Goal: Information Seeking & Learning: Compare options

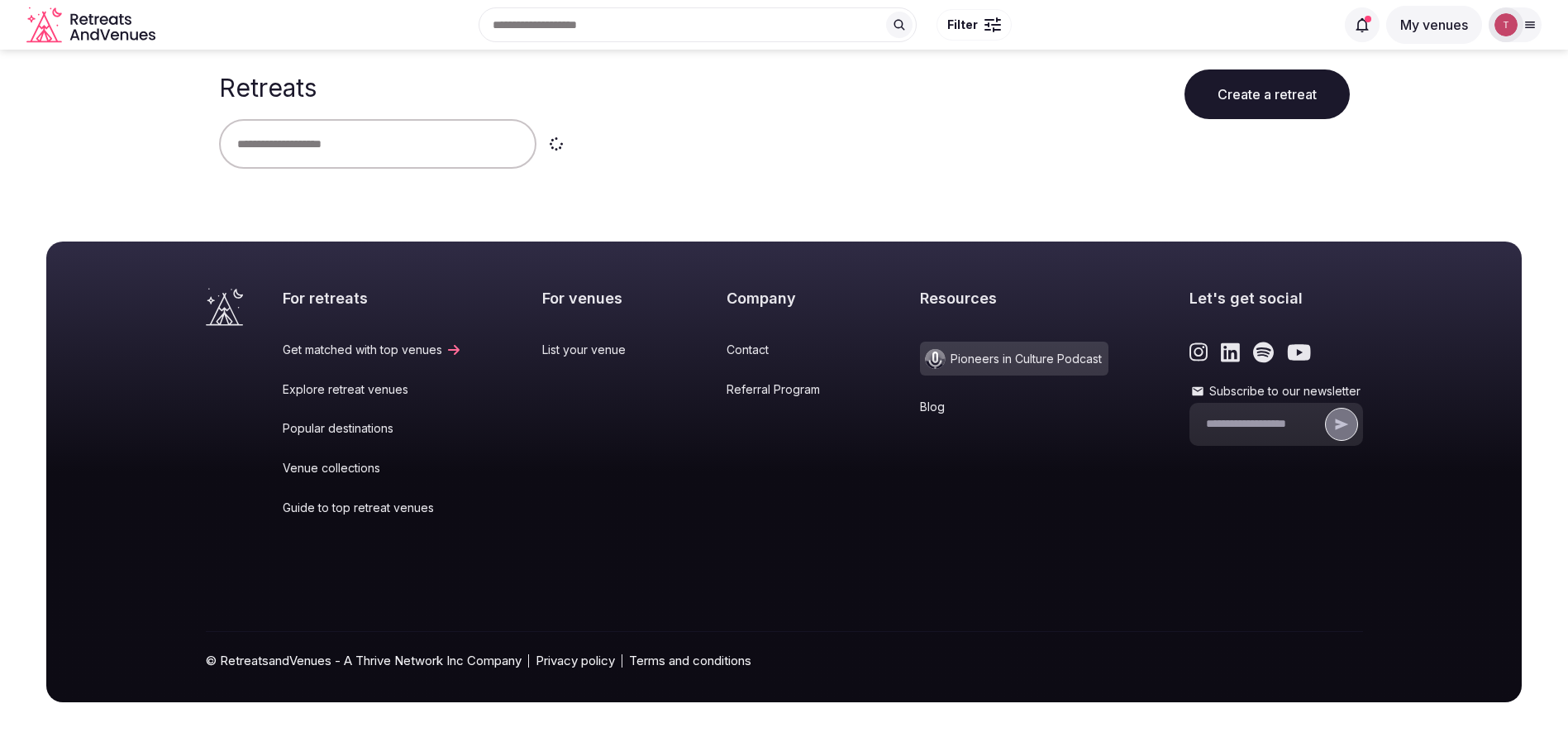
click at [350, 150] on input "text" at bounding box center [377, 144] width 317 height 50
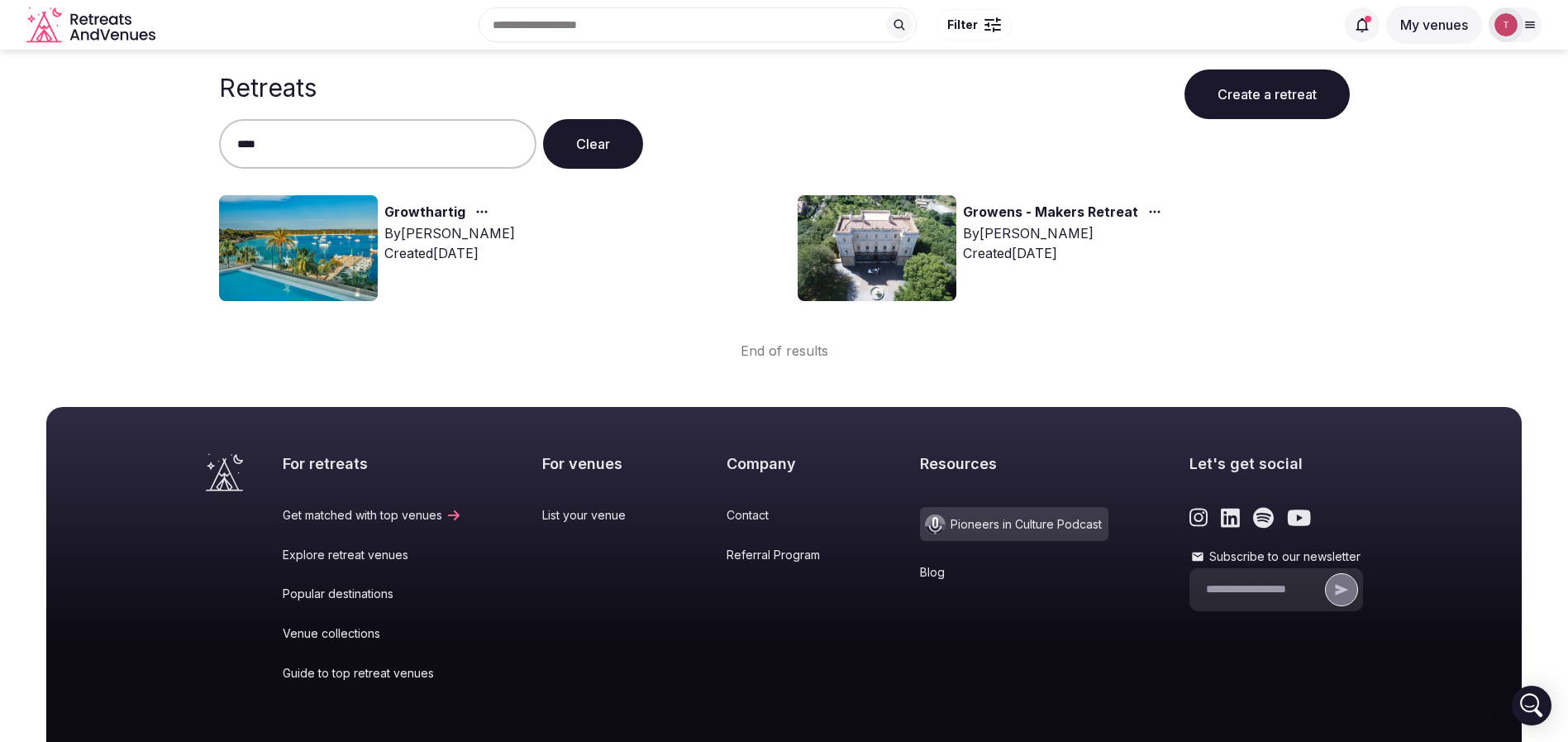
type input "****"
click at [280, 249] on img at bounding box center [298, 248] width 159 height 106
click at [404, 212] on link "Growthartig" at bounding box center [424, 212] width 81 height 22
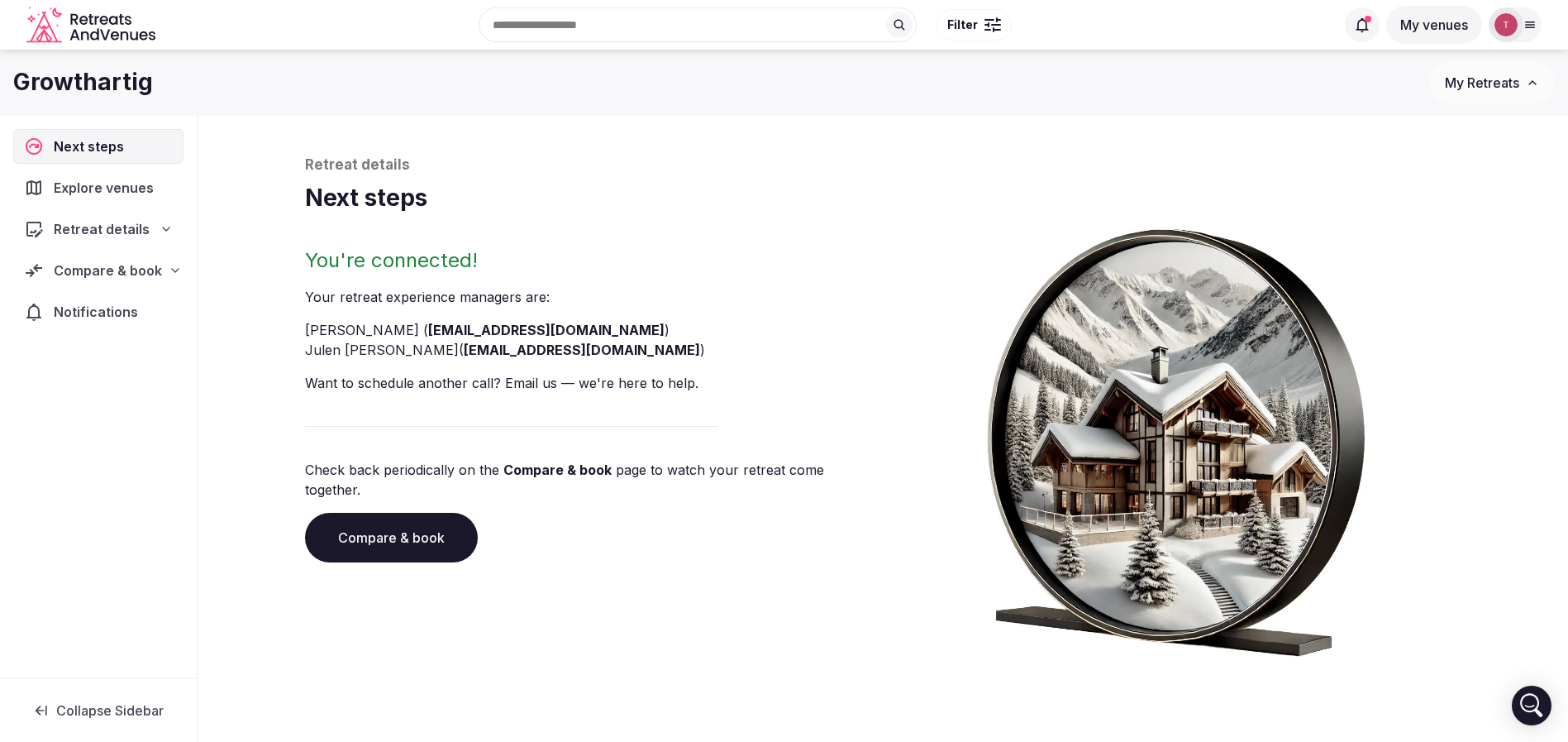
click at [420, 521] on link "Compare & book" at bounding box center [391, 537] width 173 height 50
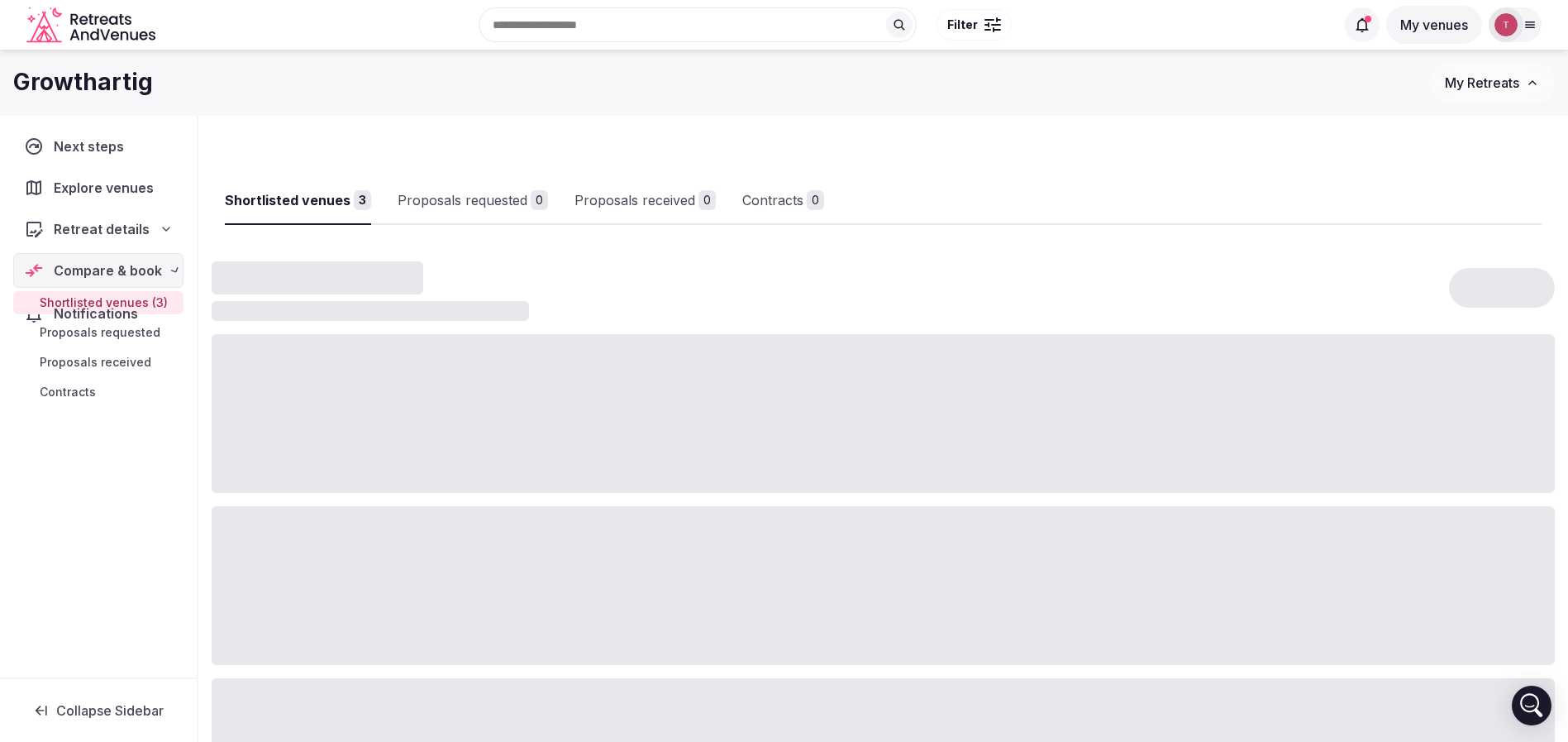
click at [420, 521] on div at bounding box center [883, 585] width 1343 height 159
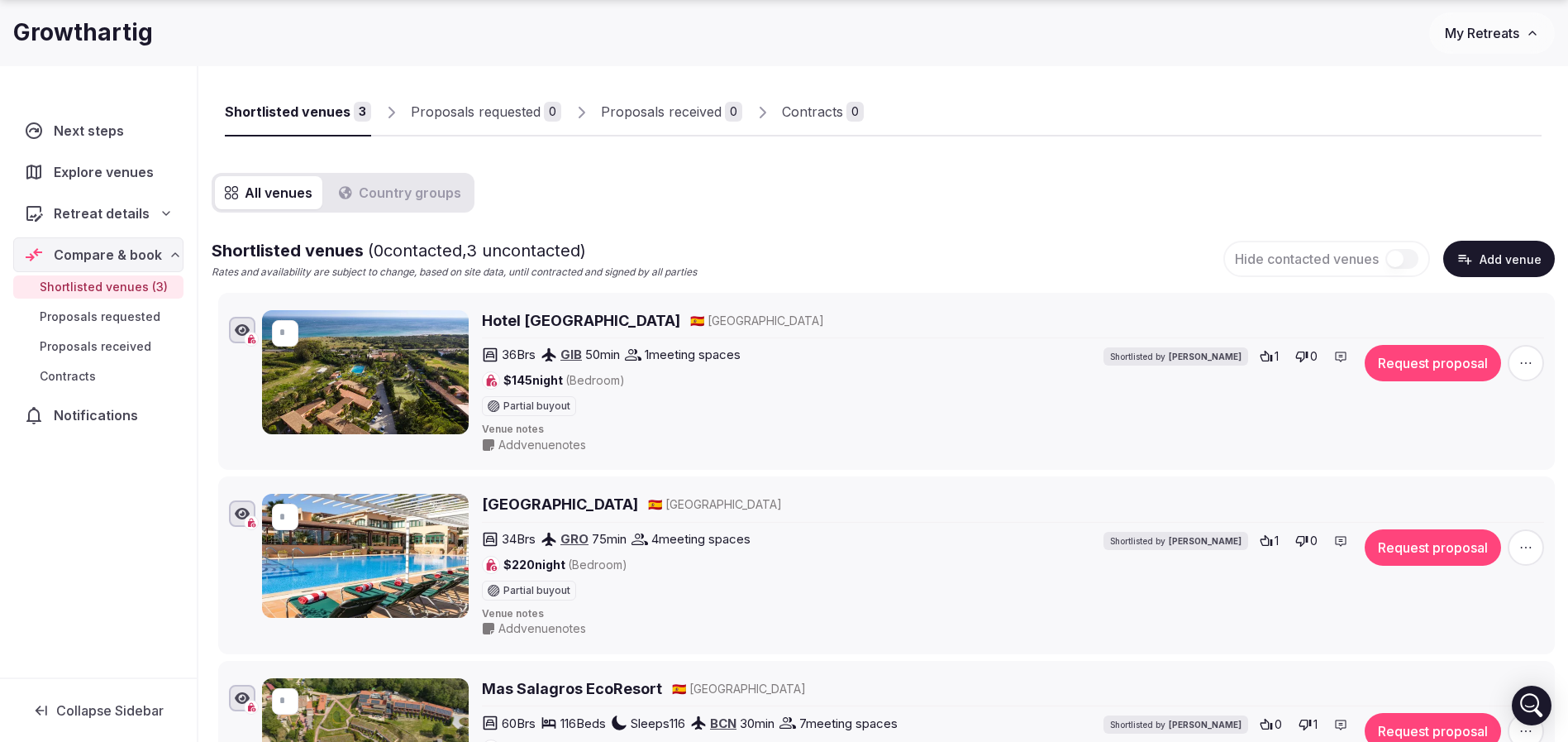
scroll to position [124, 0]
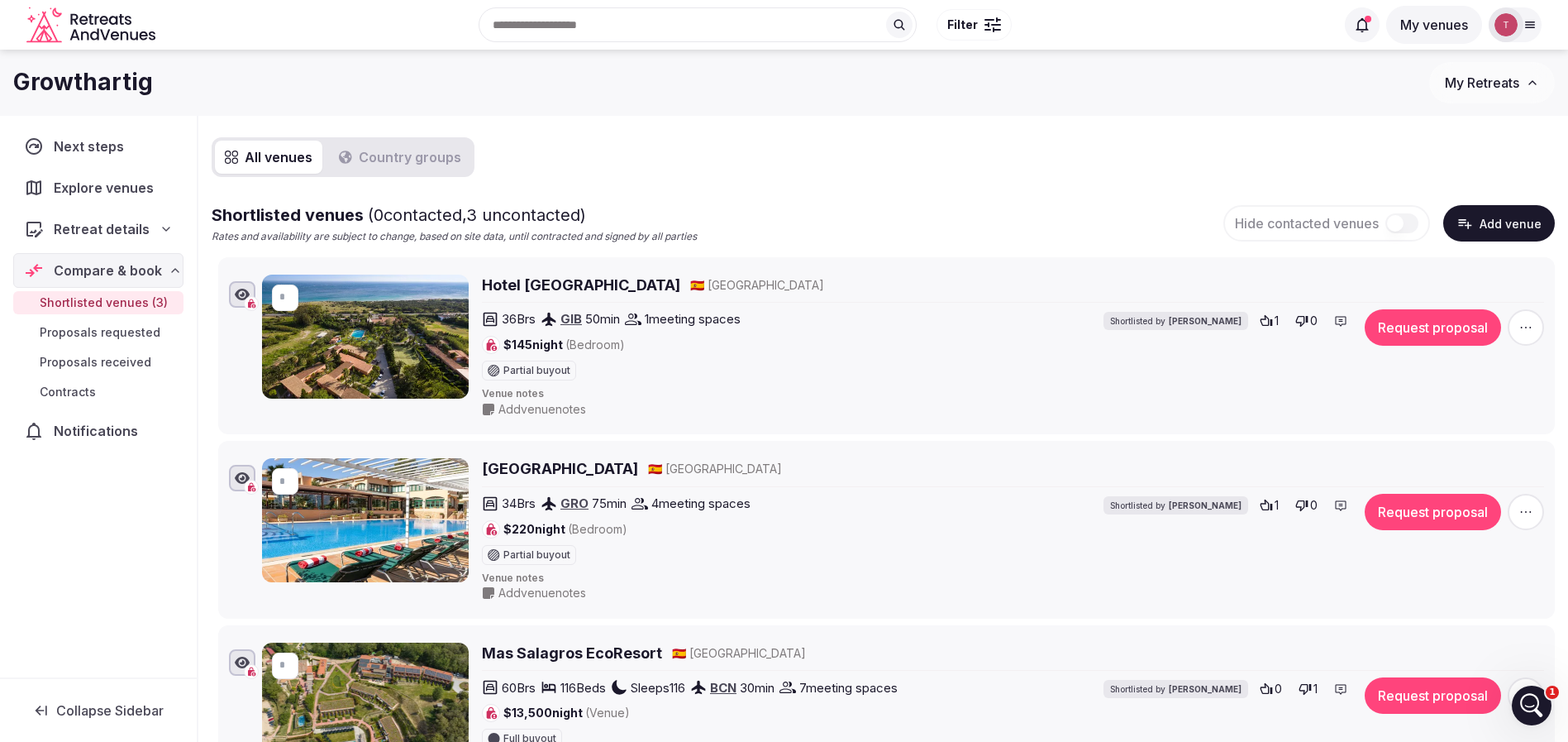
click at [941, 166] on div "All venues Country groups Shortlisted venues ( 0 contacted, 3 uncontacted) Rate…" at bounding box center [883, 469] width 1343 height 665
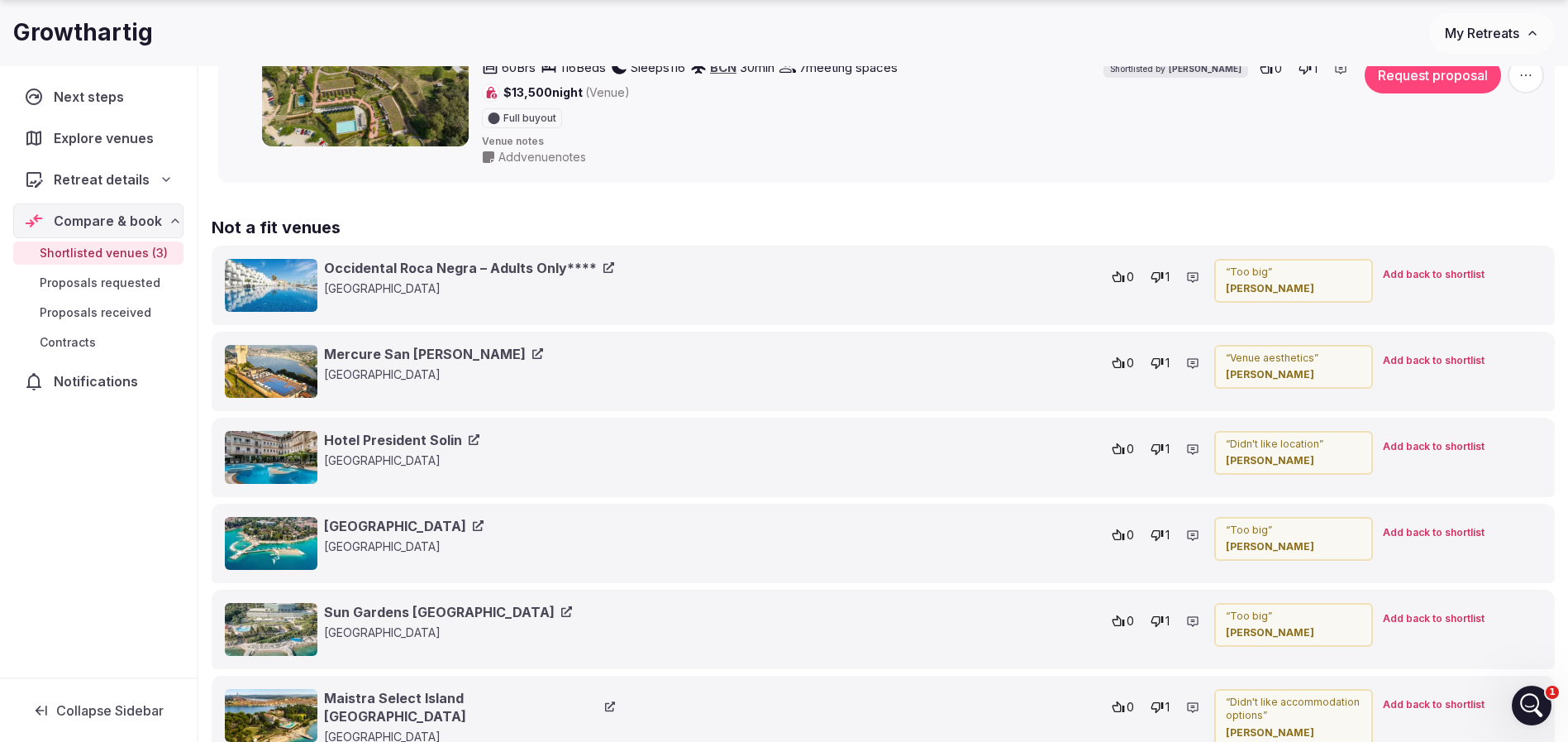
scroll to position [868, 0]
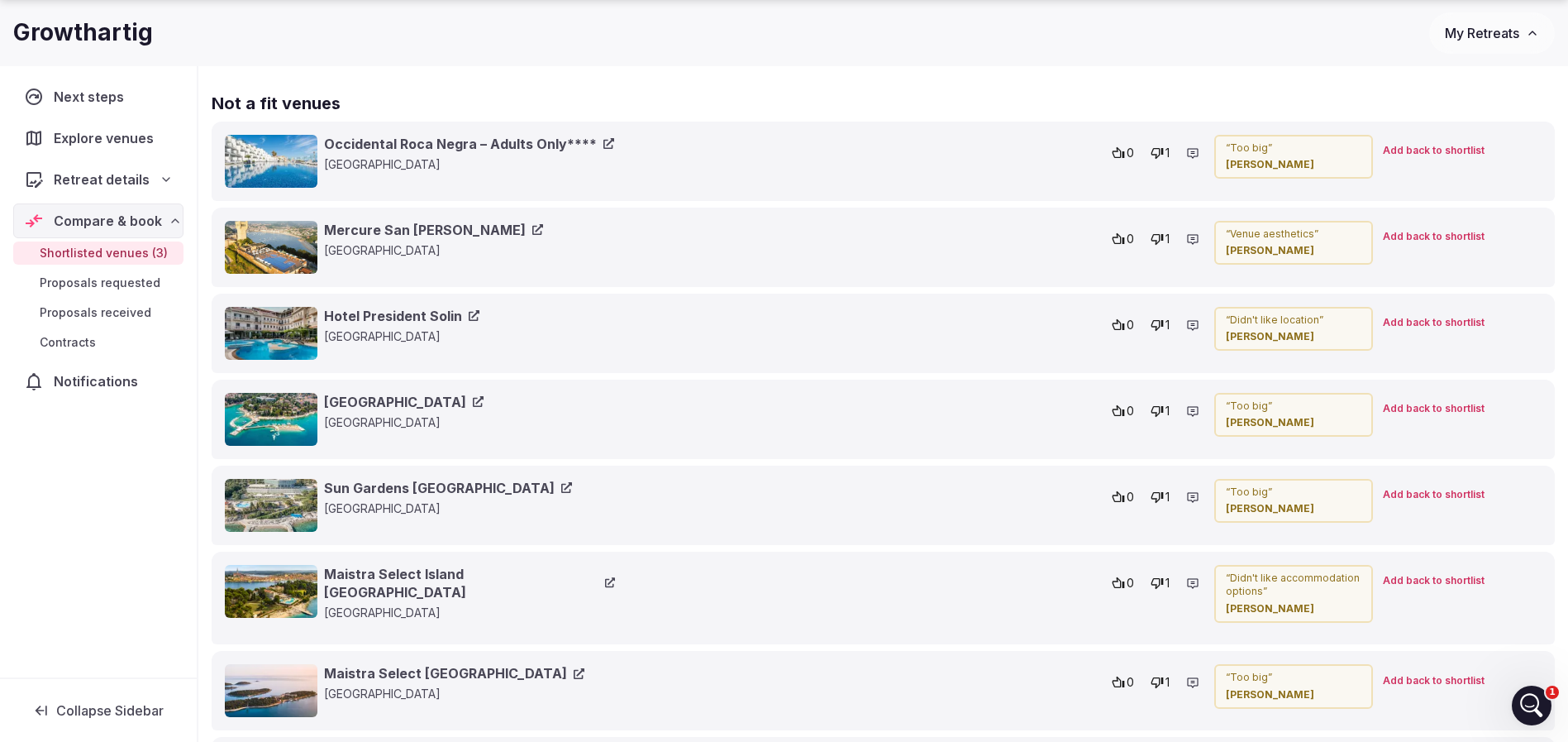
click at [477, 227] on link "Mercure San Sebastián Monte Igueldo" at bounding box center [433, 229] width 219 height 18
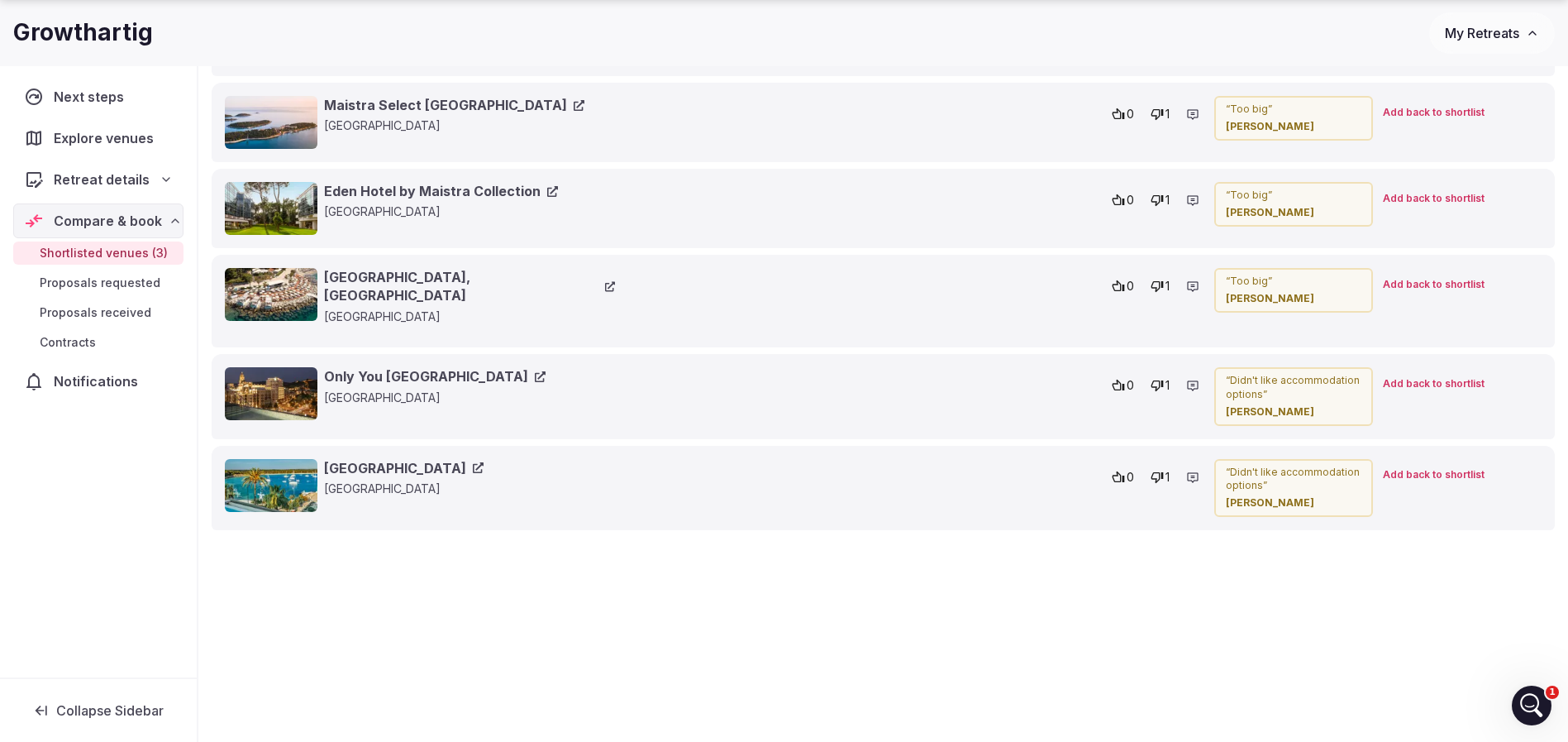
scroll to position [1441, 0]
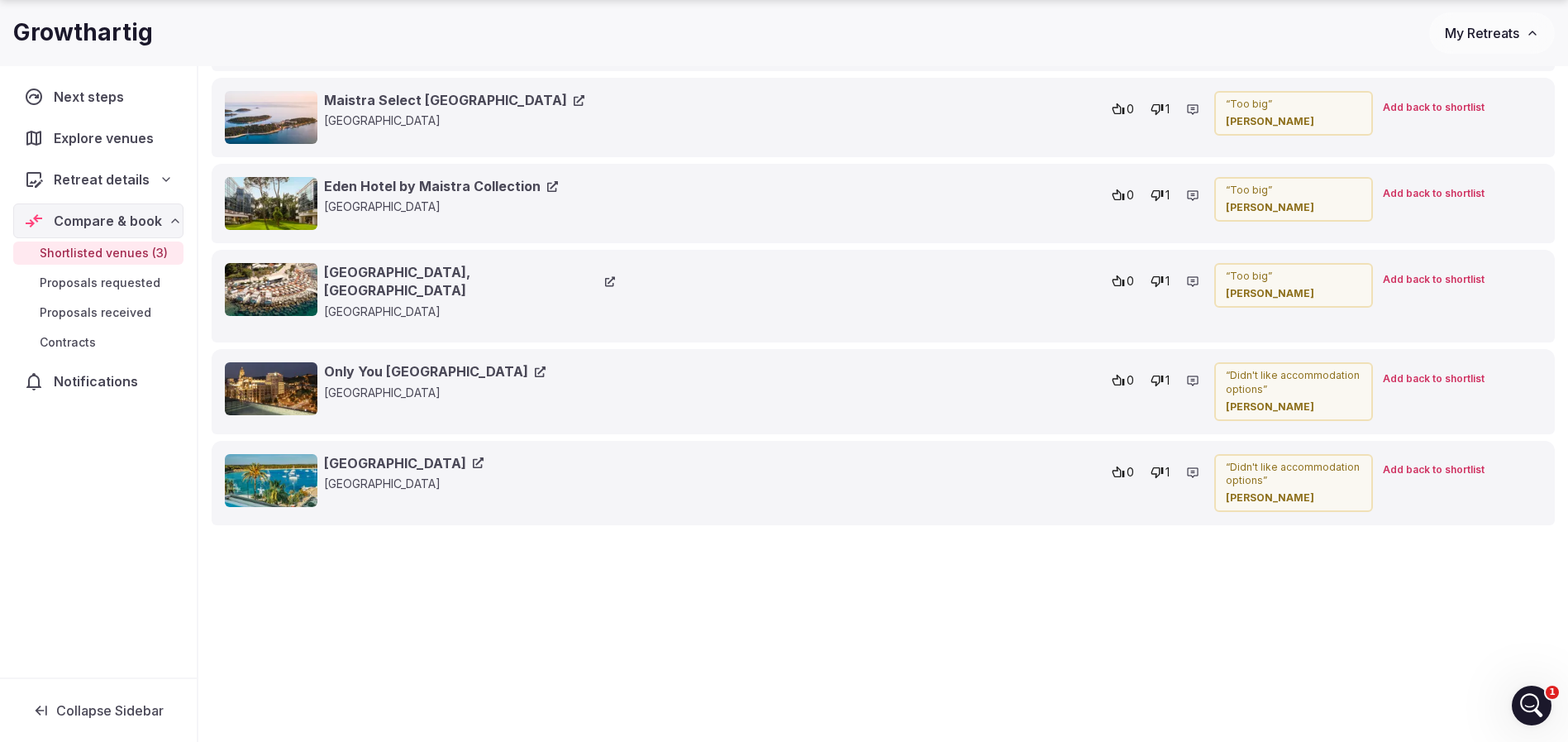
click at [367, 454] on link "Hotel Honucai" at bounding box center [404, 463] width 160 height 18
click at [404, 362] on link "Only You [GEOGRAPHIC_DATA]" at bounding box center [435, 371] width 221 height 18
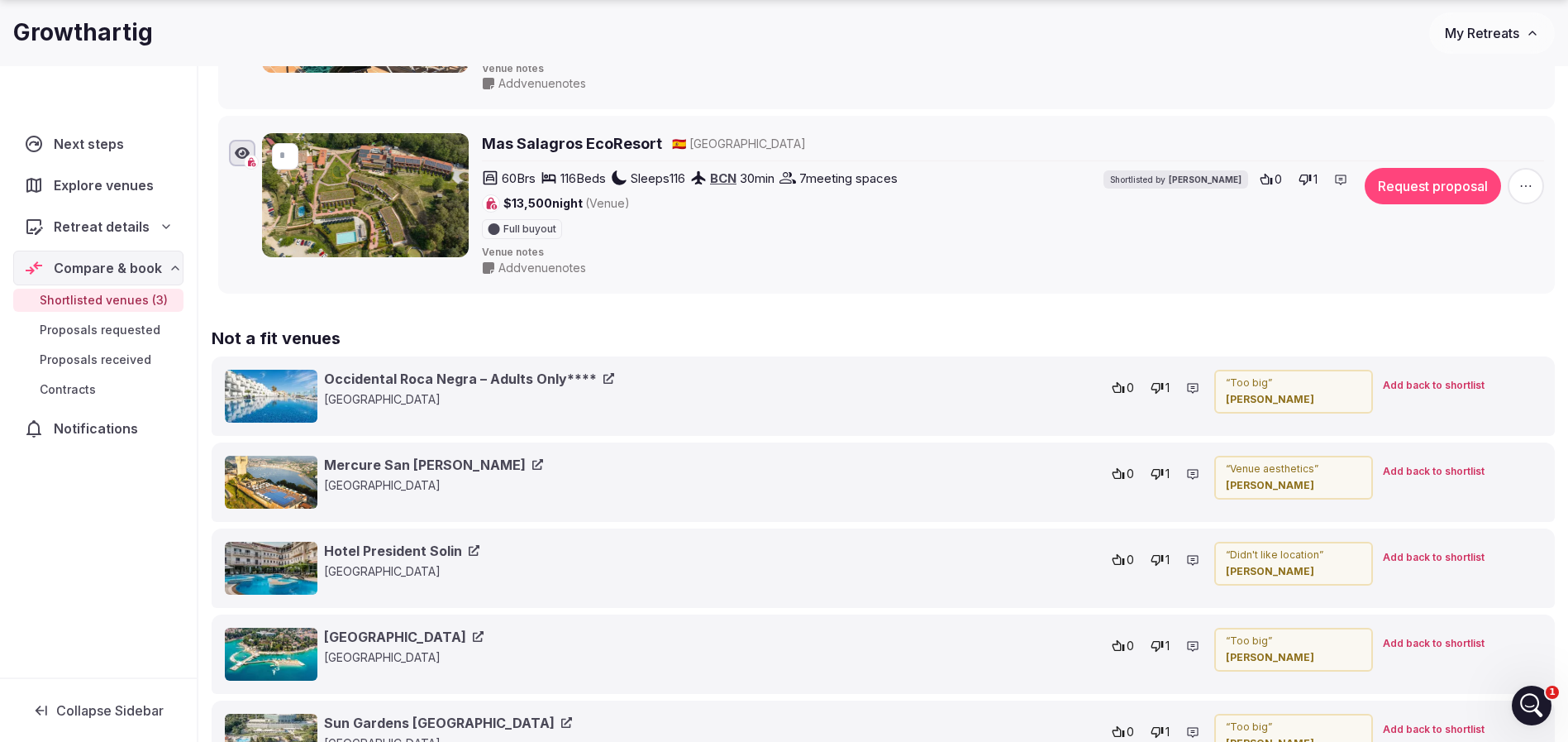
scroll to position [868, 0]
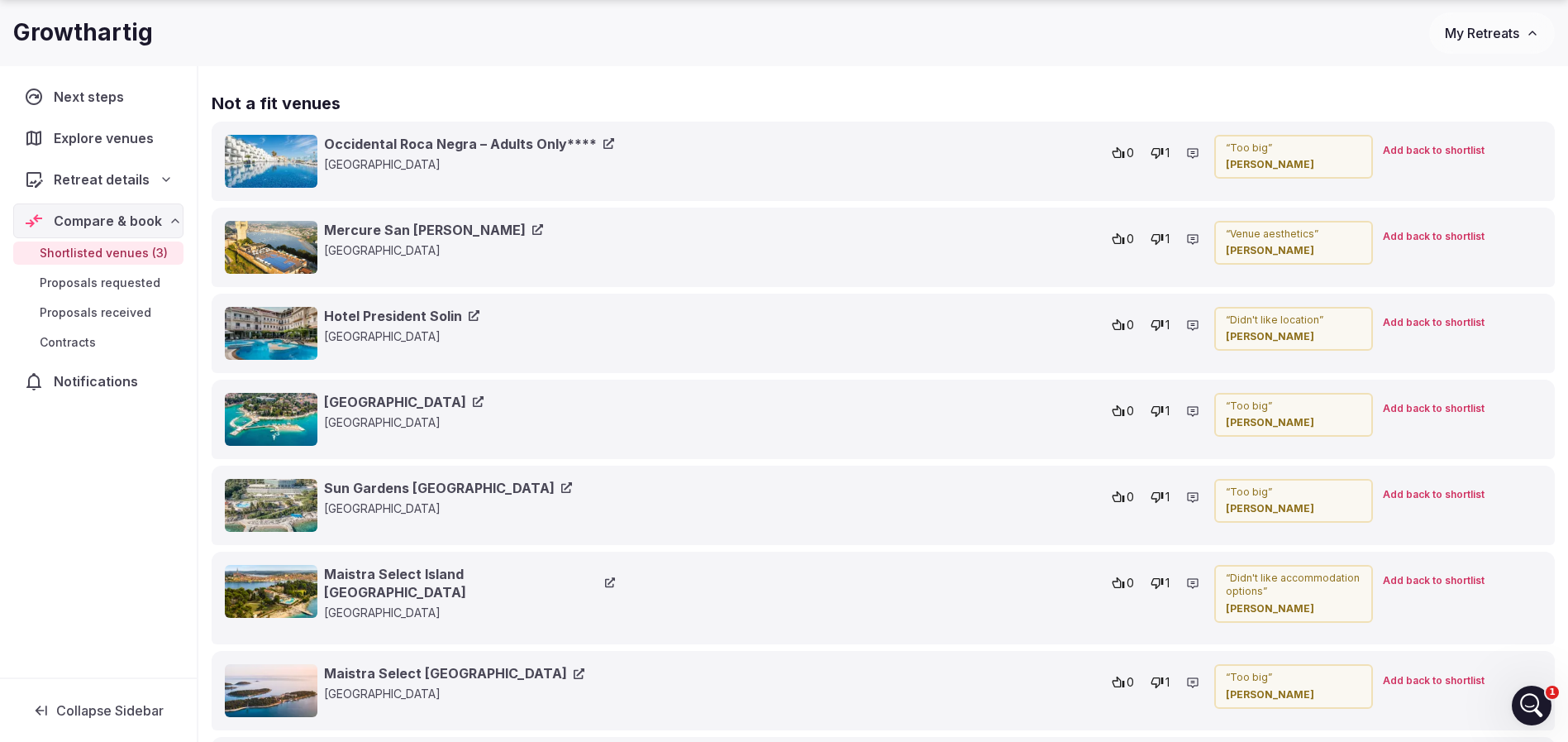
click at [424, 310] on link "Hotel President Solin" at bounding box center [402, 316] width 155 height 18
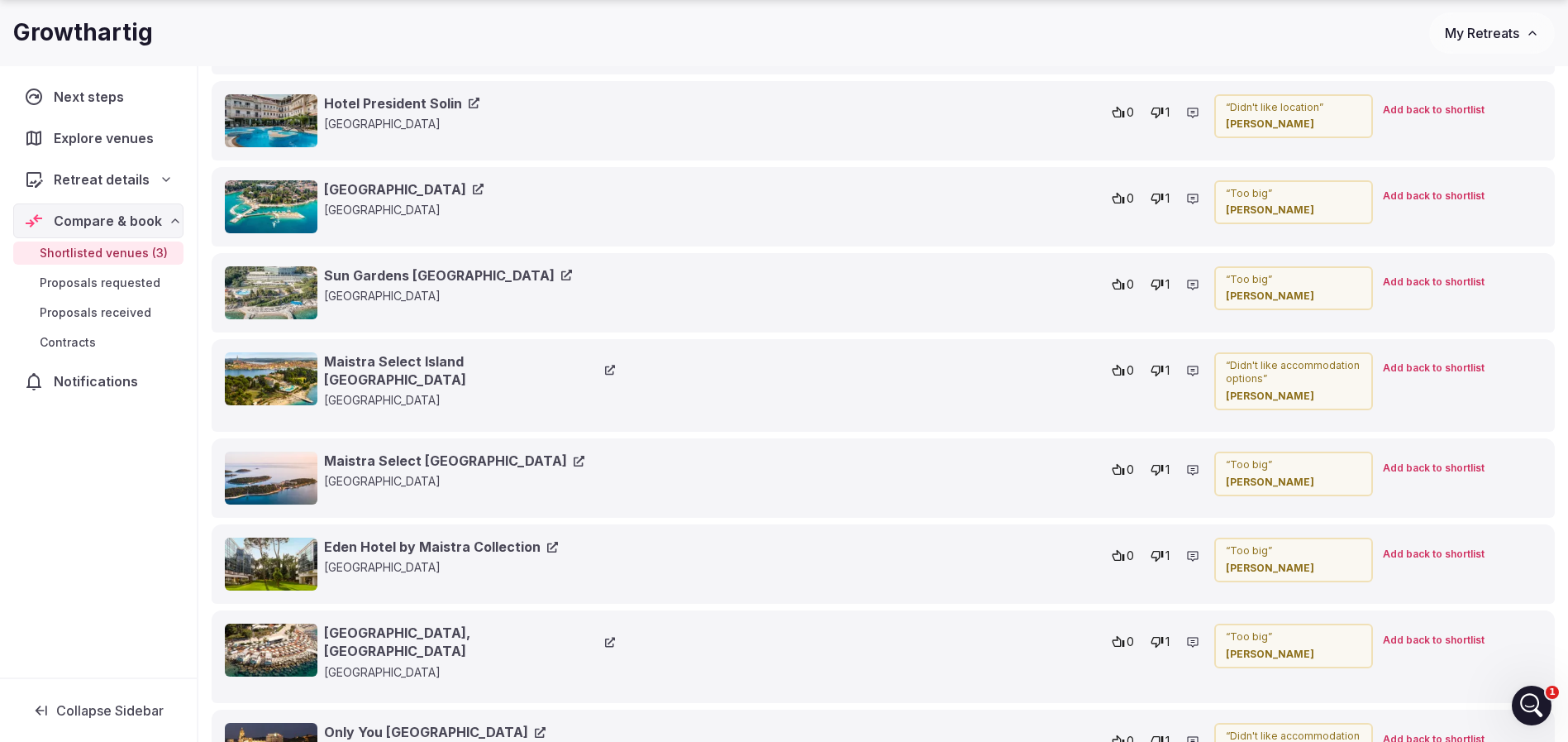
scroll to position [1116, 0]
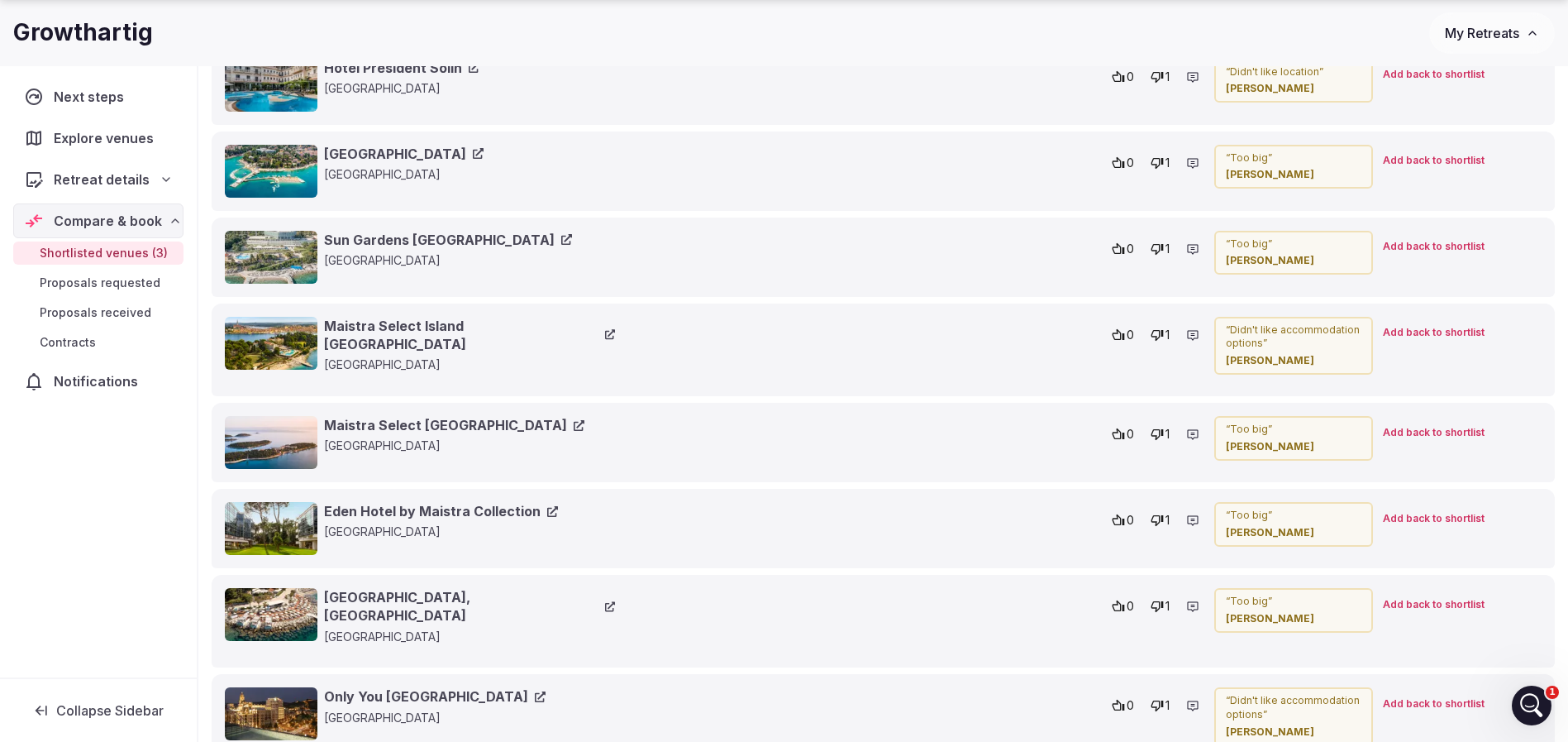
click at [485, 327] on link "Maistra Select Island Hotel Katarina" at bounding box center [470, 335] width 291 height 37
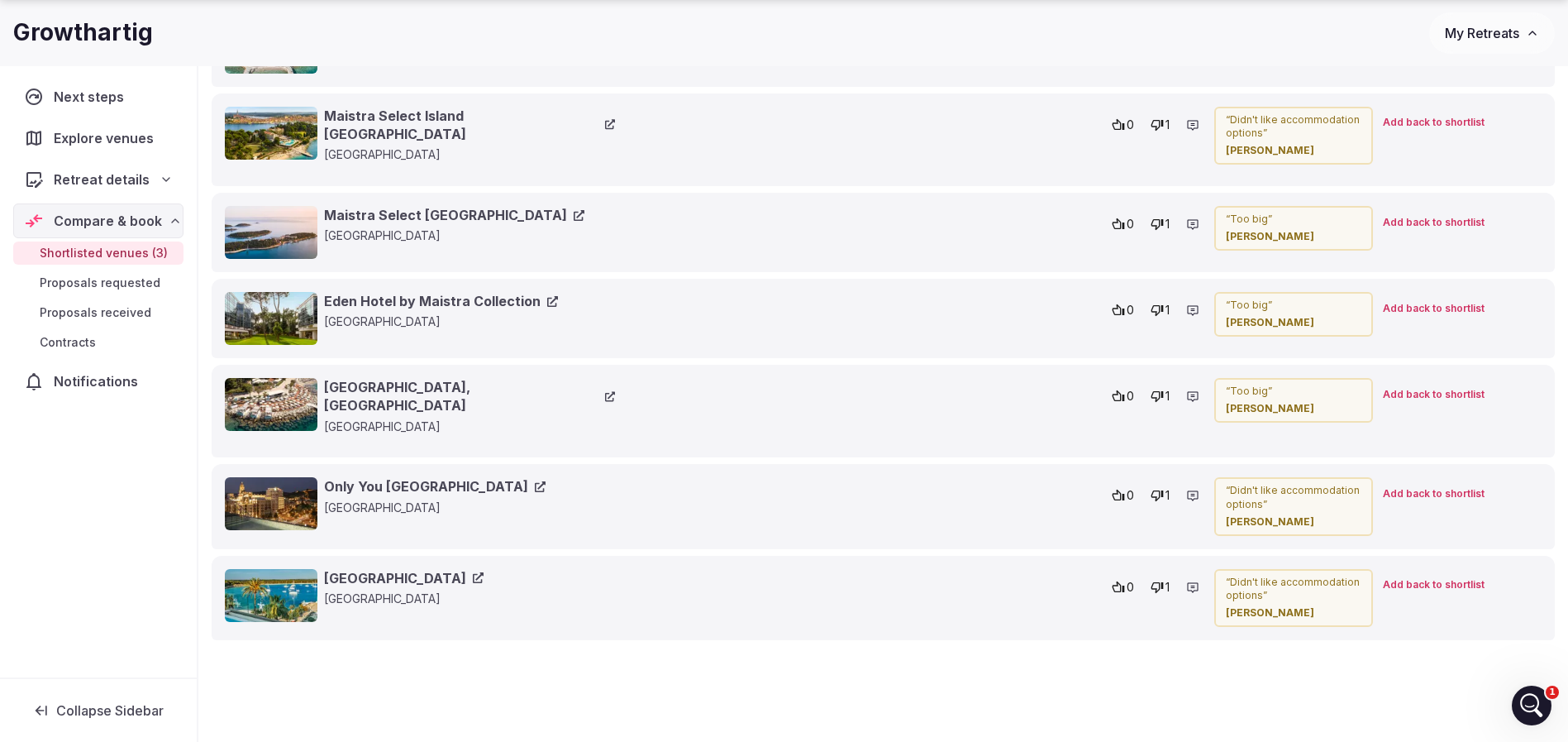
scroll to position [1364, 0]
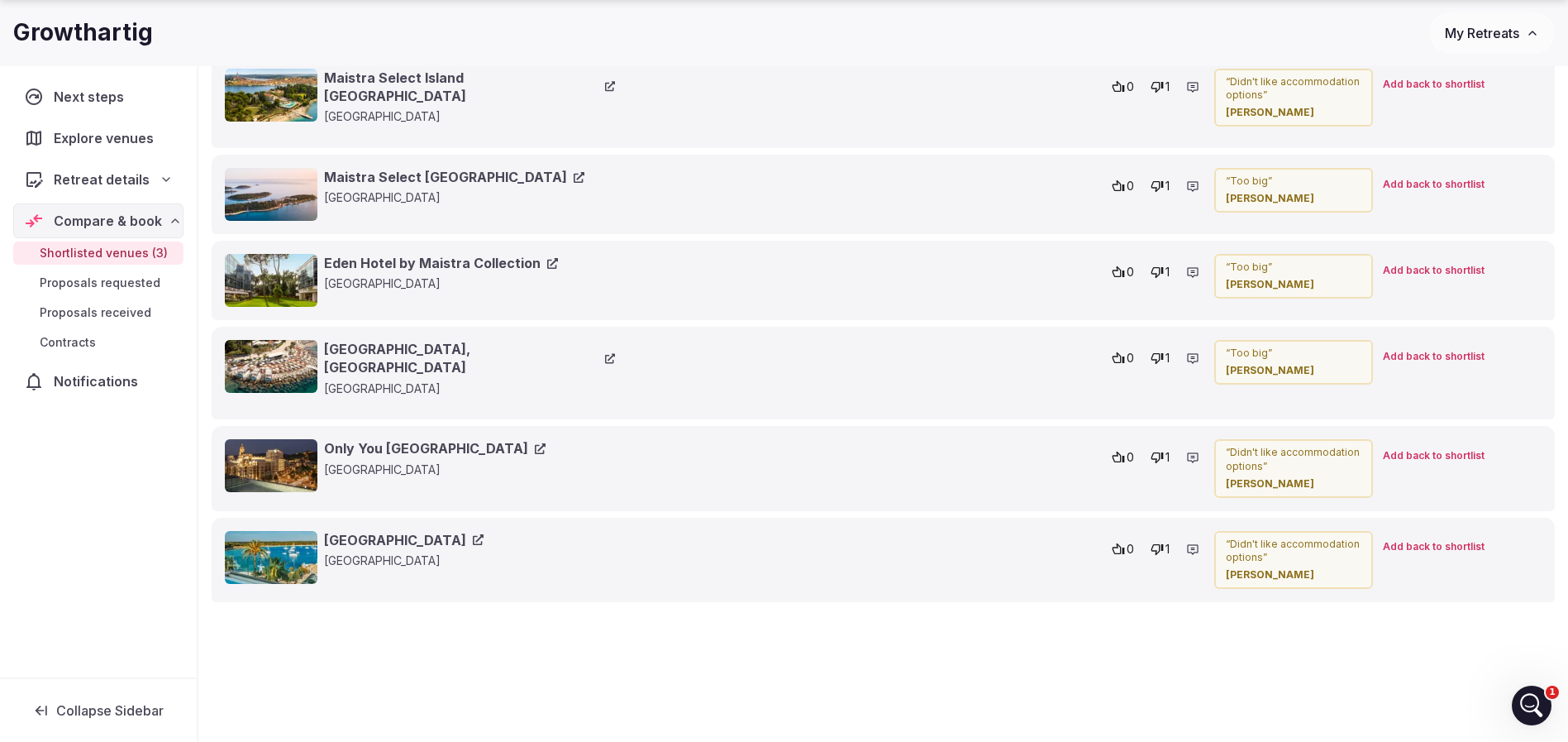
click at [395, 439] on link "Only You Hotel Málaga" at bounding box center [435, 447] width 221 height 18
click at [337, 531] on link "Hotel Honucai" at bounding box center [404, 540] width 160 height 18
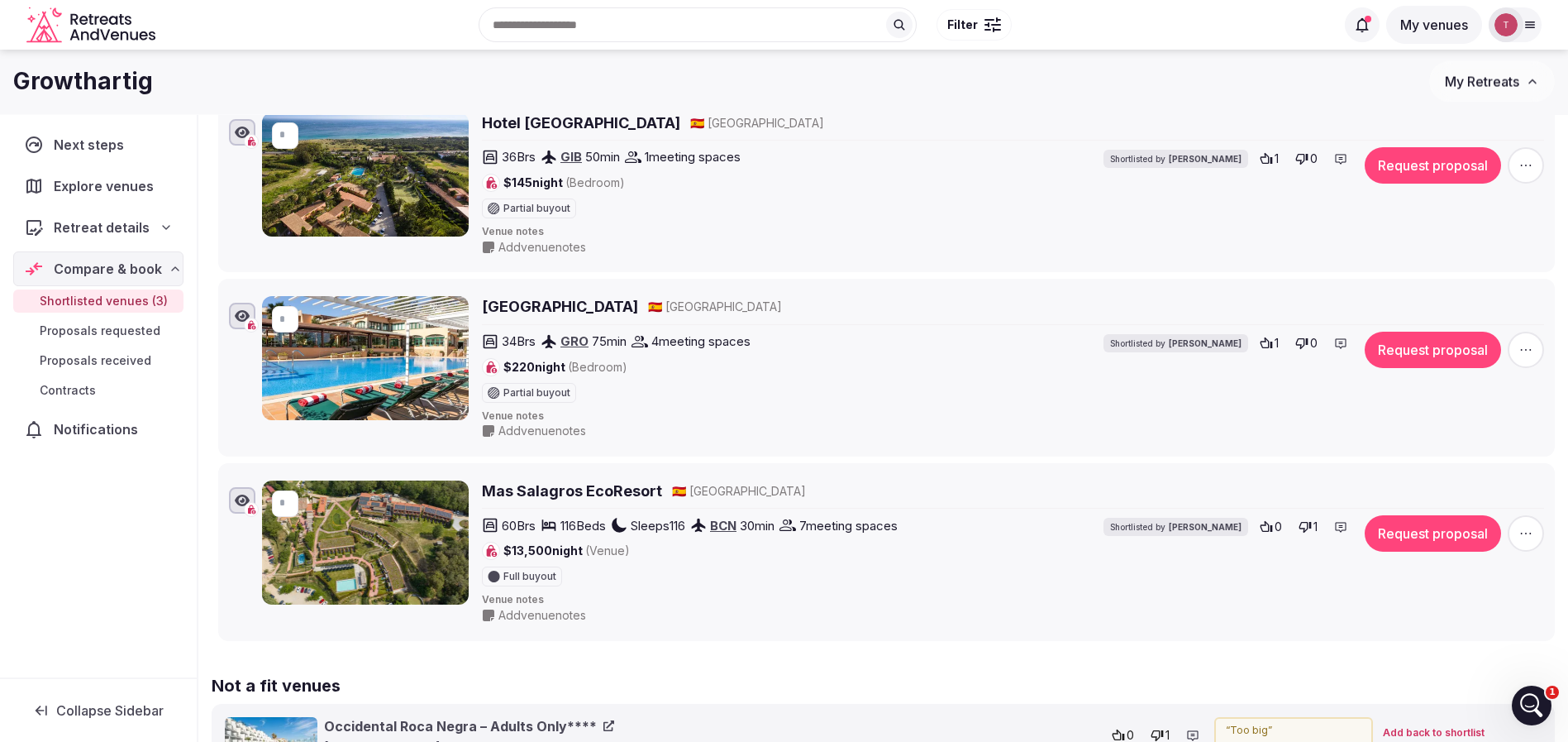
scroll to position [248, 0]
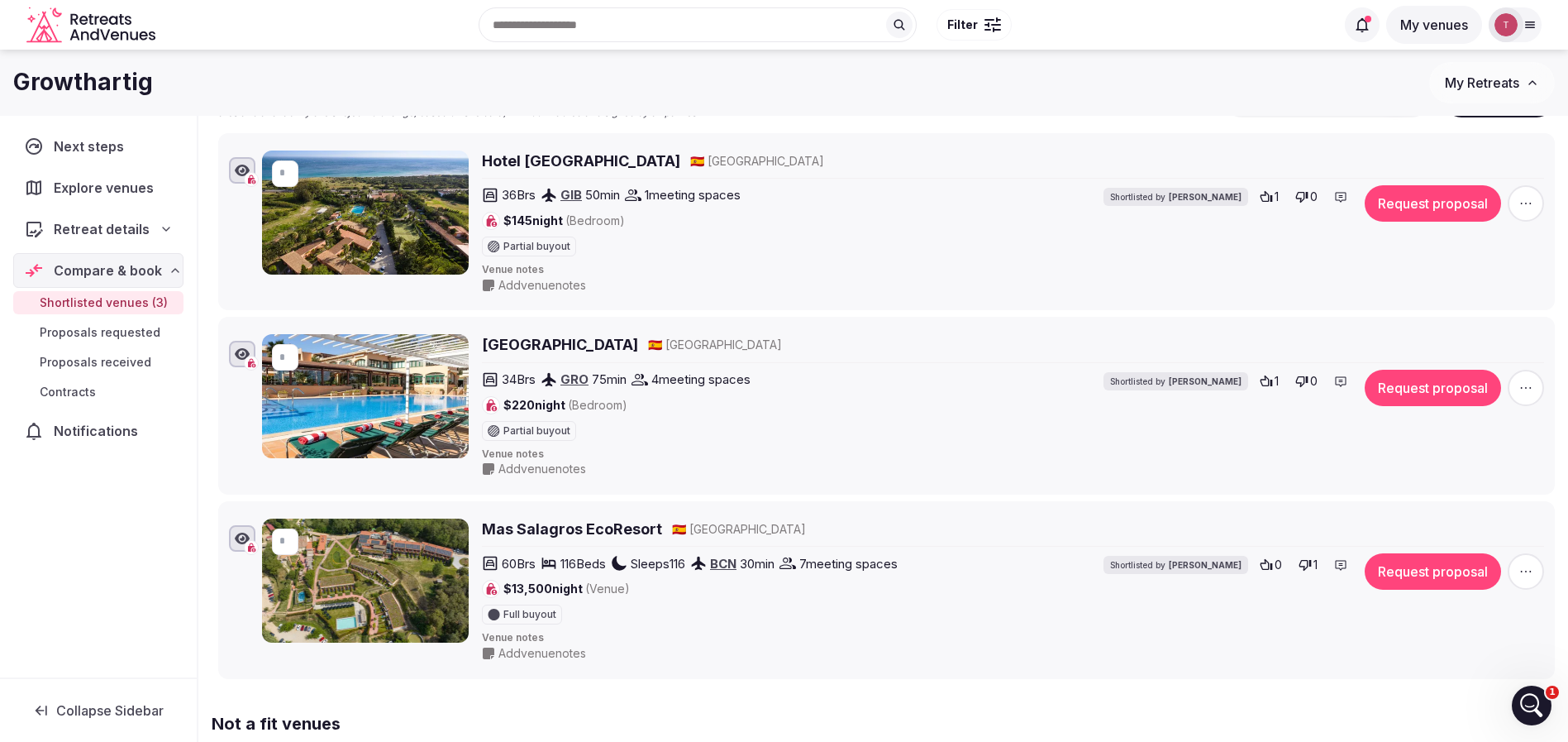
click at [558, 161] on h2 "Hotel Punta Sur" at bounding box center [581, 161] width 199 height 21
click at [554, 347] on h2 "Hotel Sa Punta" at bounding box center [560, 344] width 156 height 21
click at [583, 526] on h2 "Mas Salagros EcoResort" at bounding box center [572, 529] width 180 height 21
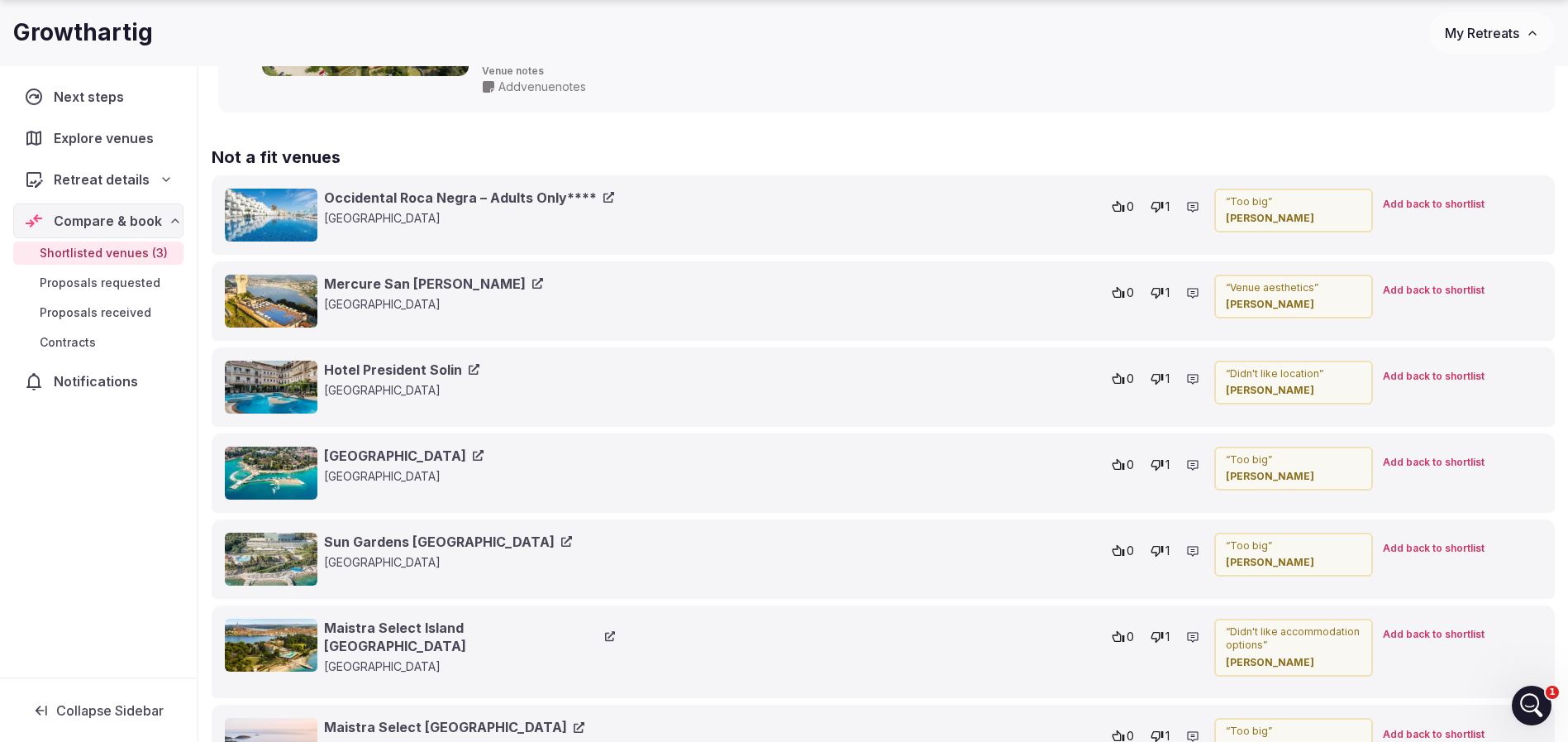
scroll to position [868, 0]
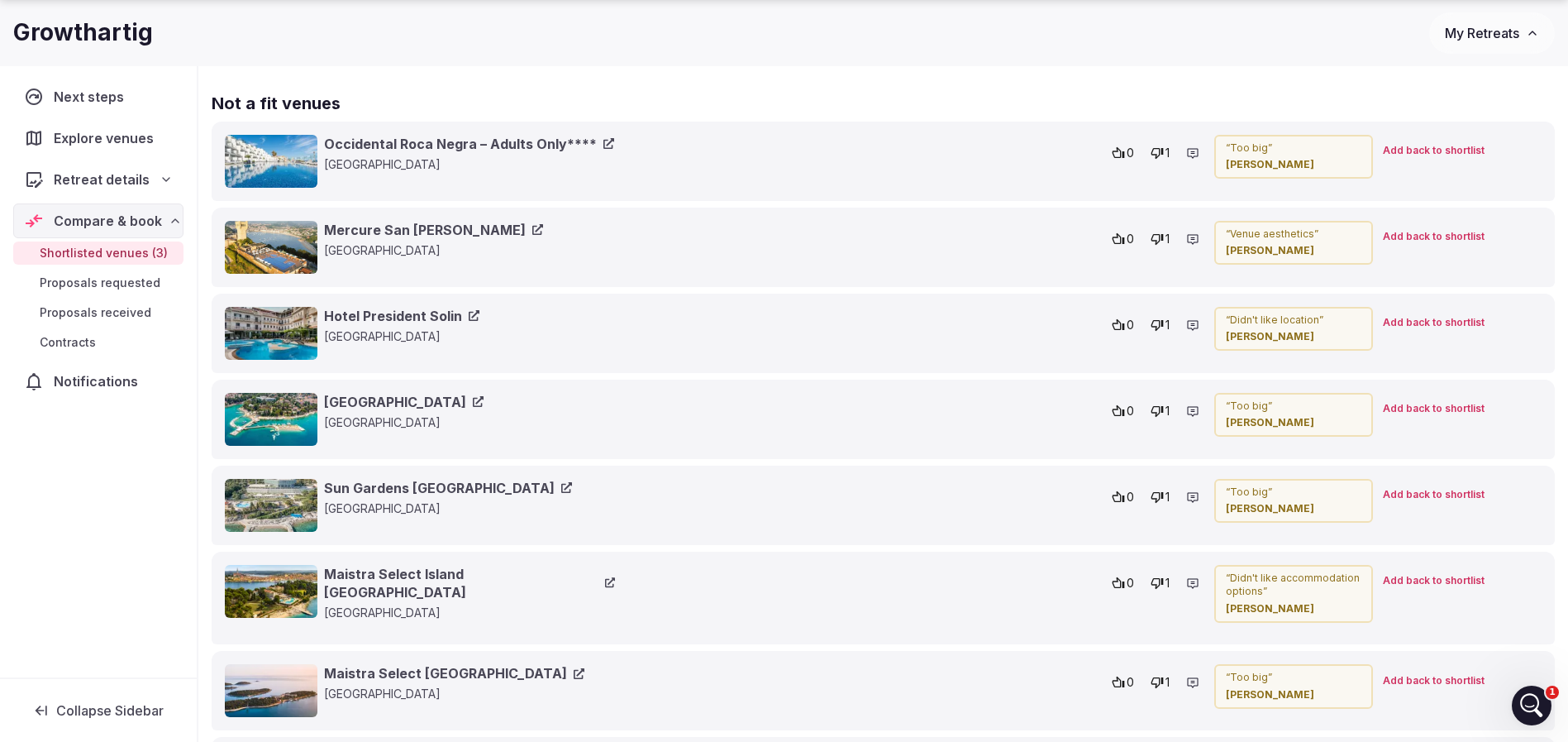
click at [377, 402] on link "Hotel Malin" at bounding box center [404, 401] width 160 height 18
click at [416, 494] on link "Sun Gardens Dubrovnik" at bounding box center [448, 487] width 248 height 18
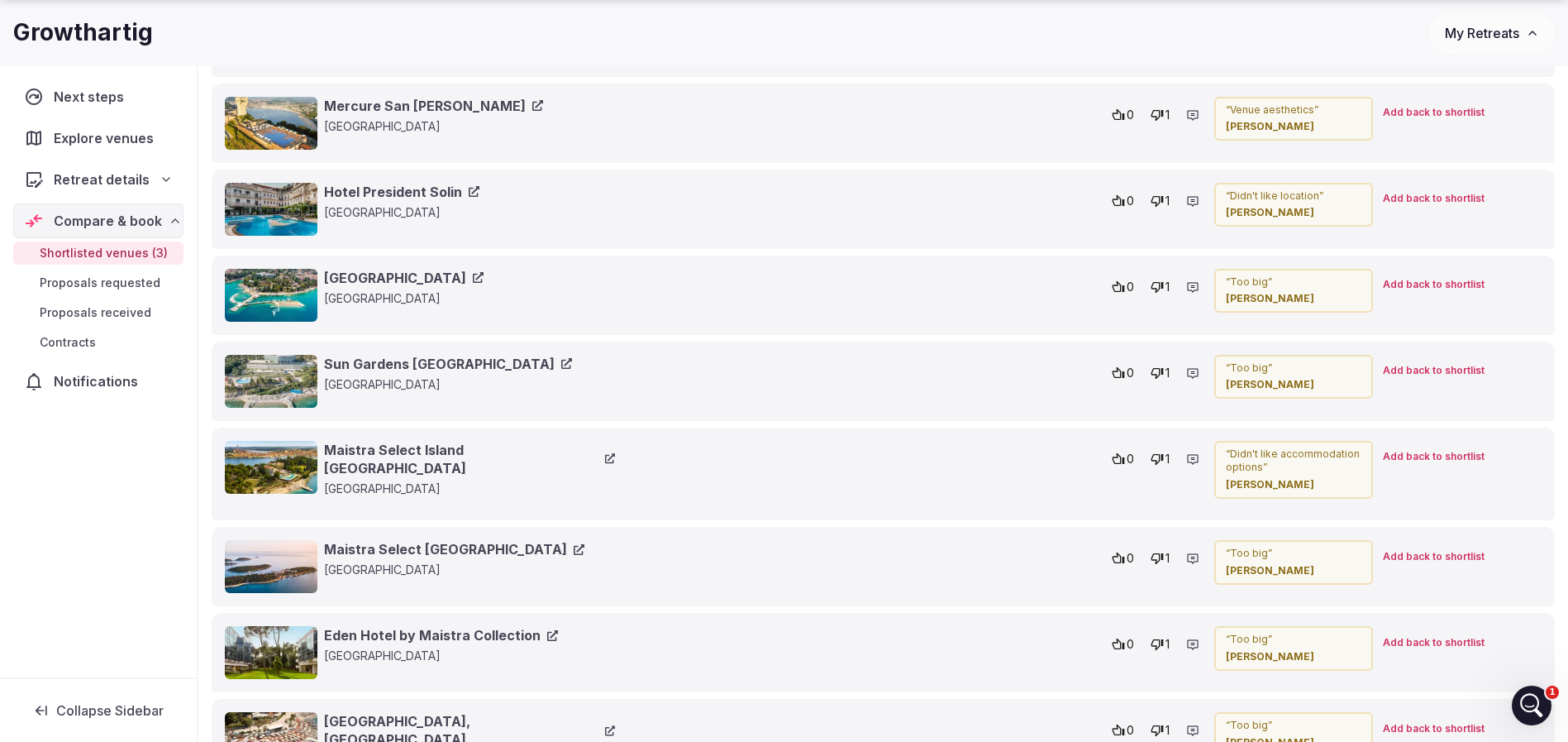
click at [378, 540] on link "Maistra Select Island Hotel Istra" at bounding box center [454, 548] width 261 height 18
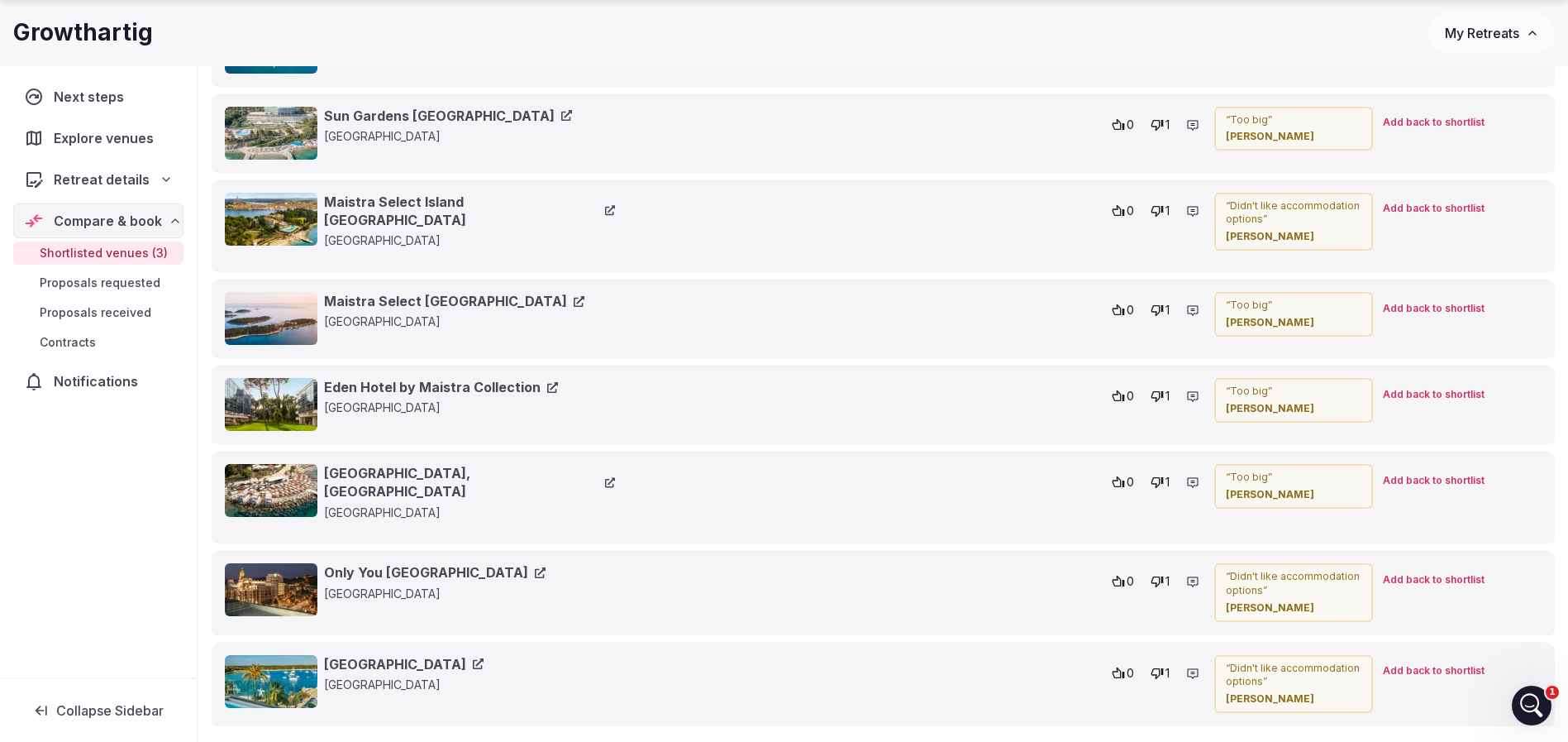
scroll to position [1364, 0]
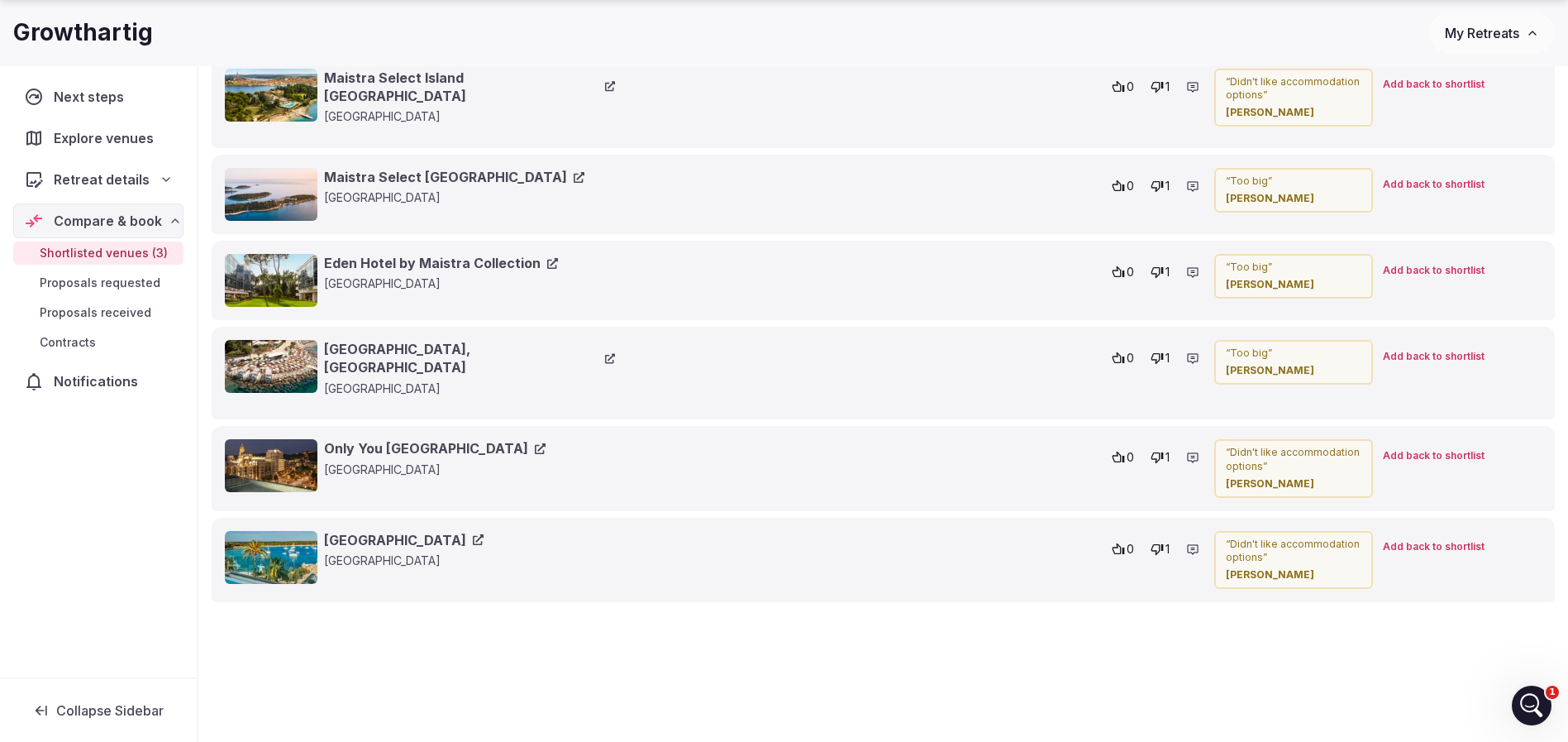
click at [354, 254] on link "Eden Hotel by Maistra Collection" at bounding box center [441, 262] width 234 height 18
click at [405, 344] on link "Radisson Blu Resort & Spa, Split" at bounding box center [470, 358] width 291 height 37
click at [457, 257] on link "Eden Hotel by Maistra Collection" at bounding box center [441, 262] width 234 height 18
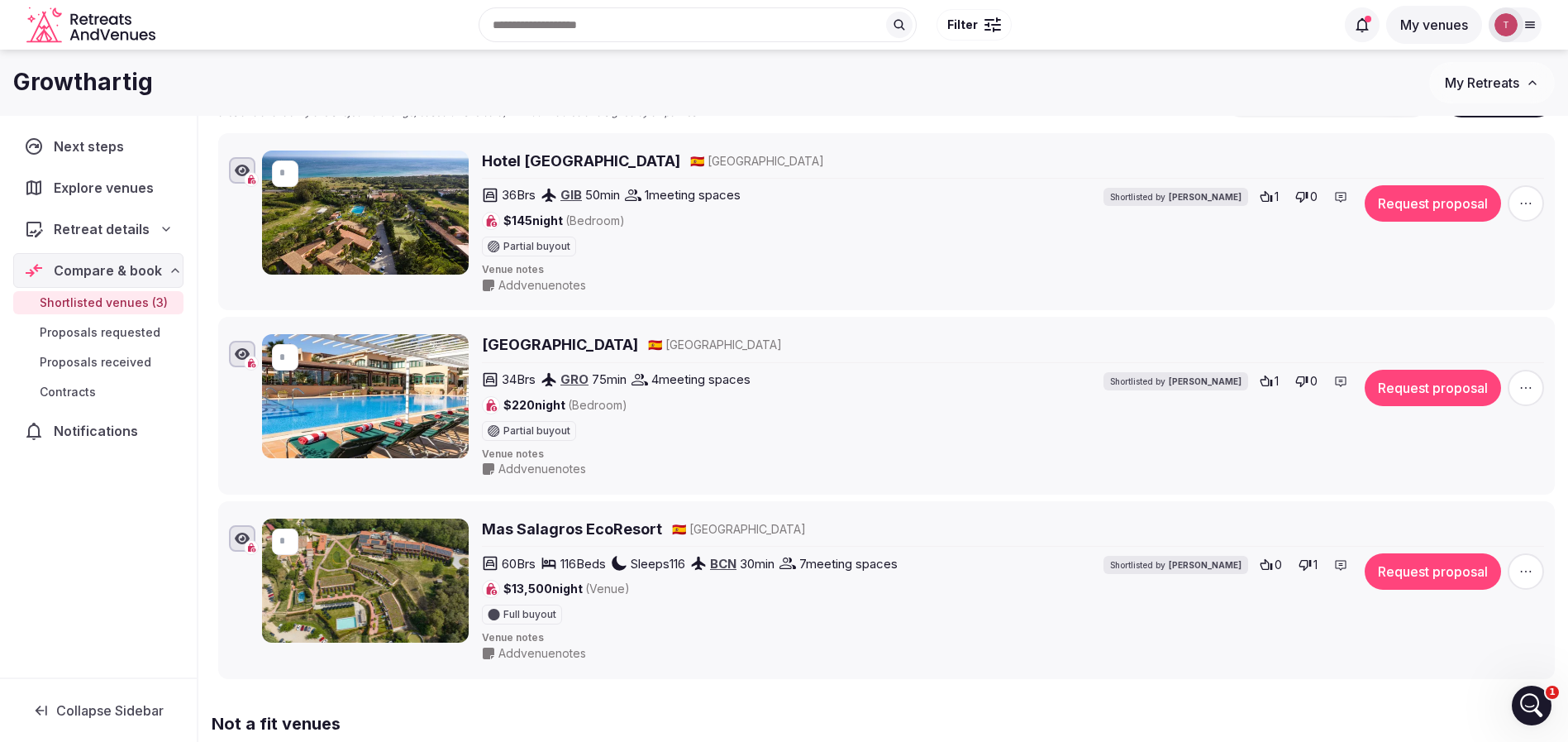
scroll to position [0, 0]
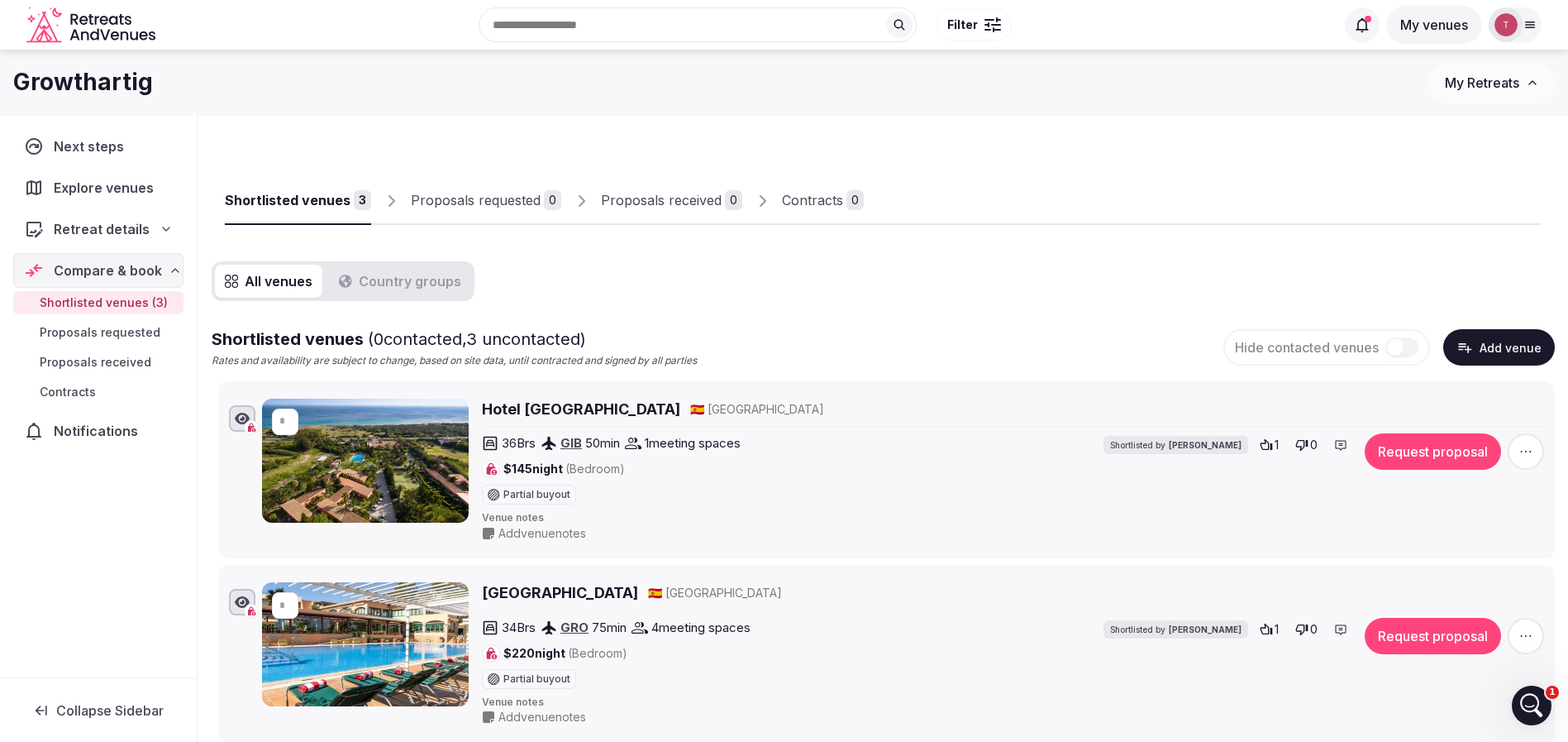
click at [288, 200] on div "Shortlisted venues" at bounding box center [288, 200] width 126 height 20
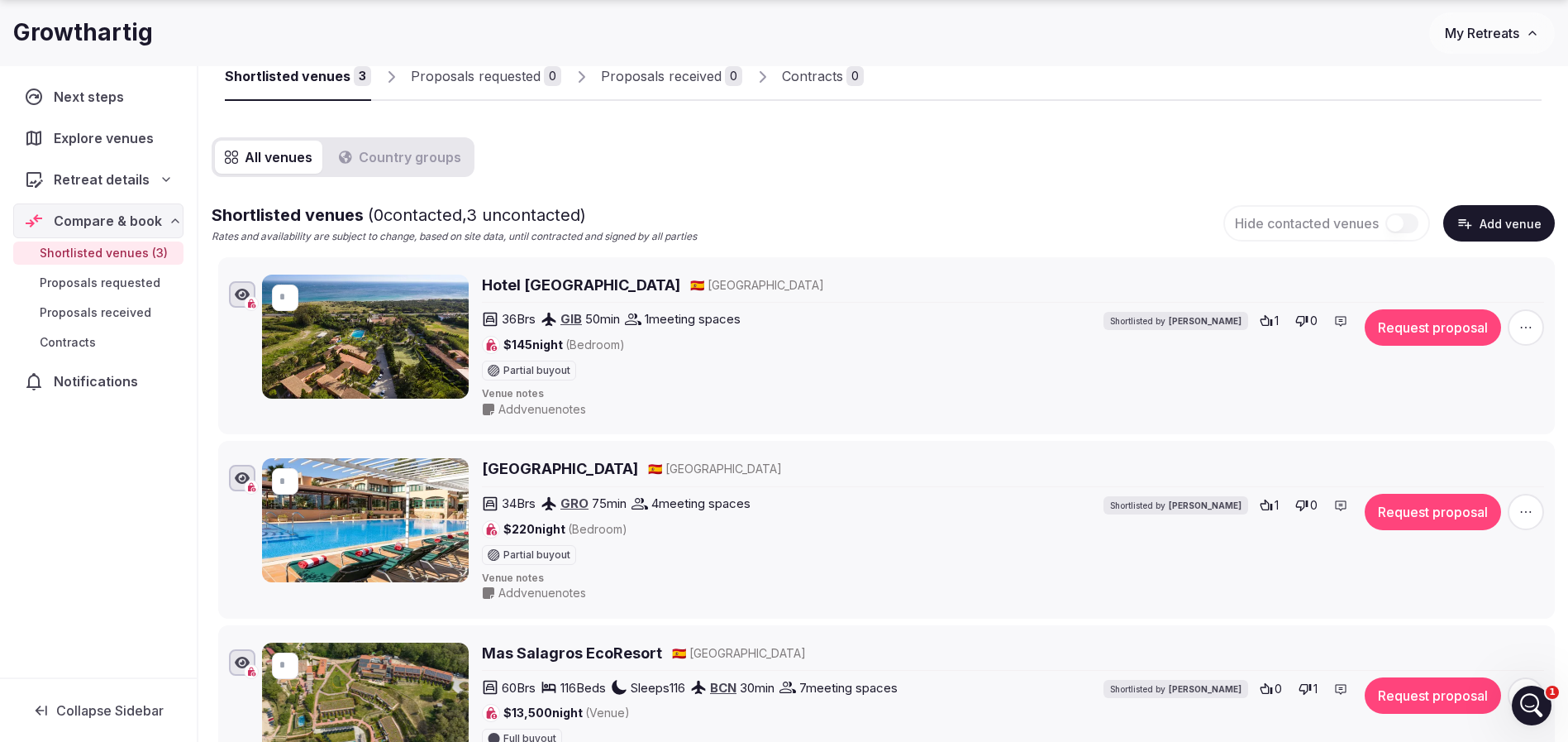
scroll to position [248, 0]
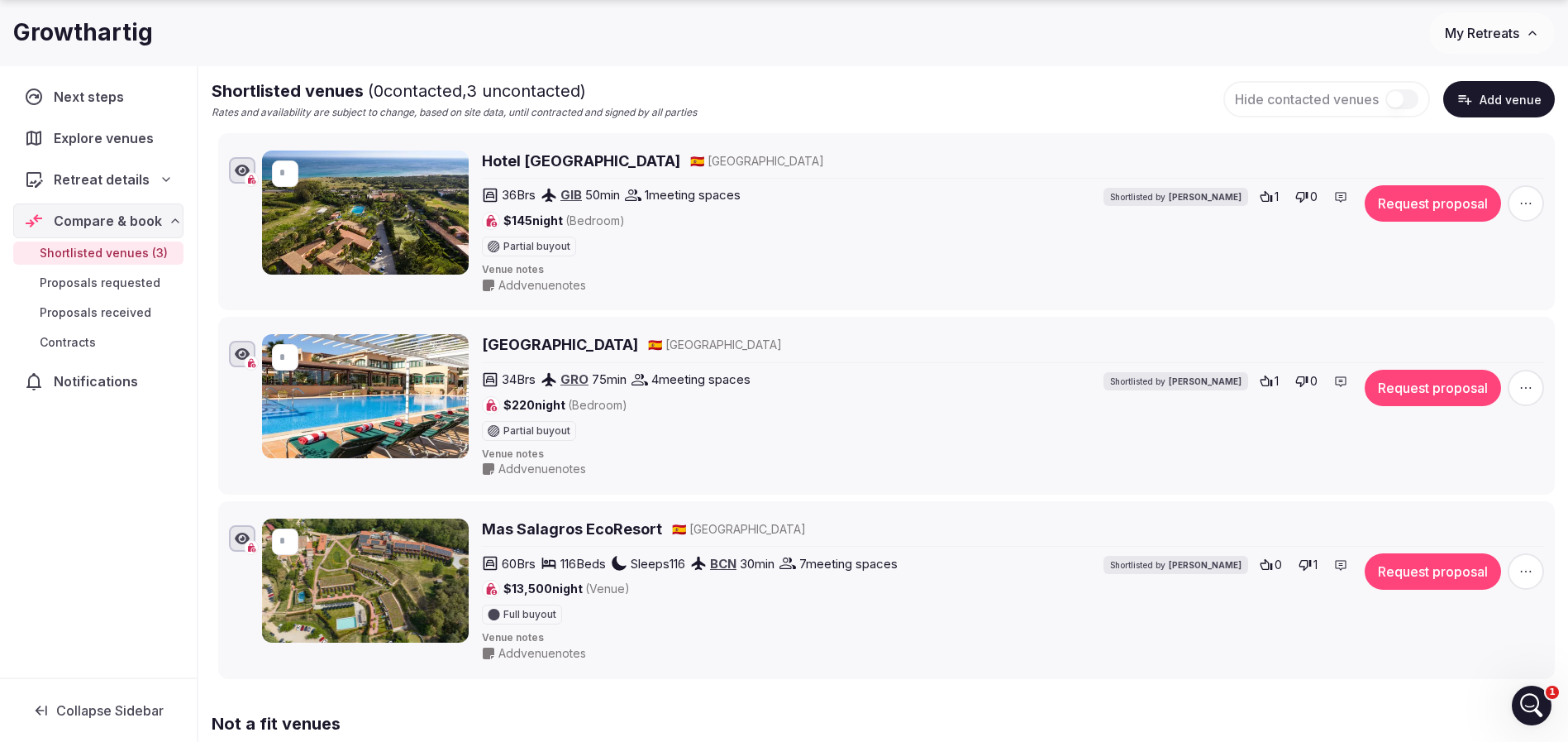
click at [568, 532] on h2 "Mas Salagros EcoResort" at bounding box center [572, 529] width 180 height 21
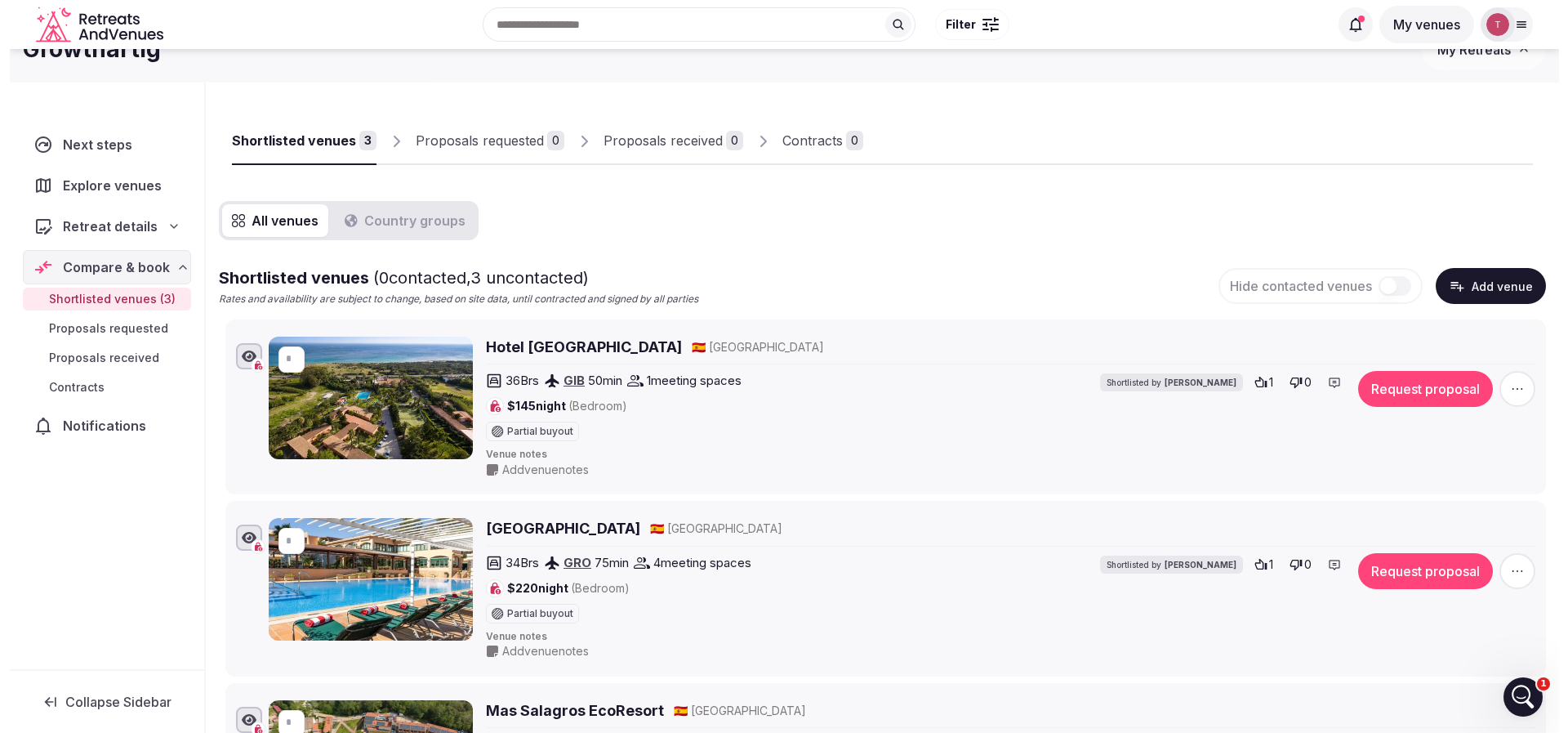
scroll to position [0, 0]
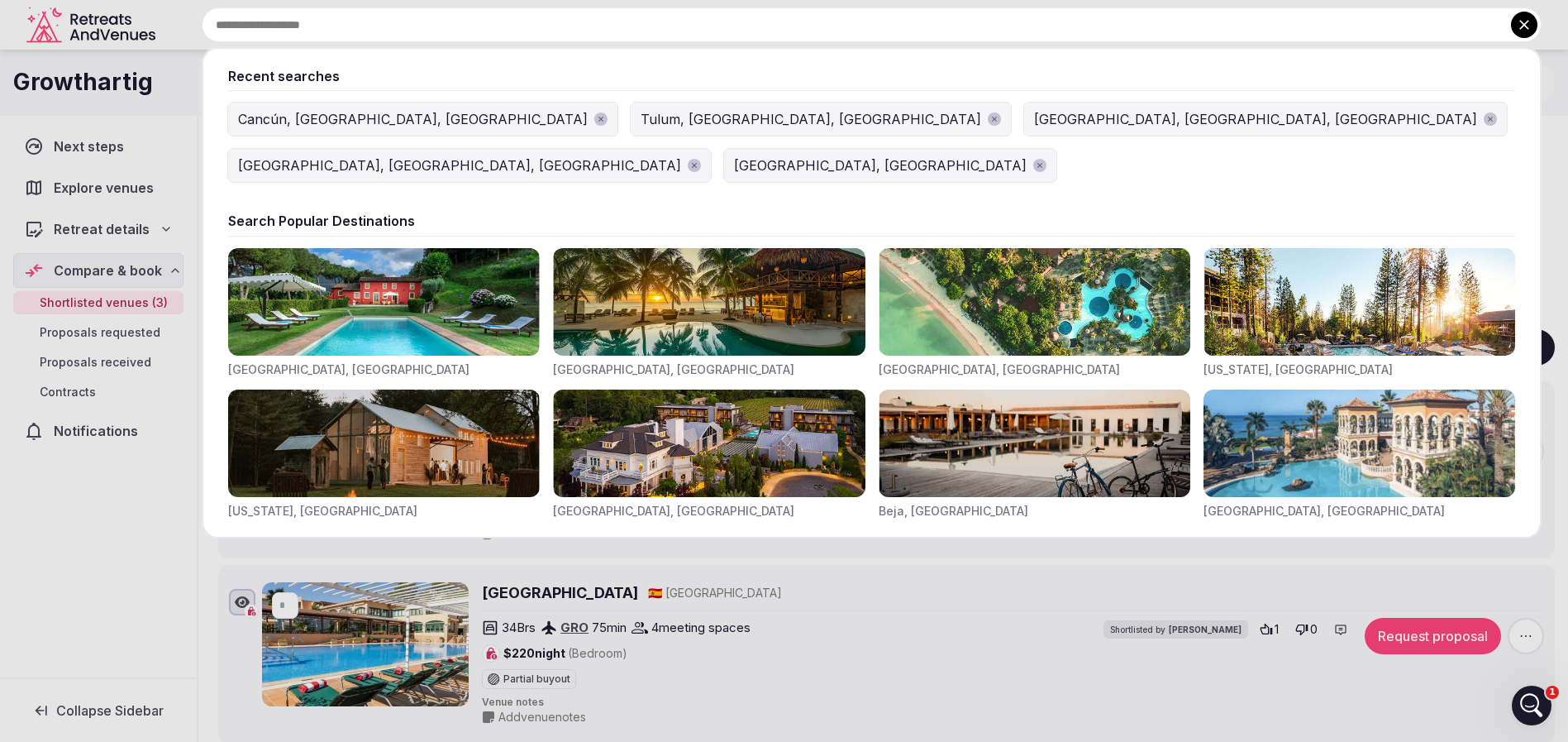
click at [663, 31] on input "text" at bounding box center [871, 25] width 1340 height 35
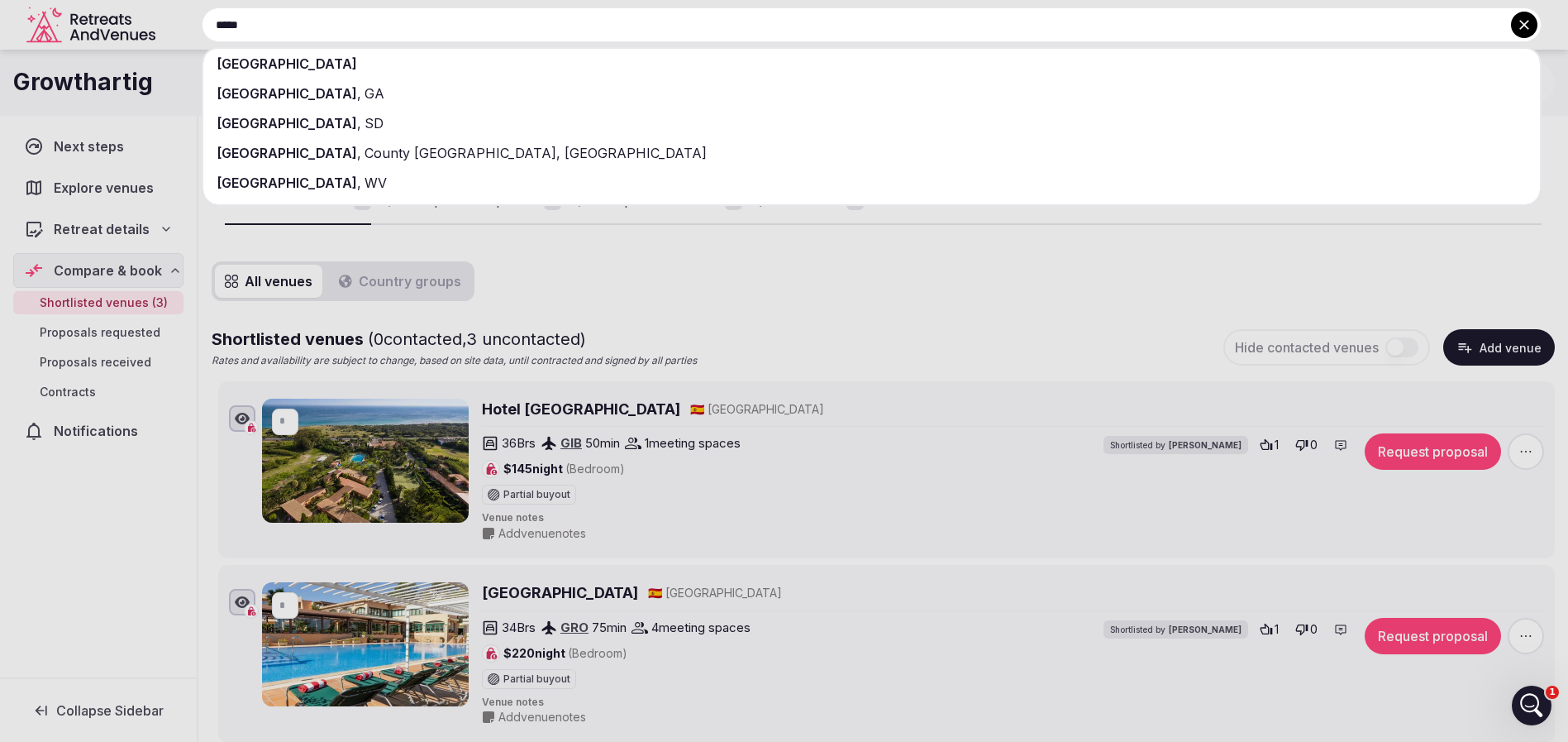
type input "*****"
click at [553, 67] on div "Spain" at bounding box center [871, 64] width 1336 height 30
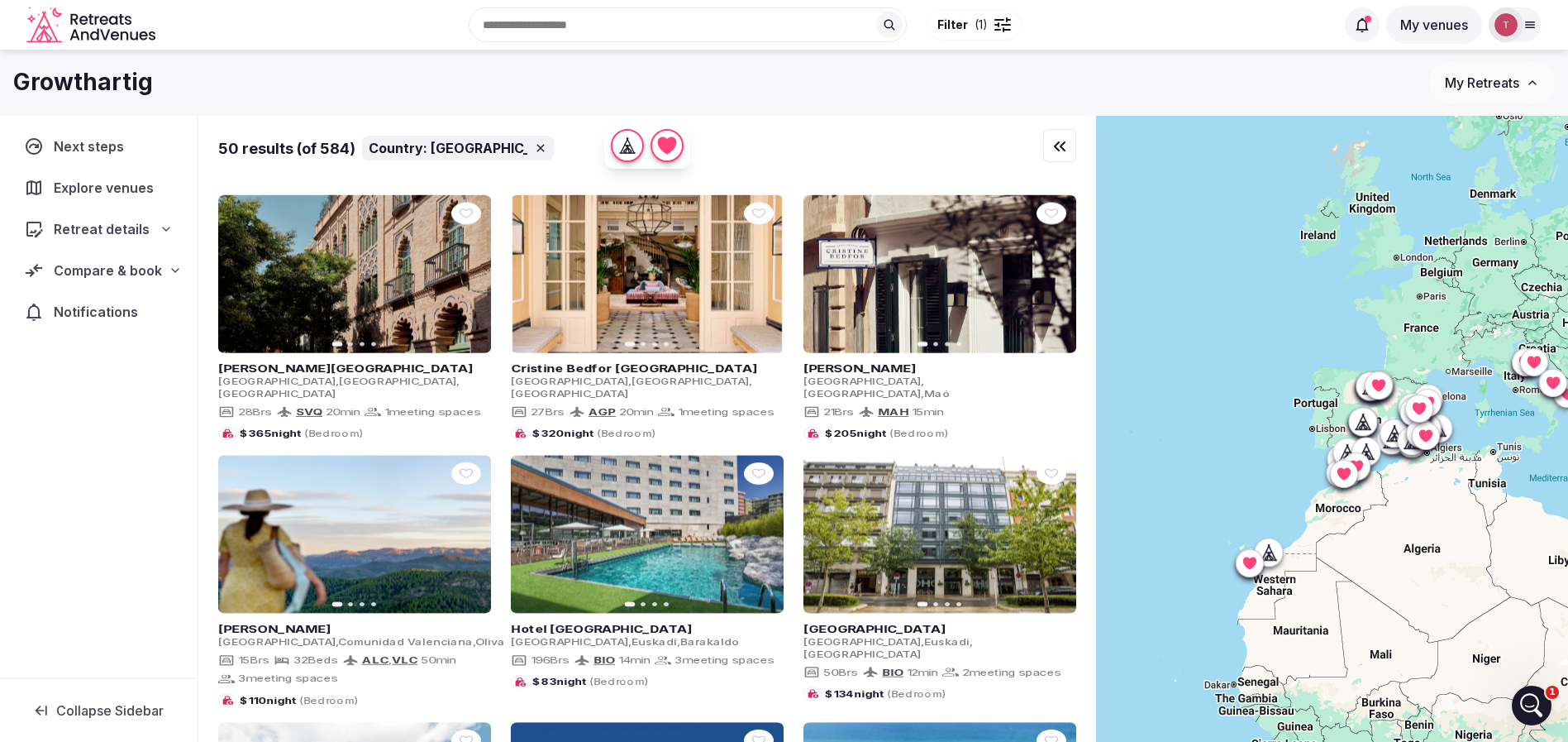
click at [992, 24] on button "Filter ( 1 )" at bounding box center [974, 24] width 95 height 31
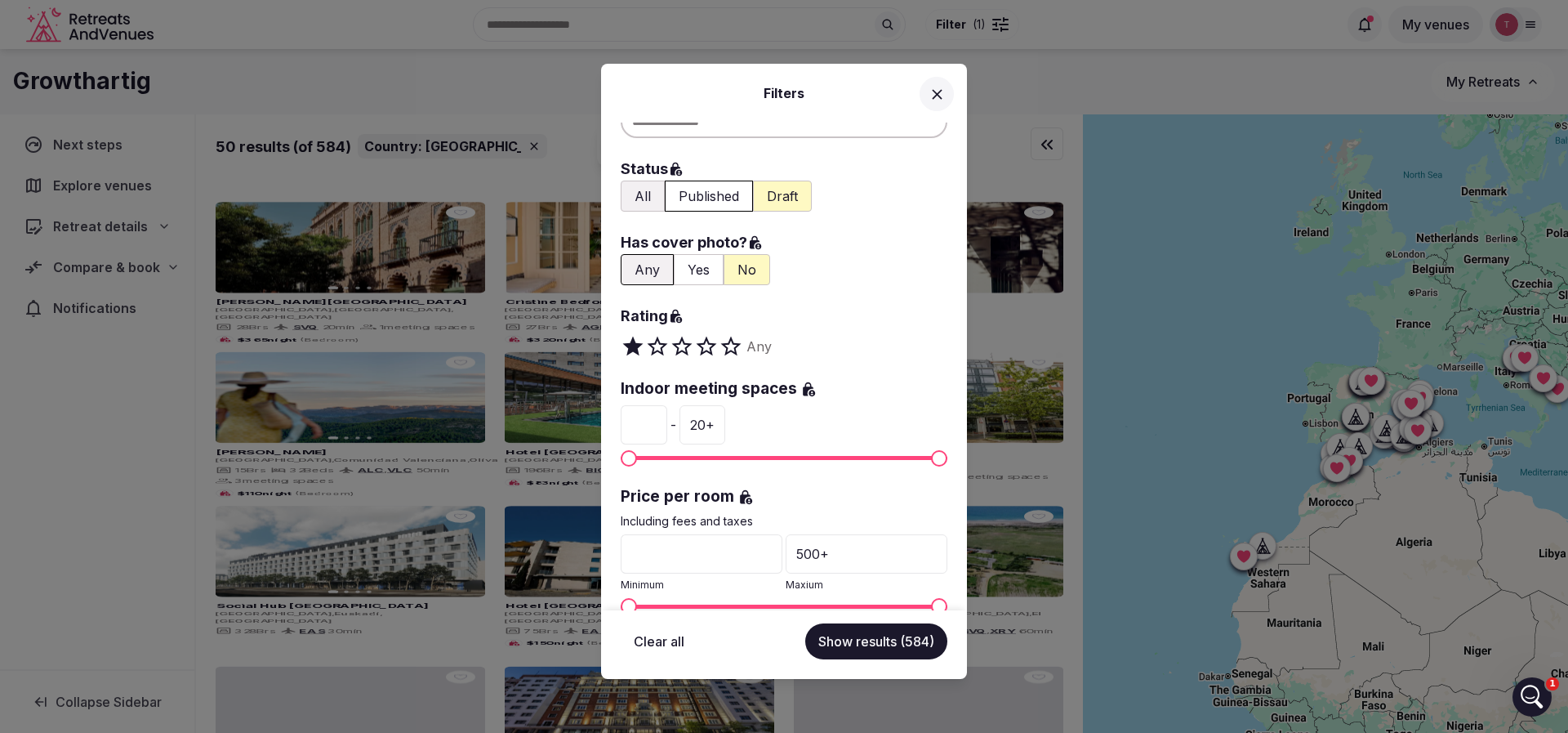
scroll to position [122, 0]
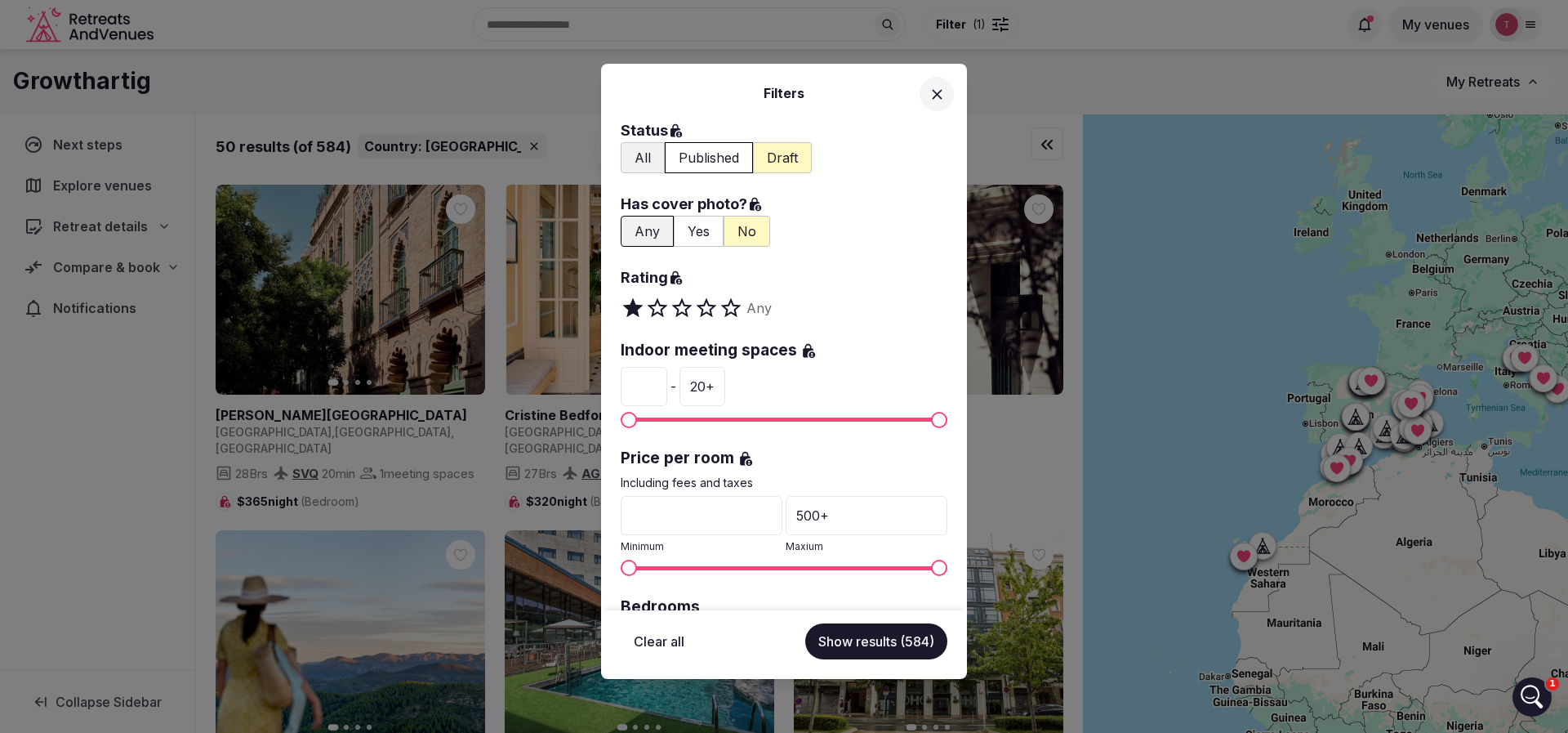
drag, startPoint x: 1167, startPoint y: 37, endPoint x: 1021, endPoint y: 5, distance: 149.5
click at [1166, 37] on div "Filters Country: Spain Venue name Status All Published Draft Has cover photo? A…" at bounding box center [784, 366] width 1568 height 733
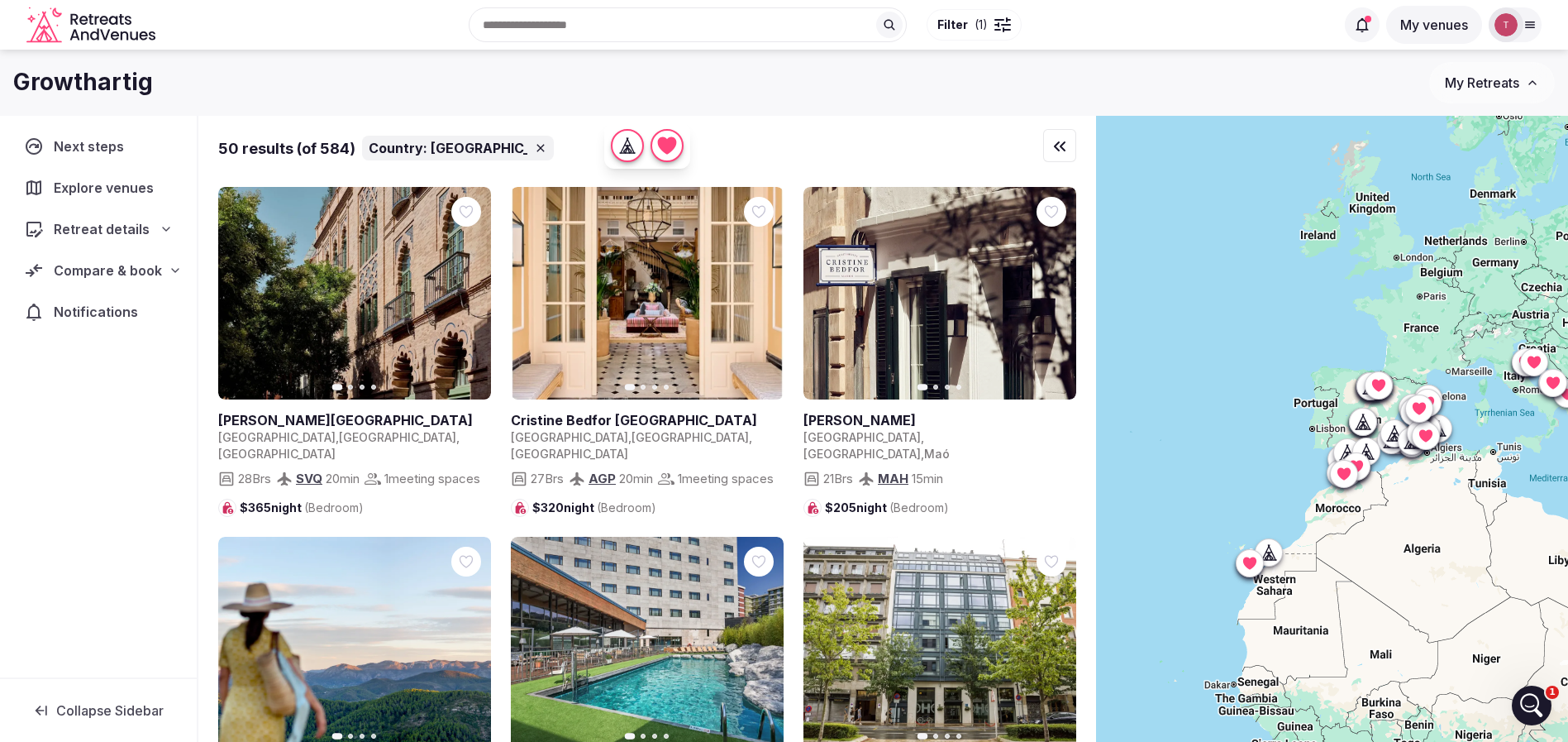
click at [1003, 23] on div at bounding box center [1002, 25] width 17 height 5
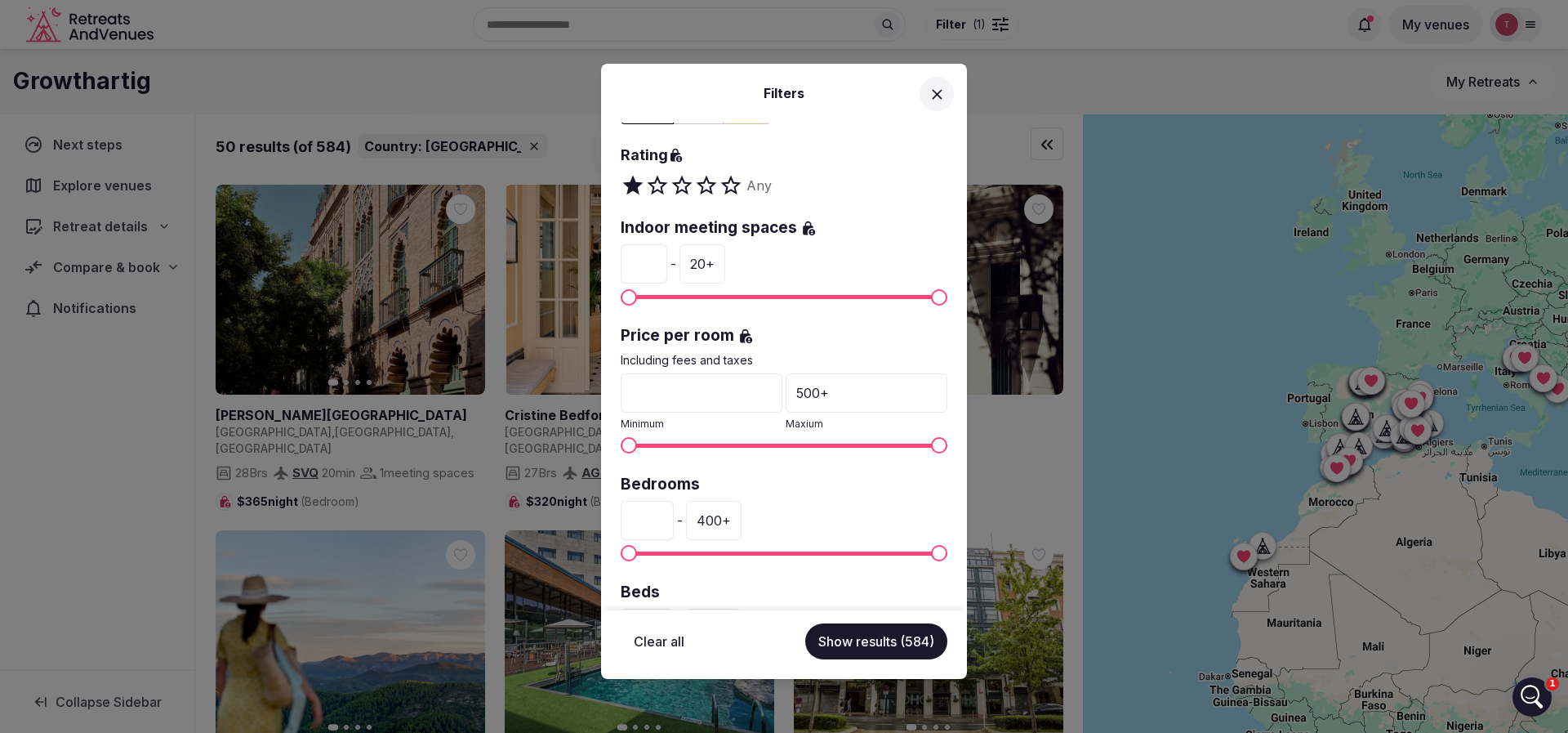
scroll to position [368, 0]
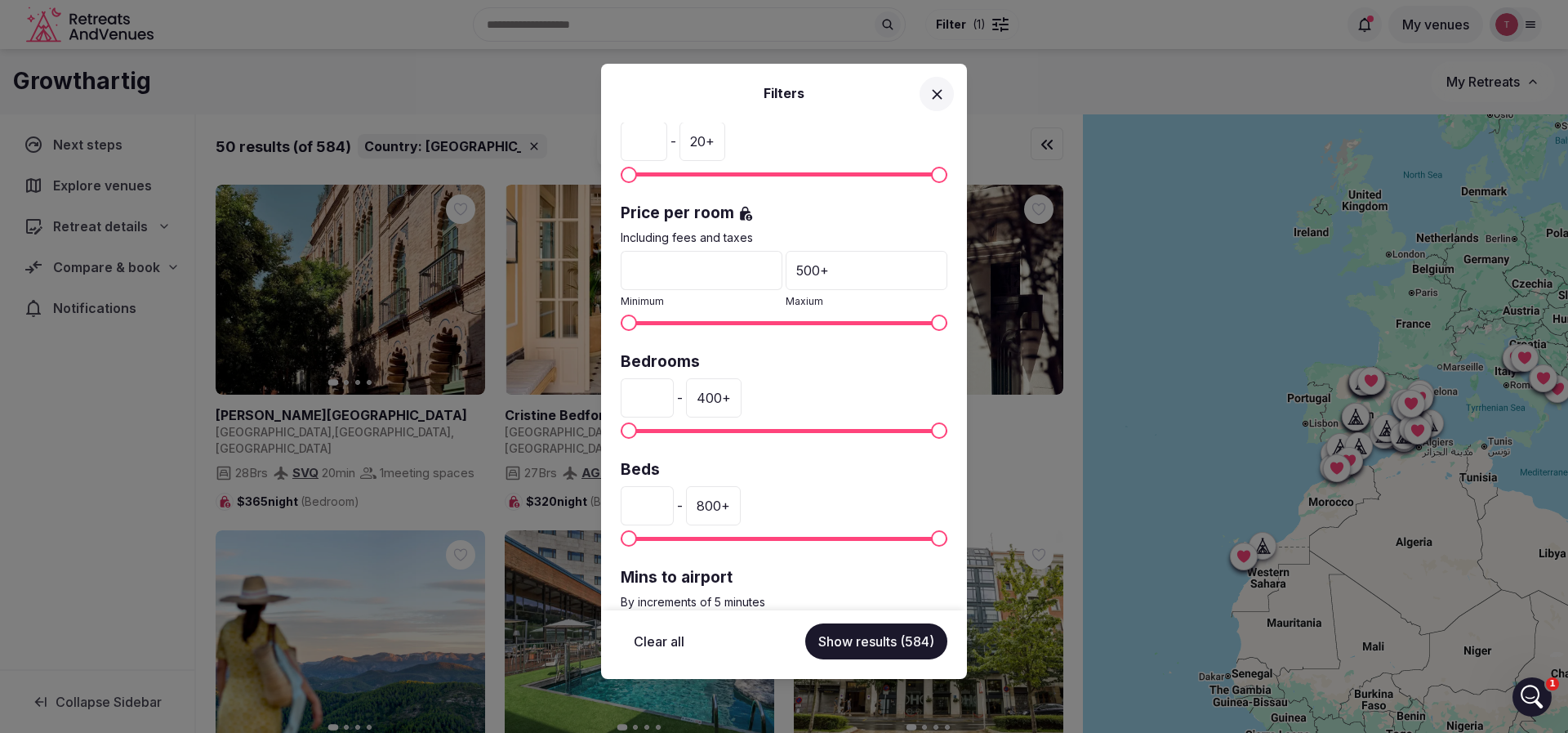
click at [739, 396] on div "400 +" at bounding box center [713, 398] width 55 height 40
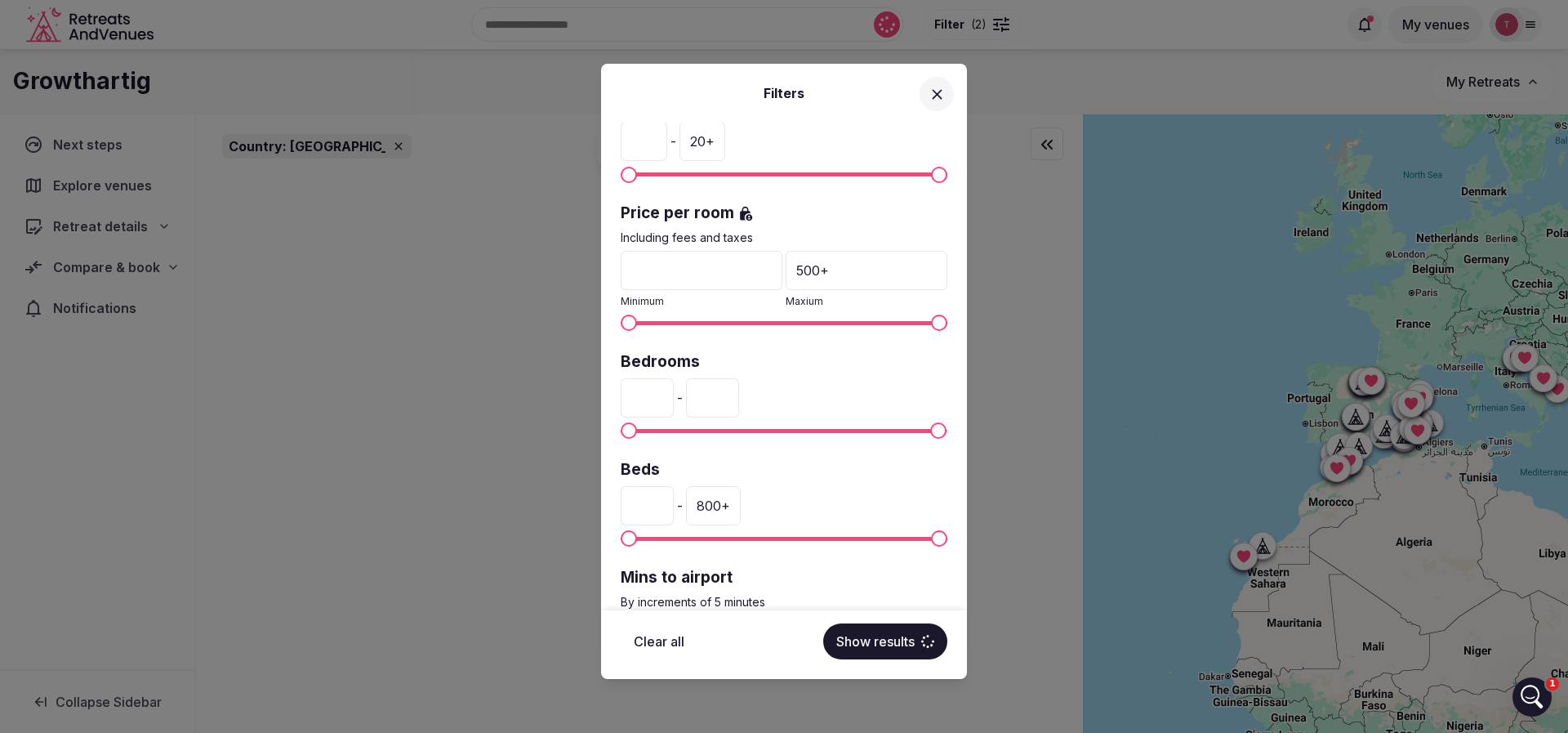
drag, startPoint x: 769, startPoint y: 406, endPoint x: 725, endPoint y: 406, distance: 44.0
click at [725, 406] on input "***" at bounding box center [712, 398] width 53 height 40
type input "***"
drag, startPoint x: 670, startPoint y: 399, endPoint x: 600, endPoint y: 401, distance: 70.0
click at [600, 401] on div "Filters Country: Spain Venue name Status All Published Draft Has cover photo? A…" at bounding box center [784, 366] width 1568 height 733
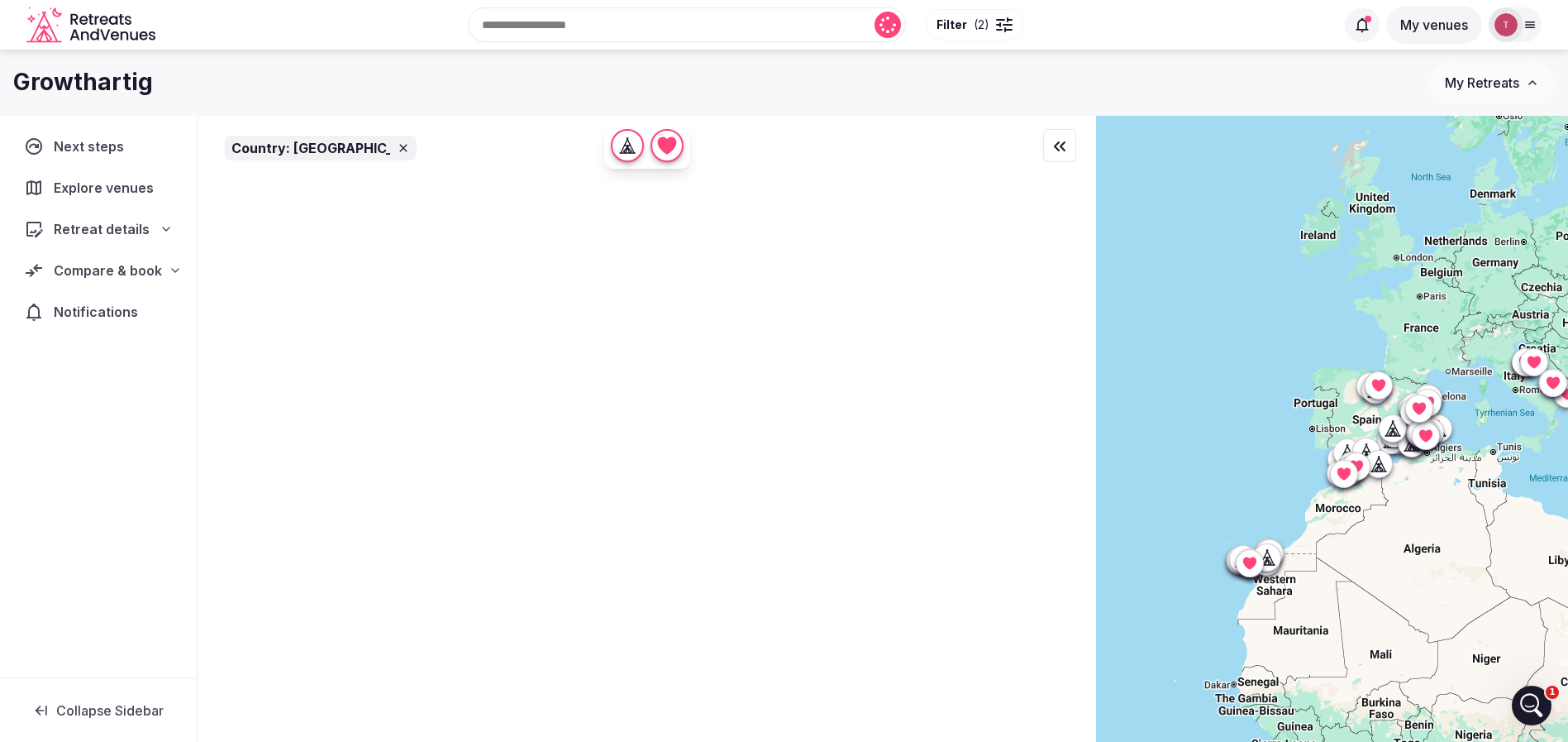
click at [974, 24] on span "( 2 )" at bounding box center [981, 24] width 16 height 17
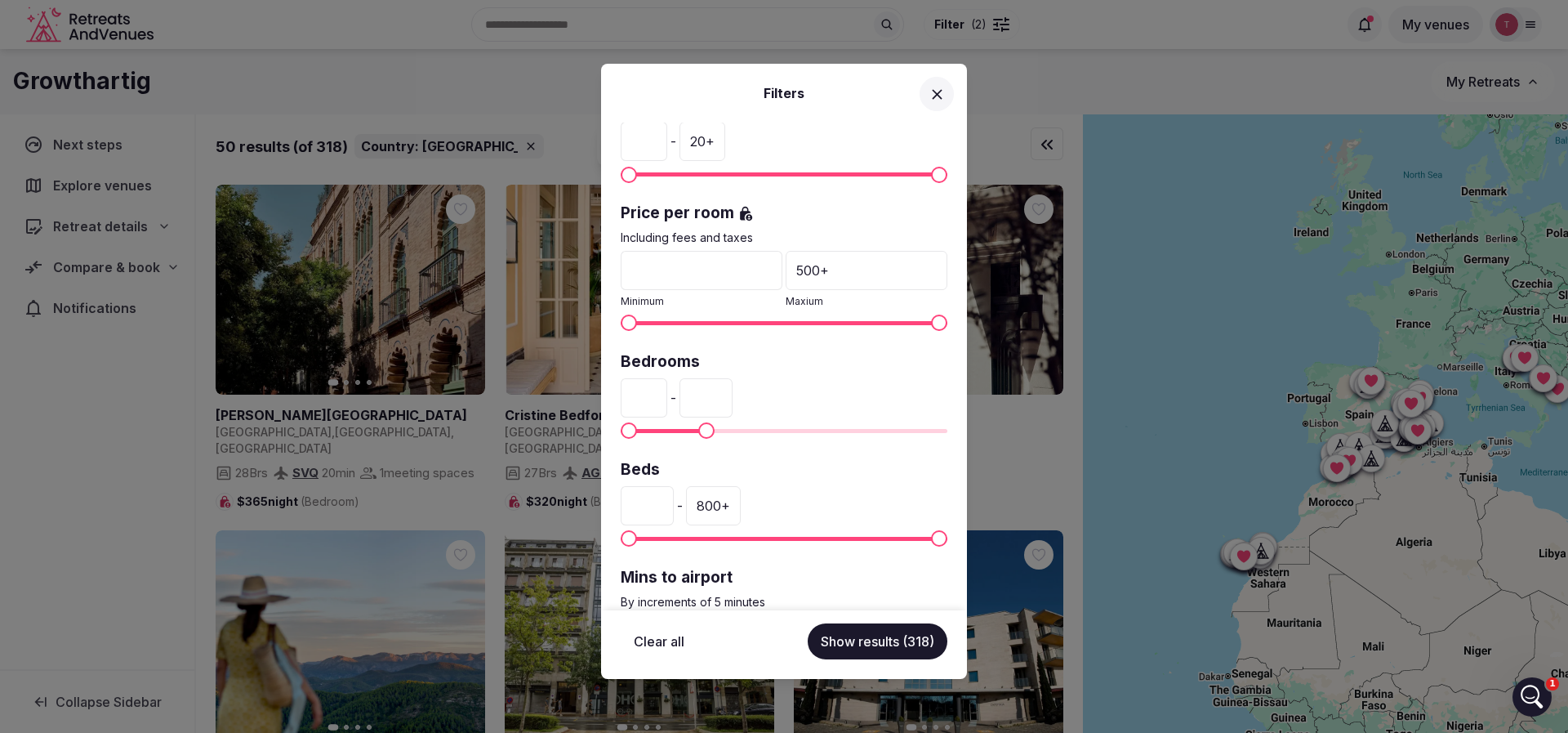
click at [733, 395] on input "***" at bounding box center [706, 398] width 53 height 40
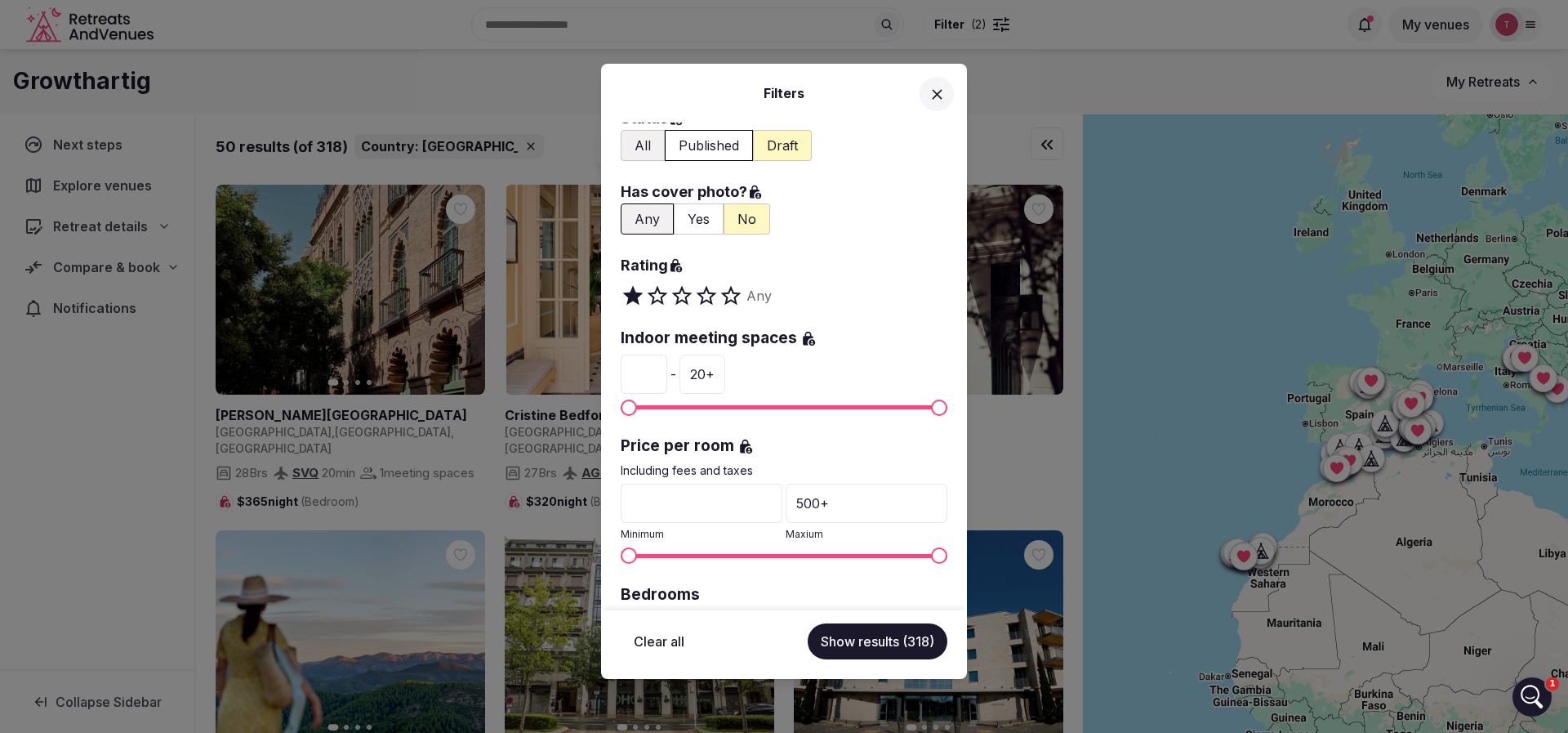
scroll to position [92, 0]
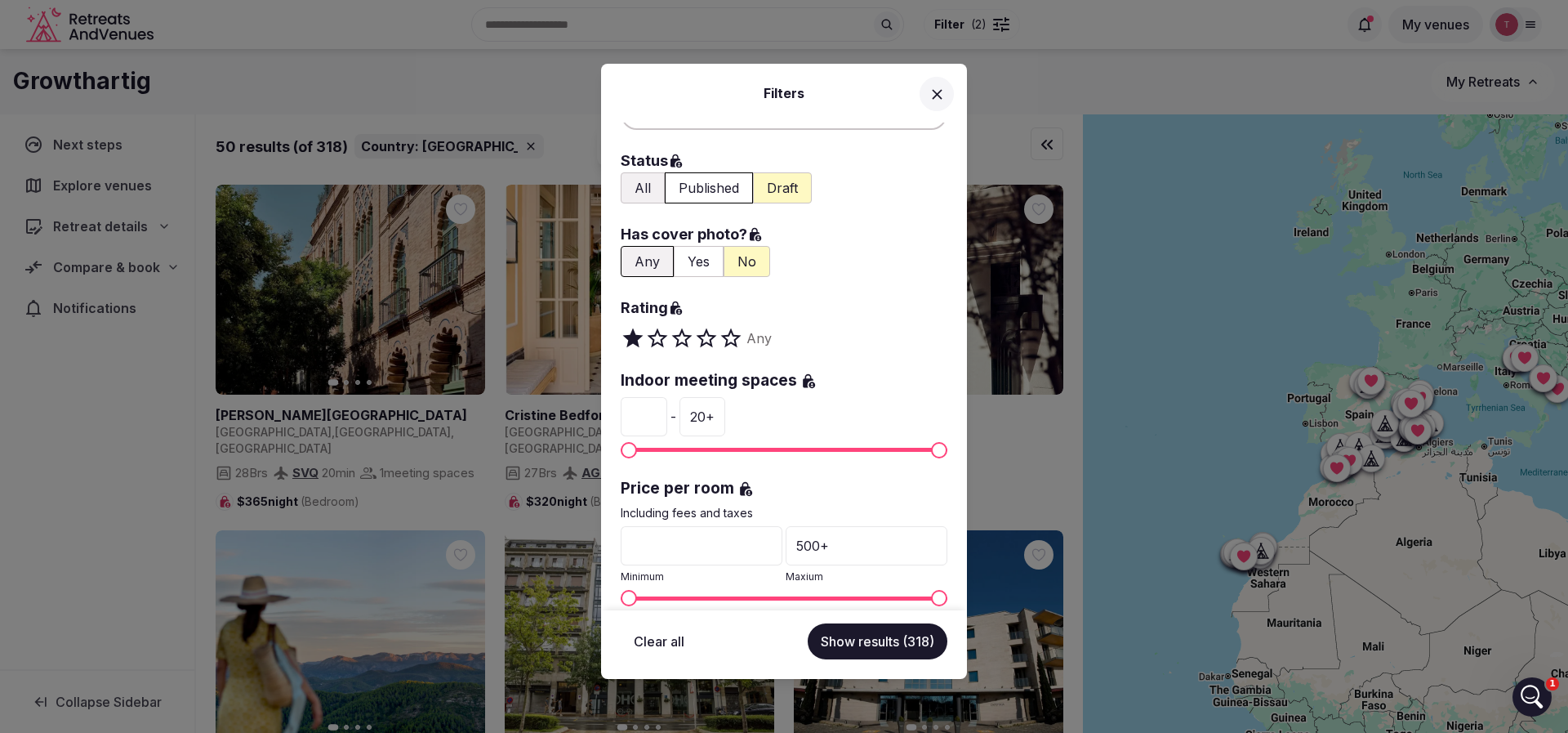
click at [843, 544] on div "500 +" at bounding box center [867, 546] width 162 height 40
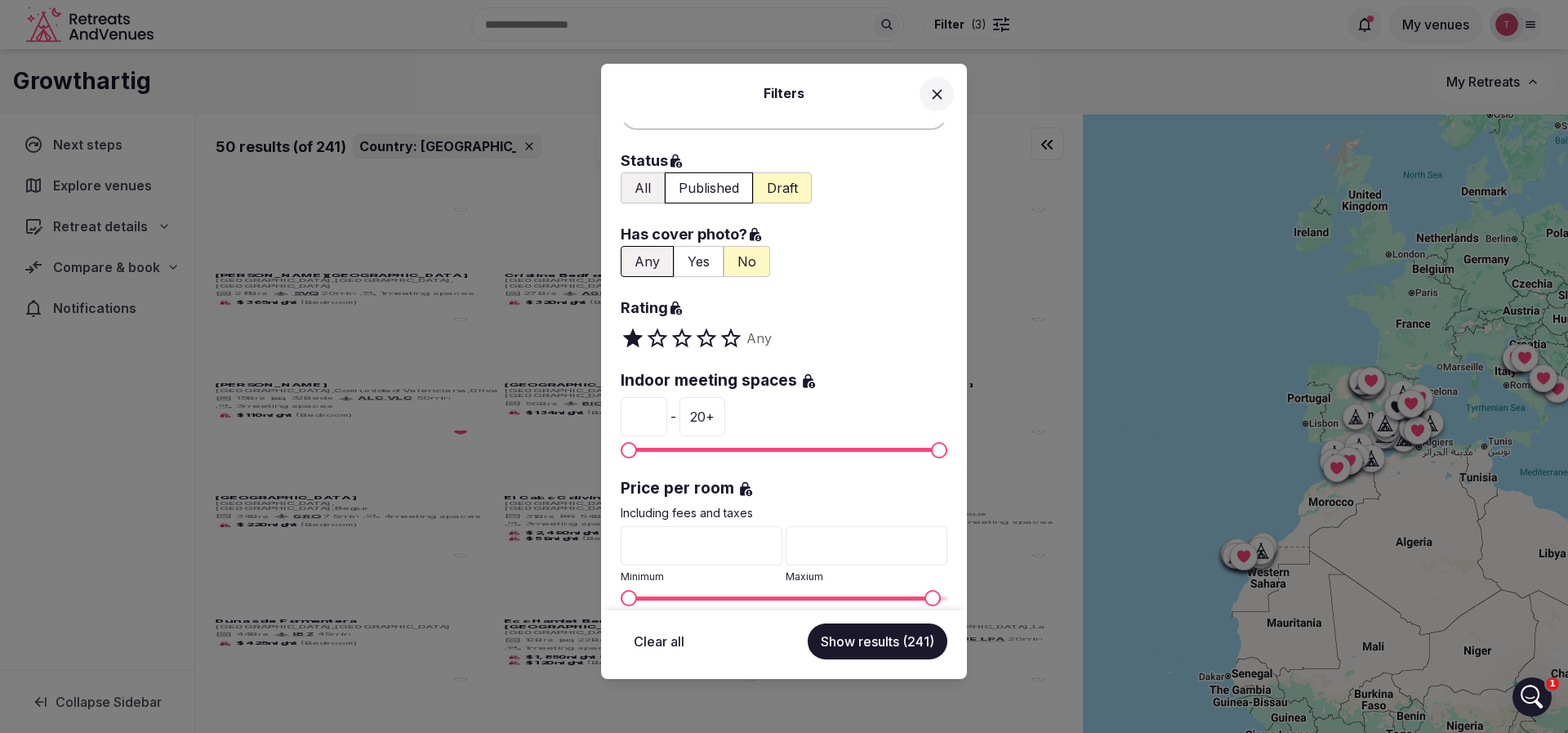
drag, startPoint x: 818, startPoint y: 544, endPoint x: 787, endPoint y: 544, distance: 31.0
click at [787, 544] on input "***" at bounding box center [867, 546] width 162 height 40
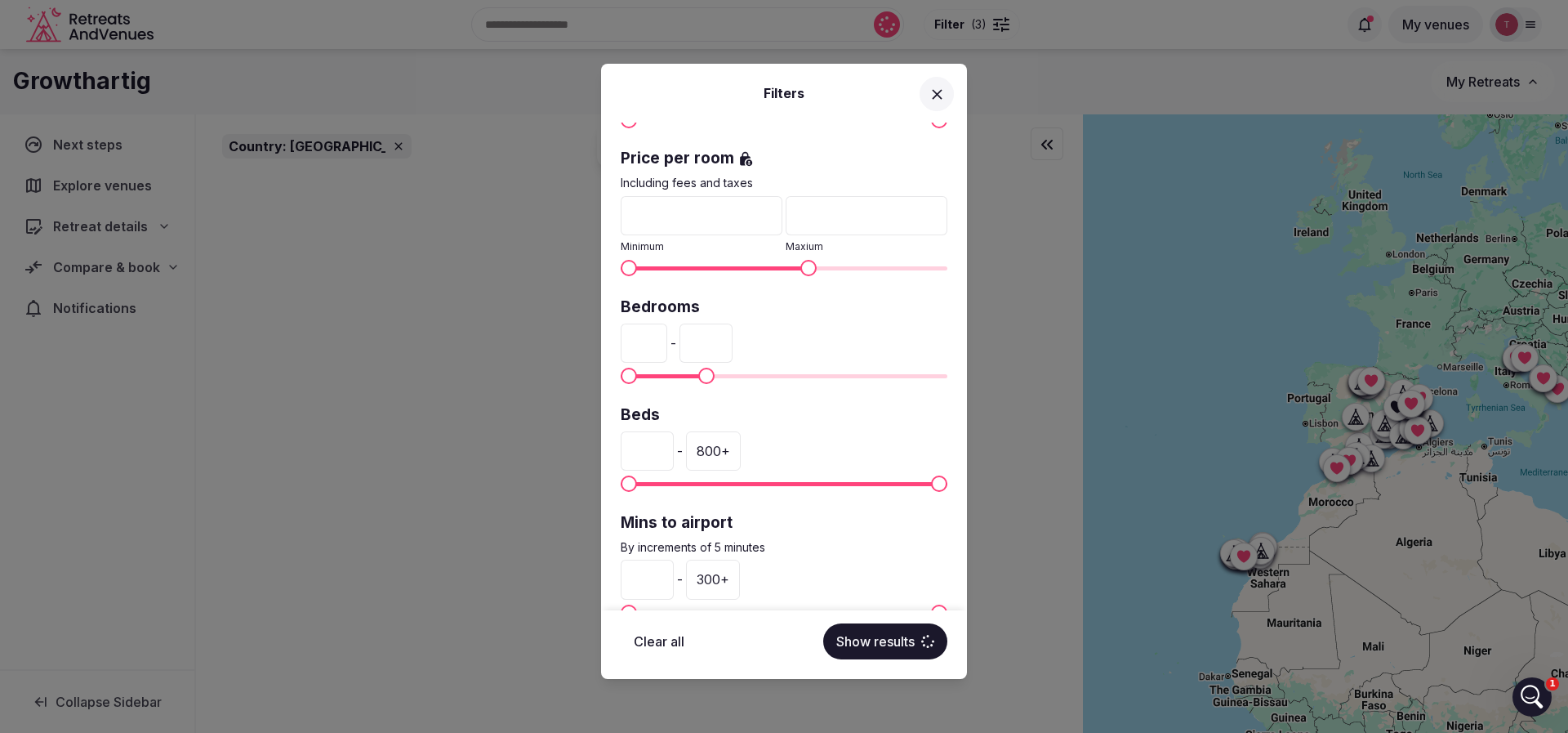
scroll to position [460, 0]
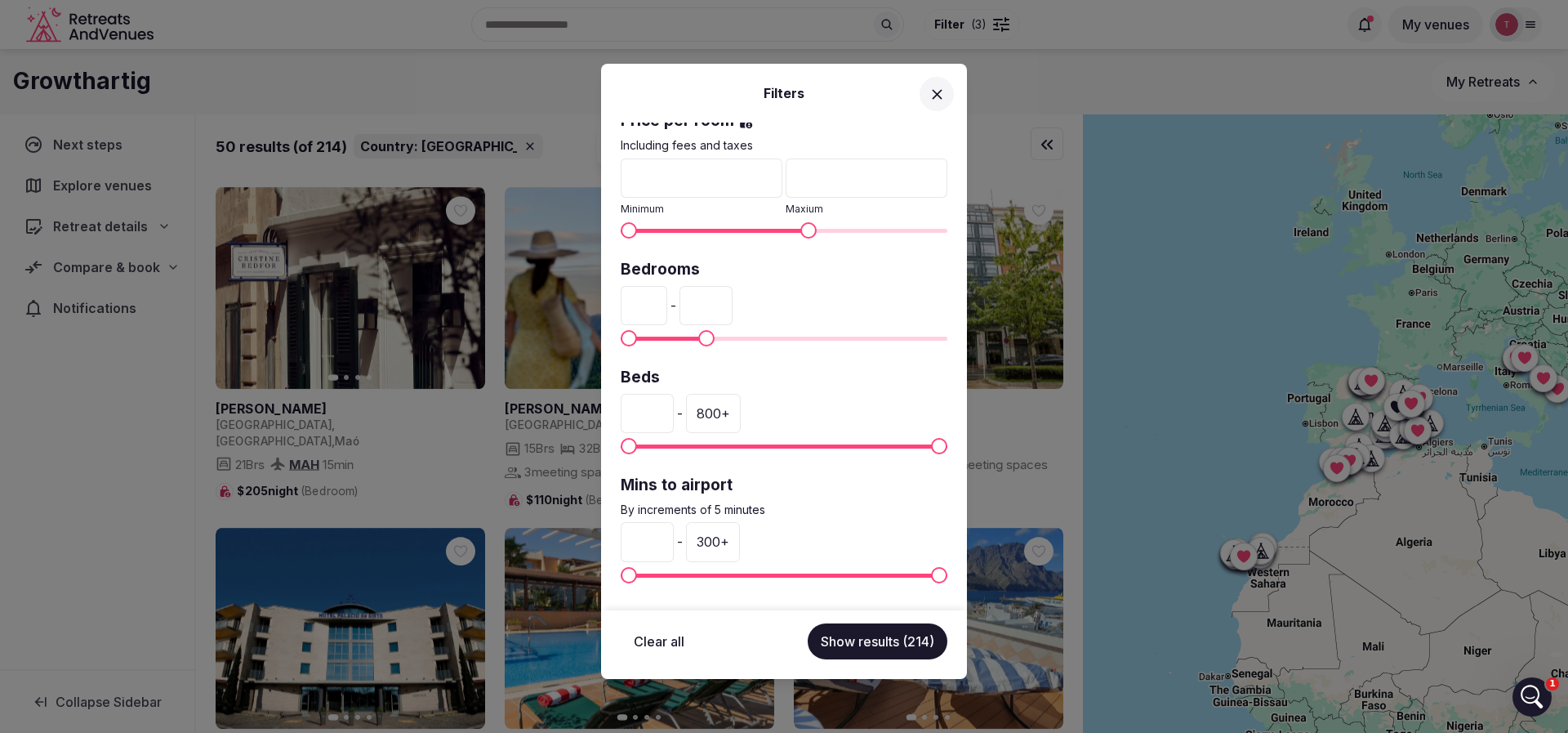
type input "***"
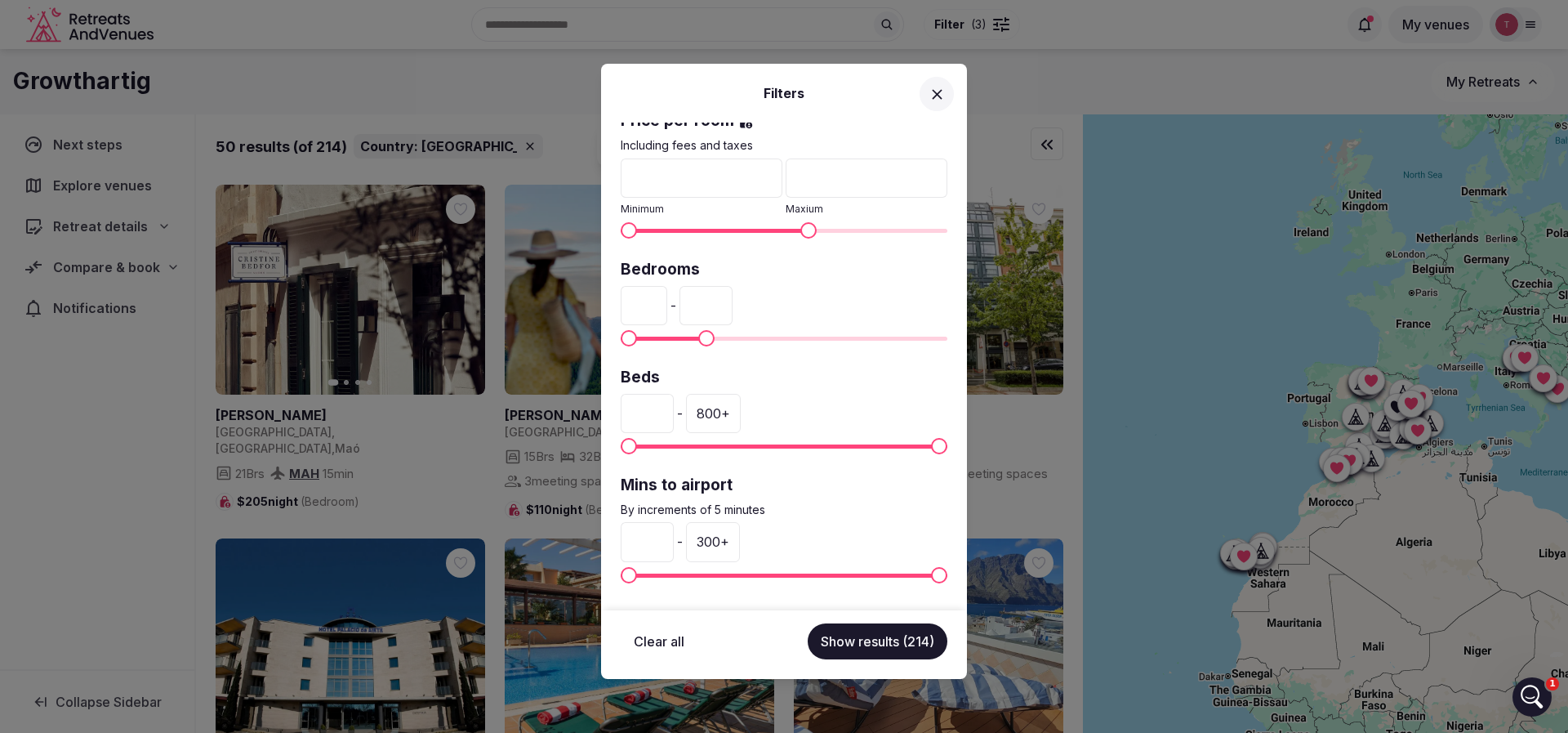
click at [740, 542] on div "300 +" at bounding box center [712, 542] width 54 height 40
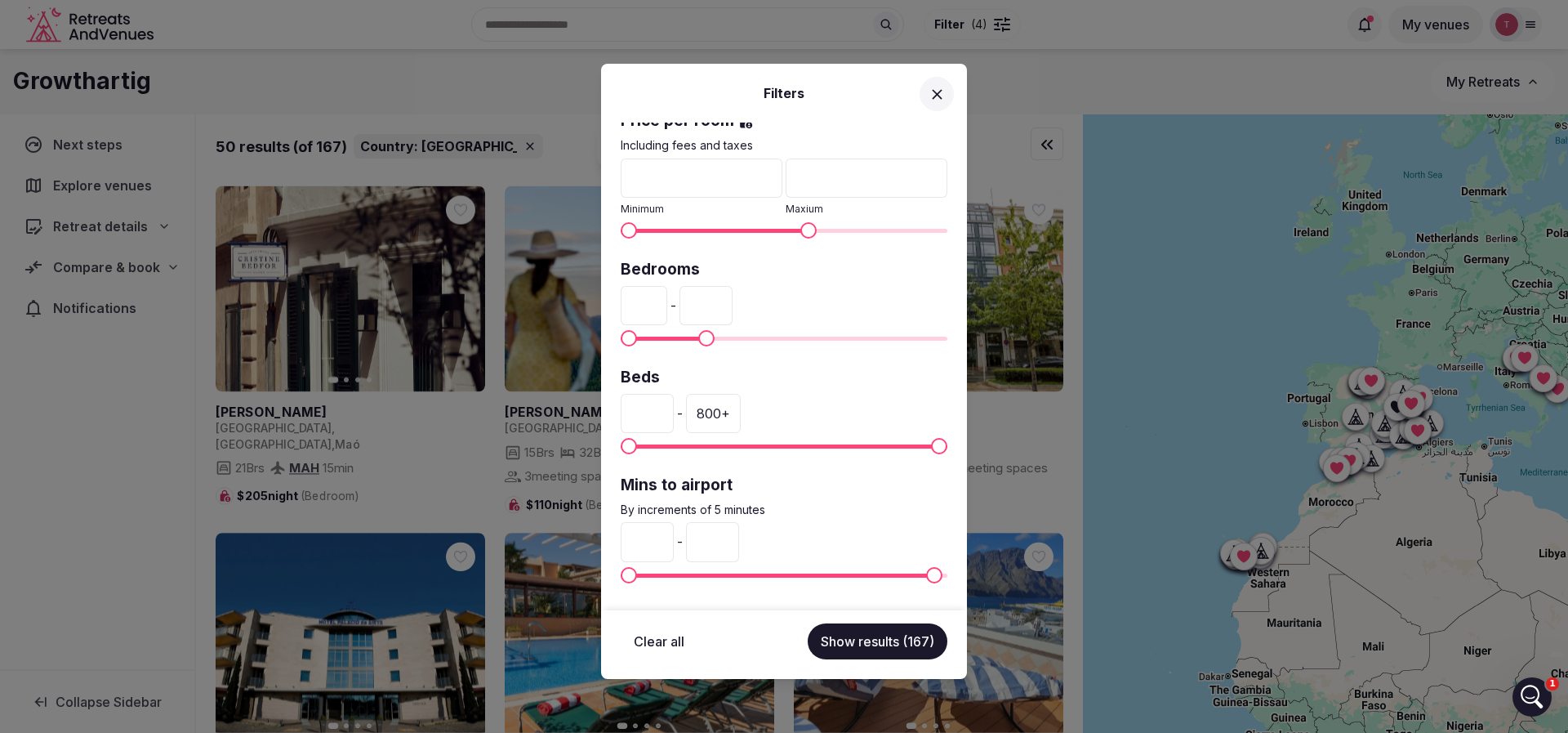
drag, startPoint x: 768, startPoint y: 544, endPoint x: 718, endPoint y: 545, distance: 50.0
click at [718, 545] on input "***" at bounding box center [712, 542] width 53 height 40
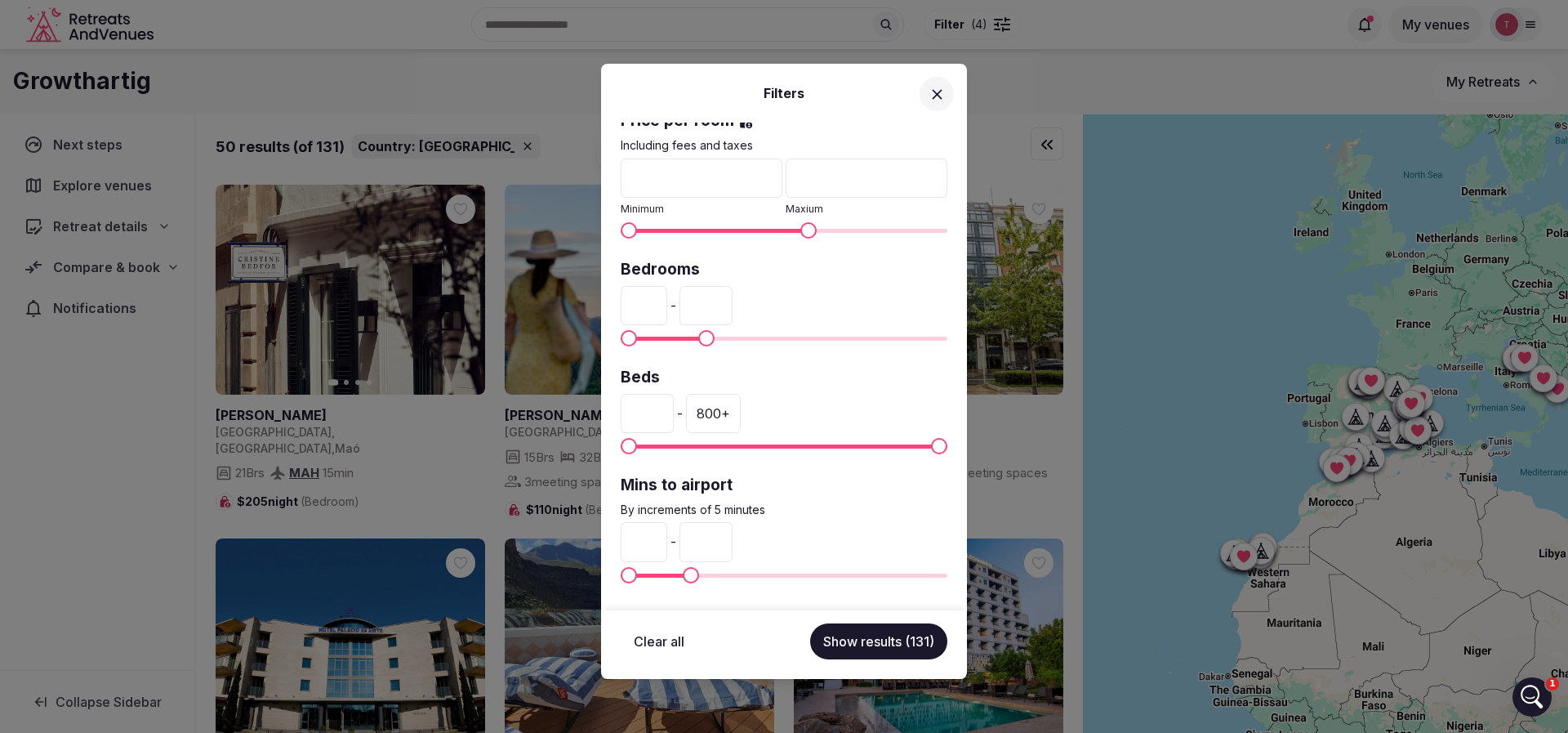
type input "**"
click at [895, 638] on button "Show results (131)" at bounding box center [879, 641] width 137 height 36
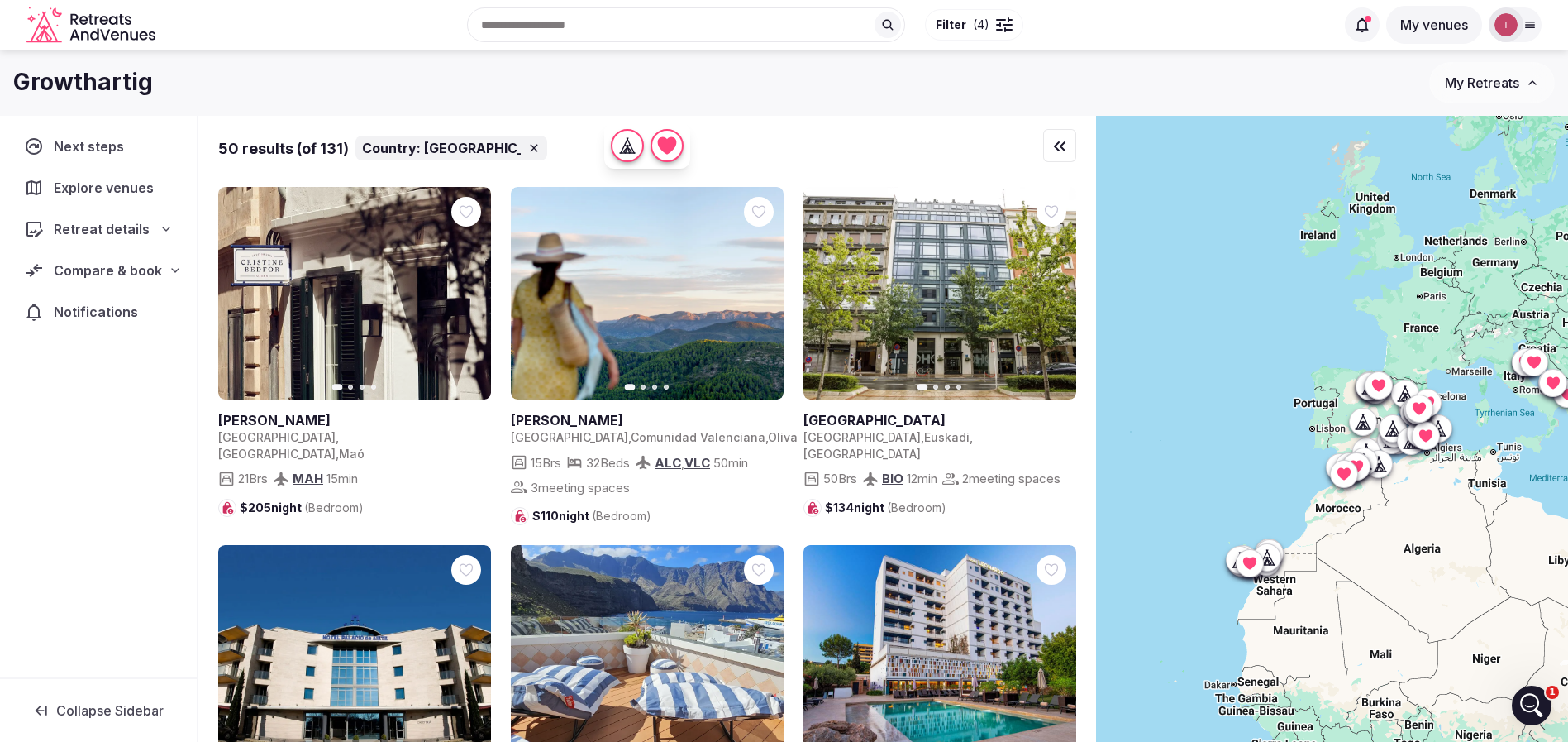
click at [951, 31] on span "Filter" at bounding box center [950, 24] width 31 height 17
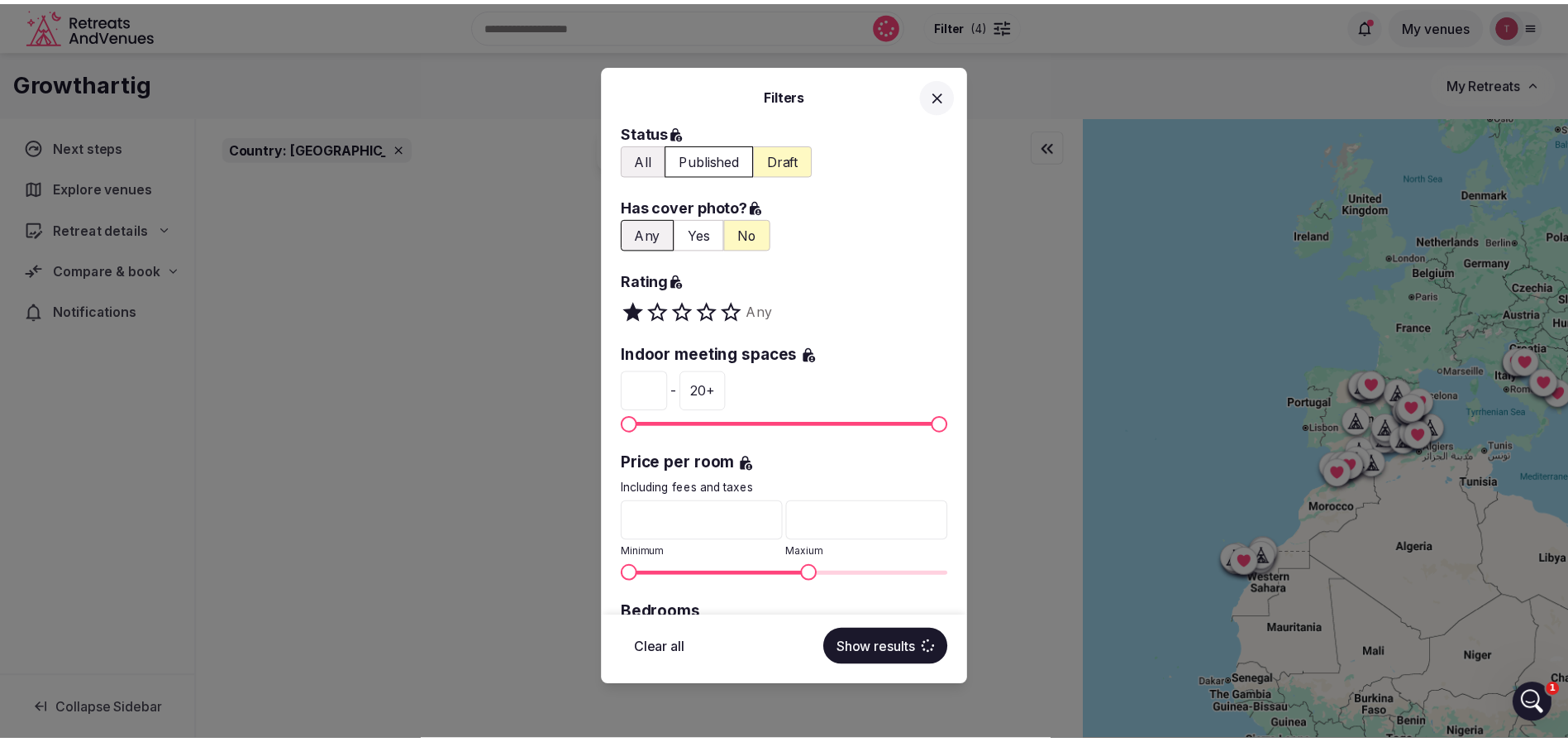
scroll to position [372, 0]
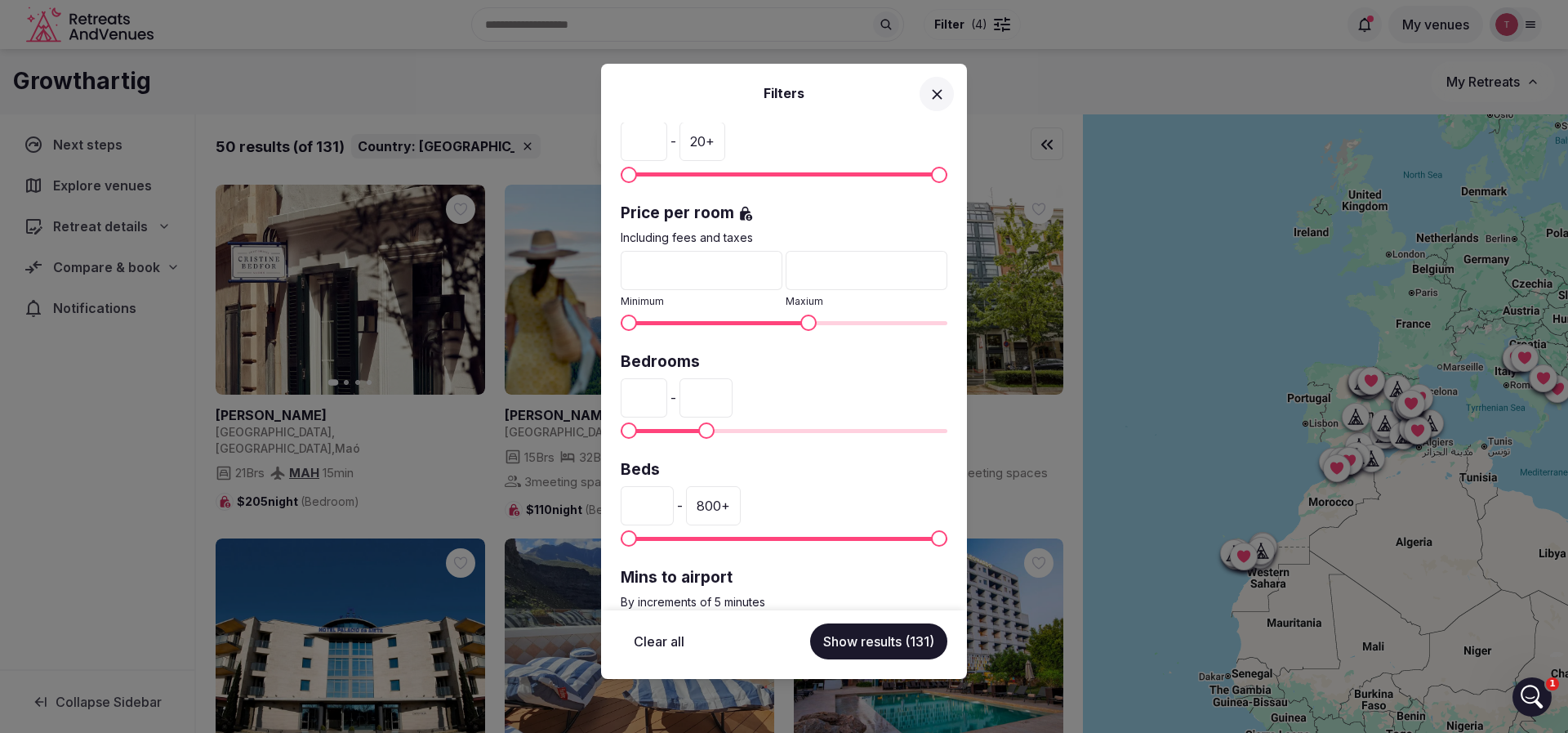
click at [688, 272] on input "*" at bounding box center [702, 270] width 162 height 40
drag, startPoint x: 650, startPoint y: 397, endPoint x: 626, endPoint y: 406, distance: 25.6
click at [626, 406] on input "*" at bounding box center [644, 398] width 47 height 40
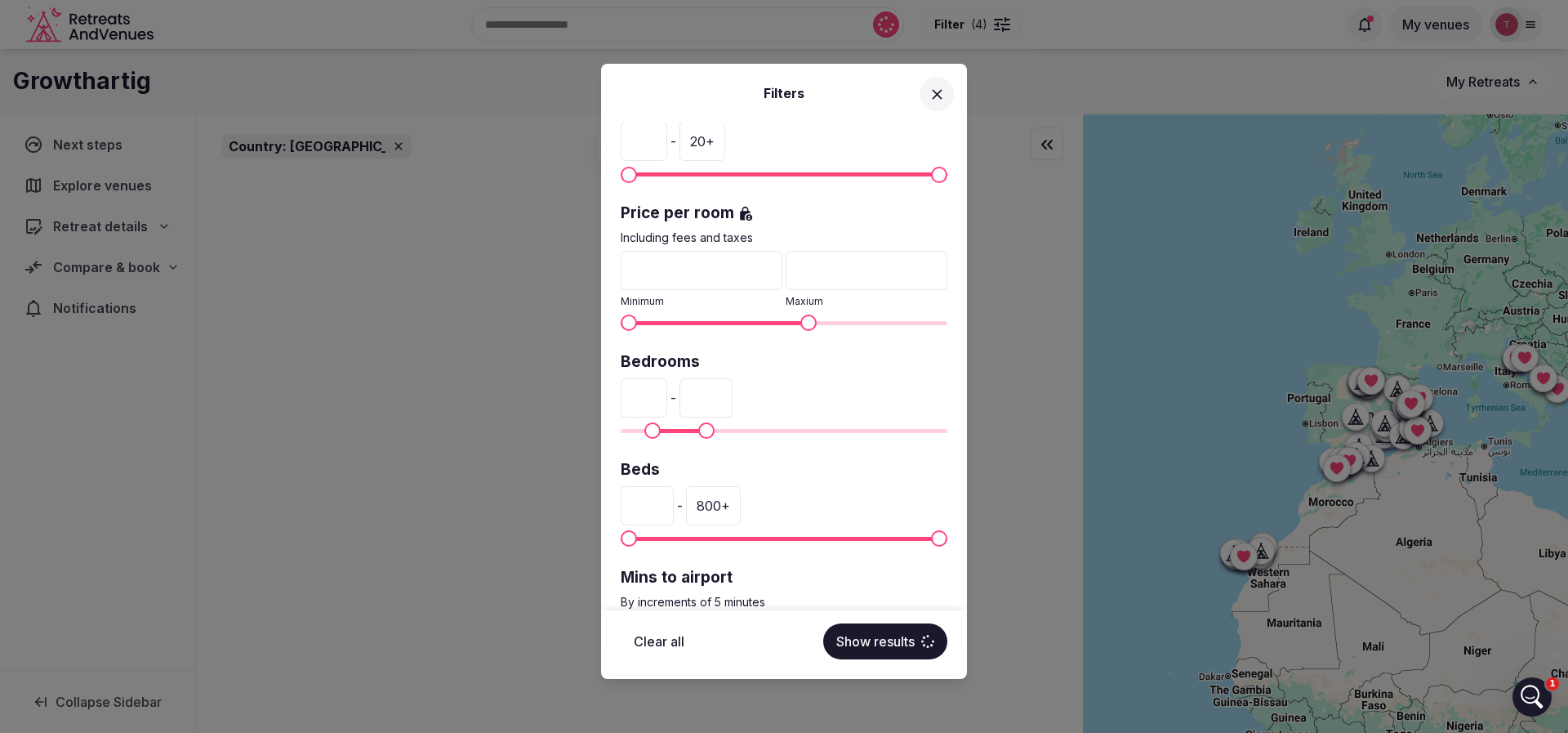
type input "**"
click at [901, 643] on button "Show results" at bounding box center [886, 641] width 124 height 36
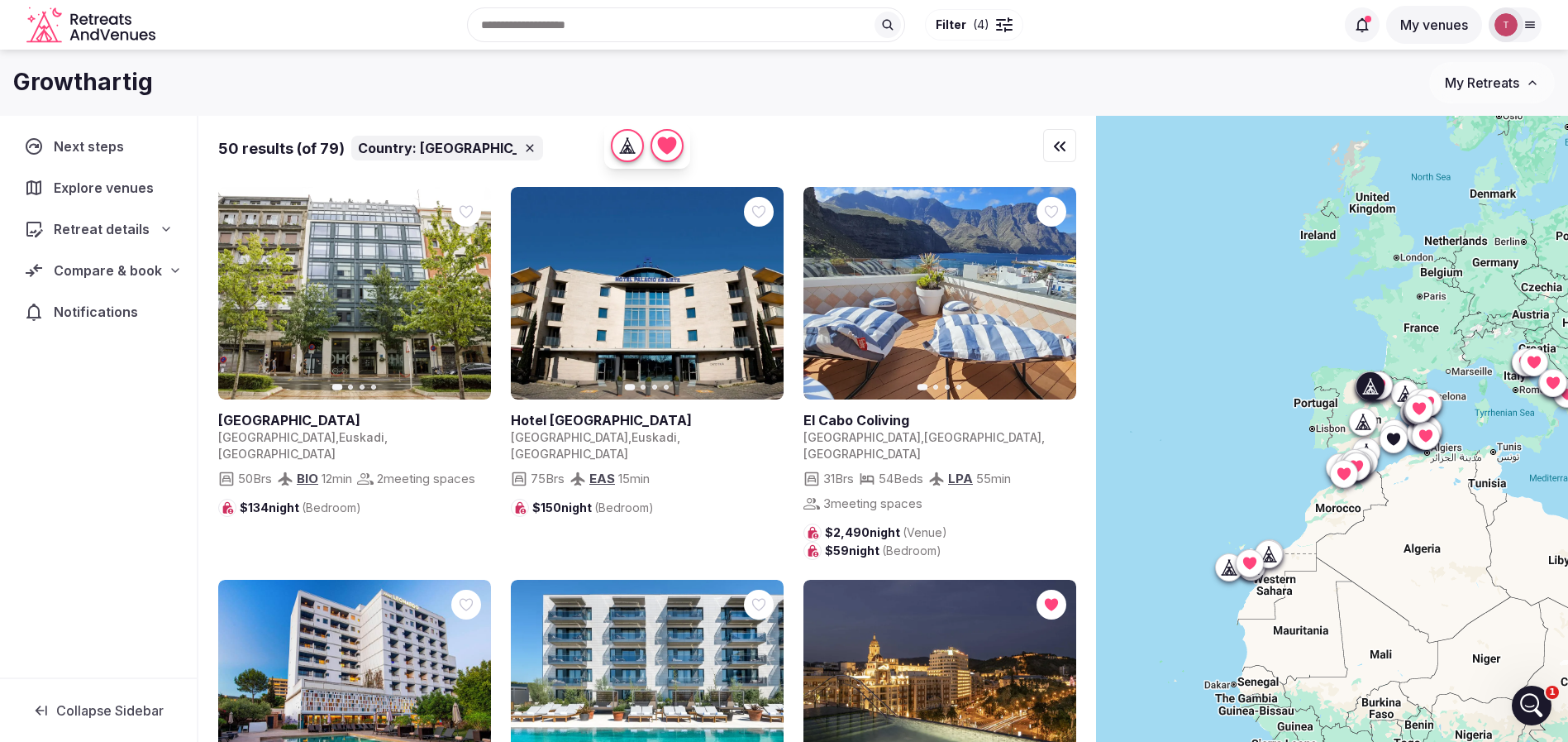
click at [461, 295] on icon "button" at bounding box center [467, 293] width 13 height 13
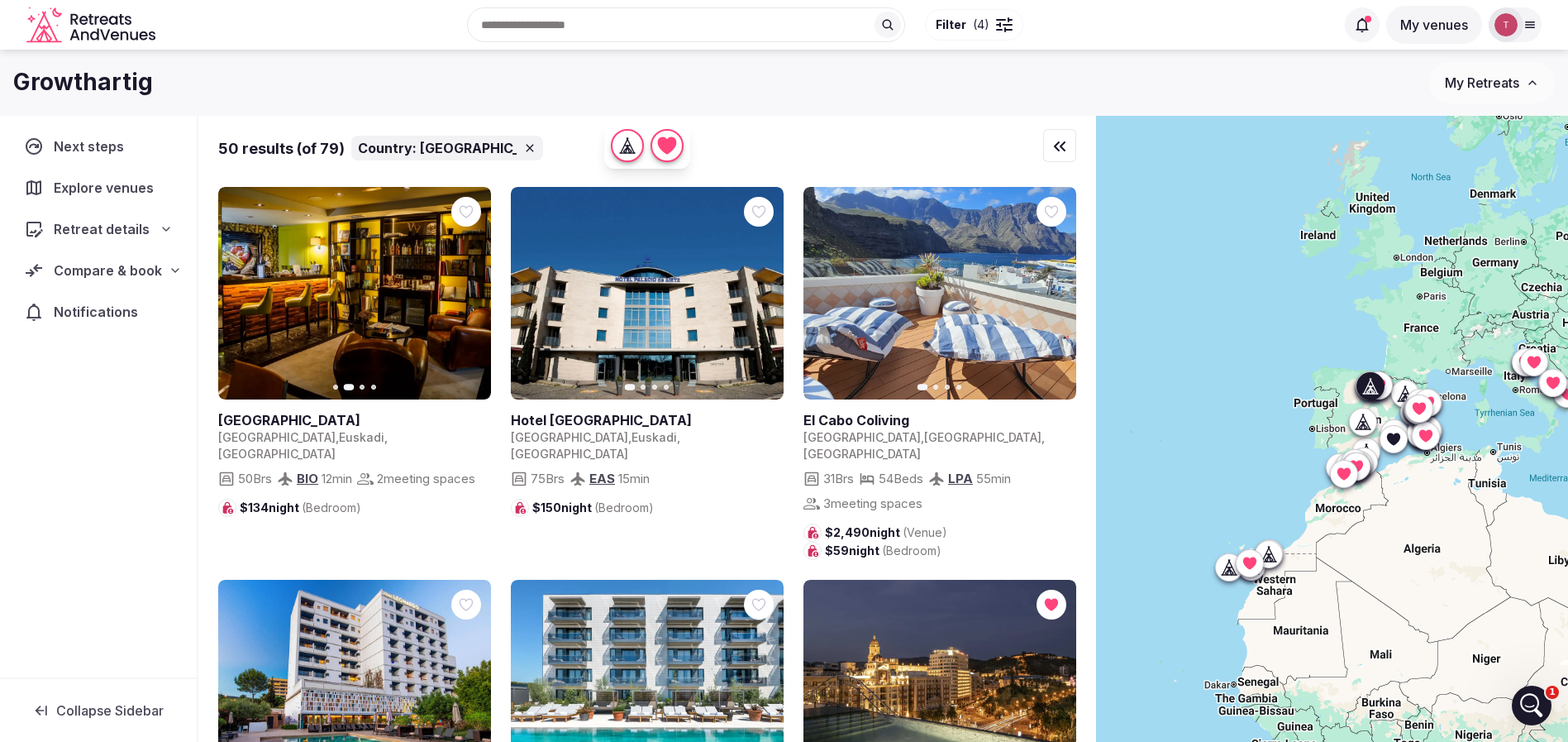
click at [471, 291] on icon "button" at bounding box center [467, 293] width 13 height 13
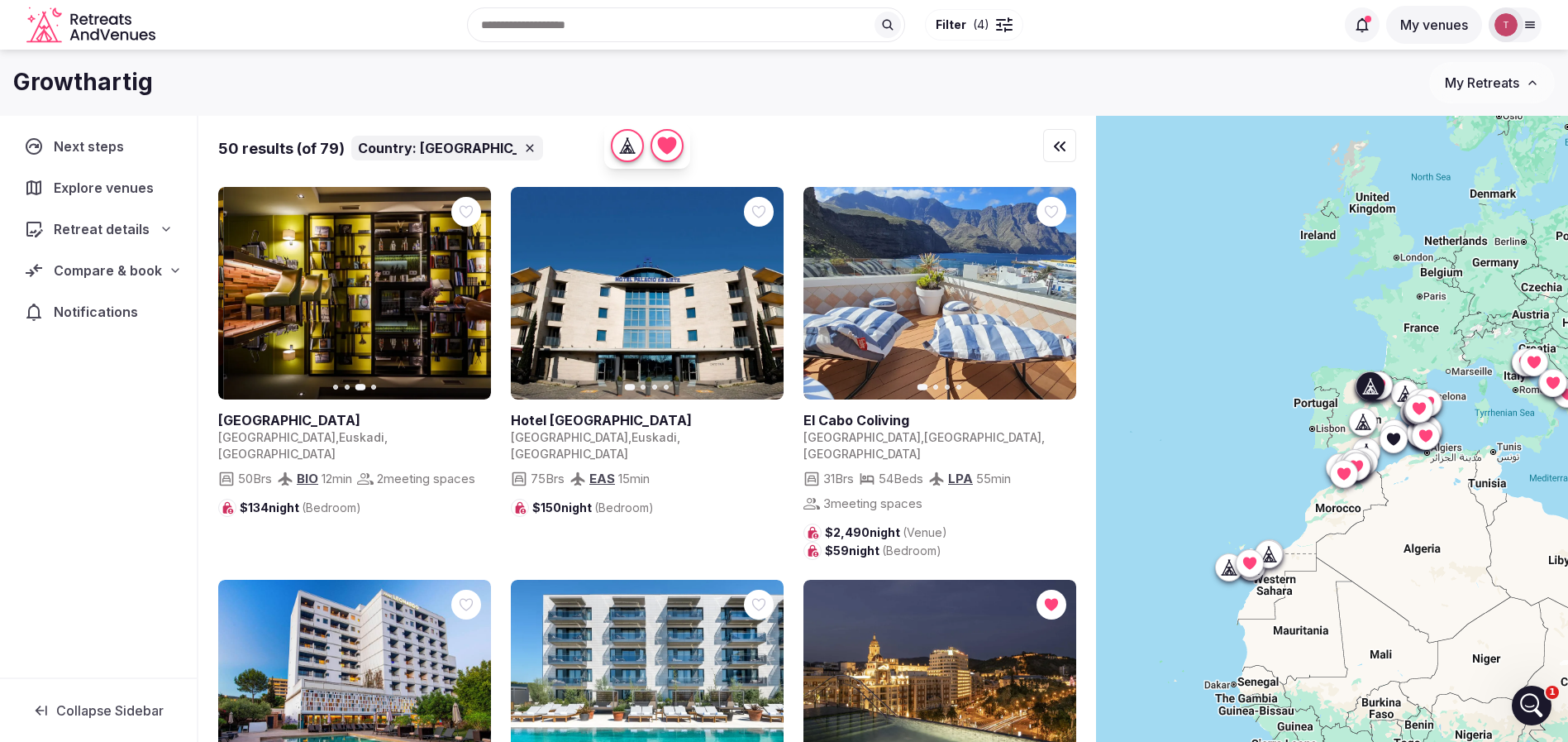
click at [471, 291] on icon "button" at bounding box center [467, 293] width 13 height 13
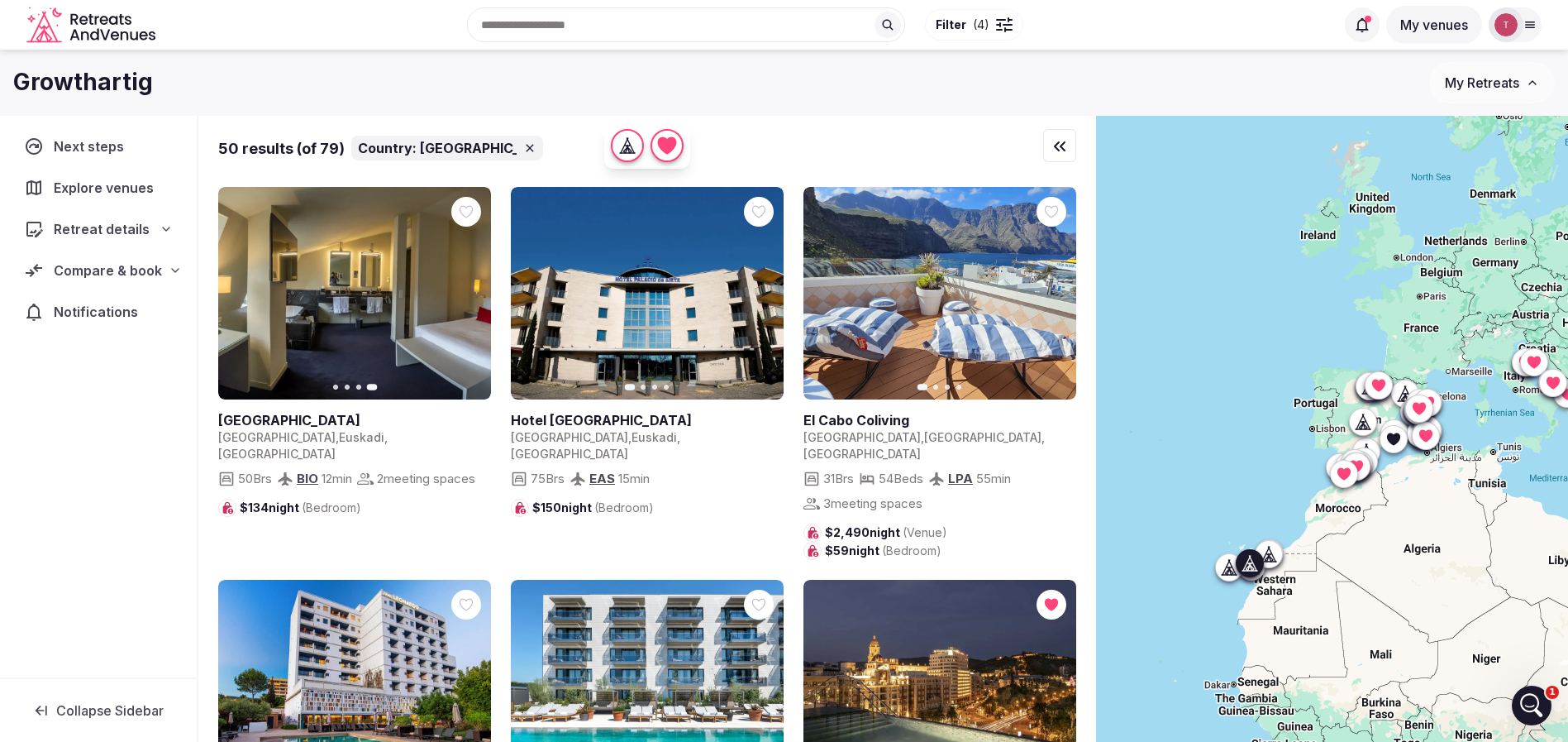
click at [1055, 292] on icon "button" at bounding box center [1054, 293] width 7 height 11
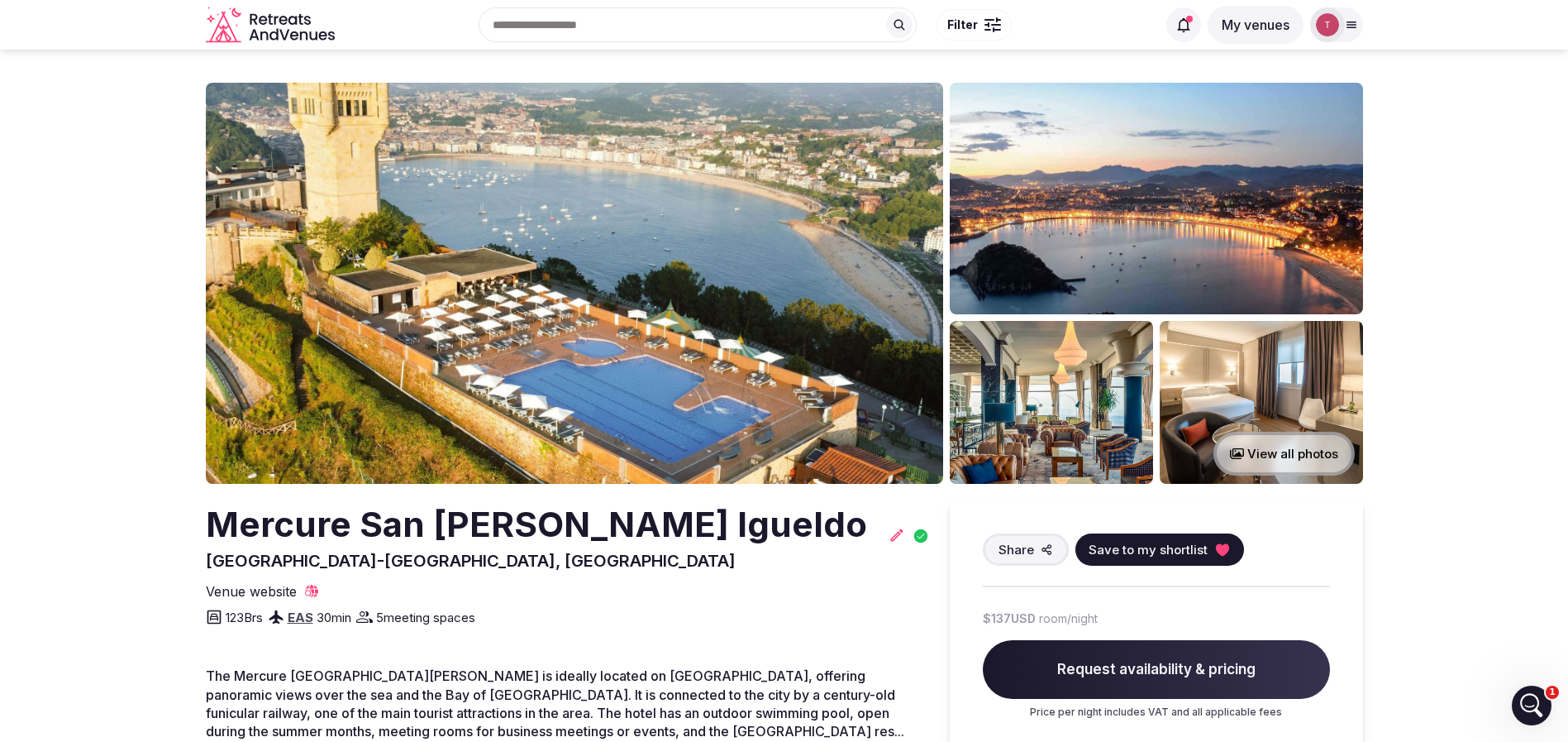
click at [573, 289] on img at bounding box center [574, 283] width 737 height 401
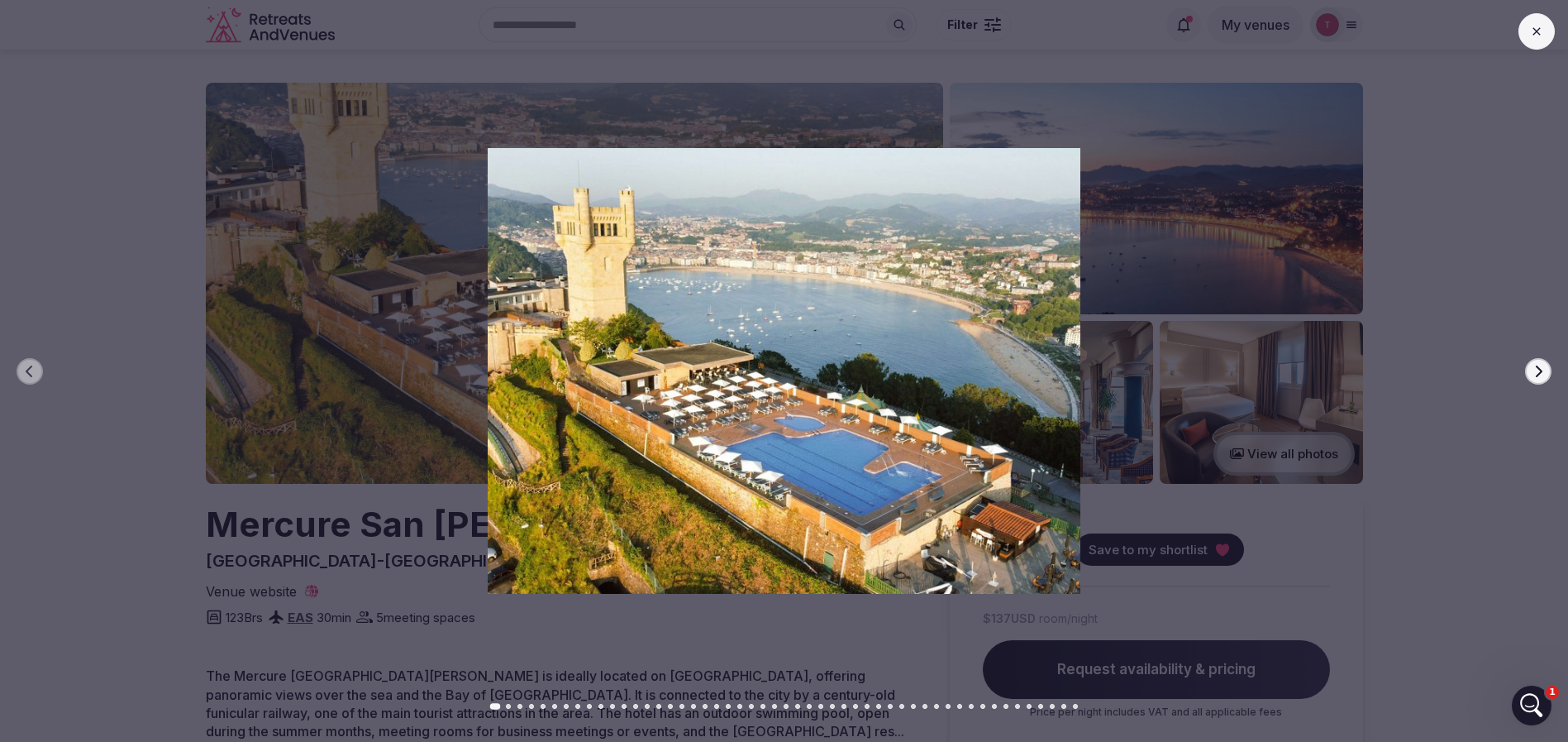
click at [1539, 376] on icon "button" at bounding box center [1537, 371] width 13 height 13
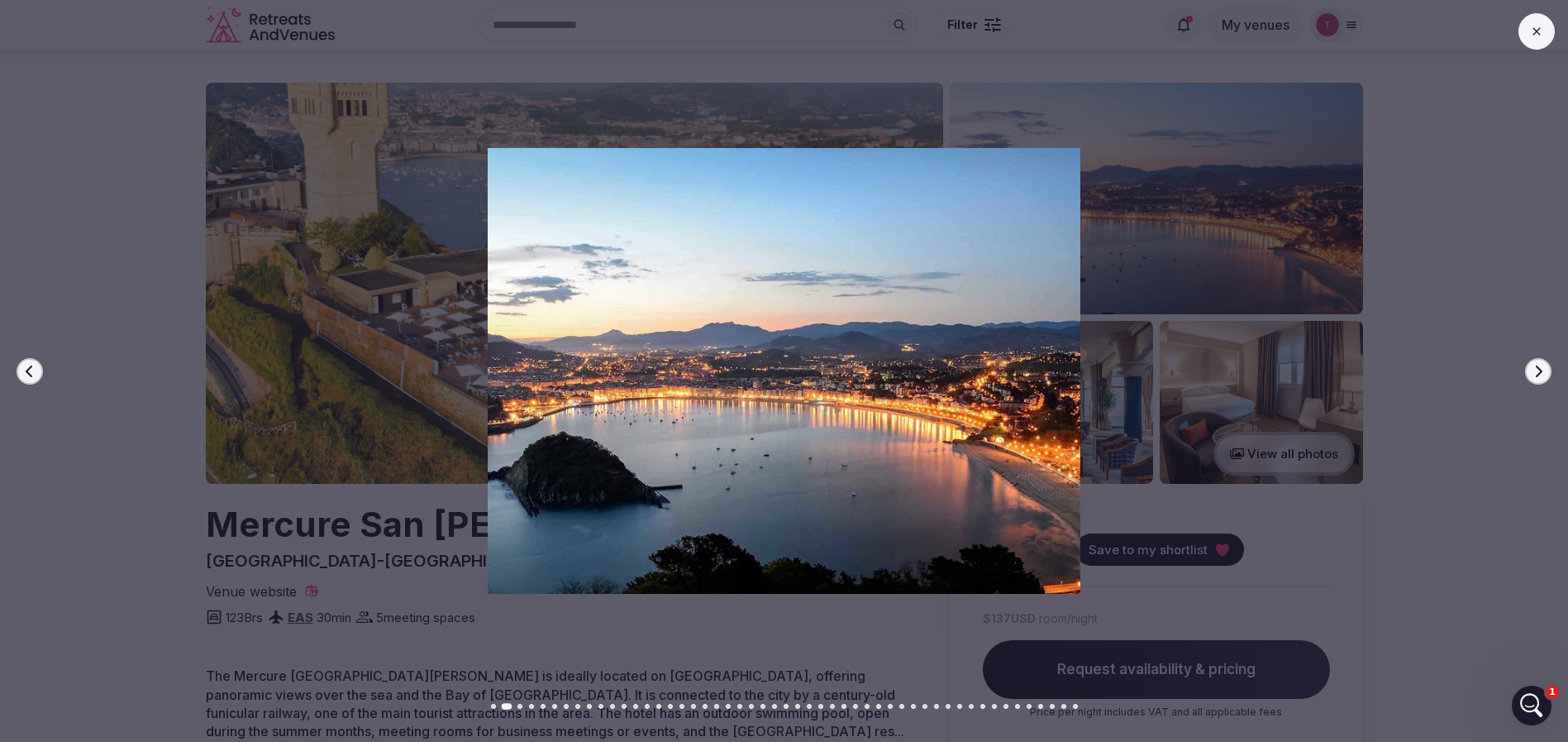
click at [1539, 376] on icon "button" at bounding box center [1537, 371] width 13 height 13
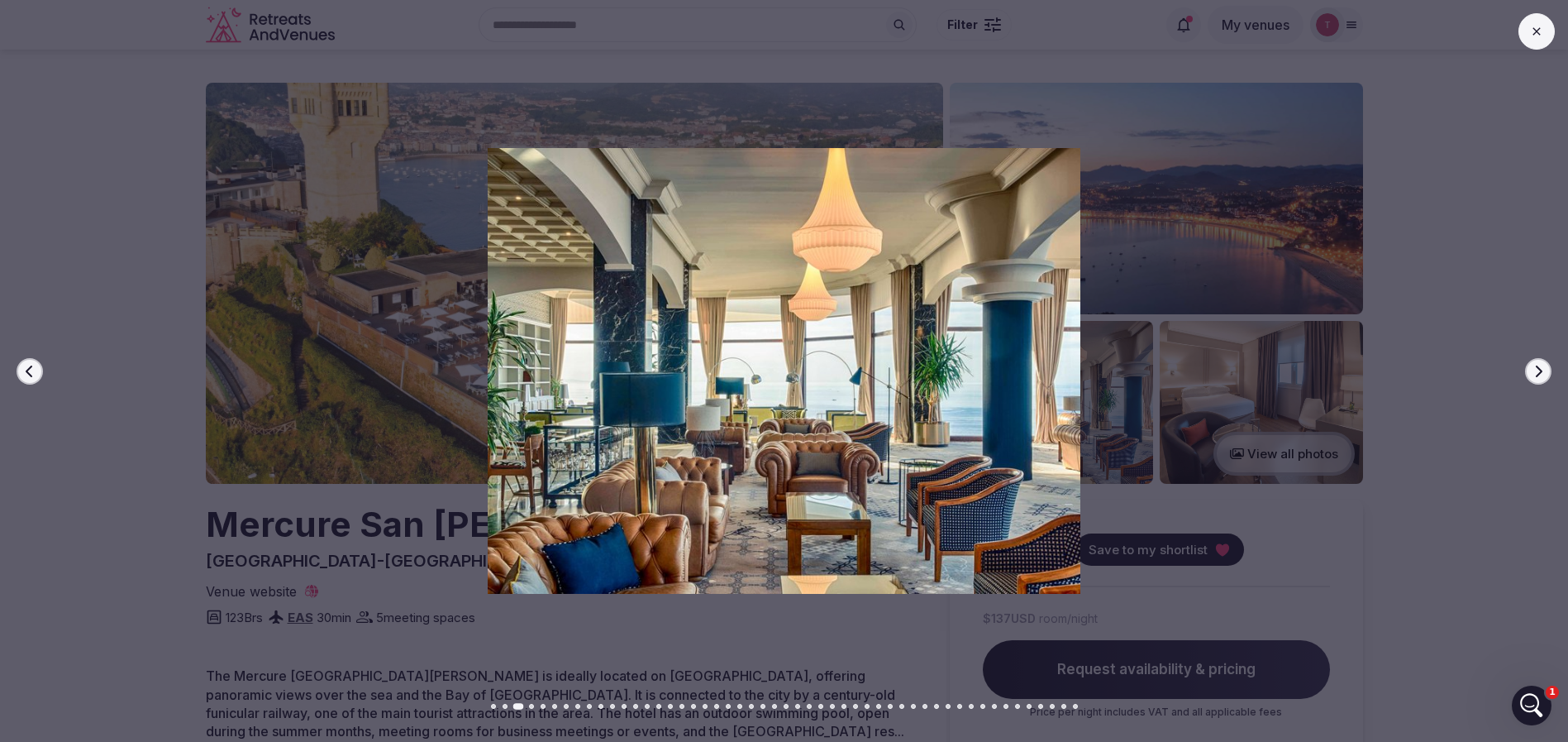
click at [1539, 375] on icon "button" at bounding box center [1537, 371] width 13 height 13
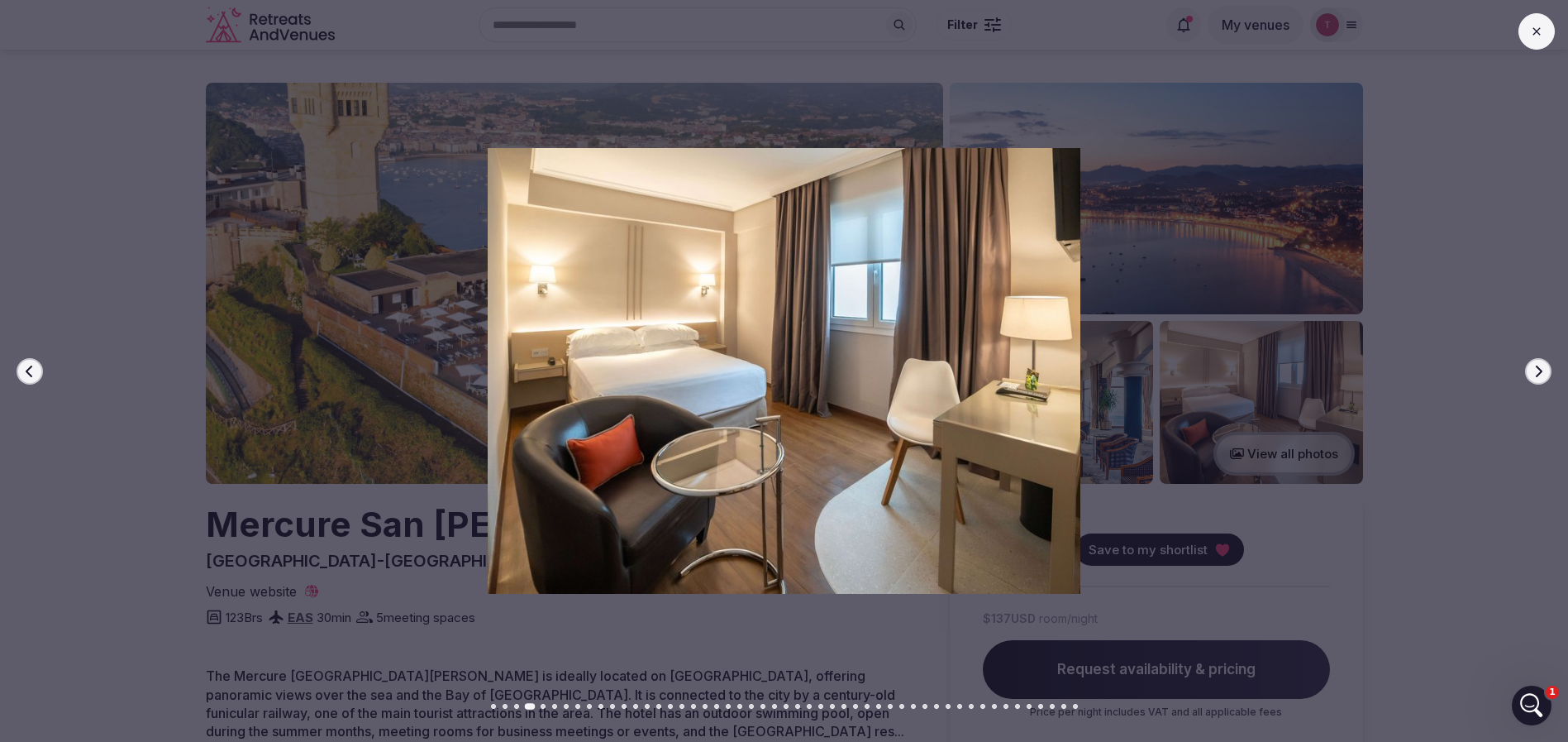
click at [1538, 369] on icon "button" at bounding box center [1537, 371] width 13 height 13
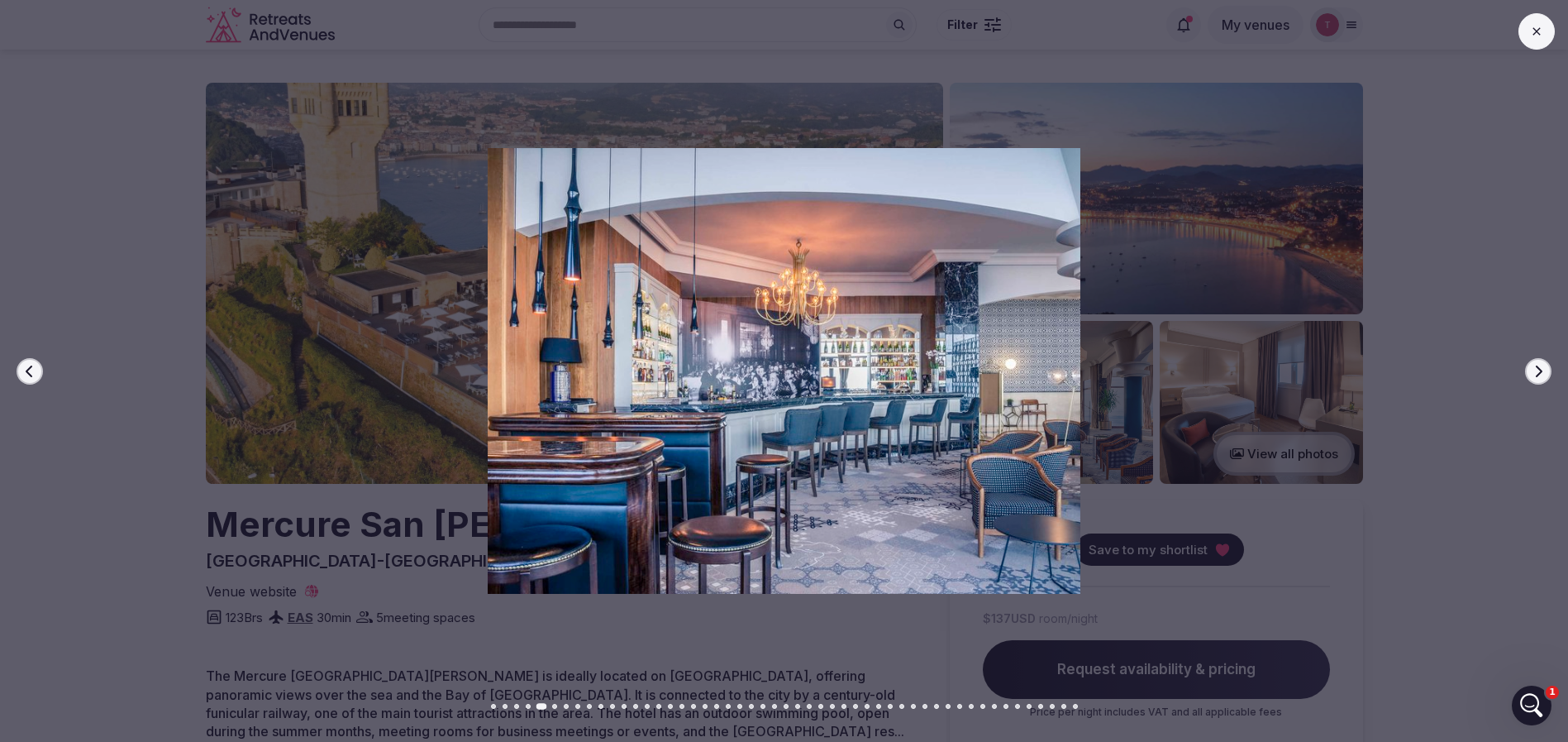
click at [1538, 369] on icon "button" at bounding box center [1537, 371] width 13 height 13
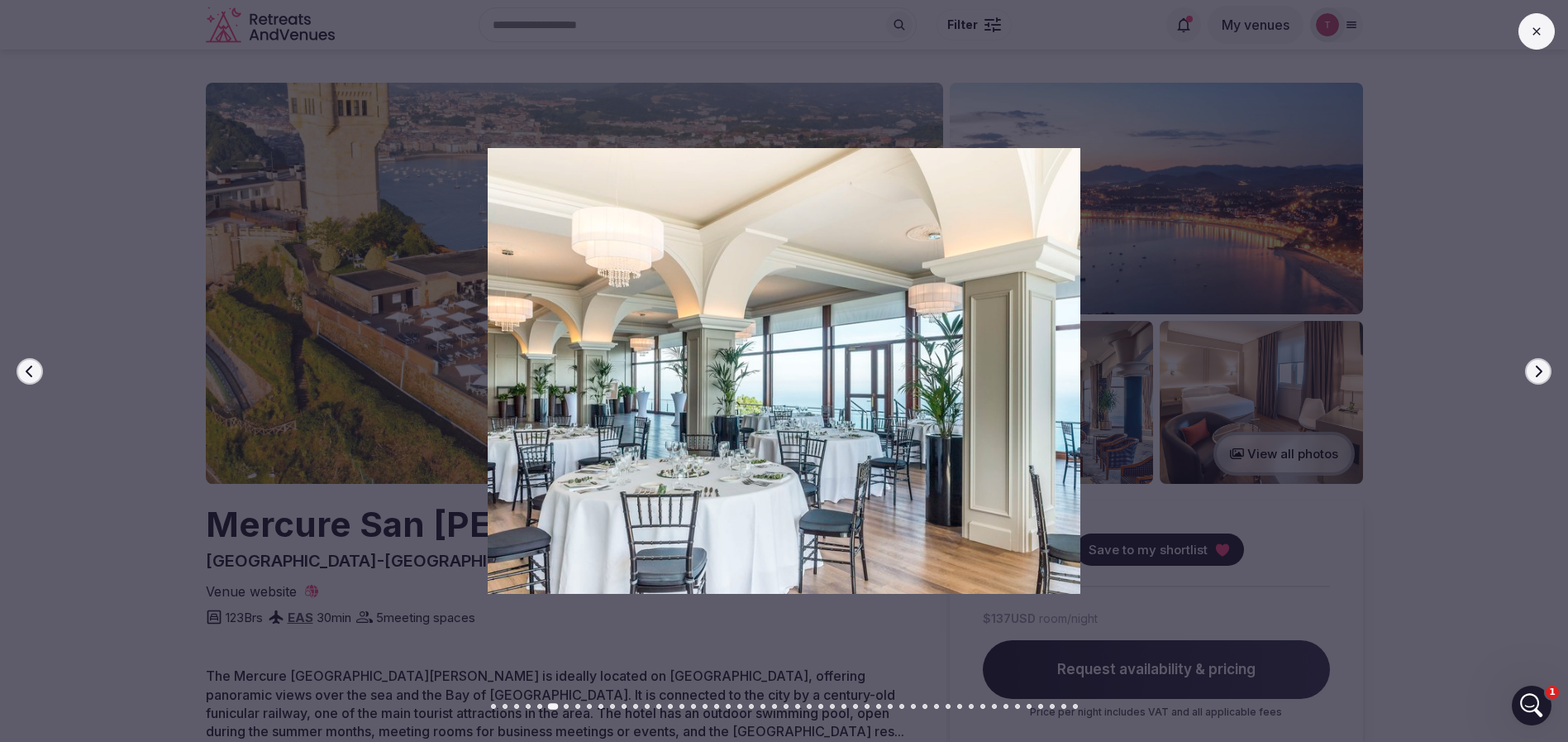
click at [1538, 369] on icon "button" at bounding box center [1537, 371] width 13 height 13
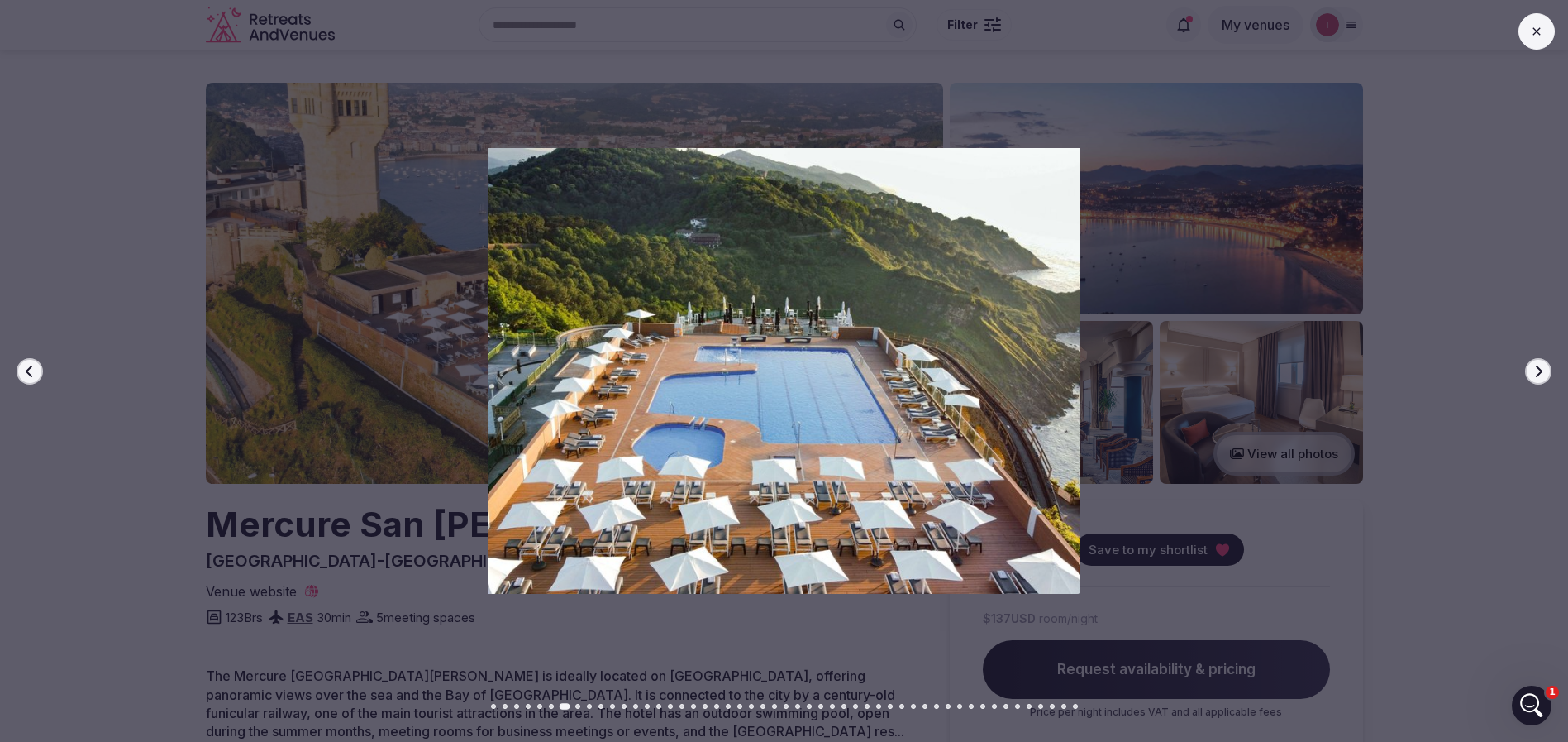
click at [1538, 369] on icon "button" at bounding box center [1537, 371] width 13 height 13
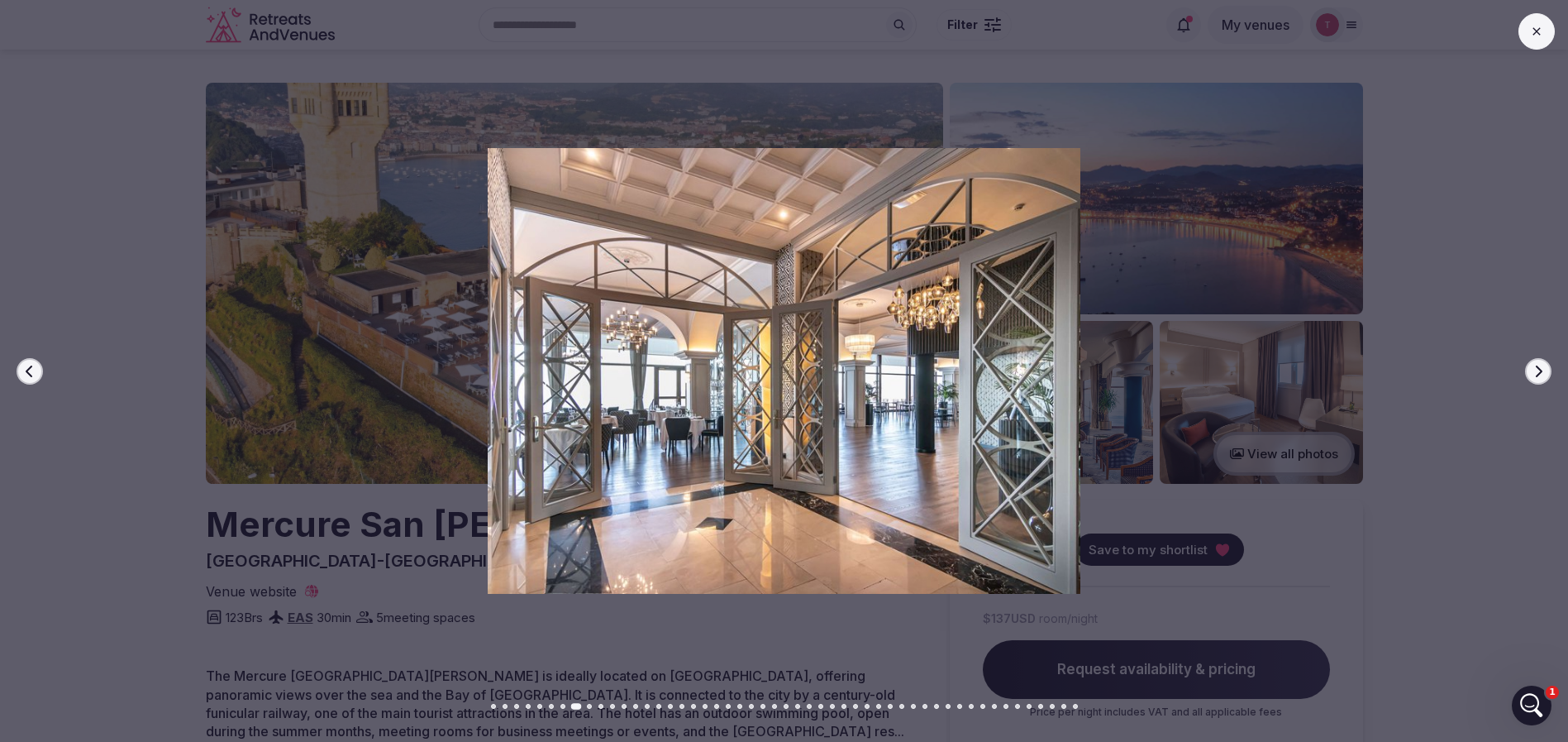
click at [1538, 369] on icon "button" at bounding box center [1537, 371] width 13 height 13
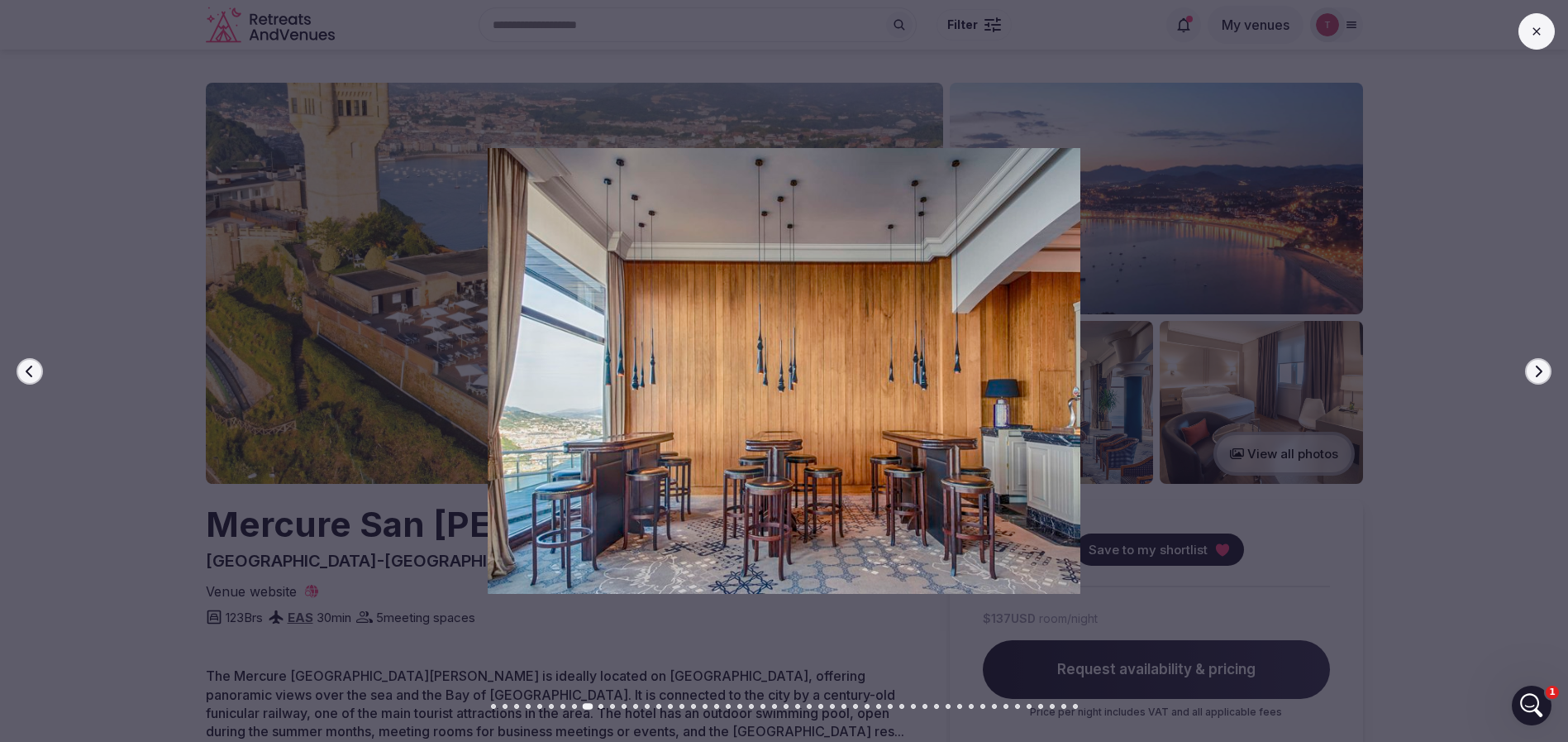
click at [1538, 369] on icon "button" at bounding box center [1537, 371] width 13 height 13
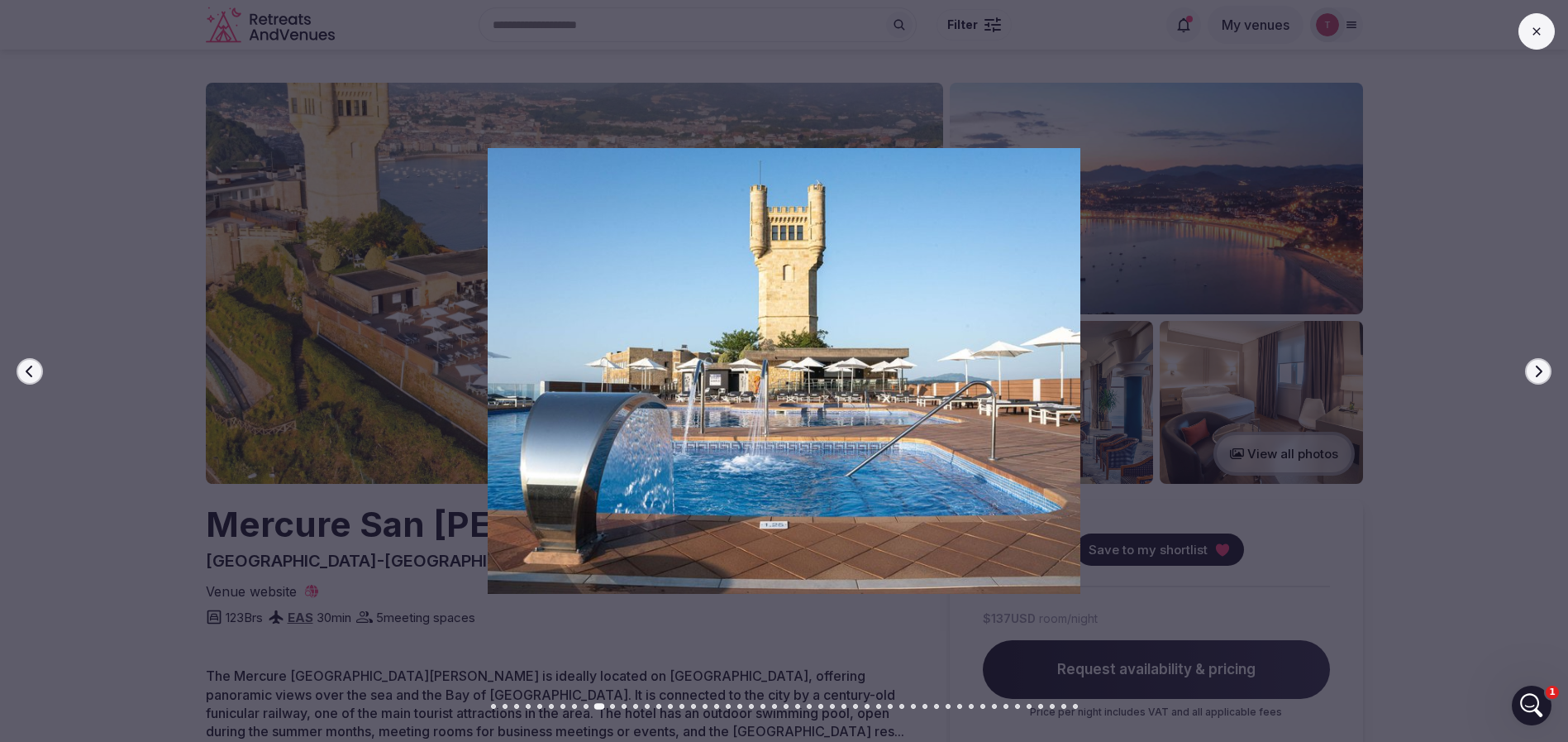
click at [1538, 369] on icon "button" at bounding box center [1537, 371] width 13 height 13
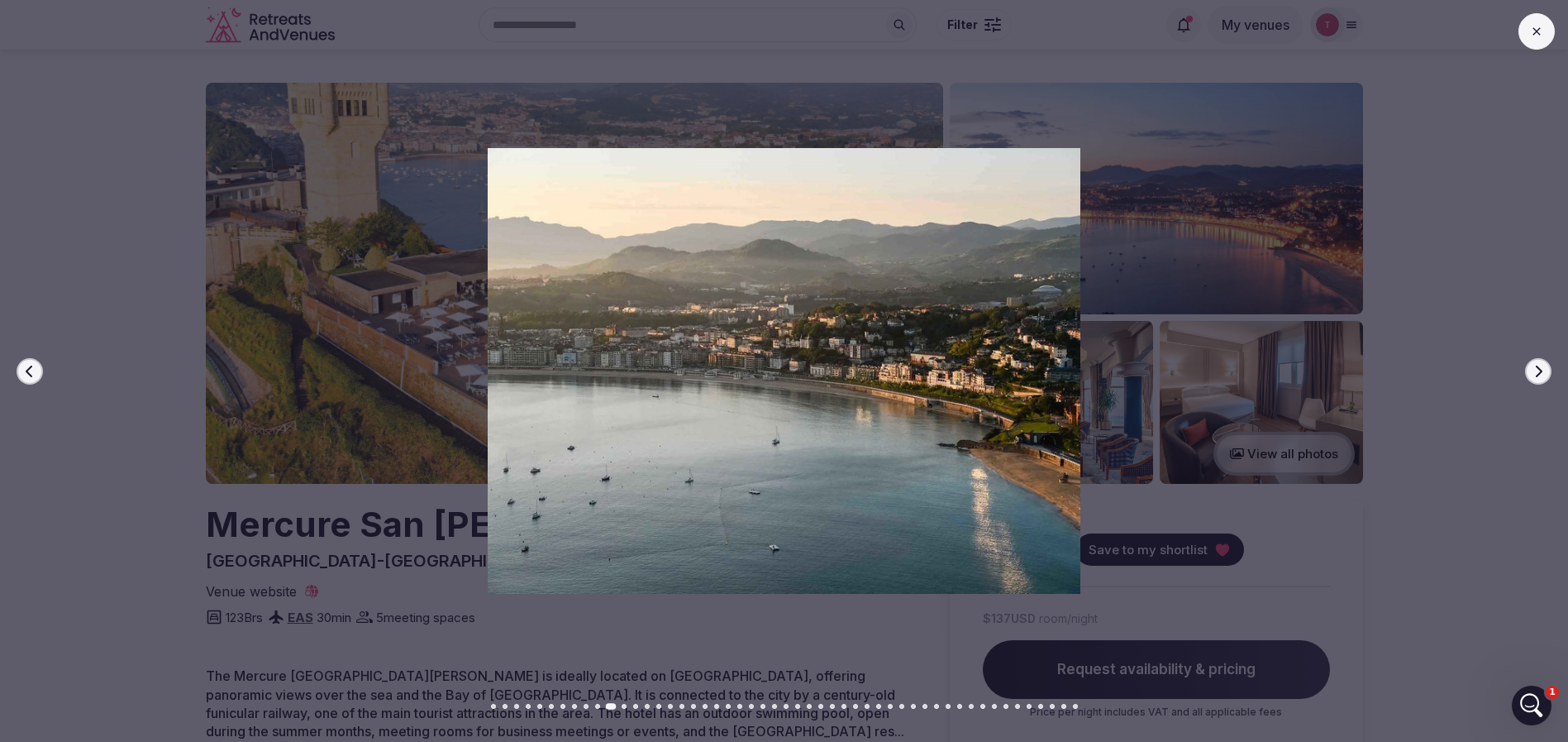
click at [1538, 369] on icon "button" at bounding box center [1537, 371] width 13 height 13
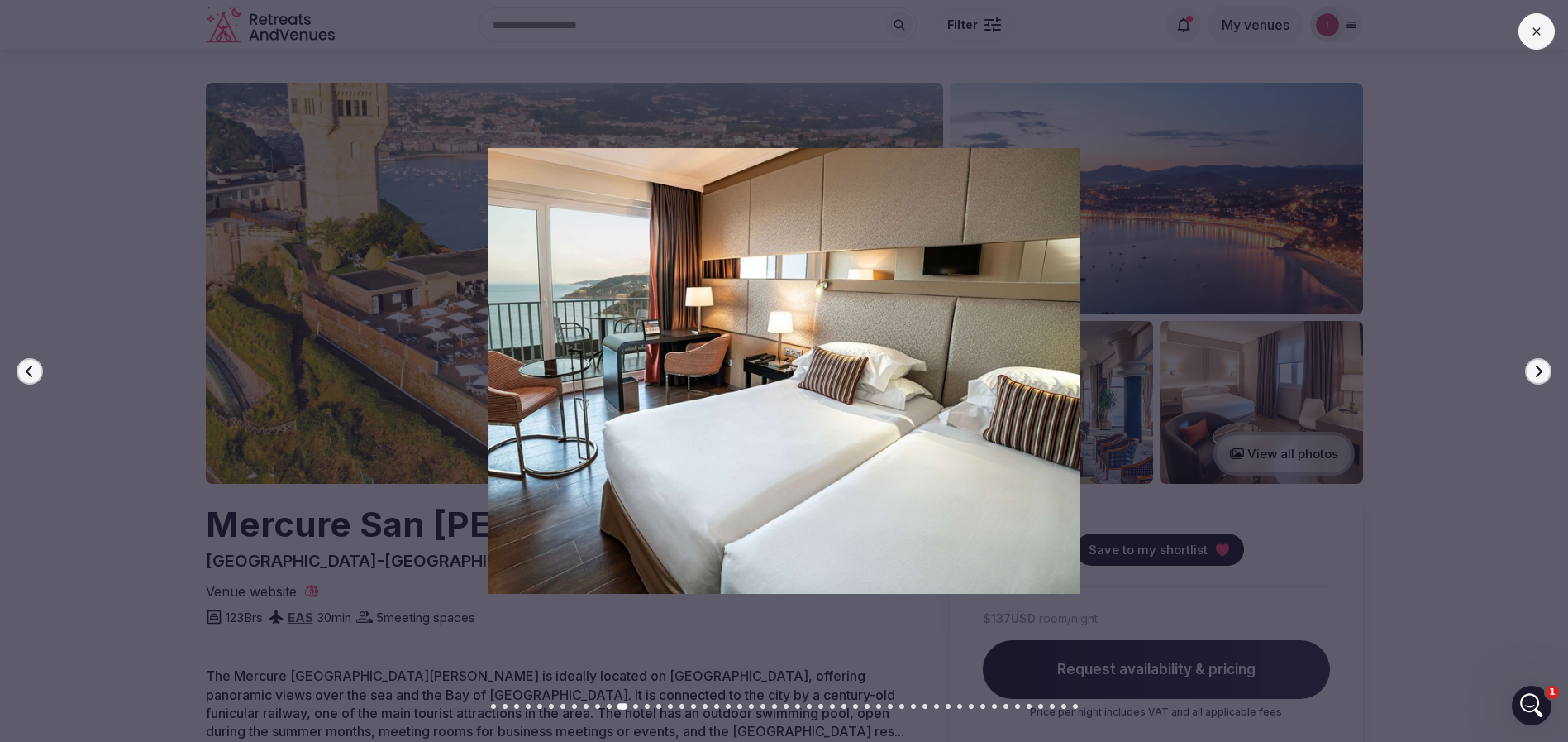
click at [1538, 369] on icon "button" at bounding box center [1537, 371] width 13 height 13
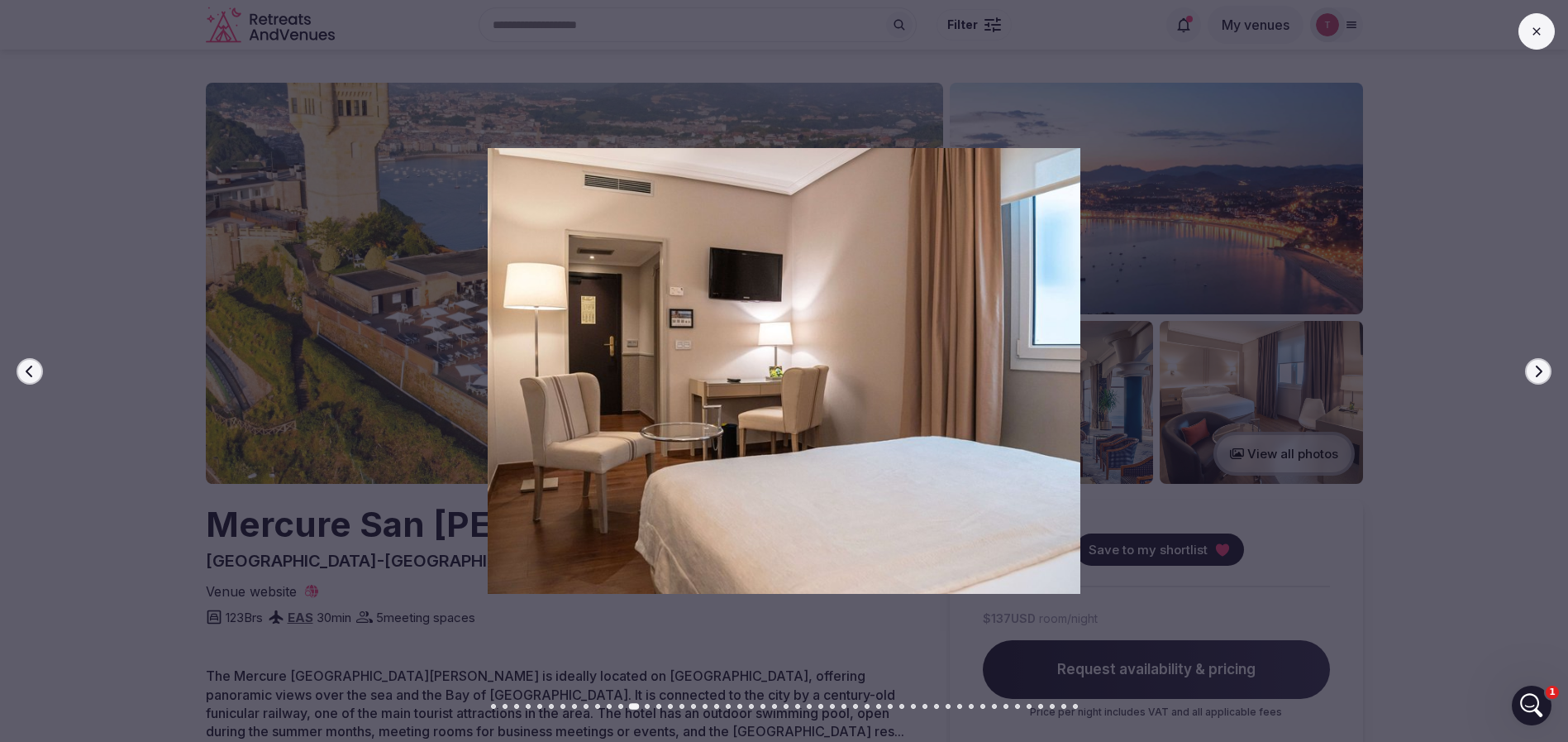
click at [1538, 369] on icon "button" at bounding box center [1537, 371] width 13 height 13
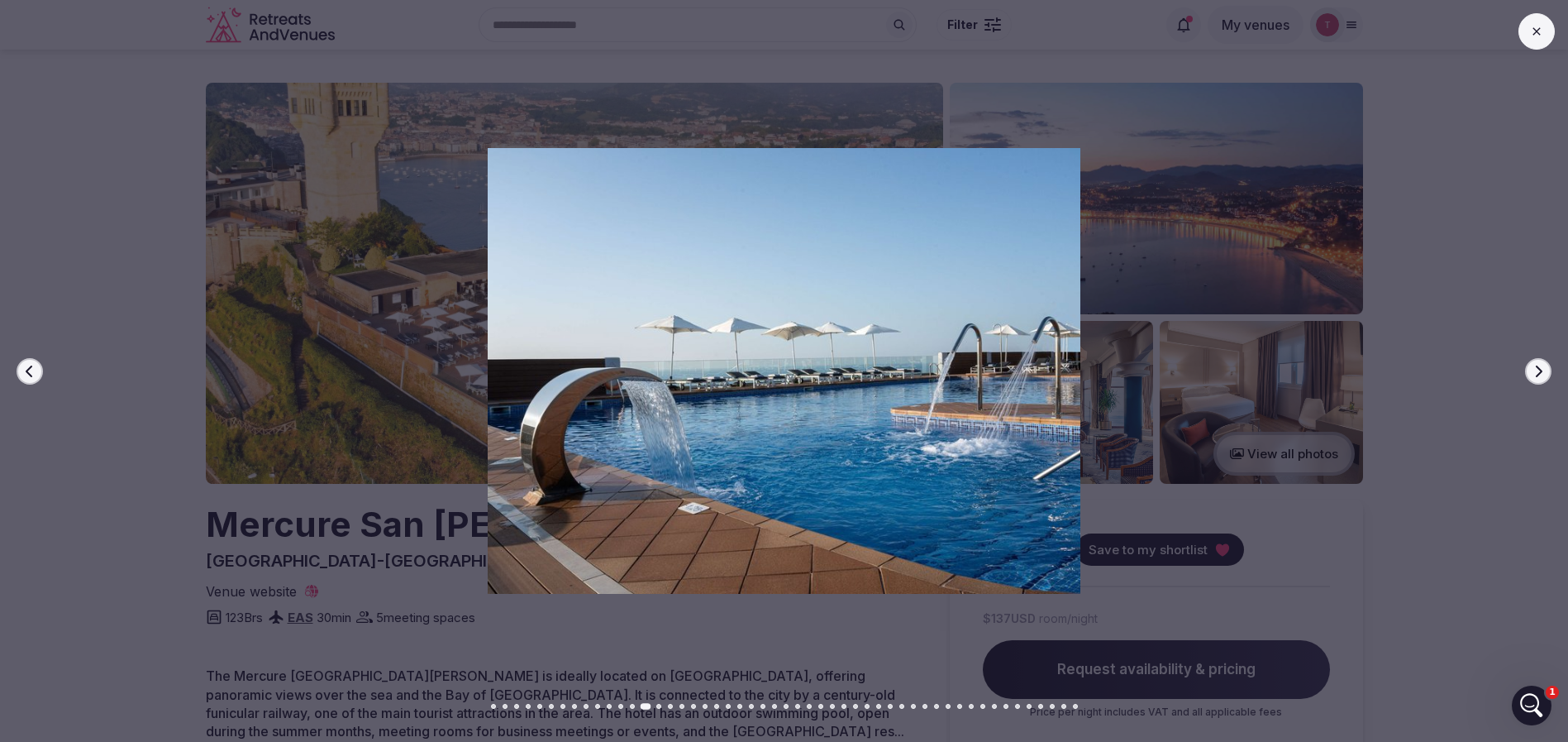
click at [1538, 369] on icon "button" at bounding box center [1537, 371] width 13 height 13
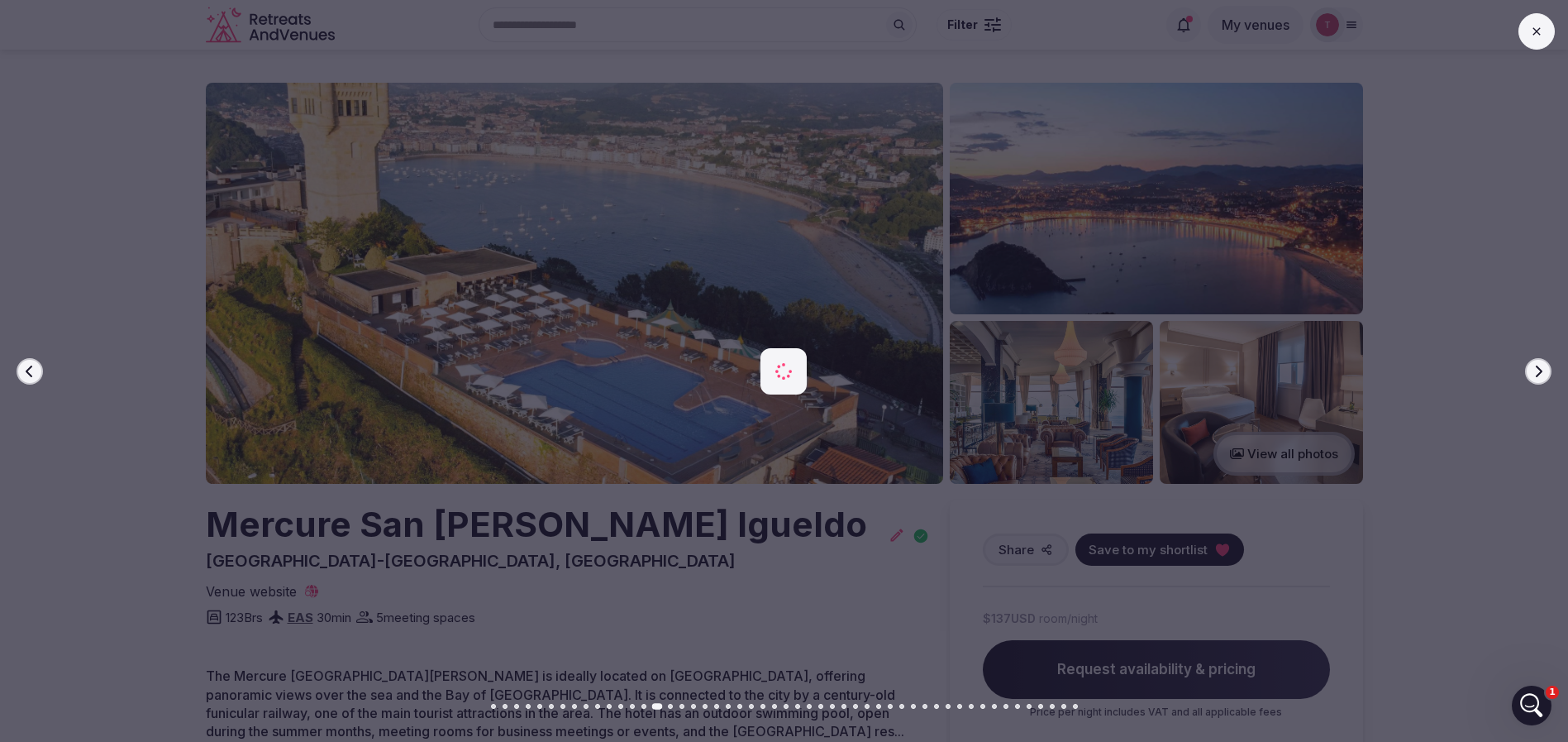
click at [1538, 369] on icon "button" at bounding box center [1537, 371] width 13 height 13
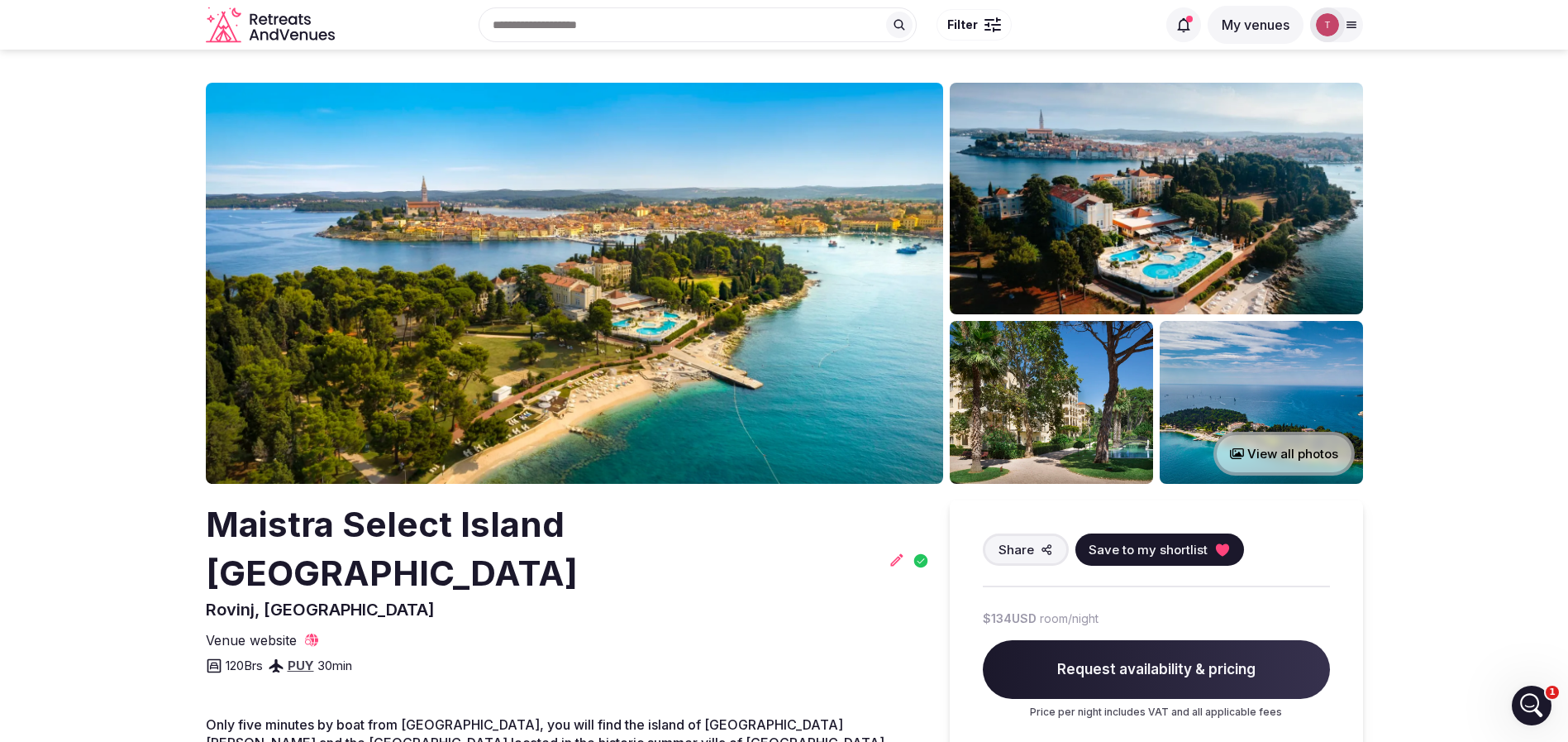
click at [679, 225] on img at bounding box center [574, 283] width 737 height 401
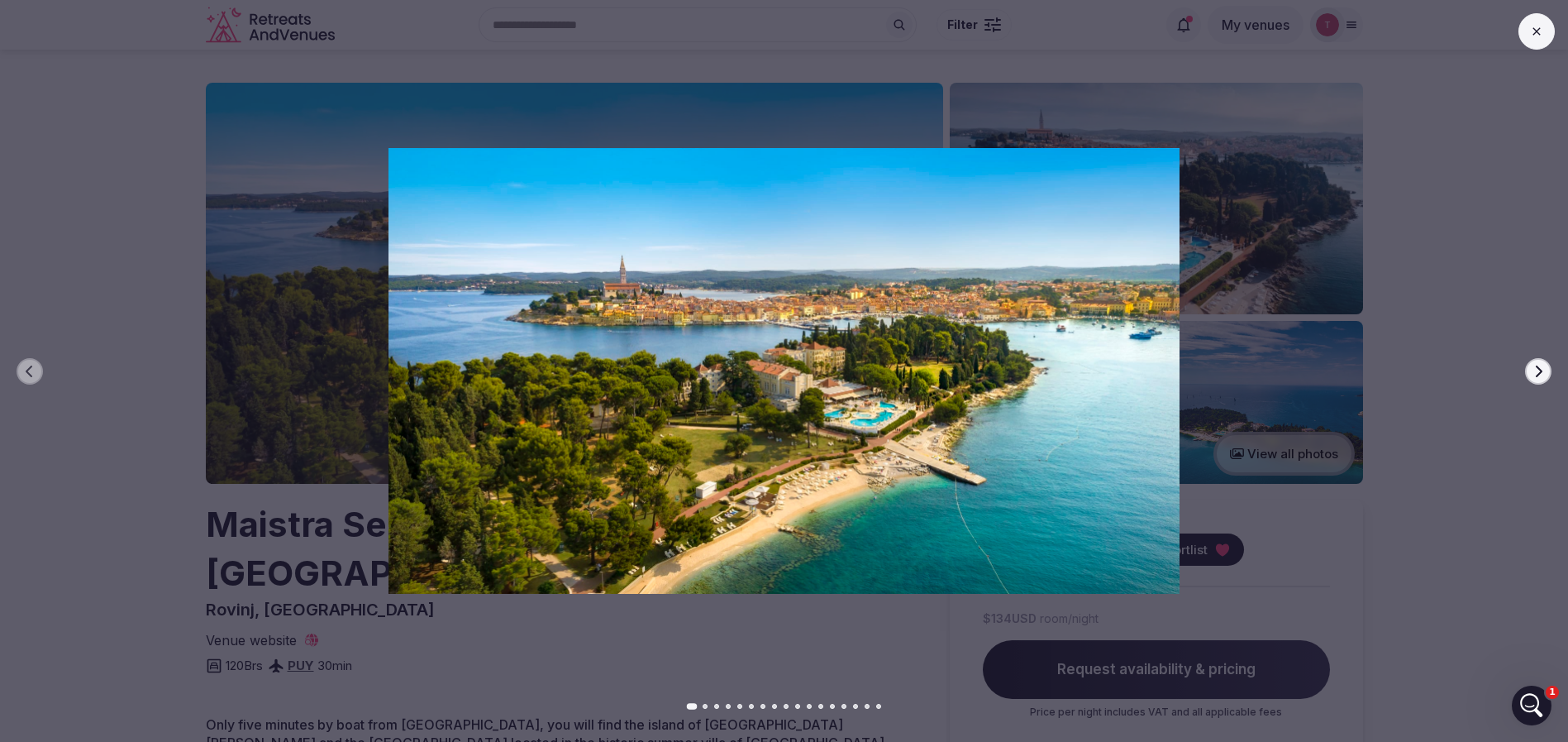
click at [1539, 364] on icon "button" at bounding box center [1537, 371] width 13 height 13
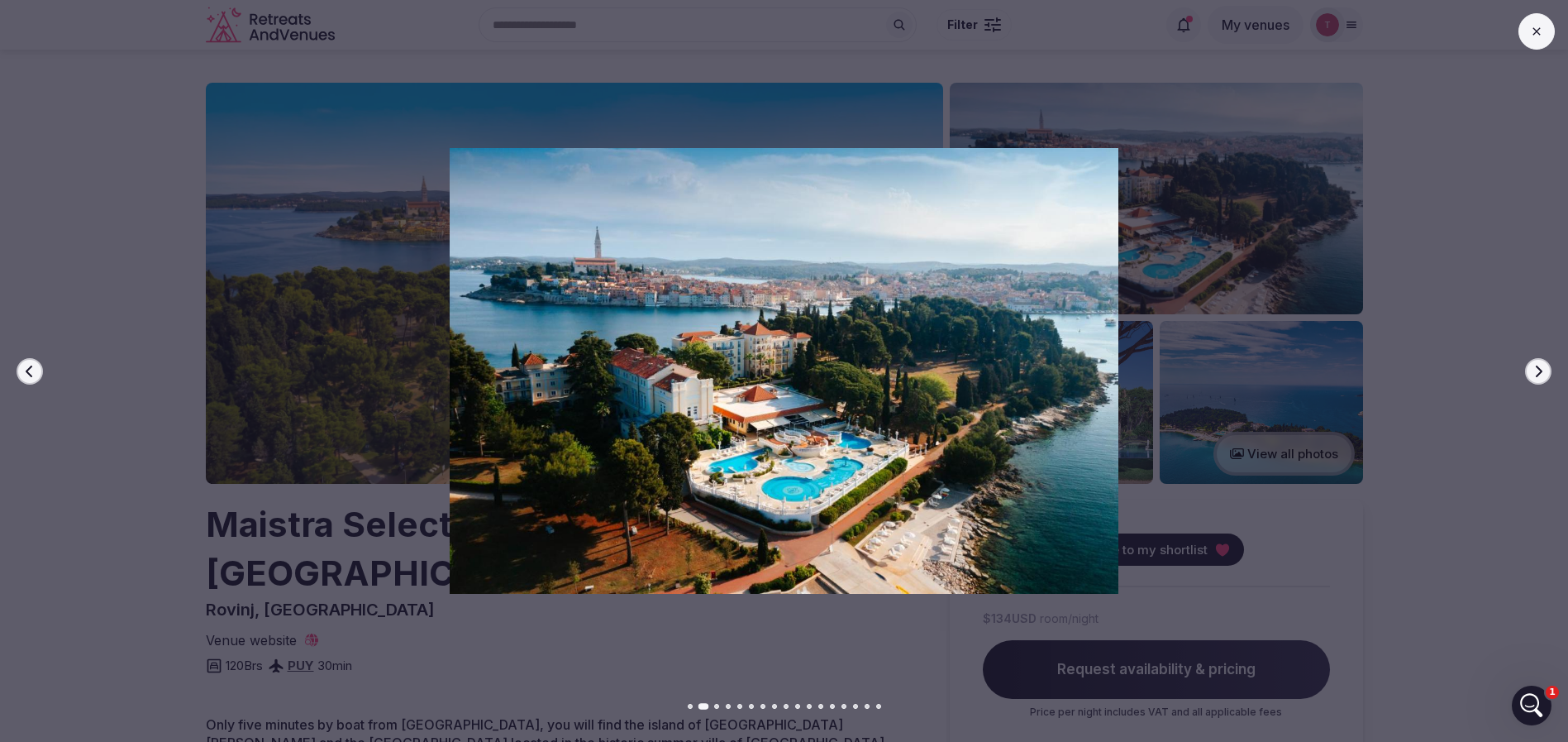
click at [1539, 364] on icon "button" at bounding box center [1537, 371] width 13 height 13
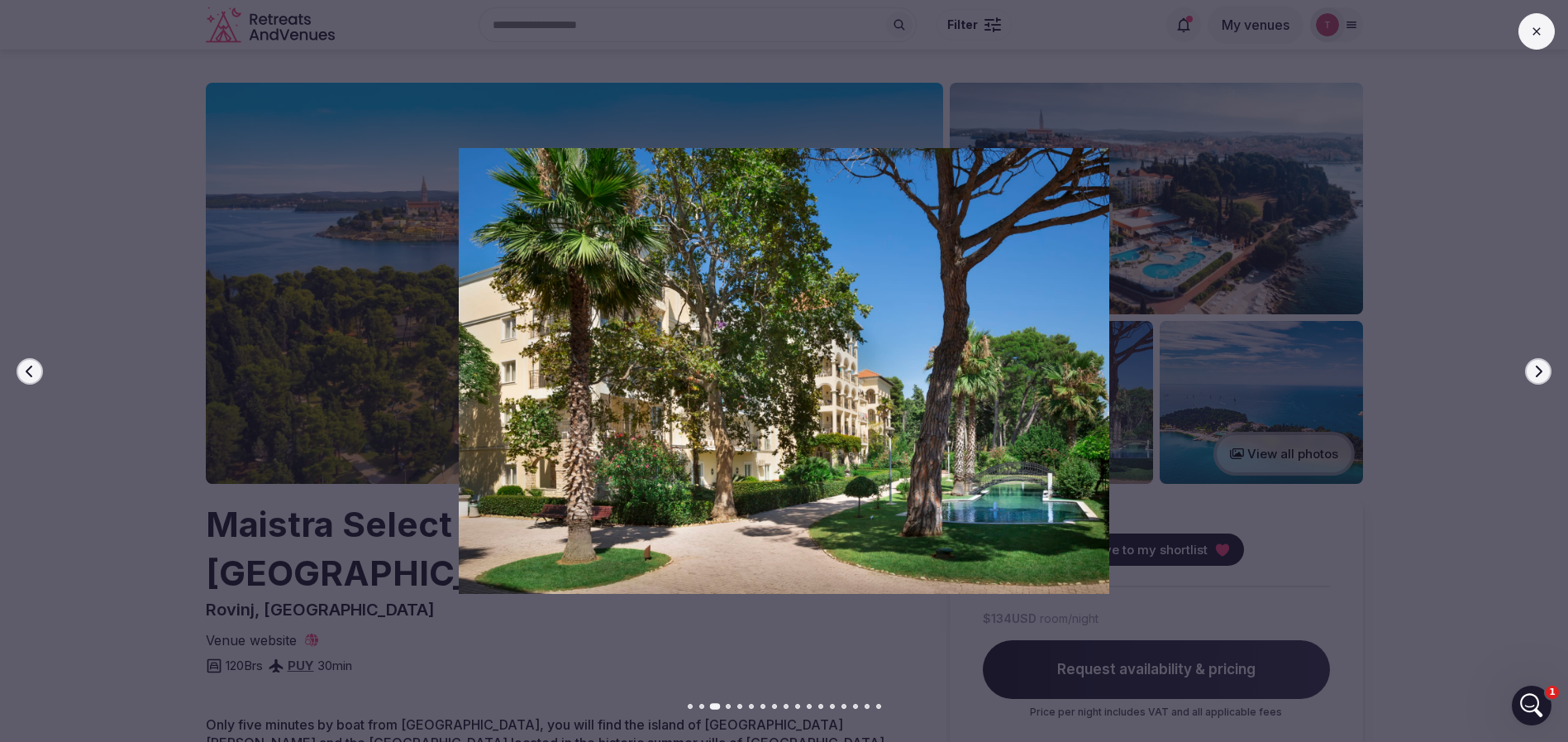
click at [1539, 364] on icon "button" at bounding box center [1537, 371] width 13 height 13
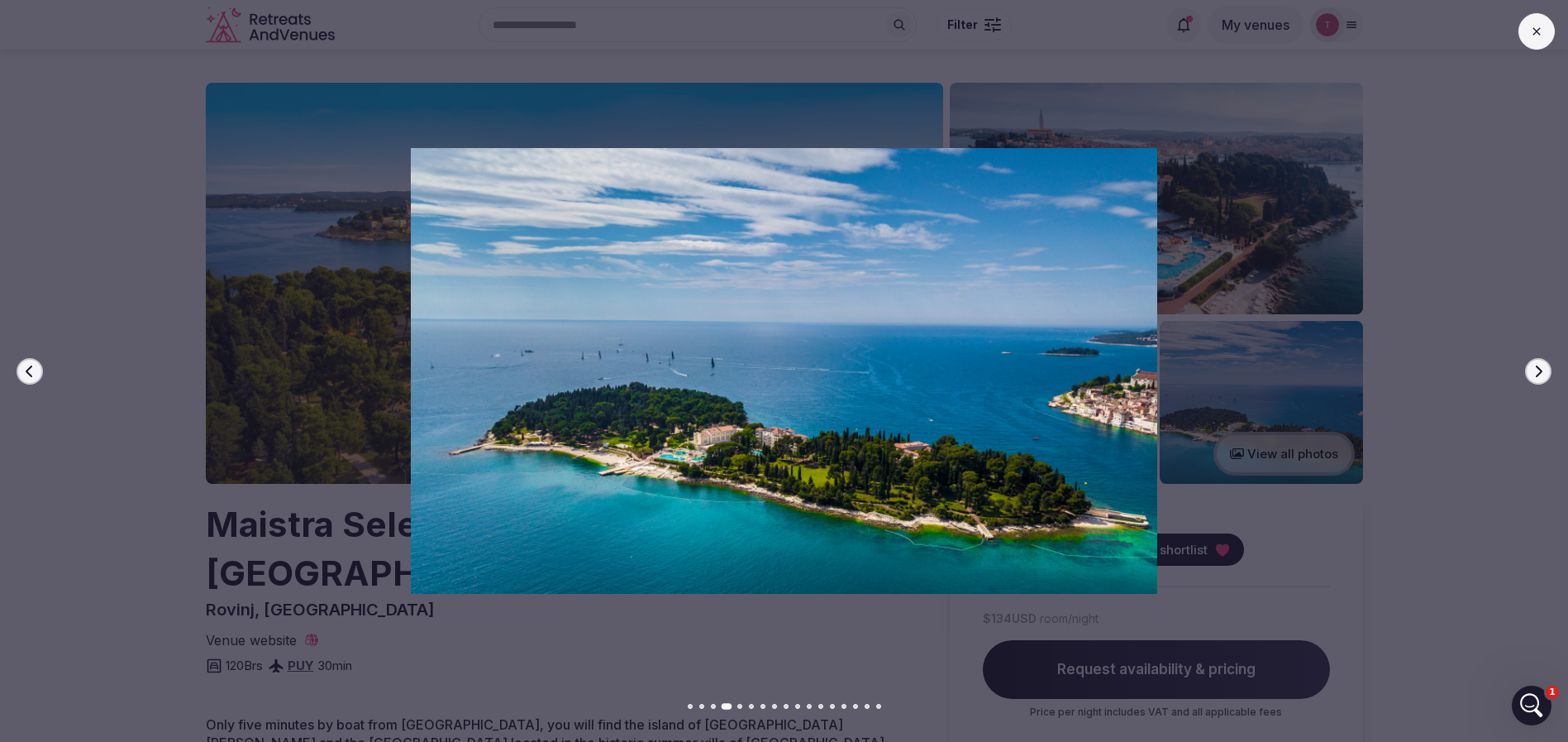
click at [1539, 364] on icon "button" at bounding box center [1537, 371] width 13 height 13
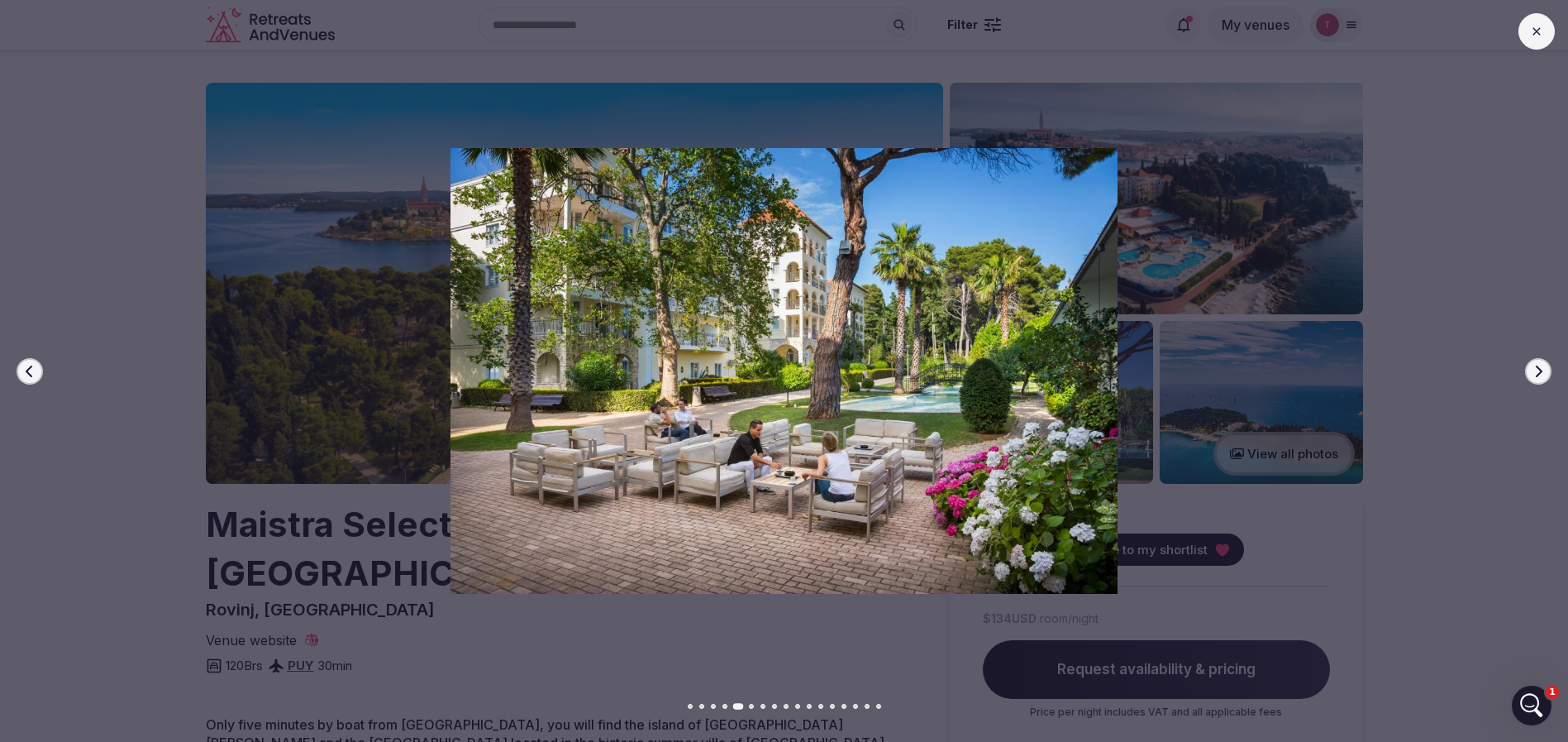
click at [1539, 364] on icon "button" at bounding box center [1537, 371] width 13 height 13
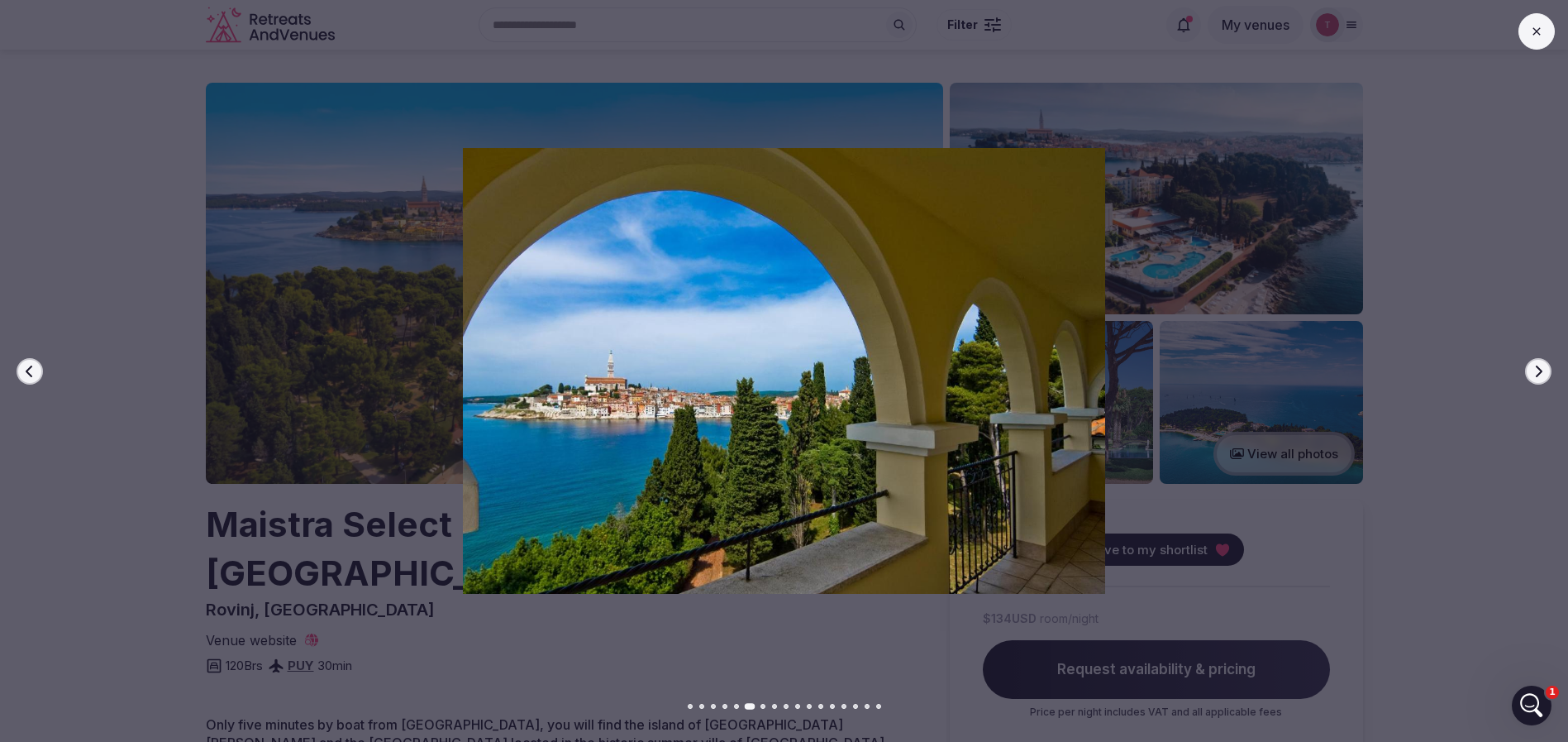
click at [1539, 364] on icon "button" at bounding box center [1537, 371] width 13 height 13
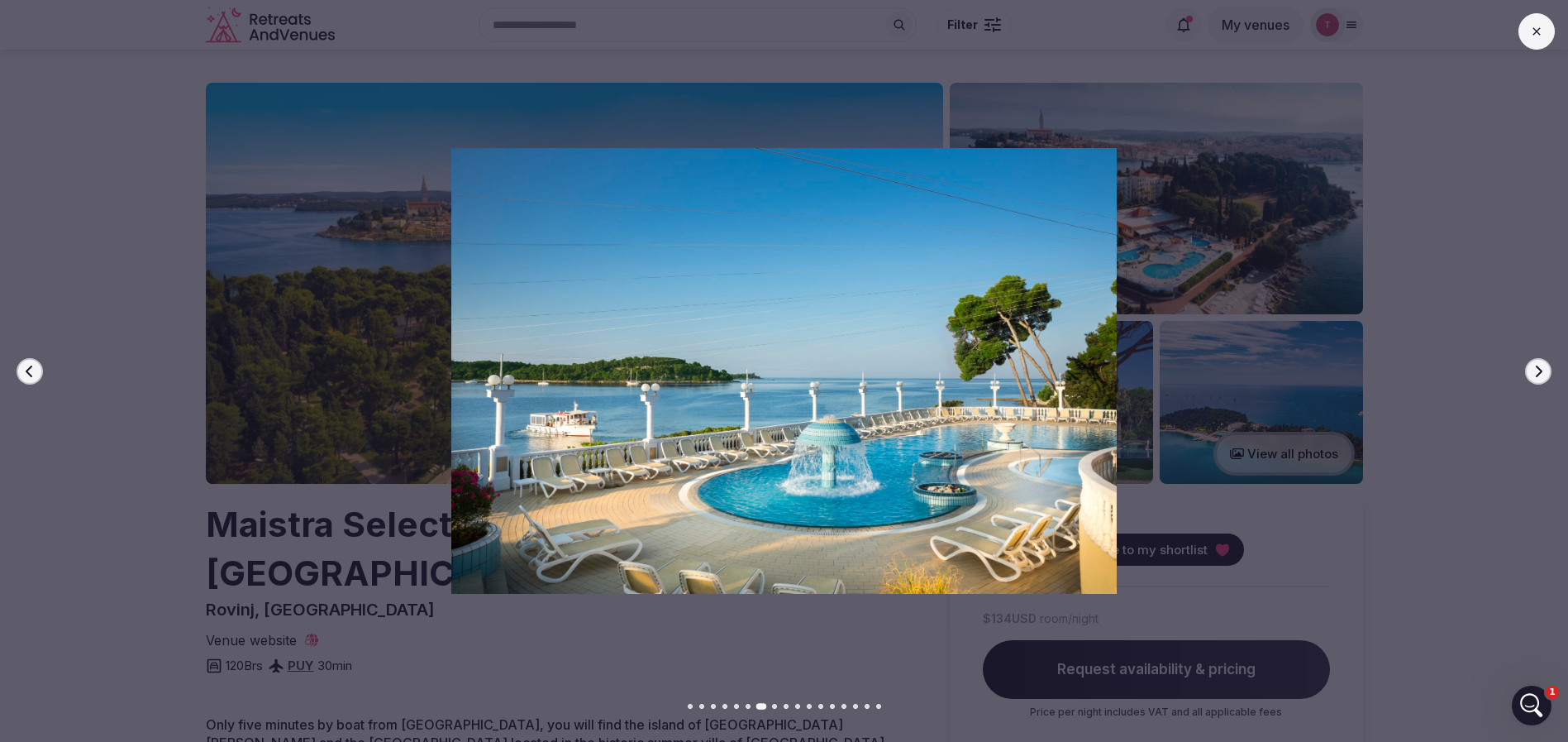
click at [1539, 364] on icon "button" at bounding box center [1537, 371] width 13 height 13
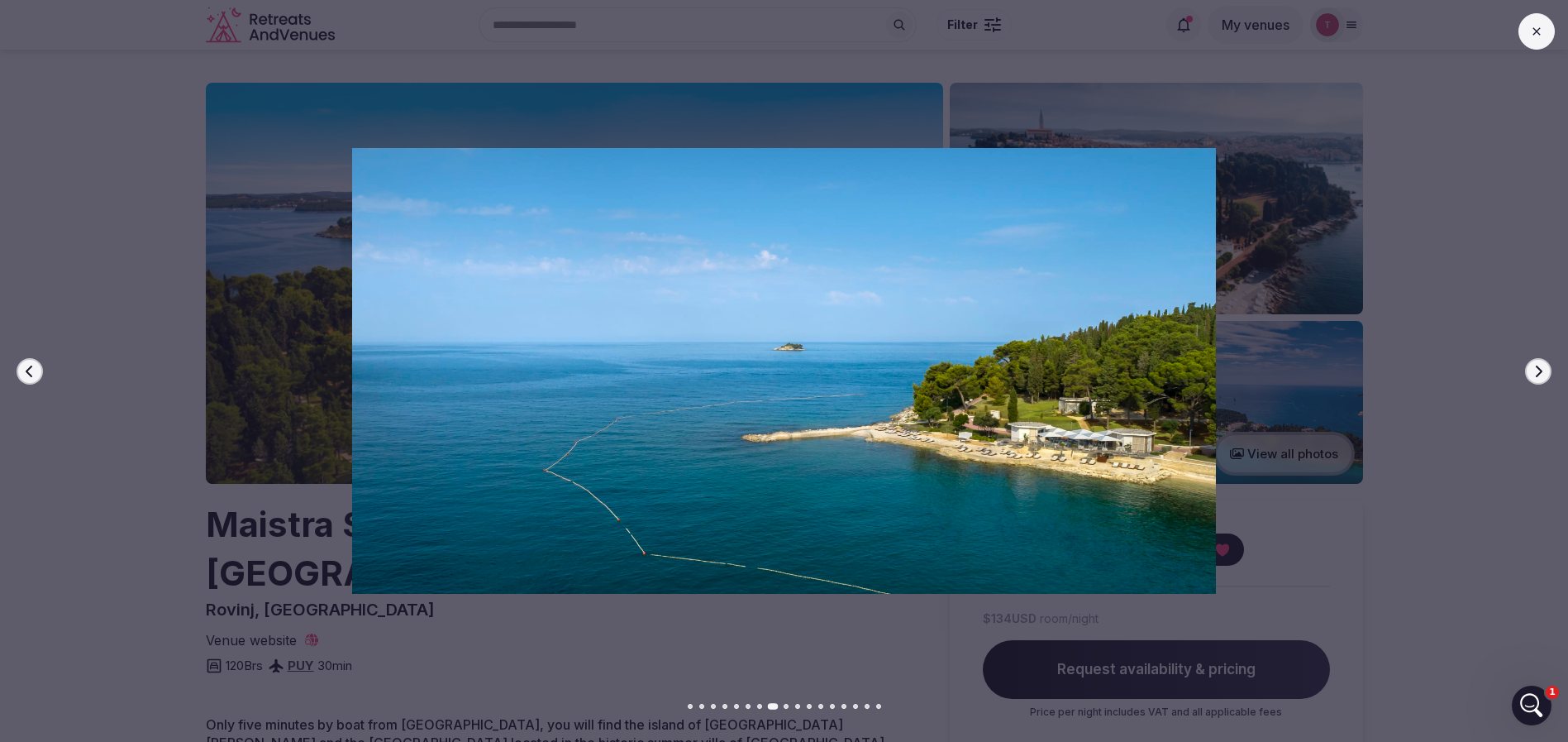
click at [1539, 364] on icon "button" at bounding box center [1537, 371] width 13 height 13
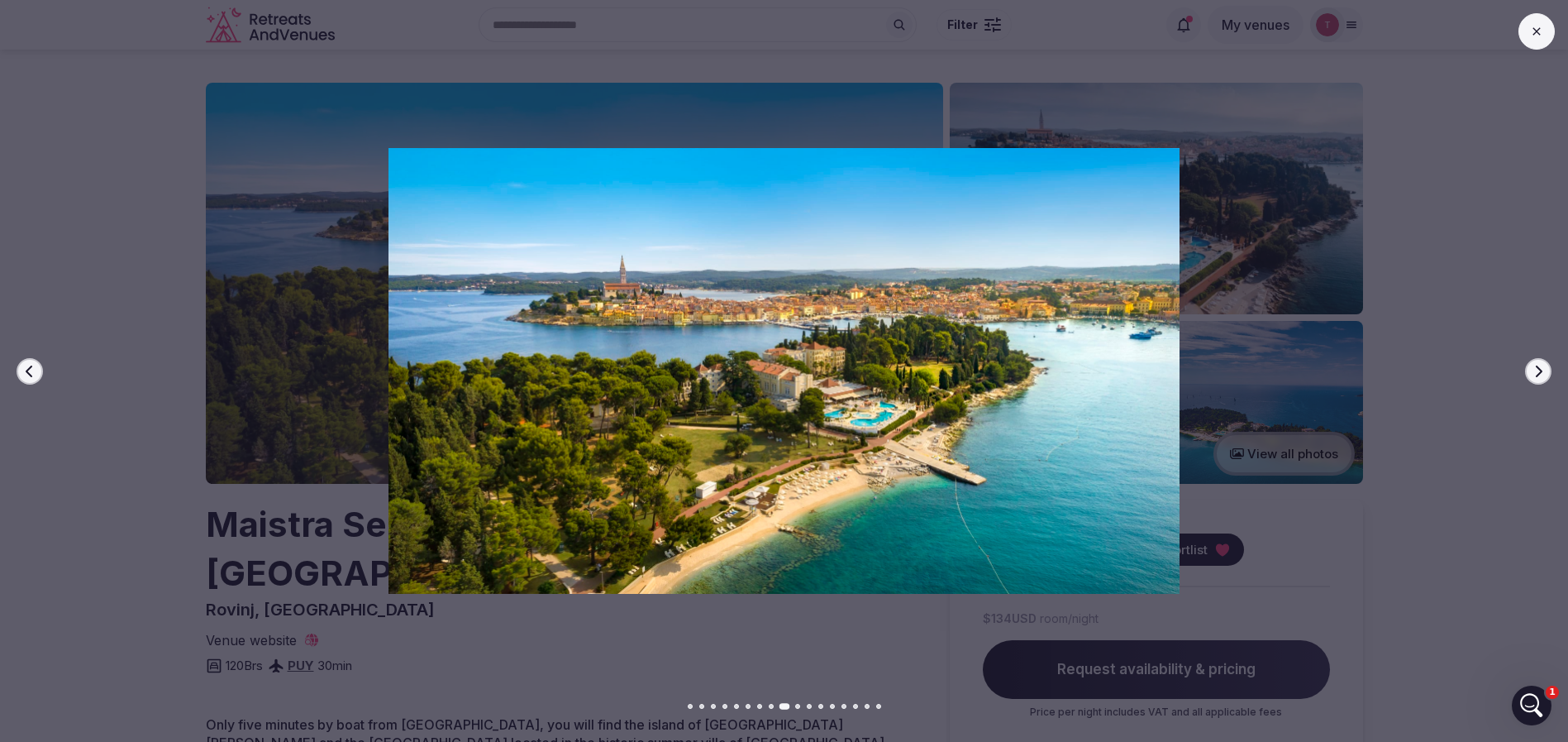
click at [1539, 364] on icon "button" at bounding box center [1537, 371] width 13 height 13
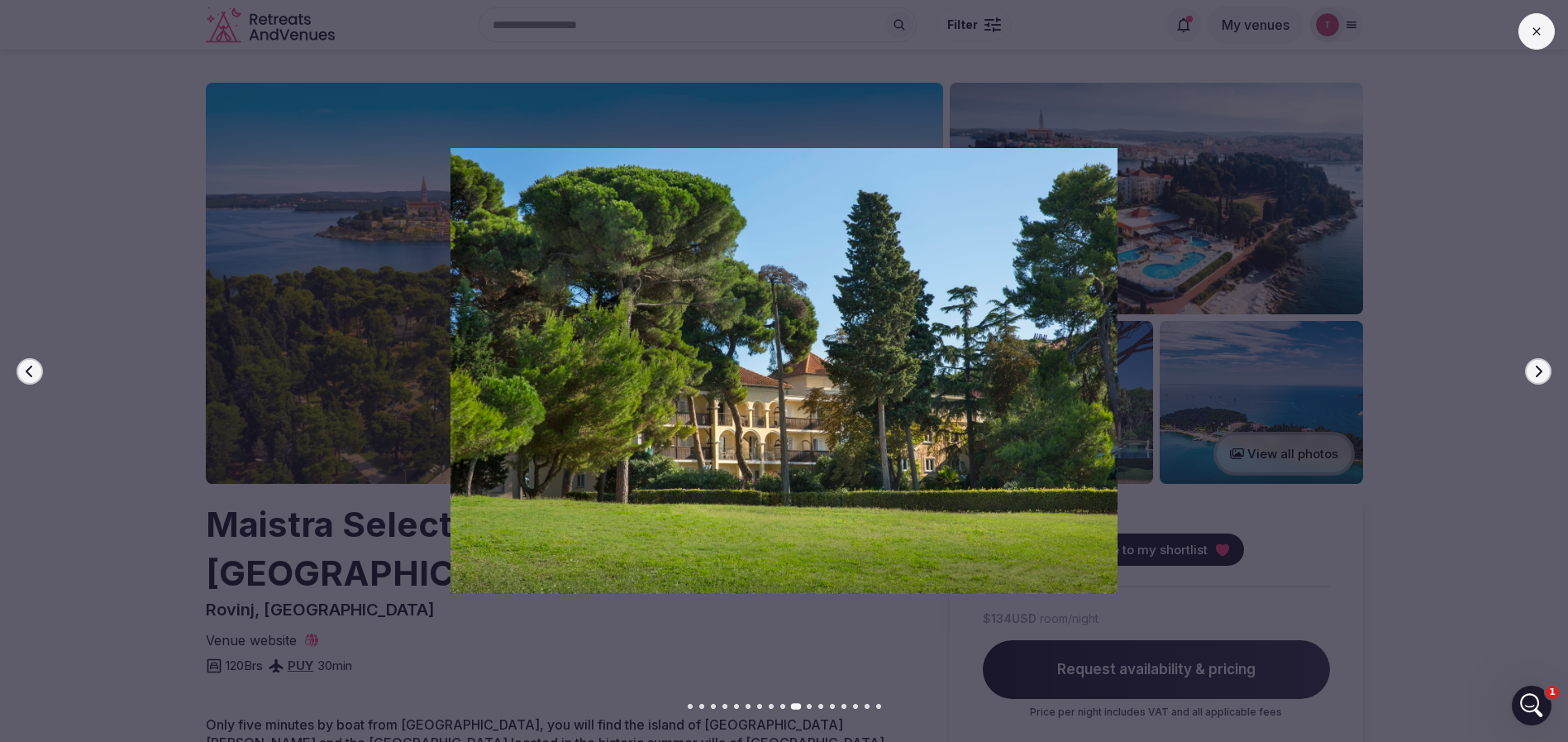
click at [1539, 364] on icon "button" at bounding box center [1537, 371] width 13 height 13
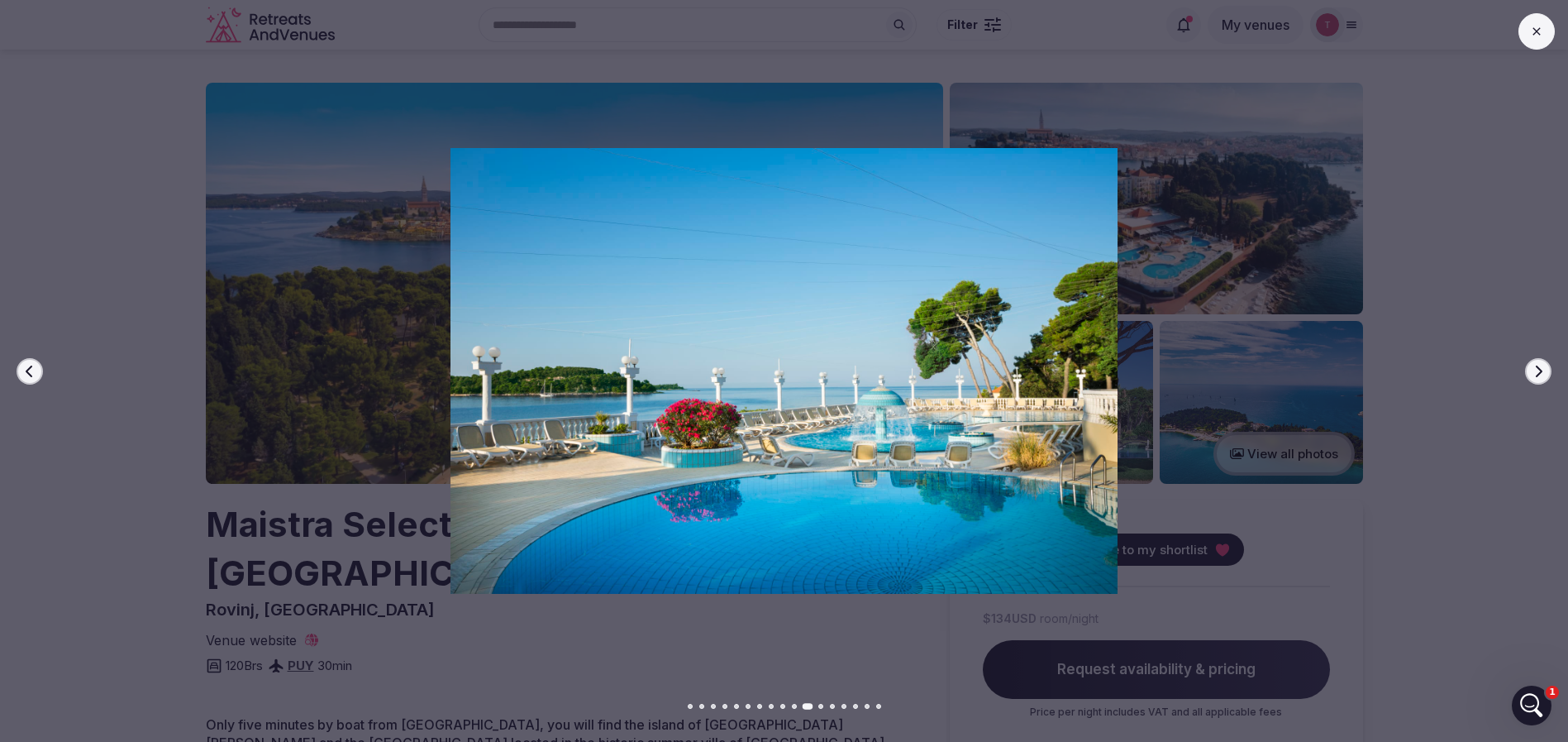
click at [1539, 364] on icon "button" at bounding box center [1537, 371] width 13 height 13
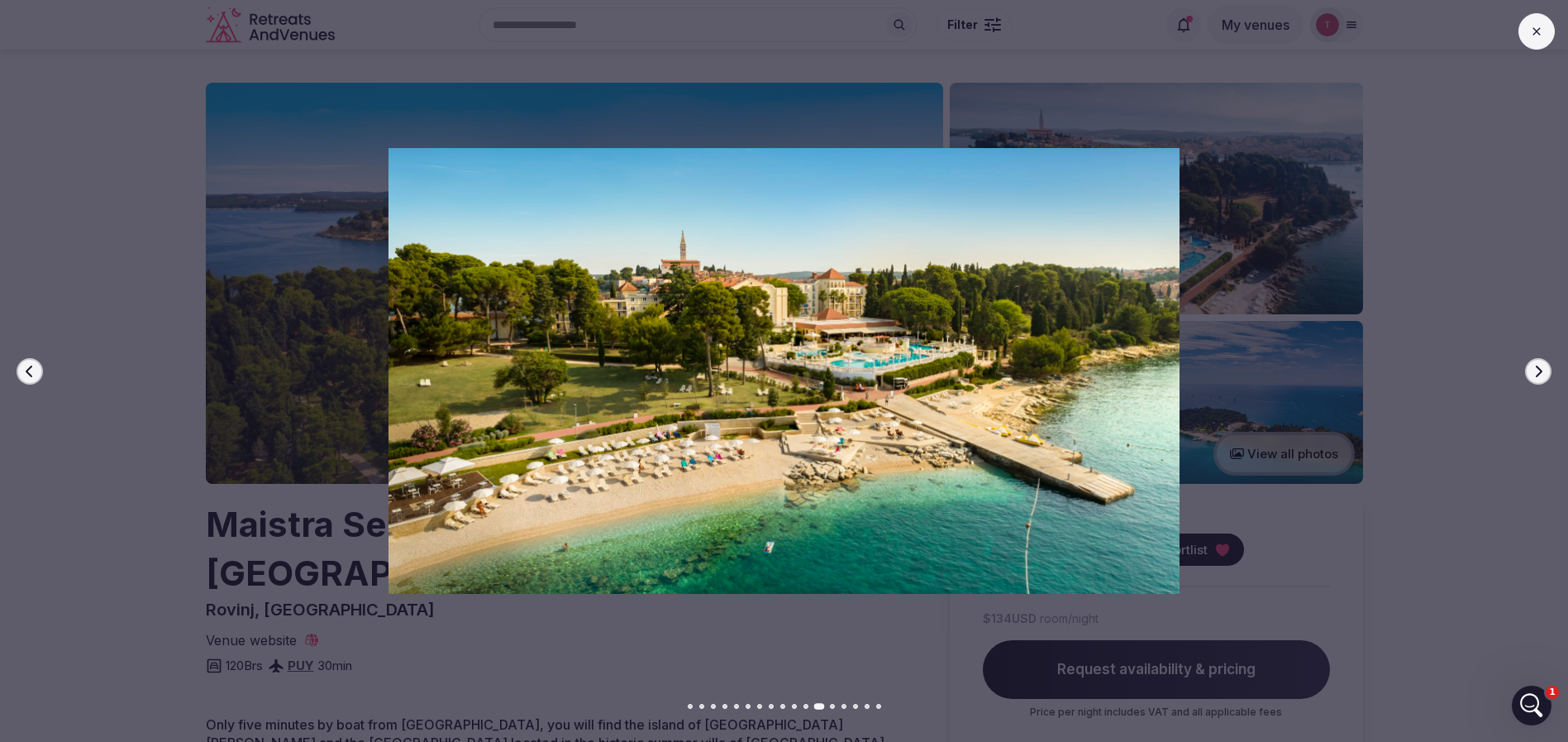
click at [1539, 364] on icon "button" at bounding box center [1537, 371] width 13 height 13
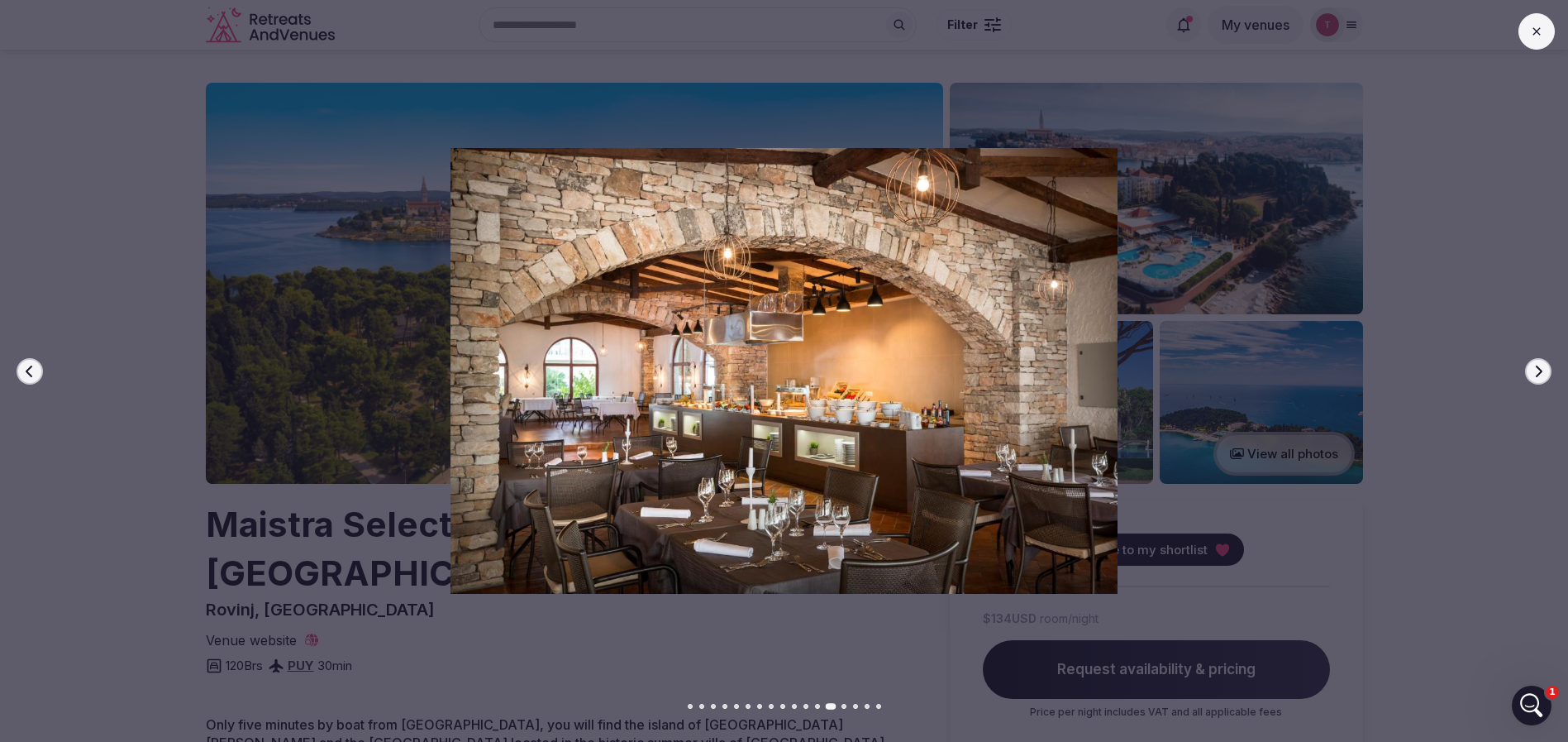
click at [1539, 364] on icon "button" at bounding box center [1537, 371] width 13 height 13
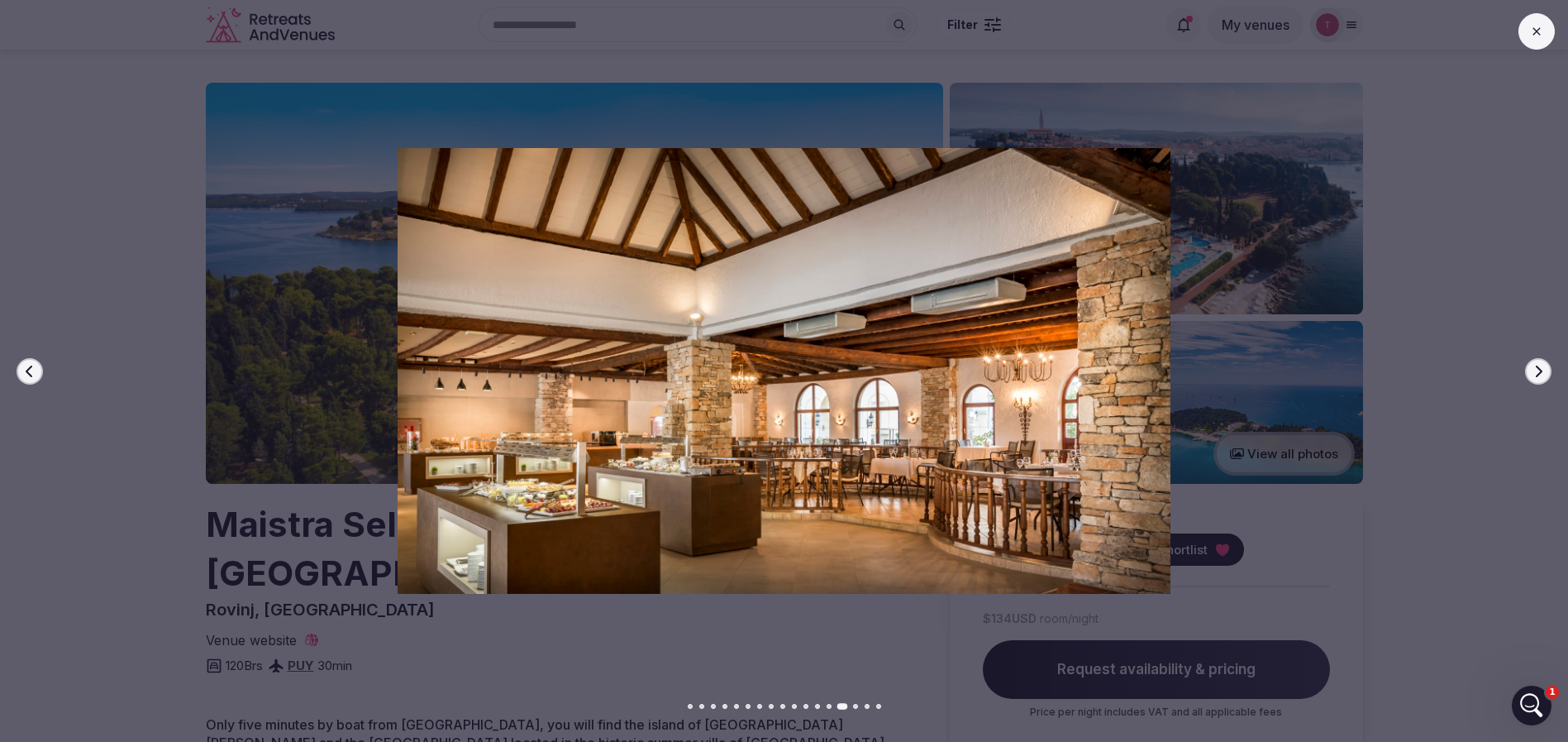
click at [1539, 364] on icon "button" at bounding box center [1537, 371] width 13 height 13
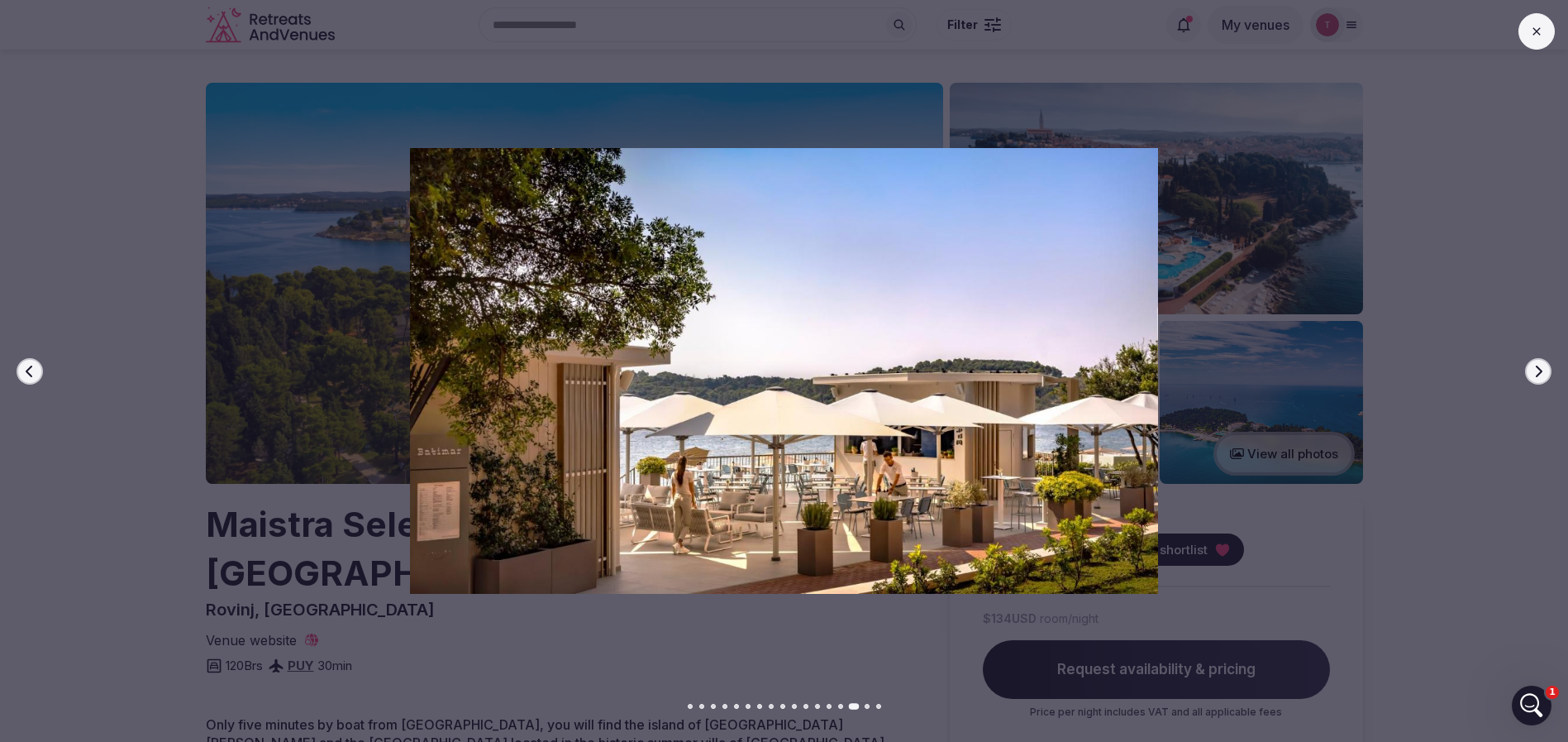
click at [1539, 361] on button "Next slide" at bounding box center [1537, 371] width 26 height 26
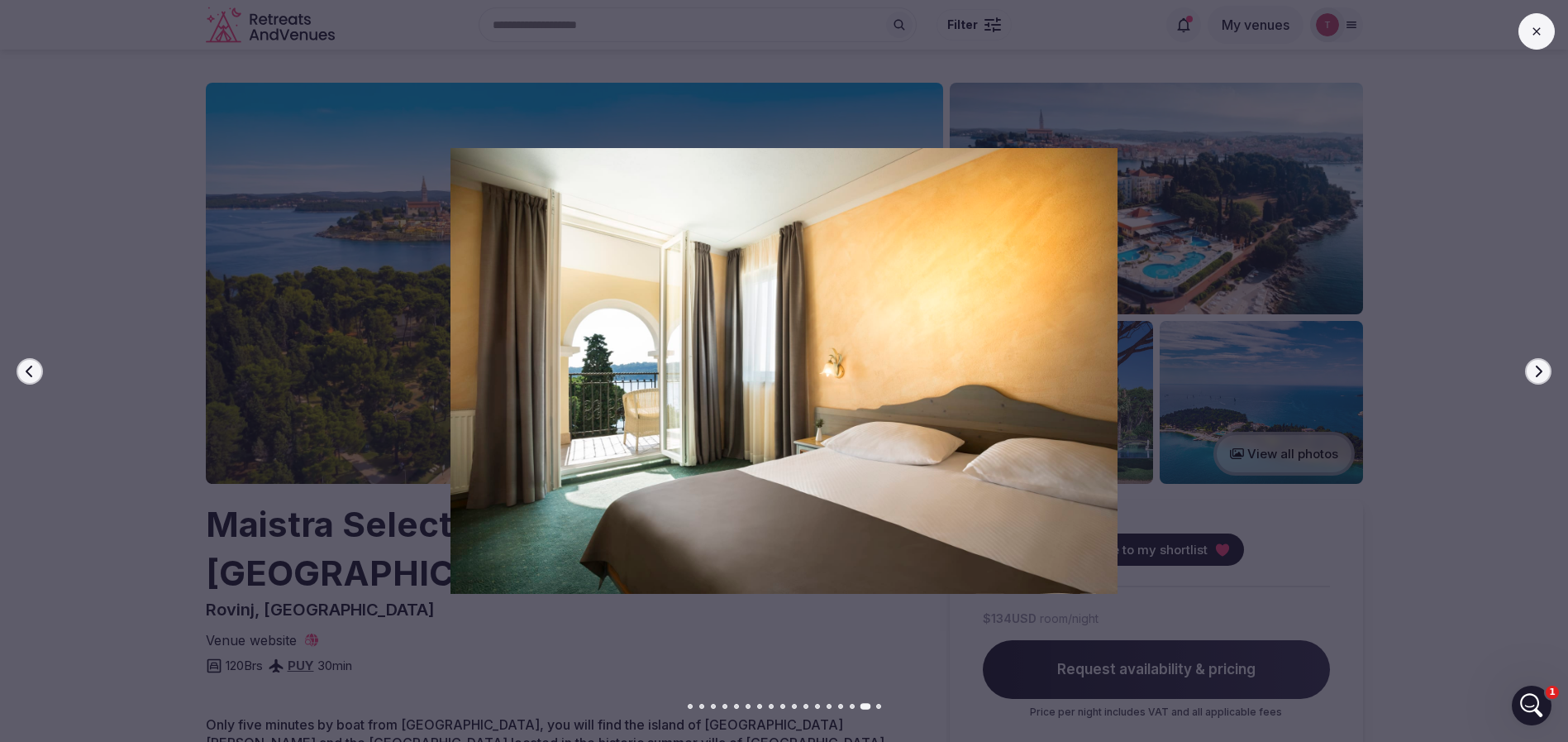
click at [1539, 363] on button "Next slide" at bounding box center [1537, 371] width 26 height 26
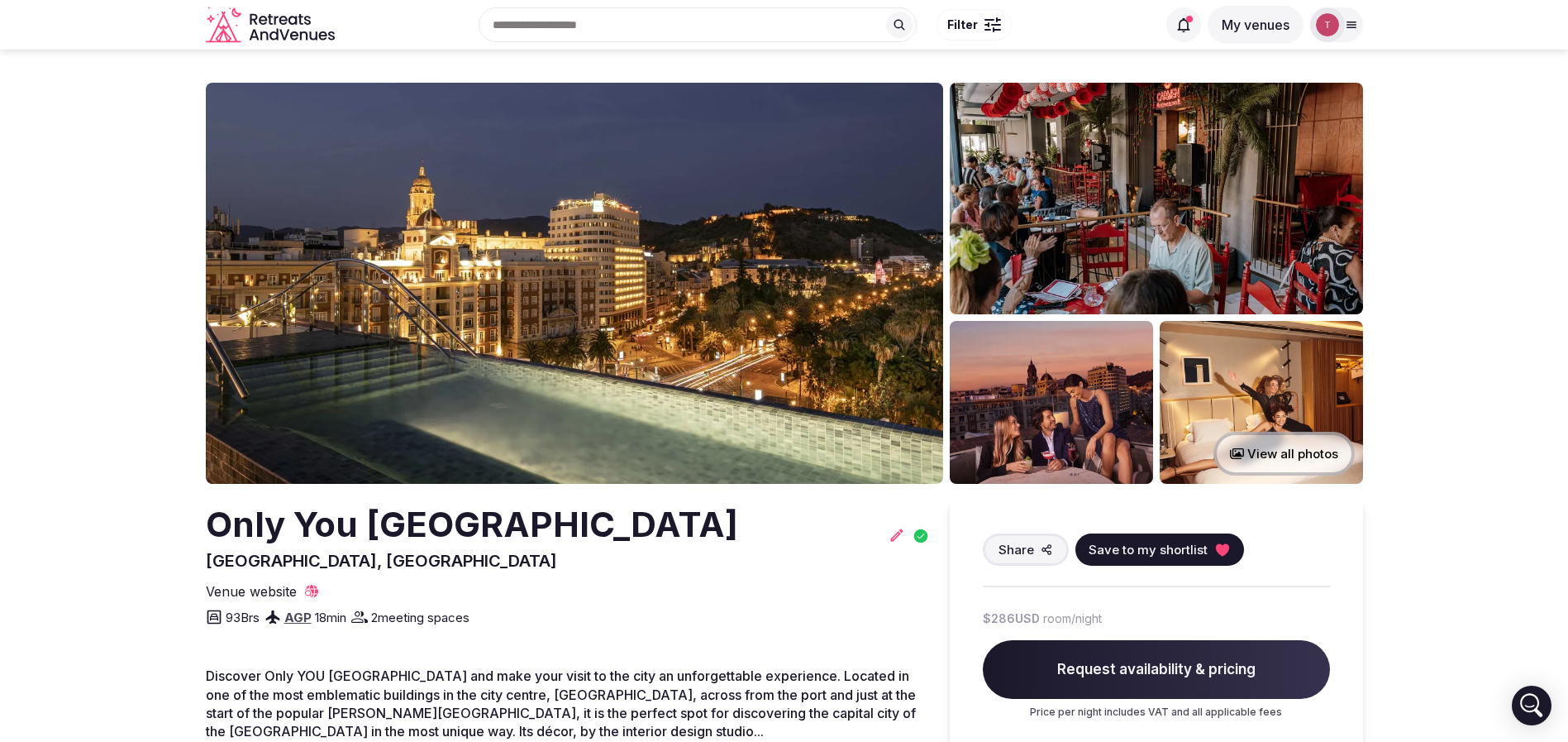
click at [601, 317] on img at bounding box center [574, 283] width 737 height 401
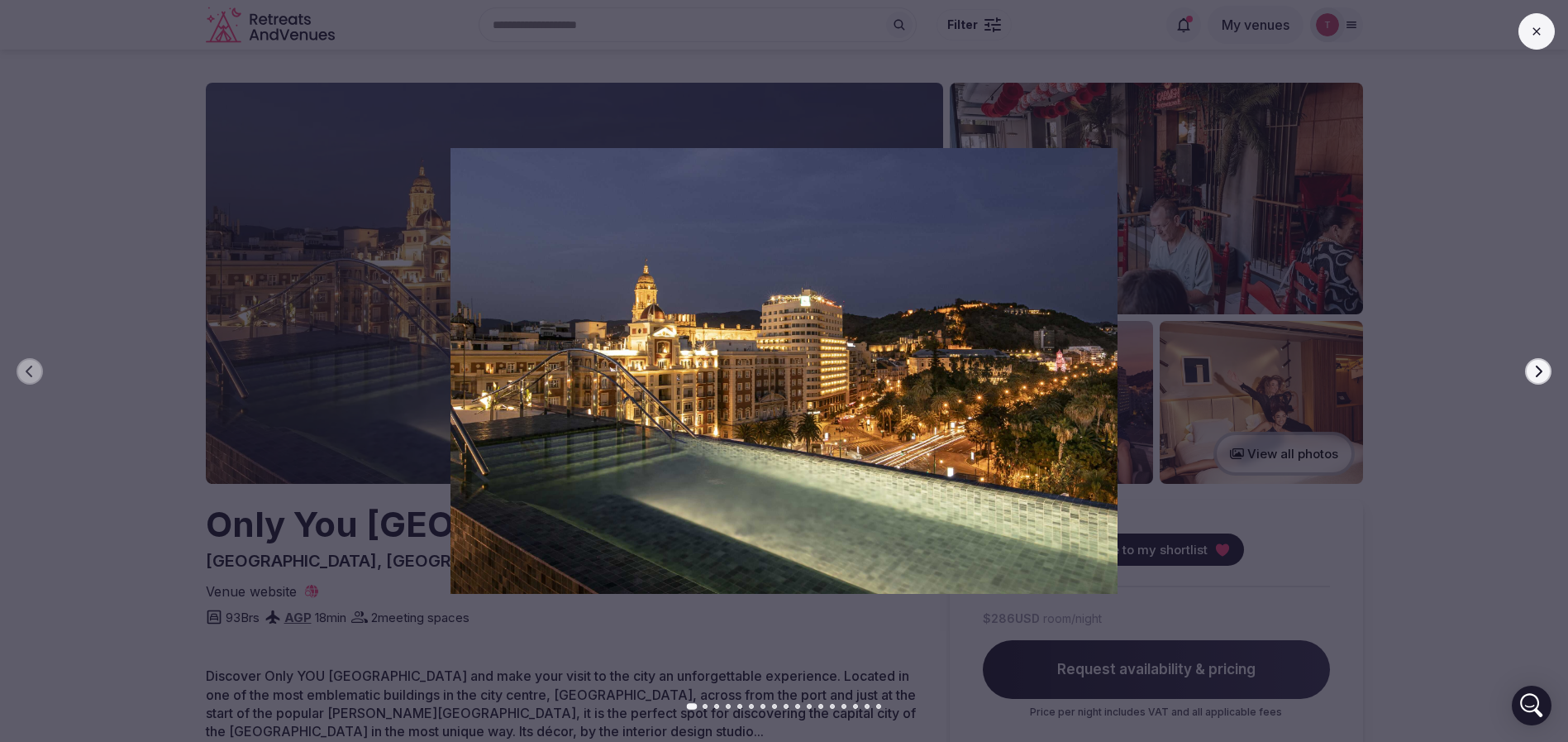
click at [1536, 361] on button "Next slide" at bounding box center [1537, 371] width 26 height 26
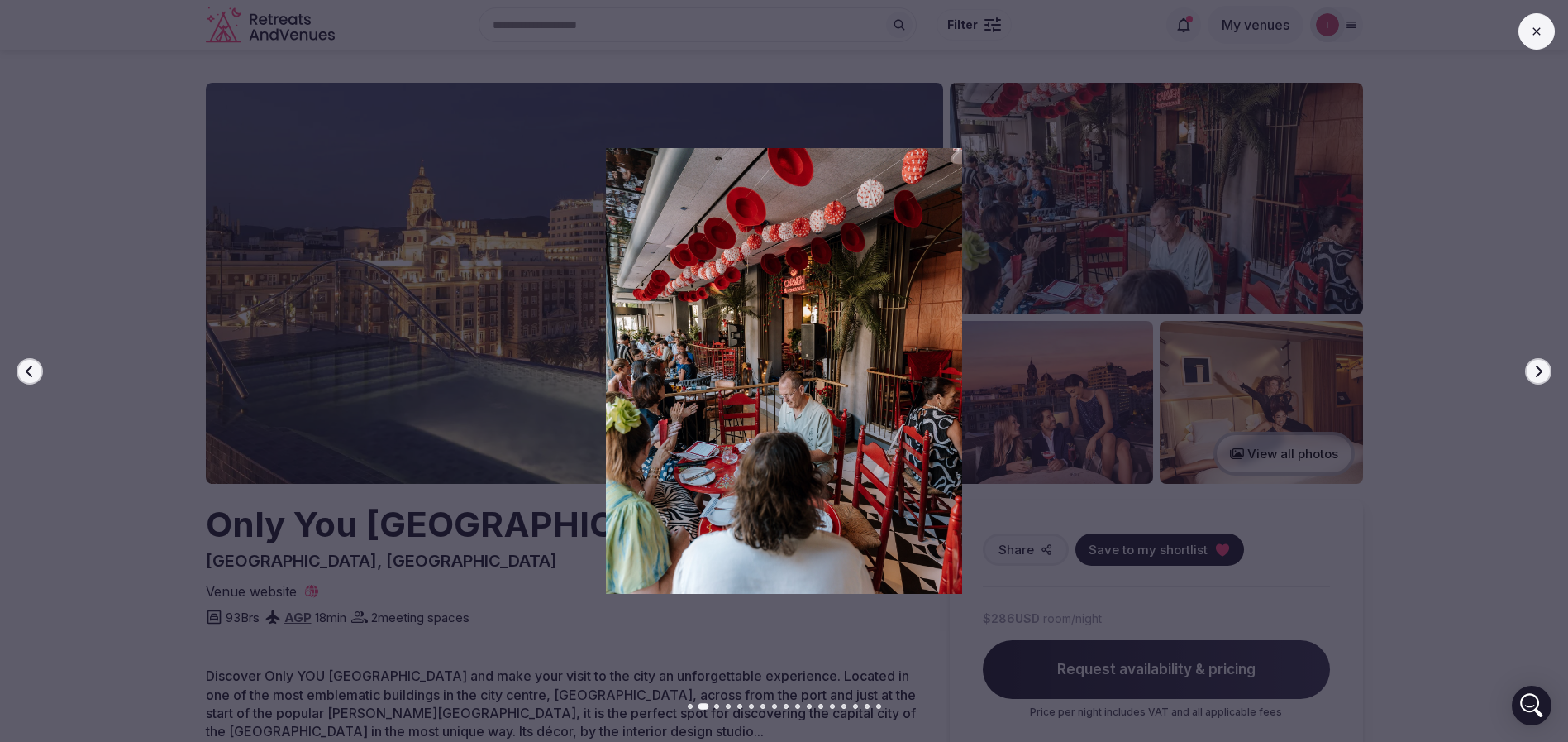
click at [1536, 361] on button "Next slide" at bounding box center [1537, 371] width 26 height 26
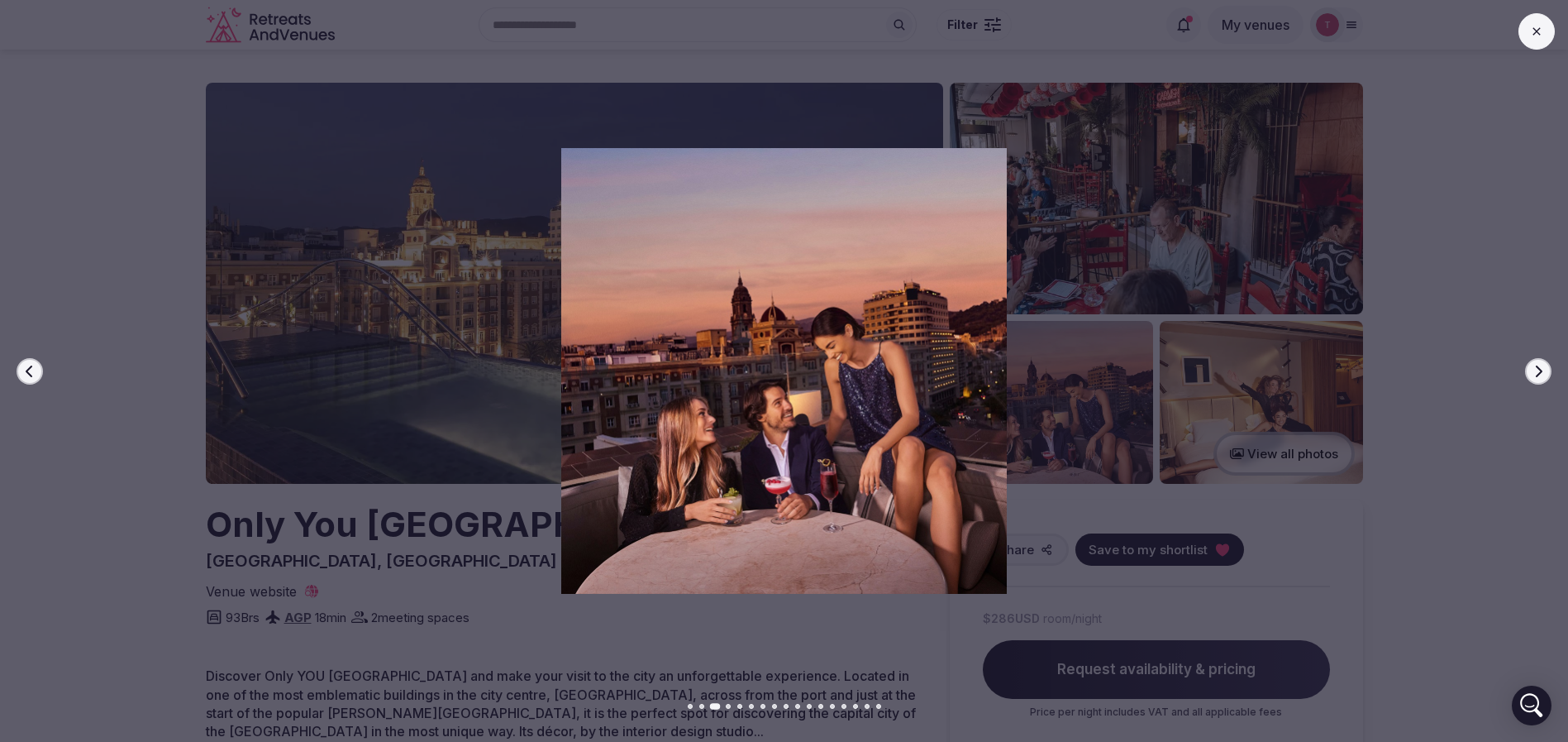
click at [1536, 361] on button "Next slide" at bounding box center [1537, 371] width 26 height 26
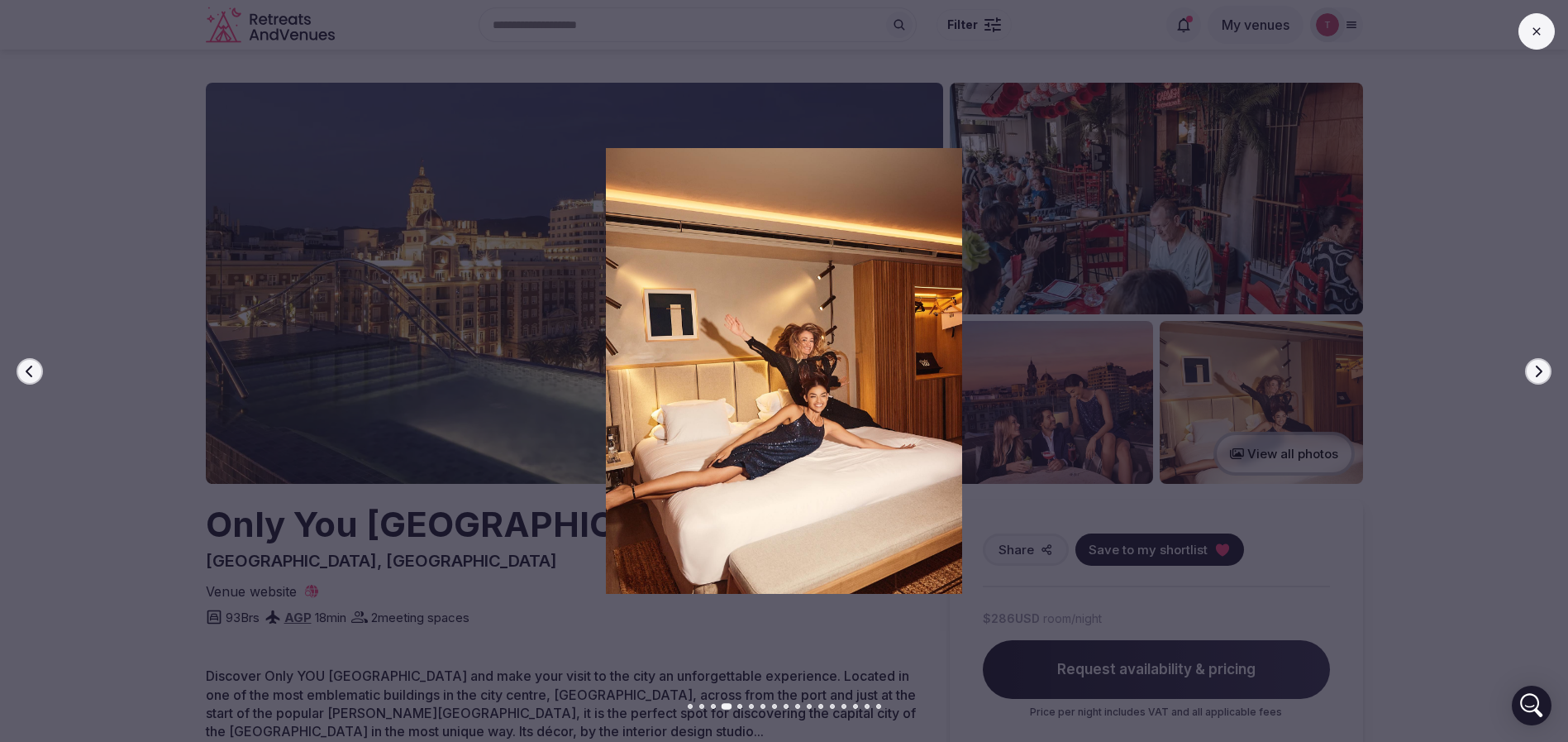
click at [1536, 361] on button "Next slide" at bounding box center [1537, 371] width 26 height 26
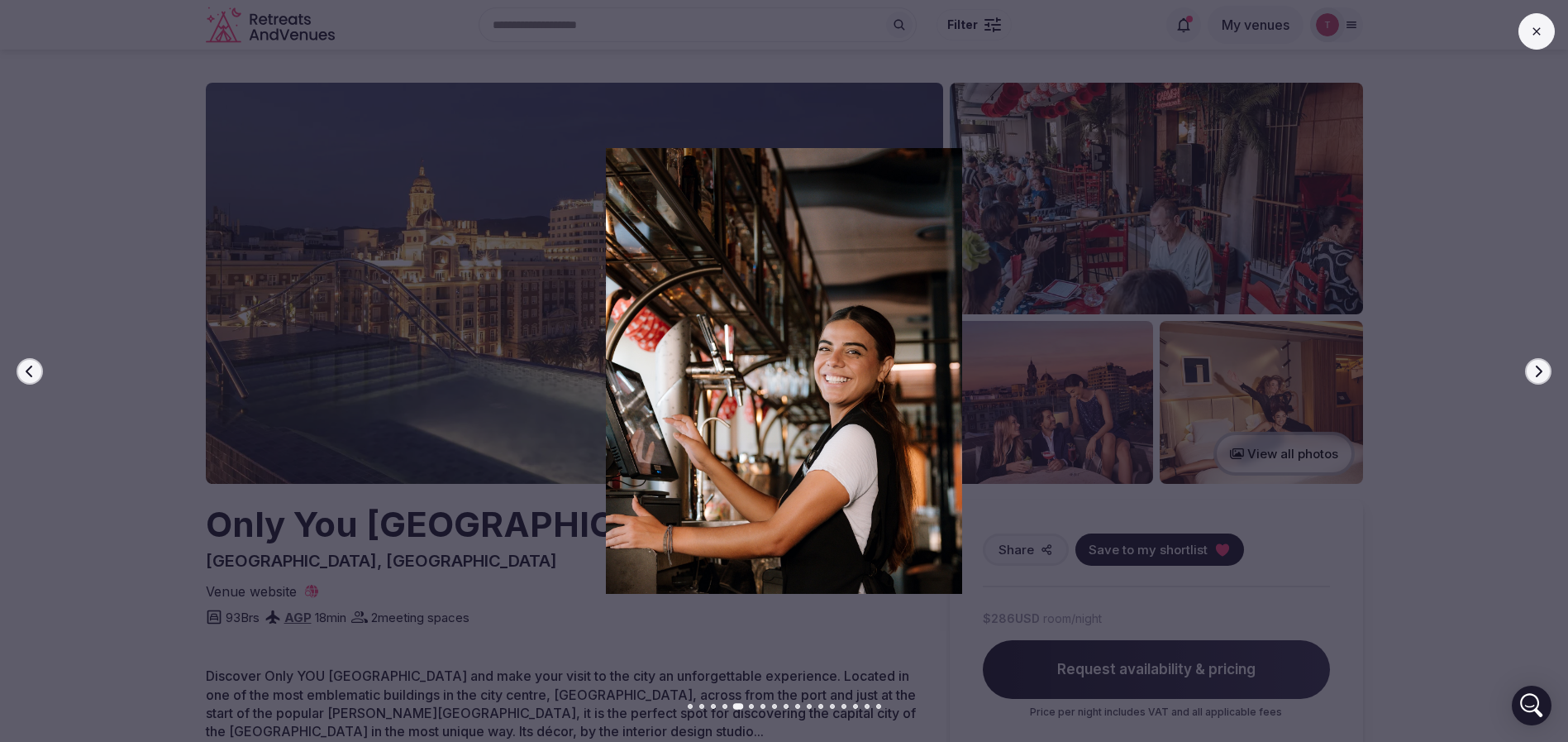
click at [1536, 361] on button "Next slide" at bounding box center [1537, 371] width 26 height 26
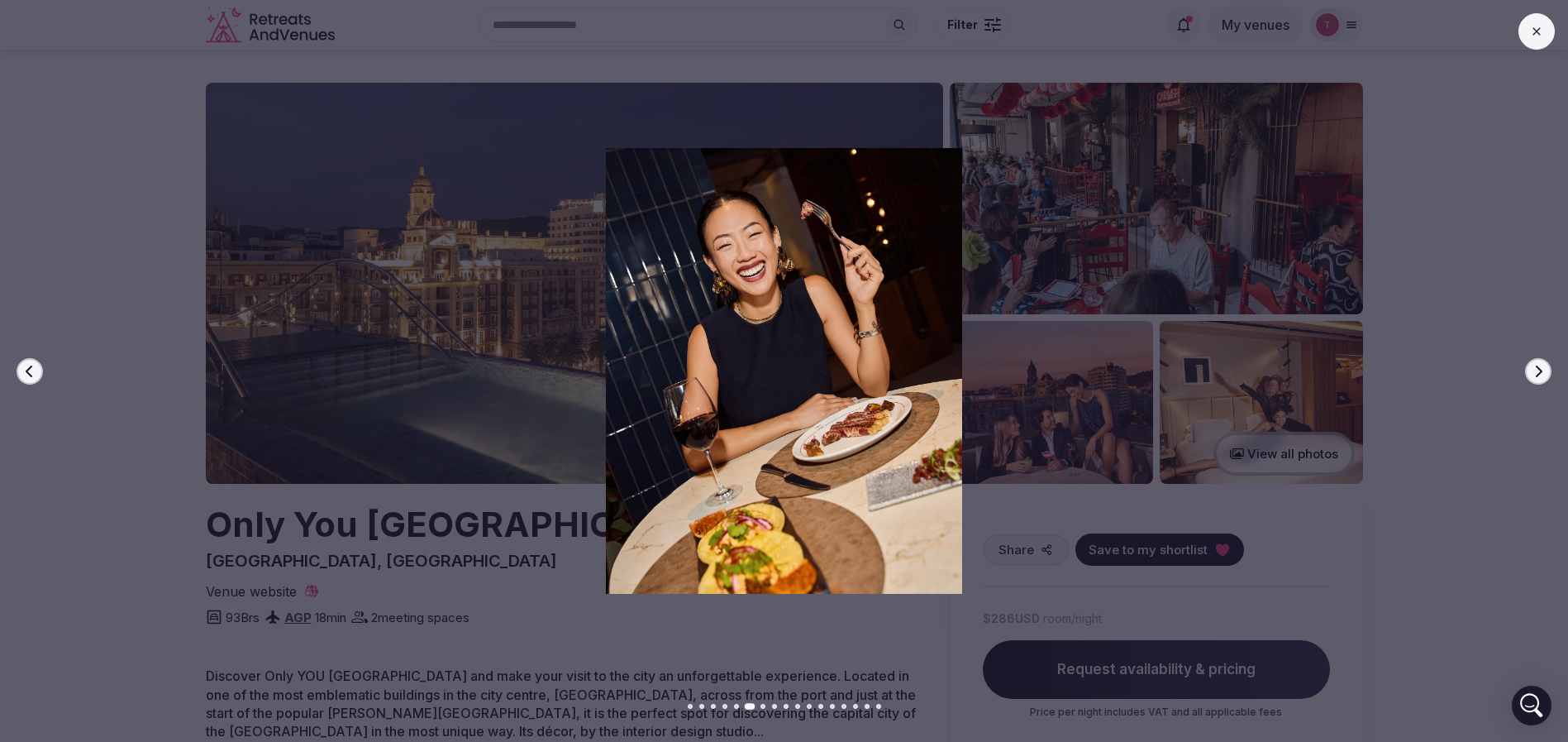
click at [1536, 361] on button "Next slide" at bounding box center [1537, 371] width 26 height 26
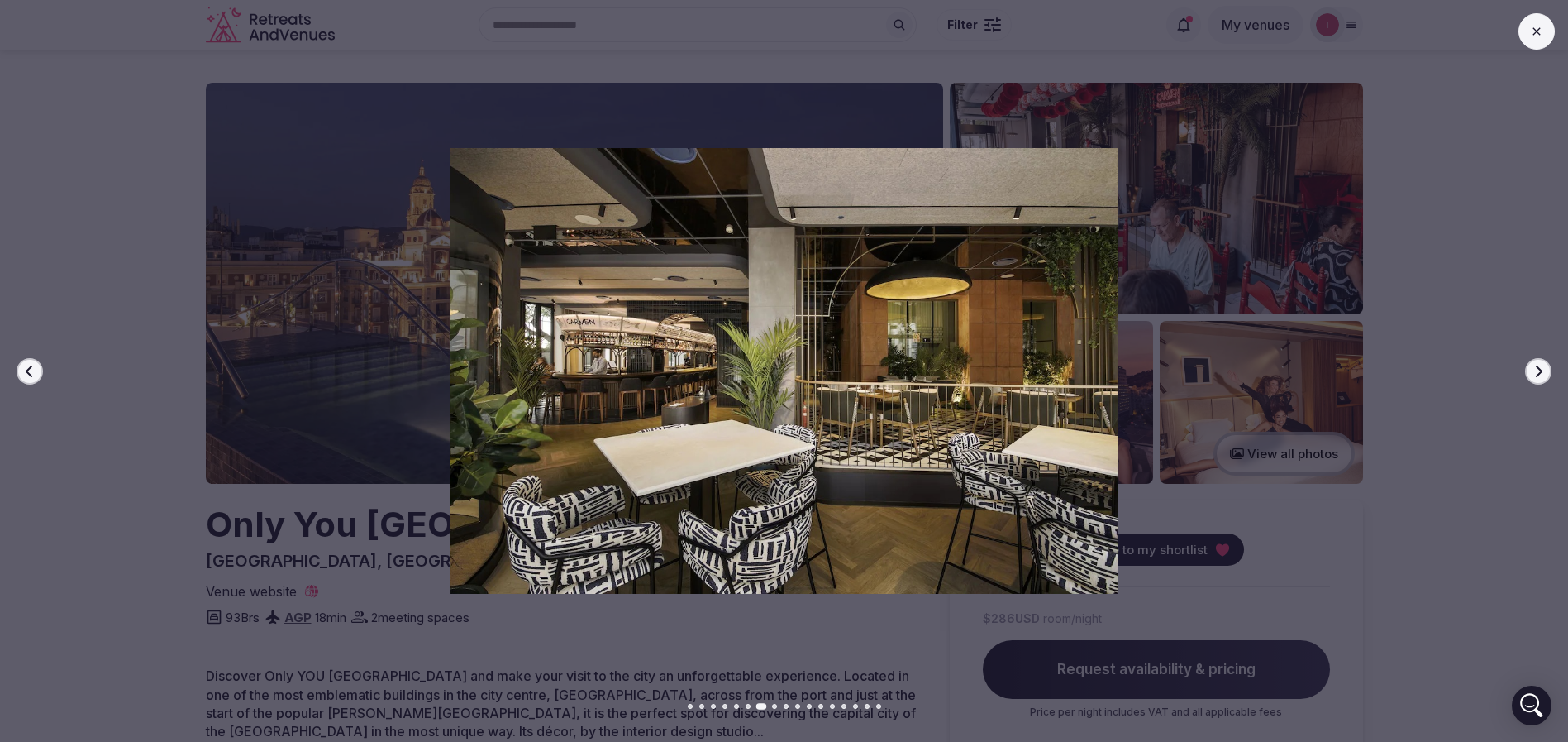
click at [1536, 361] on button "Next slide" at bounding box center [1537, 371] width 26 height 26
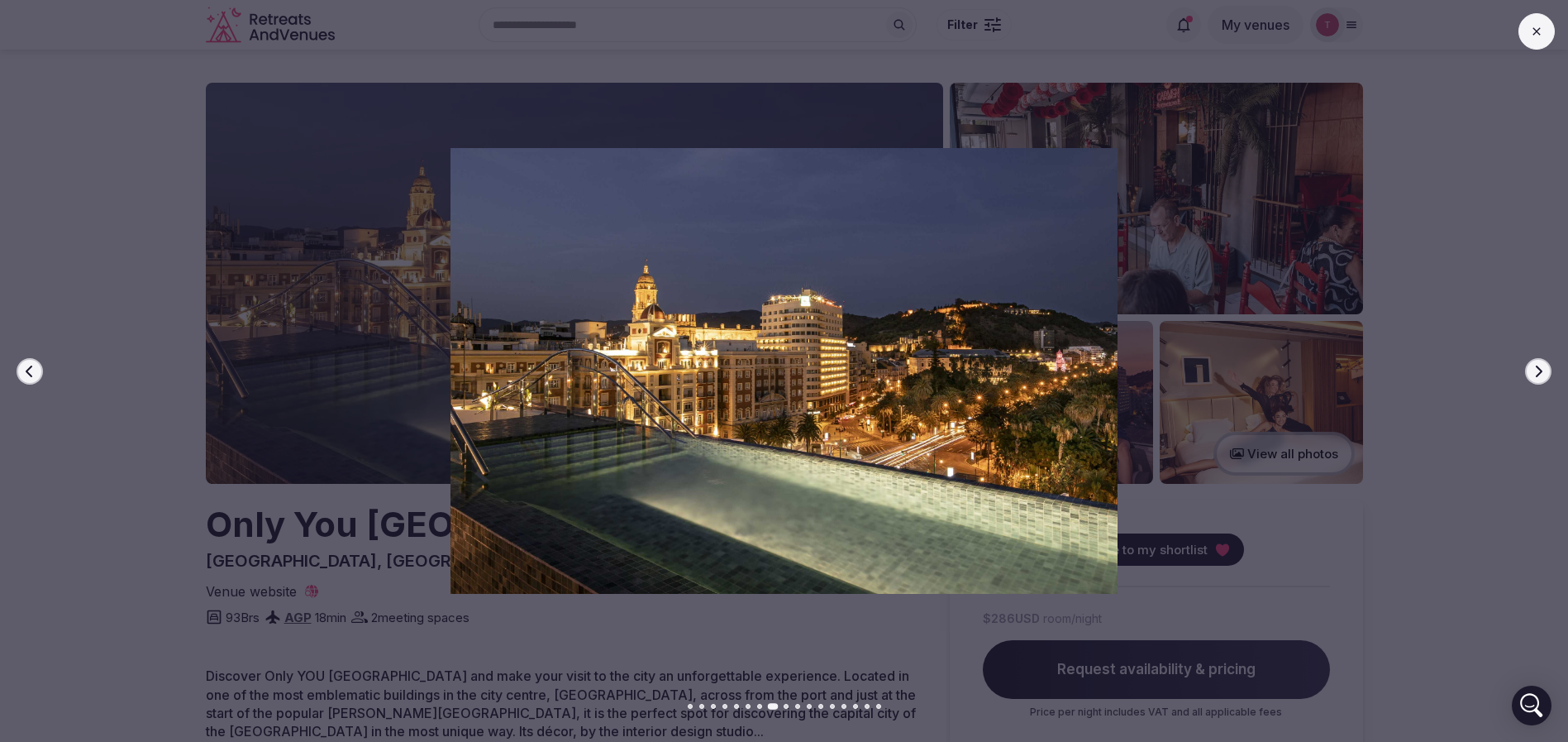
click at [1536, 361] on button "Next slide" at bounding box center [1537, 371] width 26 height 26
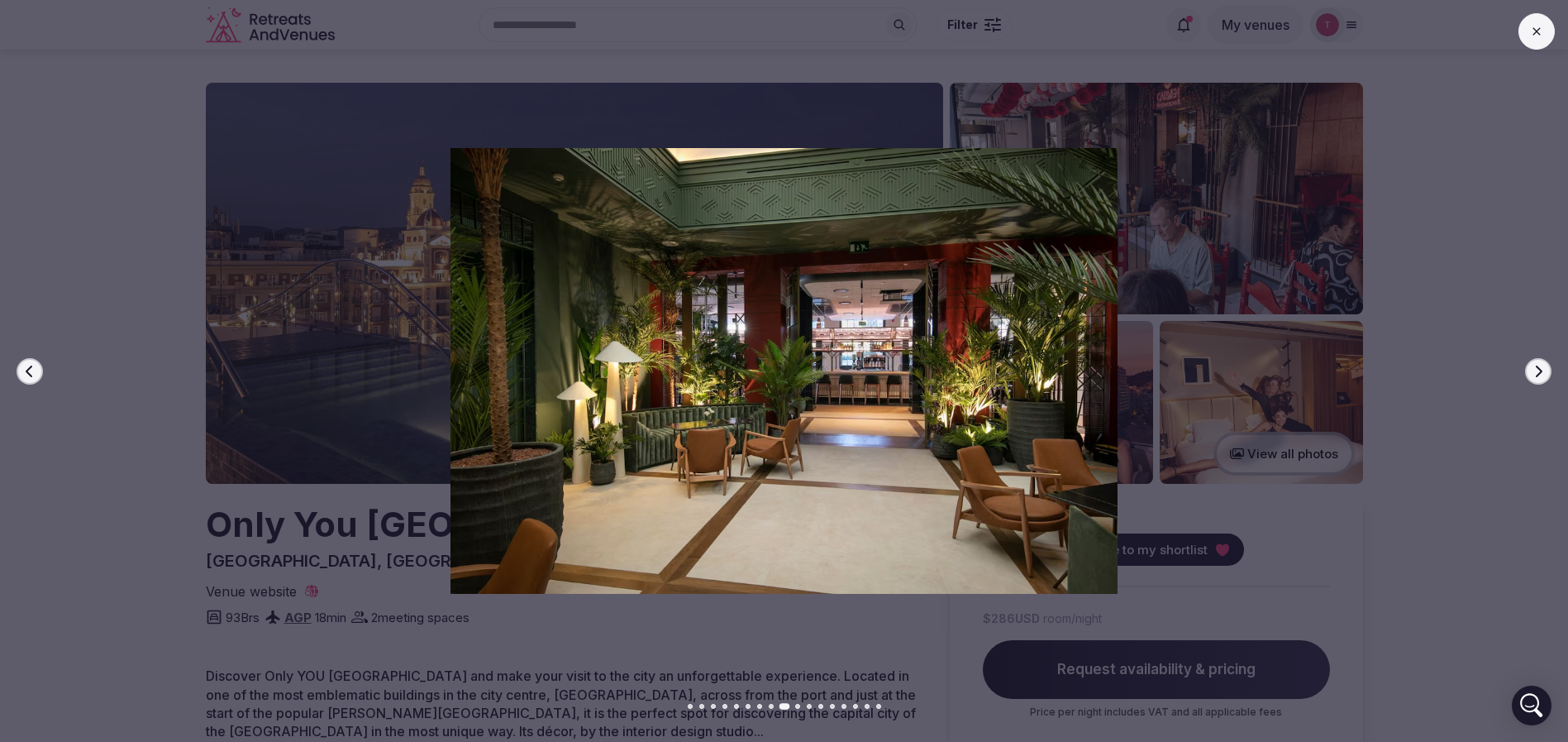
click at [1536, 361] on button "Next slide" at bounding box center [1537, 371] width 26 height 26
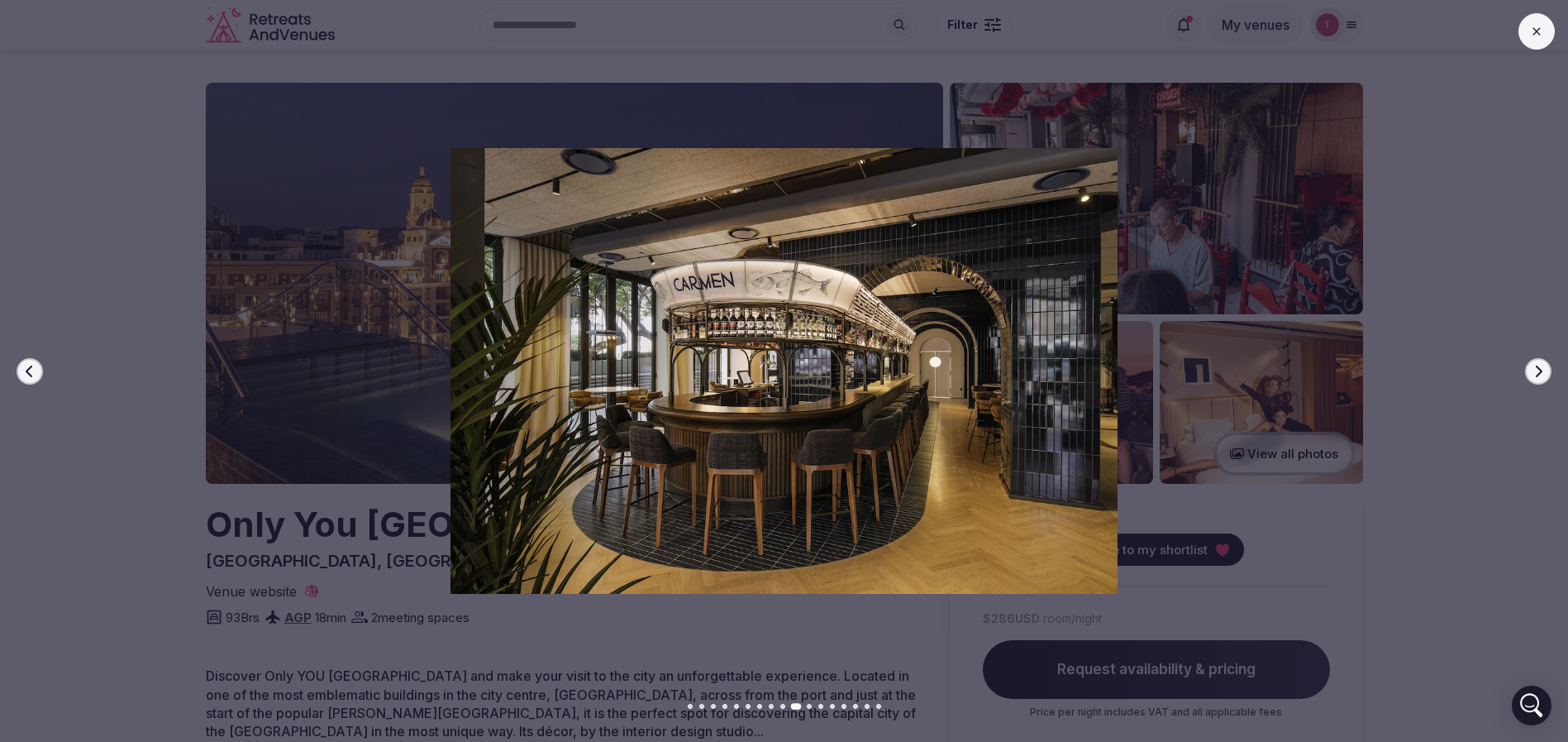
click at [1536, 361] on button "Next slide" at bounding box center [1537, 371] width 26 height 26
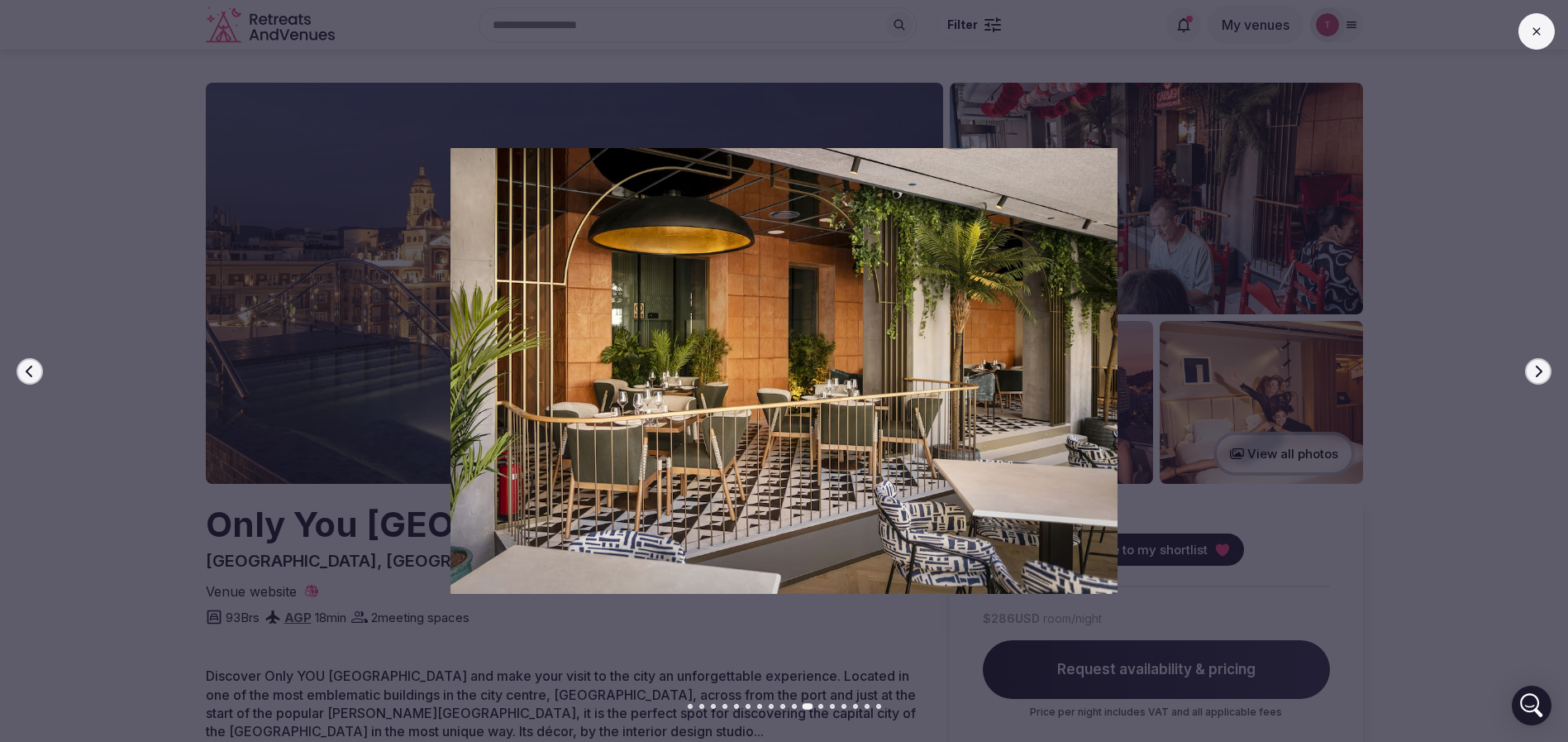
click at [1536, 361] on button "Next slide" at bounding box center [1537, 371] width 26 height 26
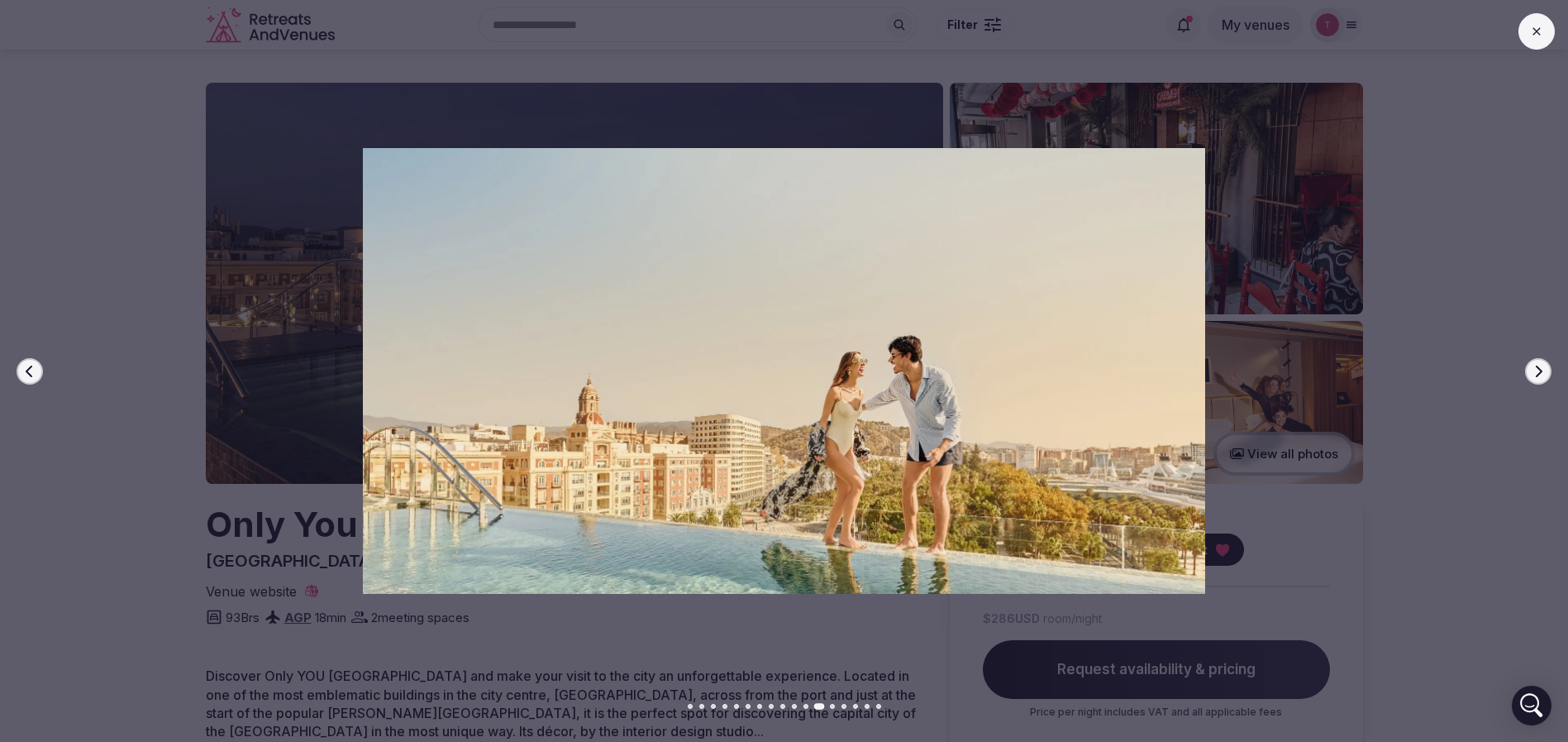
click at [1536, 361] on button "Next slide" at bounding box center [1537, 371] width 26 height 26
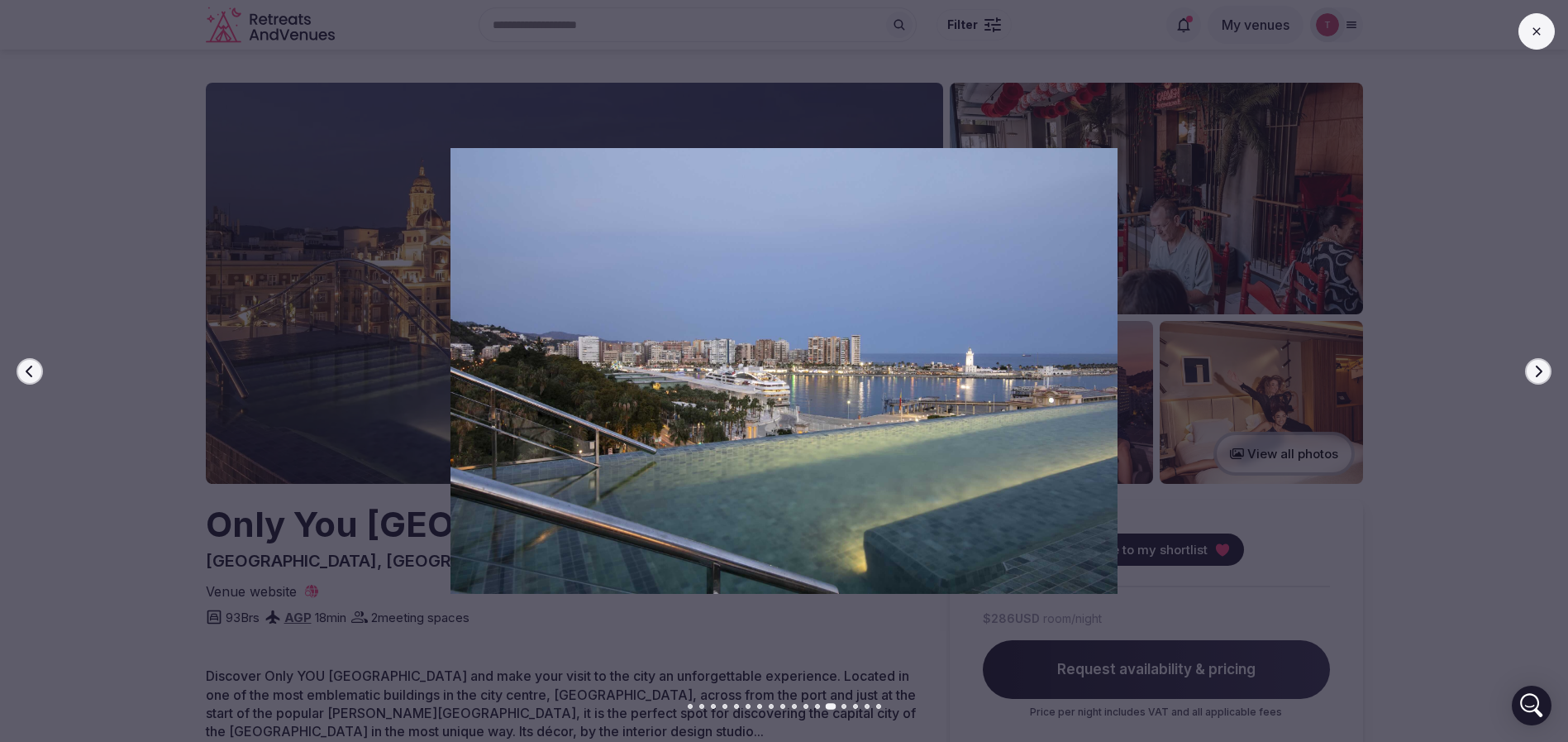
click at [1536, 361] on button "Next slide" at bounding box center [1537, 371] width 26 height 26
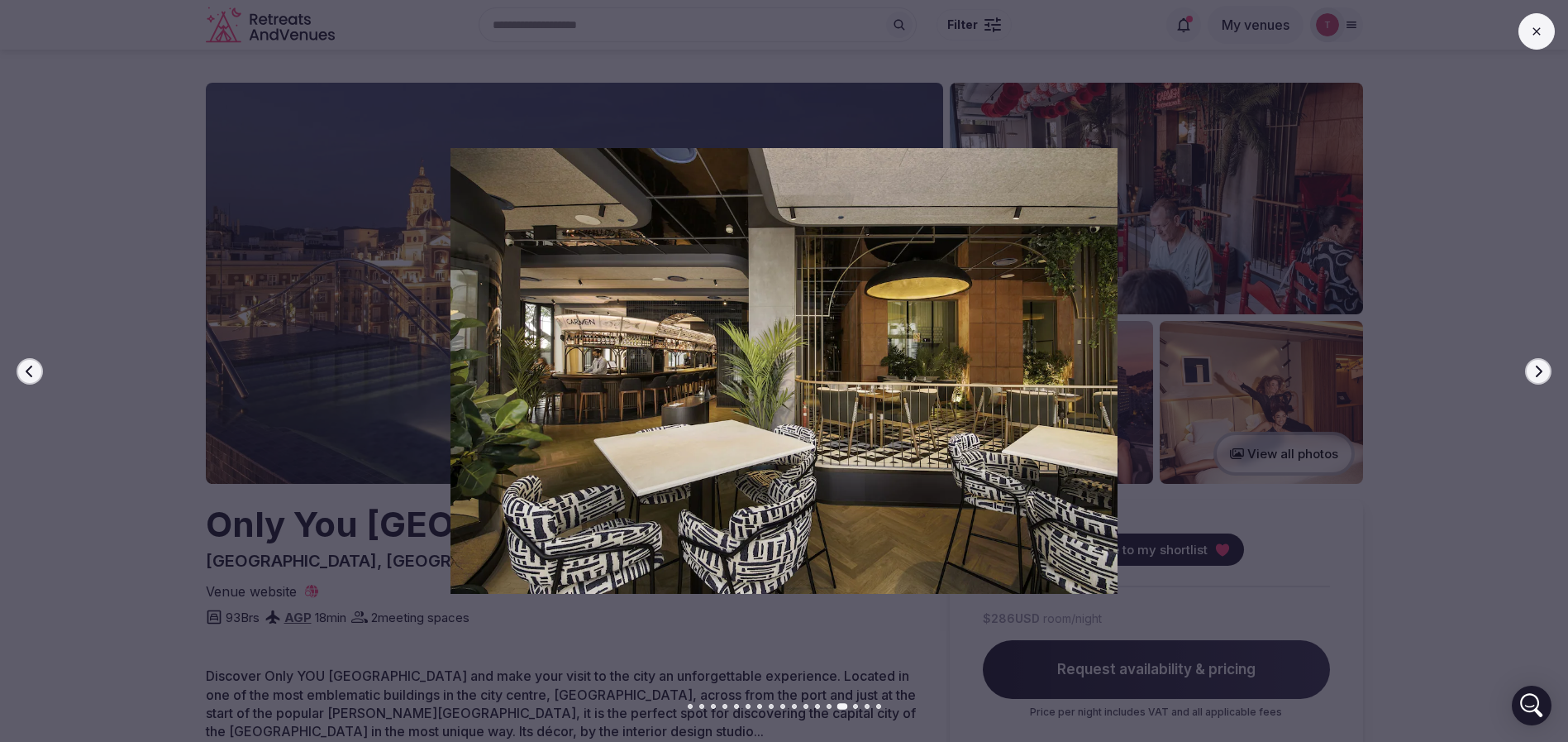
click at [1536, 361] on button "Next slide" at bounding box center [1537, 371] width 26 height 26
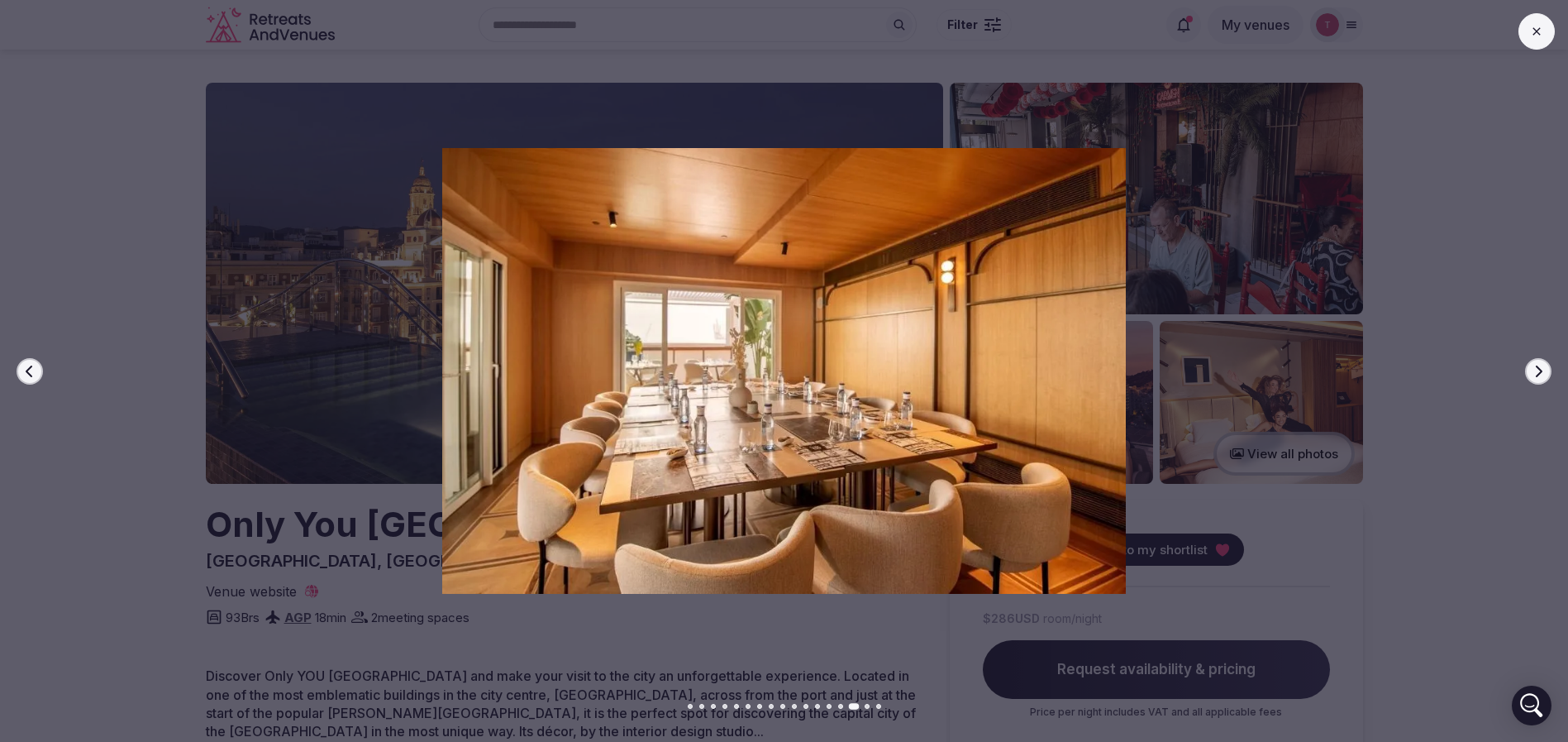
click at [1536, 361] on button "Next slide" at bounding box center [1537, 371] width 26 height 26
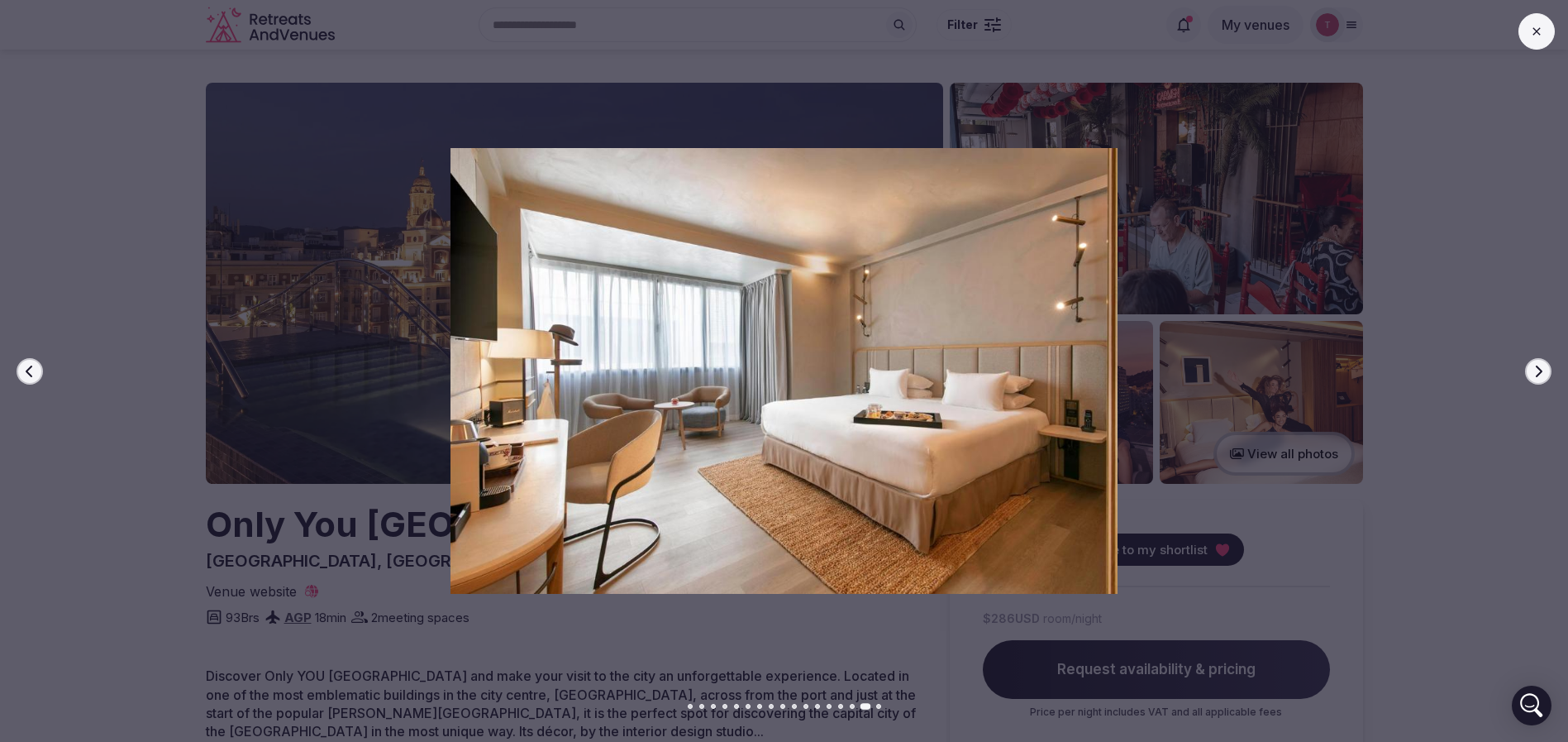
click at [1536, 361] on button "Next slide" at bounding box center [1537, 371] width 26 height 26
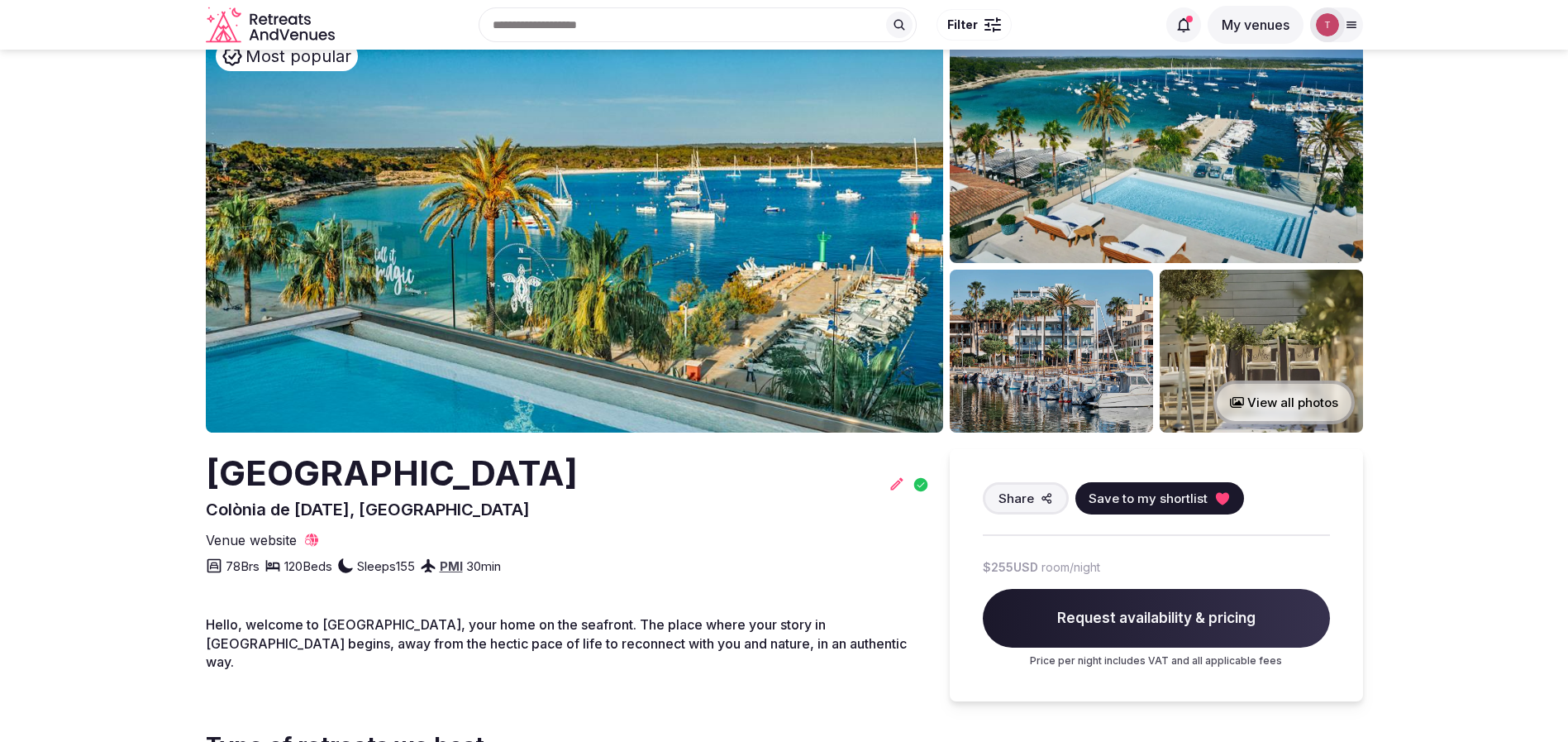
scroll to position [124, 0]
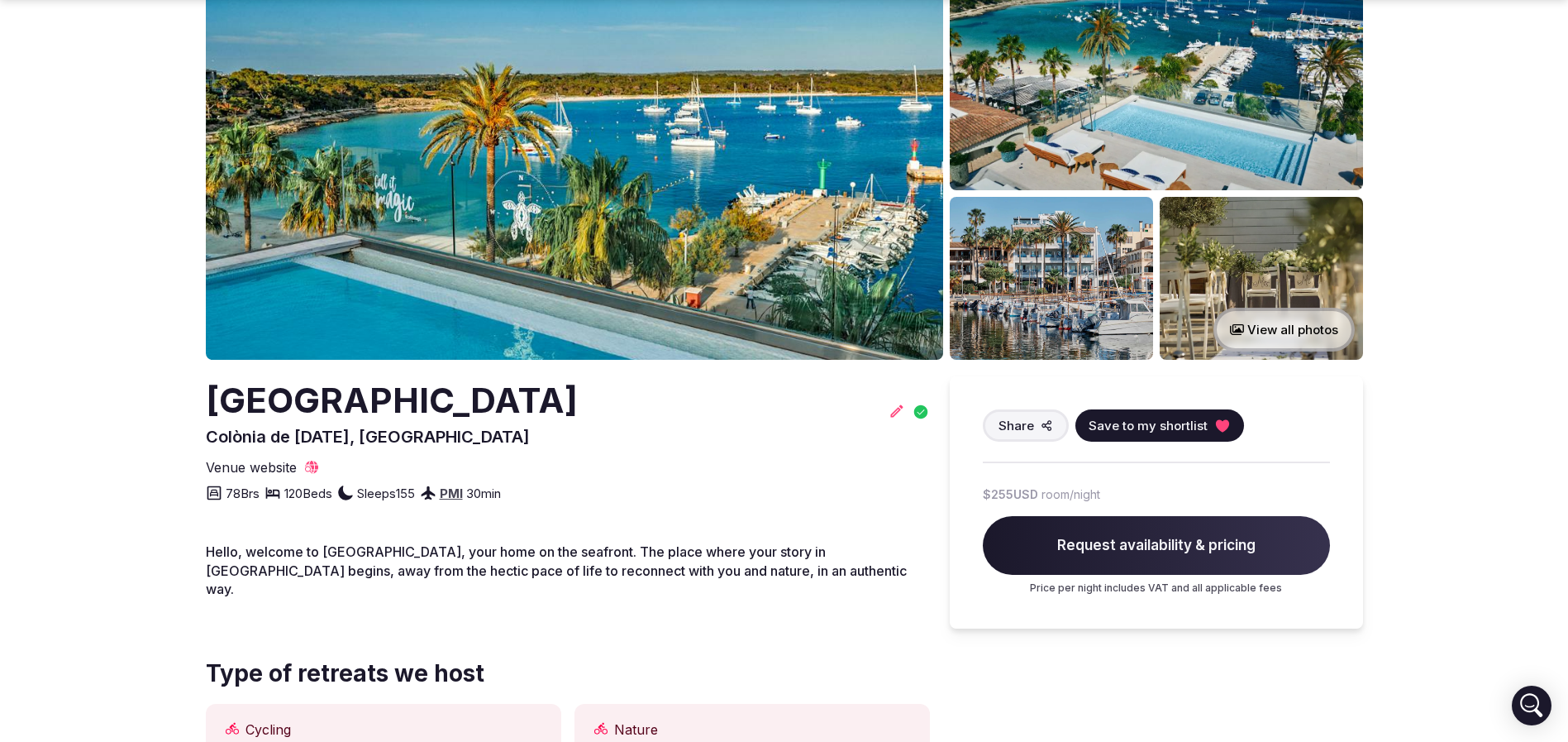
click at [564, 154] on img at bounding box center [574, 160] width 737 height 401
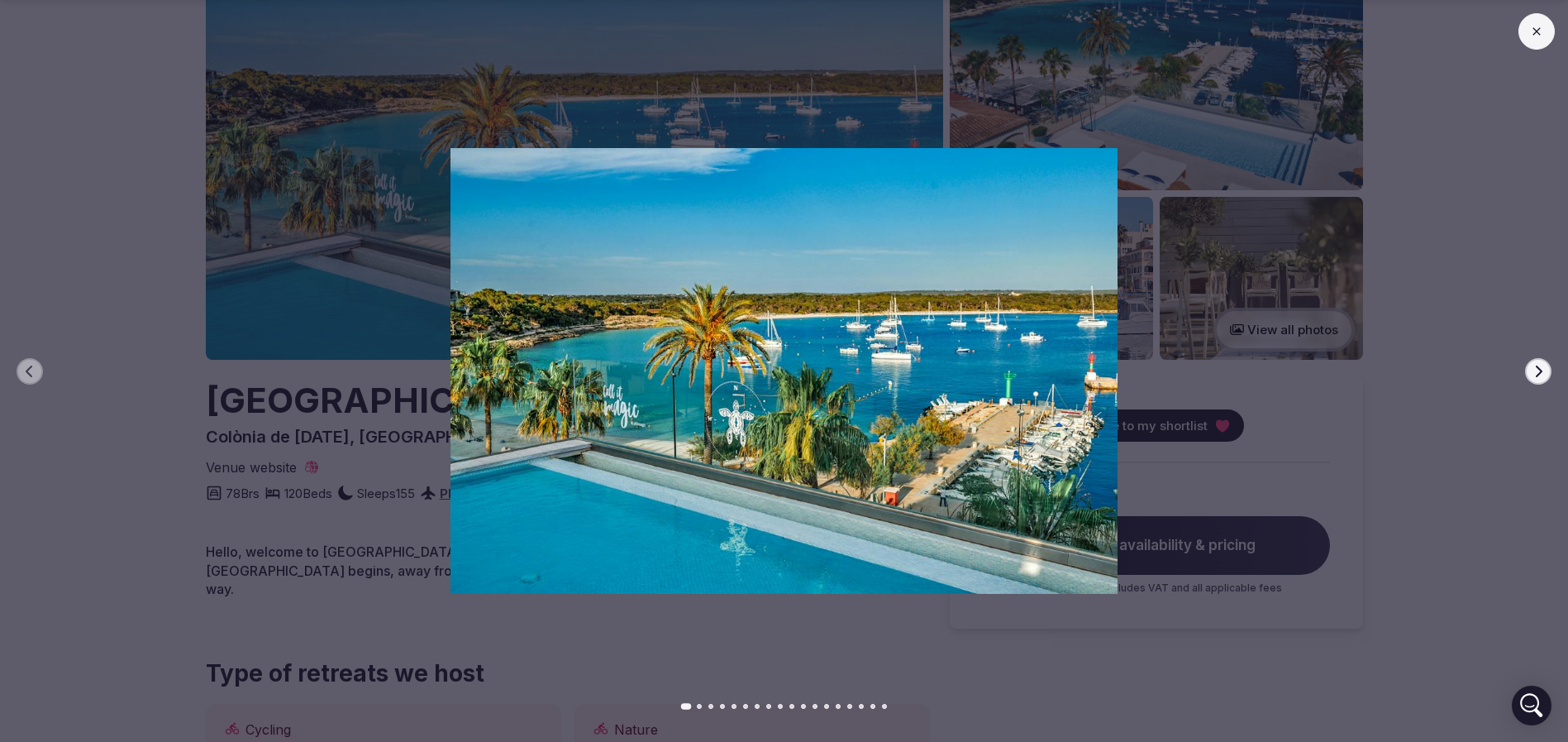
click at [1541, 371] on icon "button" at bounding box center [1539, 370] width 7 height 11
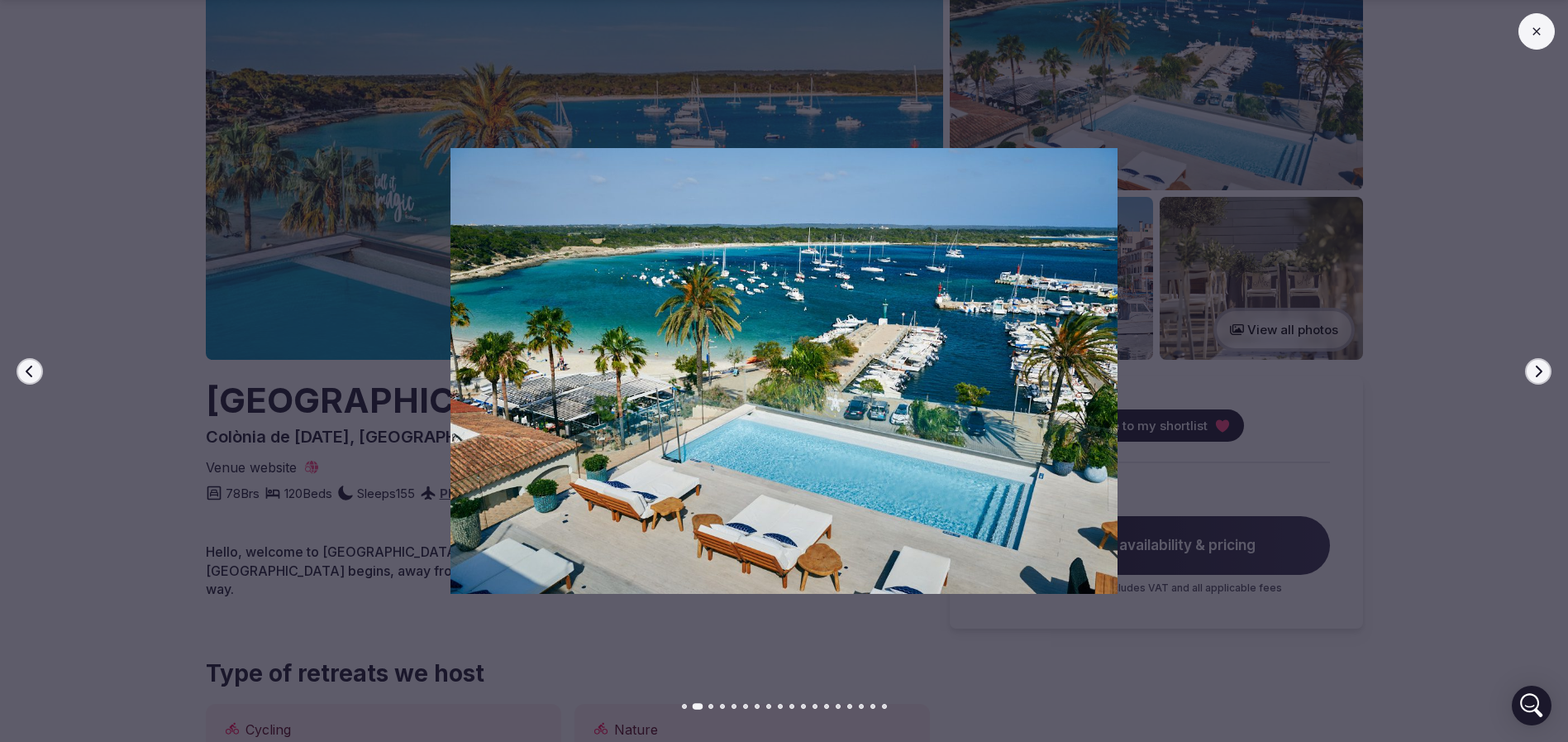
click at [1541, 371] on icon "button" at bounding box center [1539, 370] width 7 height 11
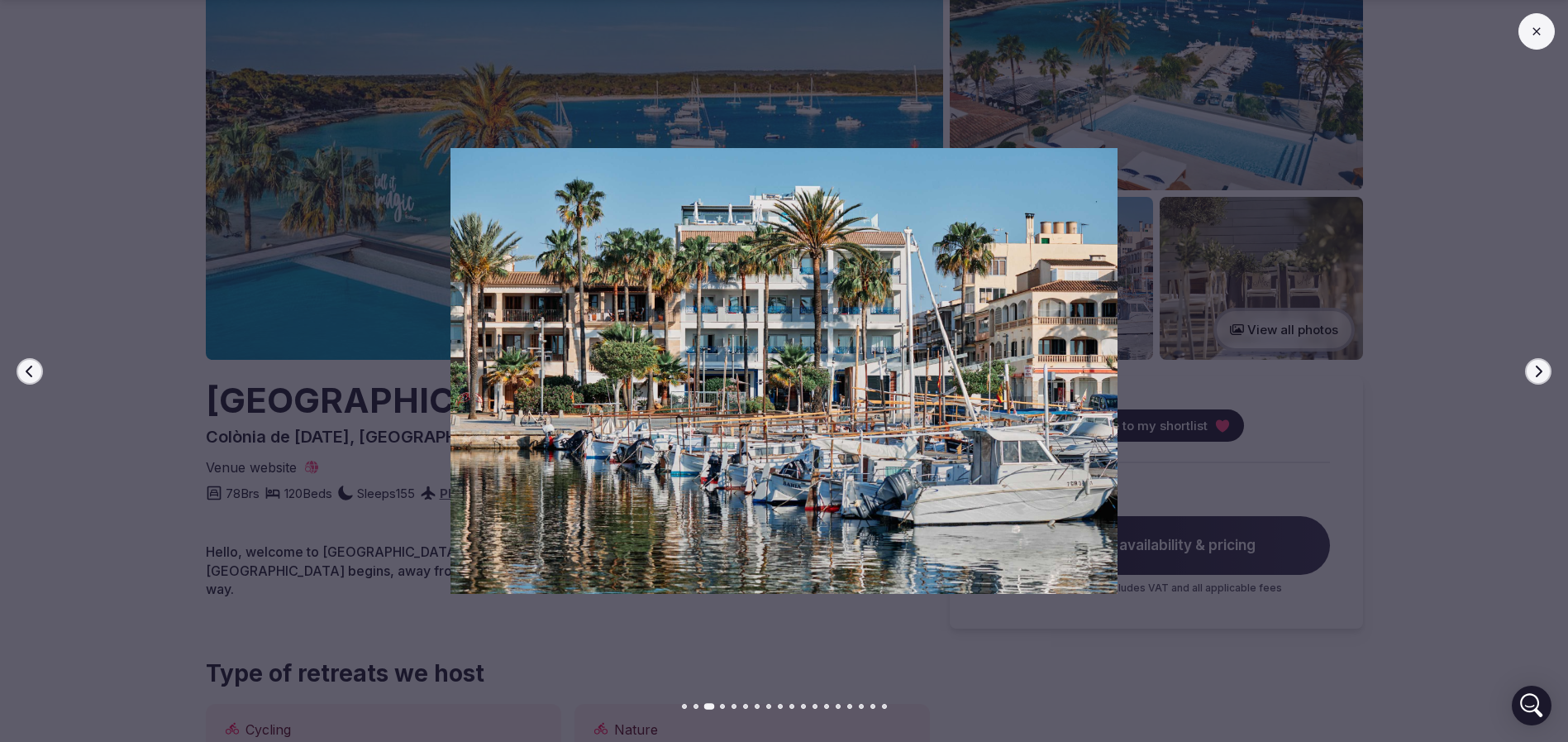
click at [1541, 371] on icon "button" at bounding box center [1539, 370] width 7 height 11
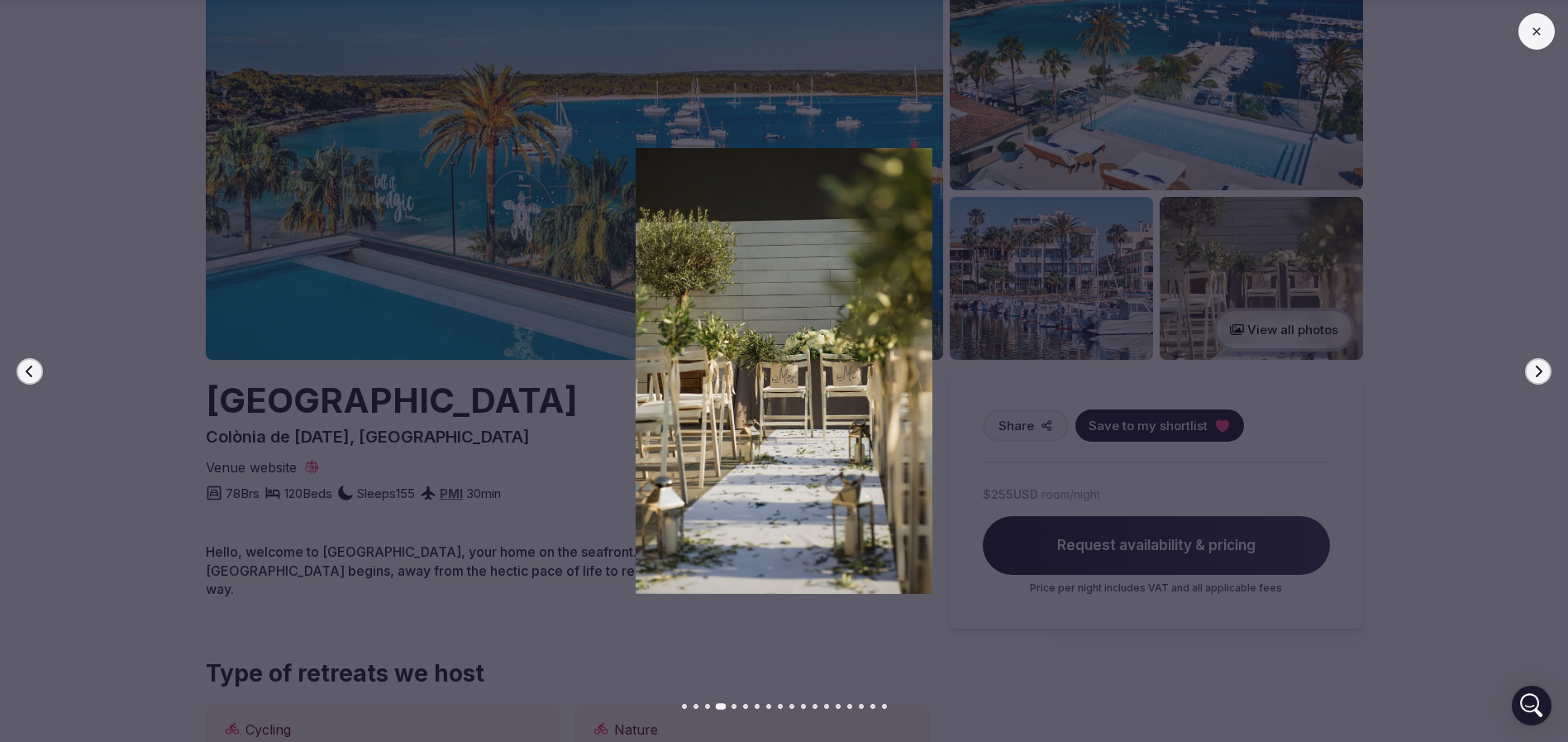
click at [1541, 371] on icon "button" at bounding box center [1539, 370] width 7 height 11
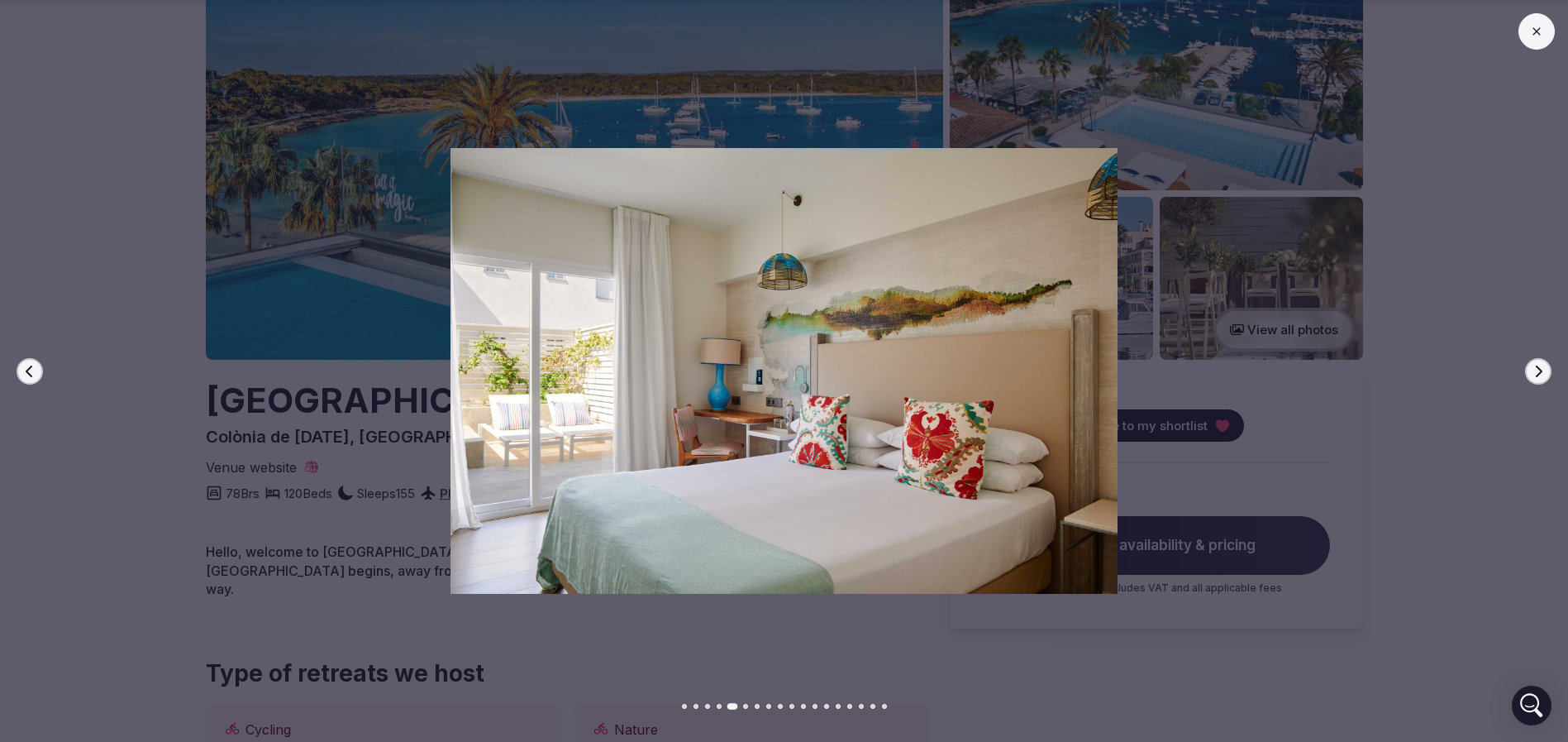
click at [1541, 371] on icon "button" at bounding box center [1539, 370] width 7 height 11
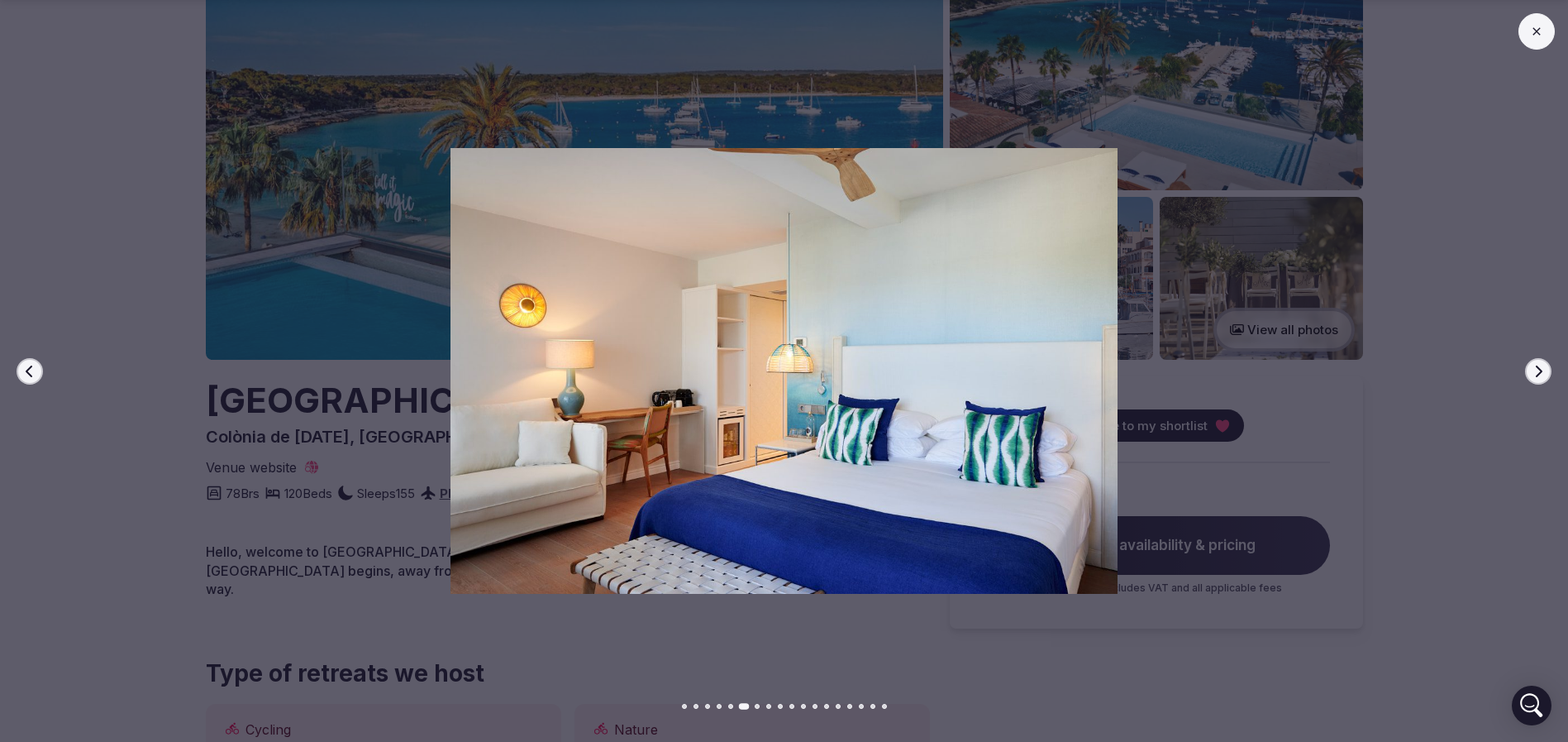
click at [1541, 371] on icon "button" at bounding box center [1539, 370] width 7 height 11
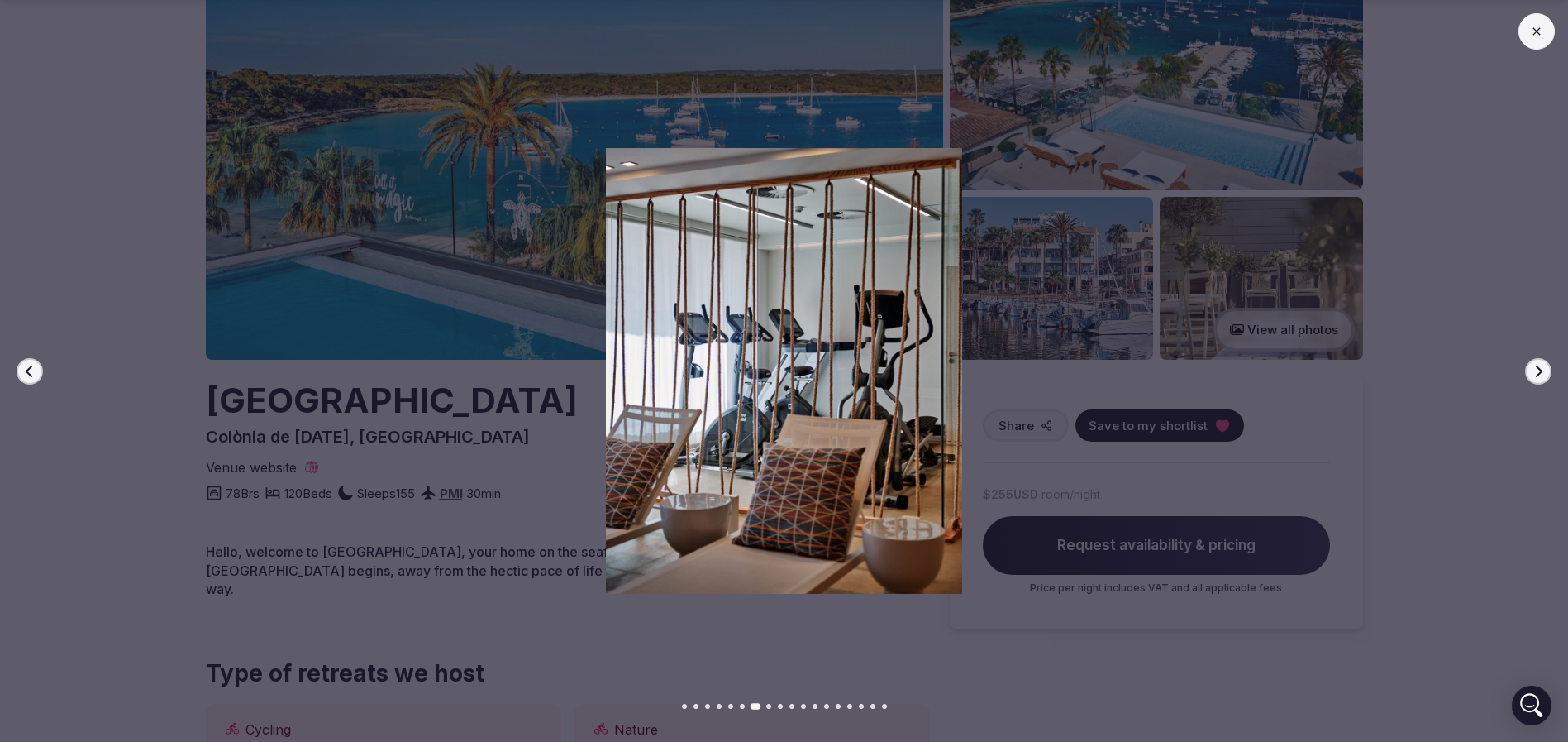
click at [1541, 371] on icon "button" at bounding box center [1539, 370] width 7 height 11
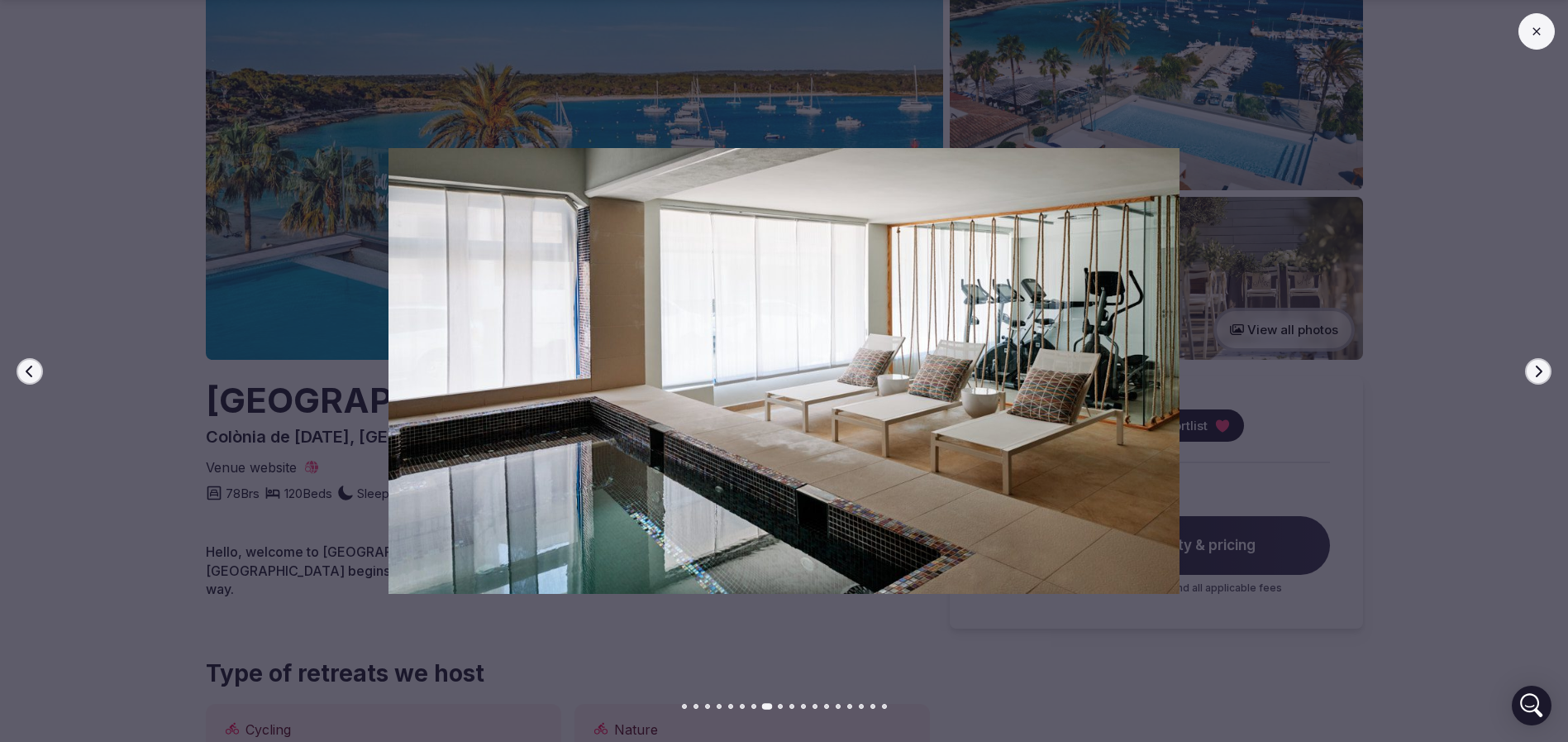
click at [1541, 371] on icon "button" at bounding box center [1539, 370] width 7 height 11
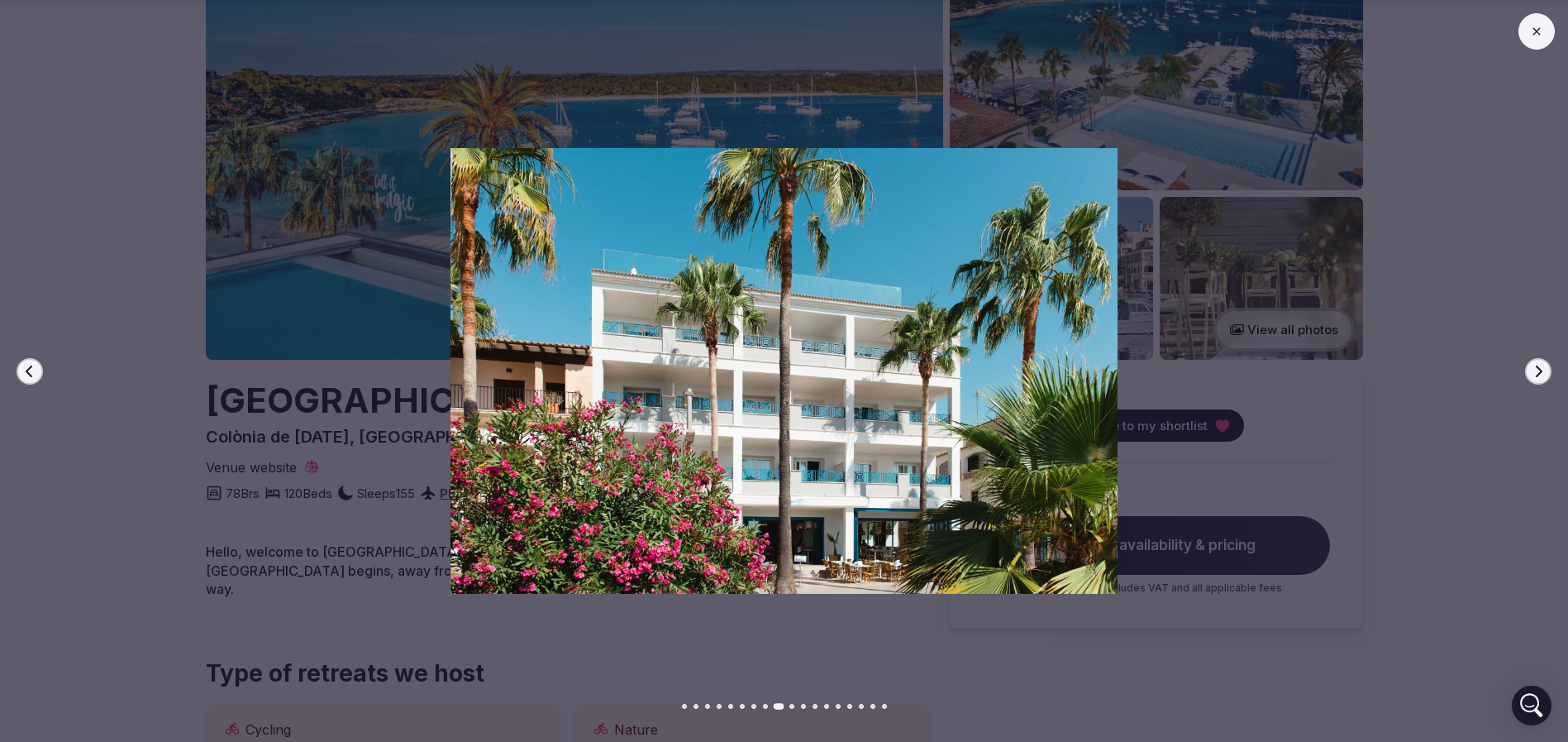
click at [1541, 371] on icon "button" at bounding box center [1539, 370] width 7 height 11
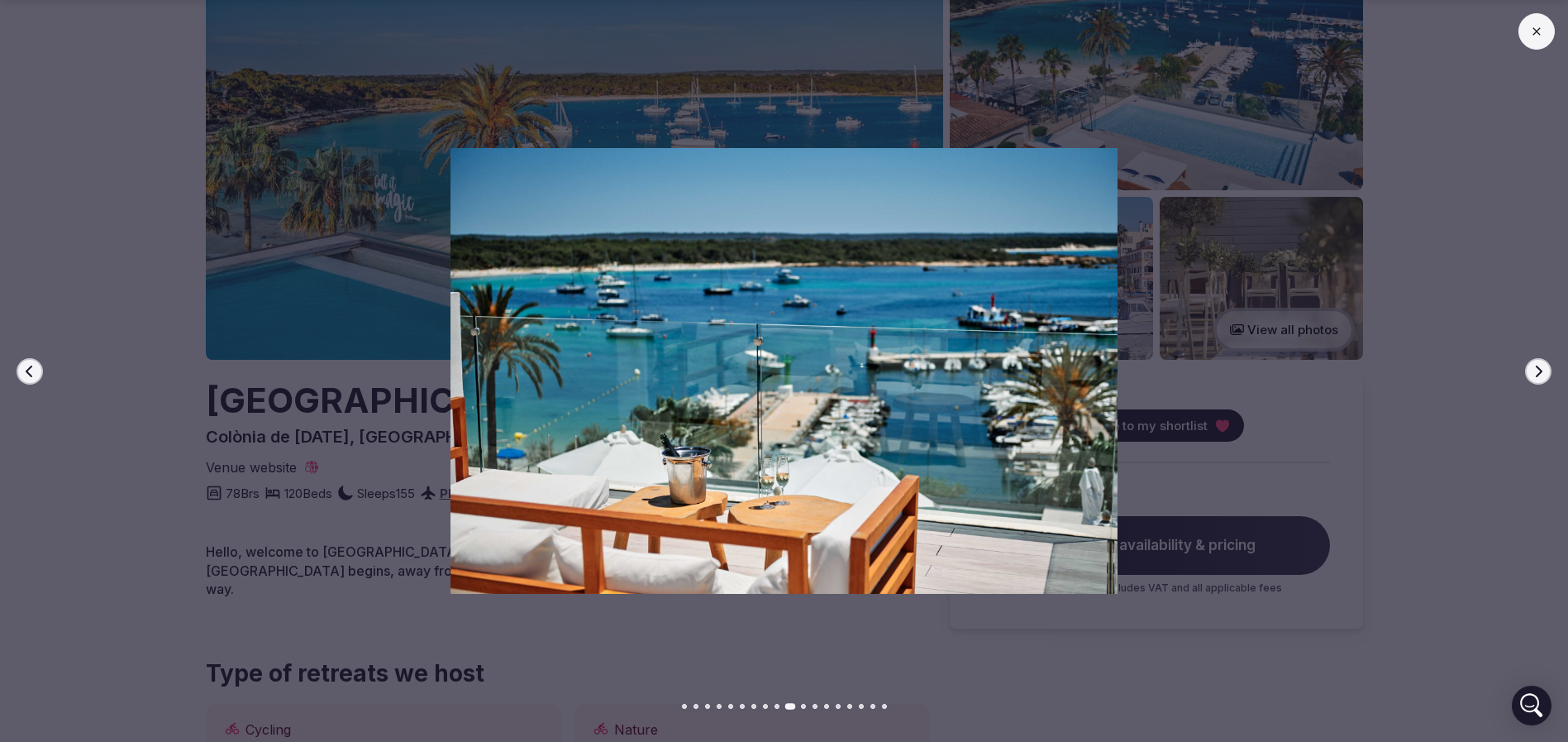
click at [1541, 371] on icon "button" at bounding box center [1539, 370] width 7 height 11
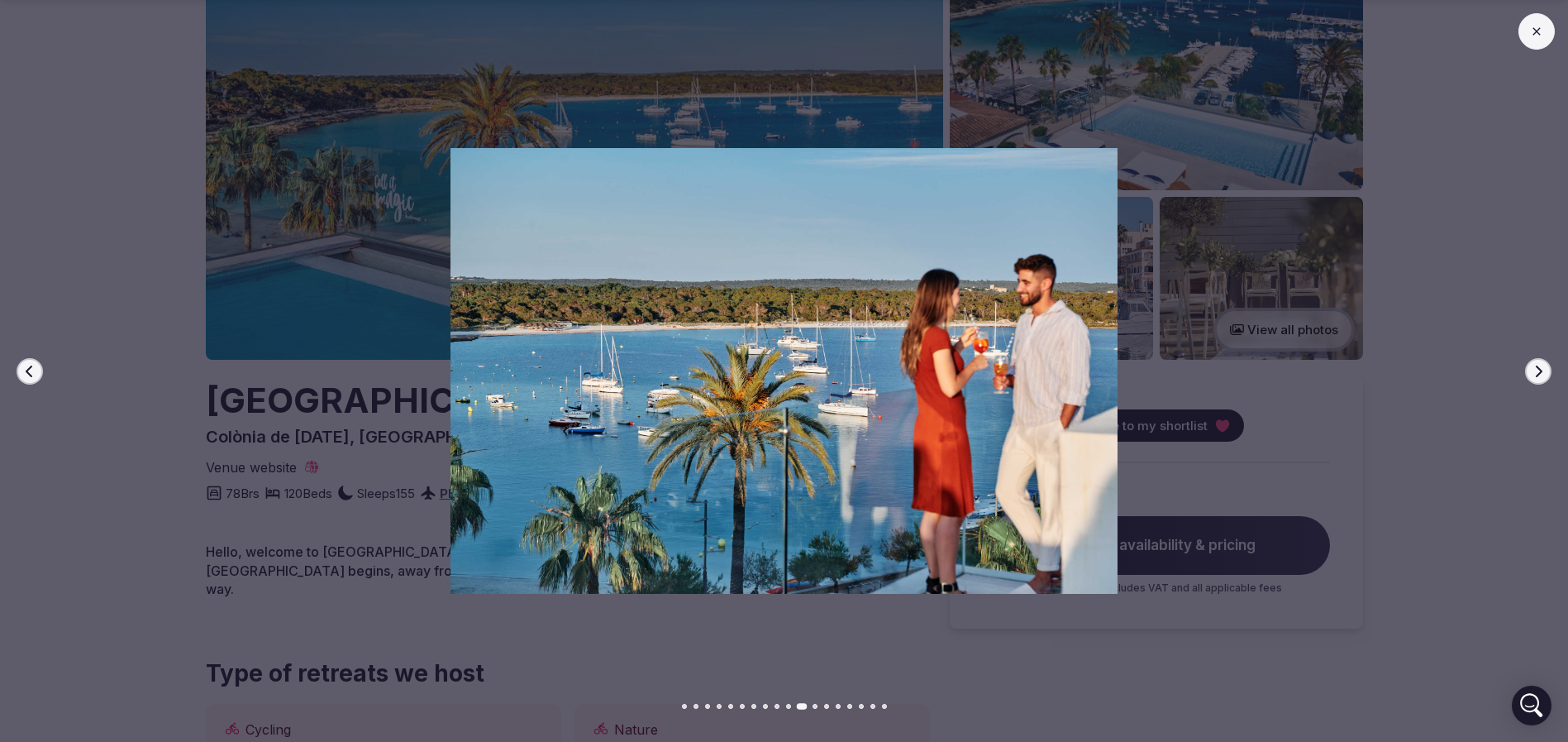
click at [1541, 371] on icon "button" at bounding box center [1539, 370] width 7 height 11
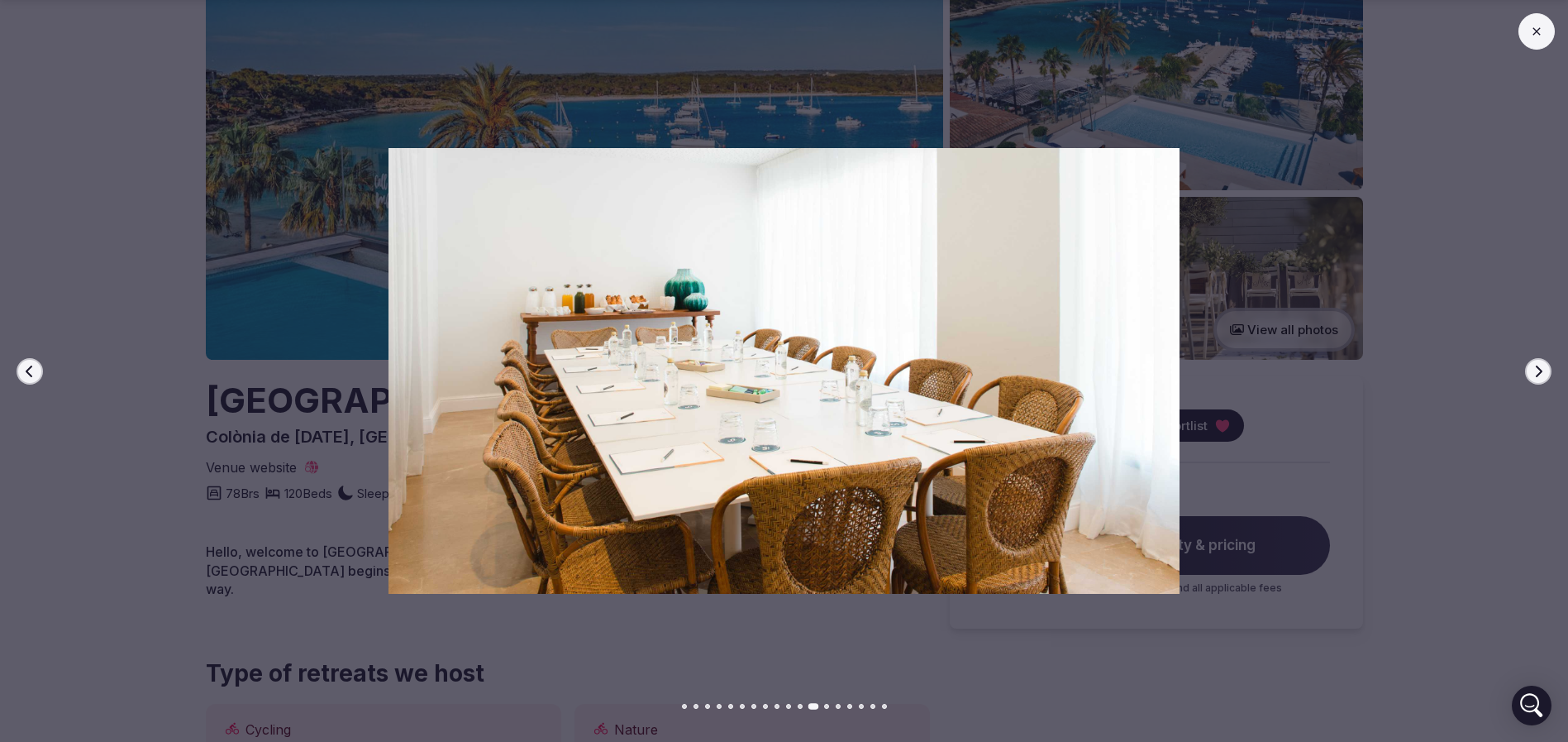
click at [1541, 371] on icon "button" at bounding box center [1539, 370] width 7 height 11
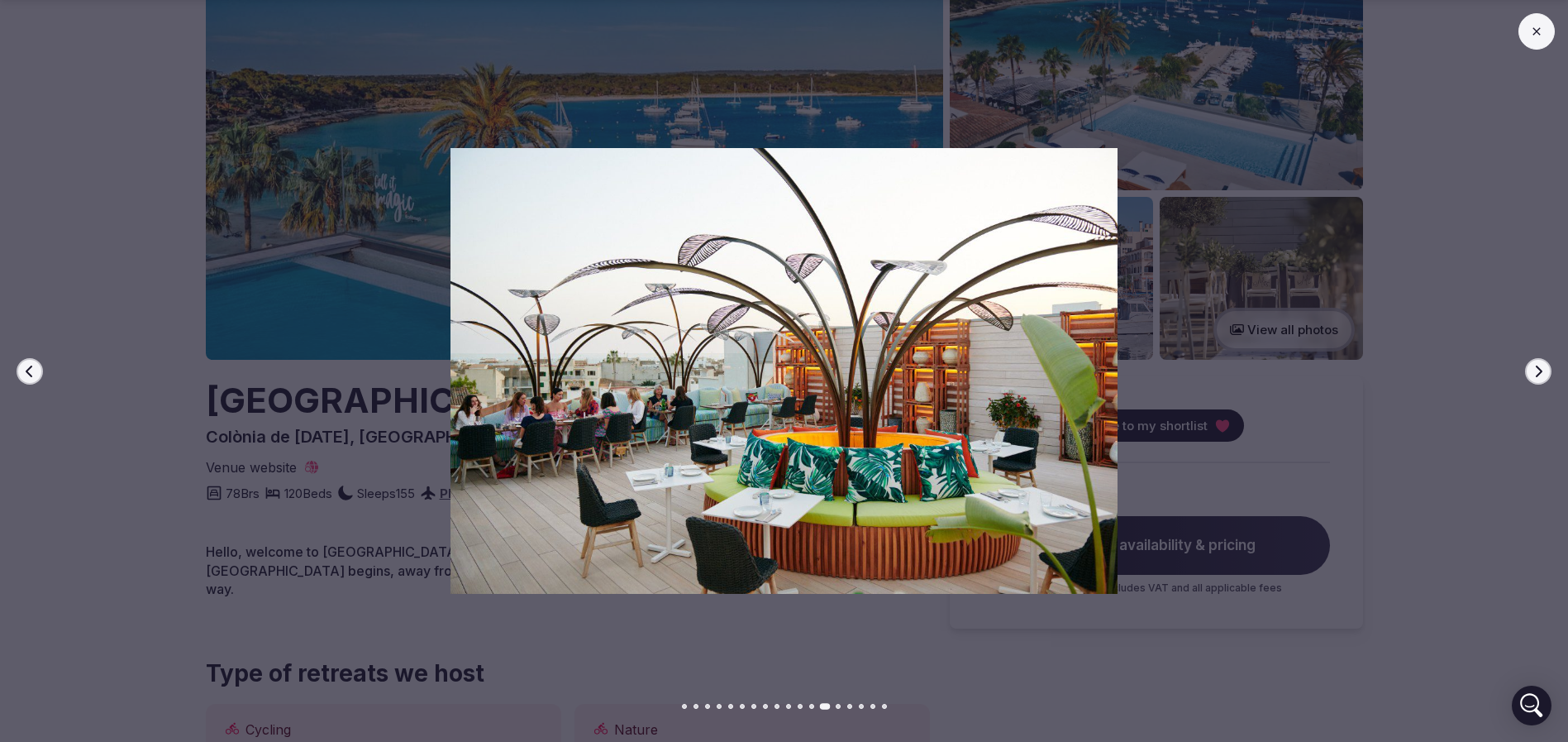
click at [1541, 371] on icon "button" at bounding box center [1539, 370] width 7 height 11
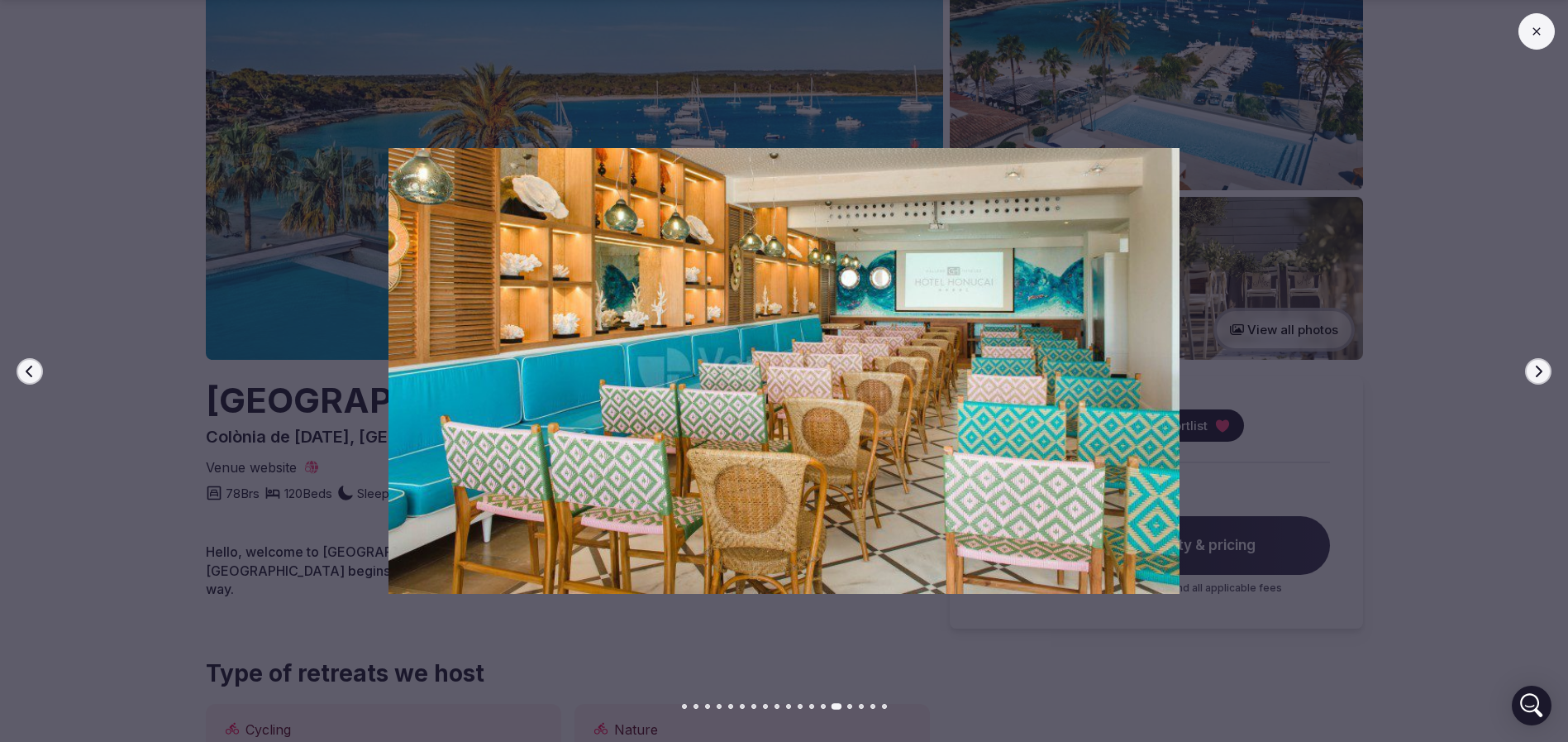
click at [1541, 371] on icon "button" at bounding box center [1539, 370] width 7 height 11
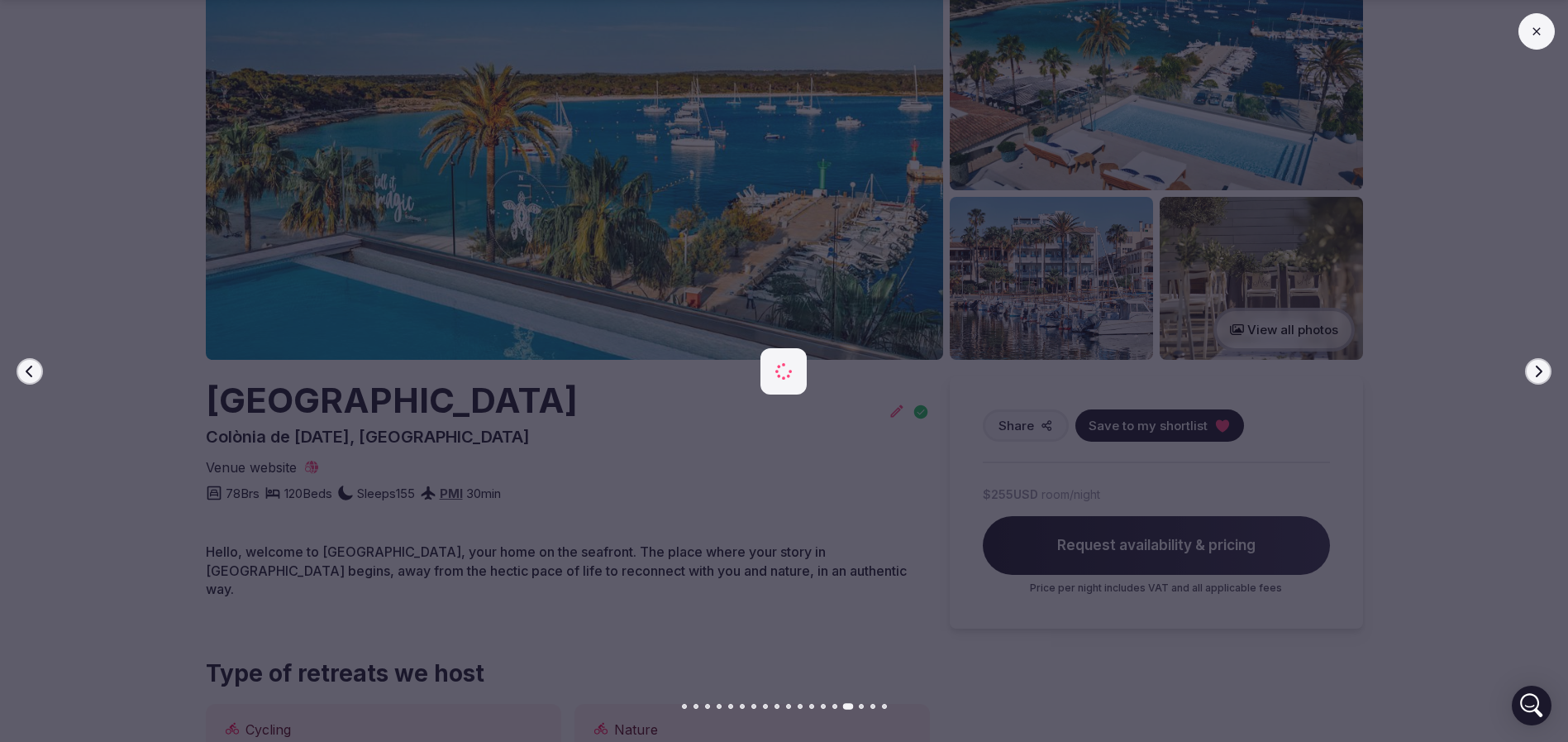
click at [1541, 371] on icon "button" at bounding box center [1539, 370] width 7 height 11
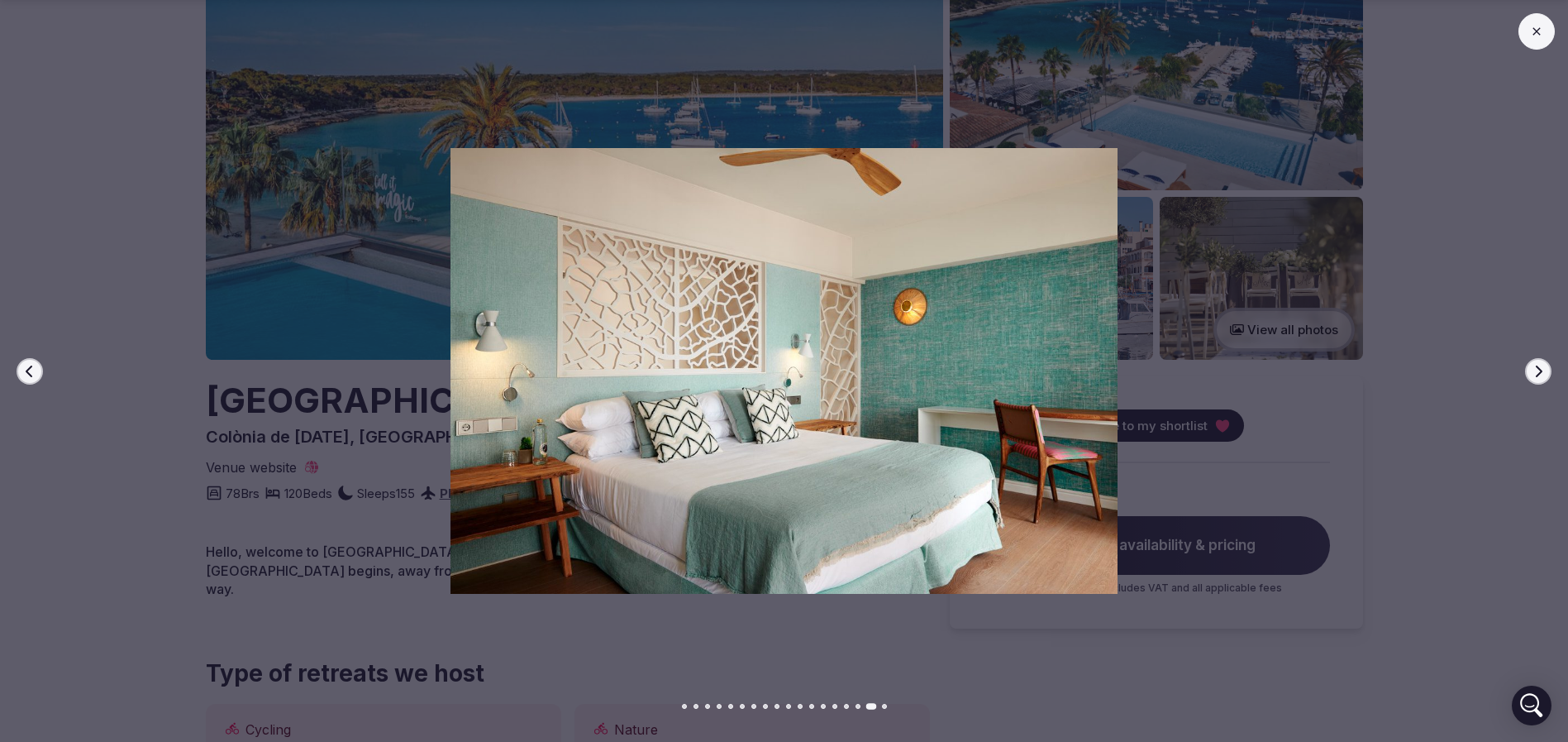
click at [1541, 371] on icon "button" at bounding box center [1539, 370] width 7 height 11
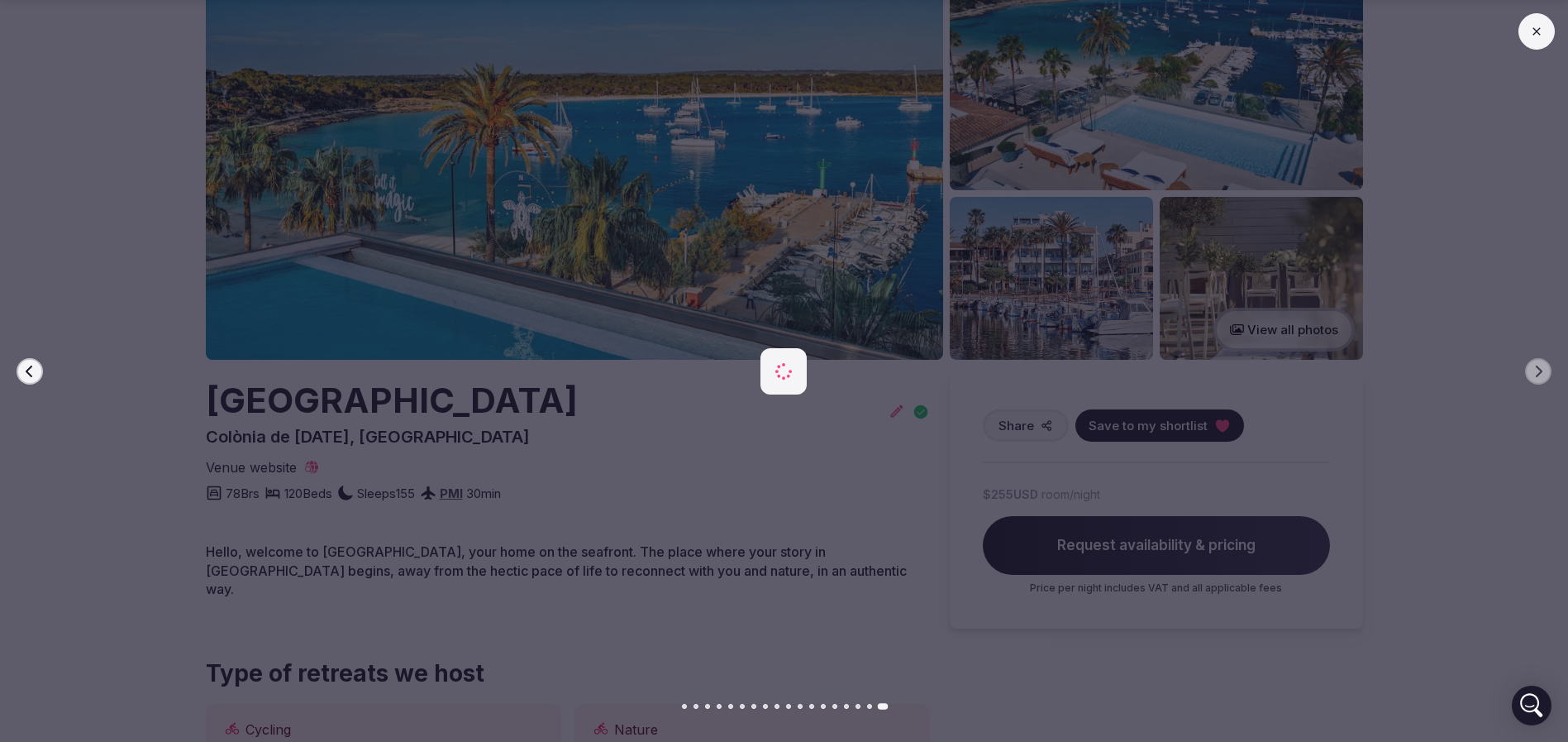
click at [110, 430] on div at bounding box center [777, 371] width 1581 height 445
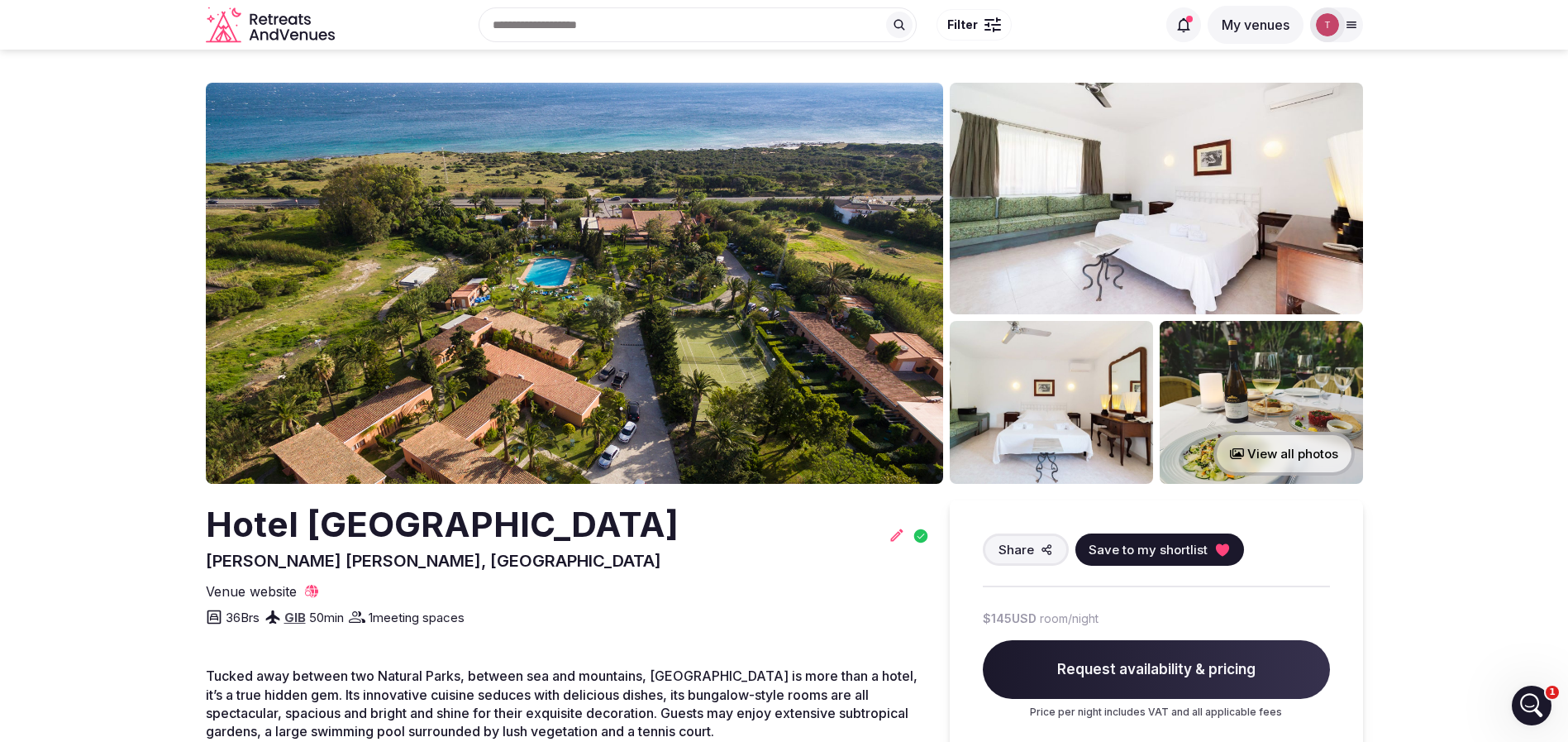
click at [660, 282] on img at bounding box center [574, 283] width 737 height 401
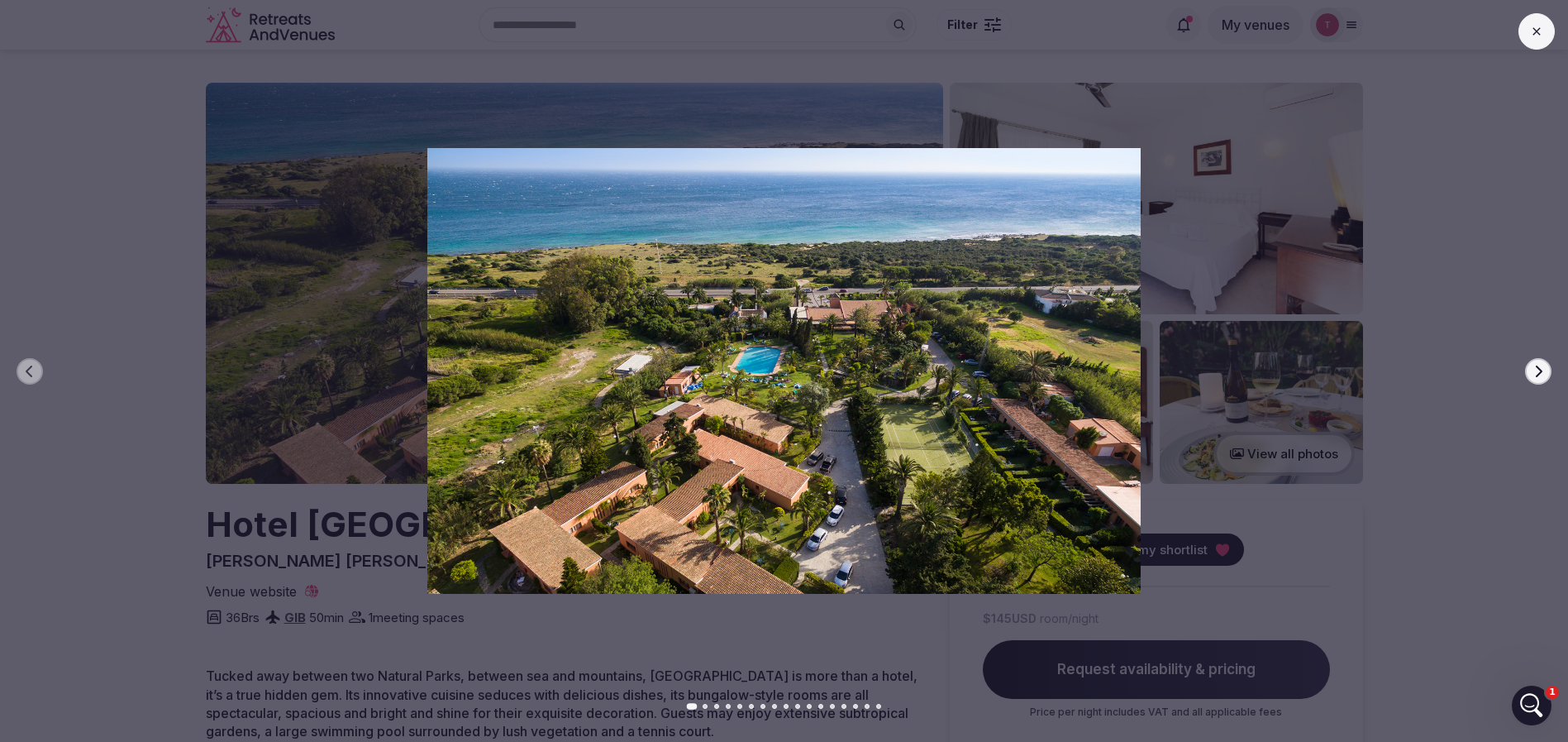
click at [1544, 364] on icon "button" at bounding box center [1537, 371] width 13 height 13
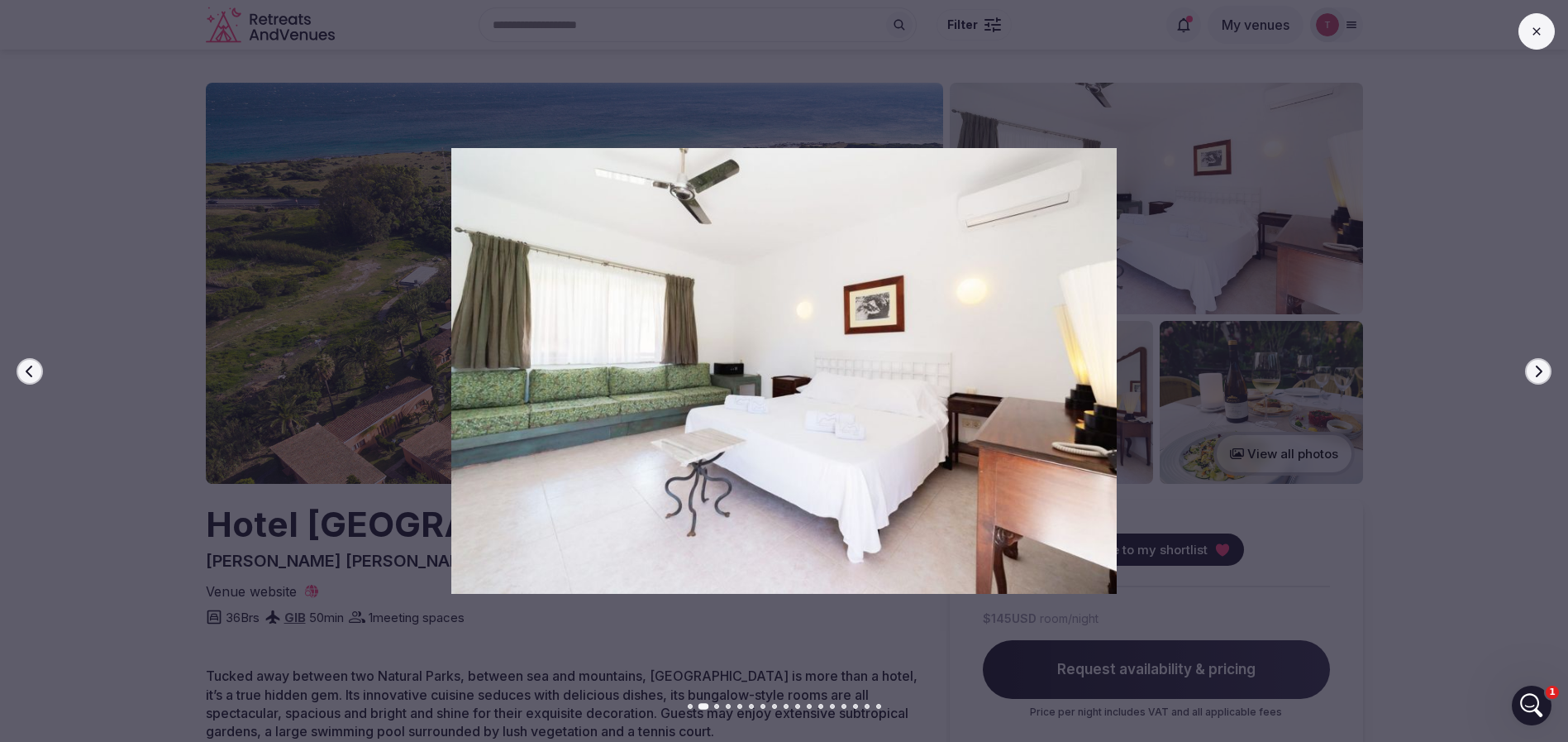
click at [1544, 364] on icon "button" at bounding box center [1537, 371] width 13 height 13
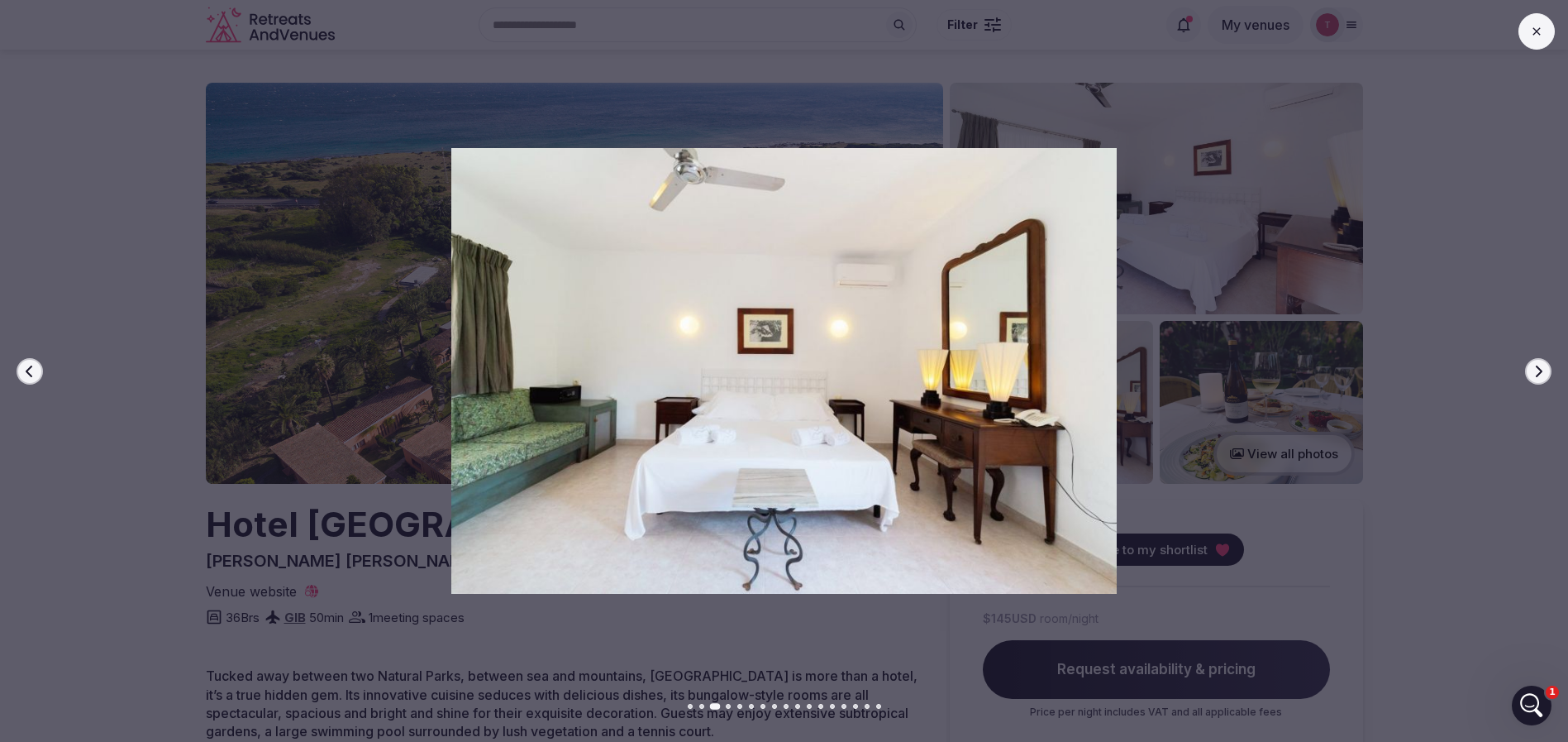
click at [1544, 364] on icon "button" at bounding box center [1537, 371] width 13 height 13
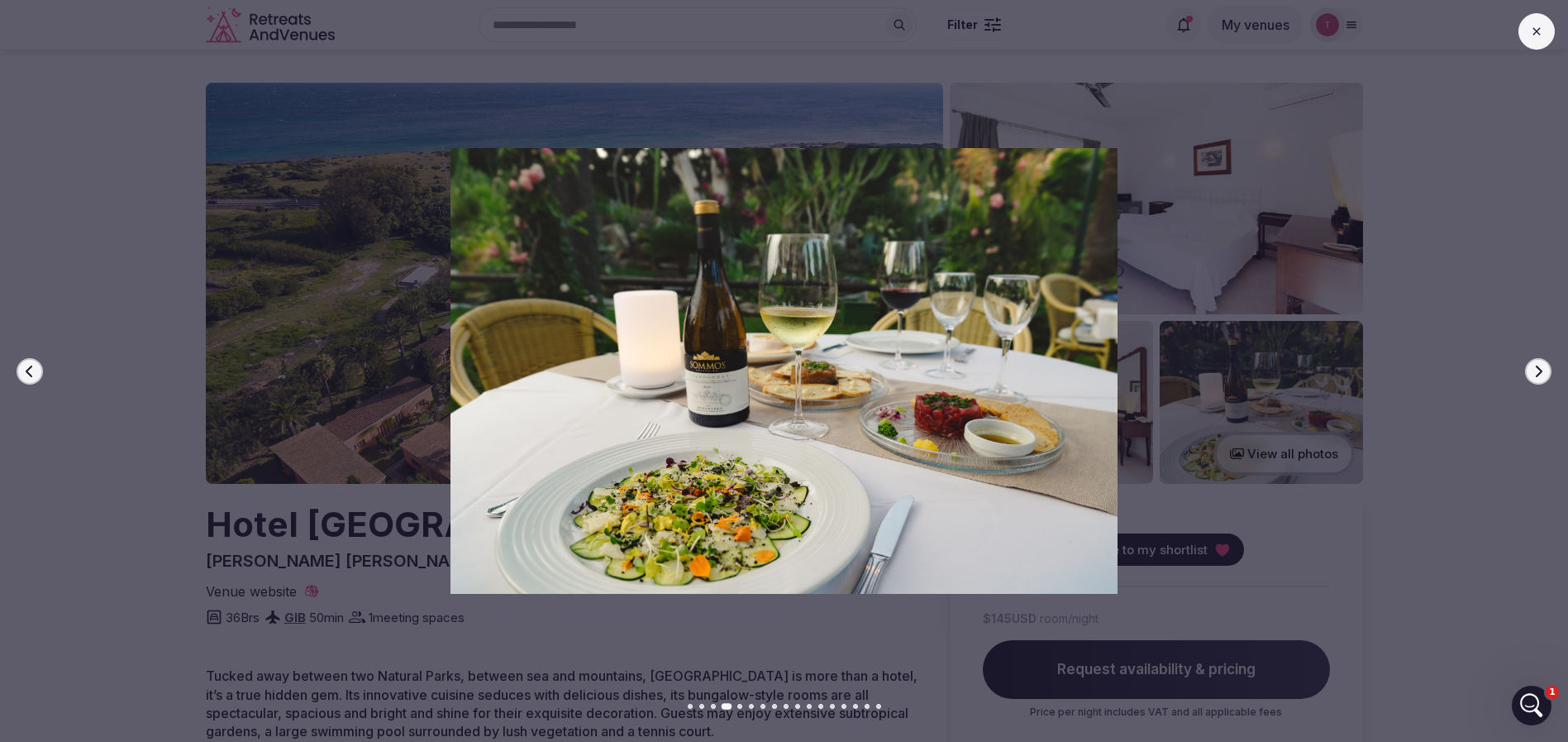
click at [1544, 364] on icon "button" at bounding box center [1537, 371] width 13 height 13
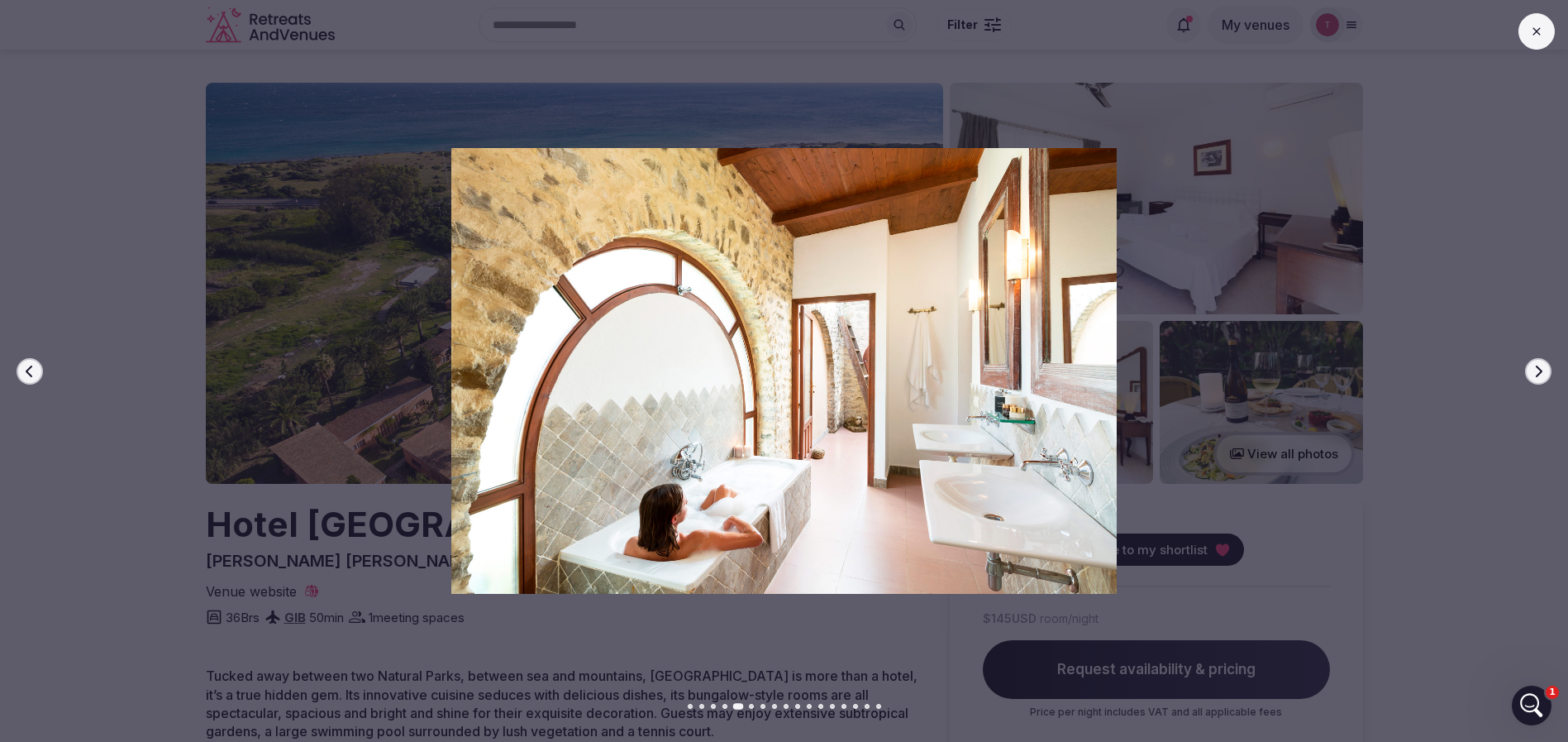
click at [1544, 364] on icon "button" at bounding box center [1537, 371] width 13 height 13
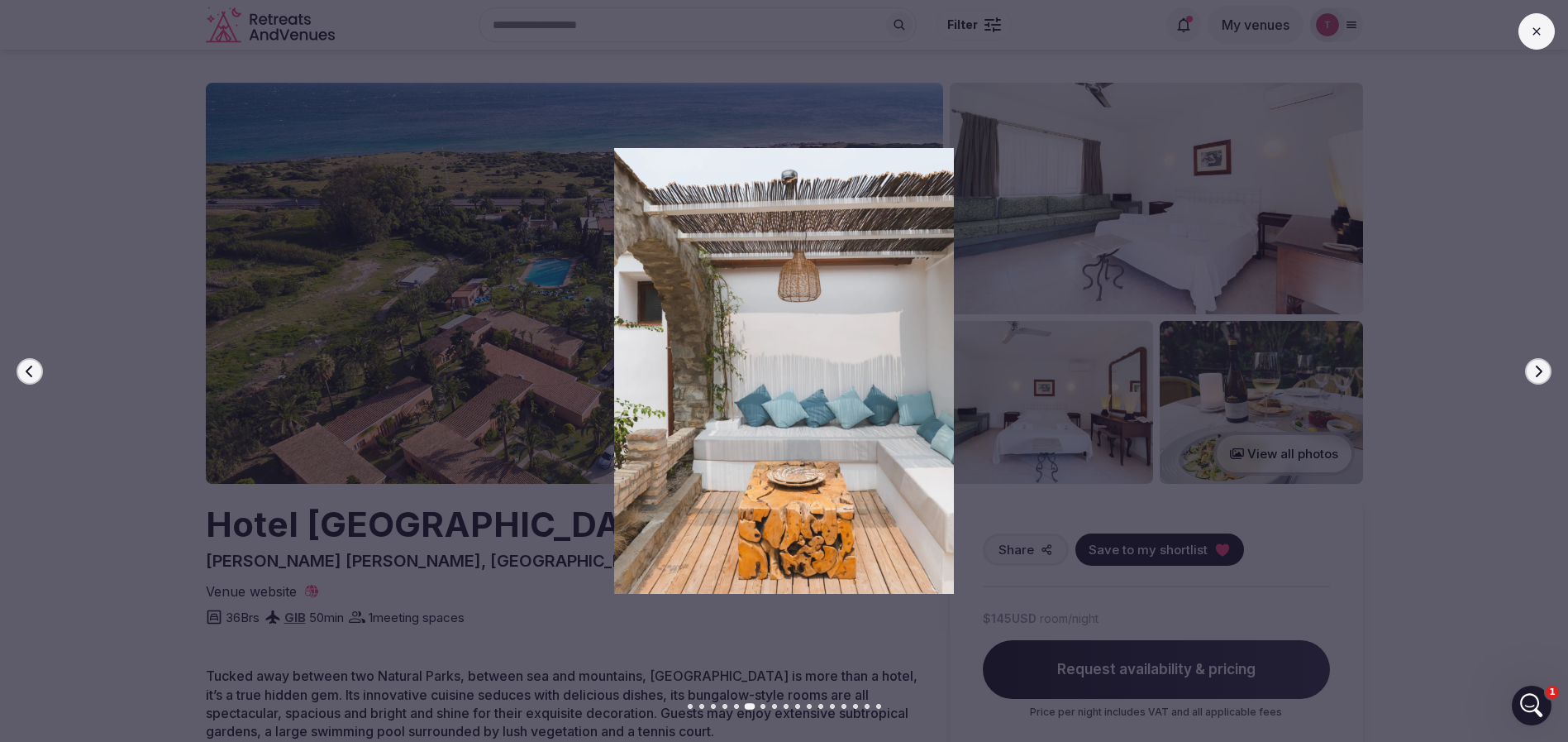
click at [1544, 364] on icon "button" at bounding box center [1537, 371] width 13 height 13
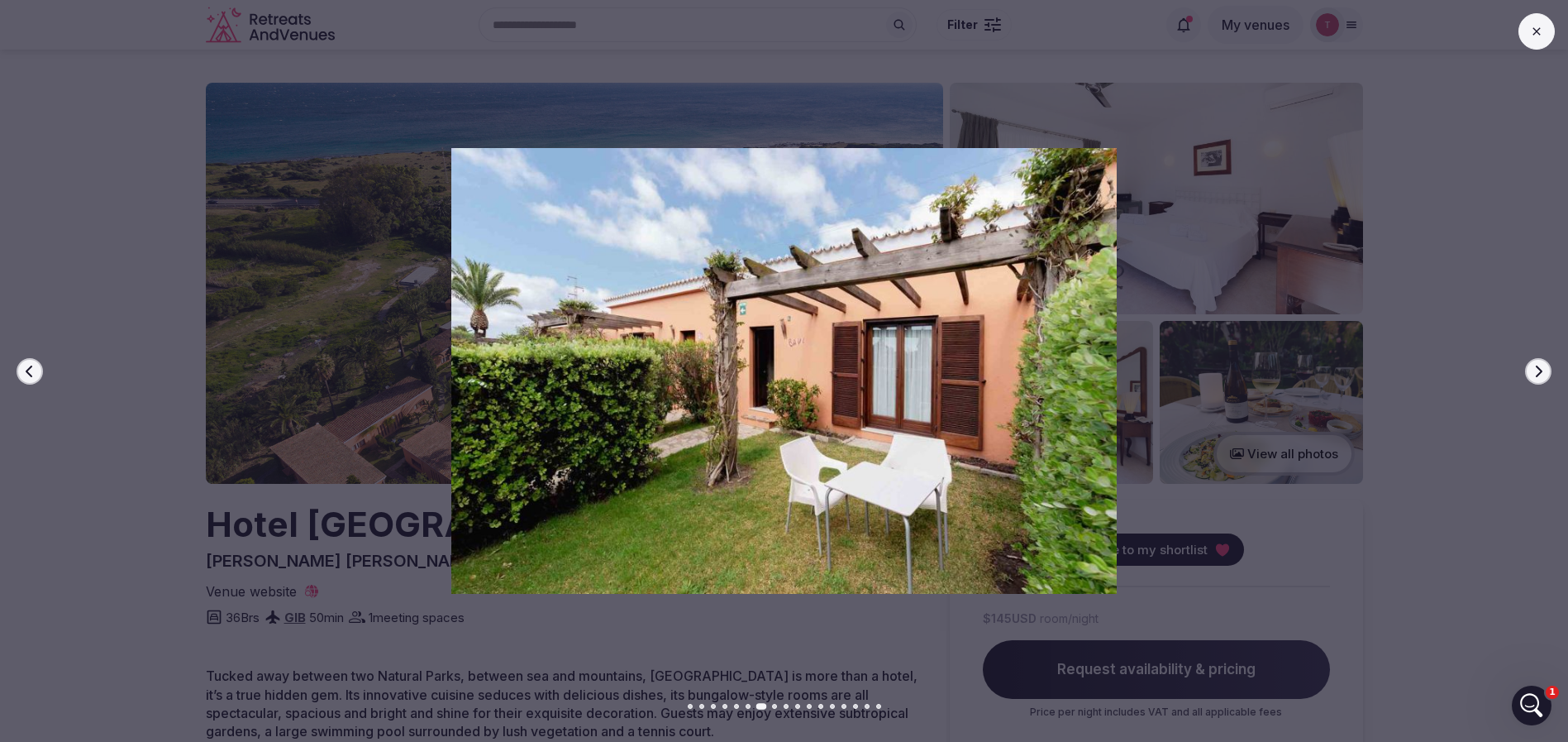
click at [1544, 364] on icon "button" at bounding box center [1537, 371] width 13 height 13
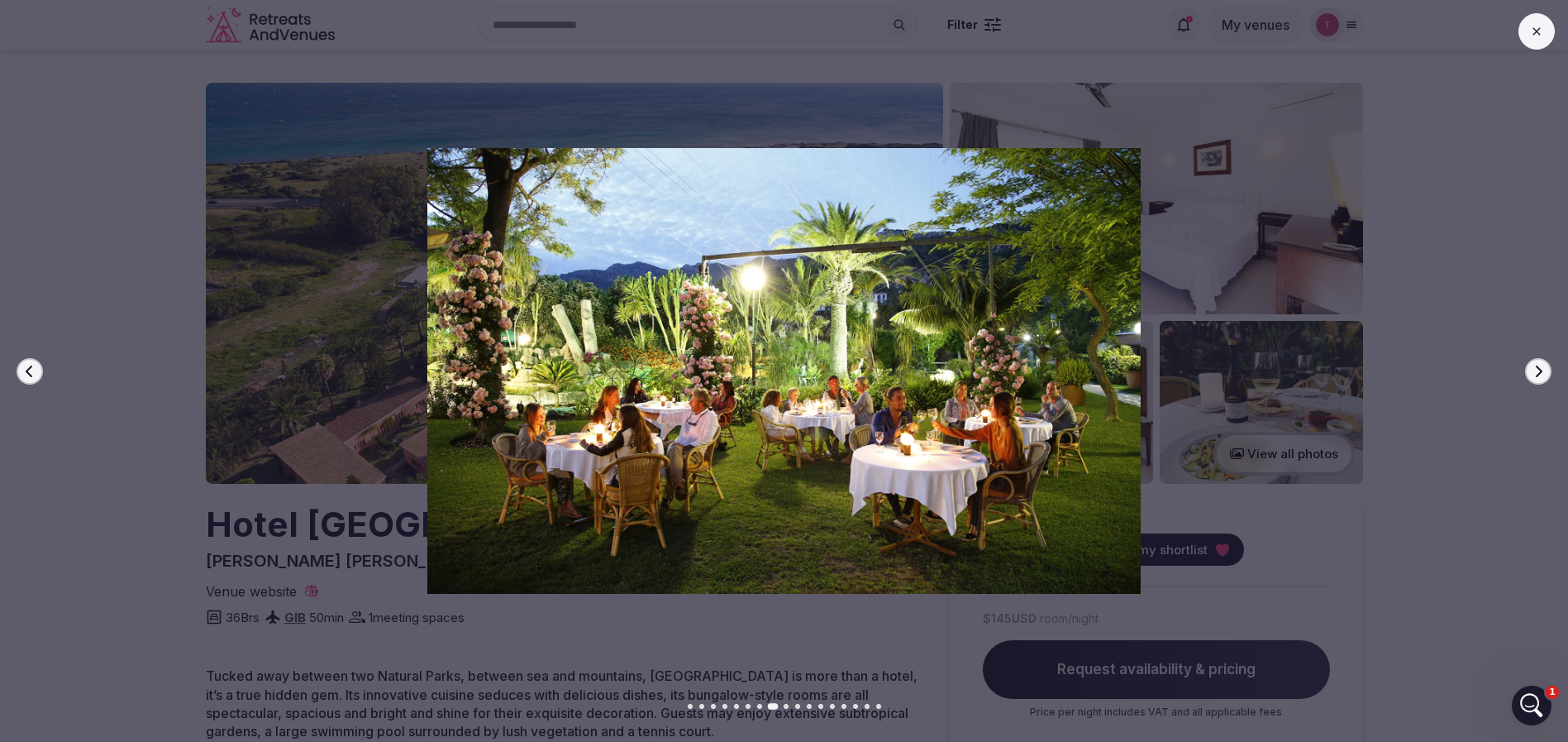
click at [1544, 364] on icon "button" at bounding box center [1537, 371] width 13 height 13
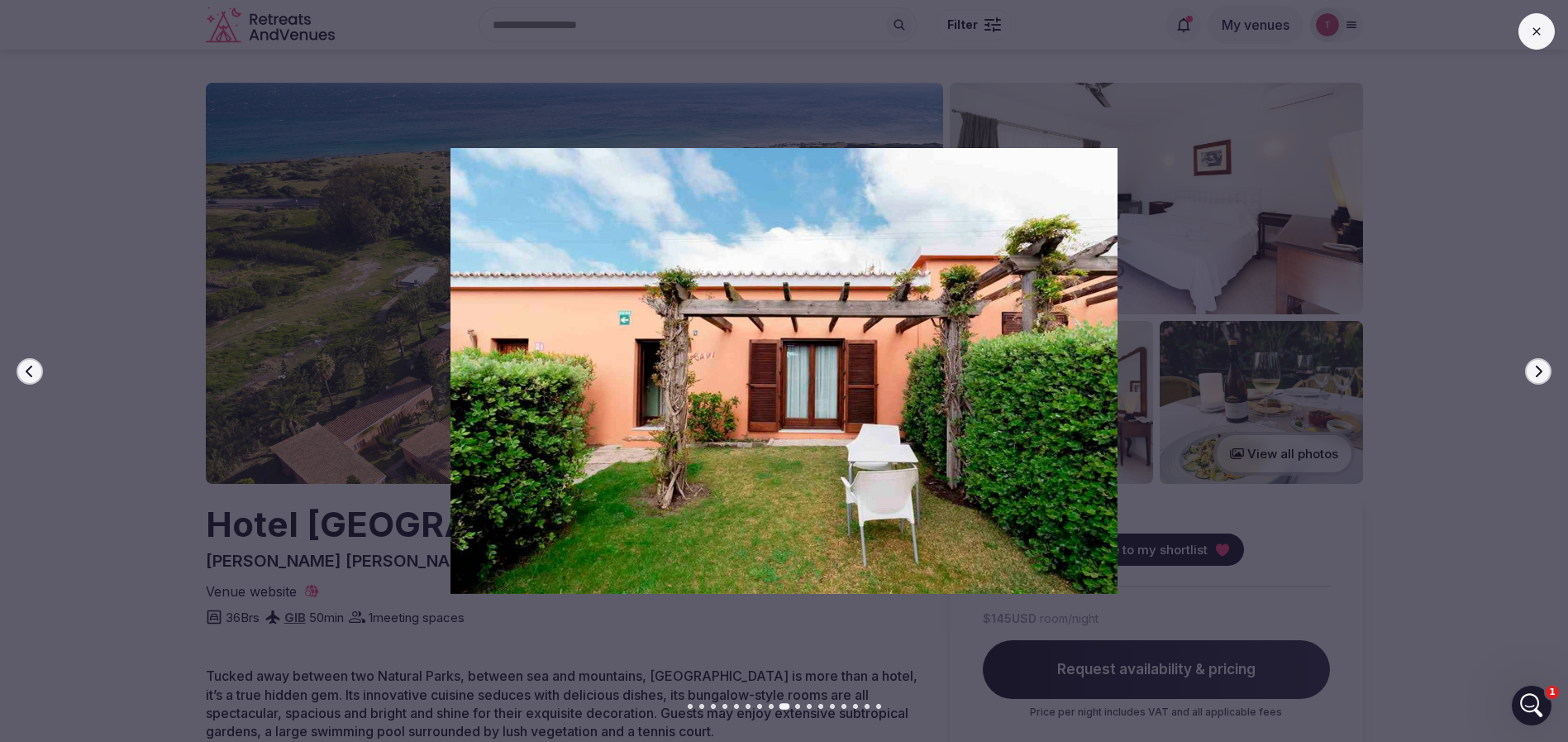
click at [1544, 364] on icon "button" at bounding box center [1537, 371] width 13 height 13
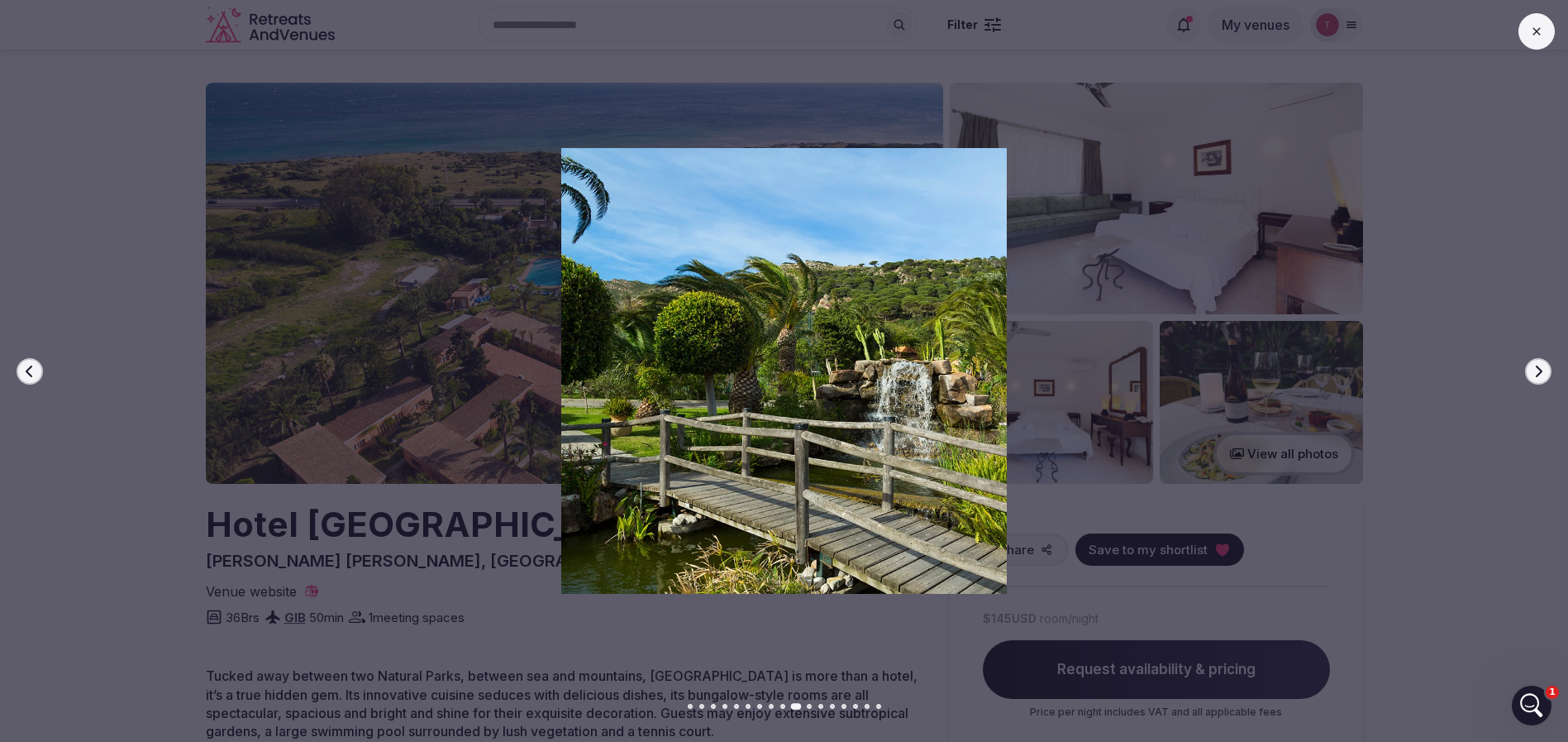
click at [1544, 364] on icon "button" at bounding box center [1537, 371] width 13 height 13
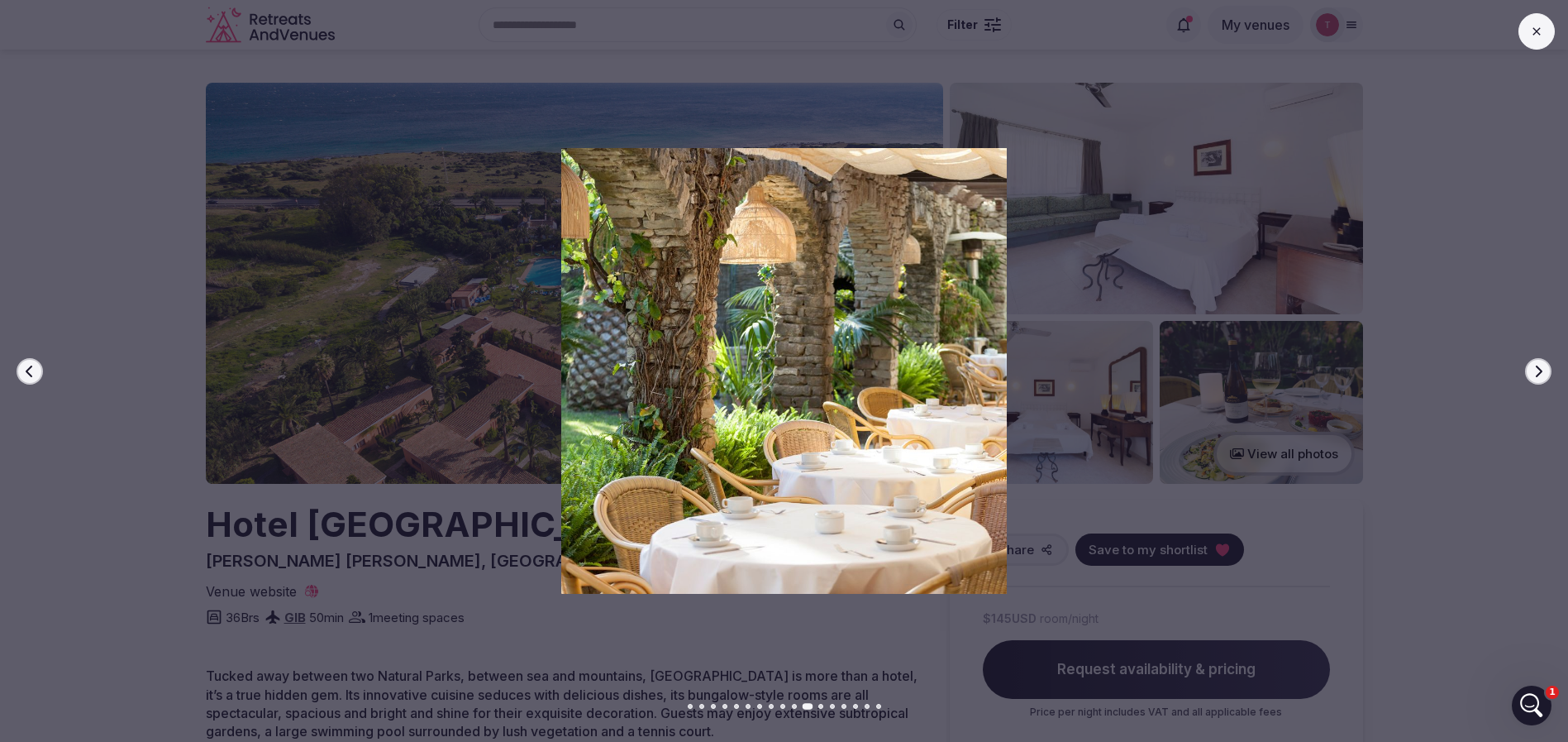
click at [1544, 364] on icon "button" at bounding box center [1537, 371] width 13 height 13
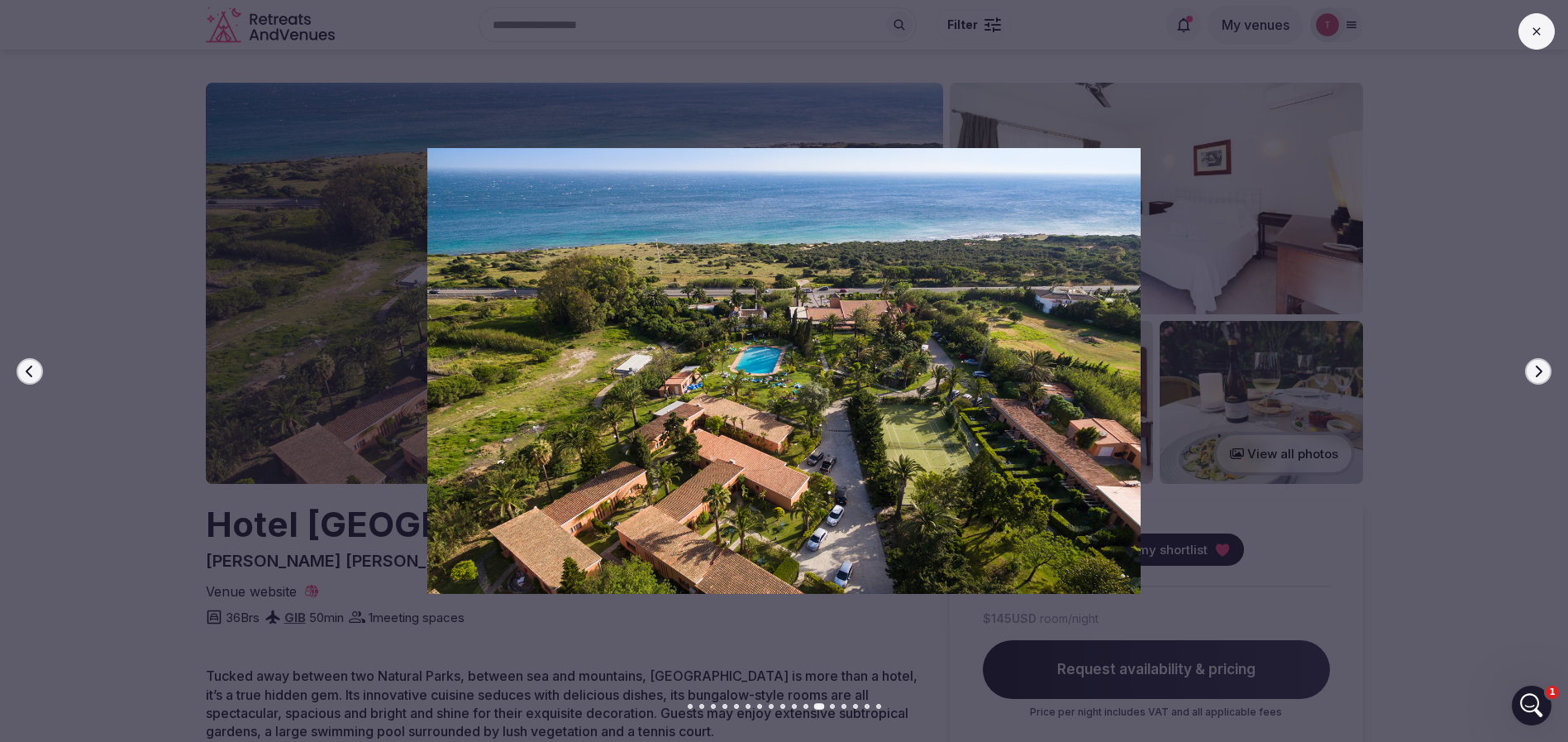
click at [1544, 364] on icon "button" at bounding box center [1537, 371] width 13 height 13
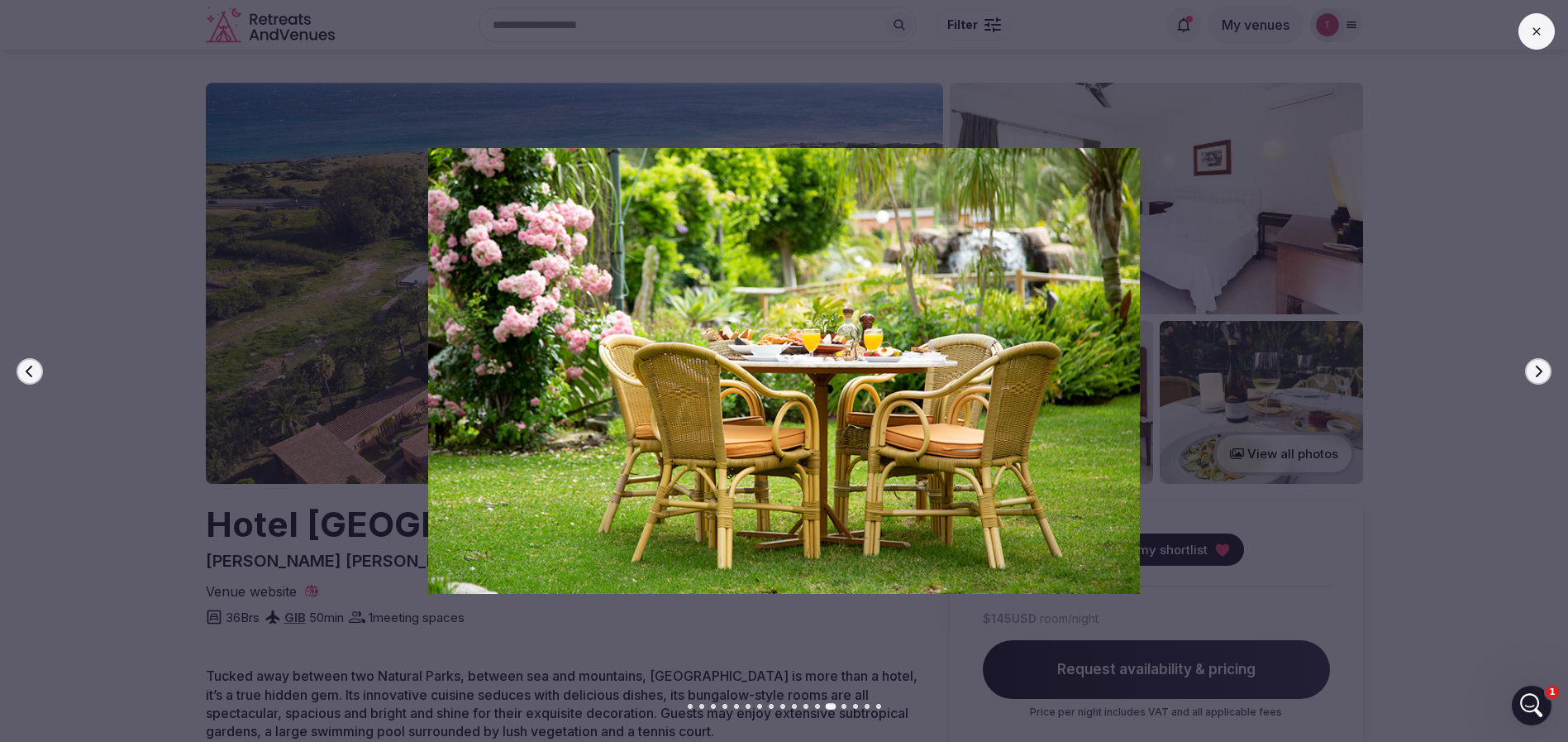
click at [1544, 364] on icon "button" at bounding box center [1537, 371] width 13 height 13
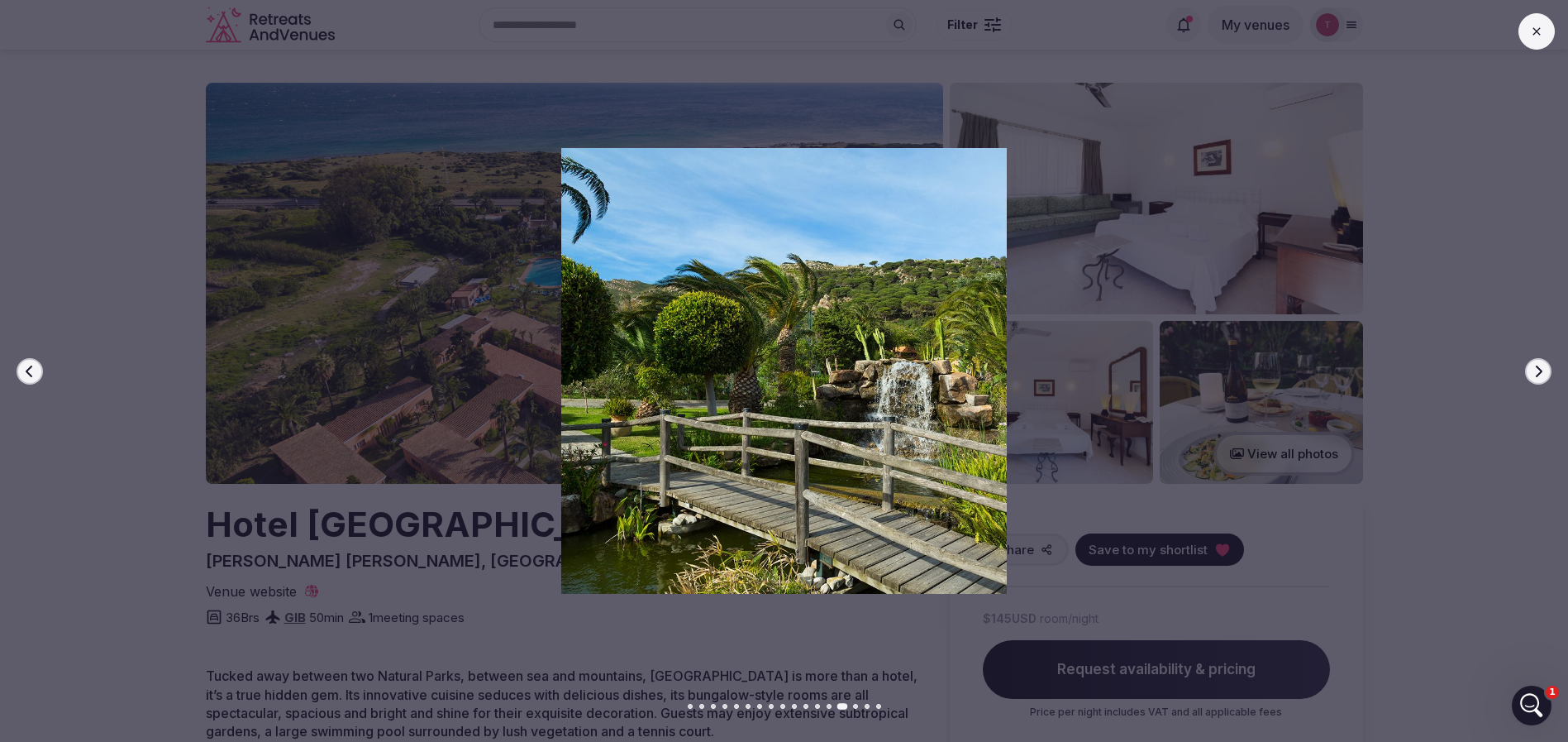
click at [1544, 364] on icon "button" at bounding box center [1537, 371] width 13 height 13
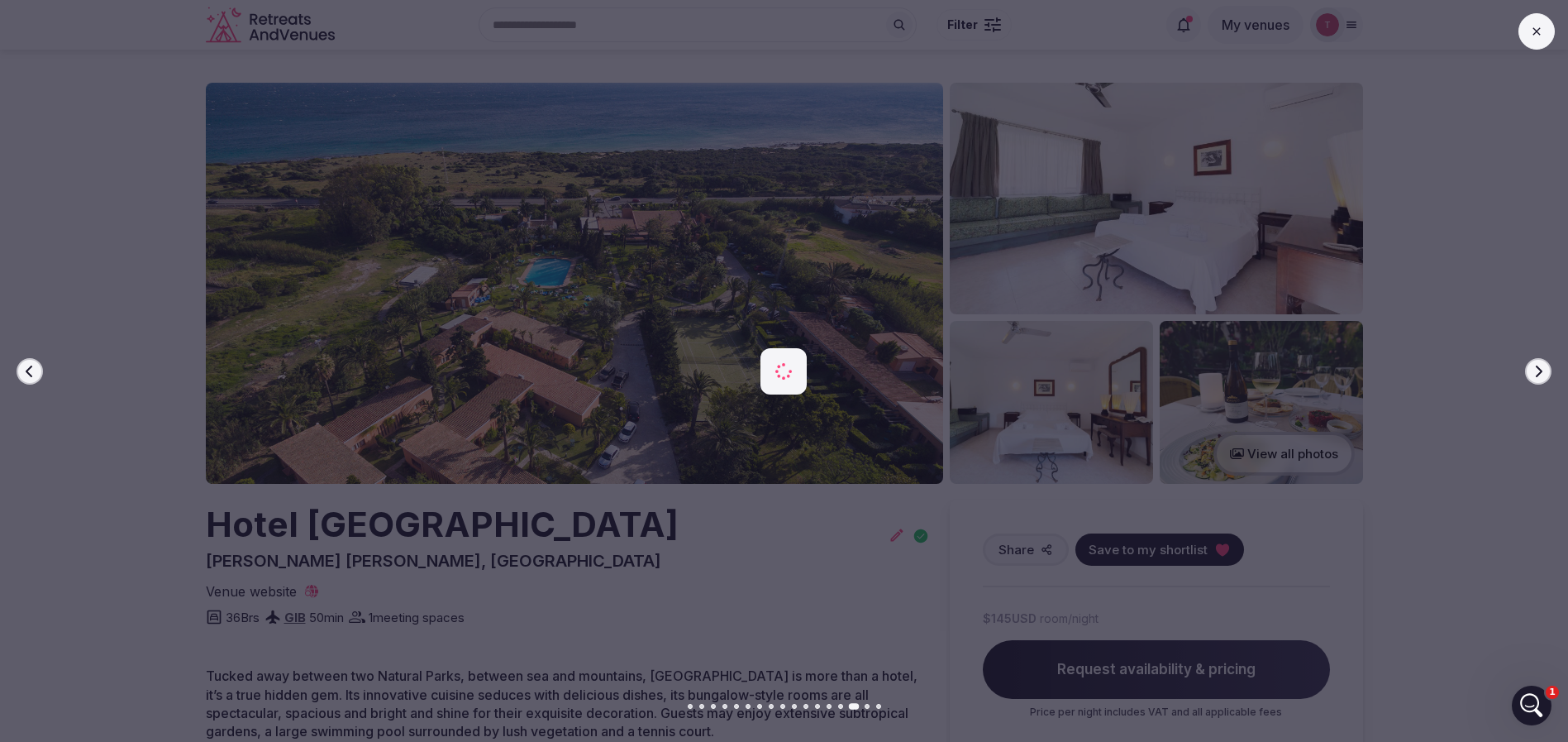
click at [1544, 364] on icon "button" at bounding box center [1537, 371] width 13 height 13
click at [1544, 364] on button "Next slide" at bounding box center [1537, 371] width 26 height 26
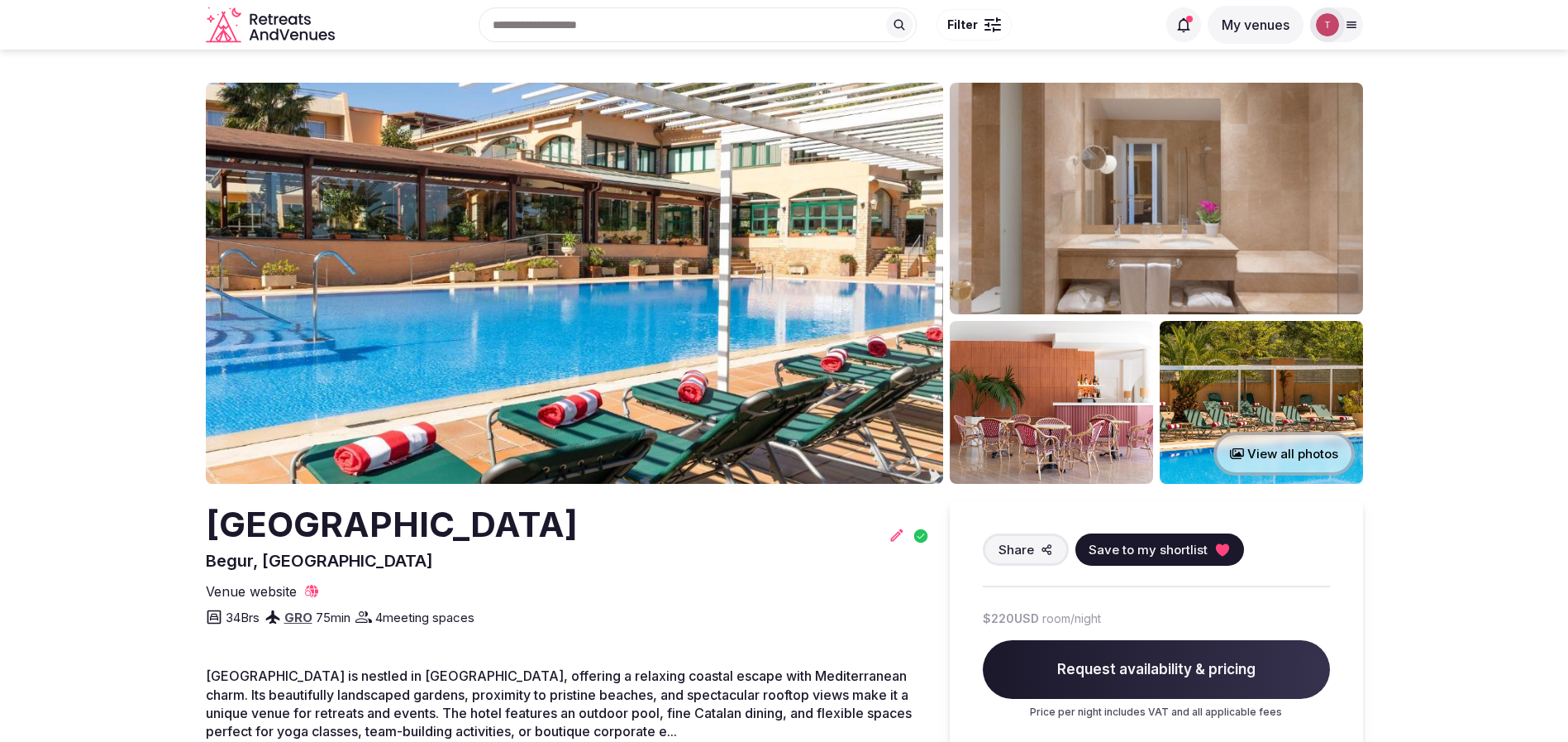
click at [595, 235] on img at bounding box center [574, 283] width 737 height 401
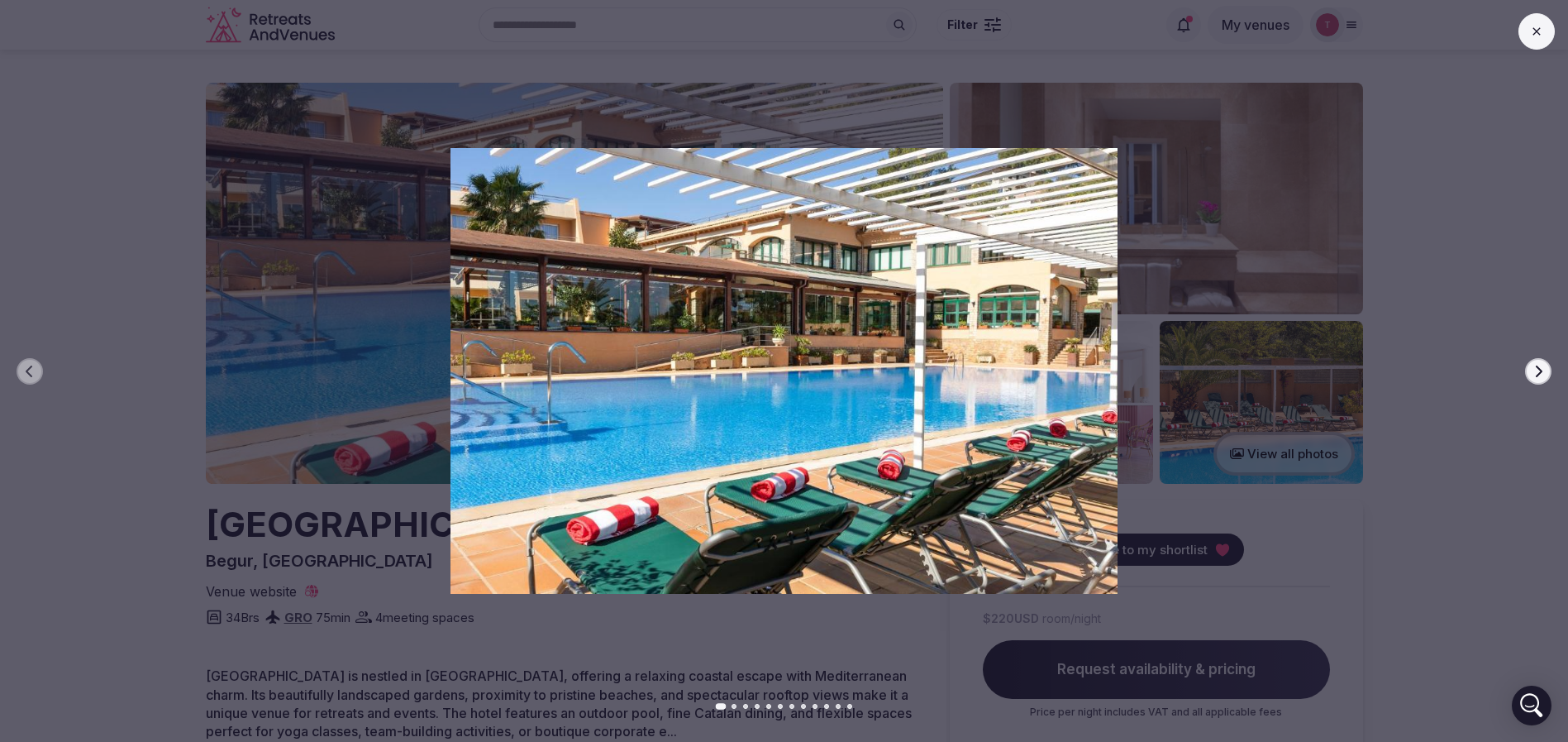
click at [1538, 371] on icon "button" at bounding box center [1537, 371] width 13 height 13
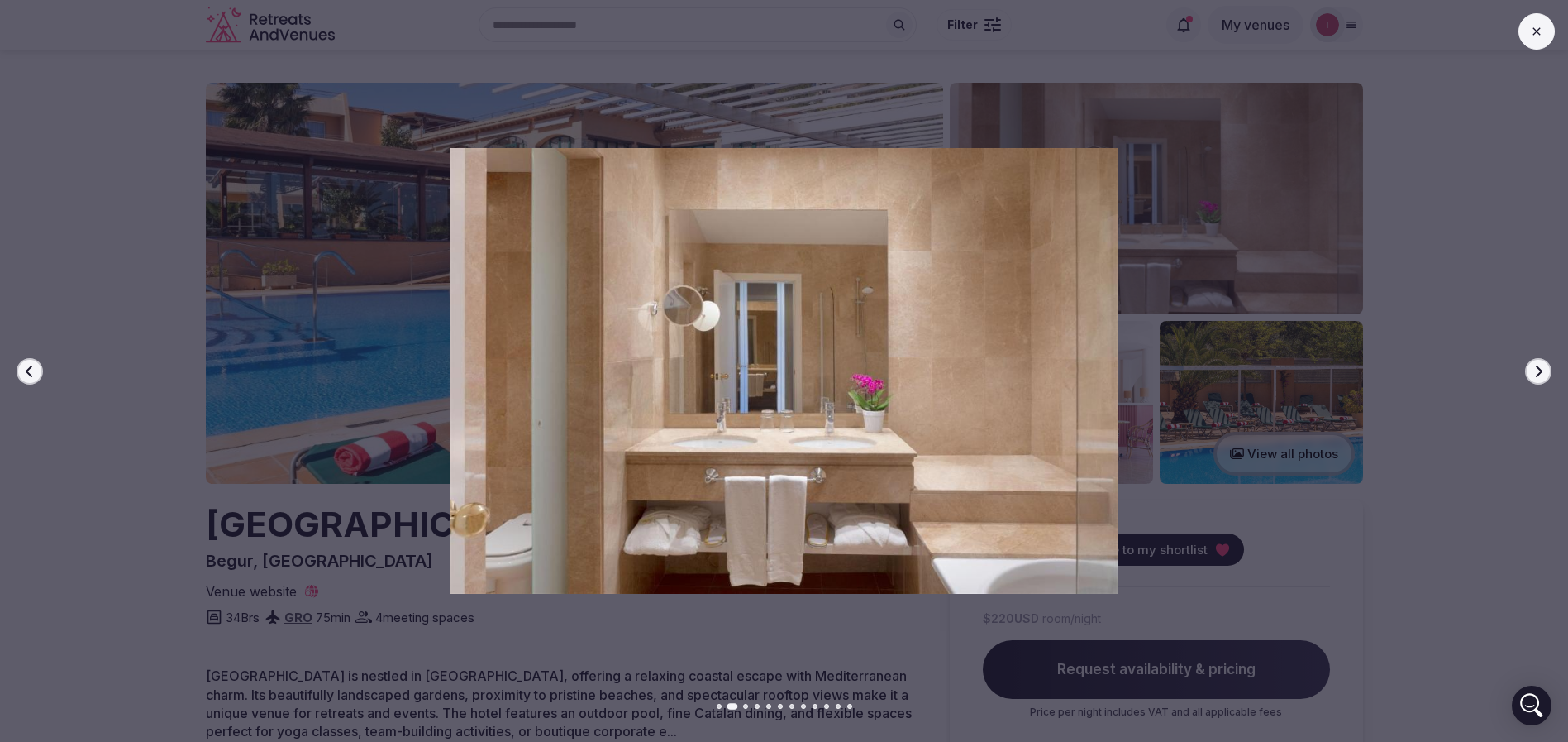
click at [1538, 371] on icon "button" at bounding box center [1537, 371] width 13 height 13
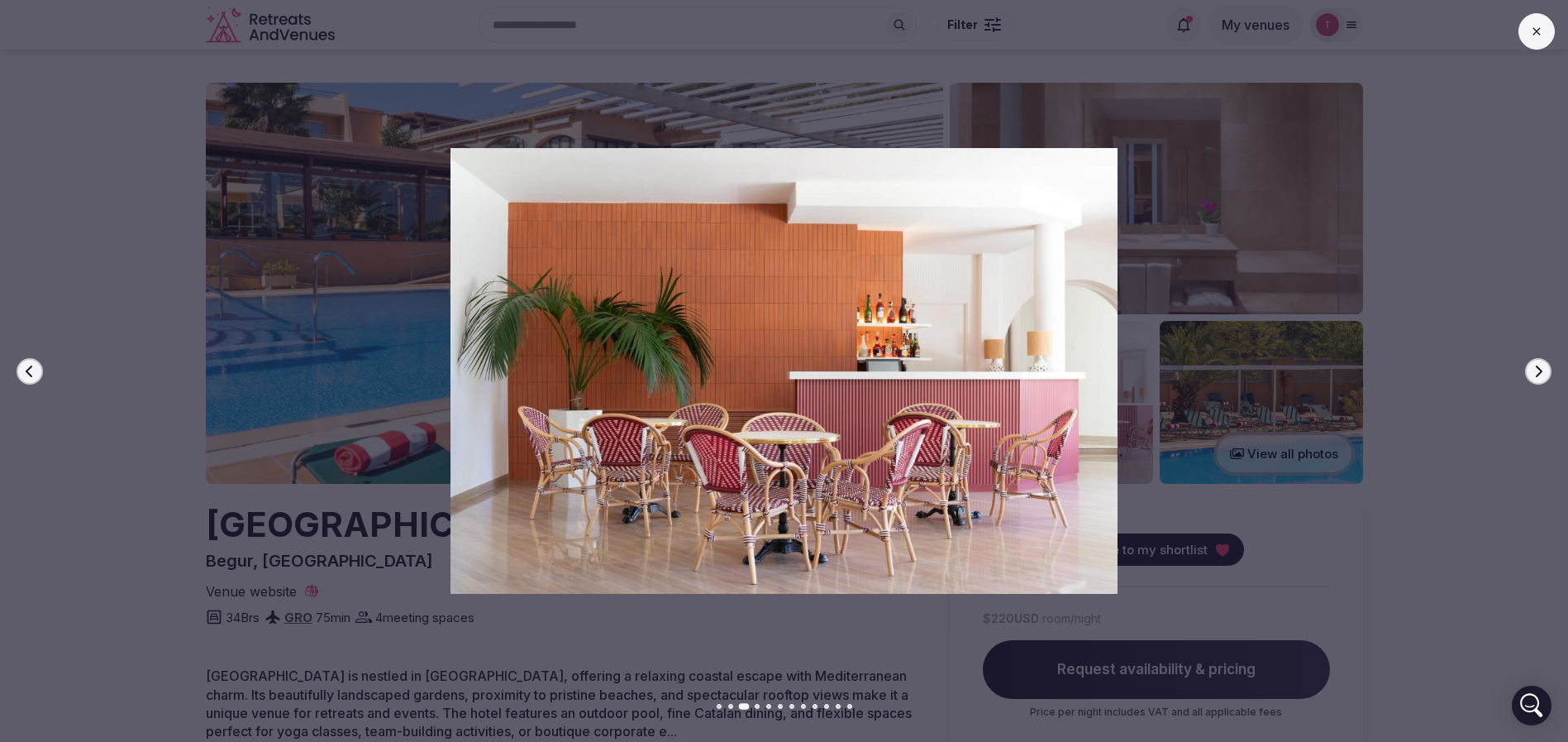
click at [1538, 371] on icon "button" at bounding box center [1537, 371] width 13 height 13
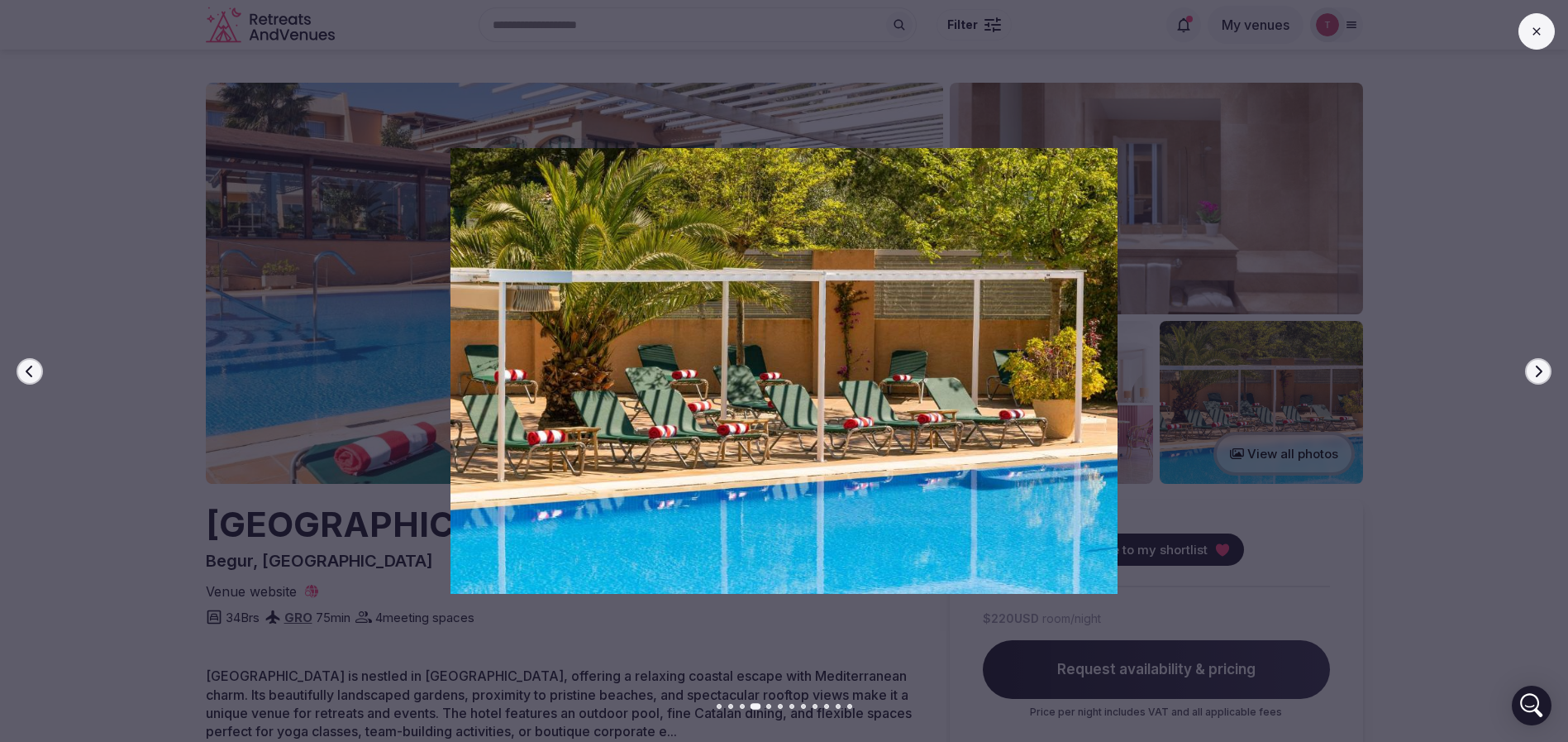
click at [1539, 371] on icon "button" at bounding box center [1537, 371] width 13 height 13
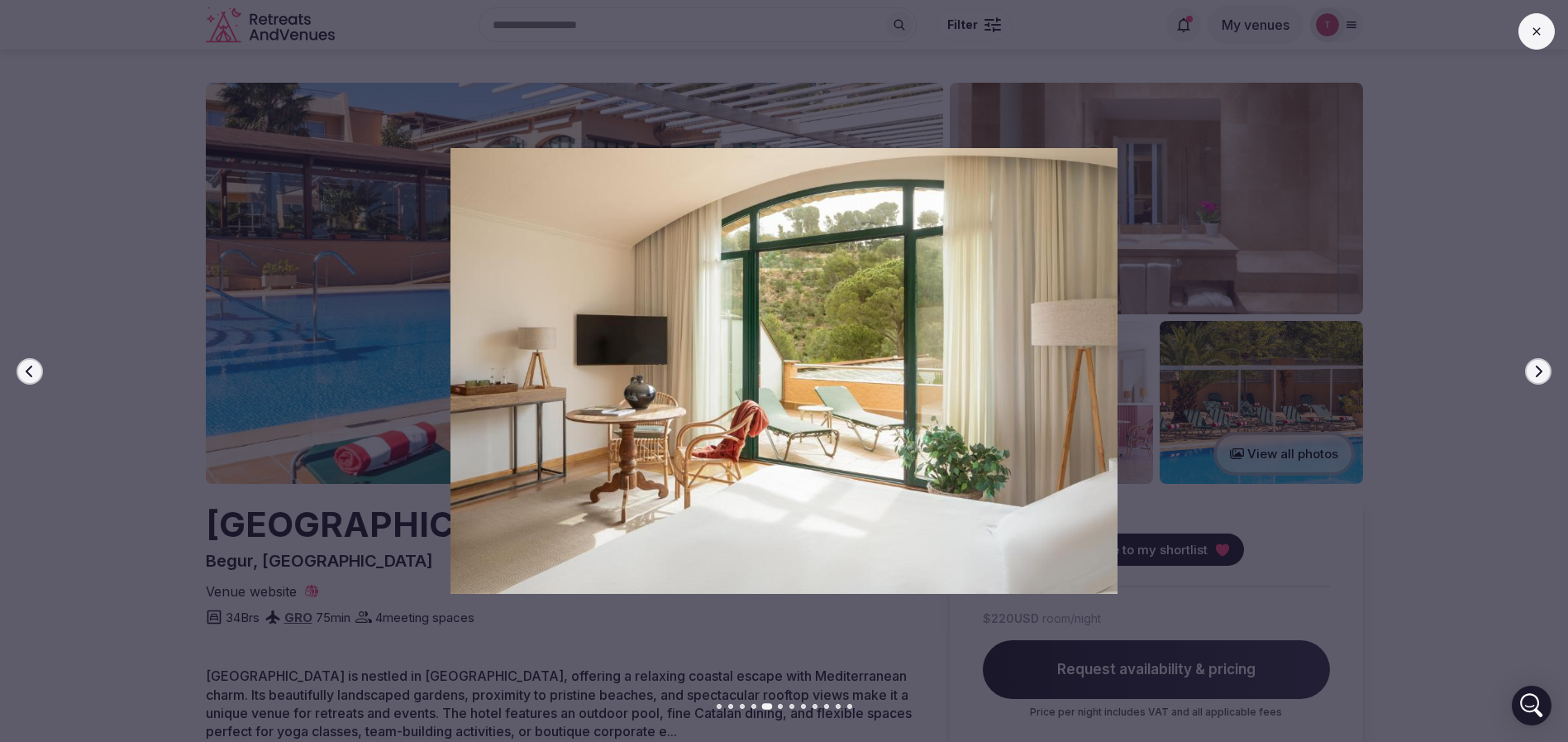
click at [1539, 371] on icon "button" at bounding box center [1537, 371] width 13 height 13
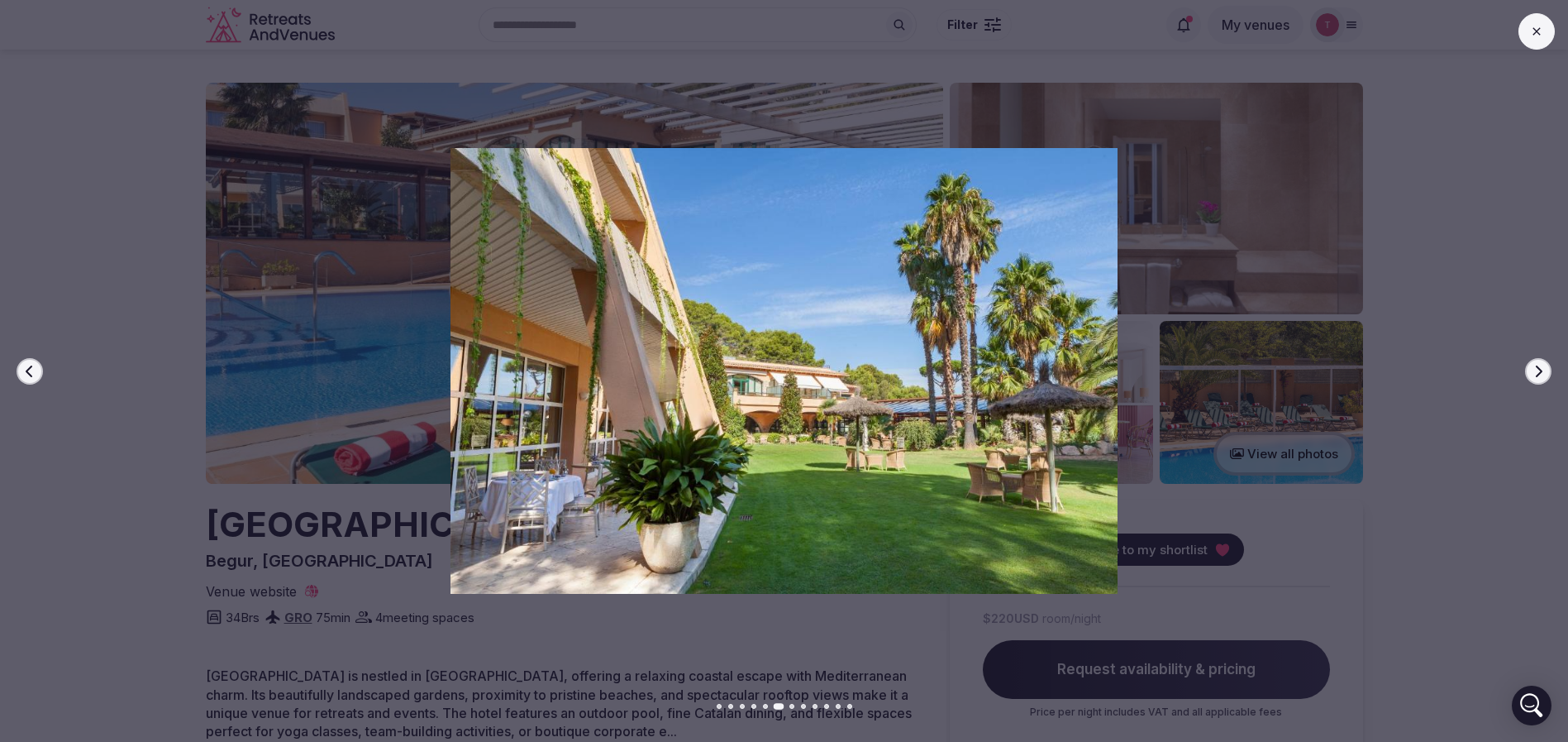
click at [1539, 371] on icon "button" at bounding box center [1537, 371] width 13 height 13
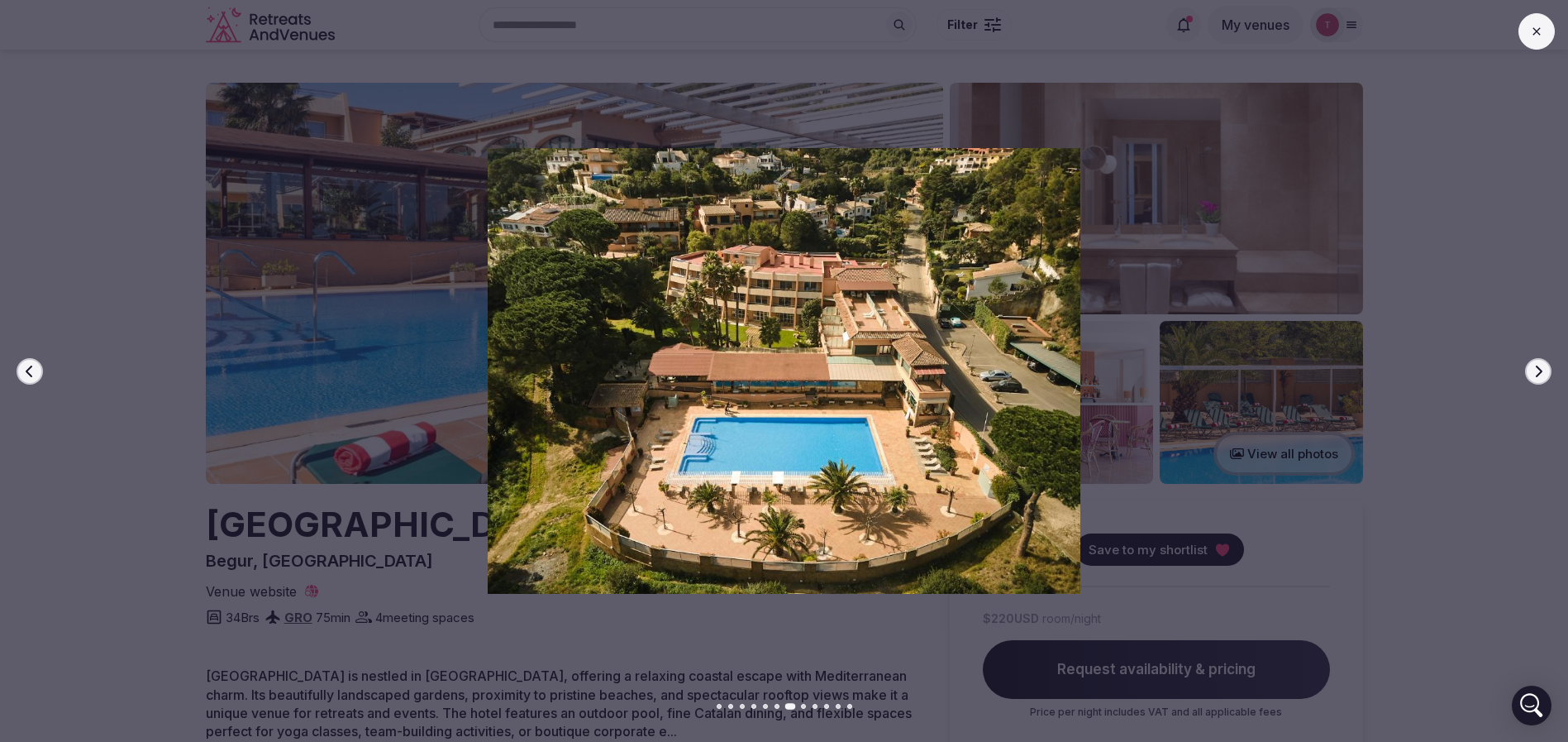
click at [1540, 373] on icon "button" at bounding box center [1537, 371] width 13 height 13
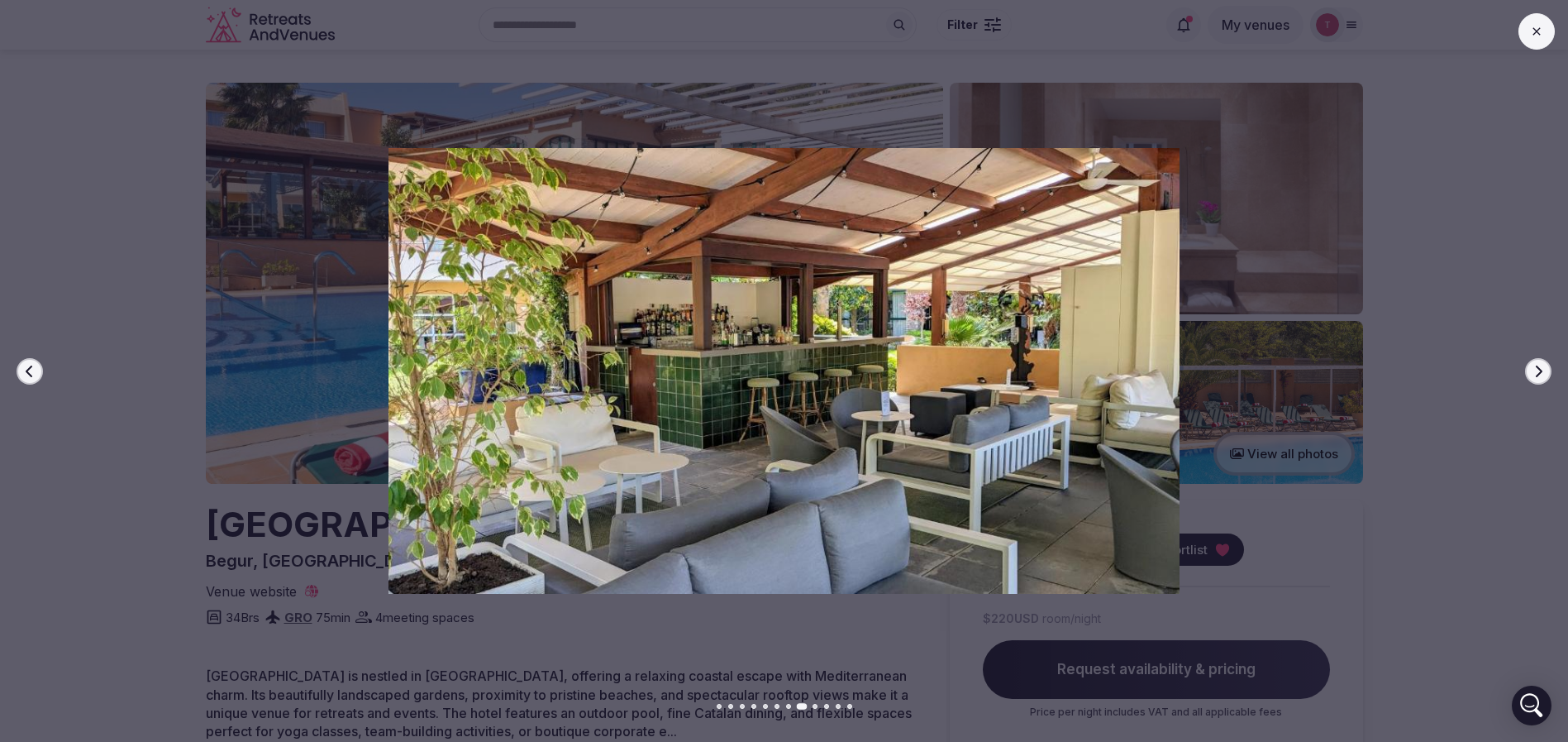
click at [1540, 373] on icon "button" at bounding box center [1537, 371] width 13 height 13
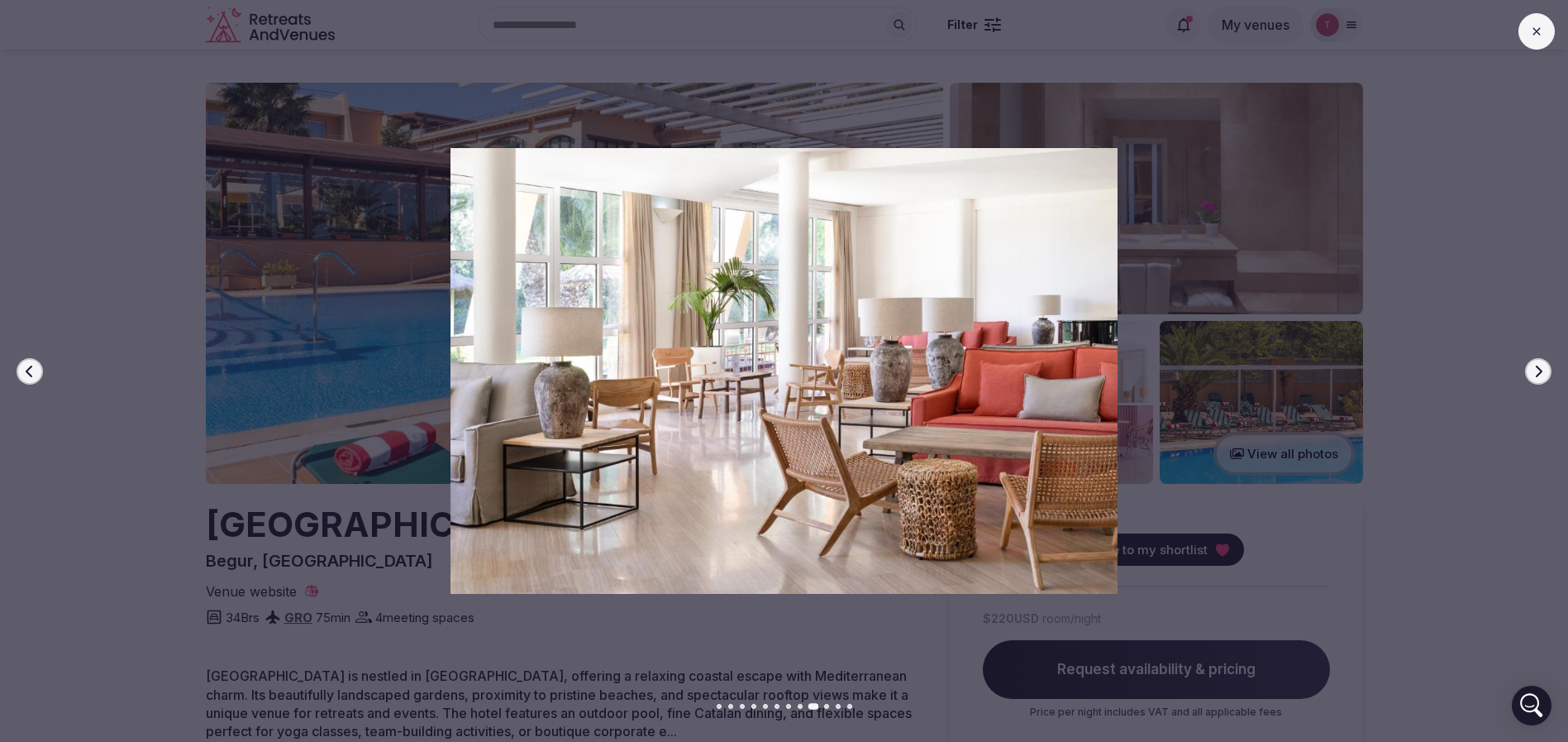
click at [1540, 373] on icon "button" at bounding box center [1537, 371] width 13 height 13
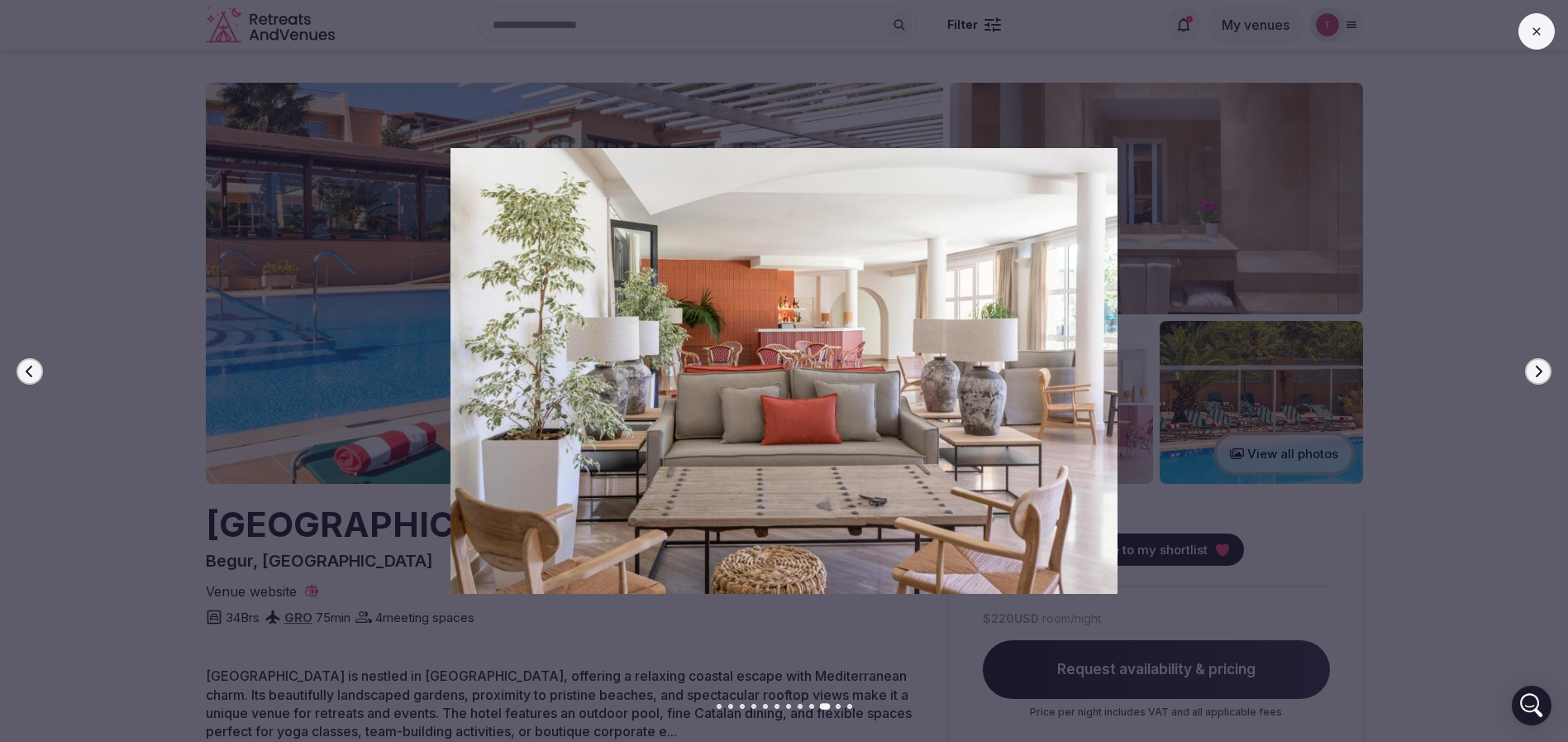
click at [1540, 373] on icon "button" at bounding box center [1537, 371] width 13 height 13
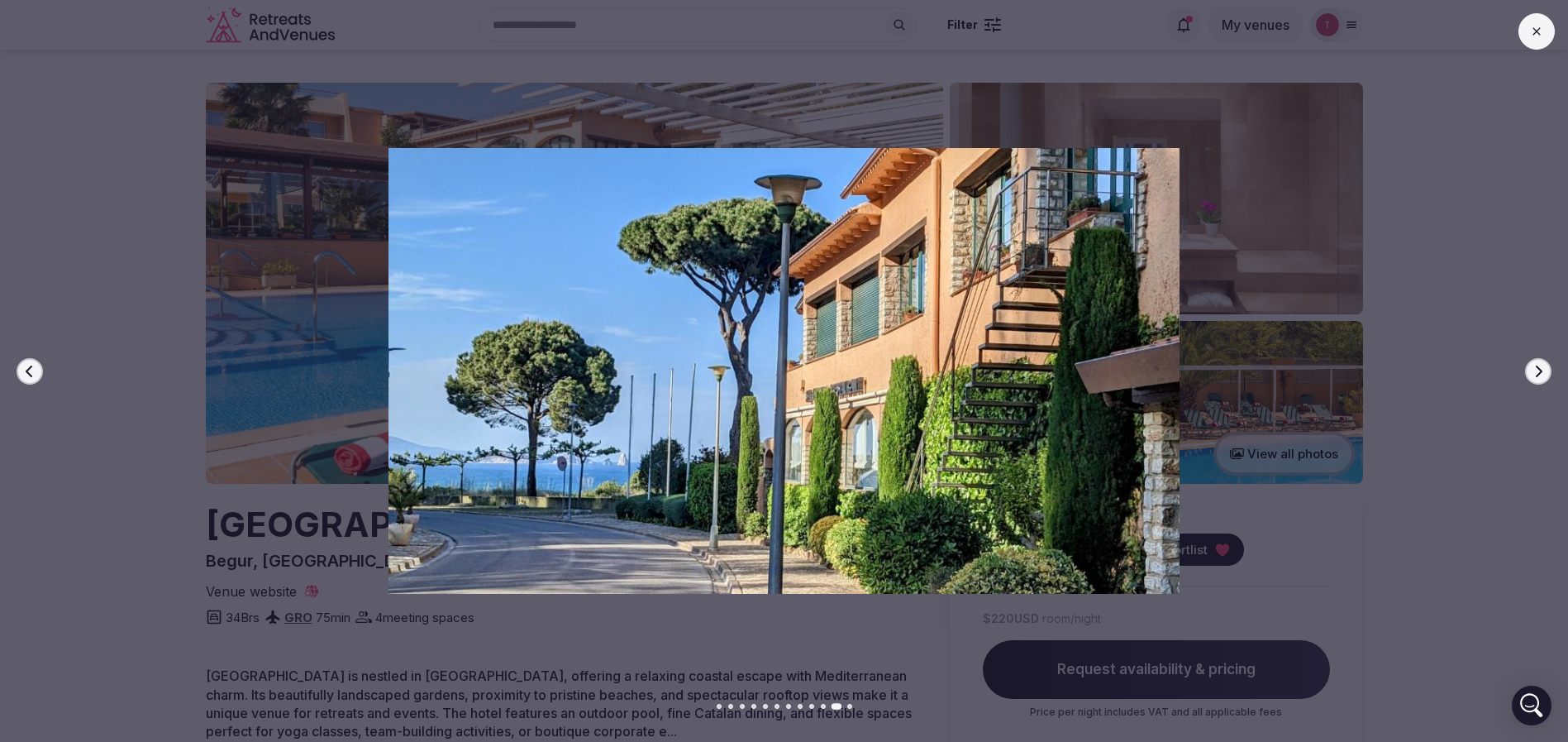
click at [1540, 373] on icon "button" at bounding box center [1537, 371] width 13 height 13
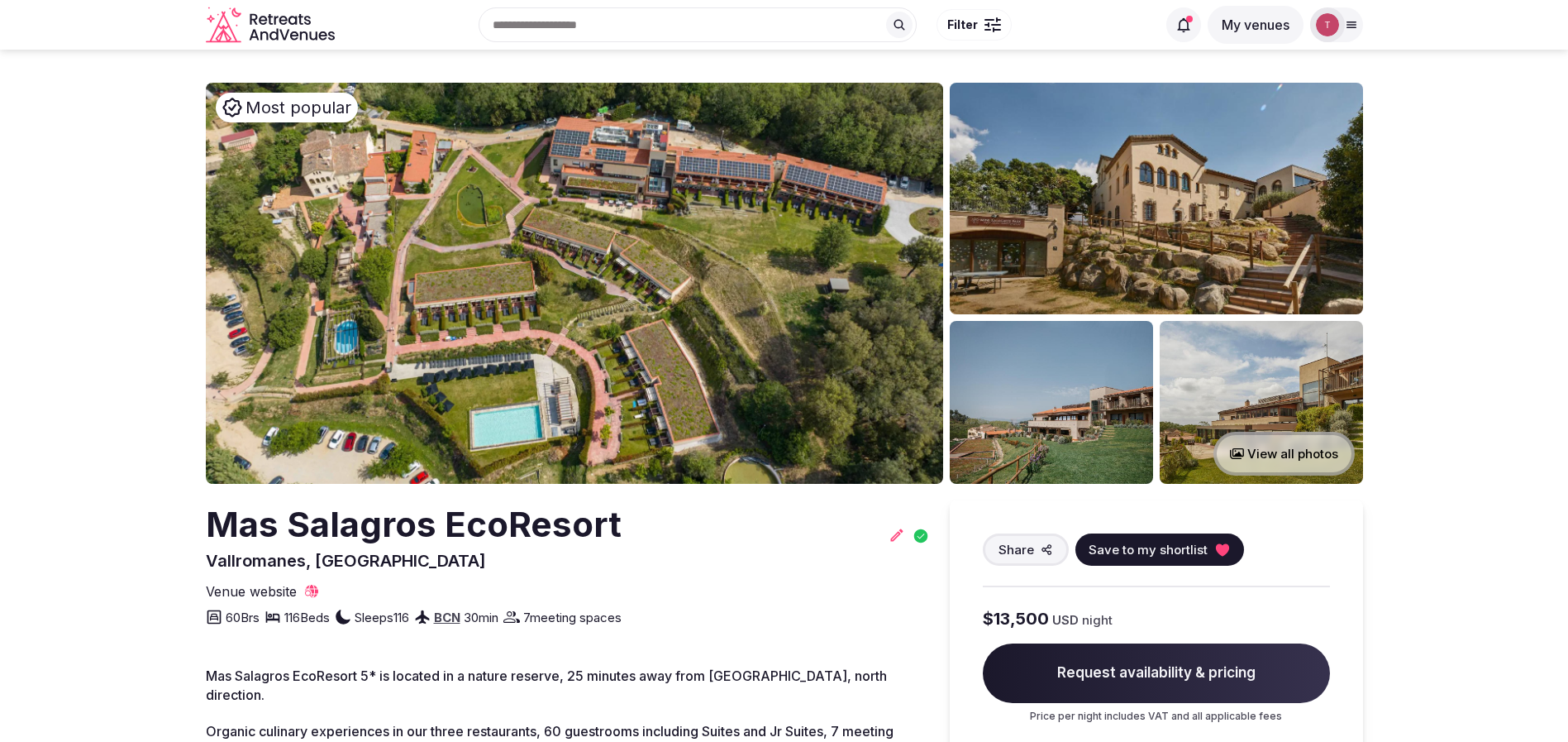
click at [745, 272] on img at bounding box center [574, 283] width 737 height 401
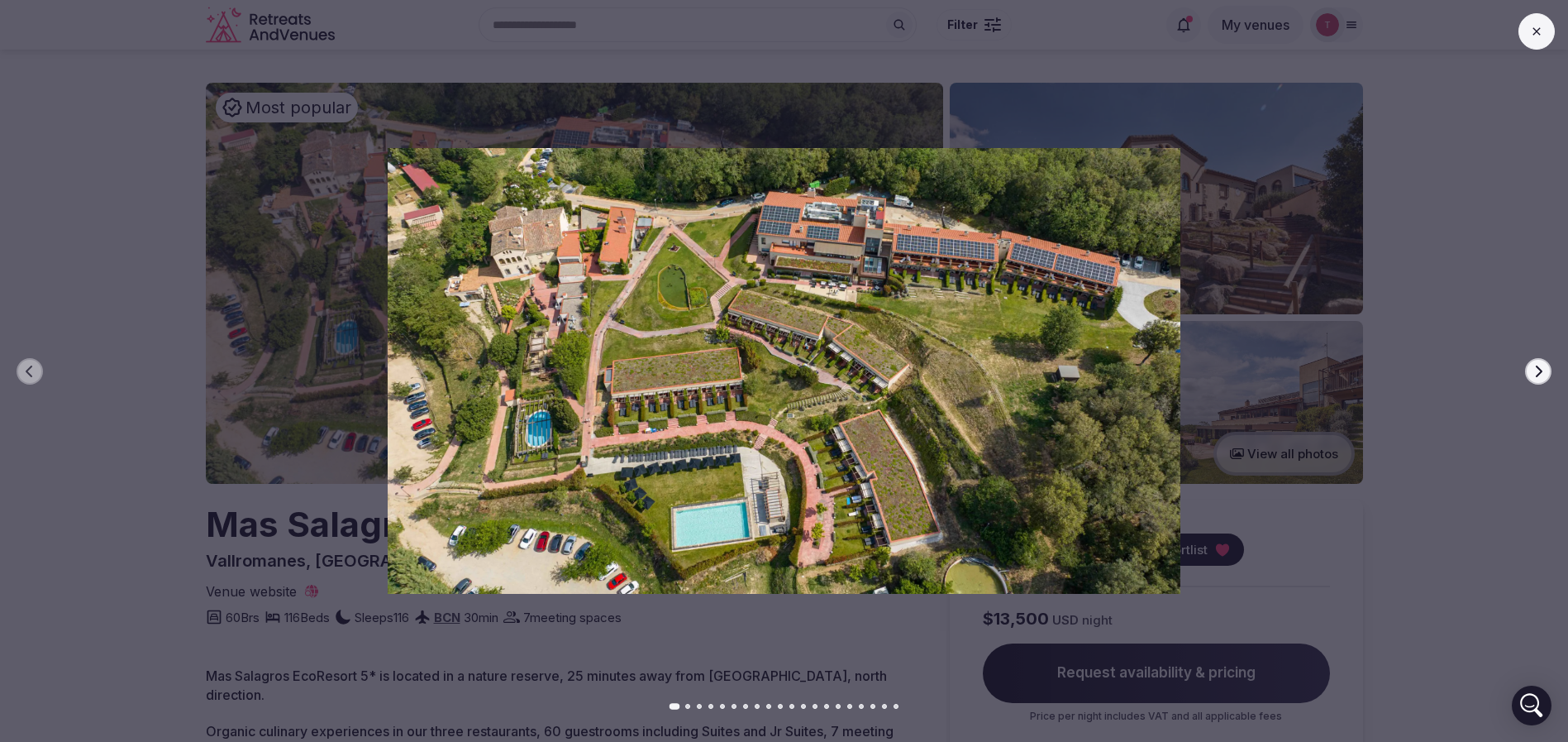
click at [1539, 371] on icon "button" at bounding box center [1537, 371] width 13 height 13
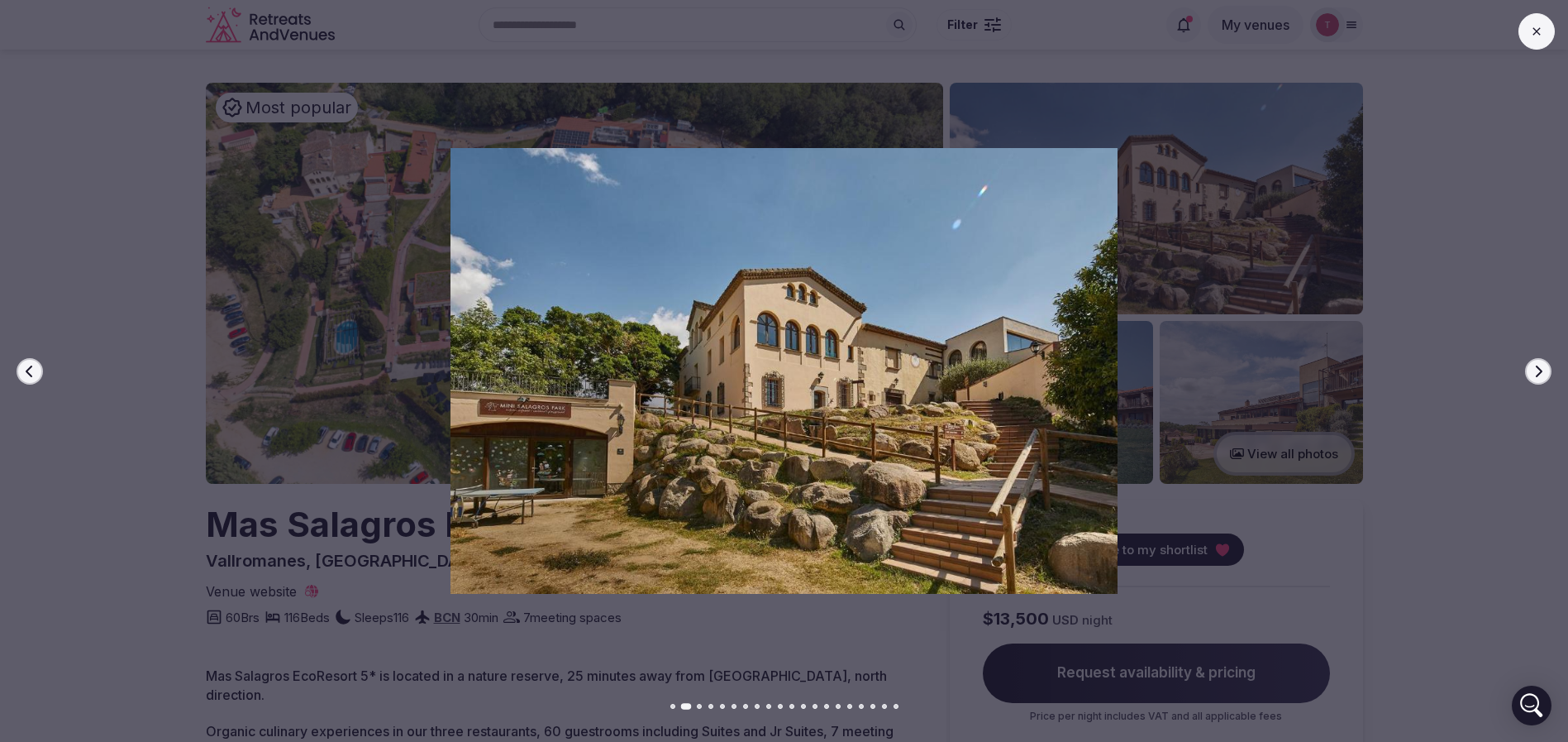
click at [1539, 371] on icon "button" at bounding box center [1537, 371] width 13 height 13
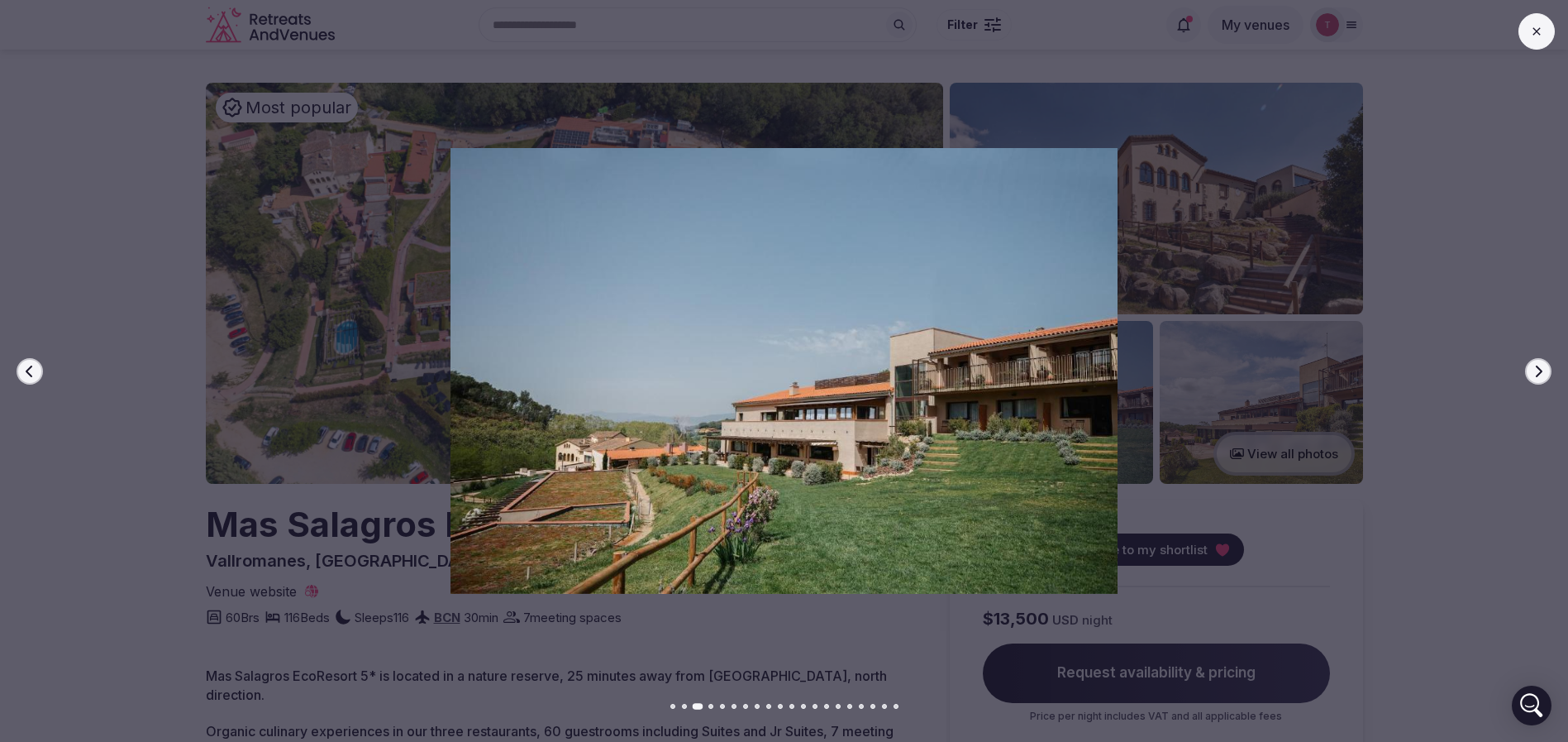
click at [1539, 371] on icon "button" at bounding box center [1537, 371] width 13 height 13
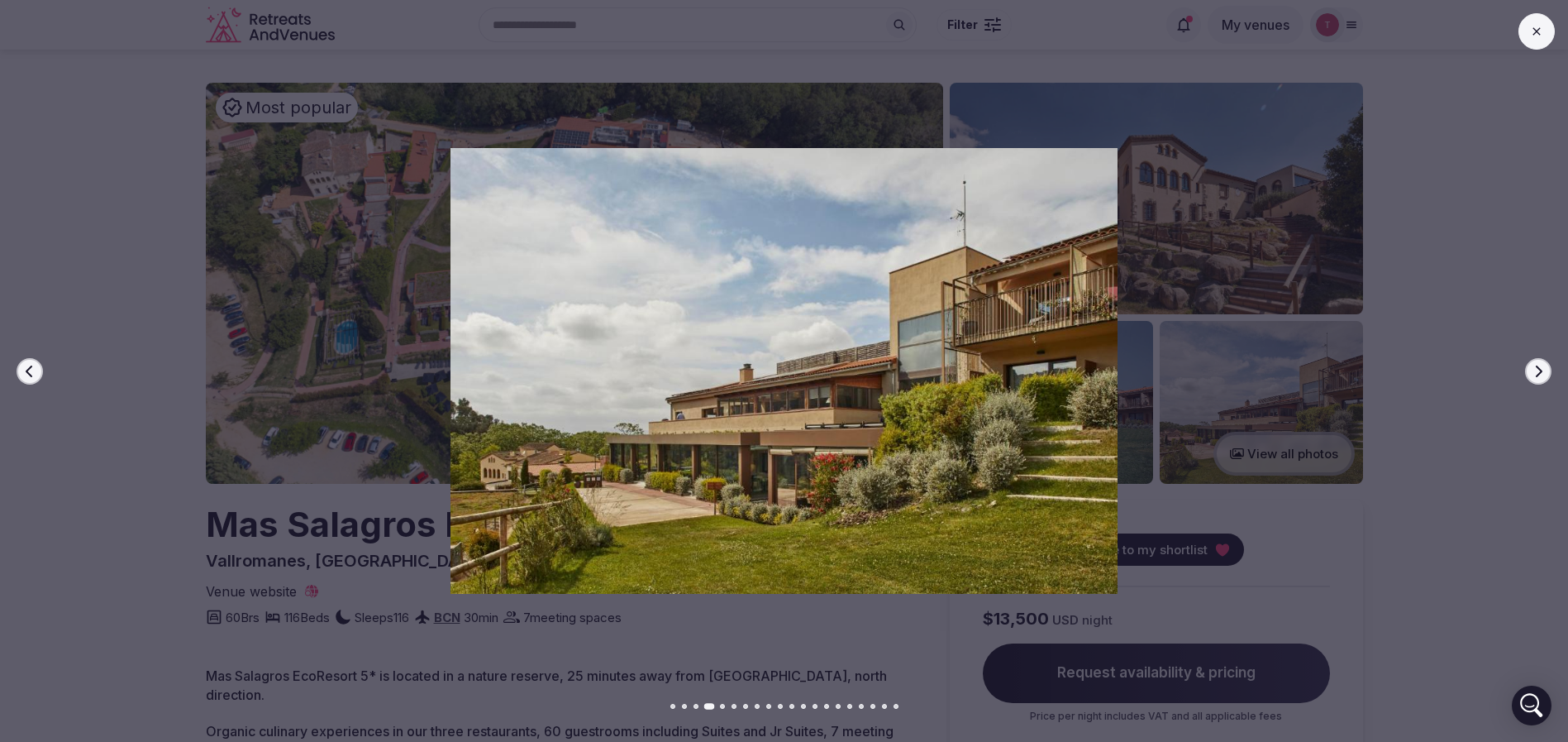
click at [1539, 371] on icon "button" at bounding box center [1537, 371] width 13 height 13
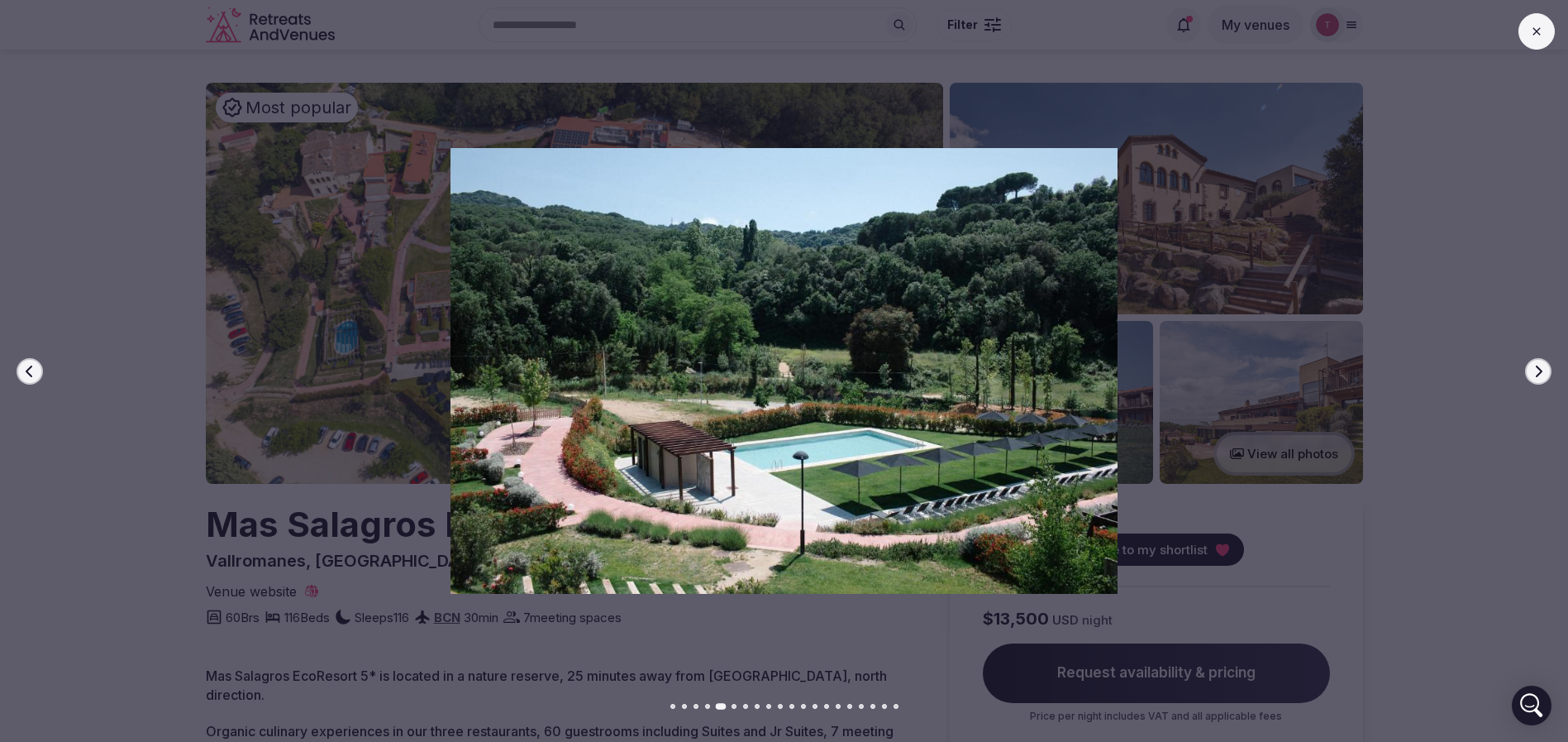
click at [1539, 371] on icon "button" at bounding box center [1537, 371] width 13 height 13
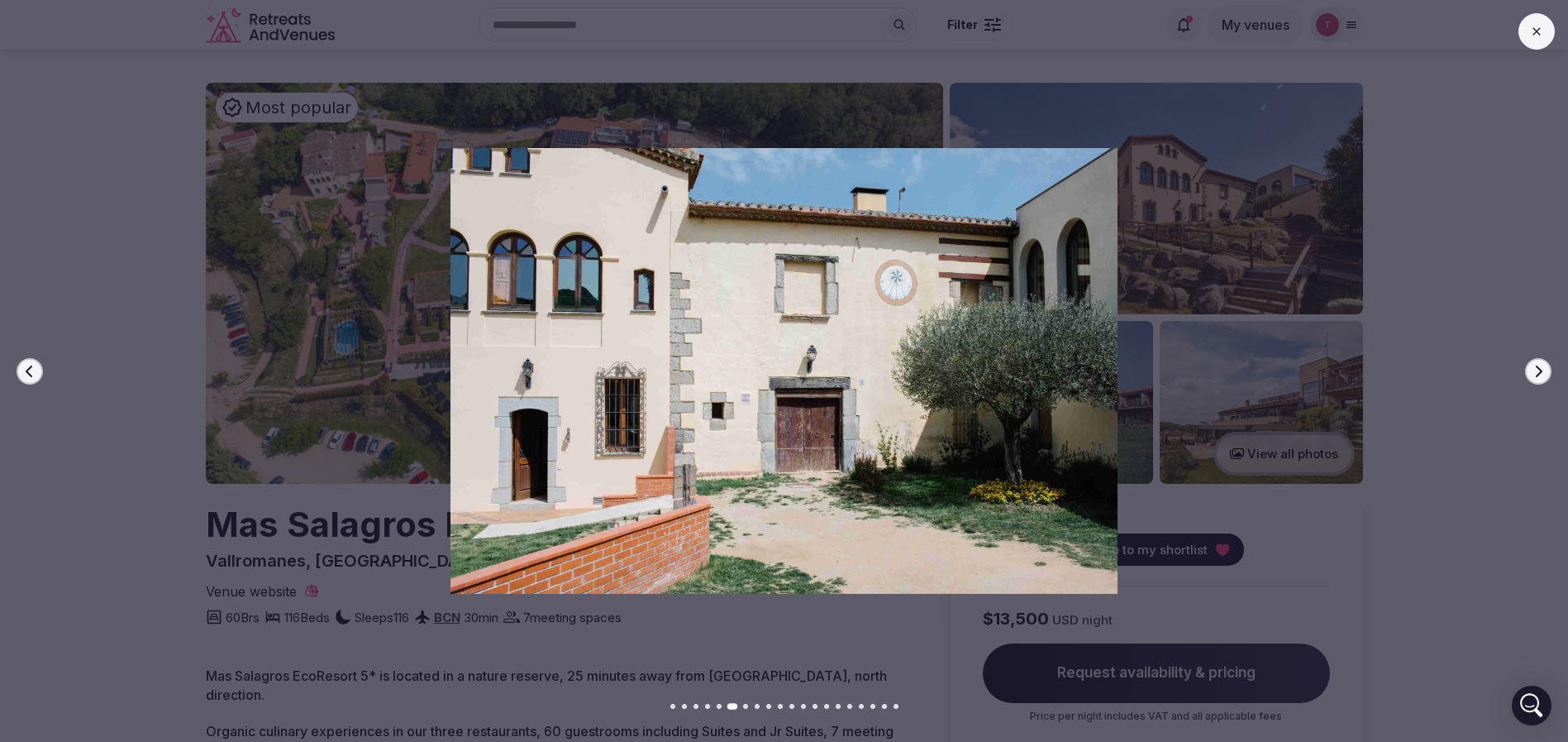
click at [1539, 371] on icon "button" at bounding box center [1537, 371] width 13 height 13
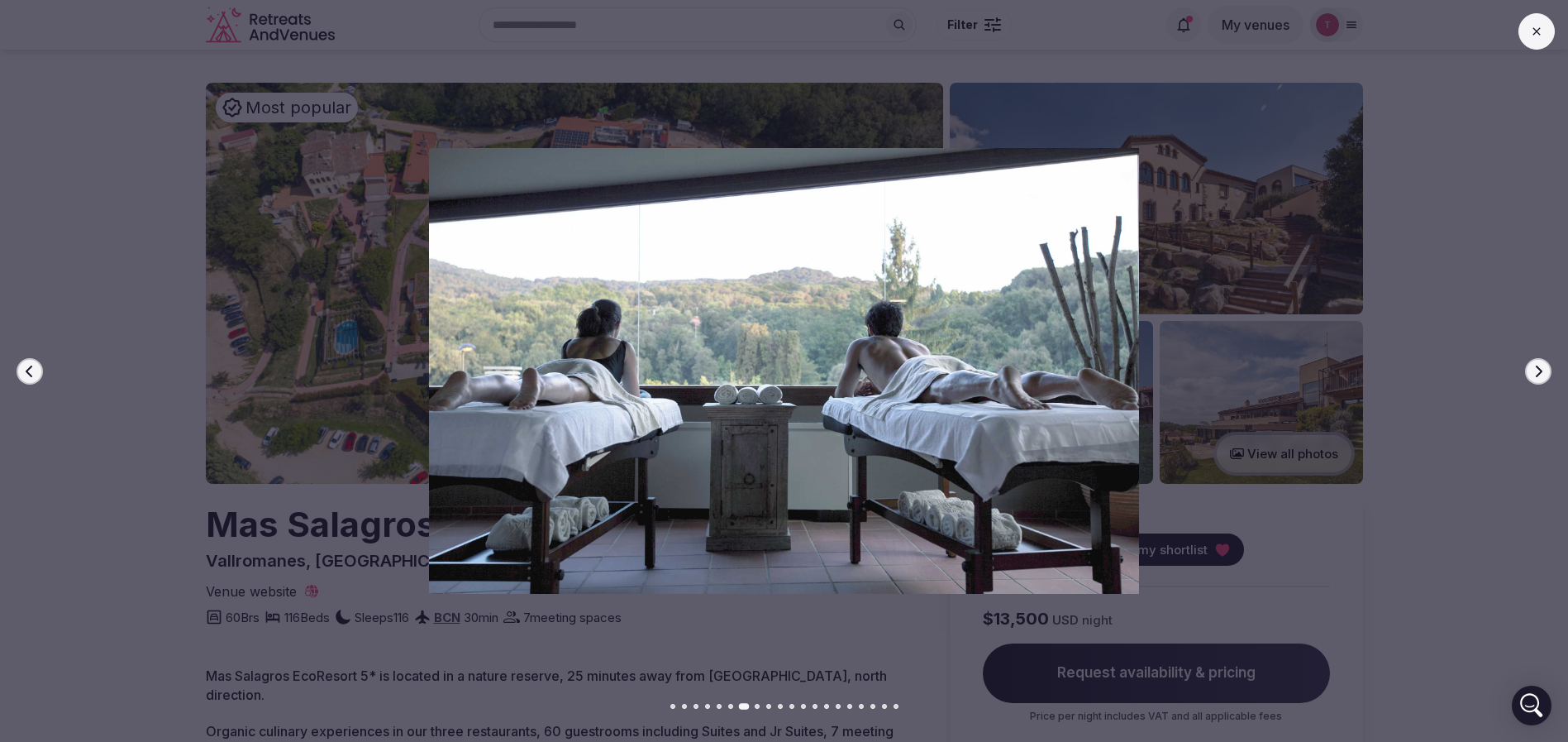
click at [1539, 371] on icon "button" at bounding box center [1537, 371] width 13 height 13
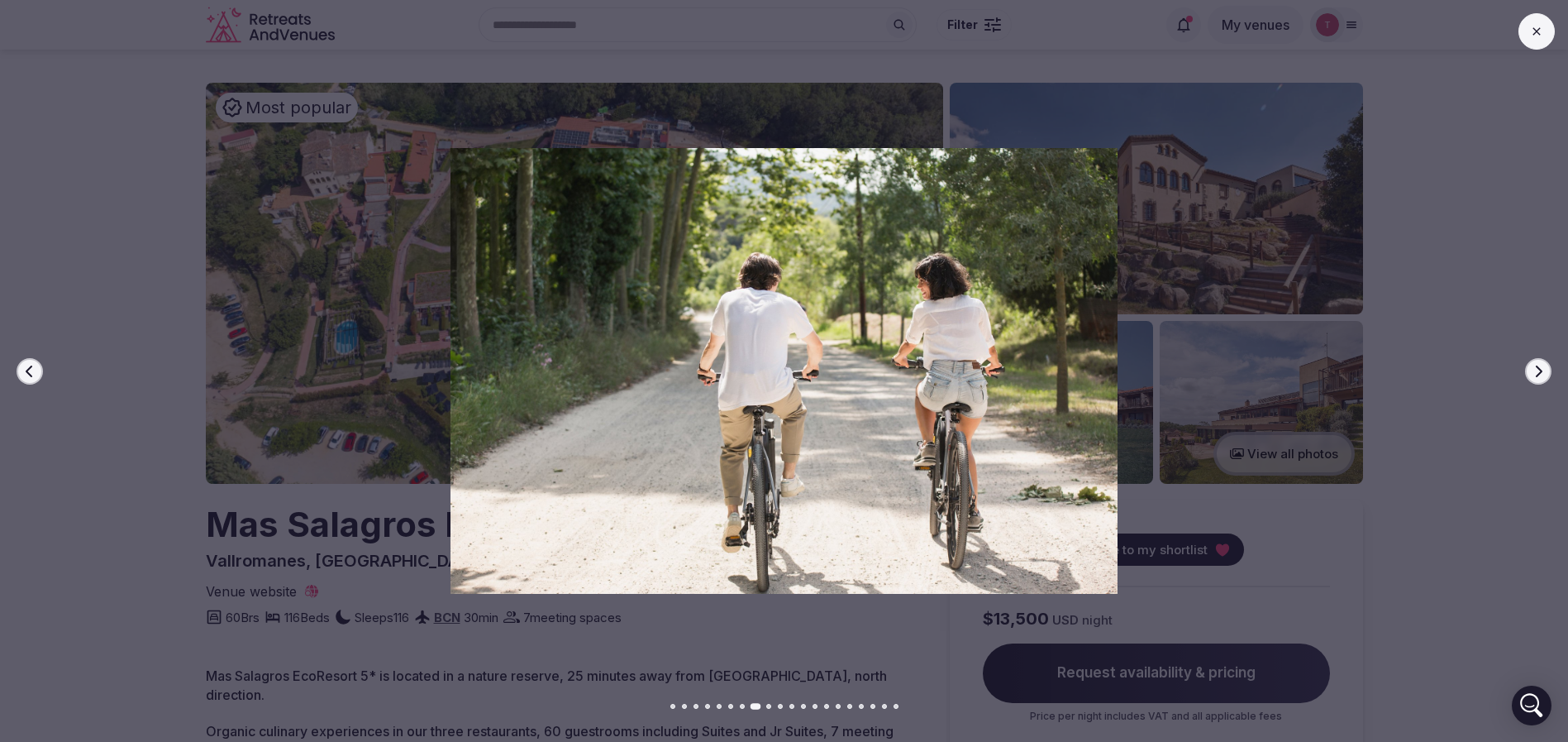
click at [1539, 371] on icon "button" at bounding box center [1537, 371] width 13 height 13
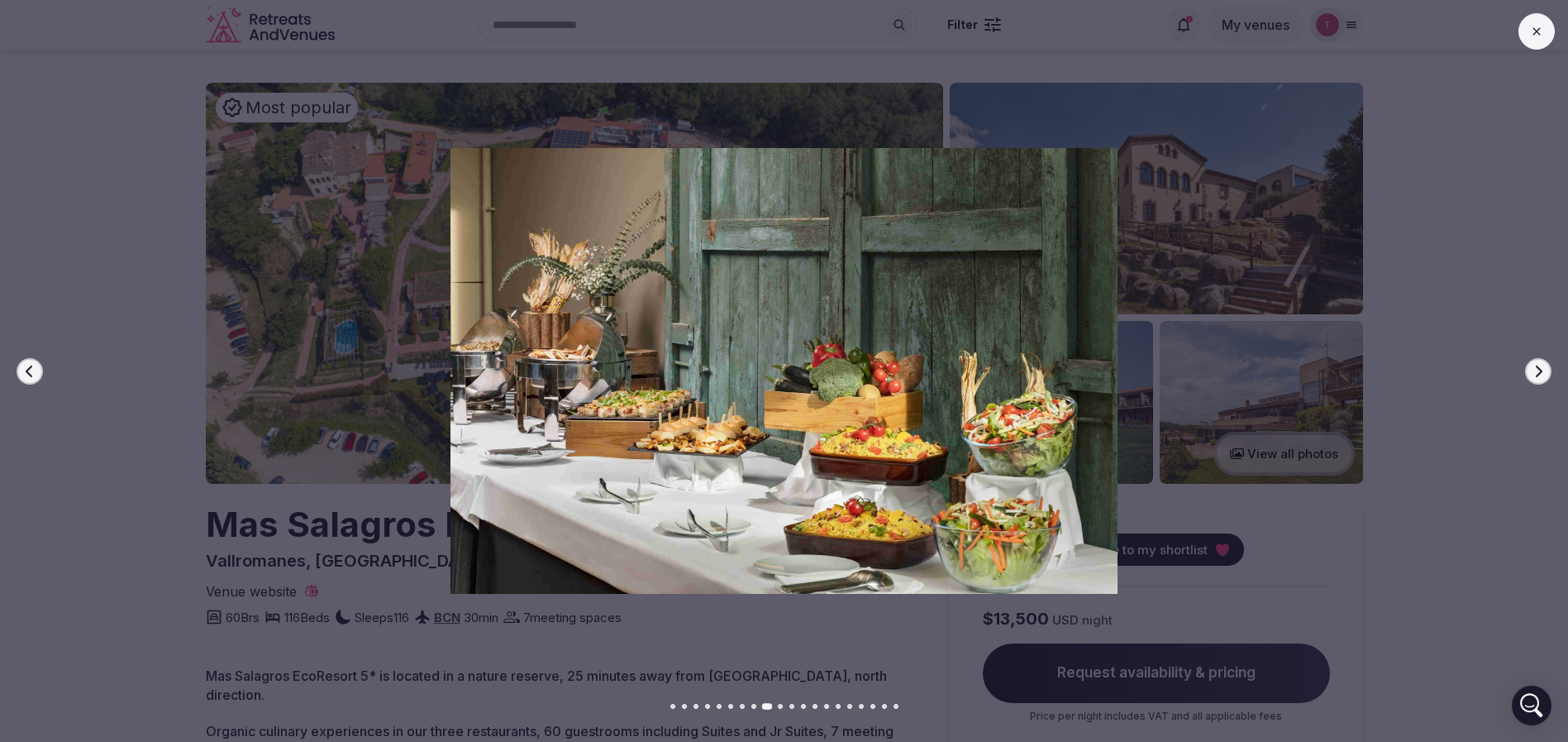
click at [1539, 371] on icon "button" at bounding box center [1537, 371] width 13 height 13
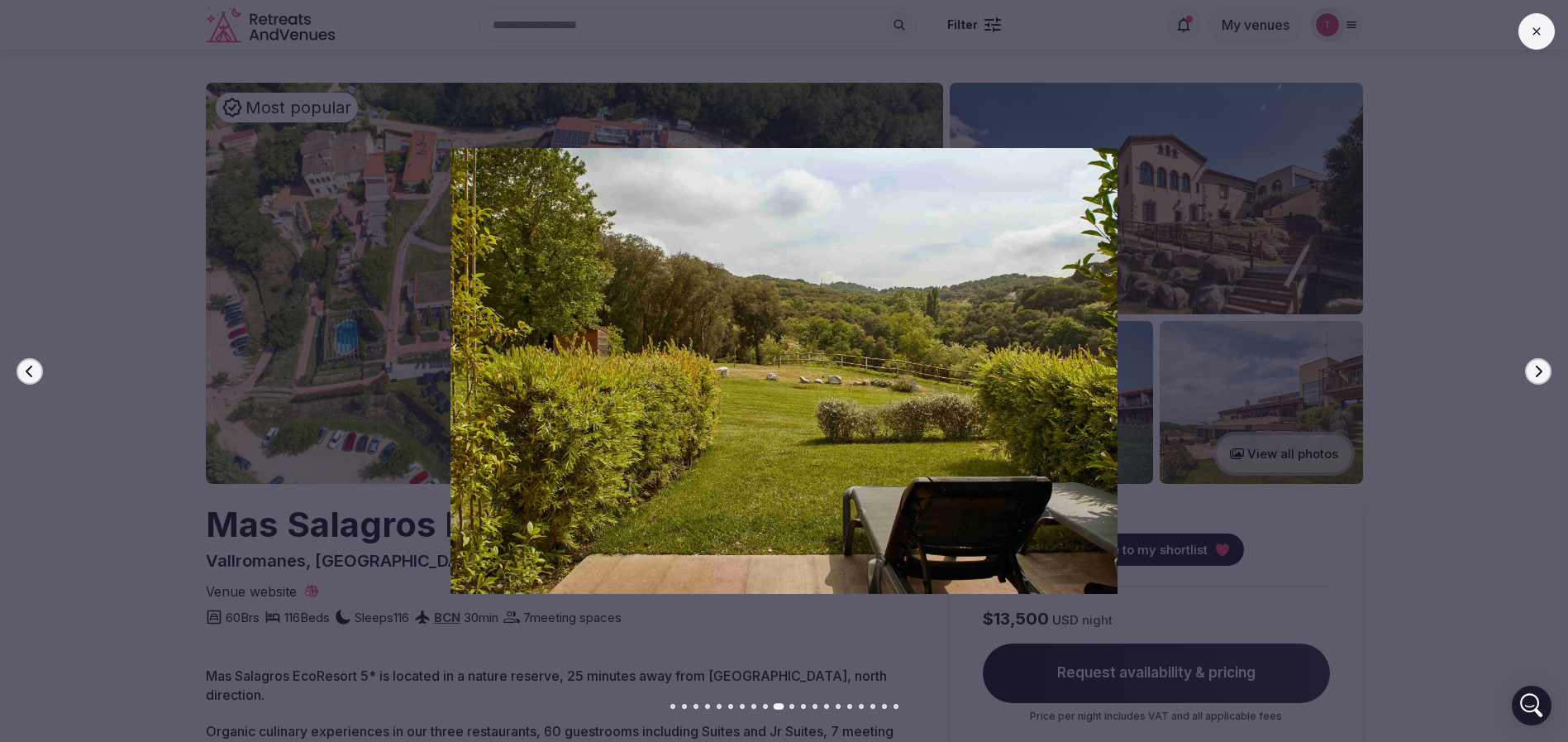
click at [1535, 375] on icon "button" at bounding box center [1537, 371] width 13 height 13
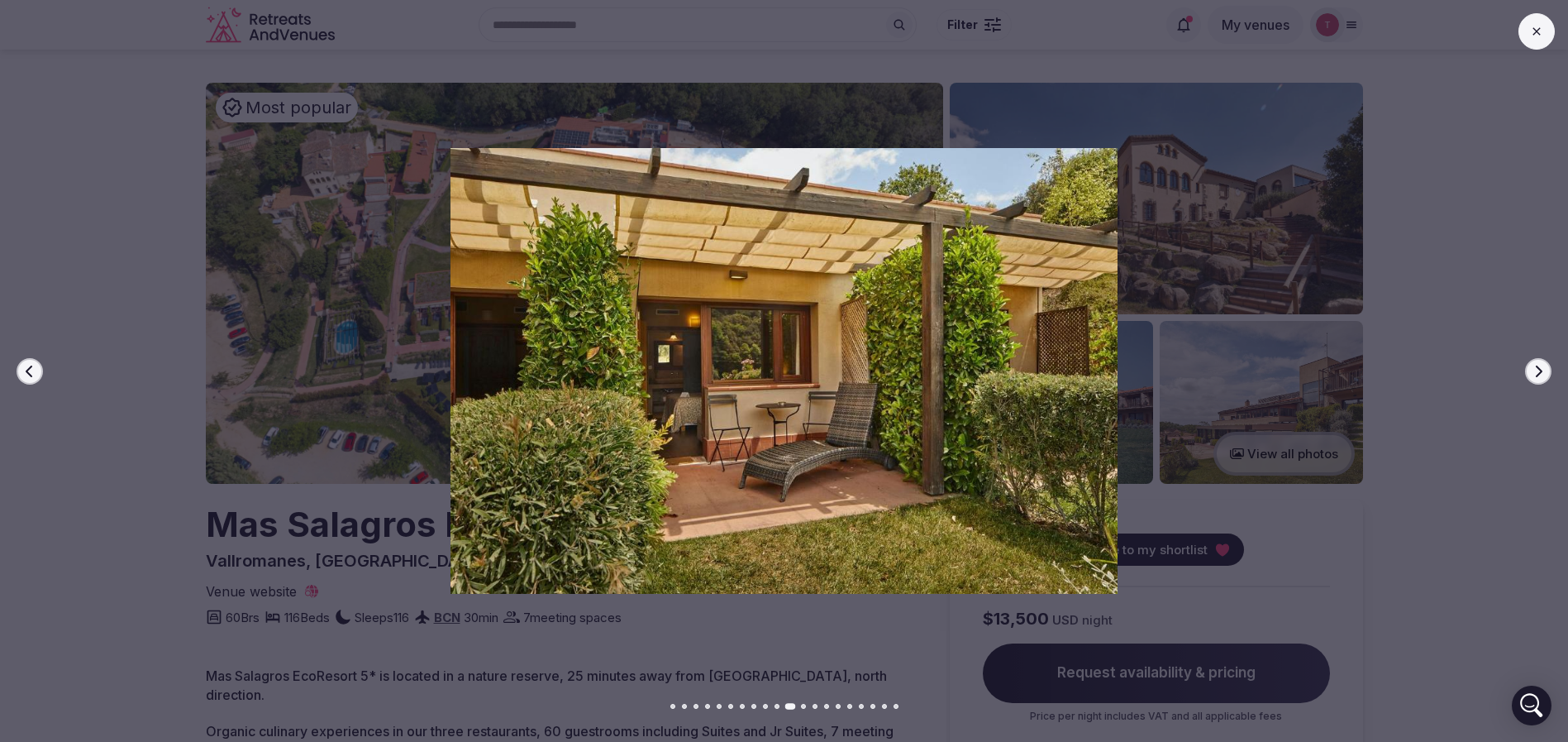
click at [1535, 375] on icon "button" at bounding box center [1537, 371] width 13 height 13
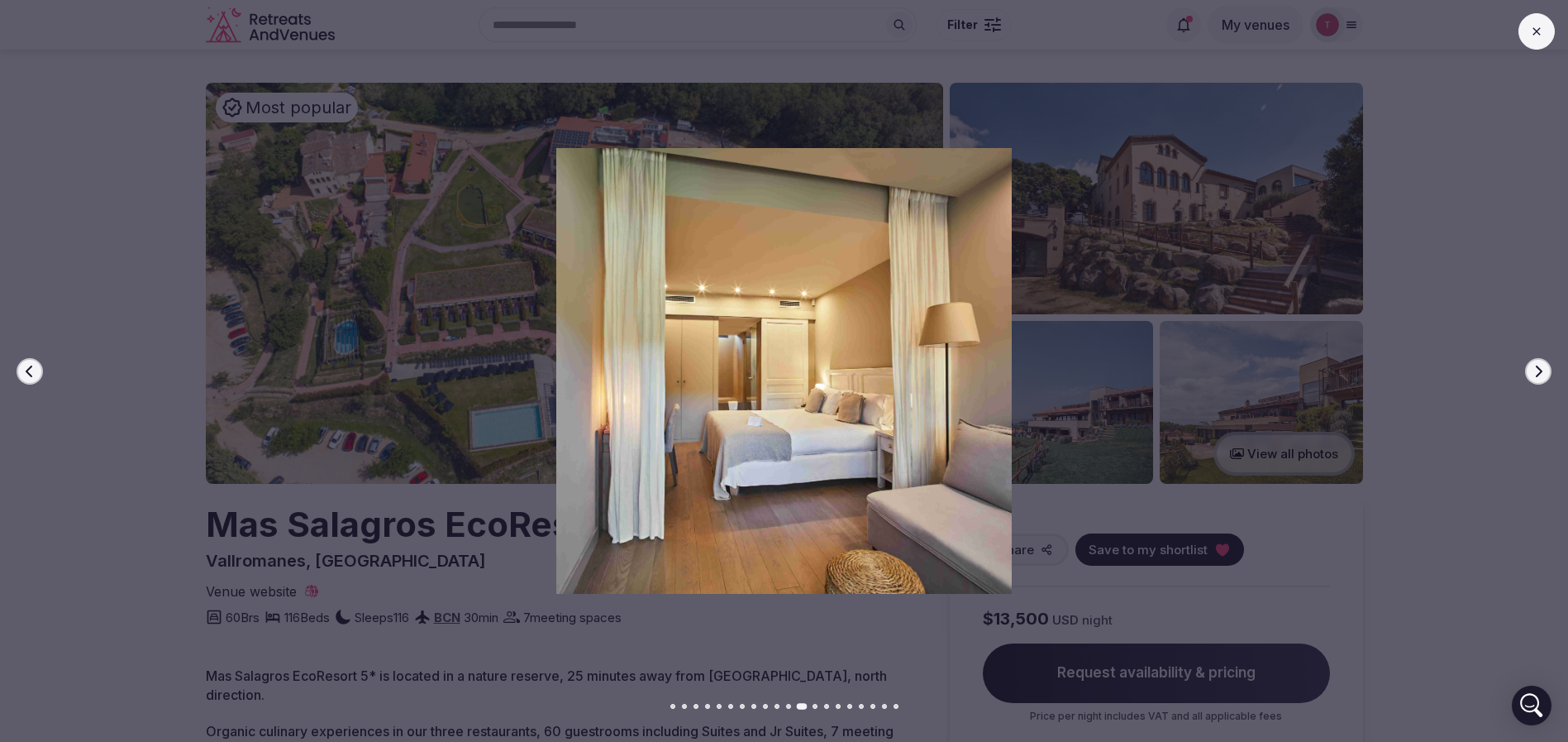
click at [1535, 375] on icon "button" at bounding box center [1537, 371] width 13 height 13
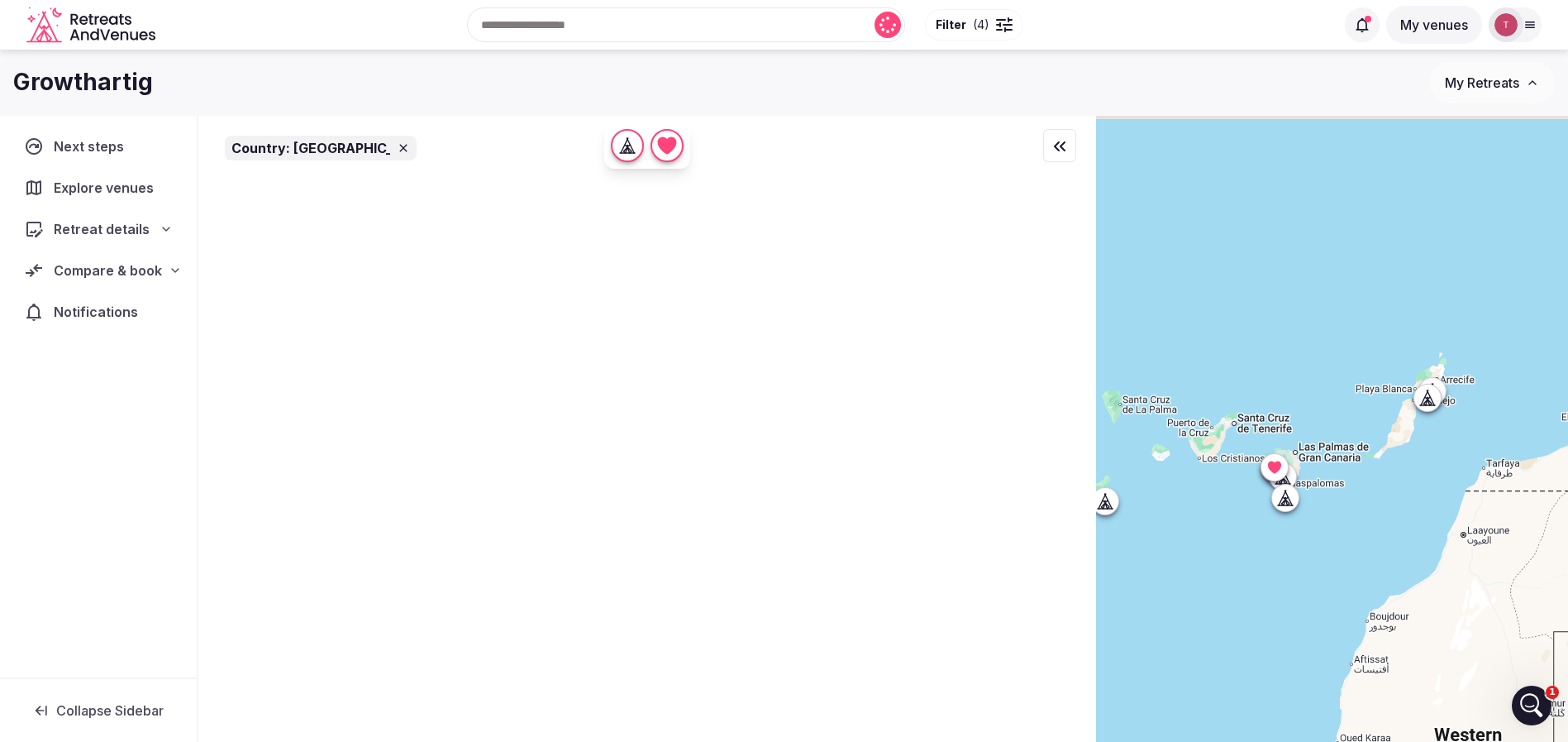
drag, startPoint x: 1251, startPoint y: 492, endPoint x: 1311, endPoint y: 587, distance: 112.4
click at [1311, 587] on div at bounding box center [1331, 457] width 472 height 682
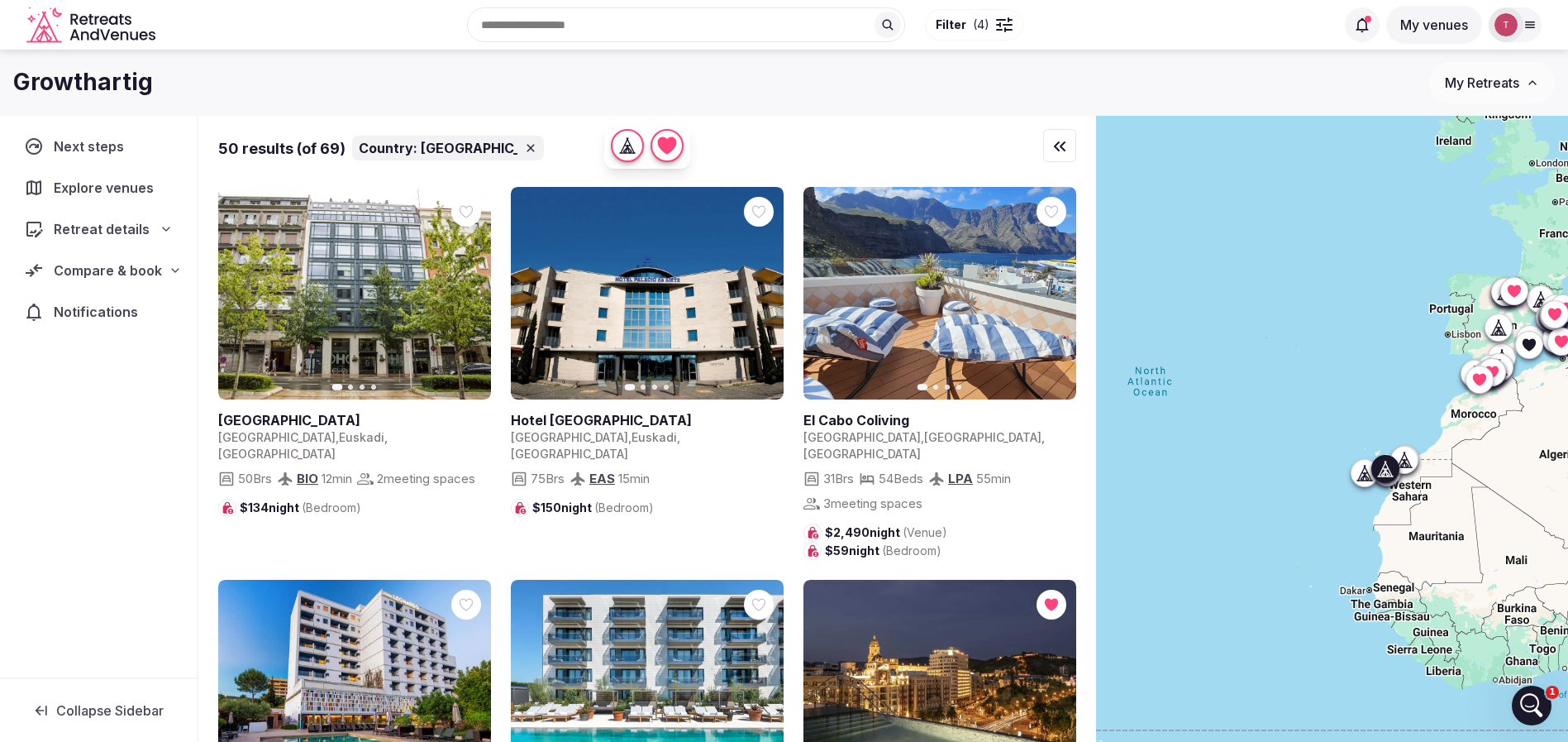
click at [0, 0] on icon at bounding box center [0, 0] width 0 height 0
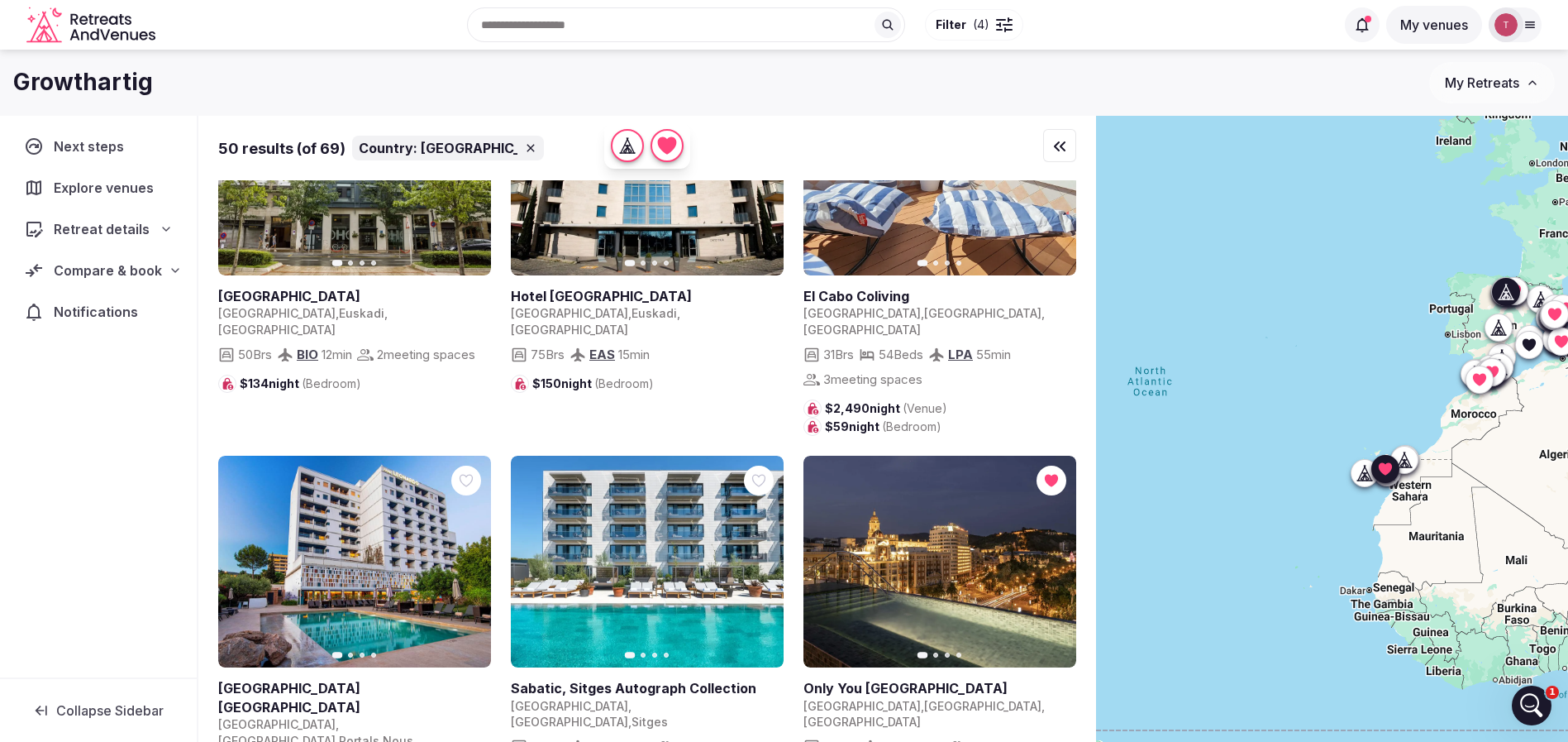
scroll to position [248, 0]
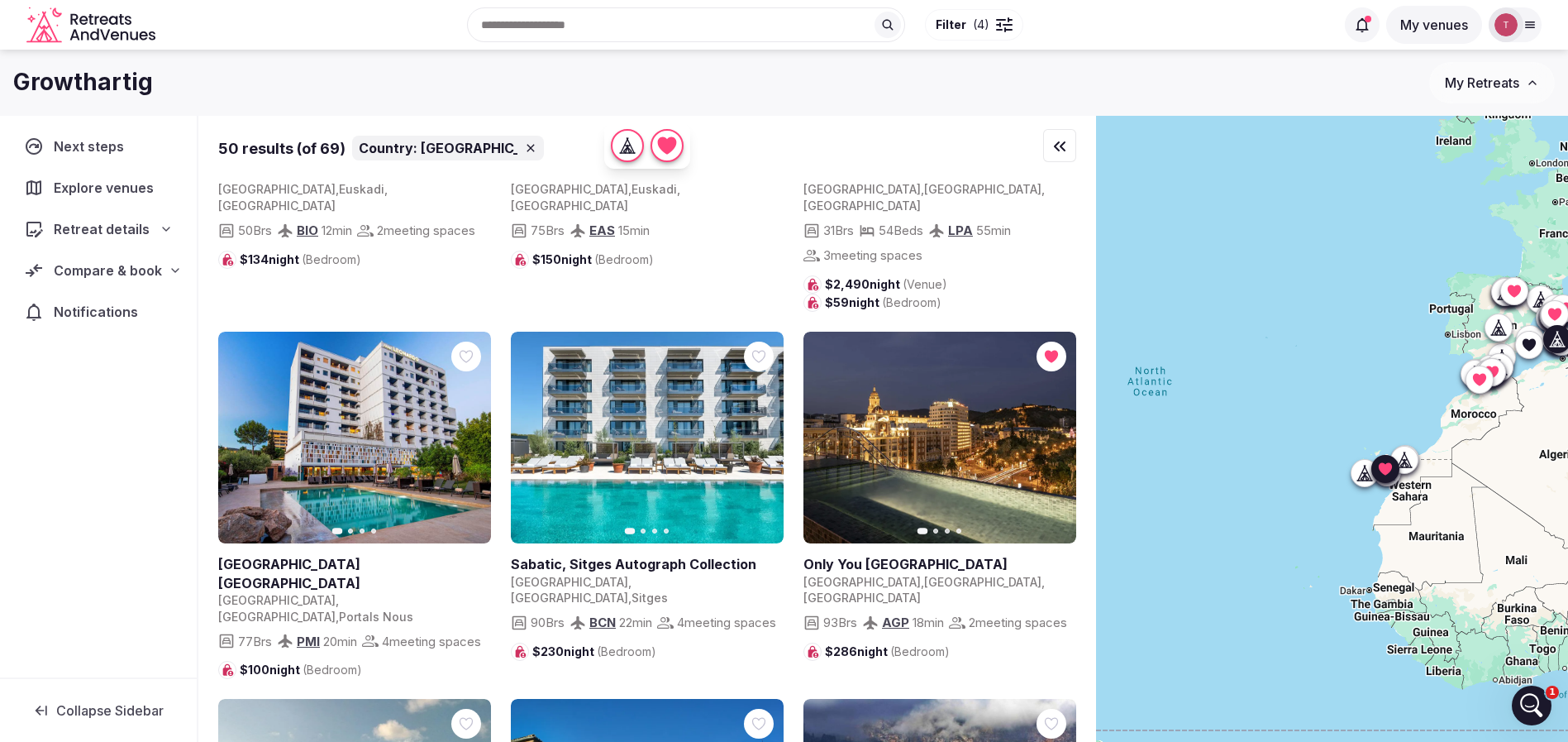
click at [464, 431] on icon "button" at bounding box center [467, 437] width 13 height 13
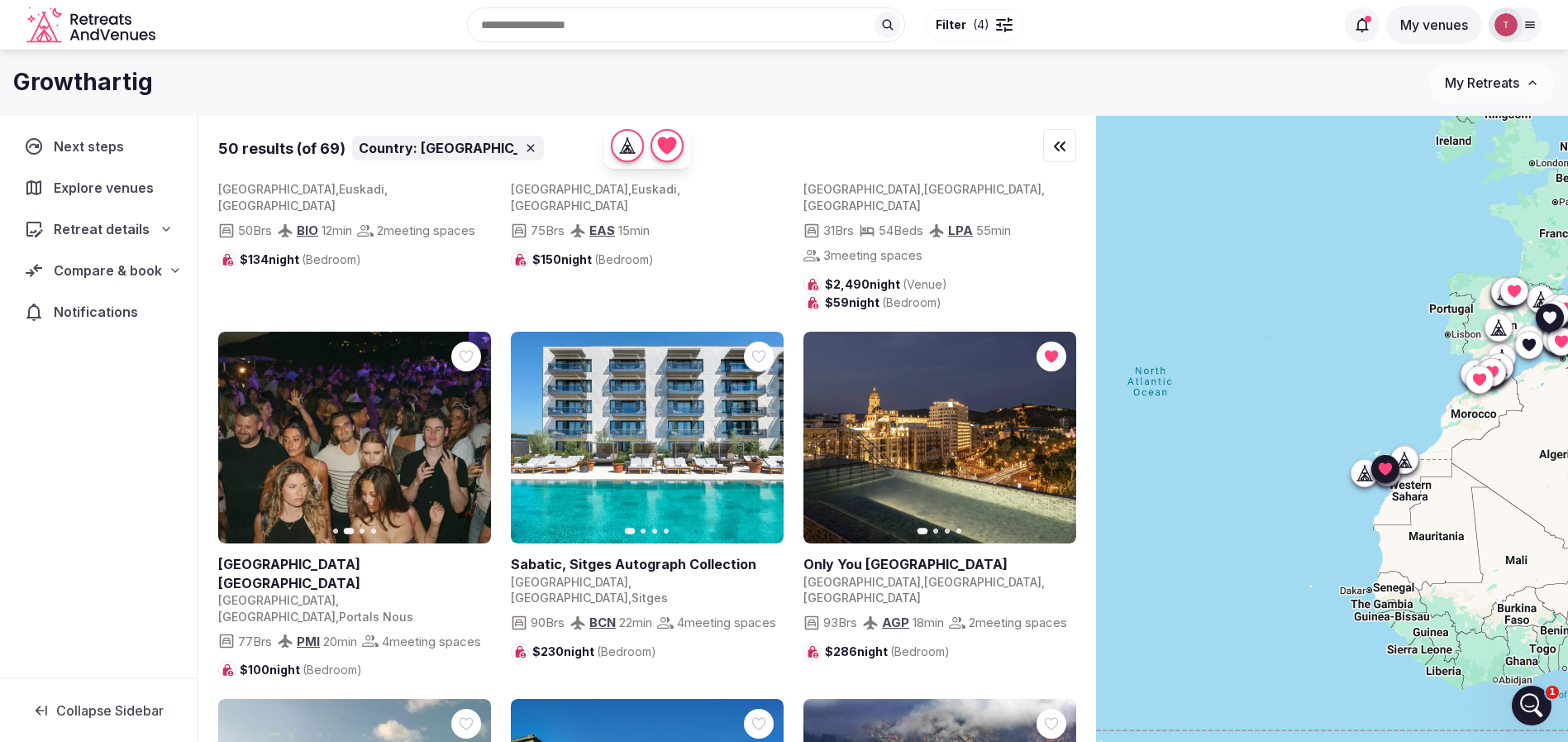
click at [0, 0] on icon at bounding box center [0, 0] width 0 height 0
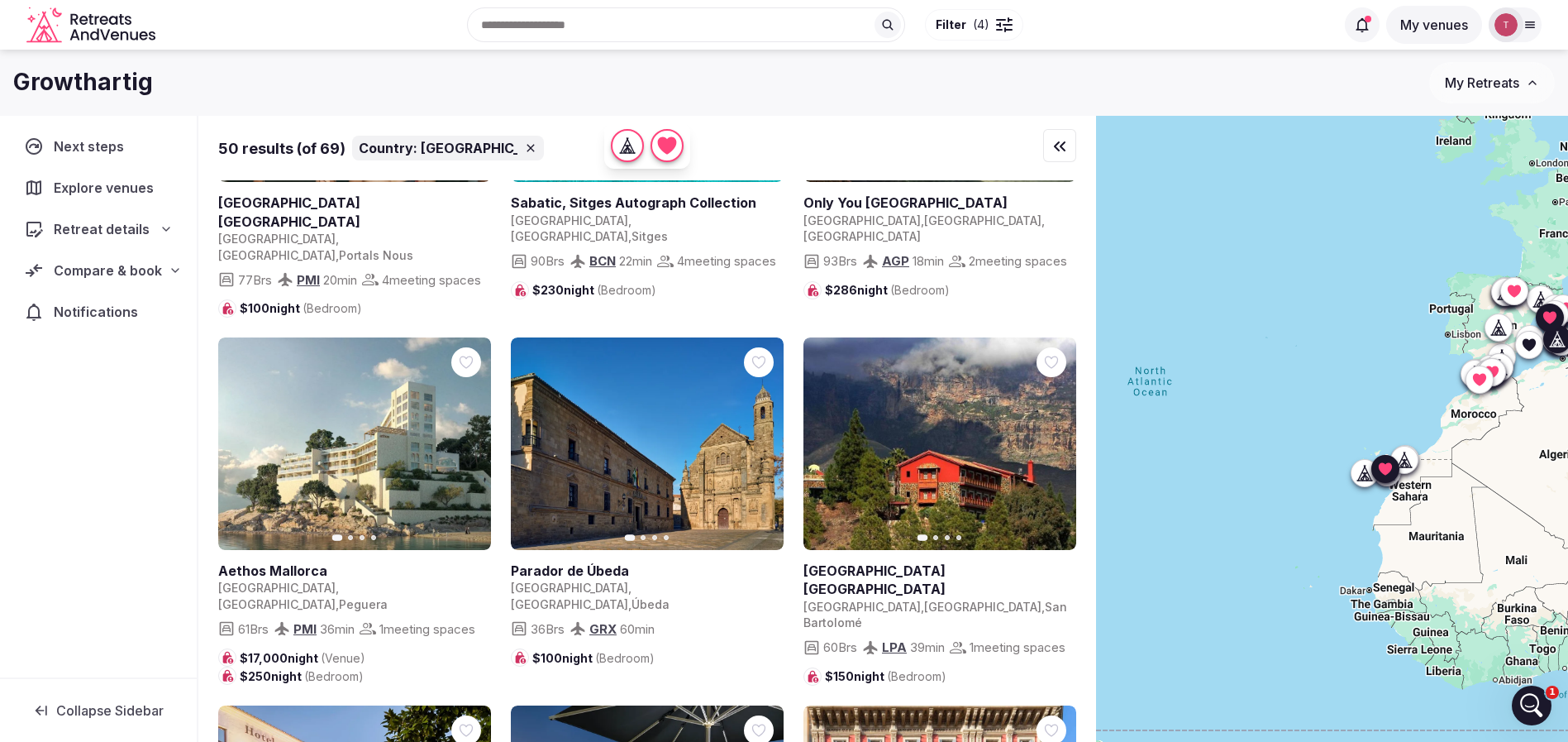
scroll to position [620, 0]
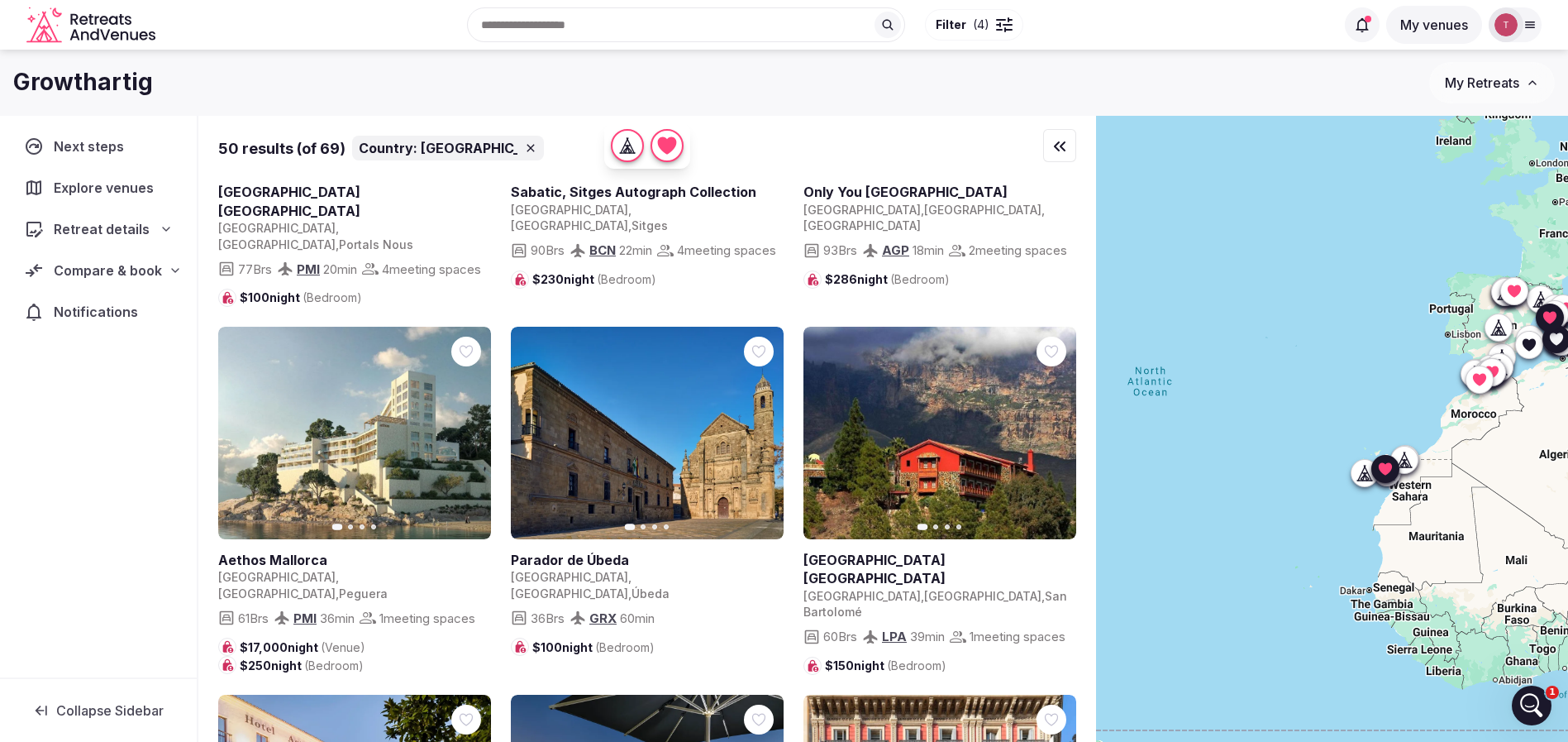
click at [472, 426] on icon "button" at bounding box center [467, 432] width 13 height 13
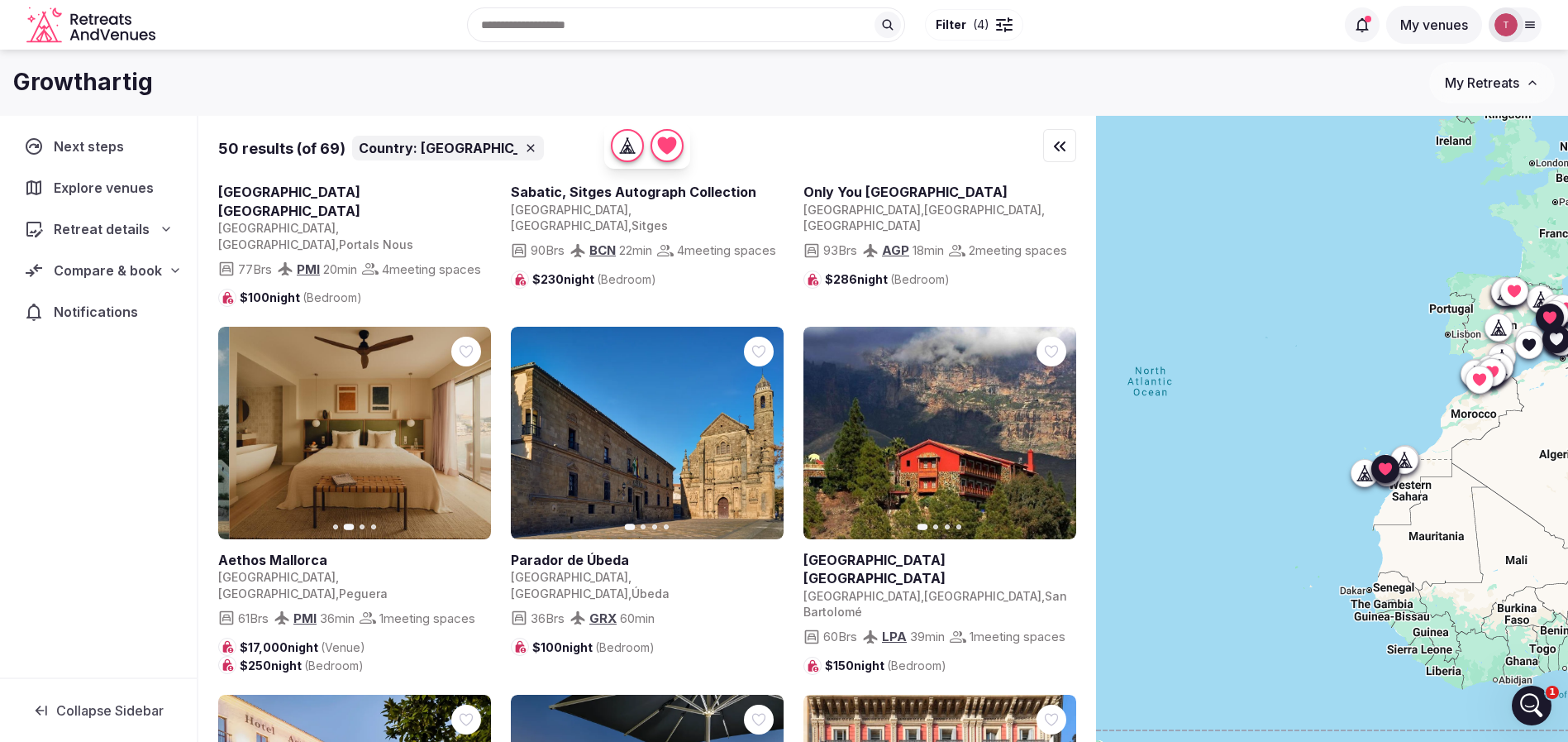
click at [472, 426] on icon "button" at bounding box center [467, 432] width 13 height 13
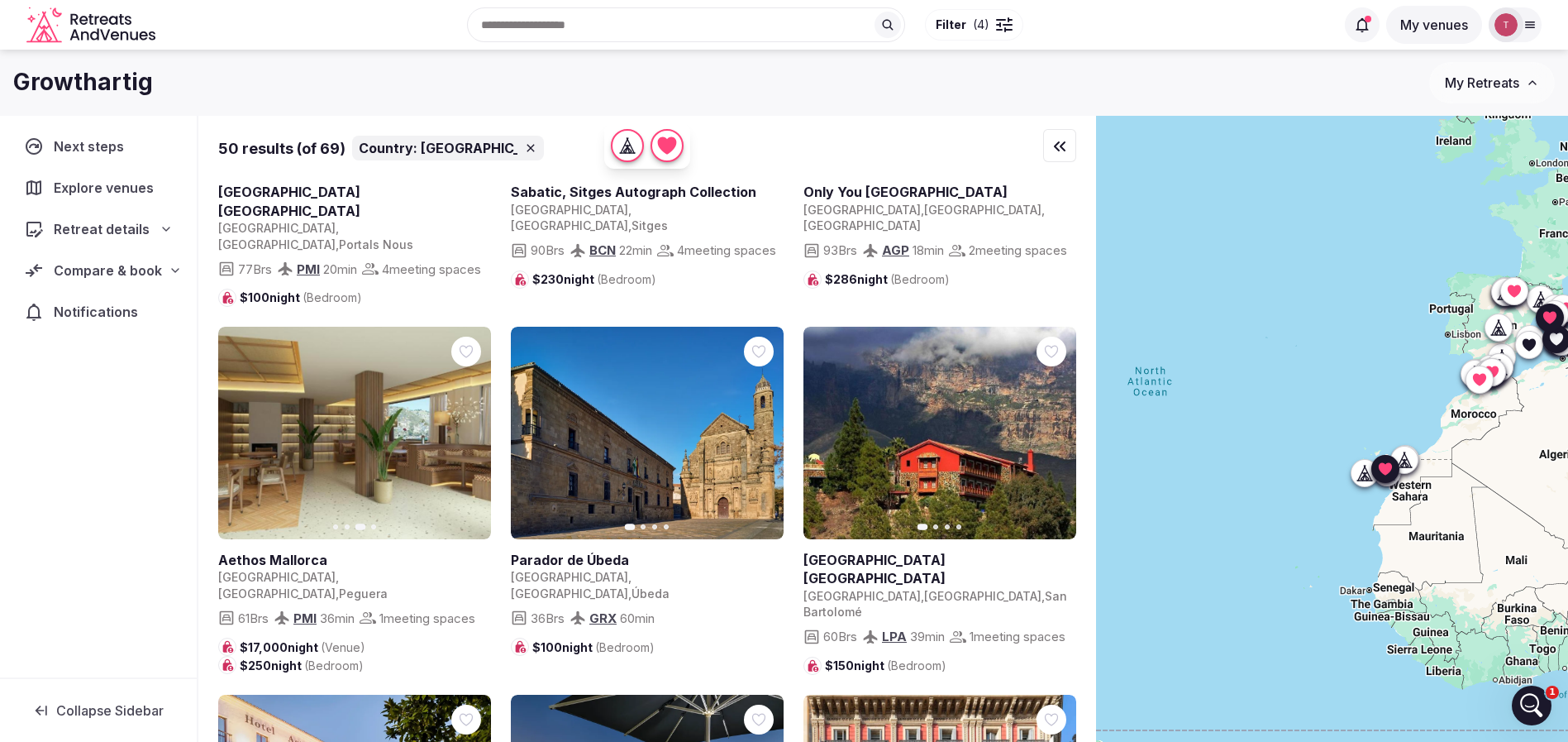
click at [465, 430] on icon "button" at bounding box center [467, 432] width 13 height 13
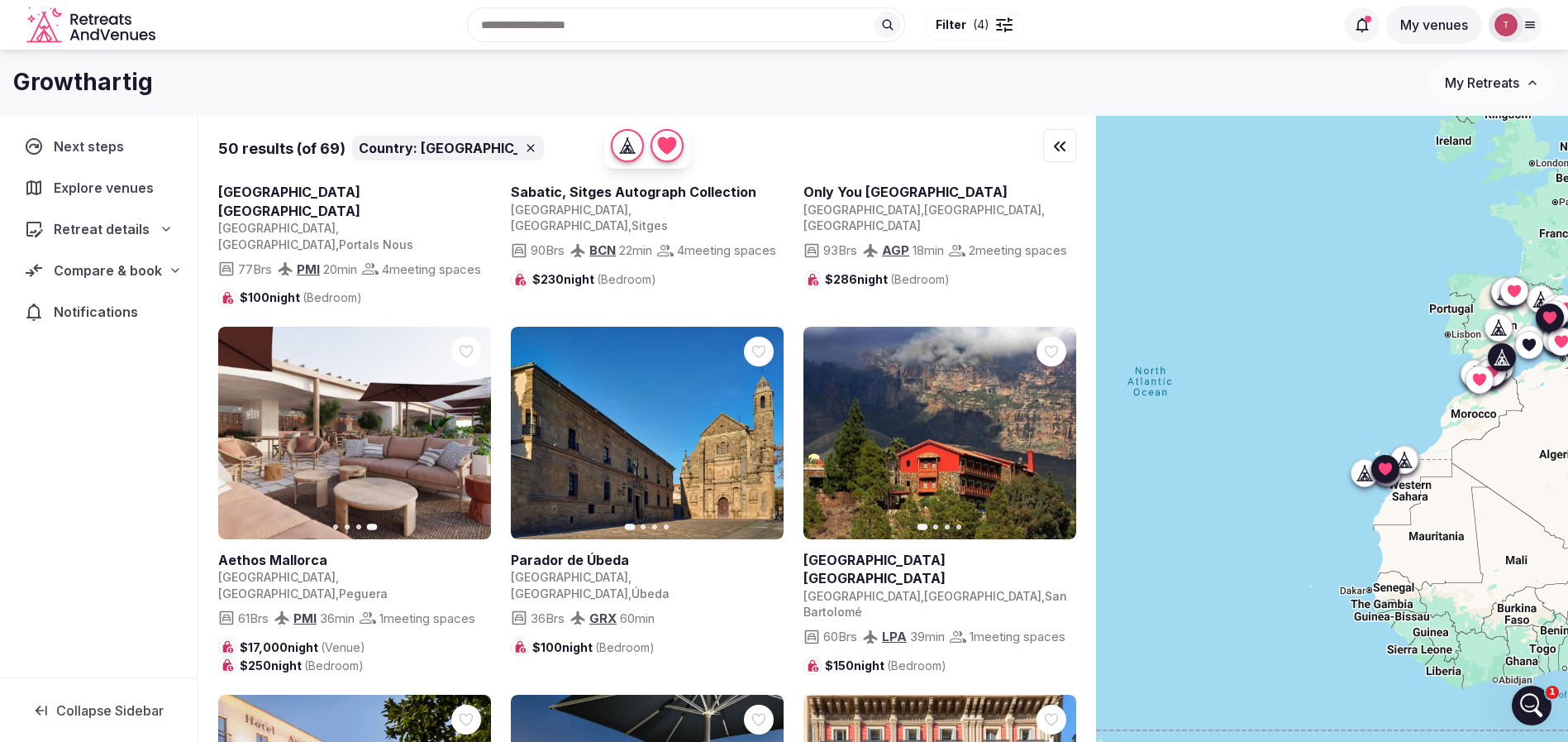
click at [759, 426] on icon "button" at bounding box center [760, 432] width 13 height 13
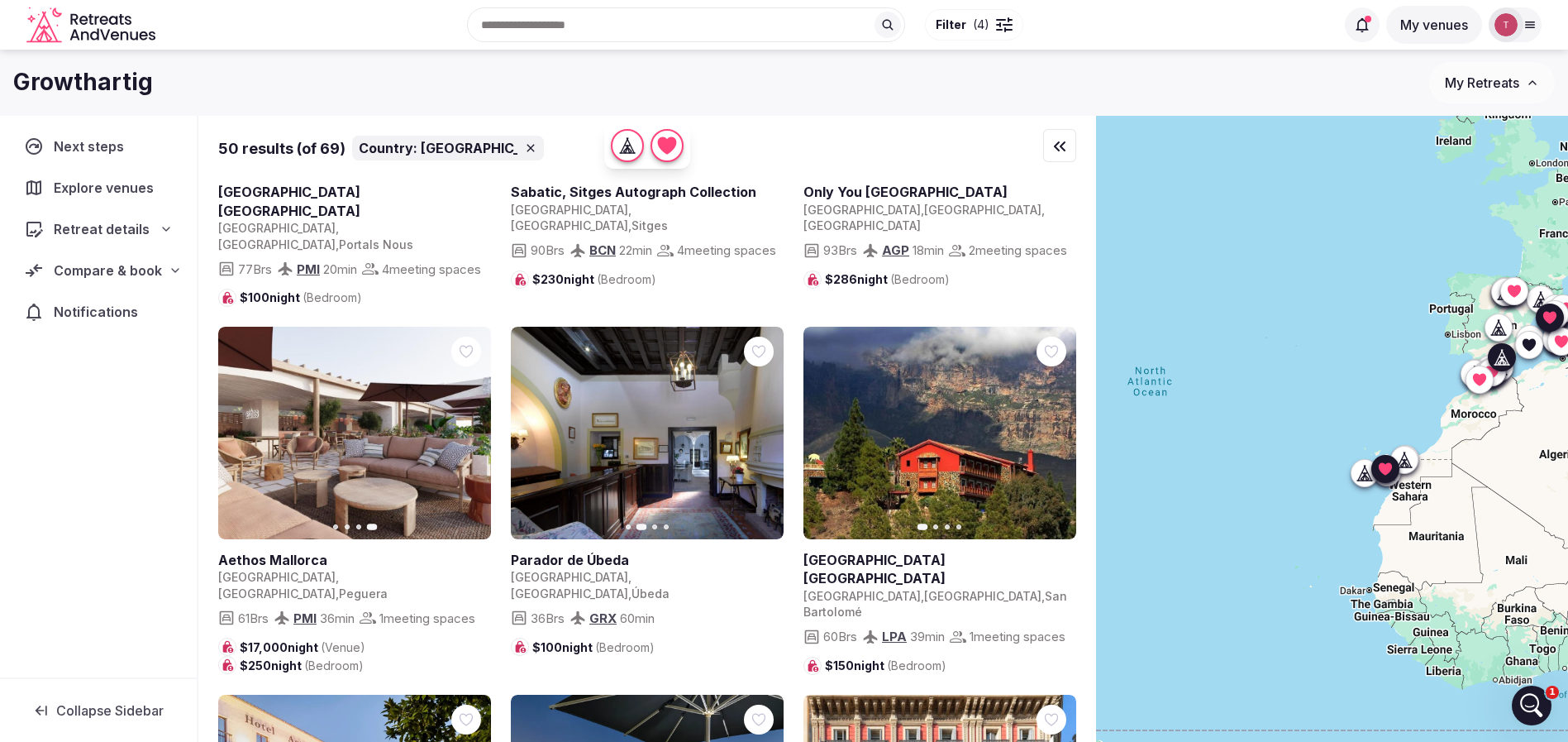
click at [759, 426] on icon "button" at bounding box center [760, 432] width 13 height 13
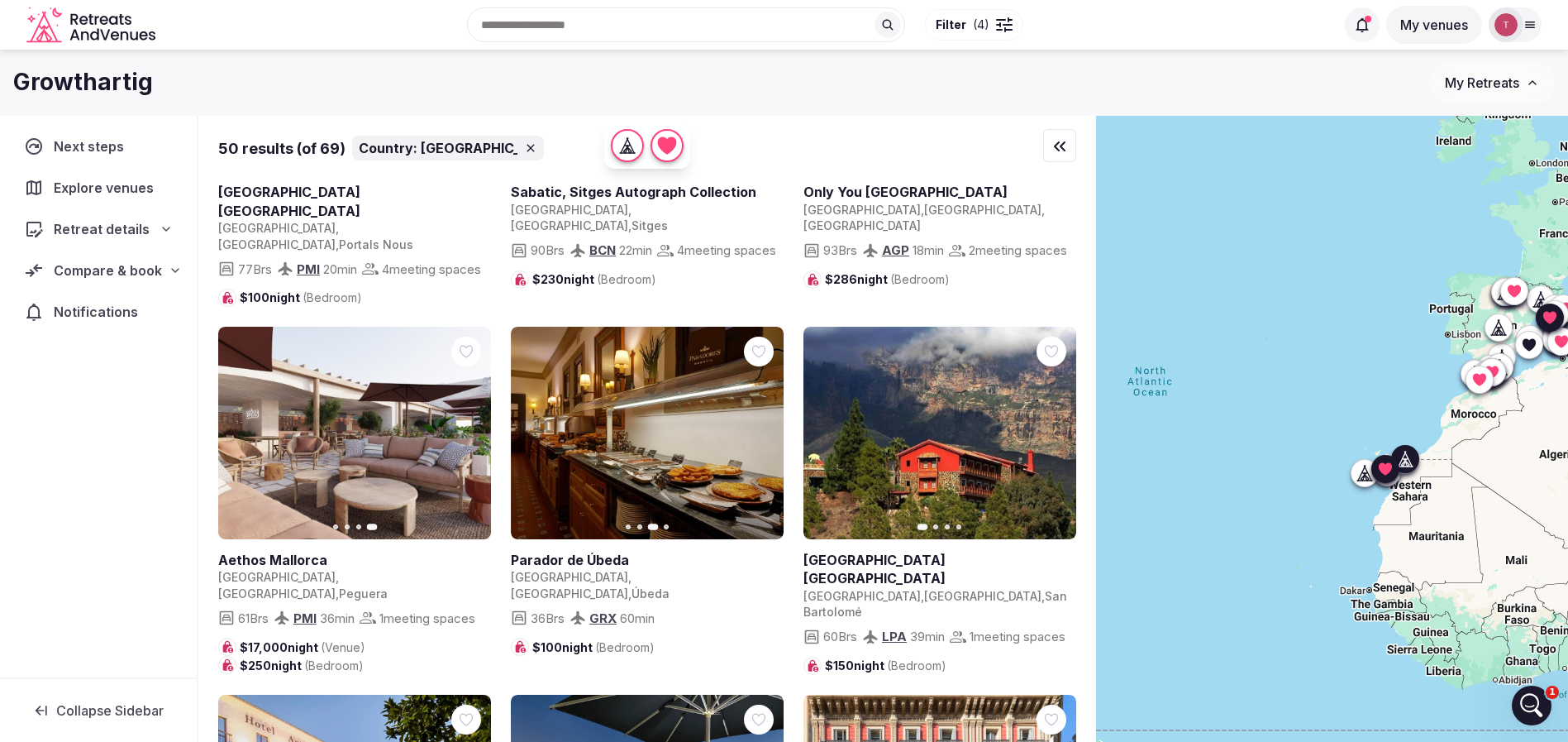
click at [1047, 426] on icon "button" at bounding box center [1052, 432] width 13 height 13
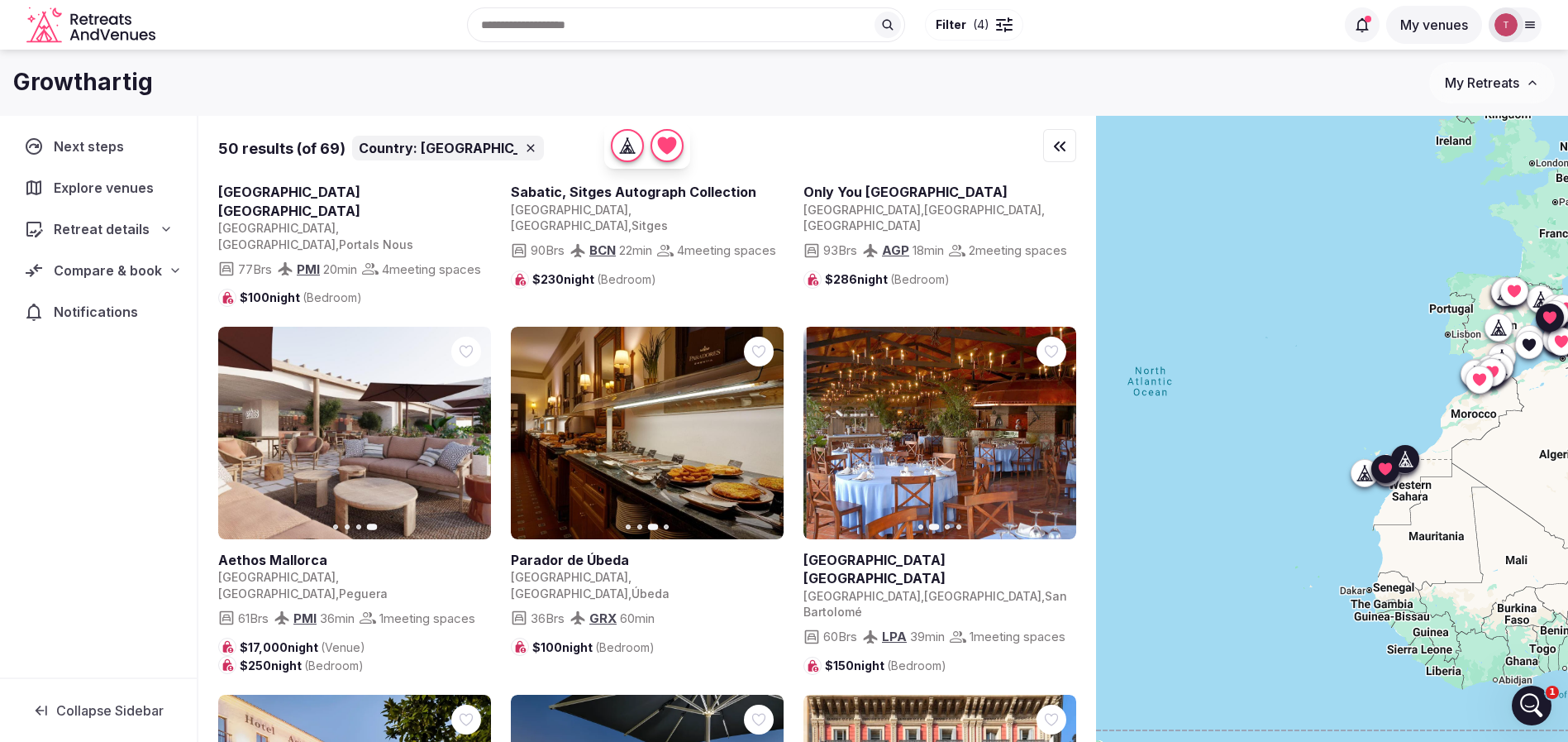
click at [1049, 426] on icon "button" at bounding box center [1052, 432] width 13 height 13
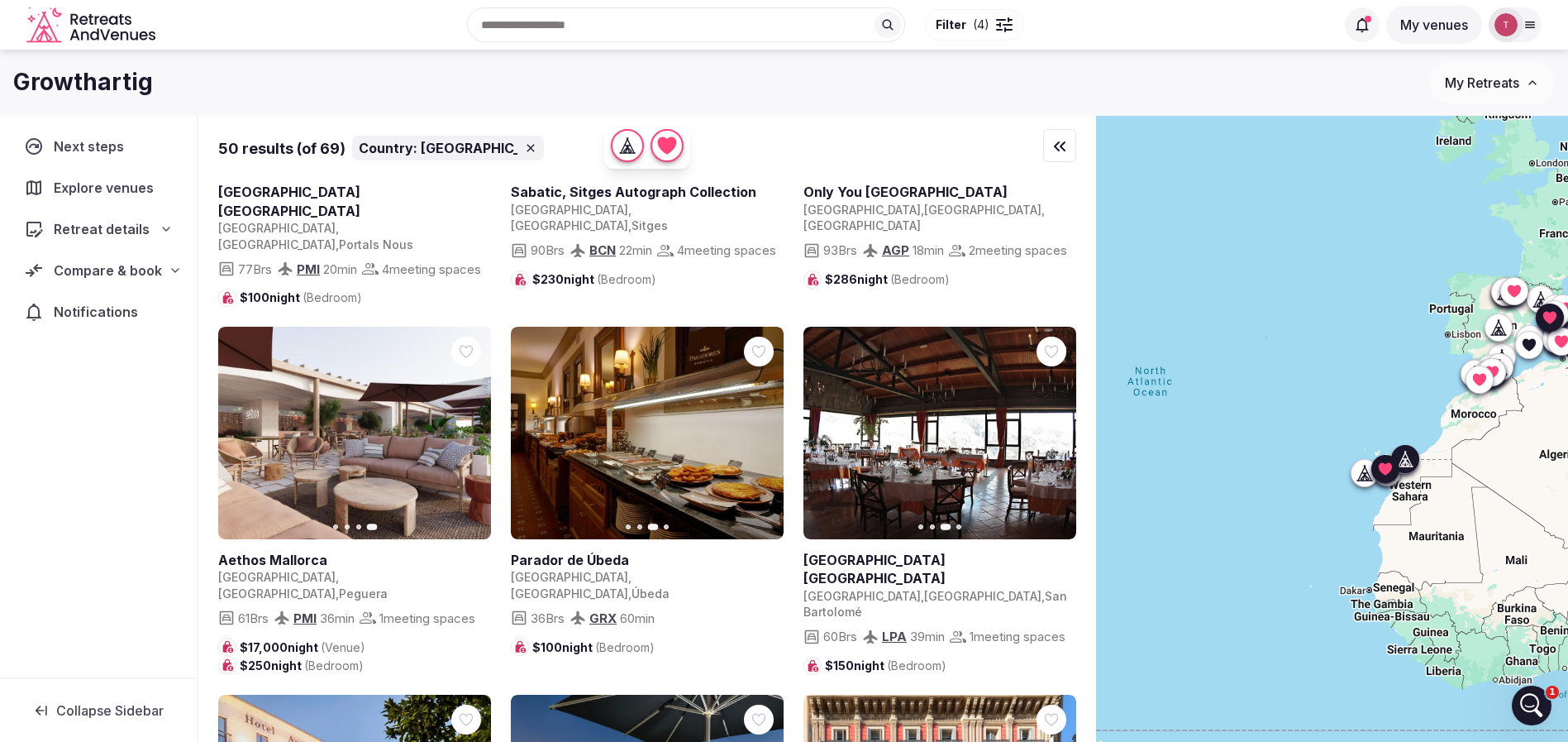
click at [1049, 426] on icon "button" at bounding box center [1052, 432] width 13 height 13
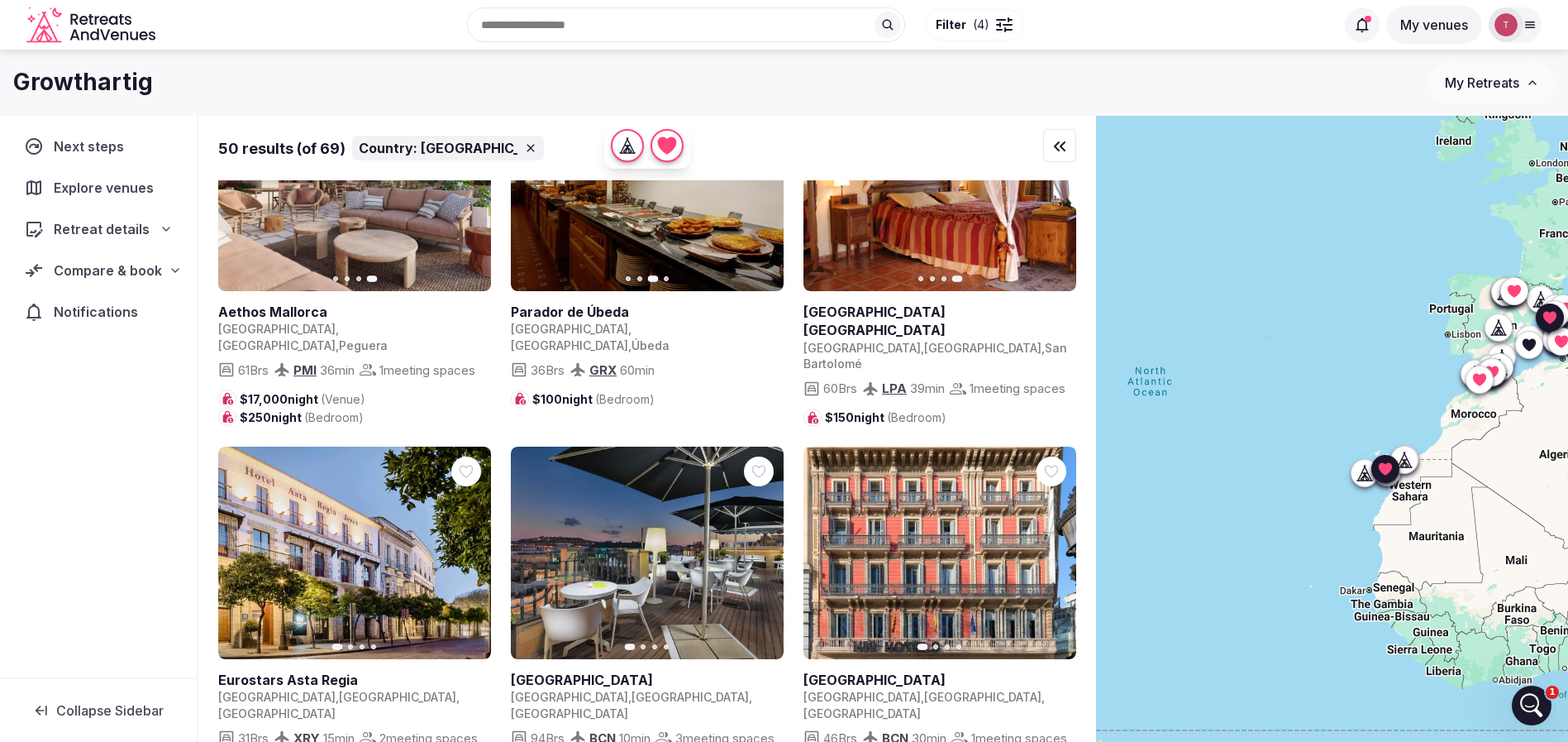
scroll to position [992, 0]
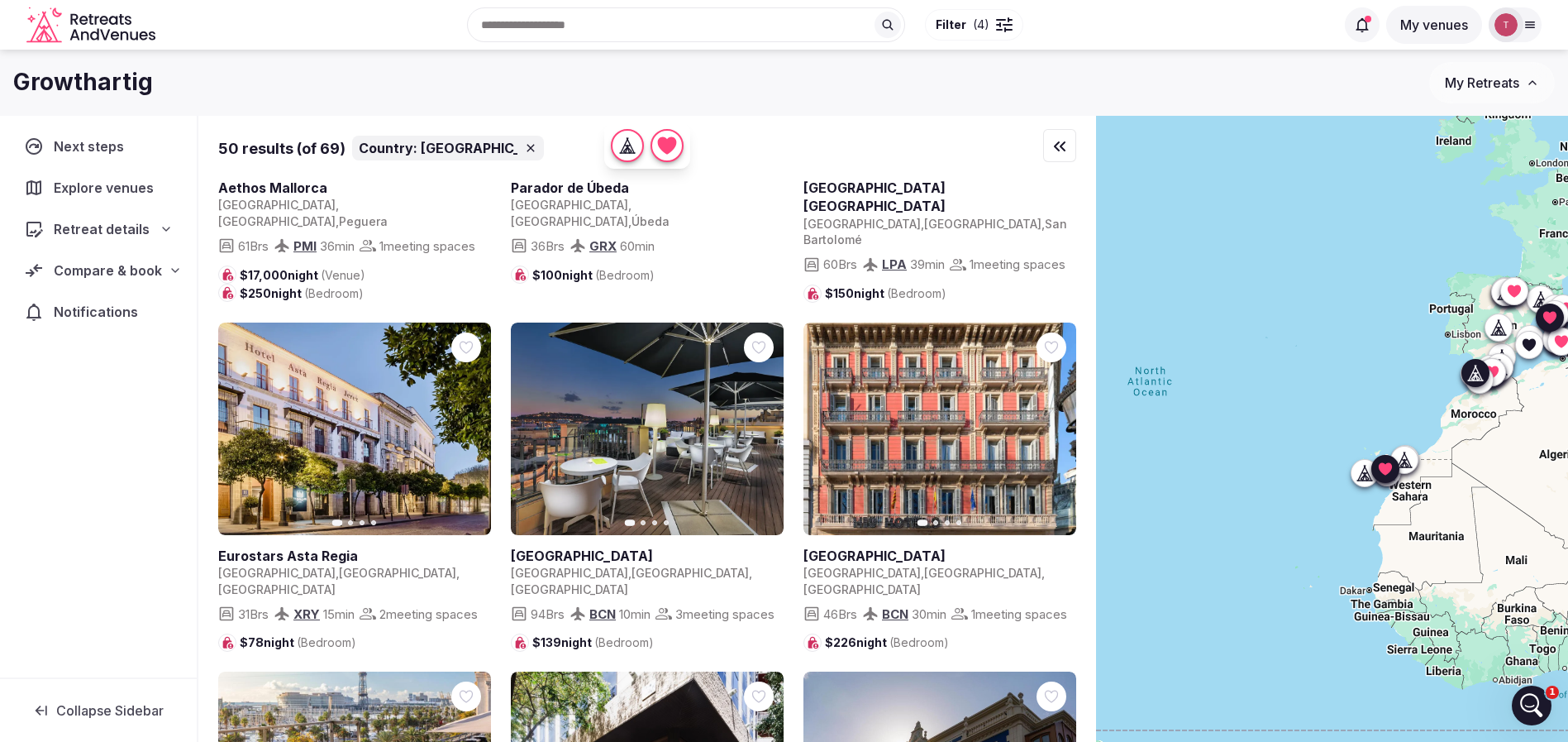
click at [479, 427] on button "Next slide" at bounding box center [467, 428] width 26 height 26
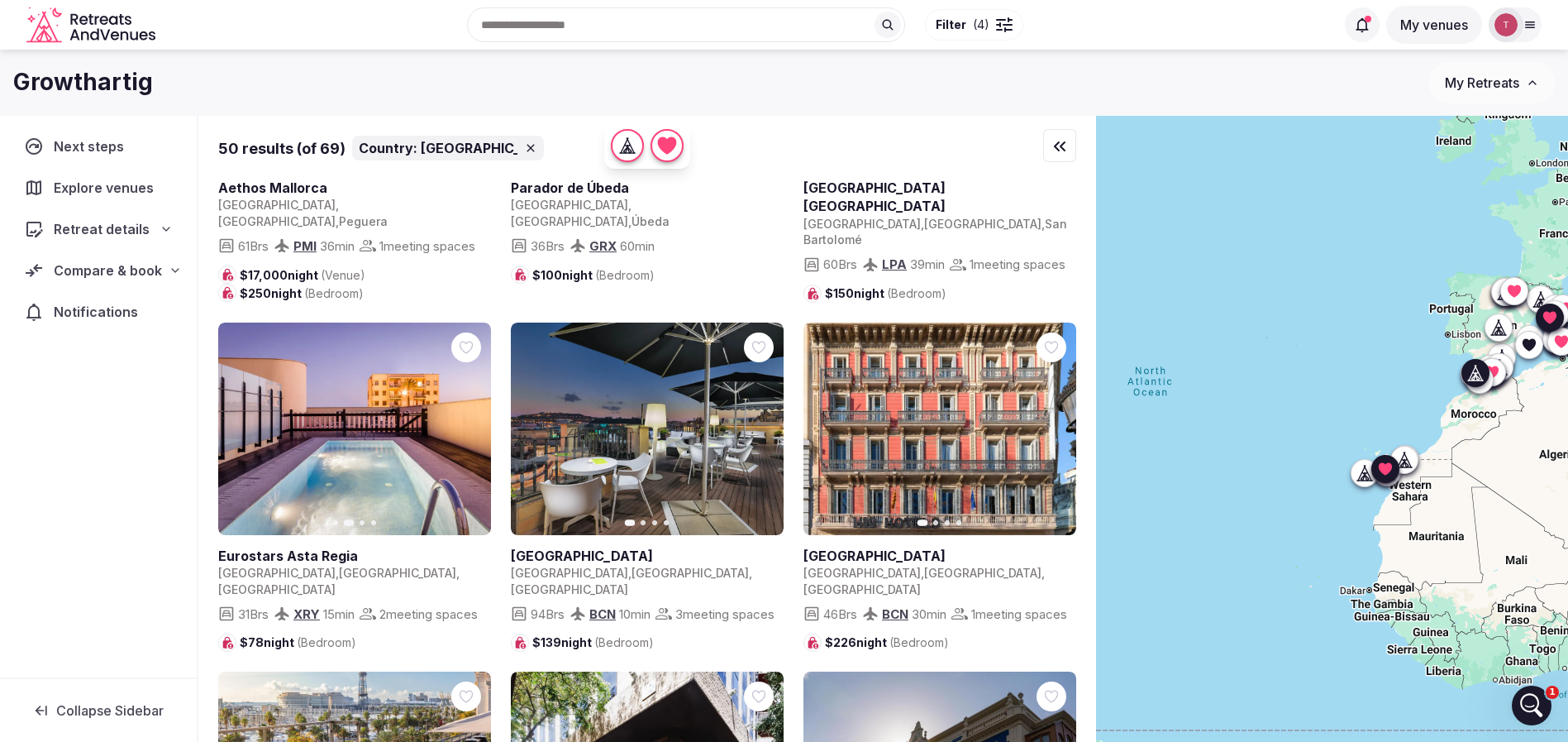
click at [475, 431] on button "Next slide" at bounding box center [467, 428] width 26 height 26
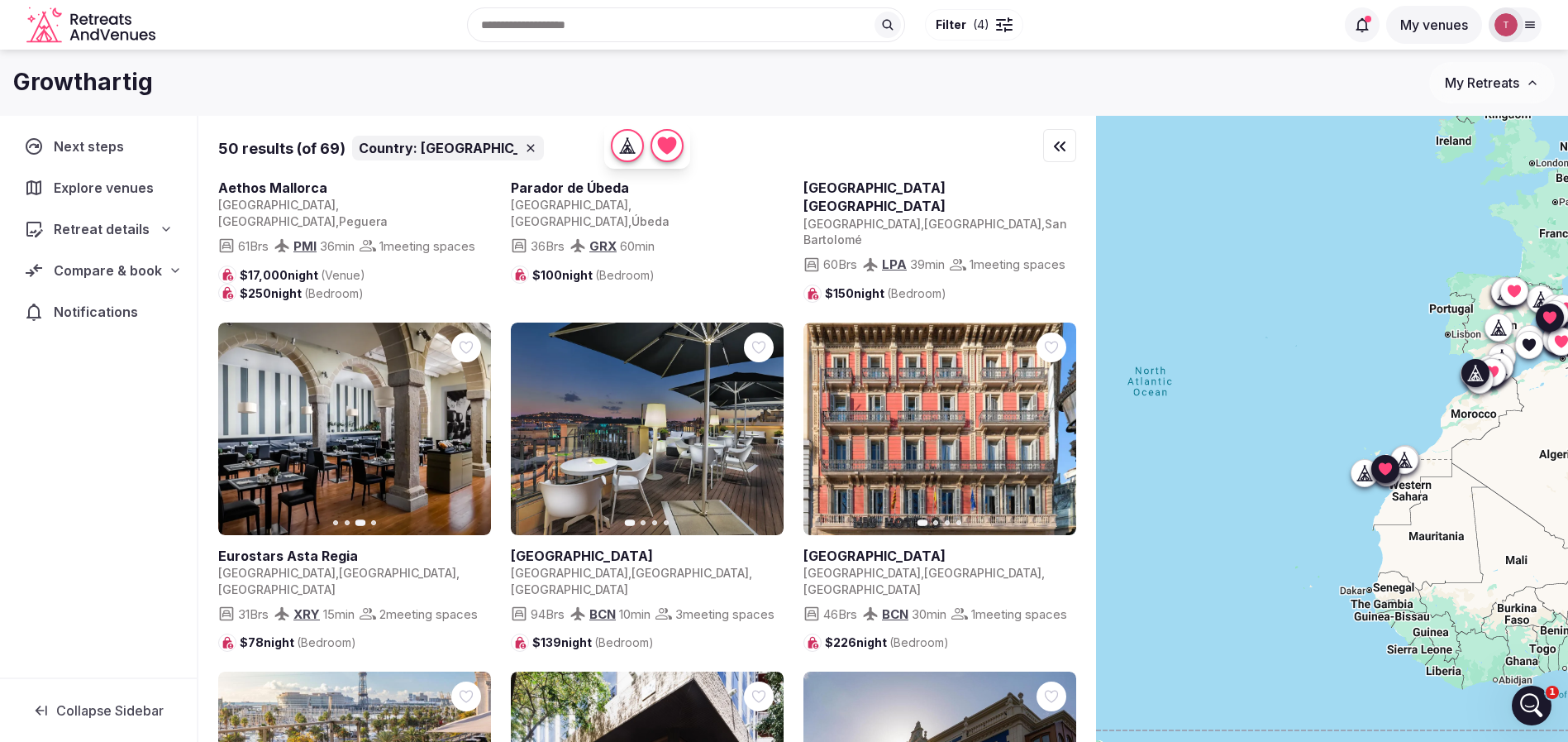
click at [465, 426] on icon "button" at bounding box center [467, 428] width 13 height 13
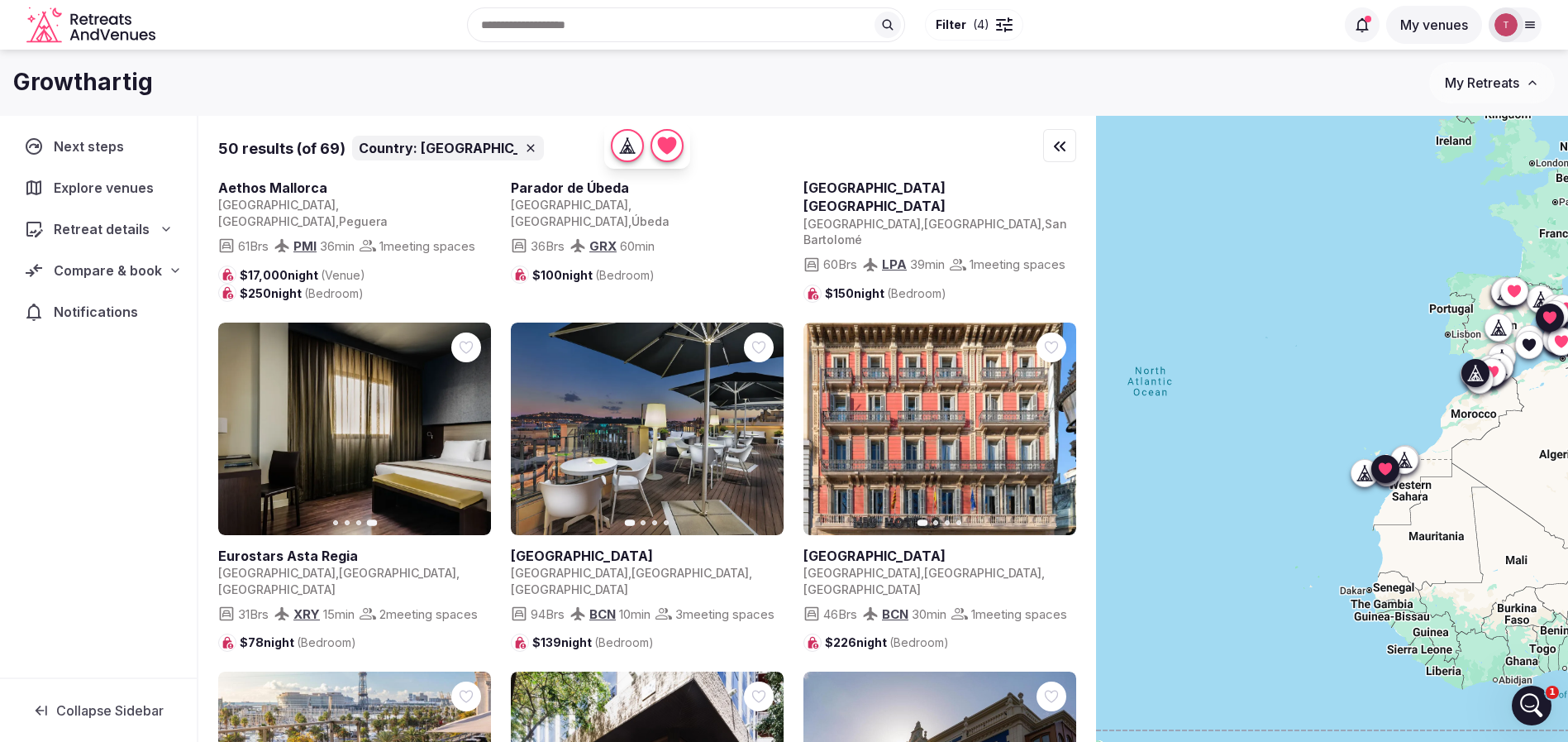
click at [0, 0] on icon at bounding box center [0, 0] width 0 height 0
click at [763, 431] on icon "button" at bounding box center [760, 428] width 13 height 13
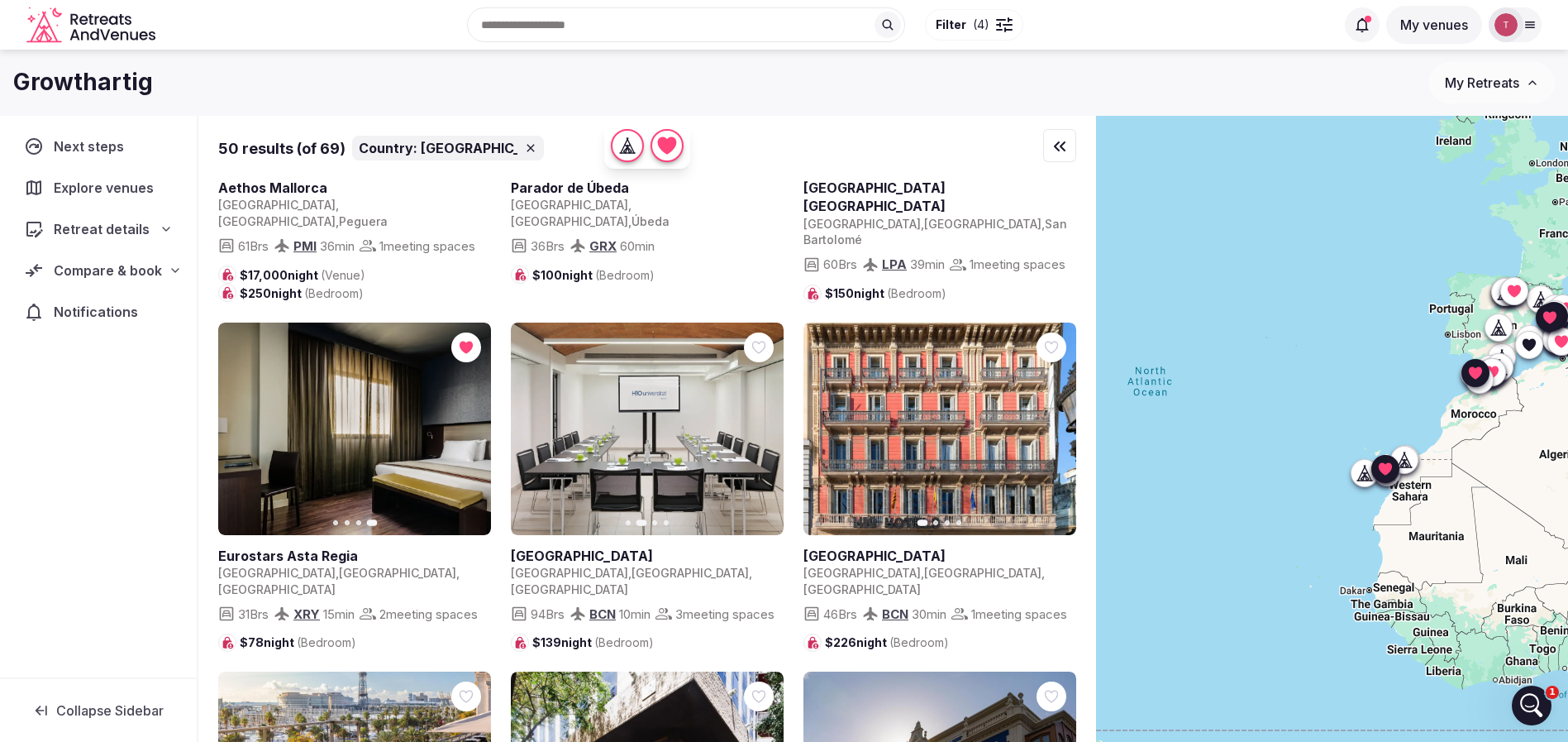
click at [763, 431] on icon "button" at bounding box center [760, 428] width 13 height 13
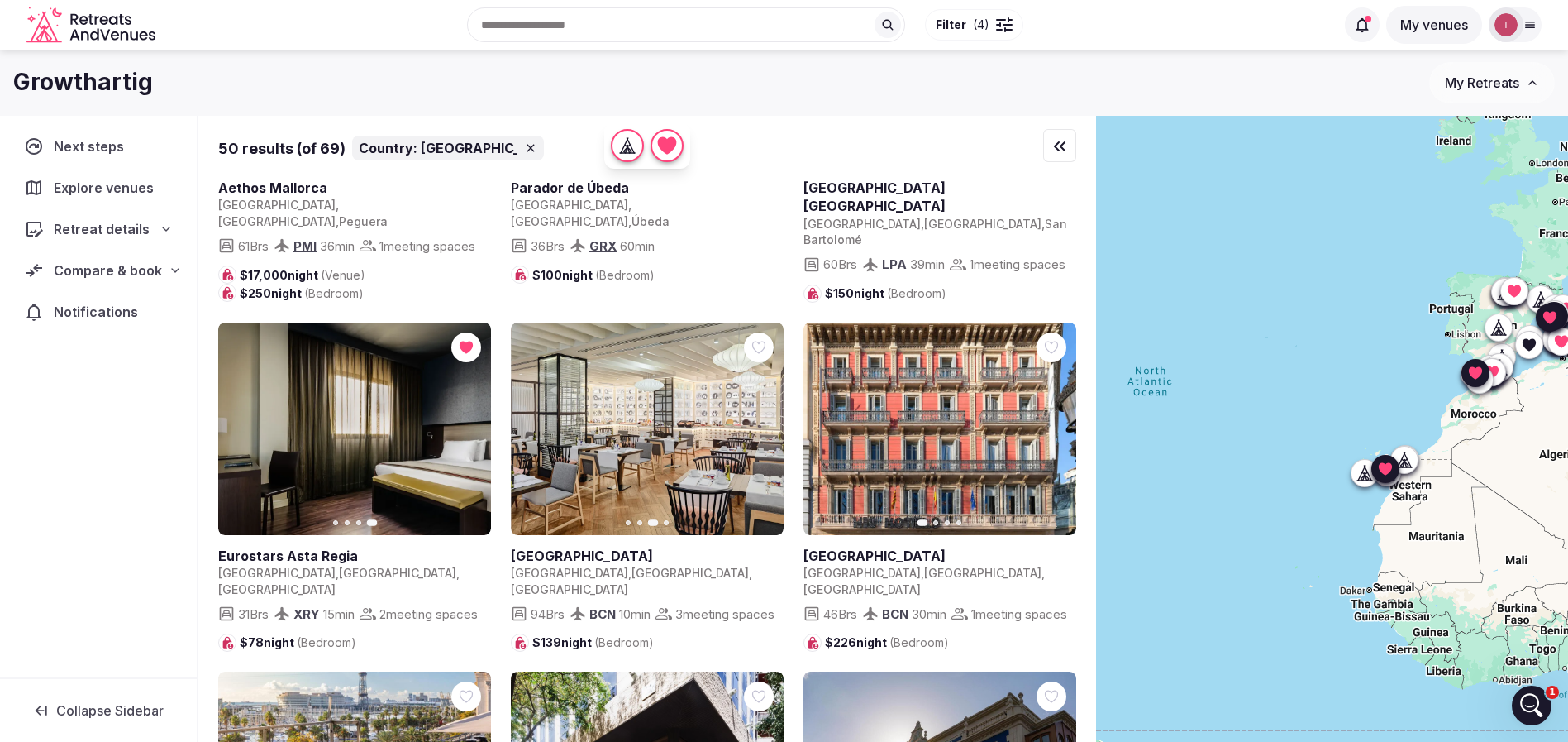
click at [763, 431] on icon "button" at bounding box center [760, 428] width 13 height 13
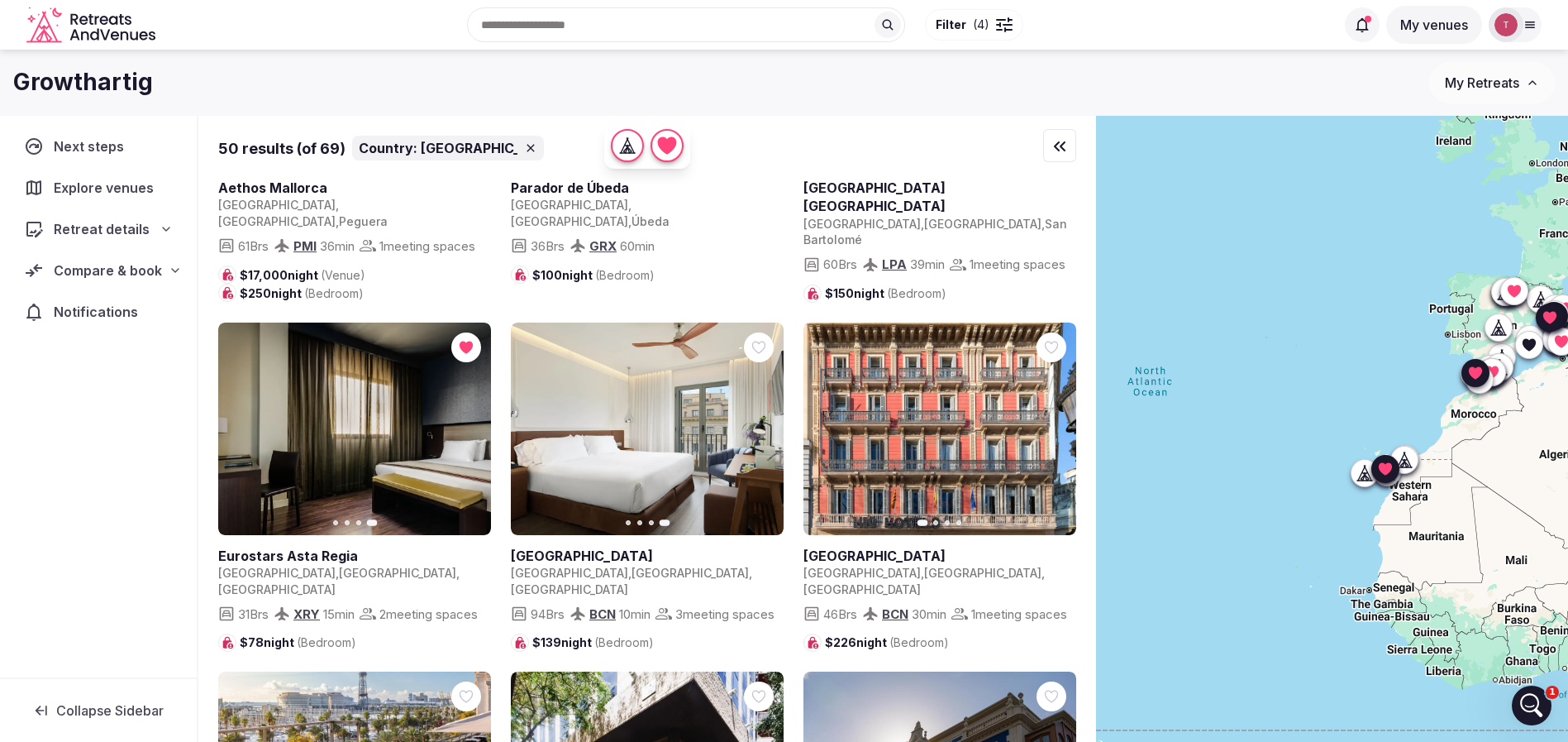
click at [1063, 429] on button "Next slide" at bounding box center [1053, 428] width 26 height 26
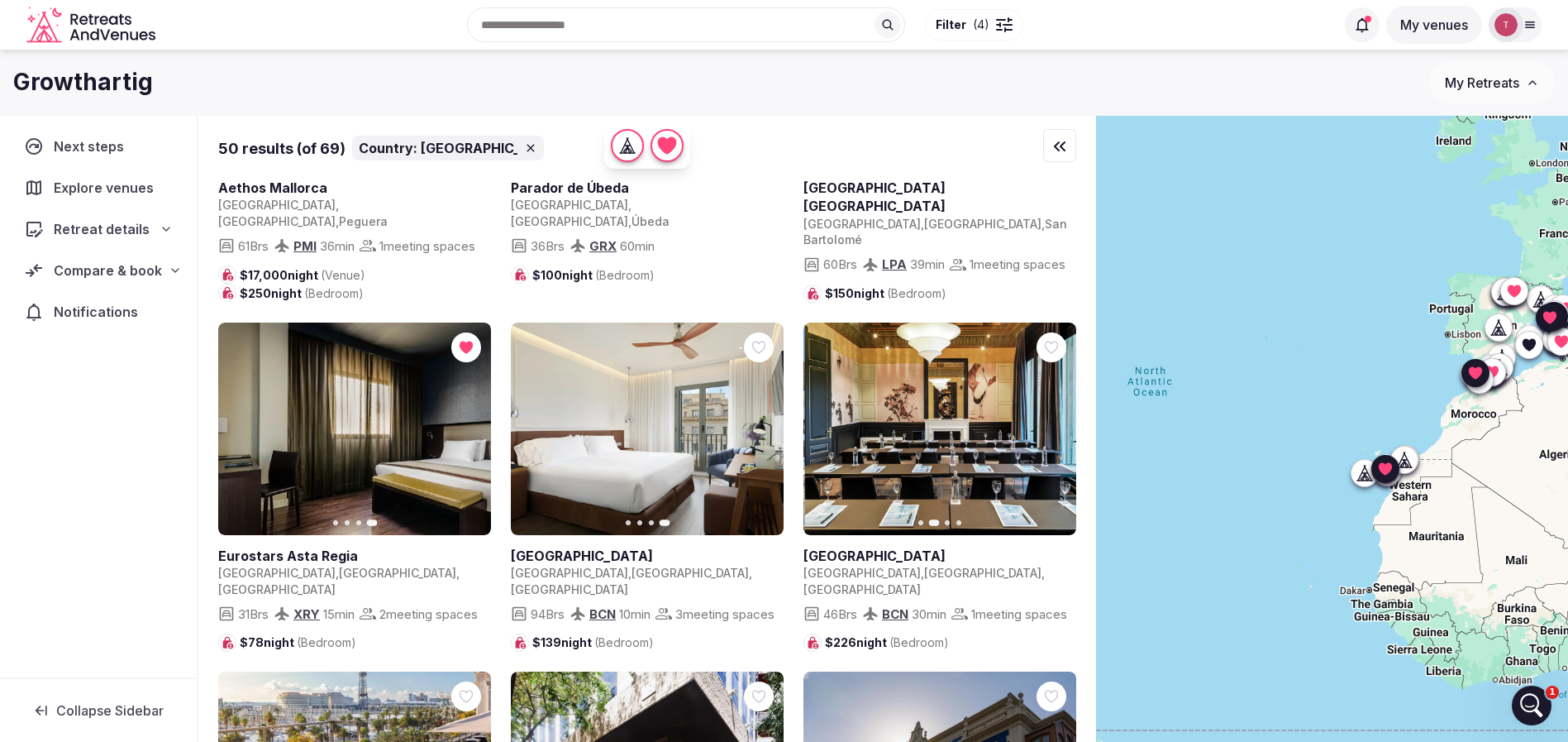
click at [1056, 429] on icon "button" at bounding box center [1054, 428] width 7 height 11
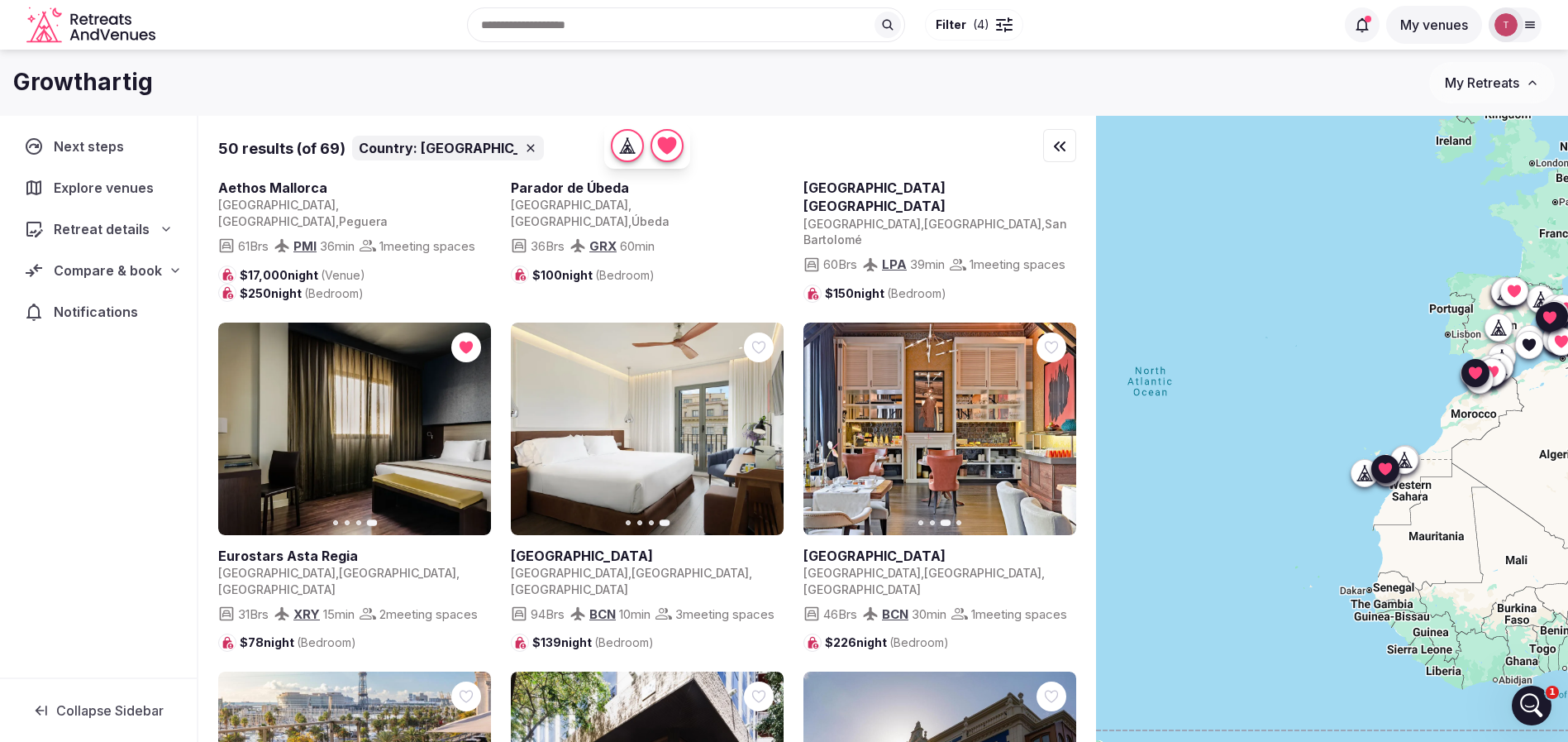
click at [1056, 429] on icon "button" at bounding box center [1054, 428] width 7 height 11
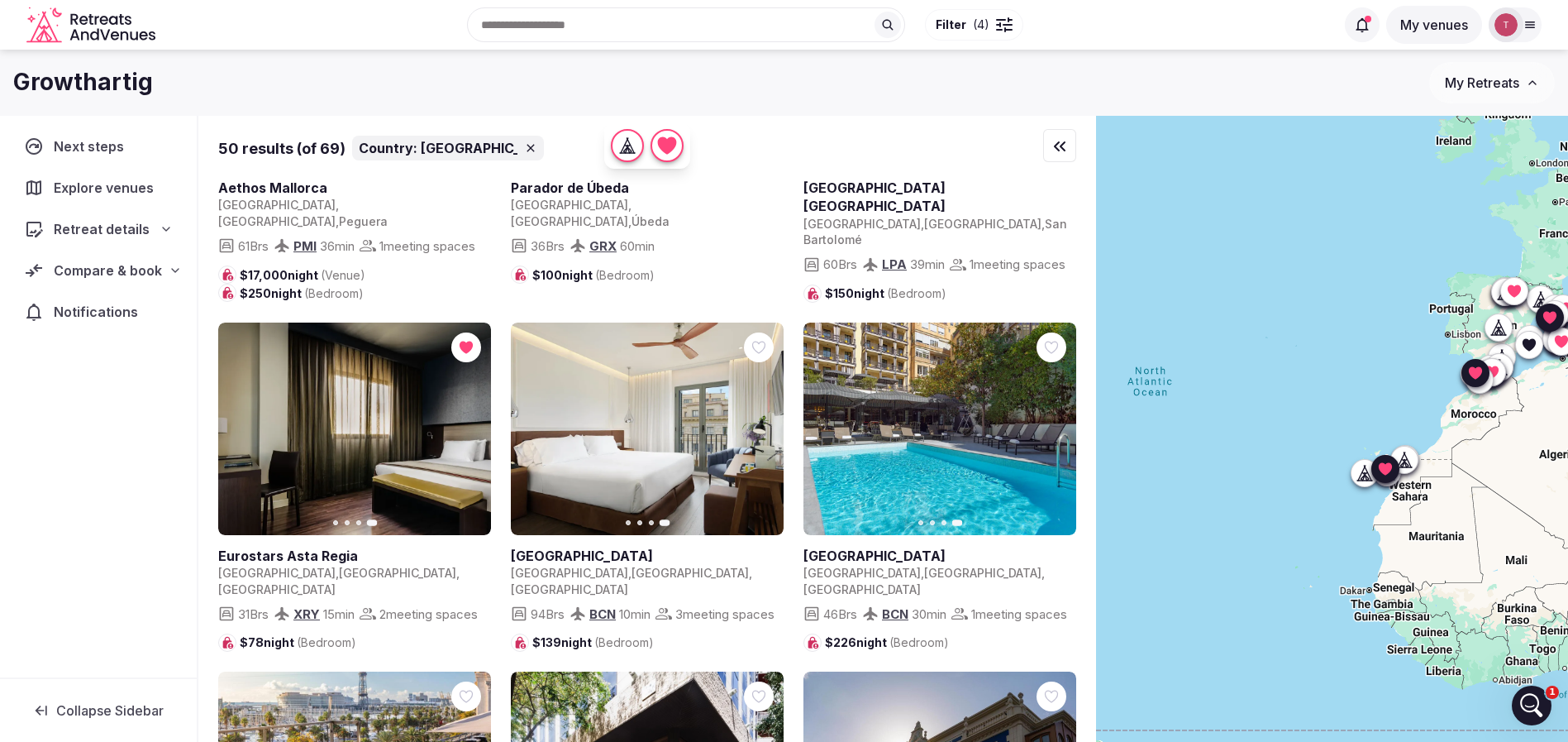
click at [0, 0] on icon at bounding box center [0, 0] width 0 height 0
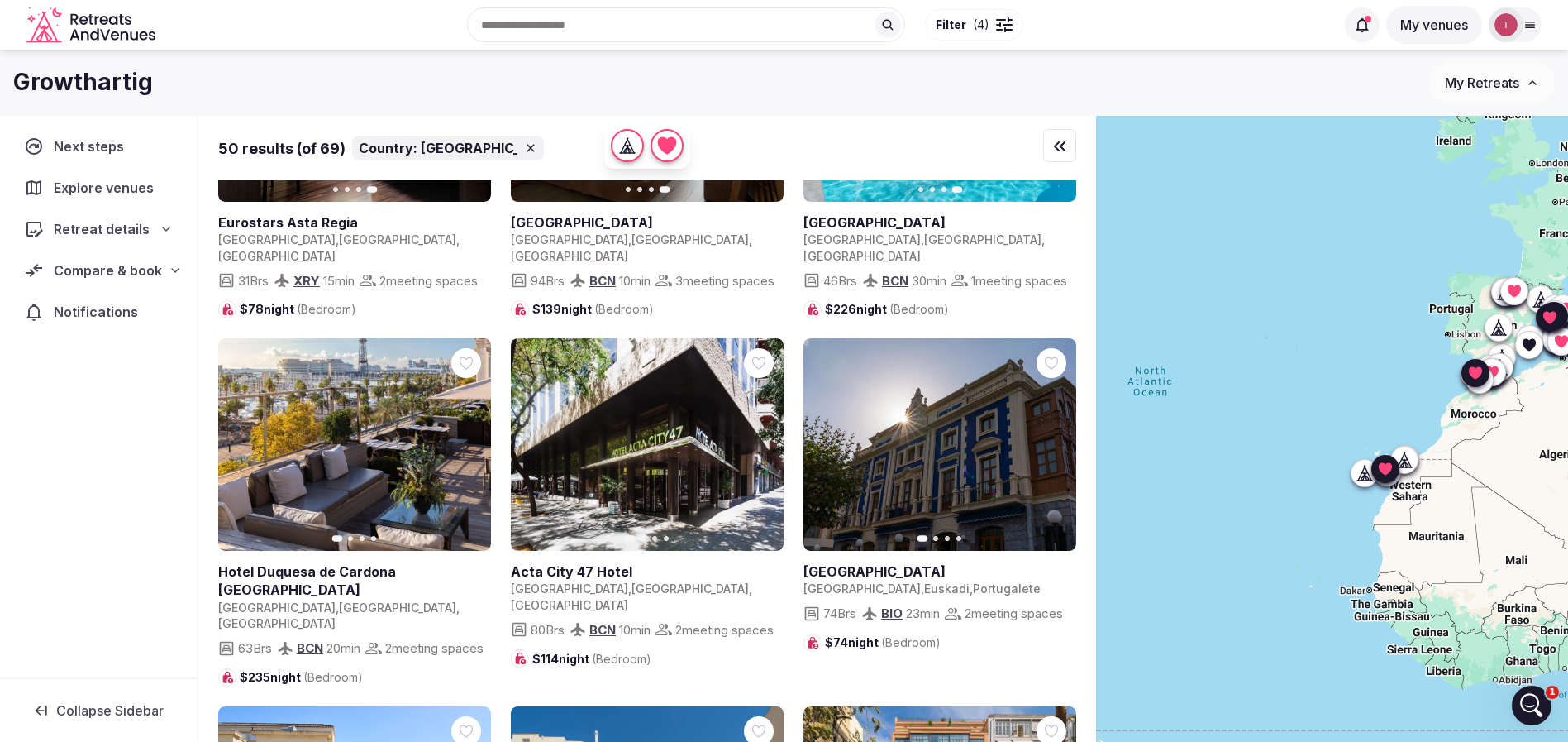
scroll to position [1364, 0]
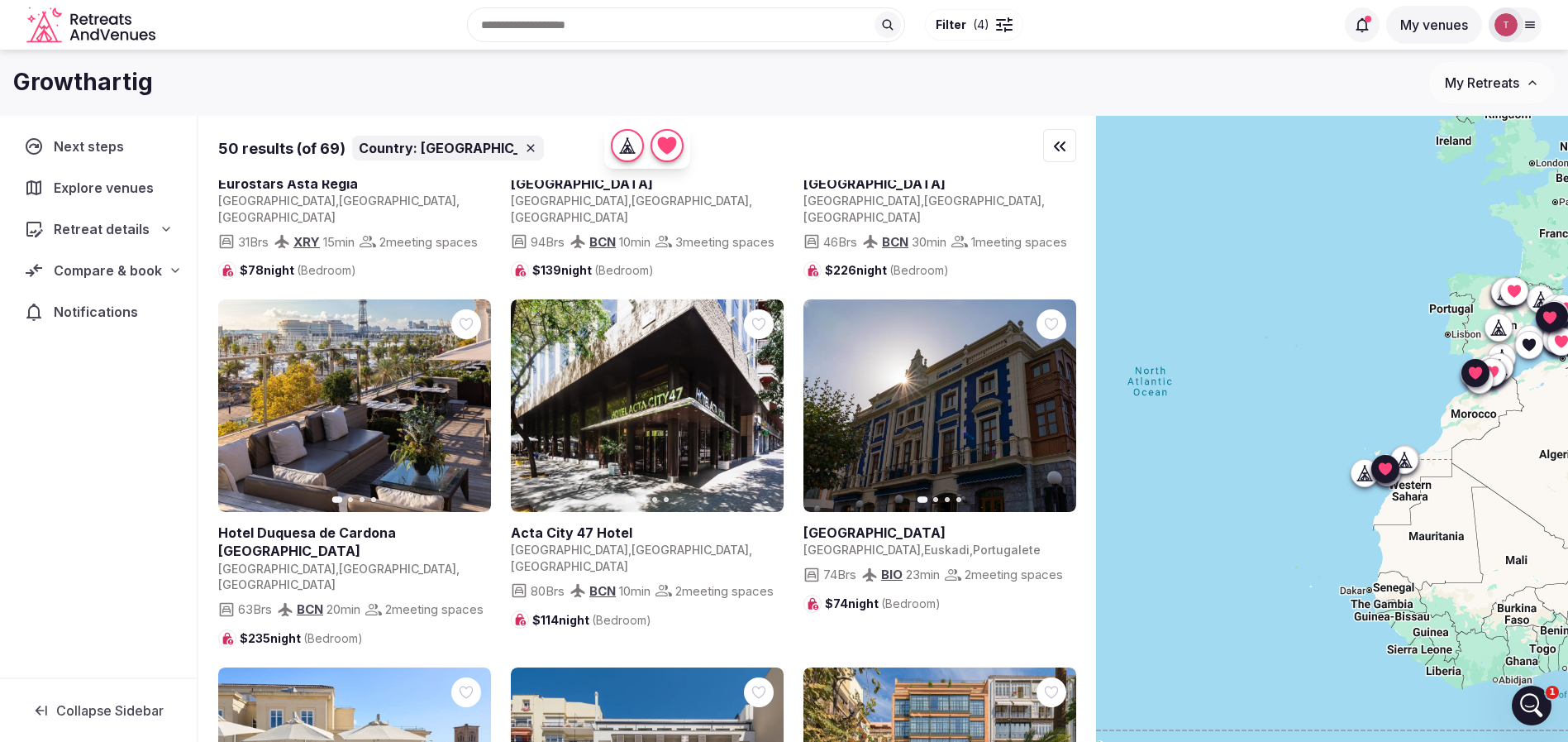
click at [469, 411] on icon "button" at bounding box center [469, 405] width 7 height 11
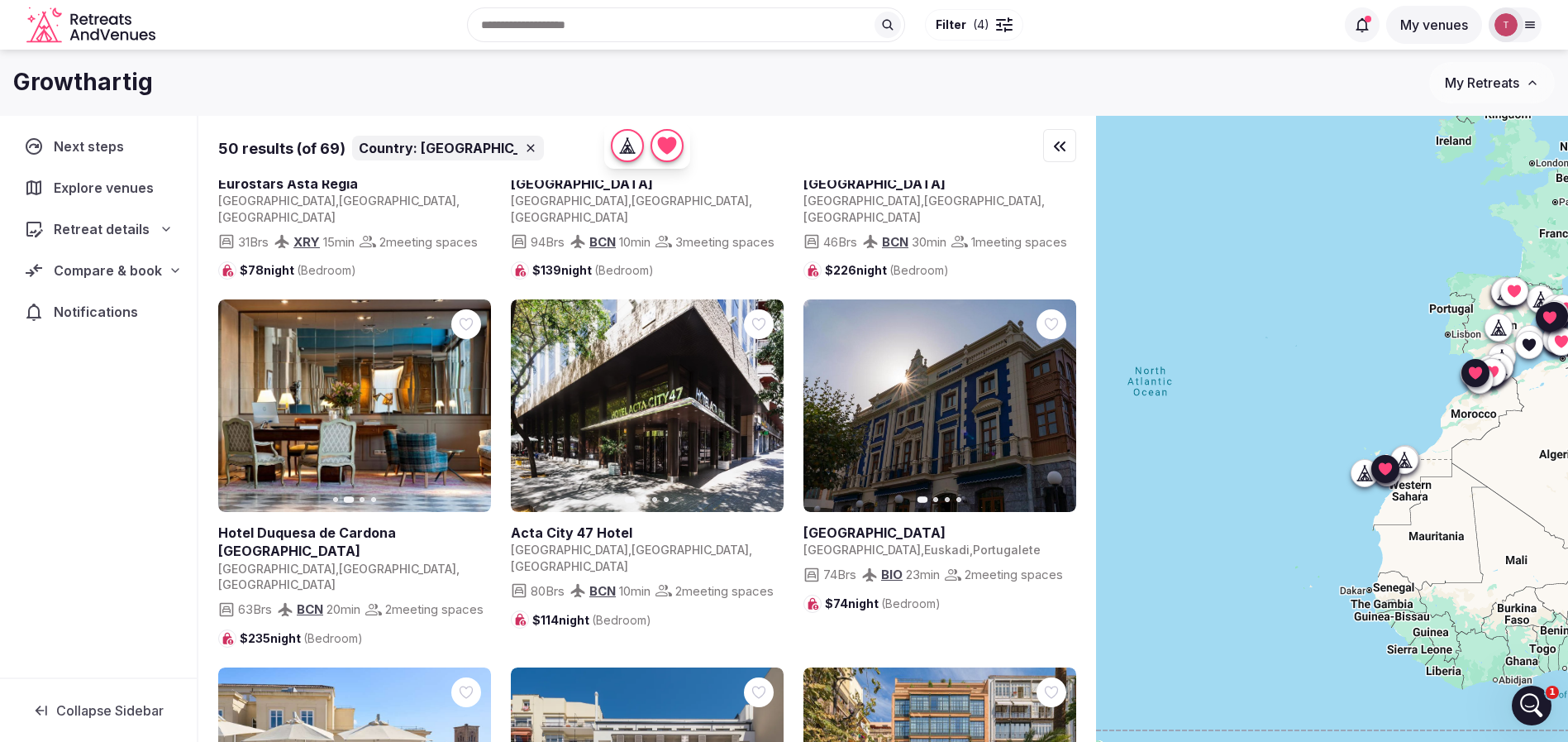
click at [469, 412] on icon "button" at bounding box center [467, 405] width 13 height 13
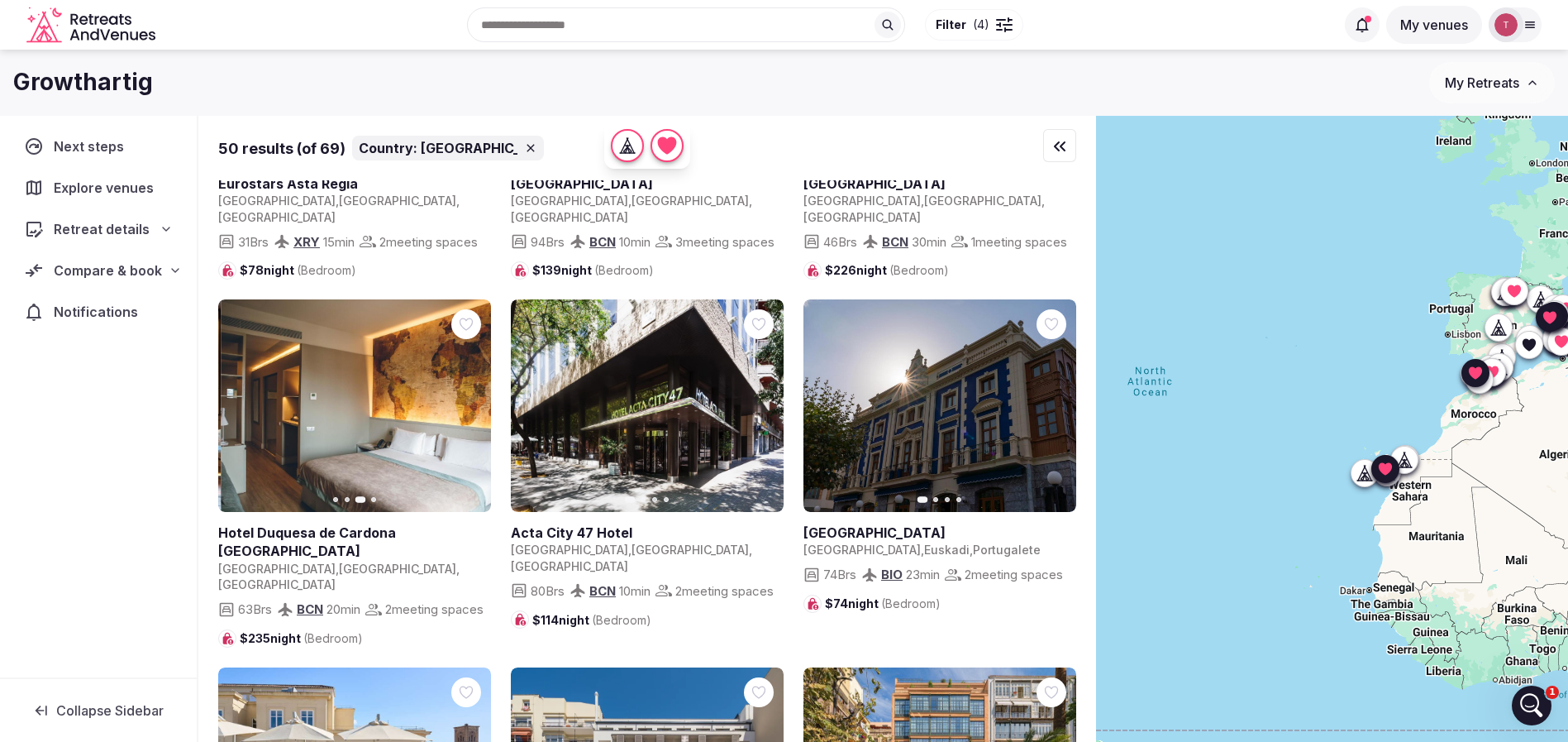
click at [469, 412] on icon "button" at bounding box center [467, 405] width 13 height 13
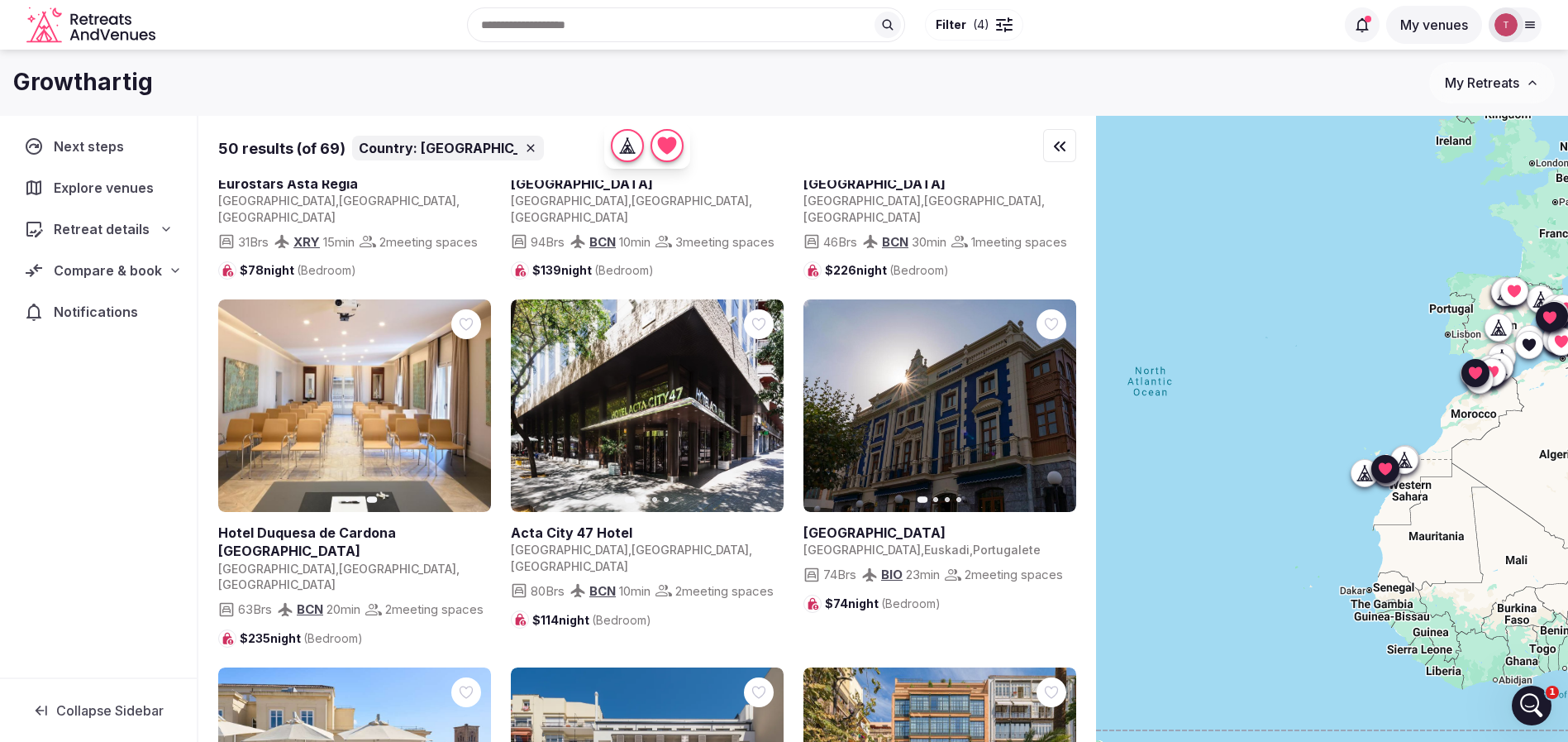
click at [241, 412] on icon "button" at bounding box center [241, 405] width 13 height 13
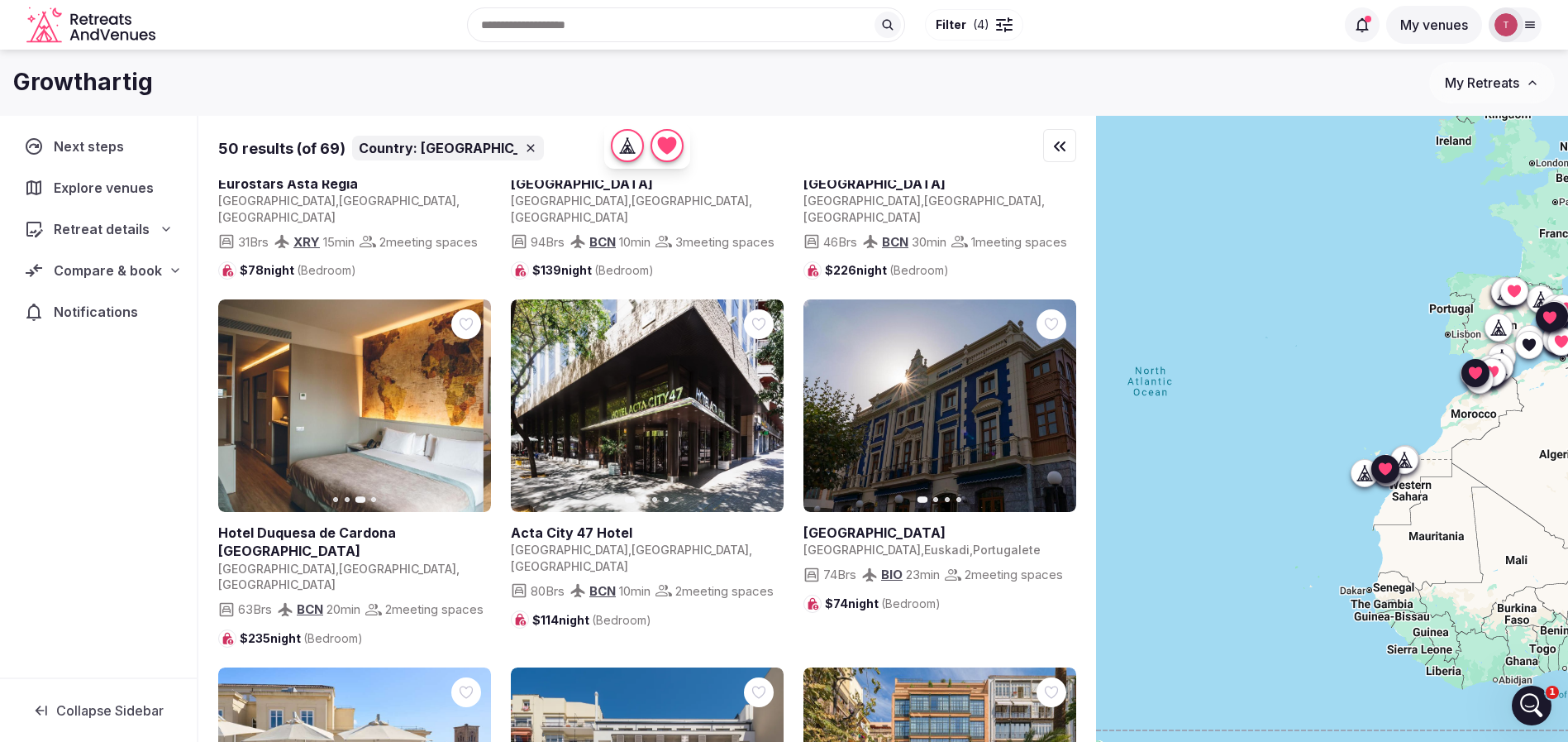
click at [241, 412] on icon "button" at bounding box center [241, 405] width 13 height 13
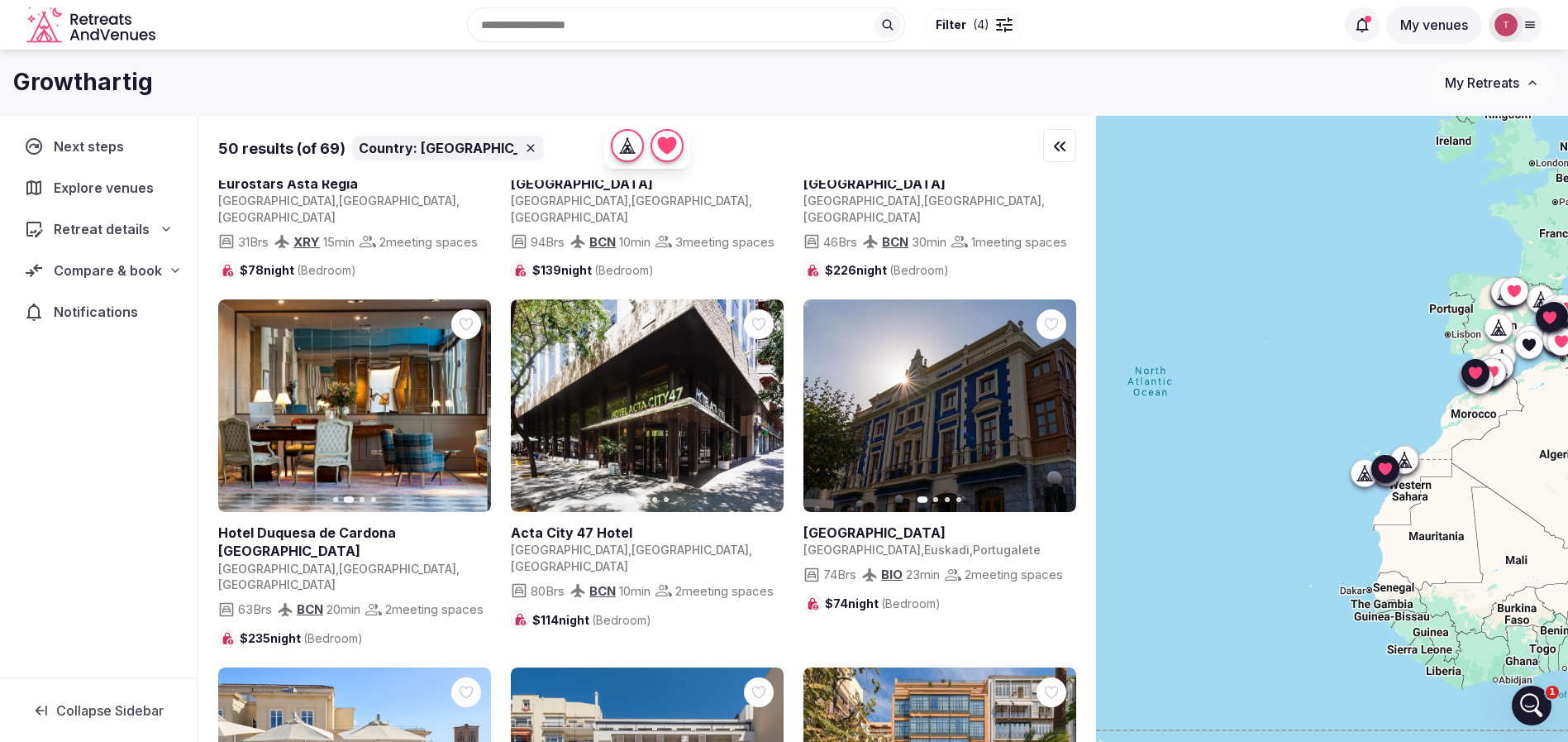
click at [241, 412] on icon "button" at bounding box center [241, 405] width 13 height 13
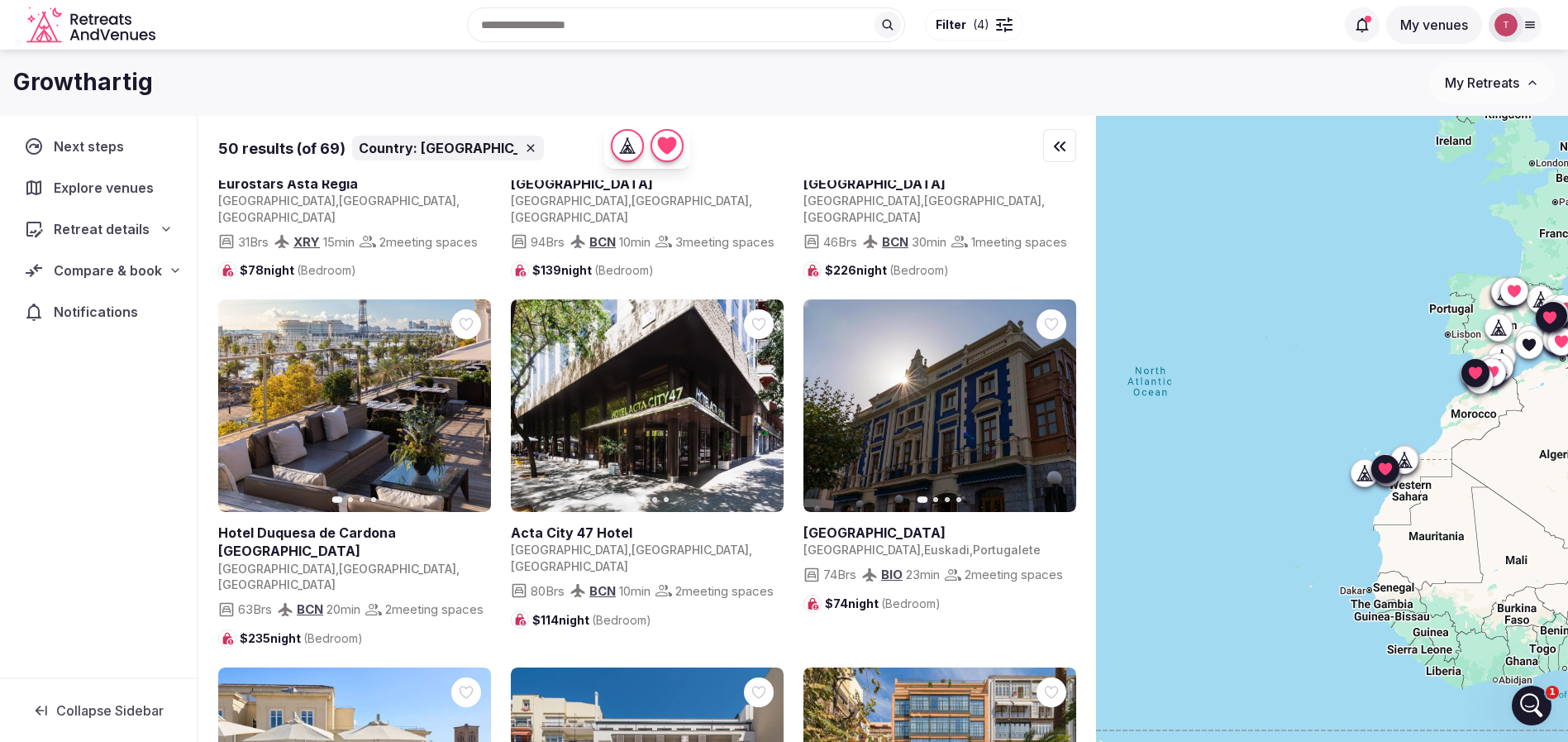
click at [757, 412] on icon "button" at bounding box center [760, 405] width 13 height 13
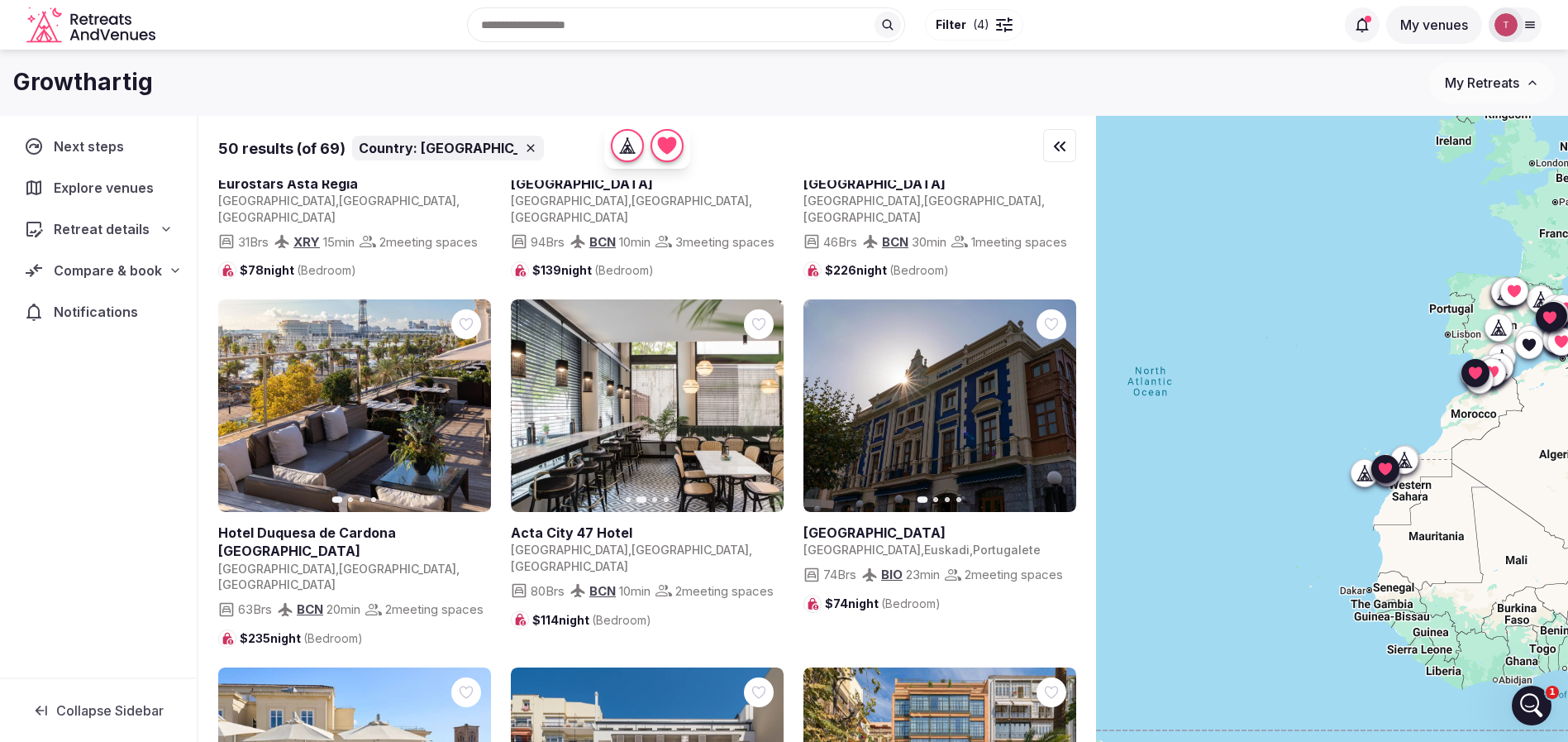
click at [757, 412] on icon "button" at bounding box center [760, 405] width 13 height 13
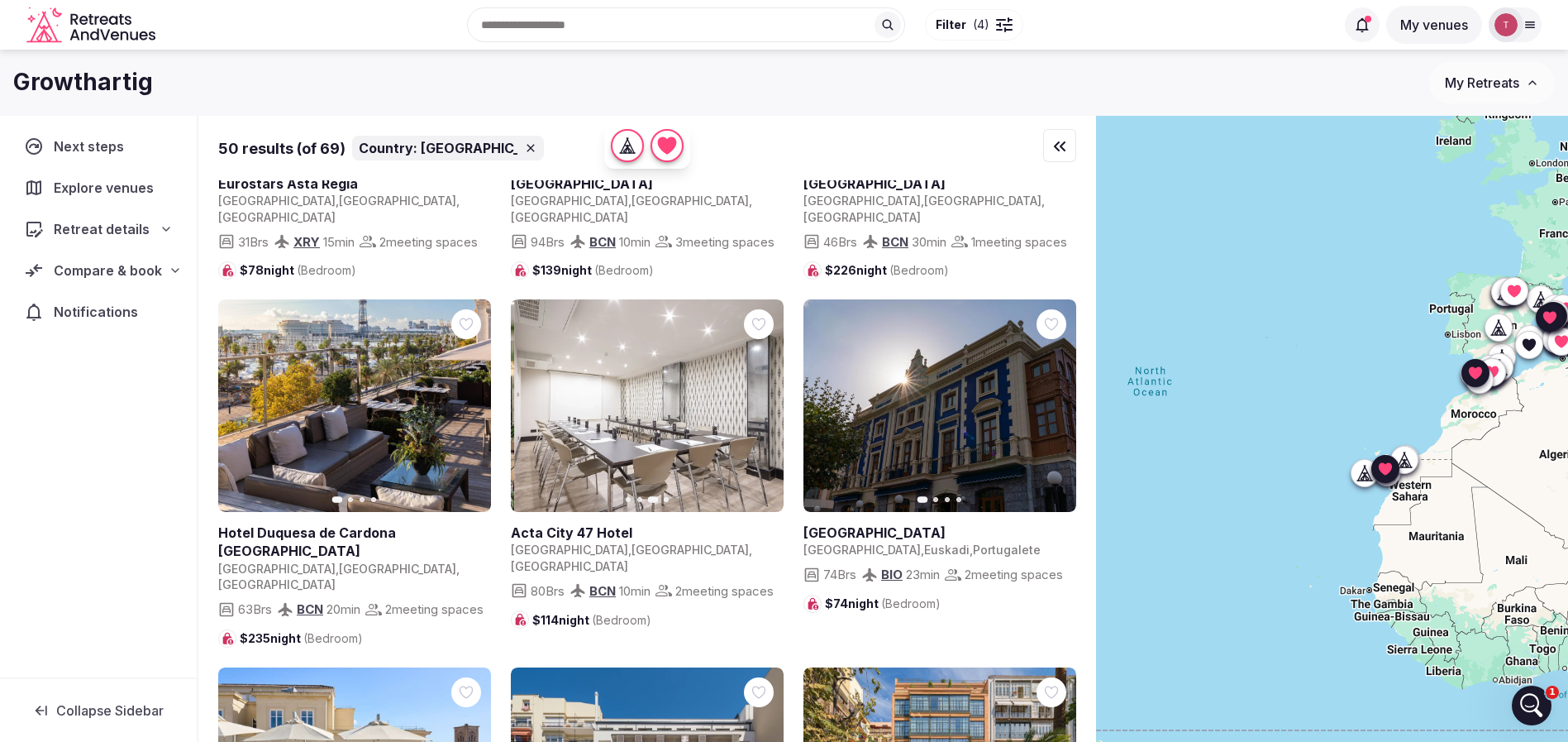
click at [757, 412] on icon "button" at bounding box center [760, 405] width 13 height 13
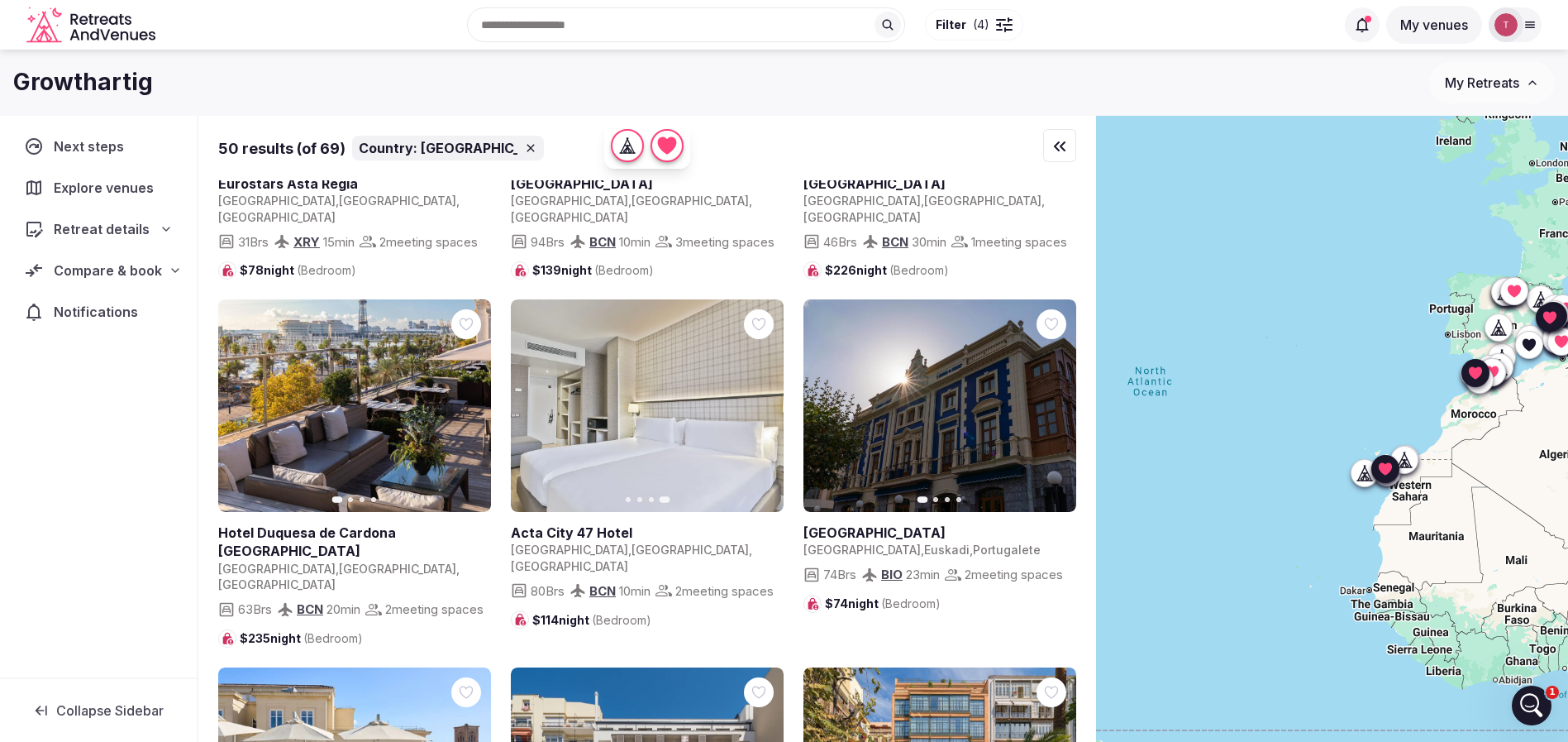
click at [0, 0] on icon at bounding box center [0, 0] width 0 height 0
click at [1056, 411] on icon "button" at bounding box center [1054, 405] width 7 height 11
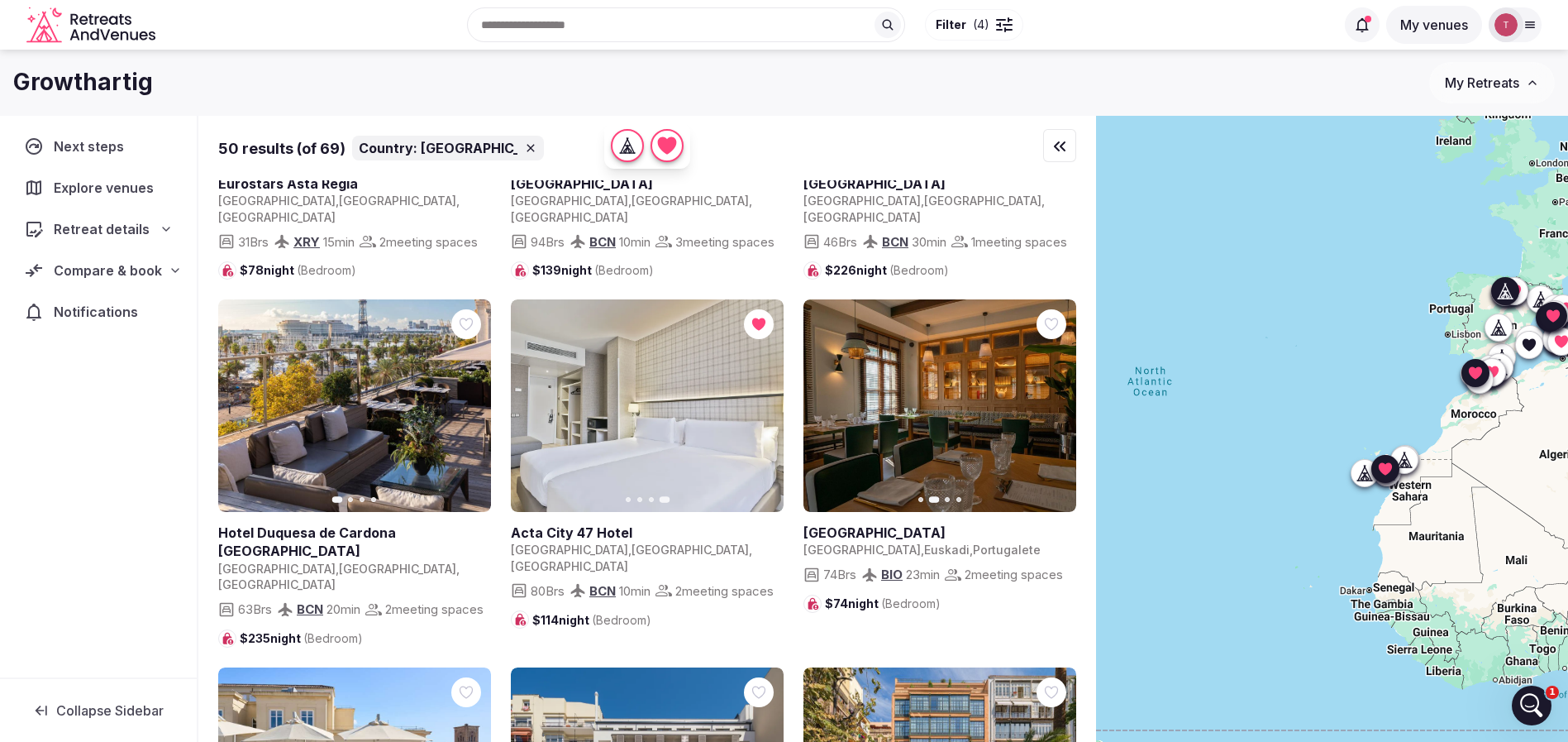
click at [1056, 411] on icon "button" at bounding box center [1054, 405] width 7 height 11
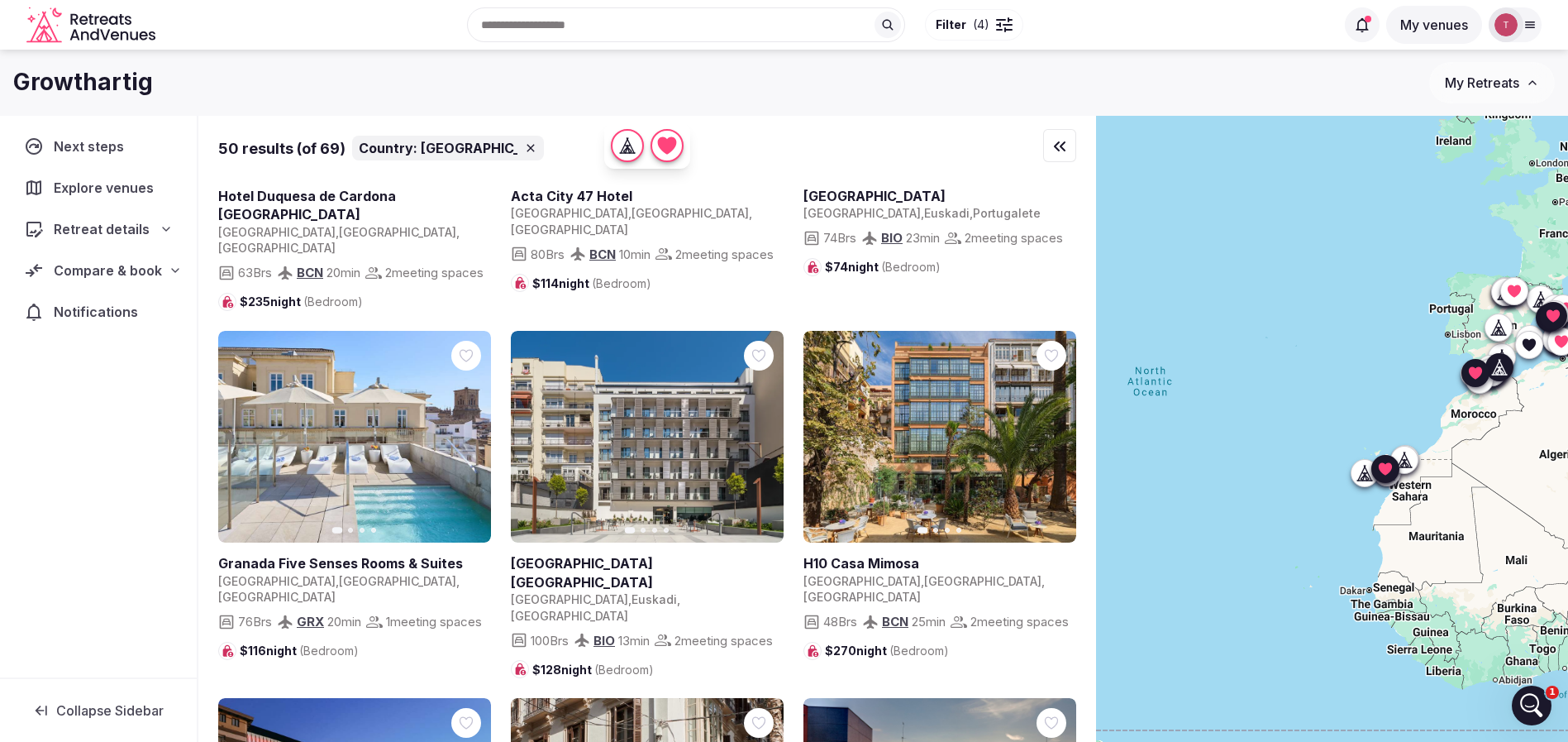
scroll to position [1860, 0]
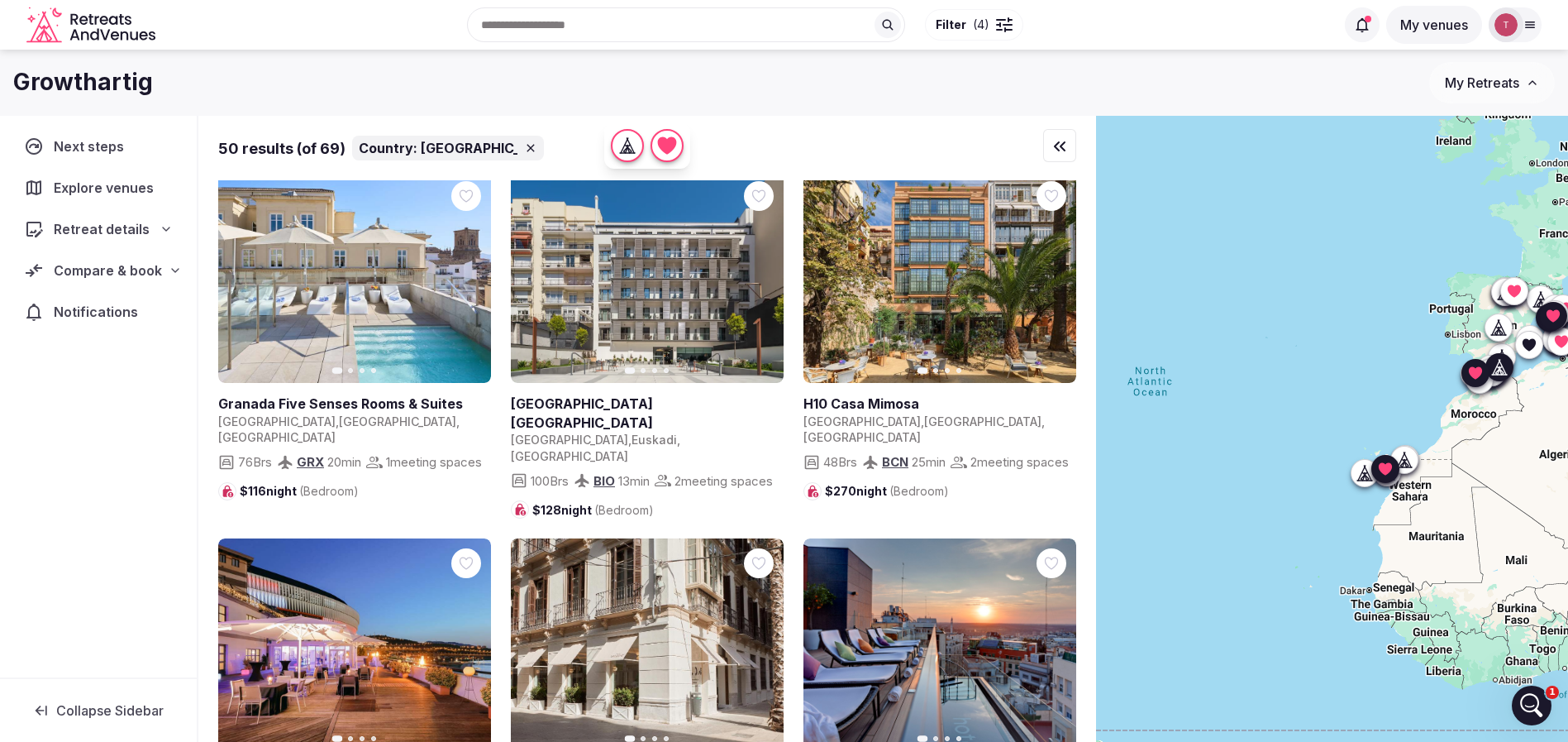
click at [475, 282] on button "Next slide" at bounding box center [467, 276] width 26 height 26
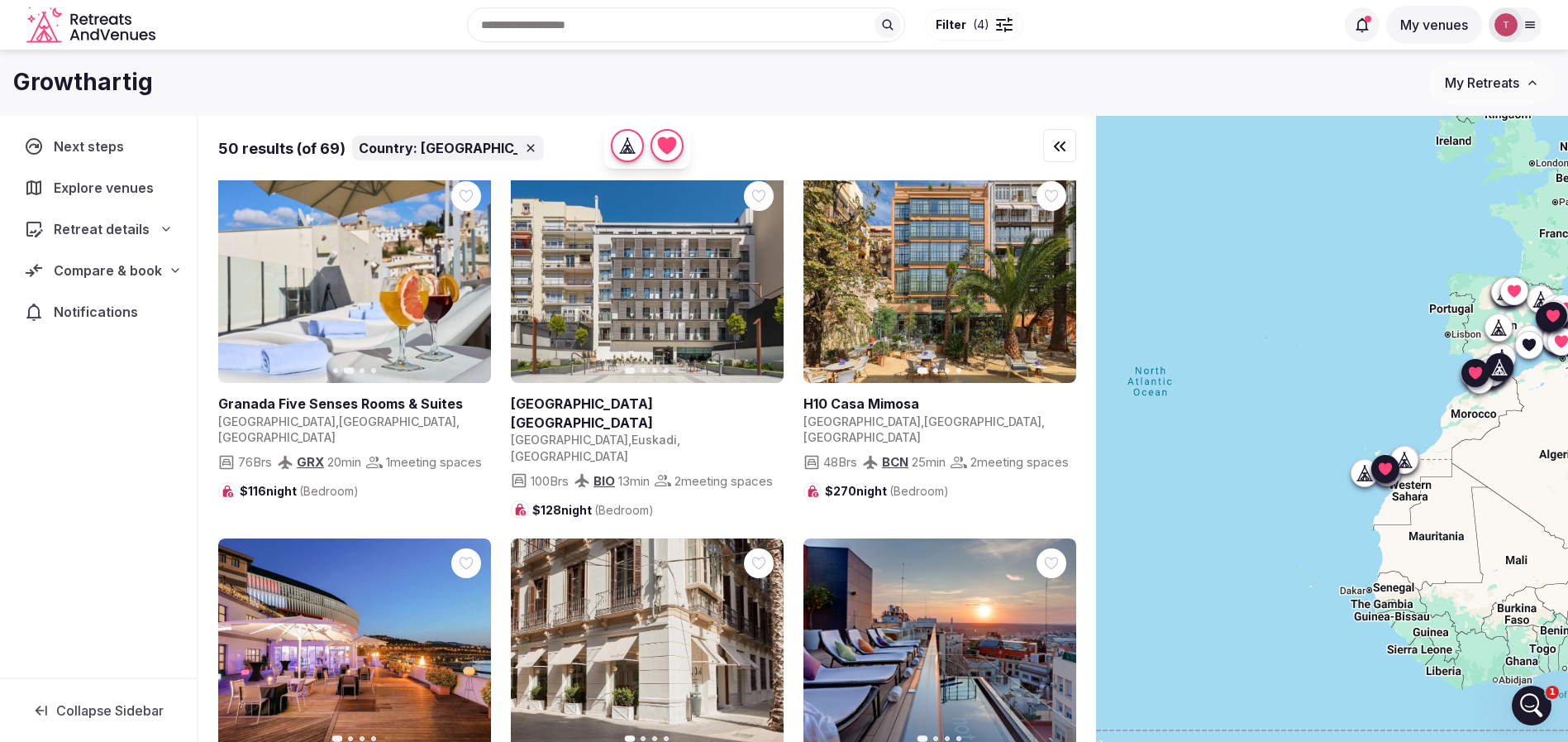
click at [472, 274] on icon "button" at bounding box center [467, 276] width 13 height 13
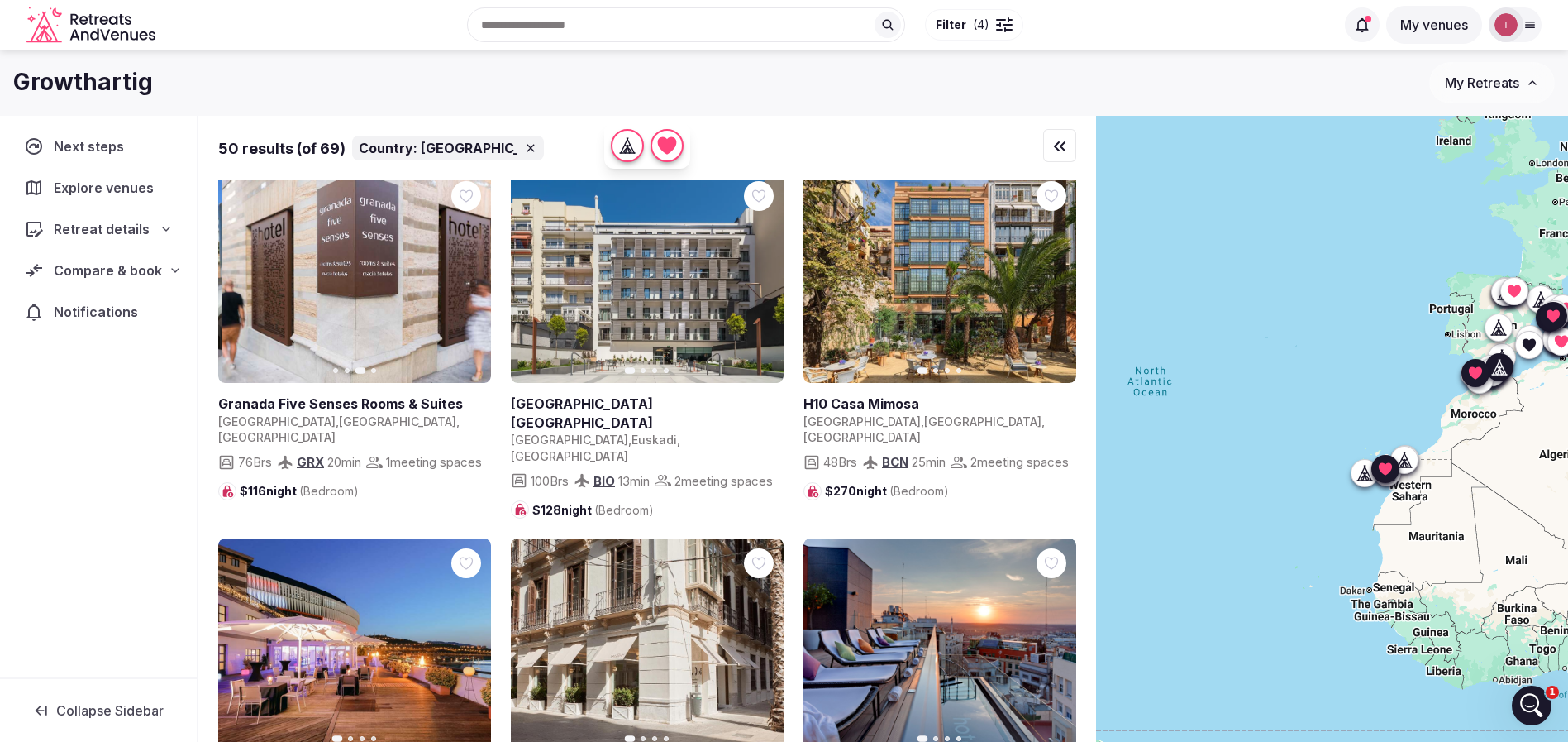
click at [472, 274] on icon "button" at bounding box center [467, 276] width 13 height 13
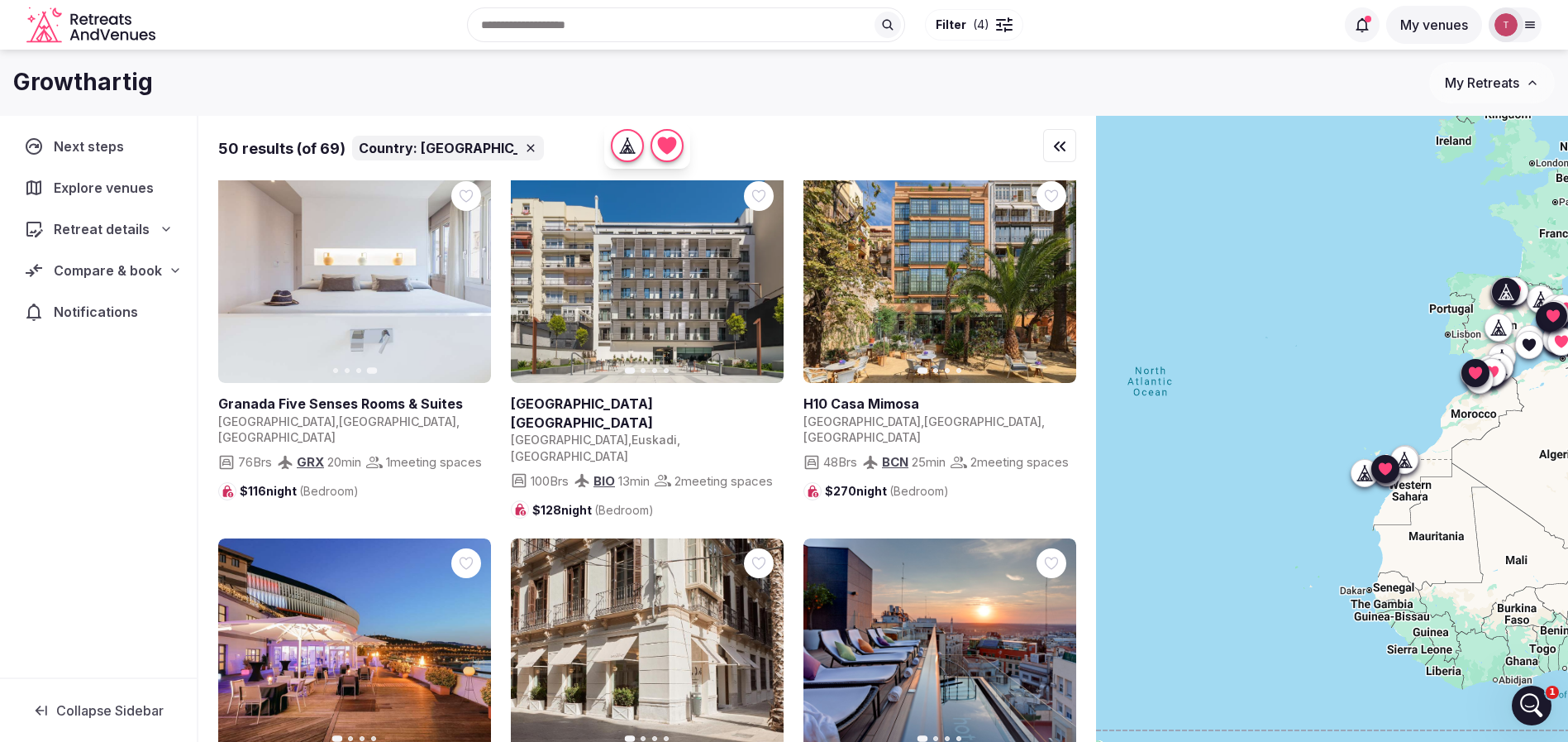
click at [766, 278] on button "Next slide" at bounding box center [760, 276] width 26 height 26
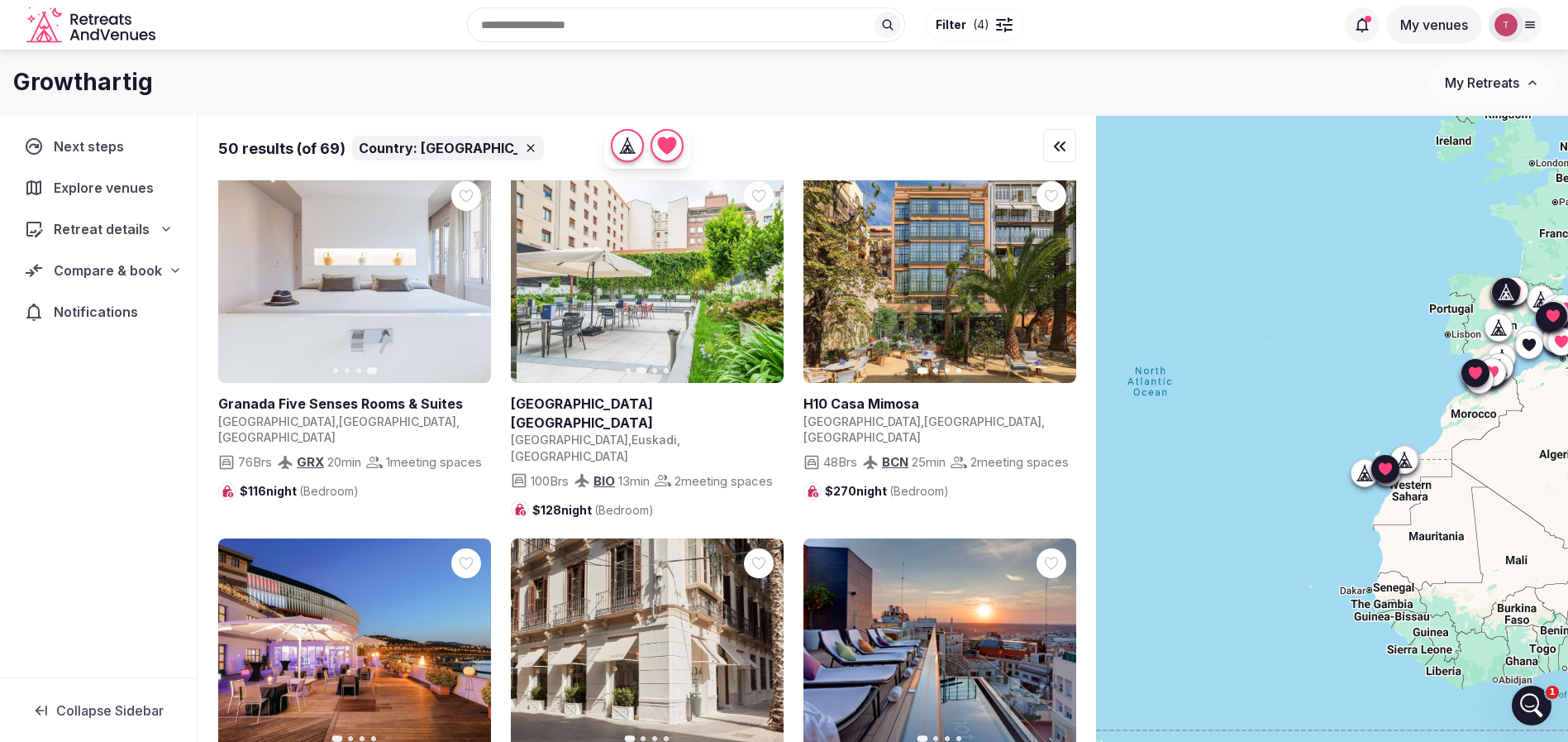
click at [766, 278] on icon "button" at bounding box center [760, 276] width 13 height 13
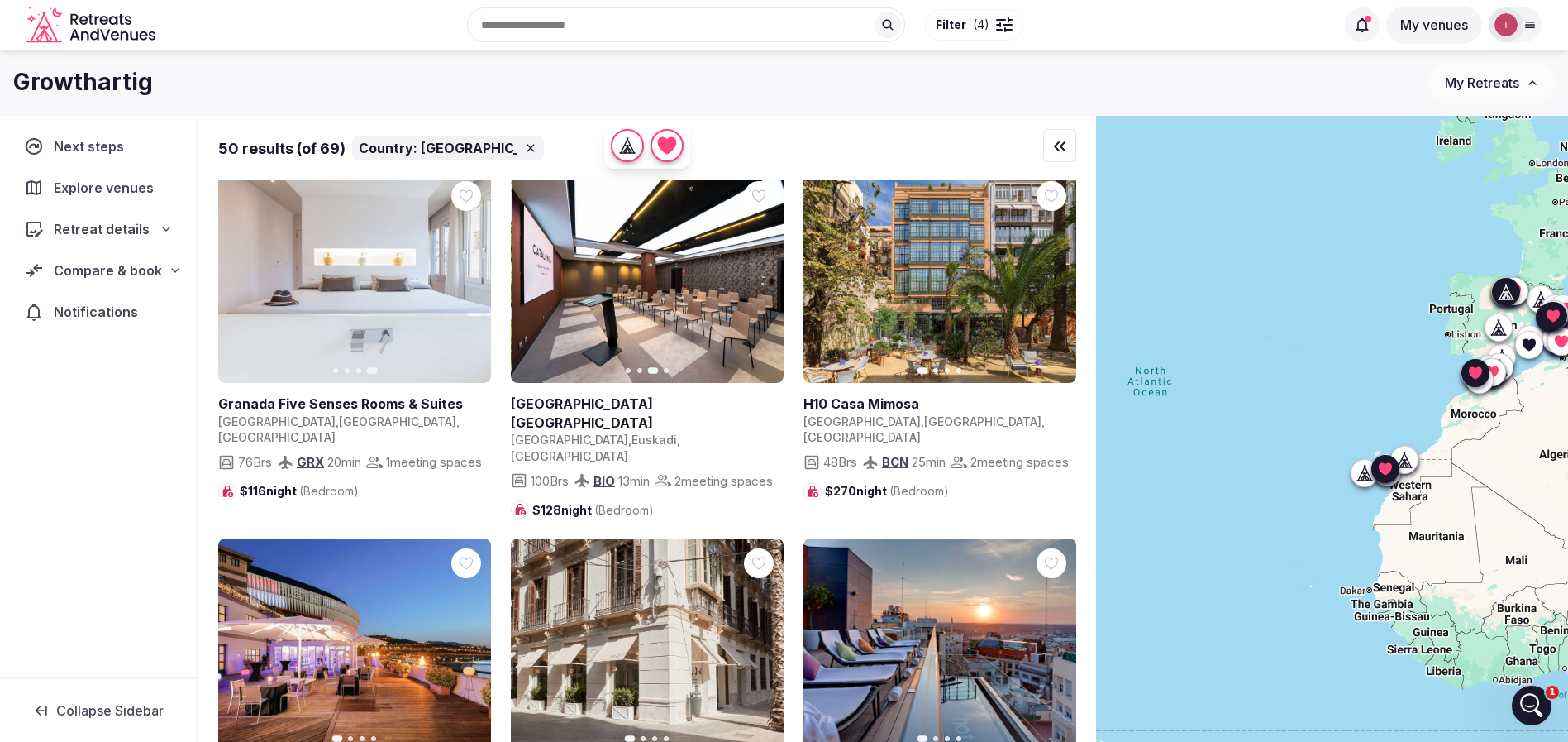
click at [760, 276] on icon "button" at bounding box center [760, 276] width 13 height 13
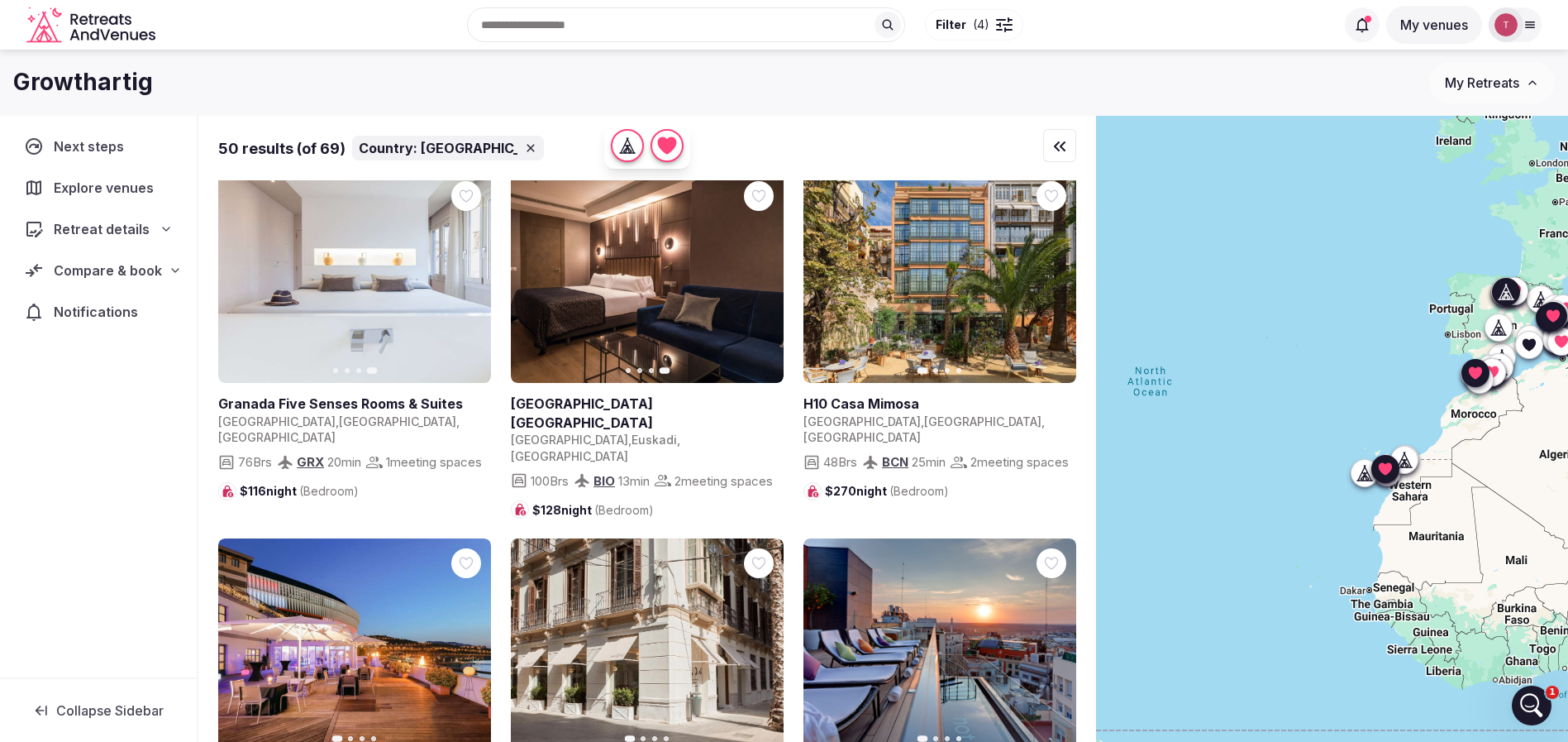
click at [0, 0] on icon at bounding box center [0, 0] width 0 height 0
click at [539, 279] on icon "button" at bounding box center [533, 276] width 13 height 13
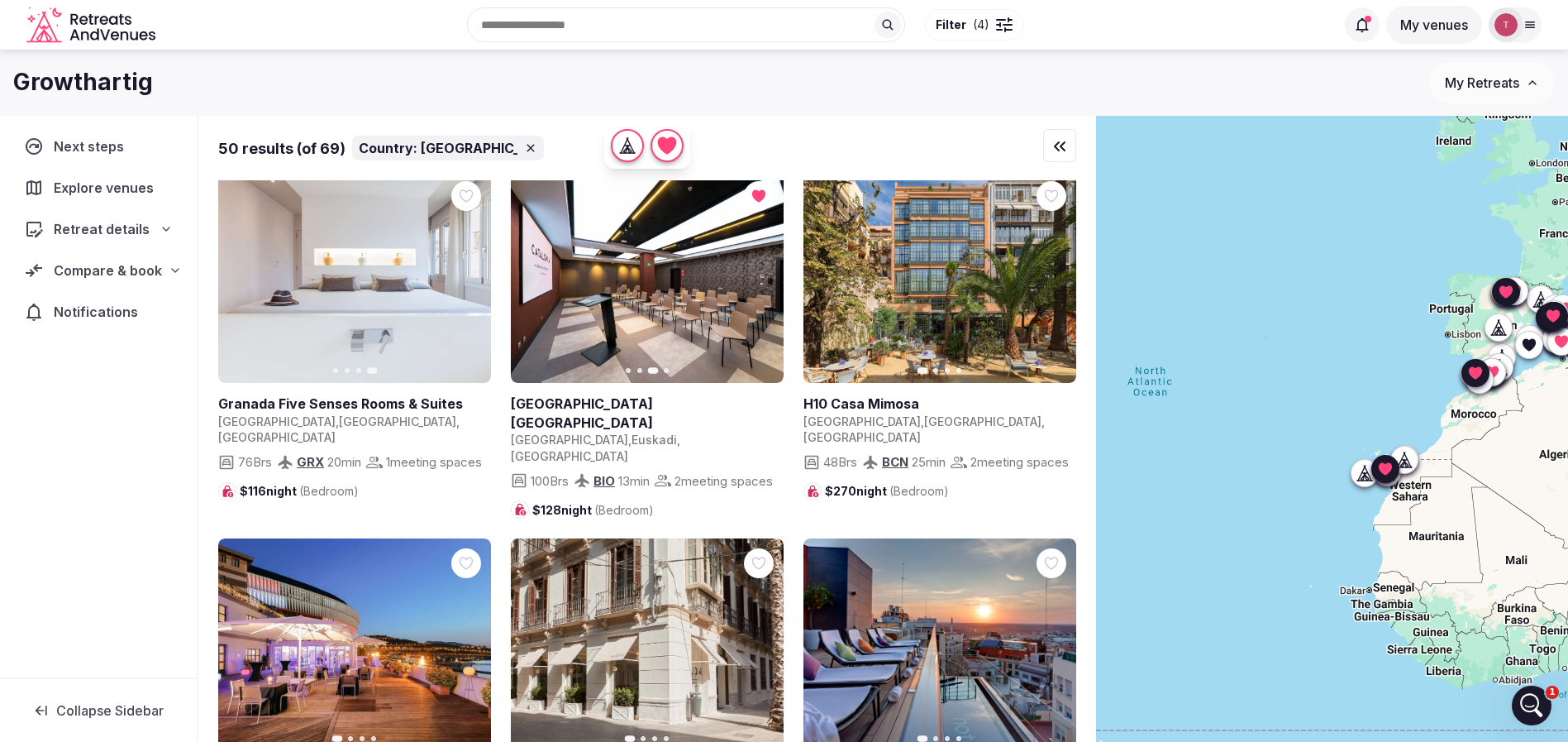
click at [1049, 278] on icon "button" at bounding box center [1052, 276] width 13 height 13
click at [1049, 279] on icon "button" at bounding box center [1052, 276] width 13 height 13
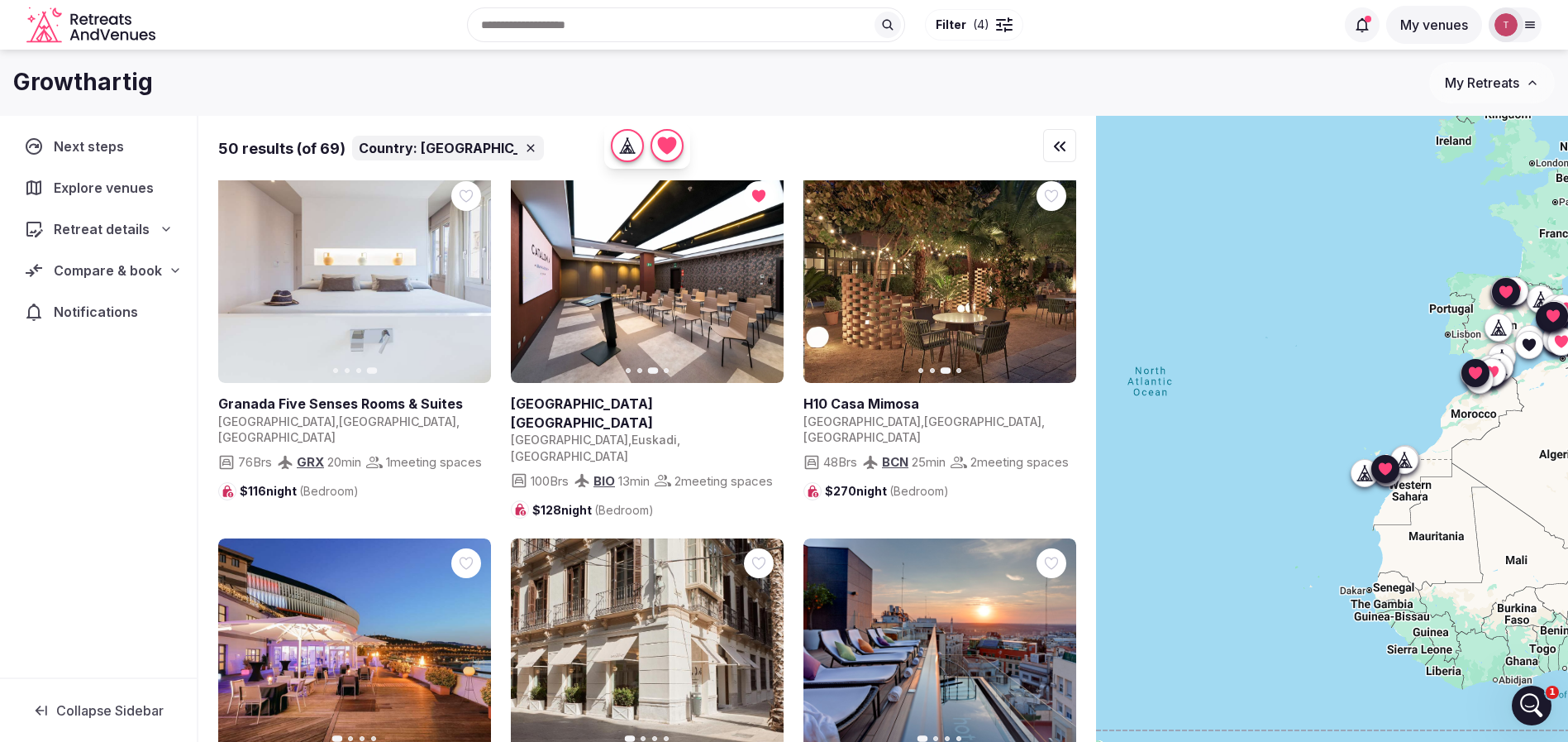
click at [1049, 279] on icon "button" at bounding box center [1052, 276] width 13 height 13
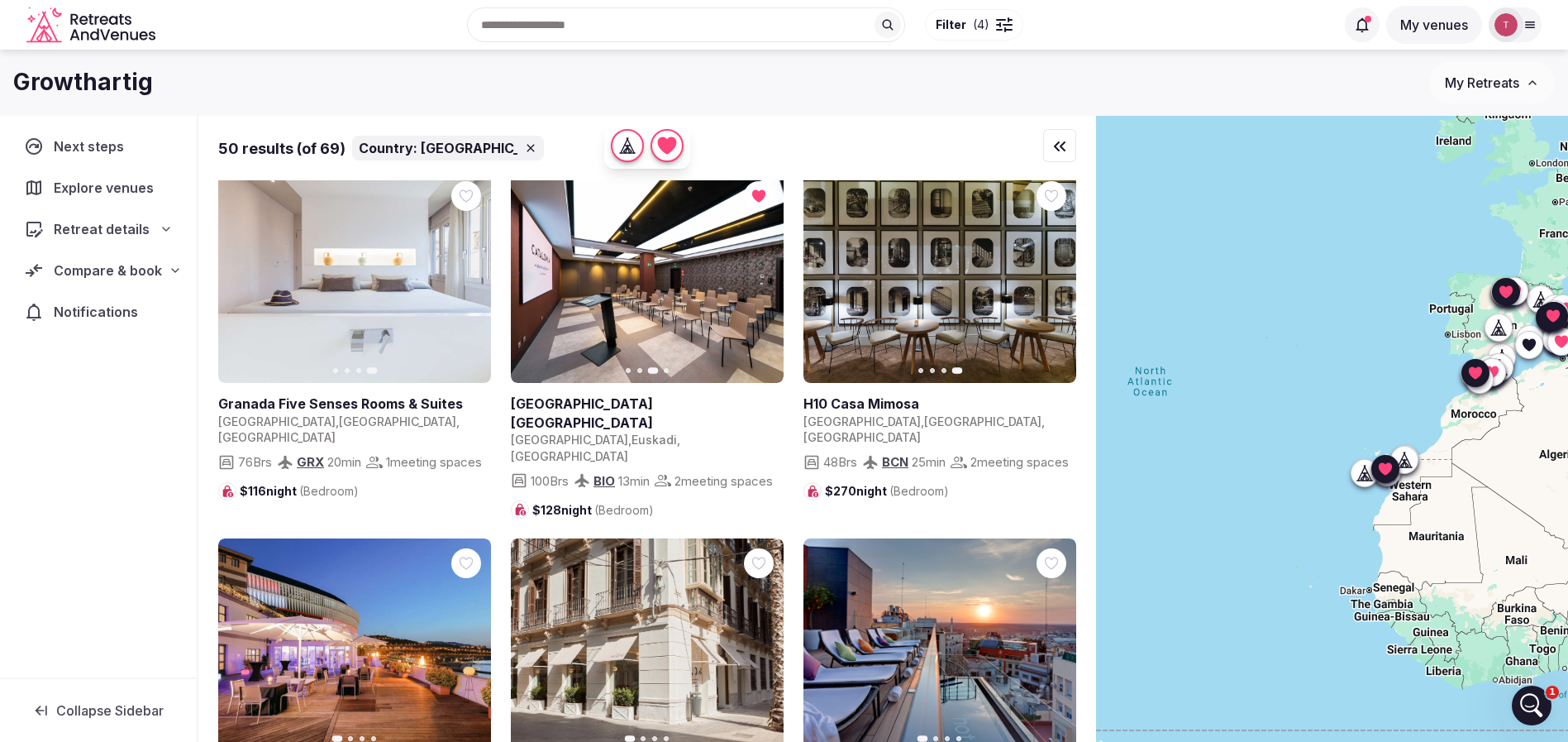
click at [0, 0] on icon at bounding box center [0, 0] width 0 height 0
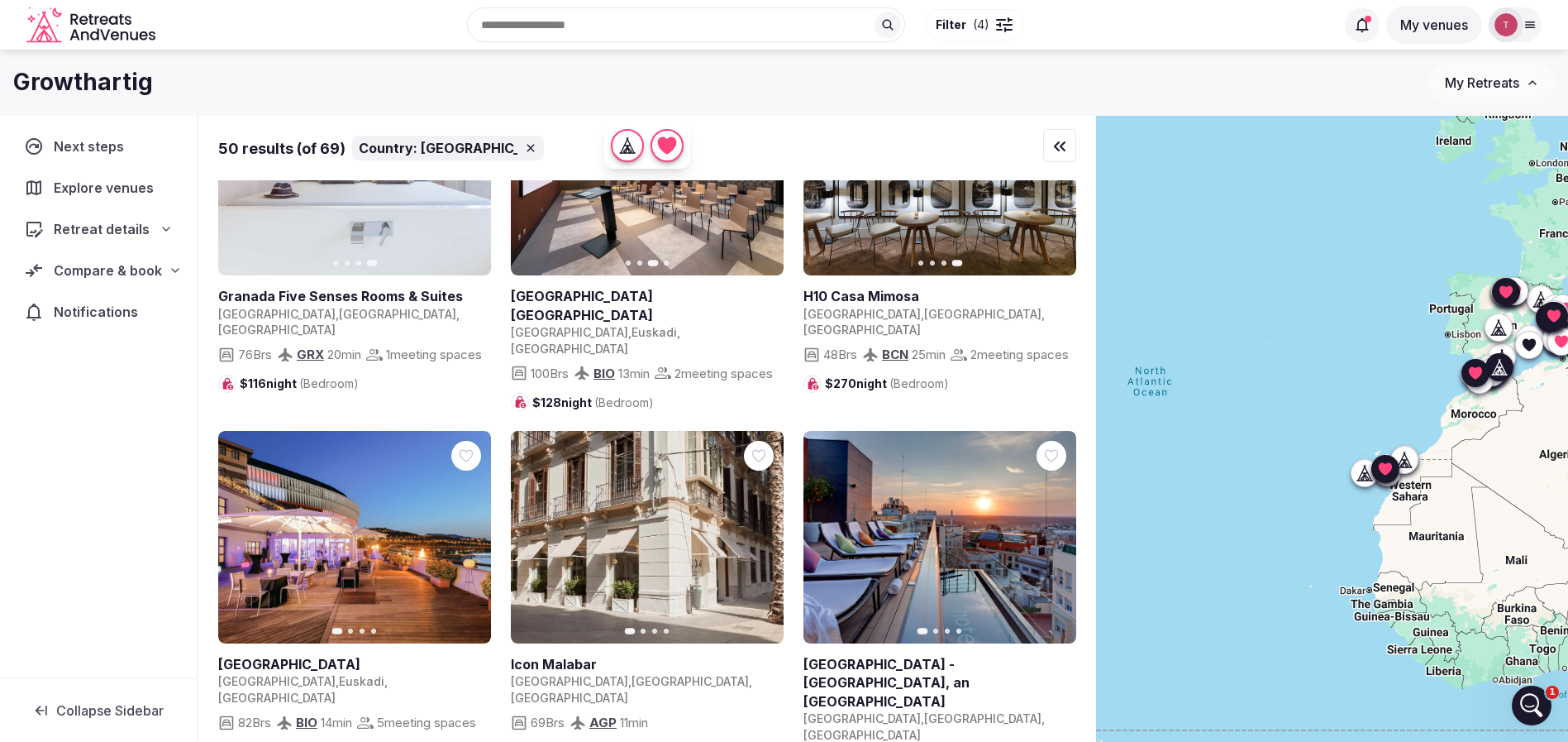
scroll to position [2108, 0]
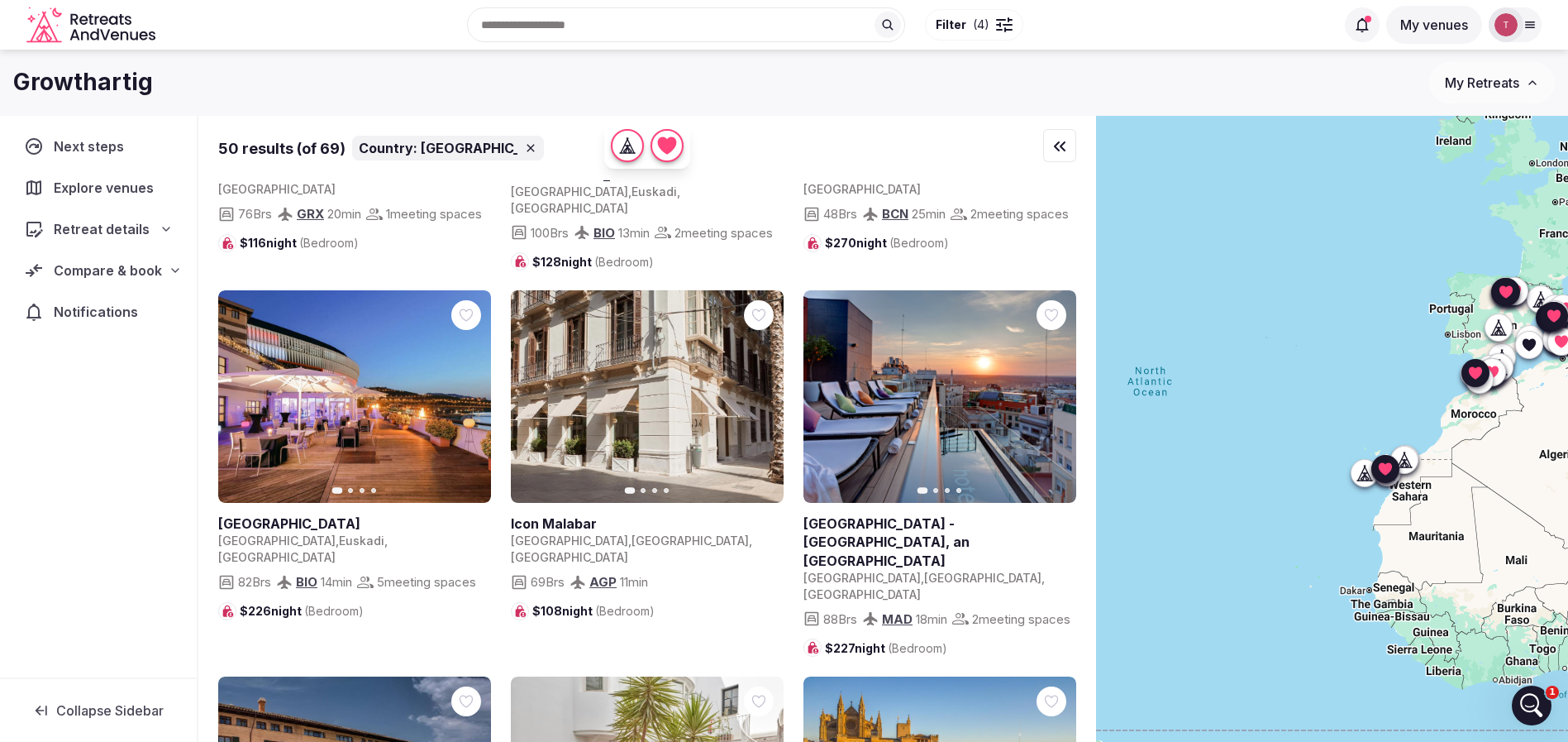
click at [472, 391] on icon "button" at bounding box center [467, 397] width 13 height 13
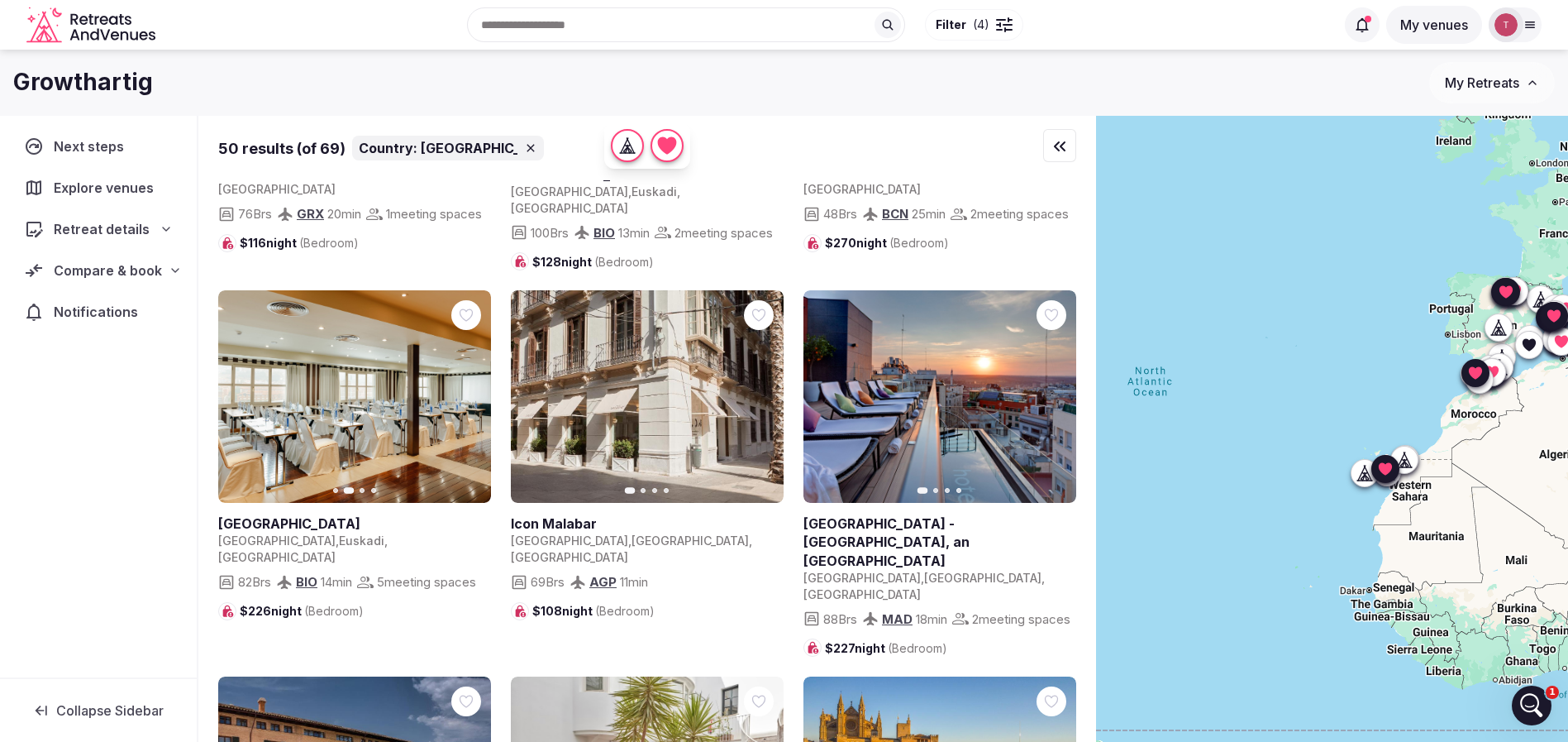
click at [472, 391] on icon "button" at bounding box center [467, 397] width 13 height 13
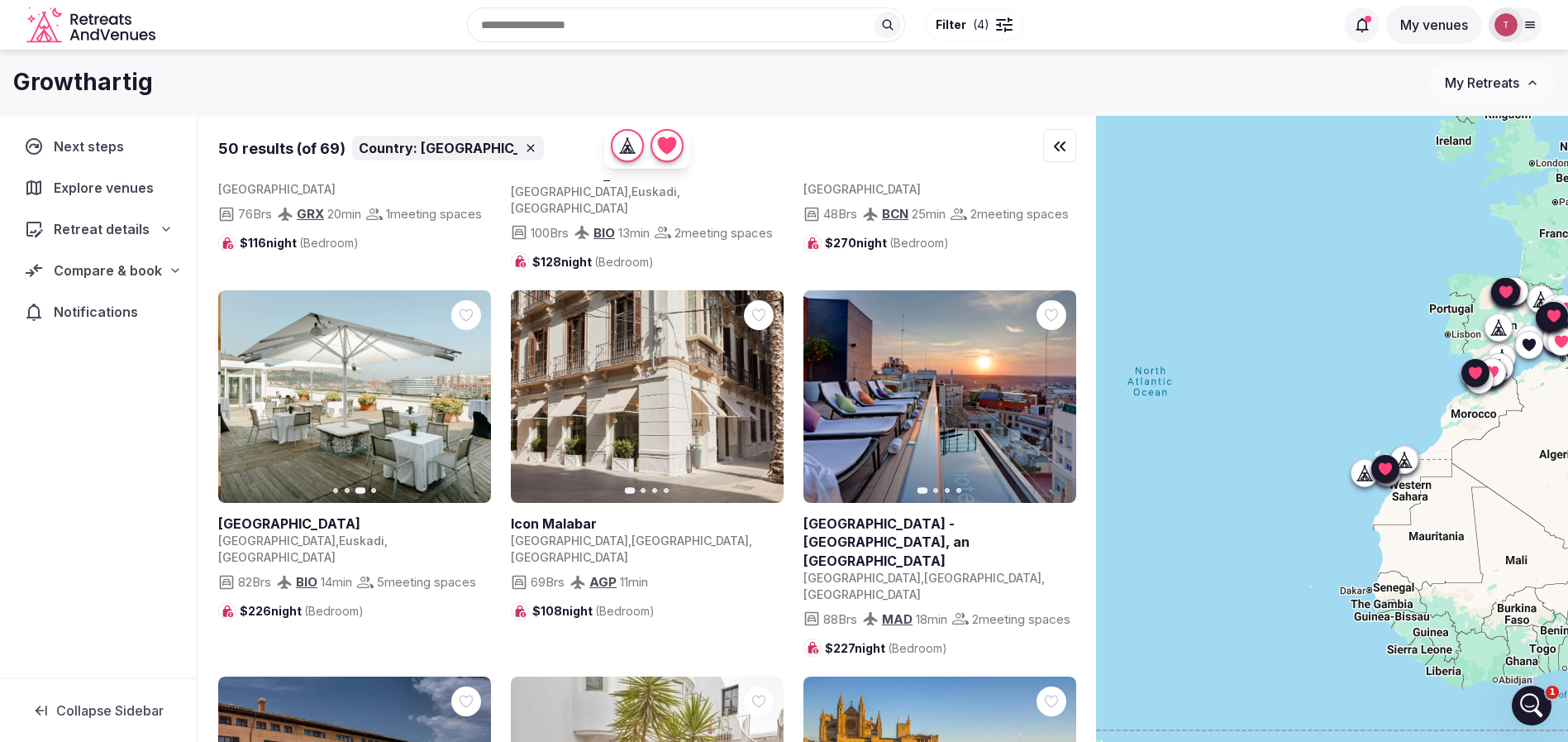
click at [472, 391] on icon "button" at bounding box center [467, 397] width 13 height 13
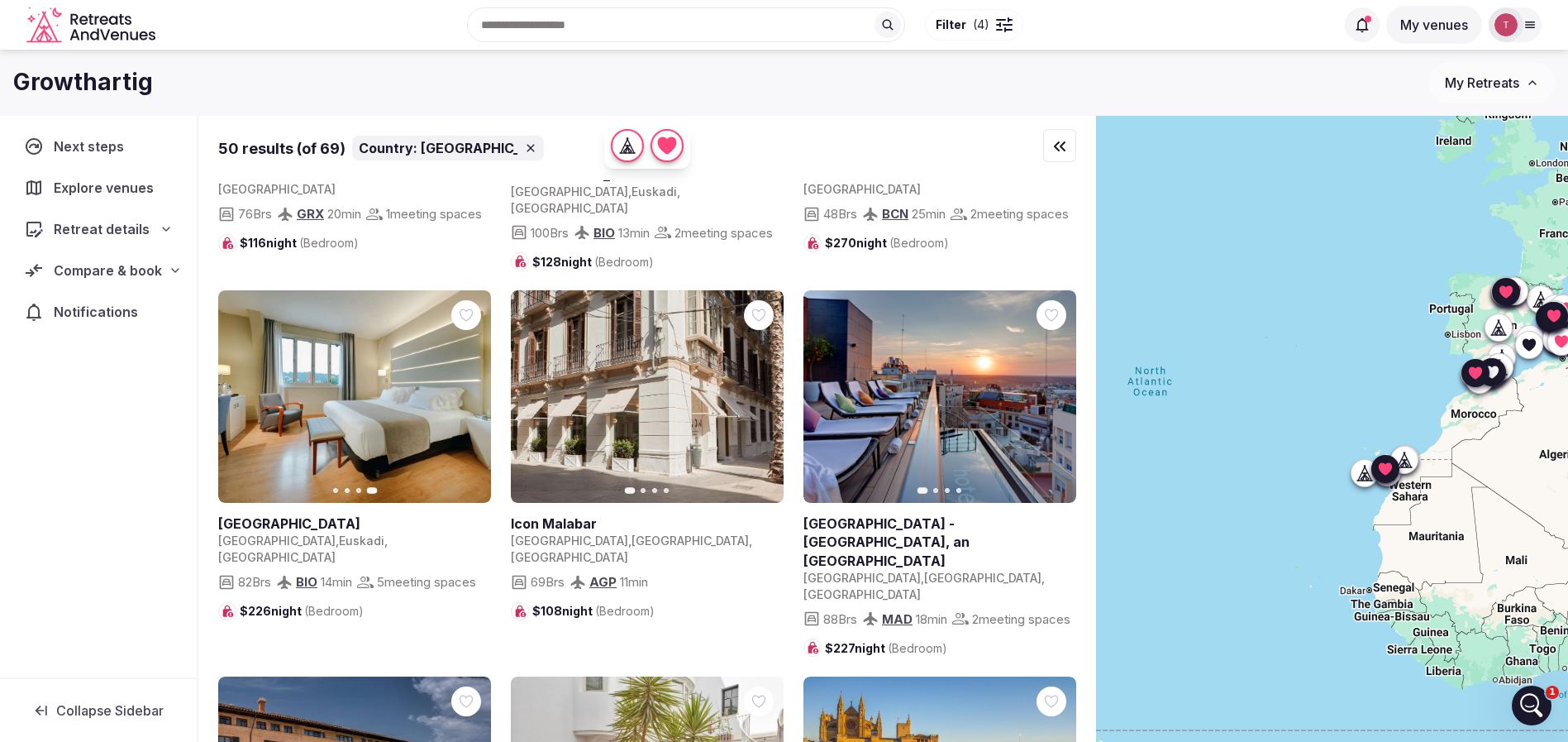
click at [756, 391] on icon "button" at bounding box center [760, 397] width 13 height 13
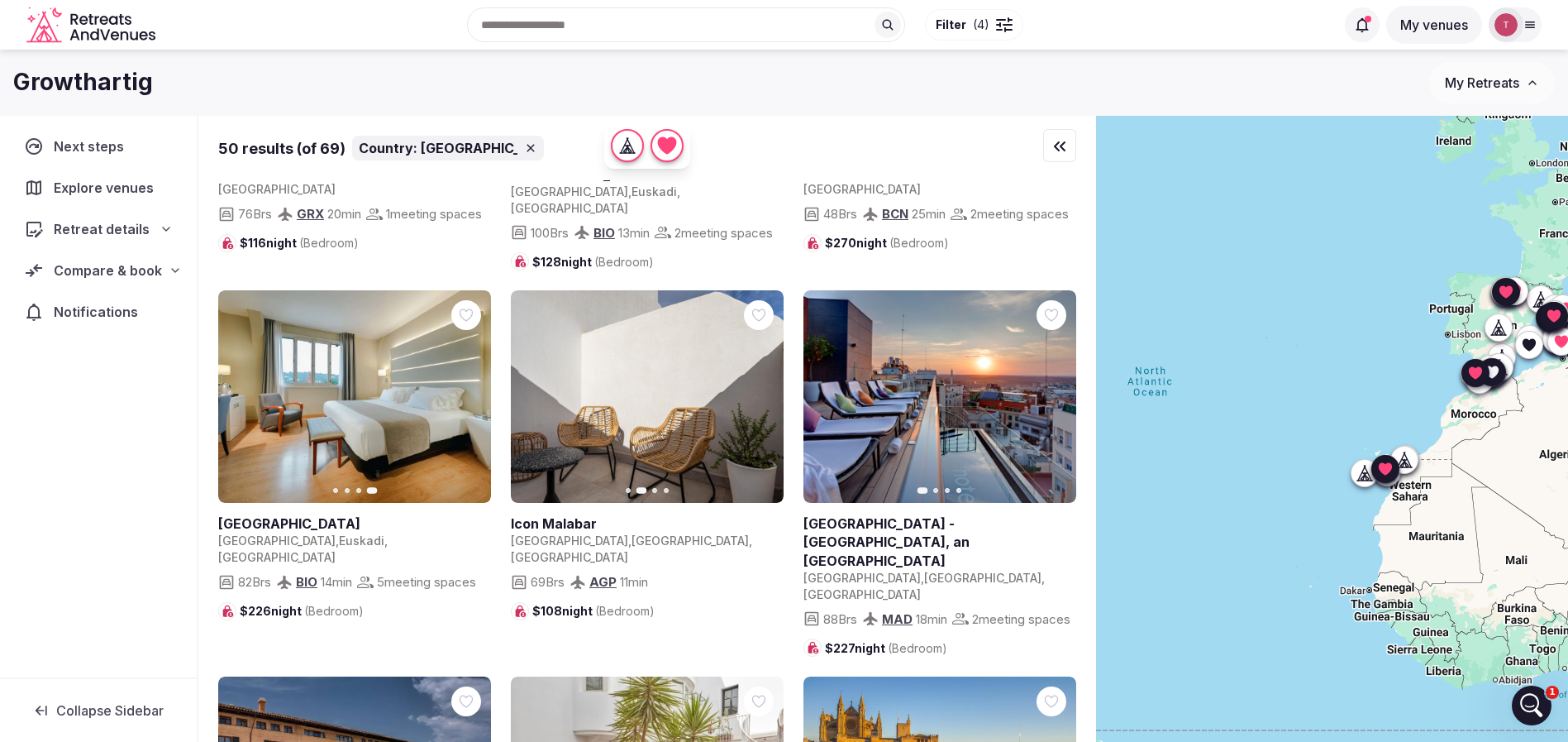
click at [770, 384] on button "Next slide" at bounding box center [760, 397] width 26 height 26
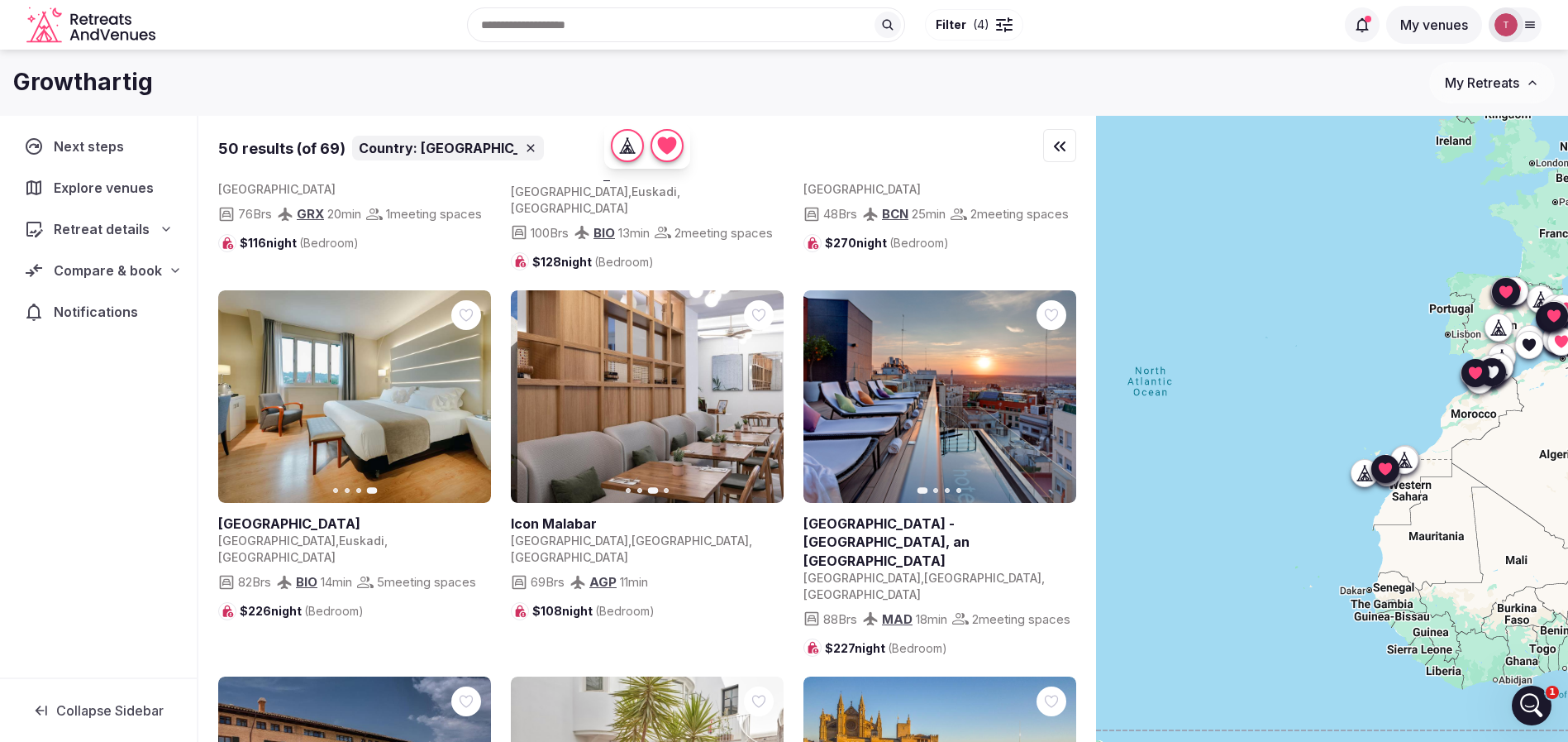
click at [765, 391] on icon "button" at bounding box center [760, 397] width 13 height 13
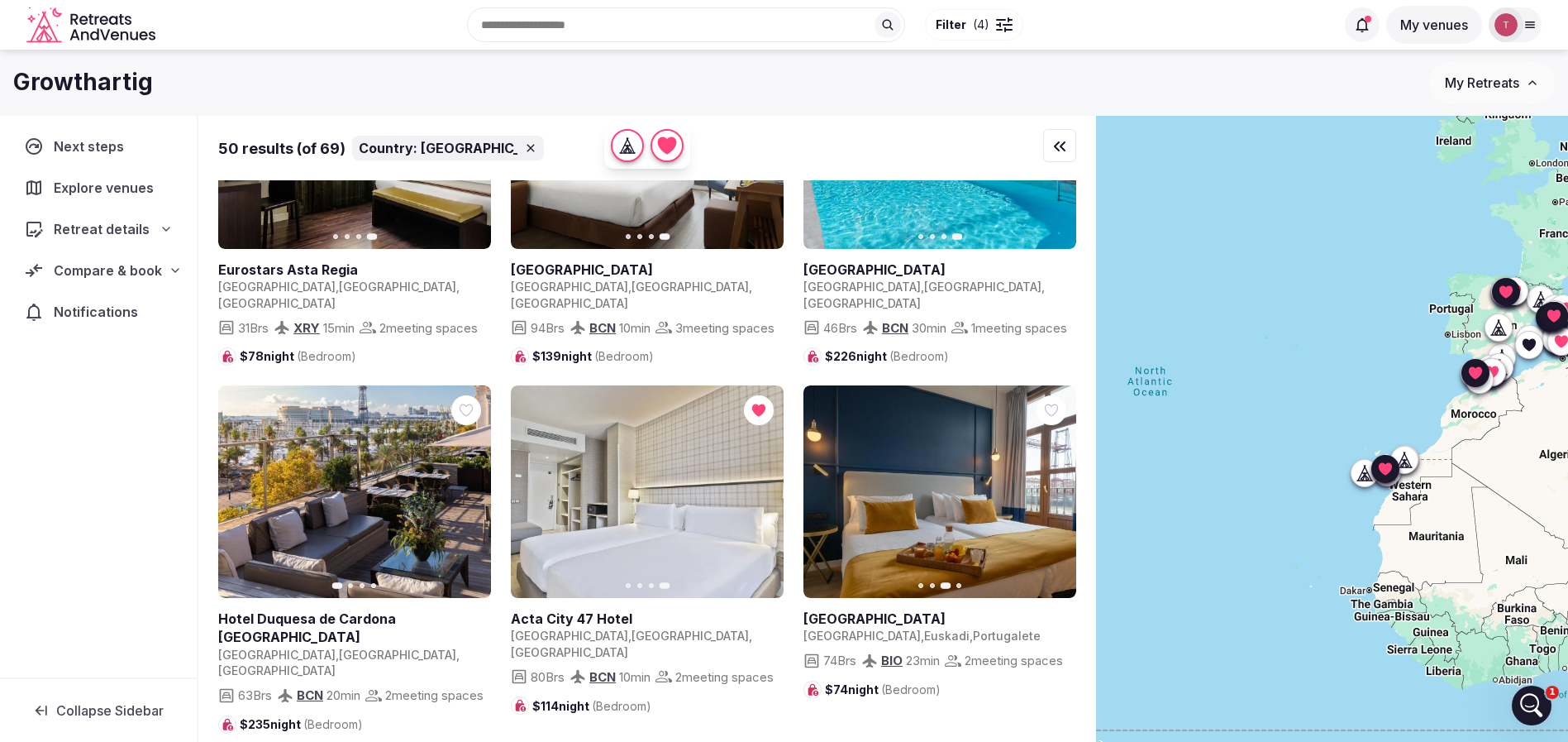
scroll to position [1240, 0]
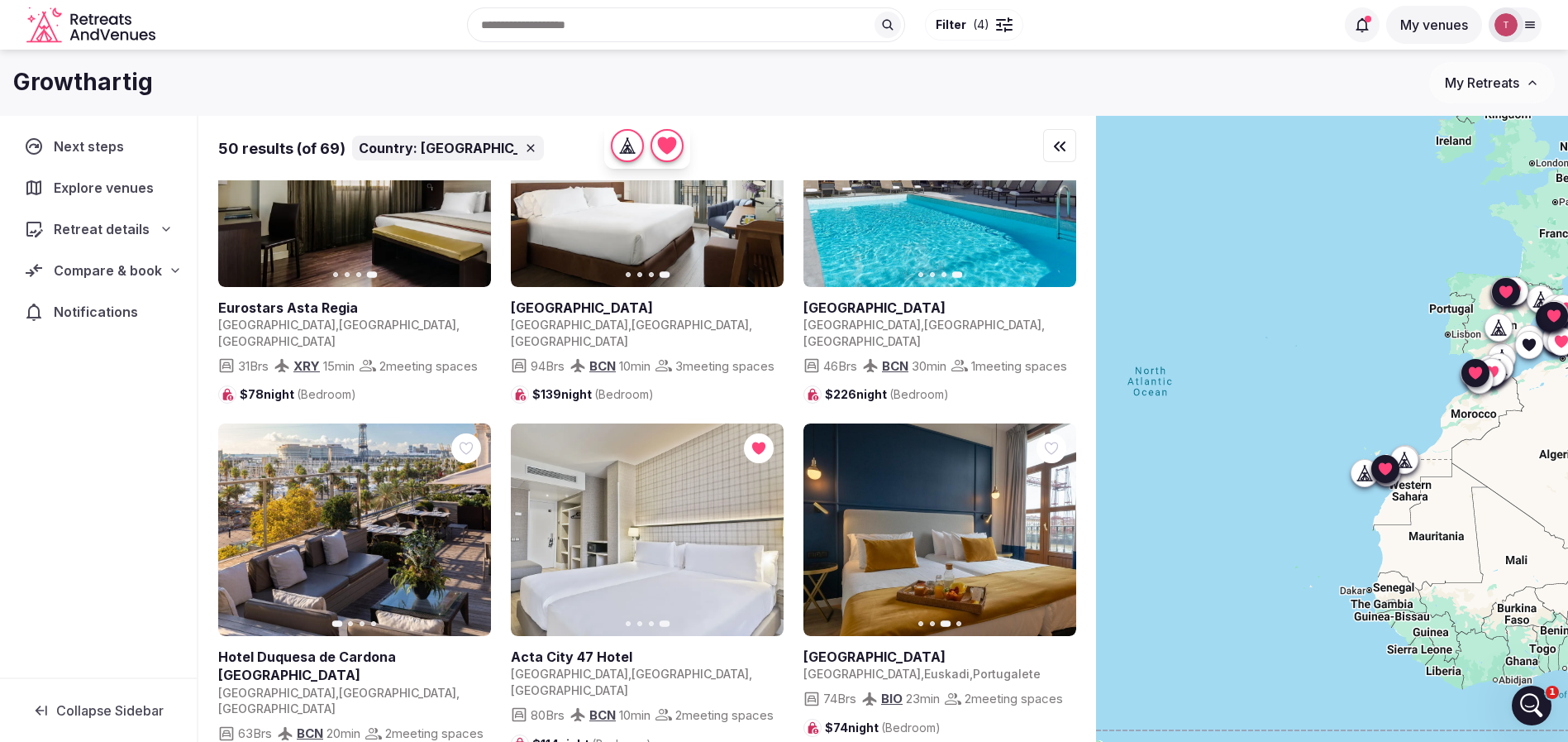
click at [0, 0] on icon at bounding box center [0, 0] width 0 height 0
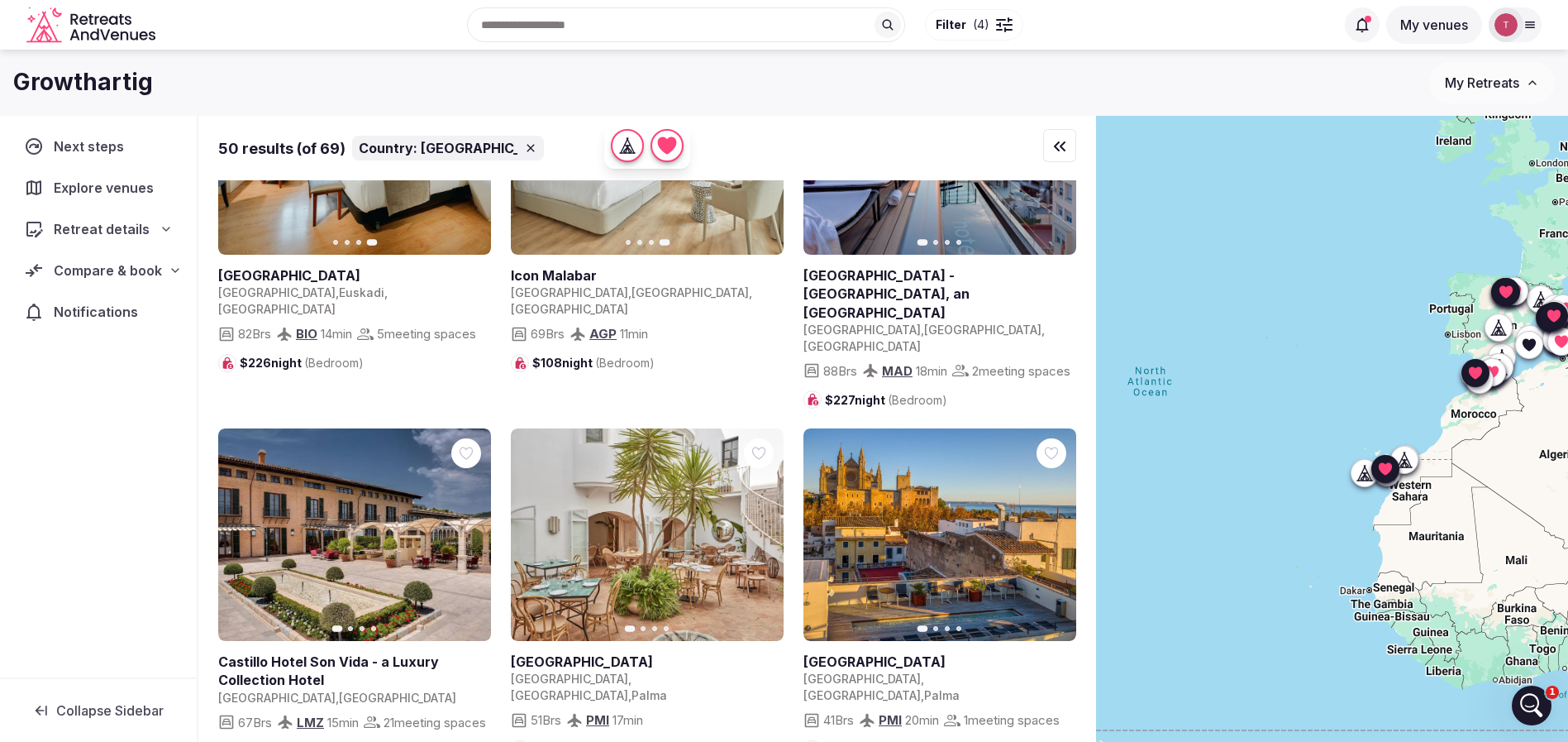
scroll to position [2481, 0]
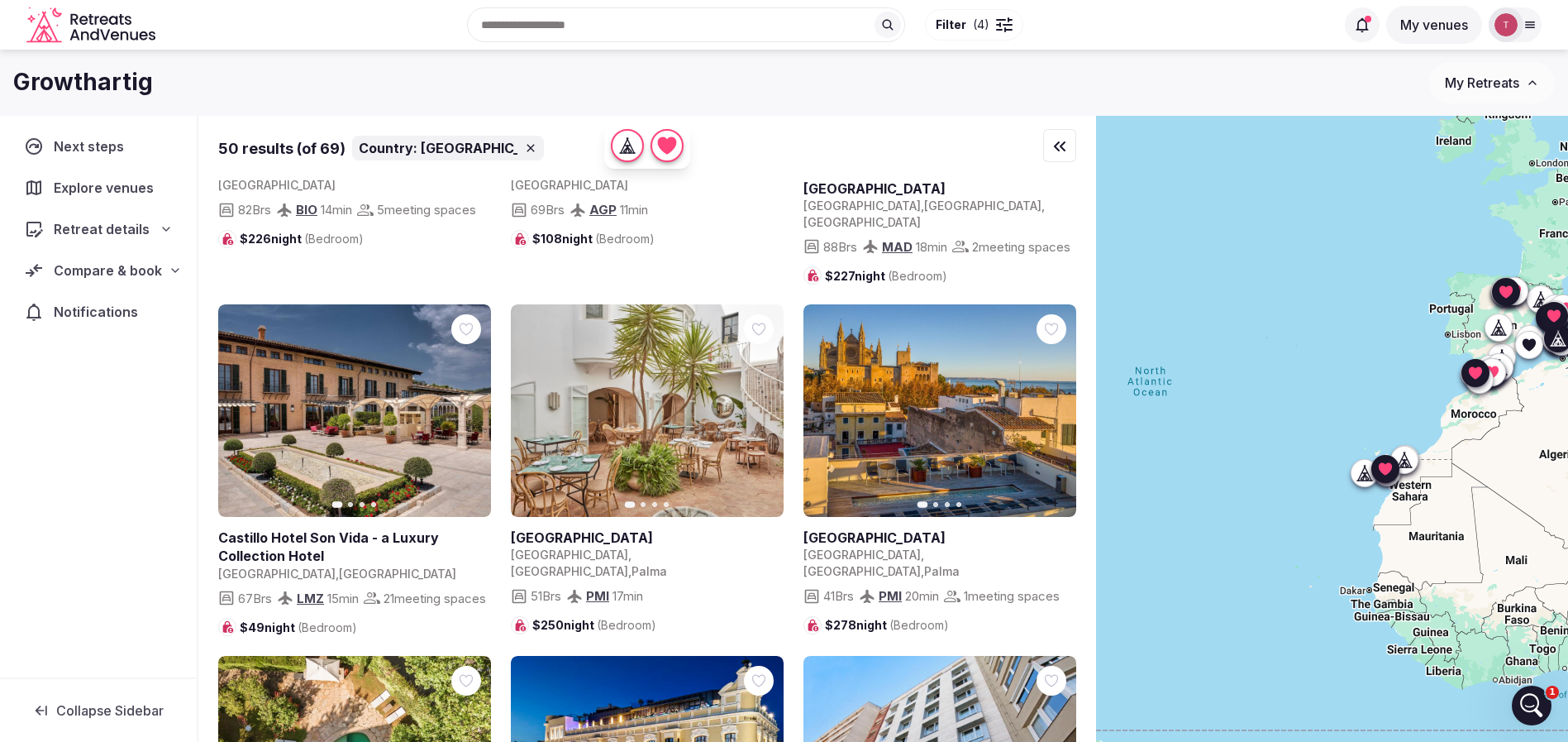
click at [1060, 398] on button "Next slide" at bounding box center [1053, 411] width 26 height 26
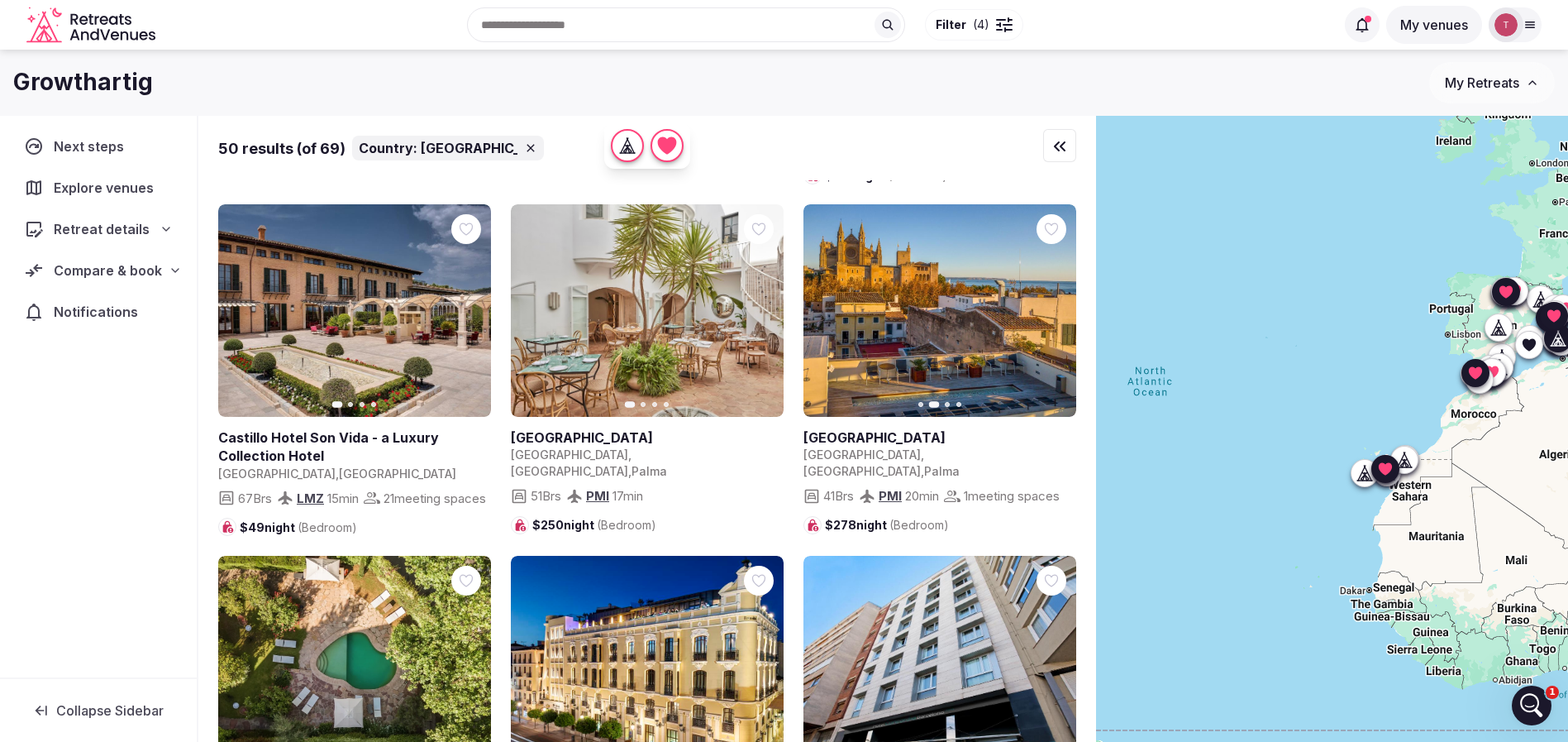
scroll to position [2852, 0]
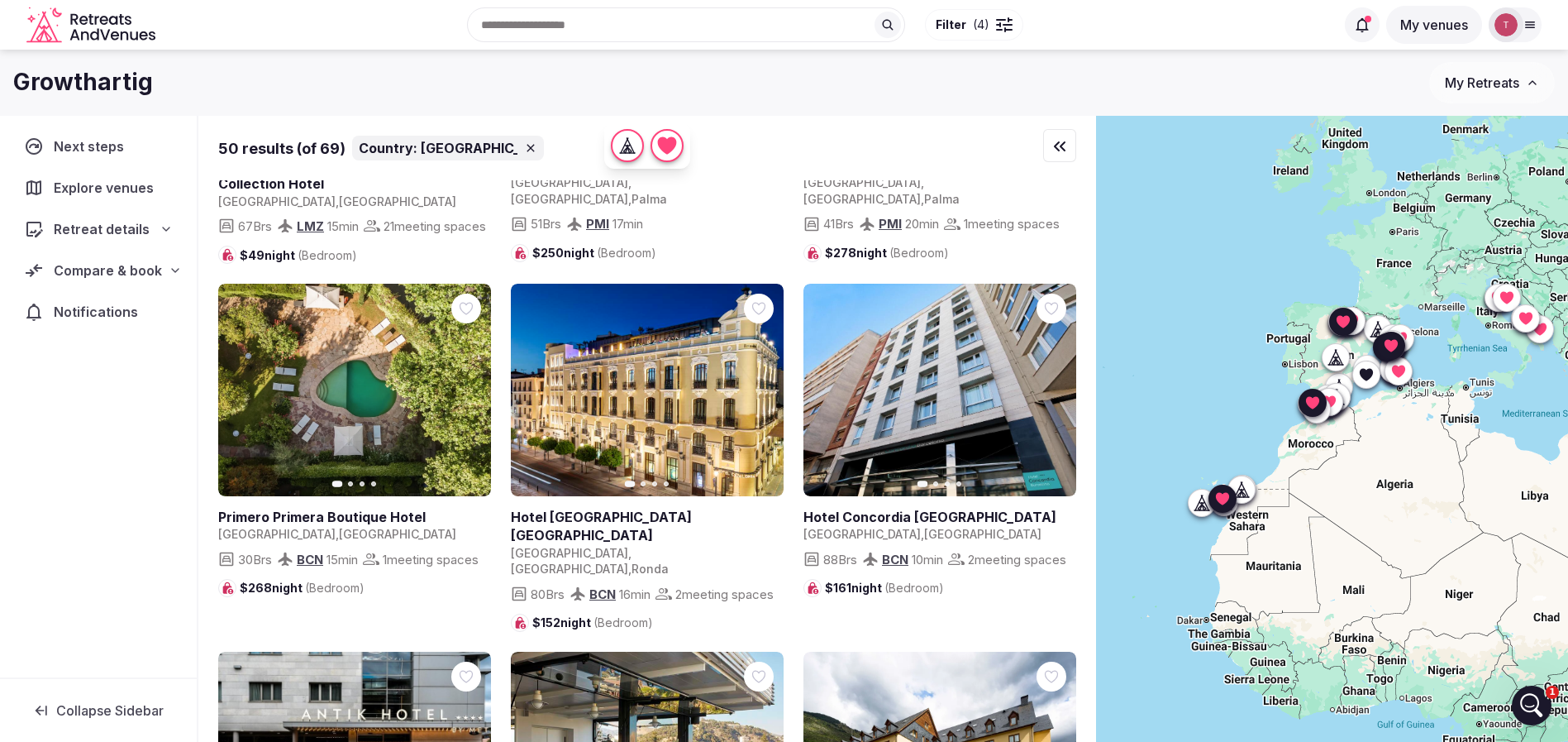
drag, startPoint x: 1360, startPoint y: 370, endPoint x: 1186, endPoint y: 399, distance: 176.4
click at [1186, 399] on div at bounding box center [1331, 457] width 472 height 682
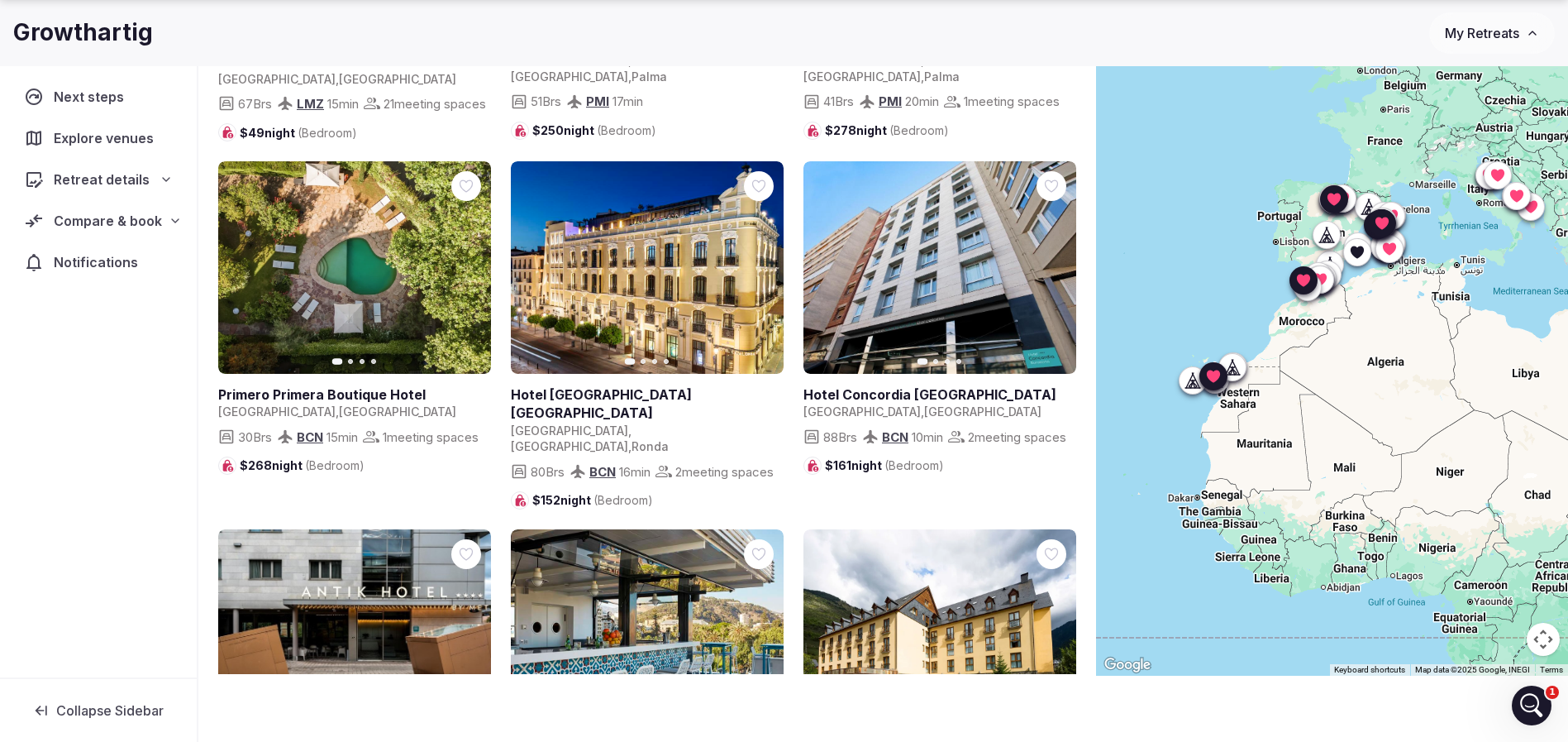
click at [471, 269] on icon "button" at bounding box center [467, 268] width 13 height 13
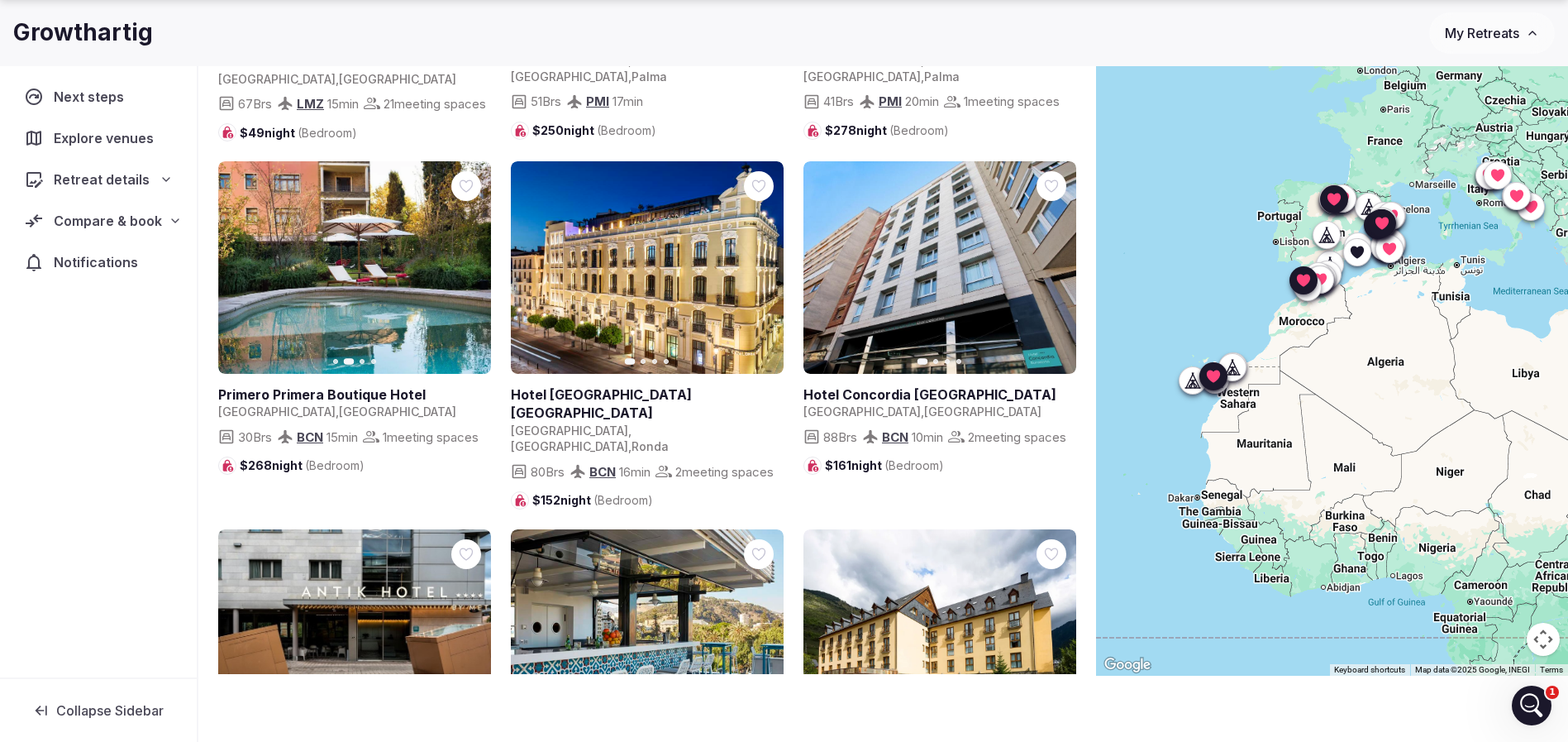
click at [471, 269] on icon "button" at bounding box center [467, 268] width 13 height 13
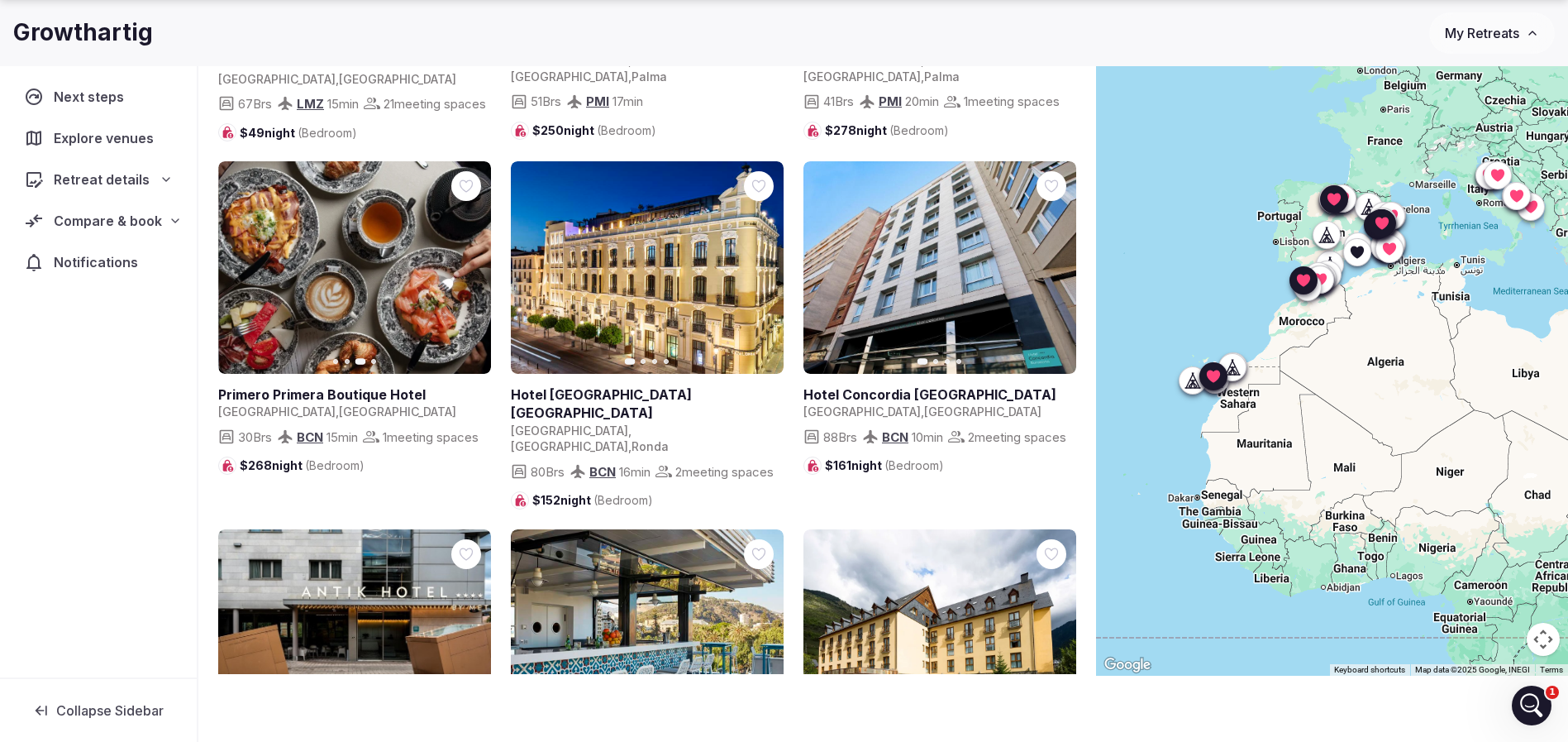
click at [471, 269] on icon "button" at bounding box center [467, 268] width 13 height 13
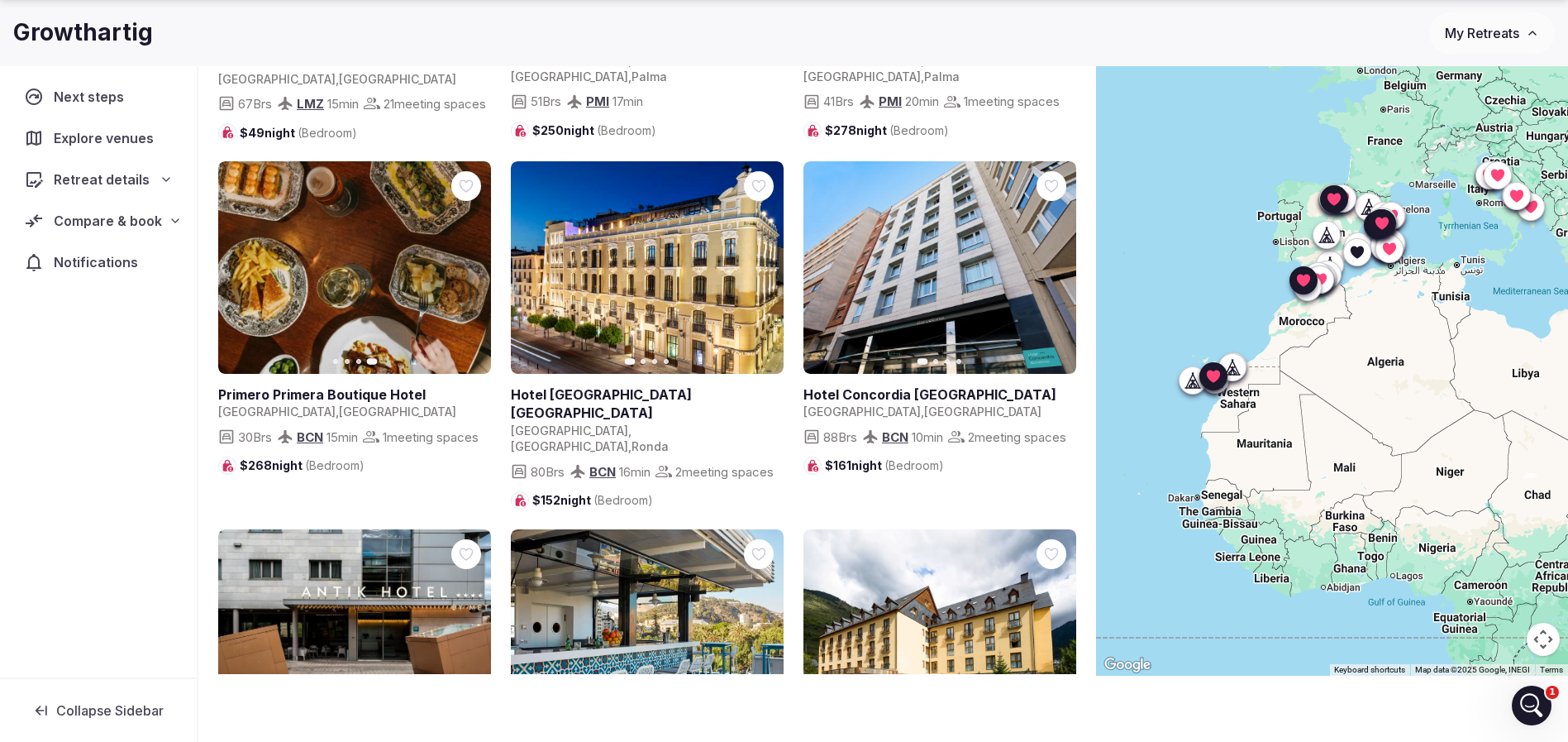
click at [0, 0] on icon at bounding box center [0, 0] width 0 height 0
click at [1061, 274] on button "Next slide" at bounding box center [1053, 268] width 26 height 26
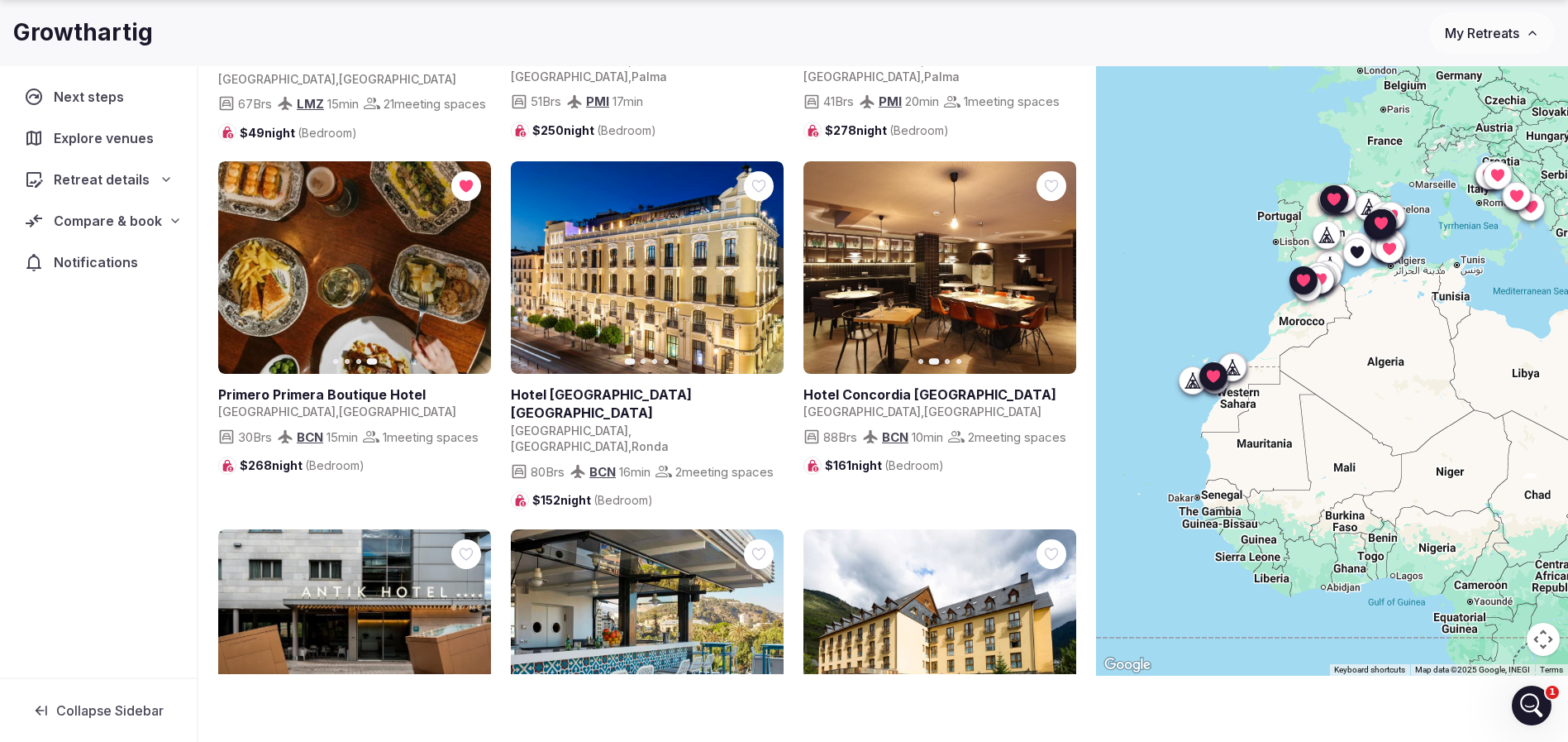
click at [1061, 274] on button "Next slide" at bounding box center [1053, 268] width 26 height 26
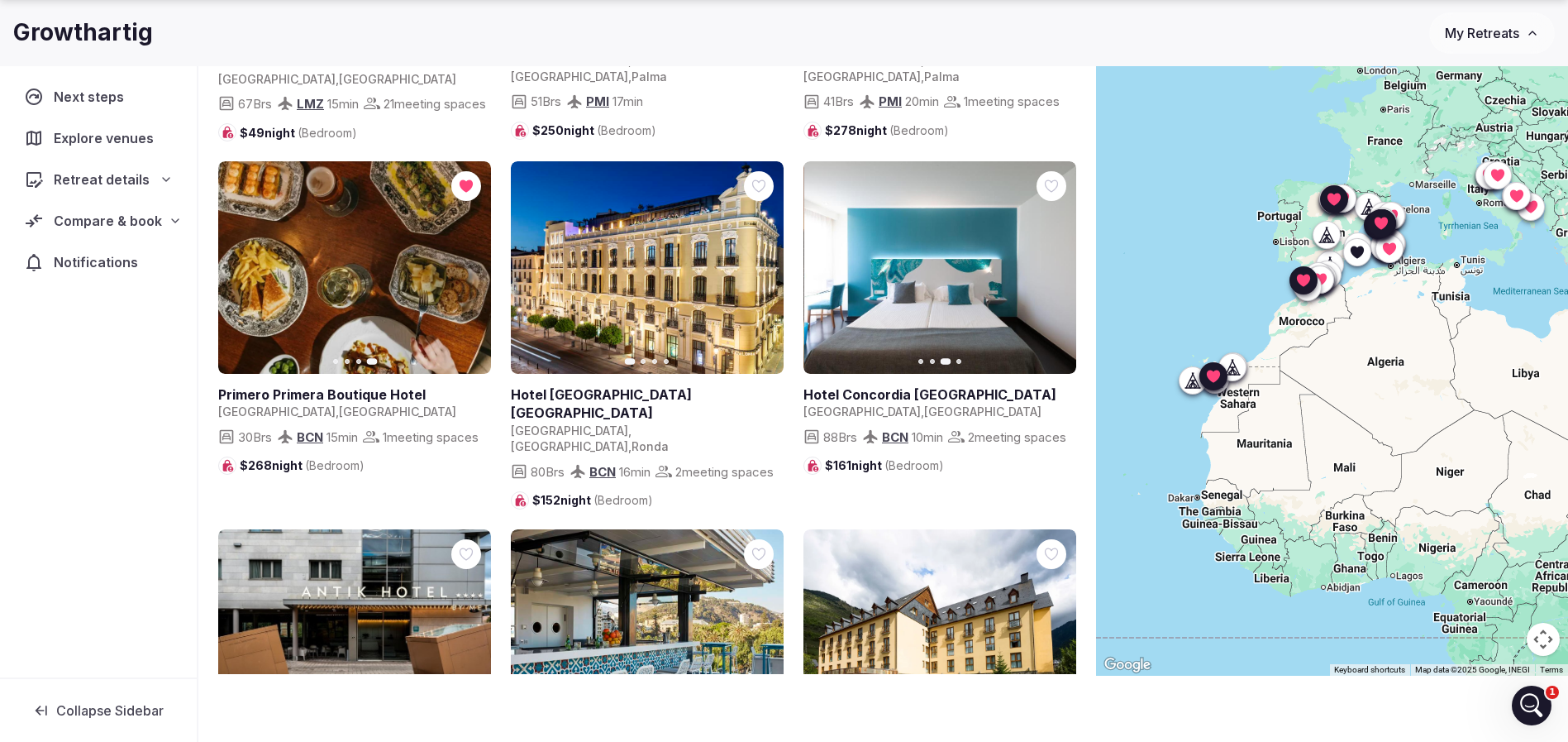
click at [1051, 269] on icon "button" at bounding box center [1052, 268] width 13 height 13
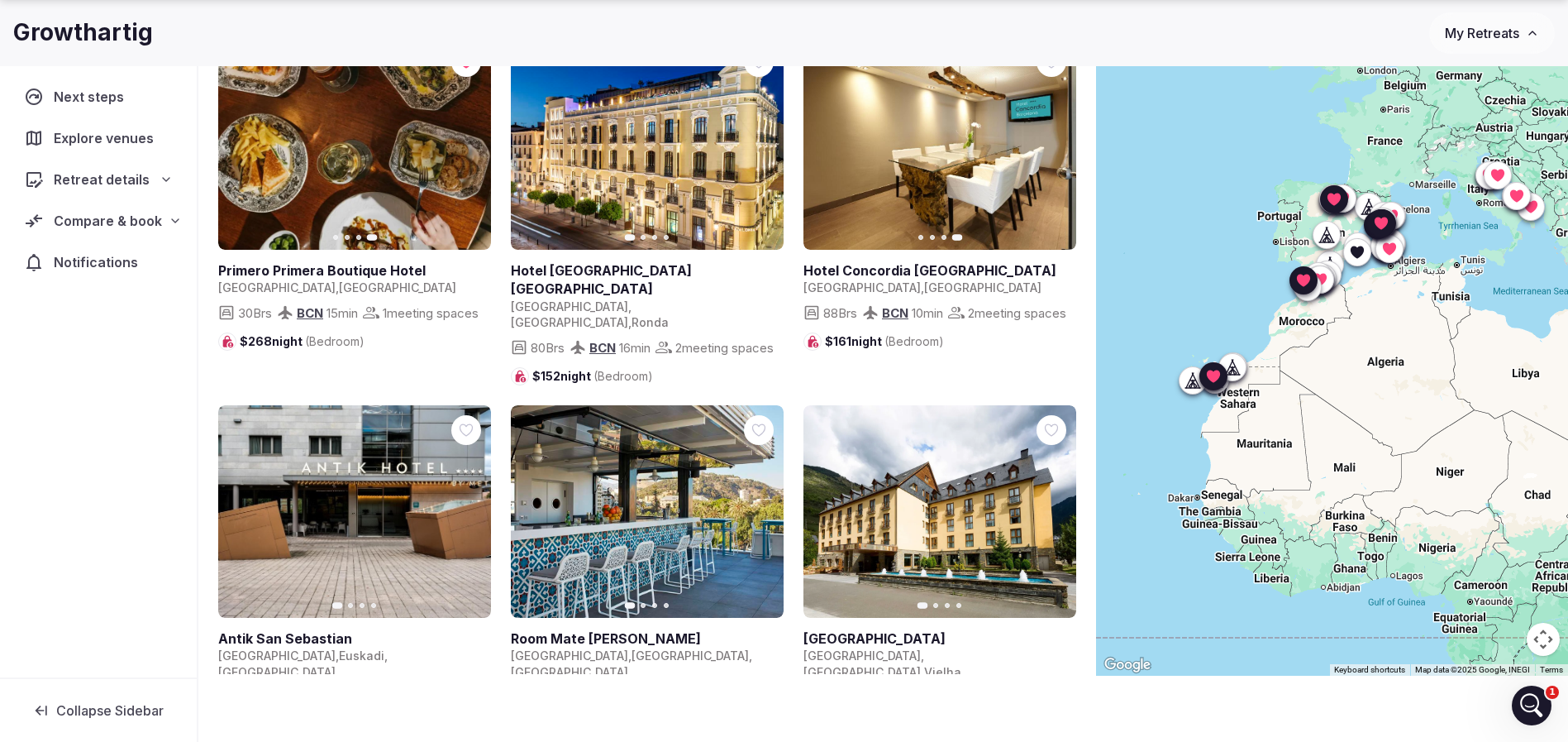
scroll to position [3101, 0]
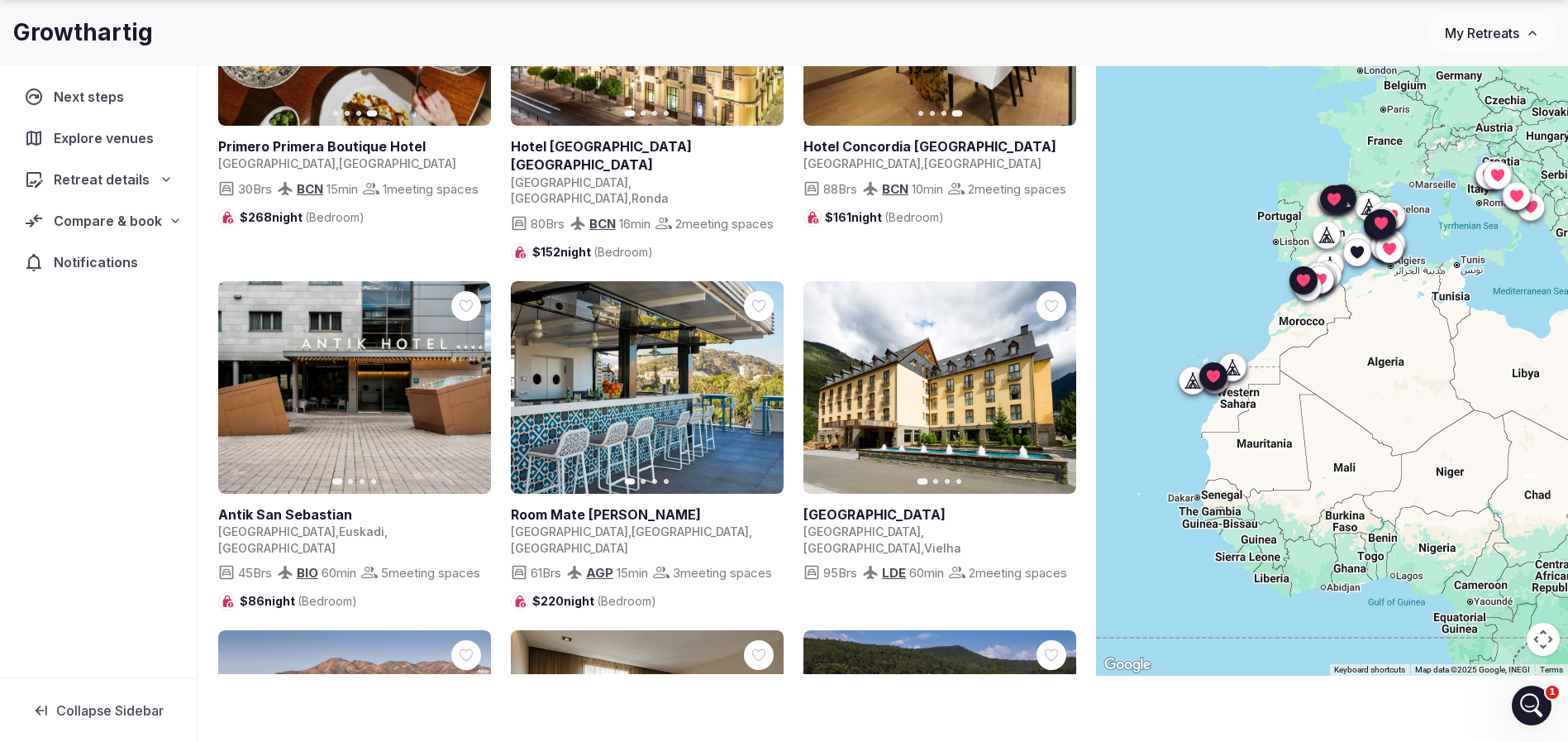
click at [461, 383] on icon "button" at bounding box center [467, 386] width 13 height 13
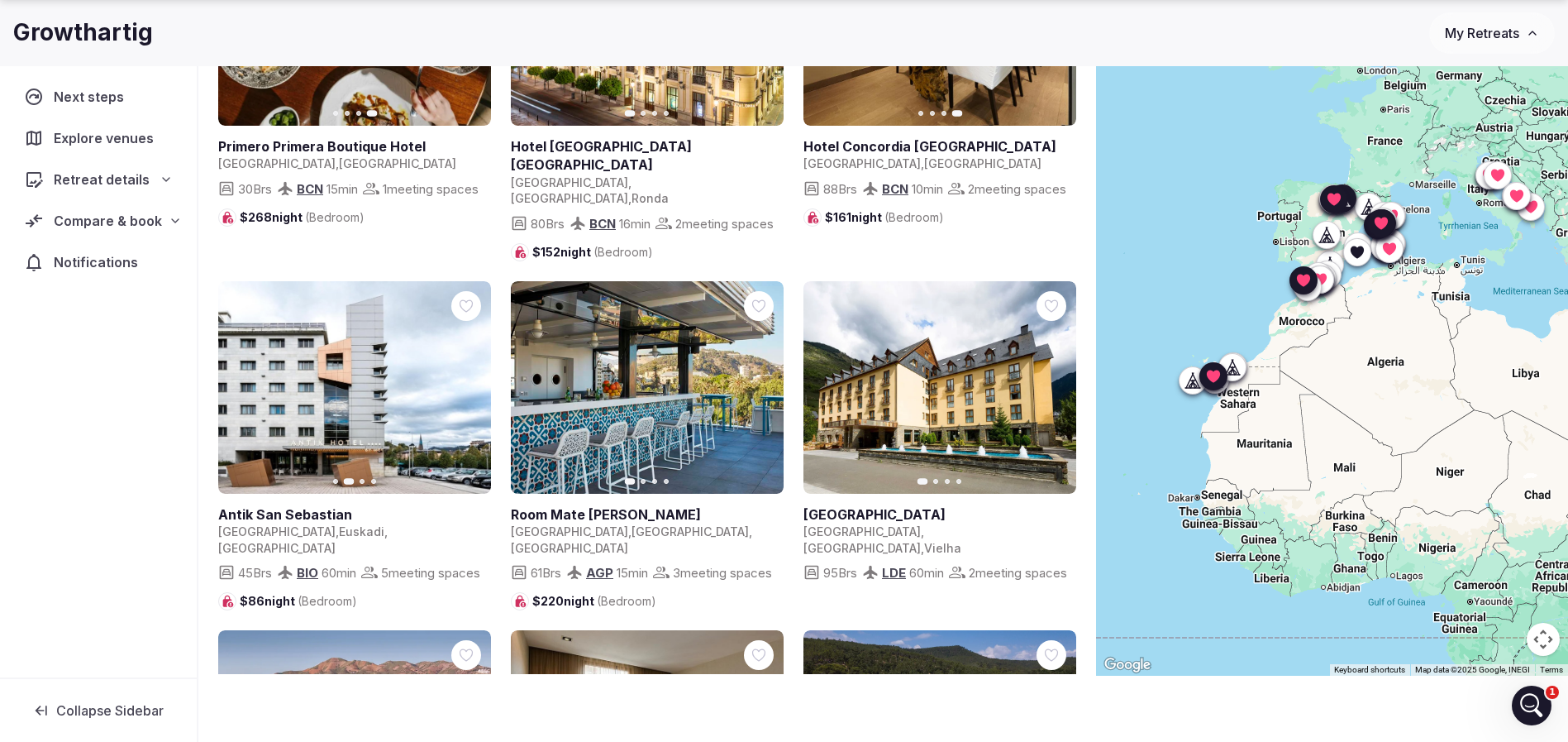
click at [461, 383] on icon "button" at bounding box center [467, 386] width 13 height 13
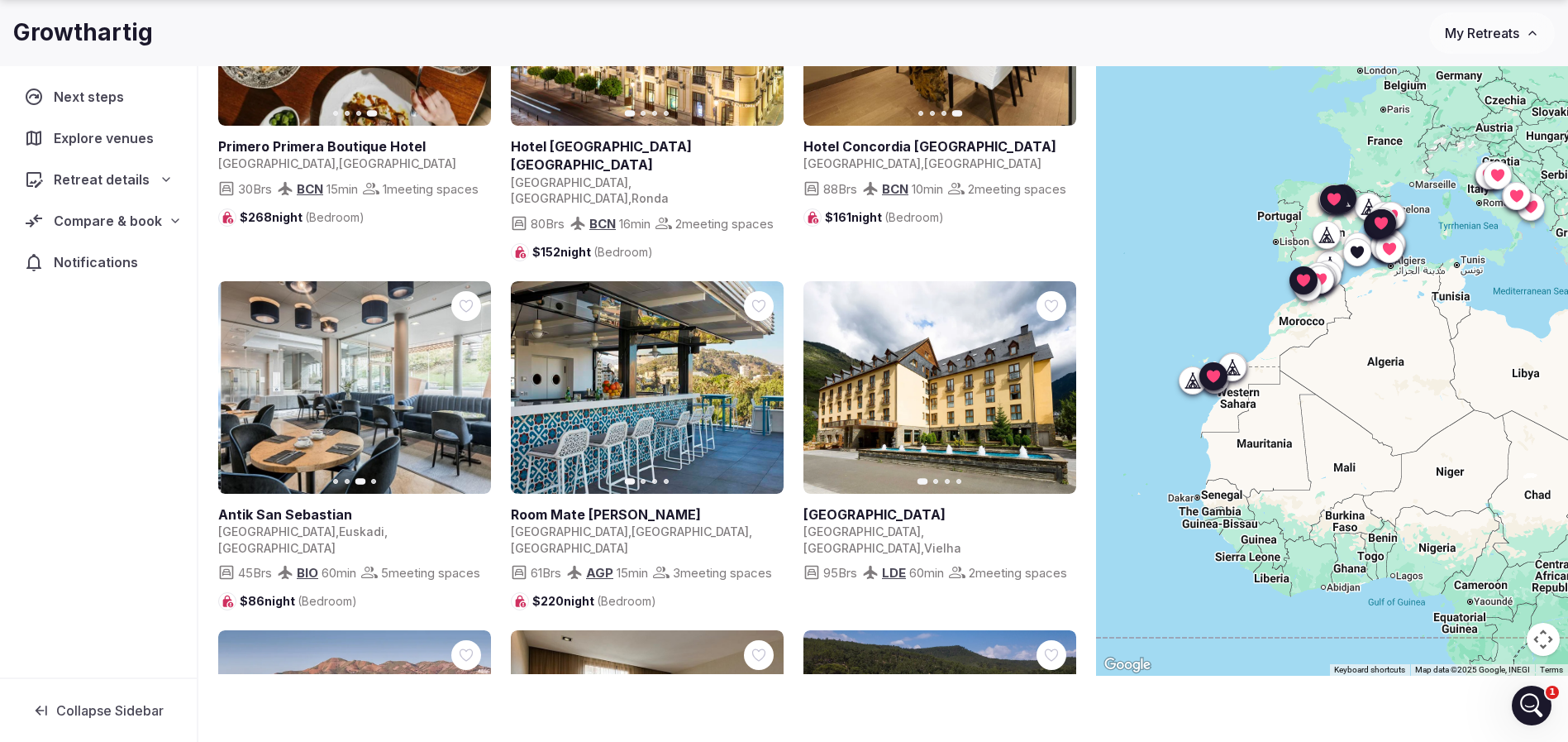
click at [468, 380] on icon "button" at bounding box center [467, 386] width 13 height 13
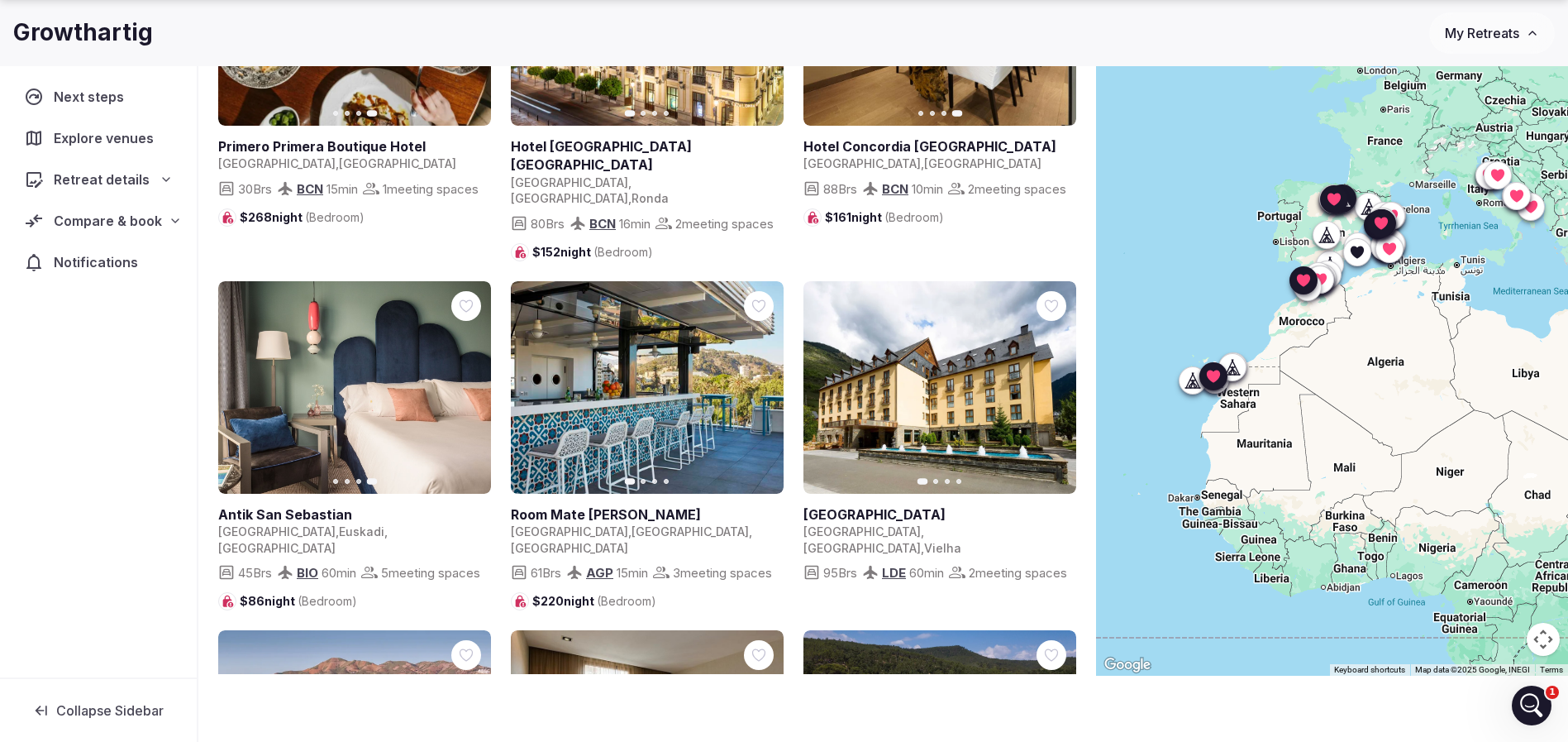
click at [0, 0] on icon at bounding box center [0, 0] width 0 height 0
click at [759, 383] on icon "button" at bounding box center [760, 386] width 13 height 13
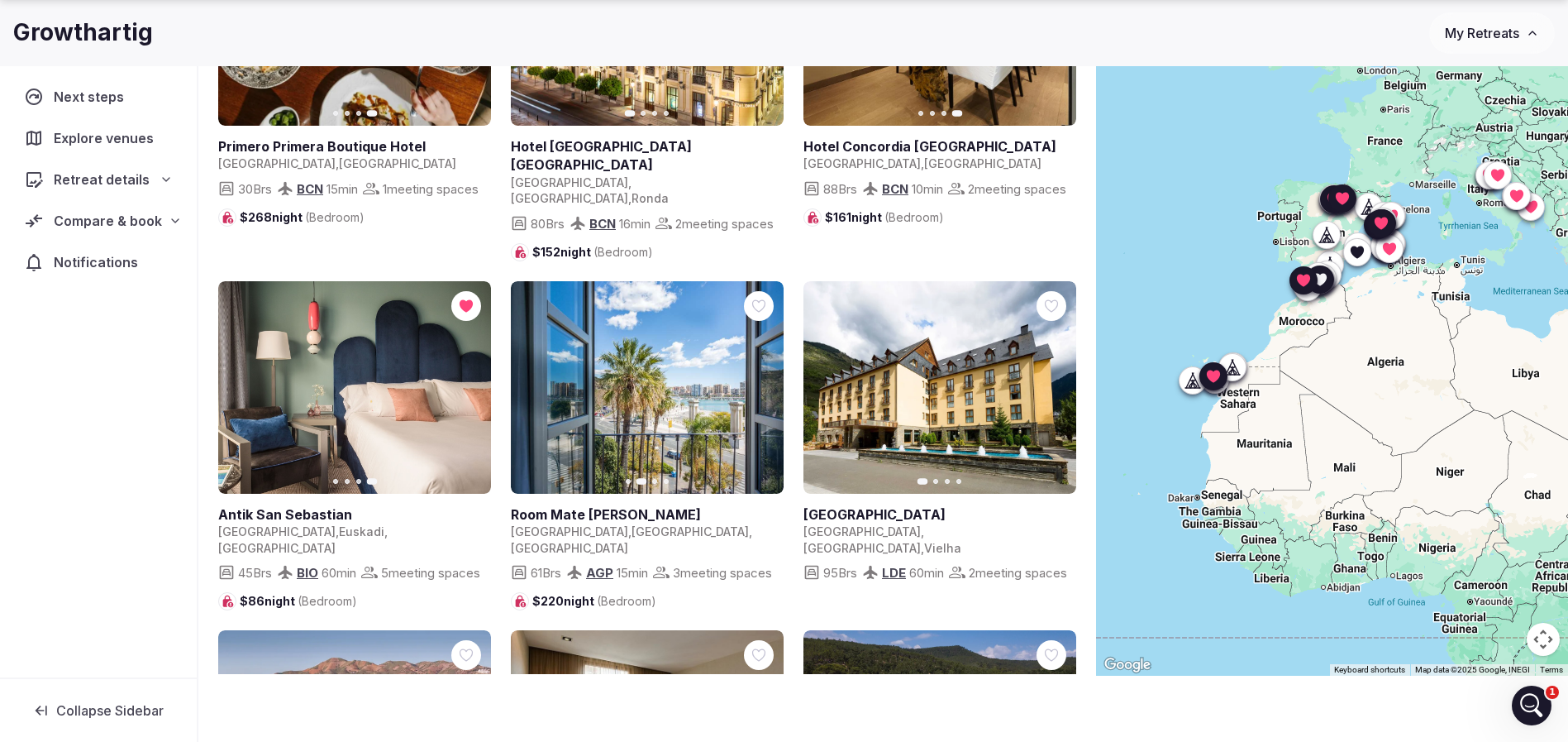
click at [759, 383] on icon "button" at bounding box center [760, 386] width 13 height 13
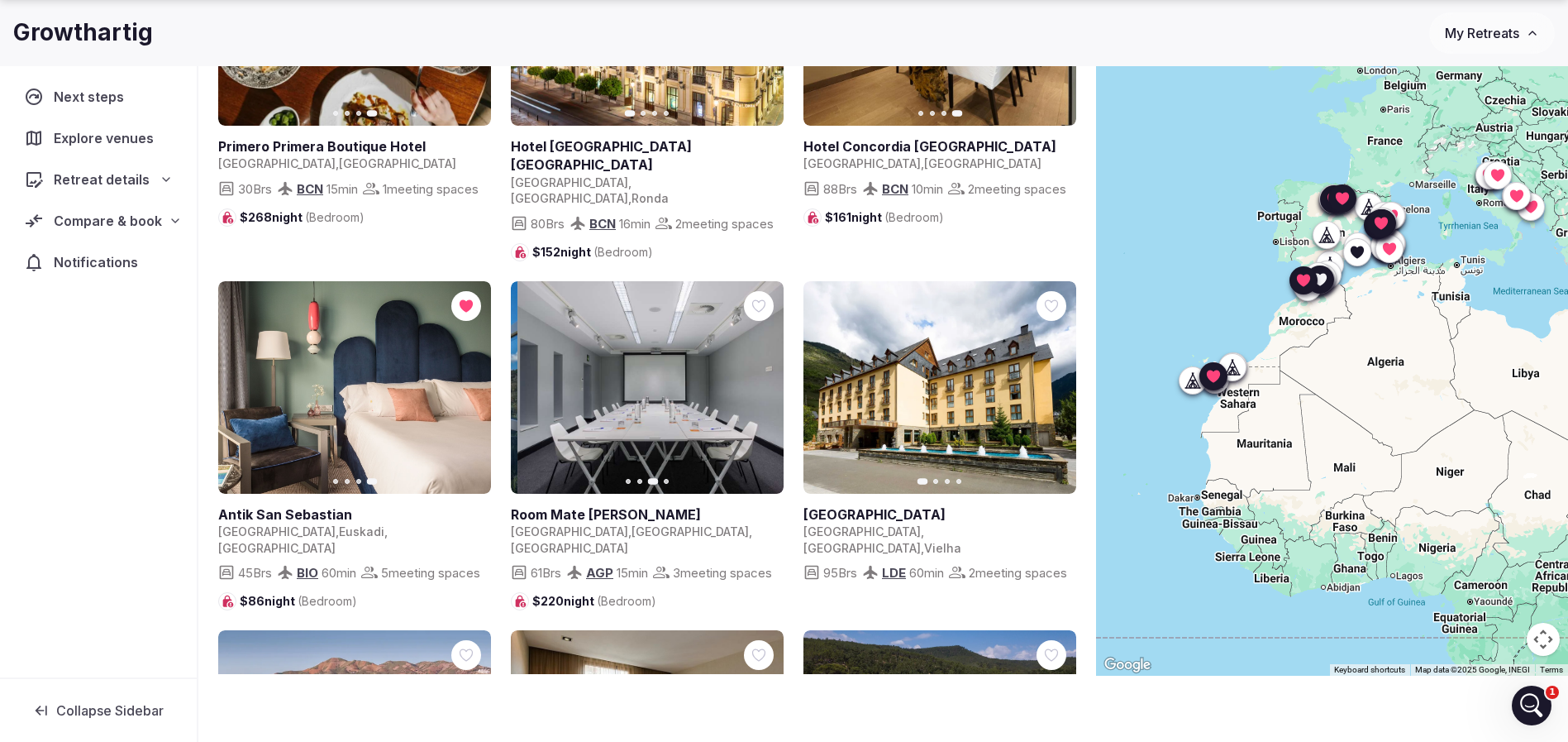
click at [759, 383] on icon "button" at bounding box center [760, 386] width 13 height 13
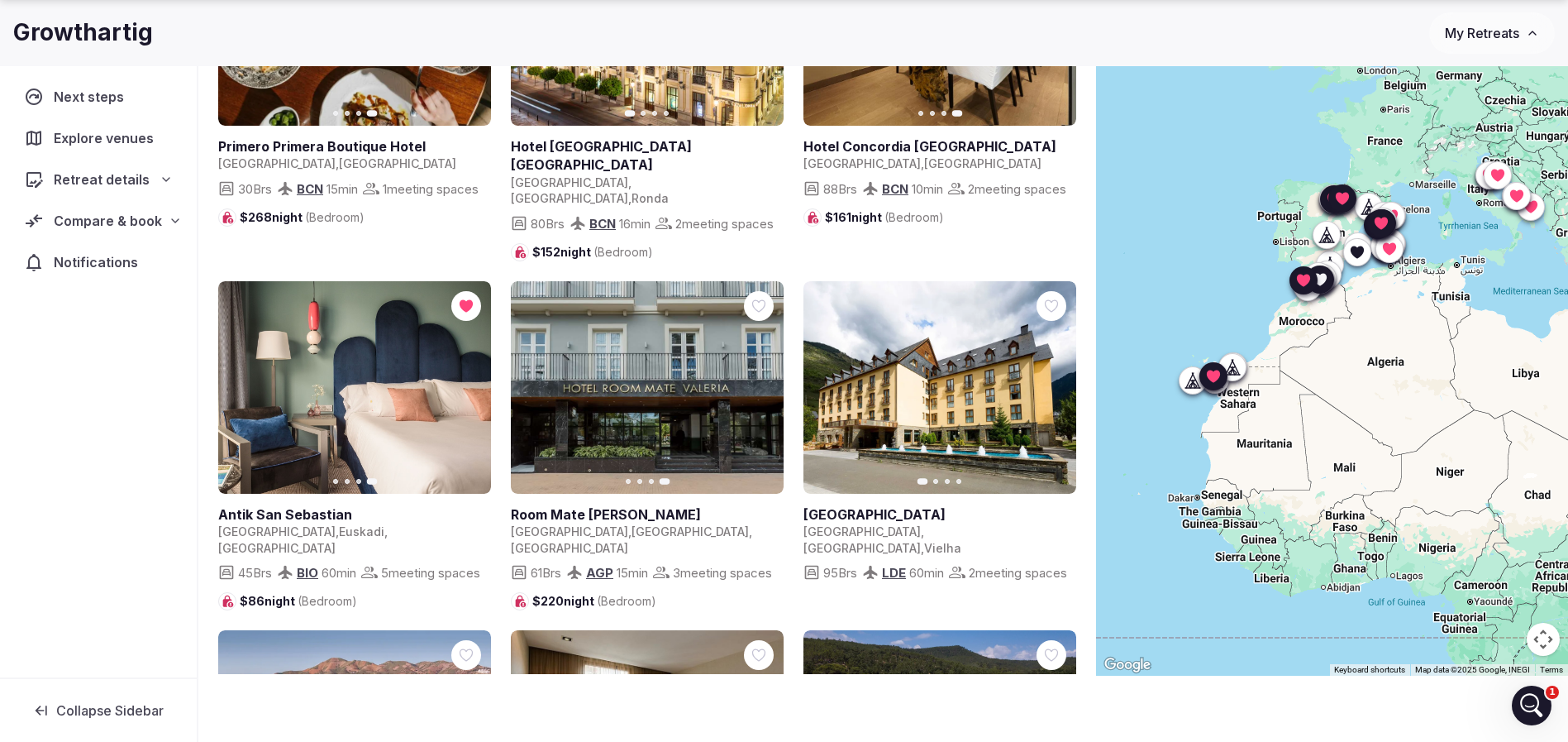
click at [0, 0] on icon at bounding box center [0, 0] width 0 height 0
click at [1055, 380] on icon "button" at bounding box center [1052, 386] width 13 height 13
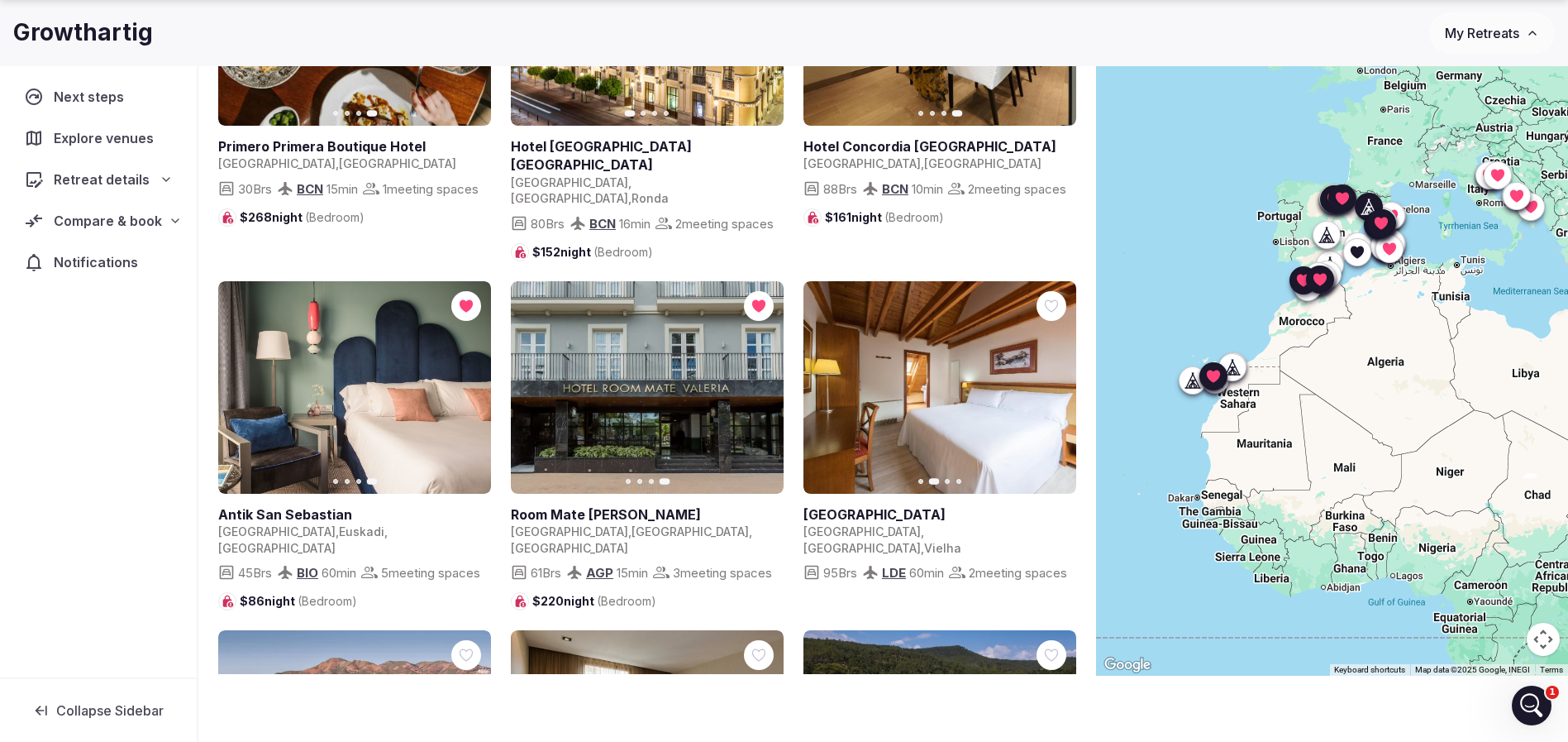
click at [1055, 381] on icon "button" at bounding box center [1054, 386] width 7 height 11
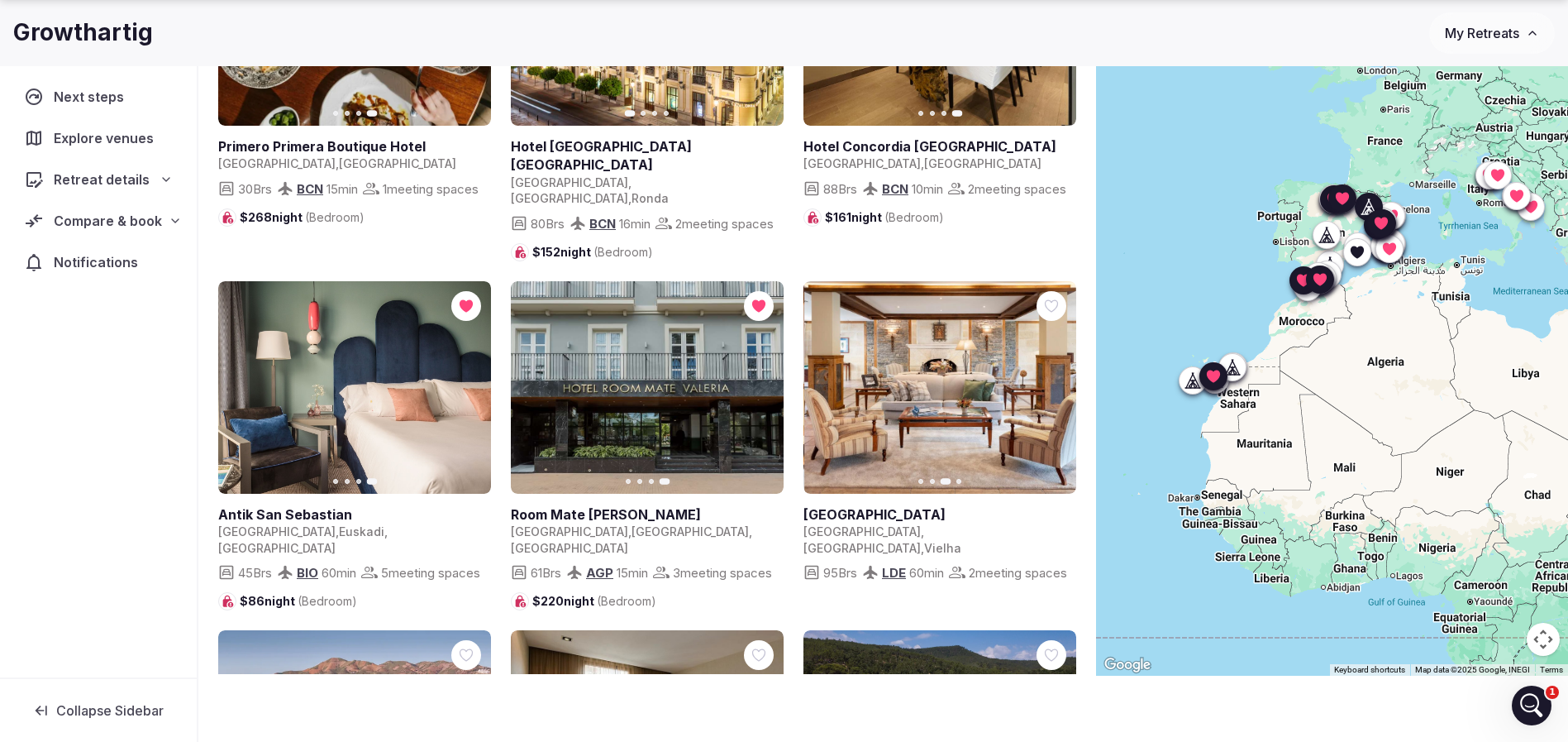
click at [1055, 381] on icon "button" at bounding box center [1054, 386] width 7 height 11
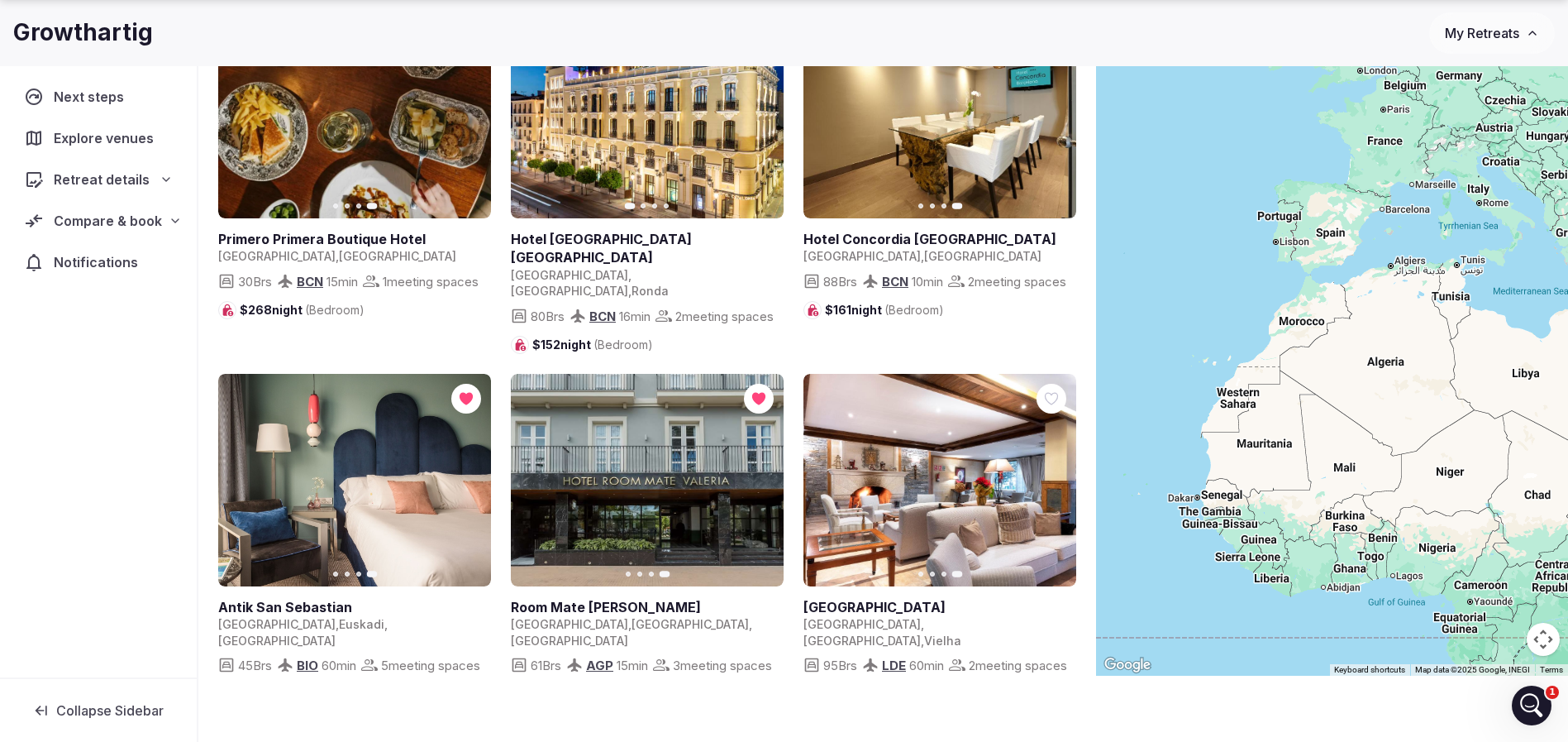
scroll to position [2976, 0]
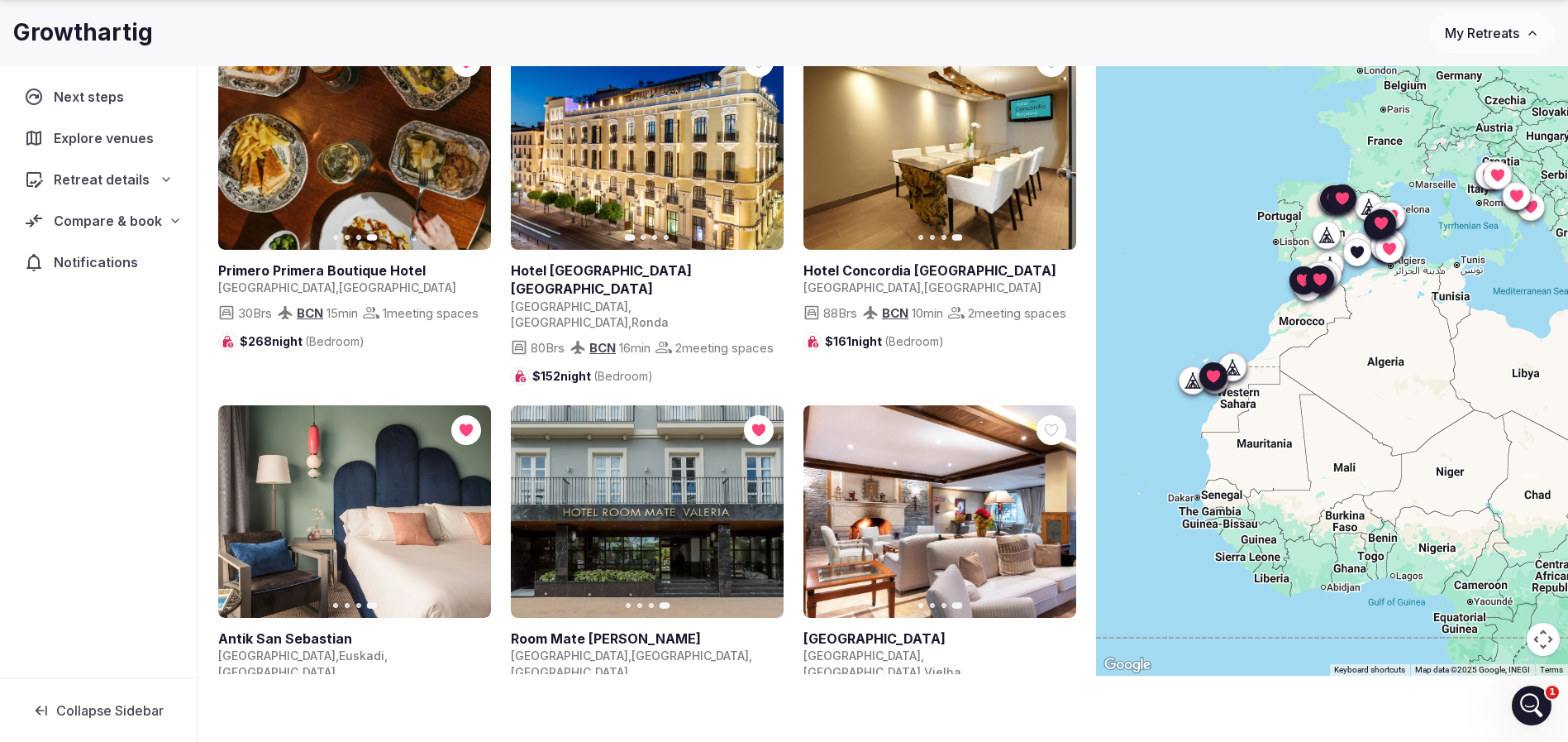
click at [532, 511] on icon "button" at bounding box center [533, 510] width 13 height 13
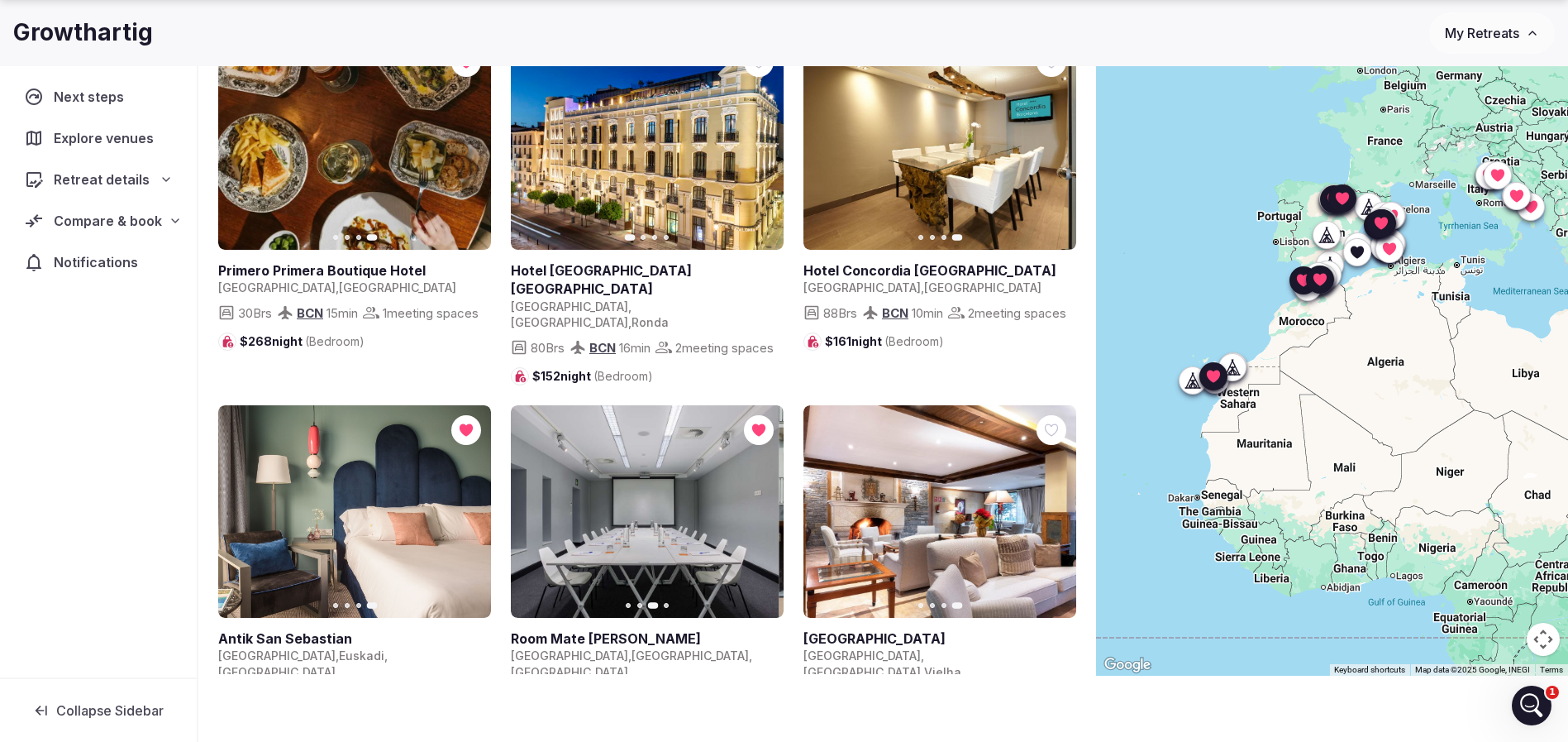
click at [532, 511] on icon "button" at bounding box center [533, 510] width 13 height 13
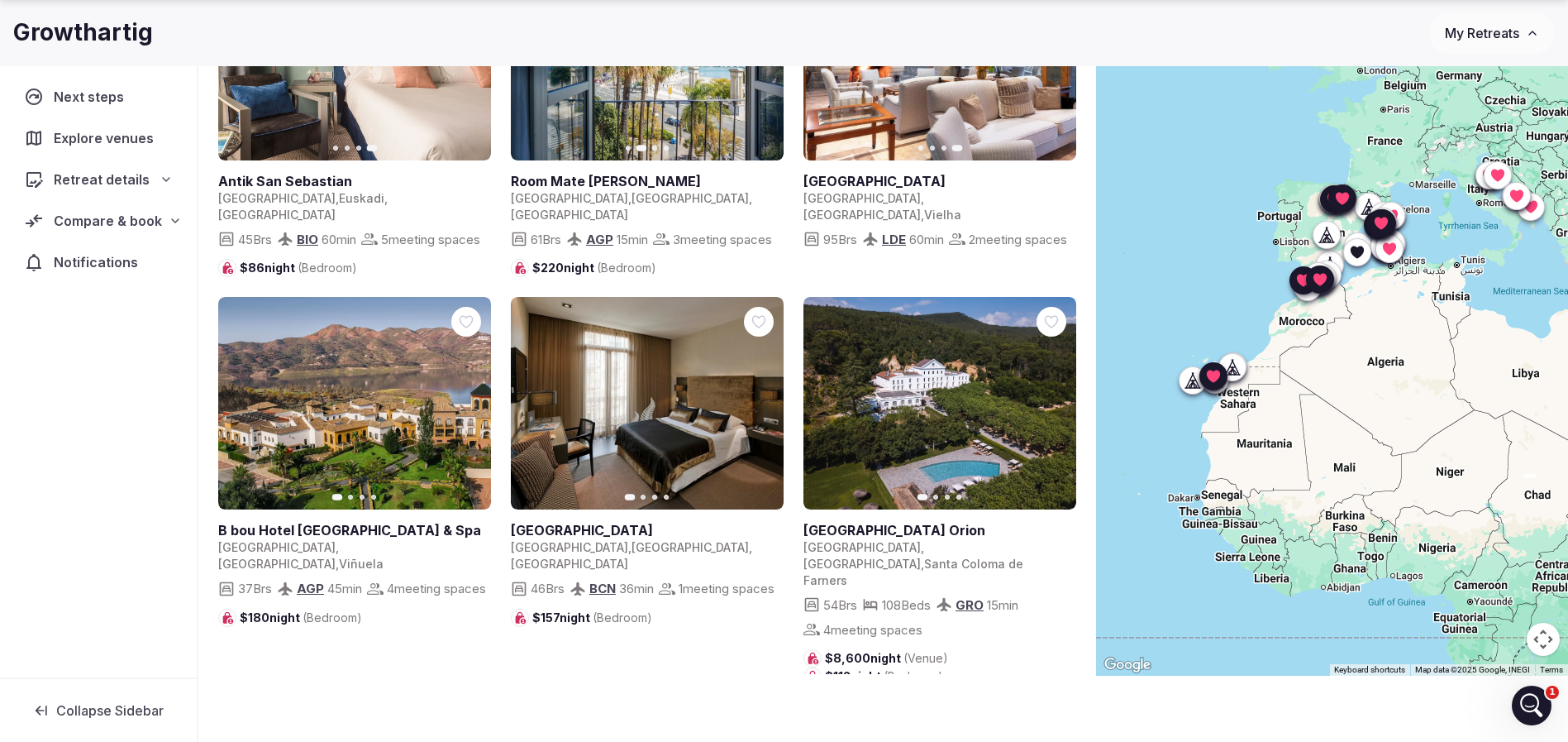
scroll to position [3472, 0]
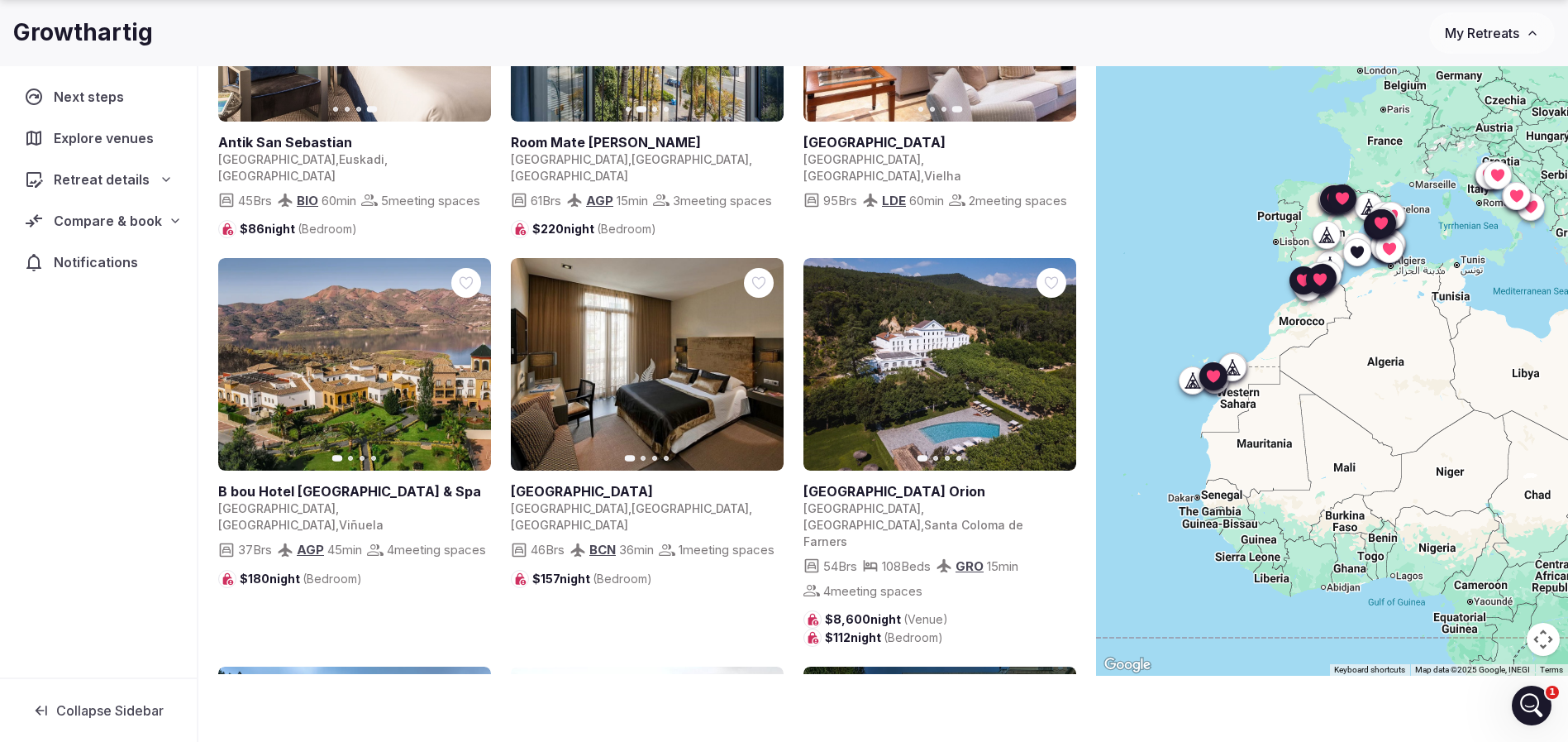
click at [462, 364] on icon "button" at bounding box center [467, 364] width 13 height 13
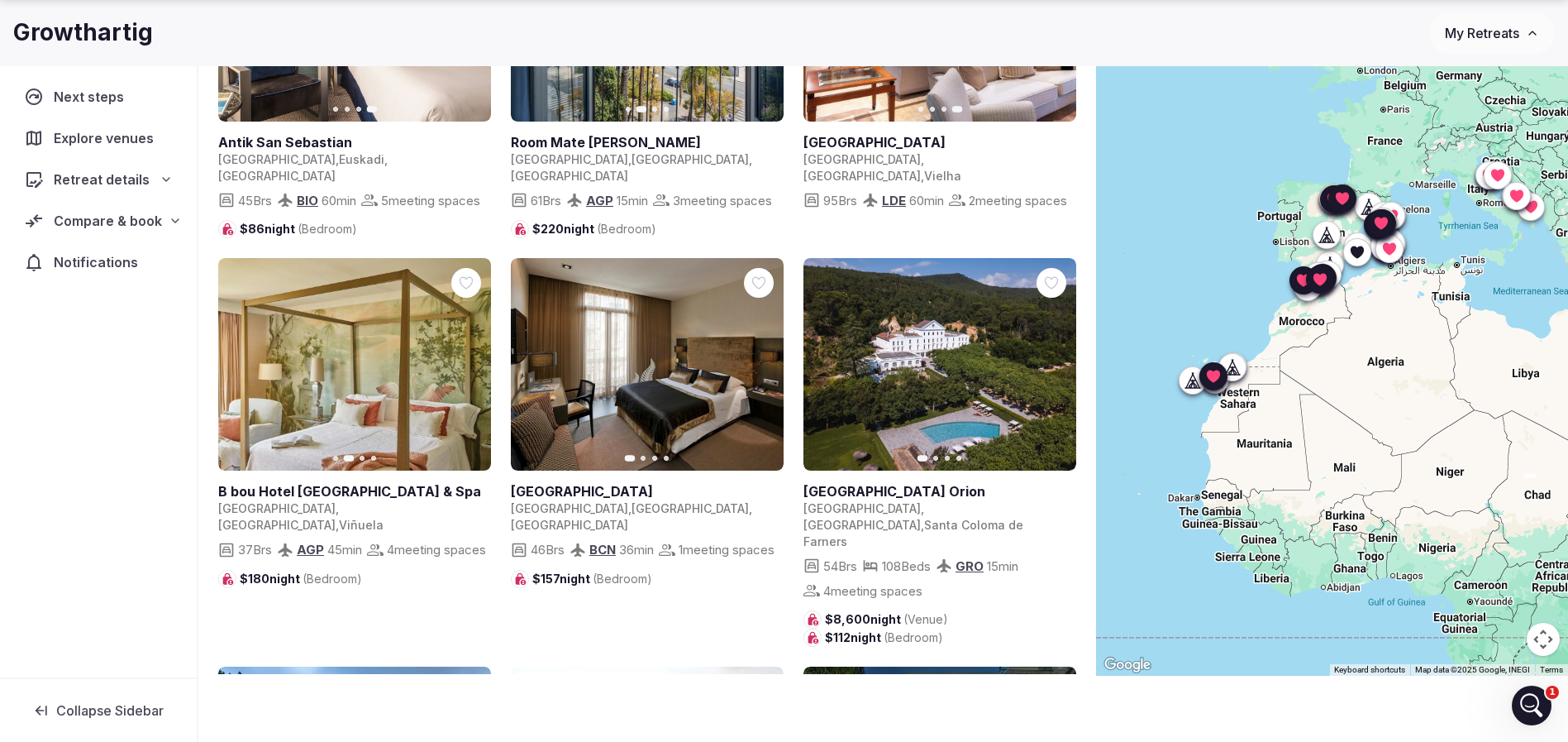
click at [468, 371] on icon "button" at bounding box center [469, 364] width 7 height 11
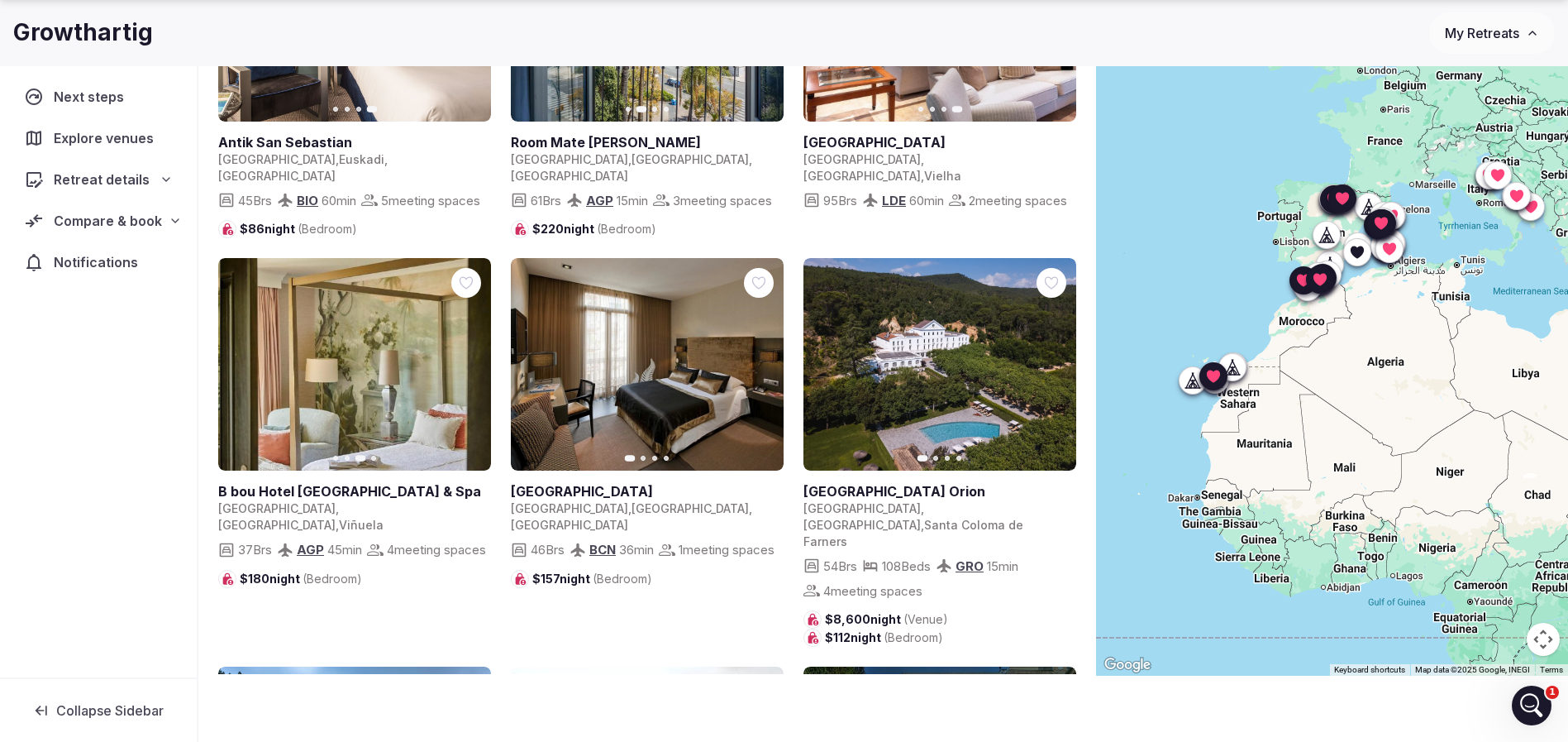
click at [468, 368] on icon "button" at bounding box center [467, 364] width 13 height 13
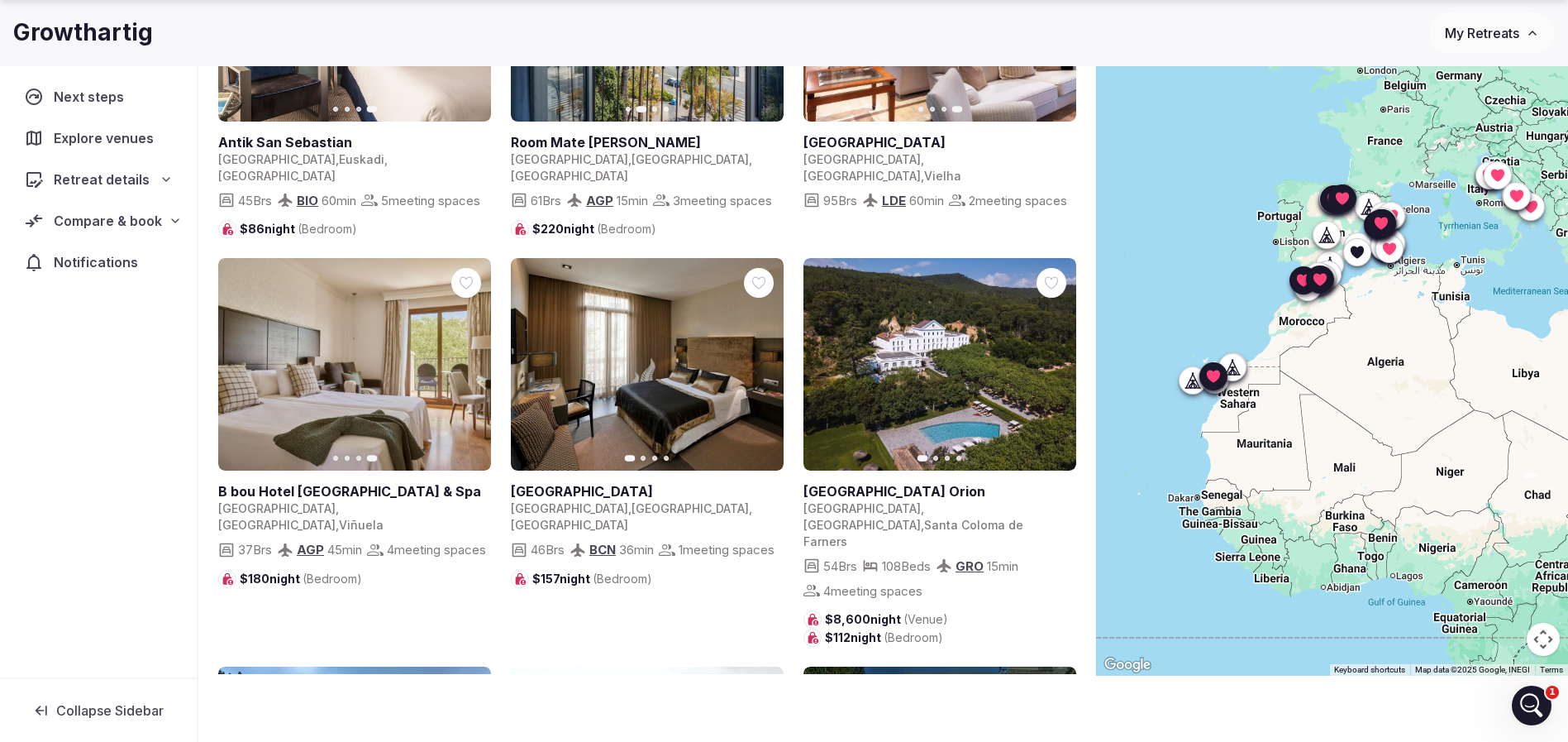
click at [755, 366] on icon "button" at bounding box center [760, 364] width 13 height 13
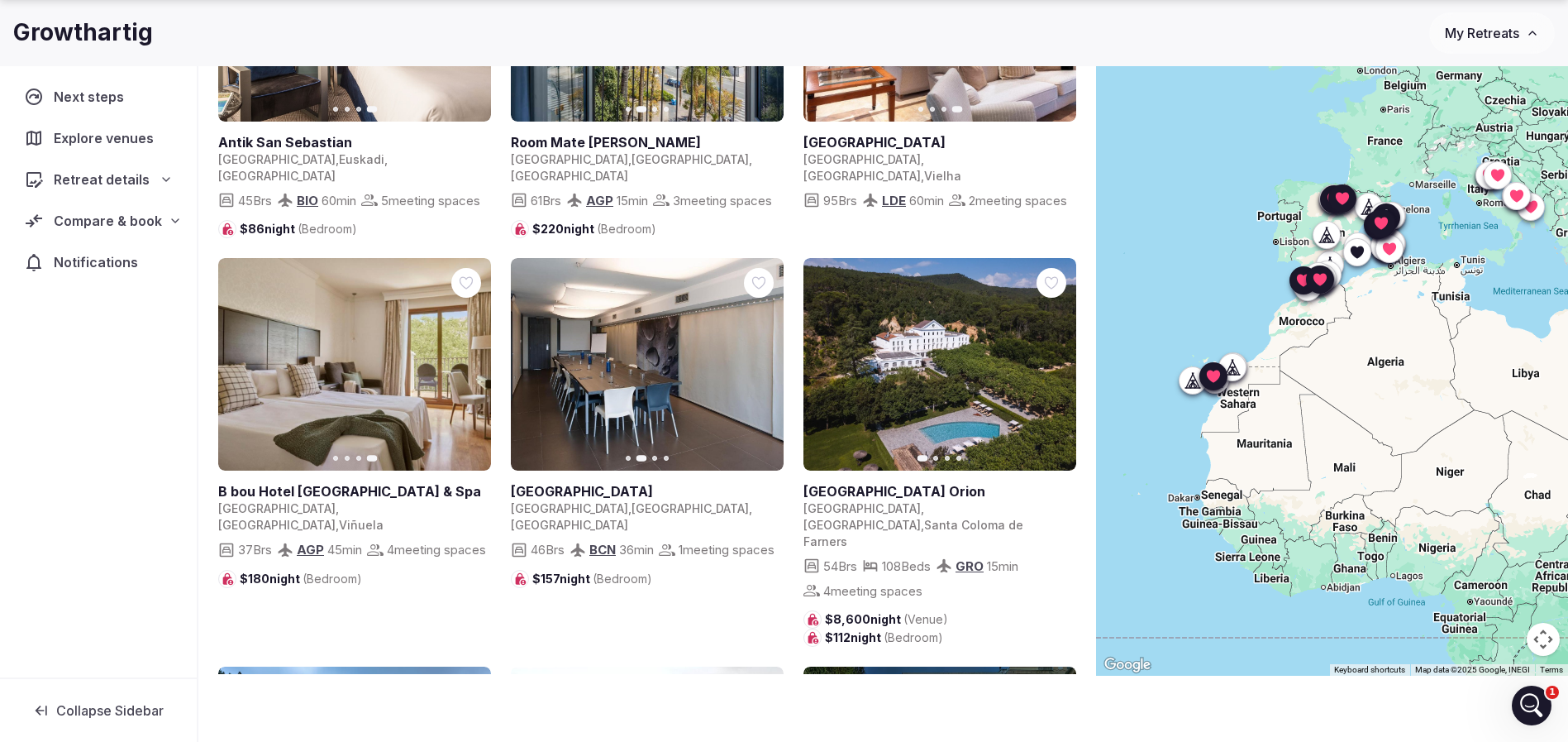
click at [1044, 370] on button "Next slide" at bounding box center [1053, 364] width 26 height 26
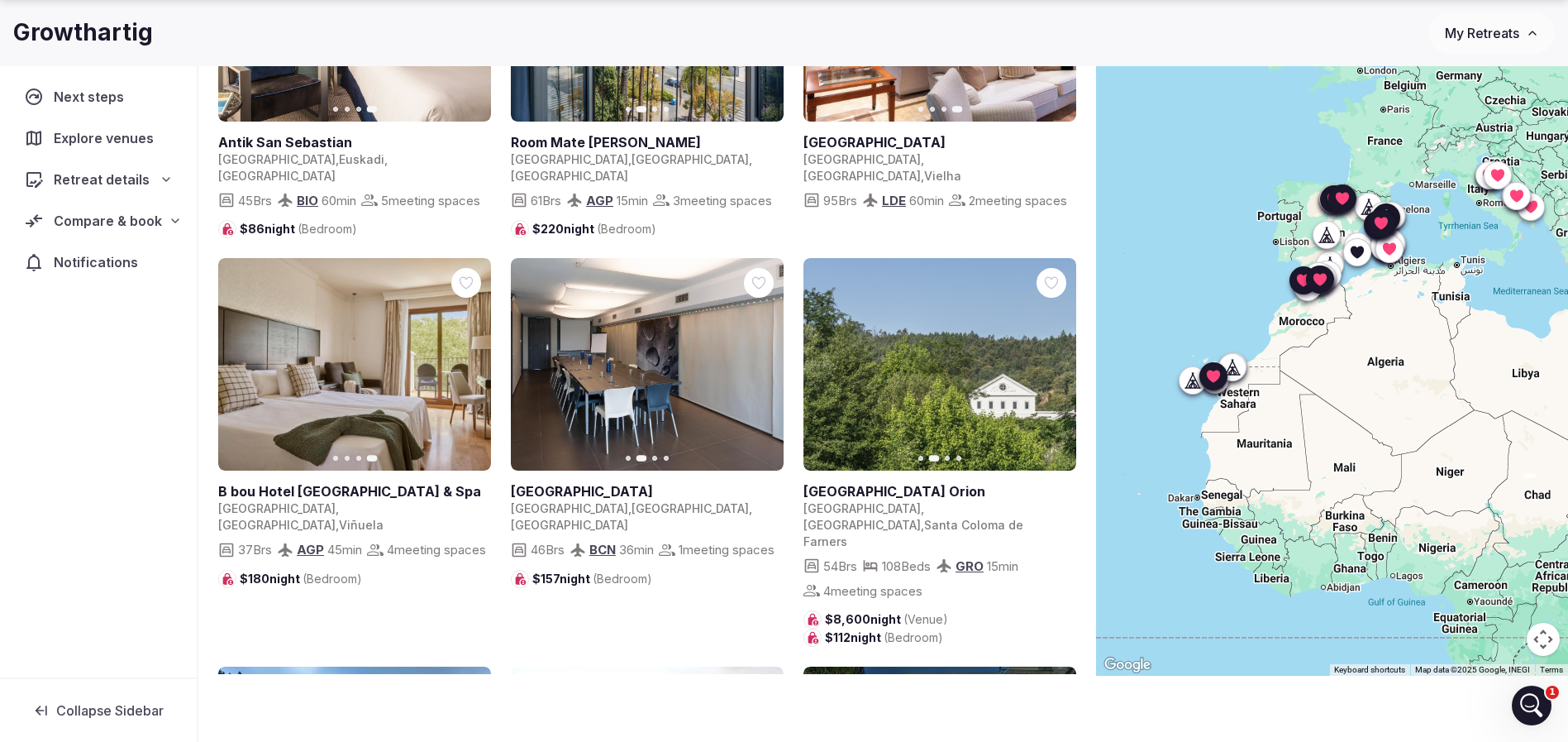
click at [1049, 368] on icon "button" at bounding box center [1052, 364] width 13 height 13
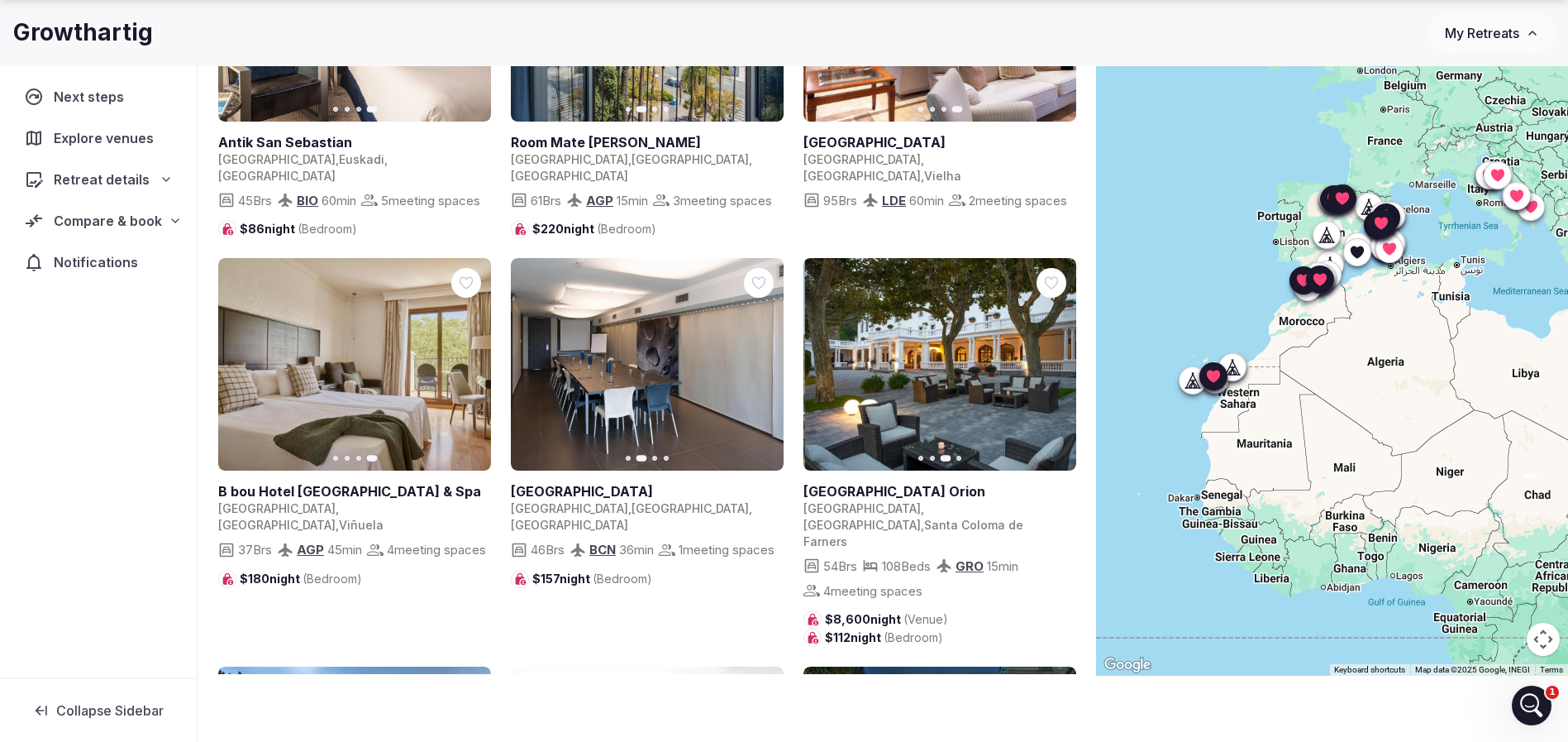
click at [1049, 368] on icon "button" at bounding box center [1052, 364] width 13 height 13
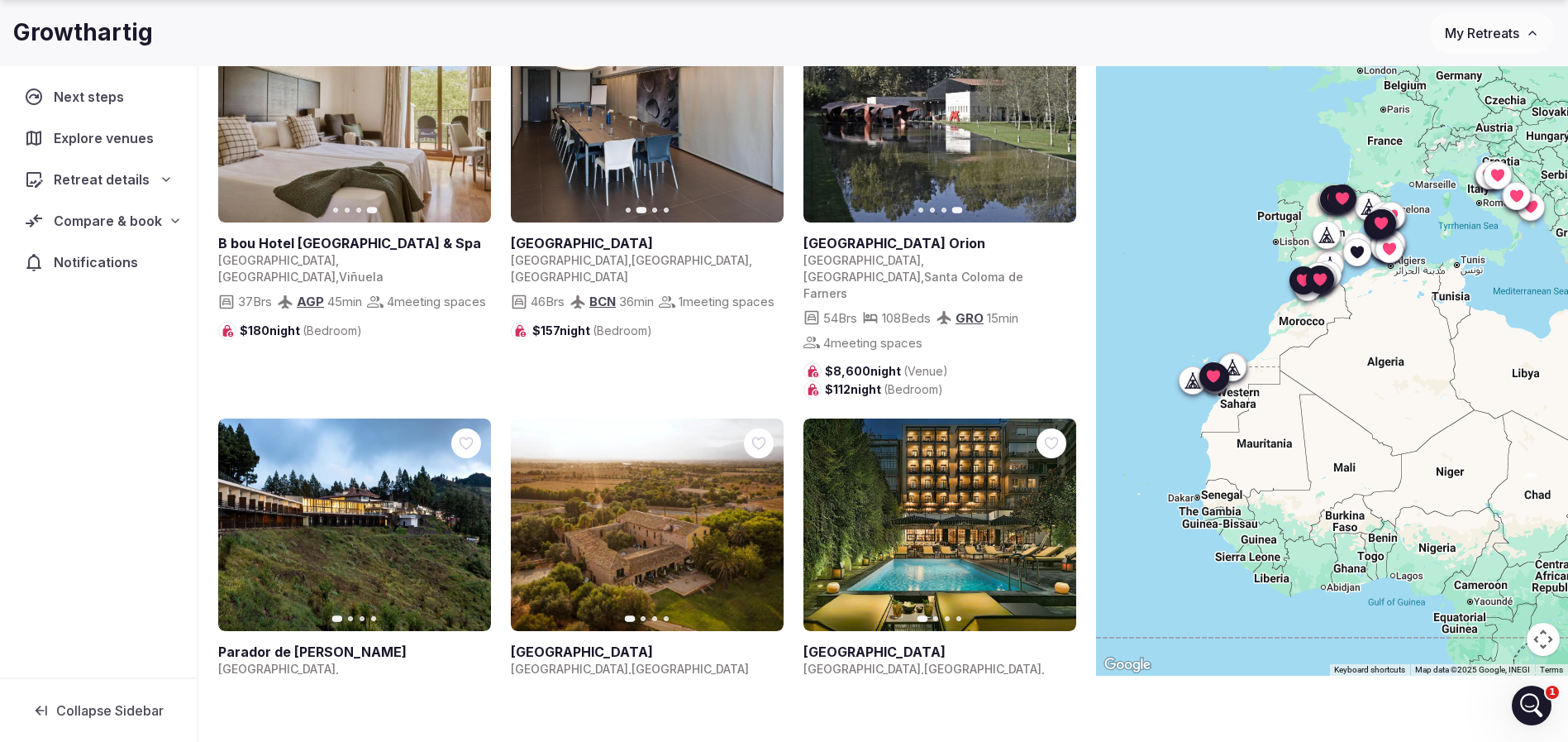
scroll to position [3844, 0]
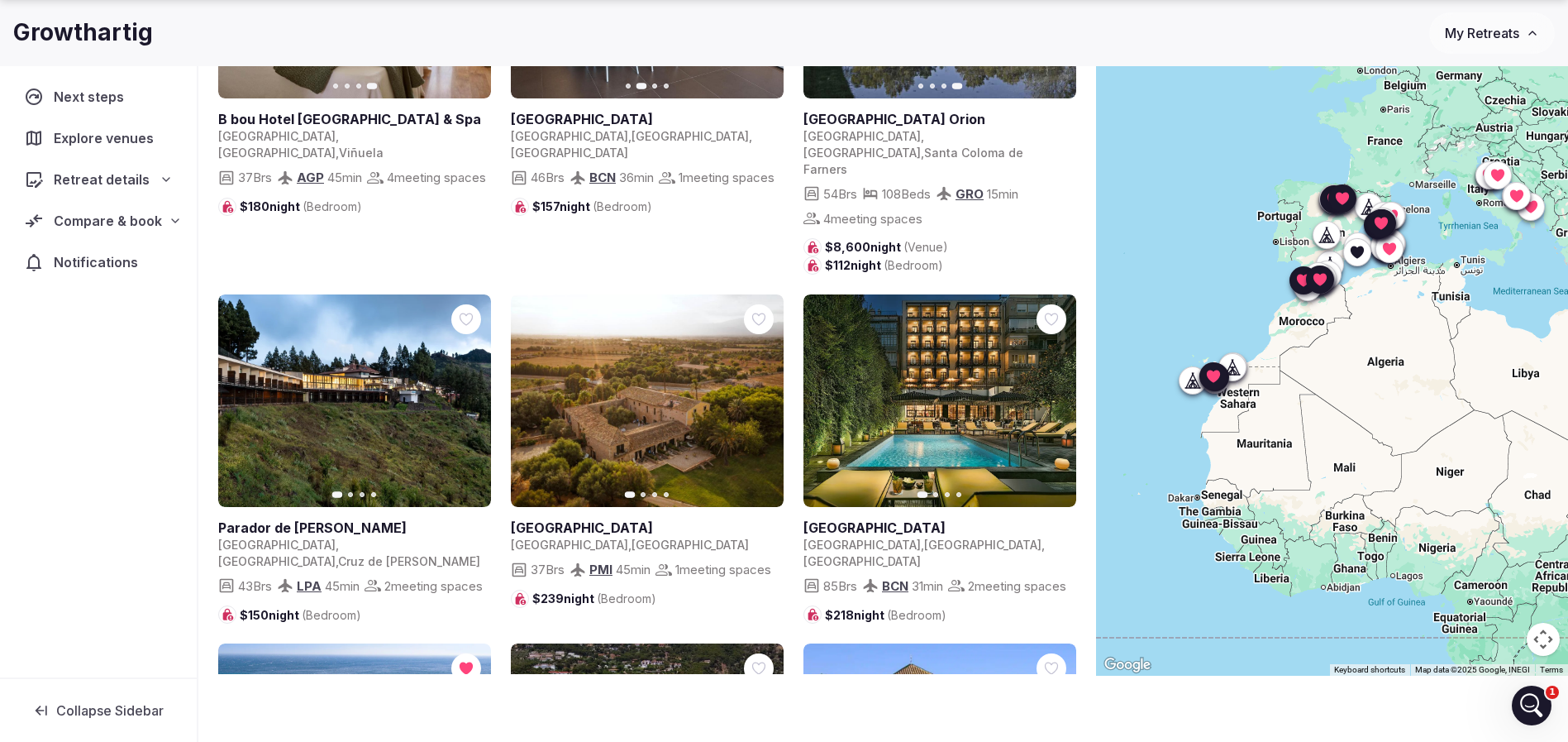
click at [472, 387] on button "Next slide" at bounding box center [467, 400] width 26 height 26
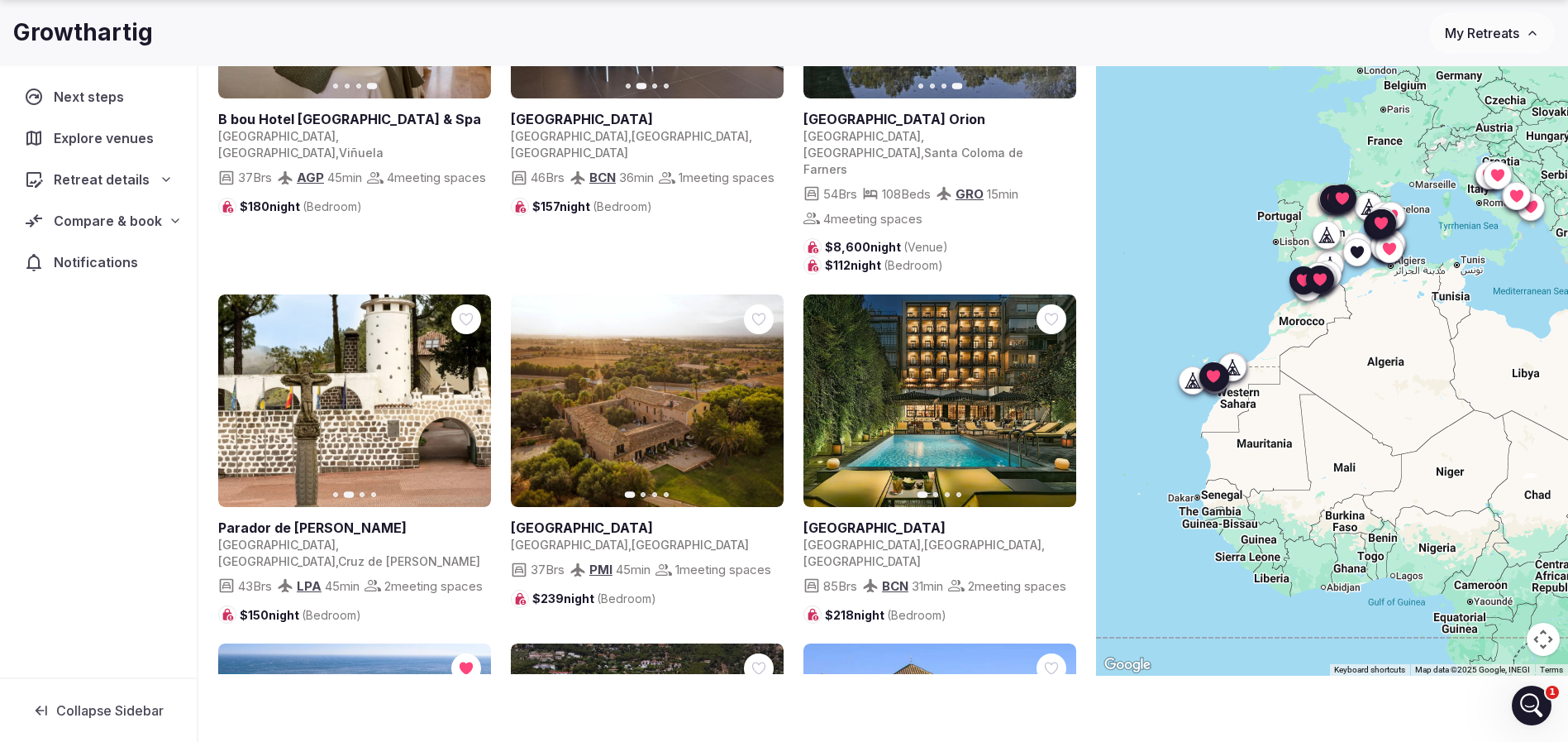
click at [472, 393] on icon "button" at bounding box center [467, 399] width 13 height 13
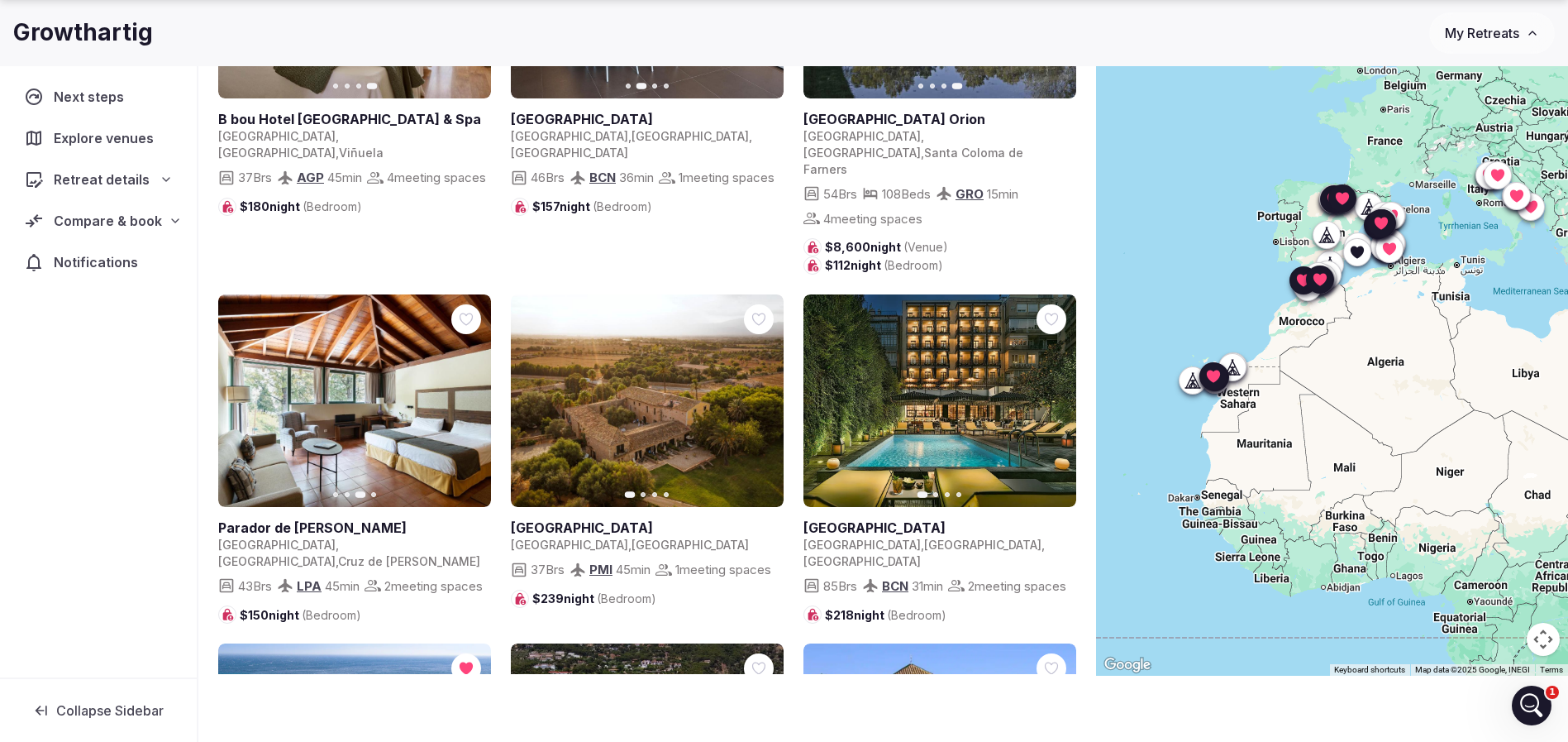
click at [472, 393] on icon "button" at bounding box center [467, 399] width 13 height 13
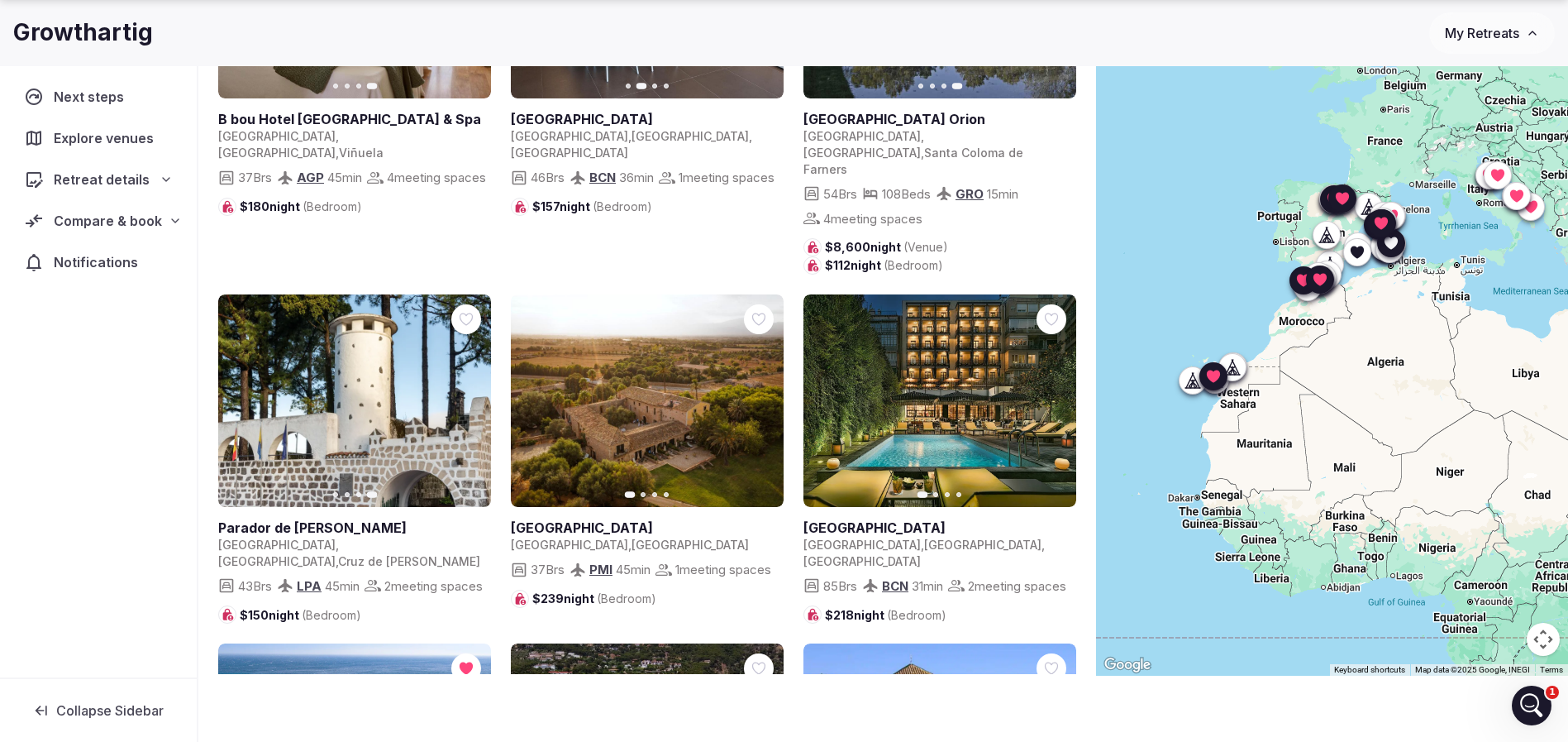
click at [767, 387] on button "Next slide" at bounding box center [760, 400] width 26 height 26
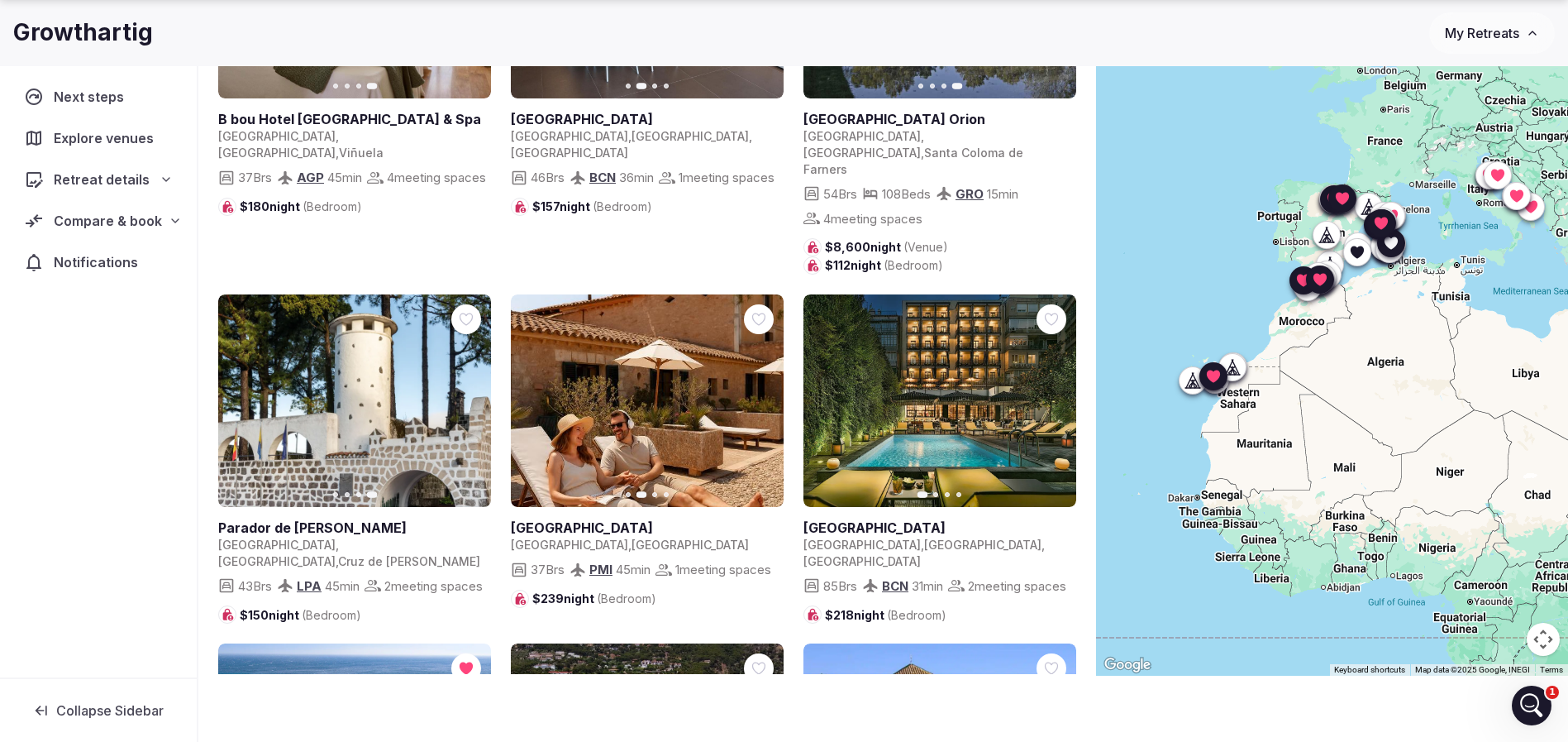
click at [764, 394] on icon "button" at bounding box center [761, 399] width 7 height 11
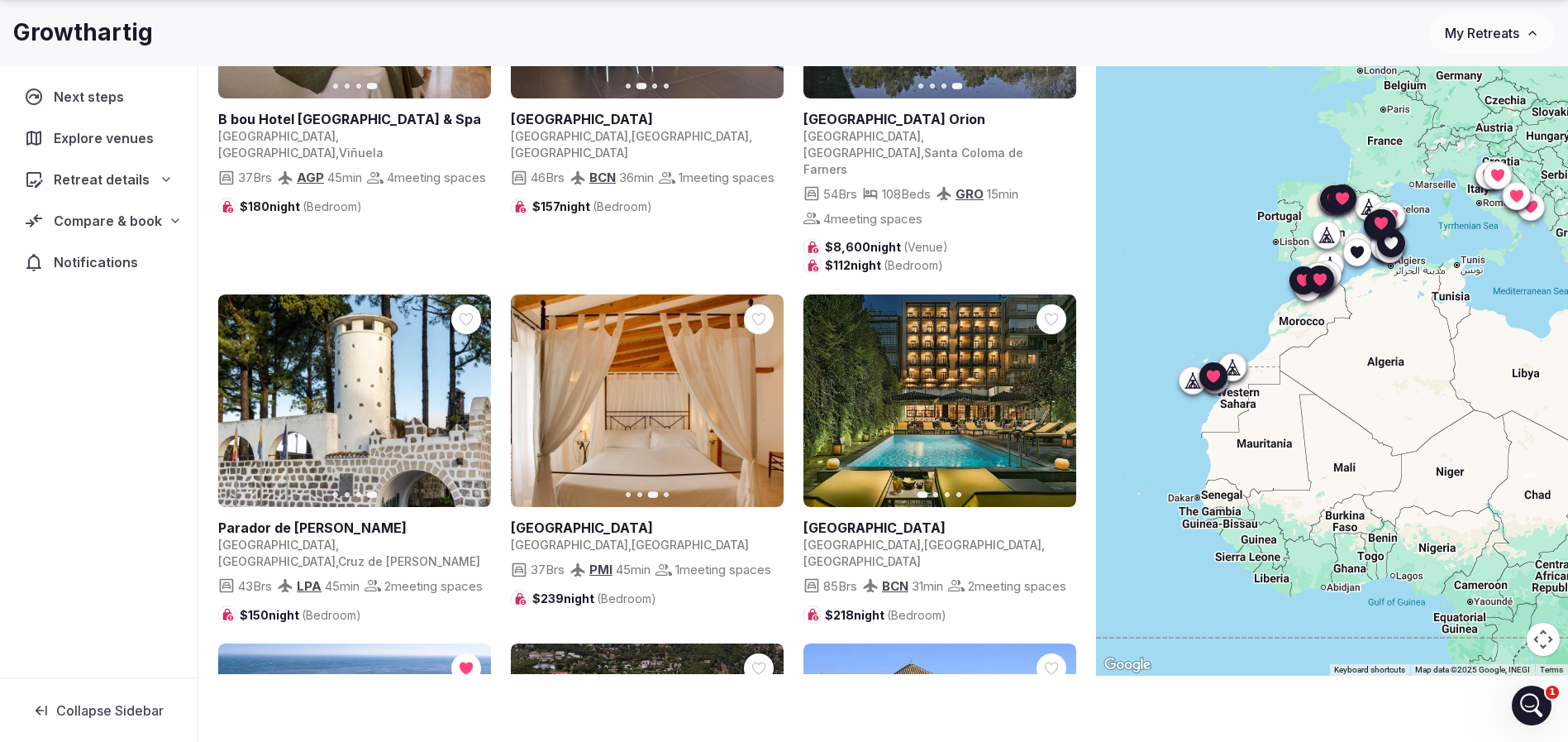
click at [764, 394] on icon "button" at bounding box center [761, 399] width 7 height 11
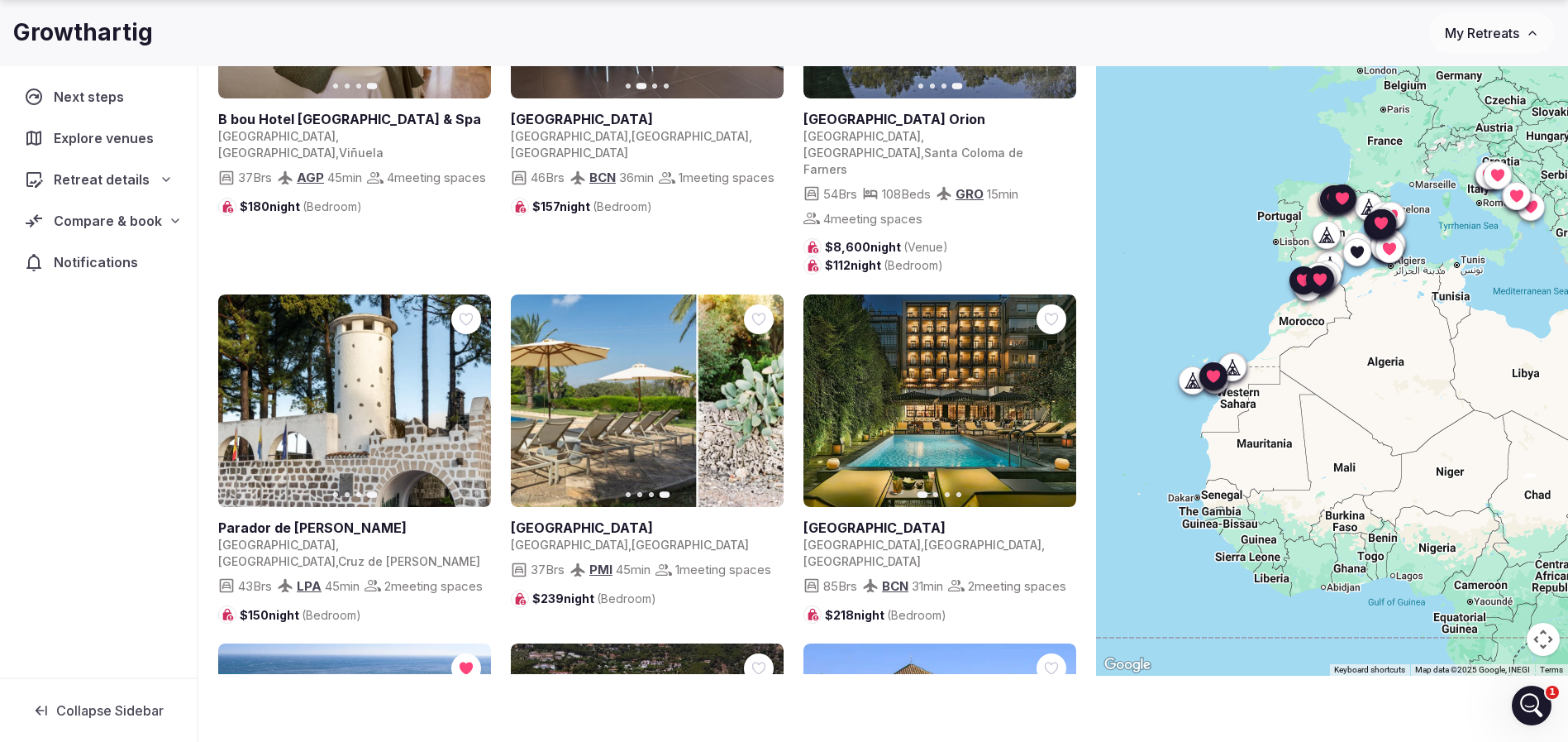
click at [1049, 393] on icon "button" at bounding box center [1052, 399] width 13 height 13
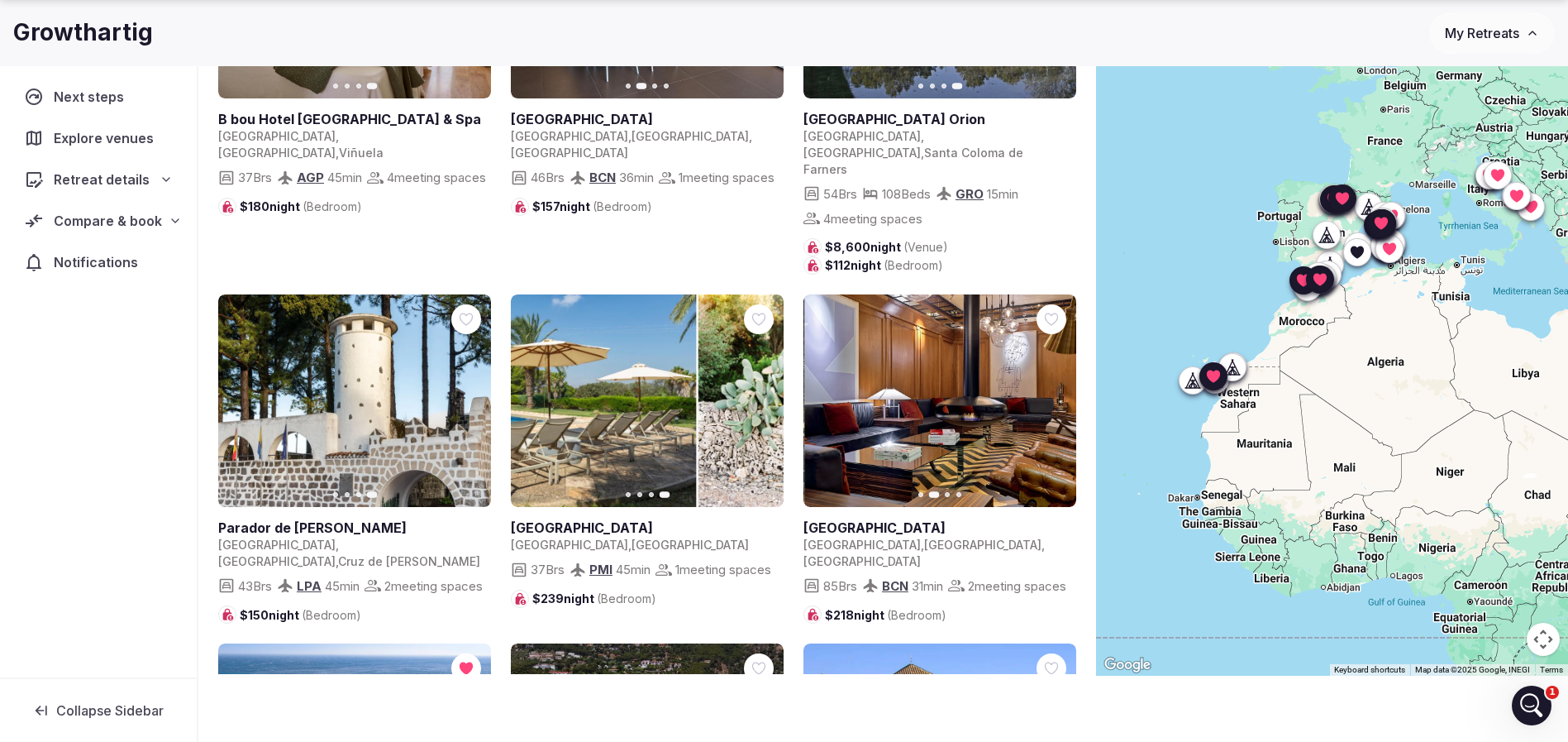
click at [0, 0] on icon at bounding box center [0, 0] width 0 height 0
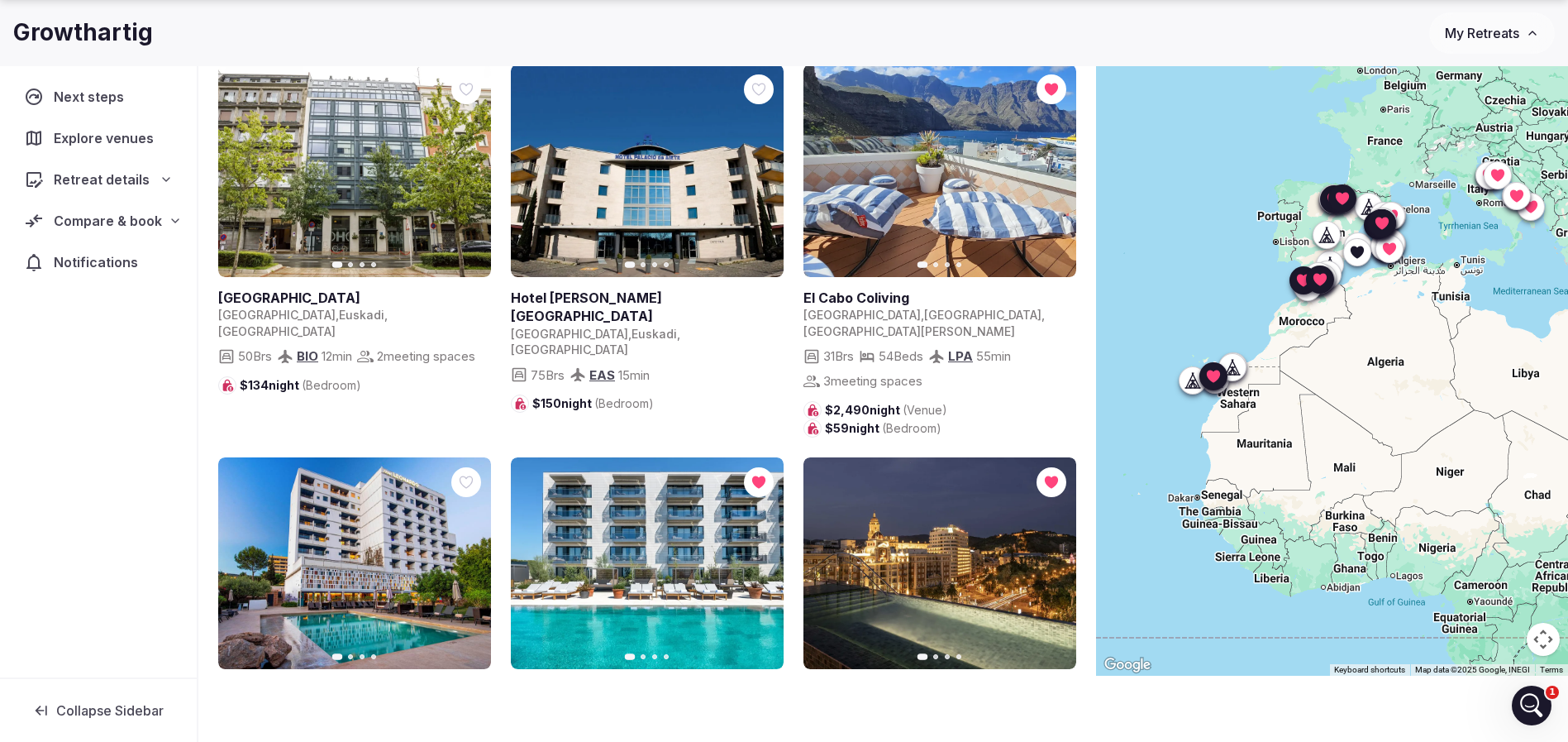
scroll to position [4217, 0]
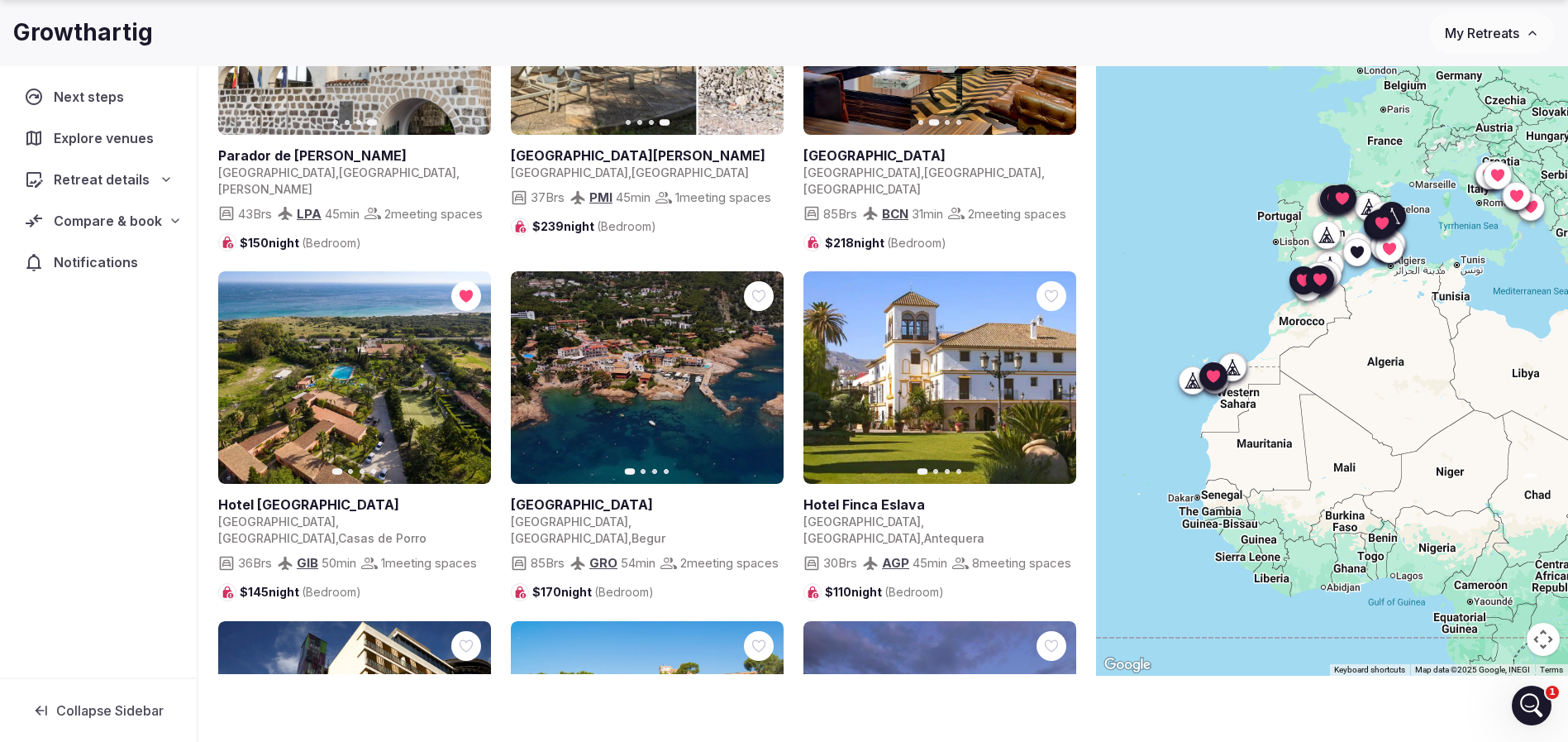
click at [760, 372] on icon "button" at bounding box center [761, 378] width 7 height 11
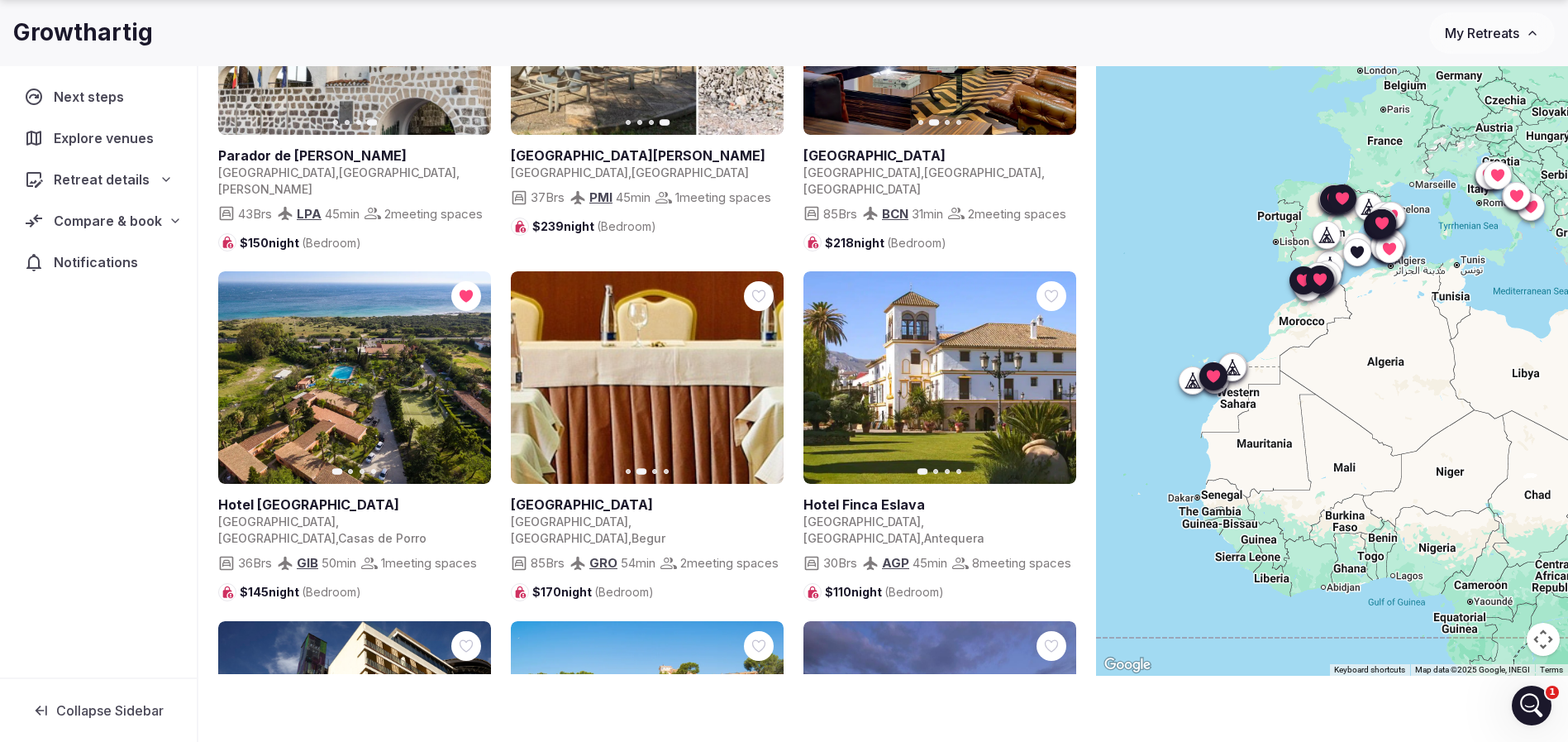
click at [763, 371] on icon "button" at bounding box center [760, 378] width 13 height 13
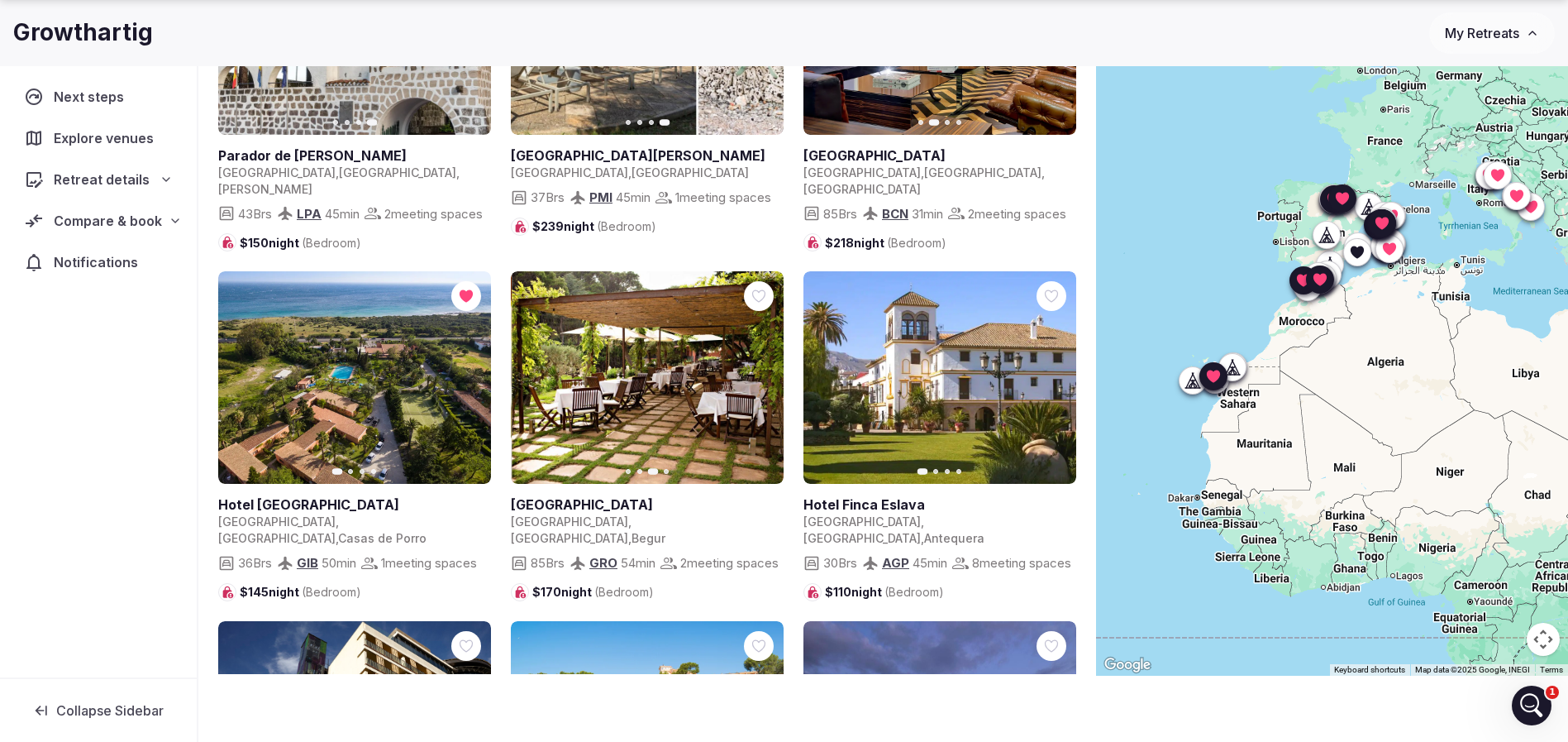
click at [763, 371] on icon "button" at bounding box center [760, 378] width 13 height 13
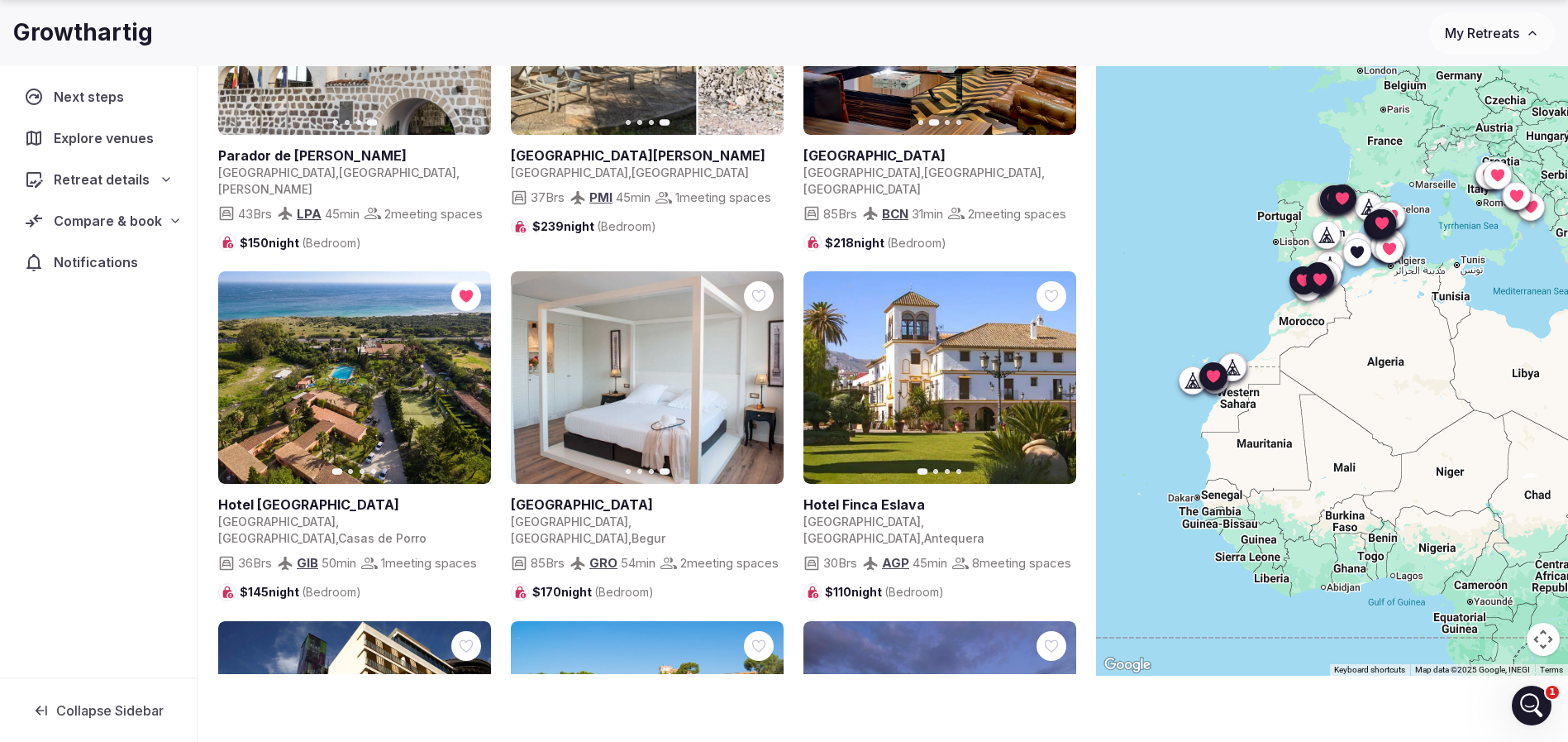
click at [1060, 364] on button "Next slide" at bounding box center [1053, 378] width 26 height 26
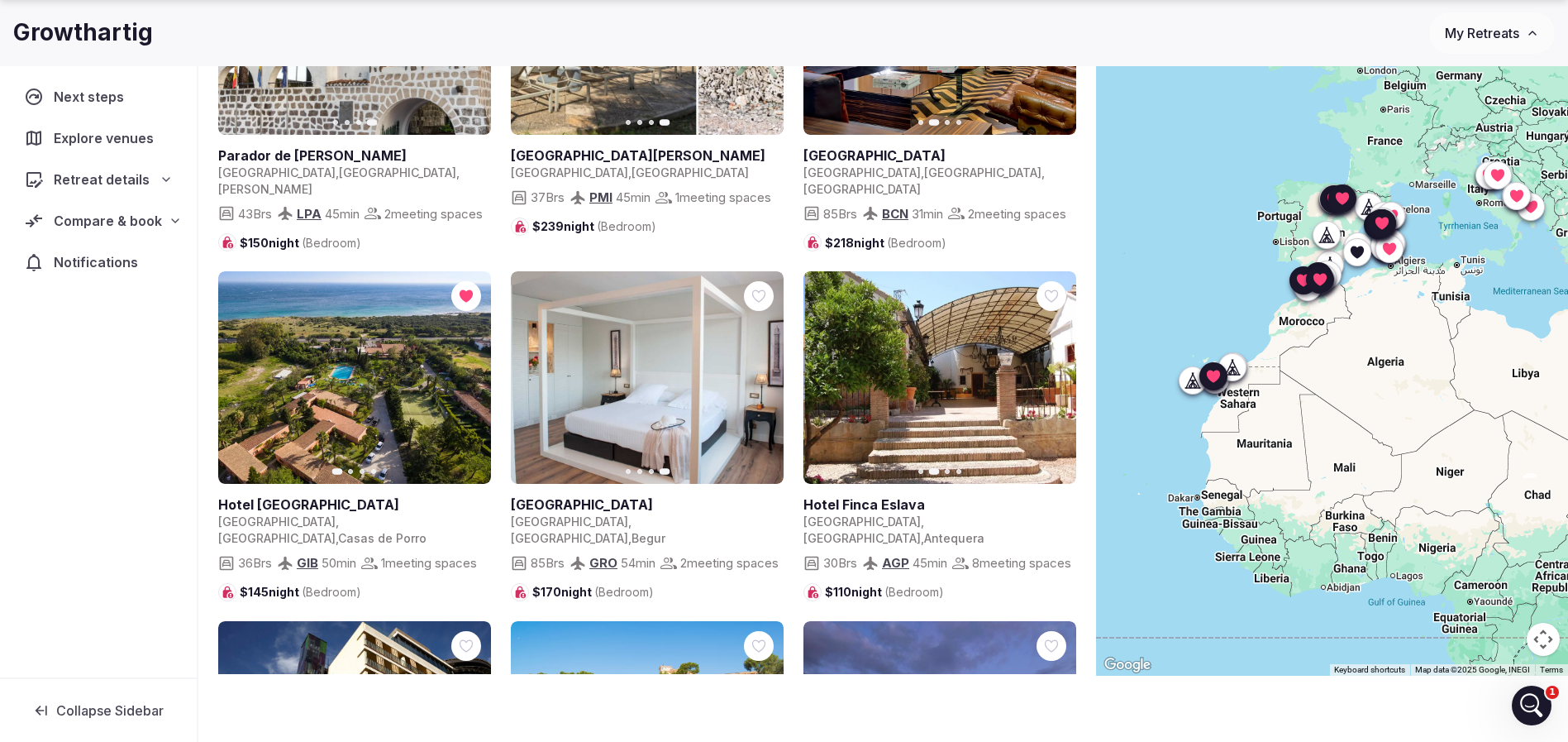
click at [1053, 372] on icon "button" at bounding box center [1054, 378] width 7 height 11
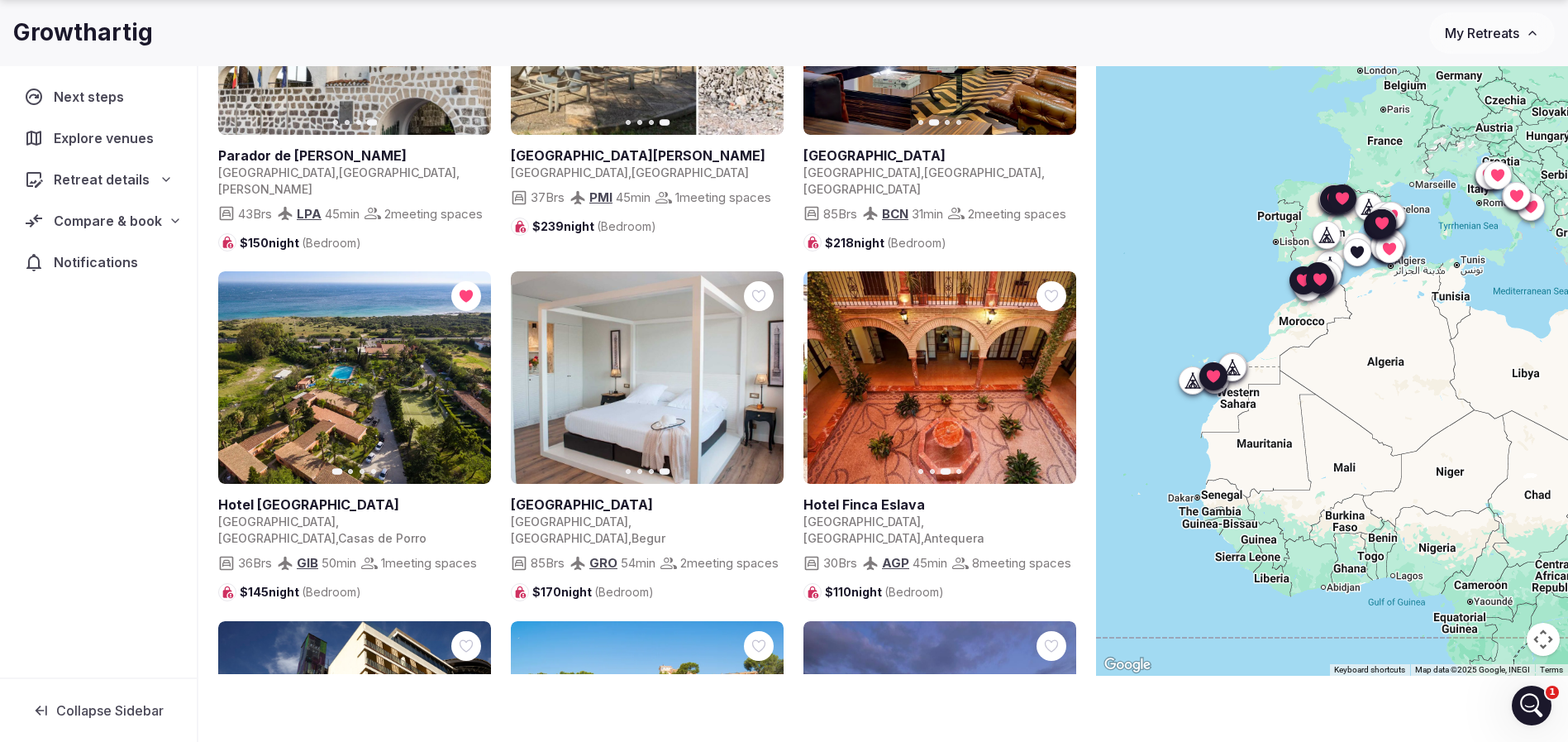
click at [1053, 372] on icon "button" at bounding box center [1054, 378] width 7 height 11
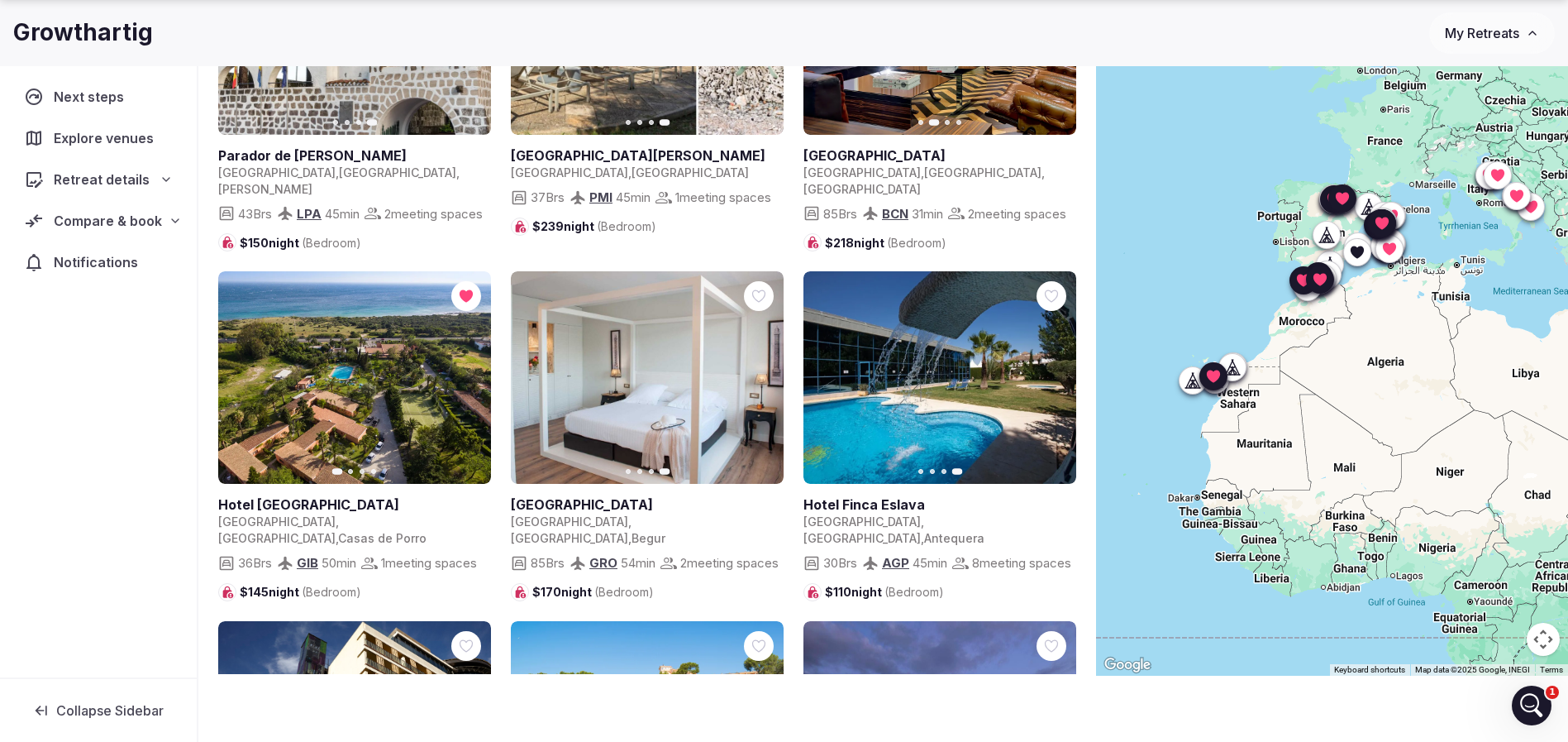
click at [824, 371] on icon "button" at bounding box center [826, 378] width 13 height 13
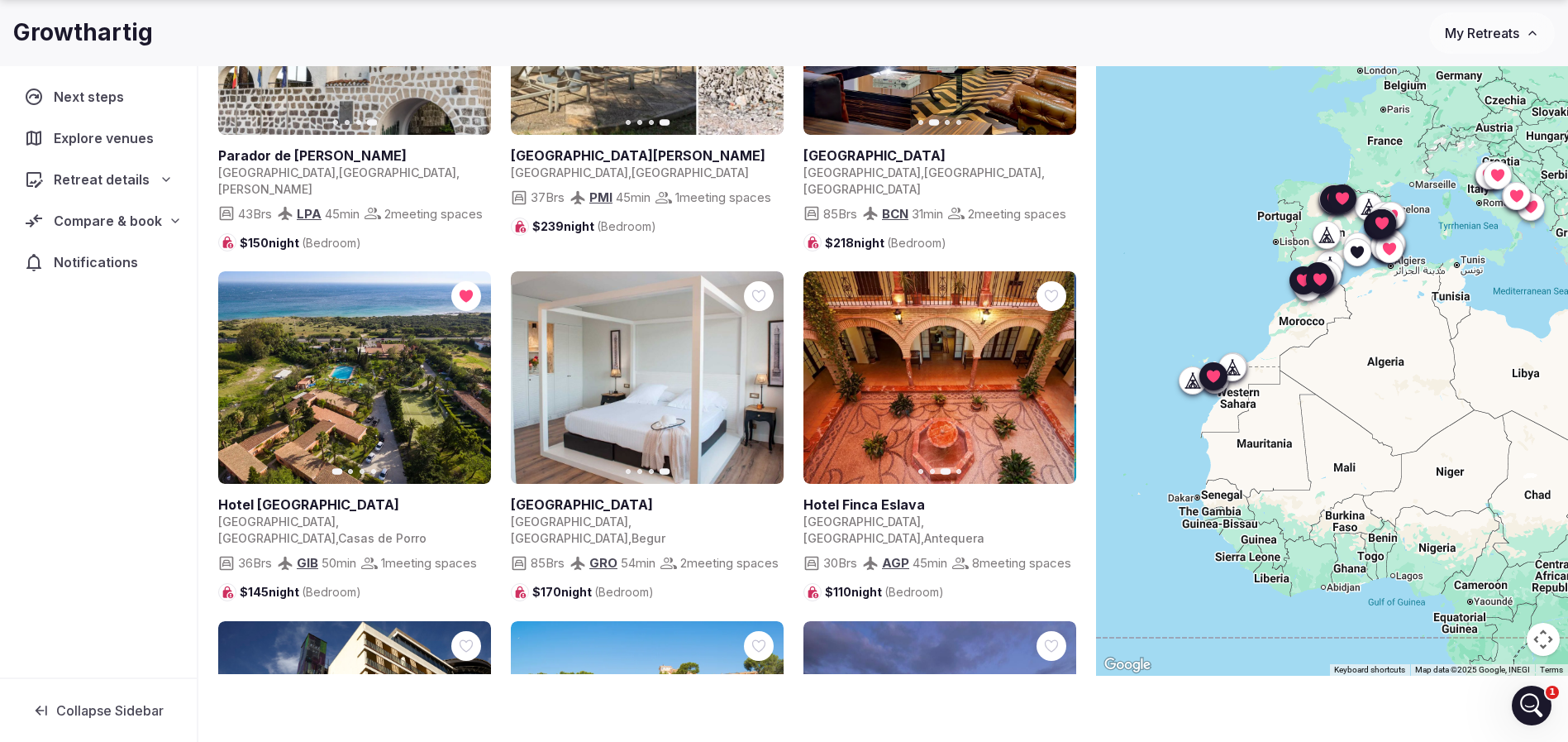
click at [824, 371] on icon "button" at bounding box center [826, 378] width 13 height 13
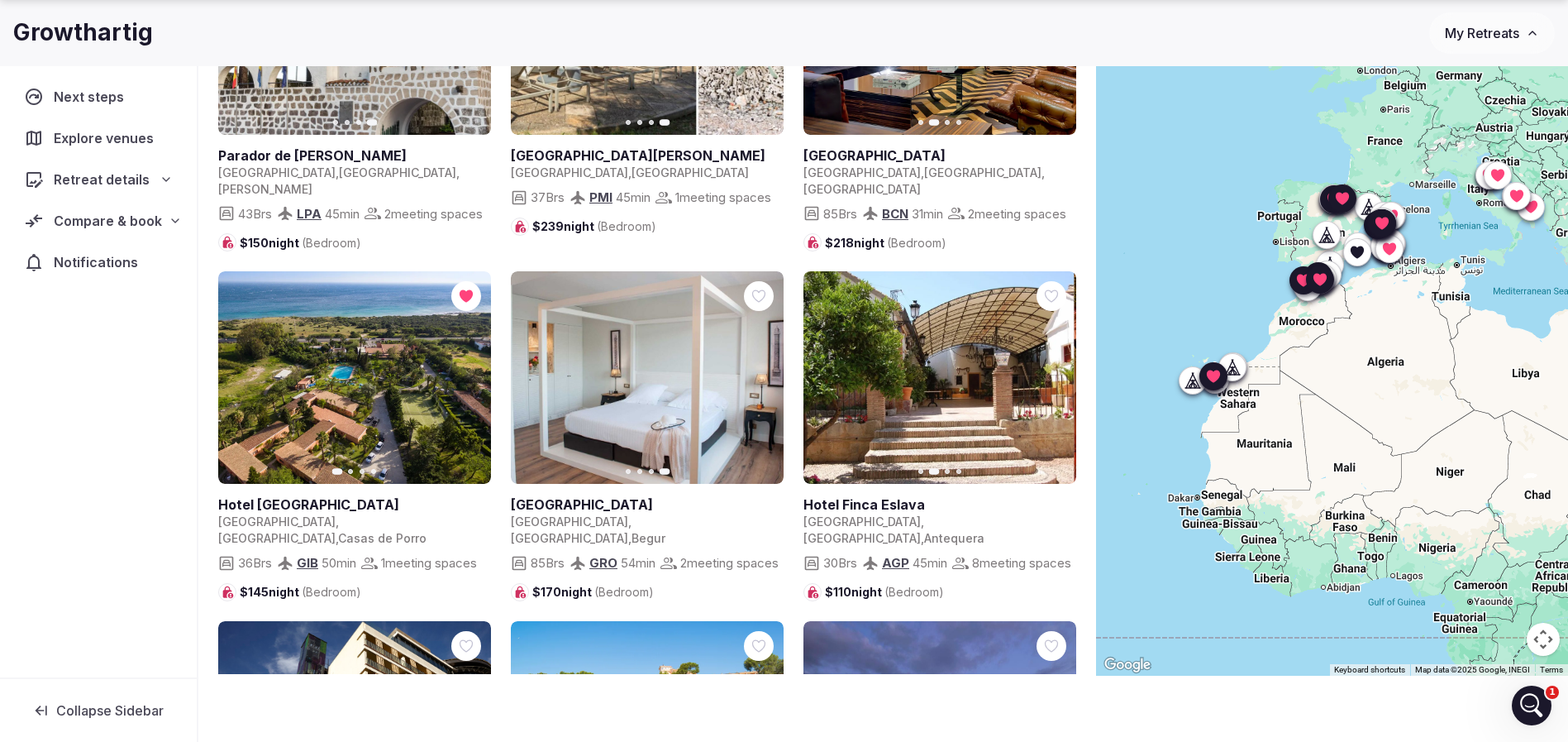
click at [824, 371] on icon "button" at bounding box center [826, 378] width 13 height 13
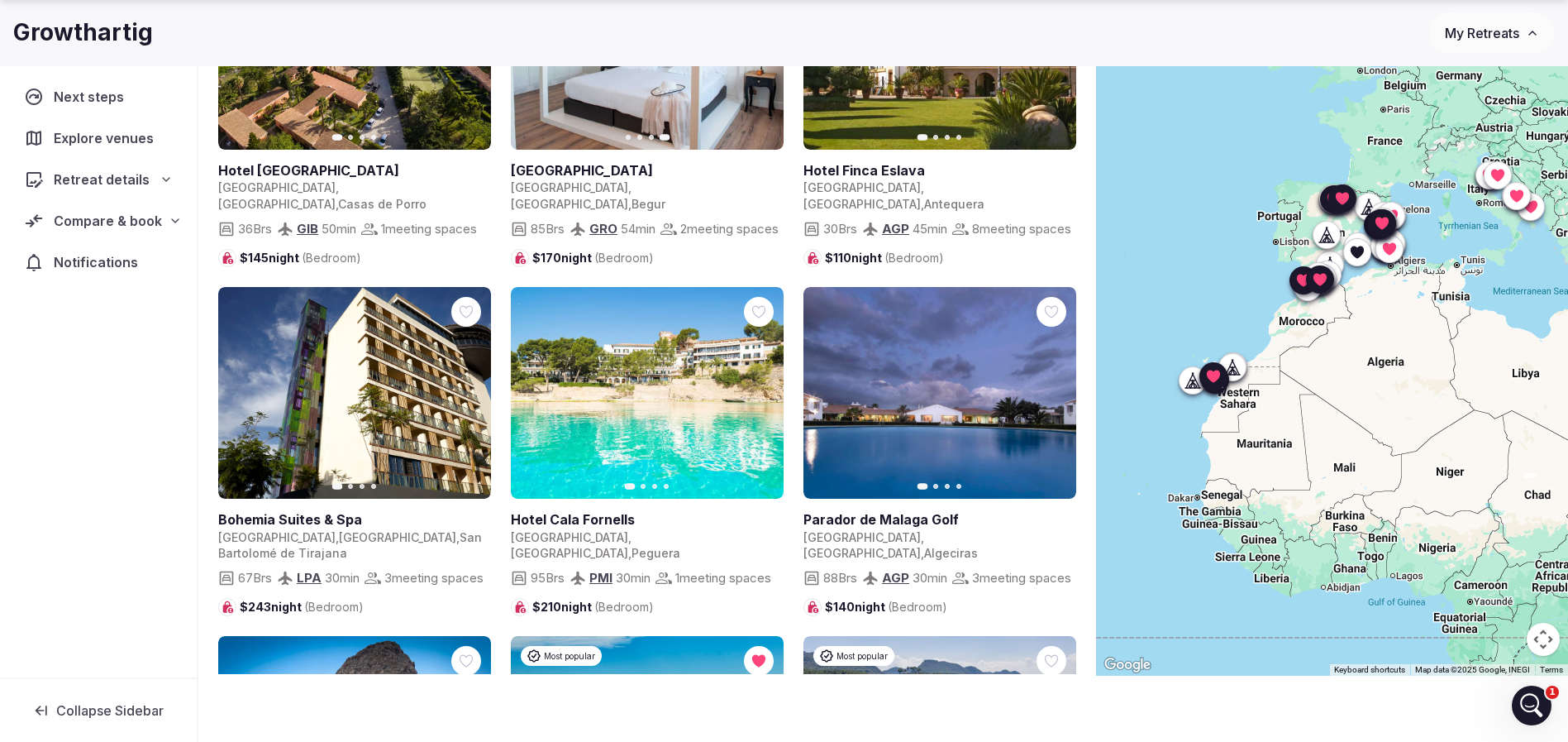
scroll to position [4588, 0]
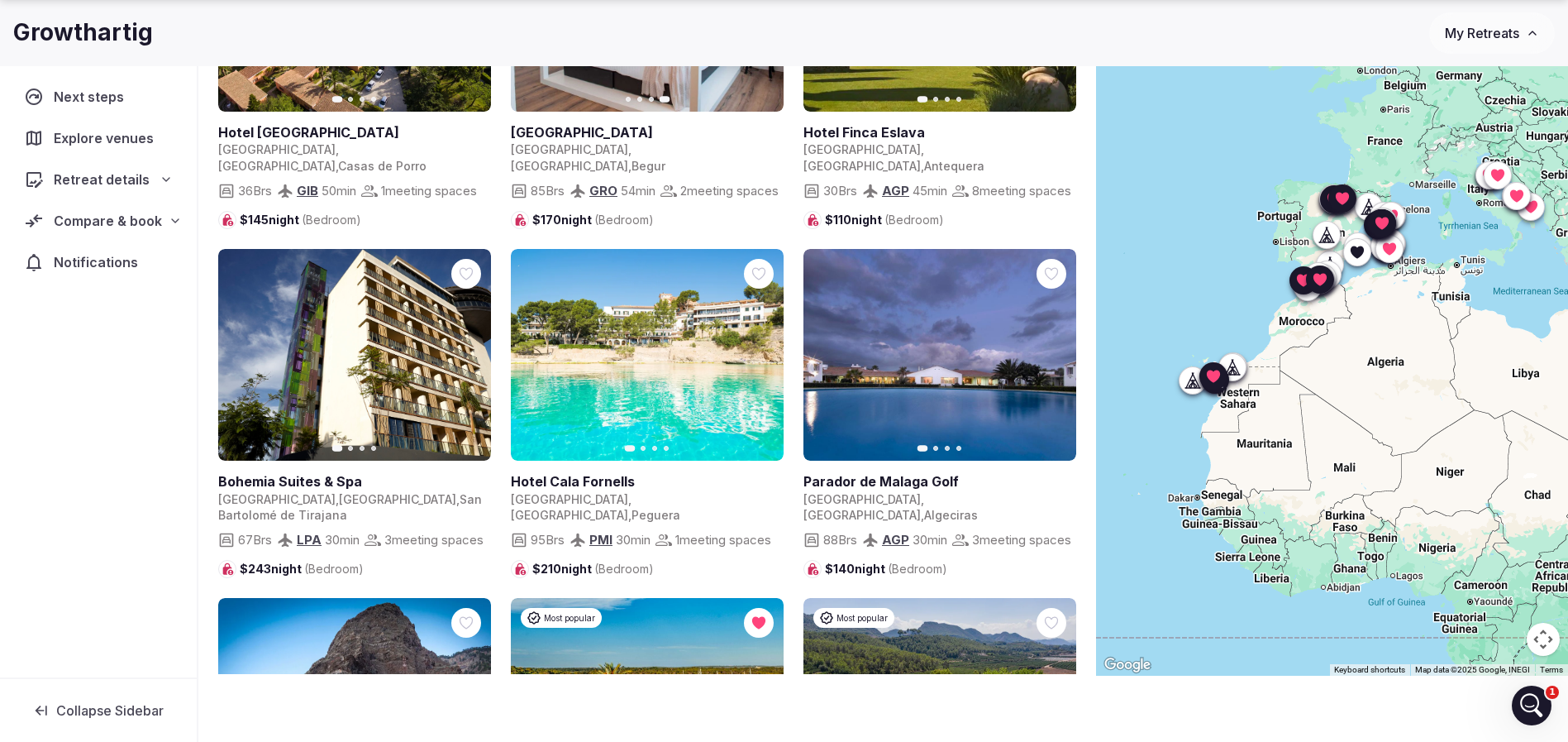
click at [465, 348] on icon "button" at bounding box center [467, 354] width 13 height 13
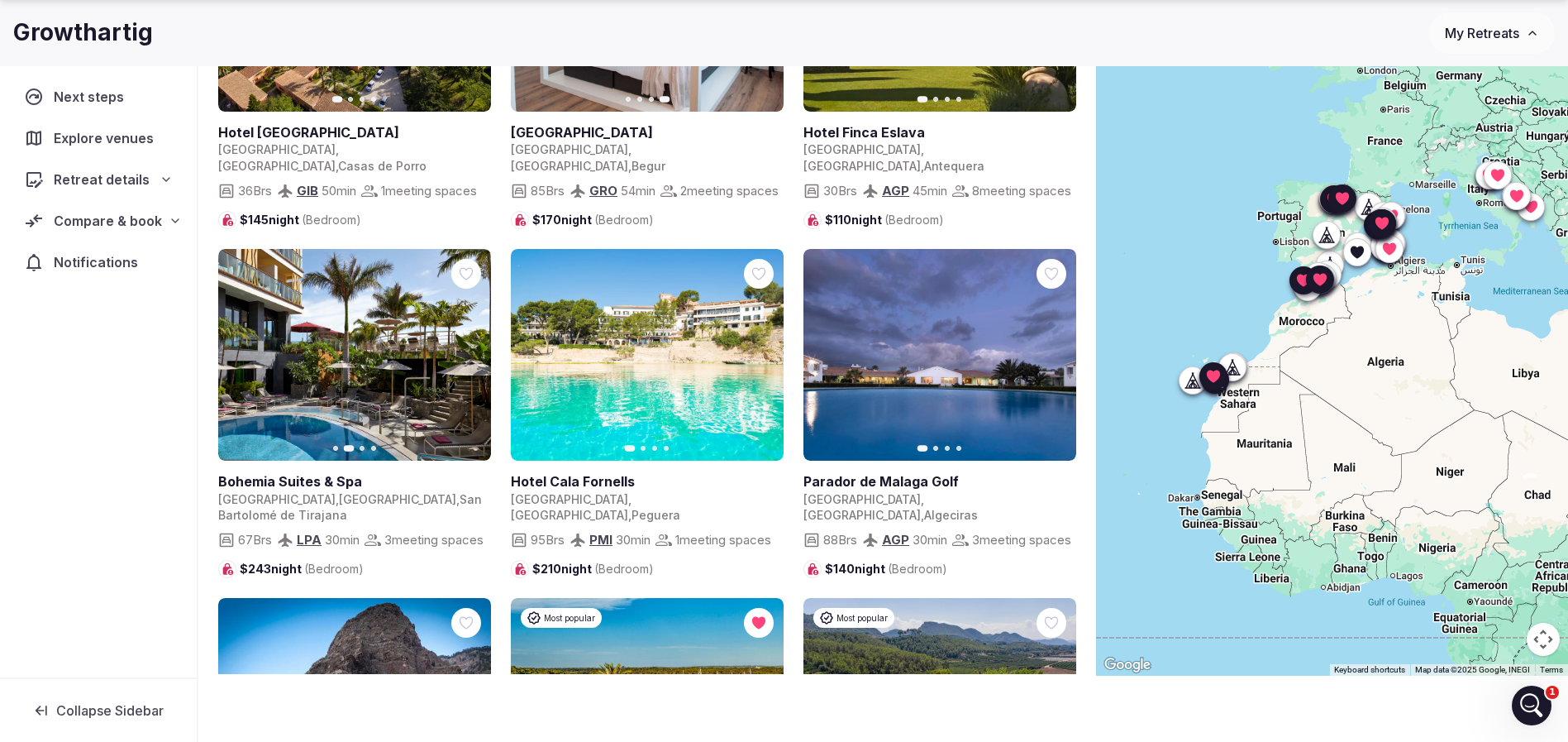
click at [465, 348] on icon "button" at bounding box center [467, 354] width 13 height 13
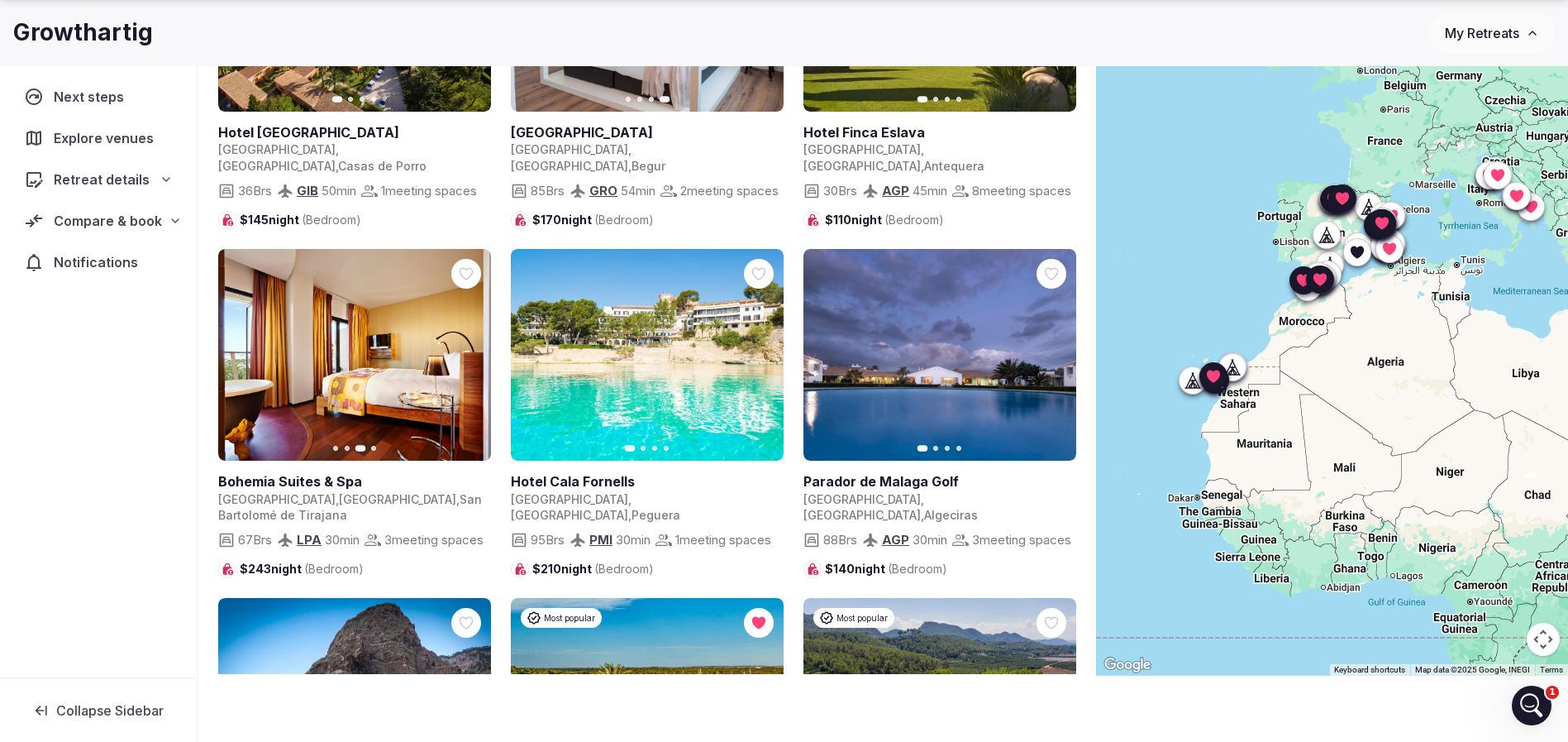
click at [465, 348] on icon "button" at bounding box center [467, 354] width 13 height 13
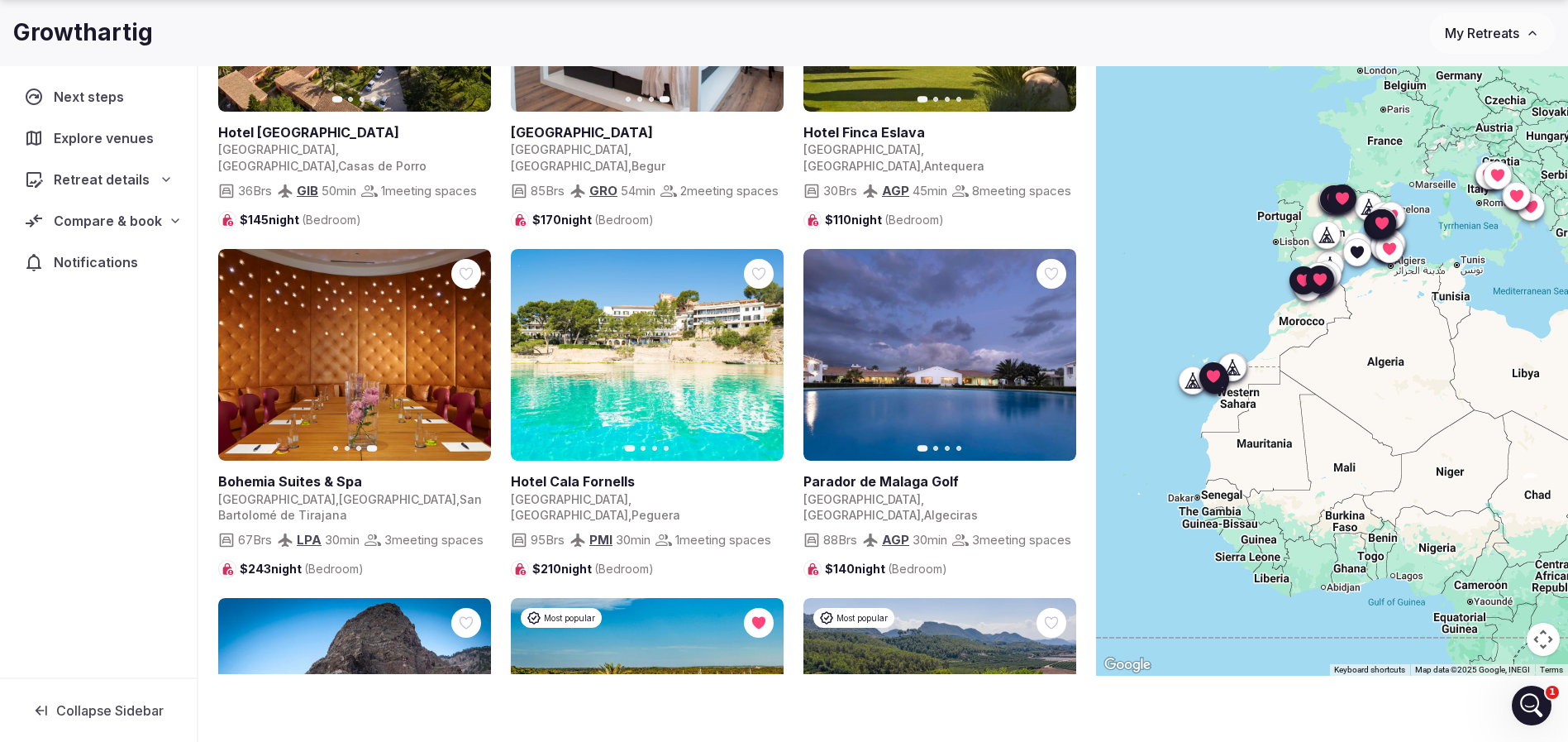
click at [0, 0] on icon at bounding box center [0, 0] width 0 height 0
click at [766, 348] on icon "button" at bounding box center [760, 354] width 13 height 13
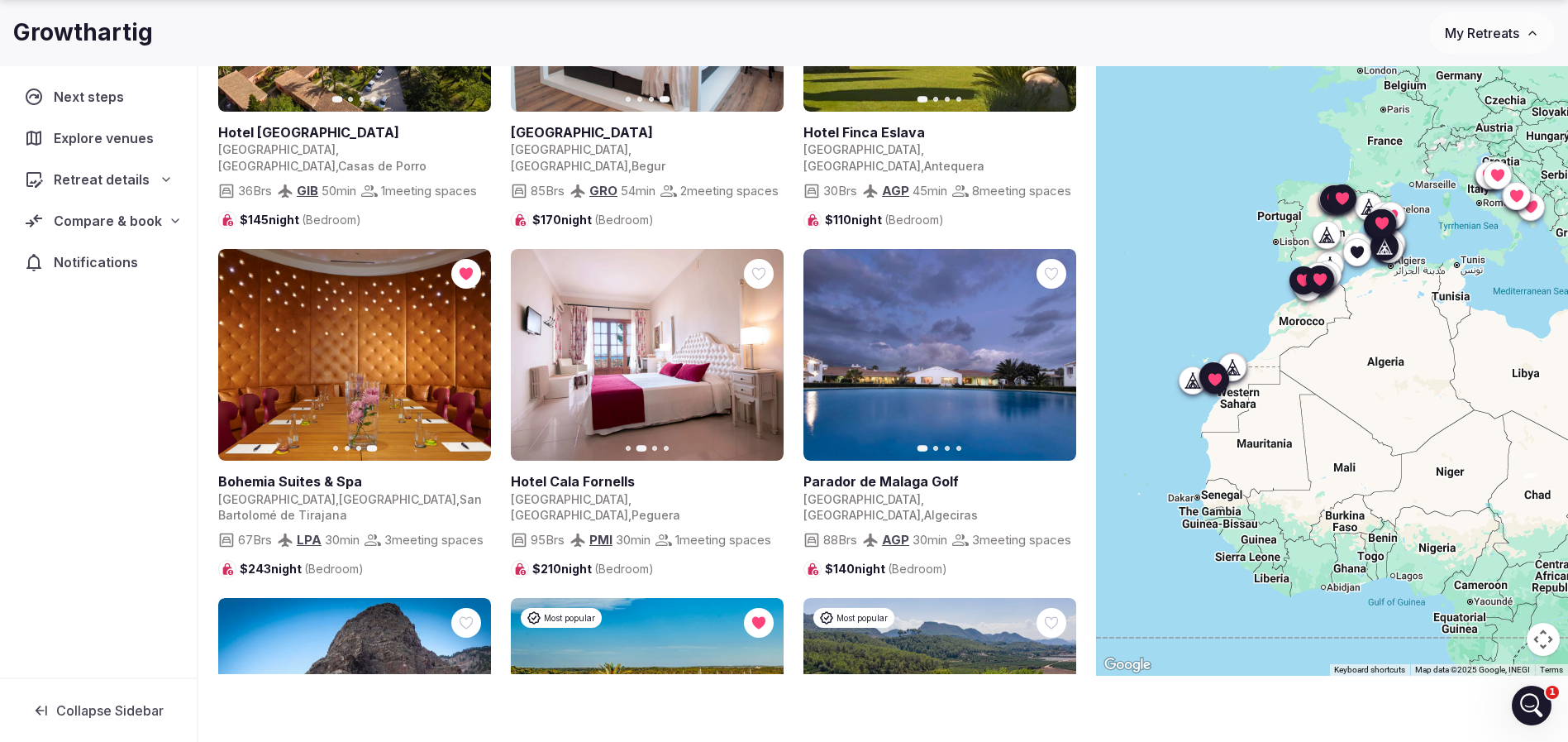
click at [764, 348] on icon "button" at bounding box center [760, 354] width 13 height 13
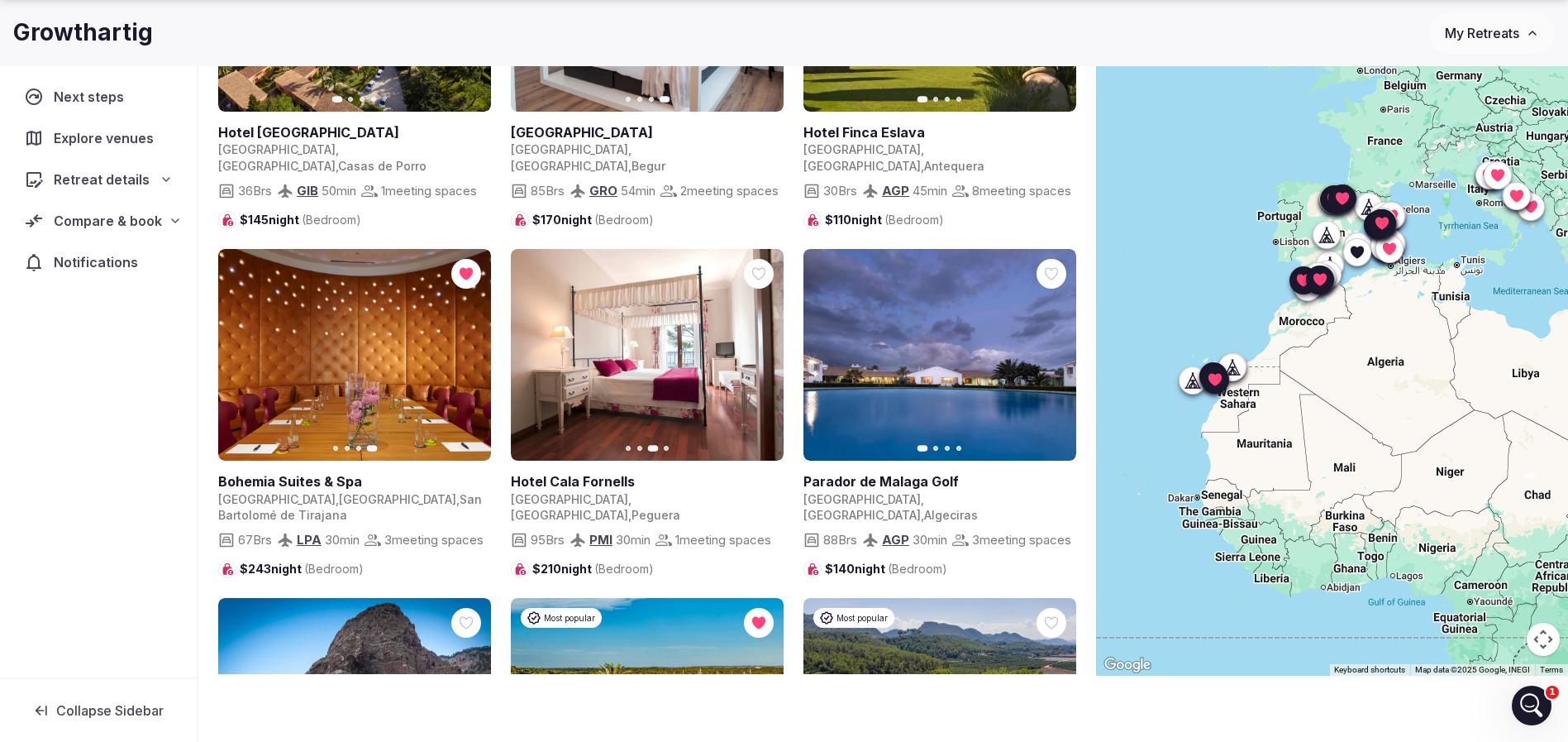
click at [1057, 348] on icon "button" at bounding box center [1052, 354] width 13 height 13
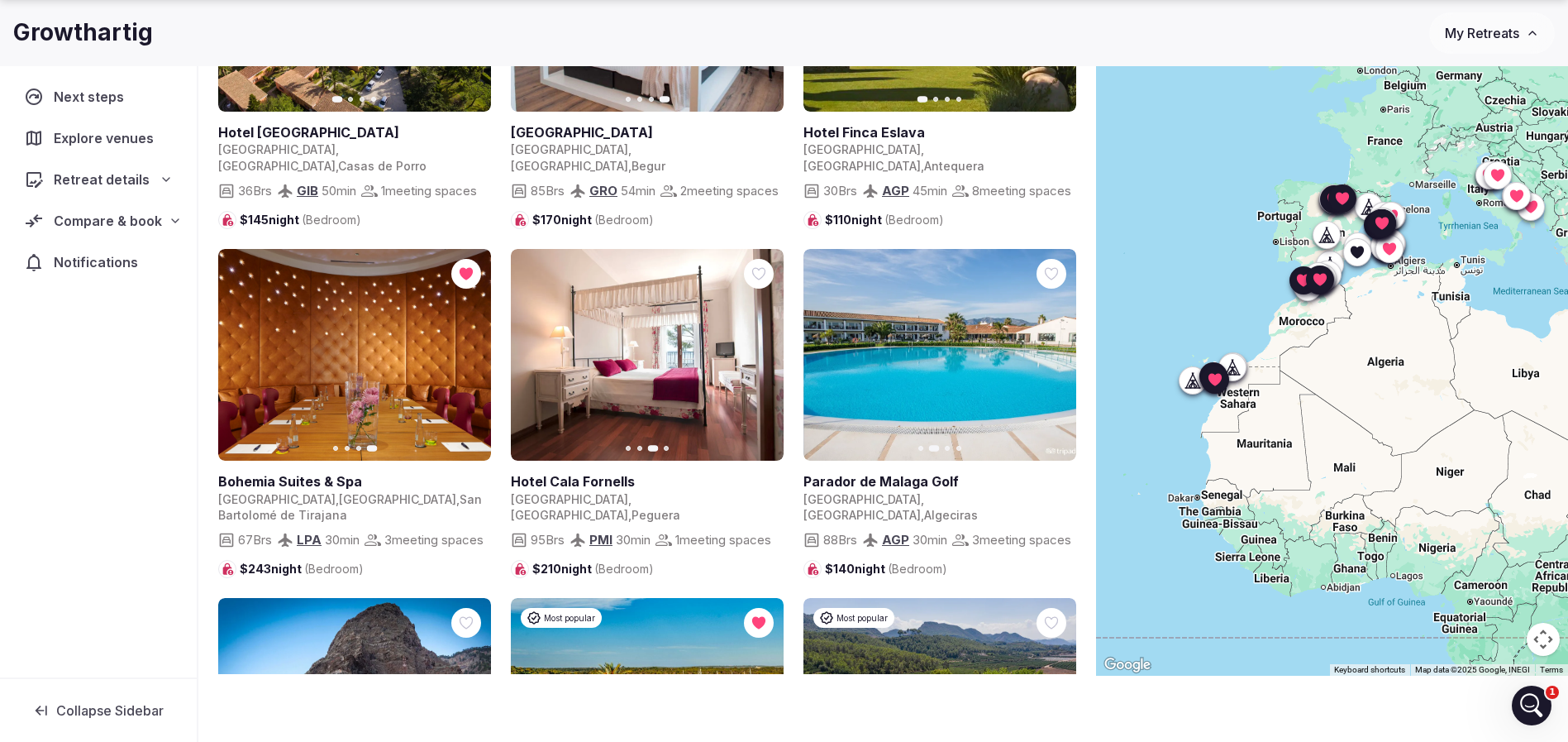
click at [1057, 348] on icon "button" at bounding box center [1052, 354] width 13 height 13
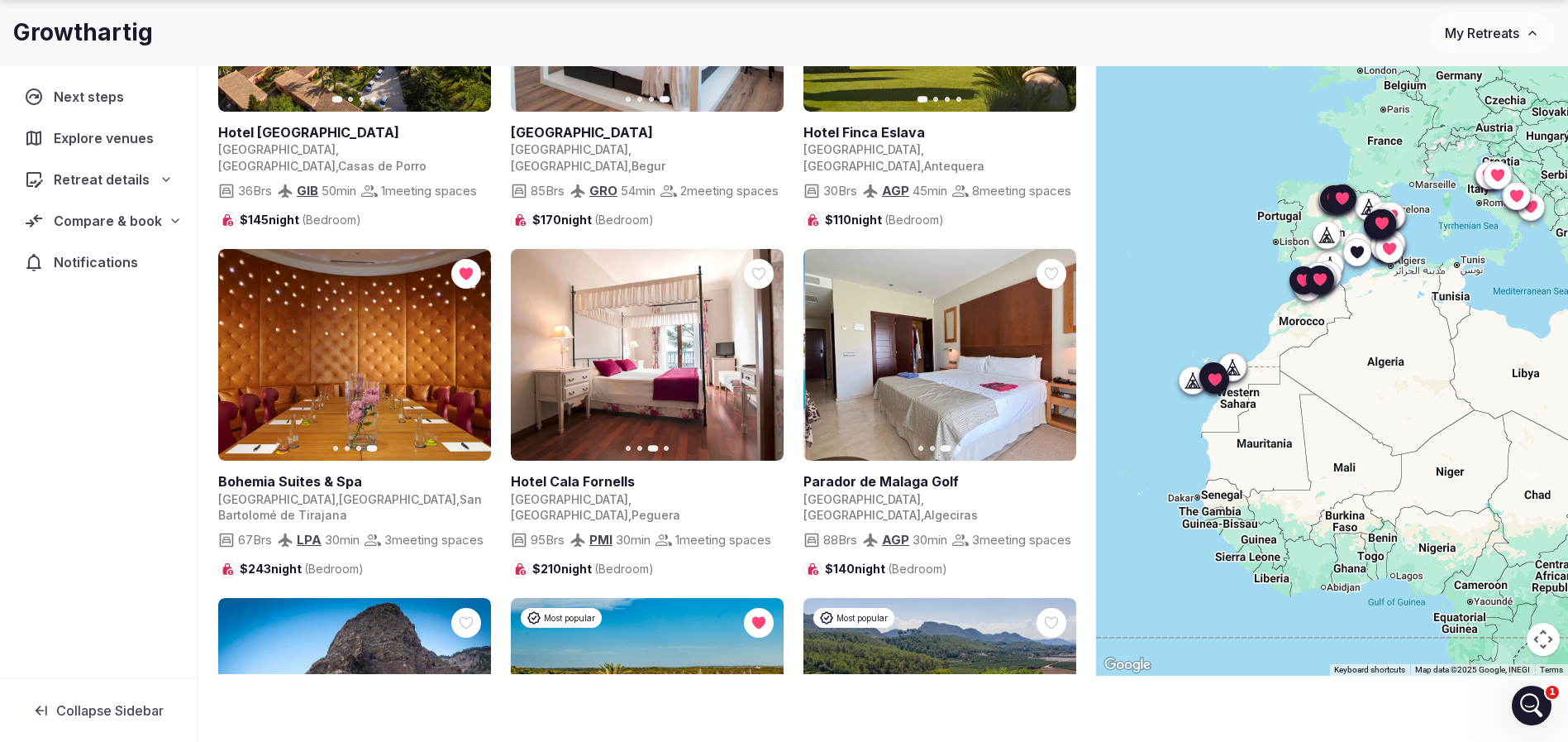
click at [1057, 348] on icon "button" at bounding box center [1052, 354] width 13 height 13
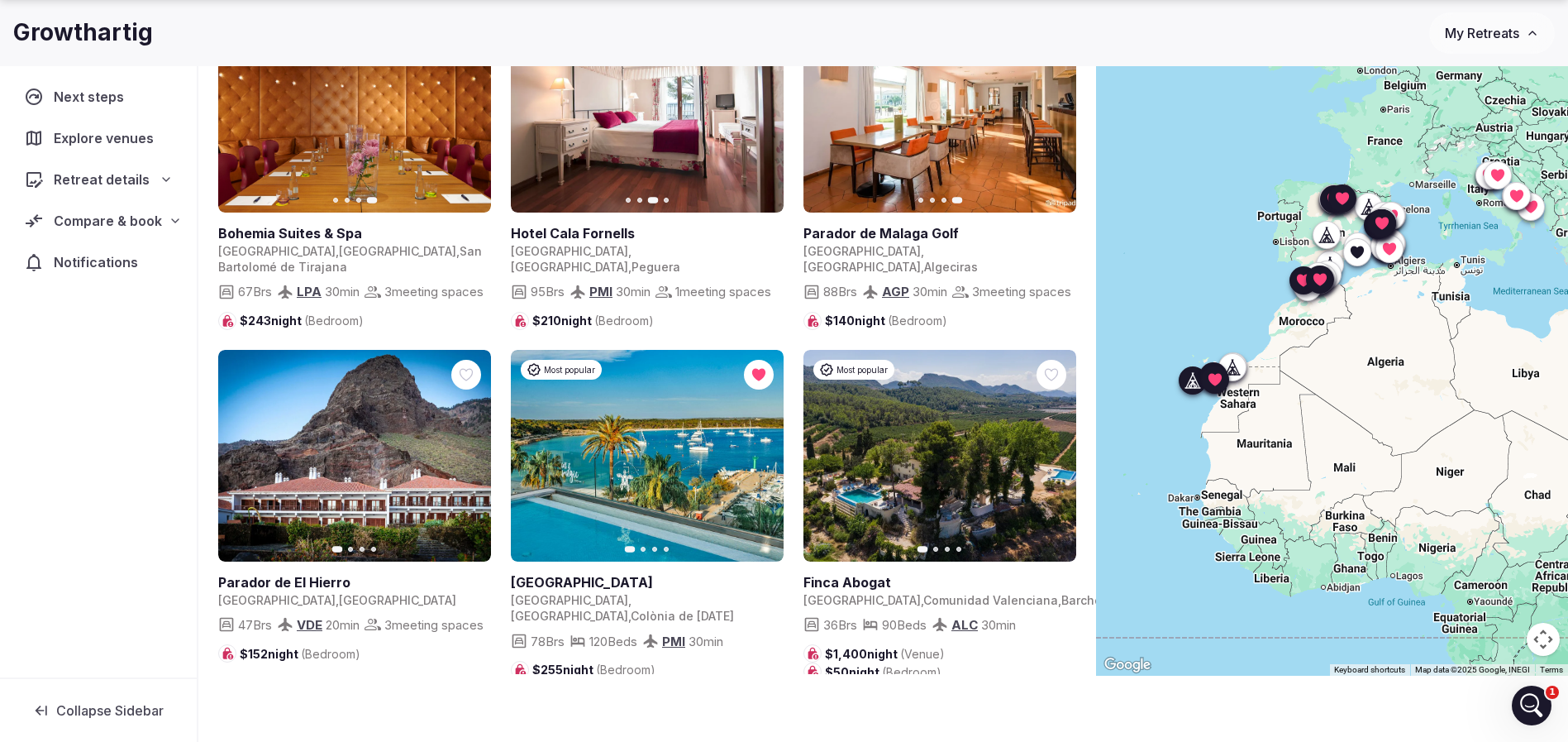
scroll to position [4960, 0]
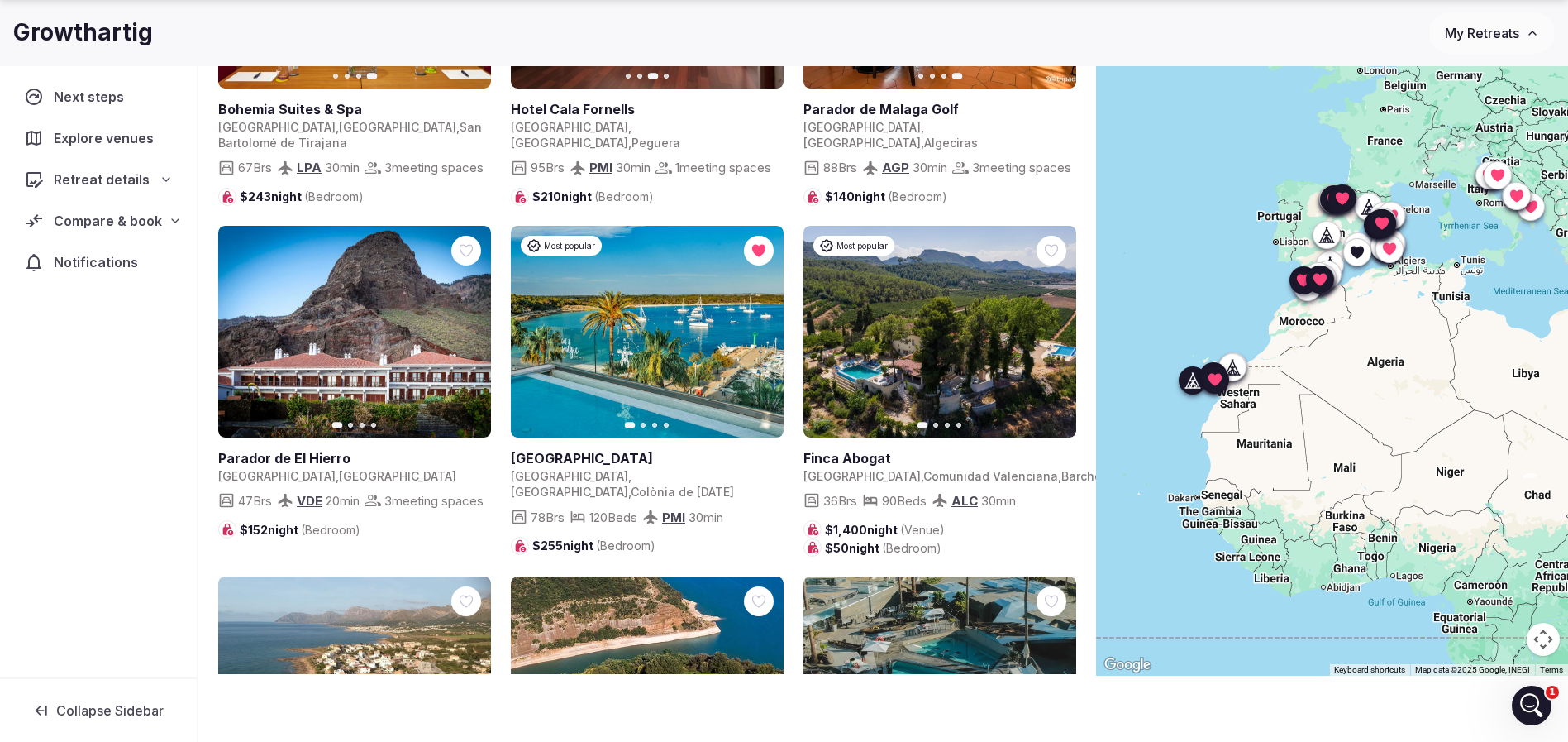
click at [472, 325] on icon "button" at bounding box center [467, 331] width 13 height 13
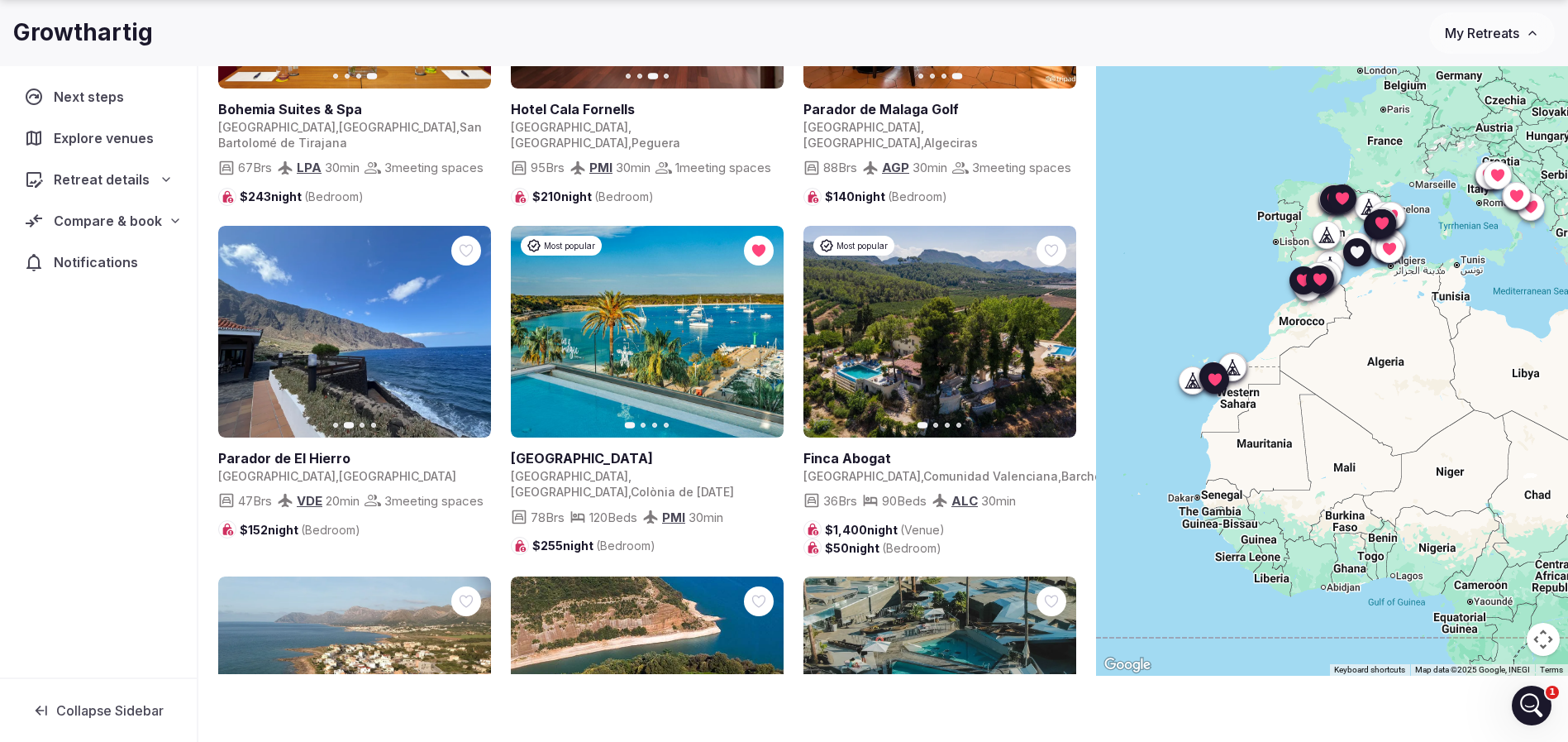
click at [1058, 326] on icon "button" at bounding box center [1052, 331] width 13 height 13
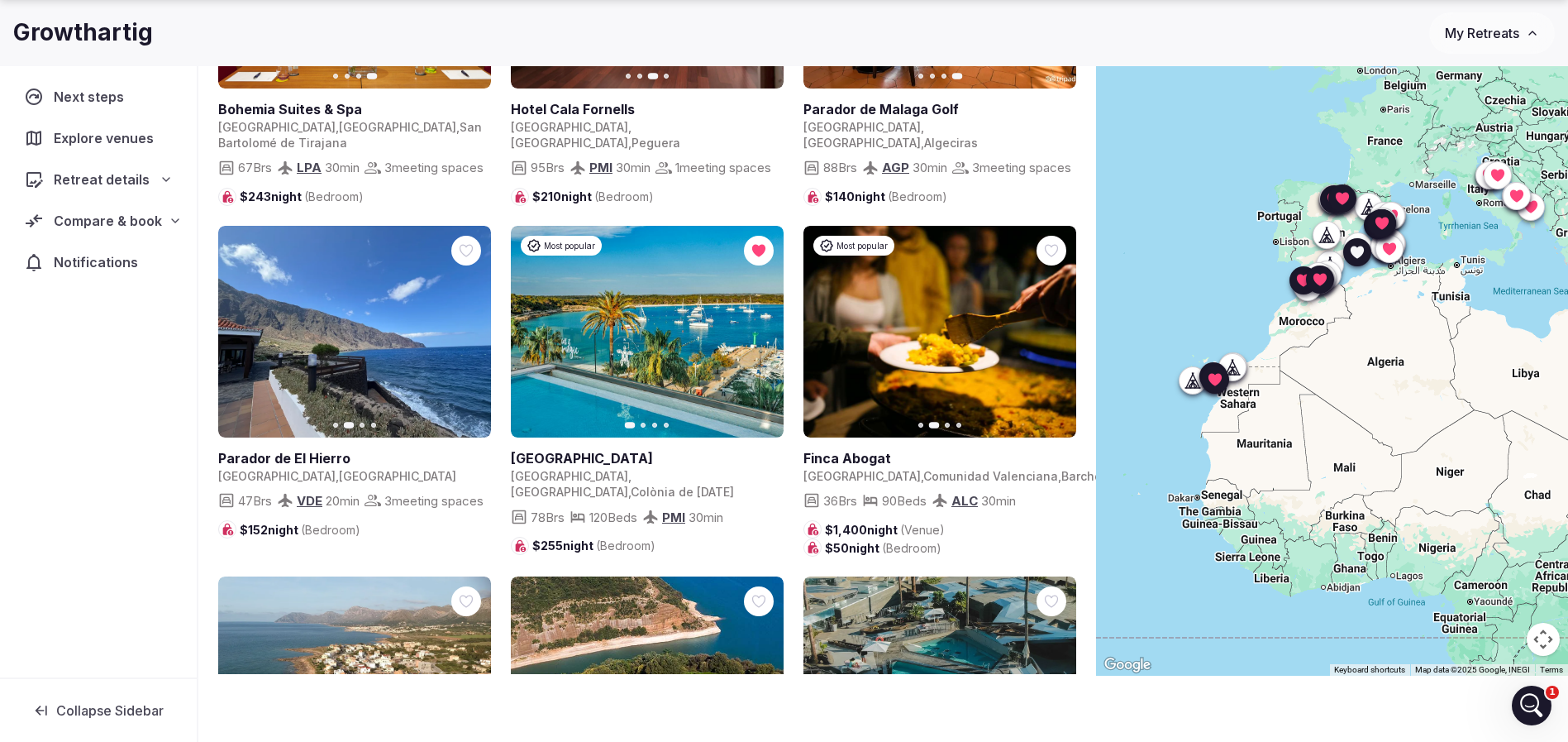
click at [1058, 326] on icon "button" at bounding box center [1052, 331] width 13 height 13
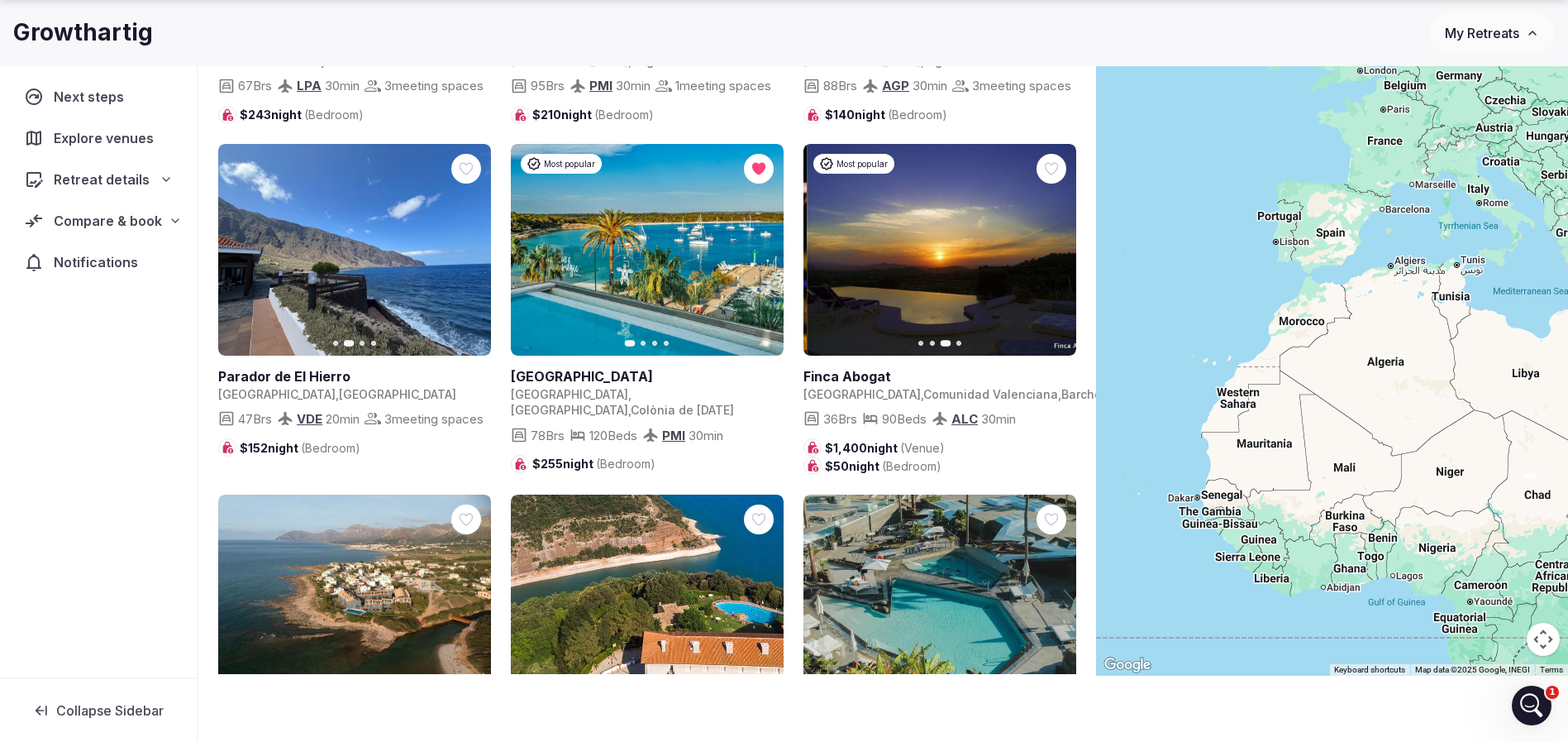
scroll to position [5208, 0]
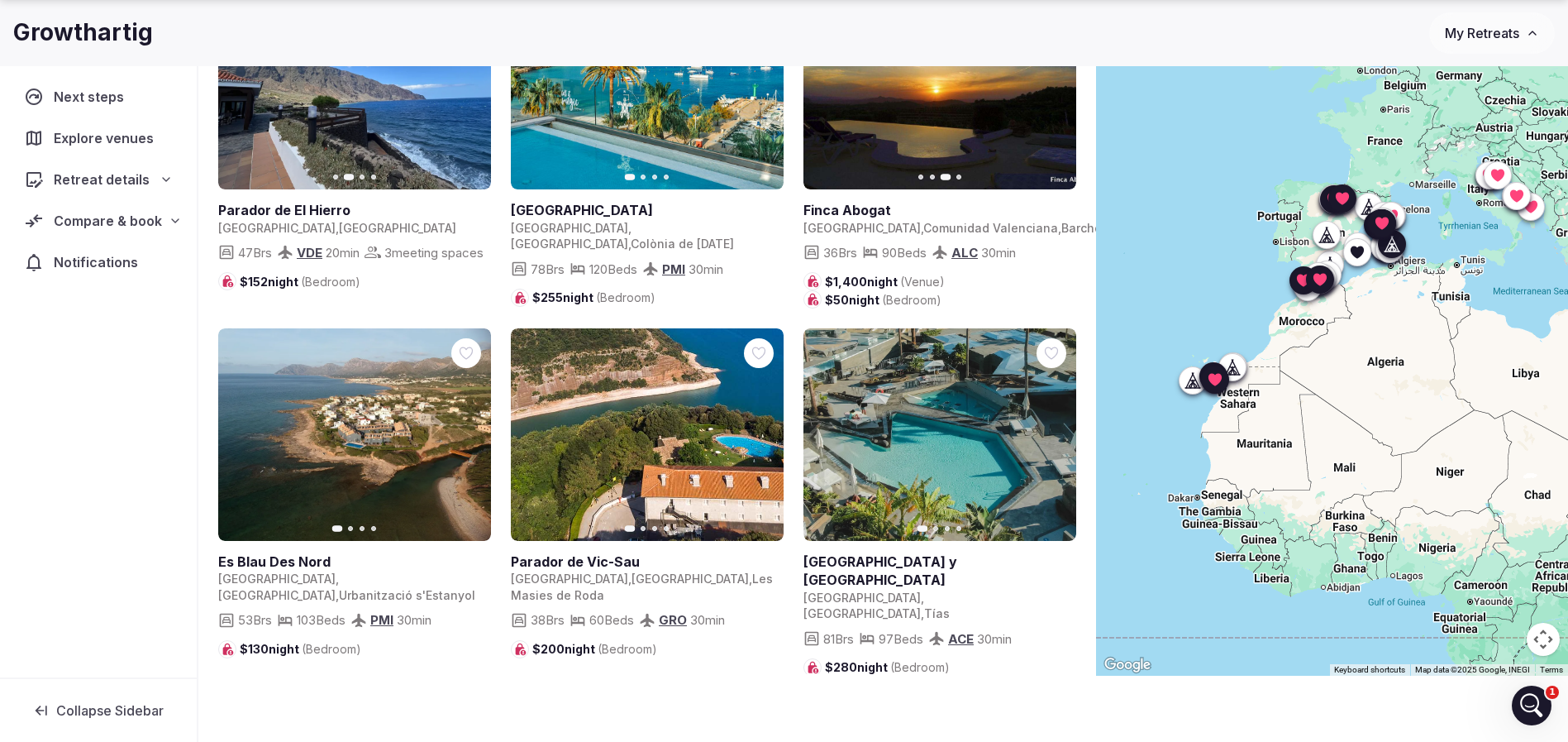
click at [471, 427] on button "Next slide" at bounding box center [467, 435] width 26 height 26
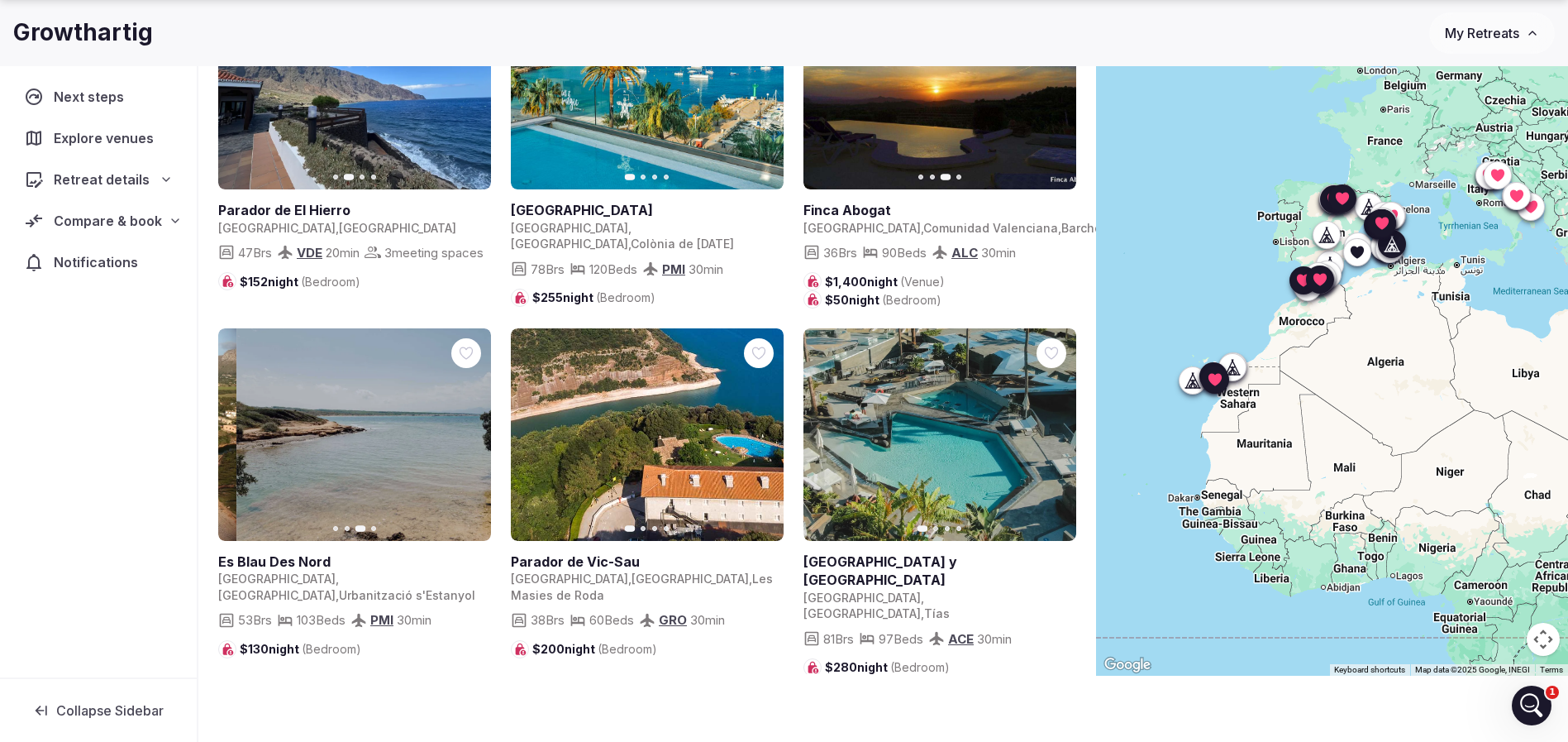
click at [471, 427] on button "Next slide" at bounding box center [467, 435] width 26 height 26
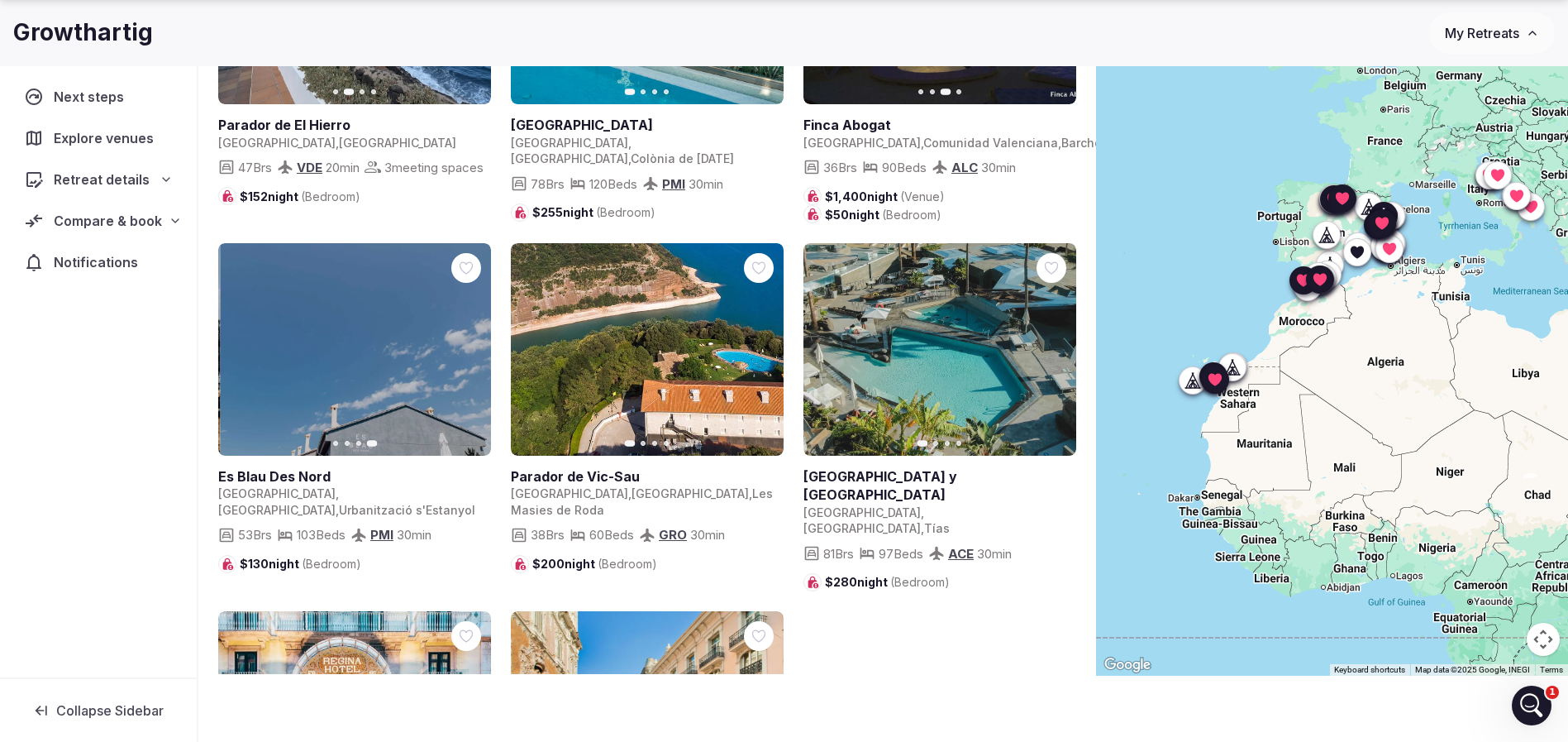
scroll to position [5333, 0]
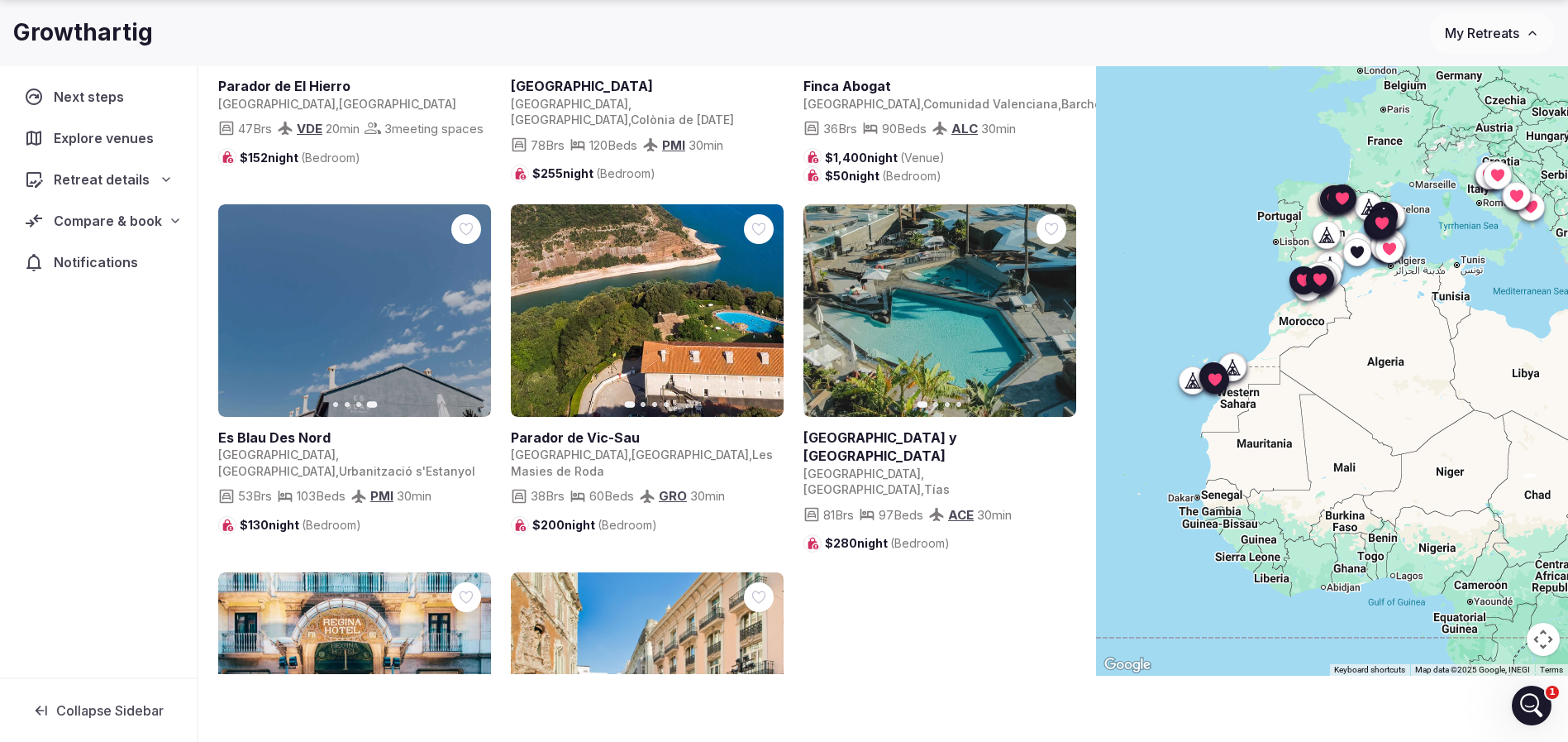
click at [754, 309] on icon "button" at bounding box center [760, 310] width 13 height 13
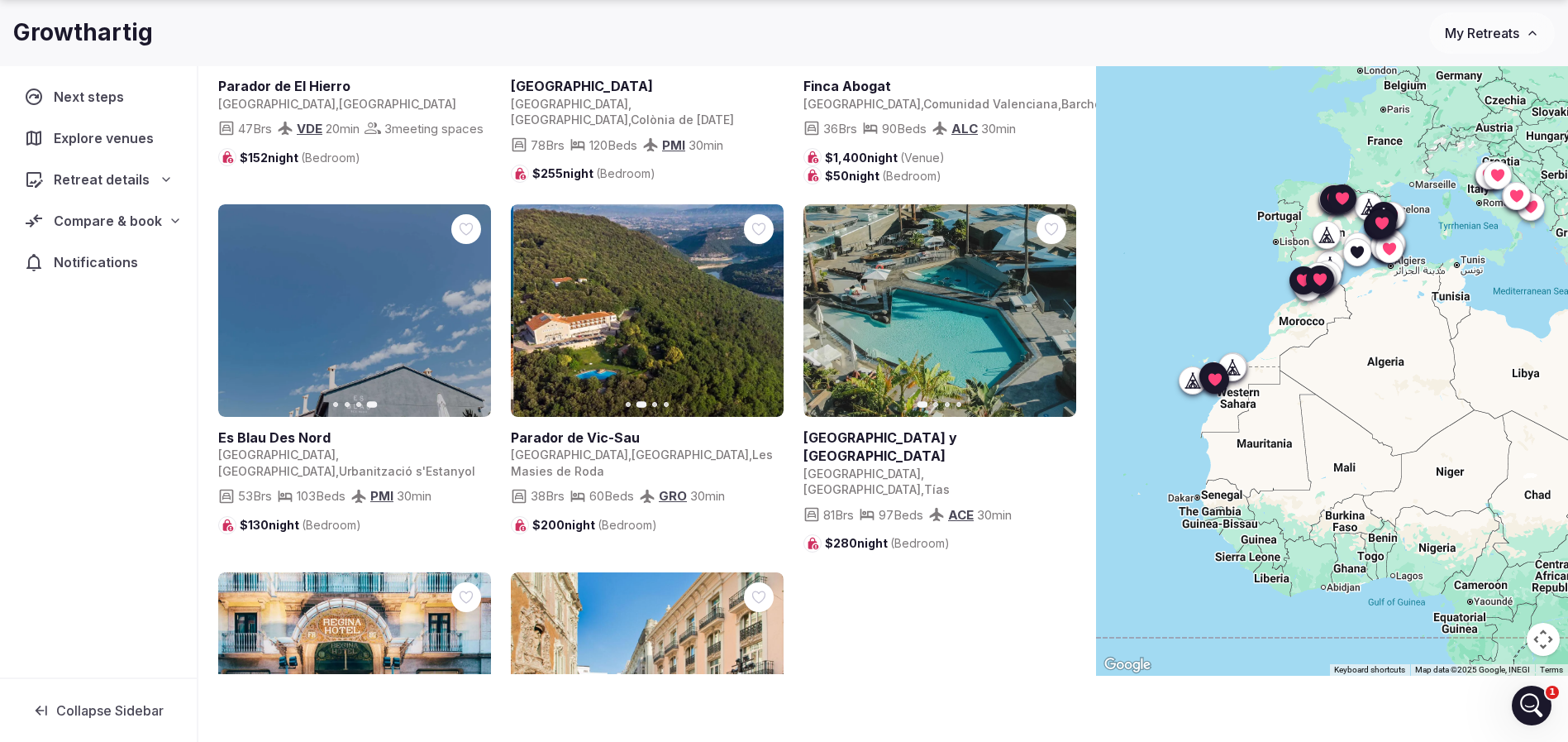
click at [757, 310] on icon "button" at bounding box center [760, 310] width 13 height 13
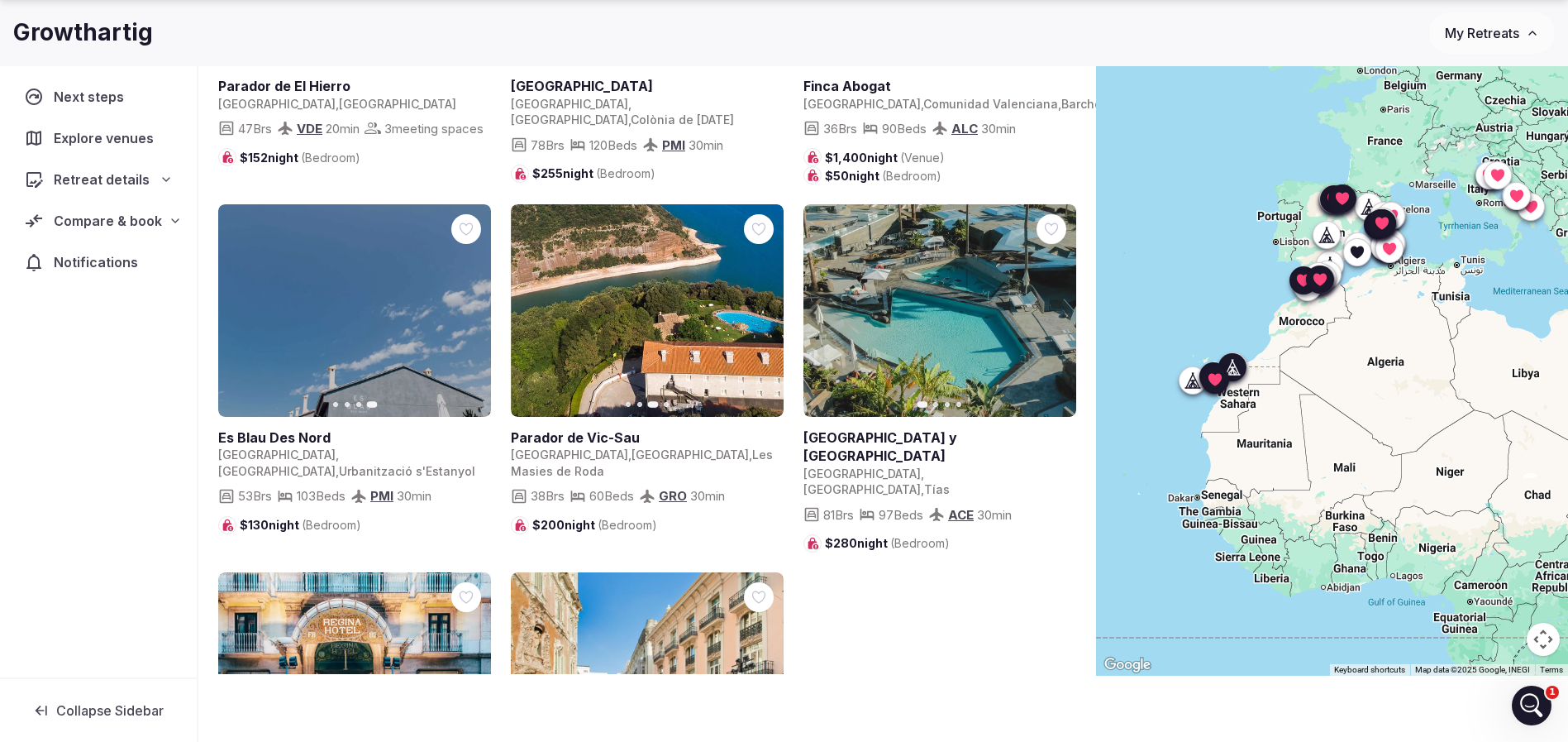
click at [1051, 310] on icon "button" at bounding box center [1052, 310] width 13 height 13
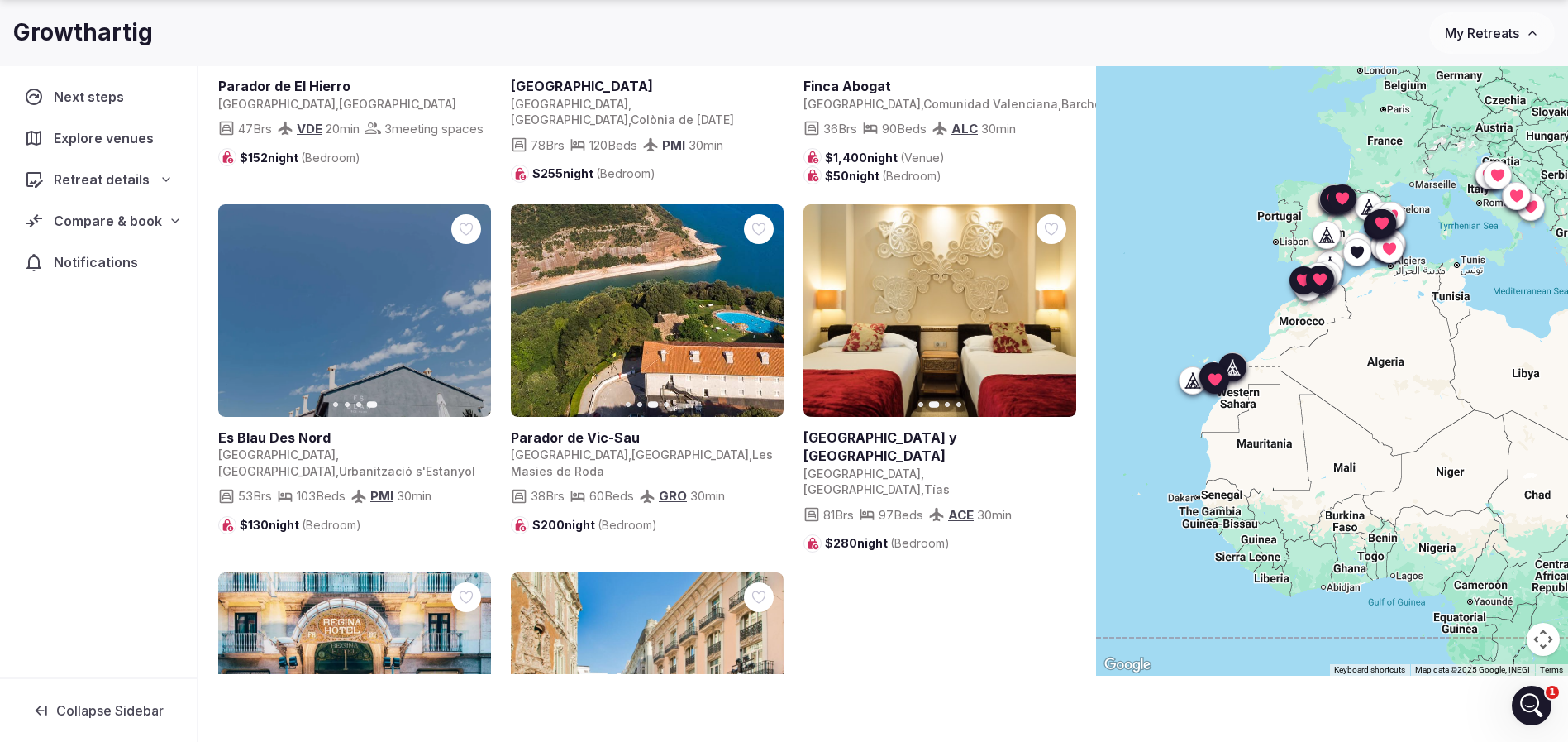
click at [1051, 310] on icon "button" at bounding box center [1052, 310] width 13 height 13
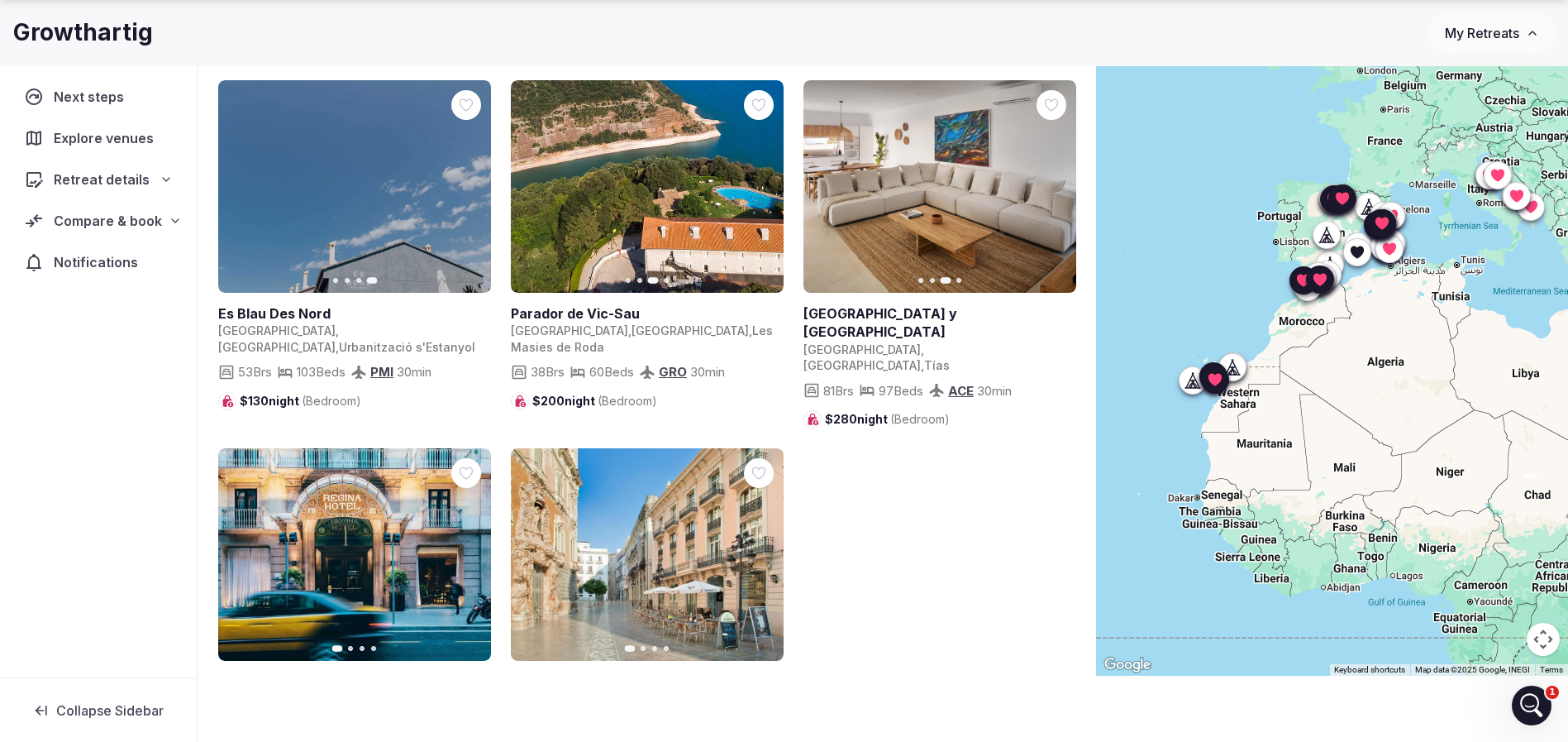
scroll to position [5636, 0]
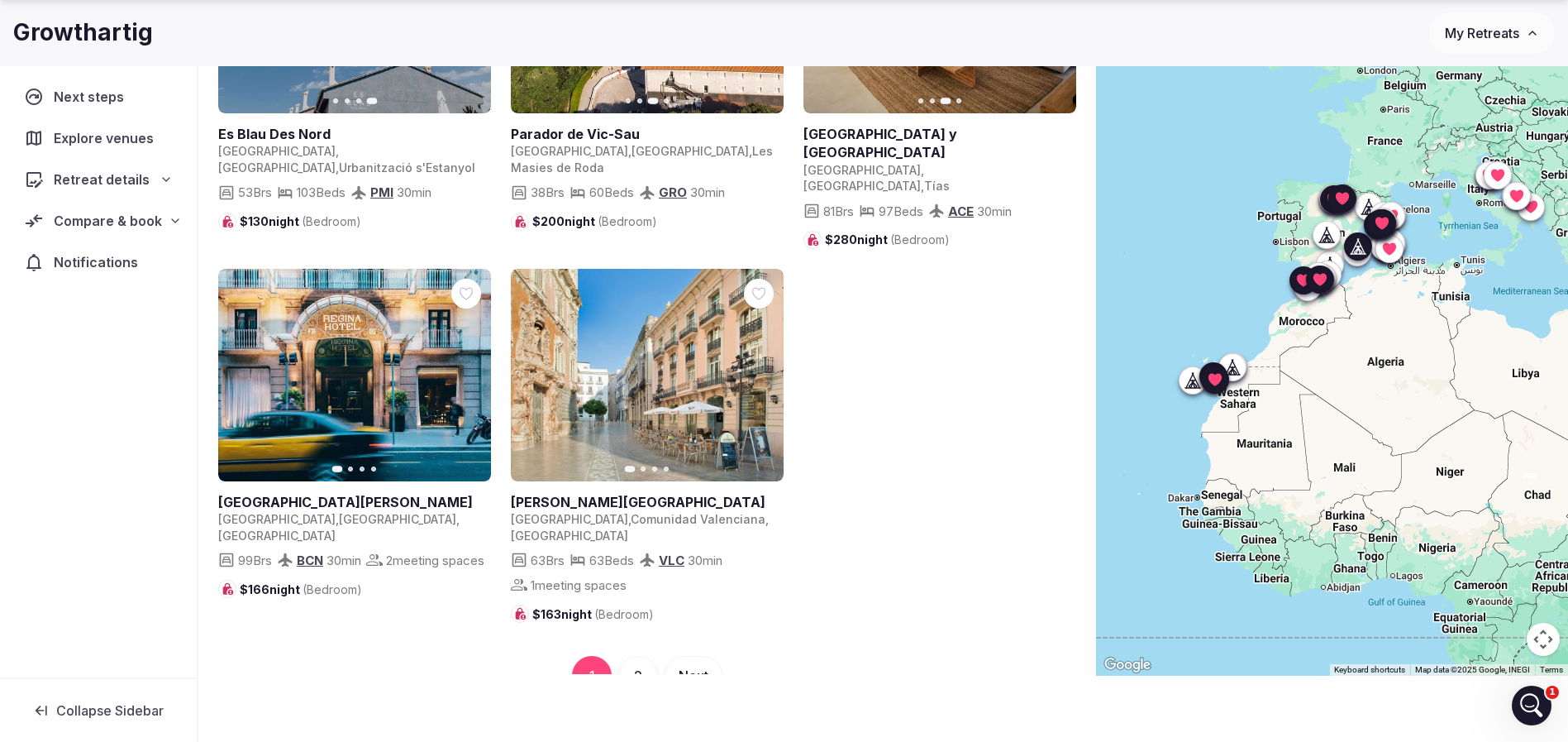
click at [757, 368] on icon "button" at bounding box center [760, 374] width 13 height 13
click at [757, 368] on icon "button" at bounding box center [760, 374] width 13 height 13
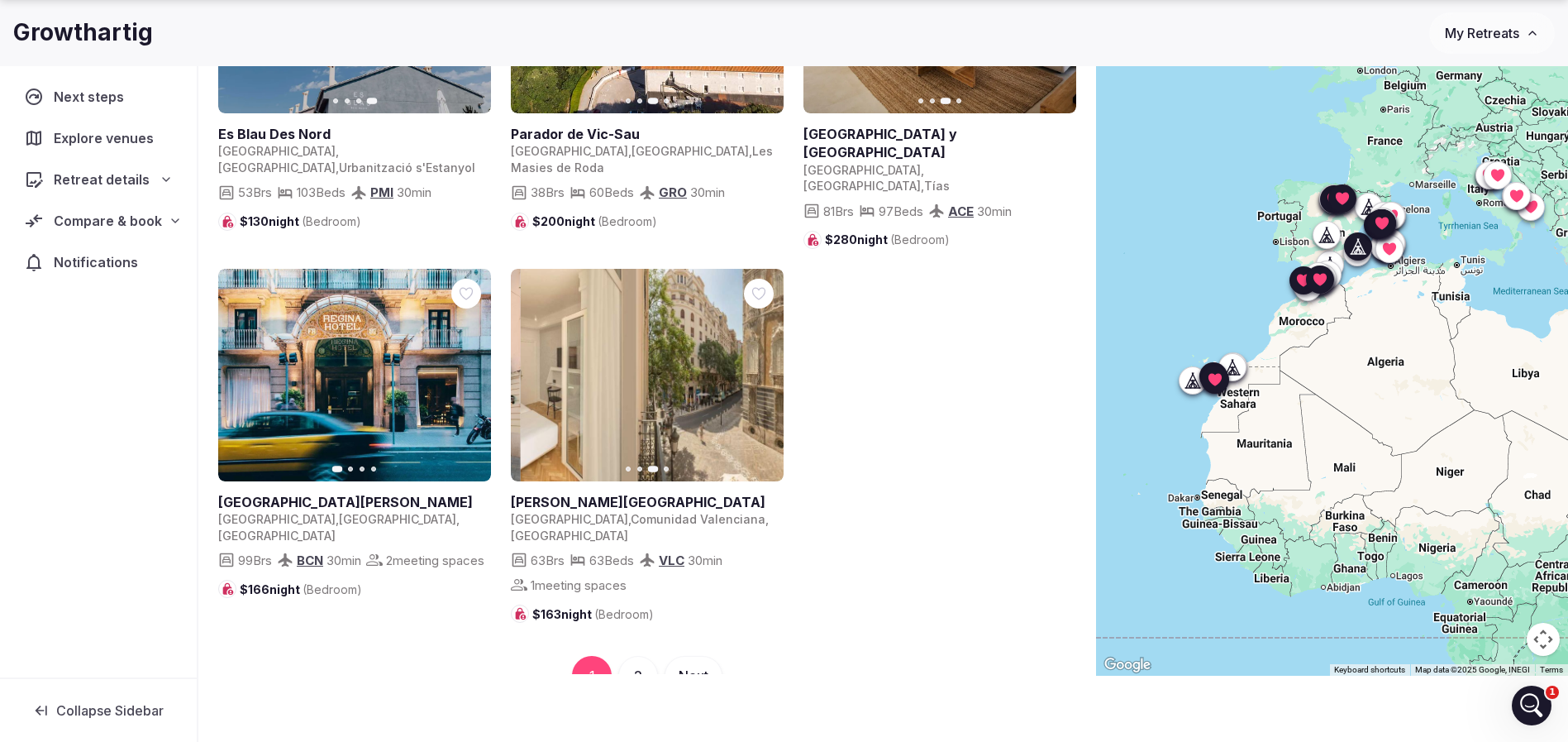
click at [757, 368] on icon "button" at bounding box center [760, 374] width 13 height 13
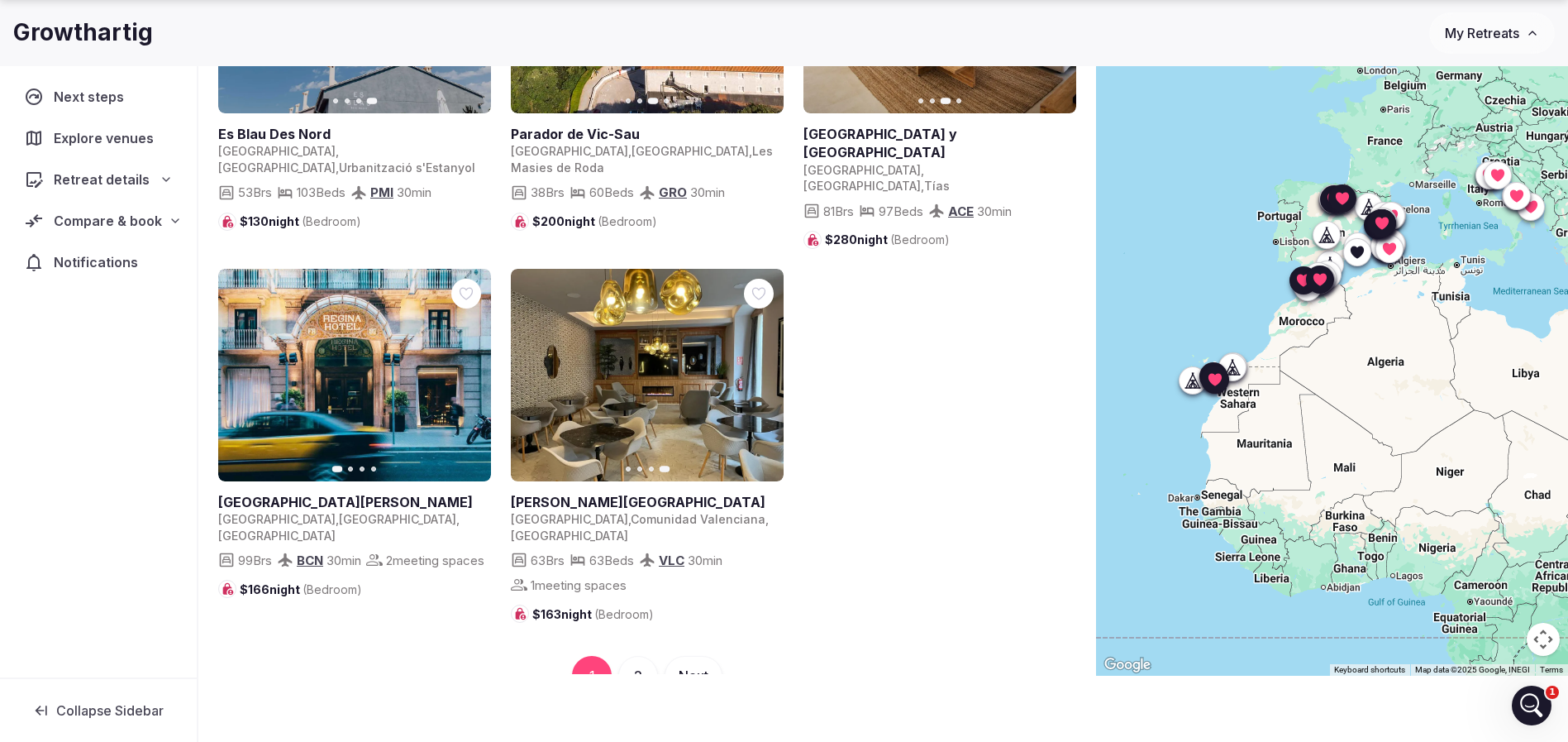
click at [639, 656] on button "2" at bounding box center [638, 676] width 40 height 40
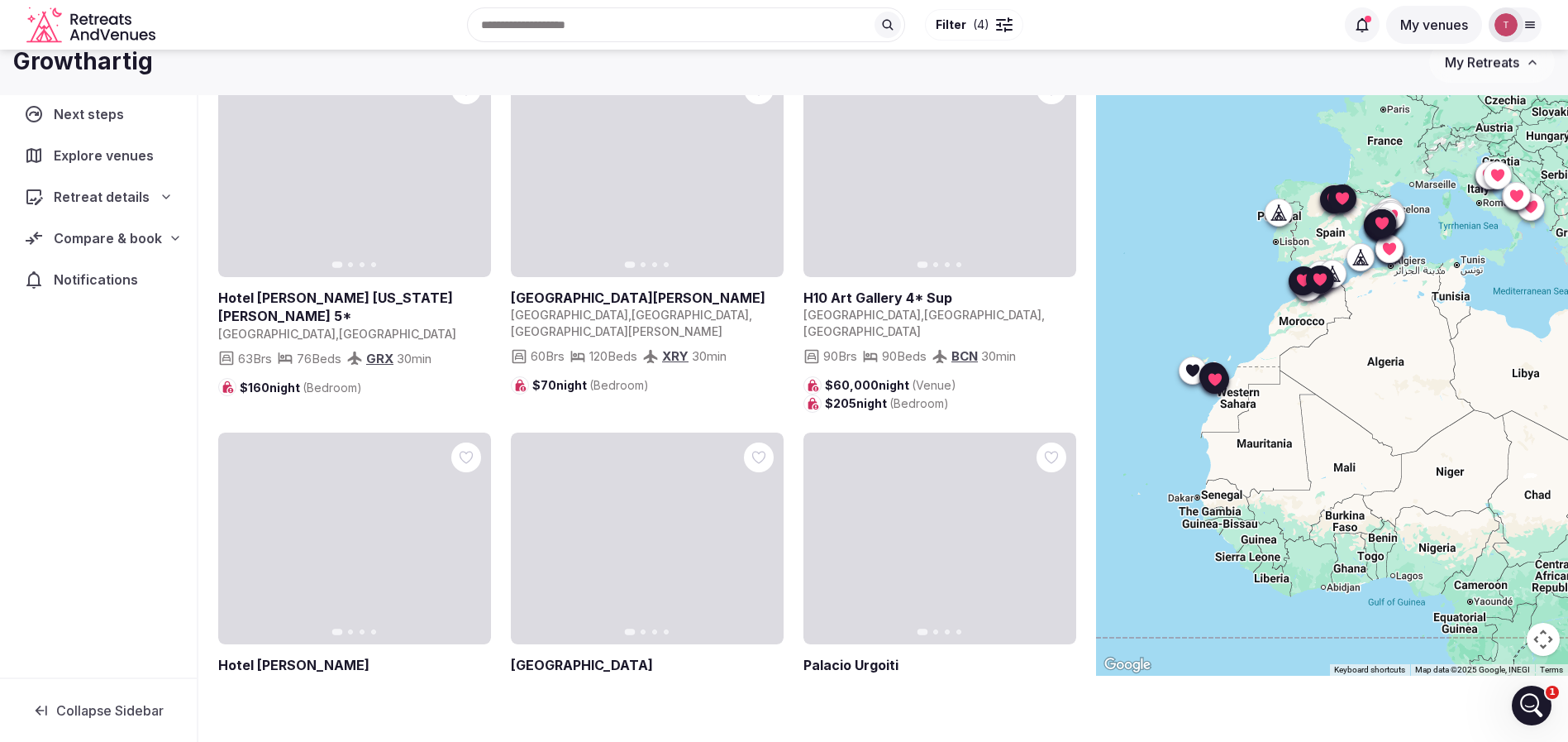
scroll to position [0, 0]
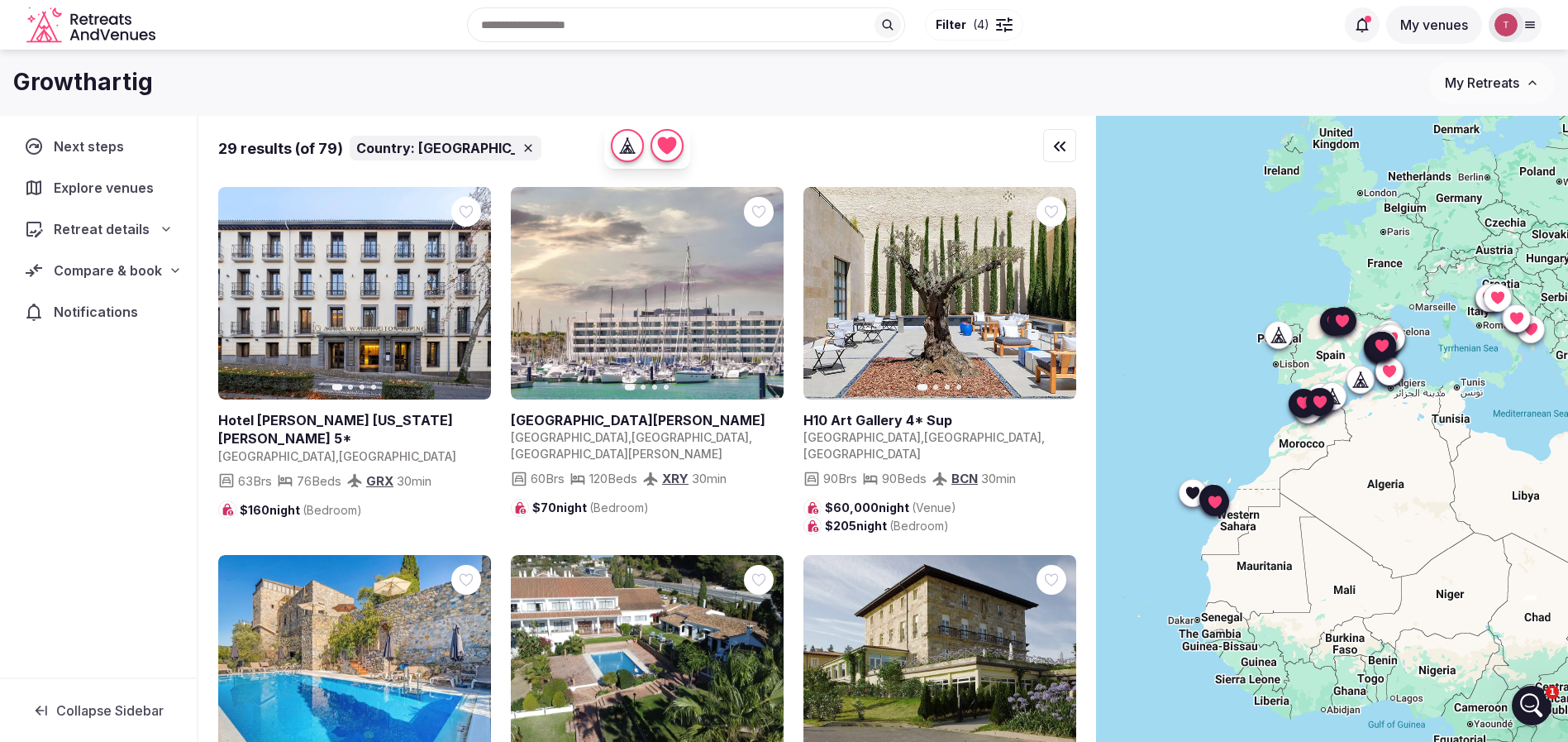
click at [764, 292] on icon "button" at bounding box center [760, 293] width 13 height 13
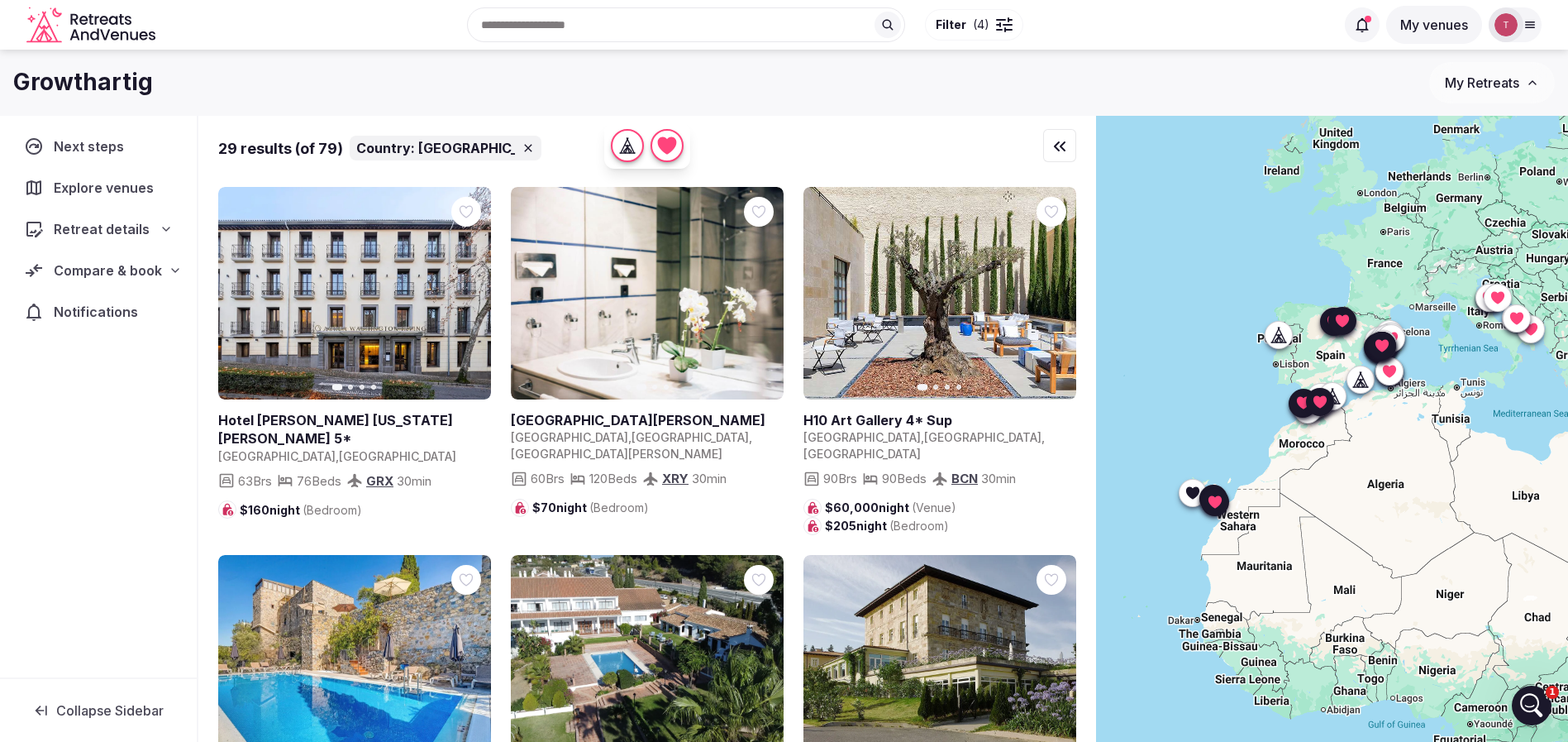
click at [764, 292] on icon "button" at bounding box center [760, 293] width 13 height 13
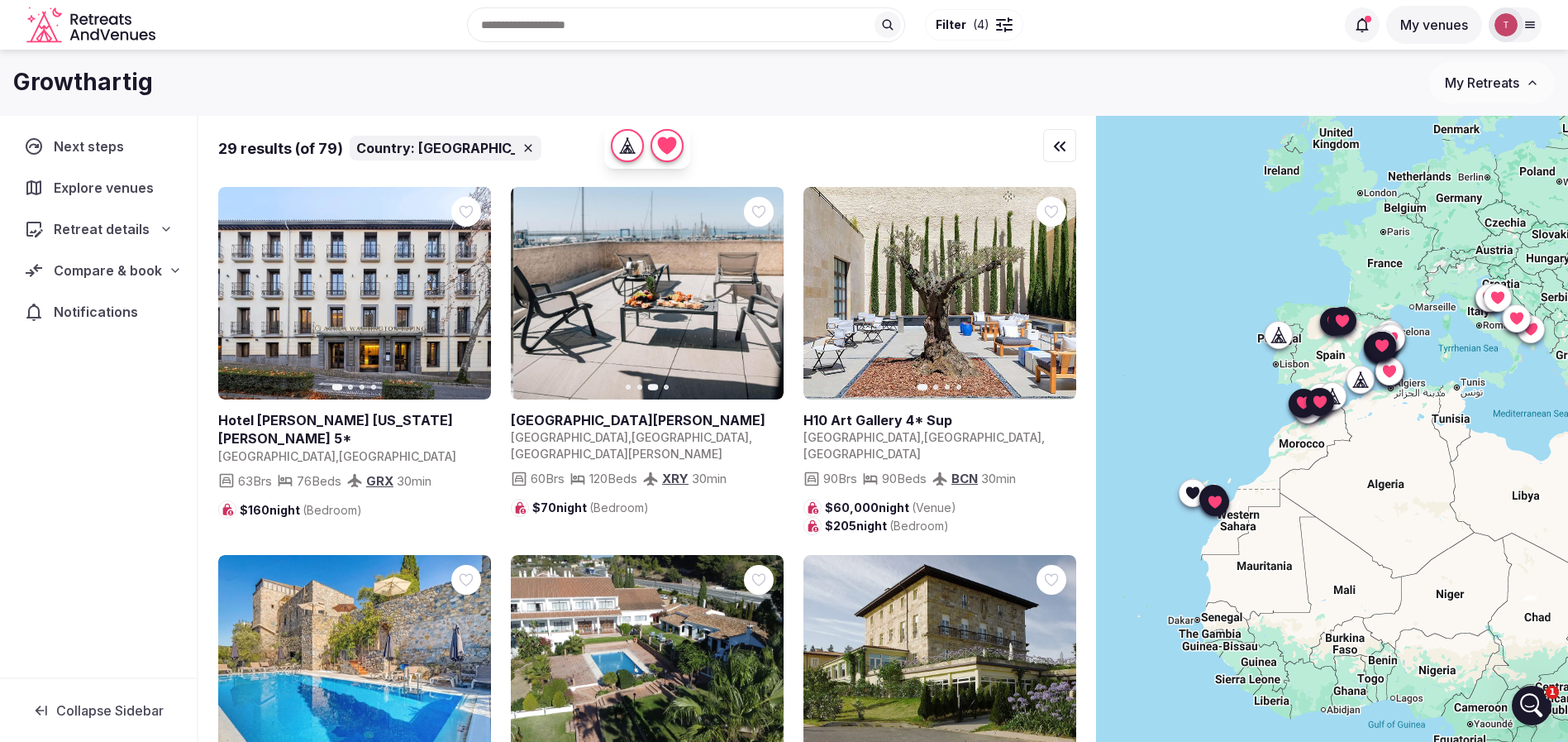
click at [764, 292] on icon "button" at bounding box center [760, 293] width 13 height 13
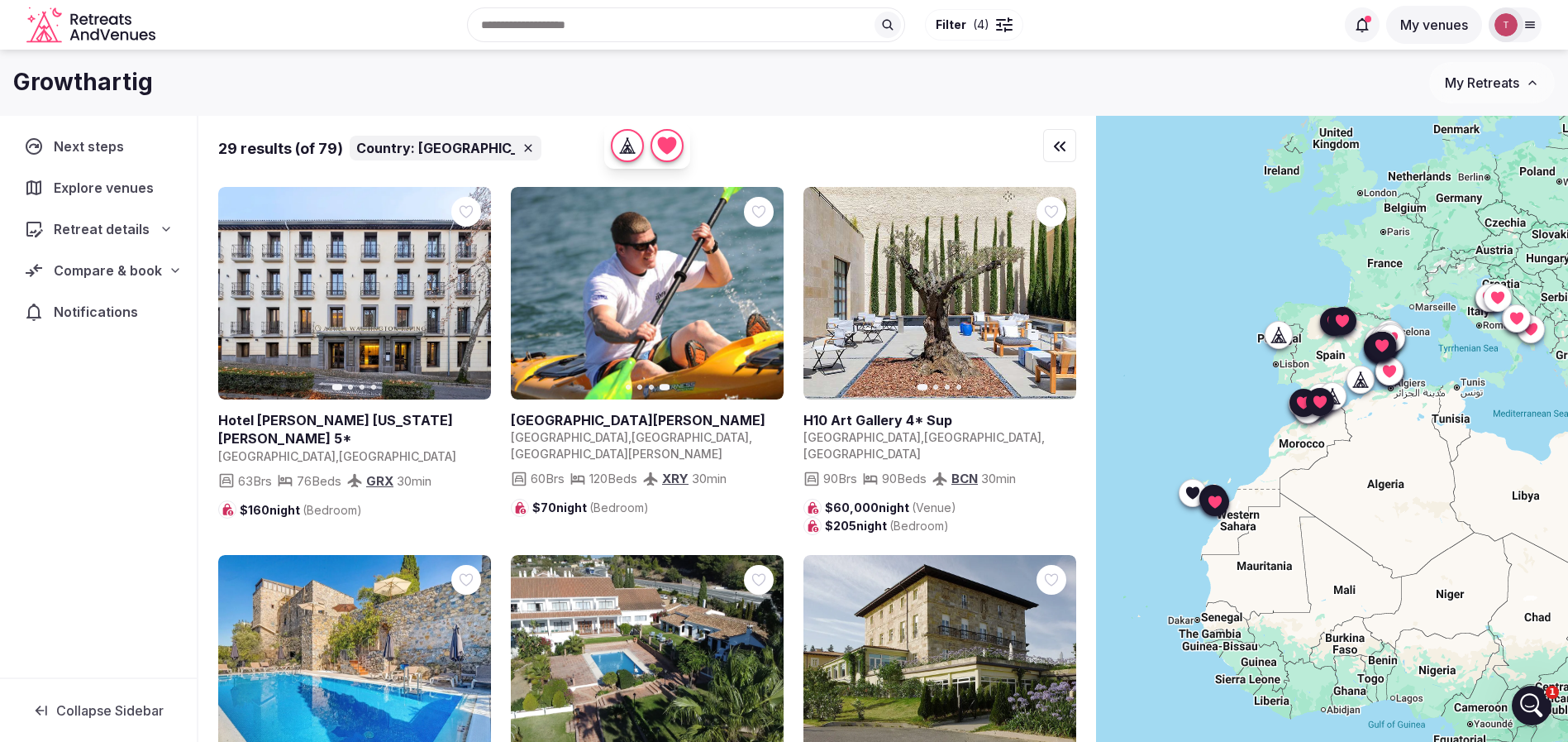
click at [1061, 289] on button "Next slide" at bounding box center [1053, 293] width 26 height 26
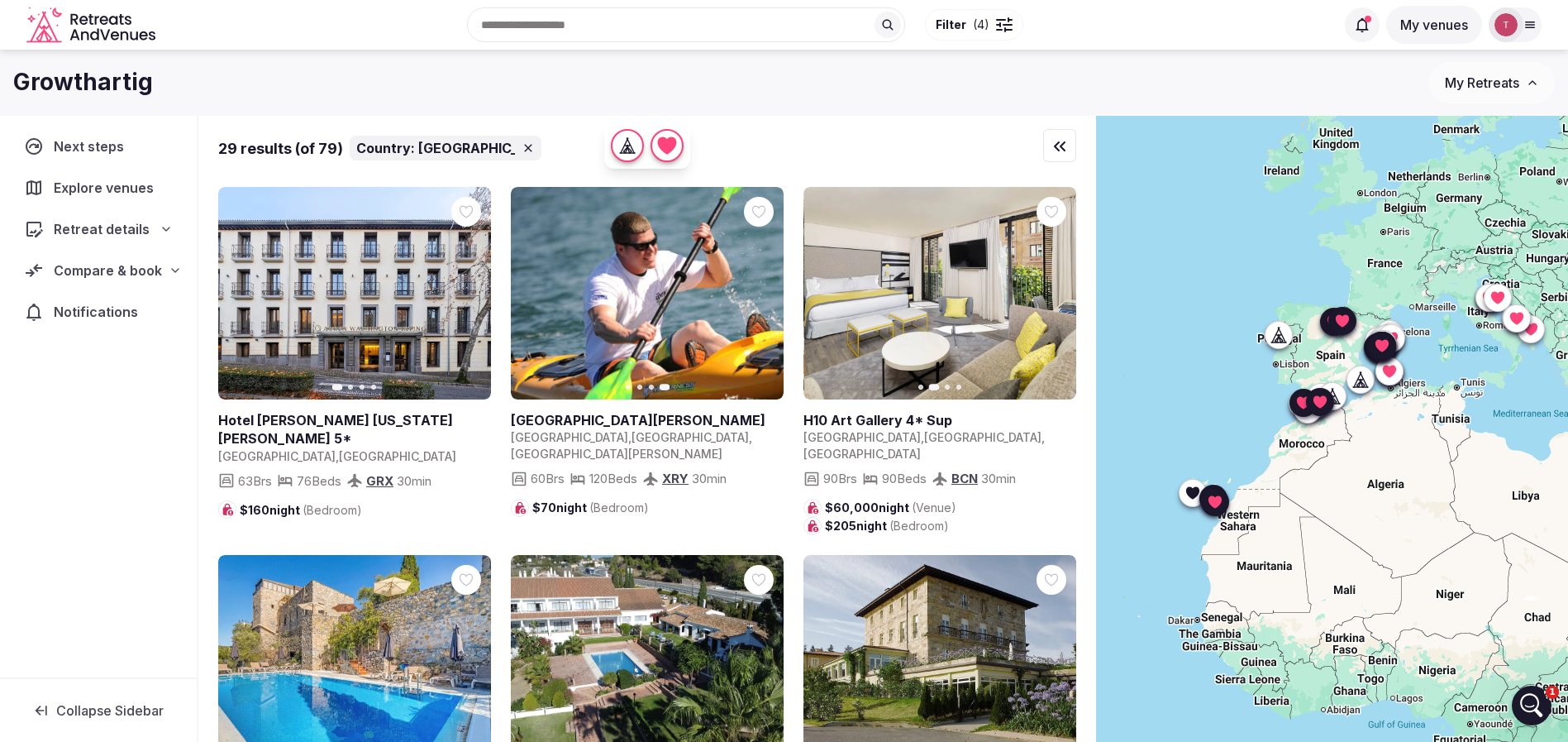
click at [1061, 290] on button "Next slide" at bounding box center [1053, 293] width 26 height 26
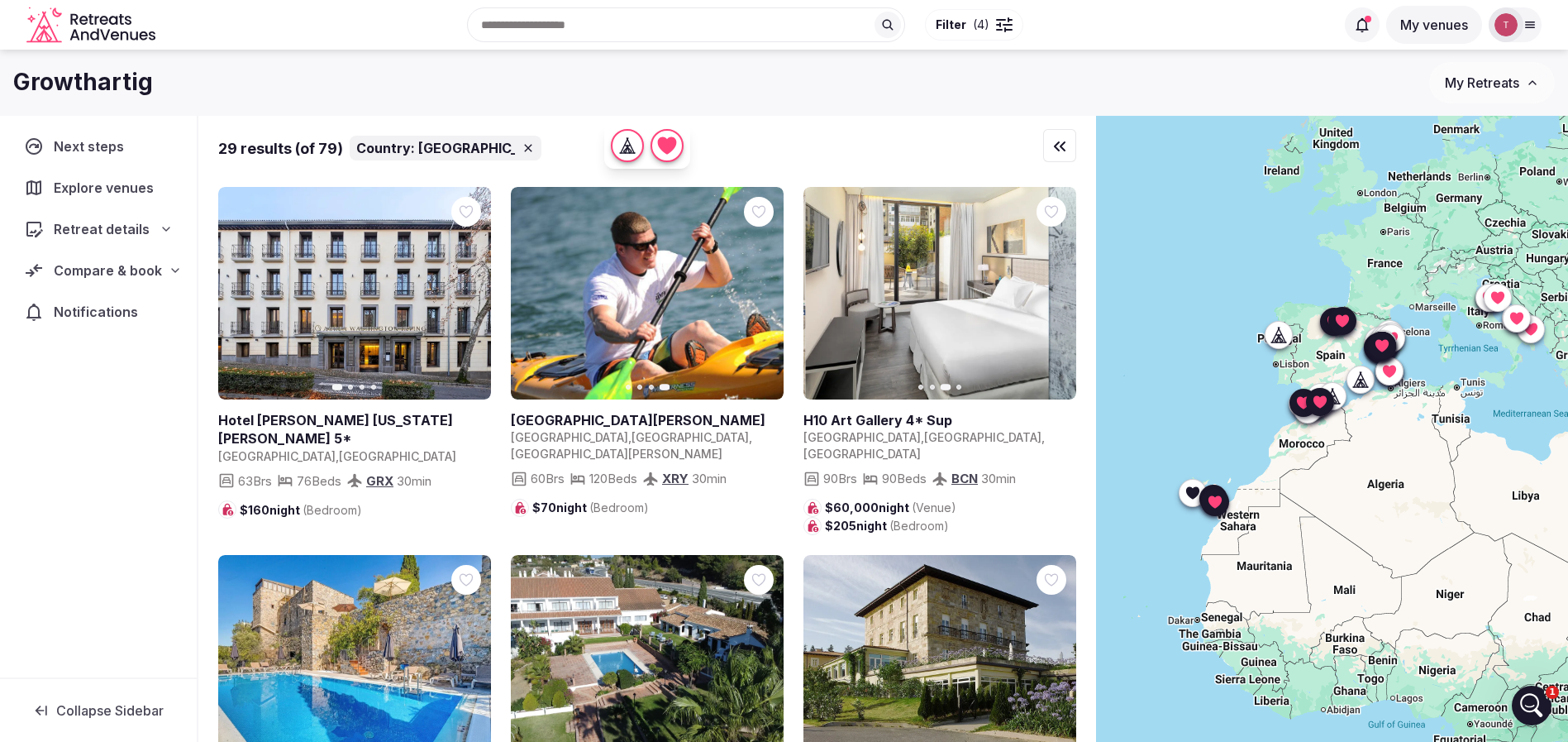
click at [1061, 290] on button "Next slide" at bounding box center [1053, 293] width 26 height 26
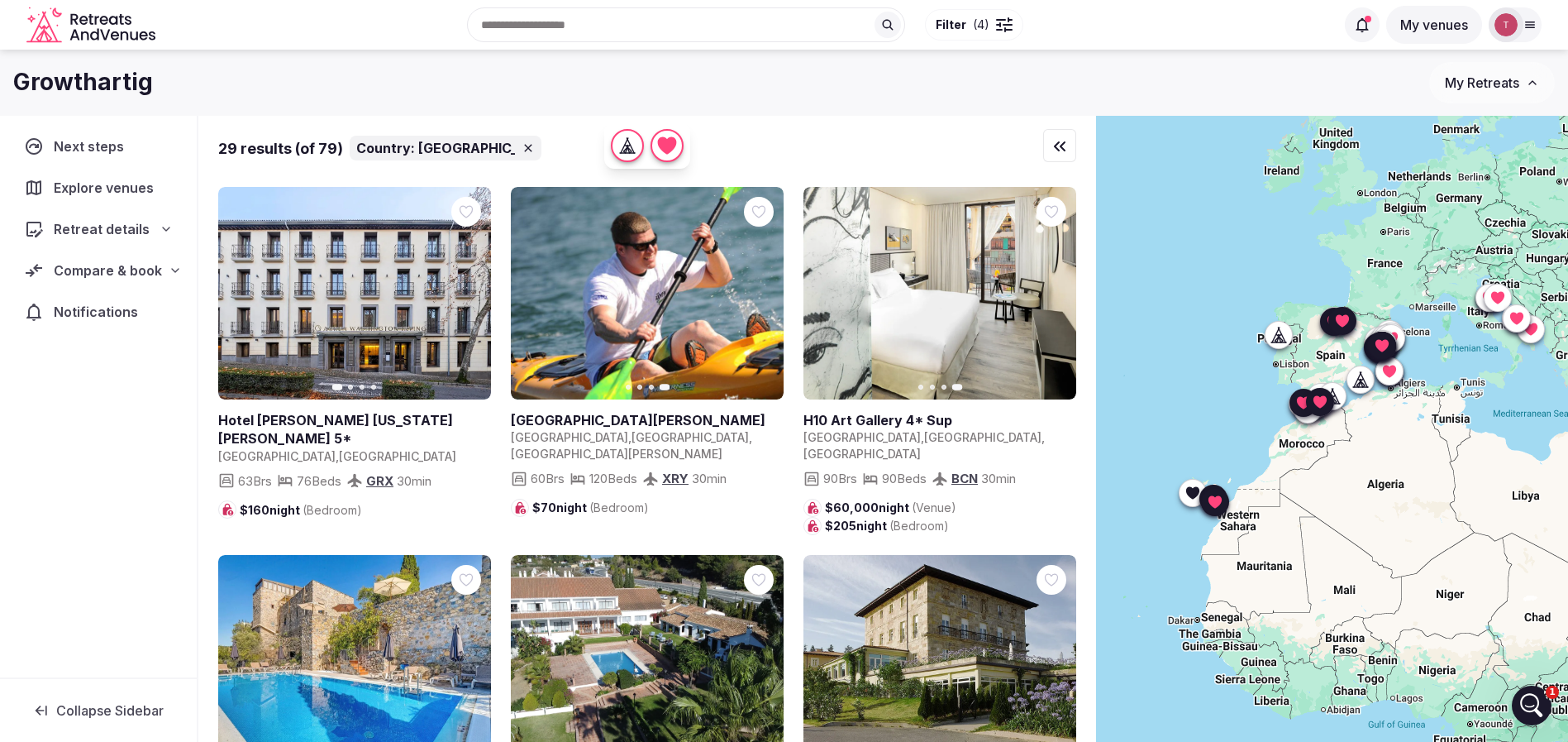
click at [0, 0] on icon at bounding box center [0, 0] width 0 height 0
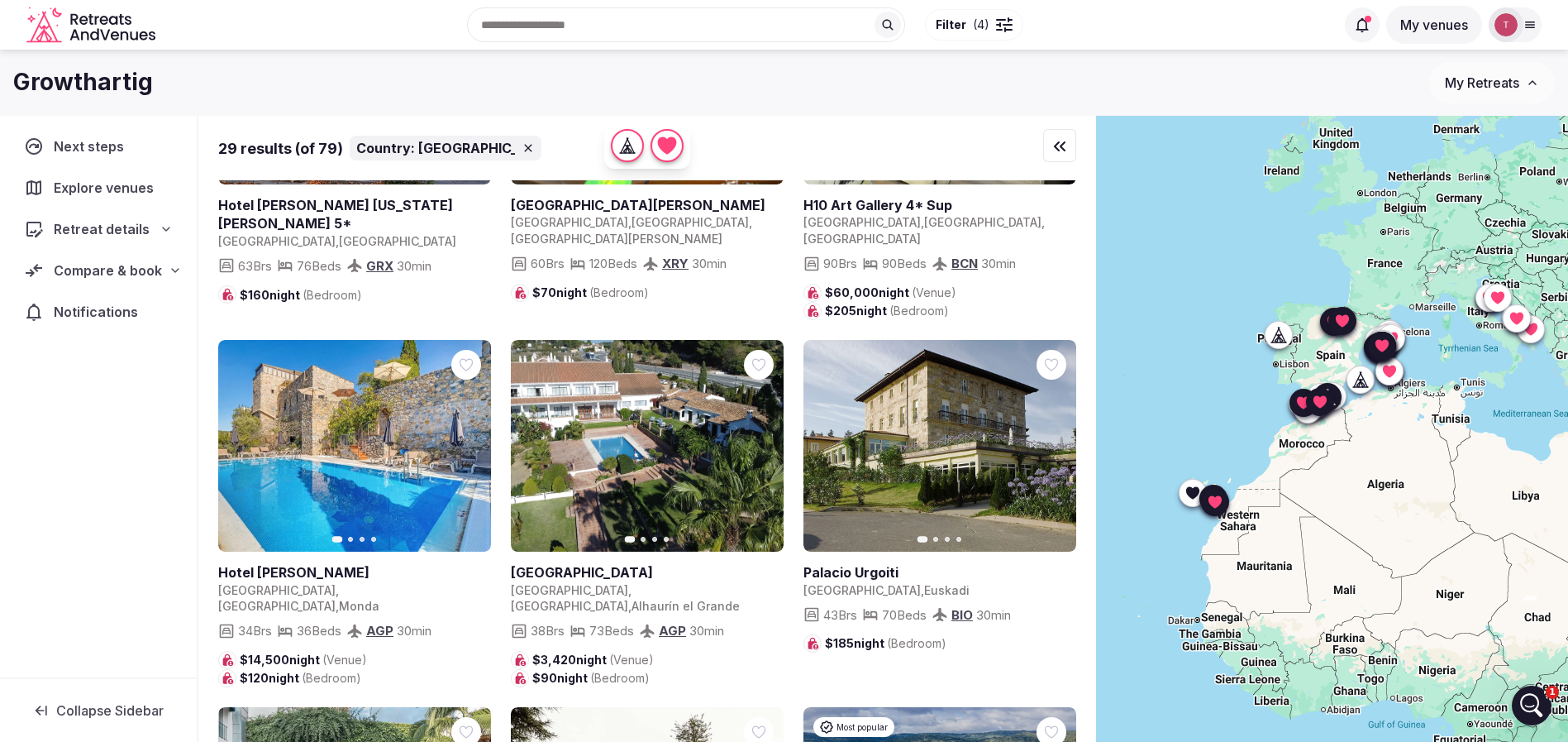
scroll to position [248, 0]
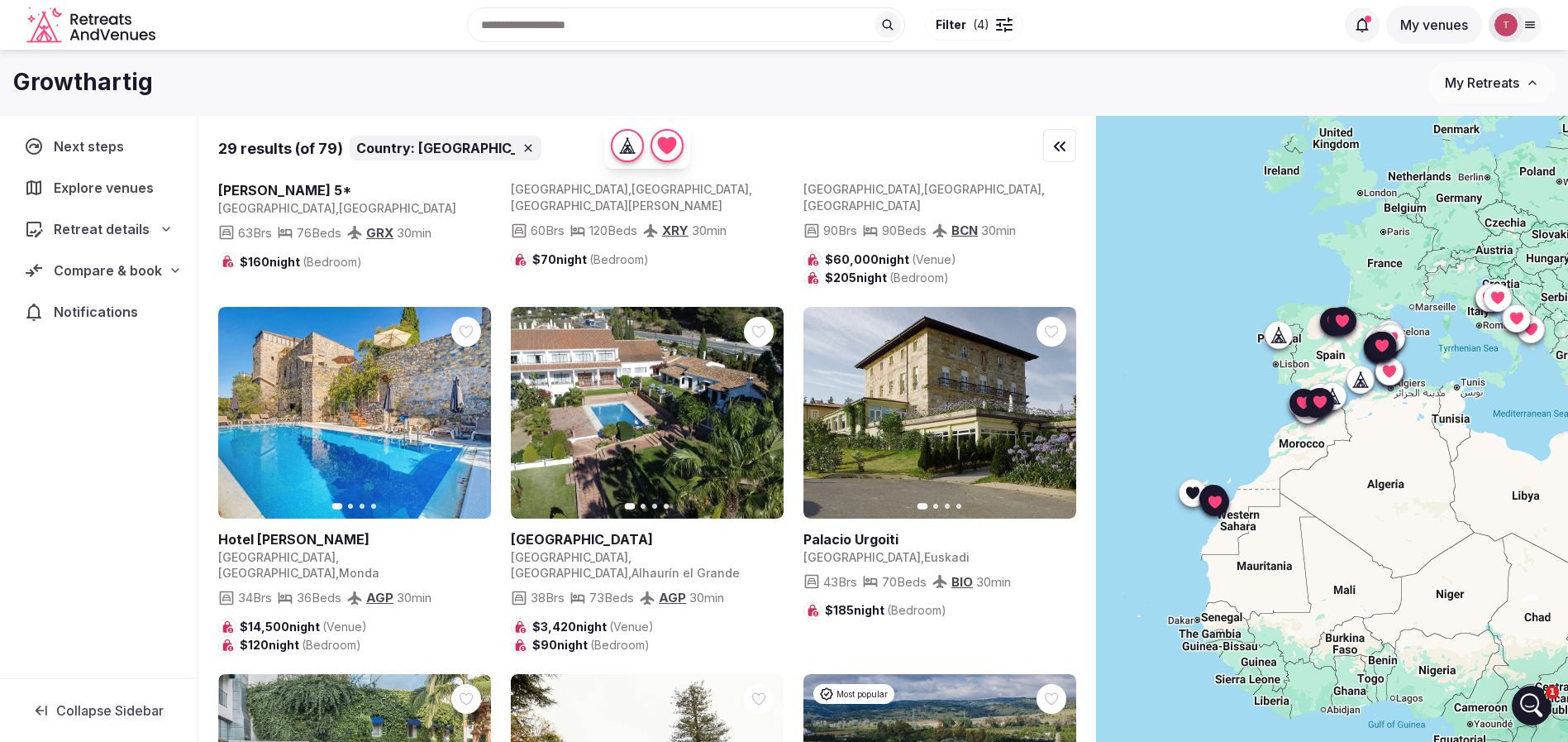
click at [480, 379] on link at bounding box center [354, 413] width 273 height 213
click at [465, 406] on icon "button" at bounding box center [467, 412] width 13 height 13
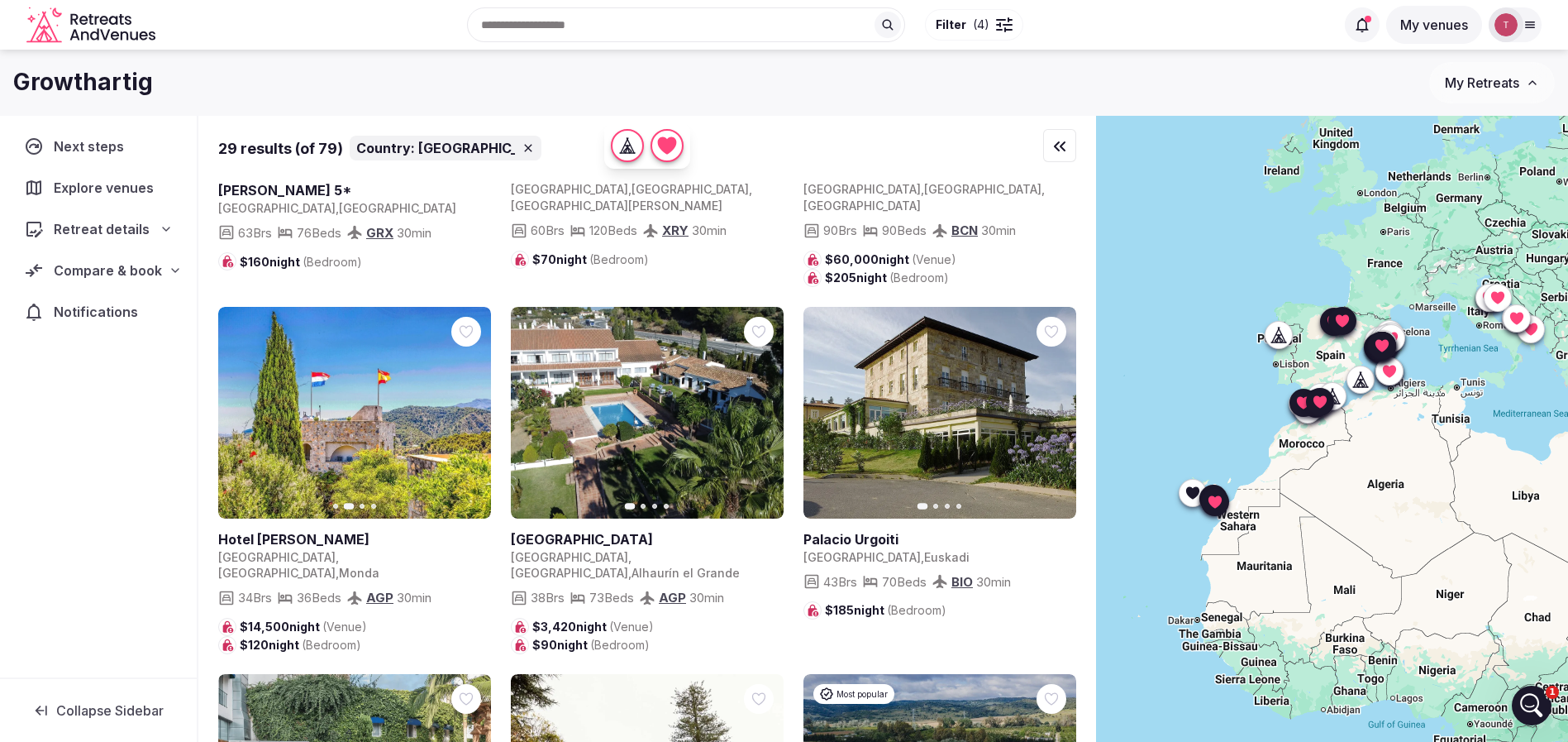
click at [467, 406] on icon "button" at bounding box center [467, 412] width 13 height 13
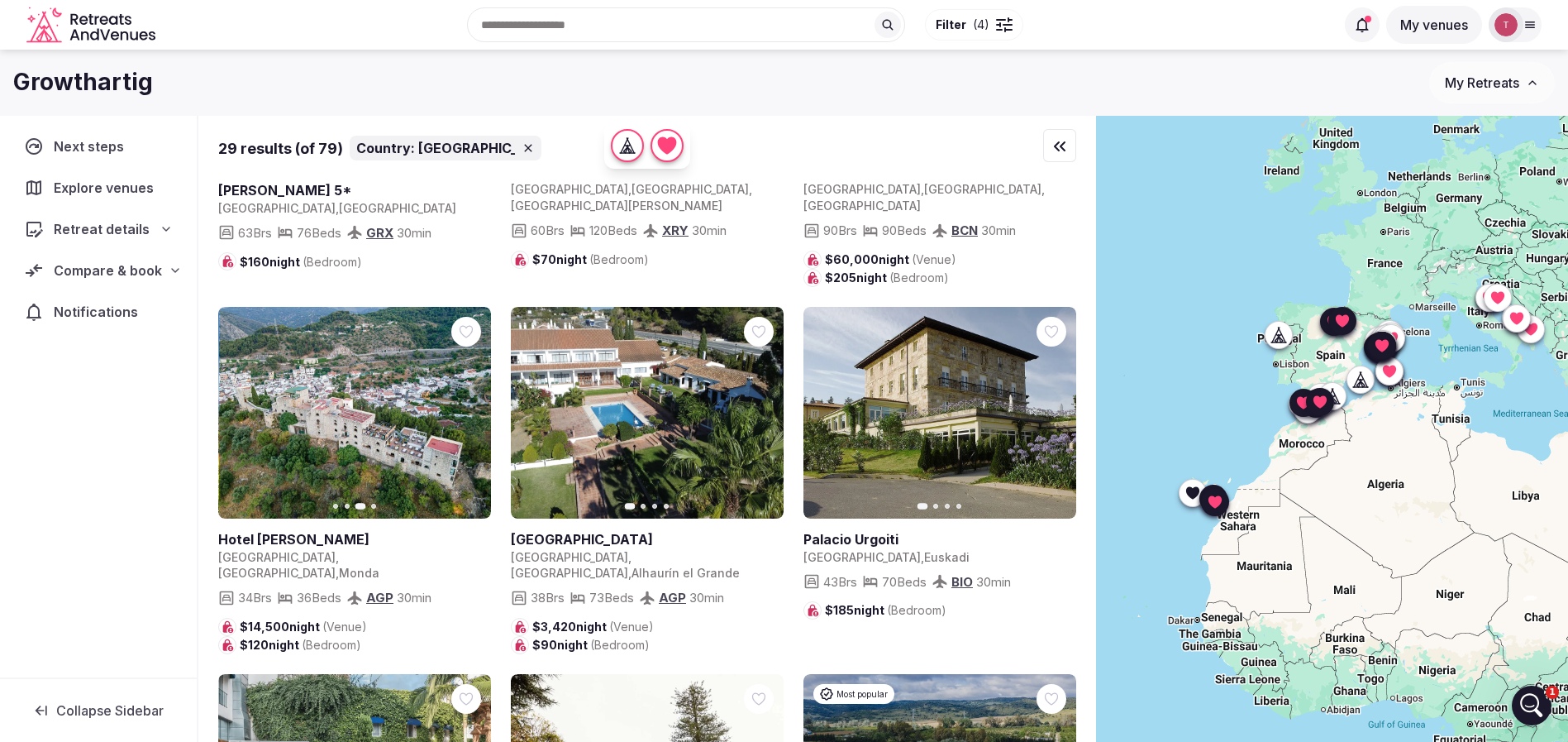
click at [467, 406] on icon "button" at bounding box center [467, 412] width 13 height 13
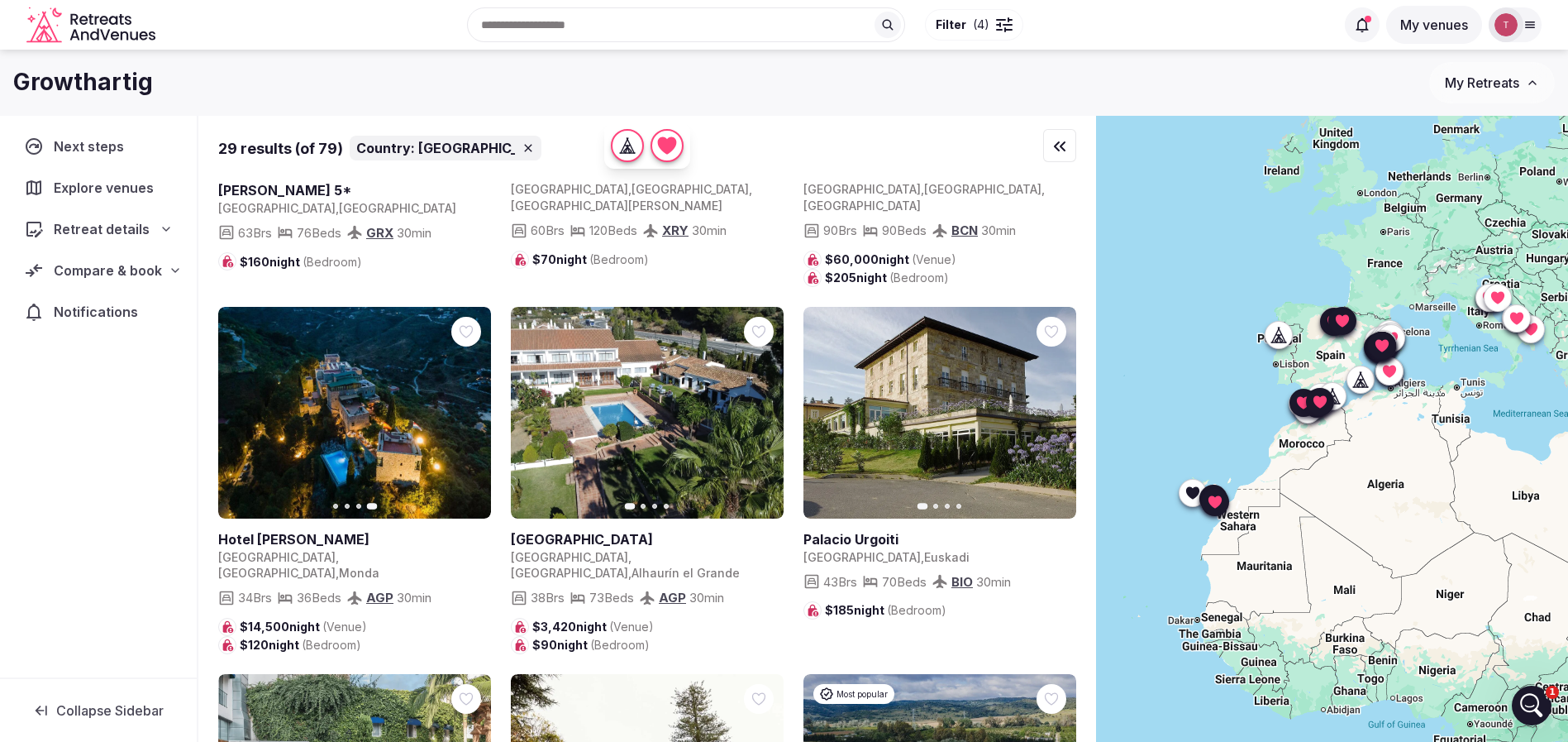
click at [761, 407] on icon "button" at bounding box center [761, 412] width 7 height 11
click at [766, 406] on icon "button" at bounding box center [760, 412] width 13 height 13
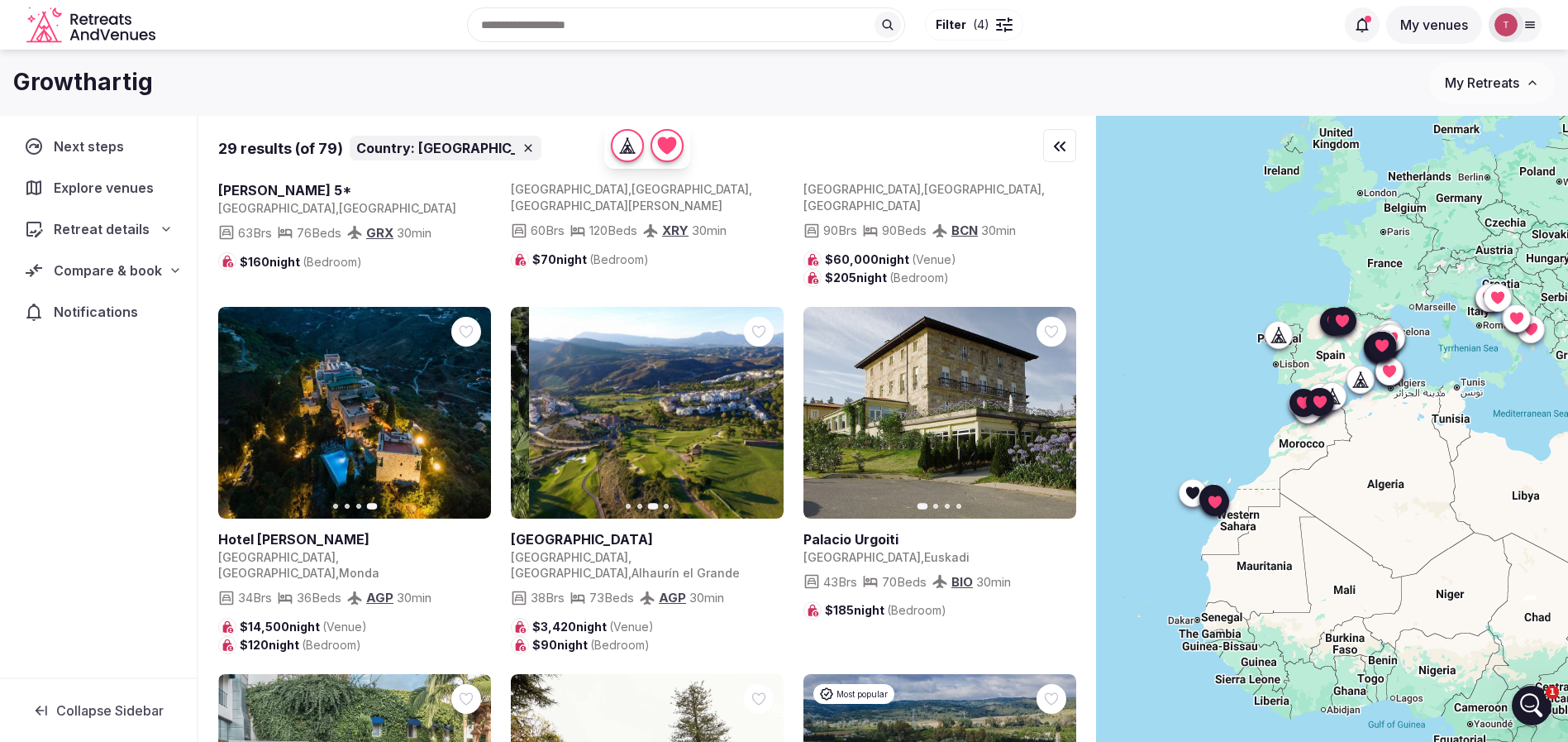
click at [766, 406] on icon "button" at bounding box center [760, 412] width 13 height 13
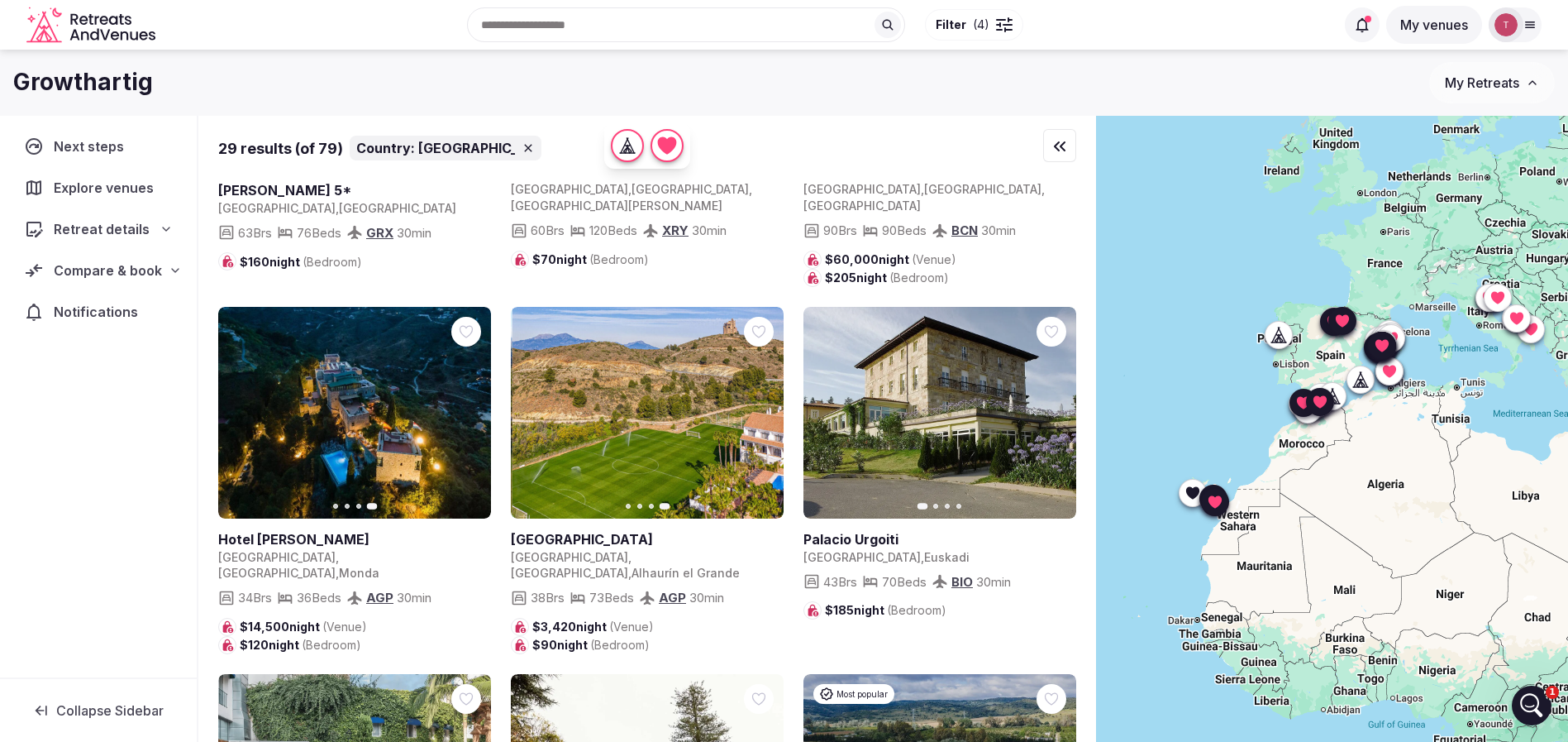
scroll to position [620, 0]
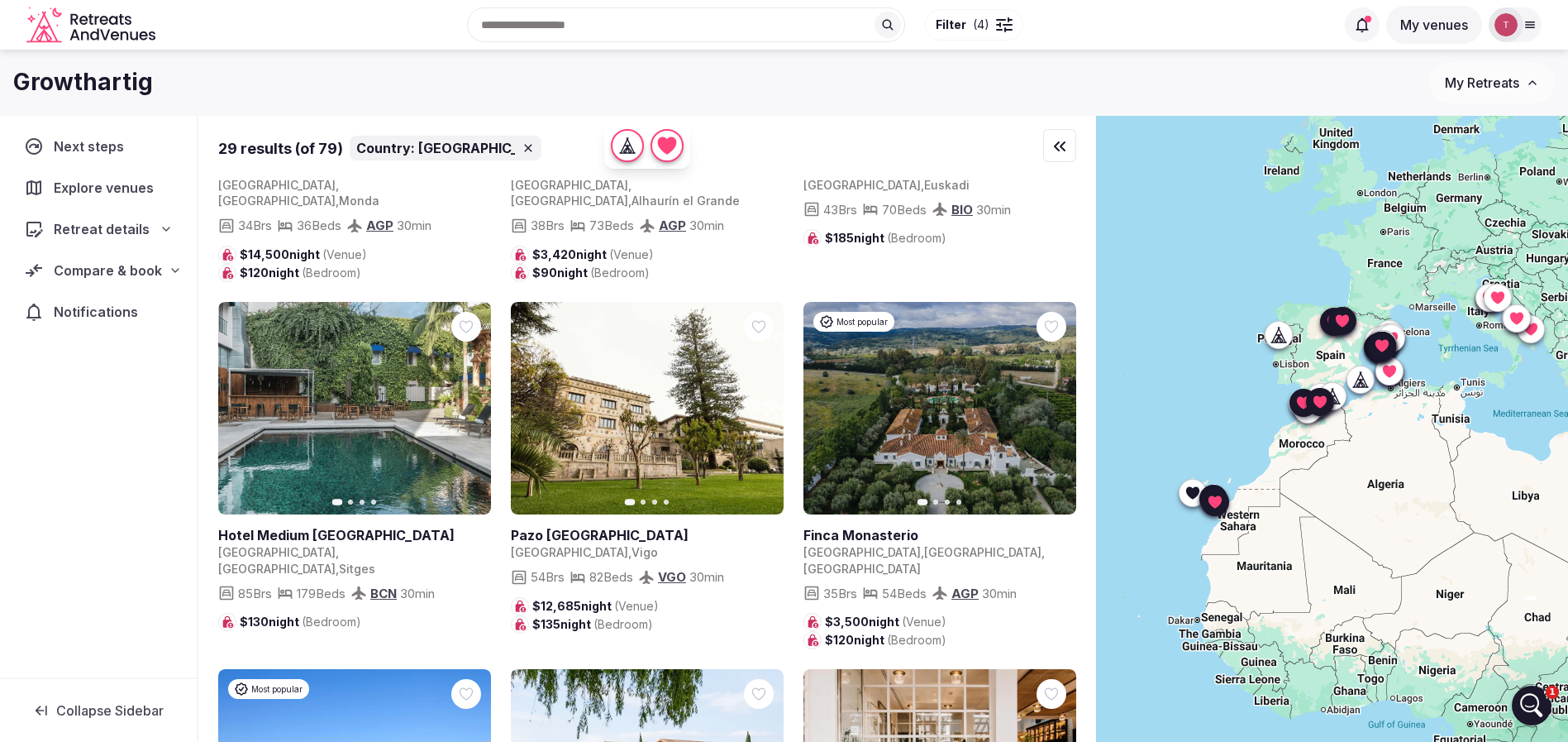
click at [472, 401] on icon "button" at bounding box center [467, 407] width 13 height 13
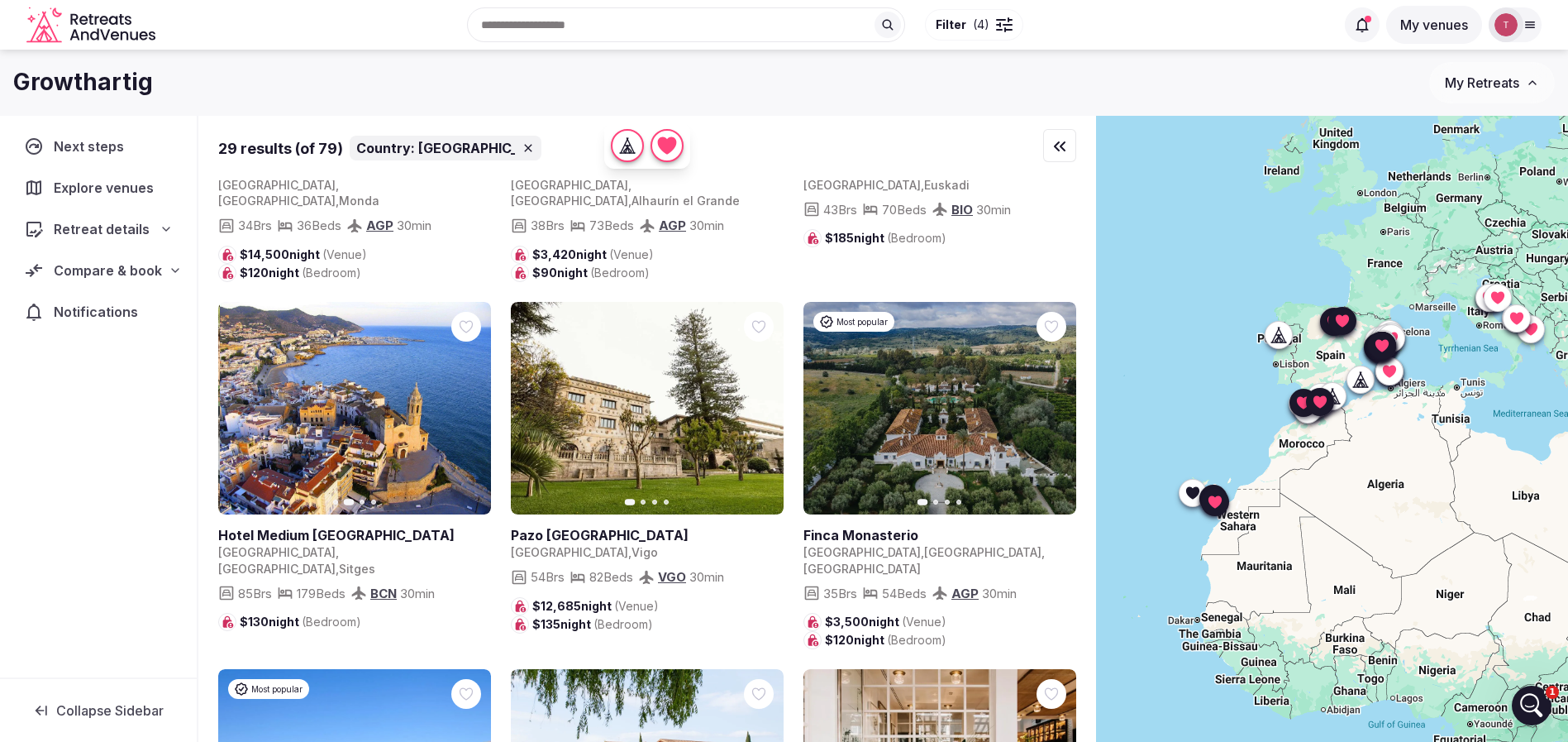
click at [472, 401] on icon "button" at bounding box center [467, 407] width 13 height 13
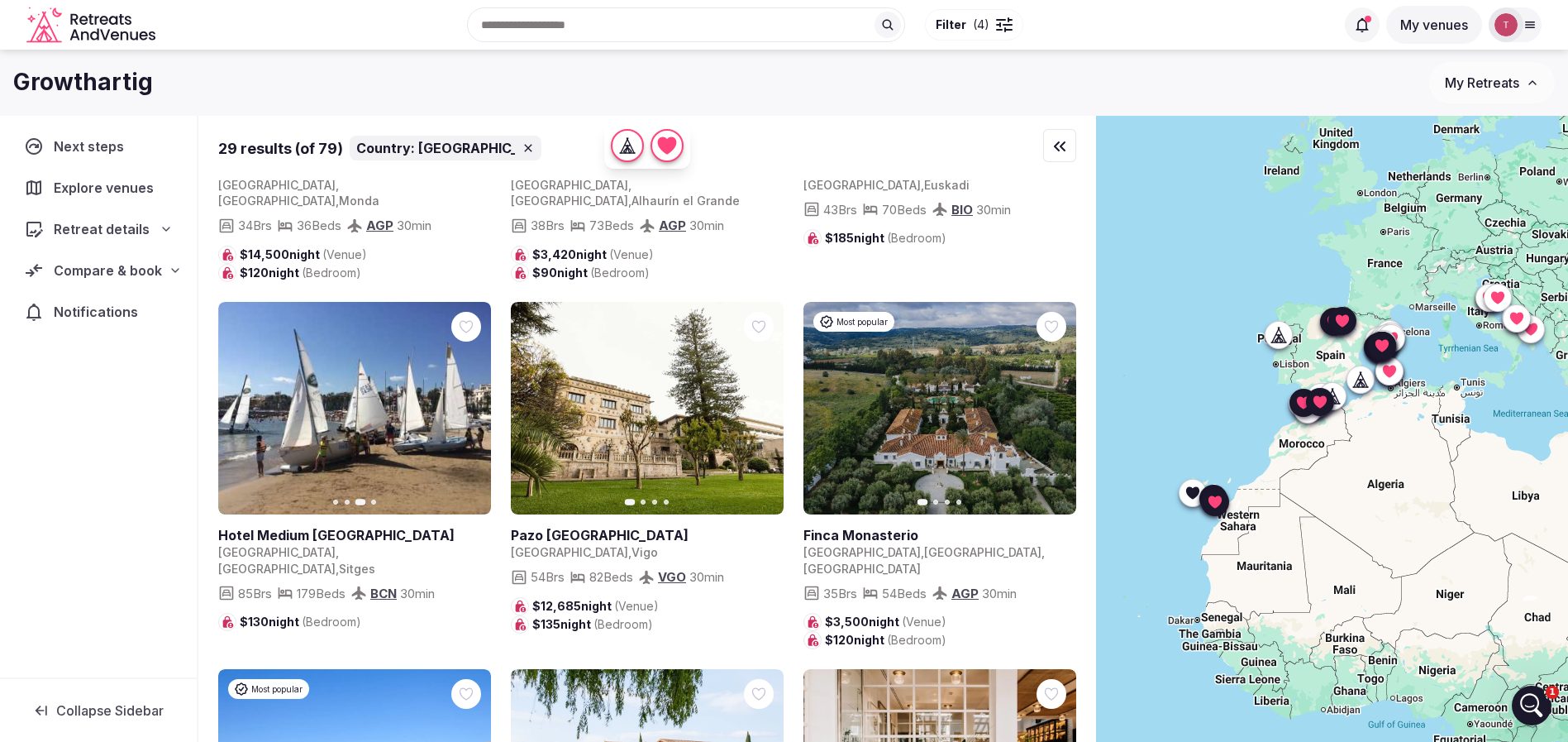
click at [472, 401] on icon "button" at bounding box center [467, 407] width 13 height 13
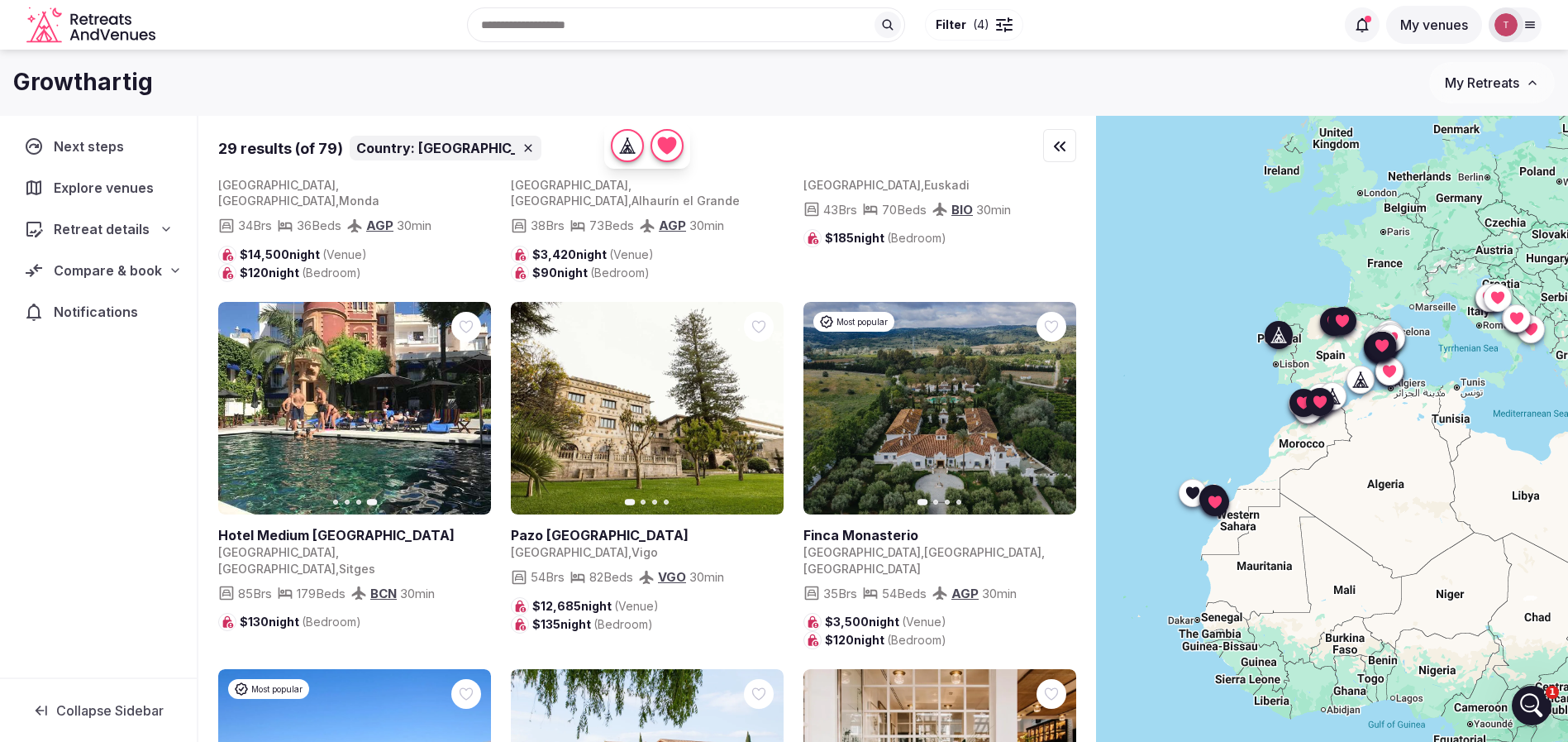
click at [758, 401] on icon "button" at bounding box center [760, 407] width 13 height 13
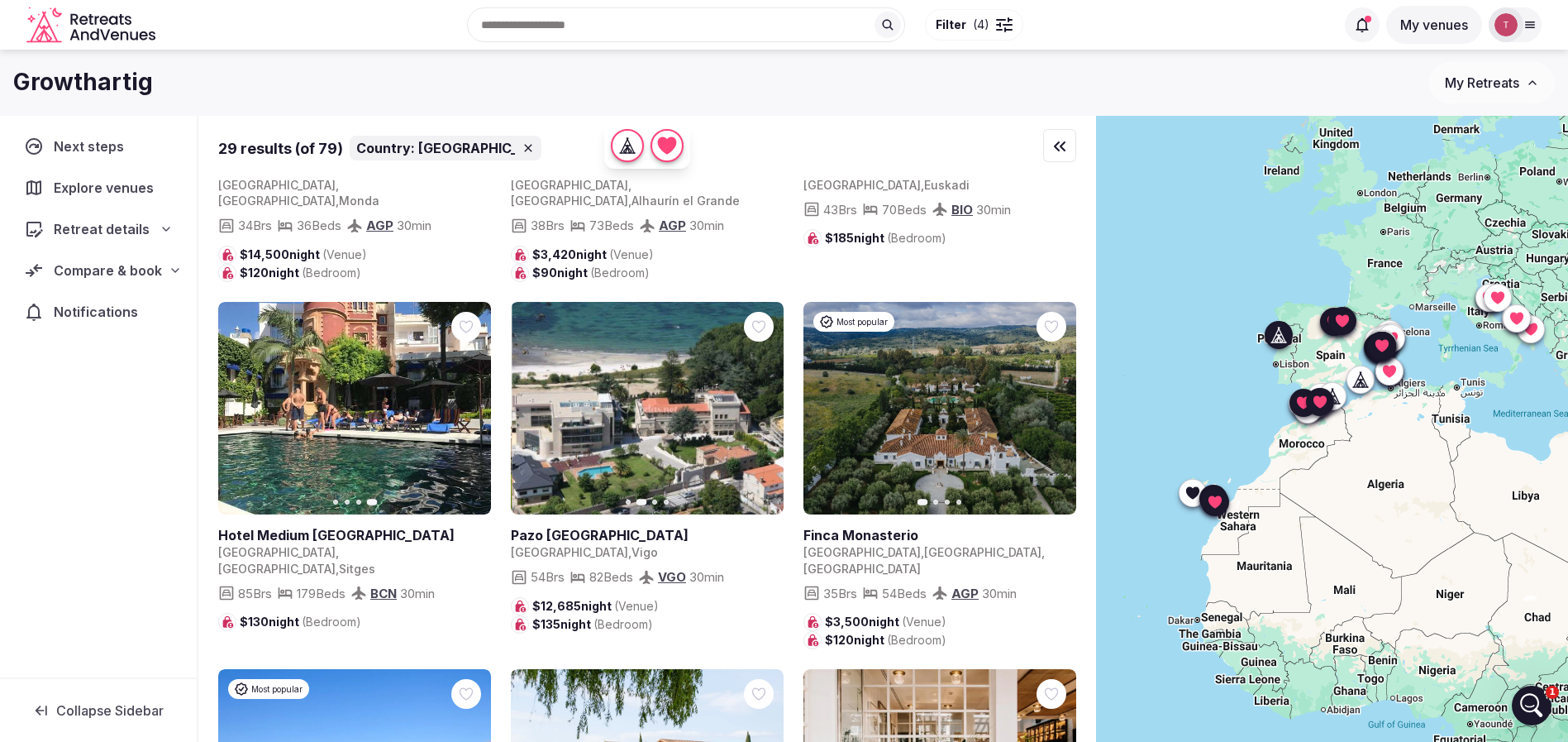
click at [758, 401] on icon "button" at bounding box center [760, 407] width 13 height 13
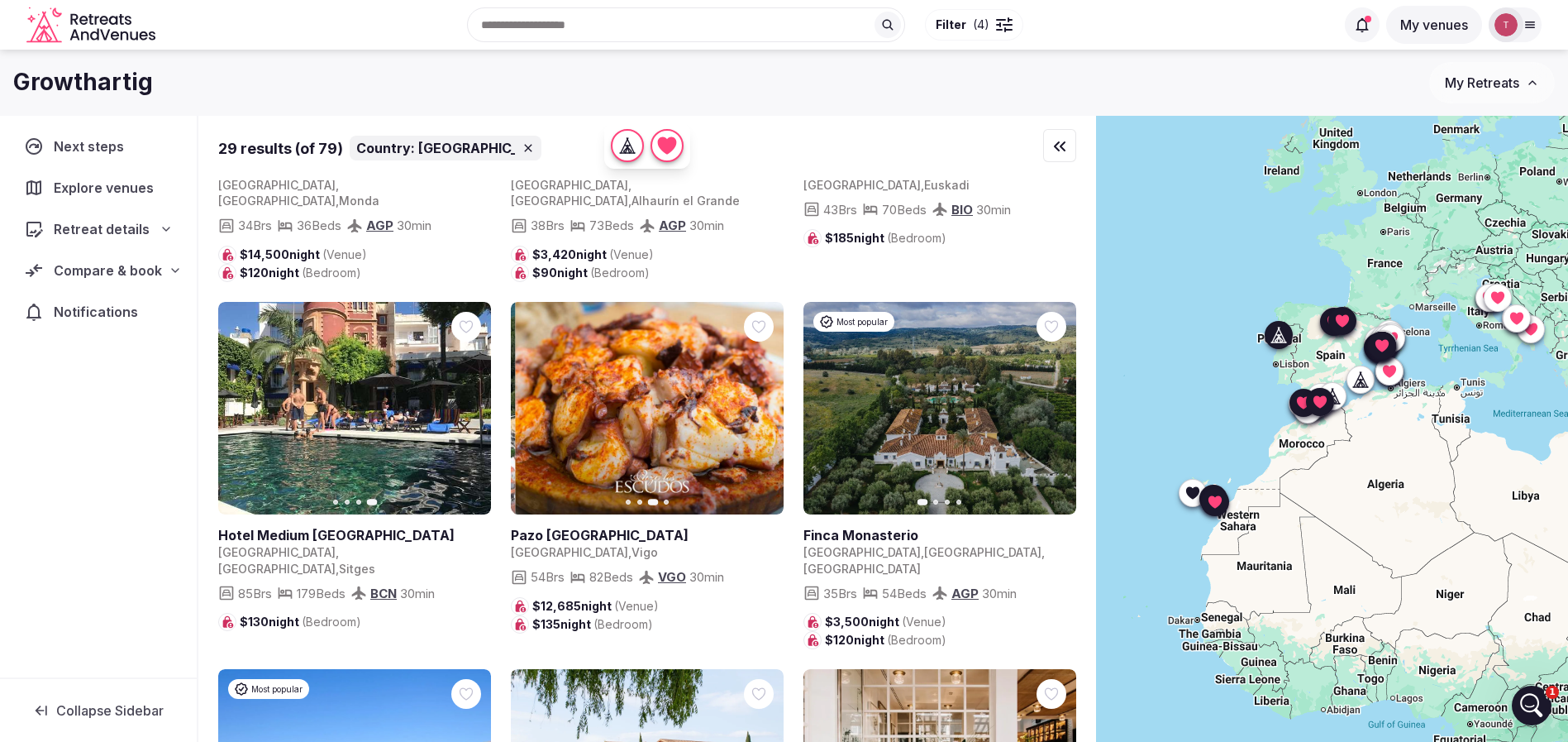
click at [758, 401] on icon "button" at bounding box center [760, 407] width 13 height 13
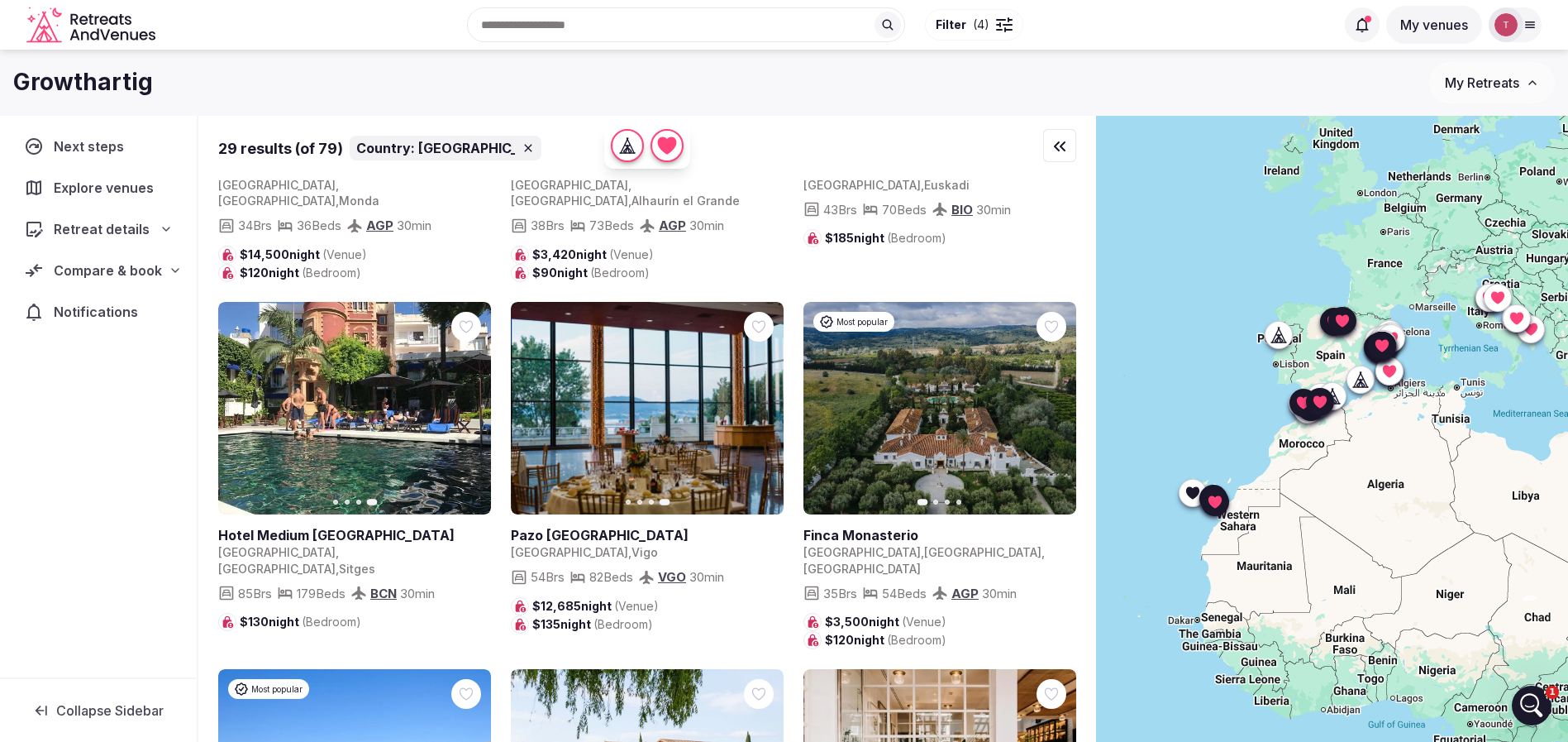
click at [1055, 401] on icon "button" at bounding box center [1052, 407] width 13 height 13
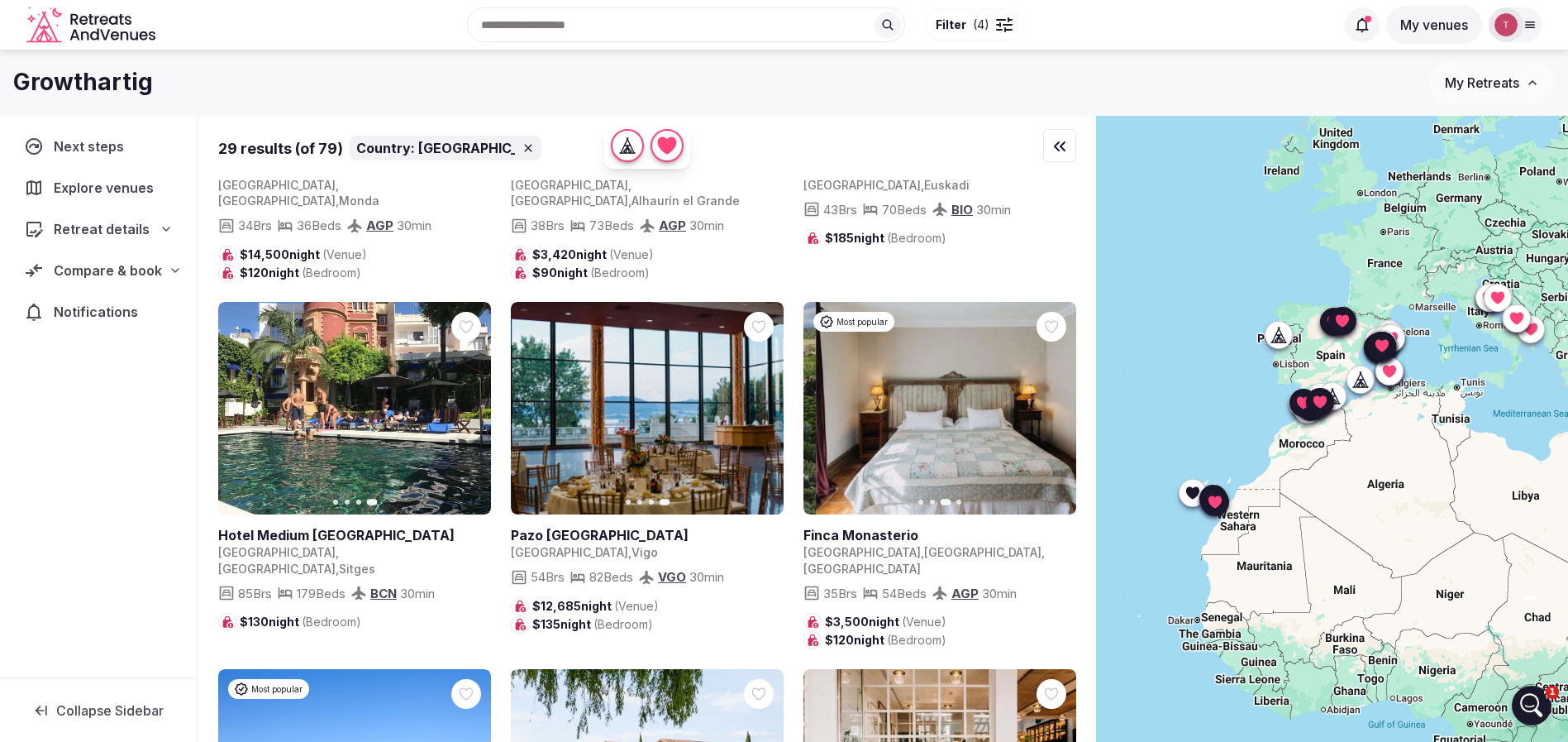
click at [1055, 401] on icon "button" at bounding box center [1052, 407] width 13 height 13
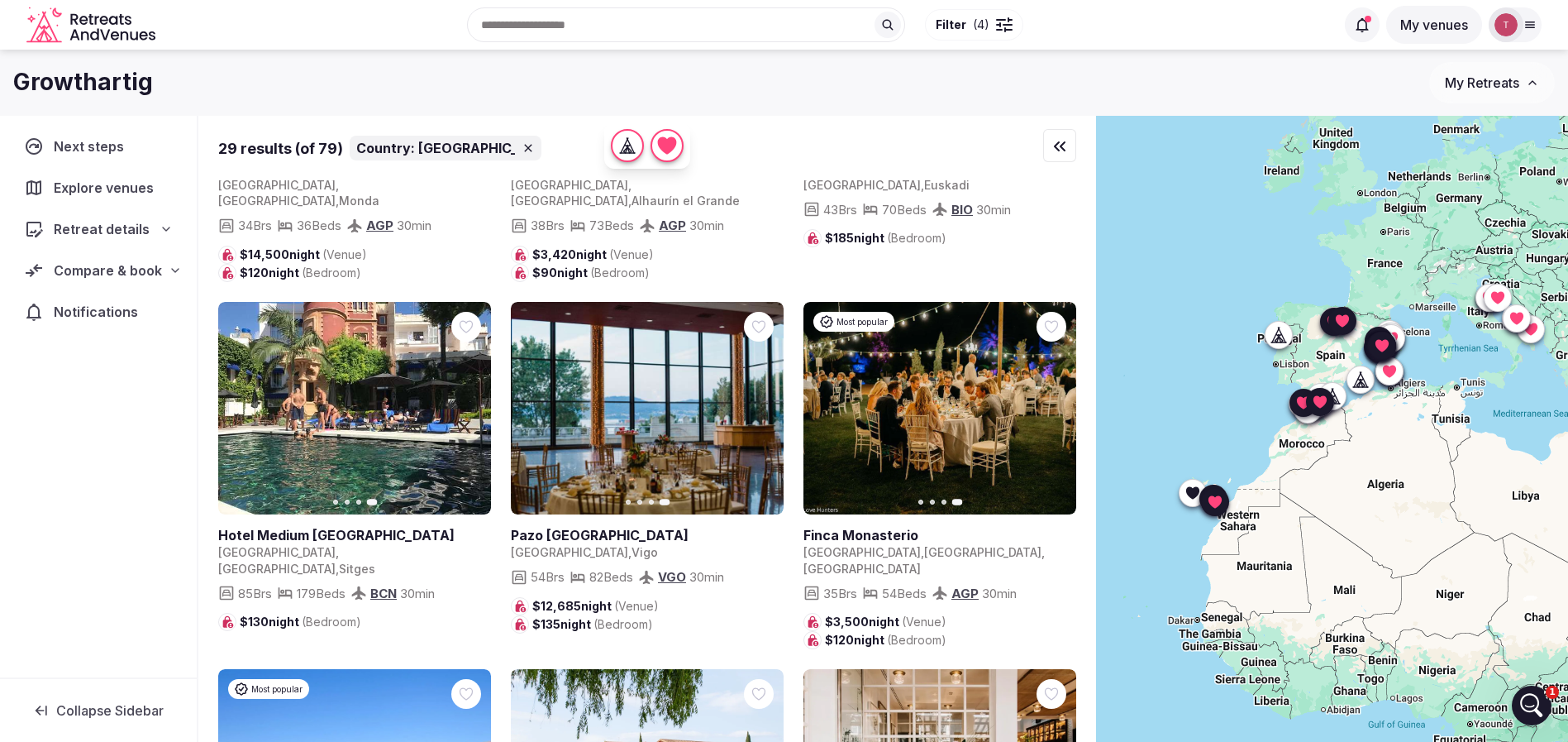
scroll to position [992, 0]
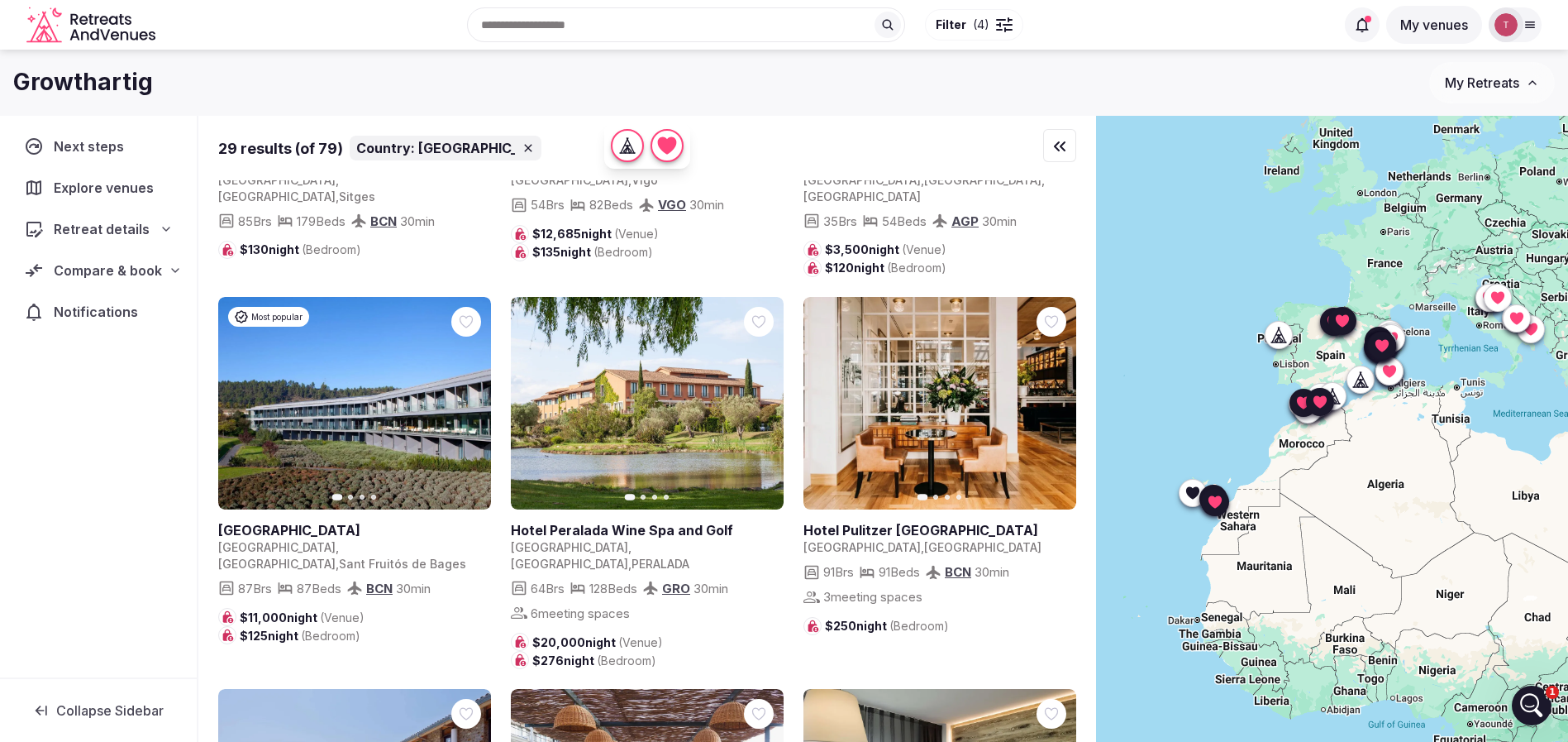
click at [466, 397] on icon "button" at bounding box center [469, 402] width 7 height 11
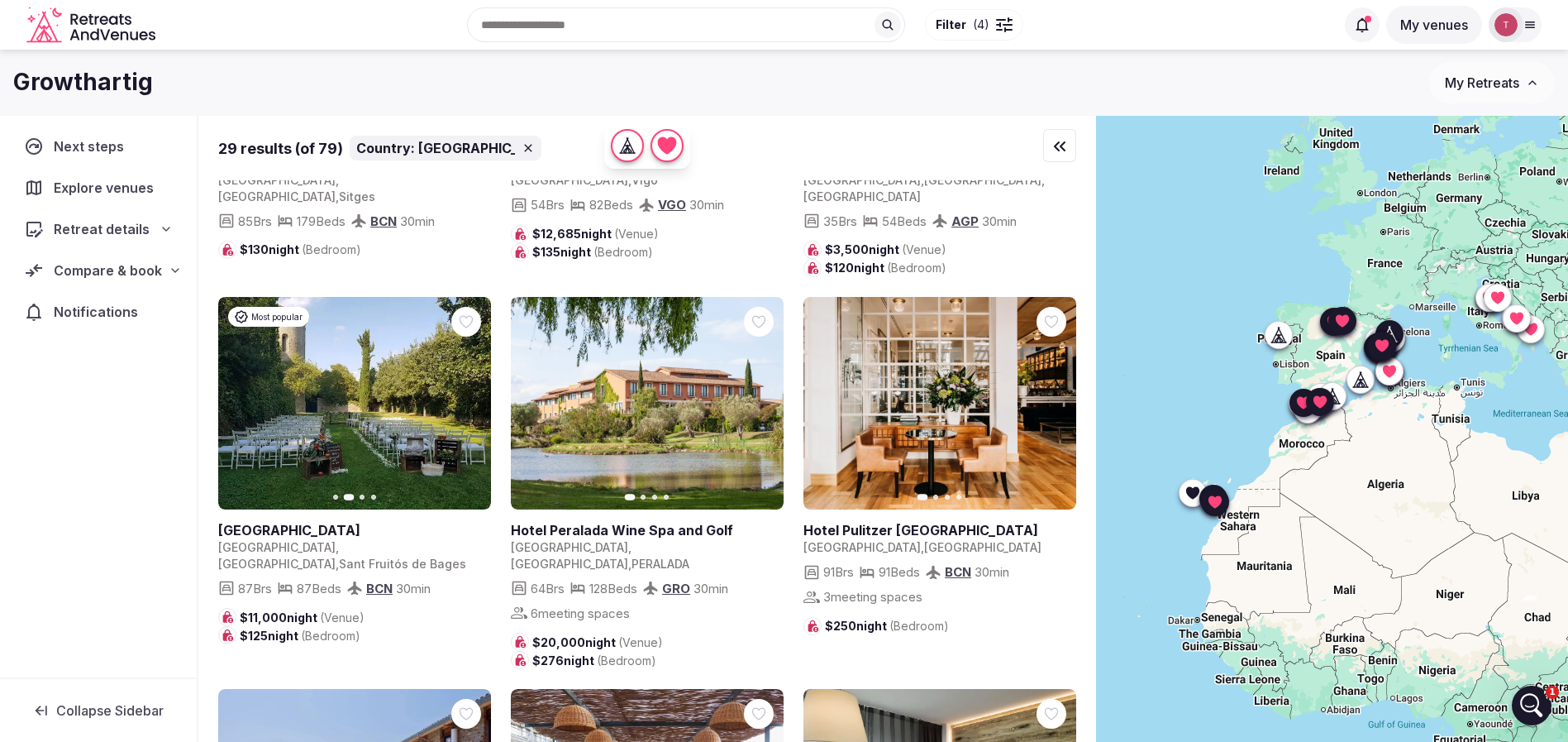
click at [761, 396] on icon "button" at bounding box center [760, 402] width 13 height 13
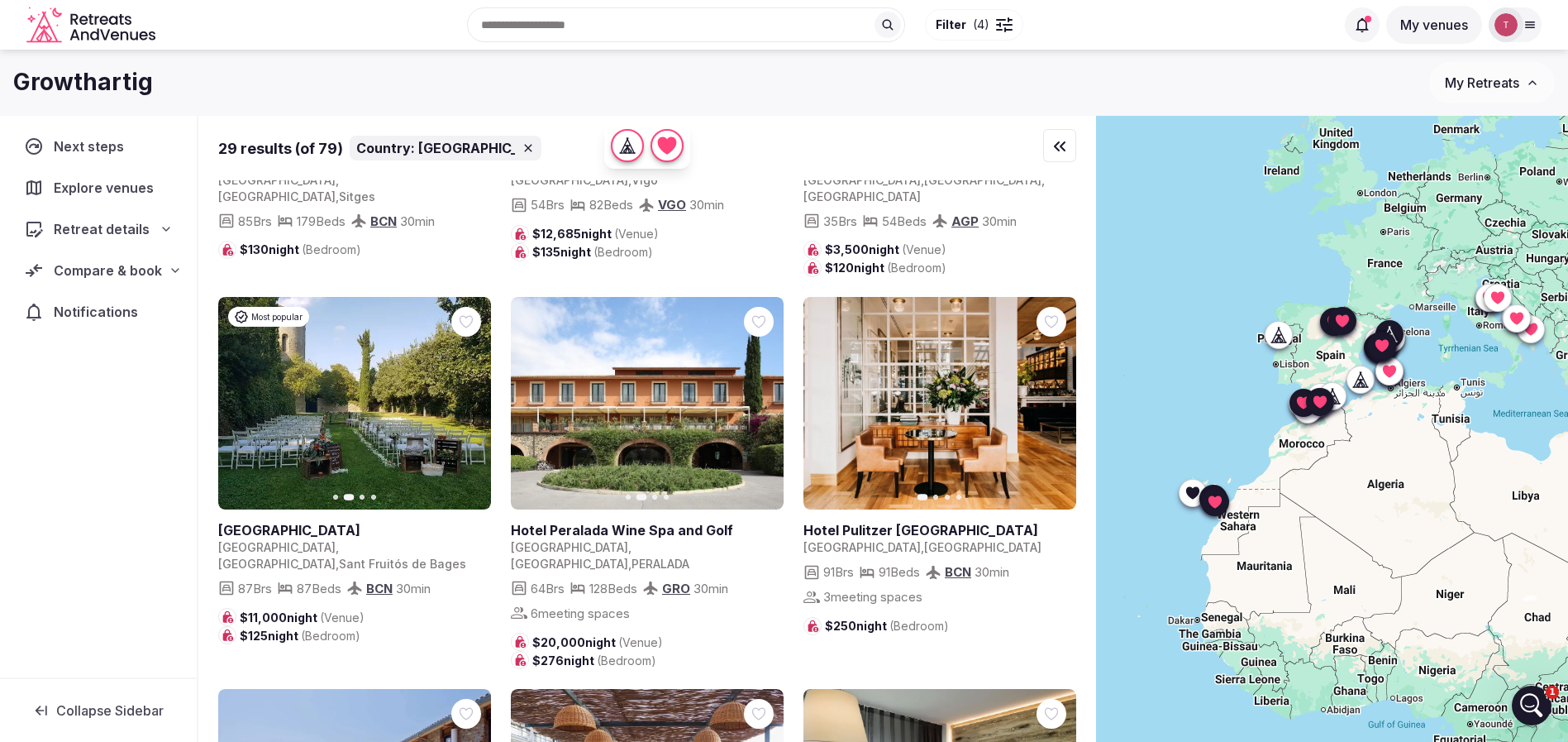
click at [761, 396] on icon "button" at bounding box center [760, 402] width 13 height 13
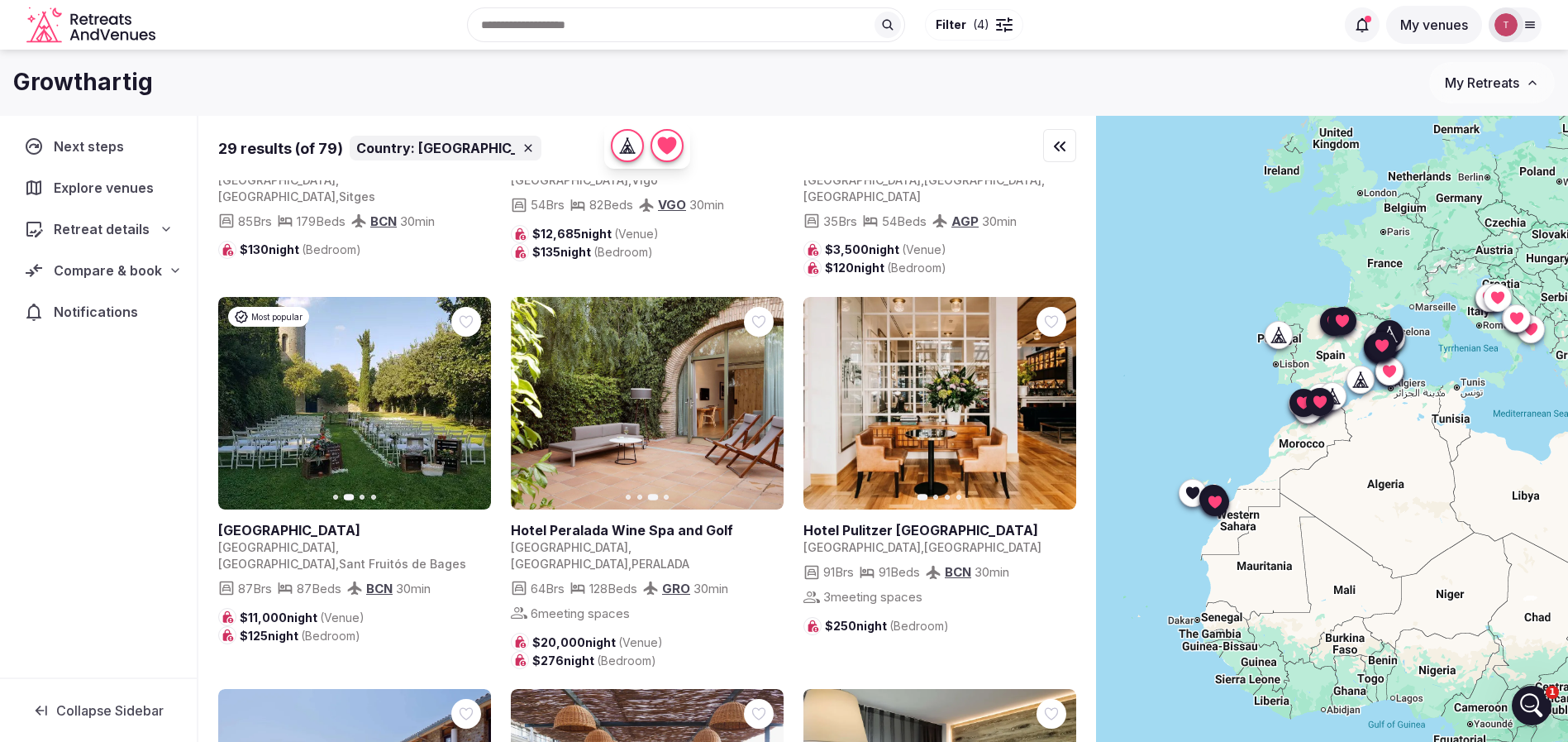
click at [761, 396] on icon "button" at bounding box center [760, 402] width 13 height 13
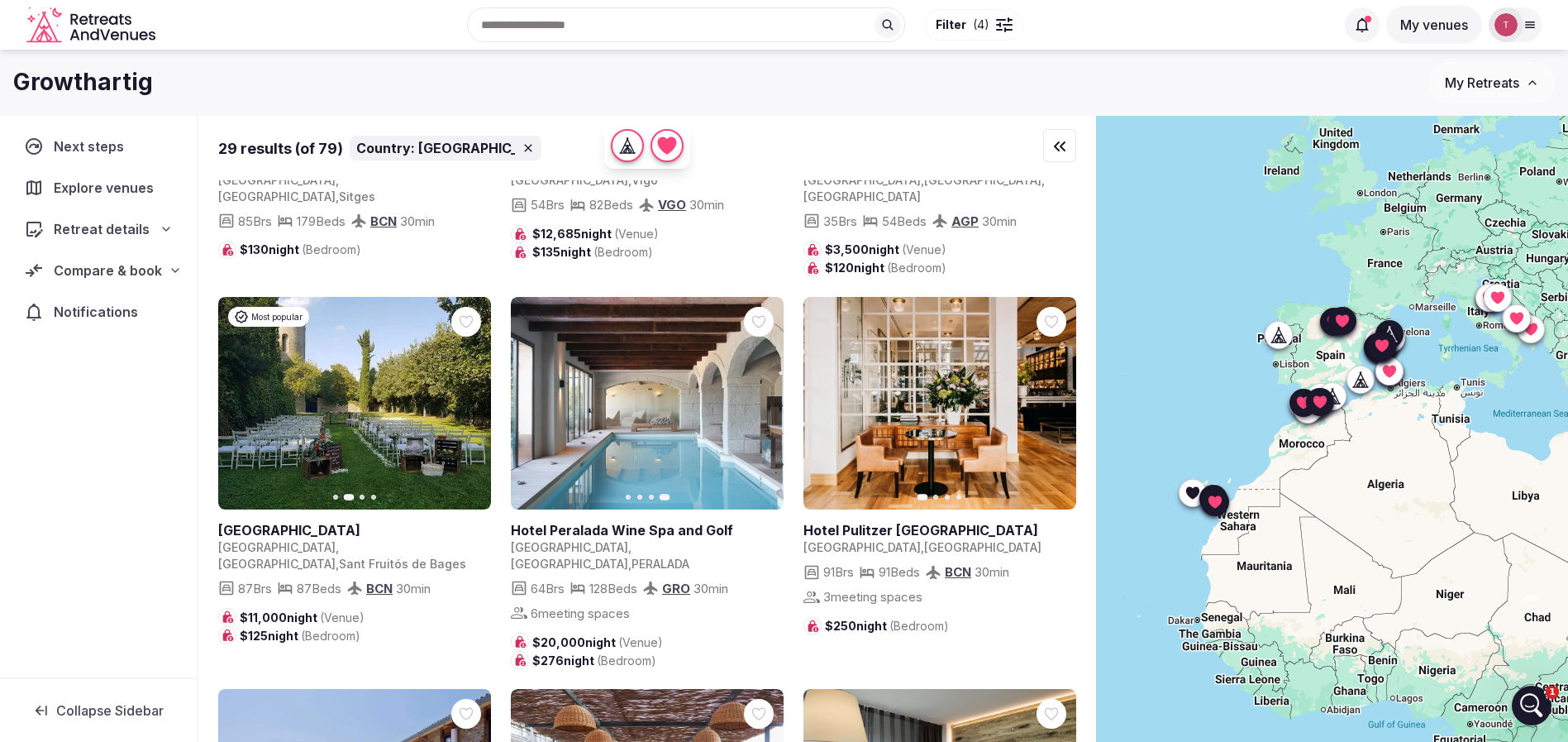
click at [538, 396] on icon "button" at bounding box center [533, 402] width 13 height 13
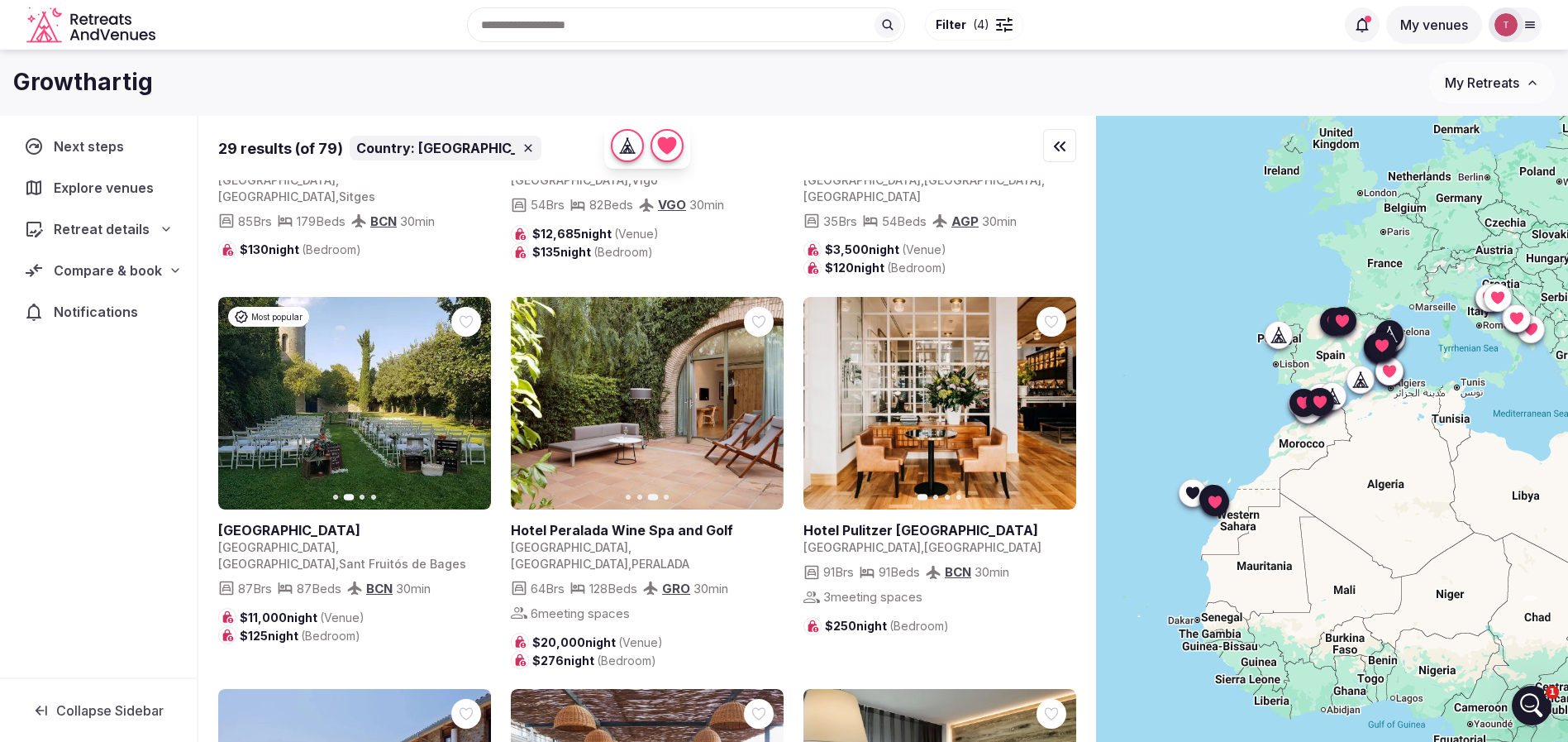
click at [753, 390] on button "Next slide" at bounding box center [760, 403] width 26 height 26
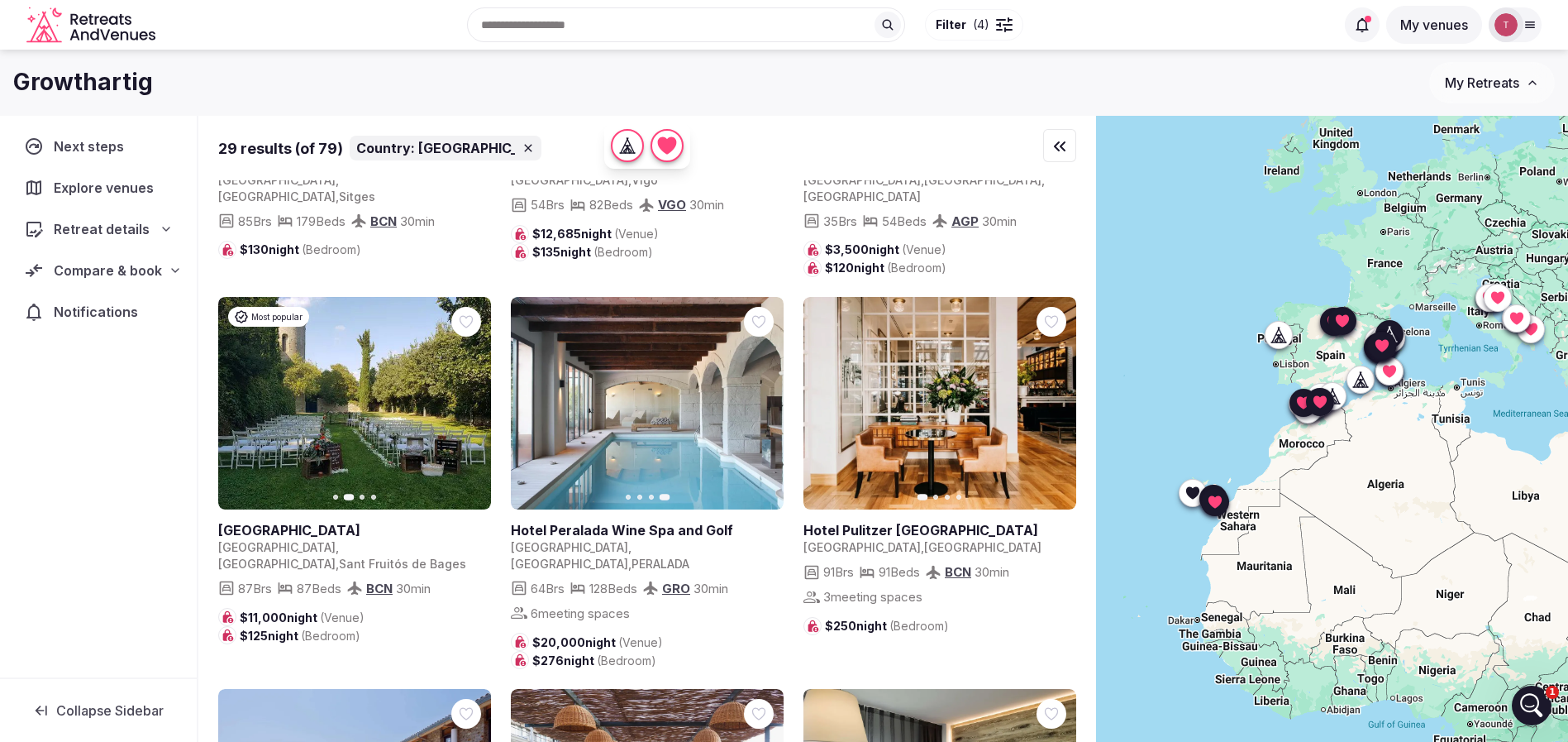
click at [534, 396] on icon "button" at bounding box center [533, 402] width 13 height 13
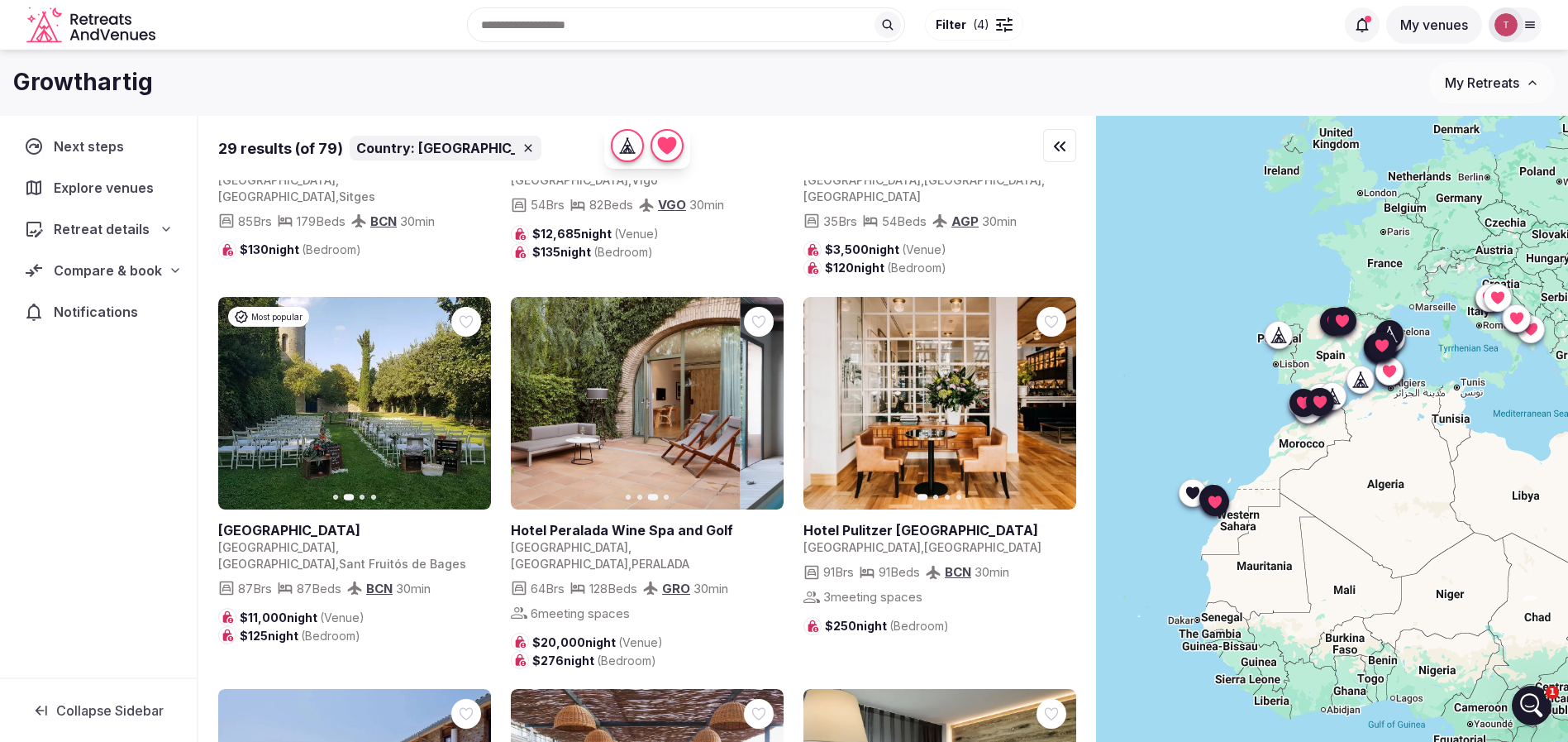
click at [534, 397] on icon "button" at bounding box center [533, 402] width 7 height 11
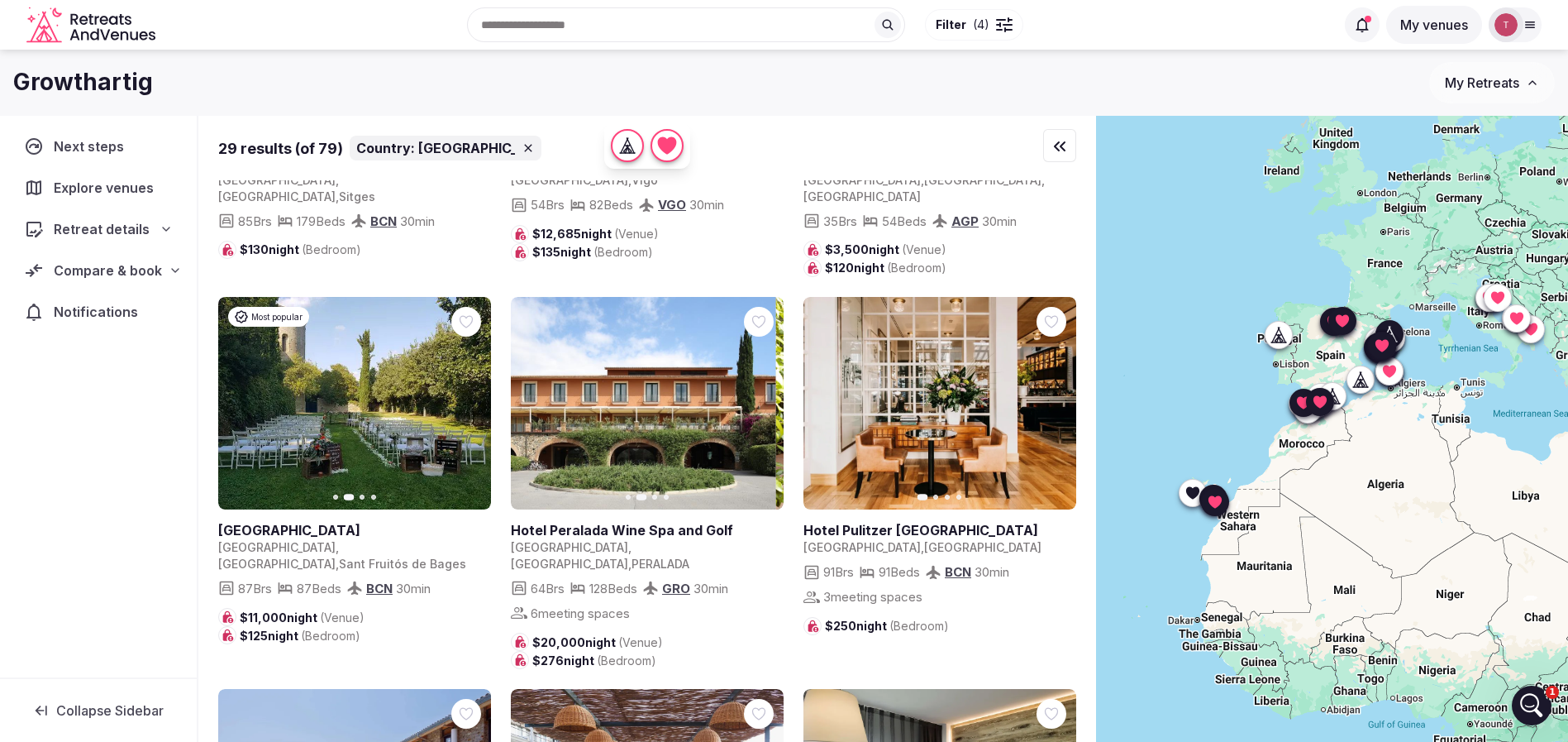
click at [533, 396] on icon "button" at bounding box center [533, 402] width 13 height 13
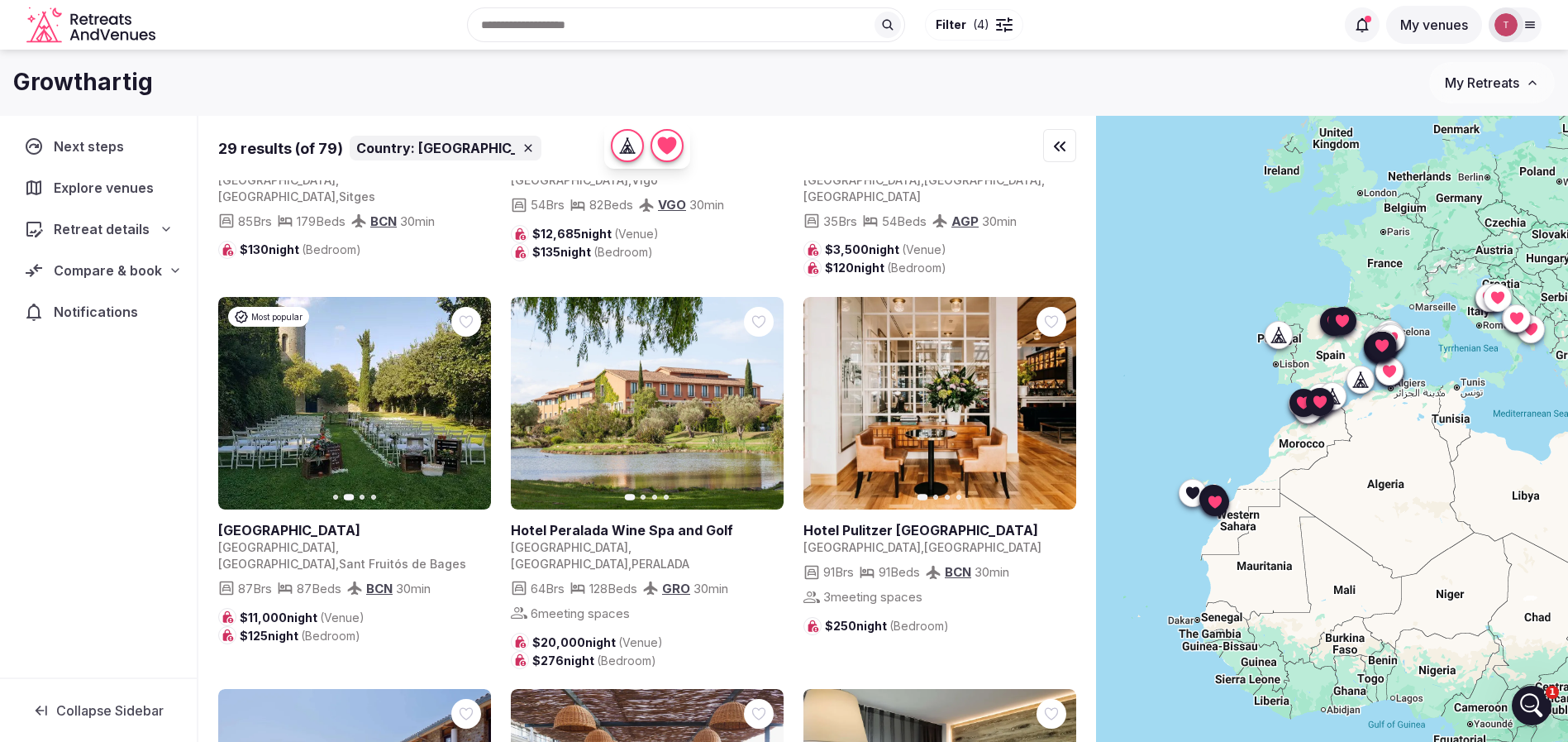
click at [1047, 396] on icon "button" at bounding box center [1052, 402] width 13 height 13
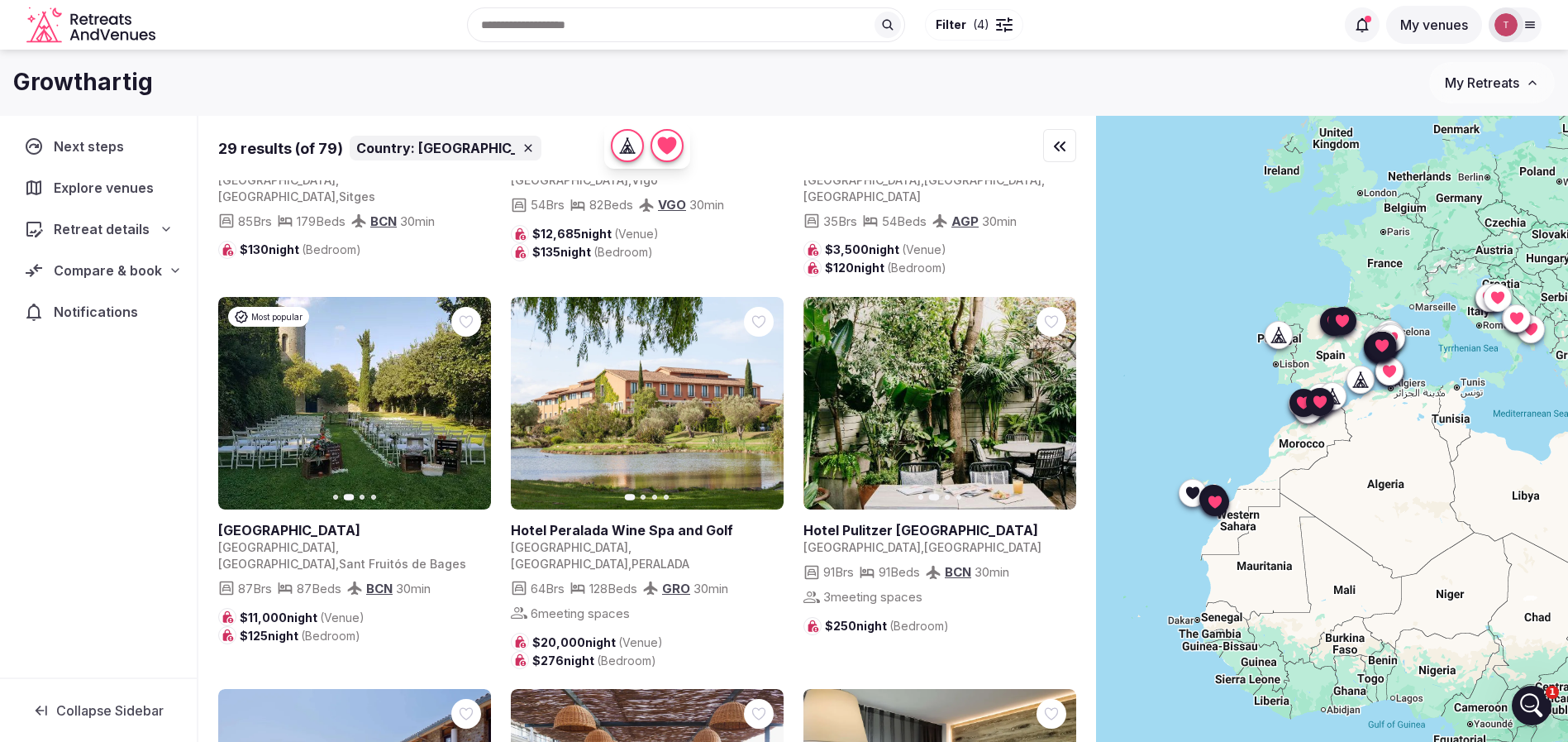
click at [1049, 396] on icon "button" at bounding box center [1052, 402] width 13 height 13
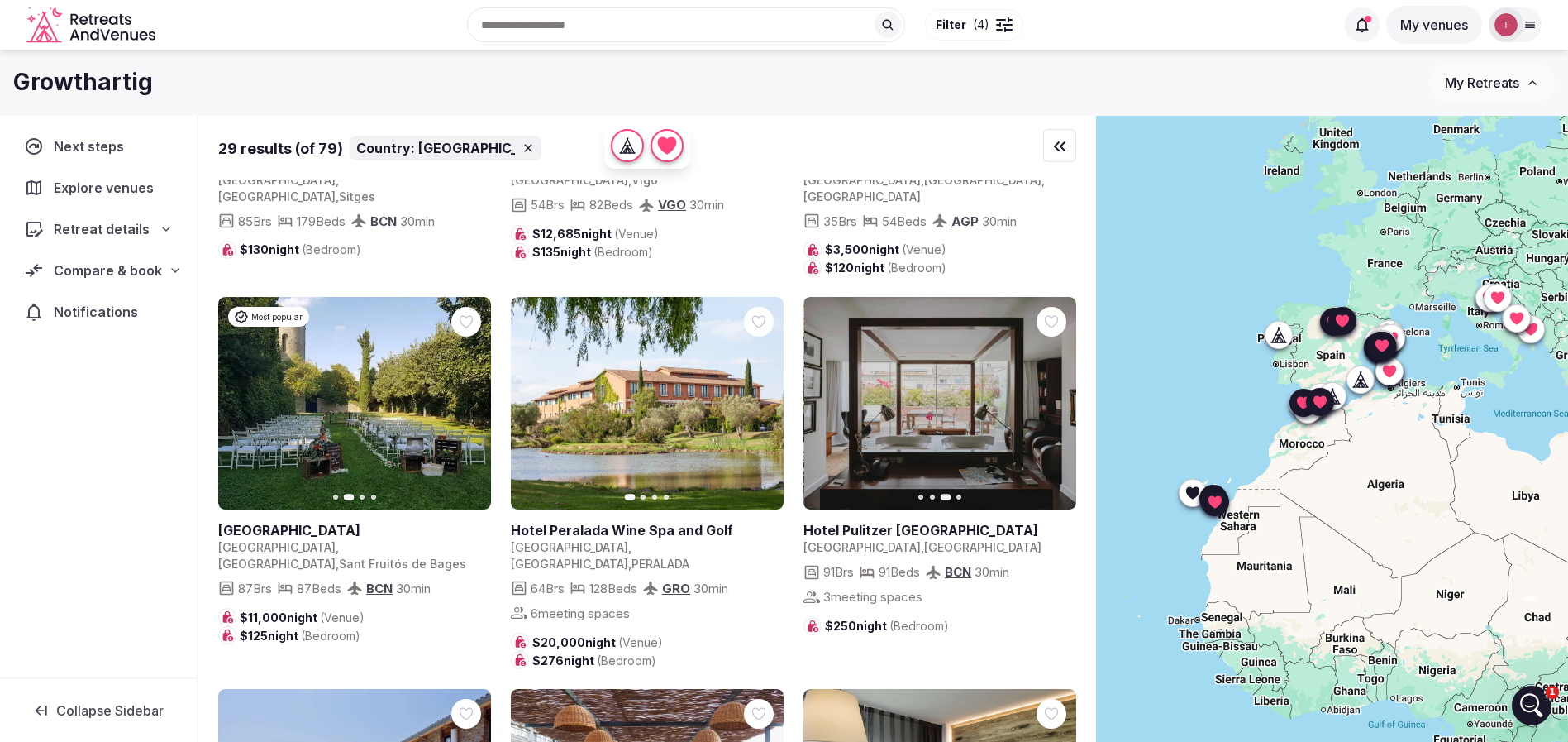
click at [1049, 396] on icon "button" at bounding box center [1052, 402] width 13 height 13
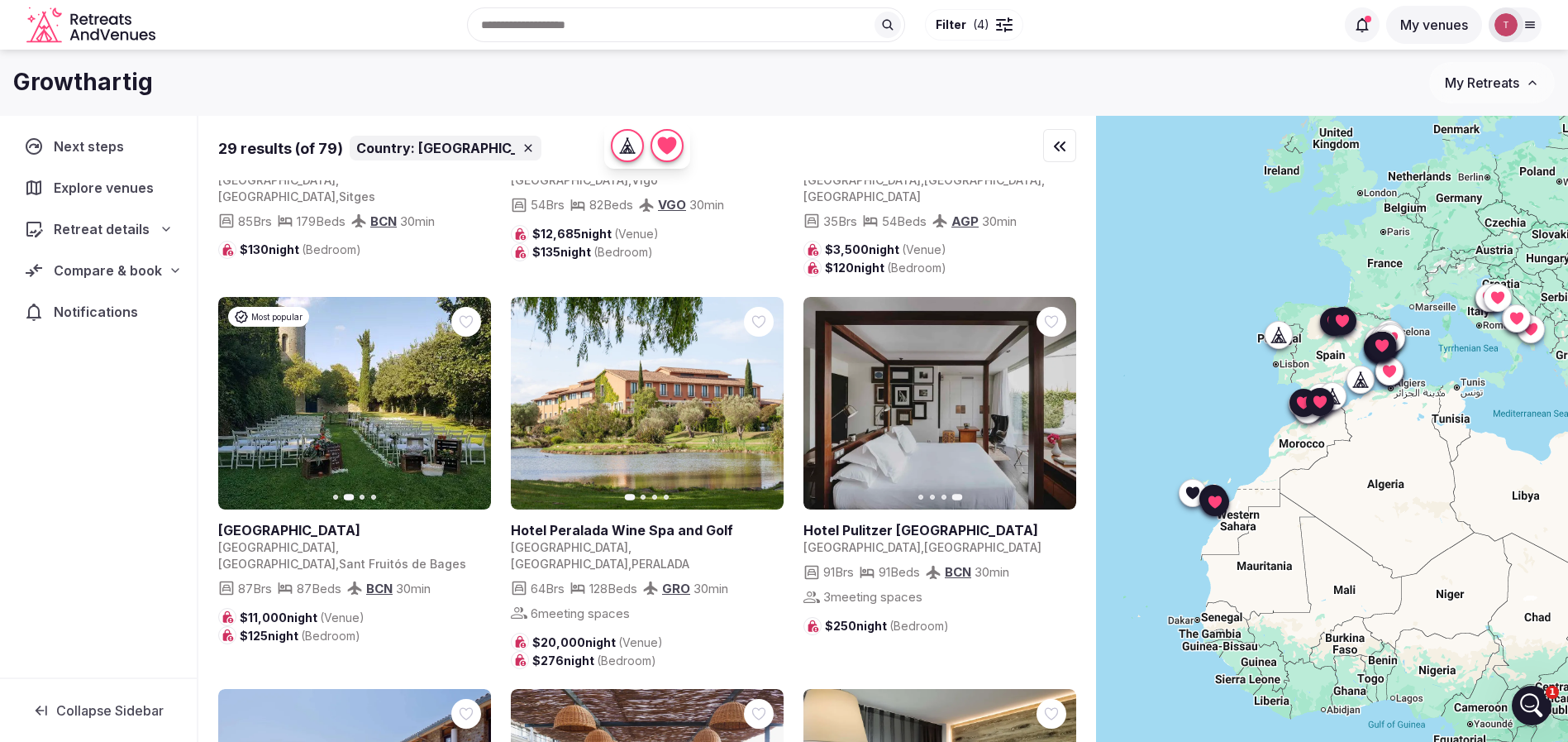
click at [0, 0] on icon at bounding box center [0, 0] width 0 height 0
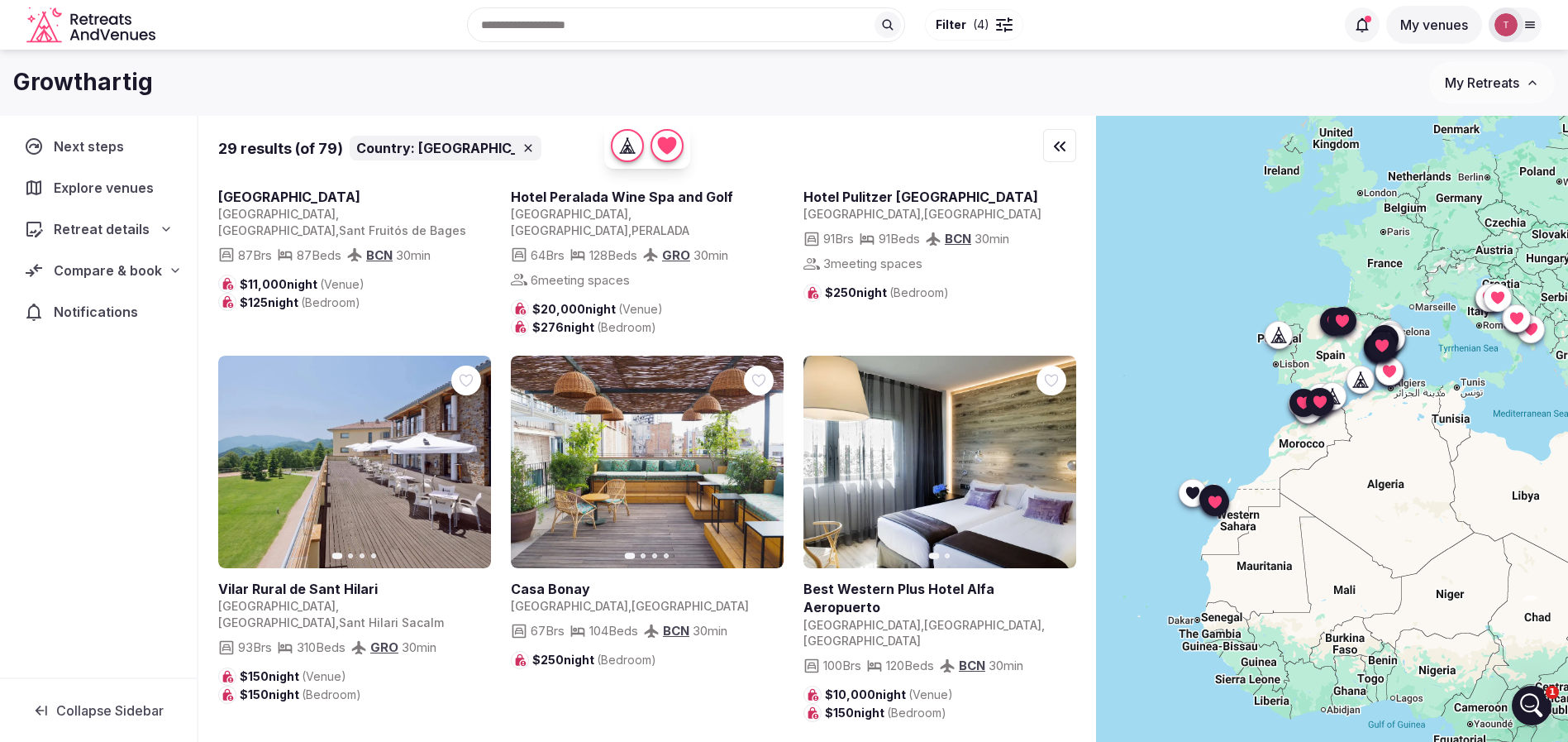
scroll to position [1364, 0]
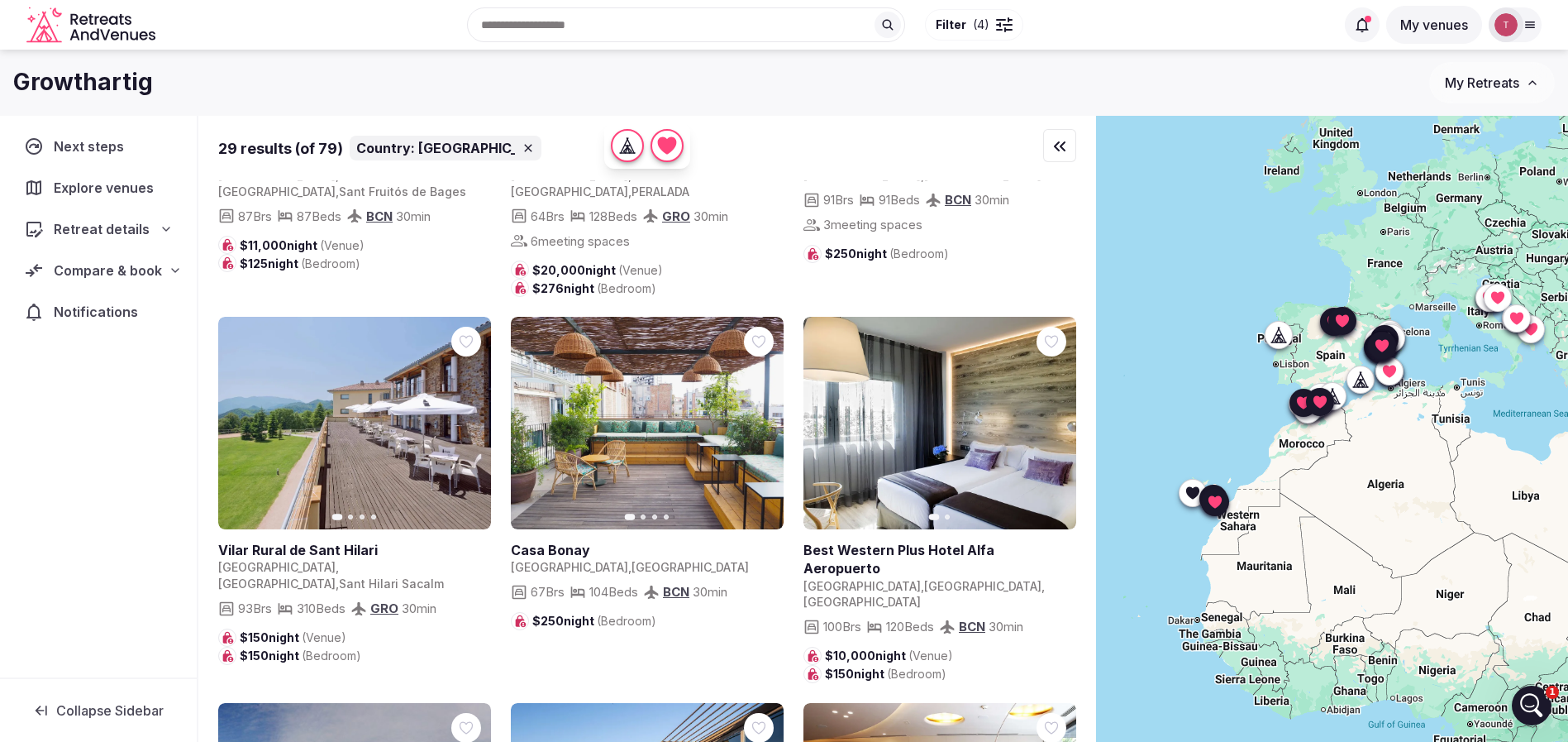
click at [471, 418] on icon "button" at bounding box center [469, 423] width 7 height 11
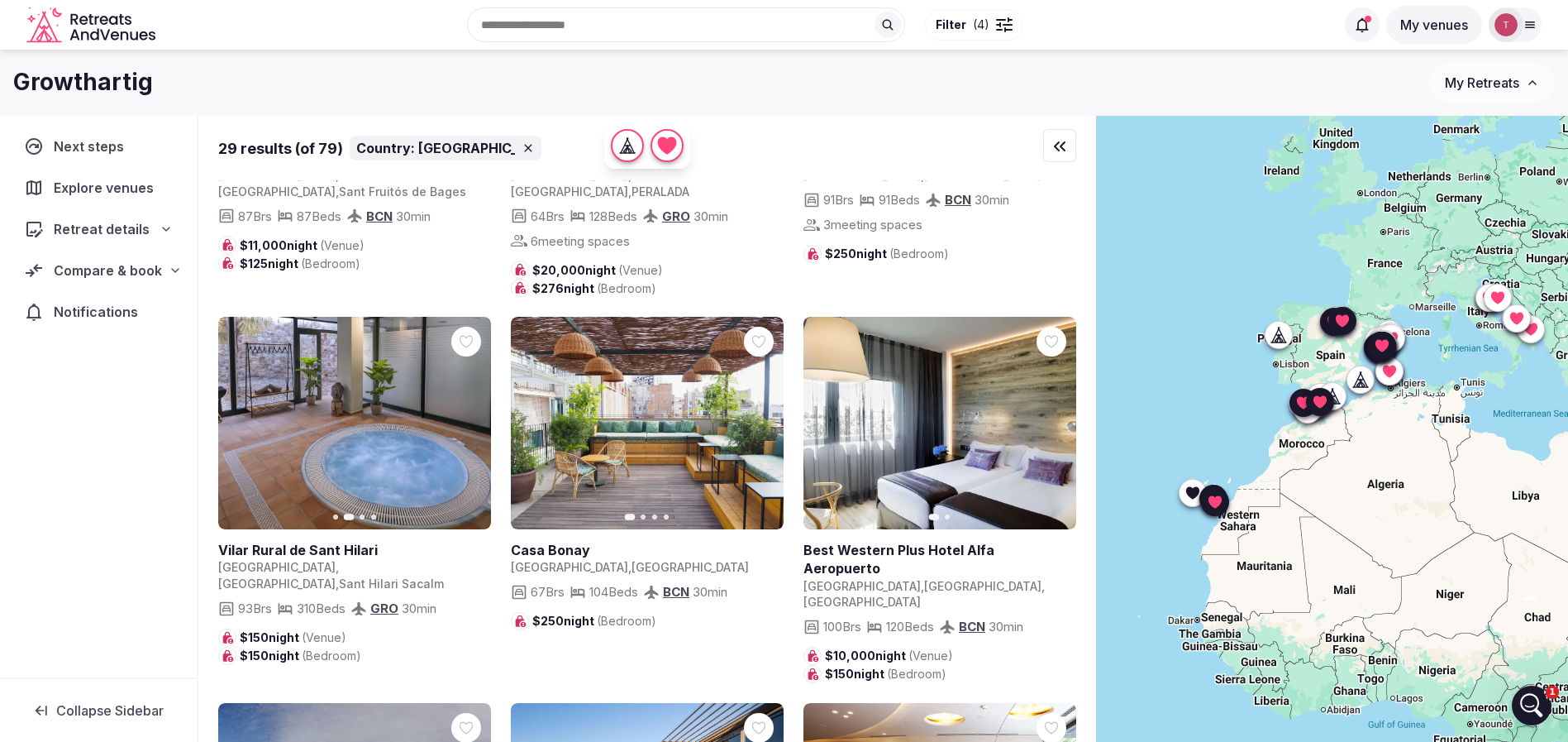
click at [1047, 417] on icon "button" at bounding box center [1052, 423] width 13 height 13
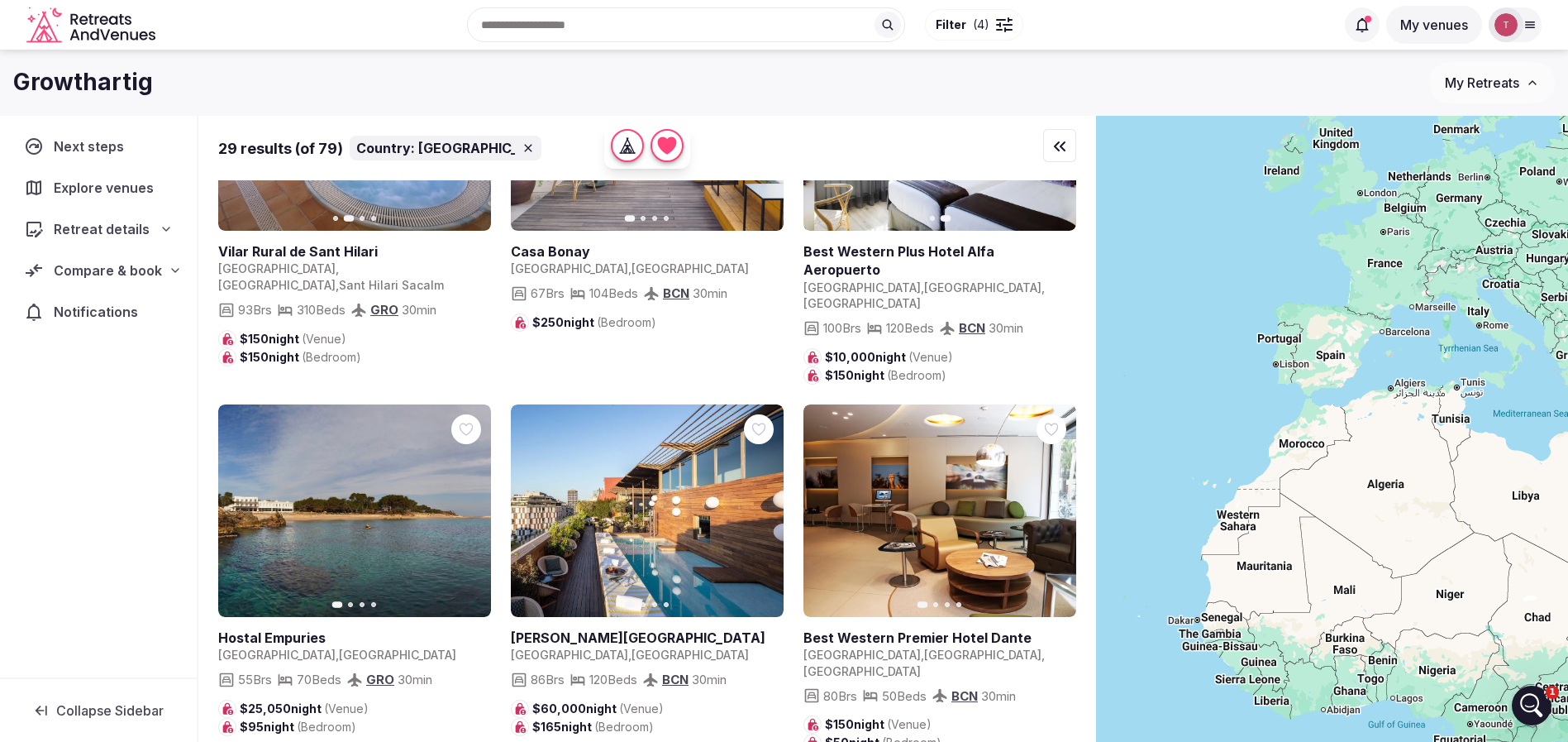
scroll to position [1736, 0]
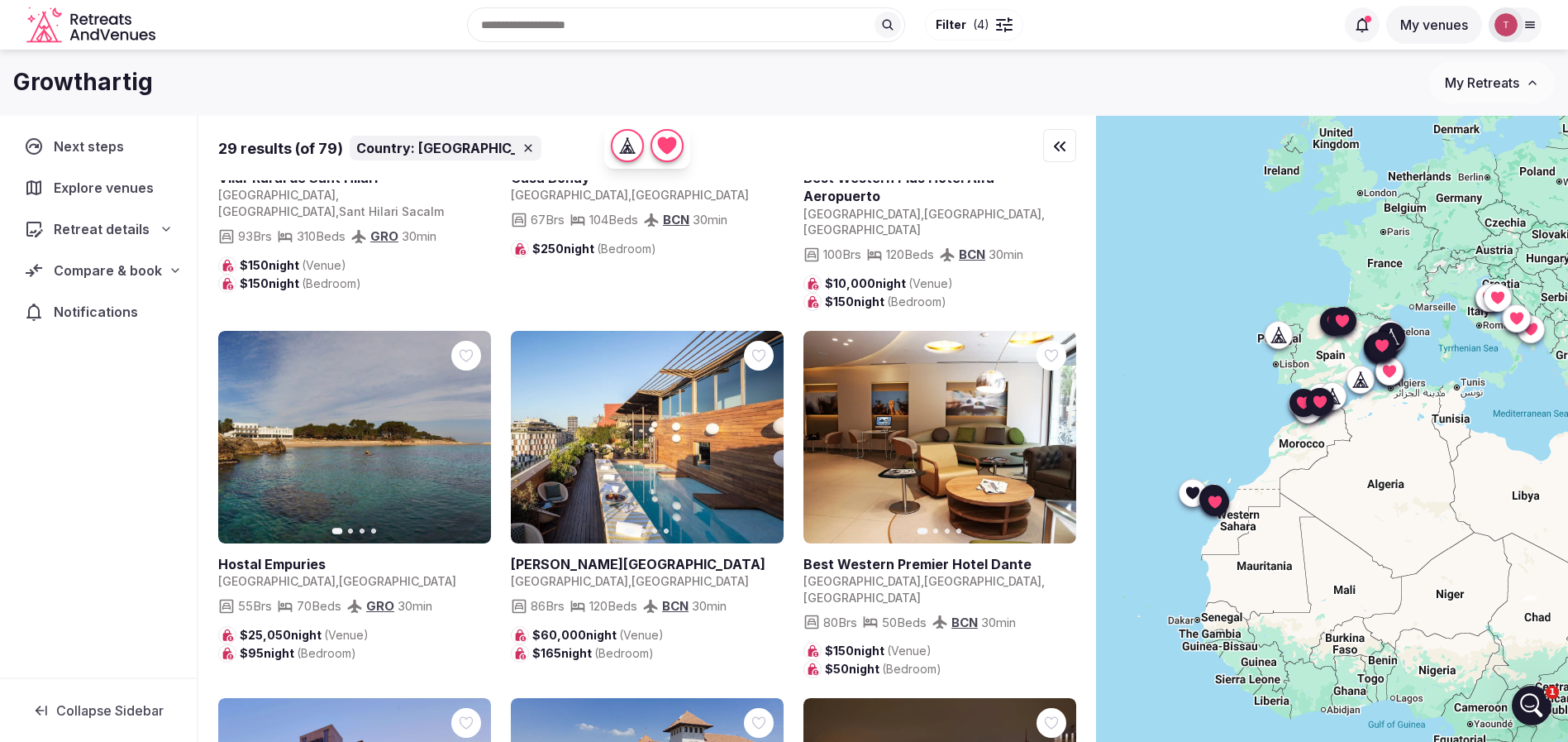
click at [475, 423] on button "Next slide" at bounding box center [467, 436] width 26 height 26
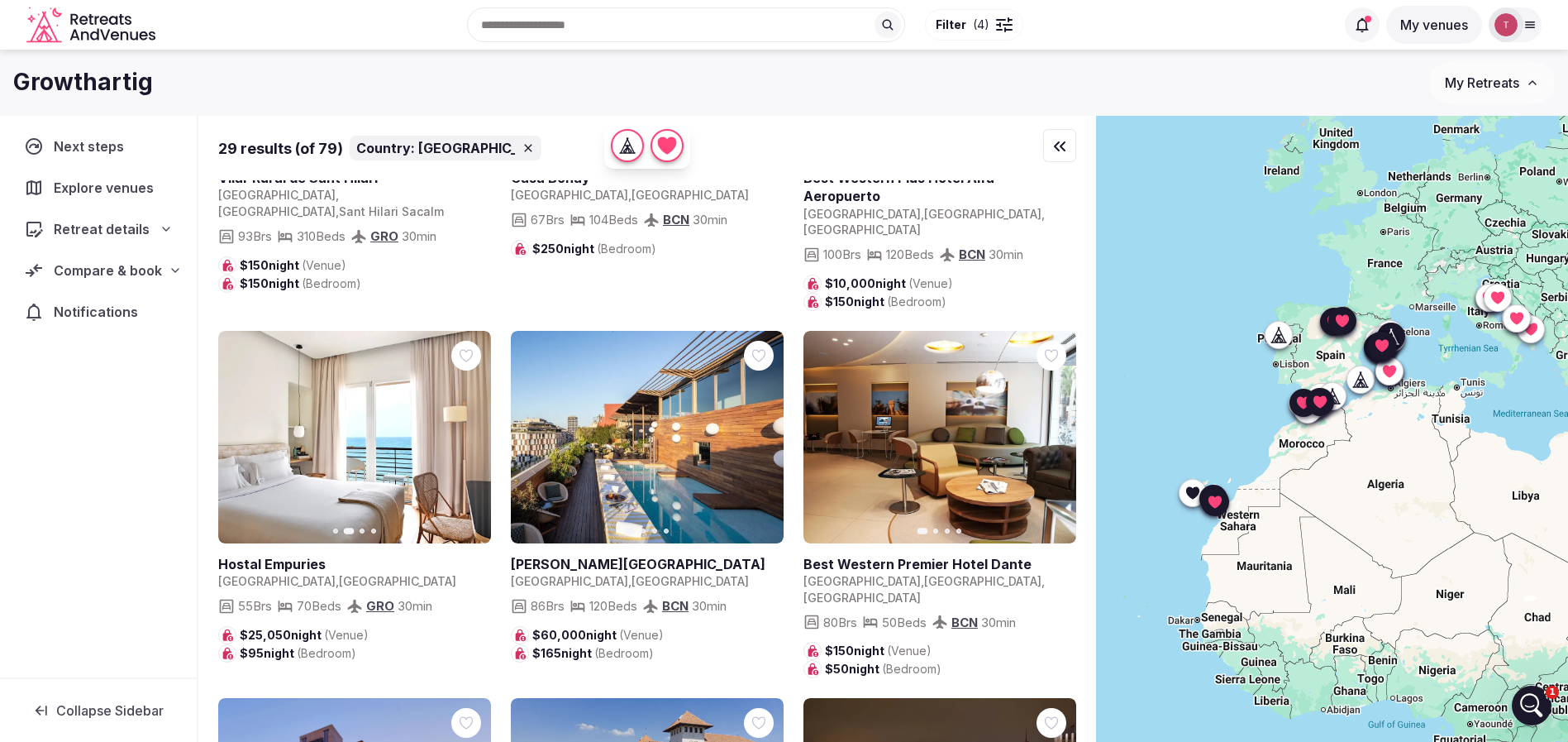
click at [475, 423] on button "Next slide" at bounding box center [467, 436] width 26 height 26
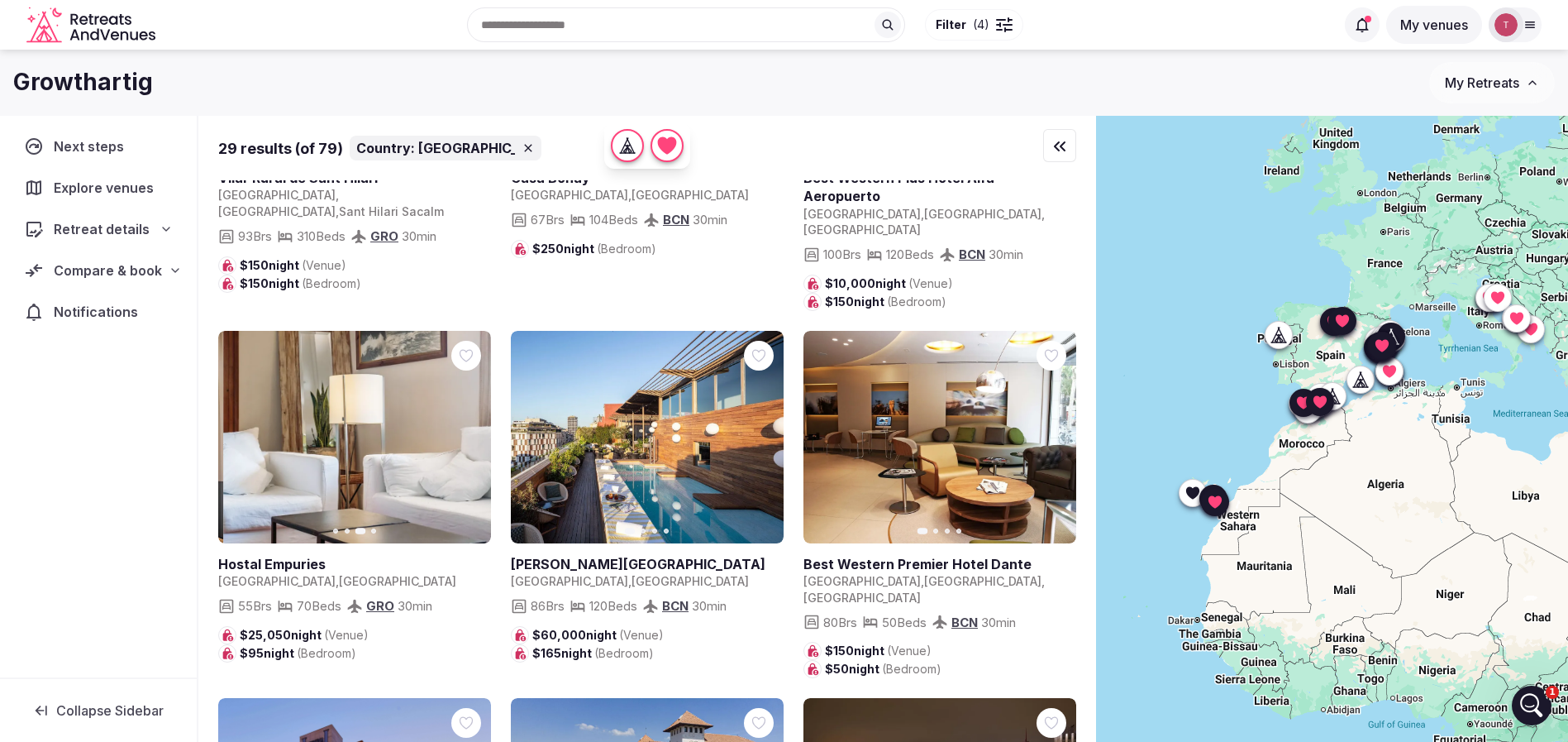
click at [475, 423] on button "Next slide" at bounding box center [467, 436] width 26 height 26
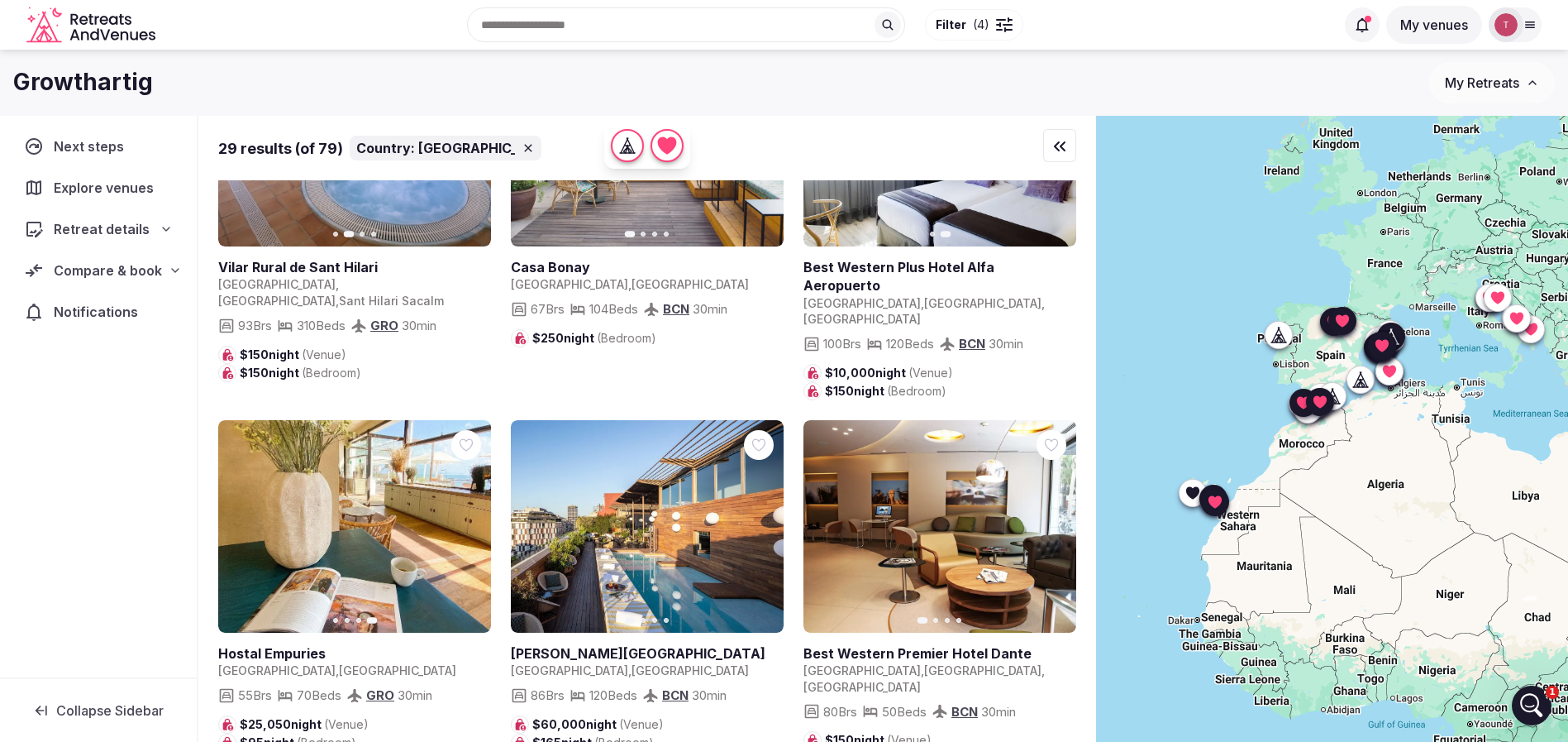
scroll to position [1612, 0]
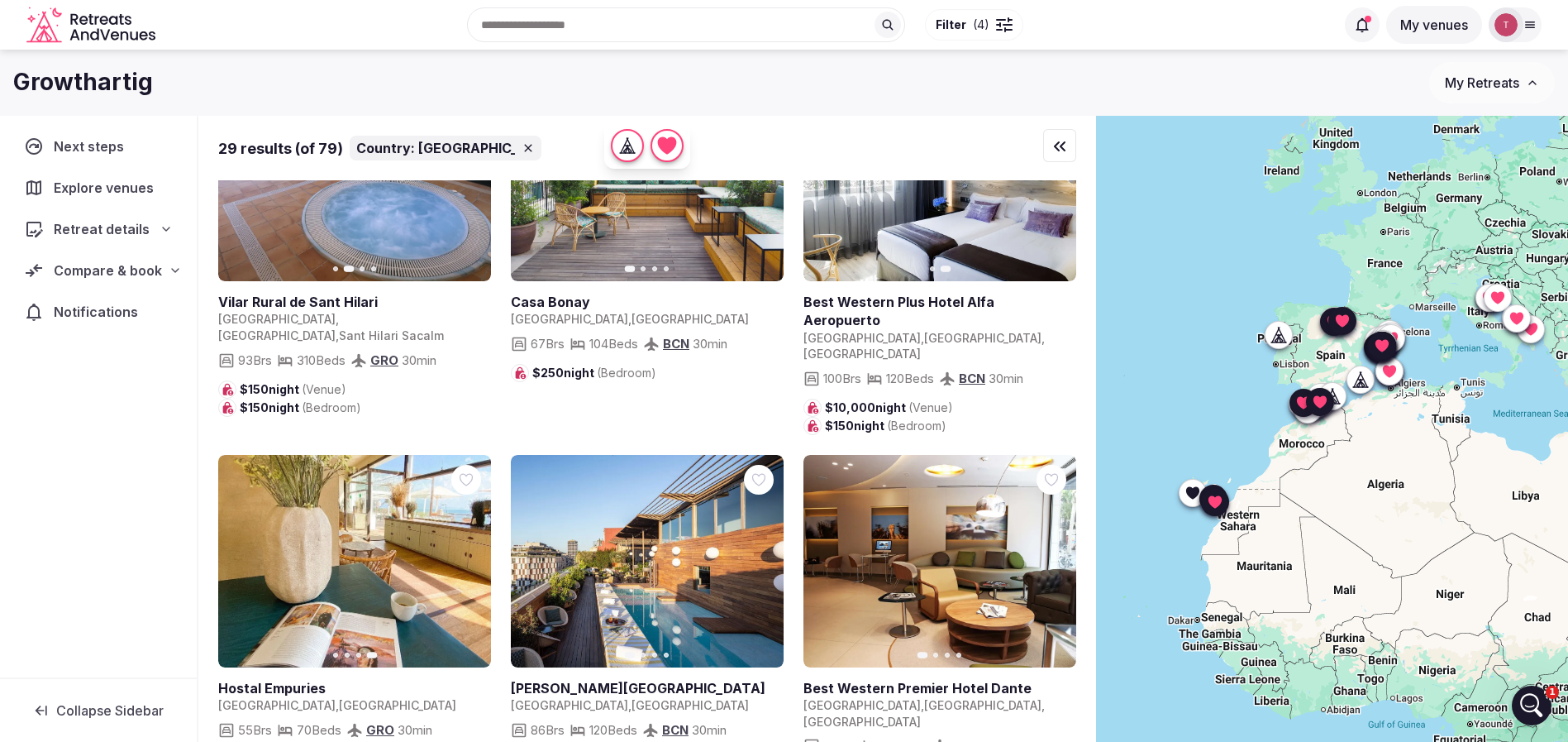
click at [769, 548] on button "Next slide" at bounding box center [760, 561] width 26 height 26
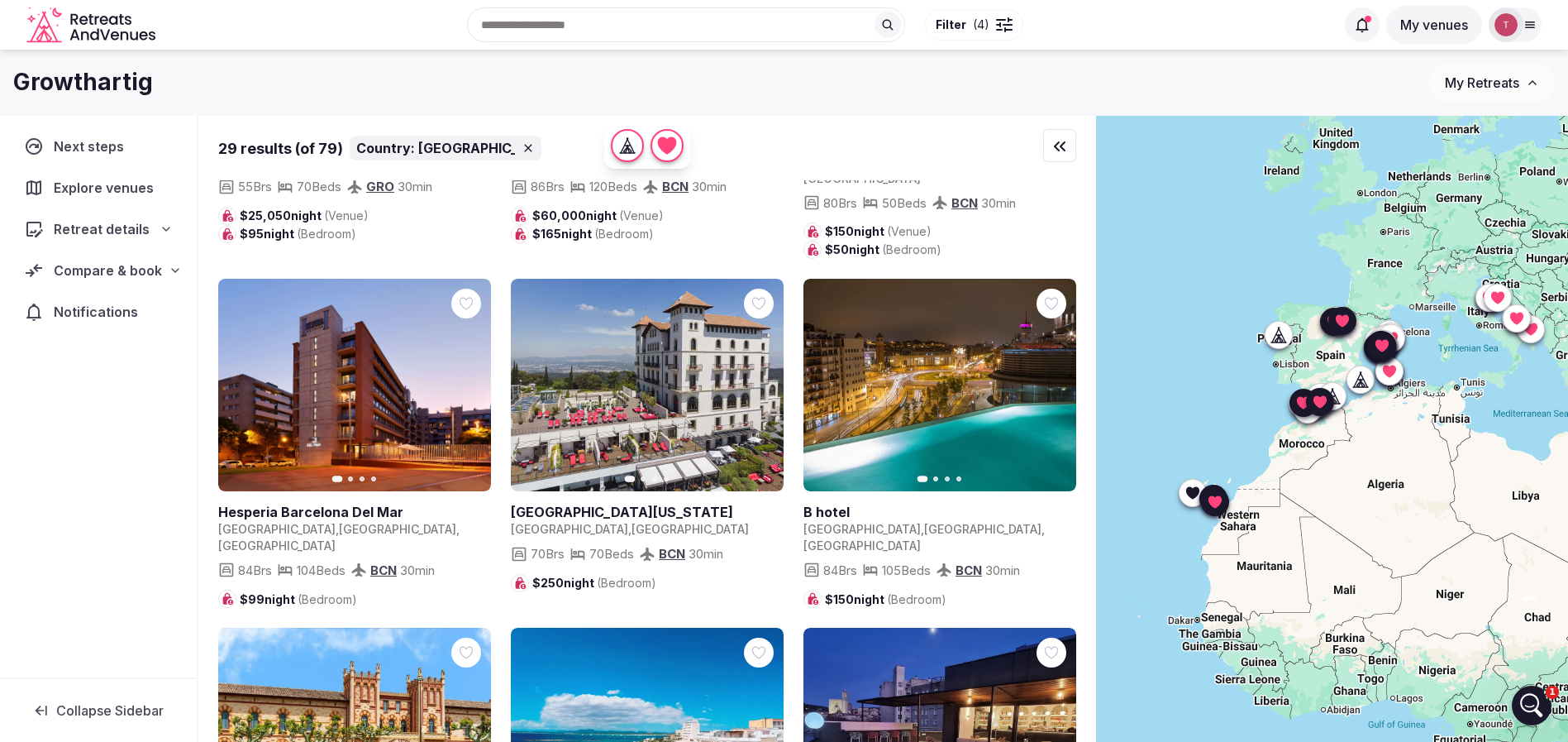
scroll to position [2356, 0]
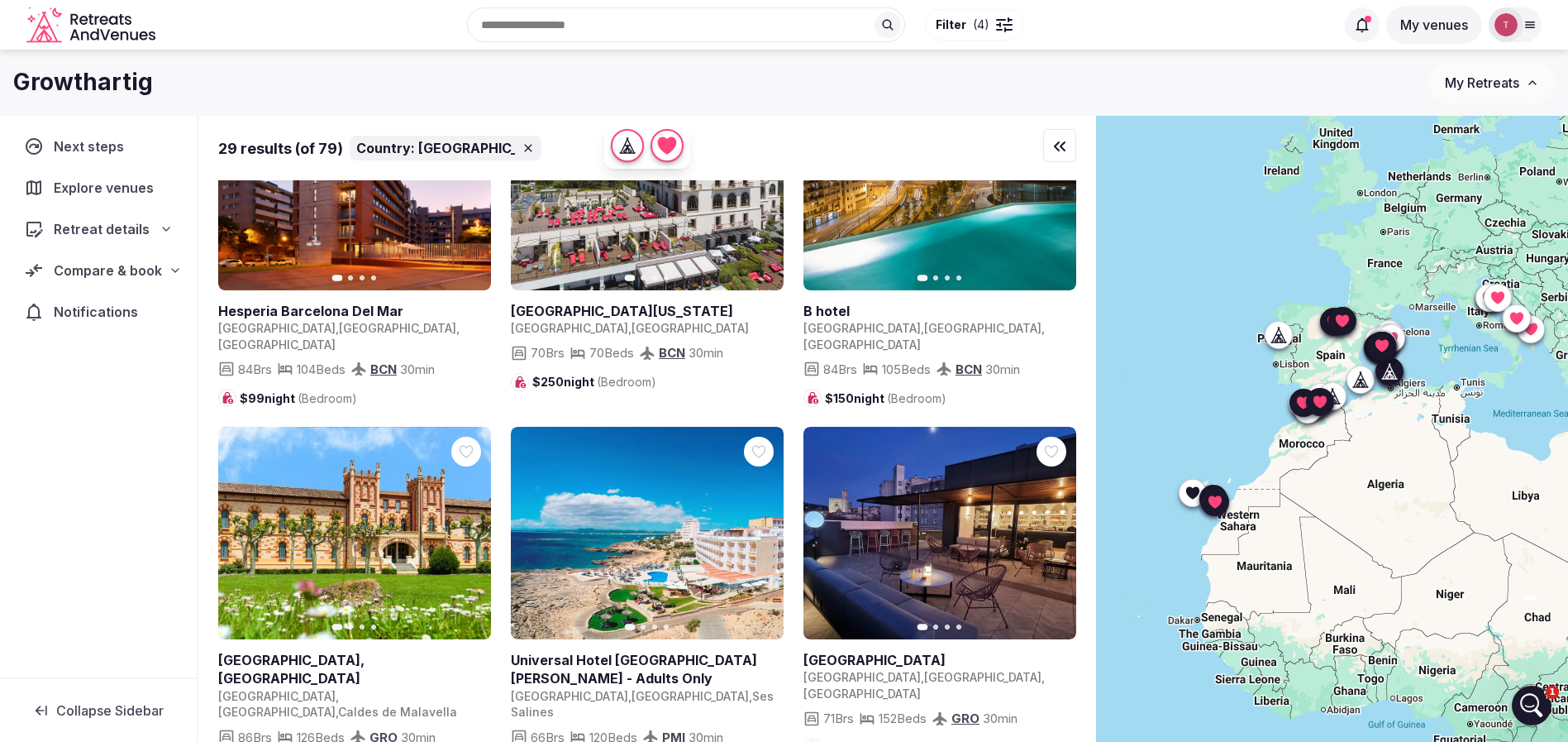
click at [763, 527] on icon "button" at bounding box center [760, 533] width 13 height 13
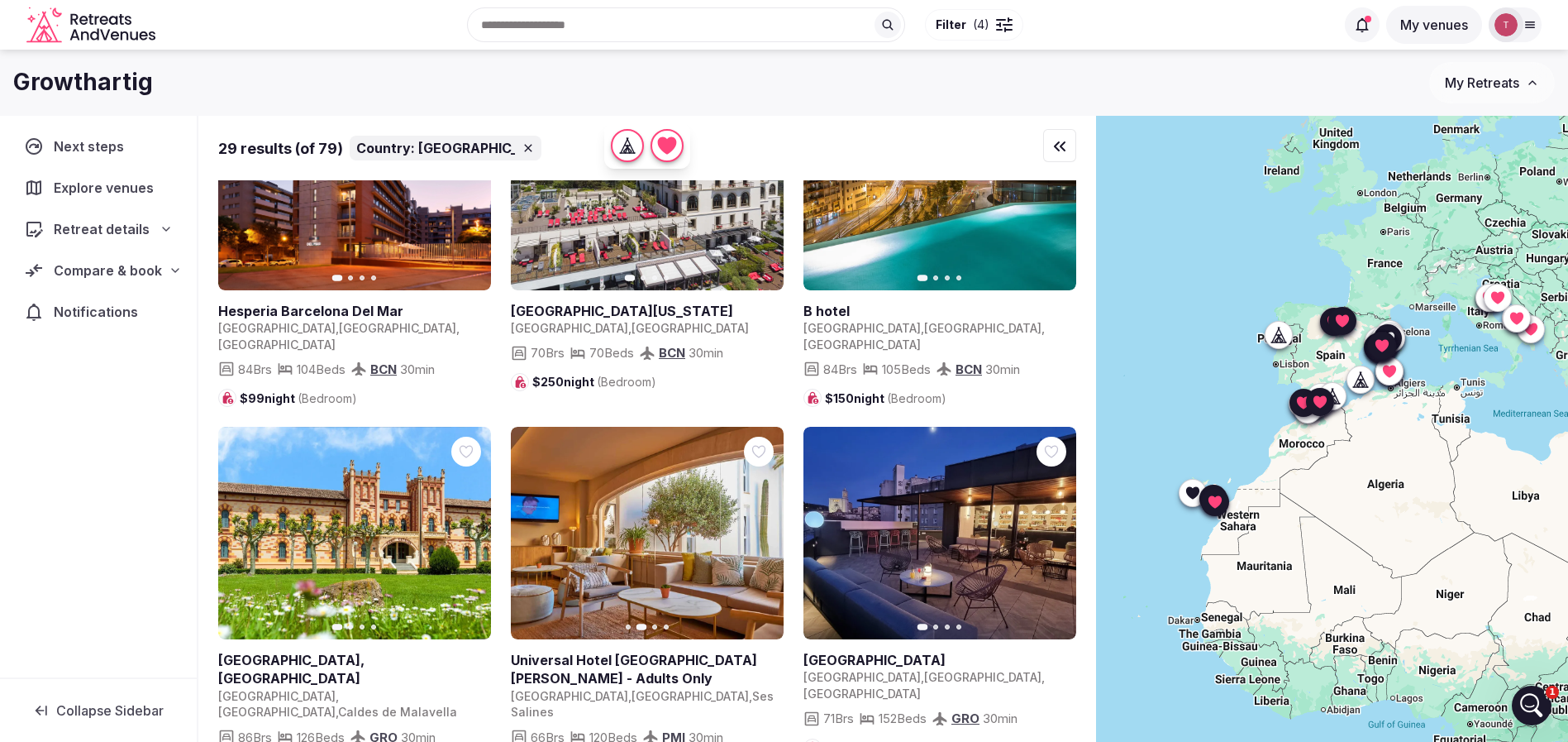
click at [1056, 527] on icon "button" at bounding box center [1052, 533] width 13 height 13
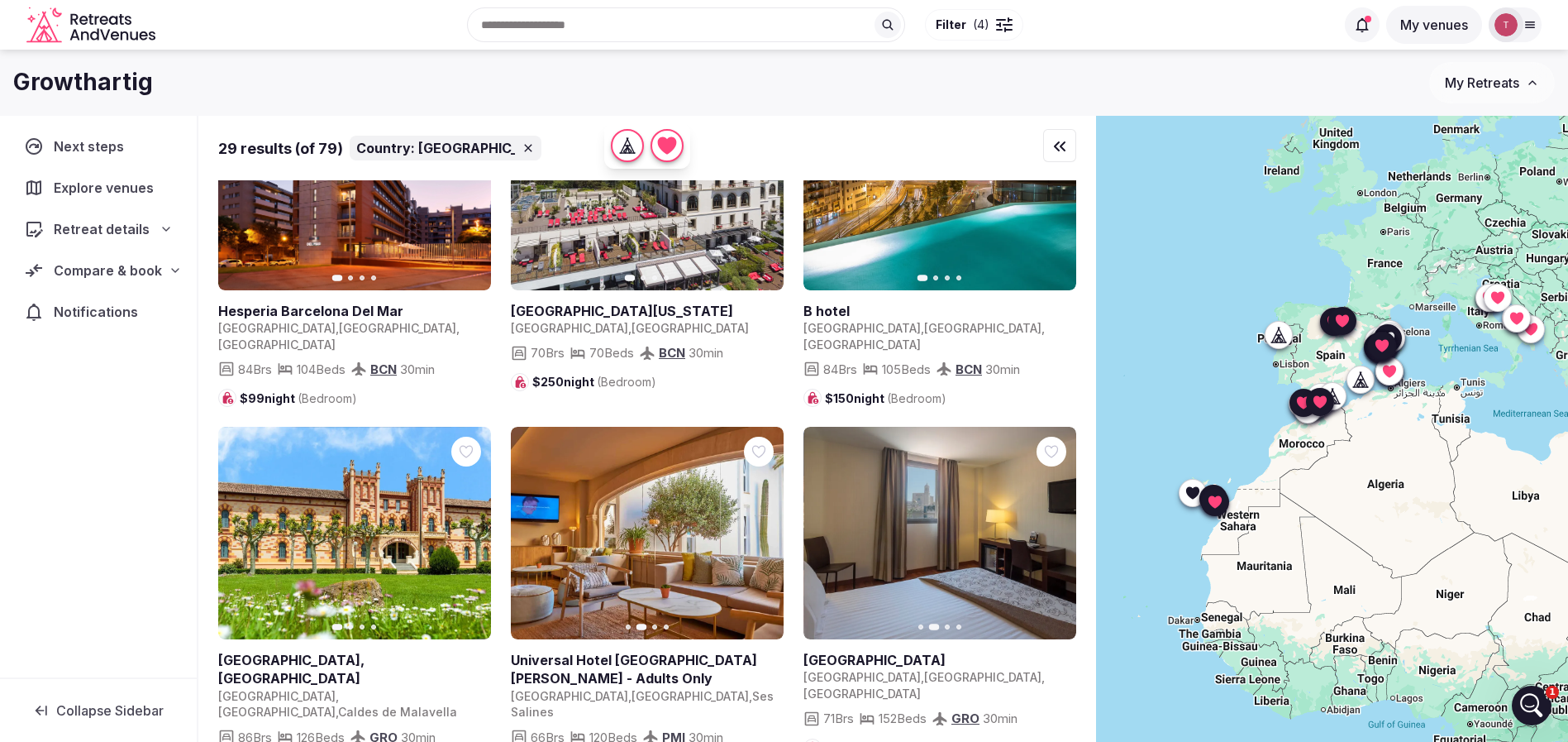
click at [1056, 527] on icon "button" at bounding box center [1052, 533] width 13 height 13
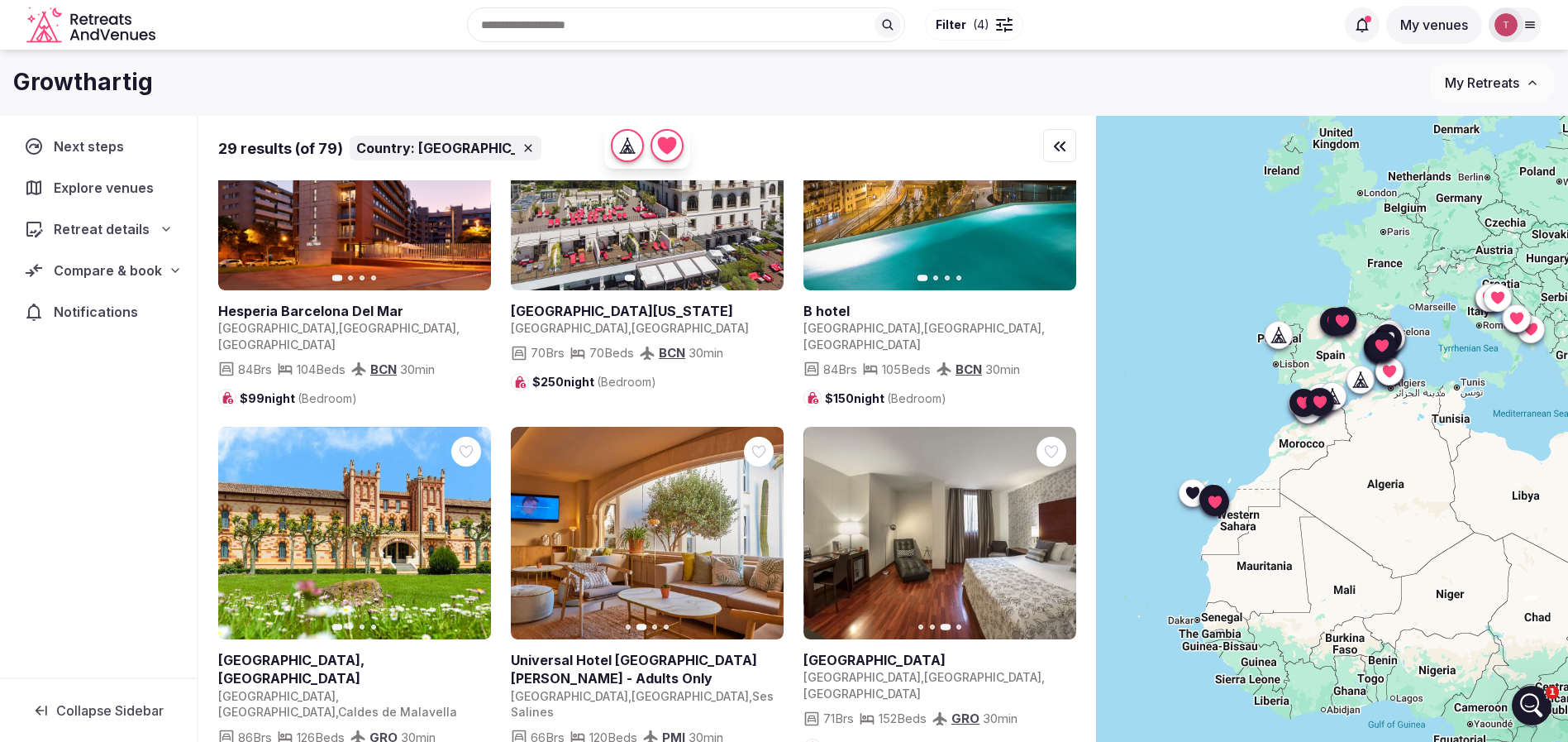
click at [1056, 527] on icon "button" at bounding box center [1052, 533] width 13 height 13
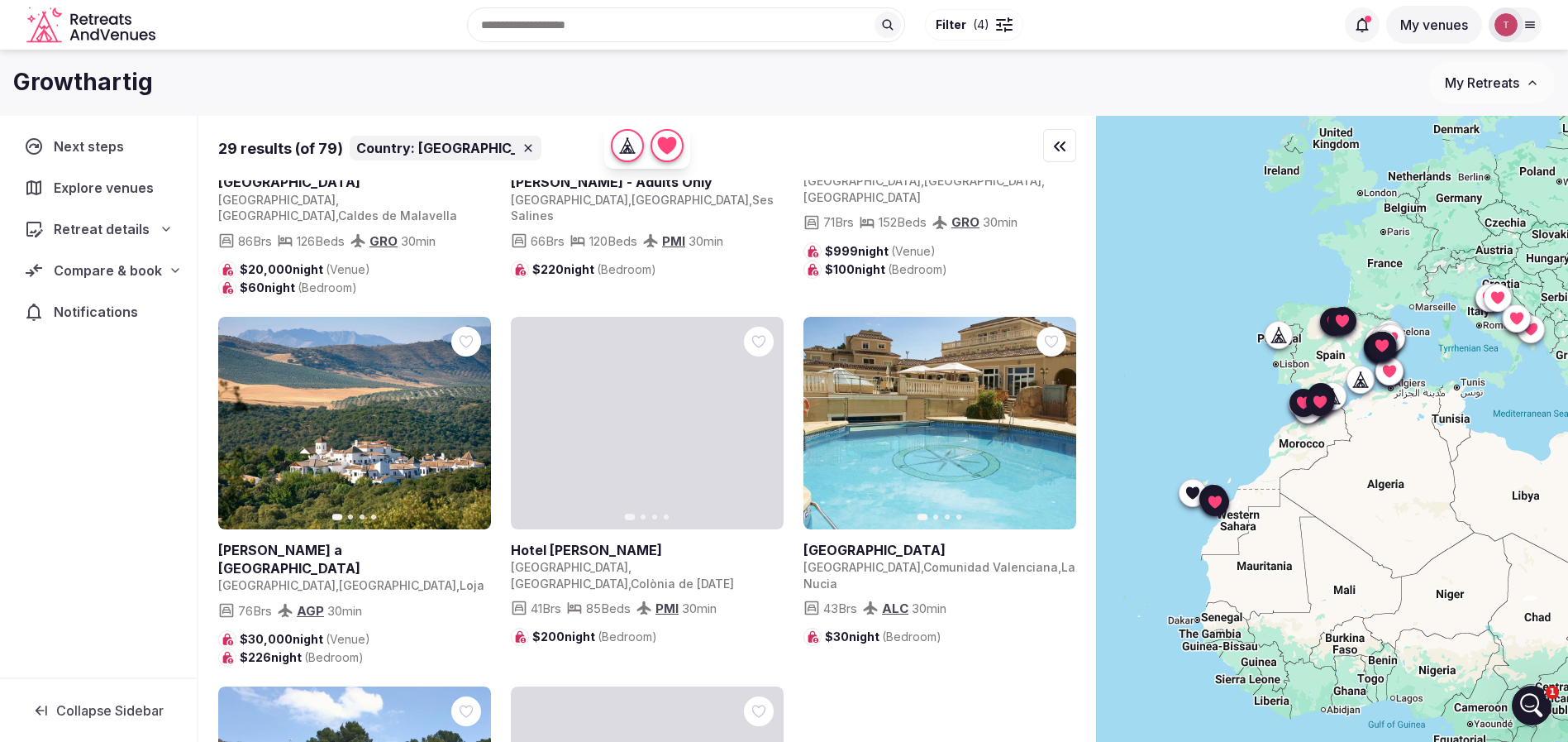
scroll to position [2728, 0]
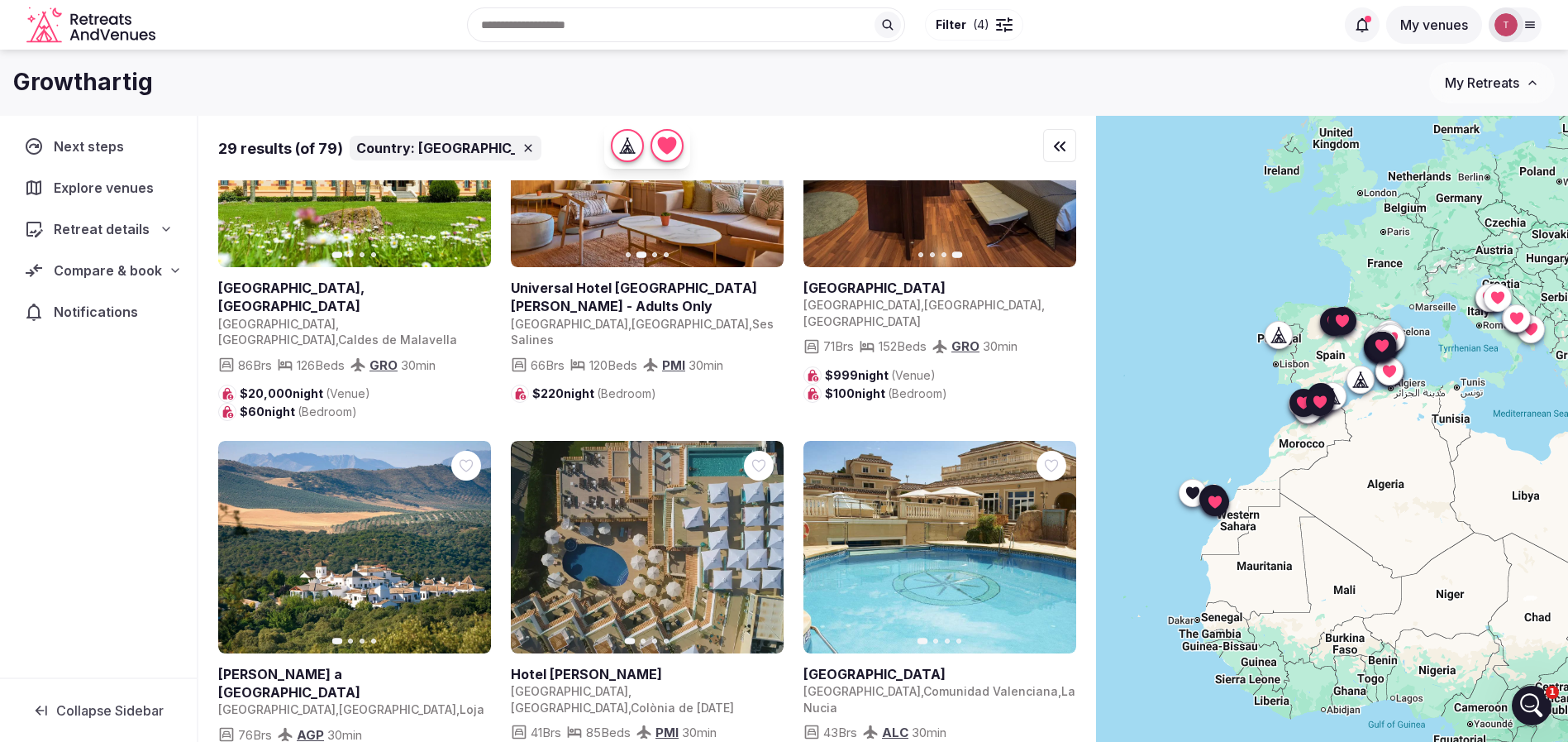
click at [467, 540] on icon "button" at bounding box center [467, 546] width 13 height 13
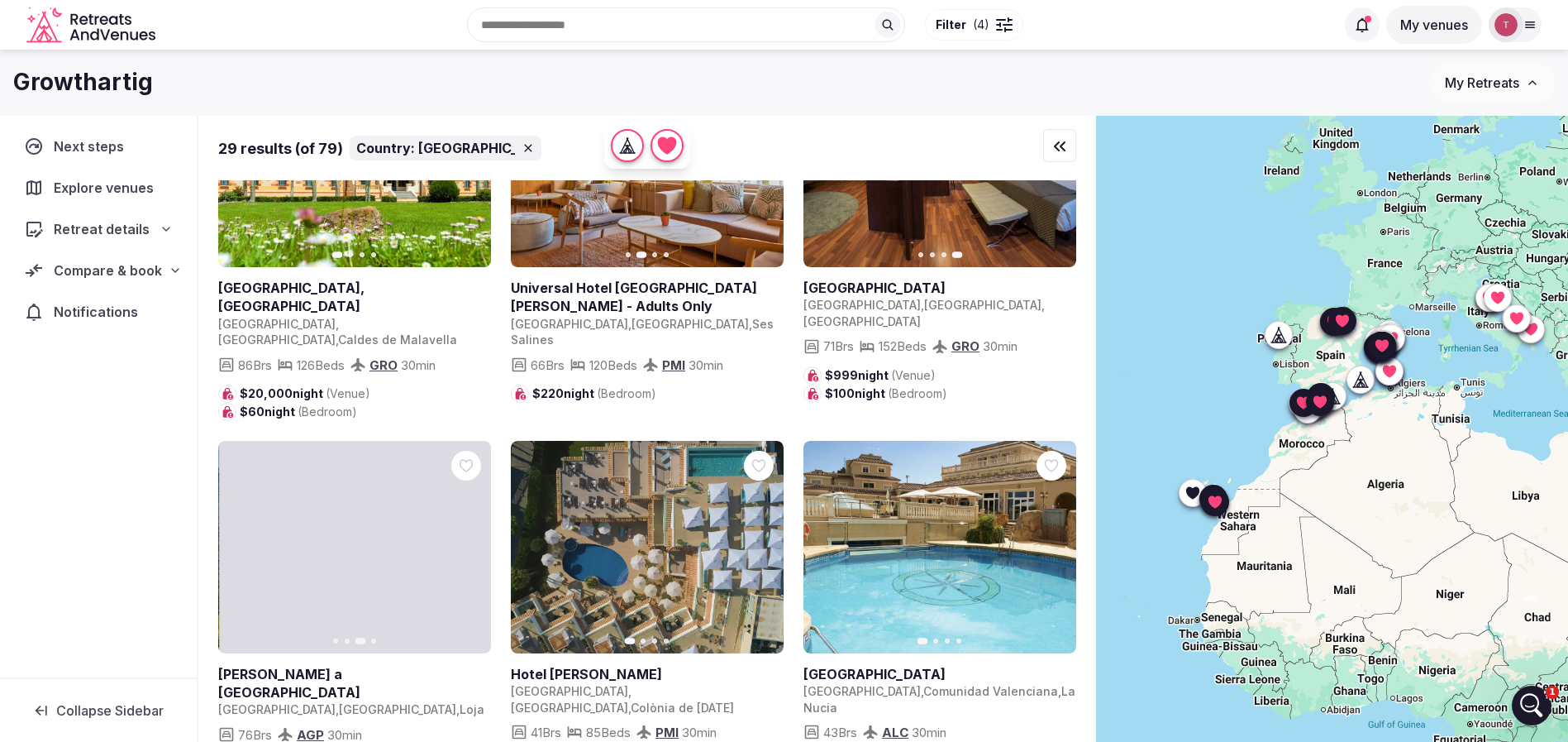
click at [467, 540] on icon "button" at bounding box center [467, 546] width 13 height 13
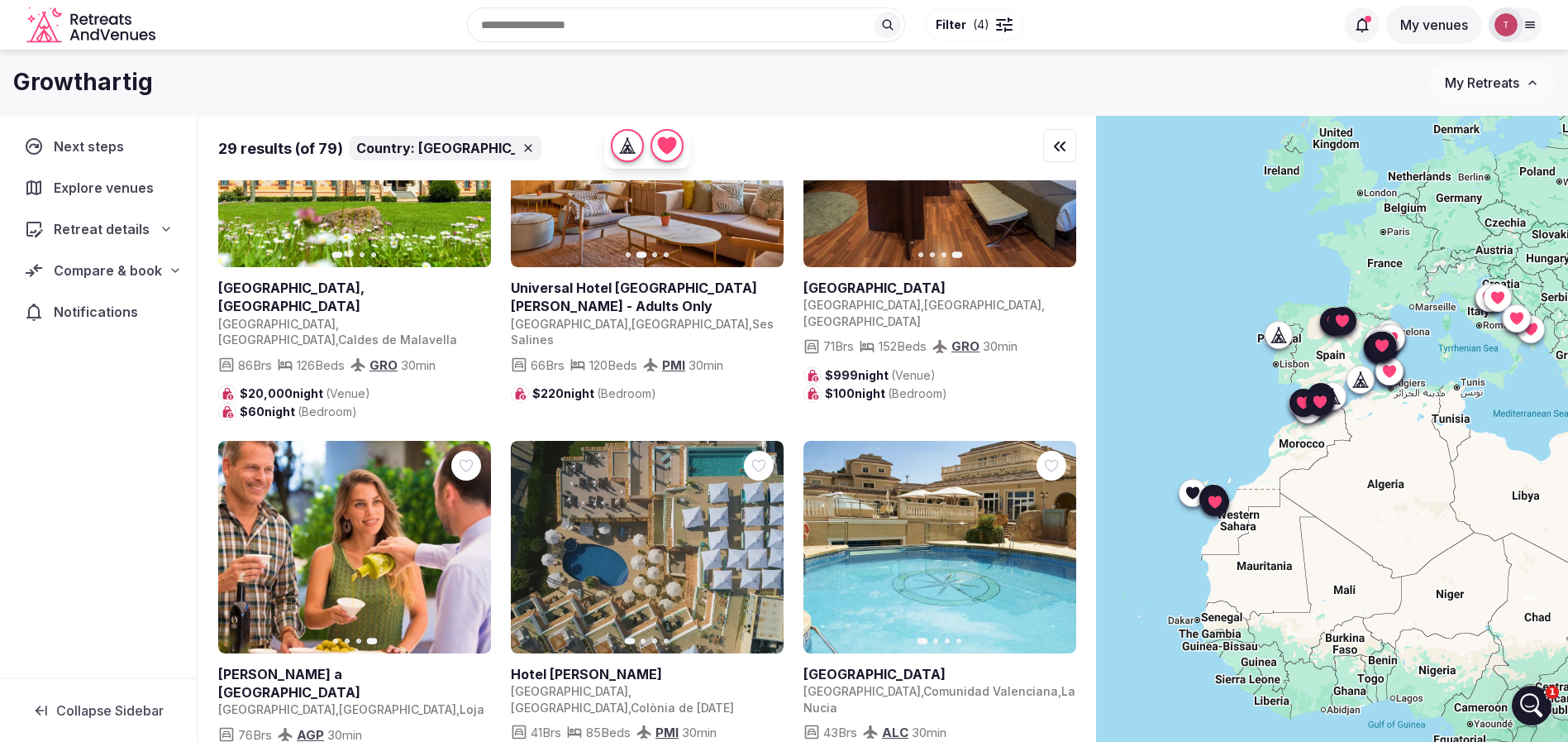
click at [239, 540] on icon "button" at bounding box center [241, 546] width 13 height 13
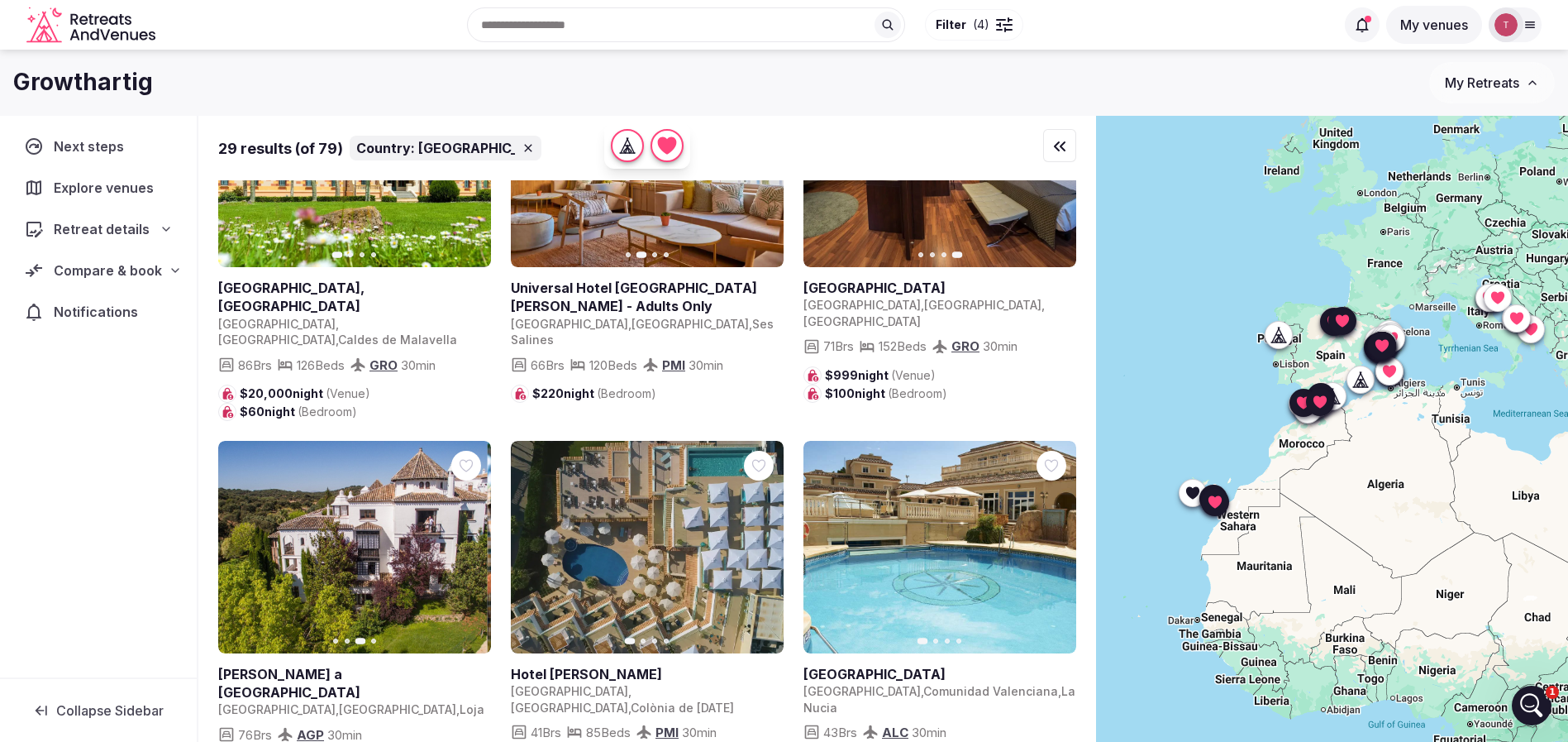
click at [239, 540] on icon "button" at bounding box center [241, 546] width 13 height 13
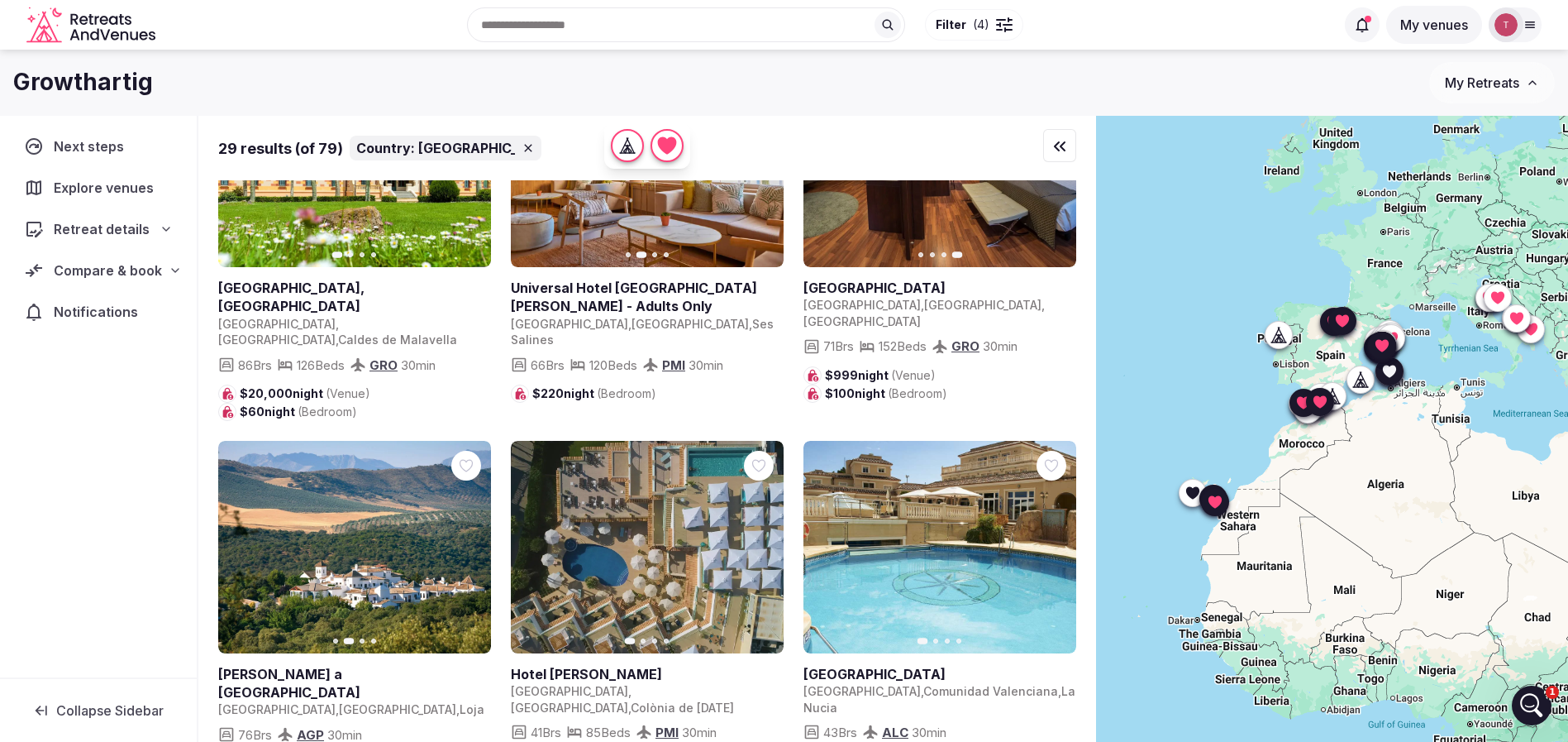
click at [768, 534] on button "Next slide" at bounding box center [760, 547] width 26 height 26
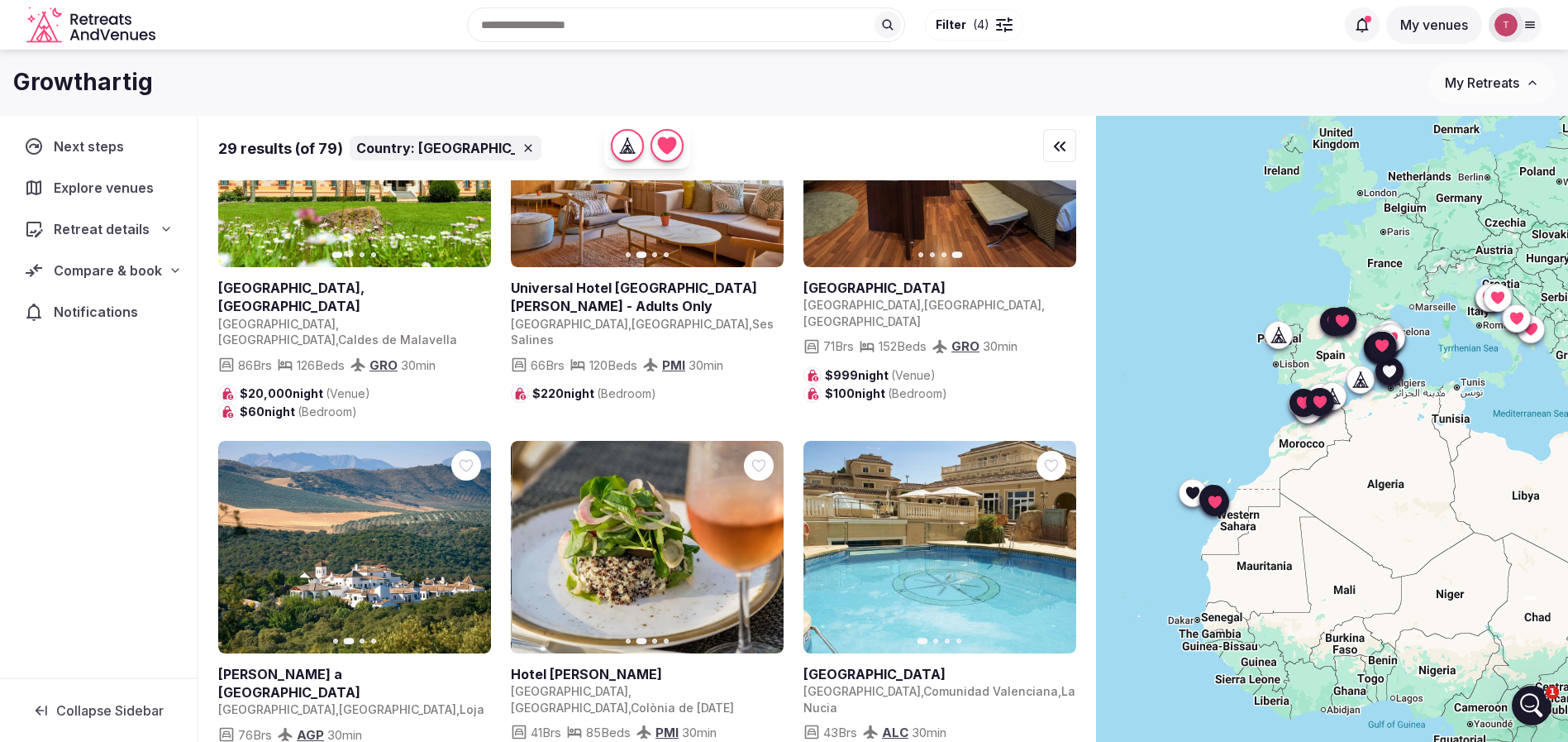
click at [763, 541] on icon "button" at bounding box center [761, 546] width 7 height 11
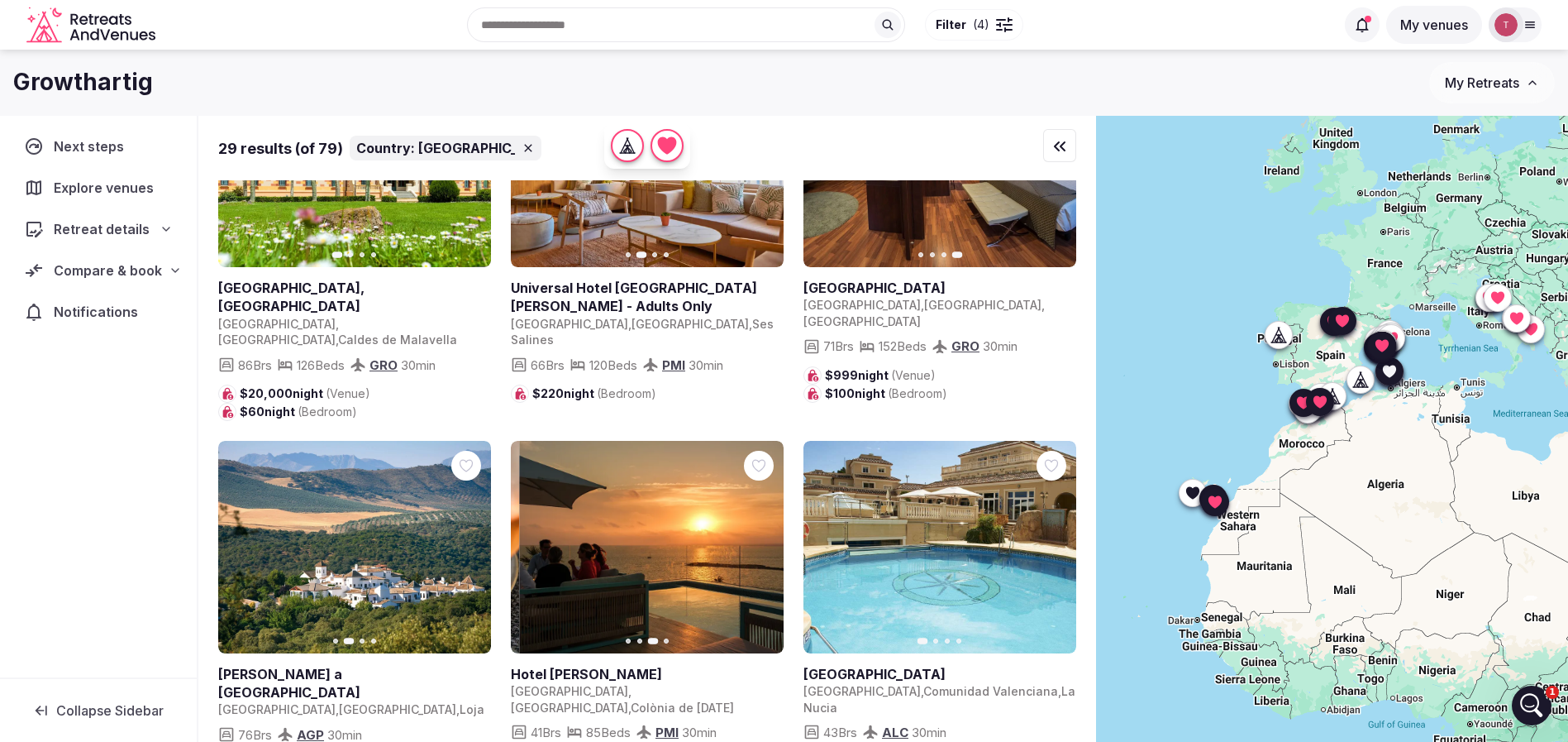
click at [763, 541] on icon "button" at bounding box center [761, 546] width 7 height 11
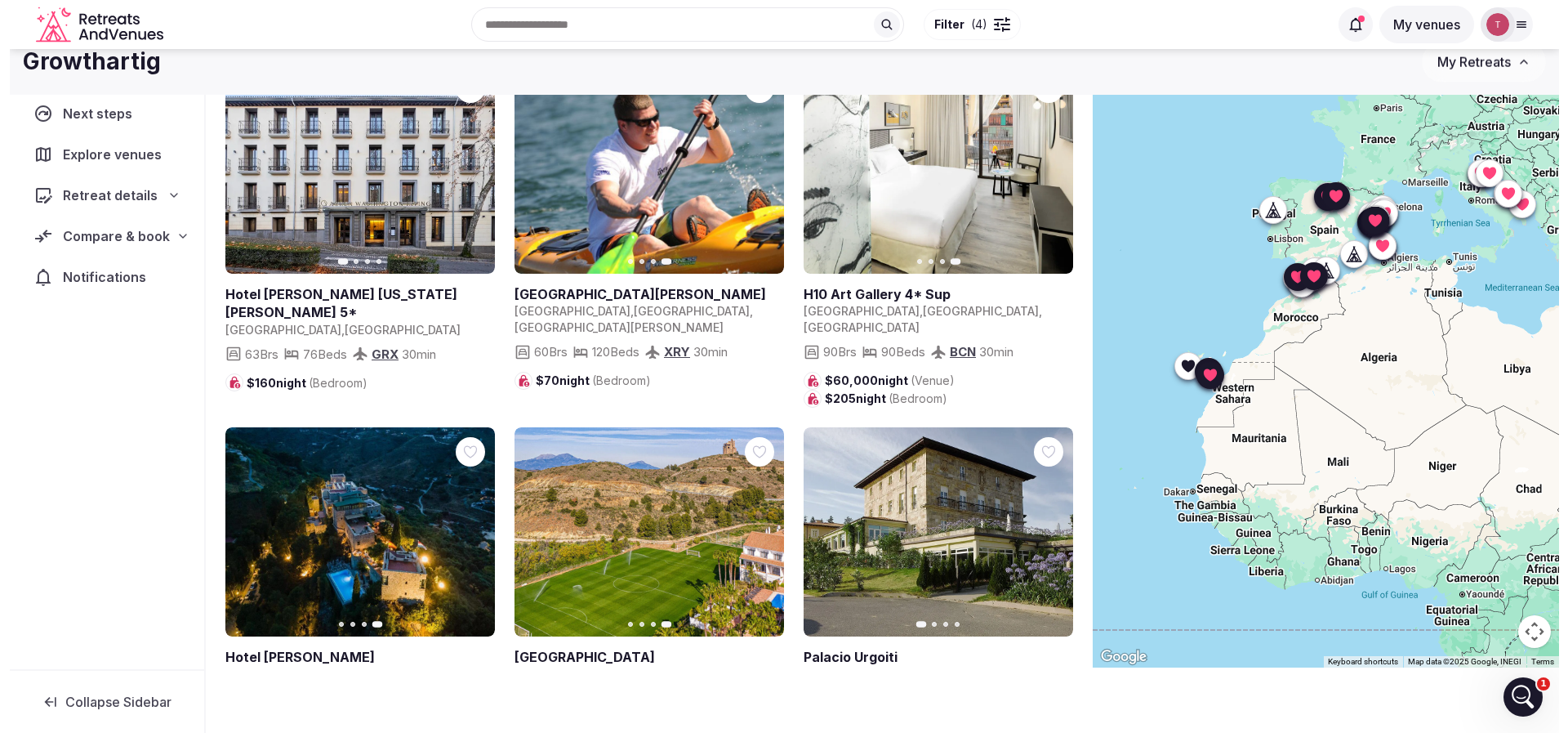
scroll to position [0, 0]
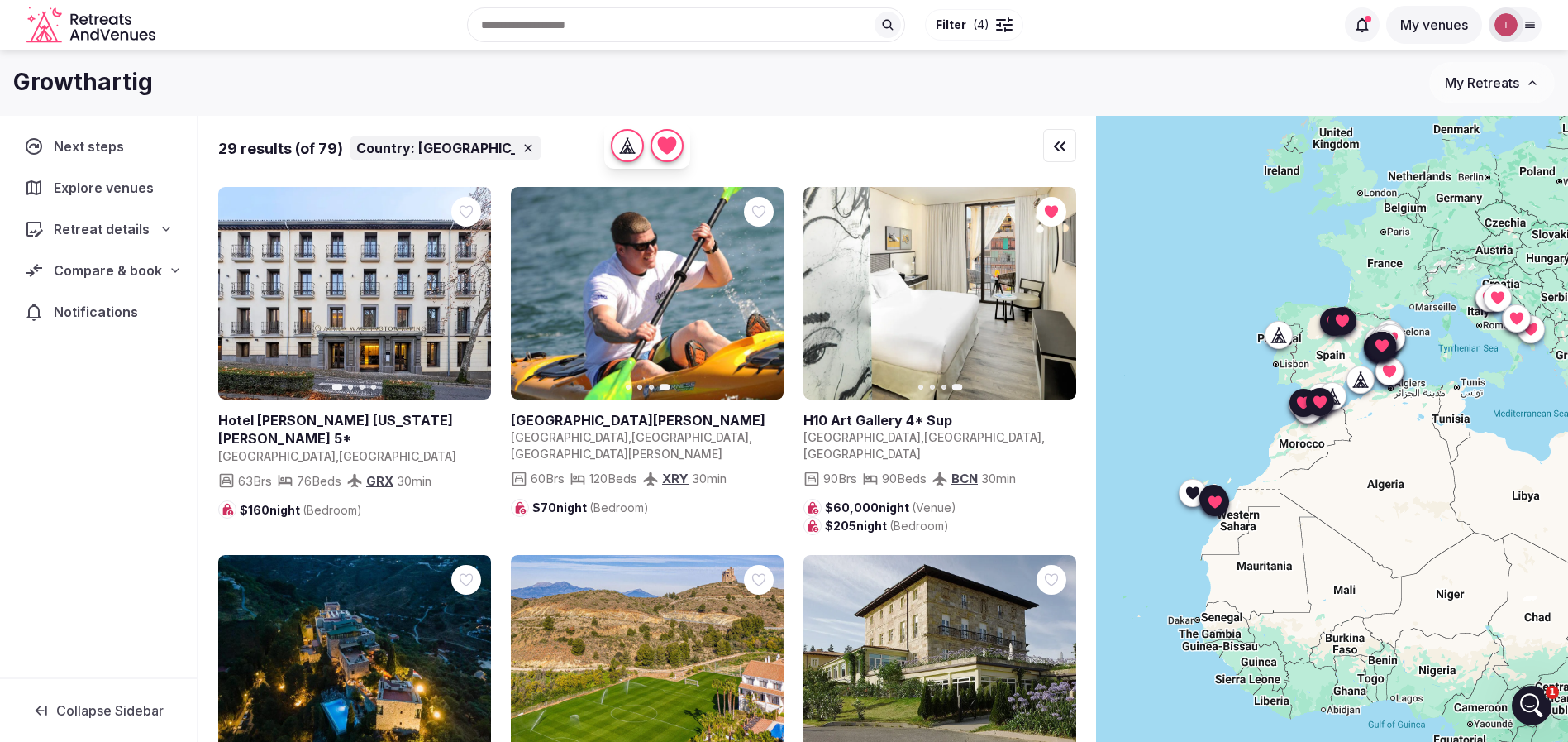
click at [637, 25] on div "Recent searches Spain Cancún, Quintana Roo, Mexico Tulum, Quintana Roo, Mexico …" at bounding box center [748, 25] width 1172 height 71
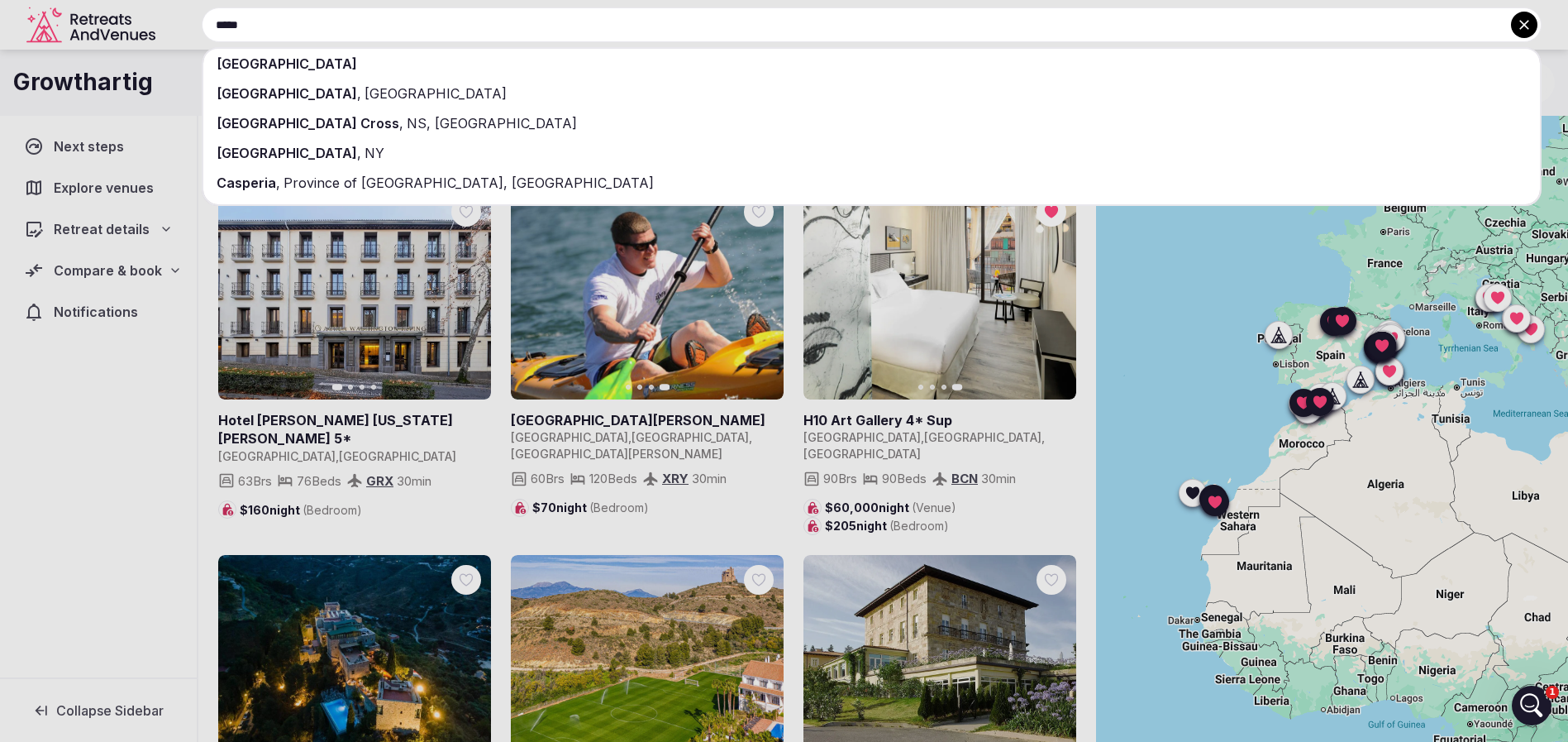
type input "*****"
click at [626, 63] on div "[GEOGRAPHIC_DATA]" at bounding box center [871, 64] width 1336 height 30
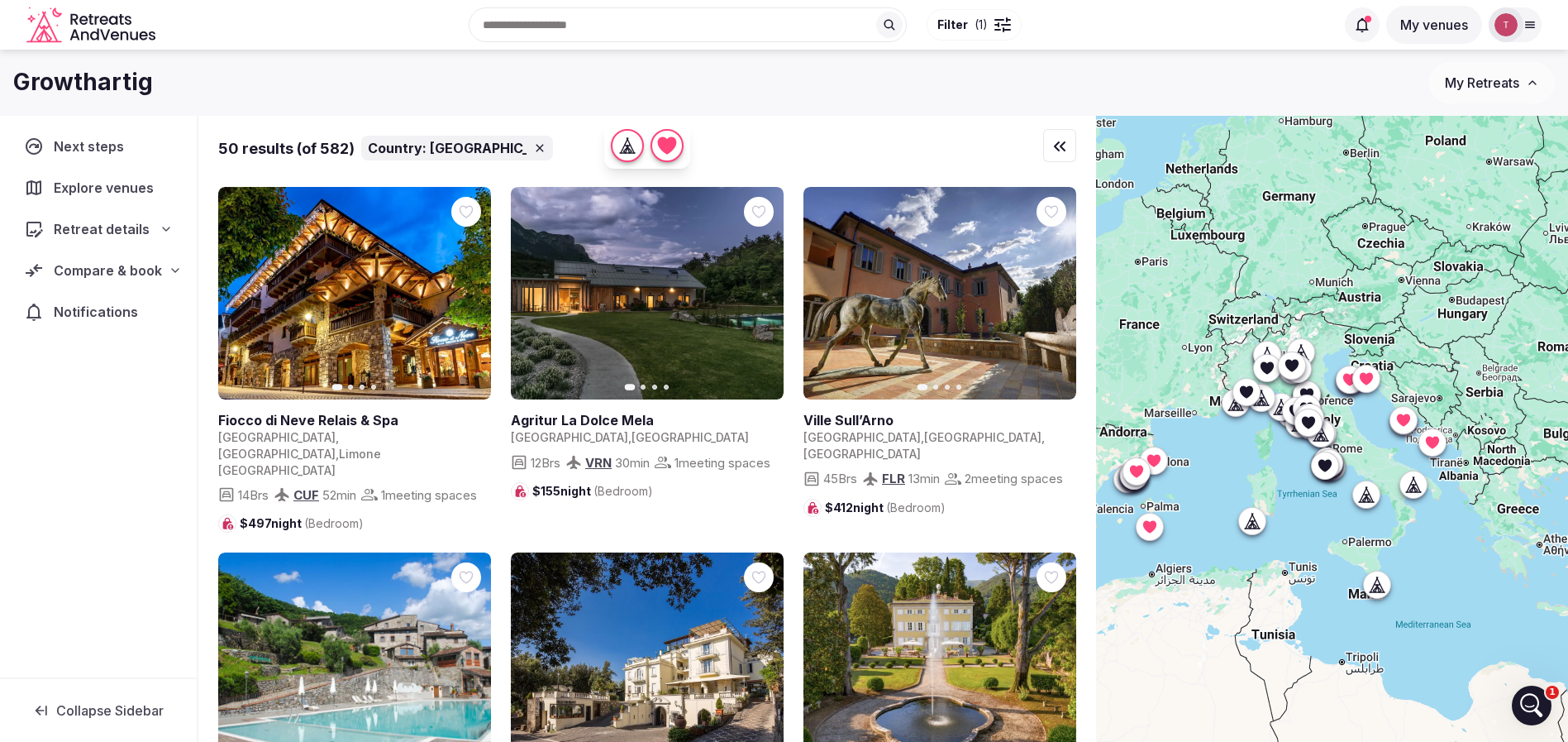
click at [983, 22] on span "( 1 )" at bounding box center [981, 24] width 13 height 17
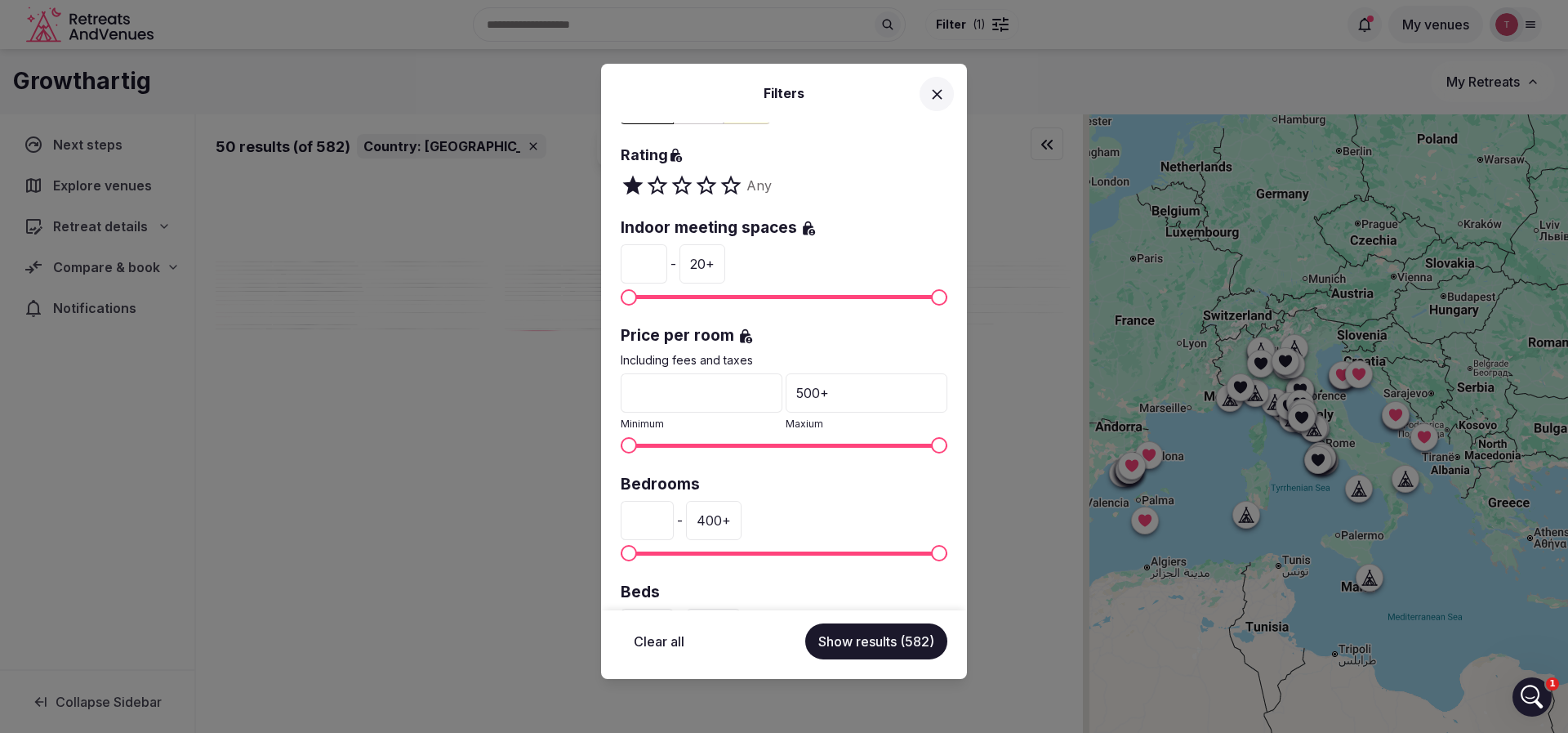
scroll to position [368, 0]
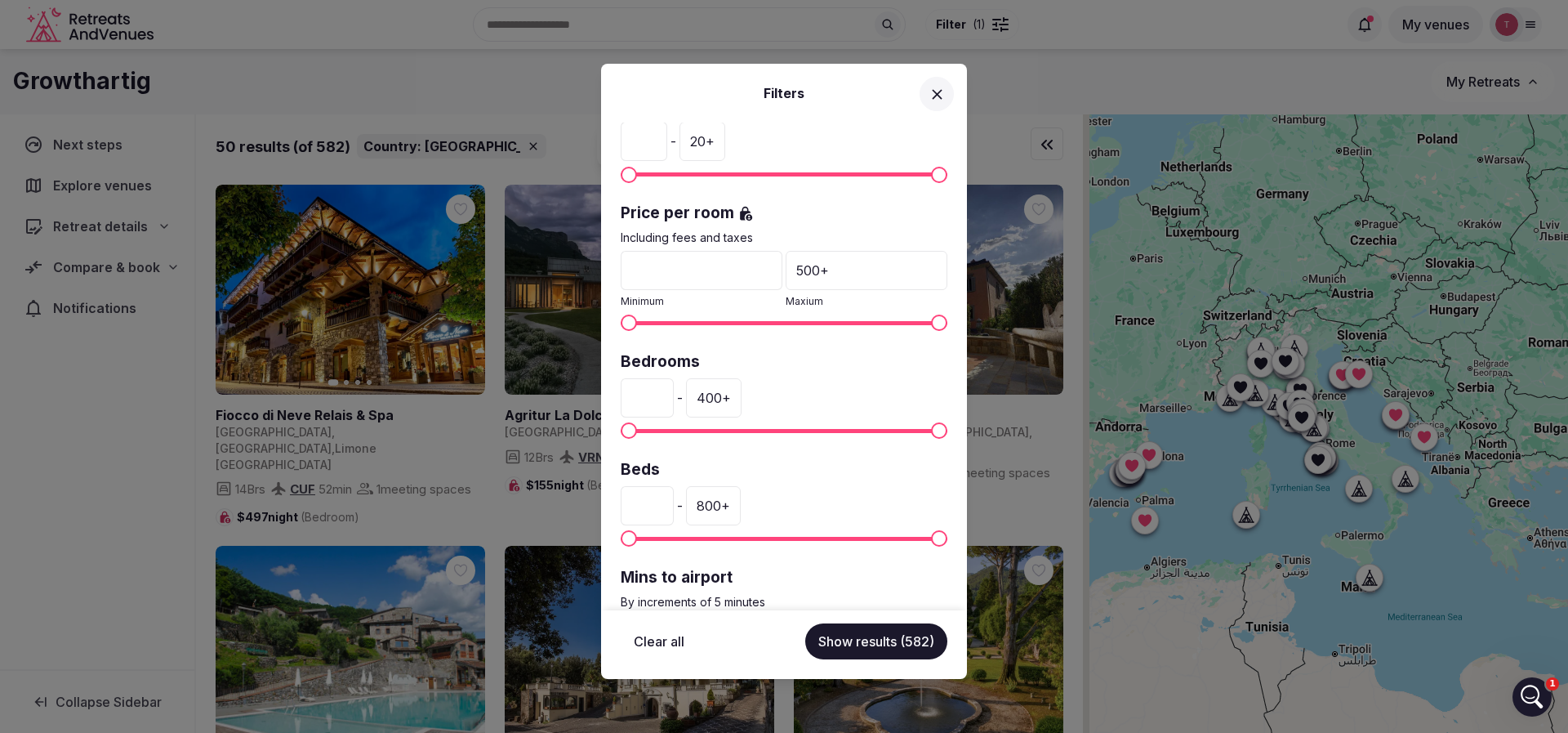
click at [741, 392] on div "400 +" at bounding box center [713, 398] width 55 height 40
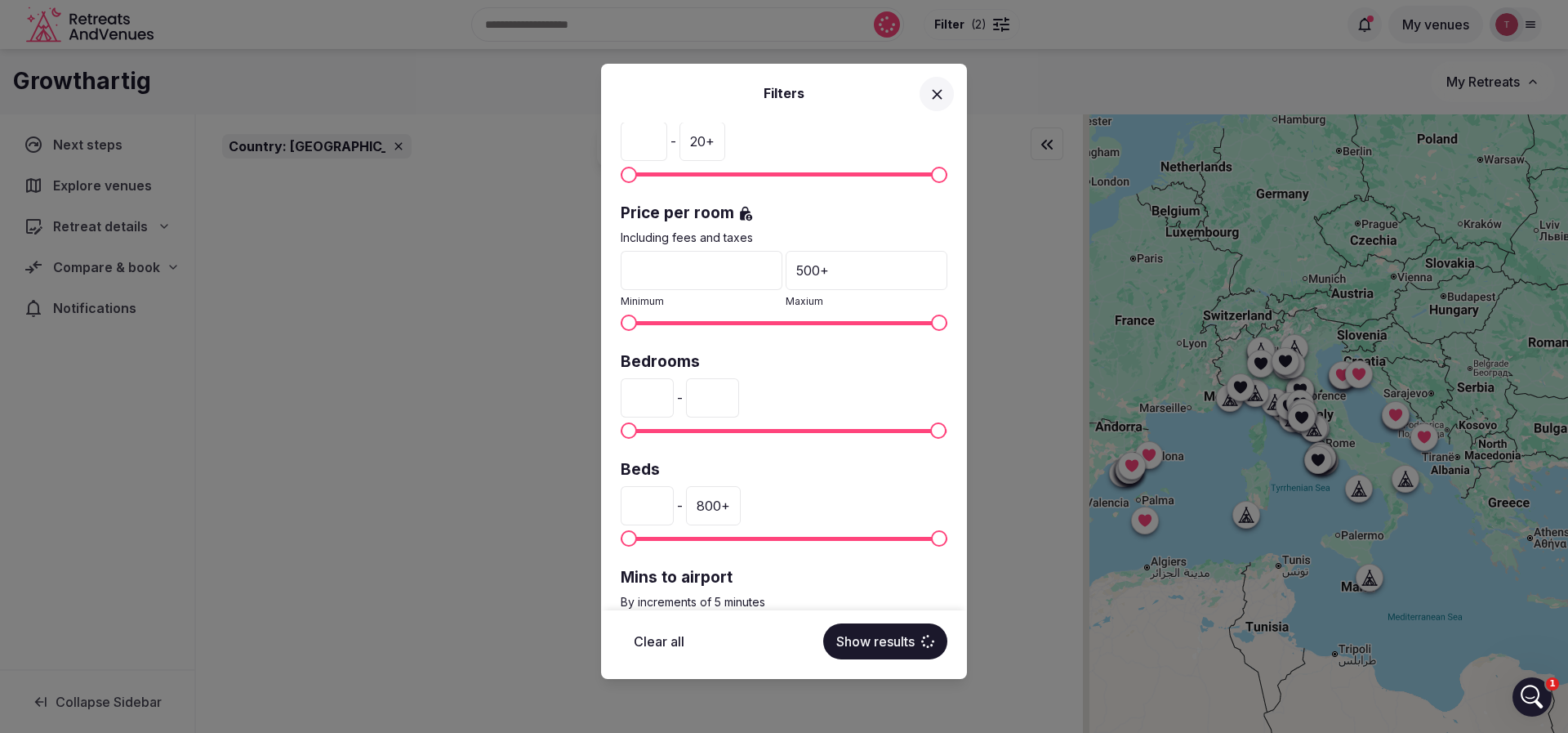
drag, startPoint x: 758, startPoint y: 397, endPoint x: 718, endPoint y: 395, distance: 40.0
click at [718, 395] on input "***" at bounding box center [712, 398] width 53 height 40
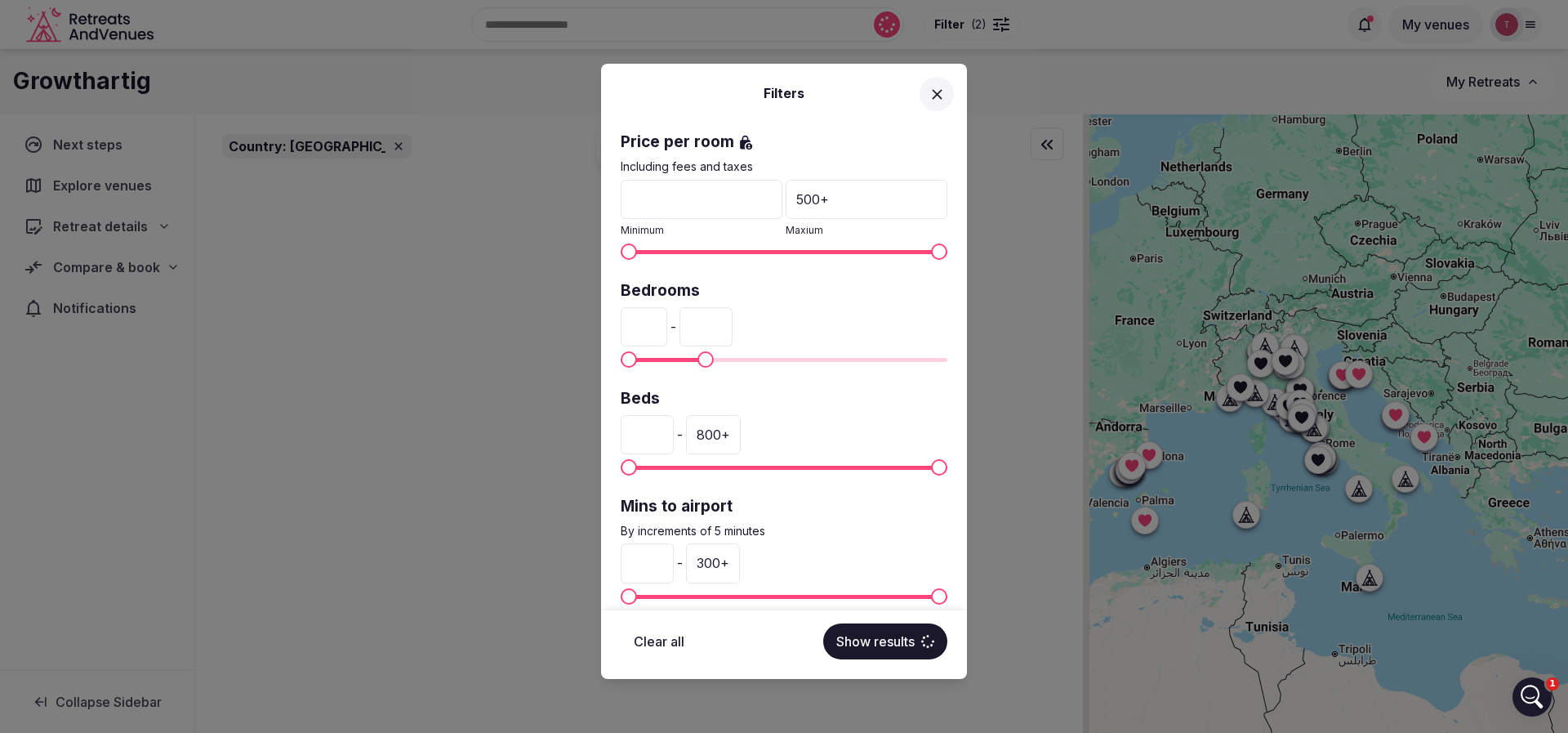
scroll to position [460, 0]
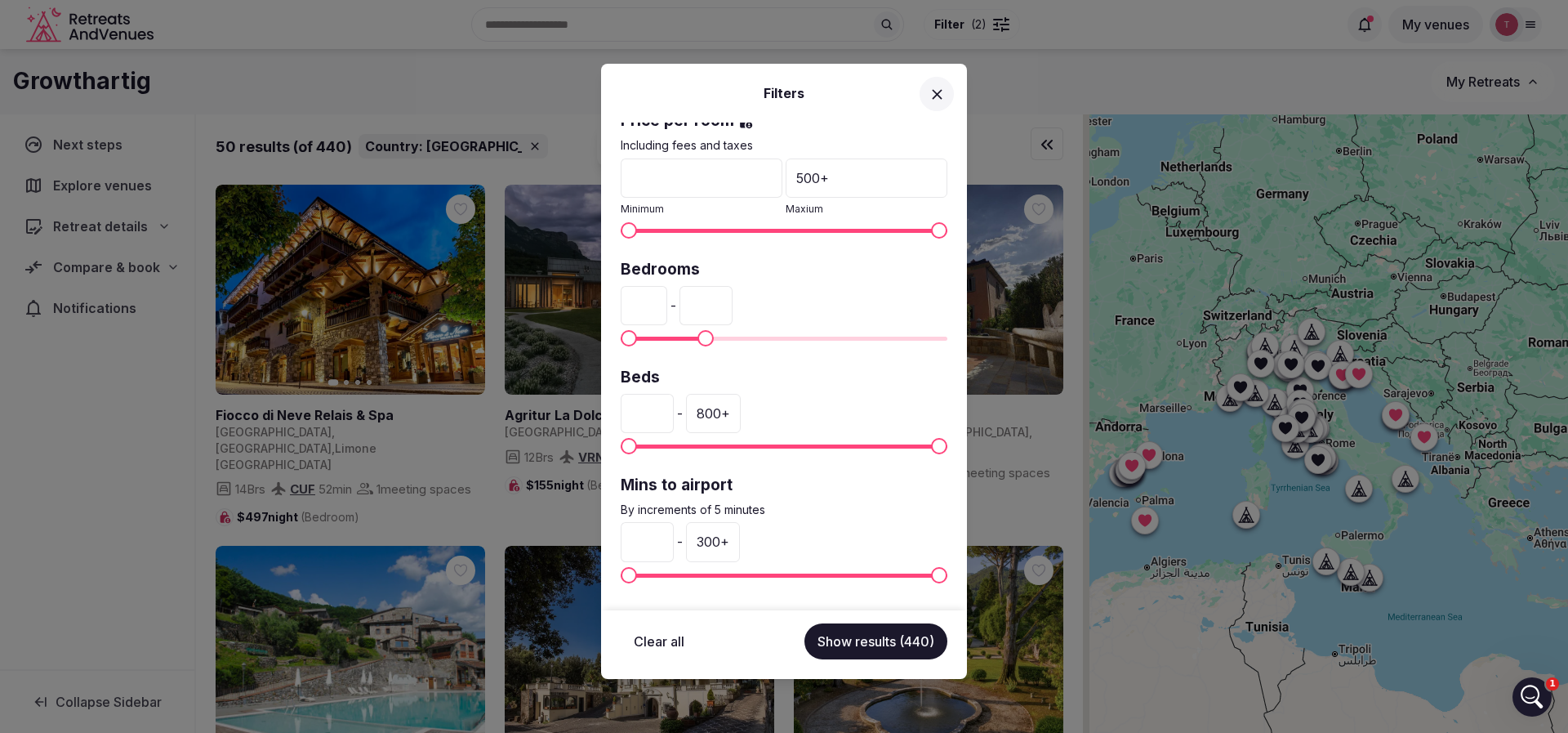
type input "**"
click at [740, 545] on div "300 +" at bounding box center [712, 542] width 54 height 40
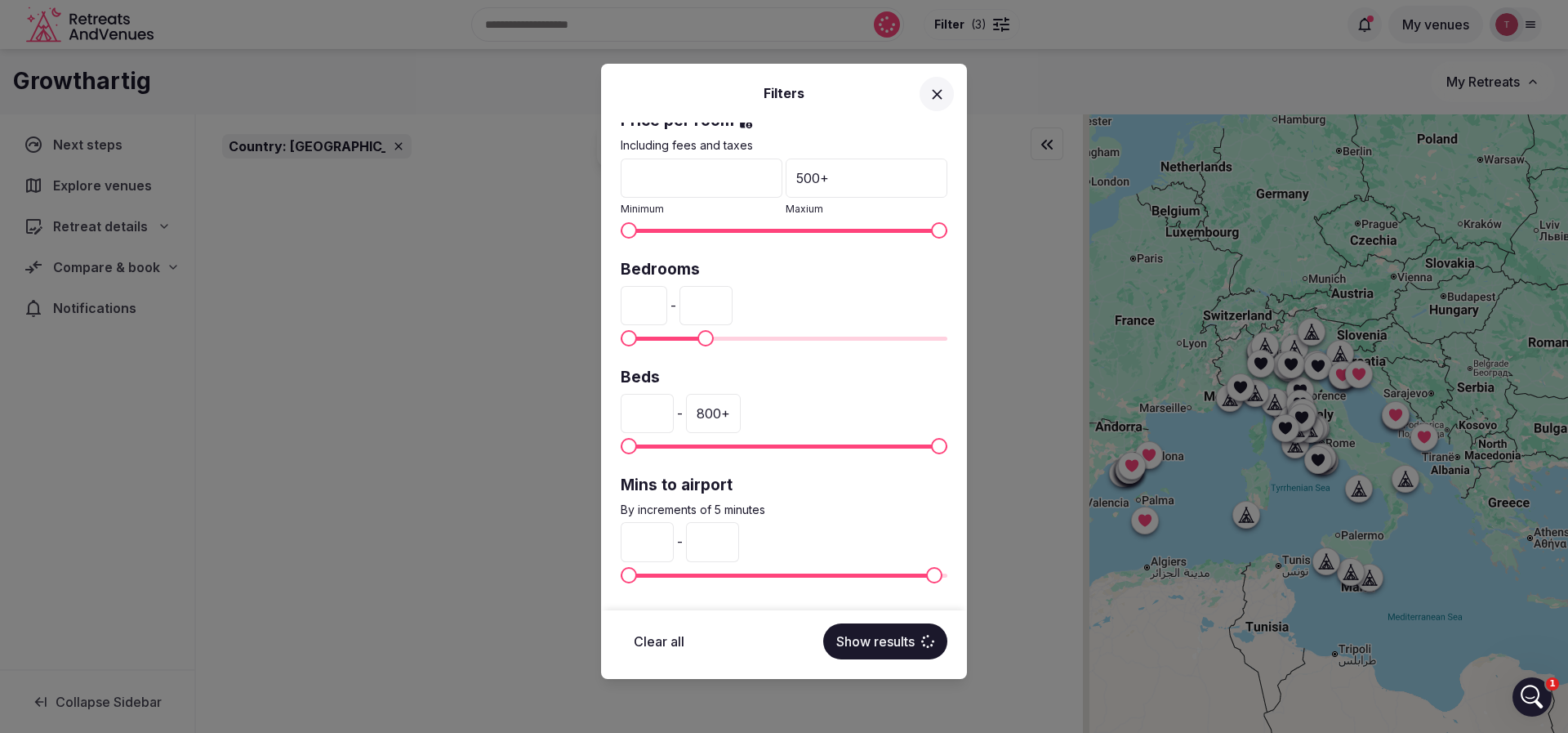
drag, startPoint x: 763, startPoint y: 543, endPoint x: 629, endPoint y: 548, distance: 134.1
click at [629, 548] on div "* - ***" at bounding box center [784, 542] width 327 height 40
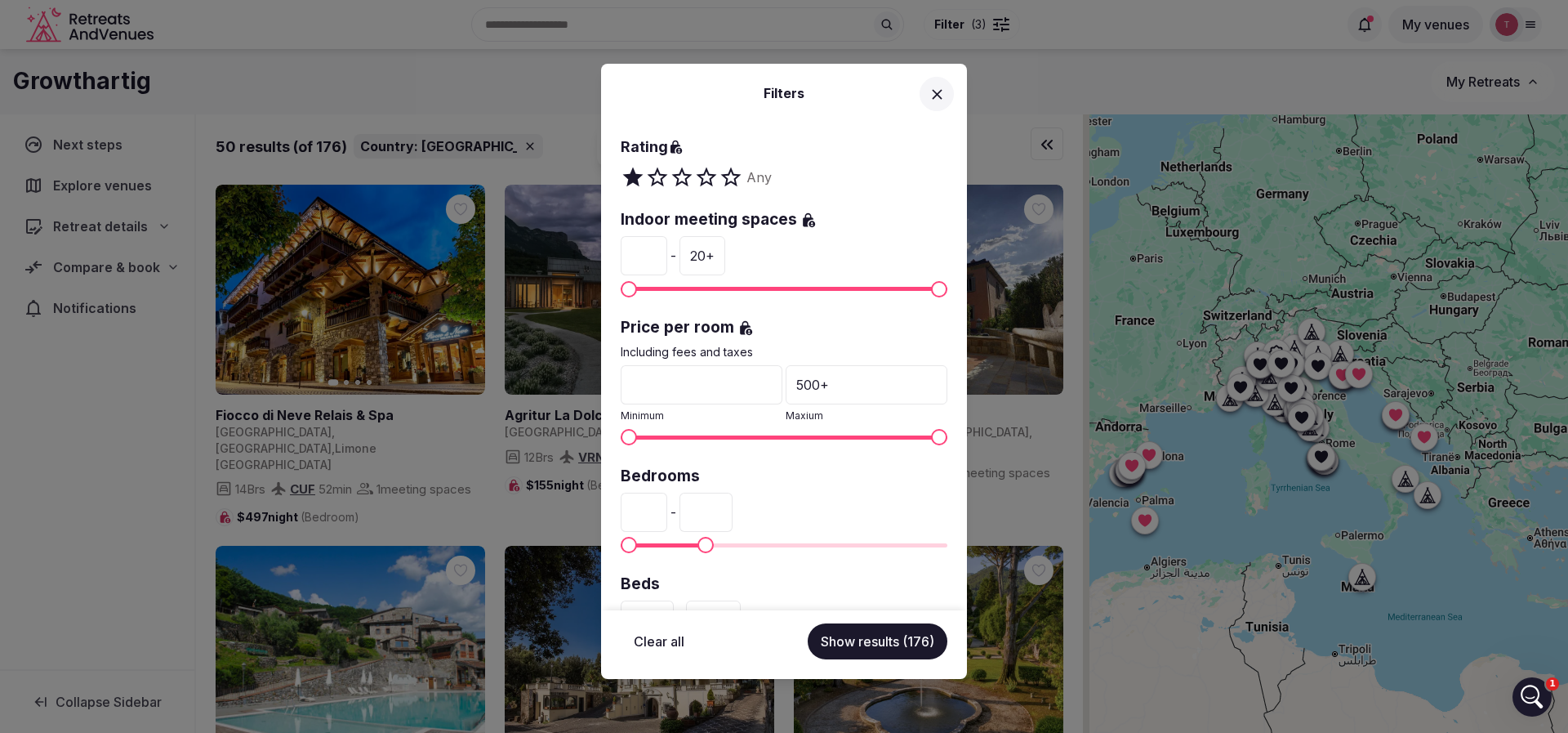
scroll to position [214, 0]
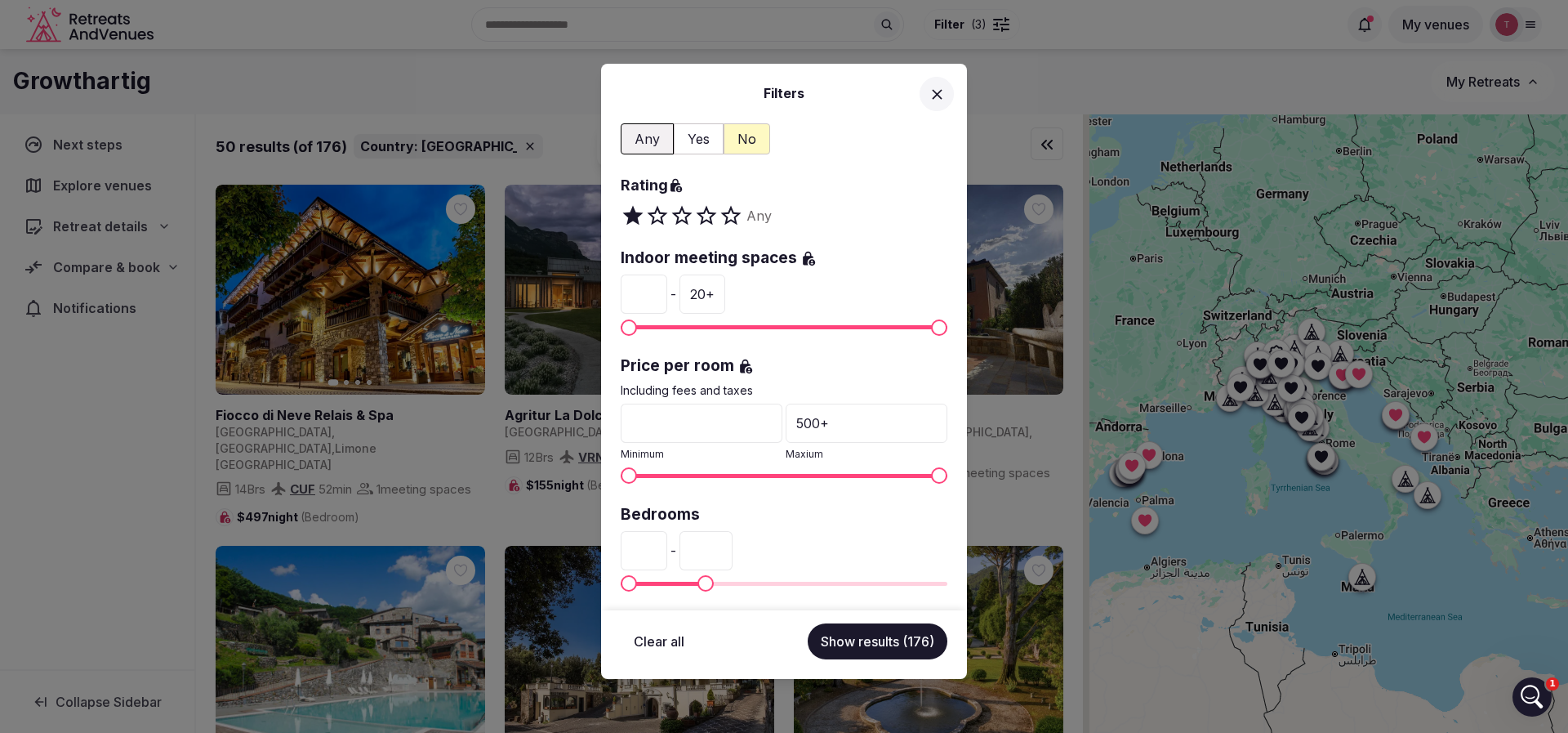
type input "**"
click at [850, 417] on div "500 +" at bounding box center [867, 423] width 162 height 40
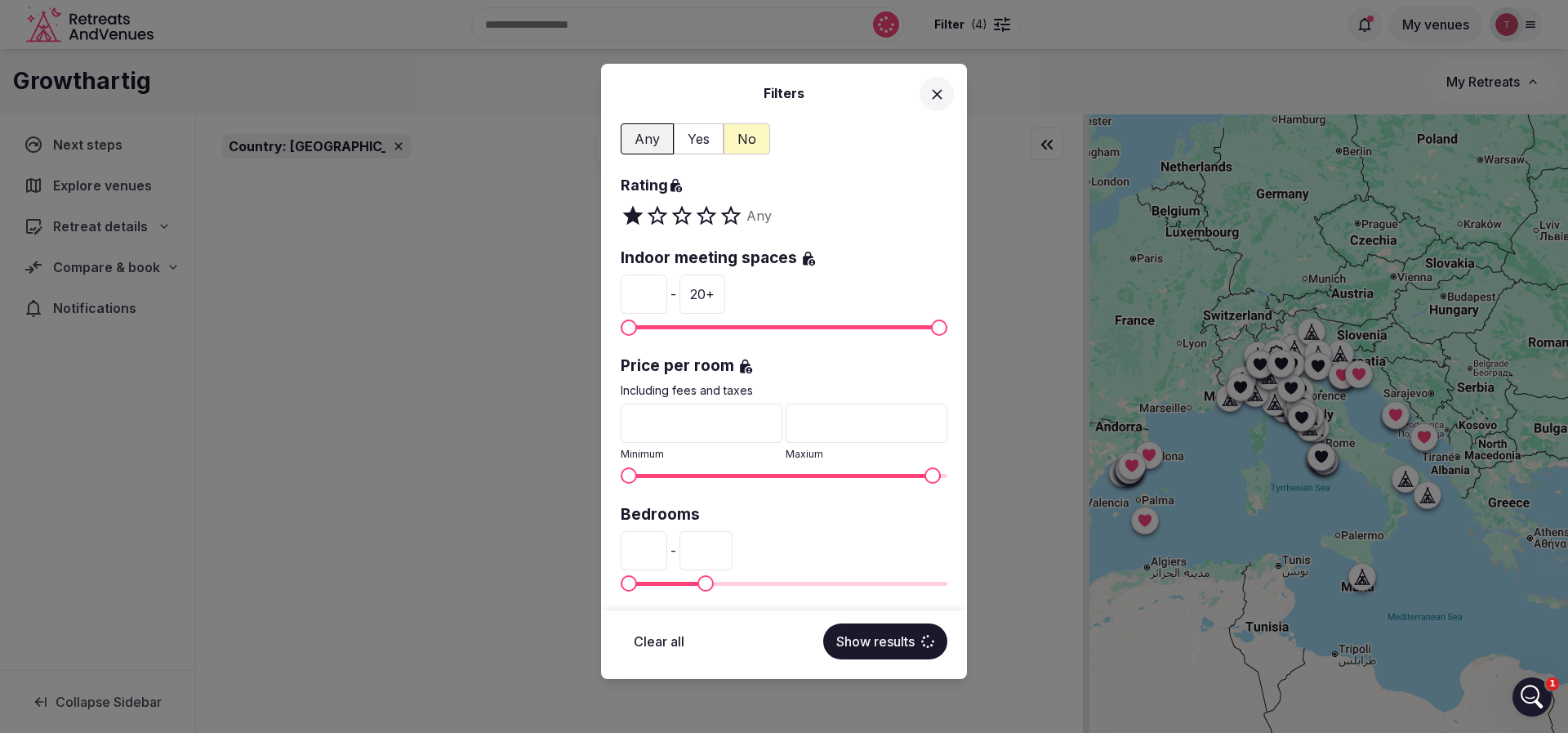
drag, startPoint x: 849, startPoint y: 420, endPoint x: 764, endPoint y: 421, distance: 85.0
click at [764, 421] on div "* Minimum *** Maxium" at bounding box center [784, 432] width 327 height 59
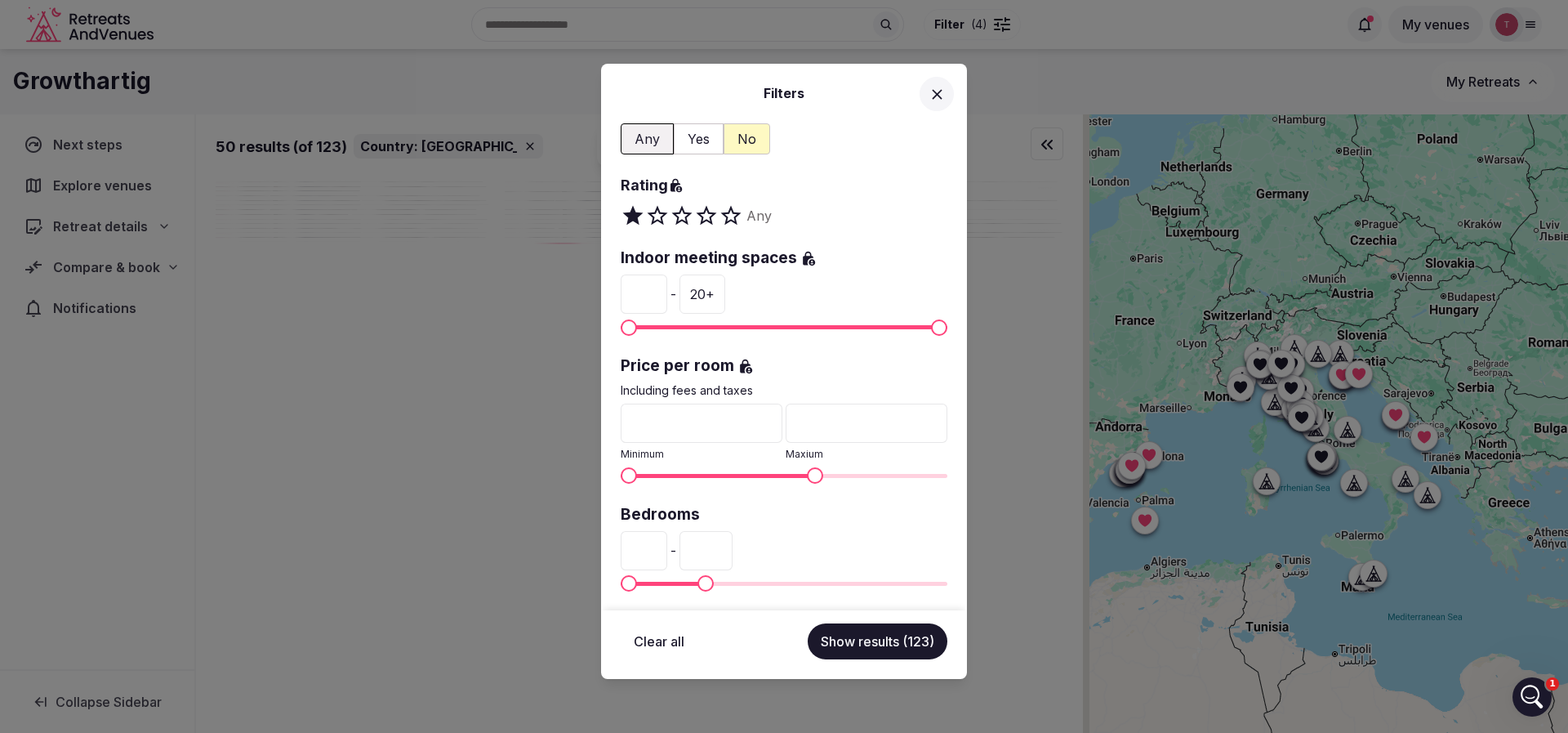
scroll to position [338, 0]
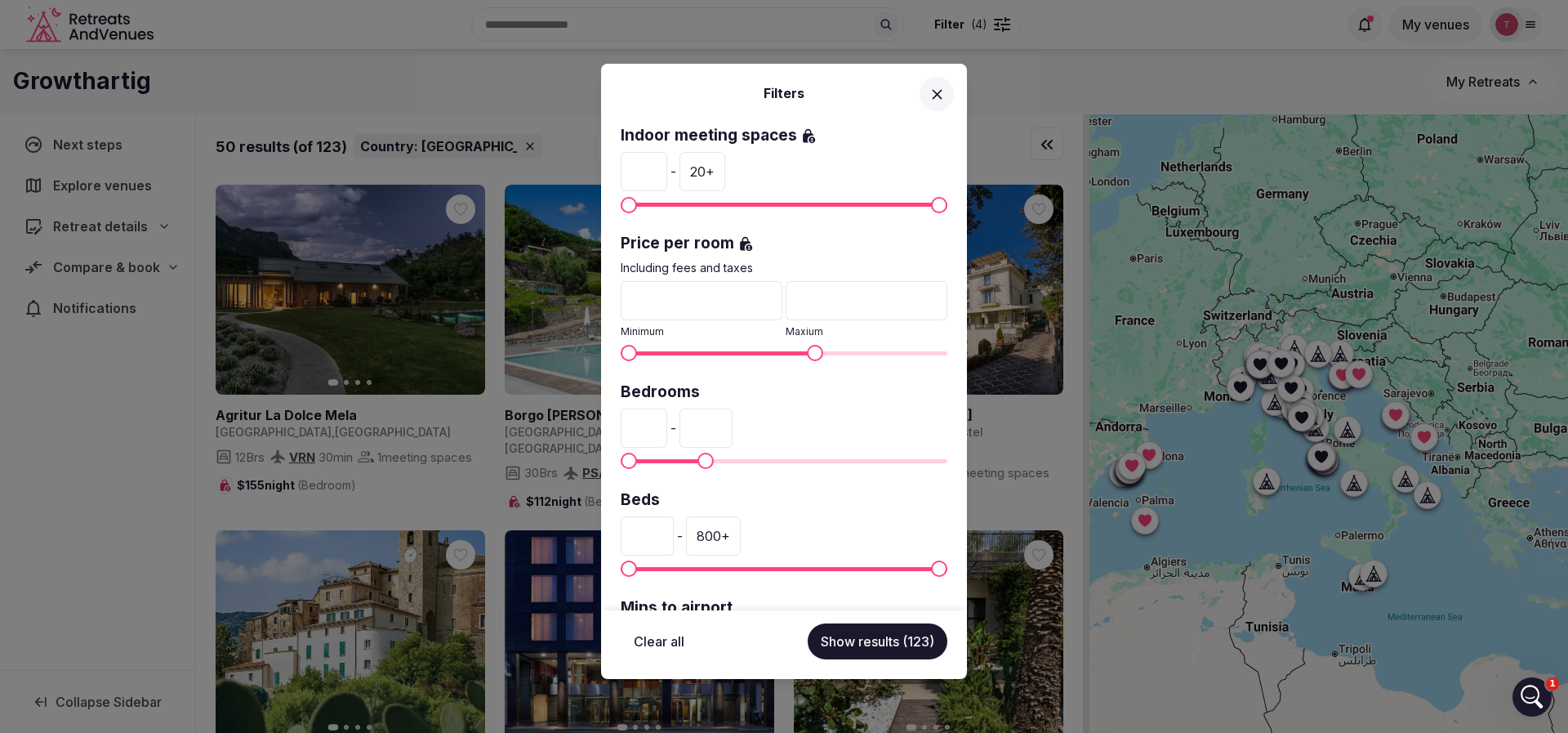
type input "***"
drag, startPoint x: 736, startPoint y: 431, endPoint x: 704, endPoint y: 431, distance: 32.0
click at [704, 431] on div "* - **" at bounding box center [784, 428] width 327 height 40
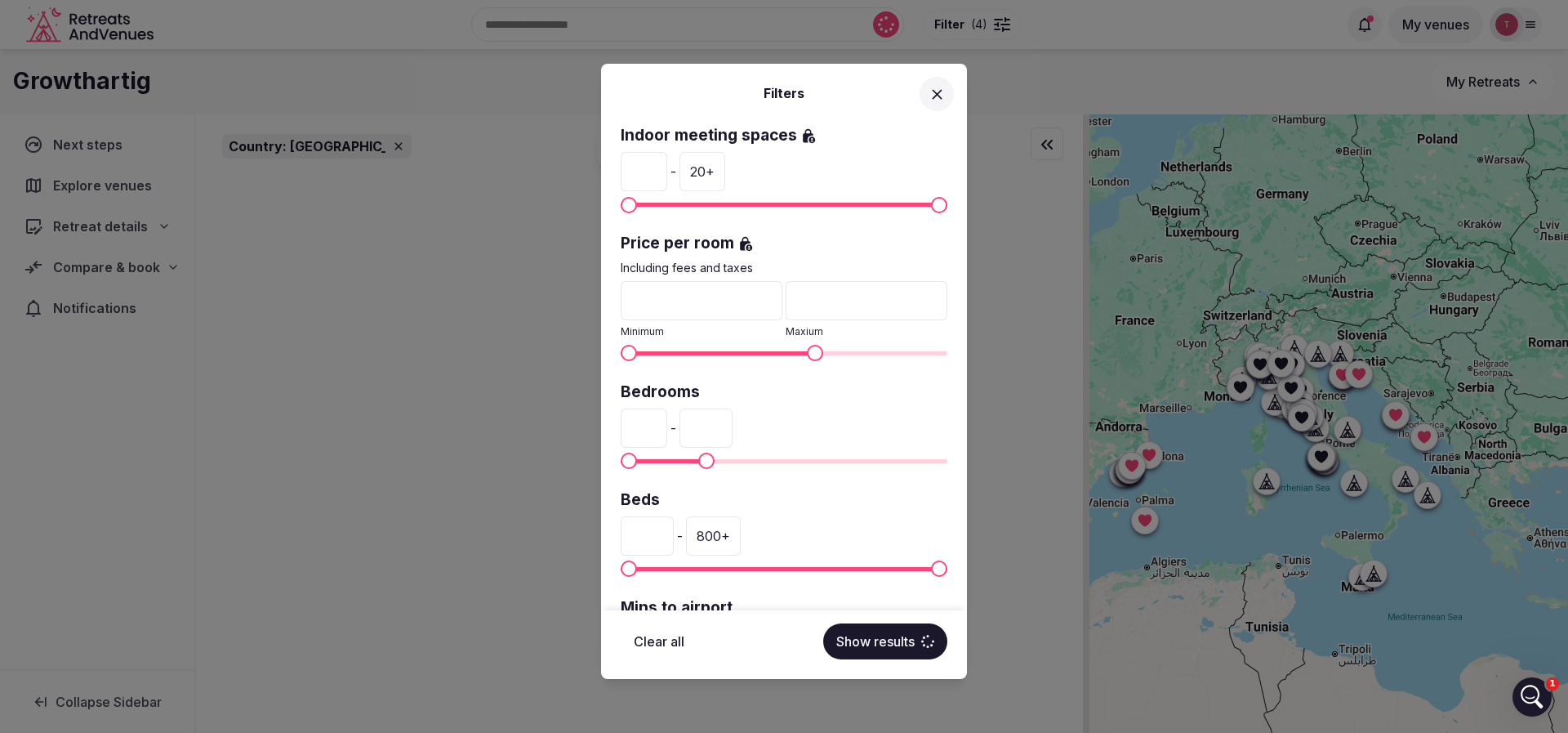
type input "***"
drag, startPoint x: 665, startPoint y: 433, endPoint x: 632, endPoint y: 435, distance: 33.1
click at [632, 435] on input "*" at bounding box center [644, 428] width 47 height 40
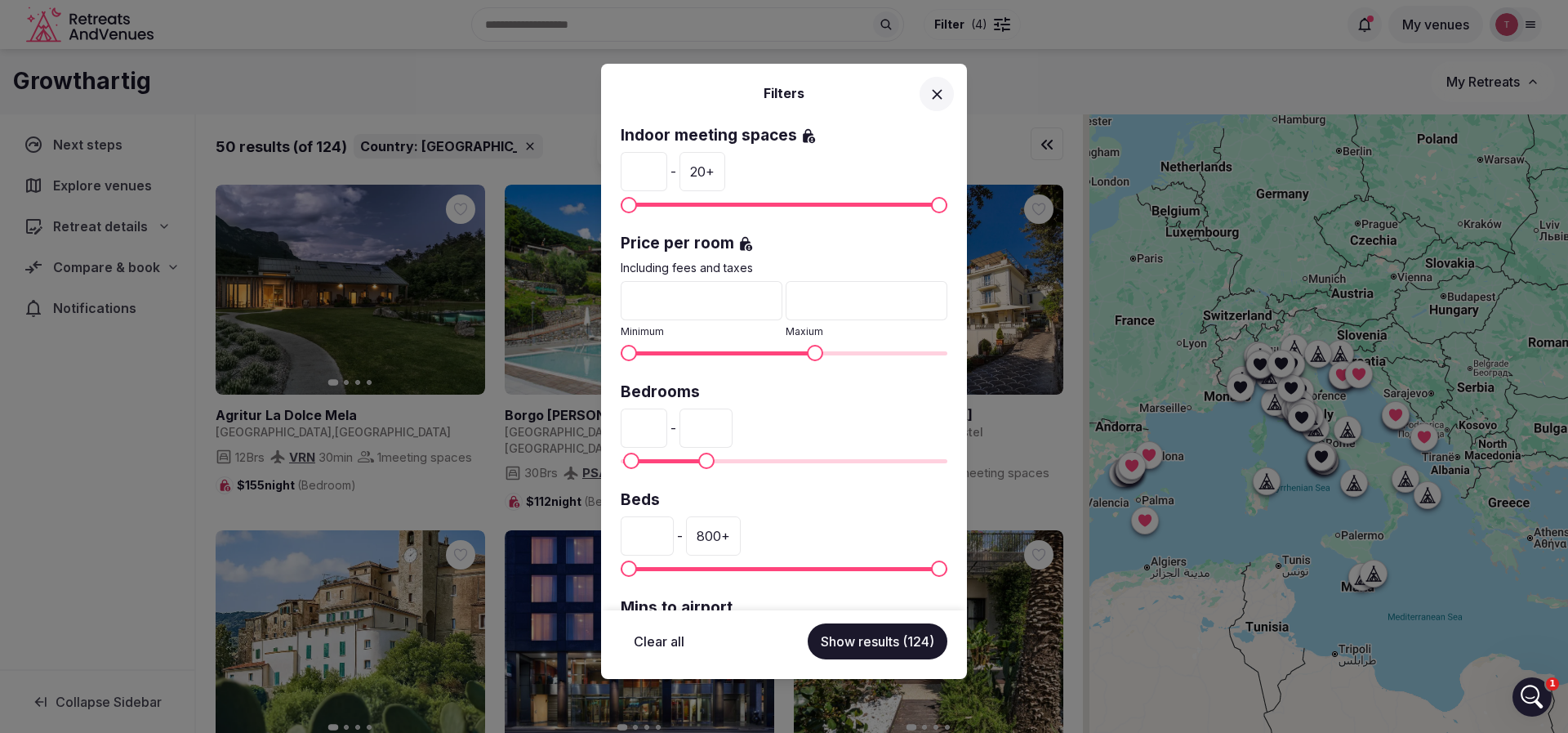
type input "**"
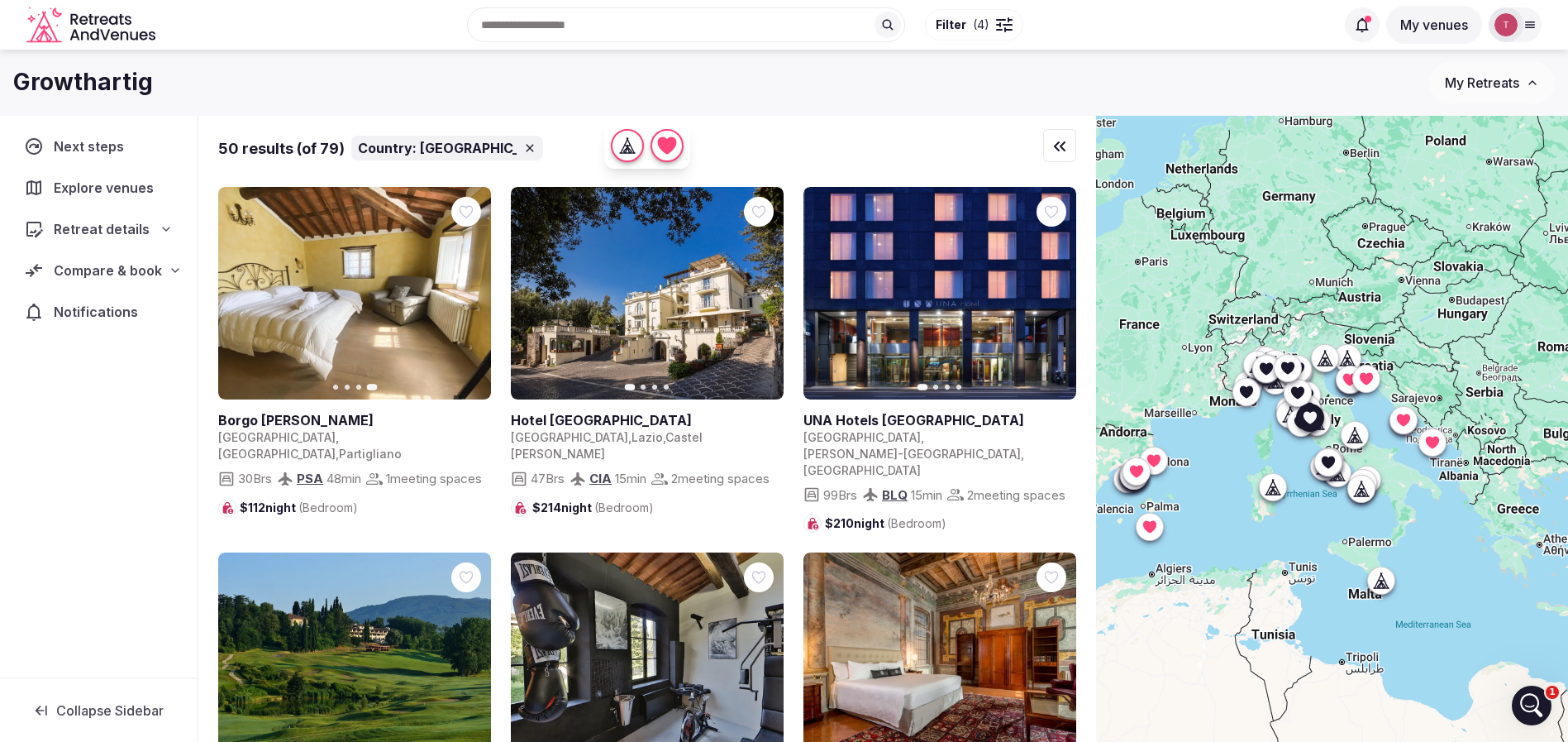
scroll to position [992, 0]
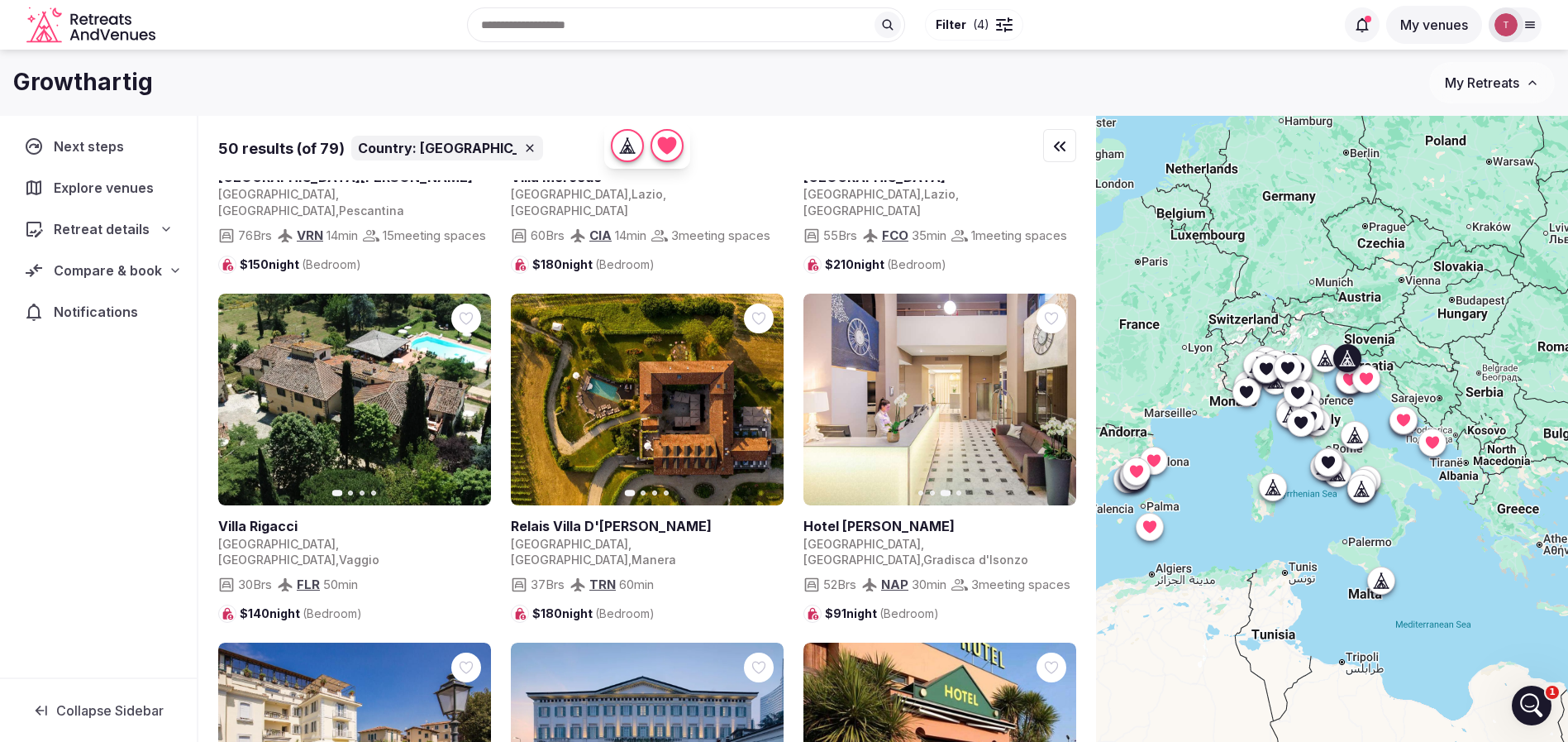
click at [1051, 406] on icon "button" at bounding box center [1052, 398] width 13 height 13
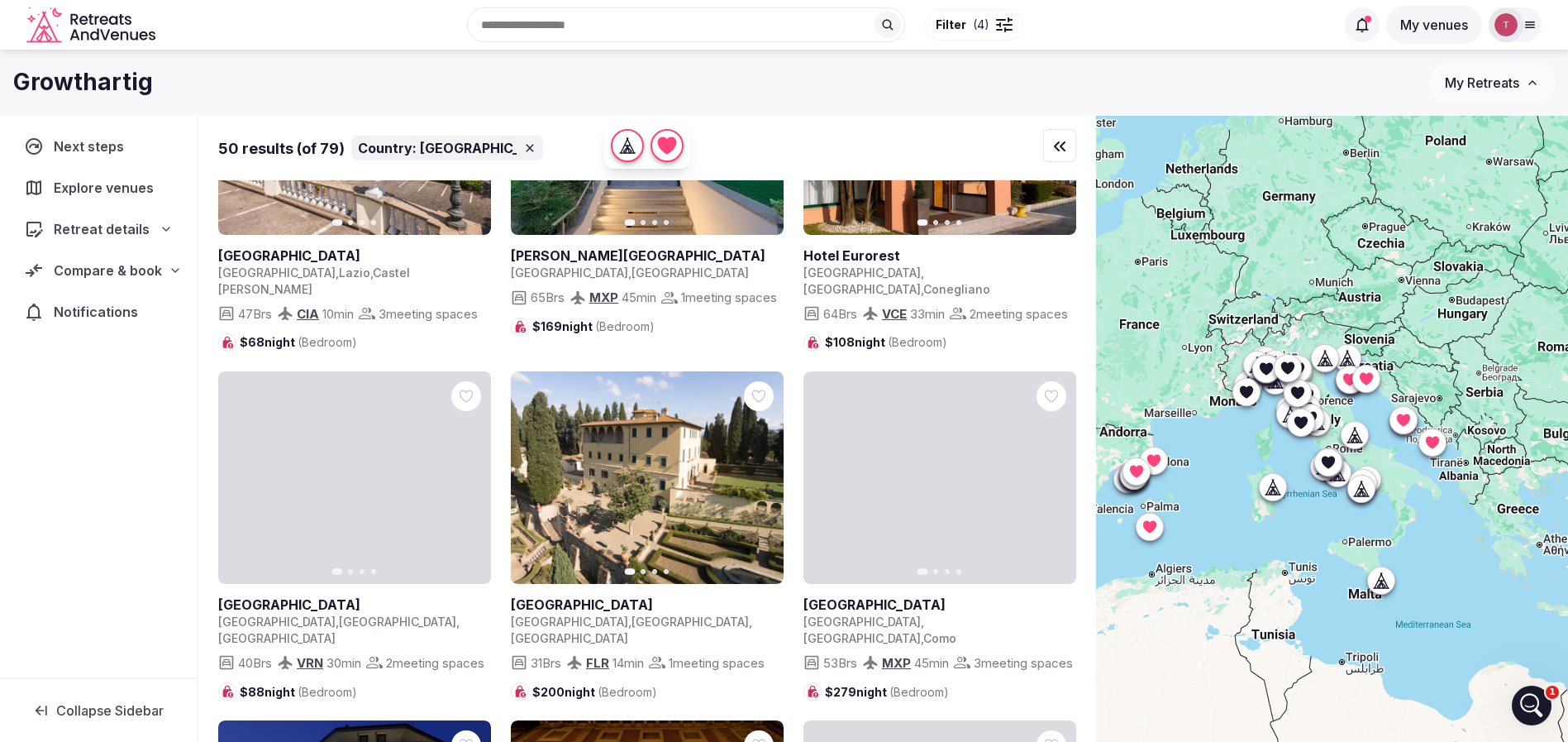
scroll to position [1736, 0]
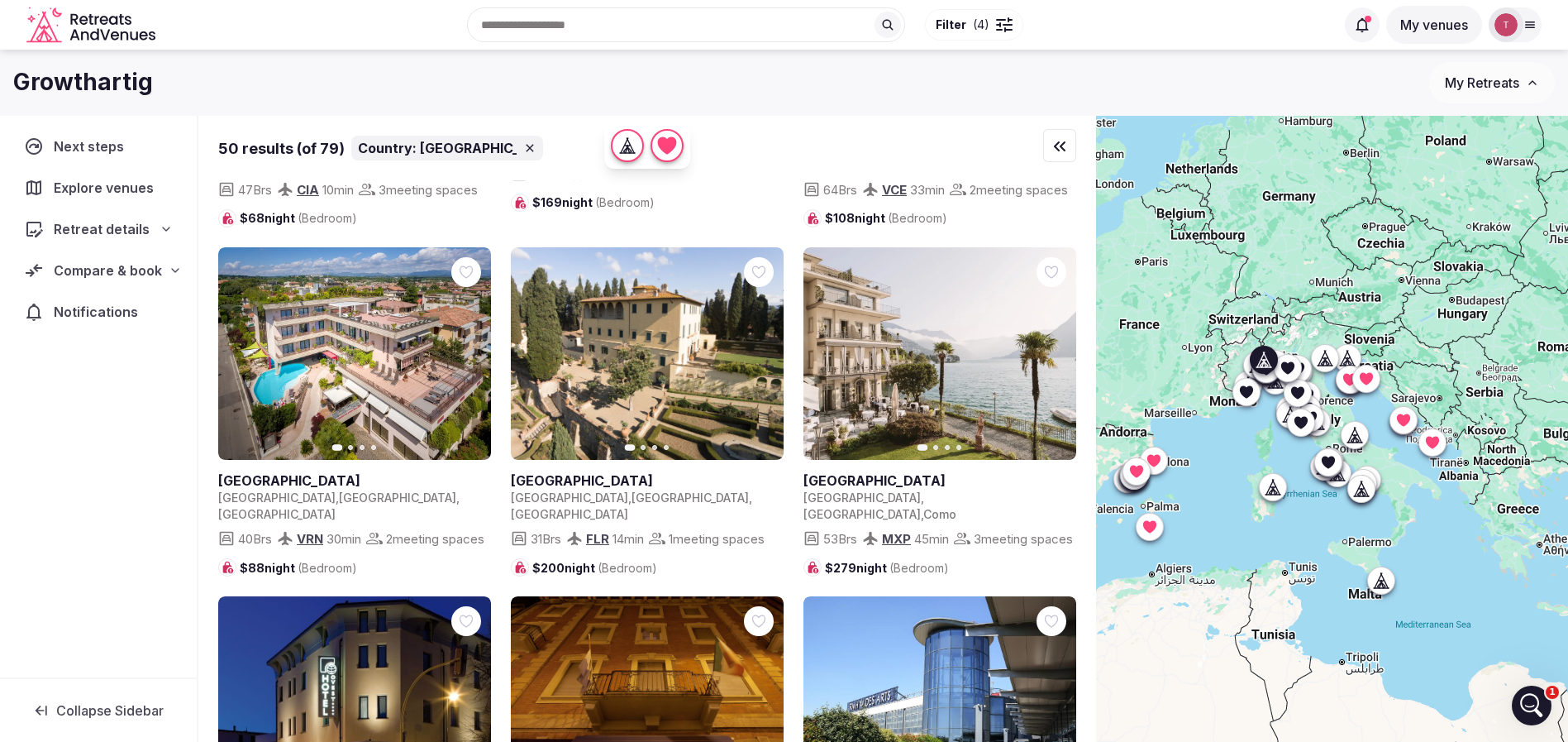
click at [1052, 359] on icon "button" at bounding box center [1054, 352] width 7 height 11
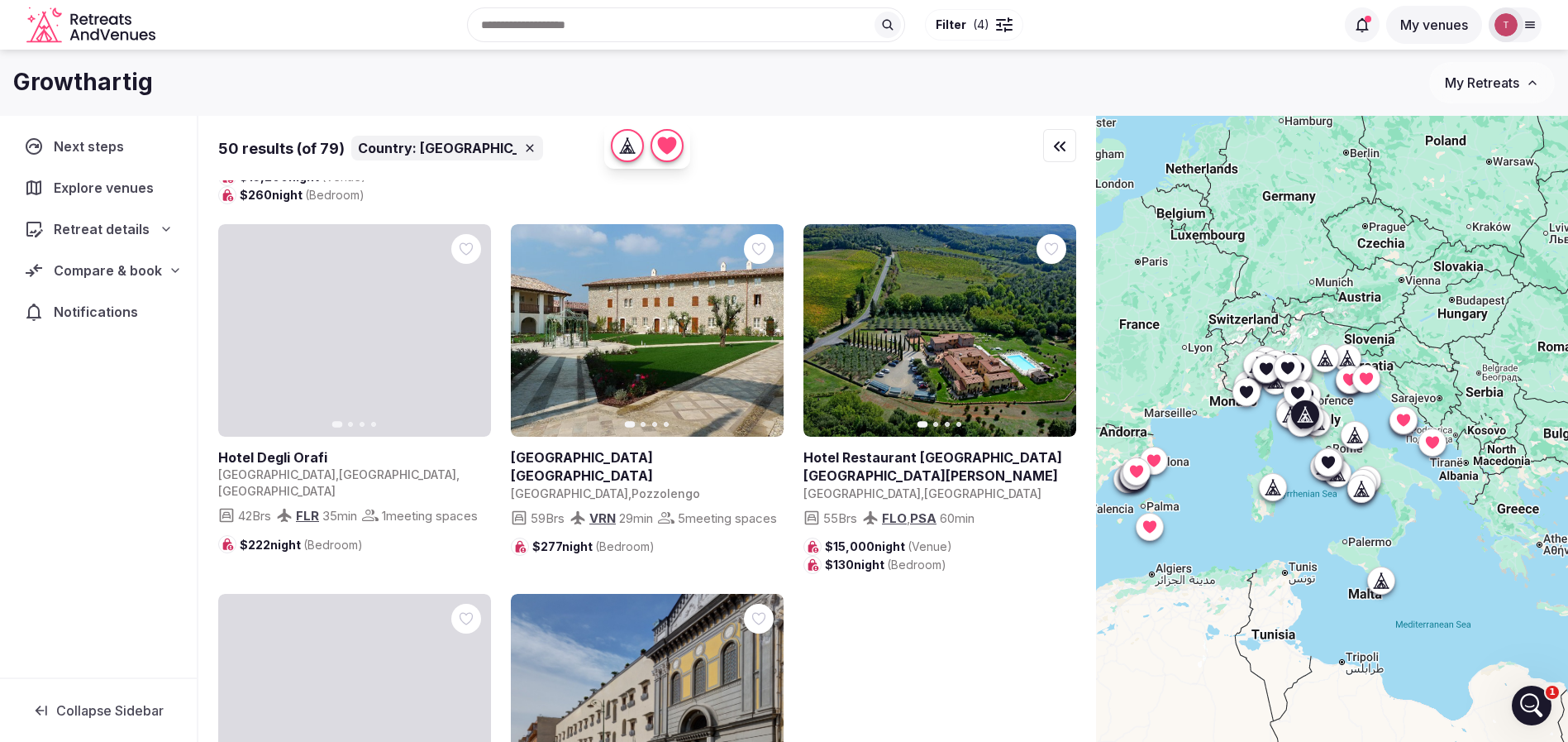
scroll to position [5618, 0]
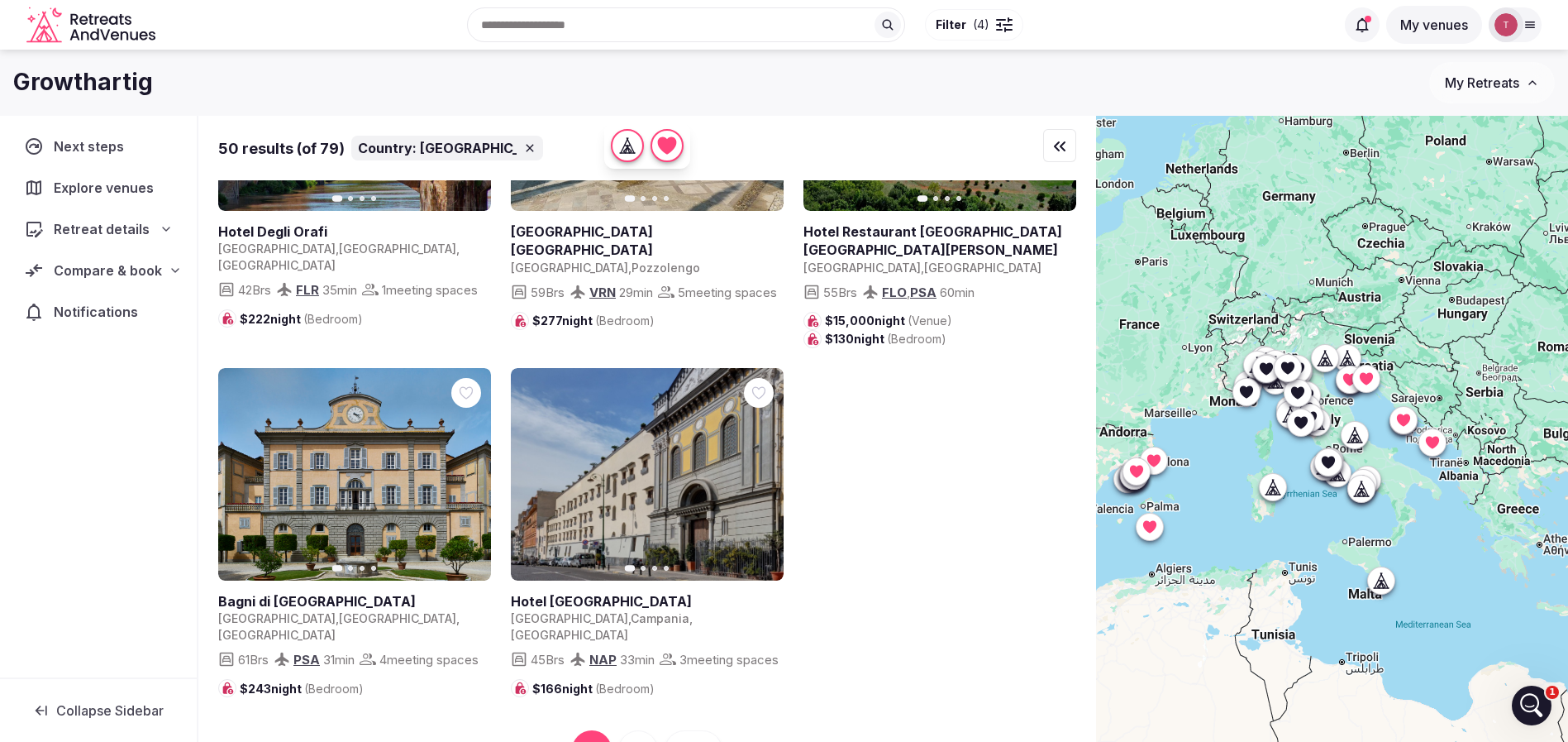
click at [684, 18] on input "text" at bounding box center [686, 25] width 438 height 35
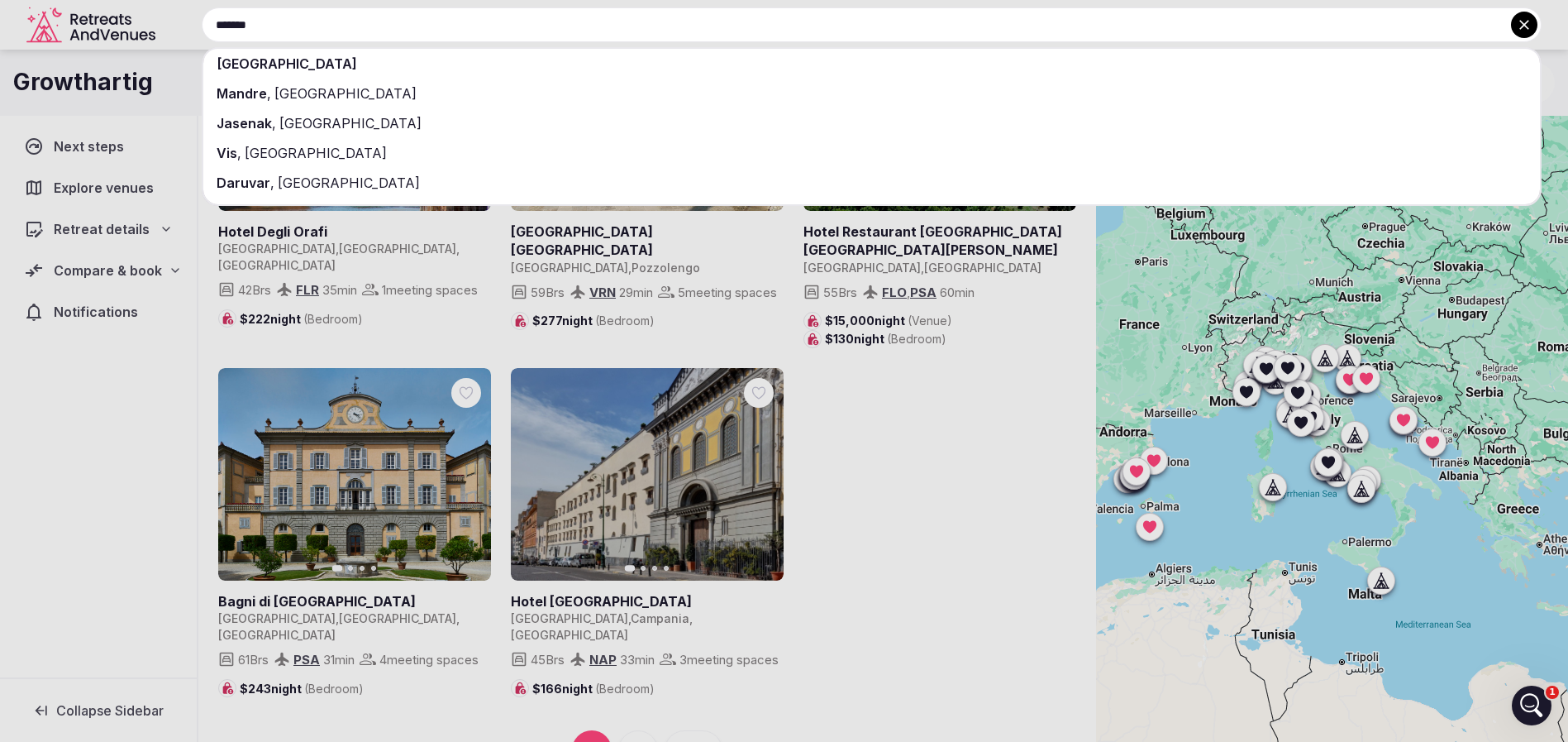
type input "*******"
click at [546, 65] on div "[GEOGRAPHIC_DATA]" at bounding box center [871, 64] width 1336 height 30
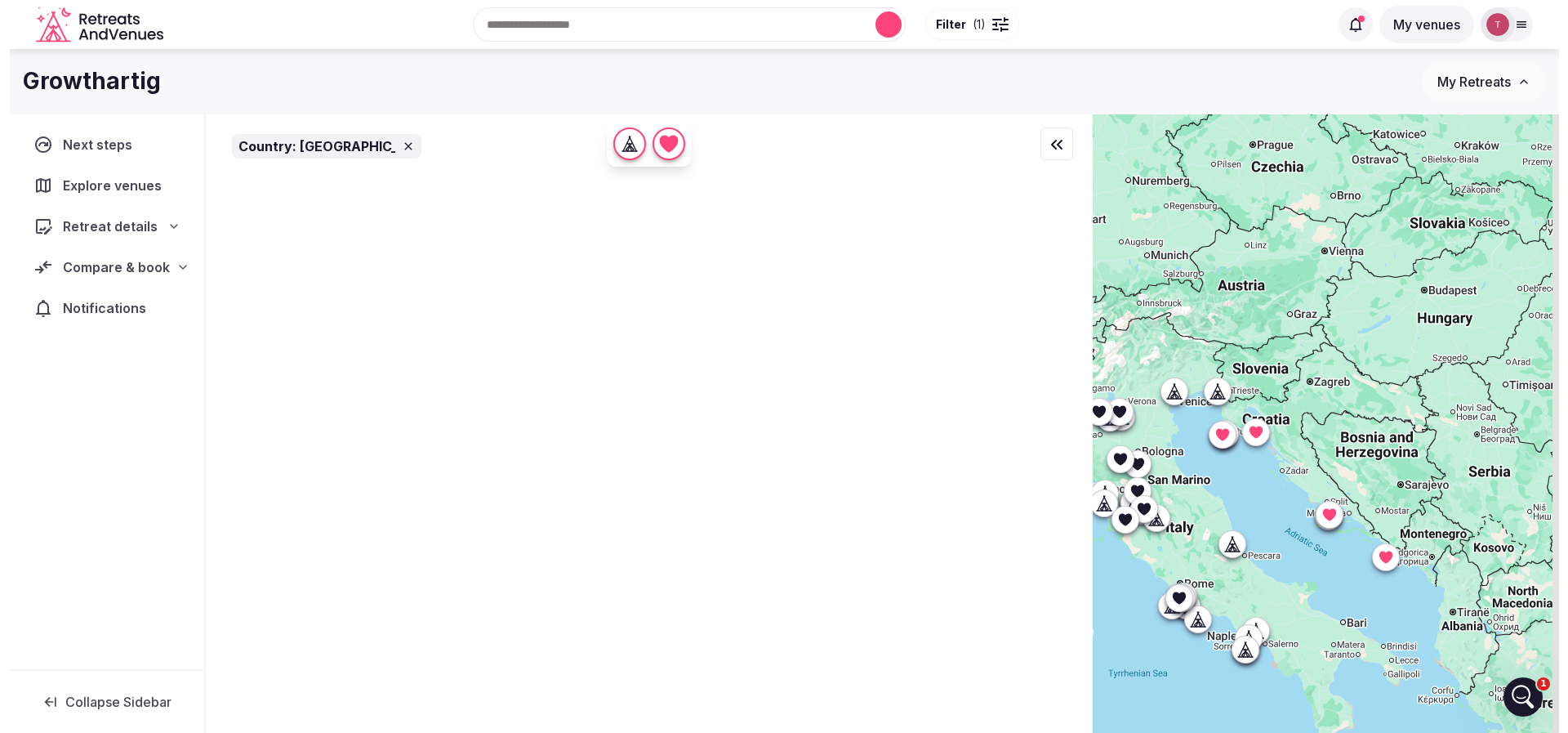
scroll to position [0, 0]
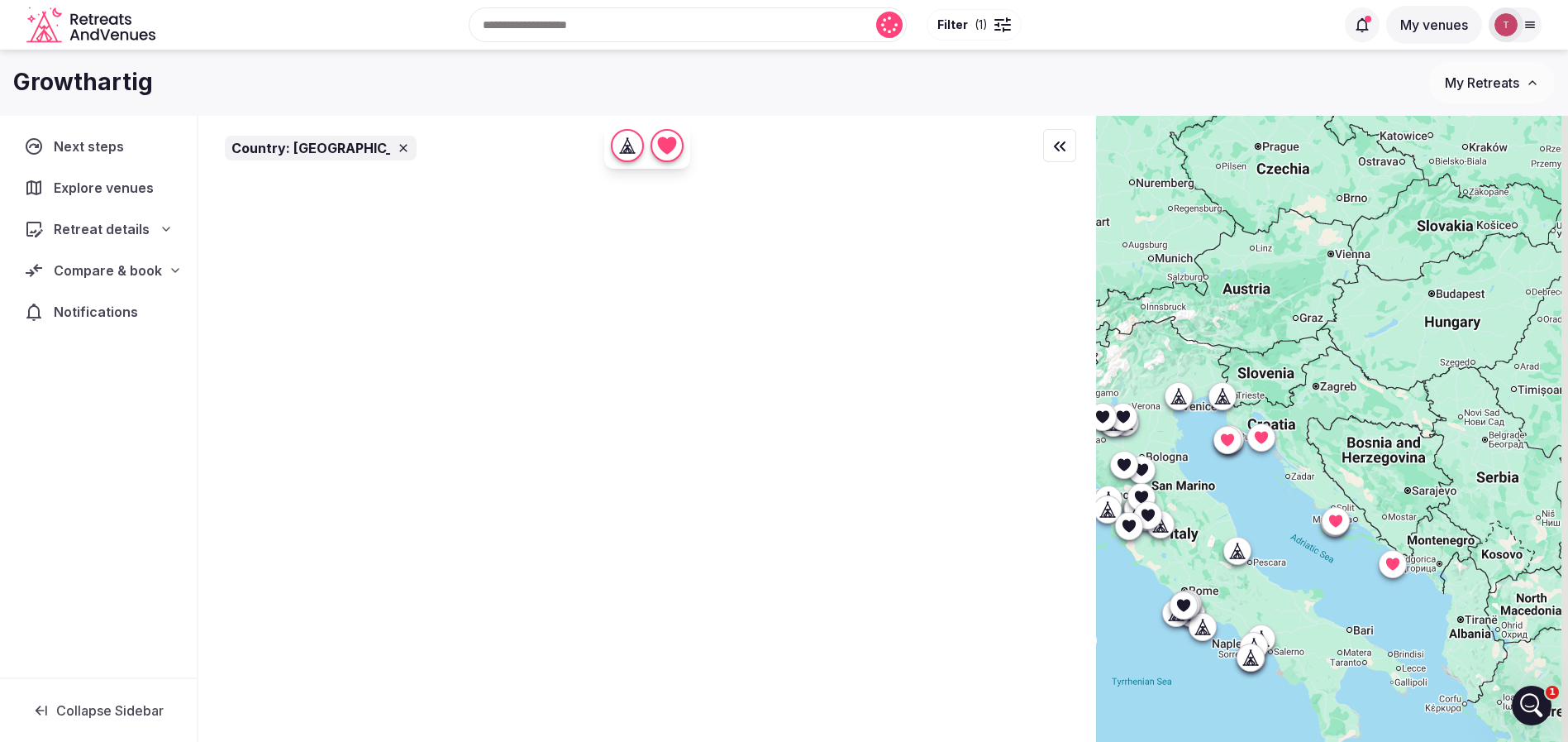
click at [1008, 19] on div at bounding box center [1009, 20] width 3 height 2
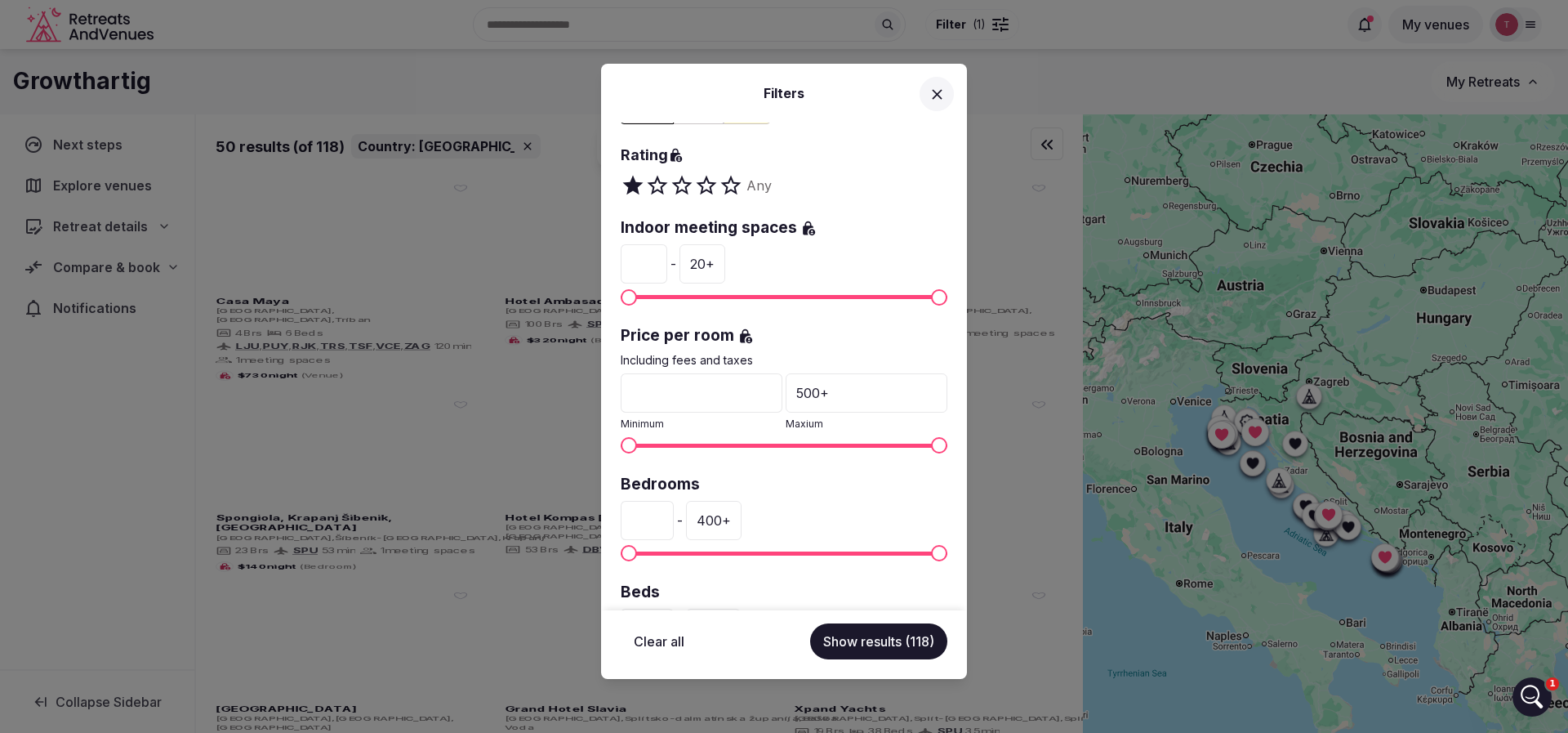
scroll to position [368, 0]
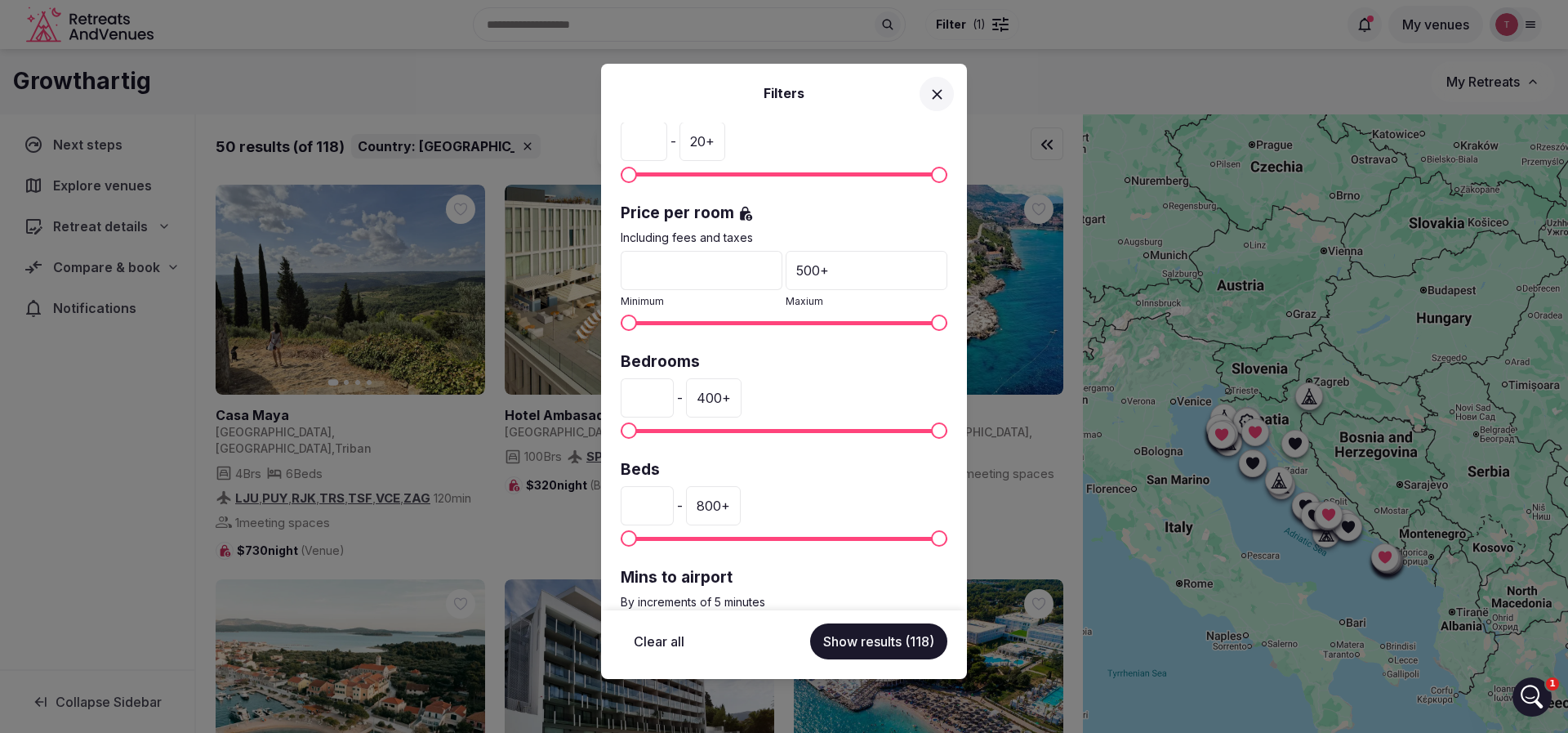
drag, startPoint x: 857, startPoint y: 264, endPoint x: 768, endPoint y: 258, distance: 89.2
click at [768, 258] on div "* Minimum 500 + Maxium" at bounding box center [784, 280] width 327 height 59
click at [789, 259] on div "500 +" at bounding box center [867, 270] width 162 height 40
click at [844, 268] on input "***" at bounding box center [867, 270] width 162 height 40
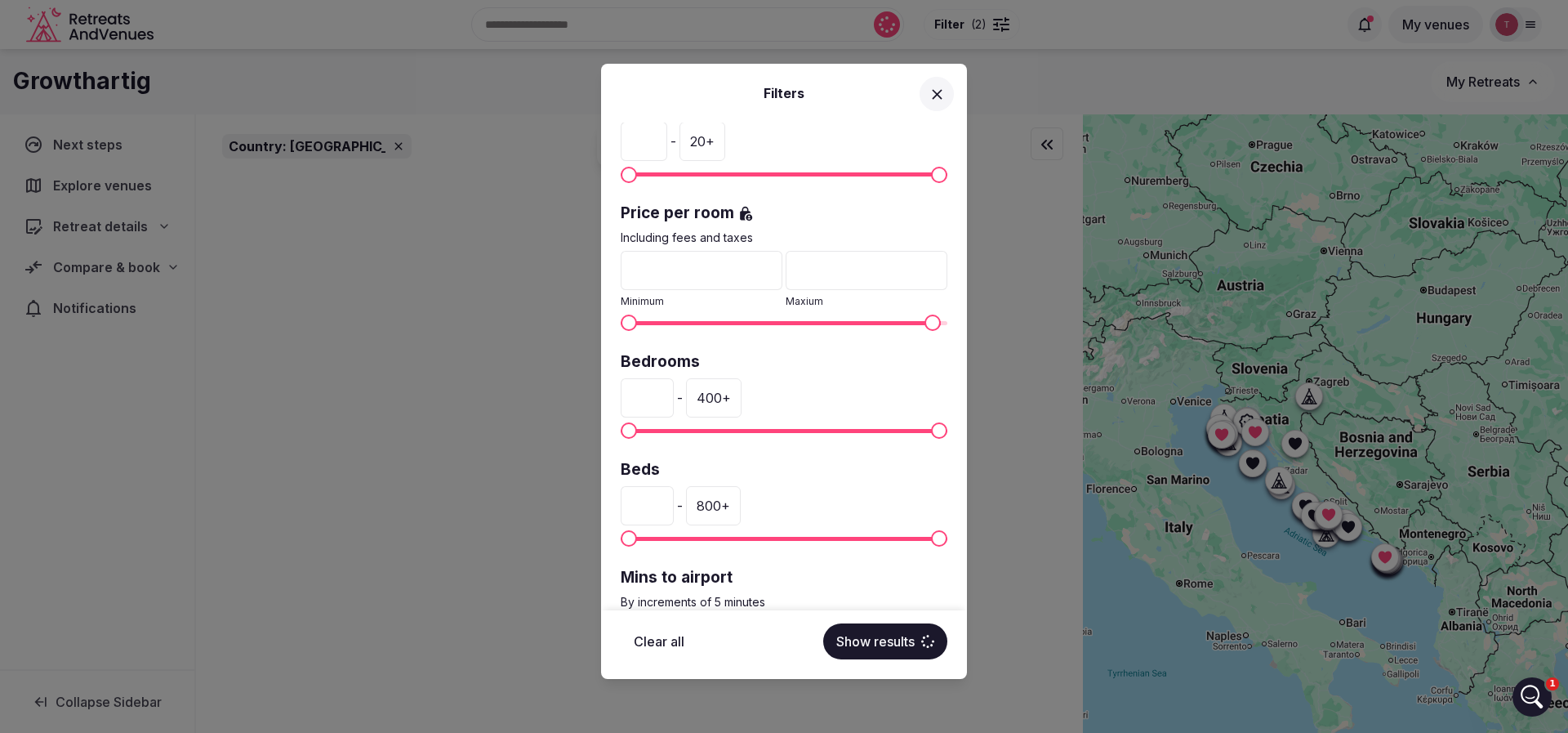
drag, startPoint x: 789, startPoint y: 259, endPoint x: 763, endPoint y: 270, distance: 28.2
click at [763, 270] on div "* Minimum *** Maxium" at bounding box center [784, 280] width 327 height 59
type input "***"
click at [670, 391] on input "*" at bounding box center [648, 398] width 53 height 40
drag, startPoint x: 666, startPoint y: 399, endPoint x: 613, endPoint y: 403, distance: 53.2
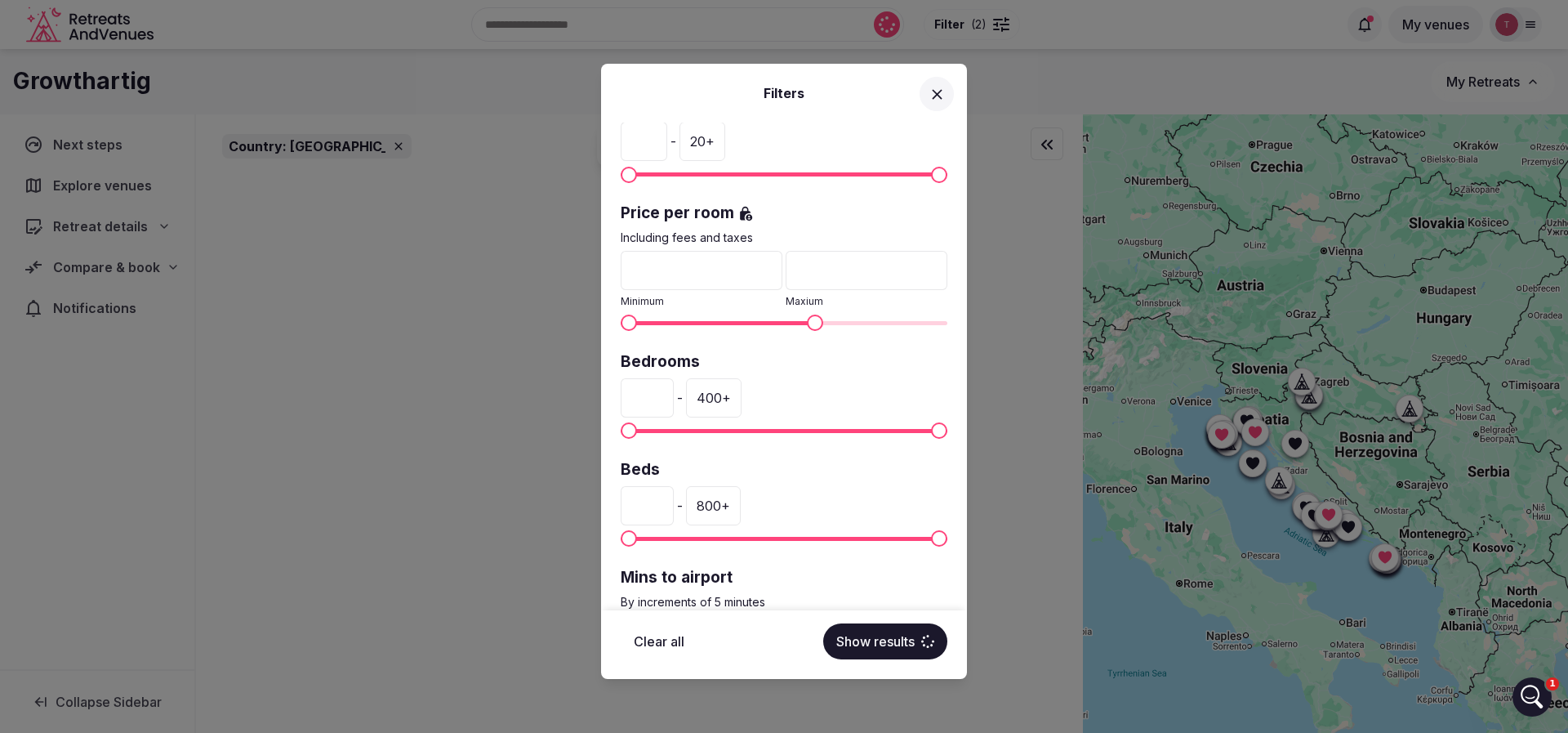
click at [613, 403] on div "Country: [GEOGRAPHIC_DATA] Venue name Status All Published Draft Has cover phot…" at bounding box center [784, 366] width 366 height 488
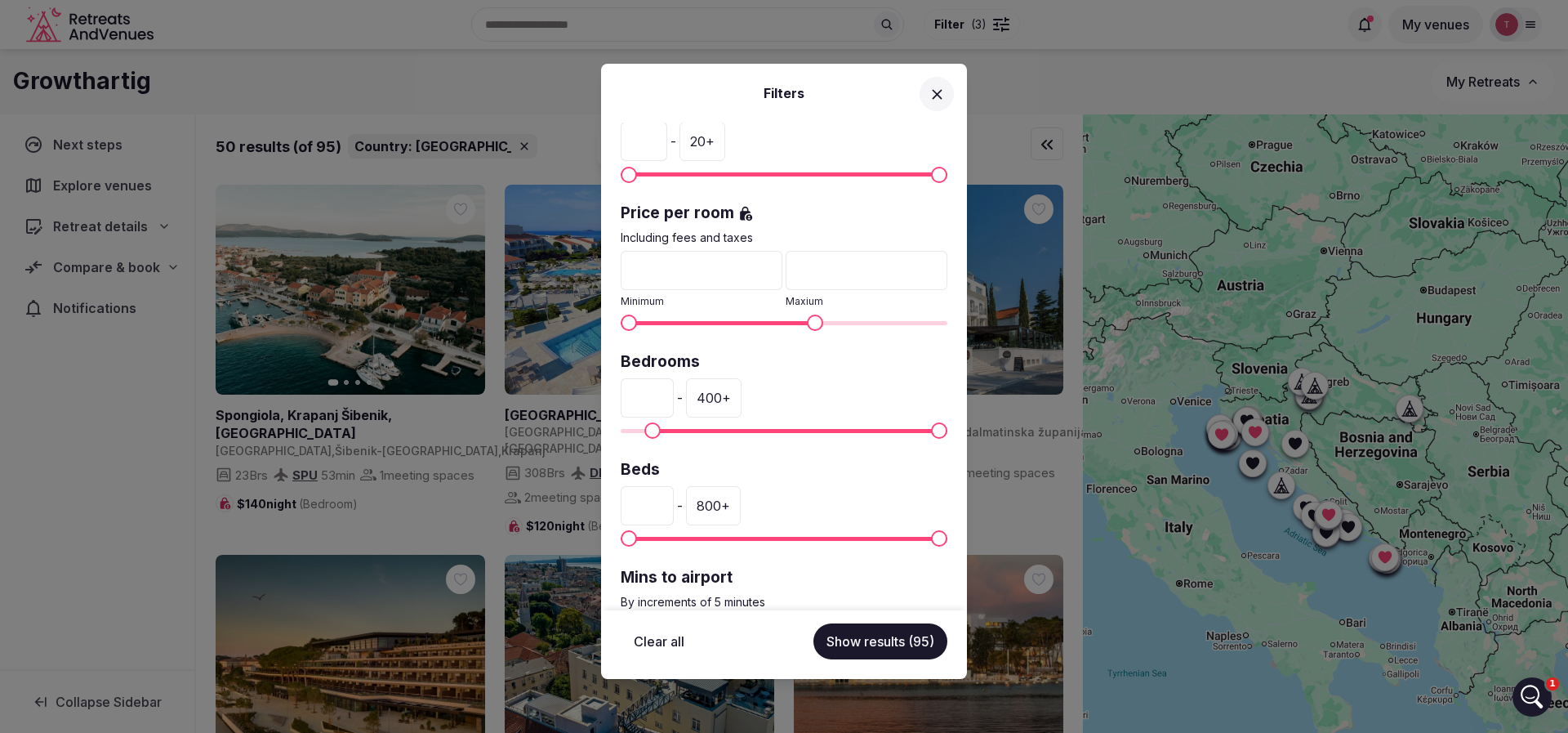
type input "**"
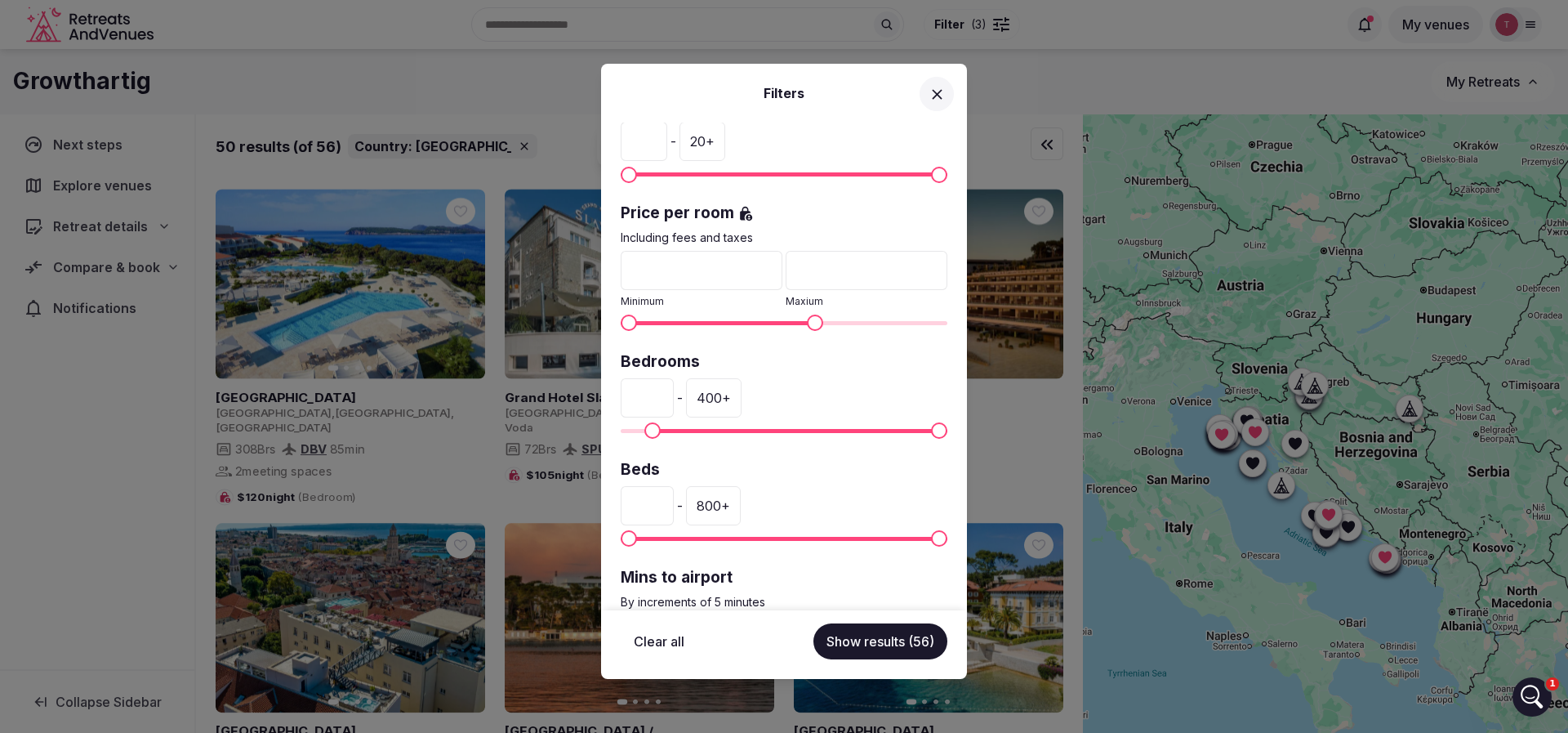
click at [742, 402] on div "400 +" at bounding box center [713, 398] width 55 height 40
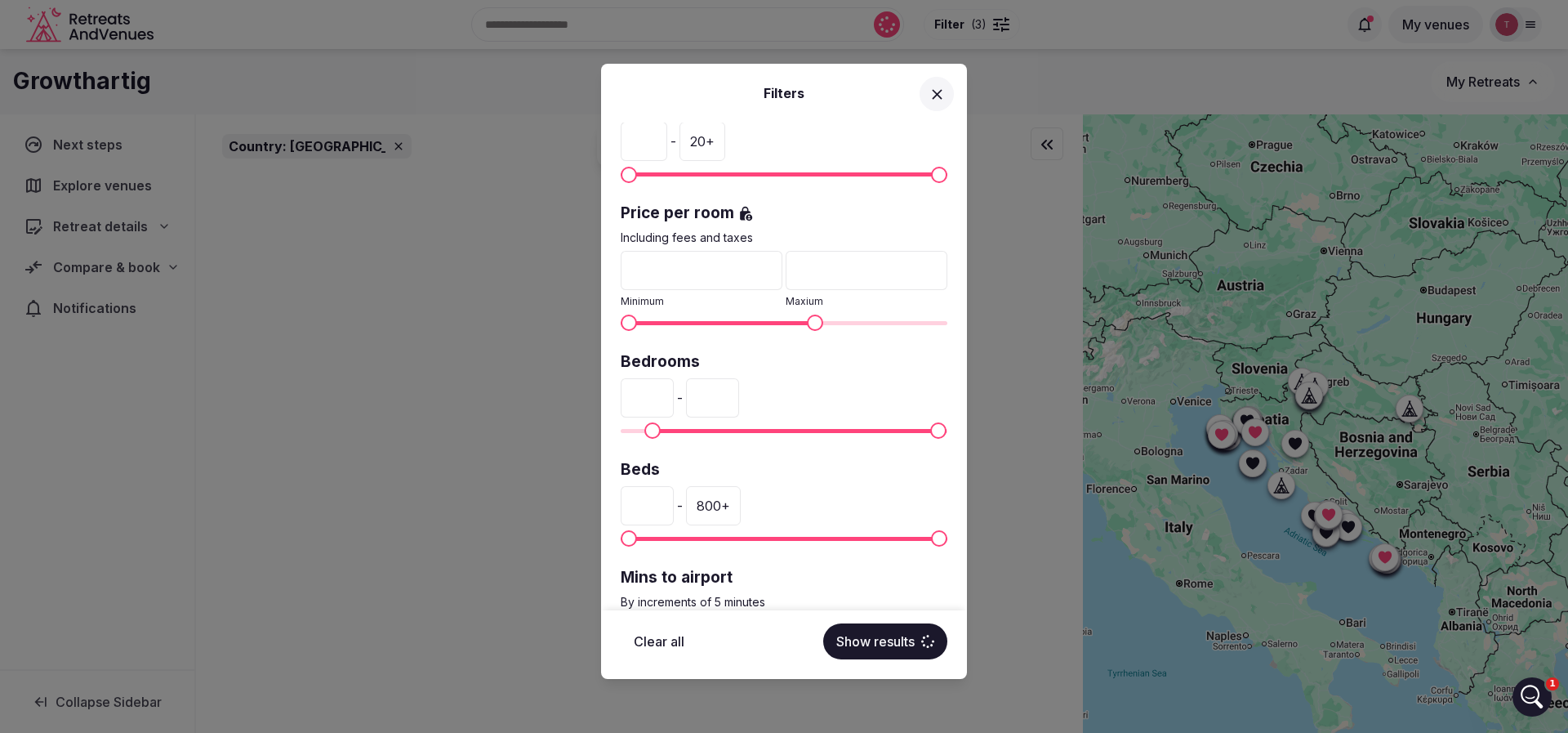
drag, startPoint x: 755, startPoint y: 400, endPoint x: 716, endPoint y: 399, distance: 39.0
click at [716, 399] on div "** - ***" at bounding box center [784, 398] width 327 height 40
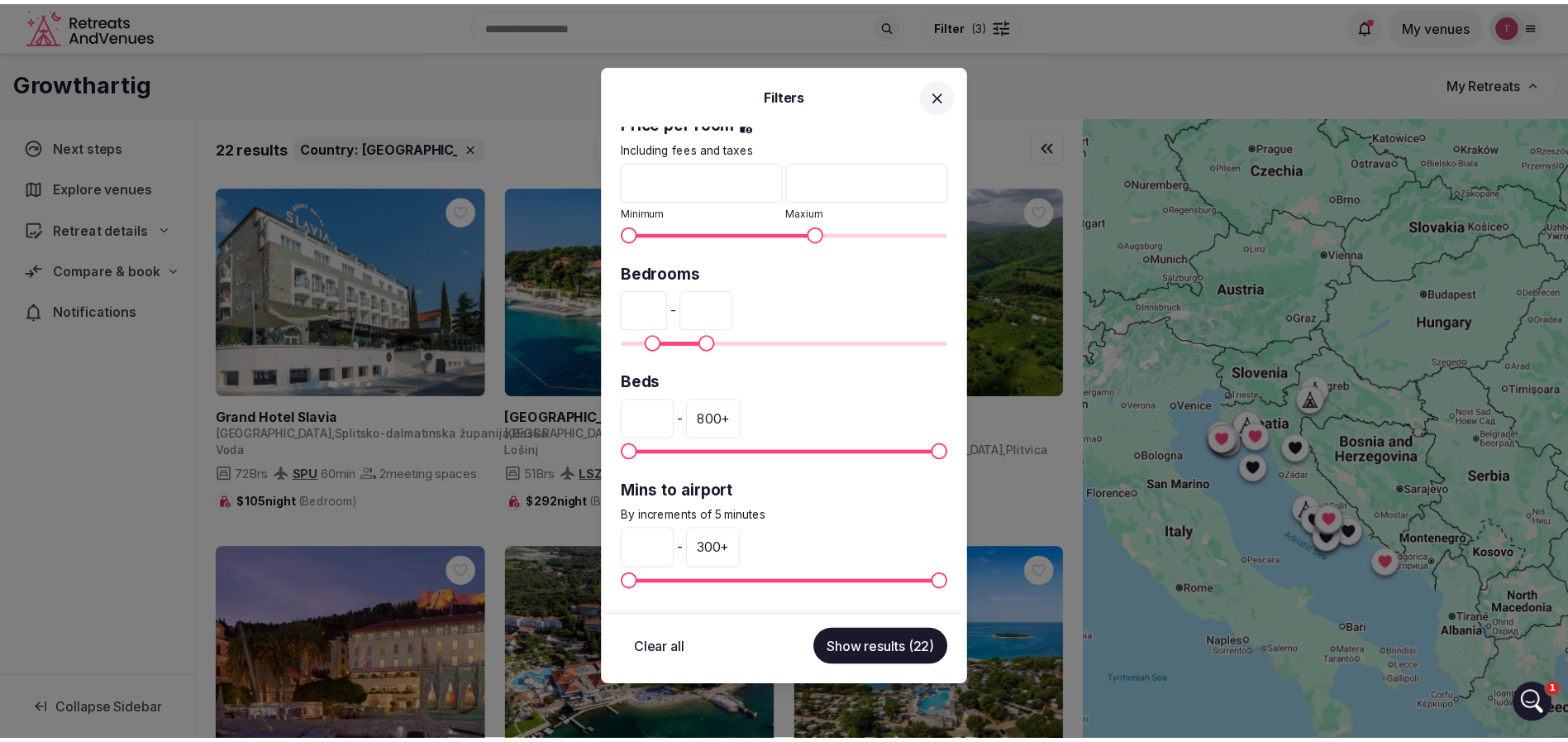
scroll to position [466, 0]
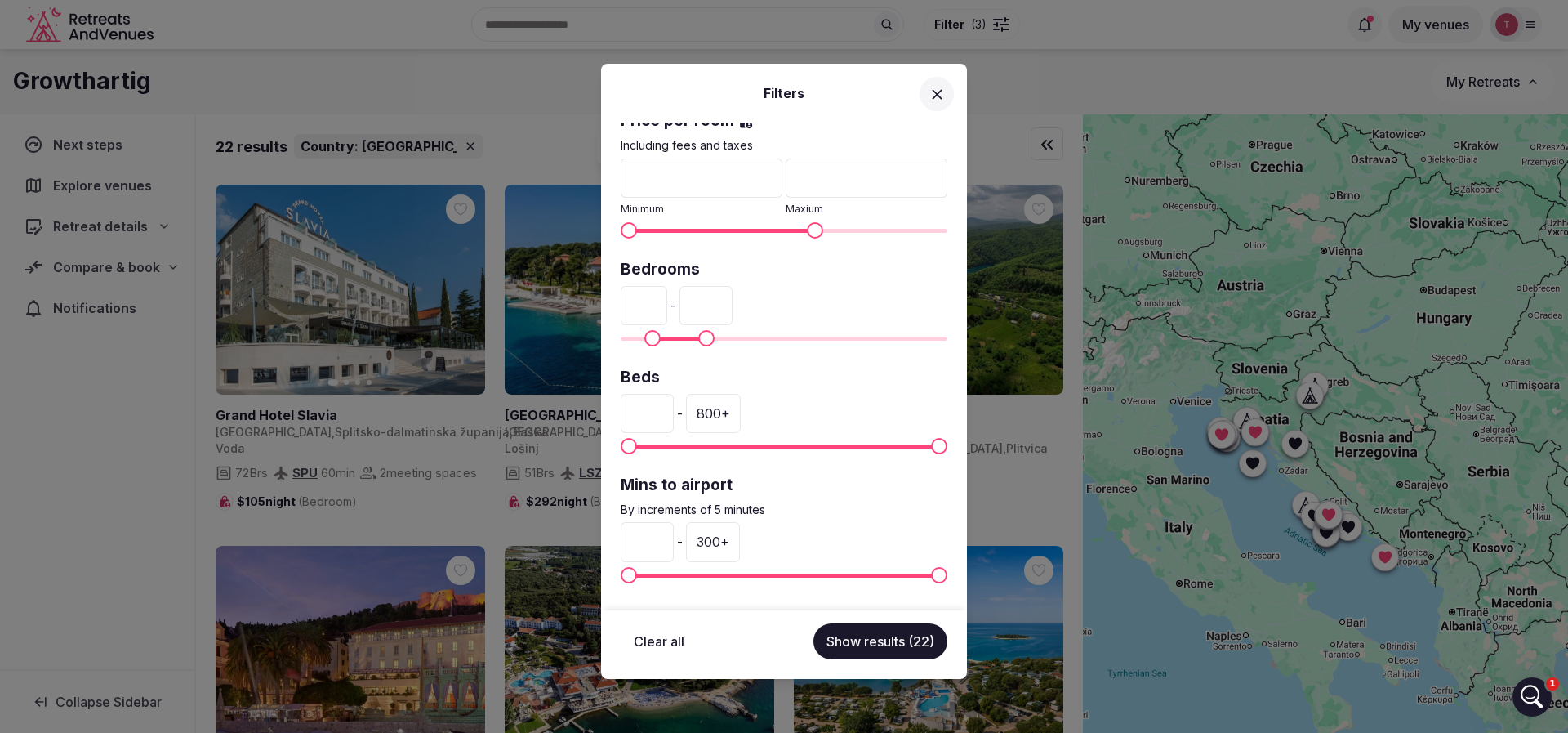
type input "***"
click at [740, 544] on div "300 +" at bounding box center [712, 542] width 54 height 40
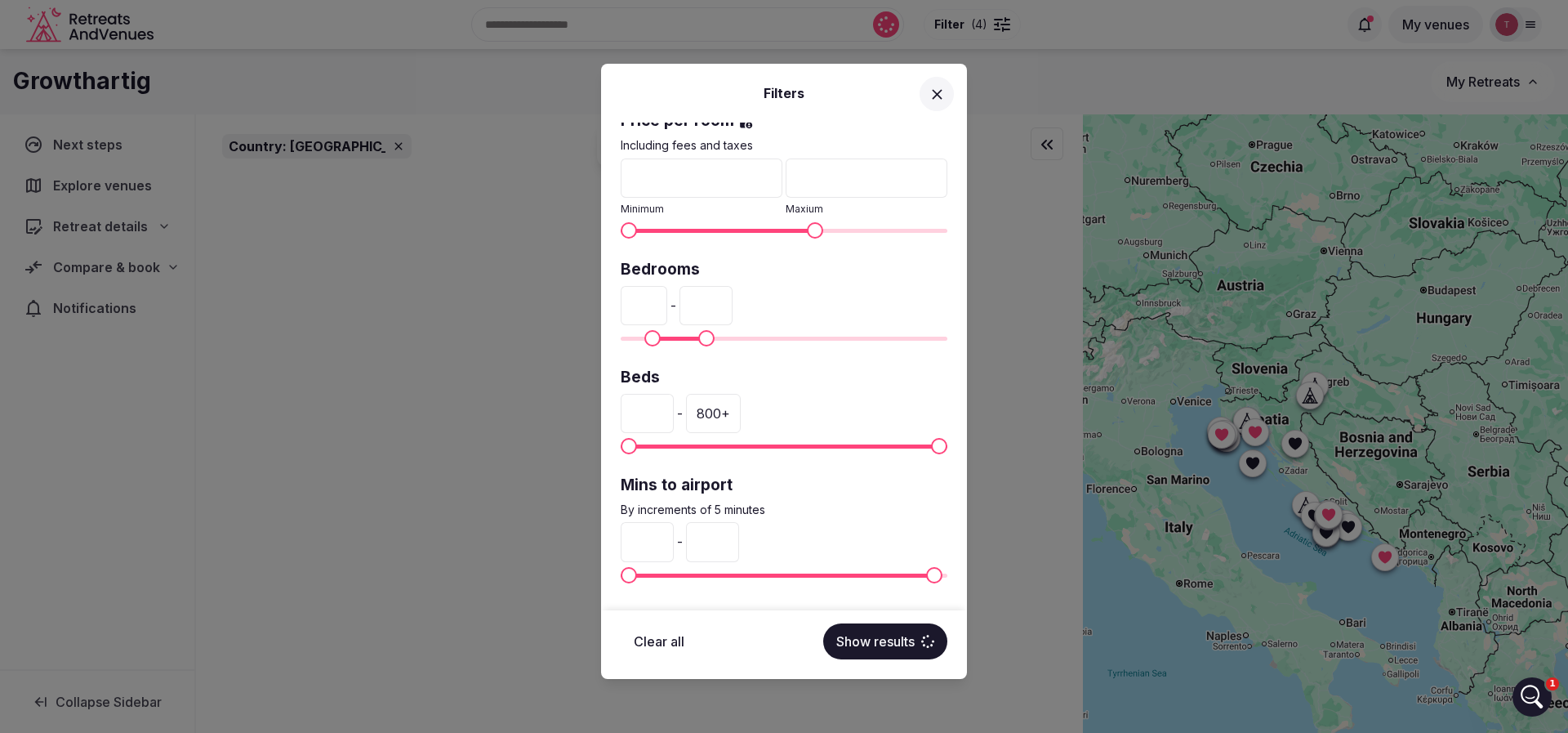
drag, startPoint x: 766, startPoint y: 538, endPoint x: 719, endPoint y: 538, distance: 47.0
click at [719, 538] on input "***" at bounding box center [712, 542] width 53 height 40
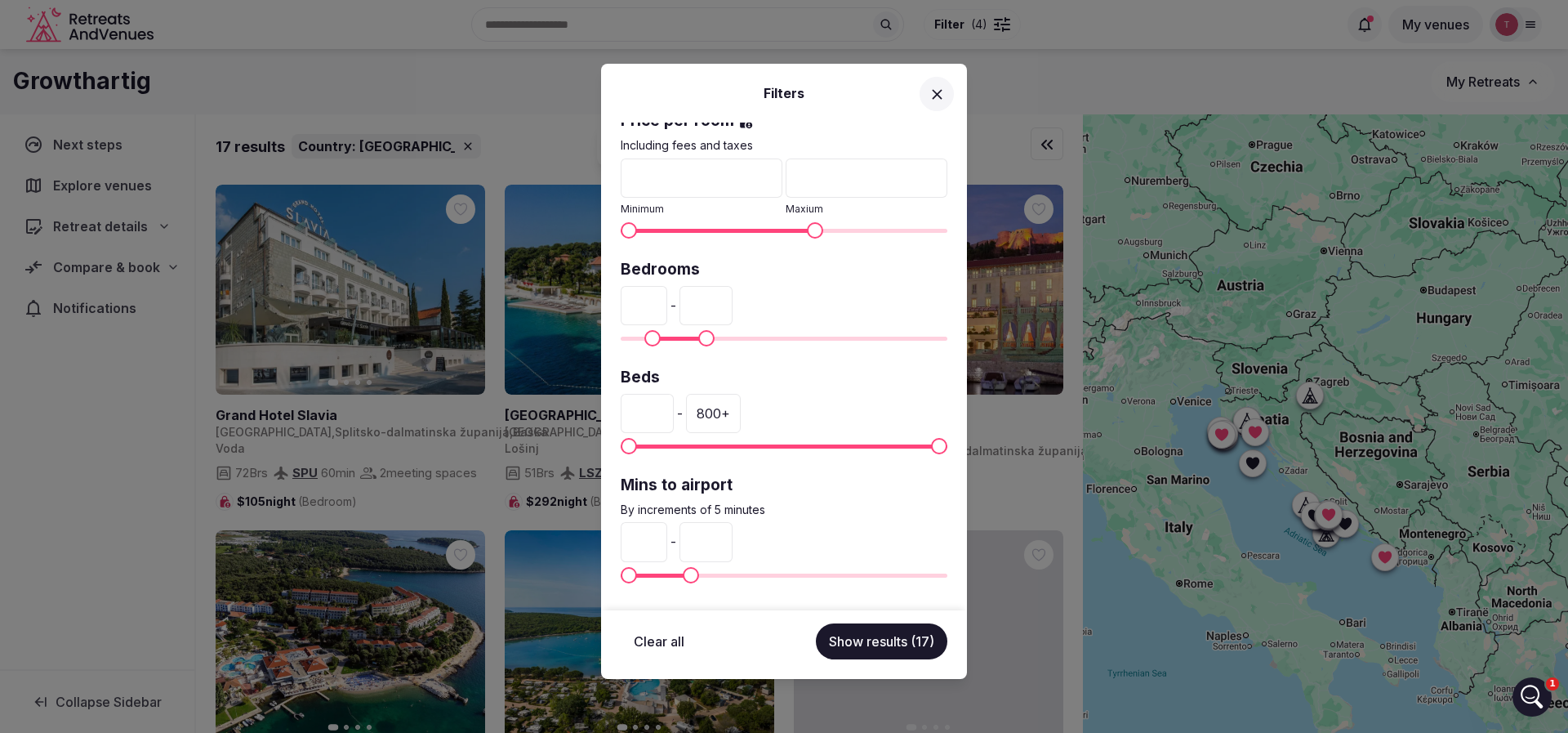
type input "**"
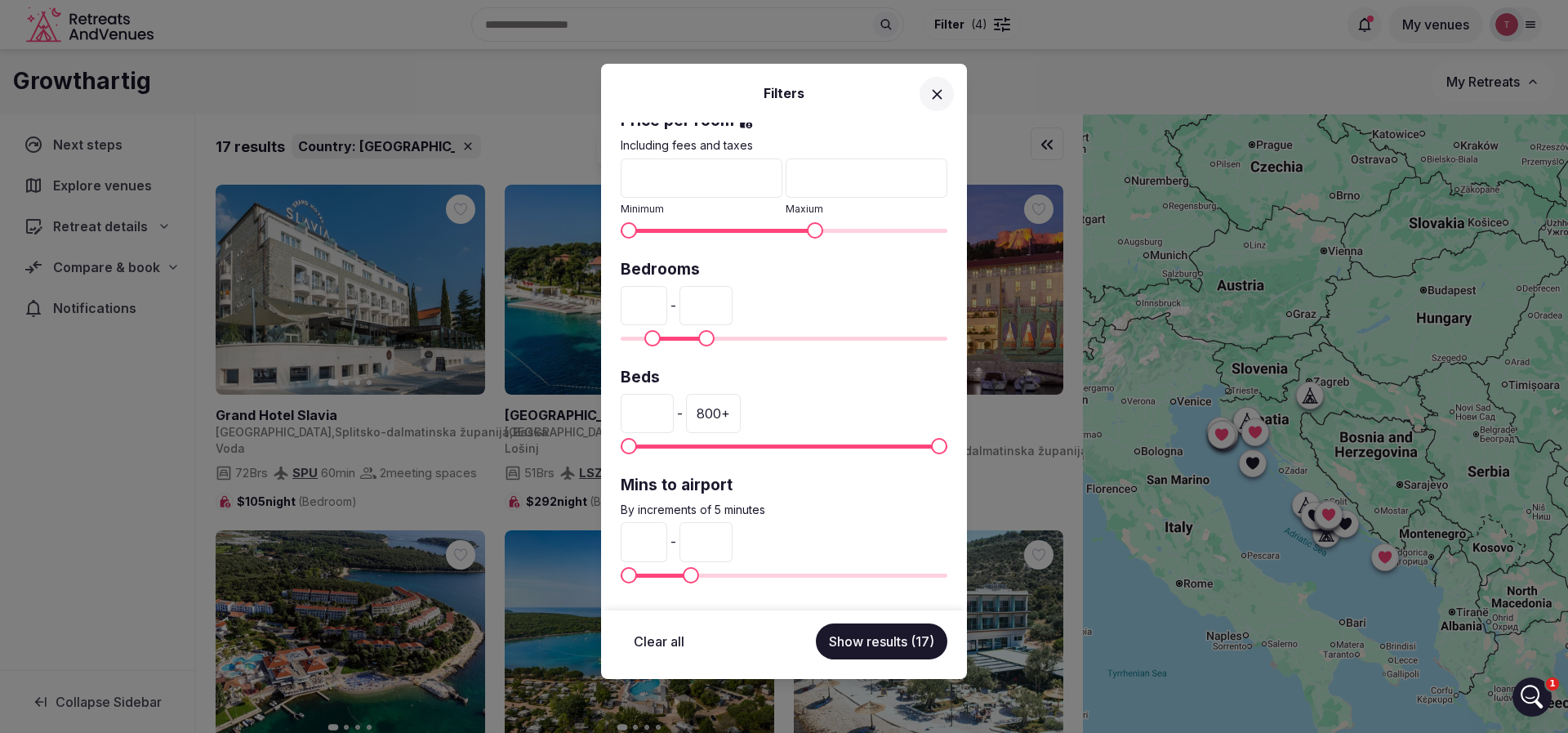
click at [856, 631] on button "Show results (17)" at bounding box center [881, 641] width 132 height 36
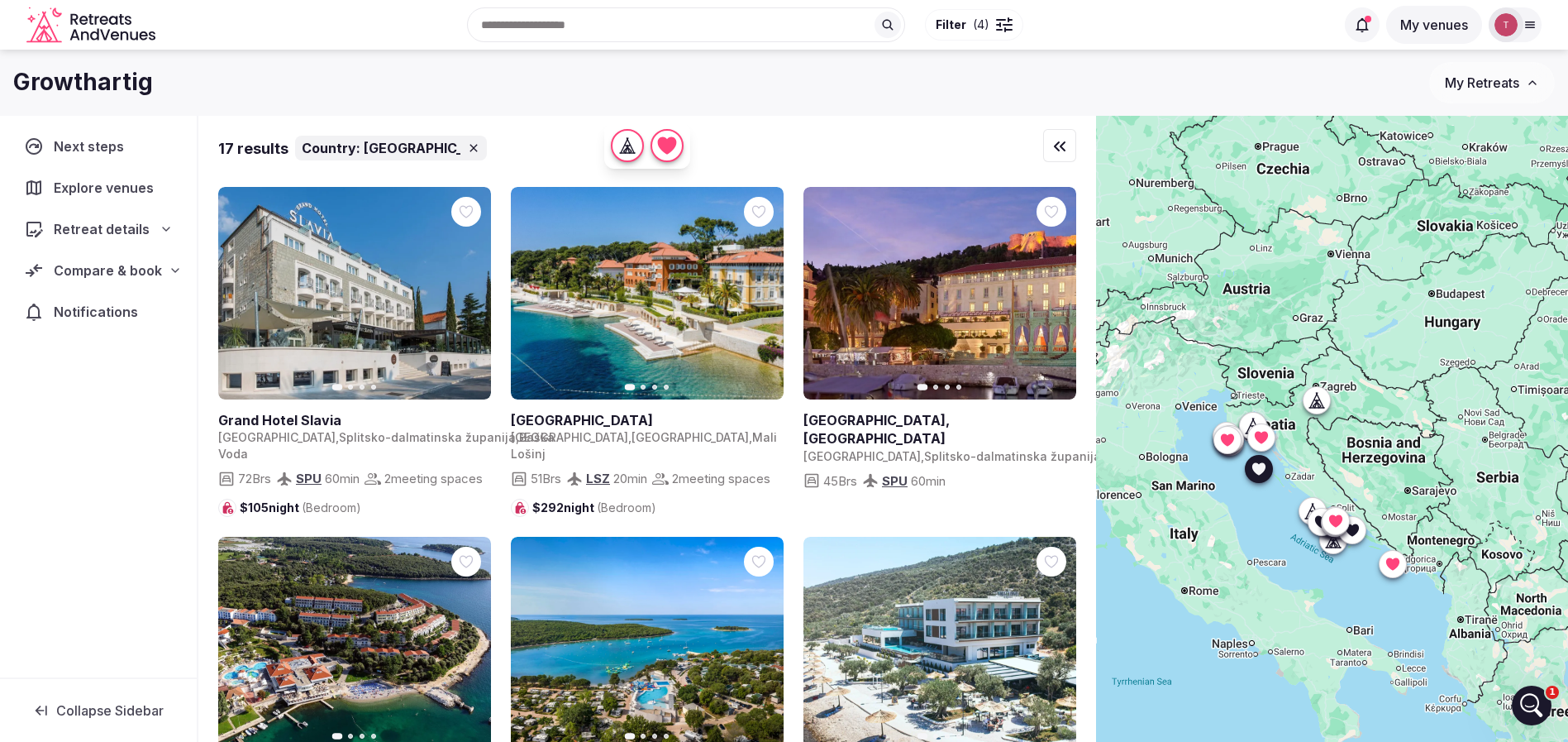
click at [759, 296] on icon "button" at bounding box center [761, 293] width 7 height 11
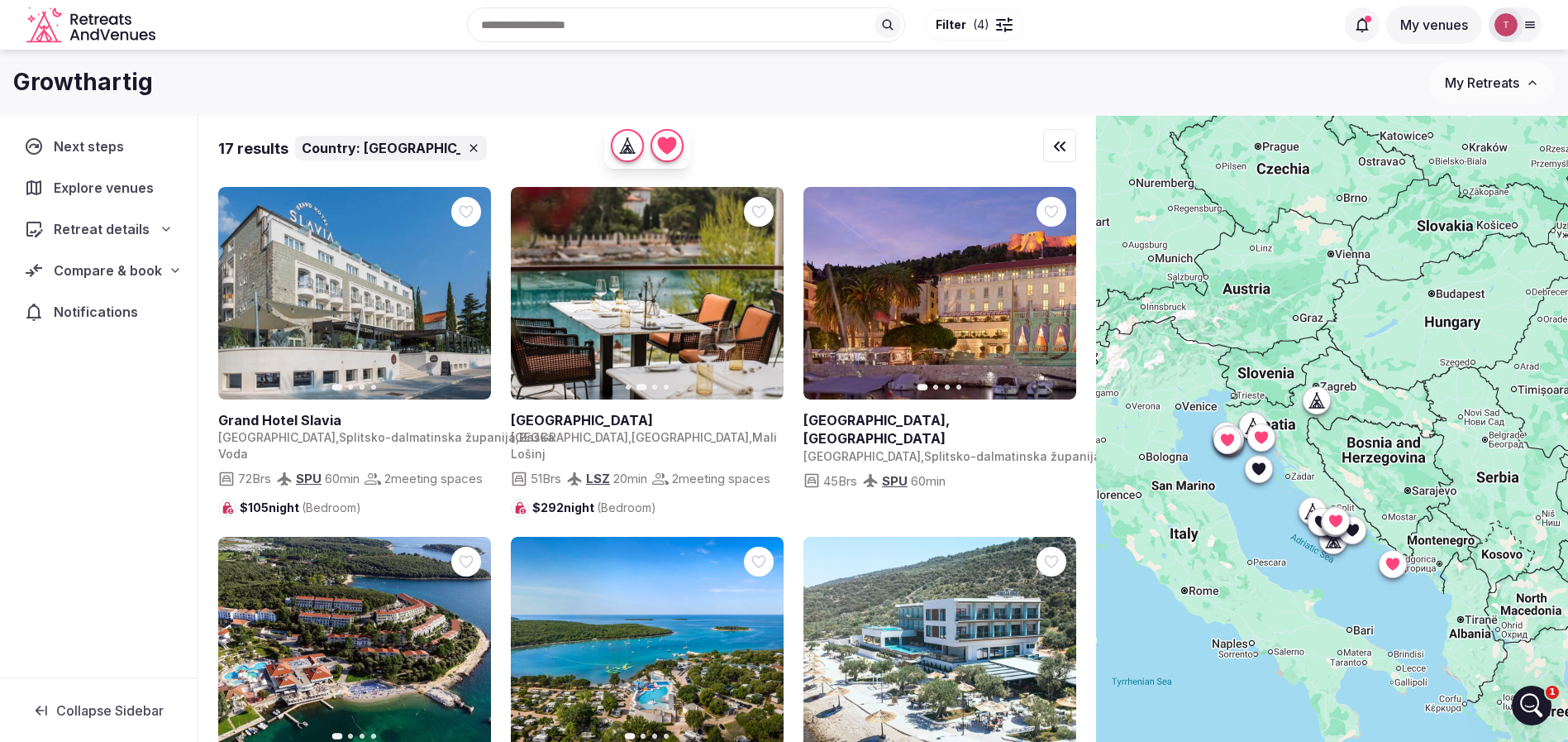
click at [765, 289] on icon "button" at bounding box center [760, 293] width 13 height 13
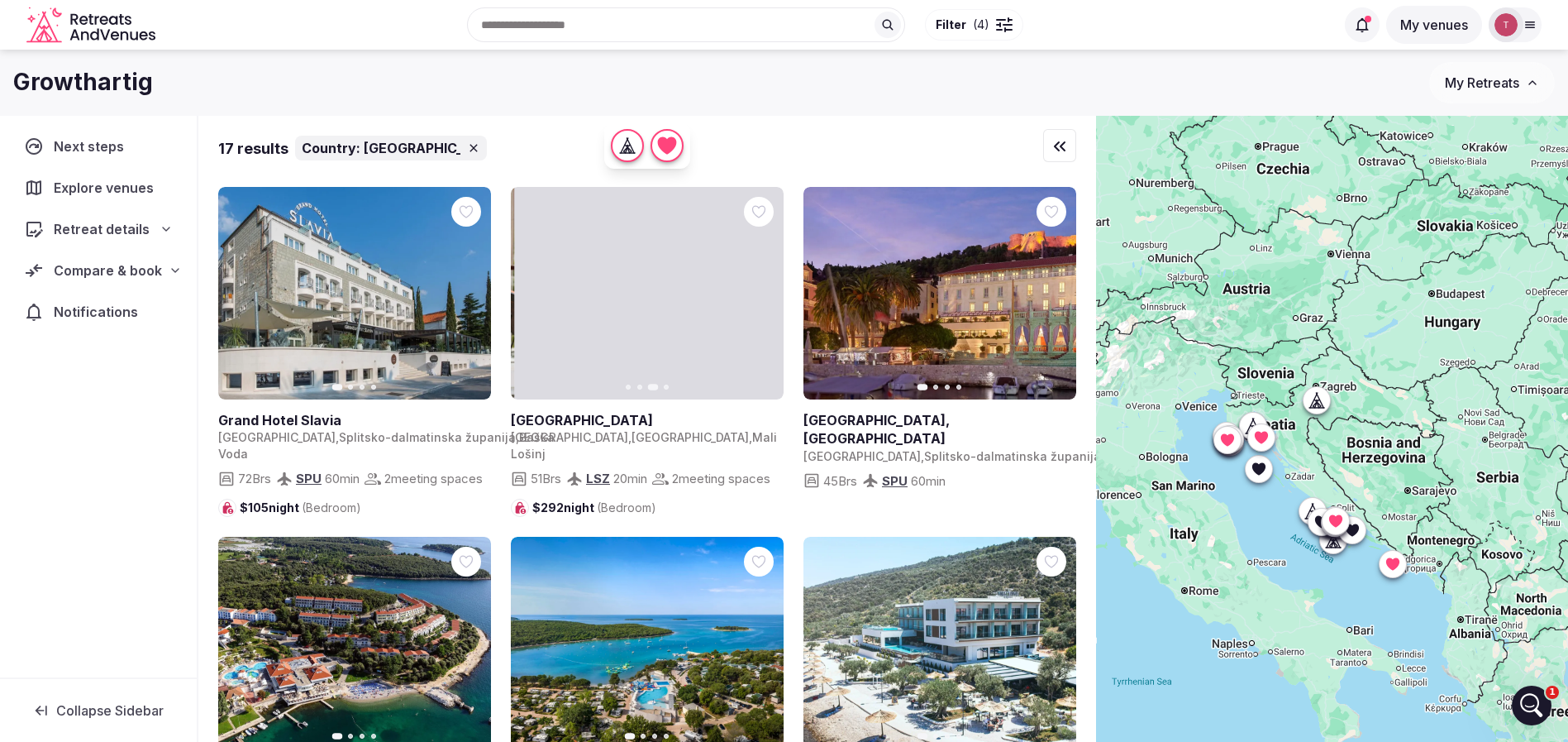
click at [765, 289] on icon "button" at bounding box center [760, 293] width 13 height 13
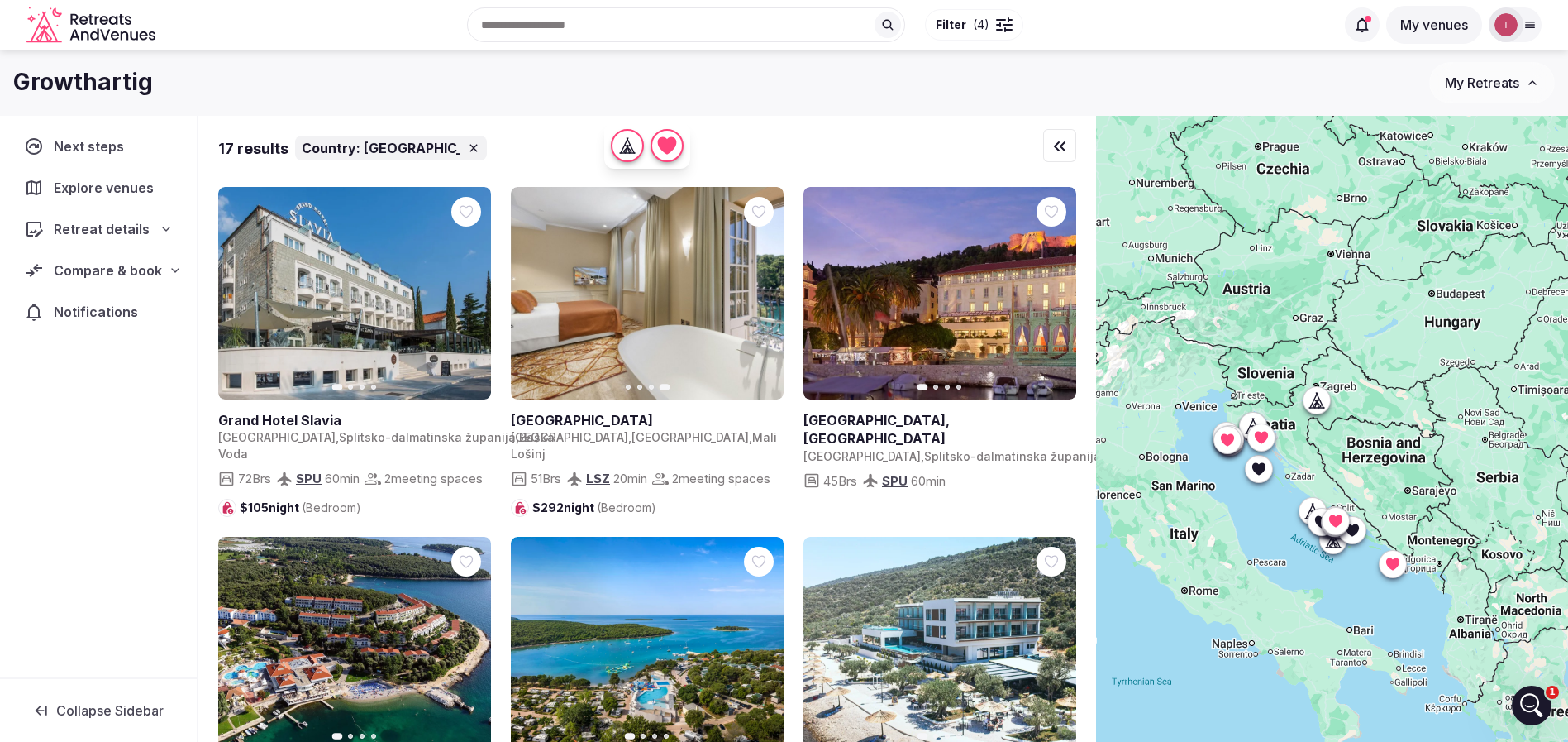
click at [0, 0] on icon at bounding box center [0, 0] width 0 height 0
click at [1054, 290] on icon "button" at bounding box center [1054, 293] width 7 height 11
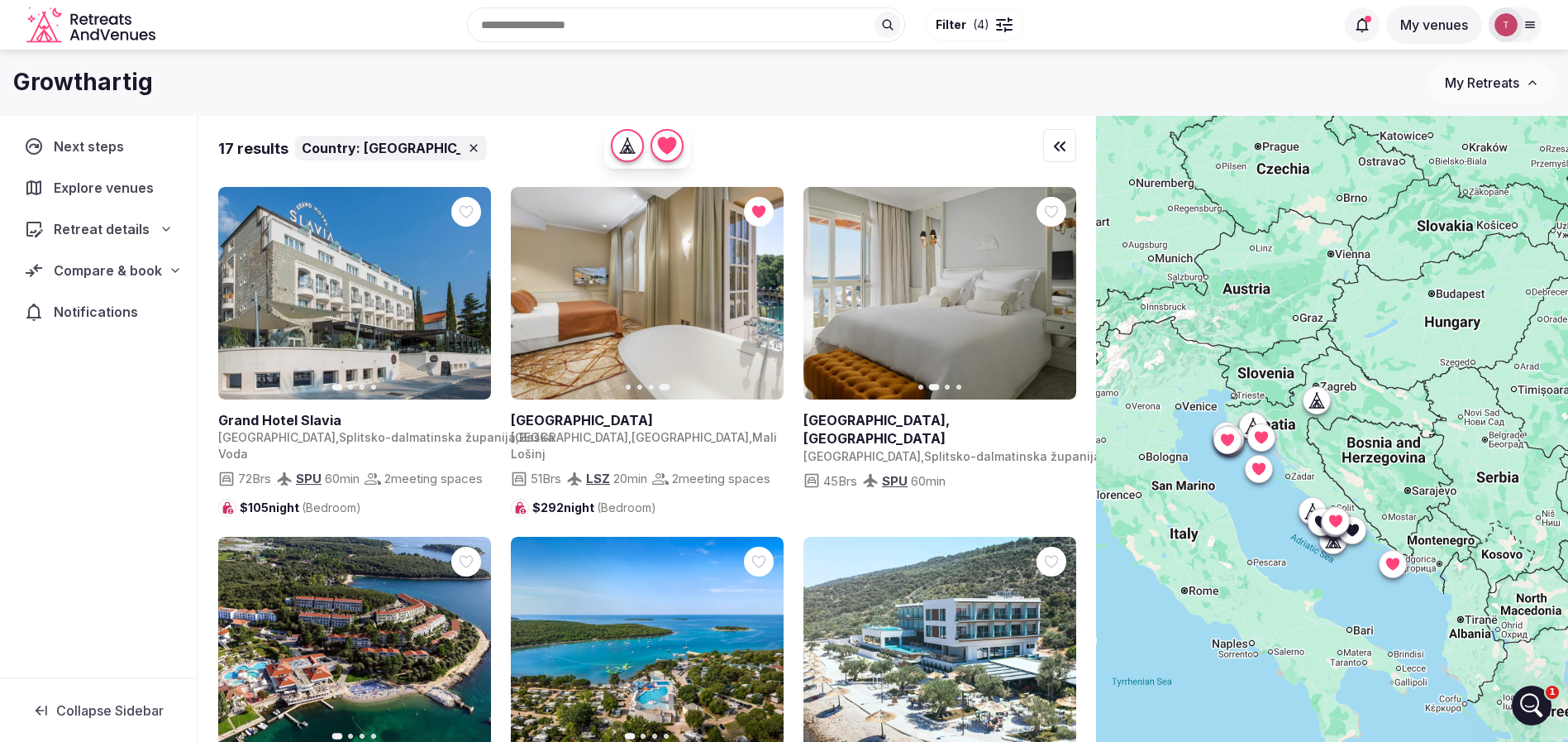
click at [825, 290] on icon "button" at bounding box center [825, 293] width 7 height 11
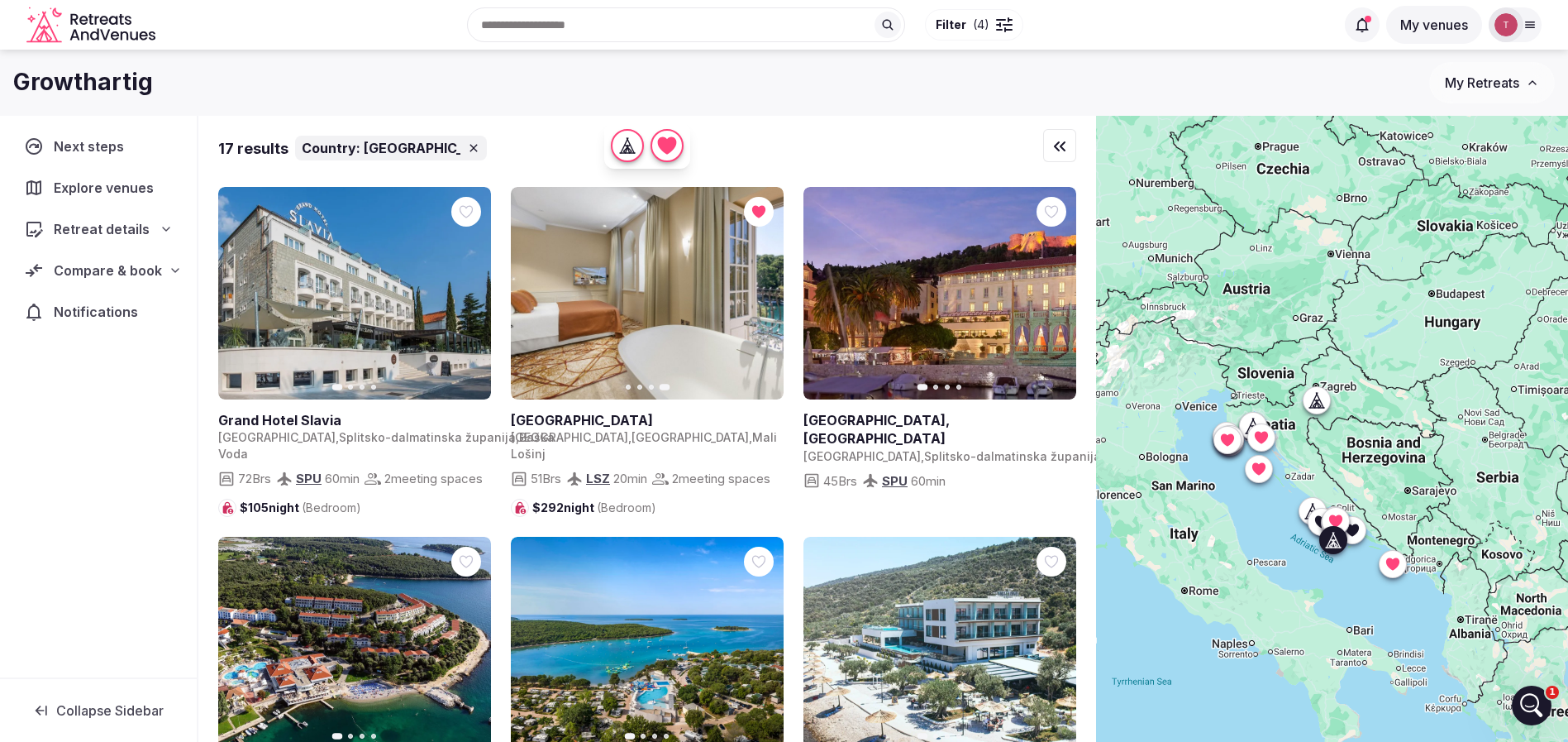
click at [1066, 289] on link at bounding box center [940, 293] width 273 height 213
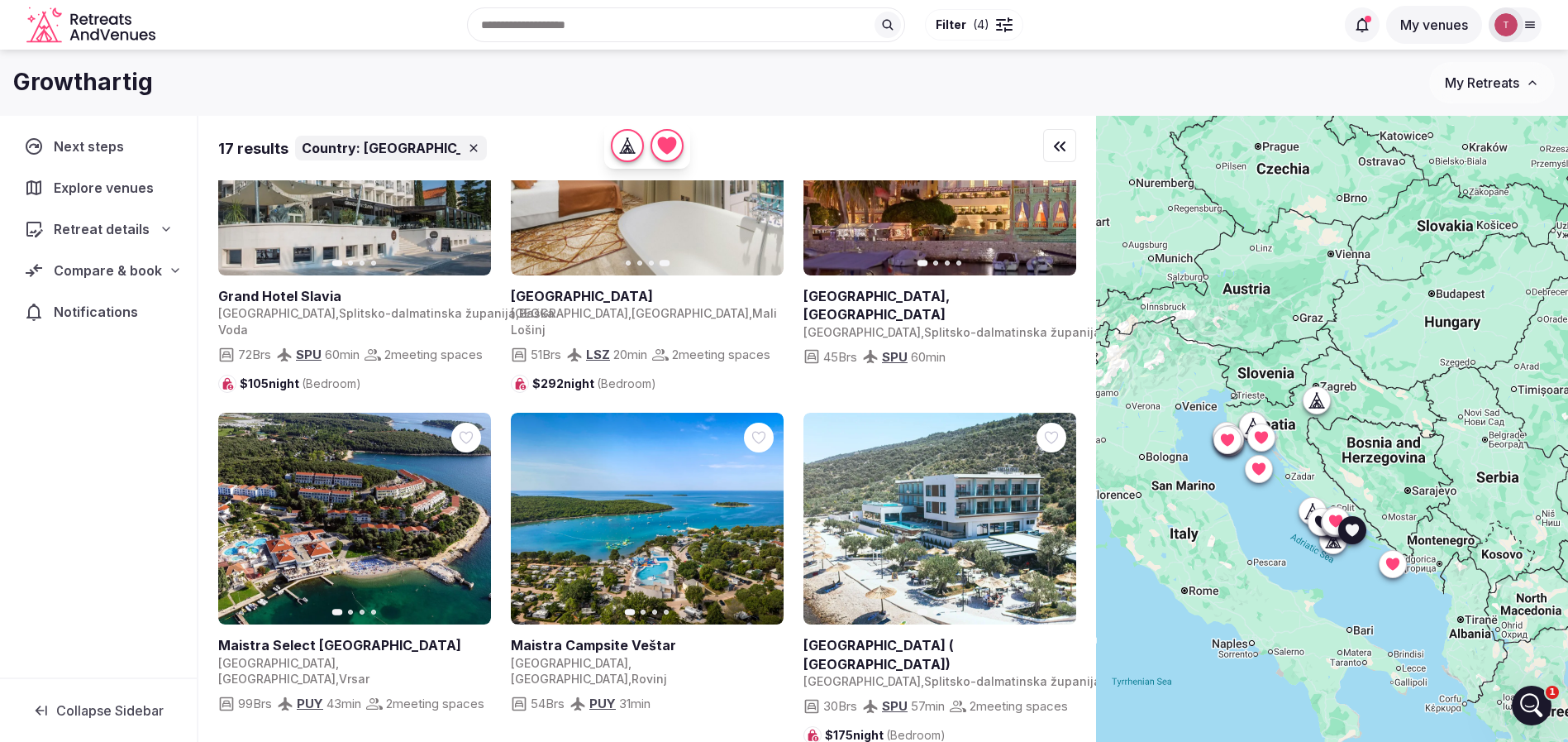
scroll to position [248, 0]
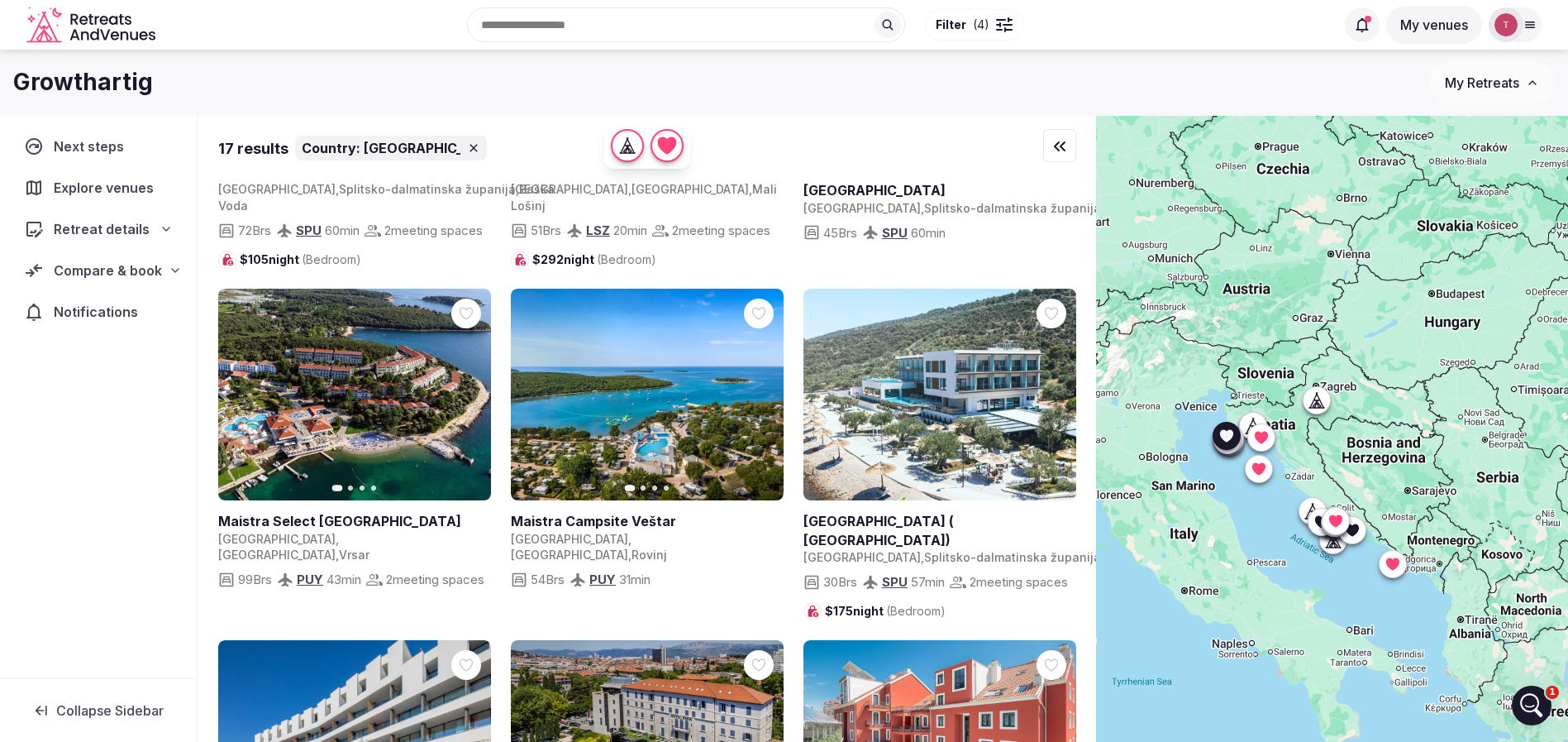
click at [469, 401] on icon "button" at bounding box center [467, 394] width 13 height 13
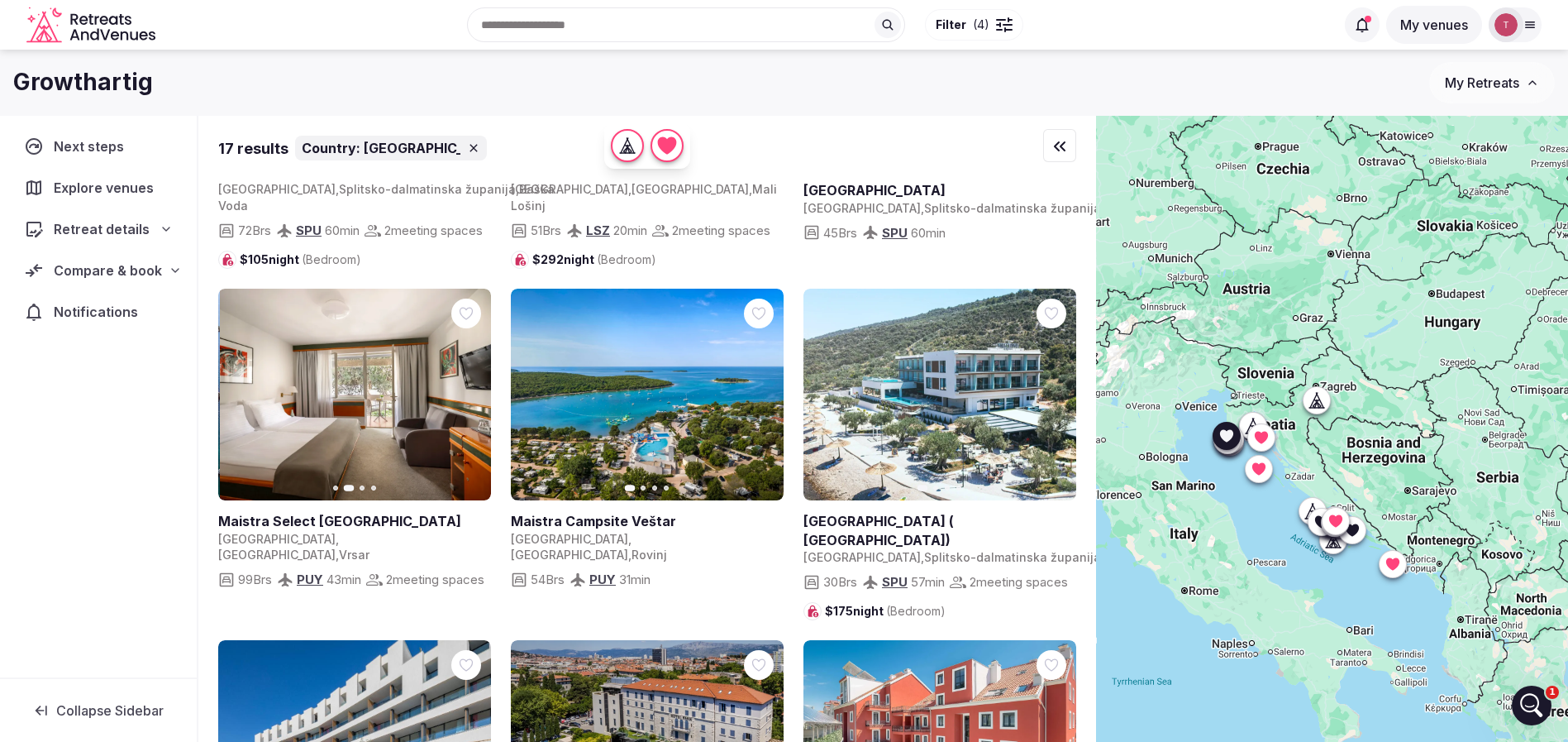
click at [469, 401] on icon "button" at bounding box center [467, 394] width 13 height 13
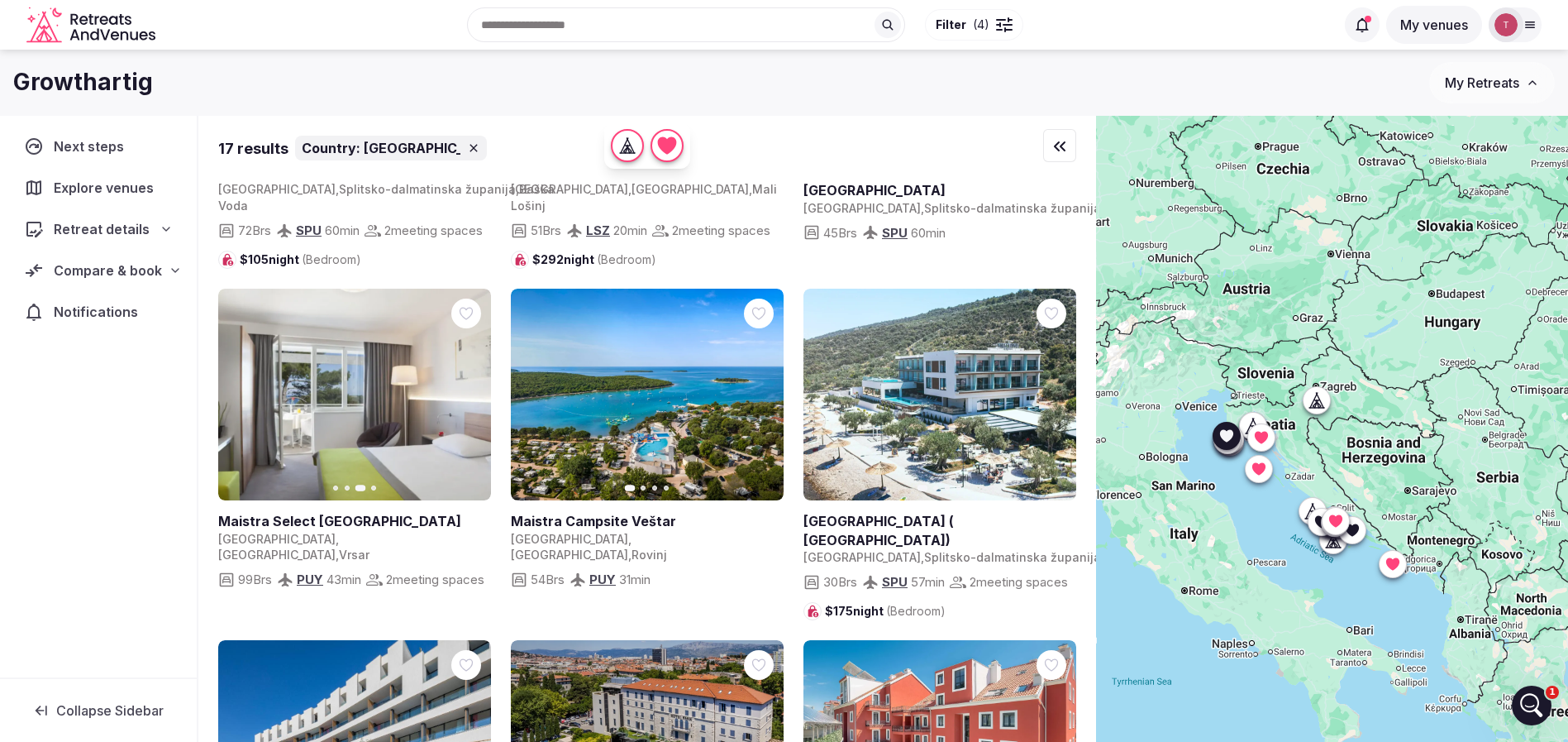
click at [471, 400] on icon "button" at bounding box center [469, 394] width 7 height 11
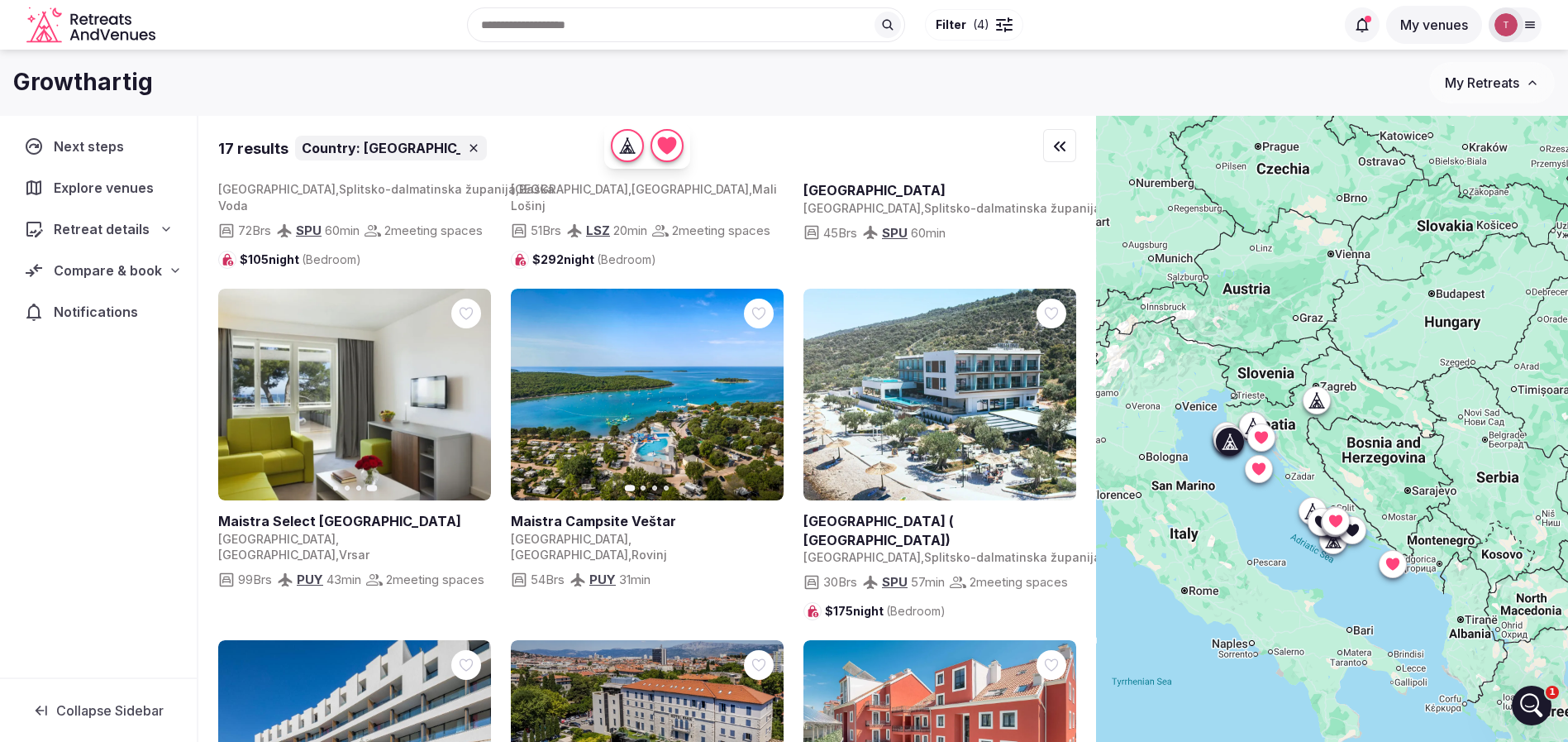
click at [753, 407] on button "Next slide" at bounding box center [760, 394] width 26 height 26
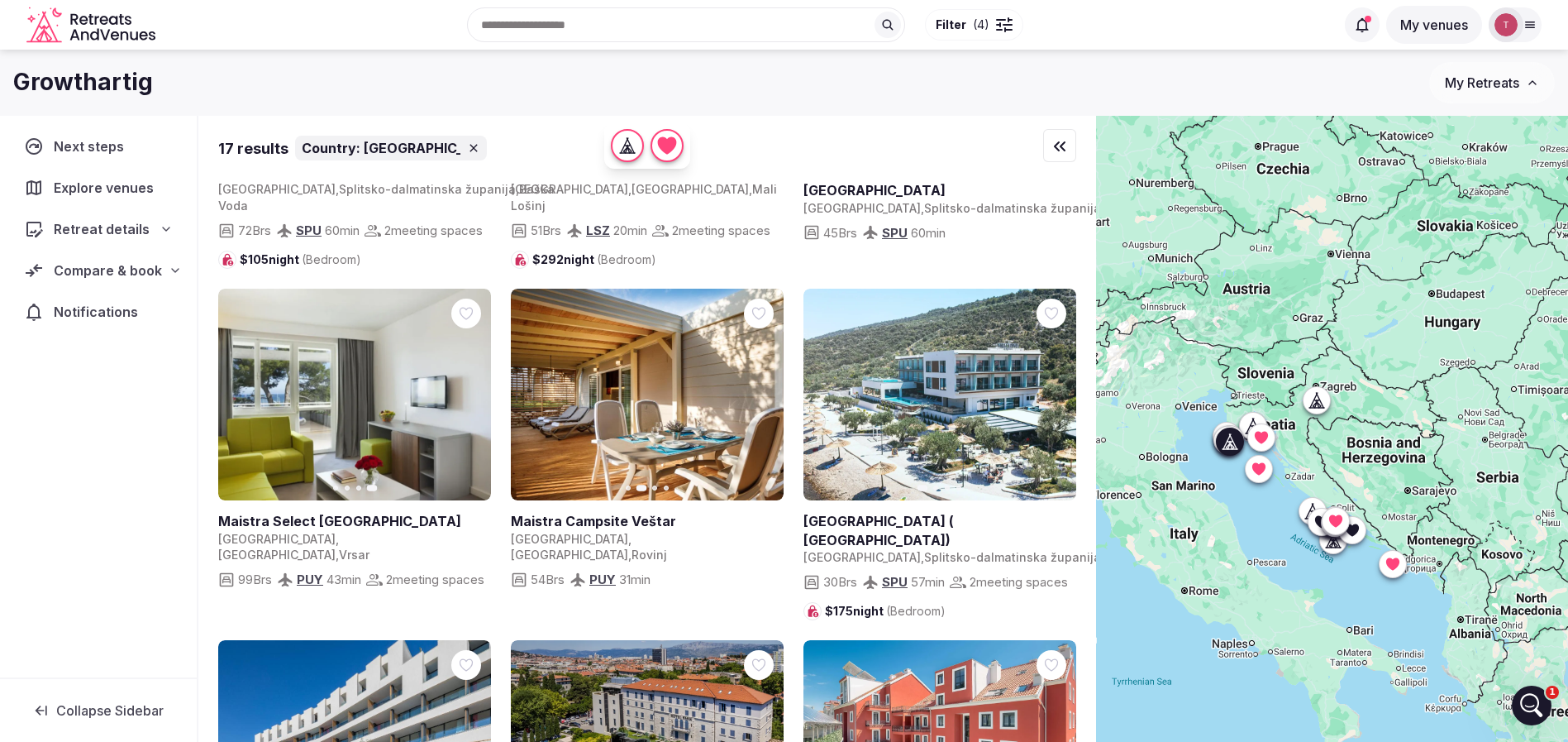
click at [757, 401] on icon "button" at bounding box center [760, 394] width 13 height 13
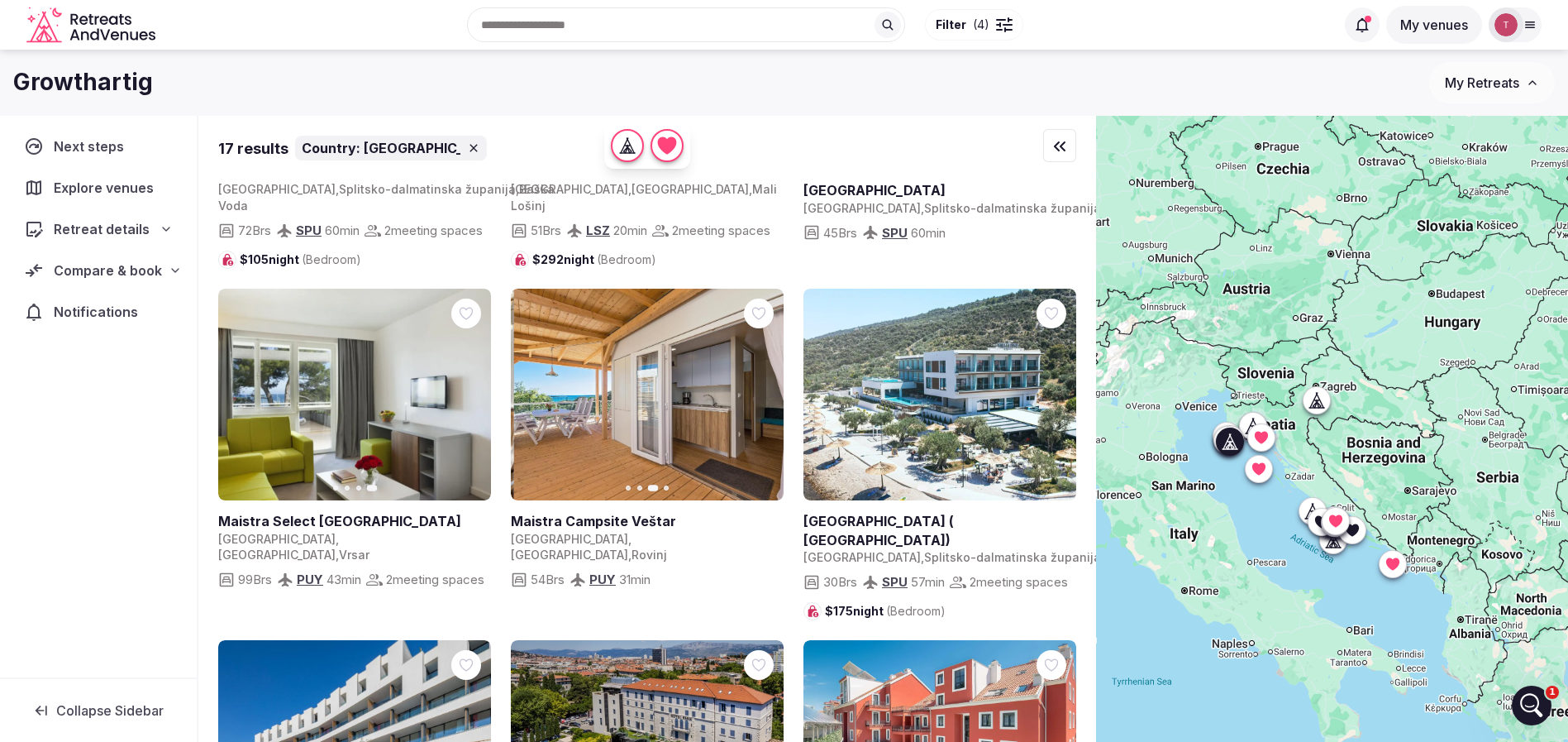
click at [757, 401] on icon "button" at bounding box center [760, 394] width 13 height 13
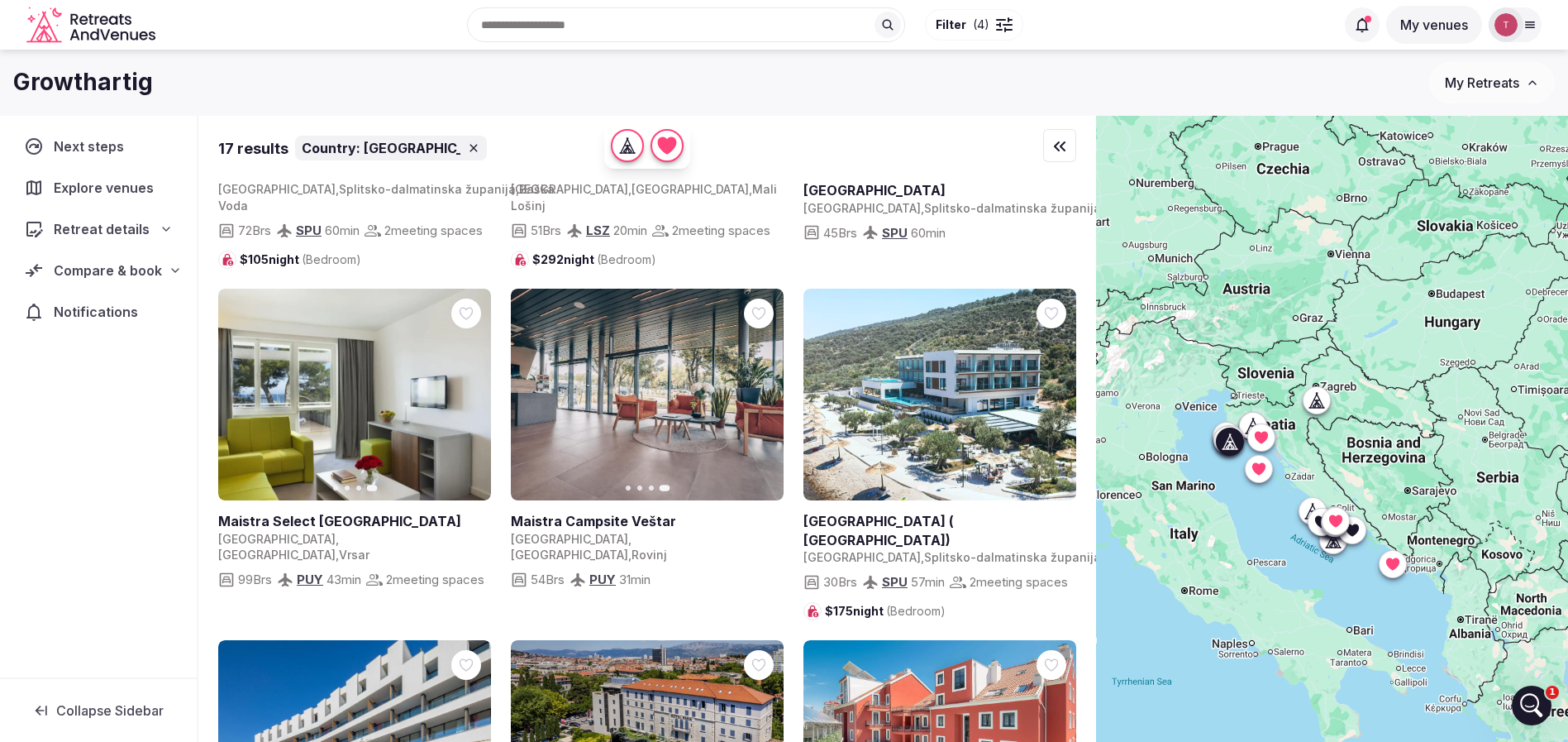
click at [0, 0] on icon at bounding box center [0, 0] width 0 height 0
click at [1060, 407] on button "Next slide" at bounding box center [1053, 394] width 26 height 26
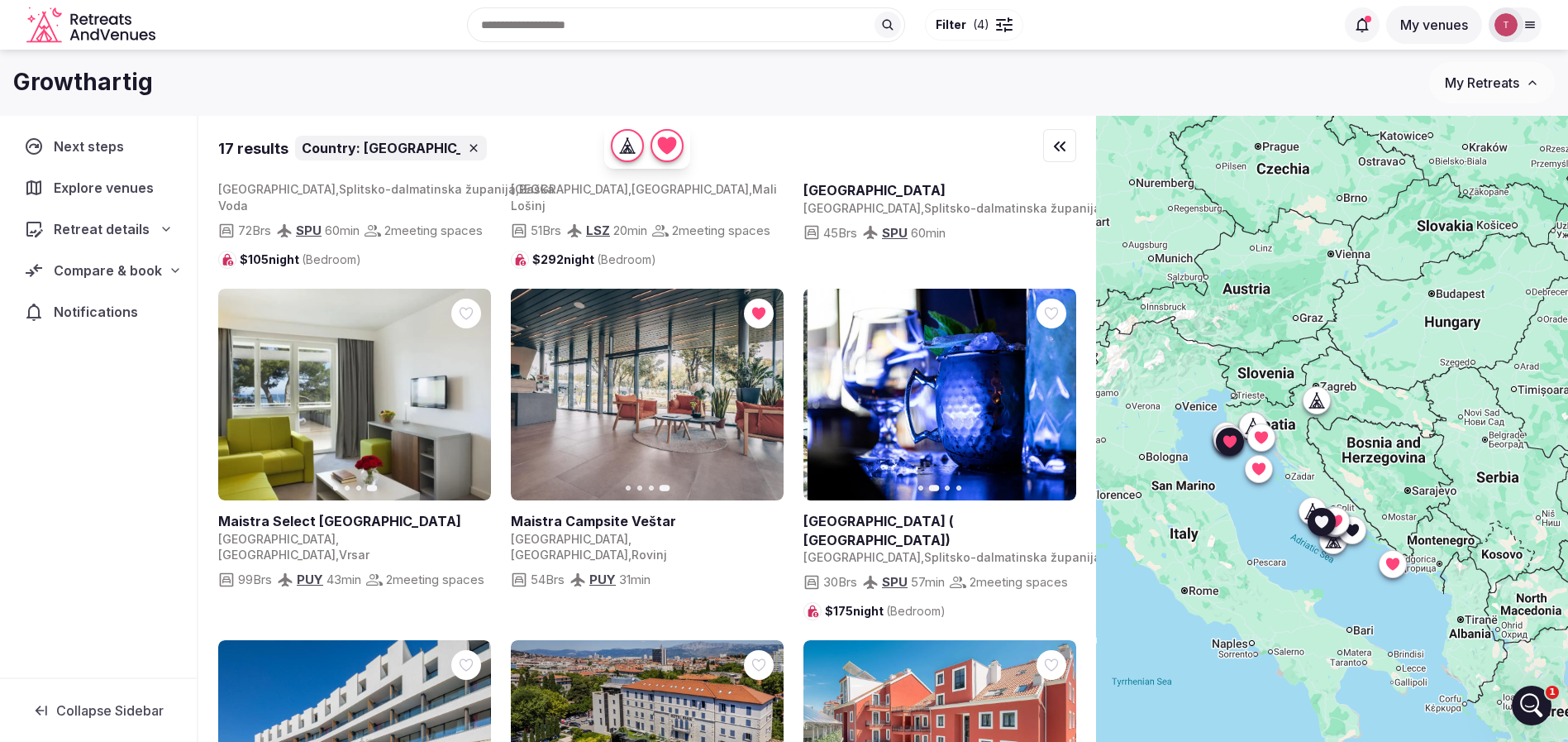
click at [1060, 407] on button "Next slide" at bounding box center [1053, 394] width 26 height 26
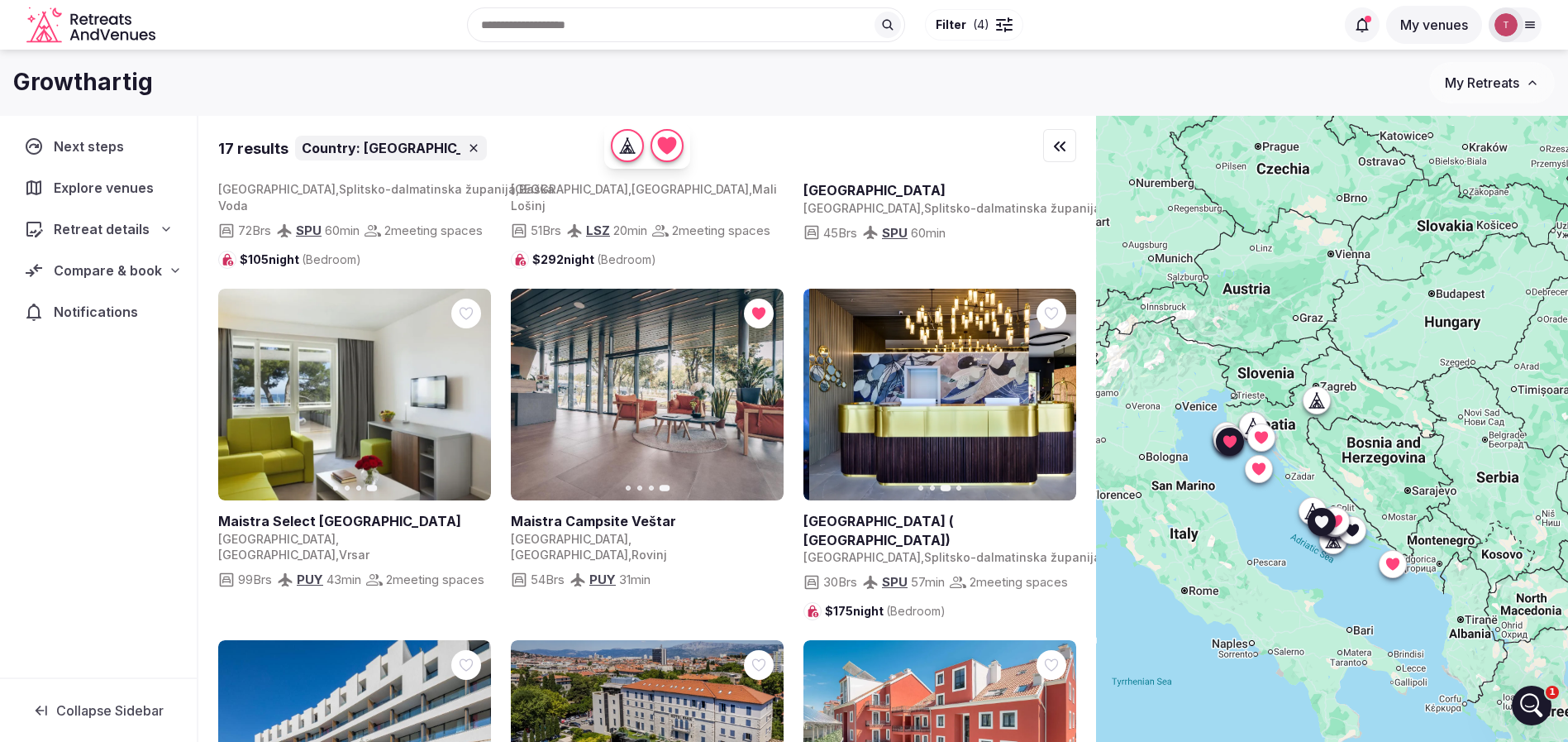
click at [1060, 407] on button "Next slide" at bounding box center [1053, 394] width 26 height 26
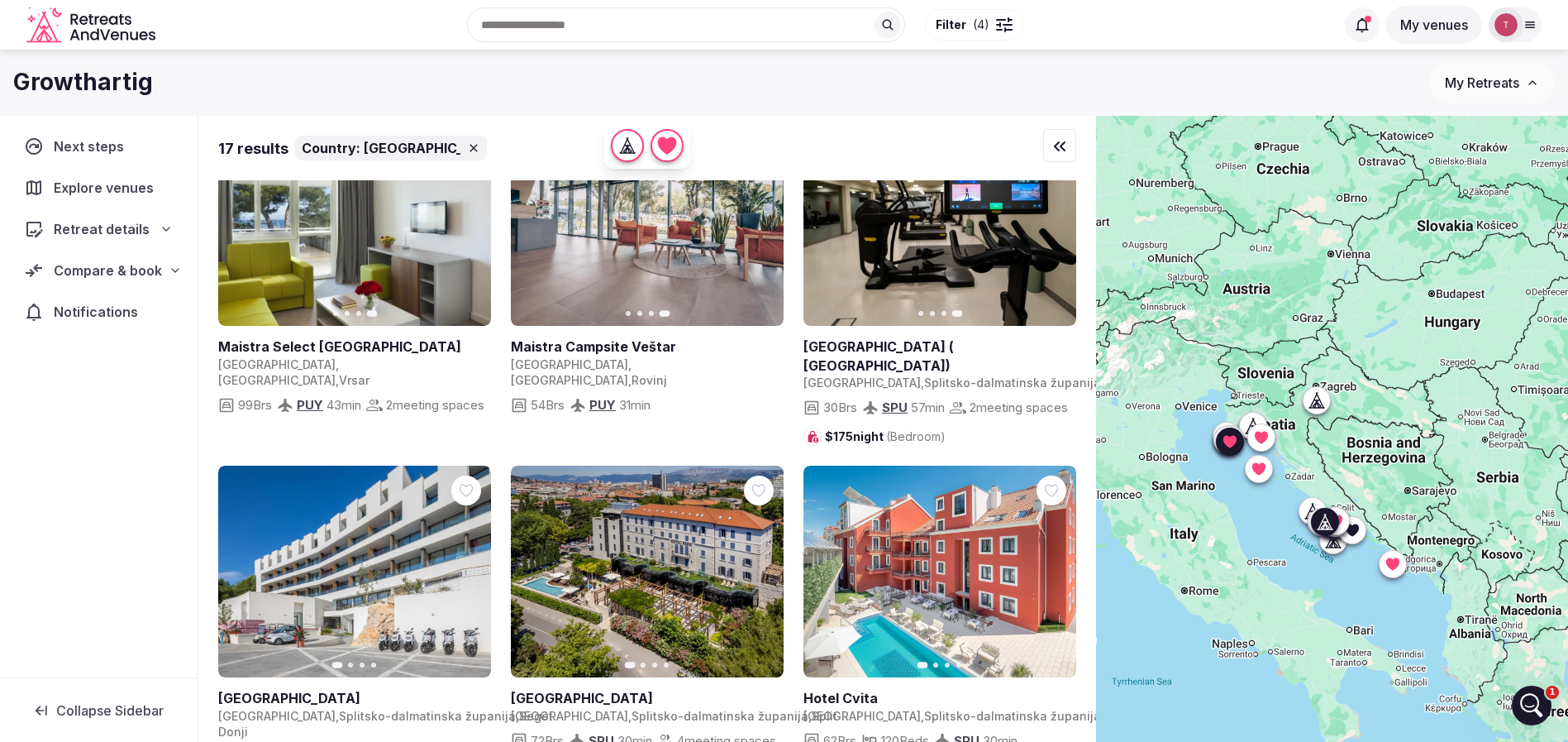
scroll to position [620, 0]
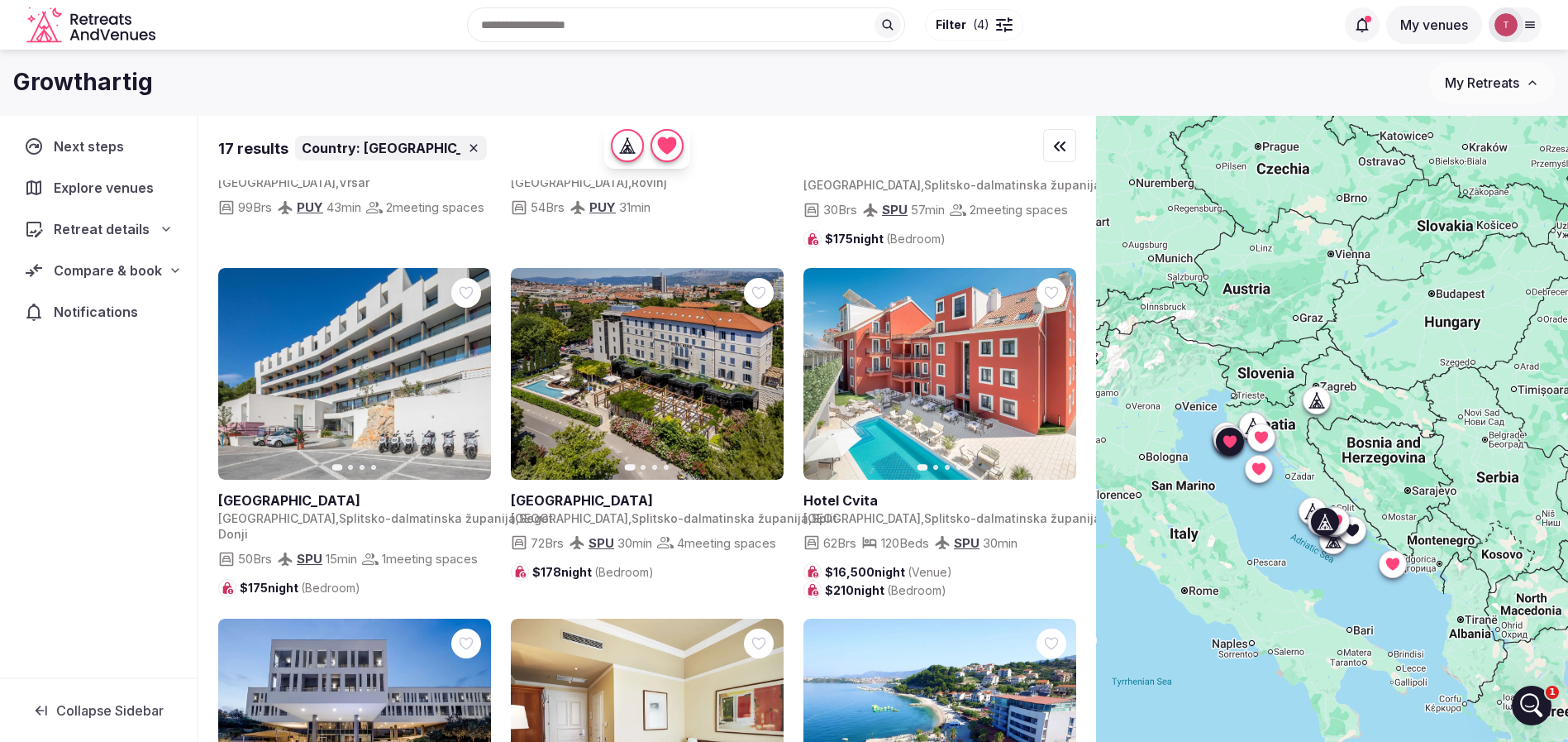
click at [466, 380] on icon "button" at bounding box center [467, 373] width 13 height 13
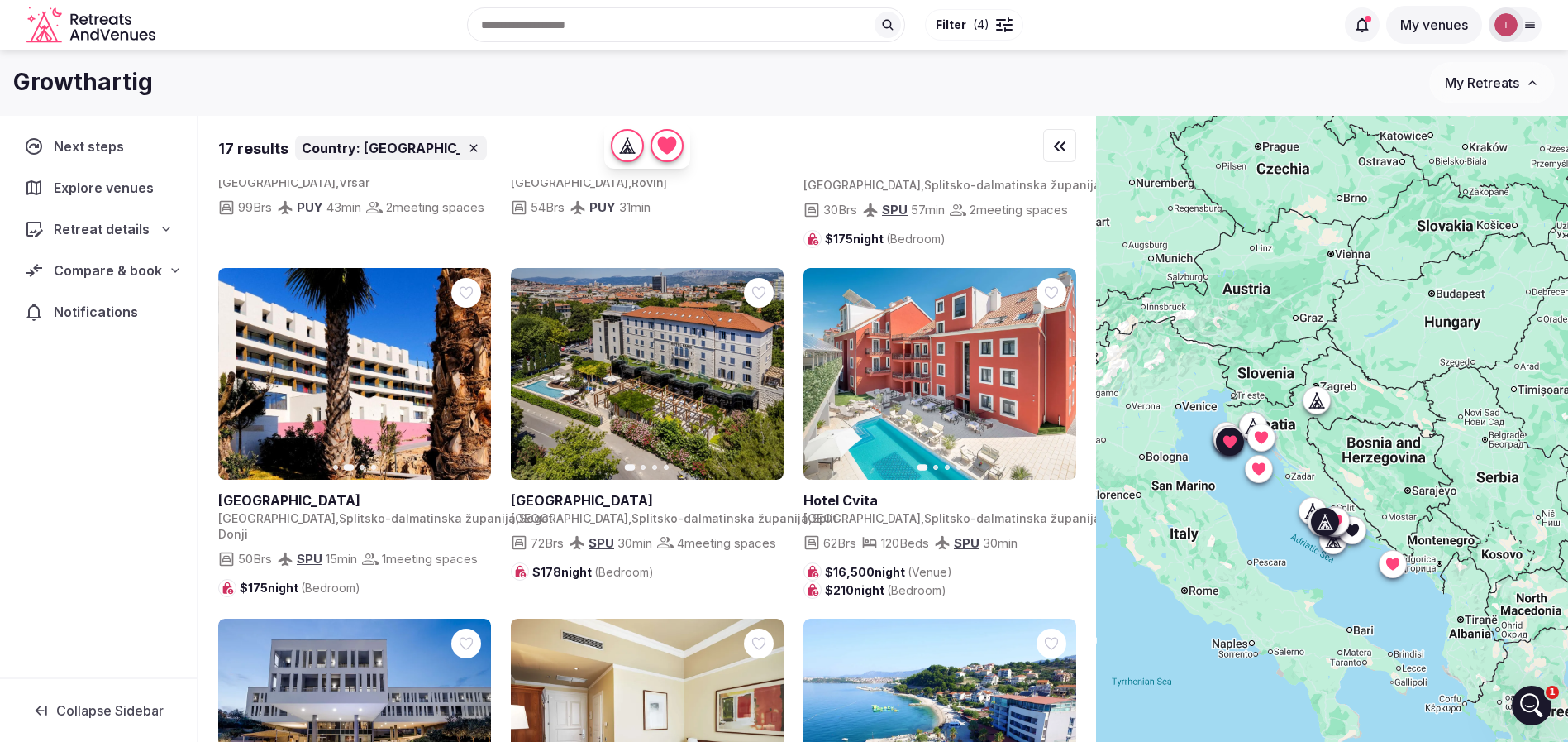
click at [466, 380] on icon "button" at bounding box center [467, 373] width 13 height 13
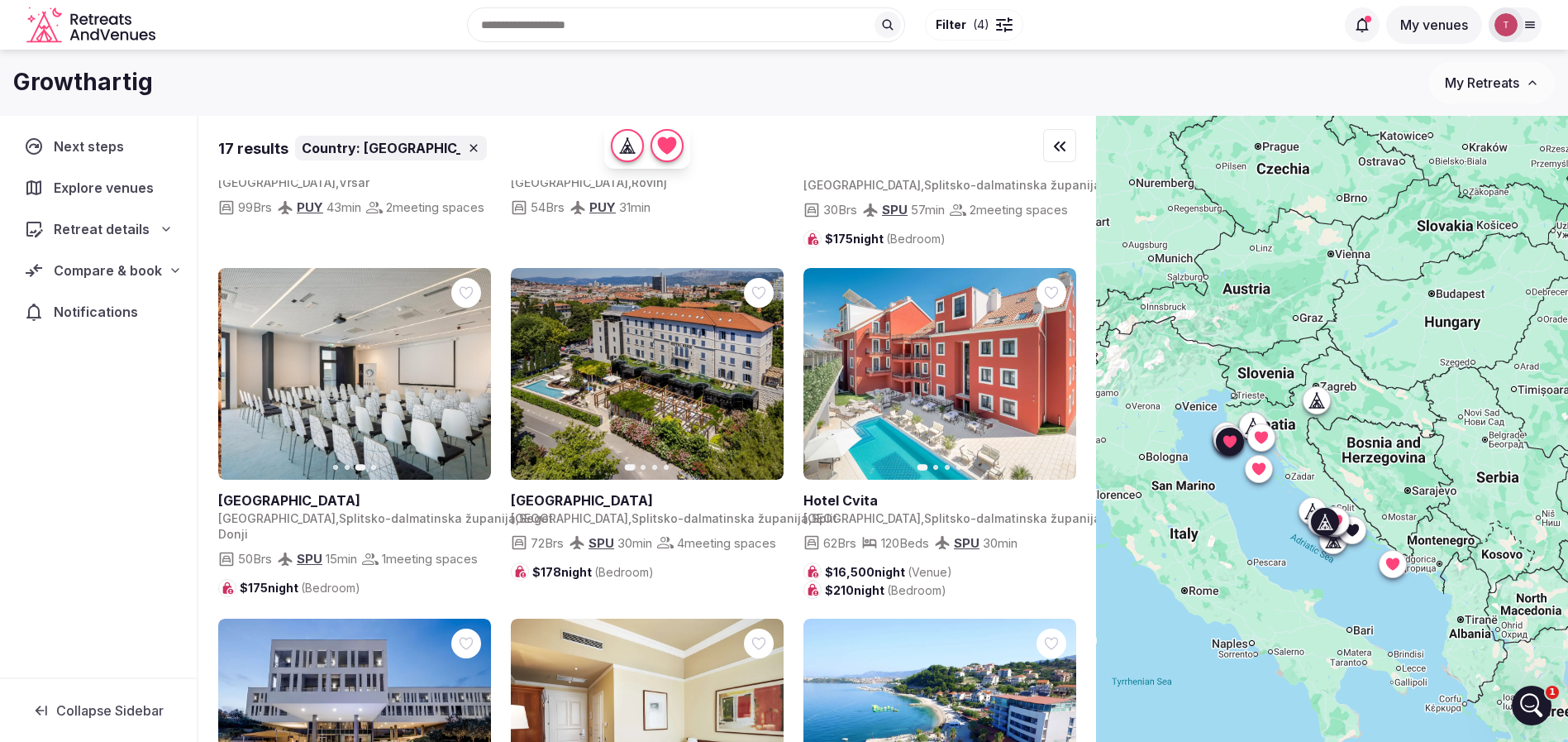
click at [466, 380] on icon "button" at bounding box center [467, 373] width 13 height 13
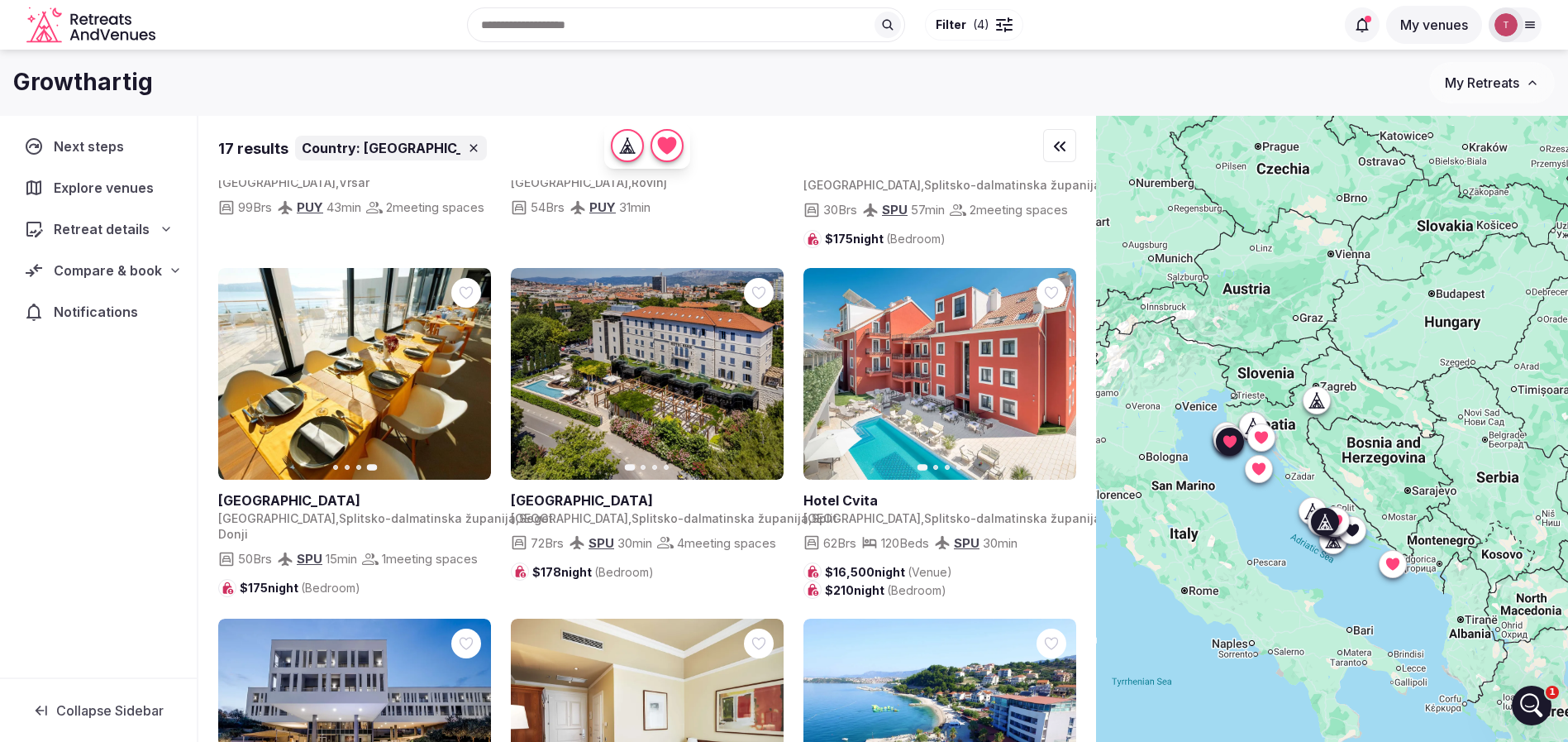
click at [241, 380] on icon "button" at bounding box center [241, 373] width 13 height 13
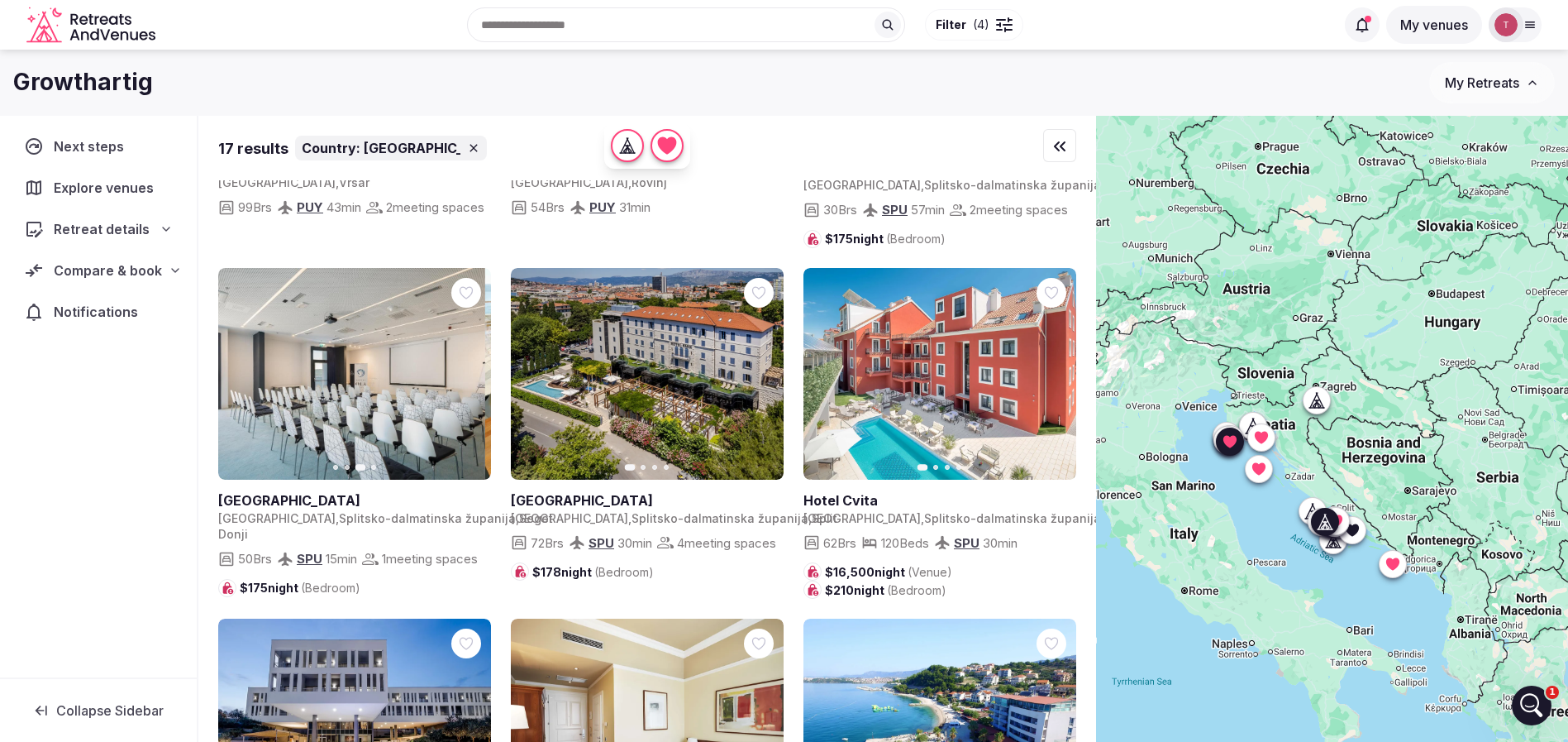
click at [241, 380] on icon "button" at bounding box center [241, 373] width 13 height 13
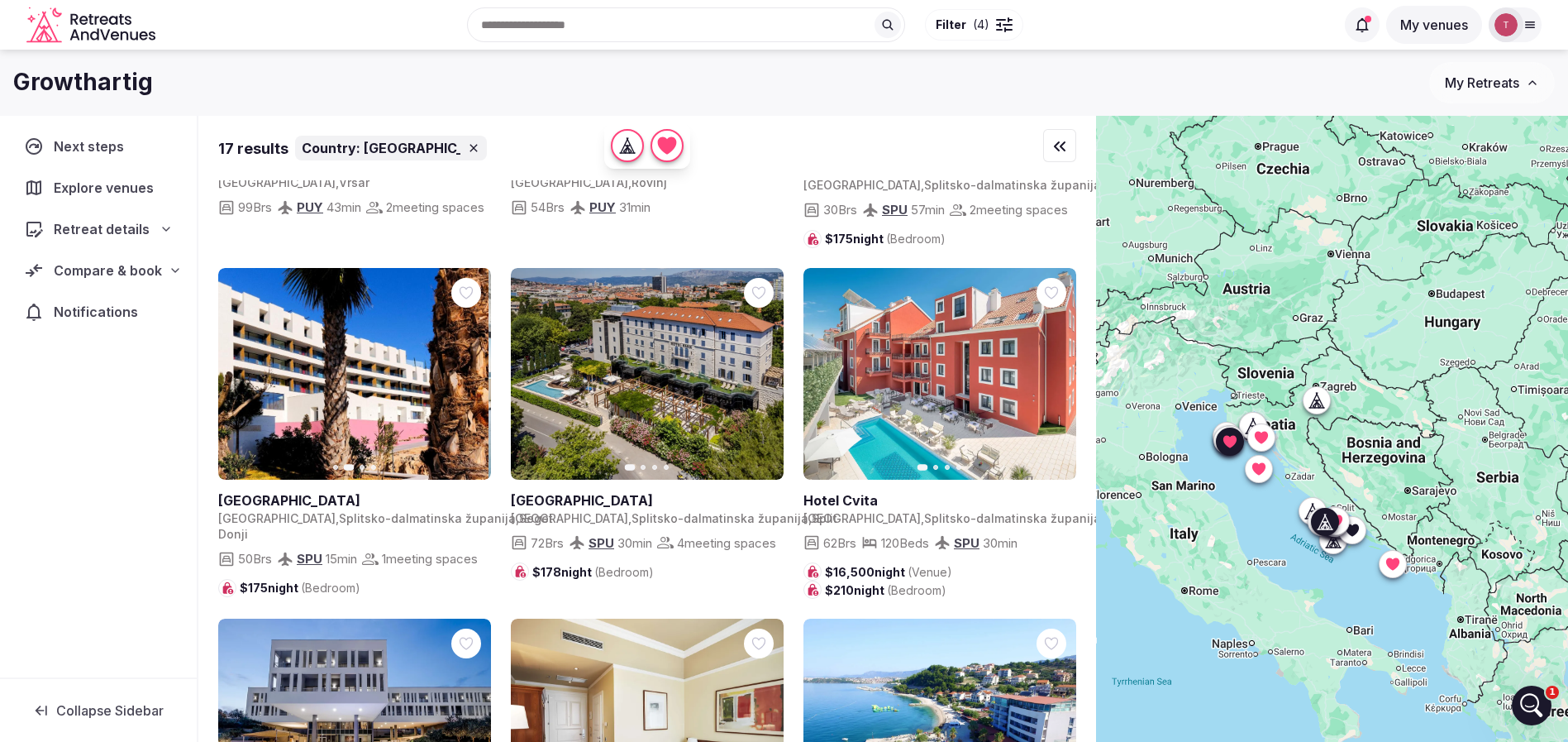
click at [241, 380] on icon "button" at bounding box center [241, 373] width 13 height 13
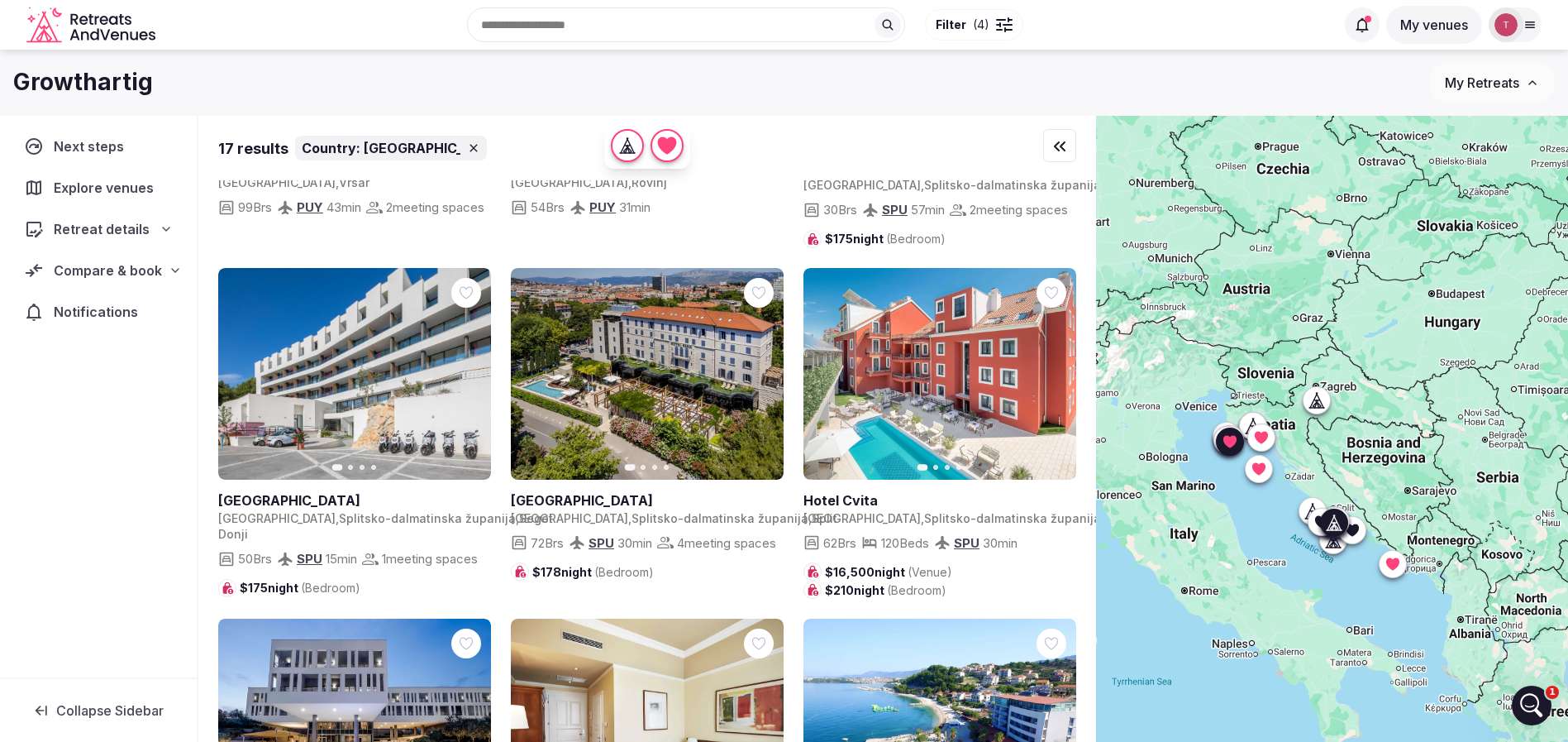
click at [769, 387] on button "Next slide" at bounding box center [760, 373] width 26 height 26
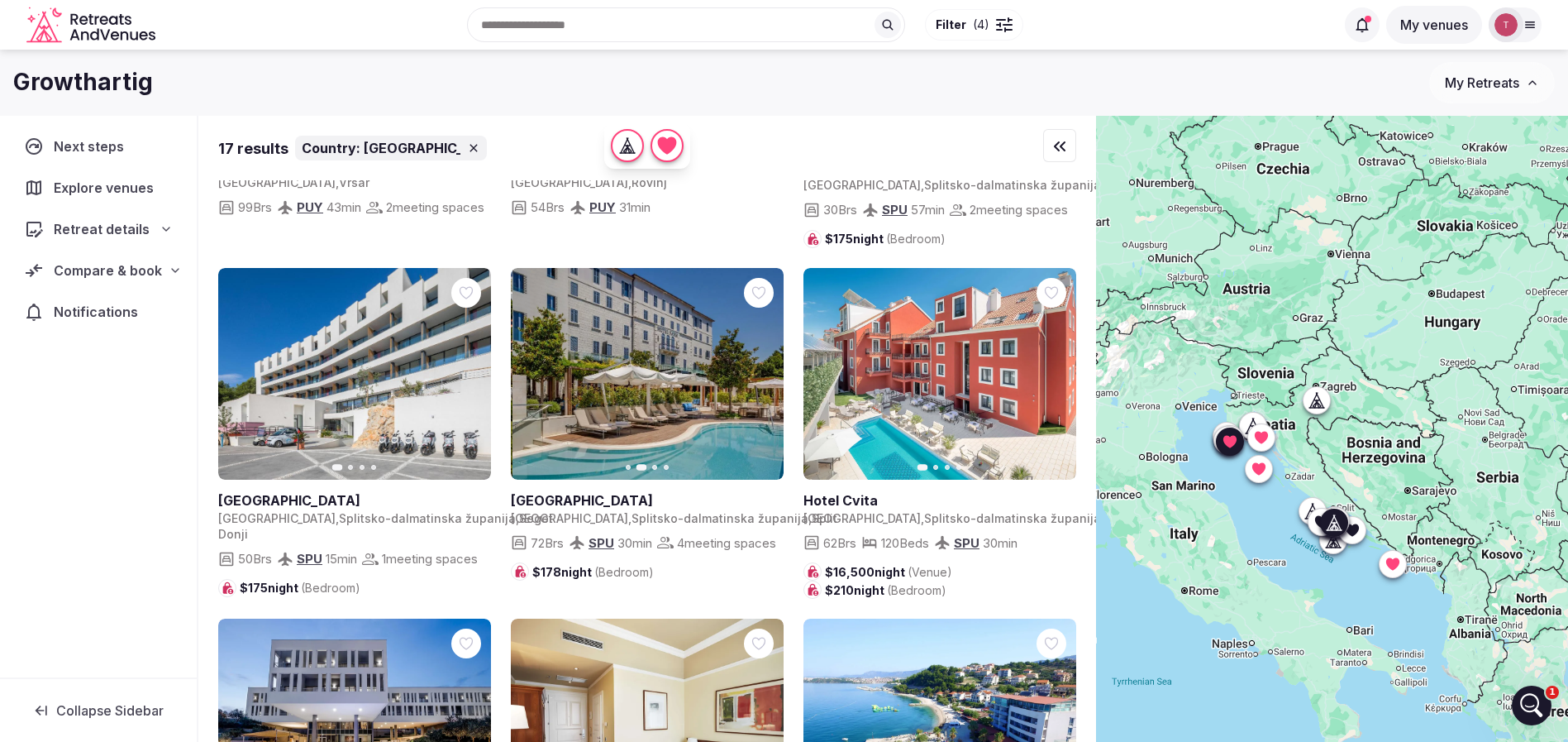
click at [761, 379] on icon "button" at bounding box center [761, 373] width 7 height 11
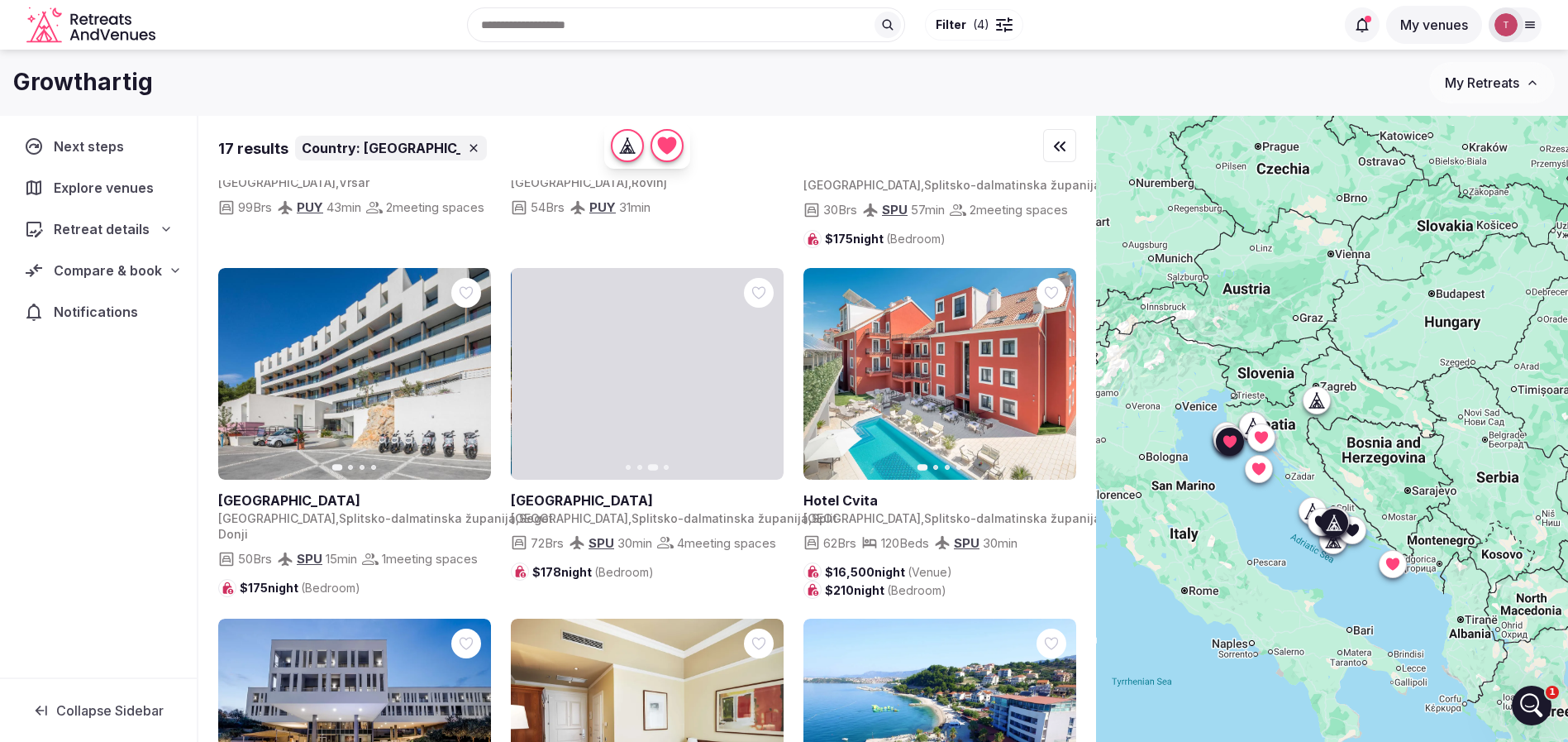
click at [761, 379] on icon "button" at bounding box center [761, 373] width 7 height 11
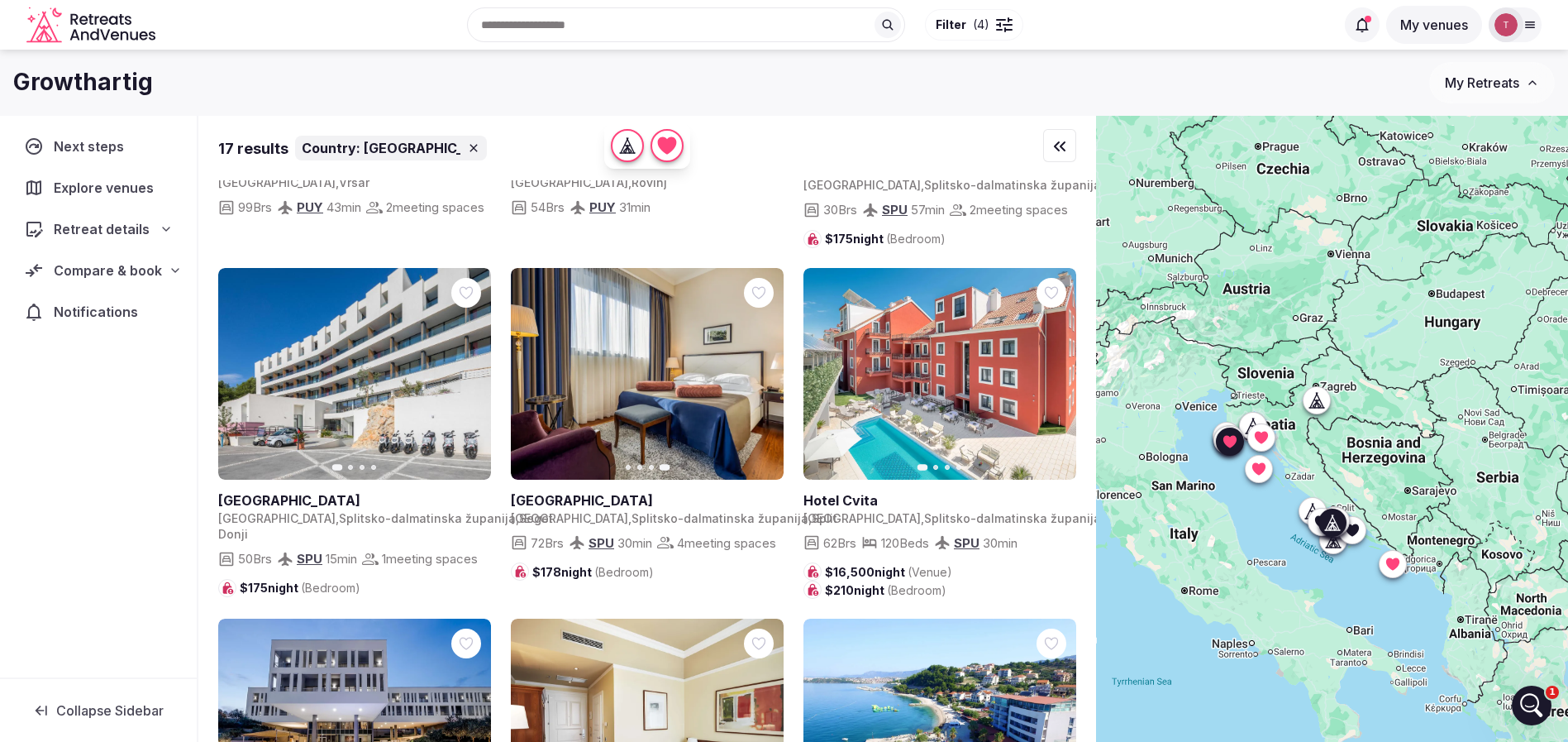
click at [1051, 380] on icon "button" at bounding box center [1052, 373] width 13 height 13
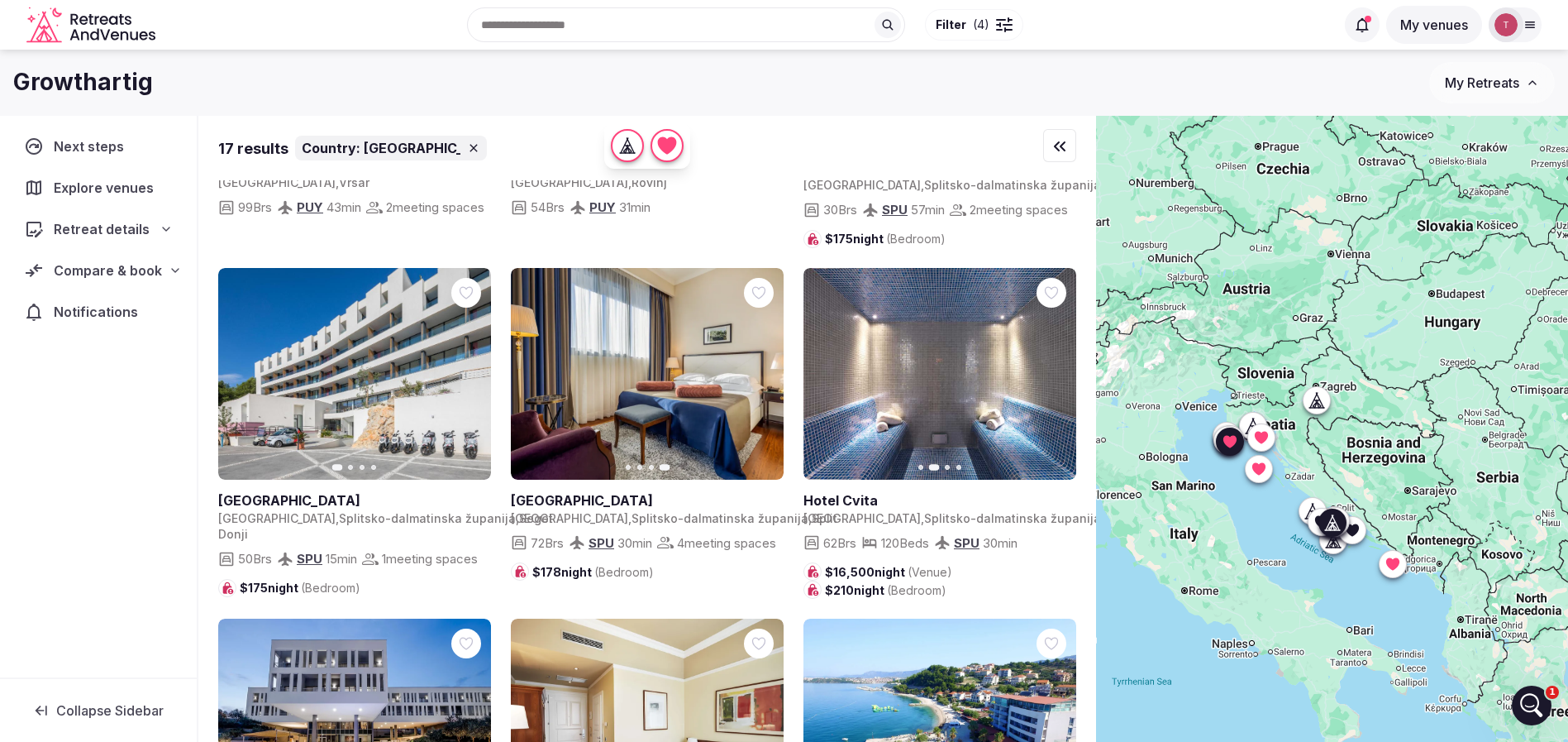
click at [1051, 380] on icon "button" at bounding box center [1052, 373] width 13 height 13
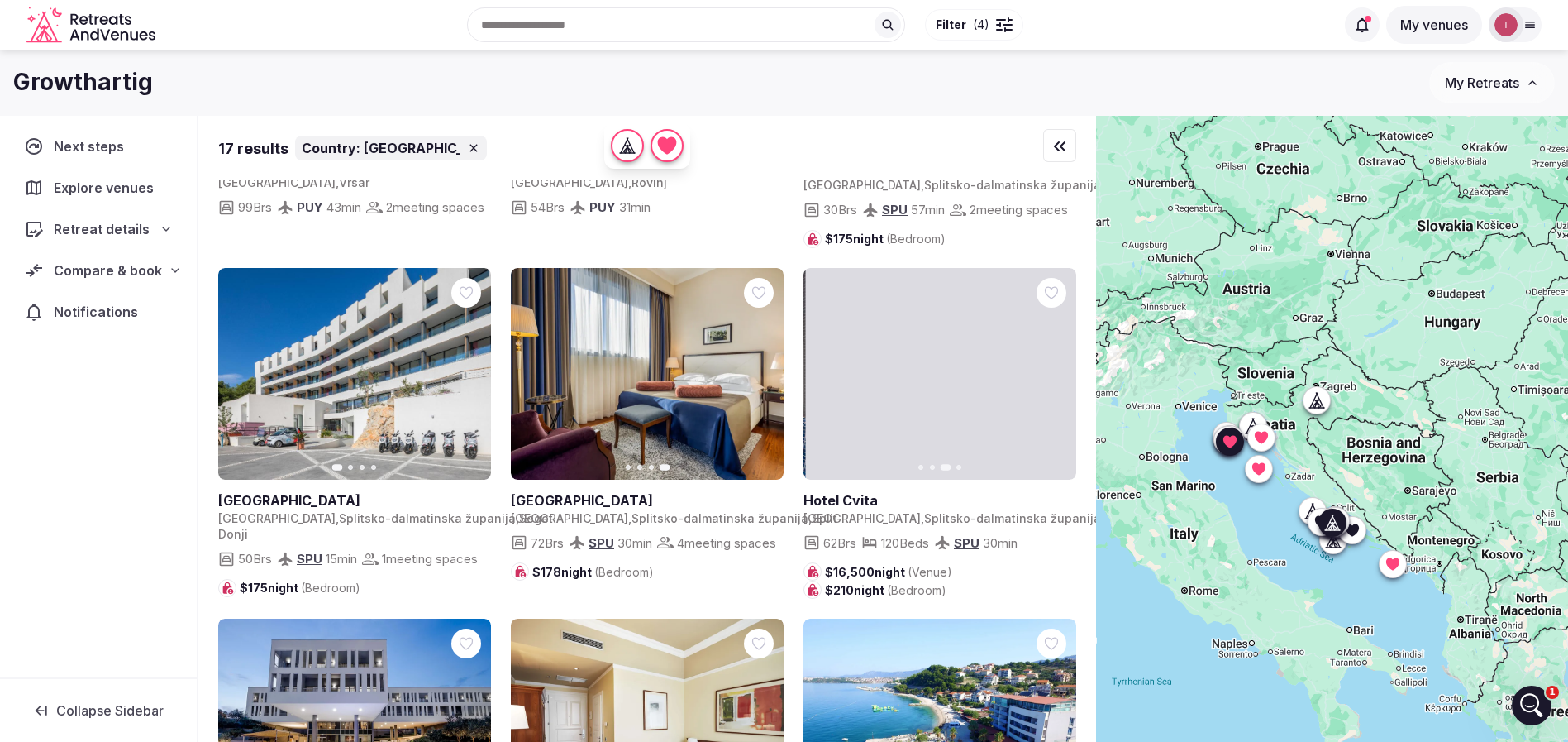
click at [1051, 380] on icon "button" at bounding box center [1052, 373] width 13 height 13
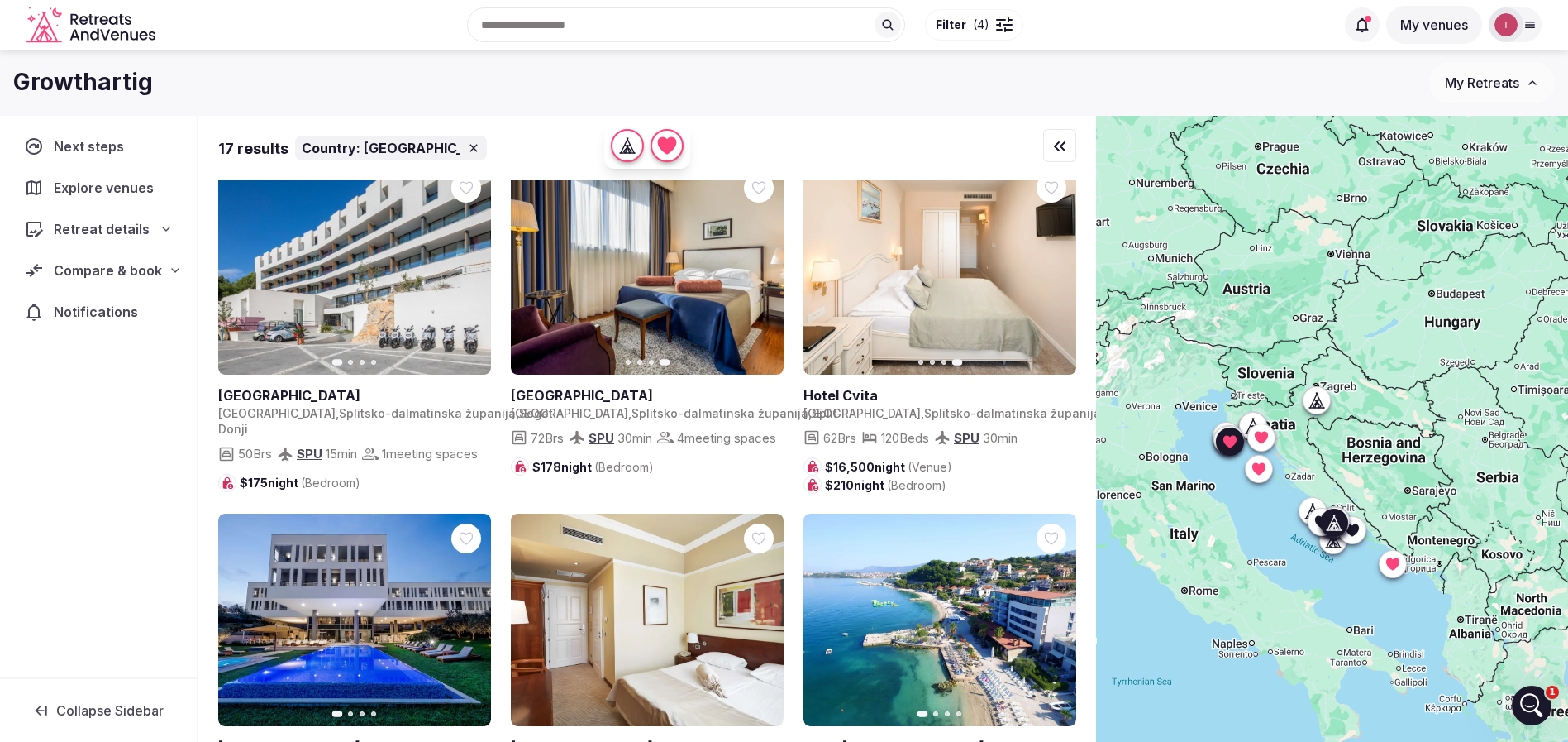
scroll to position [868, 0]
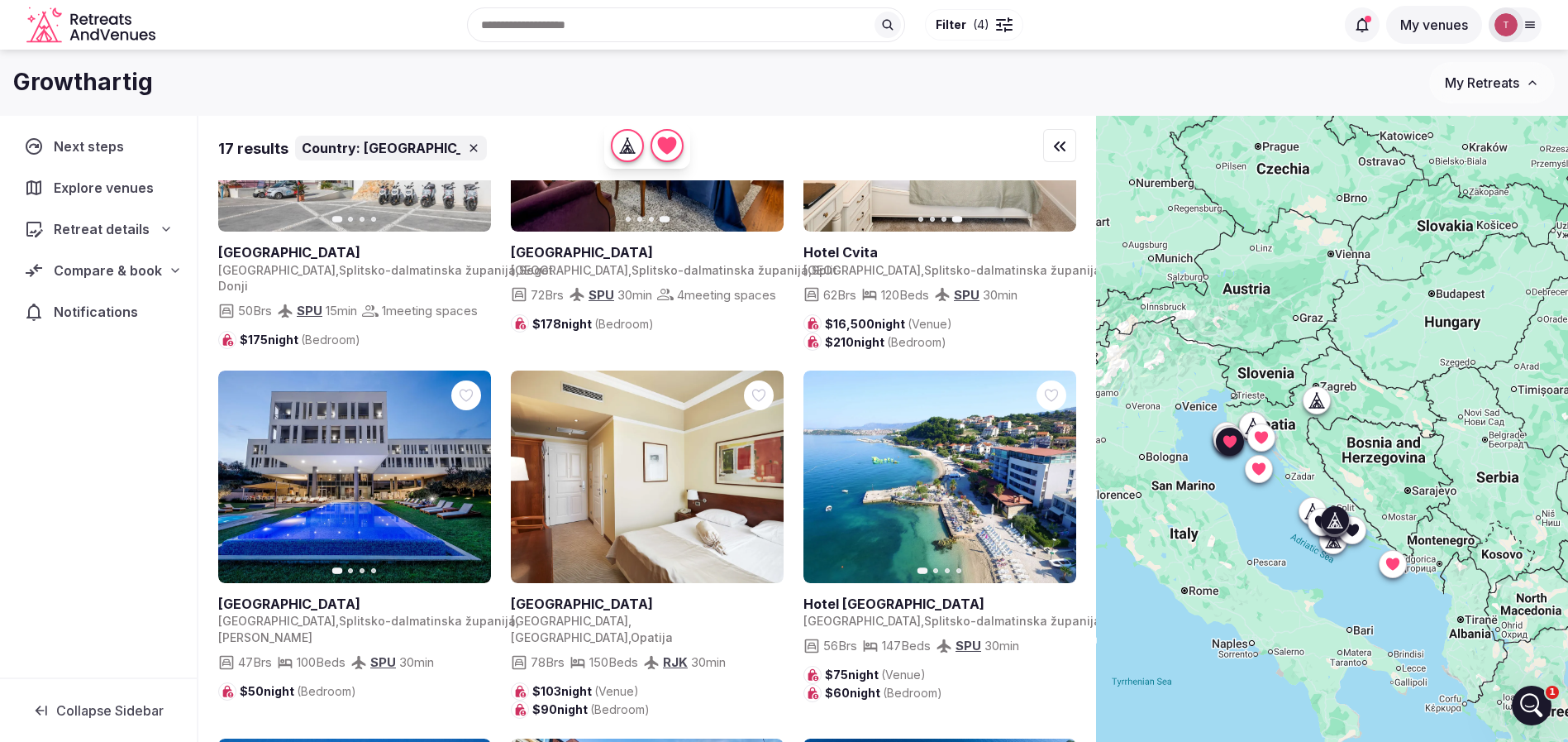
click at [470, 483] on icon "button" at bounding box center [469, 476] width 7 height 11
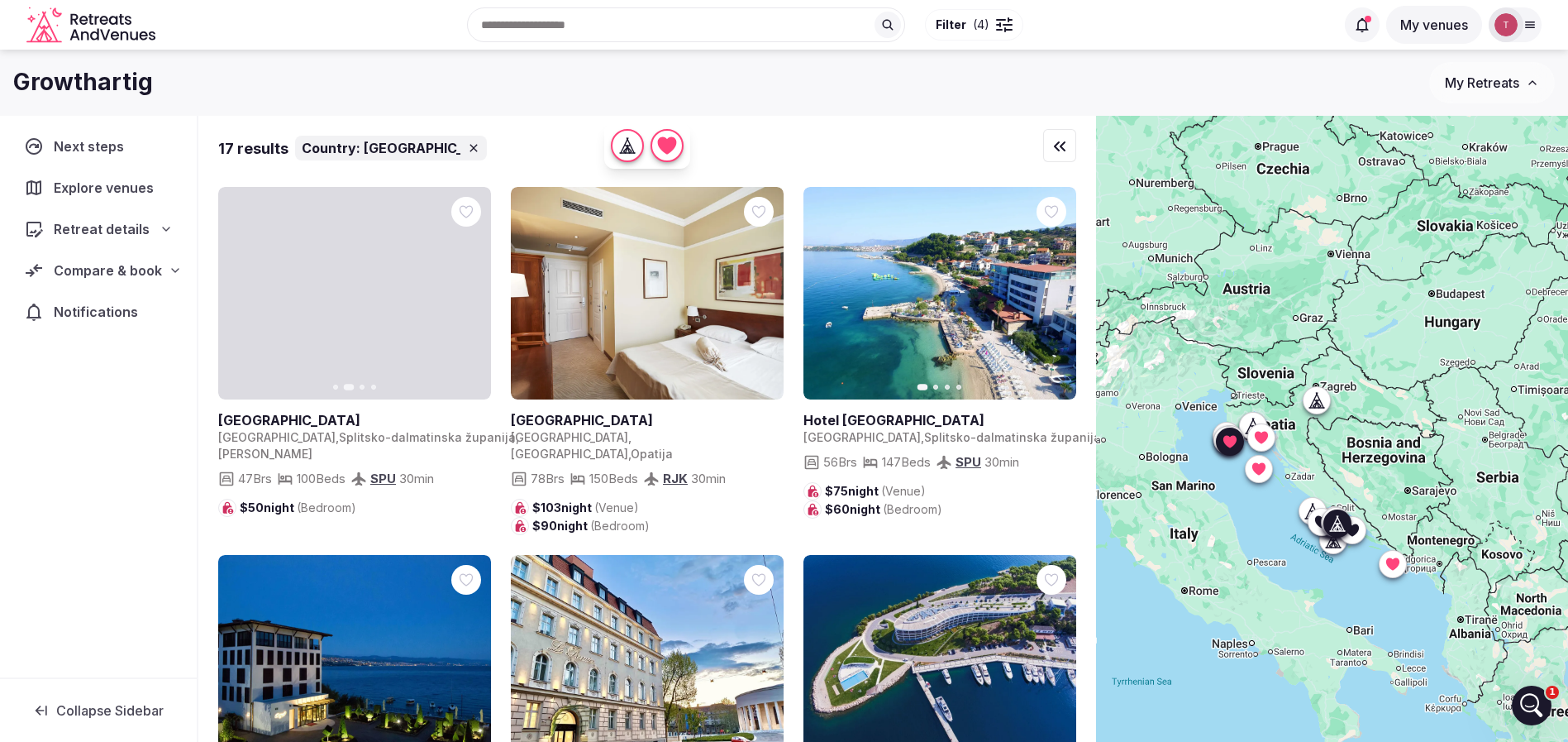
scroll to position [1116, 0]
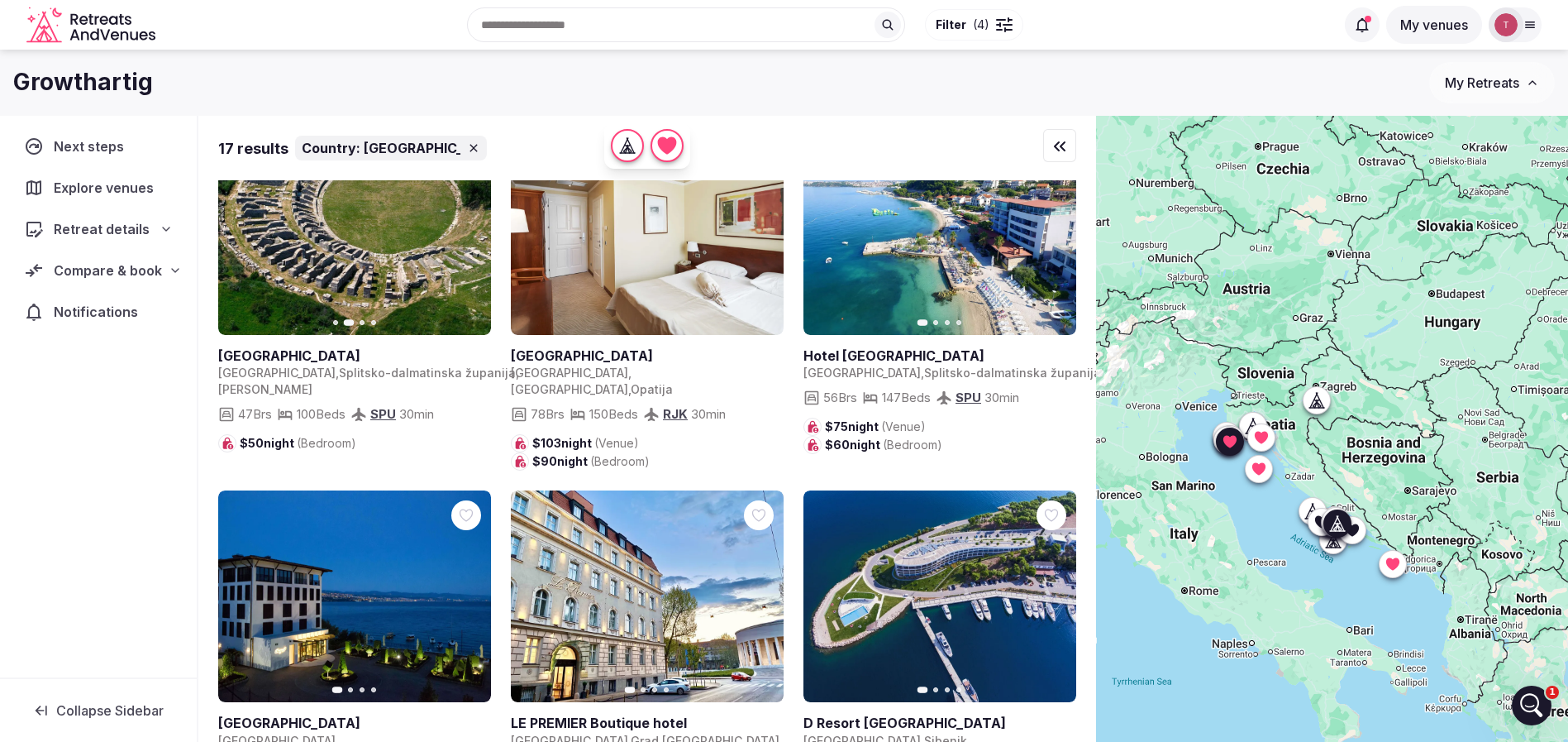
click at [1046, 235] on icon "button" at bounding box center [1052, 228] width 13 height 13
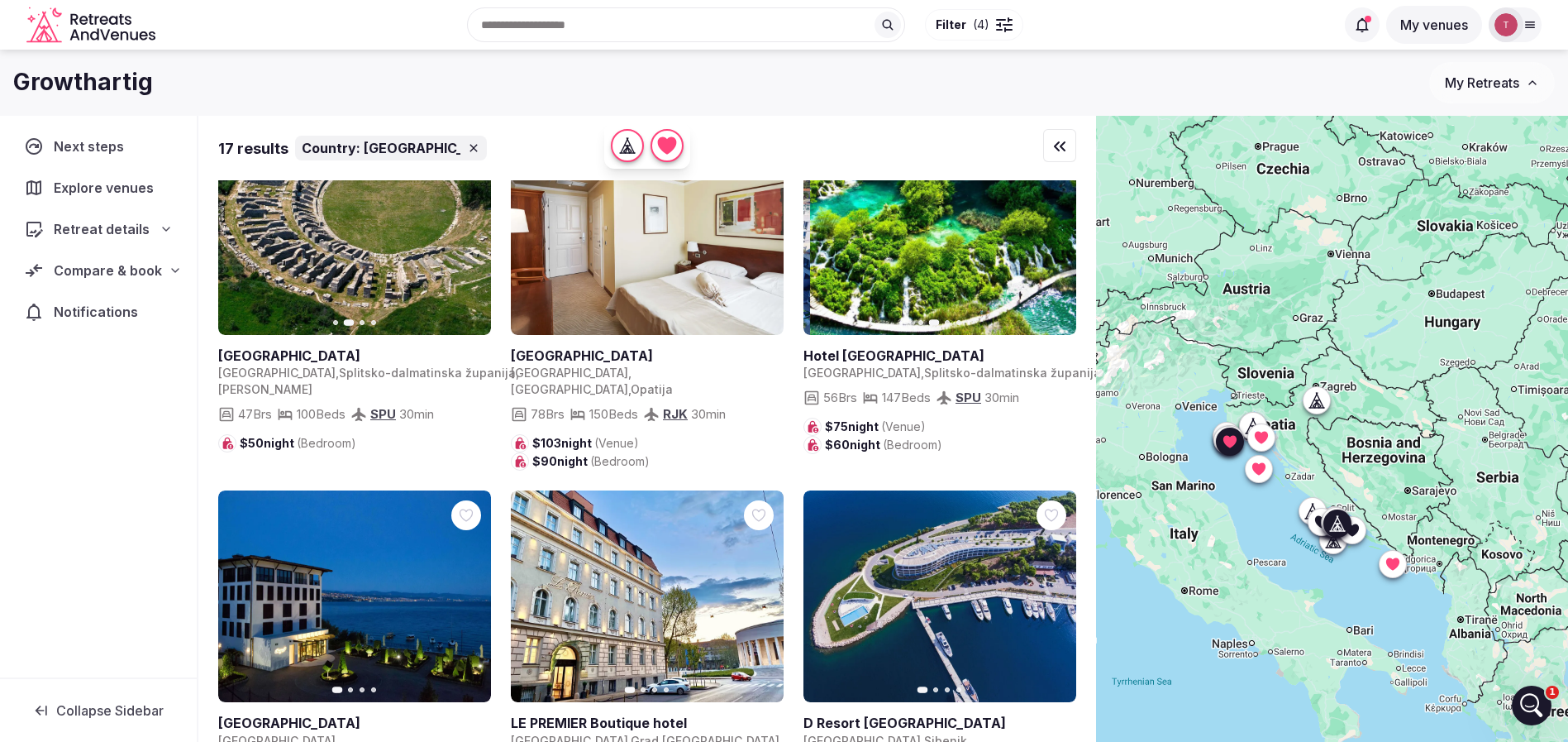
click at [1049, 235] on icon "button" at bounding box center [1052, 228] width 13 height 13
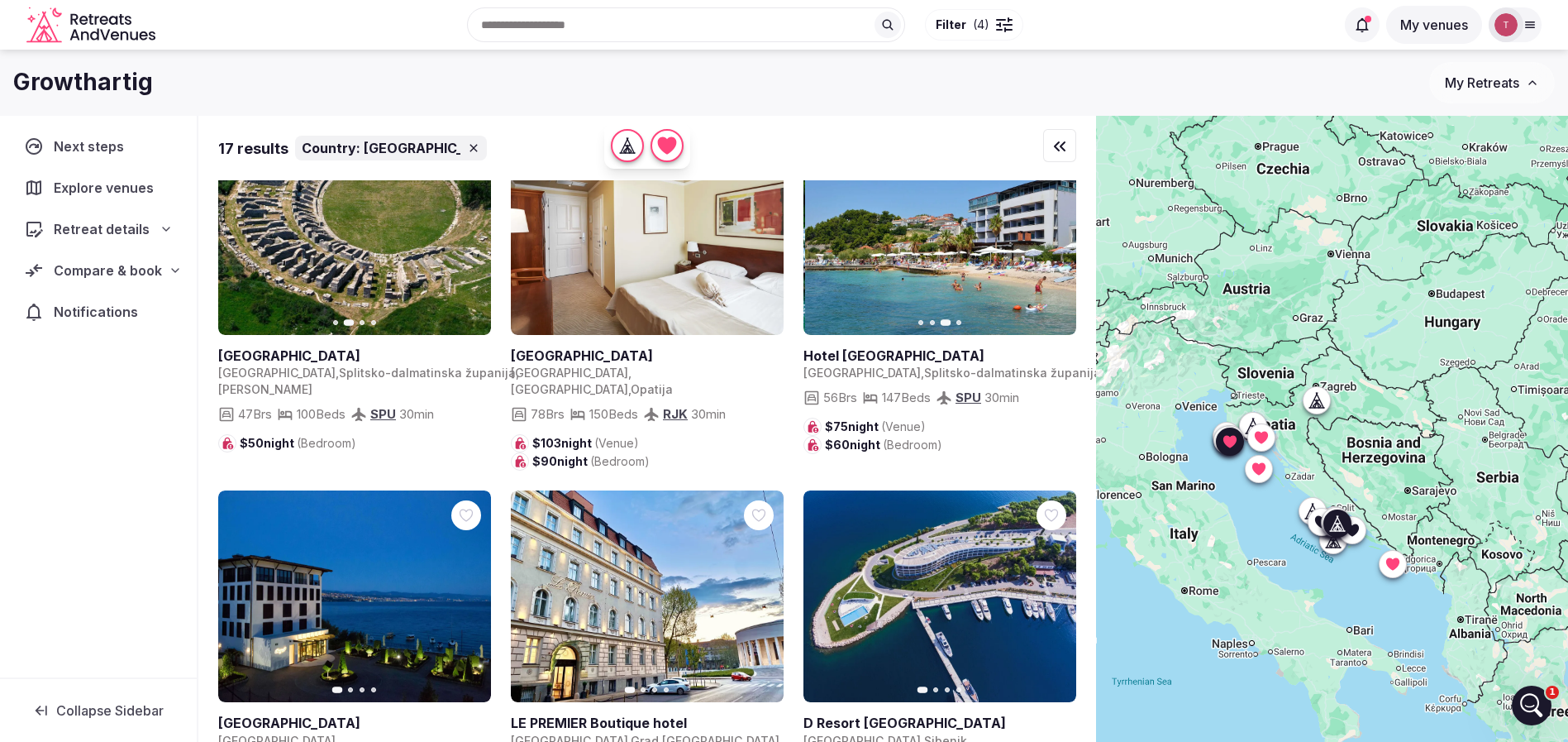
click at [1051, 235] on icon "button" at bounding box center [1052, 228] width 13 height 13
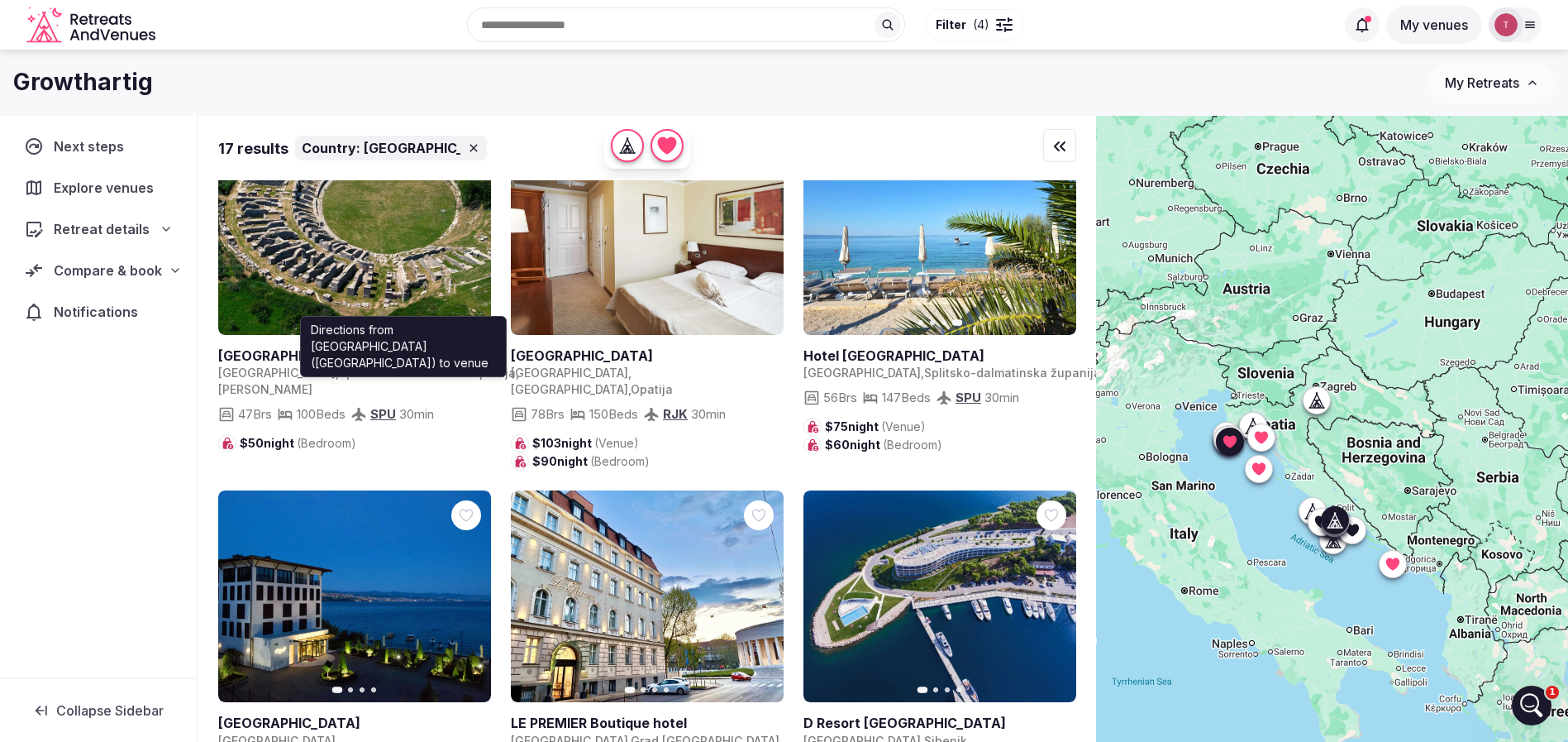
scroll to position [1364, 0]
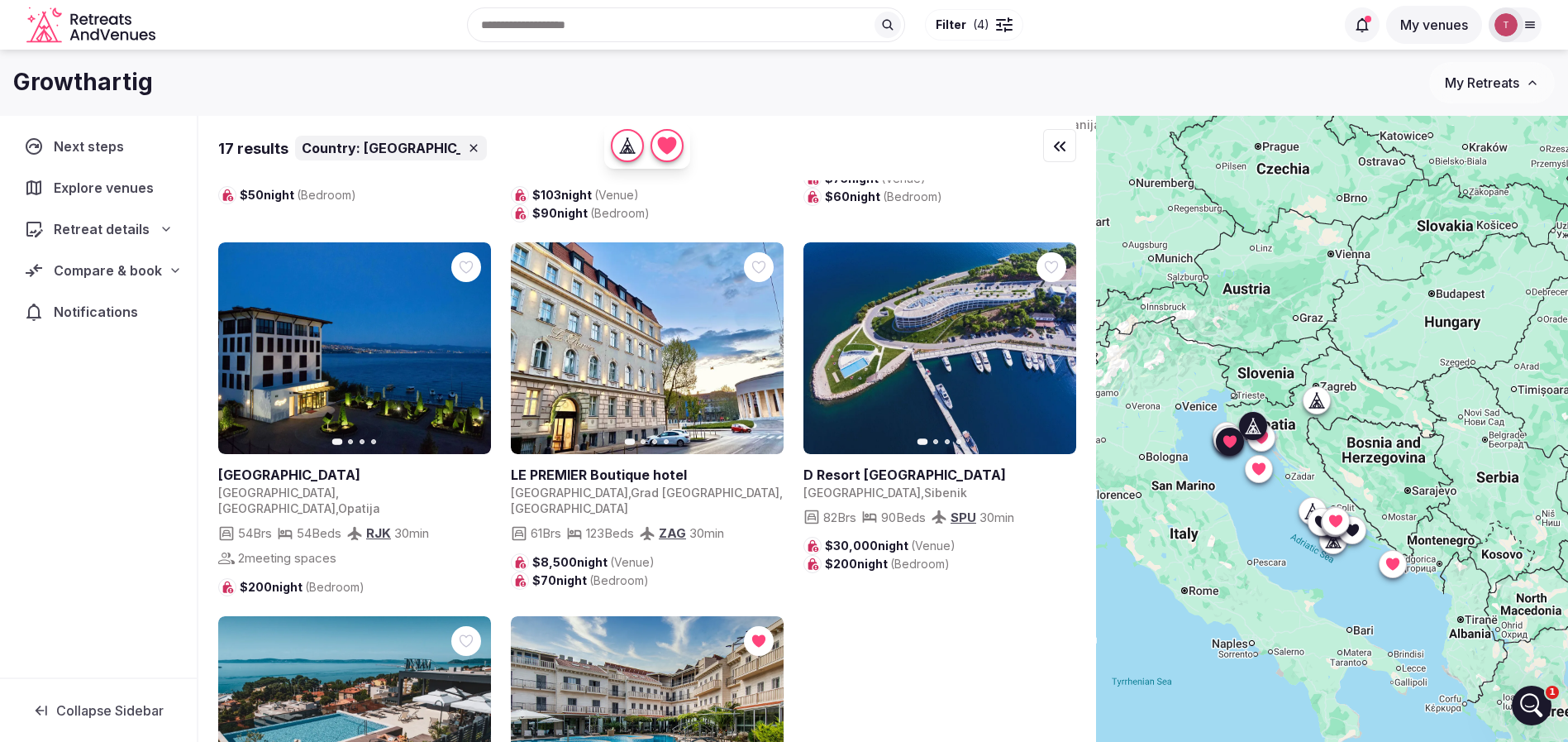
click at [462, 355] on icon "button" at bounding box center [467, 348] width 13 height 13
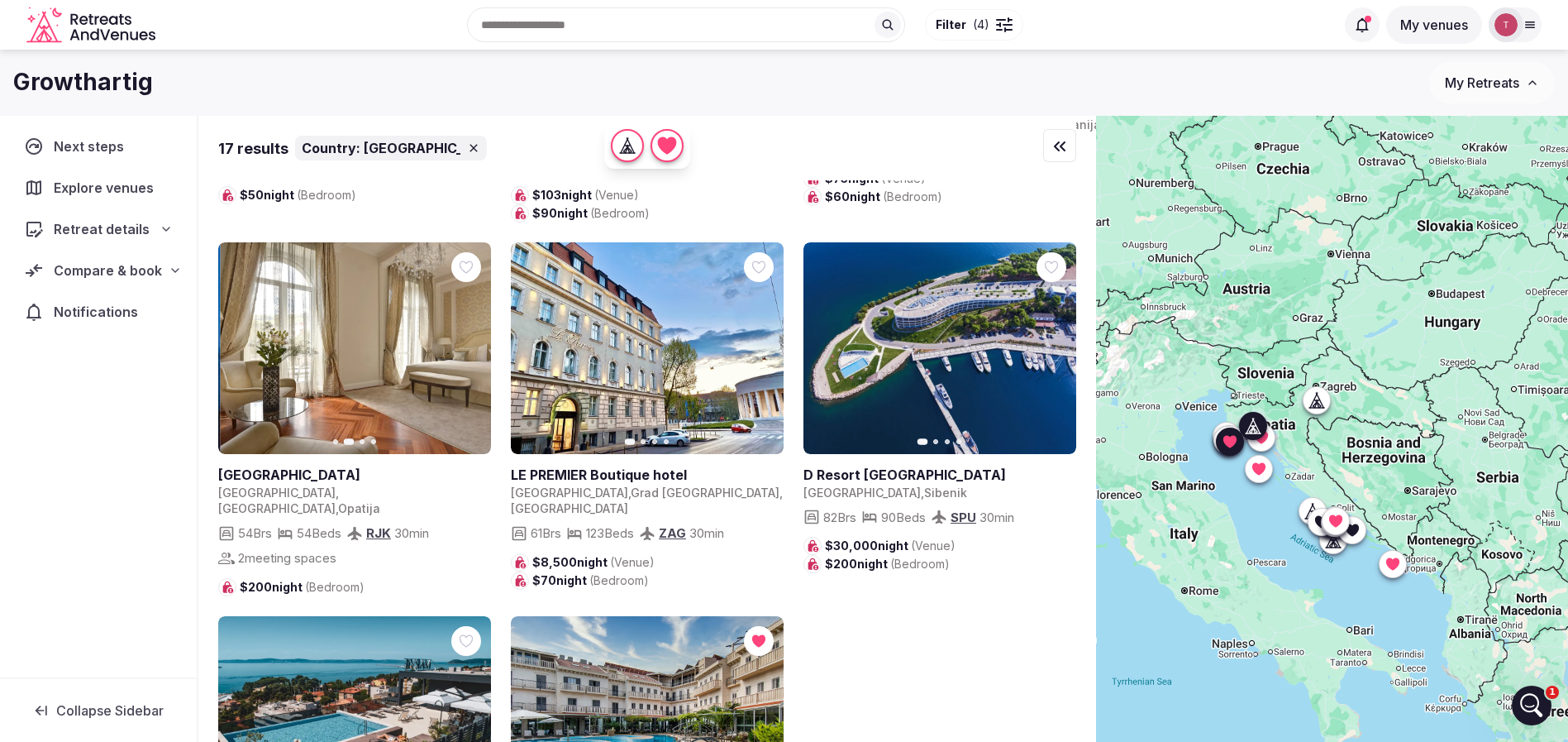
click at [462, 355] on icon "button" at bounding box center [467, 348] width 13 height 13
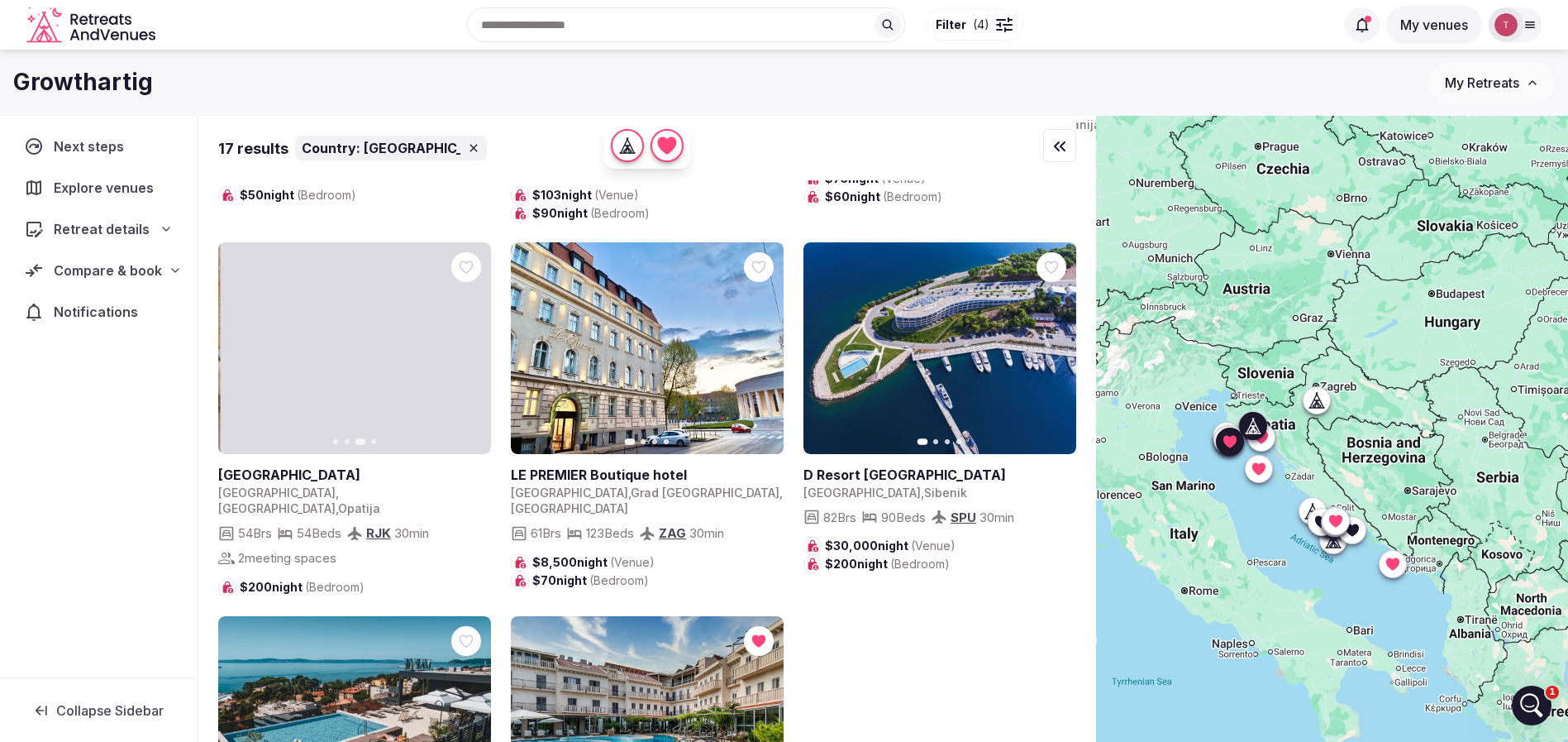
click at [462, 355] on icon "button" at bounding box center [467, 348] width 13 height 13
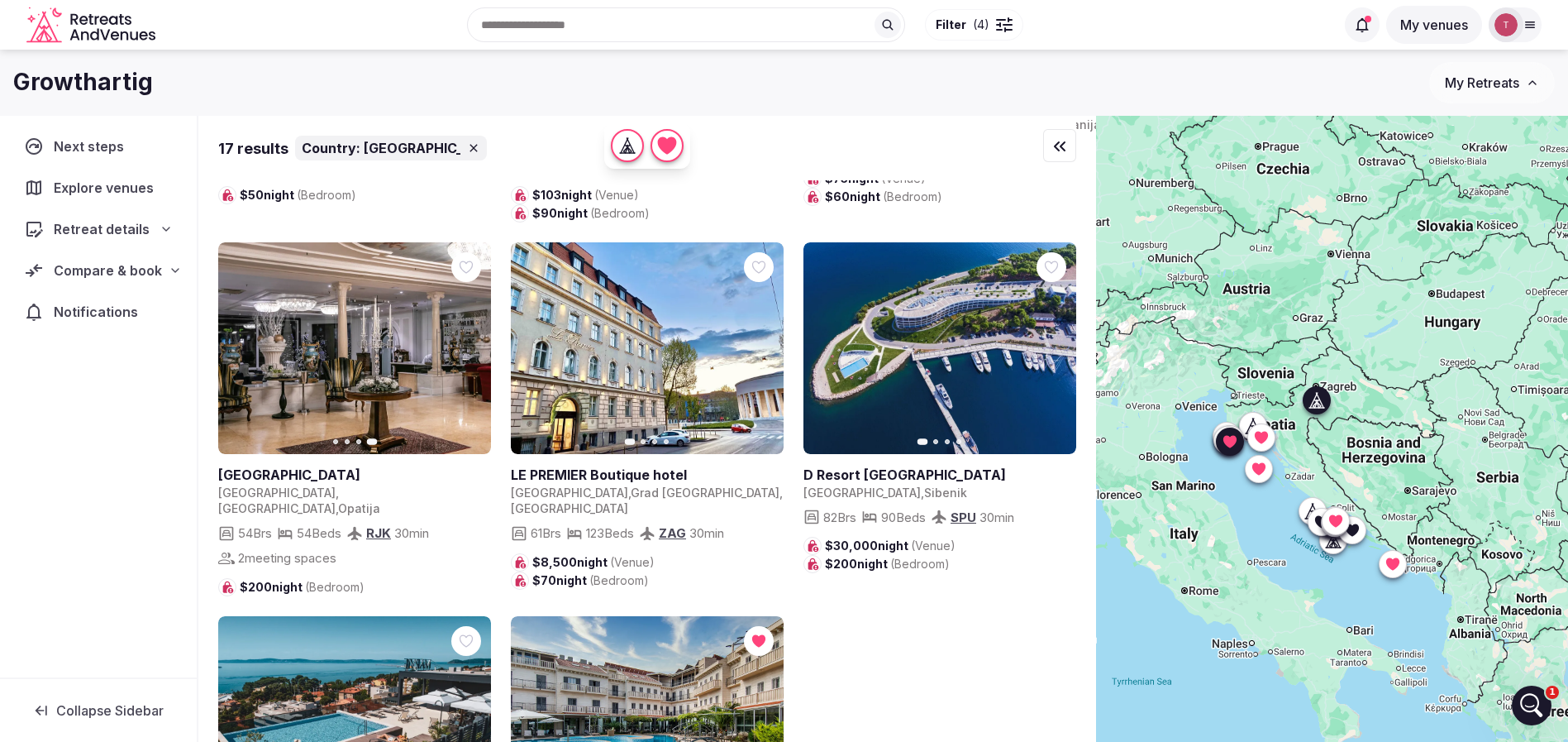
click at [766, 355] on icon "button" at bounding box center [760, 348] width 13 height 13
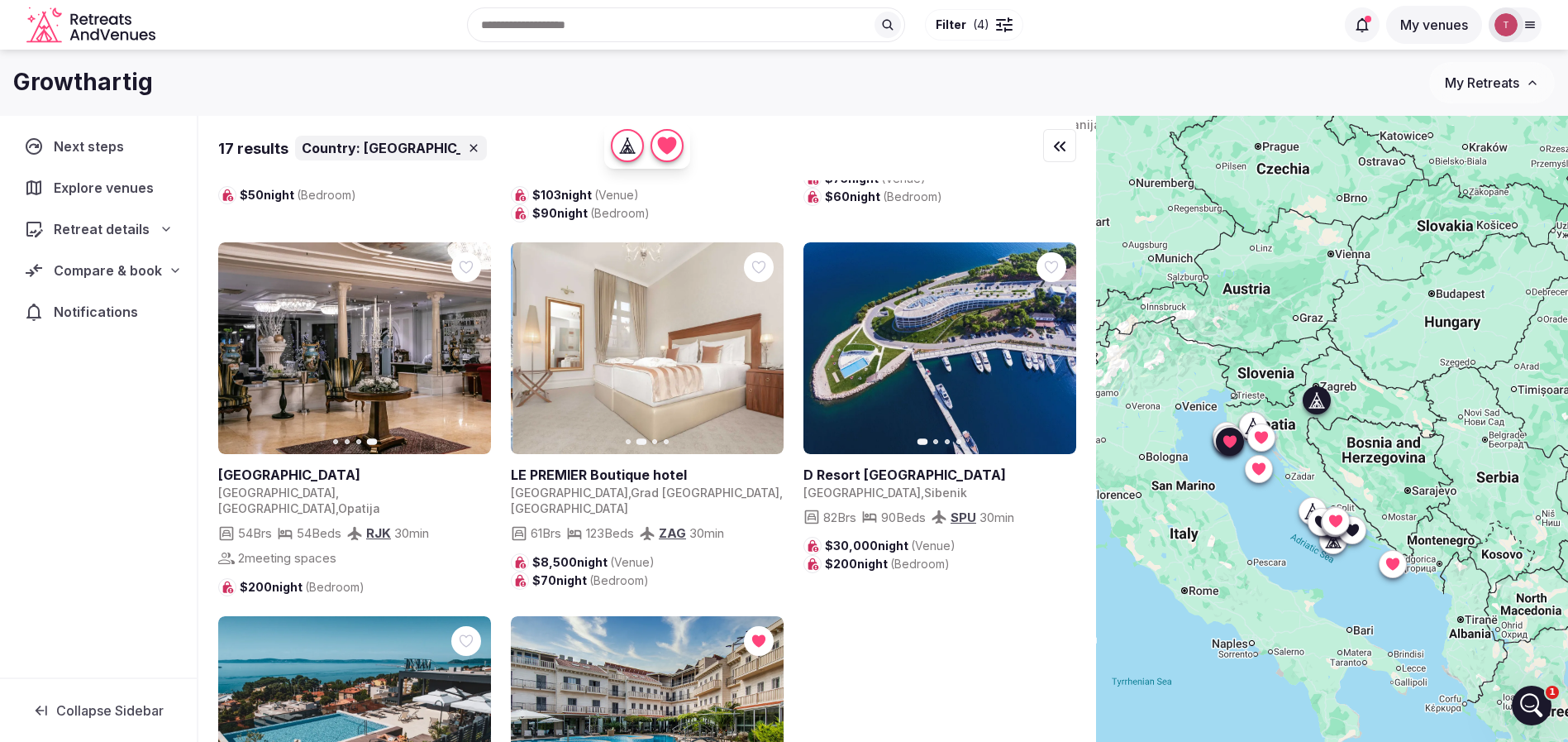
click at [764, 355] on icon "button" at bounding box center [760, 348] width 13 height 13
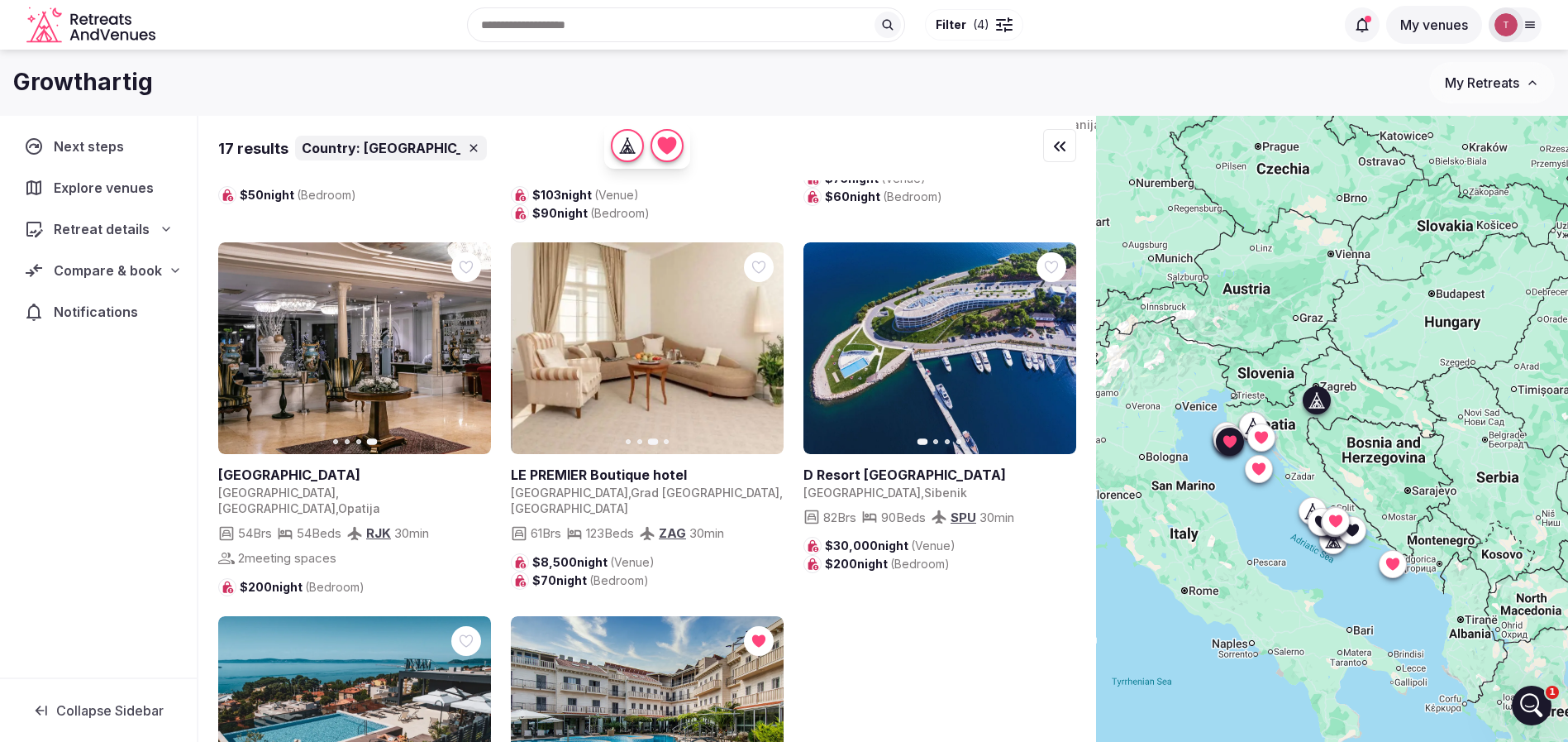
click at [764, 355] on icon "button" at bounding box center [760, 348] width 13 height 13
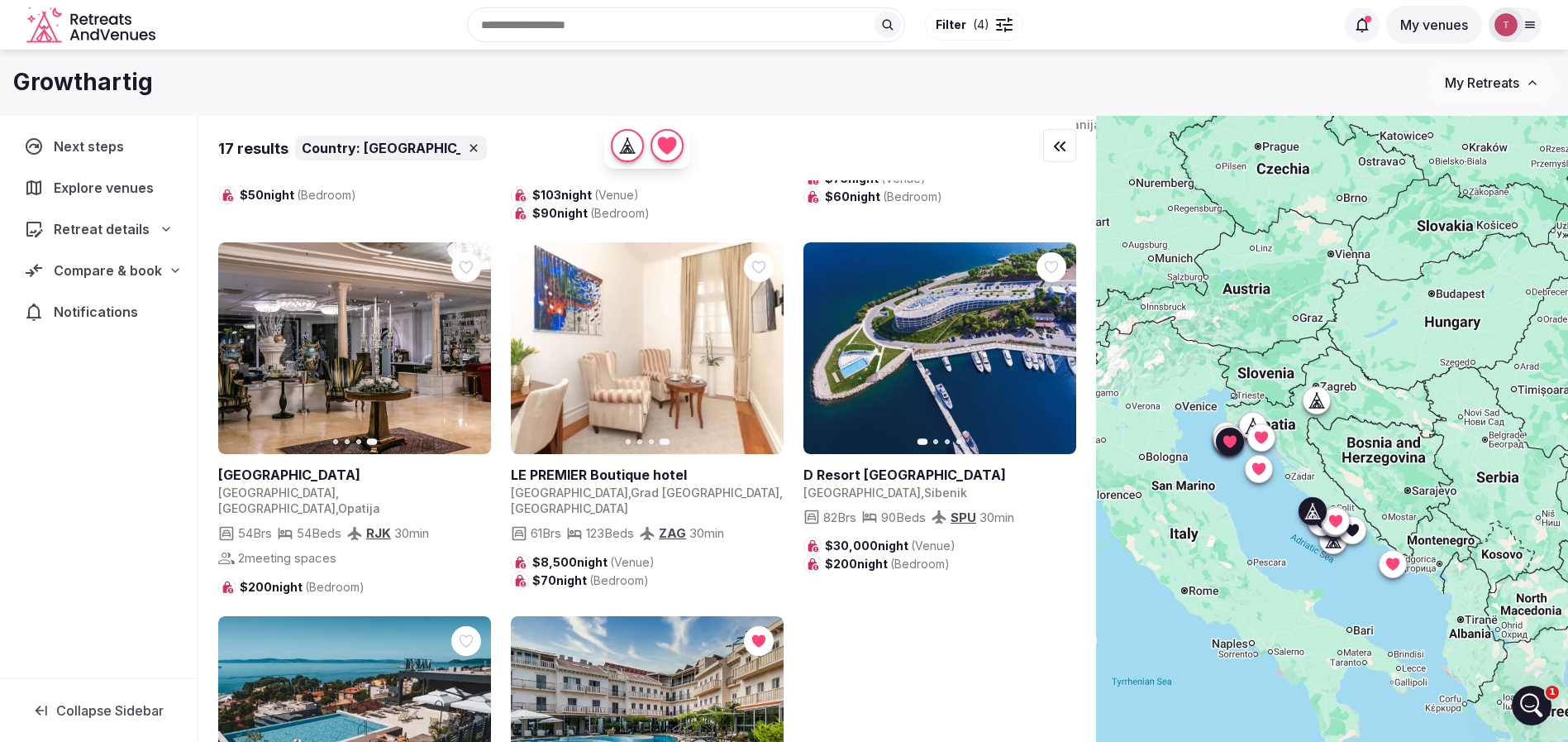
click at [1061, 361] on button "Next slide" at bounding box center [1053, 348] width 26 height 26
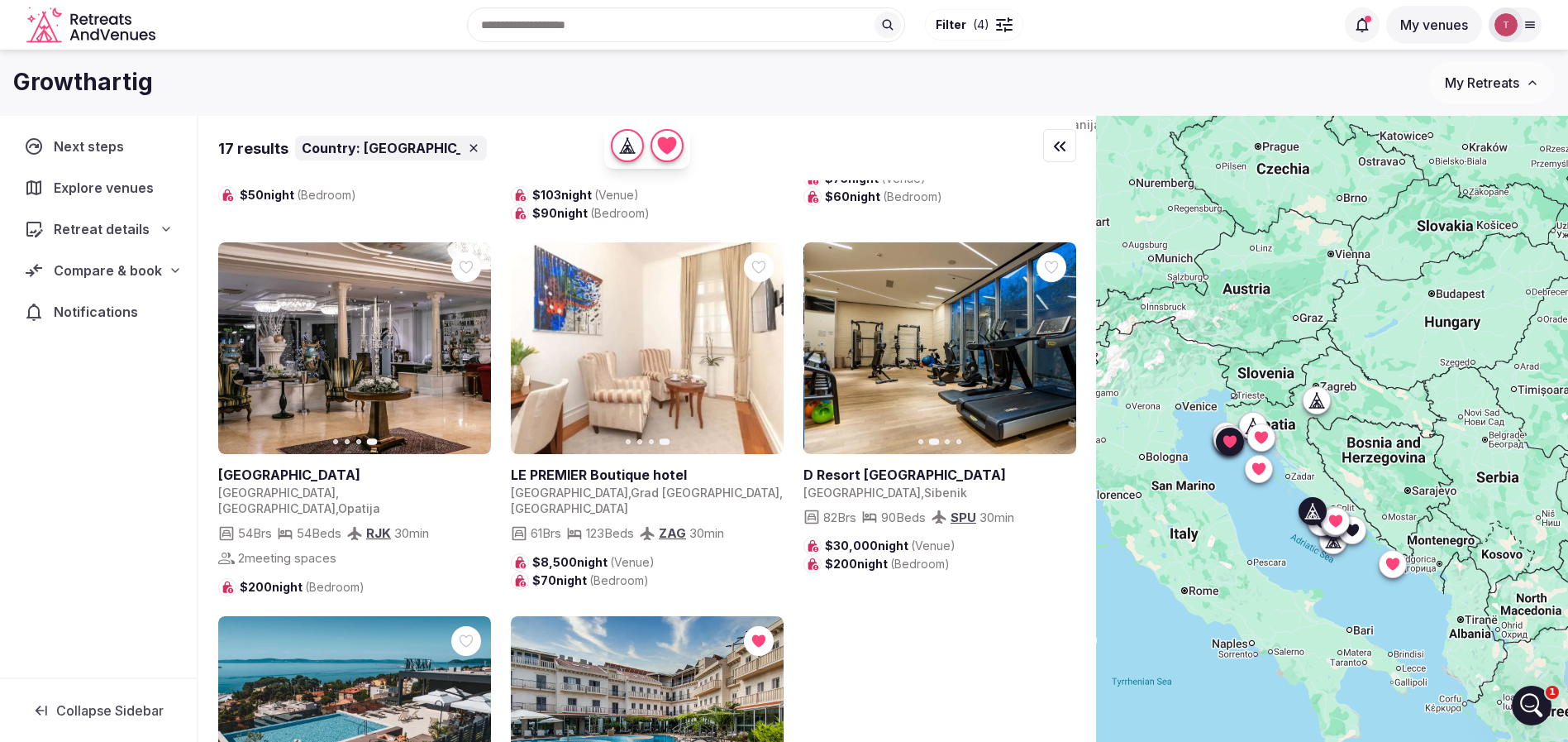
click at [1059, 355] on icon "button" at bounding box center [1052, 348] width 13 height 13
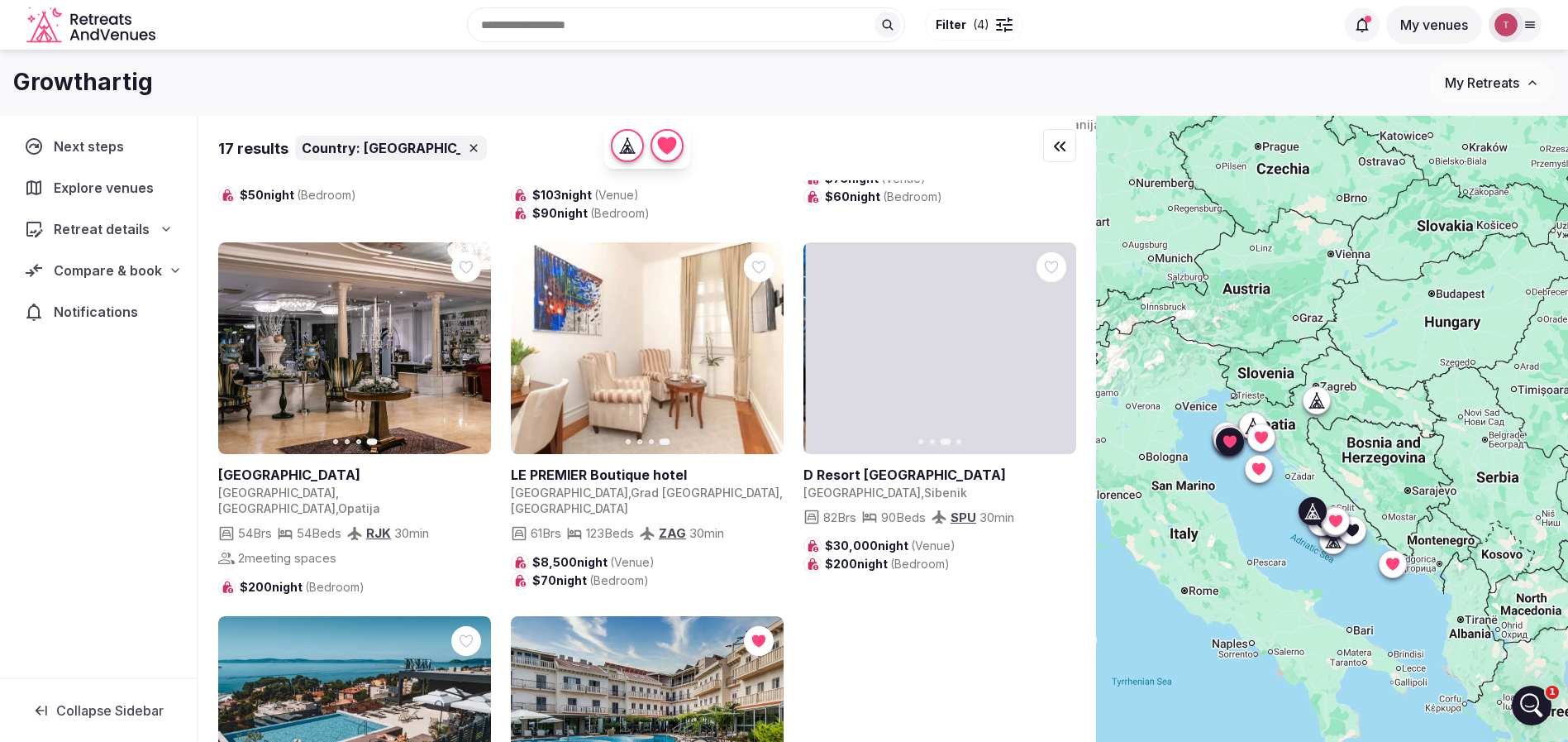
click at [1059, 355] on icon "button" at bounding box center [1052, 348] width 13 height 13
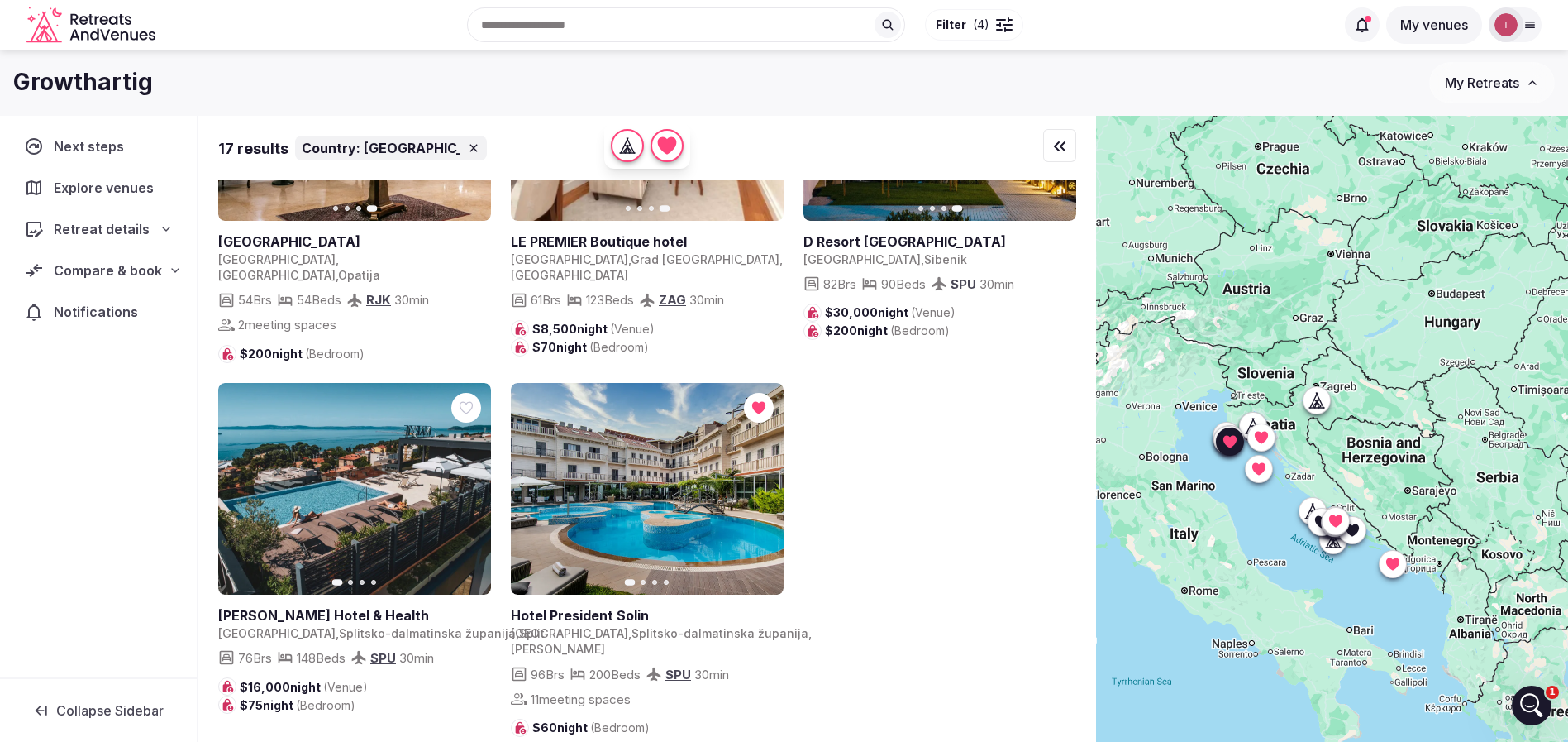
scroll to position [1612, 0]
click at [476, 502] on button "Next slide" at bounding box center [467, 488] width 26 height 26
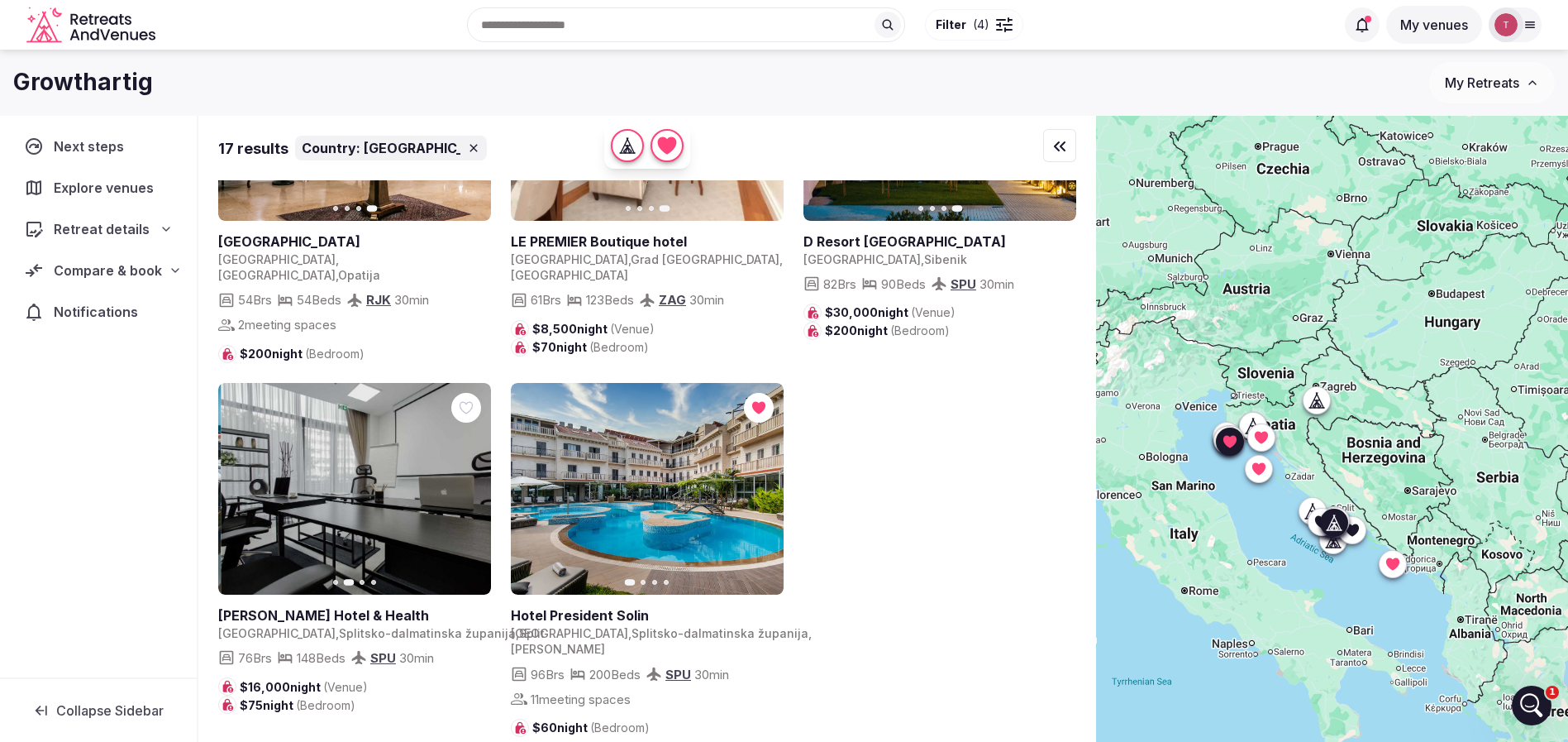
click at [467, 495] on icon "button" at bounding box center [467, 488] width 13 height 13
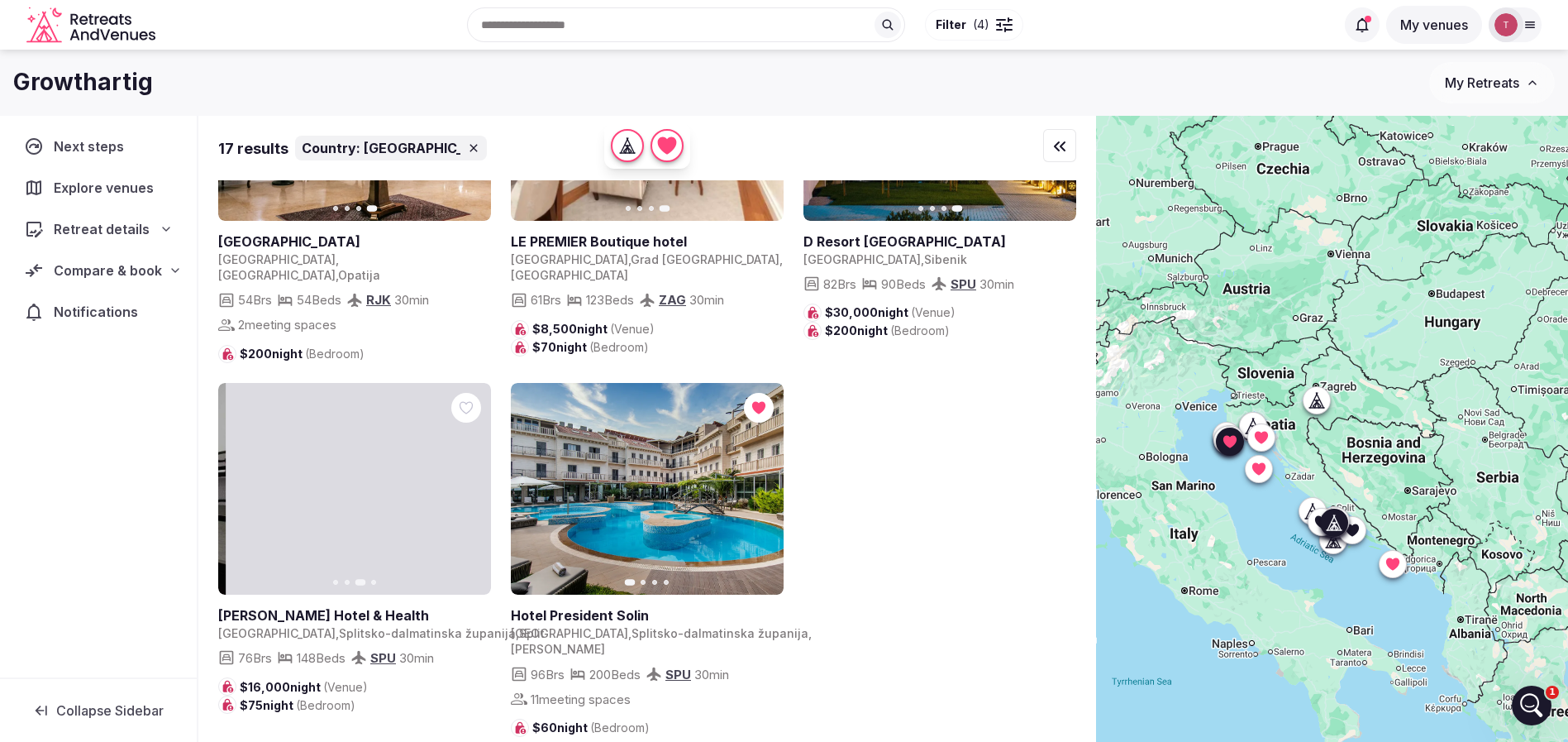
click at [467, 495] on icon "button" at bounding box center [467, 488] width 13 height 13
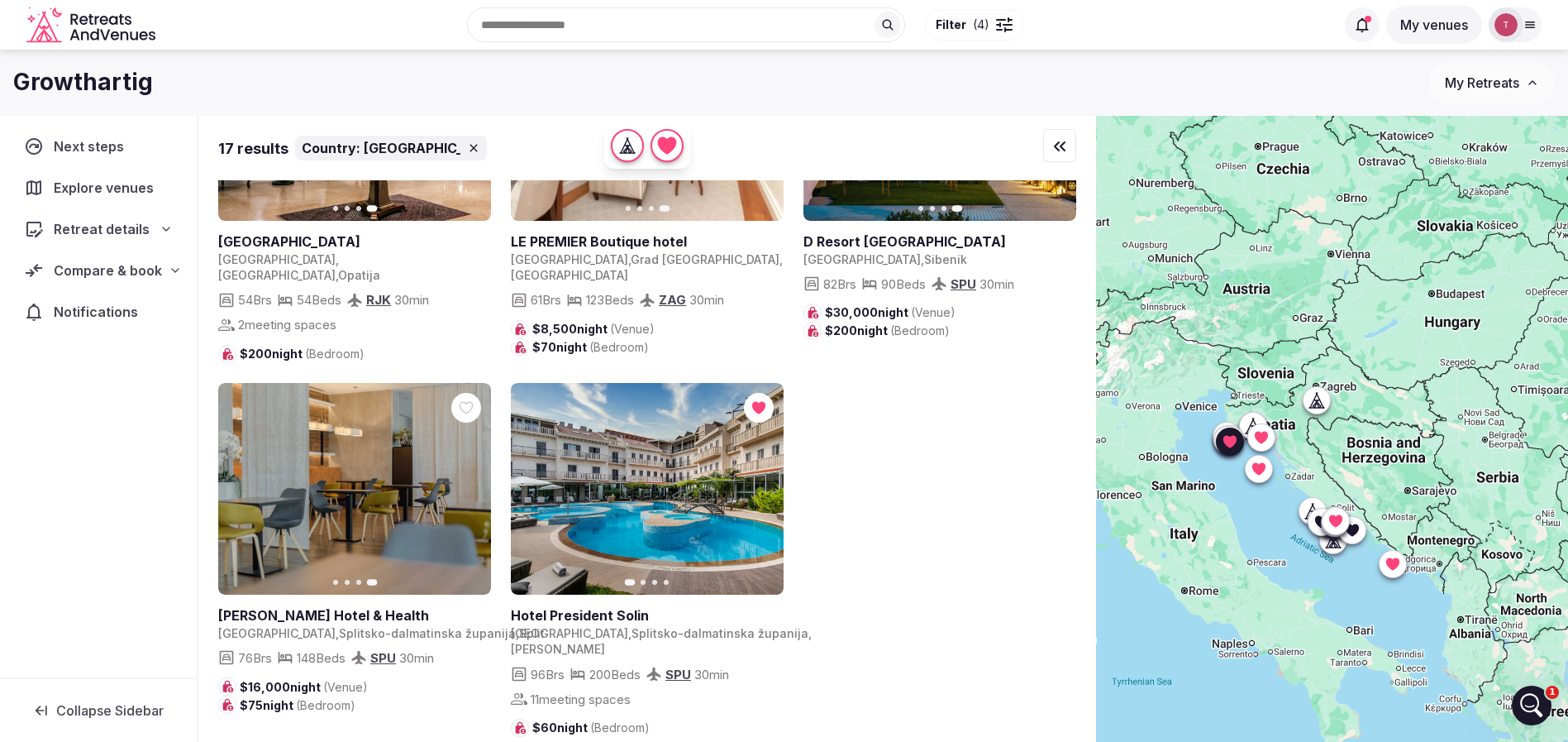
click at [757, 495] on icon "button" at bounding box center [760, 488] width 13 height 13
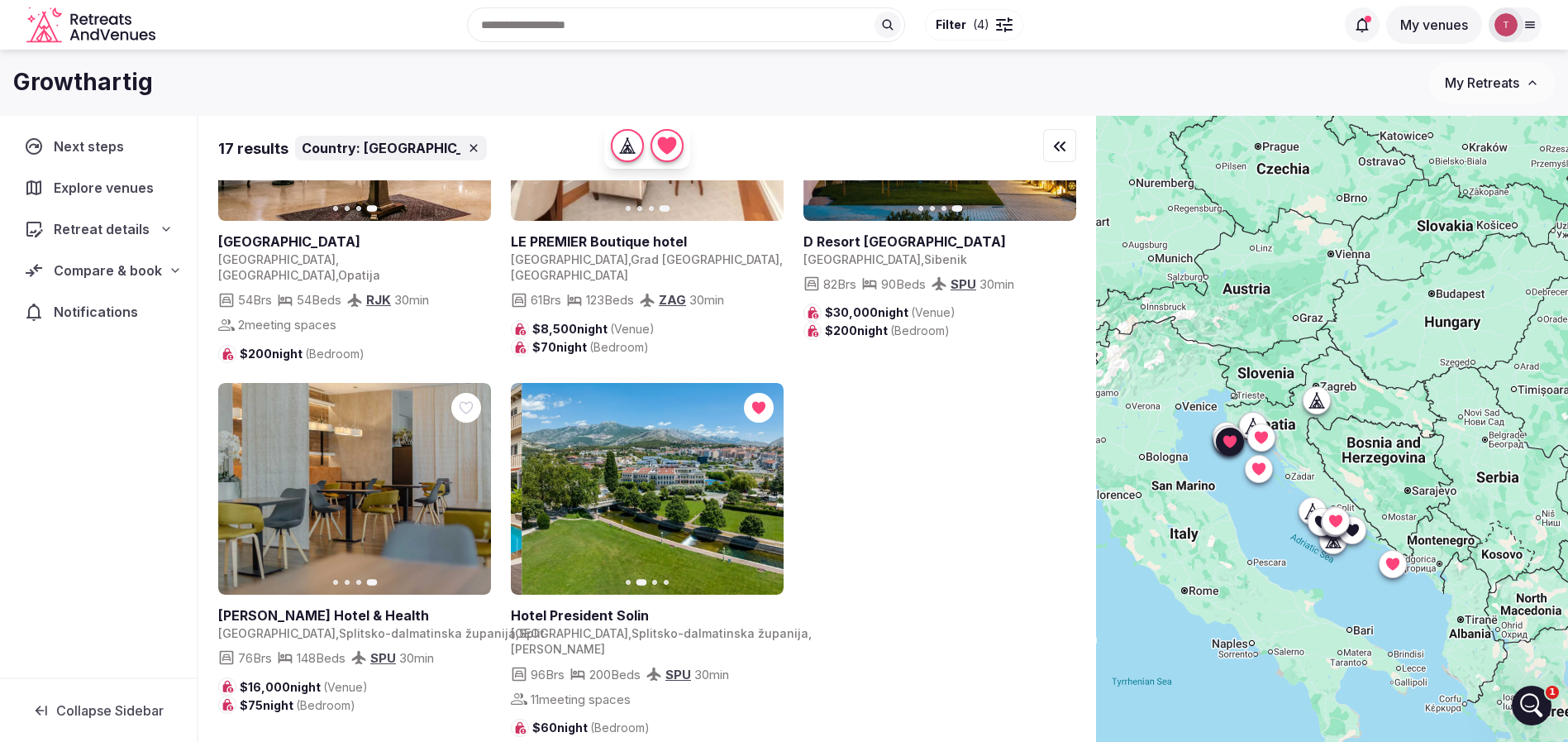
click at [759, 495] on icon "button" at bounding box center [760, 488] width 13 height 13
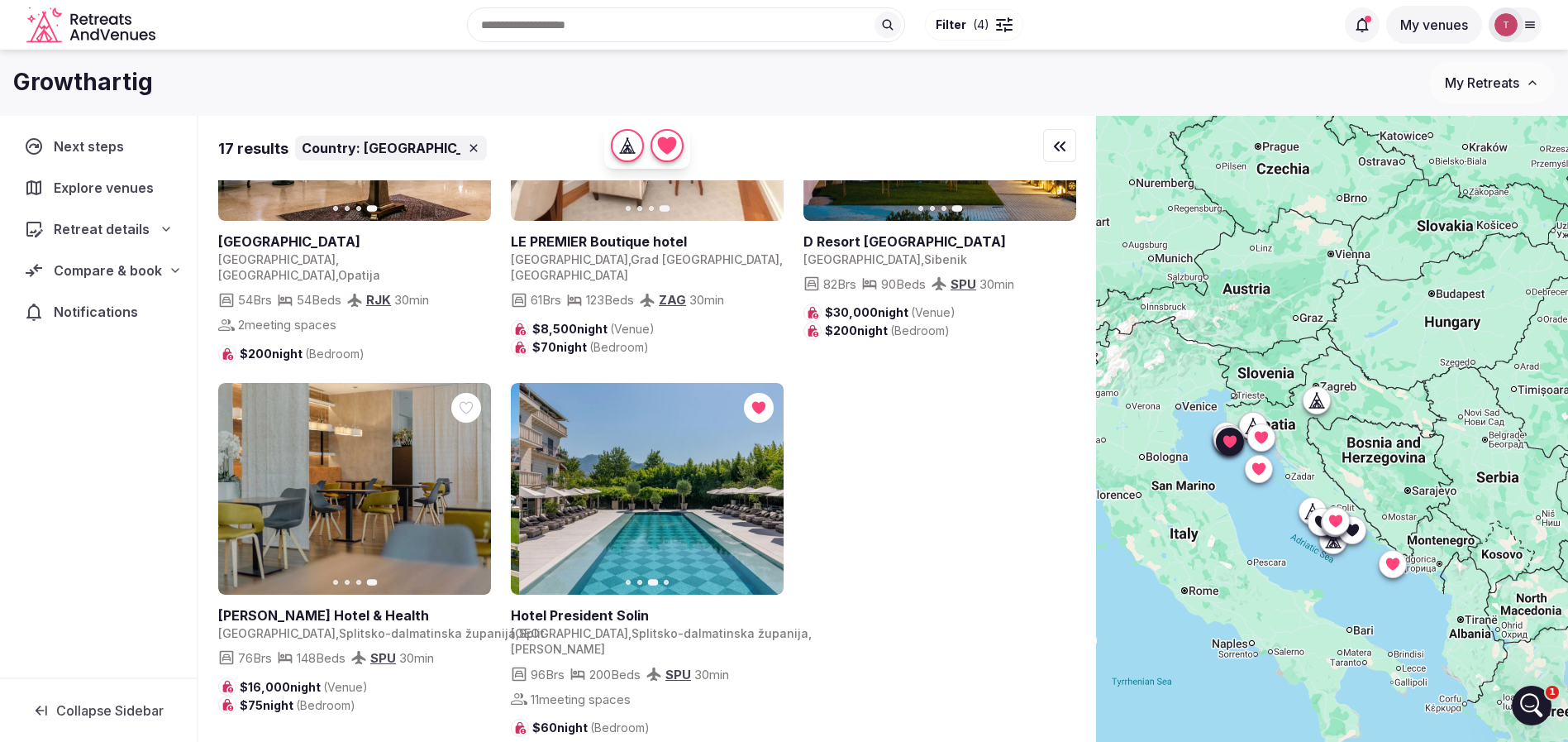
click at [759, 495] on icon "button" at bounding box center [760, 488] width 13 height 13
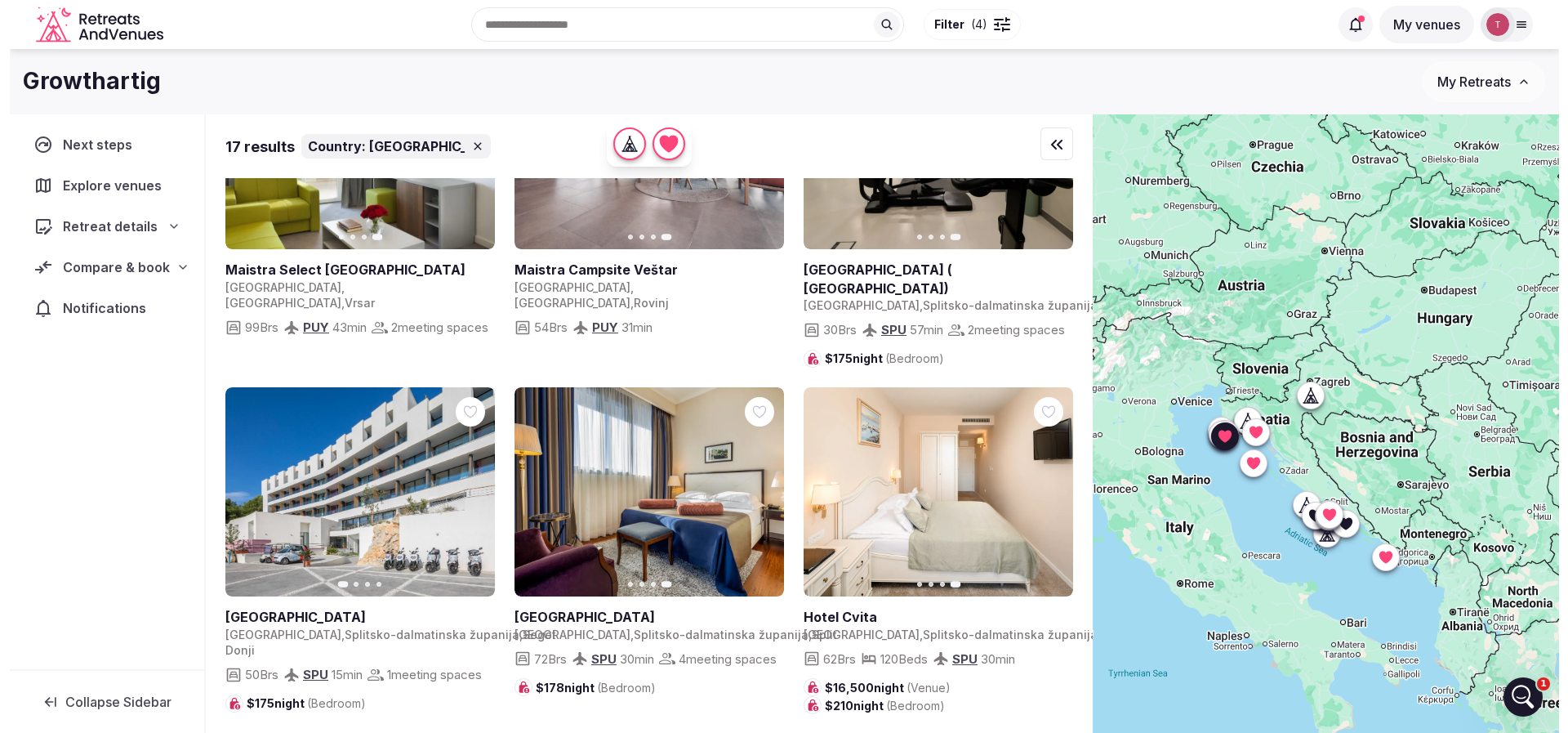
scroll to position [0, 0]
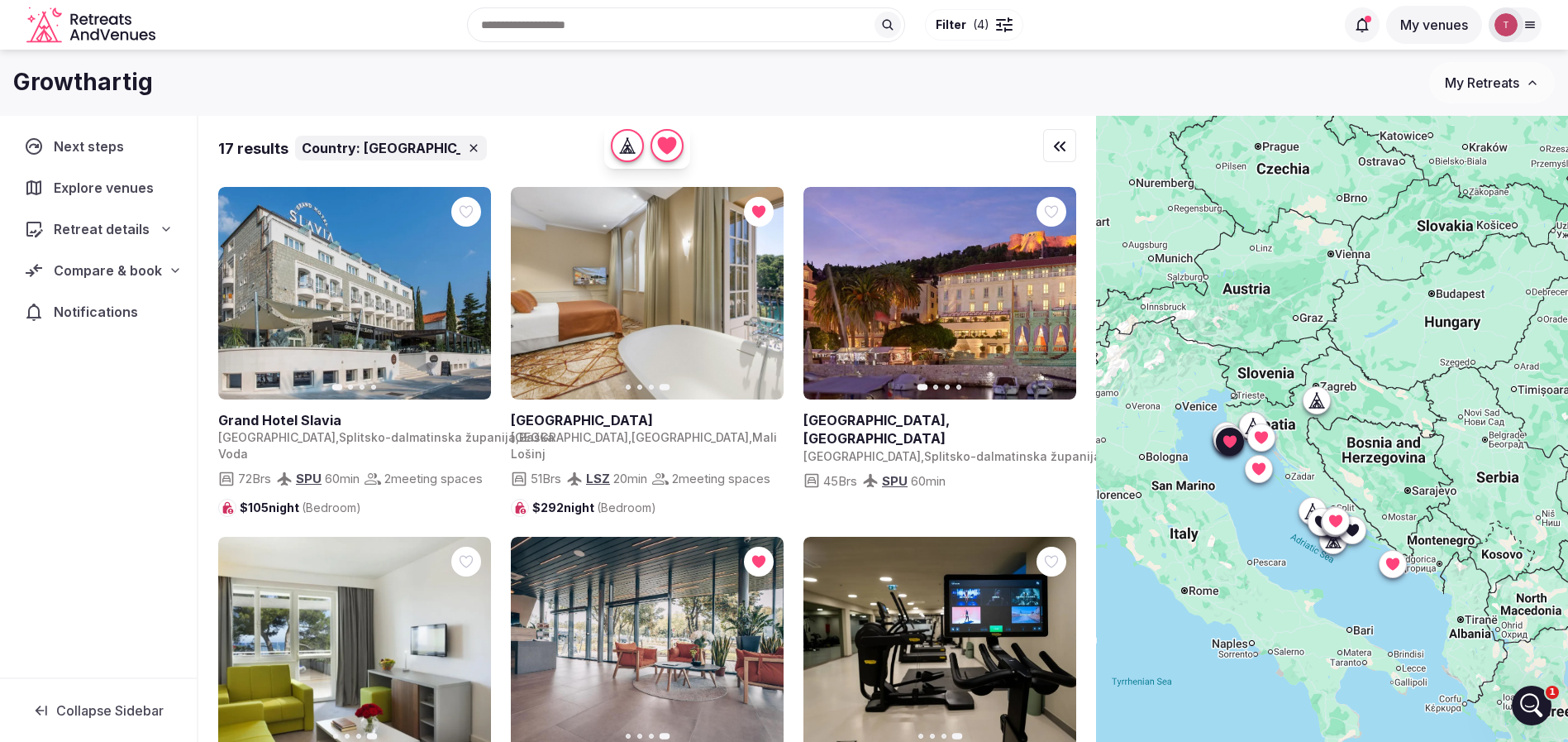
click at [649, 14] on div "Recent searches [GEOGRAPHIC_DATA] [GEOGRAPHIC_DATA] [GEOGRAPHIC_DATA] [GEOGRAPH…" at bounding box center [748, 25] width 1172 height 71
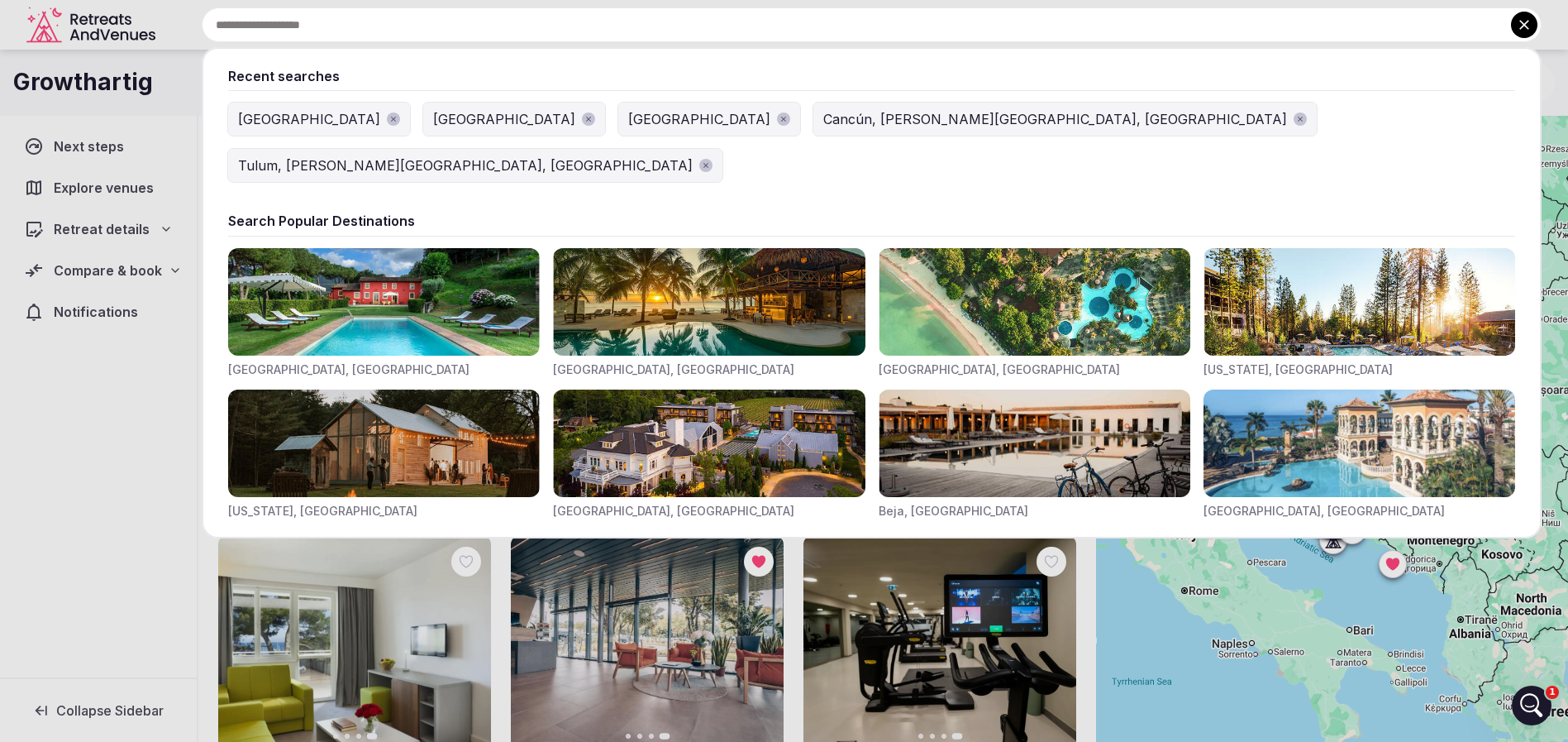
click at [641, 33] on input "text" at bounding box center [871, 25] width 1340 height 35
click at [433, 122] on div "[GEOGRAPHIC_DATA]" at bounding box center [504, 119] width 142 height 20
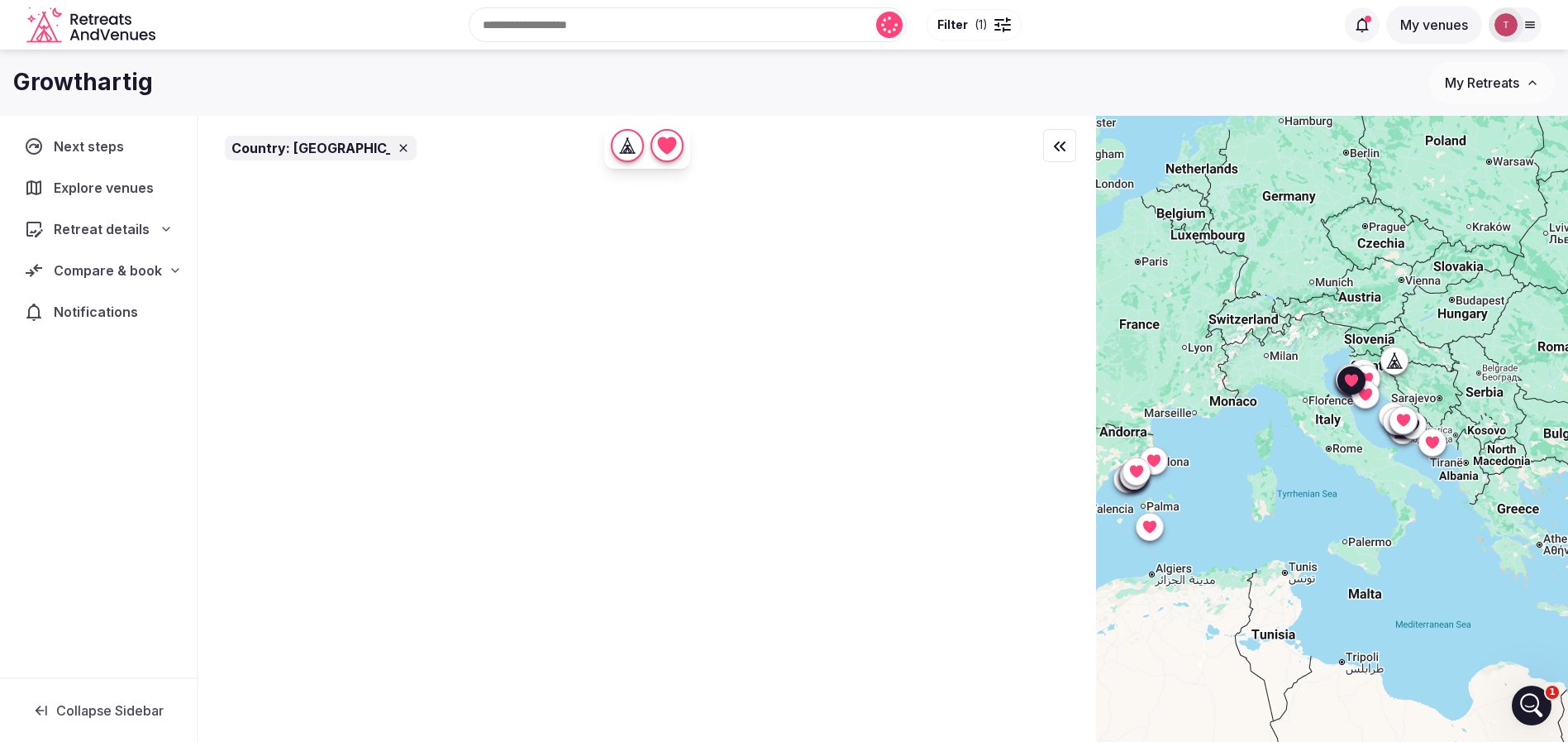
click at [983, 29] on span "( 1 )" at bounding box center [981, 24] width 13 height 17
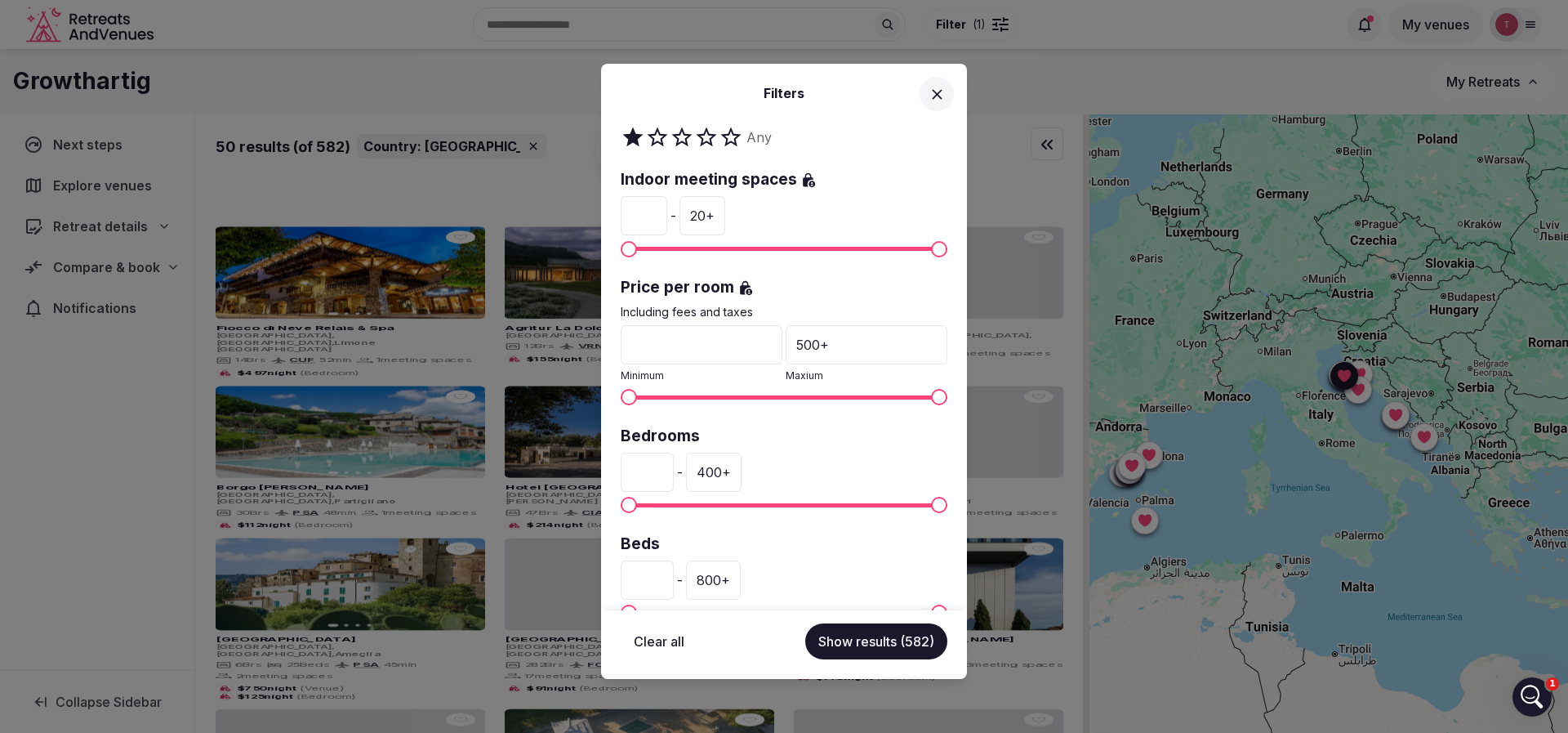
scroll to position [368, 0]
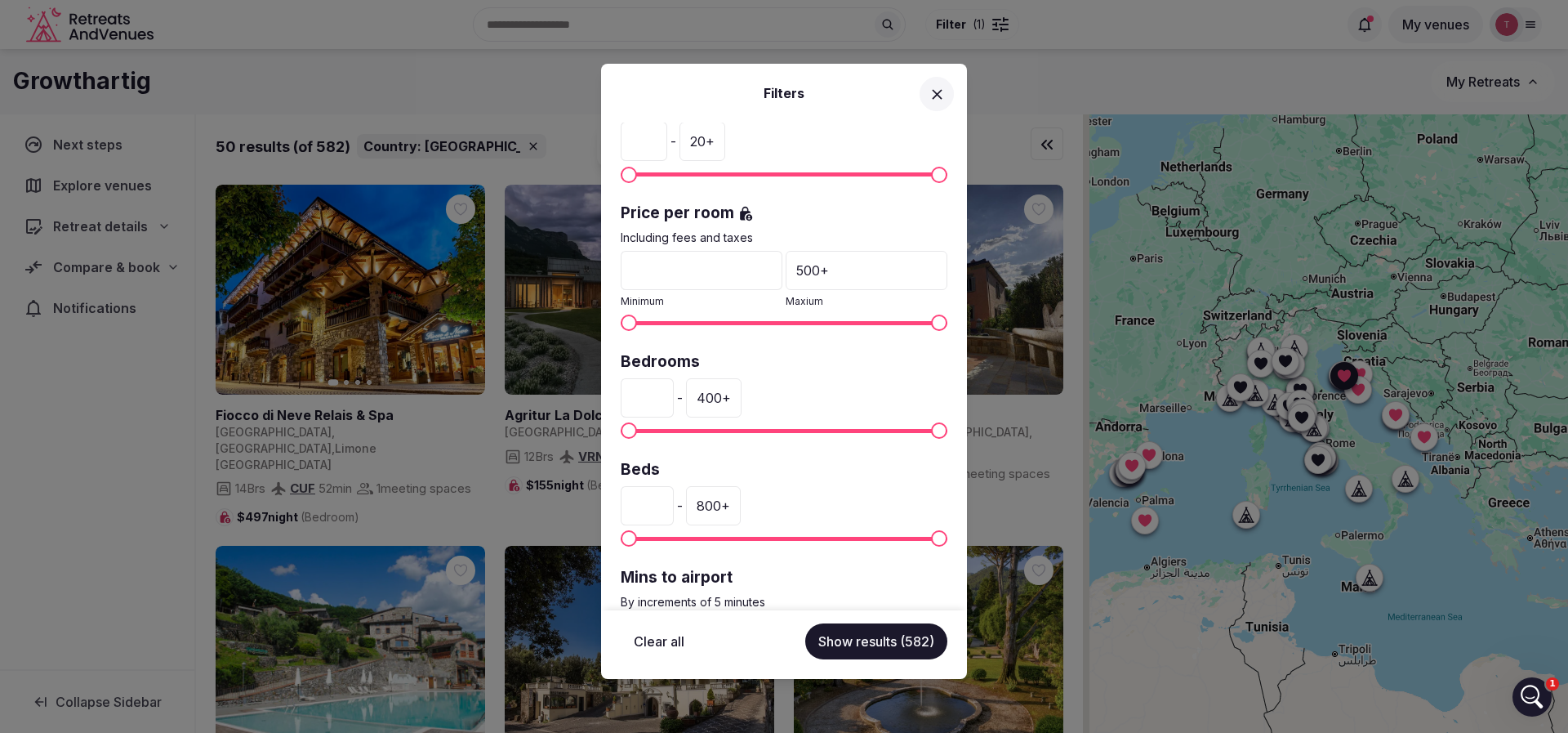
drag, startPoint x: 859, startPoint y: 268, endPoint x: 776, endPoint y: 274, distance: 83.2
click at [786, 274] on div "500 +" at bounding box center [867, 270] width 162 height 40
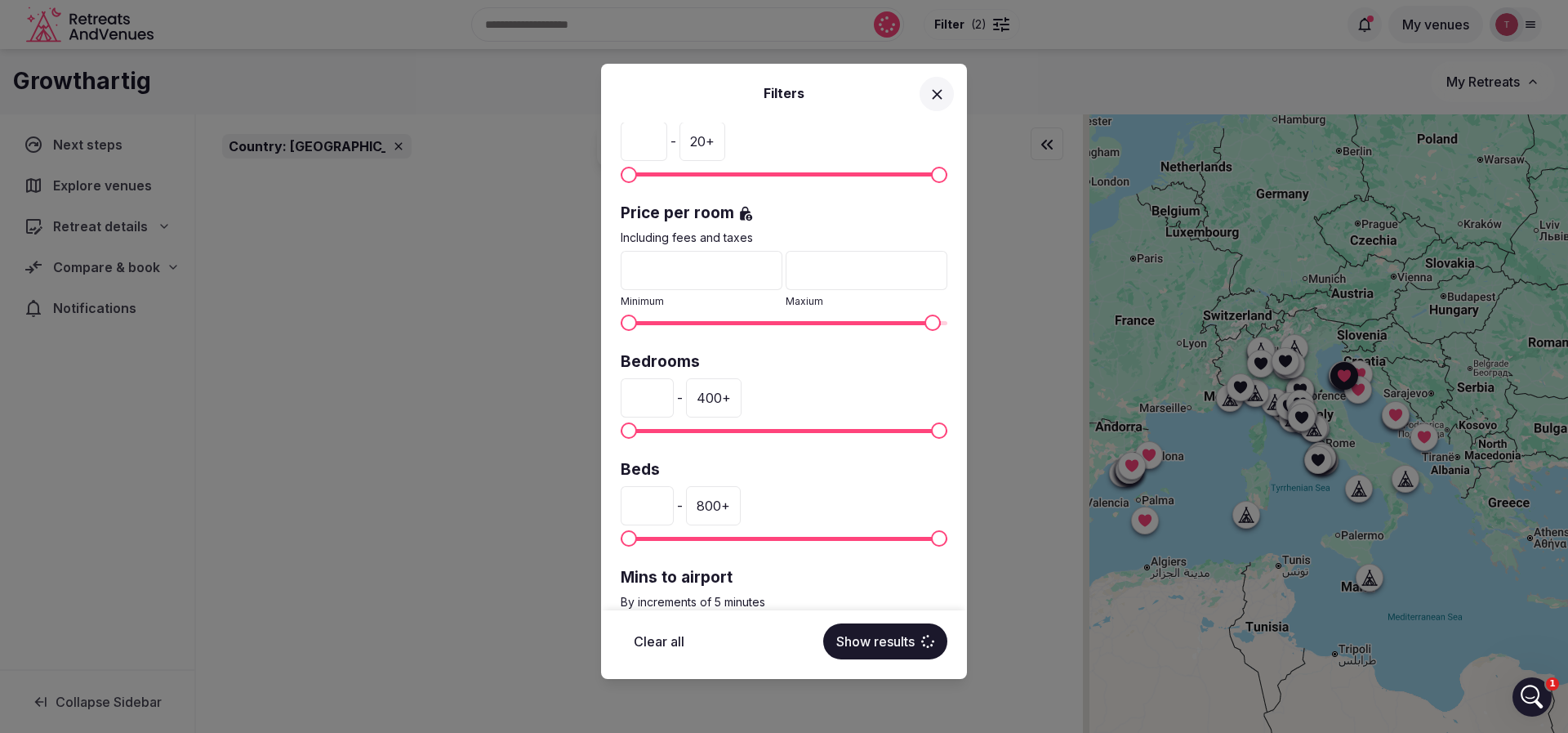
type input "*"
type input "***"
drag, startPoint x: 654, startPoint y: 400, endPoint x: 616, endPoint y: 405, distance: 38.3
click at [616, 405] on div "Country: [GEOGRAPHIC_DATA] Venue name Status All Published Draft Has cover phot…" at bounding box center [784, 366] width 366 height 488
type input "**"
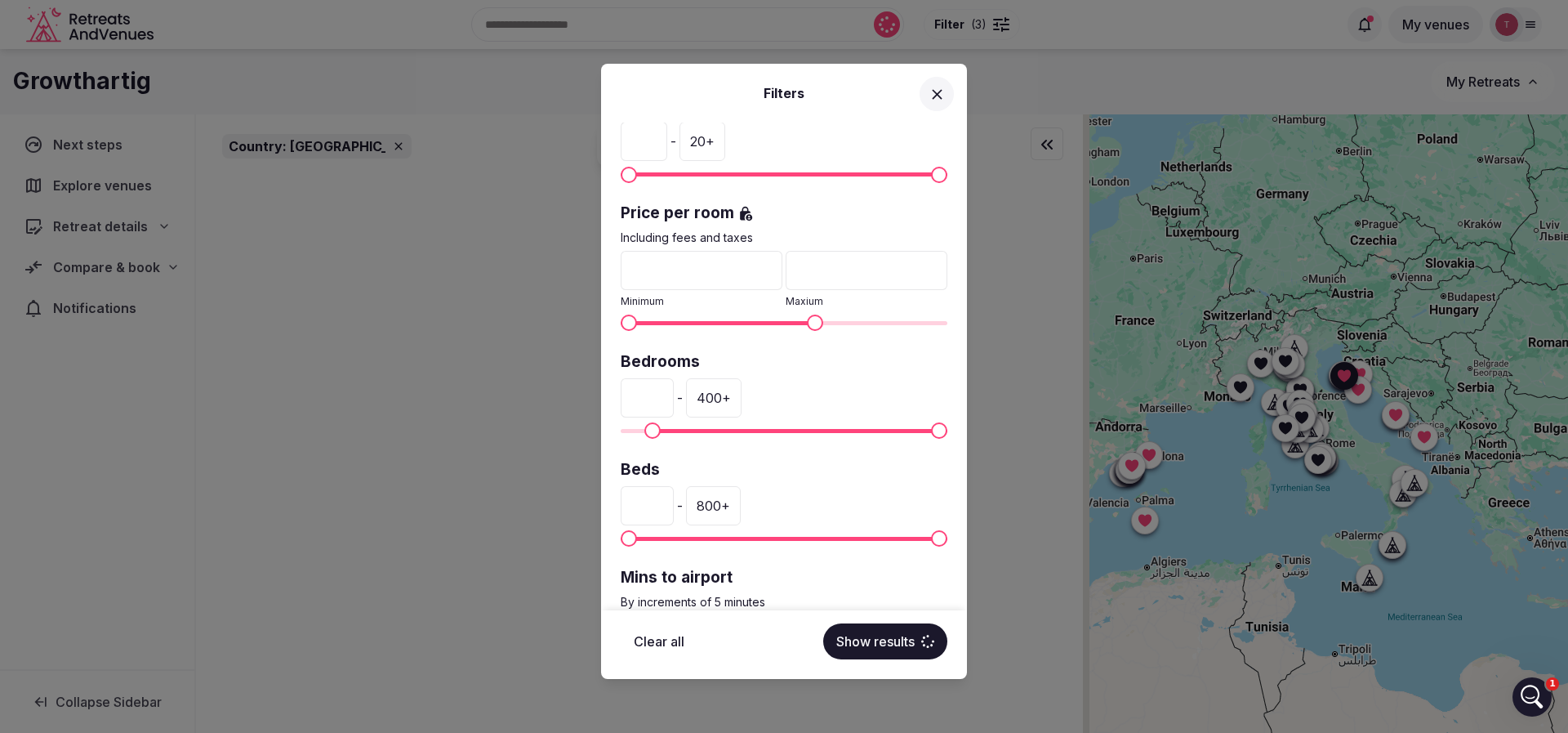
click at [733, 395] on div "400 +" at bounding box center [713, 398] width 55 height 40
type input "*"
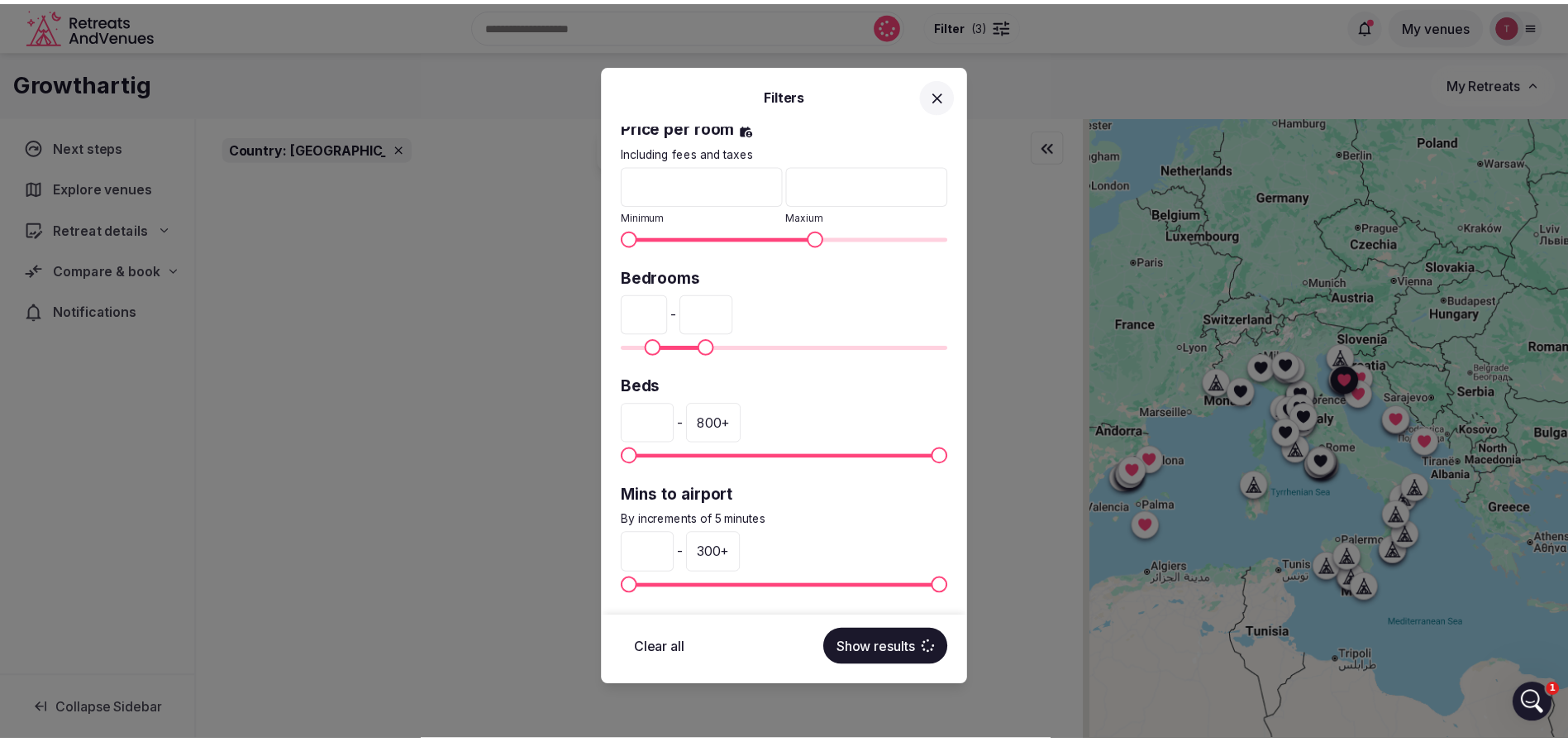
scroll to position [466, 0]
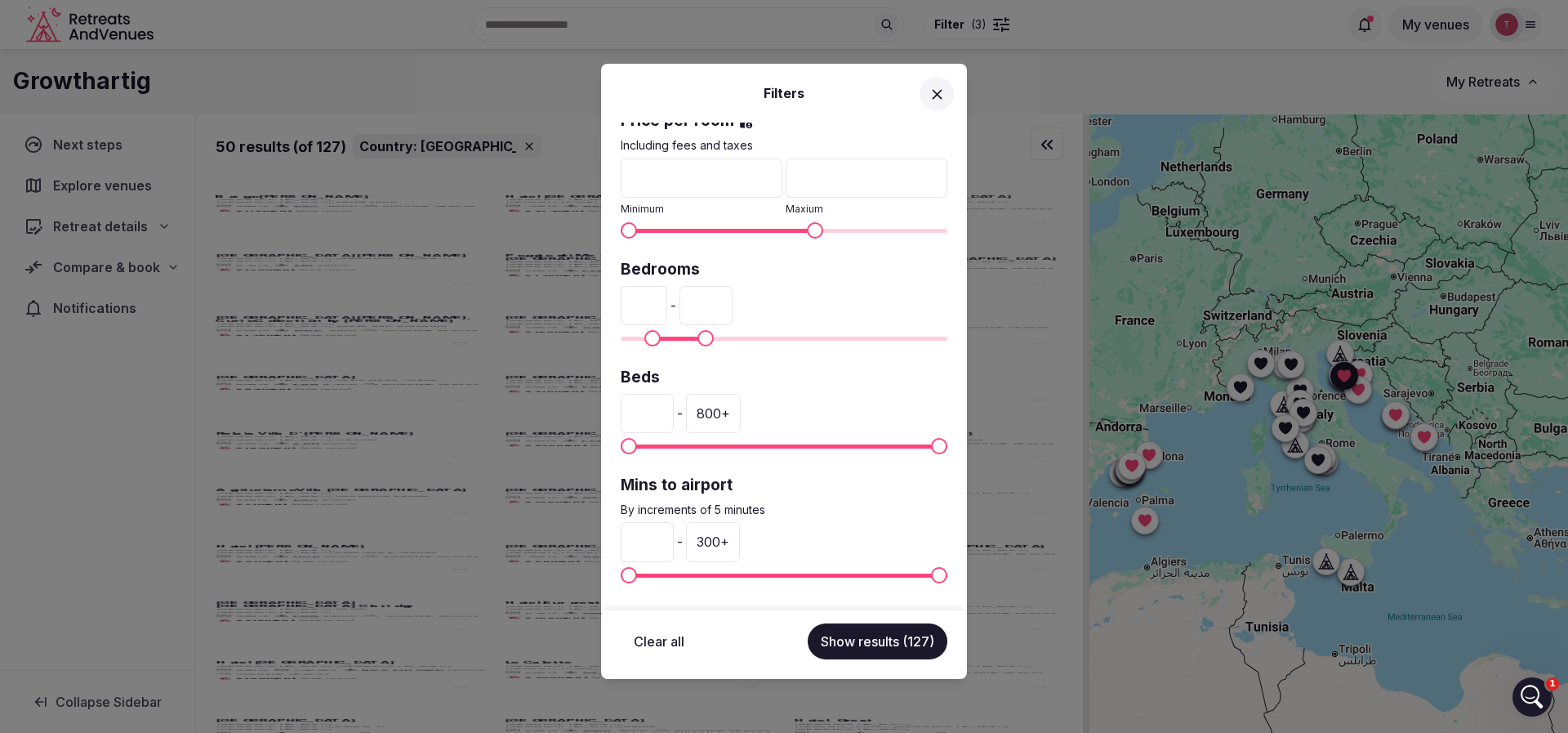
type input "**"
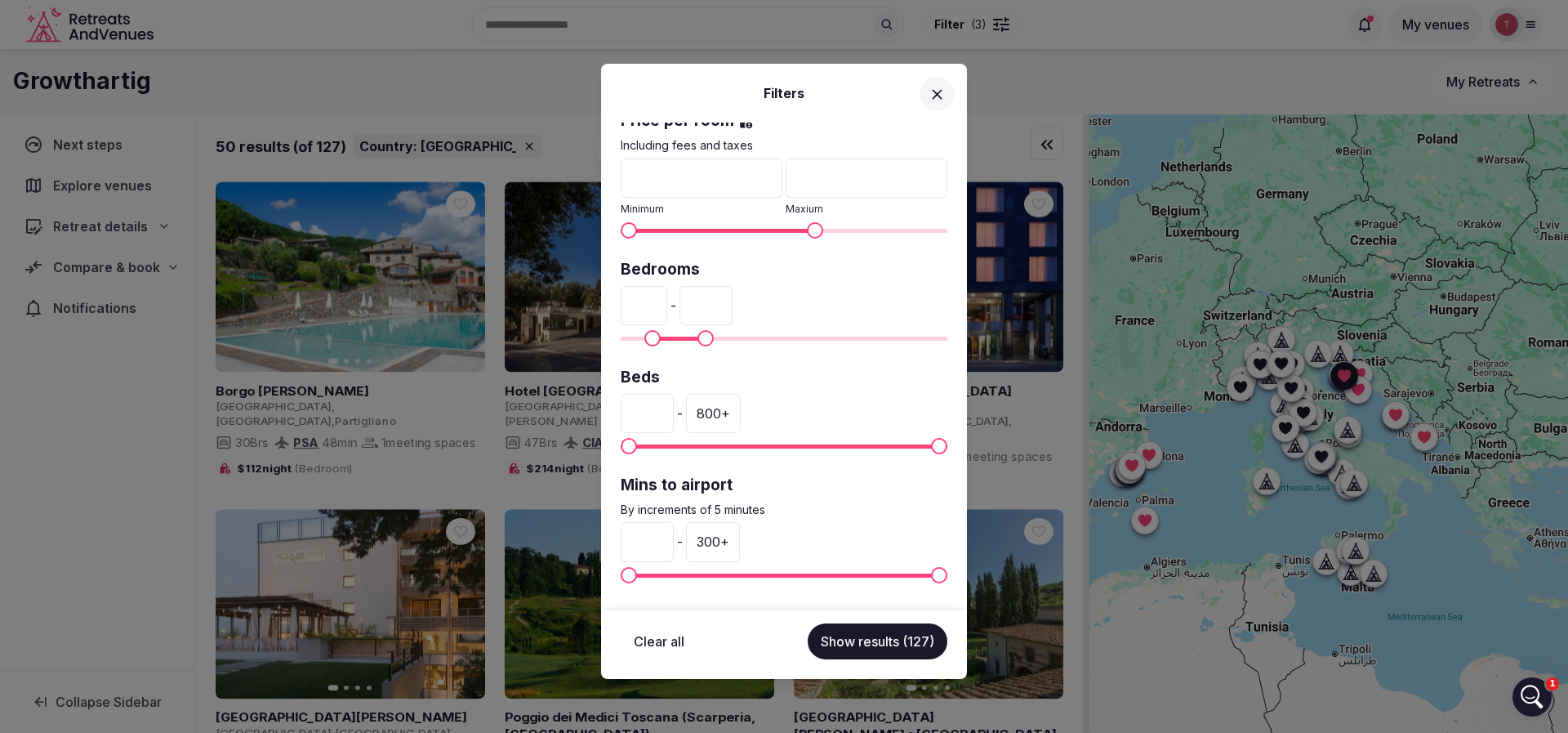
click at [740, 537] on div "300 +" at bounding box center [712, 542] width 54 height 40
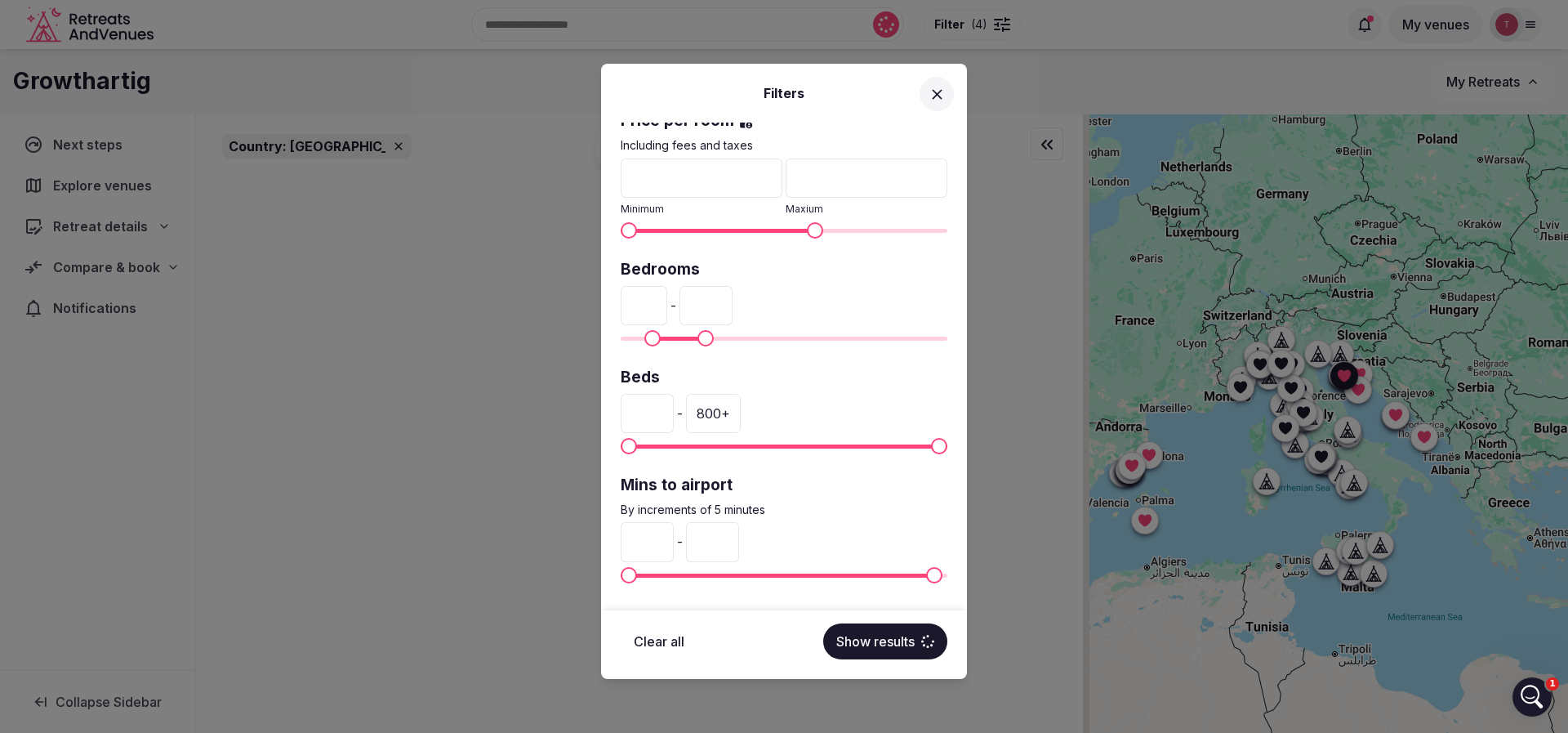
drag, startPoint x: 761, startPoint y: 541, endPoint x: 705, endPoint y: 544, distance: 56.1
click at [705, 544] on div "* - ***" at bounding box center [784, 542] width 327 height 40
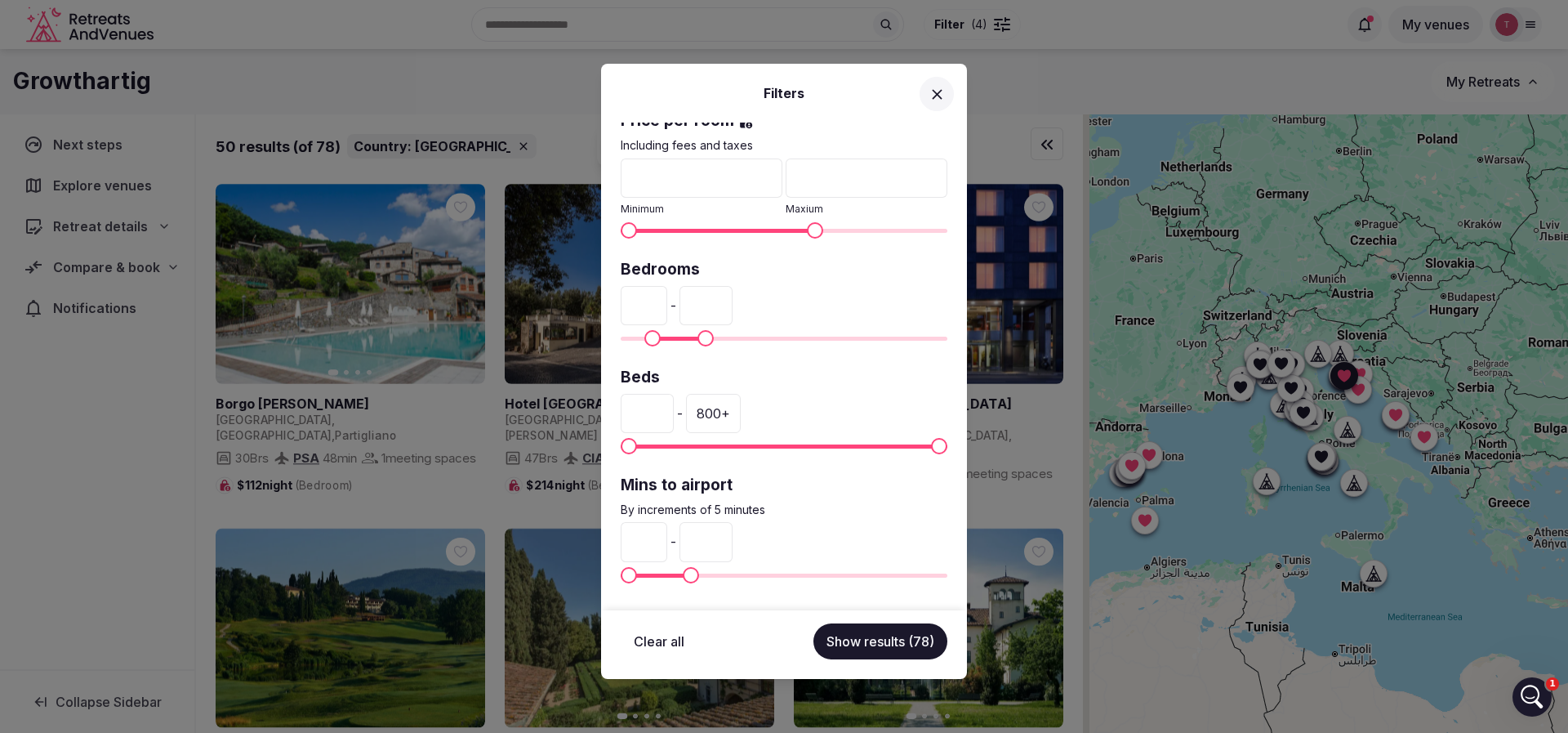
type input "**"
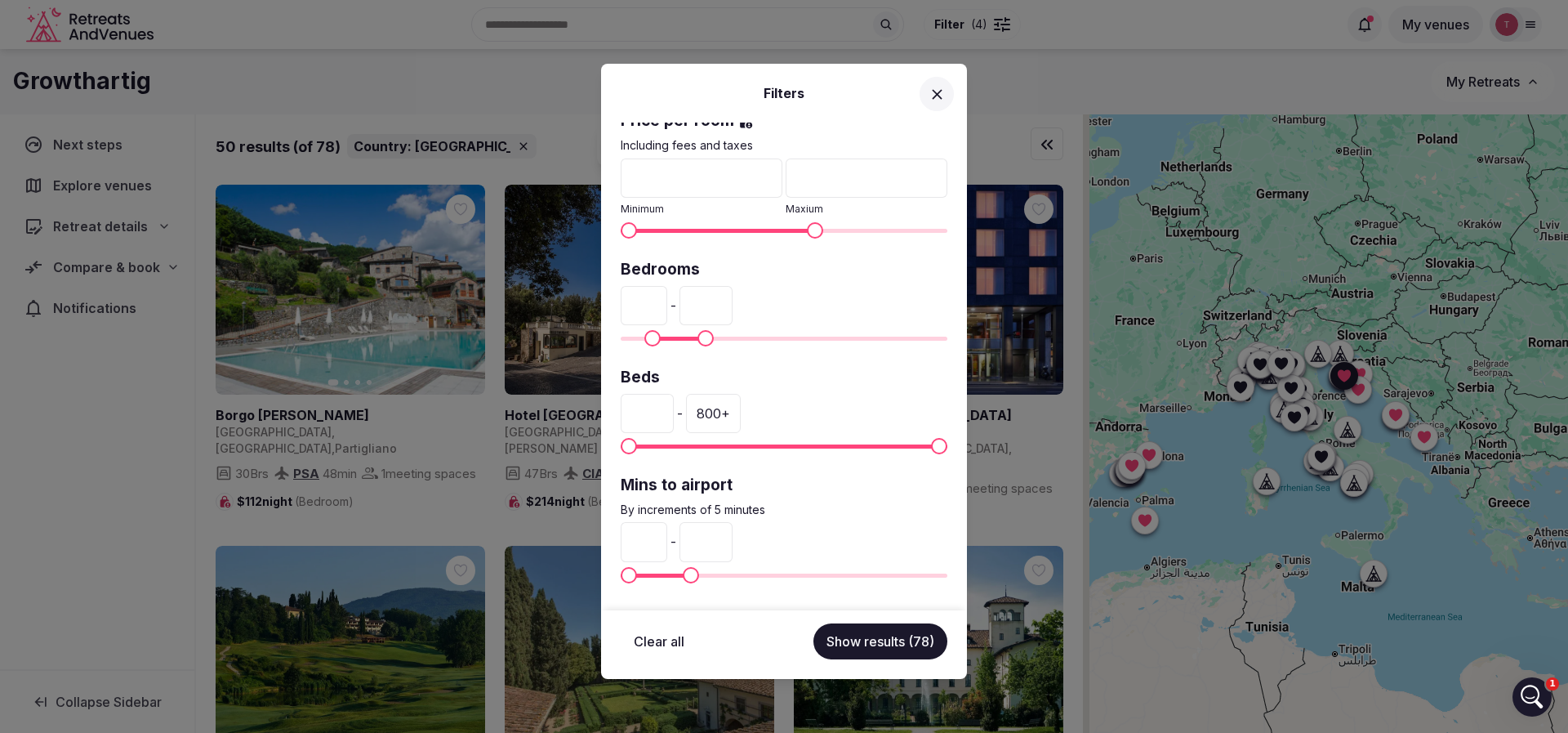
click at [898, 643] on button "Show results (78)" at bounding box center [880, 641] width 134 height 36
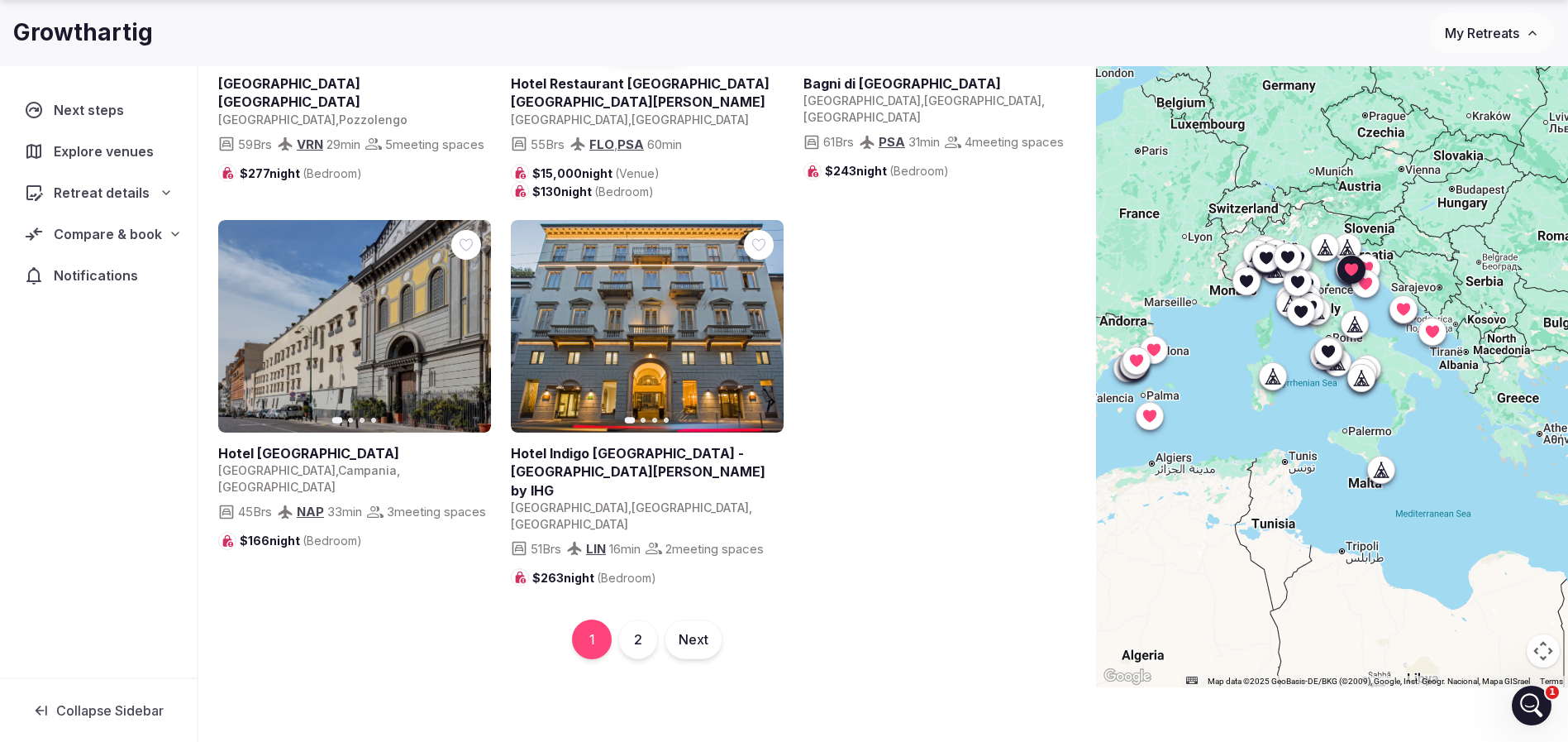
scroll to position [122, 0]
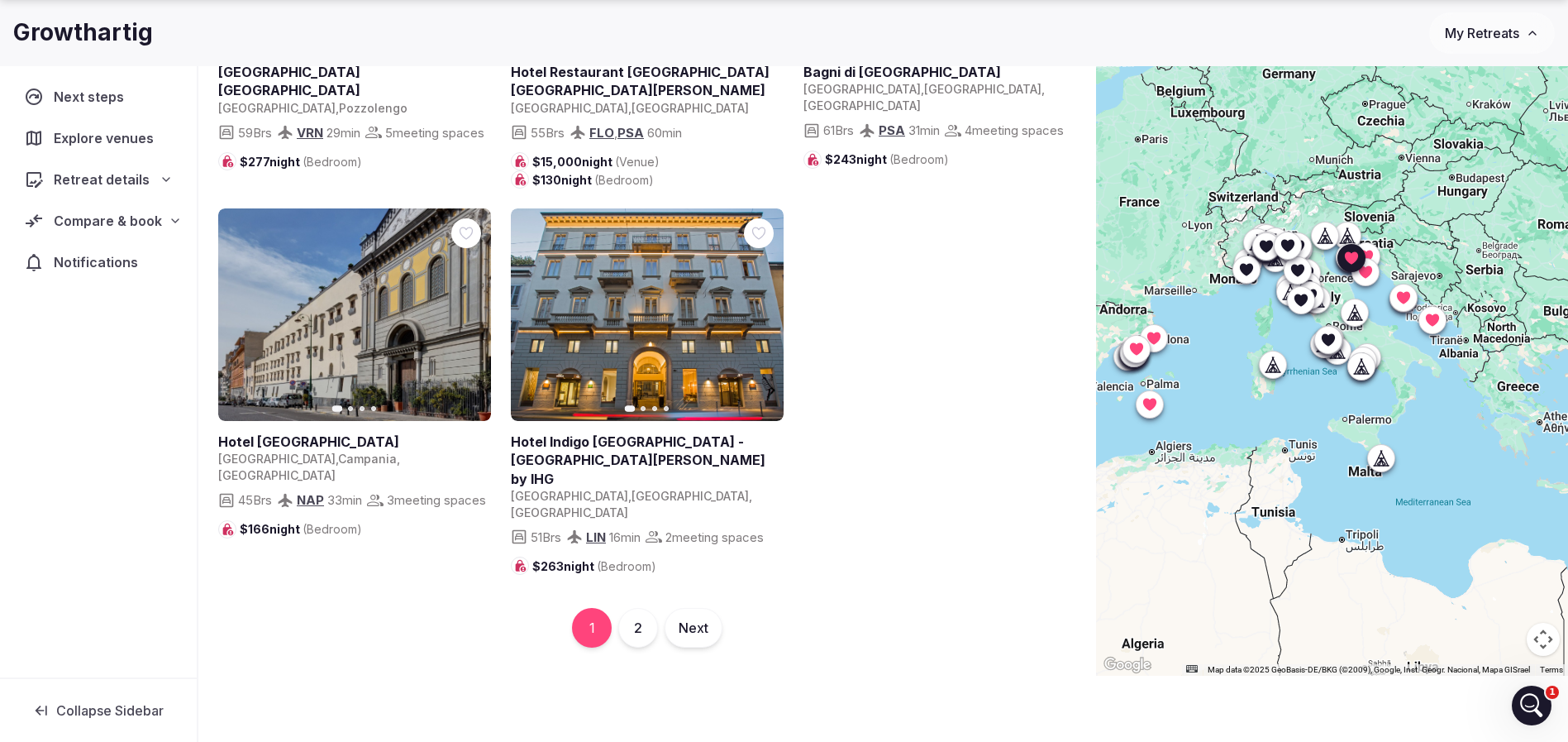
click at [635, 630] on button "2" at bounding box center [638, 628] width 40 height 40
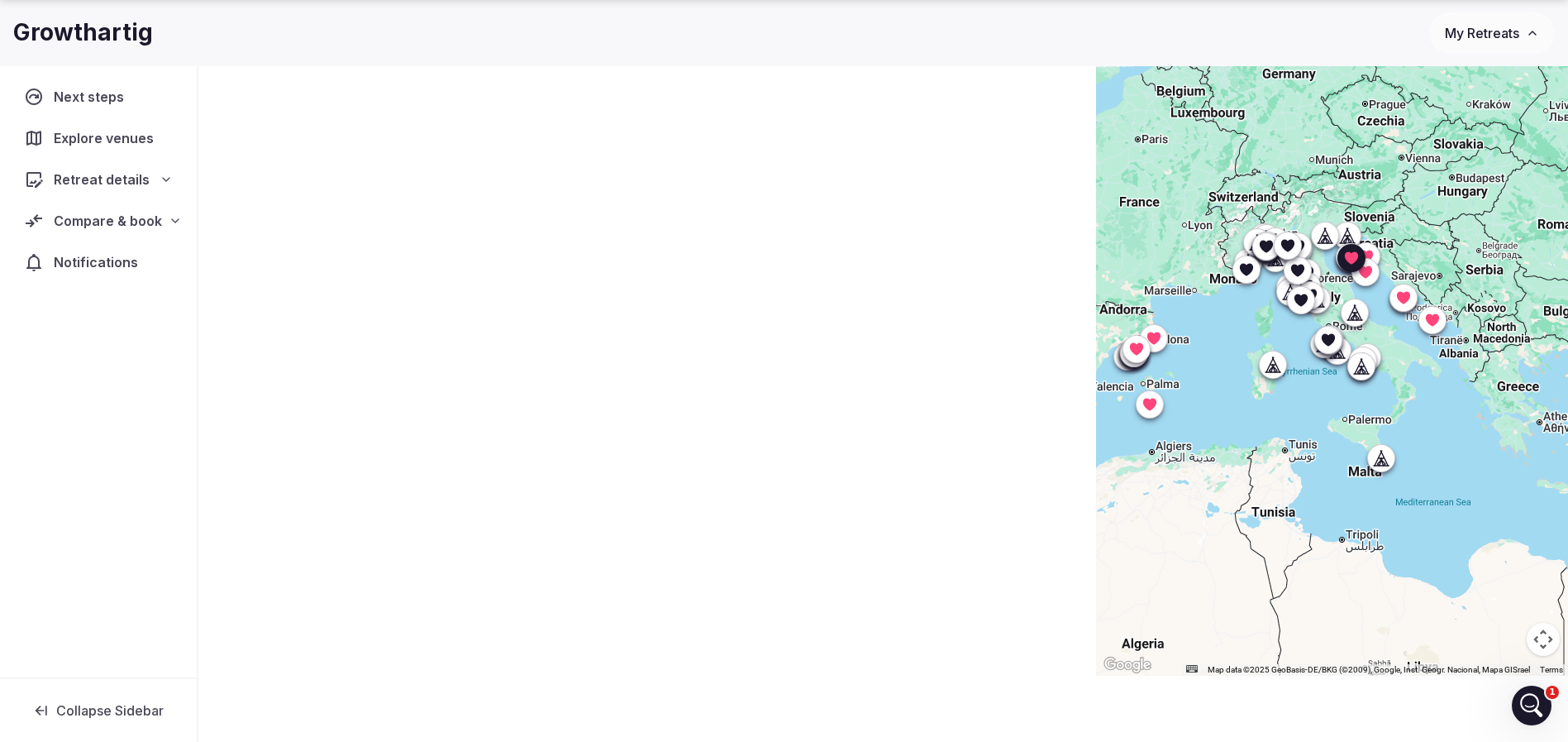
scroll to position [0, 0]
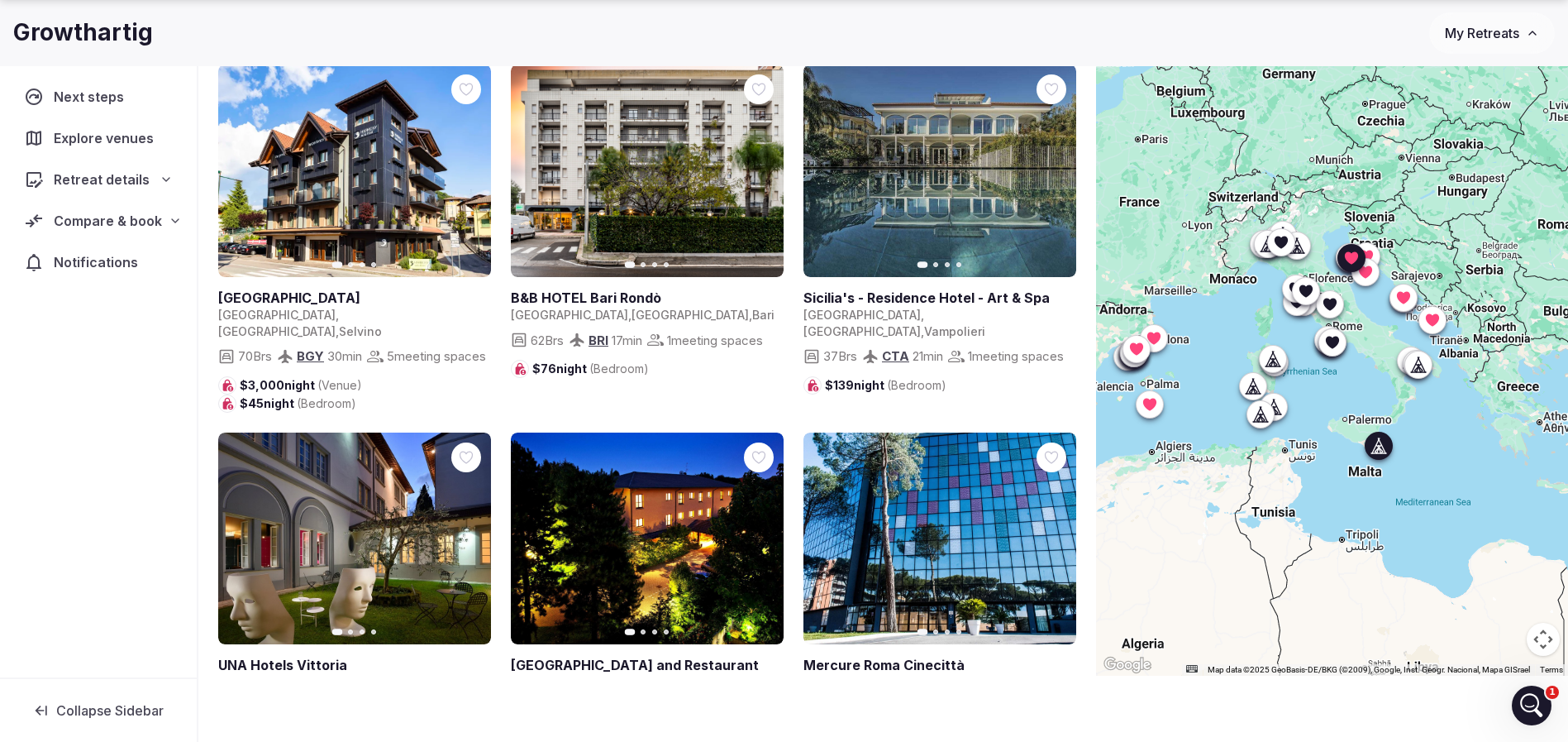
click at [1046, 174] on icon "button" at bounding box center [1052, 171] width 13 height 13
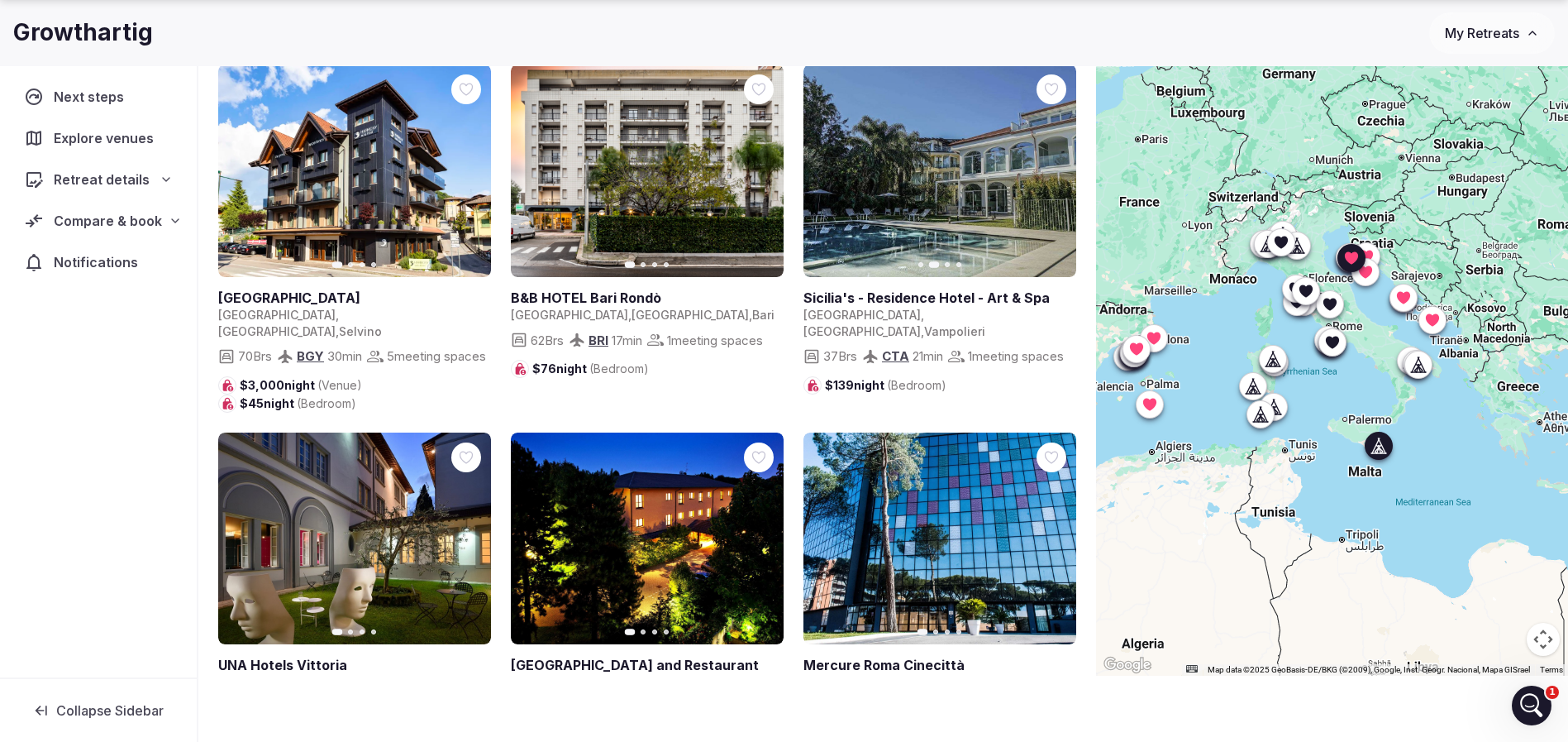
click at [1046, 174] on icon "button" at bounding box center [1052, 171] width 13 height 13
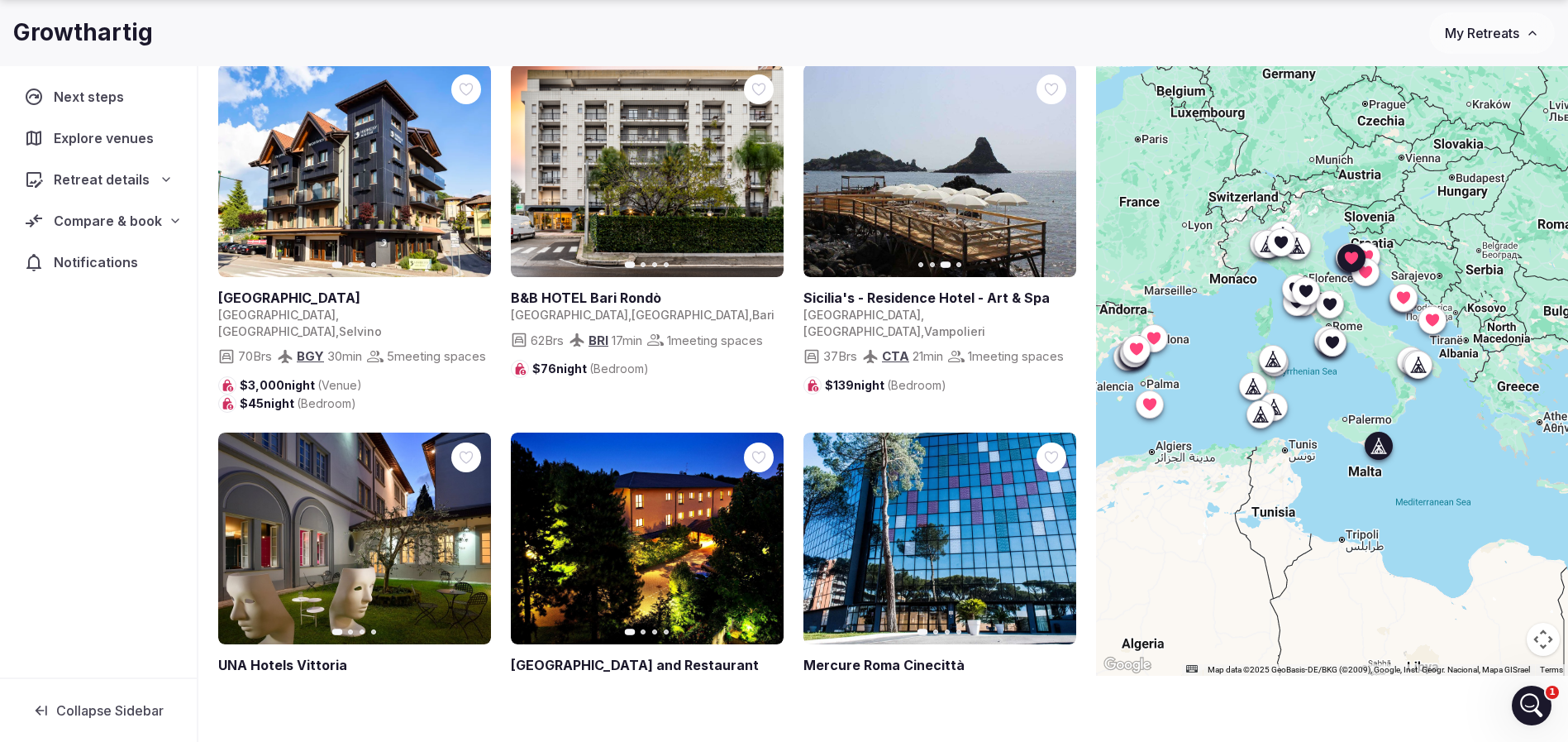
click at [1059, 174] on icon "button" at bounding box center [1052, 171] width 13 height 13
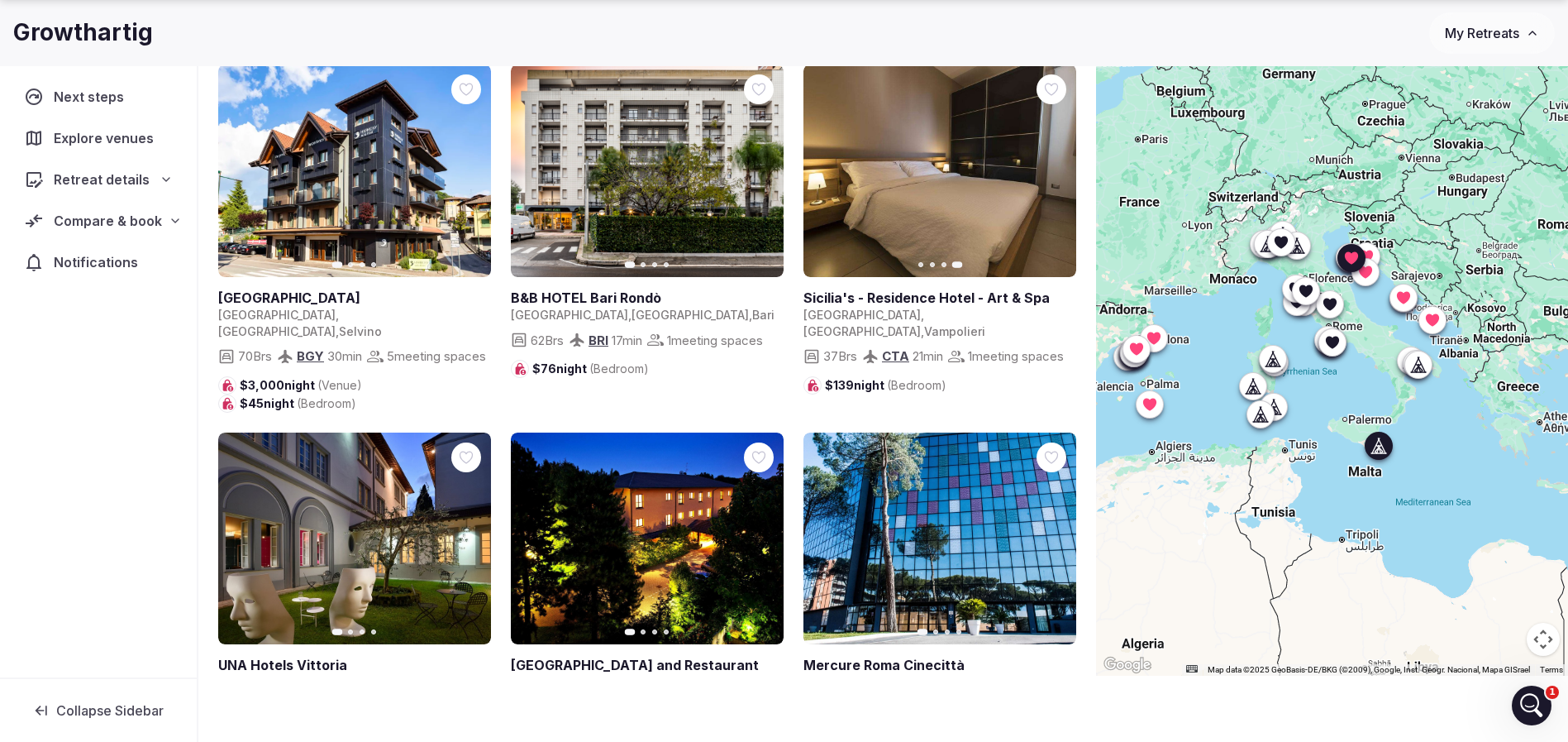
click at [0, 0] on icon at bounding box center [0, 0] width 0 height 0
click at [757, 168] on icon "button" at bounding box center [760, 171] width 13 height 13
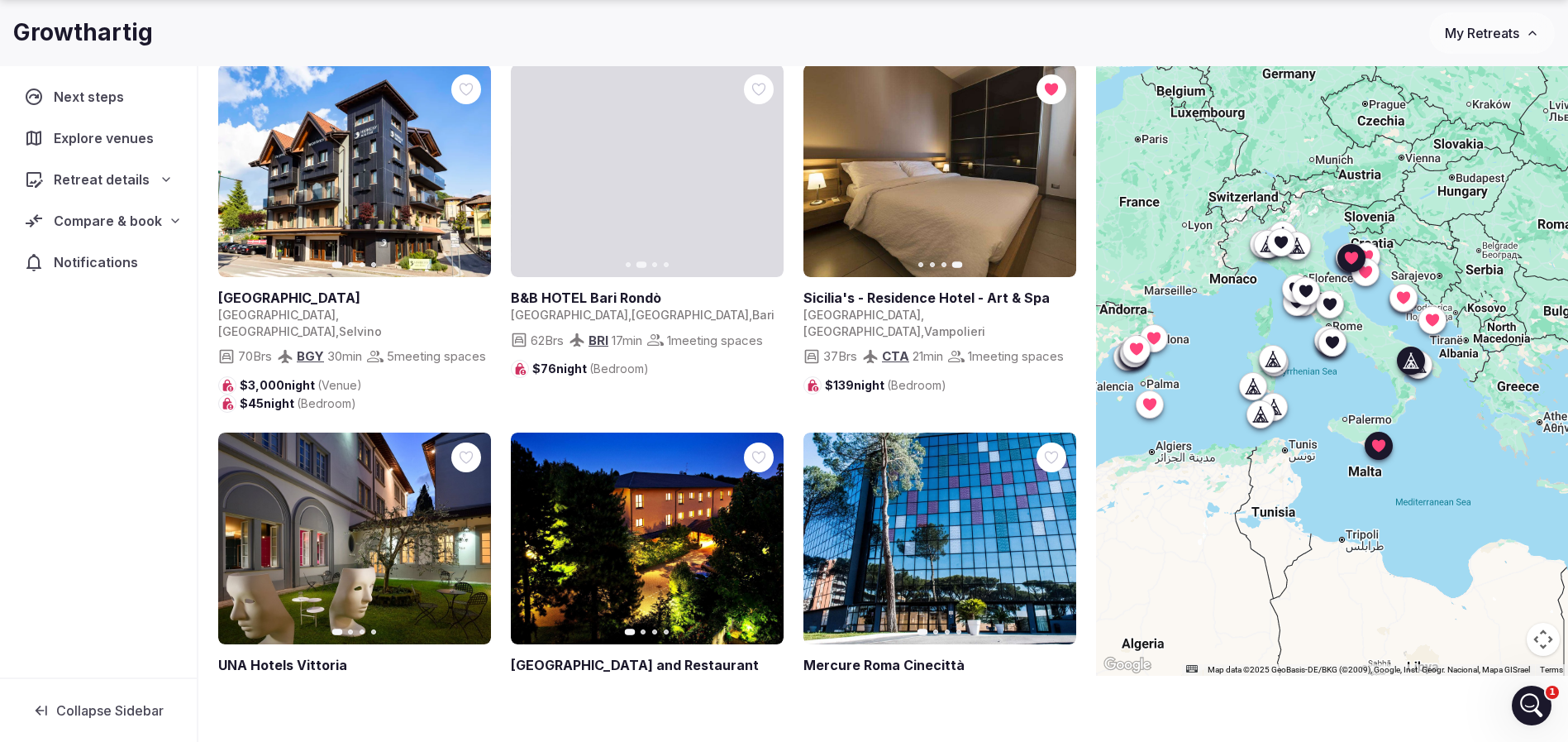
click at [759, 170] on icon "button" at bounding box center [760, 171] width 13 height 13
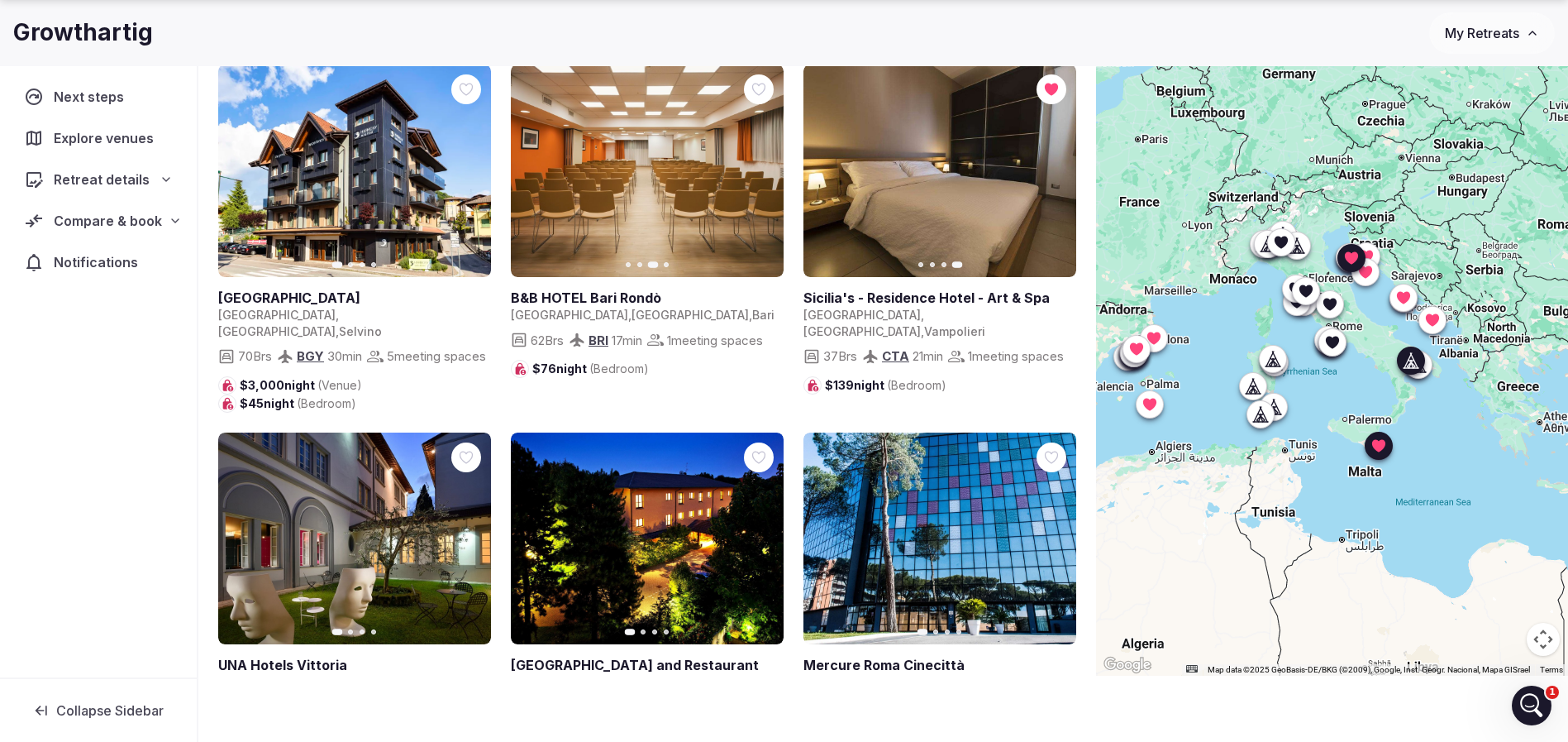
click at [760, 169] on icon "button" at bounding box center [760, 171] width 13 height 13
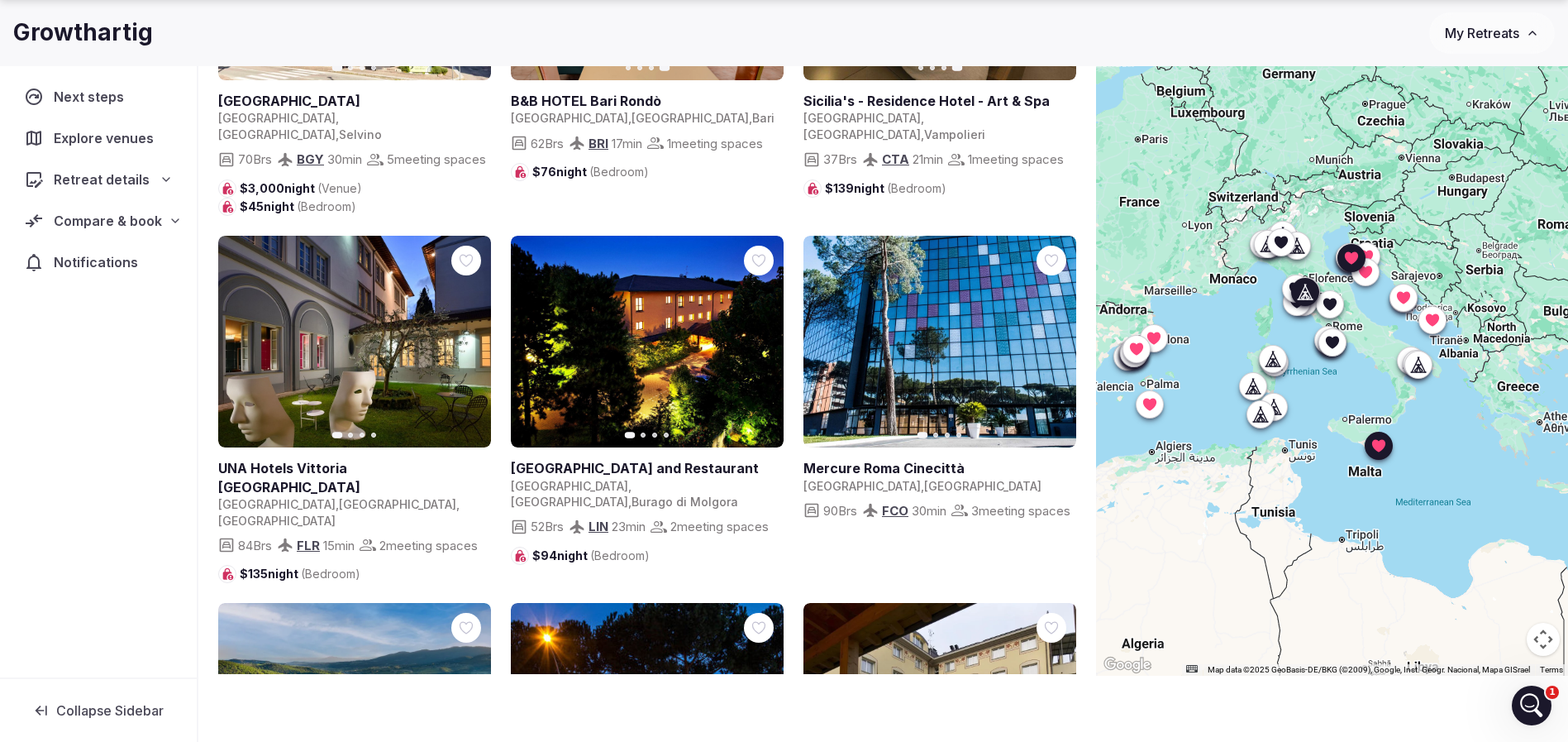
scroll to position [248, 0]
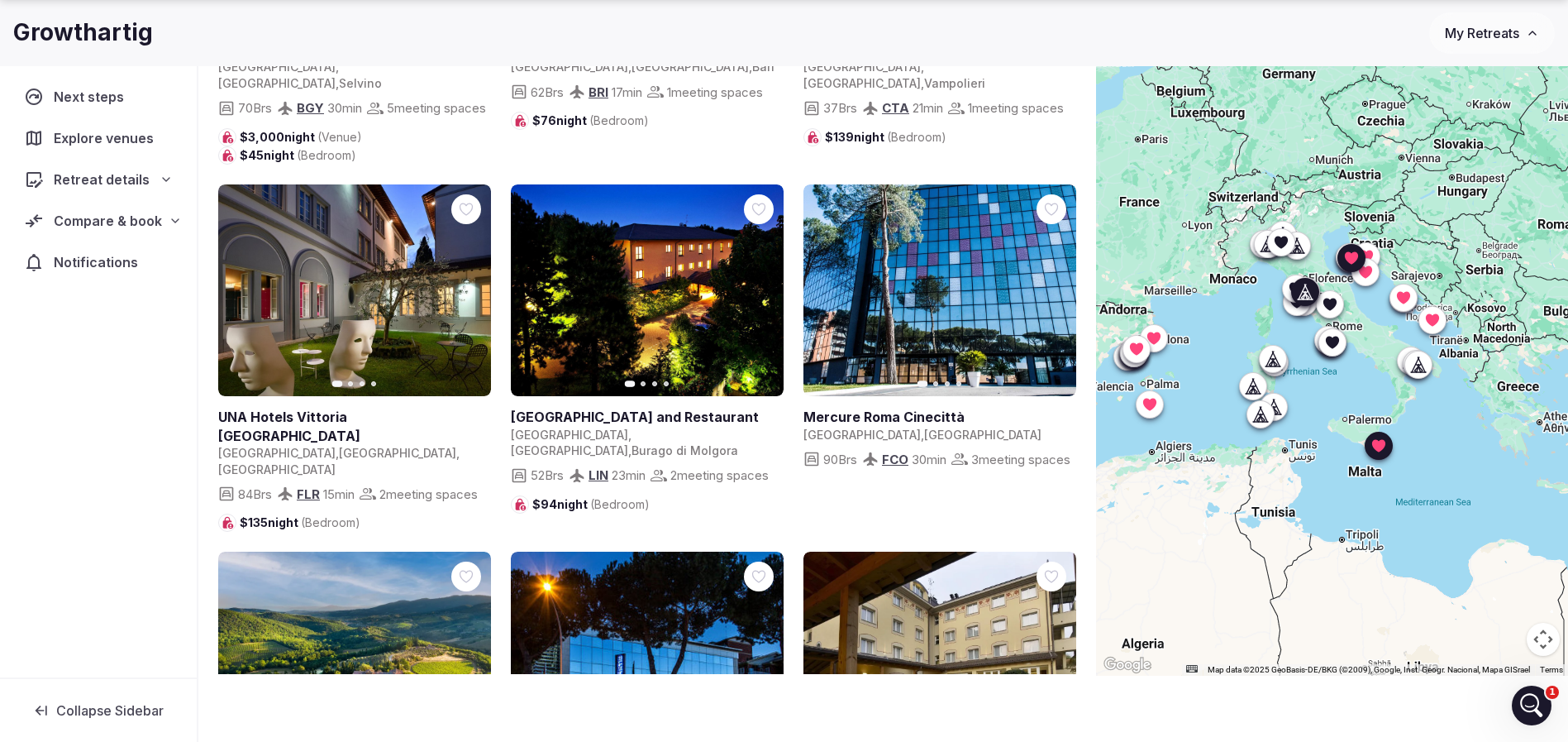
click at [471, 296] on icon "button" at bounding box center [469, 289] width 7 height 11
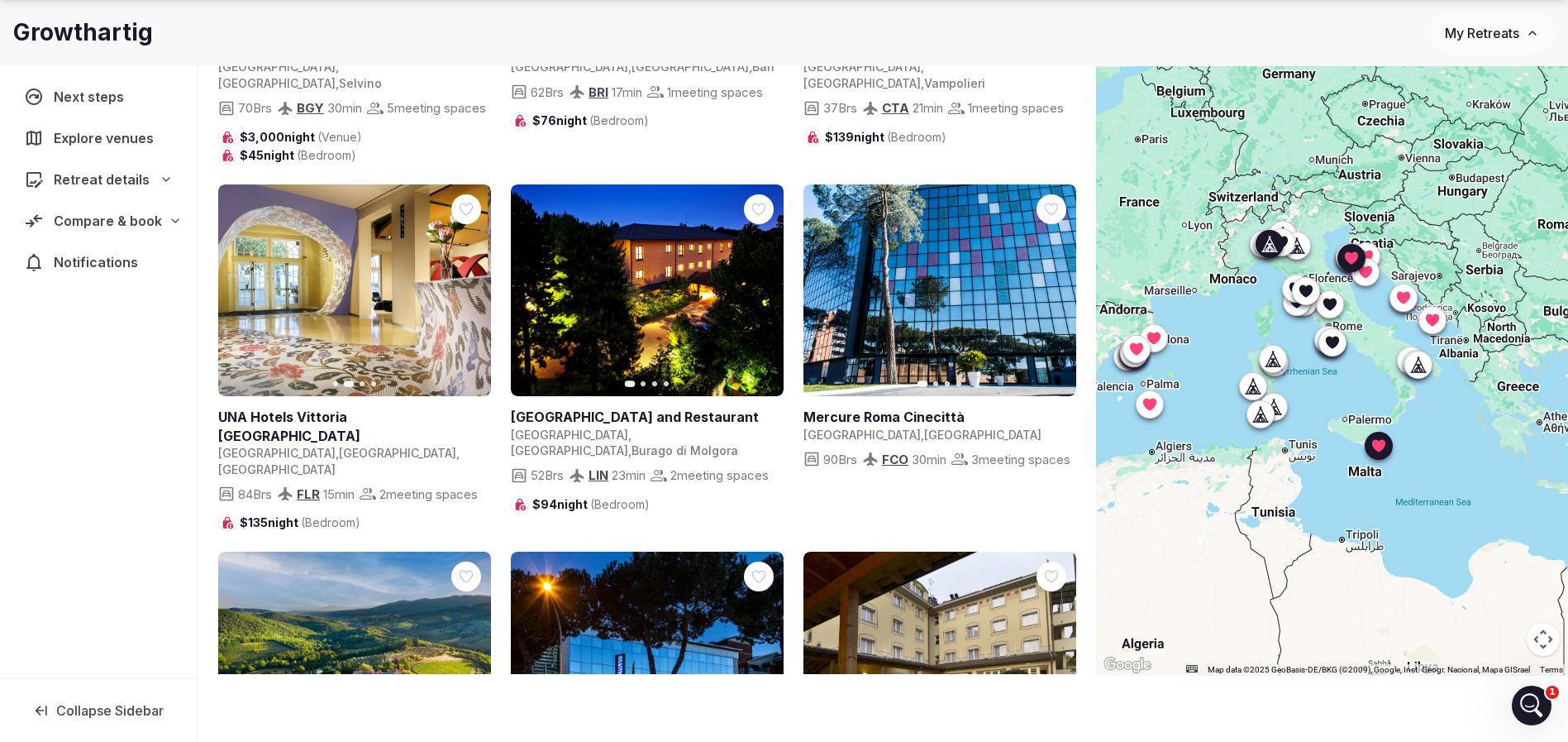
click at [753, 294] on button "Next slide" at bounding box center [760, 290] width 26 height 26
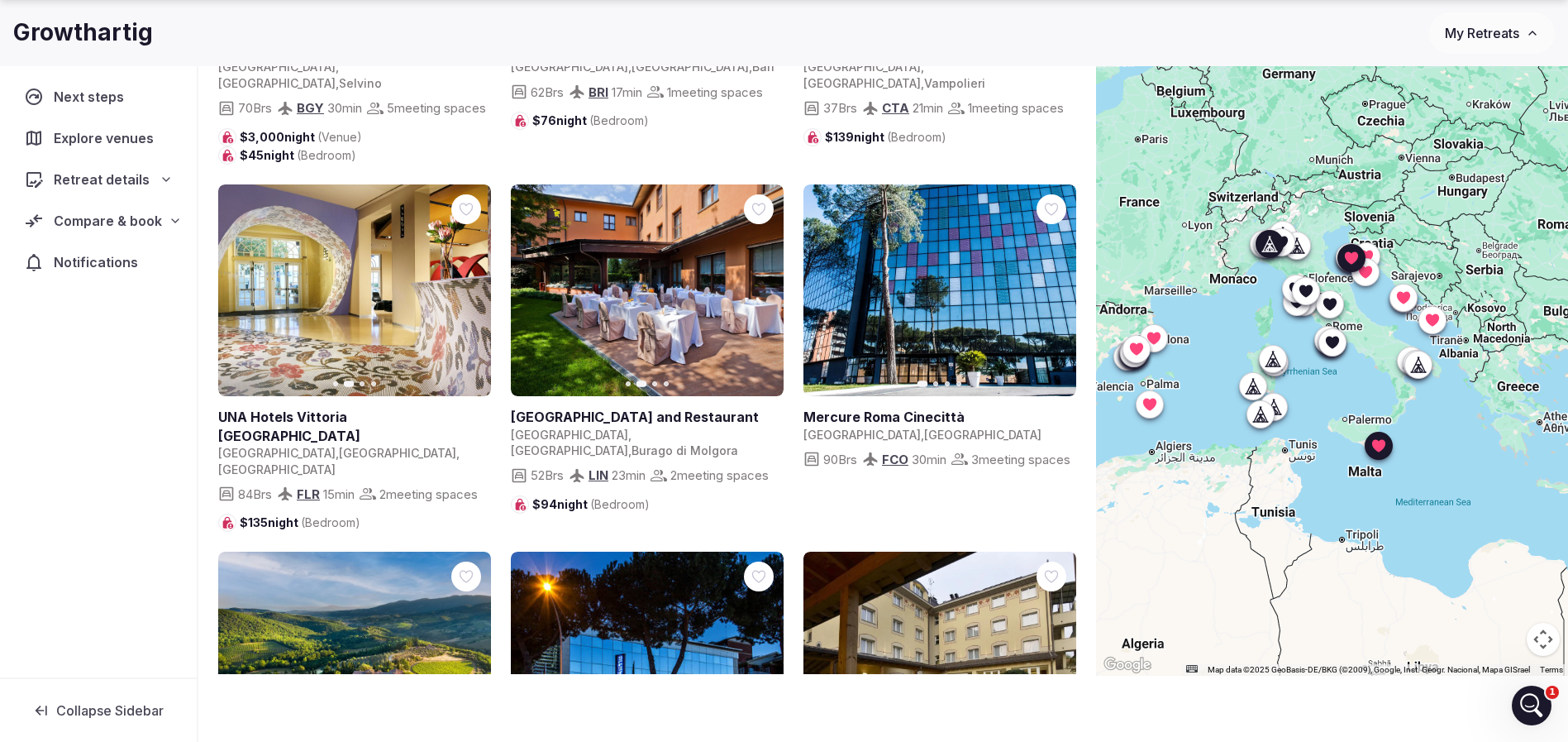
click at [758, 296] on icon "button" at bounding box center [760, 289] width 13 height 13
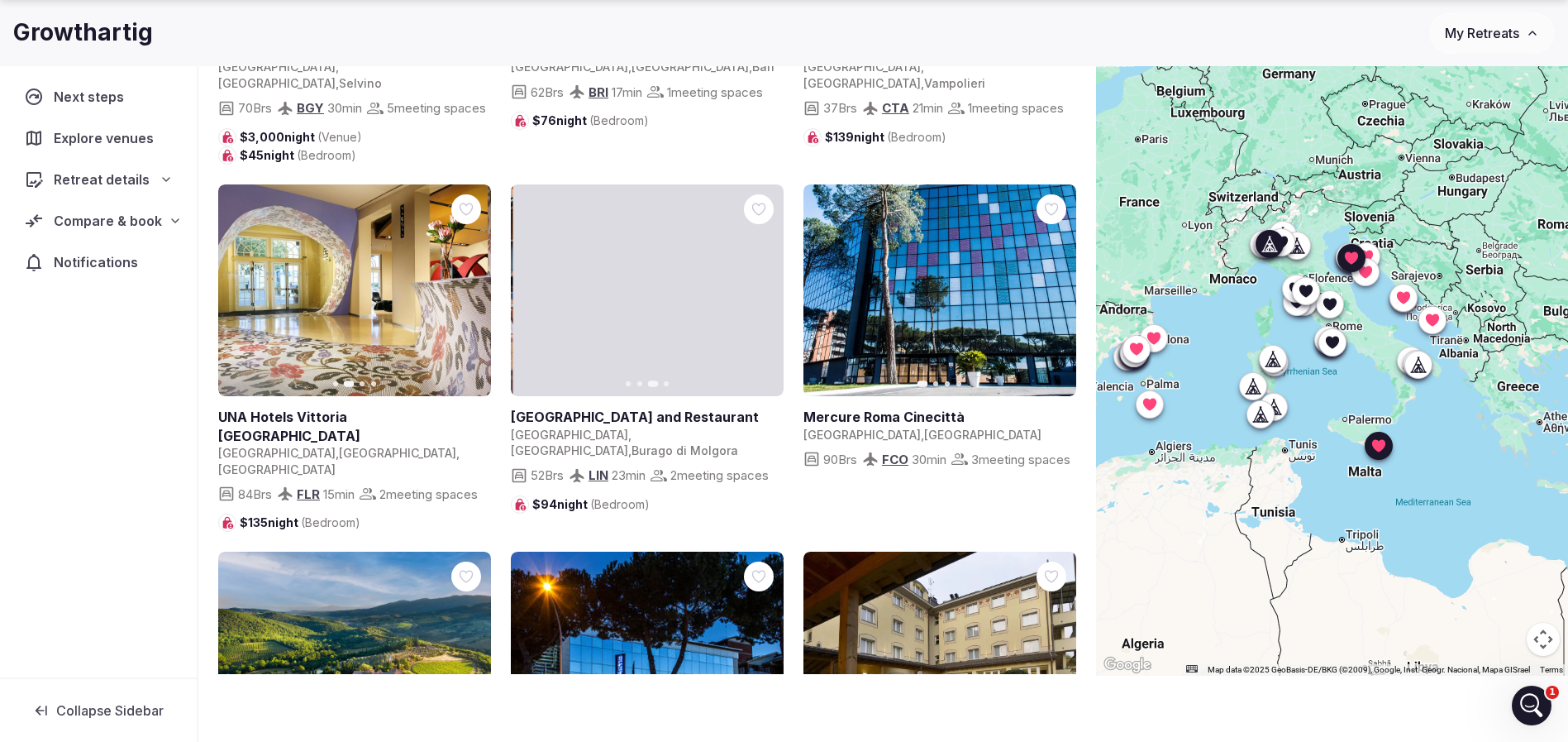
click at [759, 296] on icon "button" at bounding box center [760, 289] width 13 height 13
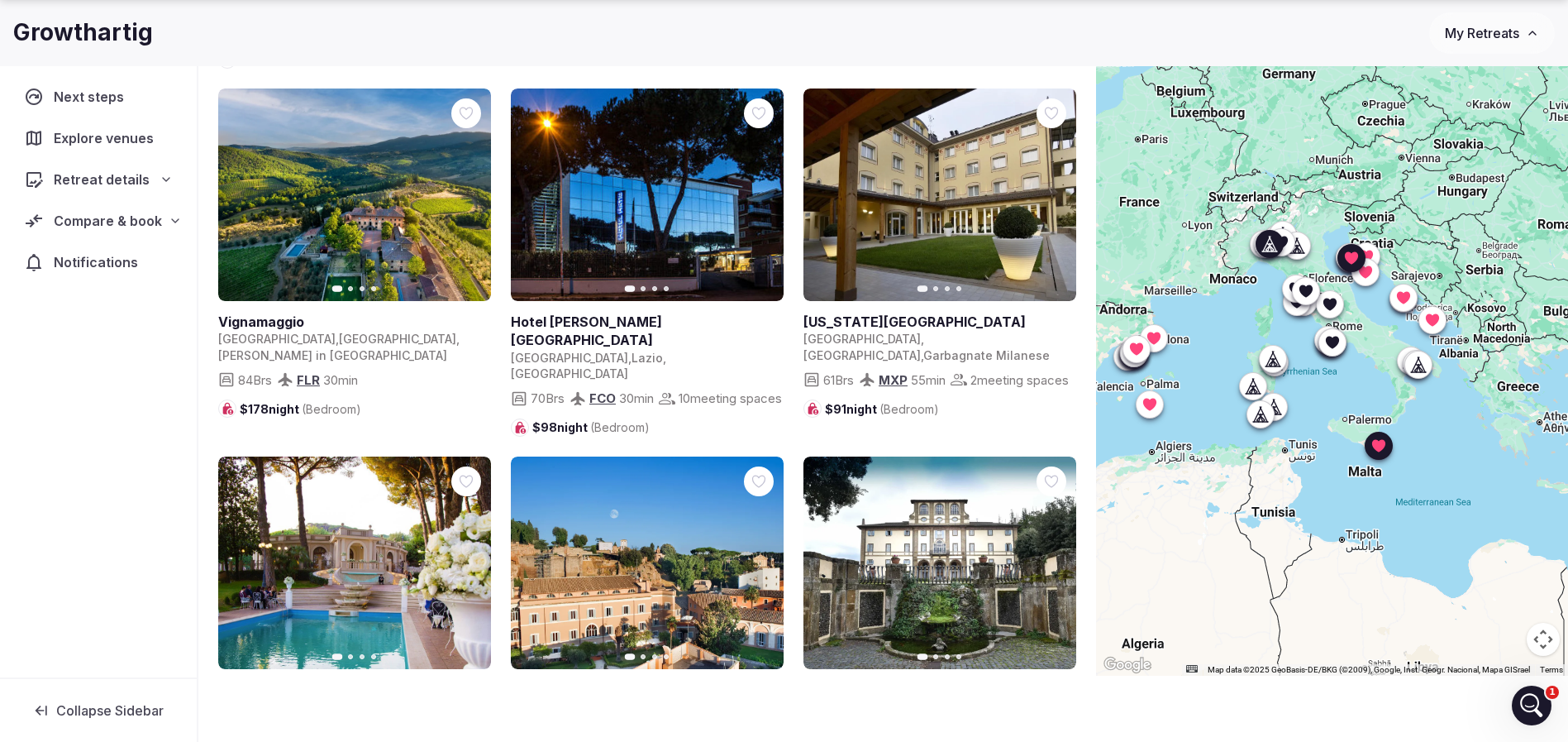
scroll to position [744, 0]
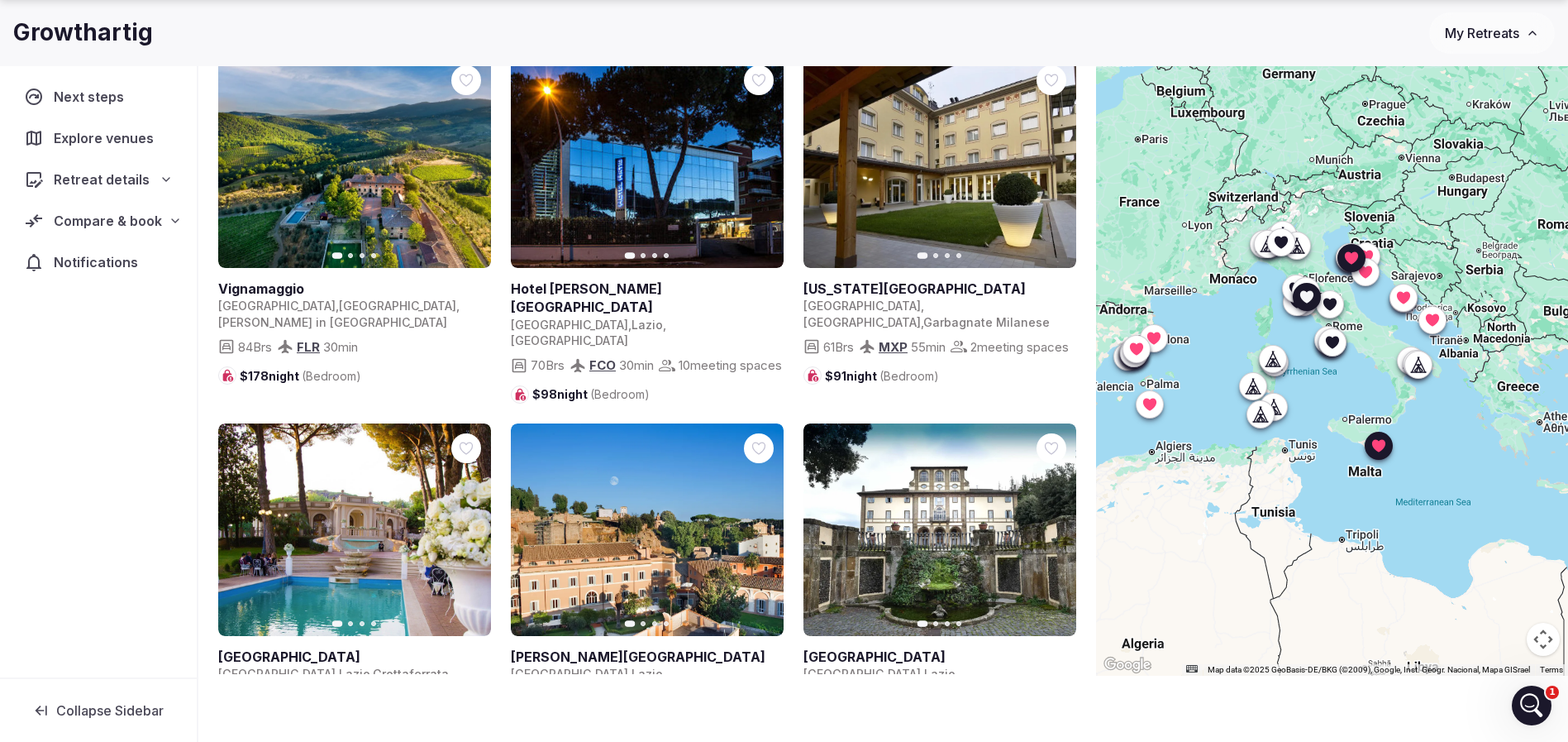
click at [472, 157] on icon "button" at bounding box center [467, 161] width 13 height 13
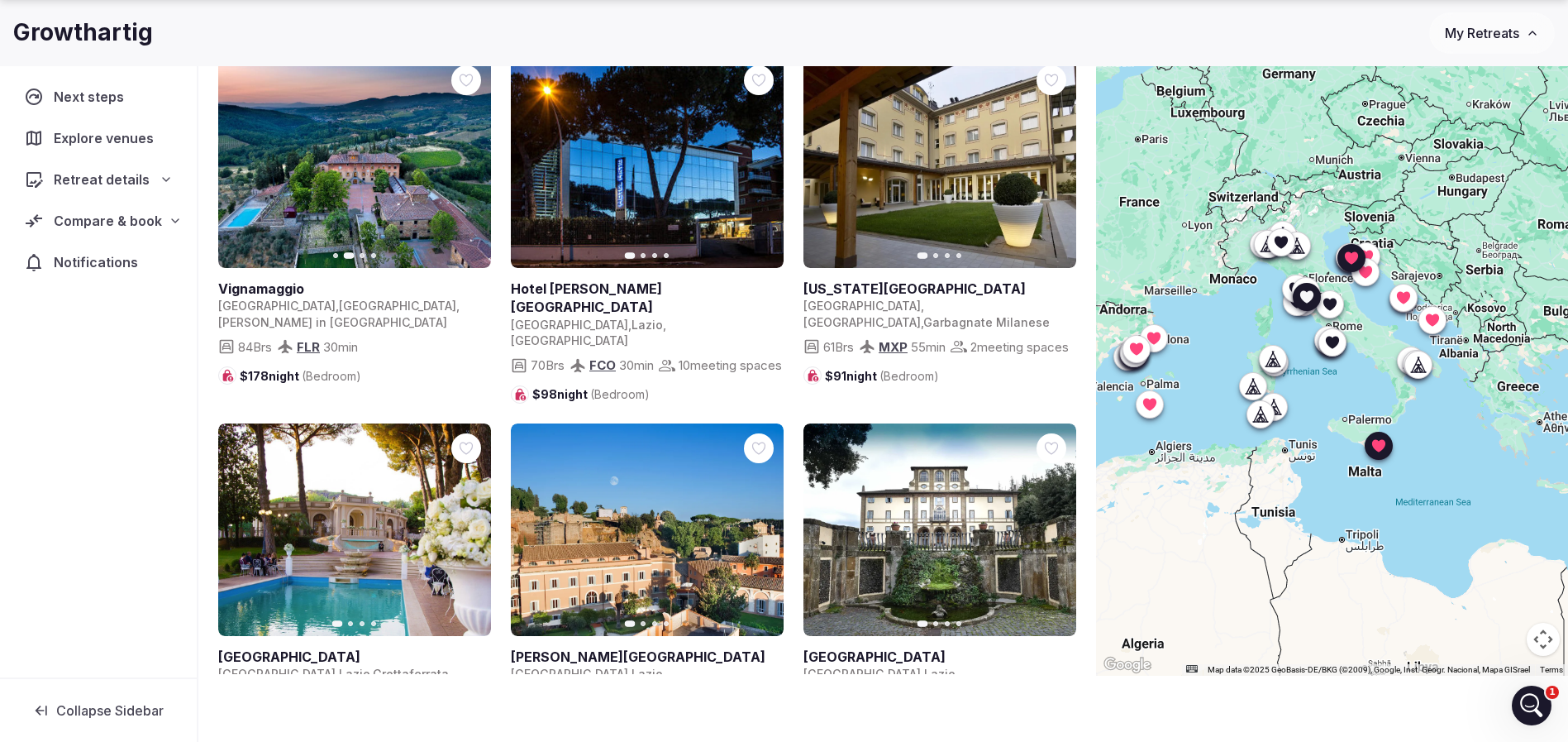
click at [472, 157] on icon "button" at bounding box center [467, 161] width 13 height 13
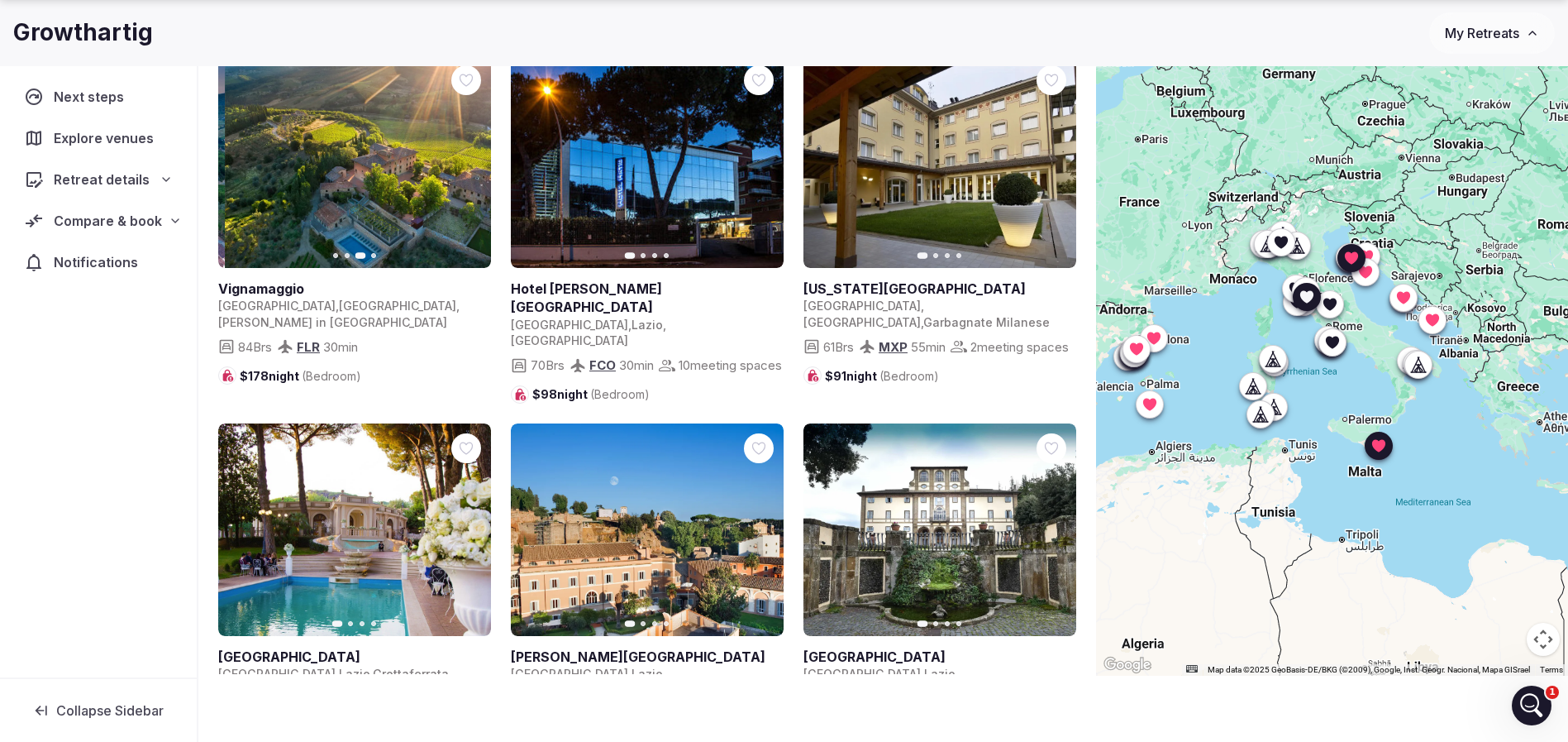
click at [472, 157] on icon "button" at bounding box center [467, 161] width 13 height 13
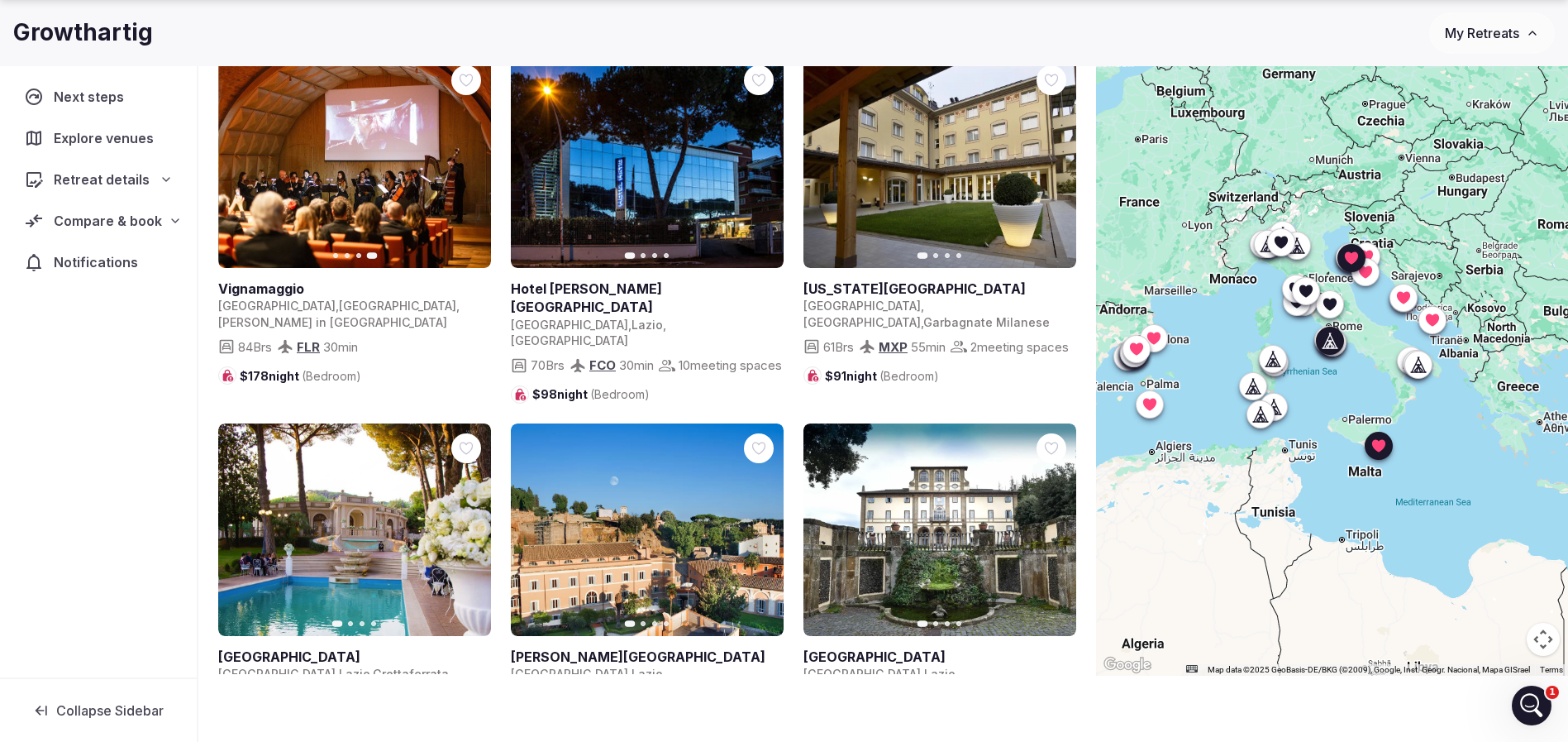
click at [761, 161] on icon "button" at bounding box center [760, 161] width 13 height 13
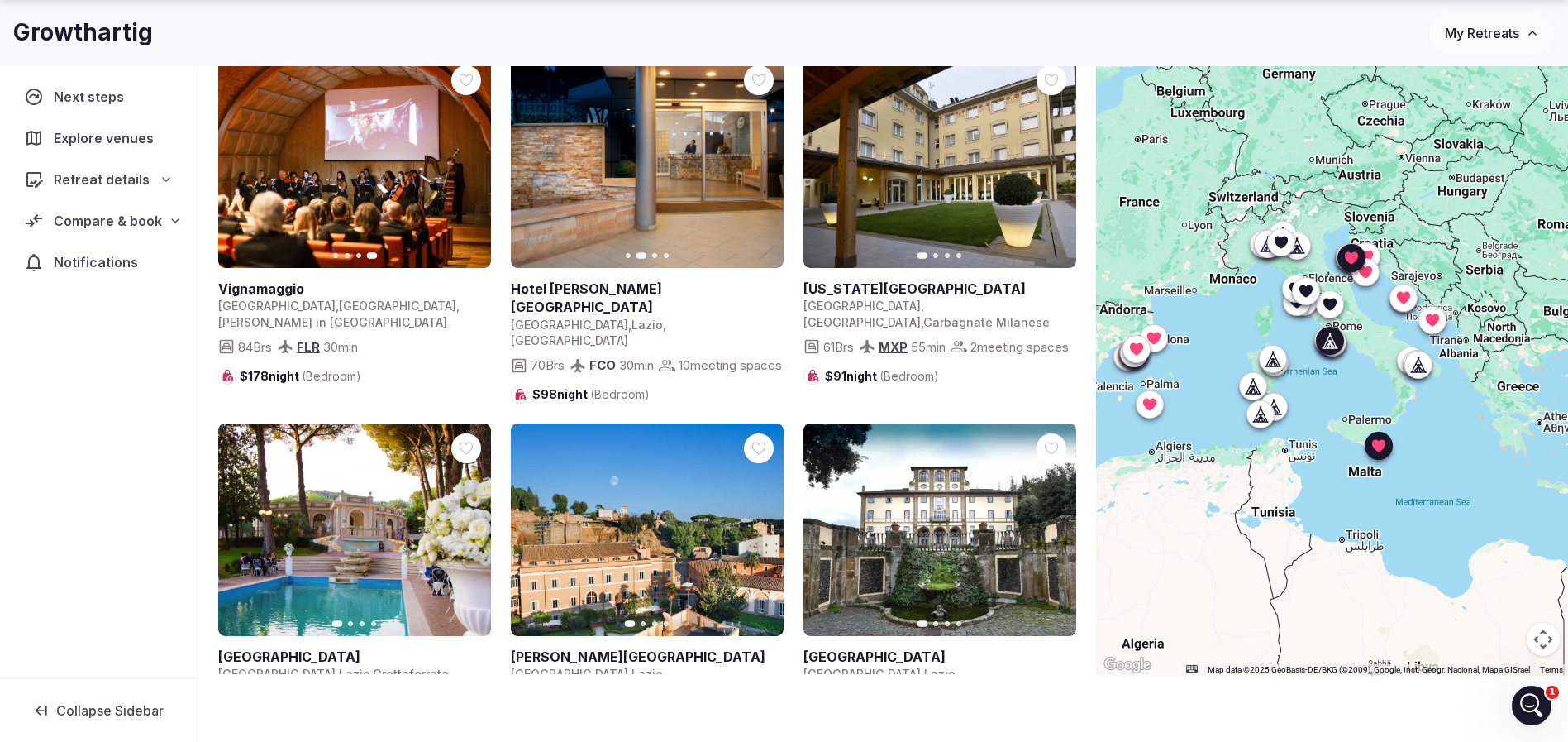
click at [761, 161] on icon "button" at bounding box center [760, 161] width 13 height 13
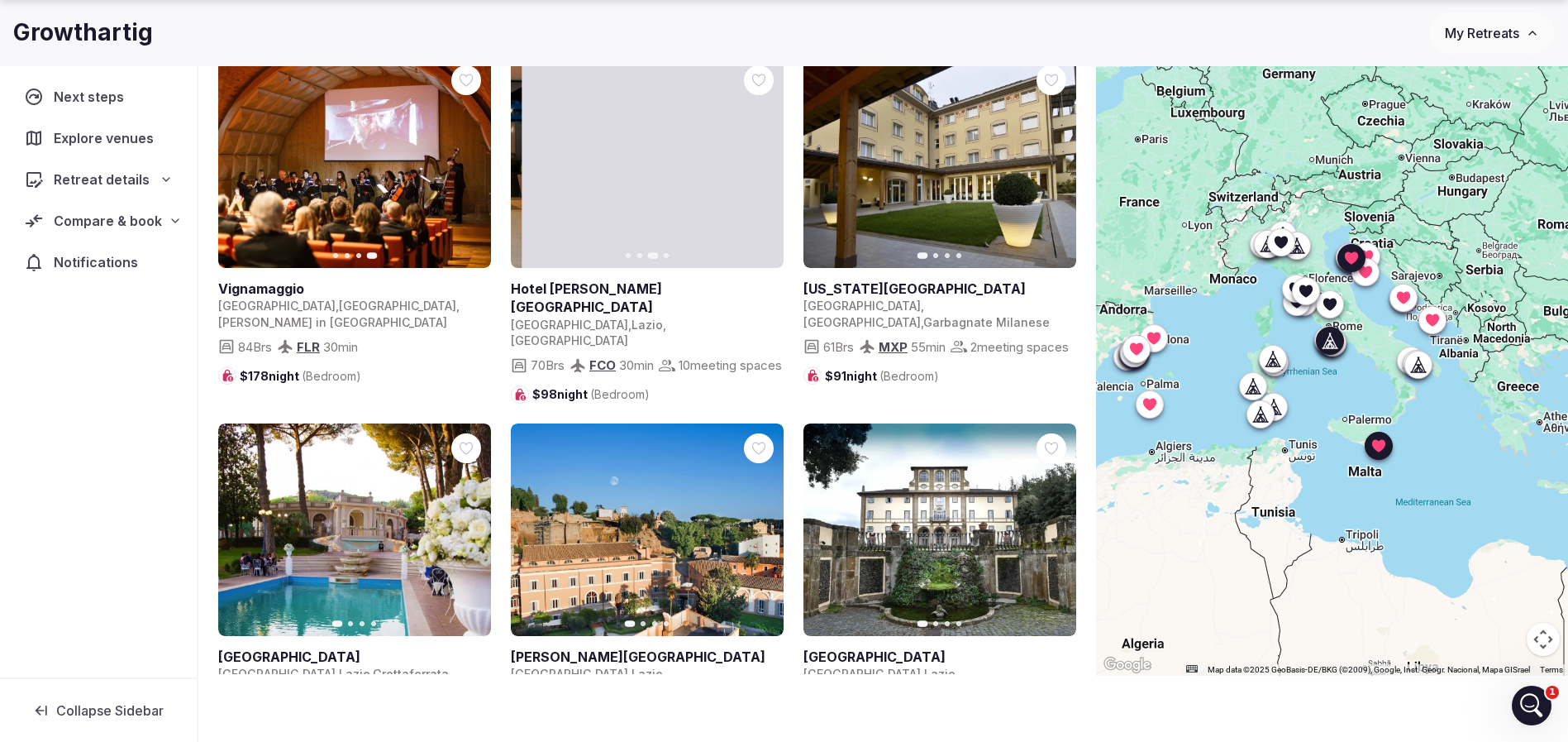
click at [761, 161] on icon "button" at bounding box center [760, 161] width 13 height 13
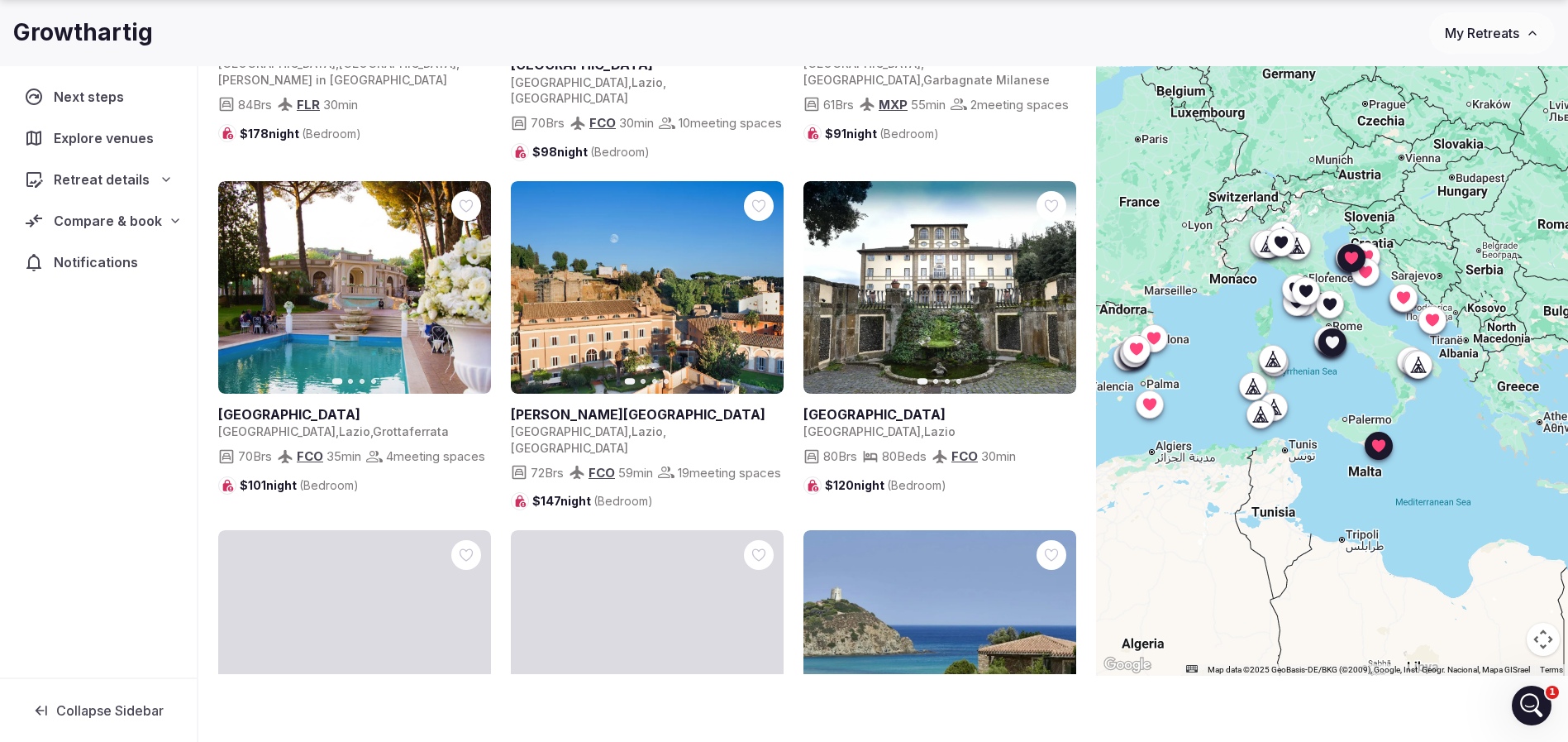
scroll to position [992, 0]
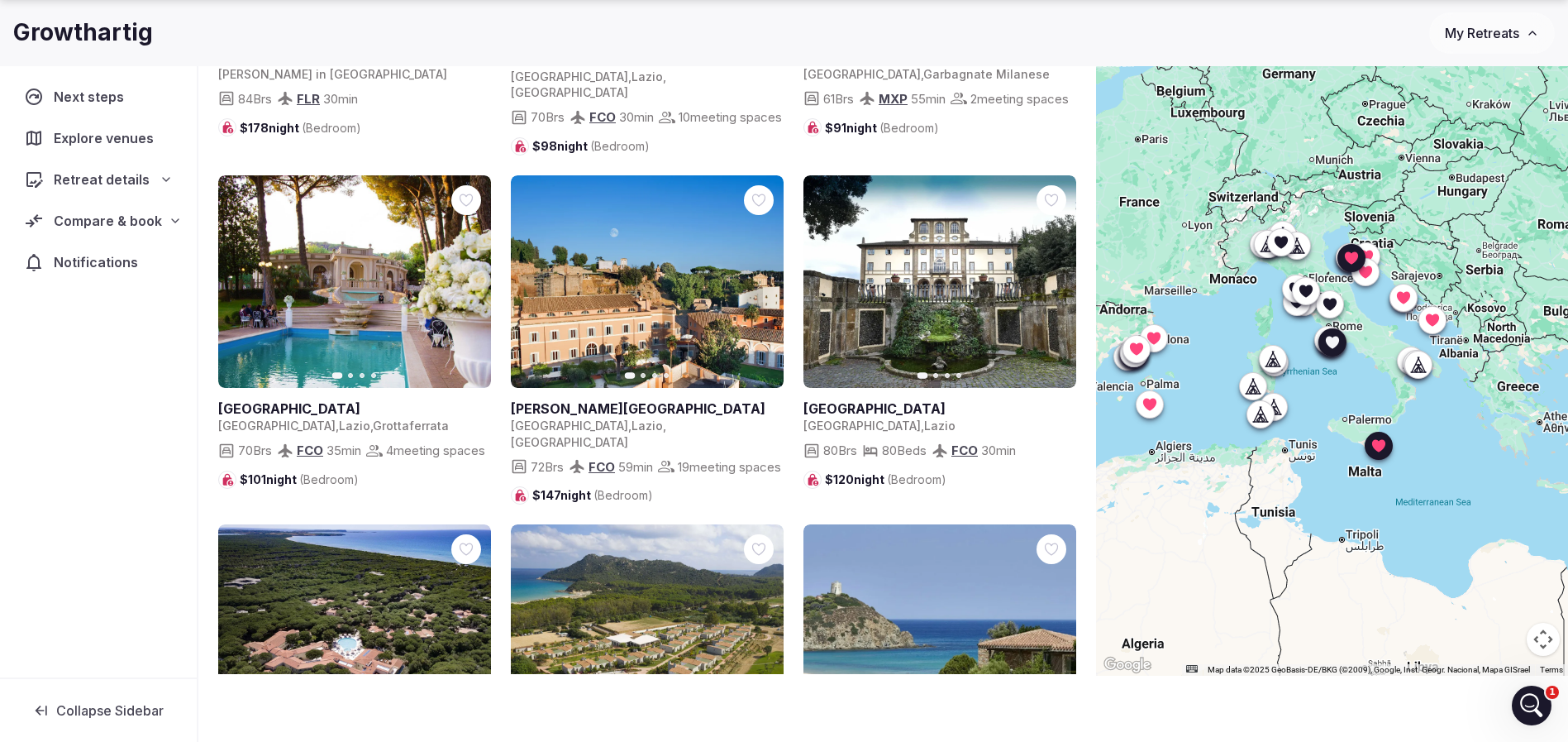
click at [475, 275] on button "Next slide" at bounding box center [467, 281] width 26 height 26
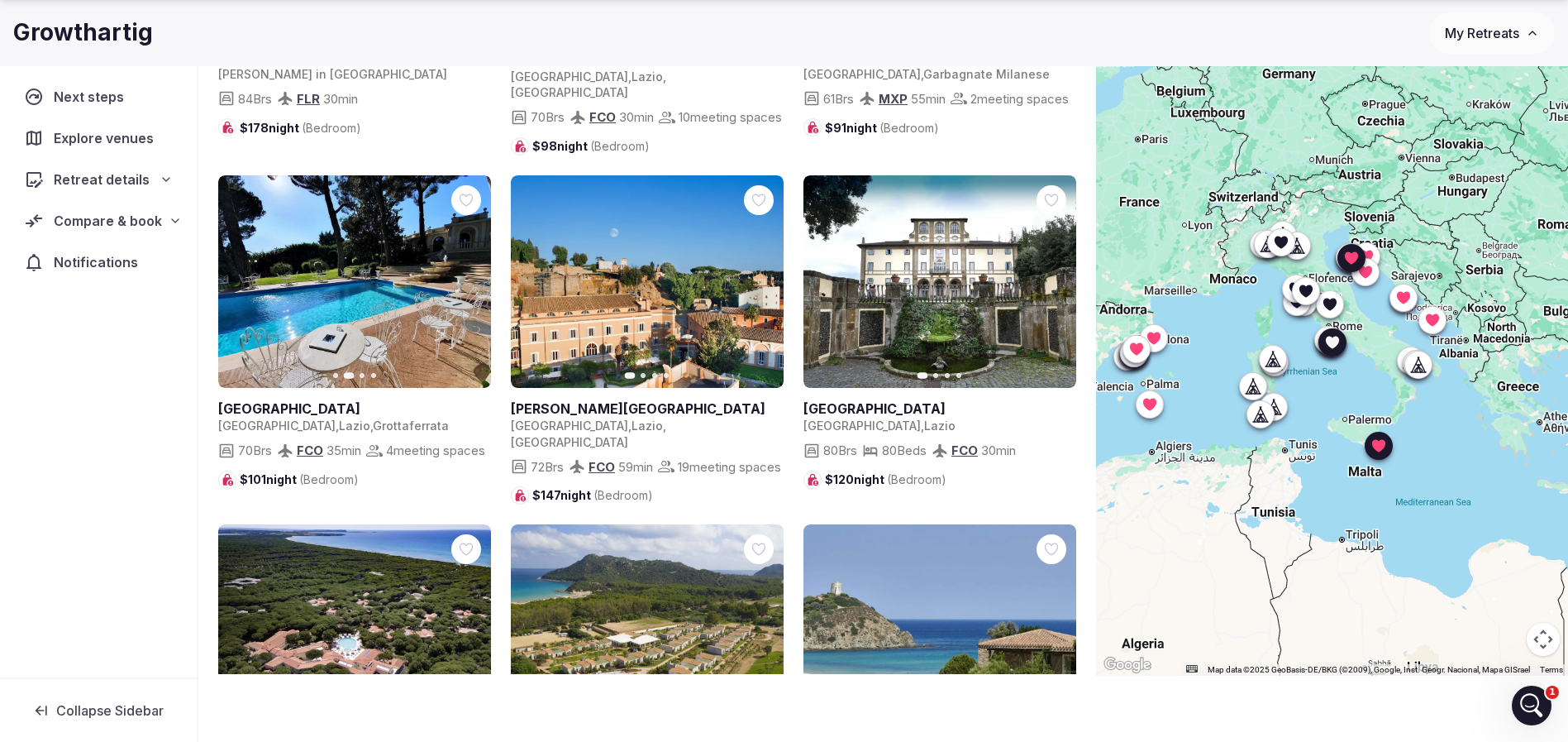
click at [474, 271] on button "Next slide" at bounding box center [467, 281] width 26 height 26
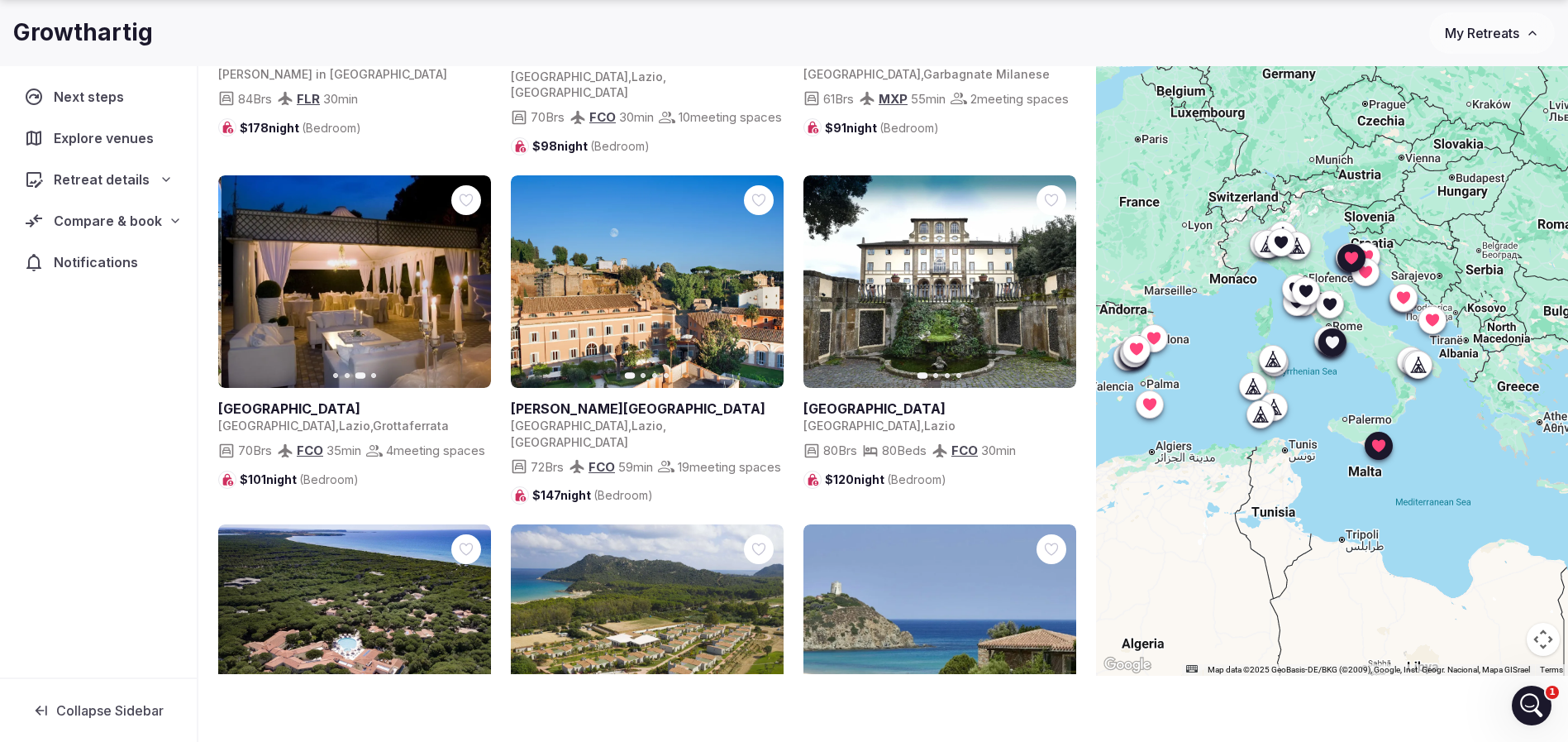
click at [474, 271] on button "Next slide" at bounding box center [467, 281] width 26 height 26
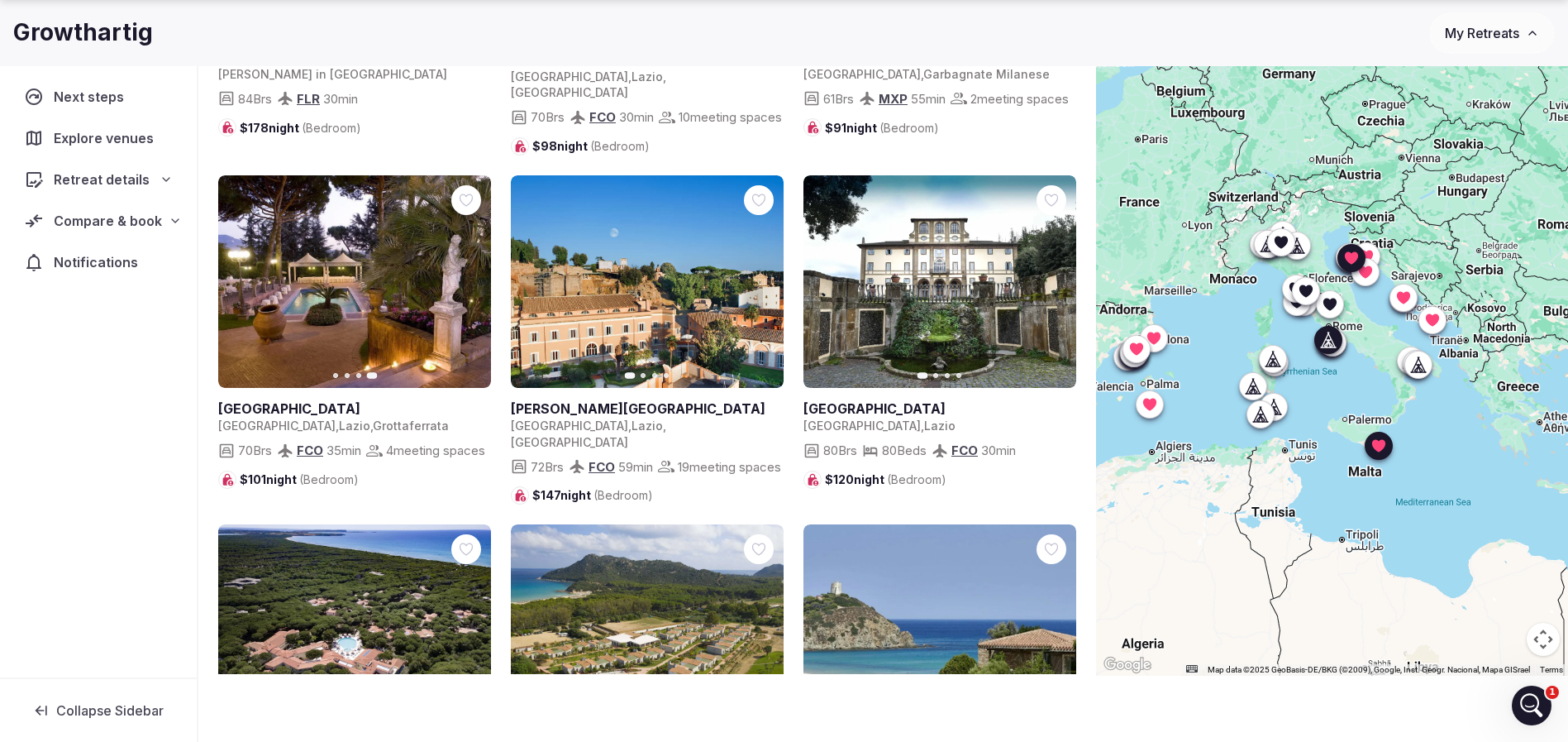
click at [752, 275] on button "Next slide" at bounding box center [760, 281] width 26 height 26
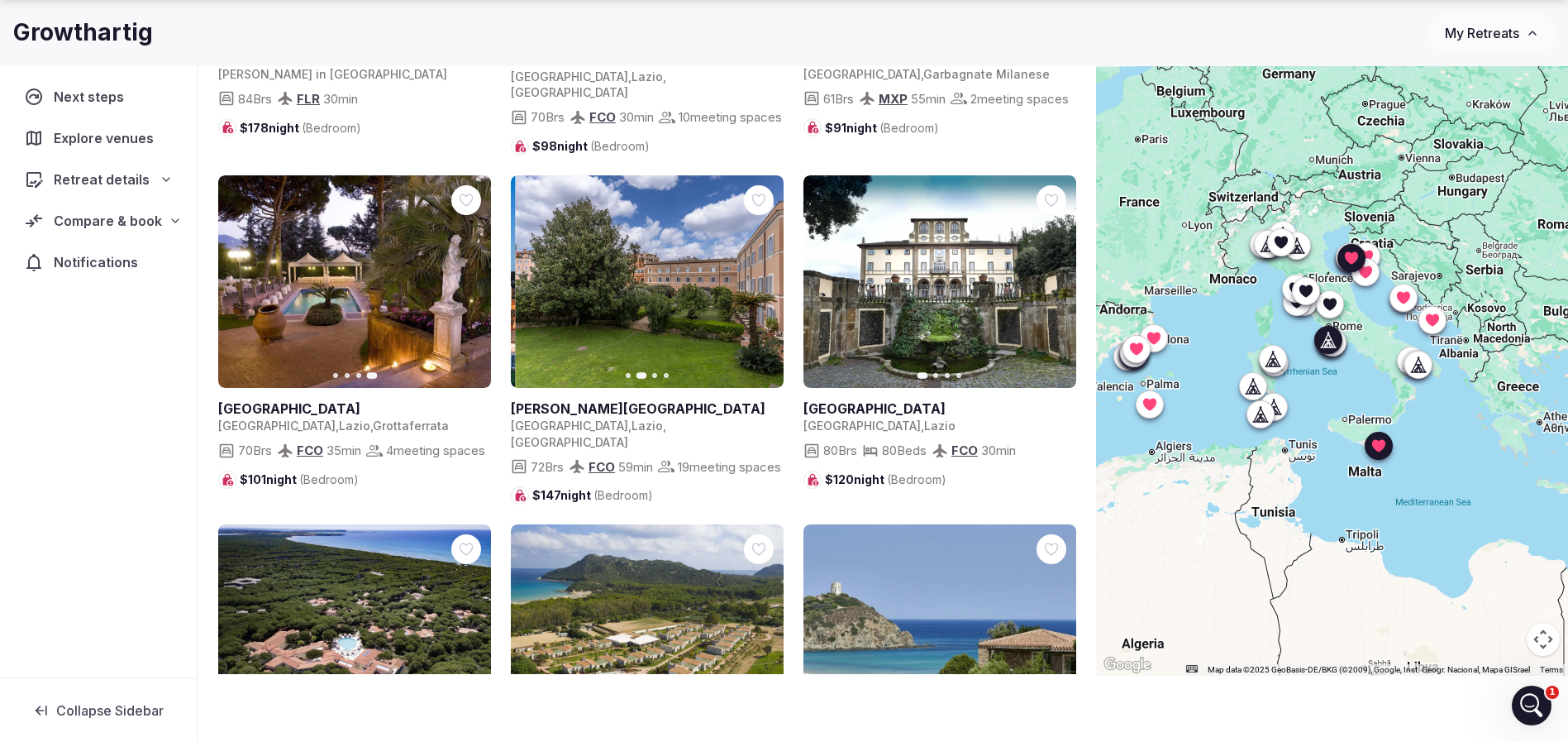
click at [756, 275] on icon "button" at bounding box center [760, 281] width 13 height 13
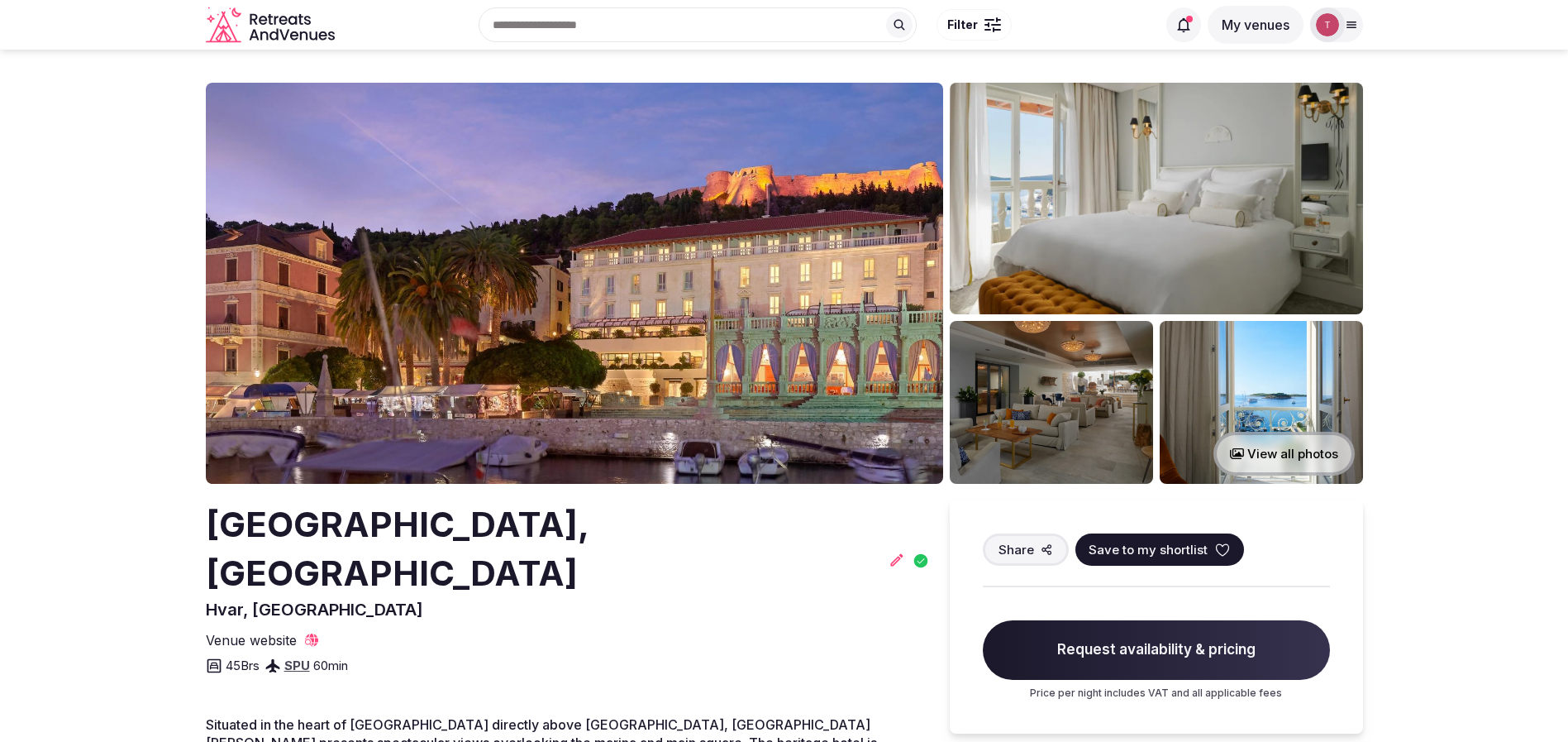
click at [661, 417] on img at bounding box center [574, 283] width 737 height 401
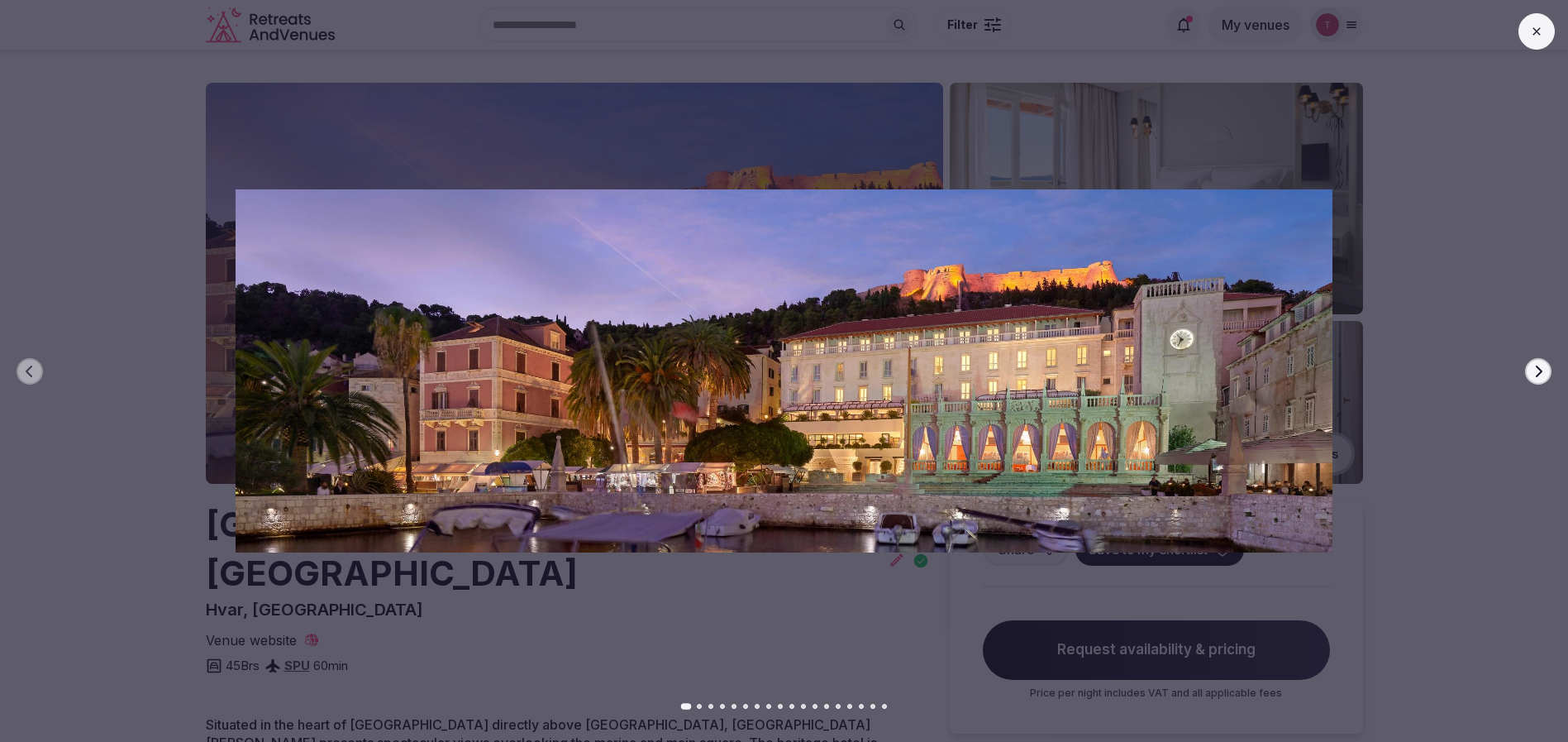
click at [1538, 373] on icon "button" at bounding box center [1537, 371] width 13 height 13
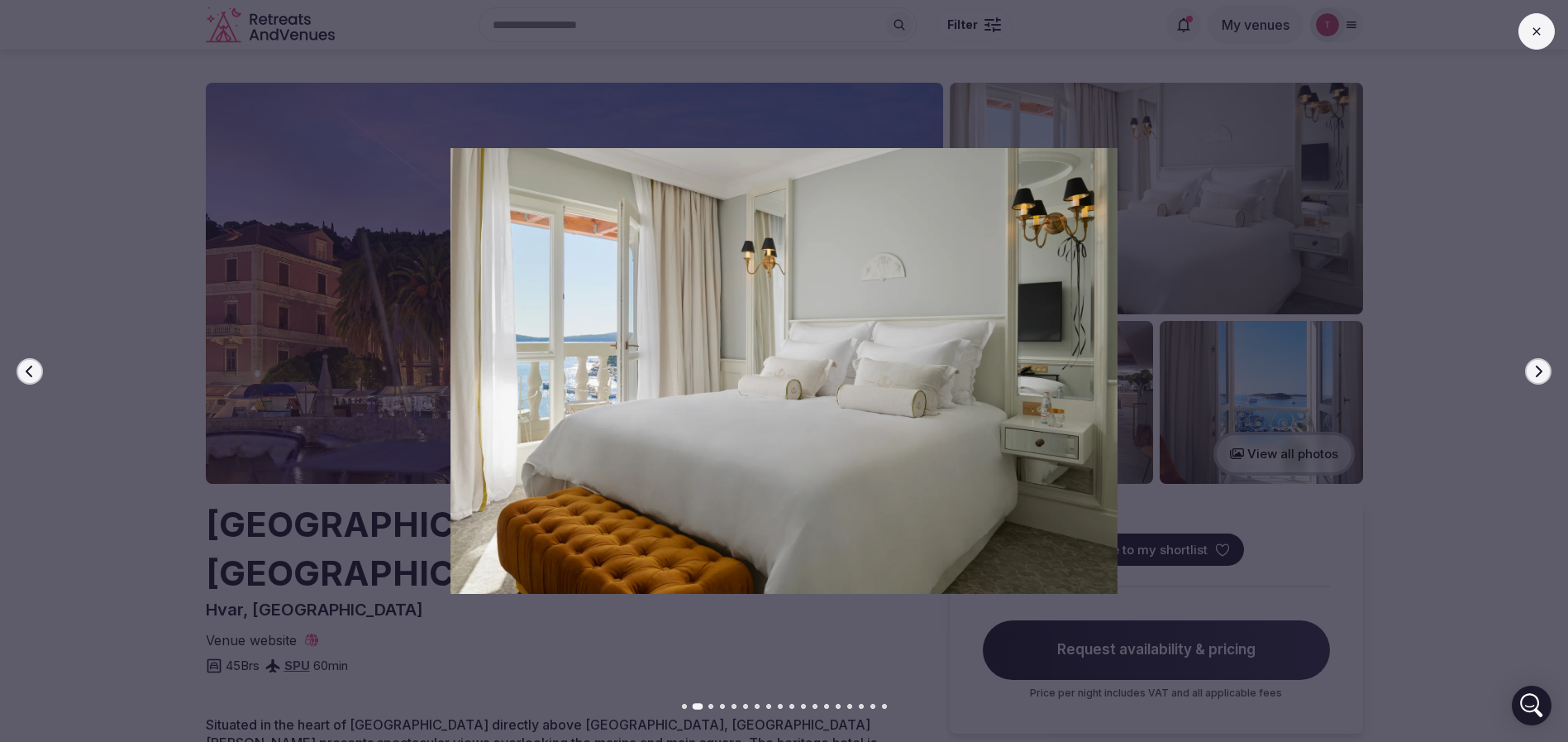
click at [1539, 373] on icon "button" at bounding box center [1539, 370] width 7 height 11
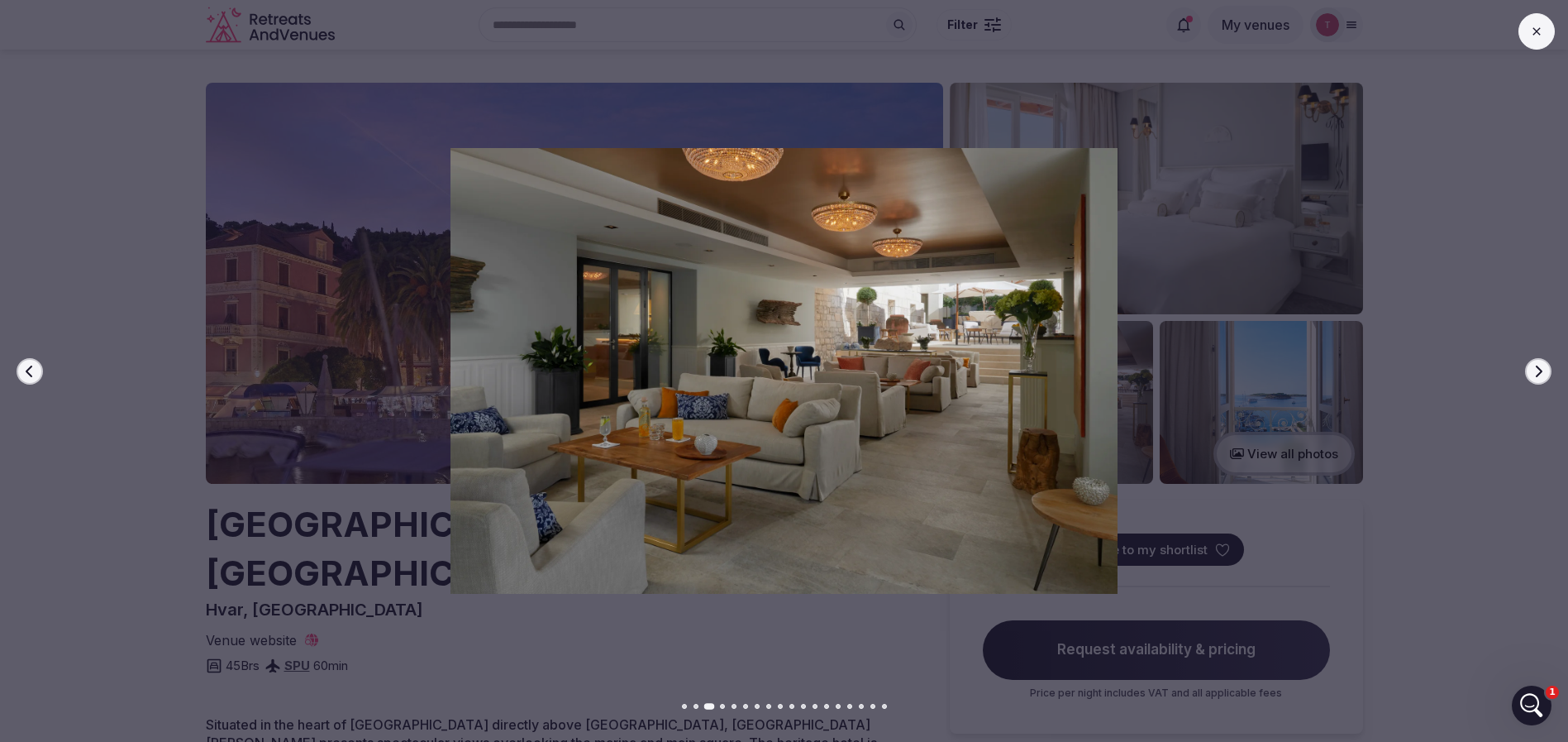
click at [1539, 373] on icon "button" at bounding box center [1539, 370] width 7 height 11
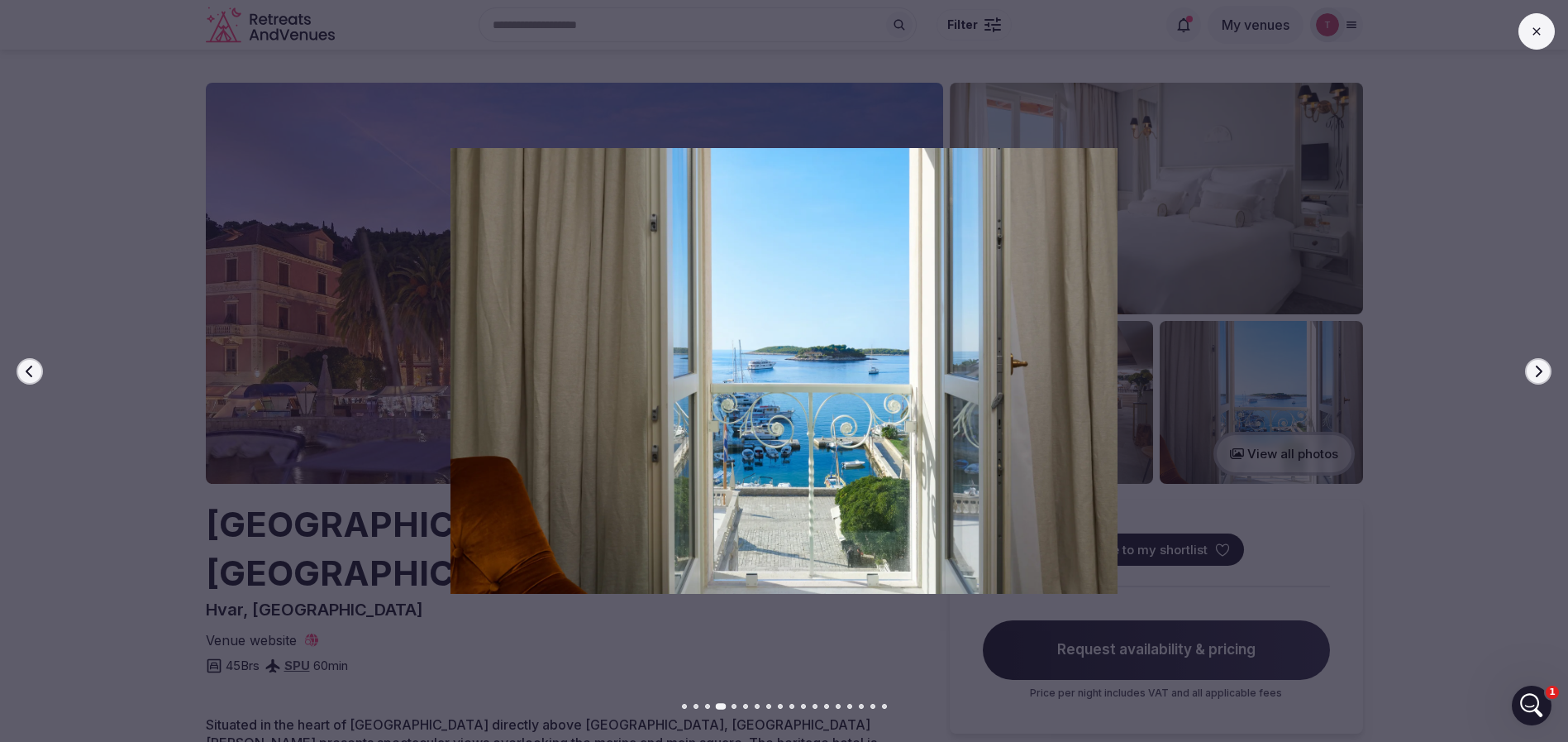
click at [1539, 373] on icon "button" at bounding box center [1539, 370] width 7 height 11
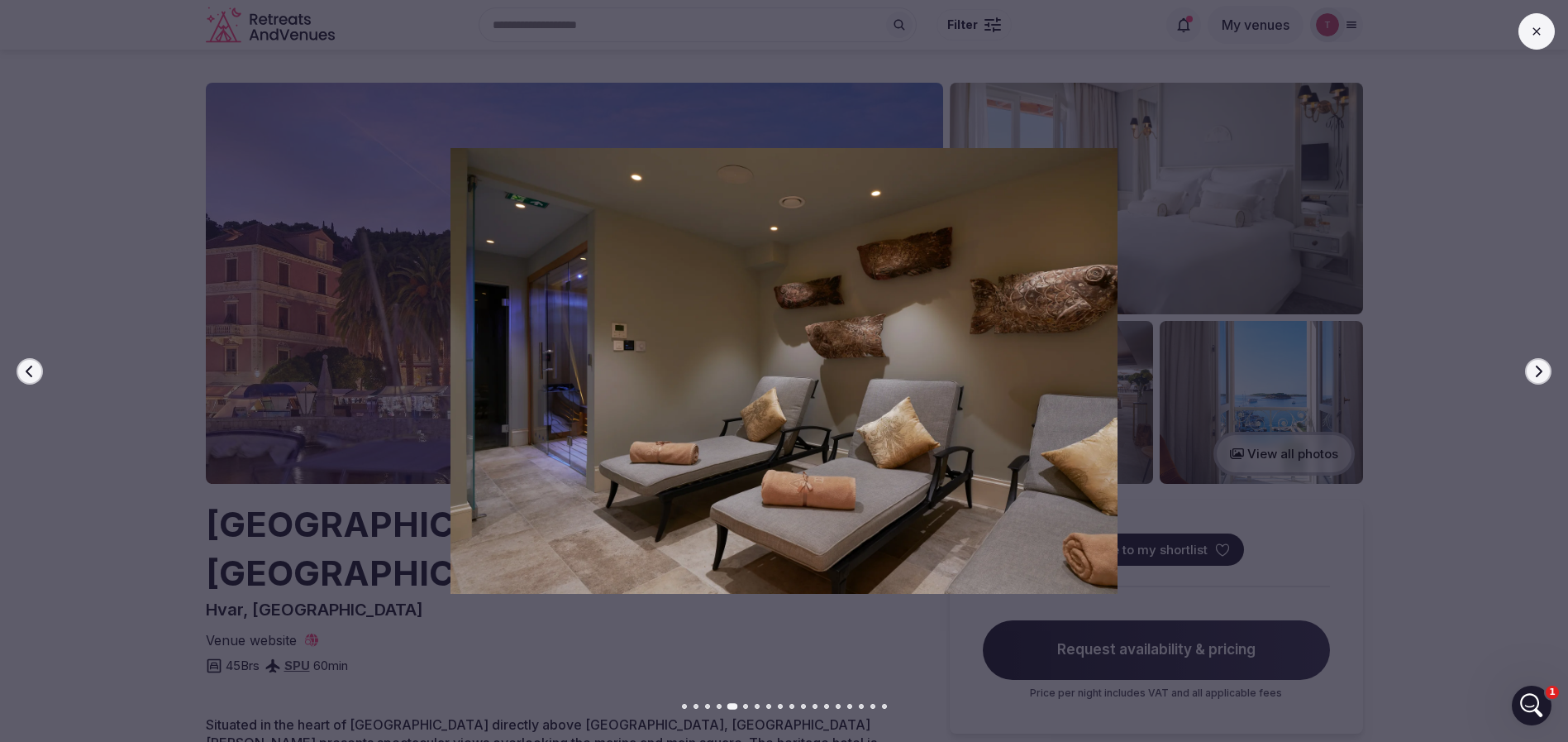
click at [1539, 373] on icon "button" at bounding box center [1539, 370] width 7 height 11
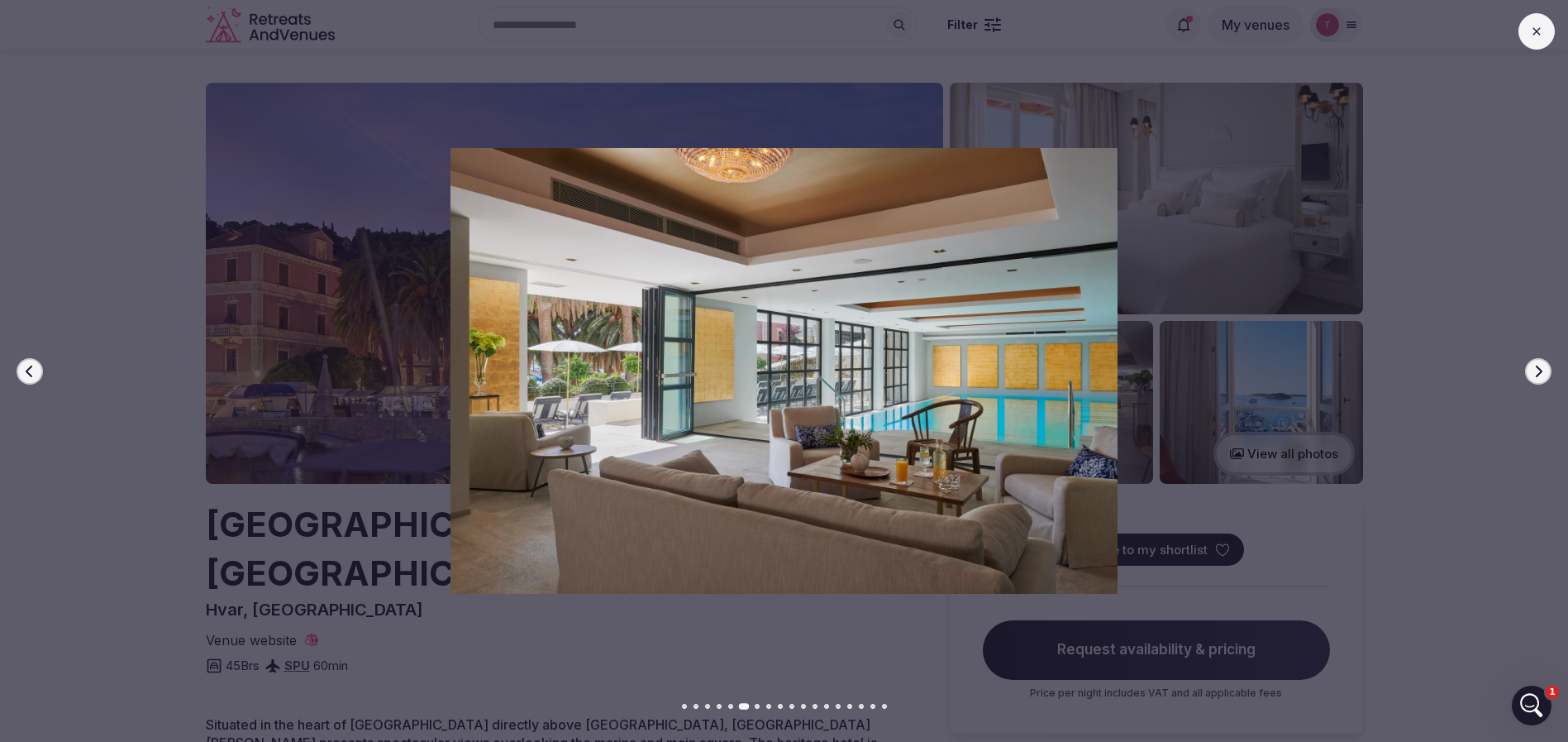
click at [1539, 373] on icon "button" at bounding box center [1539, 370] width 7 height 11
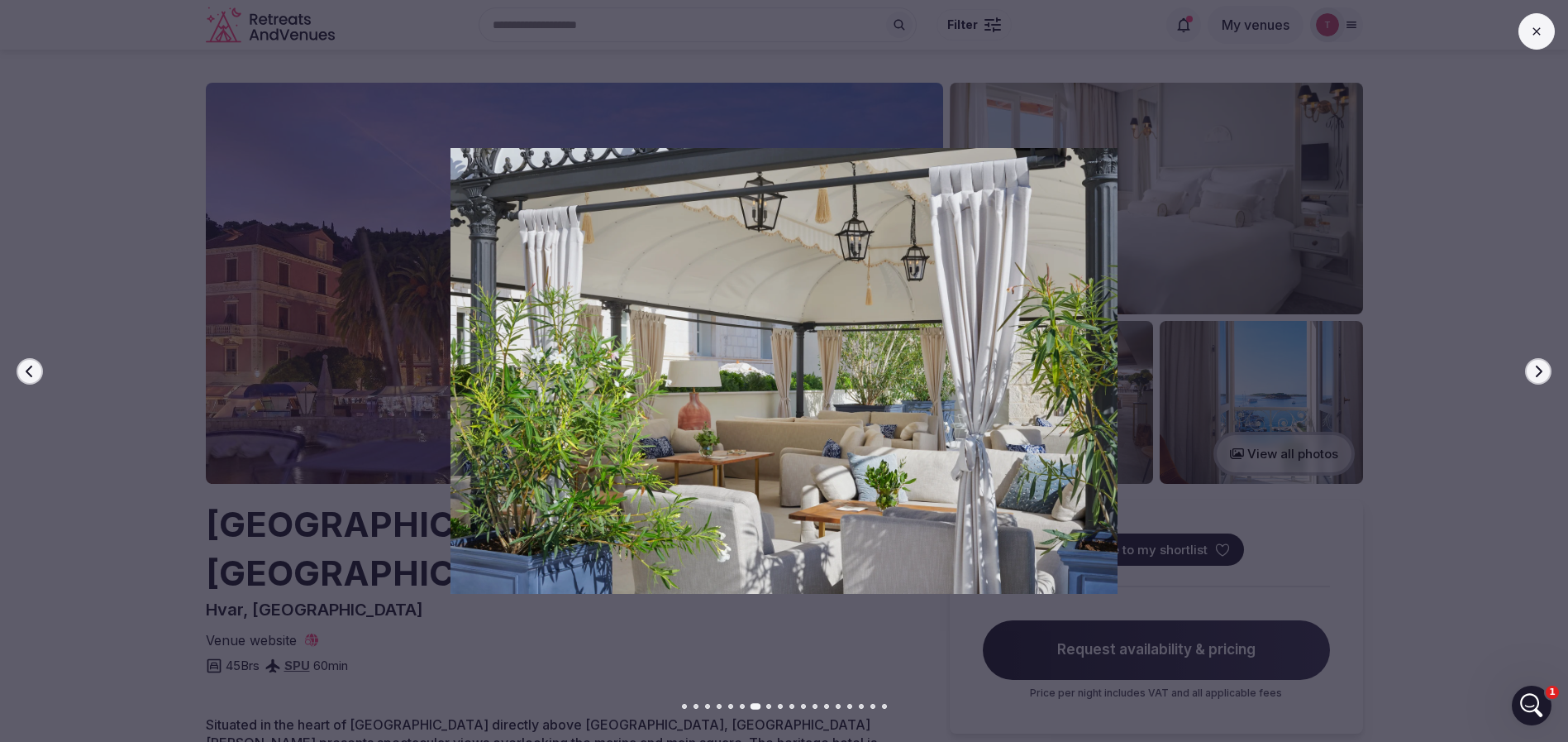
click at [1539, 373] on icon "button" at bounding box center [1539, 370] width 7 height 11
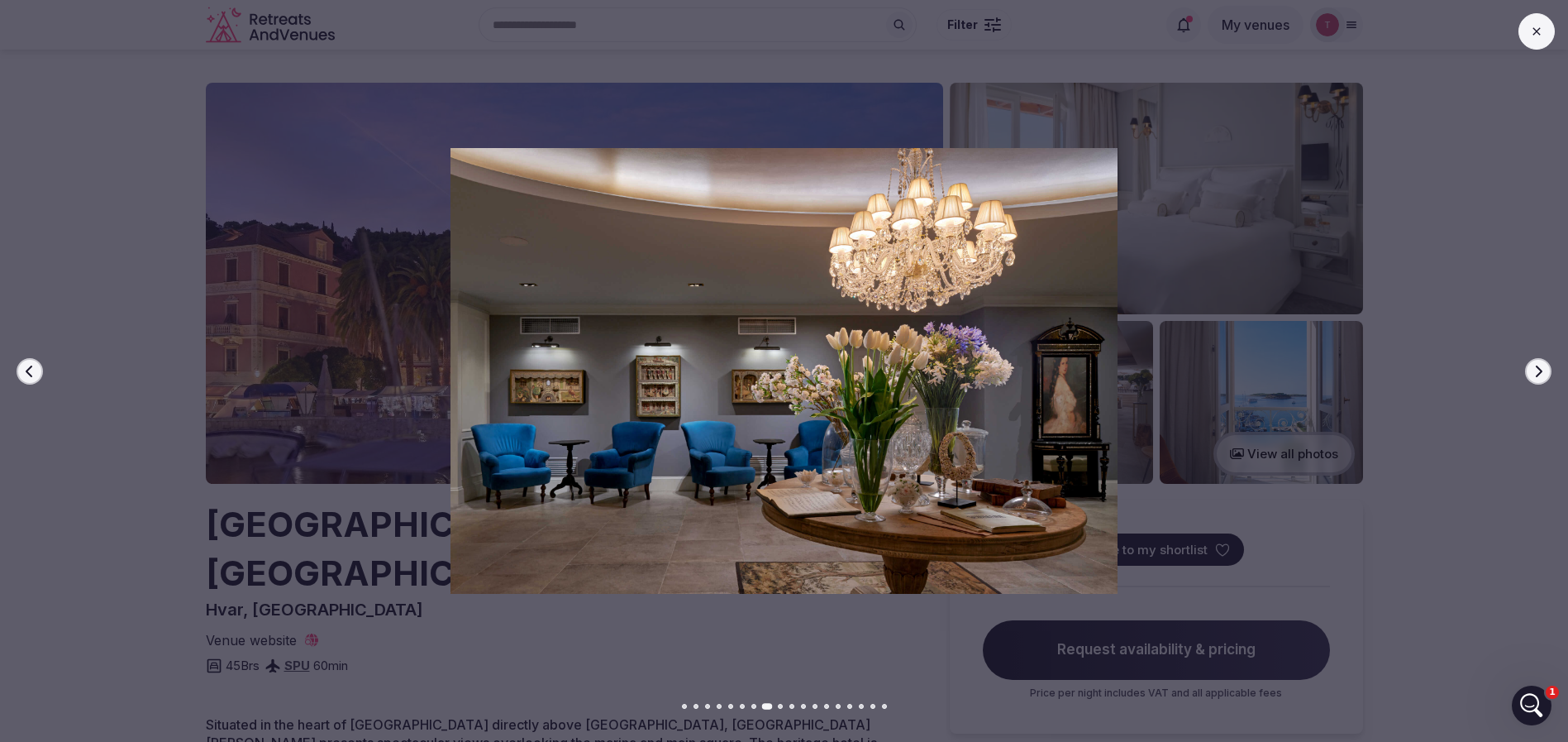
click at [1539, 373] on icon "button" at bounding box center [1539, 370] width 7 height 11
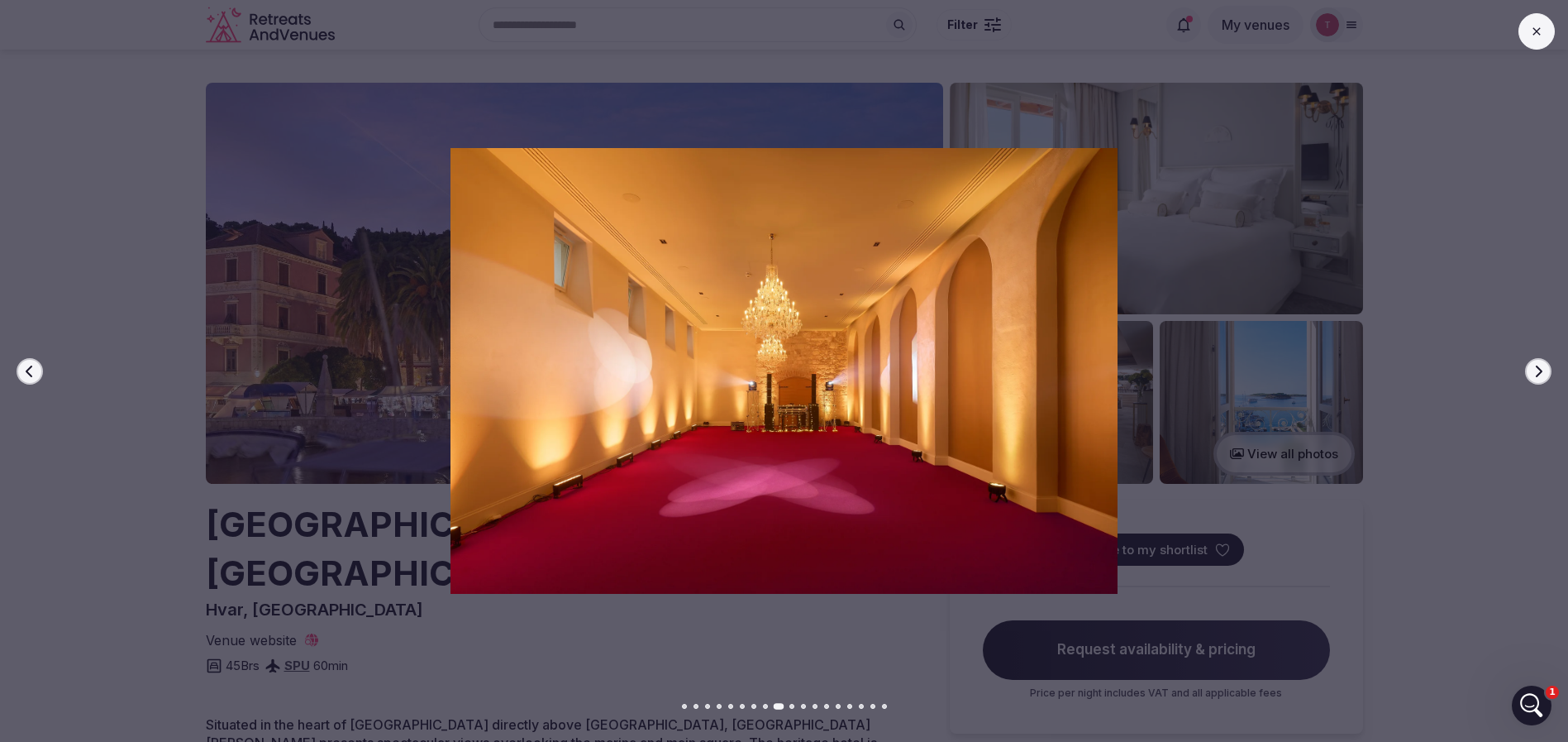
click at [1539, 373] on icon "button" at bounding box center [1539, 370] width 7 height 11
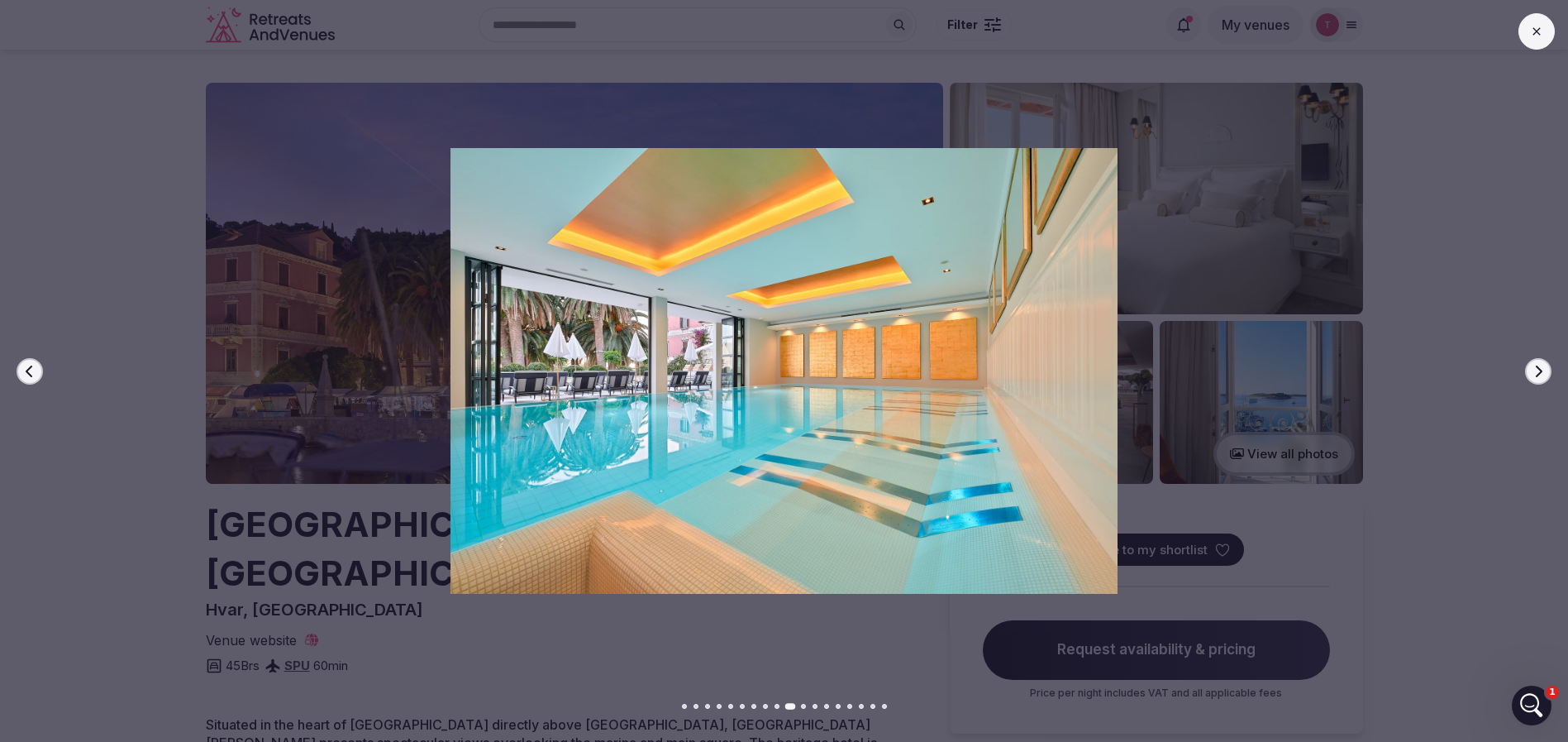
click at [1539, 373] on icon "button" at bounding box center [1539, 370] width 7 height 11
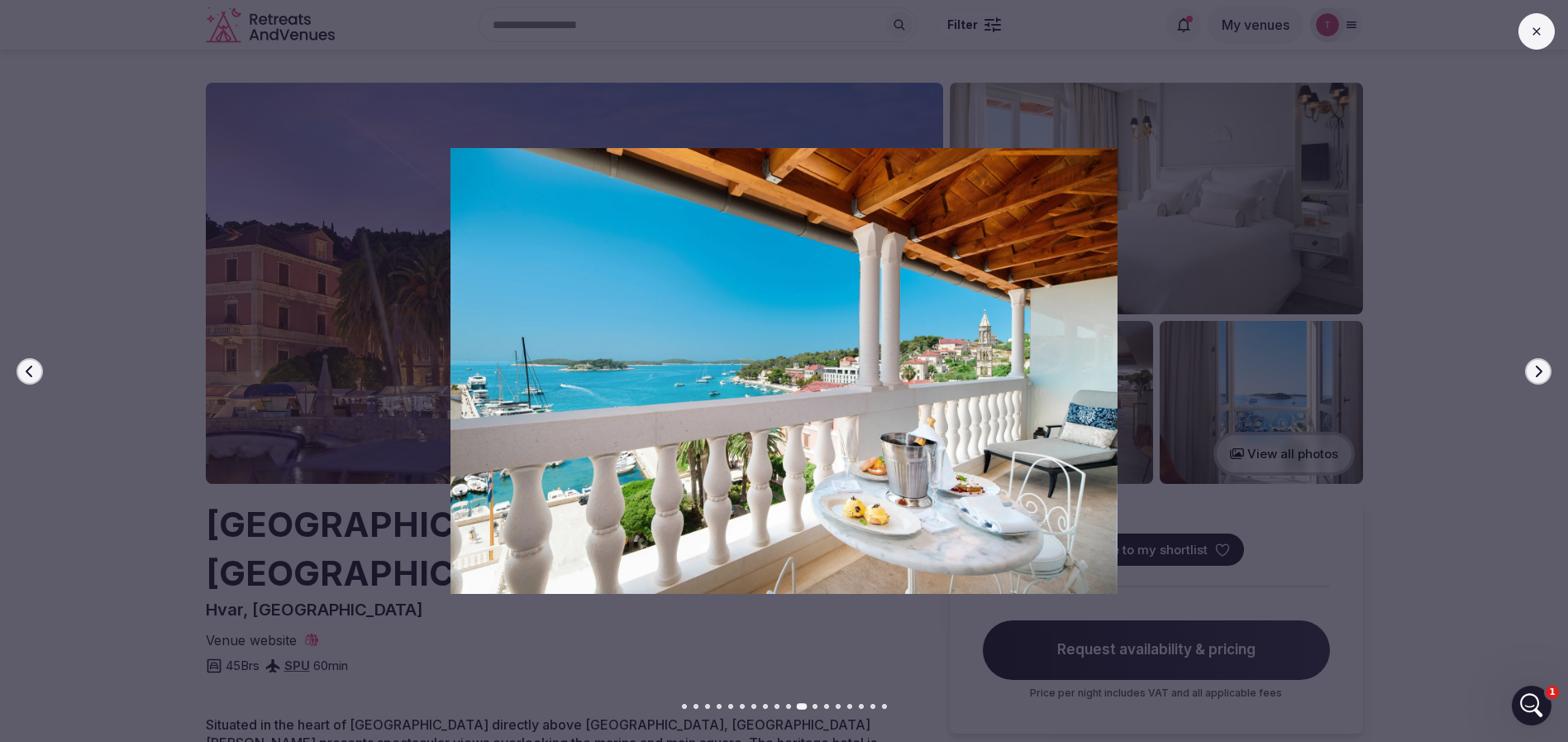
click at [1539, 373] on icon "button" at bounding box center [1539, 370] width 7 height 11
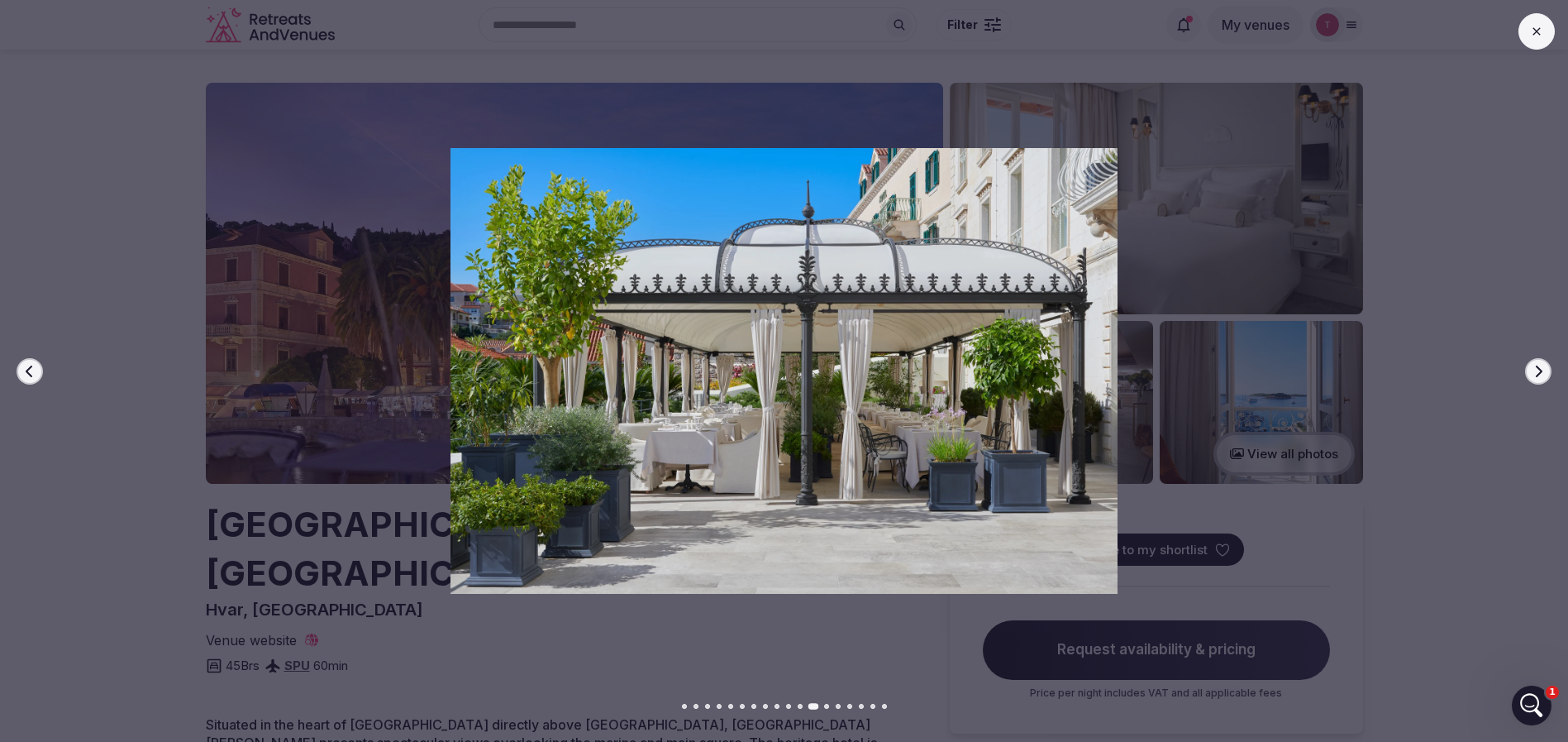
click at [1539, 373] on icon "button" at bounding box center [1539, 370] width 7 height 11
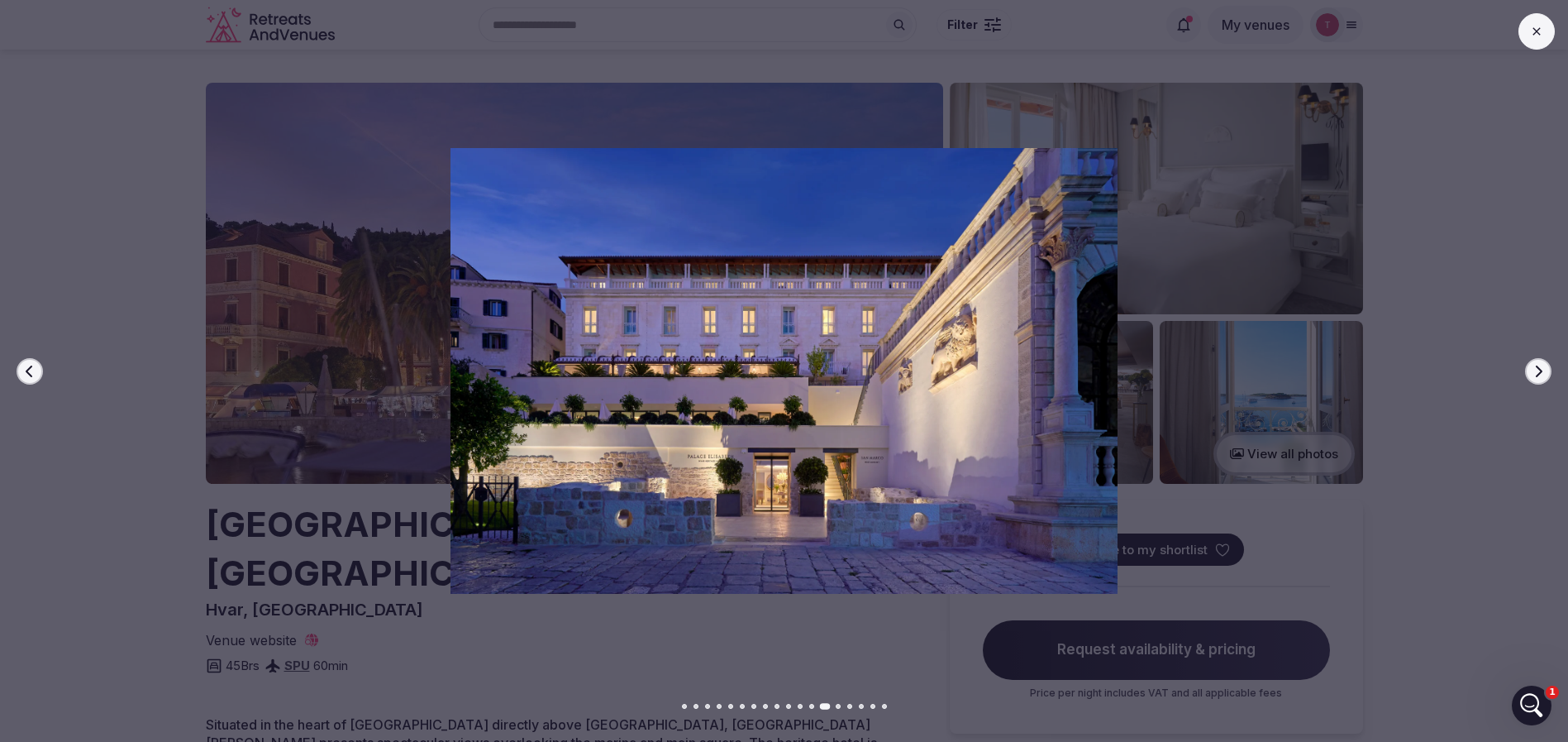
click at [1539, 373] on icon "button" at bounding box center [1539, 370] width 7 height 11
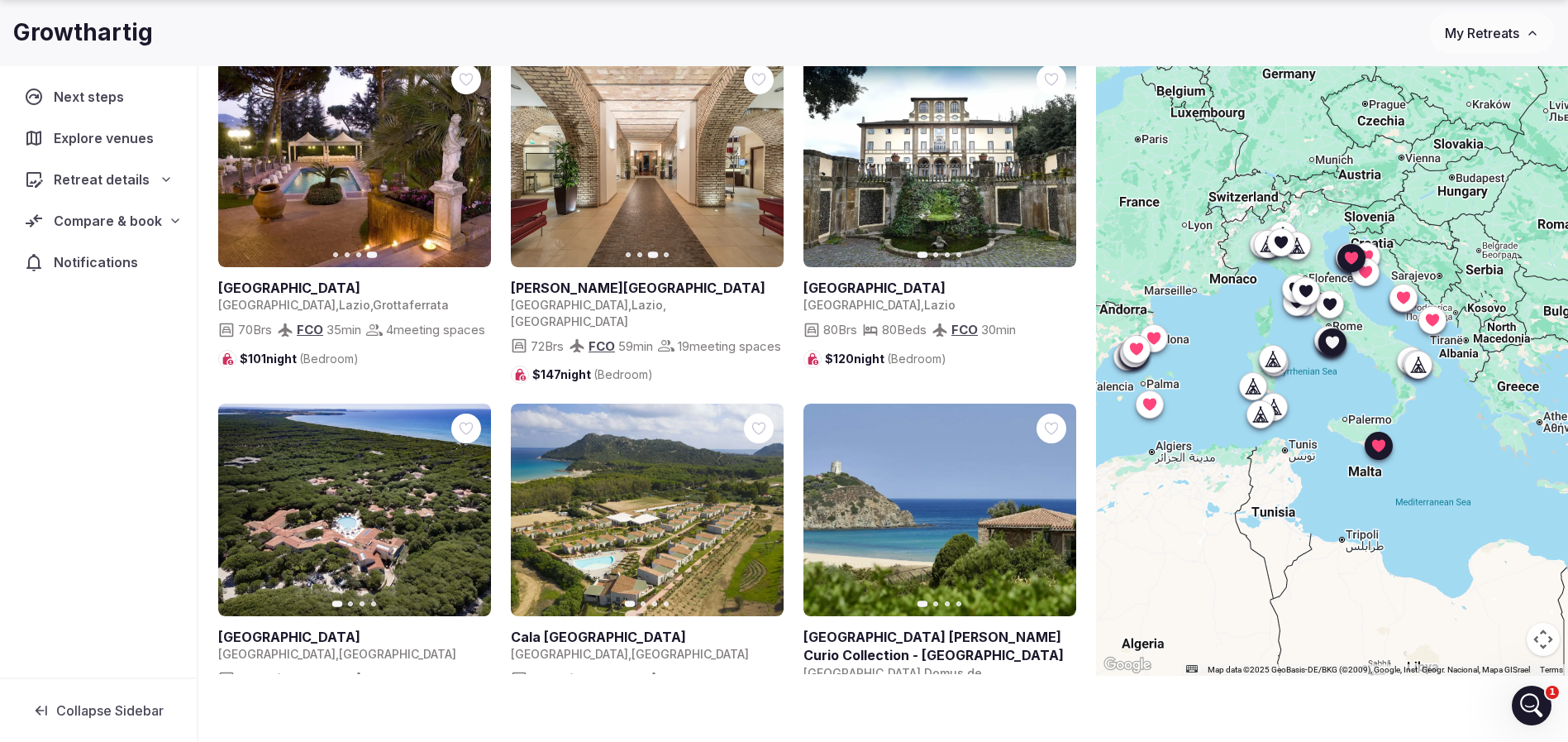
scroll to position [1240, 0]
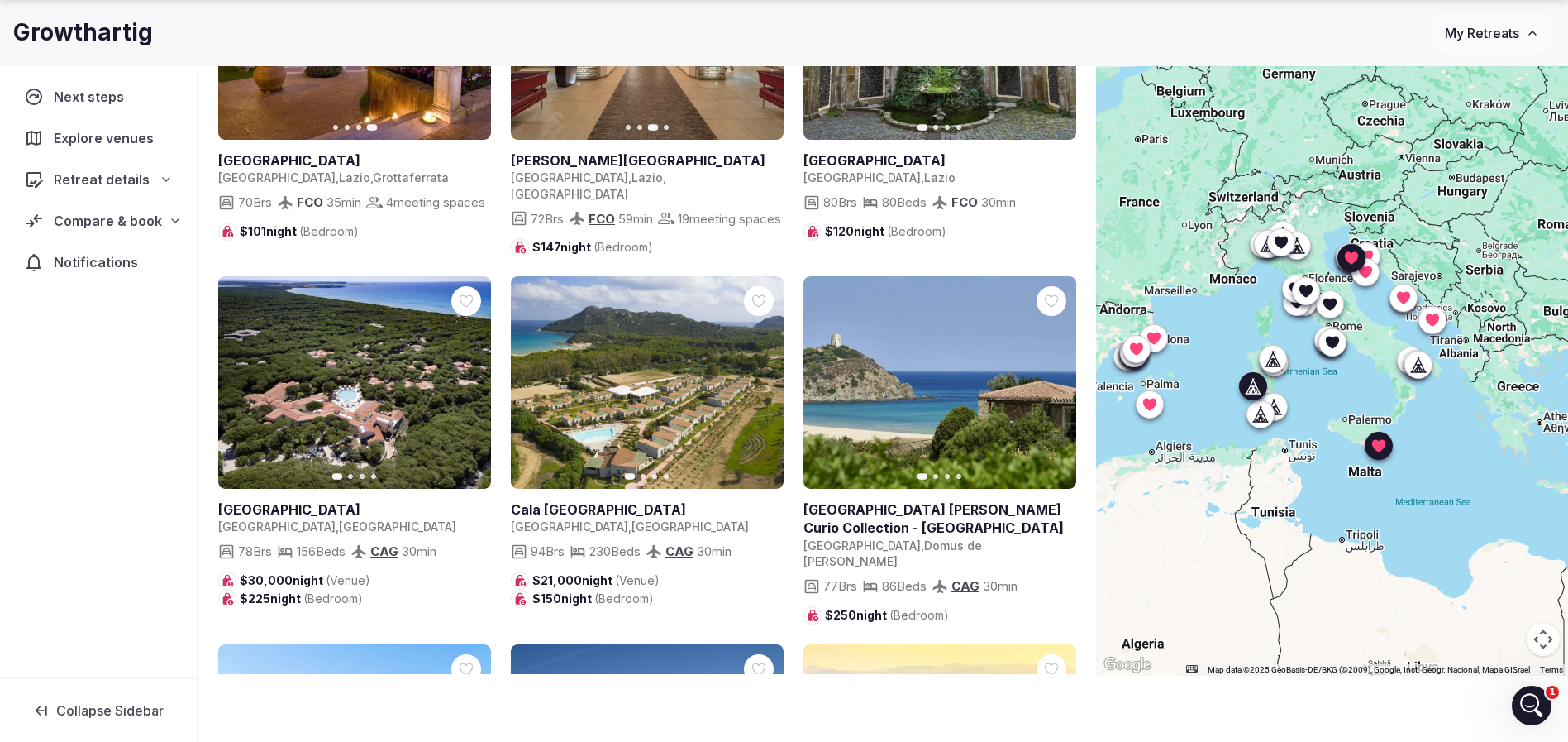
click at [470, 385] on icon "button" at bounding box center [467, 381] width 13 height 13
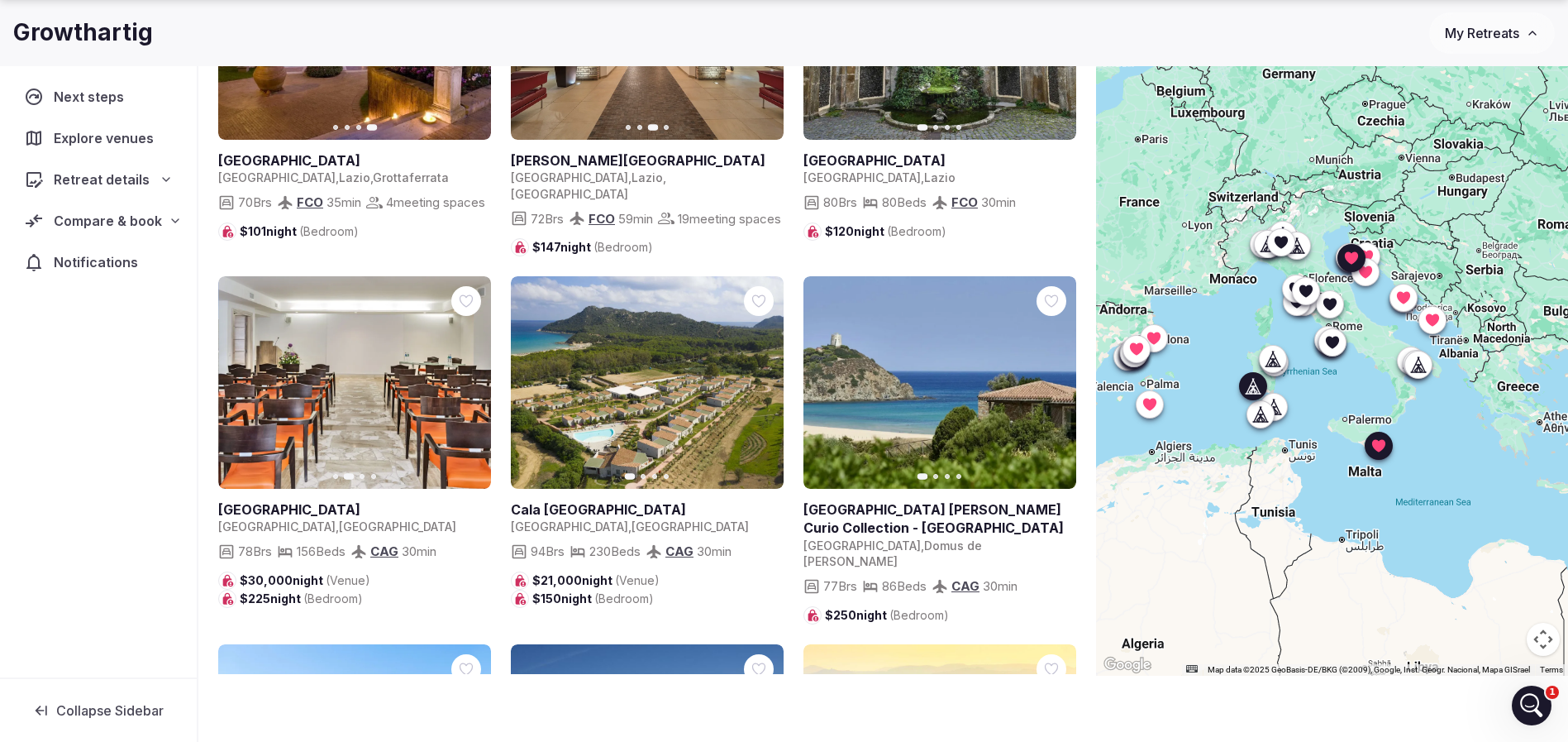
click at [471, 378] on icon "button" at bounding box center [469, 381] width 7 height 11
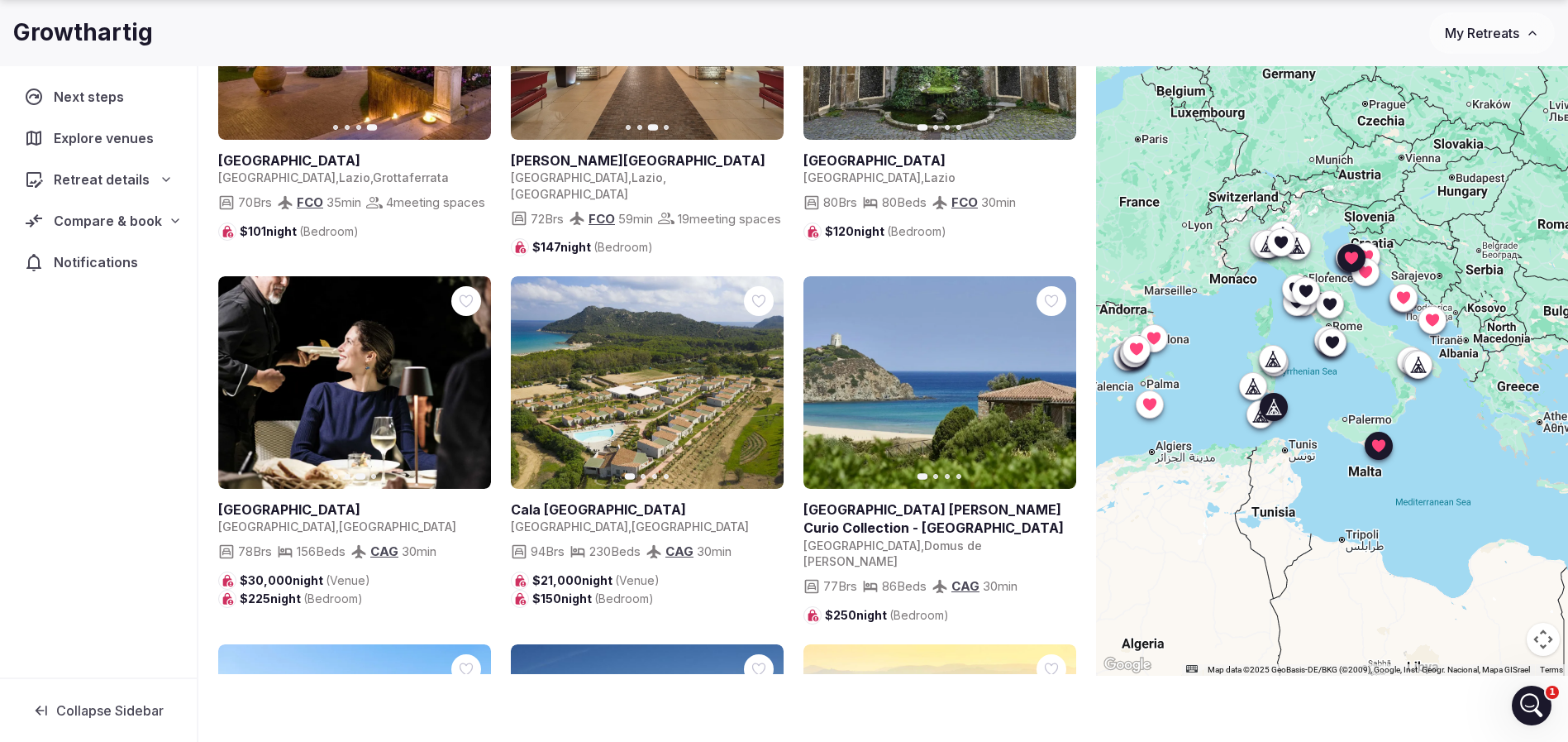
click at [758, 377] on icon "button" at bounding box center [760, 381] width 13 height 13
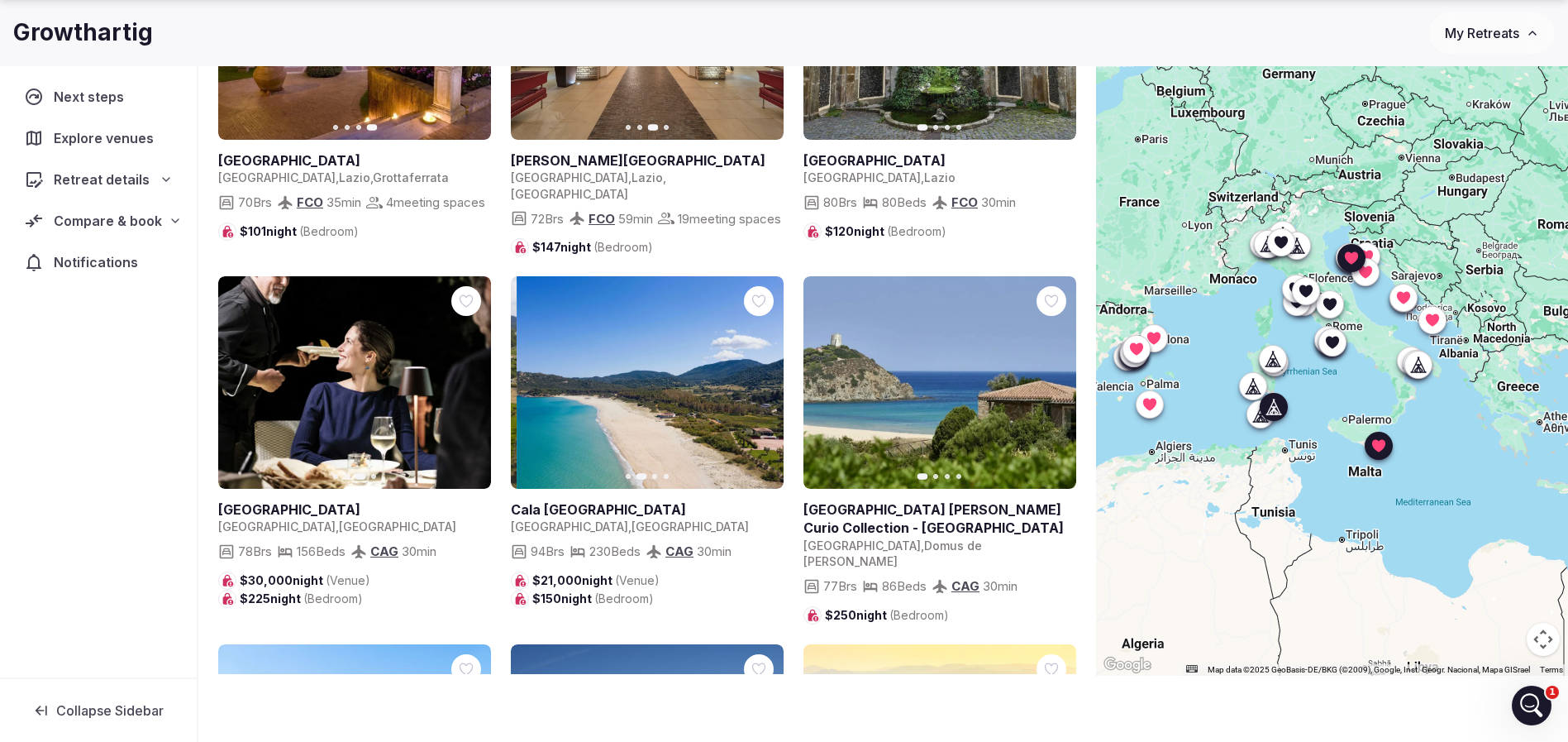
click at [758, 377] on icon "button" at bounding box center [760, 381] width 13 height 13
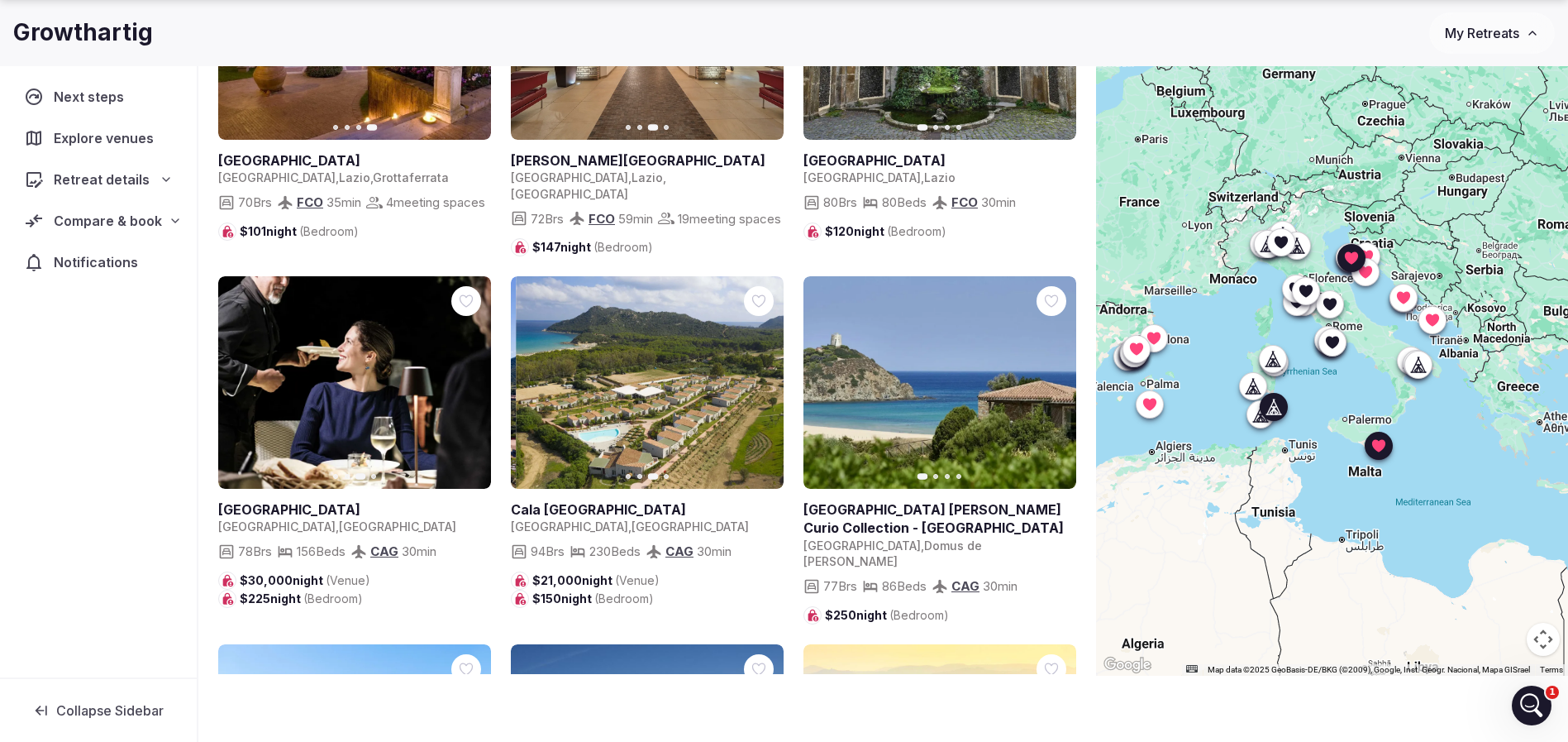
click at [758, 377] on icon "button" at bounding box center [760, 381] width 13 height 13
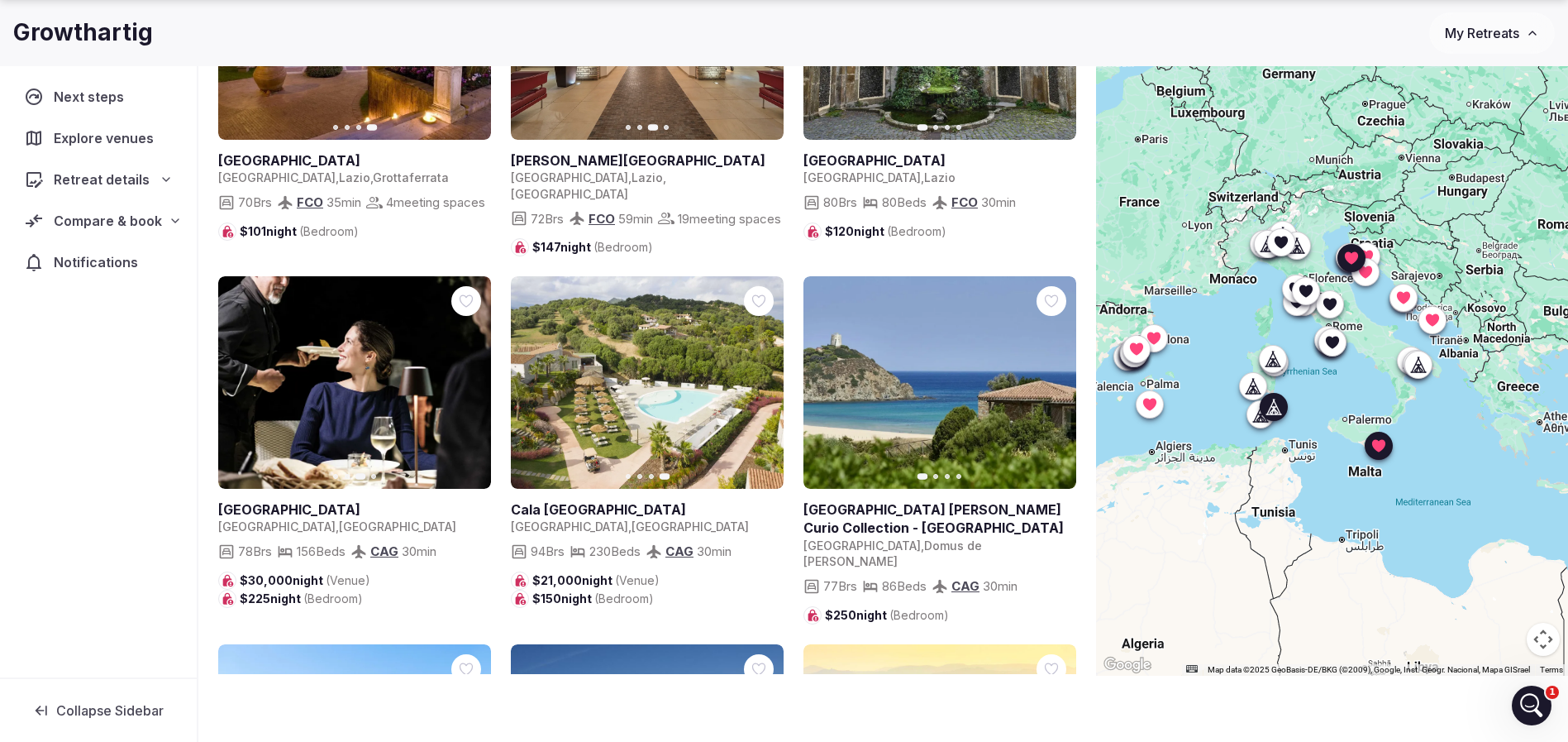
click at [542, 375] on button "Previous slide" at bounding box center [533, 382] width 26 height 26
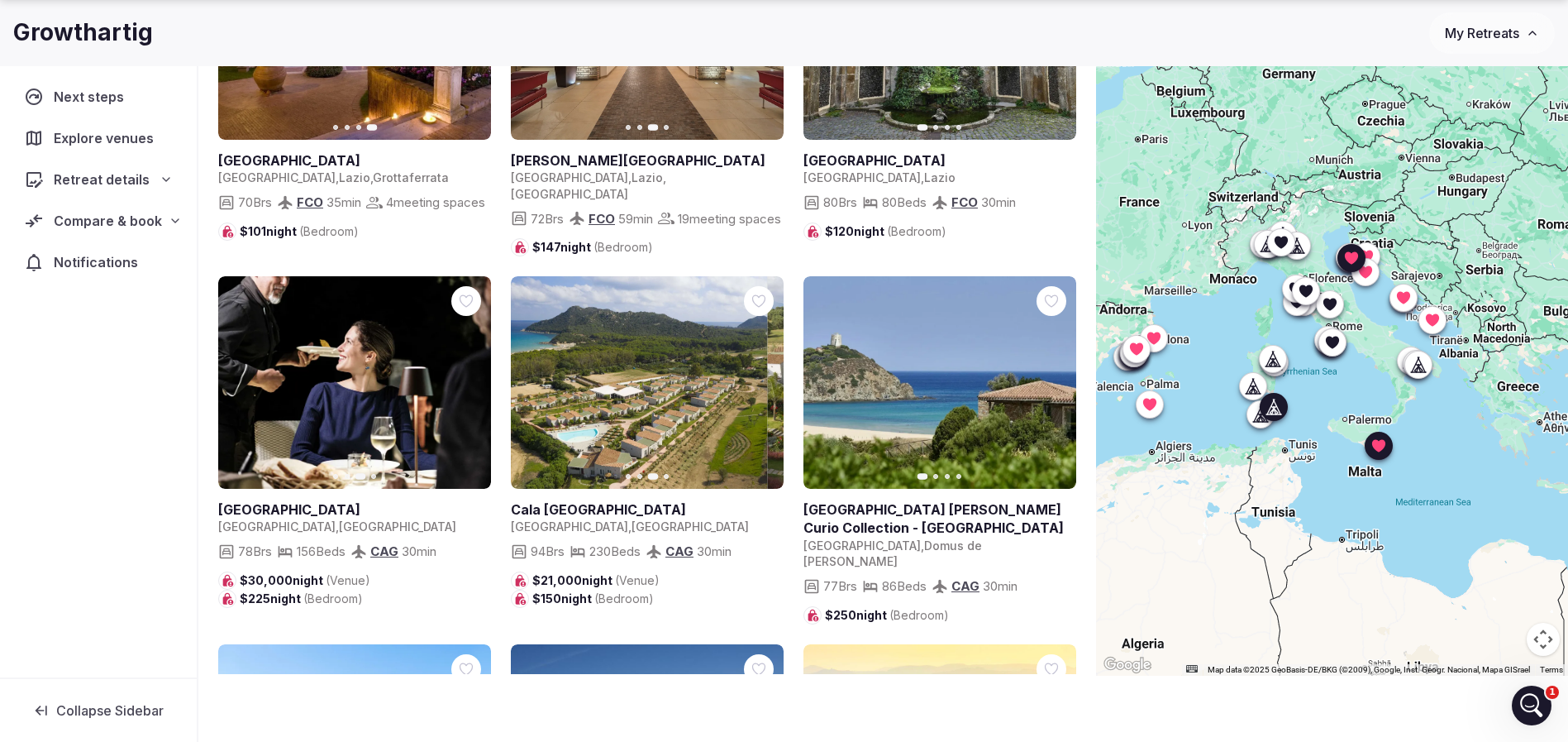
click at [540, 379] on button "Previous slide" at bounding box center [533, 382] width 26 height 26
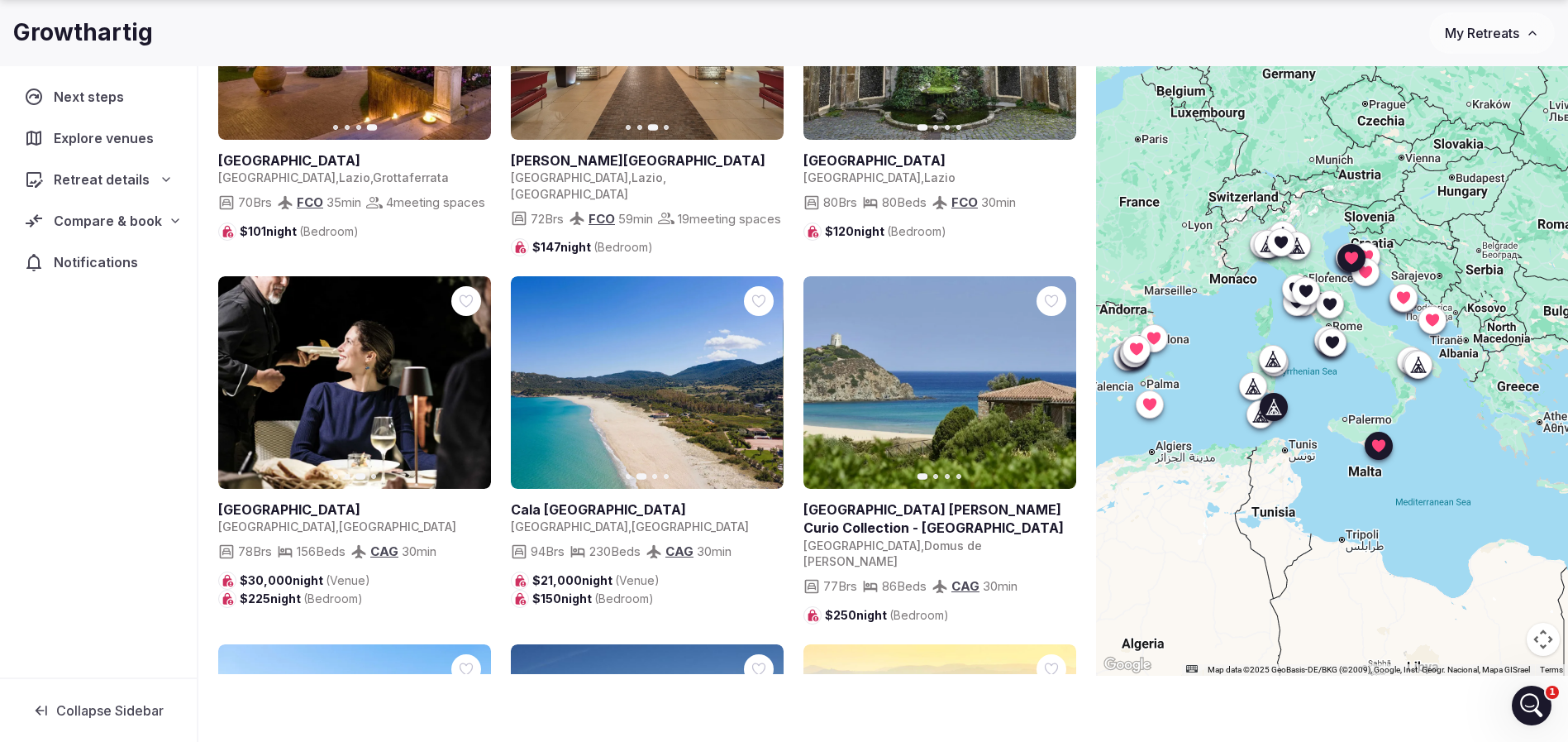
click at [540, 379] on button "Previous slide" at bounding box center [533, 382] width 26 height 26
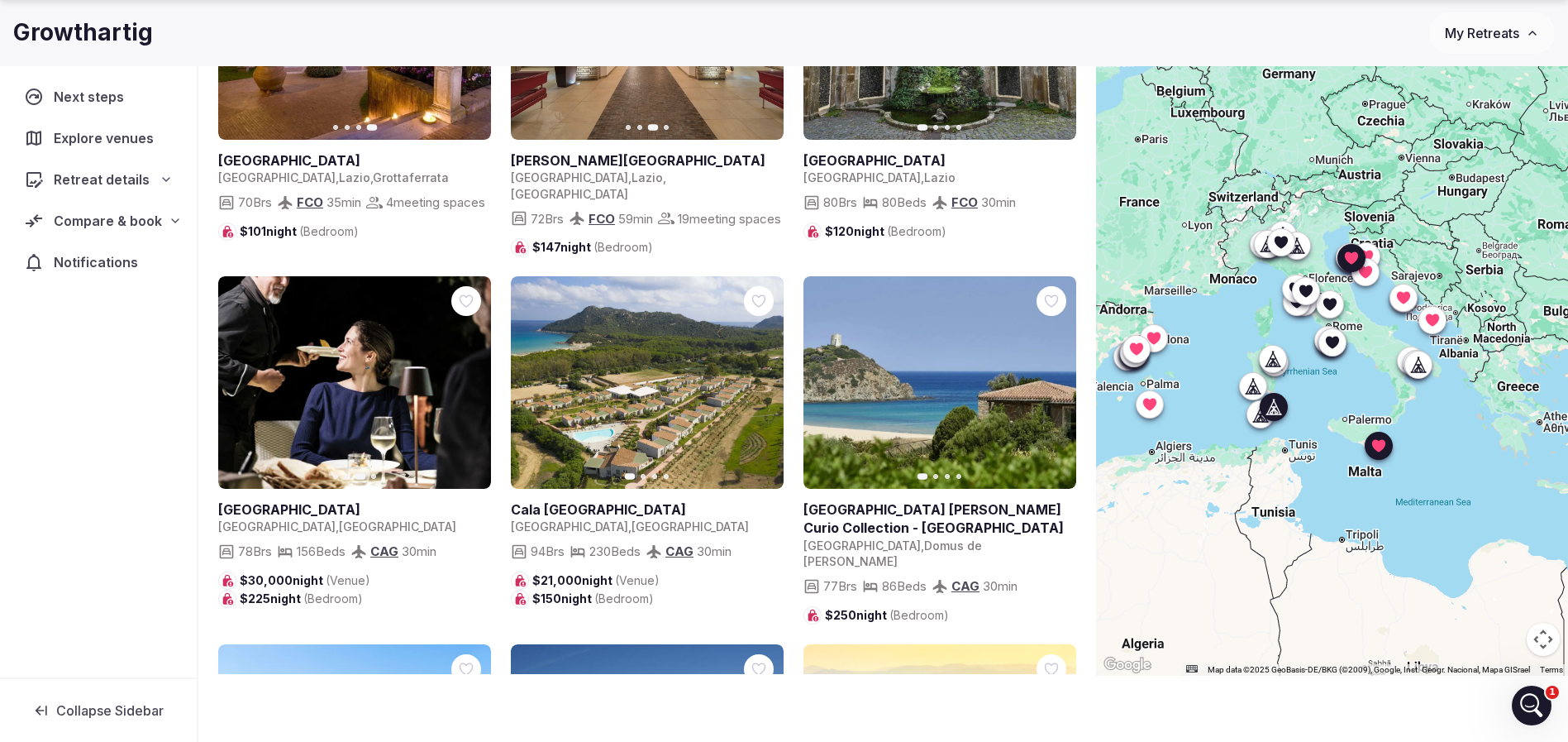
click at [0, 0] on icon at bounding box center [0, 0] width 0 height 0
click at [1056, 375] on icon "button" at bounding box center [1052, 381] width 13 height 13
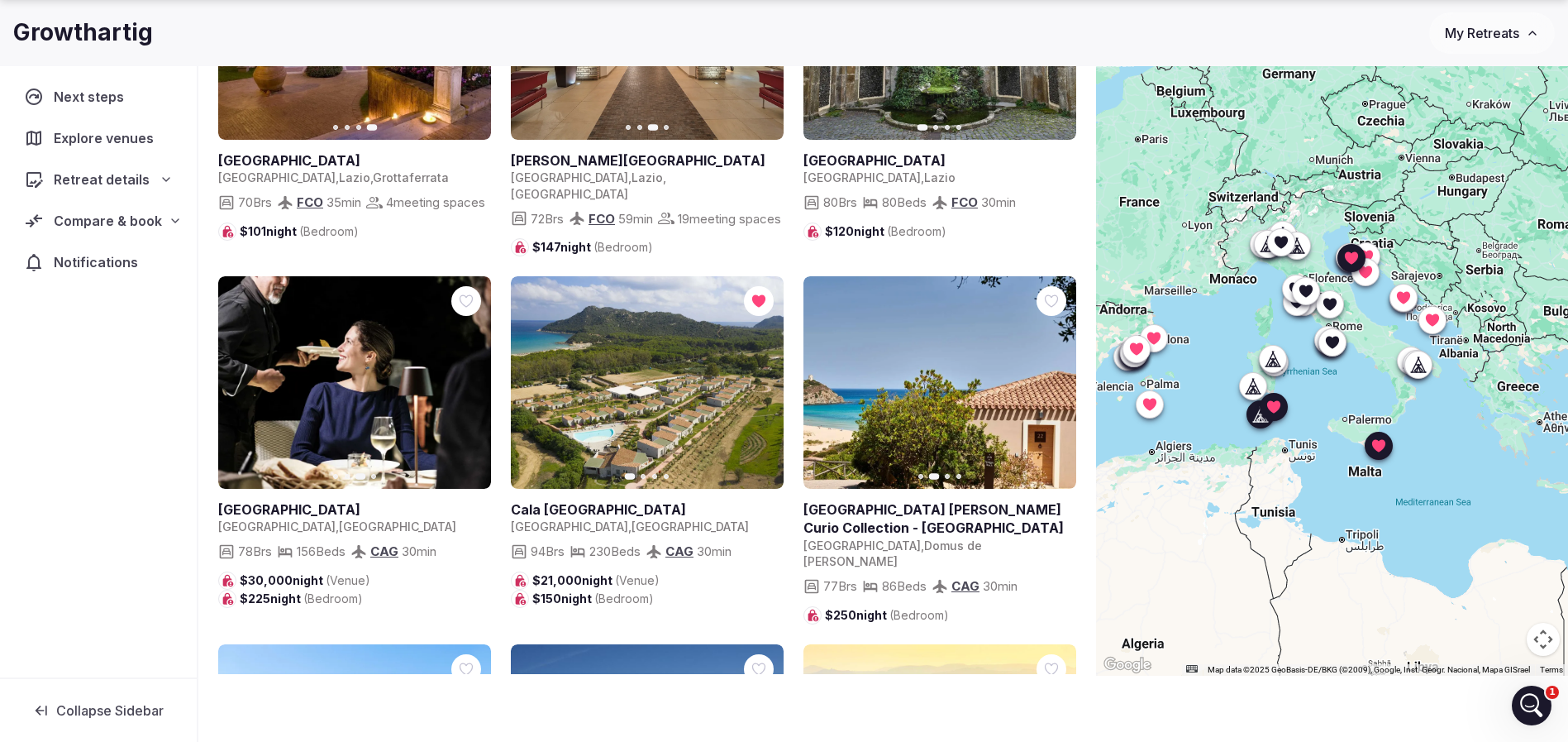
click at [1056, 375] on icon "button" at bounding box center [1052, 381] width 13 height 13
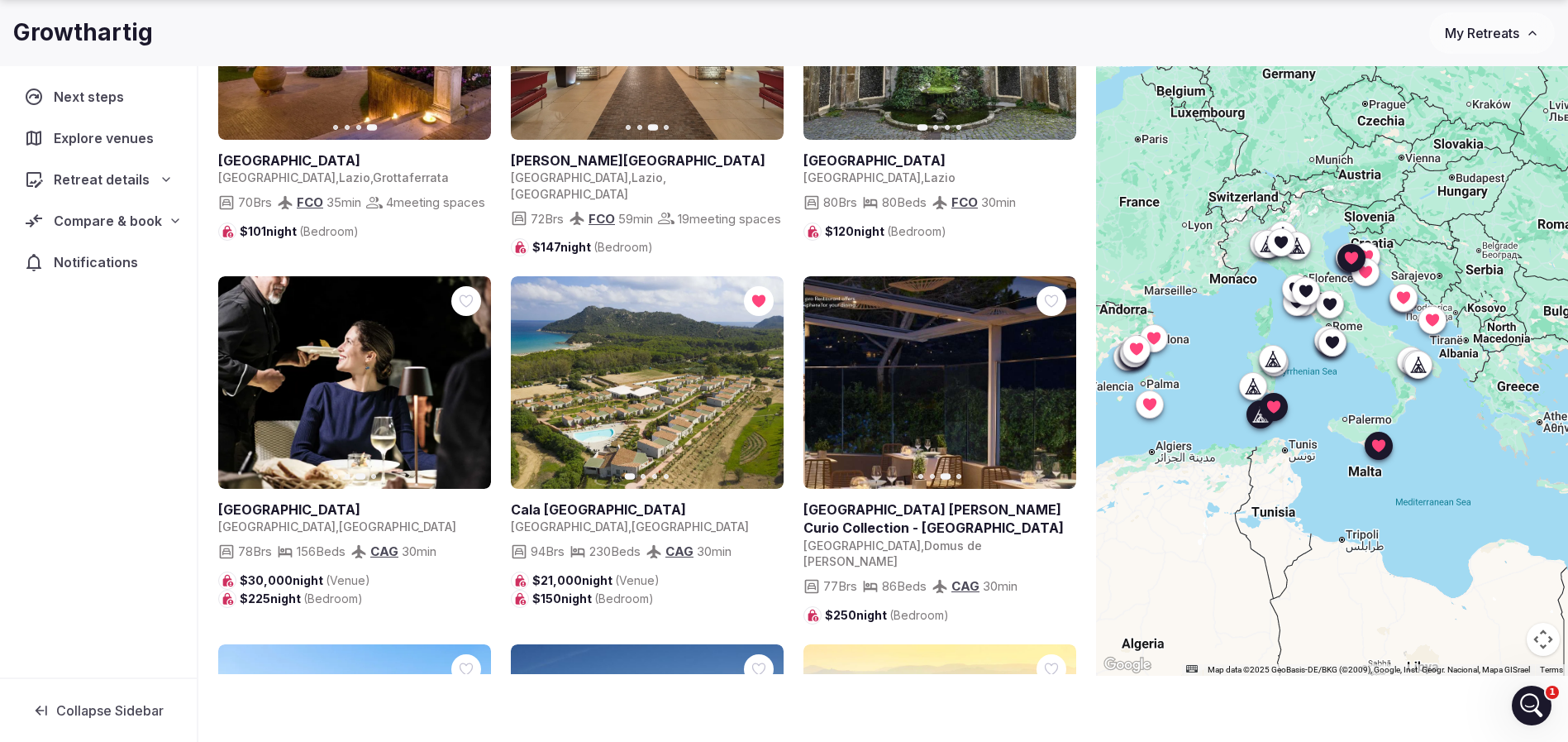
click at [1056, 375] on icon "button" at bounding box center [1052, 381] width 13 height 13
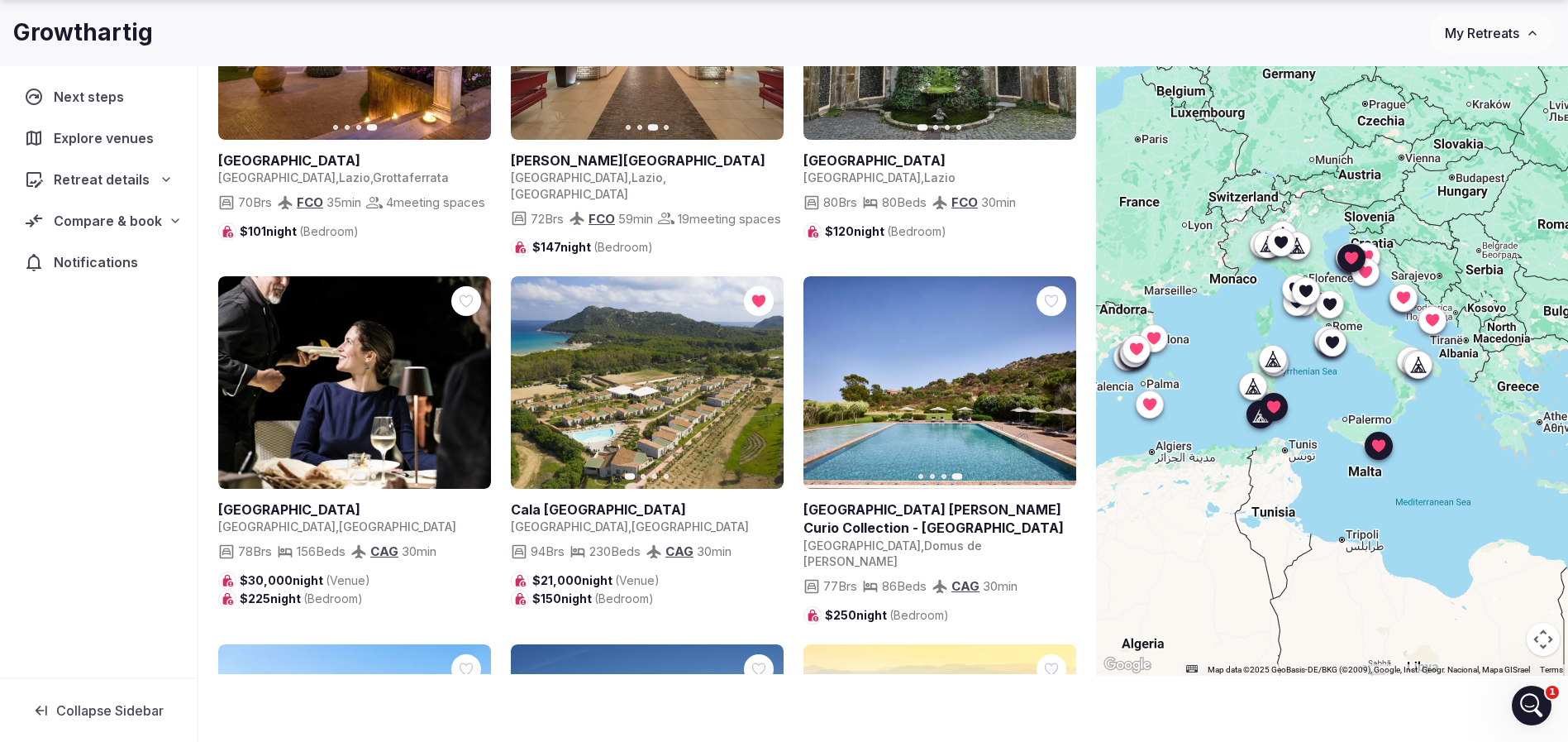
click at [0, 0] on icon at bounding box center [0, 0] width 0 height 0
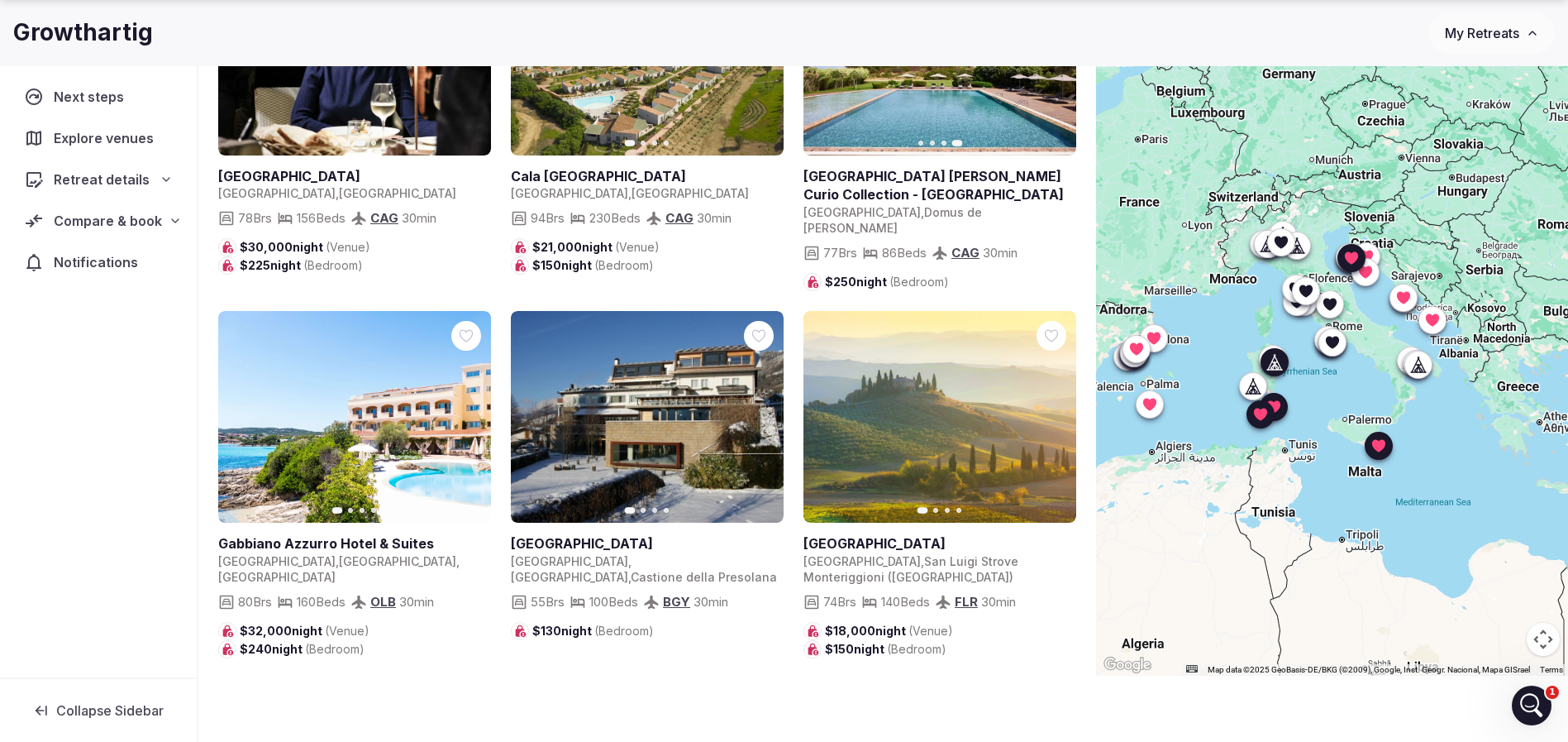
scroll to position [1612, 0]
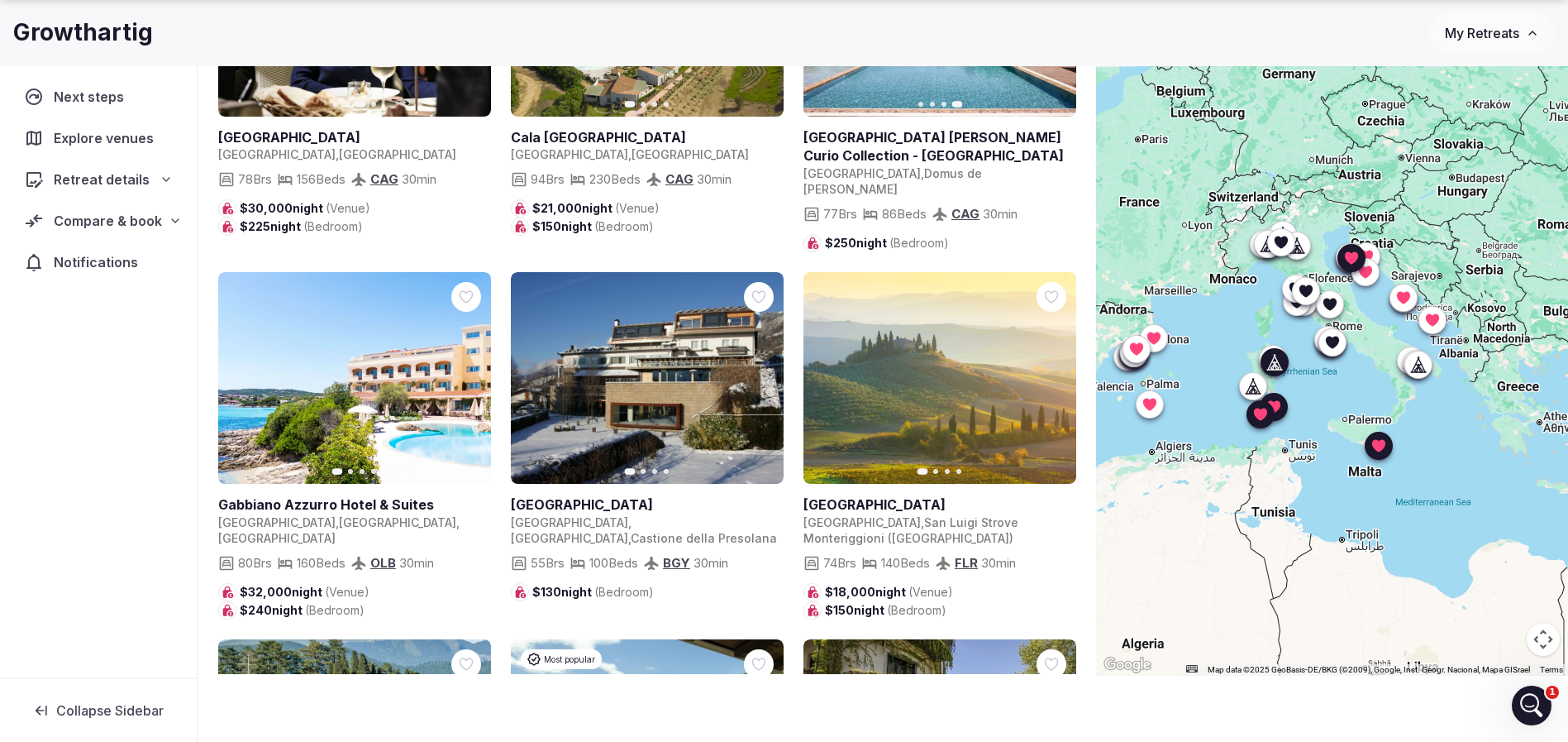
click at [476, 364] on button "Next slide" at bounding box center [467, 378] width 26 height 26
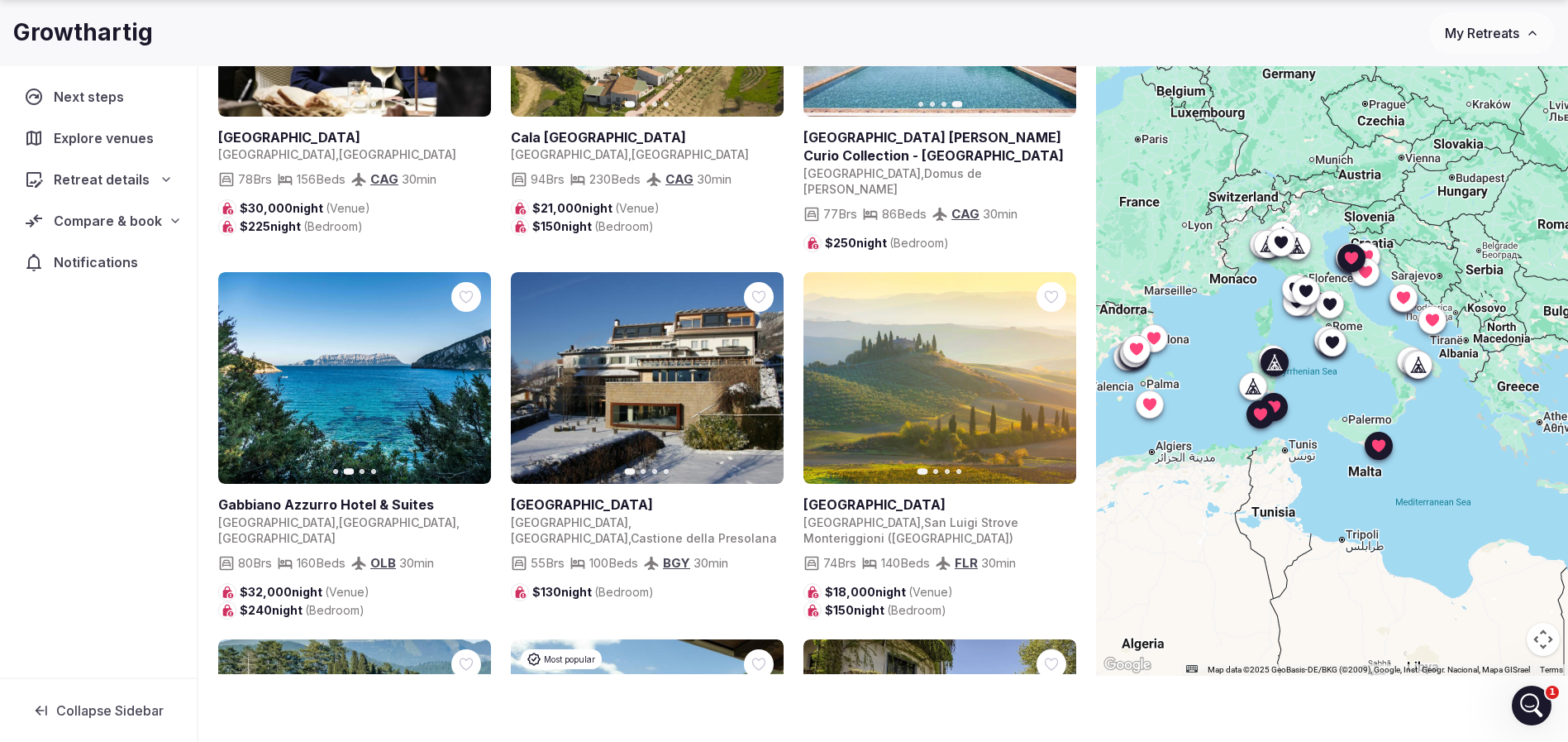
click at [467, 372] on icon "button" at bounding box center [469, 378] width 7 height 11
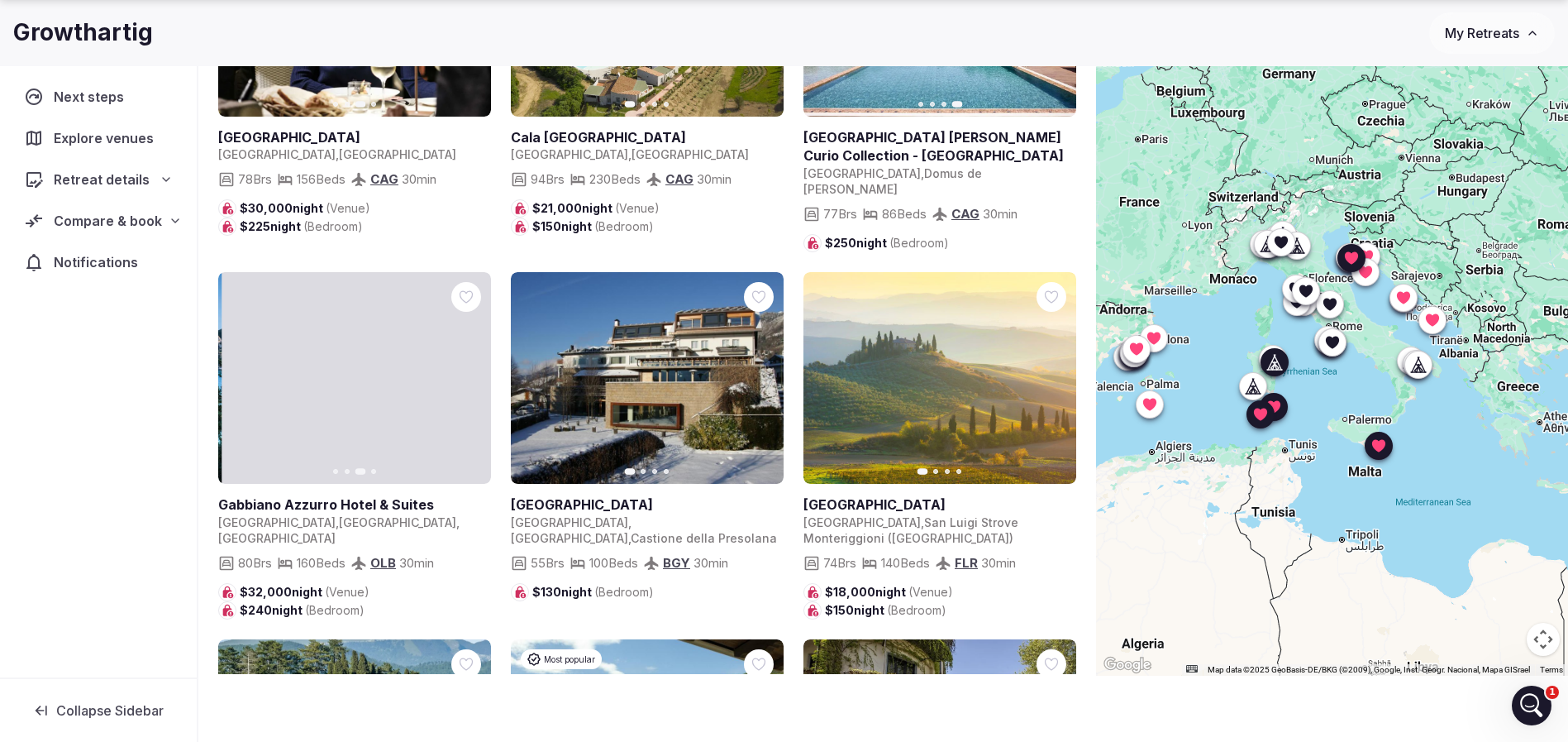
click at [467, 372] on icon "button" at bounding box center [469, 378] width 7 height 11
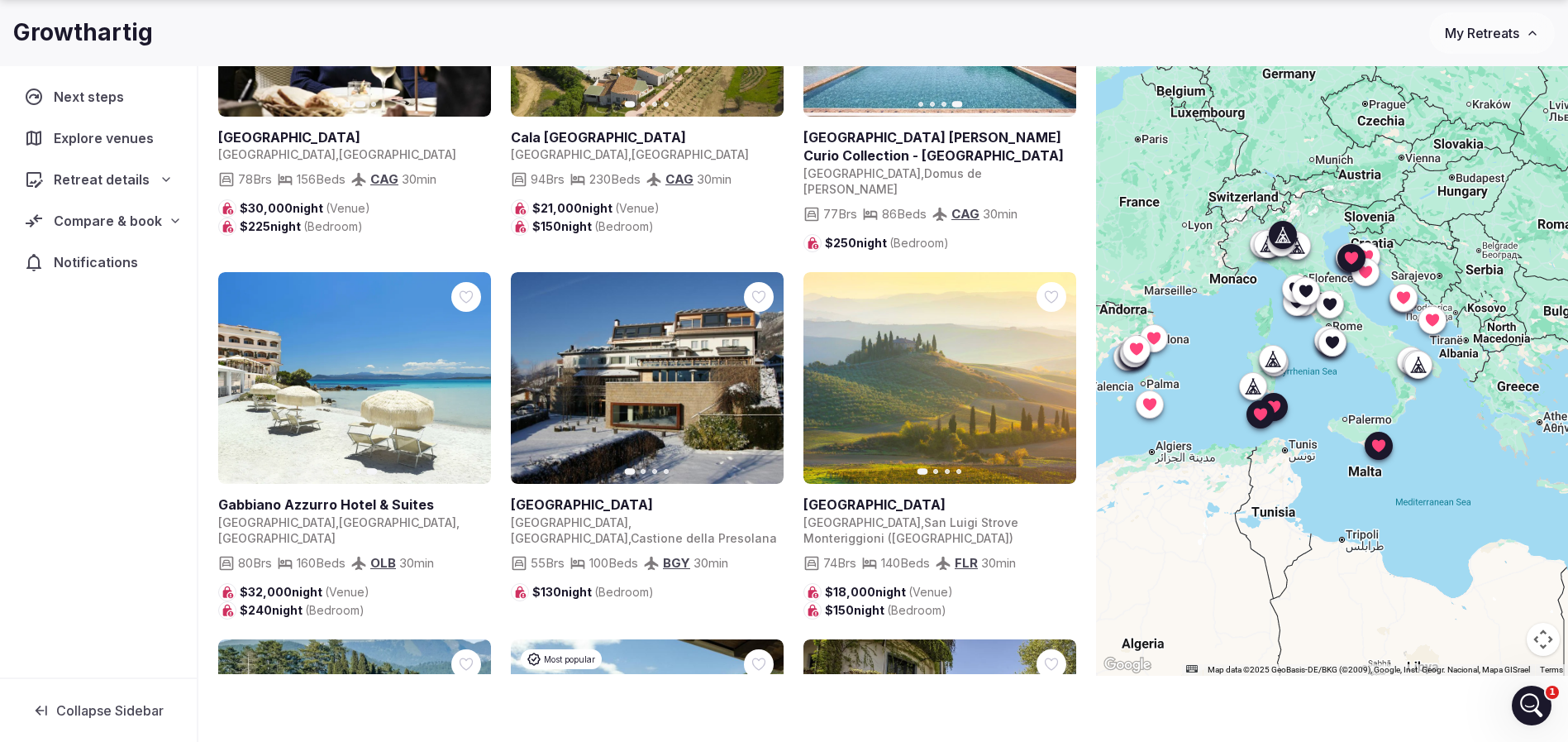
click at [754, 371] on icon "button" at bounding box center [760, 378] width 13 height 13
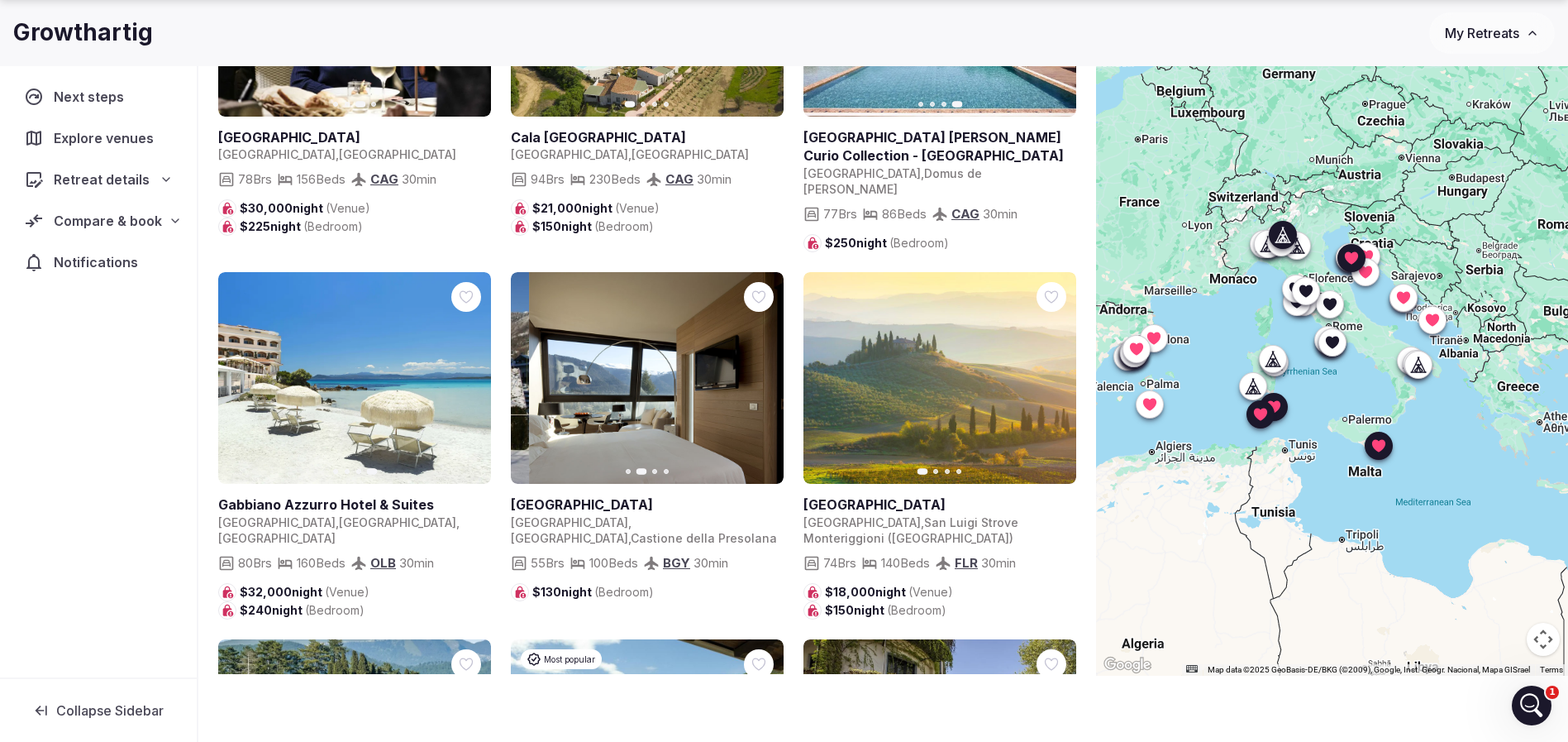
click at [755, 371] on icon "button" at bounding box center [760, 378] width 13 height 13
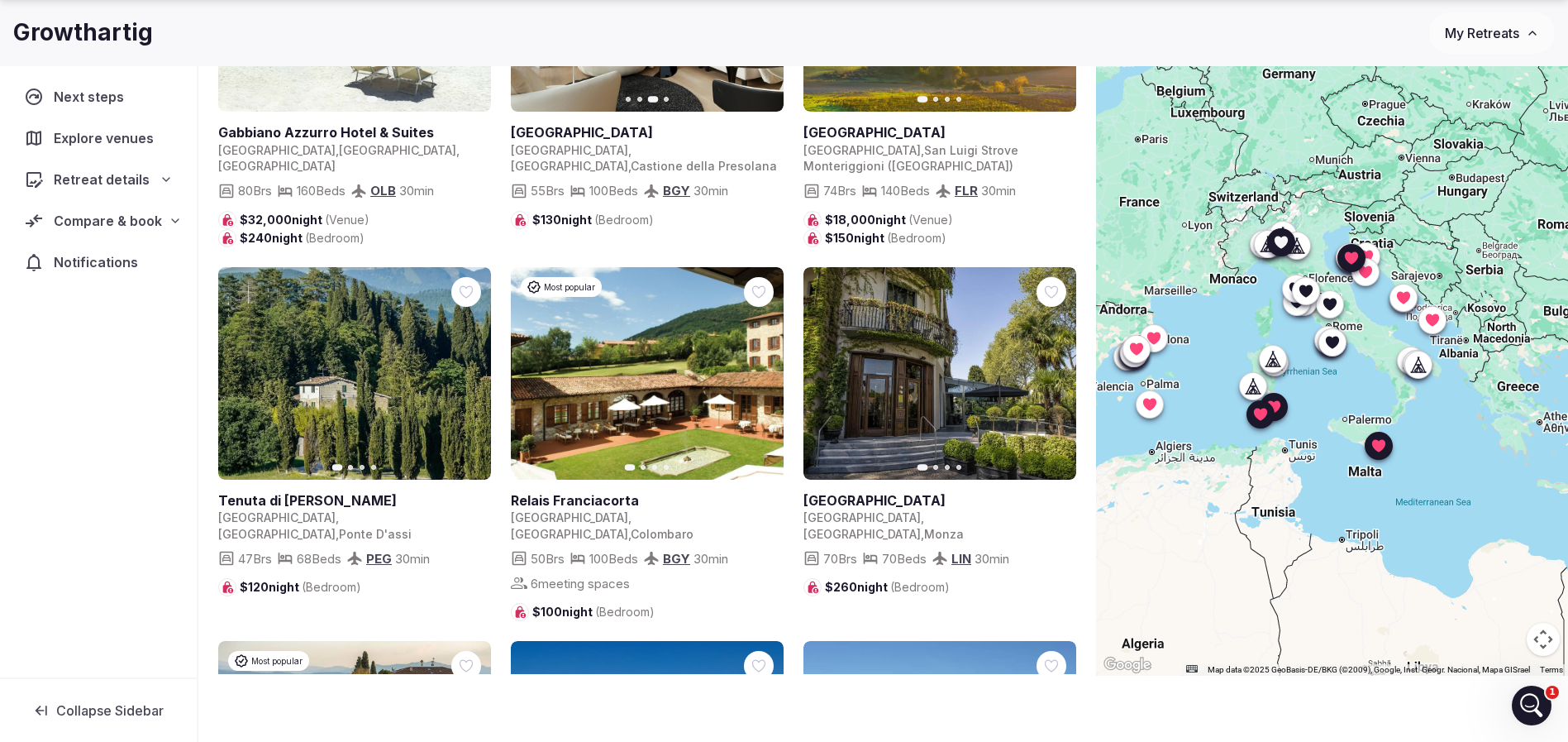
scroll to position [2232, 0]
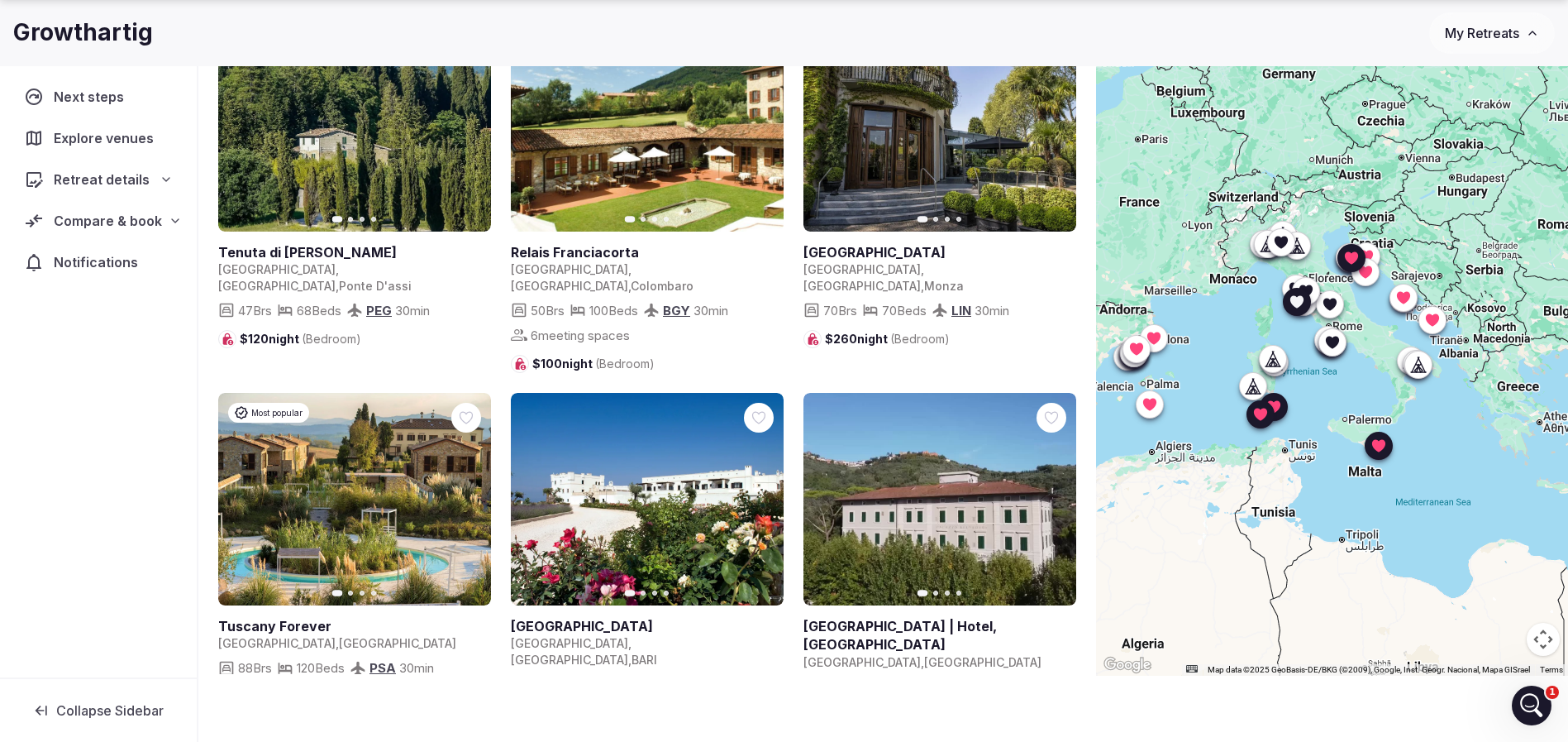
click at [454, 441] on link at bounding box center [354, 499] width 273 height 213
click at [769, 487] on button "Next slide" at bounding box center [760, 500] width 26 height 26
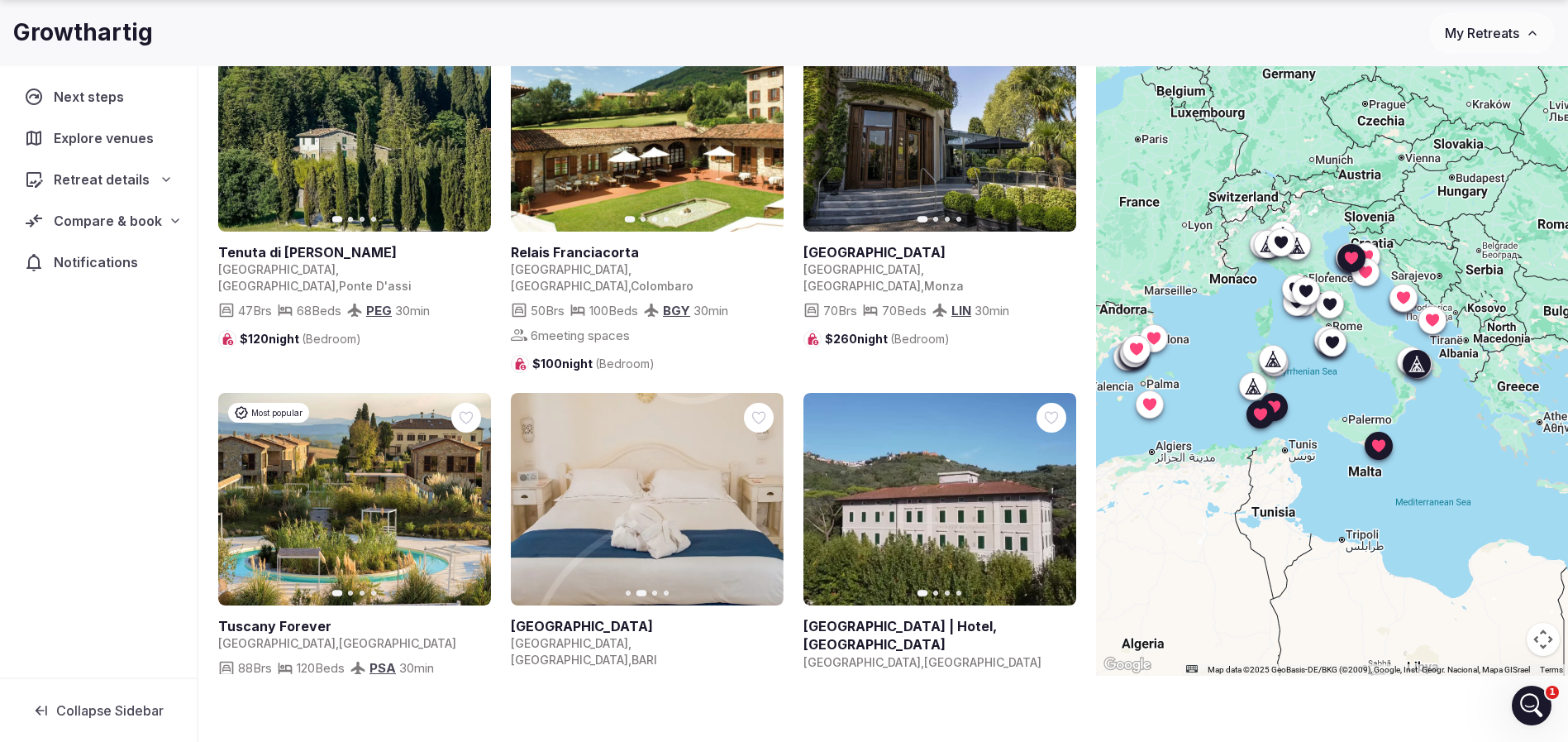
click at [769, 487] on button "Next slide" at bounding box center [760, 500] width 26 height 26
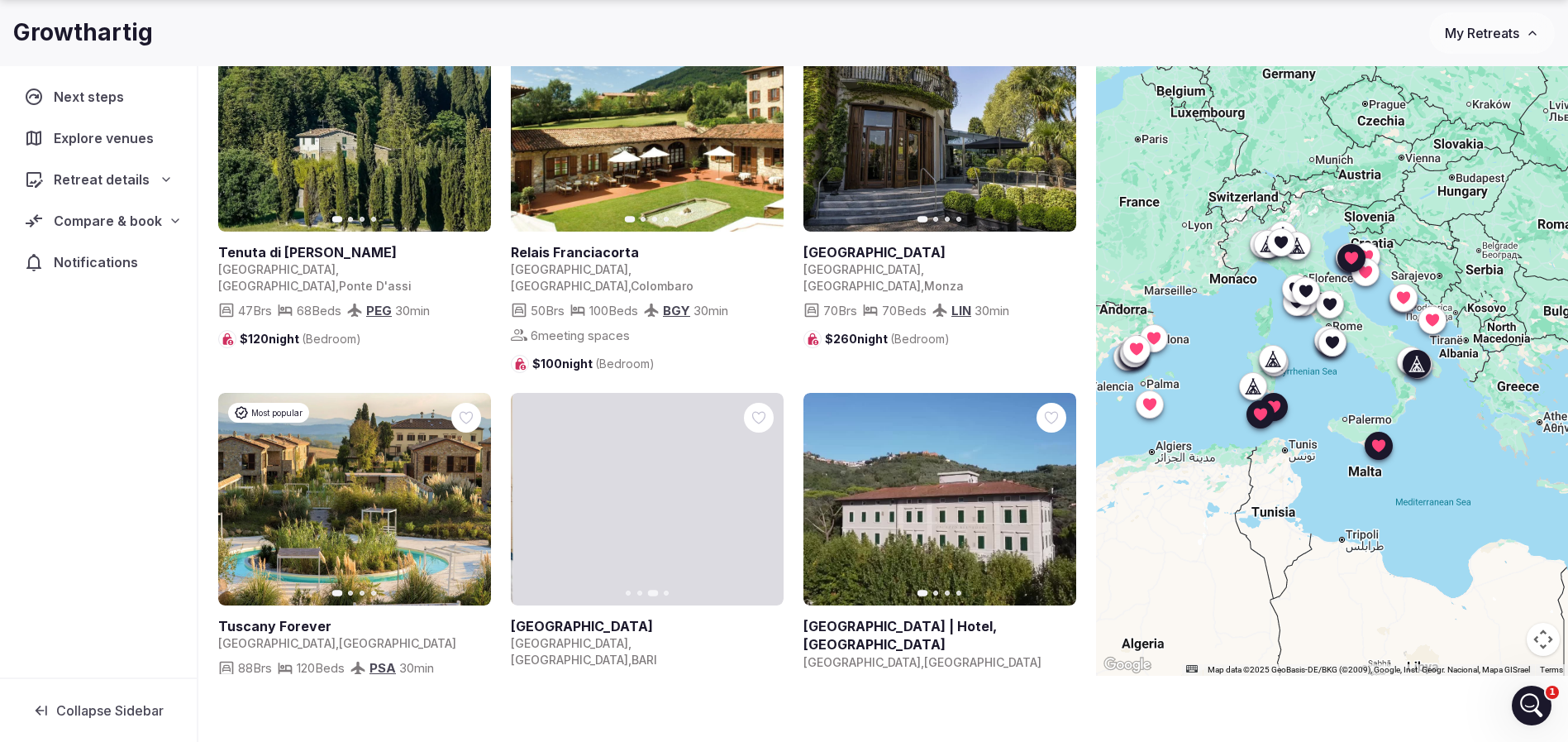
click at [764, 493] on icon "button" at bounding box center [760, 499] width 13 height 13
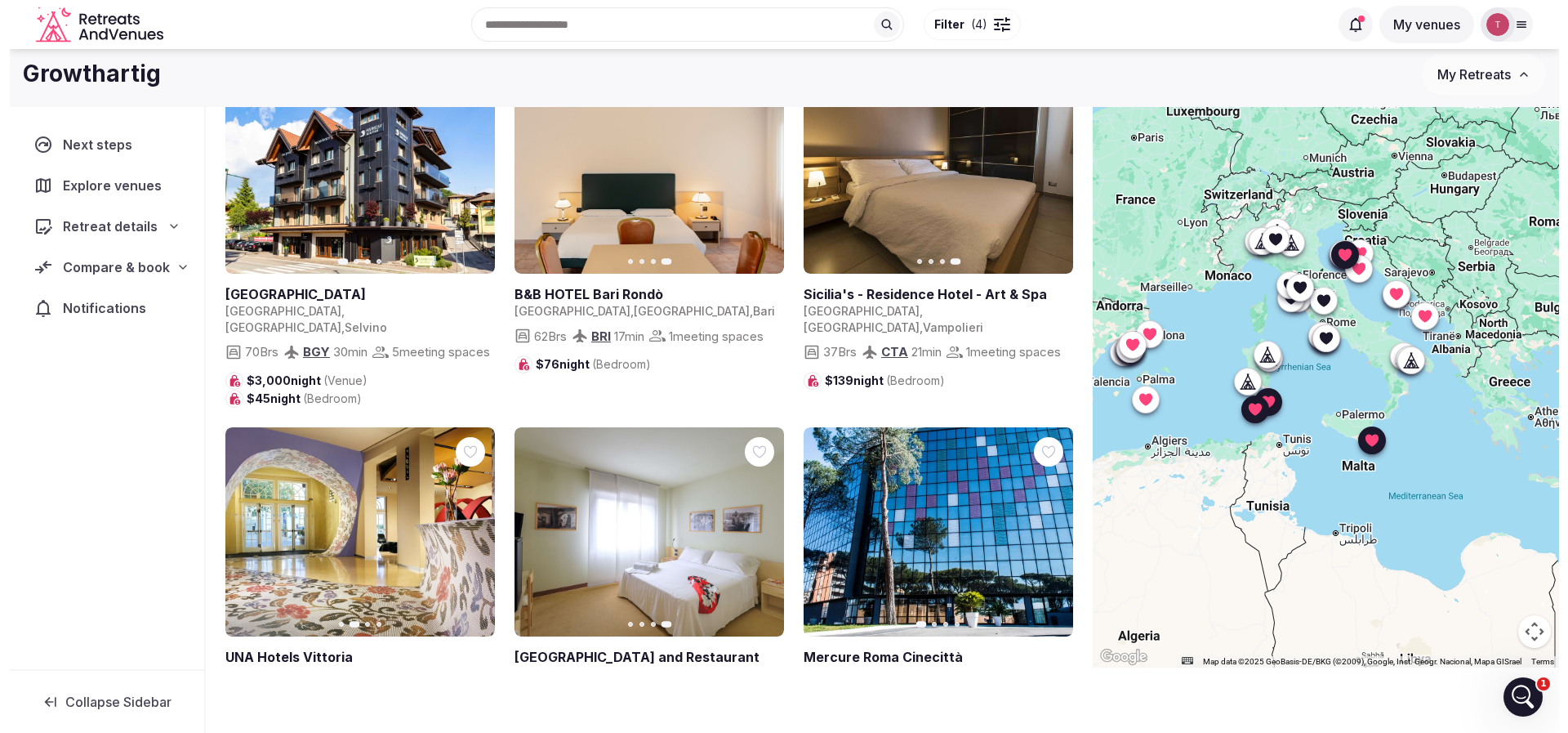
scroll to position [0, 0]
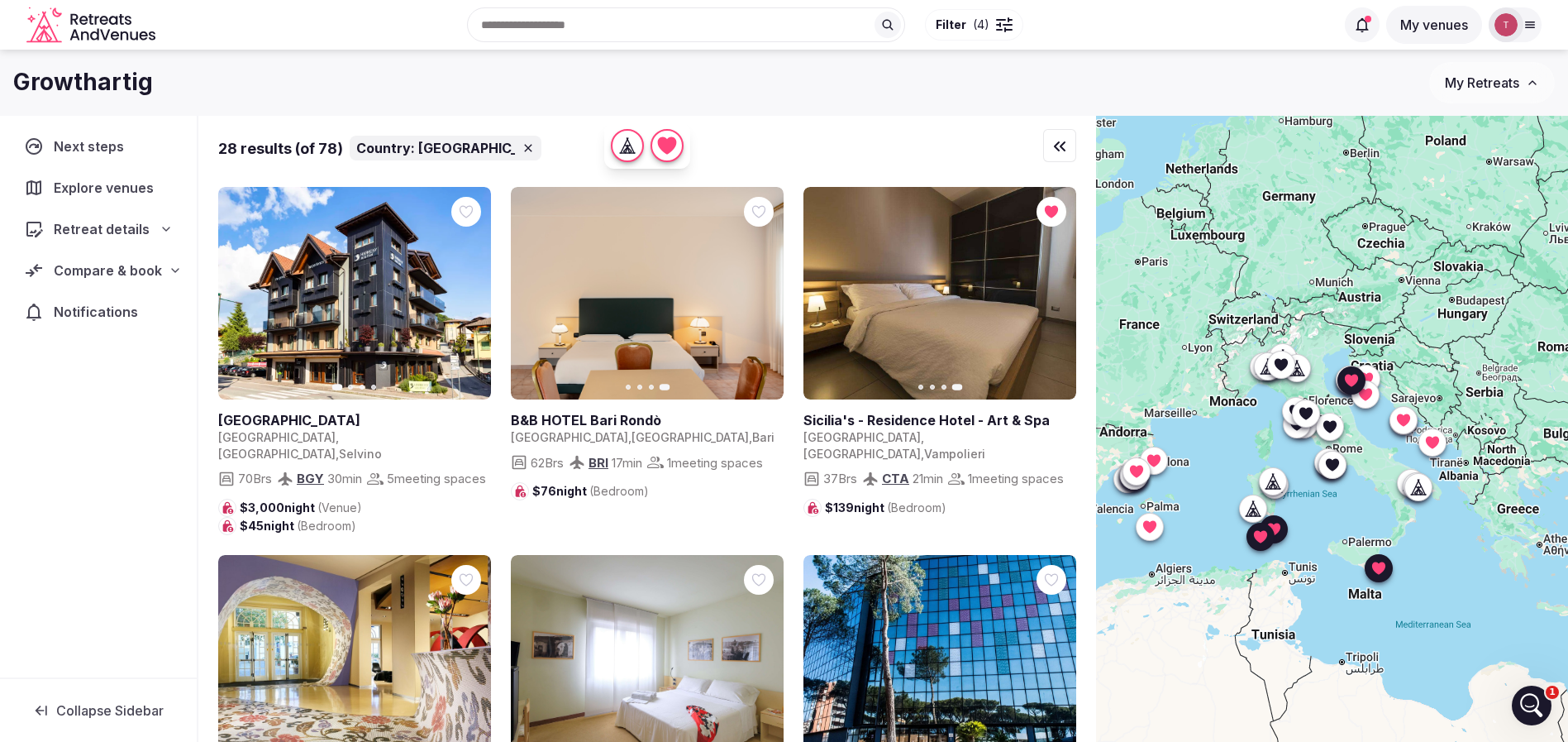
click at [566, 17] on div "Recent searches Croatia Italy Spain Cancún, Quintana Roo, Mexico Tulum, Quintan…" at bounding box center [748, 25] width 1172 height 71
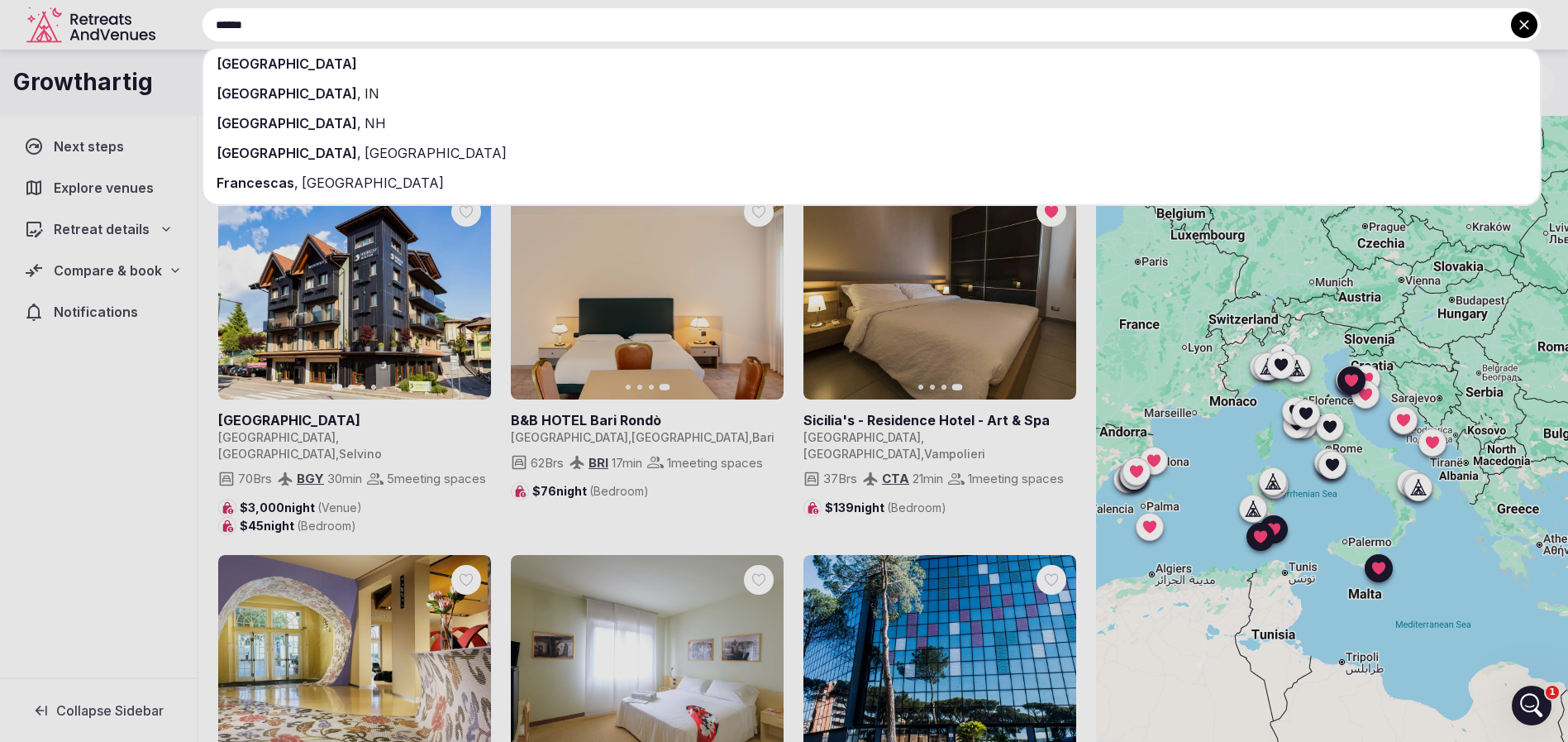
type input "******"
click at [534, 60] on div "[GEOGRAPHIC_DATA]" at bounding box center [871, 64] width 1336 height 30
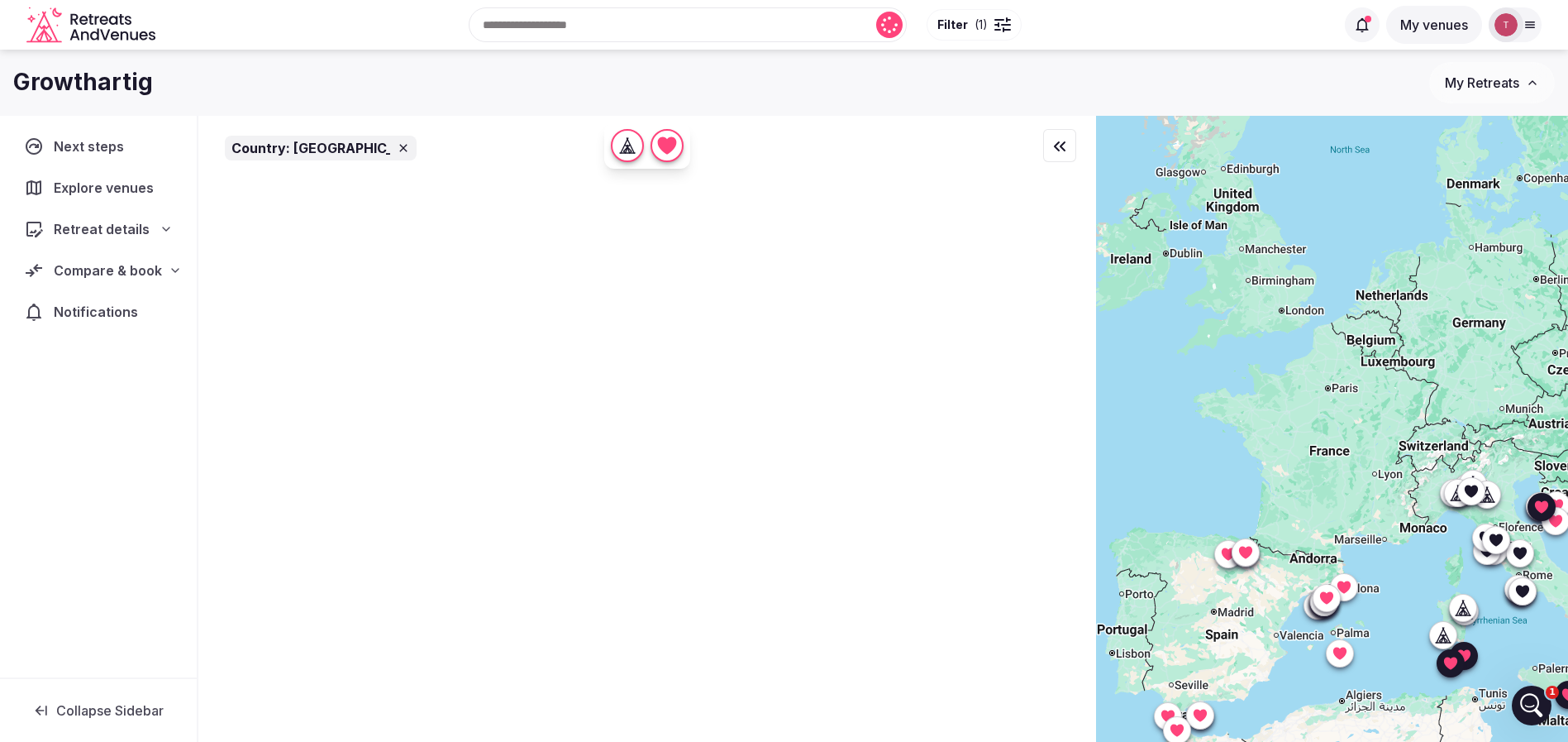
click at [978, 26] on span "( 1 )" at bounding box center [981, 24] width 13 height 17
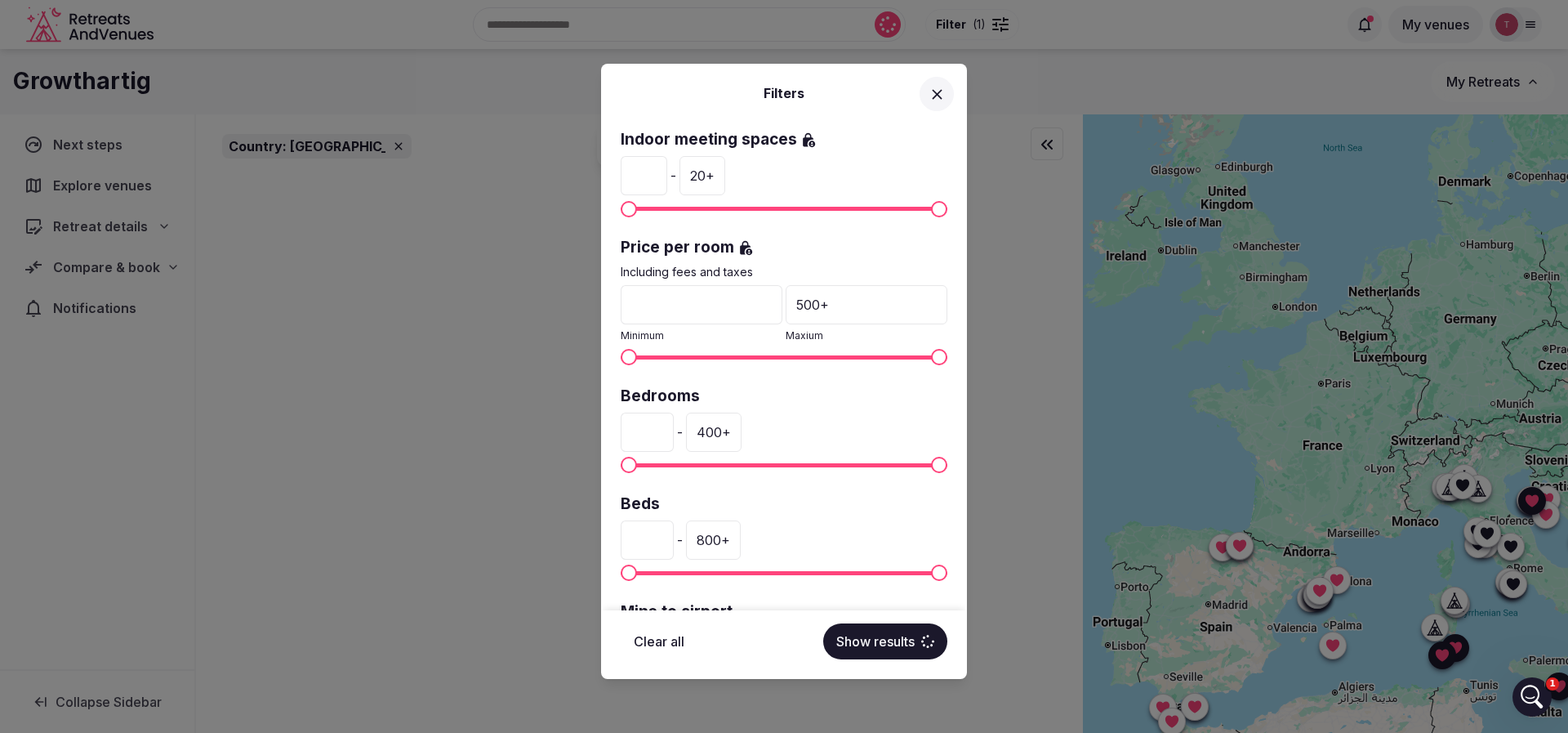
scroll to position [368, 0]
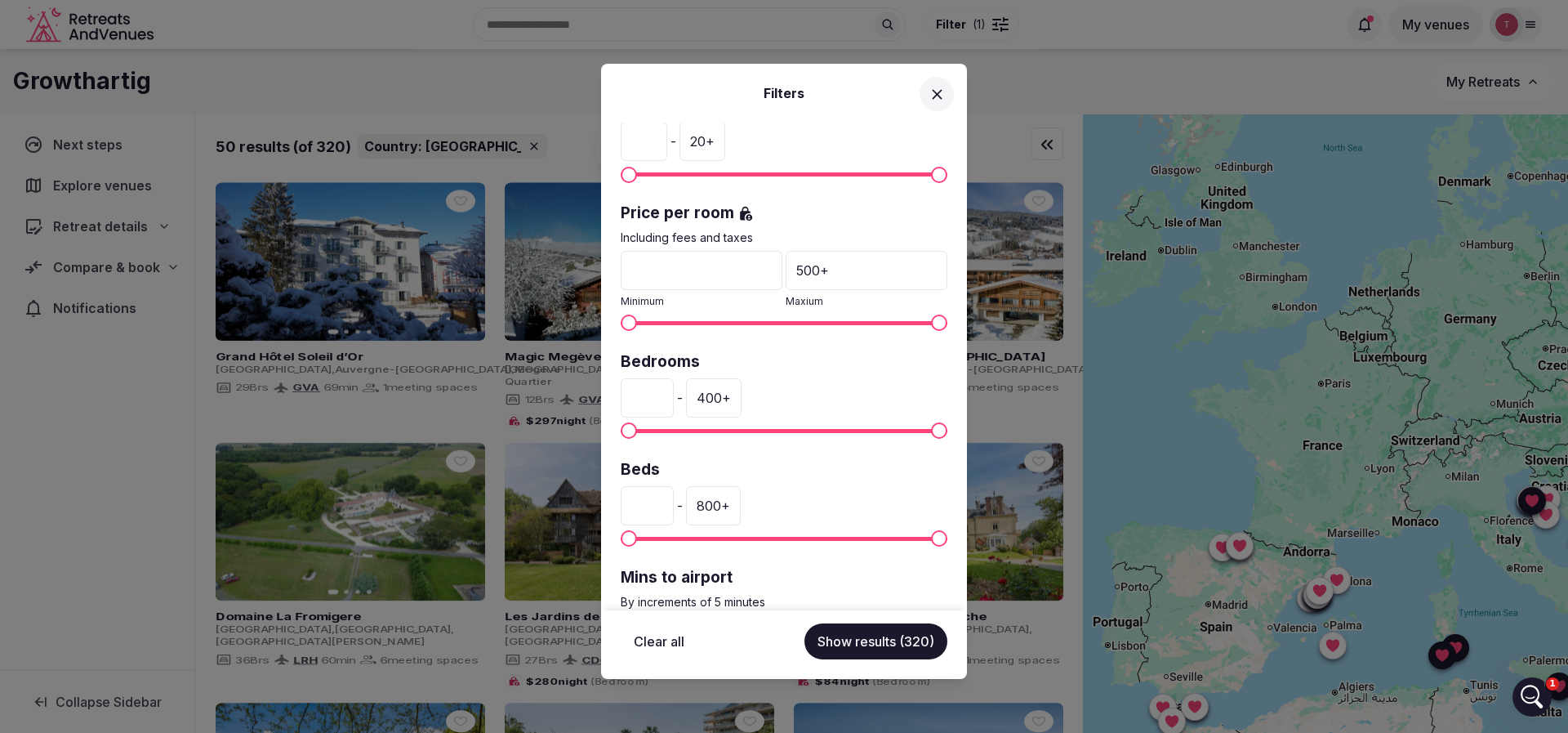
click at [742, 405] on div "400 +" at bounding box center [713, 398] width 55 height 40
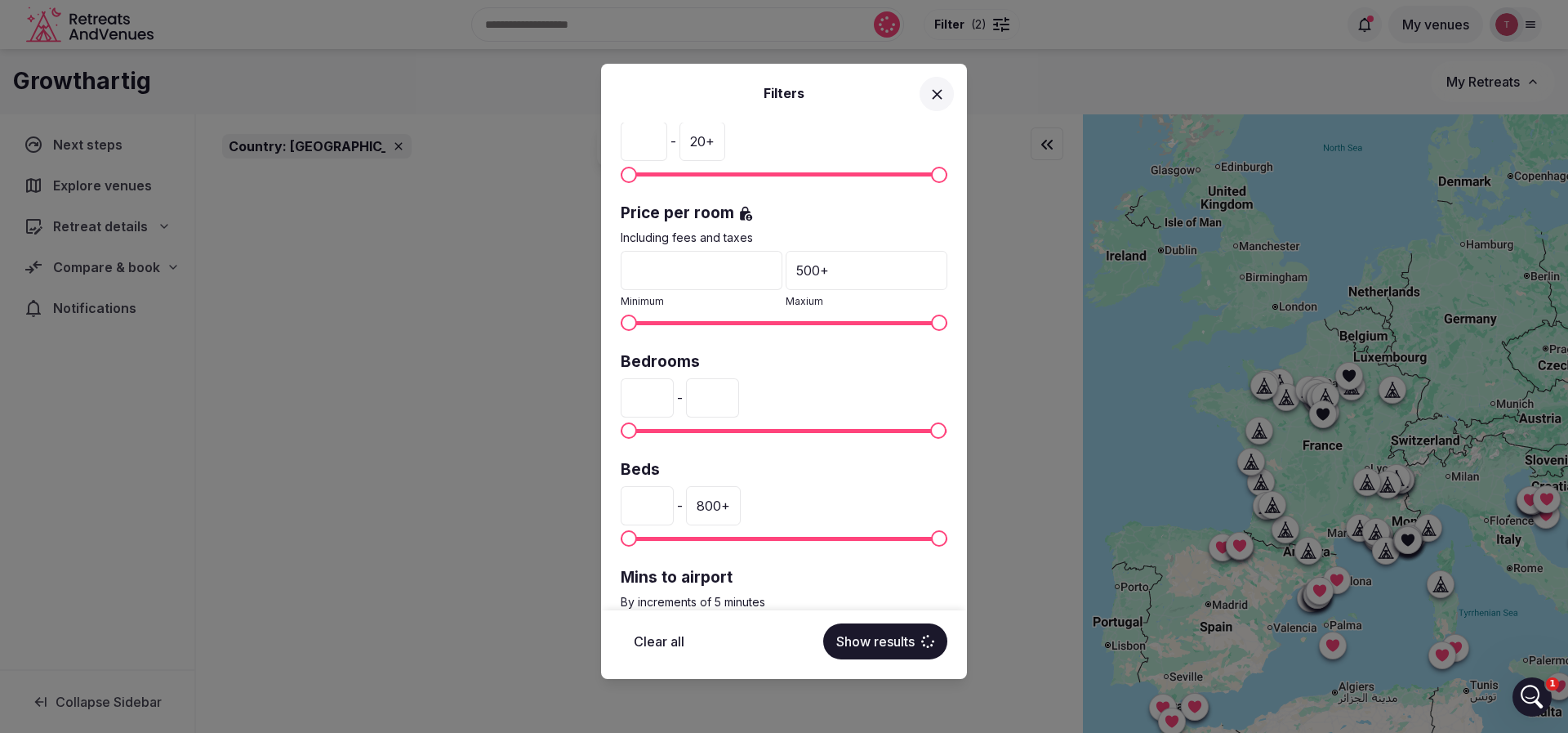
drag, startPoint x: 749, startPoint y: 403, endPoint x: 721, endPoint y: 402, distance: 28.0
click at [721, 402] on input "***" at bounding box center [712, 398] width 53 height 40
type input "***"
drag, startPoint x: 665, startPoint y: 506, endPoint x: 500, endPoint y: 505, distance: 165.0
click at [500, 505] on div "Filters Country: France Venue name Status All Published Draft Has cover photo? …" at bounding box center [784, 366] width 1568 height 733
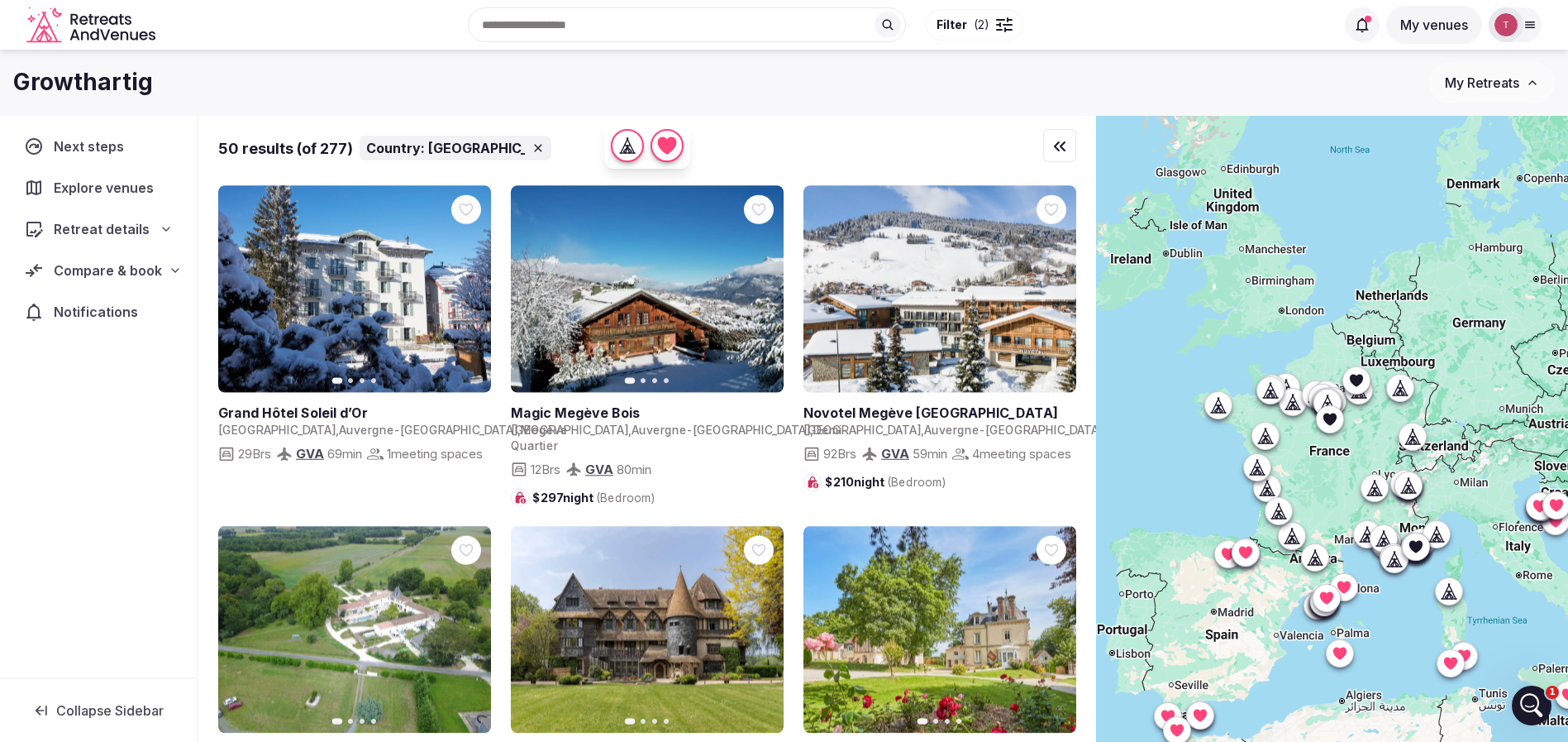
click at [981, 23] on span "( 2 )" at bounding box center [981, 24] width 16 height 17
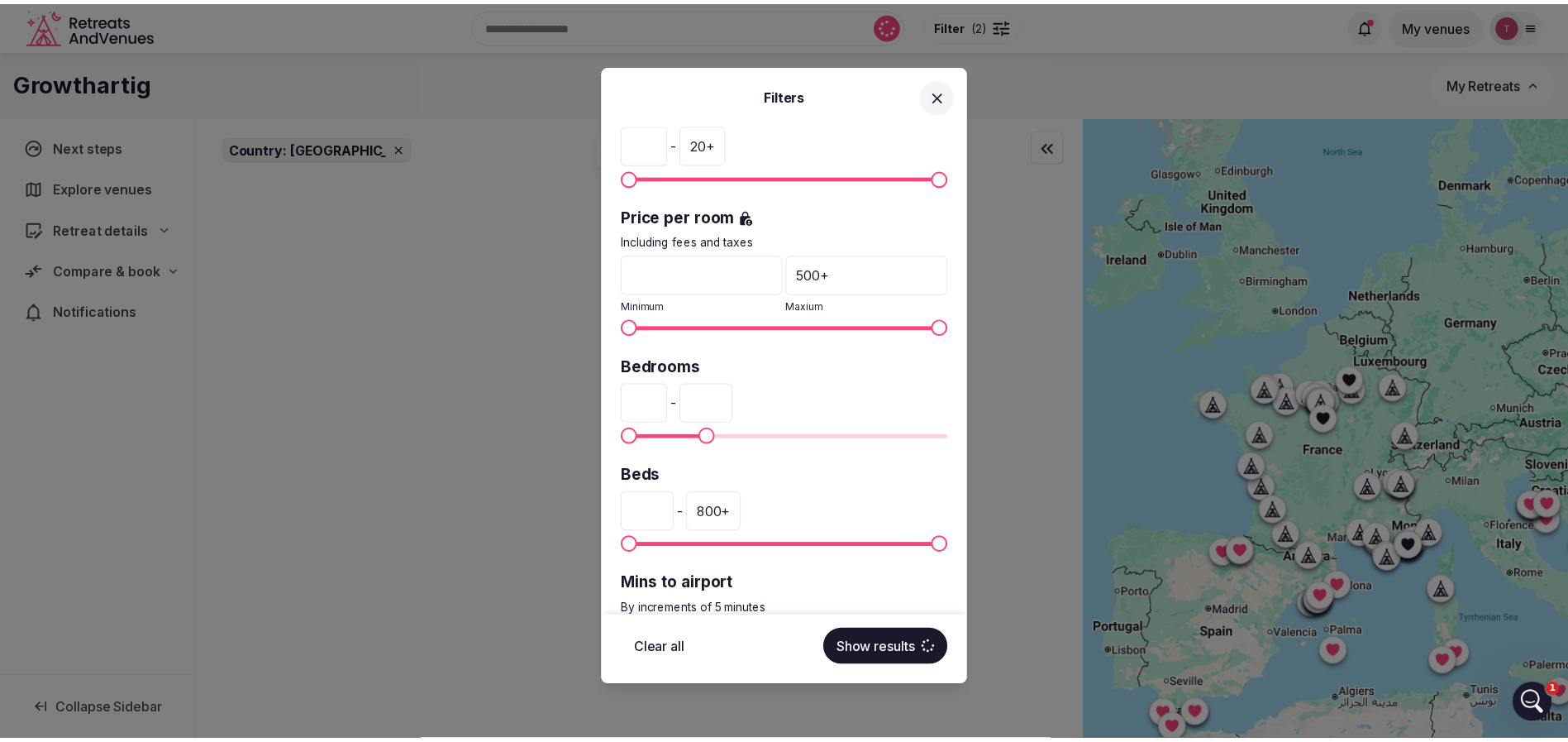
scroll to position [466, 0]
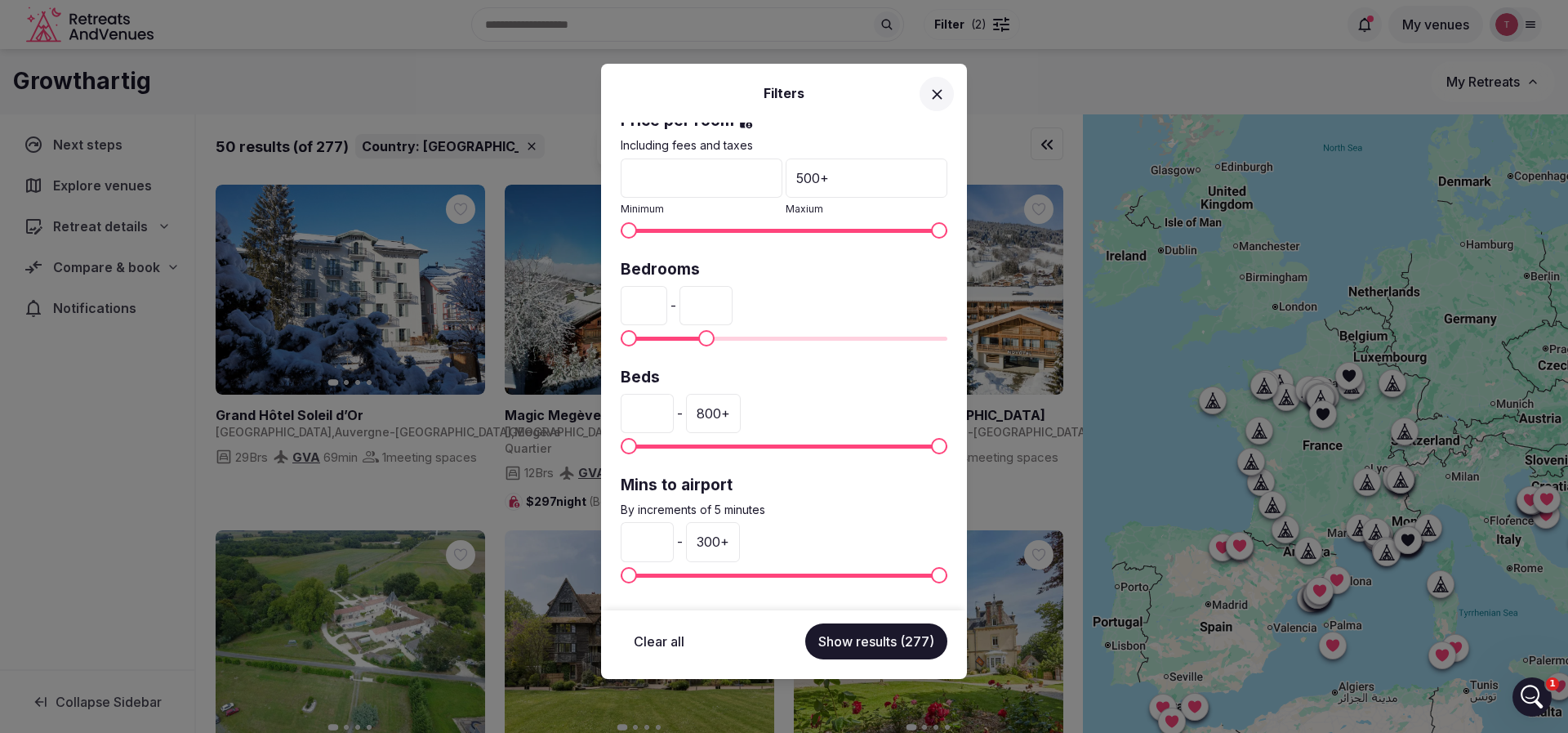
drag, startPoint x: 637, startPoint y: 417, endPoint x: 619, endPoint y: 418, distance: 18.0
click at [619, 418] on div "Country: France Venue name Status All Published Draft Has cover photo? Any Yes …" at bounding box center [784, 366] width 366 height 488
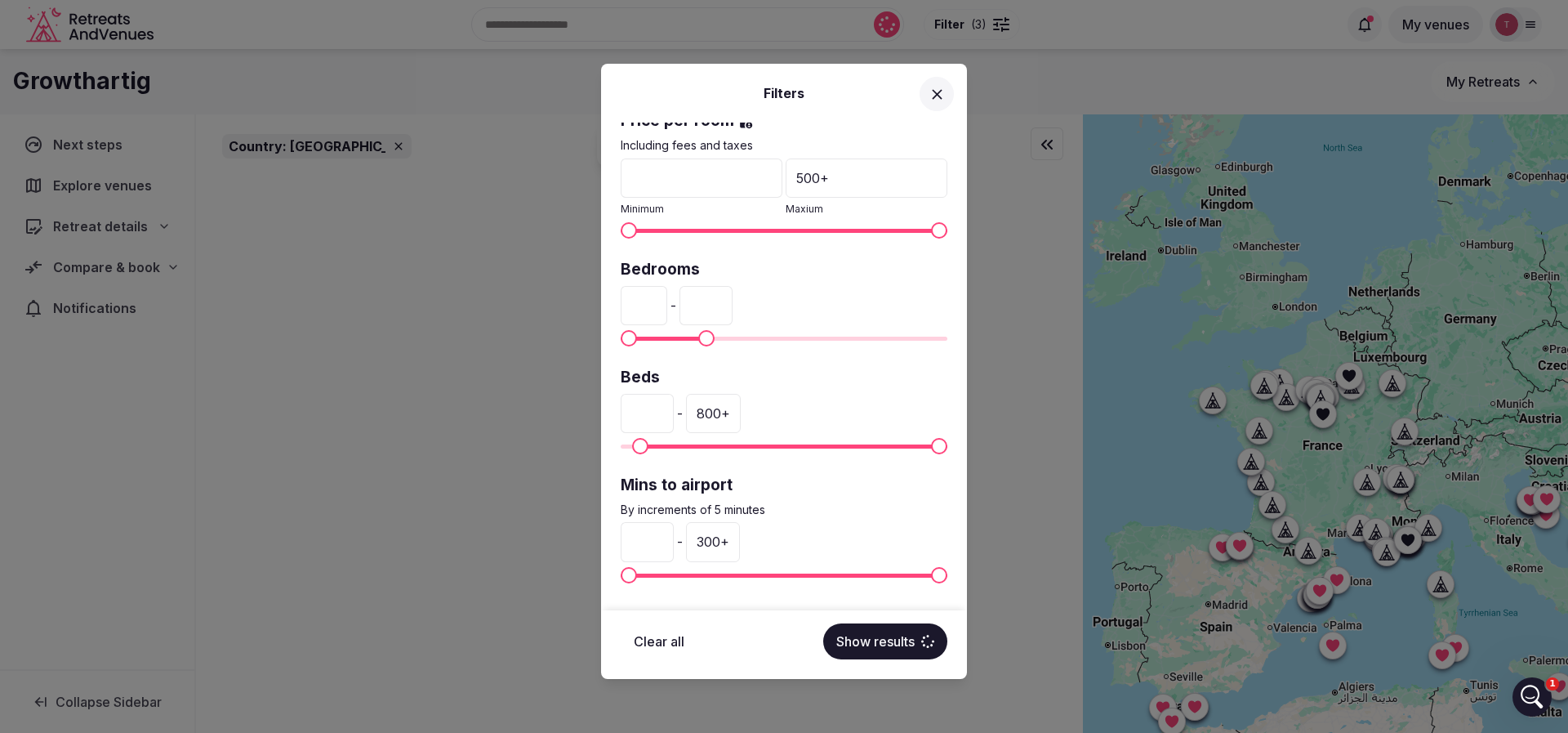
type input "**"
click at [741, 417] on div "800 +" at bounding box center [713, 413] width 55 height 40
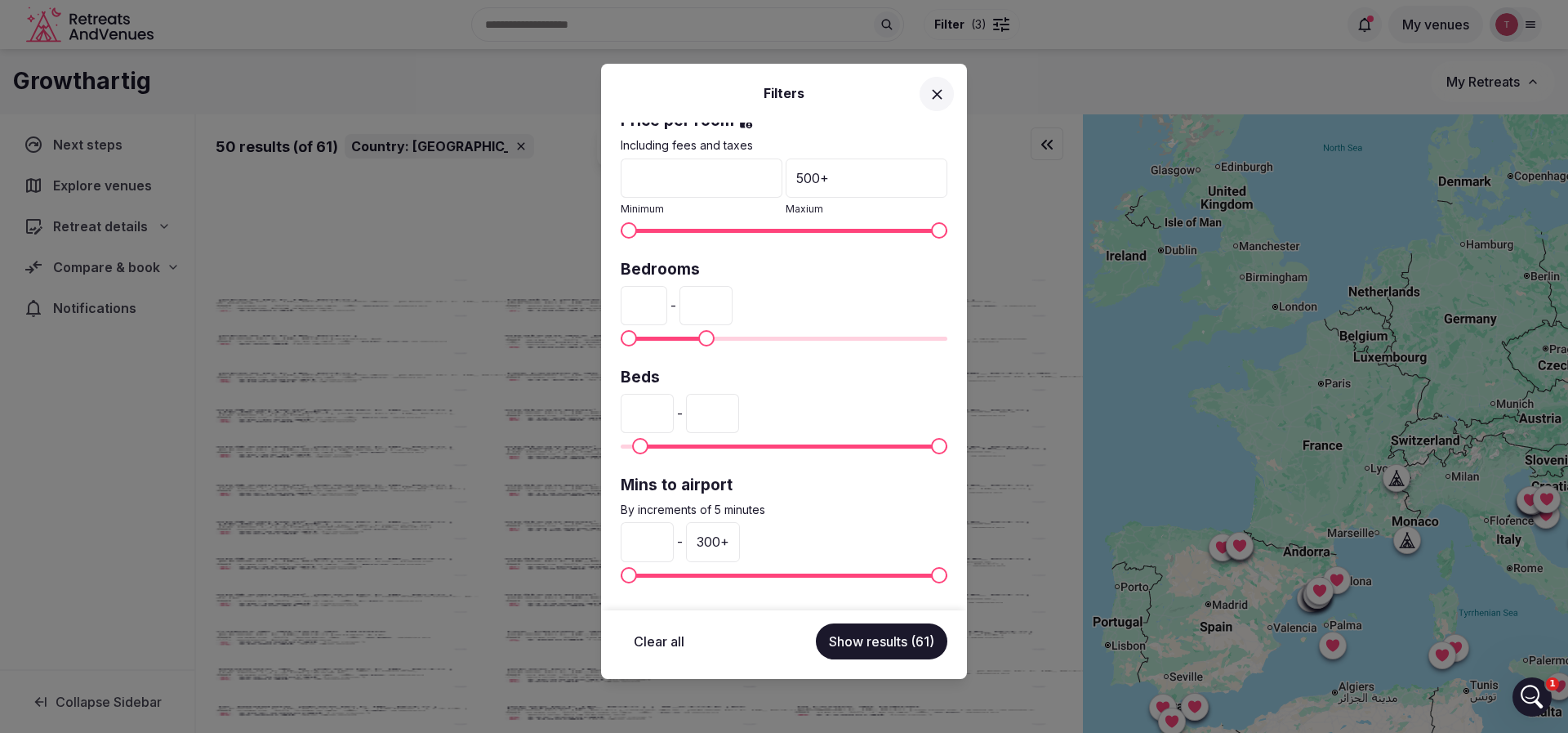
drag, startPoint x: 754, startPoint y: 417, endPoint x: 733, endPoint y: 418, distance: 21.0
click at [733, 418] on input "***" at bounding box center [712, 413] width 53 height 40
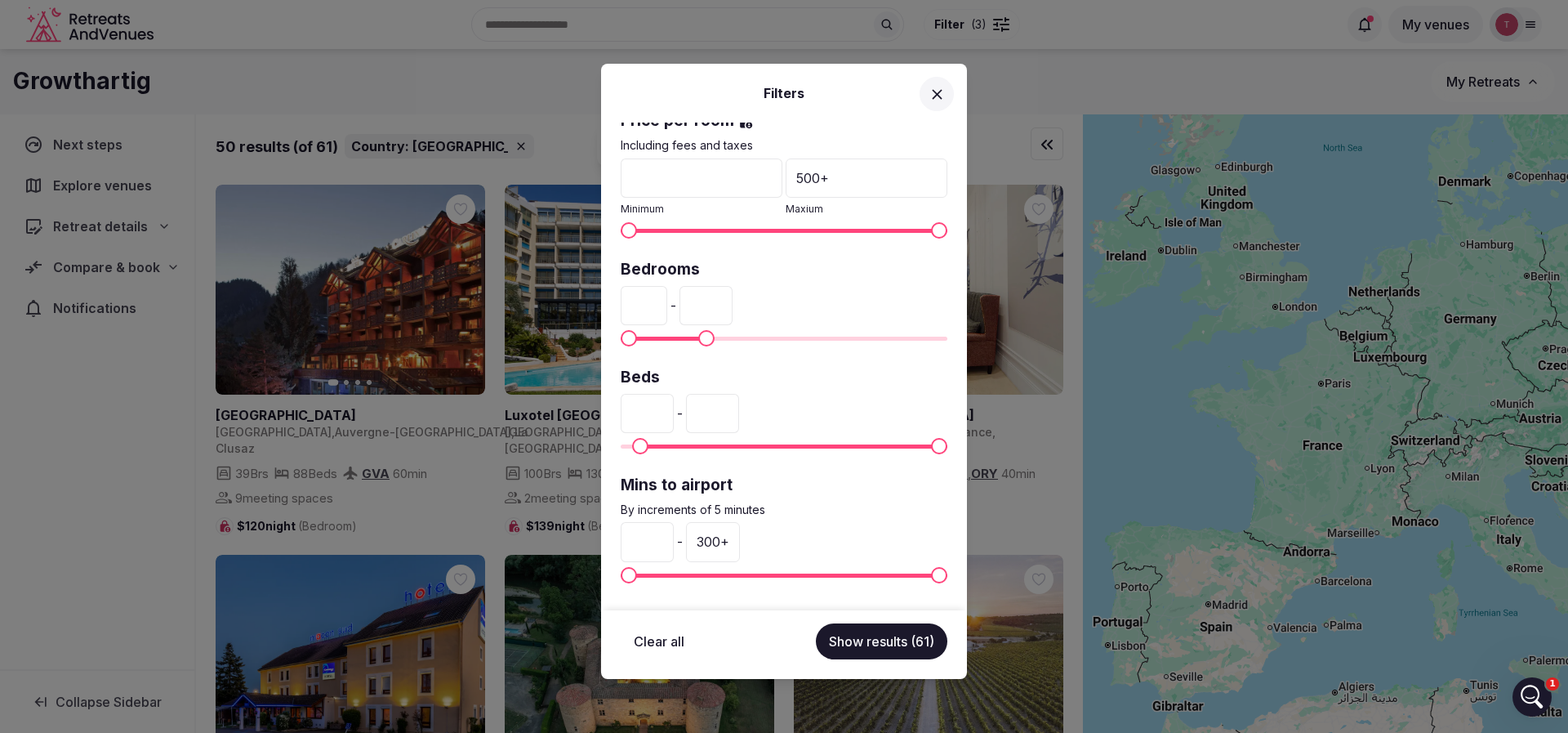
type input "*"
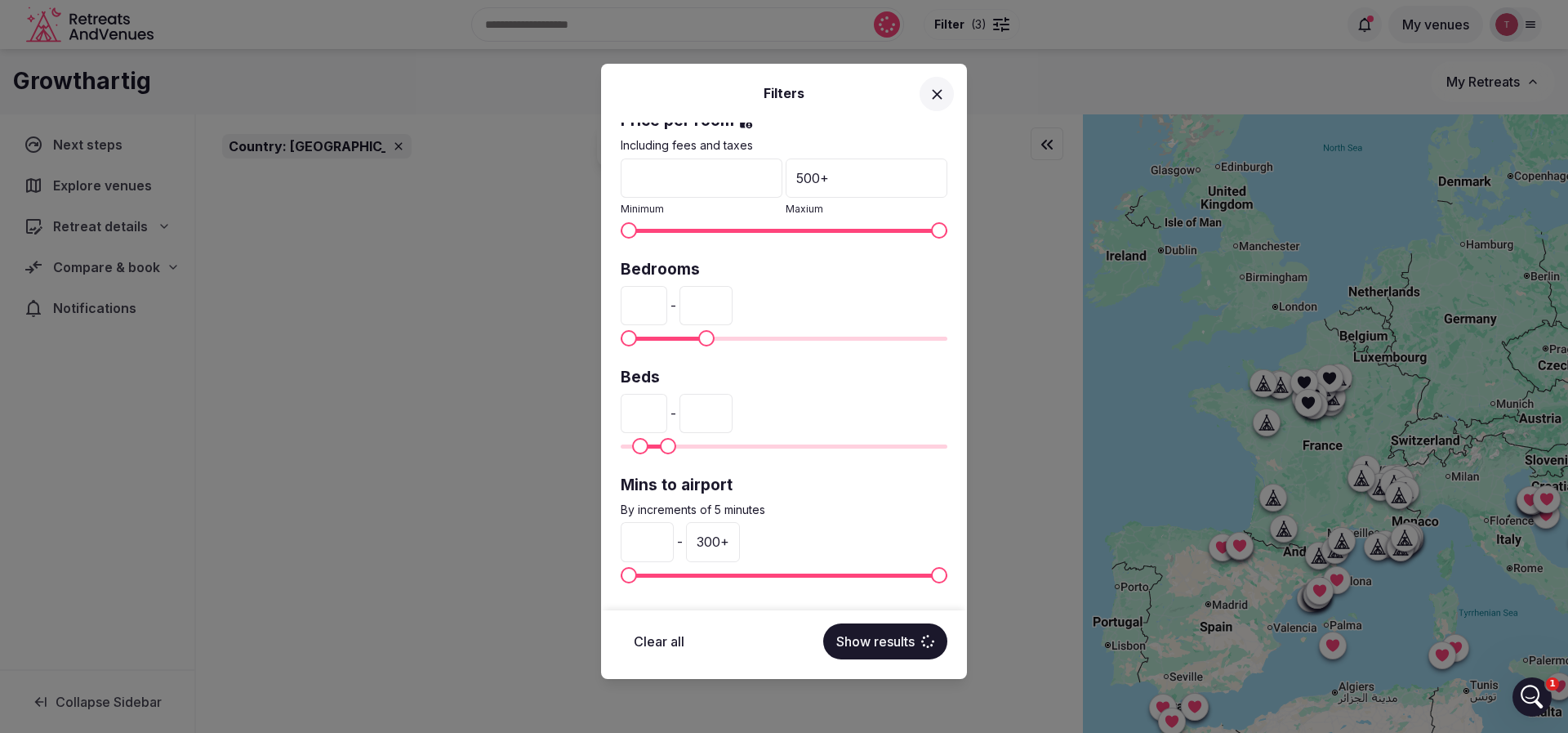
type input "***"
click at [817, 522] on div "* - 300 +" at bounding box center [784, 542] width 327 height 40
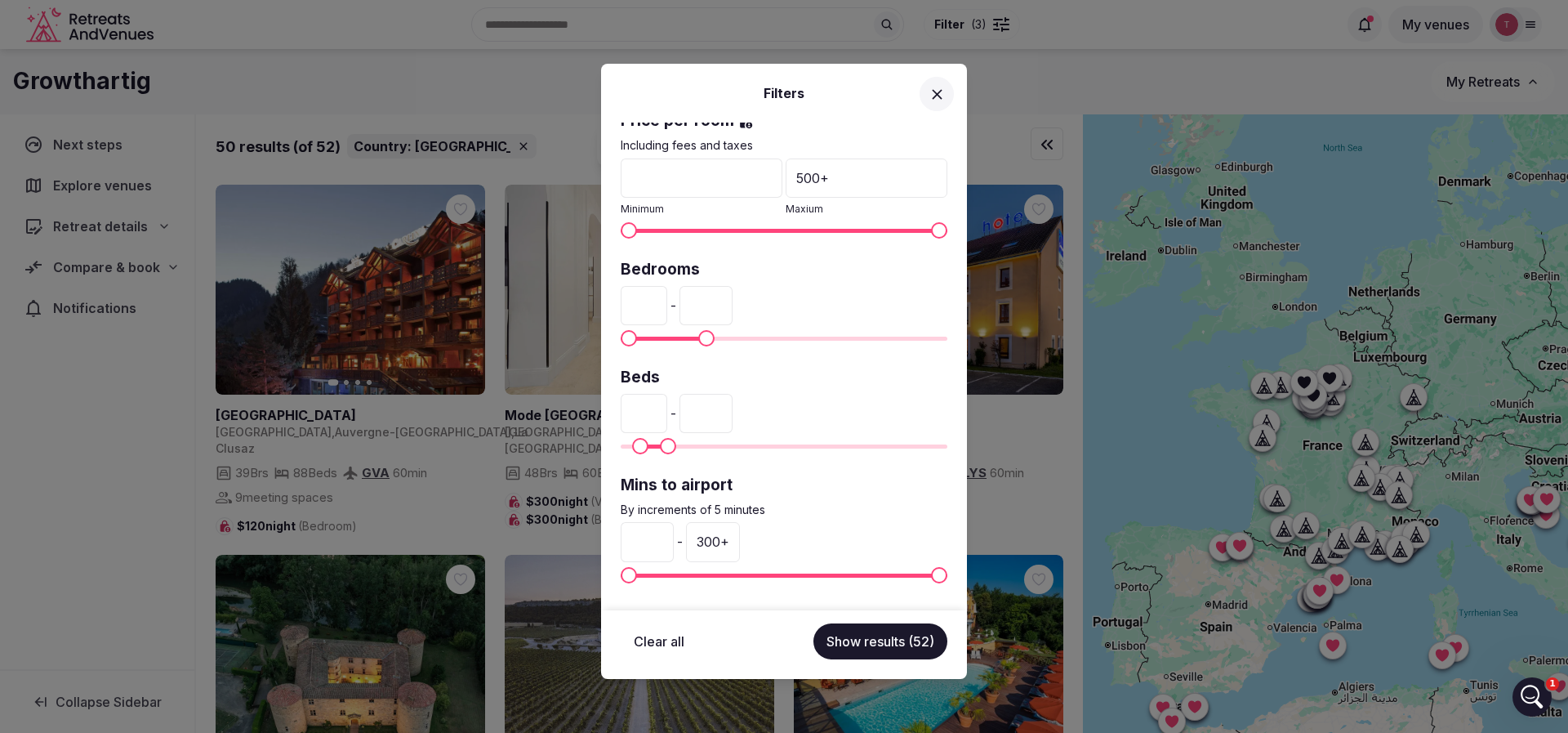
click at [740, 537] on div "300 +" at bounding box center [712, 542] width 54 height 40
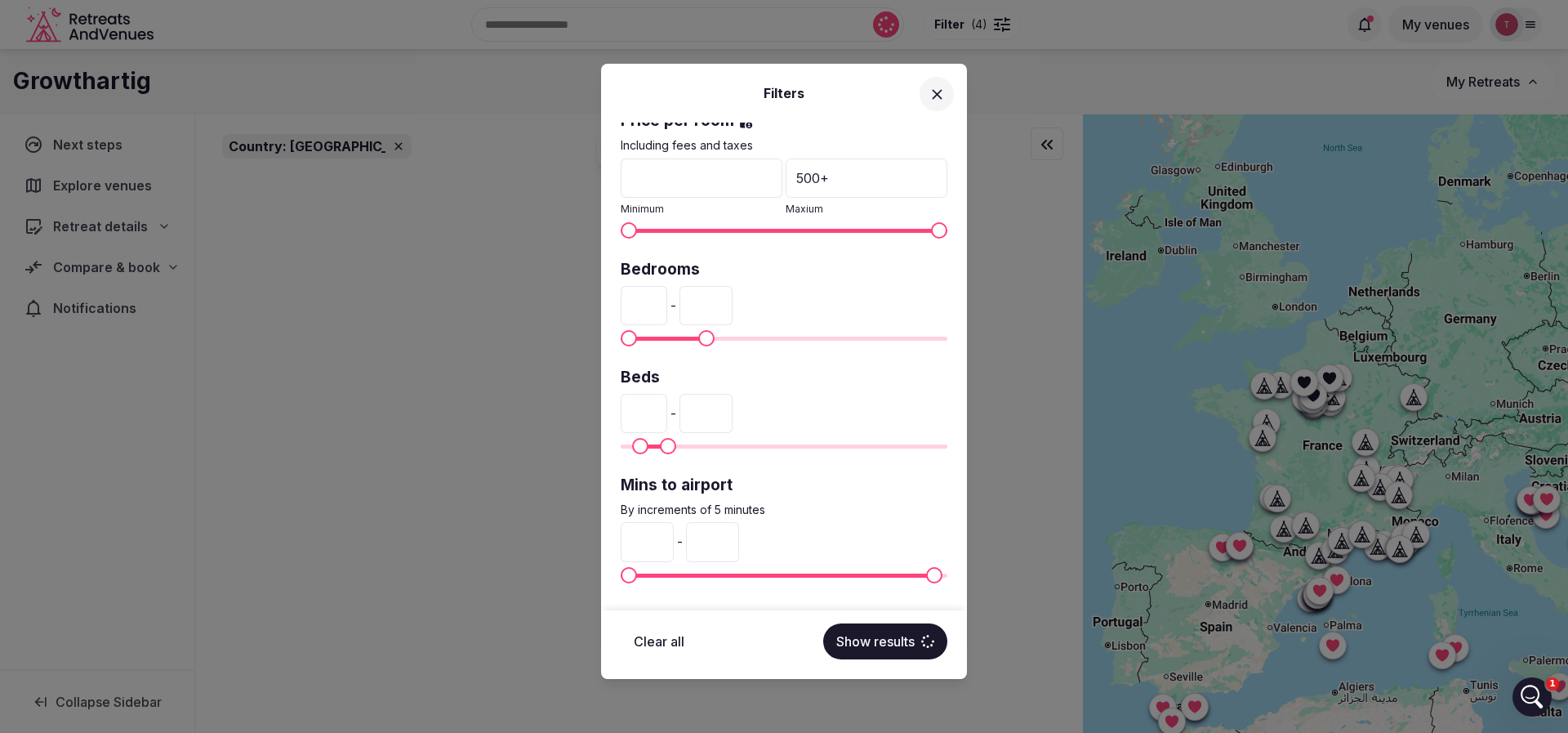
drag, startPoint x: 755, startPoint y: 540, endPoint x: 687, endPoint y: 540, distance: 68.0
click at [687, 540] on div "* - ***" at bounding box center [784, 542] width 327 height 40
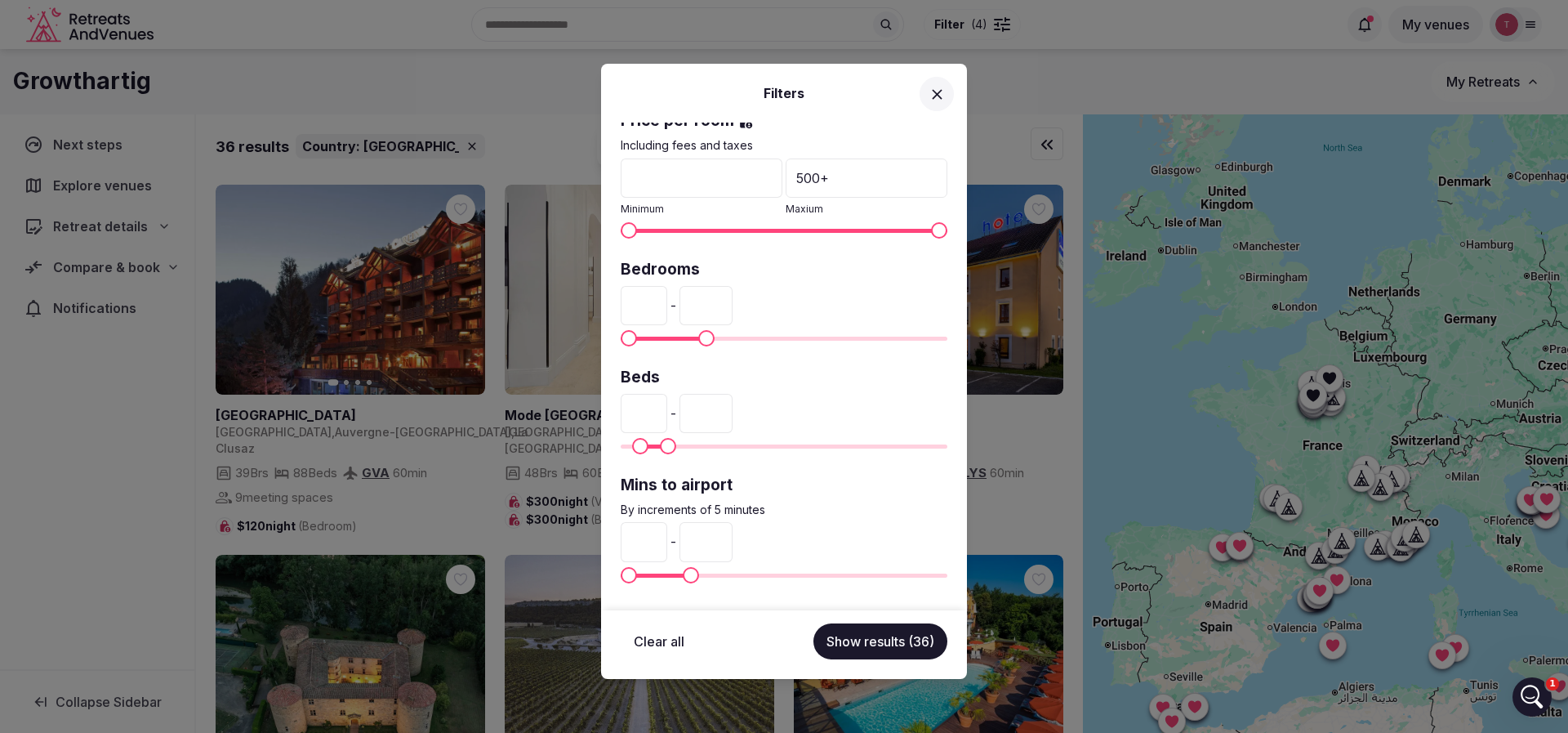
type input "**"
click at [905, 643] on button "Show results (36)" at bounding box center [880, 641] width 134 height 36
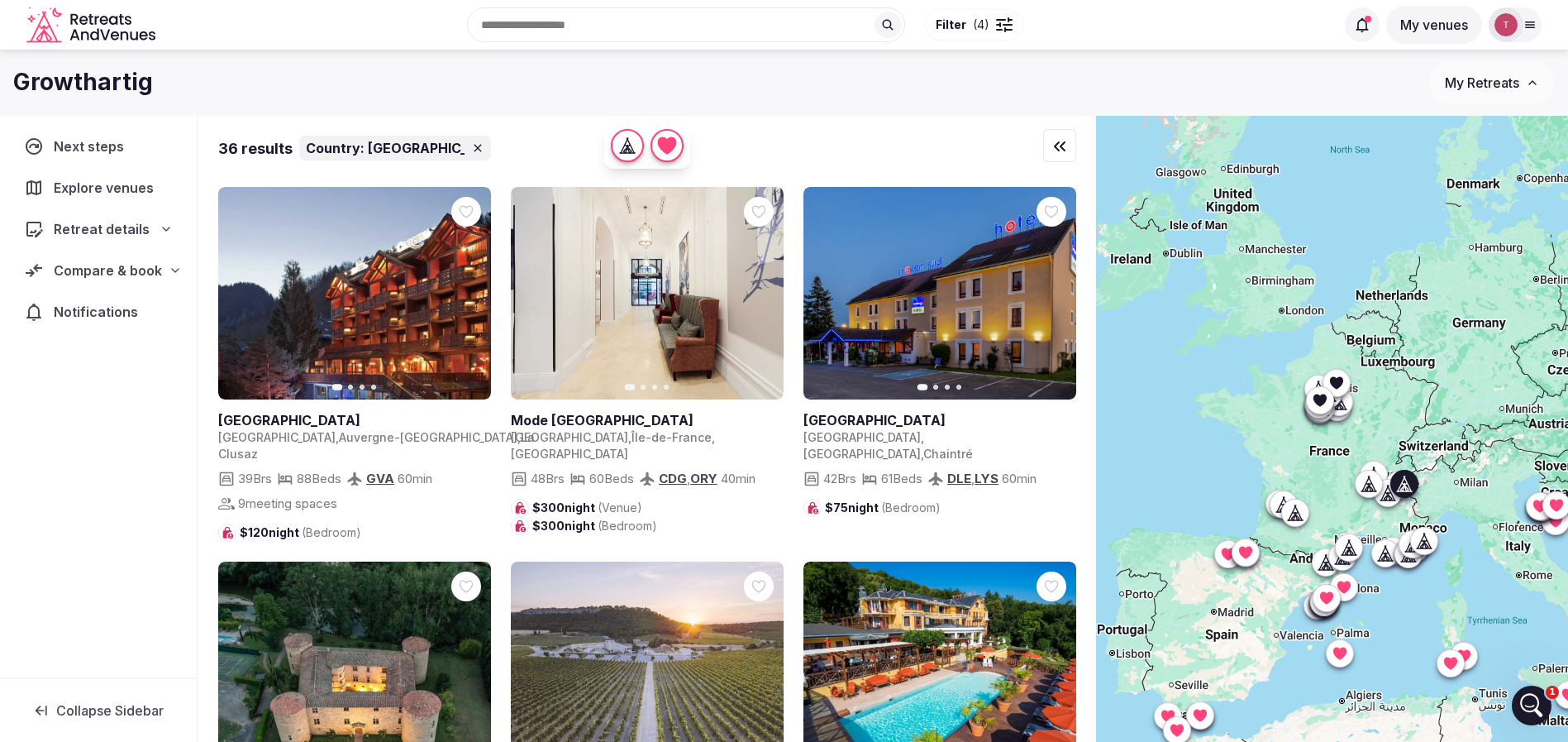
click at [463, 298] on icon "button" at bounding box center [467, 293] width 13 height 13
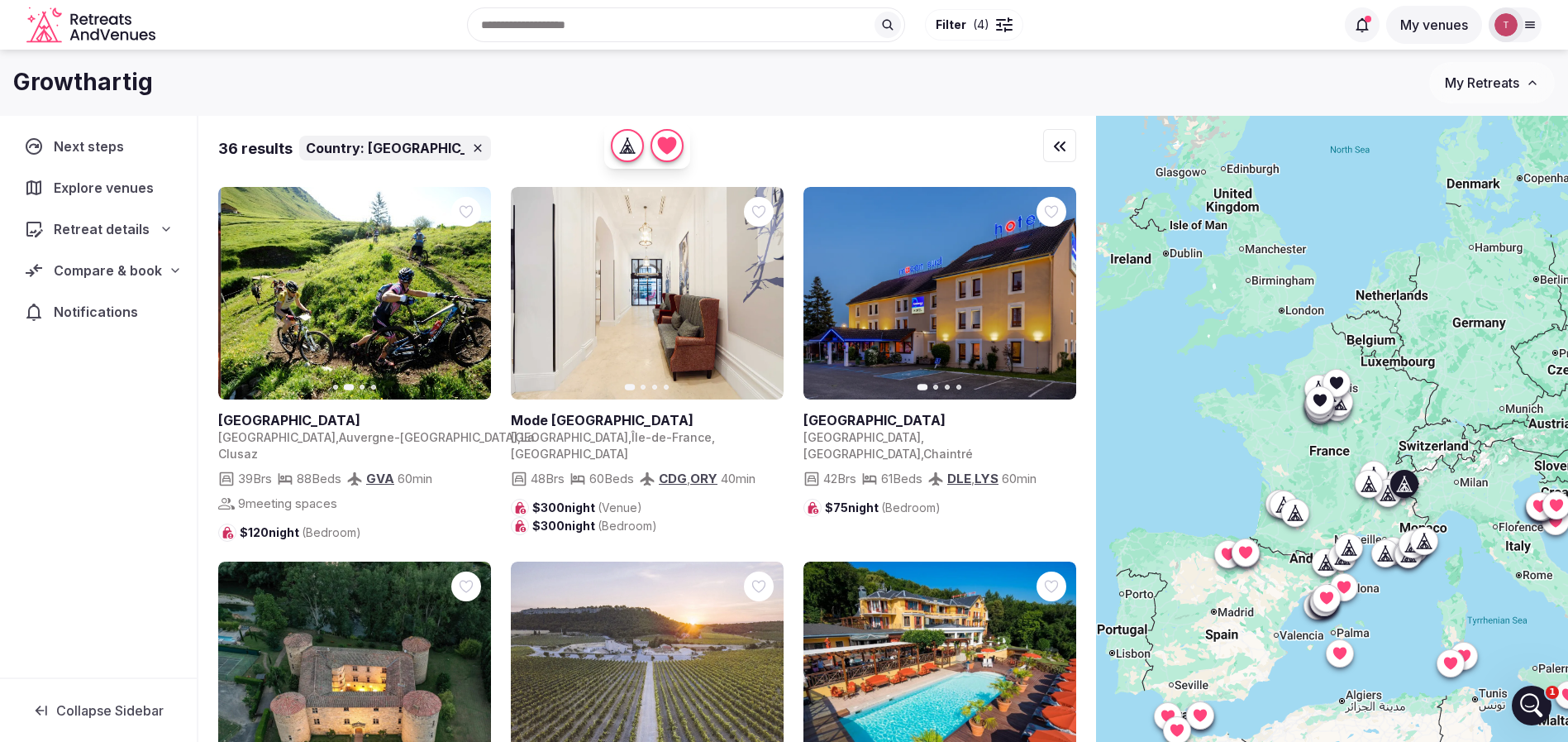
click at [463, 298] on icon "button" at bounding box center [467, 293] width 13 height 13
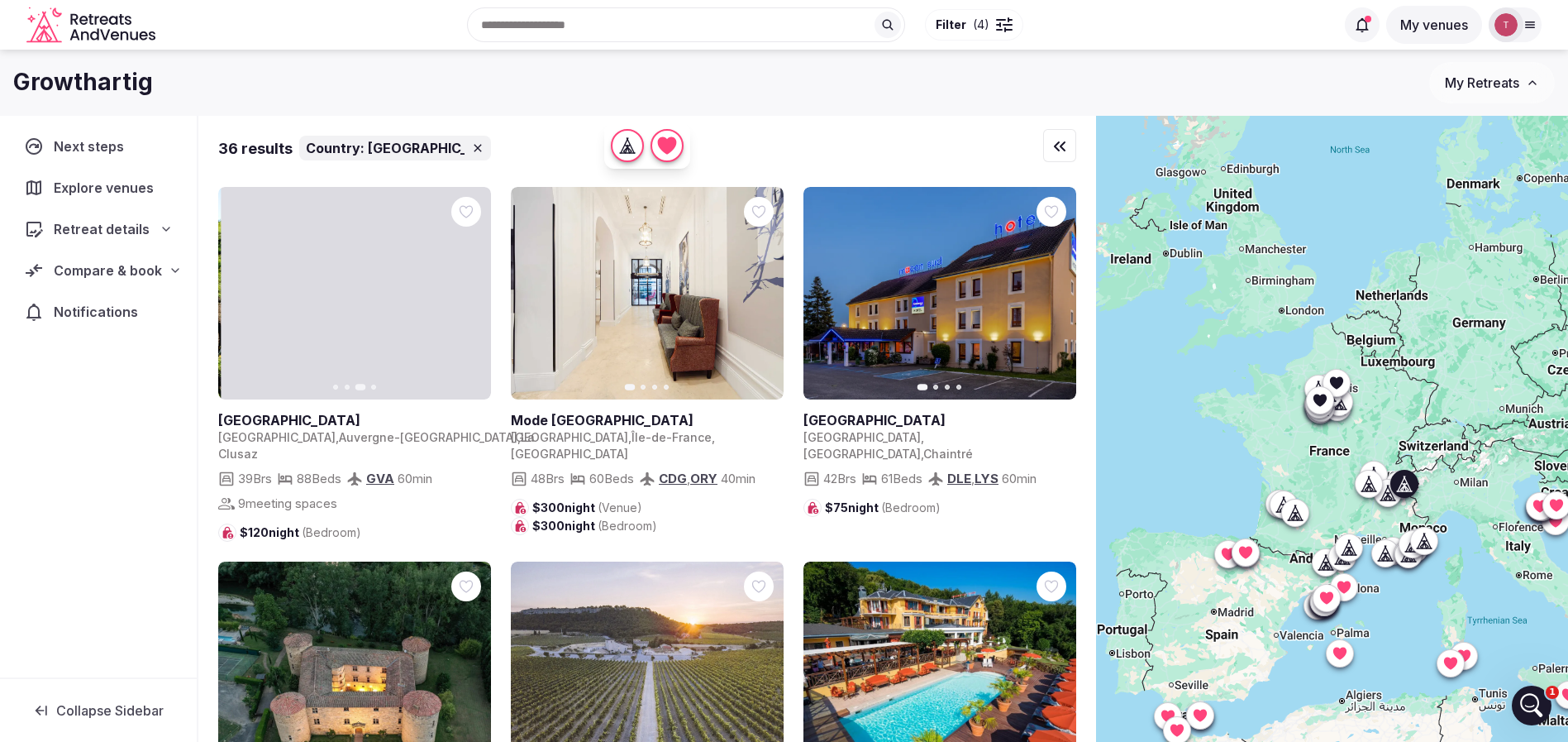
click at [454, 296] on button "Next slide" at bounding box center [467, 293] width 26 height 26
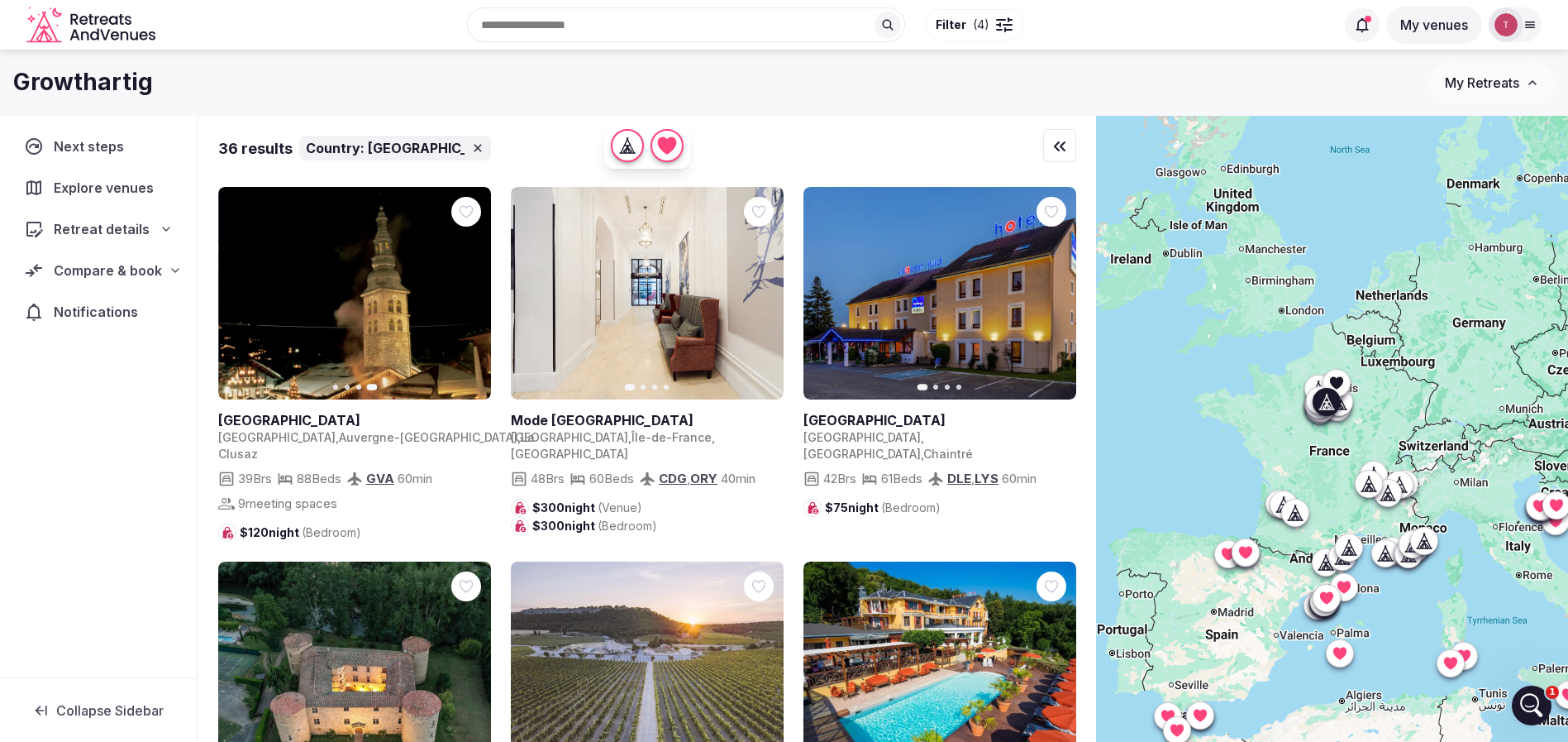
click at [765, 285] on button "Next slide" at bounding box center [760, 293] width 26 height 26
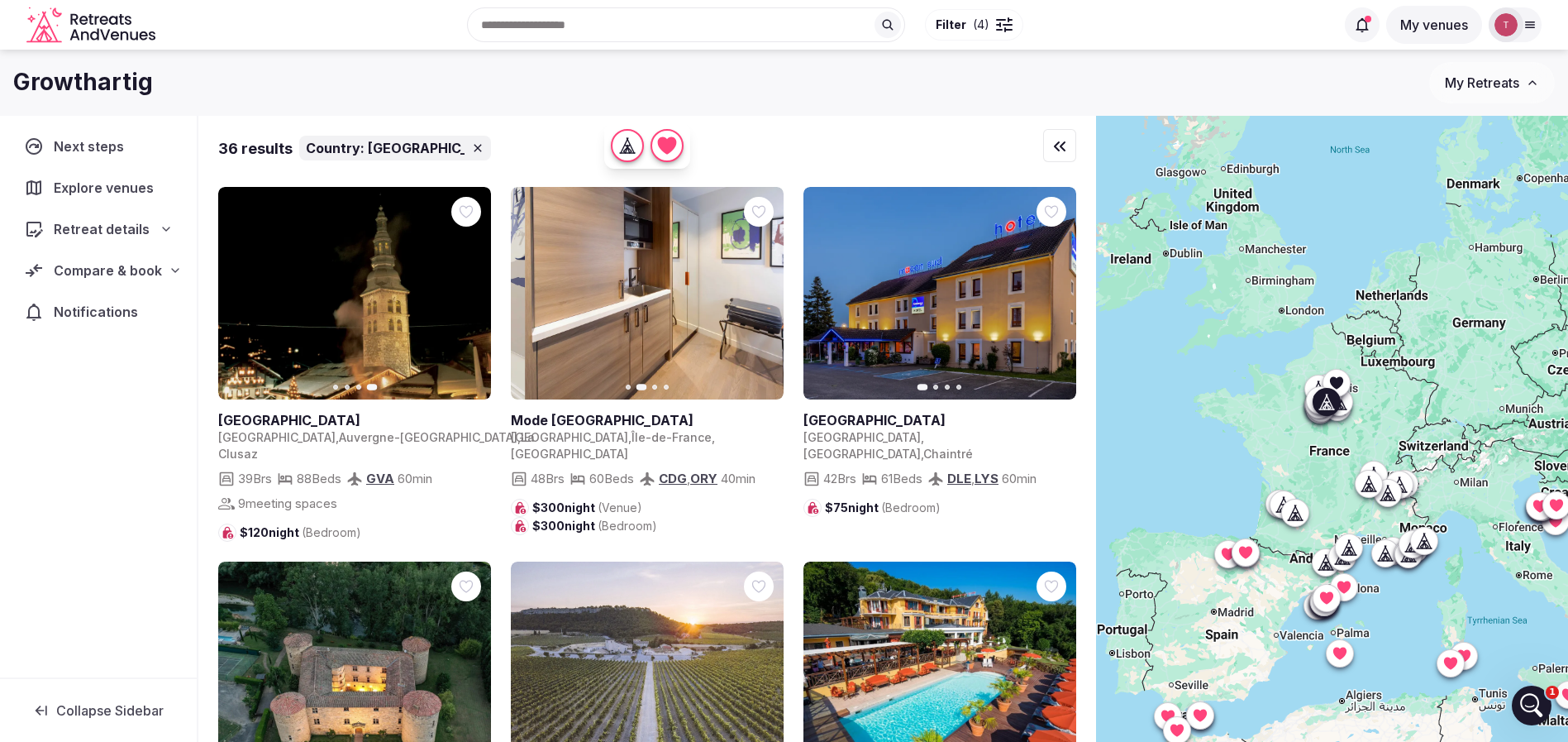
click at [757, 303] on button "Next slide" at bounding box center [760, 293] width 26 height 26
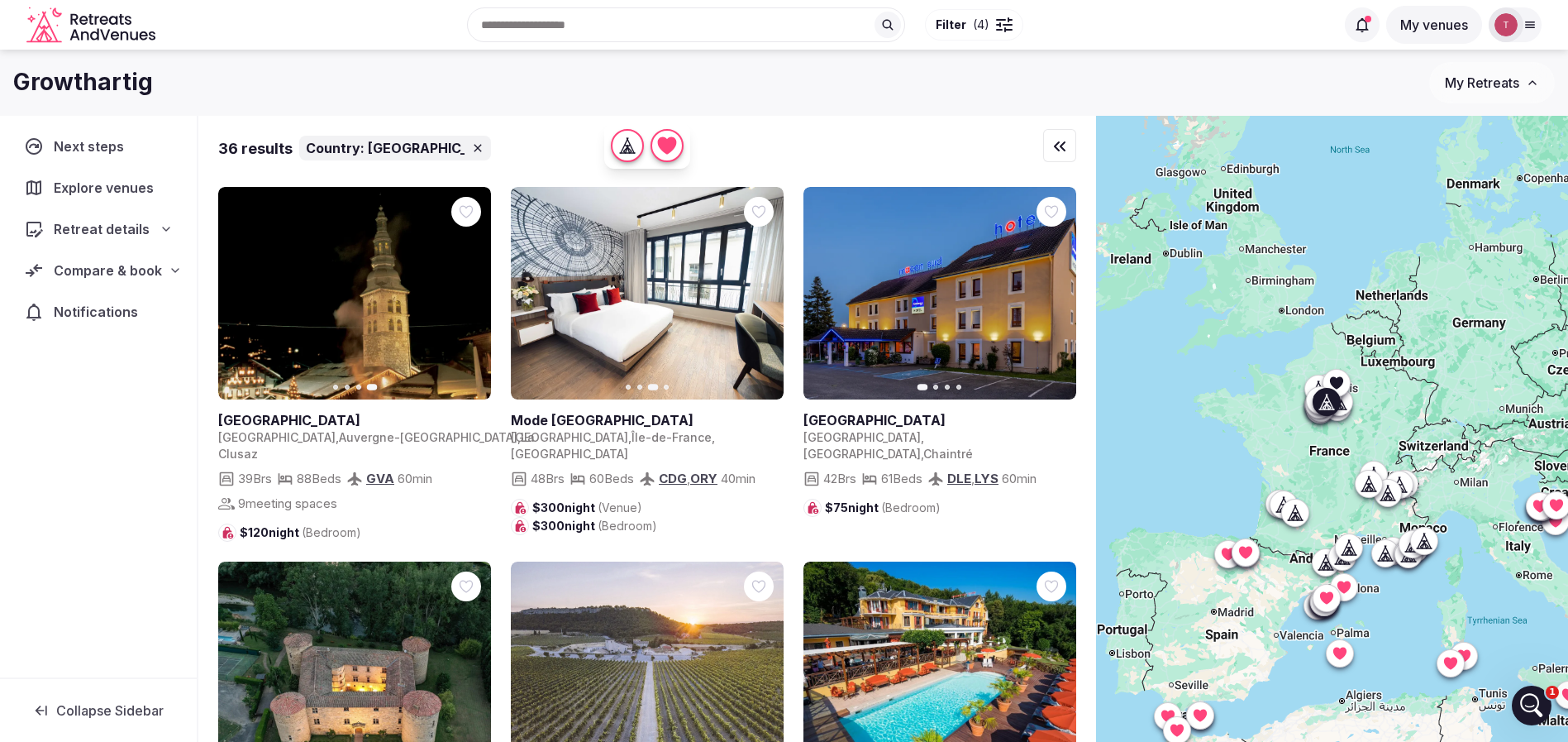
click at [757, 294] on icon "button" at bounding box center [760, 293] width 13 height 13
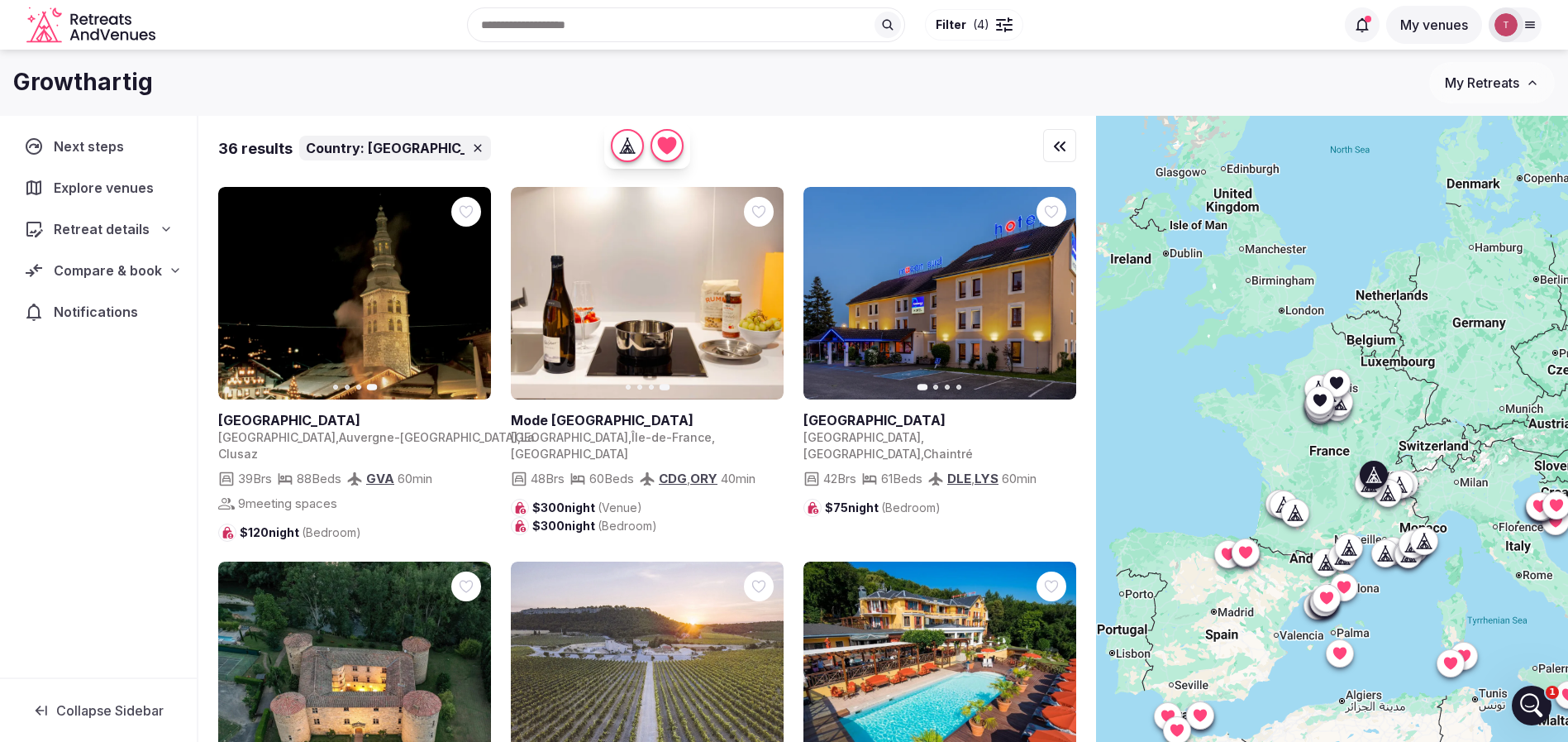
click at [1049, 299] on icon "button" at bounding box center [1052, 293] width 13 height 13
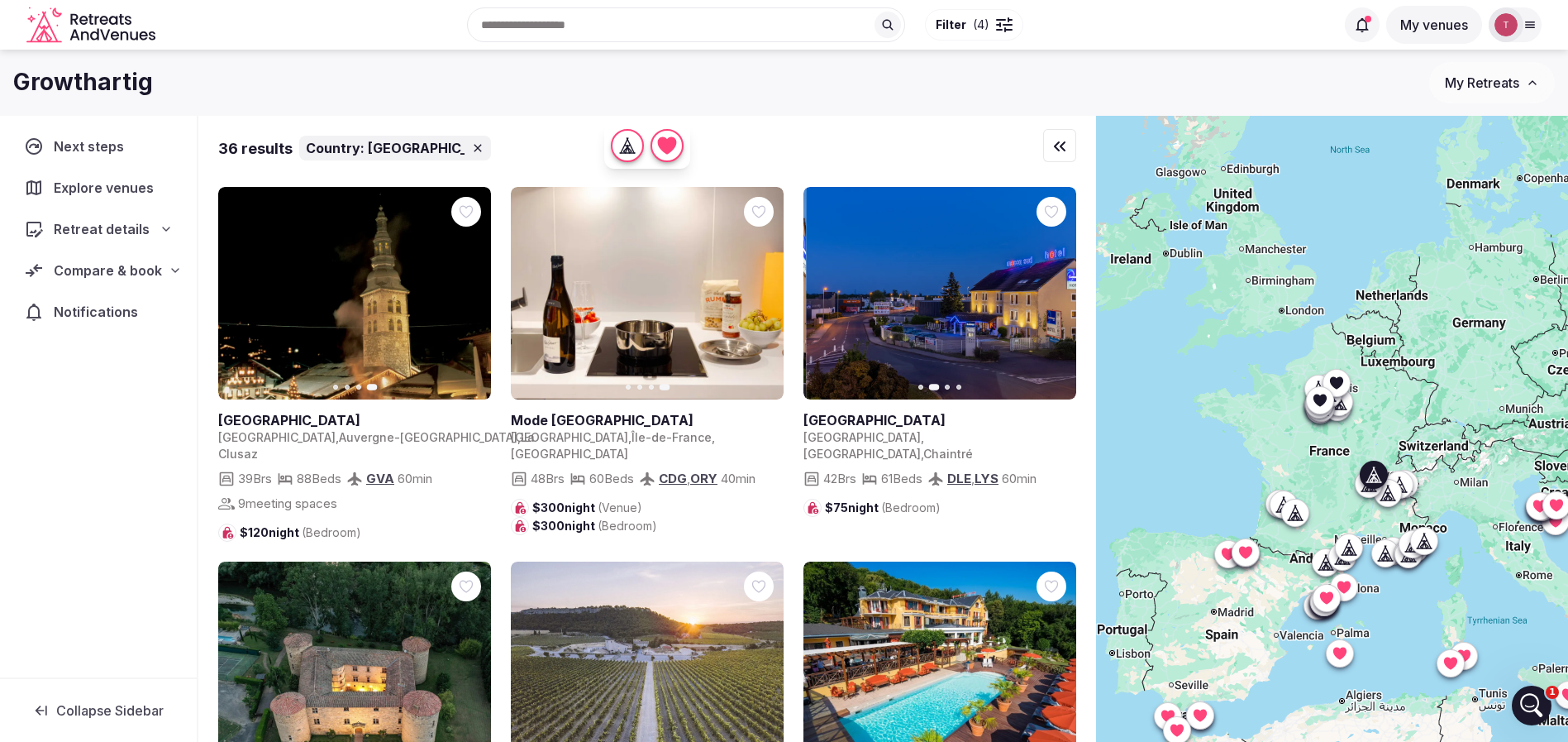
click at [1051, 295] on icon "button" at bounding box center [1052, 293] width 13 height 13
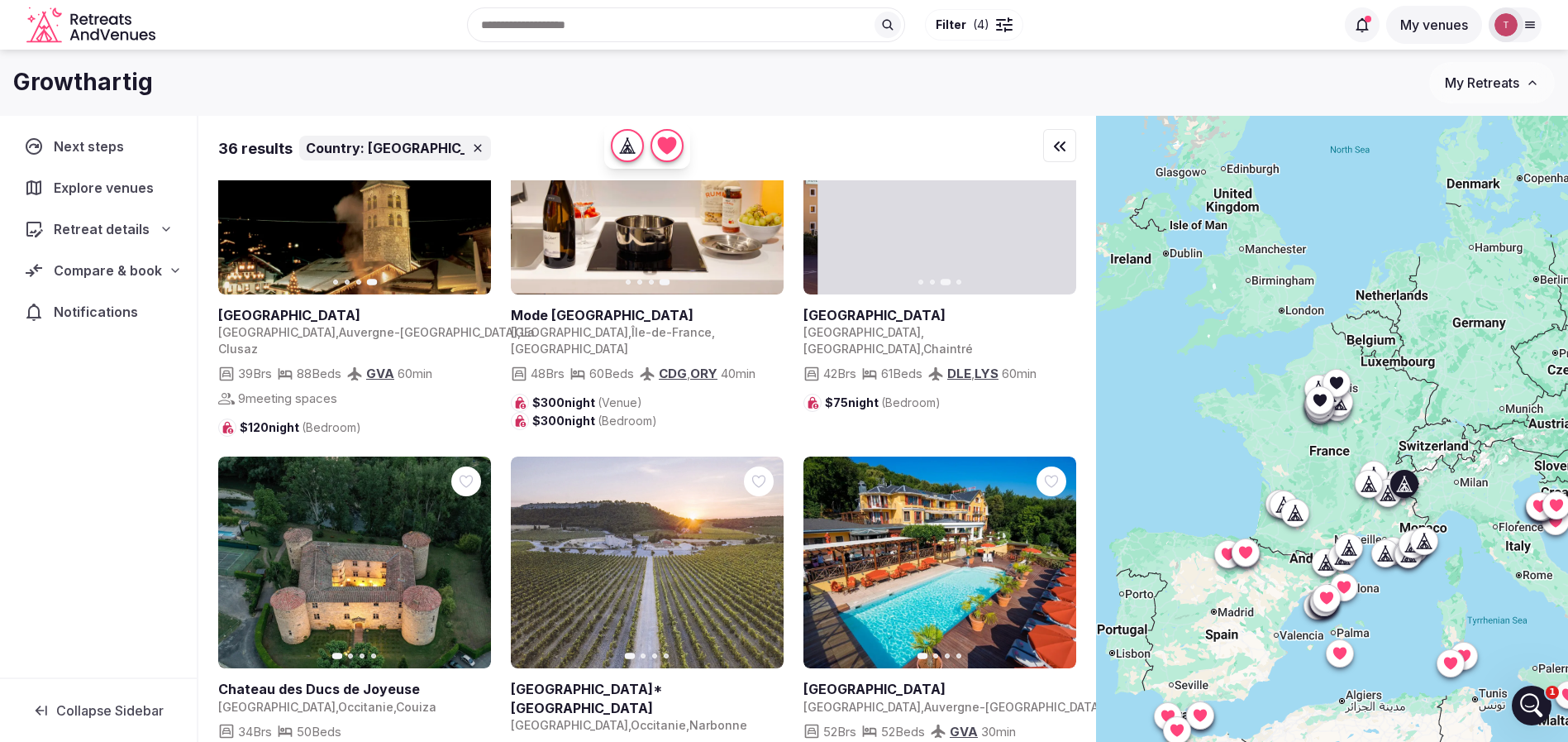
scroll to position [248, 0]
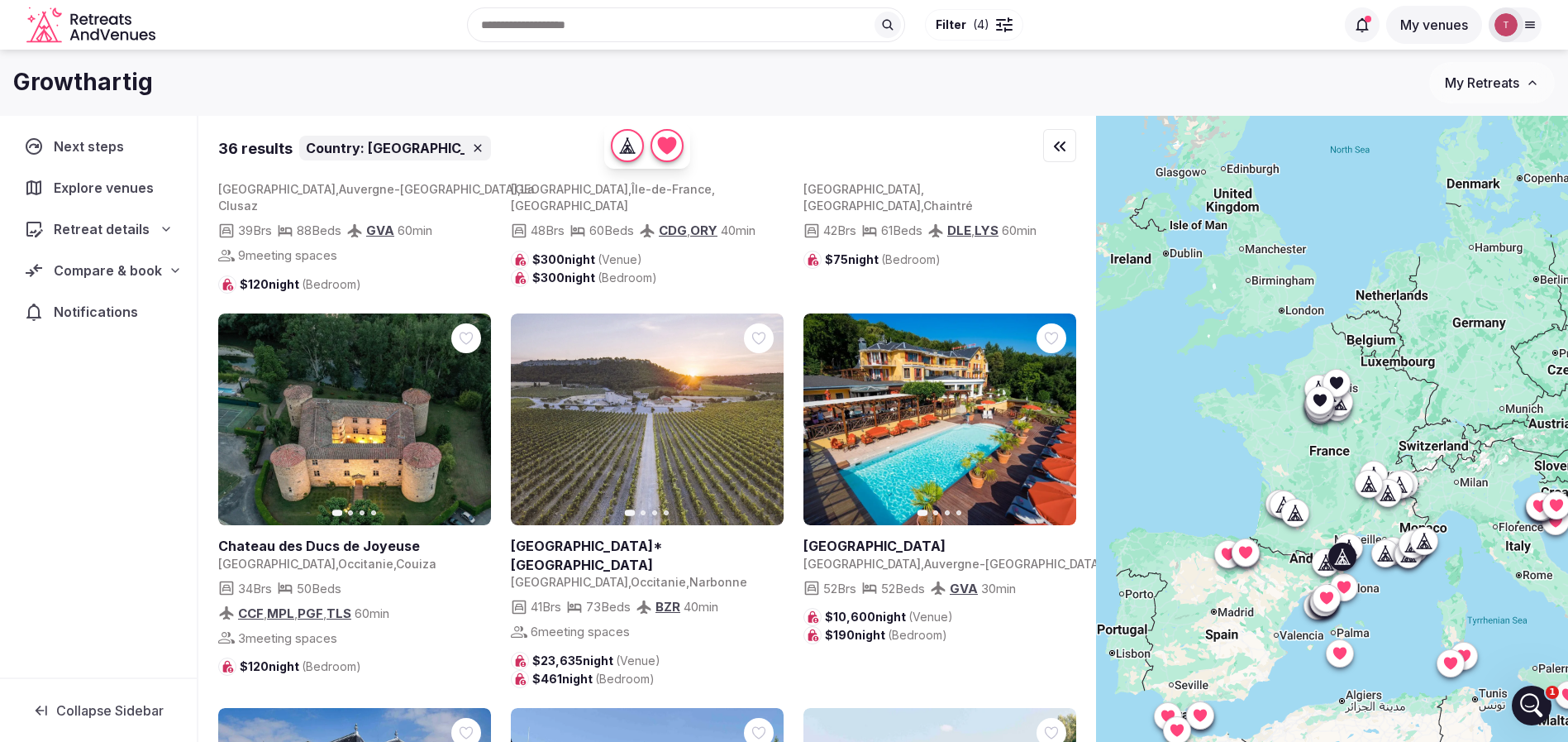
click at [766, 412] on icon "button" at bounding box center [760, 419] width 13 height 13
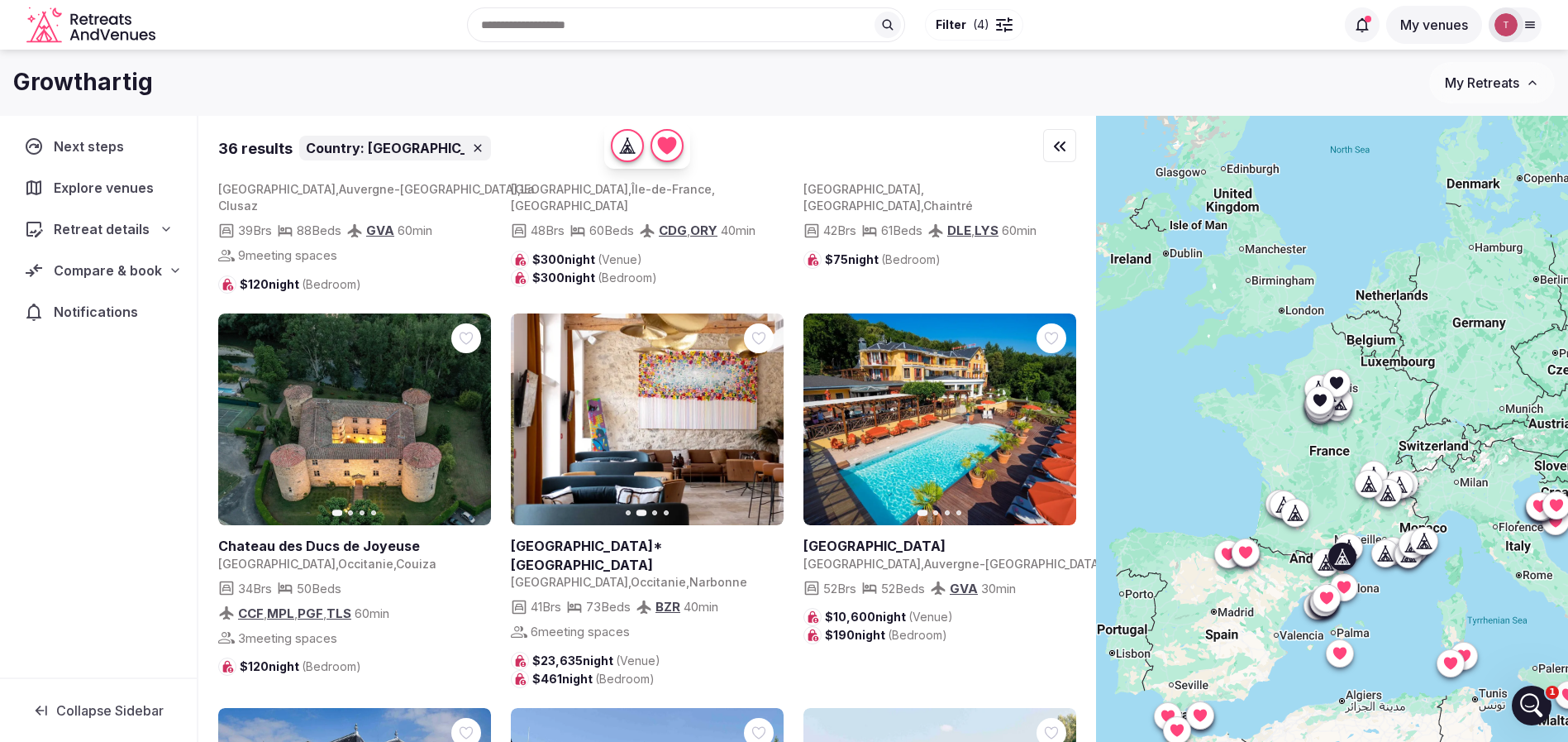
click at [766, 412] on icon "button" at bounding box center [760, 419] width 13 height 13
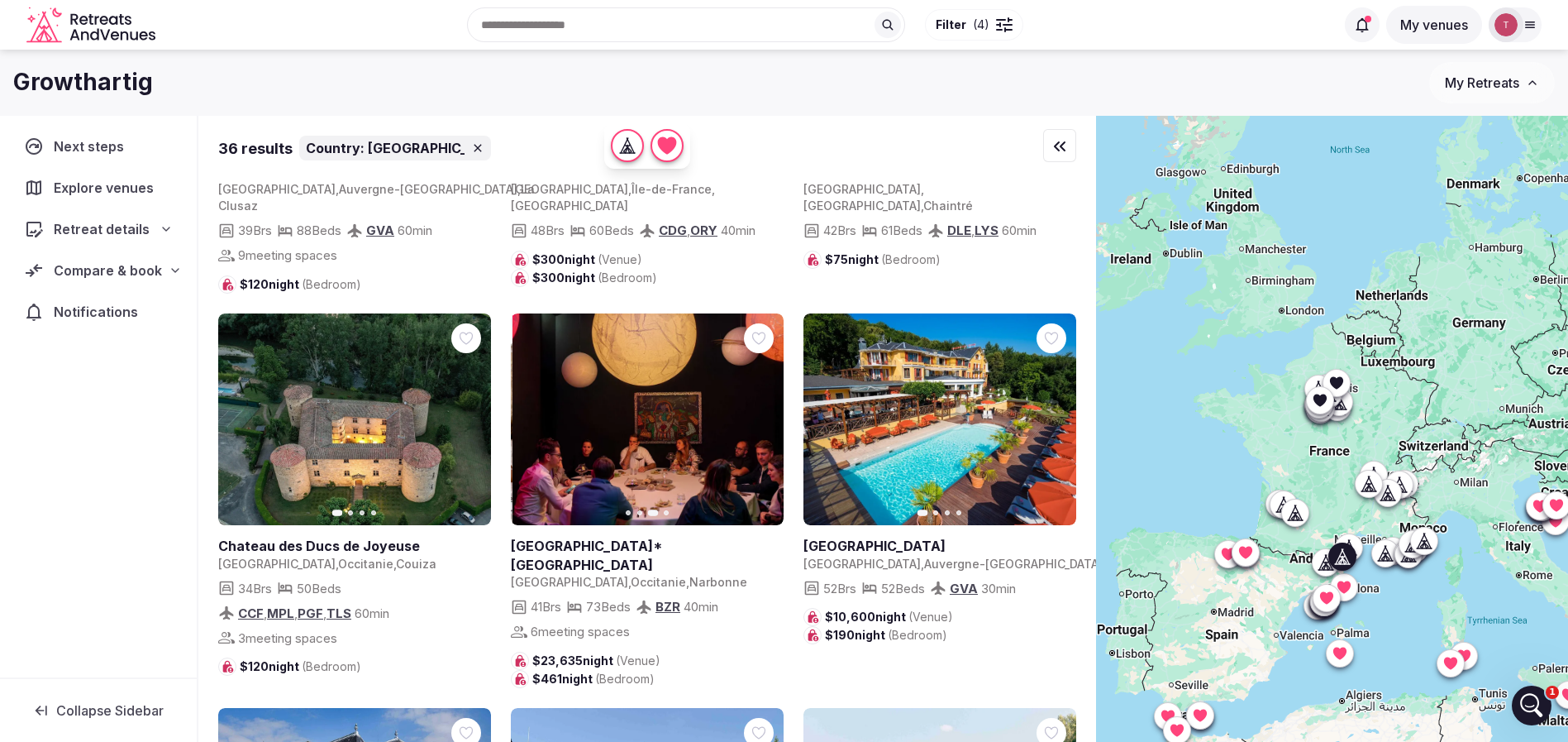
click at [766, 412] on icon "button" at bounding box center [760, 419] width 13 height 13
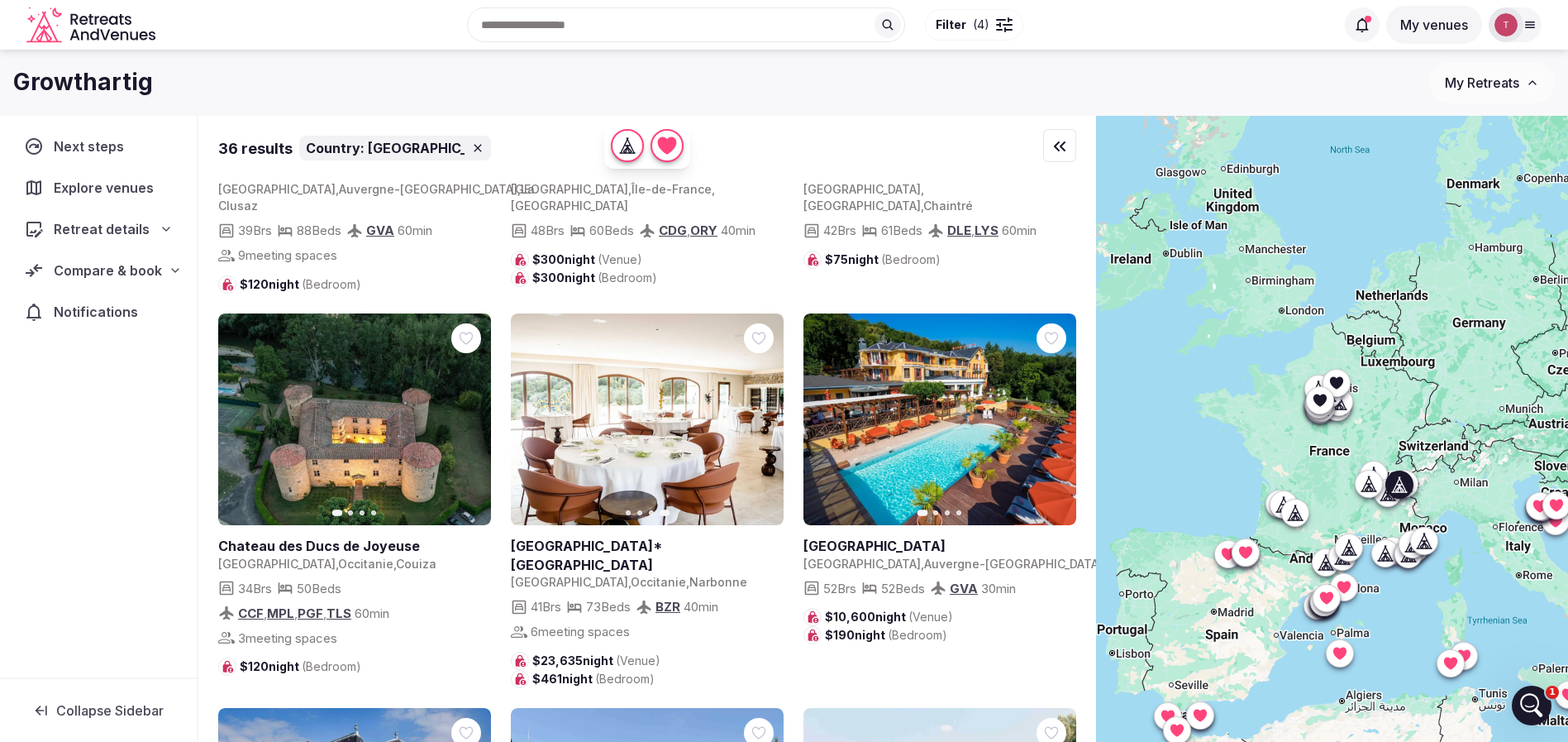
click at [1049, 412] on icon "button" at bounding box center [1052, 419] width 13 height 13
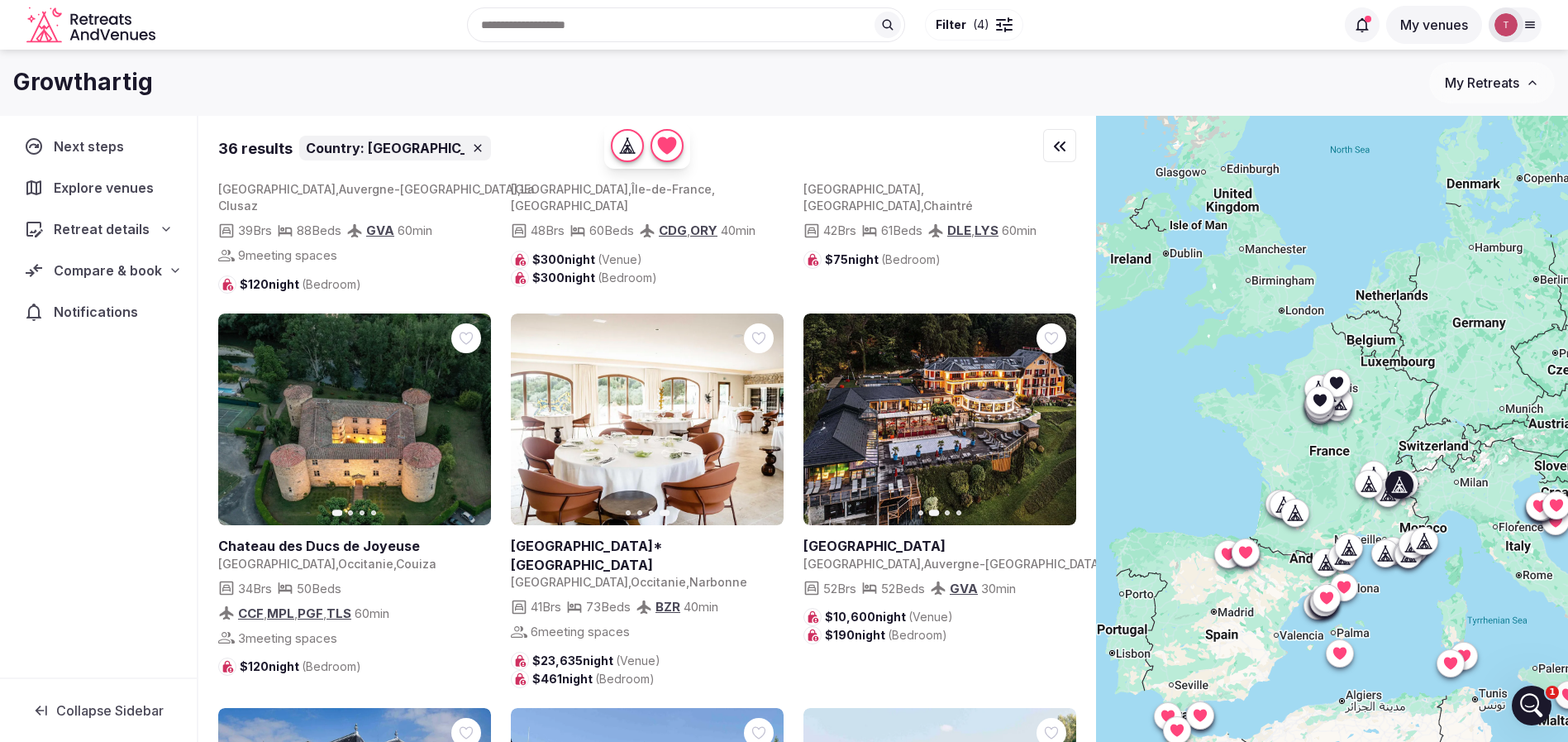
click at [1055, 412] on icon "button" at bounding box center [1052, 419] width 13 height 13
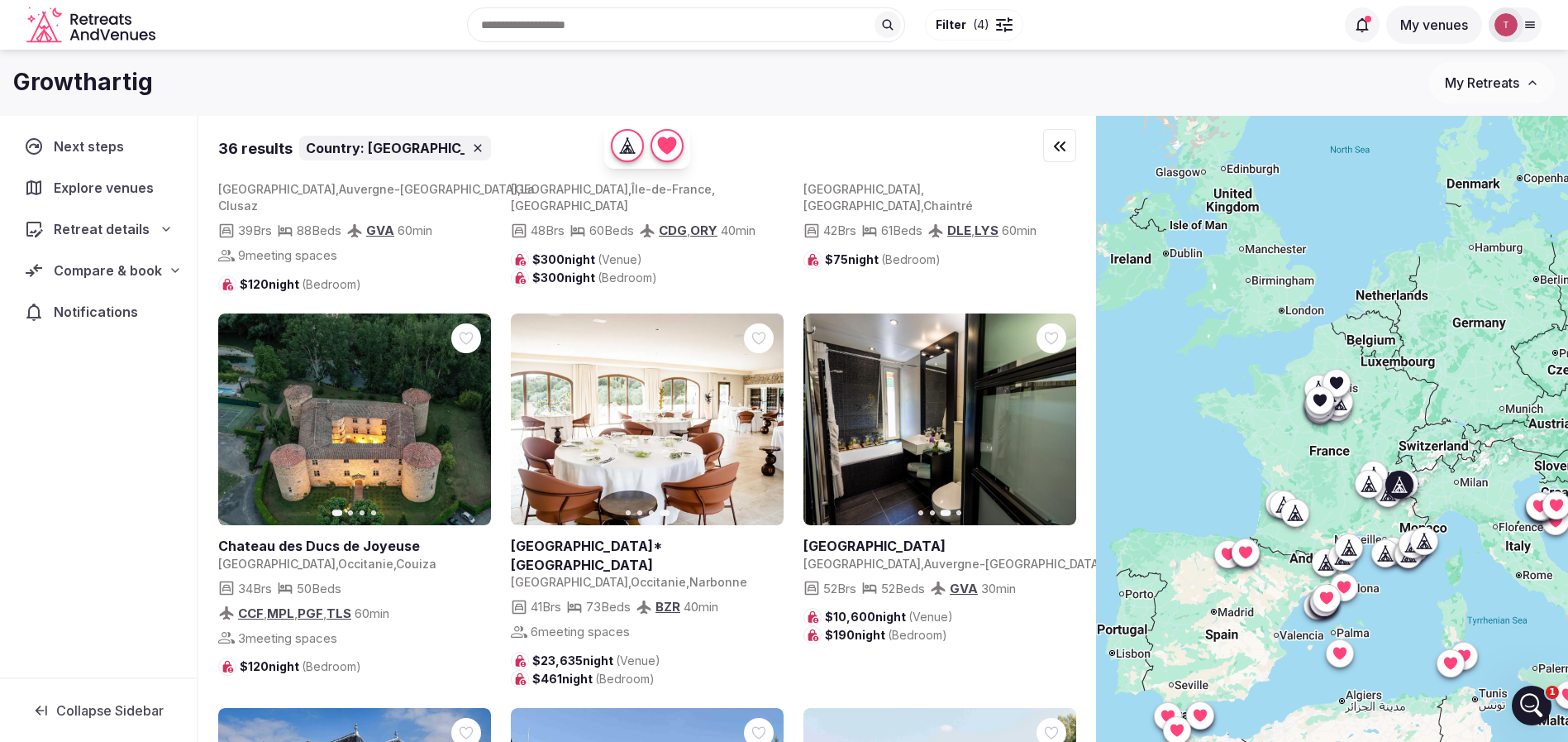
click at [1055, 412] on icon "button" at bounding box center [1052, 419] width 13 height 13
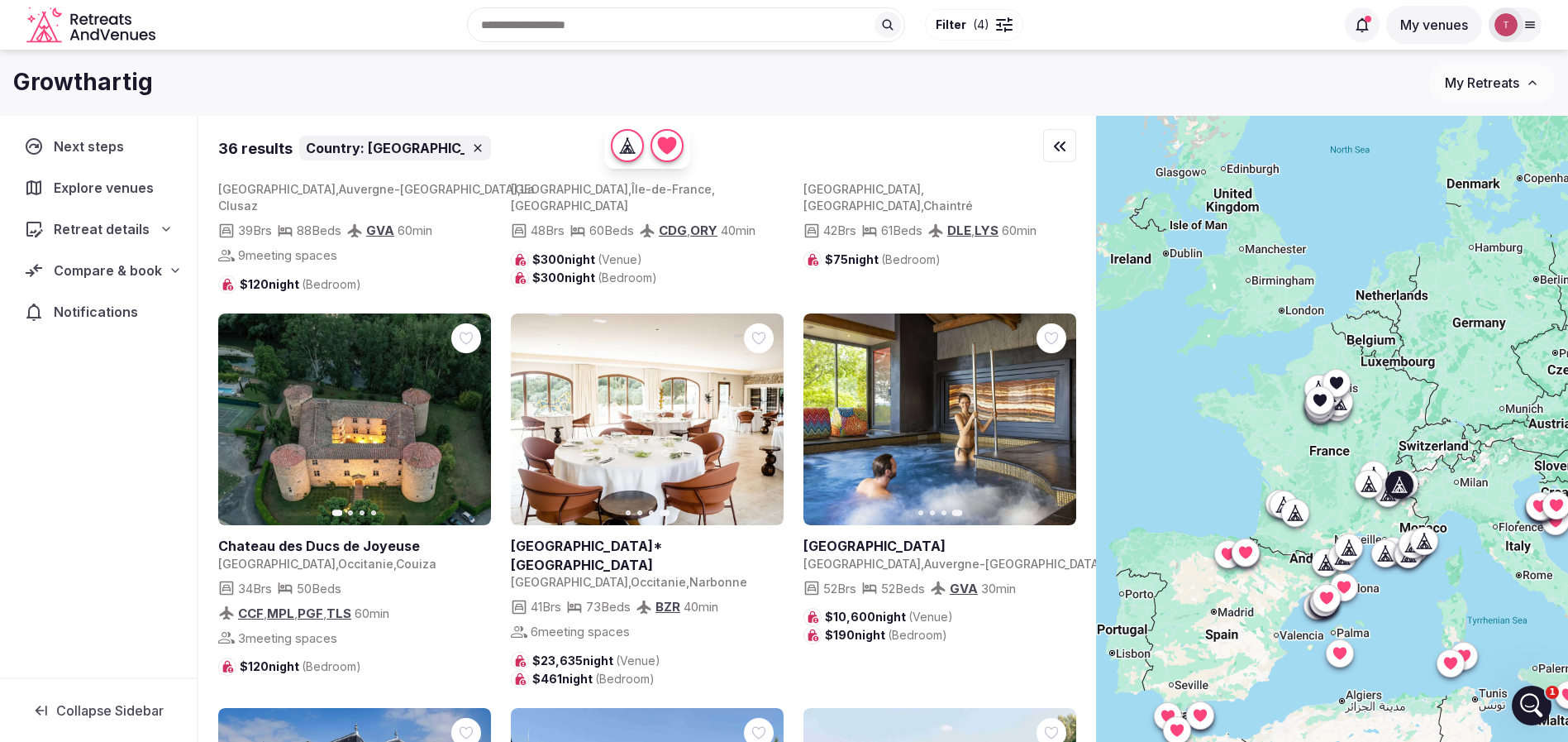
click at [808, 387] on link at bounding box center [940, 419] width 273 height 213
click at [825, 412] on icon "button" at bounding box center [826, 419] width 13 height 13
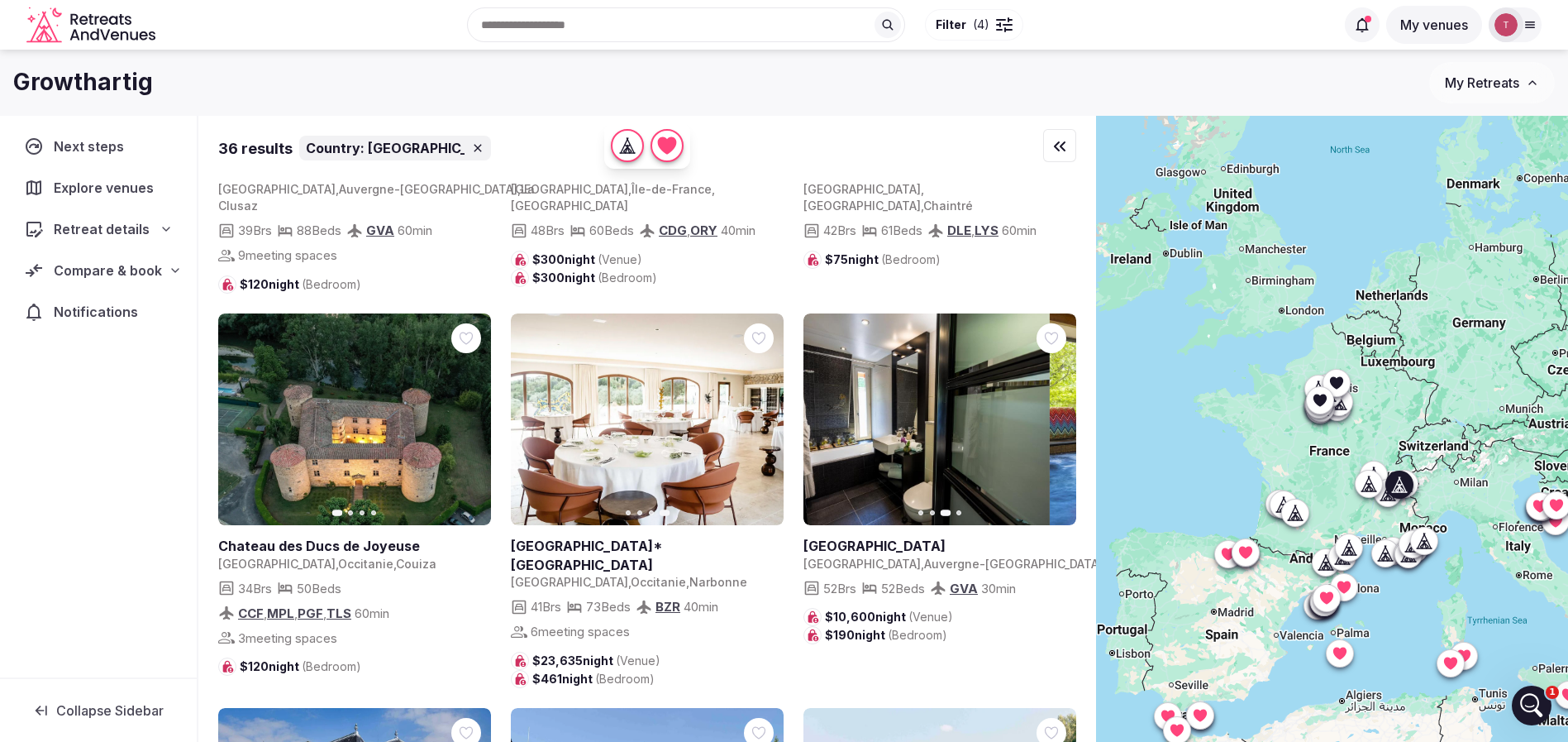
click at [825, 412] on icon "button" at bounding box center [826, 419] width 13 height 13
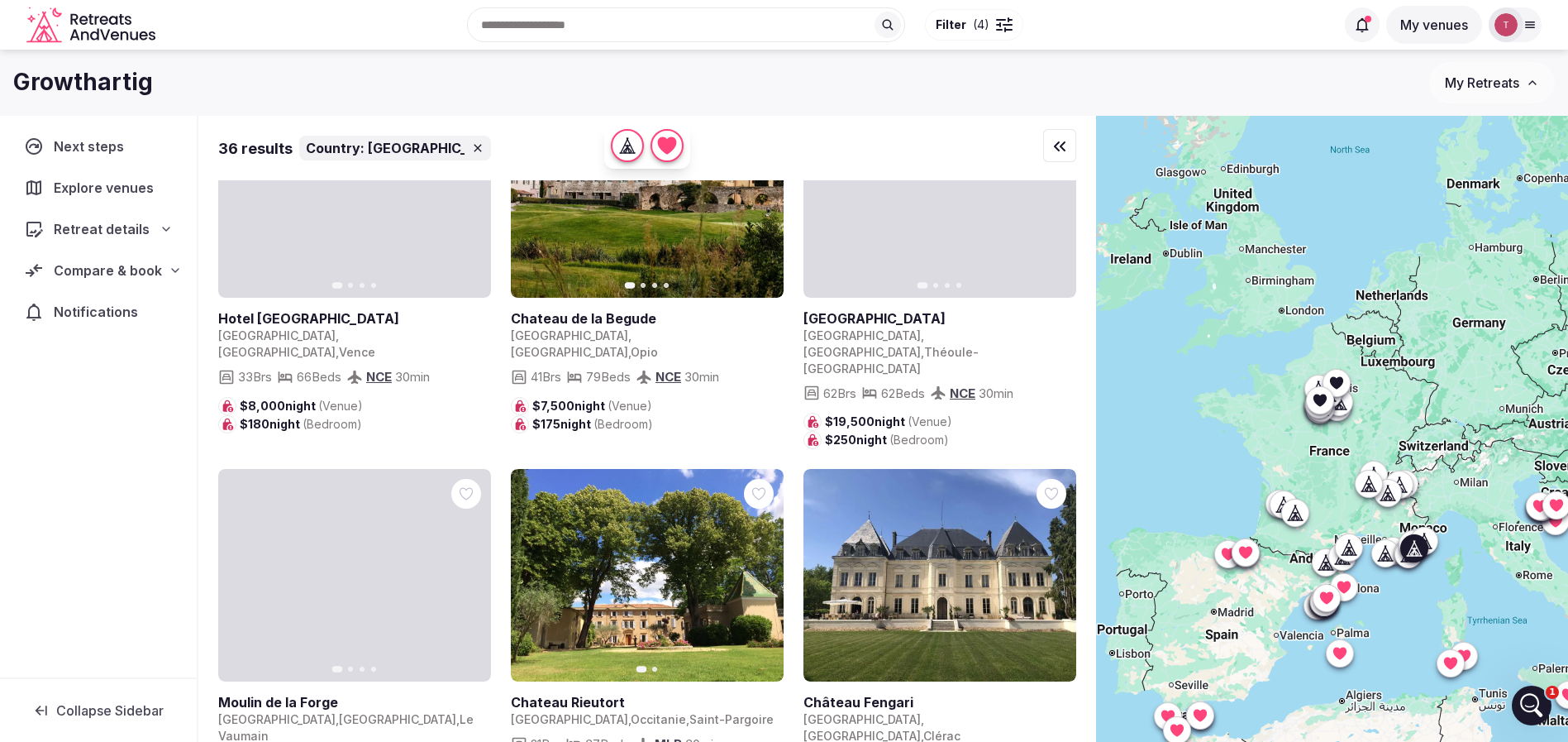
scroll to position [3224, 0]
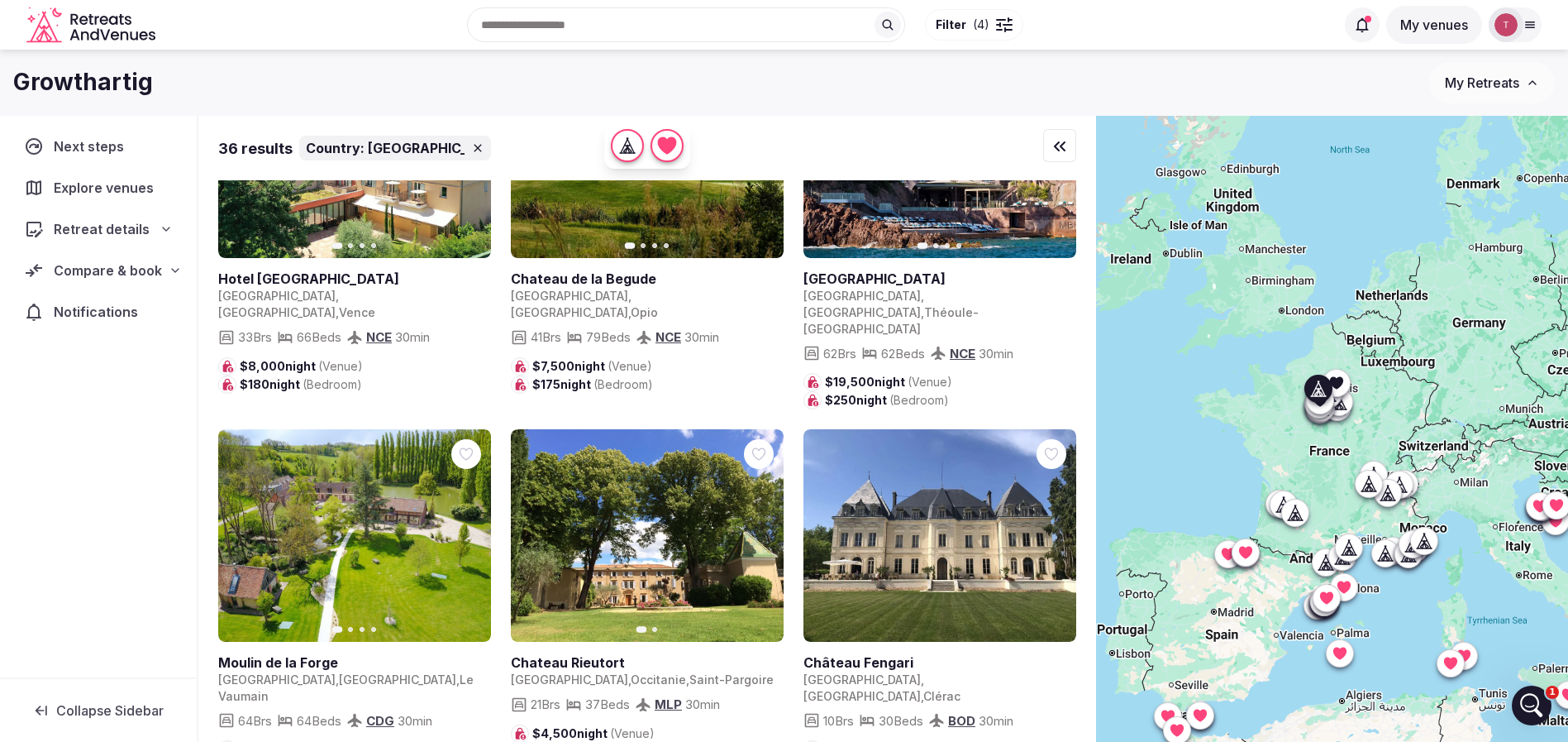
click at [471, 530] on icon "button" at bounding box center [469, 535] width 7 height 11
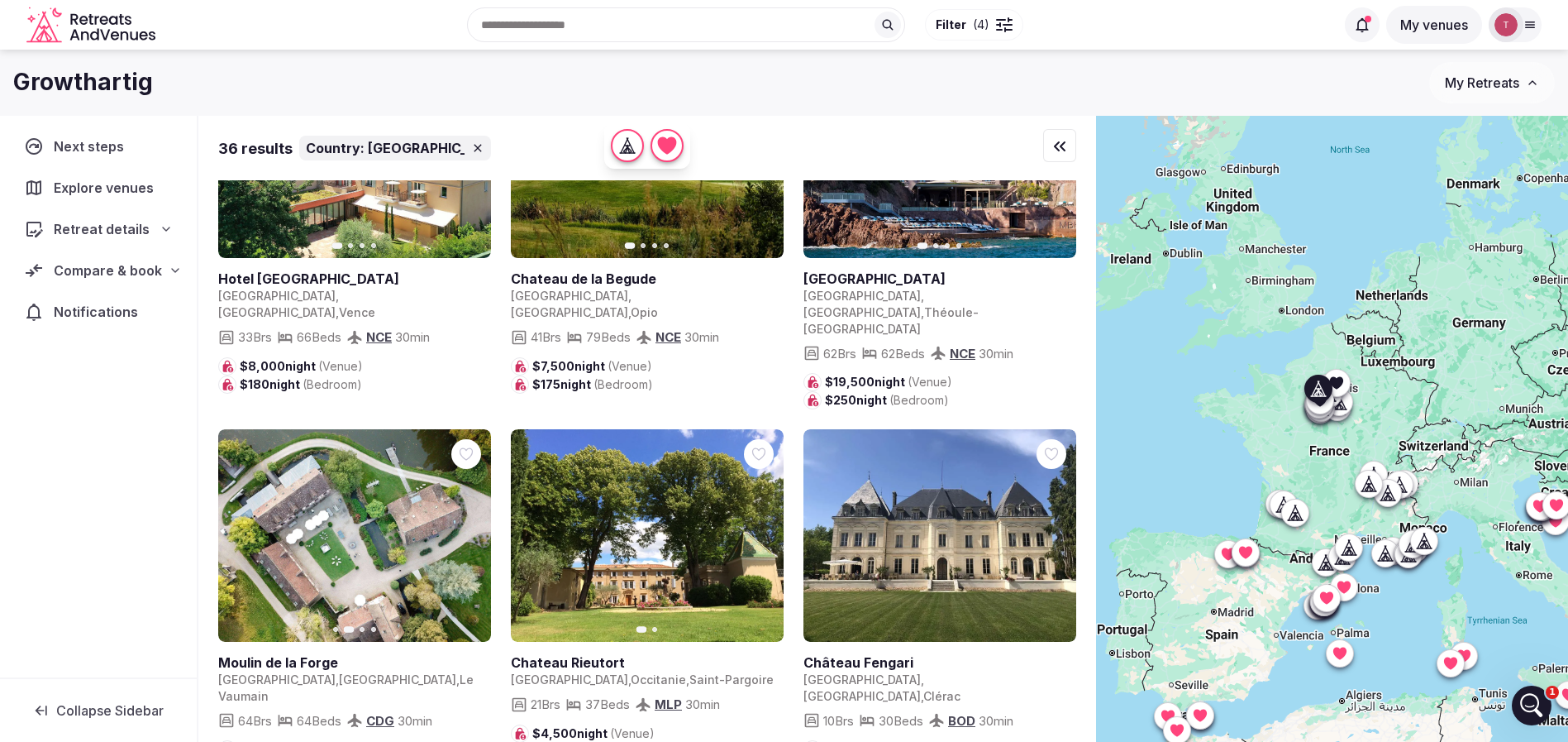
click at [471, 529] on icon "button" at bounding box center [467, 535] width 13 height 13
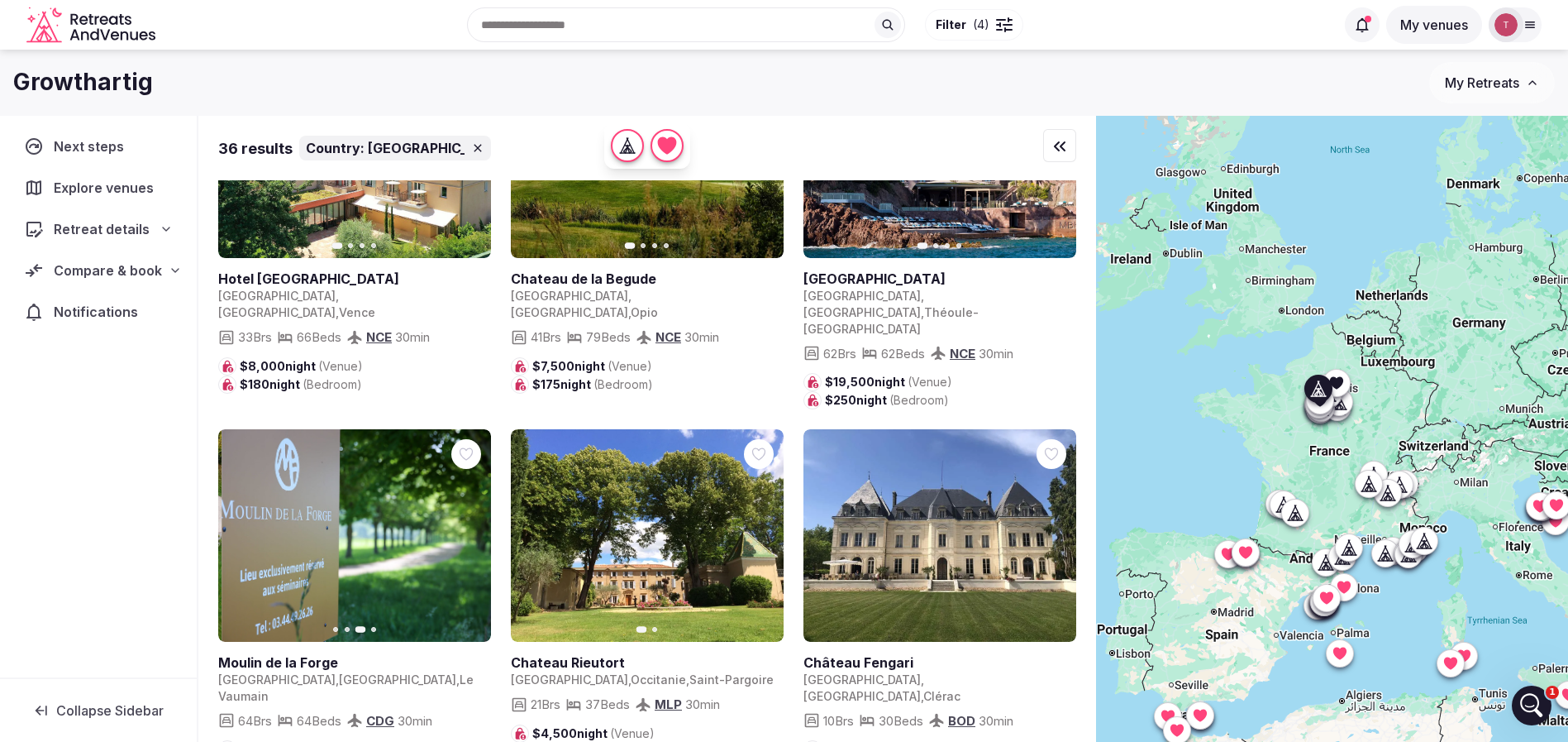
click at [471, 529] on icon "button" at bounding box center [467, 535] width 13 height 13
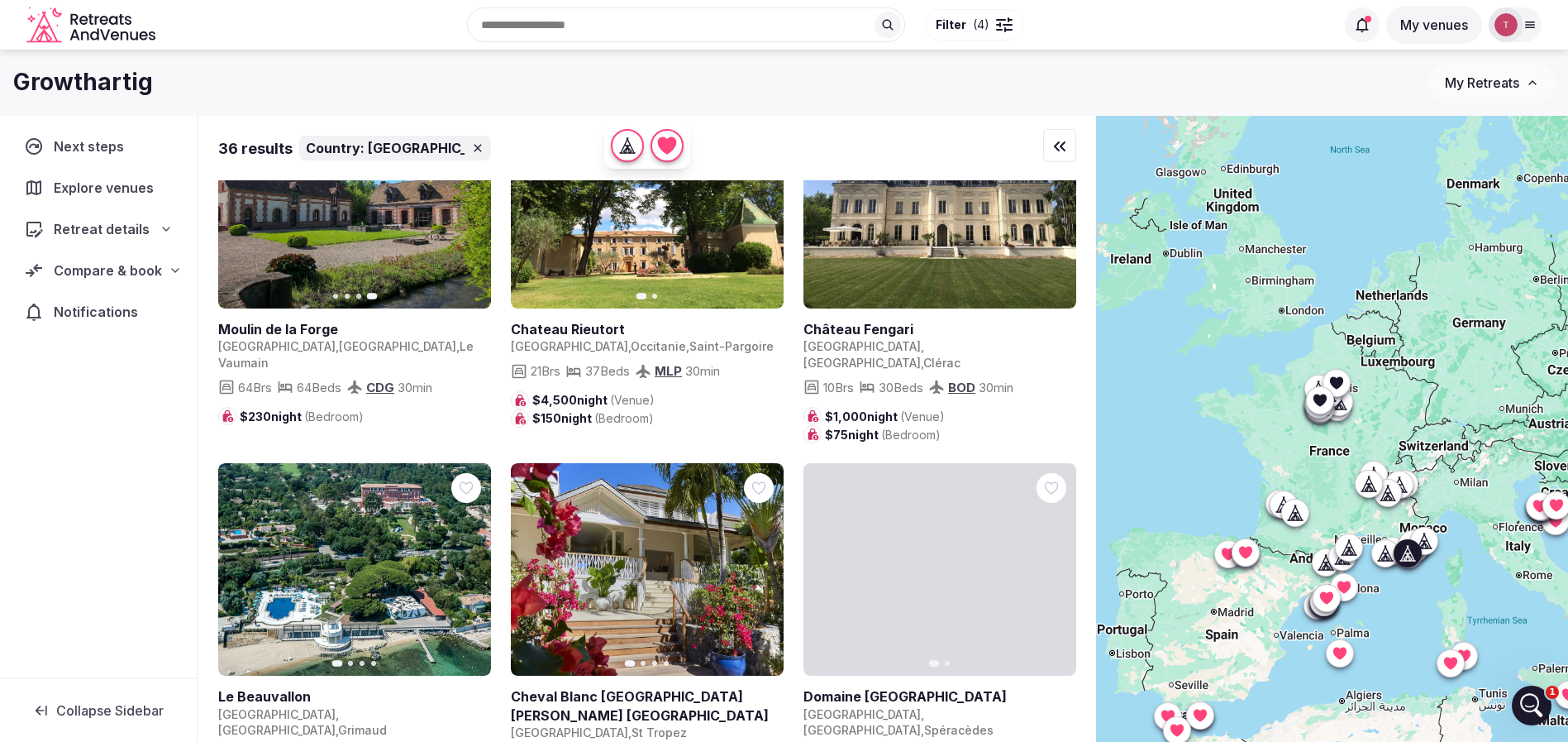
scroll to position [3597, 0]
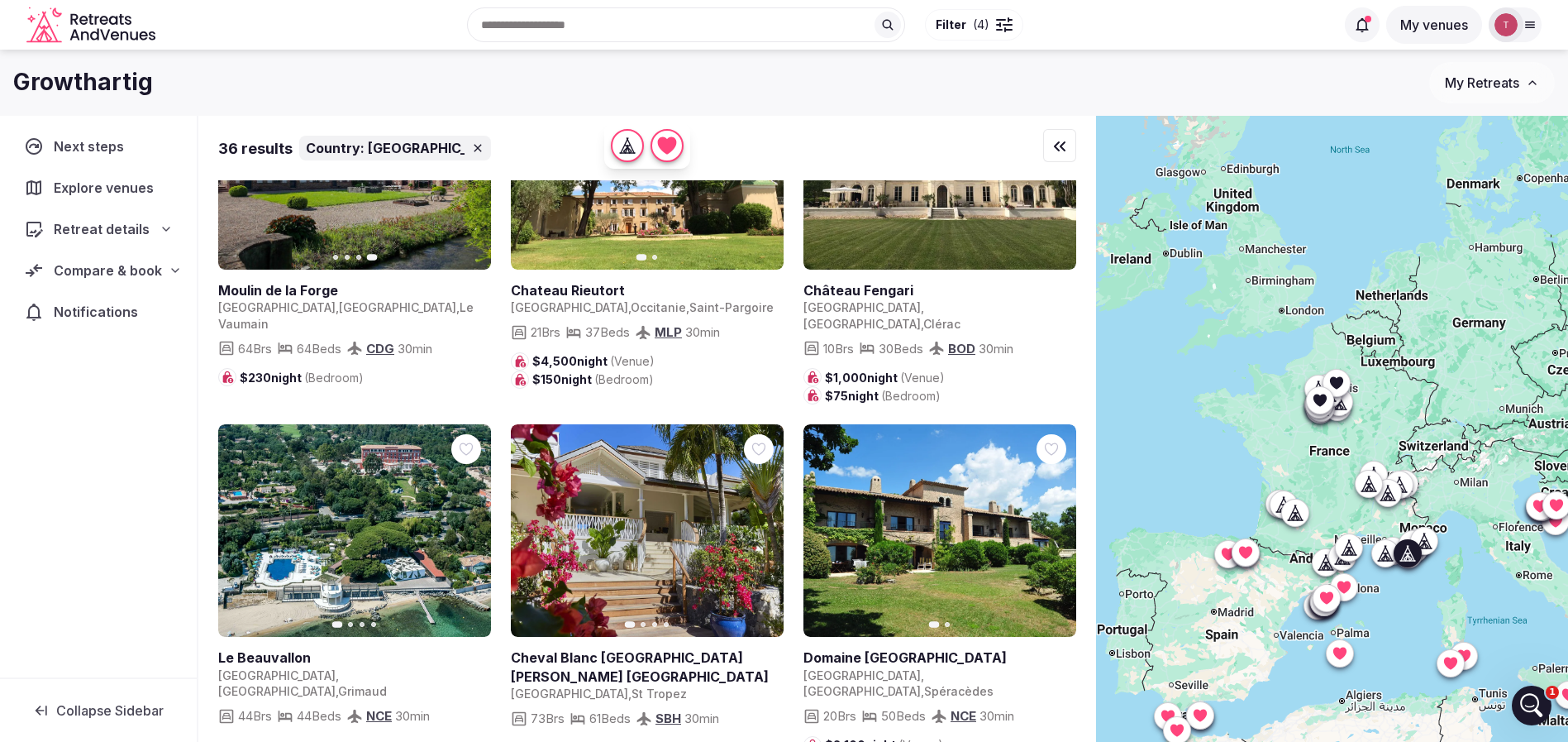
click at [464, 524] on icon "button" at bounding box center [467, 530] width 13 height 13
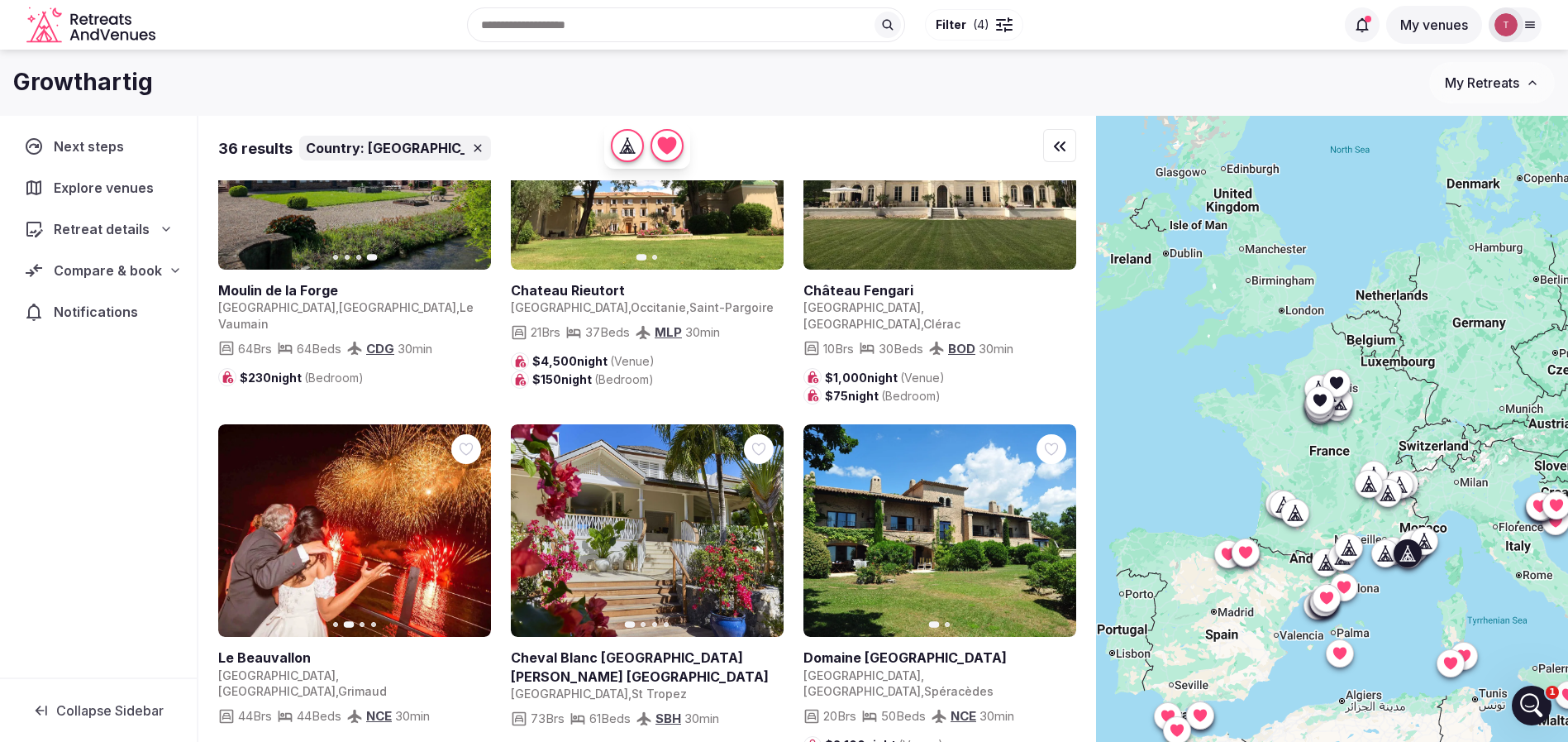
click at [469, 525] on icon "button" at bounding box center [469, 530] width 7 height 11
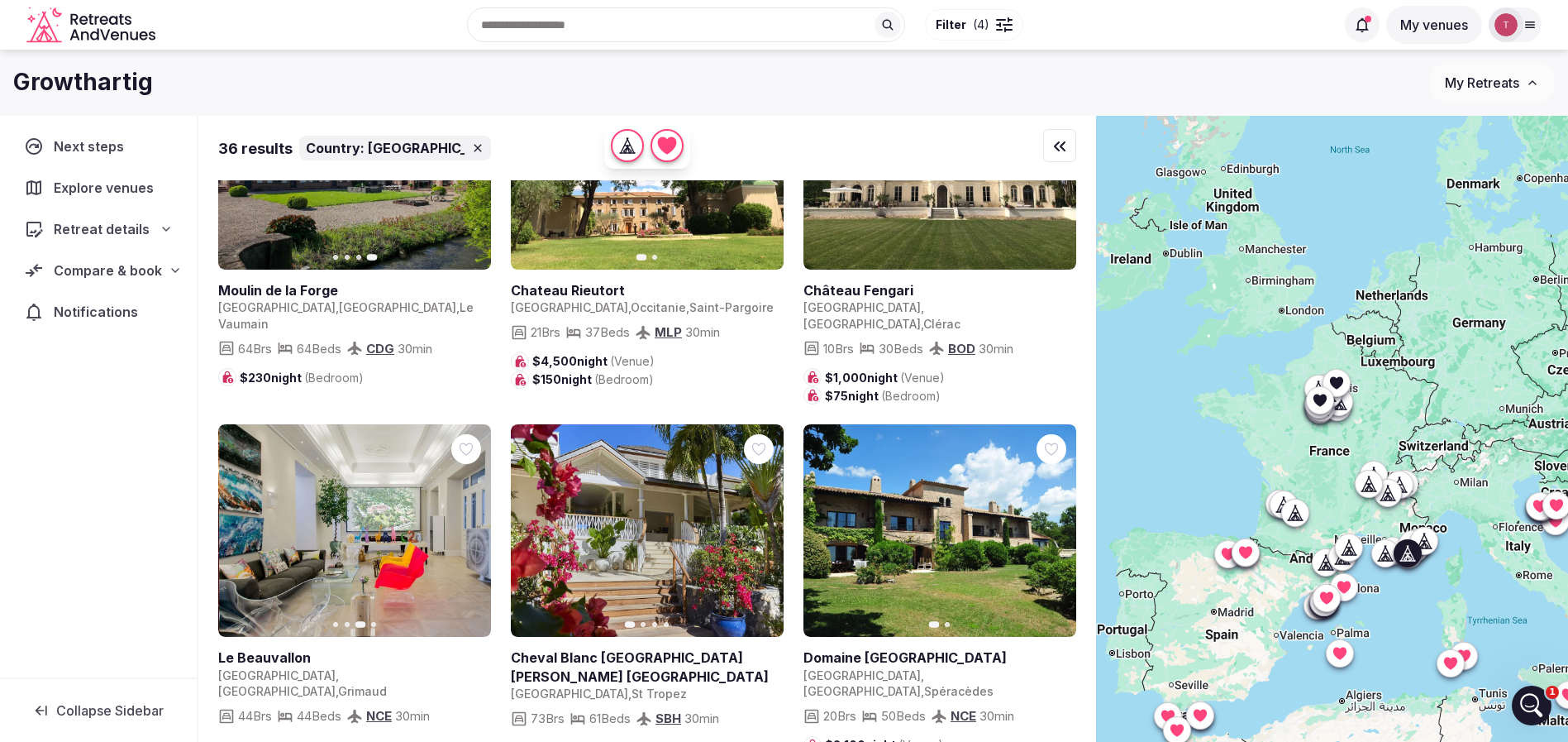
click at [469, 525] on icon "button" at bounding box center [469, 530] width 7 height 11
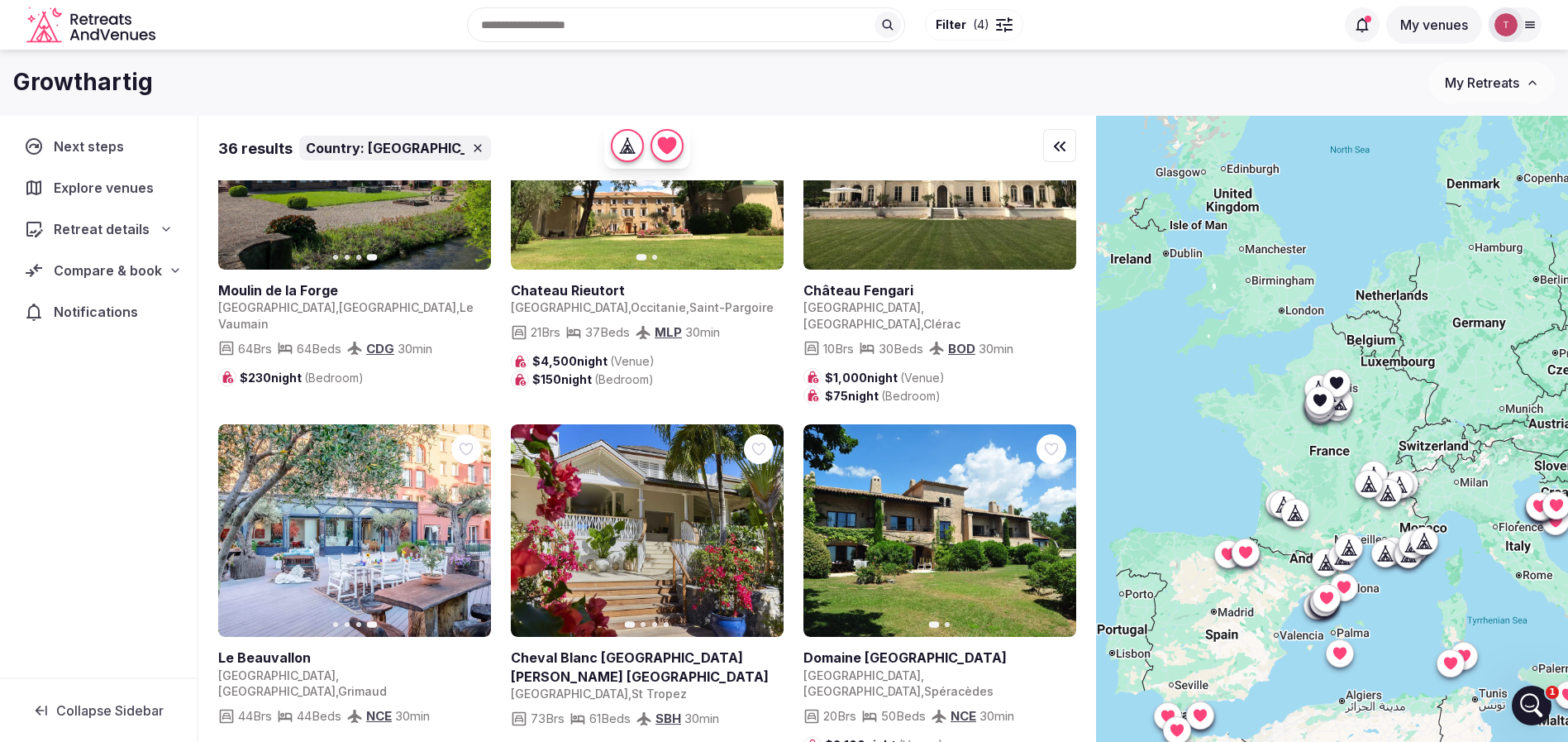
click at [0, 0] on icon at bounding box center [0, 0] width 0 height 0
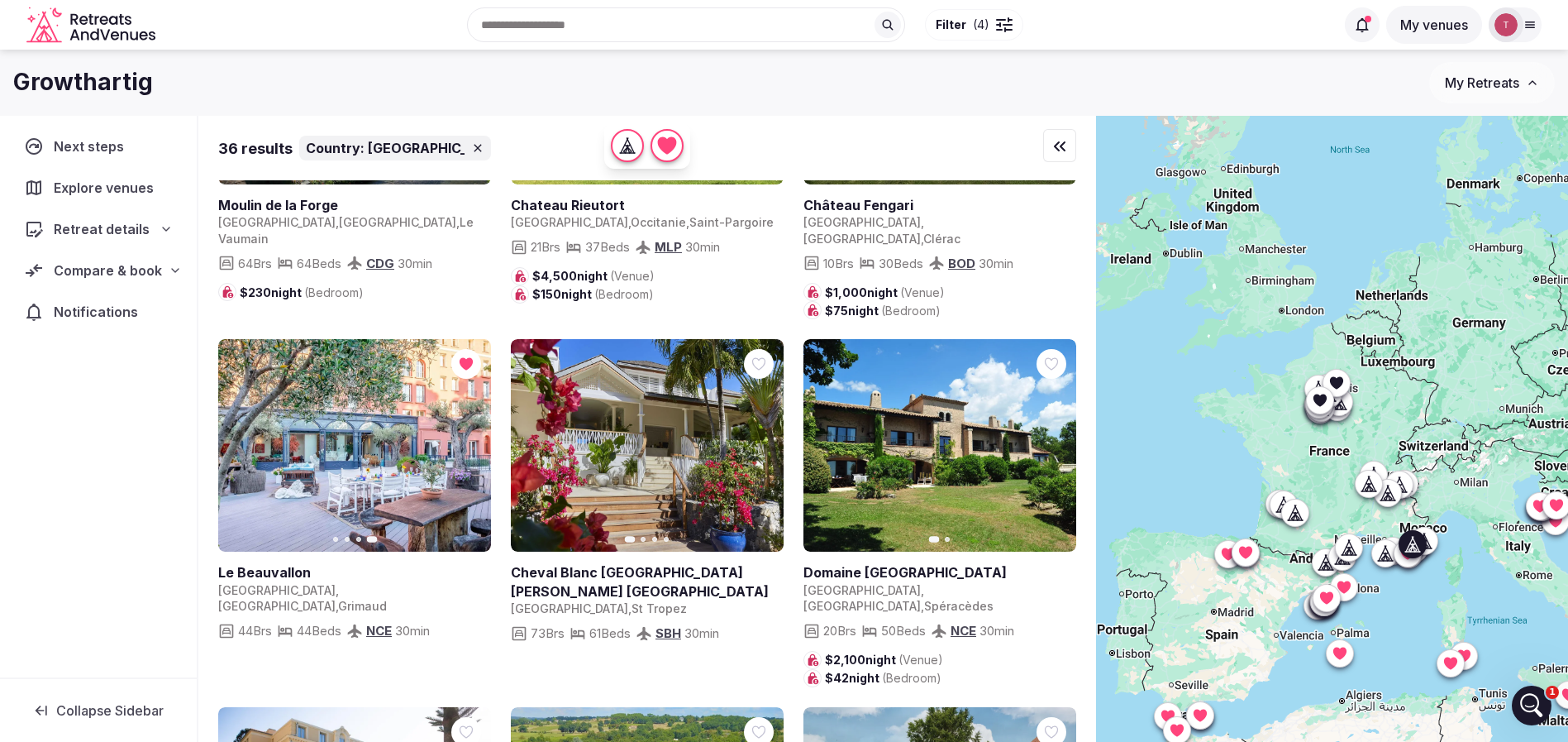
scroll to position [3720, 0]
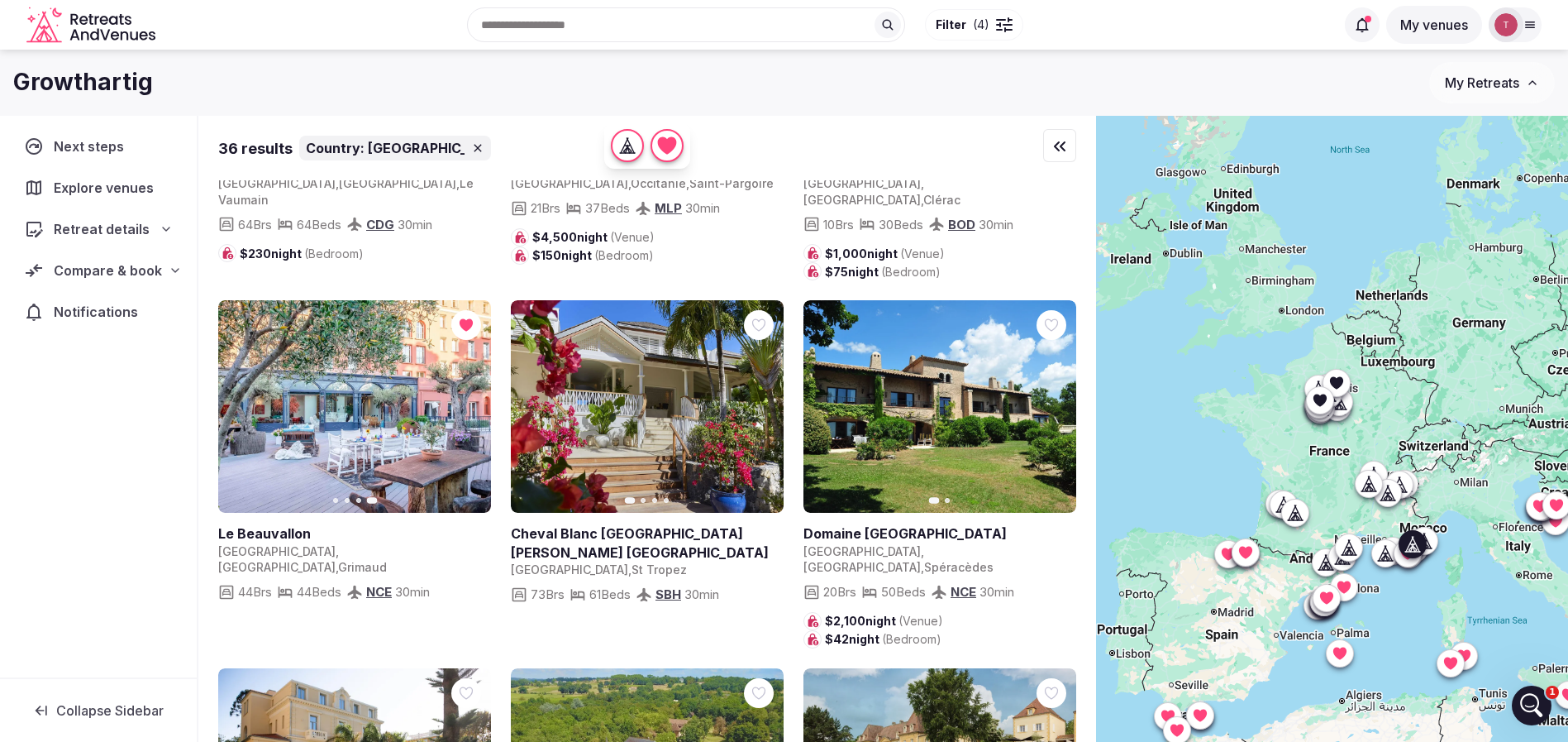
click at [1048, 400] on icon "button" at bounding box center [1052, 406] width 13 height 13
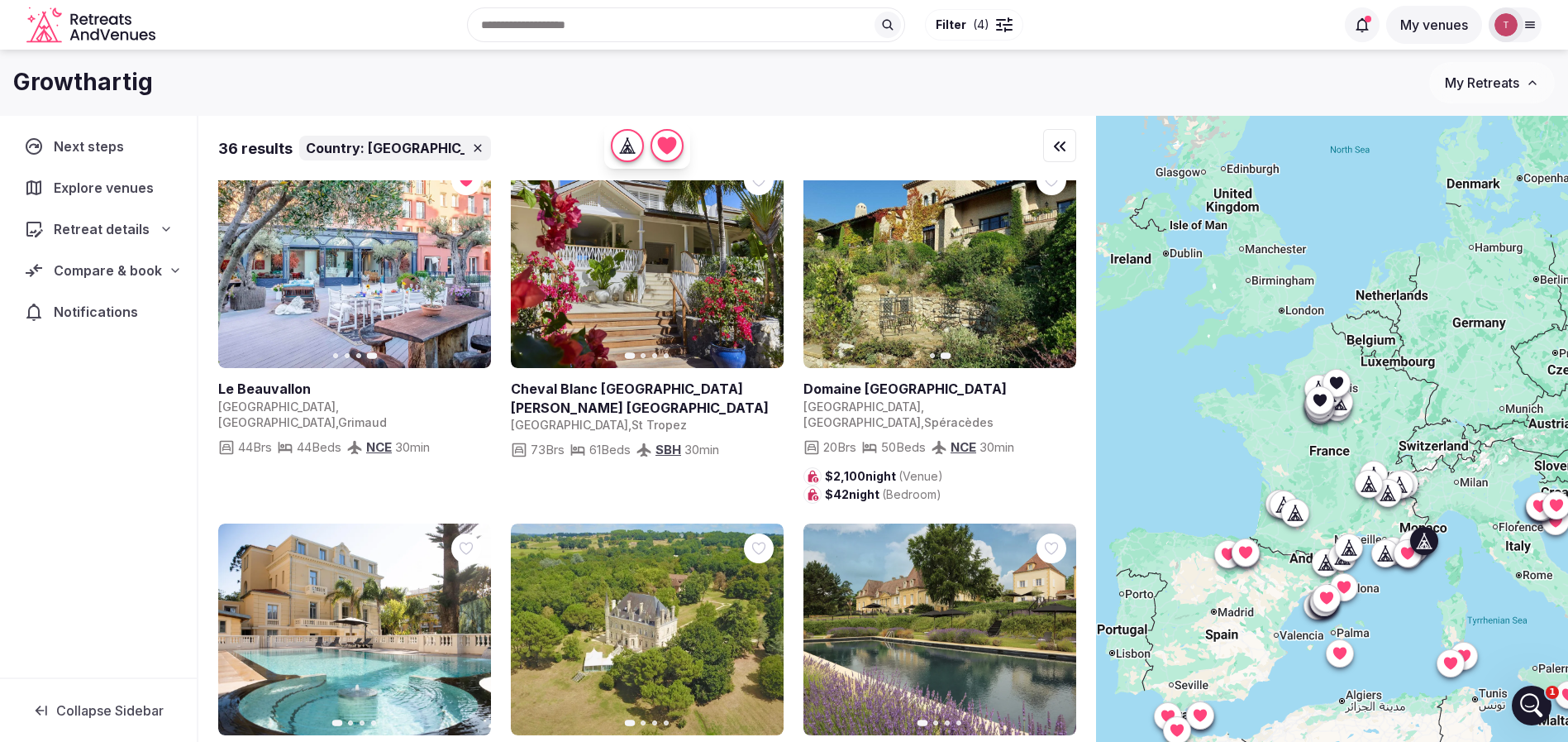
scroll to position [122, 0]
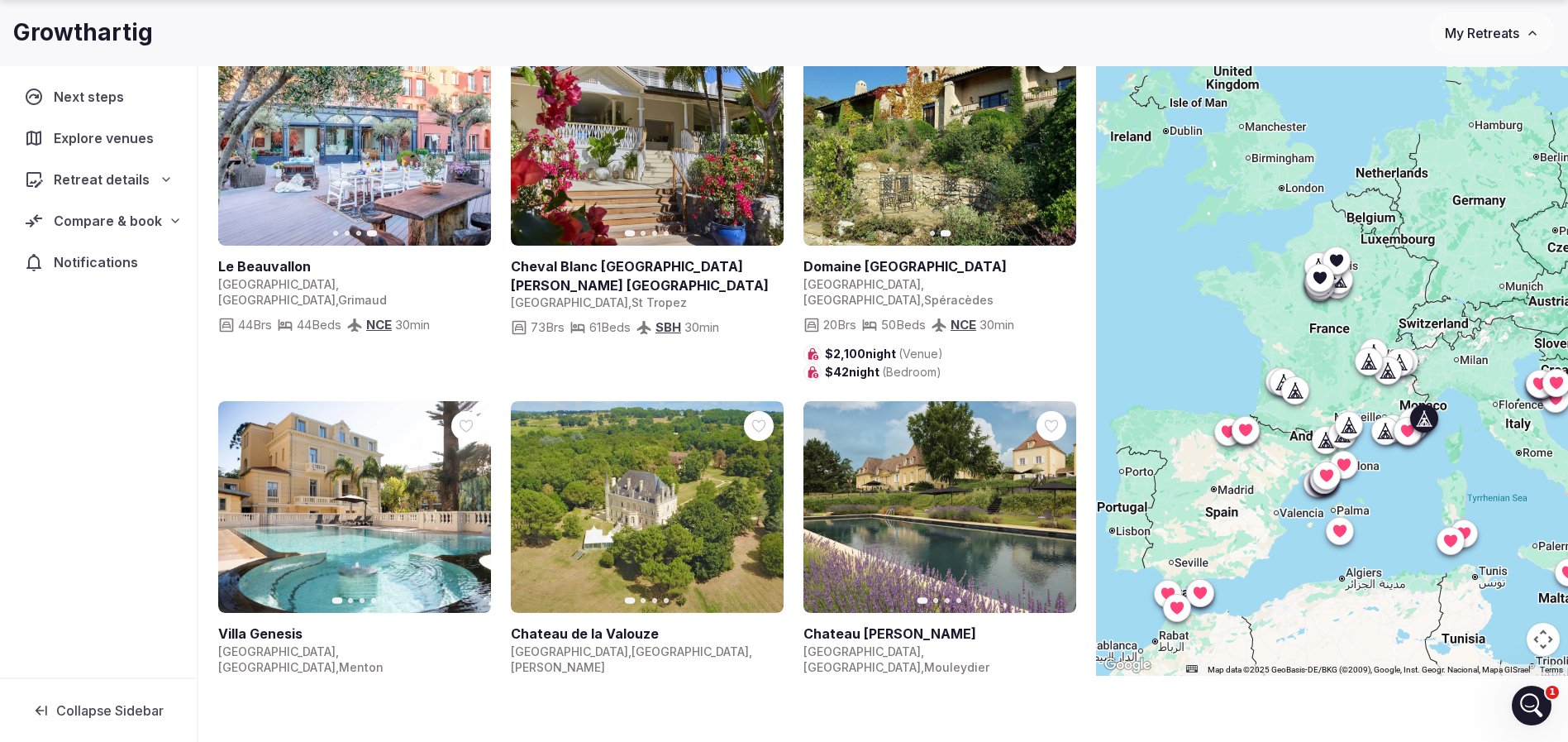
click at [471, 500] on icon "button" at bounding box center [467, 507] width 13 height 13
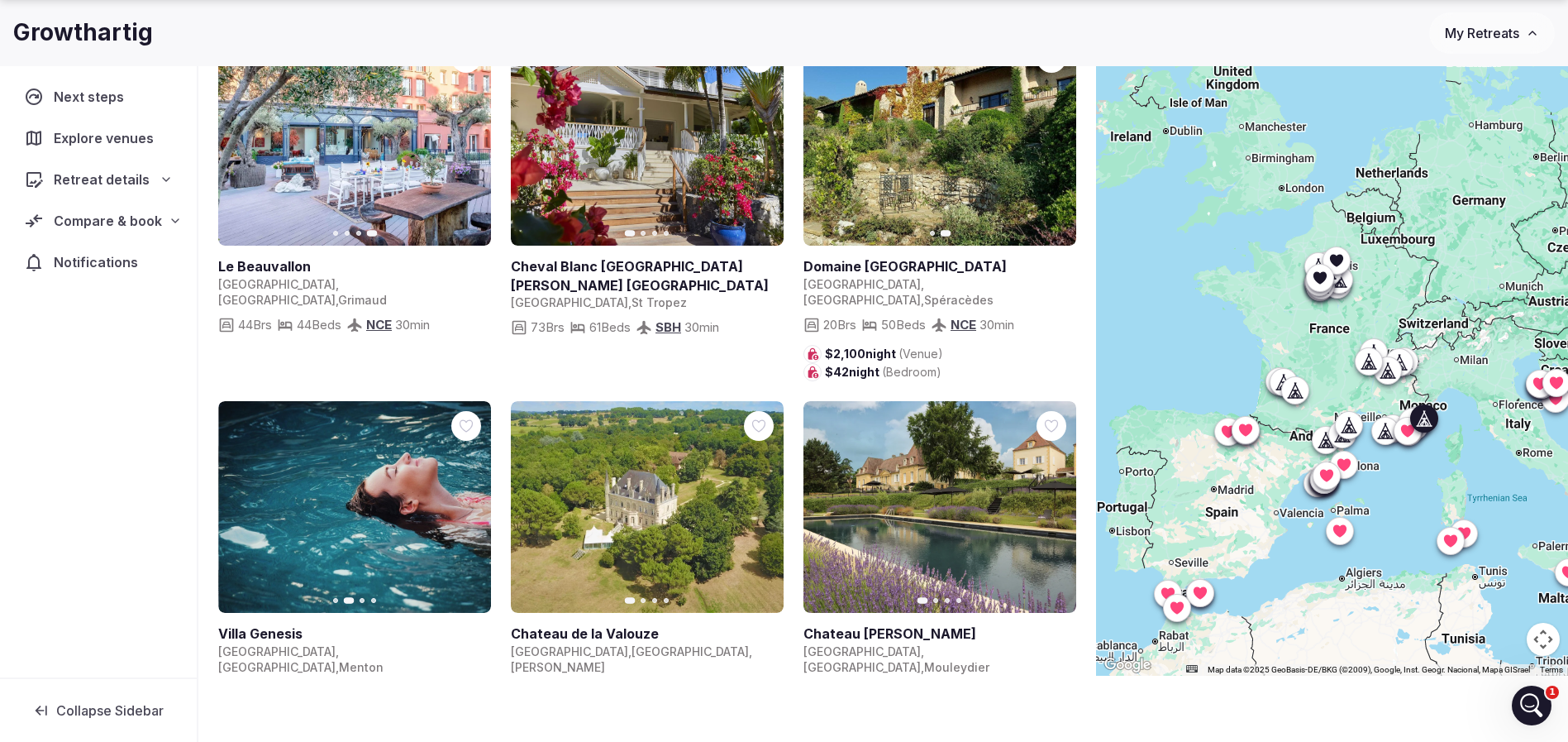
click at [467, 500] on icon "button" at bounding box center [467, 507] width 13 height 13
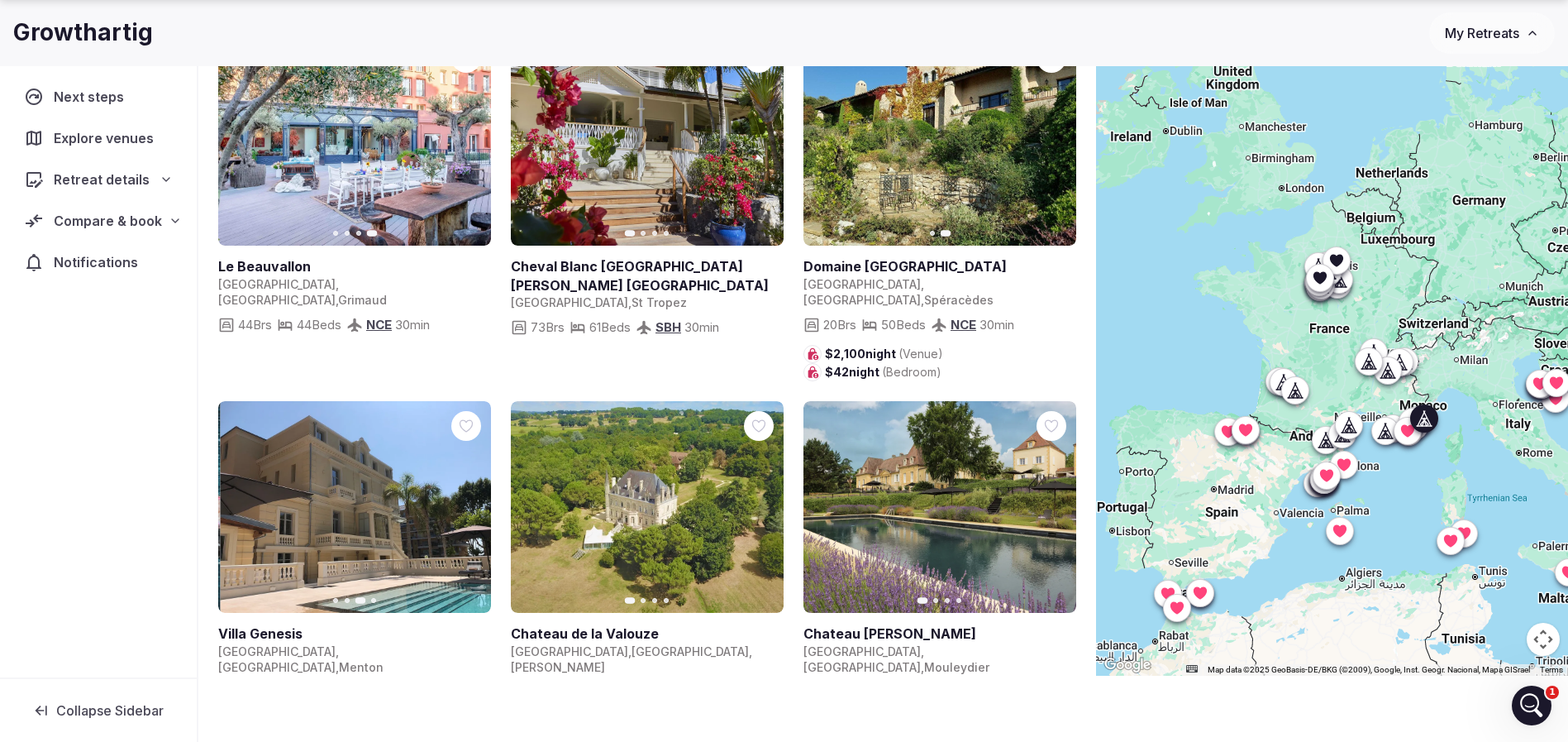
click at [467, 500] on icon "button" at bounding box center [467, 507] width 13 height 13
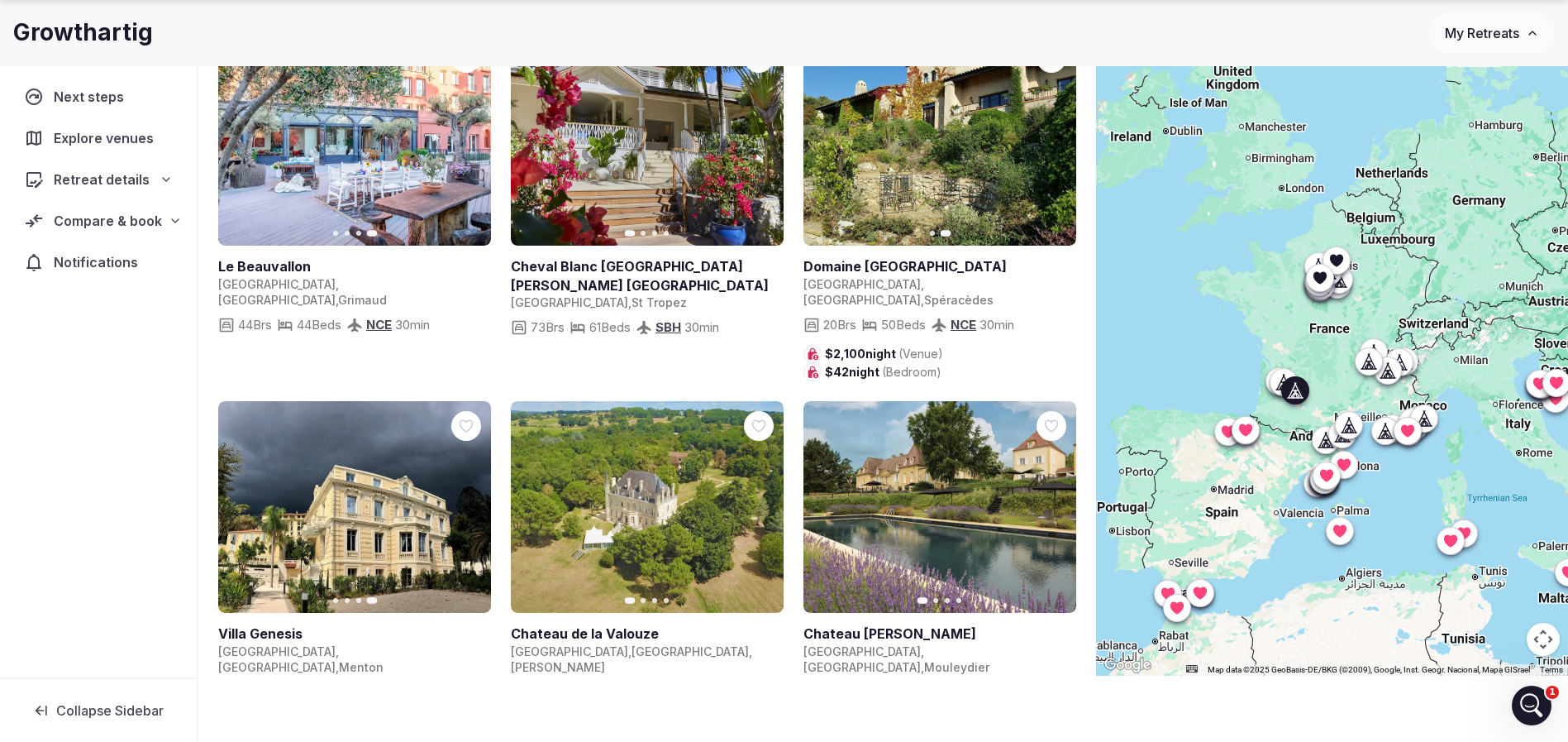
click at [1053, 500] on icon "button" at bounding box center [1052, 507] width 13 height 13
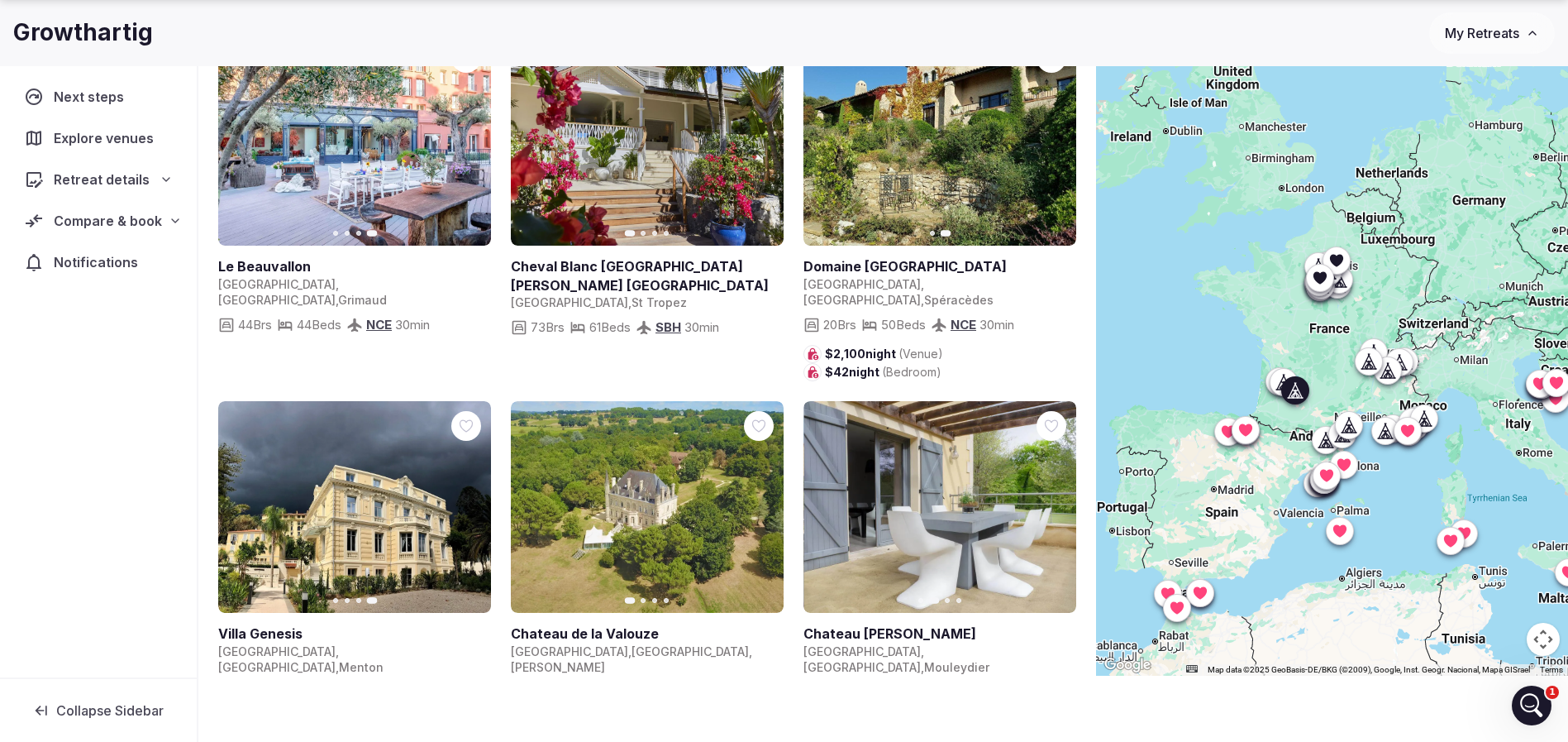
click at [1053, 500] on icon "button" at bounding box center [1052, 507] width 13 height 13
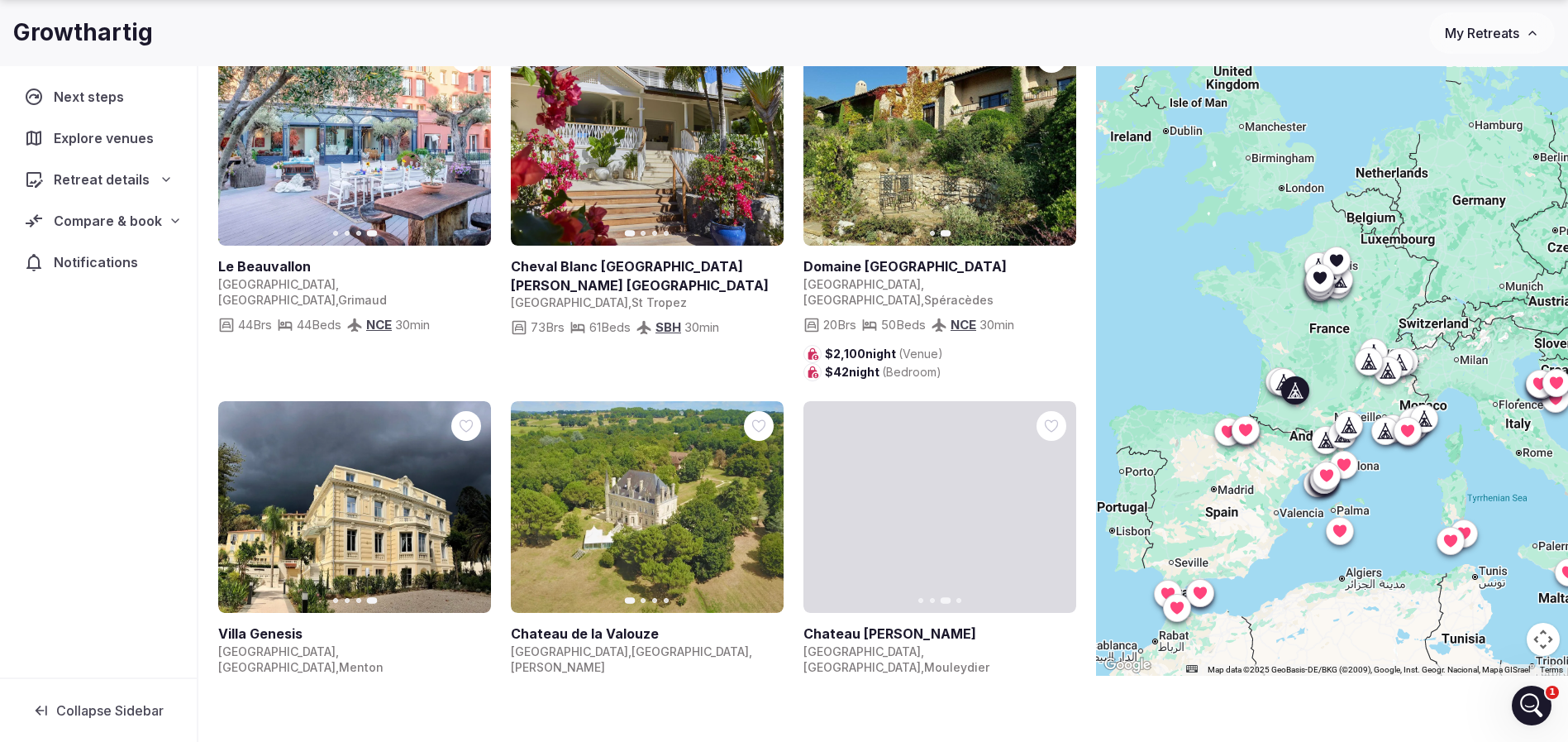
click at [1053, 500] on icon "button" at bounding box center [1052, 507] width 13 height 13
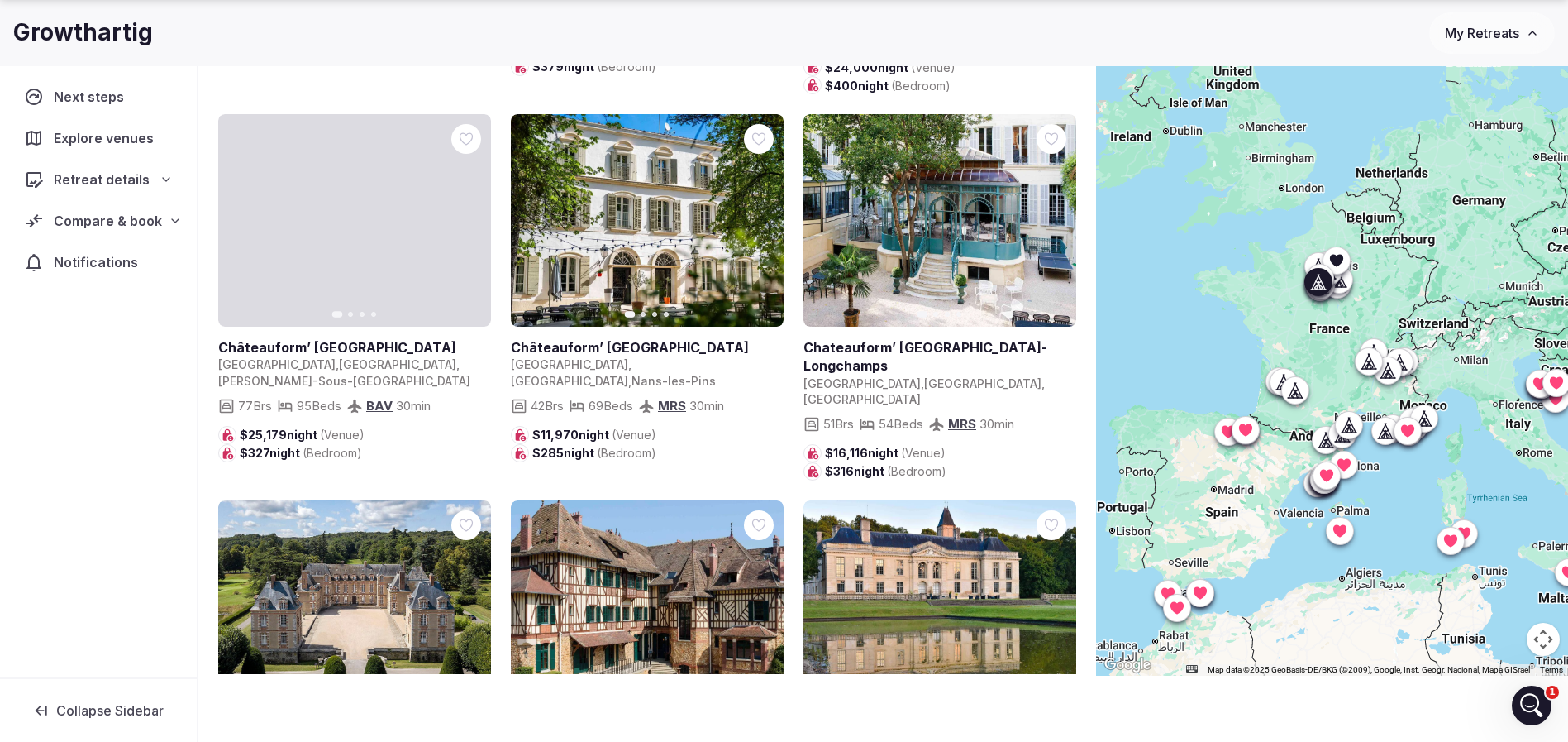
scroll to position [517, 0]
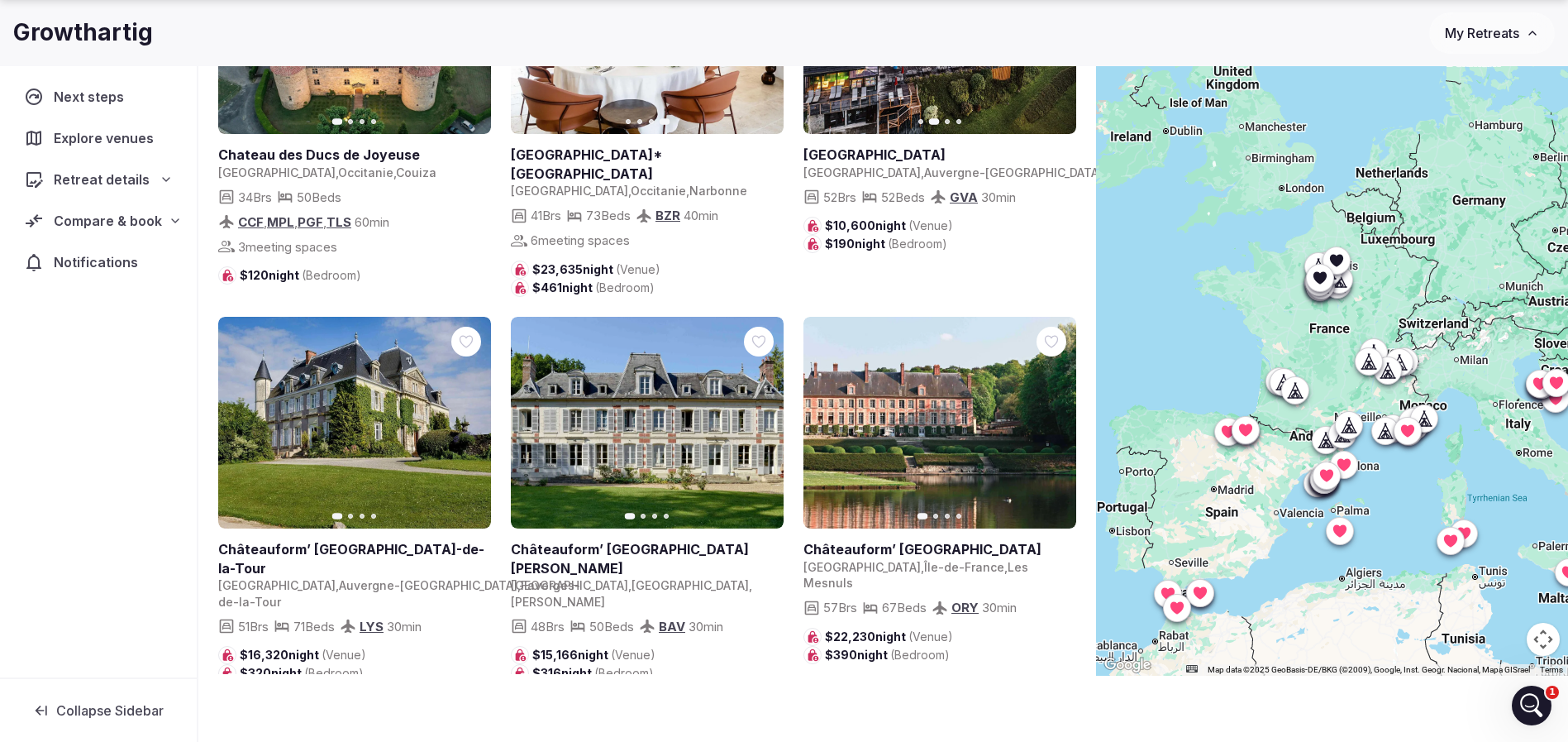
click at [139, 182] on span "Retreat details" at bounding box center [102, 179] width 96 height 20
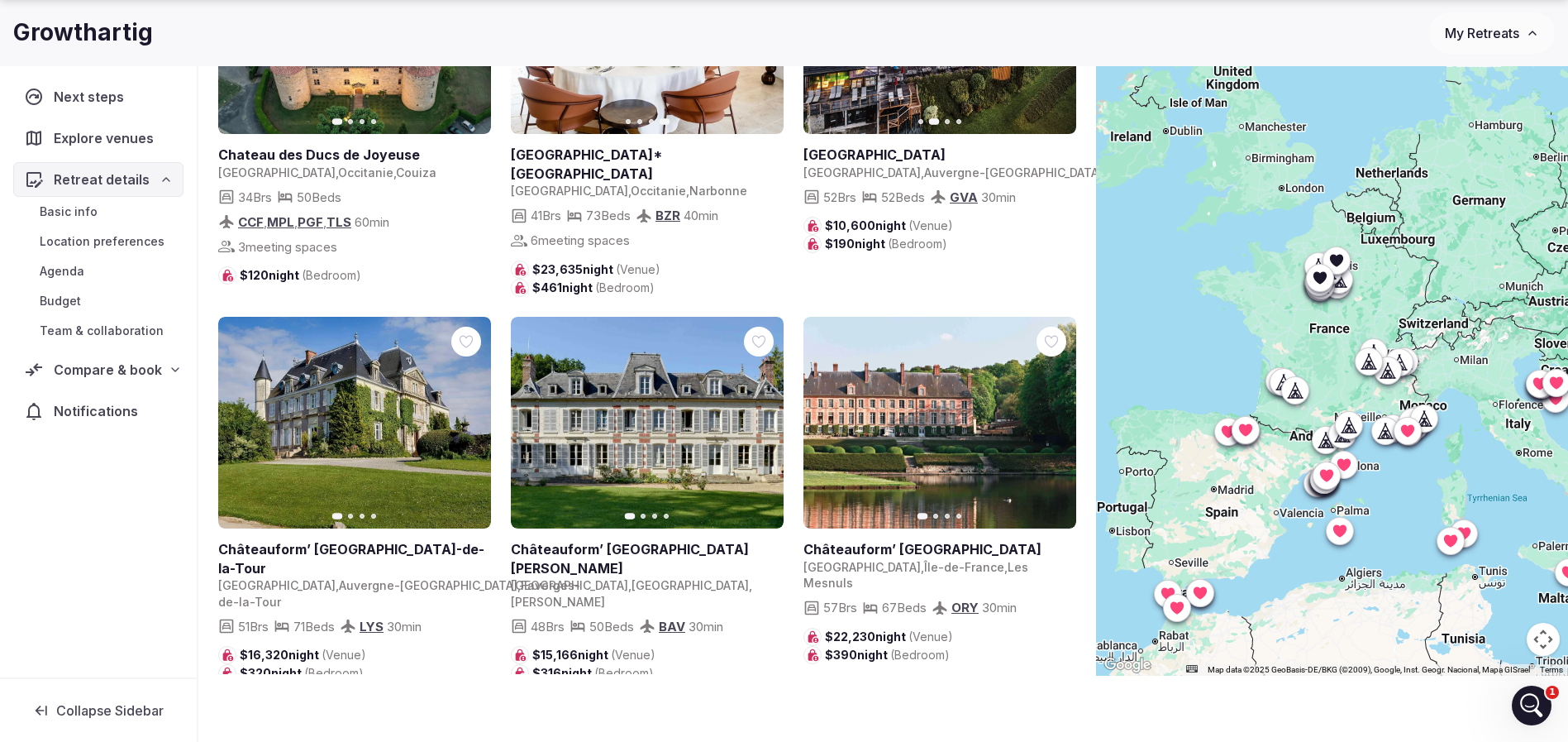
click at [126, 364] on span "Compare & book" at bounding box center [108, 369] width 108 height 20
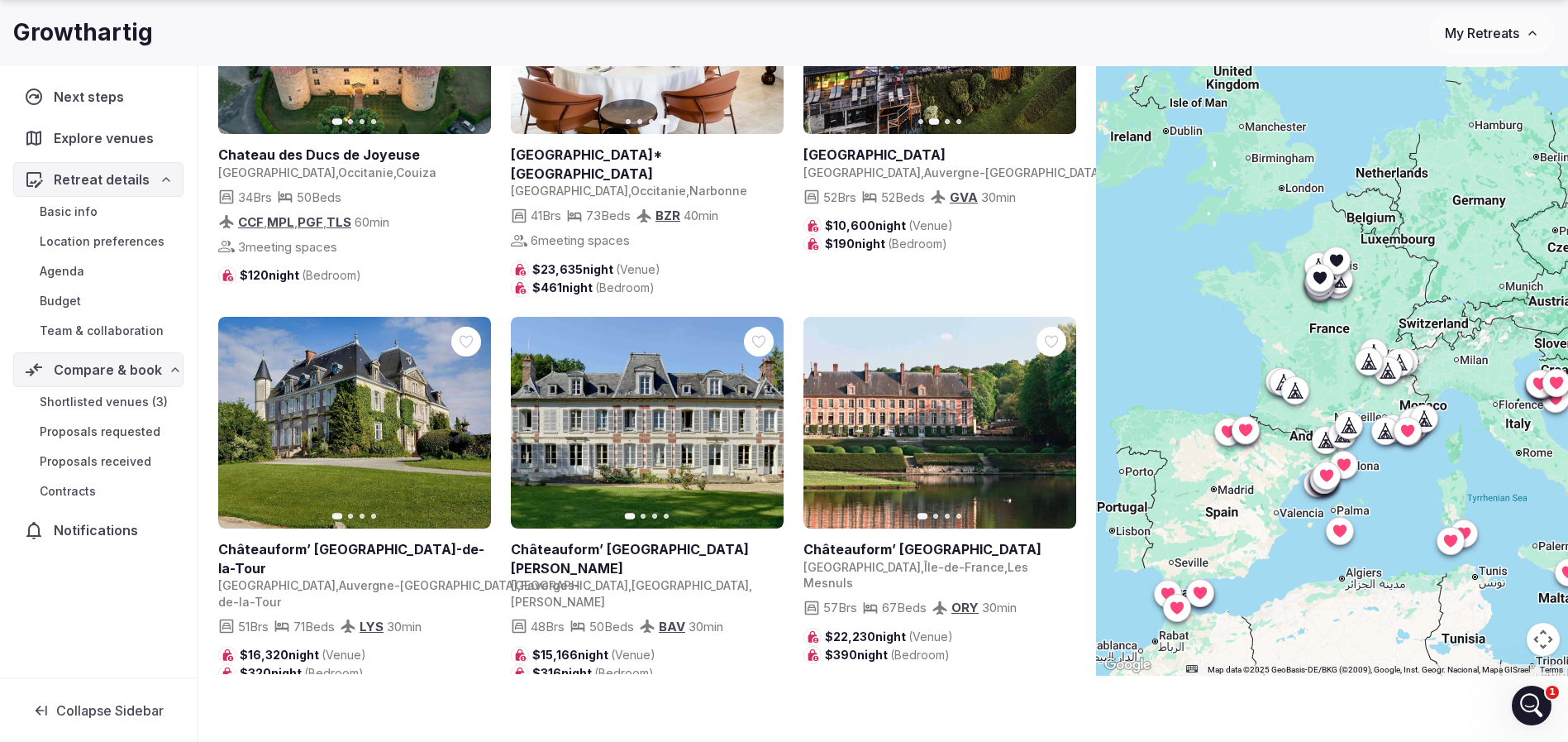
click at [128, 396] on span "Shortlisted venues (3)" at bounding box center [104, 401] width 128 height 17
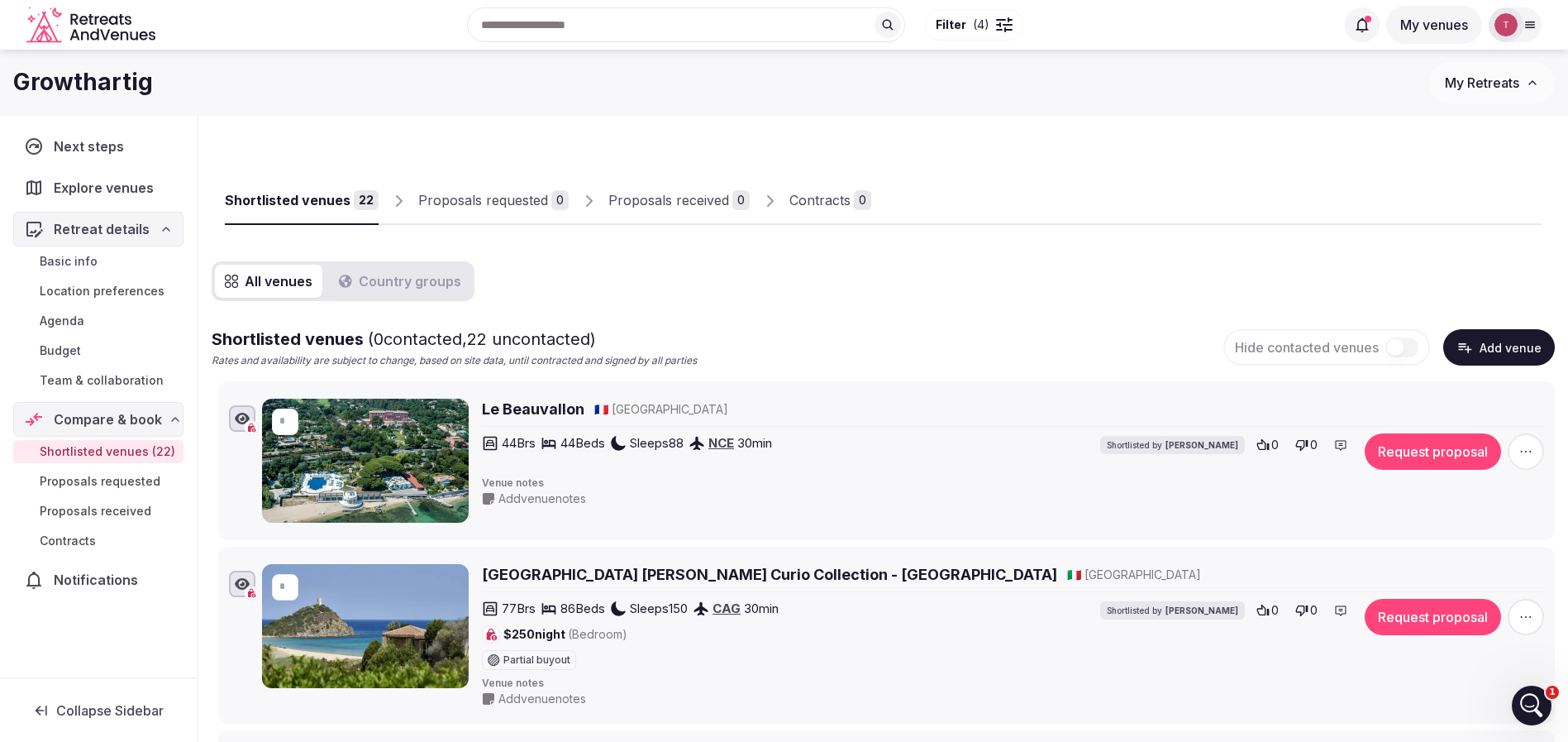
scroll to position [248, 0]
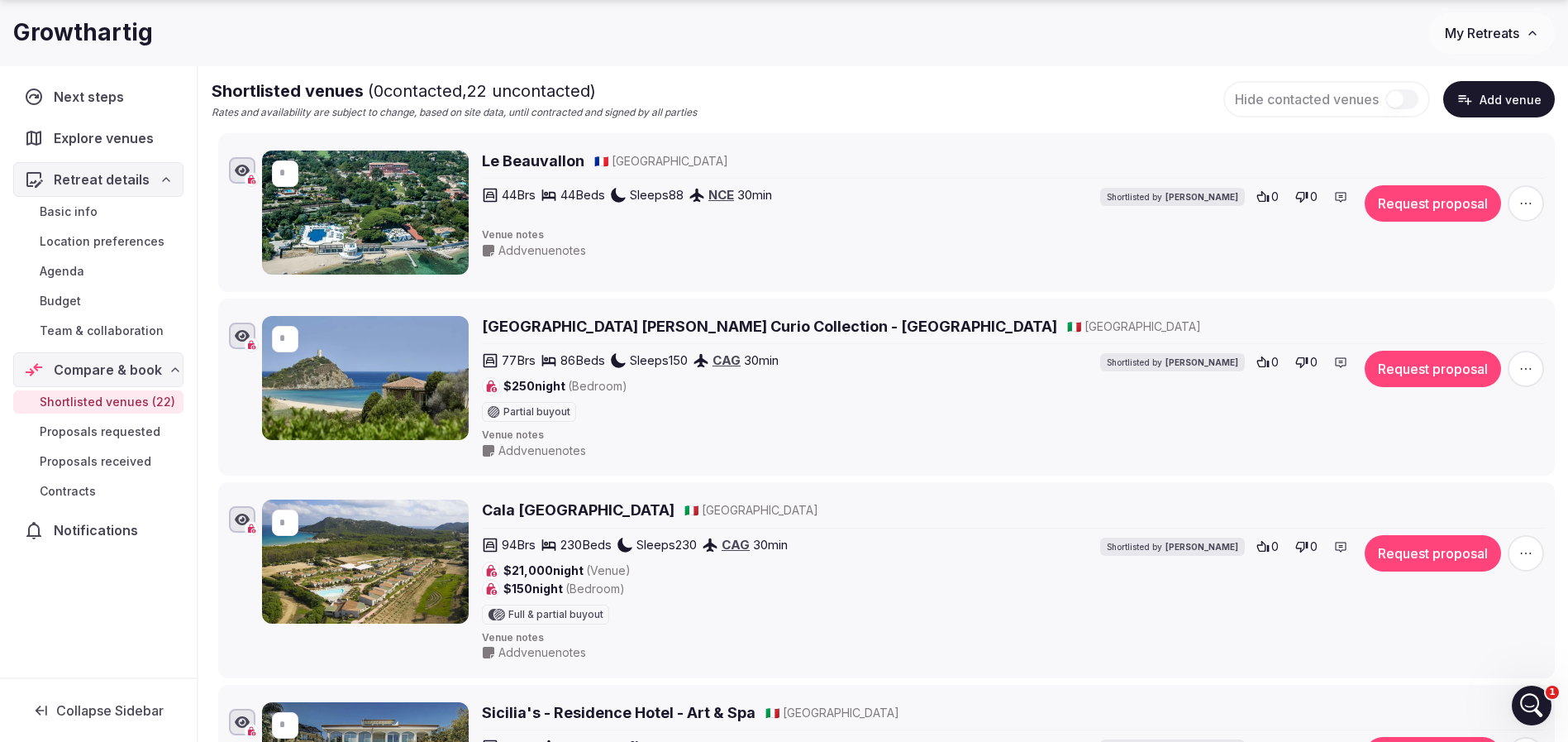
click at [542, 156] on h2 "Le Beauvallon" at bounding box center [533, 161] width 103 height 21
click at [630, 321] on h2 "Baia Di Chia Resort Sardina Curio Collection - Chia Laguna Resort" at bounding box center [770, 326] width 575 height 21
click at [528, 160] on h2 "Le Beauvallon" at bounding box center [533, 161] width 103 height 21
click at [580, 326] on h2 "Baia Di Chia Resort Sardina Curio Collection - Chia Laguna Resort" at bounding box center [770, 326] width 575 height 21
click at [531, 505] on h2 "Cala [GEOGRAPHIC_DATA]" at bounding box center [578, 510] width 193 height 21
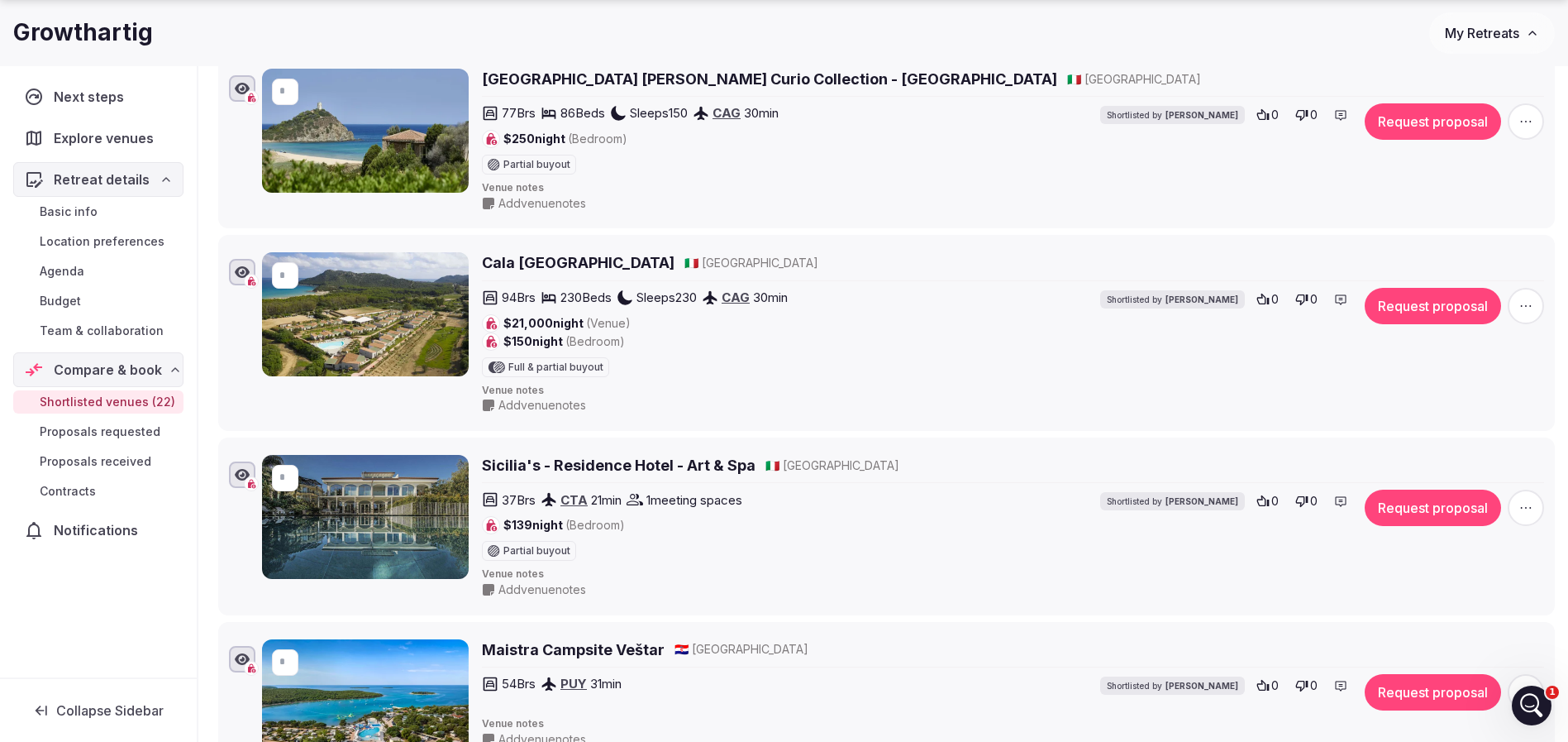
scroll to position [496, 0]
click at [580, 464] on h2 "Sicilia's - Residence Hotel - Art & Spa" at bounding box center [619, 465] width 274 height 21
click at [561, 646] on h2 "Maistra Campsite Veštar" at bounding box center [574, 649] width 183 height 21
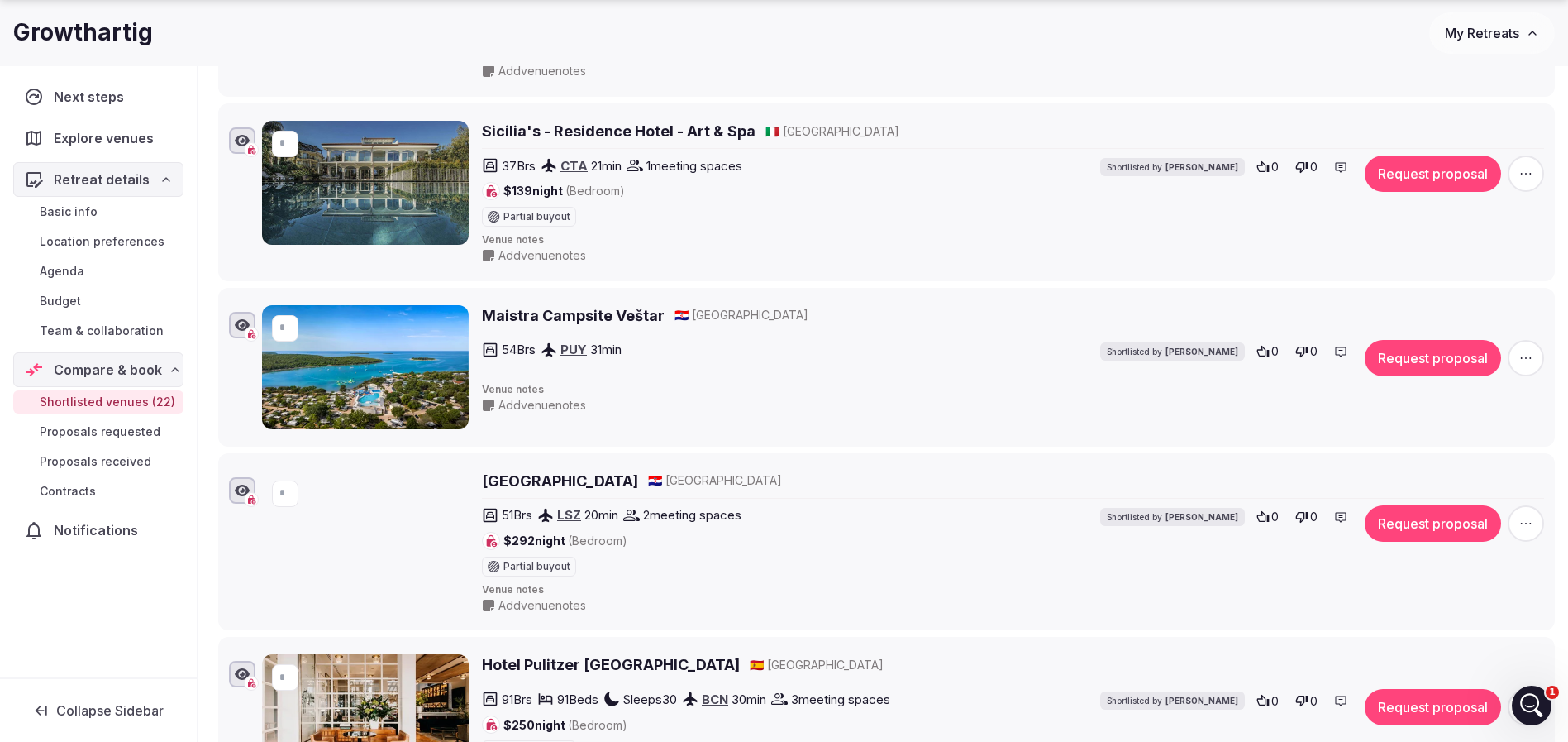
scroll to position [868, 0]
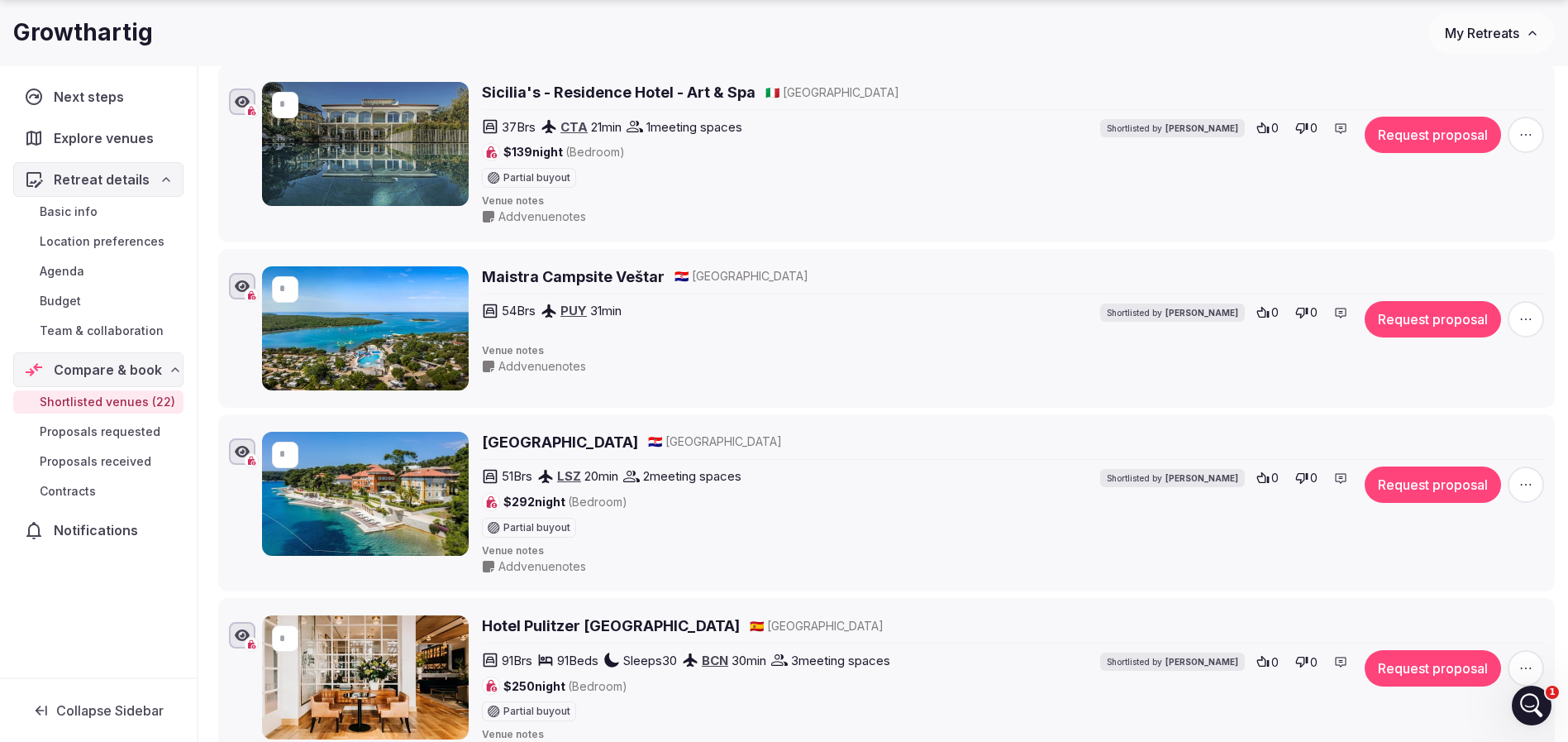
click at [599, 439] on h2 "Boutique Hotel Alhambra" at bounding box center [560, 442] width 156 height 21
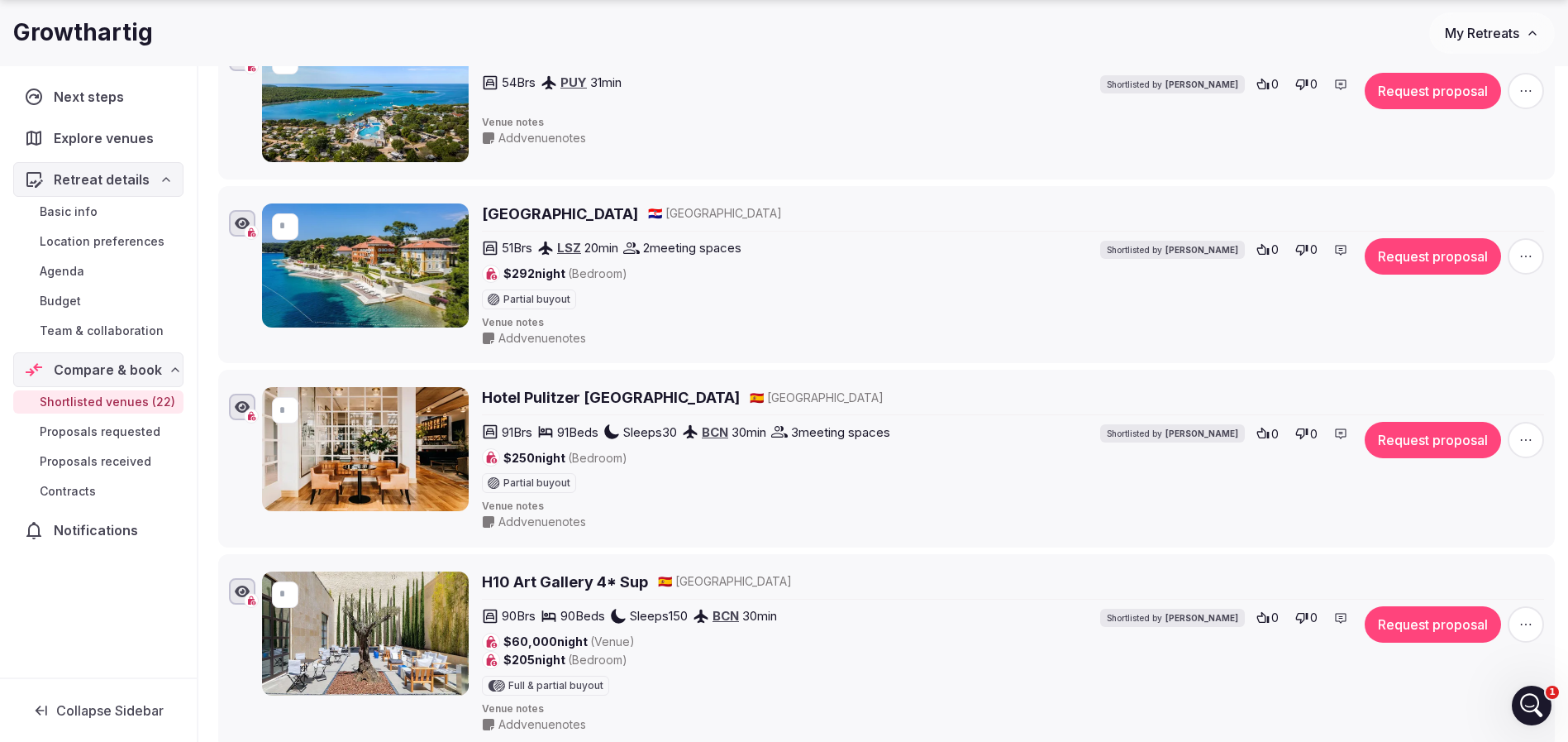
scroll to position [1240, 0]
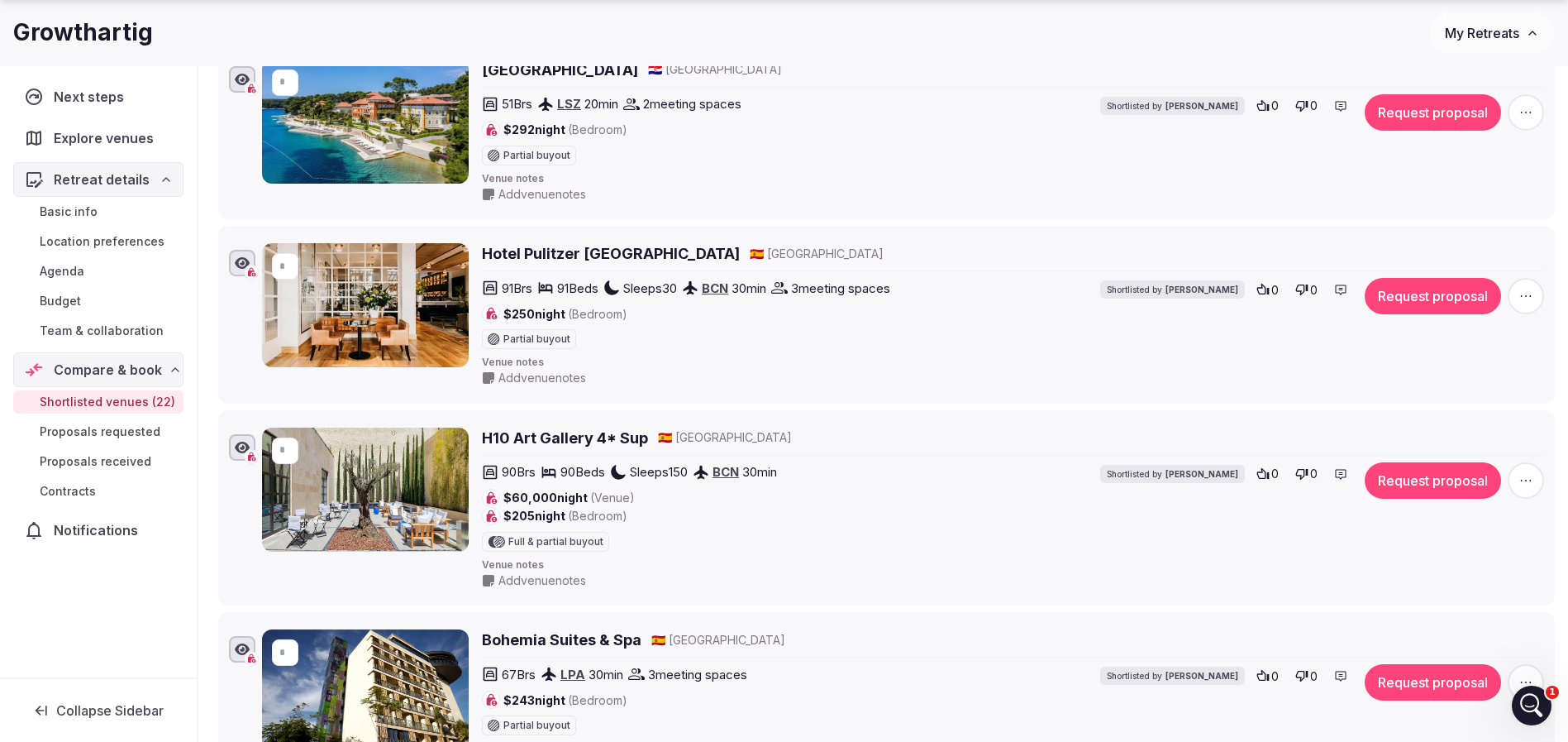
click at [624, 258] on h2 "Hotel Pulitzer Barcelona" at bounding box center [611, 254] width 258 height 21
click at [563, 445] on h2 "H10 Art Gallery 4* Sup" at bounding box center [565, 438] width 166 height 21
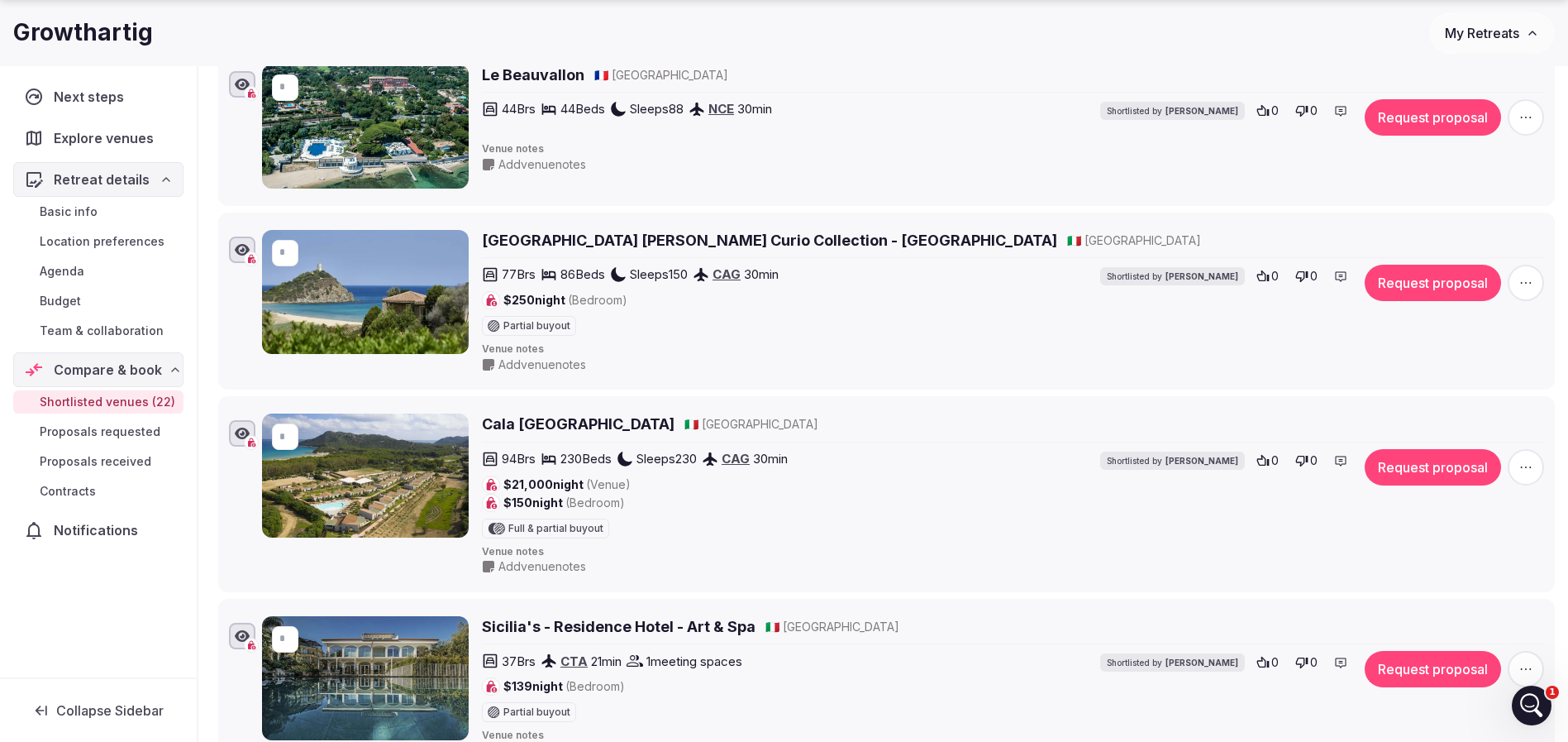
scroll to position [372, 0]
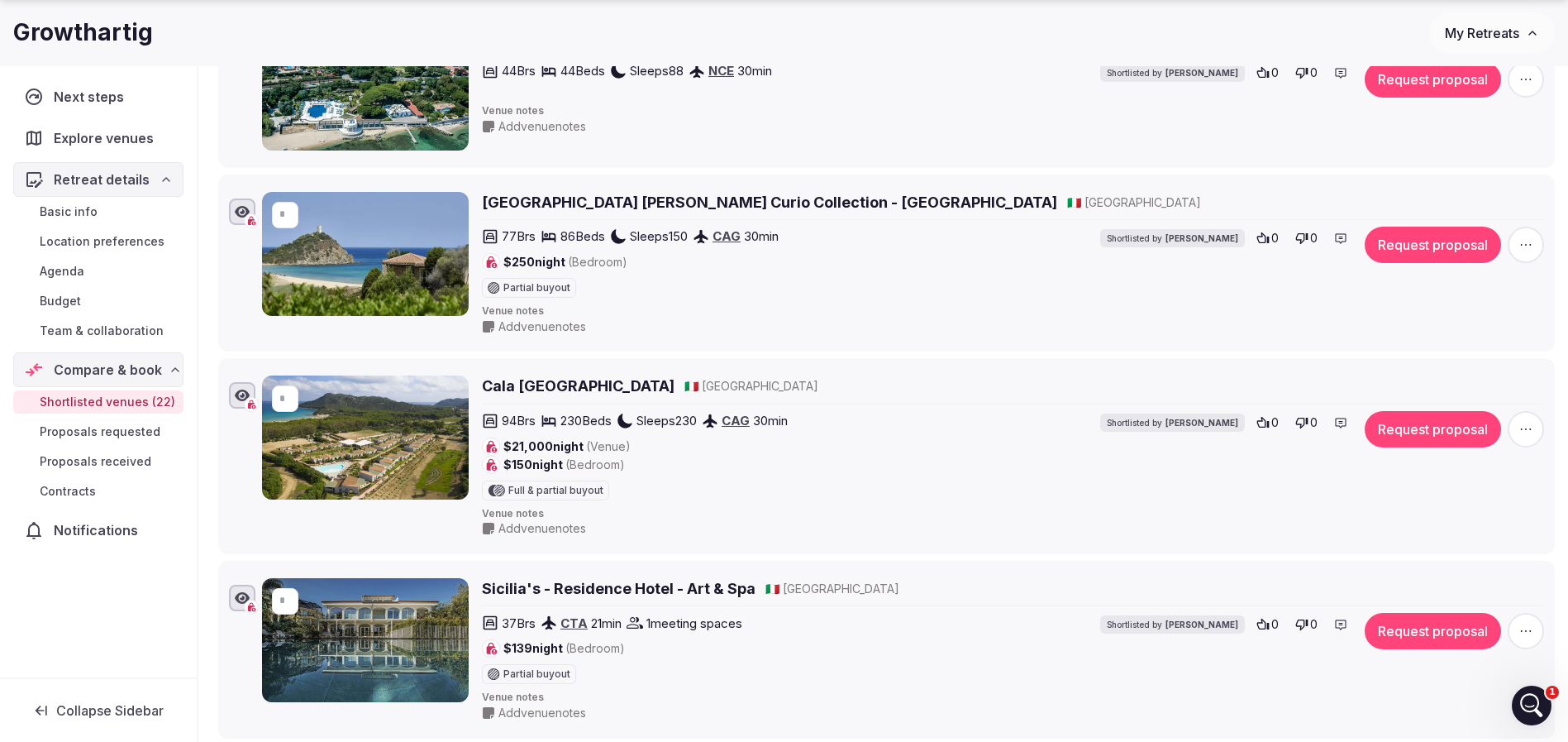
click at [547, 390] on h2 "Cala Sinzias Resort" at bounding box center [578, 385] width 193 height 21
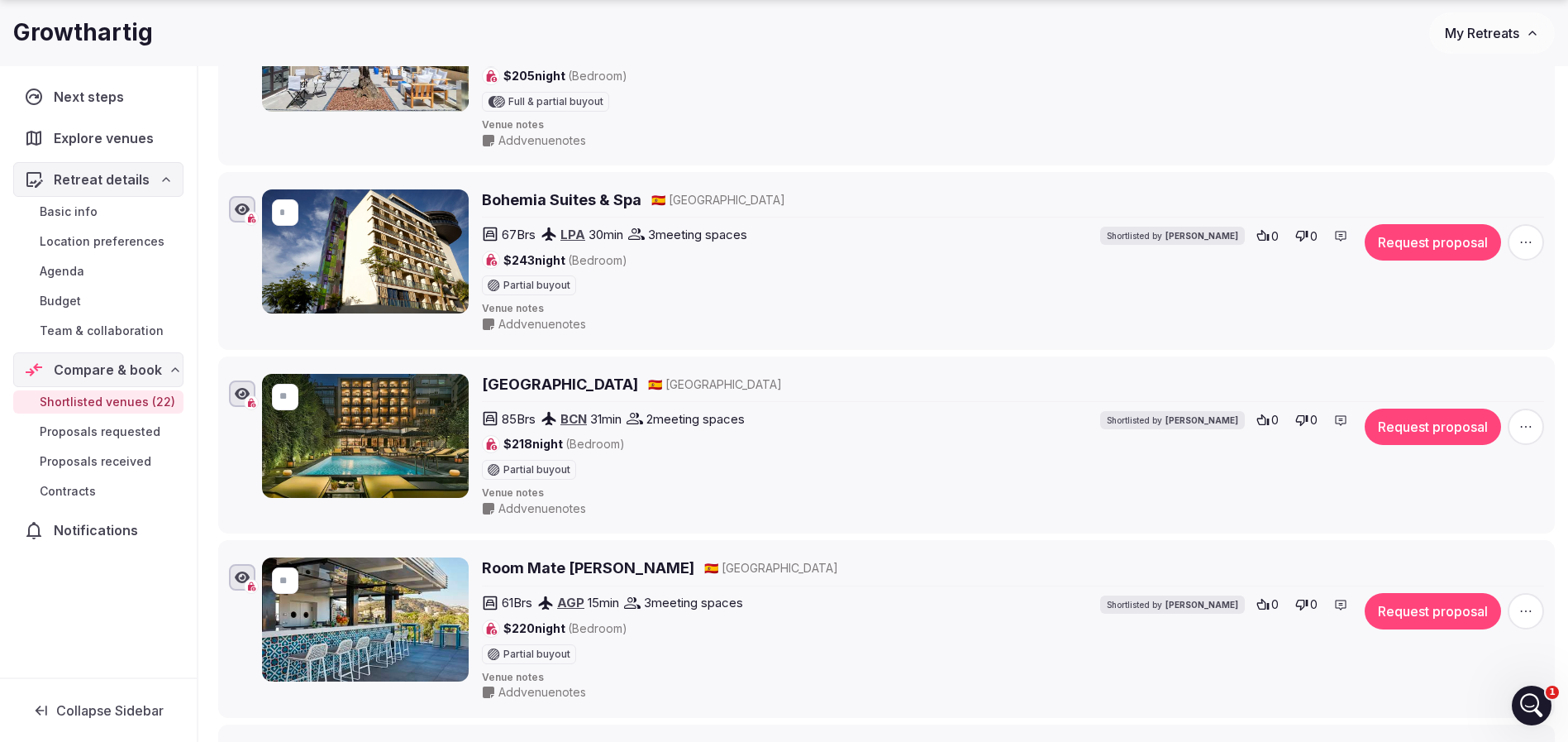
scroll to position [1736, 0]
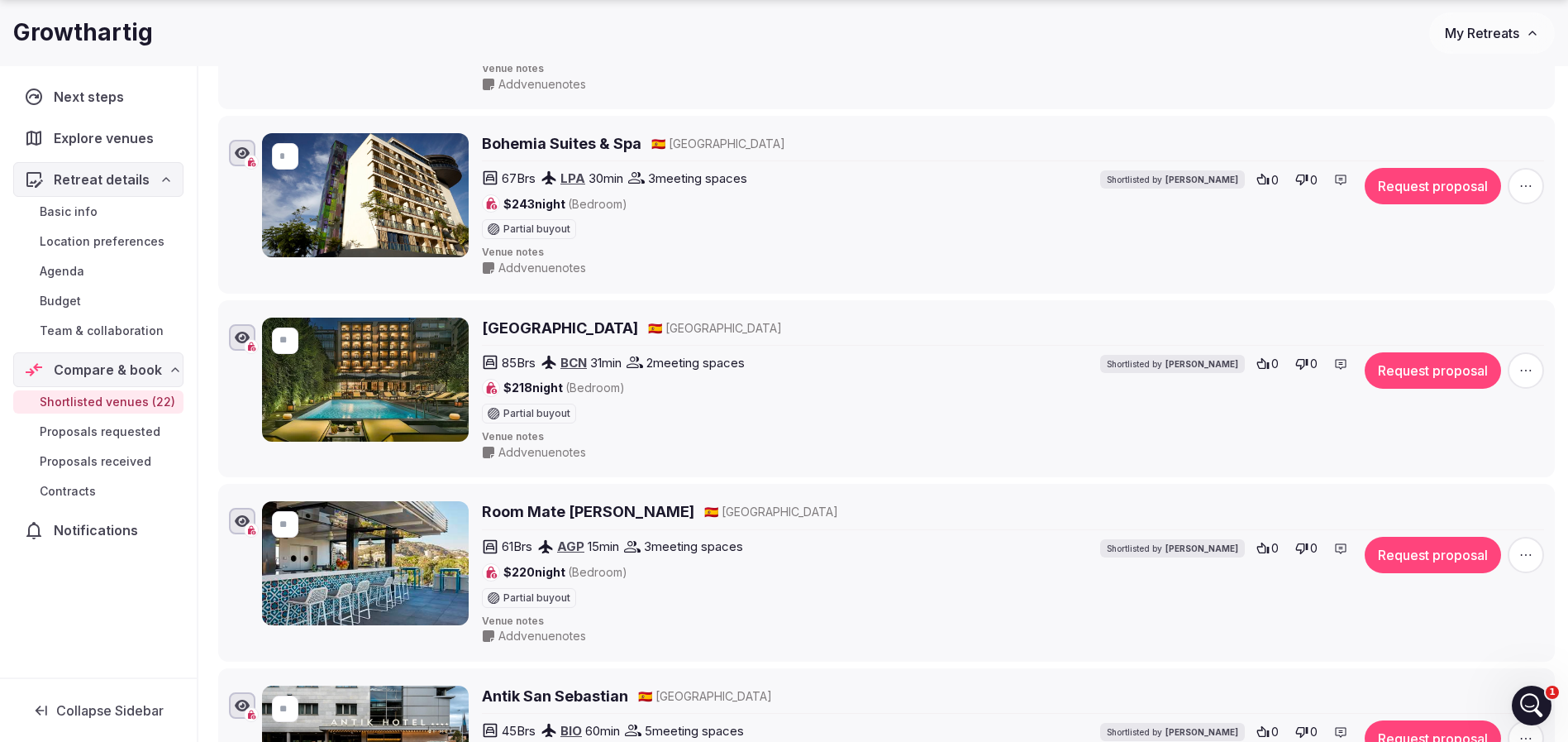
click at [614, 149] on h2 "Bohemia Suites & Spa" at bounding box center [561, 144] width 160 height 21
click at [550, 329] on h2 "H10 Metropolitan Barcelona" at bounding box center [560, 328] width 156 height 21
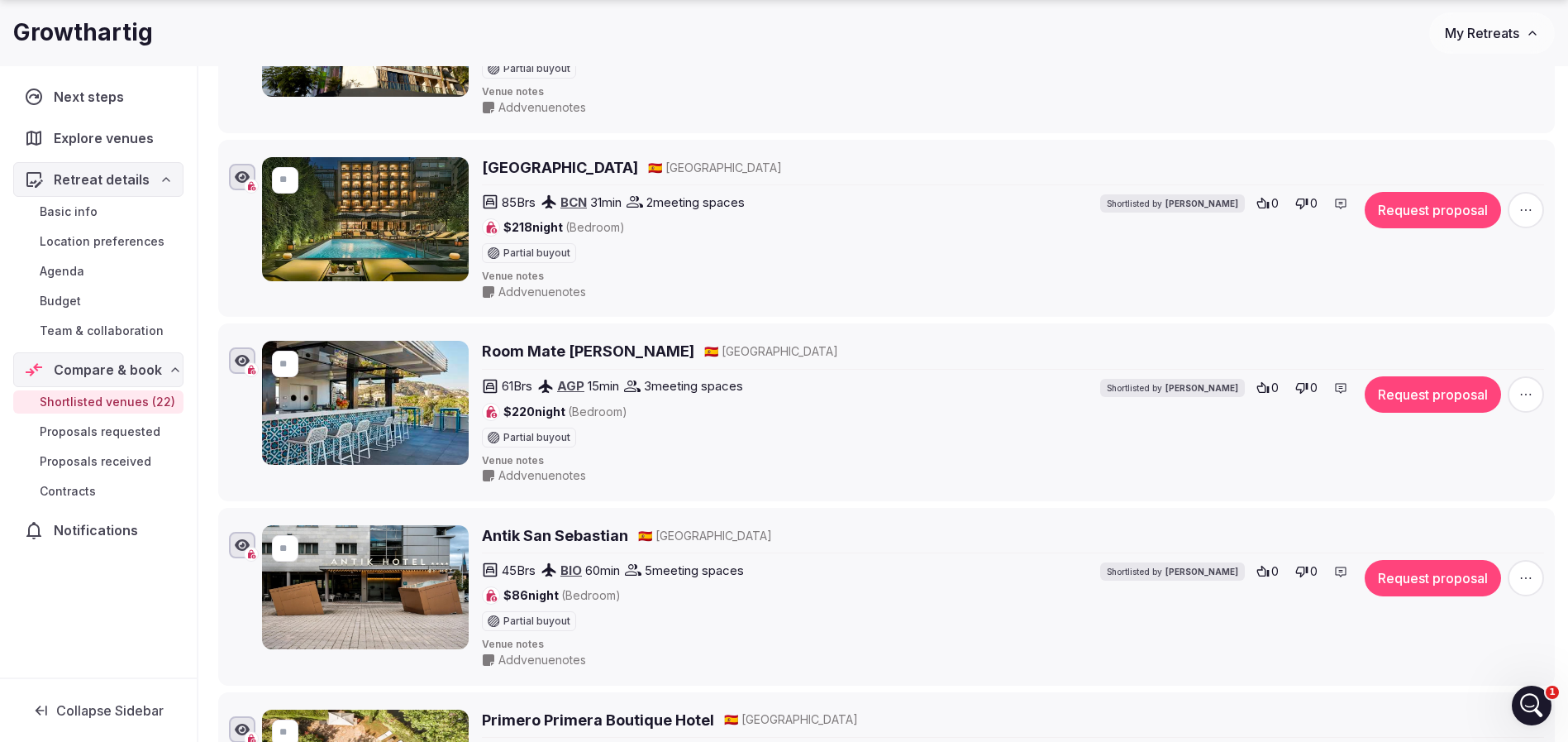
scroll to position [1984, 0]
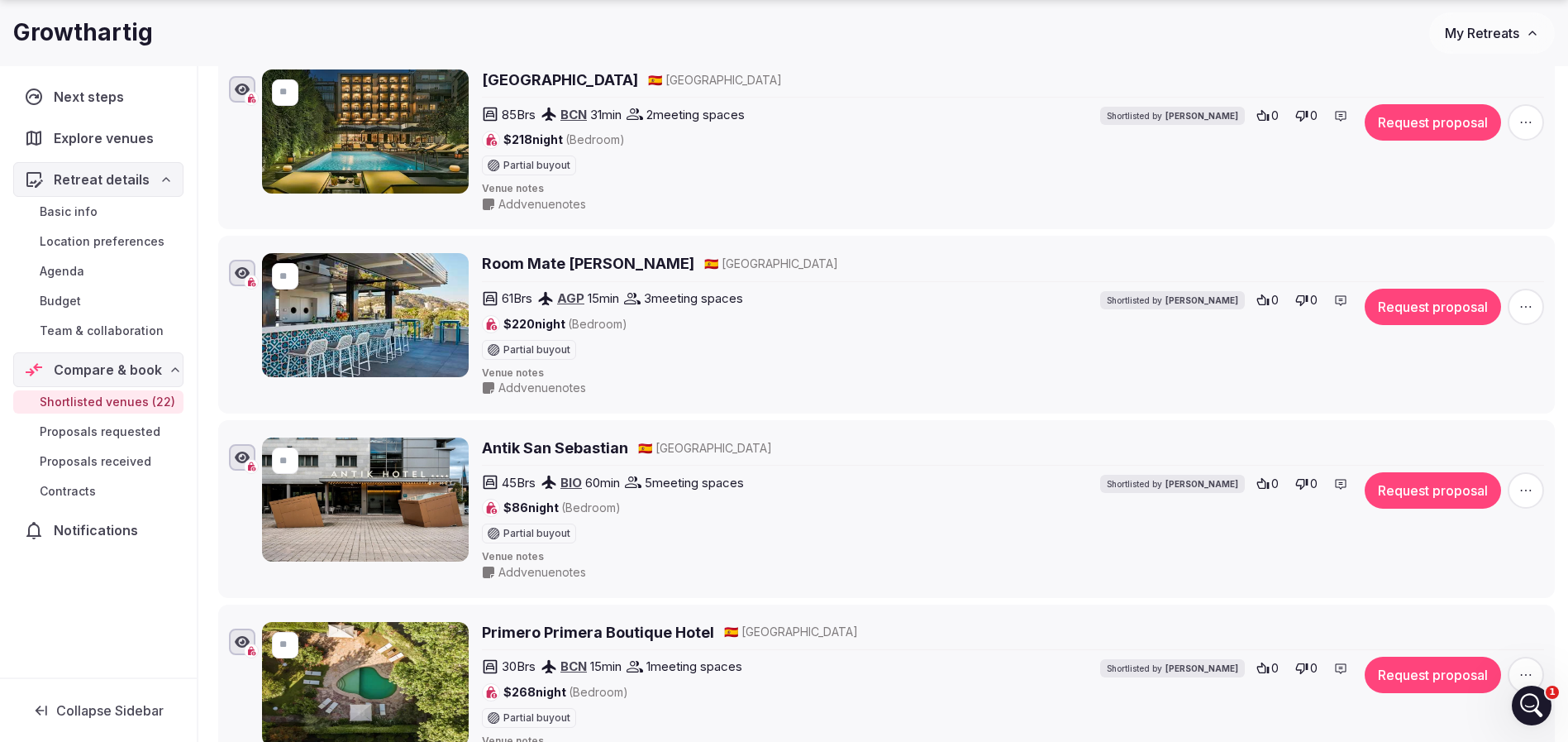
click at [566, 258] on h2 "Room Mate Valeria" at bounding box center [588, 263] width 213 height 21
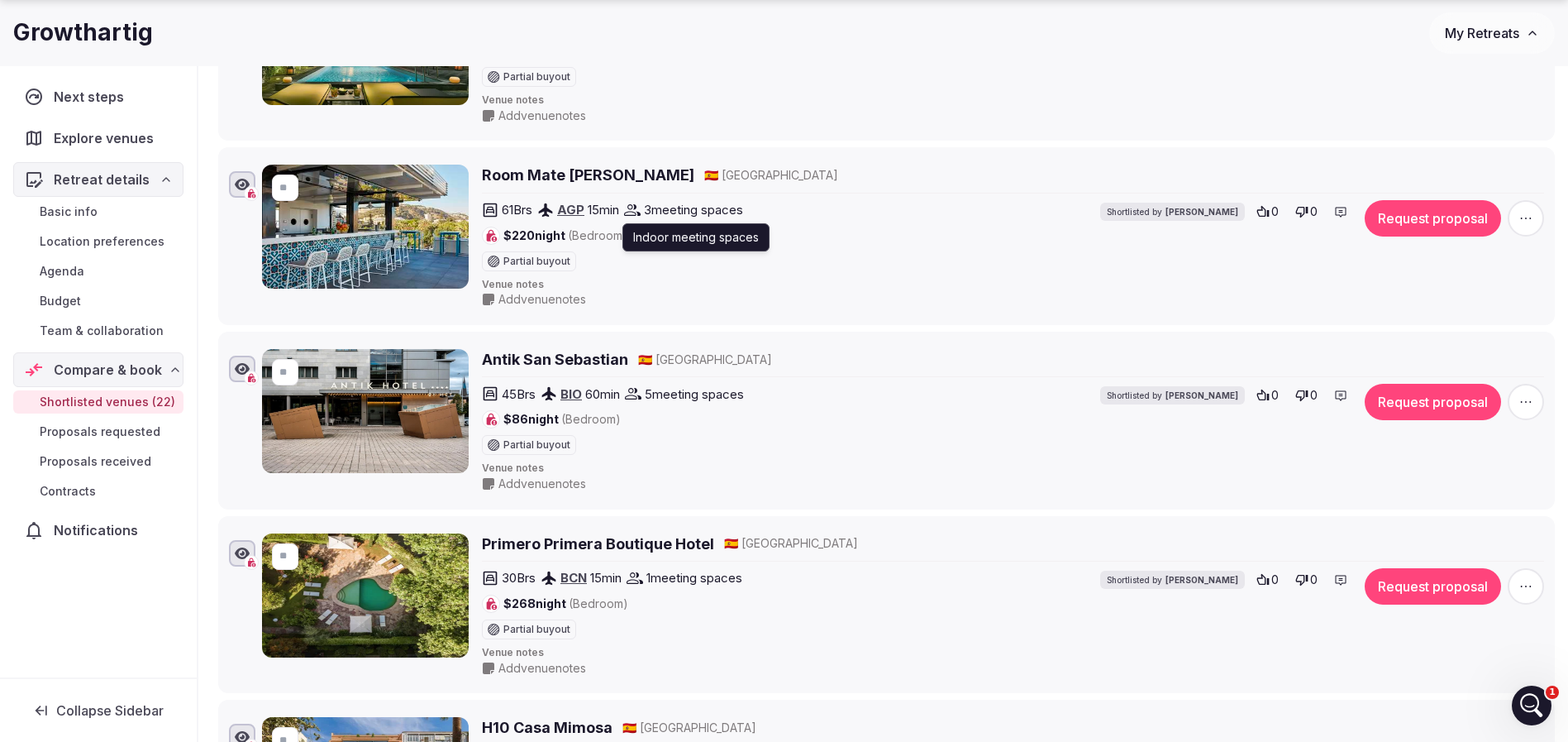
scroll to position [2108, 0]
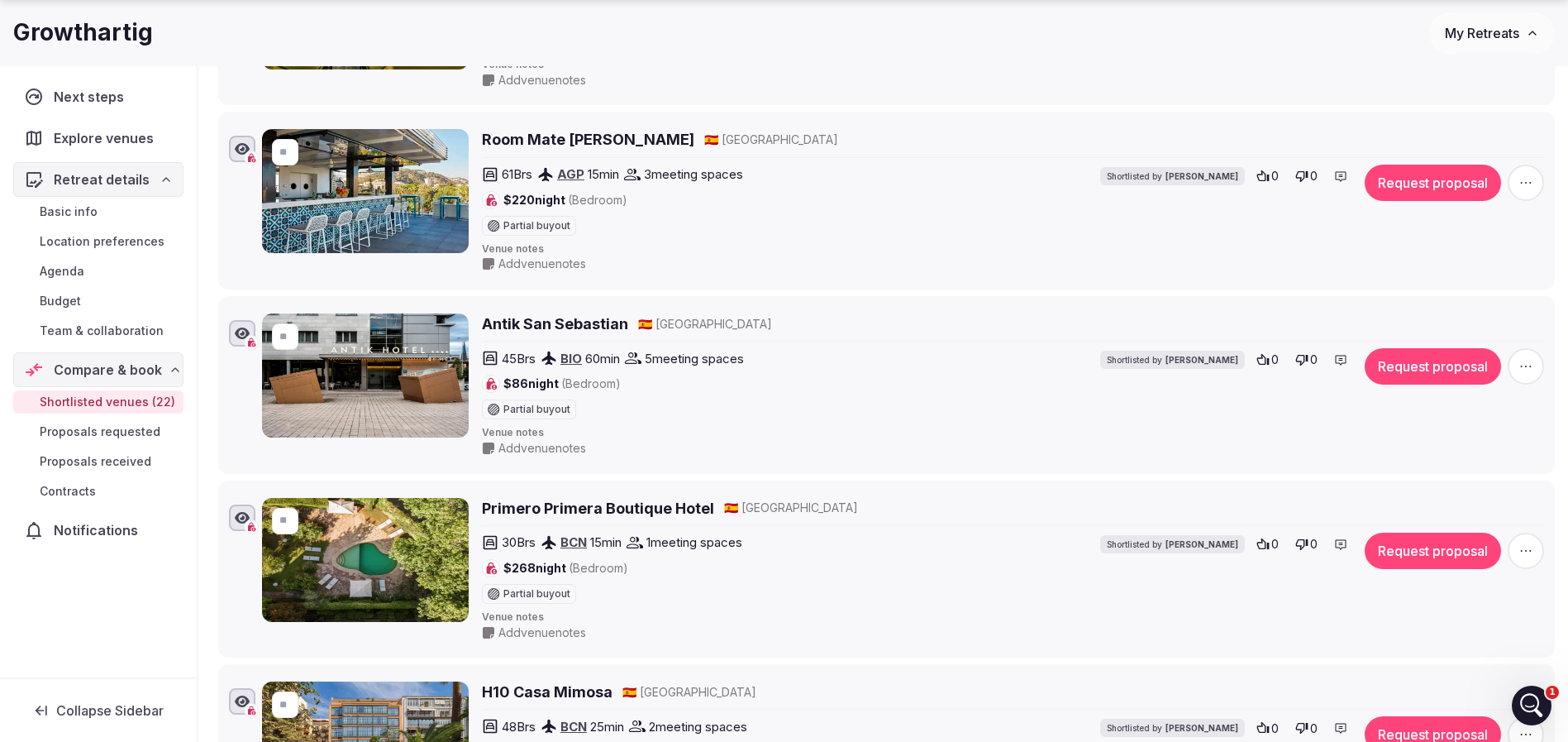
click at [611, 319] on h2 "Antik San Sebastian" at bounding box center [555, 323] width 146 height 21
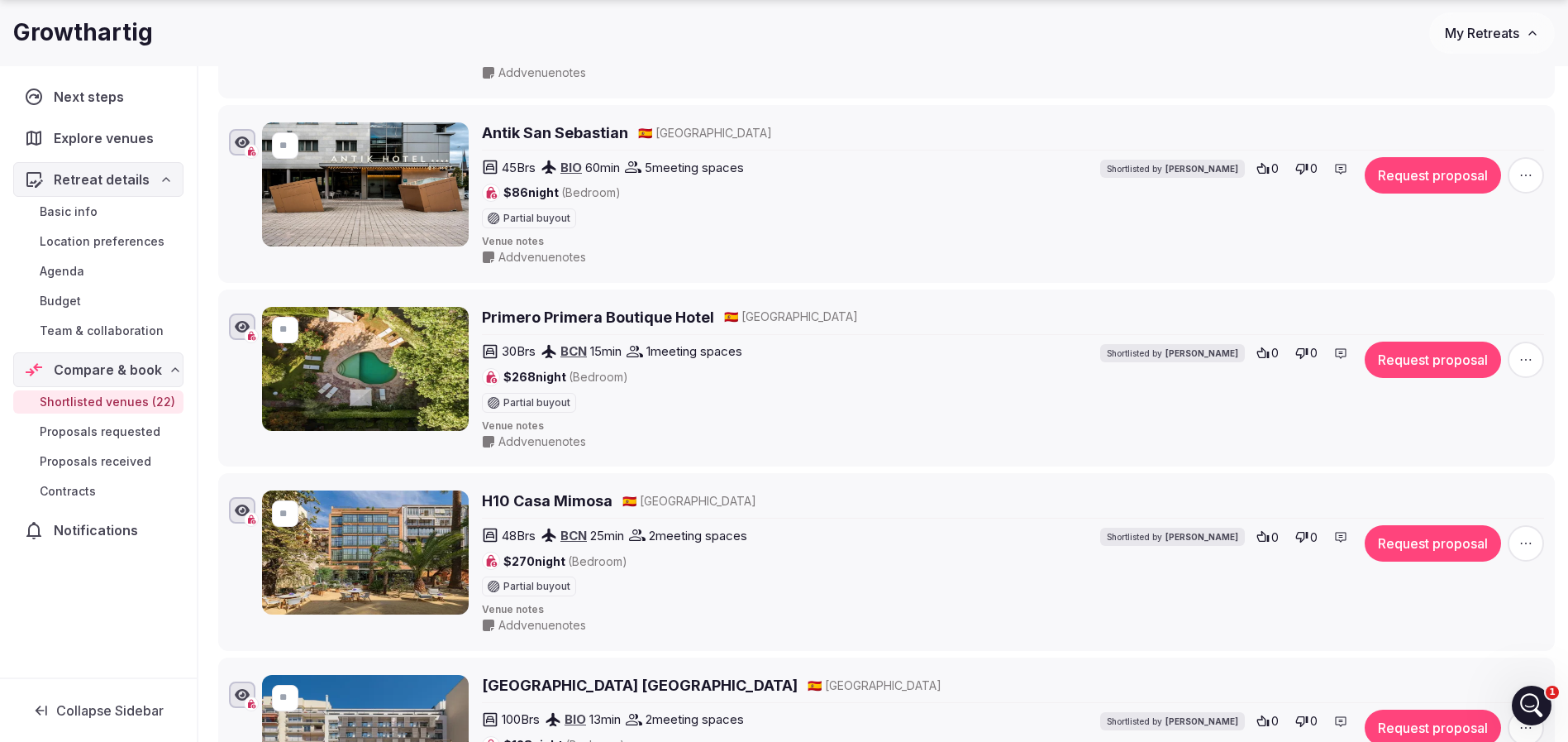
scroll to position [2356, 0]
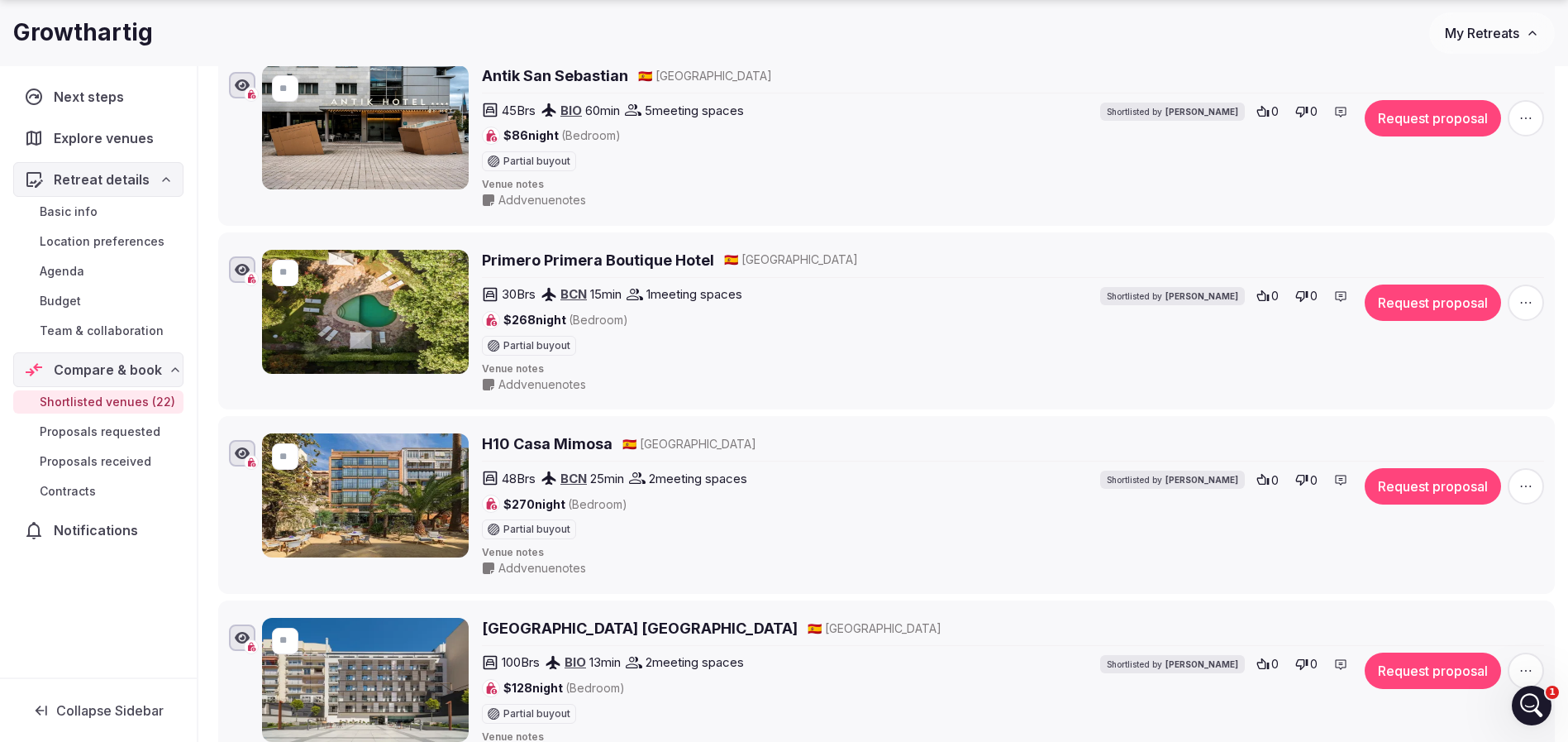
click at [611, 263] on h2 "Primero Primera Boutique Hotel" at bounding box center [598, 260] width 232 height 21
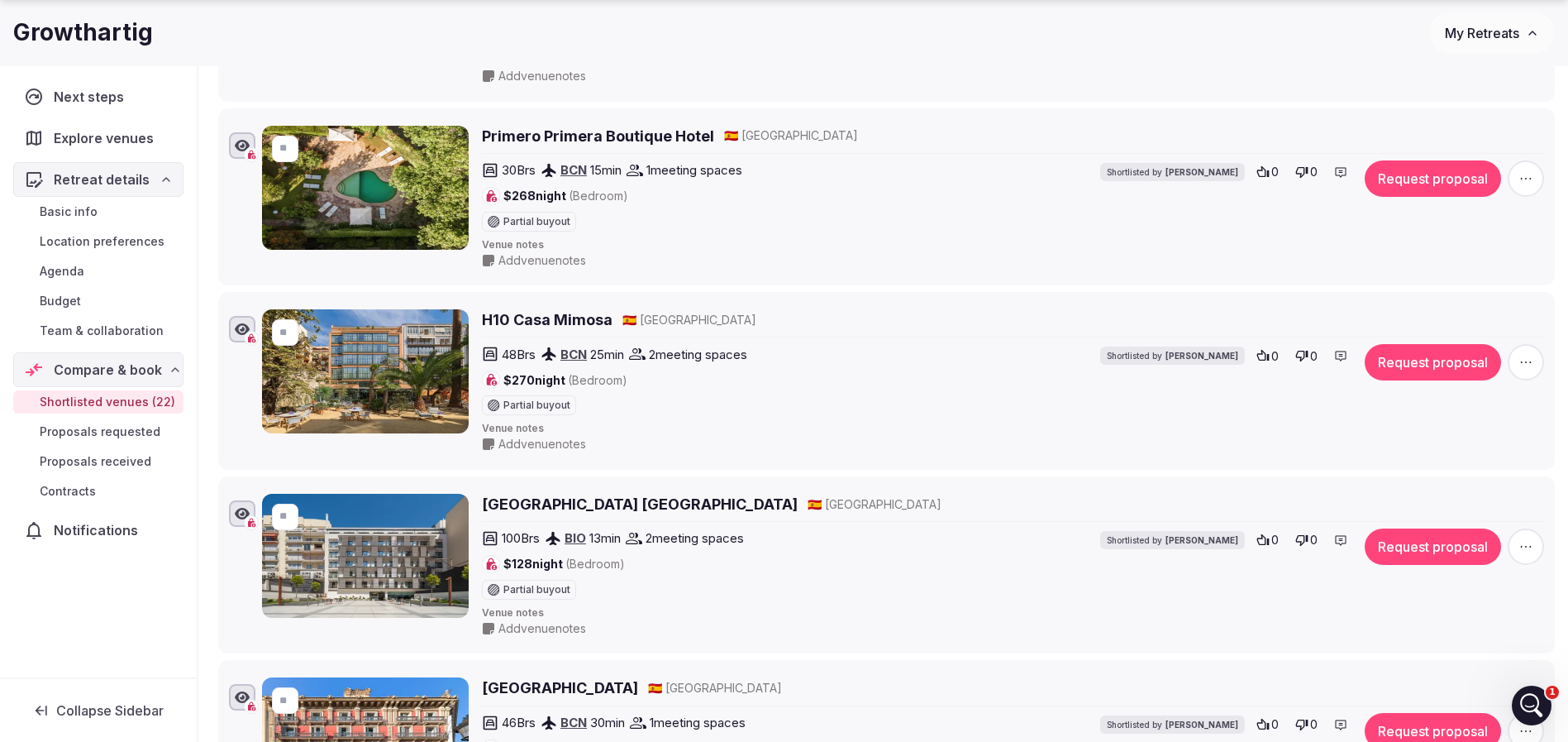
click at [591, 313] on h2 "H10 Casa Mimosa" at bounding box center [547, 320] width 131 height 21
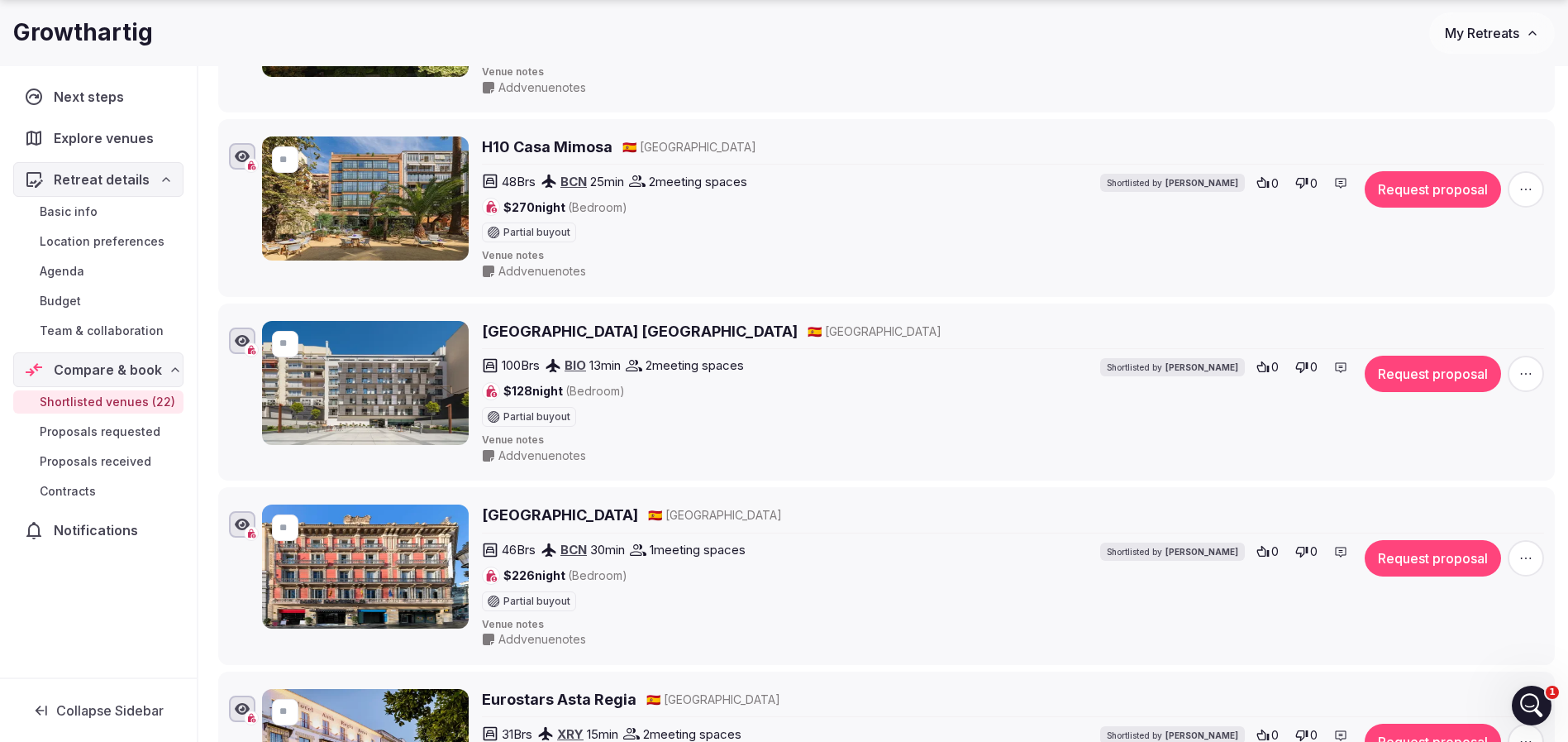
scroll to position [2728, 0]
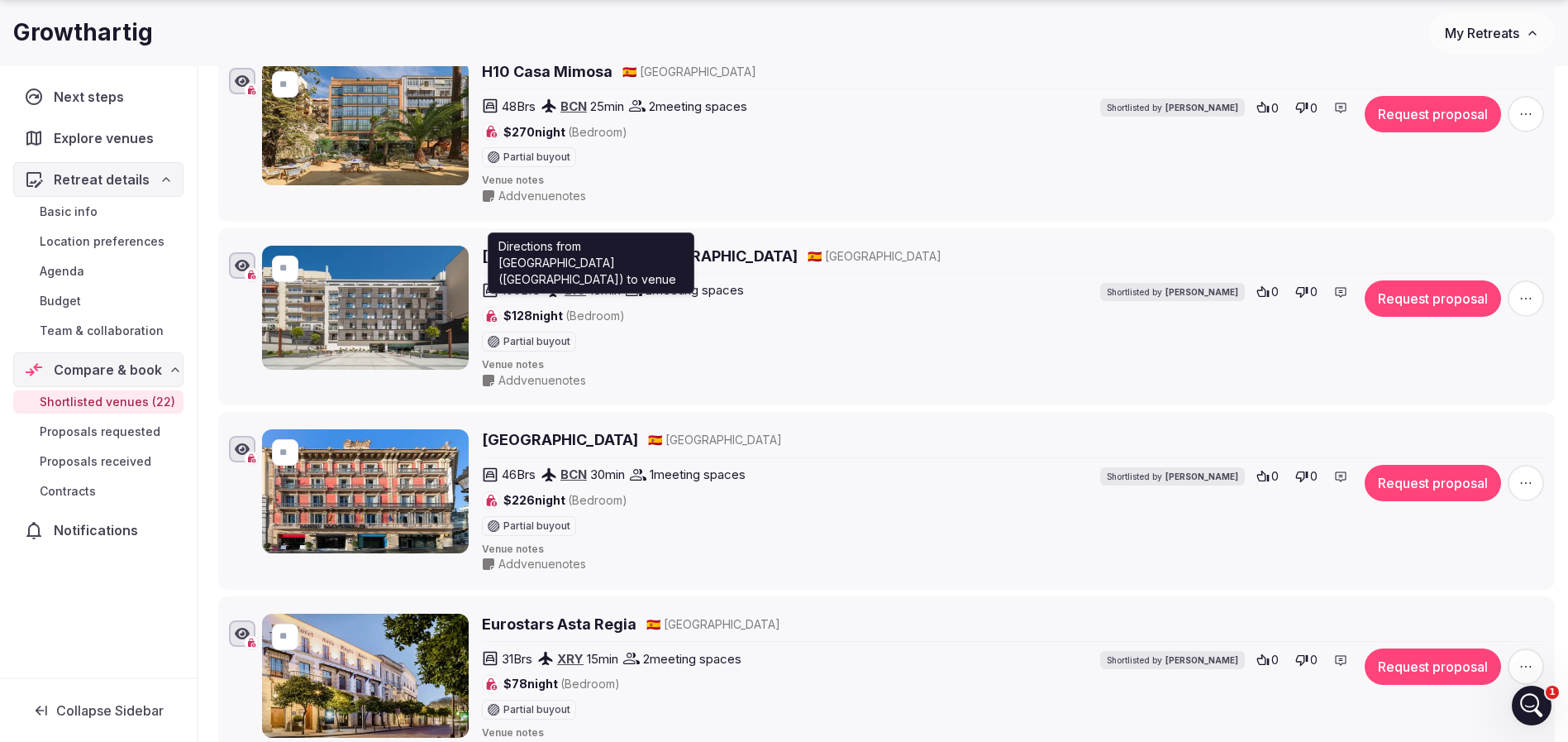
click at [608, 265] on p "Directions from Bilbao Airport (Bilbao) to venue" at bounding box center [591, 262] width 185 height 50
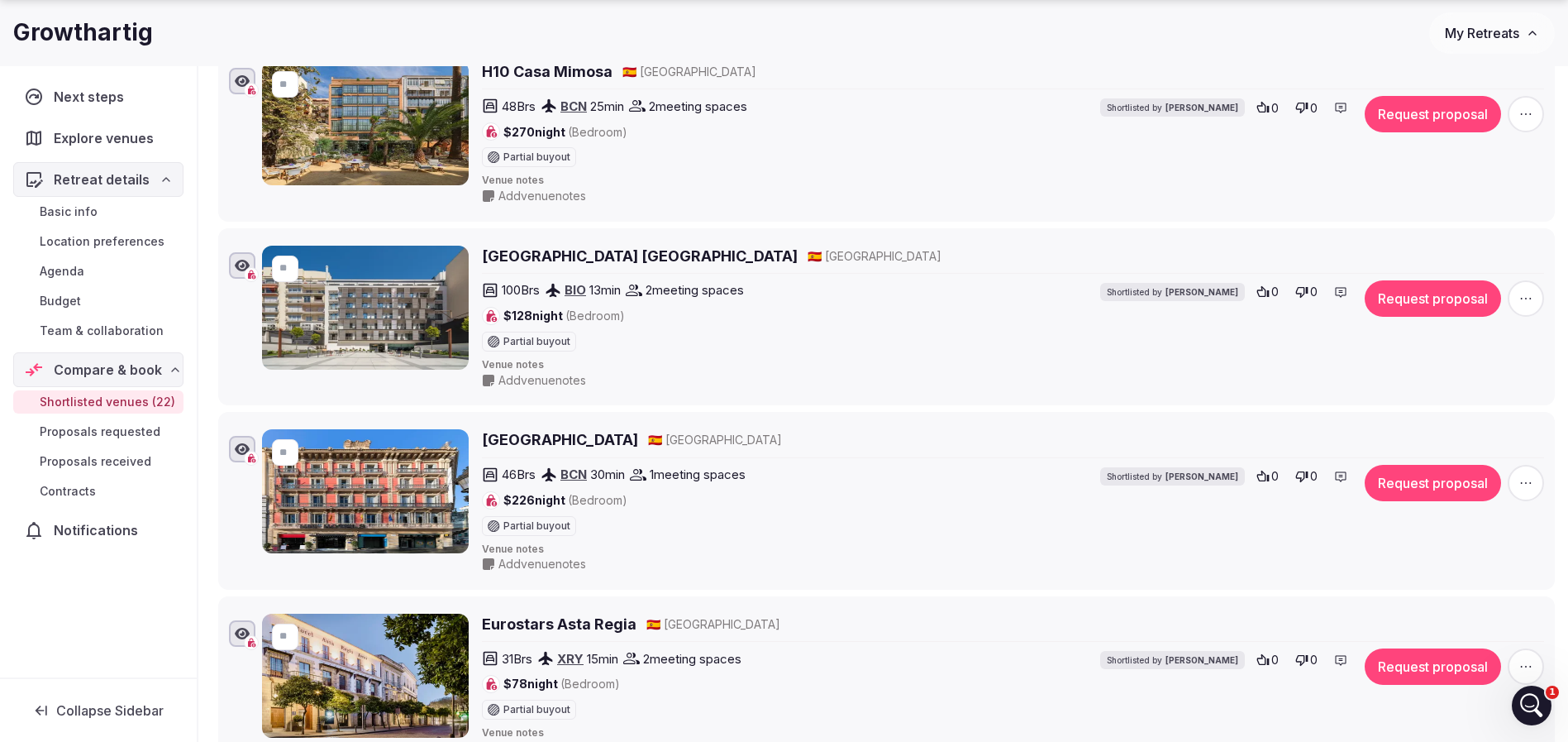
click at [614, 260] on h2 "Catalonia Gran Via Bilbao" at bounding box center [640, 256] width 316 height 21
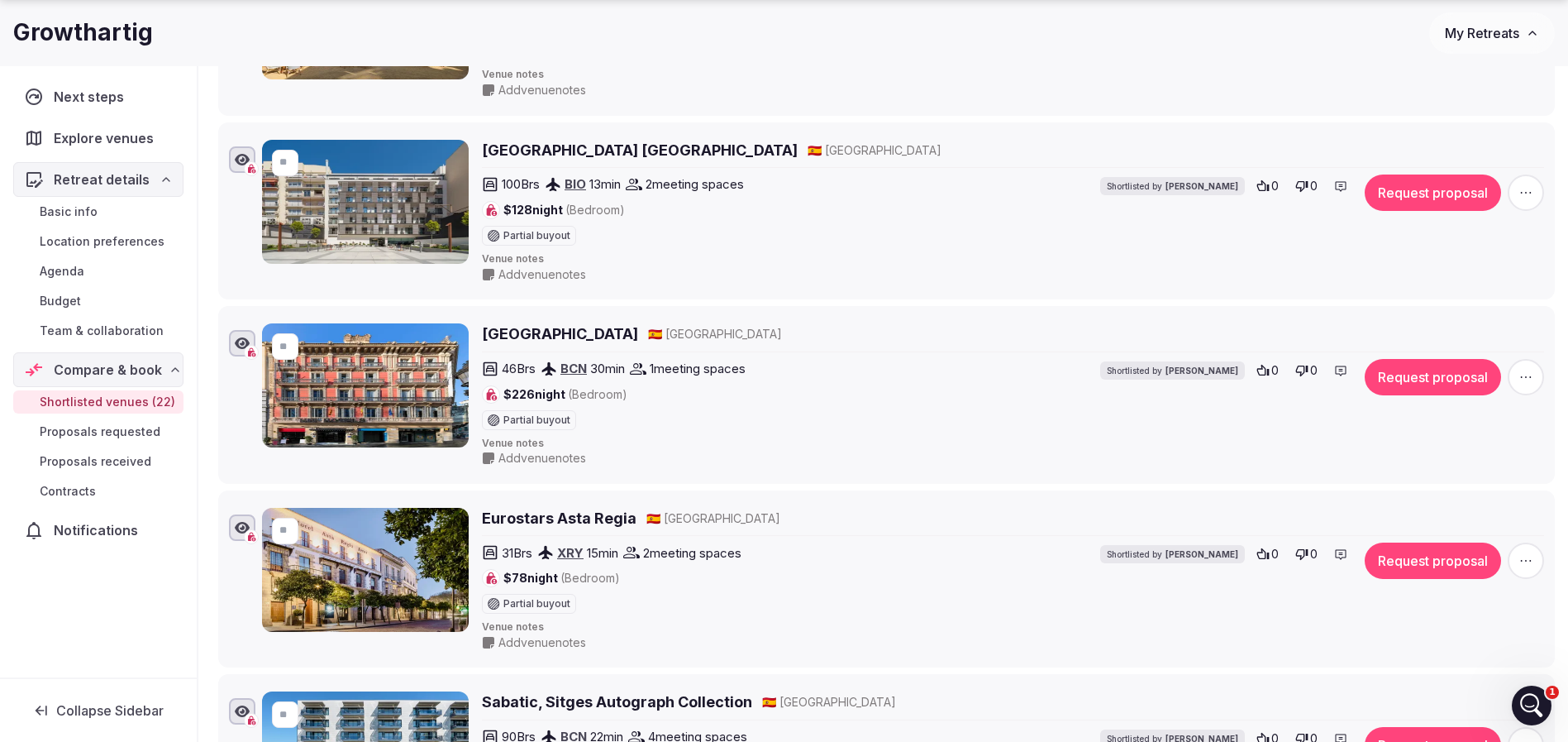
scroll to position [2976, 0]
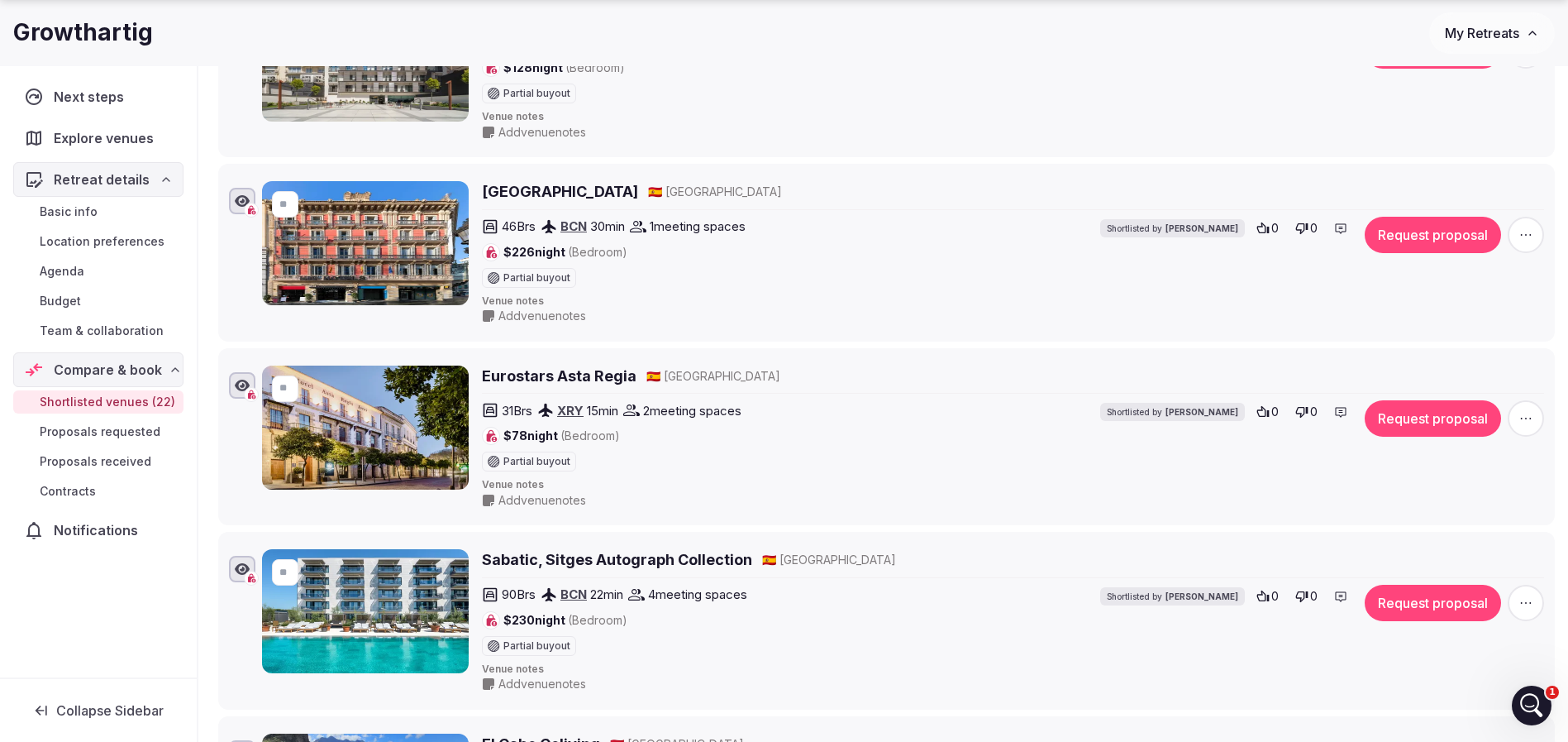
click at [615, 195] on h2 "H10 Catalunya Plaza" at bounding box center [560, 192] width 156 height 21
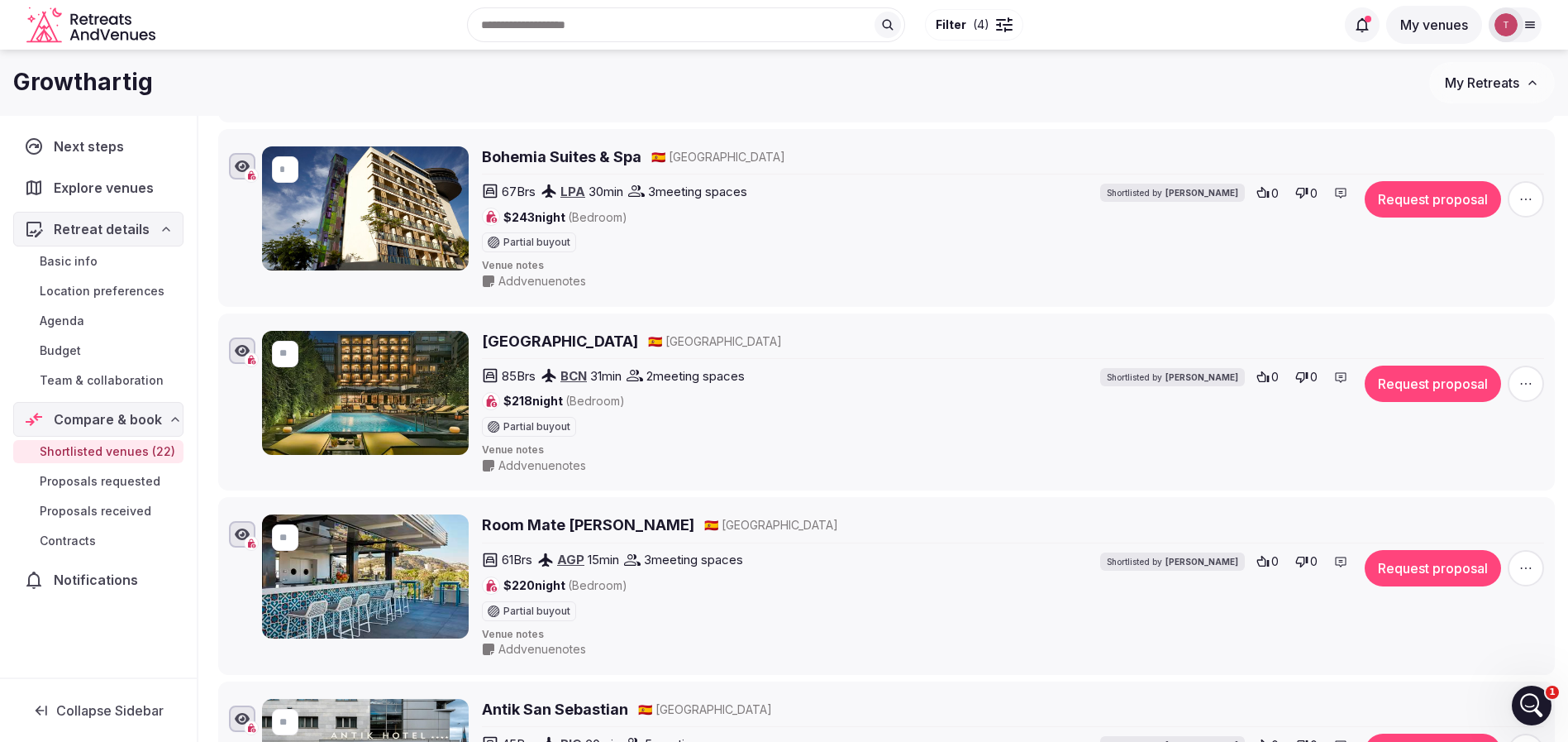
scroll to position [1488, 0]
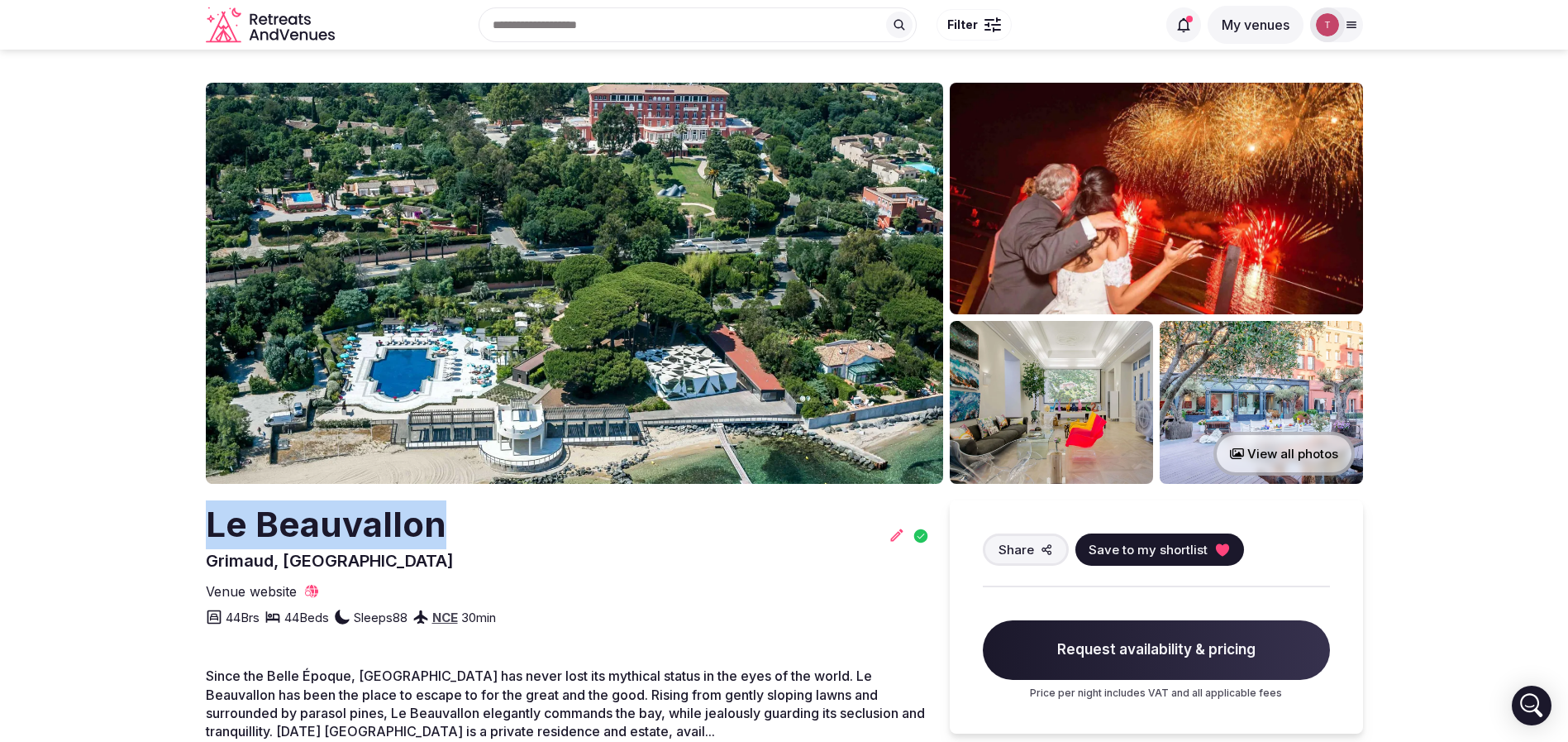
drag, startPoint x: 200, startPoint y: 540, endPoint x: 554, endPoint y: 533, distance: 354.1
copy h2 "Le Beauvallon"
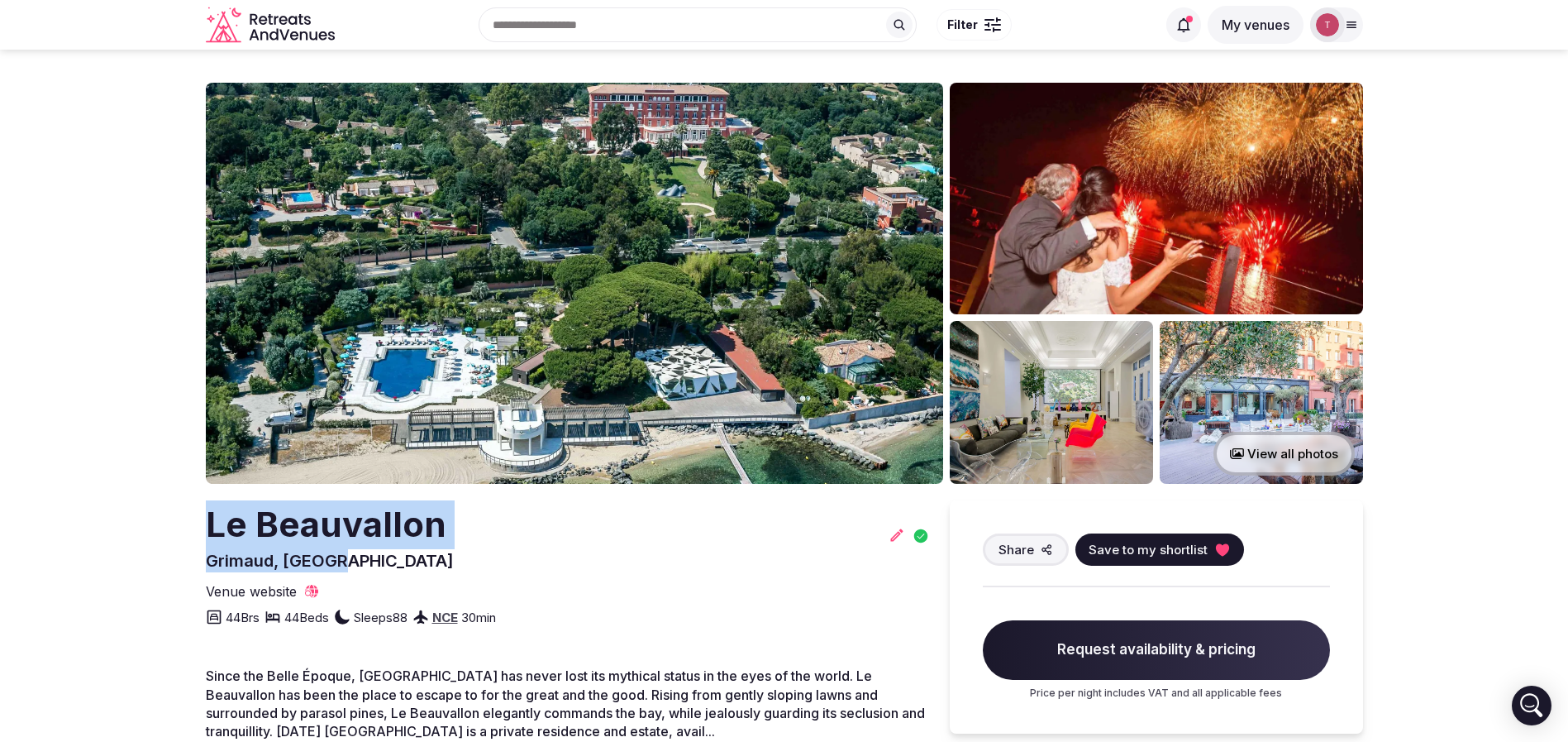
drag, startPoint x: 186, startPoint y: 531, endPoint x: 361, endPoint y: 556, distance: 176.8
click at [562, 298] on img at bounding box center [574, 283] width 737 height 401
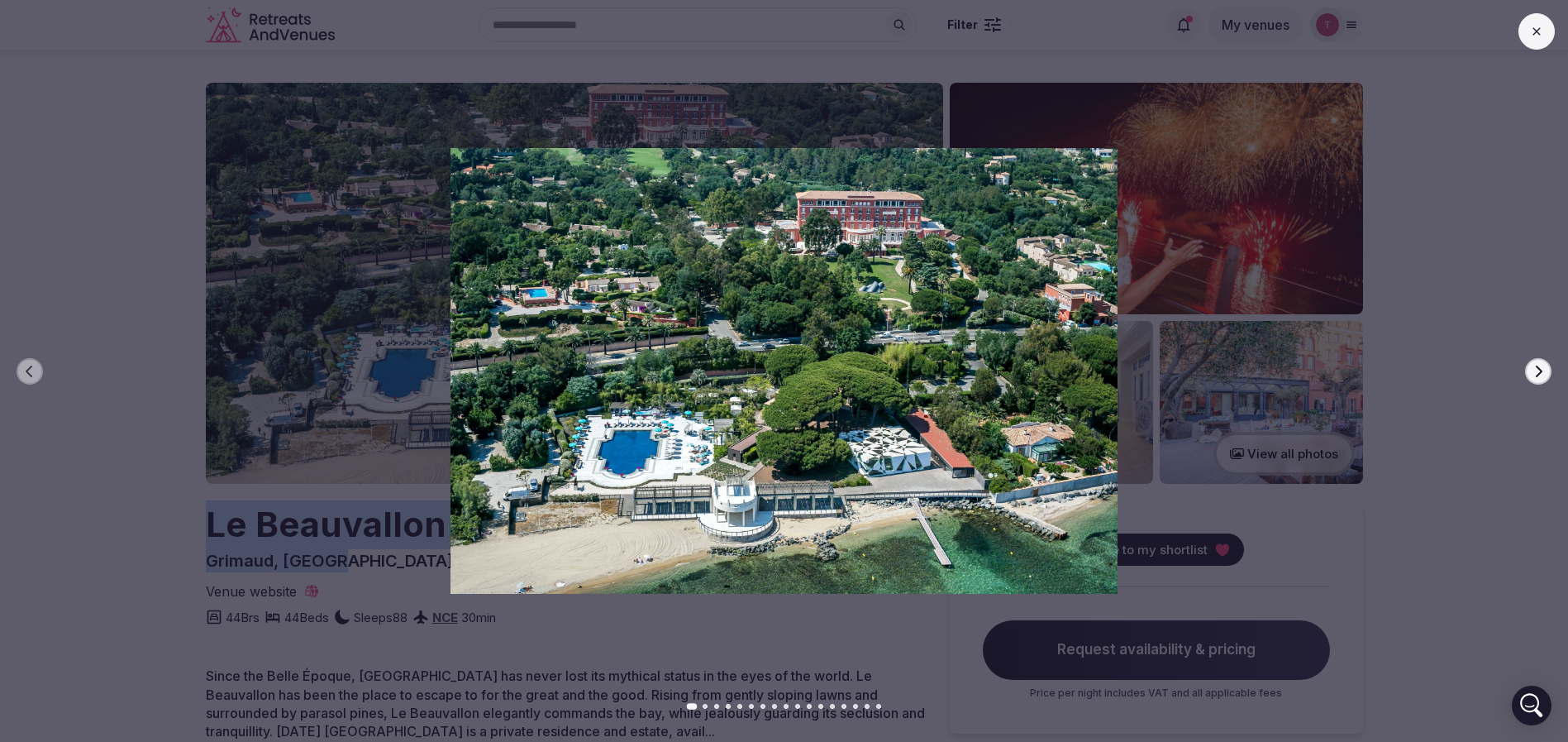
click at [1544, 370] on button "Next slide" at bounding box center [1537, 371] width 26 height 26
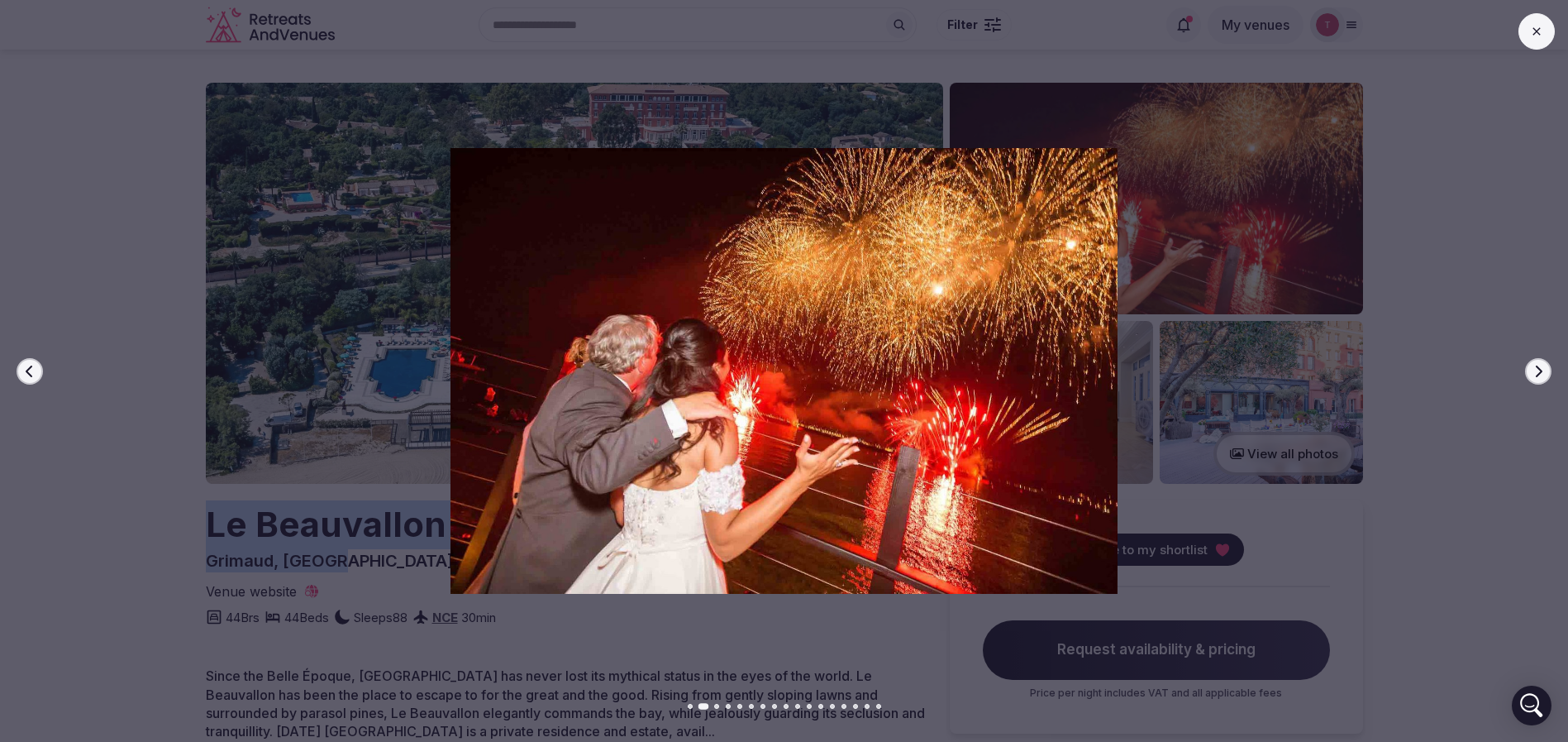
click at [1532, 371] on icon "button" at bounding box center [1537, 371] width 13 height 13
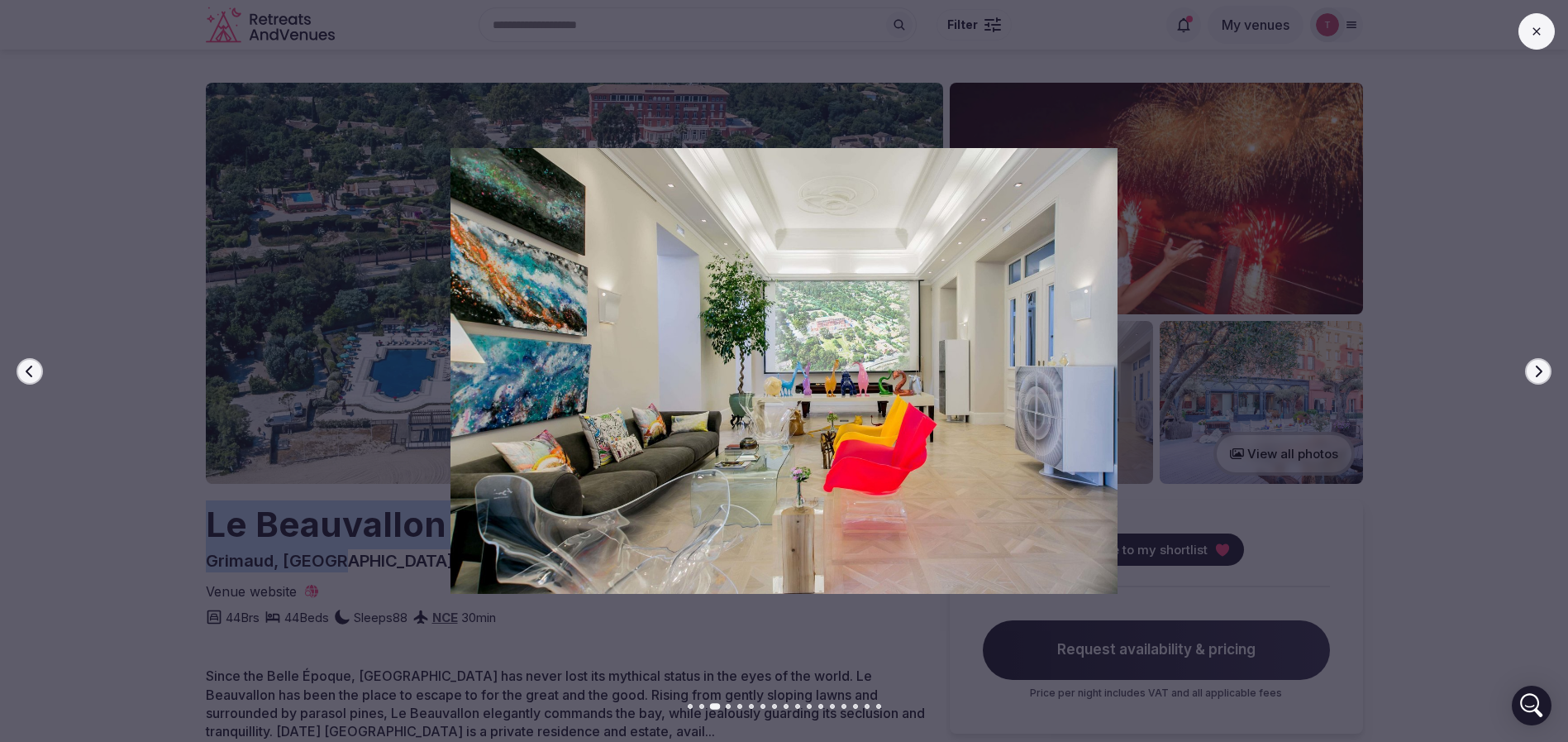
click at [1532, 371] on icon "button" at bounding box center [1537, 371] width 13 height 13
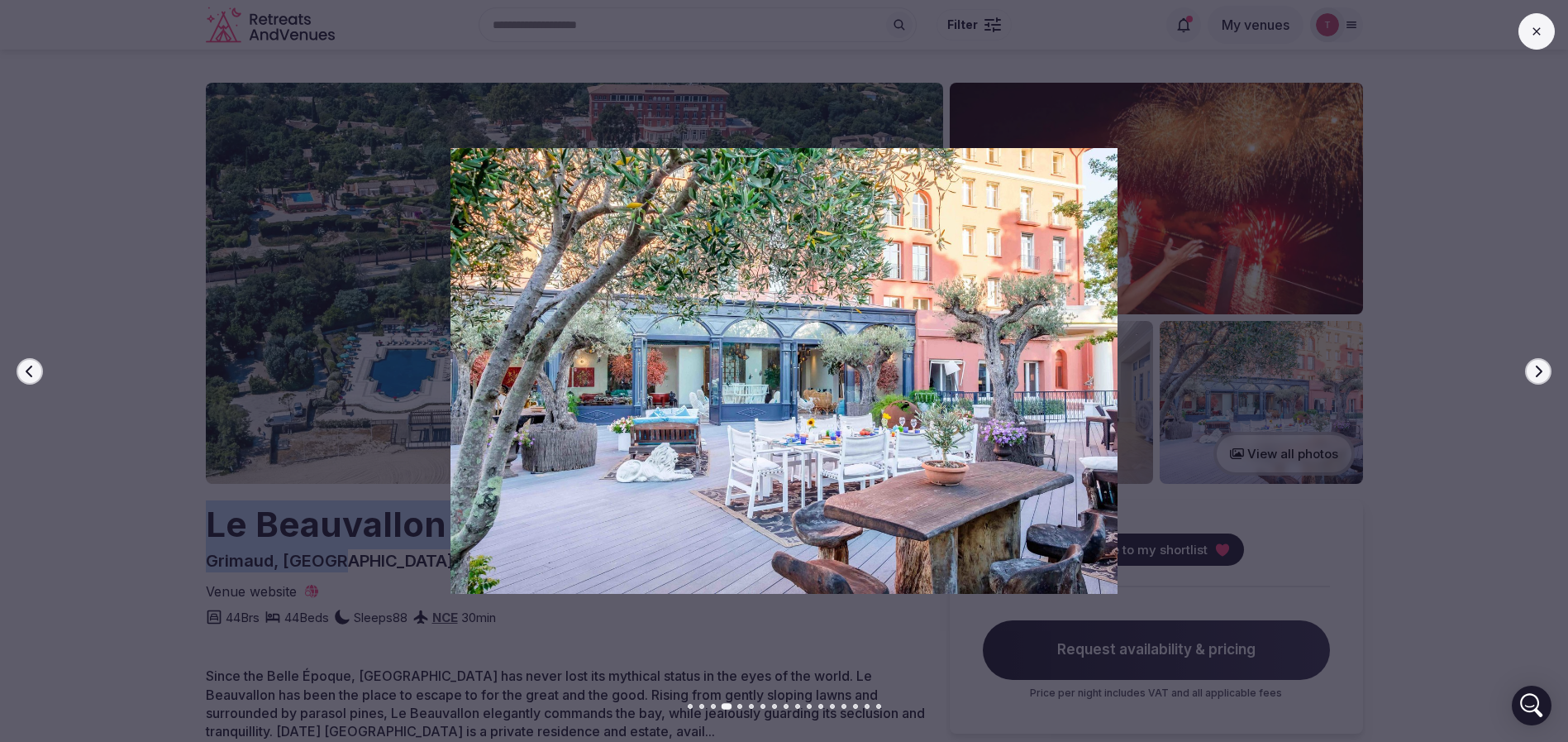
click at [1532, 371] on icon "button" at bounding box center [1537, 371] width 13 height 13
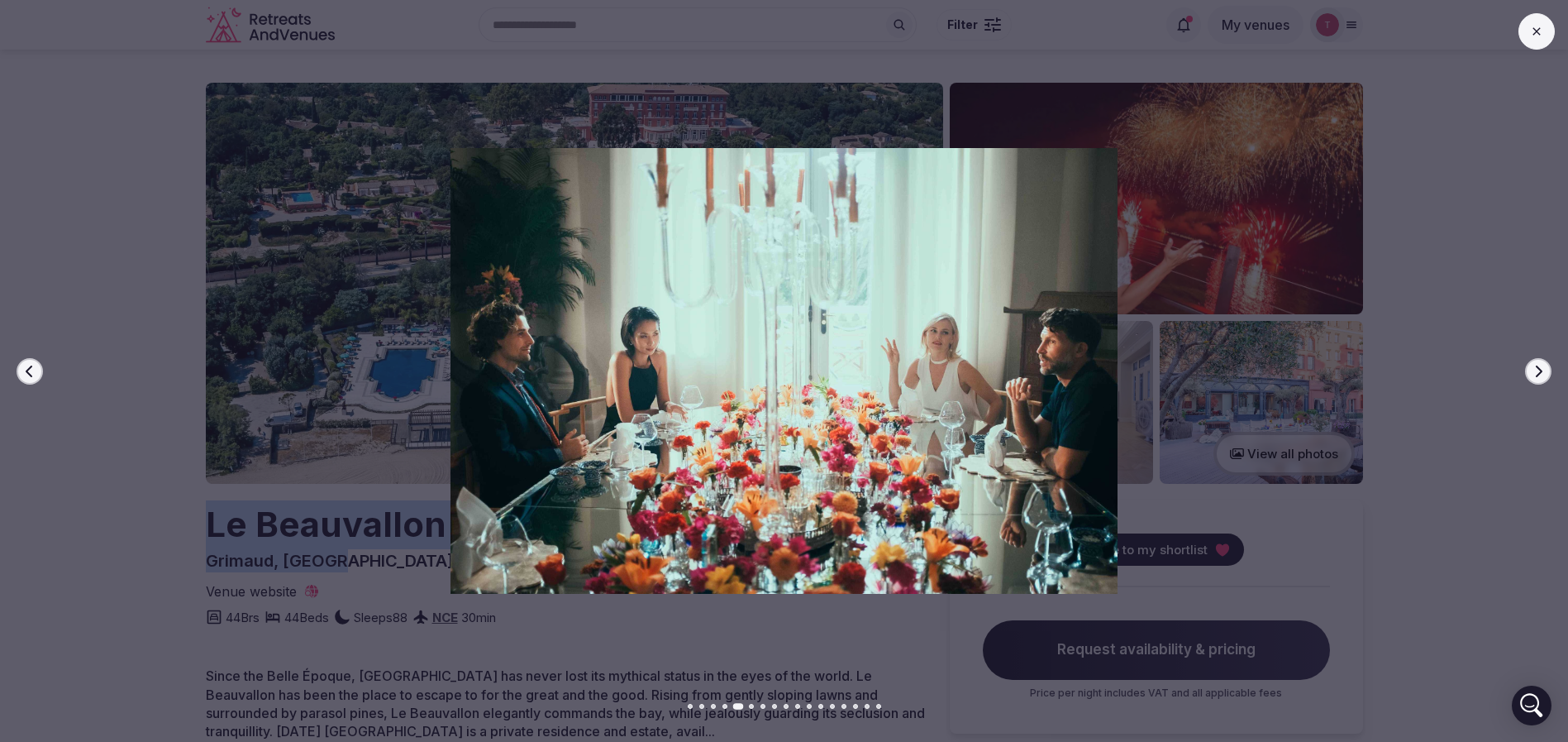
click at [1532, 371] on icon "button" at bounding box center [1537, 371] width 13 height 13
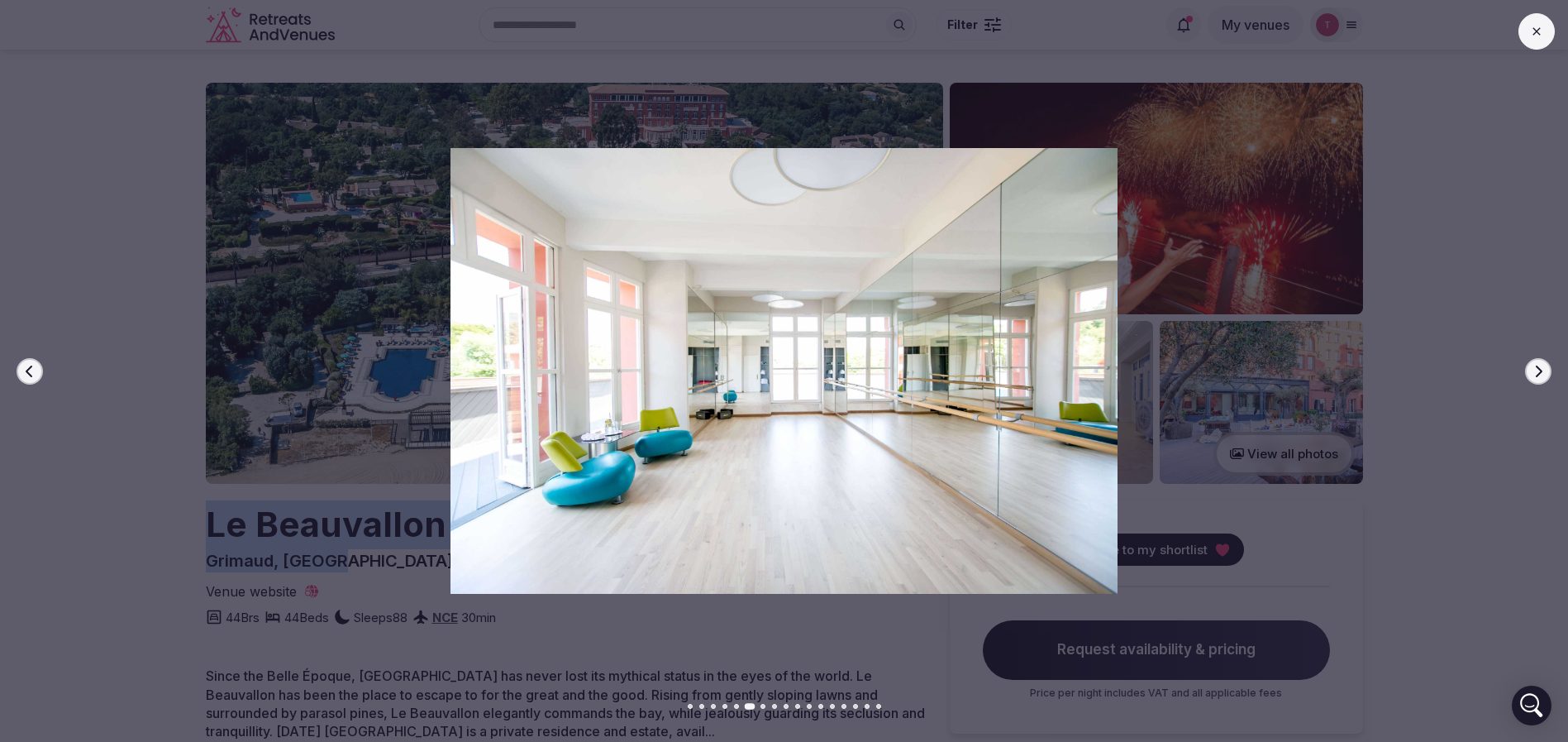
click at [1532, 371] on icon "button" at bounding box center [1537, 371] width 13 height 13
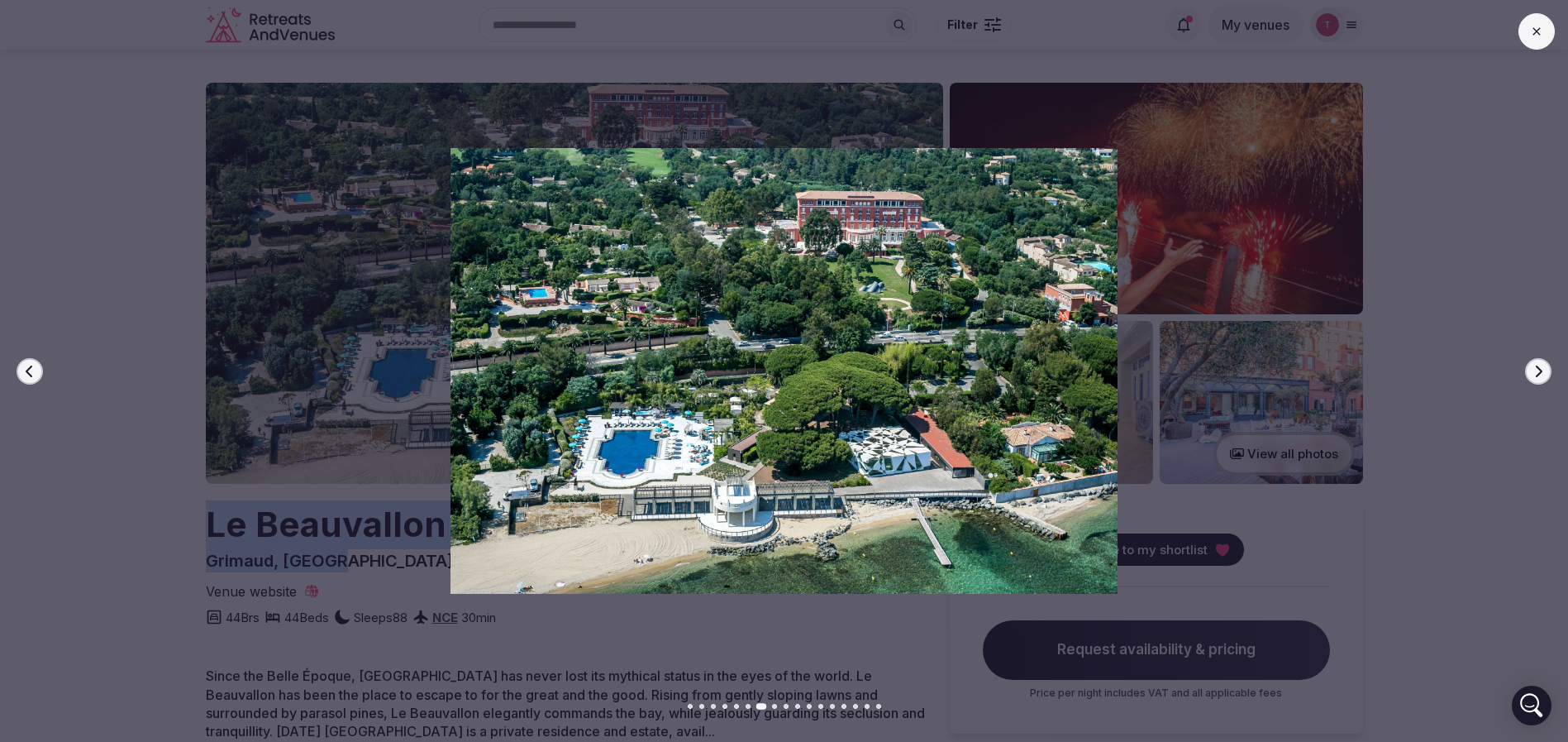
click at [1532, 371] on icon "button" at bounding box center [1537, 371] width 13 height 13
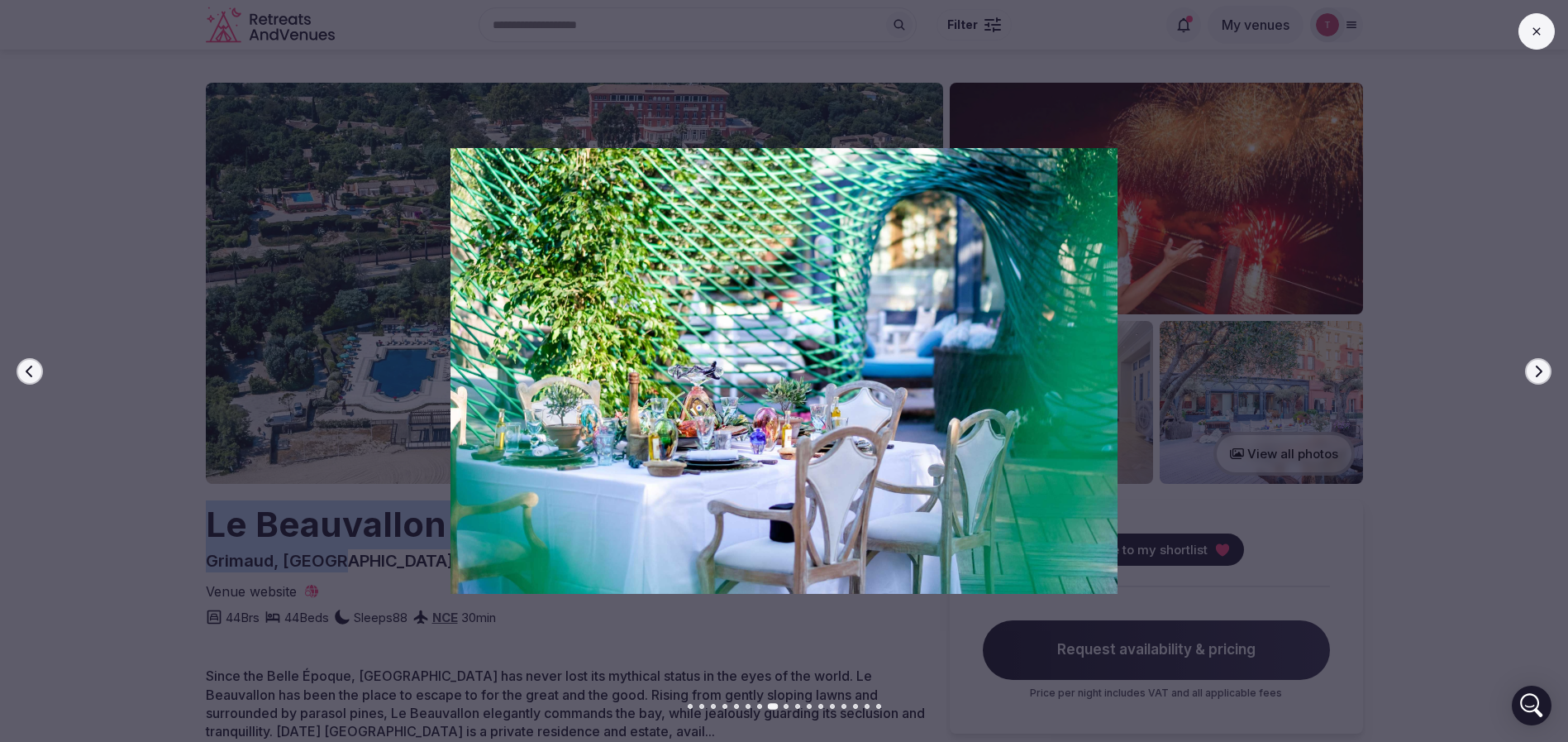
click at [1532, 371] on icon "button" at bounding box center [1537, 371] width 13 height 13
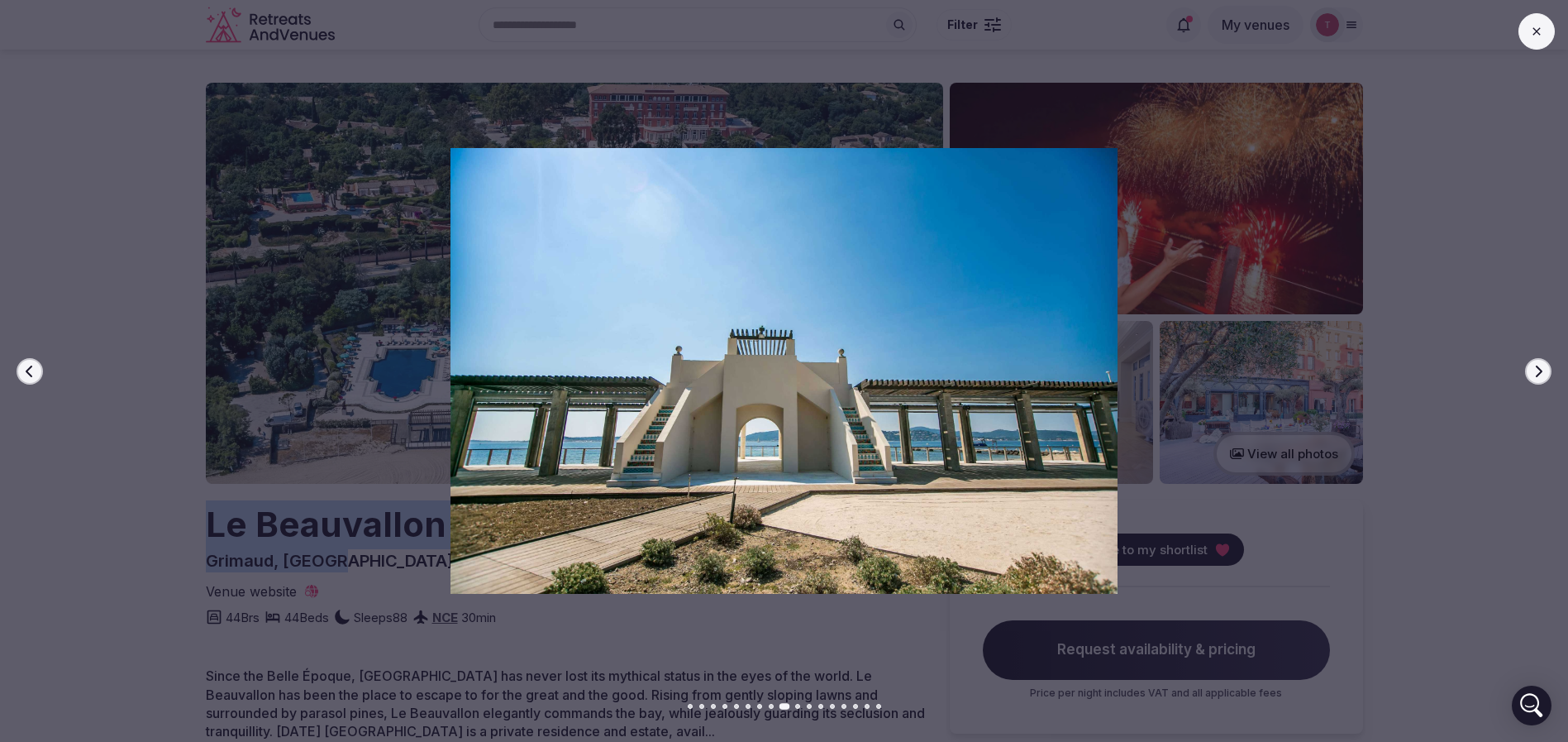
click at [1532, 371] on icon "button" at bounding box center [1537, 371] width 13 height 13
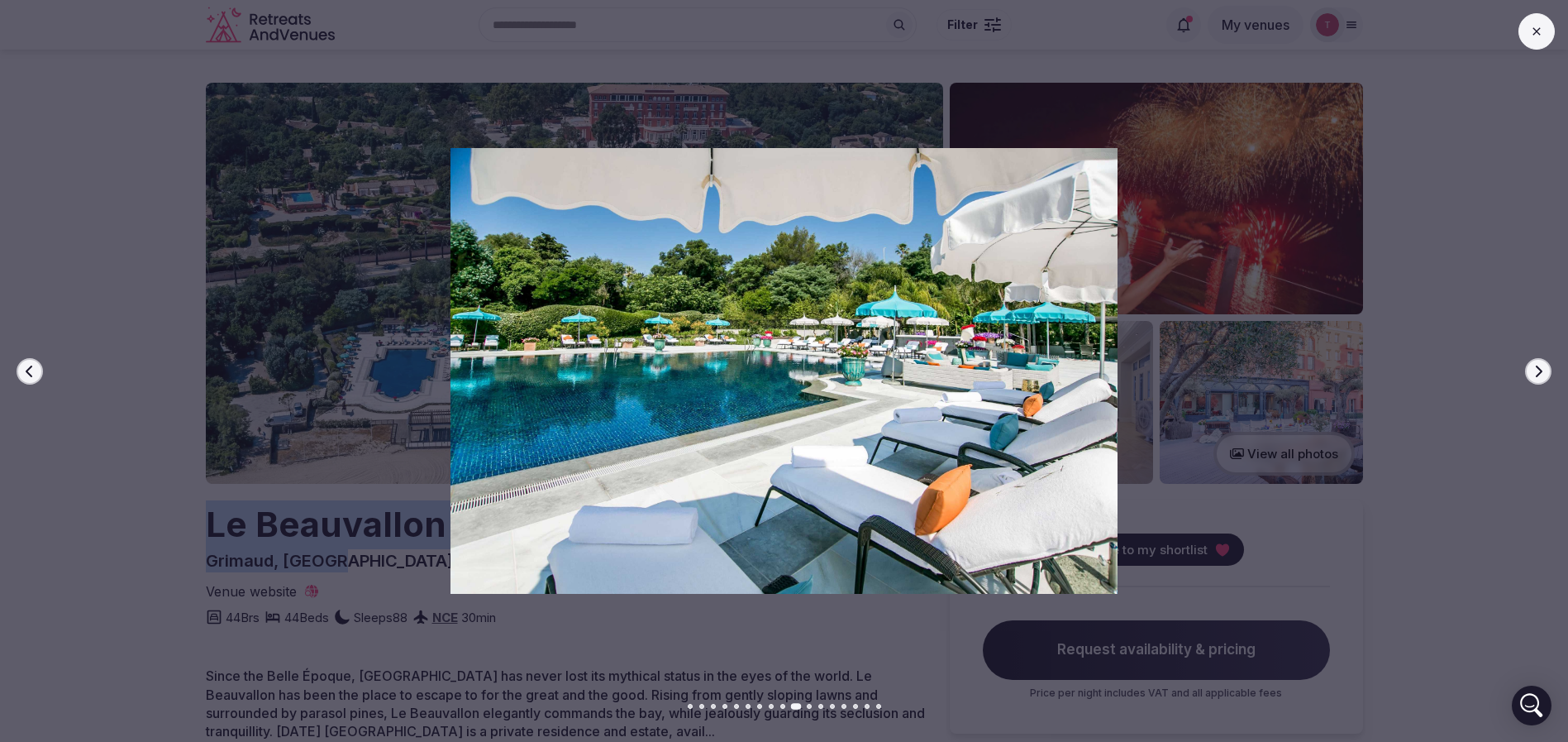
click at [1532, 371] on icon "button" at bounding box center [1537, 371] width 13 height 13
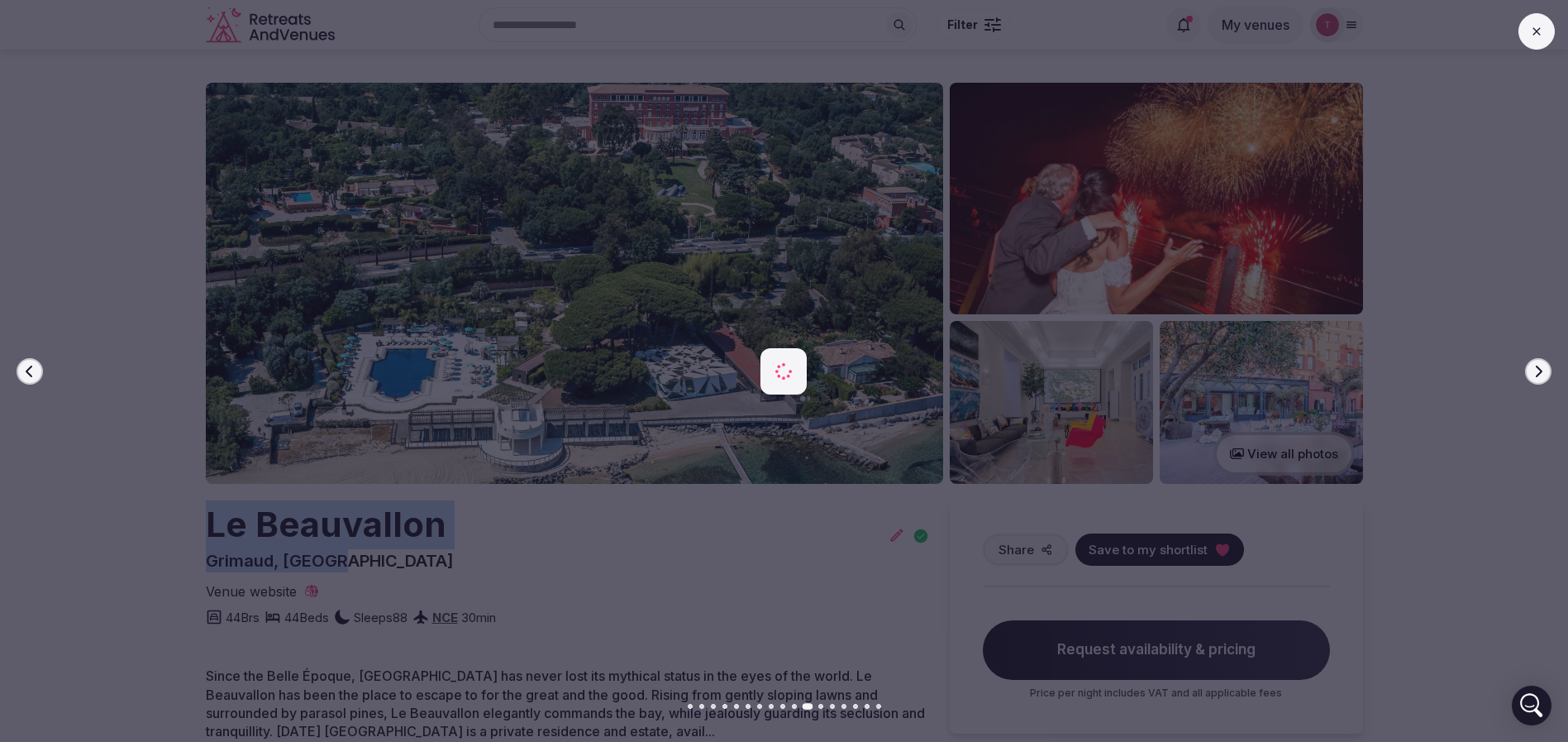
click at [1532, 371] on icon "button" at bounding box center [1537, 371] width 13 height 13
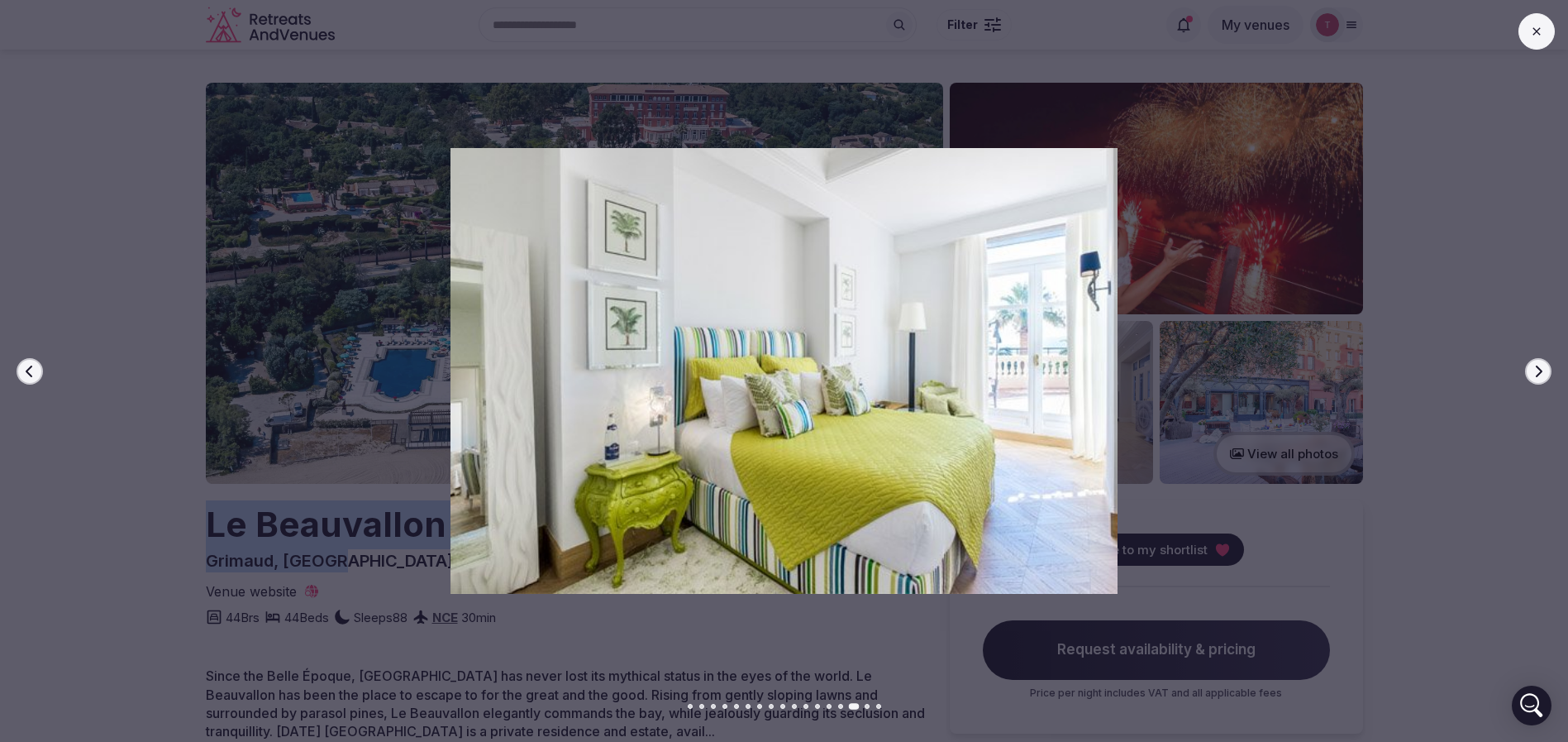
click at [1532, 371] on icon "button" at bounding box center [1537, 371] width 13 height 13
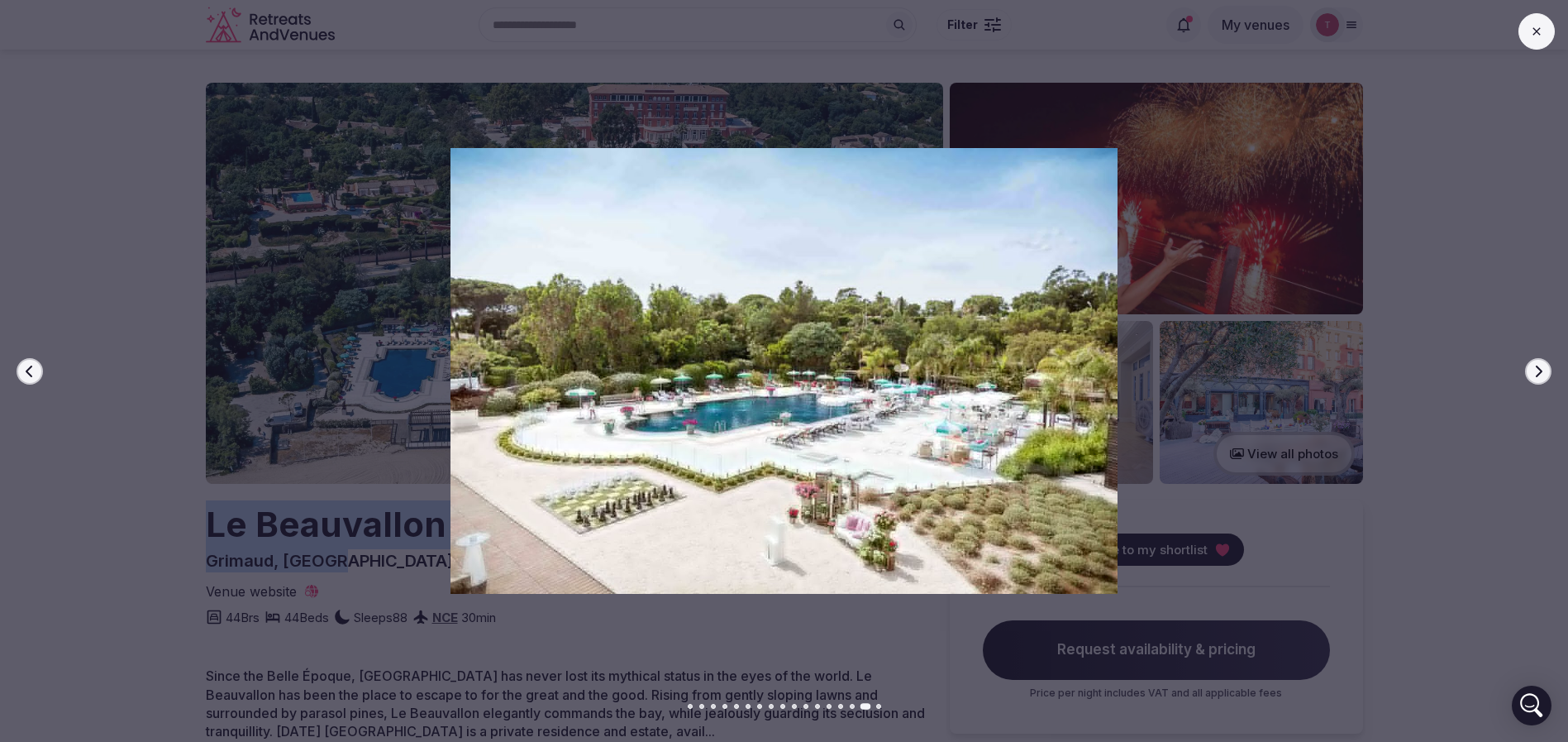
click at [1532, 371] on icon "button" at bounding box center [1537, 371] width 13 height 13
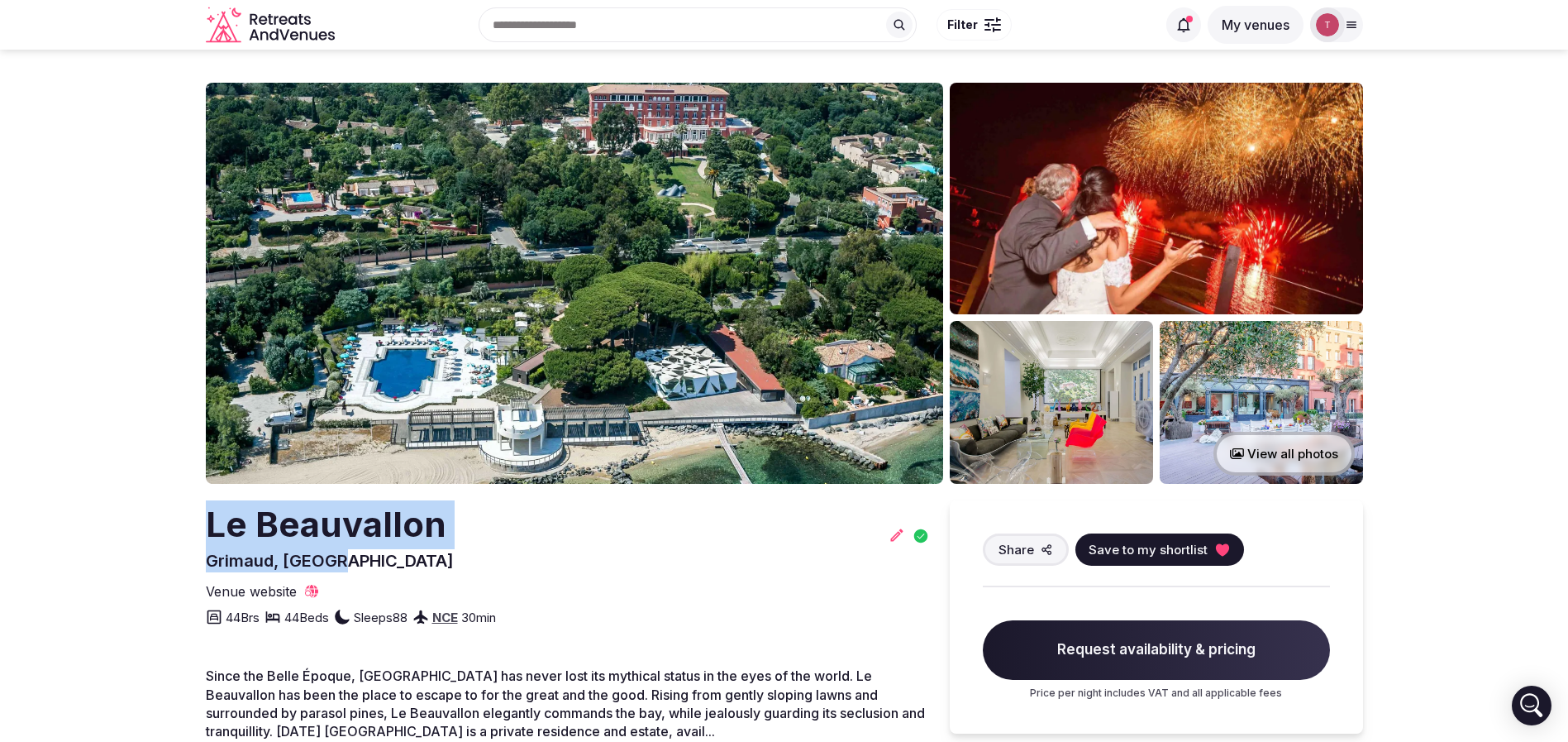
click at [1220, 541] on icon at bounding box center [1222, 549] width 17 height 17
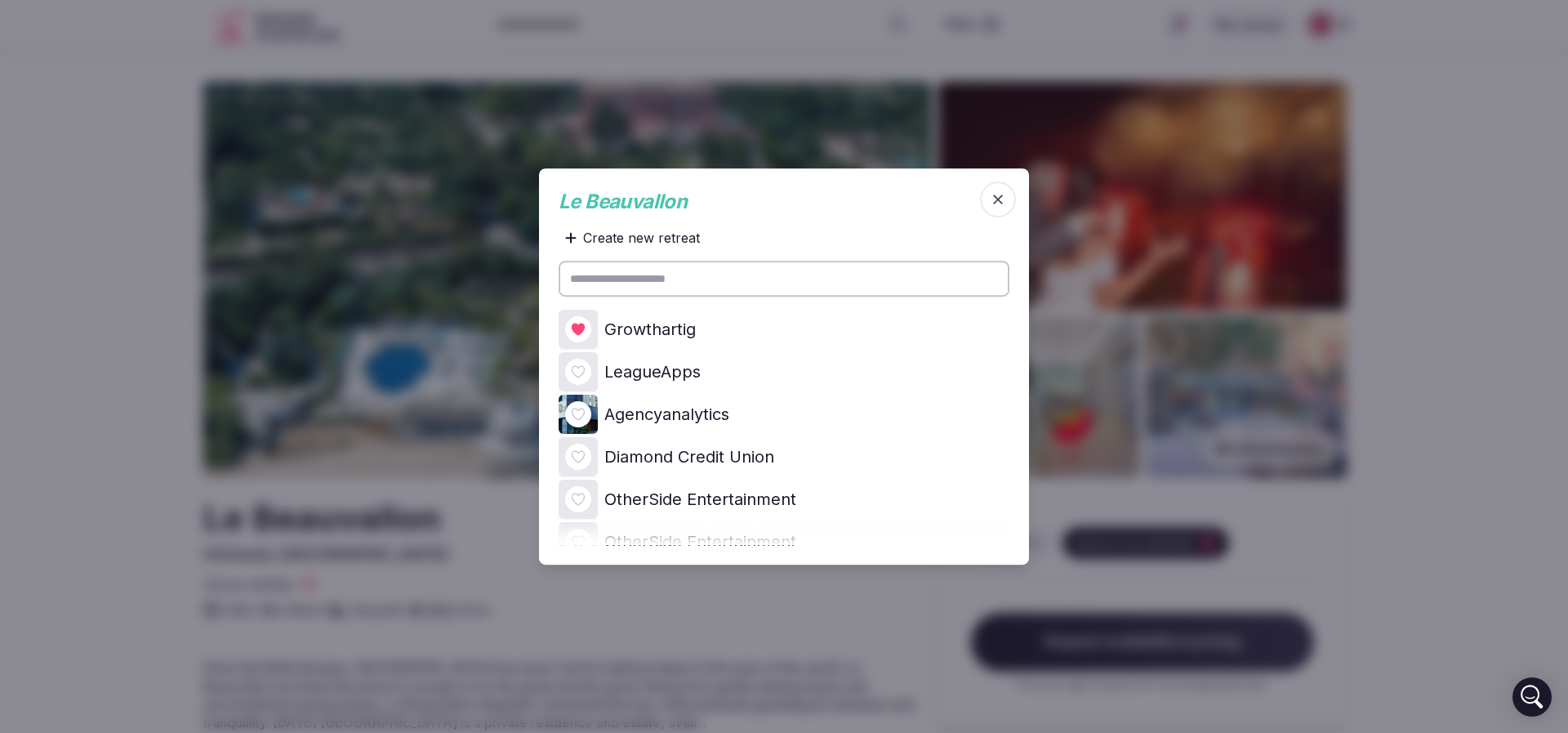
click at [0, 0] on icon at bounding box center [0, 0] width 0 height 0
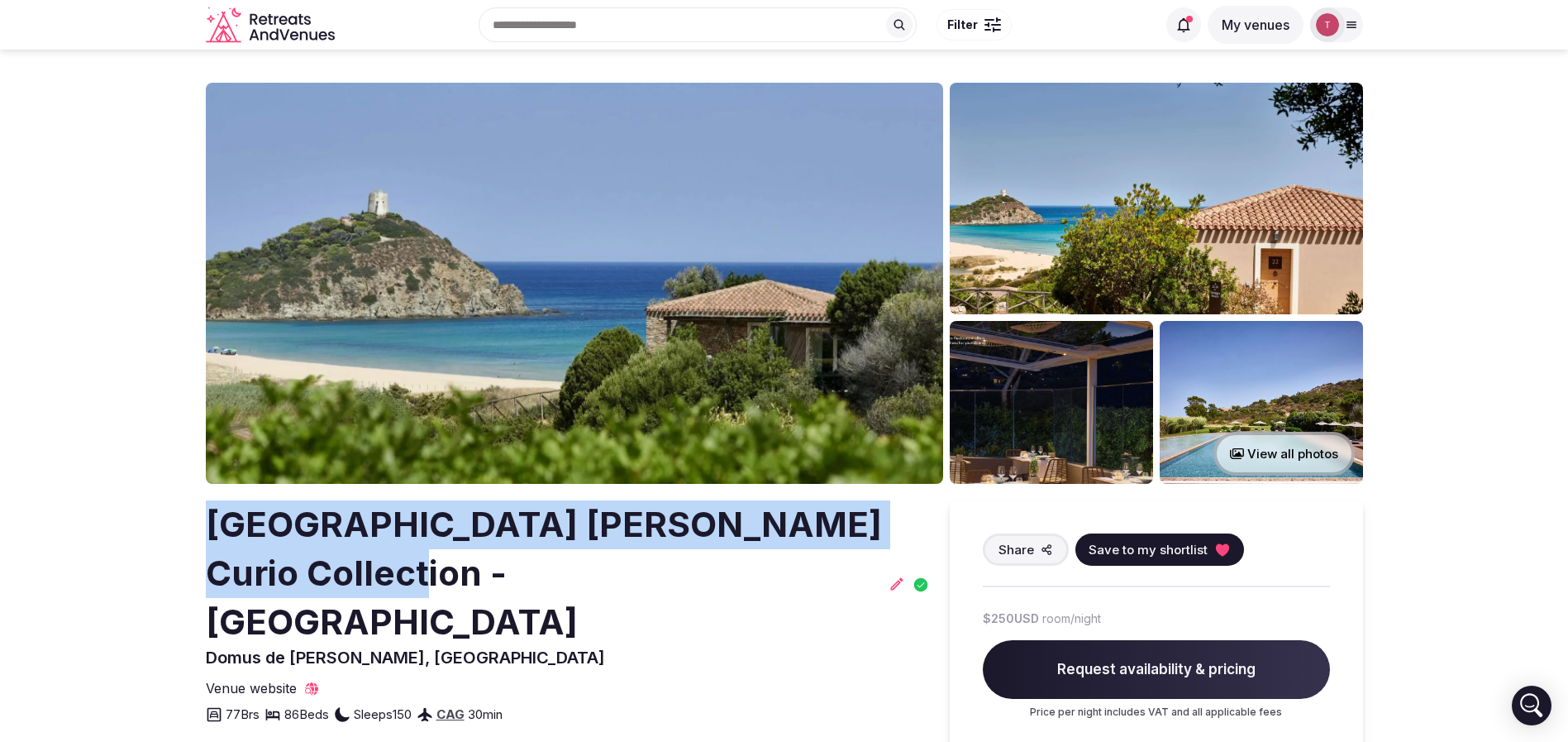
drag, startPoint x: 184, startPoint y: 503, endPoint x: 393, endPoint y: 551, distance: 214.4
copy h2 "[GEOGRAPHIC_DATA] [PERSON_NAME] Curio Collection"
click at [722, 311] on img at bounding box center [574, 283] width 737 height 401
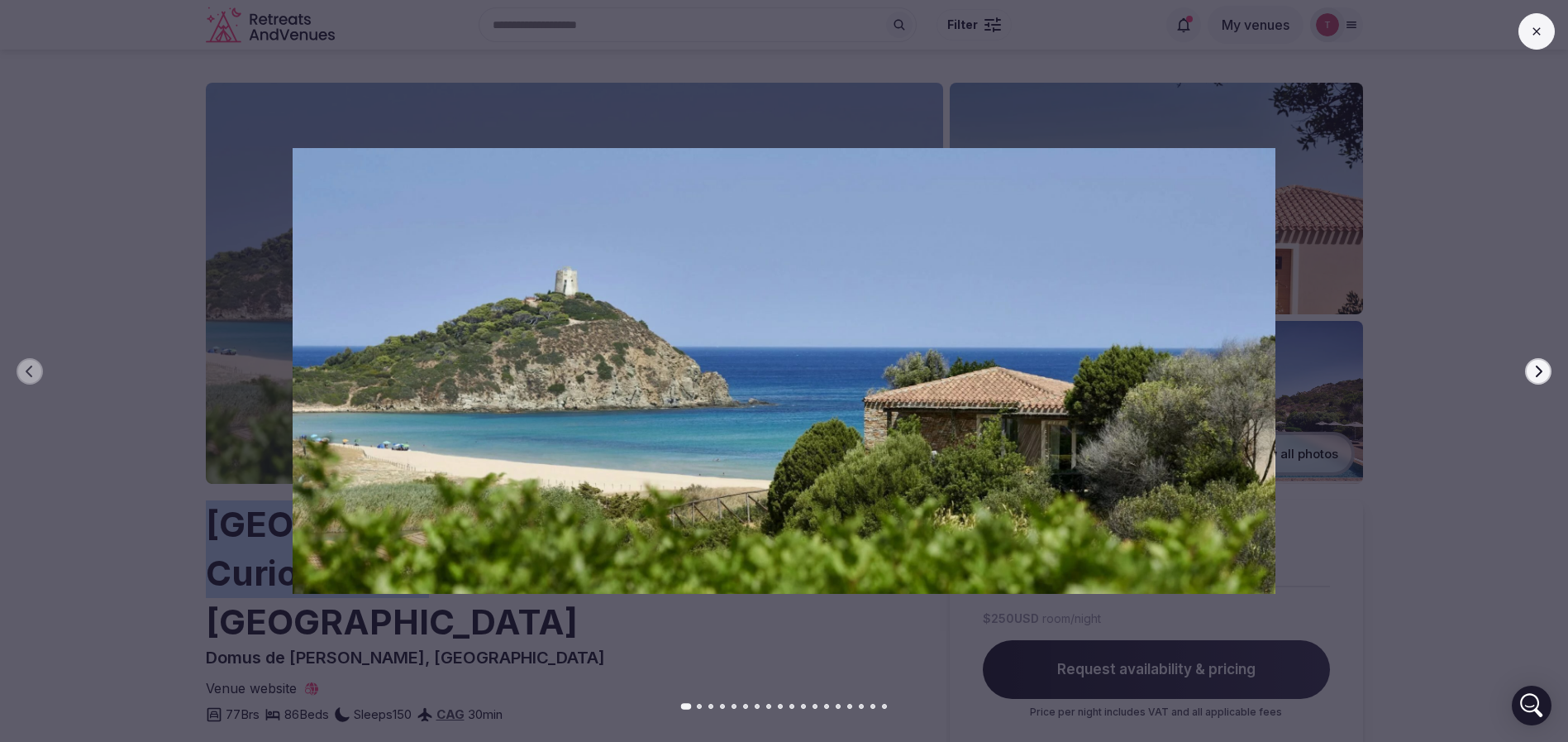
click at [1534, 373] on icon "button" at bounding box center [1537, 371] width 13 height 13
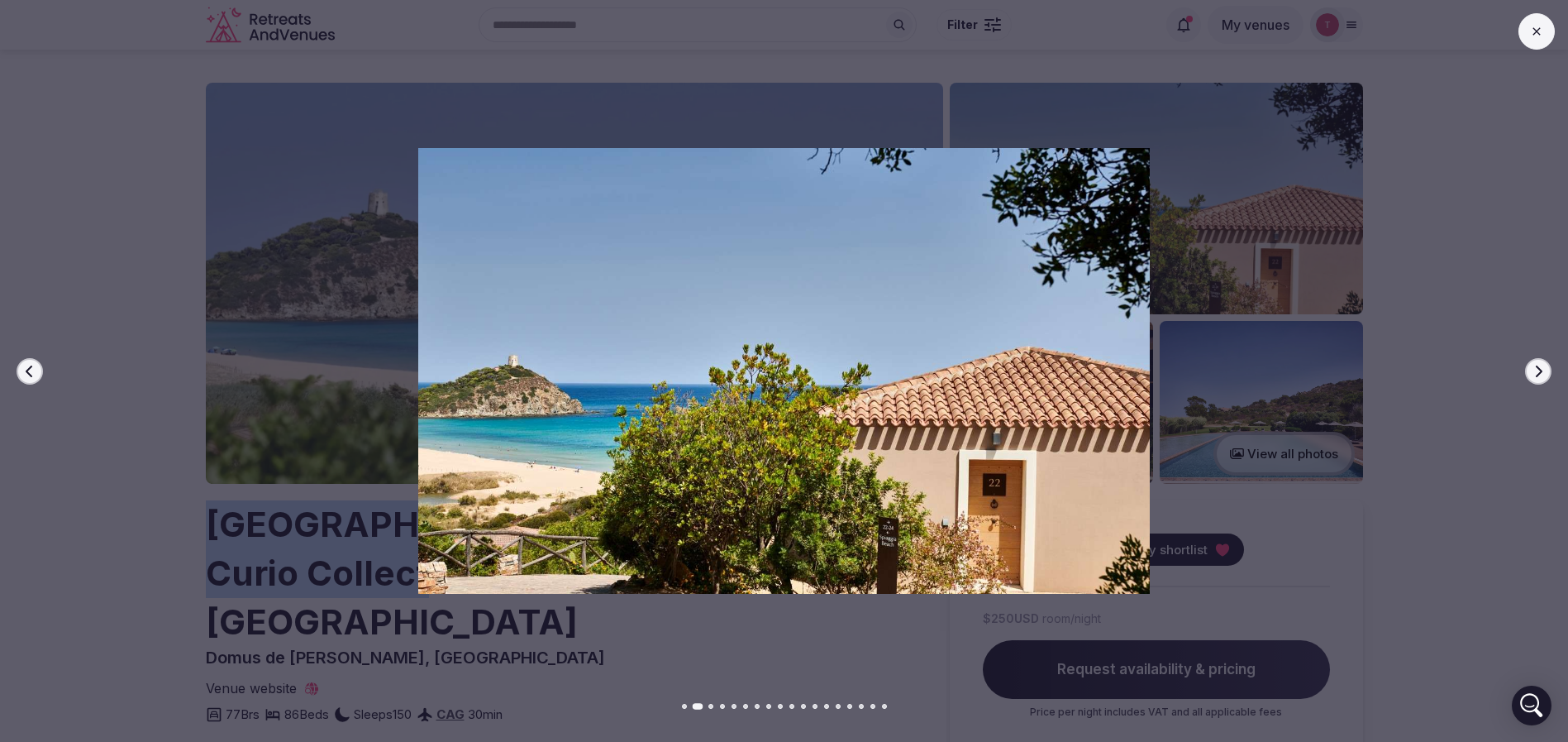
click at [1534, 372] on icon "button" at bounding box center [1537, 371] width 13 height 13
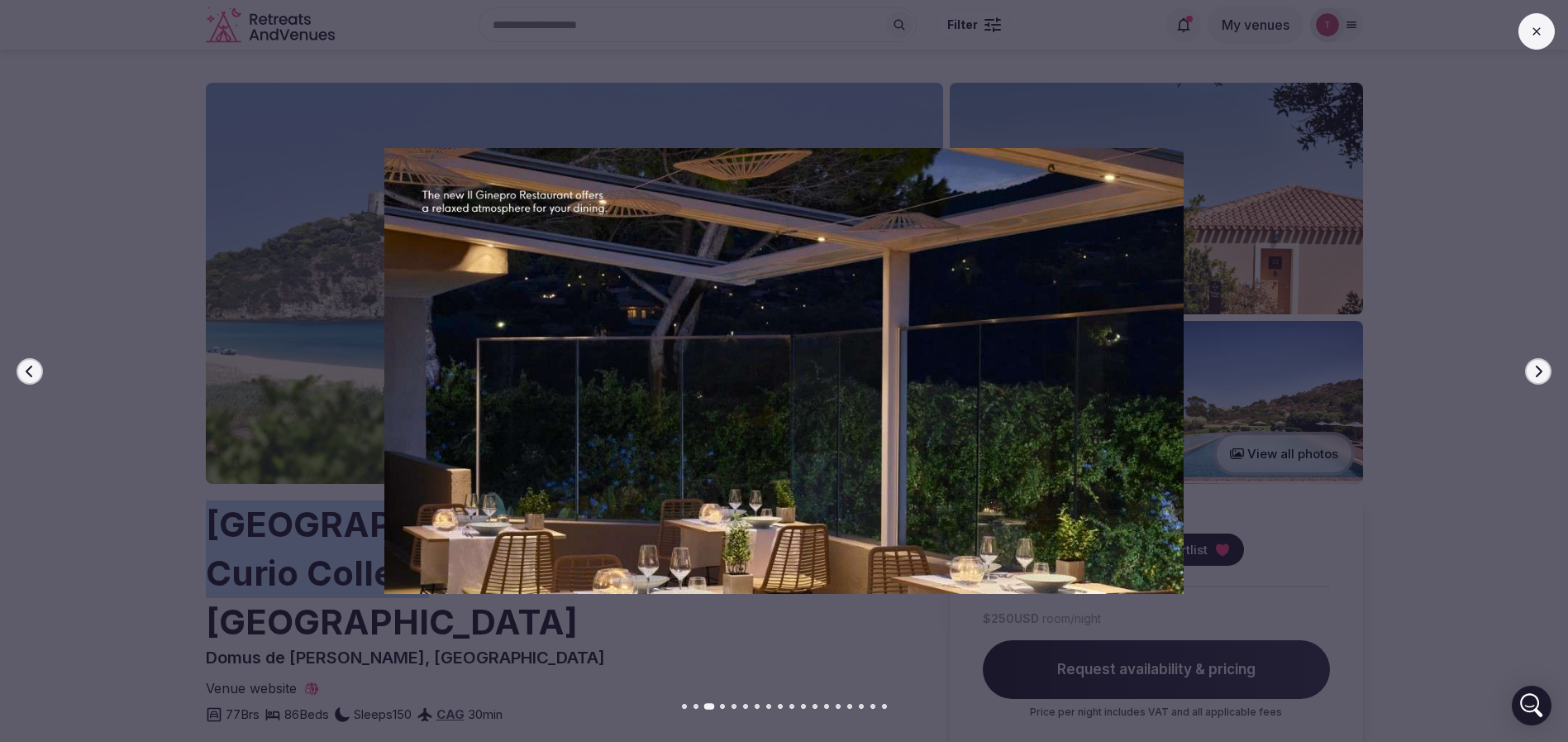
click at [1534, 372] on icon "button" at bounding box center [1537, 371] width 13 height 13
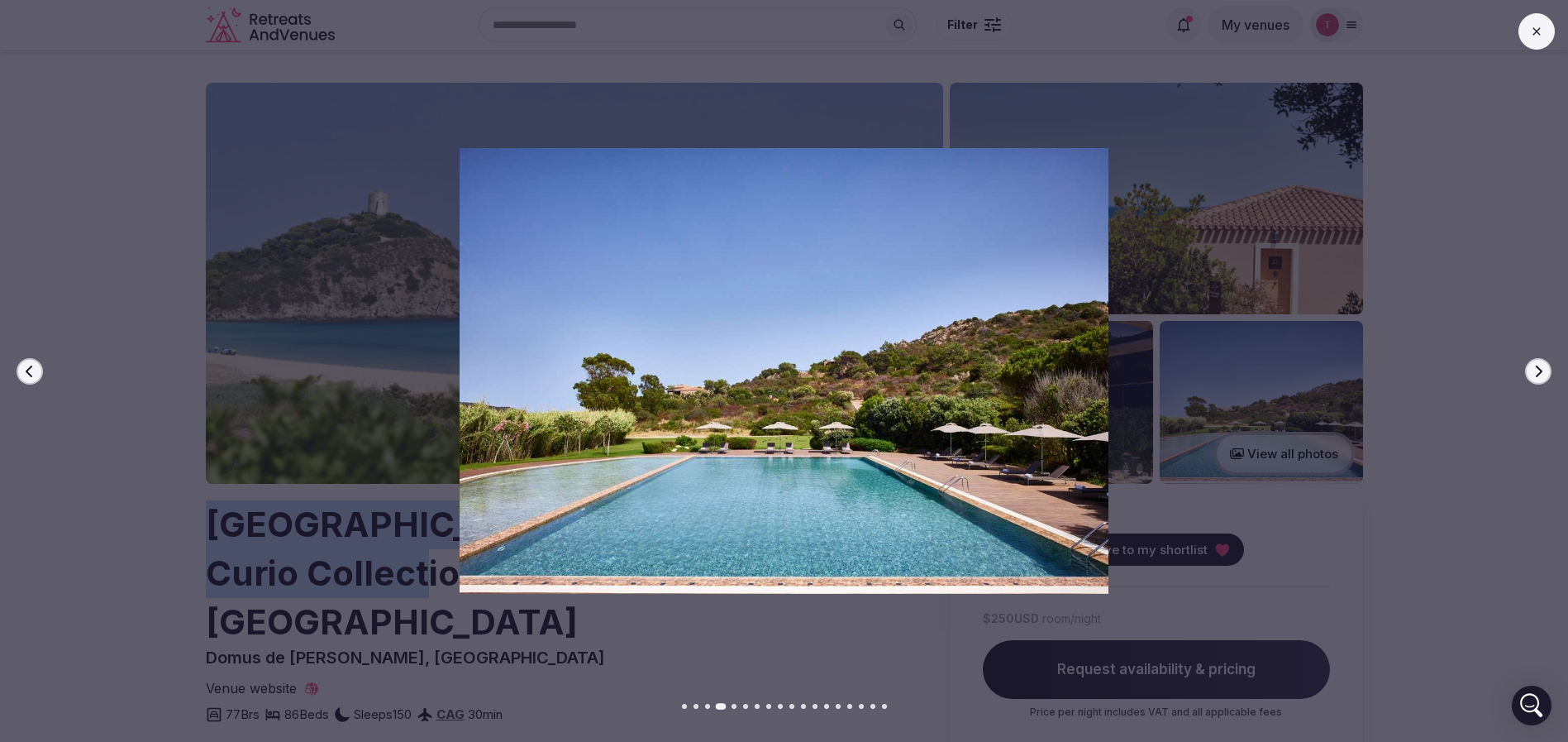
click at [1534, 372] on icon "button" at bounding box center [1537, 371] width 13 height 13
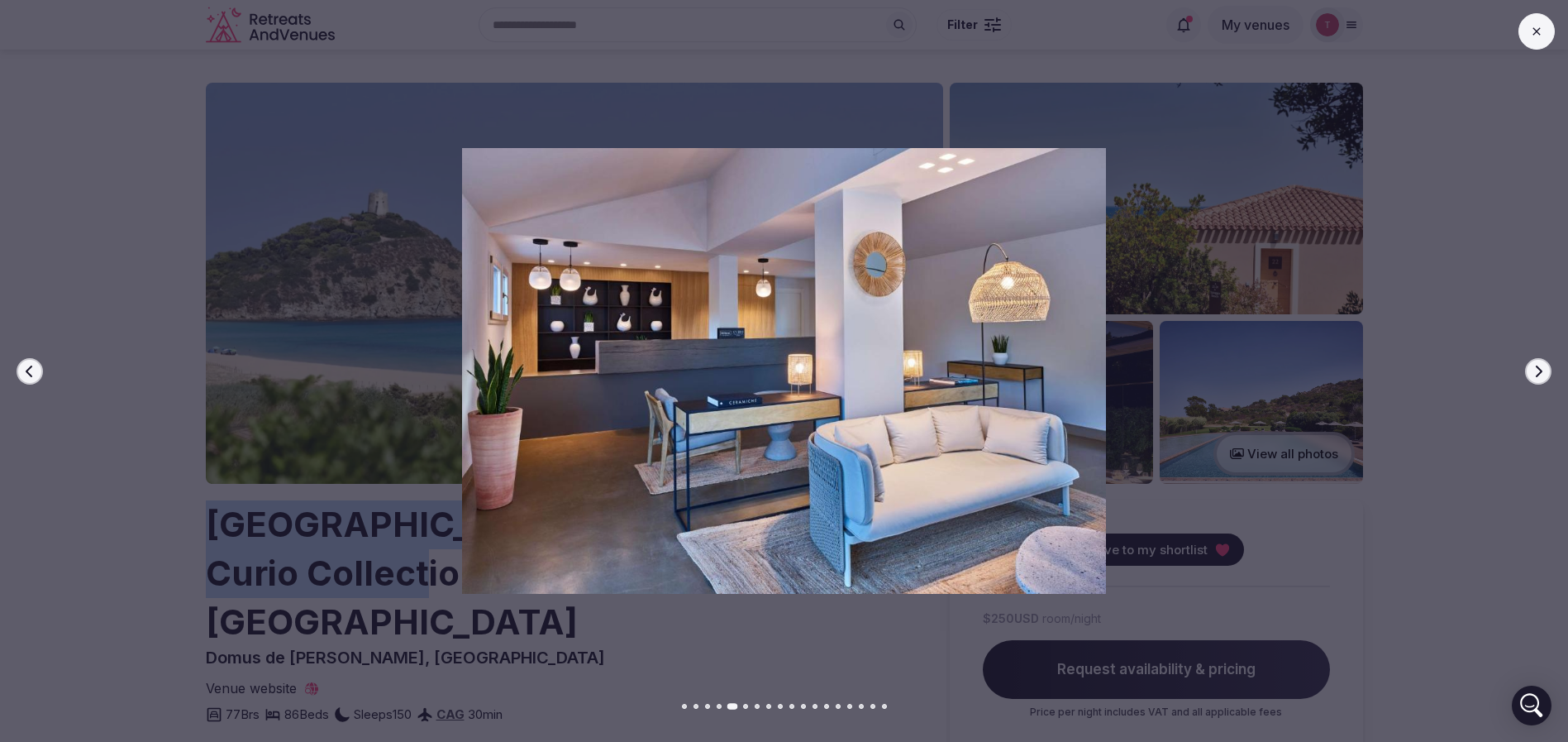
click at [1534, 372] on icon "button" at bounding box center [1537, 371] width 13 height 13
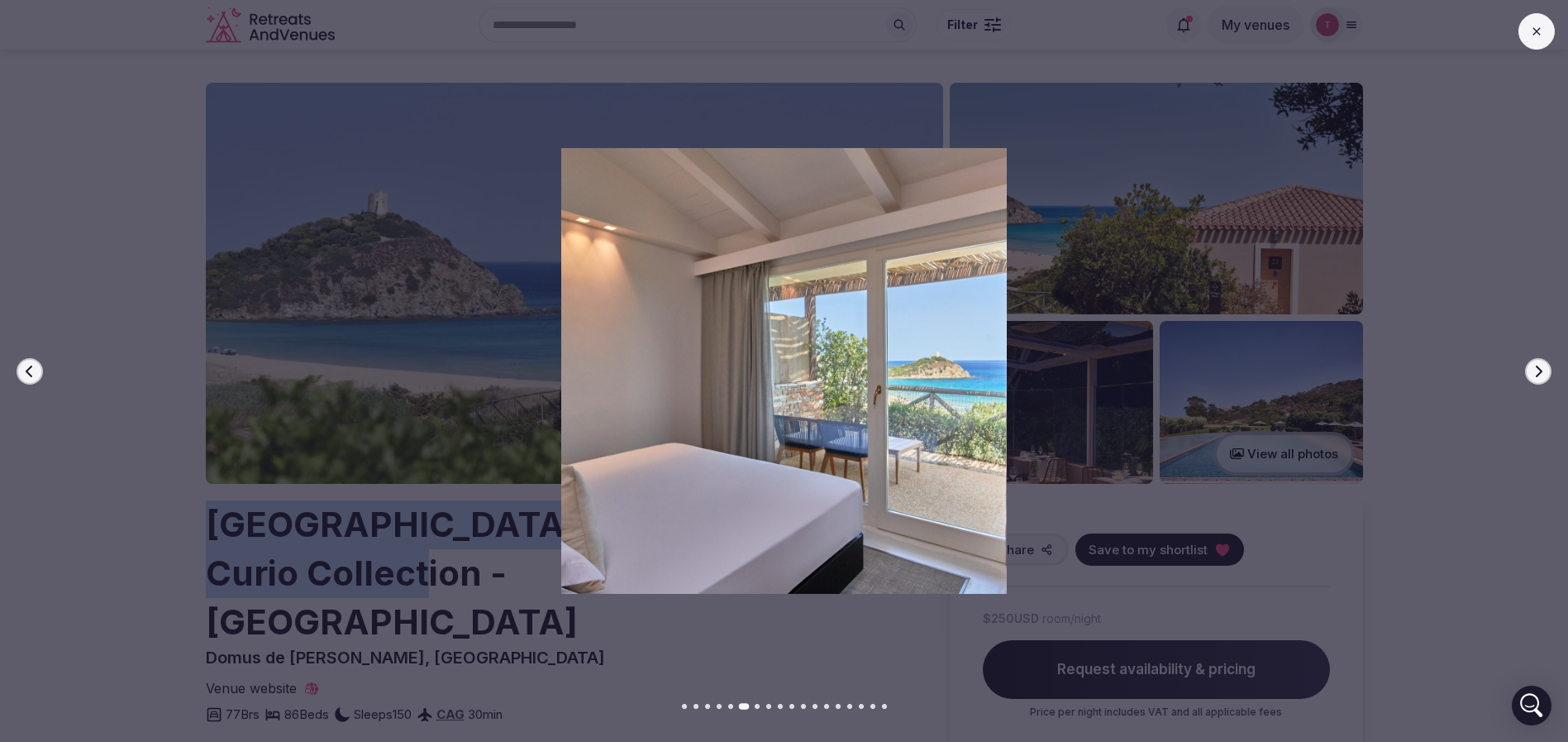
click at [1534, 372] on icon "button" at bounding box center [1537, 371] width 13 height 13
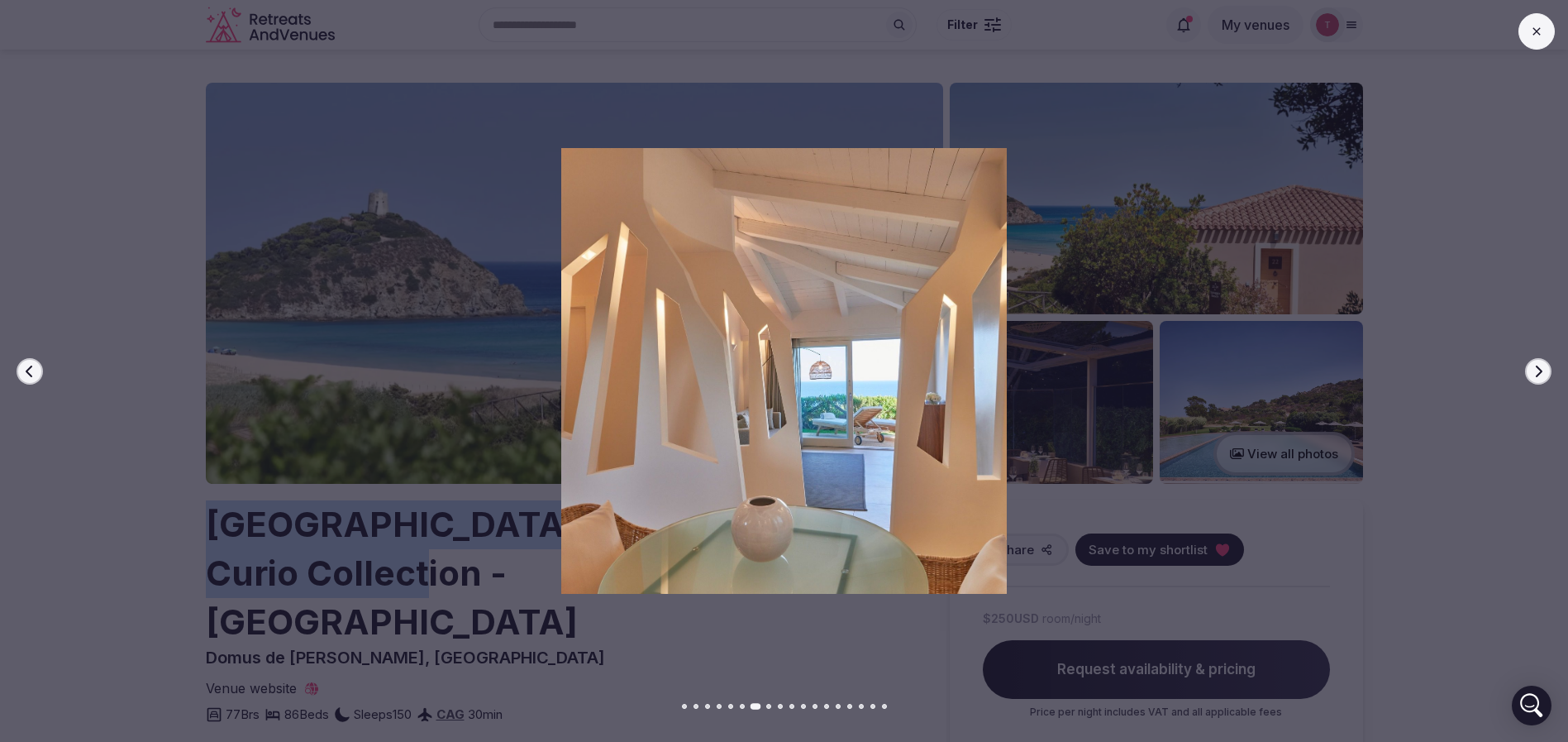
click at [1534, 372] on icon "button" at bounding box center [1537, 371] width 13 height 13
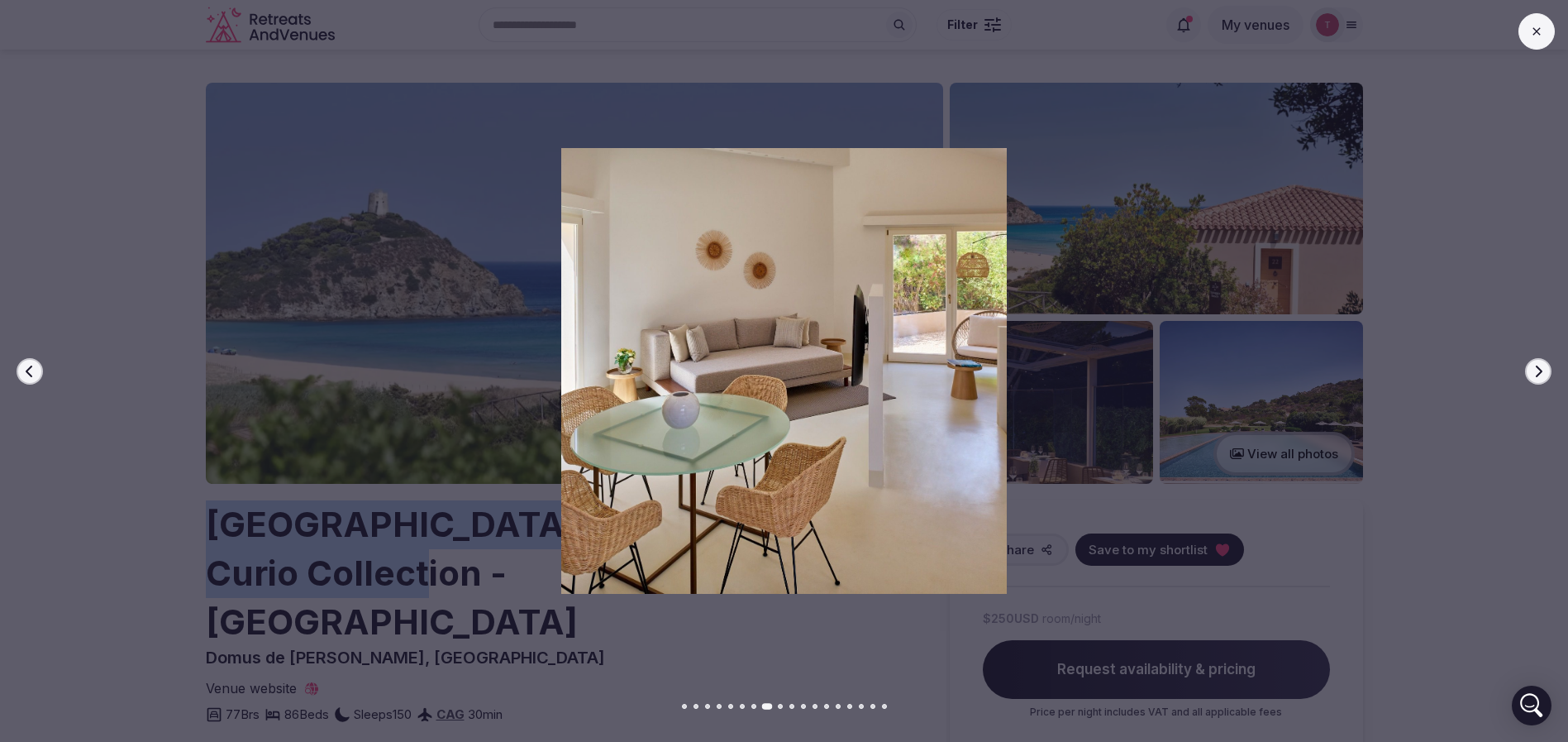
click at [1534, 372] on icon "button" at bounding box center [1537, 371] width 13 height 13
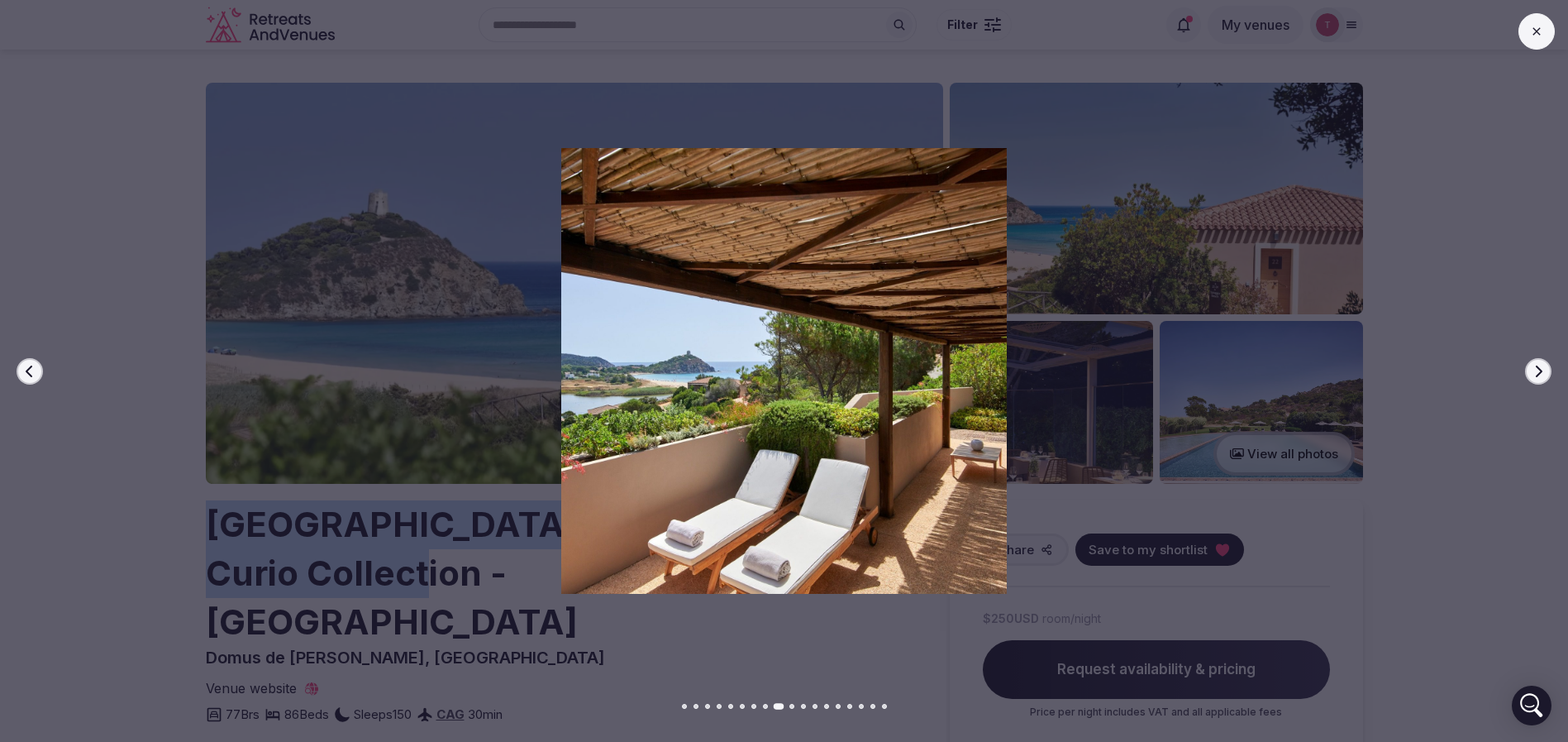
click at [1534, 372] on icon "button" at bounding box center [1537, 371] width 13 height 13
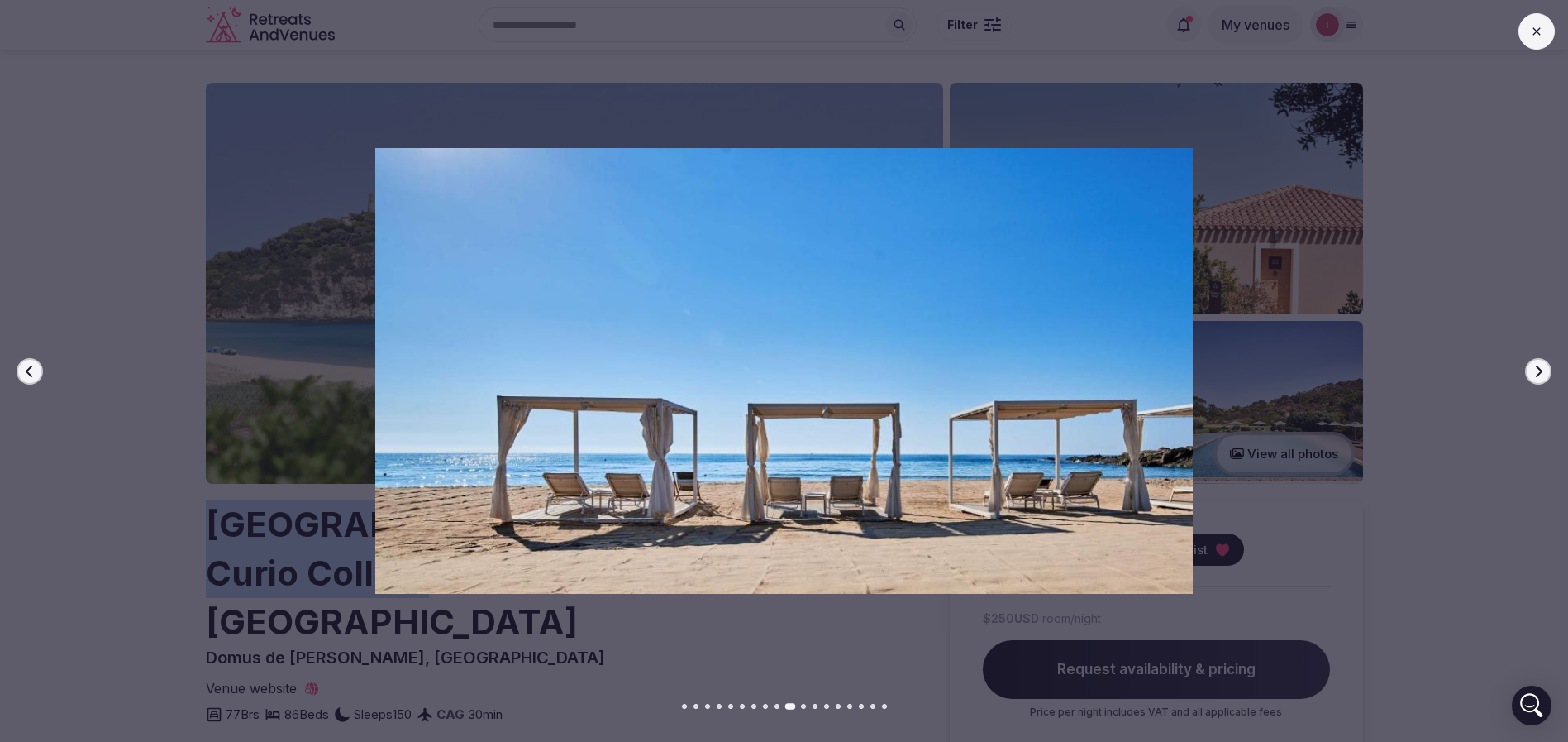
click at [1534, 372] on icon "button" at bounding box center [1537, 371] width 13 height 13
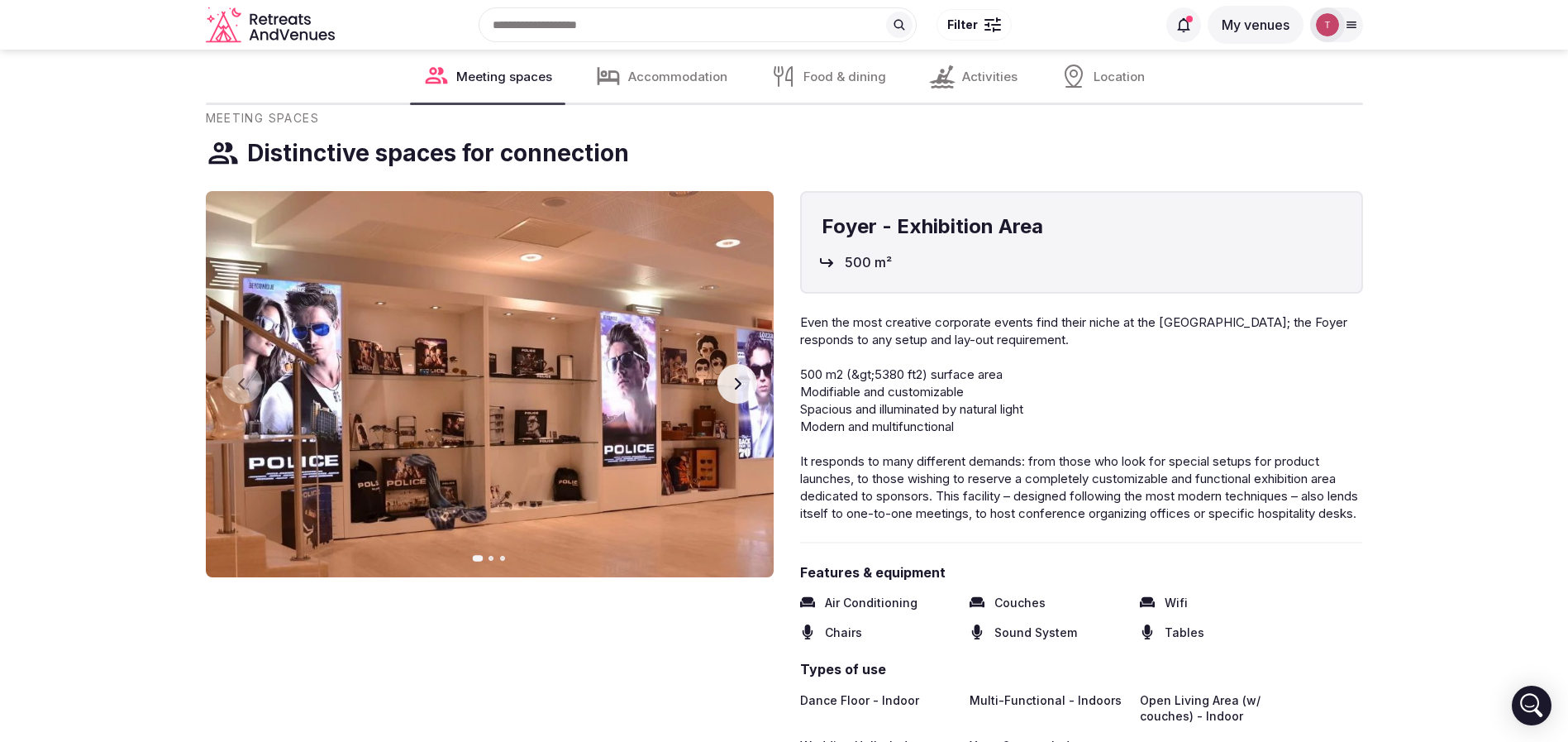
scroll to position [1860, 0]
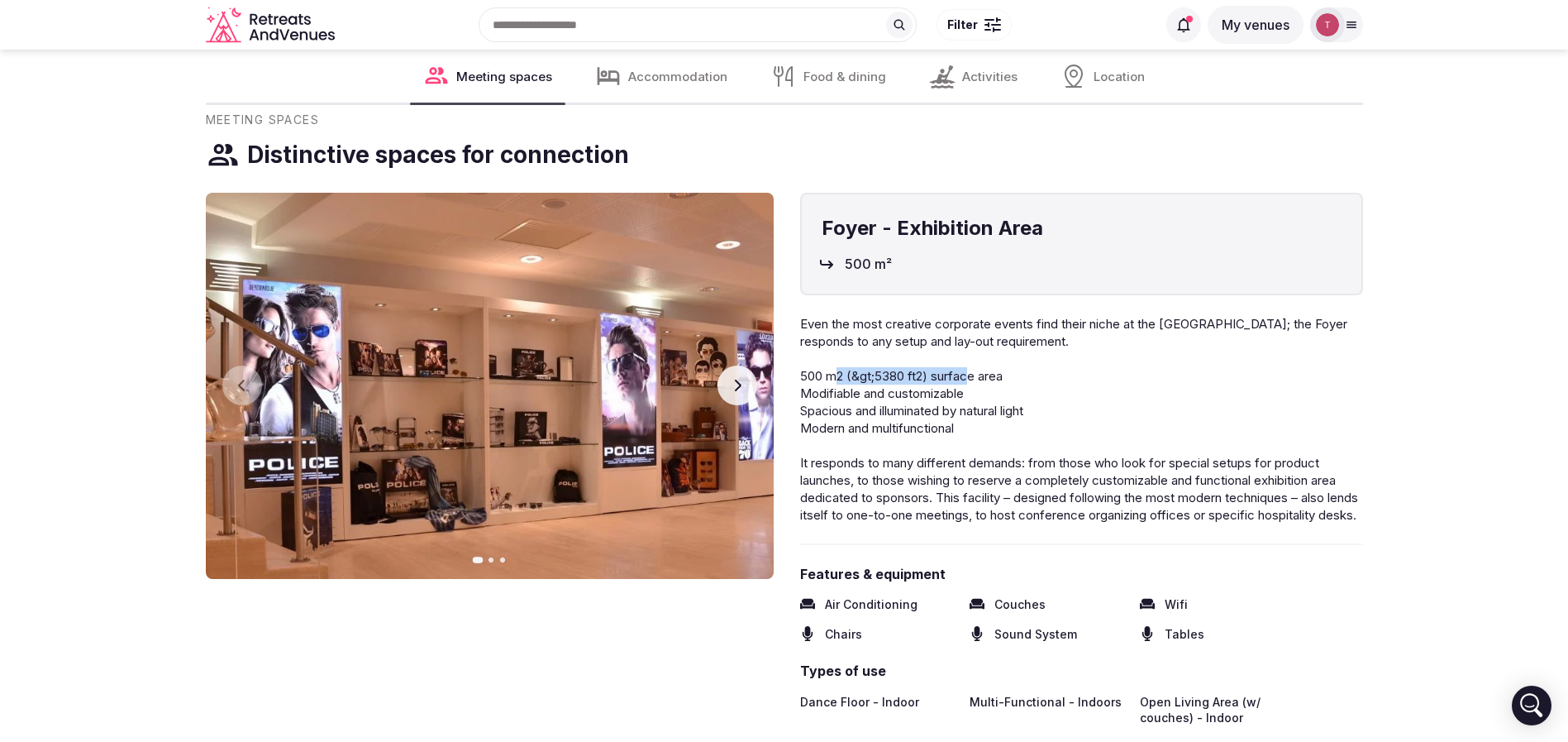
drag, startPoint x: 835, startPoint y: 325, endPoint x: 971, endPoint y: 328, distance: 136.0
click at [971, 368] on span "500 m2 (&gt;5380 ft2) surface area" at bounding box center [901, 376] width 202 height 16
drag, startPoint x: 835, startPoint y: 333, endPoint x: 949, endPoint y: 348, distance: 115.0
click at [949, 348] on p "Even the most creative corporate events find their niche at the [GEOGRAPHIC_DAT…" at bounding box center [1082, 419] width 563 height 208
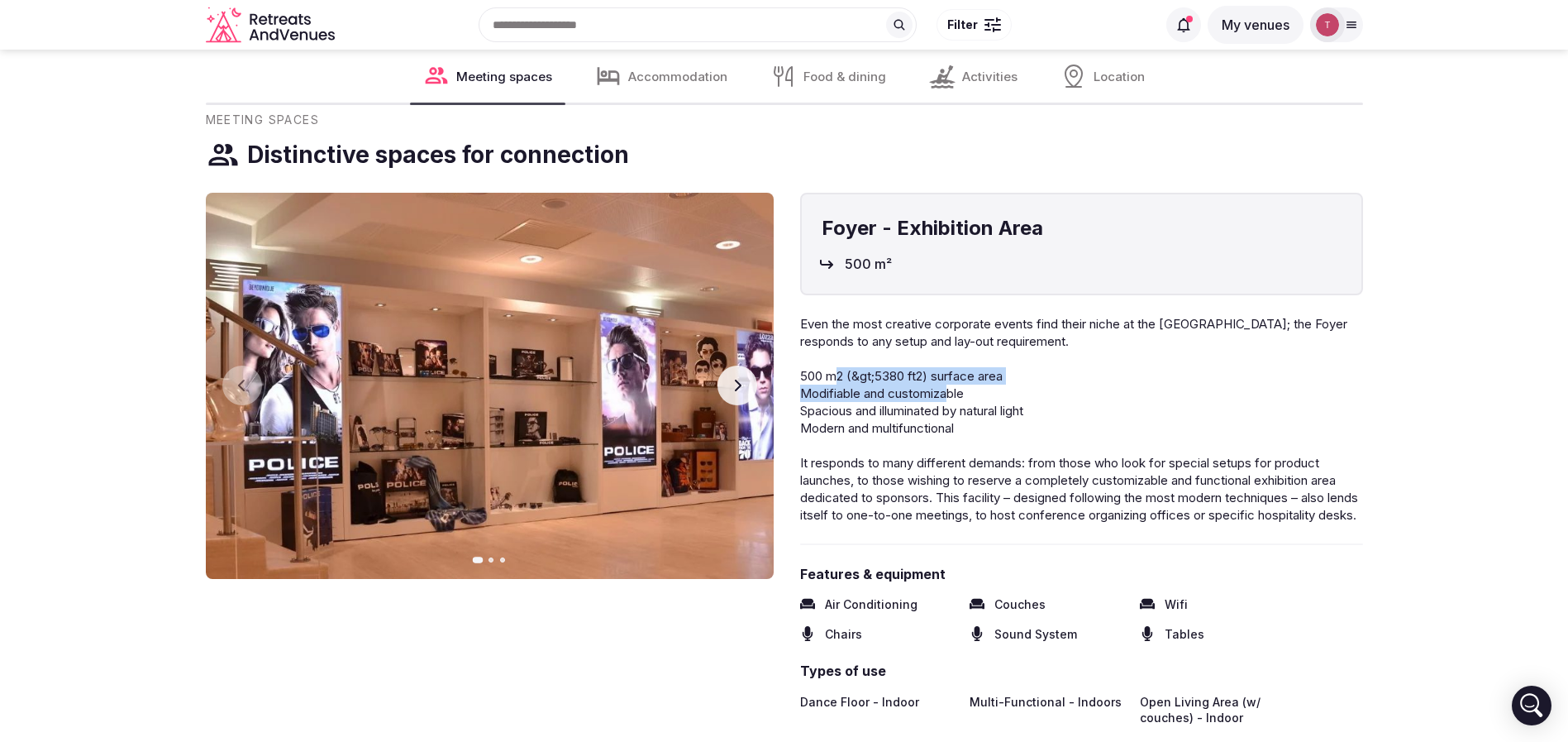
click at [949, 385] on span "Modifiable and customizable" at bounding box center [882, 393] width 164 height 16
click at [743, 365] on button "Next slide" at bounding box center [737, 385] width 40 height 40
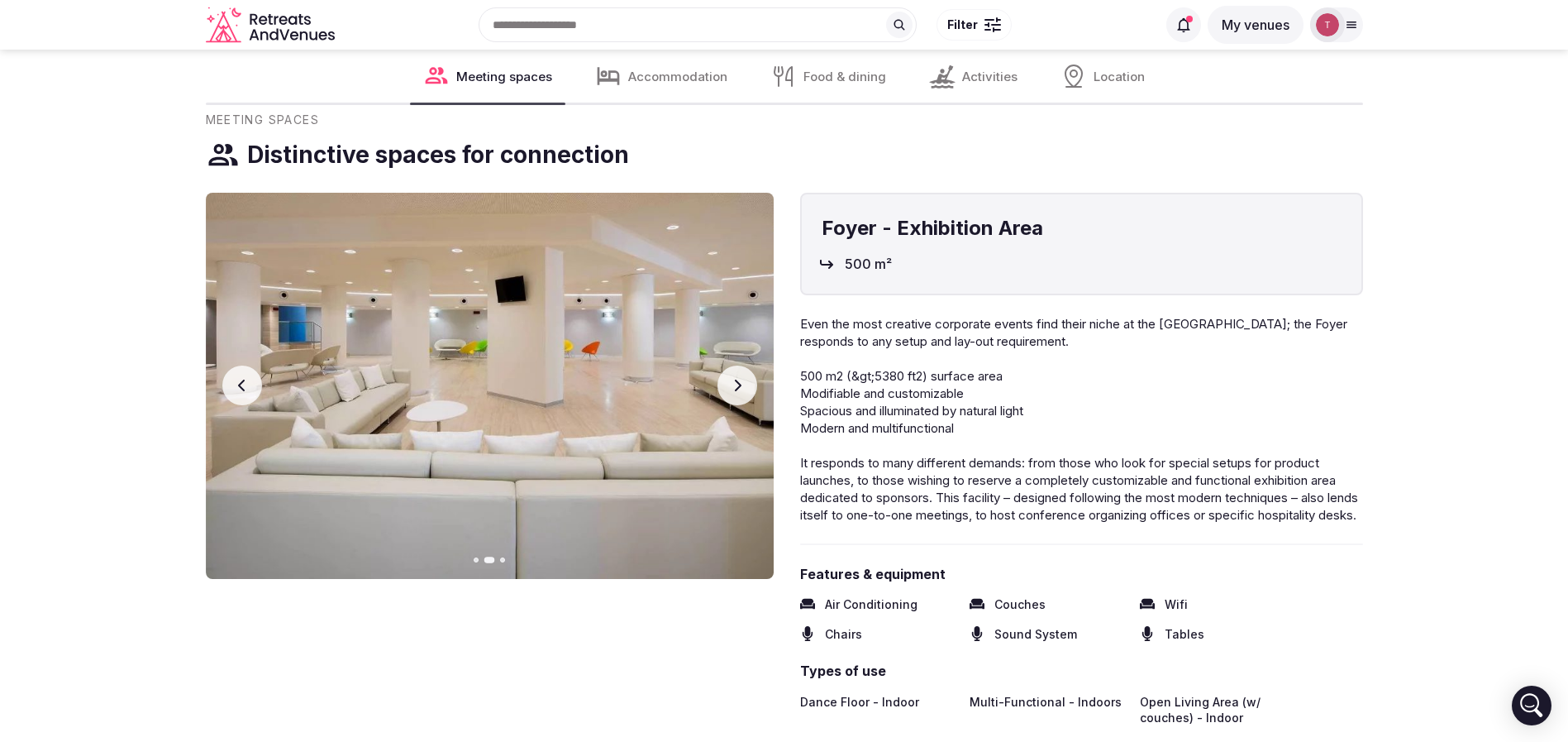
click at [743, 378] on icon "button" at bounding box center [736, 385] width 13 height 13
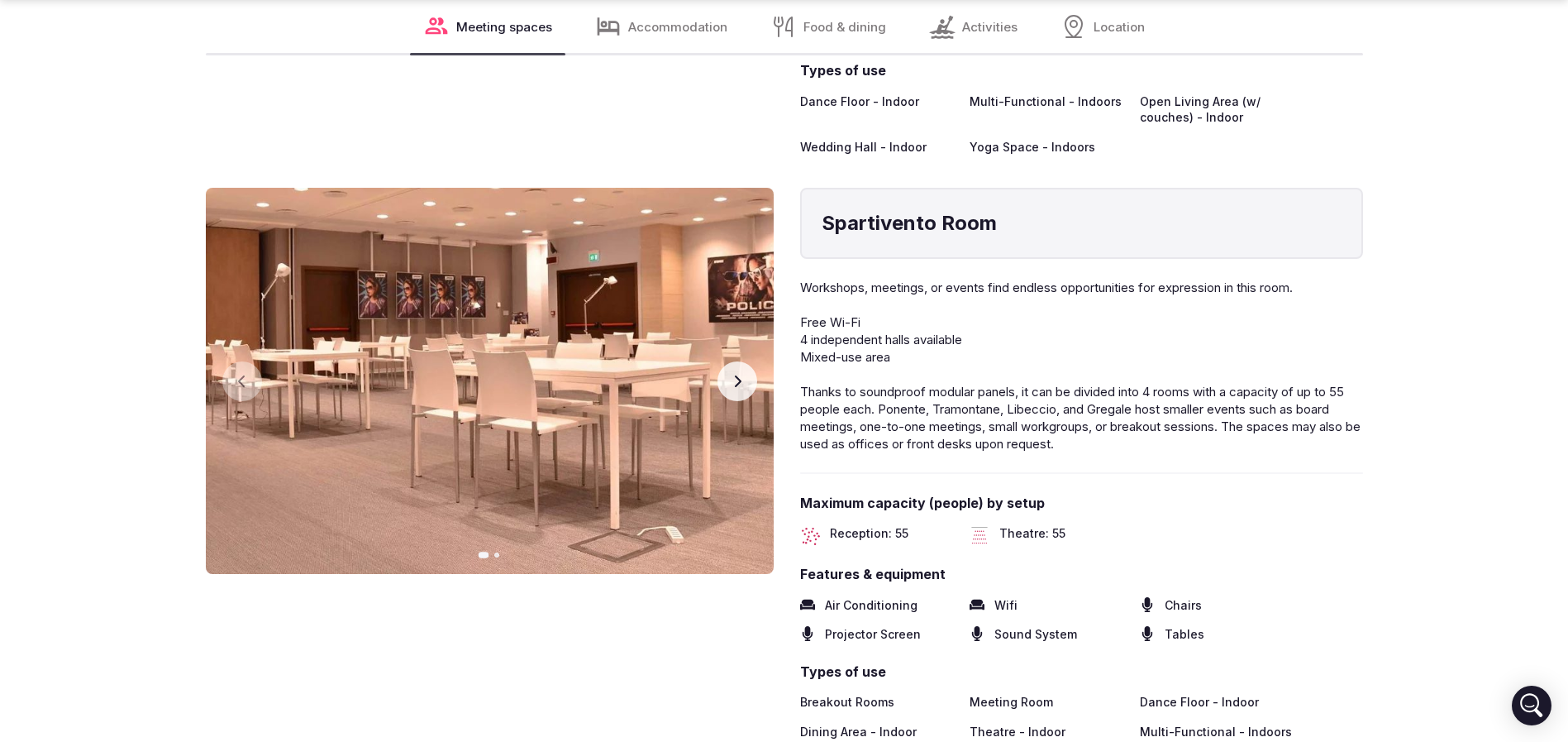
scroll to position [2481, 0]
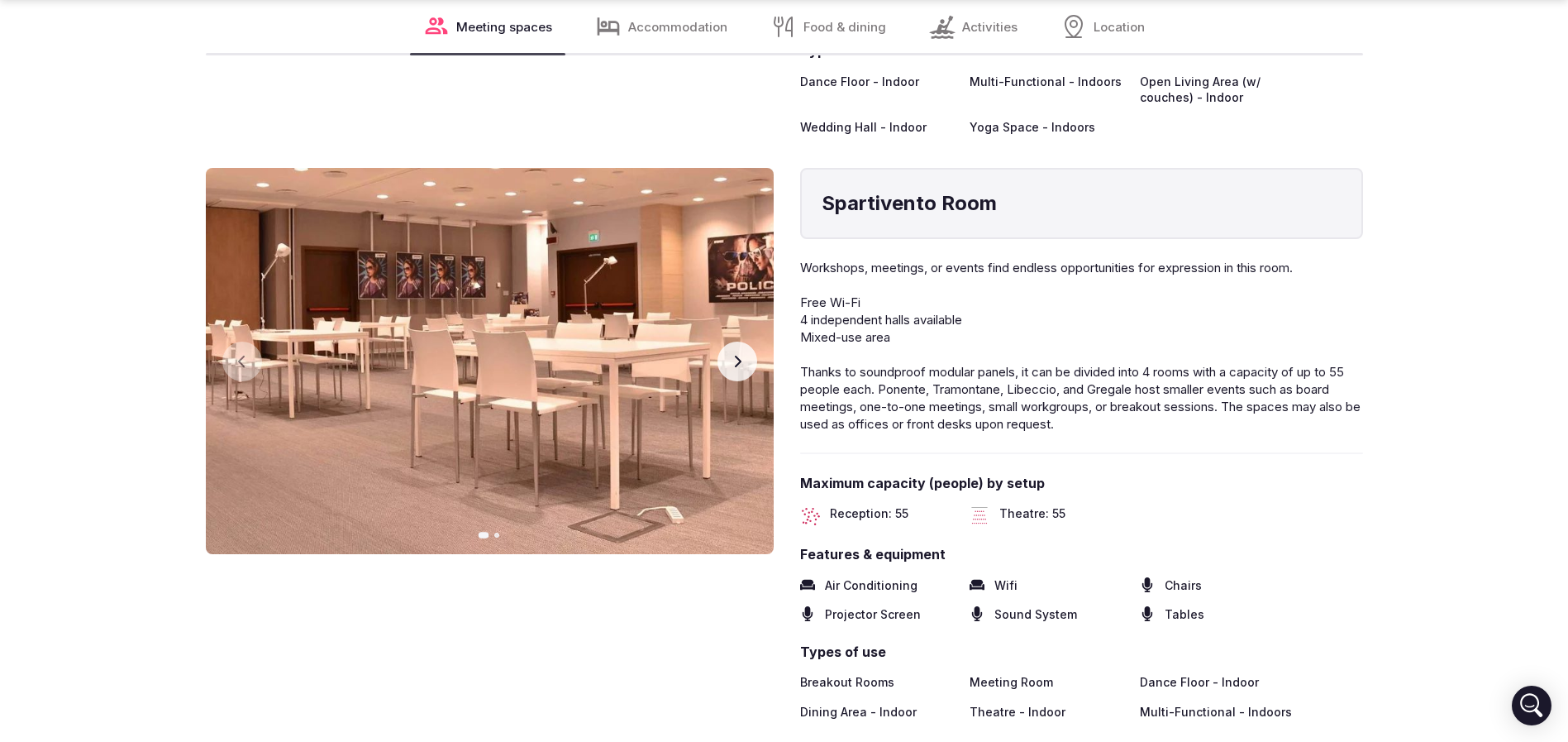
click at [736, 355] on icon "button" at bounding box center [736, 361] width 13 height 13
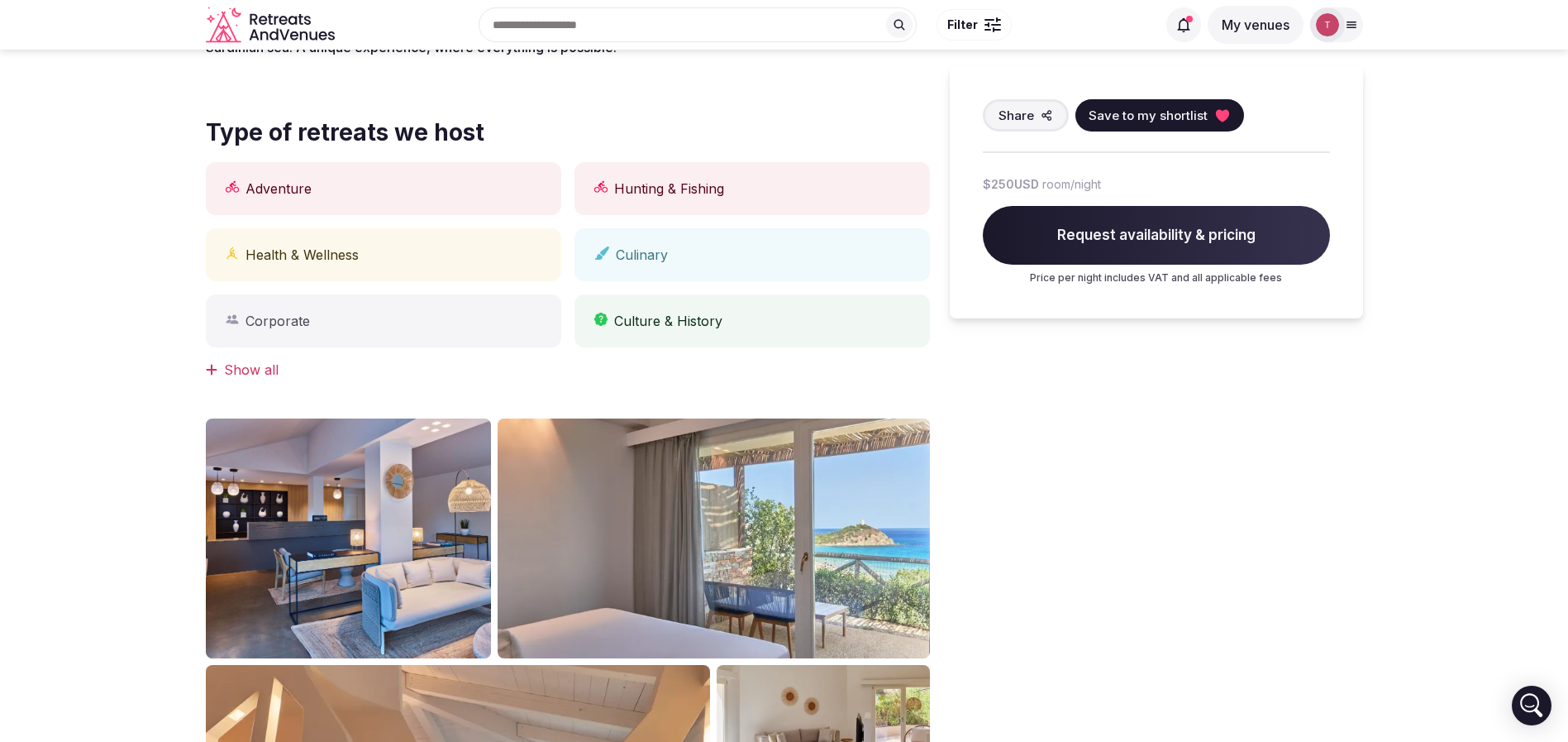
scroll to position [0, 0]
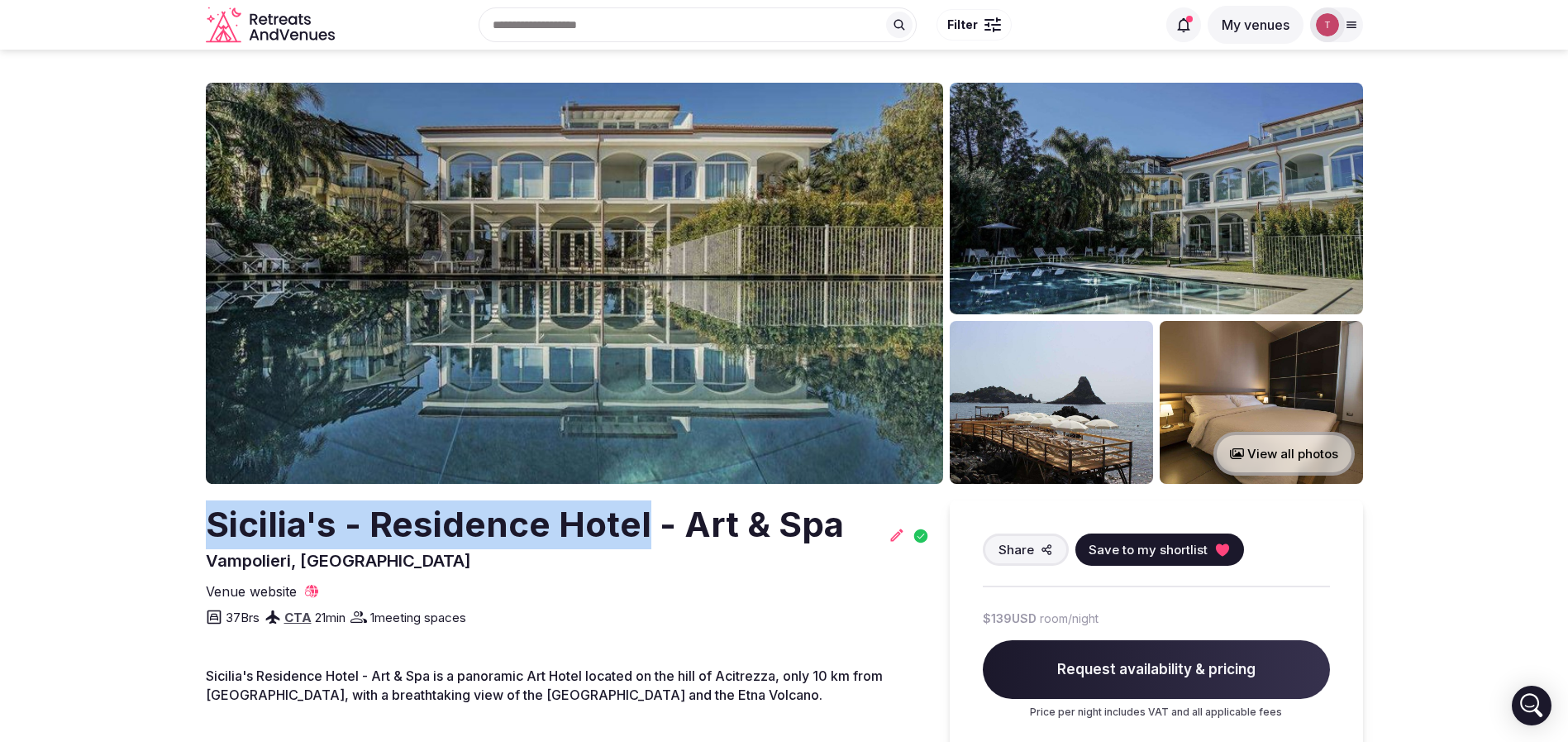
drag, startPoint x: 160, startPoint y: 540, endPoint x: 646, endPoint y: 516, distance: 486.6
click at [646, 516] on section "View all photos Sicilia's - Residence Hotel - Art & Spa Vampolieri, [DEMOGRAPHI…" at bounding box center [784, 757] width 1568 height 1414
click at [648, 292] on img at bounding box center [574, 283] width 737 height 401
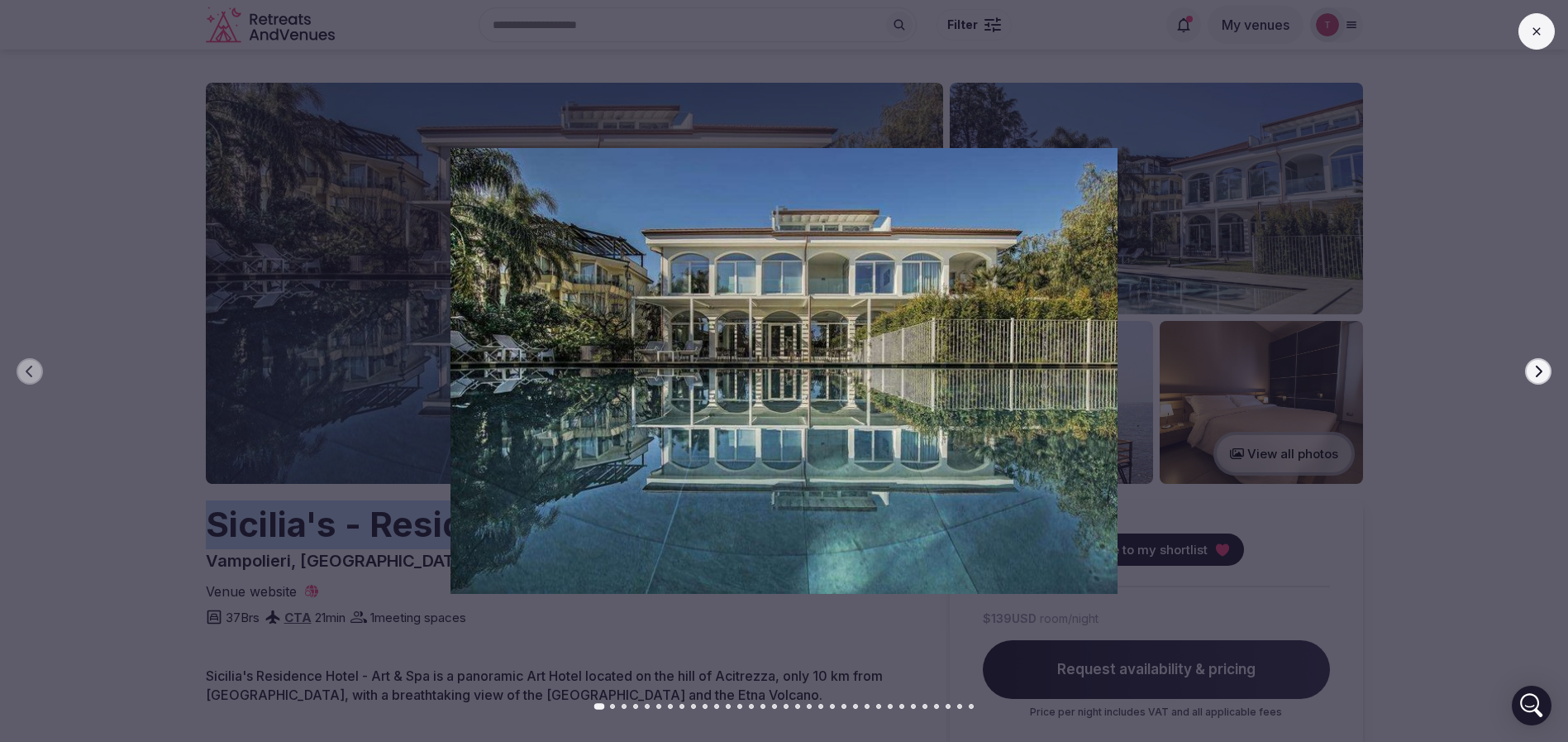
click at [1531, 370] on icon "button" at bounding box center [1537, 371] width 13 height 13
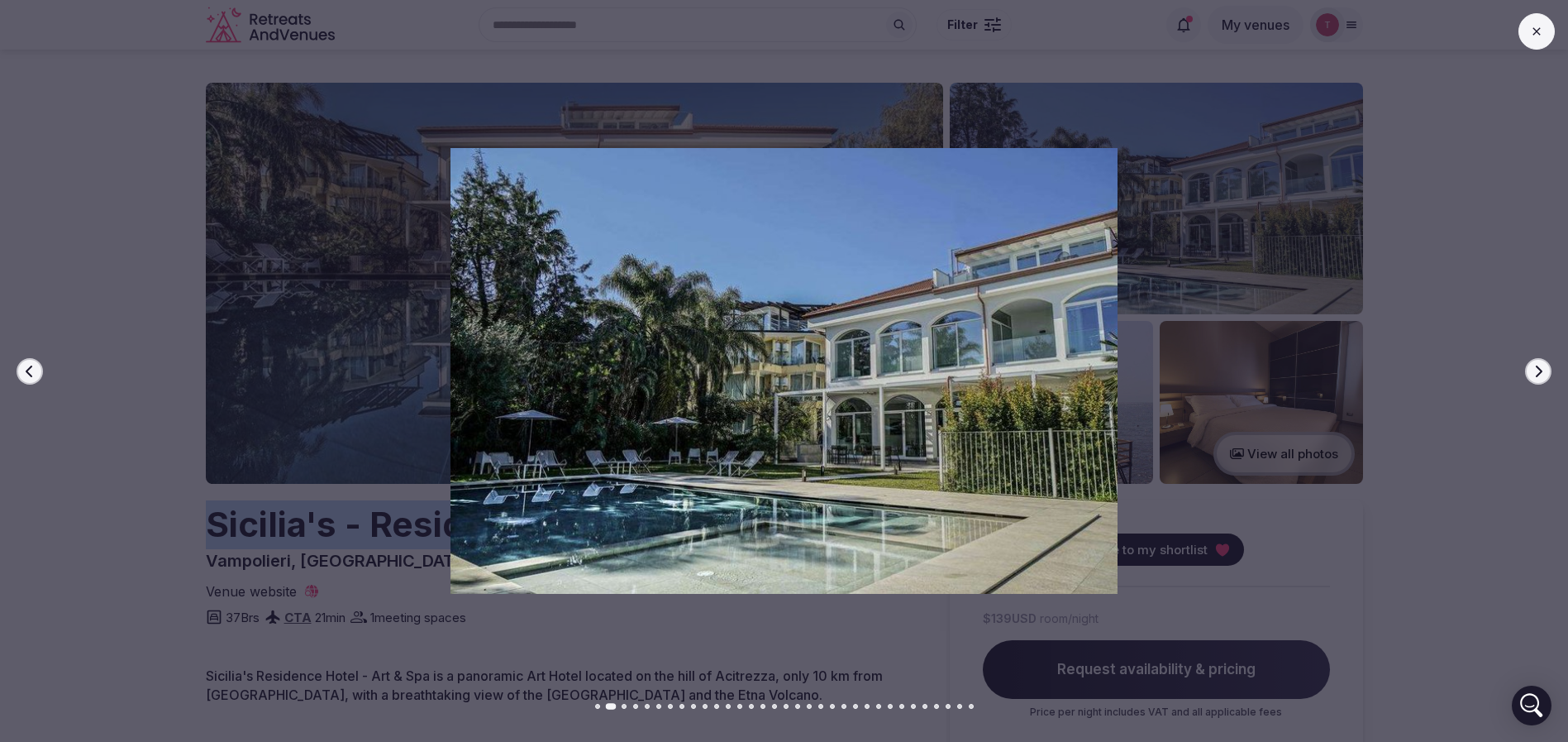
click at [1531, 370] on icon "button" at bounding box center [1537, 371] width 13 height 13
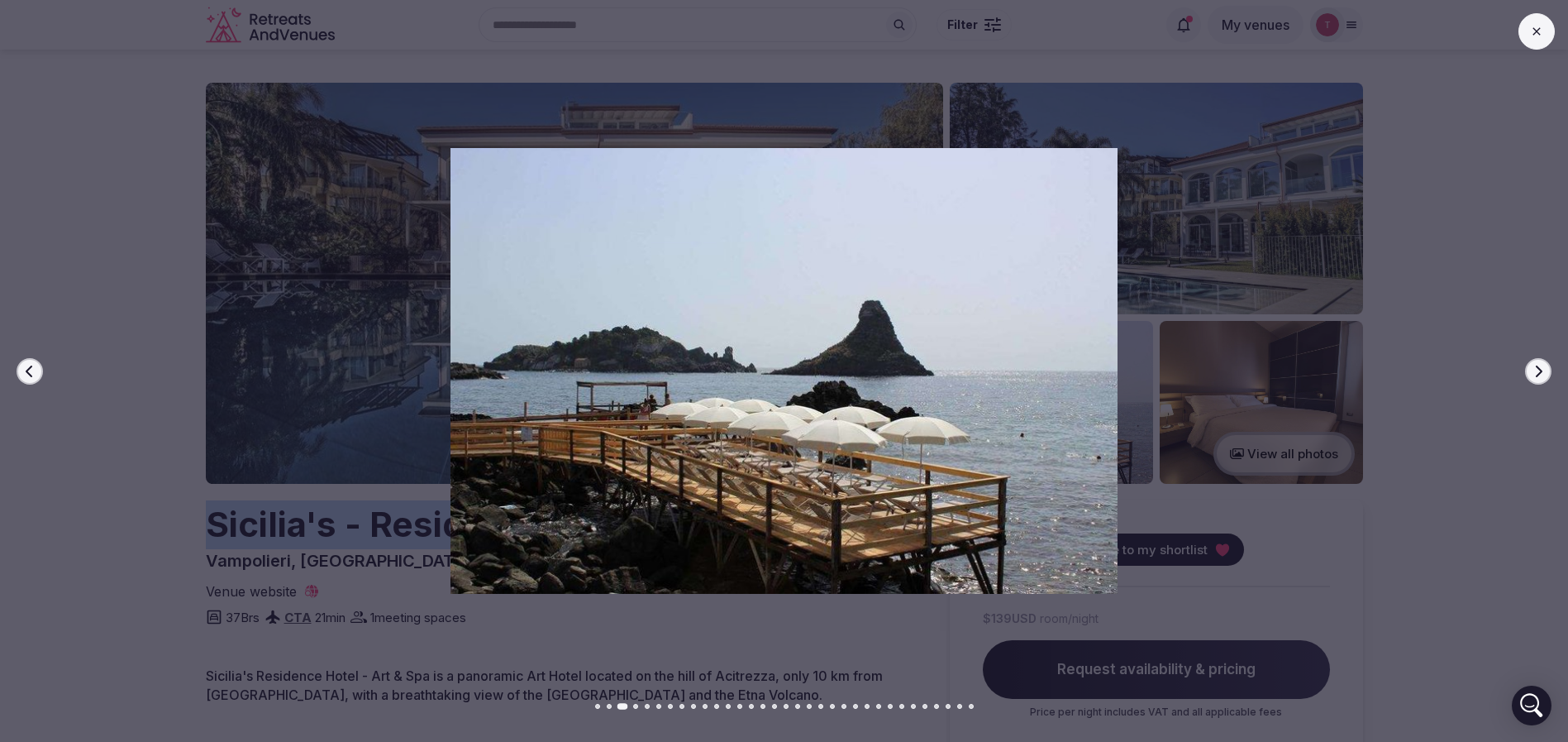
click at [1531, 370] on icon "button" at bounding box center [1537, 371] width 13 height 13
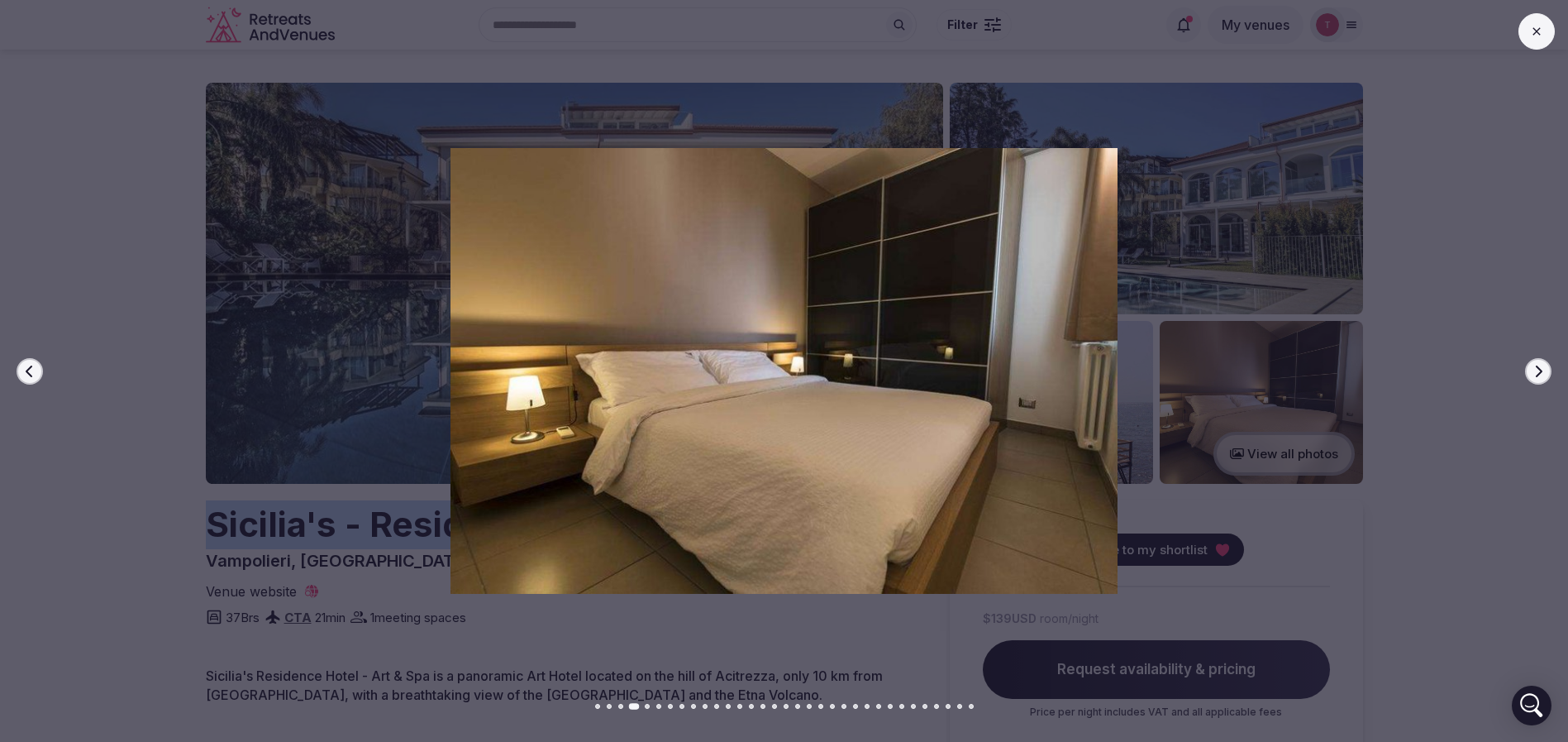
click at [1531, 370] on icon "button" at bounding box center [1537, 371] width 13 height 13
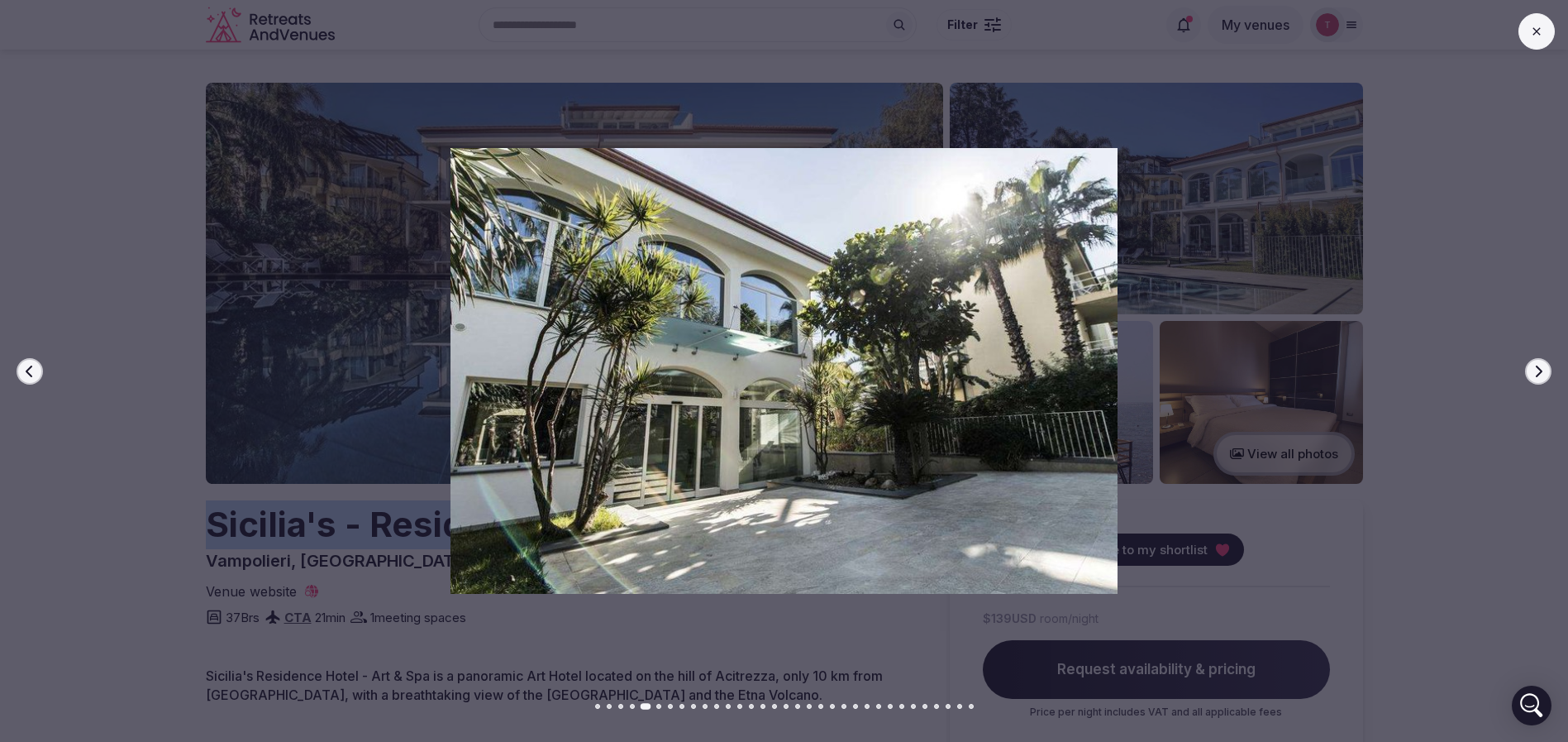
click at [1531, 370] on icon "button" at bounding box center [1537, 371] width 13 height 13
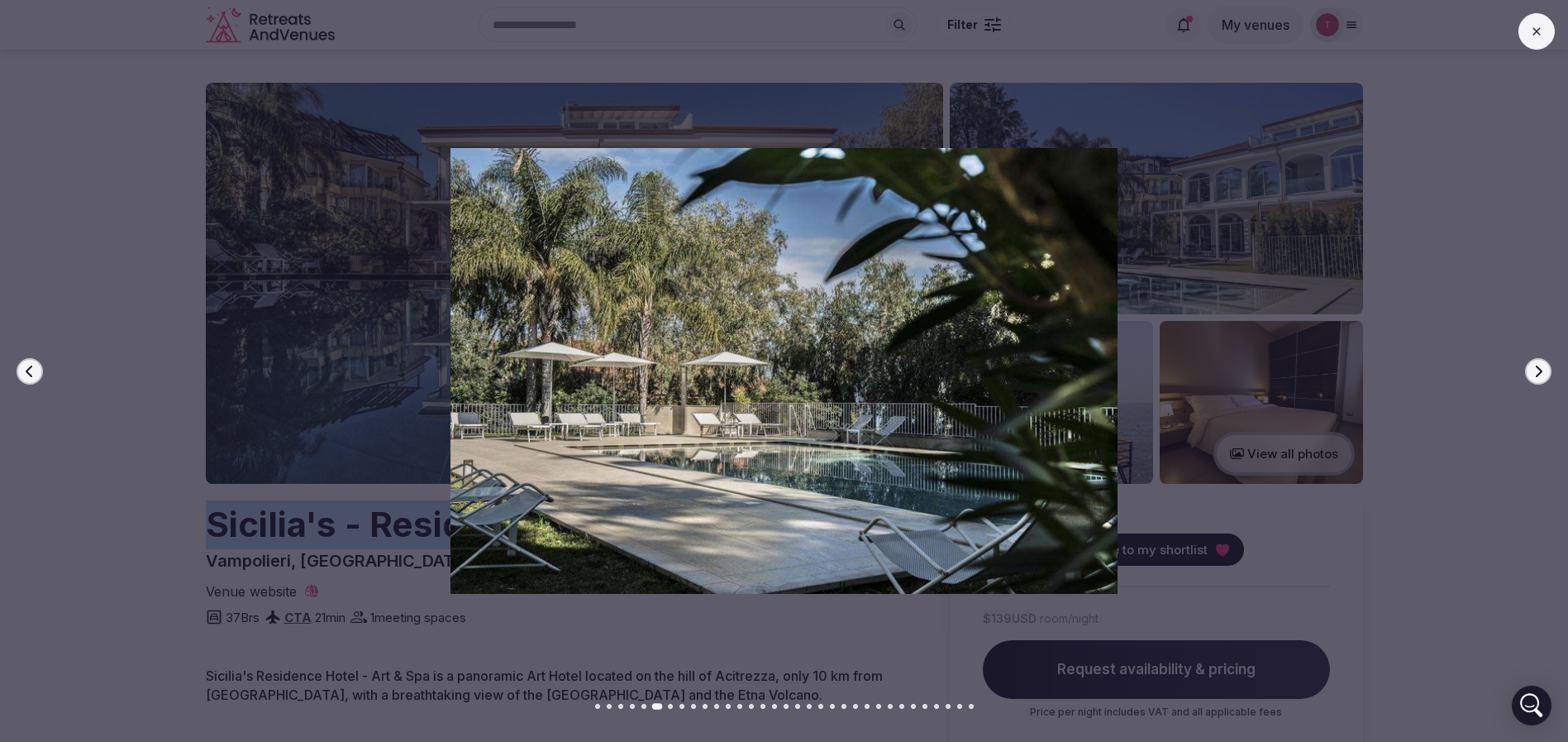
click at [1531, 370] on icon "button" at bounding box center [1537, 371] width 13 height 13
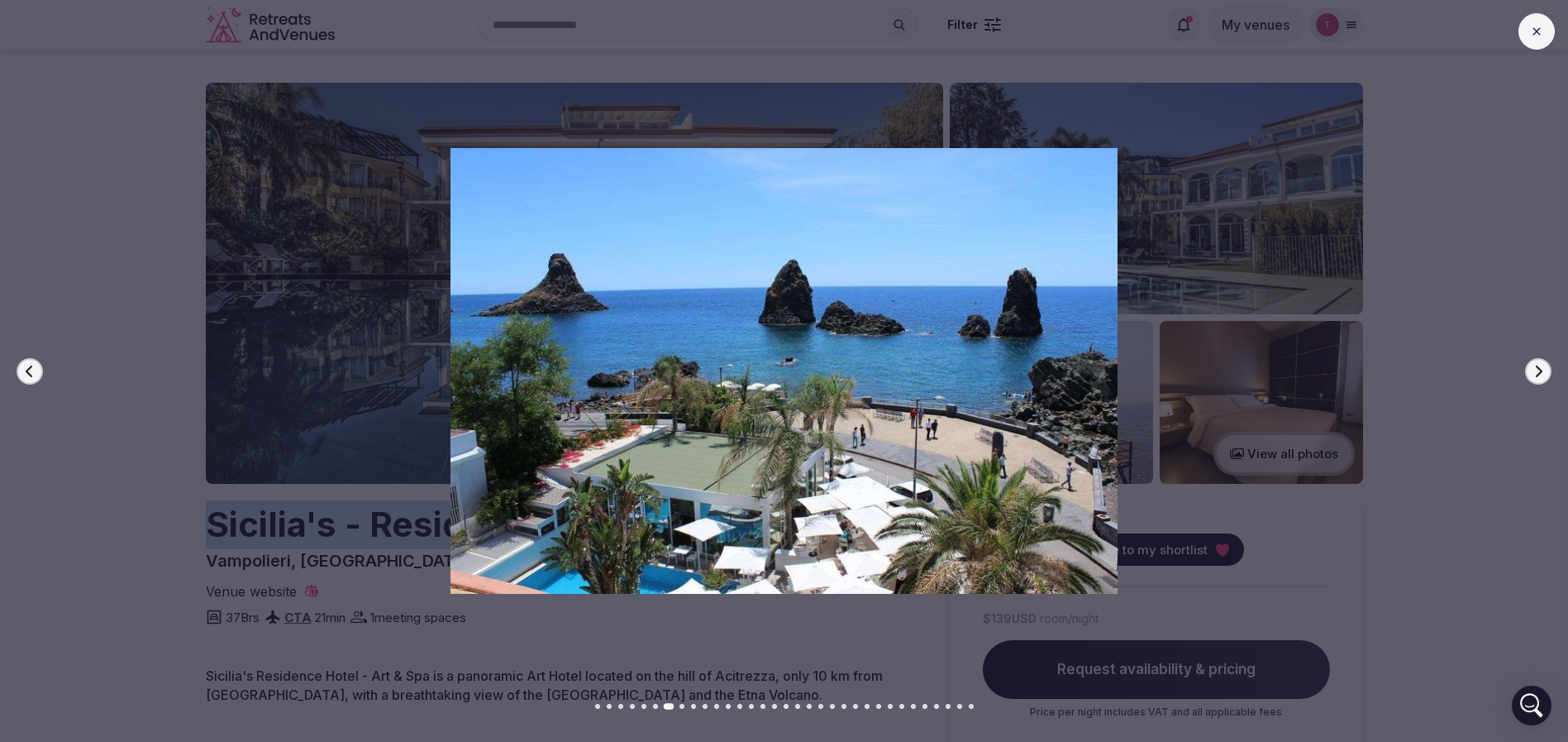
click at [1531, 370] on icon "button" at bounding box center [1537, 371] width 13 height 13
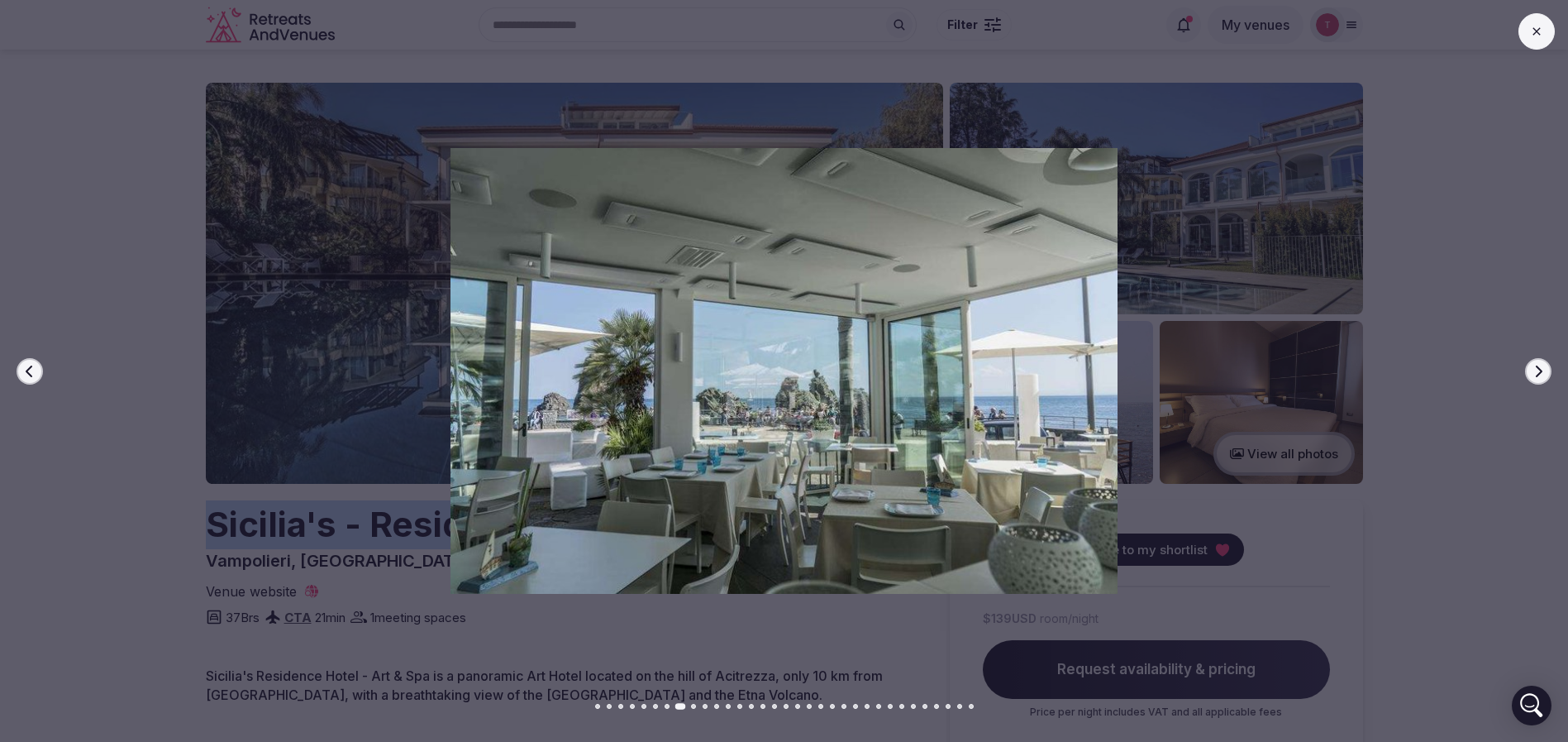
click at [1531, 370] on icon "button" at bounding box center [1537, 371] width 13 height 13
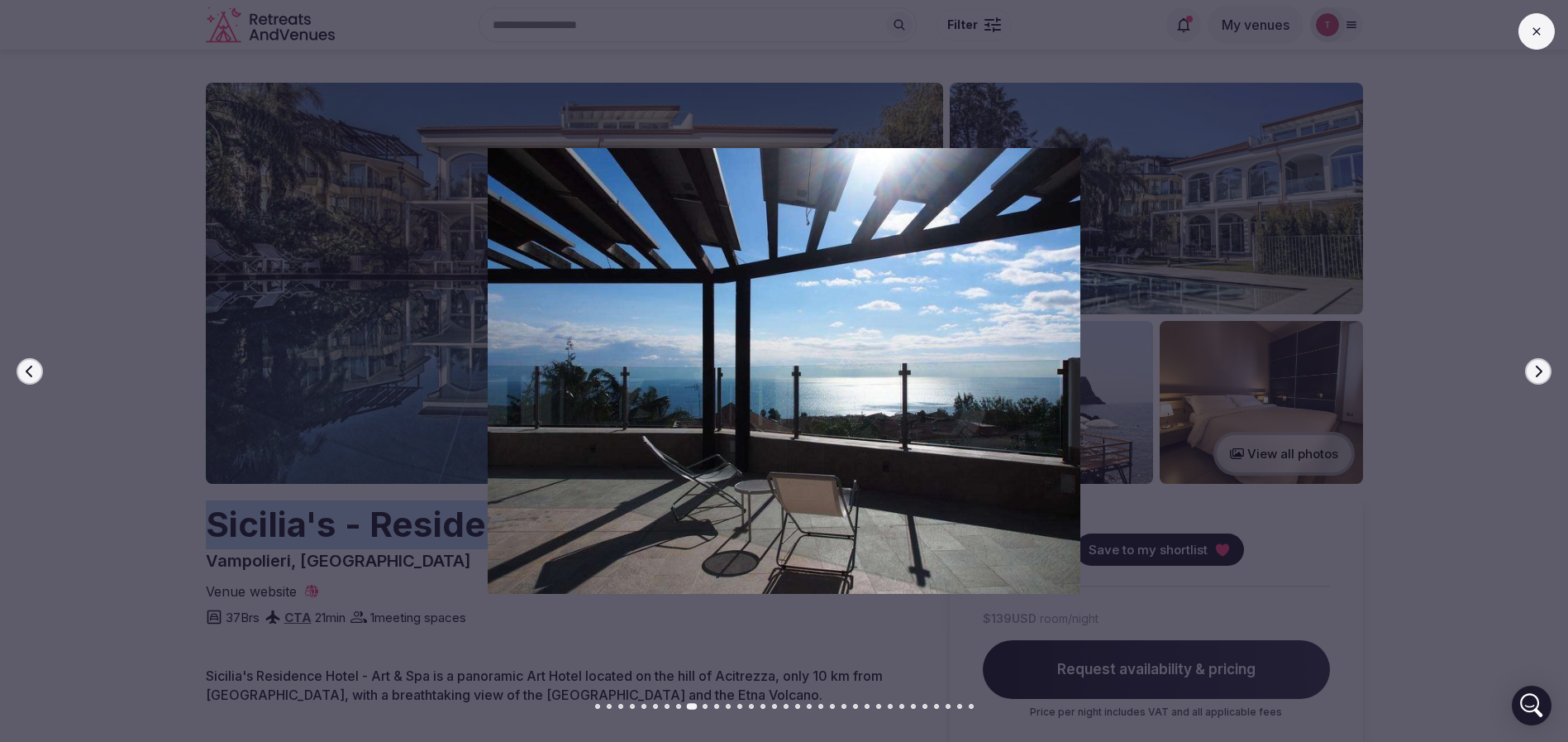
click at [1531, 370] on icon "button" at bounding box center [1537, 371] width 13 height 13
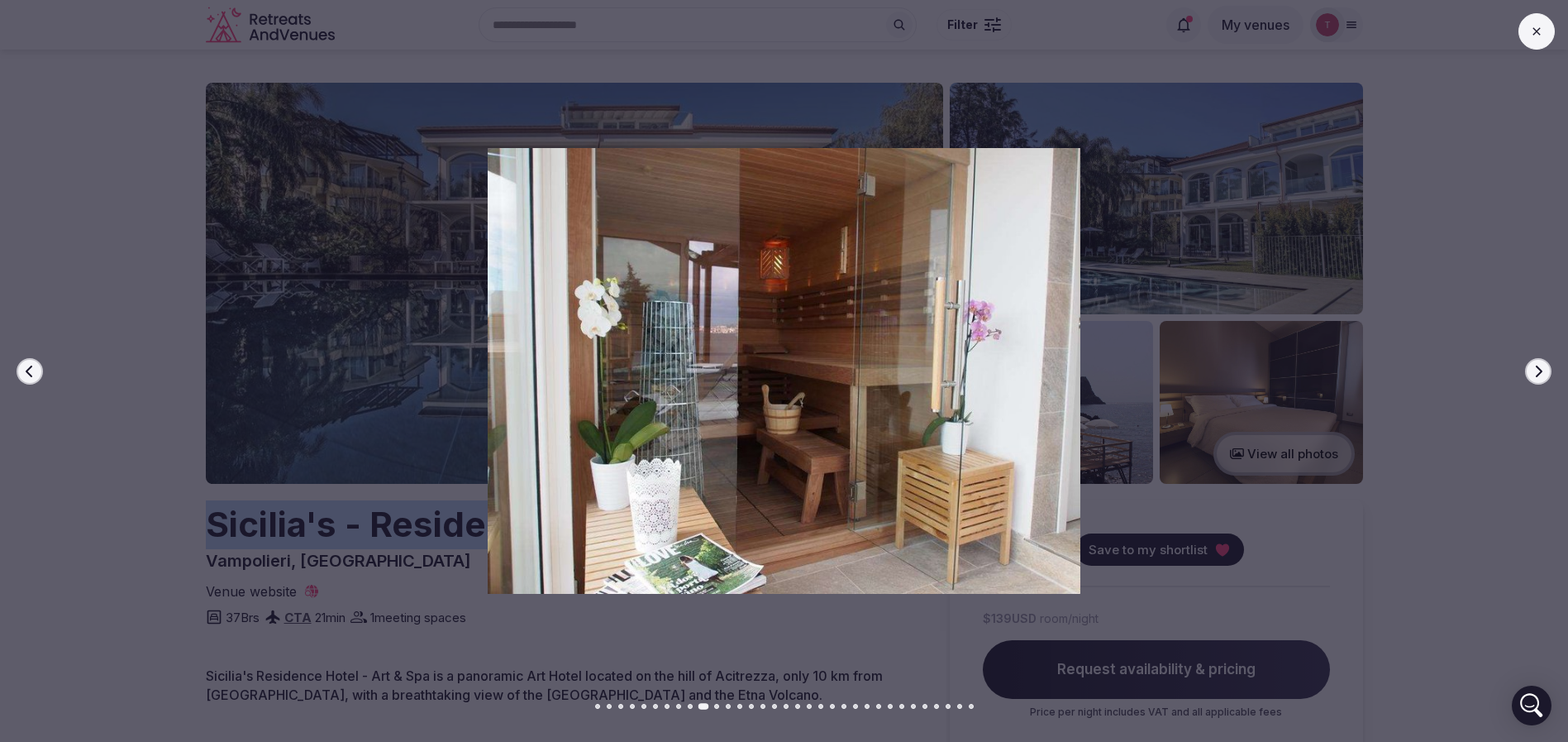
click at [1531, 370] on icon "button" at bounding box center [1537, 371] width 13 height 13
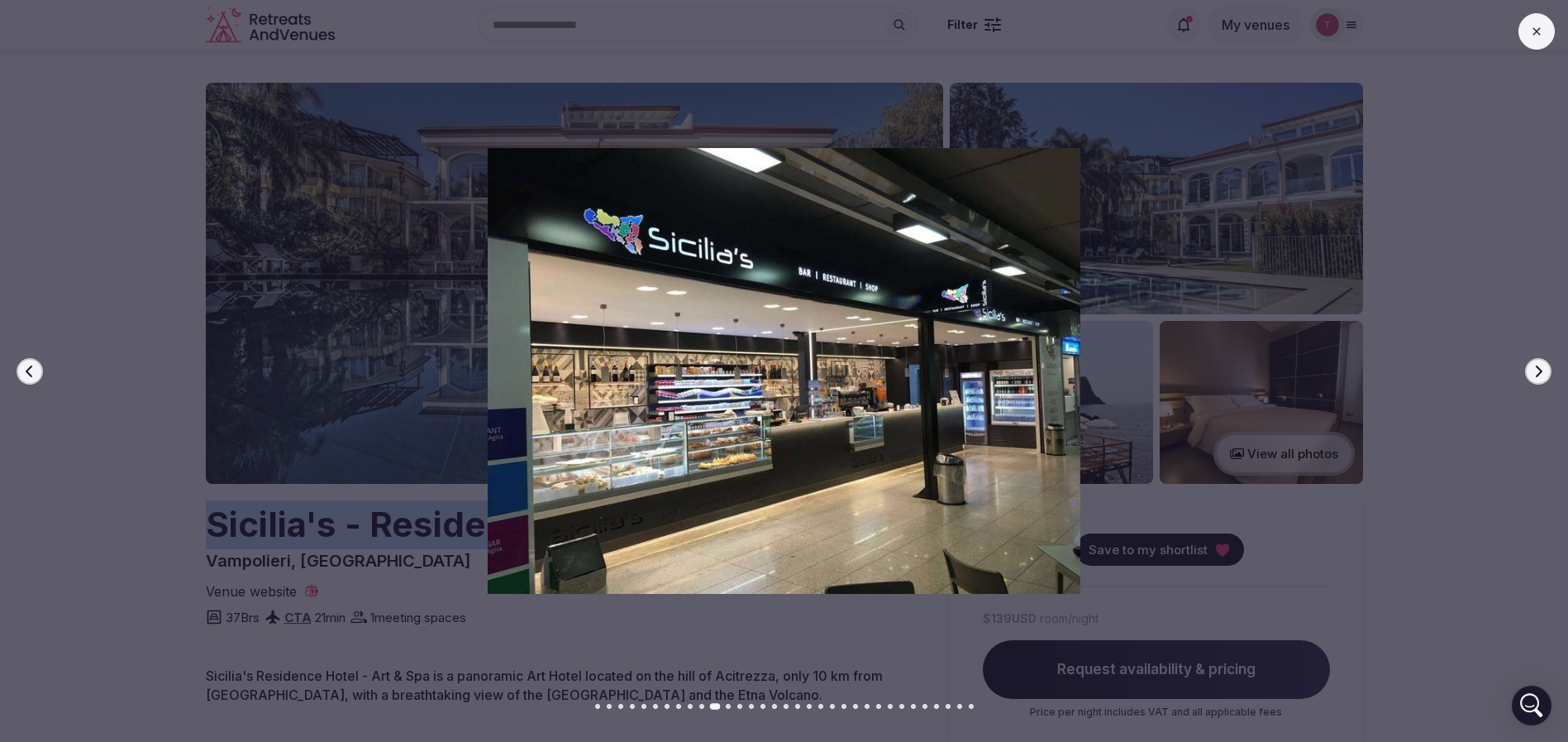
click at [1531, 370] on icon "button" at bounding box center [1537, 371] width 13 height 13
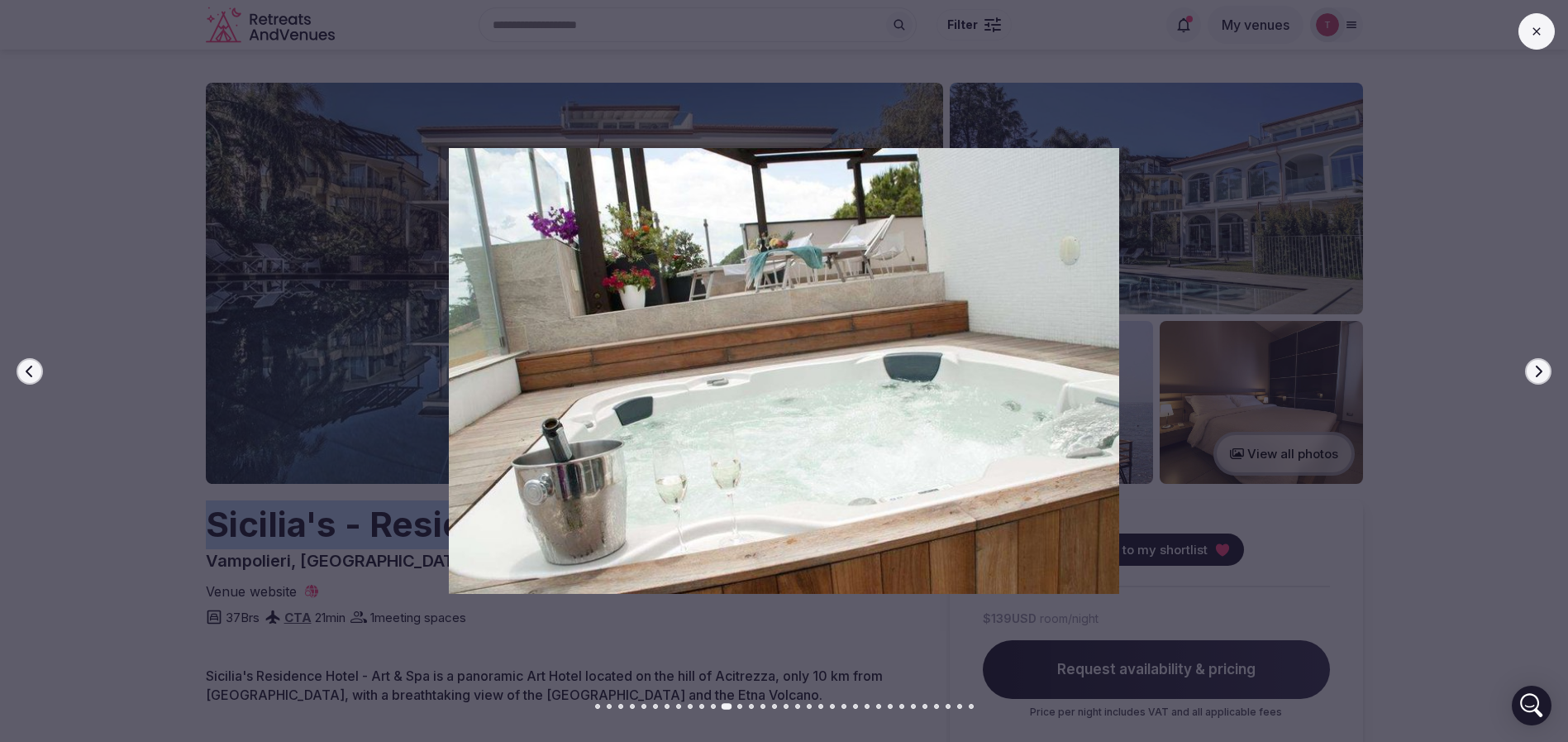
click at [1531, 370] on icon "button" at bounding box center [1537, 371] width 13 height 13
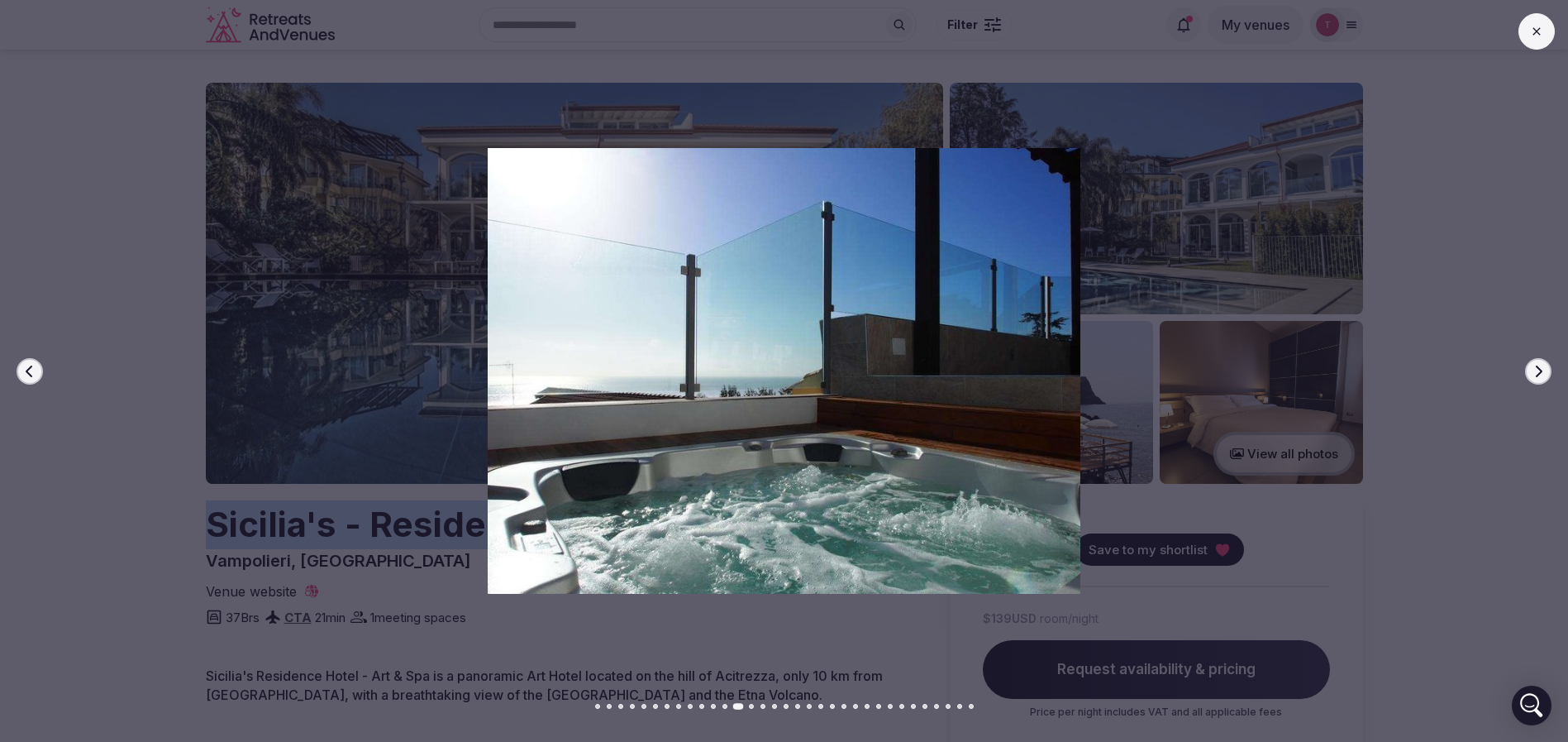
click at [1531, 370] on icon "button" at bounding box center [1537, 371] width 13 height 13
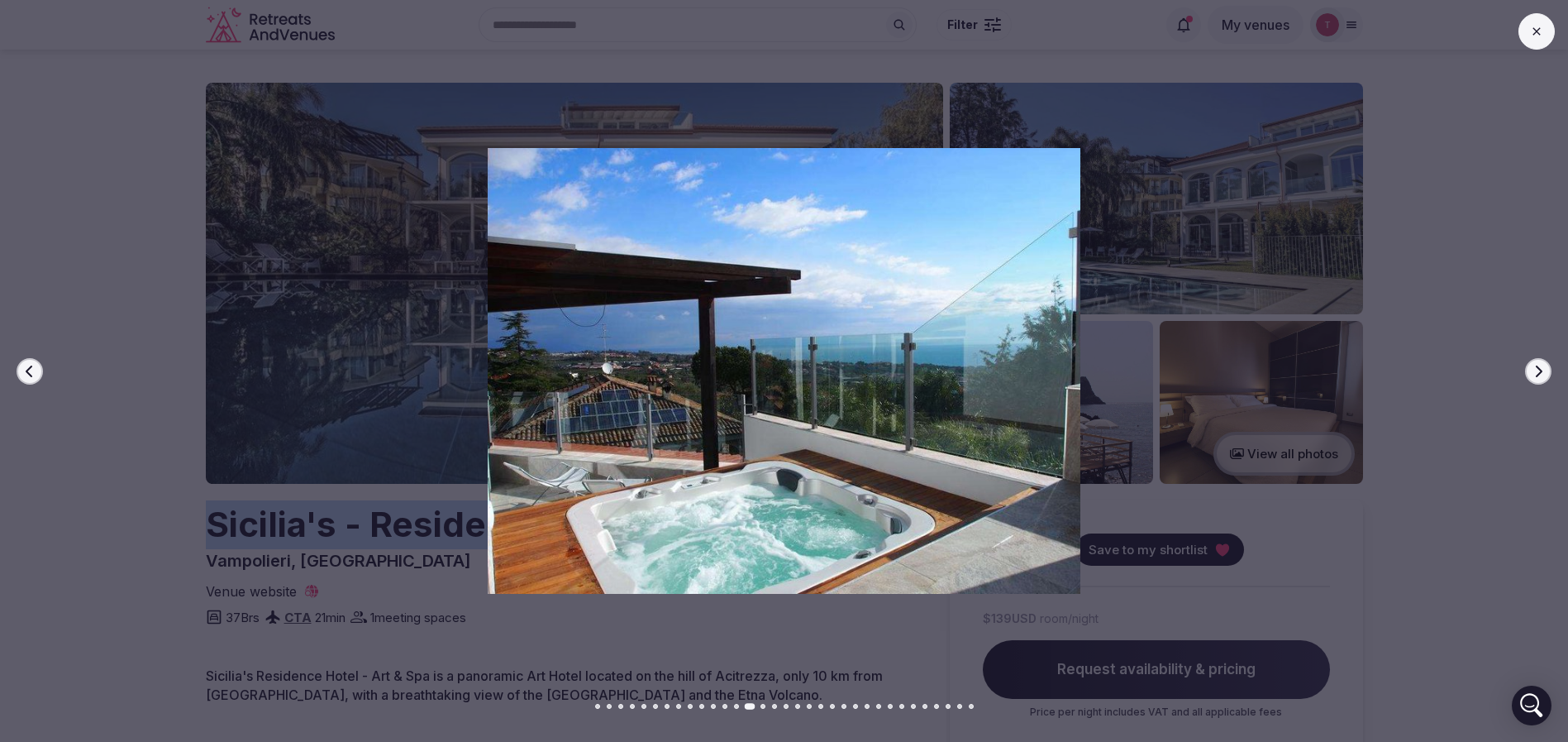
click at [1531, 370] on icon "button" at bounding box center [1537, 371] width 13 height 13
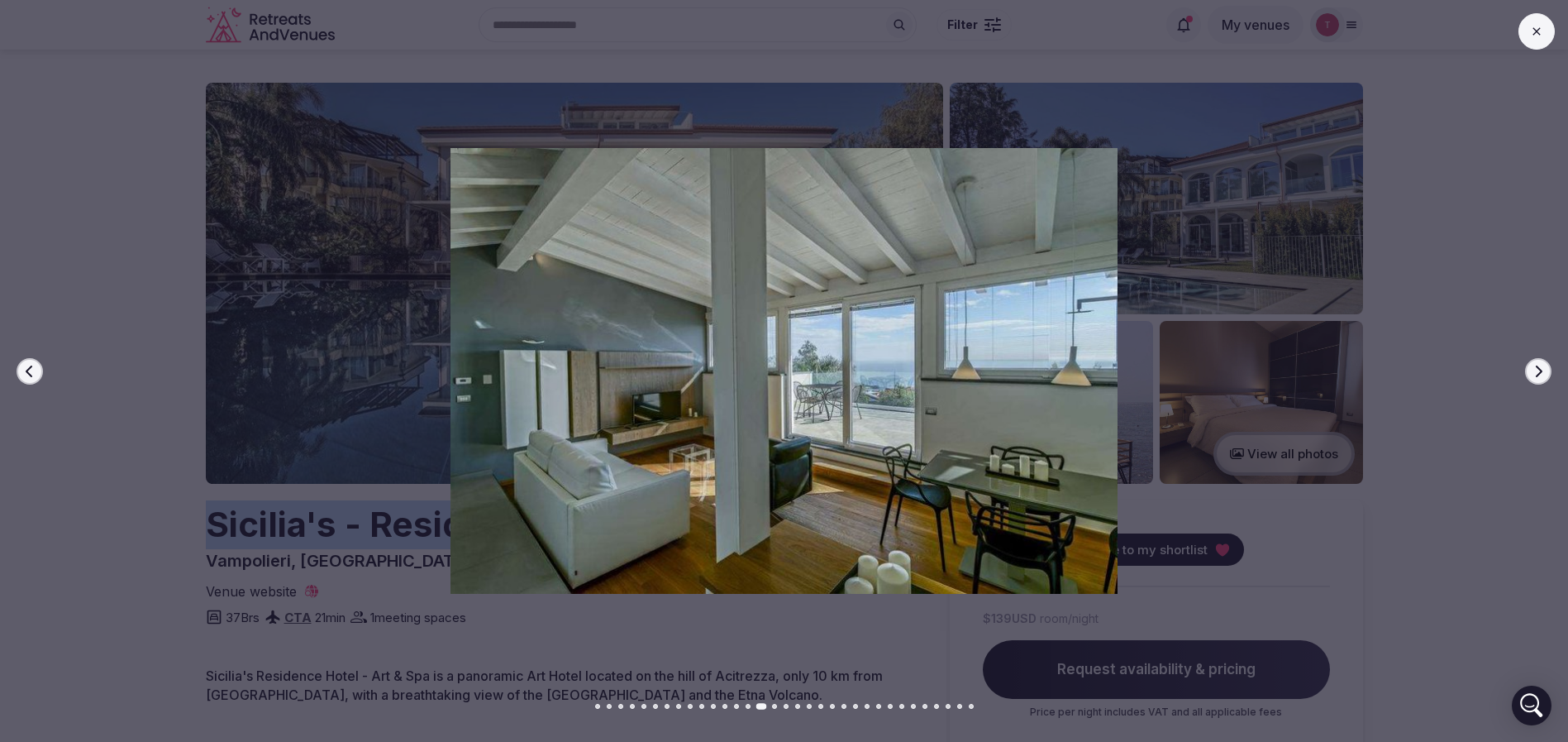
click at [1531, 370] on icon "button" at bounding box center [1537, 371] width 13 height 13
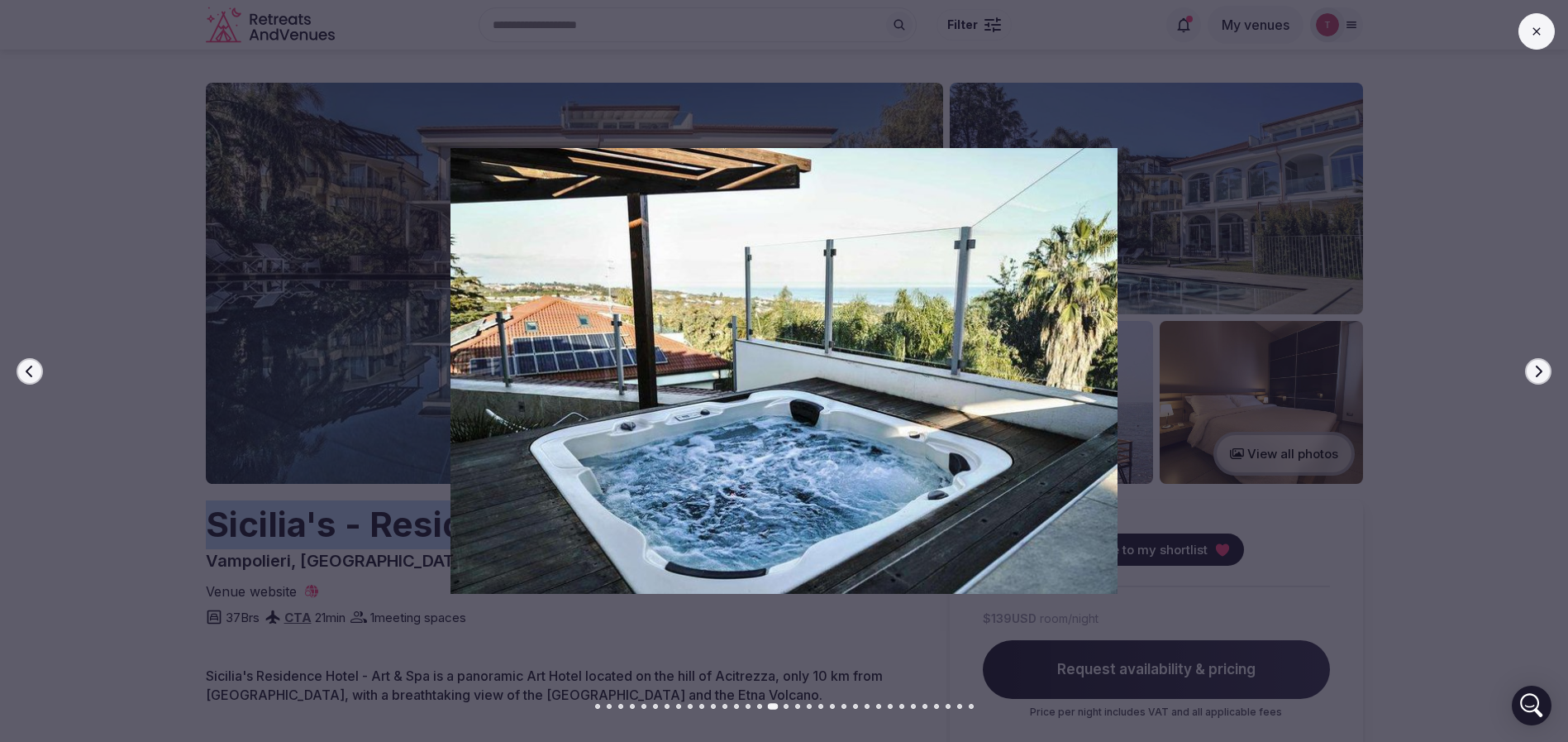
click at [1531, 370] on icon "button" at bounding box center [1537, 371] width 13 height 13
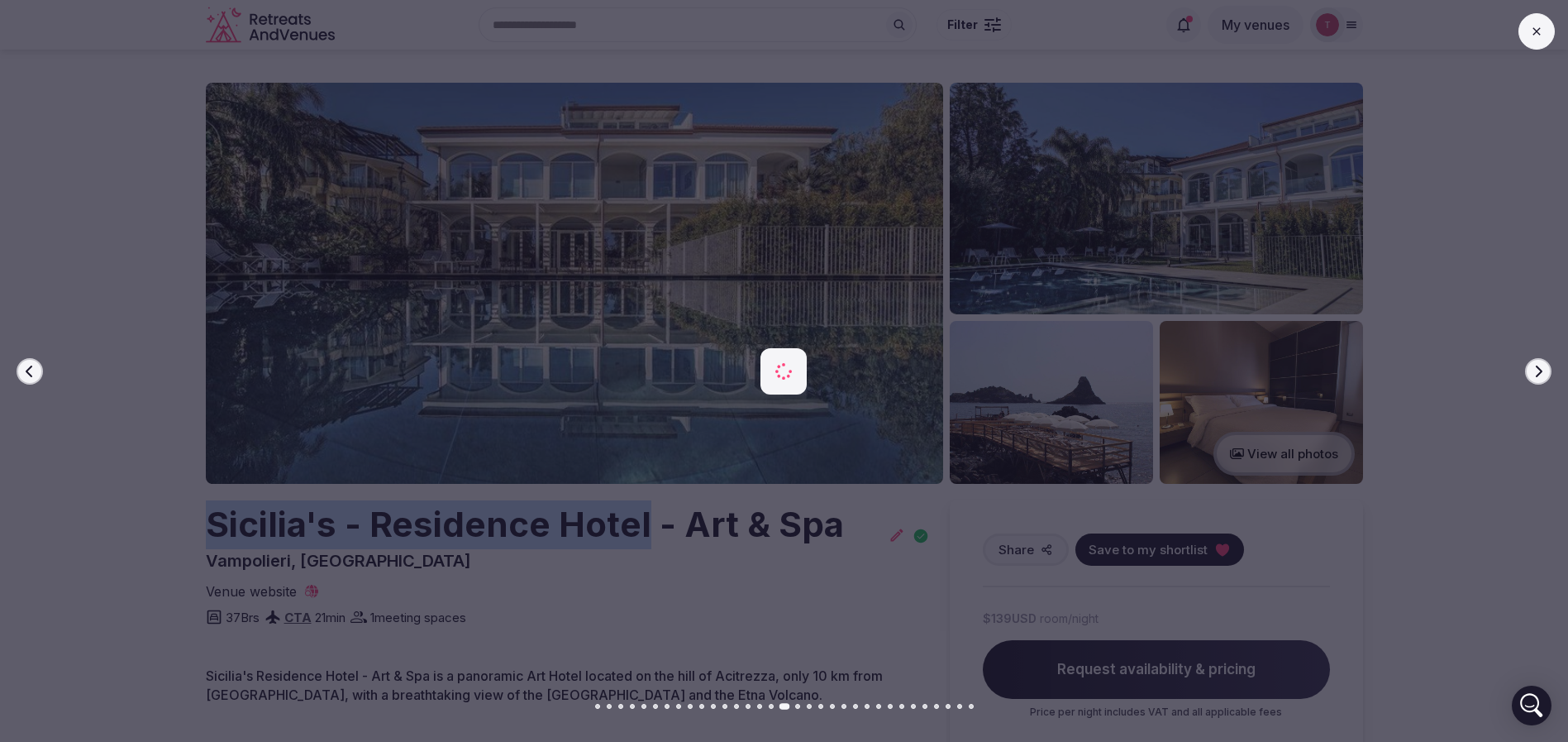
click at [1531, 370] on icon "button" at bounding box center [1537, 371] width 13 height 13
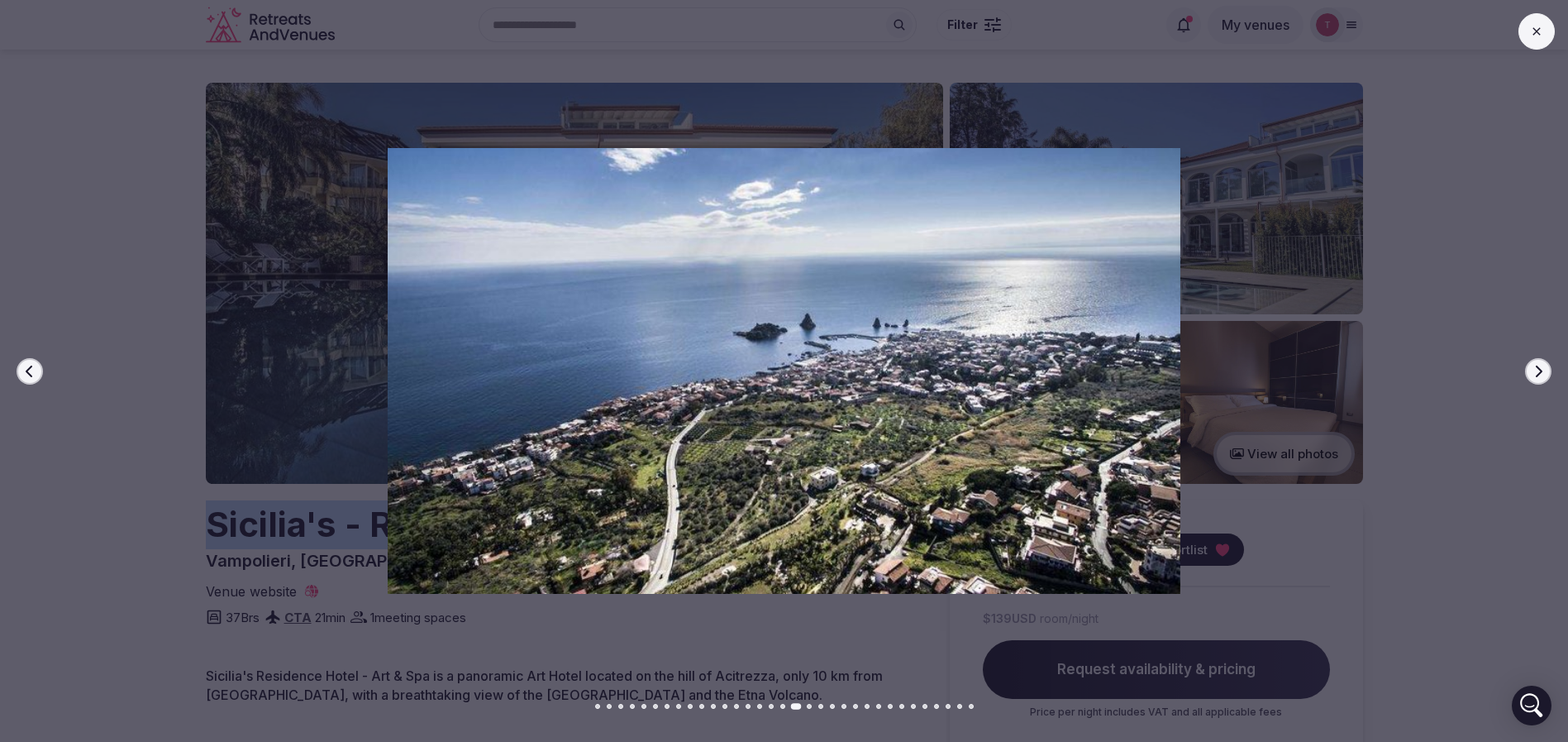
click at [1531, 370] on icon "button" at bounding box center [1537, 371] width 13 height 13
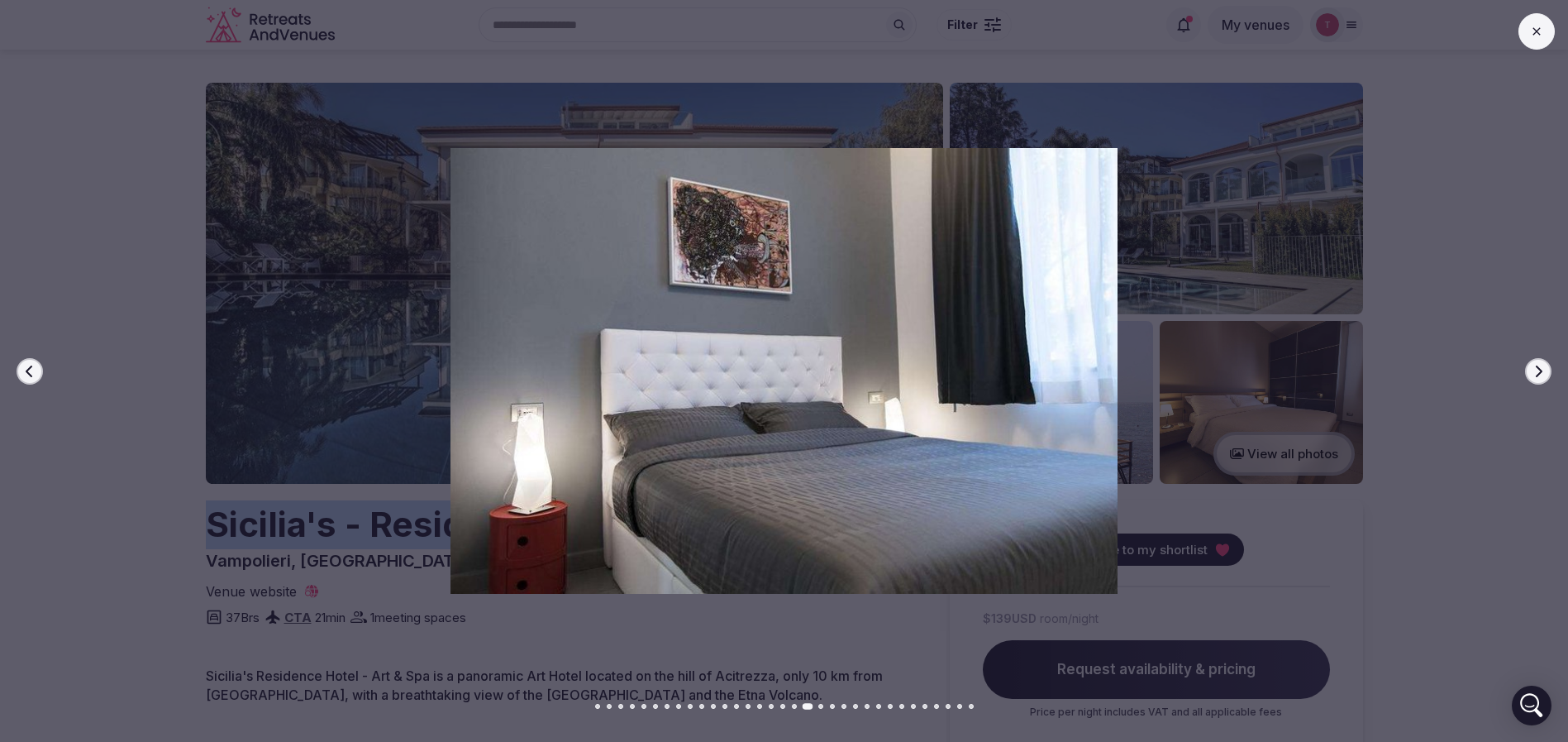
click at [1531, 370] on icon "button" at bounding box center [1537, 371] width 13 height 13
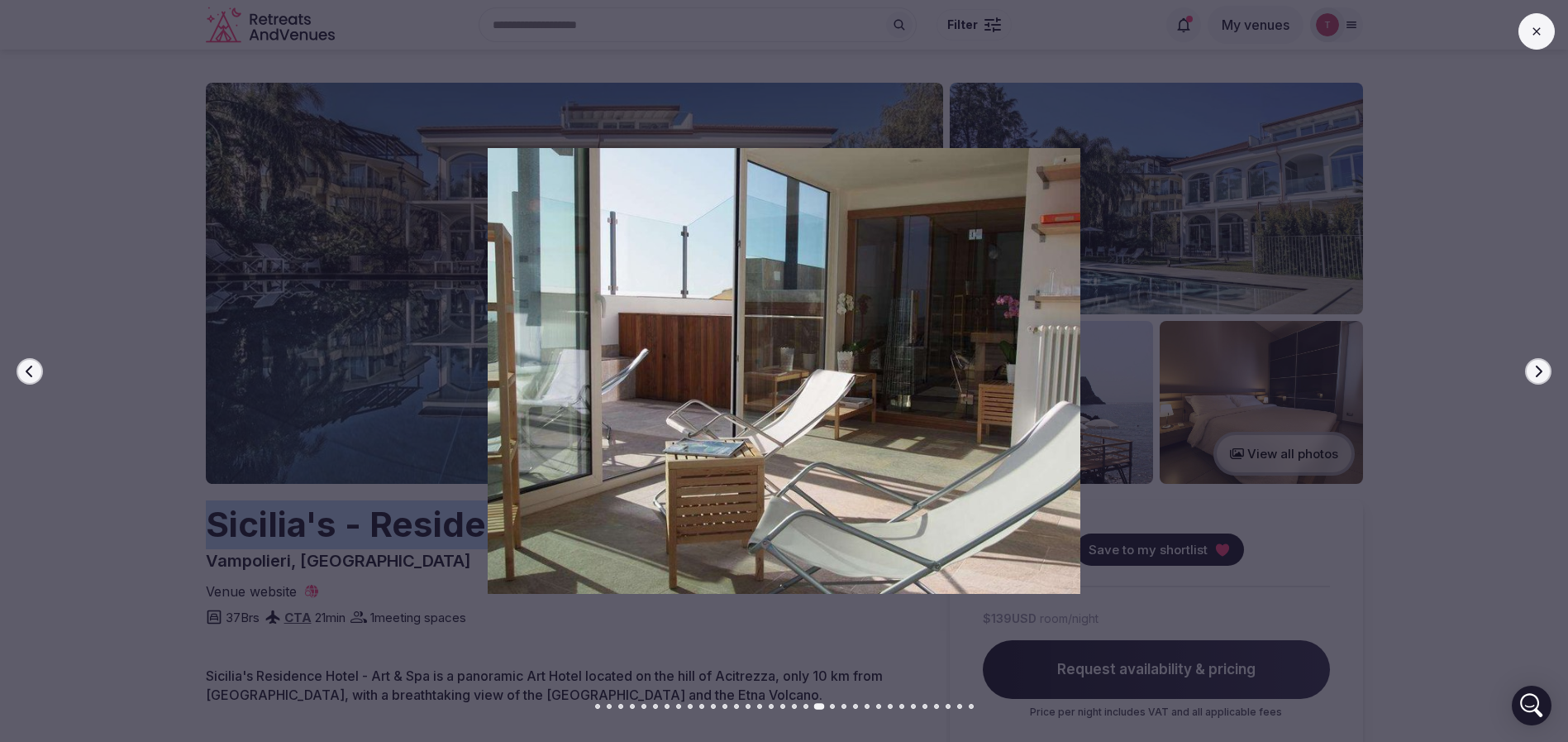
click at [1531, 370] on icon "button" at bounding box center [1537, 371] width 13 height 13
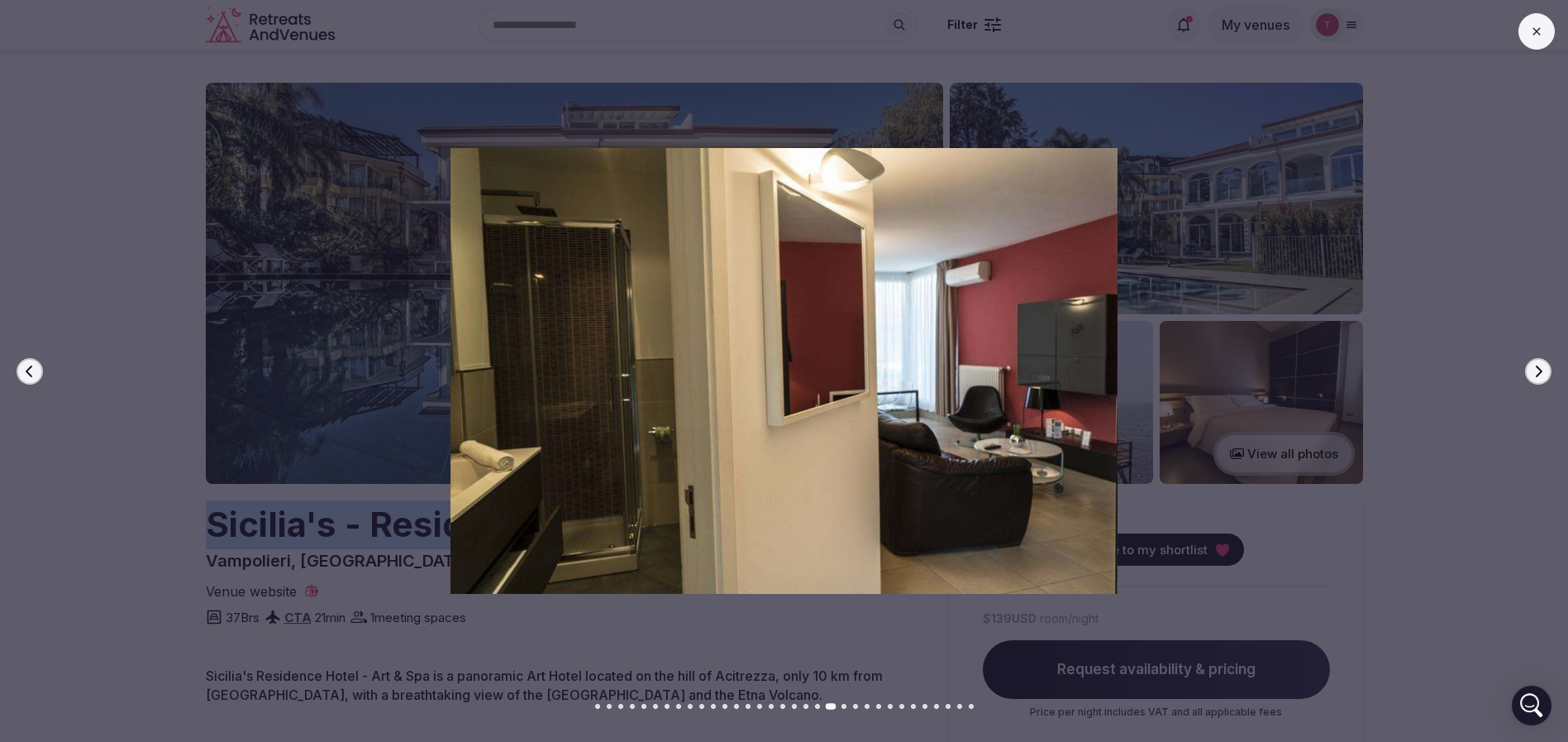
click at [1531, 370] on icon "button" at bounding box center [1537, 371] width 13 height 13
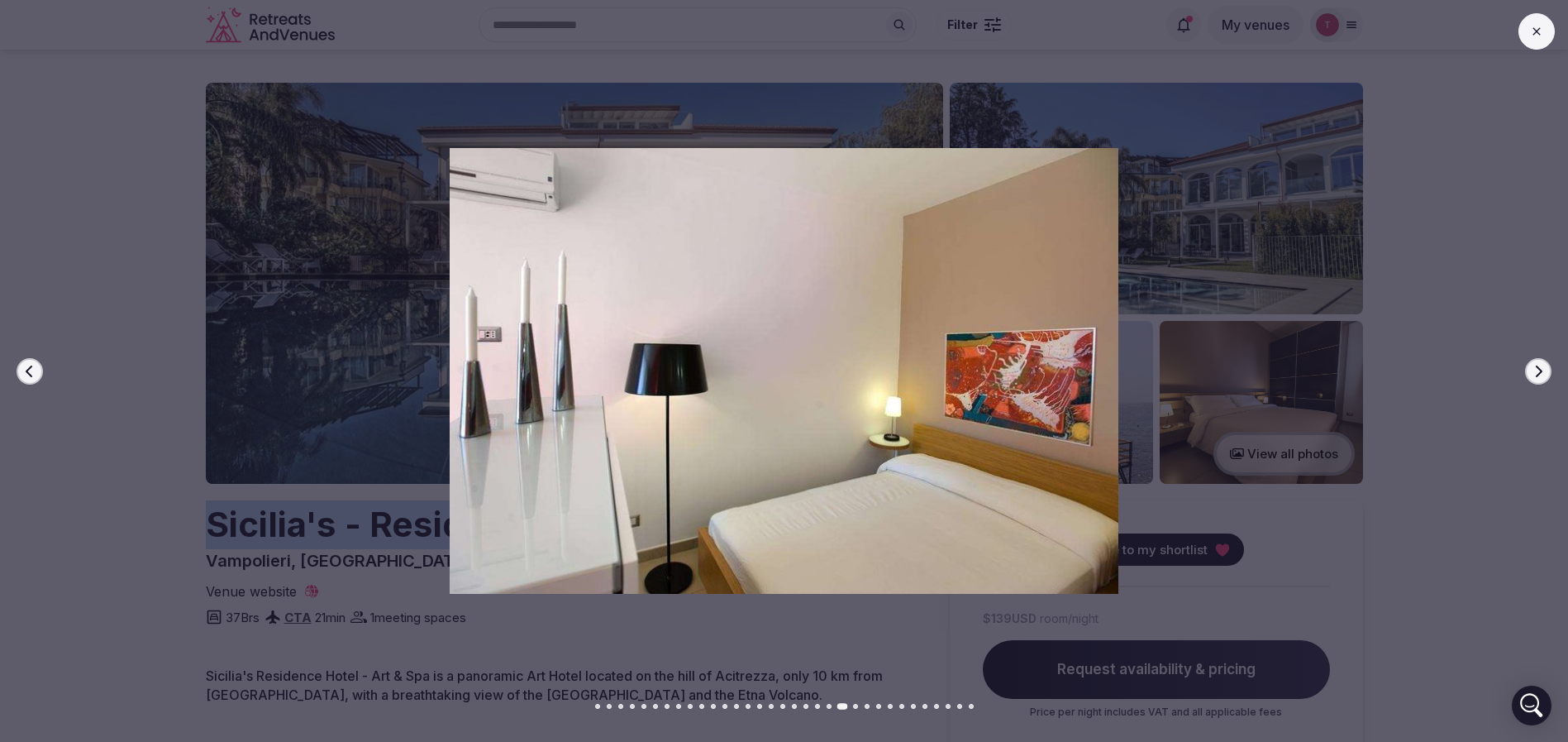
click at [1531, 370] on icon "button" at bounding box center [1537, 371] width 13 height 13
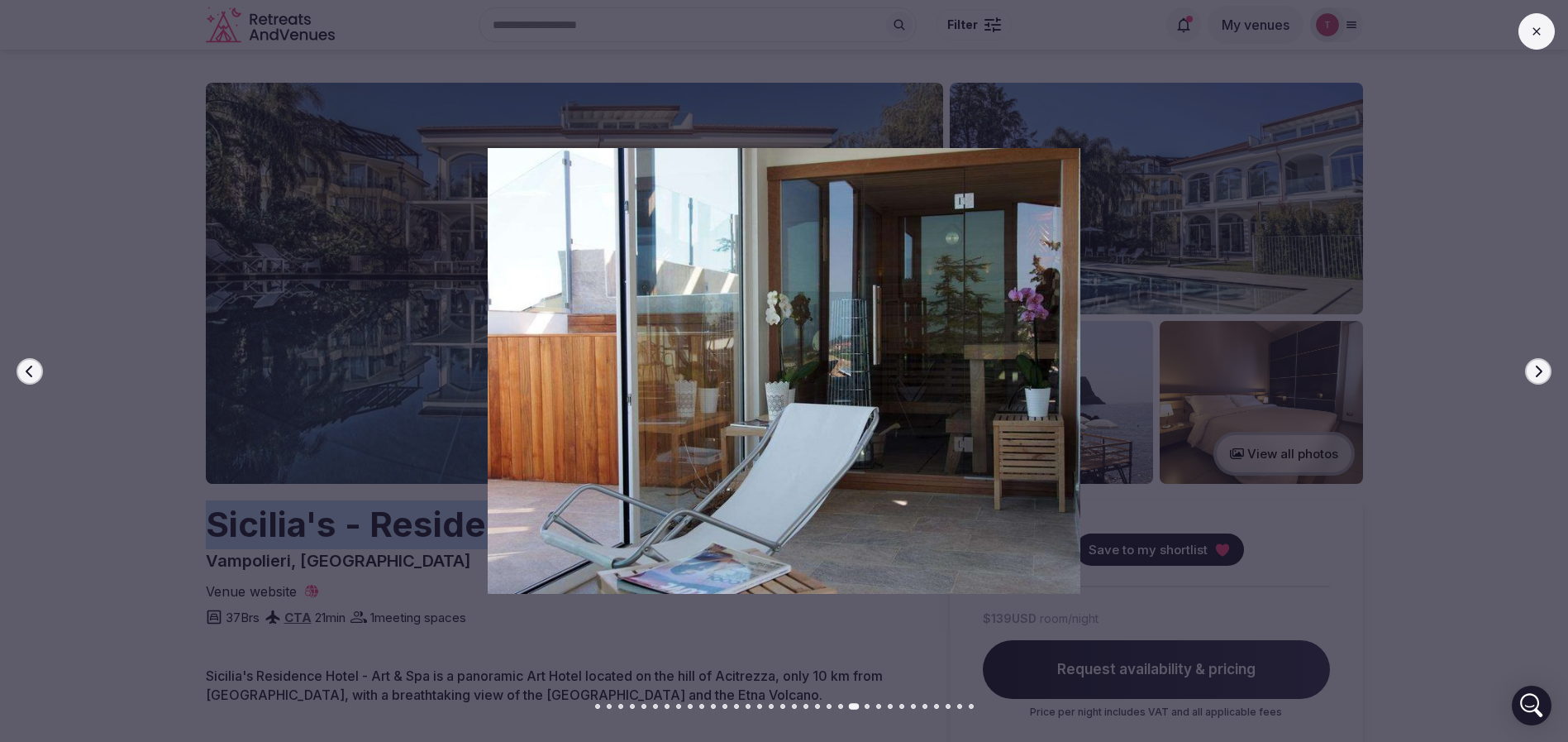
click at [1531, 370] on icon "button" at bounding box center [1537, 371] width 13 height 13
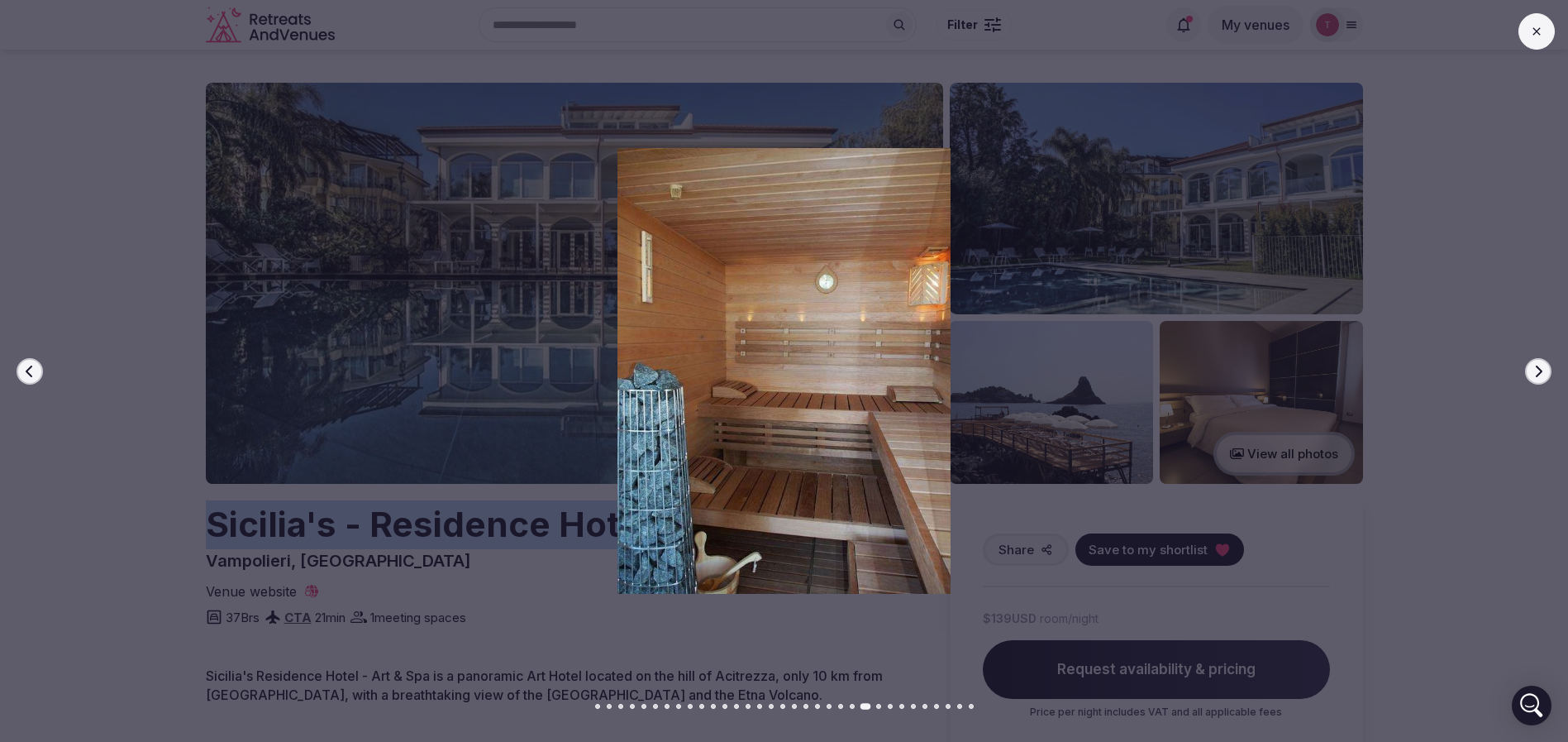
click at [1531, 370] on icon "button" at bounding box center [1537, 371] width 13 height 13
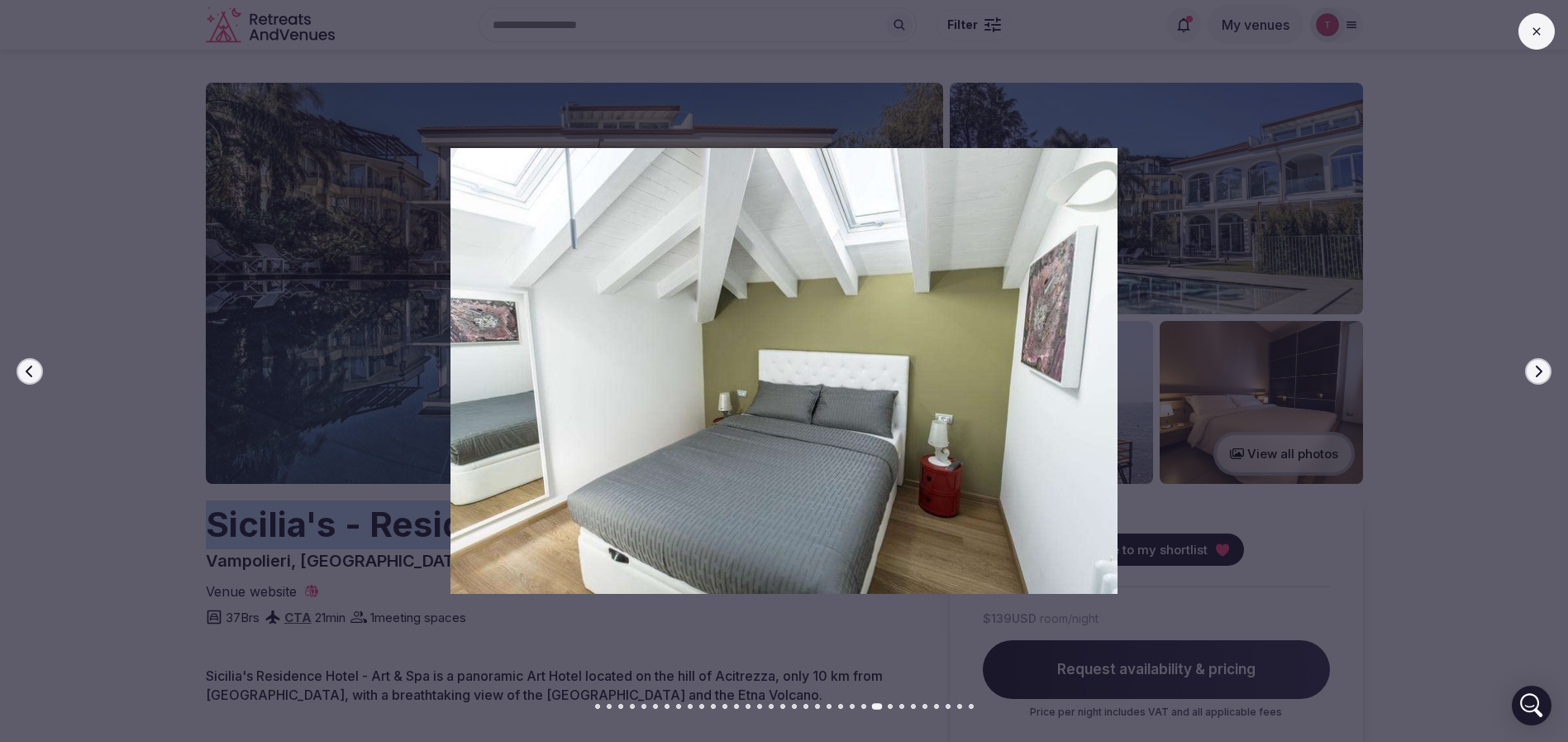
click at [1531, 370] on icon "button" at bounding box center [1537, 371] width 13 height 13
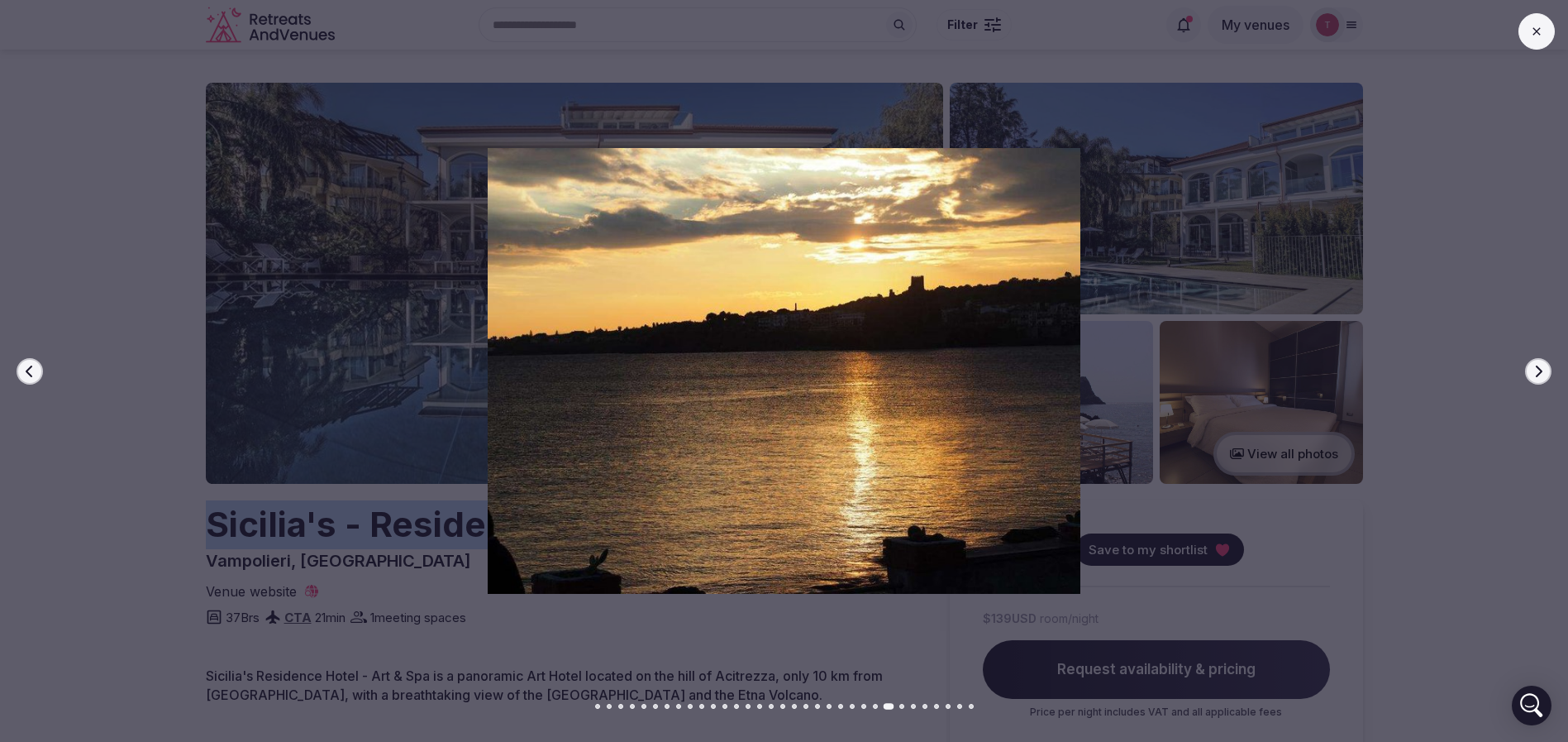
click at [1531, 370] on icon "button" at bounding box center [1537, 371] width 13 height 13
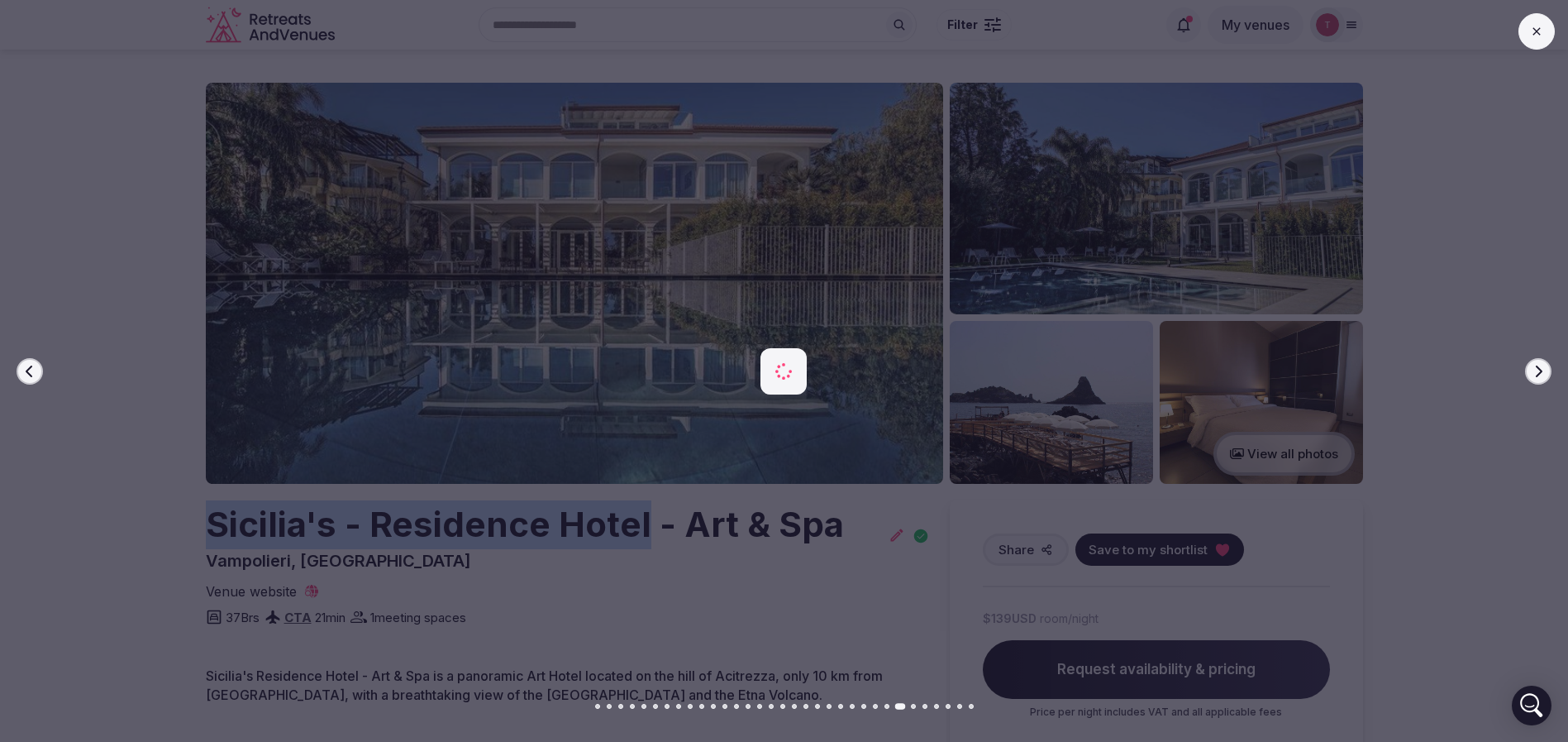
click at [1531, 370] on icon "button" at bounding box center [1537, 371] width 13 height 13
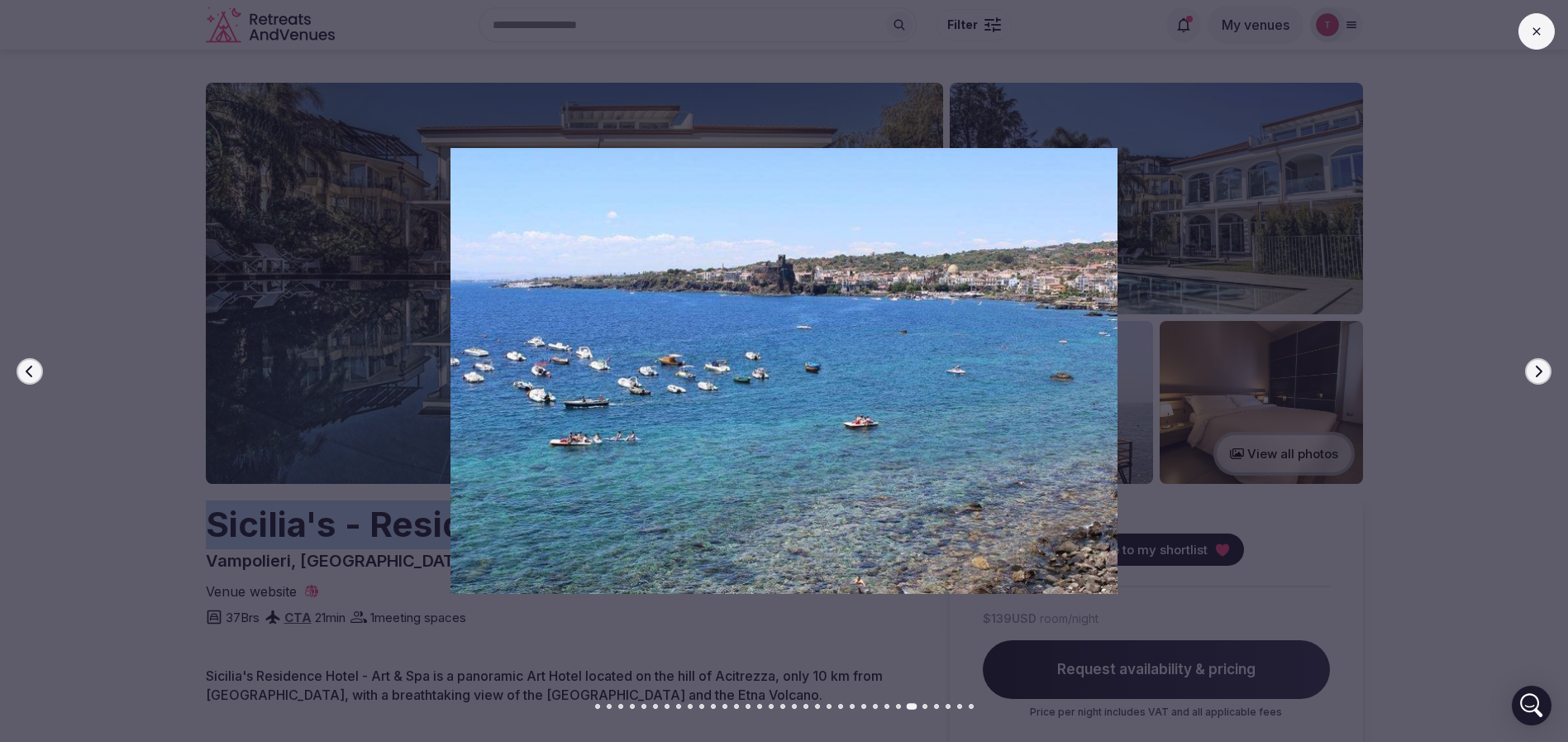
click at [1531, 370] on icon "button" at bounding box center [1537, 371] width 13 height 13
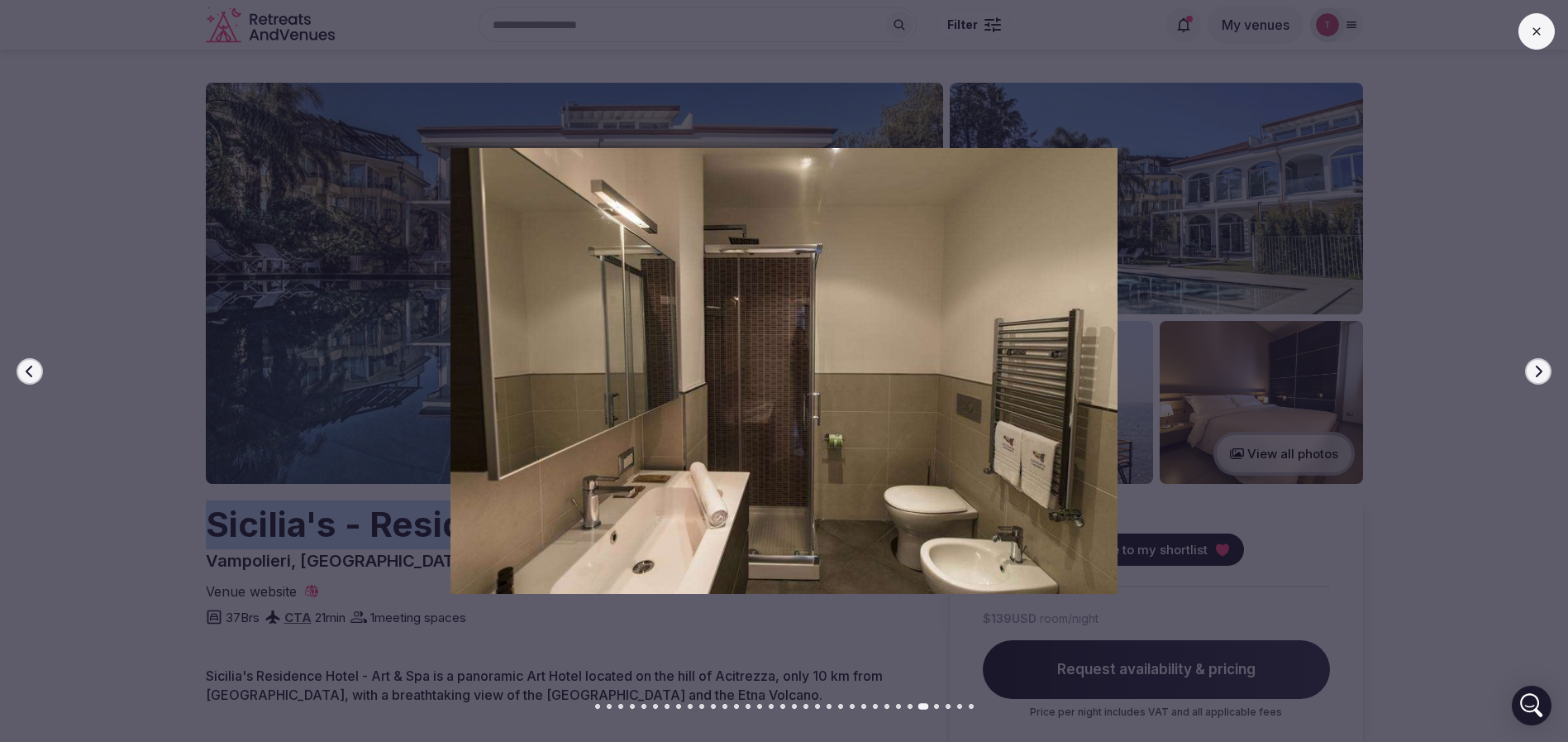
click at [1531, 370] on icon "button" at bounding box center [1537, 371] width 13 height 13
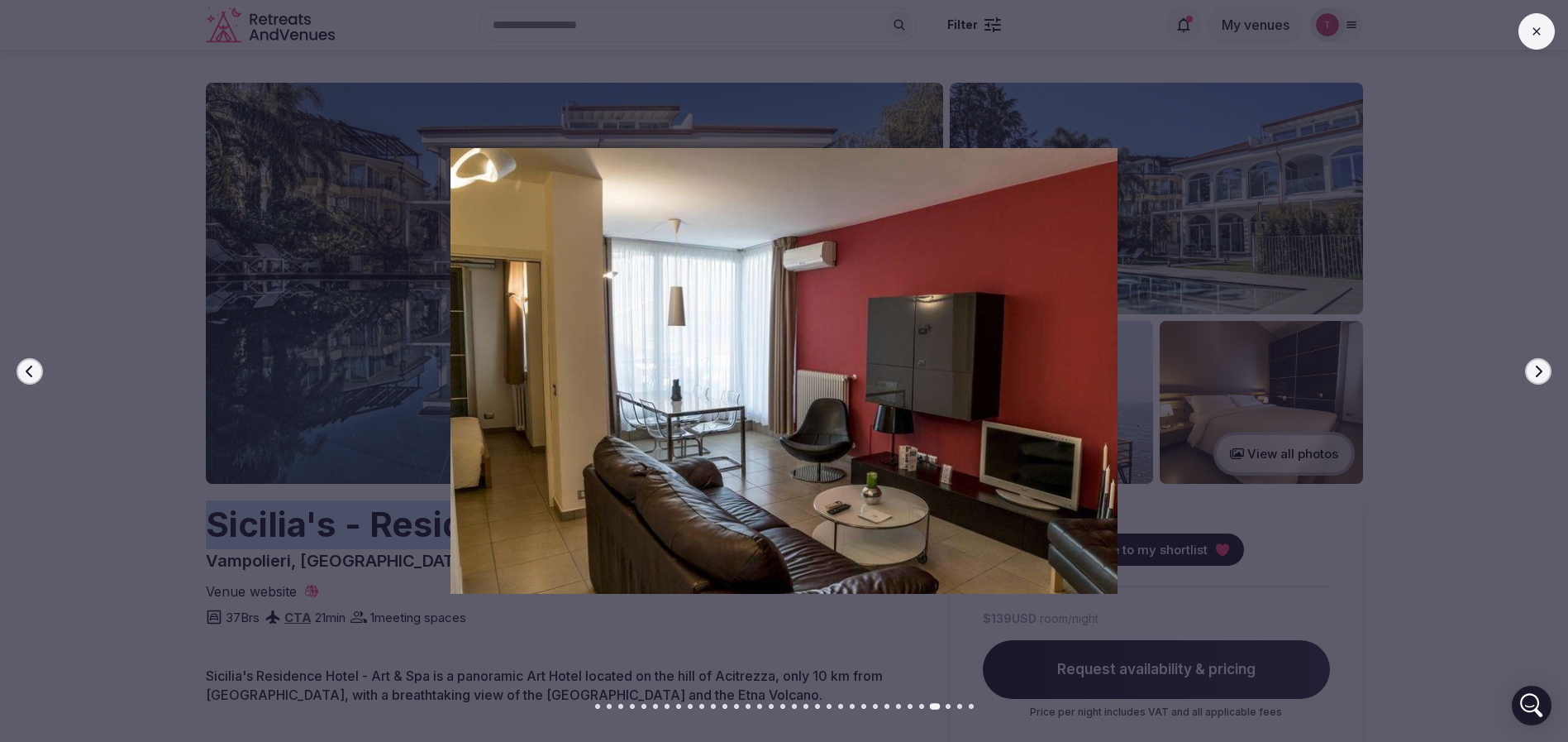
click at [1531, 370] on icon "button" at bounding box center [1537, 371] width 13 height 13
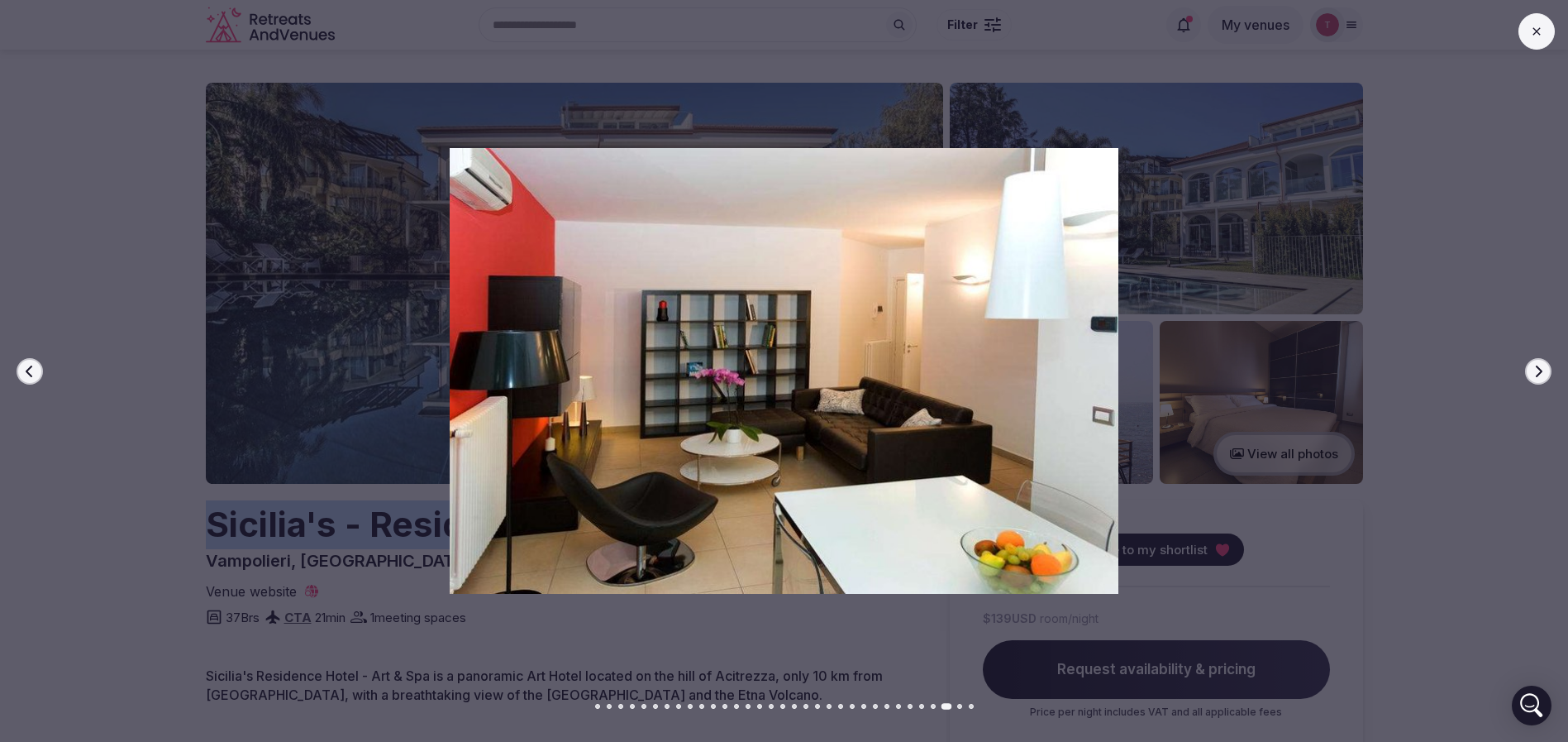
click at [1531, 370] on icon "button" at bounding box center [1537, 371] width 13 height 13
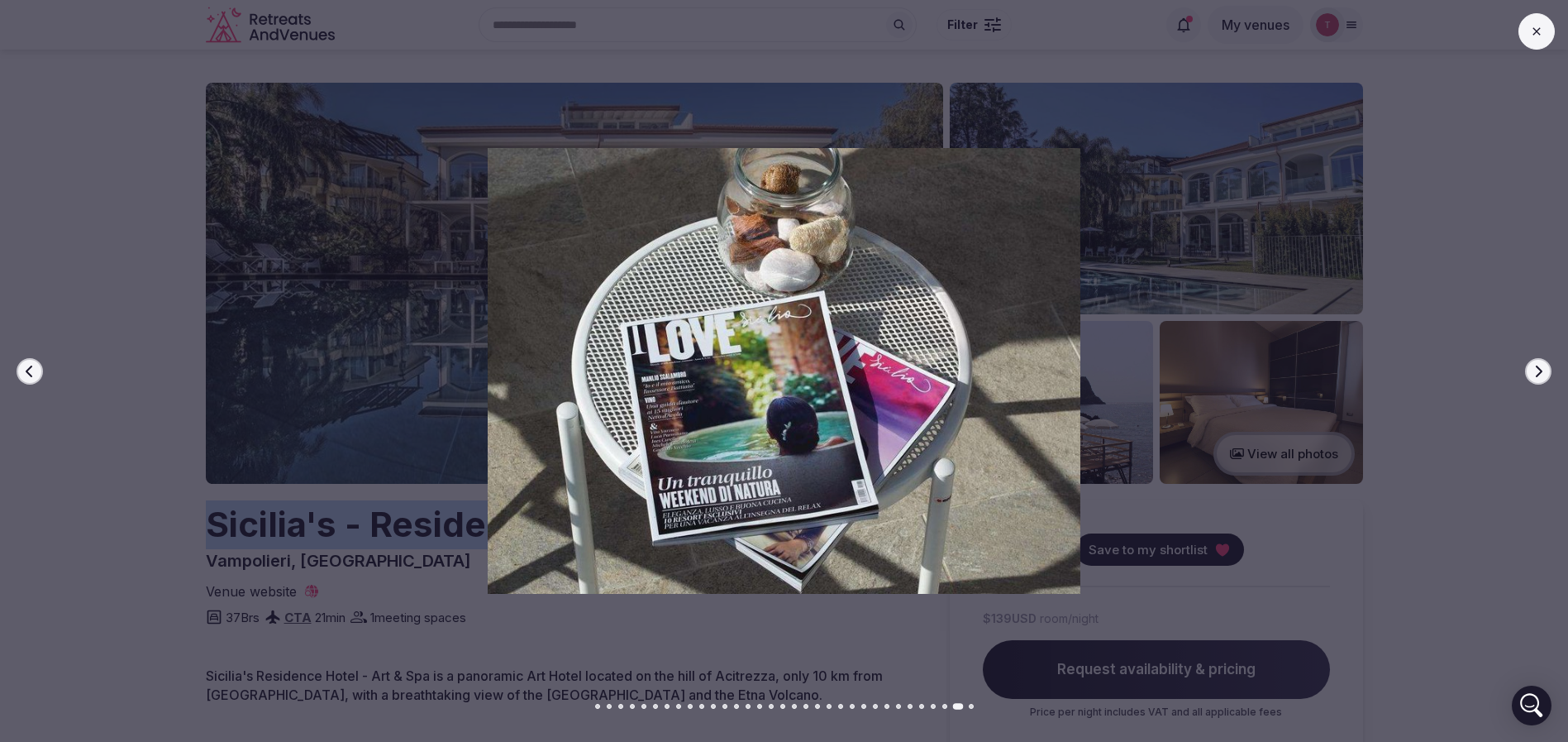
click at [1531, 370] on icon "button" at bounding box center [1537, 371] width 13 height 13
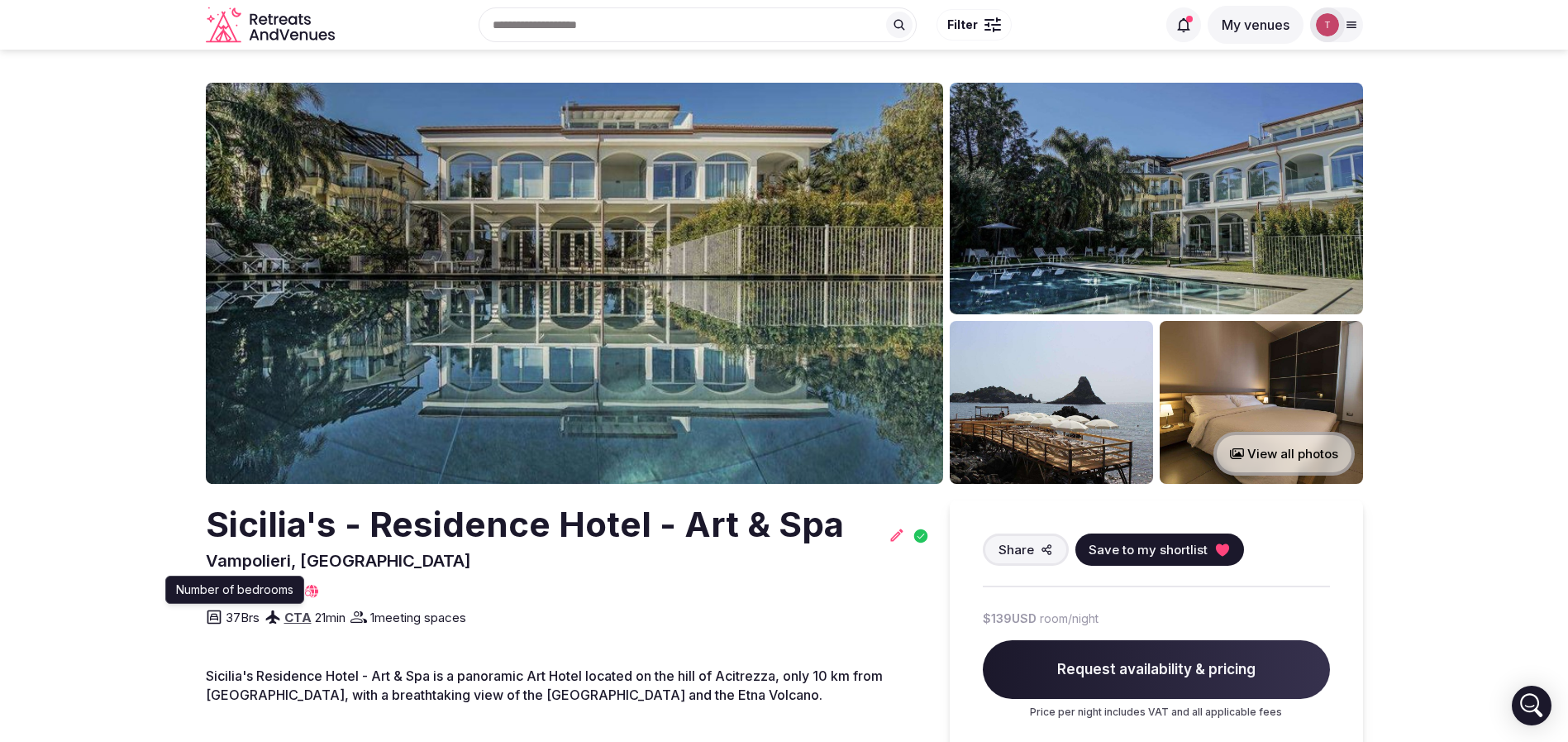
click at [227, 558] on span "Vampolieri, [GEOGRAPHIC_DATA]" at bounding box center [338, 560] width 265 height 20
drag, startPoint x: 193, startPoint y: 558, endPoint x: 266, endPoint y: 550, distance: 73.4
click at [266, 550] on section "View all photos Sicilia's - Residence Hotel - Art & Spa Vampolieri, [DEMOGRAPHI…" at bounding box center [784, 757] width 1568 height 1414
click at [266, 550] on span "Vampolieri, [GEOGRAPHIC_DATA]" at bounding box center [338, 560] width 265 height 20
drag, startPoint x: 437, startPoint y: 619, endPoint x: 483, endPoint y: 615, distance: 46.2
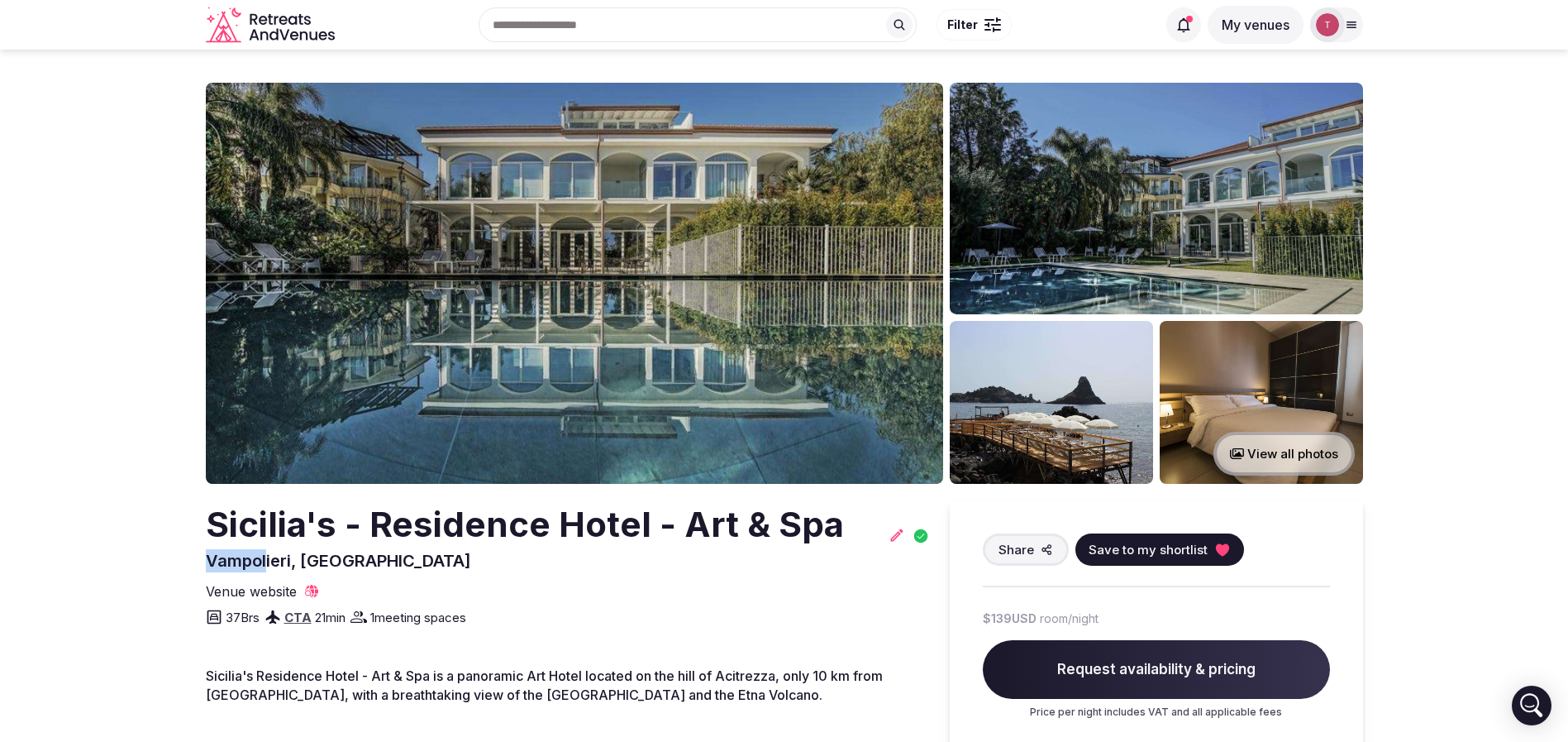
click at [483, 615] on div "37 Brs CTA 21 min 1 meeting spaces" at bounding box center [567, 613] width 724 height 26
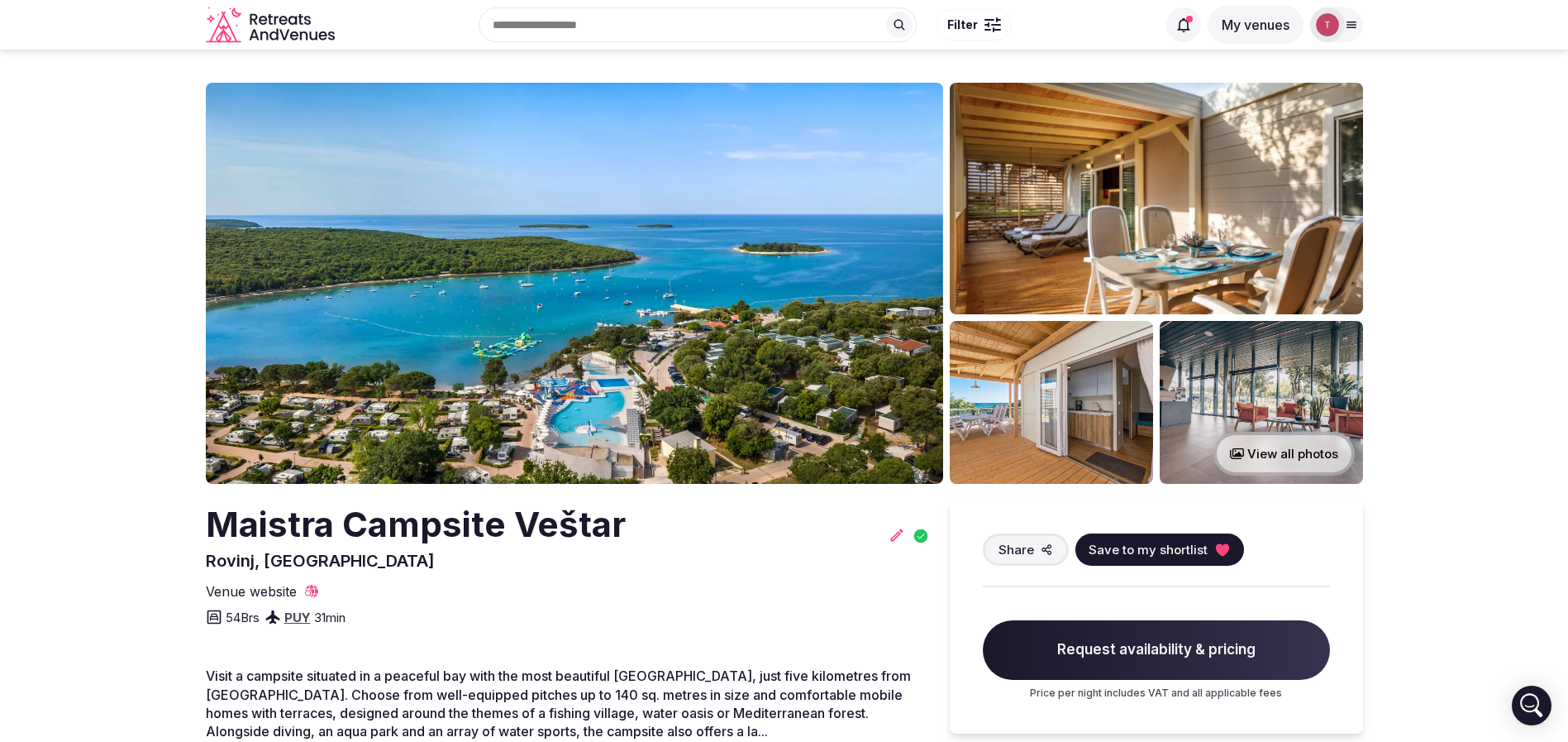
drag, startPoint x: 193, startPoint y: 518, endPoint x: 238, endPoint y: 494, distance: 51.0
click at [546, 311] on img at bounding box center [574, 283] width 737 height 401
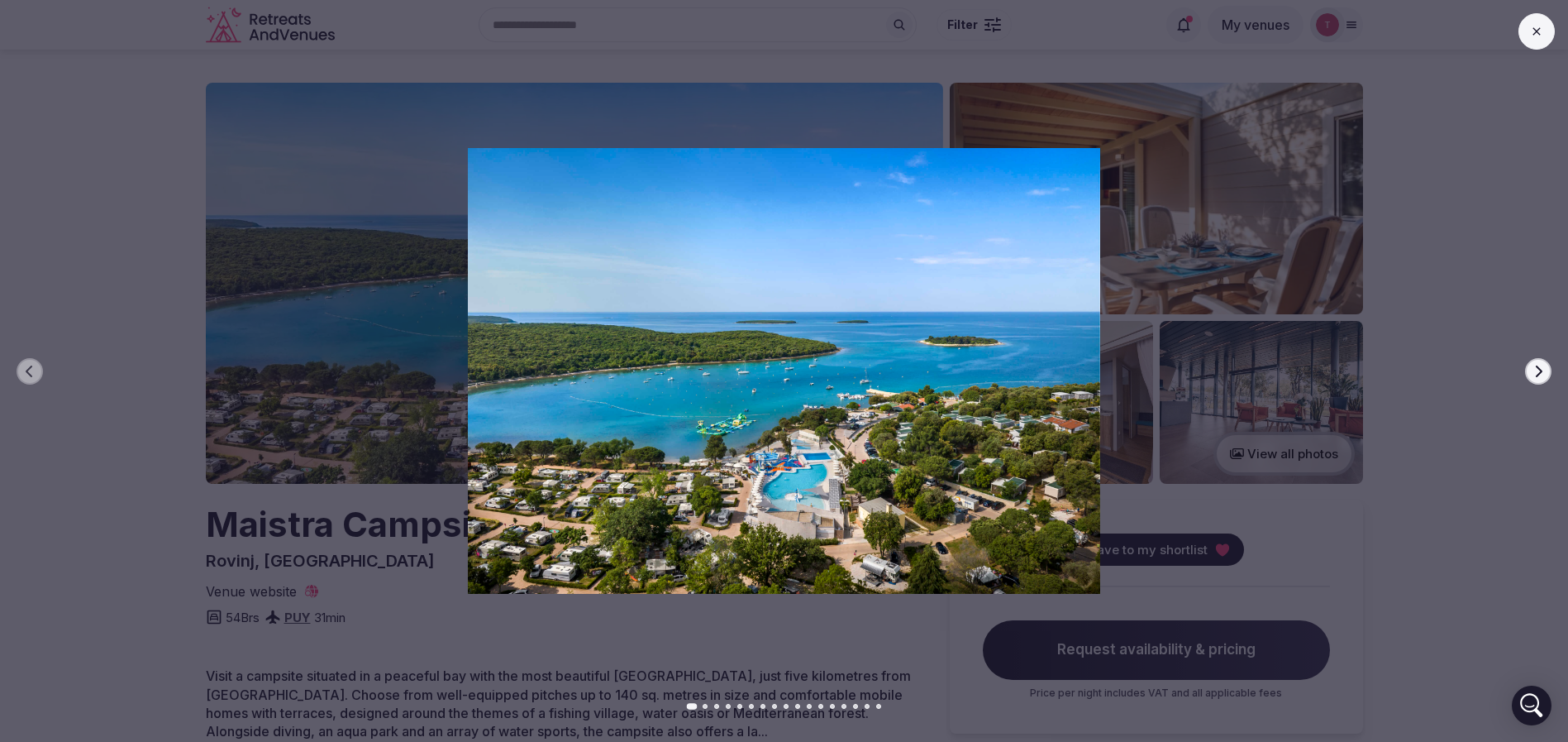
click at [1531, 369] on button "Next slide" at bounding box center [1537, 371] width 26 height 26
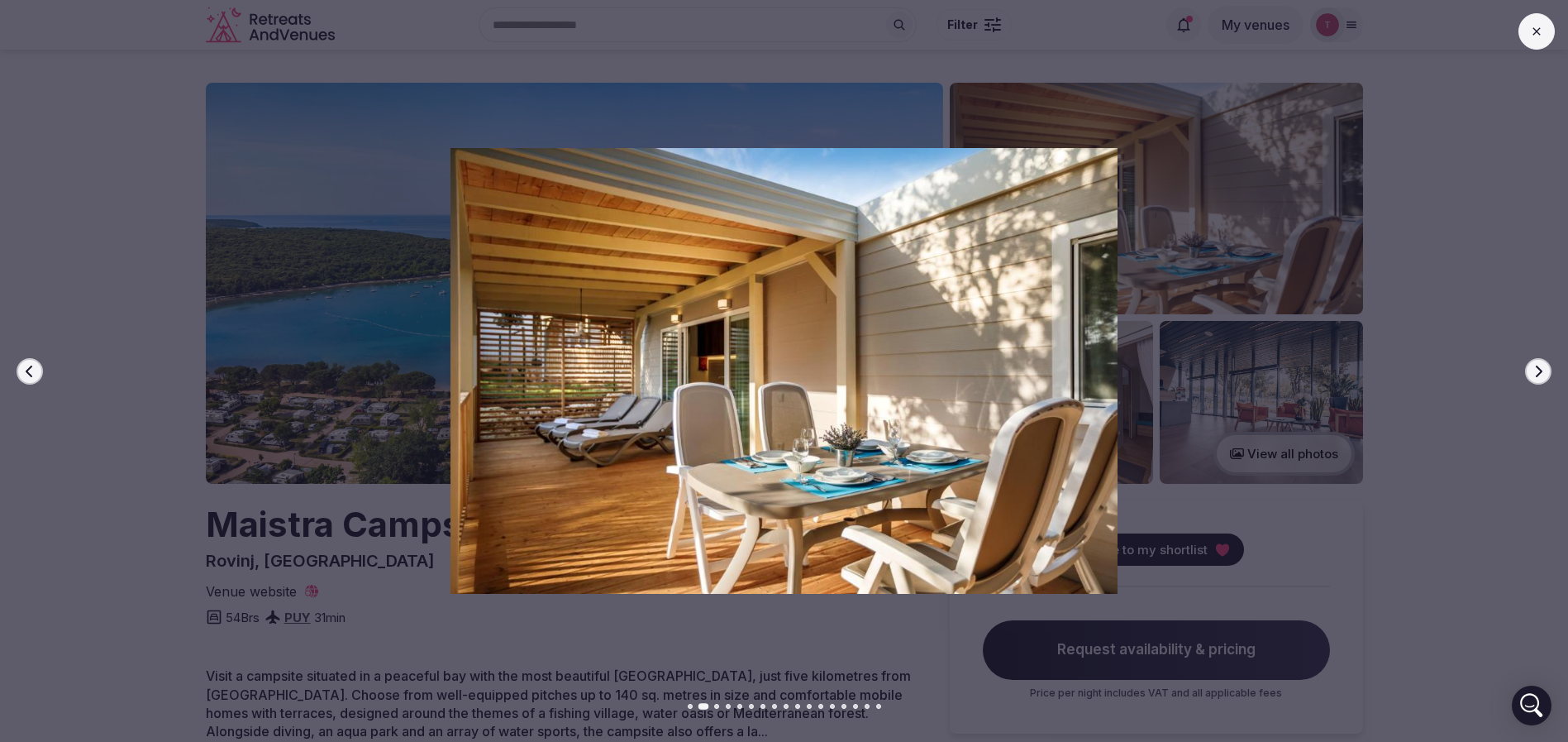
click at [1531, 369] on button "Next slide" at bounding box center [1537, 371] width 26 height 26
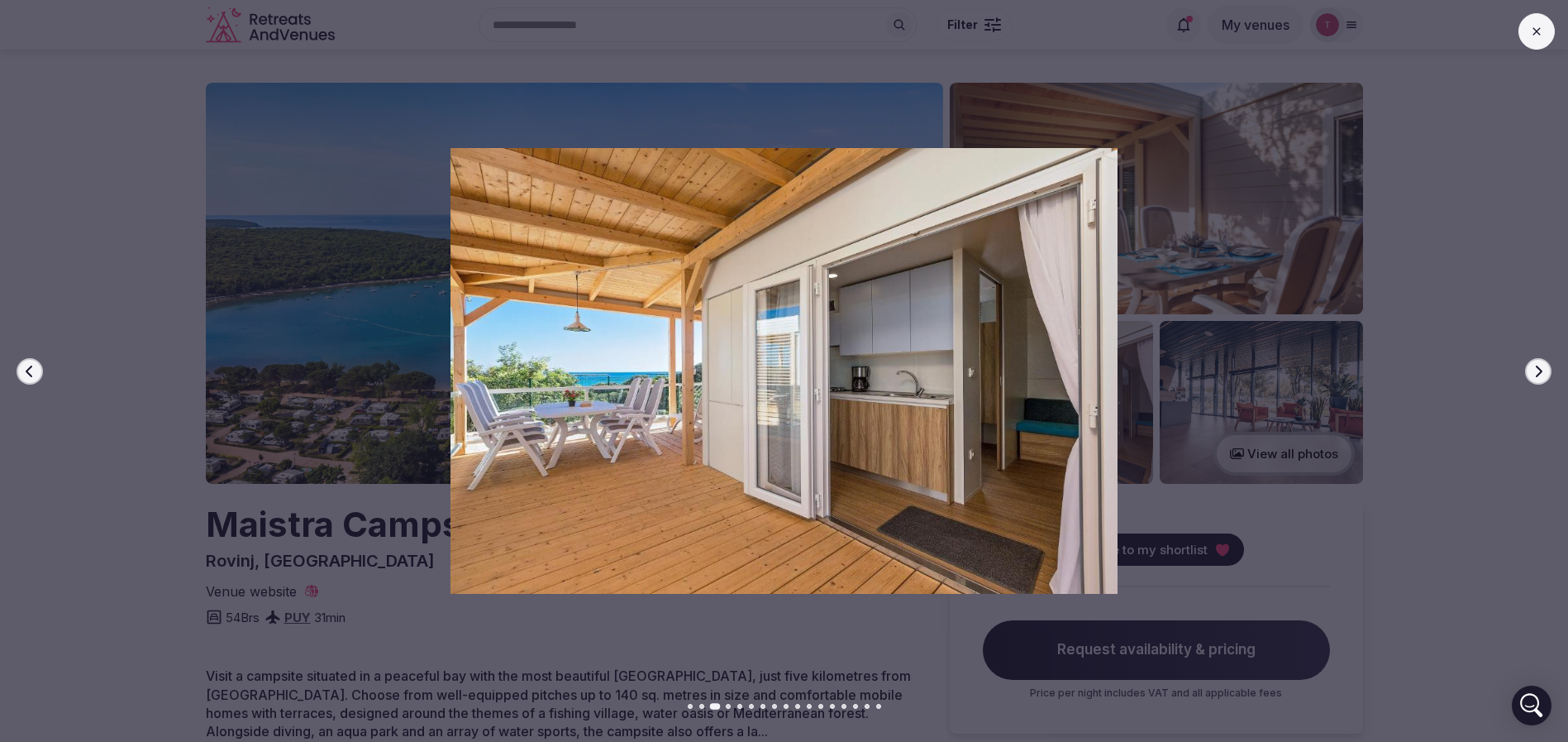
click at [1531, 369] on button "Next slide" at bounding box center [1537, 371] width 26 height 26
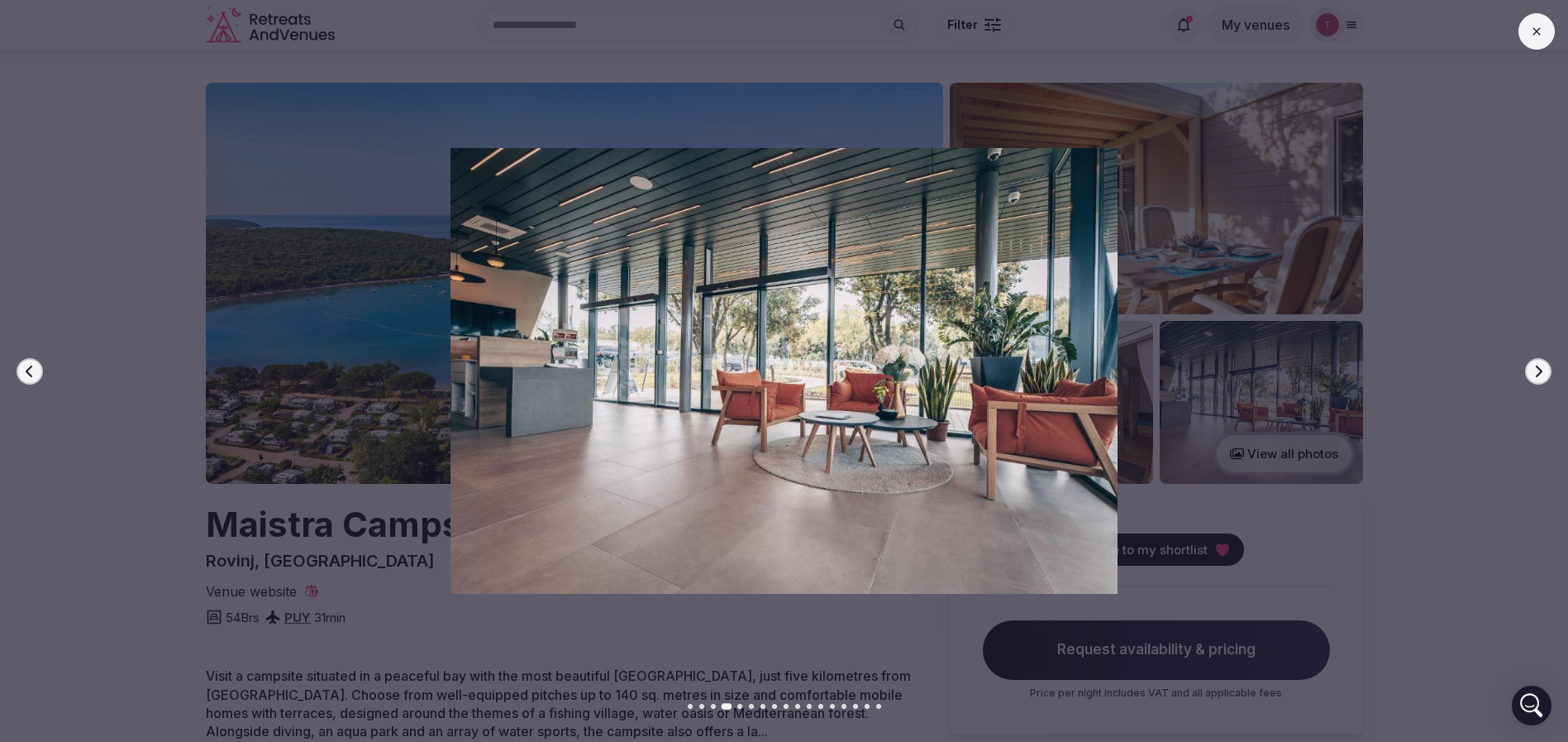
click at [1531, 369] on button "Next slide" at bounding box center [1537, 371] width 26 height 26
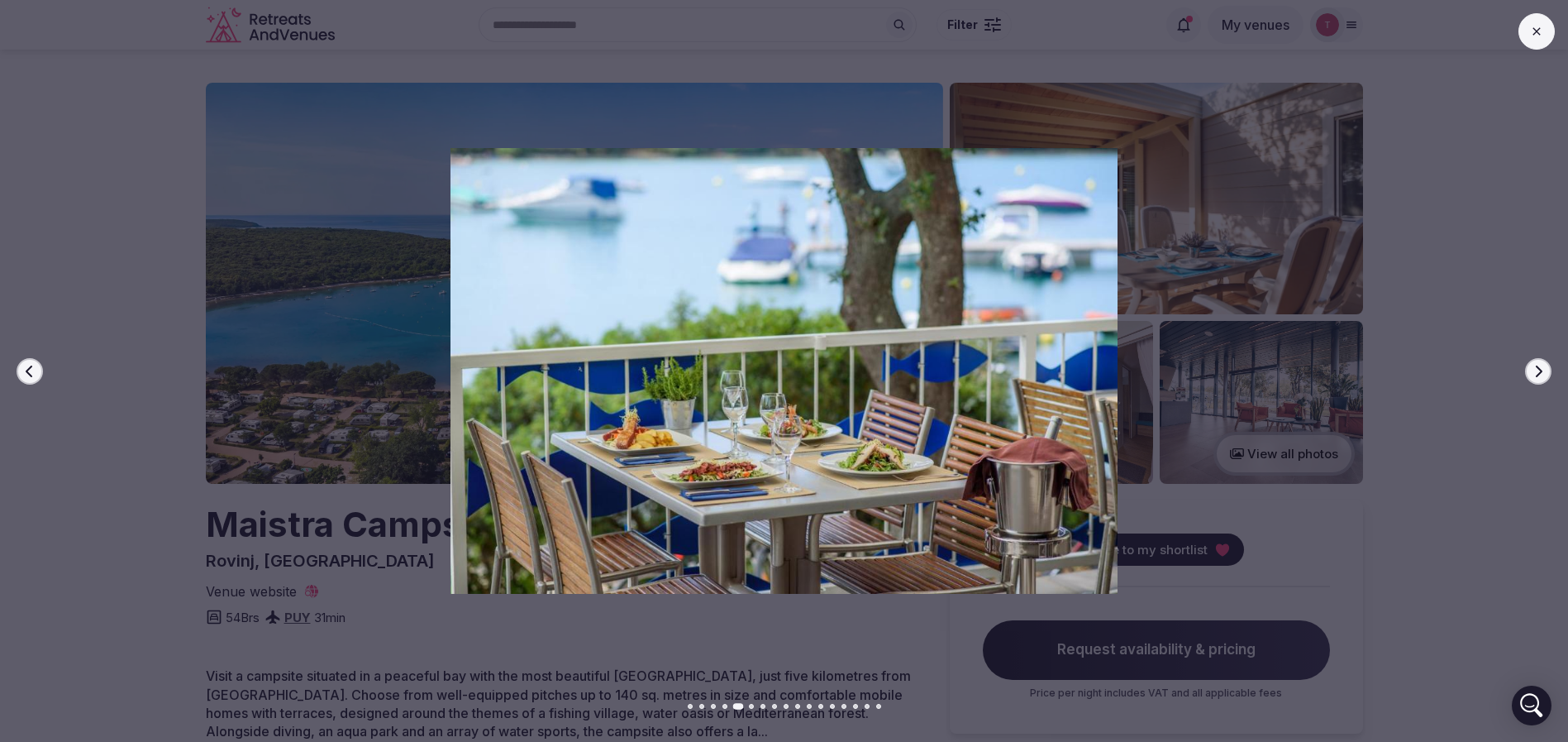
click at [1531, 369] on button "Next slide" at bounding box center [1537, 371] width 26 height 26
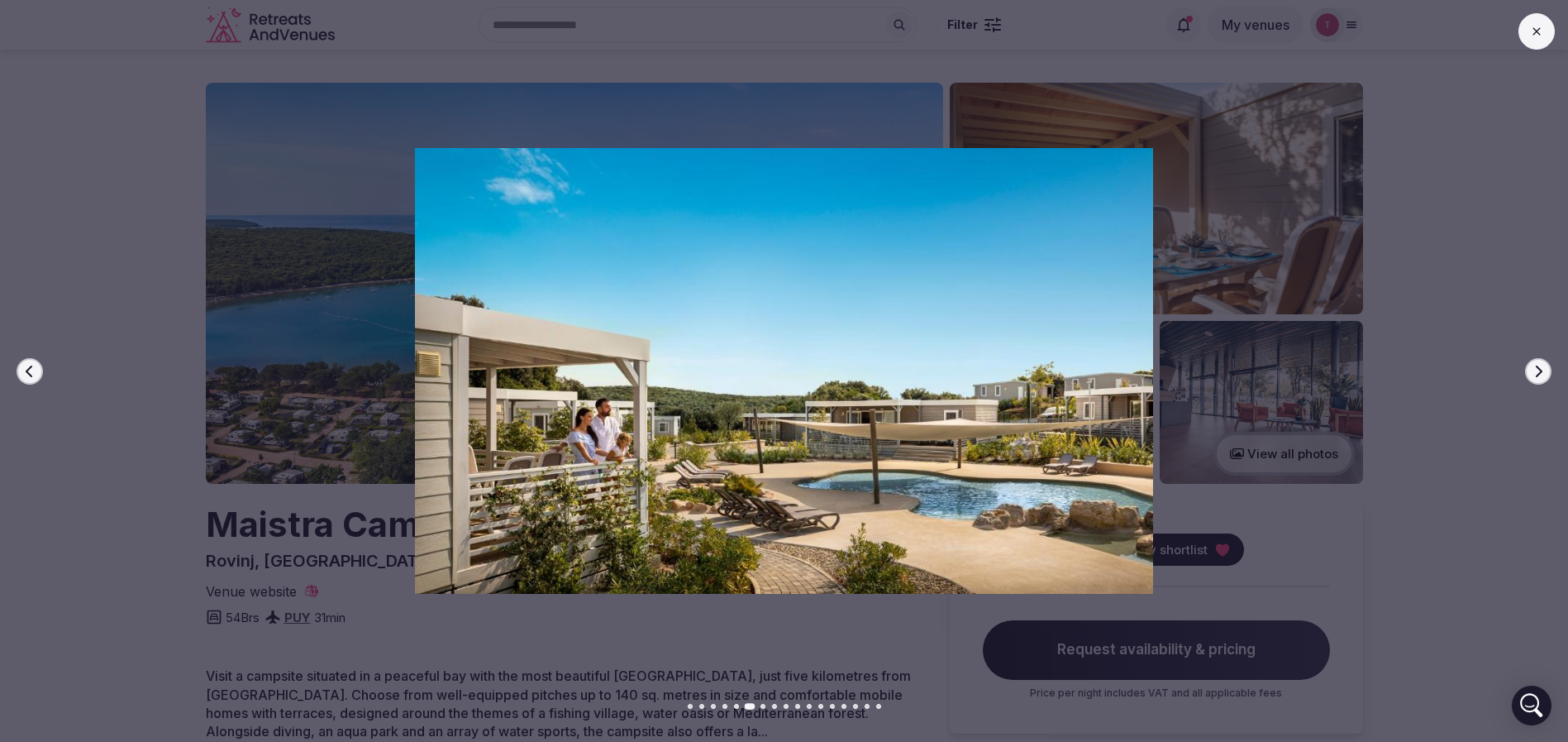
click at [1531, 369] on button "Next slide" at bounding box center [1537, 371] width 26 height 26
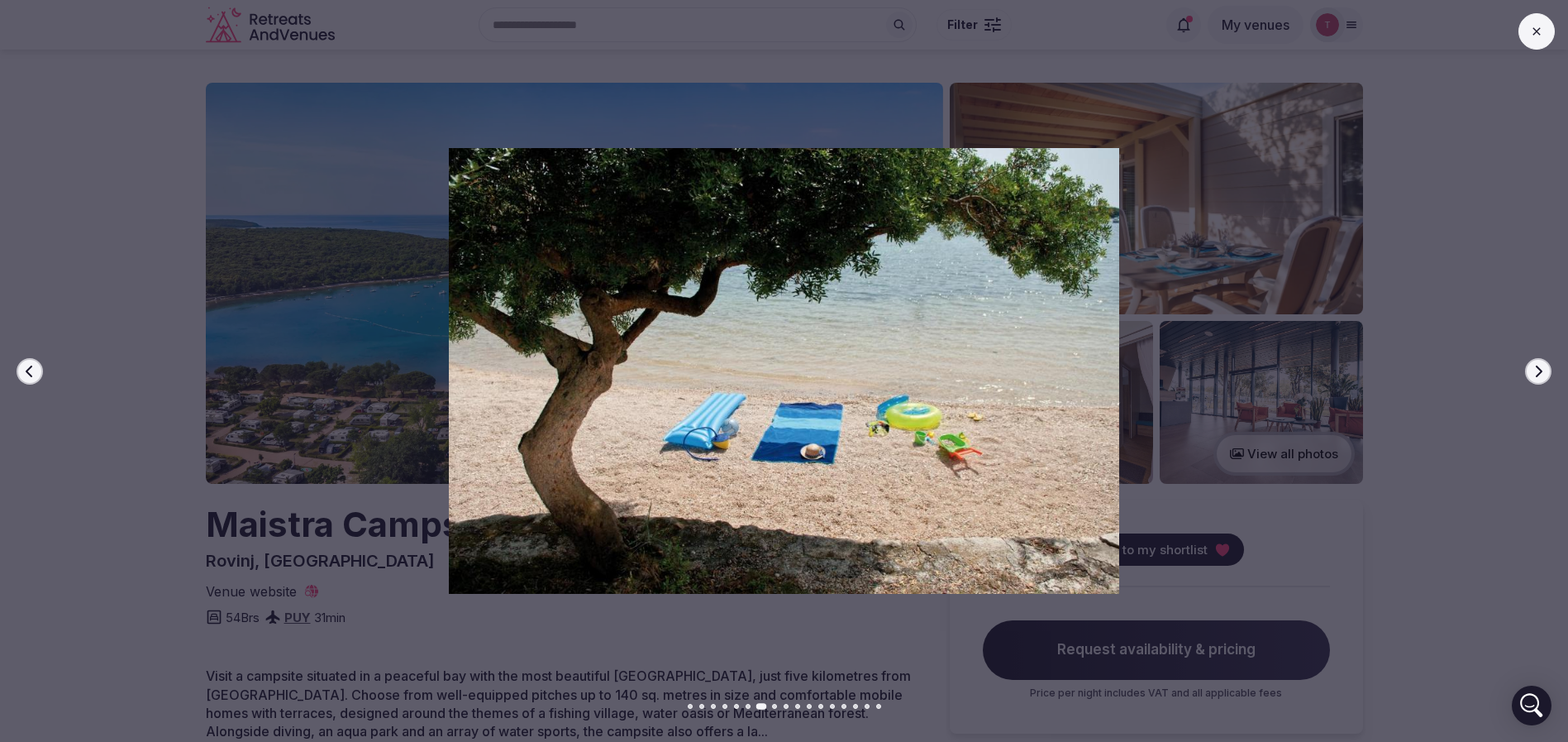
click at [1531, 369] on button "Next slide" at bounding box center [1537, 371] width 26 height 26
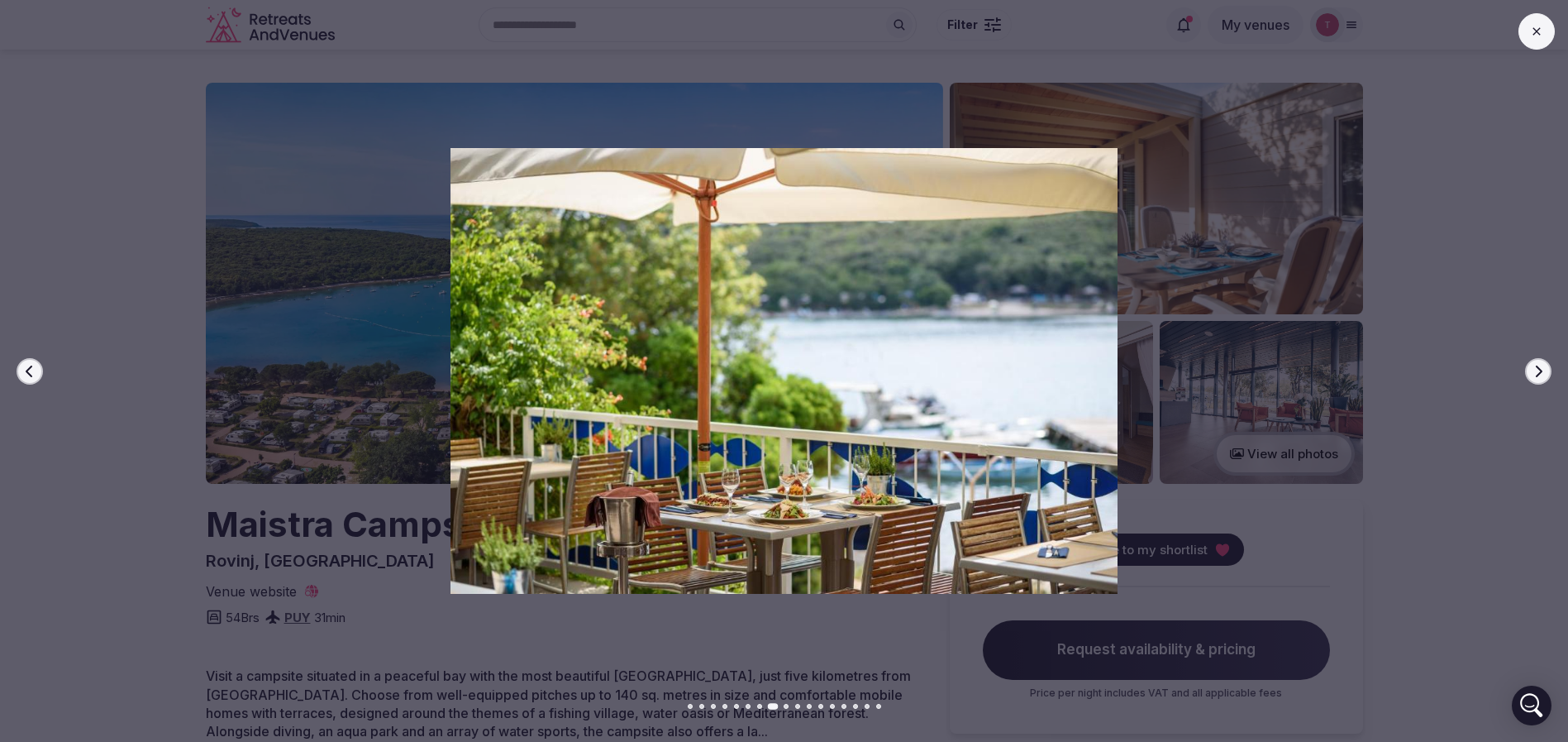
click at [1531, 369] on button "Next slide" at bounding box center [1537, 371] width 26 height 26
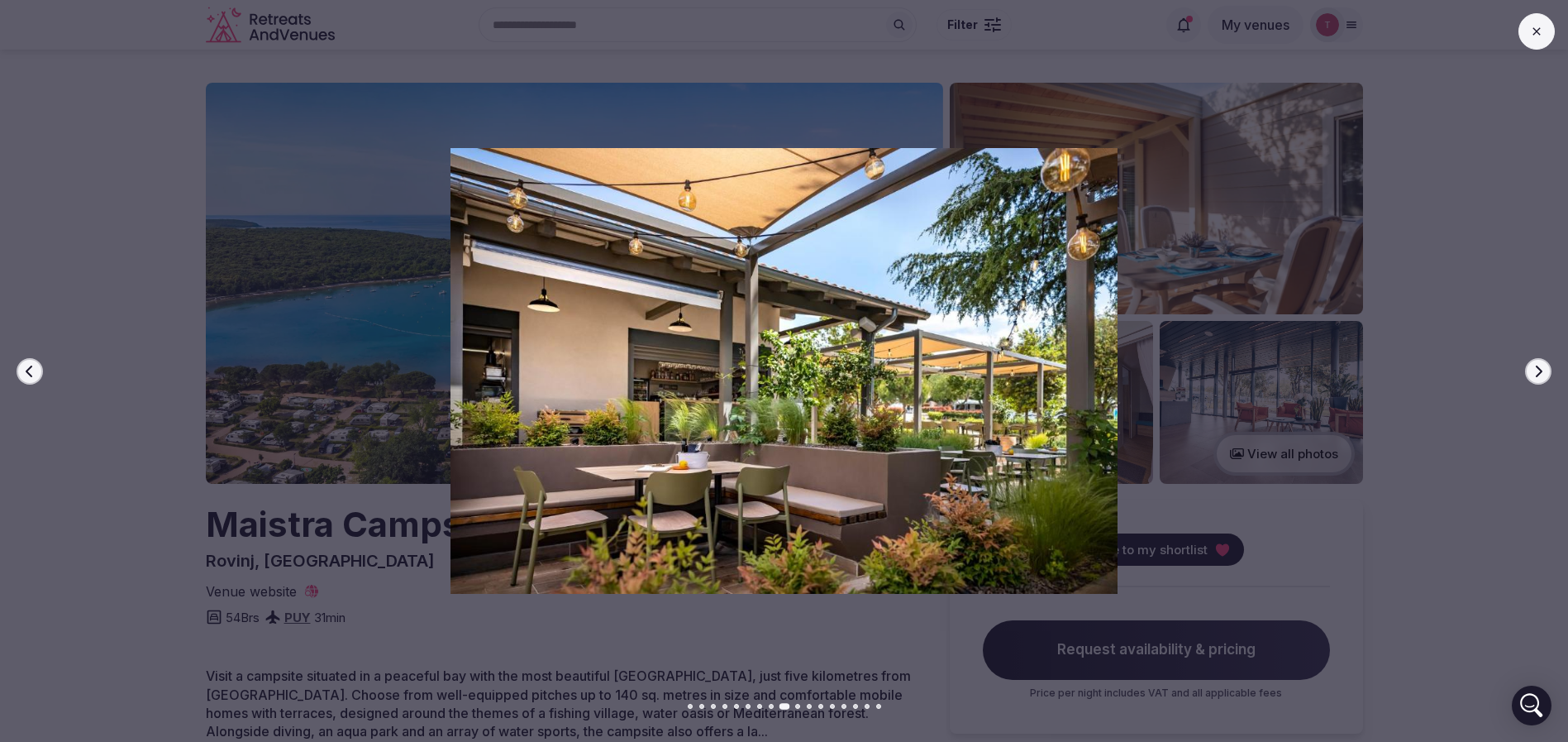
click at [1531, 369] on button "Next slide" at bounding box center [1537, 371] width 26 height 26
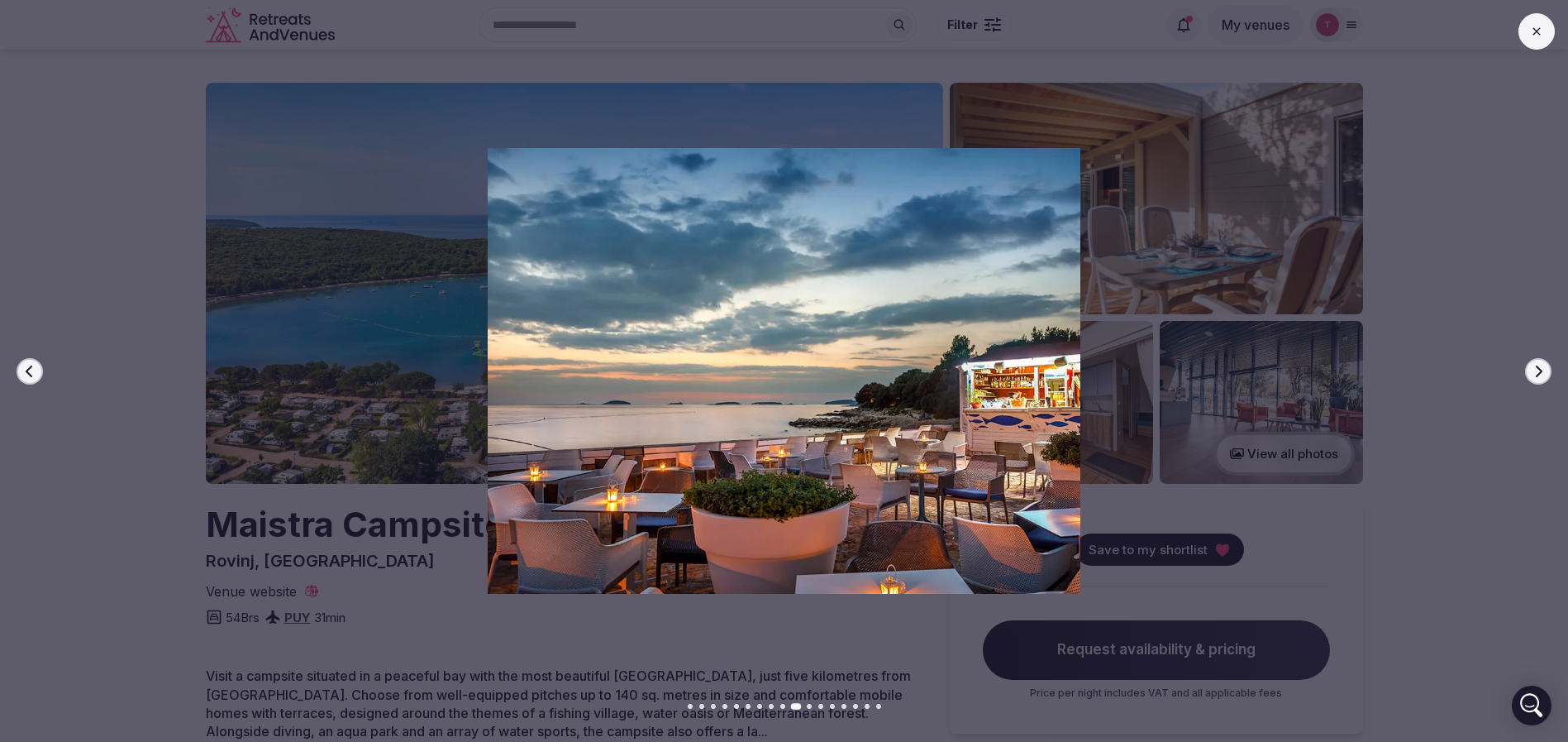
click at [1531, 369] on button "Next slide" at bounding box center [1537, 371] width 26 height 26
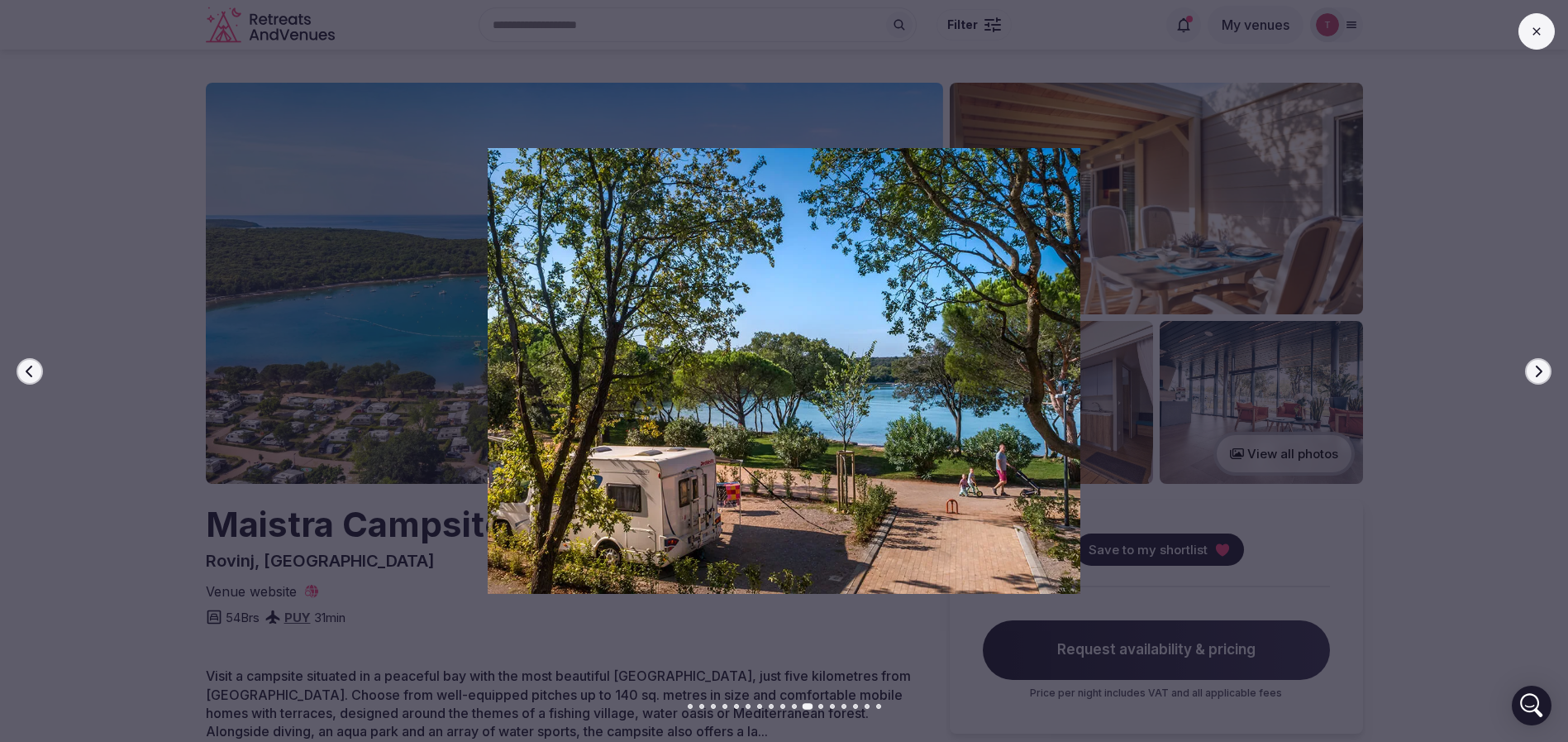
click at [1531, 369] on button "Next slide" at bounding box center [1537, 371] width 26 height 26
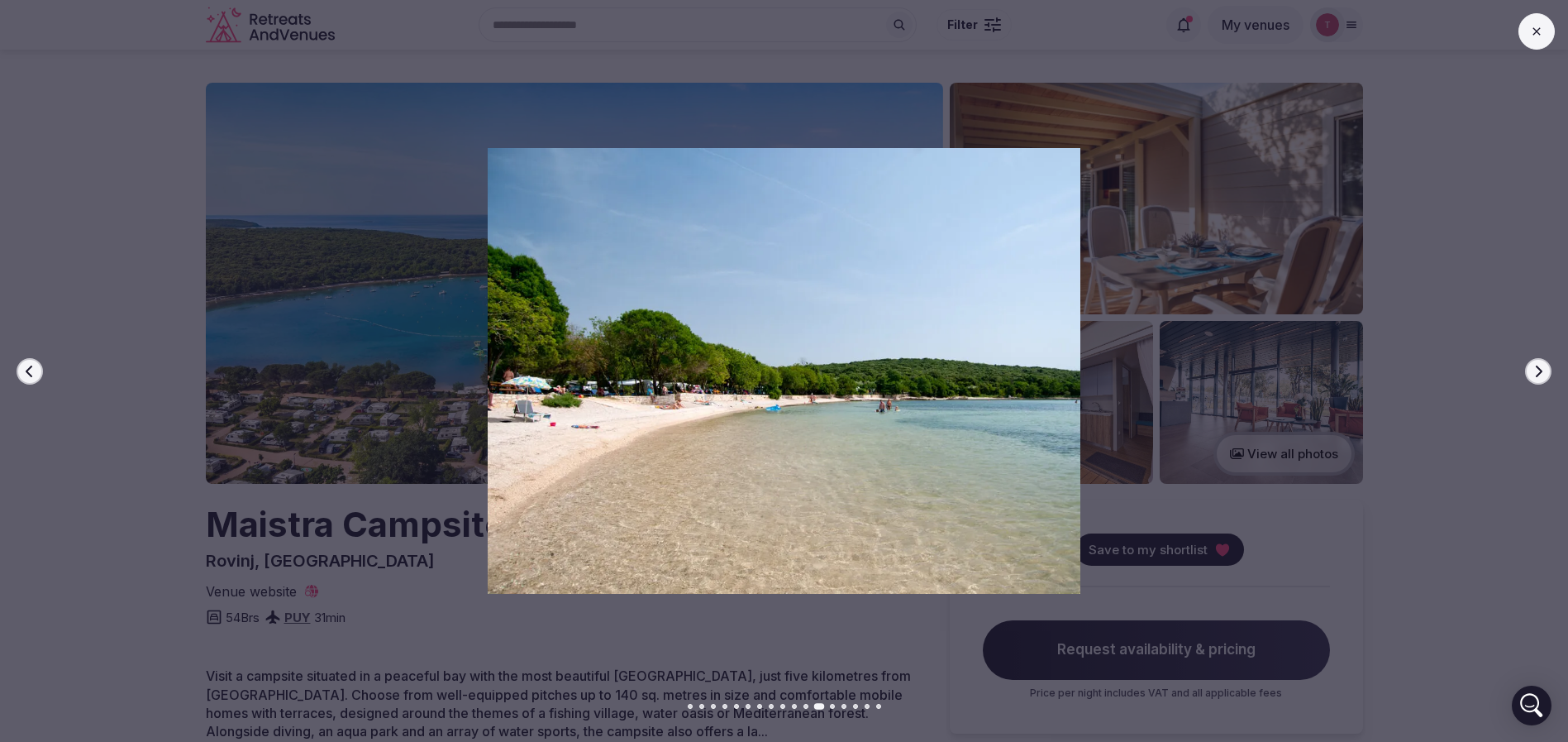
click at [1531, 369] on button "Next slide" at bounding box center [1537, 371] width 26 height 26
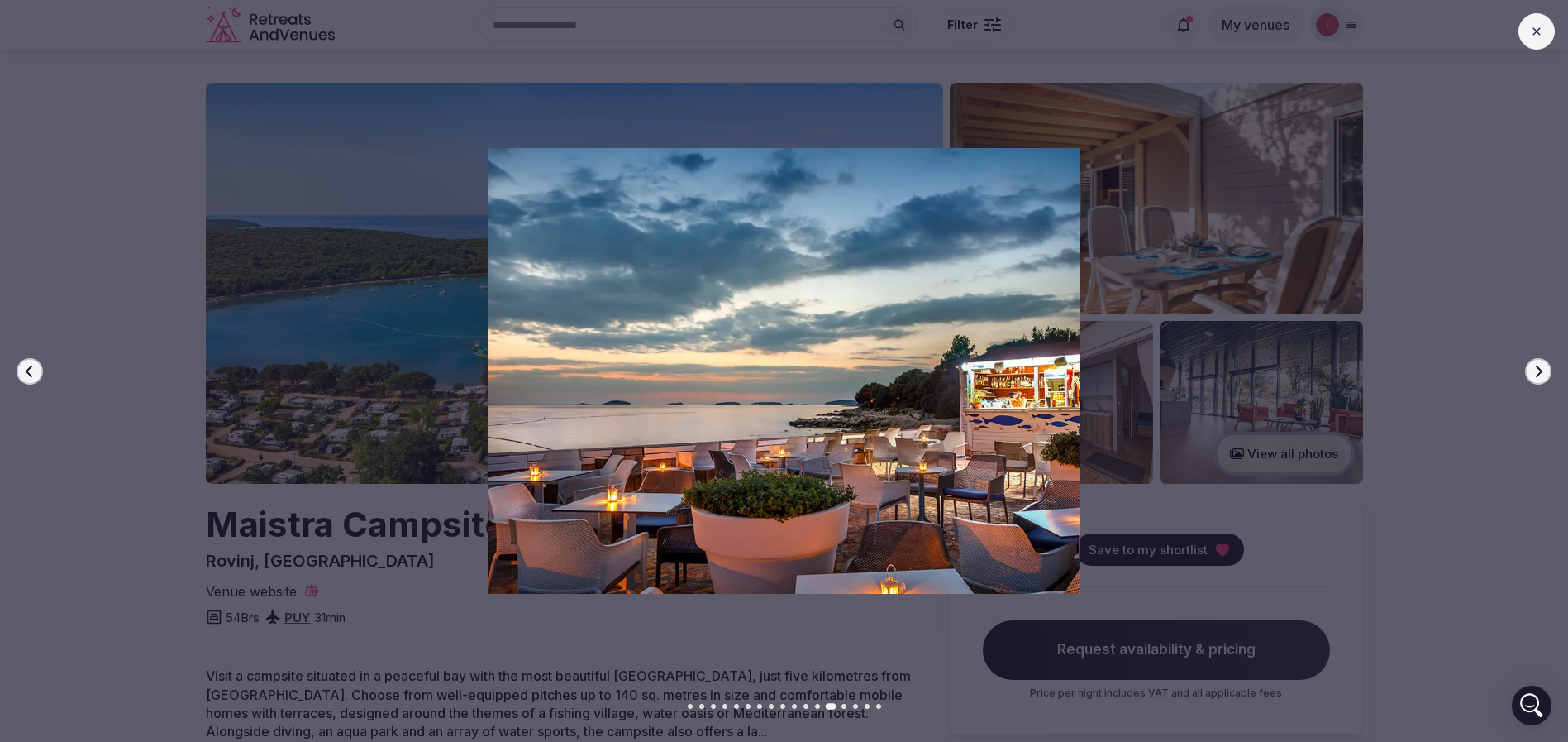
click at [1531, 369] on button "Next slide" at bounding box center [1537, 371] width 26 height 26
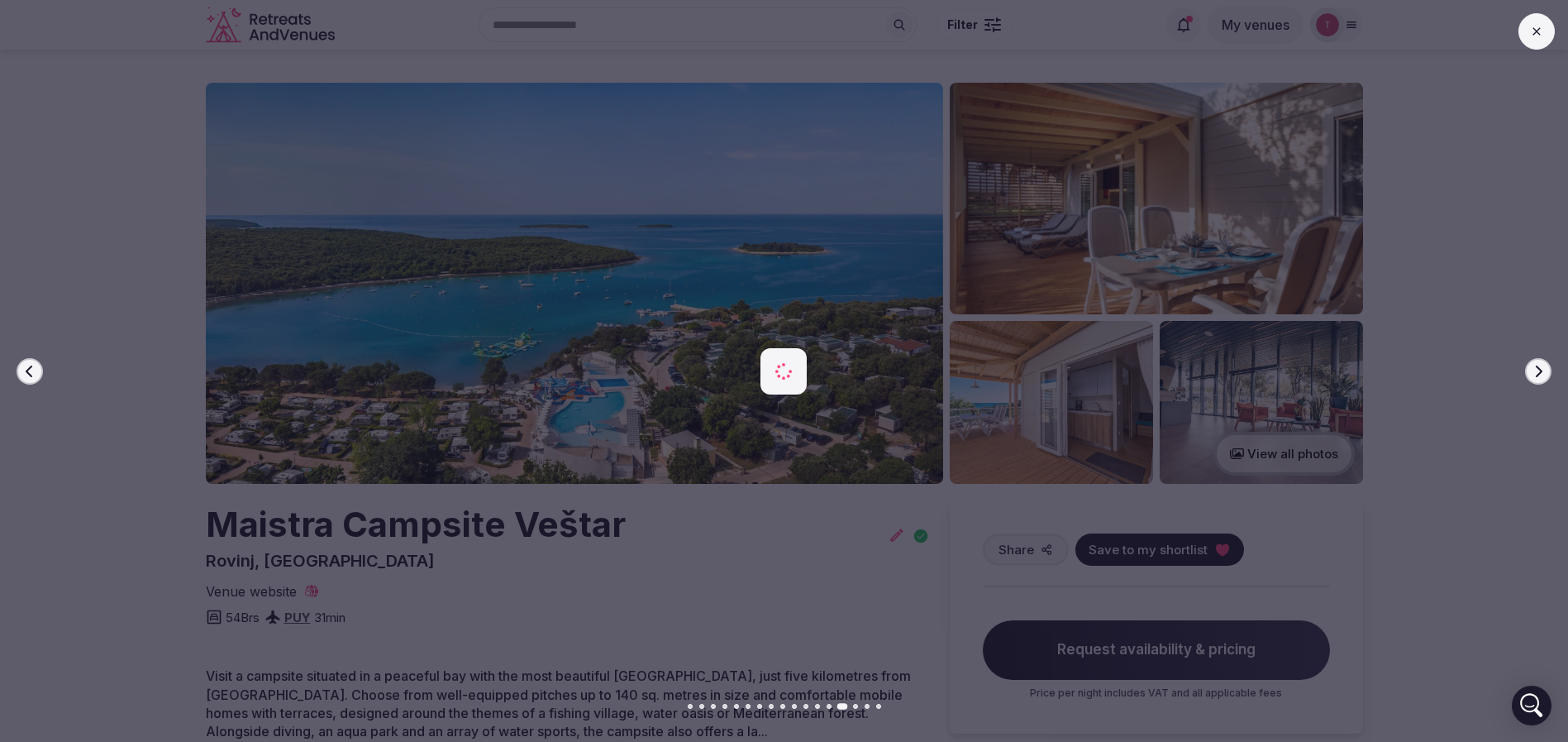
click at [1531, 369] on button "Next slide" at bounding box center [1537, 371] width 26 height 26
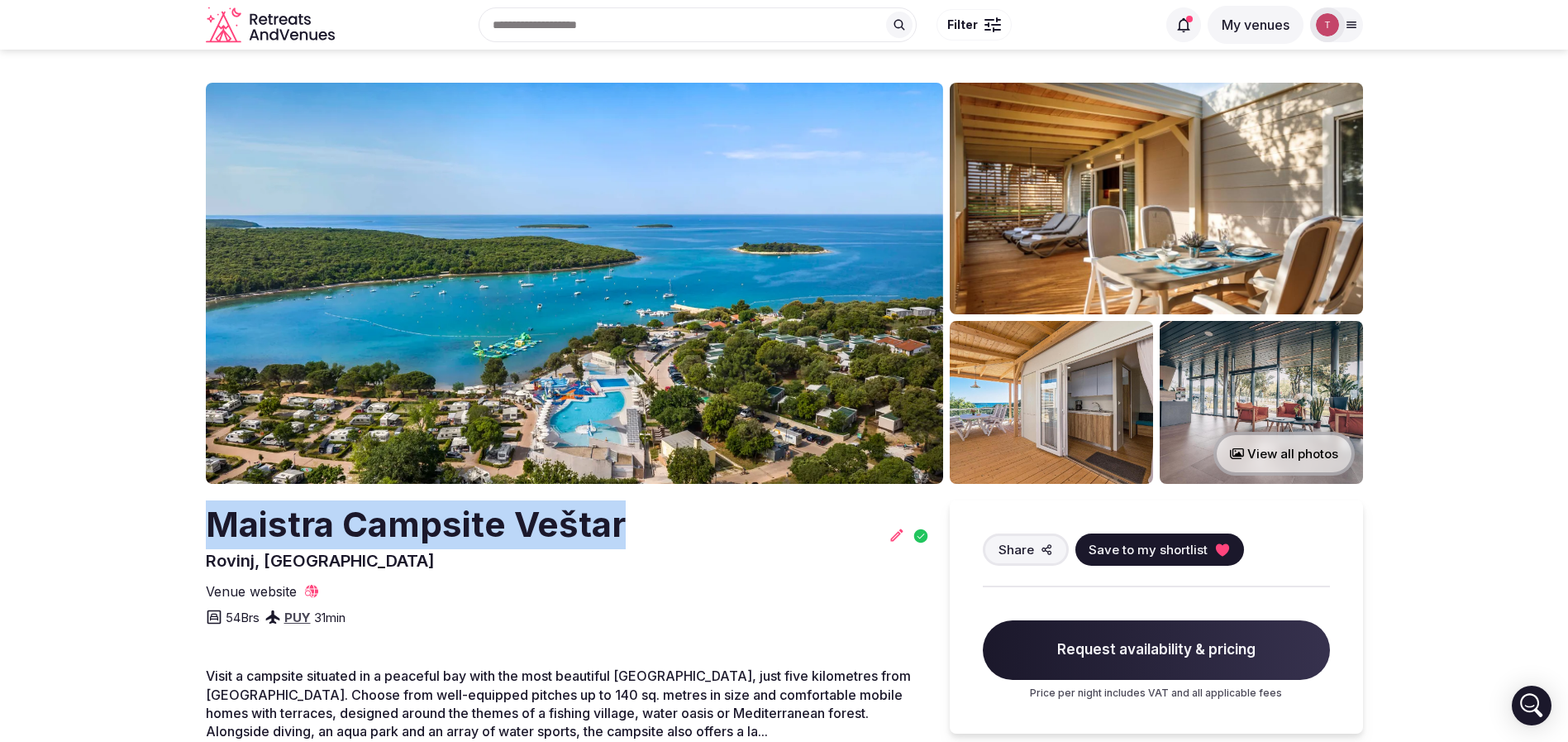
drag, startPoint x: 277, startPoint y: 501, endPoint x: 601, endPoint y: 512, distance: 324.2
copy h2 "Maistra Campsite Veštar"
click at [477, 596] on div "Maistra Campsite Veštar Rovinj, [GEOGRAPHIC_DATA] Share Save to my shortlist Ve…" at bounding box center [567, 563] width 724 height 126
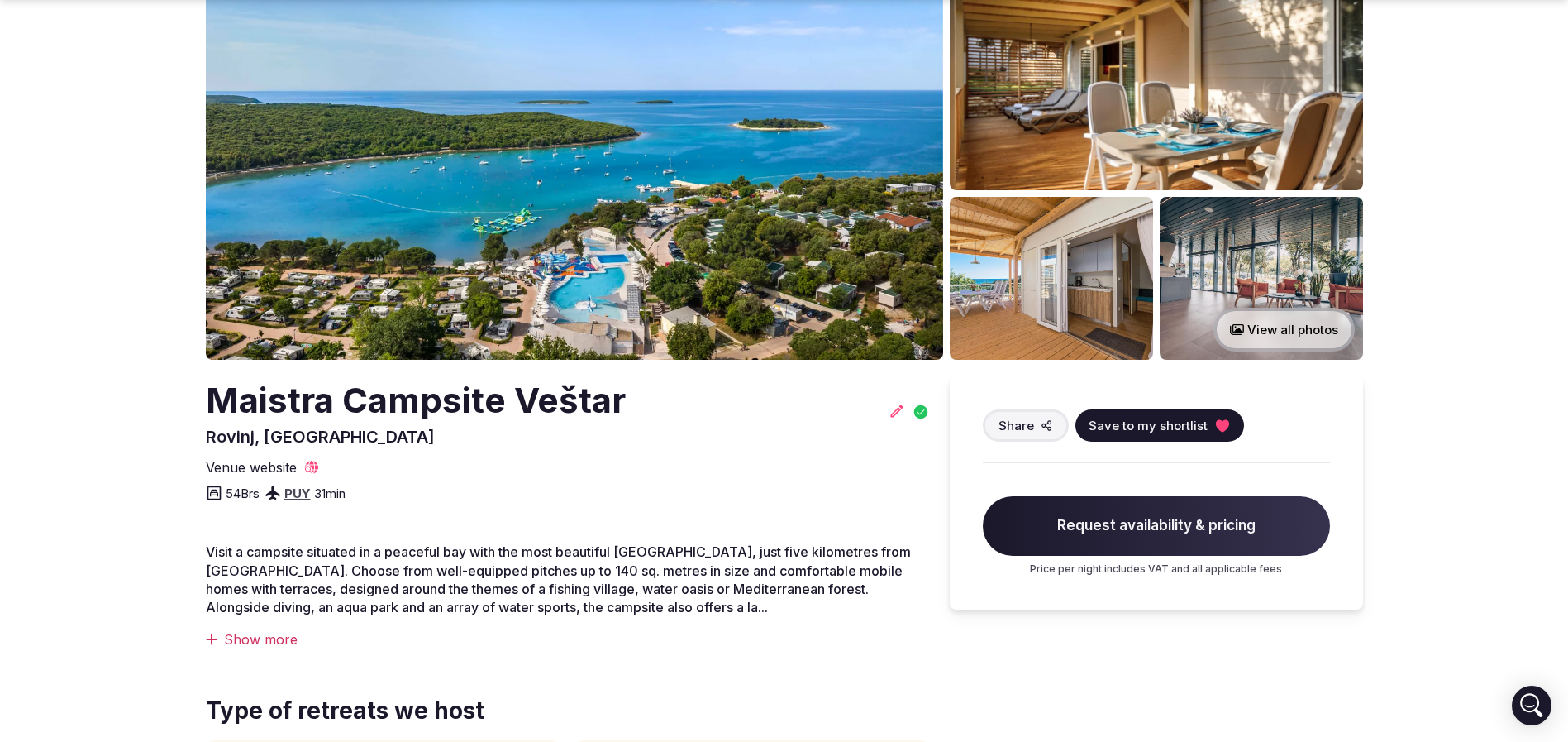
scroll to position [248, 0]
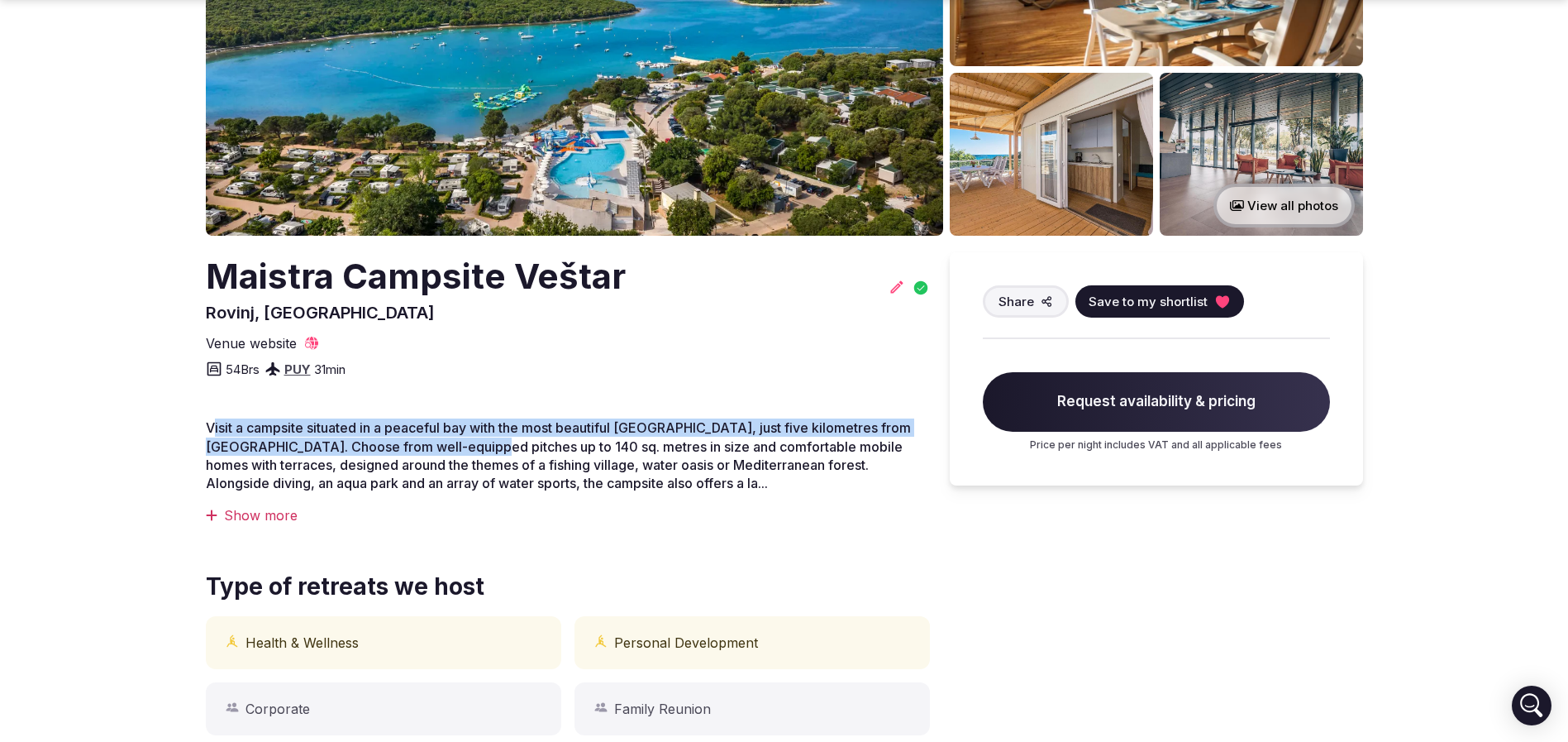
drag, startPoint x: 215, startPoint y: 434, endPoint x: 459, endPoint y: 446, distance: 244.3
click at [460, 446] on span "Visit a campsite situated in a peaceful bay with the most beautiful [GEOGRAPHIC…" at bounding box center [558, 455] width 705 height 71
click at [459, 446] on span "Visit a campsite situated in a peaceful bay with the most beautiful [GEOGRAPHIC…" at bounding box center [558, 455] width 705 height 71
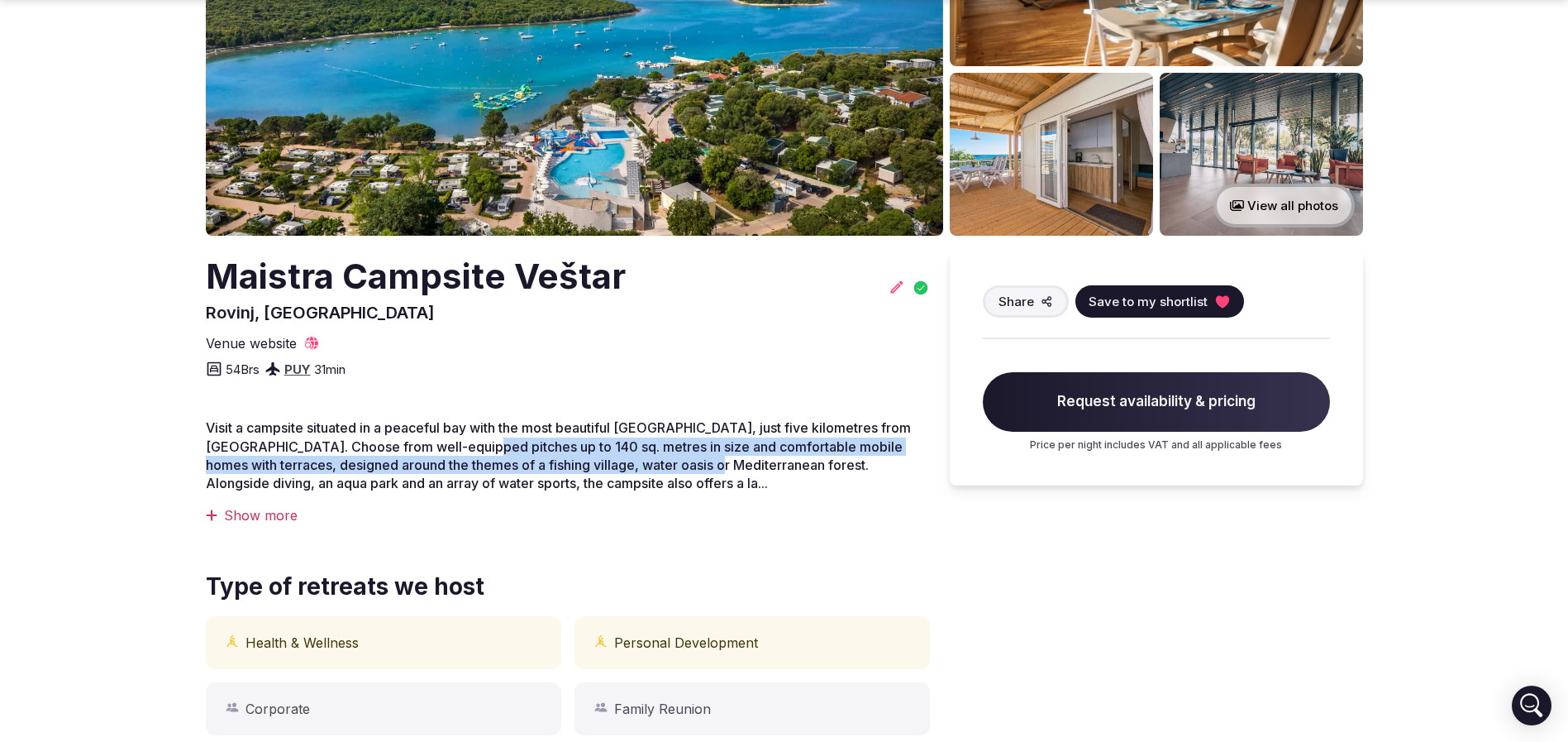
drag, startPoint x: 459, startPoint y: 446, endPoint x: 724, endPoint y: 446, distance: 265.0
click at [635, 469] on span "Visit a campsite situated in a peaceful bay with the most beautiful [GEOGRAPHIC…" at bounding box center [558, 455] width 705 height 71
click at [725, 445] on span "Visit a campsite situated in a peaceful bay with the most beautiful [GEOGRAPHIC…" at bounding box center [558, 455] width 705 height 71
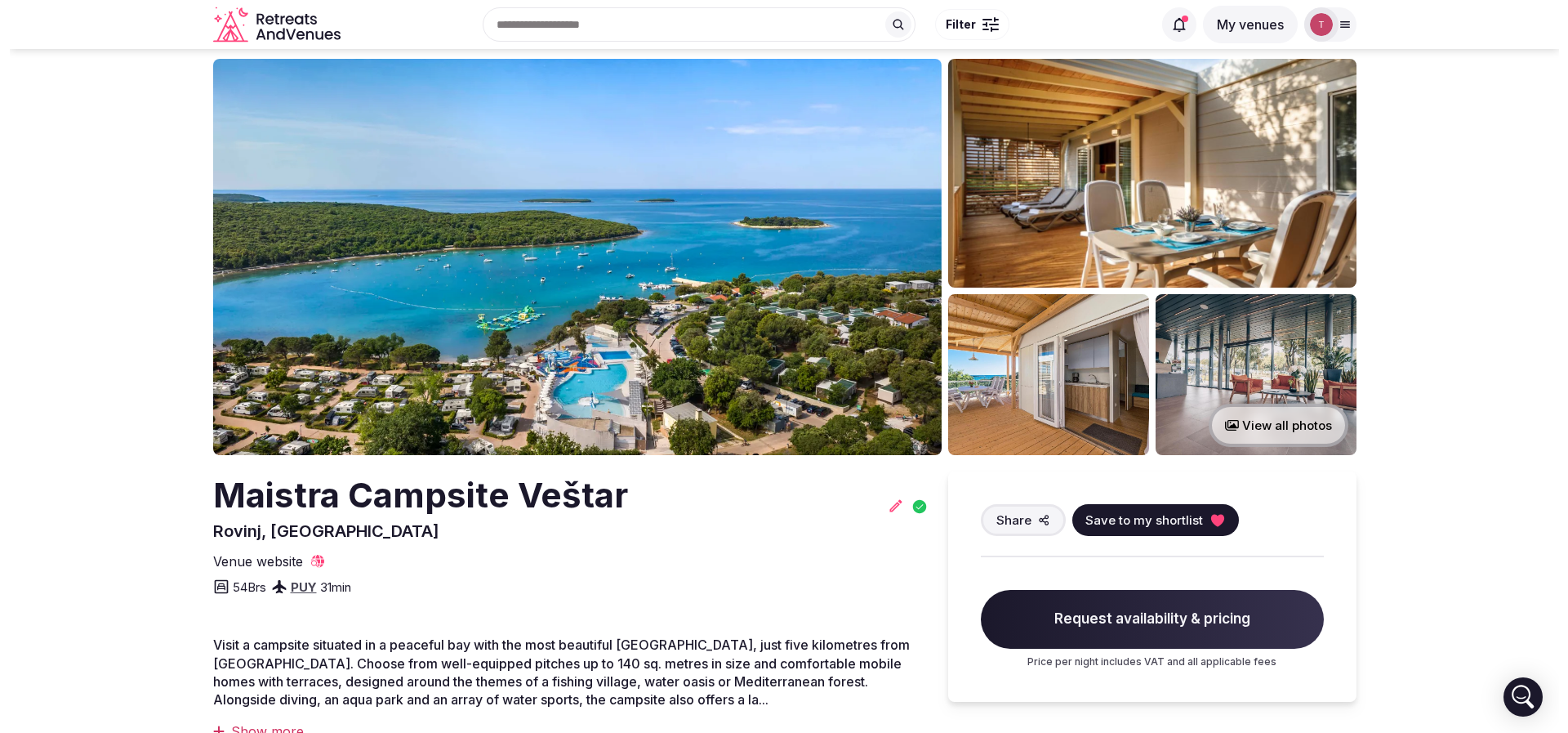
scroll to position [0, 0]
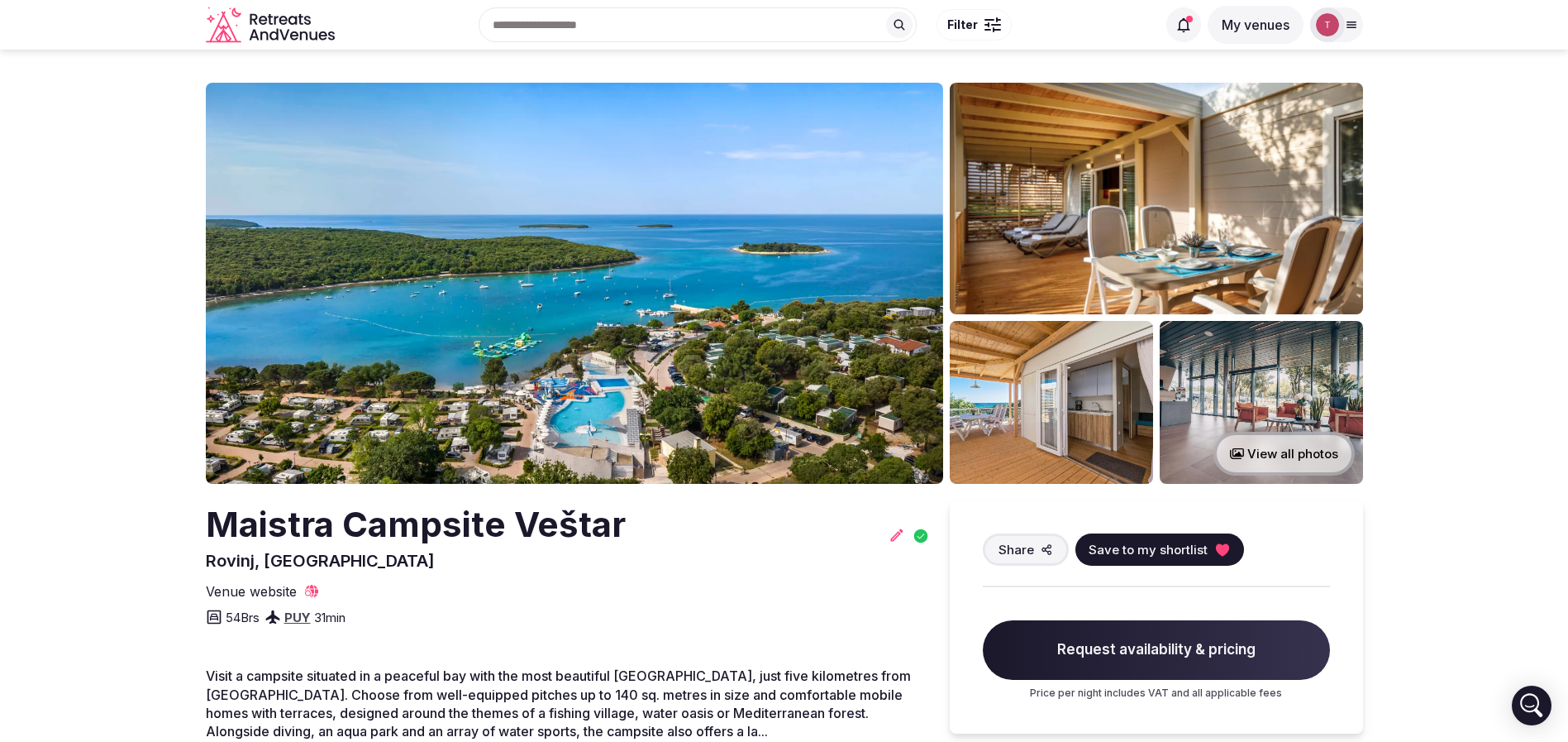
click at [1215, 545] on icon at bounding box center [1221, 549] width 13 height 12
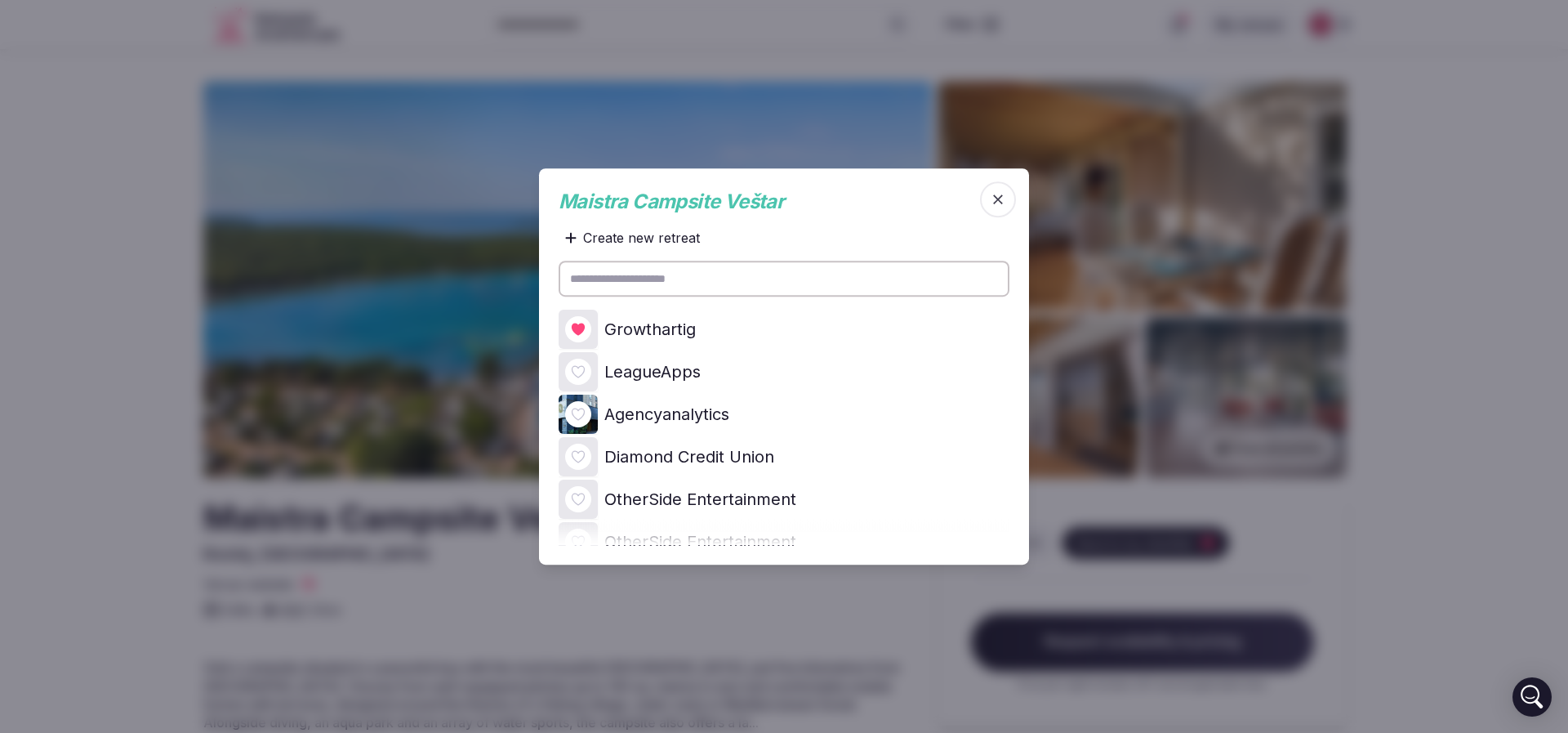
click at [0, 0] on icon at bounding box center [0, 0] width 0 height 0
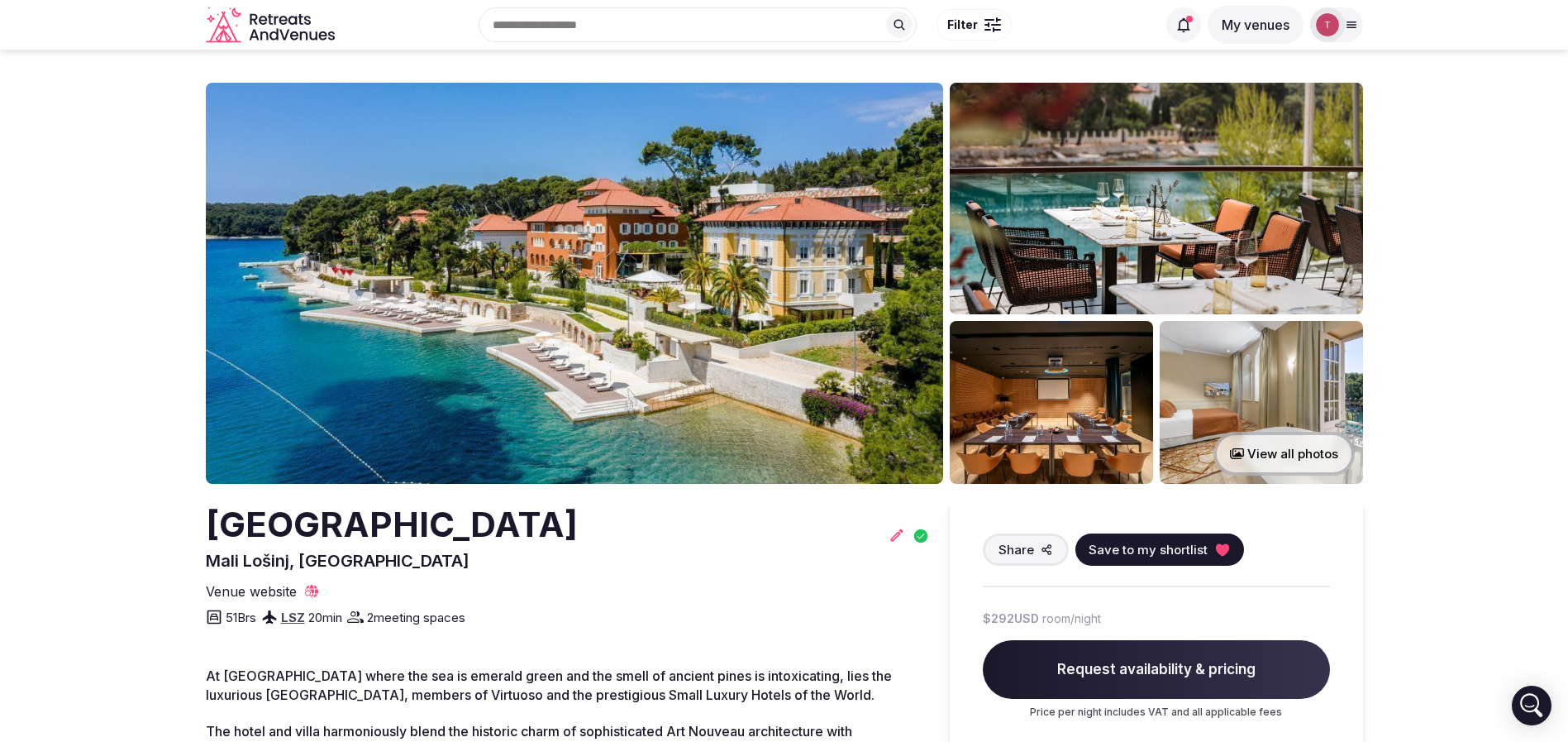
drag, startPoint x: 164, startPoint y: 530, endPoint x: 649, endPoint y: 537, distance: 485.1
click at [649, 537] on section "View all photos [GEOGRAPHIC_DATA] [GEOGRAPHIC_DATA] [GEOGRAPHIC_DATA], [GEOGRAP…" at bounding box center [784, 621] width 1568 height 1142
copy h2 "[GEOGRAPHIC_DATA]"
click at [741, 253] on img at bounding box center [574, 283] width 737 height 401
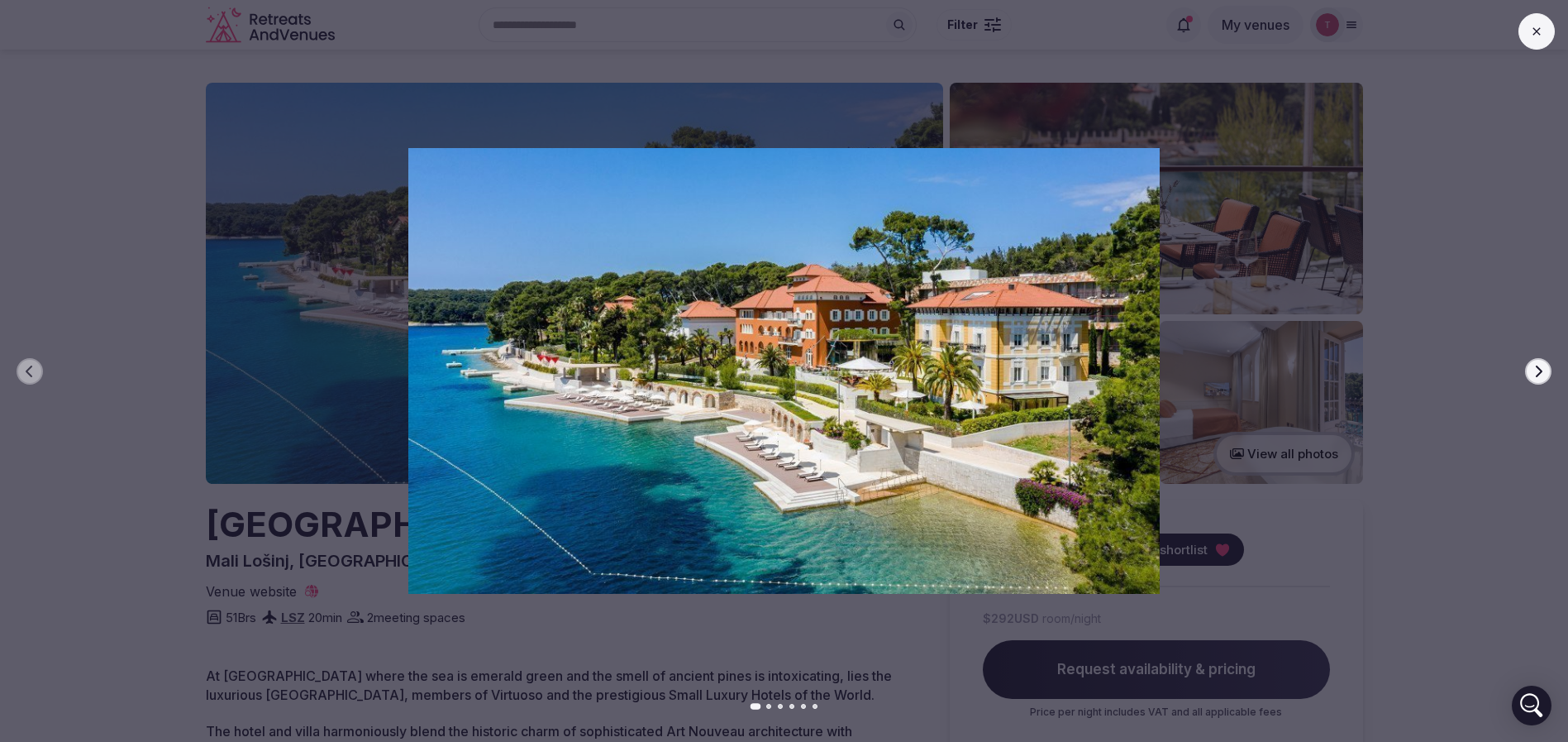
click at [1536, 367] on icon "button" at bounding box center [1537, 371] width 13 height 13
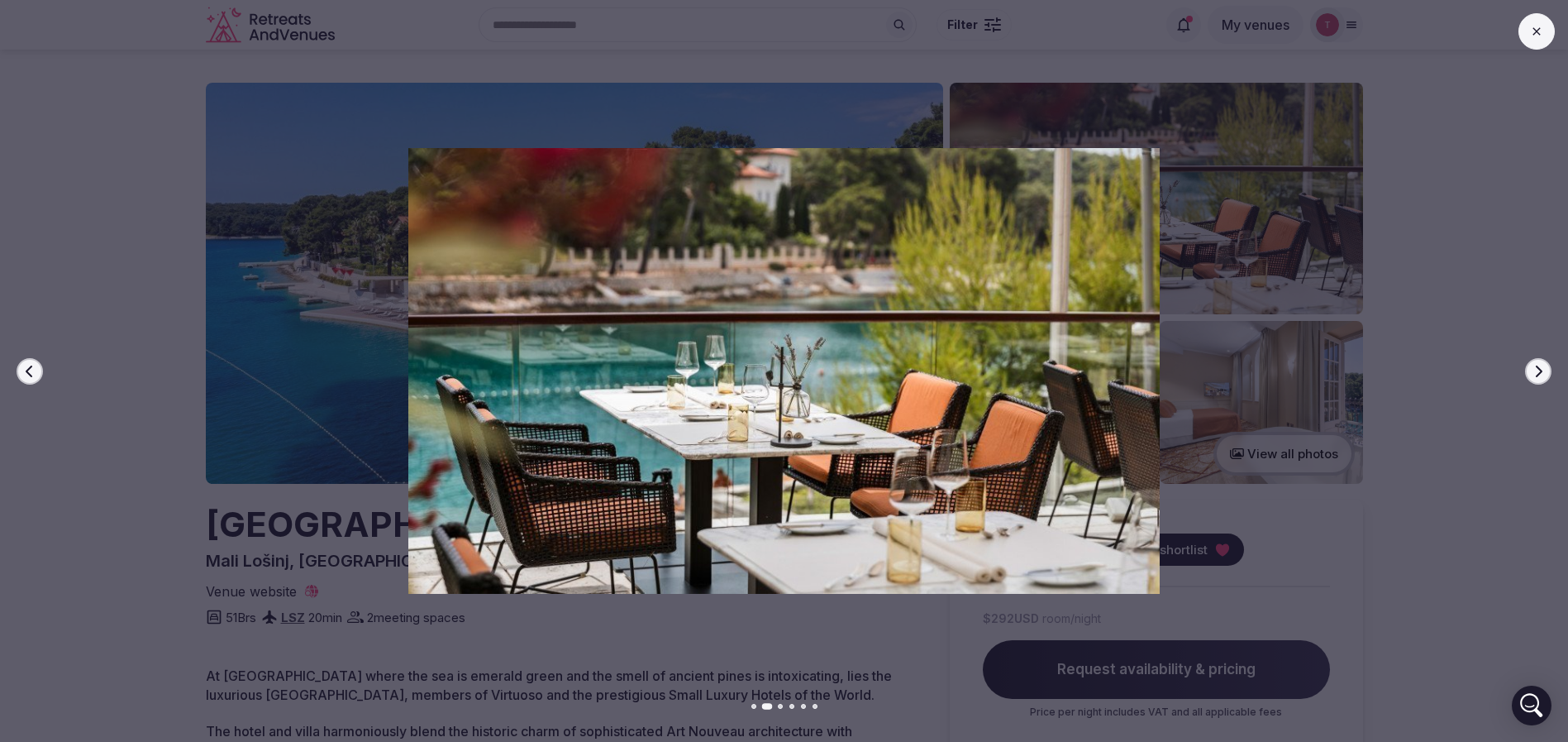
click at [1536, 367] on icon "button" at bounding box center [1537, 371] width 13 height 13
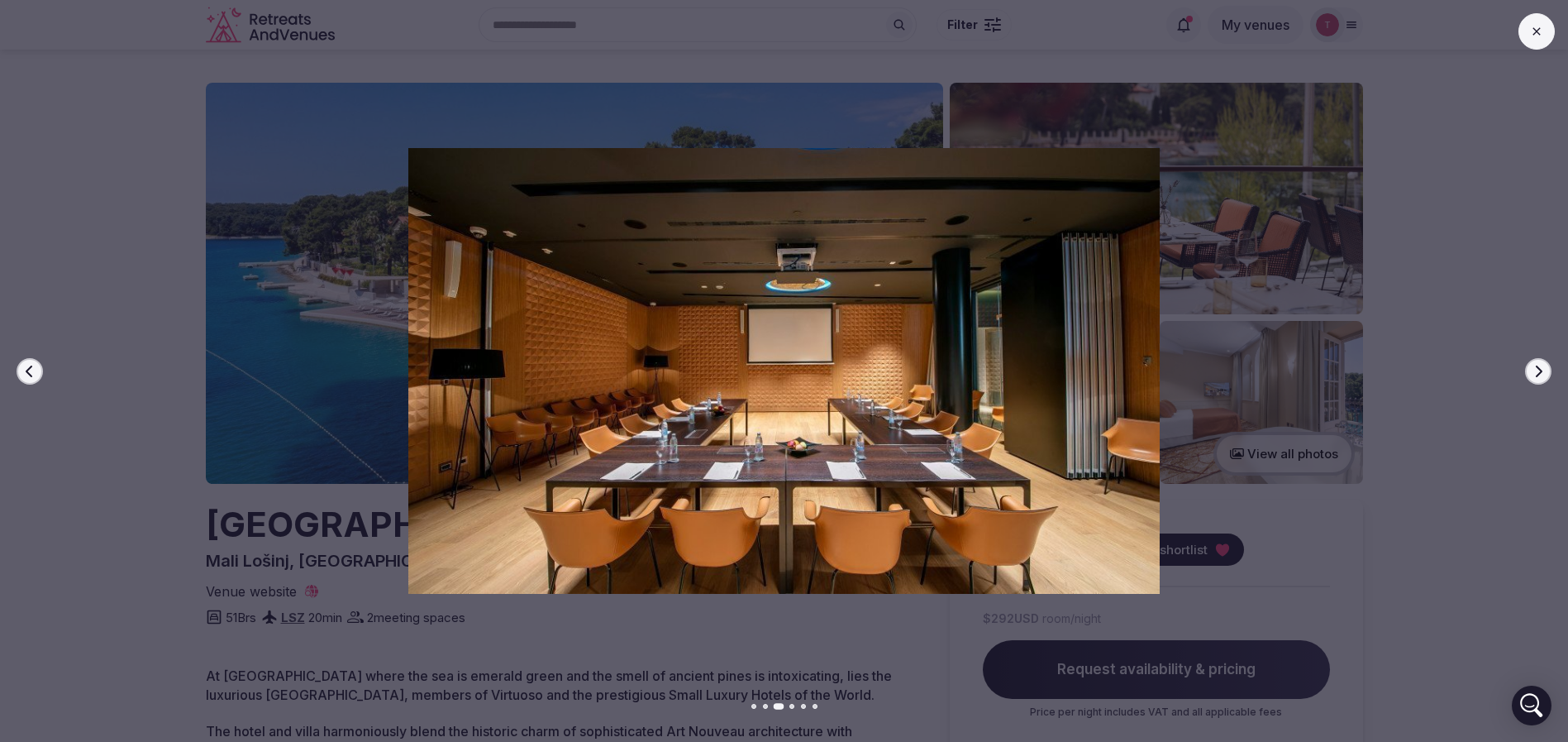
click at [1536, 367] on icon "button" at bounding box center [1537, 371] width 13 height 13
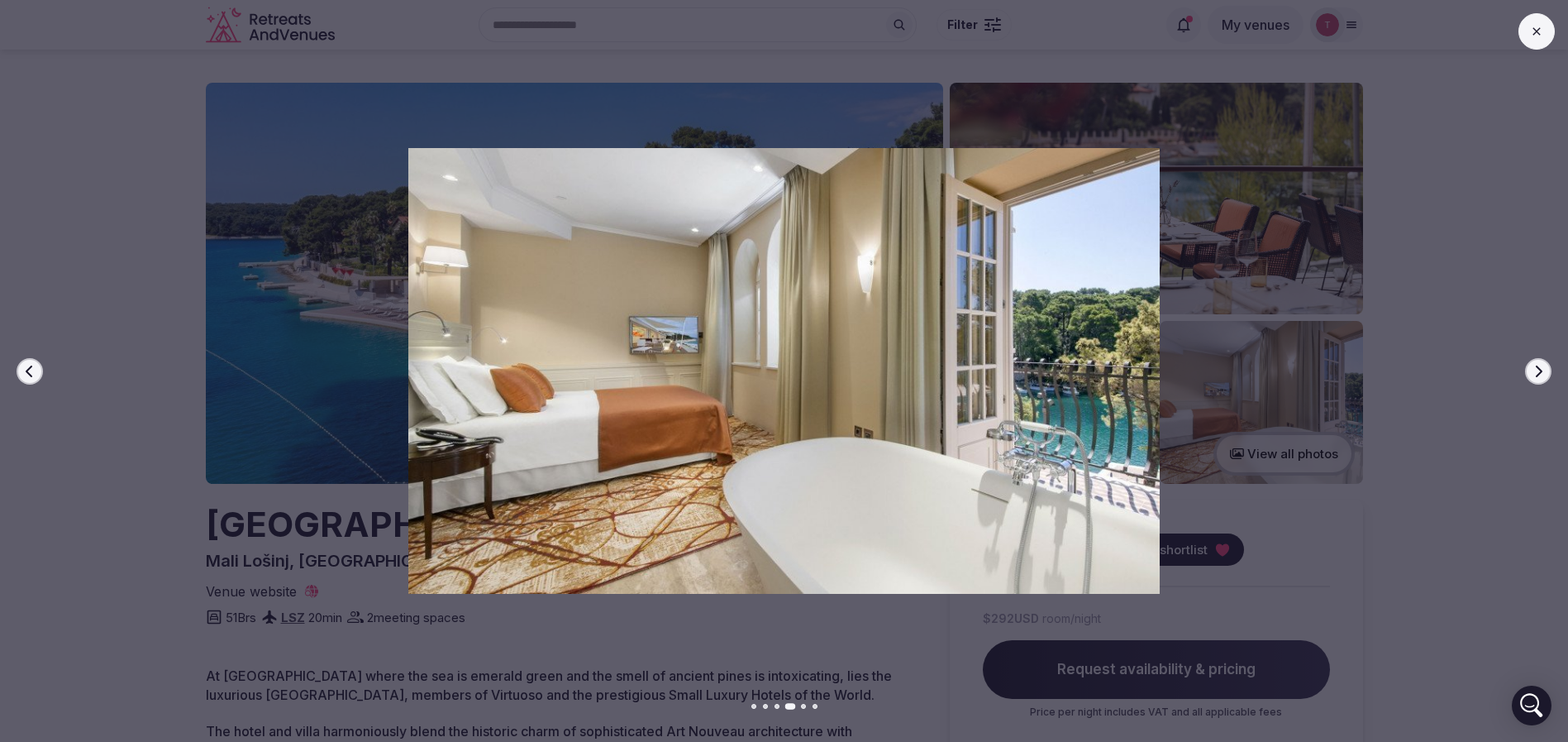
click at [1536, 367] on icon "button" at bounding box center [1537, 371] width 13 height 13
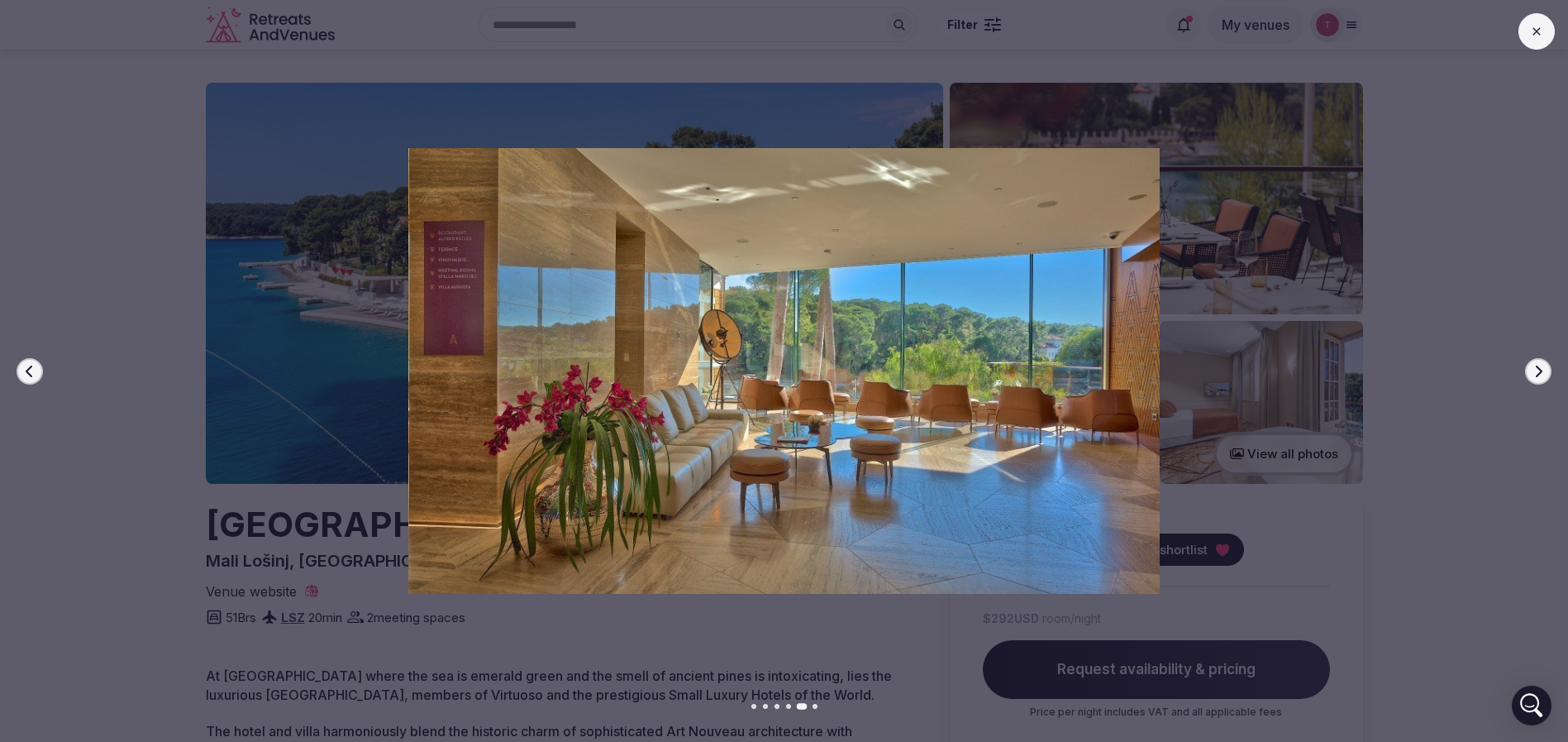
click at [1536, 367] on icon "button" at bounding box center [1537, 371] width 13 height 13
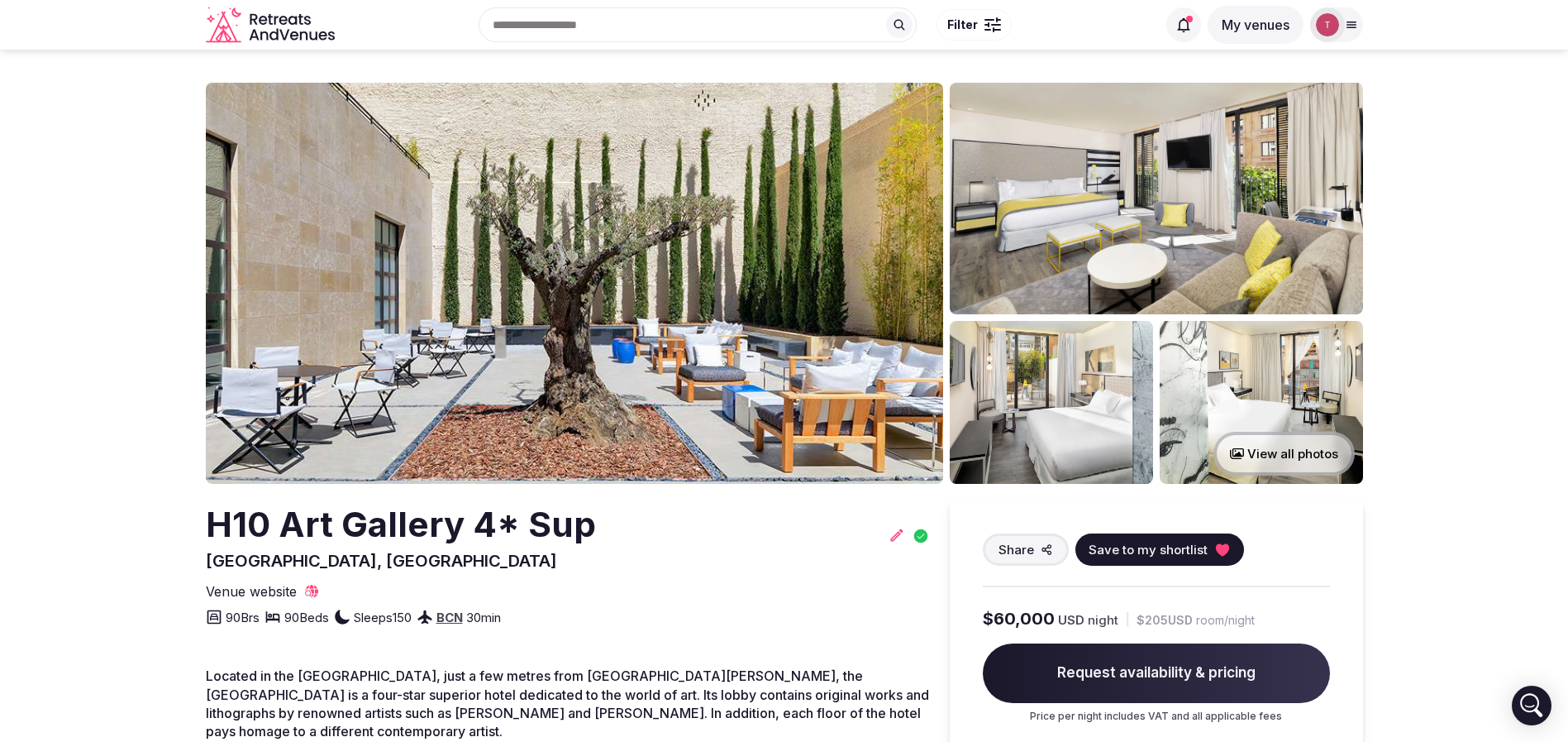
click at [535, 307] on img at bounding box center [574, 283] width 737 height 401
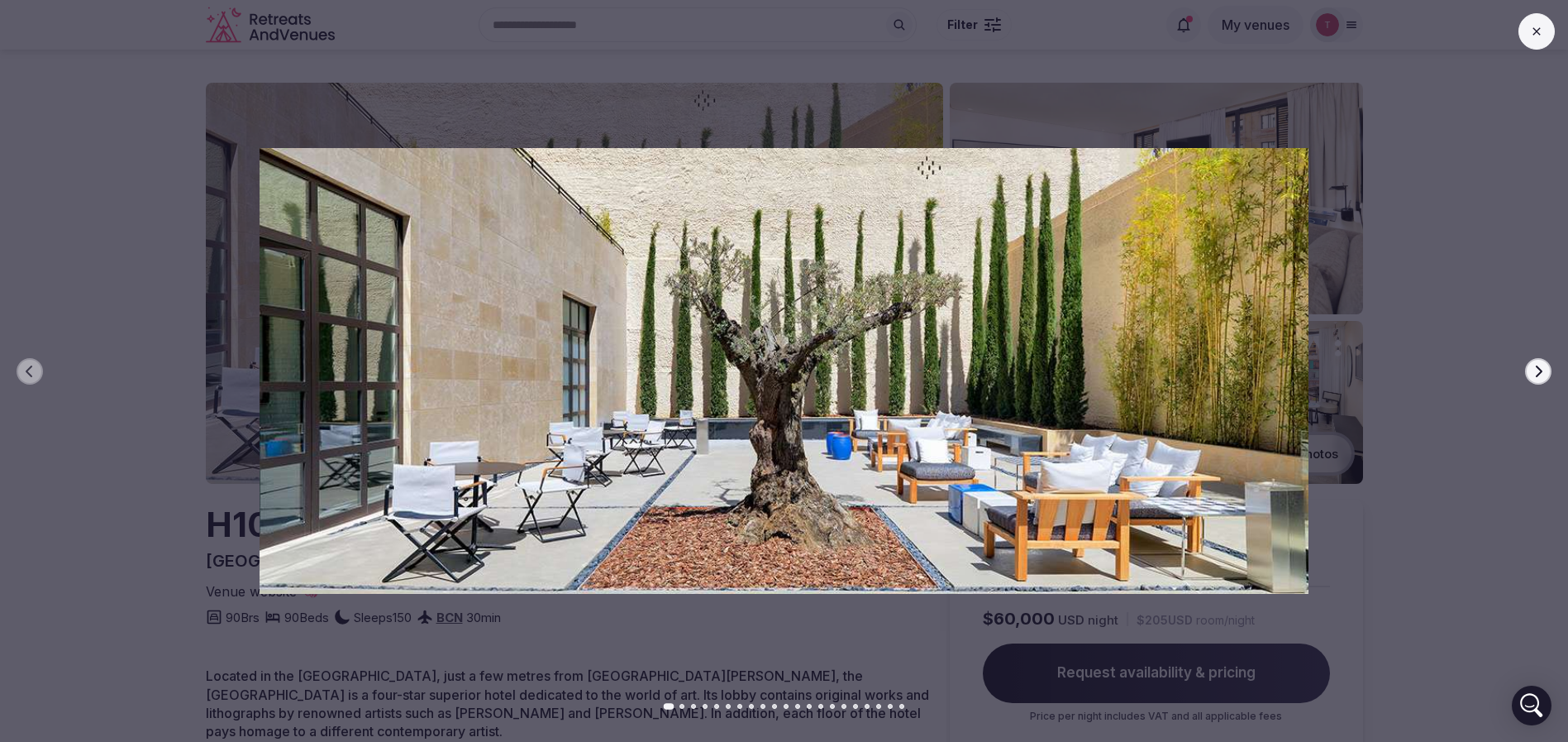
click at [1528, 365] on button "Next slide" at bounding box center [1537, 371] width 26 height 26
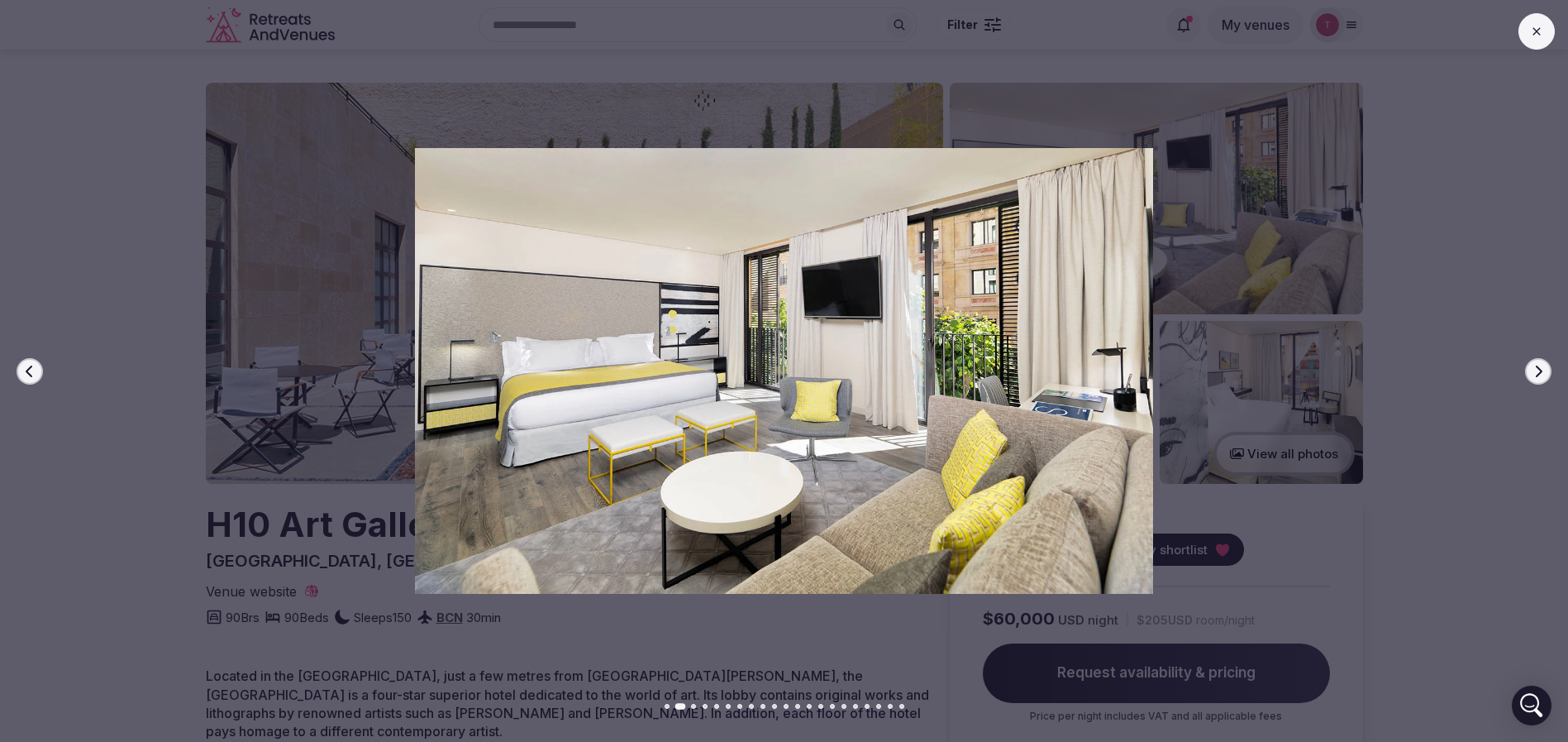
click at [1528, 365] on button "Next slide" at bounding box center [1537, 371] width 26 height 26
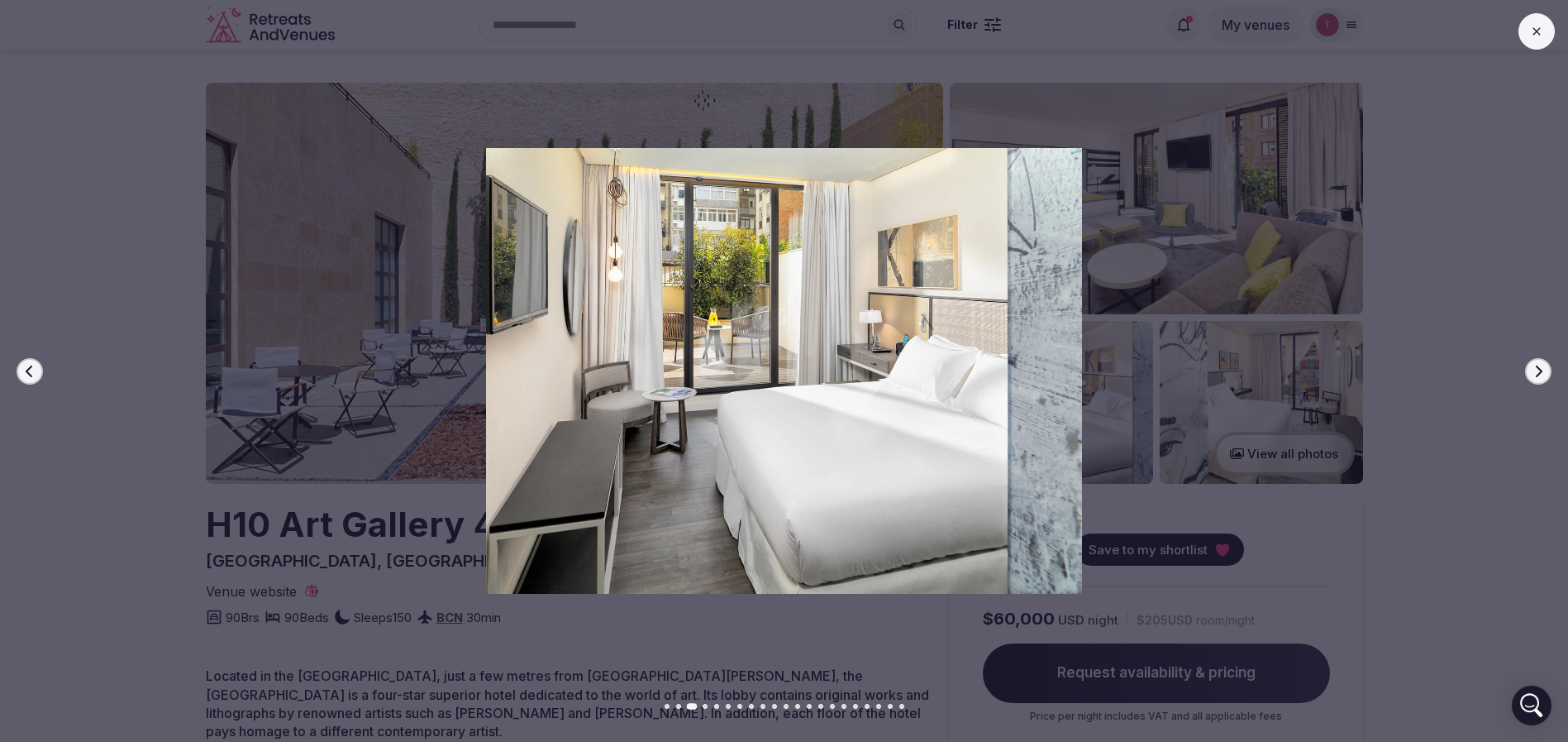
click at [1528, 365] on button "Next slide" at bounding box center [1537, 371] width 26 height 26
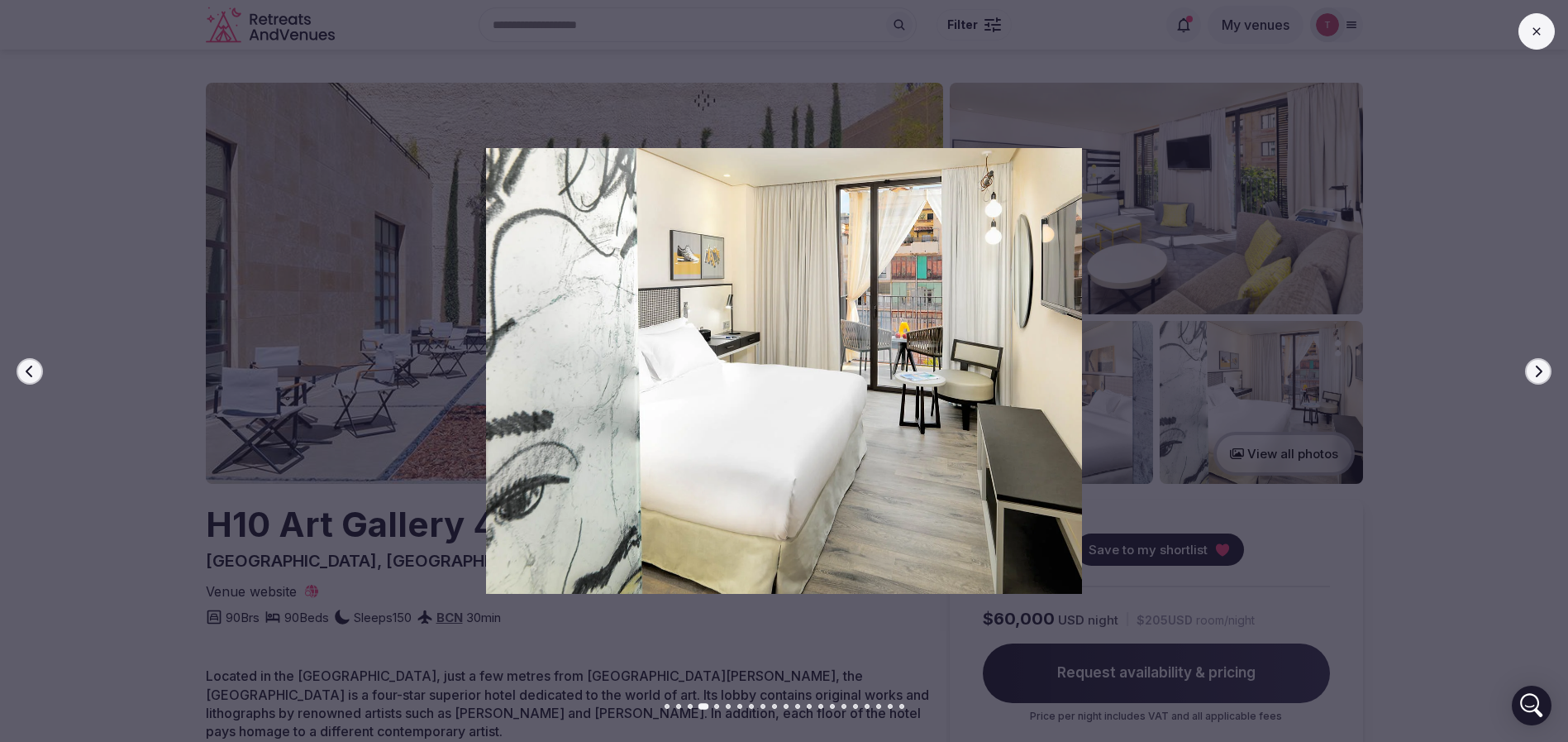
click at [1528, 365] on button "Next slide" at bounding box center [1537, 371] width 26 height 26
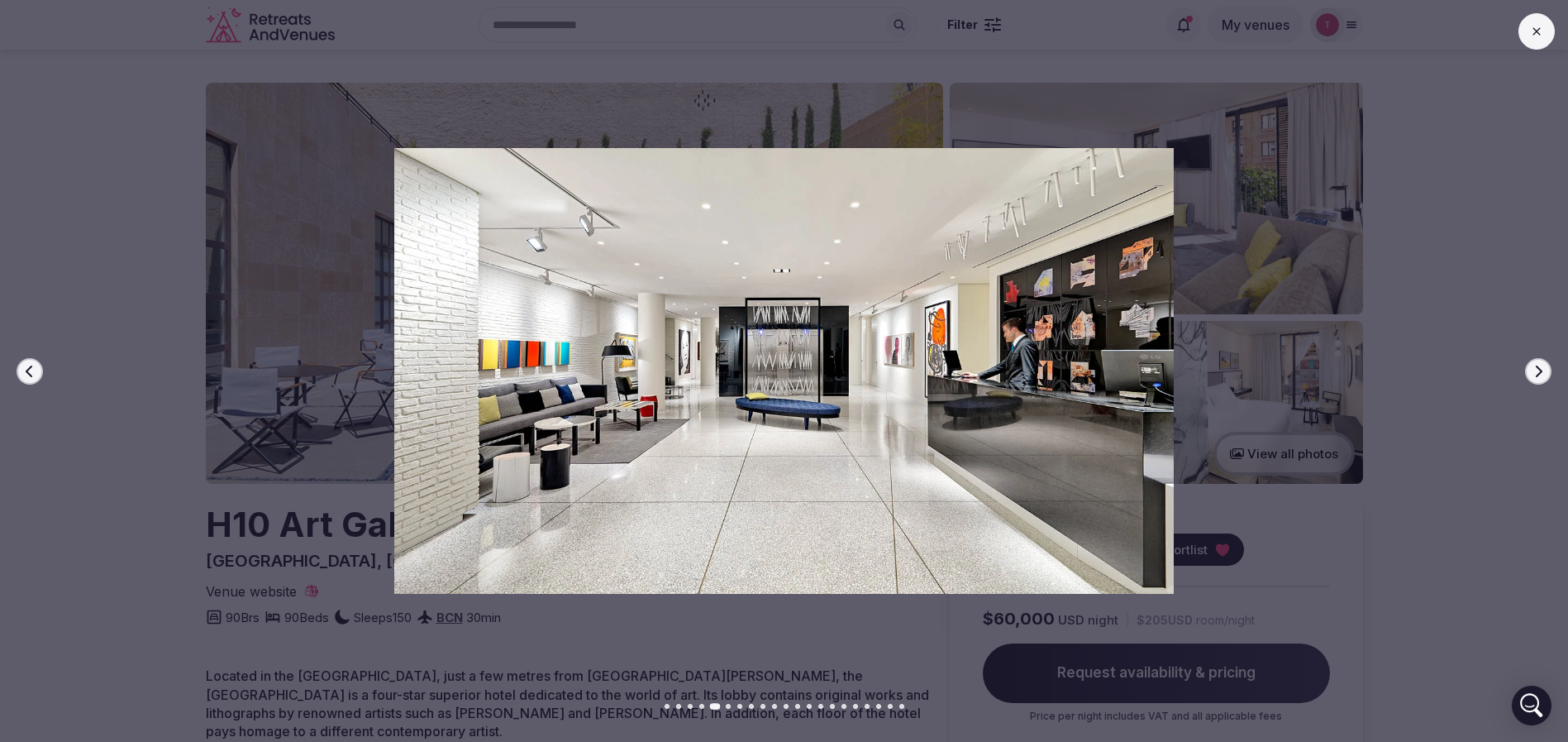
click at [1529, 365] on button "Next slide" at bounding box center [1537, 371] width 26 height 26
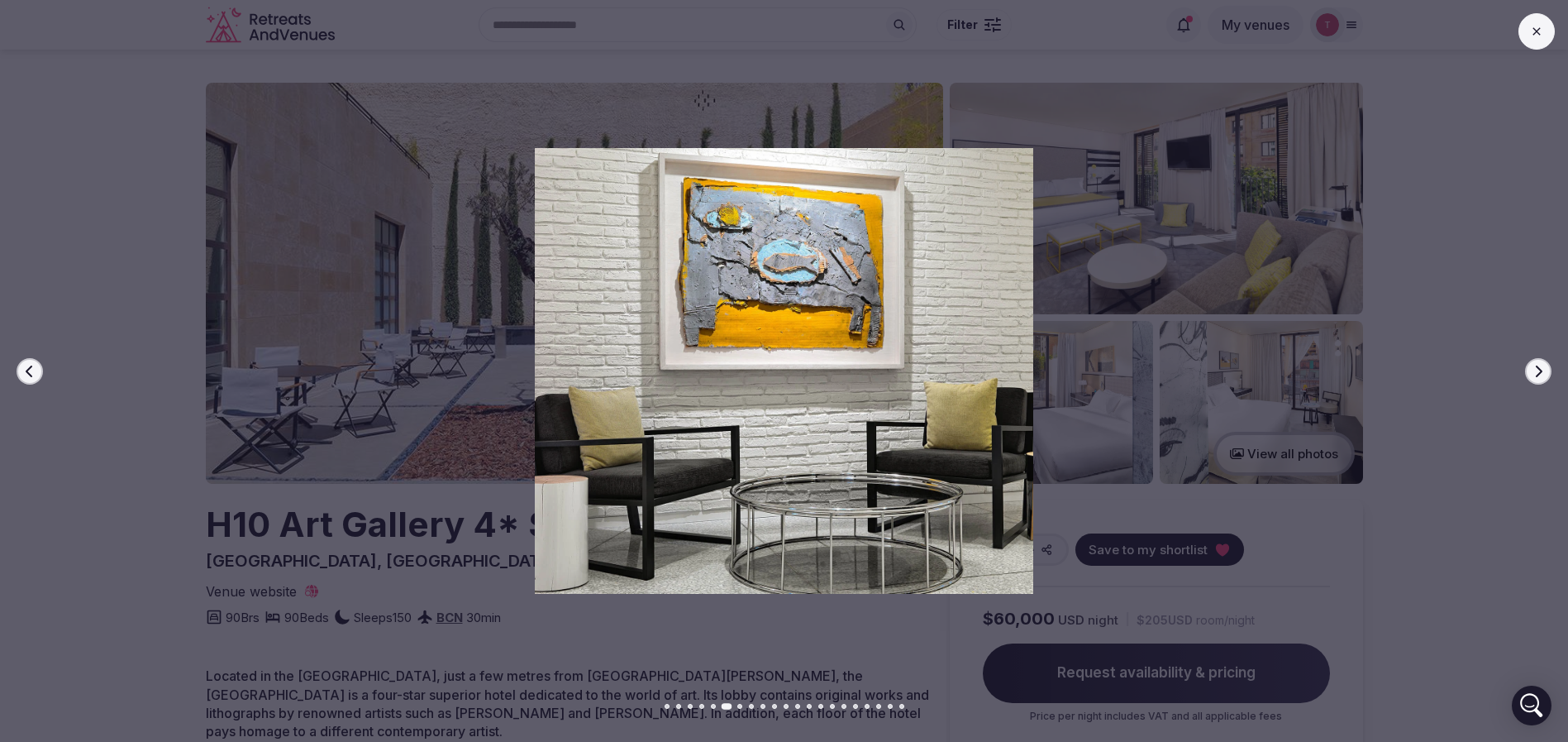
click at [1529, 365] on button "Next slide" at bounding box center [1537, 371] width 26 height 26
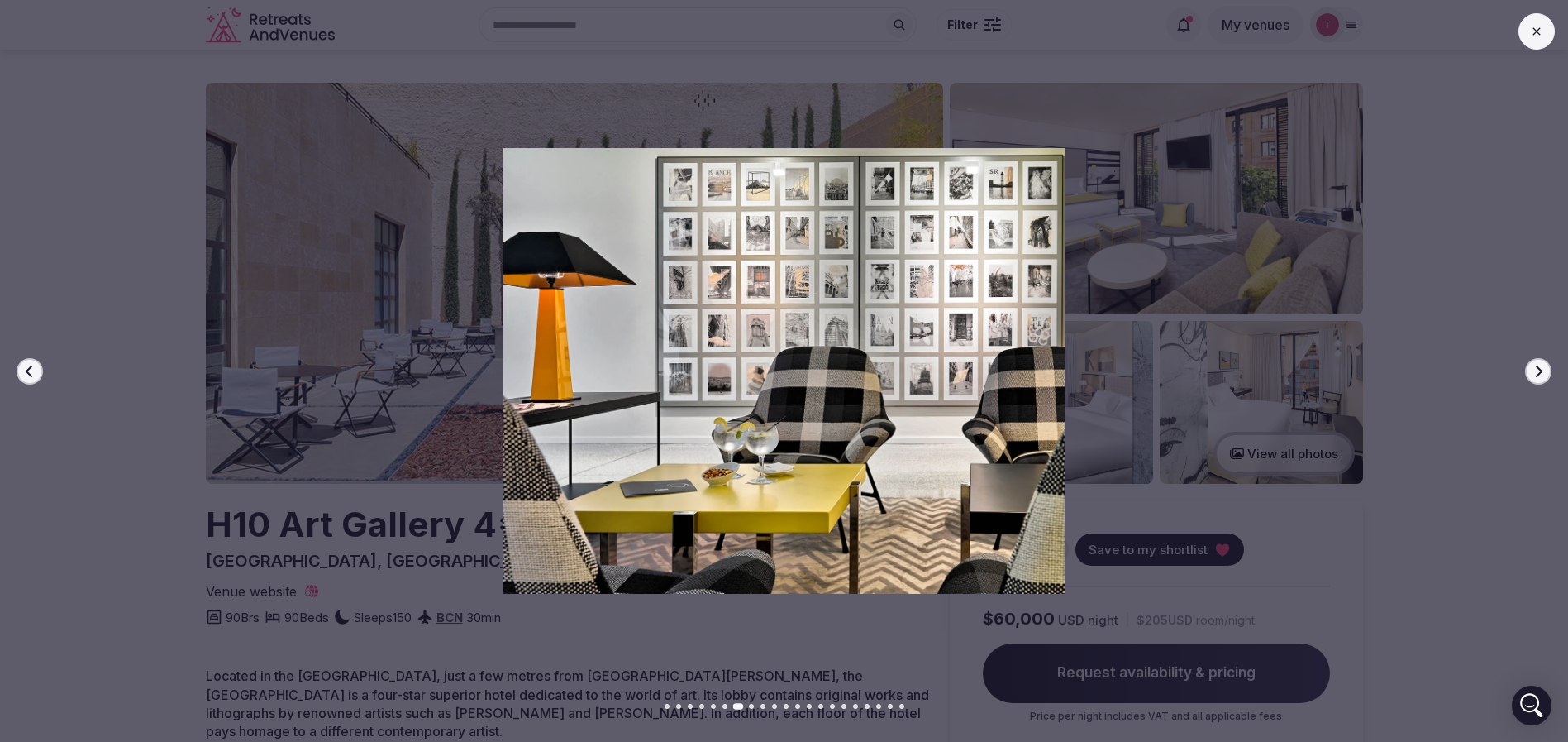
click at [1529, 365] on button "Next slide" at bounding box center [1537, 371] width 26 height 26
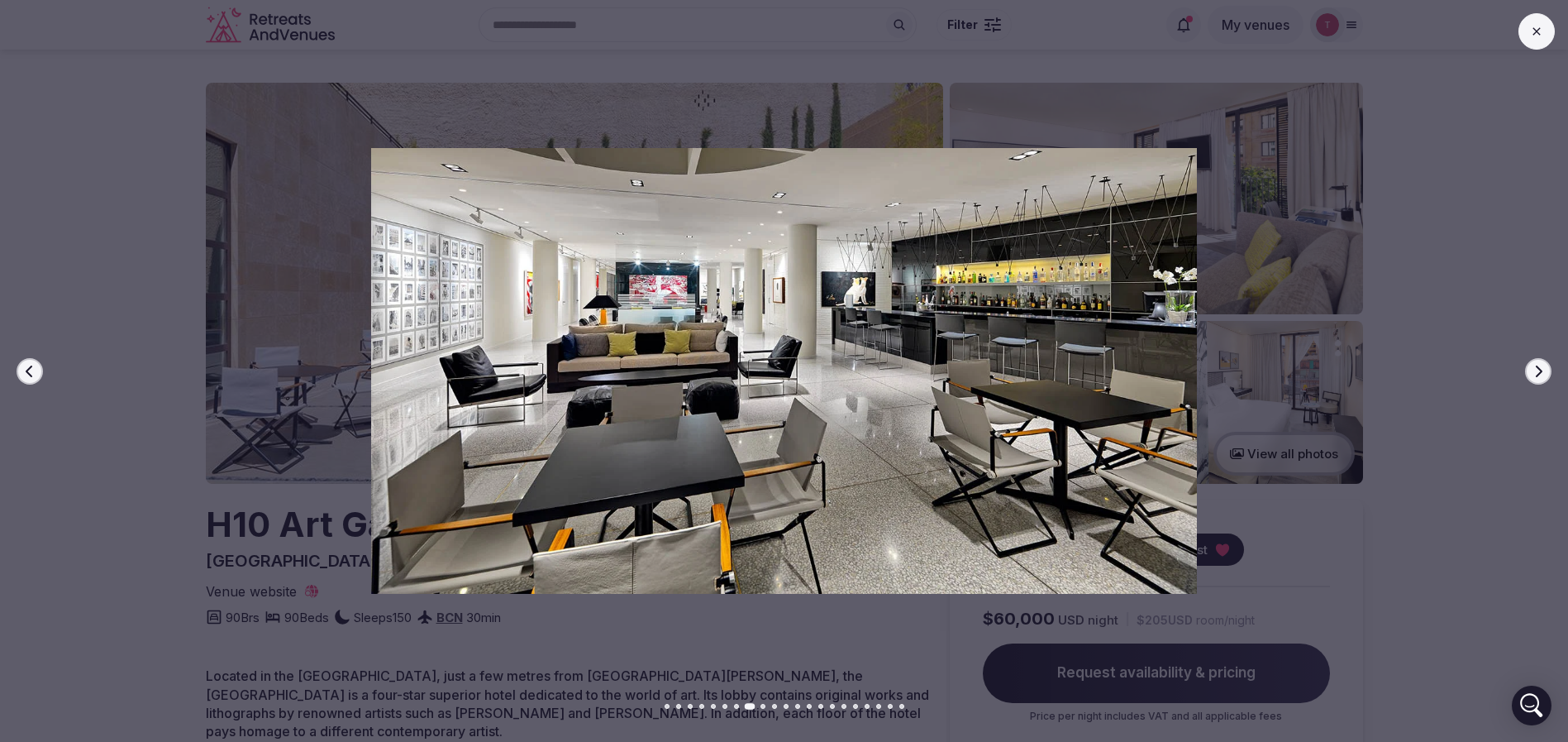
click at [1529, 365] on button "Next slide" at bounding box center [1537, 371] width 26 height 26
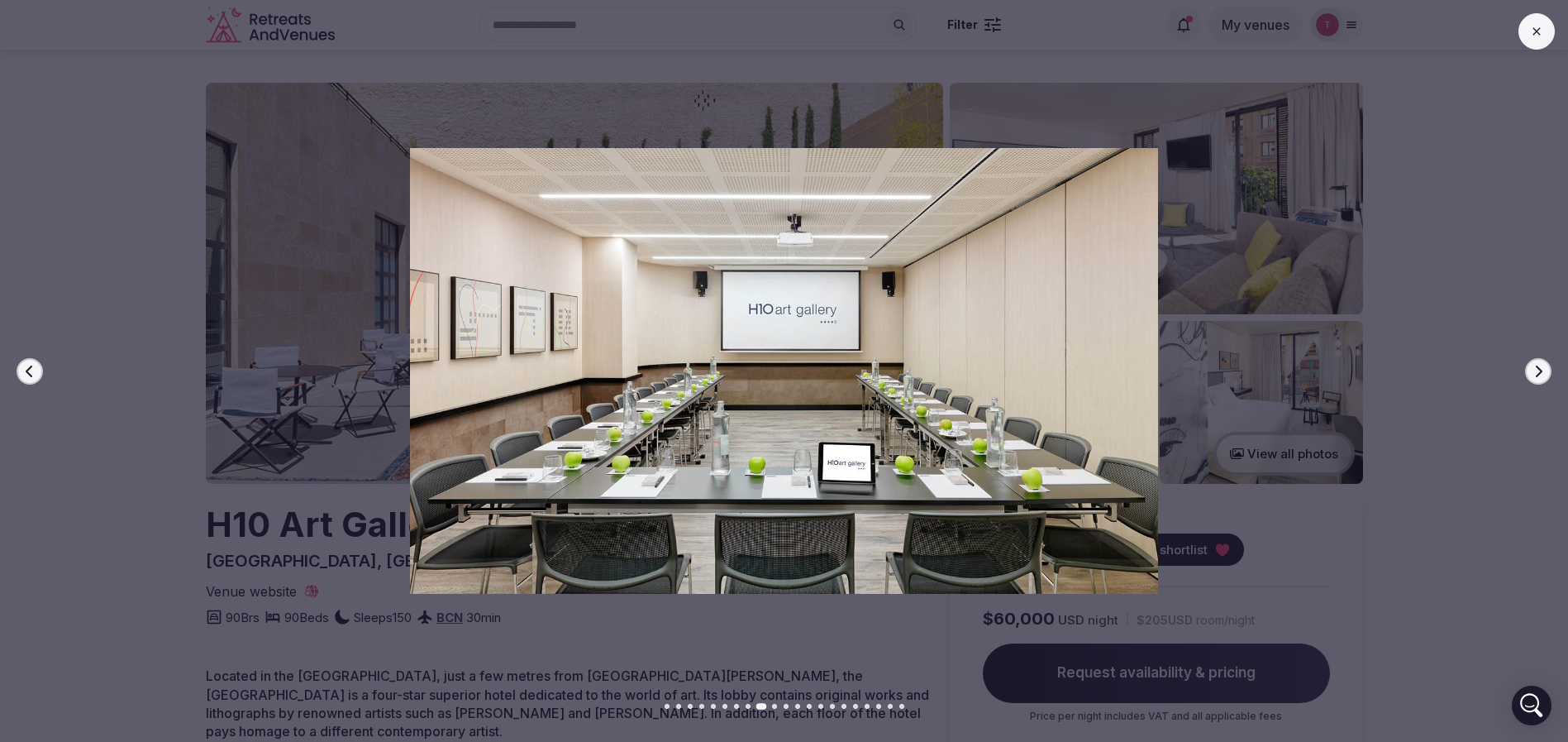
click at [1529, 365] on button "Next slide" at bounding box center [1537, 371] width 26 height 26
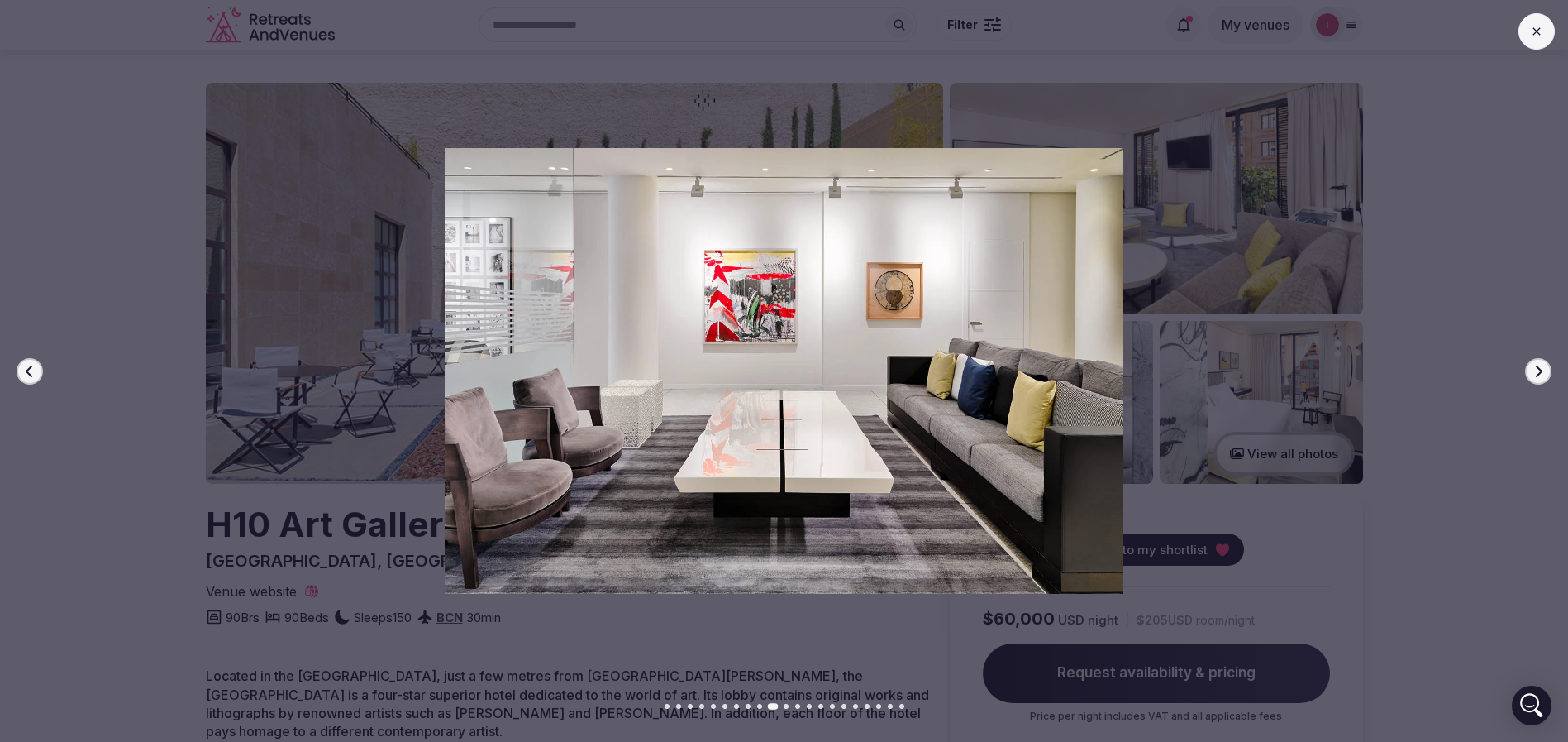
click at [1529, 365] on button "Next slide" at bounding box center [1537, 371] width 26 height 26
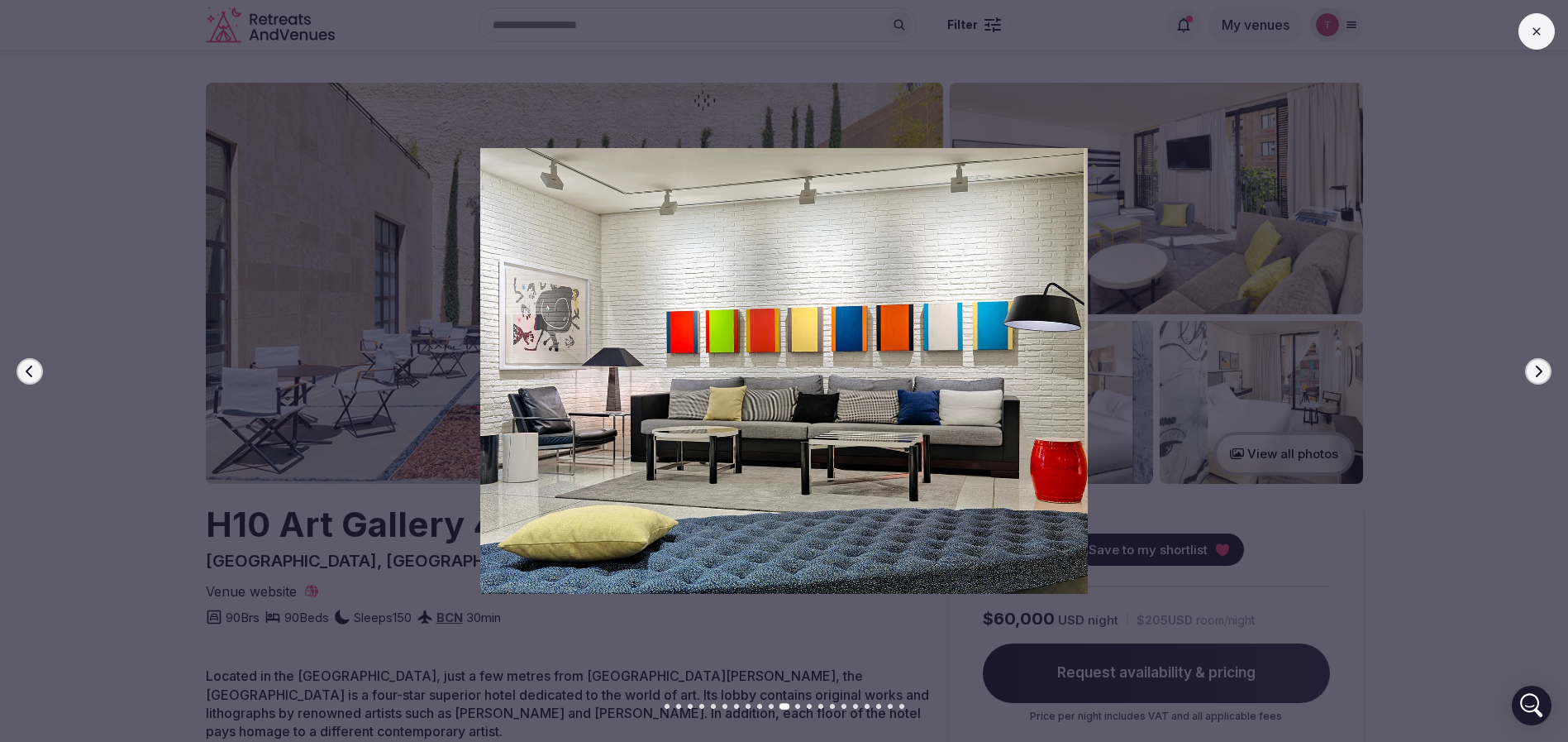
click at [1529, 365] on button "Next slide" at bounding box center [1537, 371] width 26 height 26
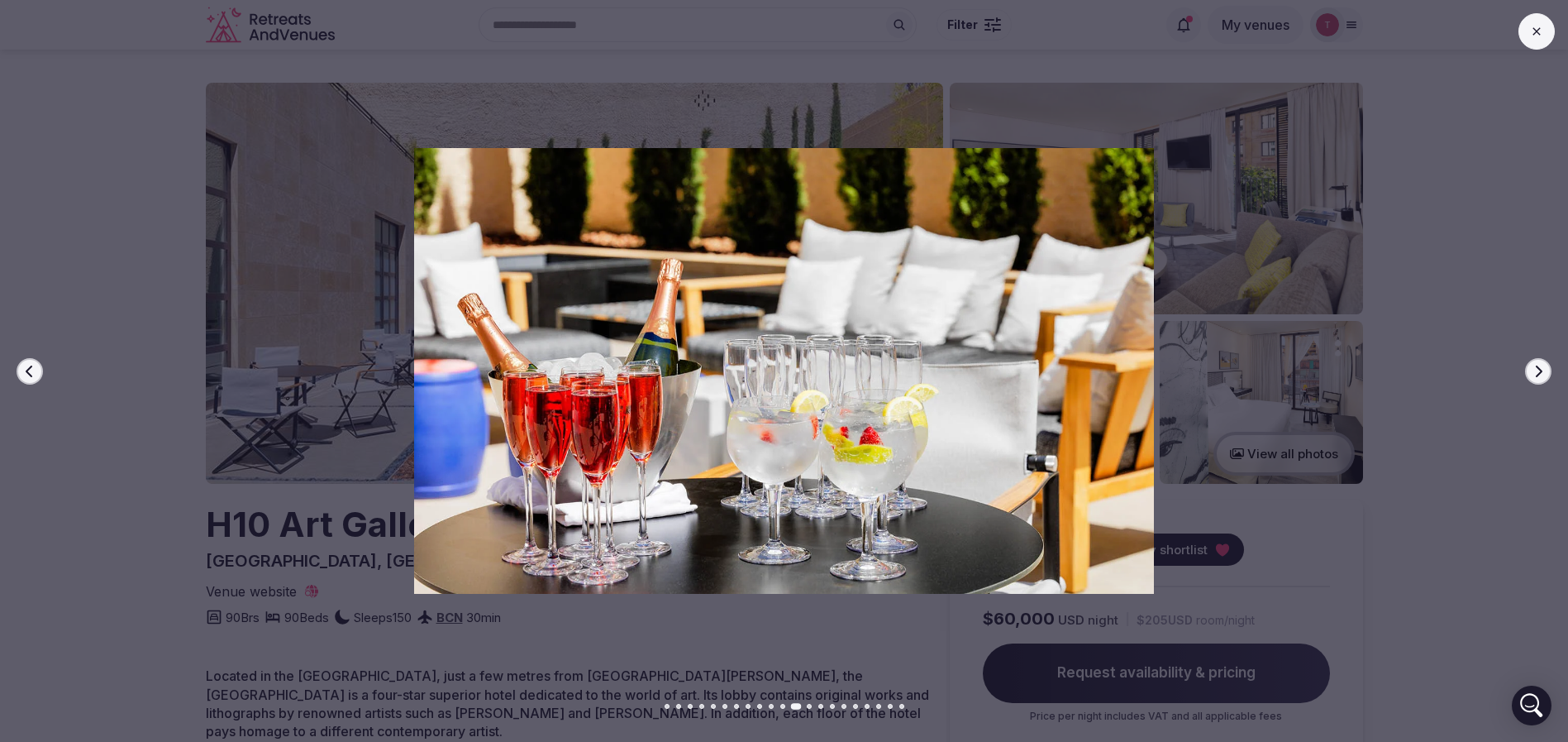
click at [1529, 365] on button "Next slide" at bounding box center [1537, 371] width 26 height 26
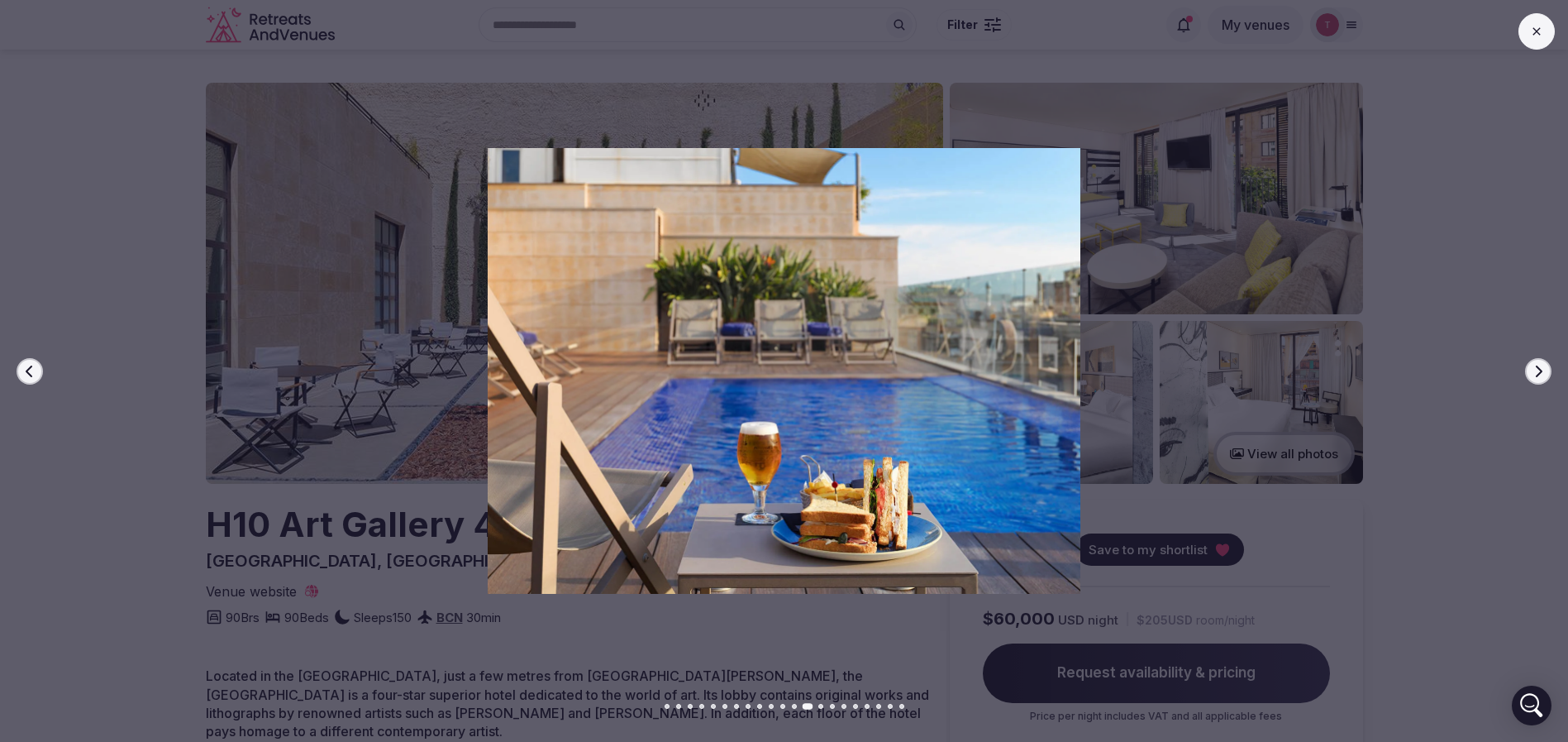
click at [1529, 365] on button "Next slide" at bounding box center [1537, 371] width 26 height 26
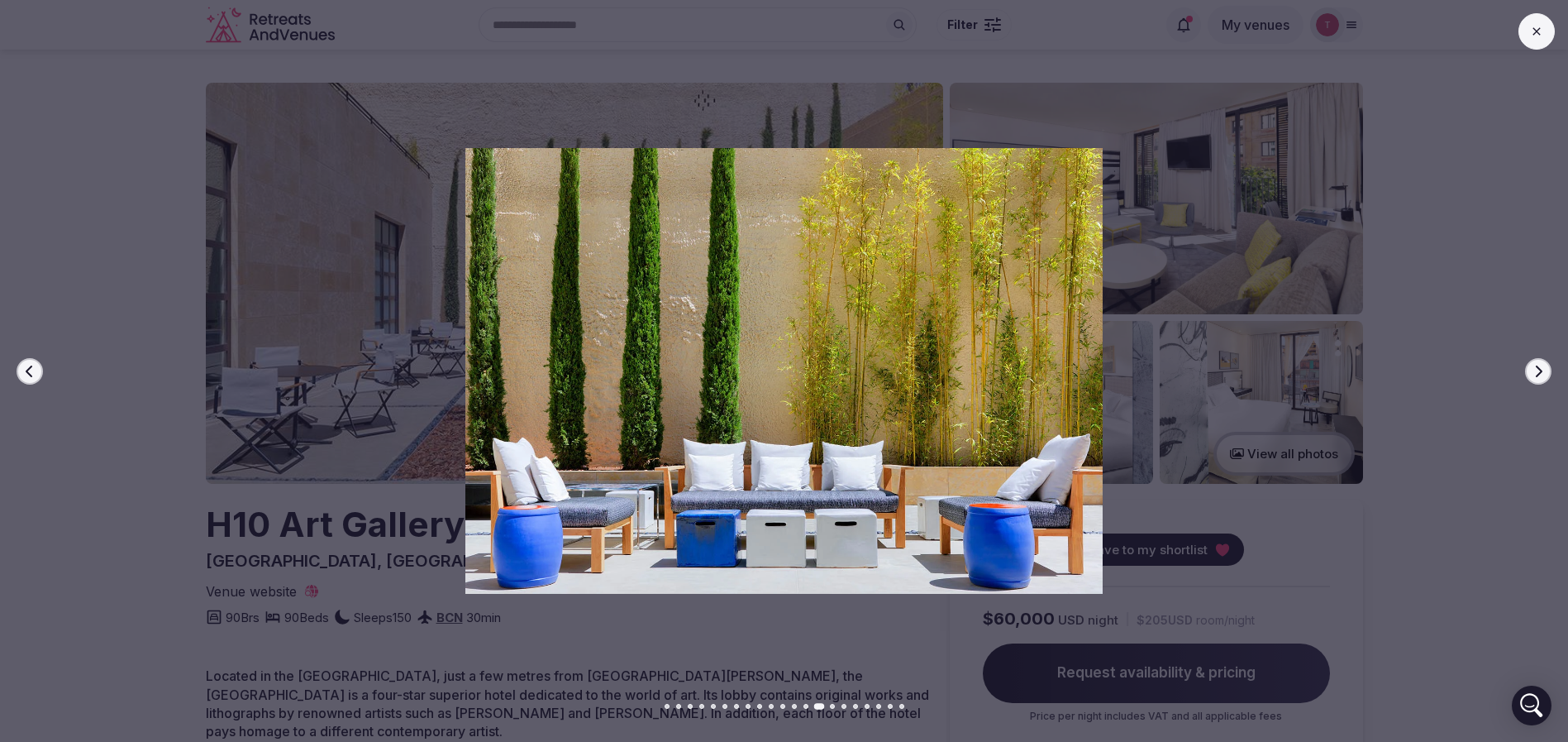
click at [1529, 365] on button "Next slide" at bounding box center [1537, 371] width 26 height 26
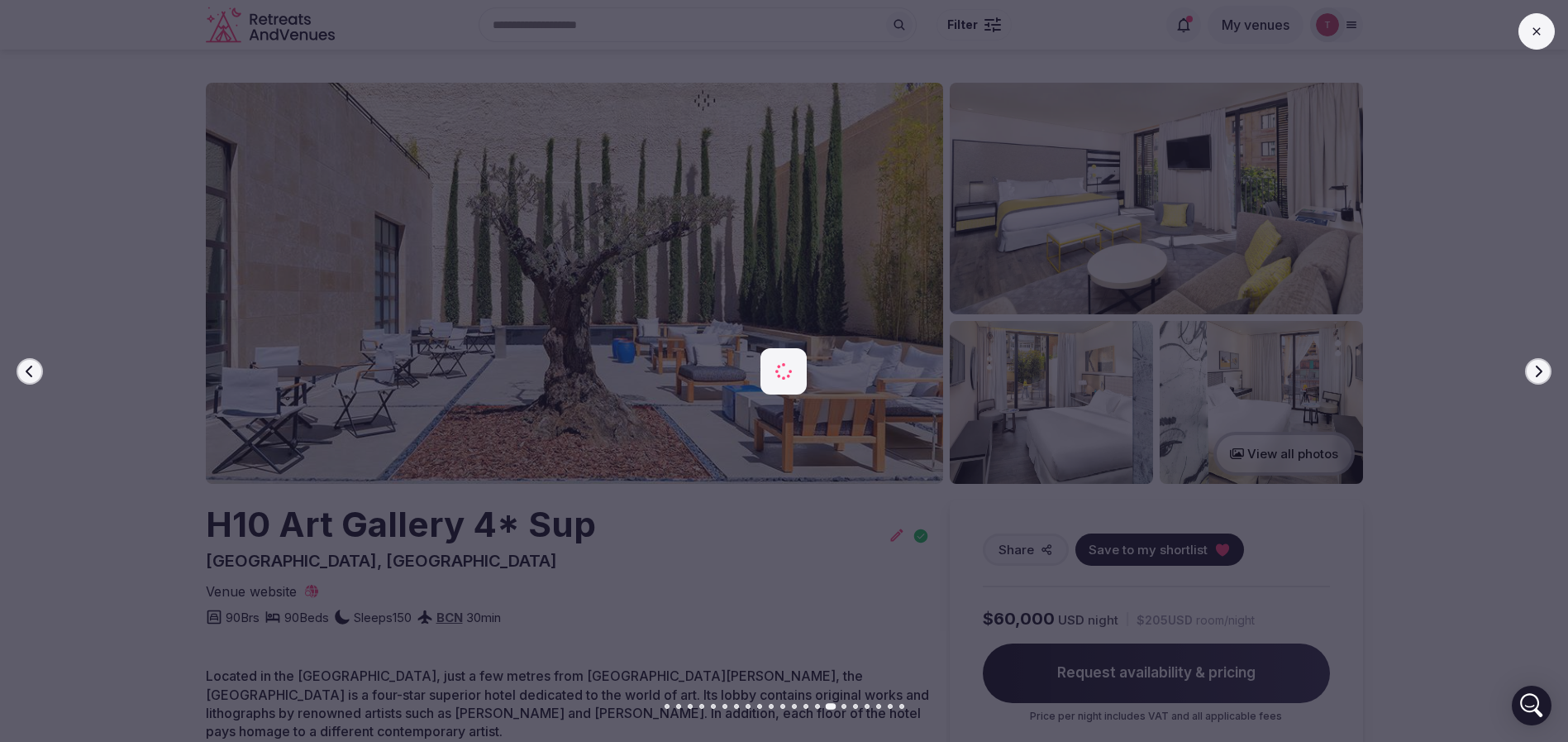
click at [1529, 365] on button "Next slide" at bounding box center [1537, 371] width 26 height 26
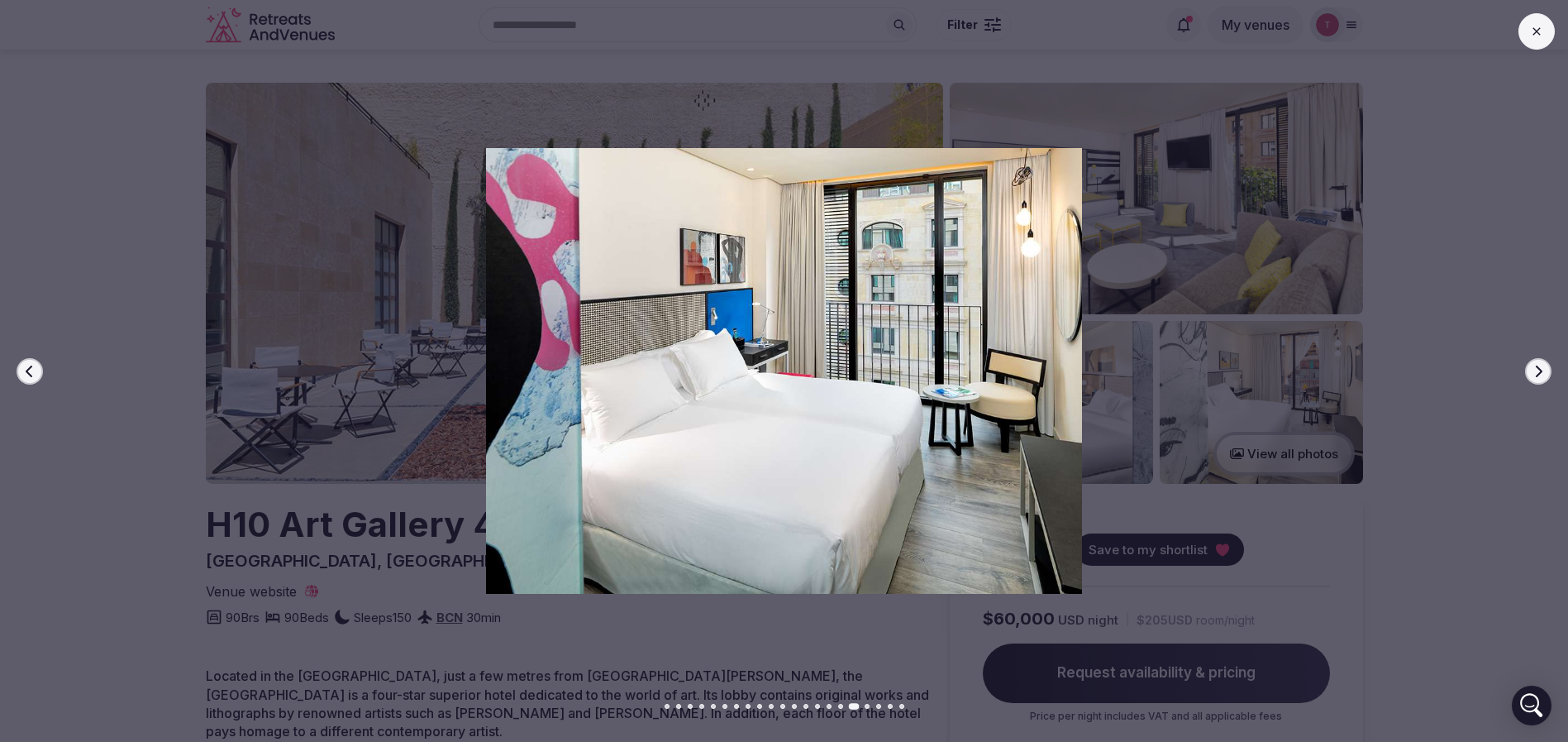
click at [1529, 365] on button "Next slide" at bounding box center [1537, 371] width 26 height 26
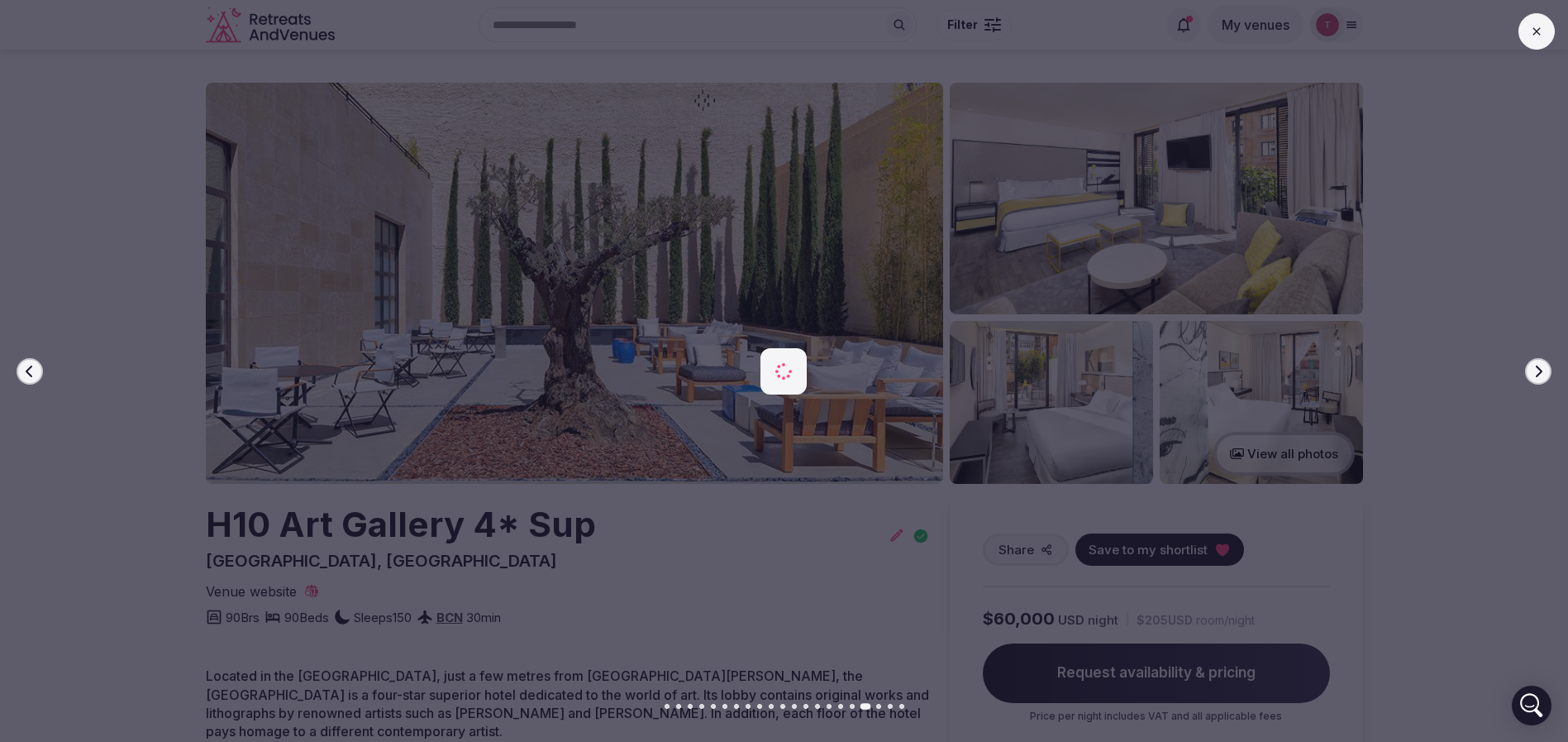
click at [1529, 365] on button "Next slide" at bounding box center [1537, 371] width 26 height 26
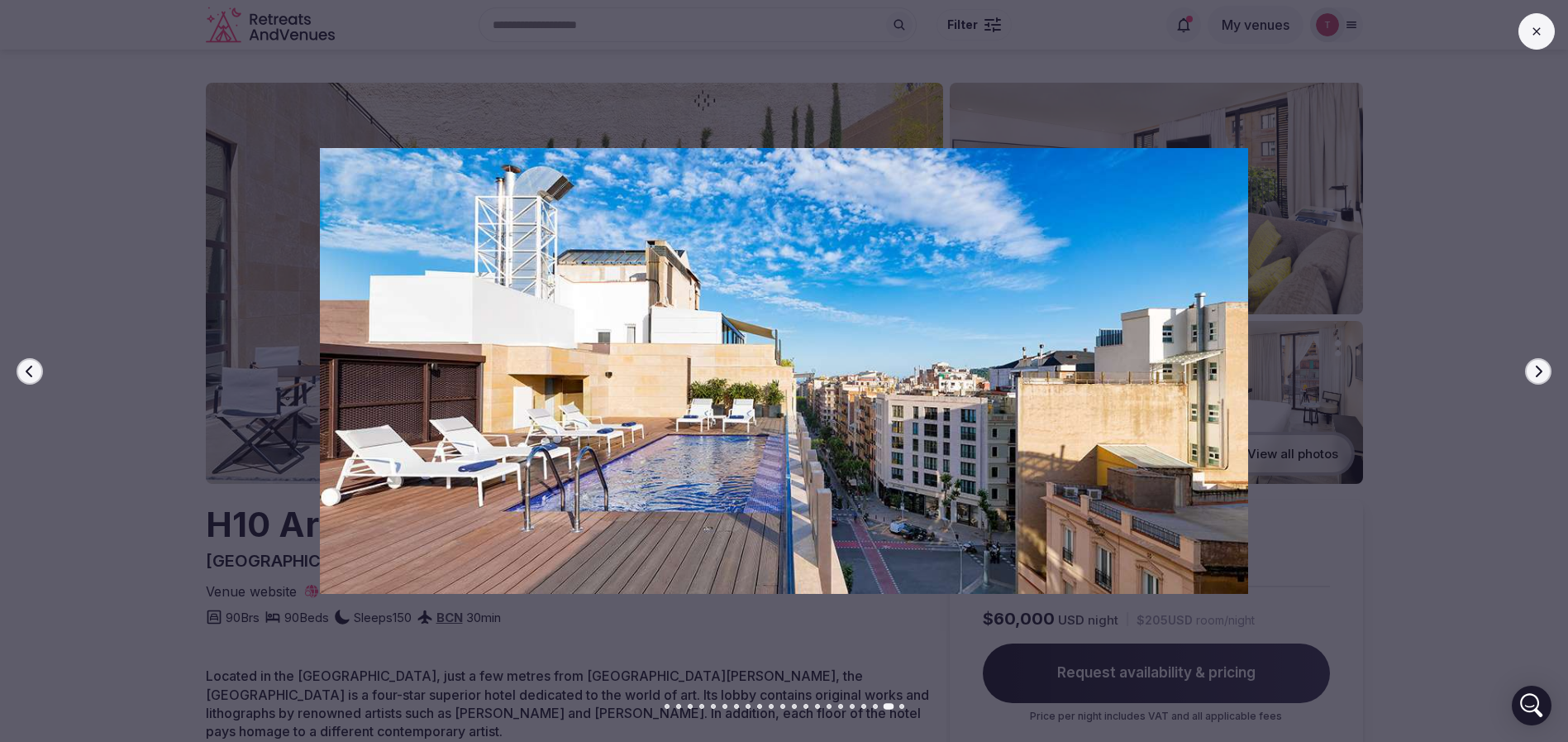
click at [1529, 365] on button "Next slide" at bounding box center [1537, 371] width 26 height 26
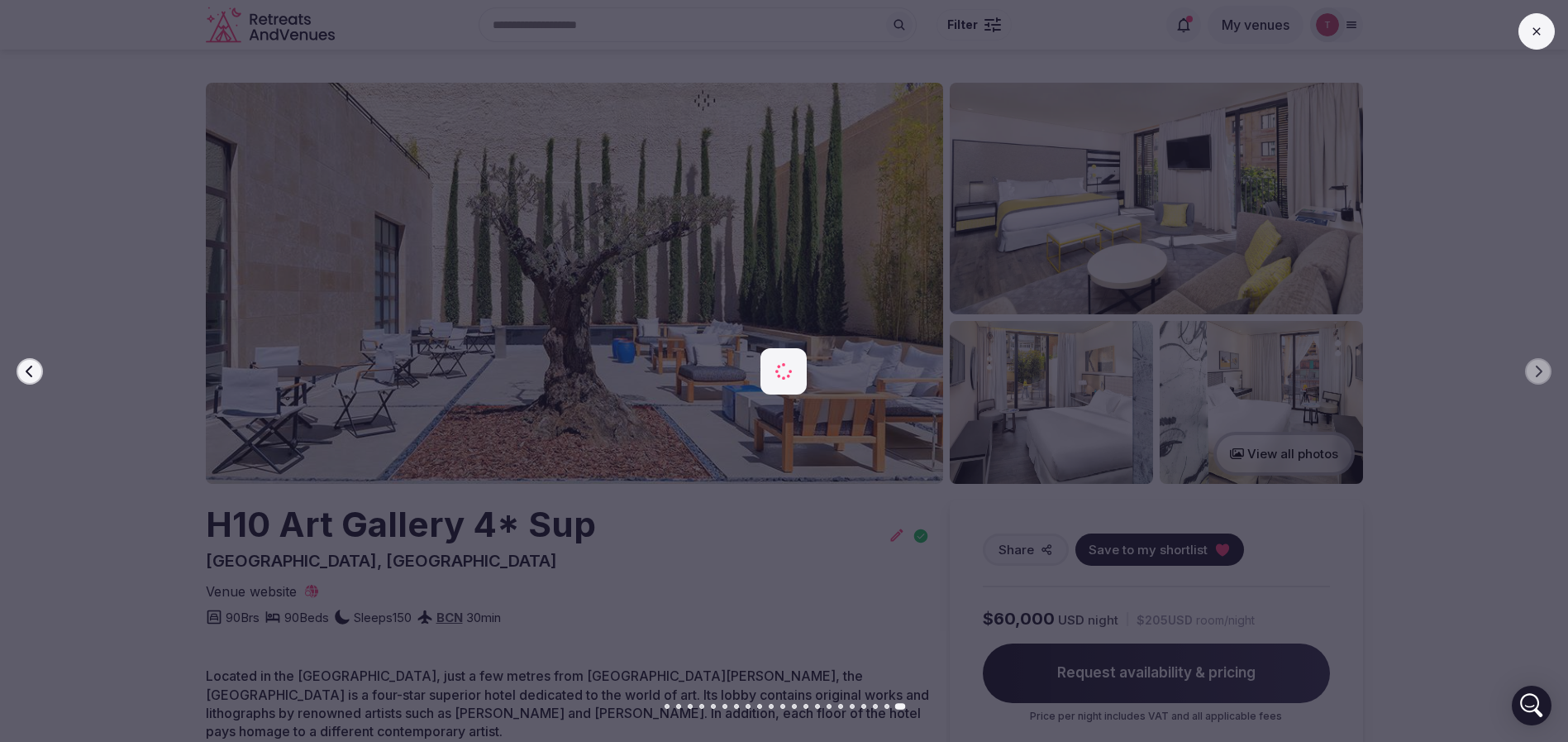
click at [15, 364] on div at bounding box center [777, 371] width 1581 height 445
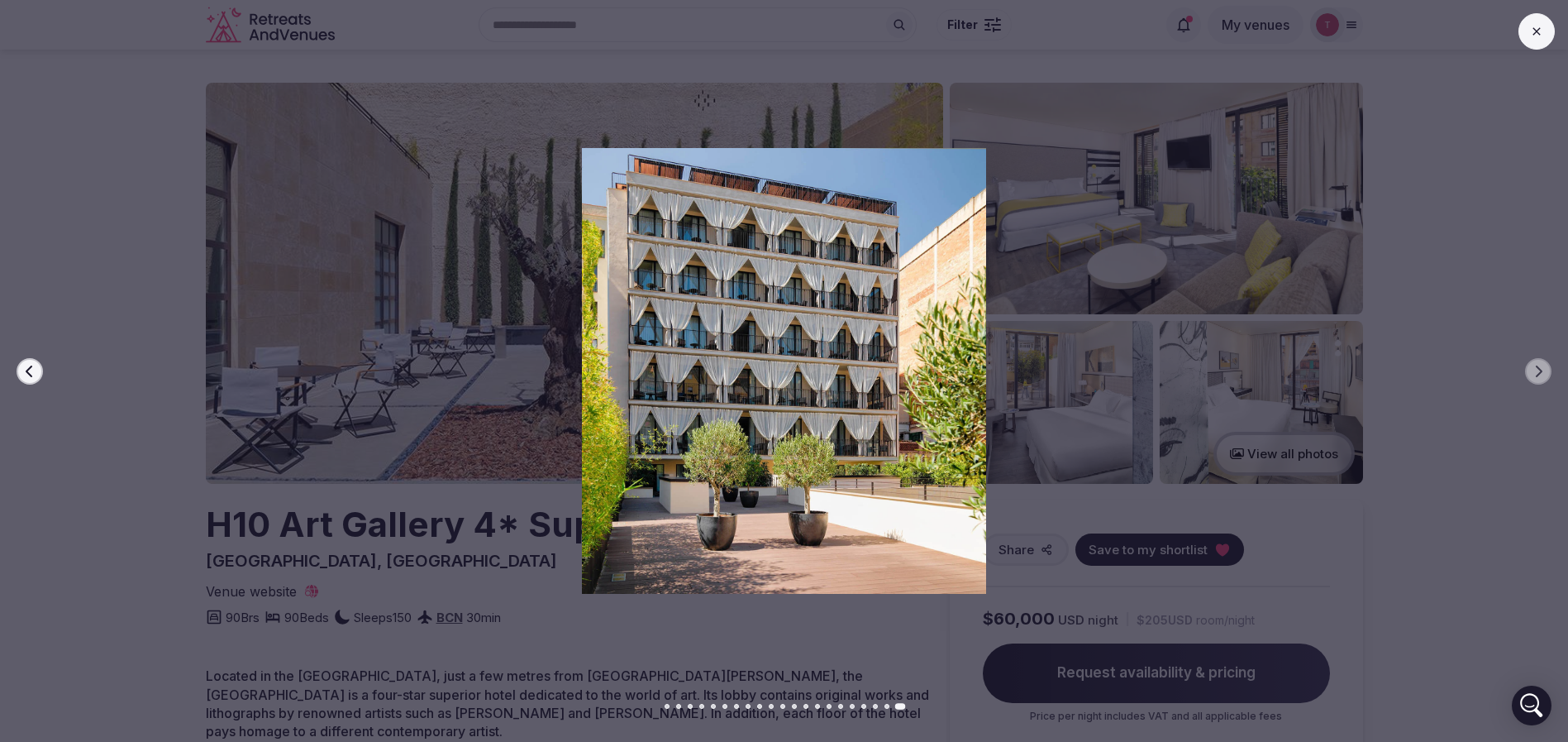
click at [21, 367] on button "Previous slide" at bounding box center [30, 371] width 26 height 26
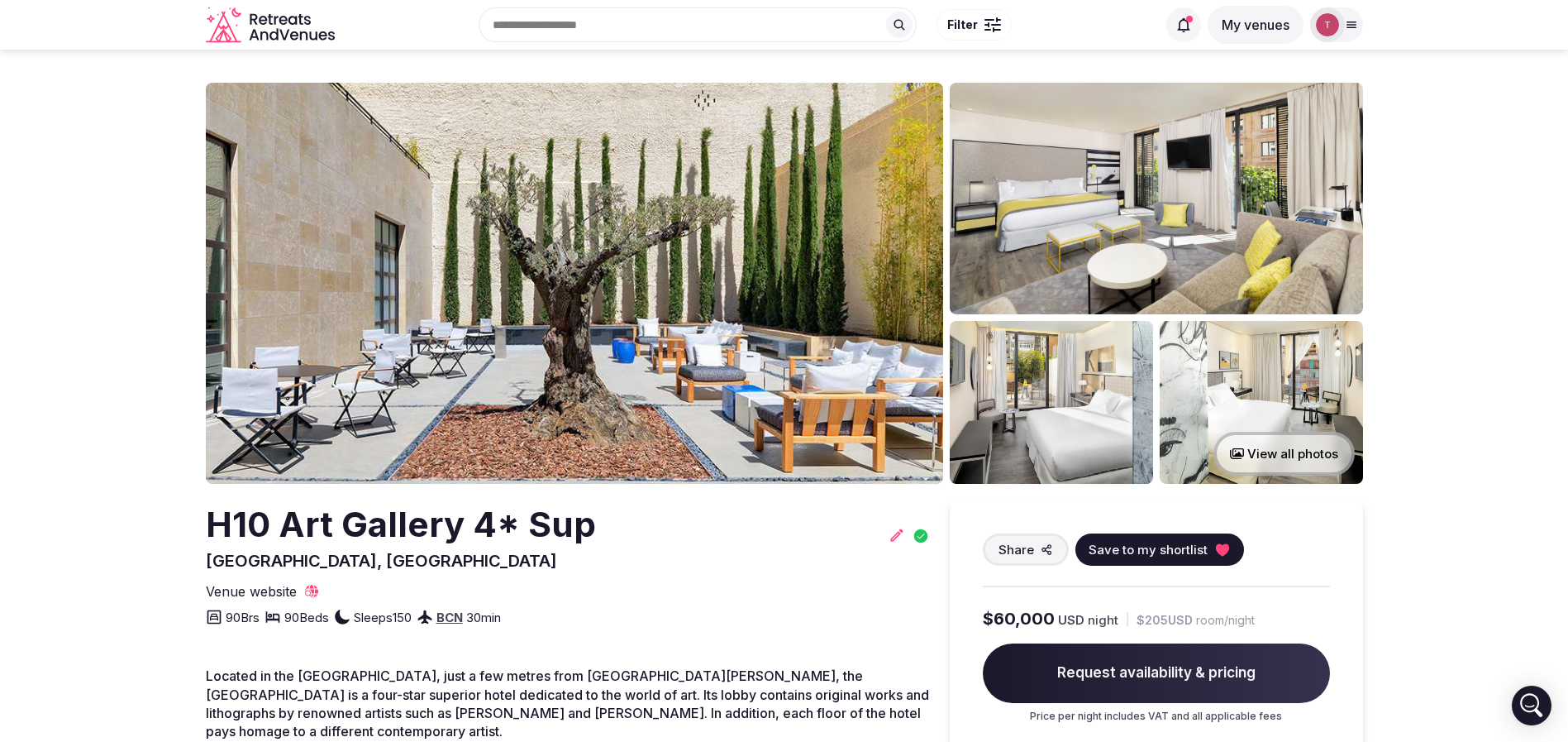
click at [1214, 543] on icon at bounding box center [1222, 549] width 17 height 17
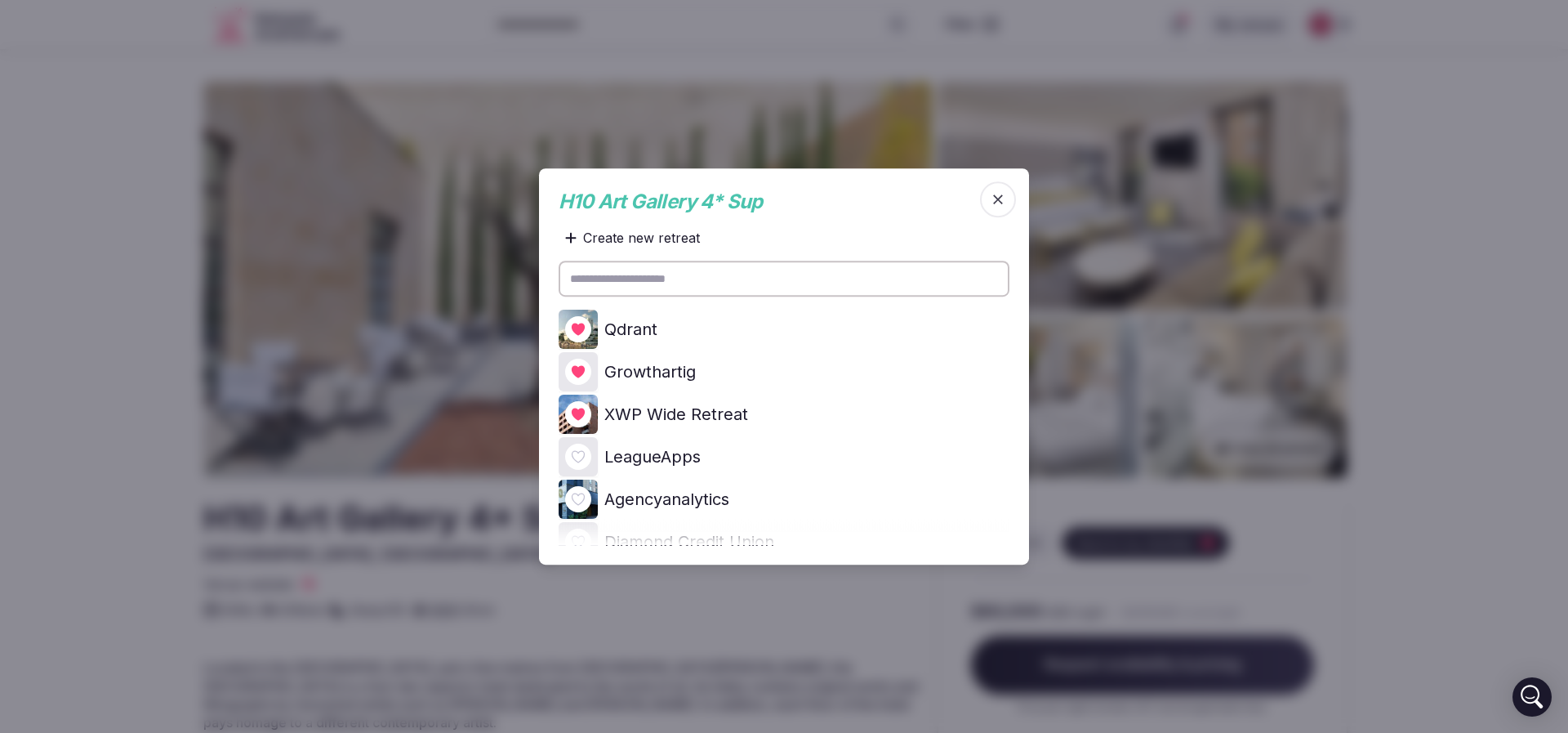
click at [0, 0] on icon at bounding box center [0, 0] width 0 height 0
click at [156, 346] on div at bounding box center [784, 366] width 1568 height 733
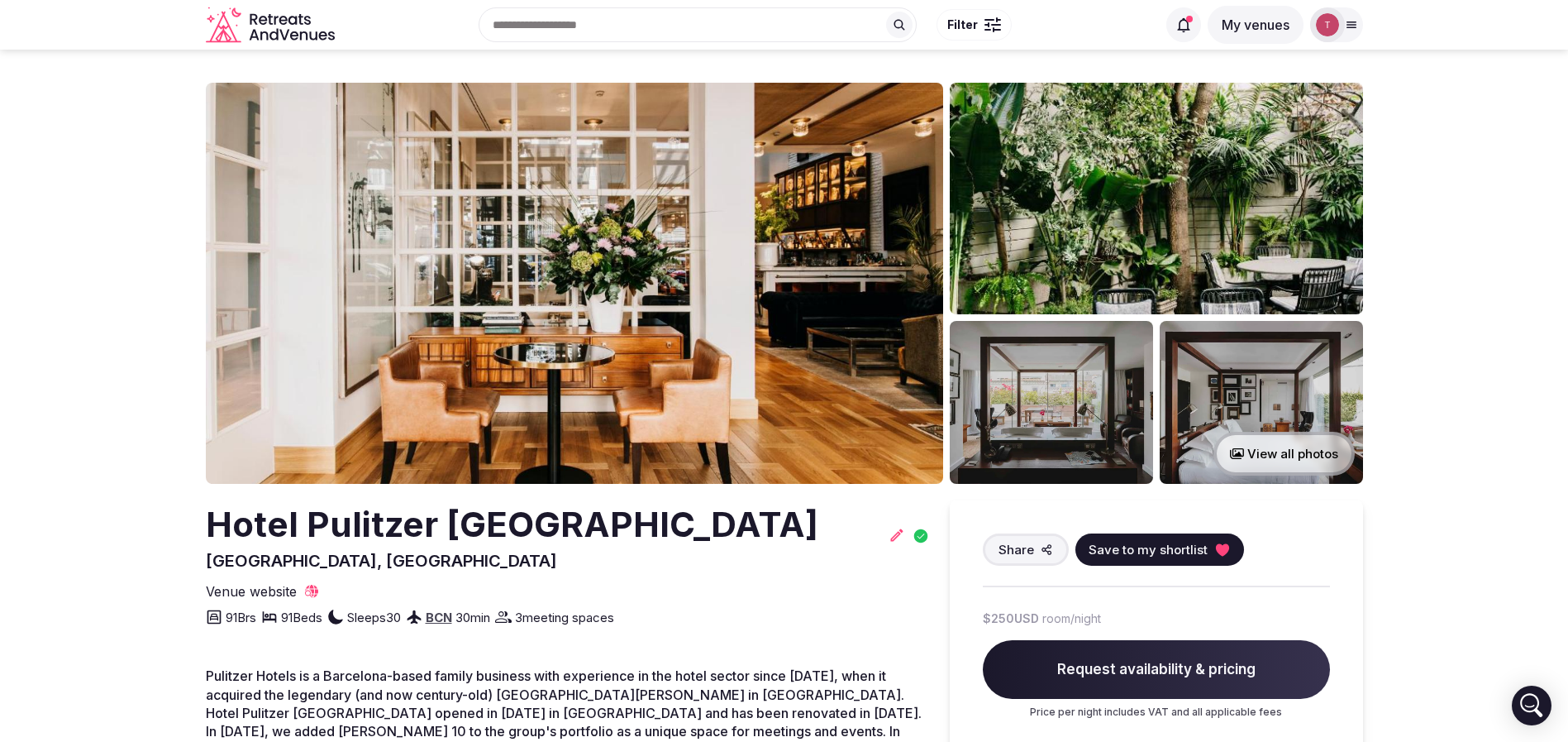
click at [544, 266] on img at bounding box center [574, 283] width 737 height 401
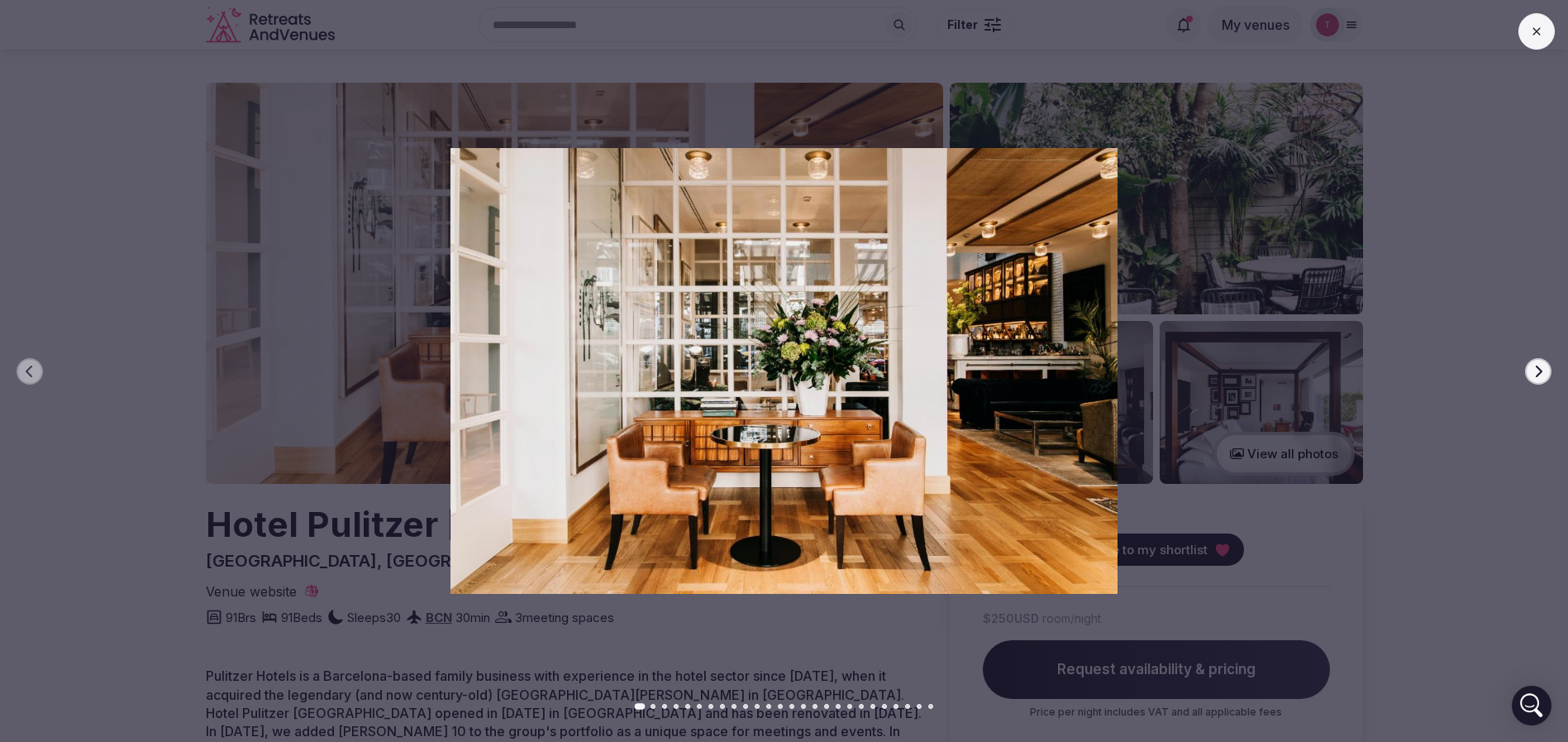
click at [747, 326] on img at bounding box center [784, 371] width 1097 height 445
click at [1528, 365] on button "Next slide" at bounding box center [1537, 371] width 26 height 26
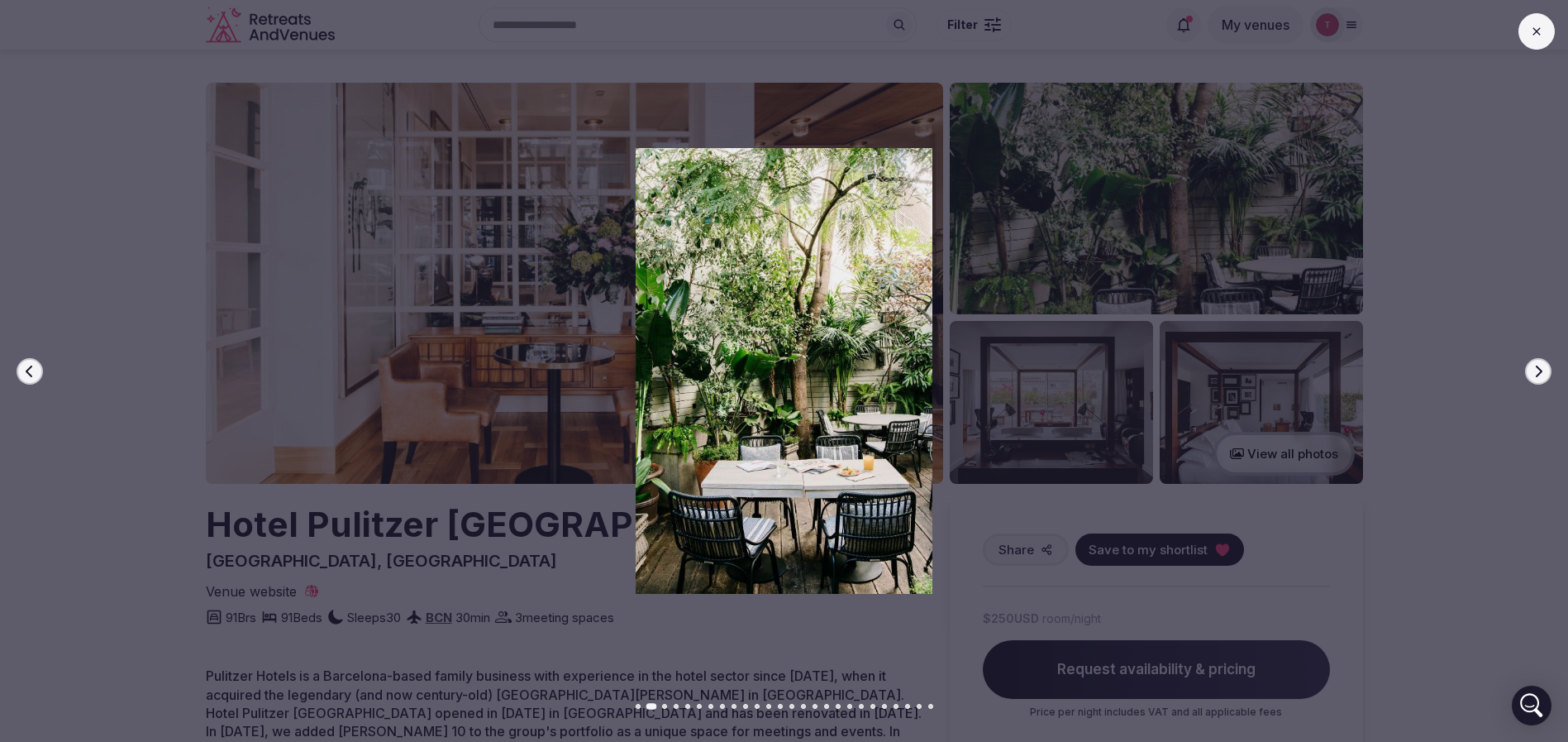
click at [1528, 365] on button "Next slide" at bounding box center [1537, 371] width 26 height 26
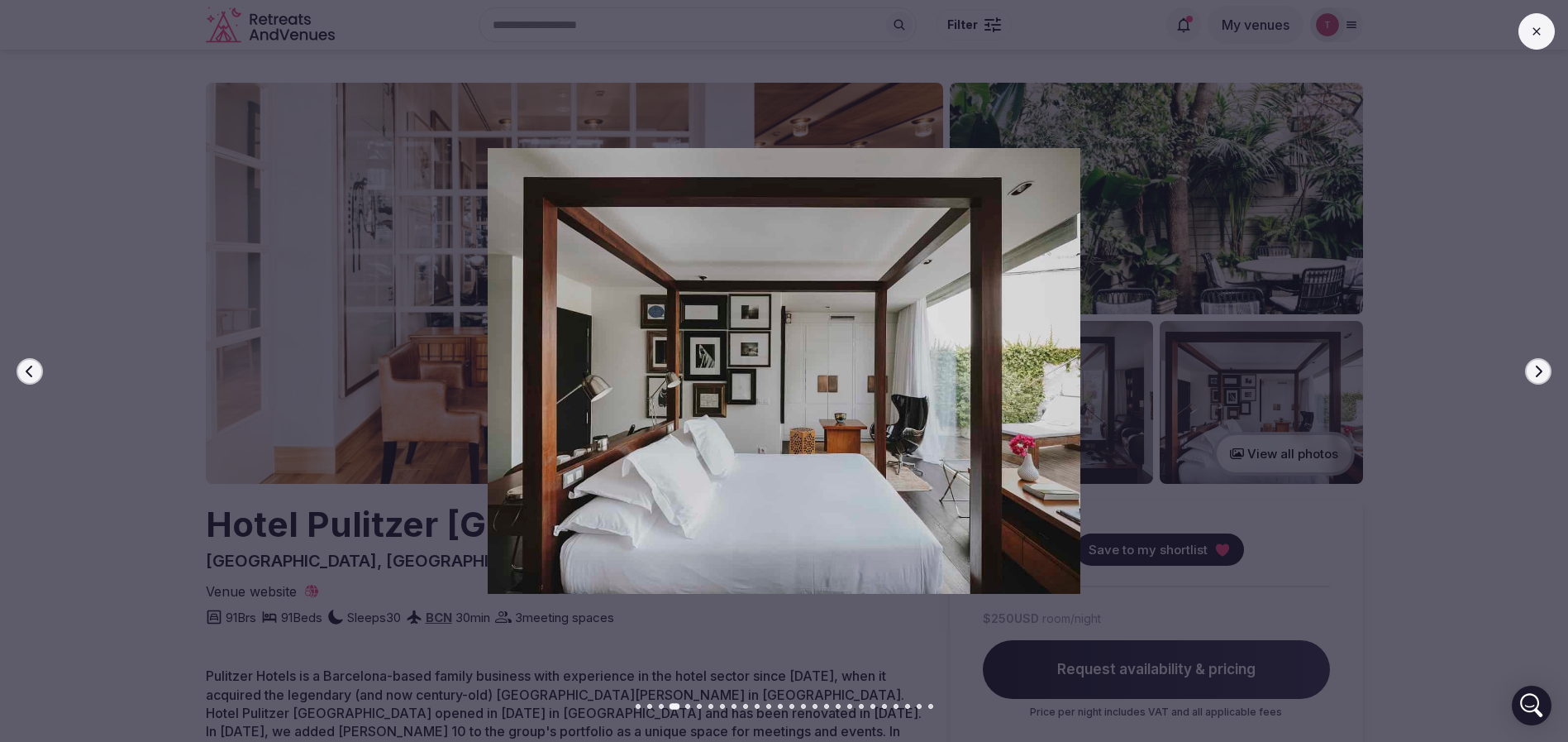
click at [1528, 365] on button "Next slide" at bounding box center [1537, 371] width 26 height 26
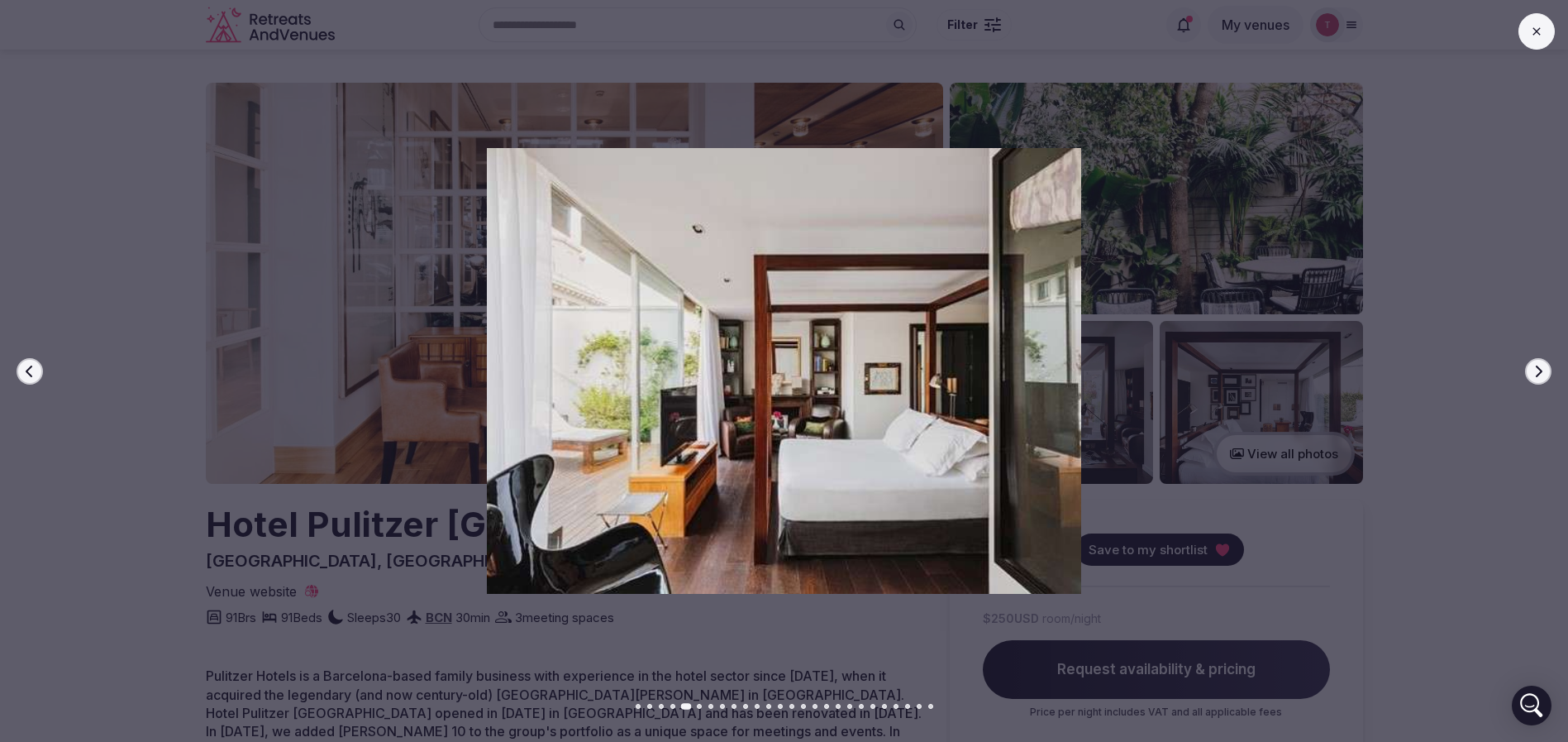
click at [1528, 366] on button "Next slide" at bounding box center [1537, 371] width 26 height 26
click at [1529, 366] on button "Next slide" at bounding box center [1537, 371] width 26 height 26
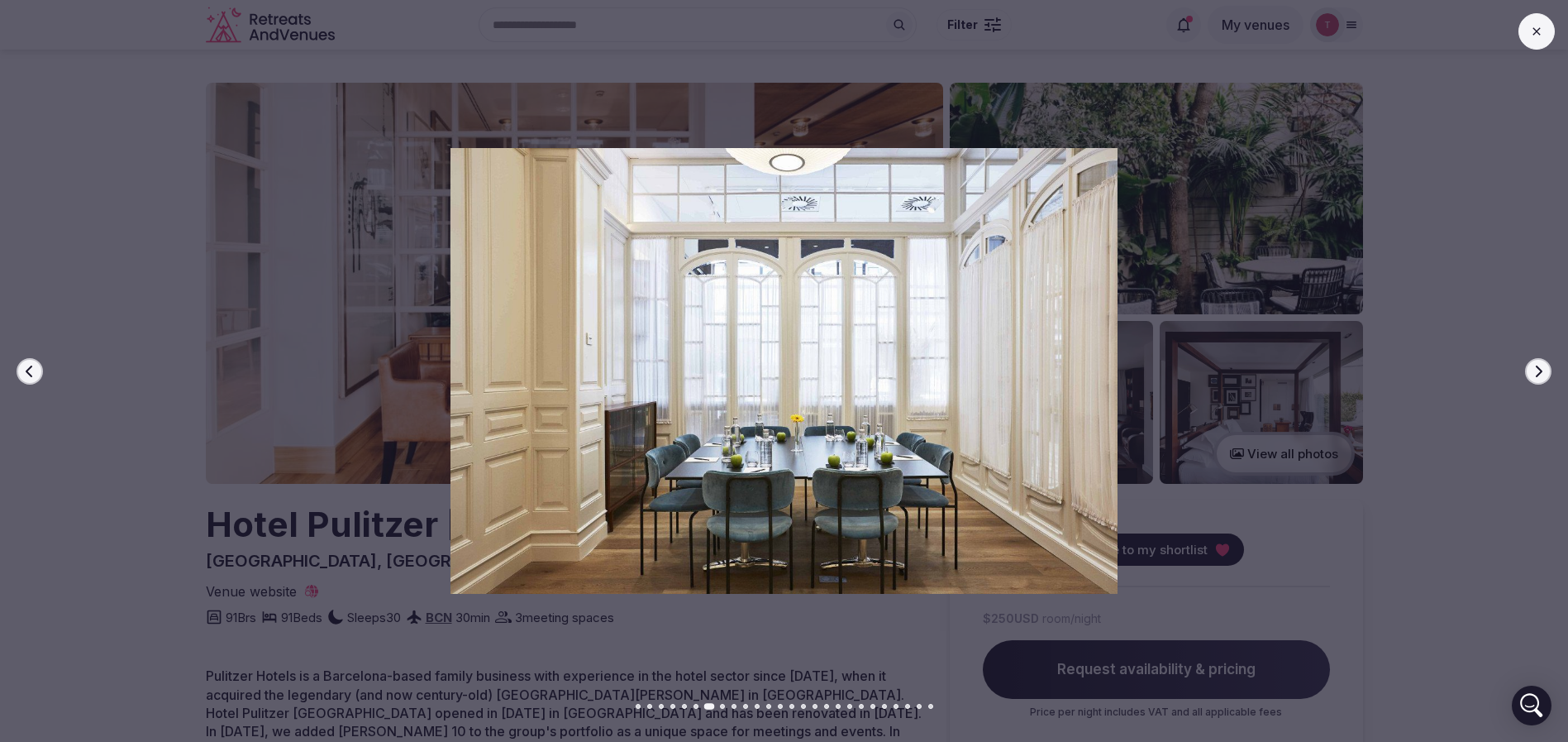
click at [1529, 366] on button "Next slide" at bounding box center [1537, 371] width 26 height 26
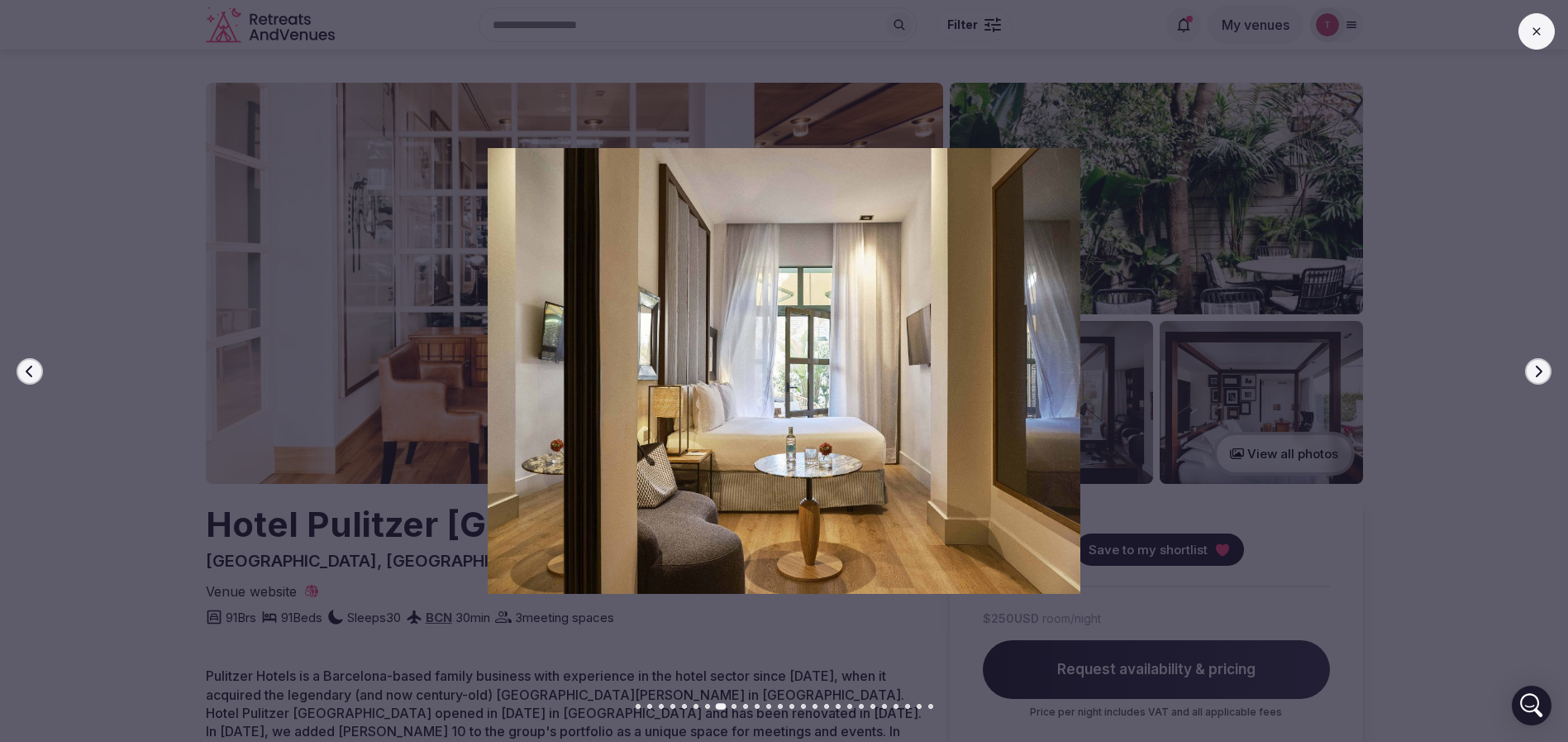
click at [1529, 366] on button "Next slide" at bounding box center [1537, 371] width 26 height 26
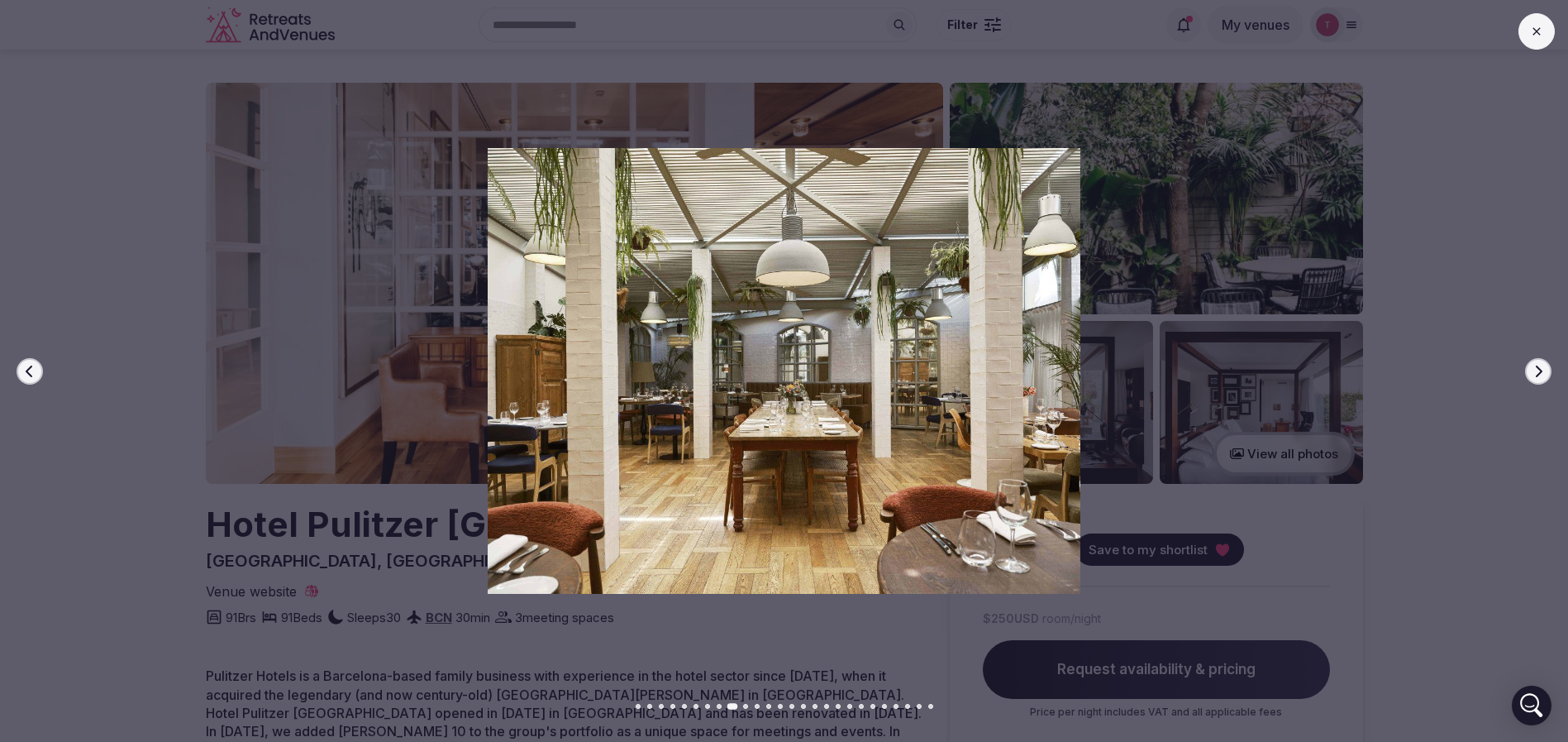
click at [1529, 366] on button "Next slide" at bounding box center [1537, 371] width 26 height 26
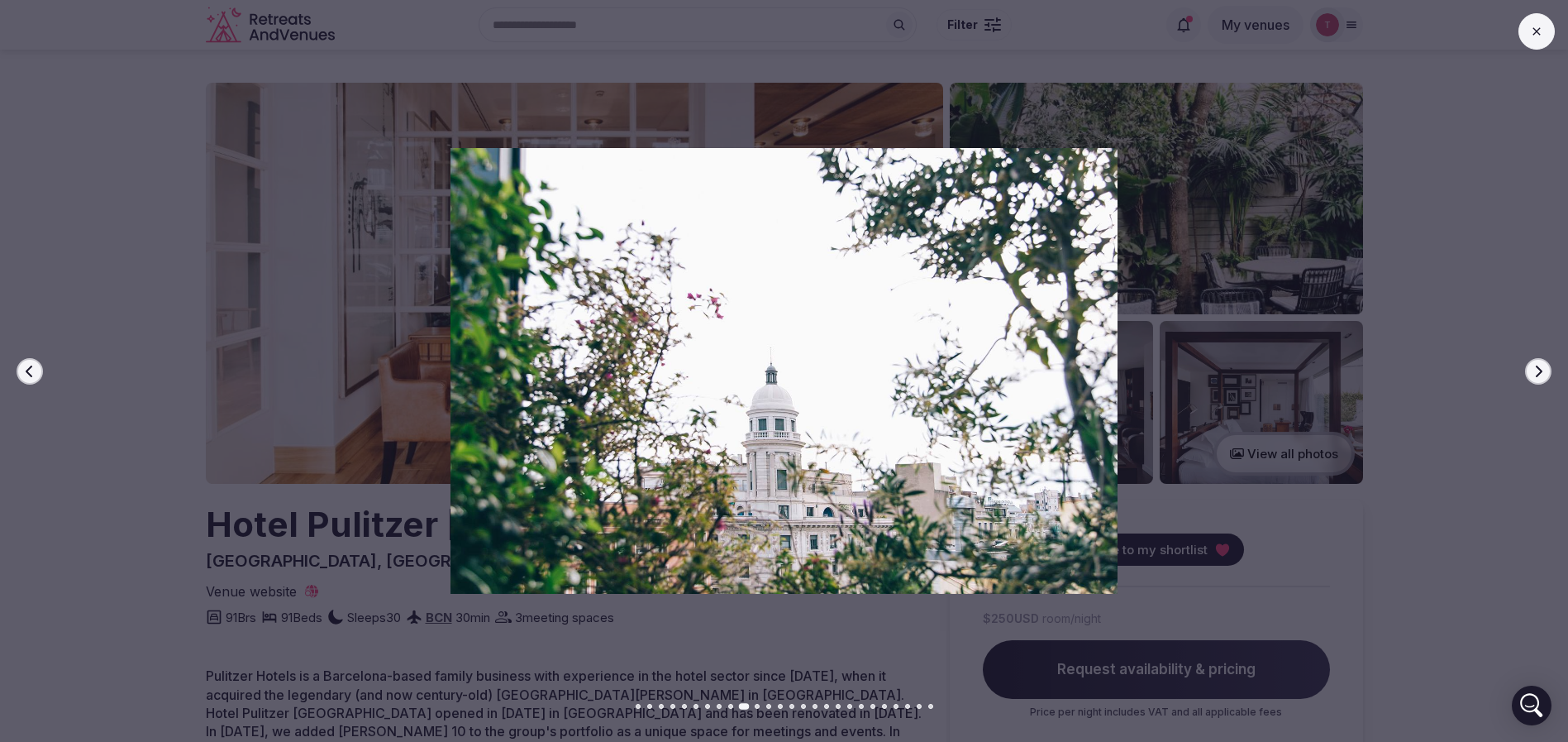
click at [1529, 366] on button "Next slide" at bounding box center [1537, 371] width 26 height 26
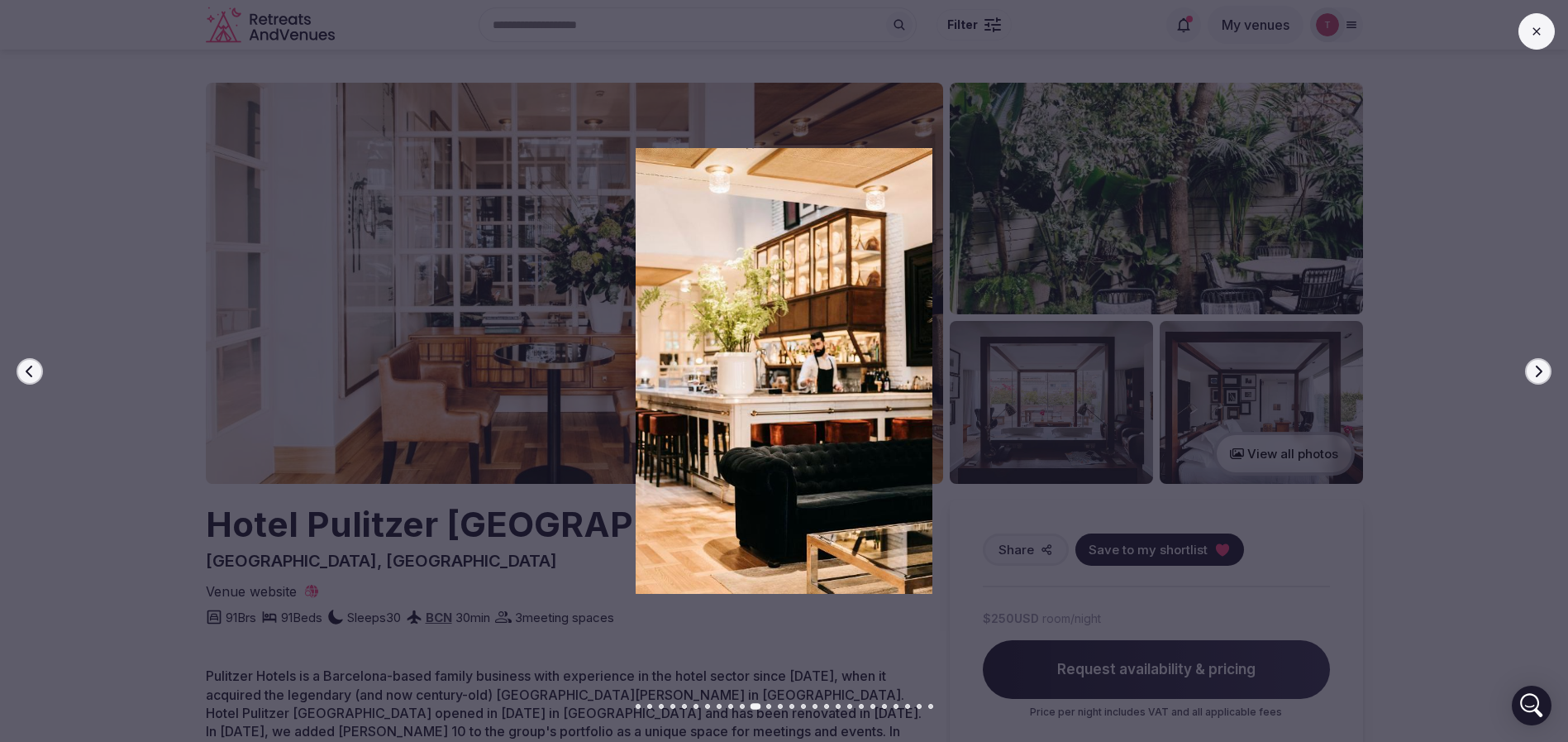
click at [1529, 366] on button "Next slide" at bounding box center [1537, 371] width 26 height 26
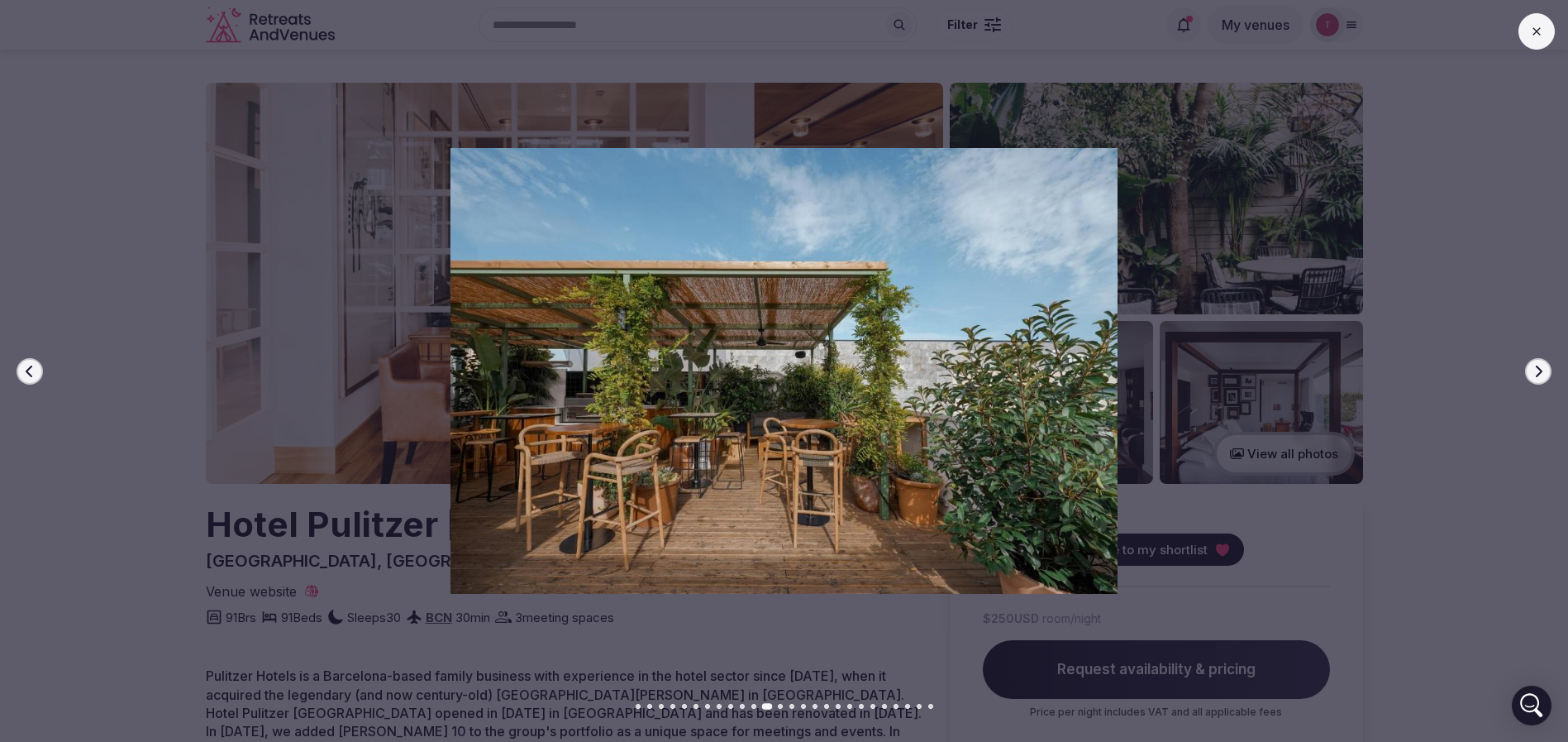
click at [1529, 366] on button "Next slide" at bounding box center [1537, 371] width 26 height 26
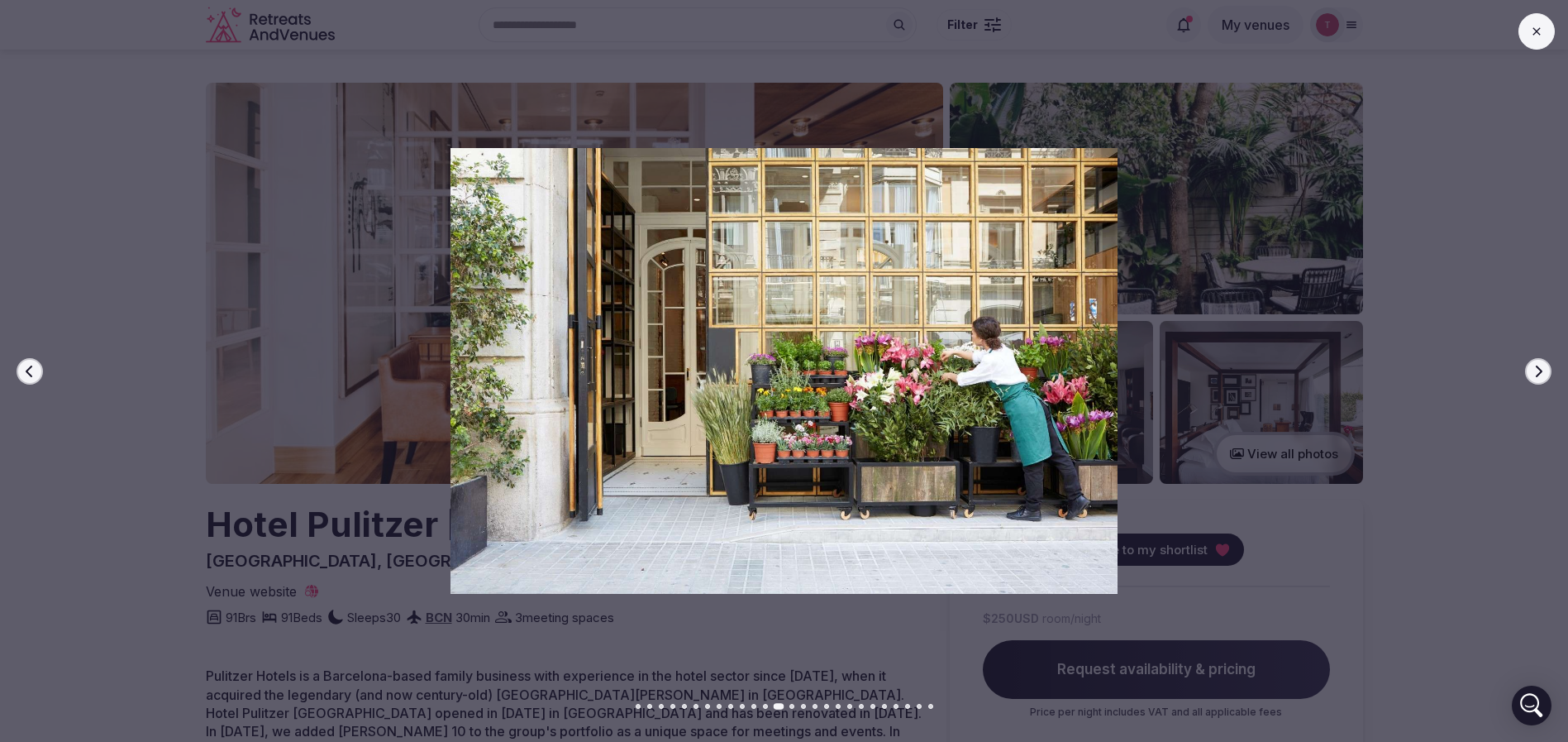
click at [1531, 369] on button "Next slide" at bounding box center [1537, 371] width 26 height 26
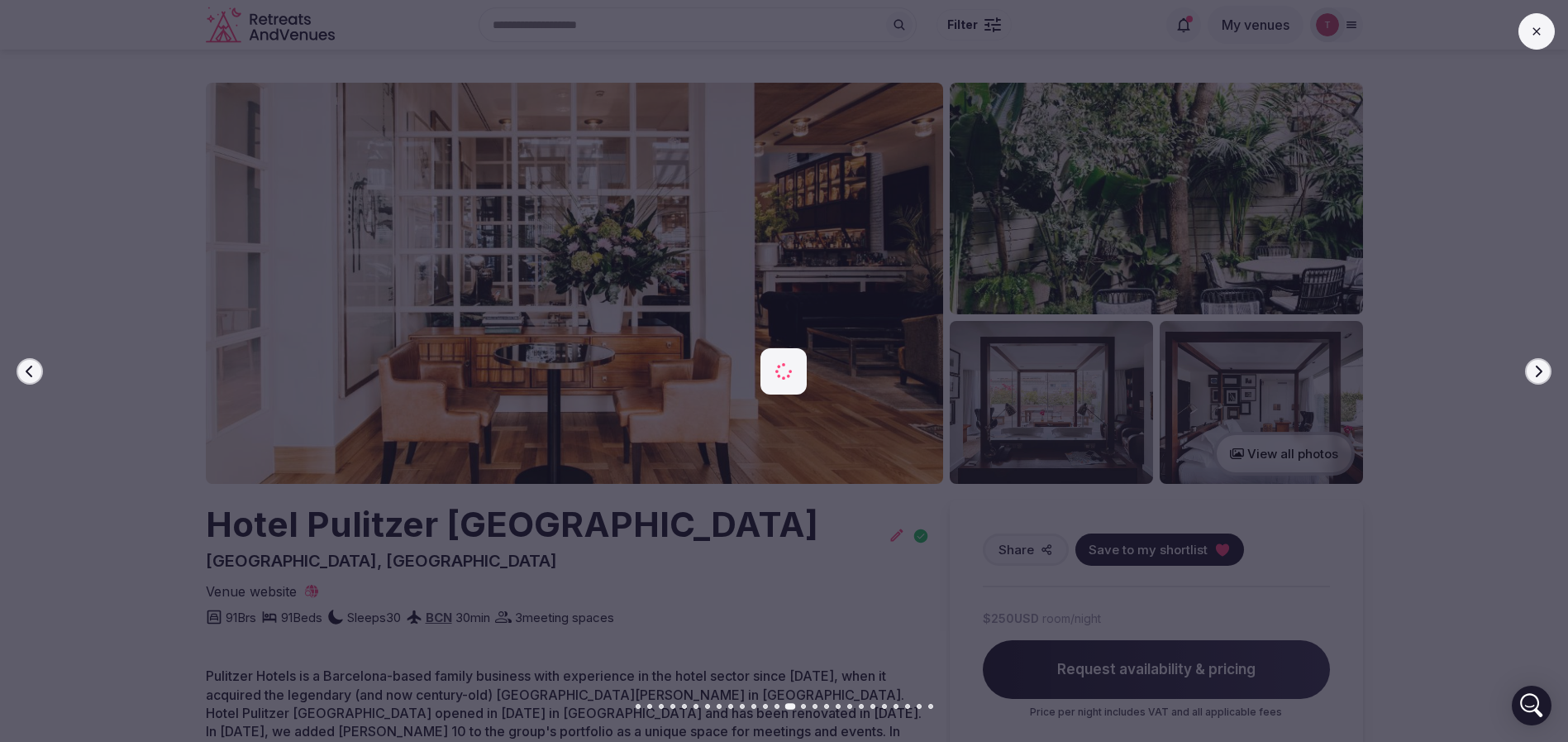
click at [1533, 371] on icon "button" at bounding box center [1537, 371] width 13 height 13
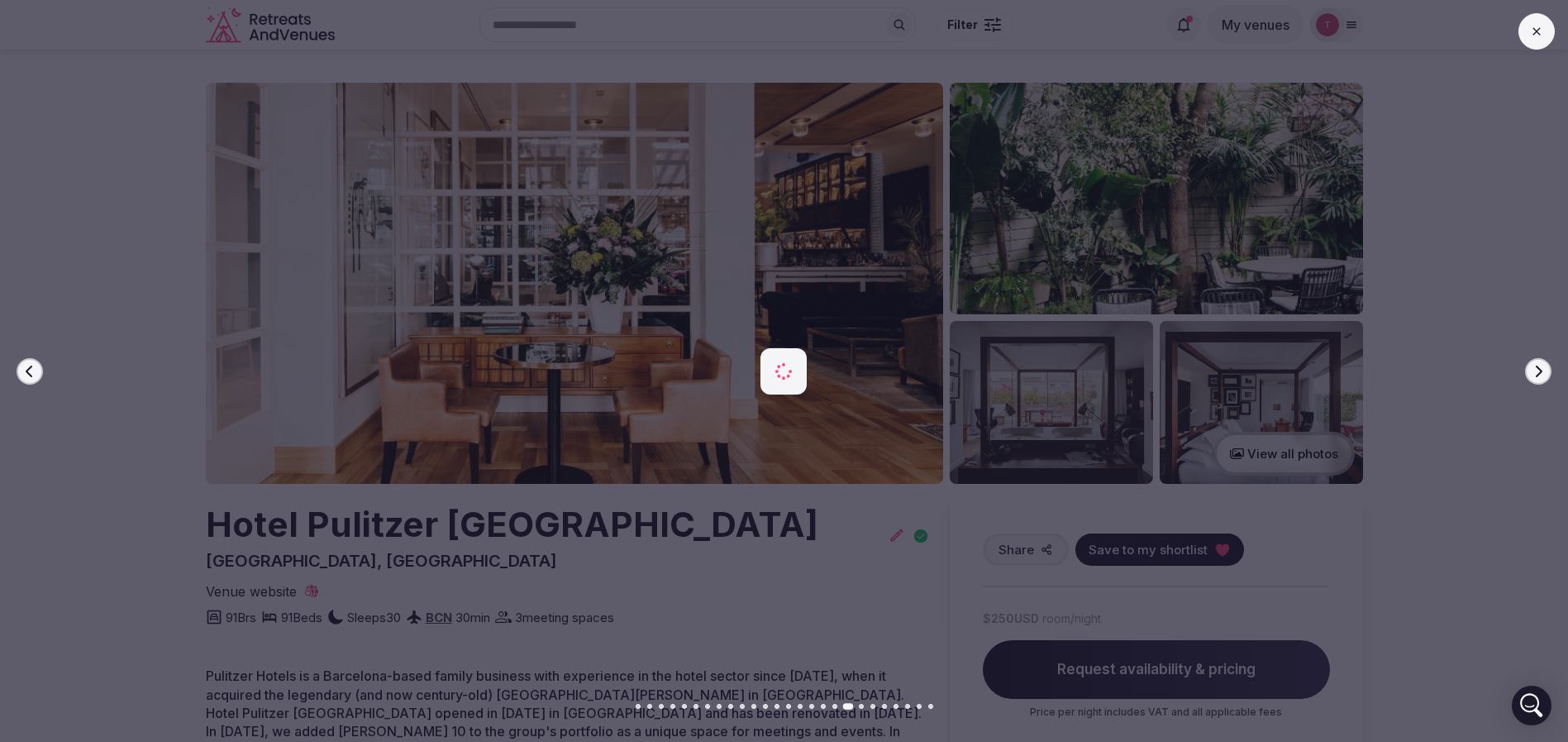
click at [1533, 371] on icon "button" at bounding box center [1537, 371] width 13 height 13
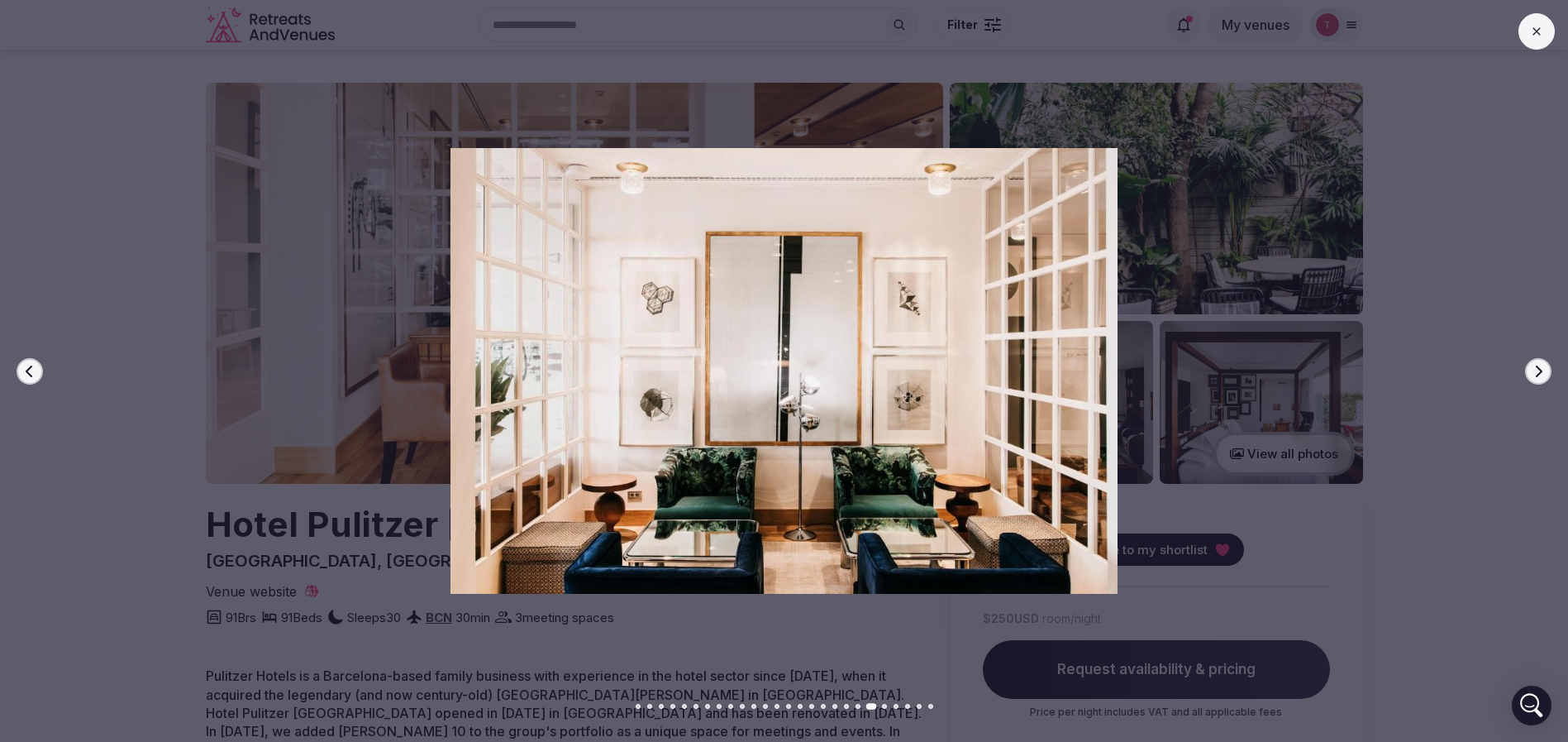
click at [1533, 371] on icon "button" at bounding box center [1537, 371] width 13 height 13
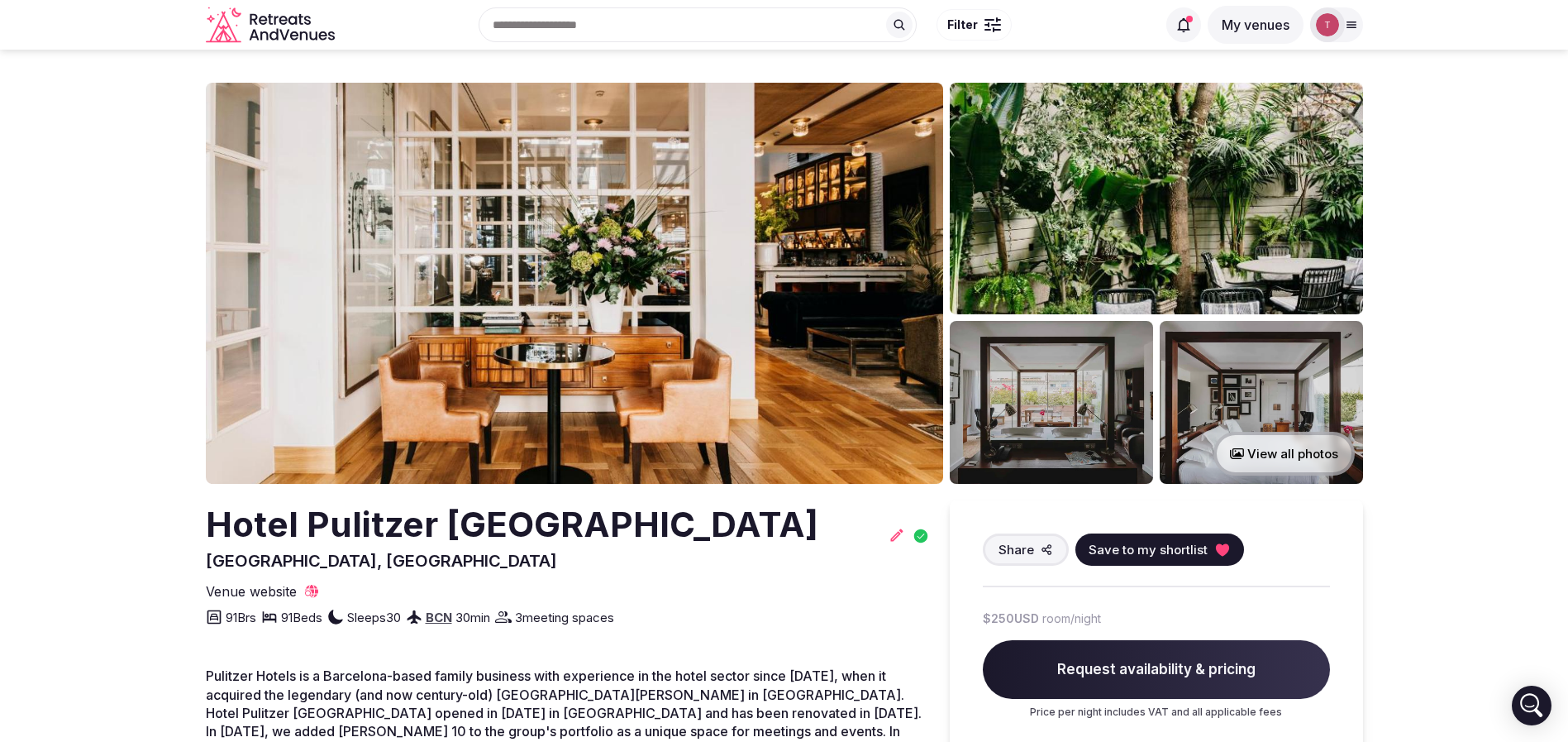
click at [1244, 553] on div "Share Save to my shortlist" at bounding box center [1156, 549] width 347 height 32
click at [1224, 550] on icon at bounding box center [1222, 549] width 17 height 17
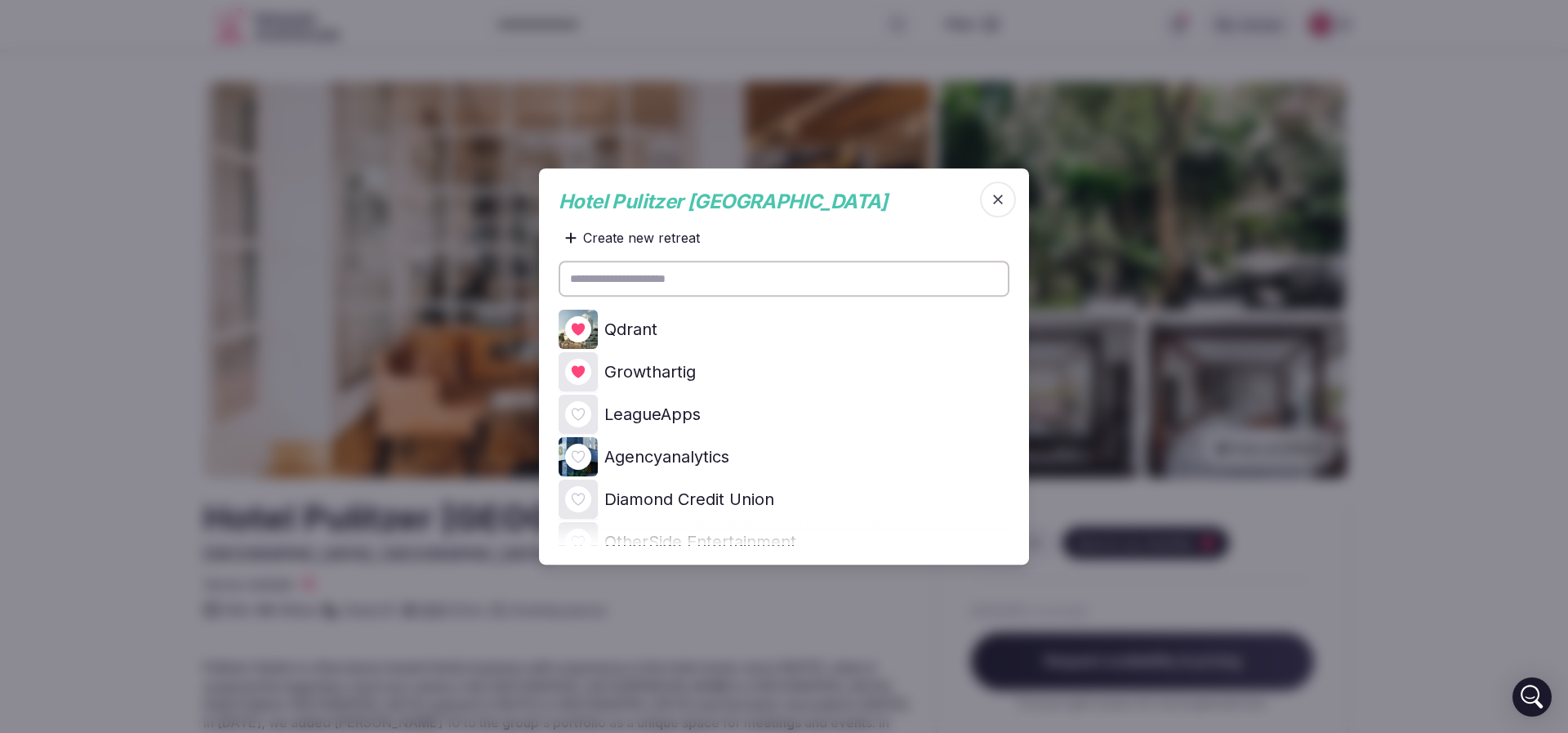
click at [0, 0] on icon at bounding box center [0, 0] width 0 height 0
click at [71, 245] on div at bounding box center [784, 366] width 1568 height 733
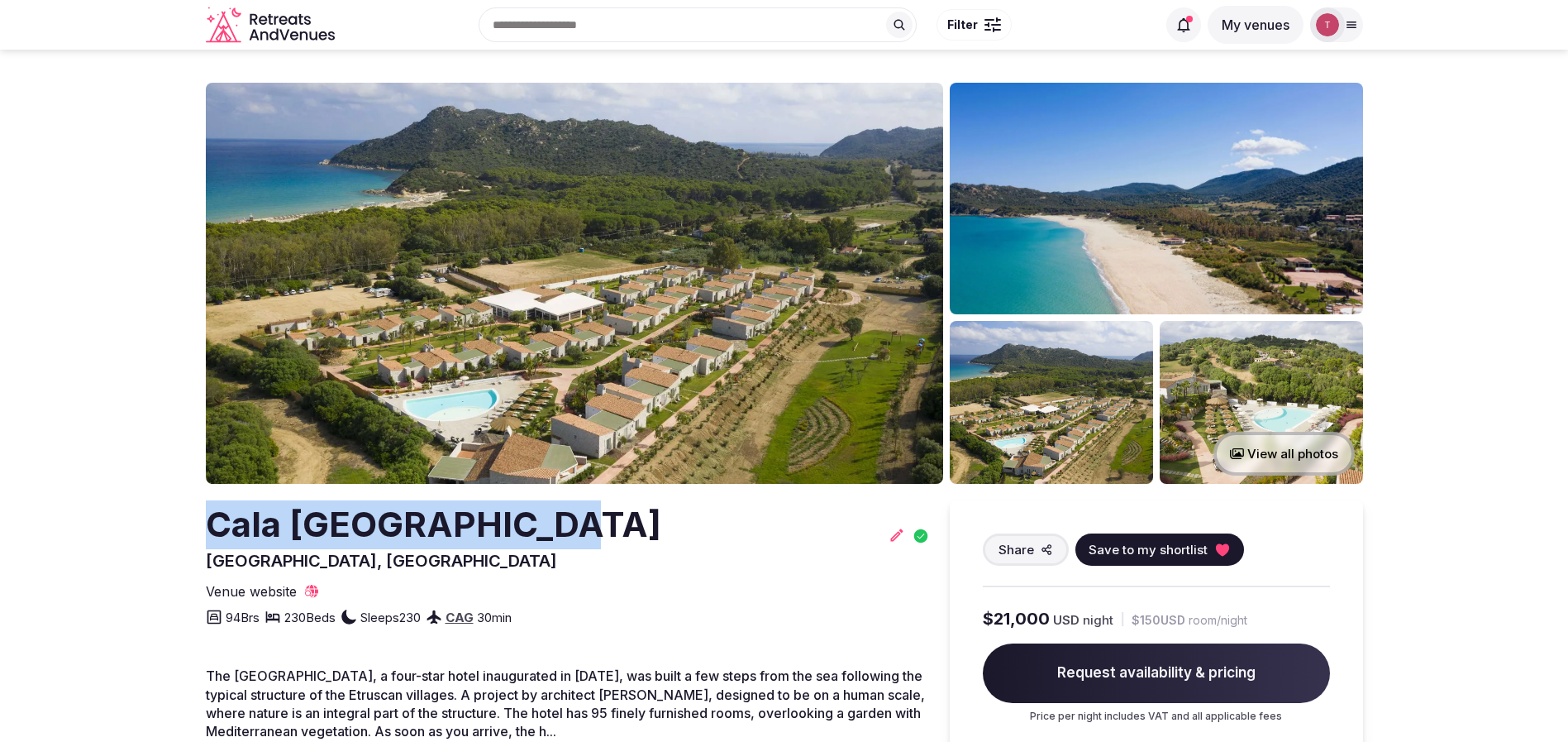
drag, startPoint x: 344, startPoint y: 515, endPoint x: 541, endPoint y: 511, distance: 197.0
copy h2 "Cala [GEOGRAPHIC_DATA]"
click at [643, 330] on img at bounding box center [574, 283] width 737 height 401
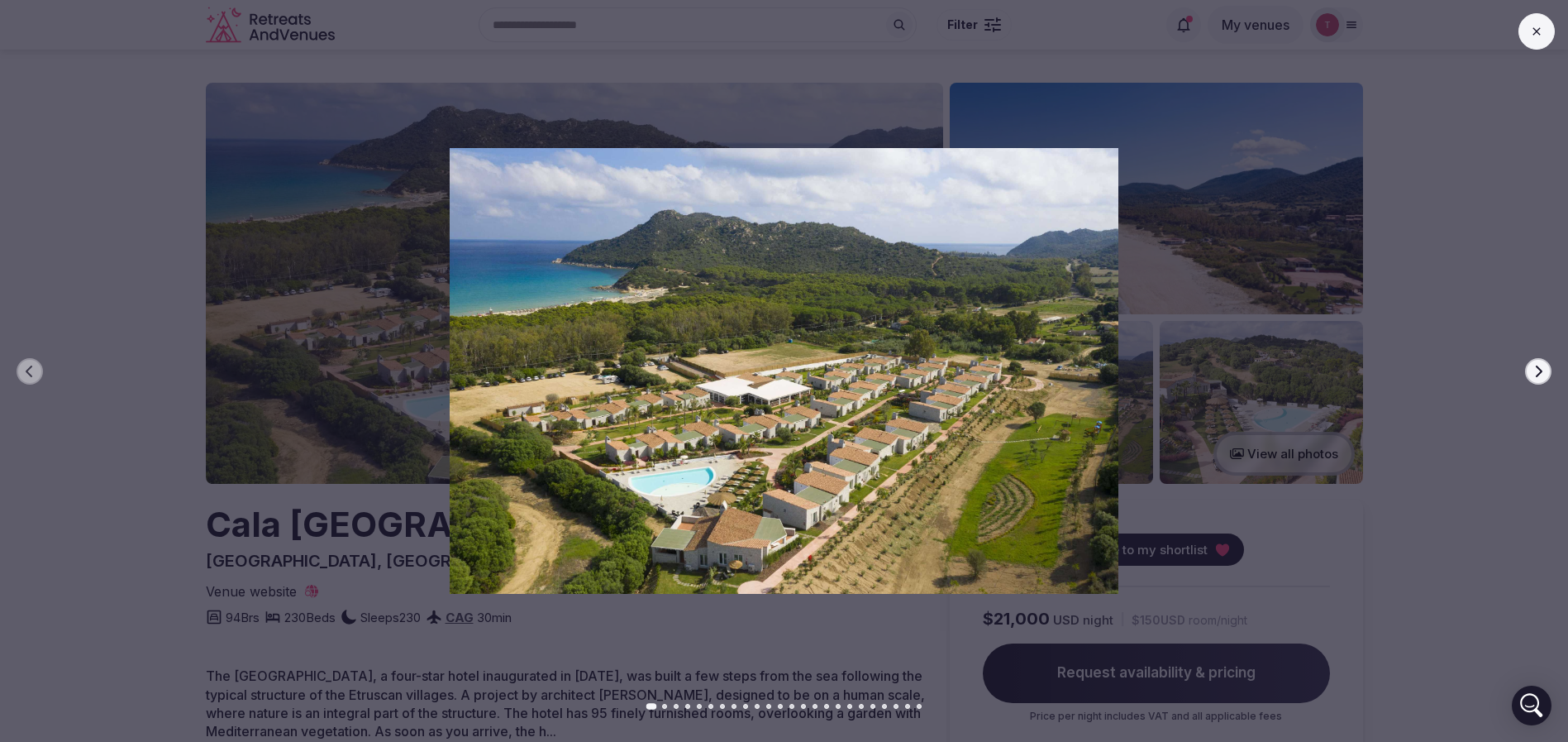
click at [1524, 368] on div at bounding box center [777, 371] width 1581 height 445
click at [1528, 368] on button "Next slide" at bounding box center [1537, 371] width 26 height 26
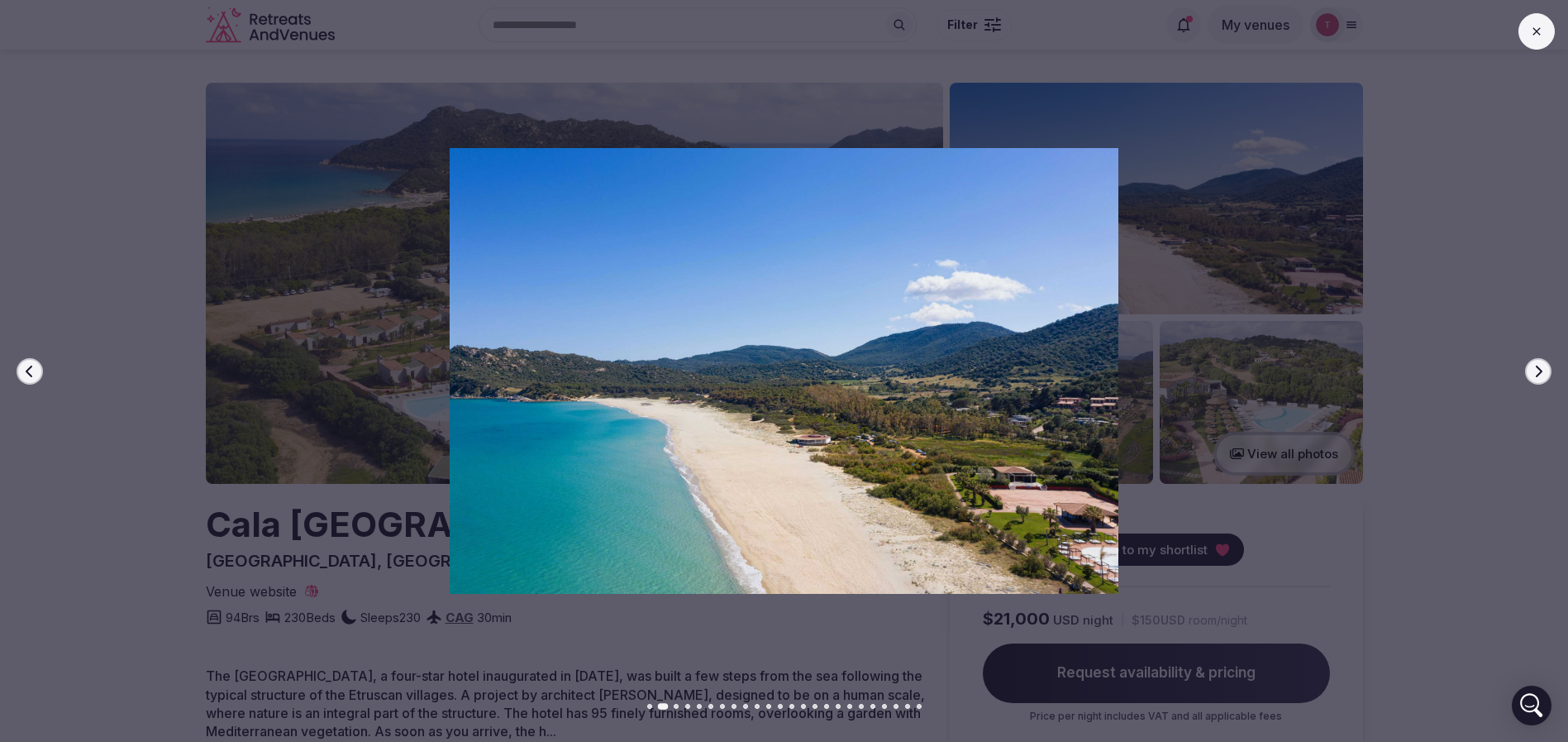
click at [1528, 368] on button "Next slide" at bounding box center [1537, 371] width 26 height 26
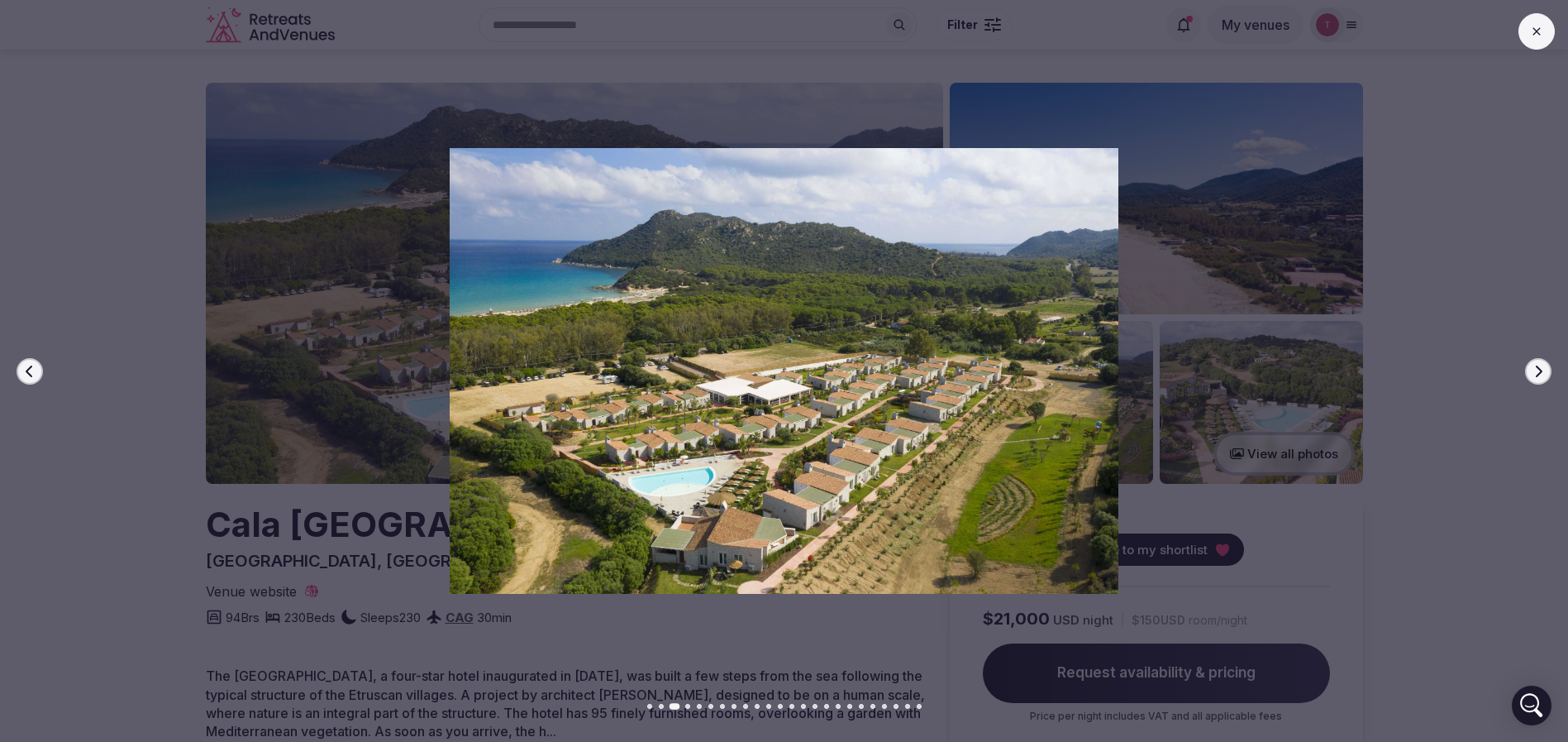
click at [1528, 368] on button "Next slide" at bounding box center [1537, 371] width 26 height 26
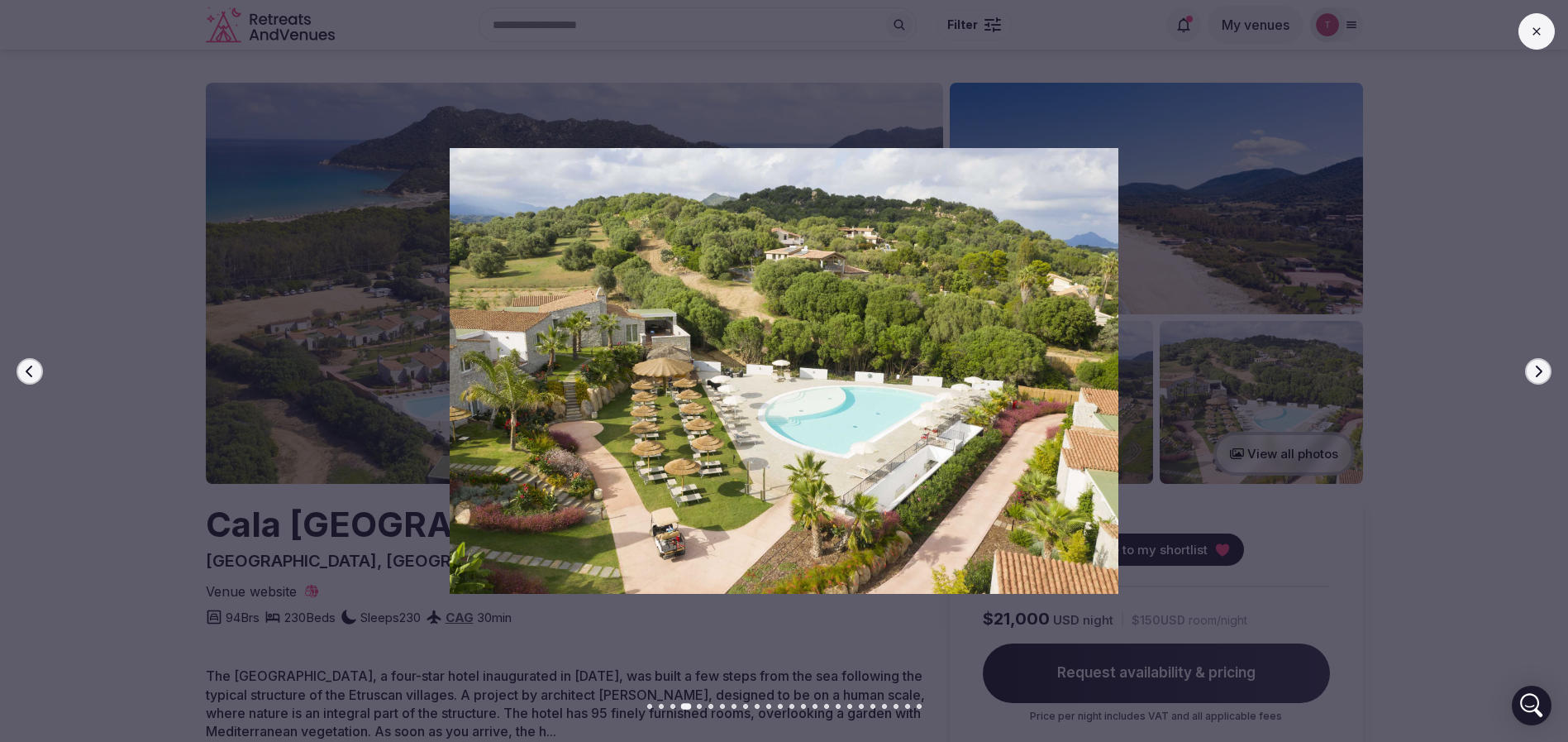
click at [1528, 368] on button "Next slide" at bounding box center [1537, 371] width 26 height 26
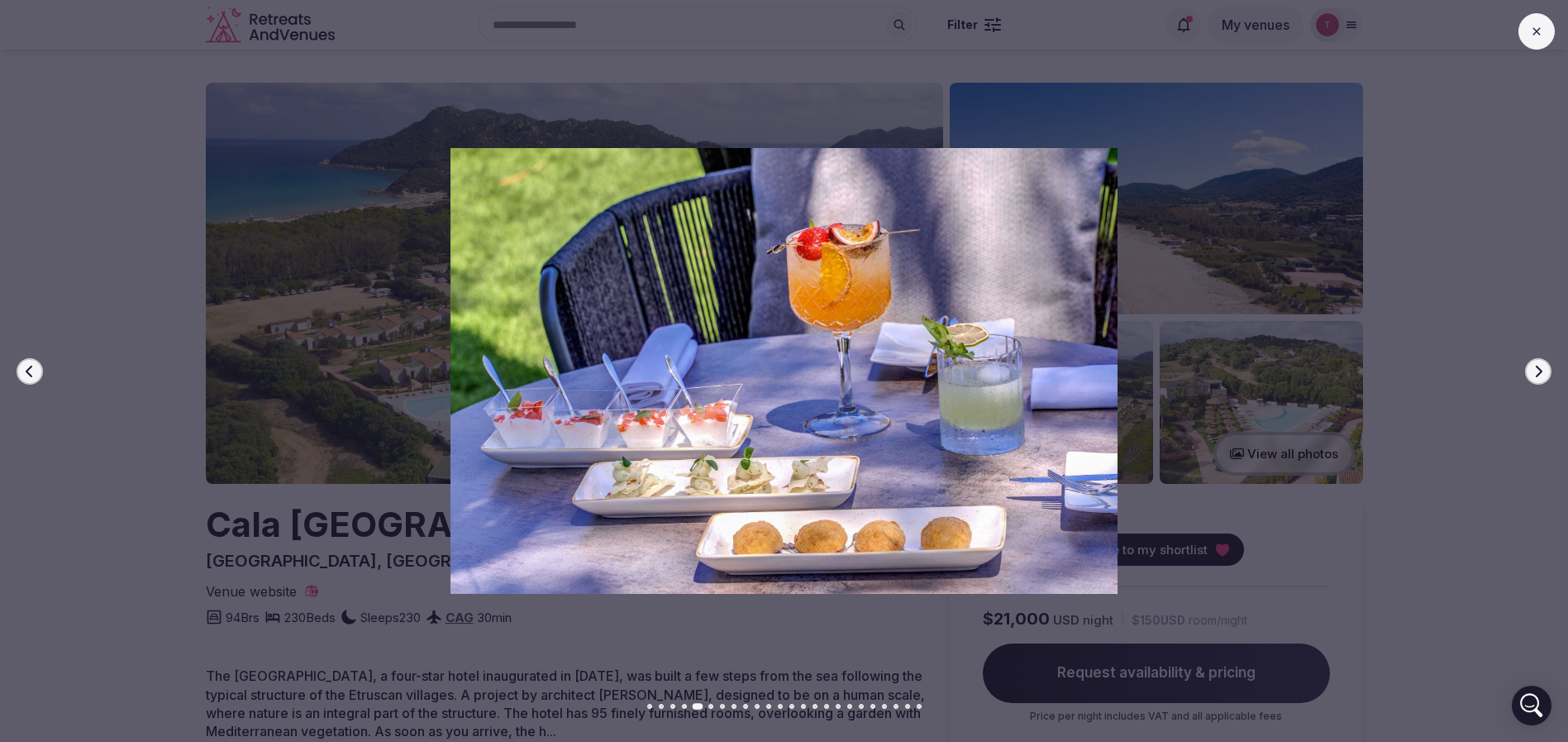
click at [1528, 368] on button "Next slide" at bounding box center [1537, 371] width 26 height 26
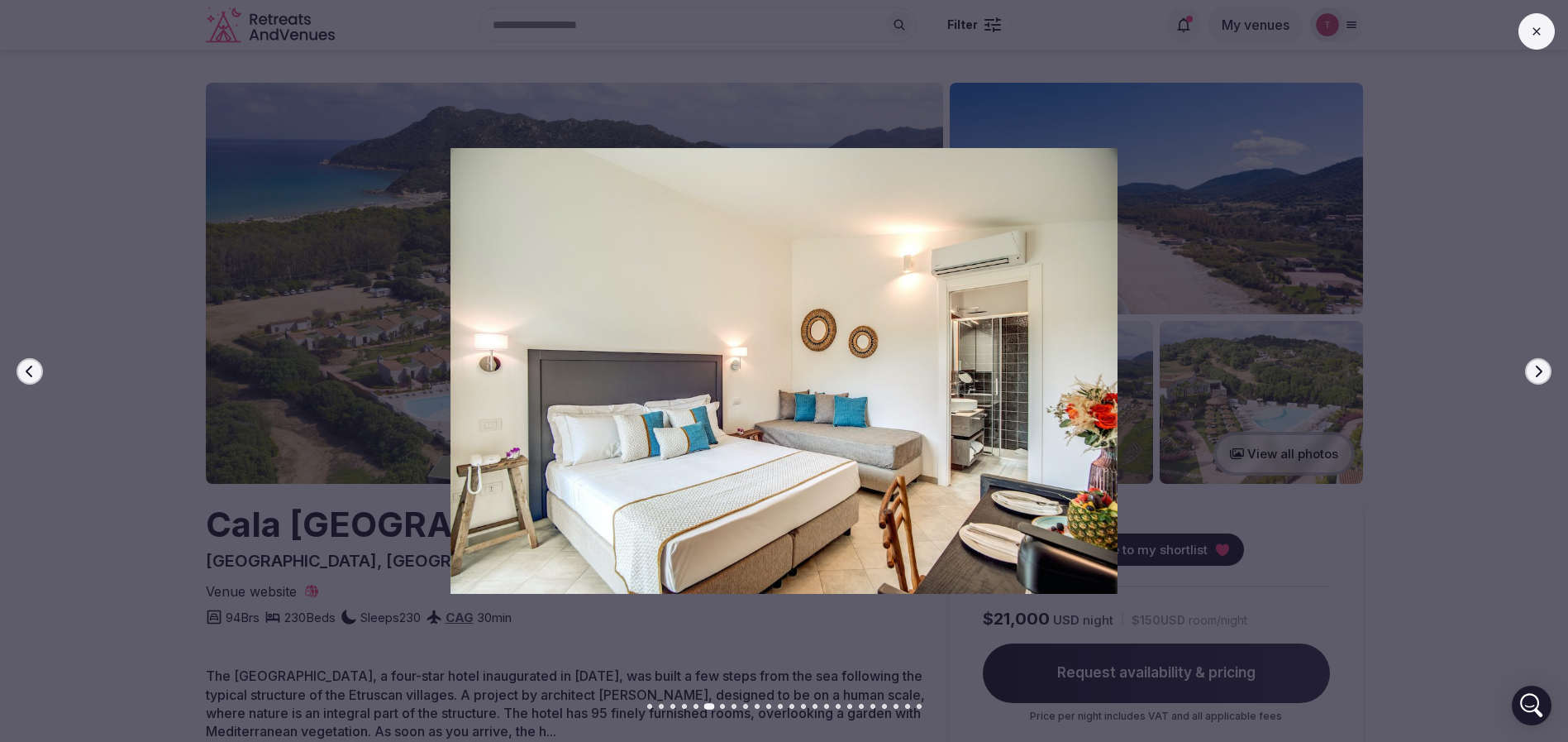
click at [1528, 368] on button "Next slide" at bounding box center [1537, 371] width 26 height 26
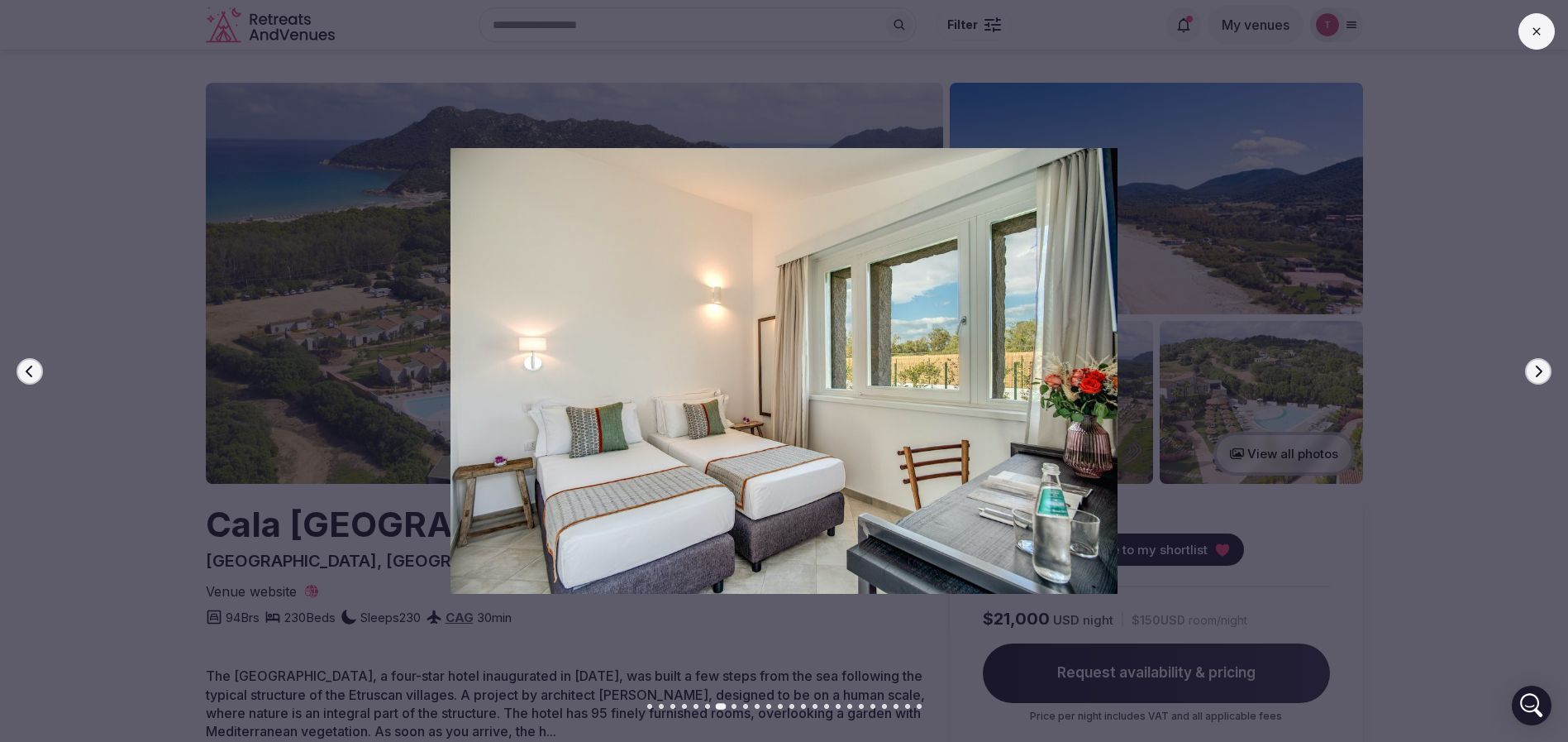
click at [1528, 368] on button "Next slide" at bounding box center [1537, 371] width 26 height 26
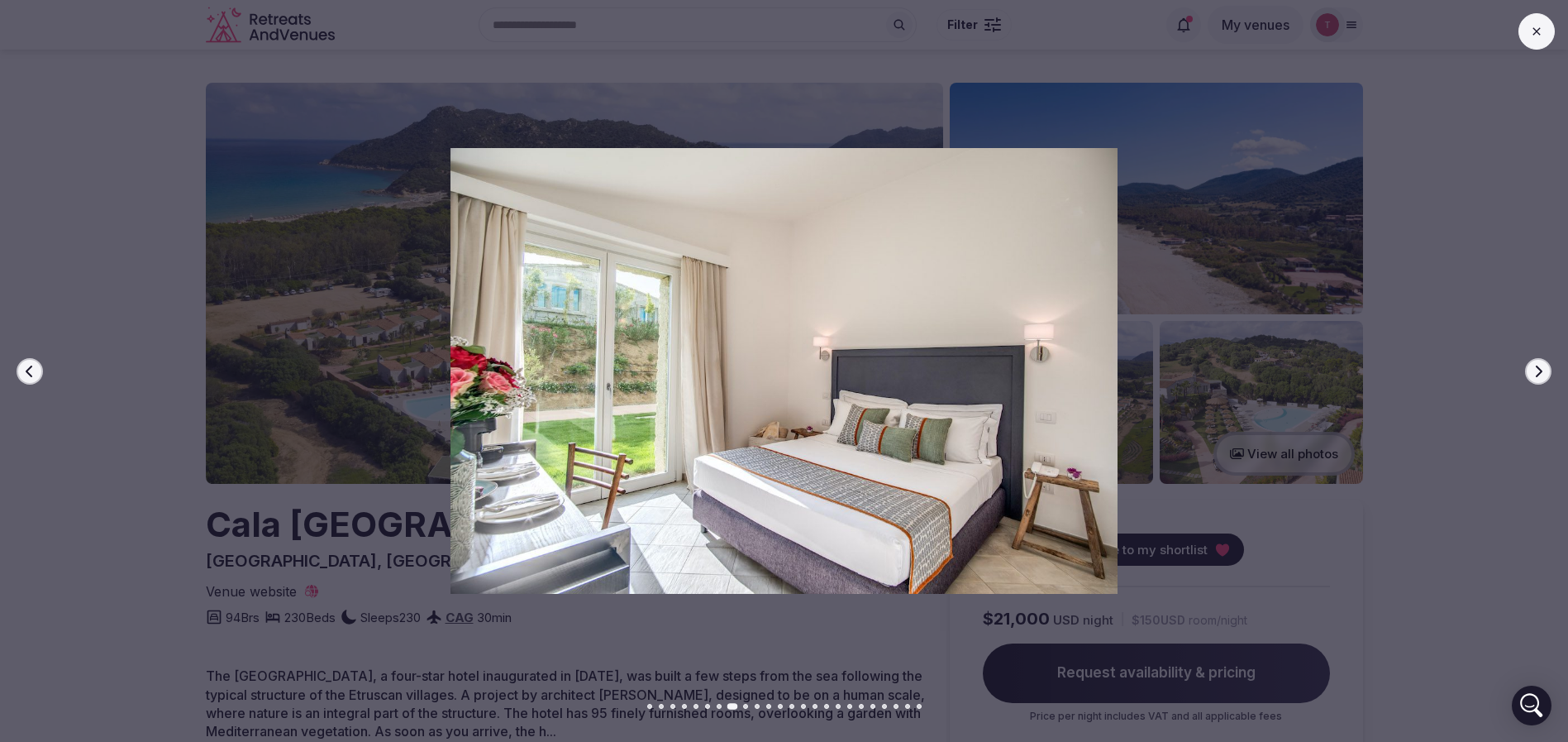
click at [1528, 368] on button "Next slide" at bounding box center [1537, 371] width 26 height 26
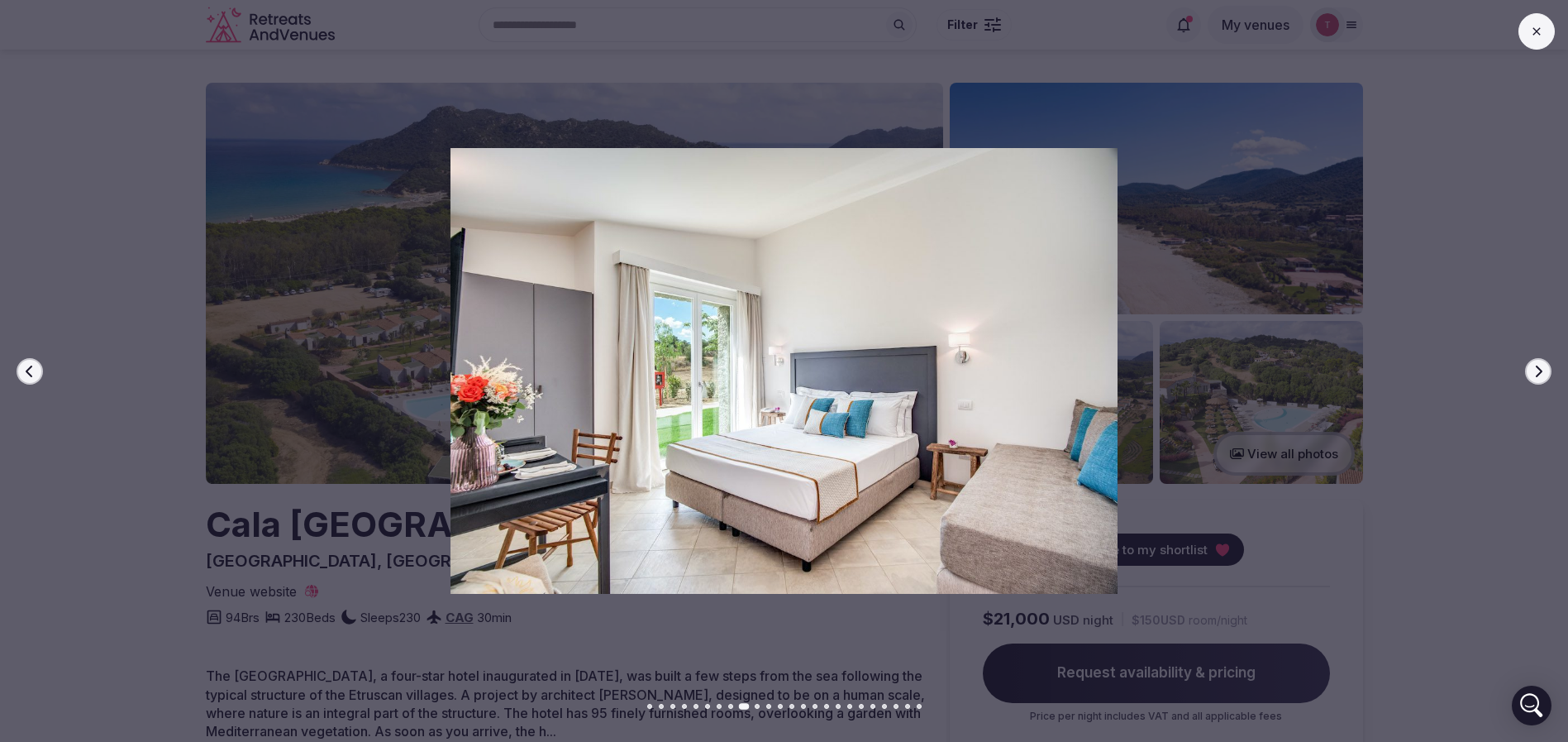
click at [1528, 368] on button "Next slide" at bounding box center [1537, 371] width 26 height 26
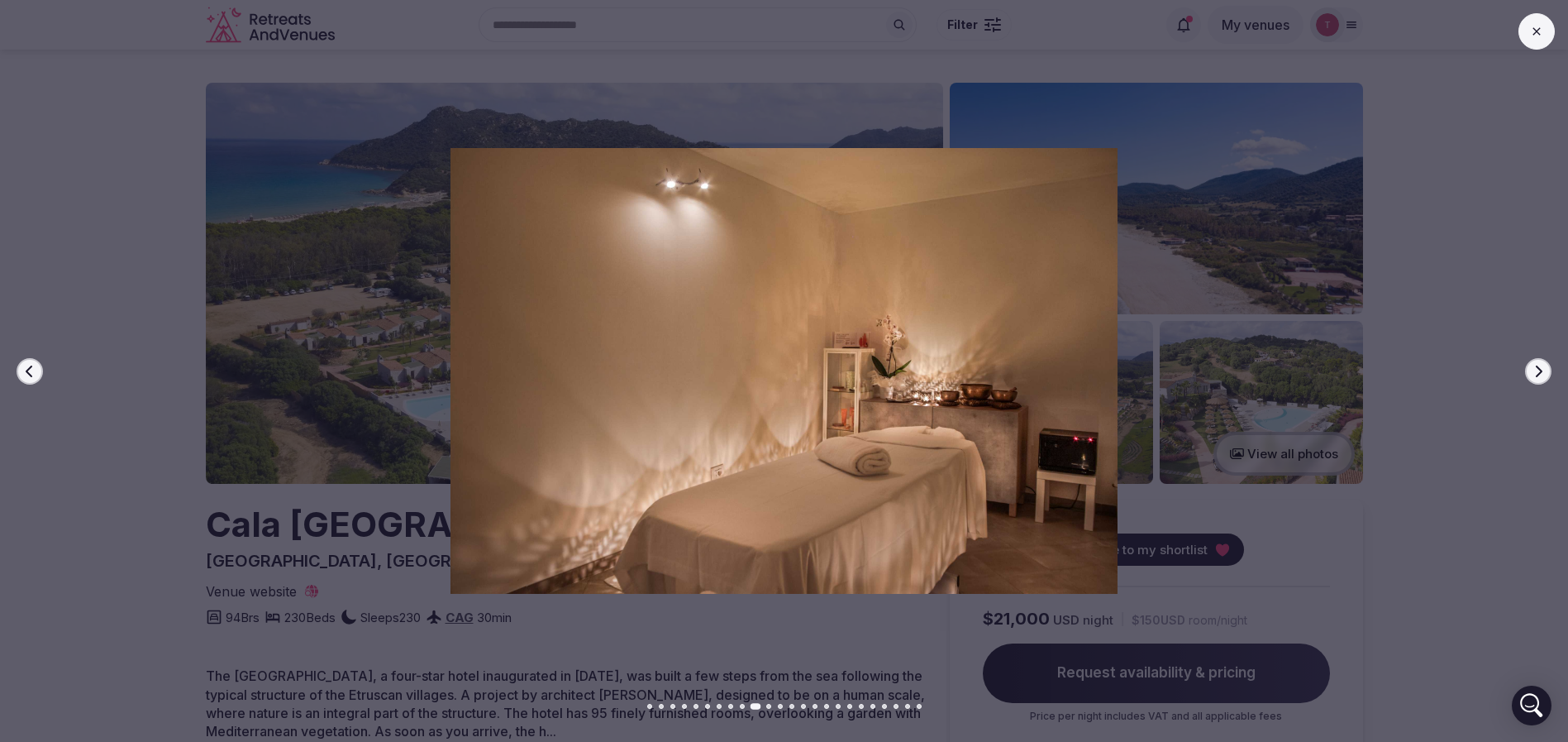
click at [1528, 368] on button "Next slide" at bounding box center [1537, 371] width 26 height 26
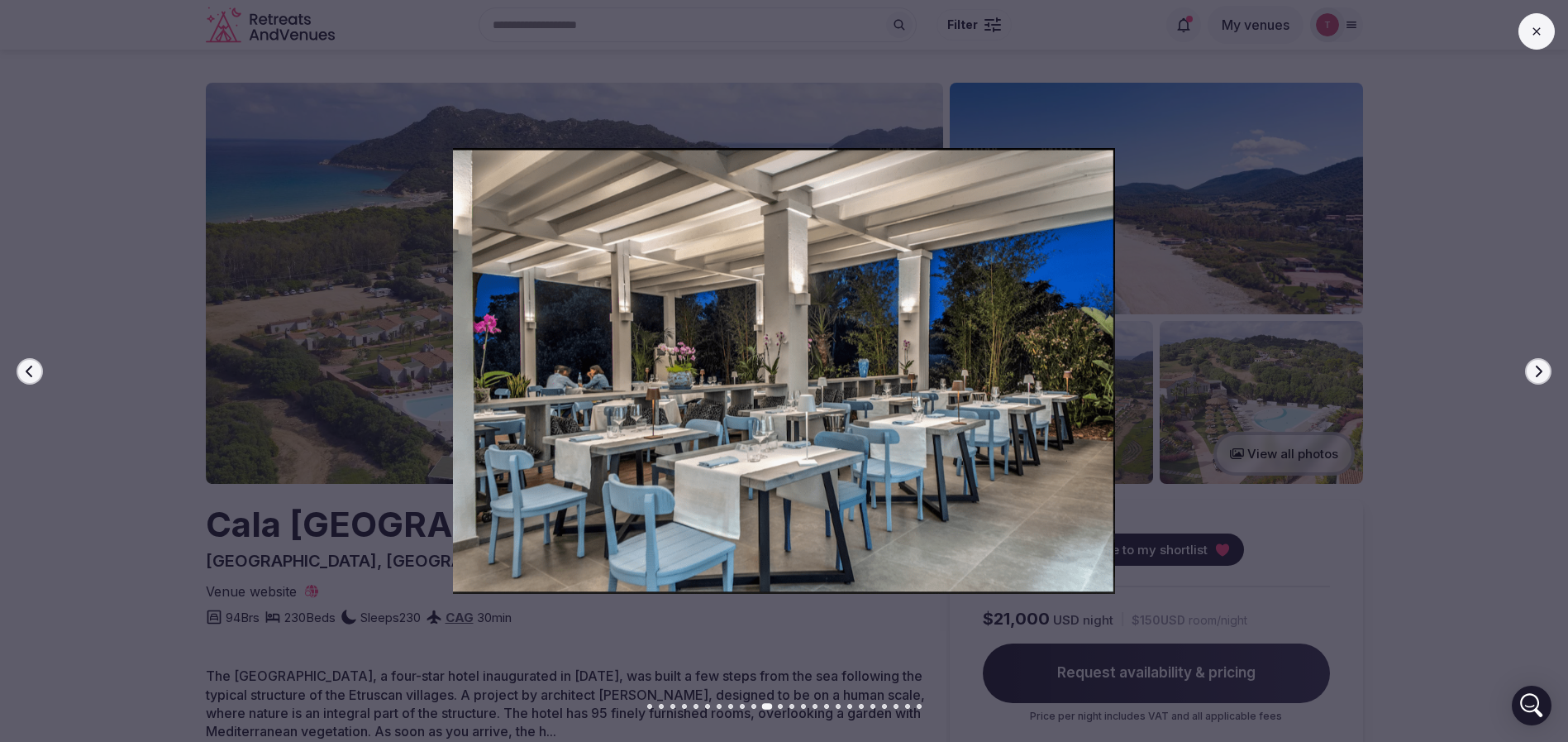
click at [1528, 368] on button "Next slide" at bounding box center [1537, 371] width 26 height 26
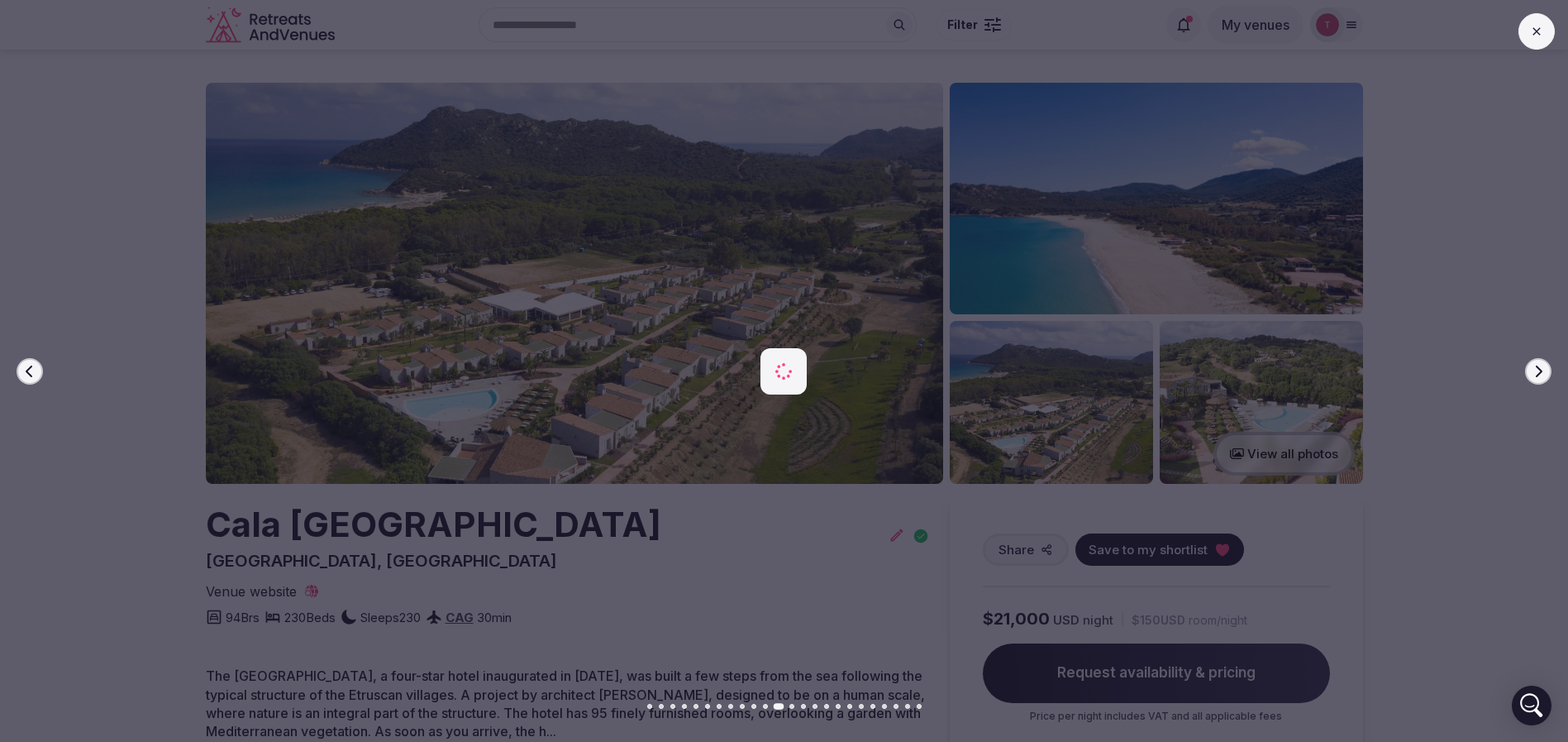
click at [1528, 368] on button "Next slide" at bounding box center [1537, 371] width 26 height 26
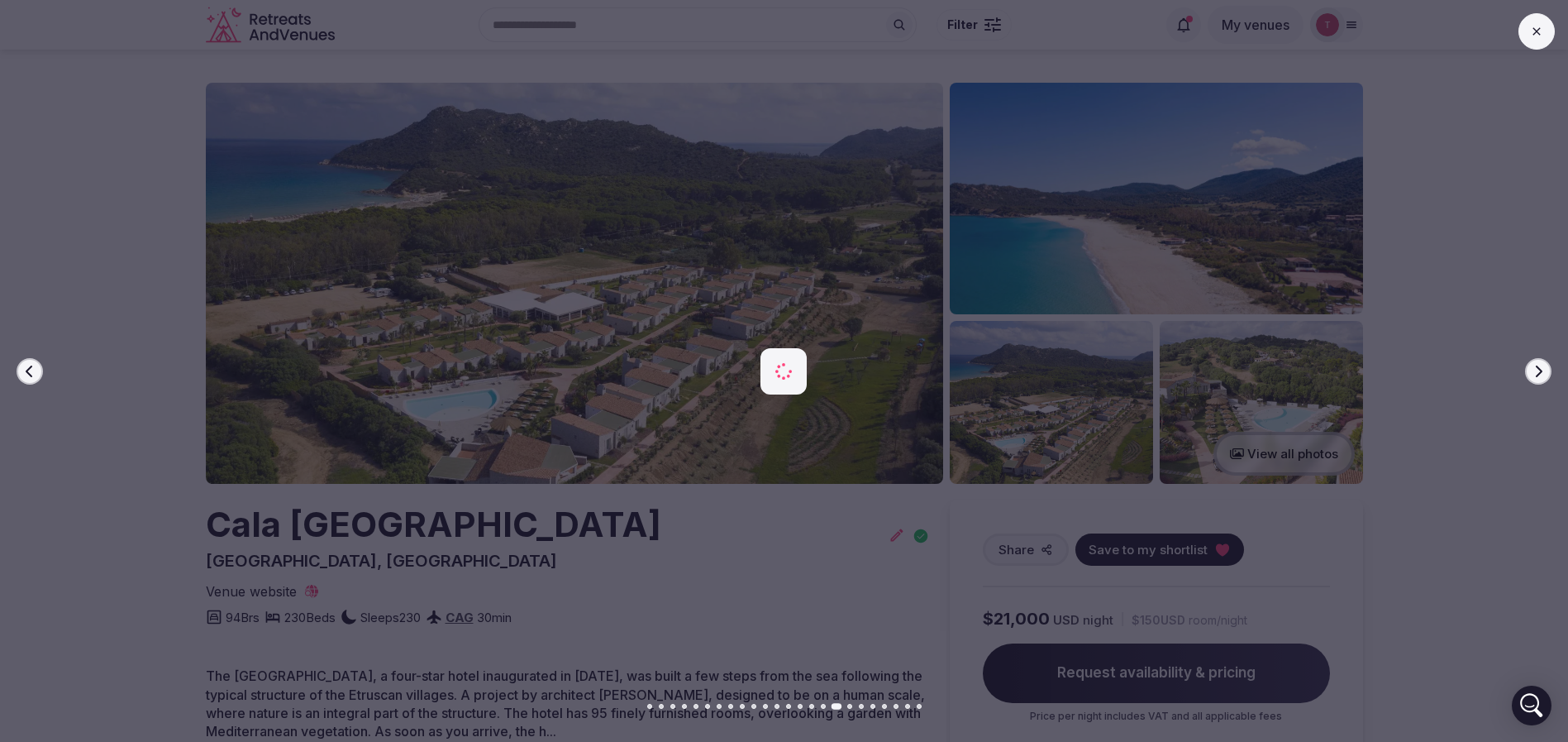
click at [1528, 368] on button "Next slide" at bounding box center [1537, 371] width 26 height 26
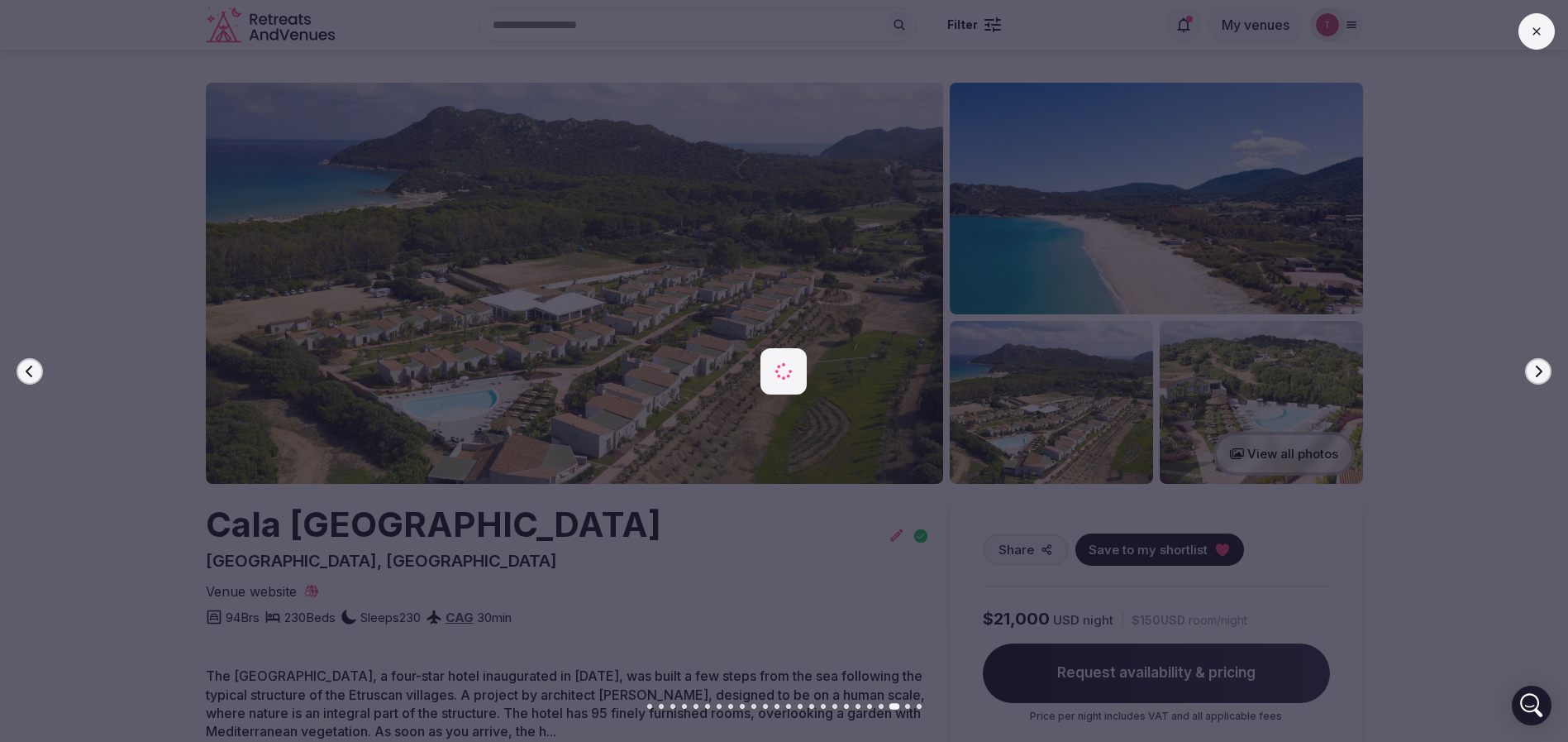
click at [1528, 368] on button "Next slide" at bounding box center [1537, 371] width 26 height 26
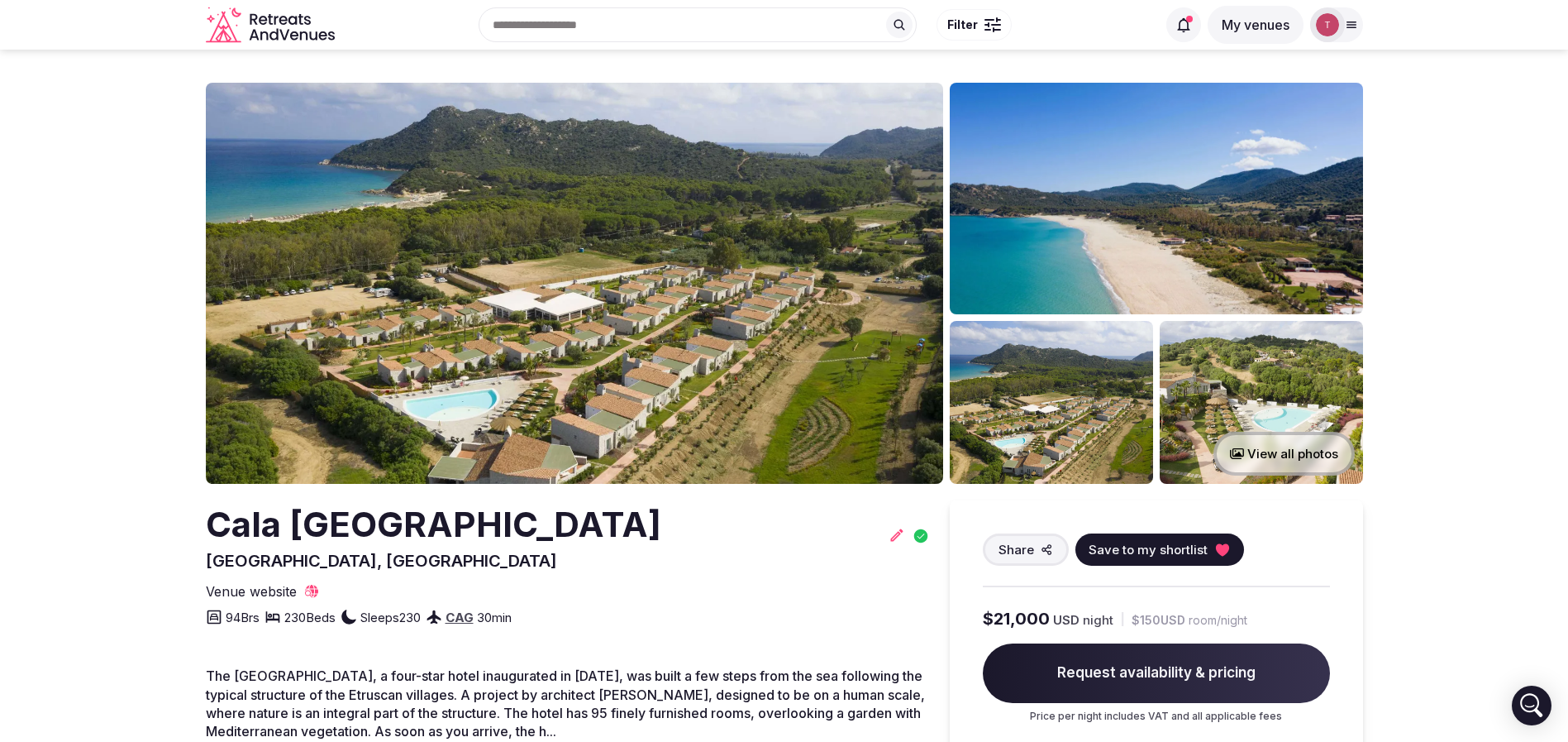
click at [1222, 562] on button "Save to my shortlist" at bounding box center [1159, 549] width 168 height 32
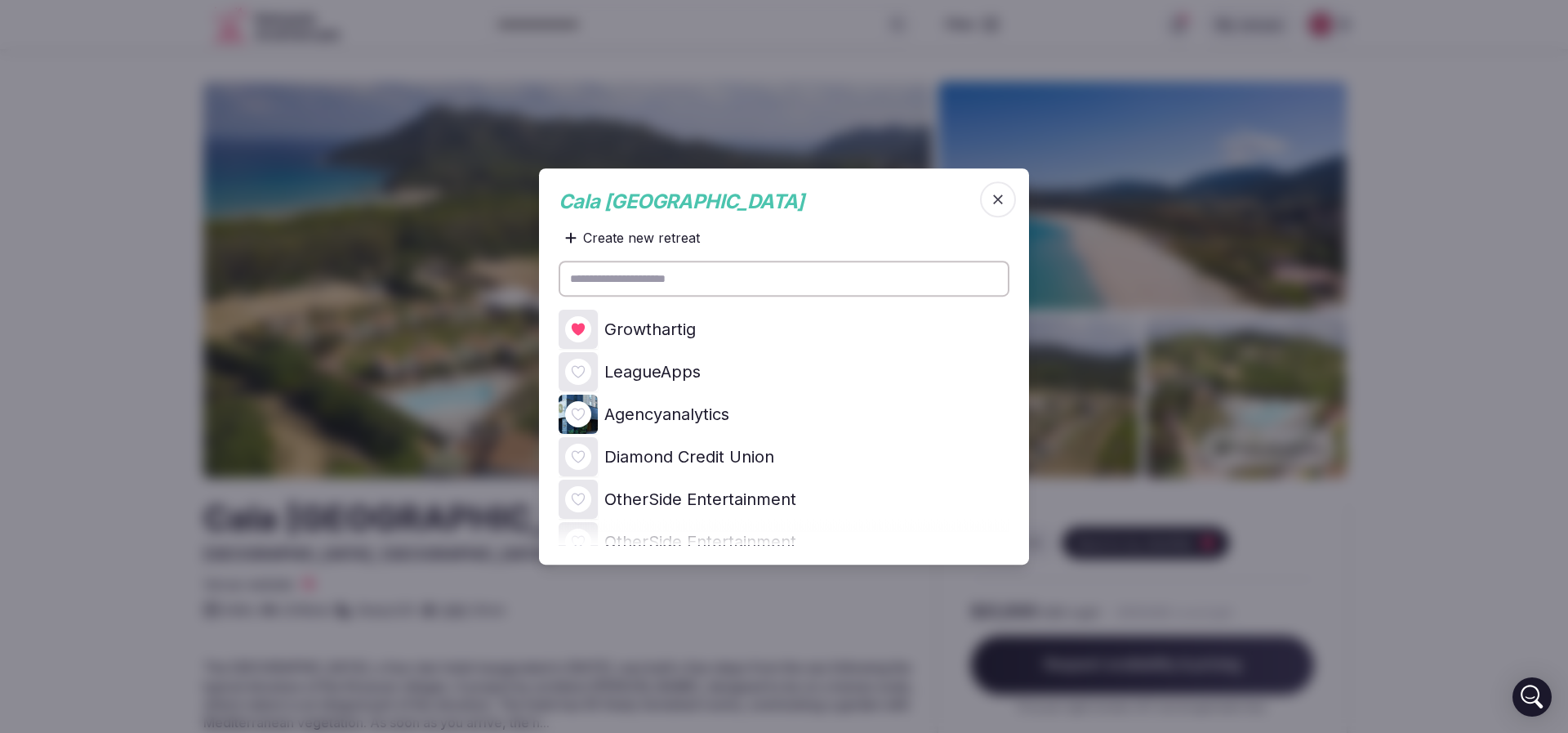
click at [582, 320] on div at bounding box center [578, 329] width 26 height 26
click at [0, 0] on icon at bounding box center [0, 0] width 0 height 0
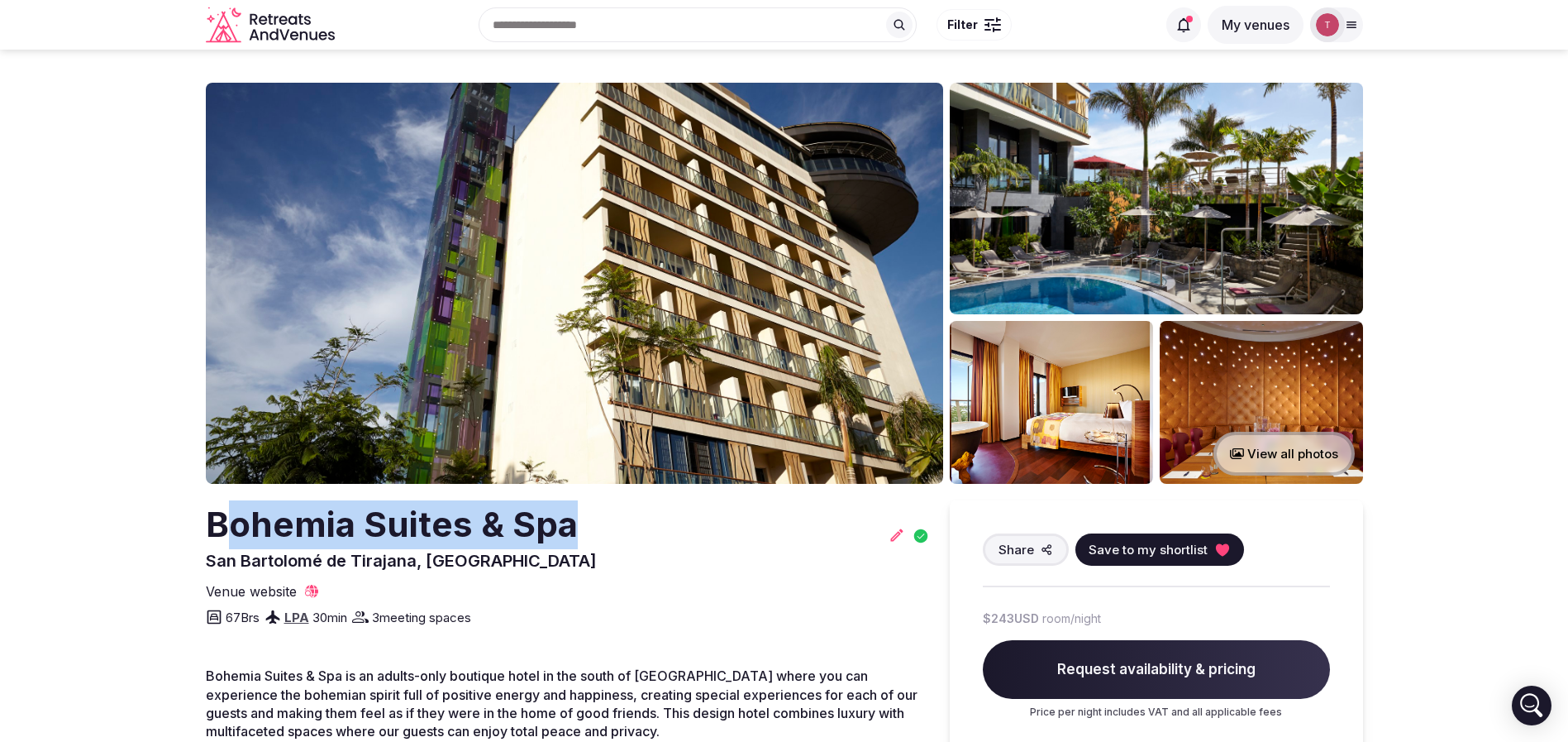
drag, startPoint x: 234, startPoint y: 496, endPoint x: 640, endPoint y: 505, distance: 406.1
click at [640, 506] on div "Bohemia Suites & Spa [GEOGRAPHIC_DATA], [GEOGRAPHIC_DATA]" at bounding box center [567, 536] width 724 height 71
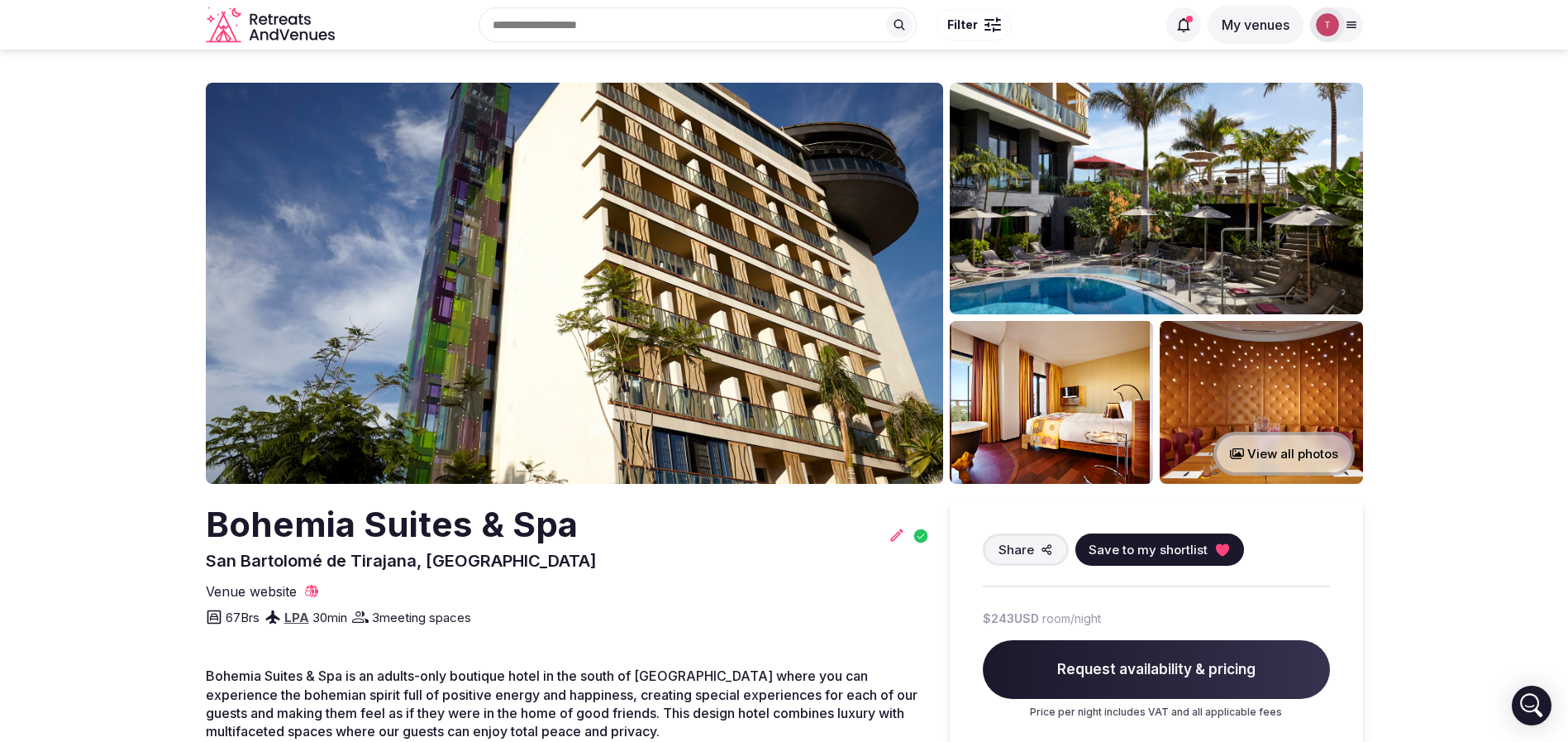
click at [653, 301] on img at bounding box center [574, 283] width 737 height 401
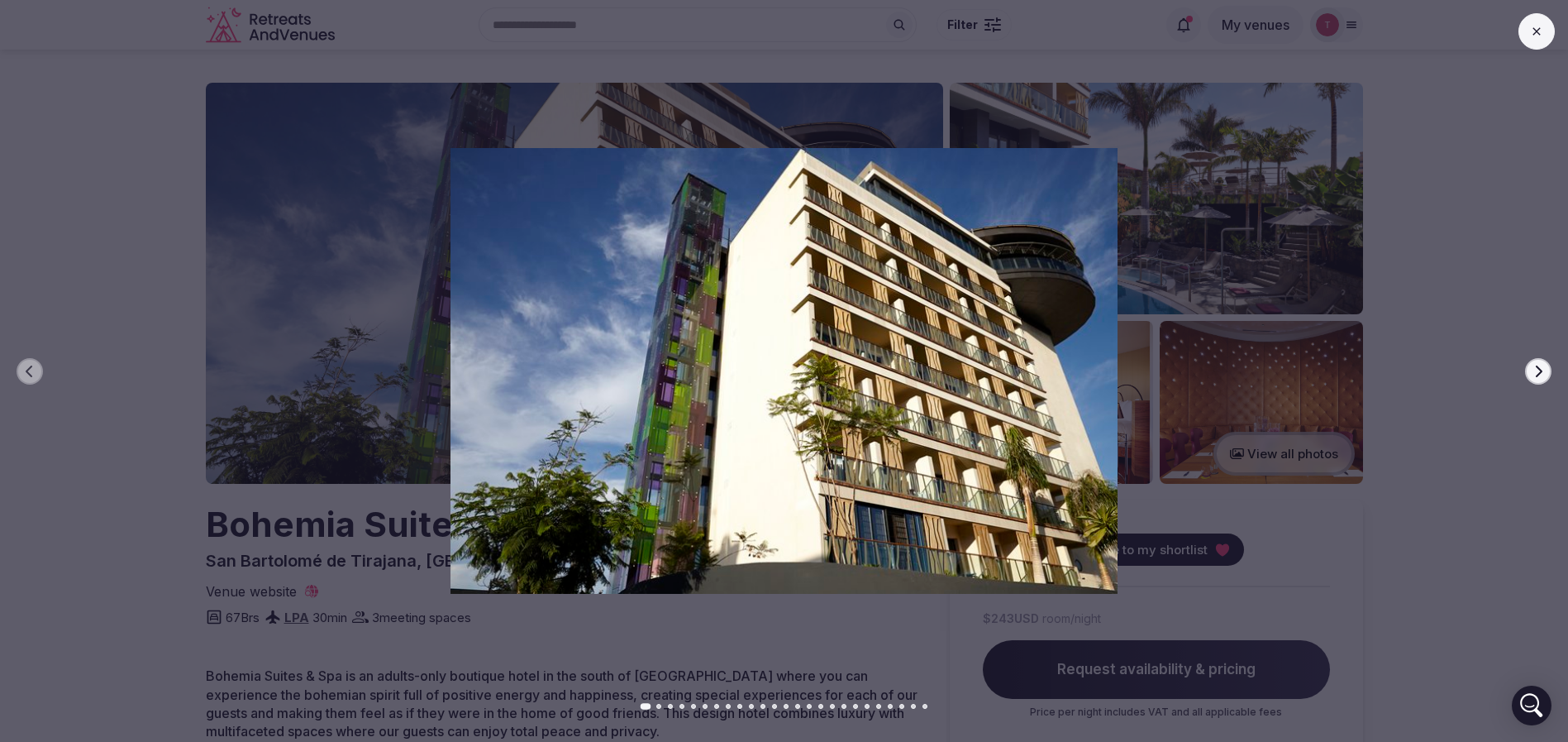
click at [1540, 372] on icon "button" at bounding box center [1539, 370] width 7 height 11
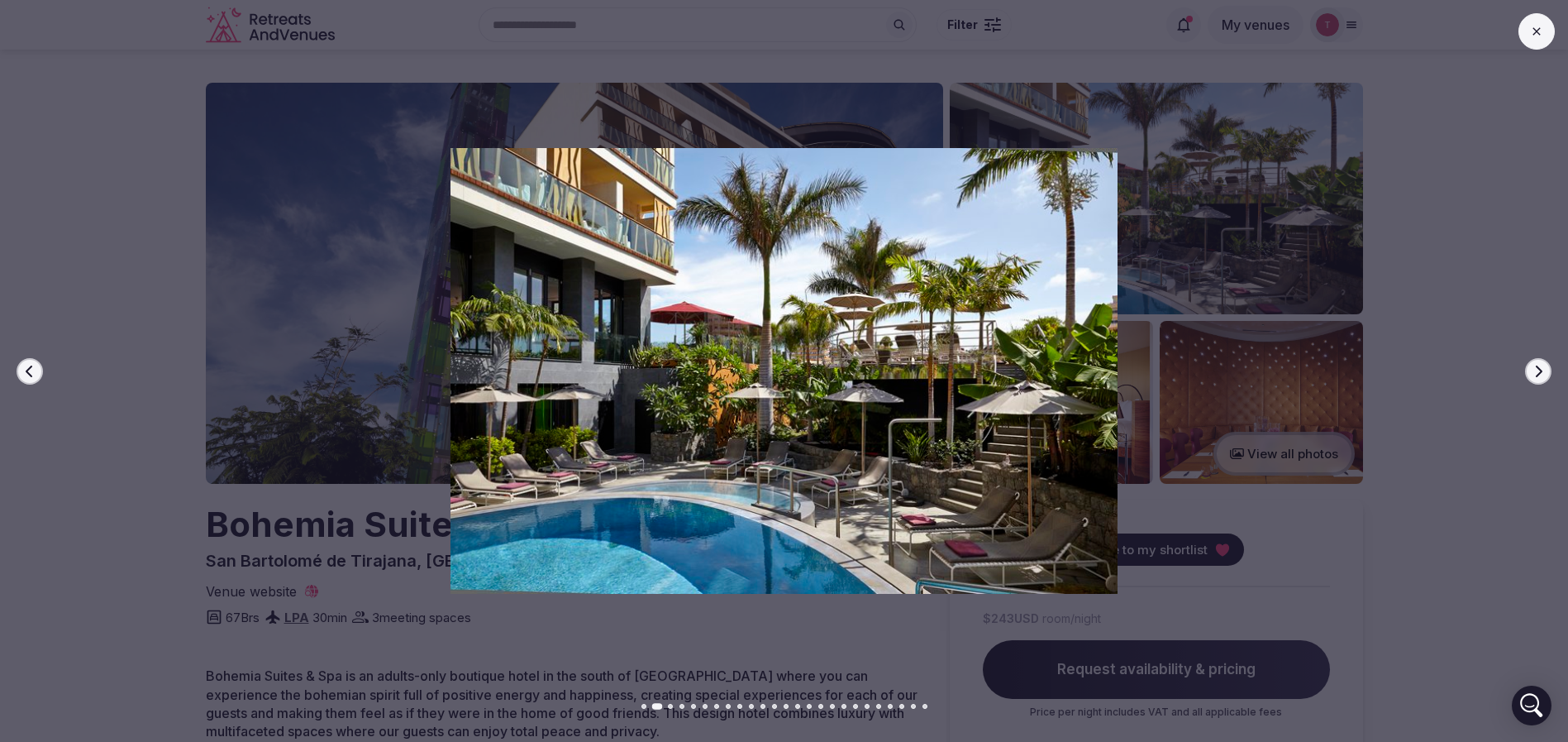
click at [1538, 373] on icon "button" at bounding box center [1539, 370] width 7 height 11
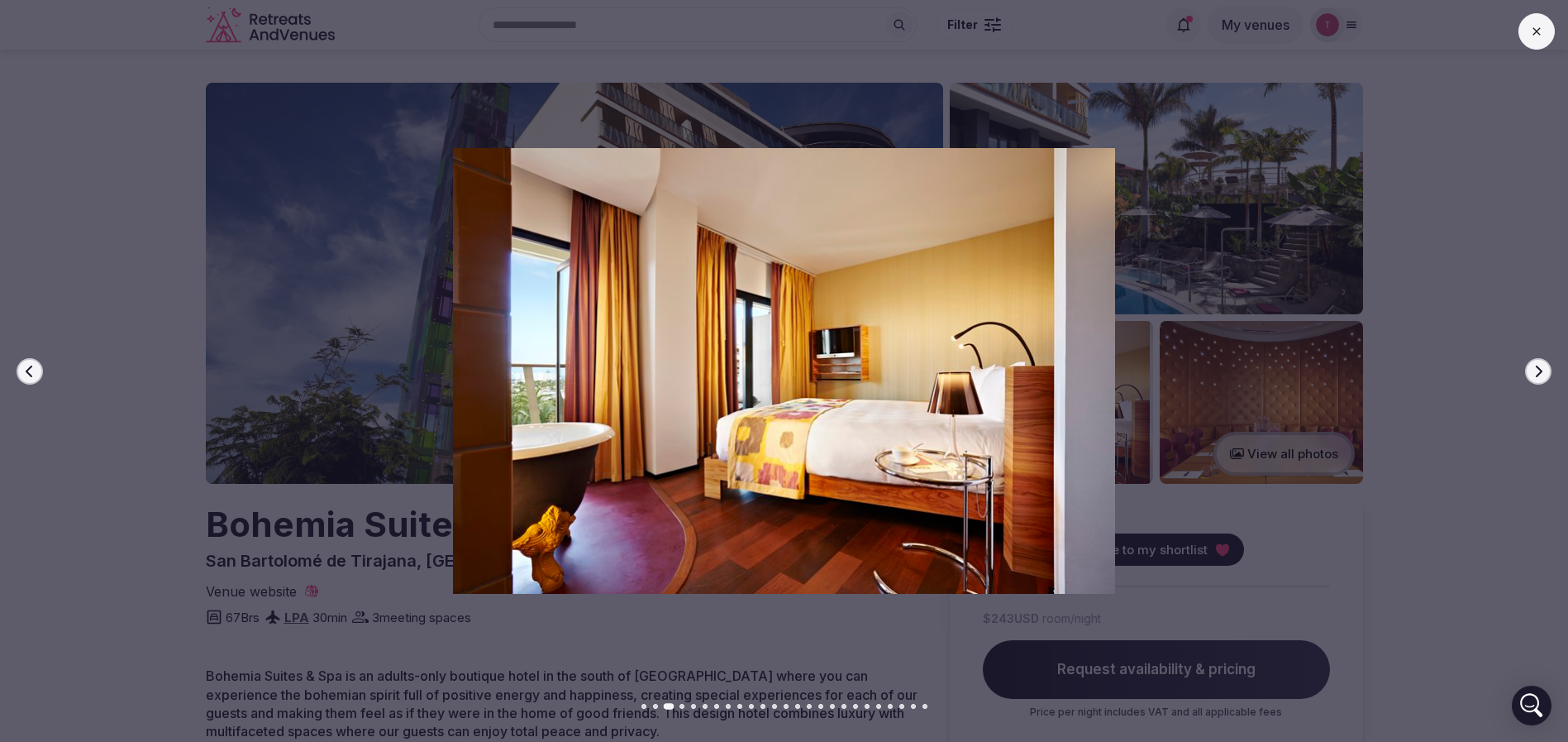
click at [1538, 373] on icon "button" at bounding box center [1539, 370] width 7 height 11
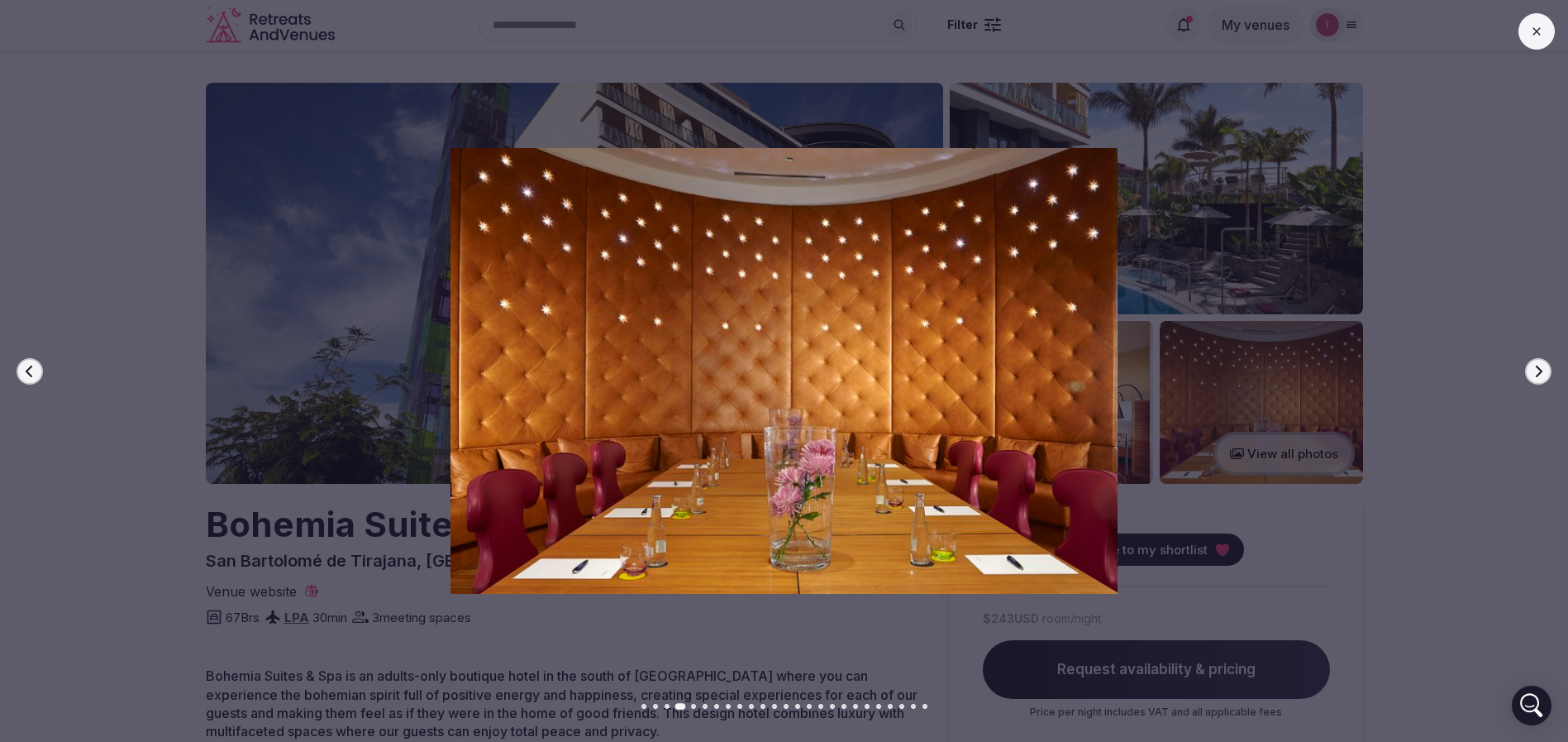
click at [1538, 373] on icon "button" at bounding box center [1539, 370] width 7 height 11
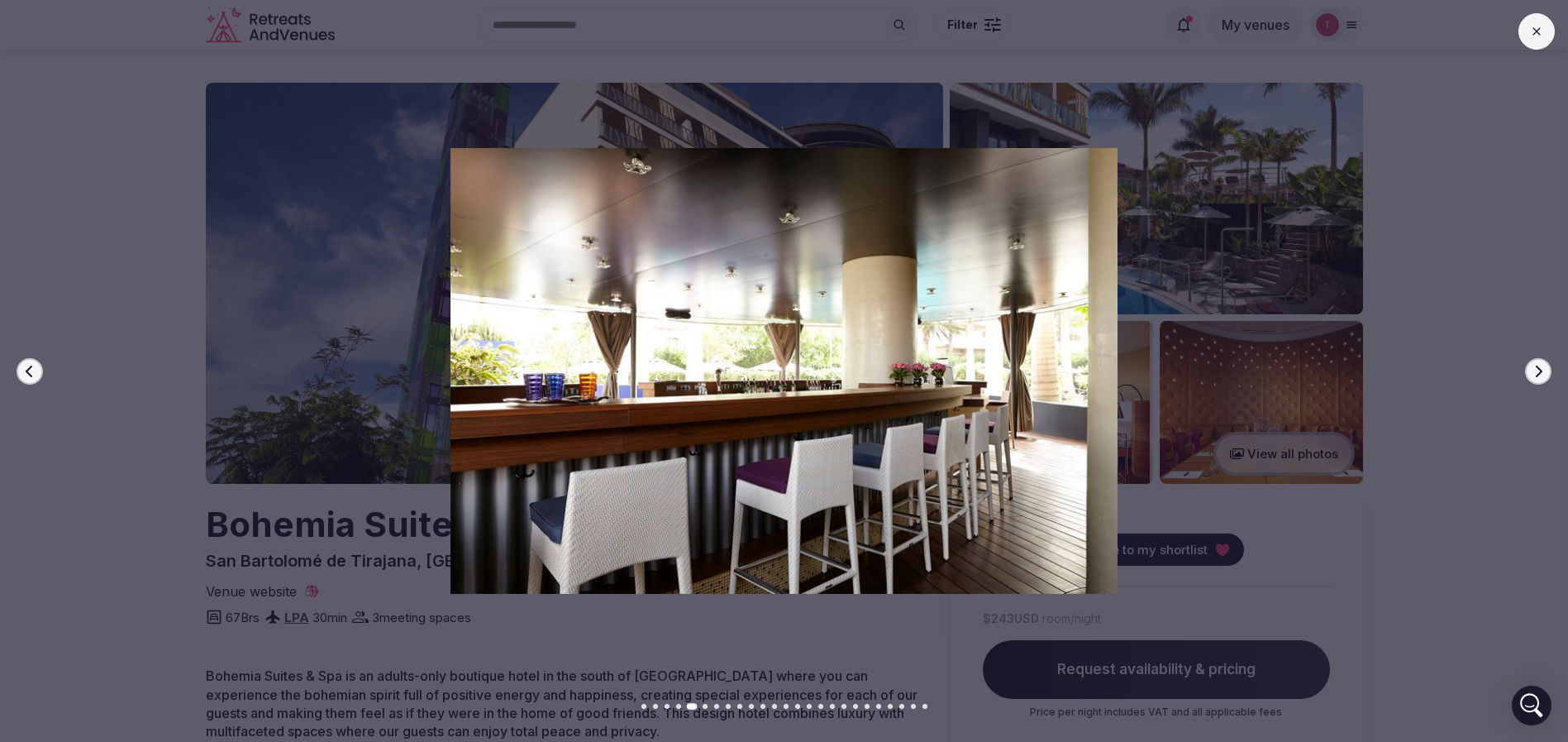
click at [1538, 373] on icon "button" at bounding box center [1539, 370] width 7 height 11
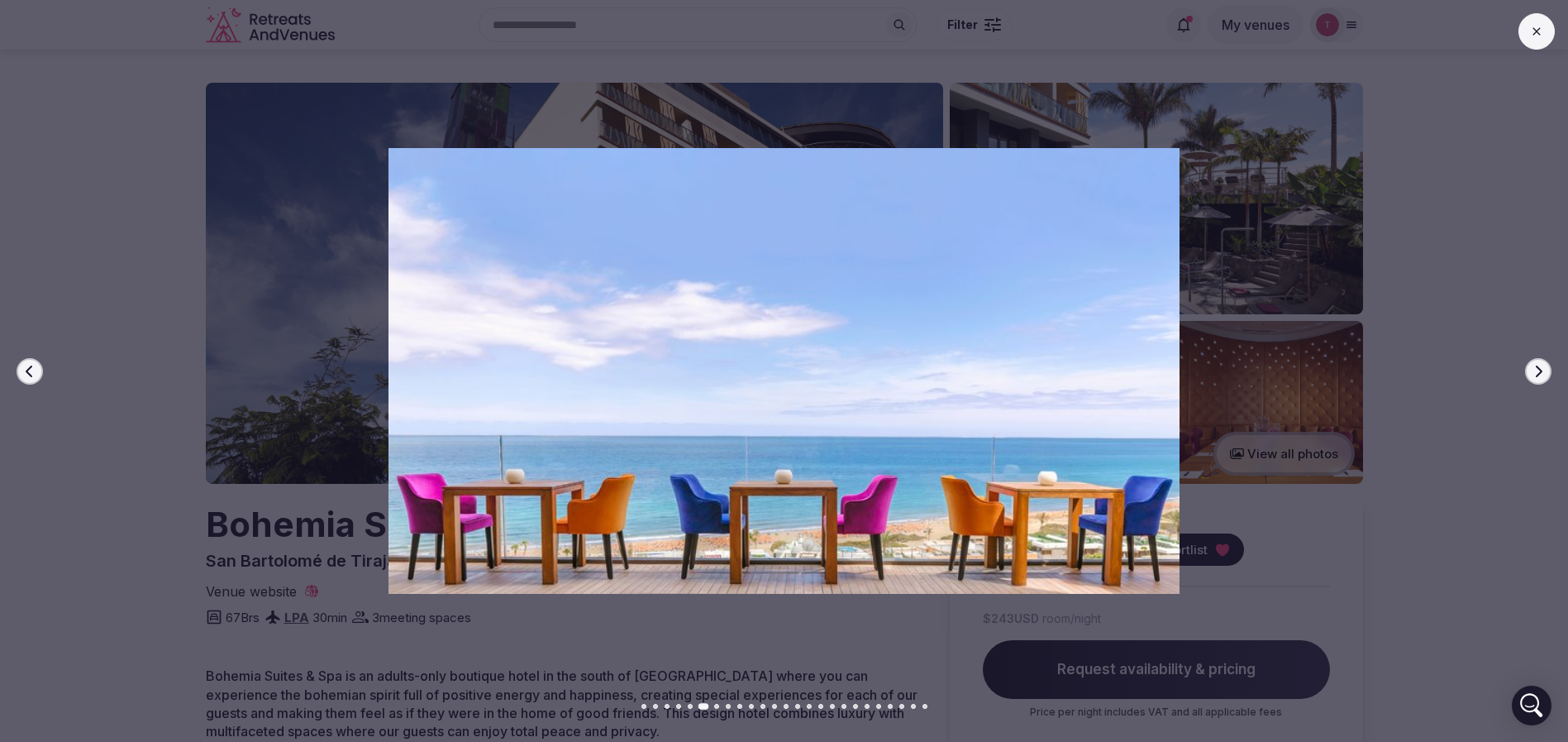
click at [1538, 373] on icon "button" at bounding box center [1539, 370] width 7 height 11
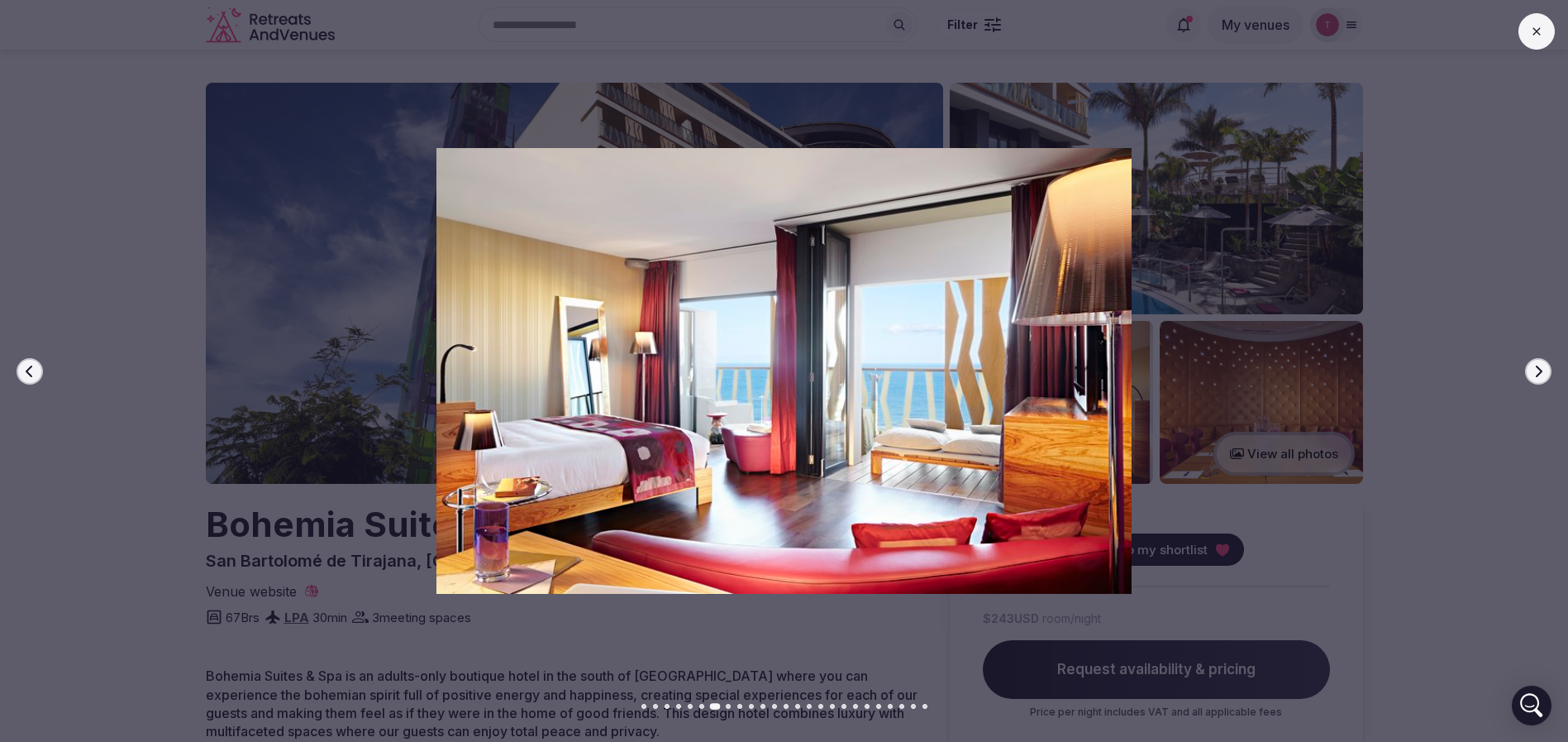
click at [1538, 373] on icon "button" at bounding box center [1539, 370] width 7 height 11
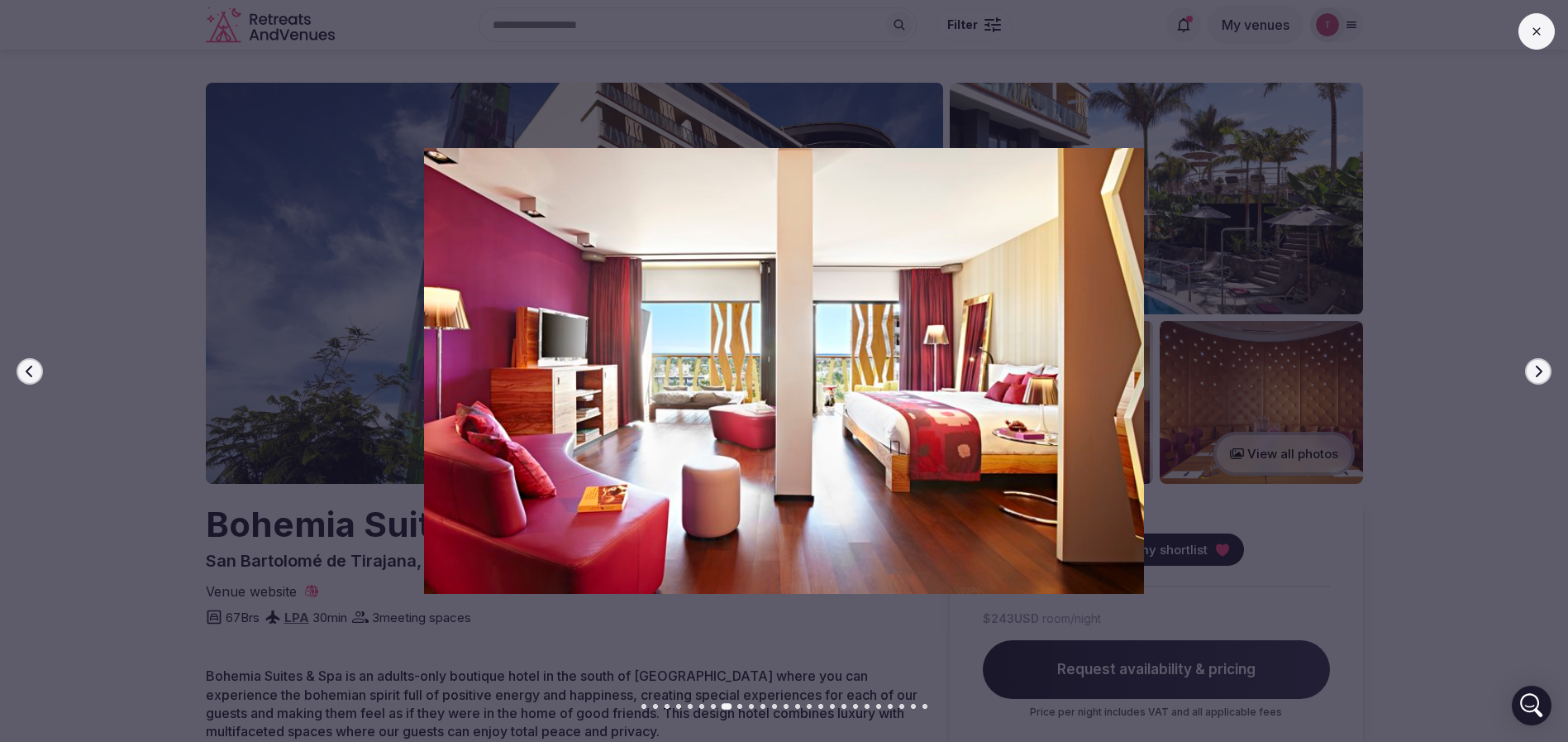
click at [1538, 373] on icon "button" at bounding box center [1539, 370] width 7 height 11
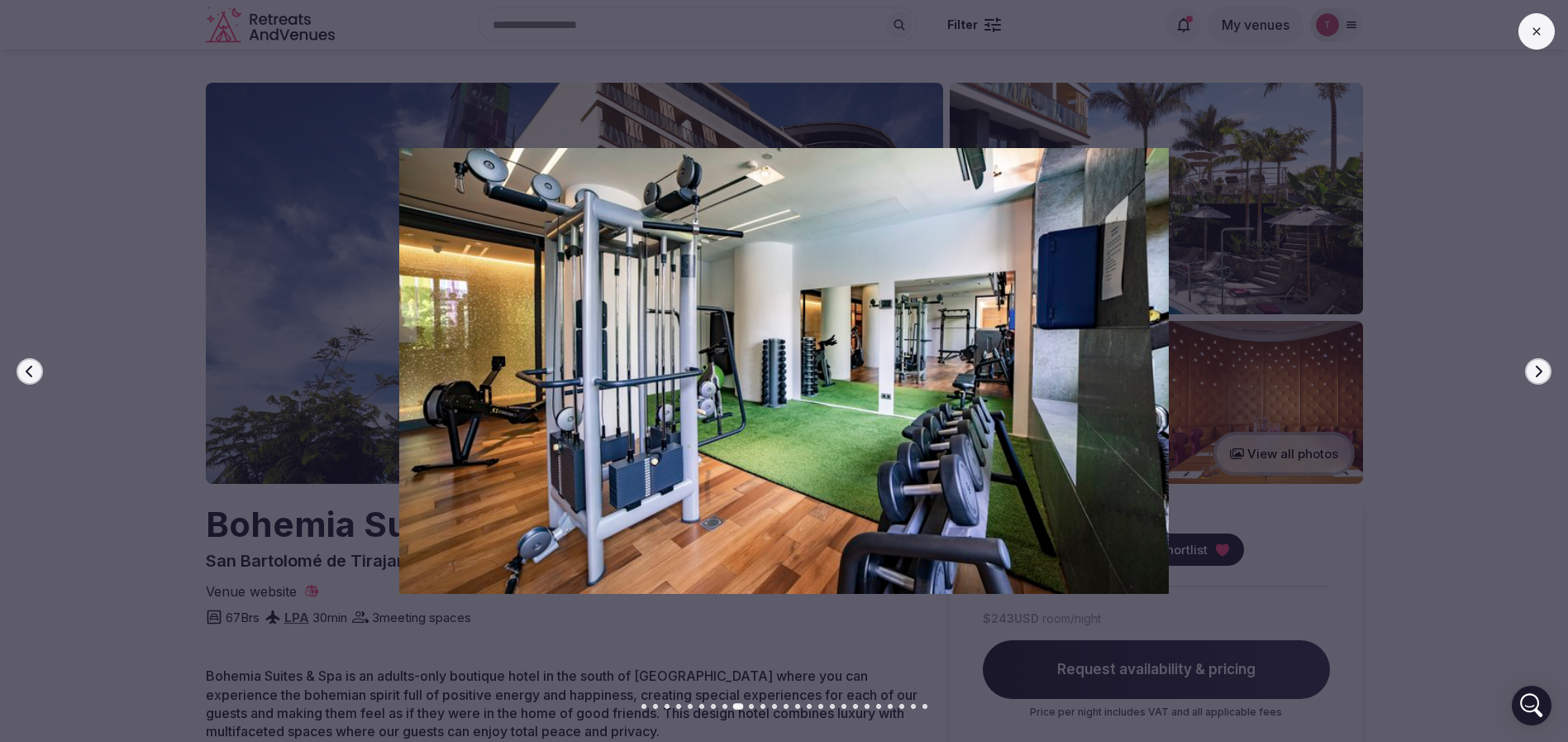
click at [1538, 373] on icon "button" at bounding box center [1539, 370] width 7 height 11
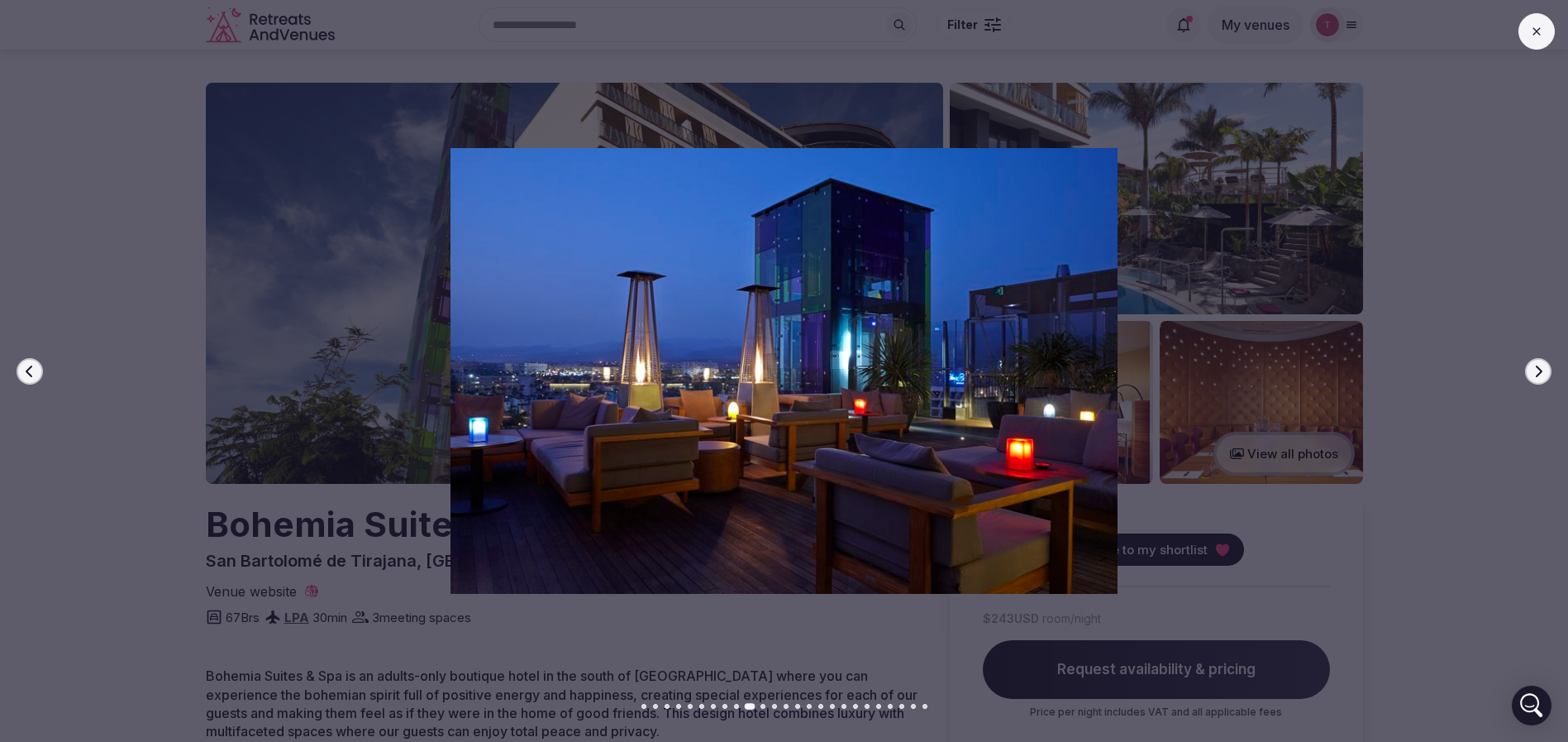
click at [1538, 373] on icon "button" at bounding box center [1539, 370] width 7 height 11
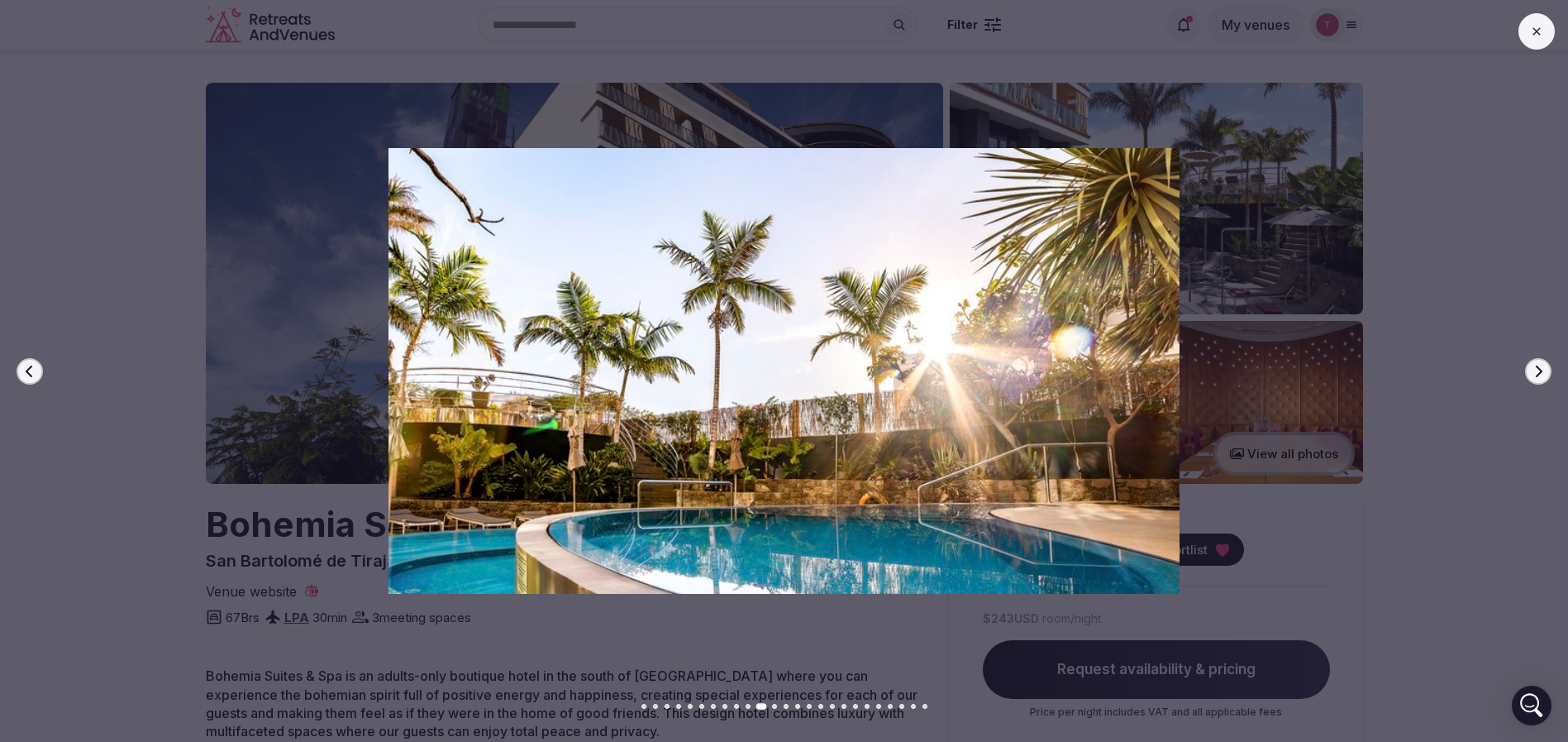
click at [1538, 373] on icon "button" at bounding box center [1539, 370] width 7 height 11
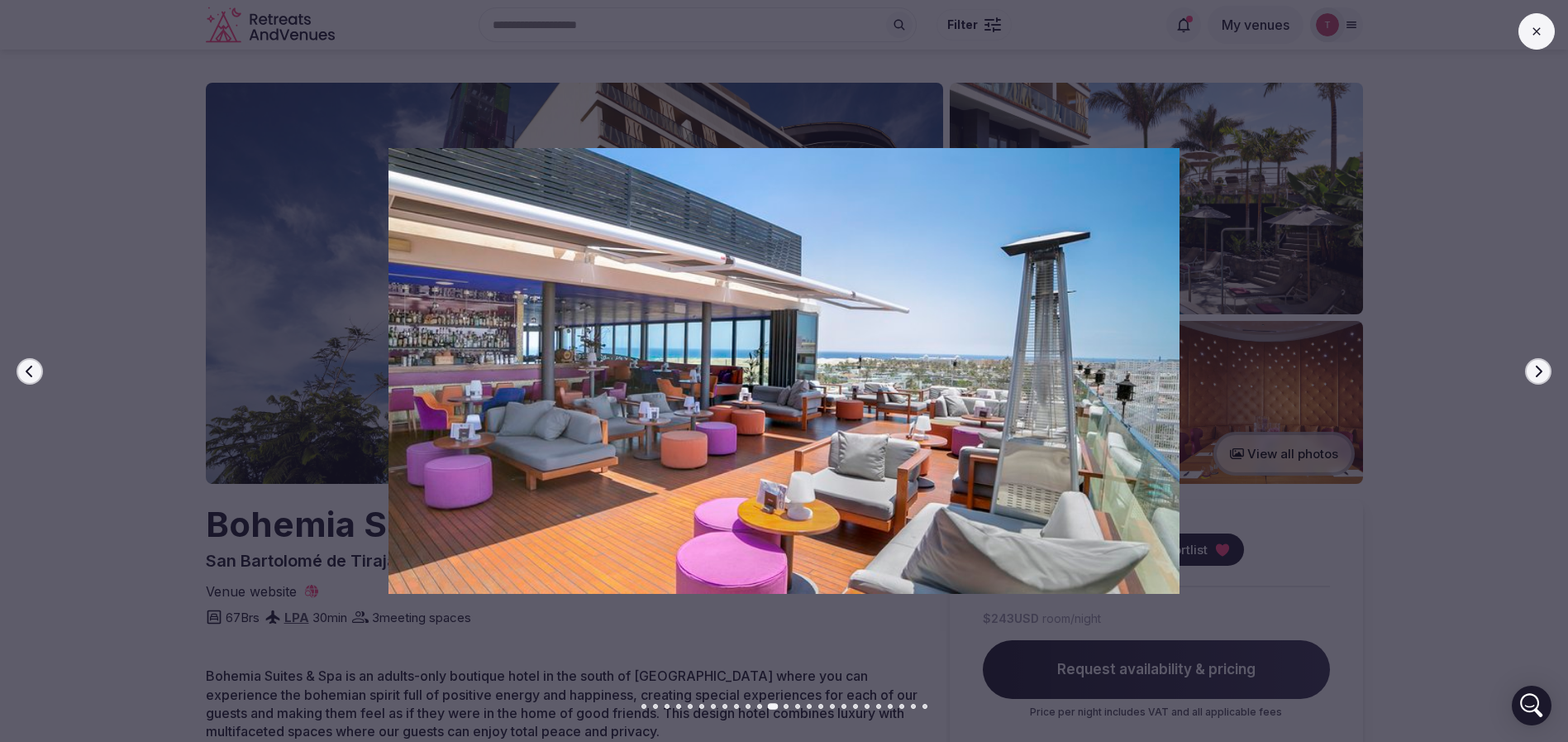
click at [1538, 373] on icon "button" at bounding box center [1539, 370] width 7 height 11
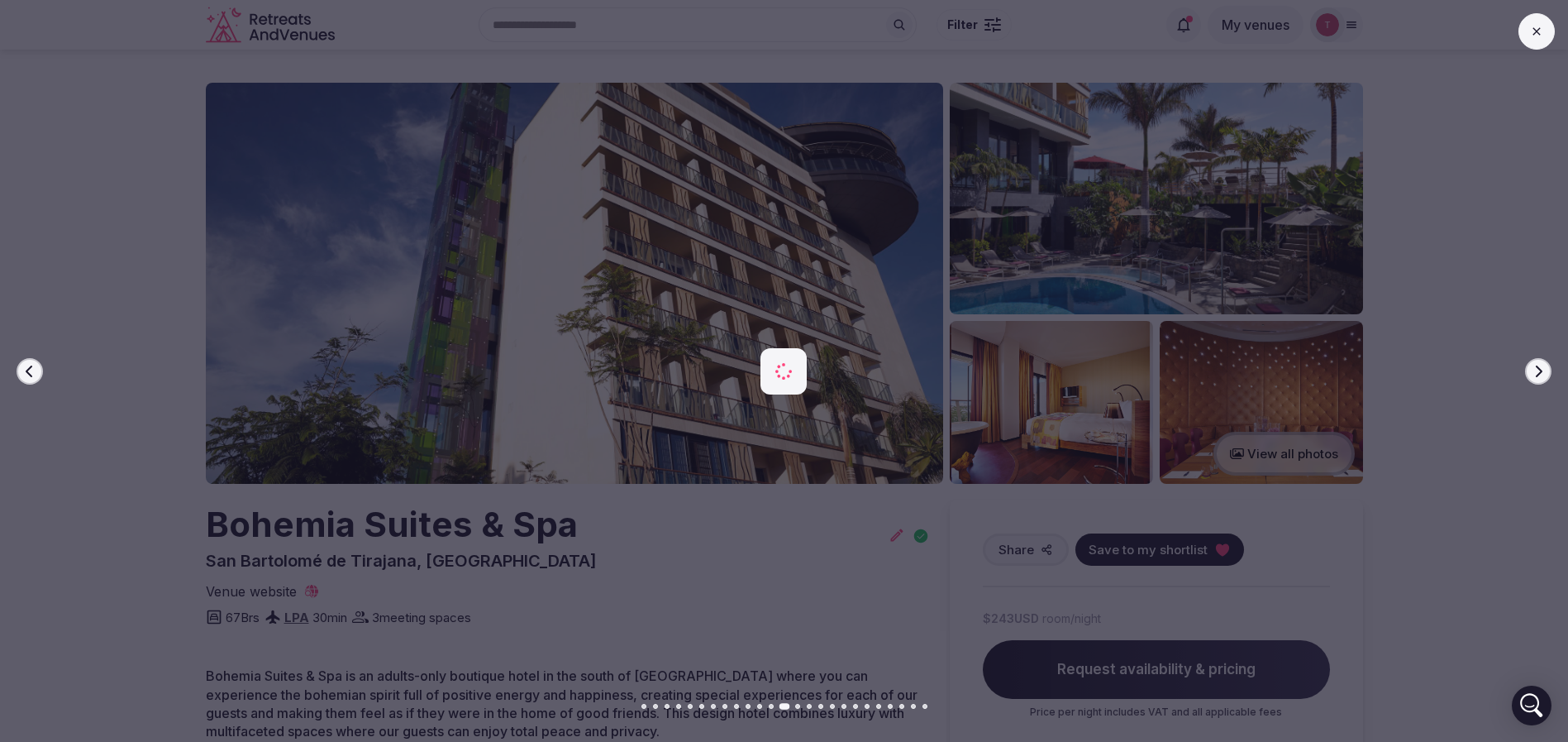
click at [1538, 373] on icon "button" at bounding box center [1539, 370] width 7 height 11
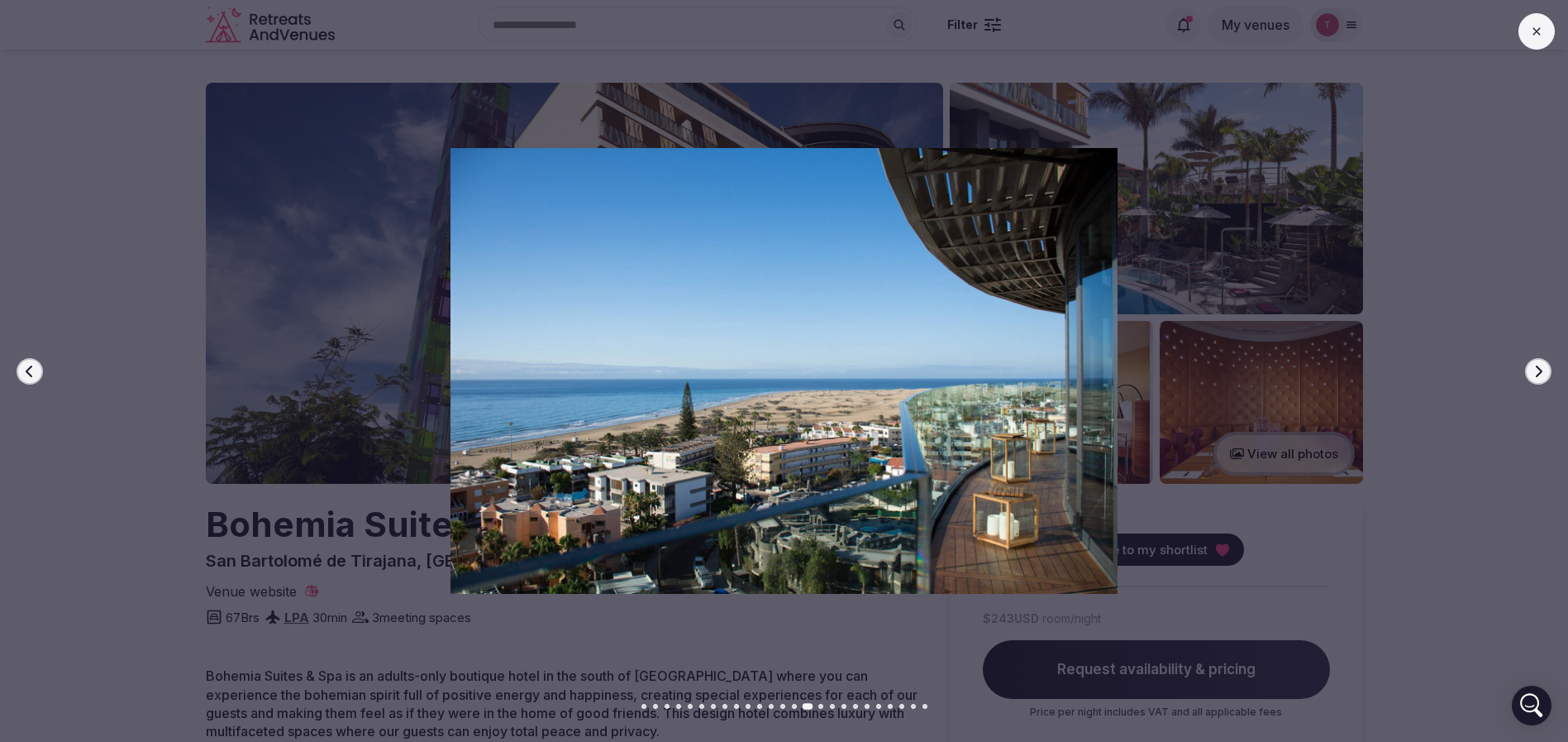
click at [1538, 373] on icon "button" at bounding box center [1539, 370] width 7 height 11
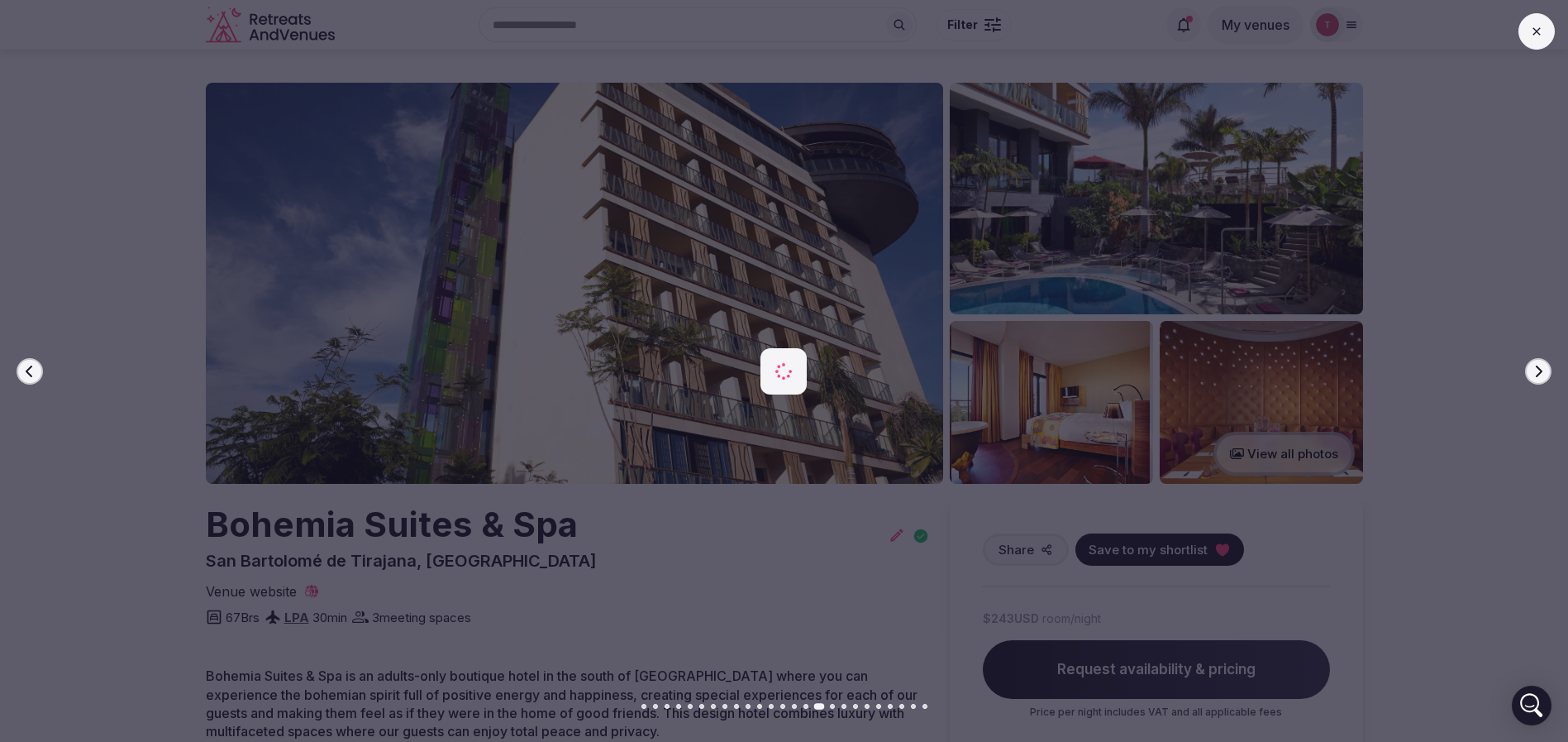
click at [1538, 373] on icon "button" at bounding box center [1539, 370] width 7 height 11
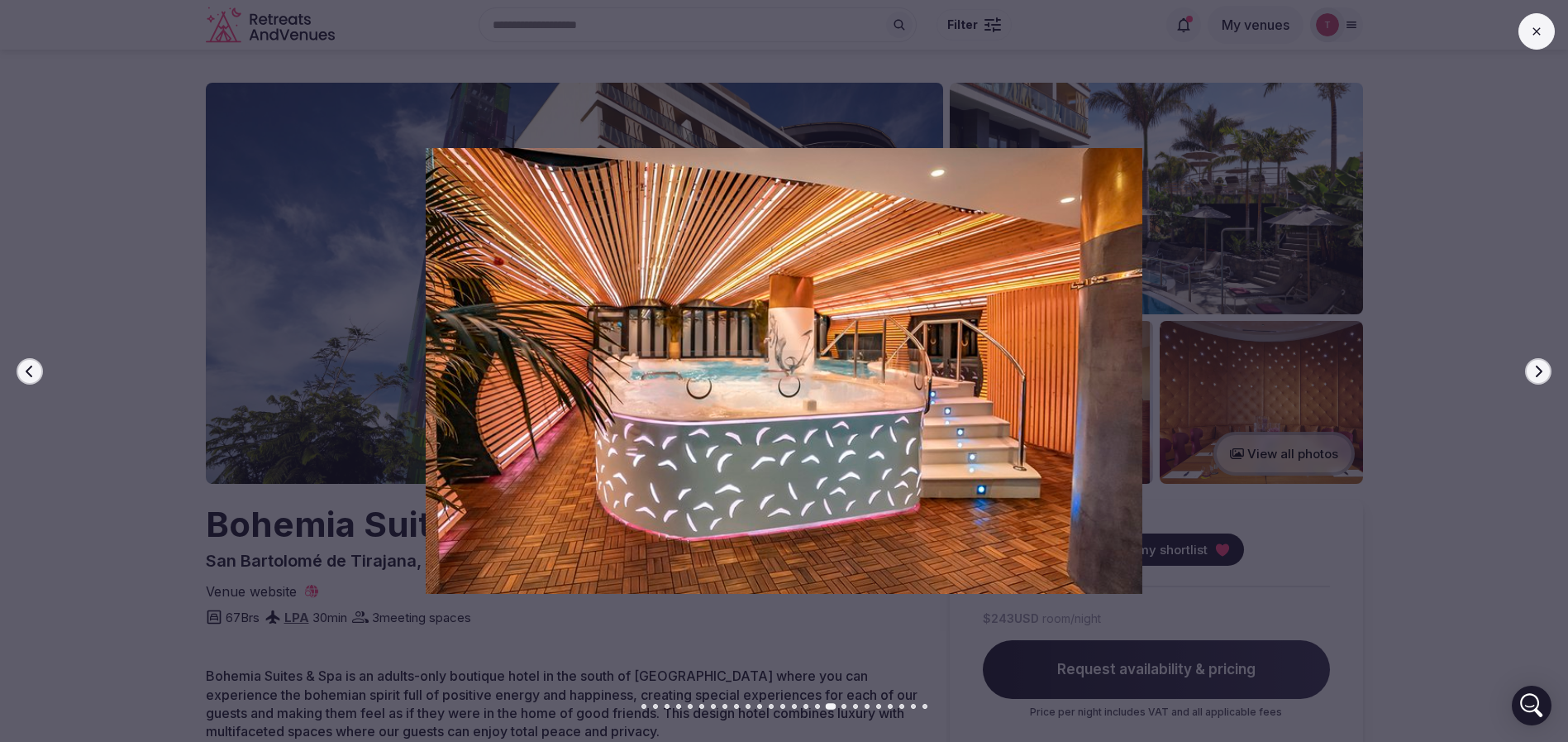
click at [1538, 373] on icon "button" at bounding box center [1539, 370] width 7 height 11
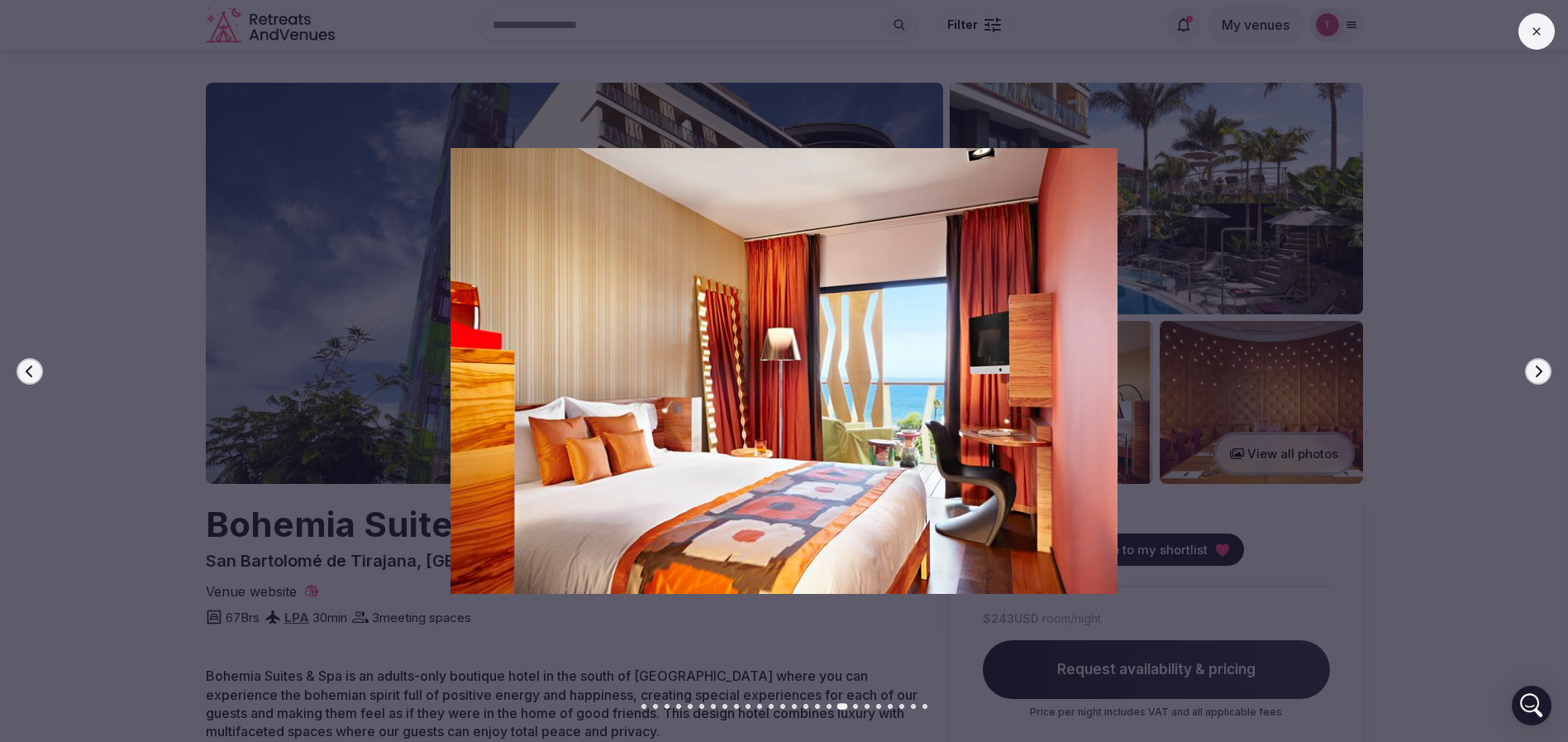
click at [1538, 373] on icon "button" at bounding box center [1539, 370] width 7 height 11
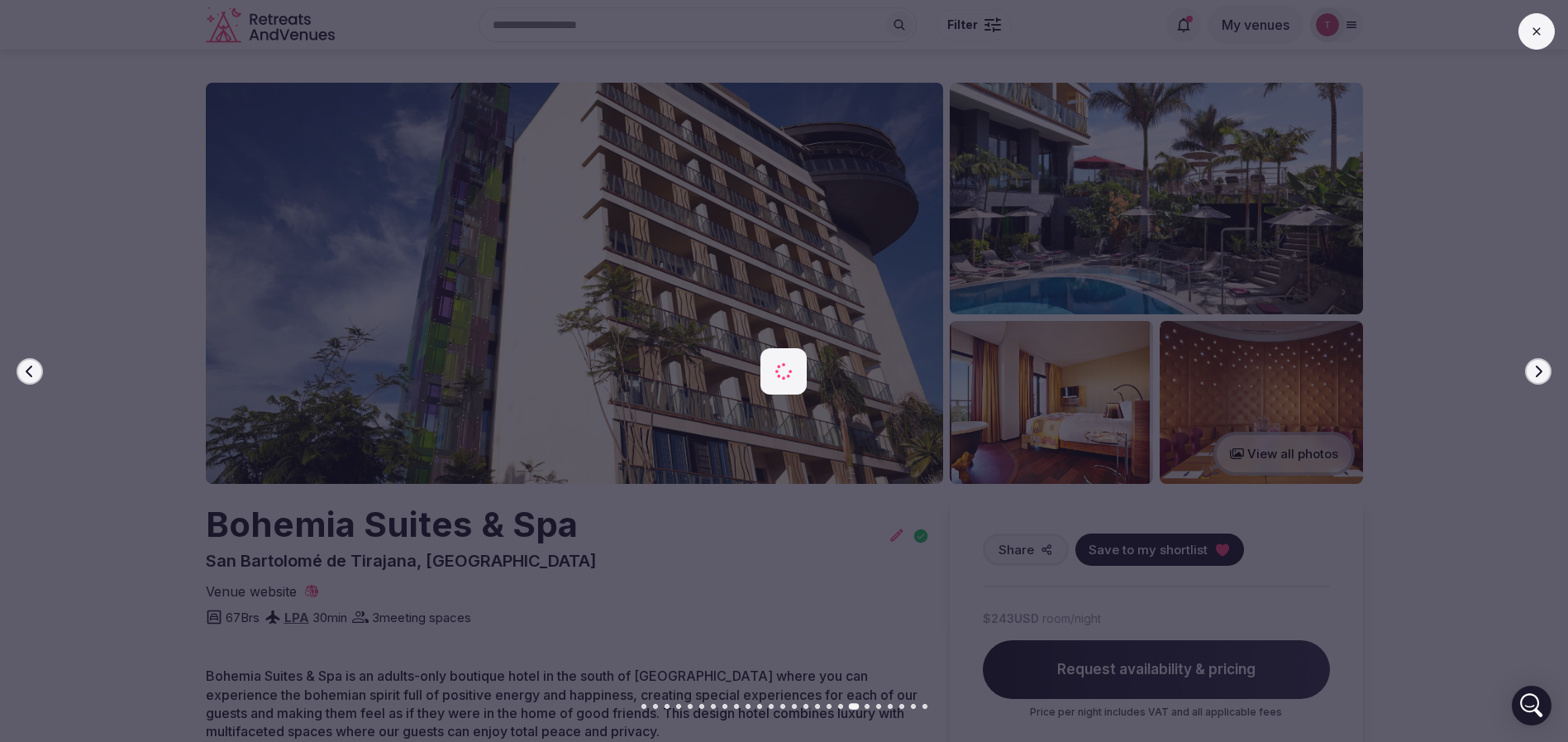
click at [1538, 373] on icon "button" at bounding box center [1539, 370] width 7 height 11
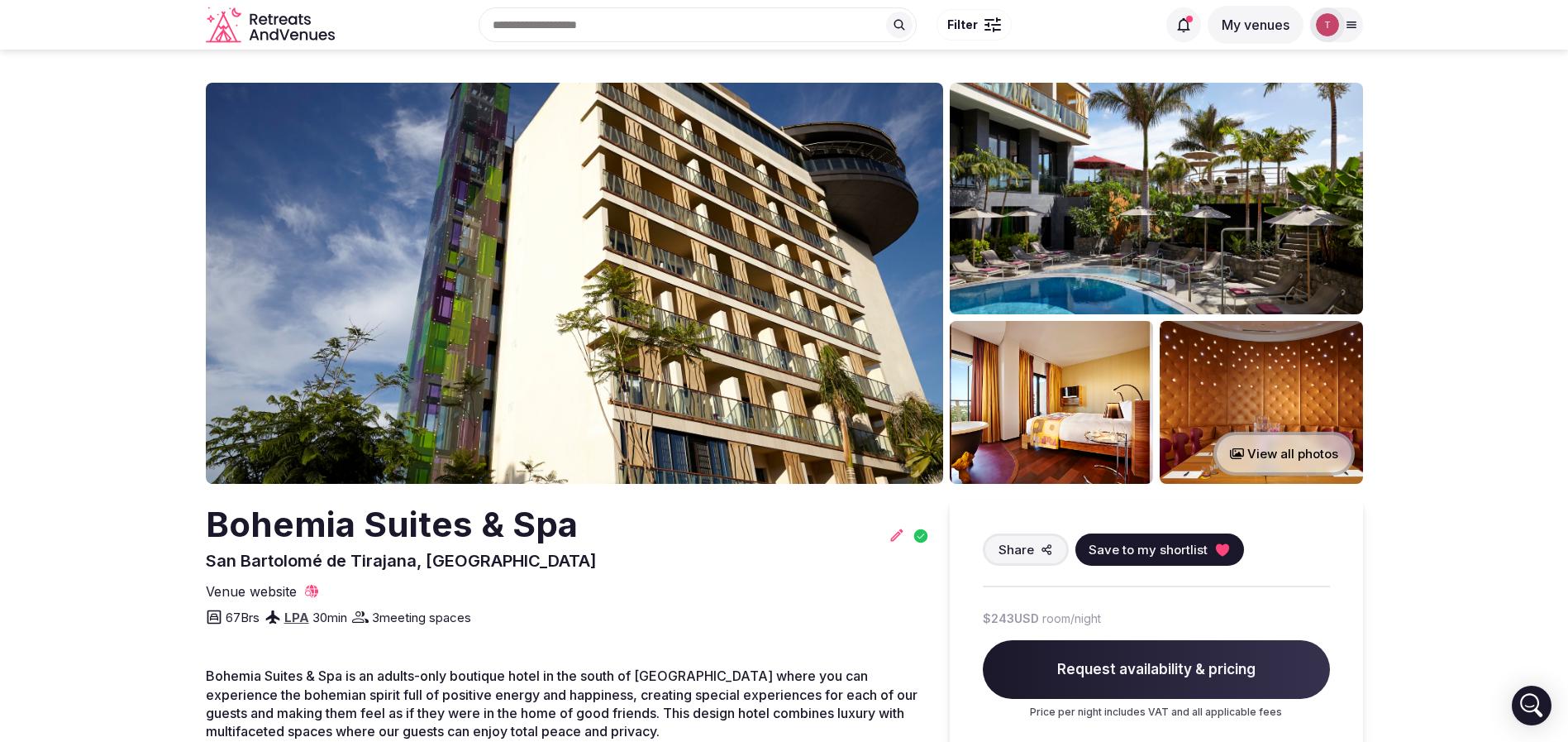
click at [1231, 548] on button "Save to my shortlist" at bounding box center [1159, 549] width 168 height 32
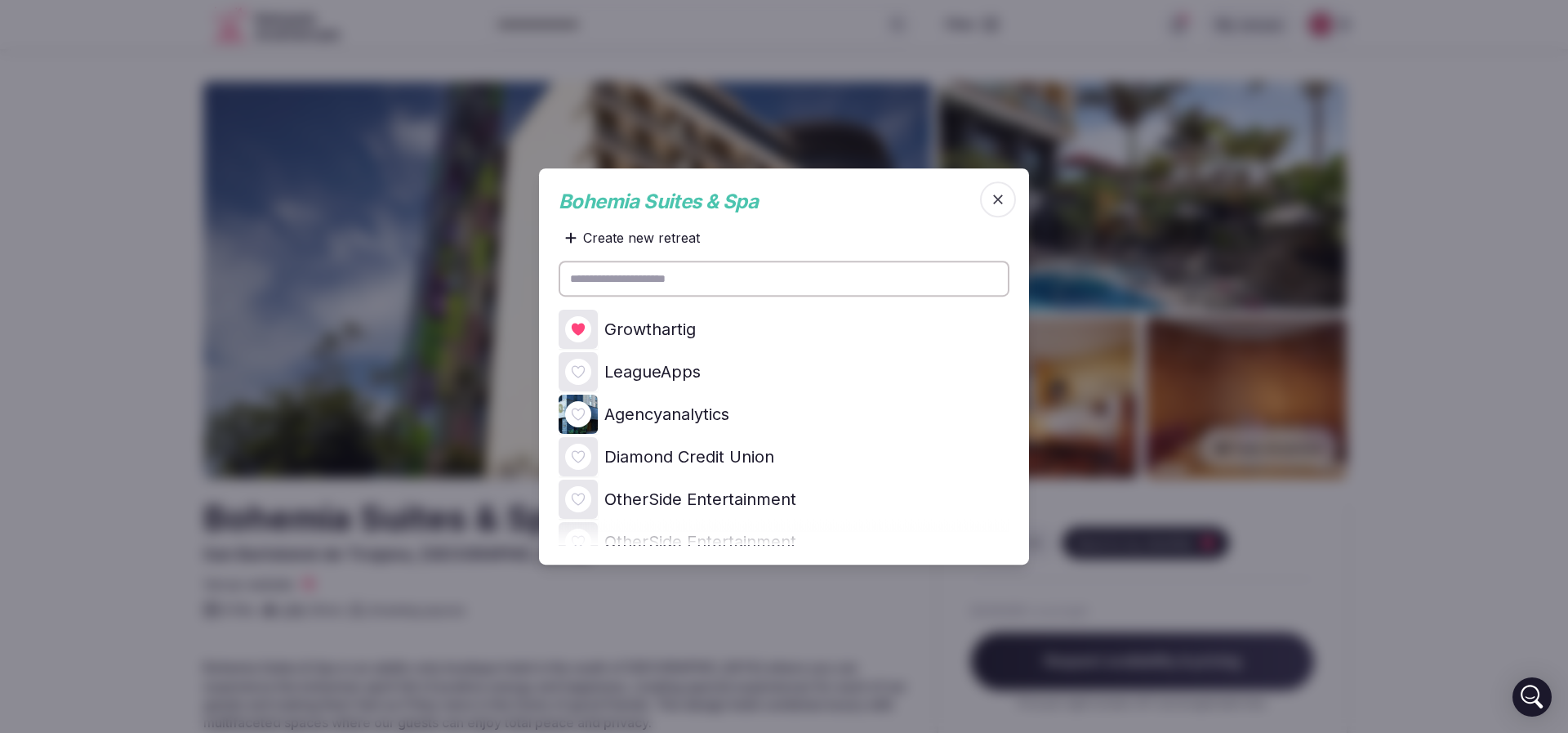
drag, startPoint x: 588, startPoint y: 327, endPoint x: 584, endPoint y: 353, distance: 26.3
click at [587, 326] on div at bounding box center [578, 329] width 26 height 26
click at [0, 0] on icon at bounding box center [0, 0] width 0 height 0
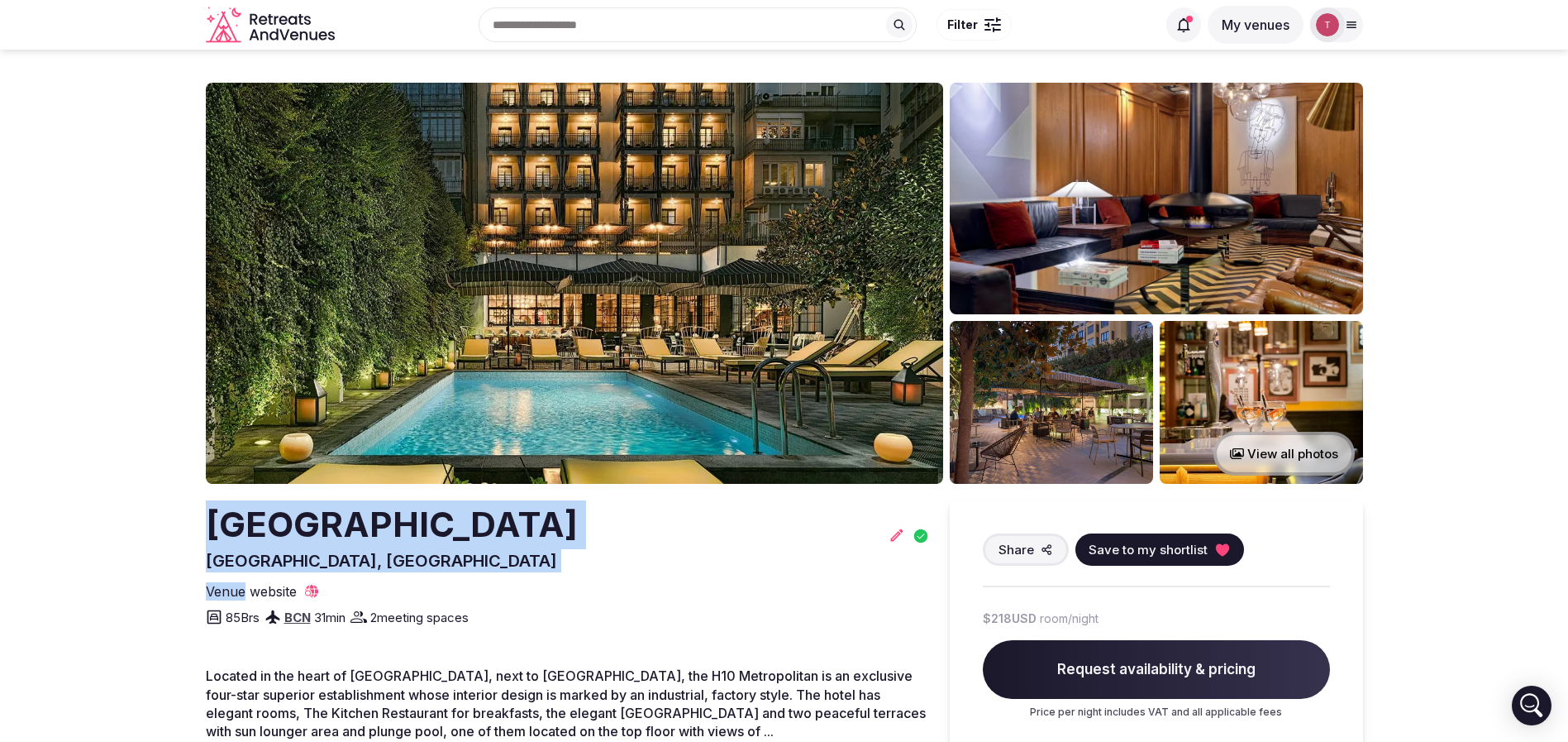
drag, startPoint x: 197, startPoint y: 518, endPoint x: 866, endPoint y: 528, distance: 669.1
click at [578, 525] on h2 "[GEOGRAPHIC_DATA]" at bounding box center [391, 525] width 372 height 49
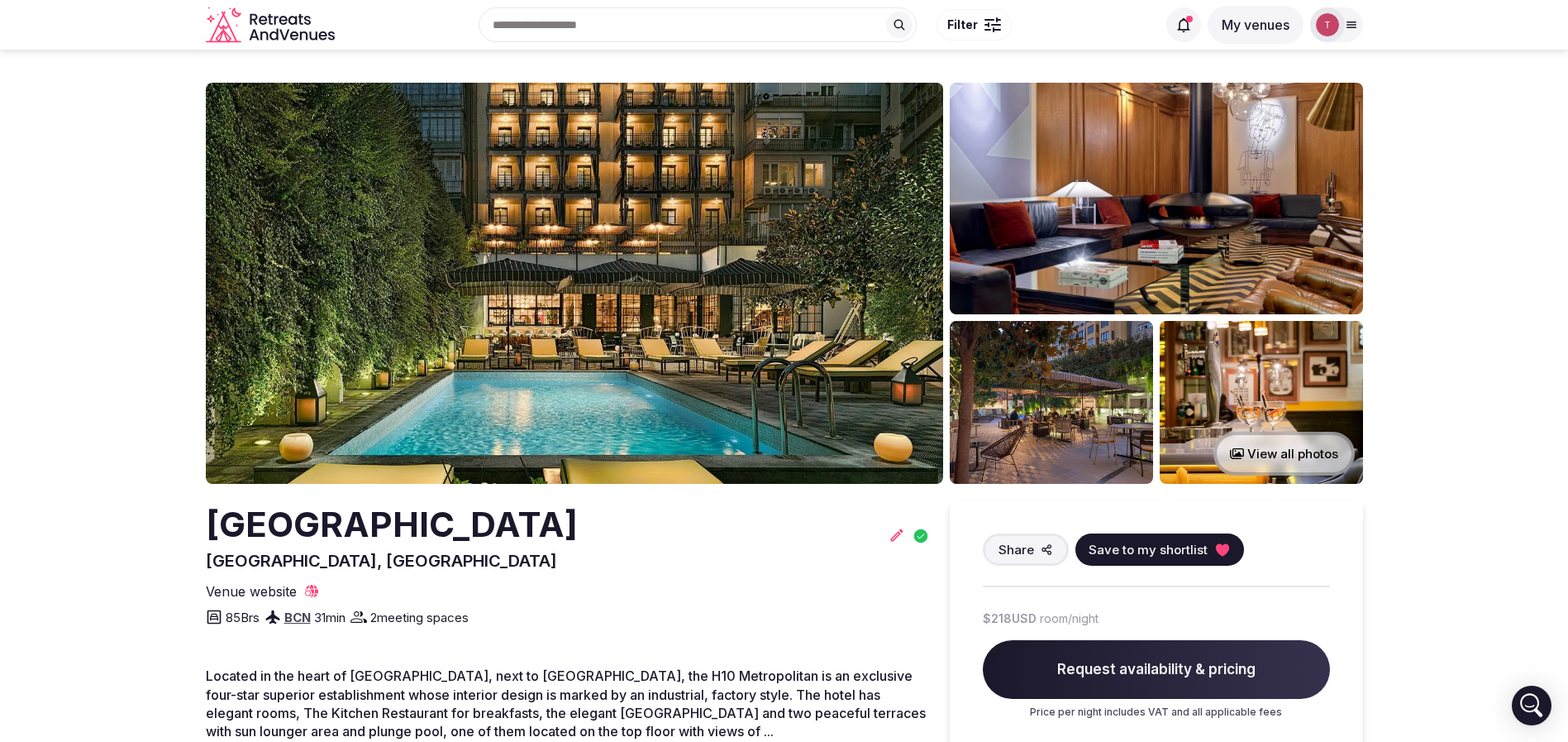
drag, startPoint x: 204, startPoint y: 520, endPoint x: 677, endPoint y: 507, distance: 473.2
click at [1216, 549] on icon at bounding box center [1221, 549] width 13 height 12
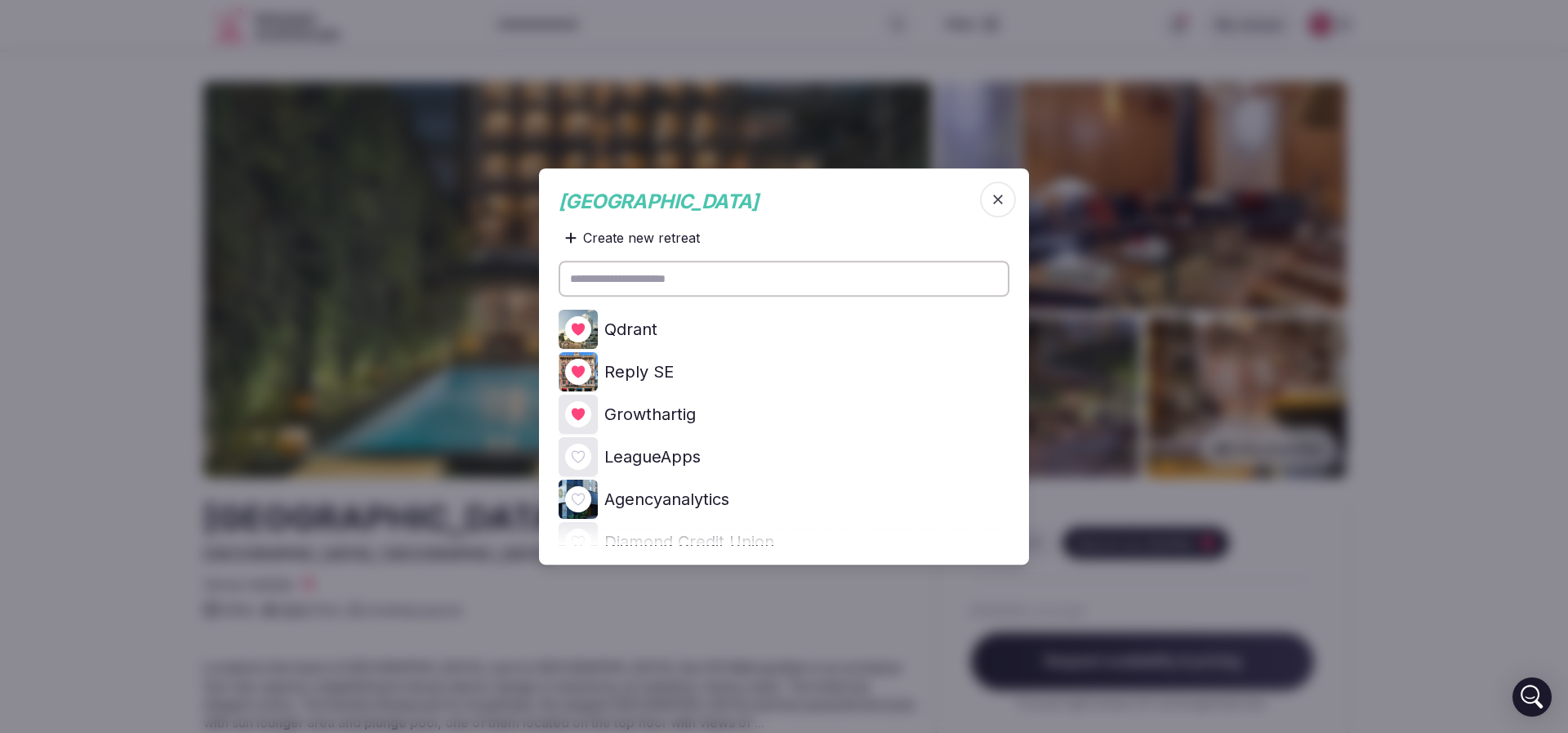
click at [0, 0] on icon at bounding box center [0, 0] width 0 height 0
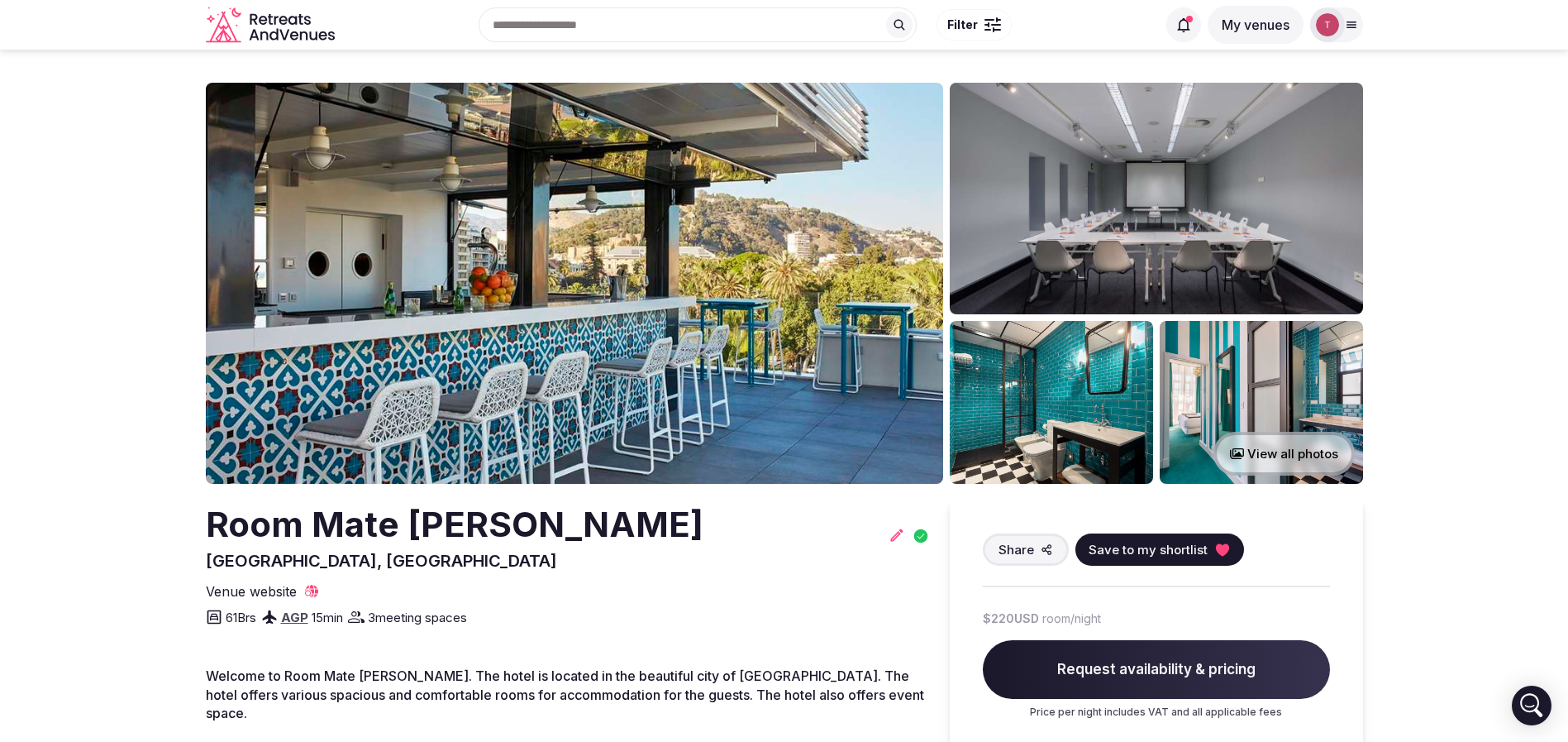
click at [537, 297] on img at bounding box center [574, 283] width 737 height 401
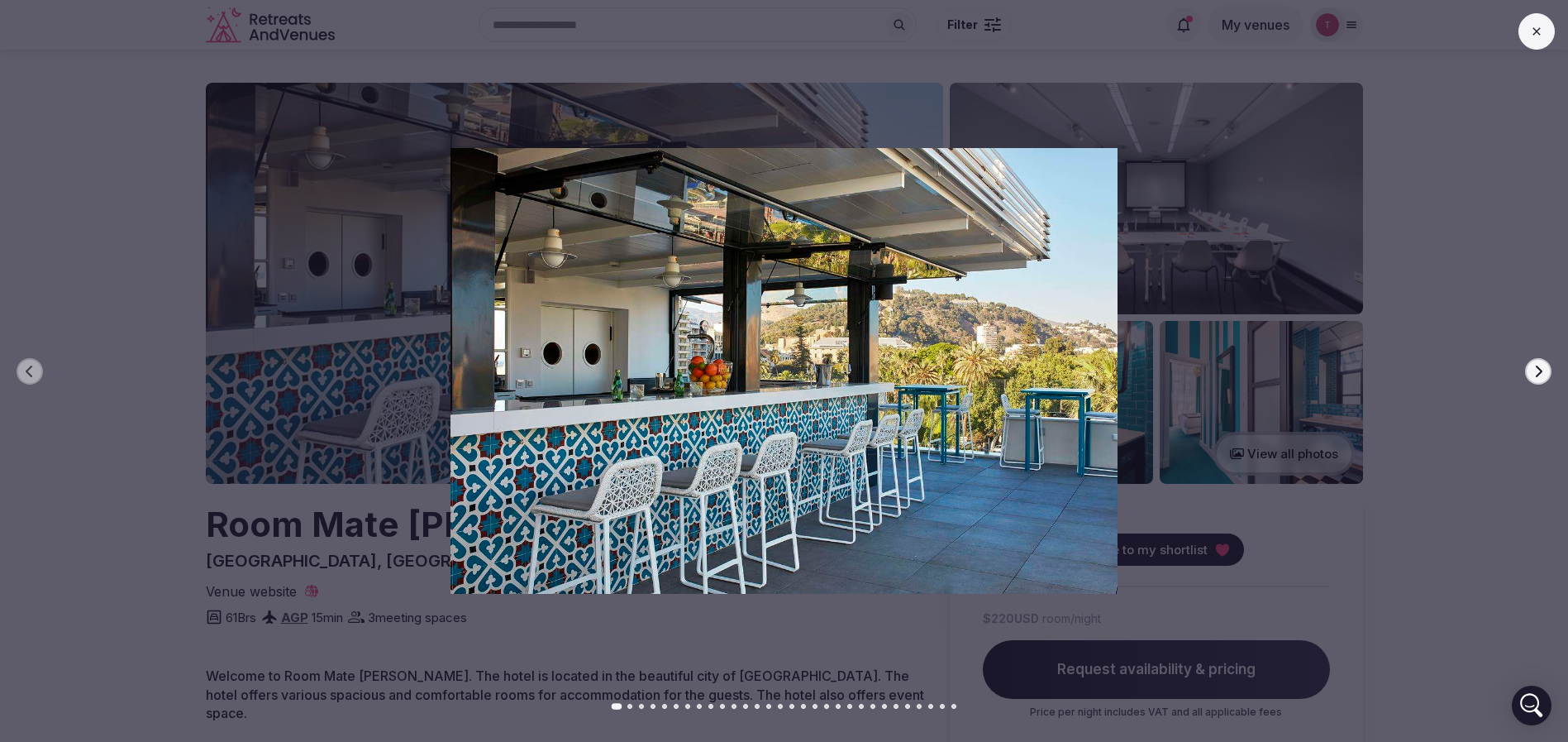
click at [1533, 360] on button "Next slide" at bounding box center [1537, 371] width 26 height 26
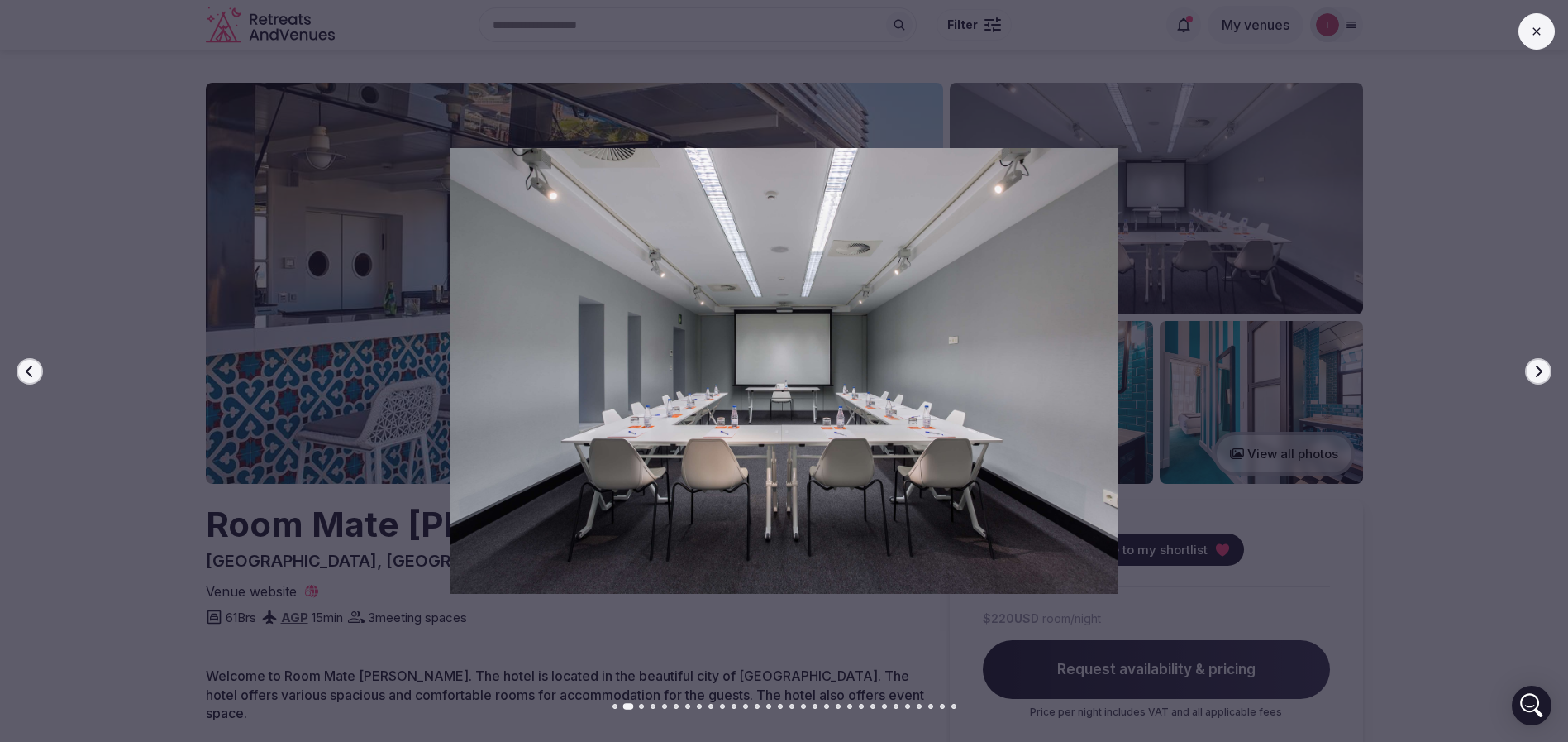
click at [1541, 361] on button "Next slide" at bounding box center [1537, 371] width 26 height 26
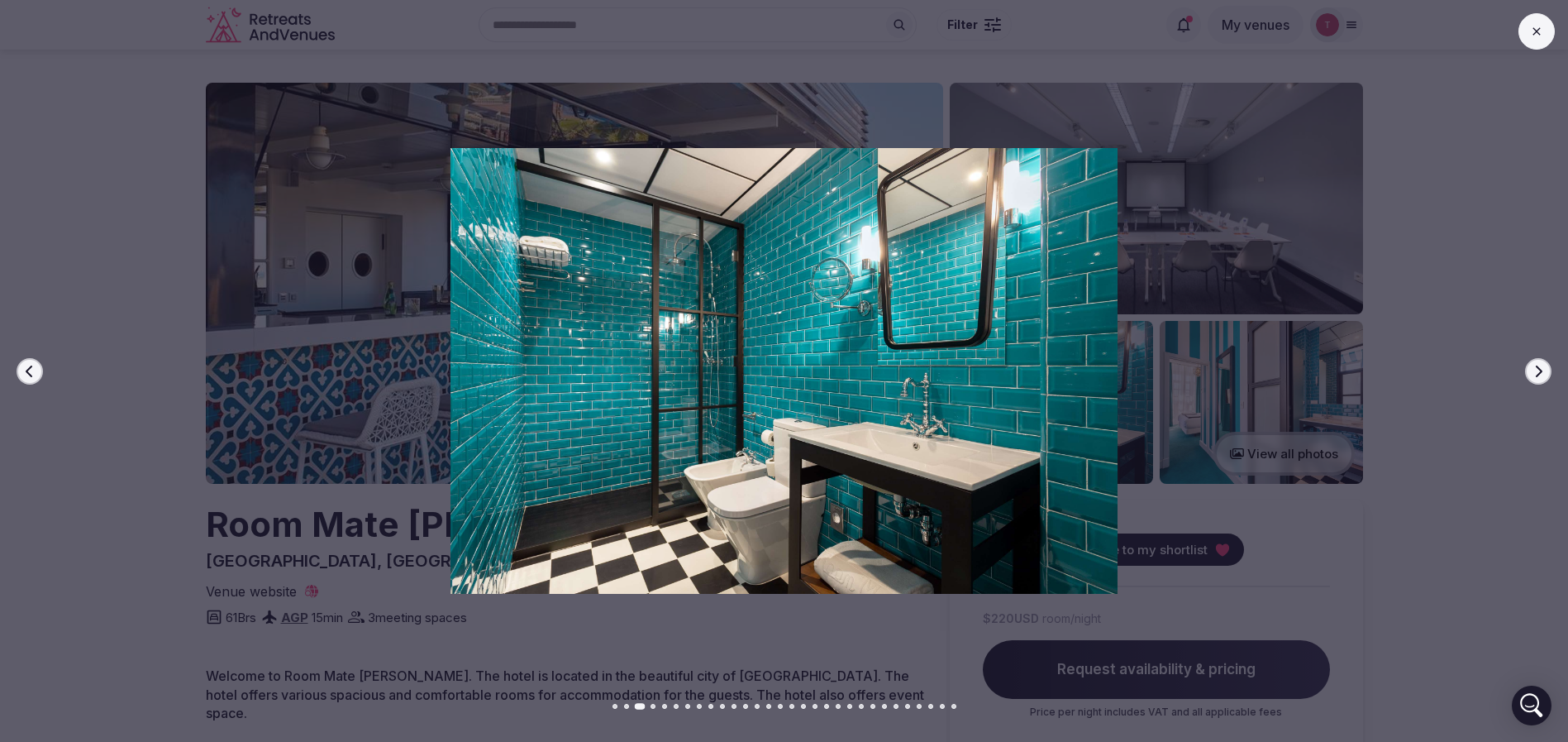
click at [1541, 361] on button "Next slide" at bounding box center [1537, 371] width 26 height 26
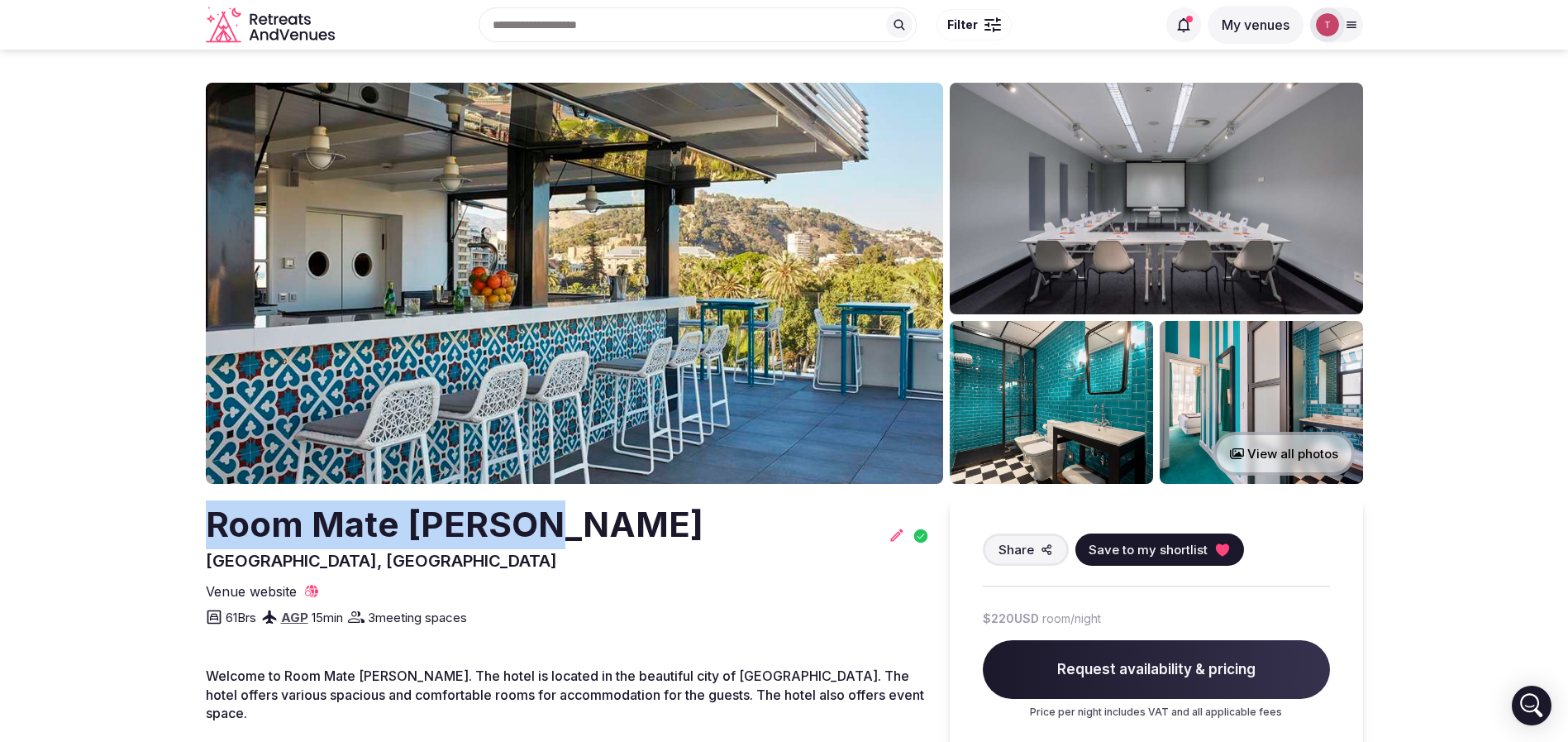
drag, startPoint x: 348, startPoint y: 525, endPoint x: 532, endPoint y: 529, distance: 184.0
click at [534, 228] on img at bounding box center [574, 283] width 737 height 401
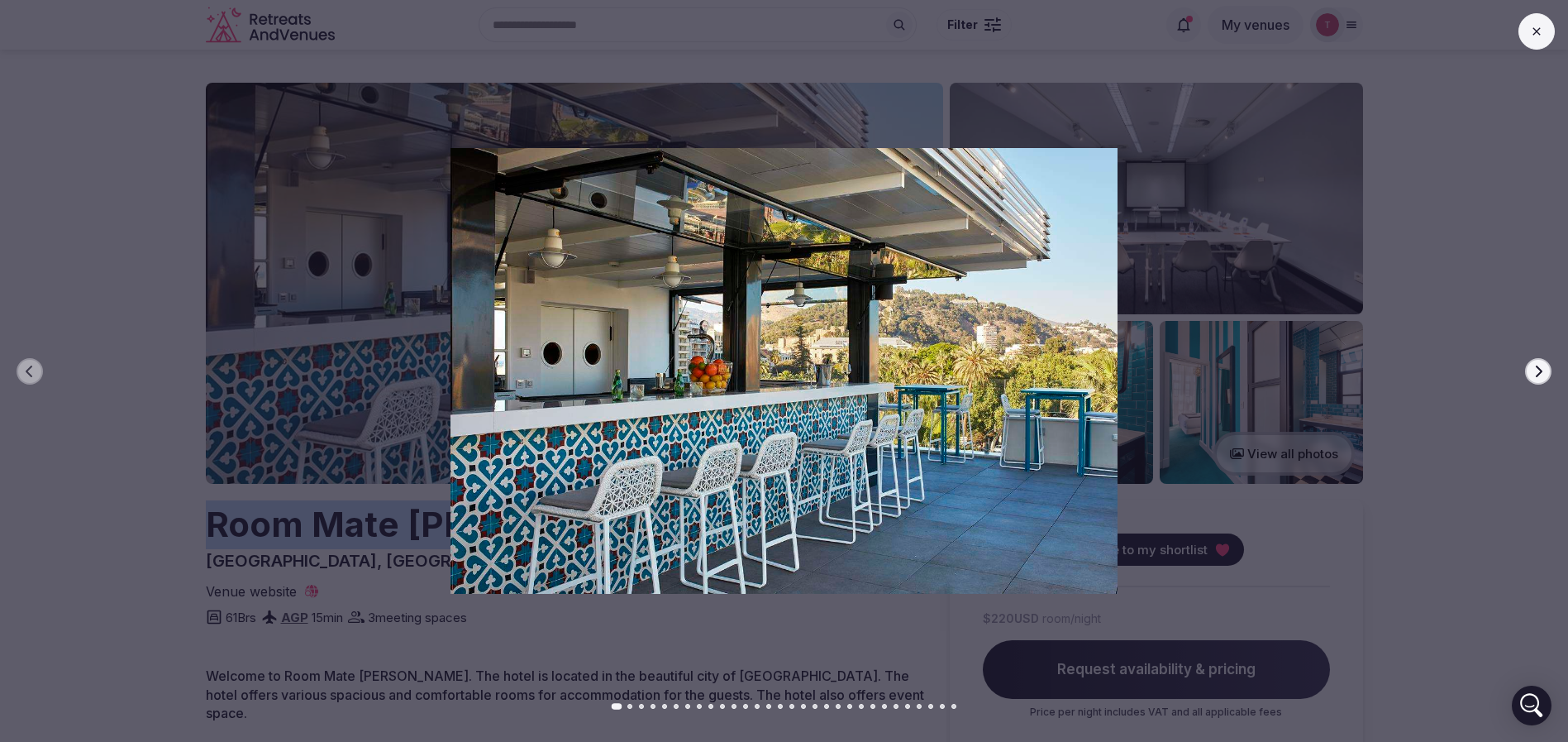
click at [1539, 371] on icon "button" at bounding box center [1537, 371] width 13 height 13
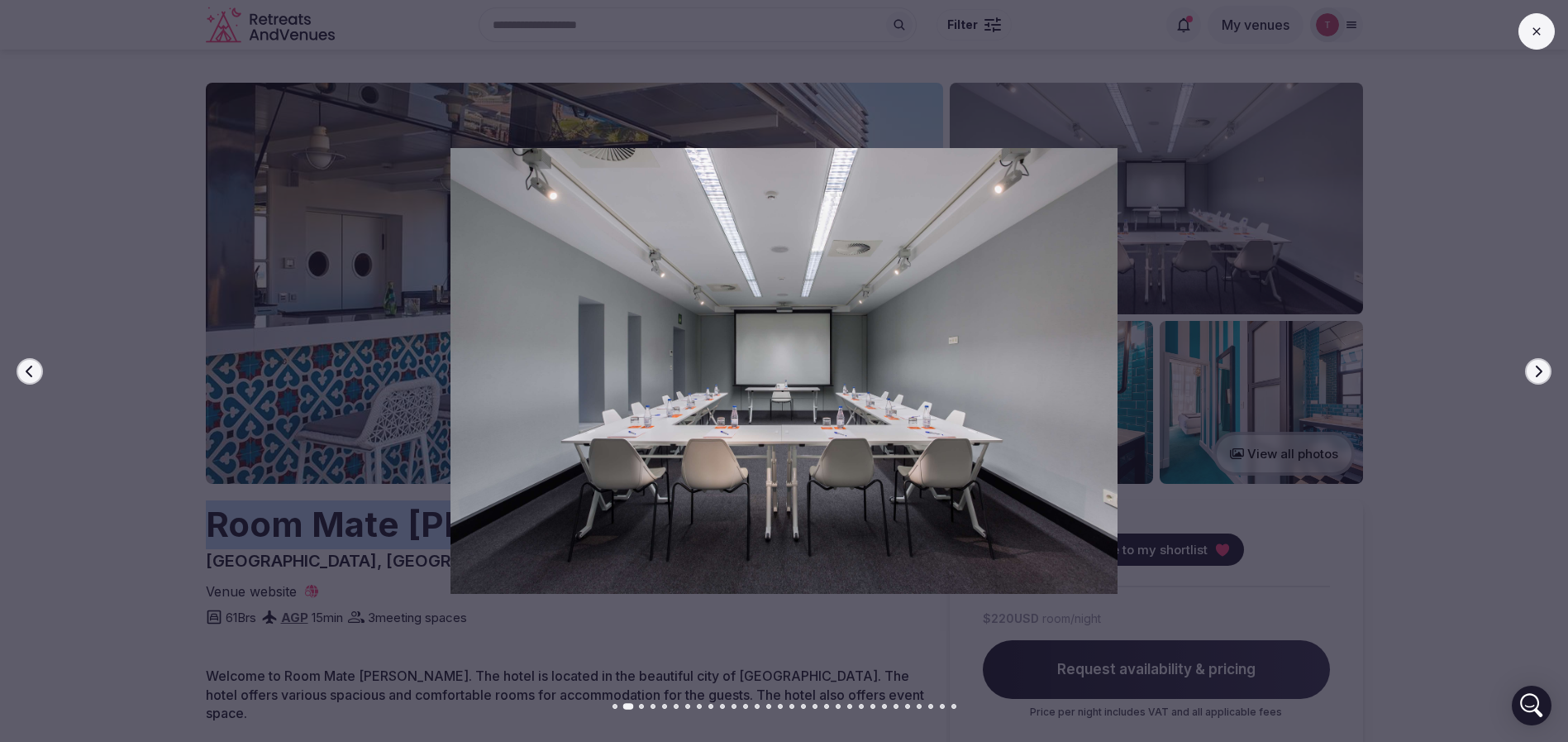
click at [1539, 370] on icon "button" at bounding box center [1537, 371] width 13 height 13
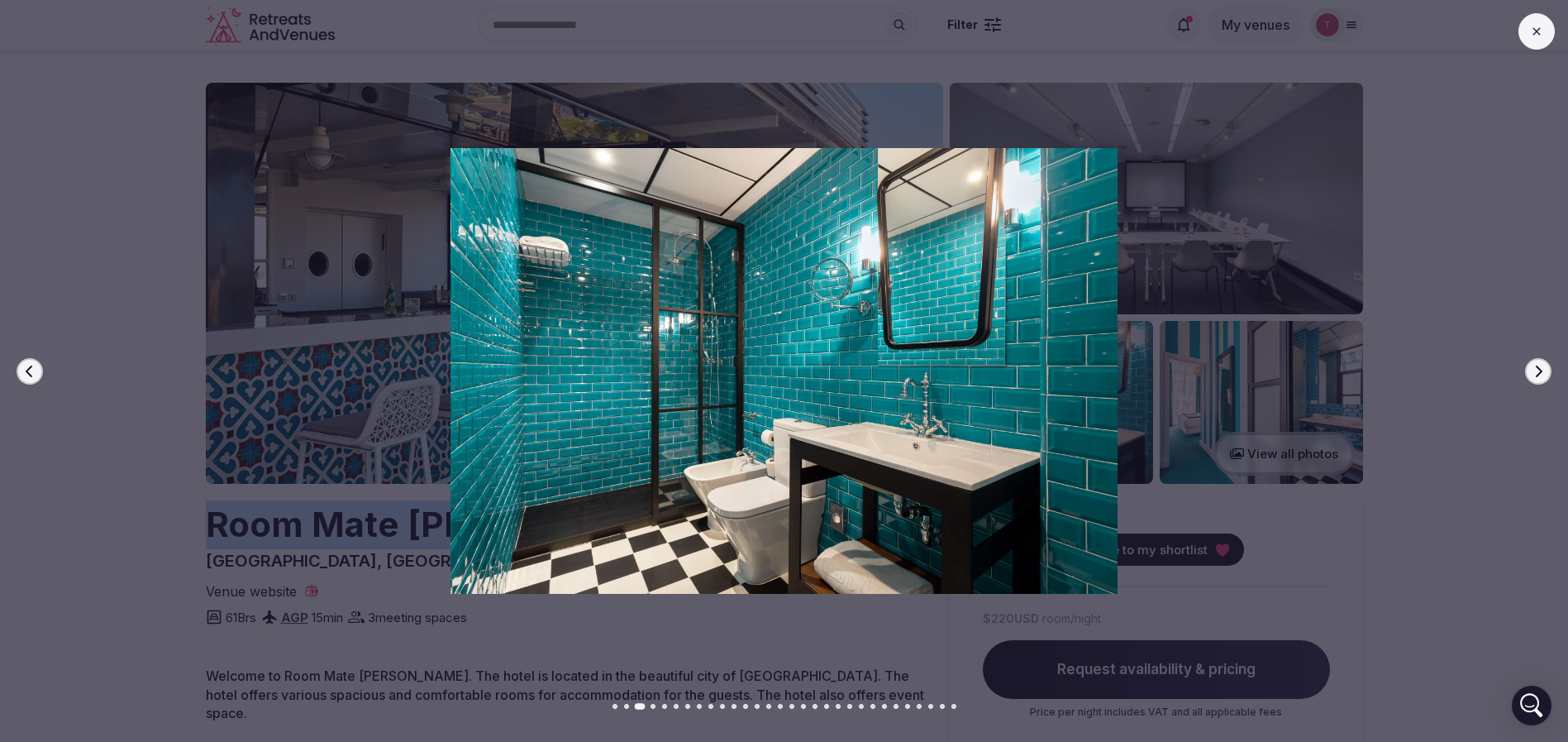
click at [1539, 370] on icon "button" at bounding box center [1537, 371] width 13 height 13
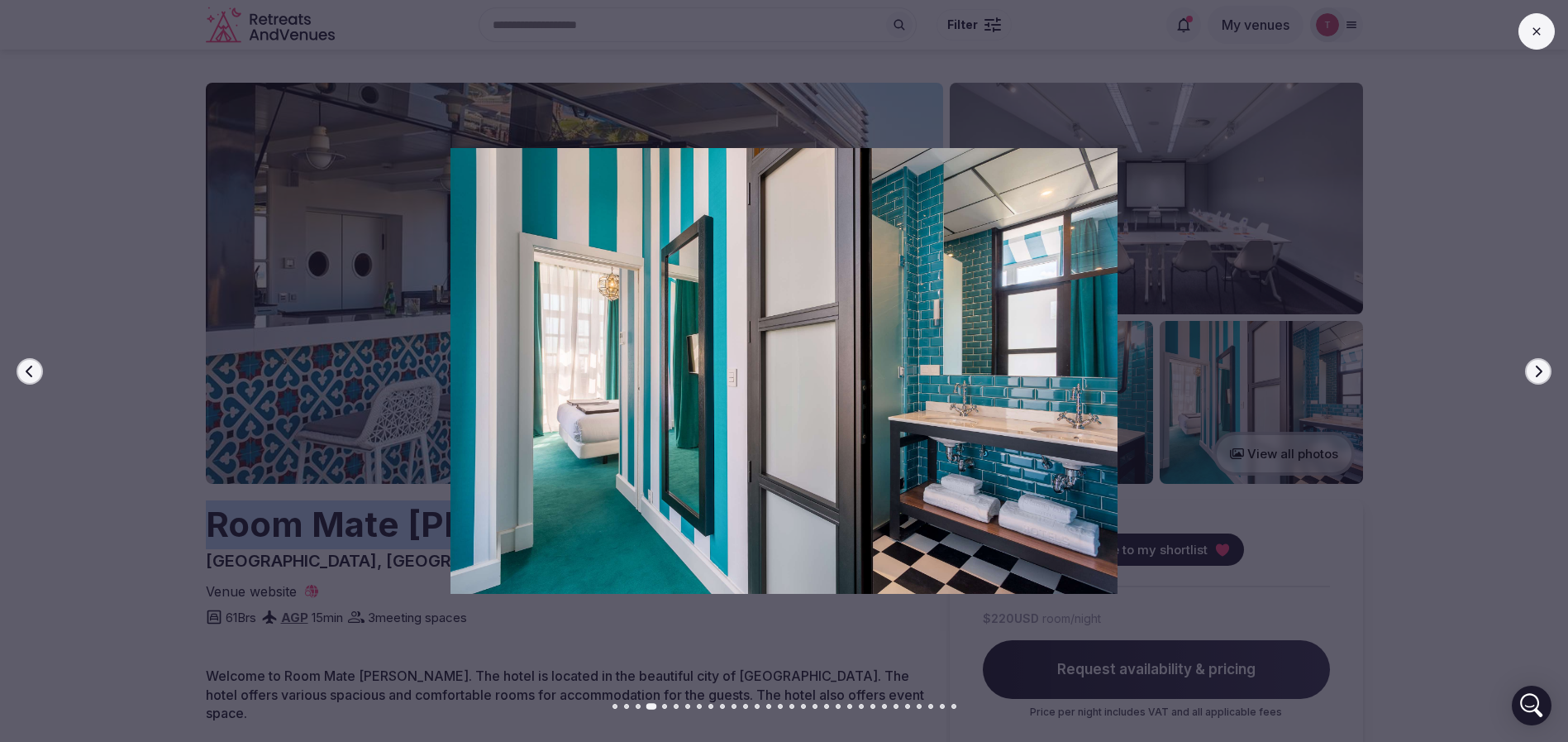
click at [1539, 370] on icon "button" at bounding box center [1537, 371] width 13 height 13
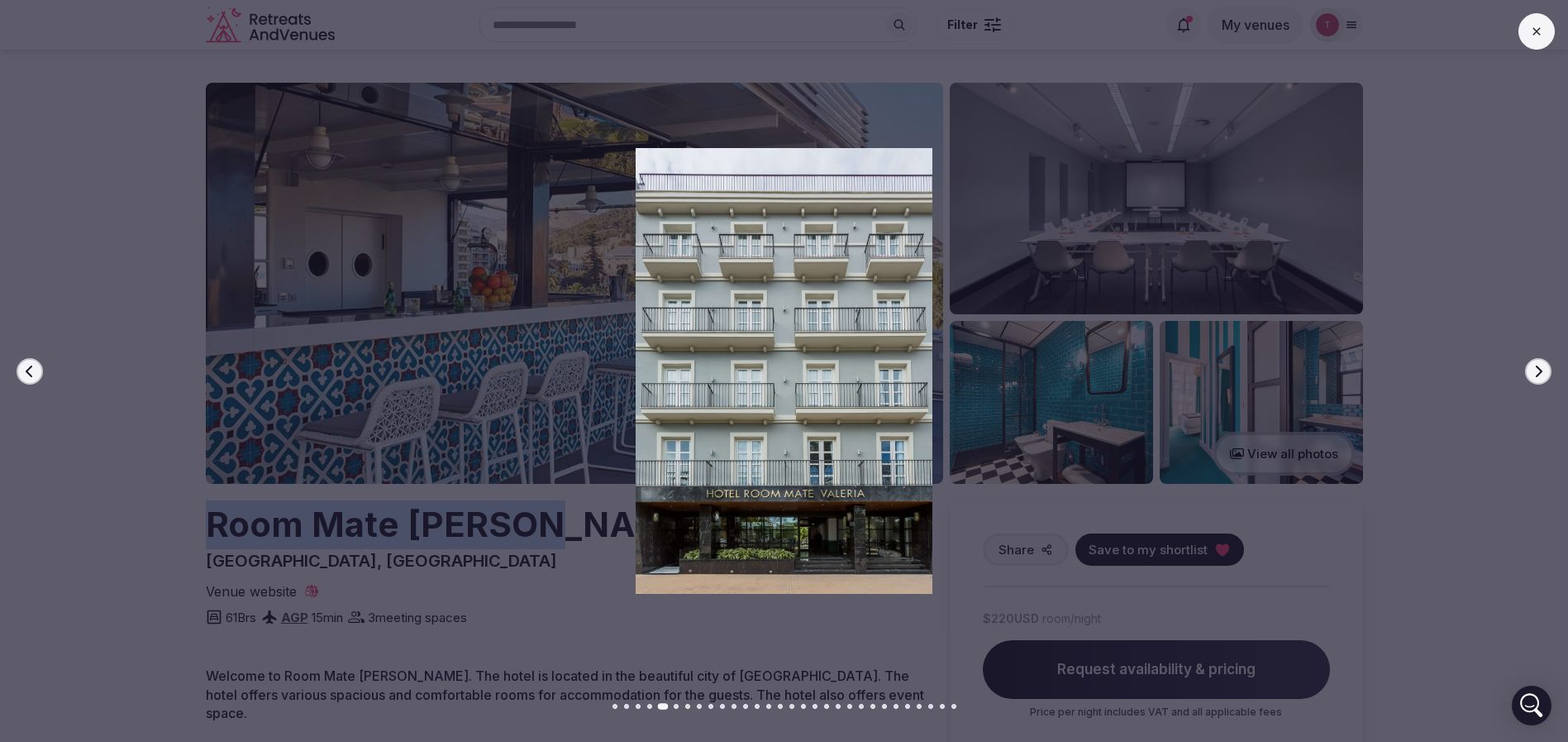
click at [1539, 370] on icon "button" at bounding box center [1537, 371] width 13 height 13
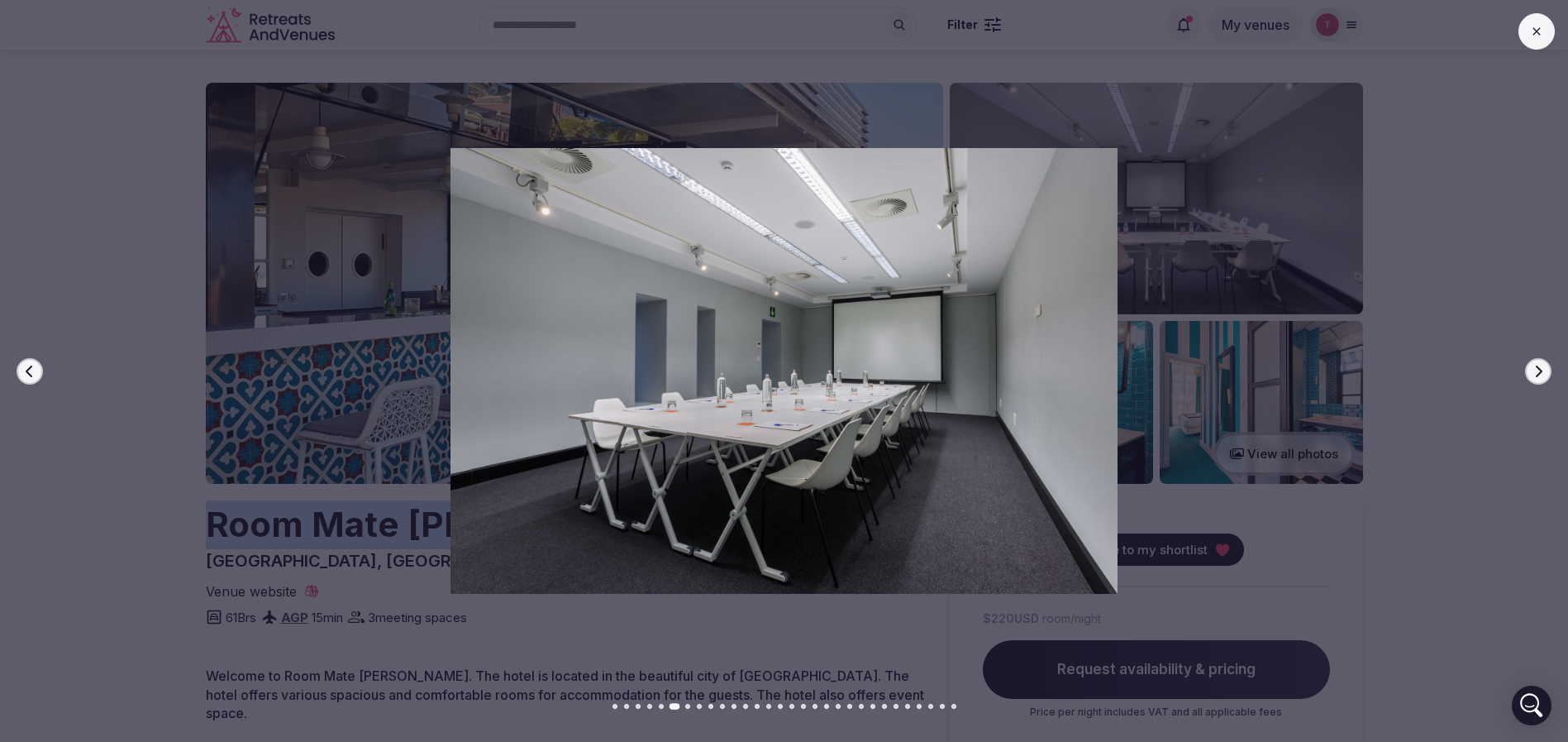
click at [1539, 370] on icon "button" at bounding box center [1537, 371] width 13 height 13
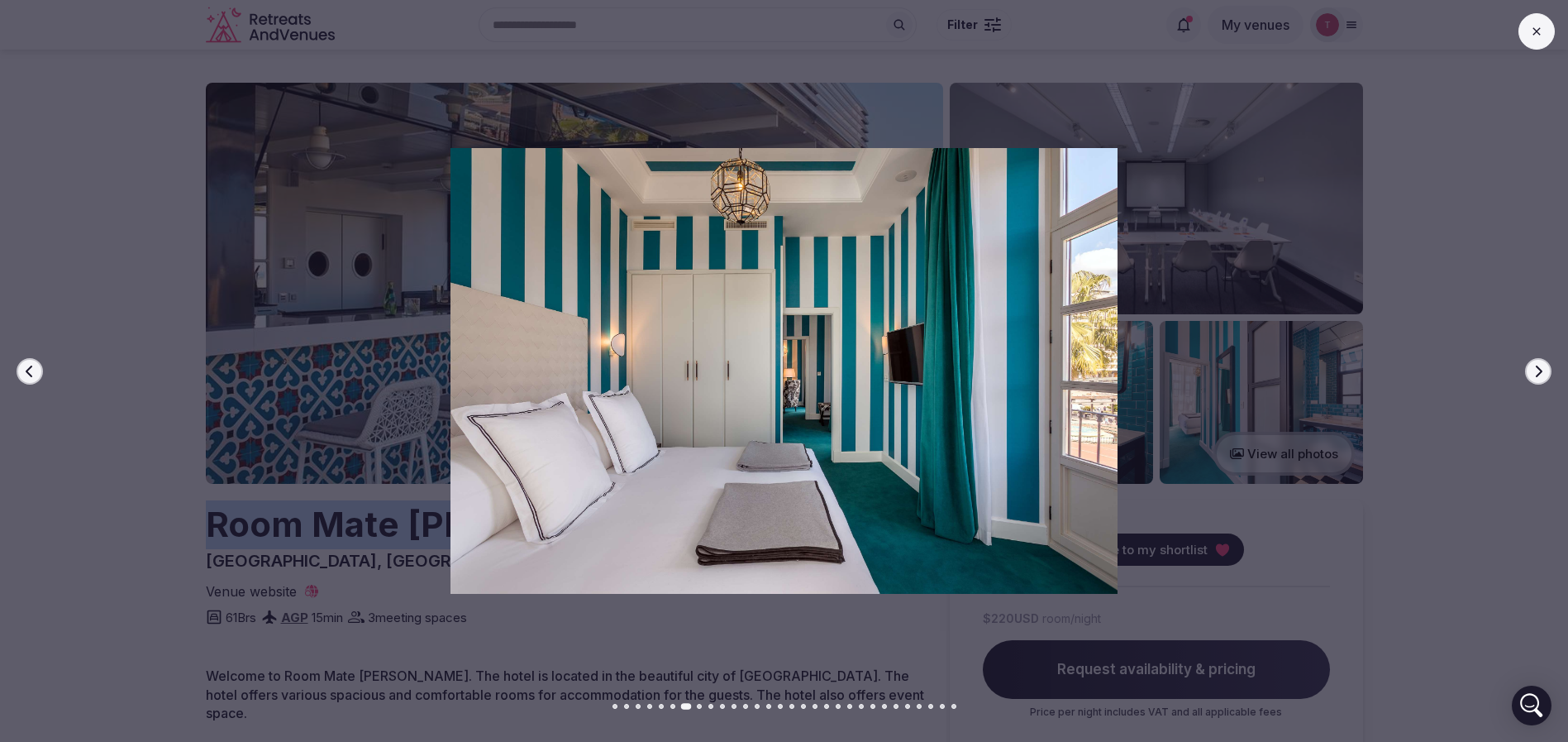
click at [1539, 370] on icon "button" at bounding box center [1537, 371] width 13 height 13
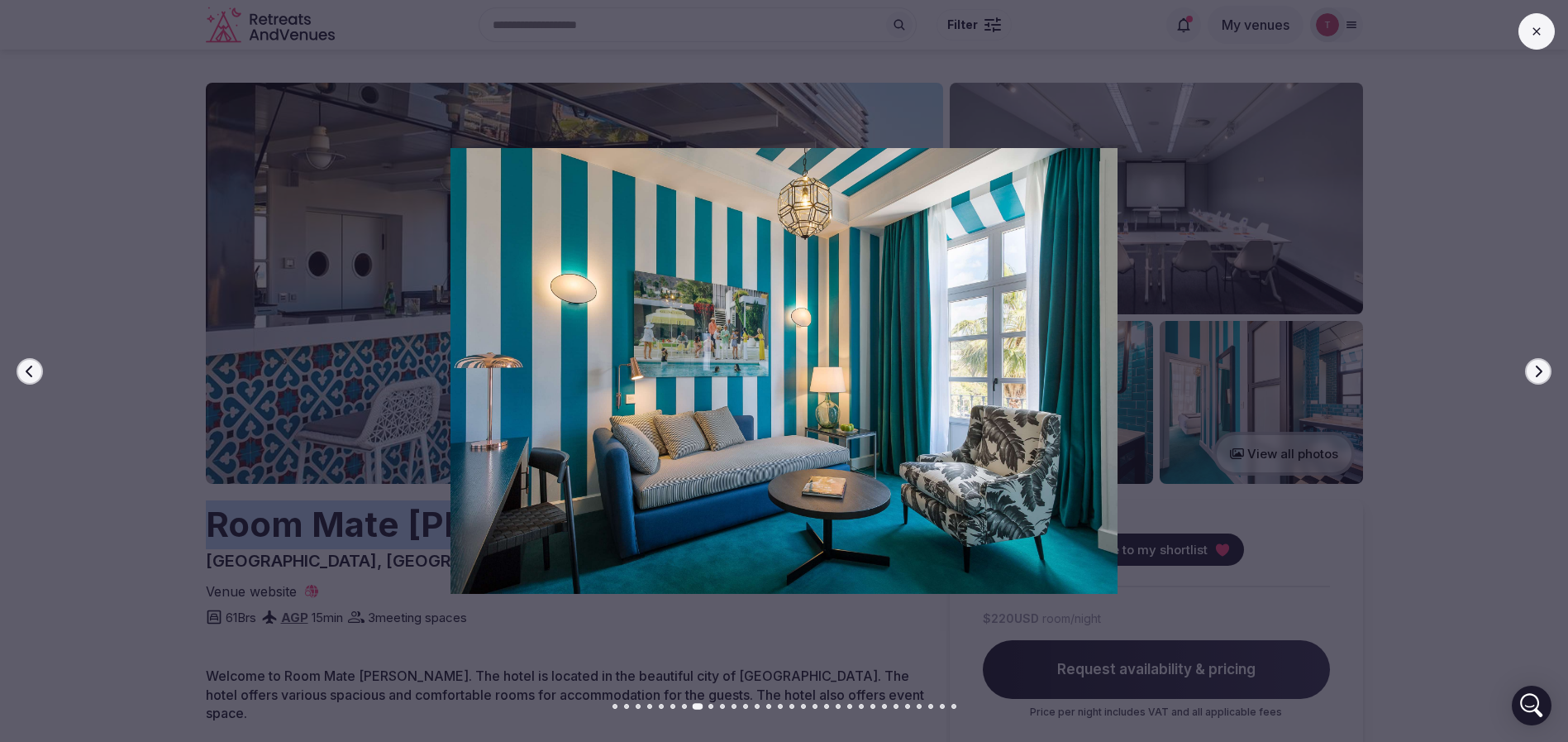
click at [1539, 370] on icon "button" at bounding box center [1537, 371] width 13 height 13
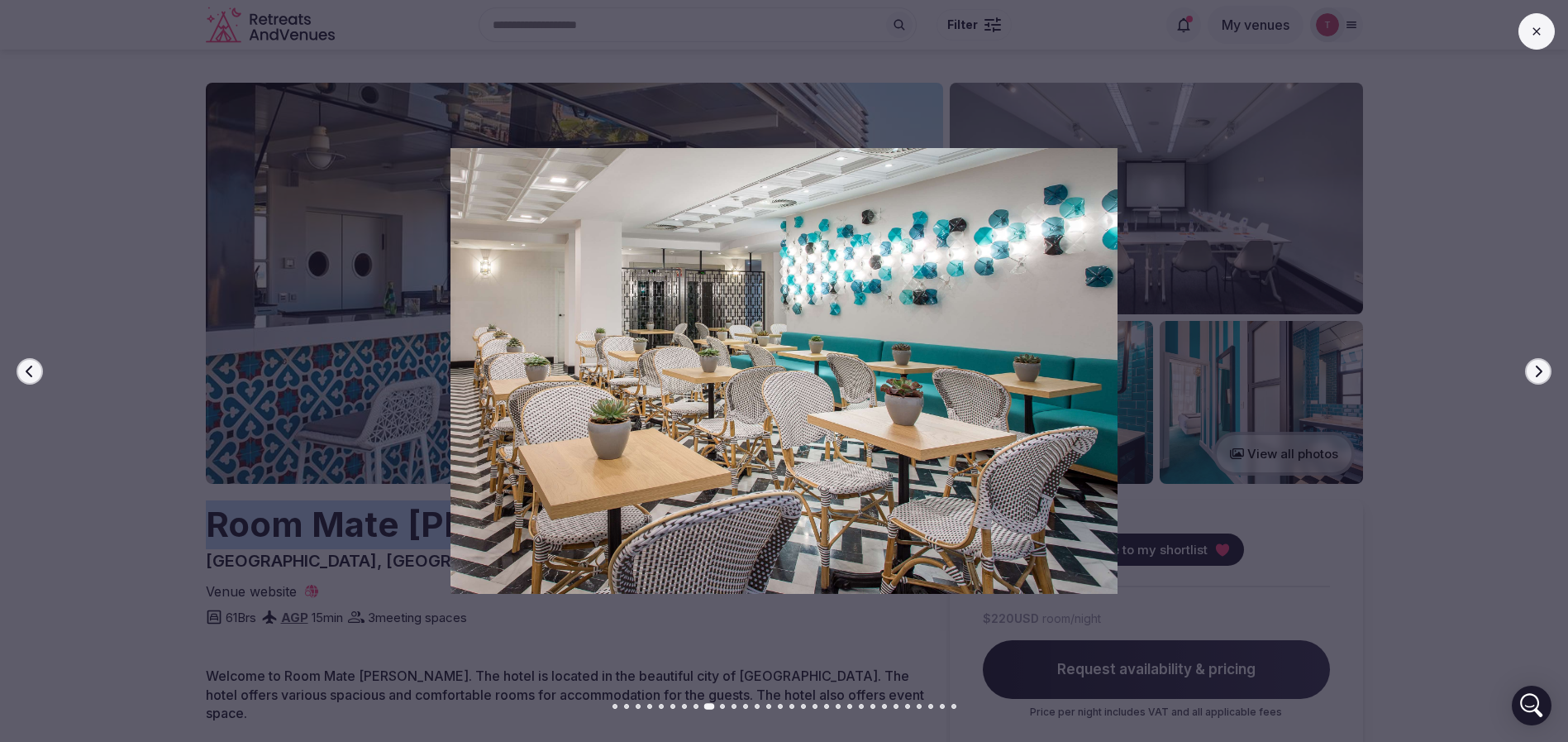
click at [1539, 370] on icon "button" at bounding box center [1537, 371] width 13 height 13
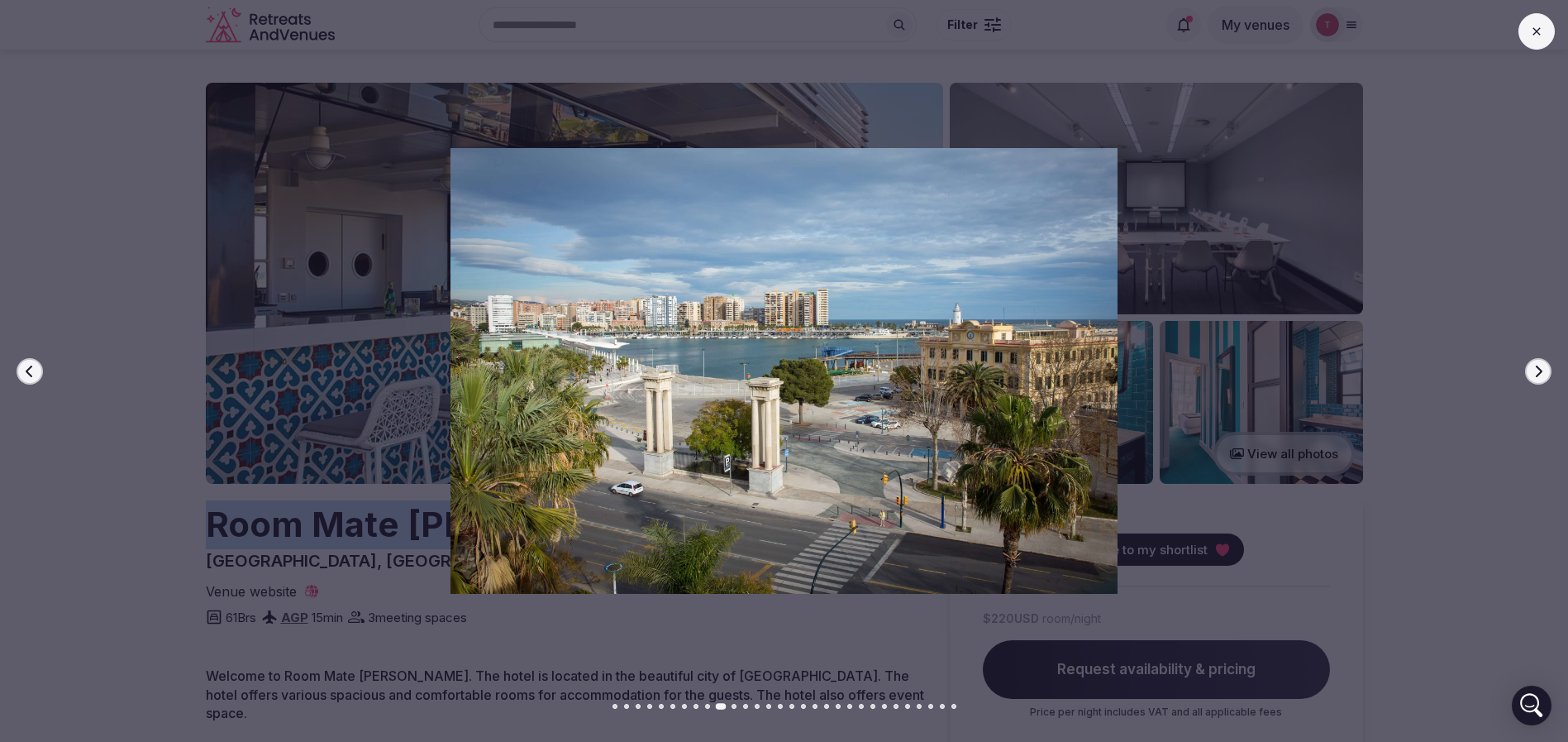
click at [1539, 370] on icon "button" at bounding box center [1537, 371] width 13 height 13
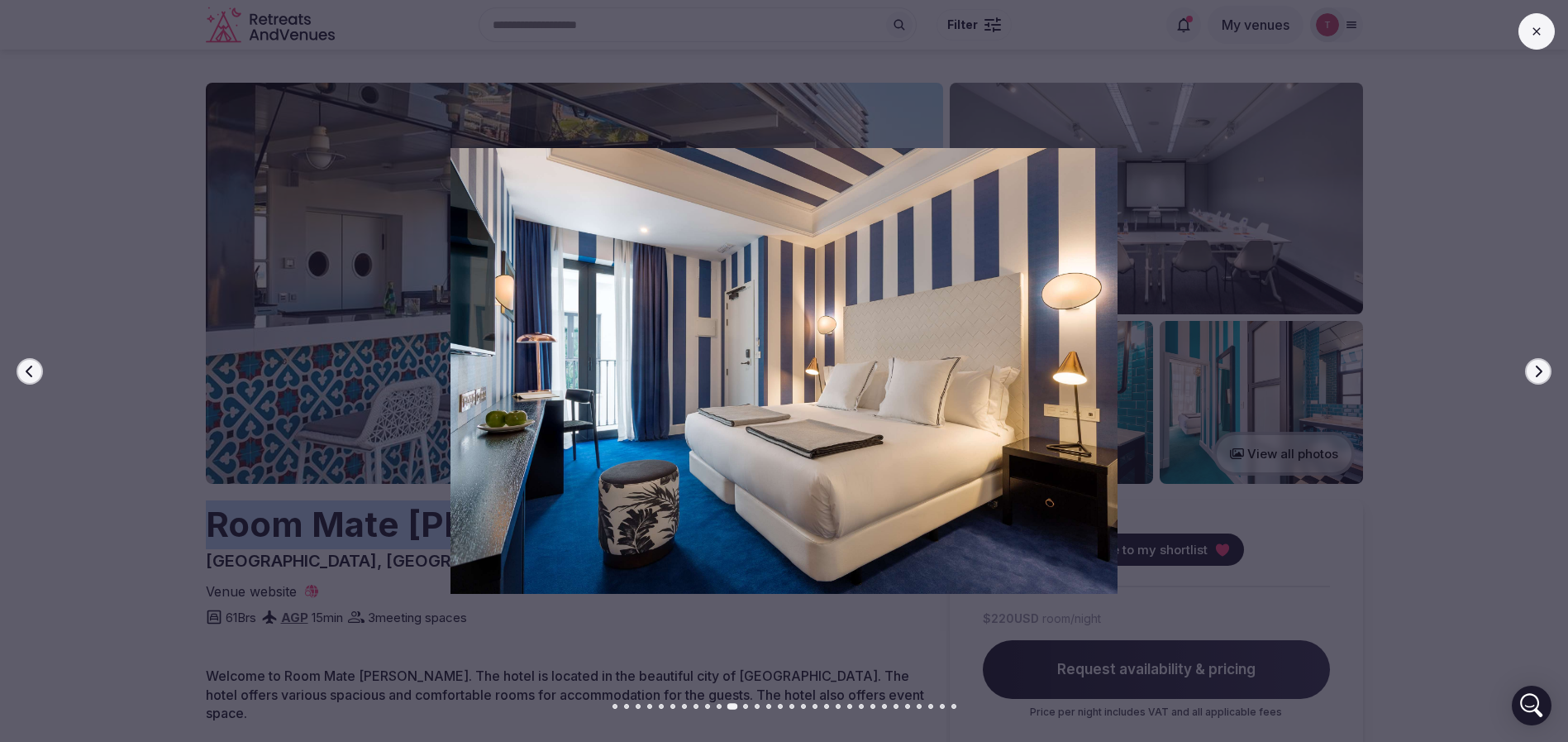
click at [1539, 370] on icon "button" at bounding box center [1537, 371] width 13 height 13
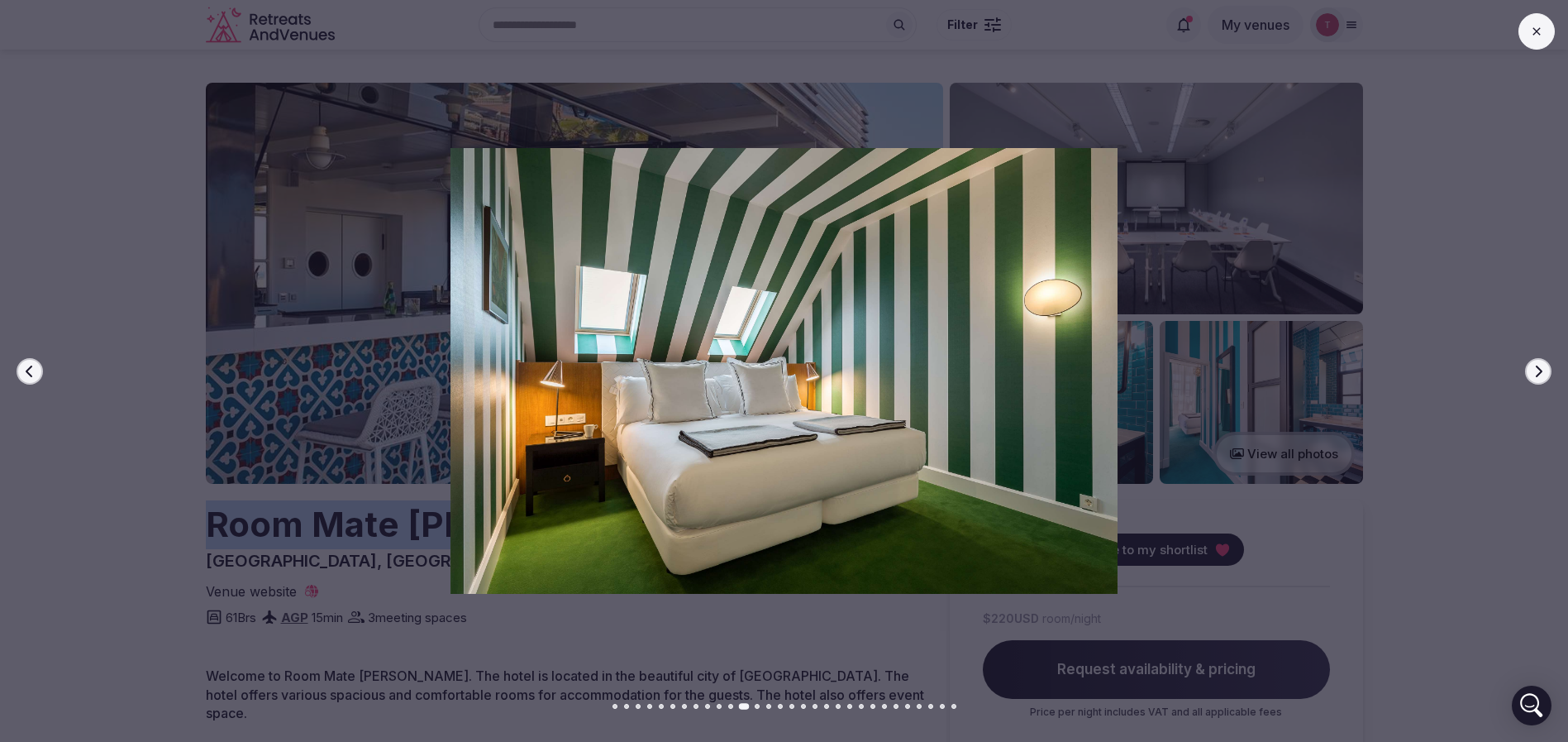
click at [1539, 370] on icon "button" at bounding box center [1537, 371] width 13 height 13
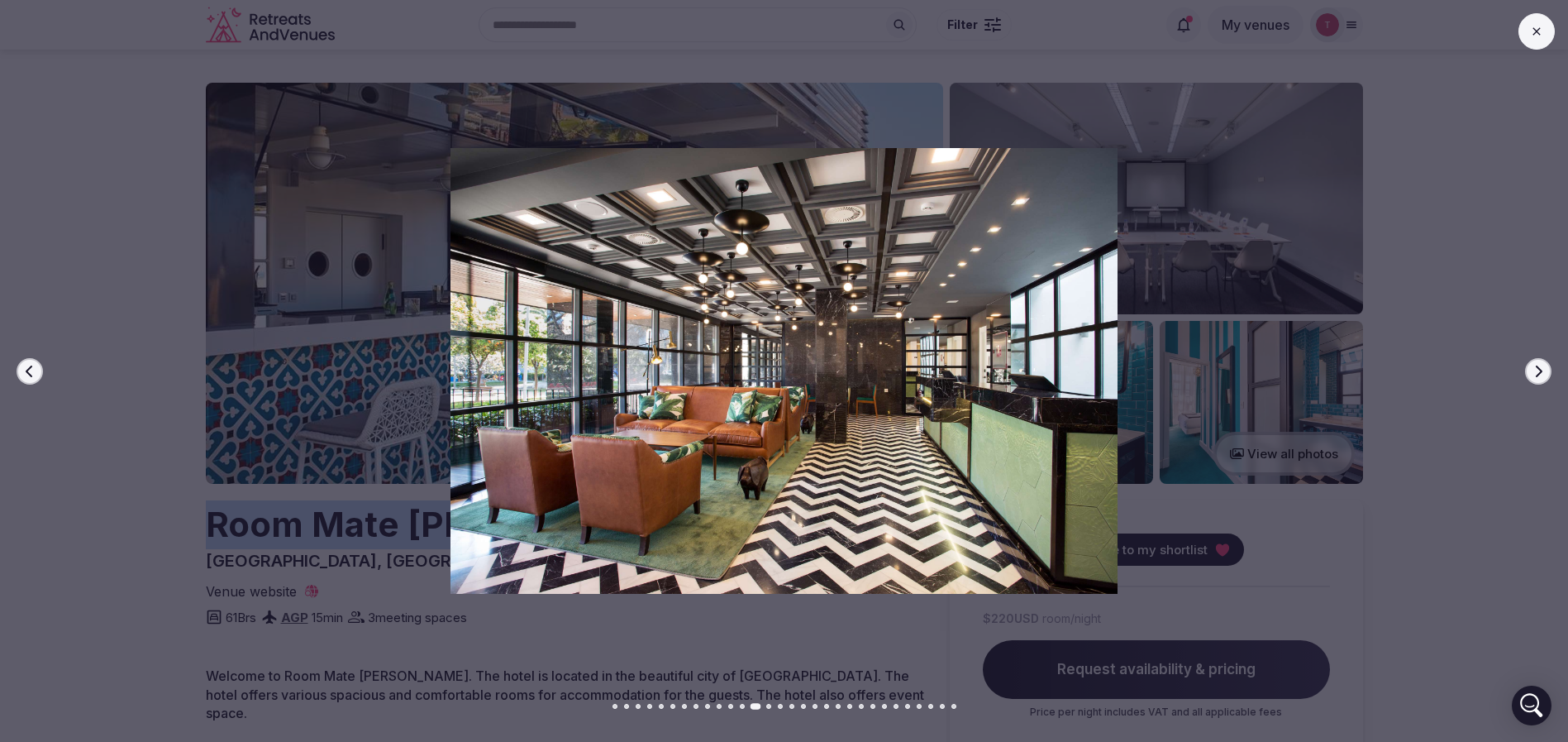
click at [1539, 370] on icon "button" at bounding box center [1537, 371] width 13 height 13
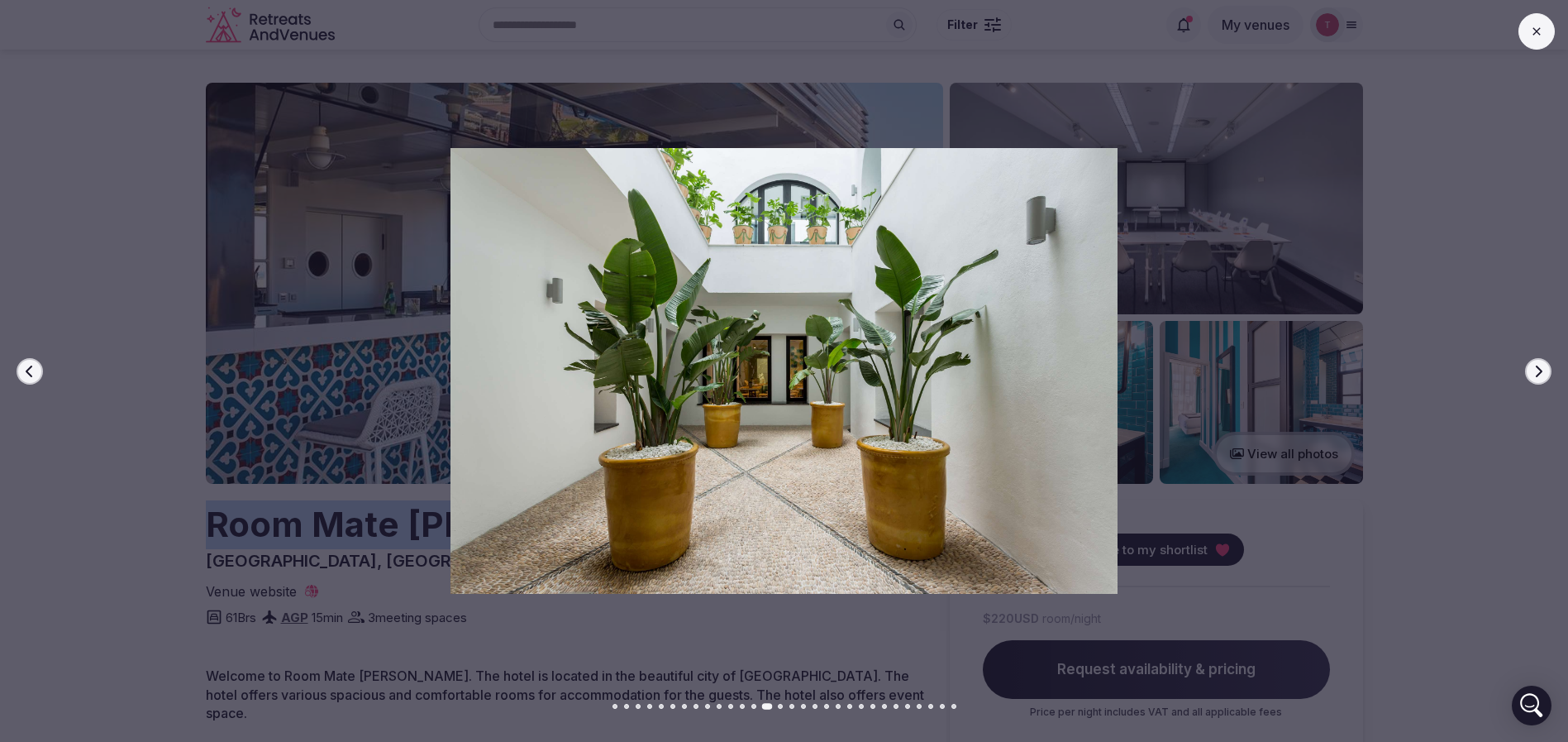
click at [1539, 370] on icon "button" at bounding box center [1537, 371] width 13 height 13
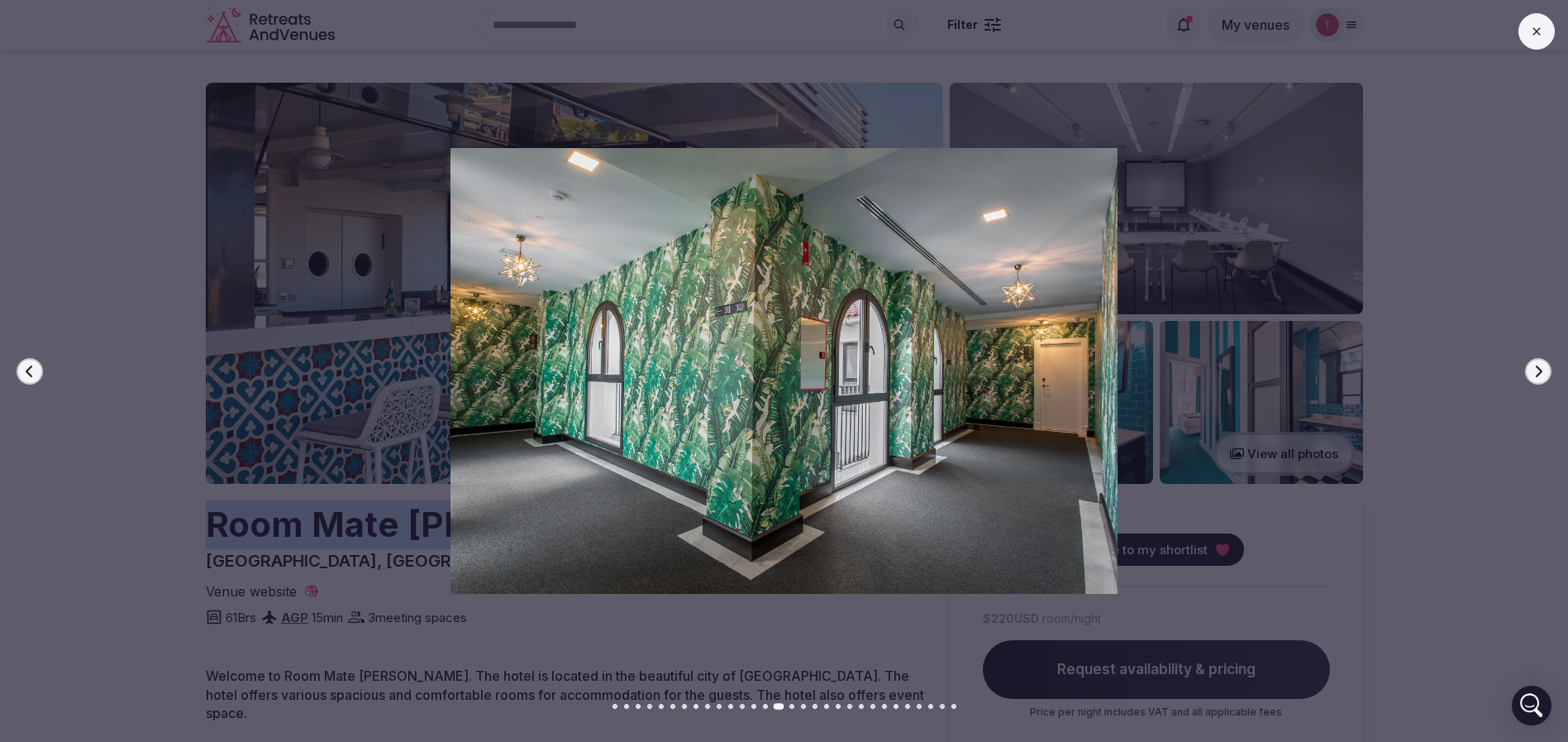
click at [1539, 370] on icon "button" at bounding box center [1537, 371] width 13 height 13
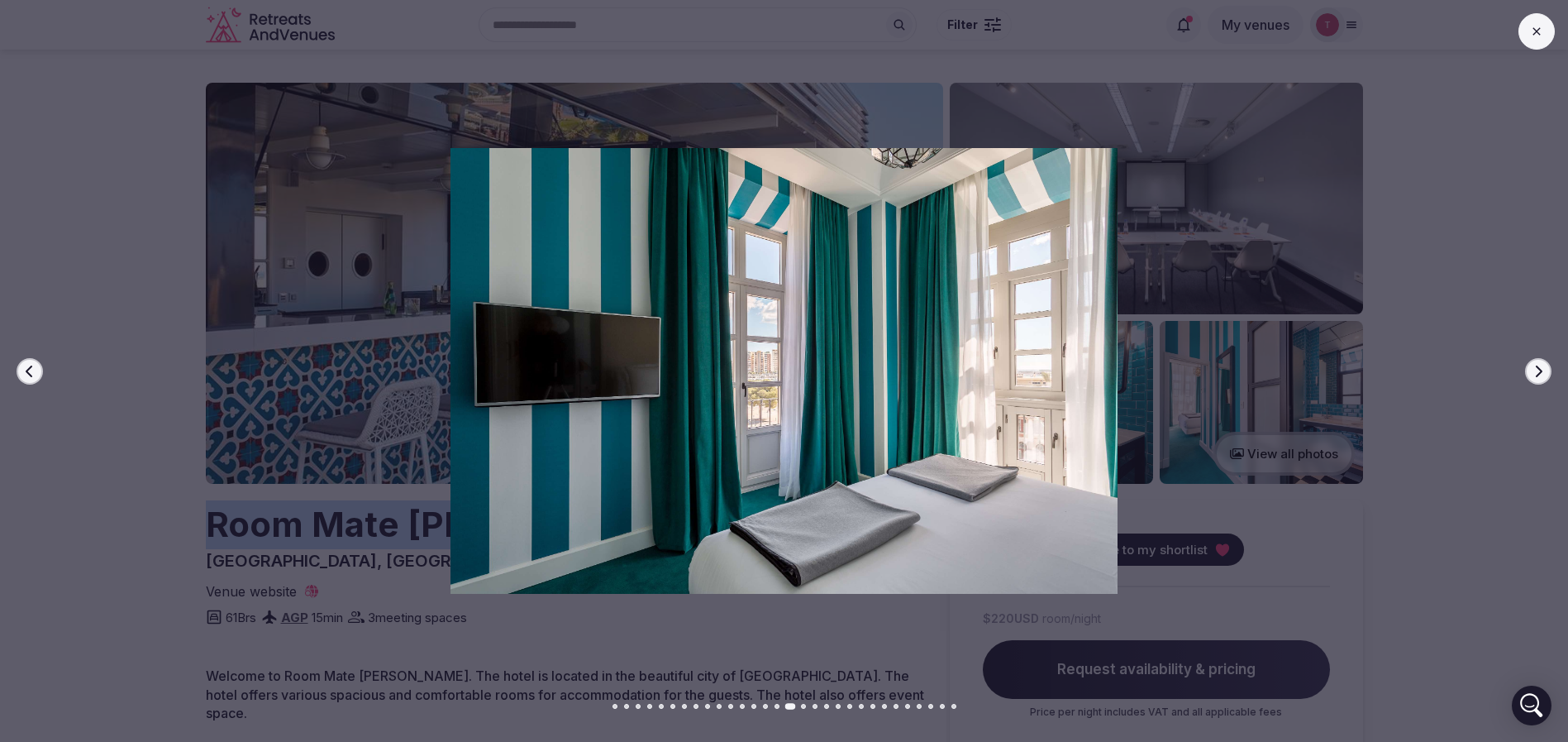
click at [1539, 370] on icon "button" at bounding box center [1537, 371] width 13 height 13
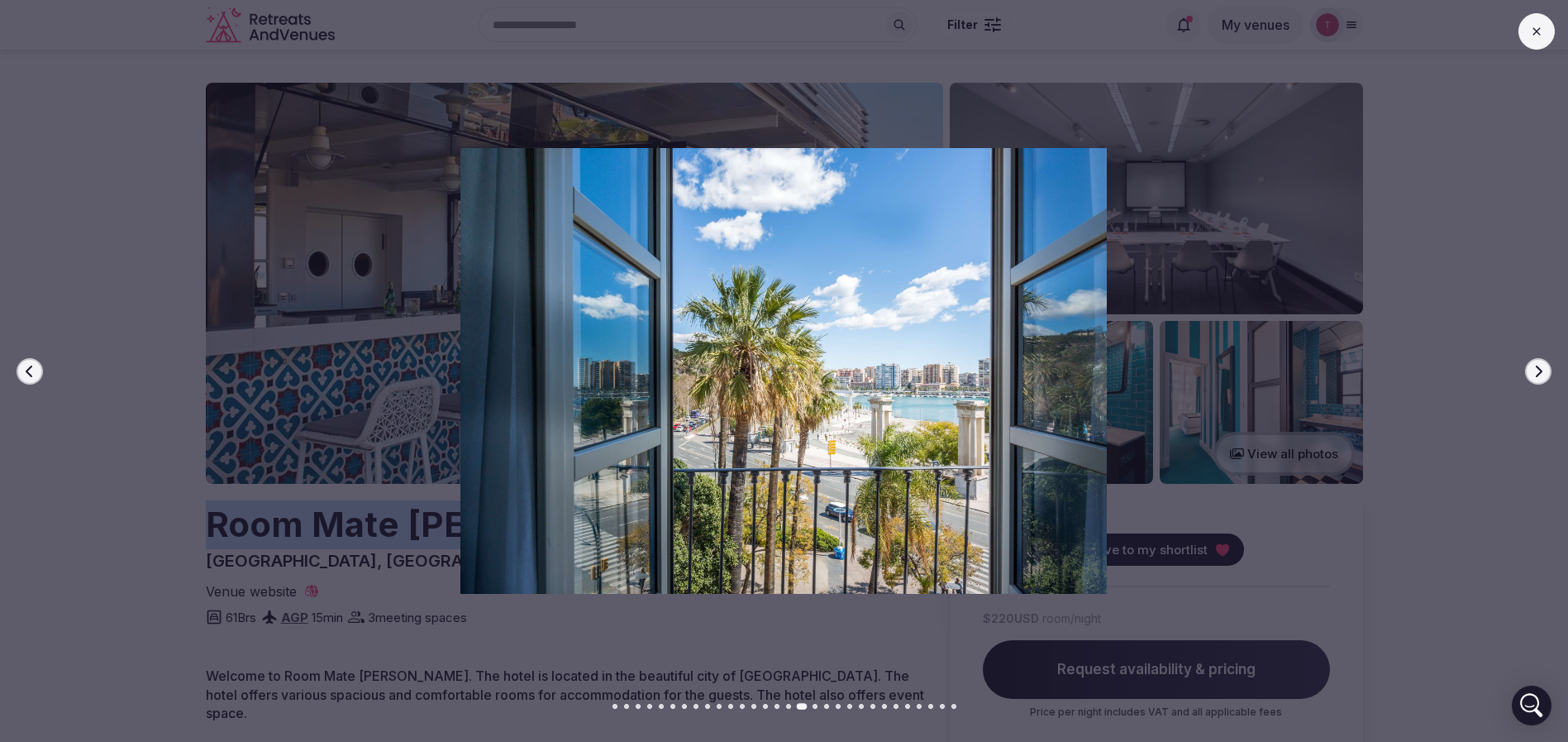
click at [1539, 370] on icon "button" at bounding box center [1537, 371] width 13 height 13
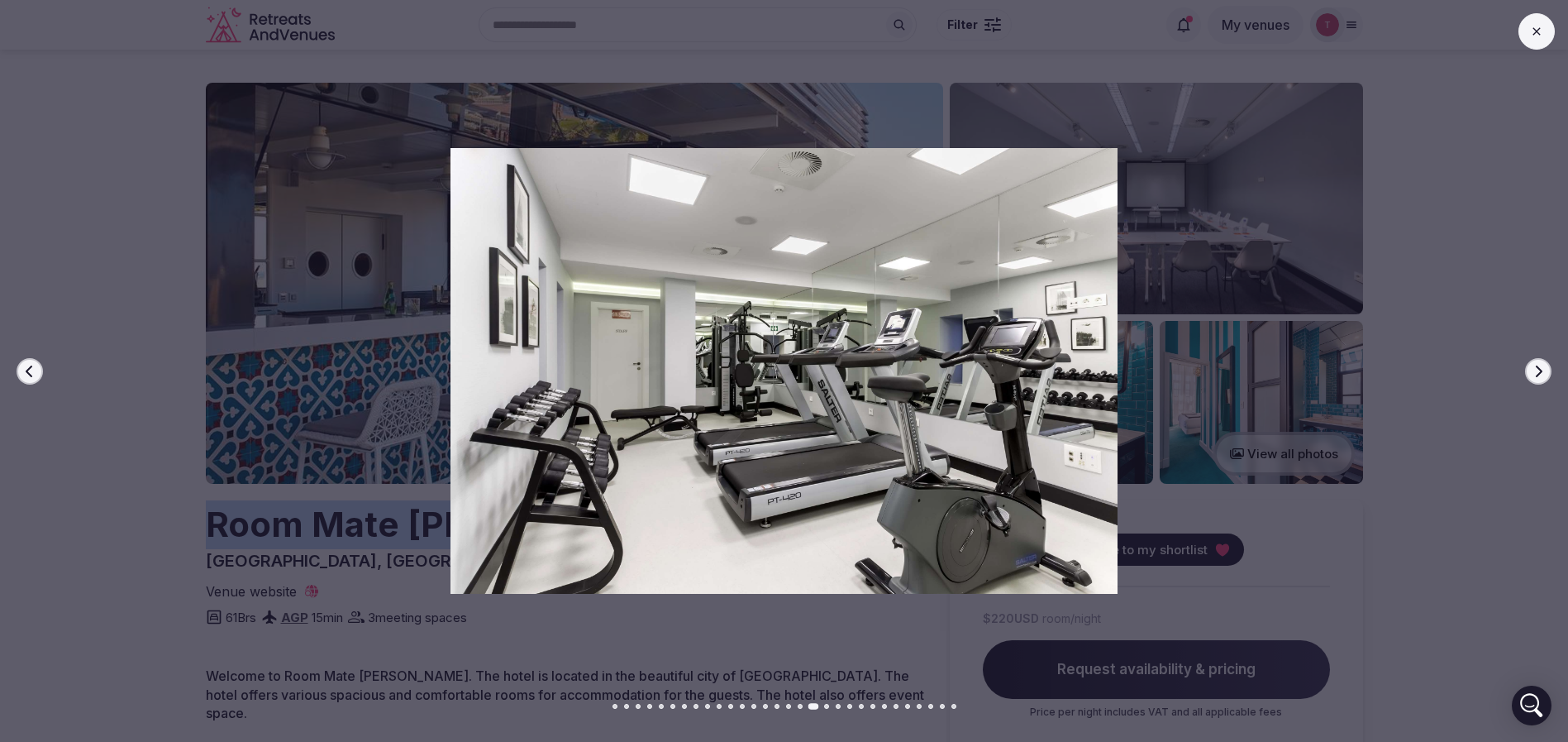
click at [1539, 370] on icon "button" at bounding box center [1537, 371] width 13 height 13
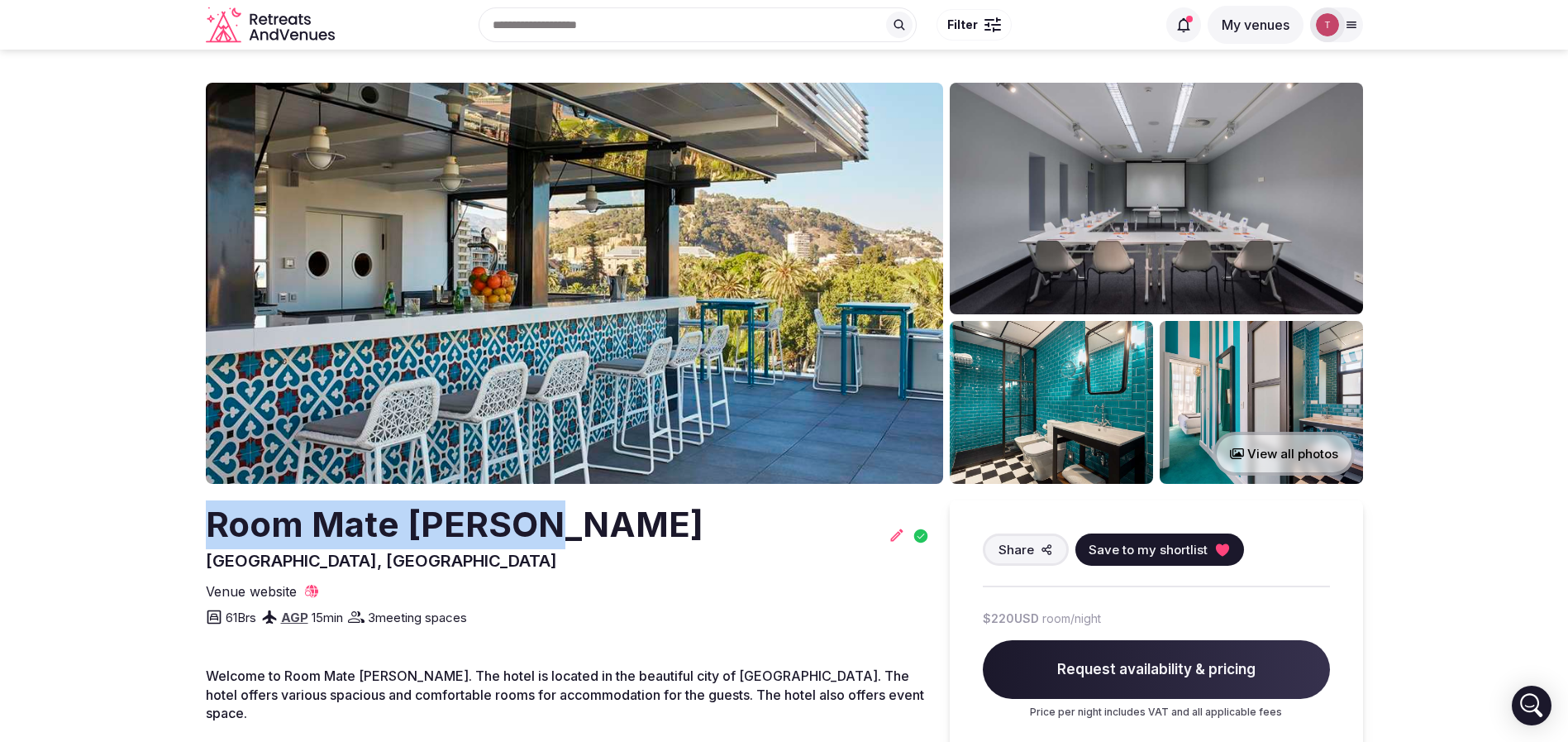
click at [1227, 549] on button "Save to my shortlist" at bounding box center [1159, 549] width 168 height 32
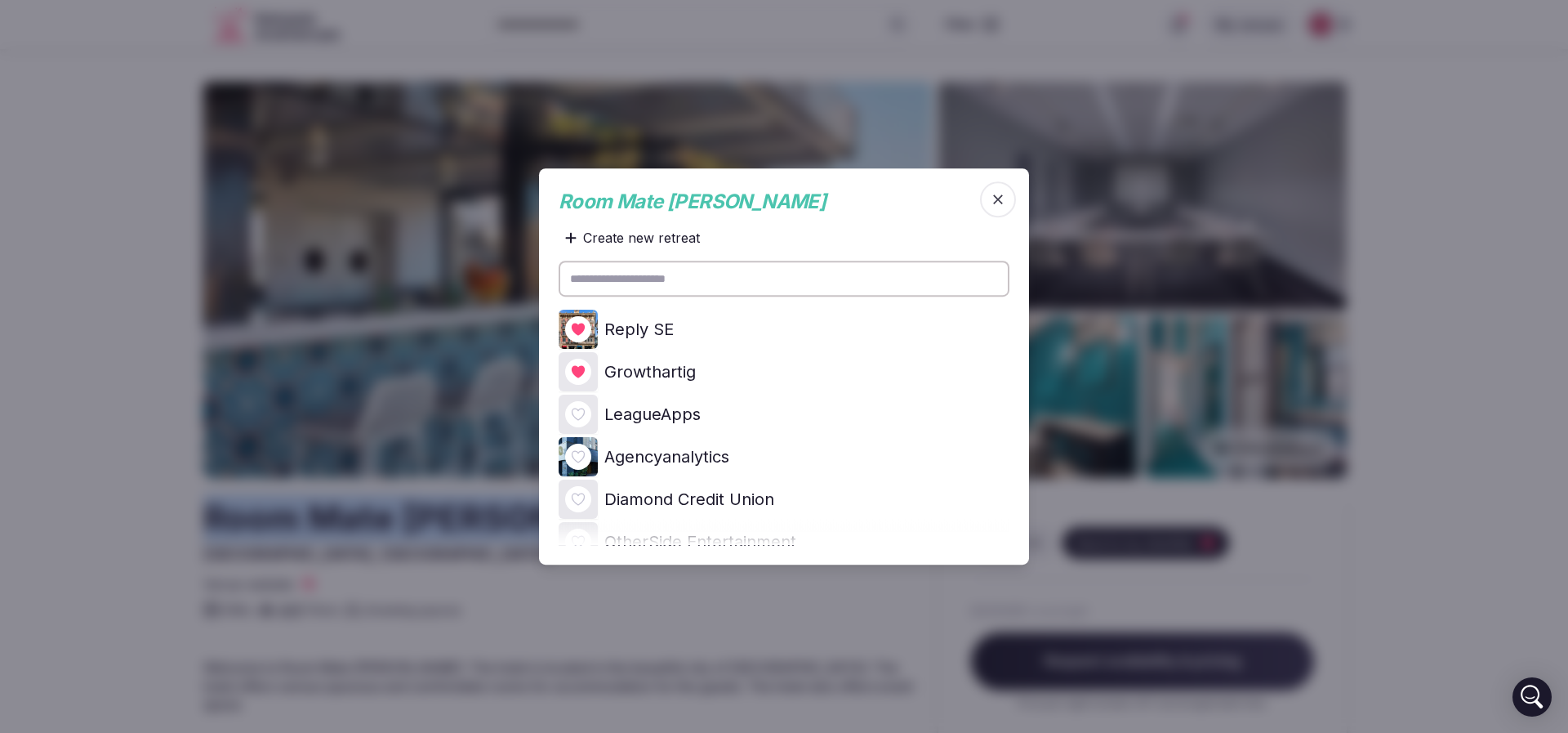
click at [996, 207] on span "button" at bounding box center [999, 199] width 36 height 36
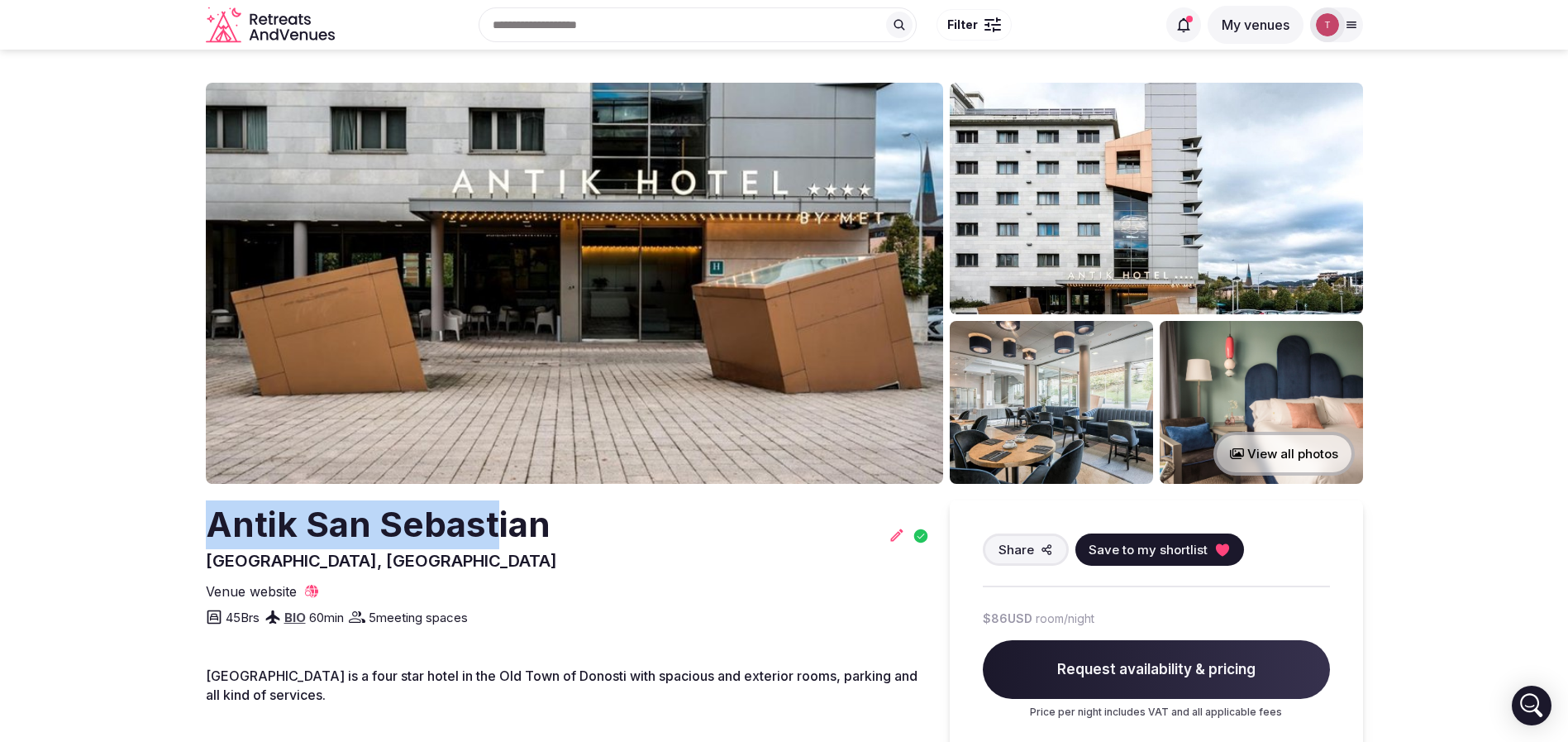
drag, startPoint x: 167, startPoint y: 542, endPoint x: 496, endPoint y: 538, distance: 329.0
click at [496, 538] on section "View all photos Antik [GEOGRAPHIC_DATA], [GEOGRAPHIC_DATA] Share Save to my sho…" at bounding box center [784, 757] width 1568 height 1414
click at [455, 541] on h2 "Antik San Sebastian" at bounding box center [381, 525] width 351 height 49
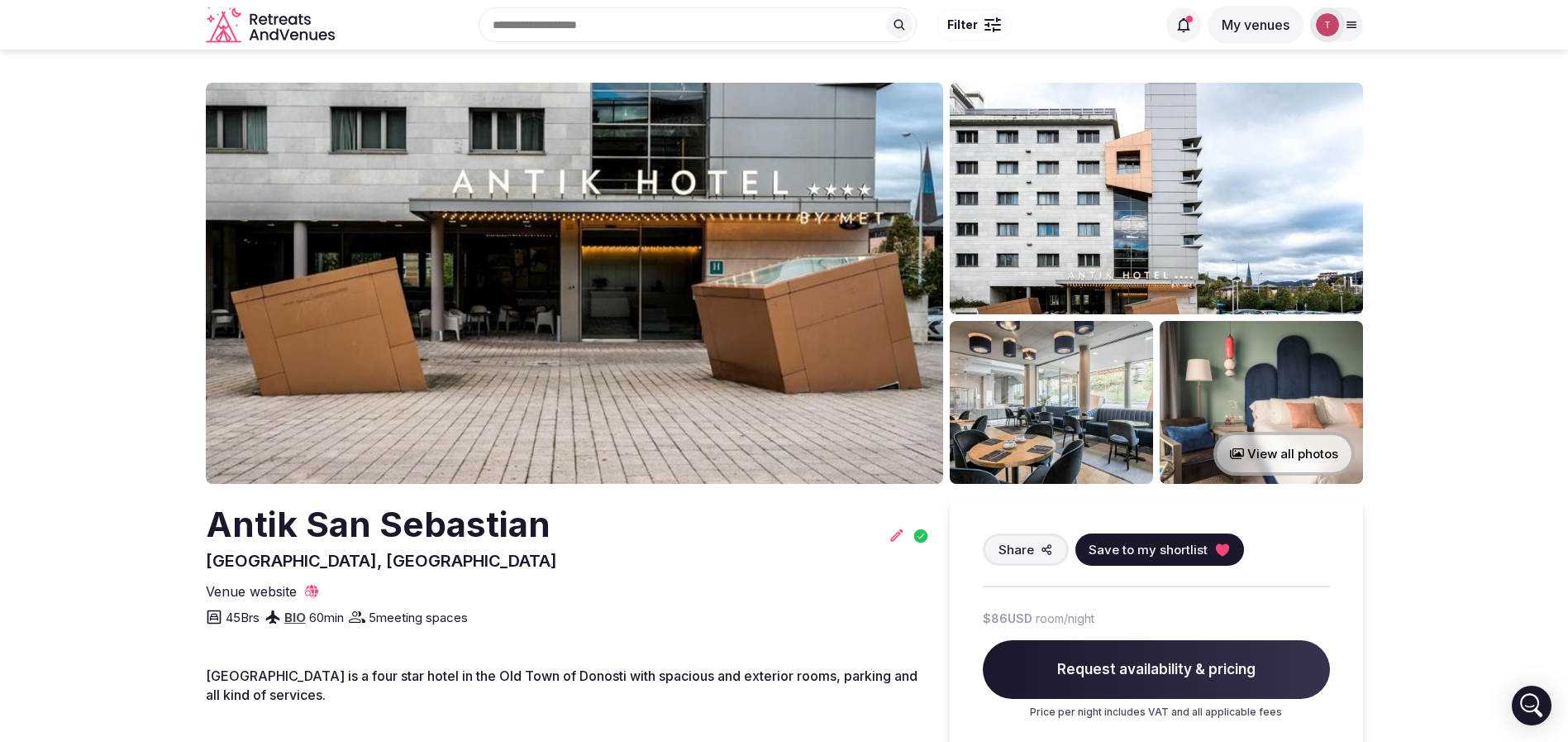
click at [614, 236] on img at bounding box center [574, 283] width 737 height 401
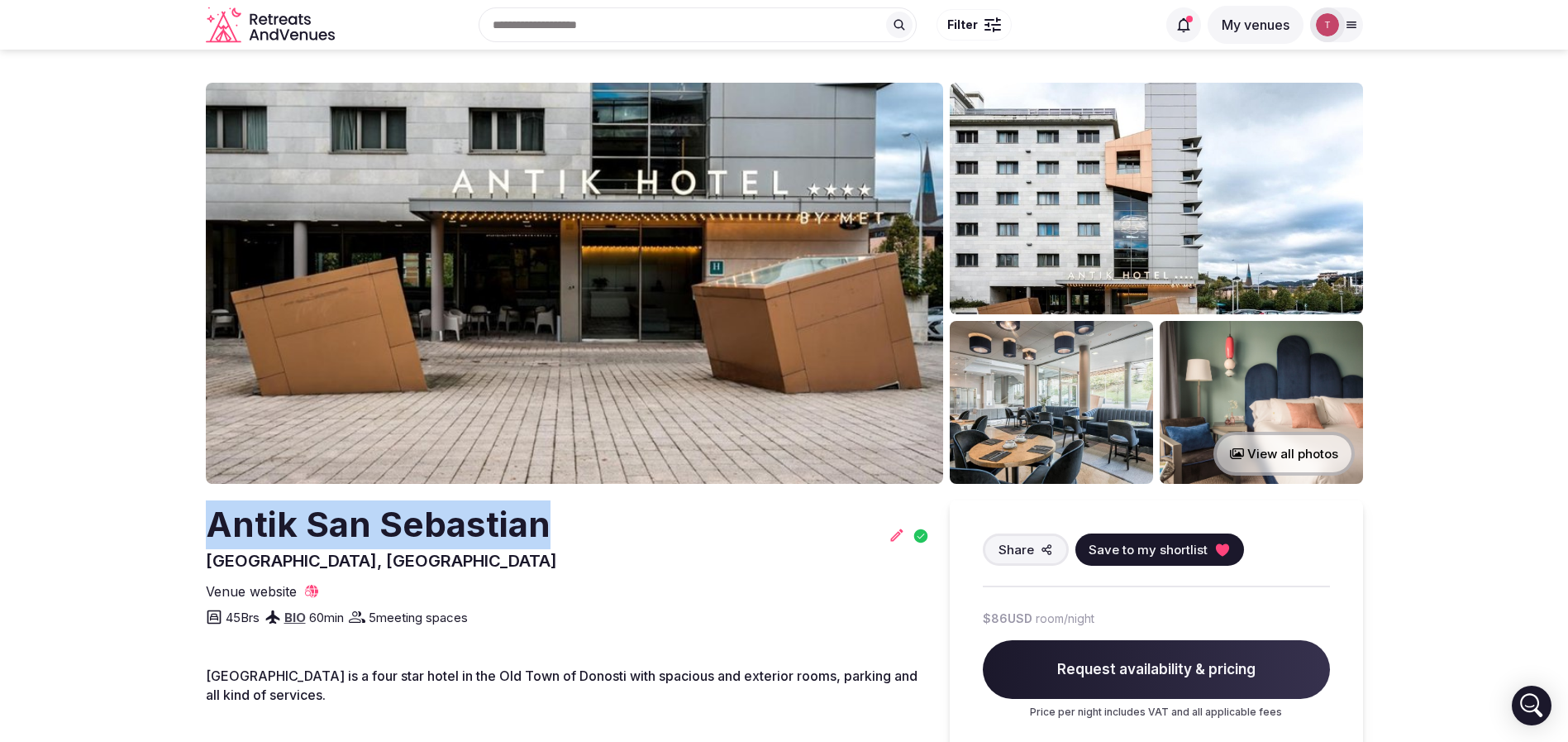
drag, startPoint x: 553, startPoint y: 531, endPoint x: 115, endPoint y: 527, distance: 438.0
click at [115, 527] on section "View all photos Antik [GEOGRAPHIC_DATA], [GEOGRAPHIC_DATA] Share Save to my sho…" at bounding box center [784, 757] width 1568 height 1414
copy h2 "Antik San Sebastian"
click at [696, 299] on img at bounding box center [574, 283] width 737 height 401
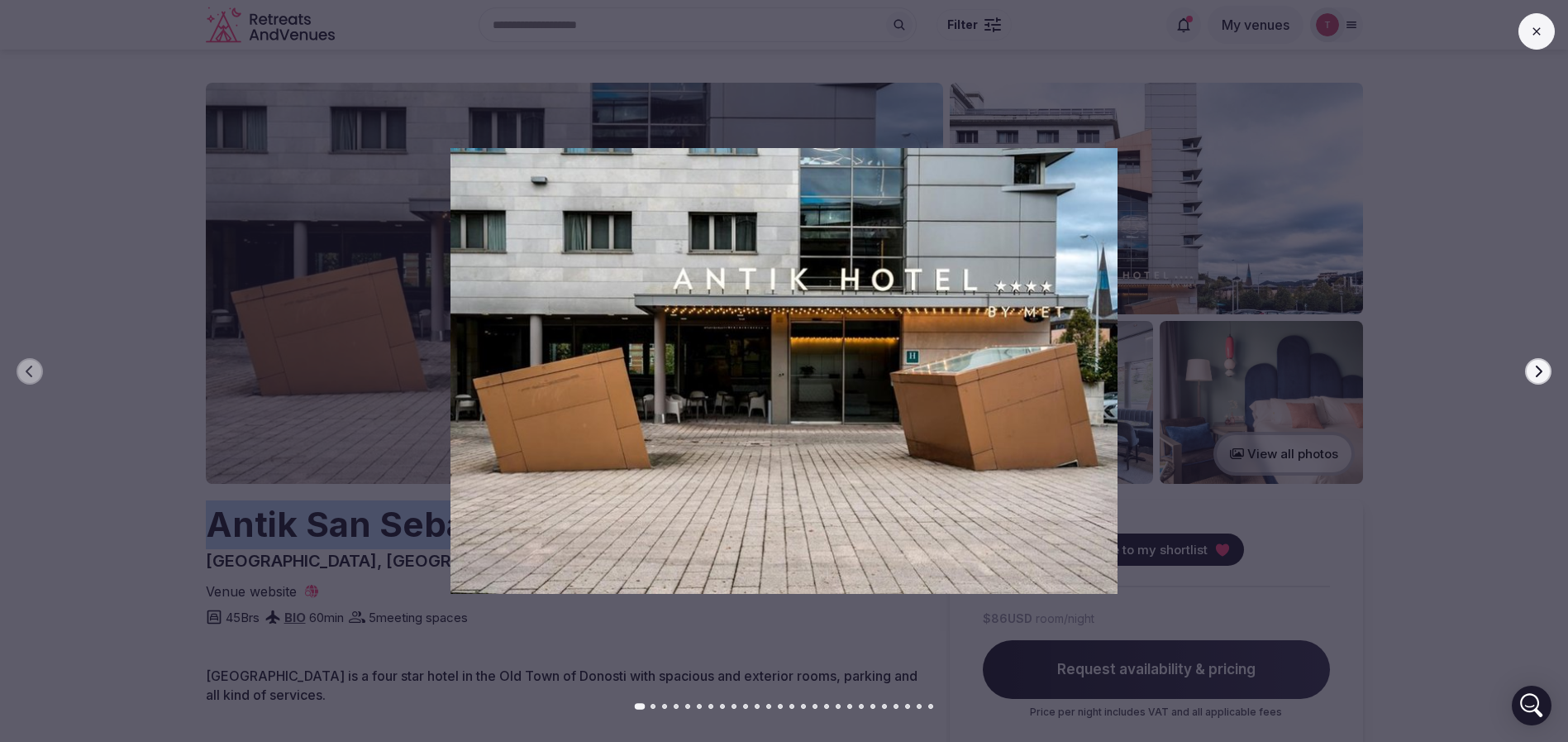
click at [1531, 369] on icon "button" at bounding box center [1537, 371] width 13 height 13
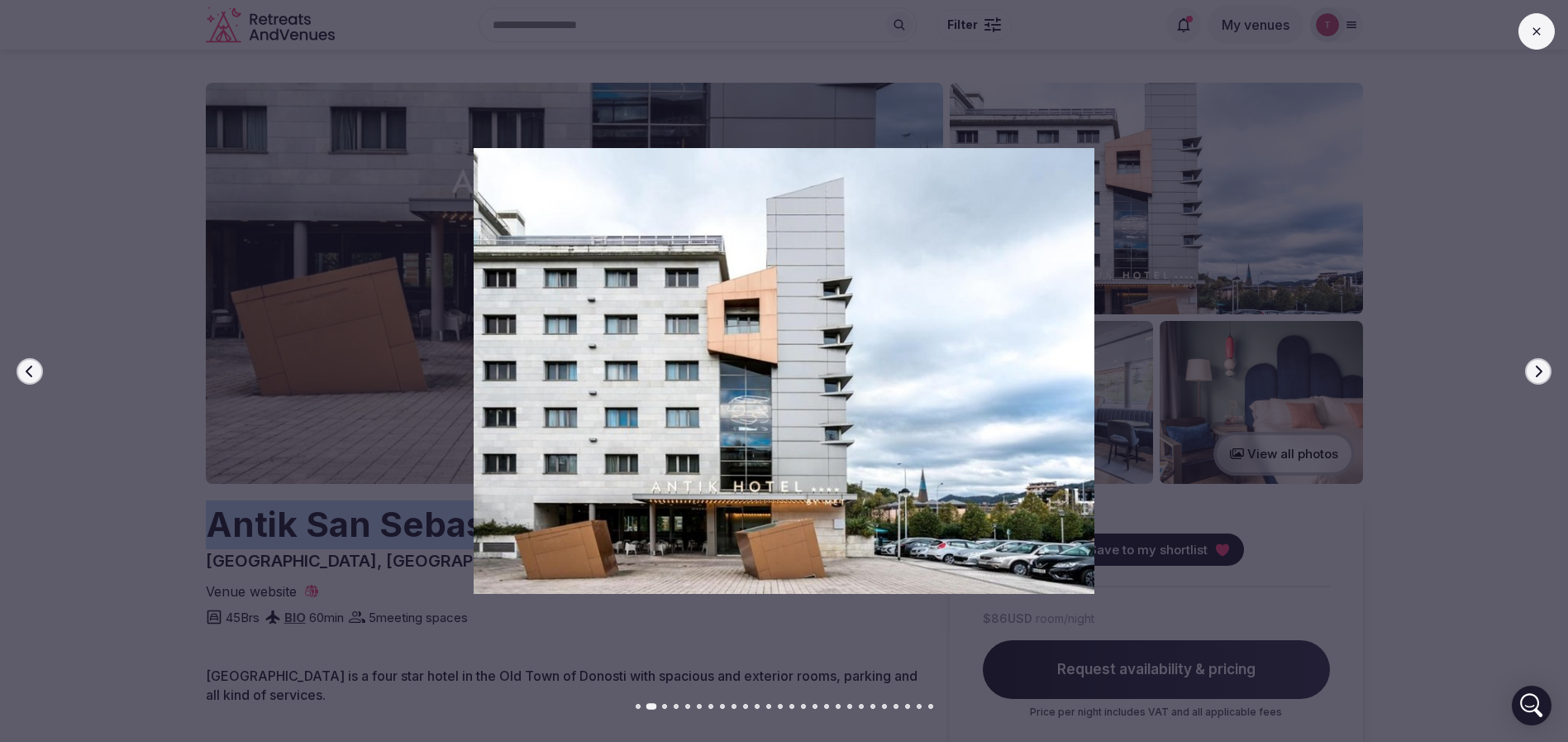
click at [1531, 368] on icon "button" at bounding box center [1537, 371] width 13 height 13
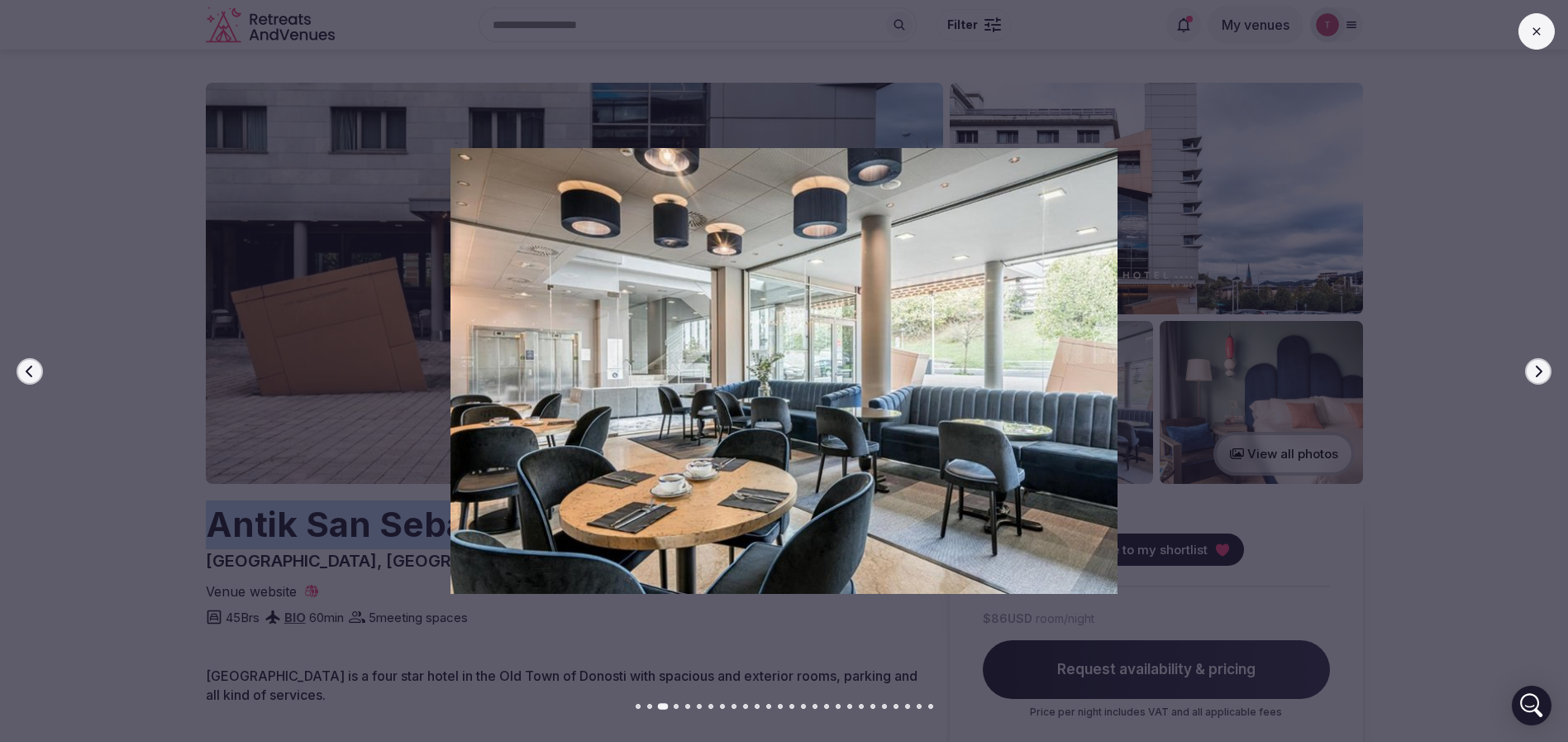
click at [1531, 368] on icon "button" at bounding box center [1537, 371] width 13 height 13
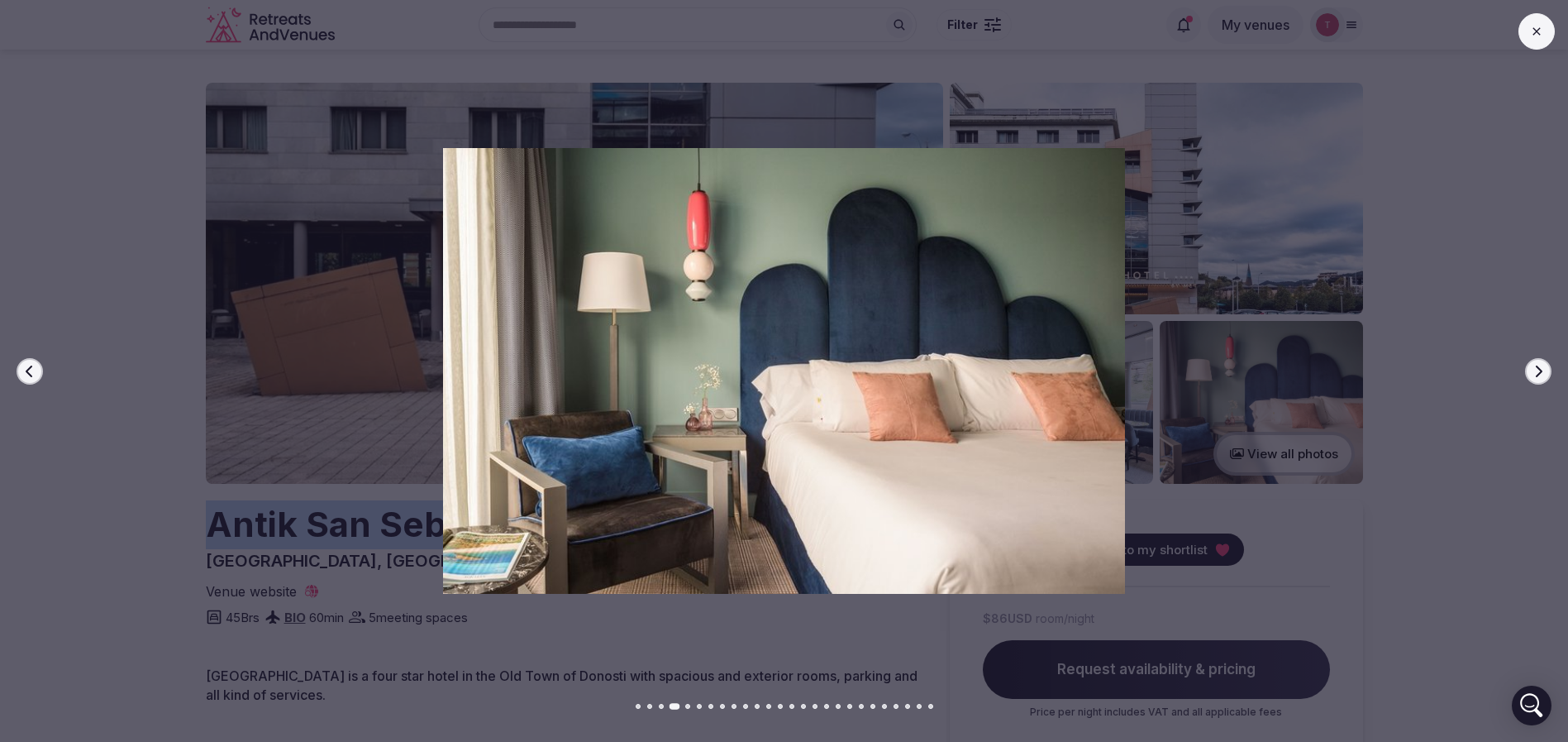
click at [1531, 368] on icon "button" at bounding box center [1537, 371] width 13 height 13
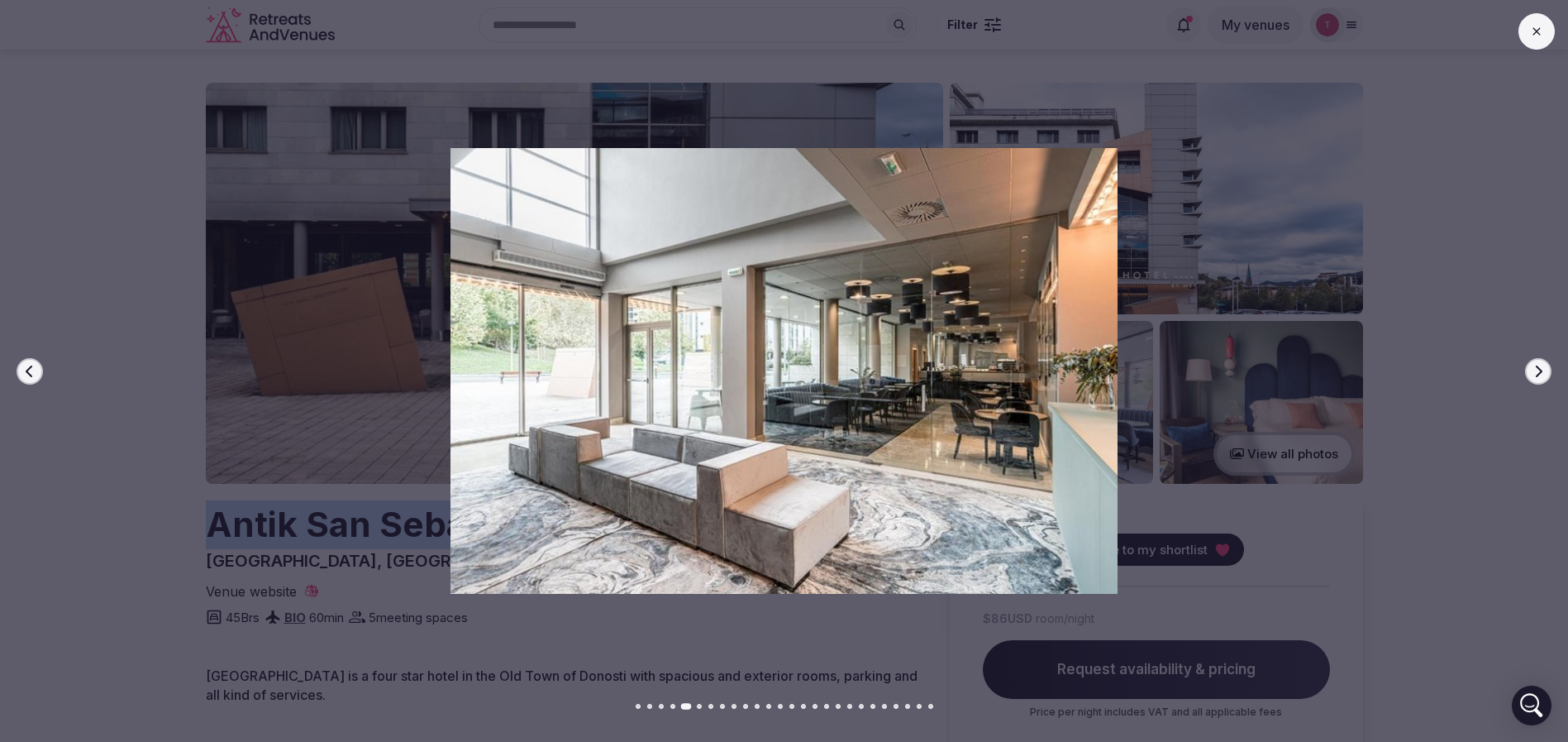
click at [1531, 368] on icon "button" at bounding box center [1537, 371] width 13 height 13
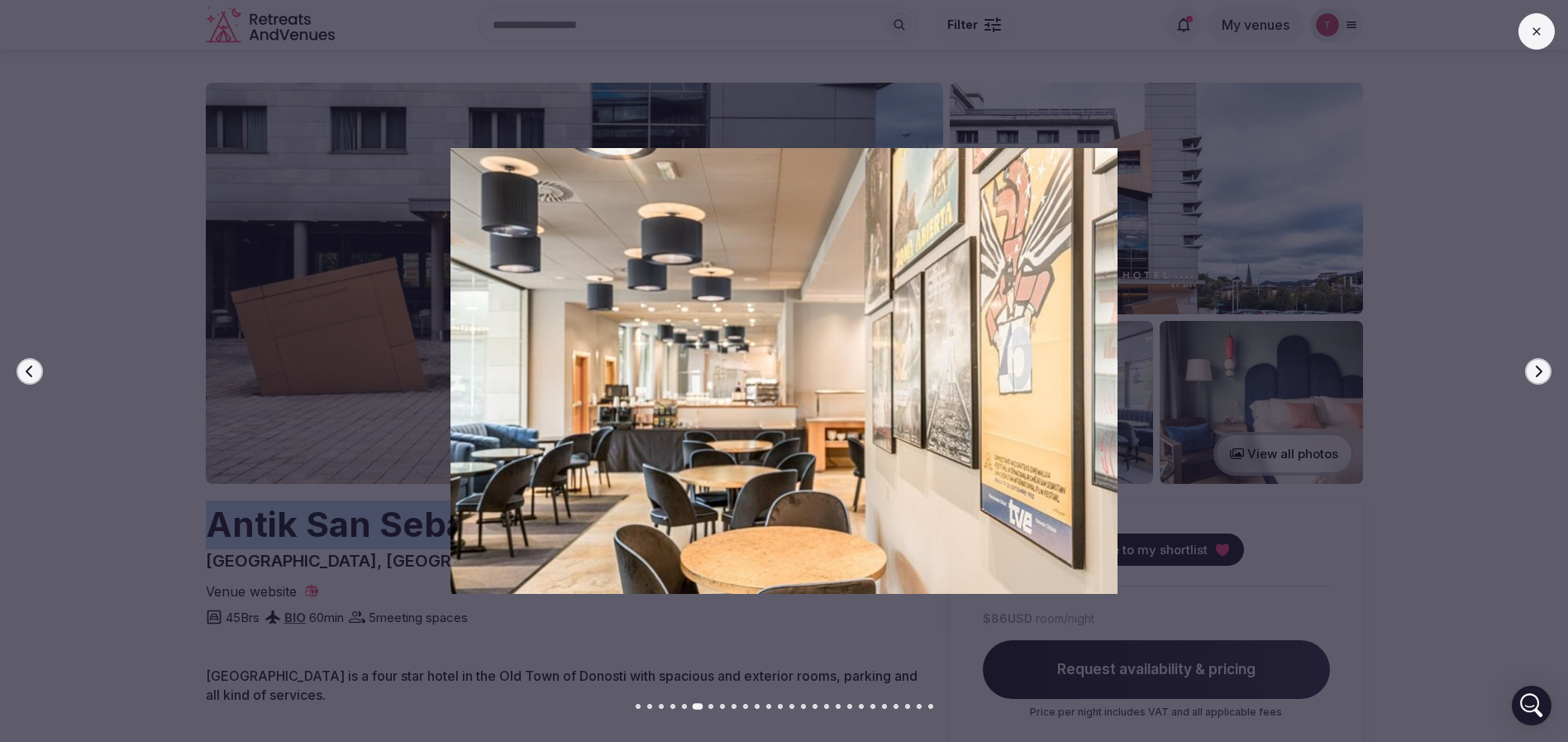
click at [1531, 368] on icon "button" at bounding box center [1537, 371] width 13 height 13
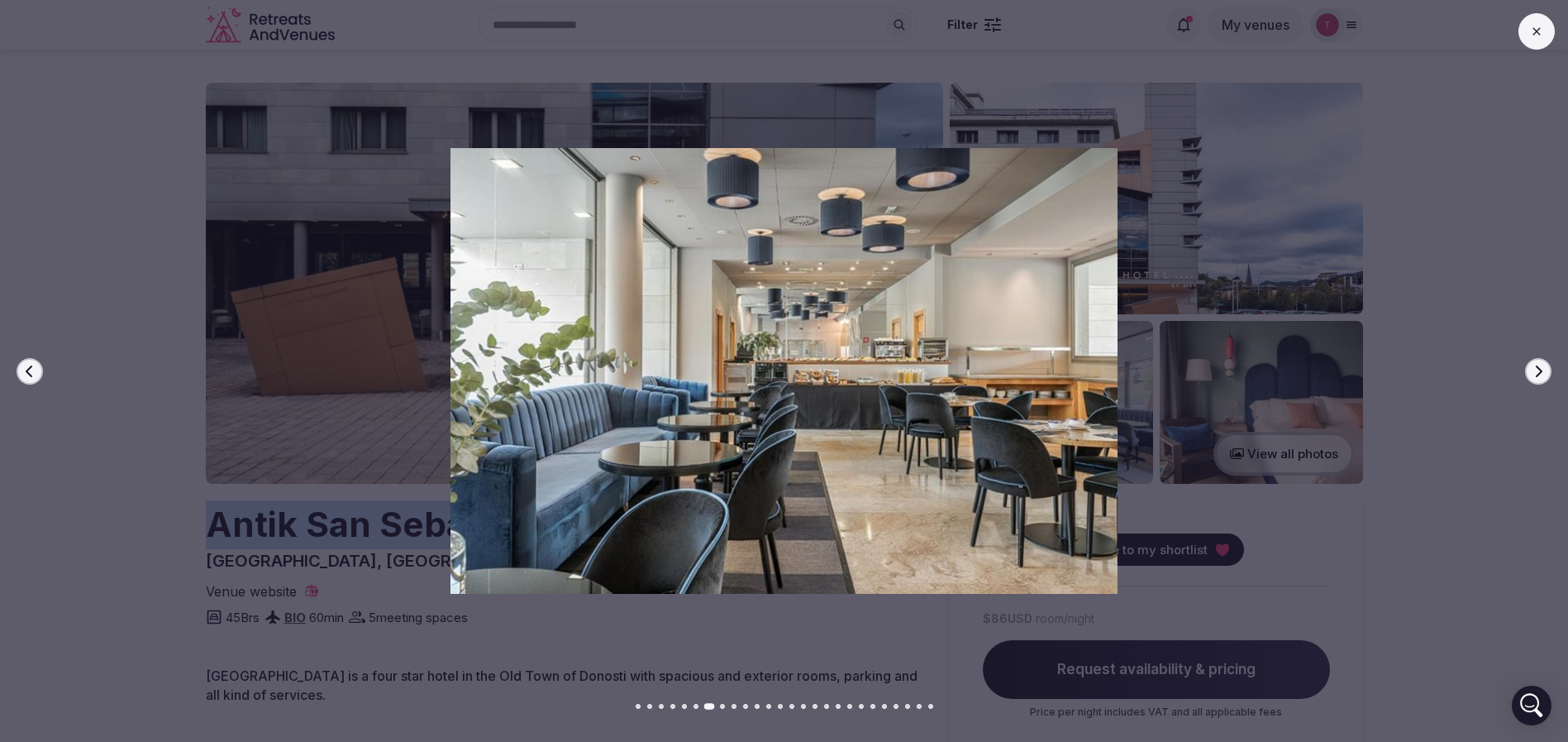
click at [1531, 368] on icon "button" at bounding box center [1537, 371] width 13 height 13
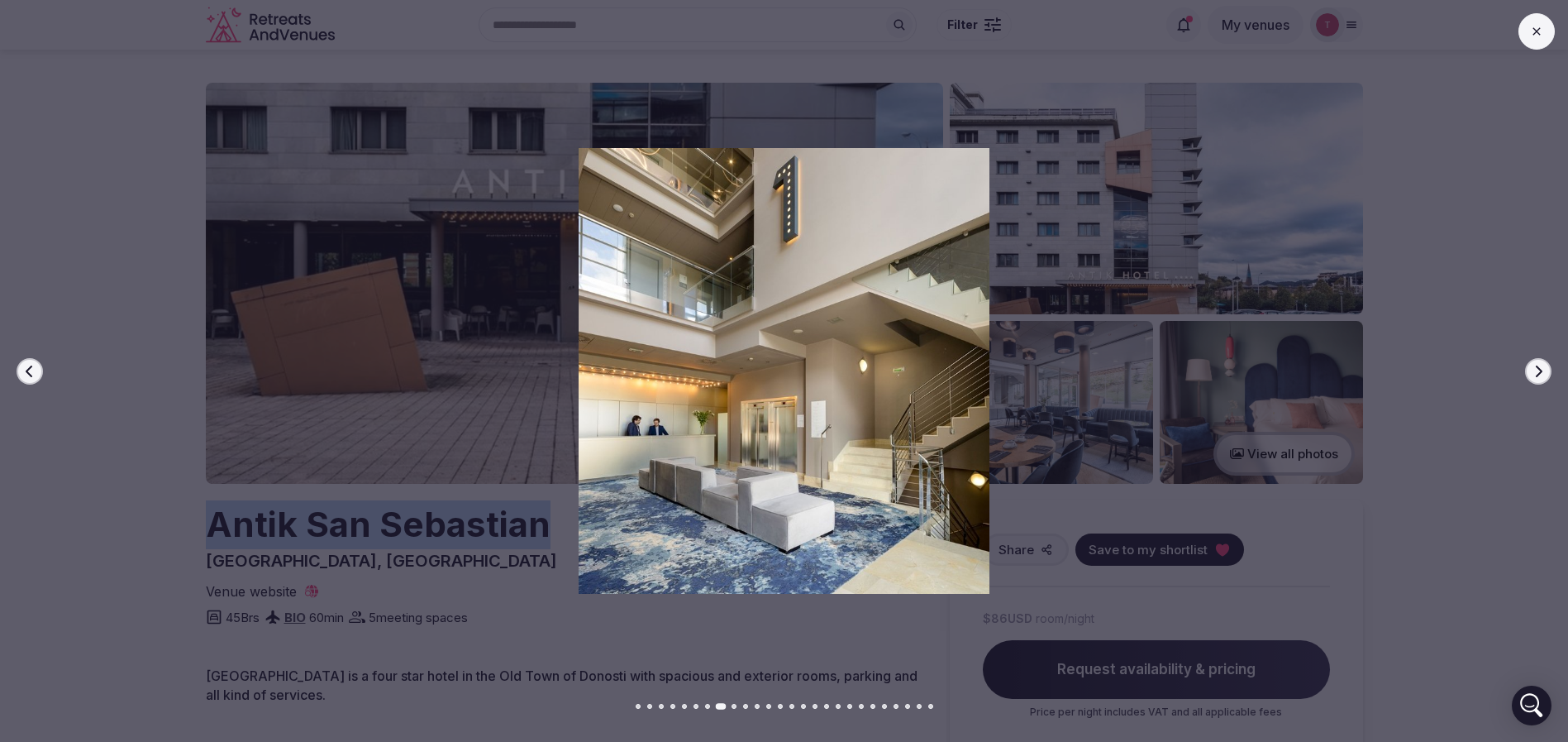
click at [1531, 368] on icon "button" at bounding box center [1537, 371] width 13 height 13
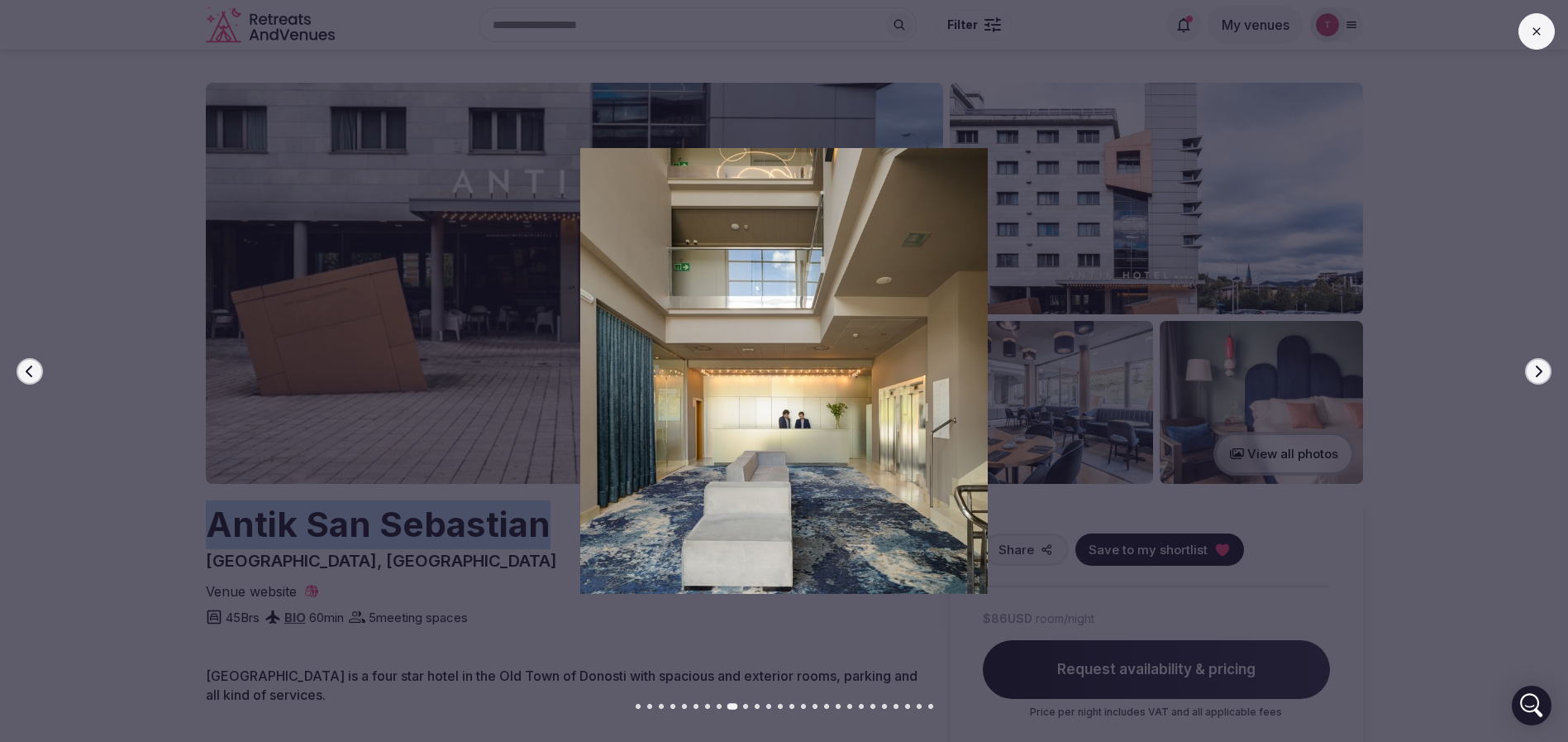
click at [1531, 368] on icon "button" at bounding box center [1537, 371] width 13 height 13
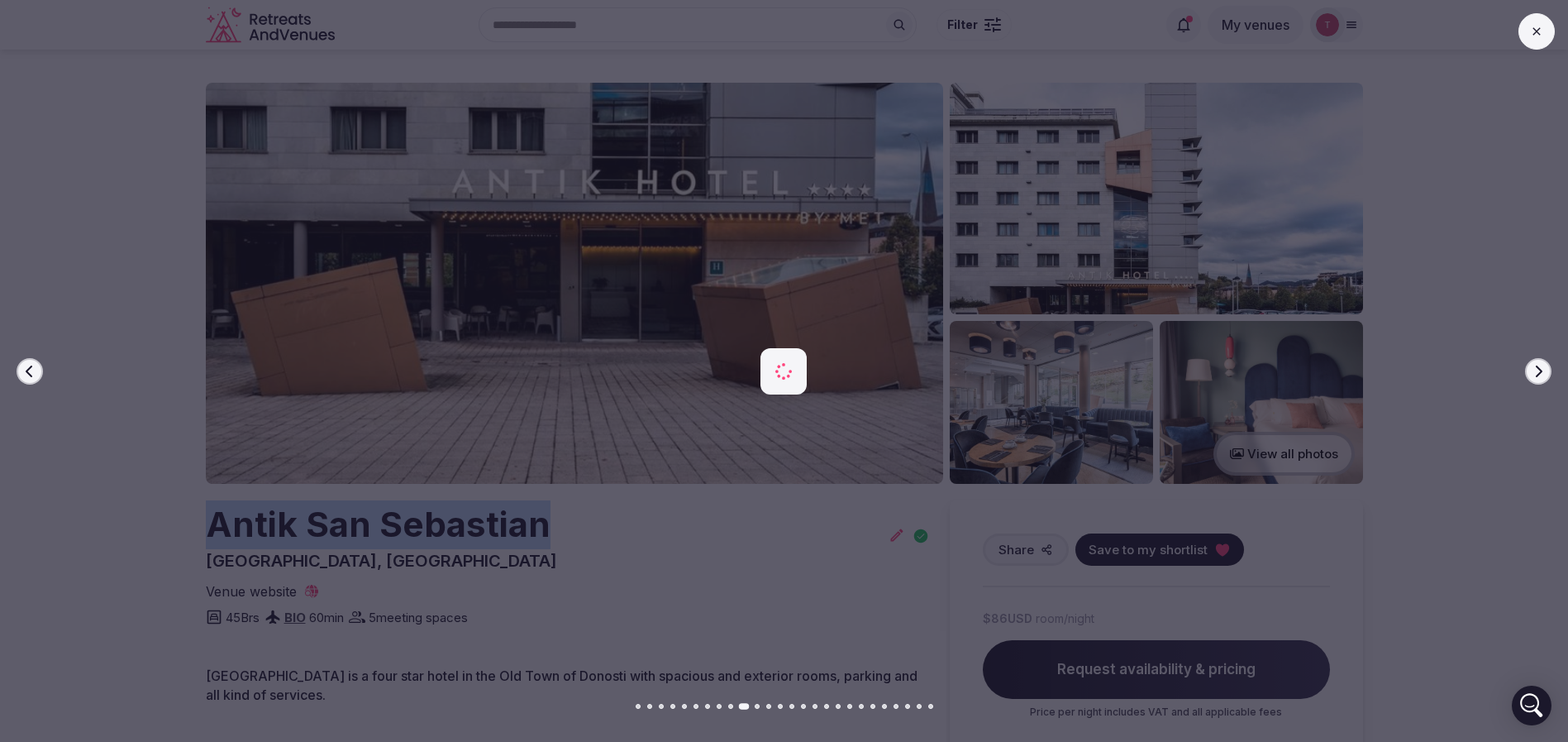
click at [1531, 368] on icon "button" at bounding box center [1537, 371] width 13 height 13
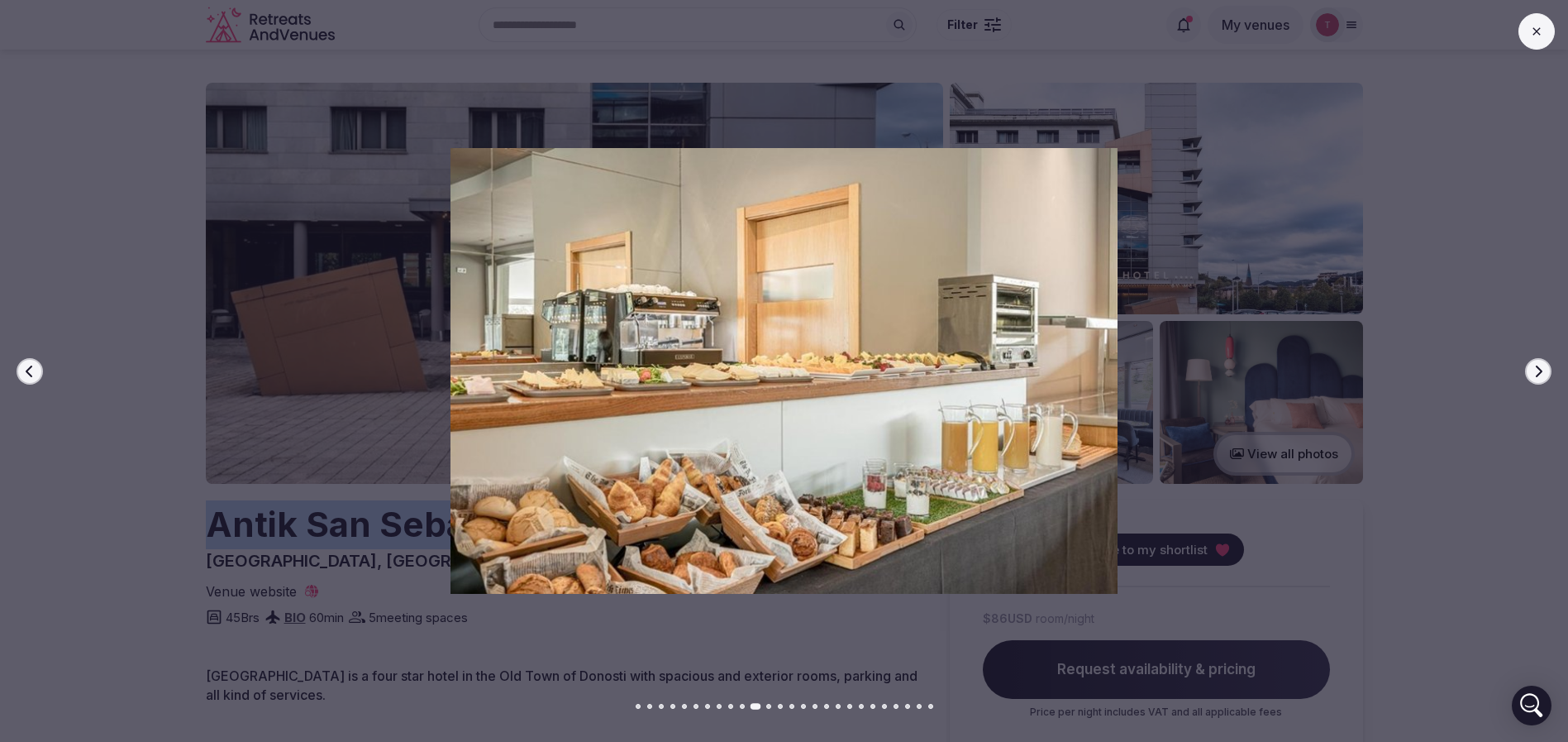
click at [1531, 368] on icon "button" at bounding box center [1537, 371] width 13 height 13
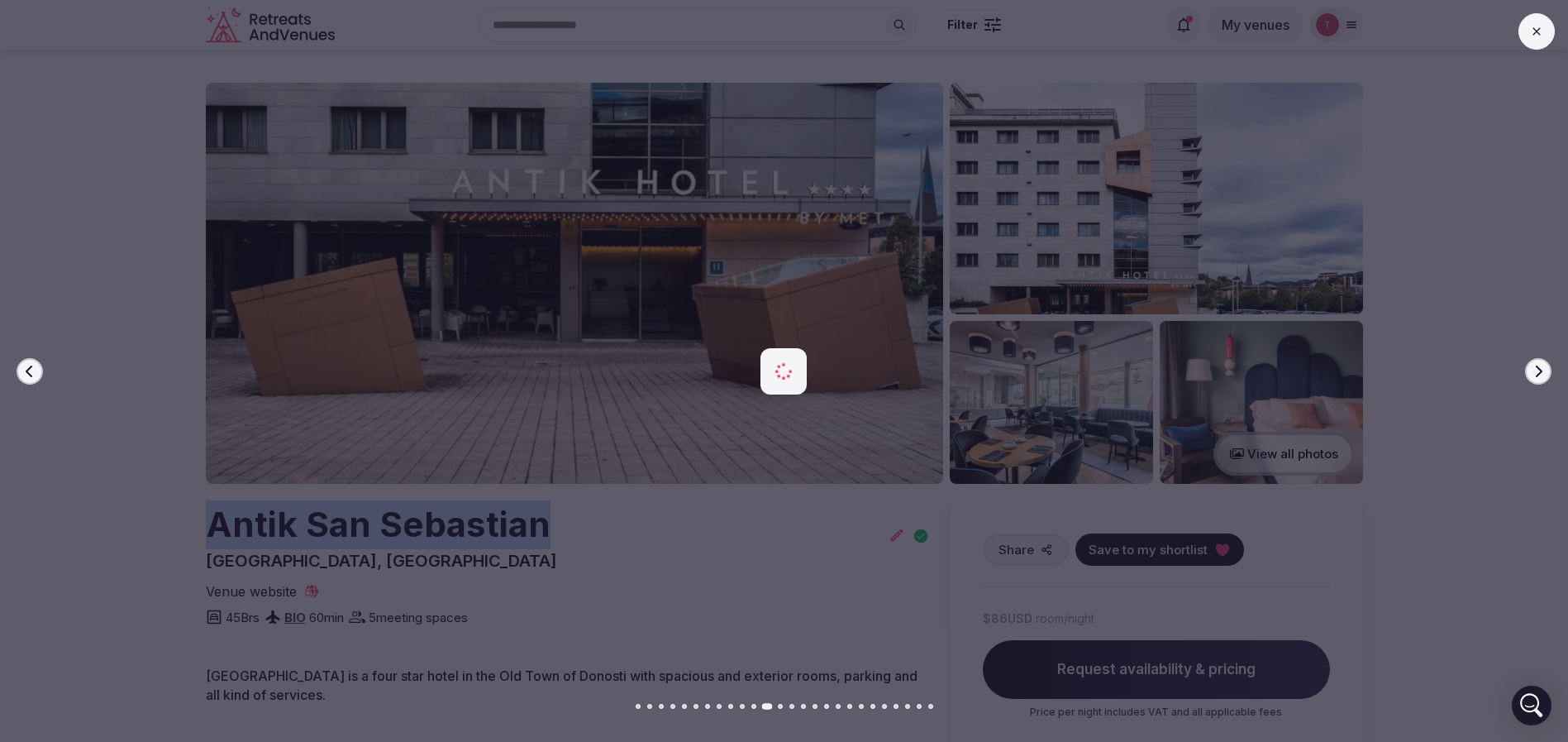
click at [1531, 368] on icon "button" at bounding box center [1537, 371] width 13 height 13
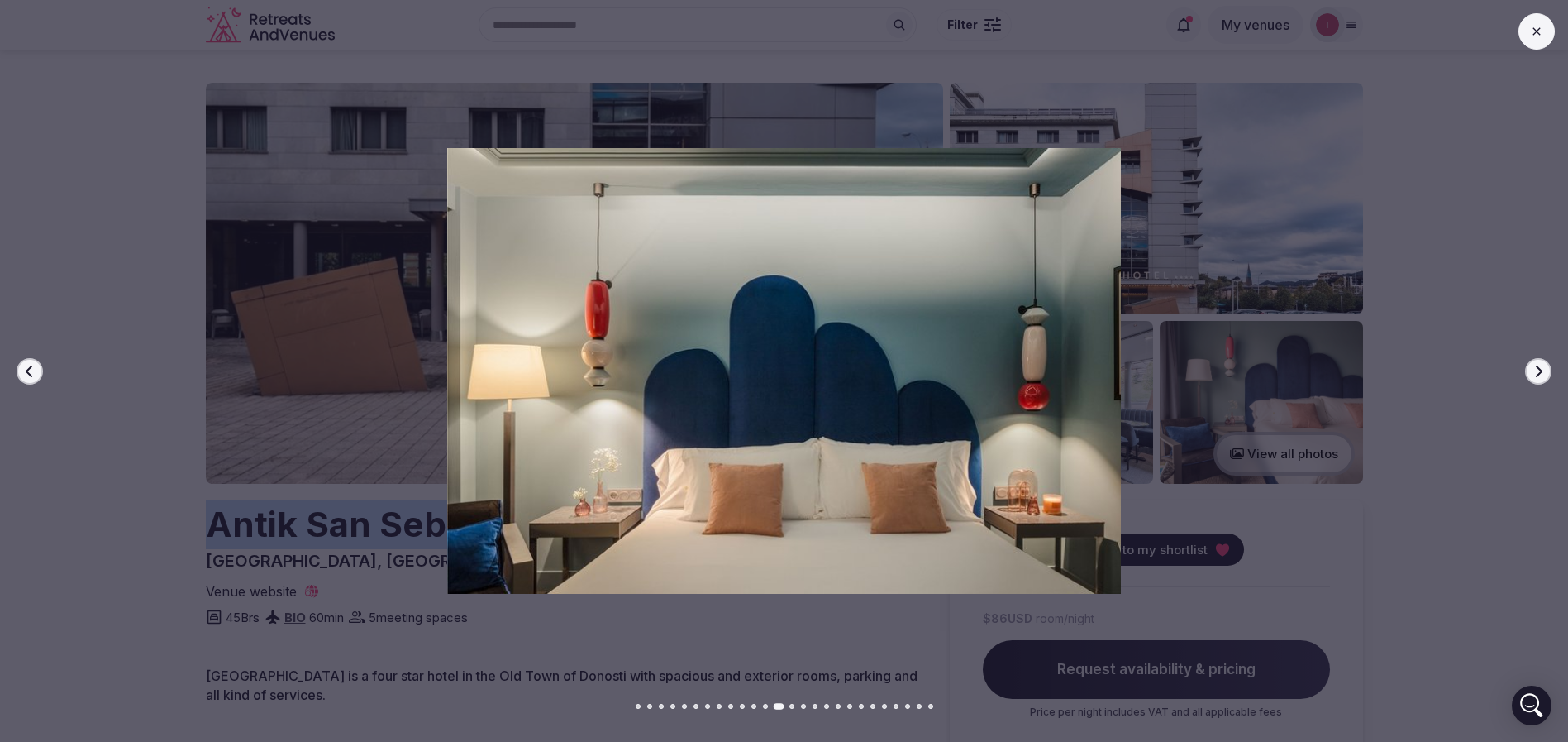
click at [1531, 368] on icon "button" at bounding box center [1537, 371] width 13 height 13
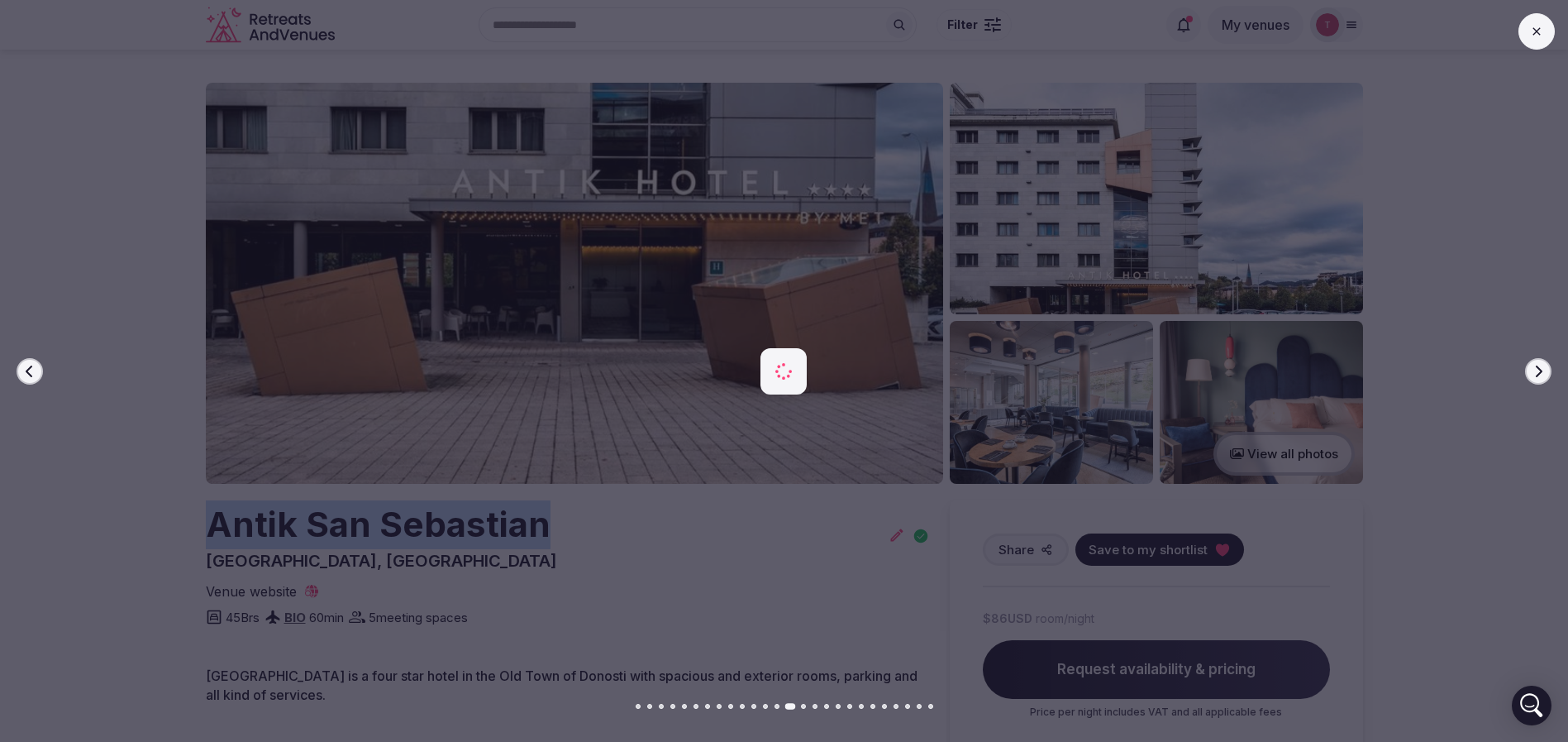
click at [1531, 368] on icon "button" at bounding box center [1537, 371] width 13 height 13
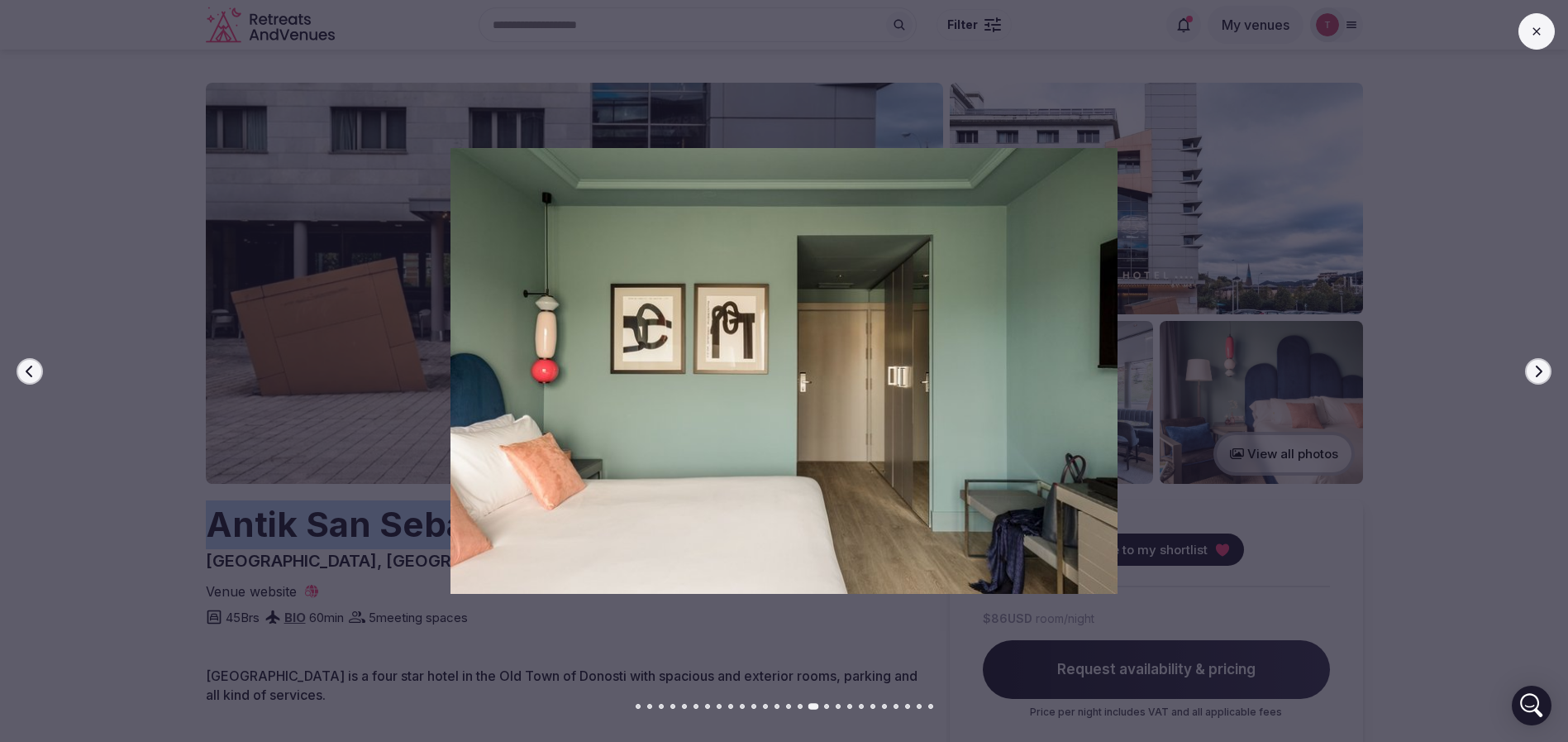
click at [1531, 368] on icon "button" at bounding box center [1537, 371] width 13 height 13
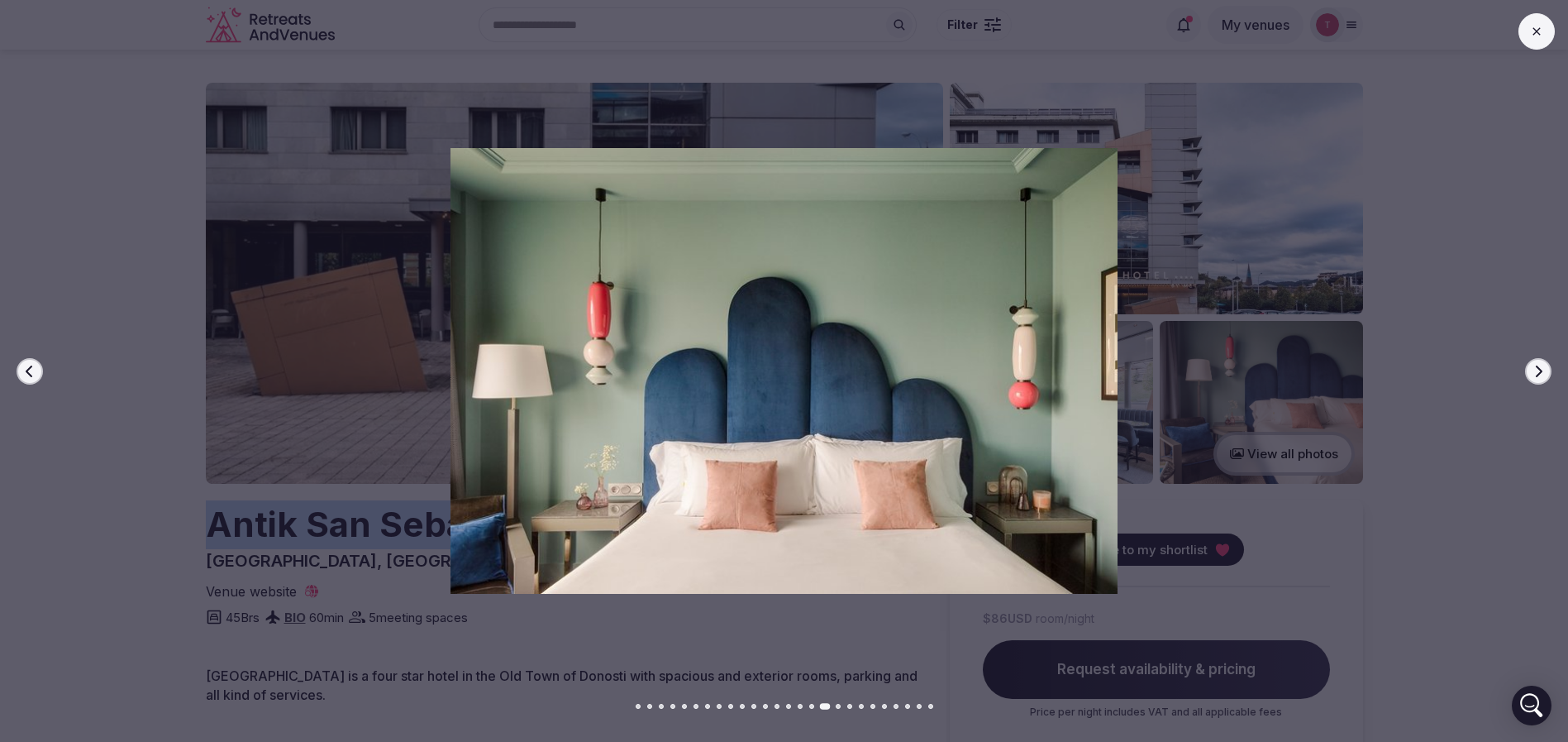
click at [1531, 368] on icon "button" at bounding box center [1537, 371] width 13 height 13
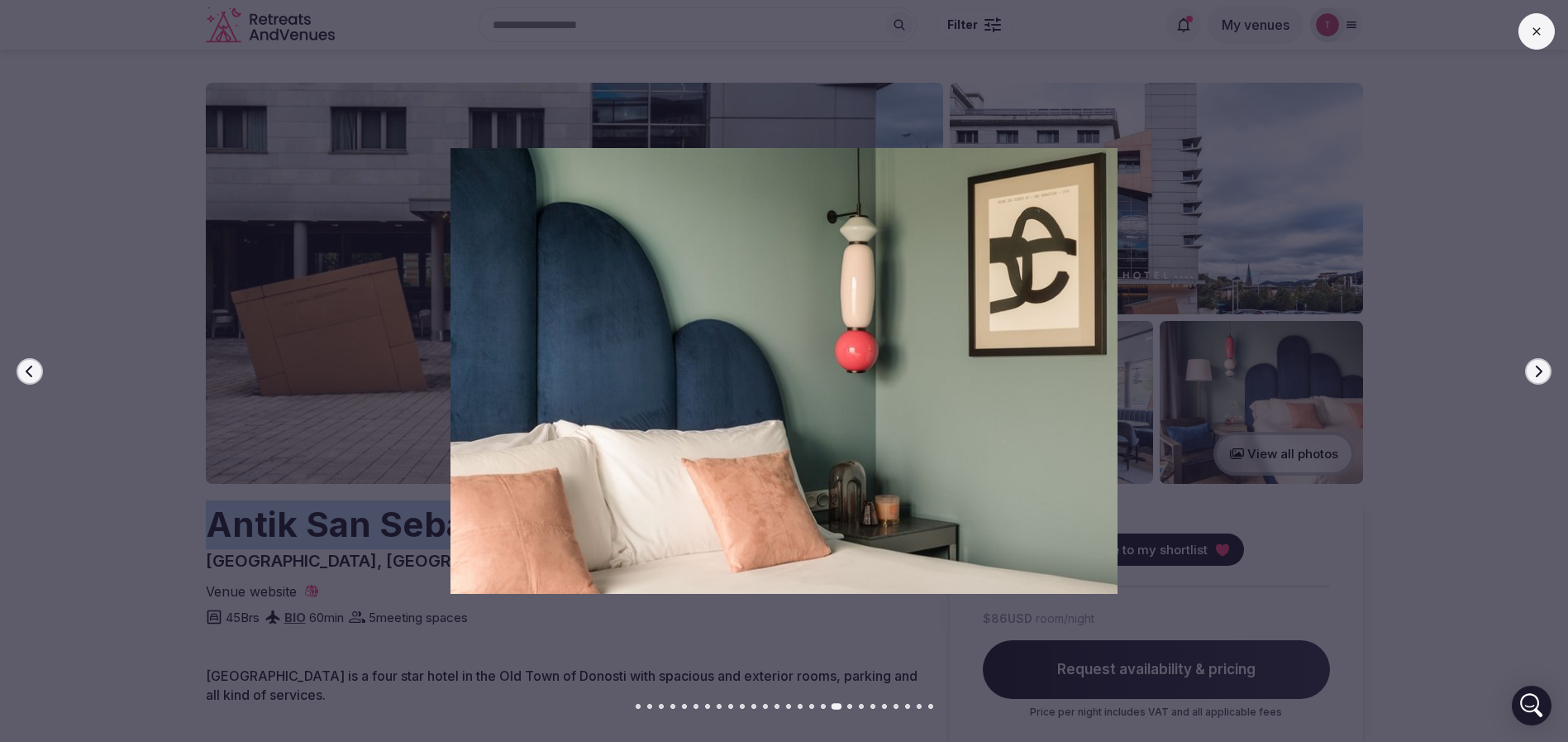
click at [1531, 368] on icon "button" at bounding box center [1537, 371] width 13 height 13
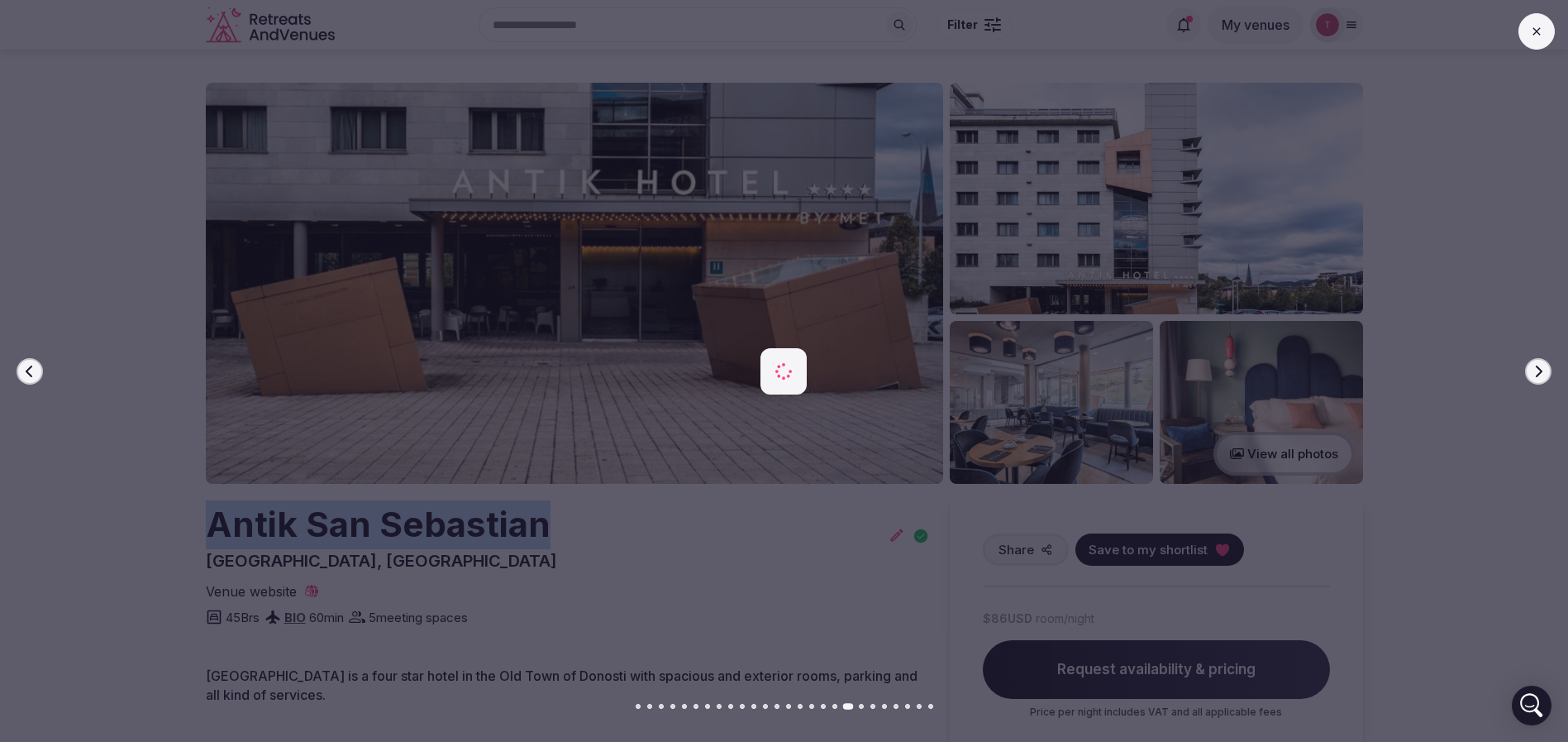
click at [1531, 368] on icon "button" at bounding box center [1537, 371] width 13 height 13
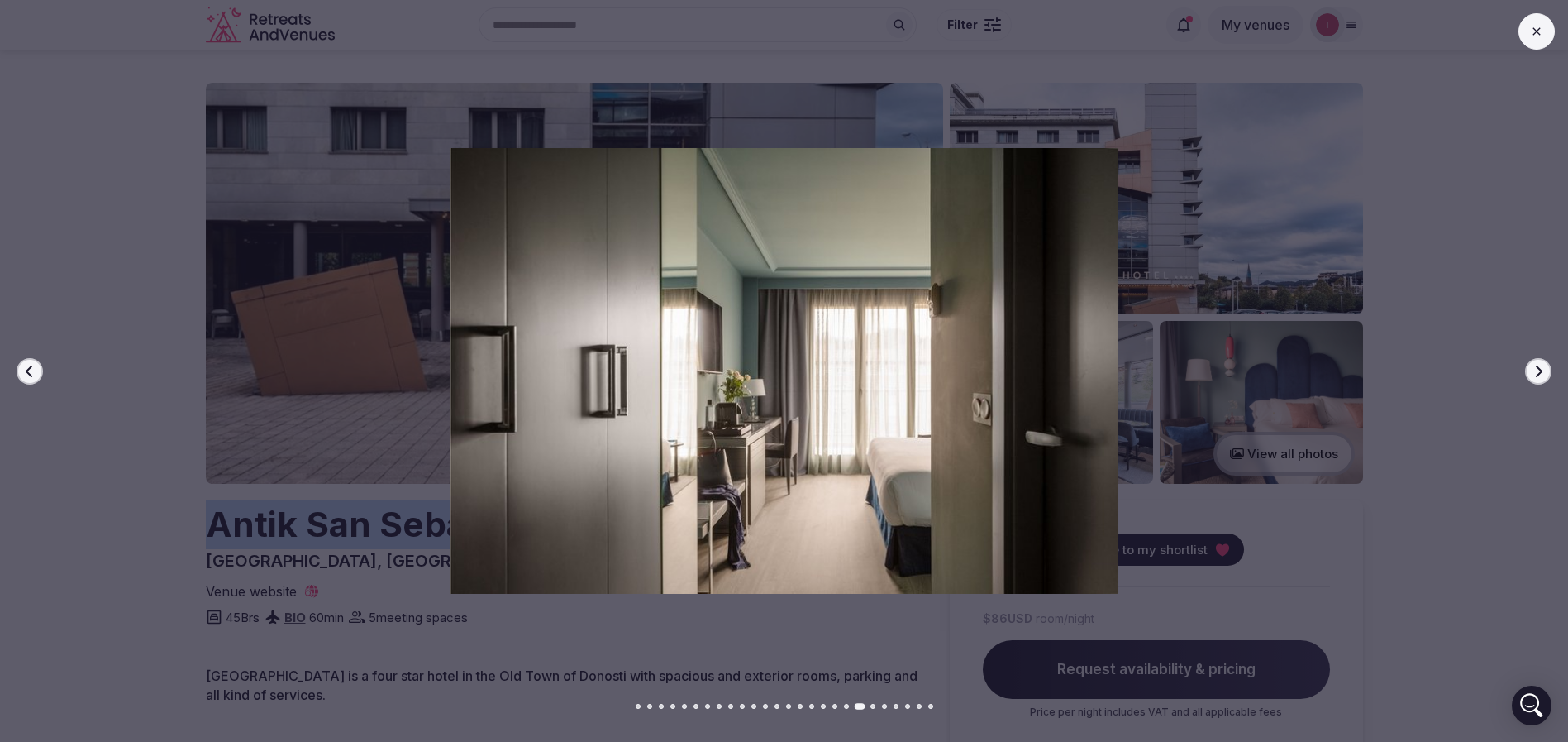
click at [1531, 368] on icon "button" at bounding box center [1537, 371] width 13 height 13
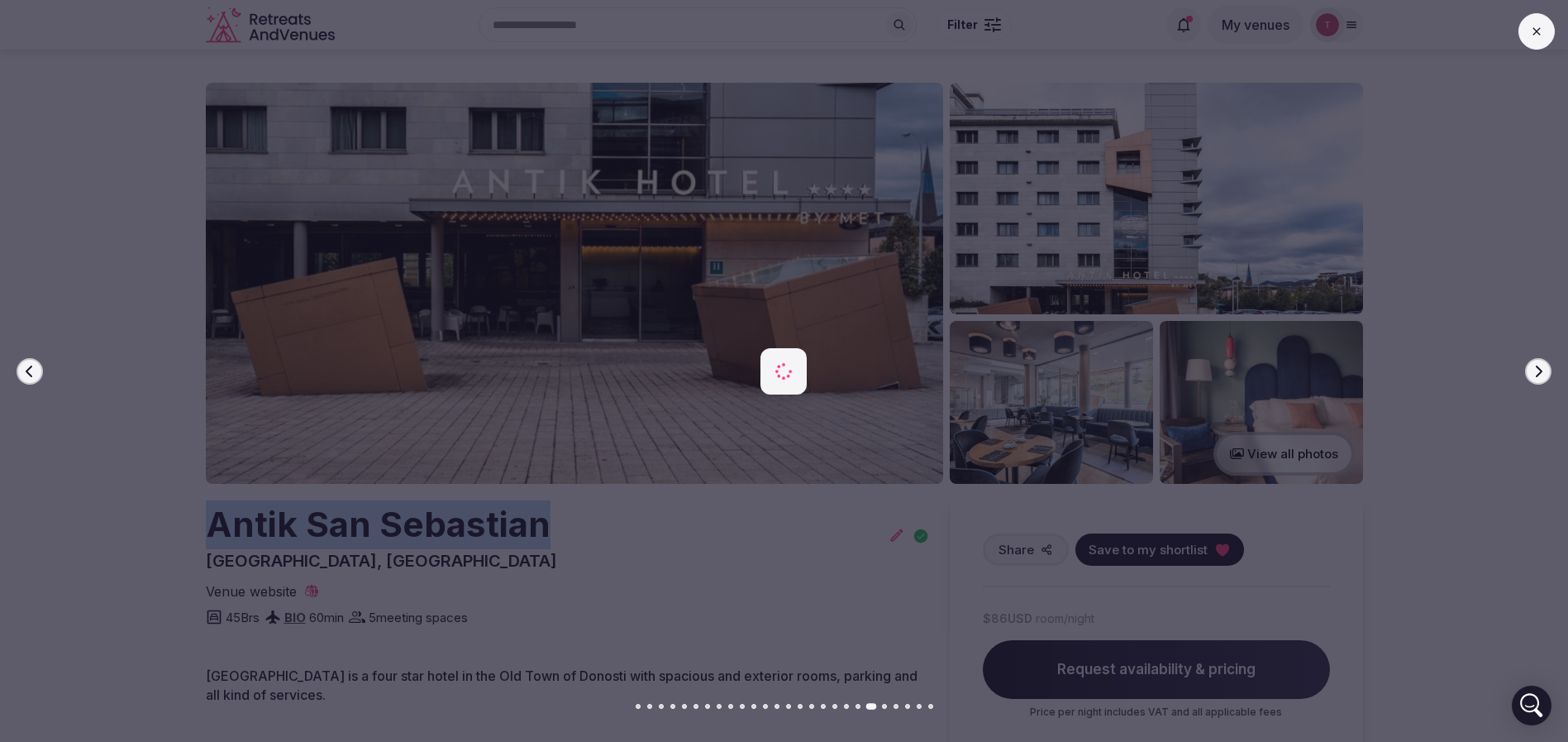
click at [1531, 368] on icon "button" at bounding box center [1537, 371] width 13 height 13
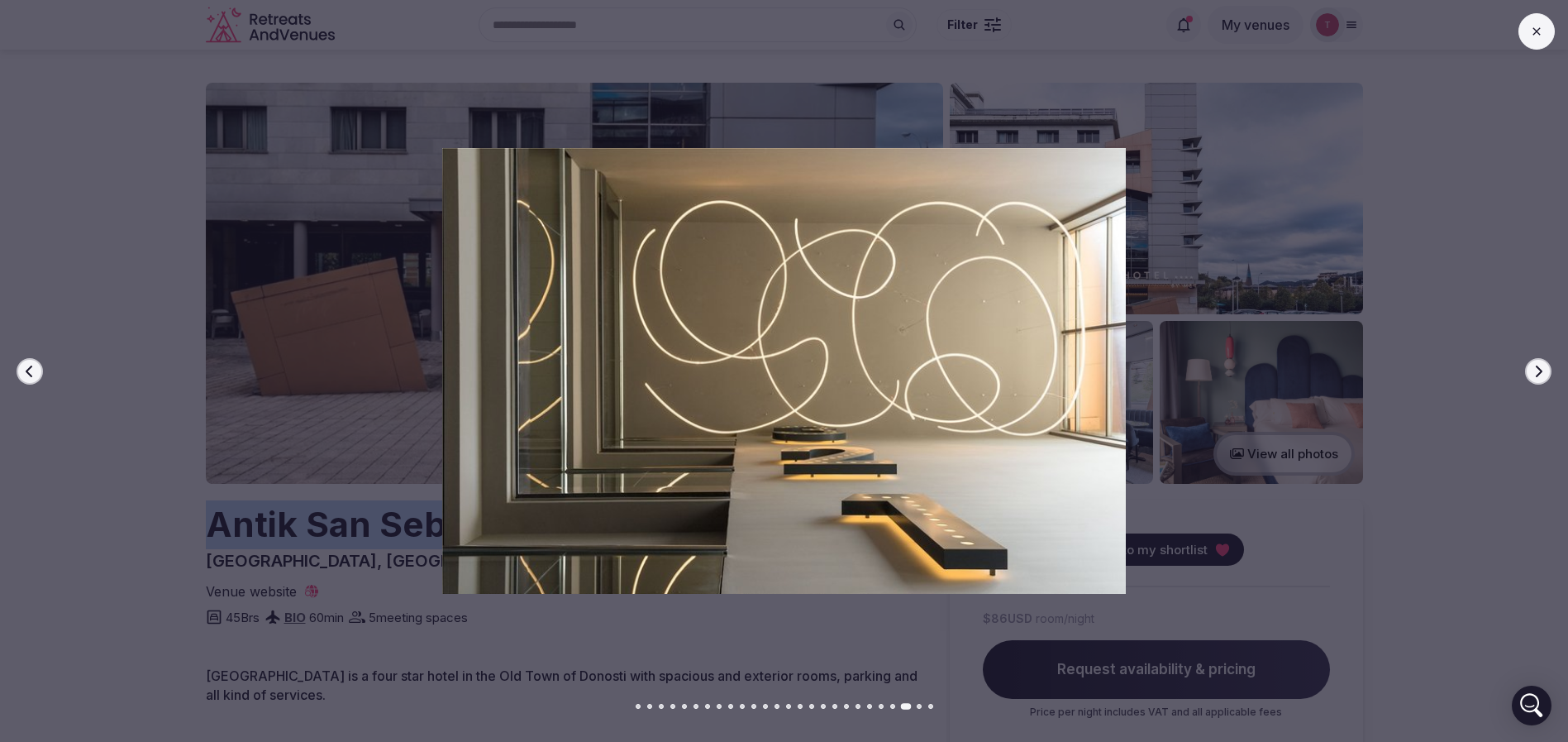
click at [1531, 368] on icon "button" at bounding box center [1537, 371] width 13 height 13
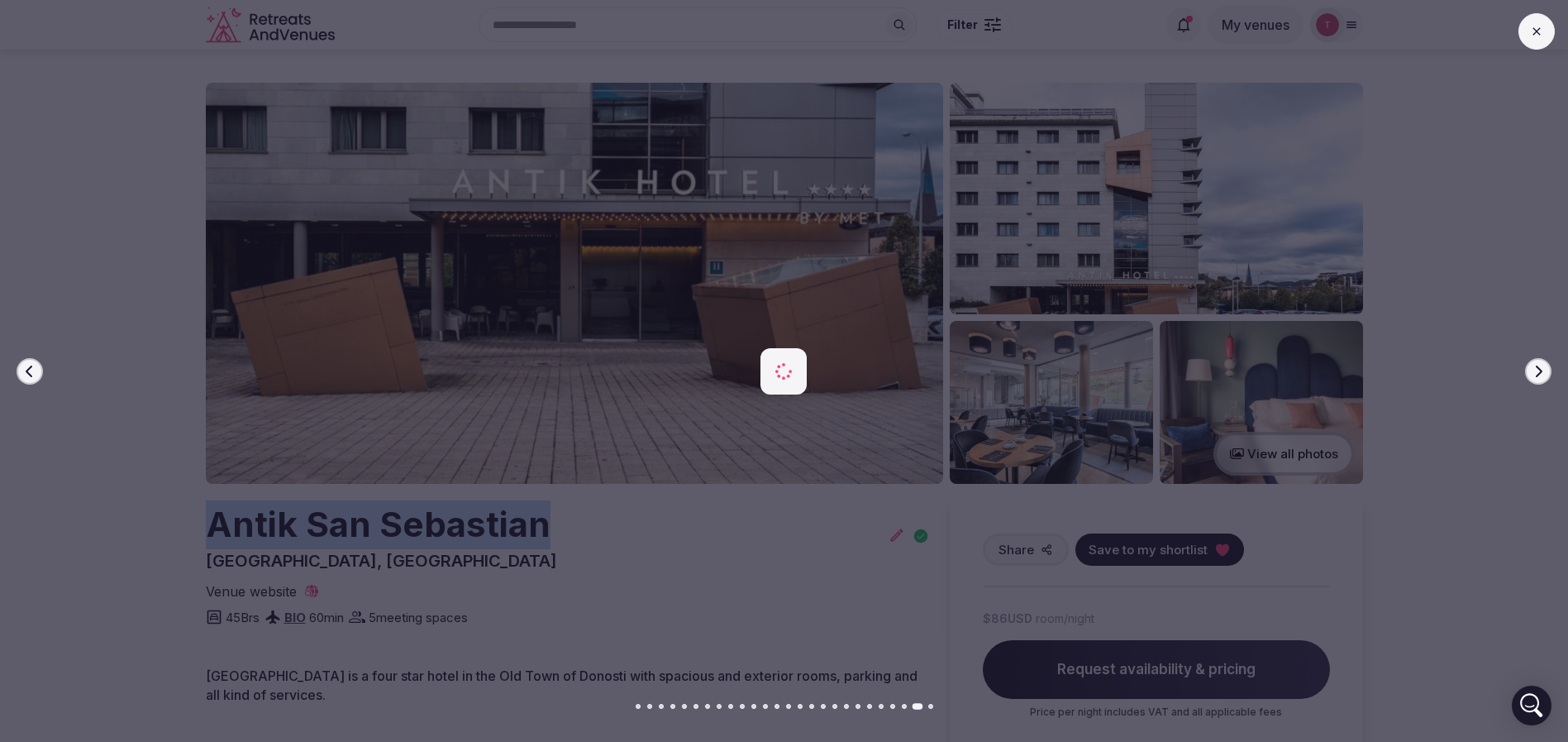
click at [1531, 368] on icon "button" at bounding box center [1537, 371] width 13 height 13
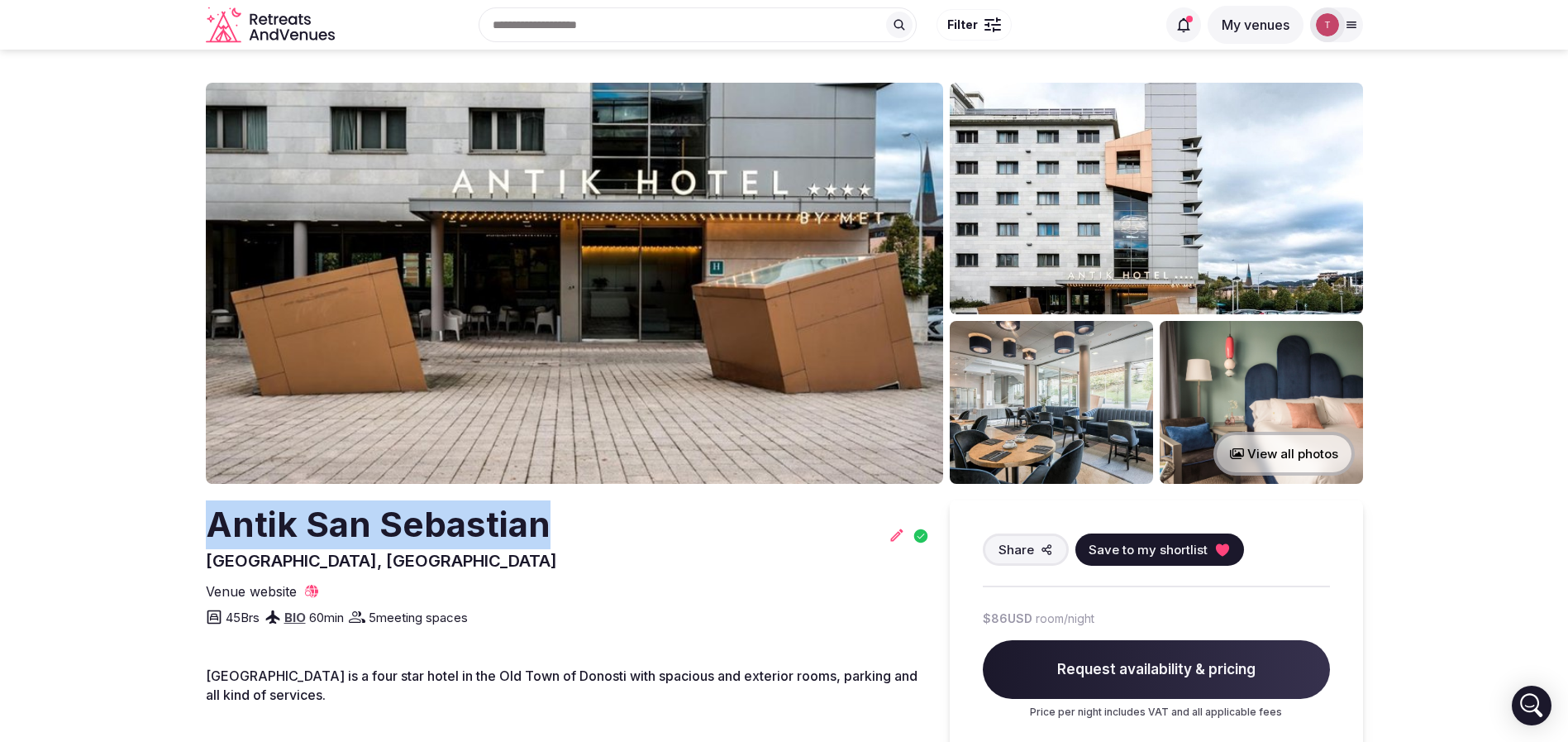
copy h2 "Antik San Sebastian"
click at [1223, 548] on icon at bounding box center [1221, 549] width 13 height 12
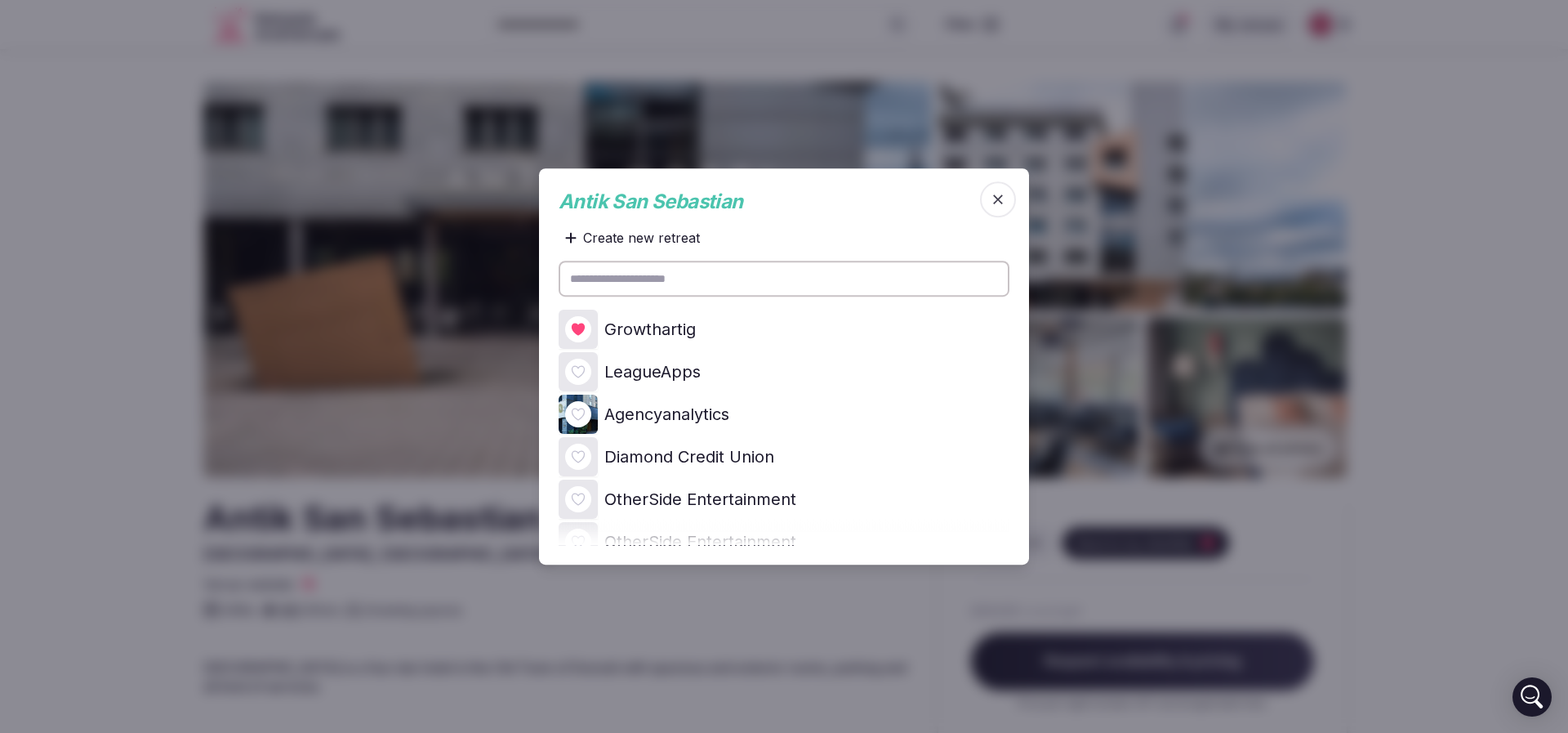
click at [589, 326] on div at bounding box center [578, 329] width 26 height 26
click at [0, 0] on icon at bounding box center [0, 0] width 0 height 0
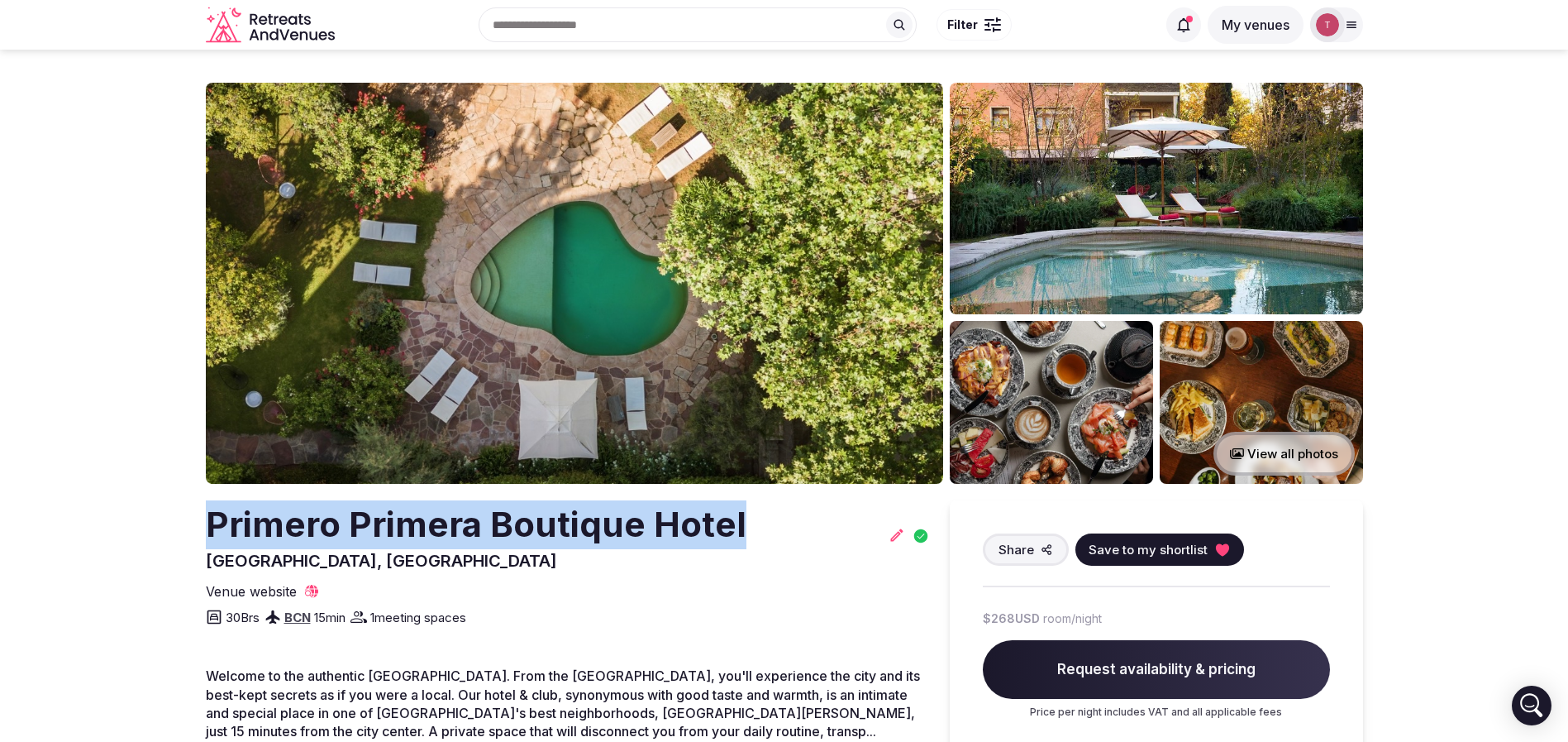
drag, startPoint x: 180, startPoint y: 533, endPoint x: 792, endPoint y: 532, distance: 612.0
click at [659, 311] on img at bounding box center [574, 283] width 737 height 401
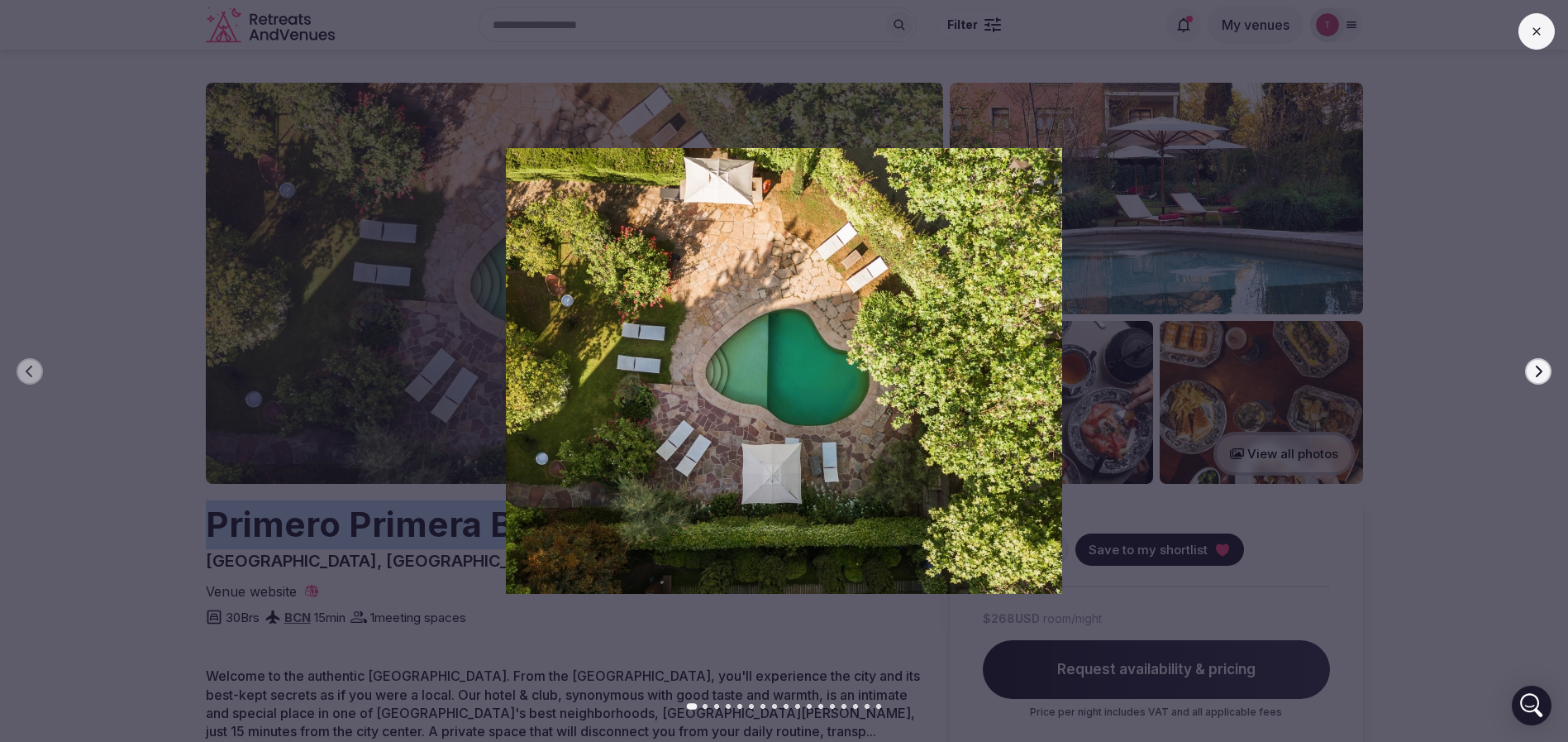
click at [1532, 369] on icon "button" at bounding box center [1537, 371] width 13 height 13
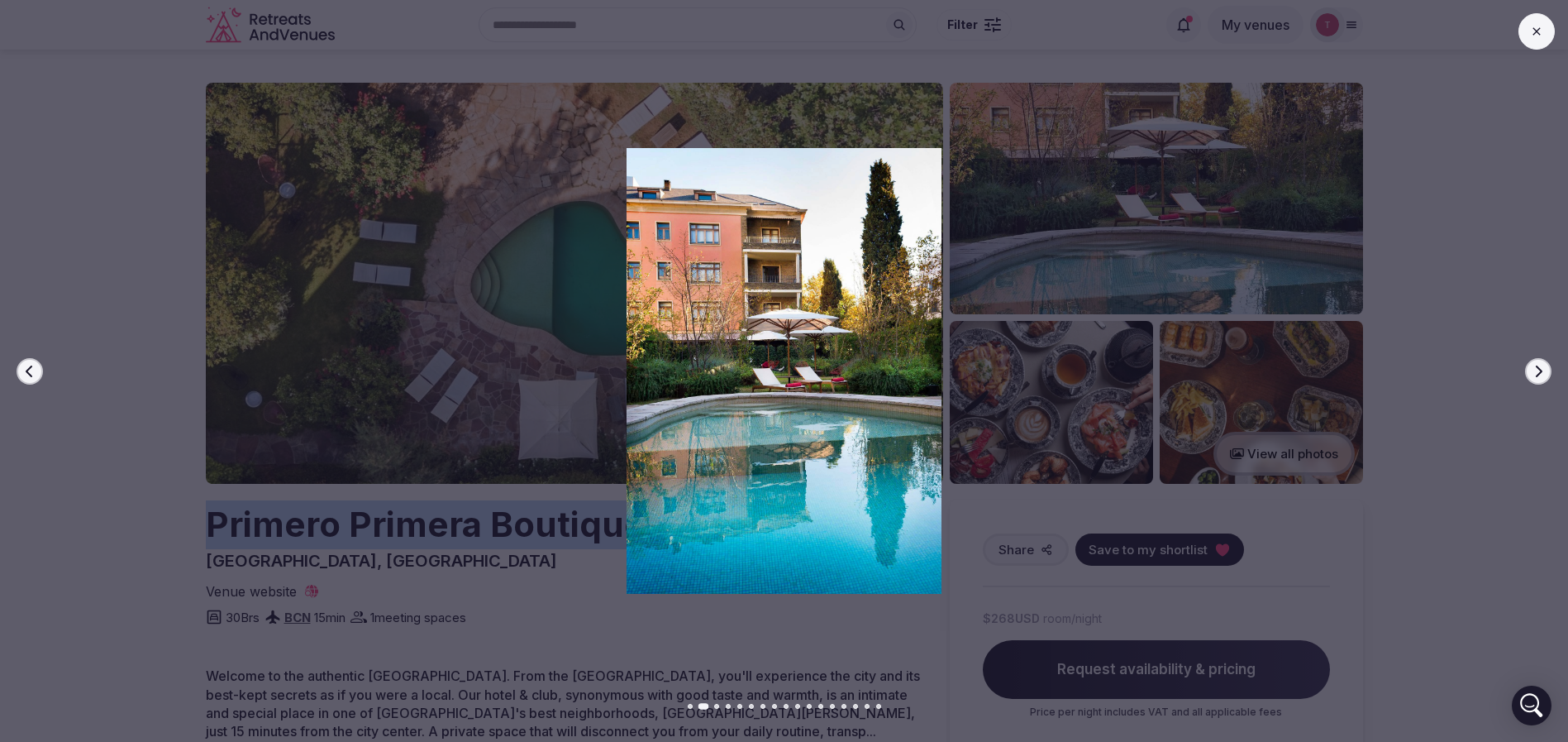
click at [1544, 369] on button "Next slide" at bounding box center [1537, 371] width 26 height 26
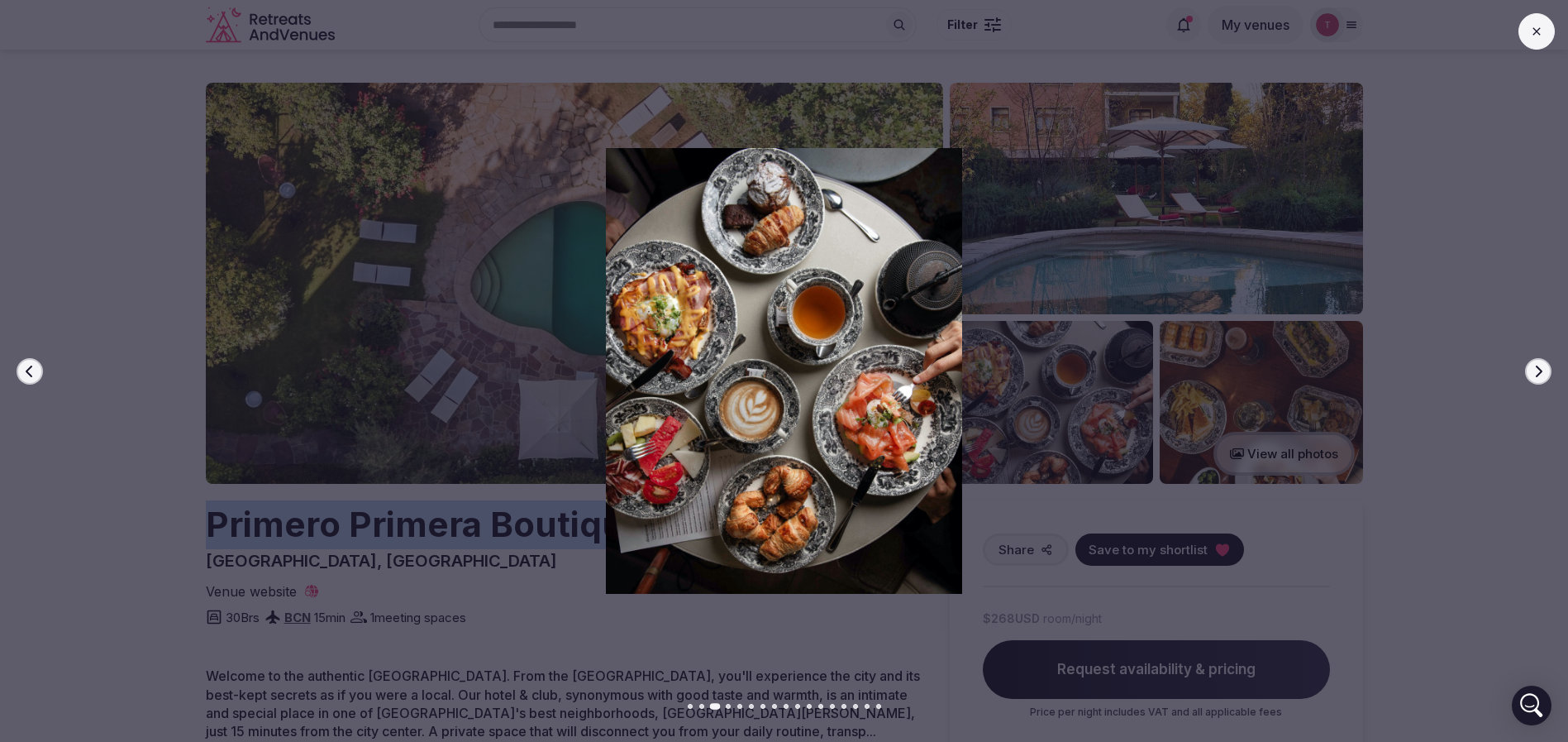
click at [1544, 369] on button "Next slide" at bounding box center [1537, 371] width 26 height 26
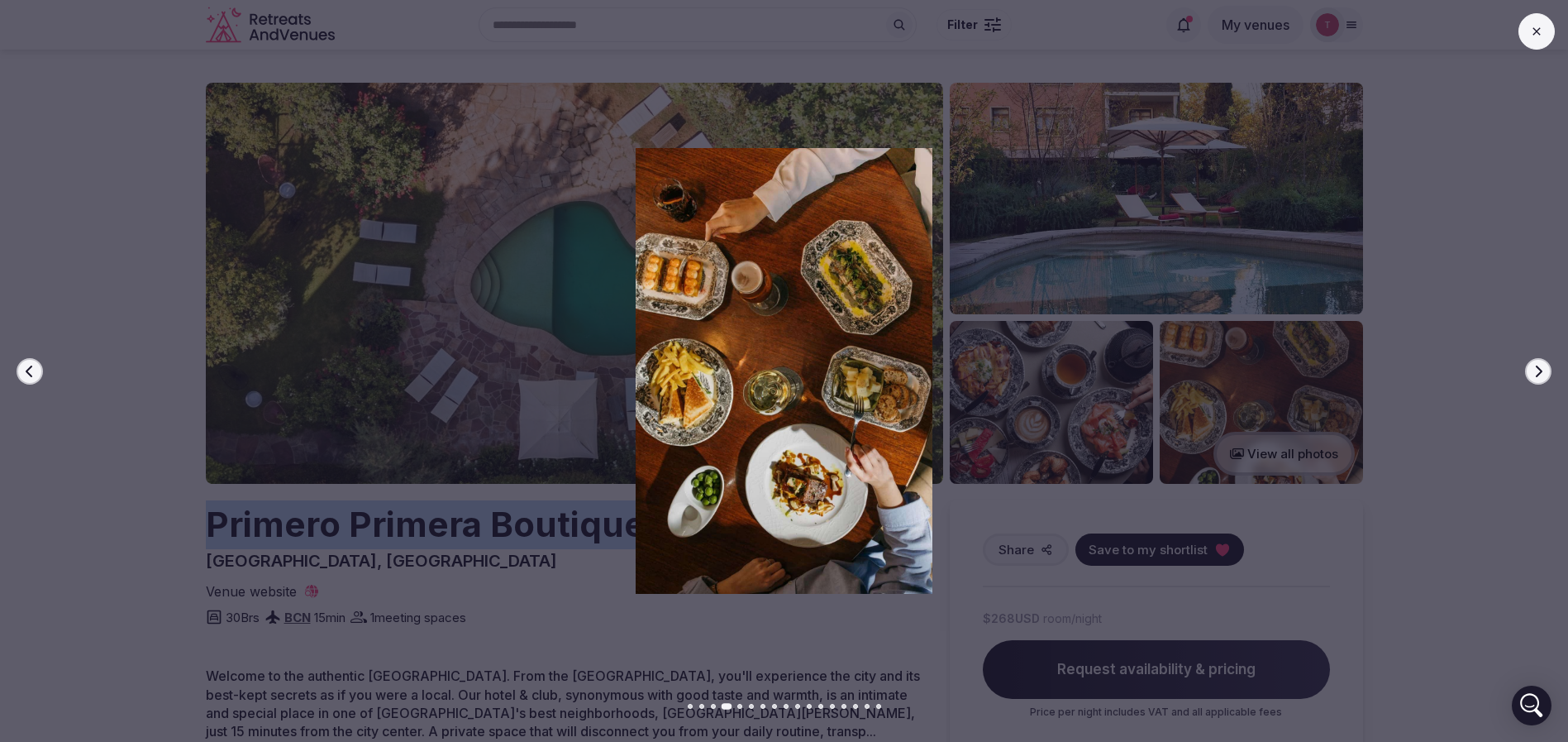
click at [1544, 369] on button "Next slide" at bounding box center [1537, 371] width 26 height 26
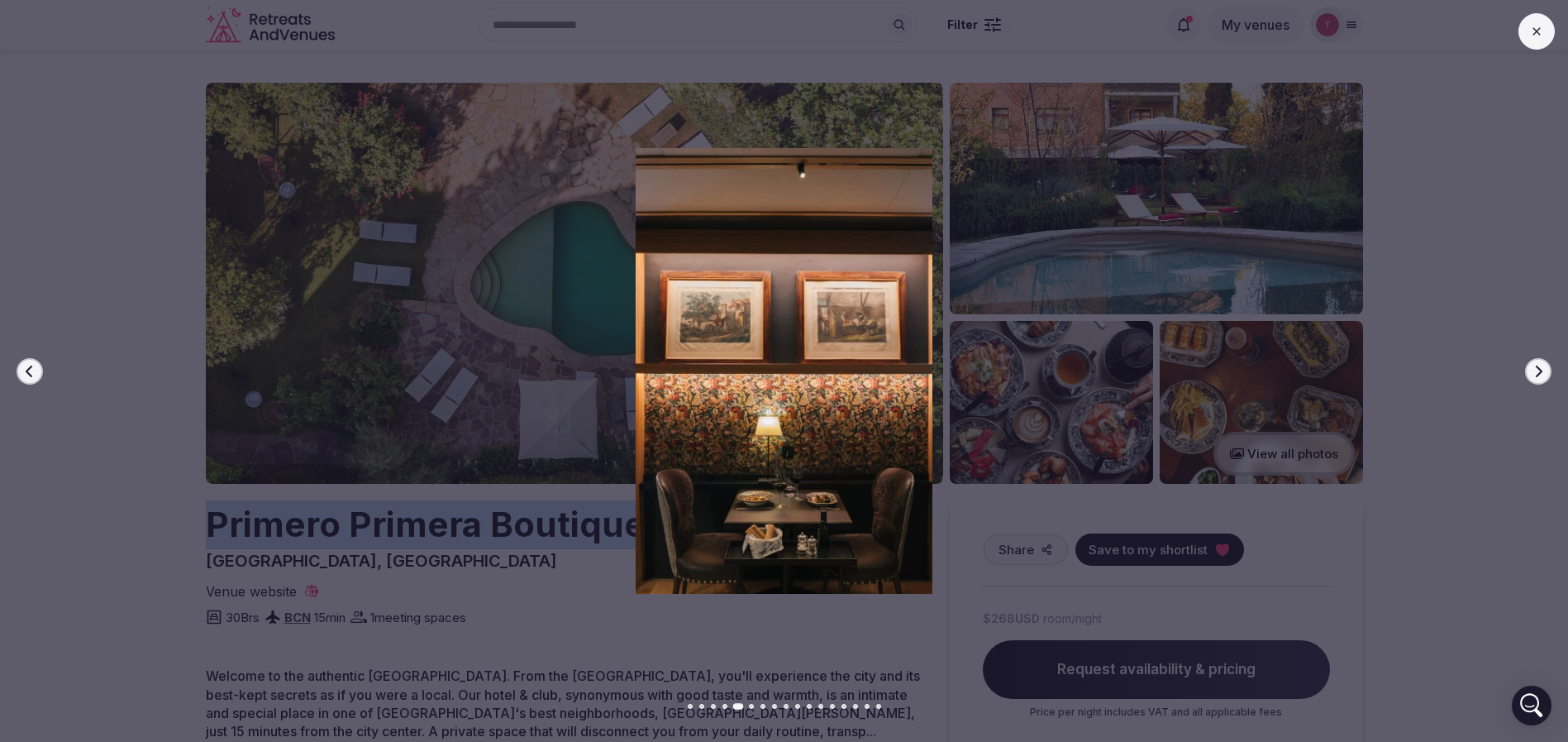
click at [1544, 369] on button "Next slide" at bounding box center [1537, 371] width 26 height 26
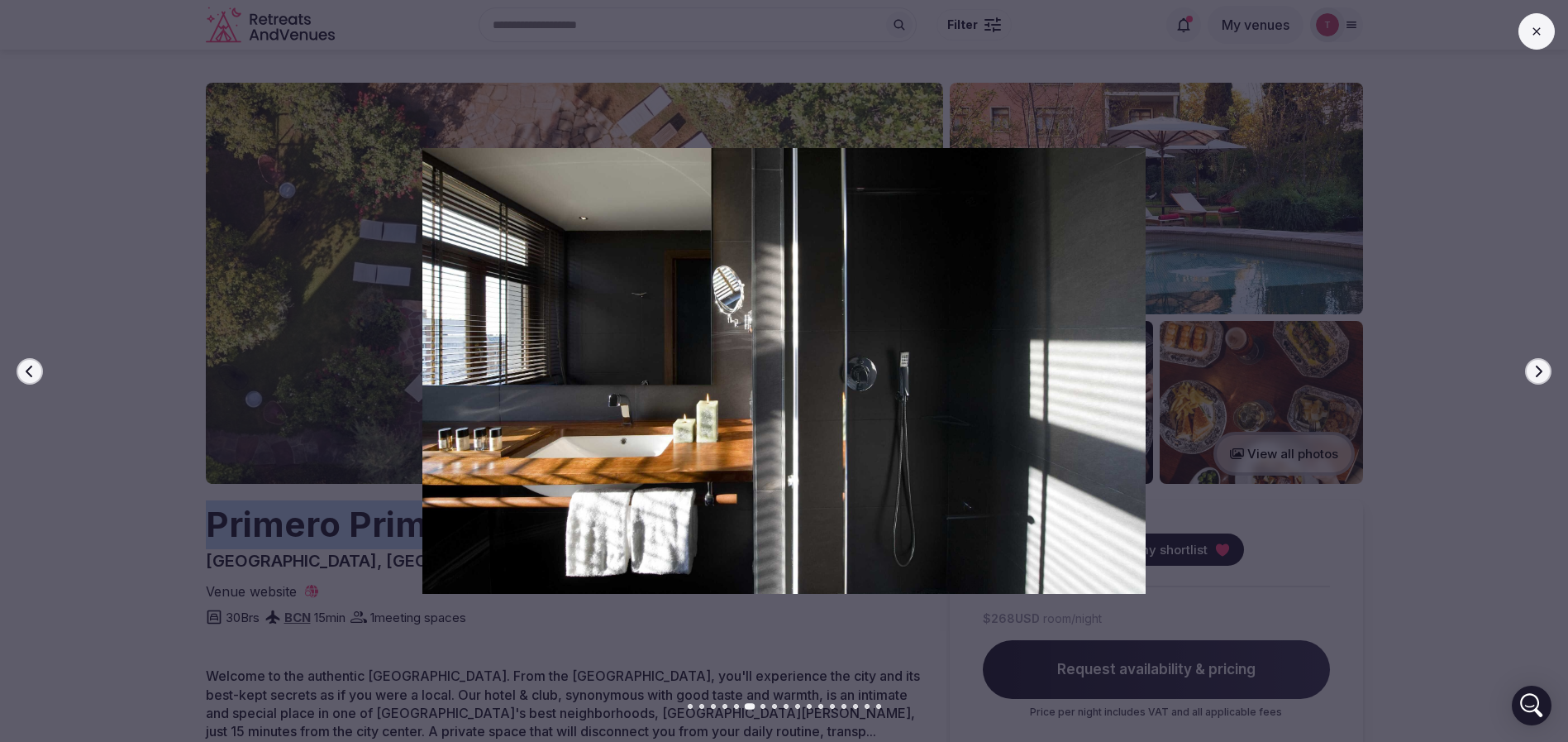
click at [1544, 369] on button "Next slide" at bounding box center [1537, 371] width 26 height 26
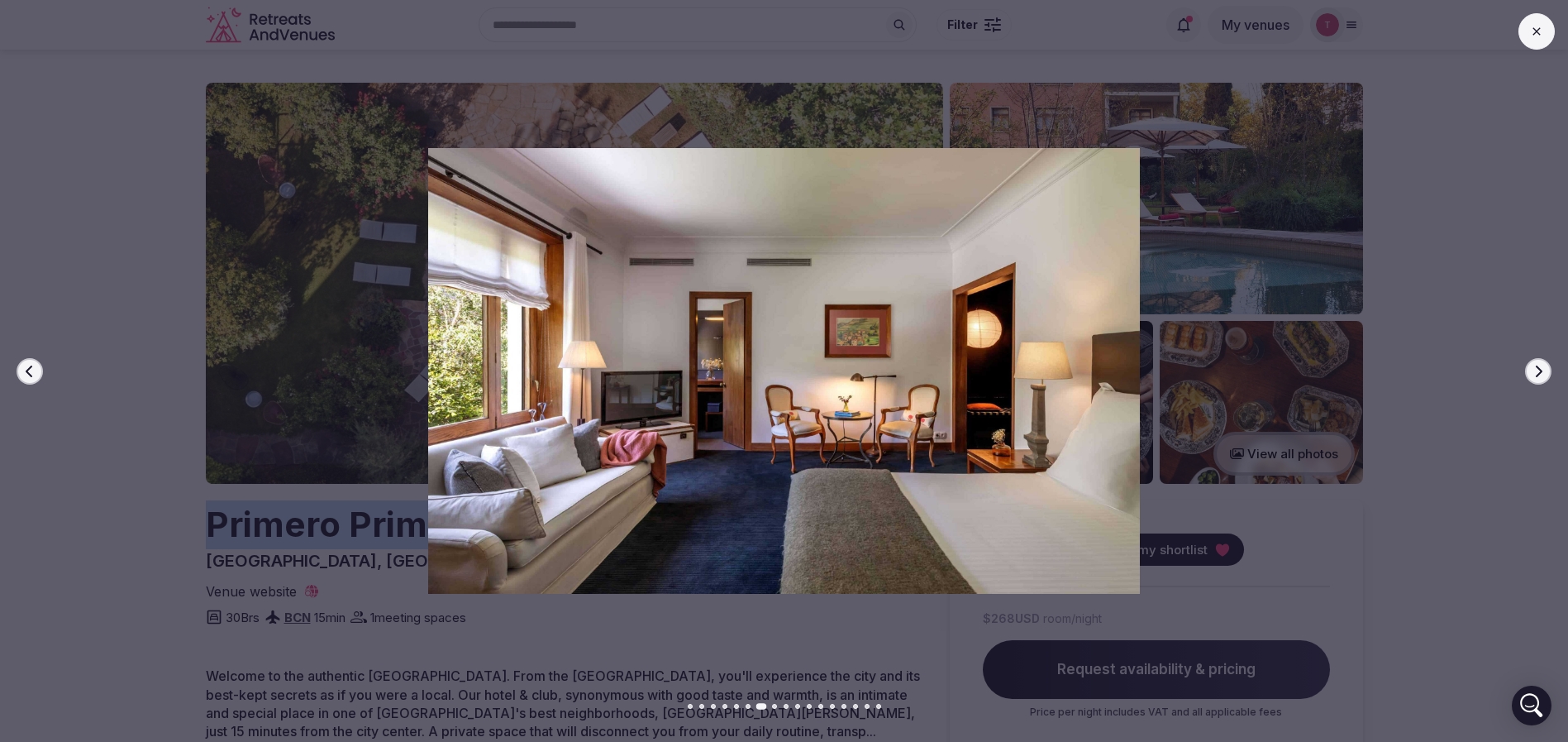
click at [1544, 369] on button "Next slide" at bounding box center [1537, 371] width 26 height 26
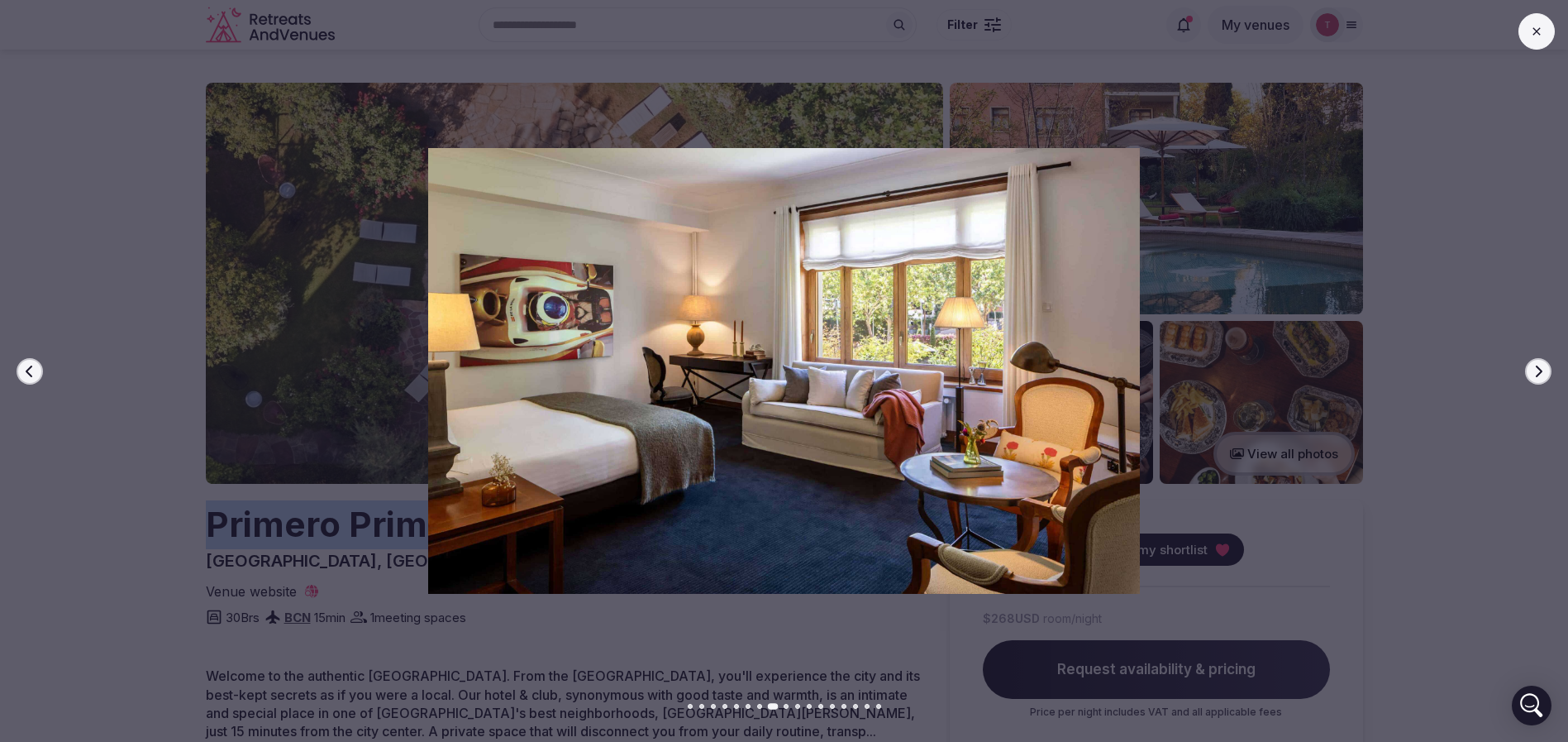
click at [1544, 369] on button "Next slide" at bounding box center [1537, 371] width 26 height 26
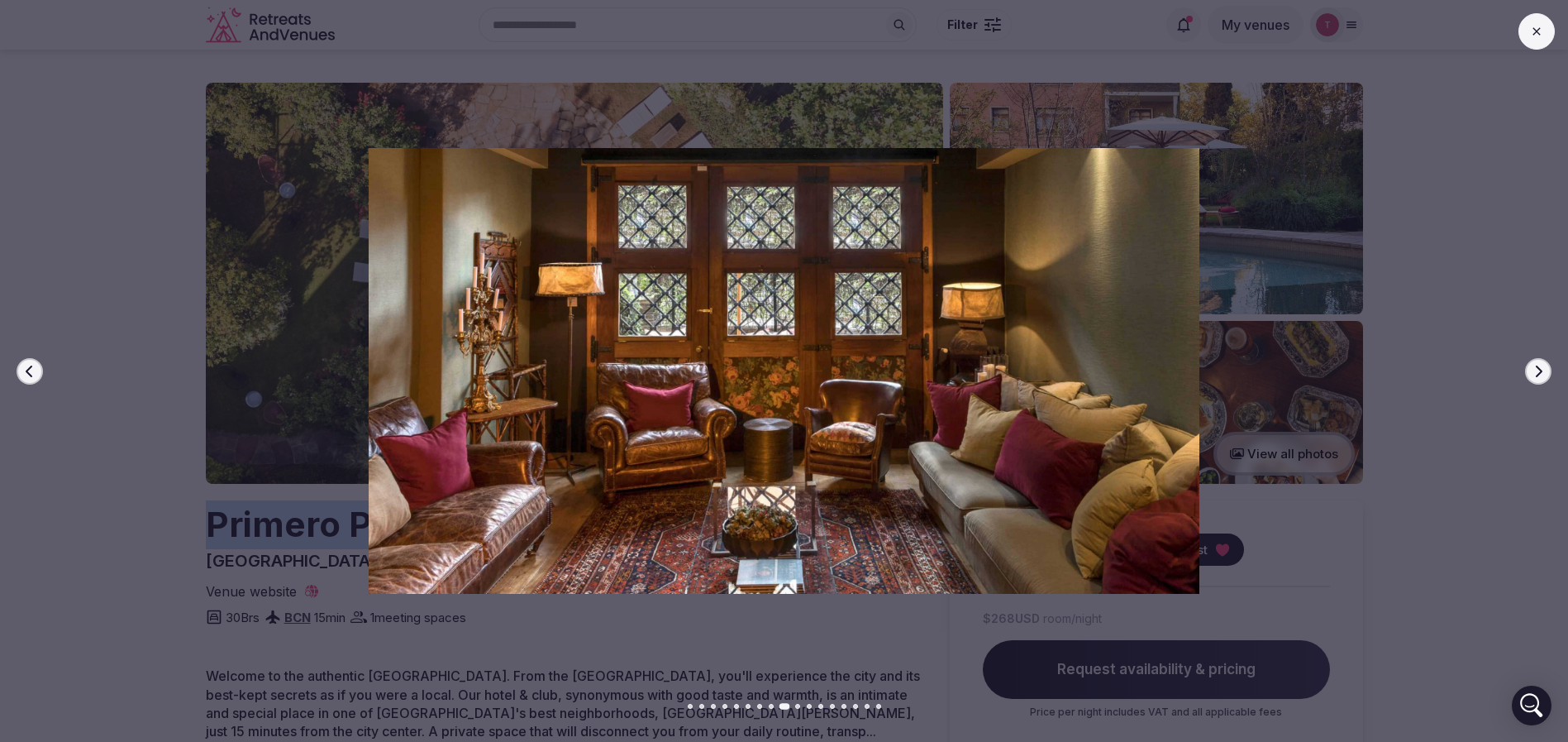
click at [1544, 369] on button "Next slide" at bounding box center [1537, 371] width 26 height 26
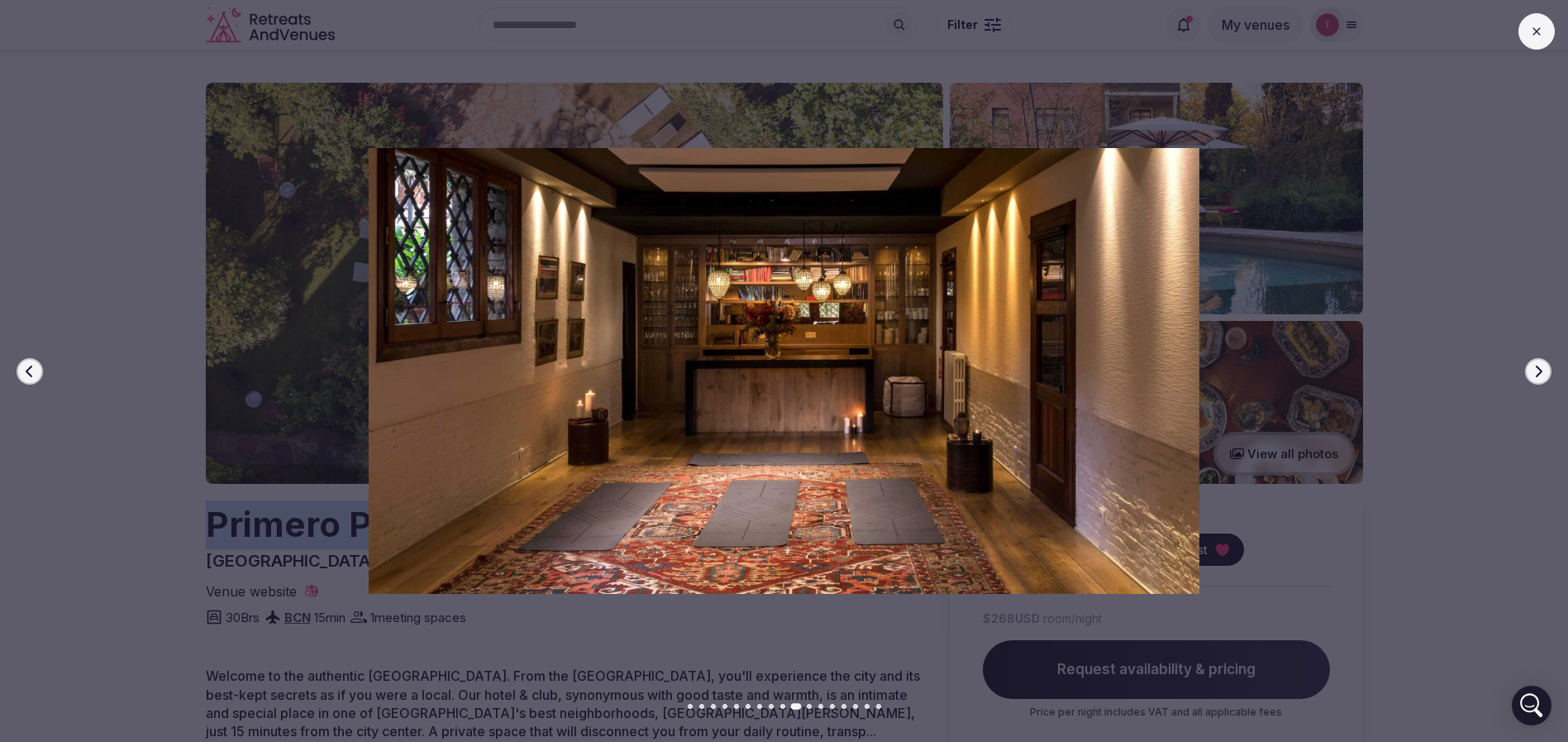
click at [1544, 369] on button "Next slide" at bounding box center [1537, 371] width 26 height 26
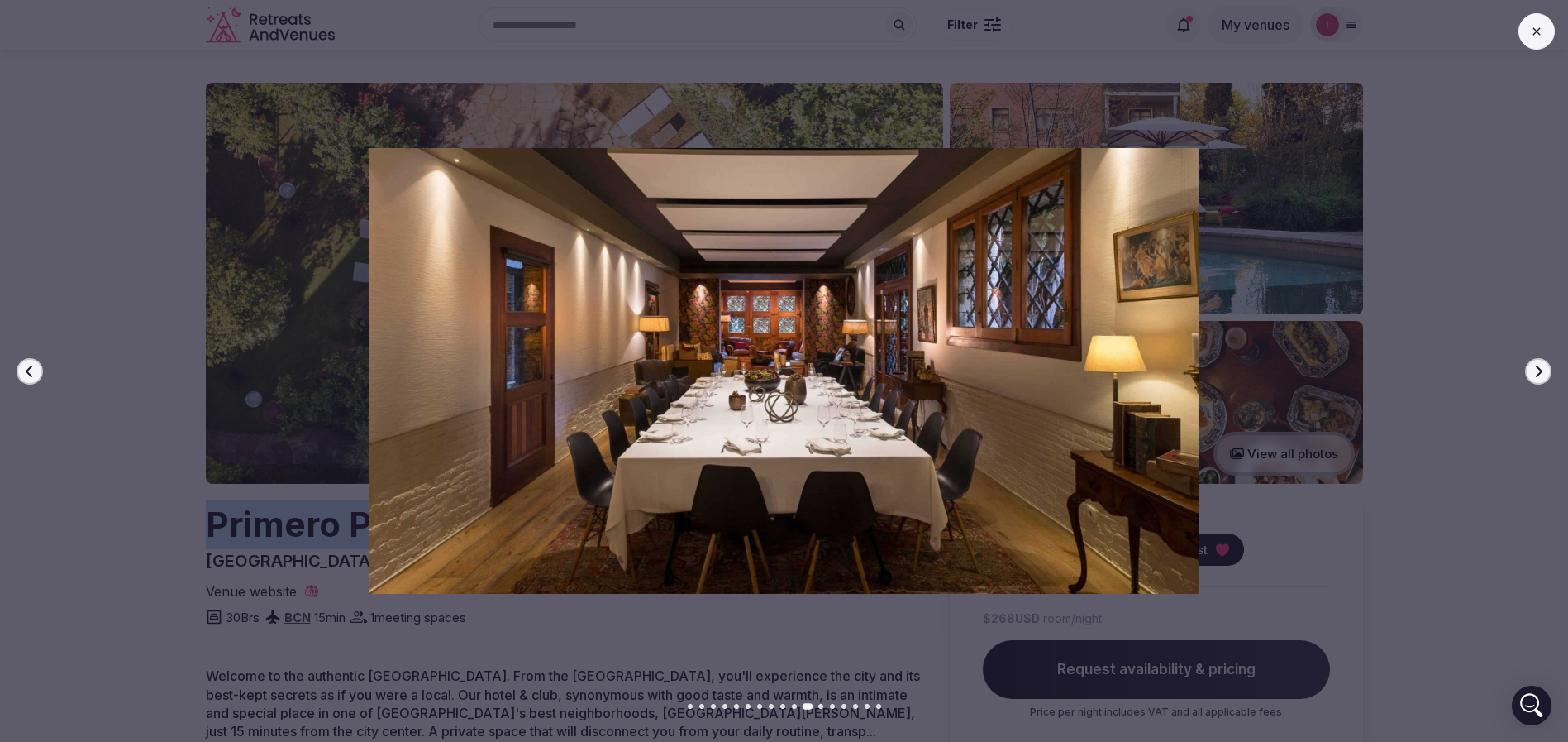
click at [1544, 369] on button "Next slide" at bounding box center [1537, 371] width 26 height 26
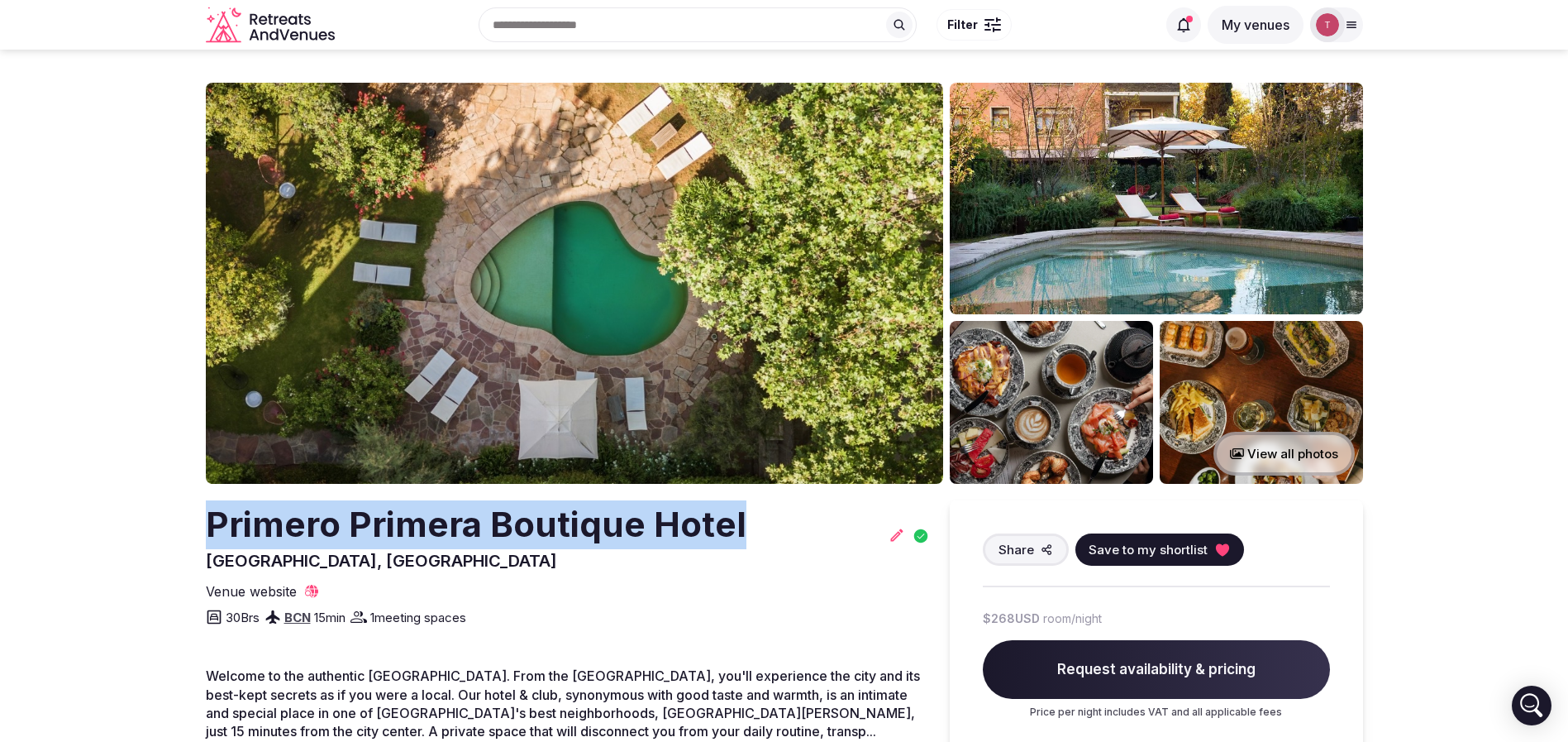
click at [1217, 545] on icon at bounding box center [1221, 549] width 13 height 12
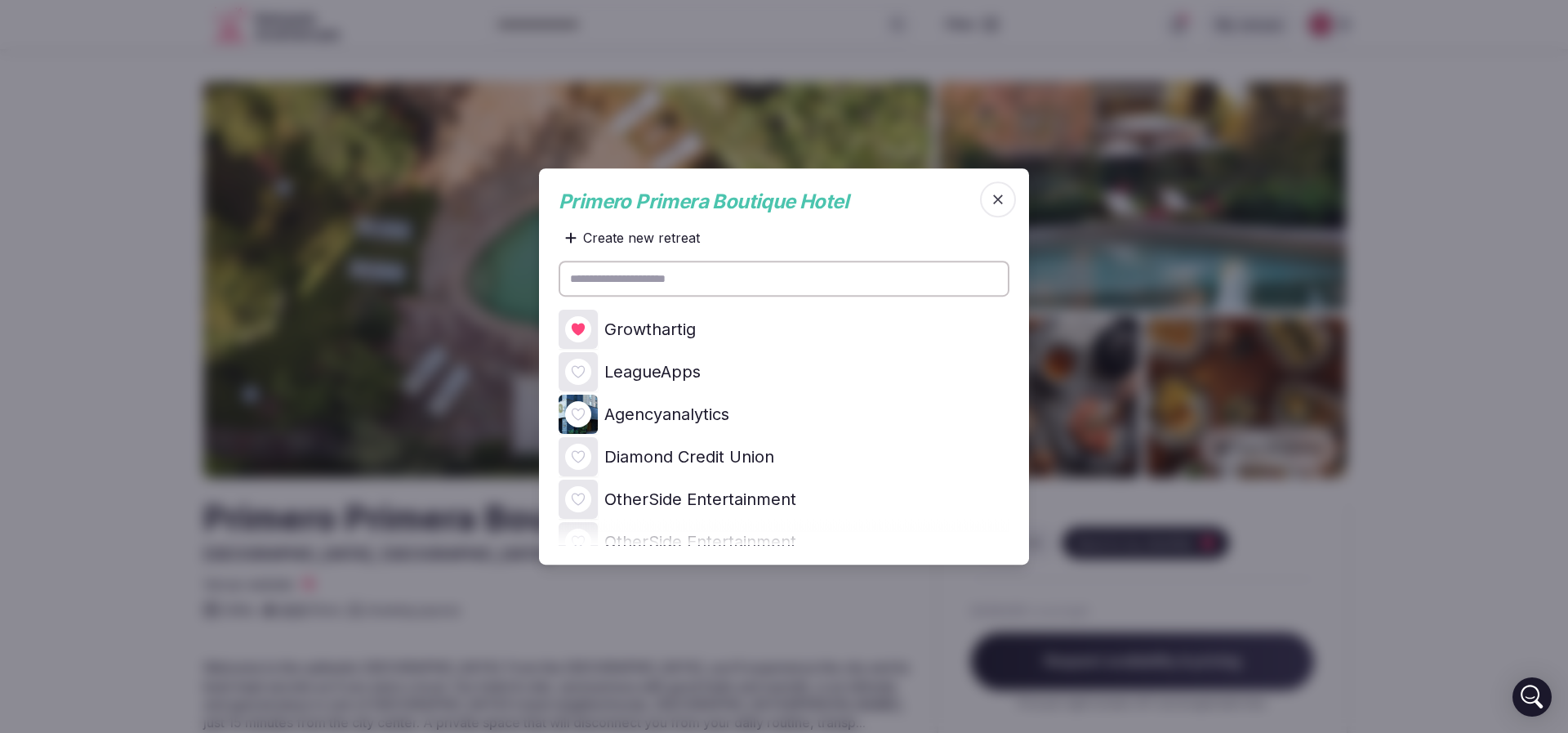
click at [576, 318] on div at bounding box center [578, 329] width 26 height 26
click at [587, 330] on div at bounding box center [578, 329] width 26 height 26
click at [934, 323] on div "Growthartig" at bounding box center [784, 329] width 451 height 40
click at [0, 0] on icon at bounding box center [0, 0] width 0 height 0
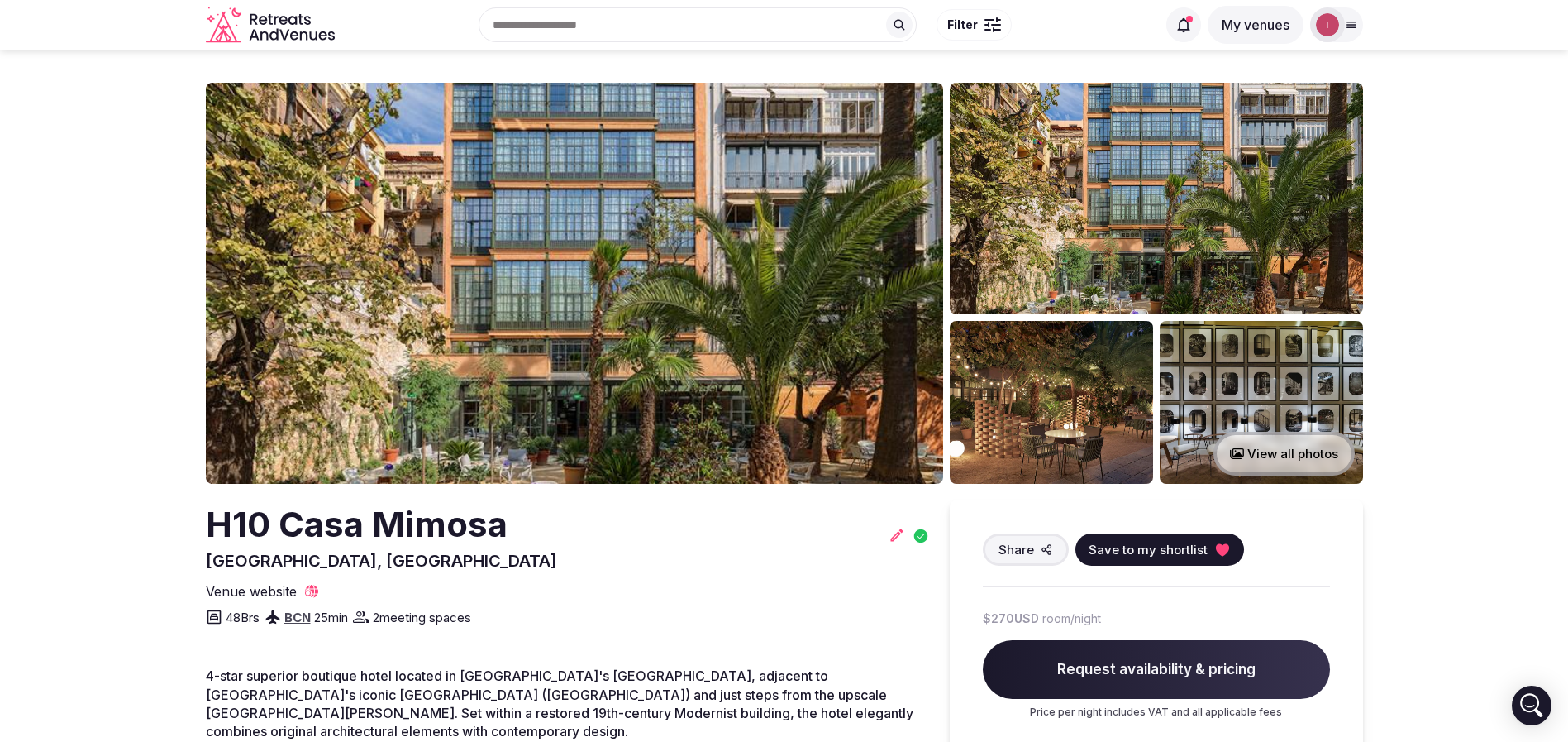
click at [210, 522] on h2 "H10 Casa Mimosa" at bounding box center [381, 525] width 351 height 49
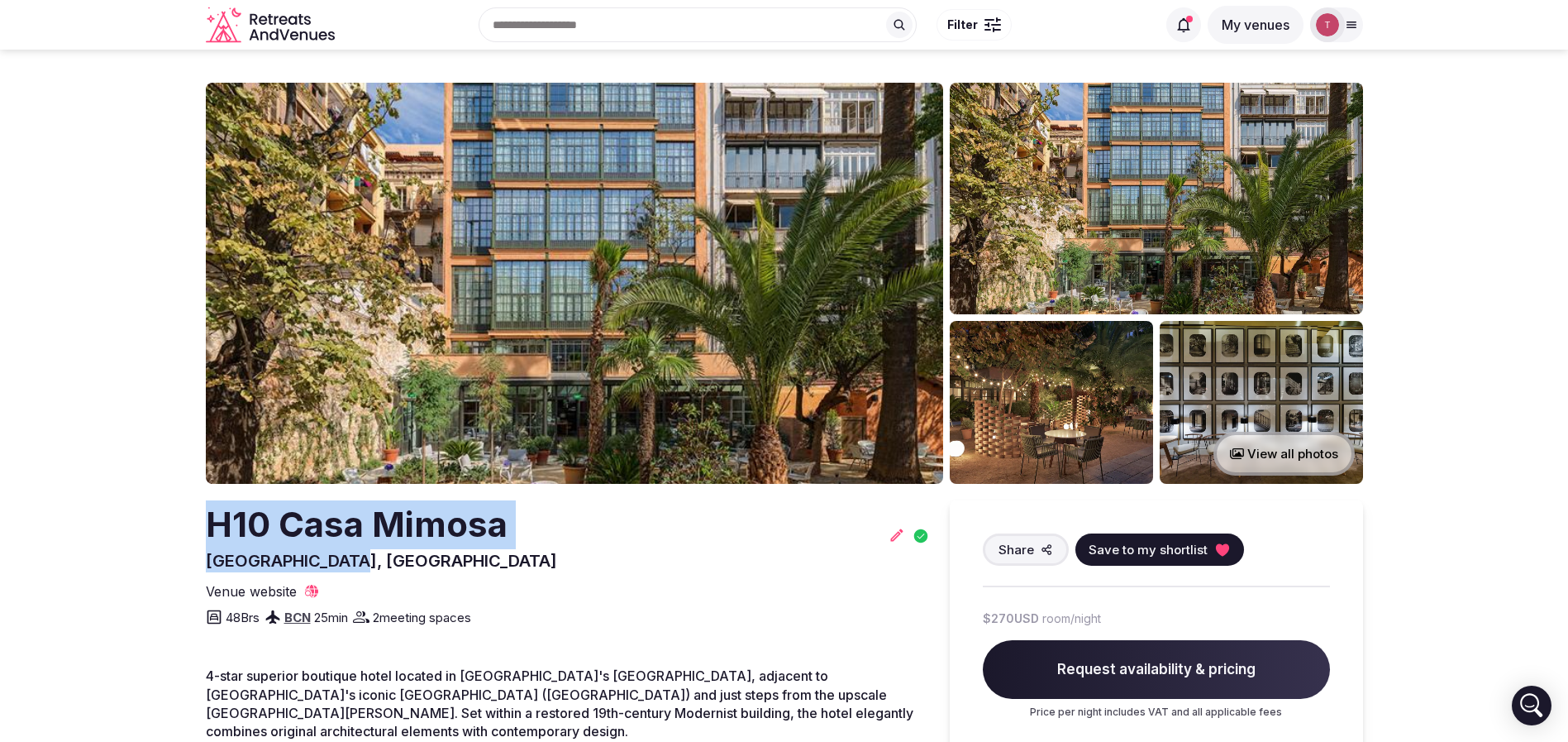
drag, startPoint x: 193, startPoint y: 520, endPoint x: 560, endPoint y: 564, distance: 369.6
click at [480, 534] on h2 "H10 Casa Mimosa" at bounding box center [381, 525] width 351 height 49
drag, startPoint x: 294, startPoint y: 524, endPoint x: 548, endPoint y: 525, distance: 254.0
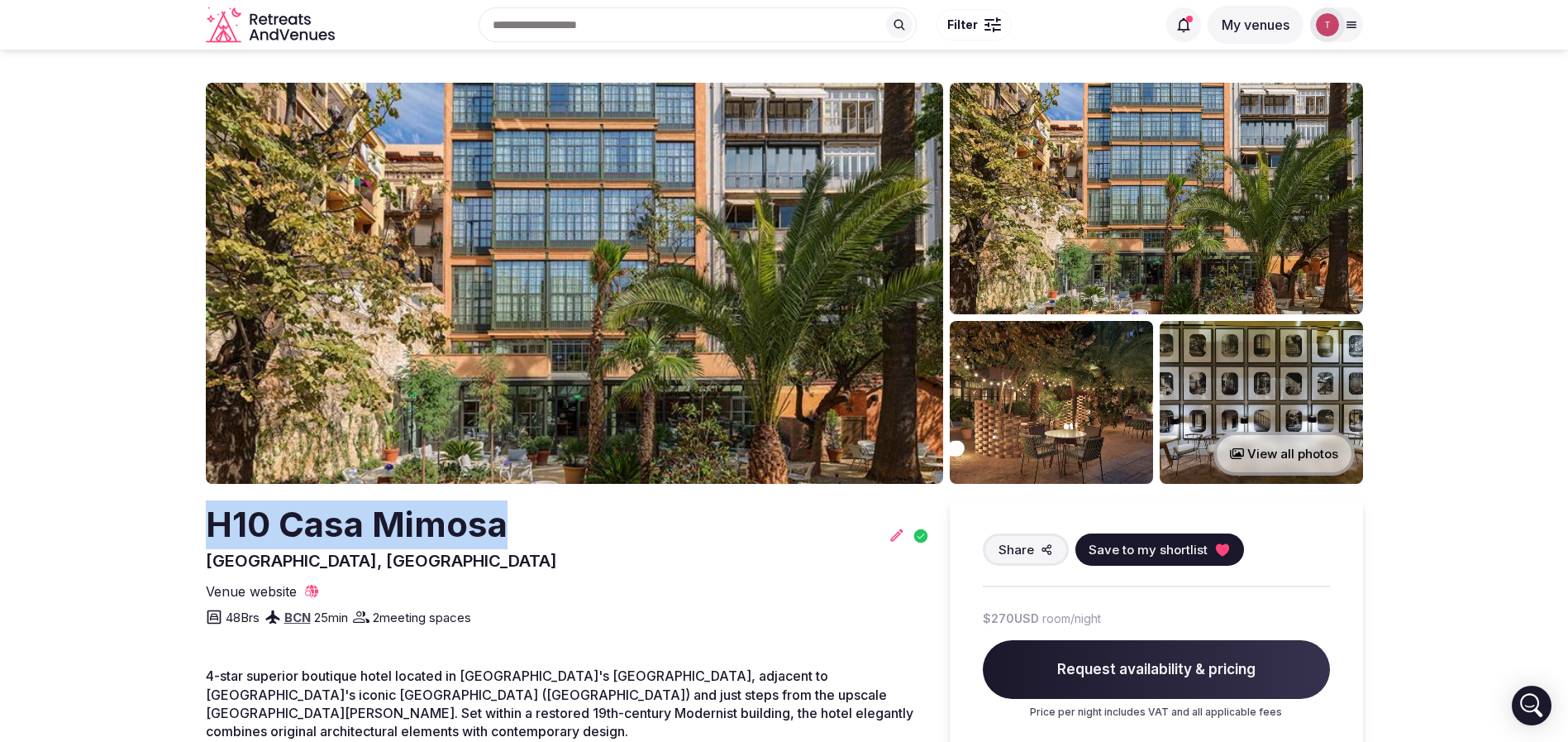
click at [1225, 541] on icon at bounding box center [1222, 549] width 17 height 17
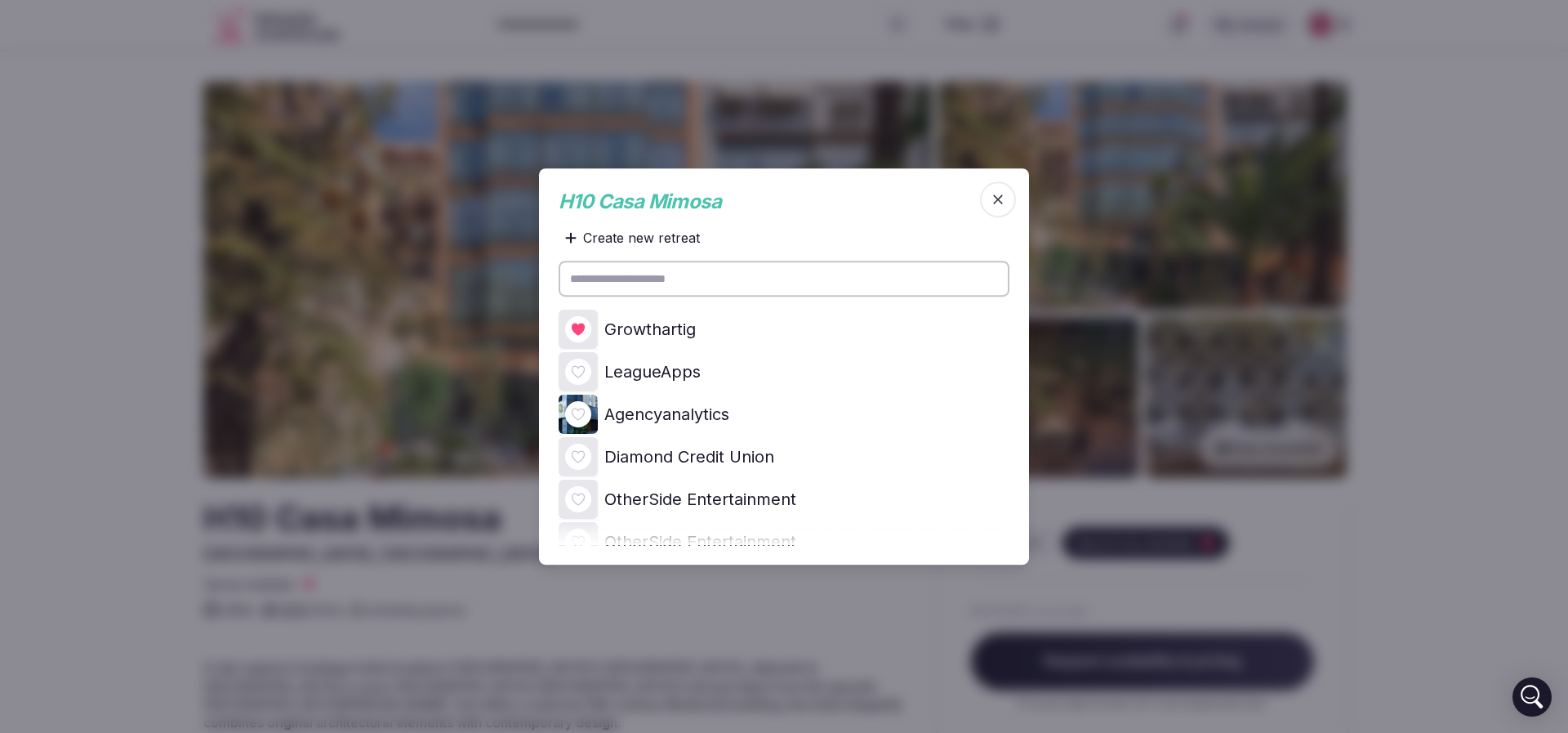
click at [0, 0] on icon at bounding box center [0, 0] width 0 height 0
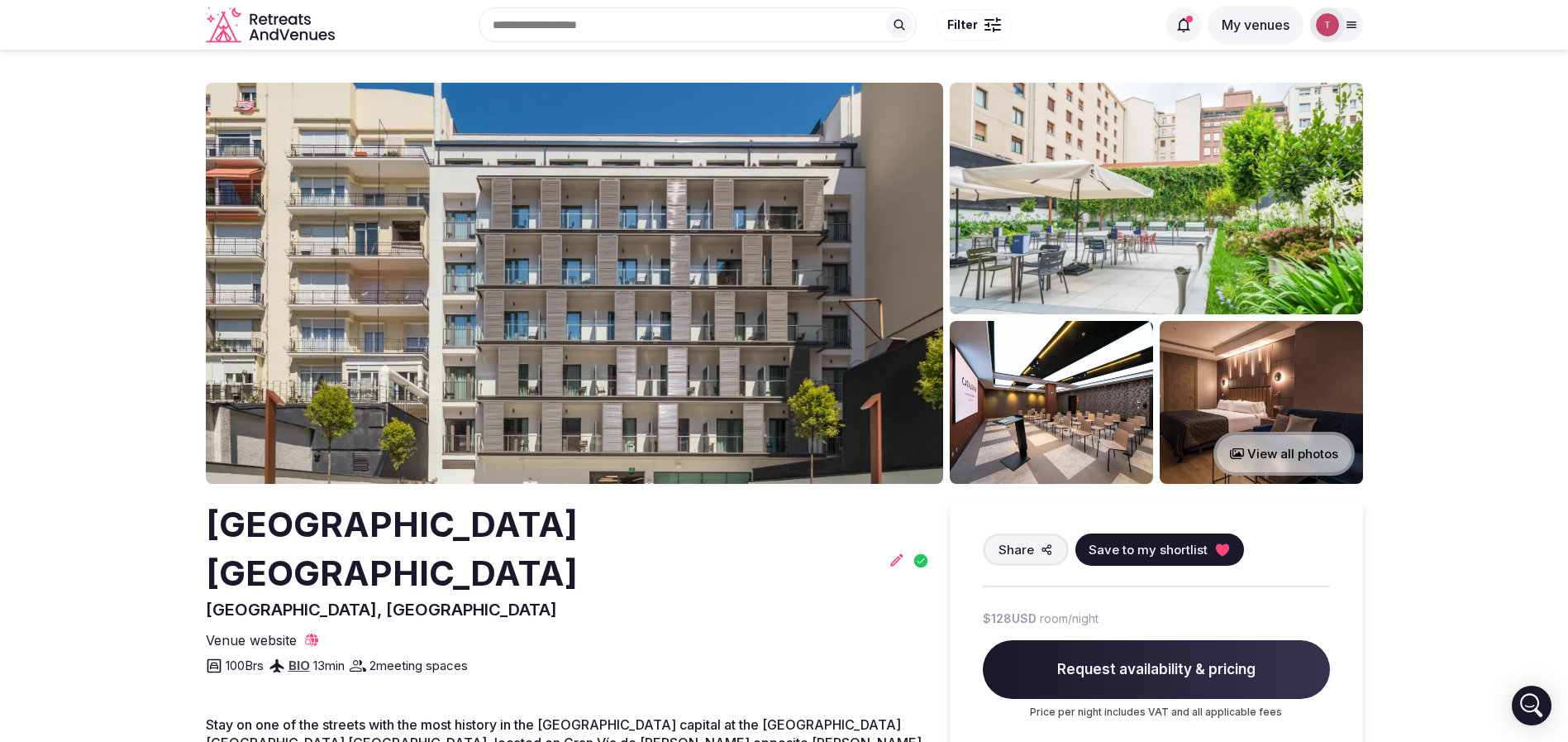
click at [522, 316] on img at bounding box center [574, 283] width 737 height 401
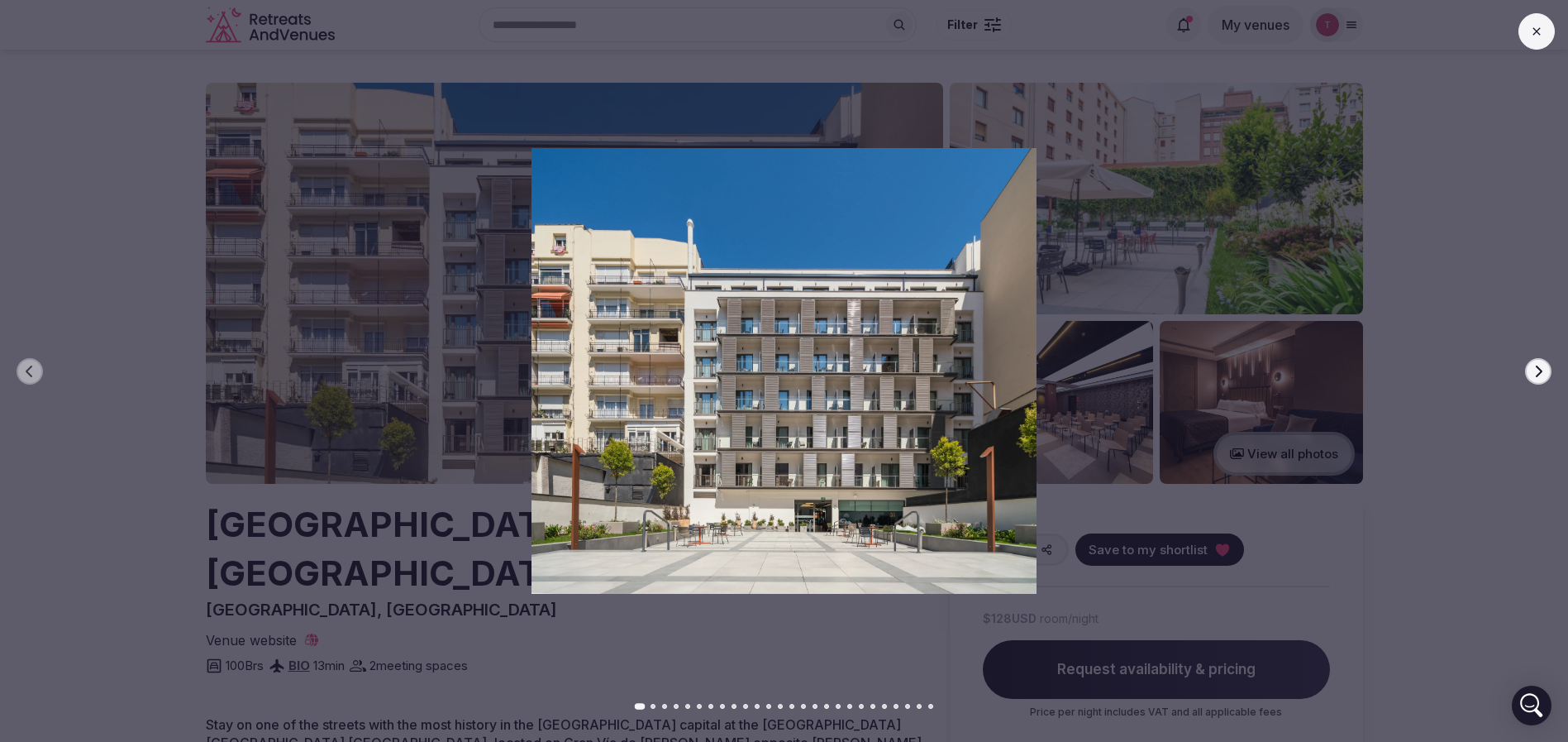
click at [1537, 364] on icon "button" at bounding box center [1539, 370] width 7 height 11
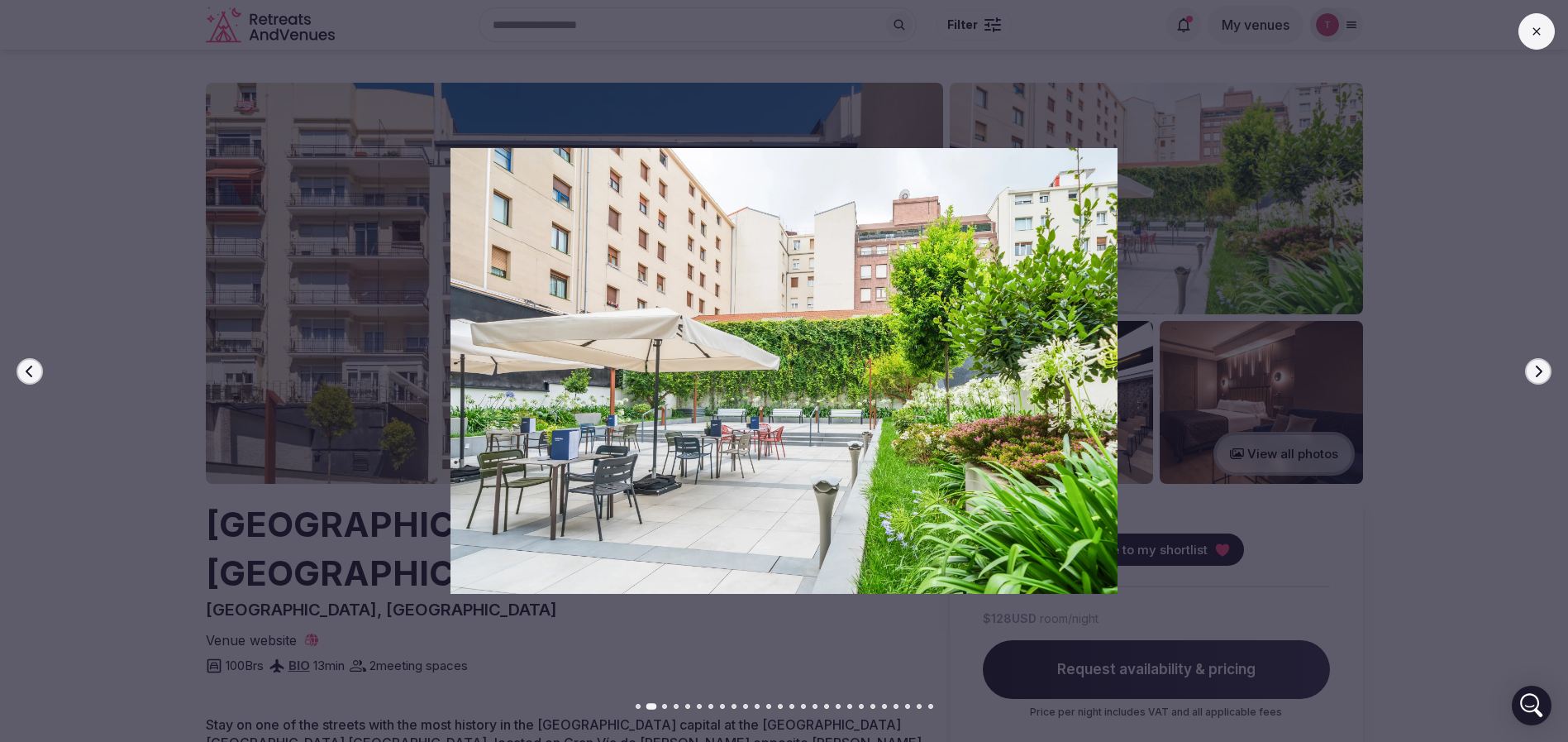
click at [1537, 366] on icon "button" at bounding box center [1539, 370] width 7 height 11
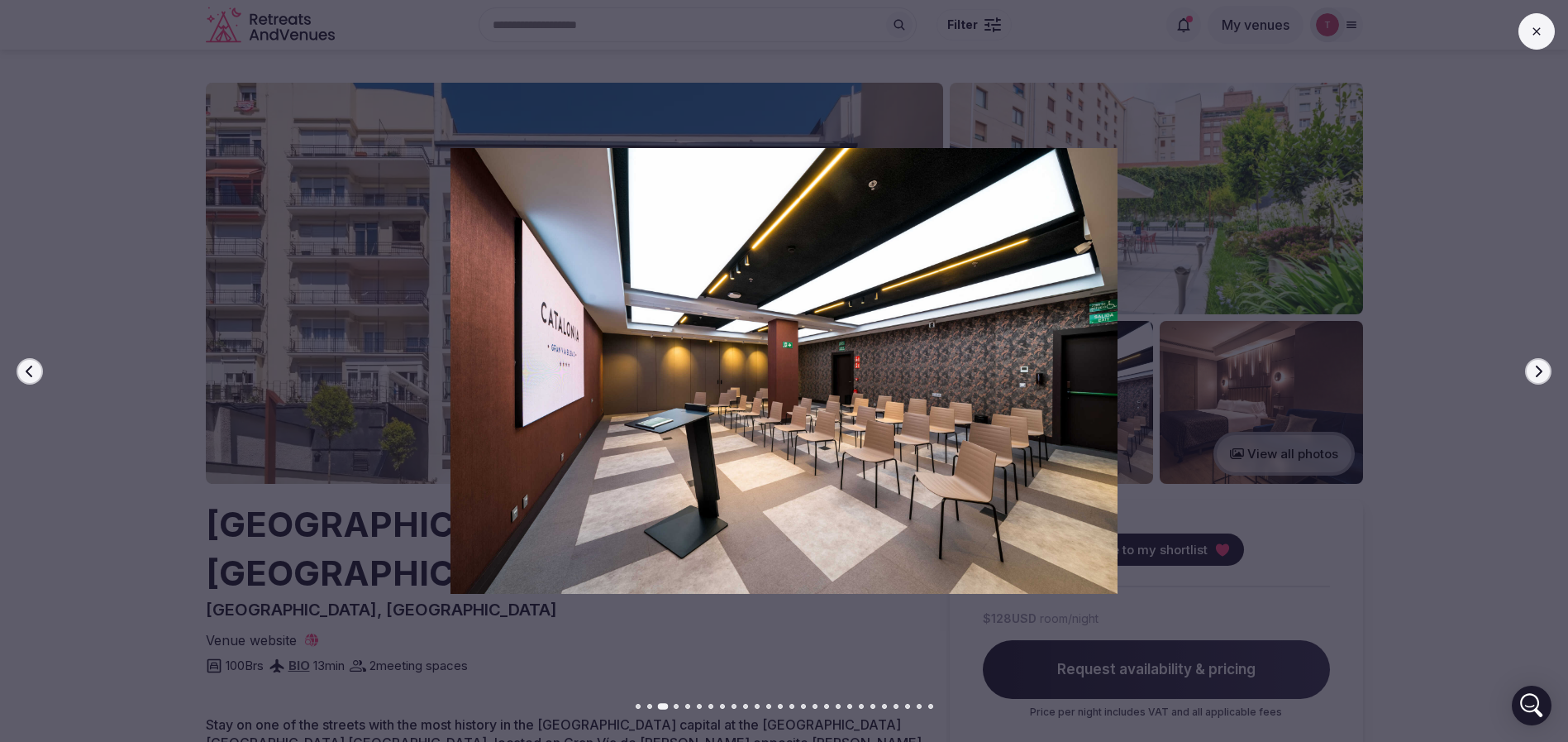
click at [1537, 366] on icon "button" at bounding box center [1539, 370] width 7 height 11
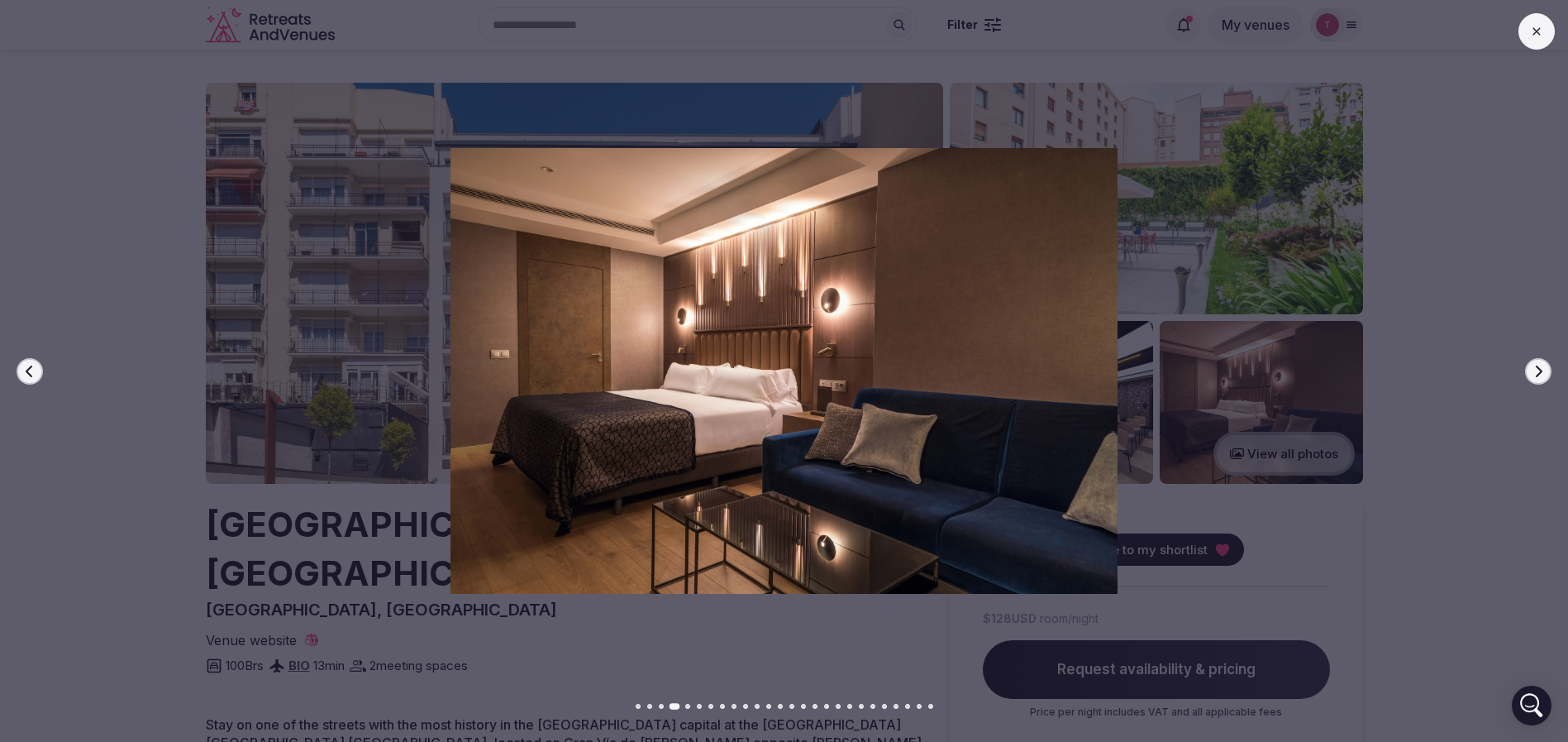
click at [1537, 366] on icon "button" at bounding box center [1539, 370] width 7 height 11
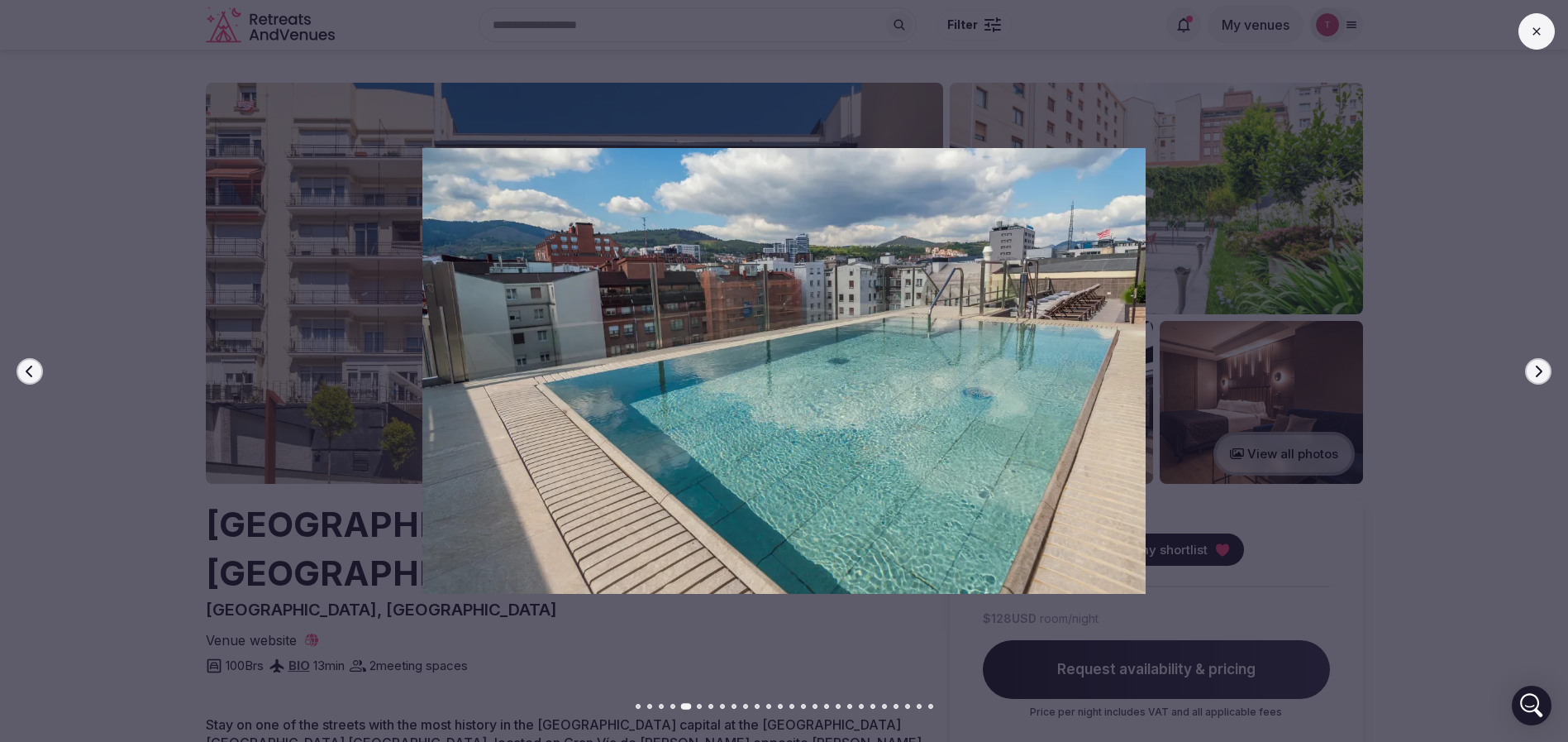
click at [1537, 366] on icon "button" at bounding box center [1539, 370] width 7 height 11
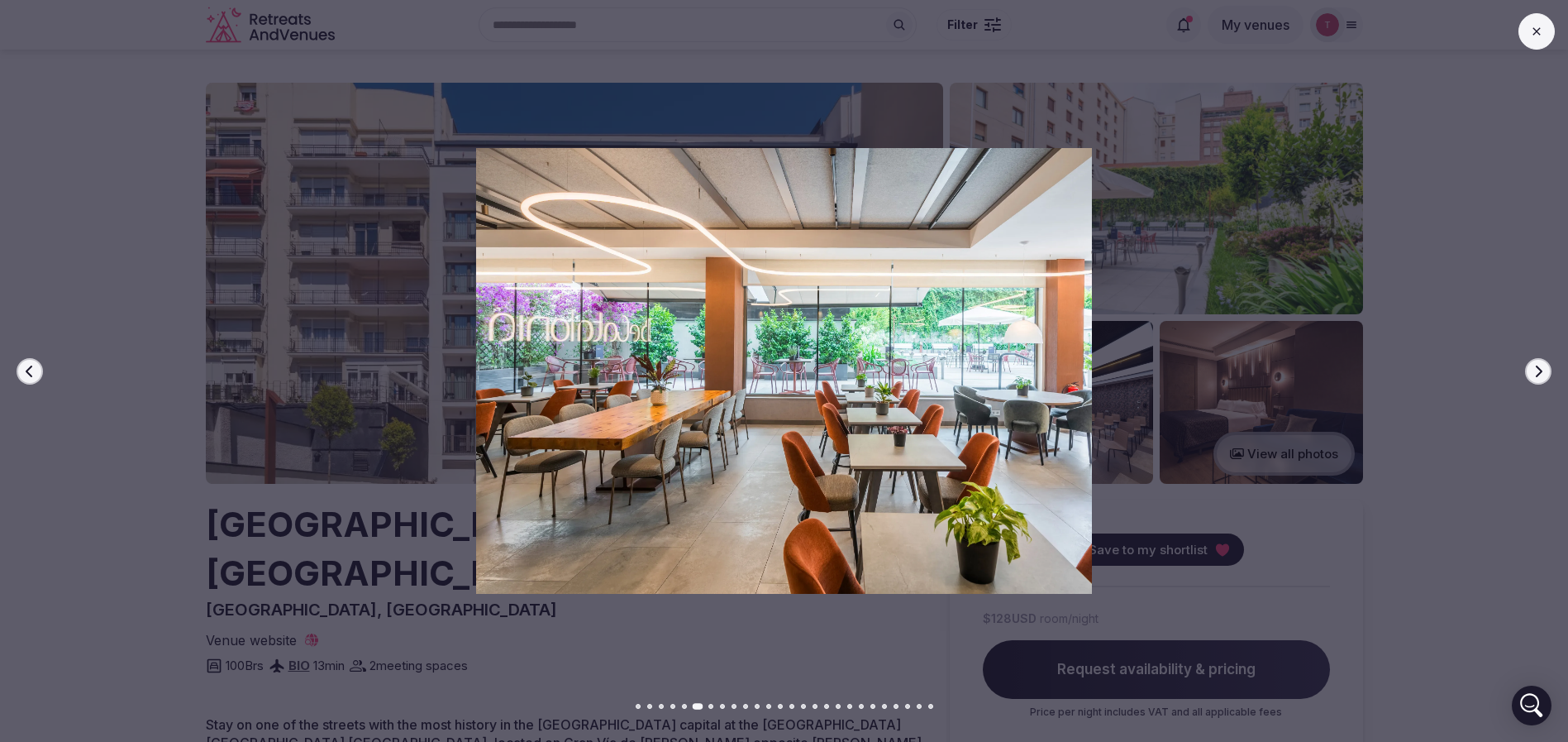
click at [1537, 366] on icon "button" at bounding box center [1539, 370] width 7 height 11
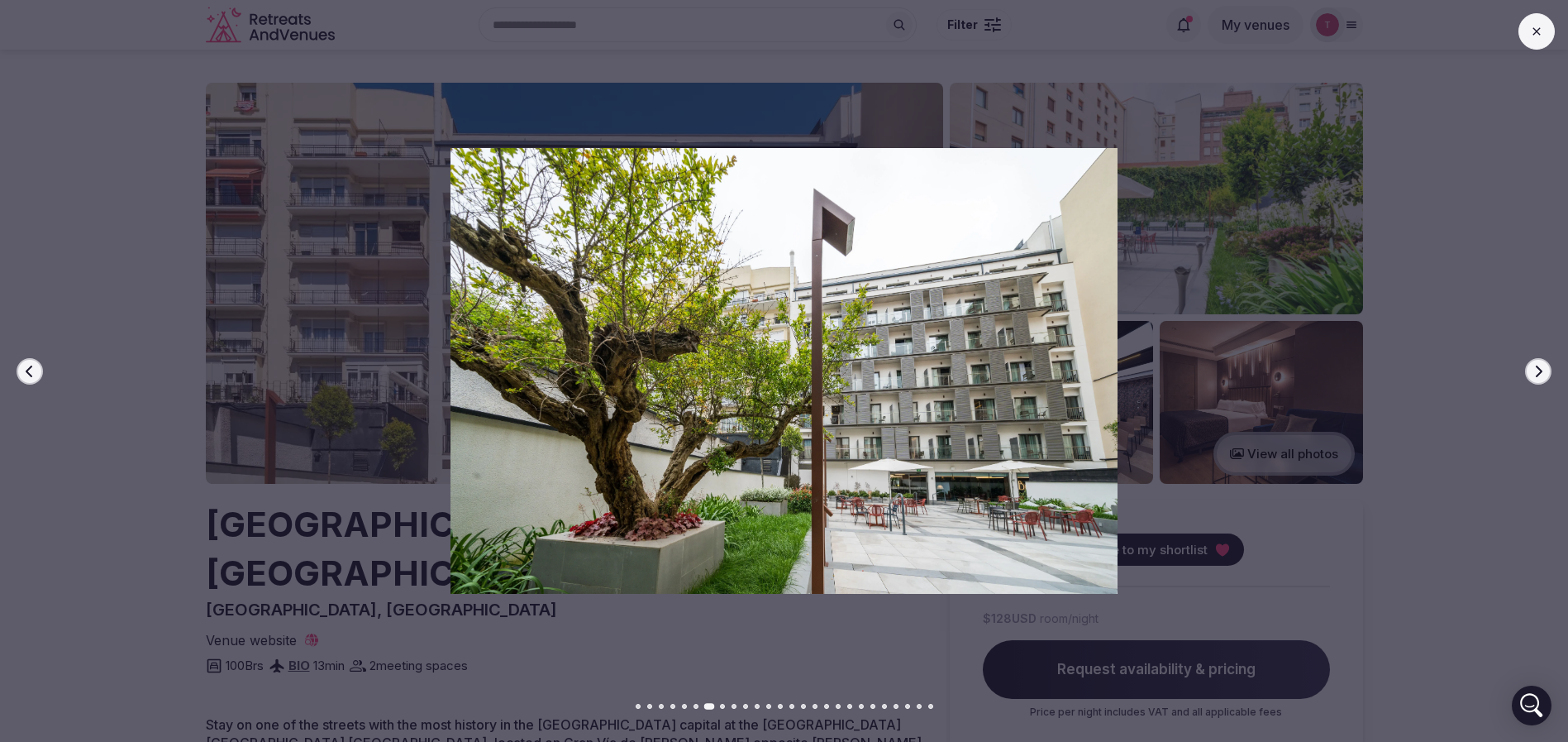
click at [1539, 367] on icon "button" at bounding box center [1539, 370] width 7 height 11
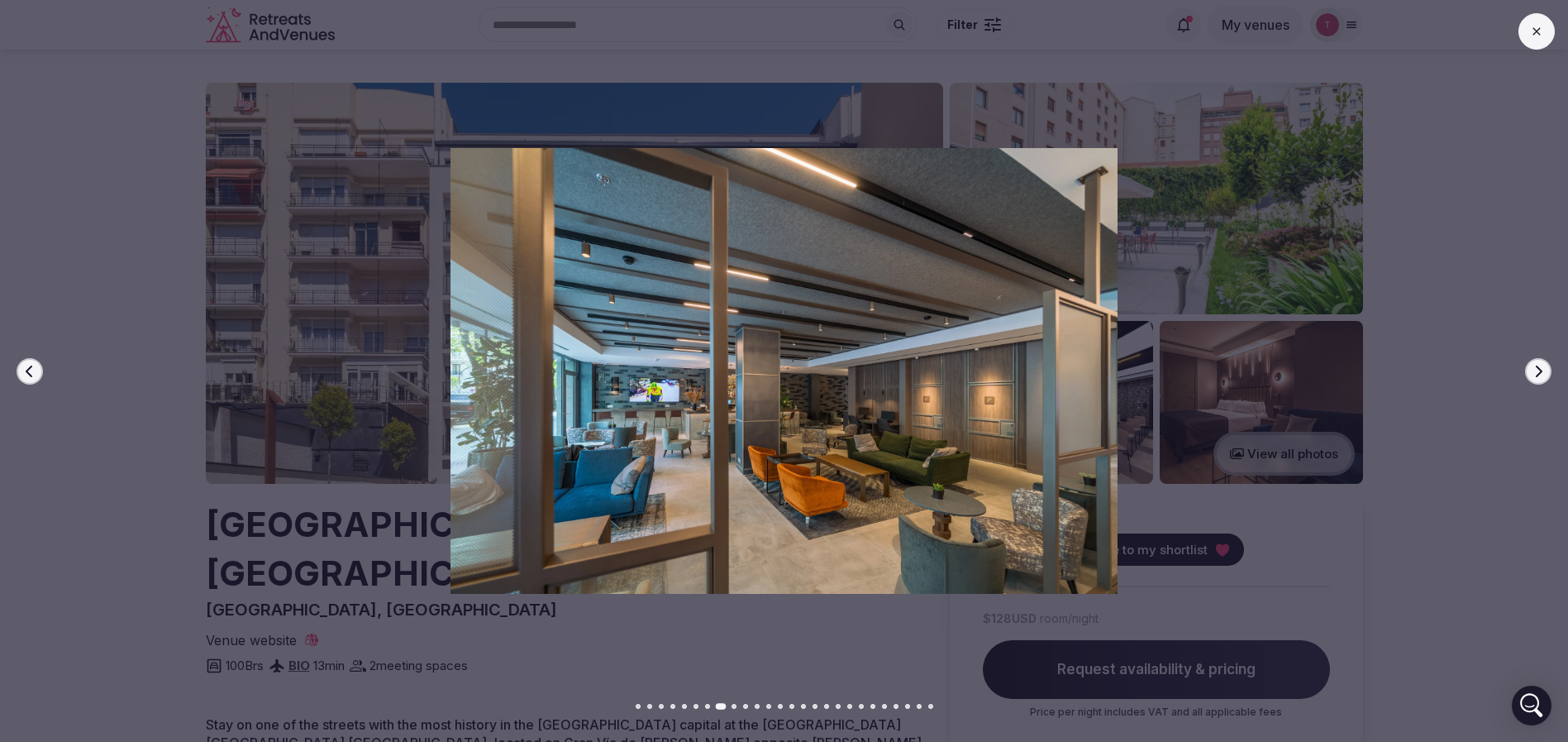
click at [1539, 369] on icon "button" at bounding box center [1539, 370] width 7 height 11
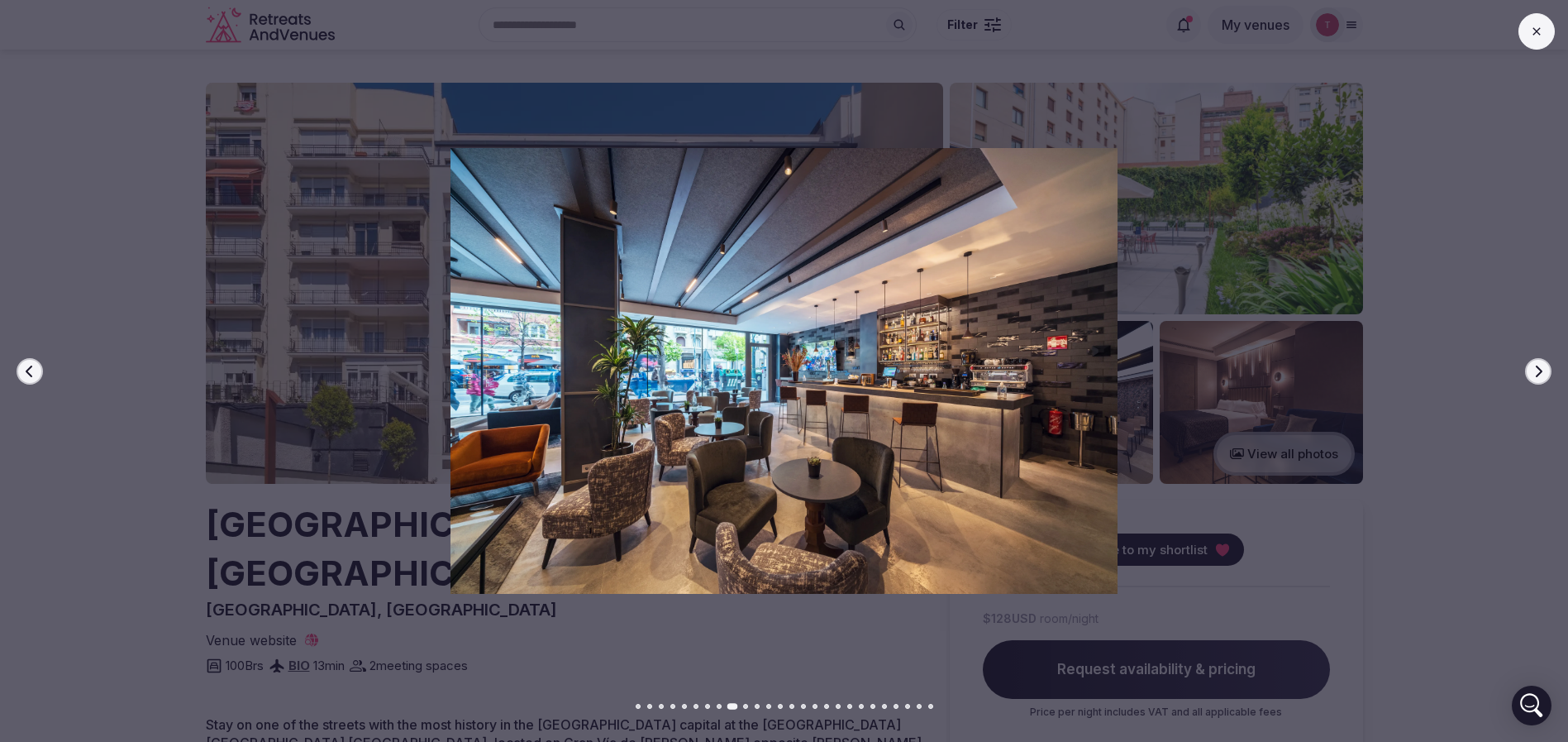
click at [1539, 374] on icon "button" at bounding box center [1537, 371] width 13 height 13
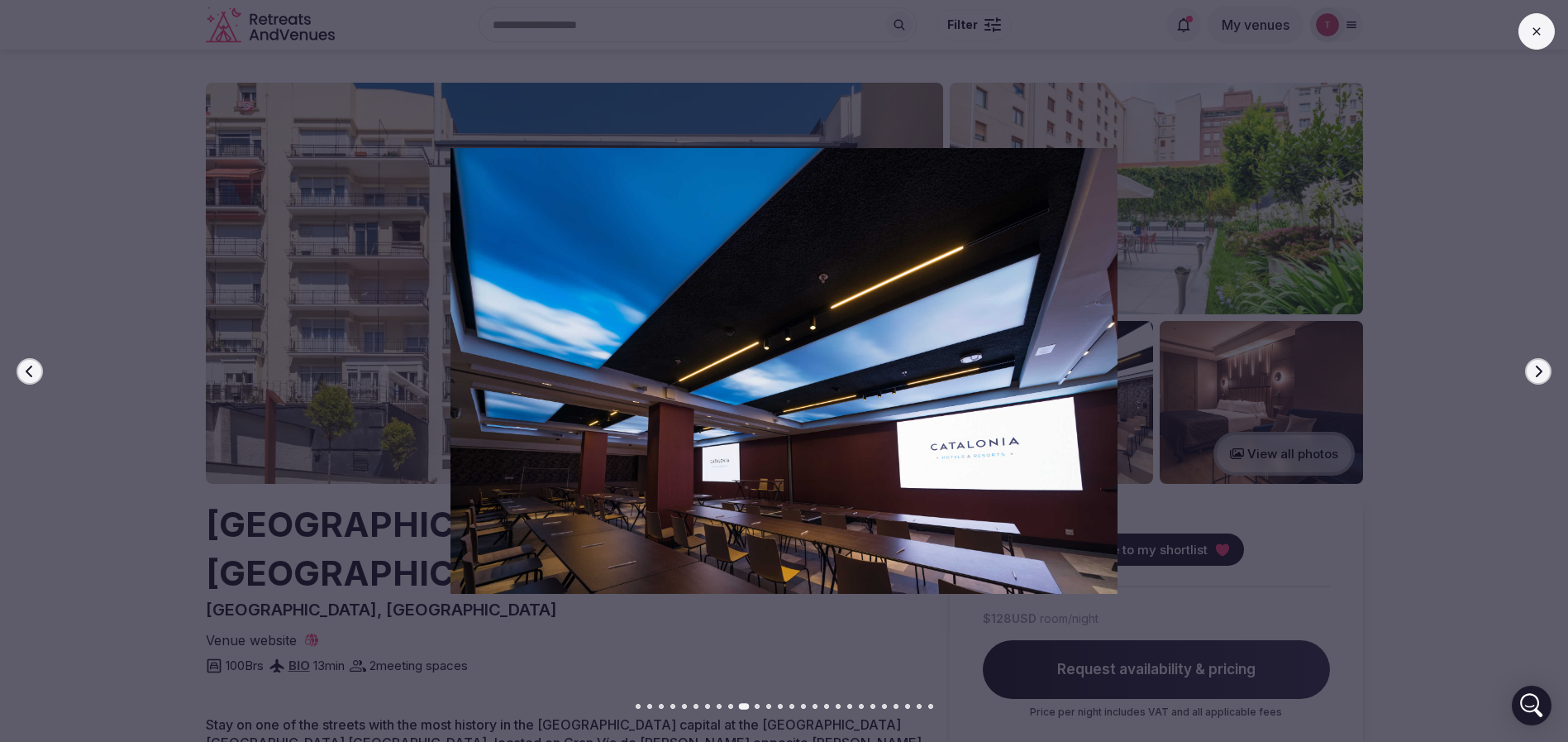
click at [1539, 374] on icon "button" at bounding box center [1537, 371] width 13 height 13
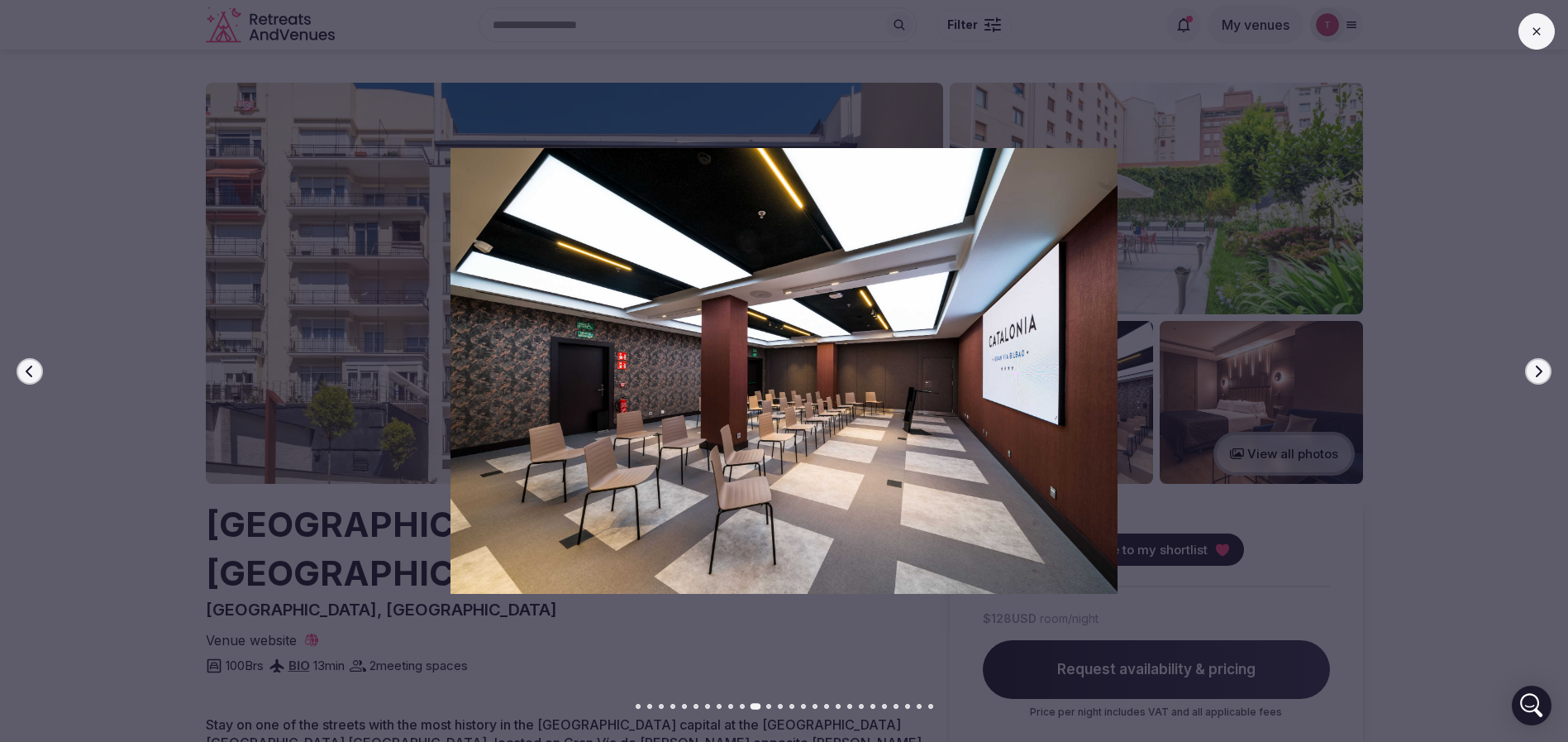
click at [1539, 374] on icon "button" at bounding box center [1537, 371] width 13 height 13
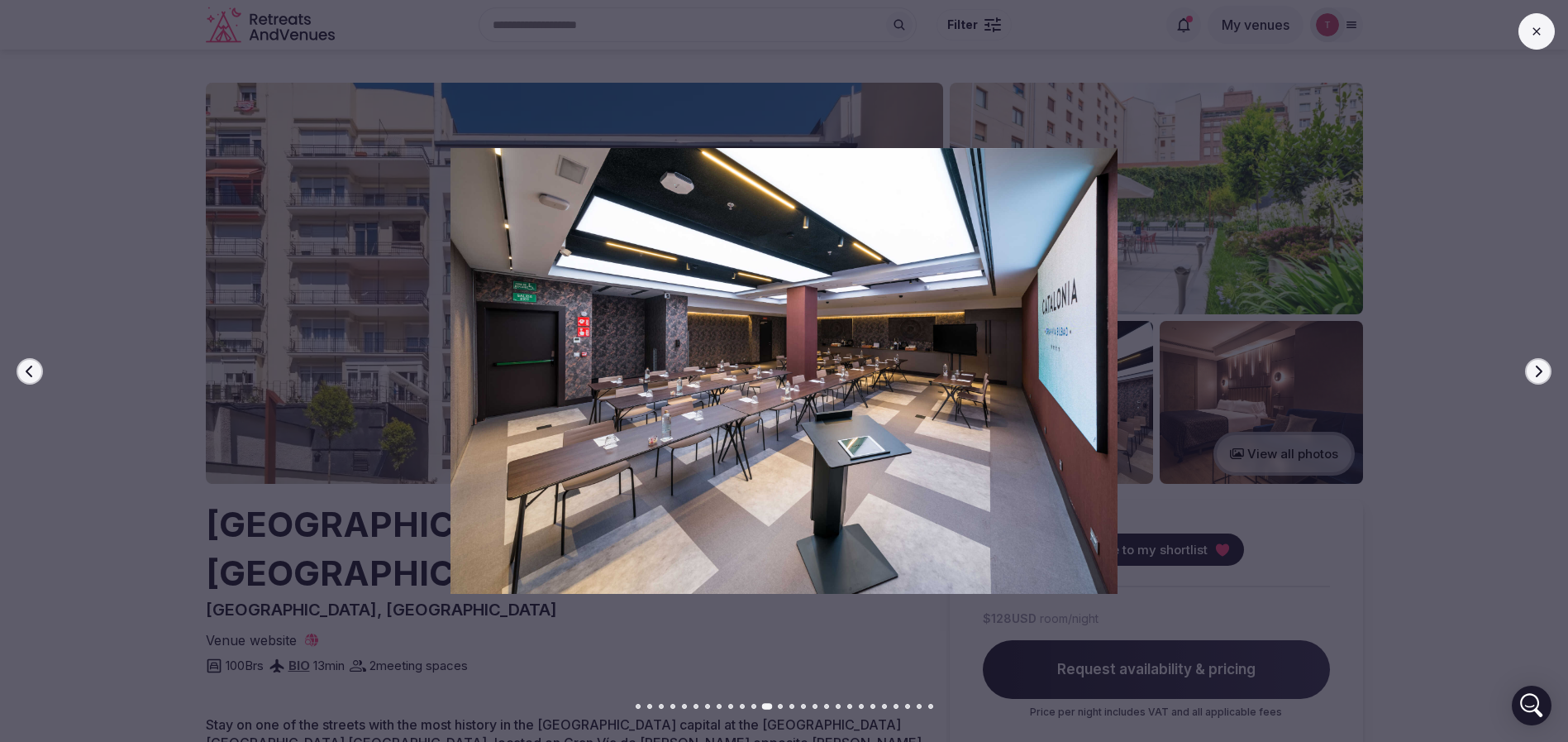
click at [1539, 374] on icon "button" at bounding box center [1537, 371] width 13 height 13
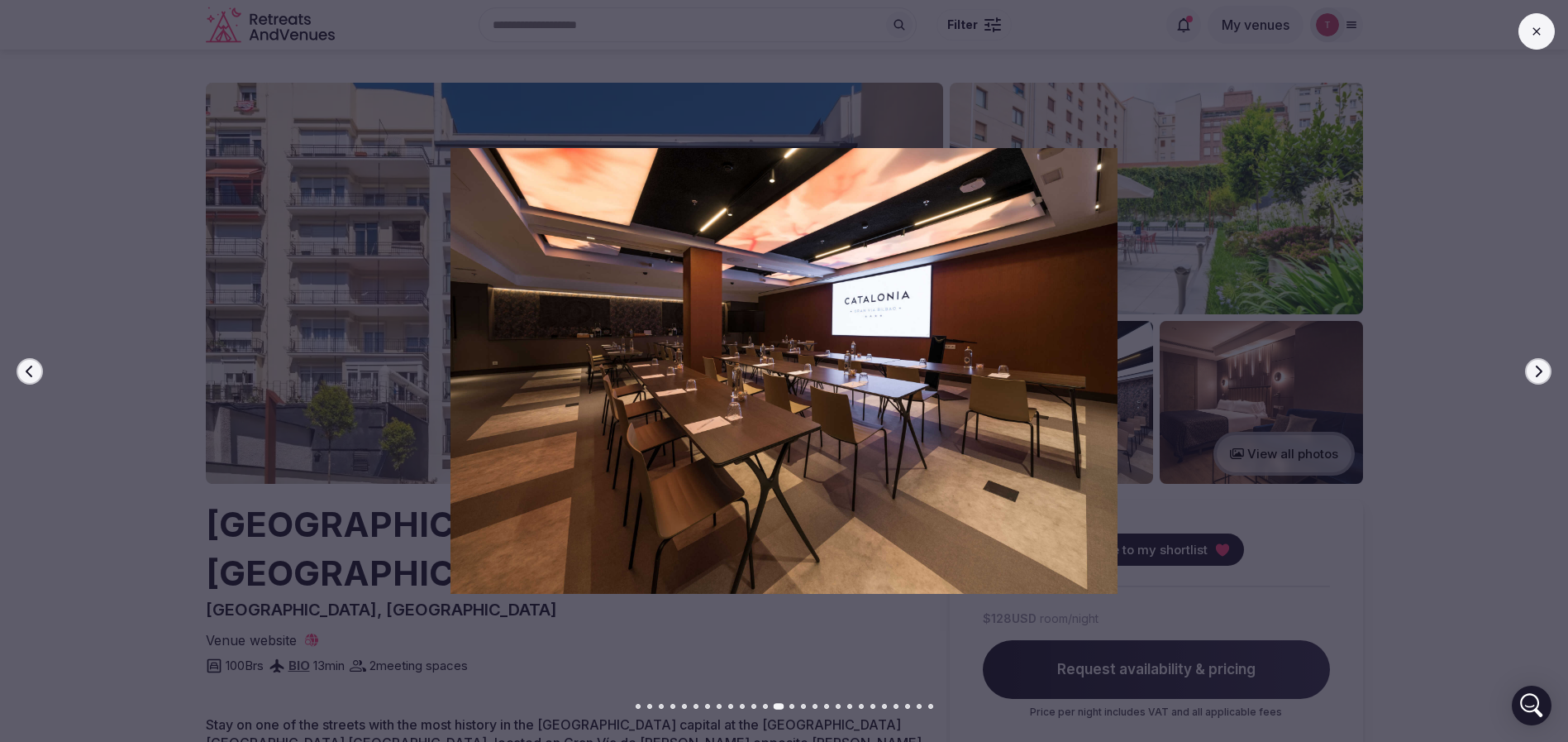
click at [1539, 374] on icon "button" at bounding box center [1537, 371] width 13 height 13
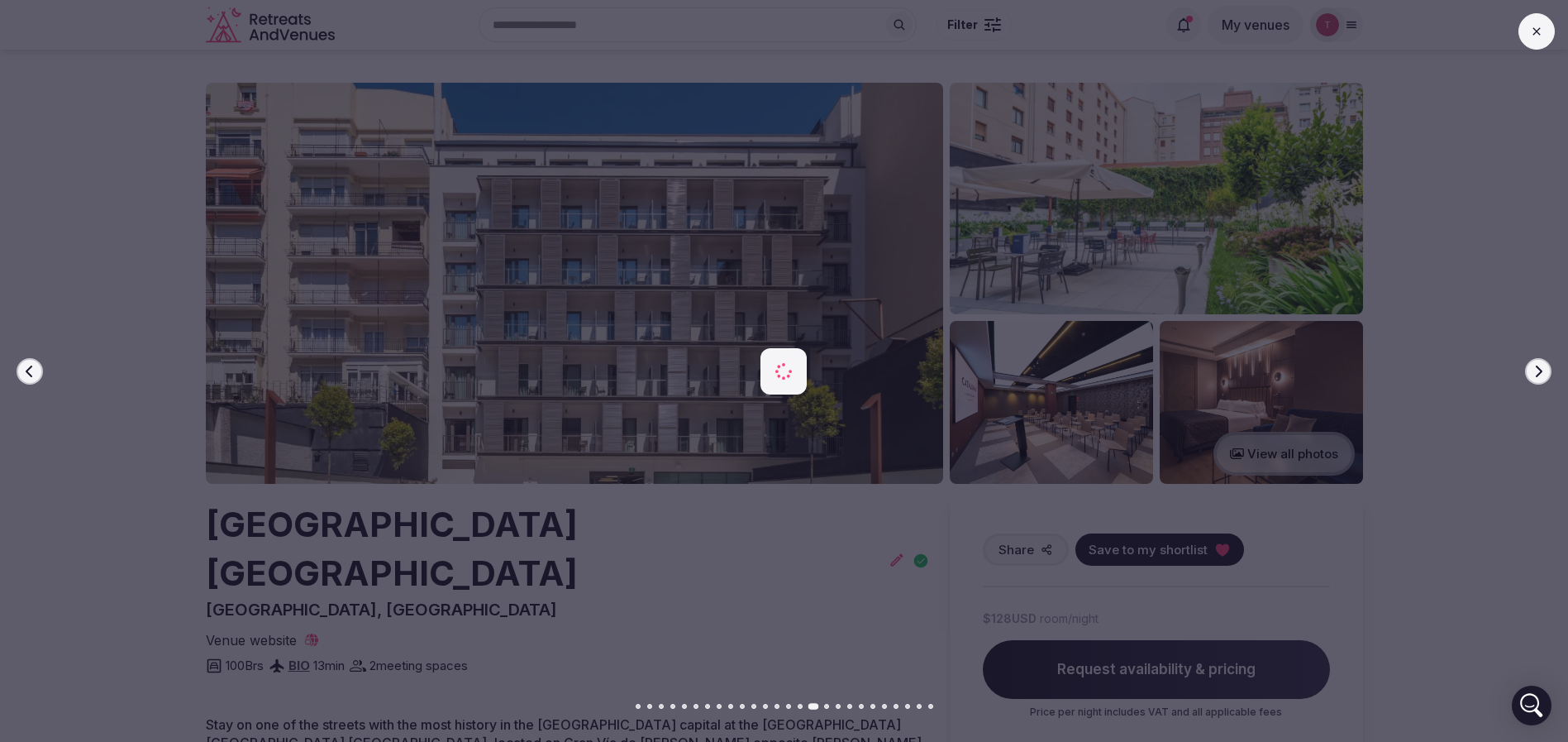
click at [1539, 374] on icon "button" at bounding box center [1537, 371] width 13 height 13
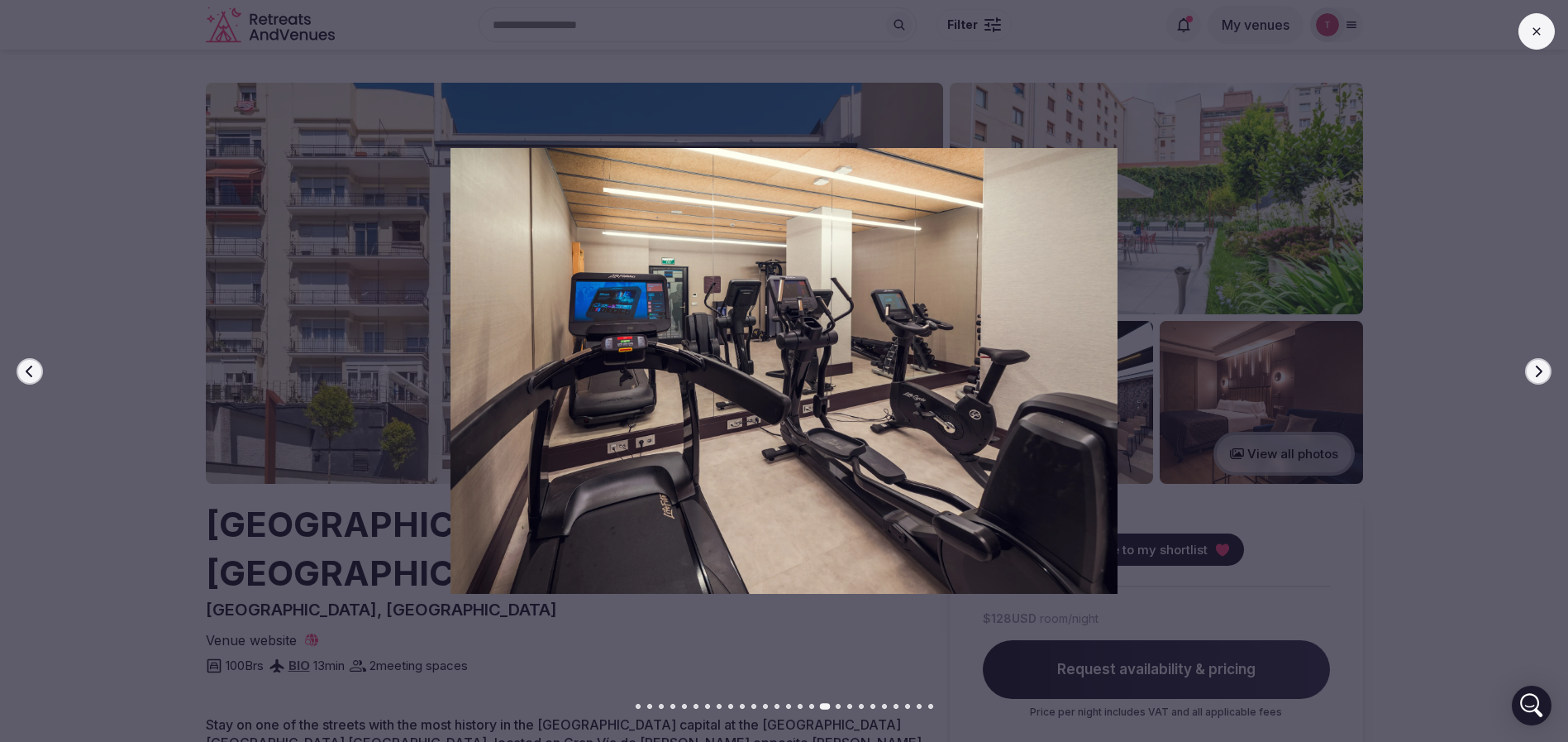
click at [33, 363] on button "Previous slide" at bounding box center [30, 371] width 26 height 26
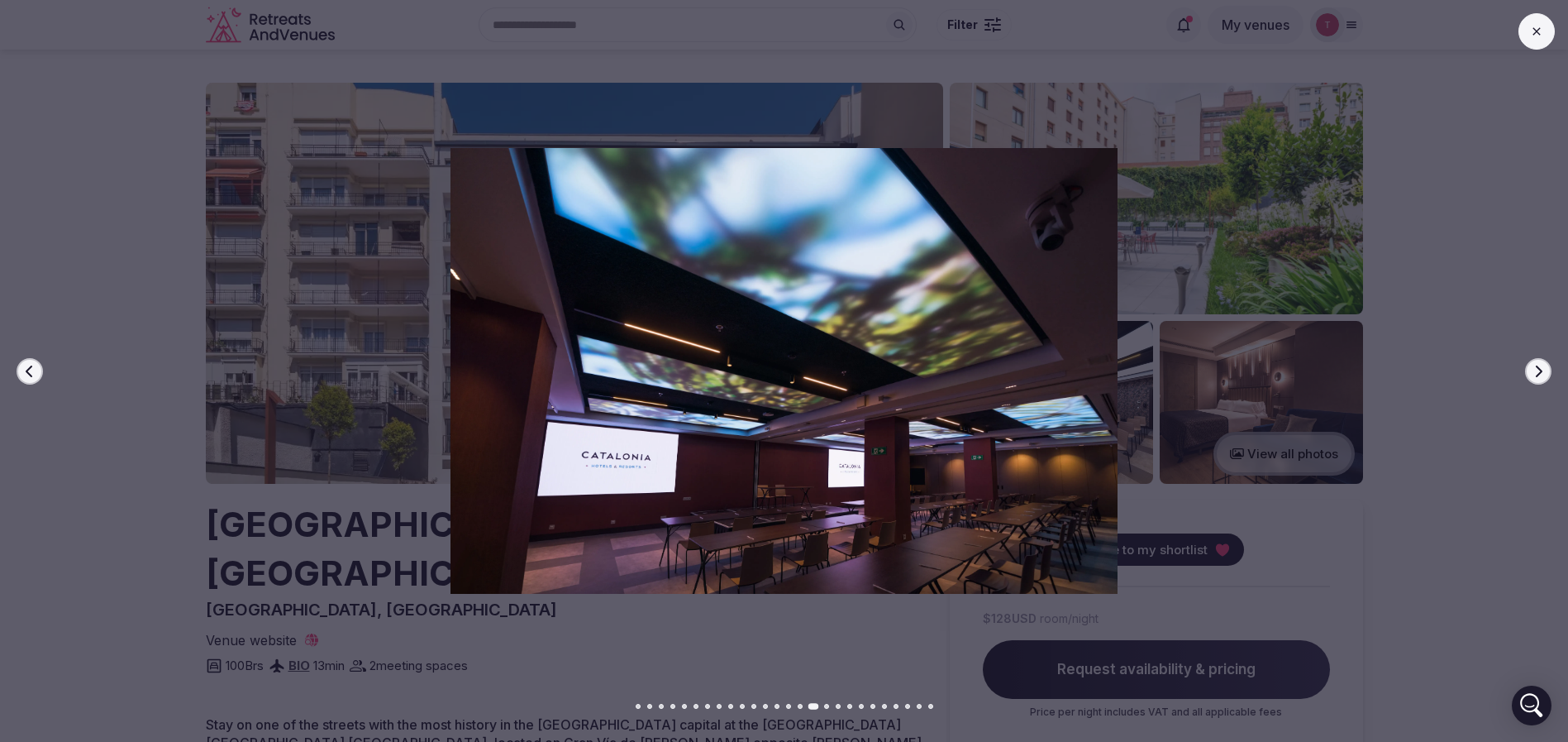
click at [28, 366] on icon "button" at bounding box center [30, 371] width 13 height 13
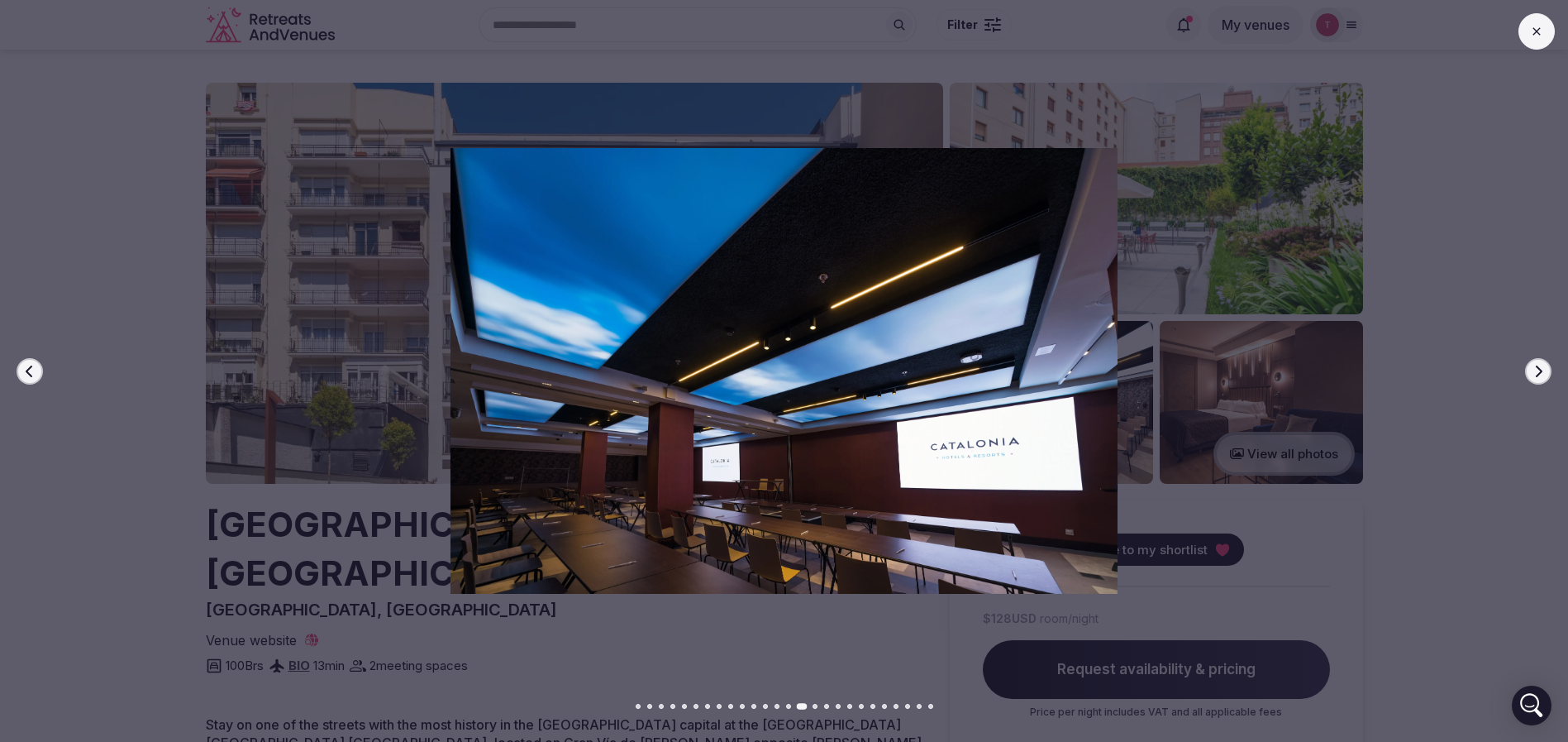
click at [28, 366] on icon "button" at bounding box center [30, 371] width 13 height 13
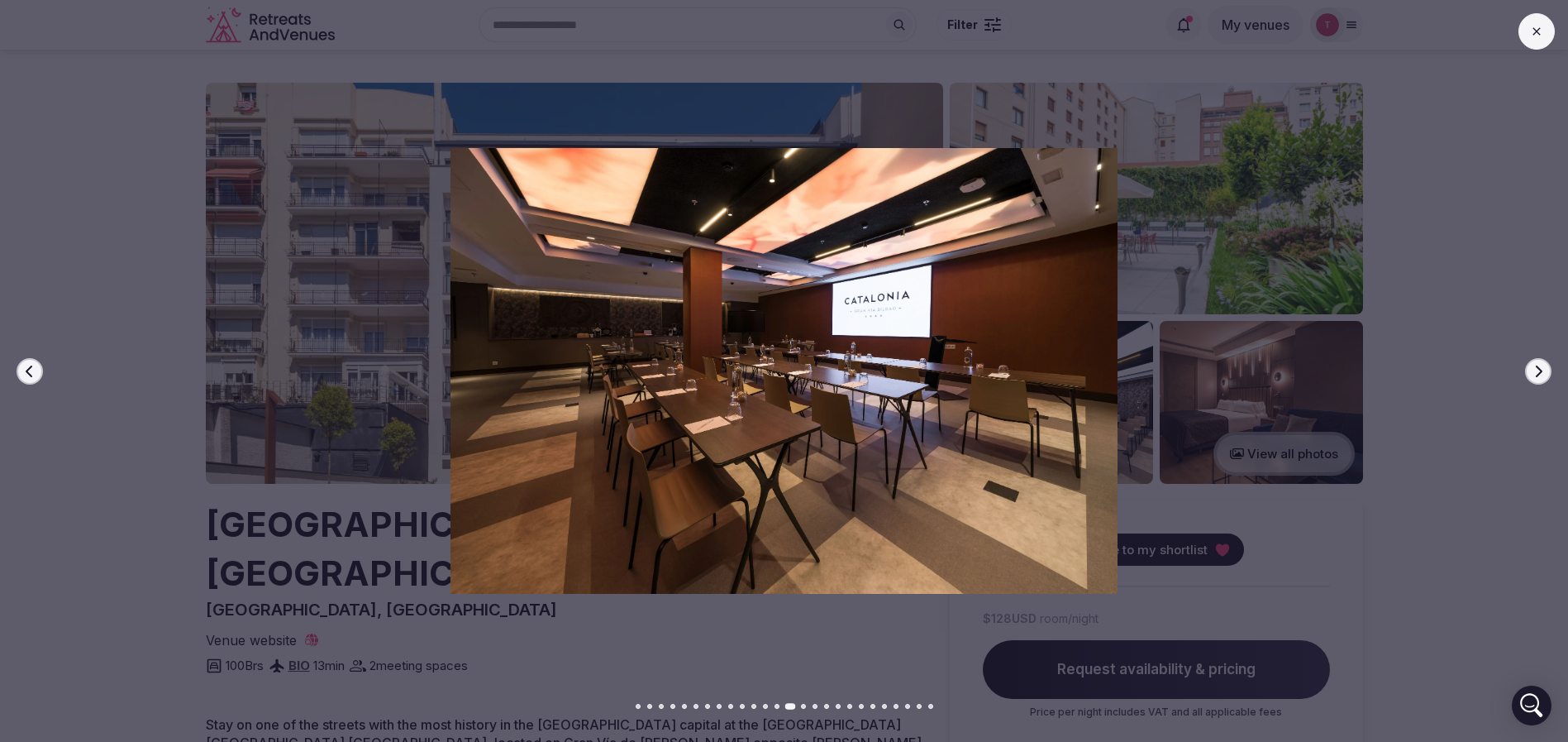
click at [1544, 373] on button "Next slide" at bounding box center [1537, 371] width 26 height 26
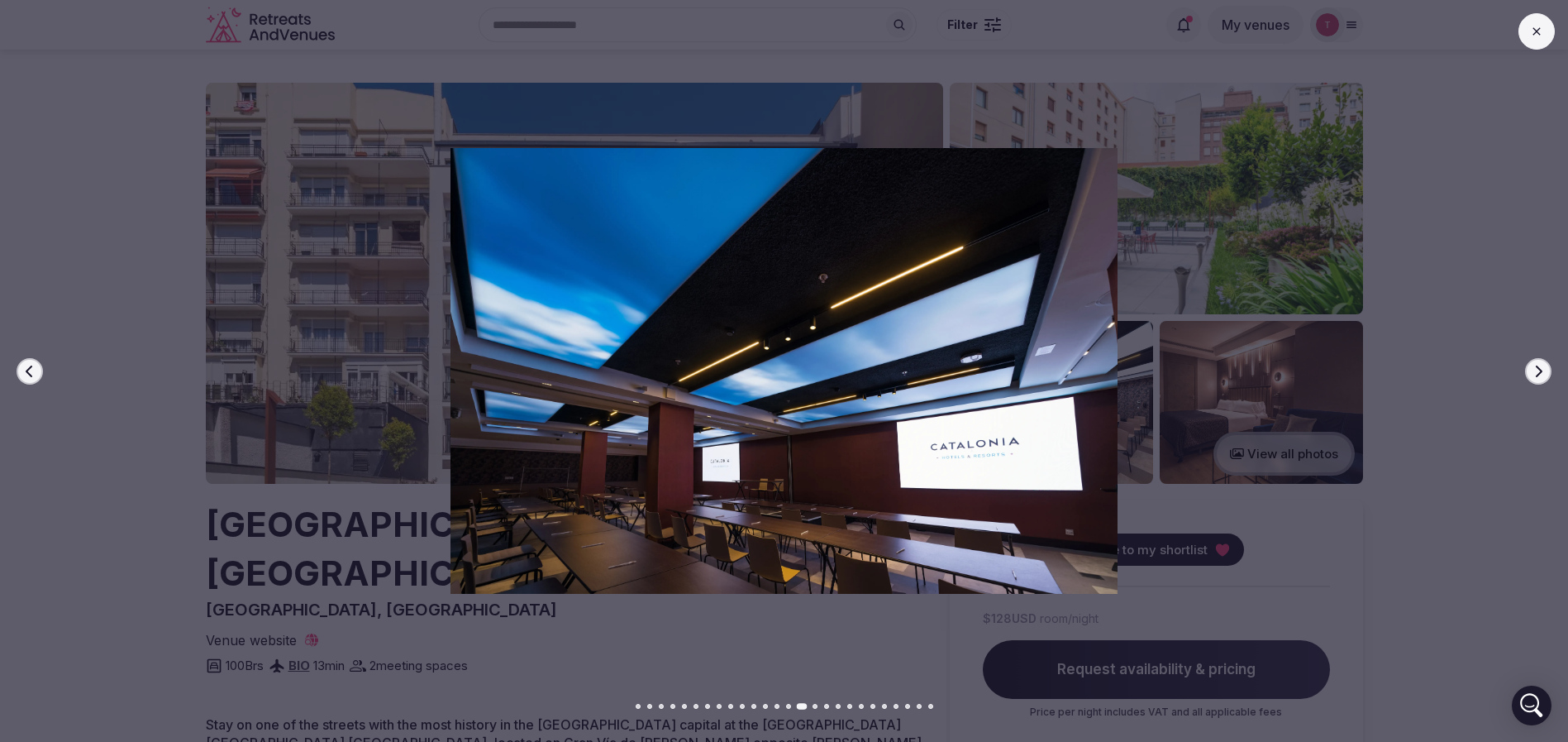
click at [1544, 373] on button "Next slide" at bounding box center [1537, 371] width 26 height 26
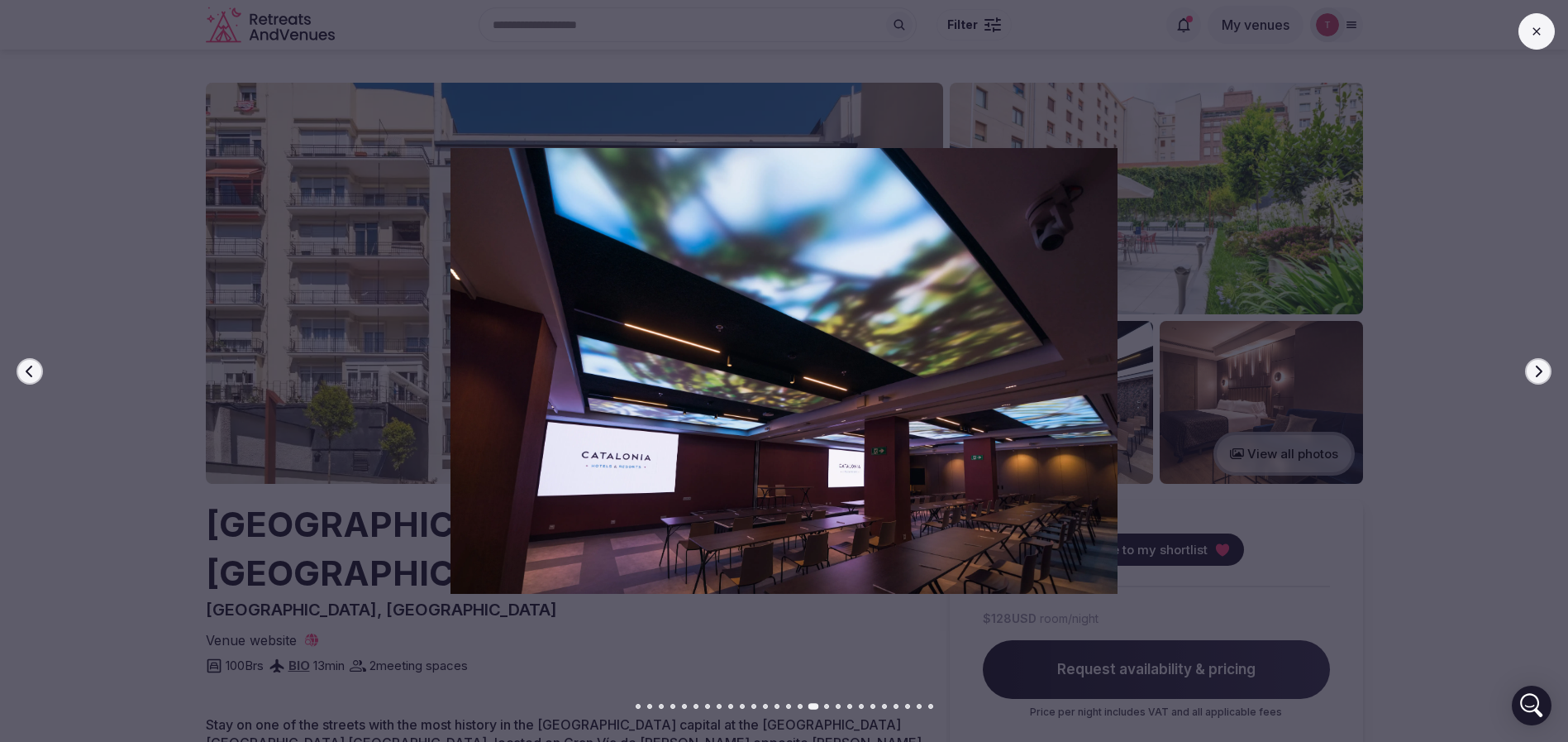
click at [1544, 373] on button "Next slide" at bounding box center [1537, 371] width 26 height 26
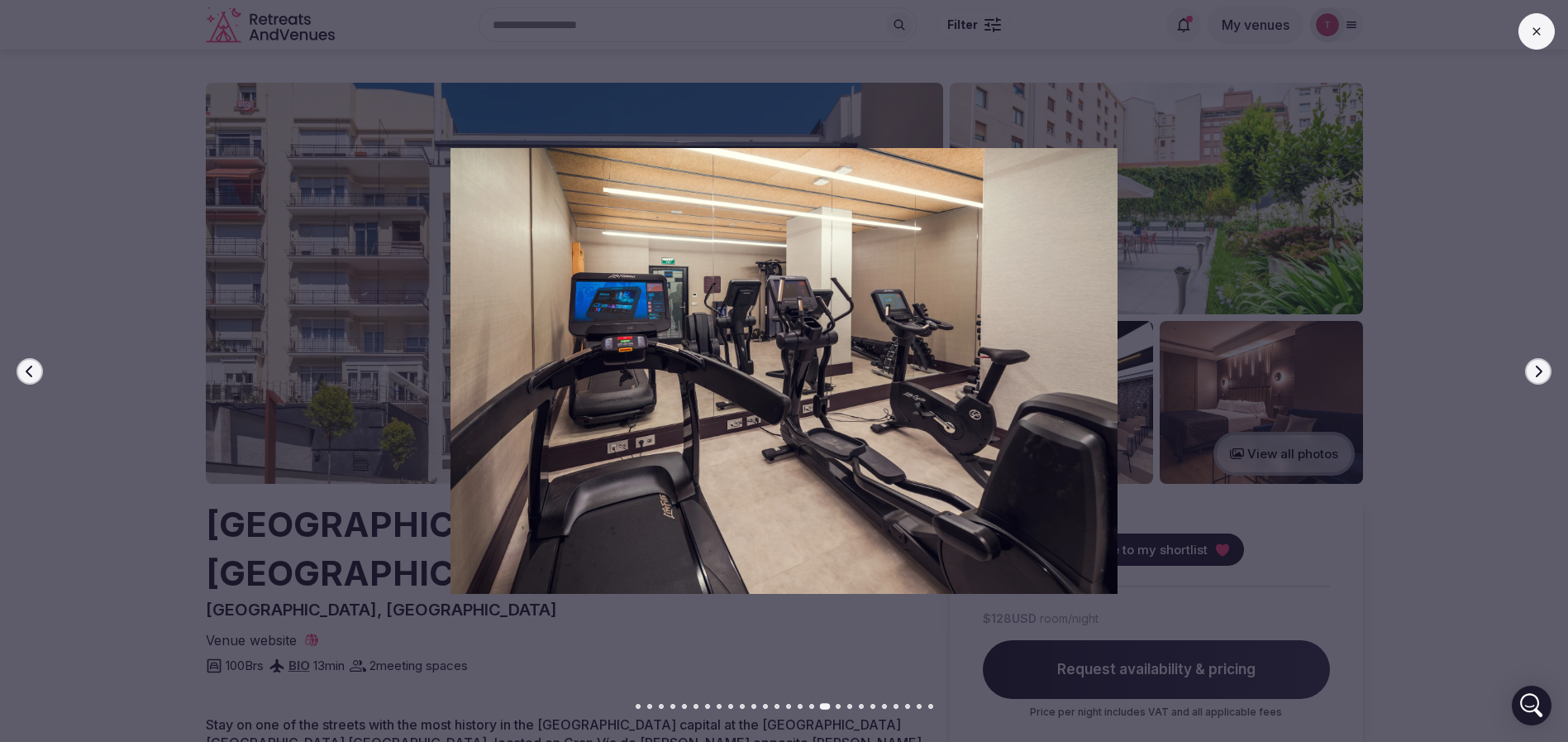
click at [1544, 373] on button "Next slide" at bounding box center [1537, 371] width 26 height 26
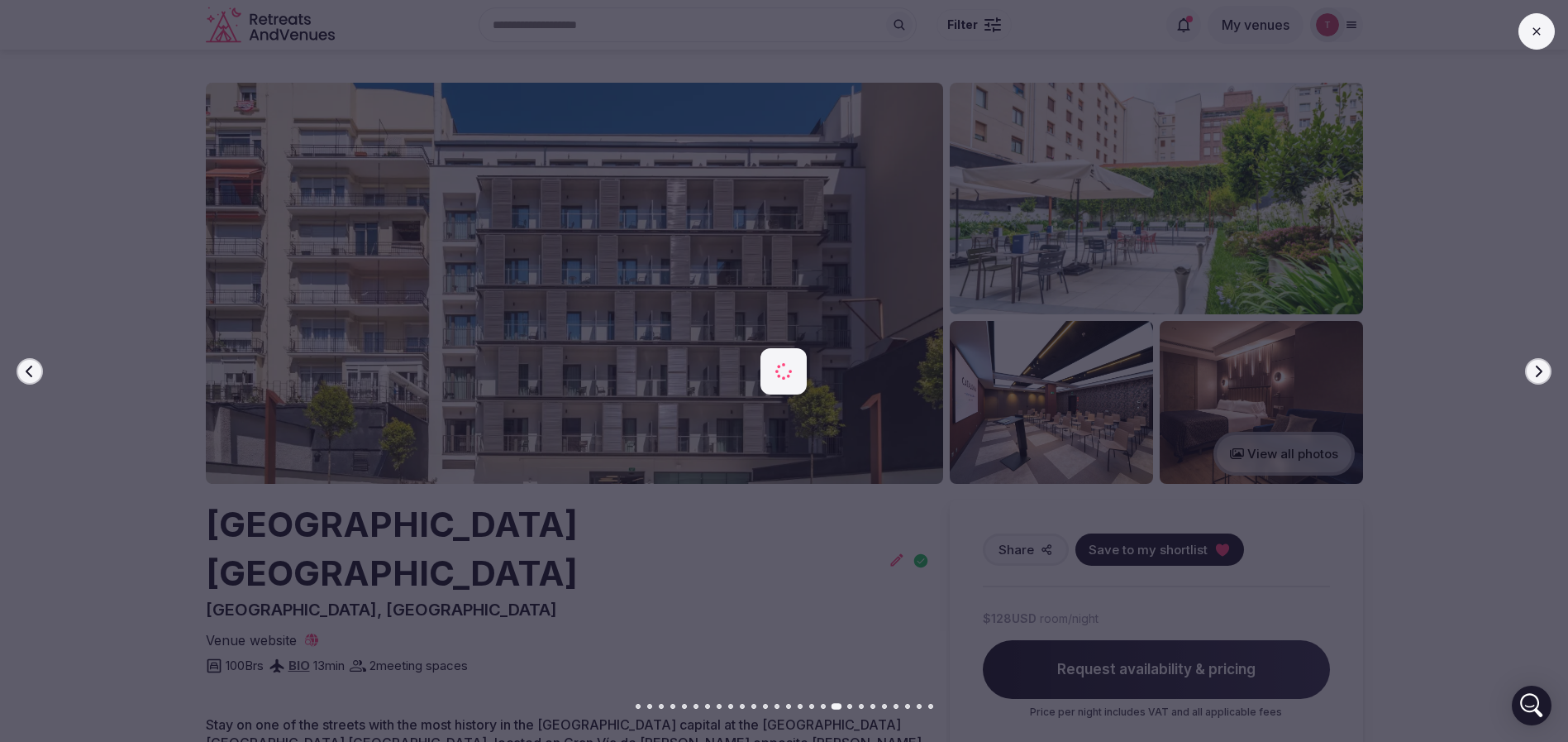
click at [1544, 373] on button "Next slide" at bounding box center [1537, 371] width 26 height 26
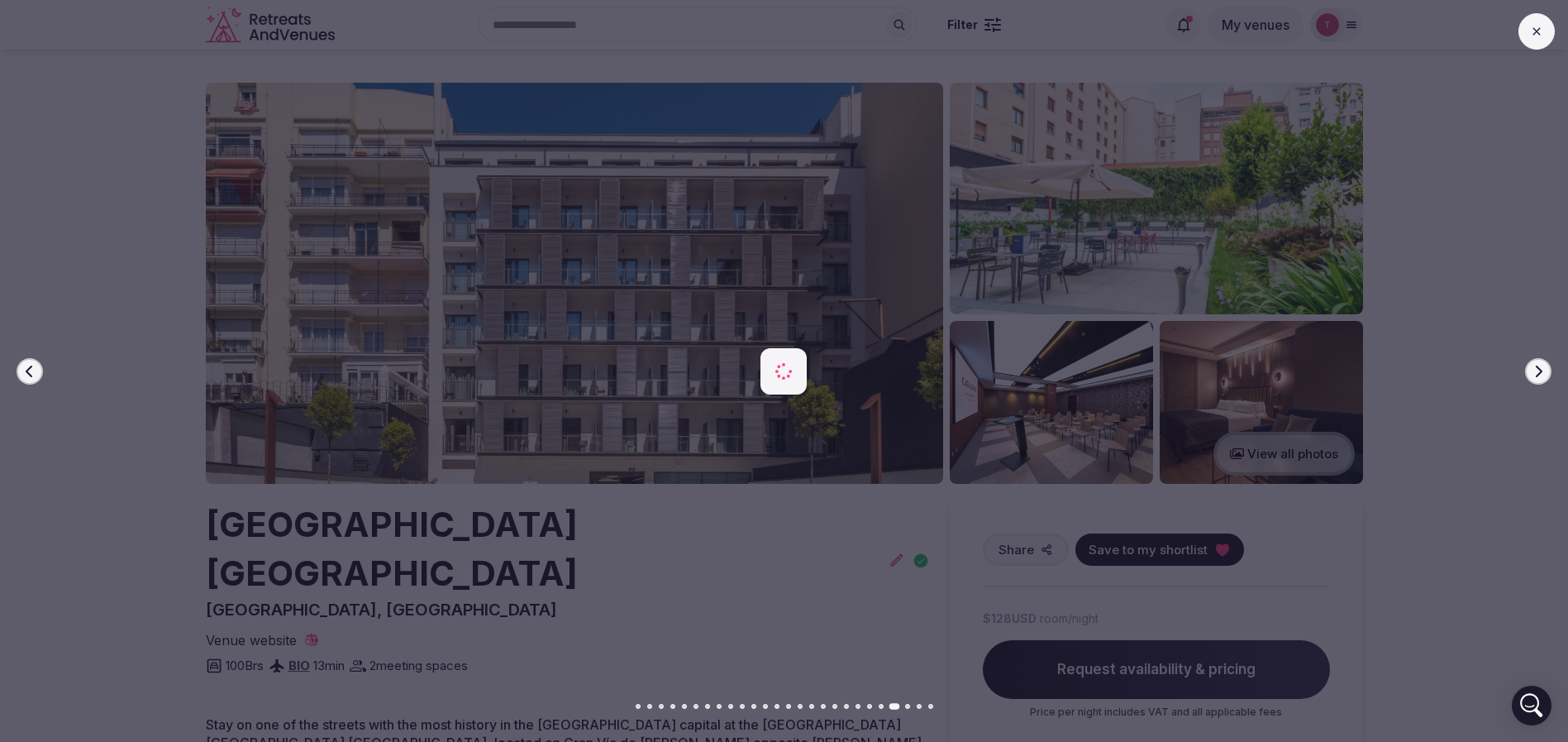
click at [1544, 373] on button "Next slide" at bounding box center [1537, 371] width 26 height 26
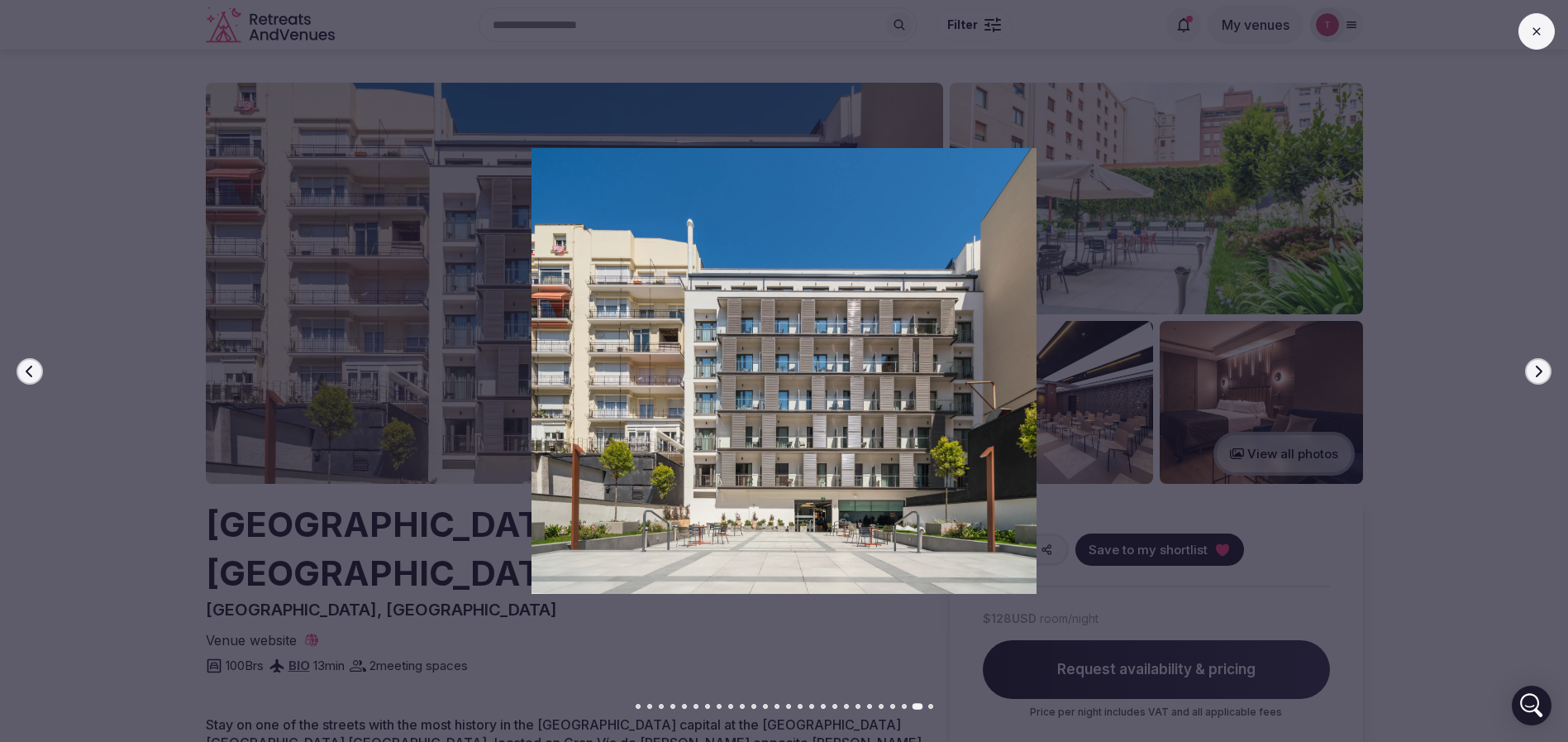
click at [1544, 373] on button "Next slide" at bounding box center [1537, 371] width 26 height 26
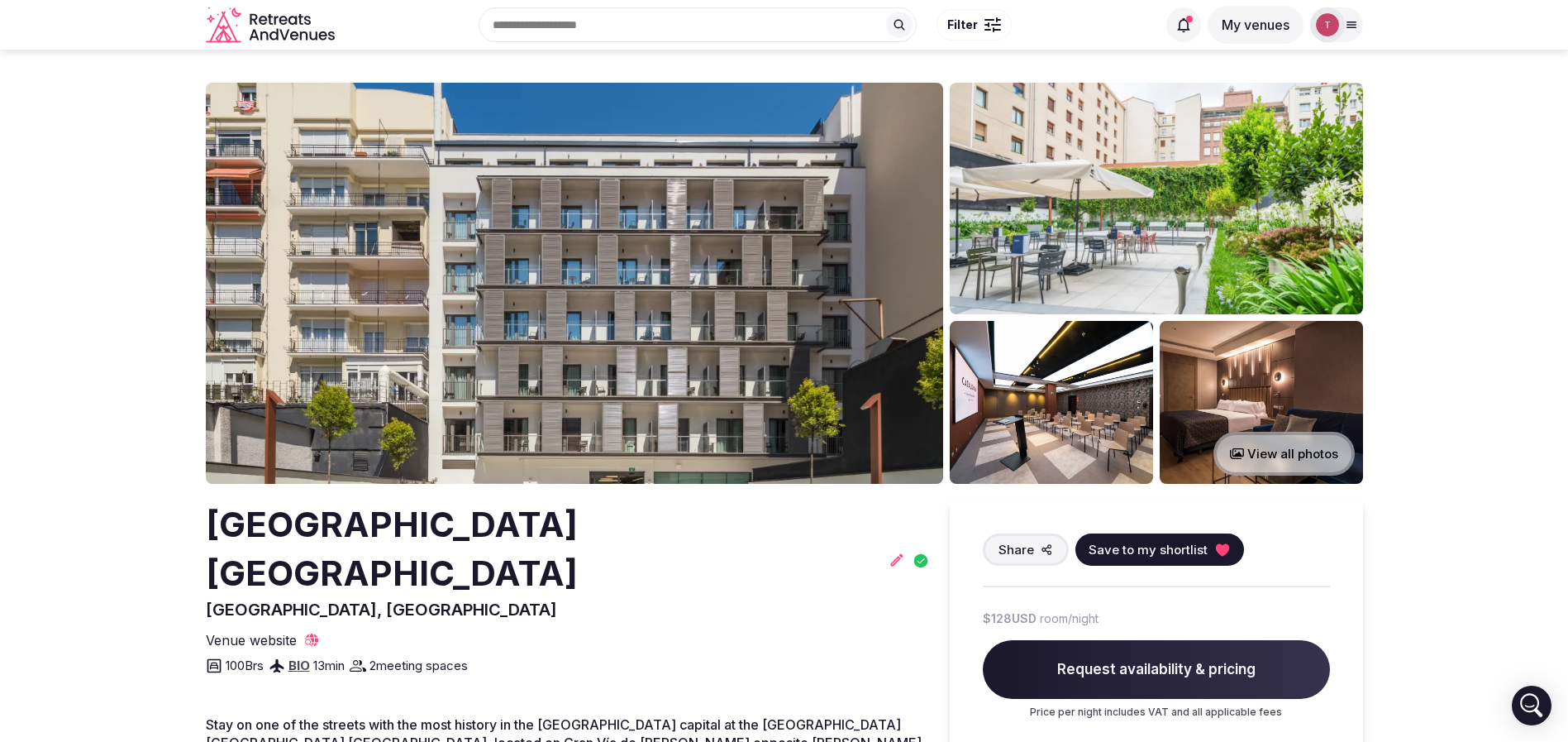
click at [1219, 549] on icon at bounding box center [1221, 549] width 13 height 12
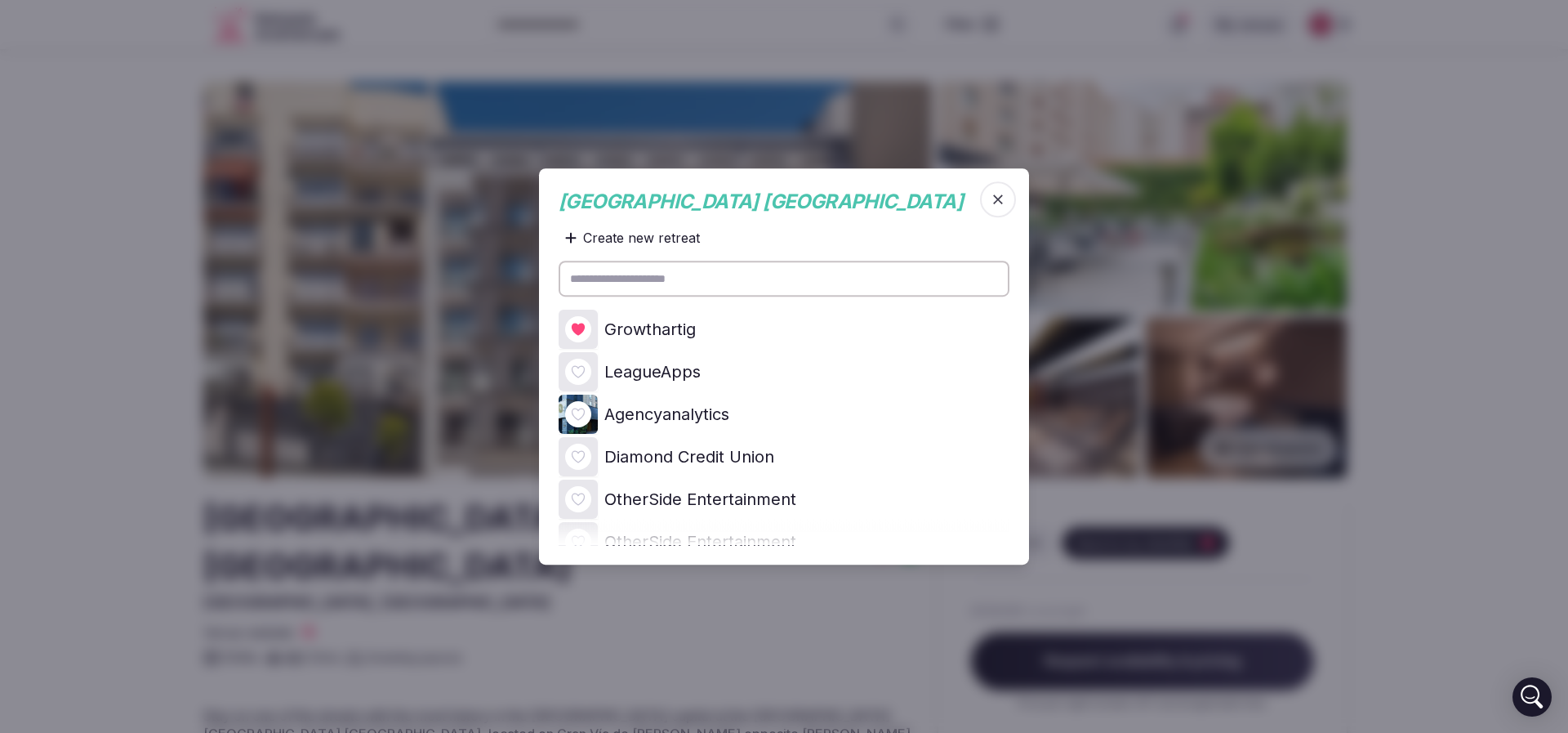
click at [0, 0] on icon at bounding box center [0, 0] width 0 height 0
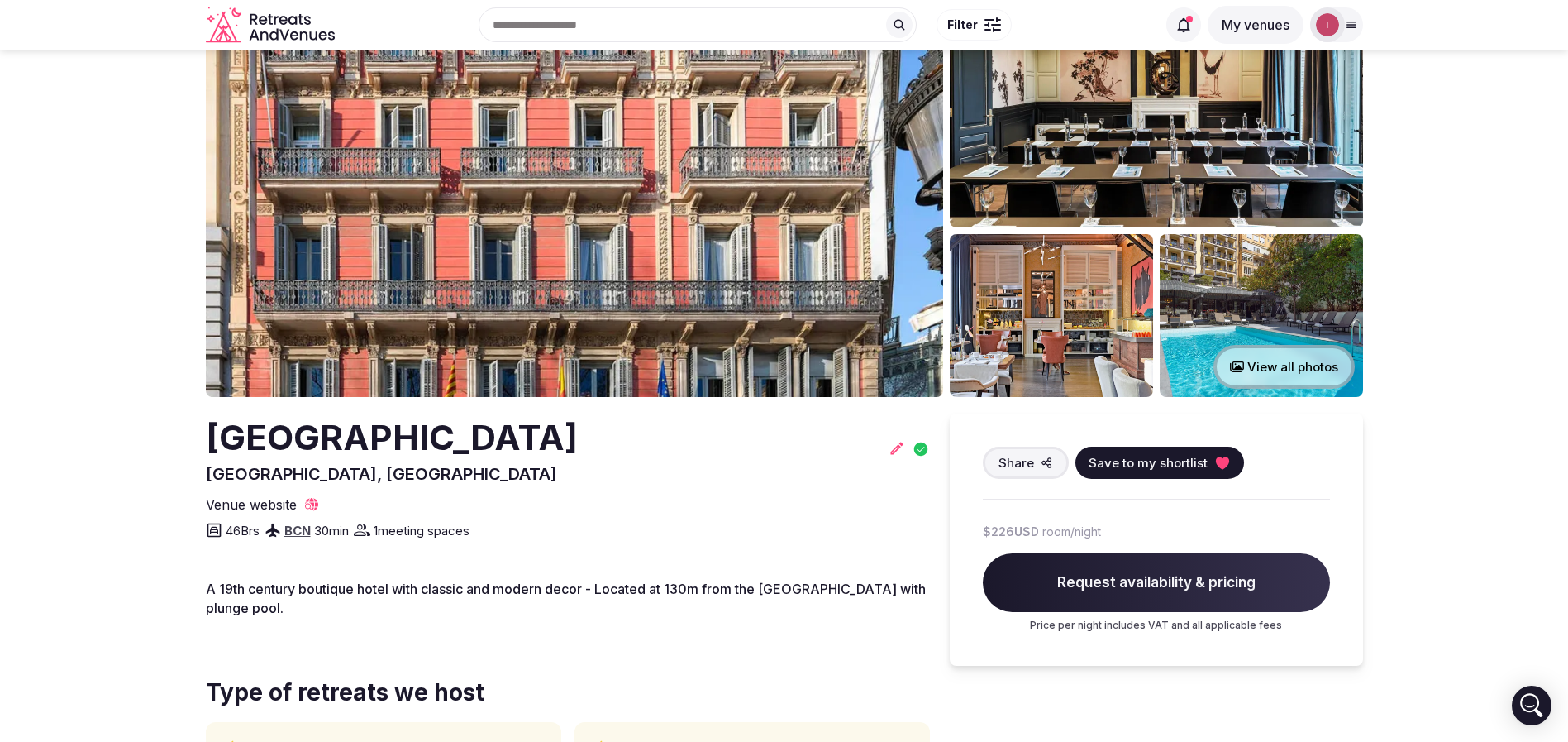
scroll to position [124, 0]
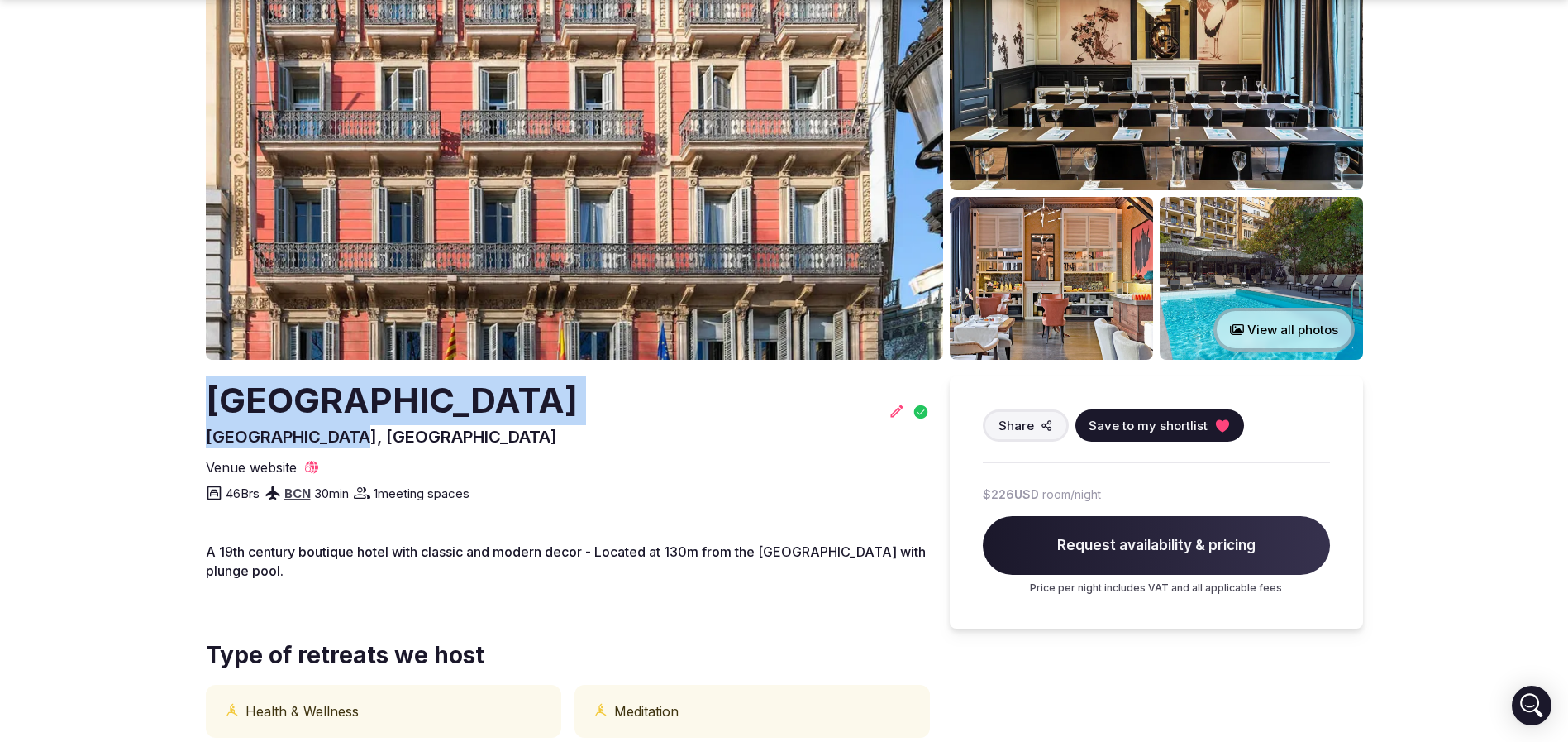
drag, startPoint x: 166, startPoint y: 415, endPoint x: 473, endPoint y: 433, distance: 307.5
click at [473, 433] on section "View all photos [GEOGRAPHIC_DATA], [GEOGRAPHIC_DATA] Share Save to my shortlist…" at bounding box center [784, 444] width 1568 height 1037
click at [1225, 422] on icon at bounding box center [1222, 425] width 17 height 17
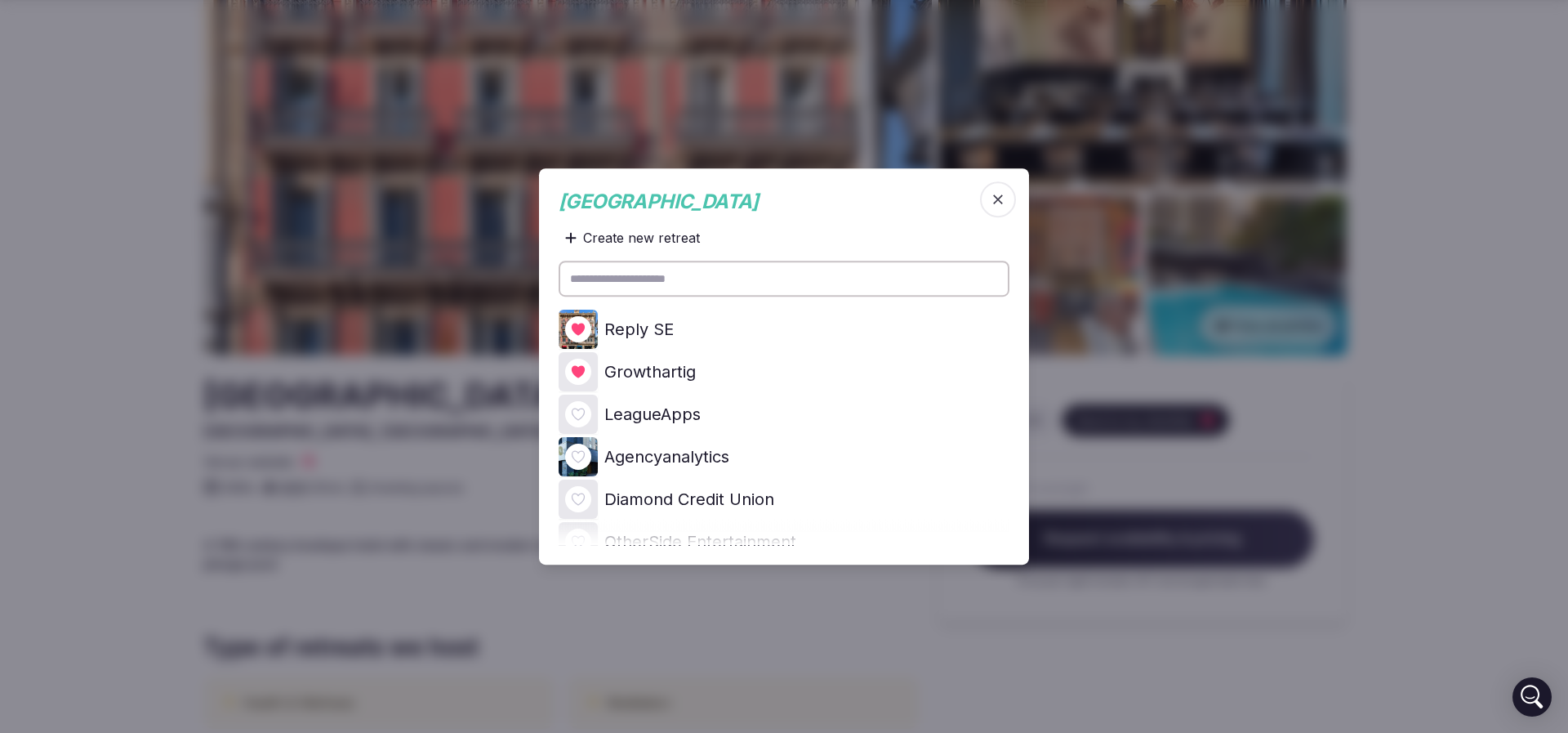
click at [0, 0] on icon at bounding box center [0, 0] width 0 height 0
click at [997, 198] on icon "button" at bounding box center [998, 199] width 16 height 16
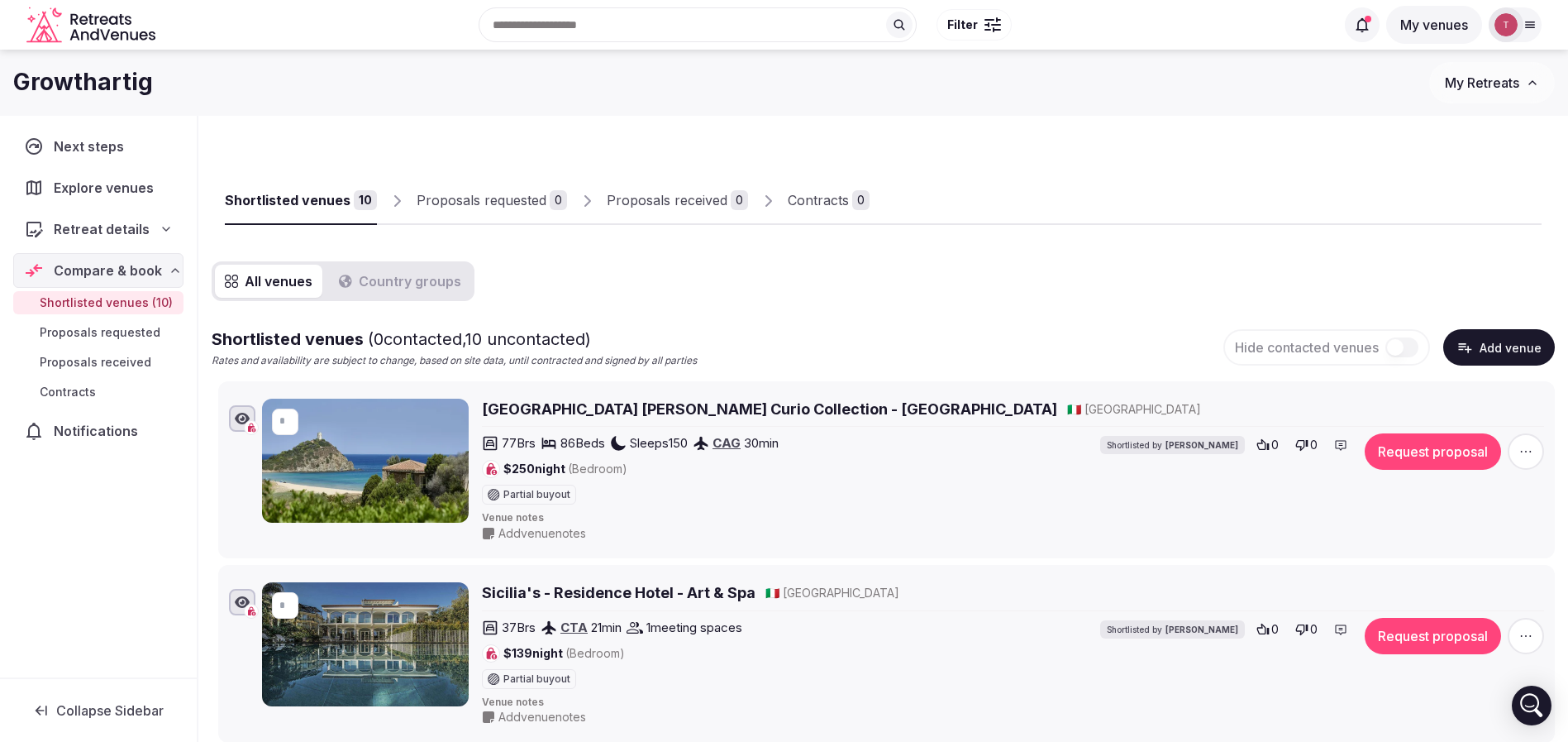
click at [639, 407] on h2 "[GEOGRAPHIC_DATA] [PERSON_NAME] Curio Collection - [GEOGRAPHIC_DATA]" at bounding box center [770, 409] width 575 height 21
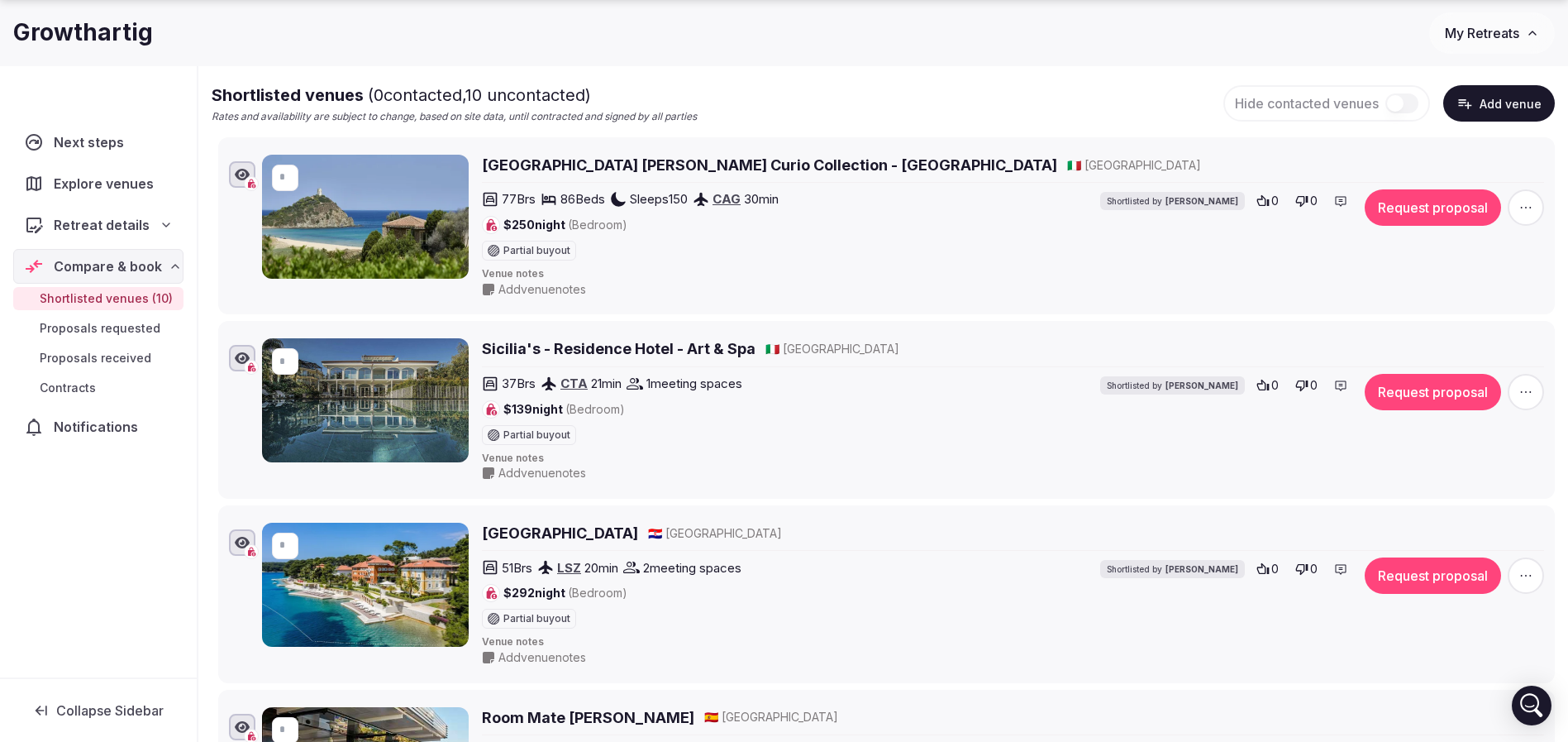
scroll to position [248, 0]
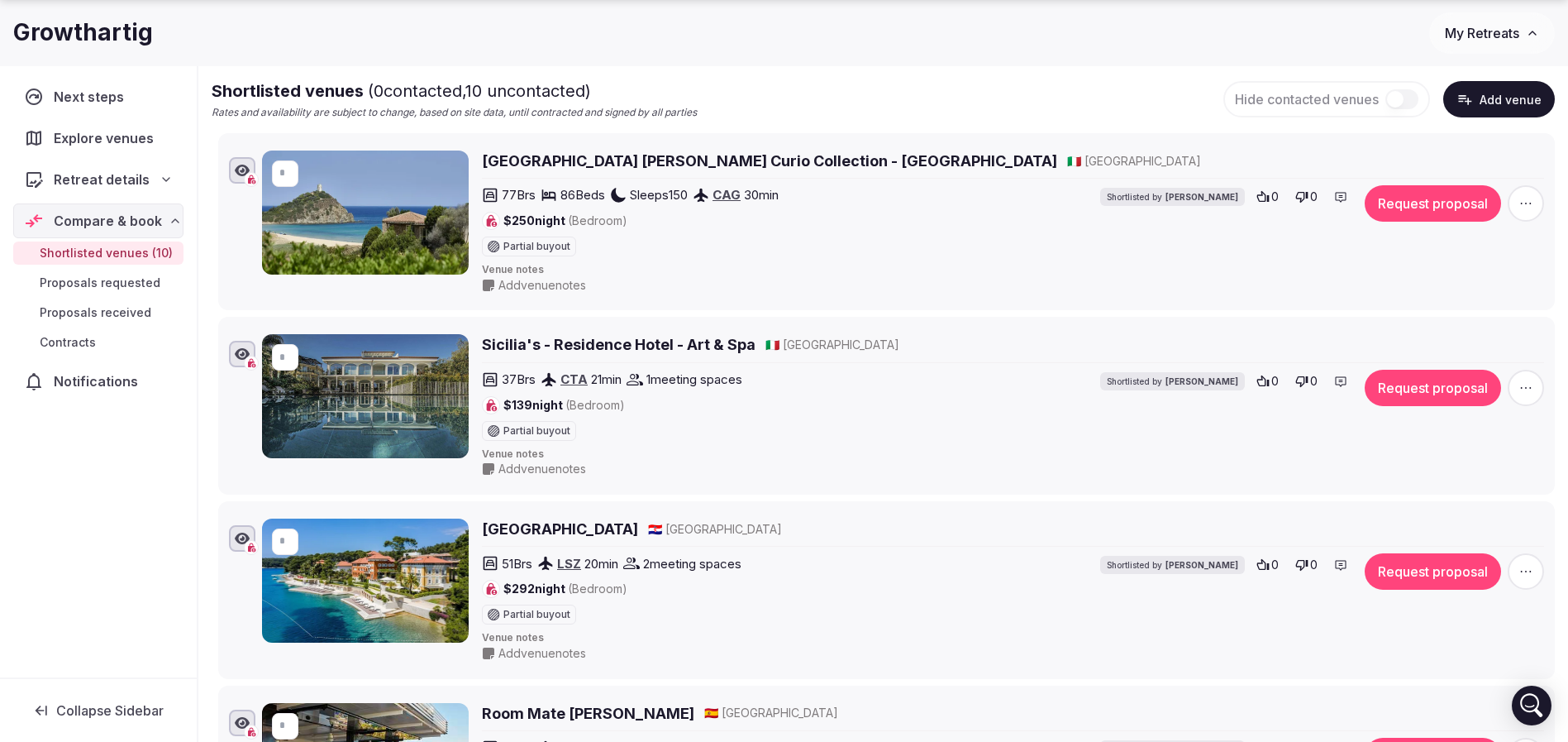
click at [593, 343] on h2 "Sicilia's - Residence Hotel - Art & Spa" at bounding box center [619, 344] width 274 height 21
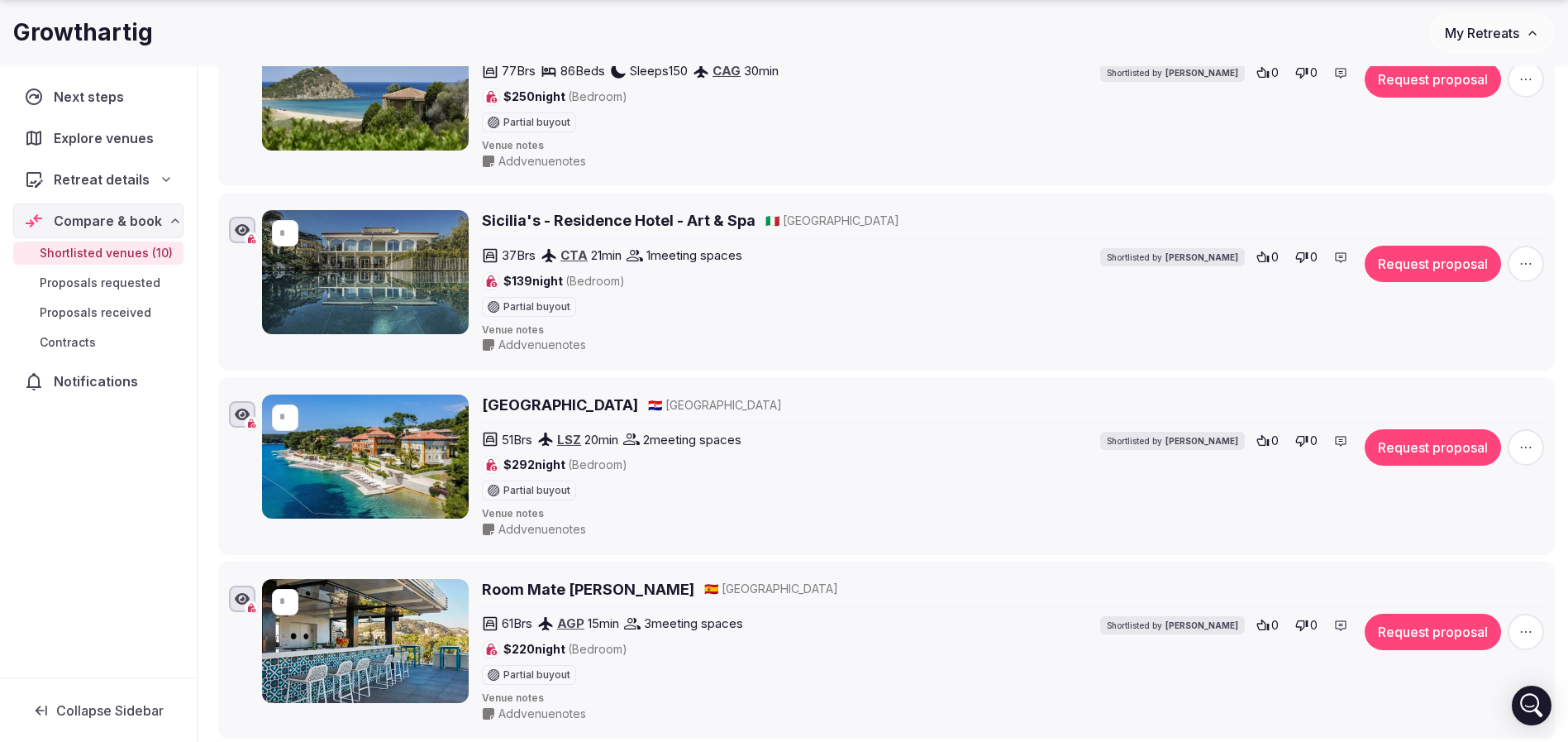
scroll to position [496, 0]
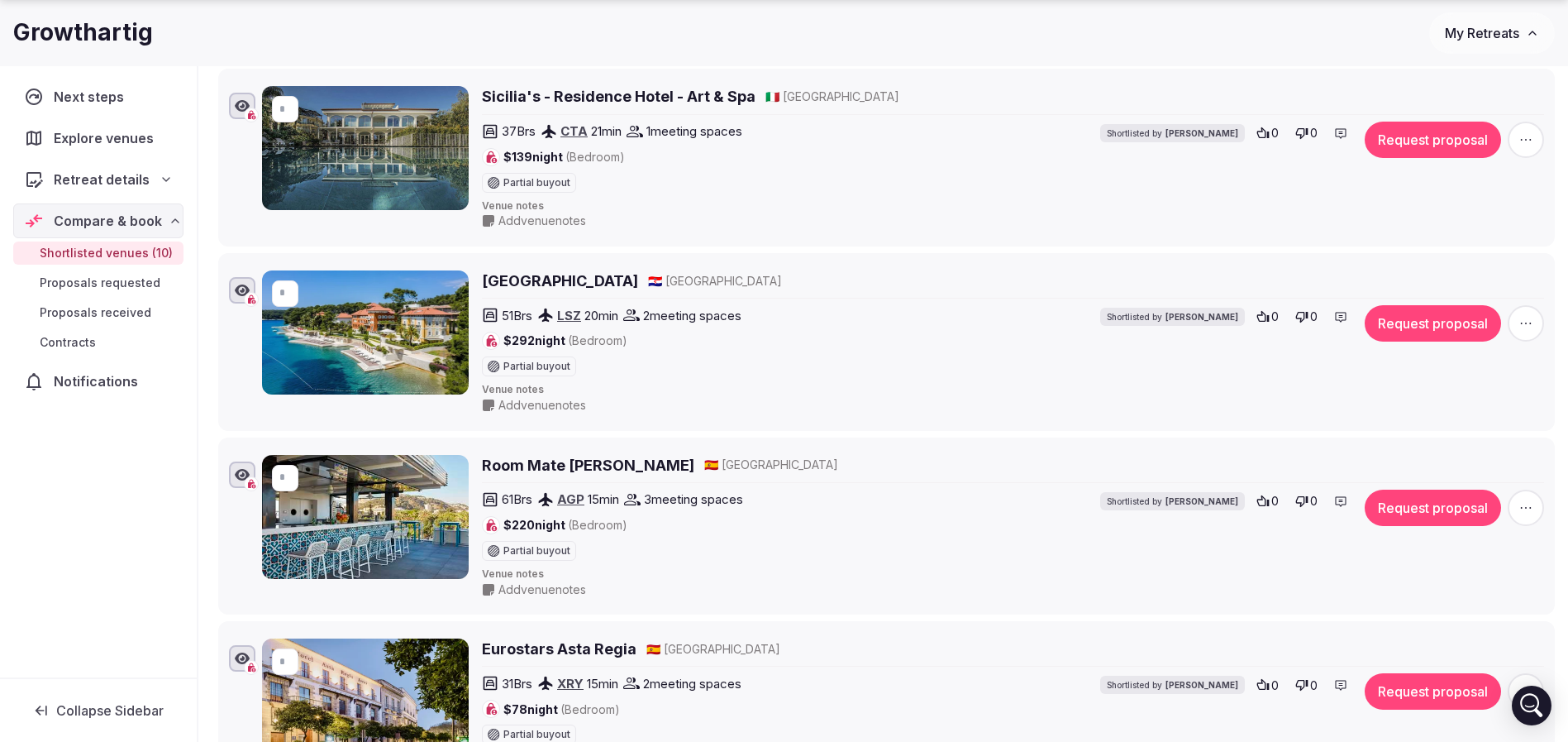
click at [620, 289] on h2 "[GEOGRAPHIC_DATA]" at bounding box center [560, 281] width 156 height 21
click at [556, 471] on h2 "Room Mate [PERSON_NAME]" at bounding box center [588, 465] width 213 height 21
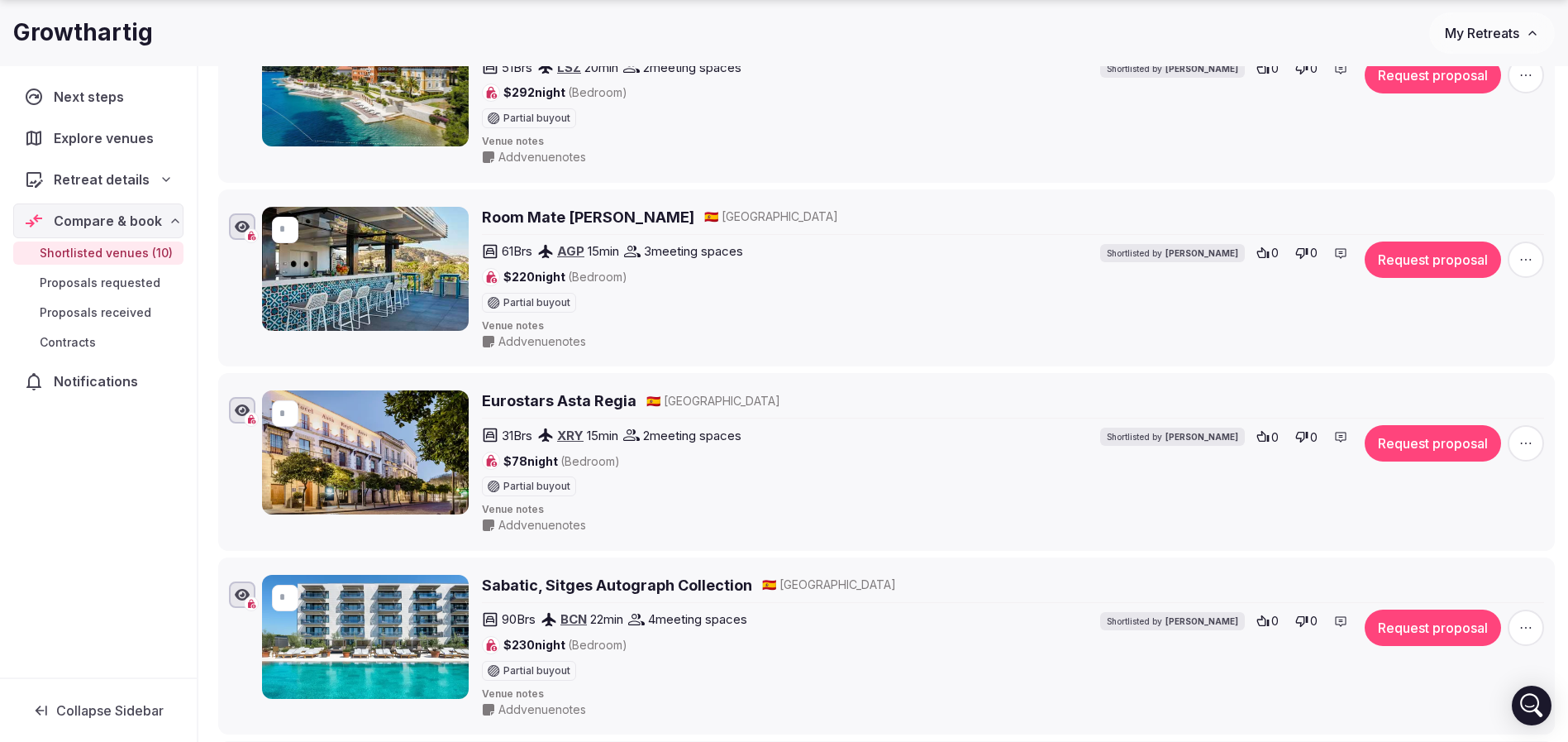
click at [567, 401] on h2 "Eurostars Asta Regia" at bounding box center [559, 401] width 154 height 21
click at [597, 582] on h2 "Sabatic, Sitges Autograph Collection" at bounding box center [617, 585] width 270 height 21
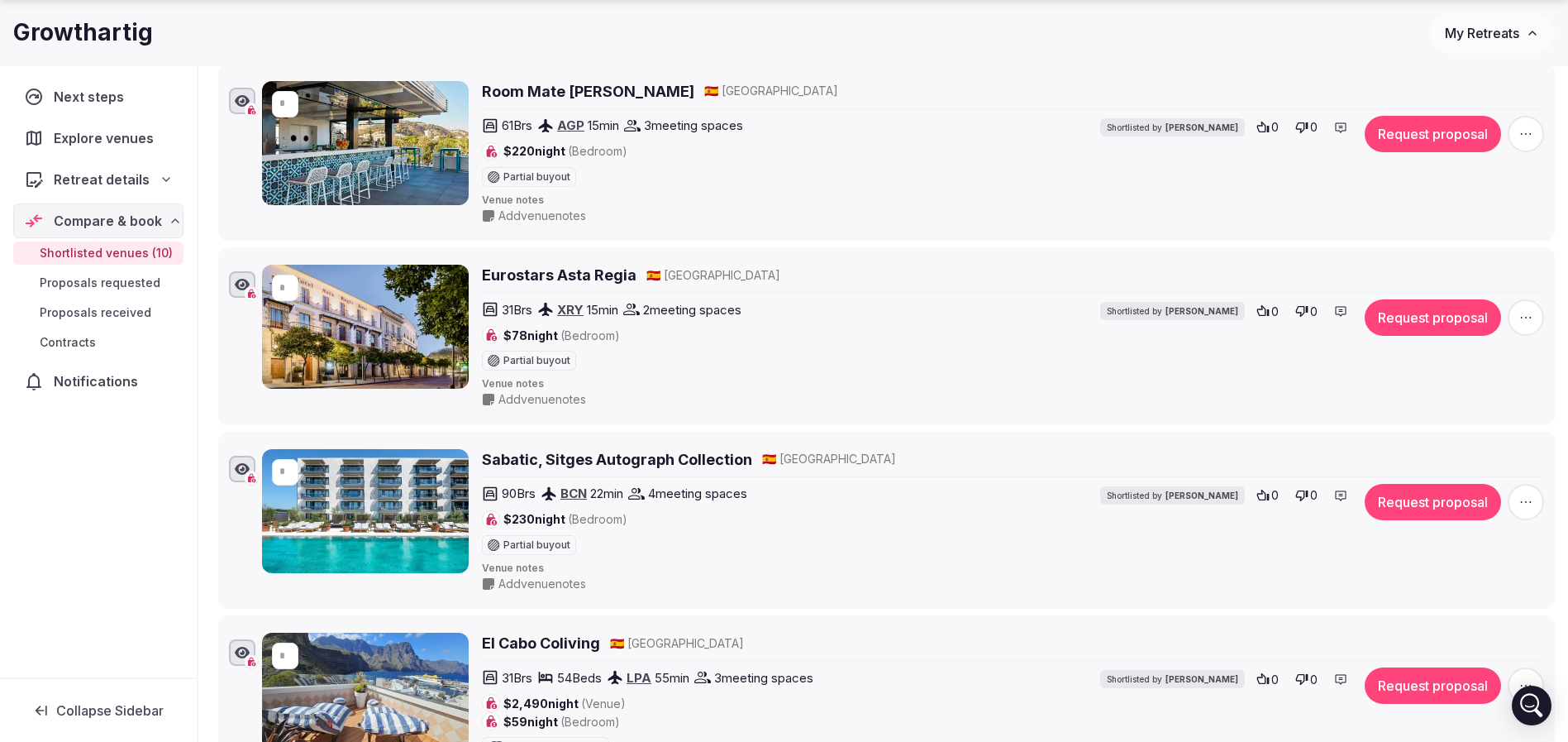
scroll to position [992, 0]
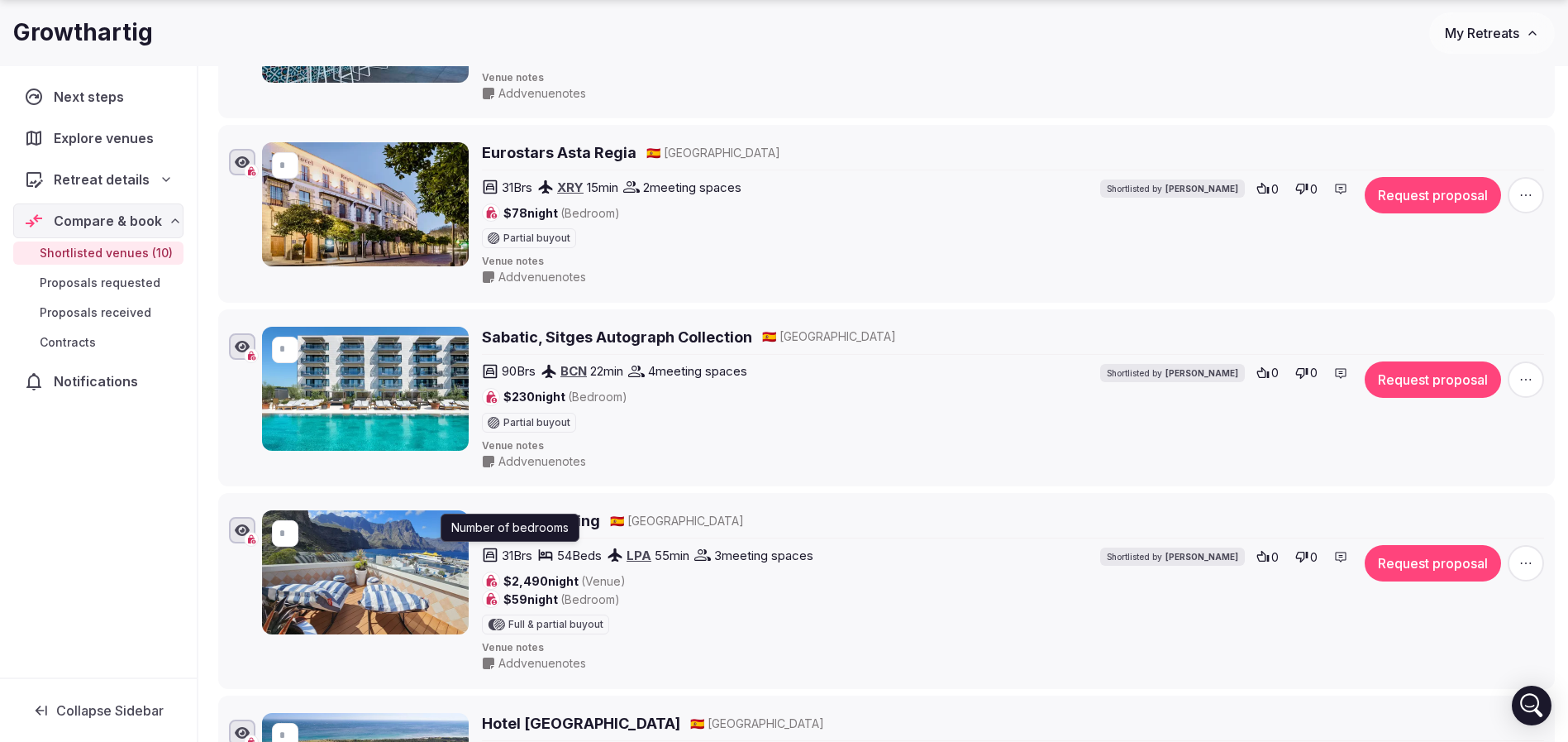
click at [544, 529] on p "Number of bedrooms" at bounding box center [510, 527] width 118 height 17
click at [528, 519] on h2 "El Cabo Coliving" at bounding box center [541, 521] width 119 height 21
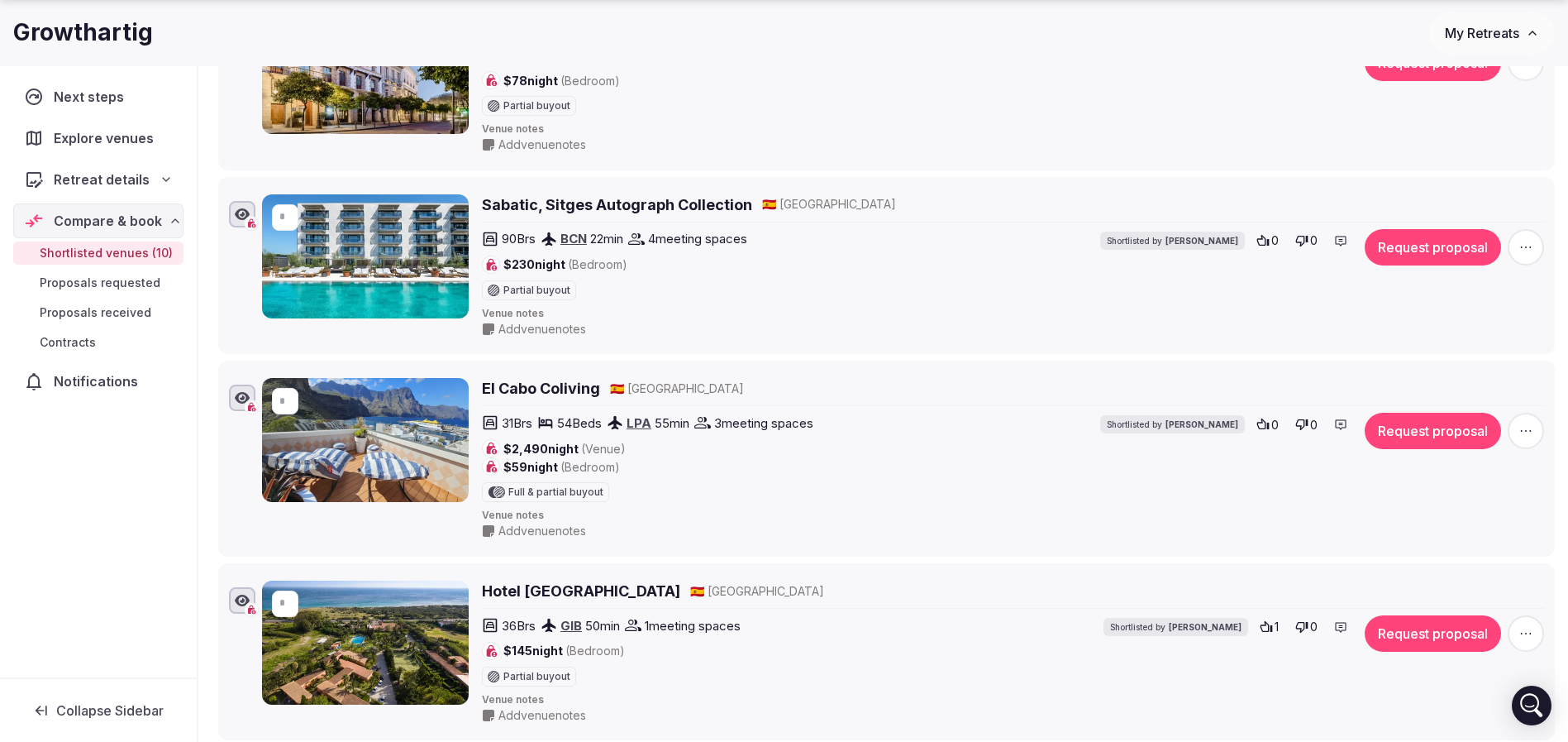
scroll to position [1240, 0]
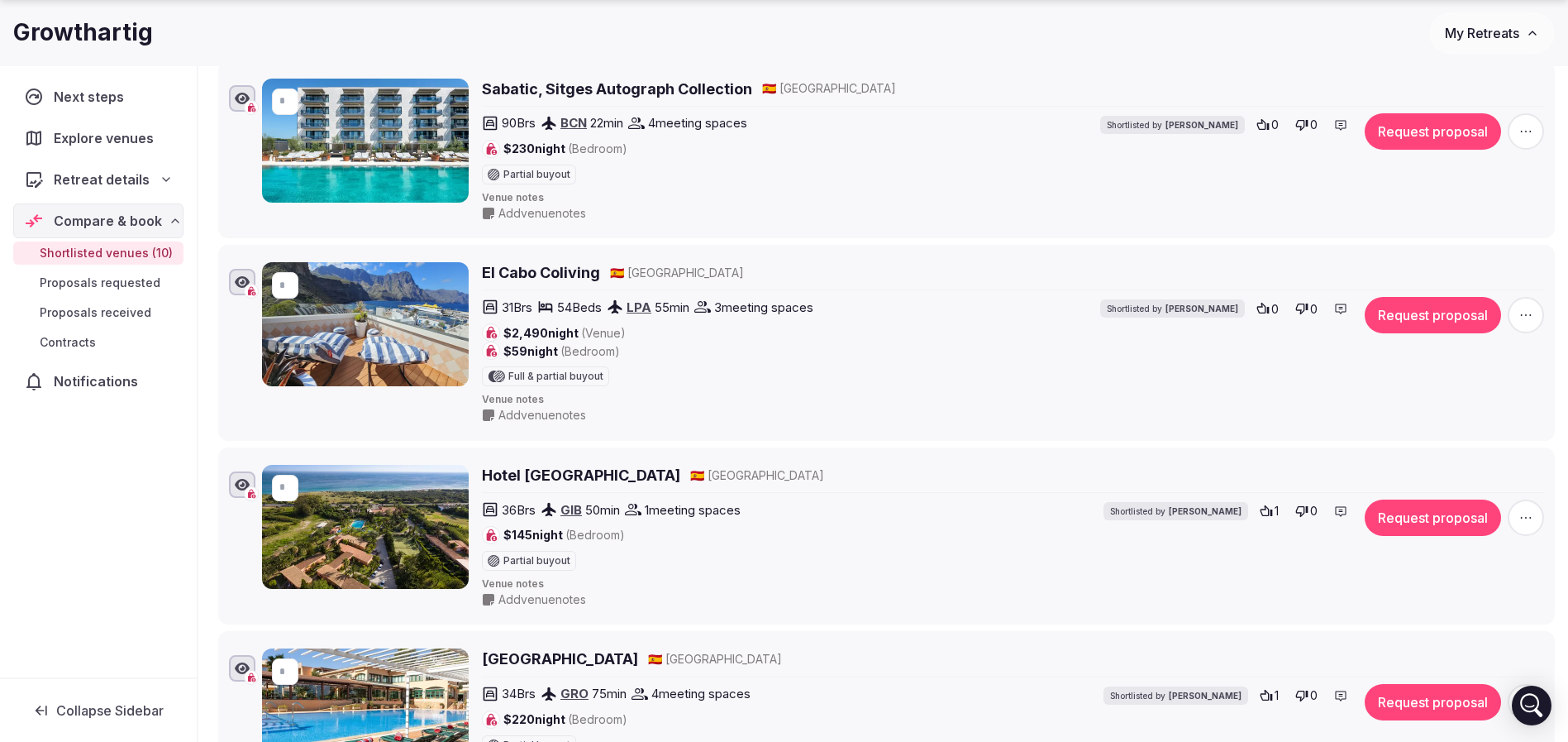
click at [576, 476] on h2 "Hotel [GEOGRAPHIC_DATA]" at bounding box center [581, 475] width 199 height 21
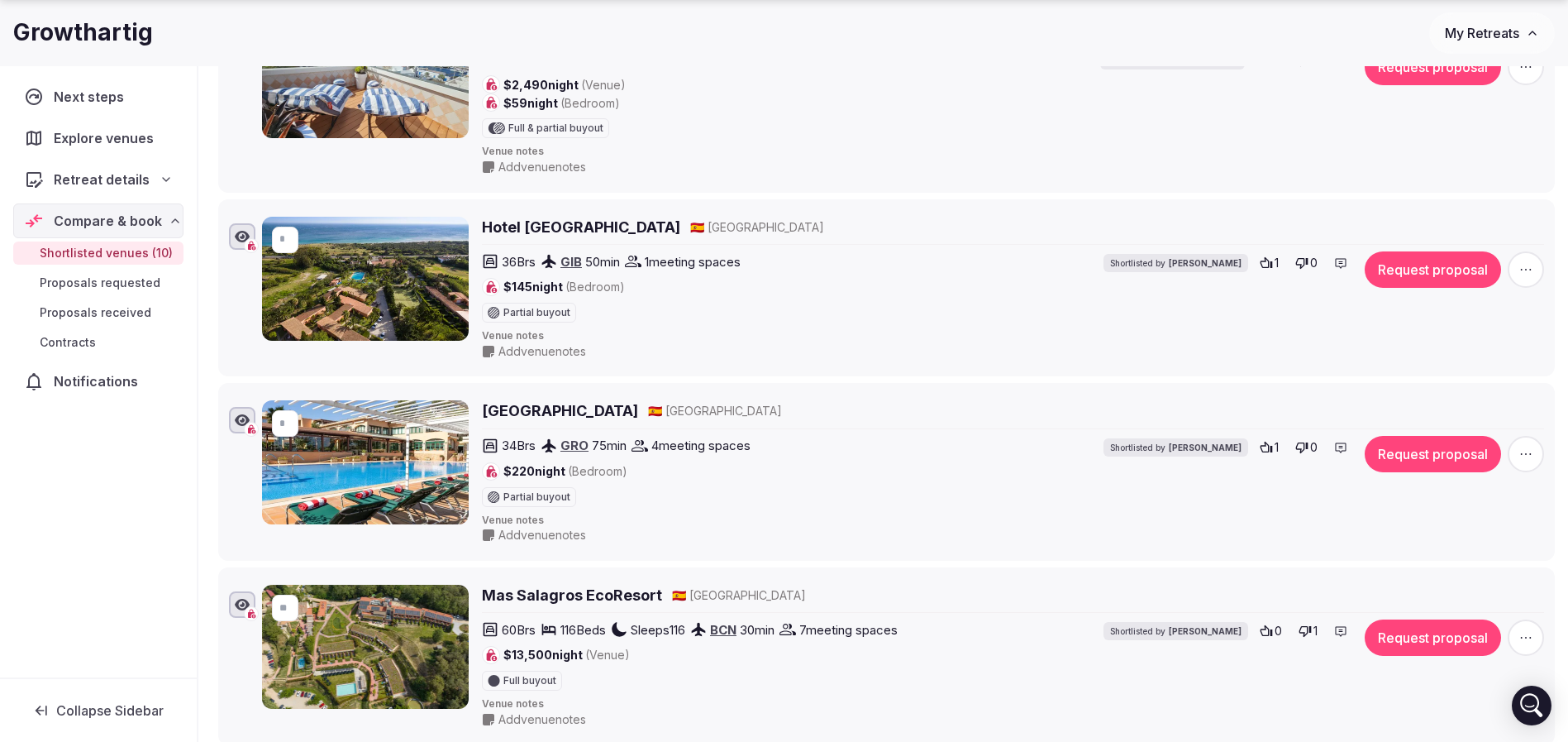
click at [574, 414] on h2 "[GEOGRAPHIC_DATA]" at bounding box center [560, 411] width 156 height 21
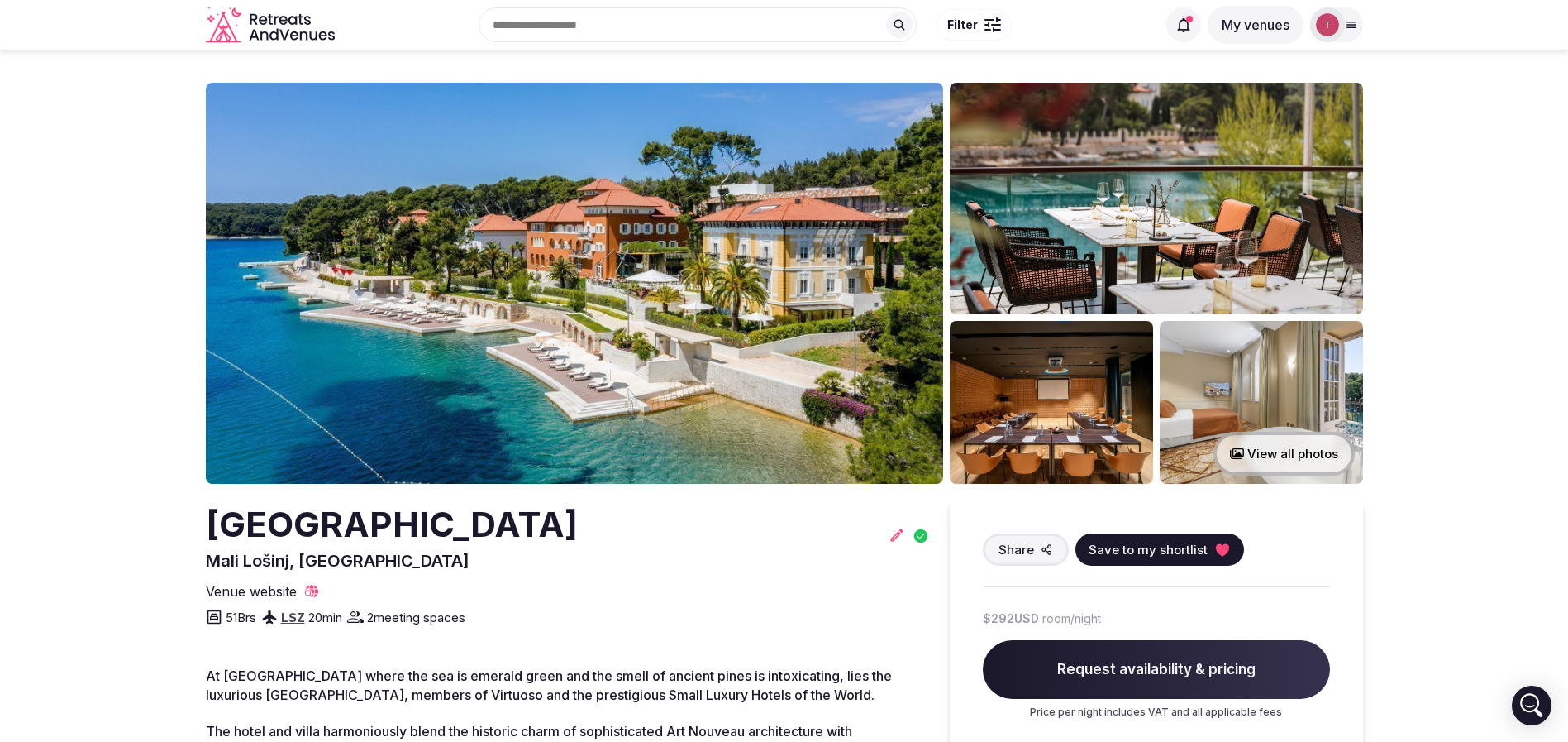
drag, startPoint x: 133, startPoint y: 515, endPoint x: 660, endPoint y: 535, distance: 527.4
click at [660, 535] on section "View all photos [GEOGRAPHIC_DATA] [GEOGRAPHIC_DATA] [GEOGRAPHIC_DATA], [GEOGRAP…" at bounding box center [784, 621] width 1568 height 1142
copy h2 "[GEOGRAPHIC_DATA]"
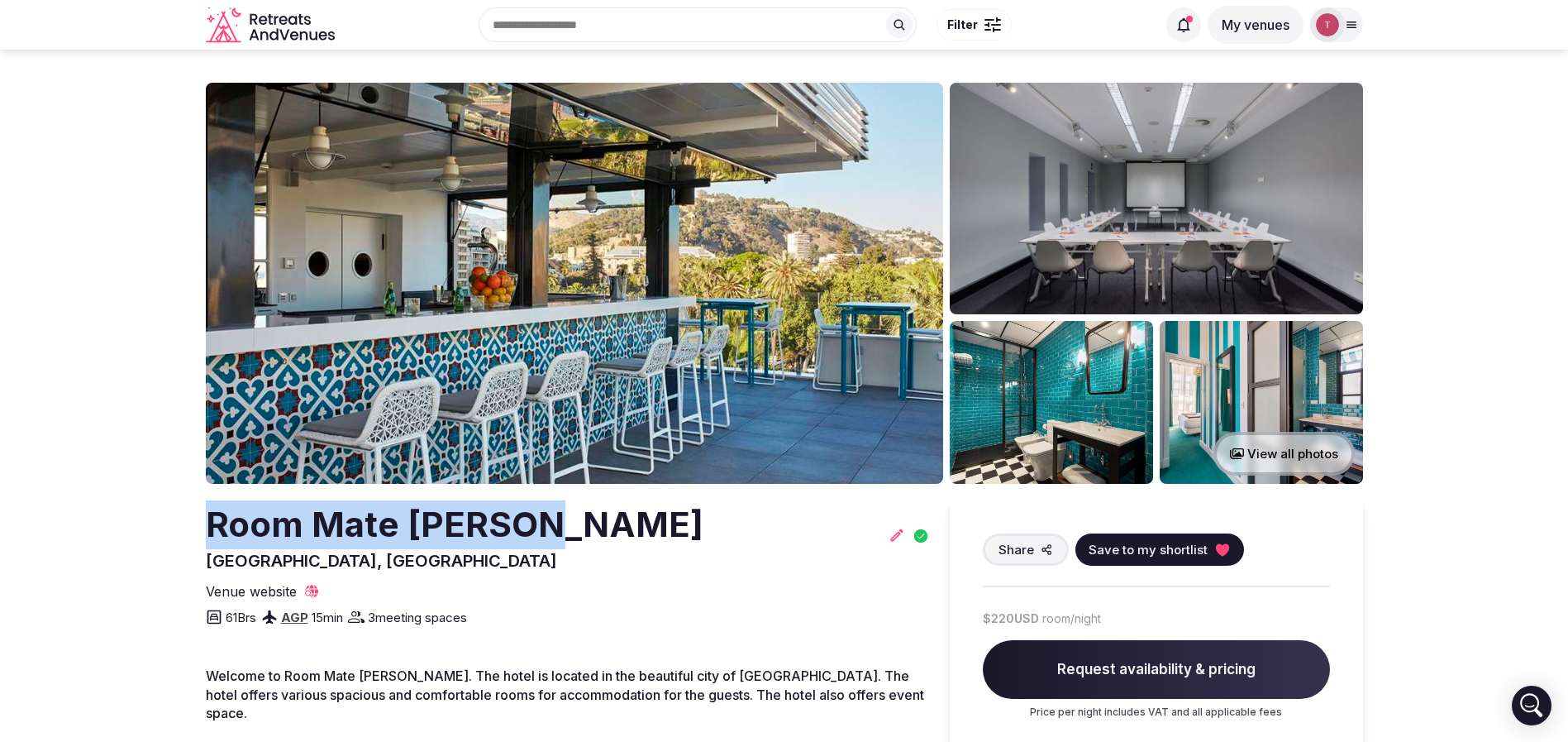
drag, startPoint x: 157, startPoint y: 524, endPoint x: 611, endPoint y: 514, distance: 454.1
copy h2 "Room Mate [PERSON_NAME]"
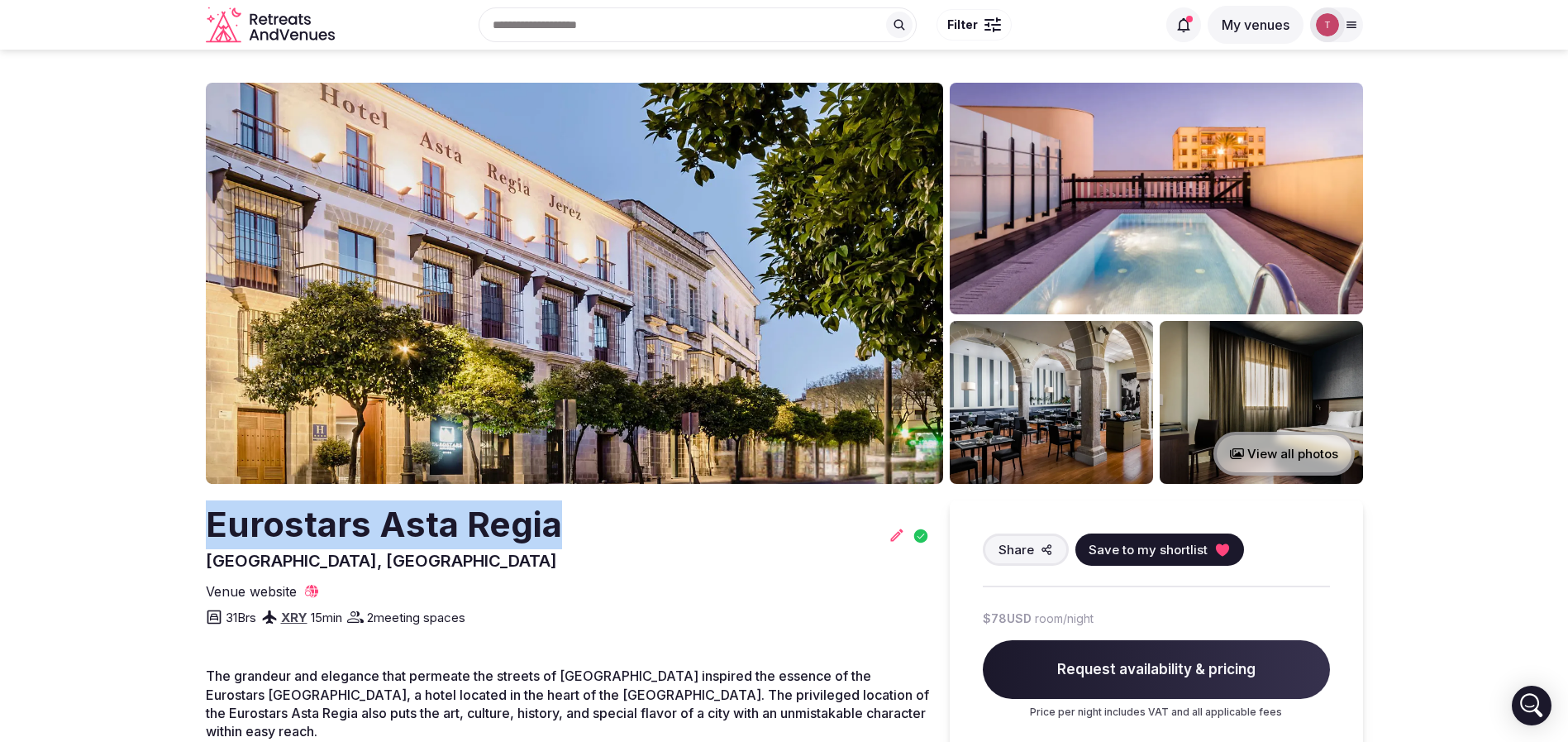
drag, startPoint x: 164, startPoint y: 526, endPoint x: 699, endPoint y: 507, distance: 535.3
copy h2 "Eurostars Asta Regia"
click at [611, 235] on img at bounding box center [574, 283] width 737 height 401
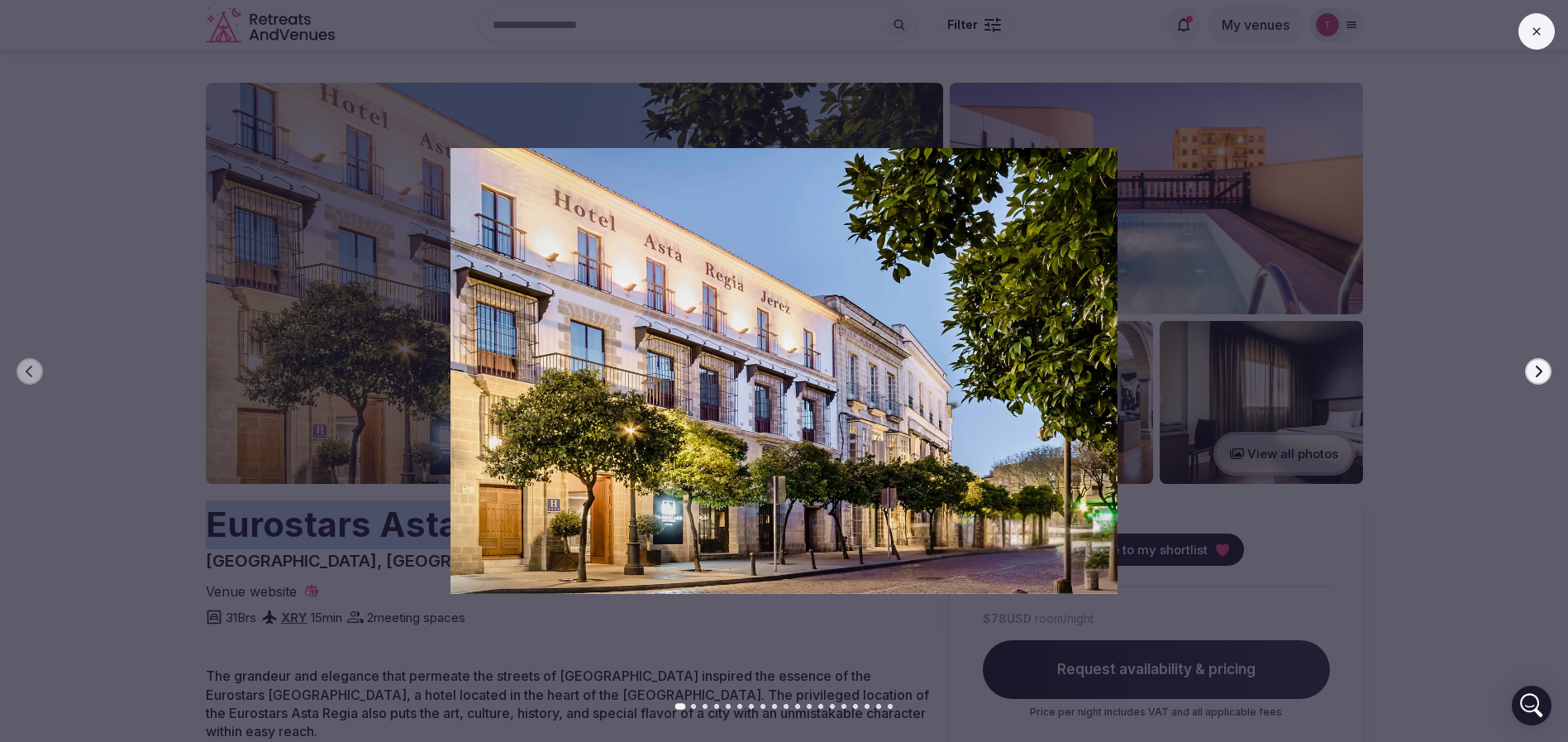
click at [1542, 367] on icon "button" at bounding box center [1537, 371] width 13 height 13
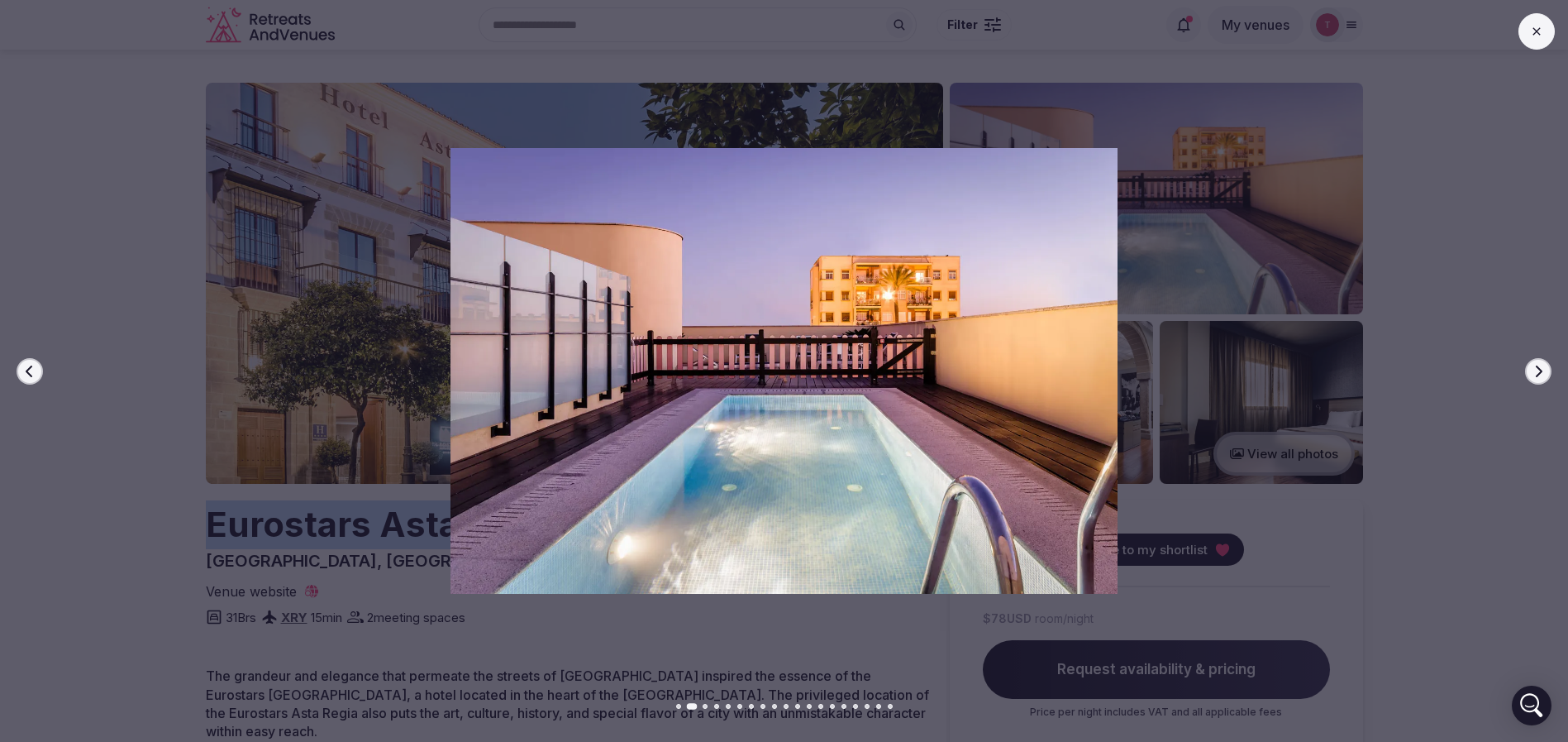
click at [1542, 367] on icon "button" at bounding box center [1537, 371] width 13 height 13
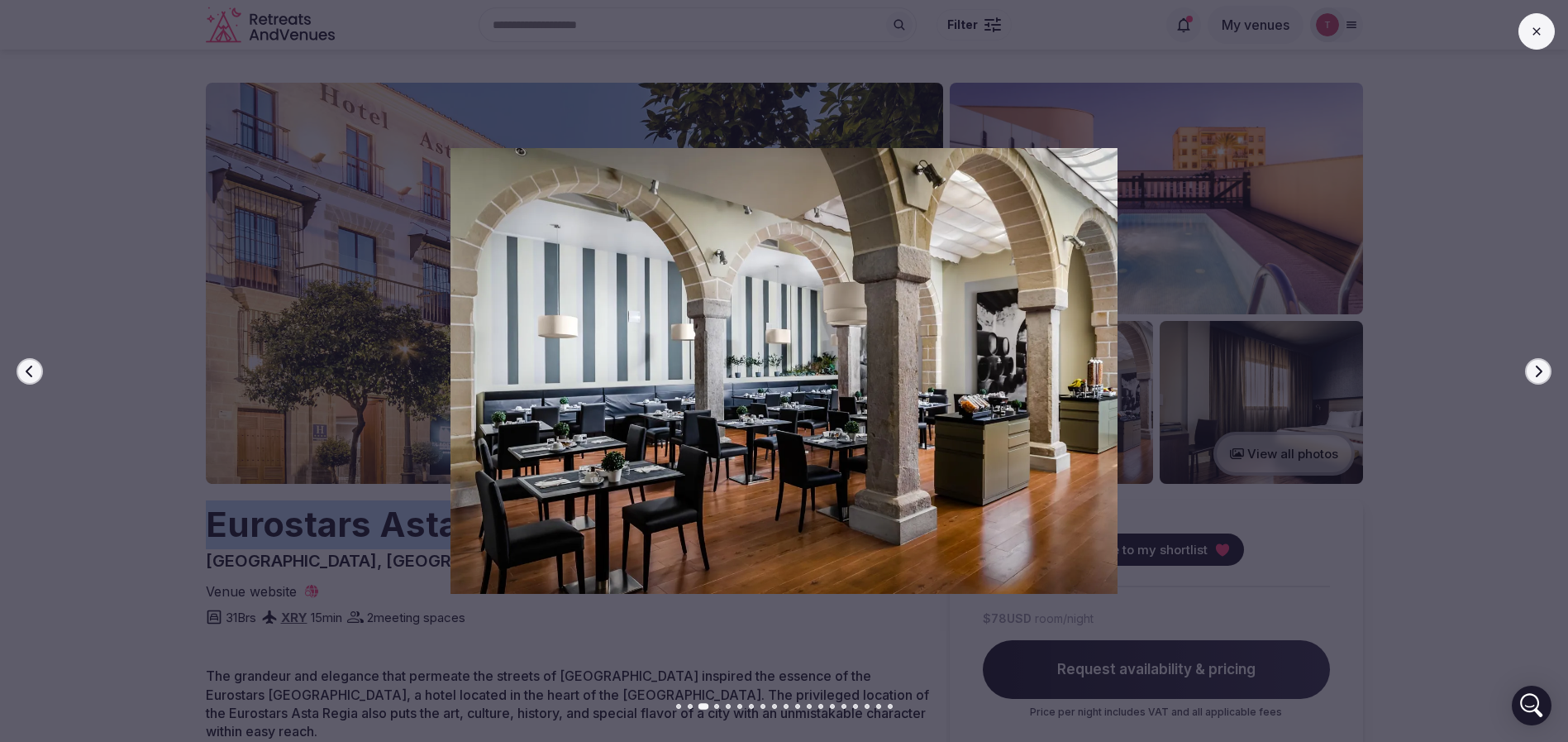
click at [1542, 367] on icon "button" at bounding box center [1537, 371] width 13 height 13
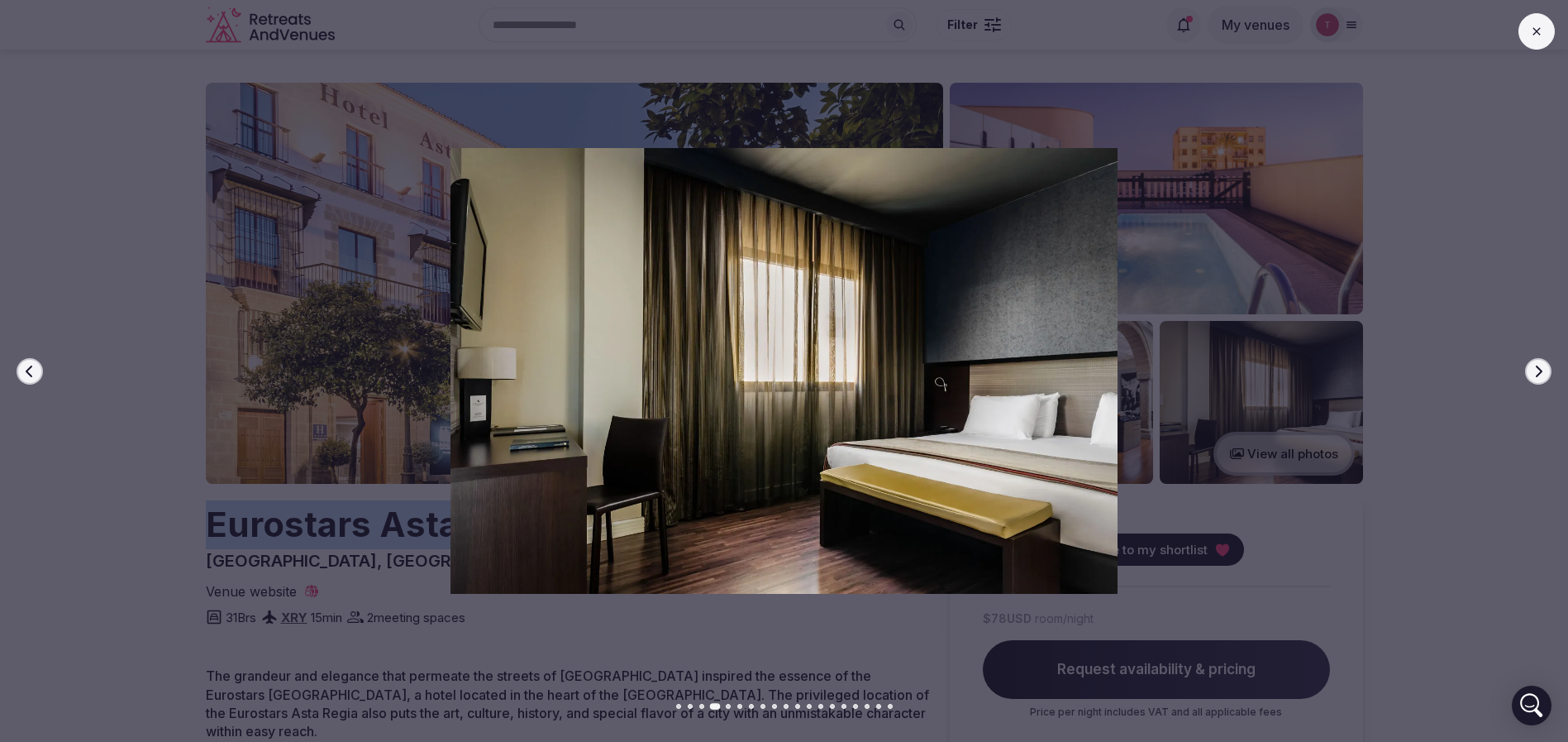
click at [1542, 367] on icon "button" at bounding box center [1537, 371] width 13 height 13
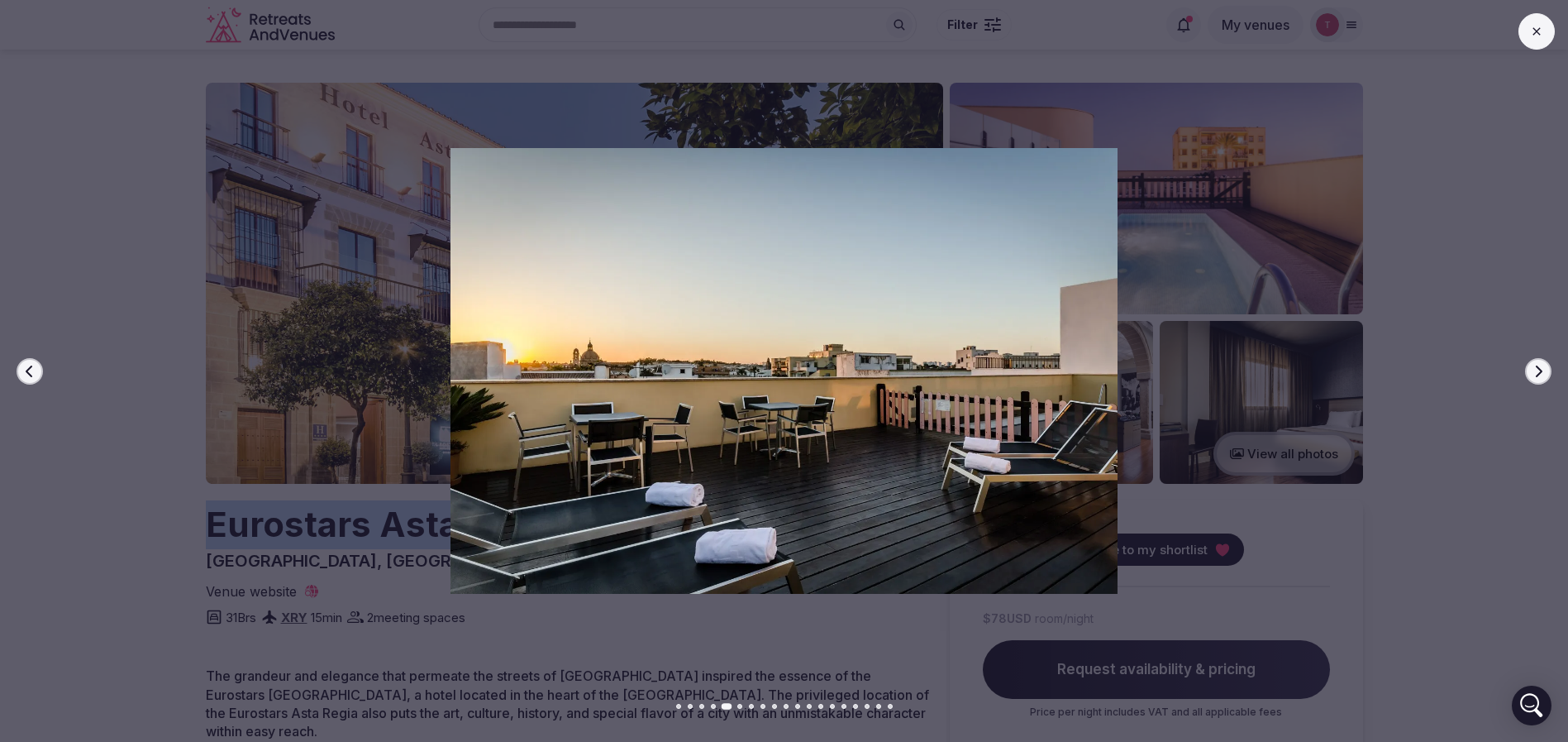
click at [1542, 367] on icon "button" at bounding box center [1537, 371] width 13 height 13
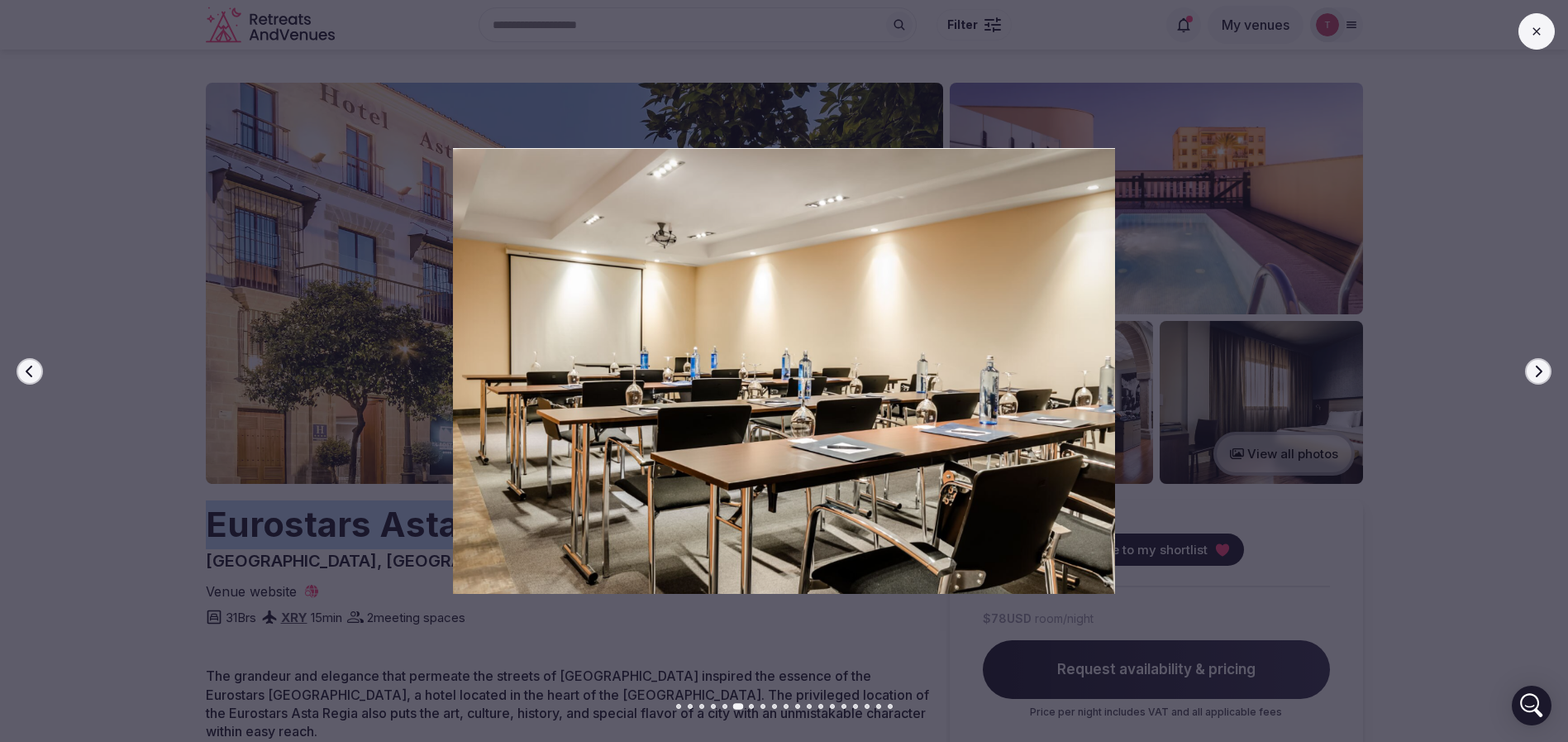
click at [1542, 367] on icon "button" at bounding box center [1537, 371] width 13 height 13
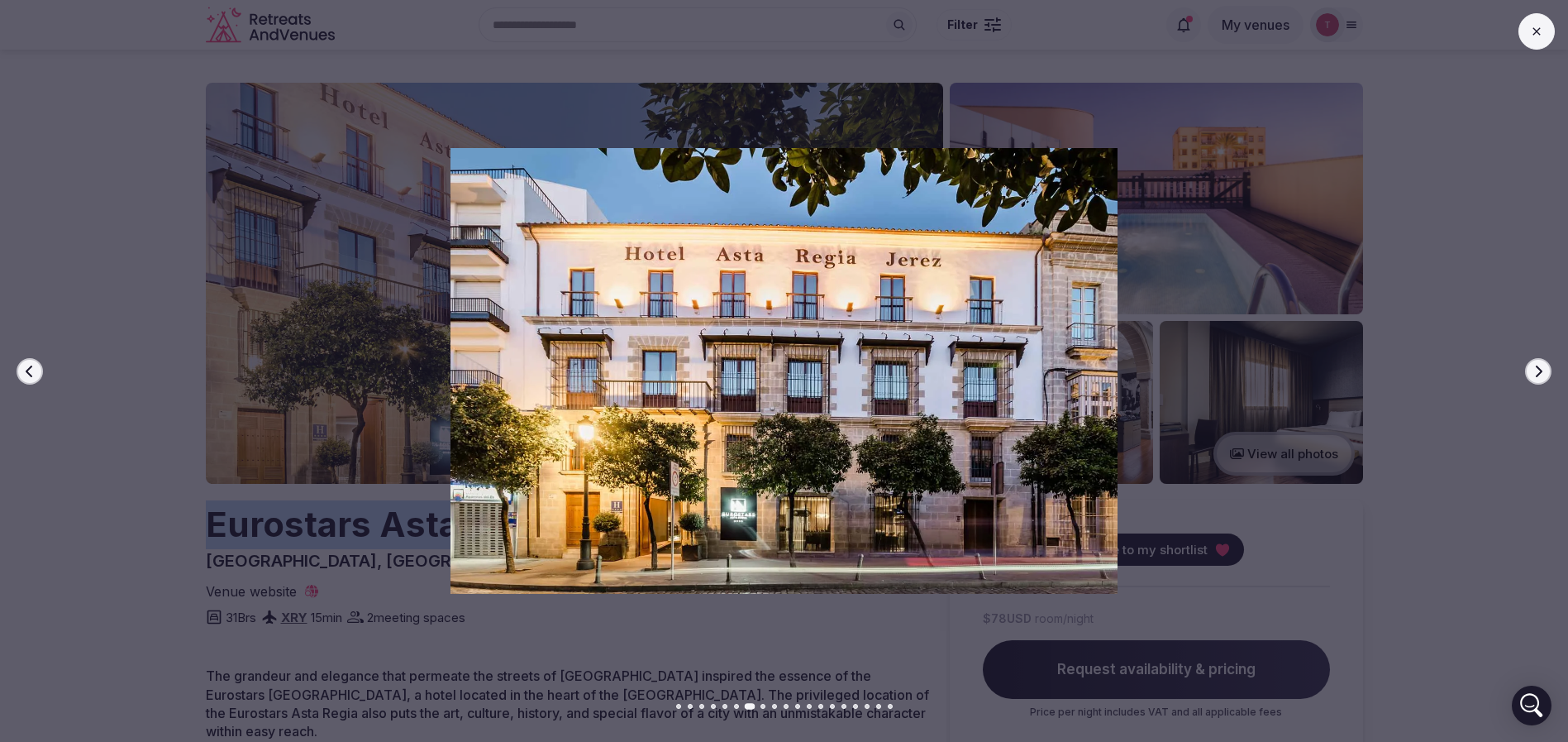
click at [1542, 367] on icon "button" at bounding box center [1537, 371] width 13 height 13
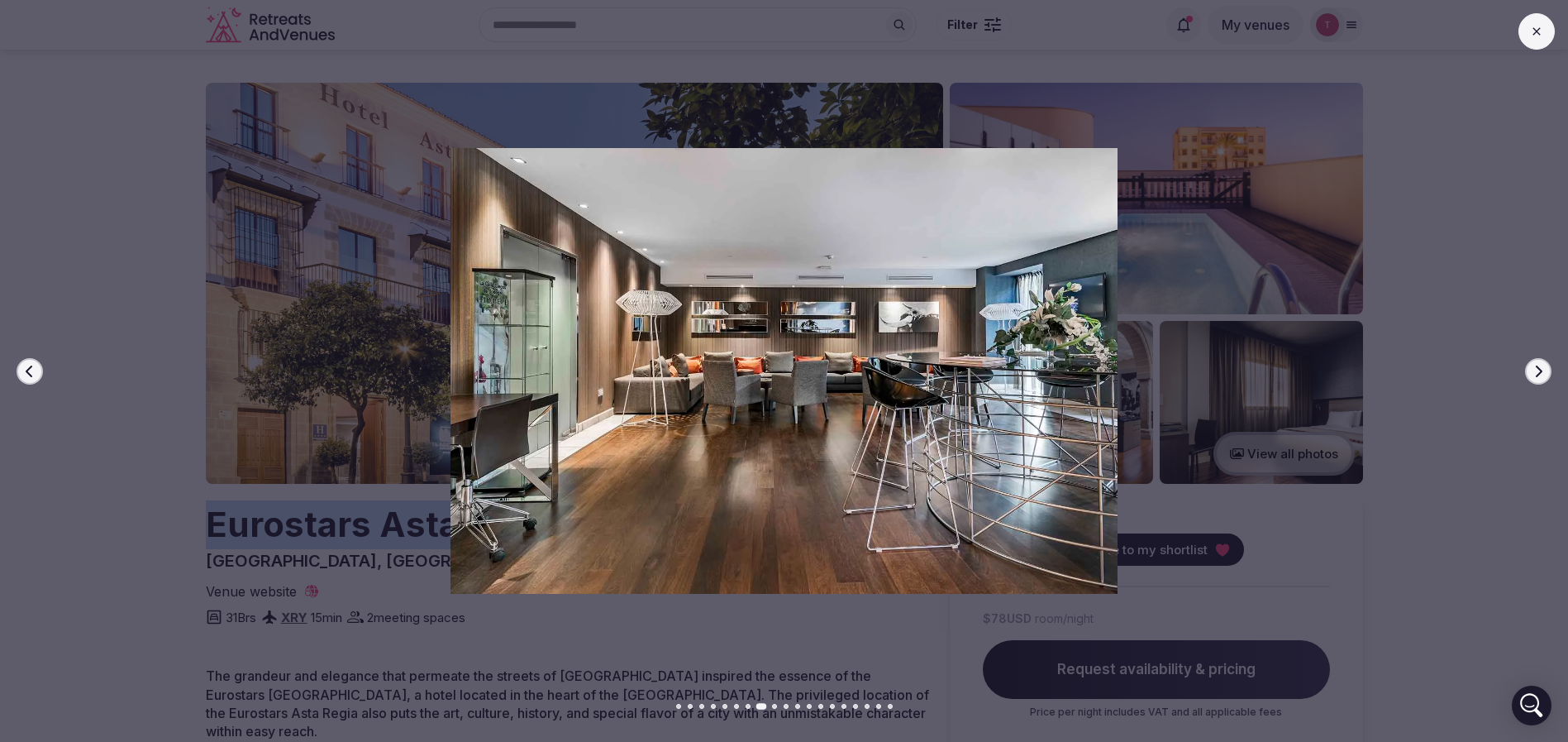
click at [1542, 367] on icon "button" at bounding box center [1537, 371] width 13 height 13
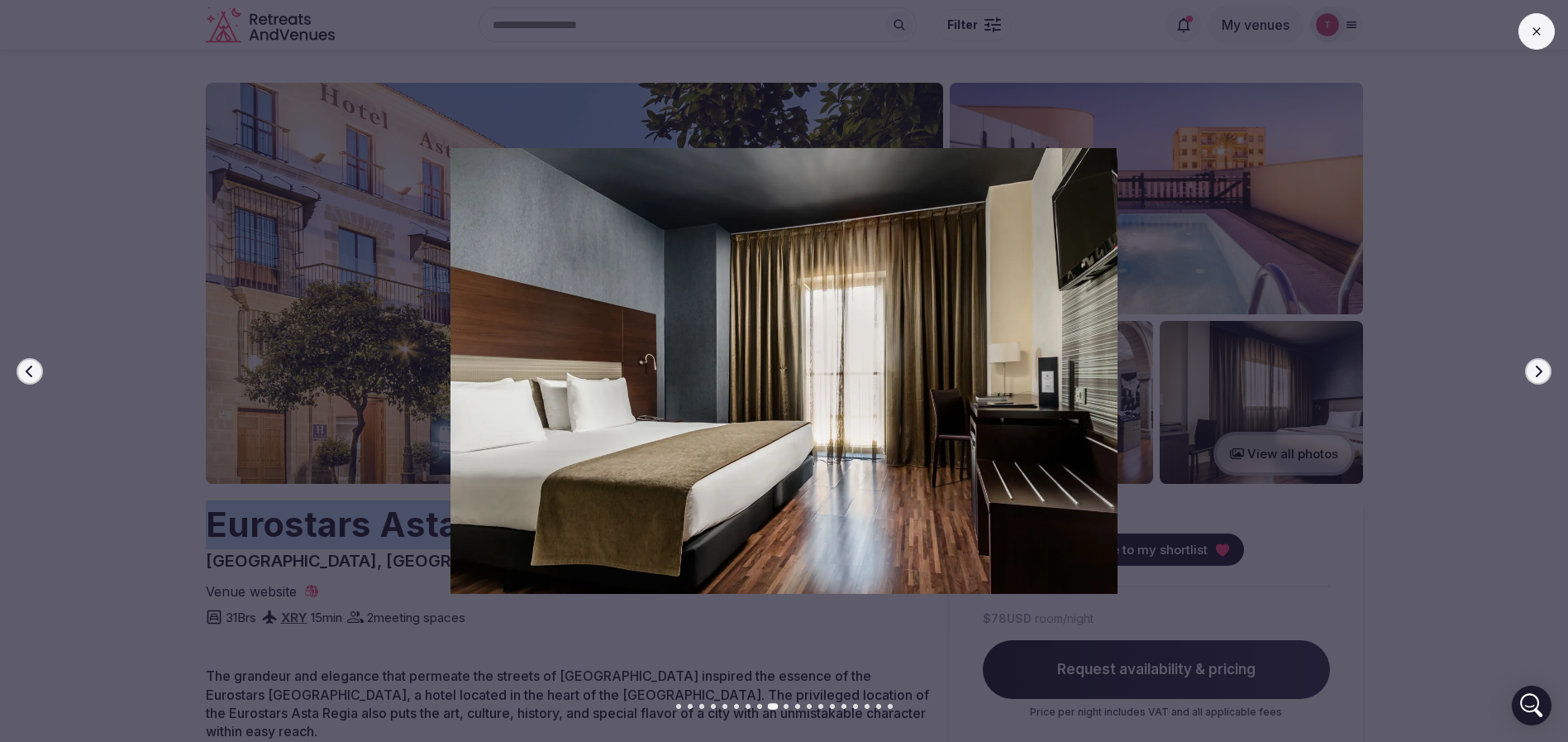
click at [1542, 367] on icon "button" at bounding box center [1537, 371] width 13 height 13
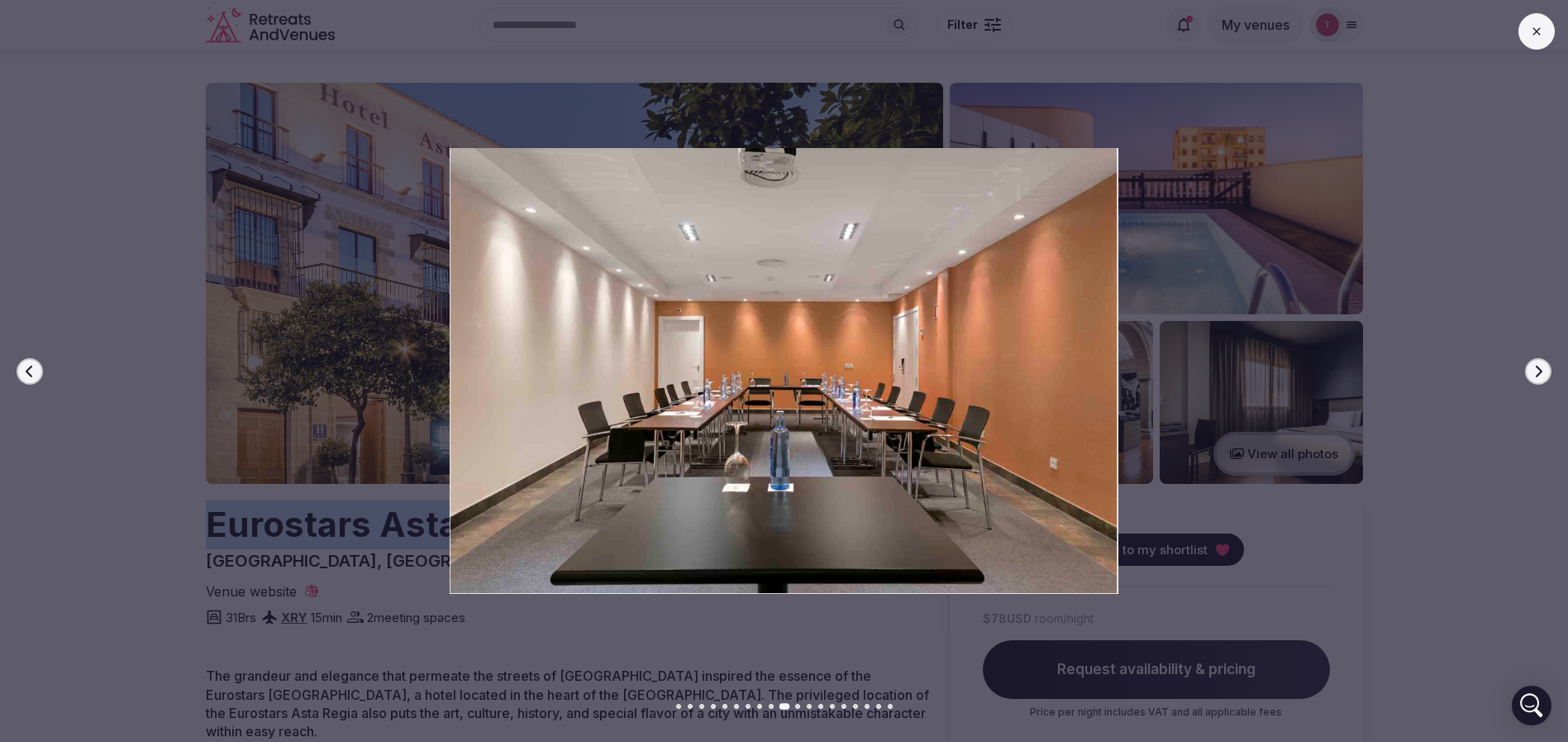
click at [1542, 367] on icon "button" at bounding box center [1537, 371] width 13 height 13
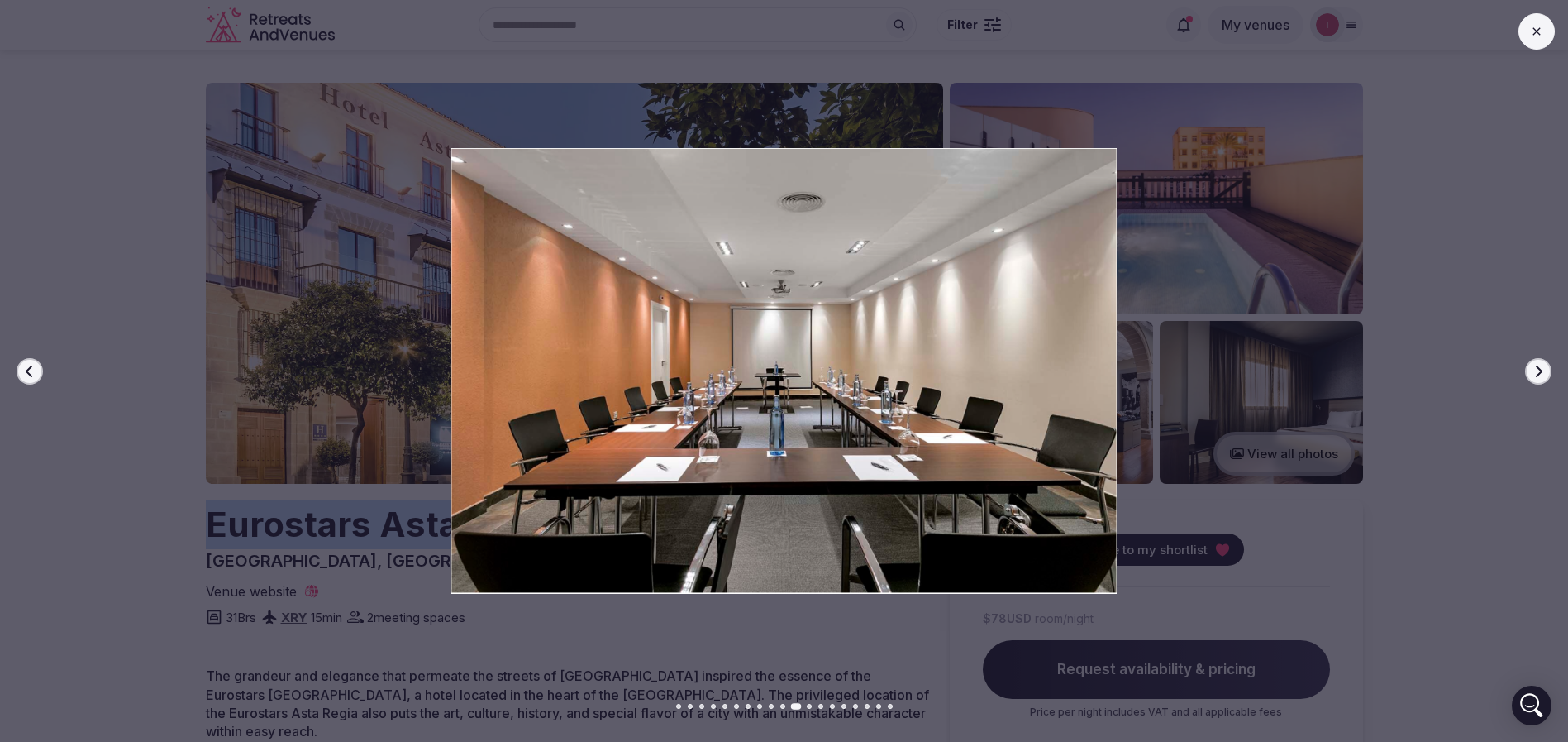
click at [1542, 367] on icon "button" at bounding box center [1537, 371] width 13 height 13
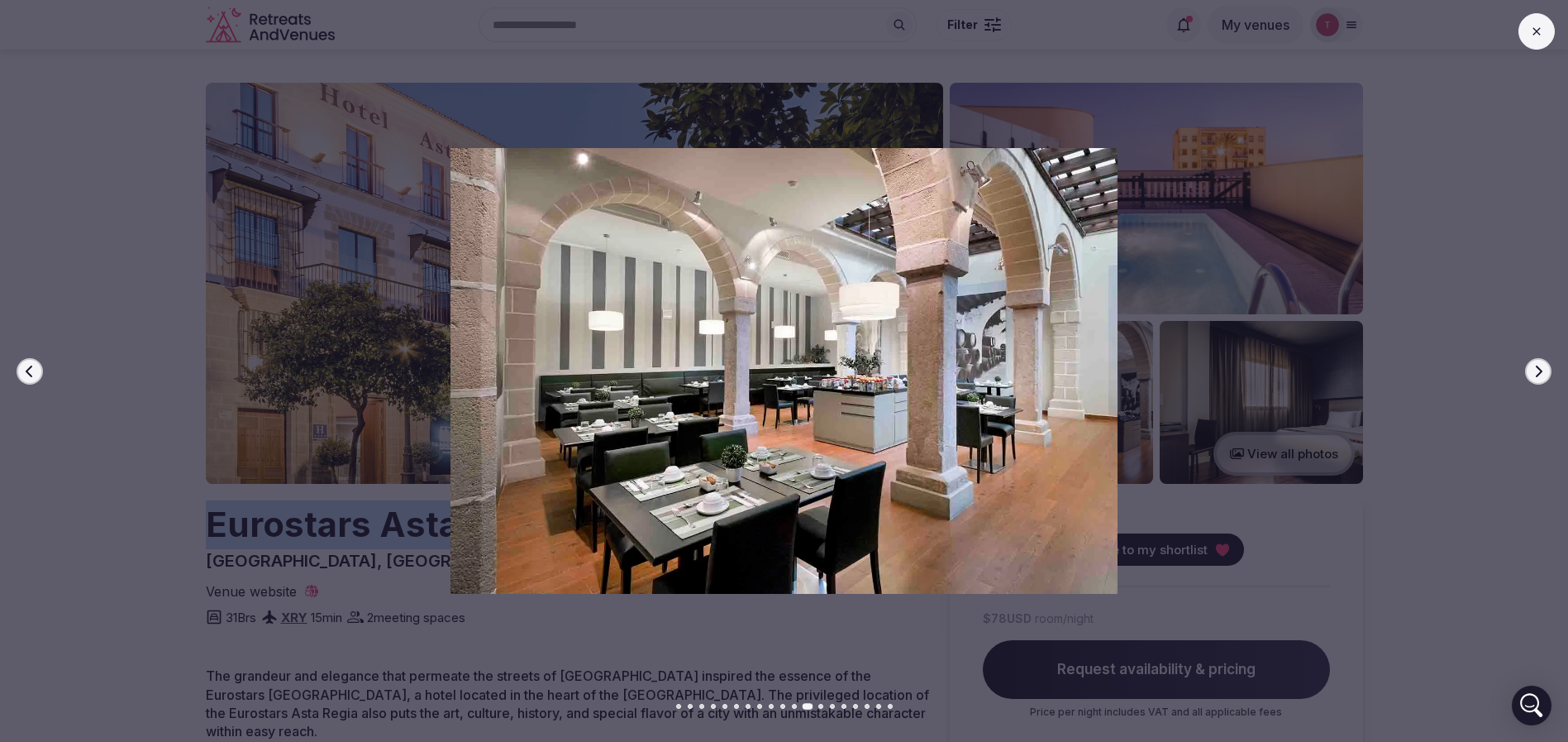
click at [1542, 367] on icon "button" at bounding box center [1537, 371] width 13 height 13
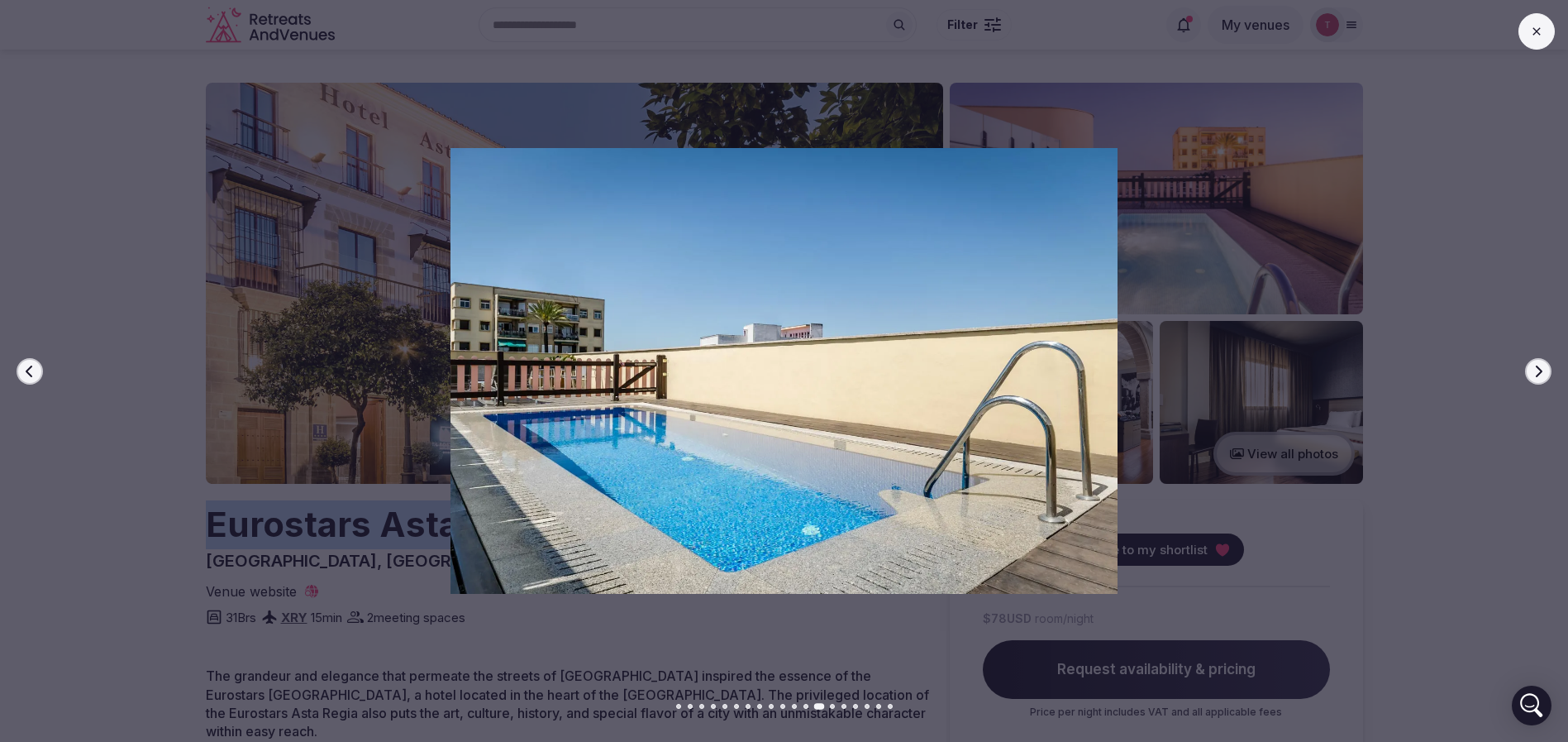
click at [1542, 367] on icon "button" at bounding box center [1537, 371] width 13 height 13
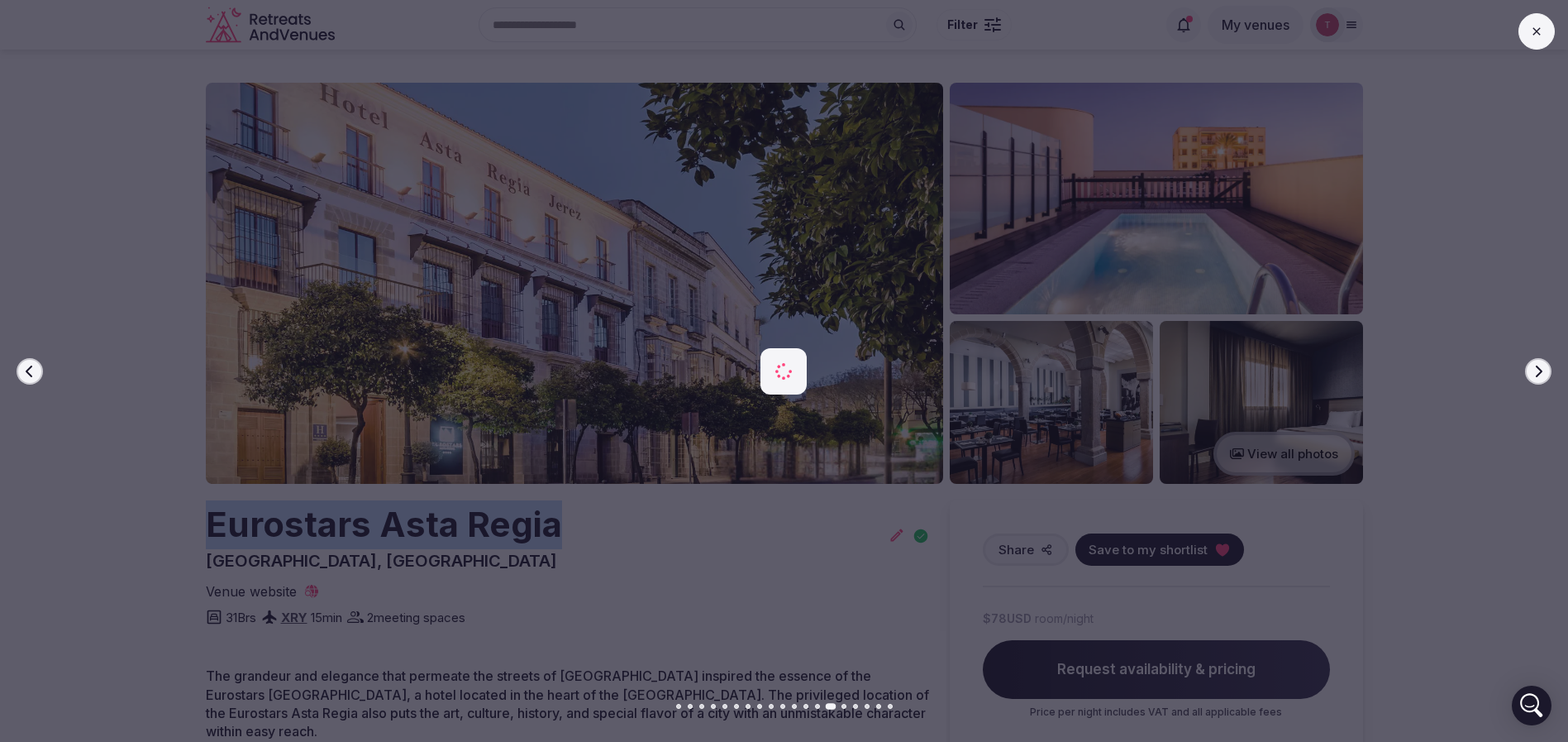
click at [1542, 367] on icon "button" at bounding box center [1537, 371] width 13 height 13
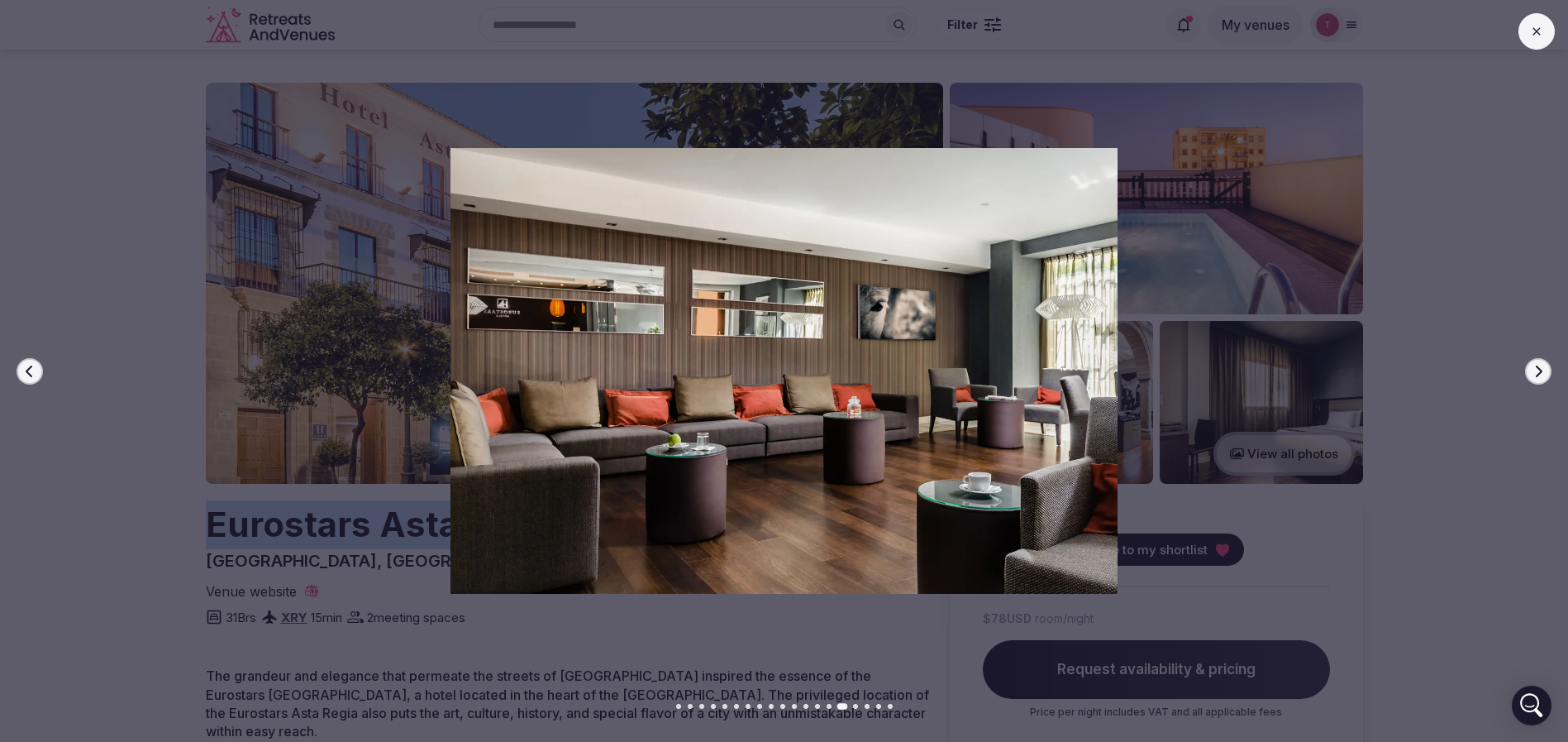
click at [1542, 367] on icon "button" at bounding box center [1537, 371] width 13 height 13
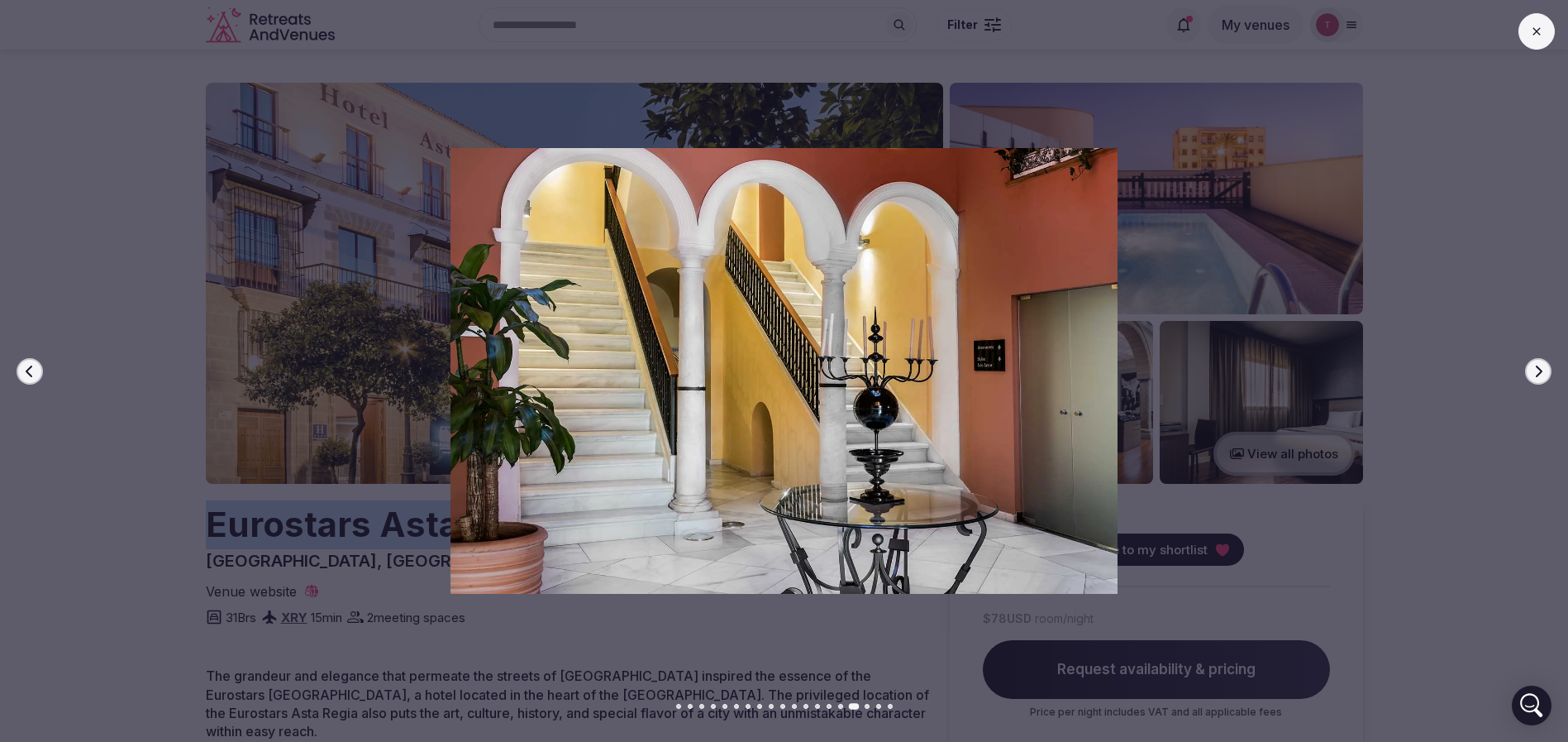
click at [1542, 367] on icon "button" at bounding box center [1537, 371] width 13 height 13
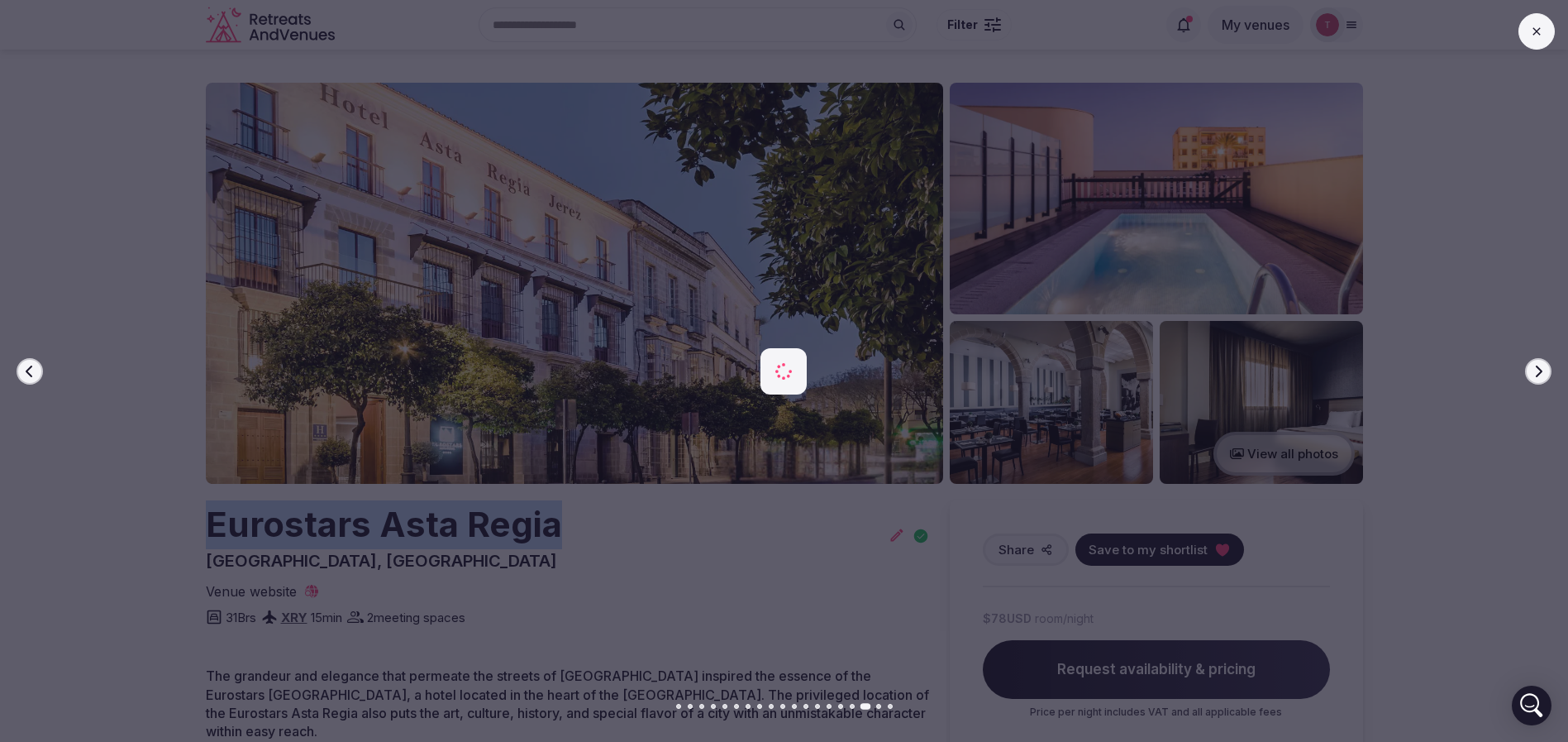
click at [1542, 367] on icon "button" at bounding box center [1537, 371] width 13 height 13
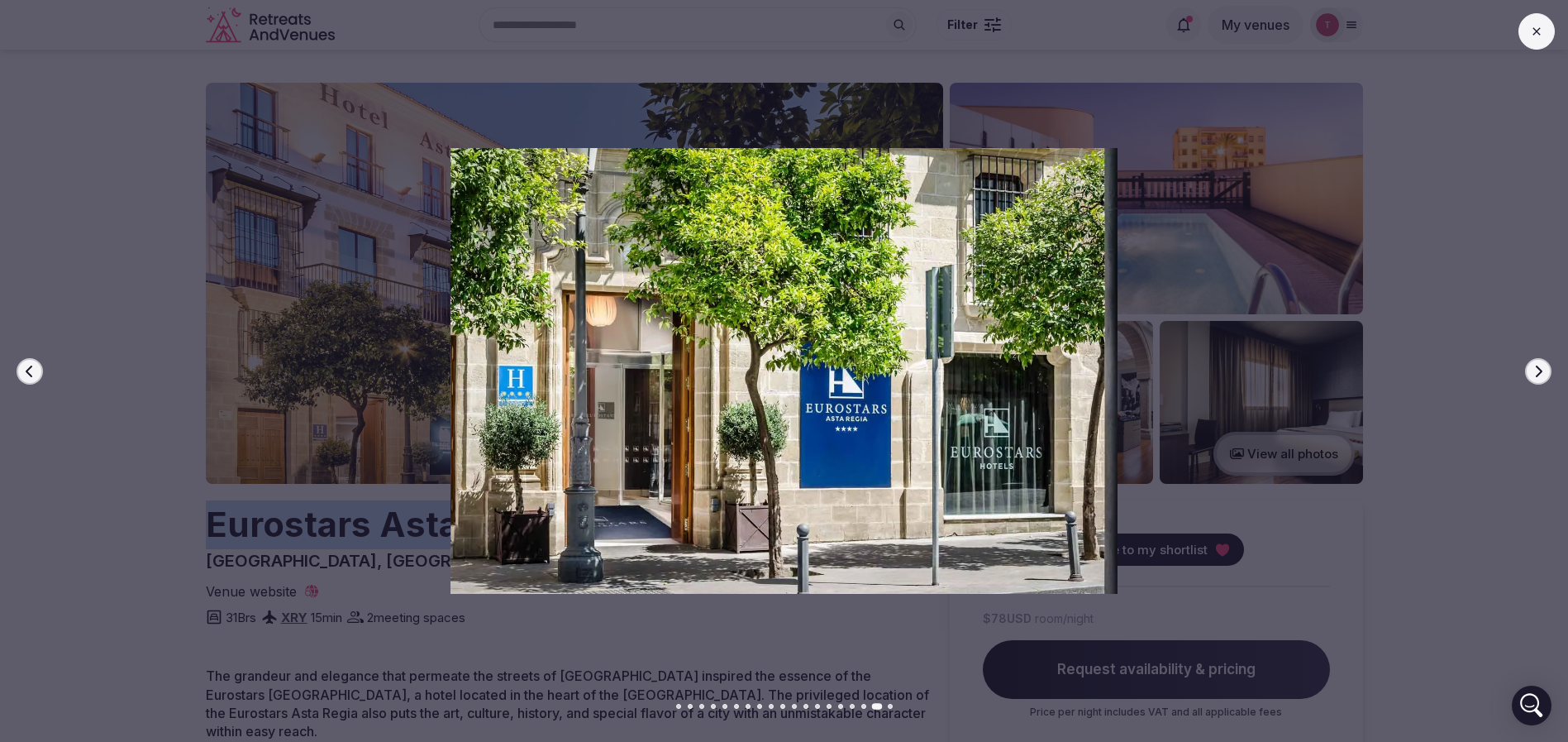
click at [1542, 367] on icon "button" at bounding box center [1537, 371] width 13 height 13
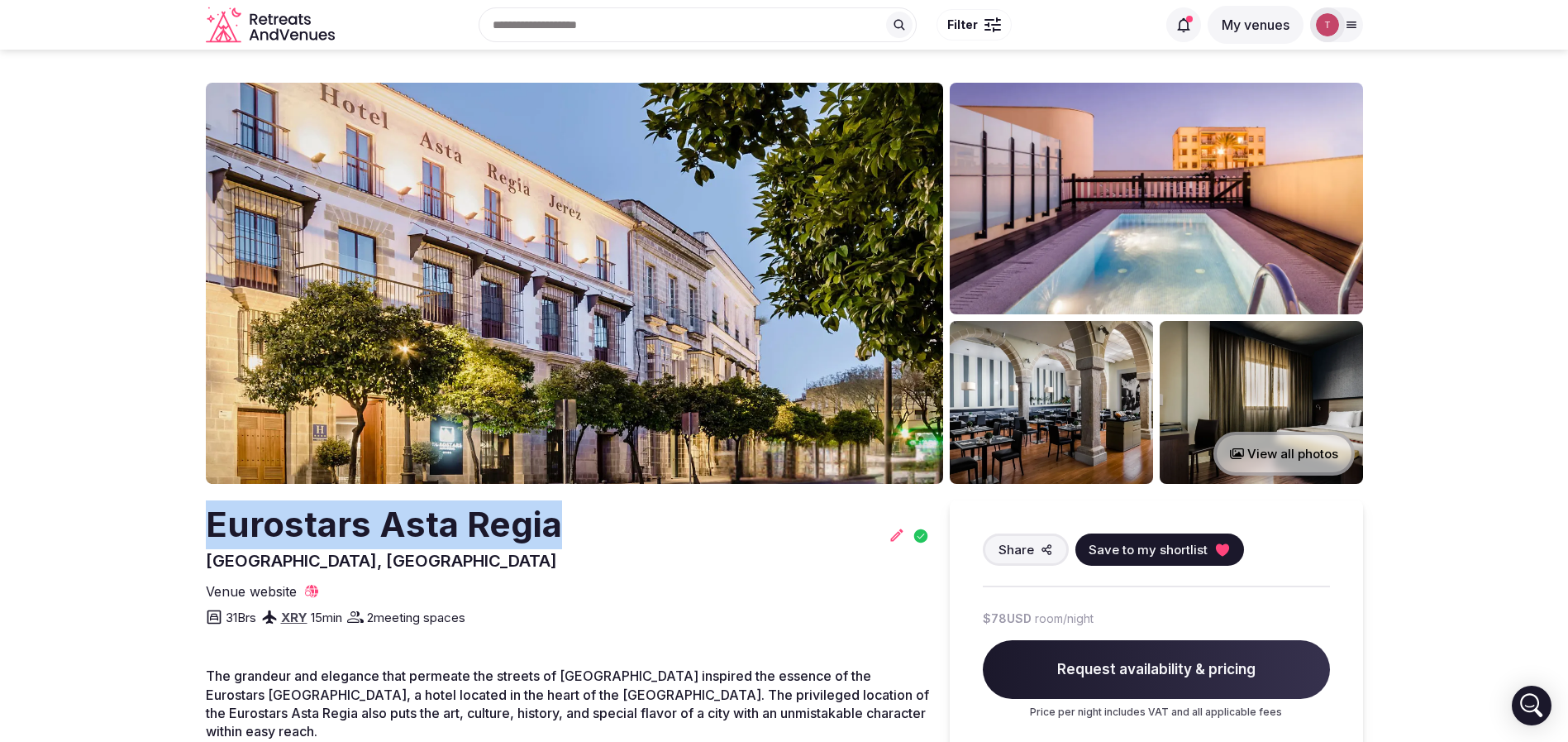
drag, startPoint x: 169, startPoint y: 528, endPoint x: 532, endPoint y: 538, distance: 363.1
click at [1221, 548] on icon at bounding box center [1221, 549] width 13 height 12
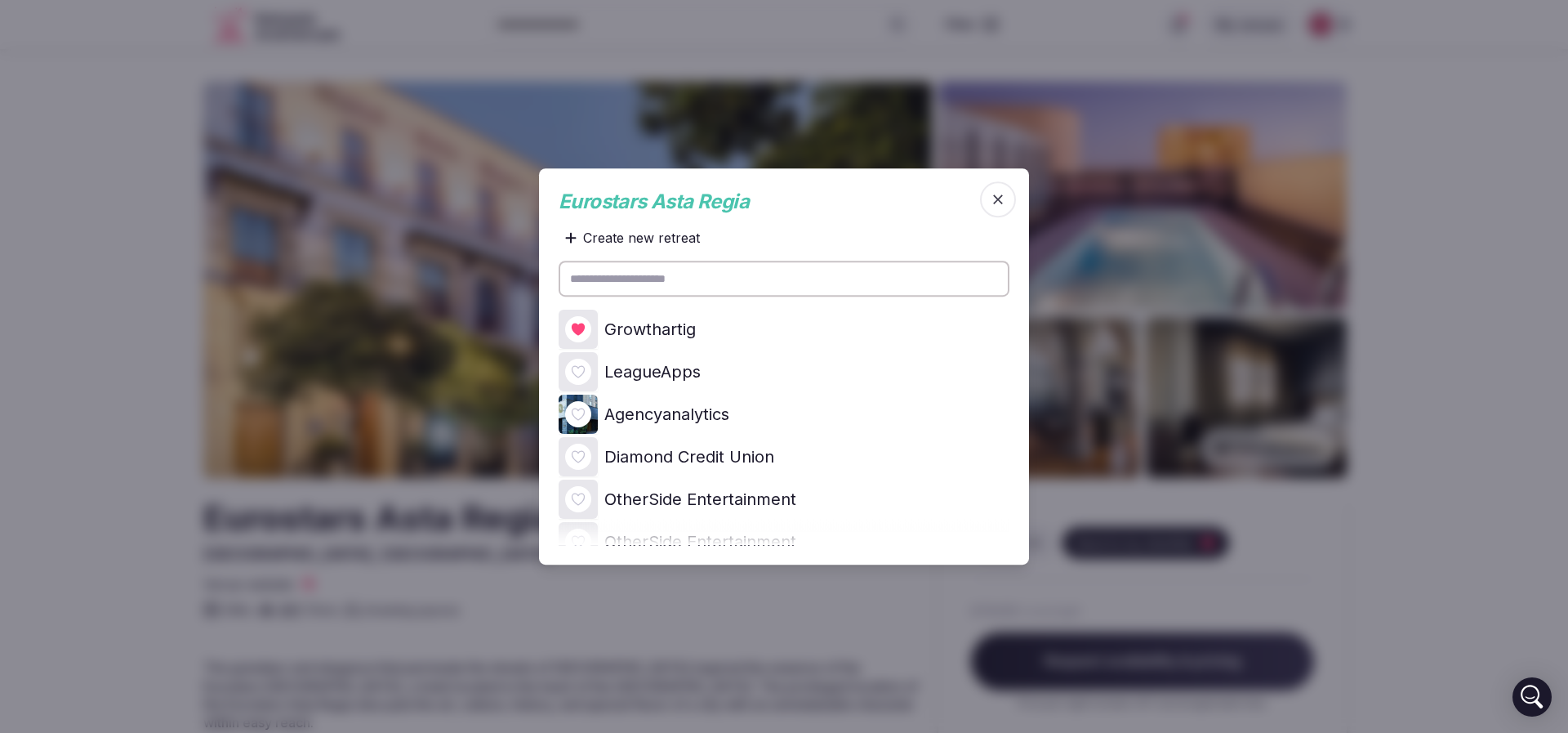
click at [0, 0] on icon at bounding box center [0, 0] width 0 height 0
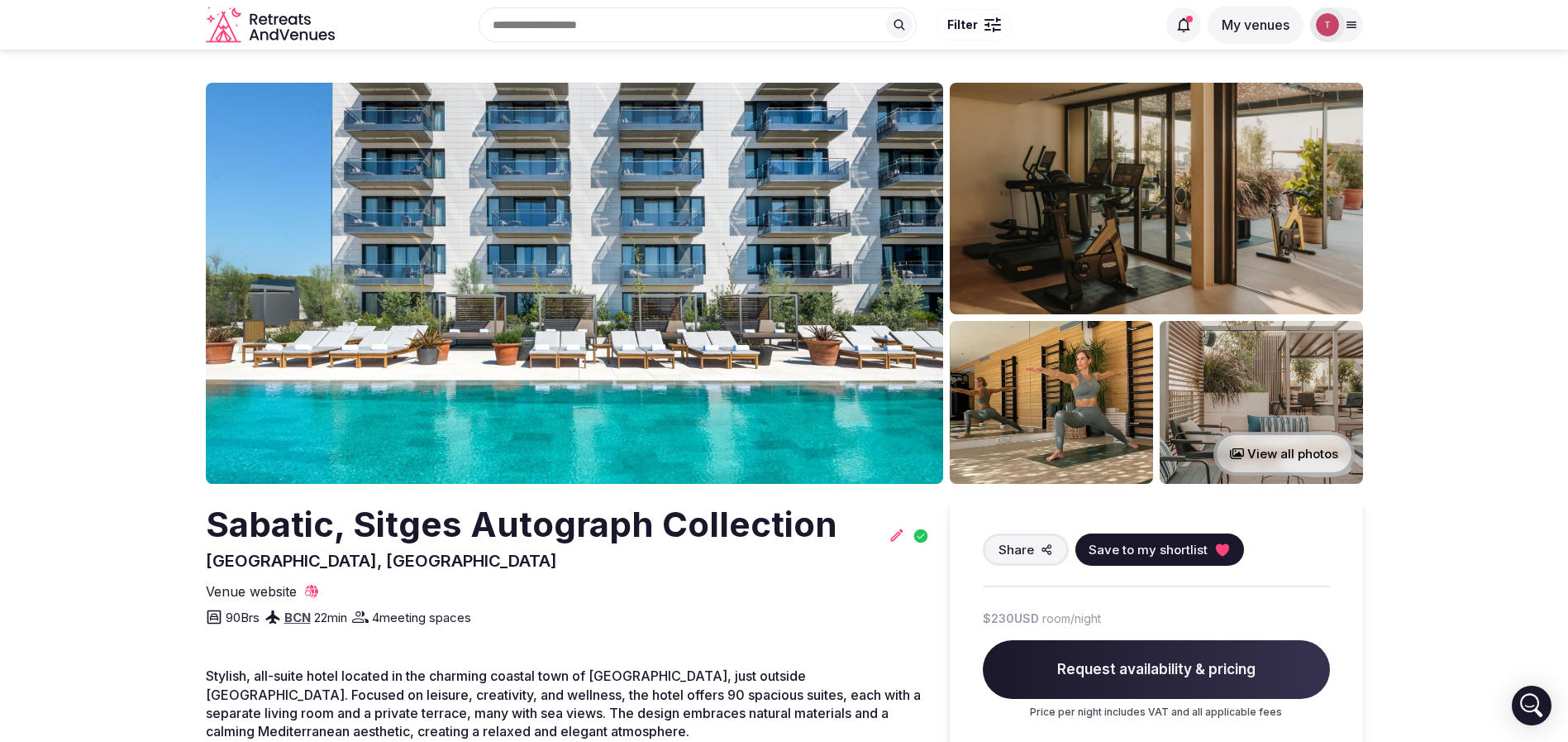
click at [686, 289] on img at bounding box center [574, 283] width 737 height 401
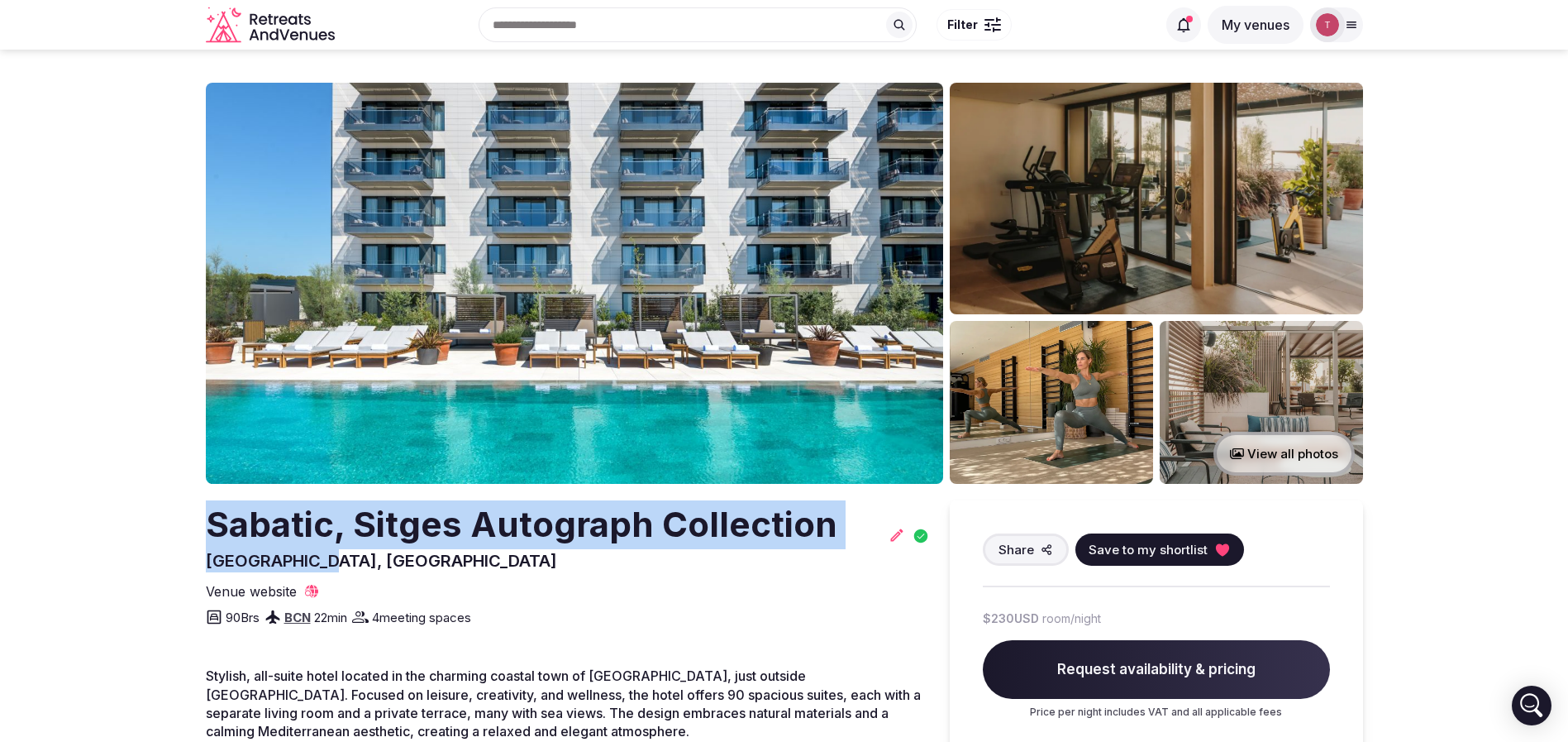
drag, startPoint x: 191, startPoint y: 518, endPoint x: 618, endPoint y: 543, distance: 427.7
click at [474, 510] on h2 "Sabatic, Sitges Autograph Collection" at bounding box center [521, 525] width 631 height 49
drag, startPoint x: 411, startPoint y: 507, endPoint x: 876, endPoint y: 508, distance: 465.0
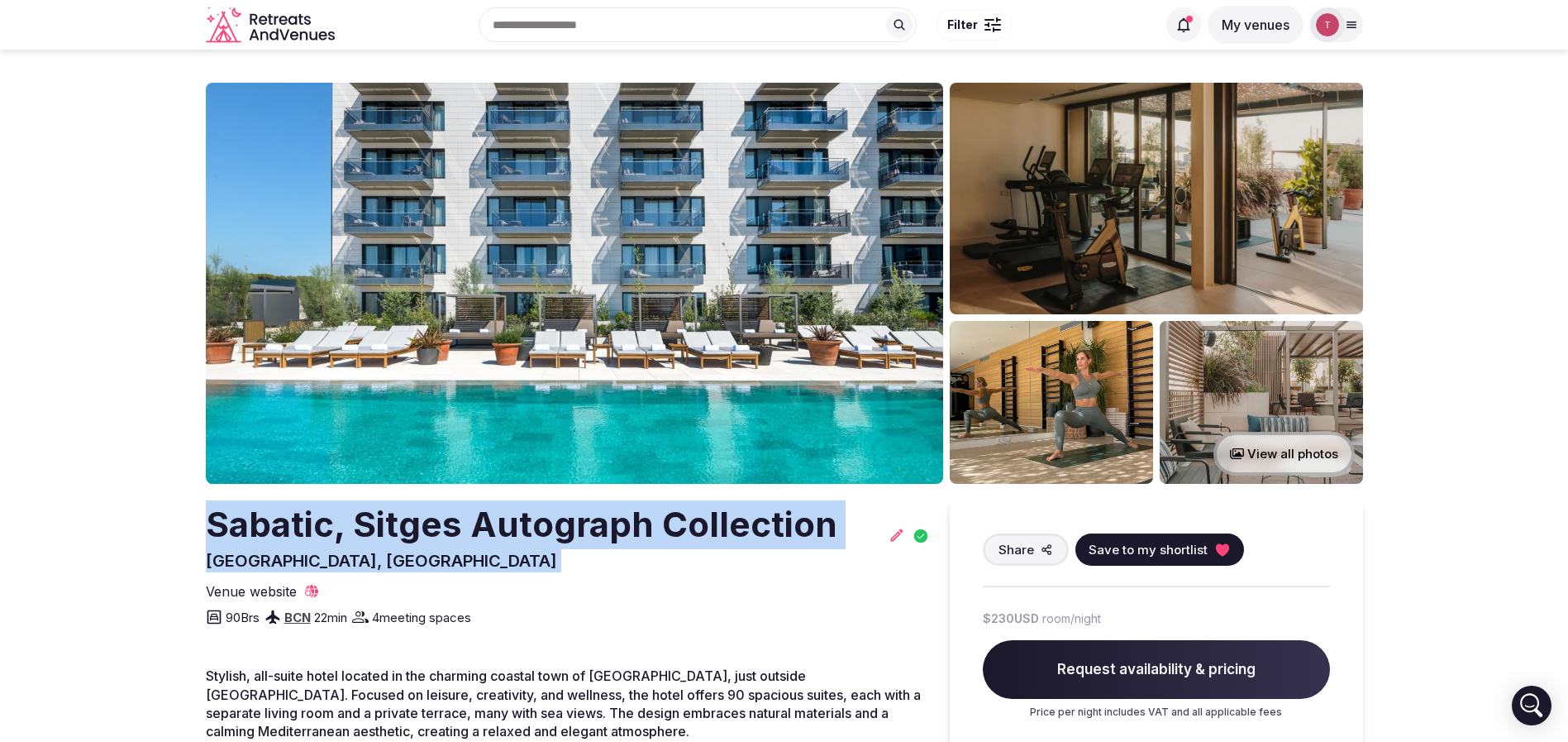
click at [1212, 537] on button "Save to my shortlist" at bounding box center [1159, 549] width 168 height 32
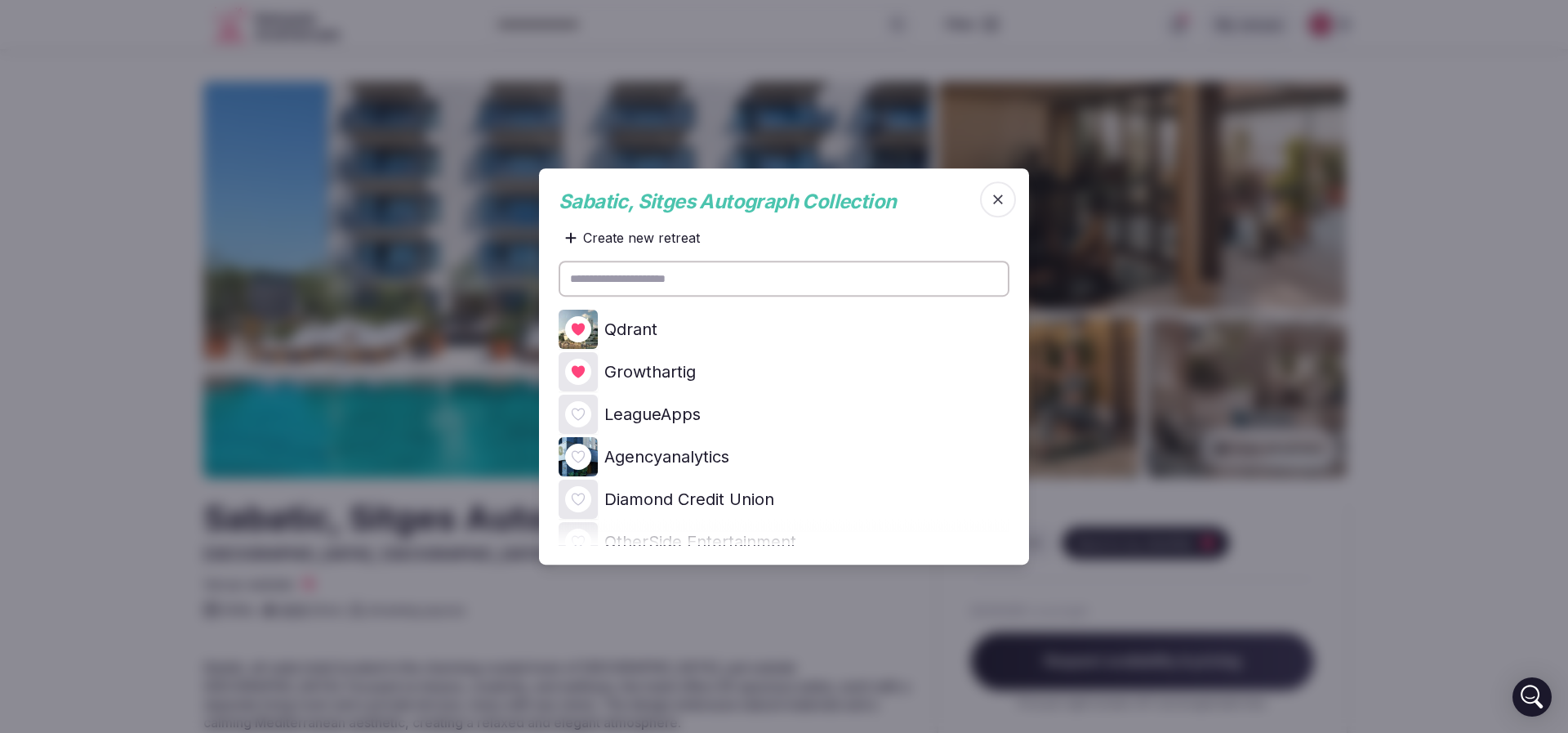
click at [0, 0] on icon at bounding box center [0, 0] width 0 height 0
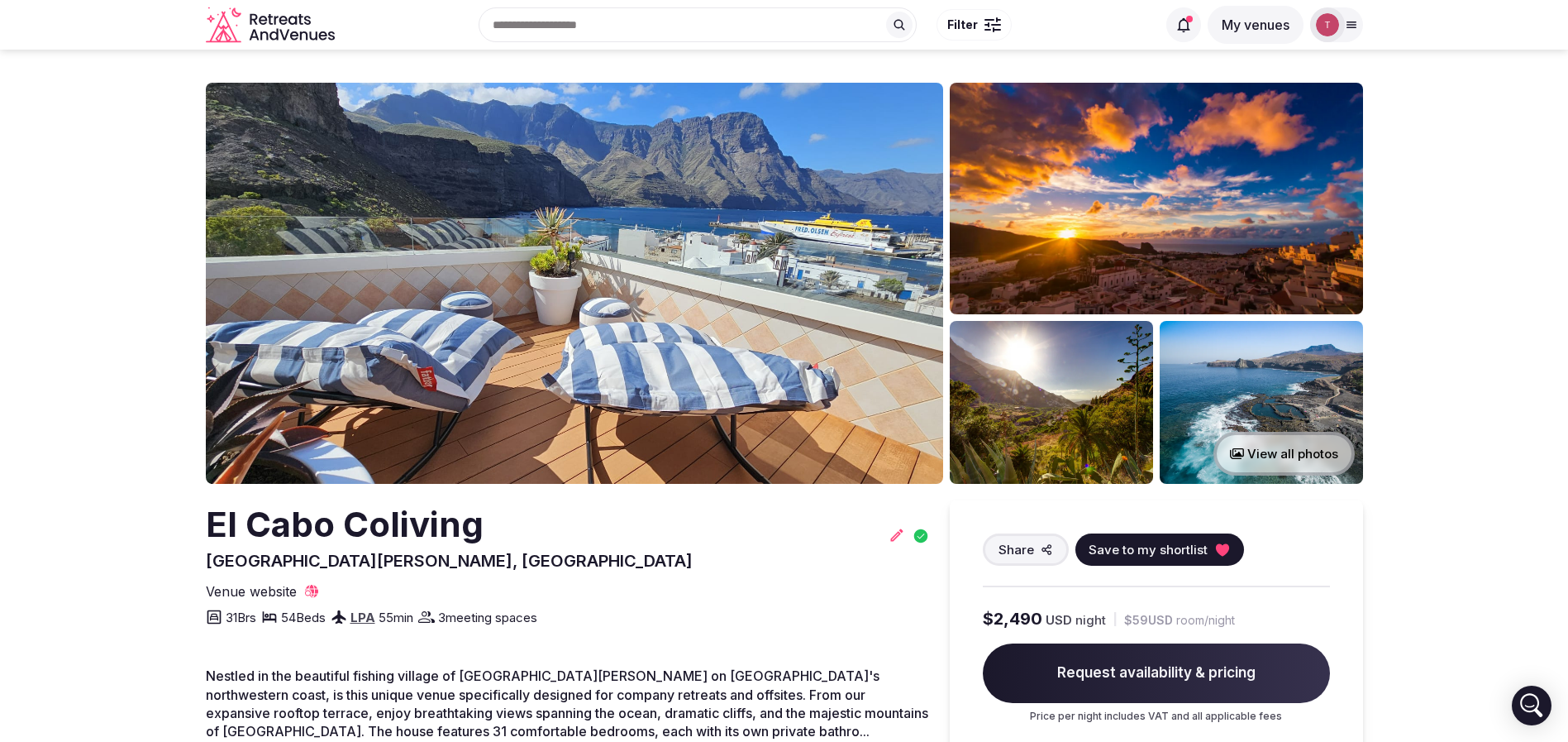
click at [485, 300] on img at bounding box center [574, 283] width 737 height 401
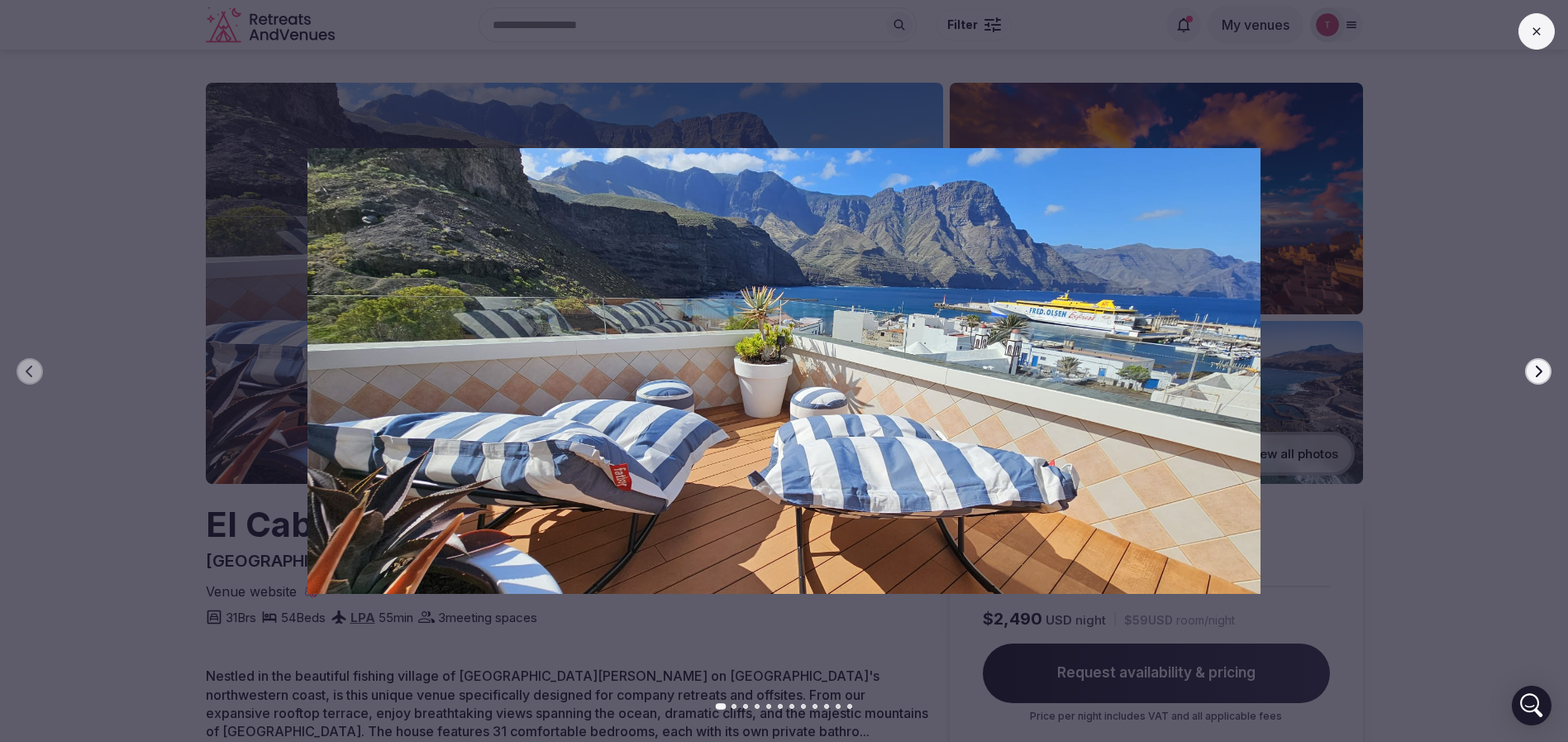
click at [1546, 364] on button "Next slide" at bounding box center [1537, 371] width 26 height 26
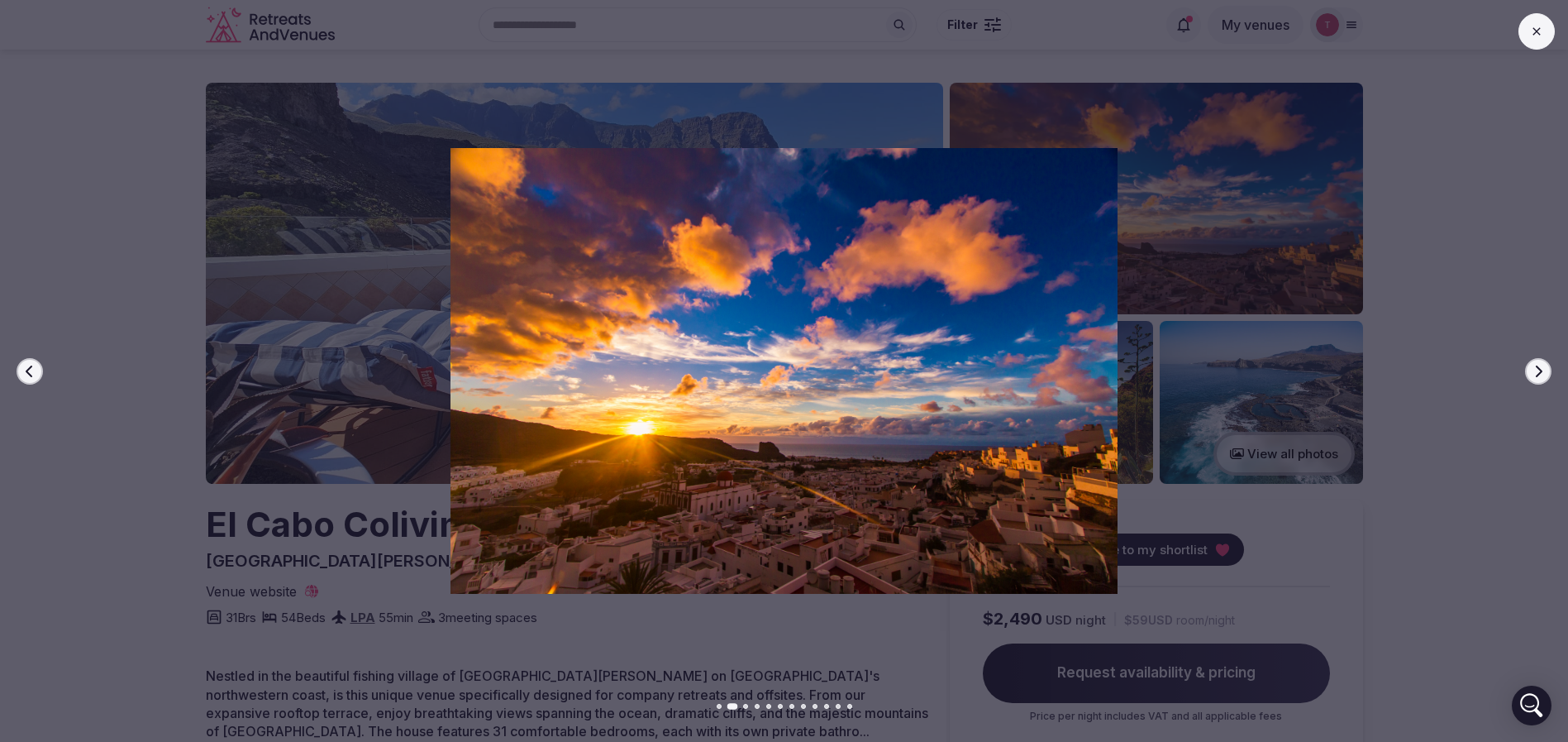
click at [1545, 365] on button "Next slide" at bounding box center [1537, 371] width 26 height 26
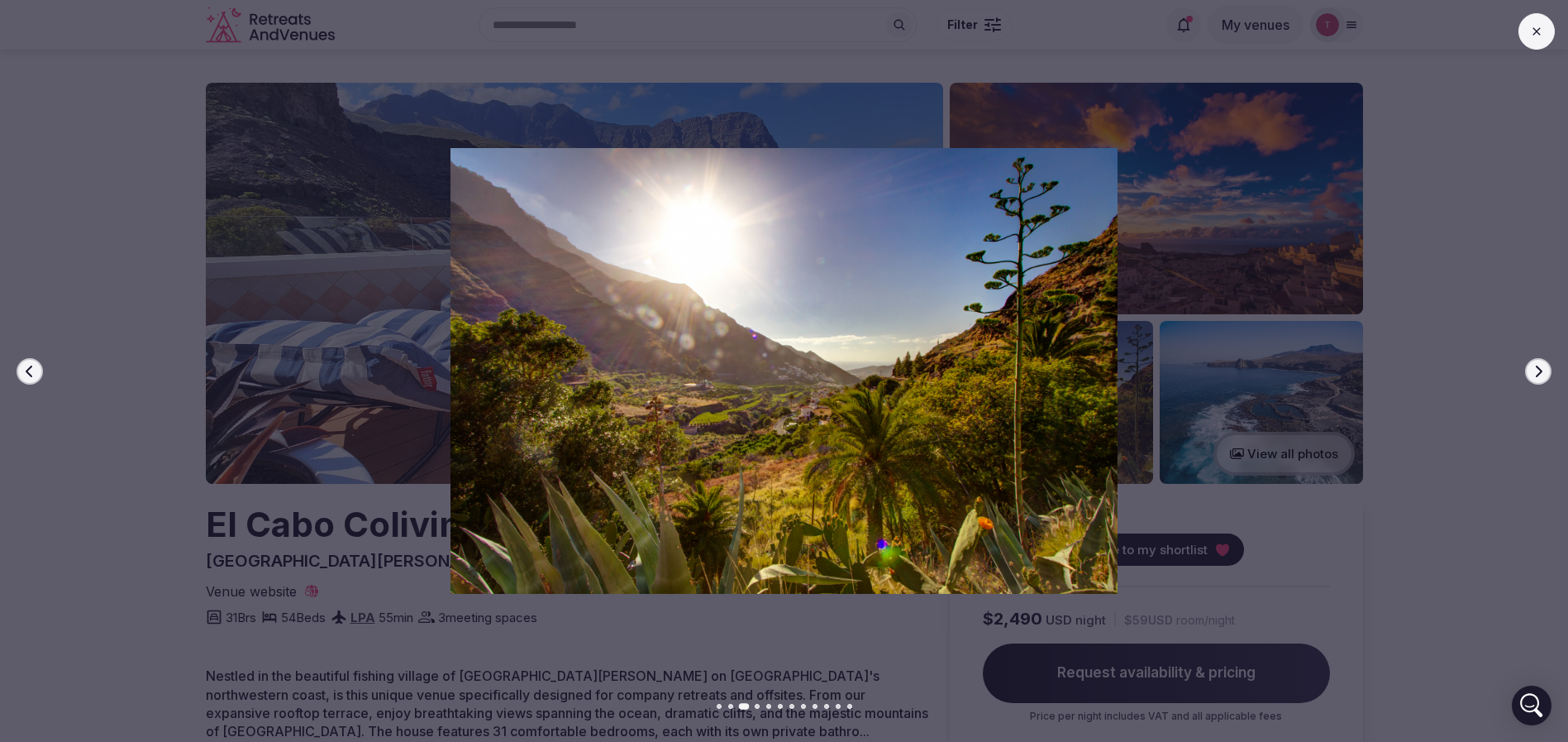
click at [1545, 375] on button "Next slide" at bounding box center [1537, 371] width 26 height 26
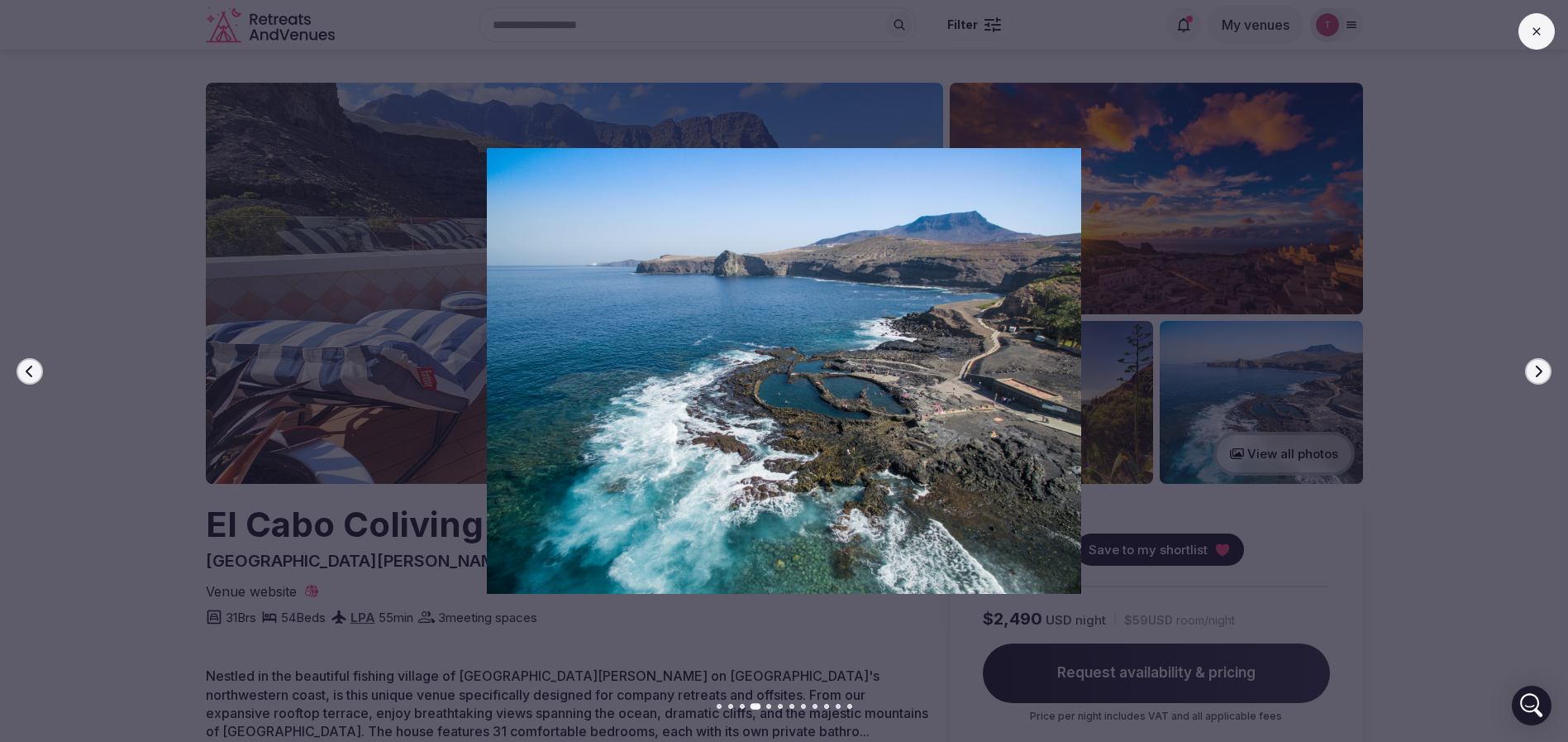
click at [1545, 375] on button "Next slide" at bounding box center [1537, 371] width 26 height 26
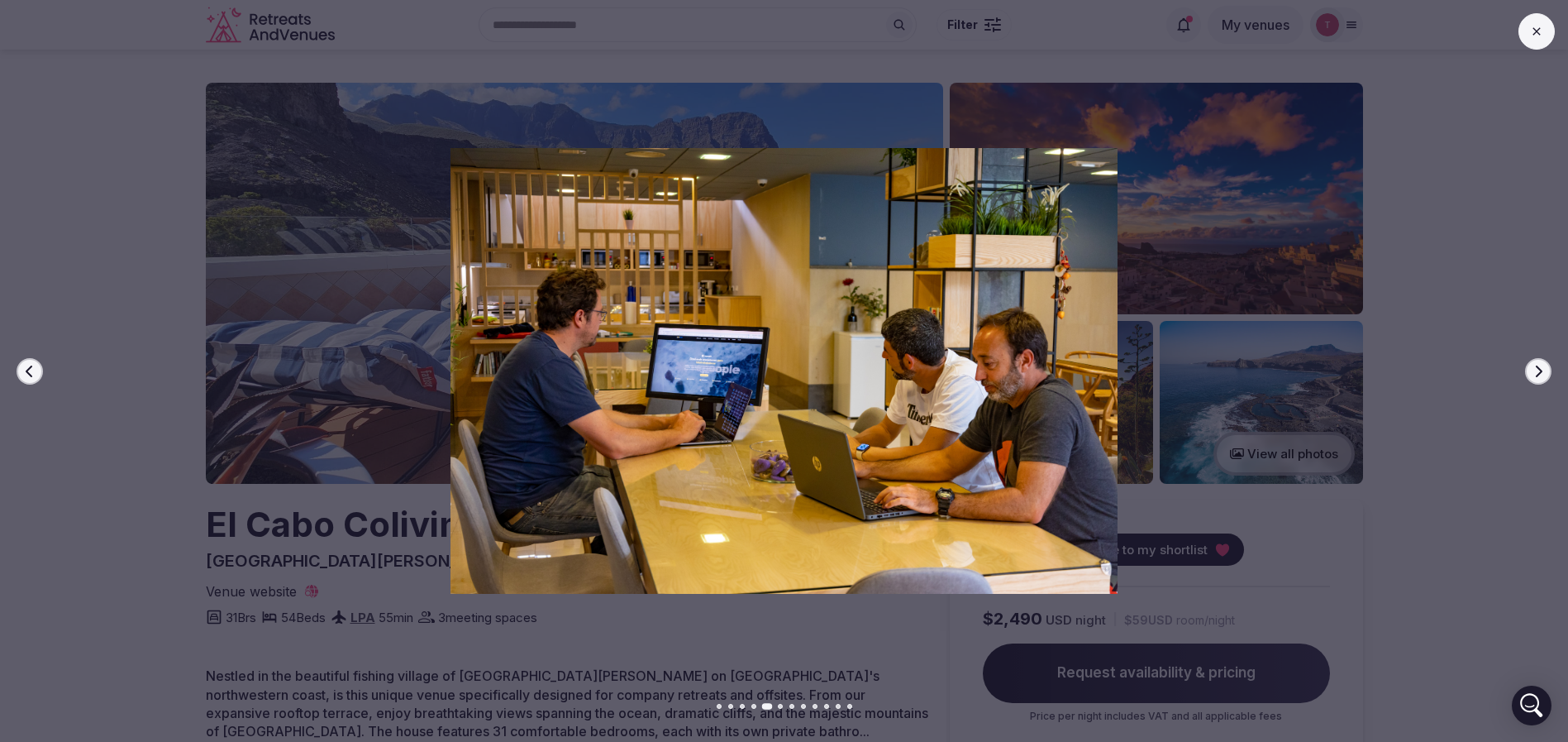
click at [1545, 375] on button "Next slide" at bounding box center [1537, 371] width 26 height 26
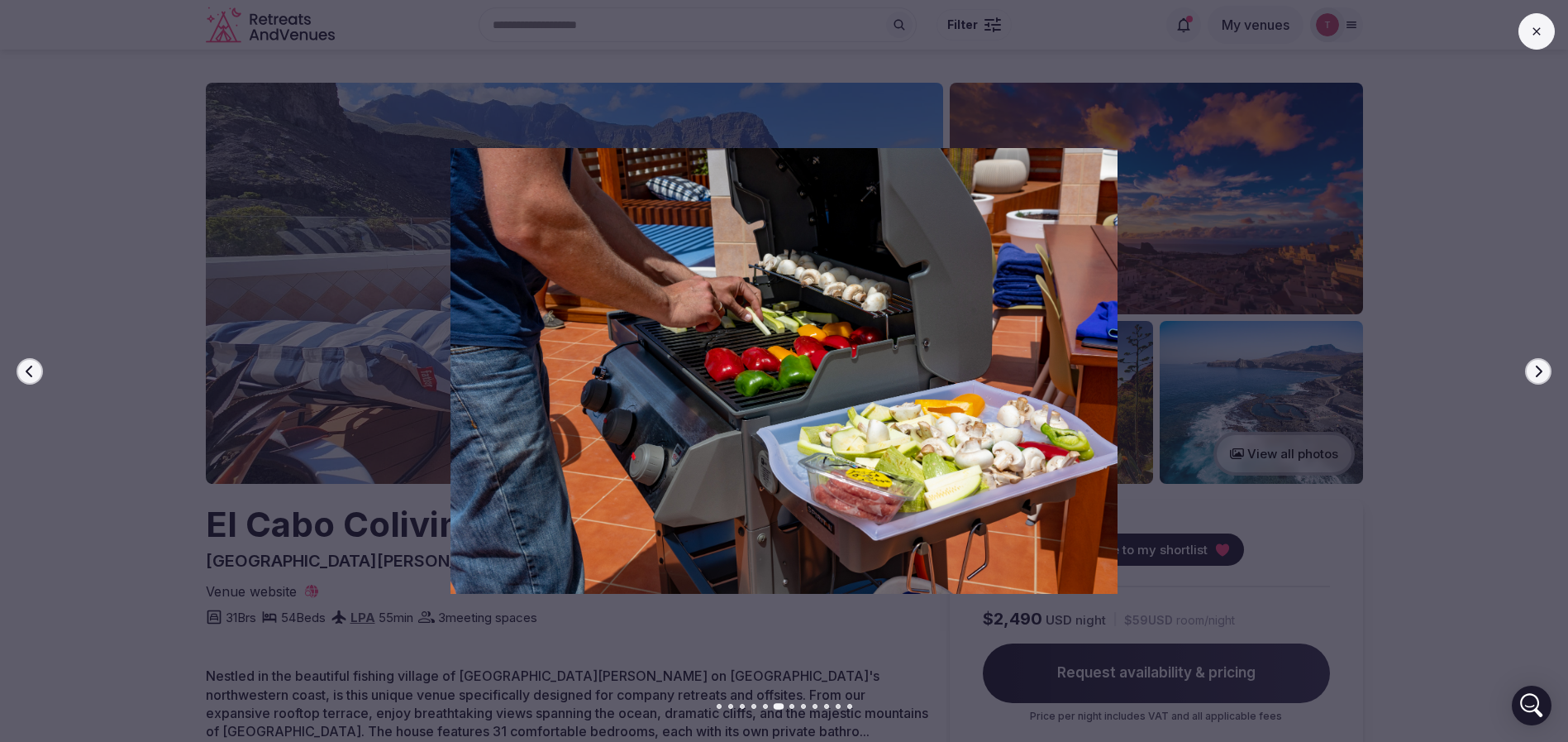
click at [1545, 375] on button "Next slide" at bounding box center [1537, 371] width 26 height 26
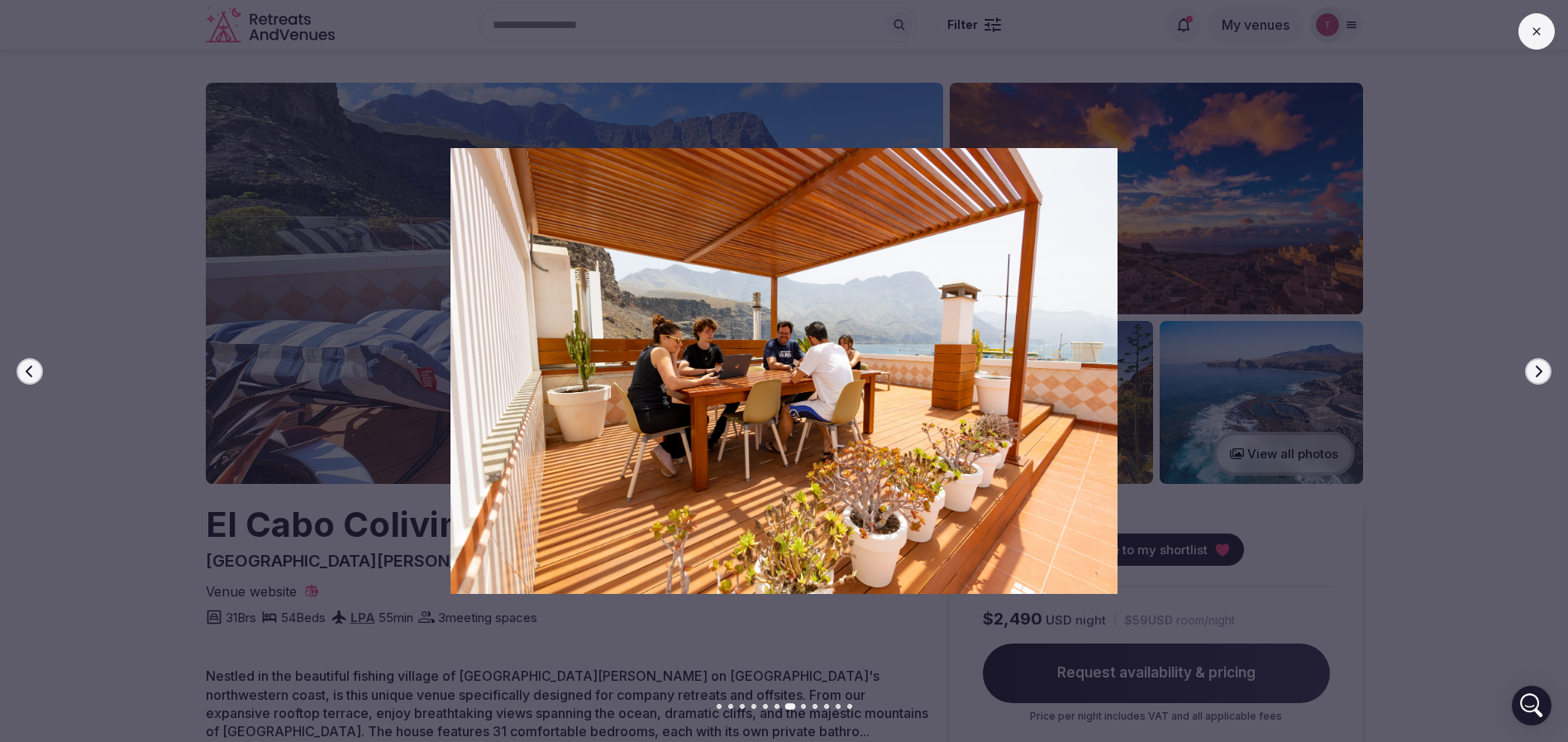
click at [1545, 375] on button "Next slide" at bounding box center [1537, 371] width 26 height 26
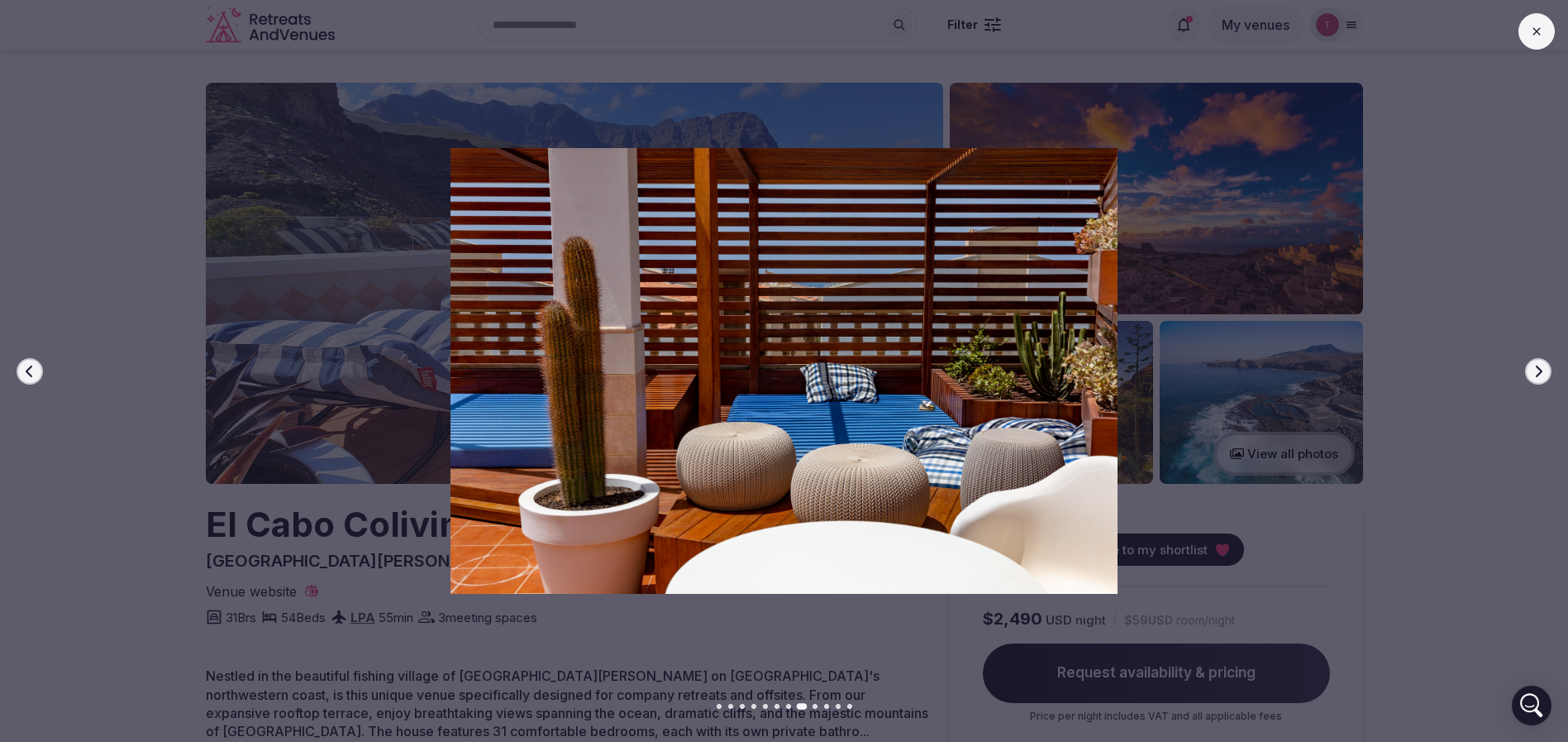
click at [1545, 375] on button "Next slide" at bounding box center [1537, 371] width 26 height 26
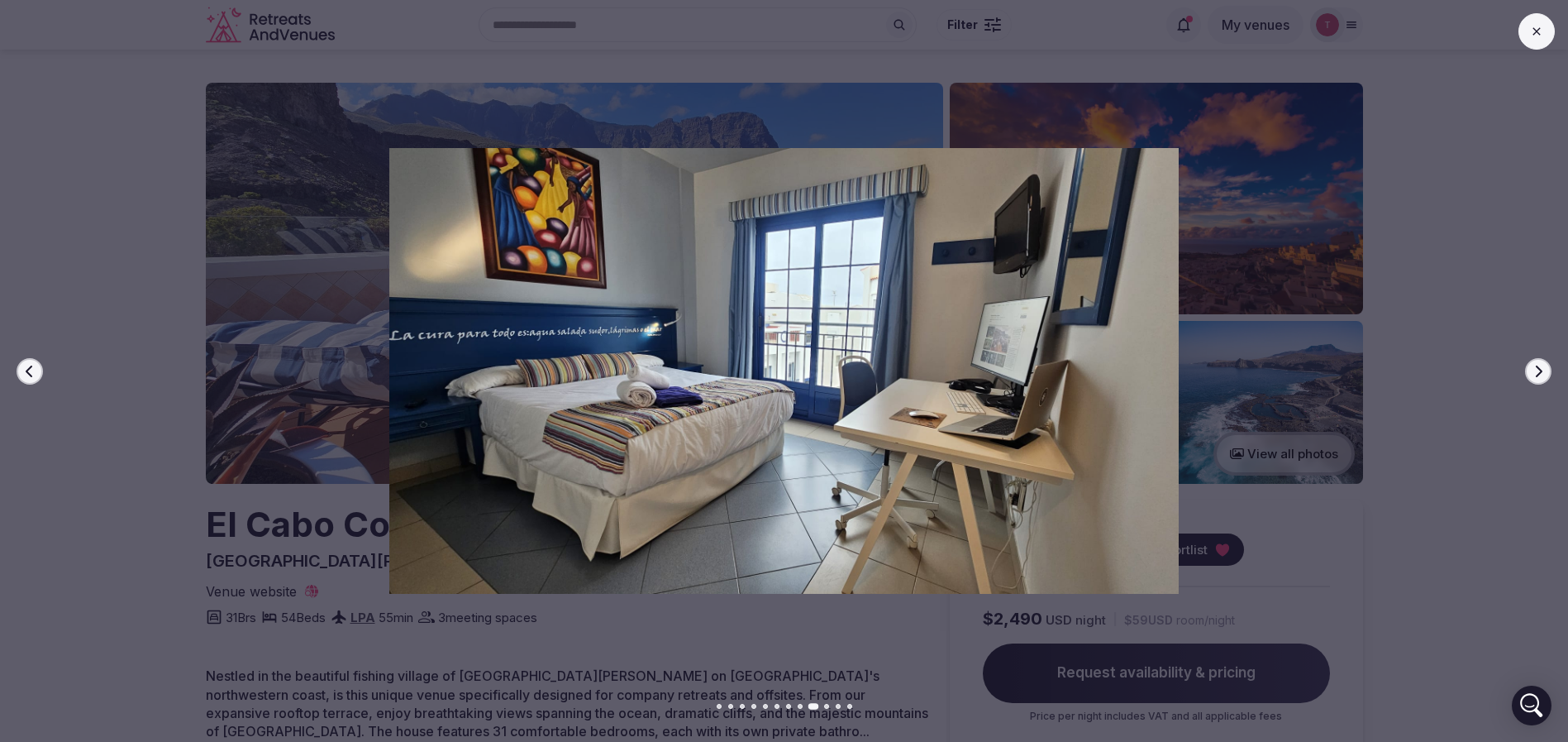
click at [1545, 375] on button "Next slide" at bounding box center [1537, 371] width 26 height 26
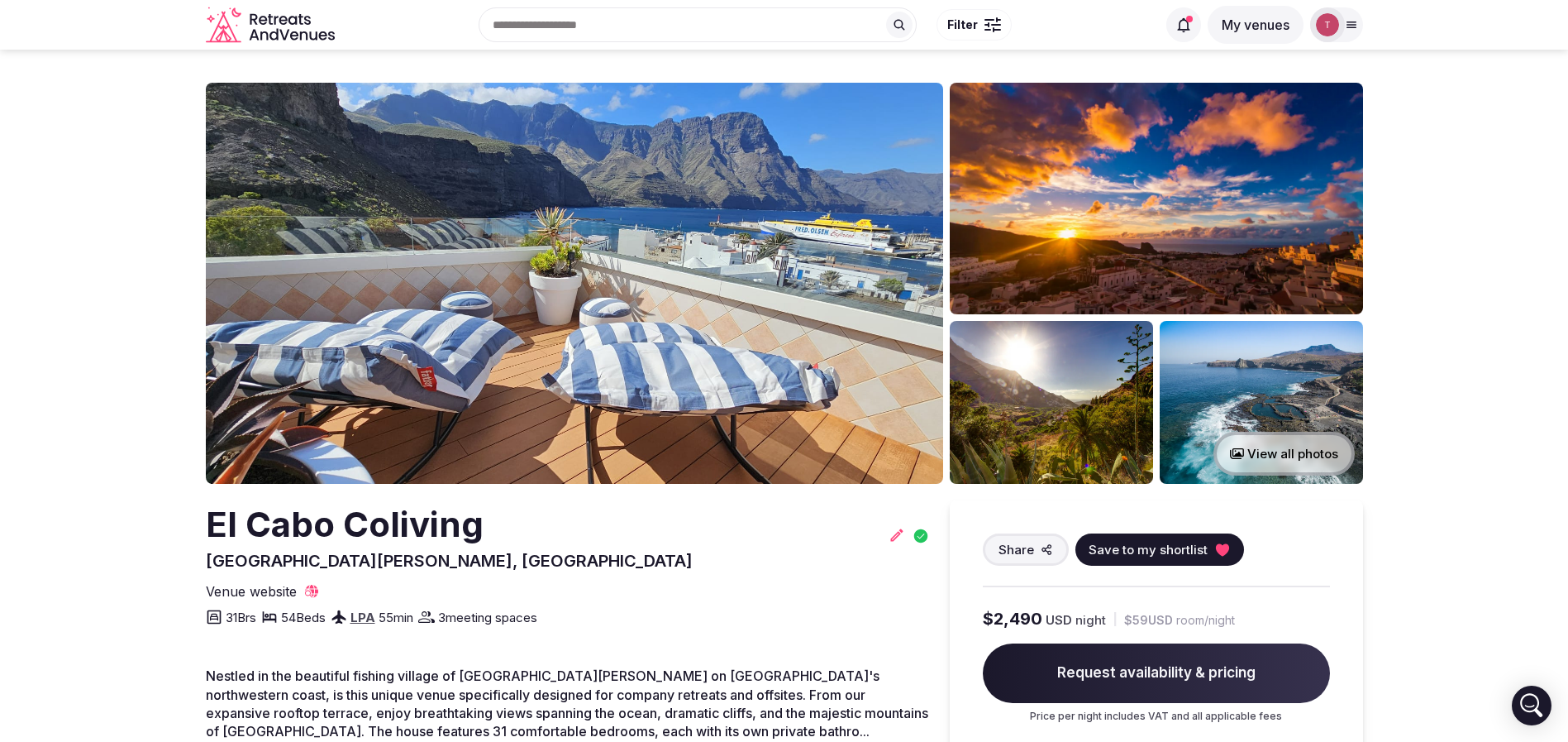
click at [1230, 548] on button "Save to my shortlist" at bounding box center [1159, 549] width 168 height 32
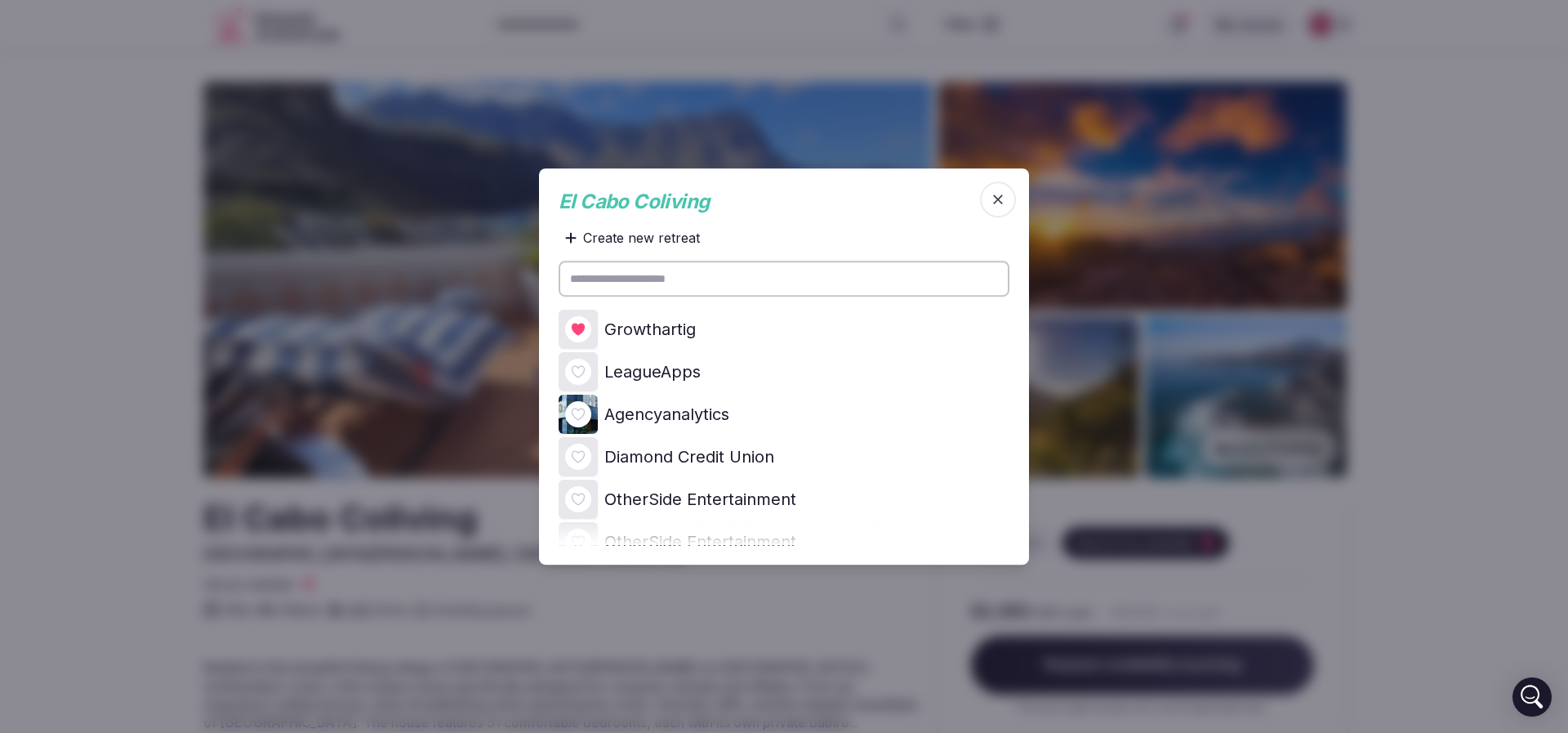
click at [0, 0] on icon at bounding box center [0, 0] width 0 height 0
click at [8, 282] on div at bounding box center [784, 366] width 1568 height 733
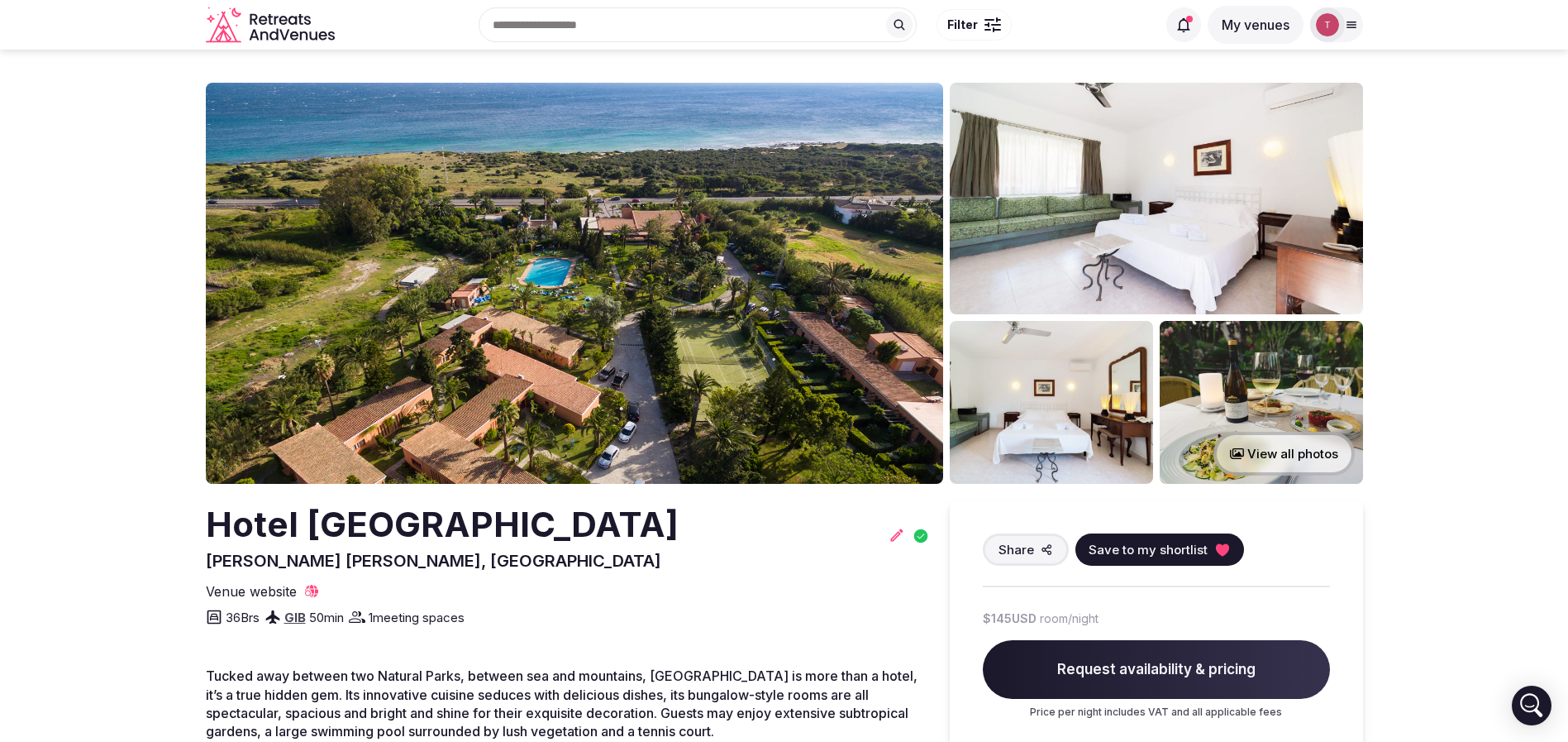
click at [562, 303] on img at bounding box center [574, 283] width 737 height 401
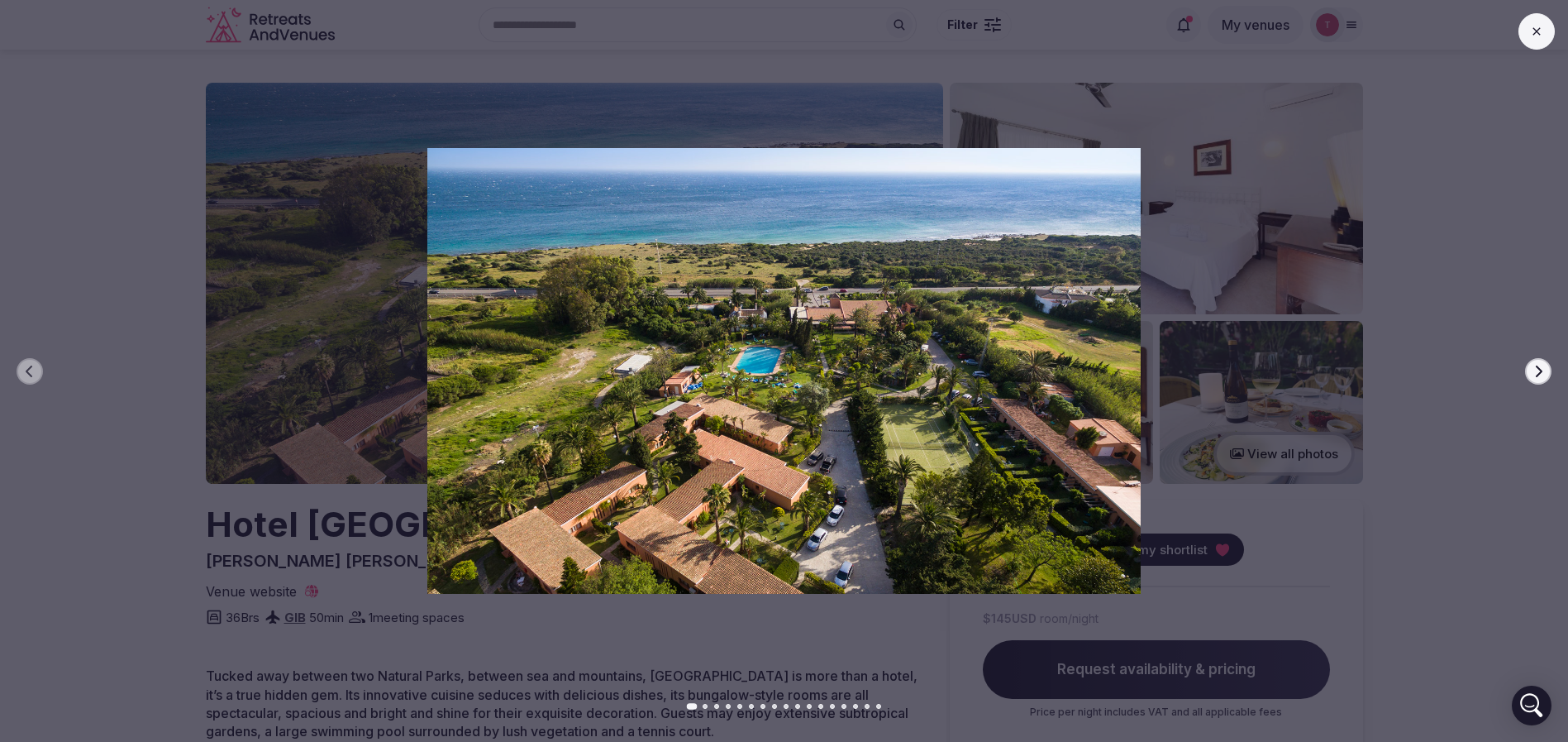
click at [1543, 365] on icon "button" at bounding box center [1537, 371] width 13 height 13
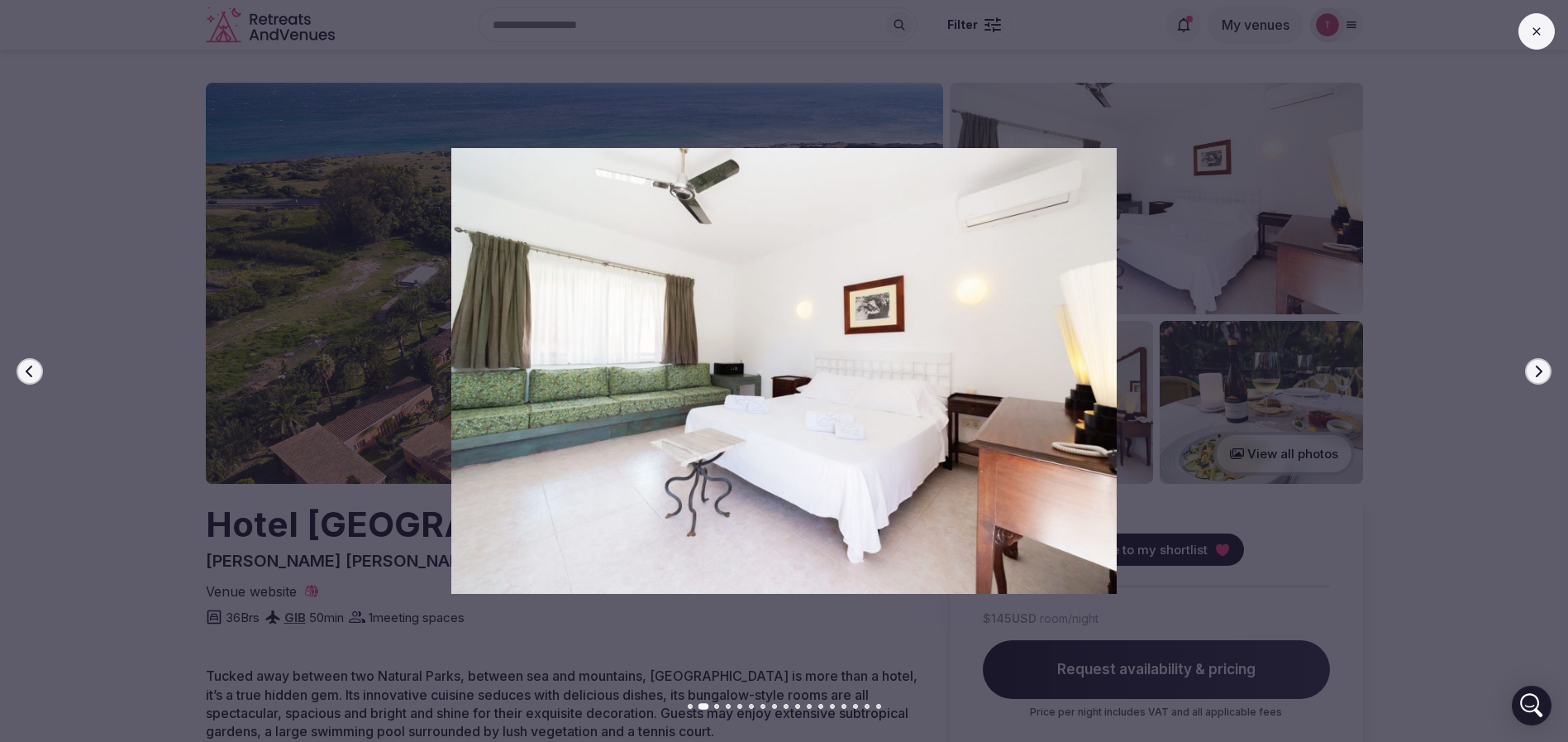
click at [1543, 365] on icon "button" at bounding box center [1537, 371] width 13 height 13
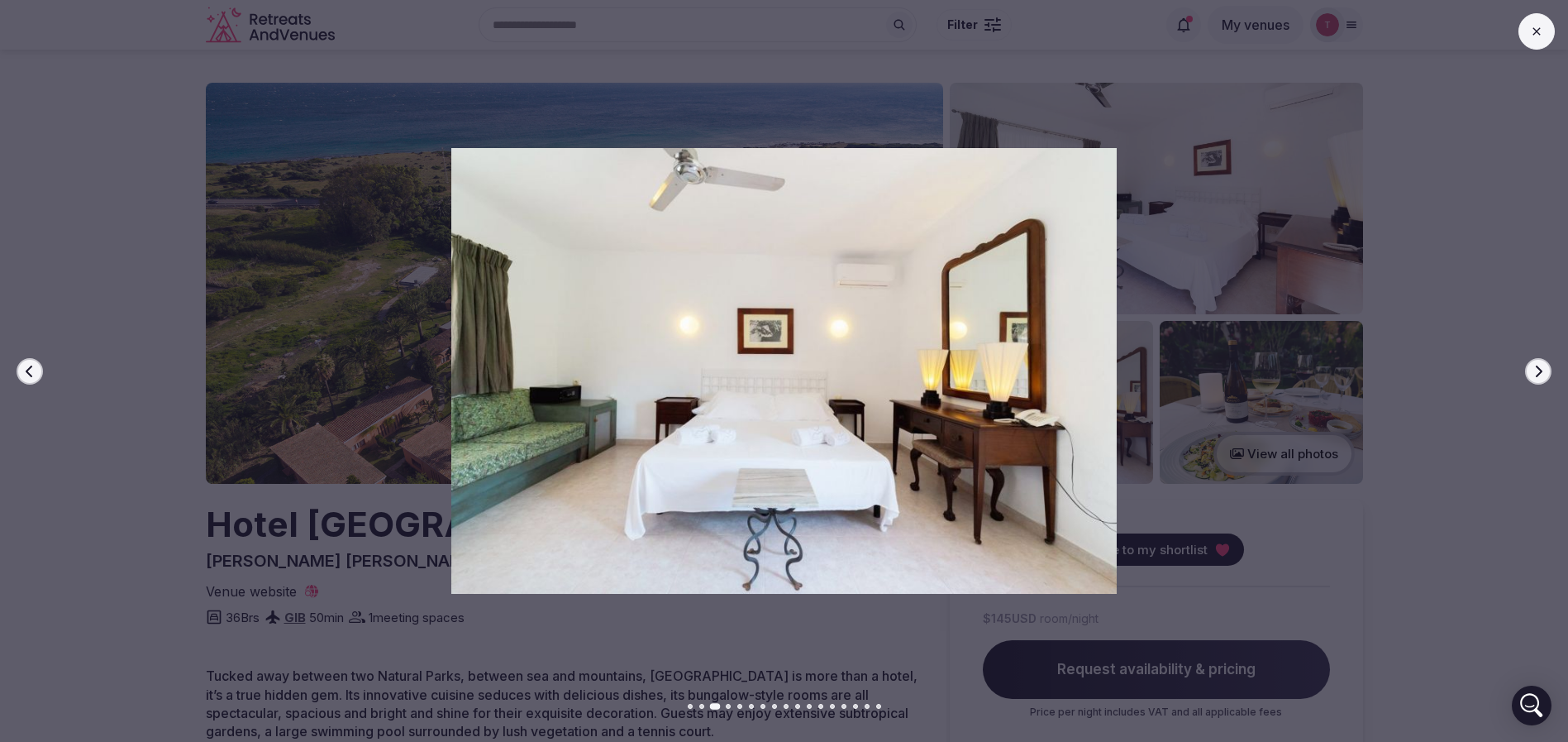
click at [1543, 365] on icon "button" at bounding box center [1537, 371] width 13 height 13
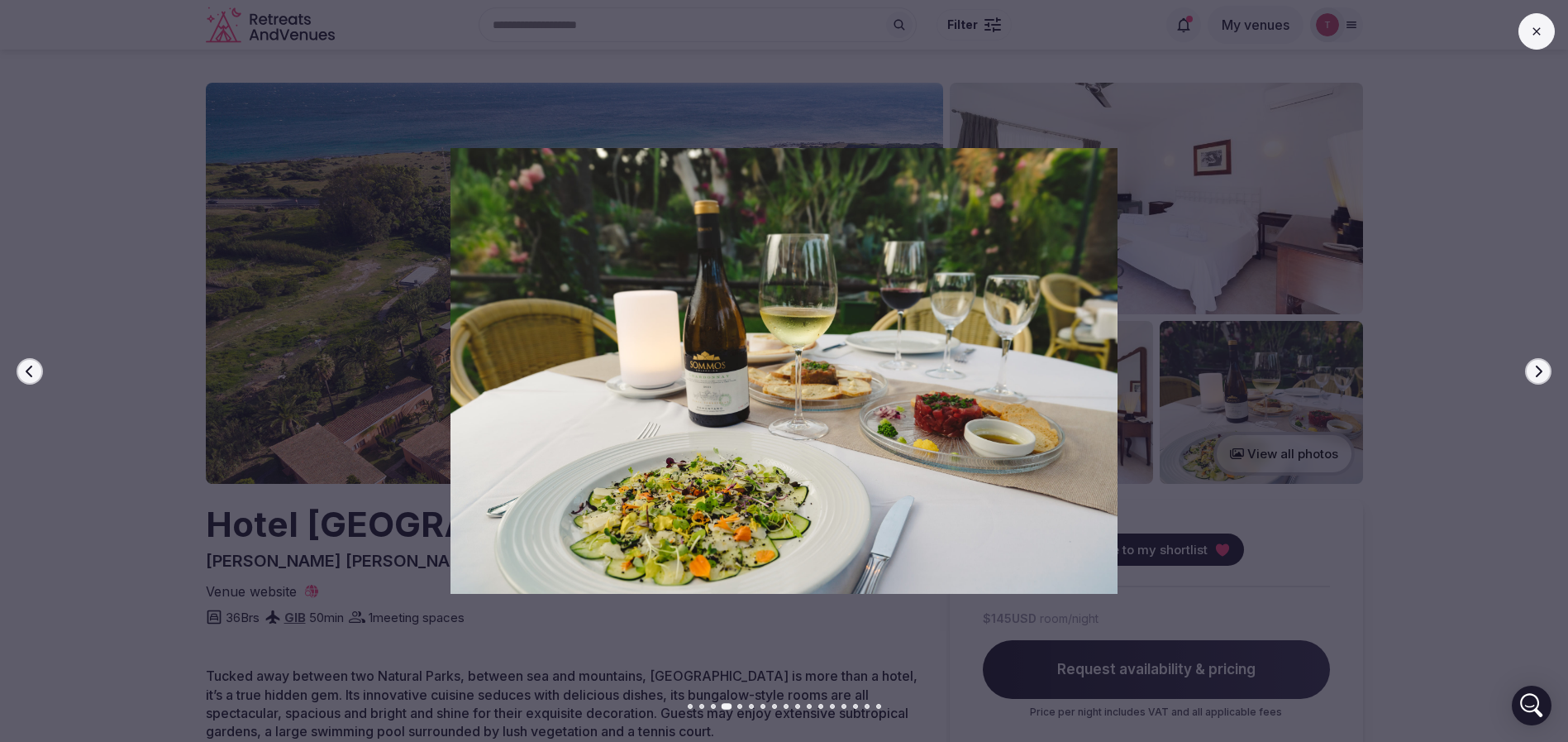
click at [1542, 368] on icon "button" at bounding box center [1537, 371] width 13 height 13
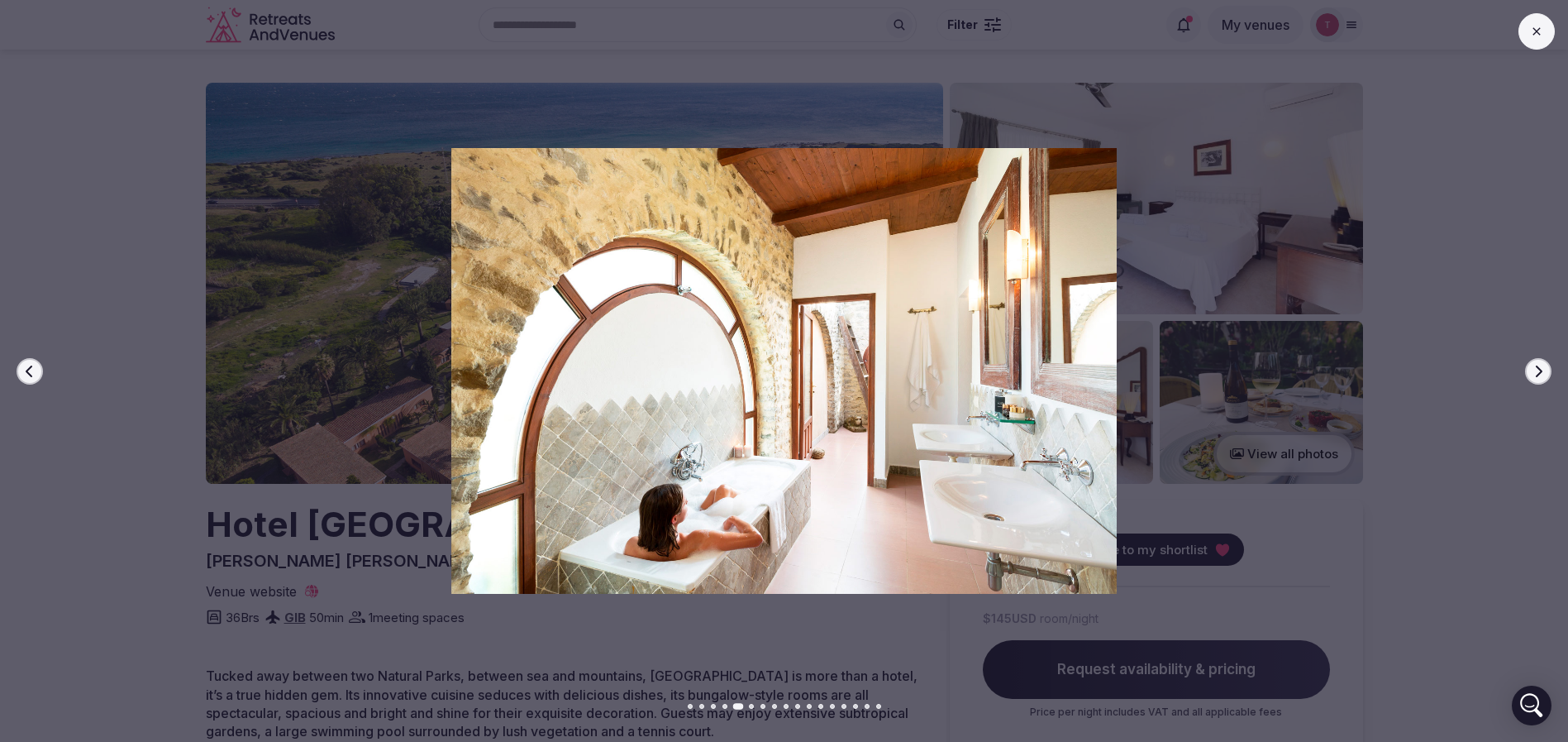
click at [1542, 368] on icon "button" at bounding box center [1537, 371] width 13 height 13
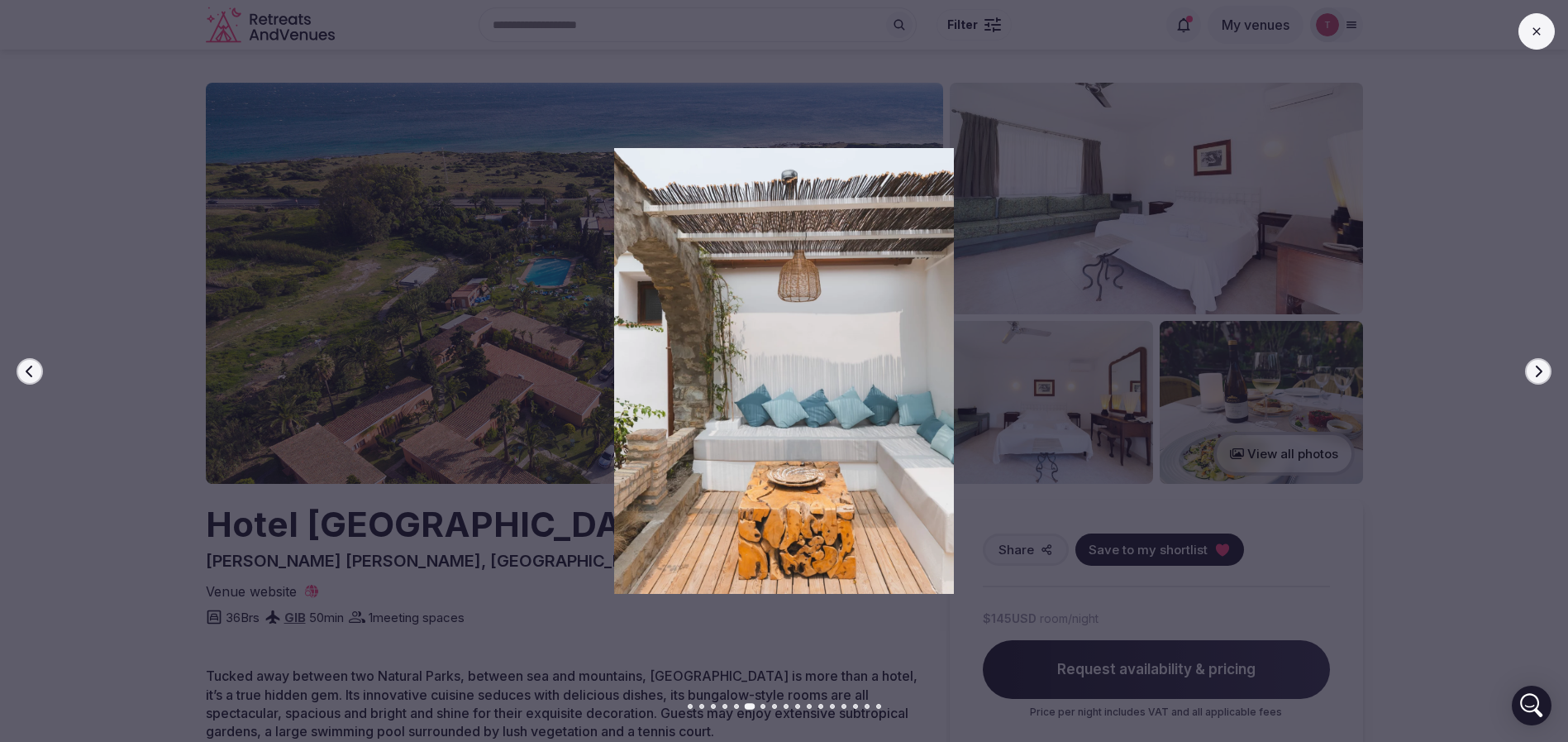
click at [1542, 368] on icon "button" at bounding box center [1537, 371] width 13 height 13
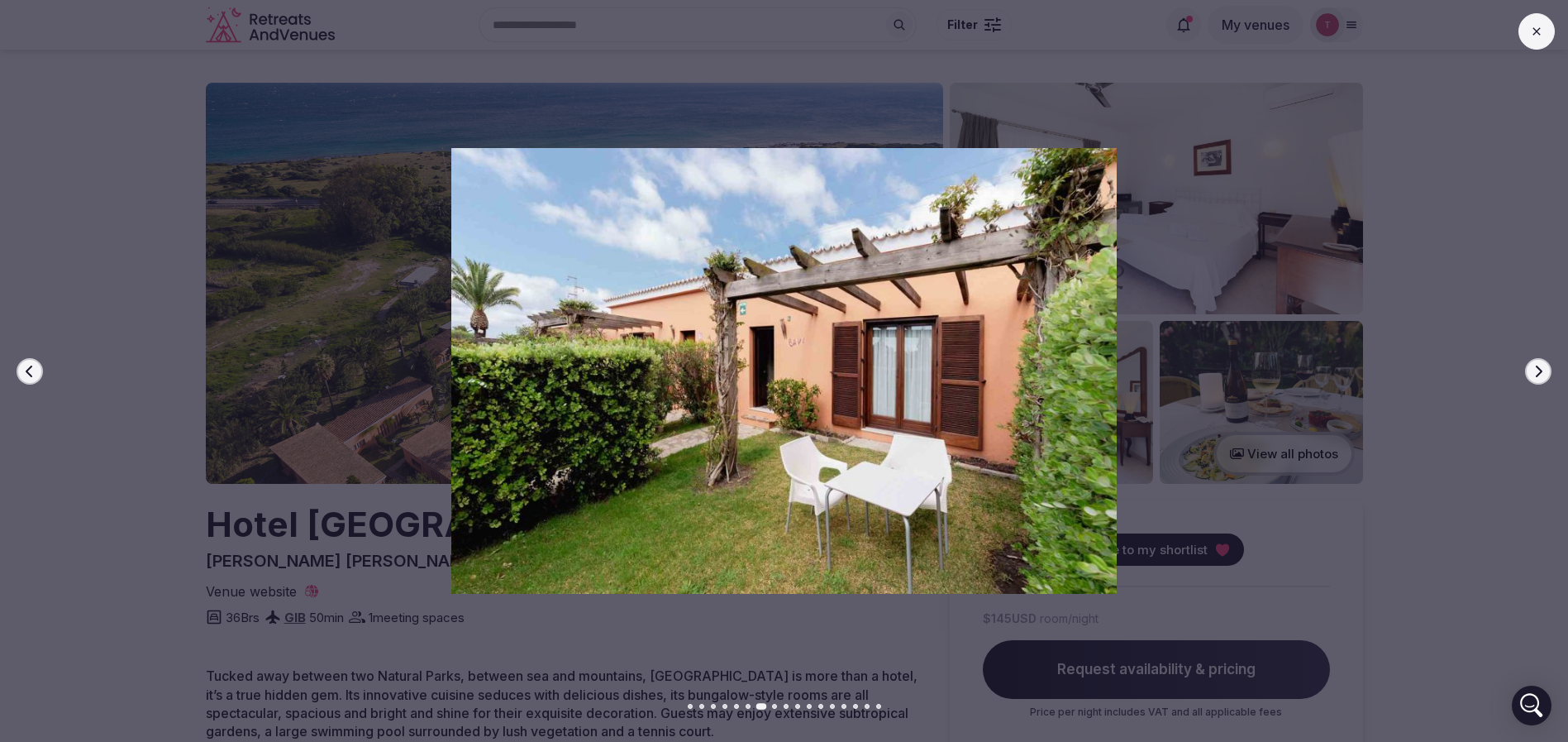
click at [1542, 368] on icon "button" at bounding box center [1537, 371] width 13 height 13
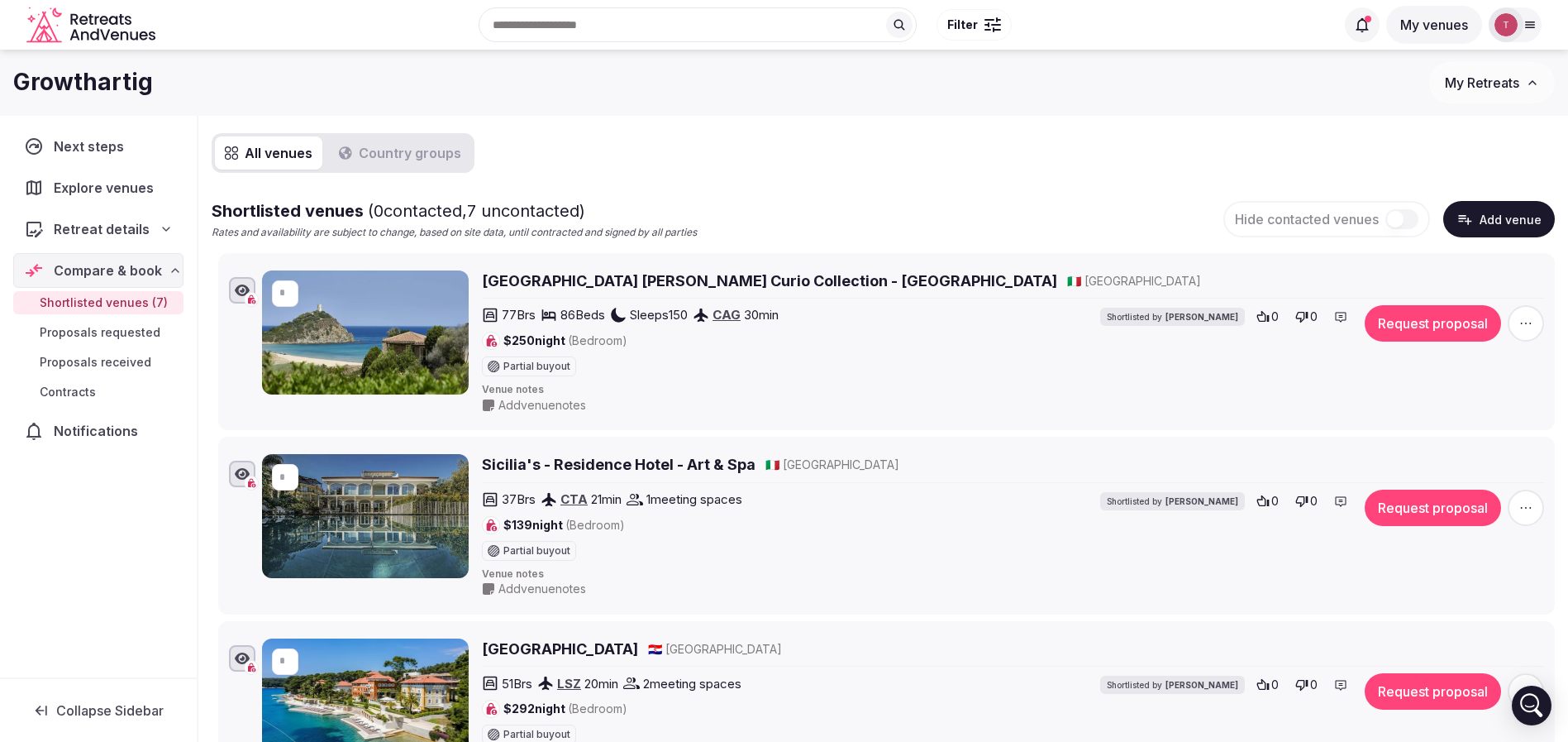
scroll to position [124, 0]
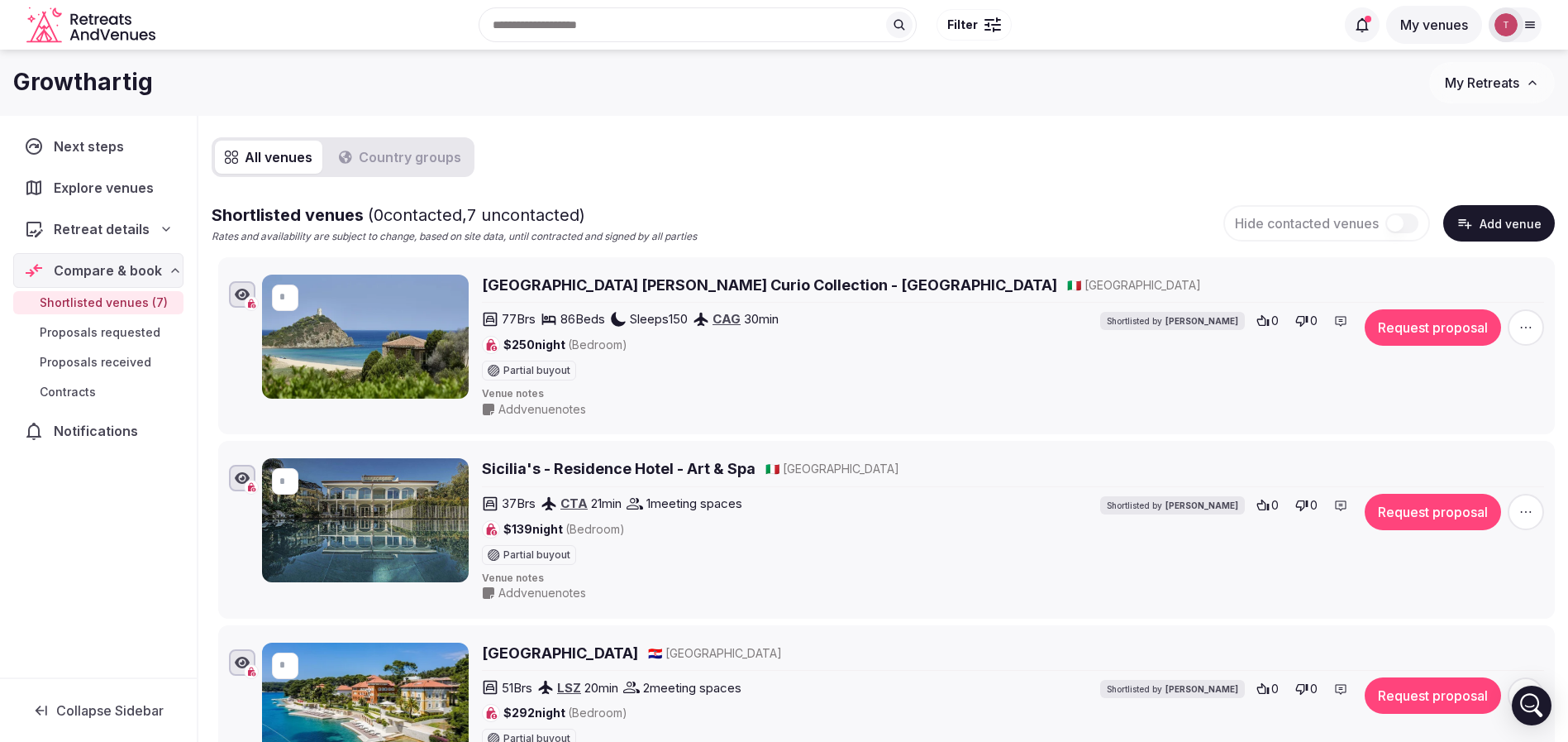
click at [1511, 228] on button "Add venue" at bounding box center [1499, 223] width 112 height 37
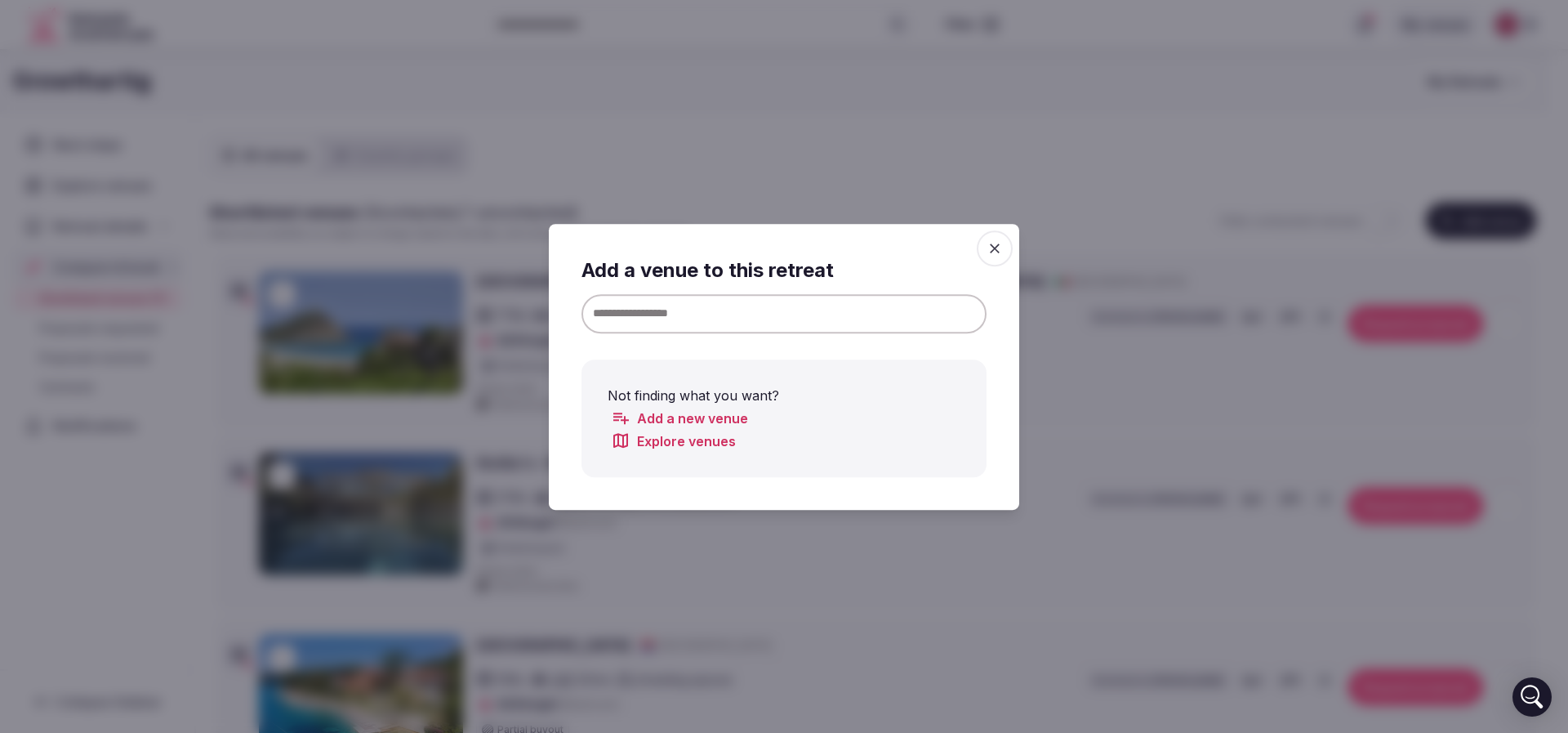
click at [737, 323] on input at bounding box center [784, 313] width 405 height 40
paste input "**********"
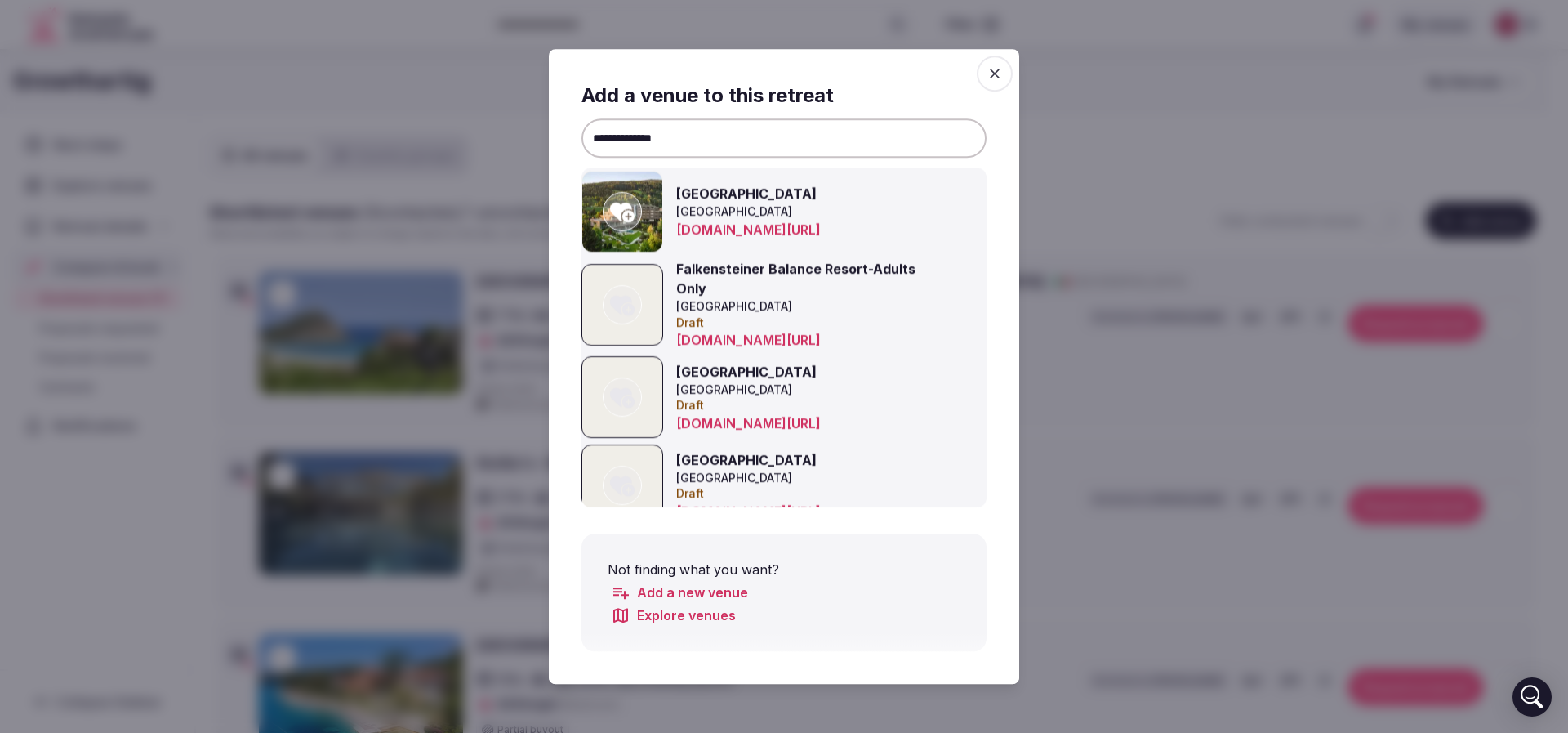
paste input "****"
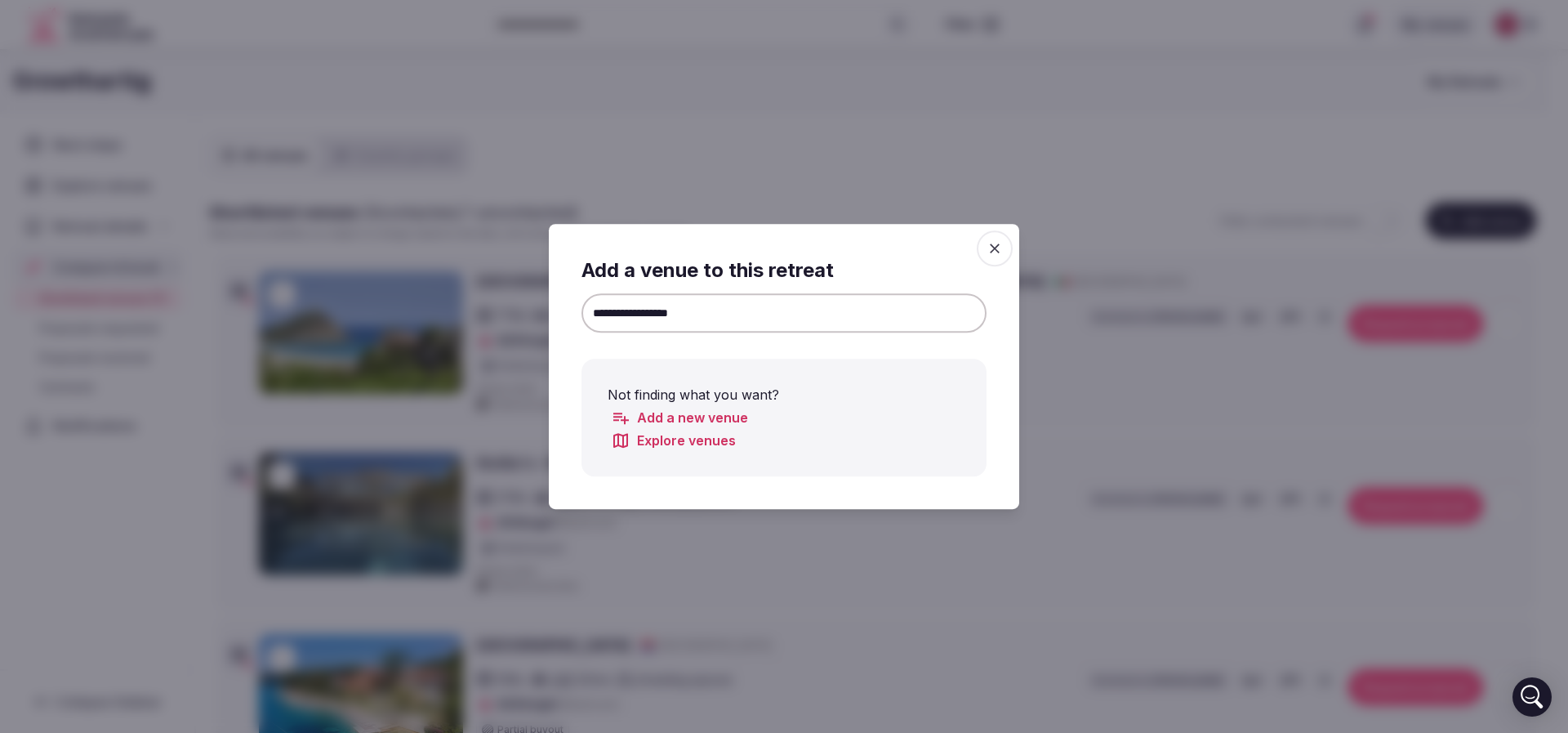
drag, startPoint x: 698, startPoint y: 305, endPoint x: 454, endPoint y: 302, distance: 244.0
paste input "**********"
drag, startPoint x: 736, startPoint y: 313, endPoint x: 3, endPoint y: 303, distance: 733.1
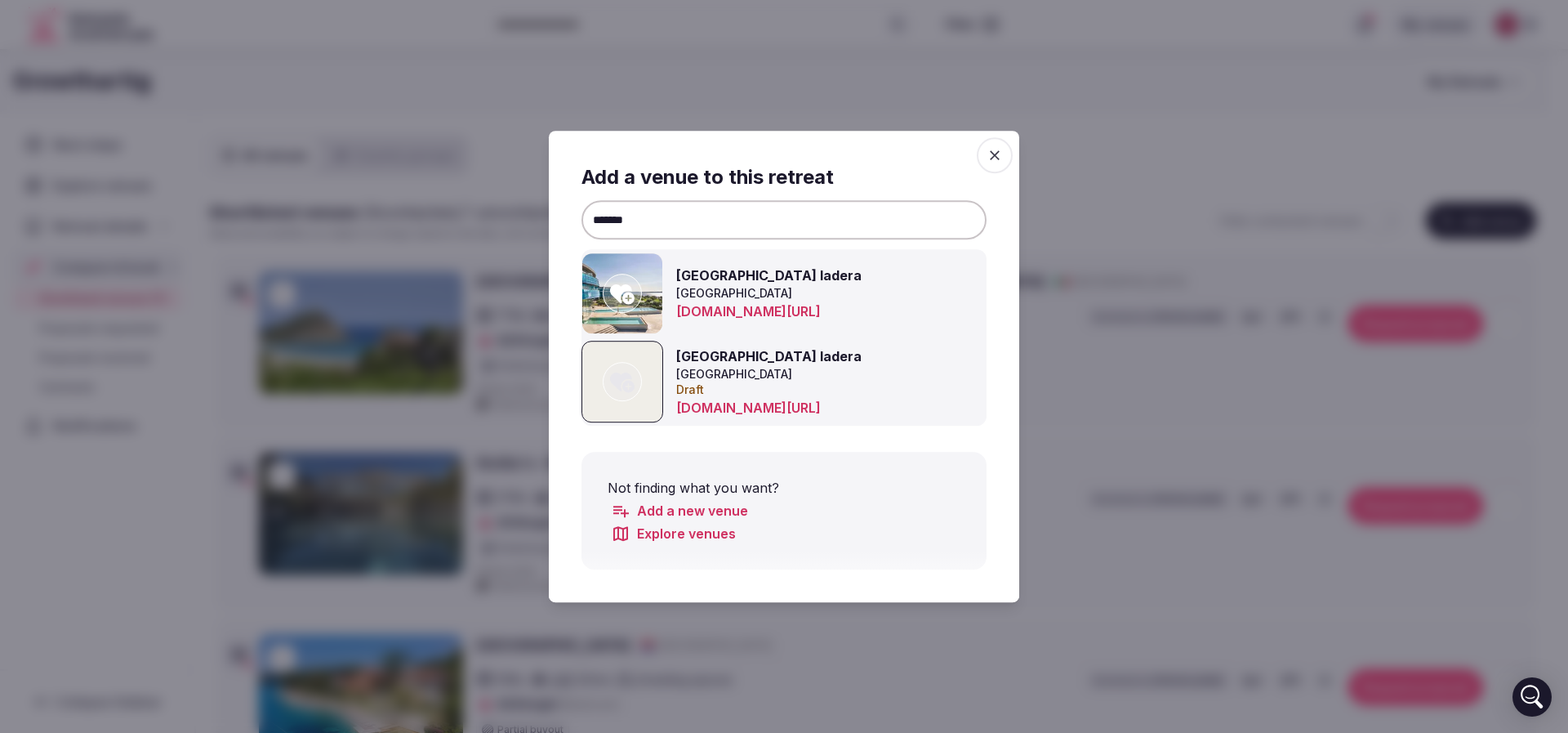
click at [612, 284] on icon at bounding box center [622, 293] width 24 height 33
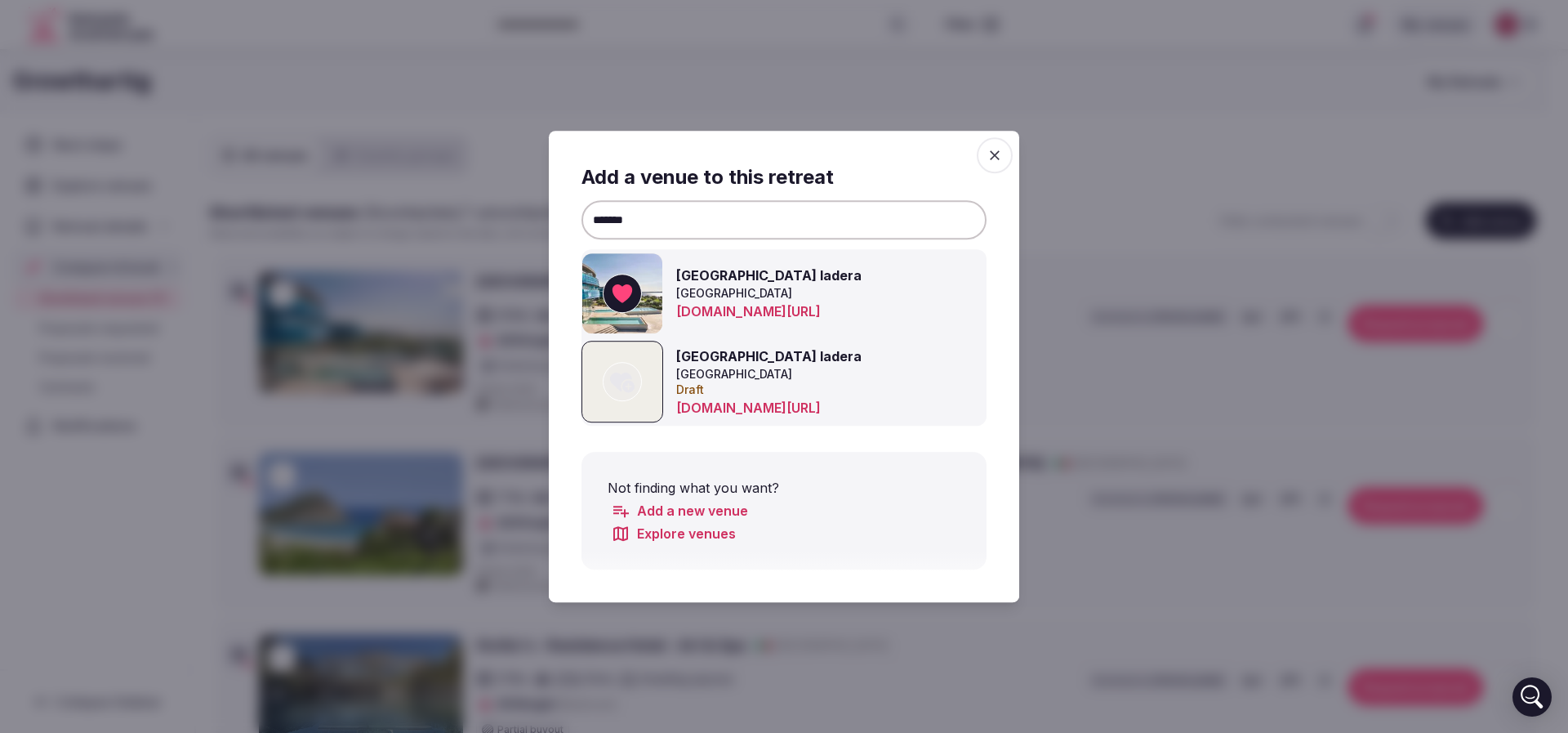
drag, startPoint x: 743, startPoint y: 223, endPoint x: 370, endPoint y: 212, distance: 373.2
paste input "******"
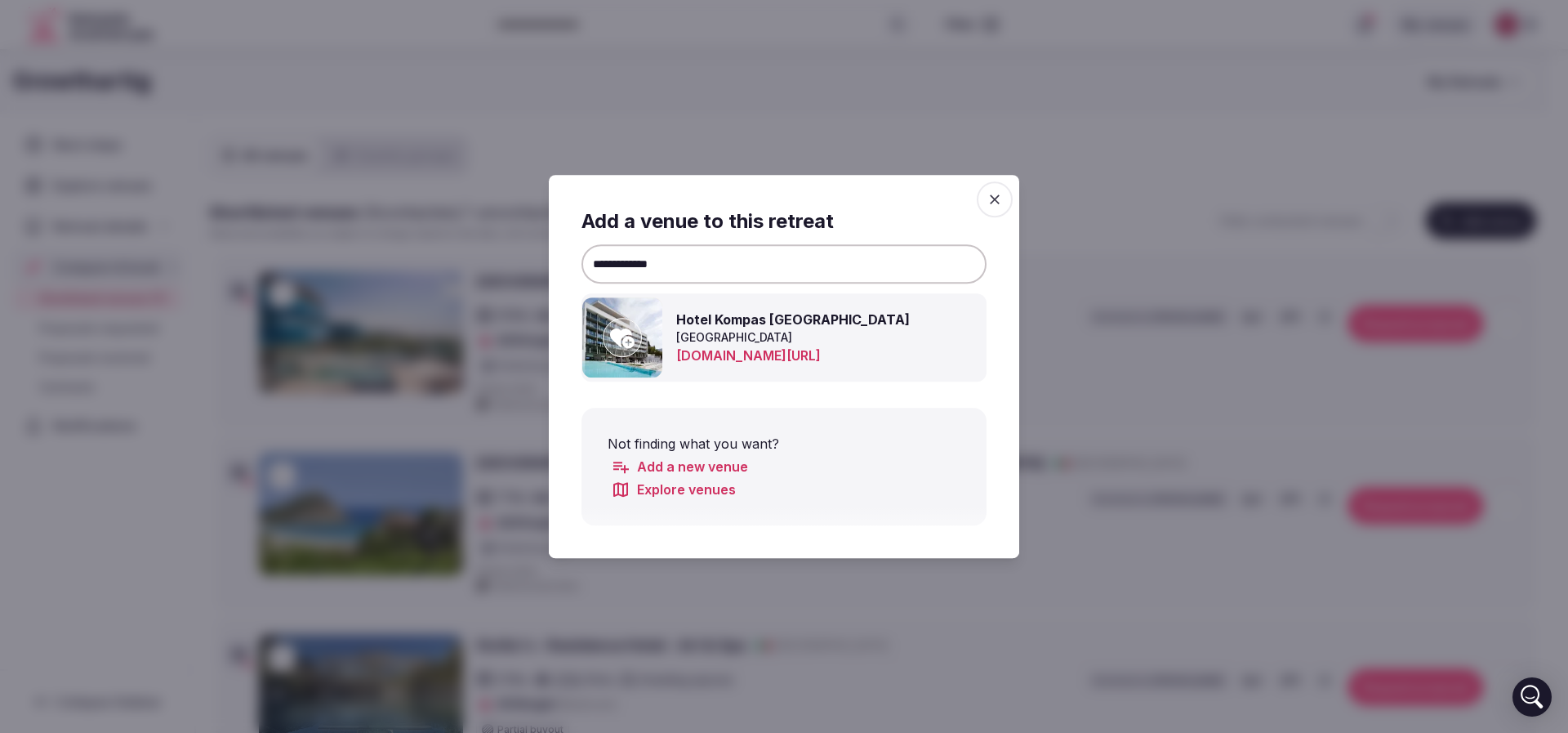
type input "**********"
click at [632, 336] on icon at bounding box center [622, 338] width 24 height 33
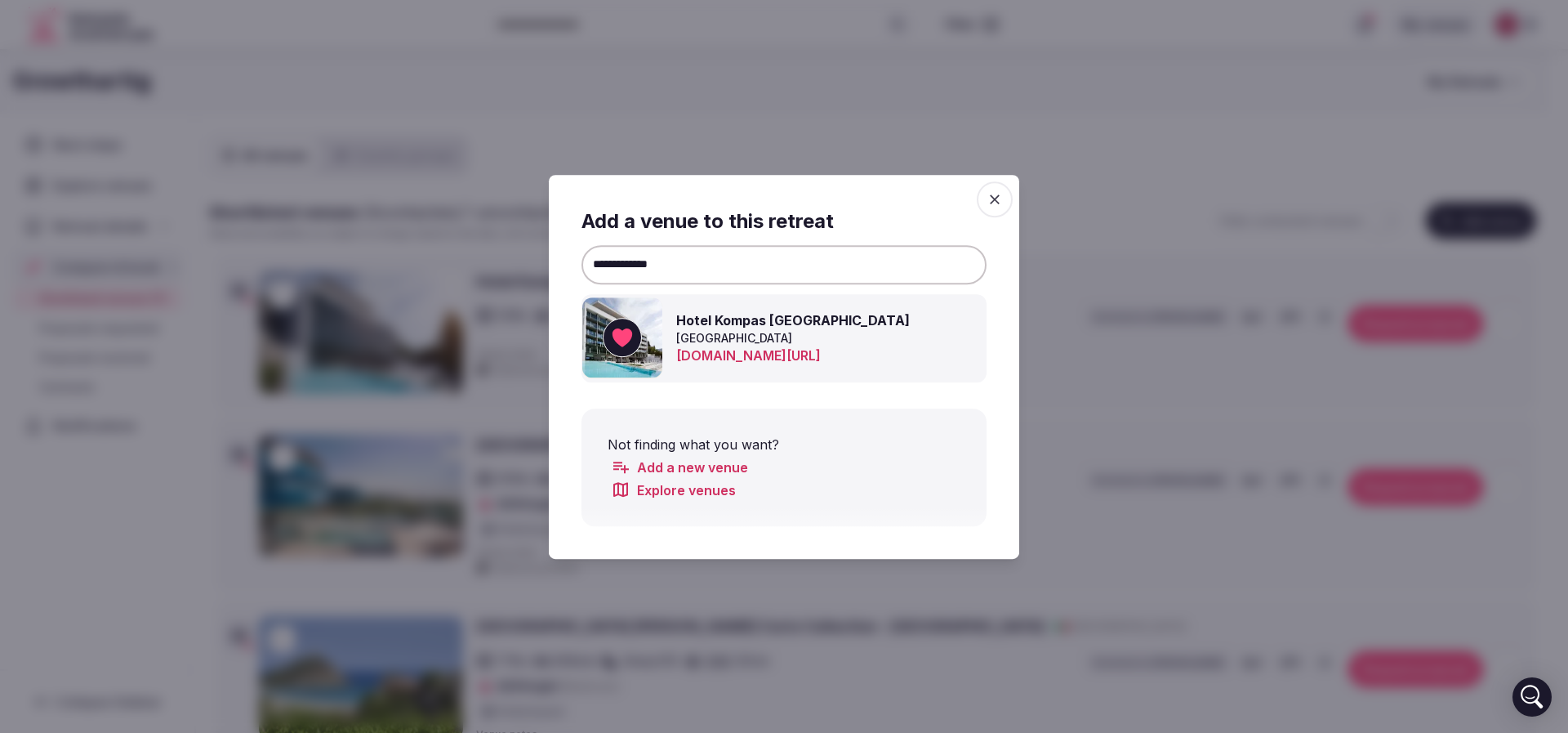
click at [1111, 112] on div at bounding box center [784, 366] width 1568 height 733
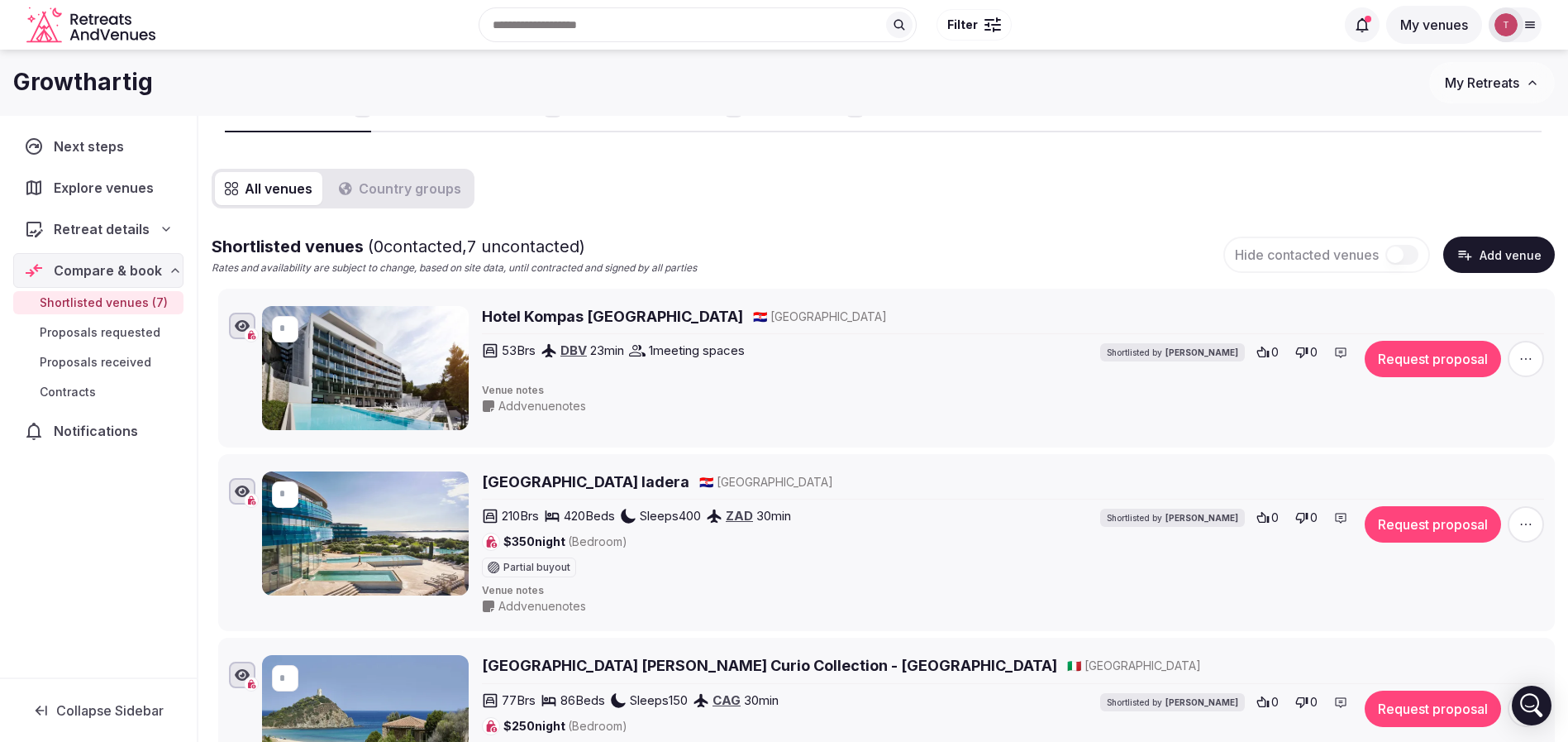
scroll to position [0, 0]
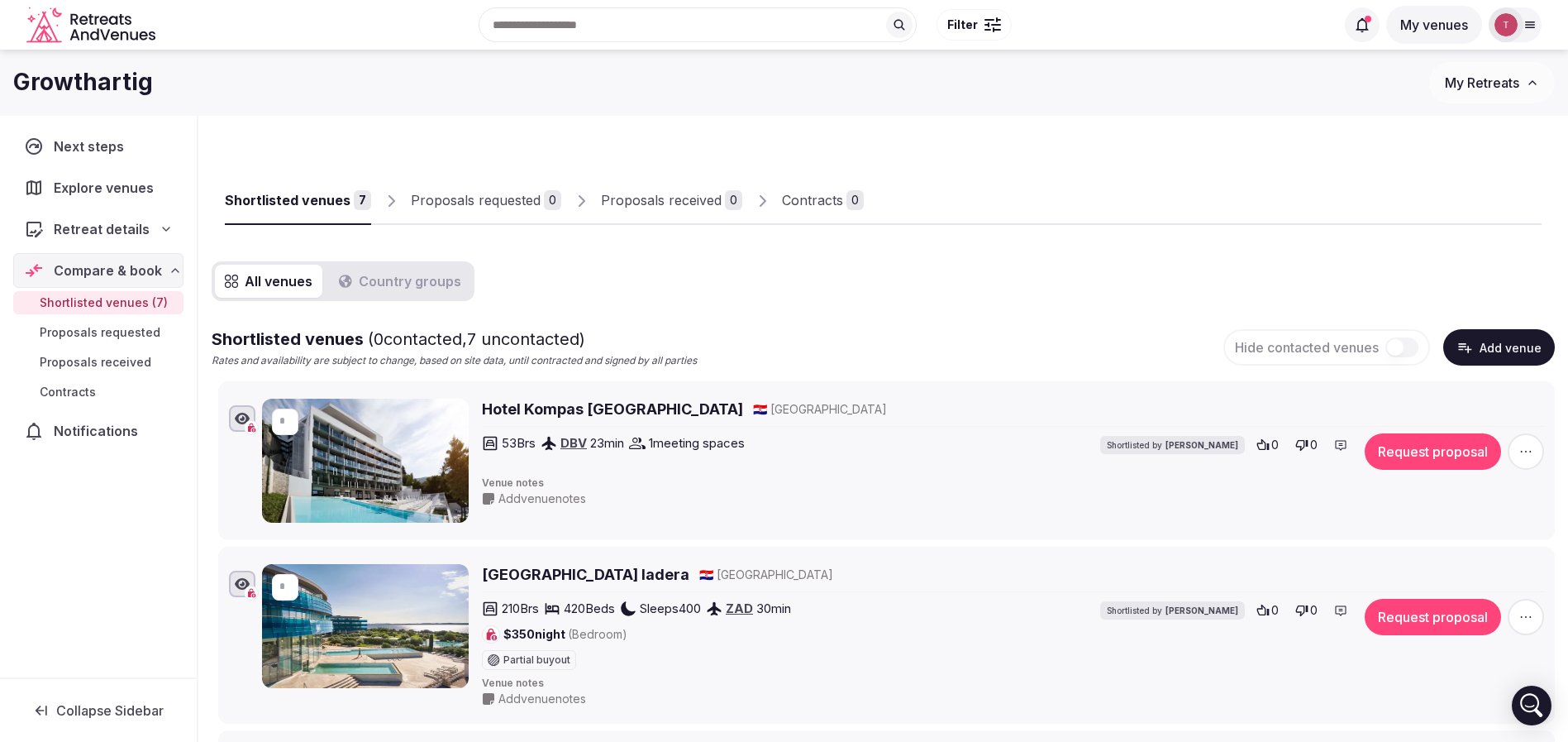
click at [777, 330] on div "Shortlisted venues ( 0 contacted, 7 uncontacted) Rates and availability are sub…" at bounding box center [883, 347] width 1343 height 40
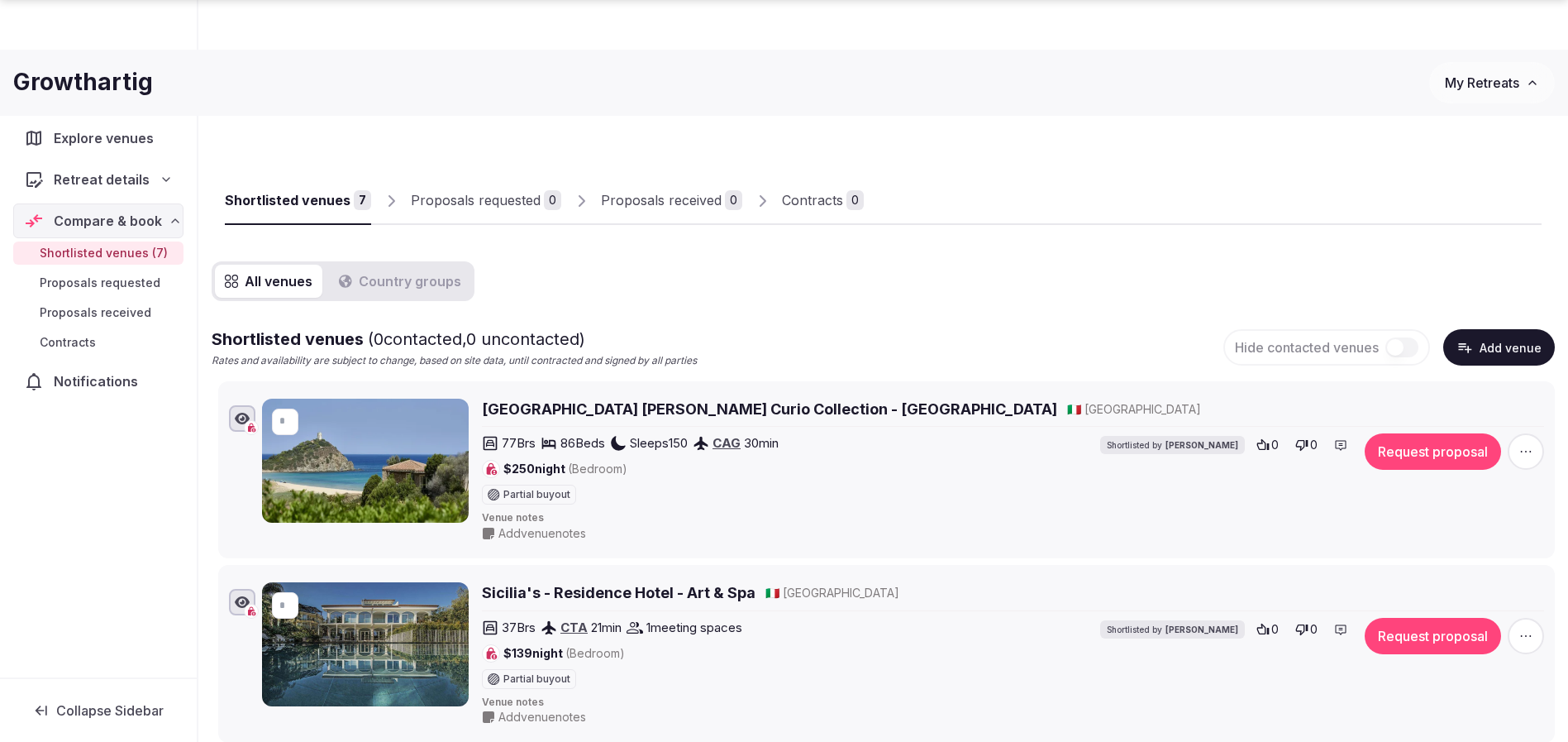
scroll to position [124, 0]
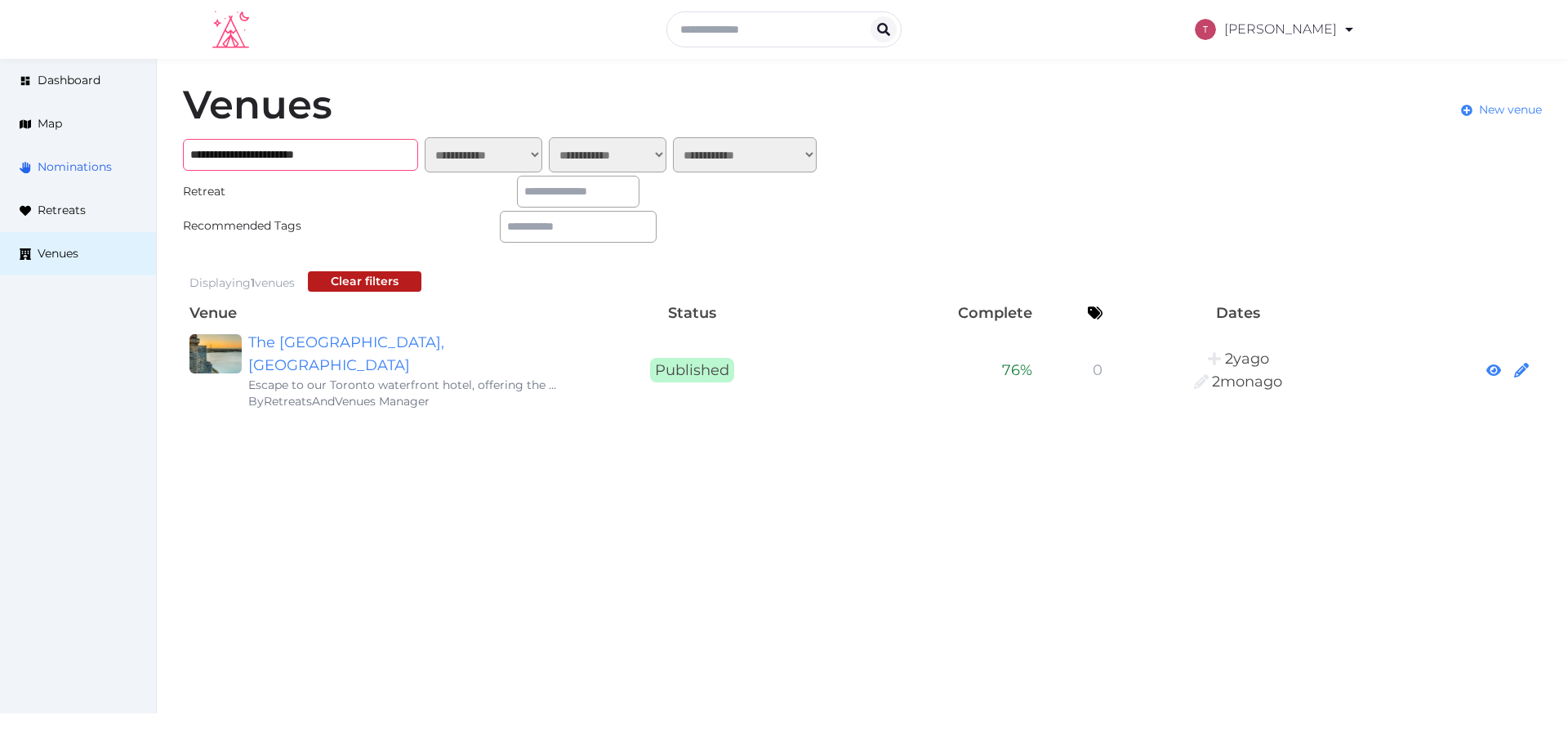
drag, startPoint x: 358, startPoint y: 150, endPoint x: 91, endPoint y: 149, distance: 267.0
click at [89, 149] on div "**********" at bounding box center [784, 248] width 1568 height 380
paste input "text"
type input "**********"
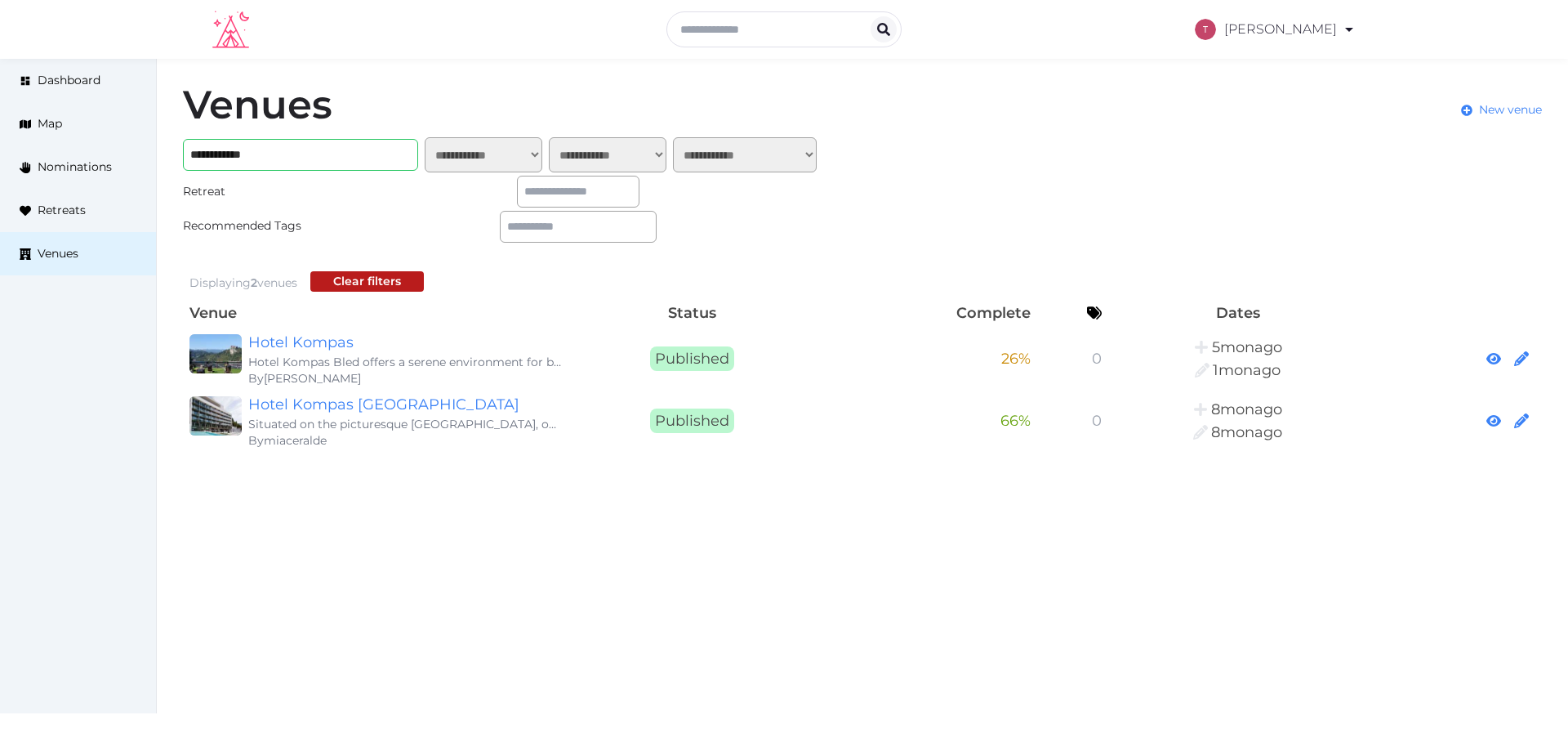
click at [999, 211] on div "**********" at bounding box center [862, 268] width 1411 height 419
click at [334, 405] on link "Hotel Kompas [GEOGRAPHIC_DATA]" at bounding box center [405, 404] width 314 height 23
click at [274, 334] on link "Hotel Kompas" at bounding box center [405, 342] width 314 height 23
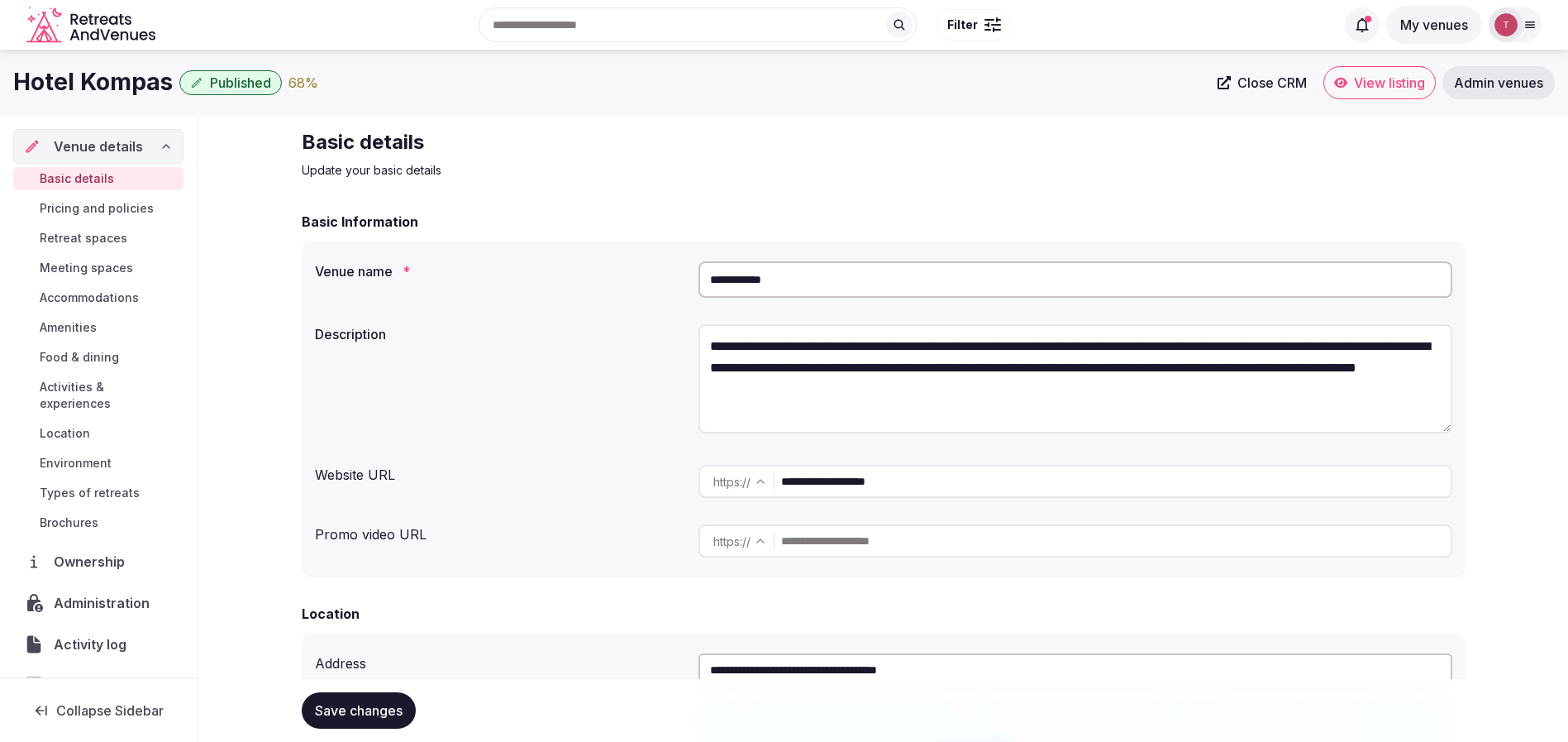
click at [258, 87] on span "Published" at bounding box center [241, 82] width 61 height 17
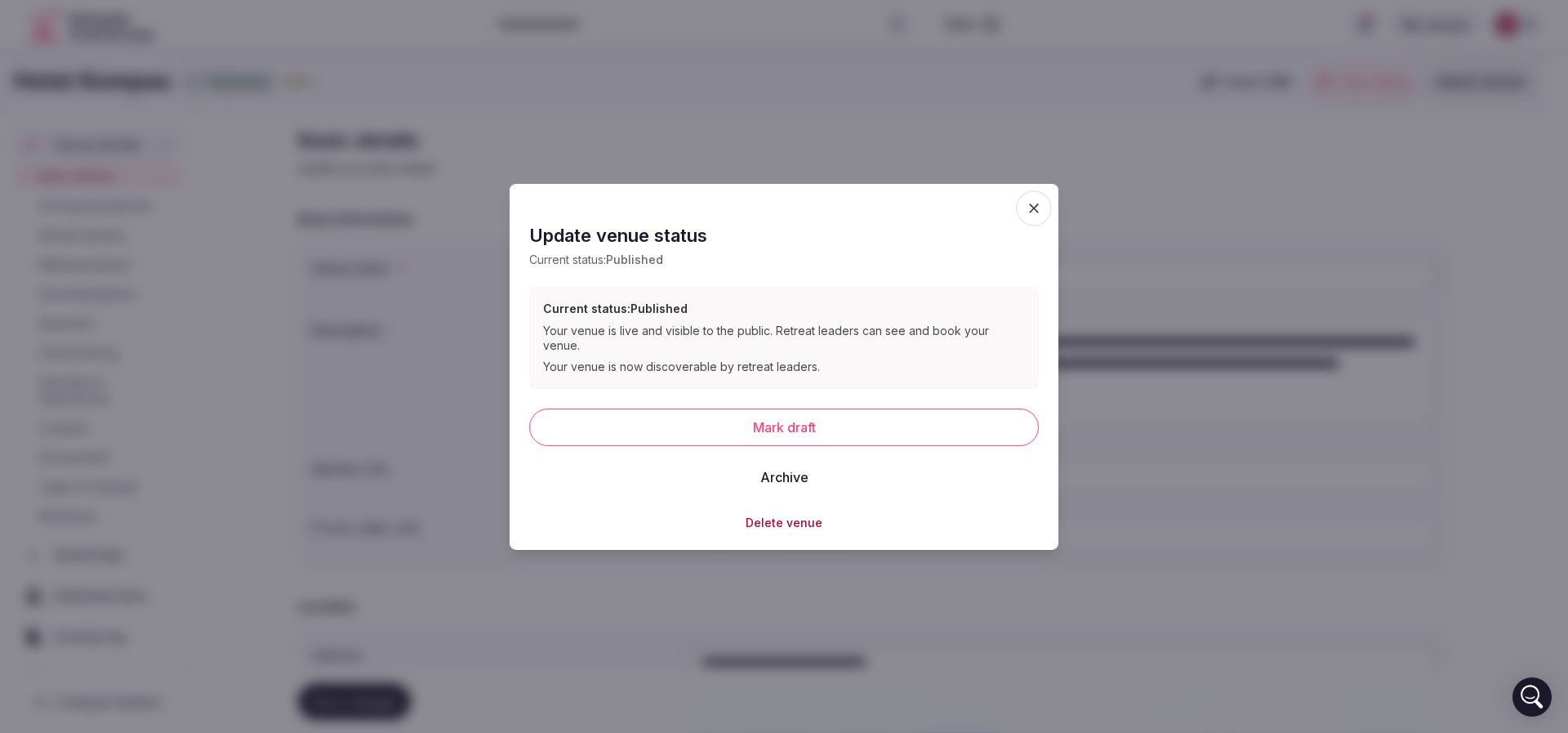
click at [804, 516] on button "Delete venue" at bounding box center [784, 521] width 77 height 16
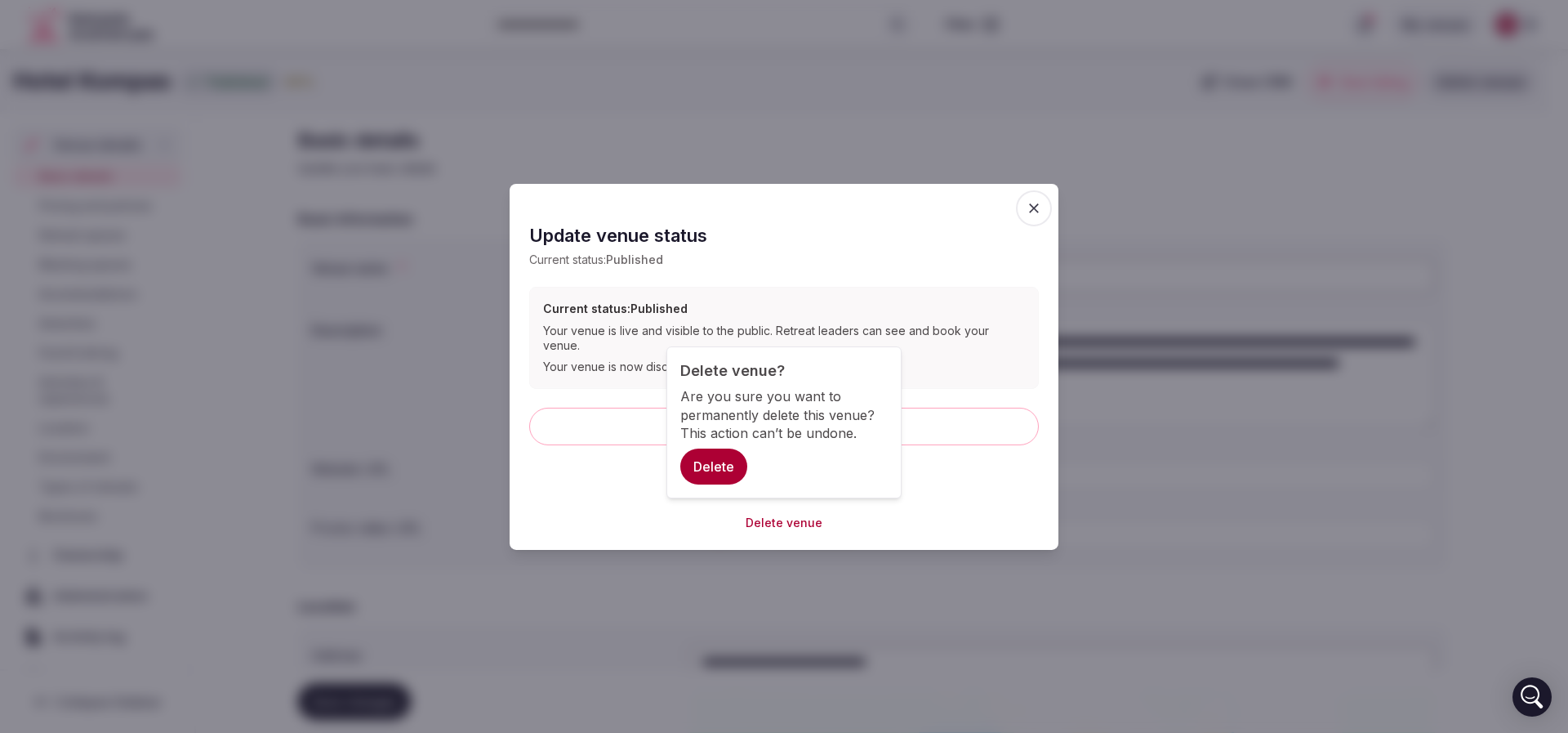
click at [701, 464] on button "Delete" at bounding box center [714, 467] width 67 height 36
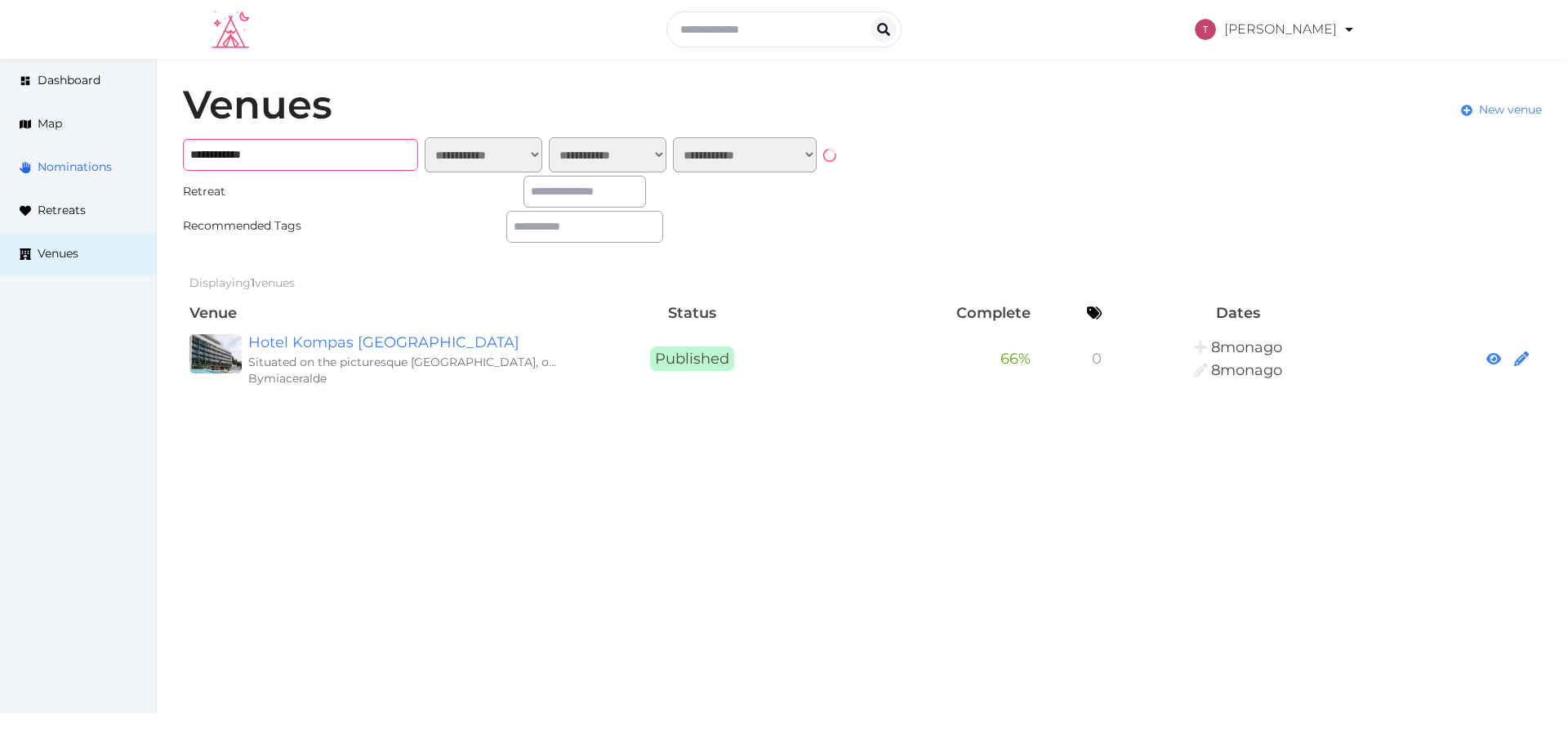
drag, startPoint x: 349, startPoint y: 154, endPoint x: 82, endPoint y: 149, distance: 267.0
click at [82, 150] on div "**********" at bounding box center [784, 237] width 1568 height 357
paste input "*"
type input "**********"
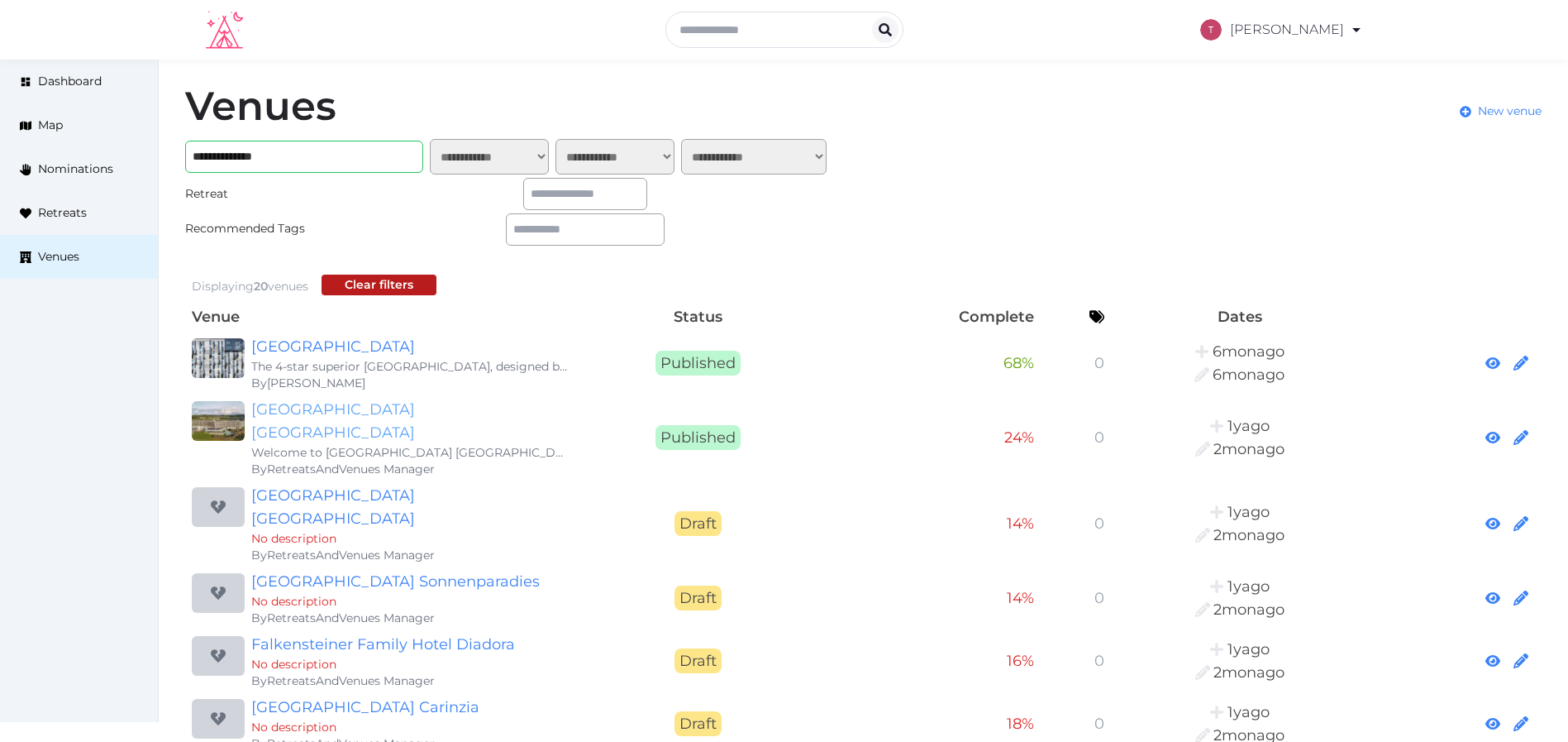
click at [382, 415] on link "[GEOGRAPHIC_DATA] [GEOGRAPHIC_DATA]" at bounding box center [410, 420] width 317 height 46
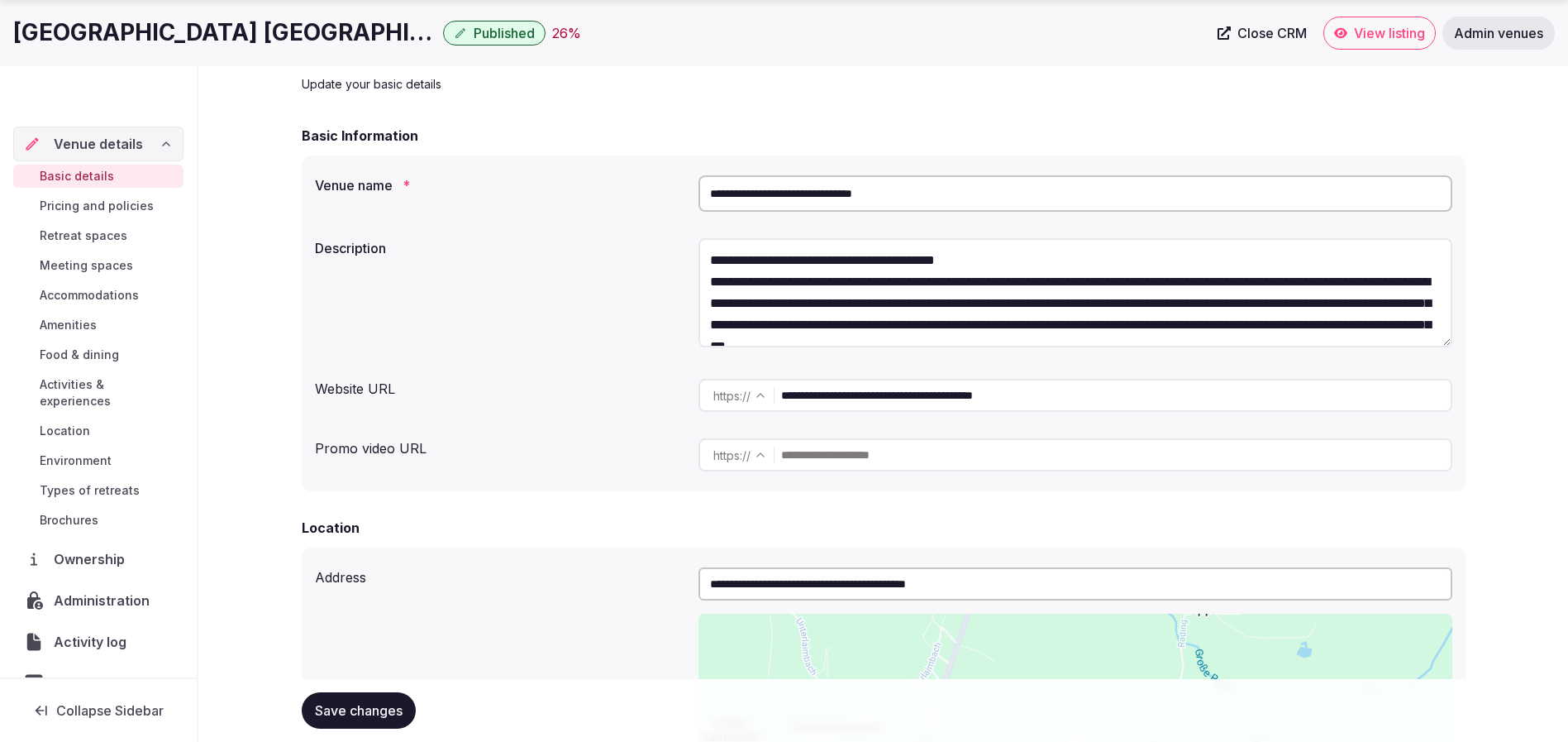
scroll to position [124, 0]
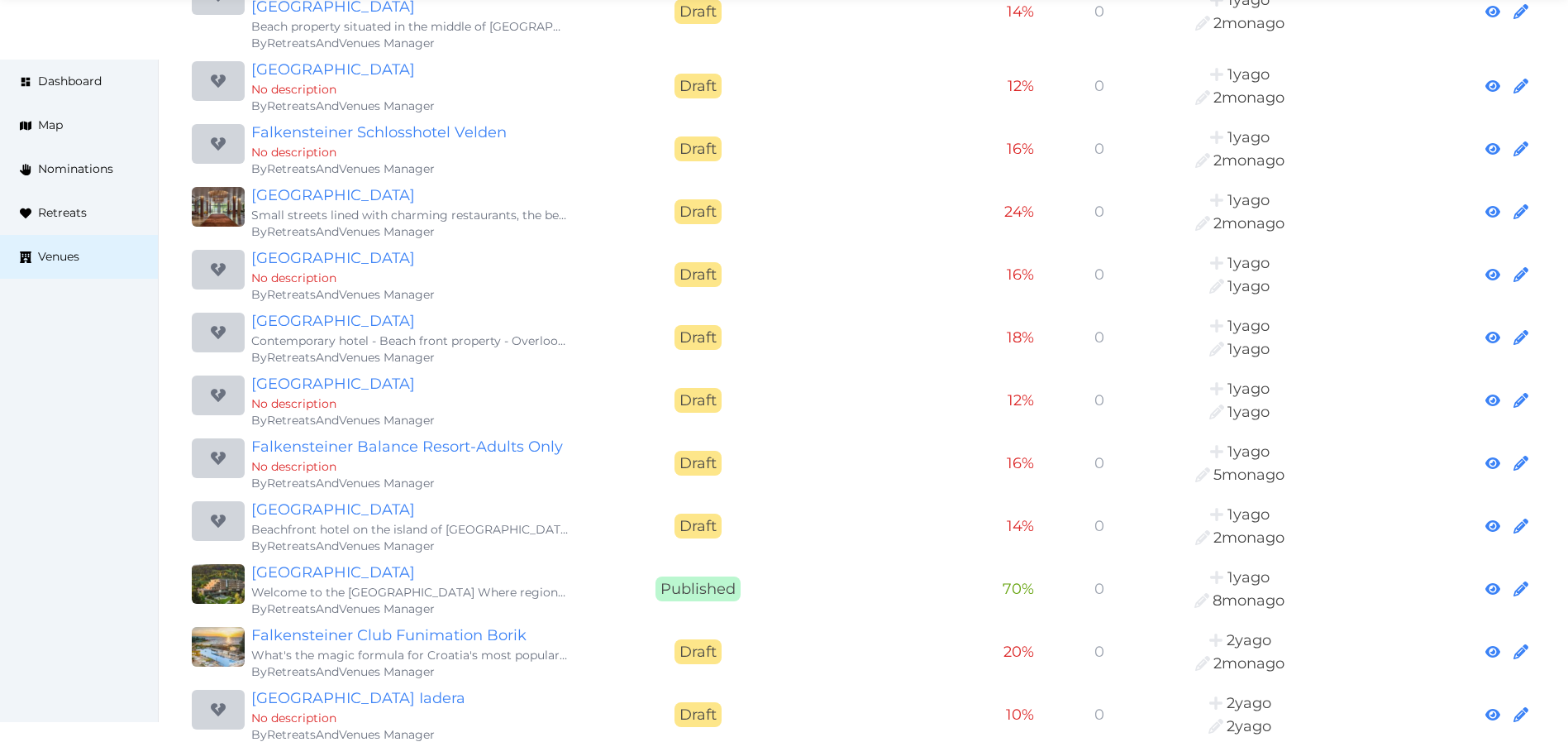
scroll to position [873, 0]
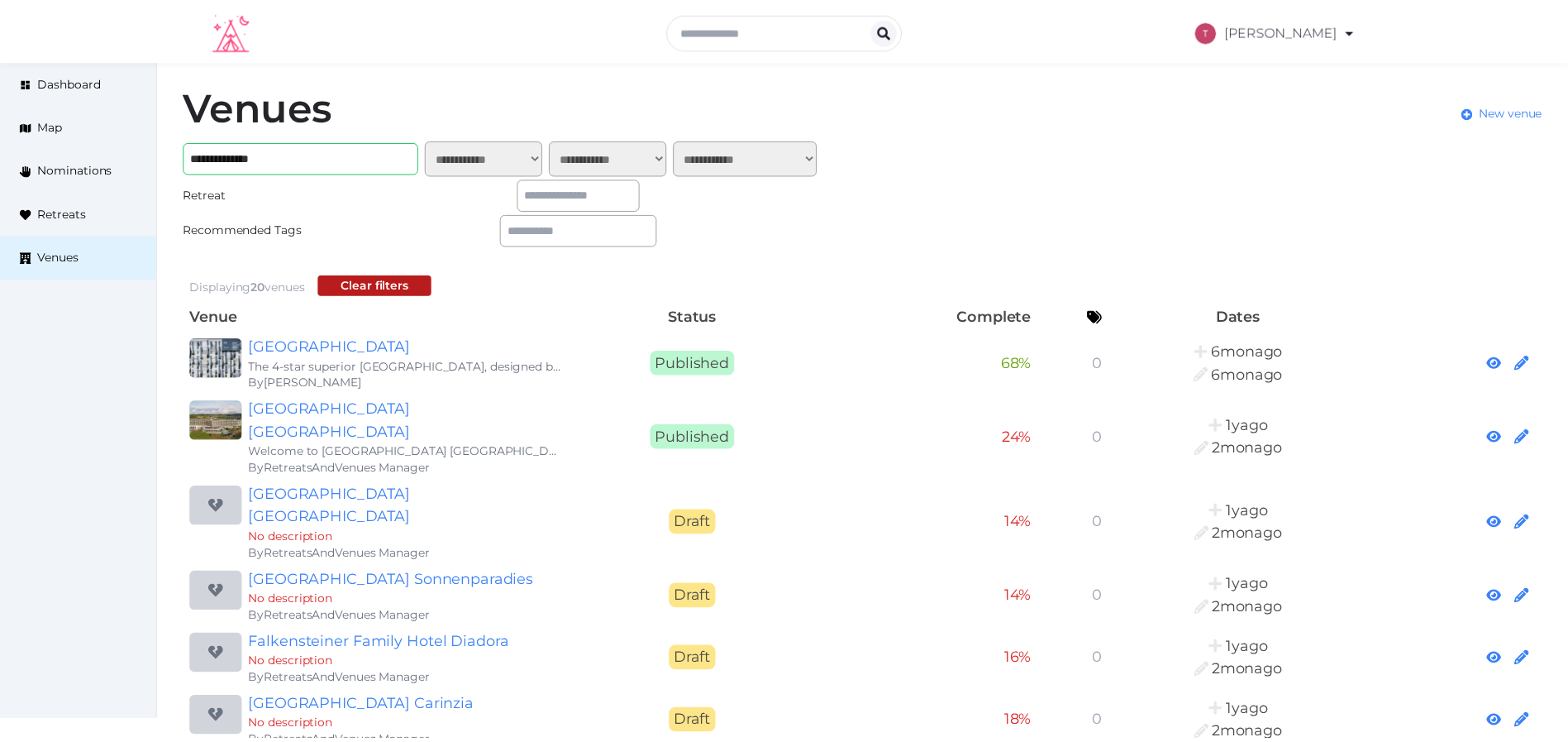
scroll to position [873, 0]
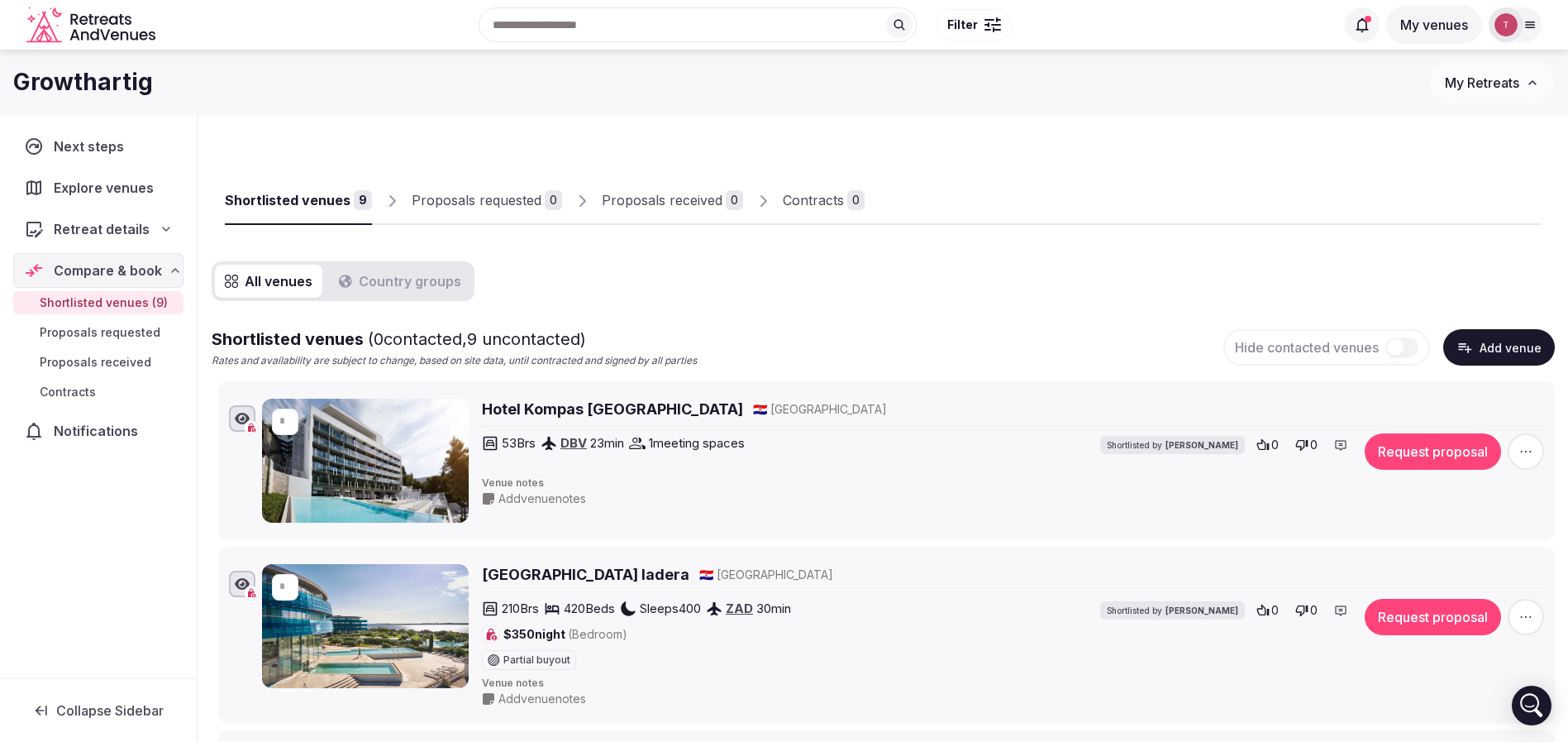
click at [958, 391] on li "* Hotel Kompas Dubrovnik 🇭🇷 Croatia 53 Brs DBV 23 min 1 meeting spaces Shortlis…" at bounding box center [886, 460] width 1336 height 159
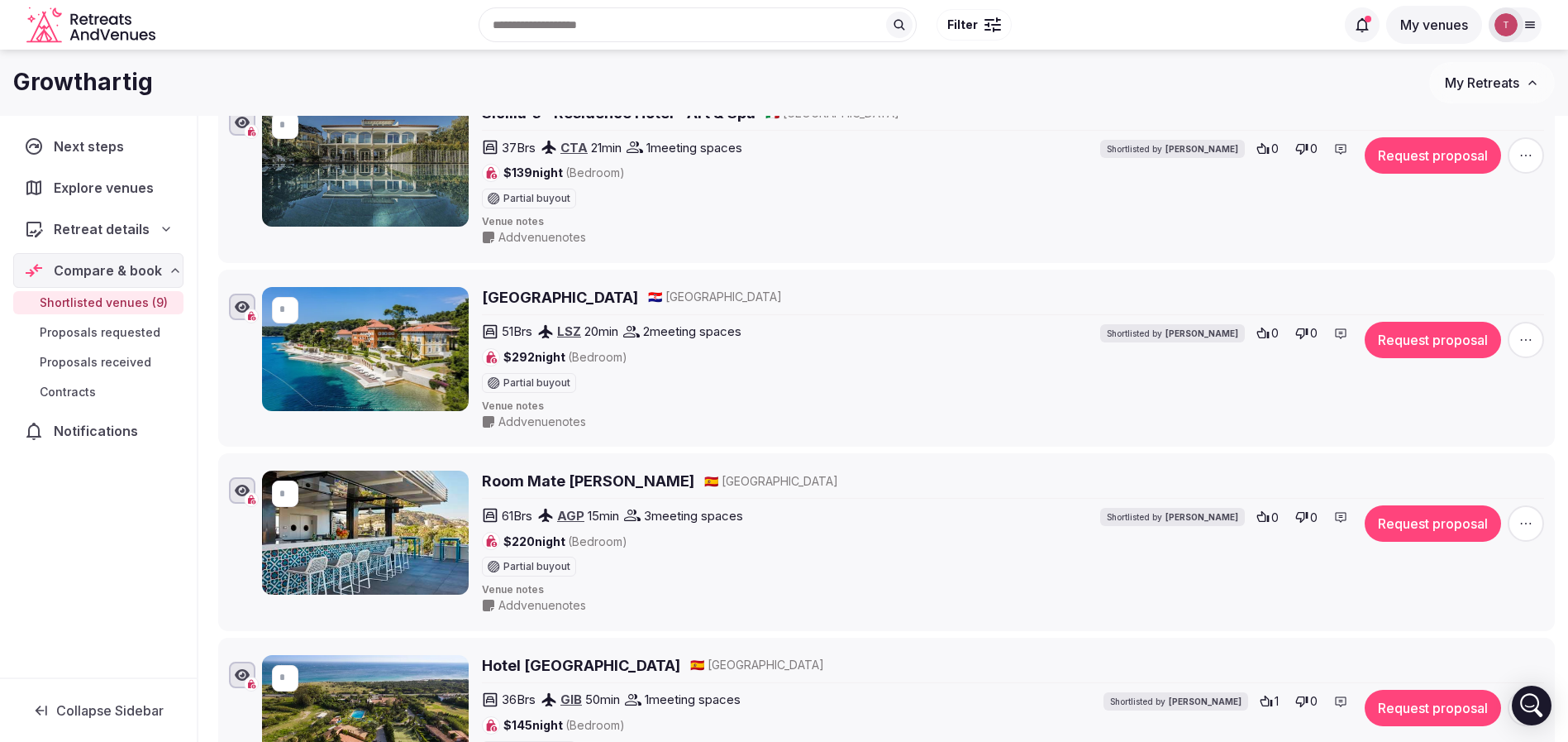
scroll to position [790, 0]
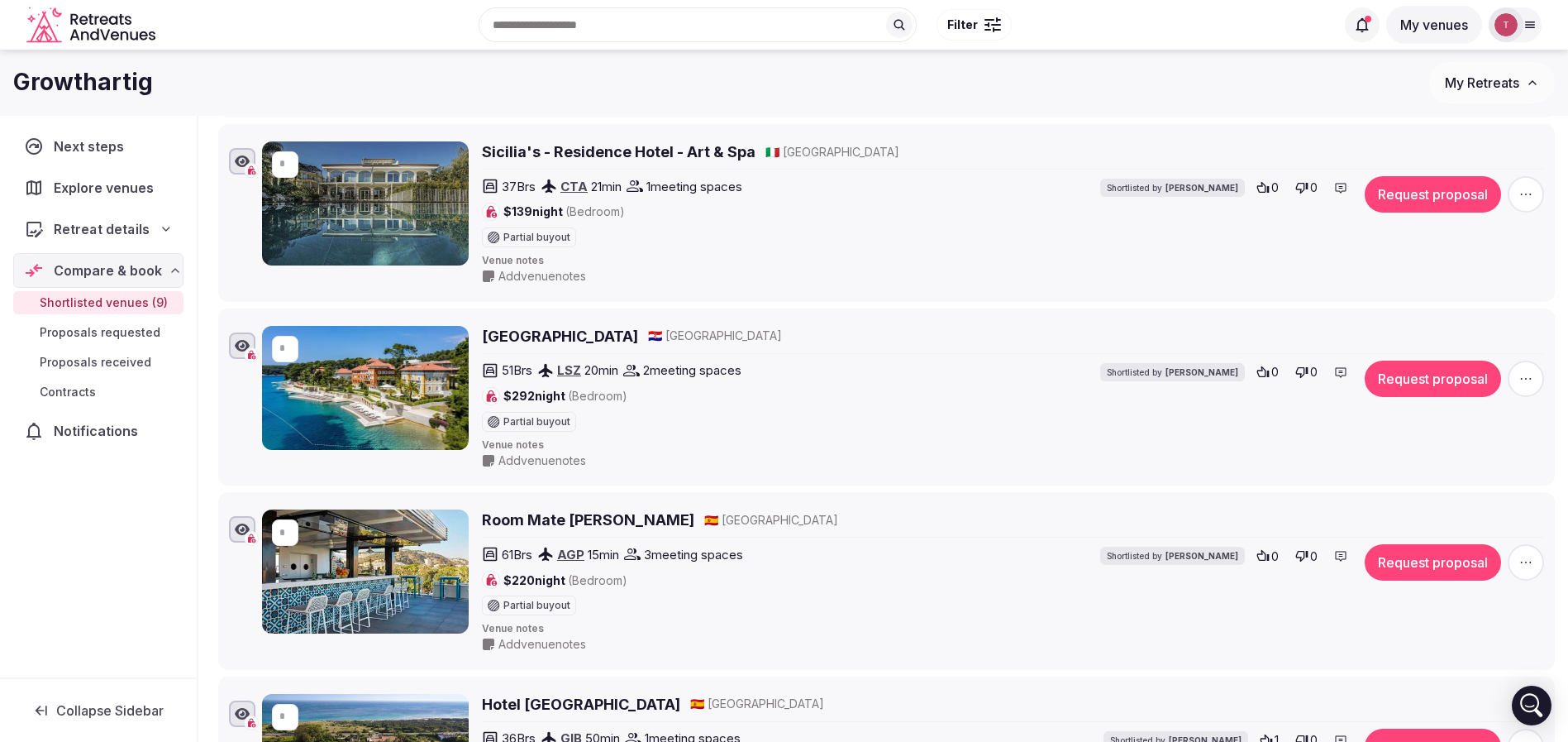
click at [166, 223] on icon at bounding box center [166, 228] width 13 height 13
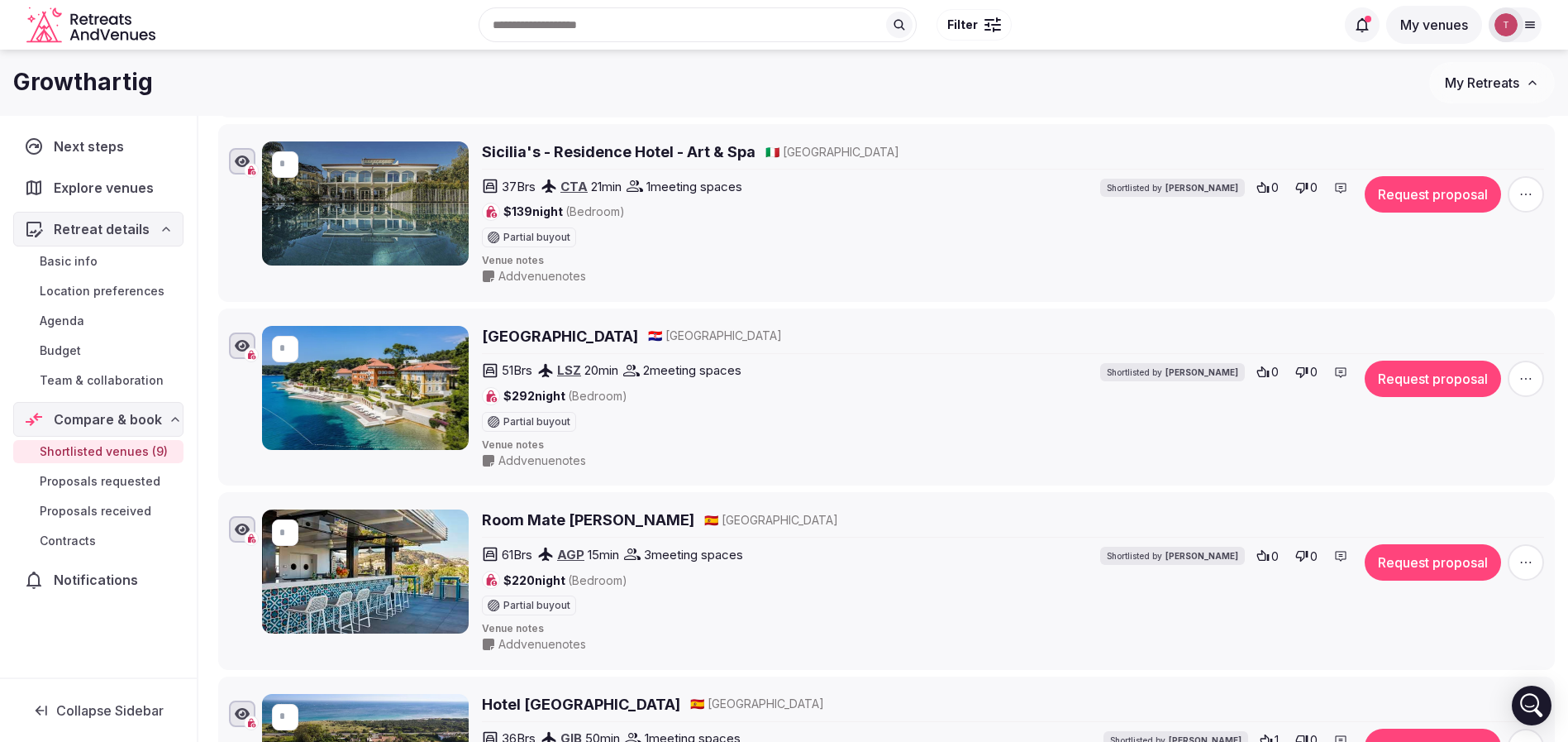
click at [84, 253] on span "Basic info" at bounding box center [69, 261] width 58 height 17
click at [84, 261] on span "Basic info" at bounding box center [69, 261] width 58 height 17
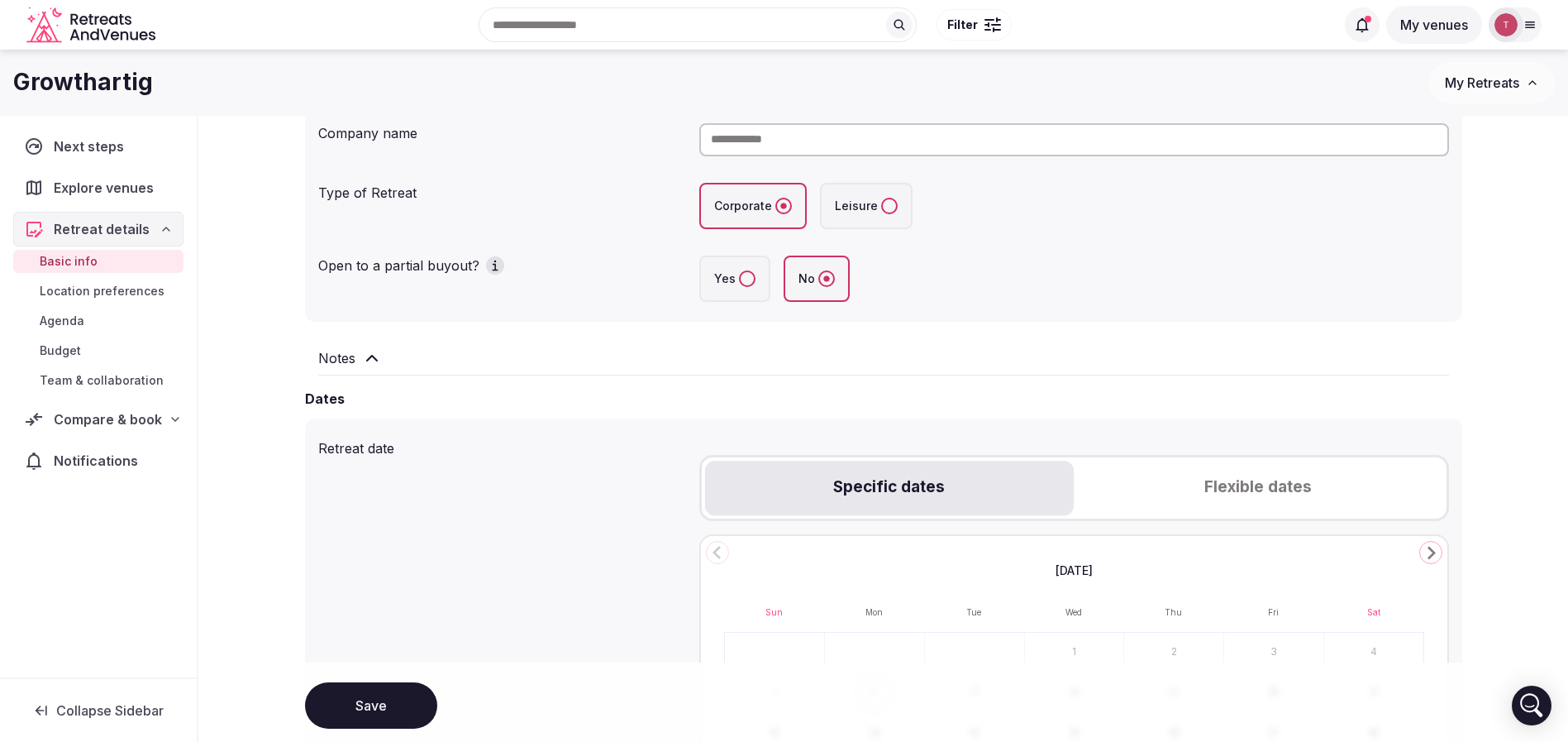
scroll to position [228, 0]
